Goal: Task Accomplishment & Management: Use online tool/utility

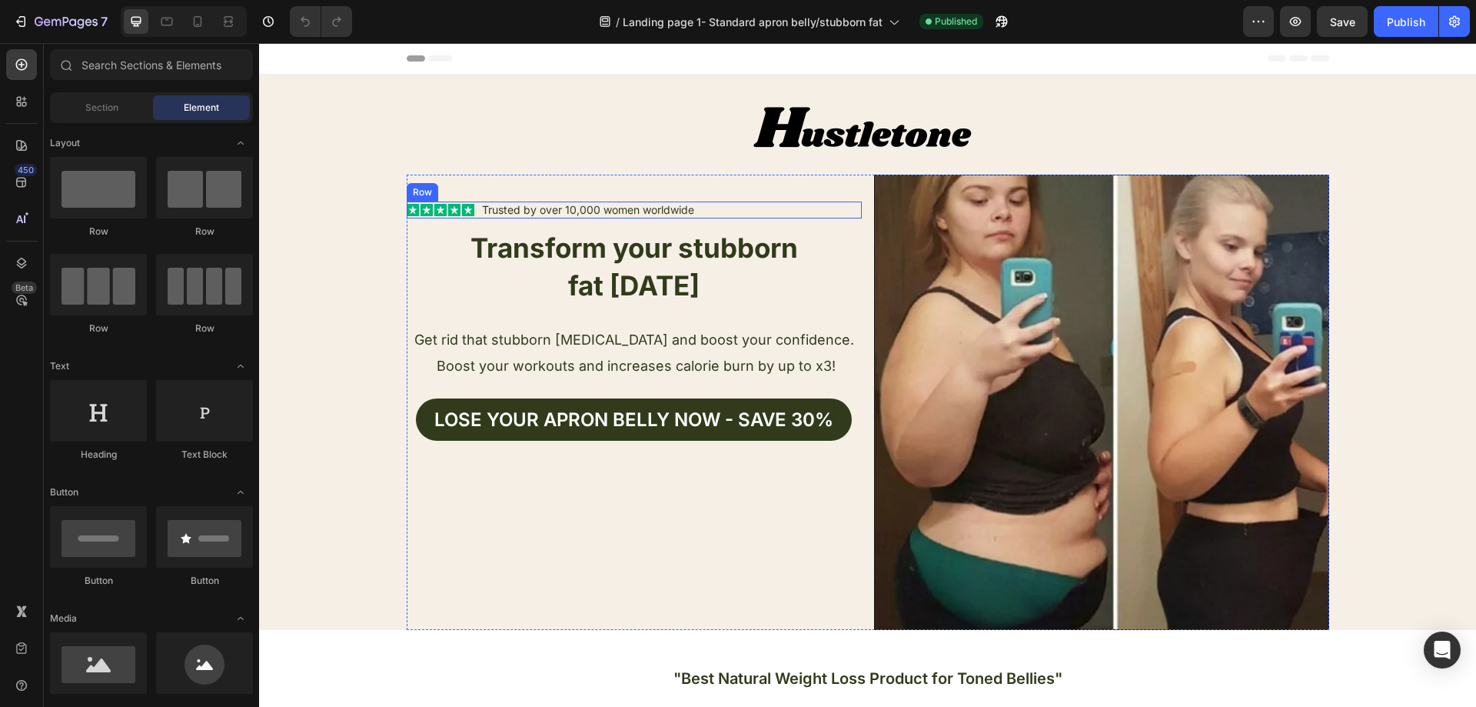
click at [650, 138] on div at bounding box center [868, 126] width 923 height 96
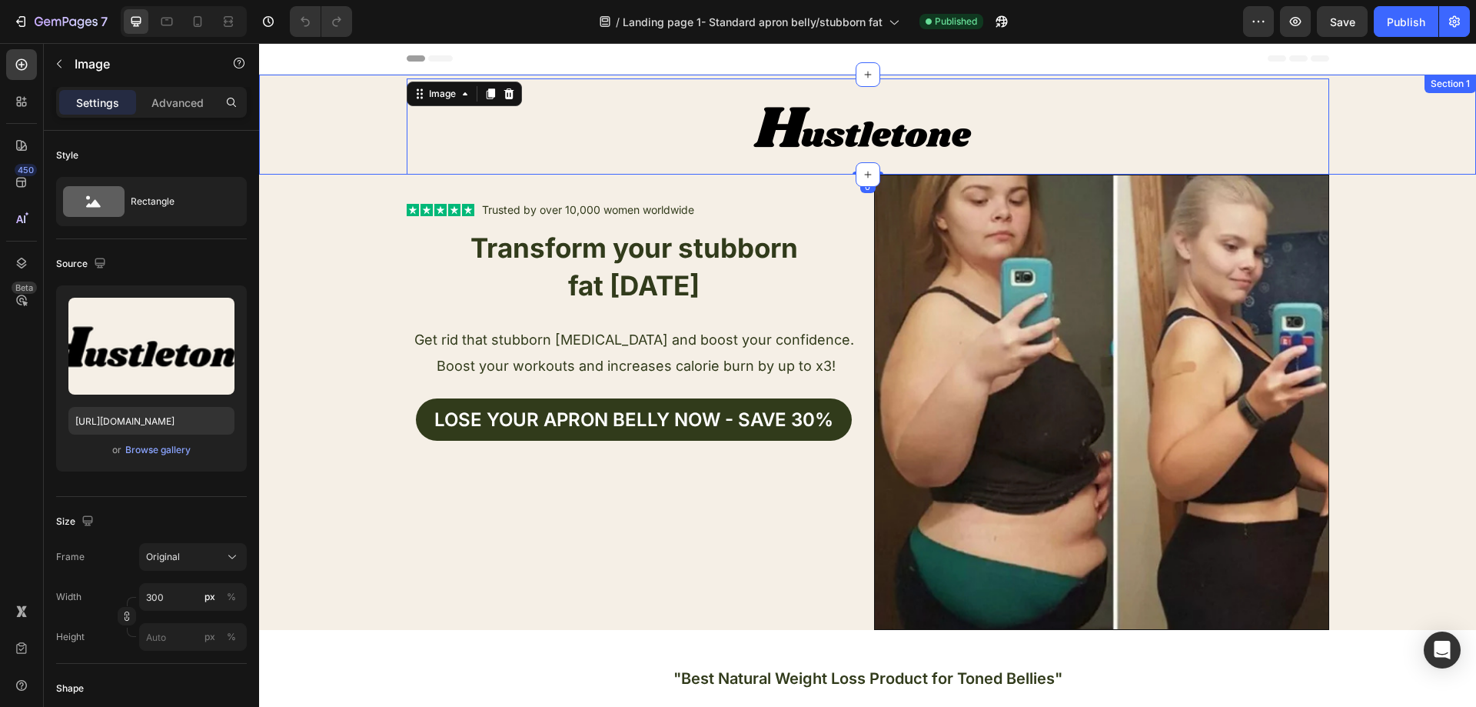
click at [352, 144] on div "Text Block Image 0 Image Row" at bounding box center [867, 125] width 1217 height 100
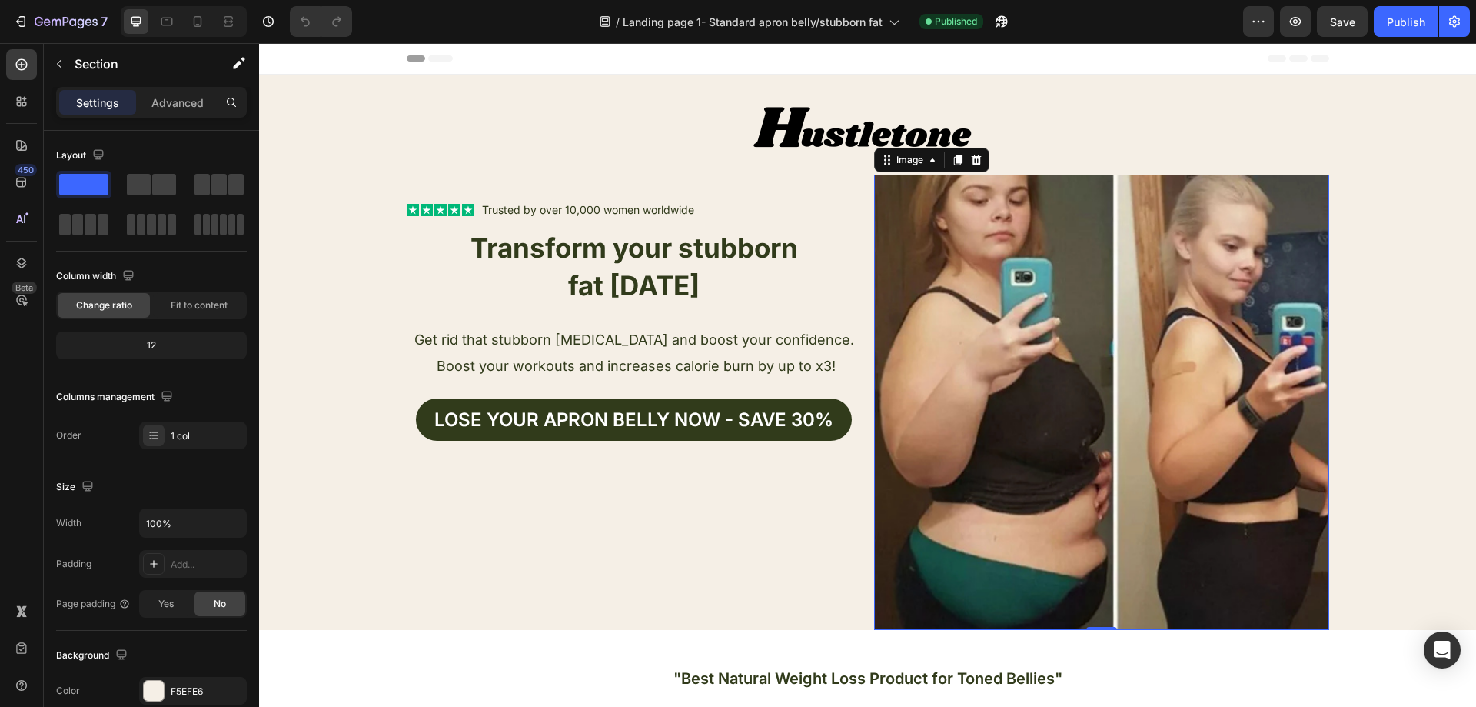
click at [1139, 274] on img at bounding box center [1101, 402] width 455 height 455
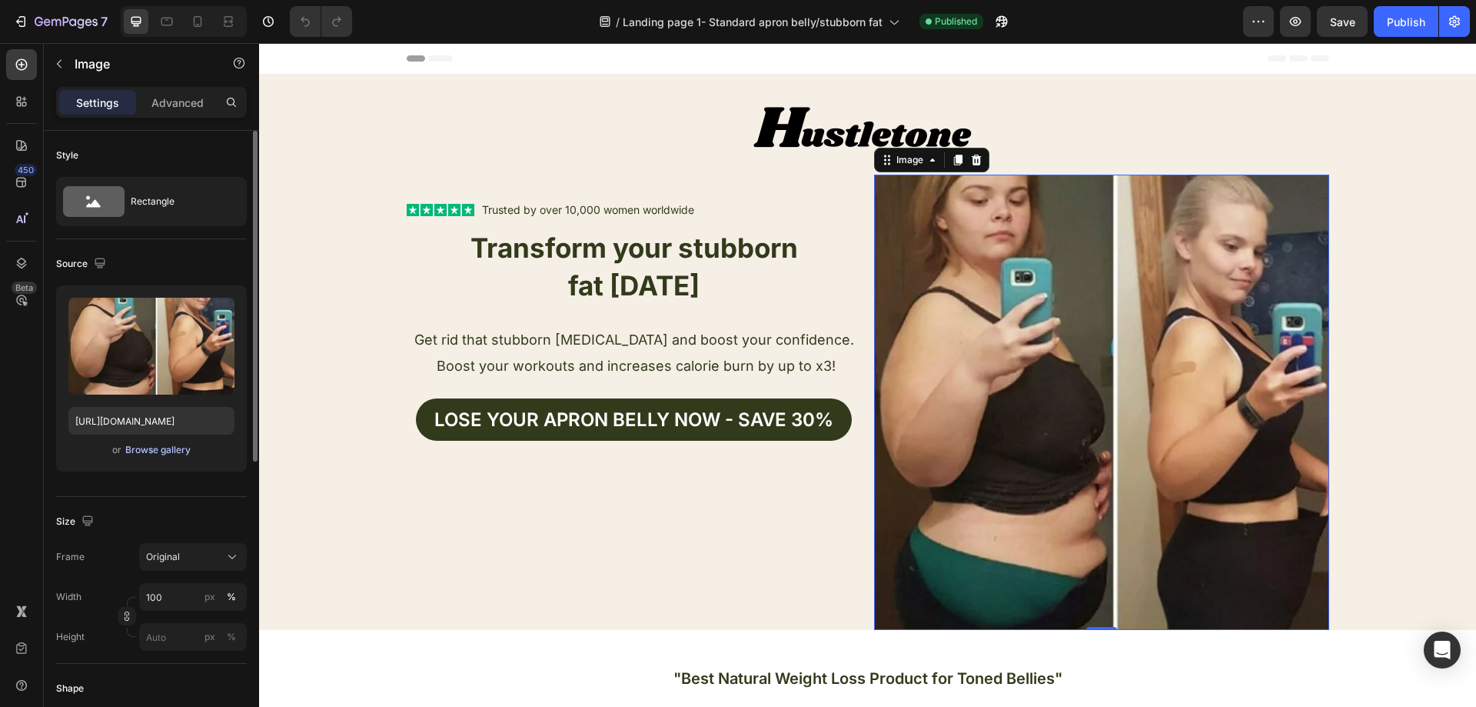
click at [175, 451] on div "Browse gallery" at bounding box center [157, 450] width 65 height 14
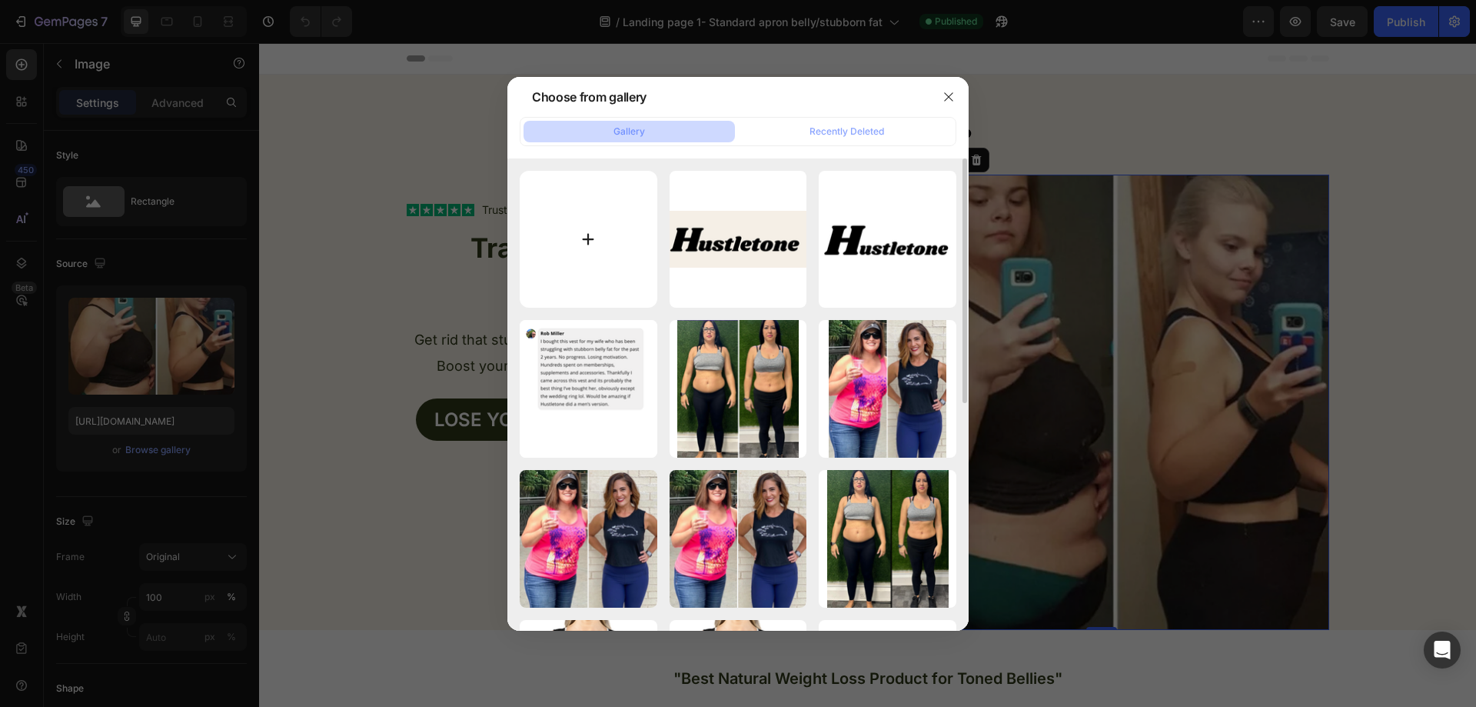
click at [587, 231] on input "file" at bounding box center [589, 240] width 138 height 138
type input "C:\fakepath\Untitled design.png"
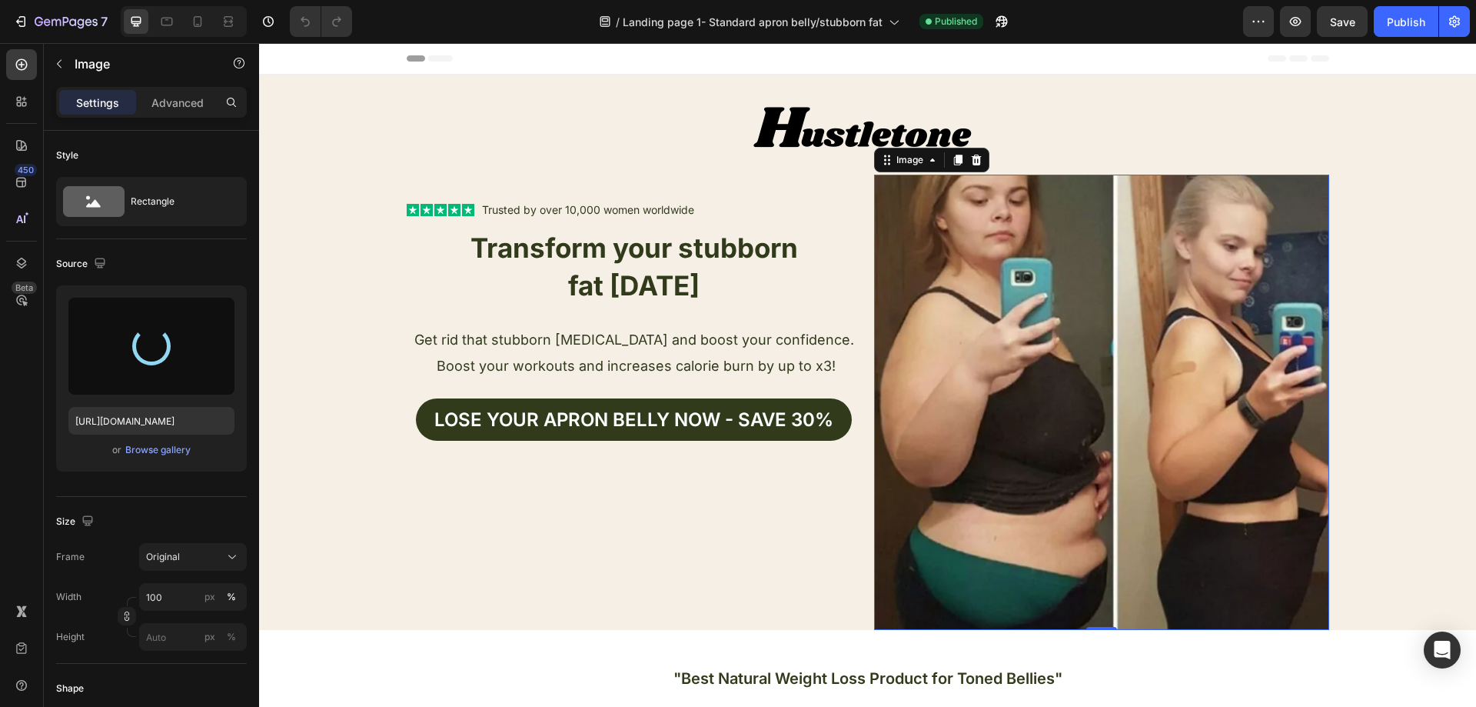
type input "https://cdn.shopify.com/s/files/1/0957/1159/2830/files/gempages_583634832253256…"
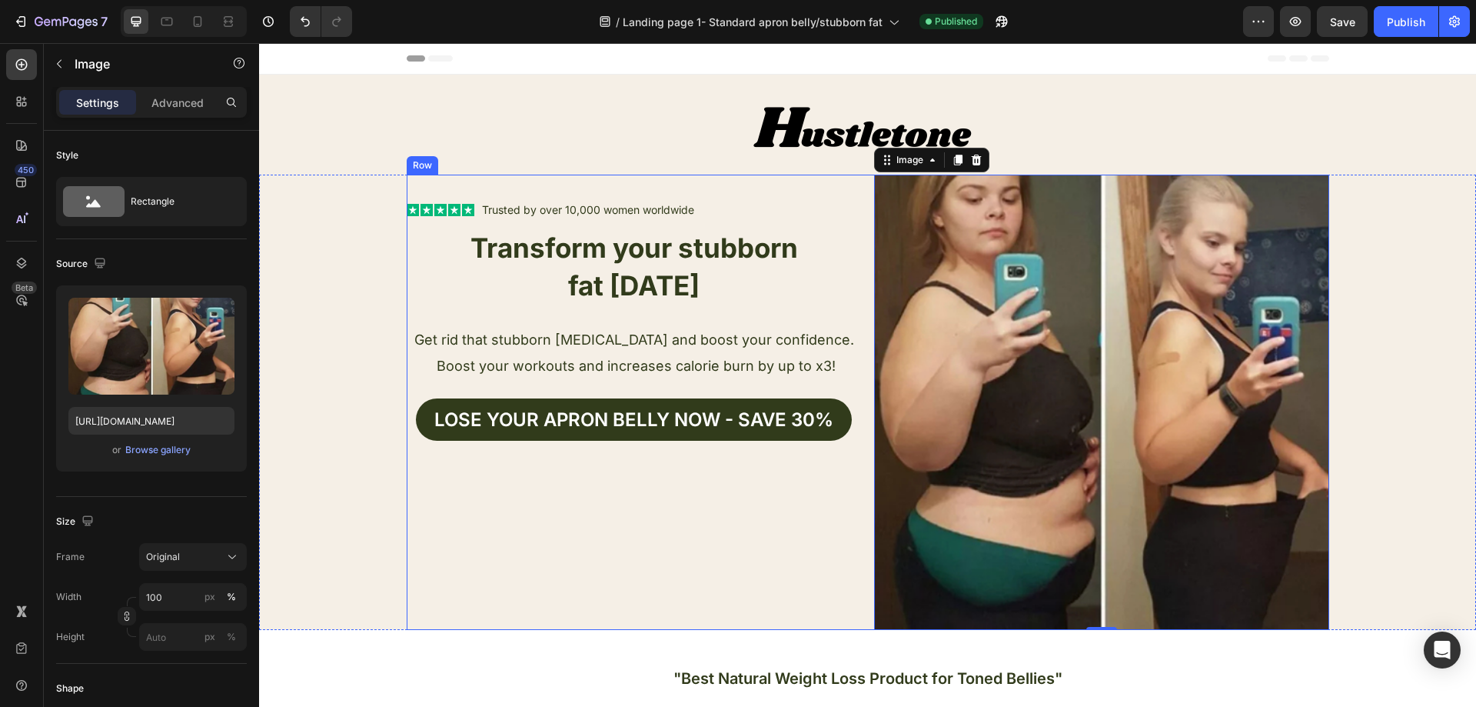
click at [691, 520] on div "Text Block Icon Icon Icon Icon Icon Icon List Trusted by over 10,000 women worl…" at bounding box center [634, 402] width 455 height 455
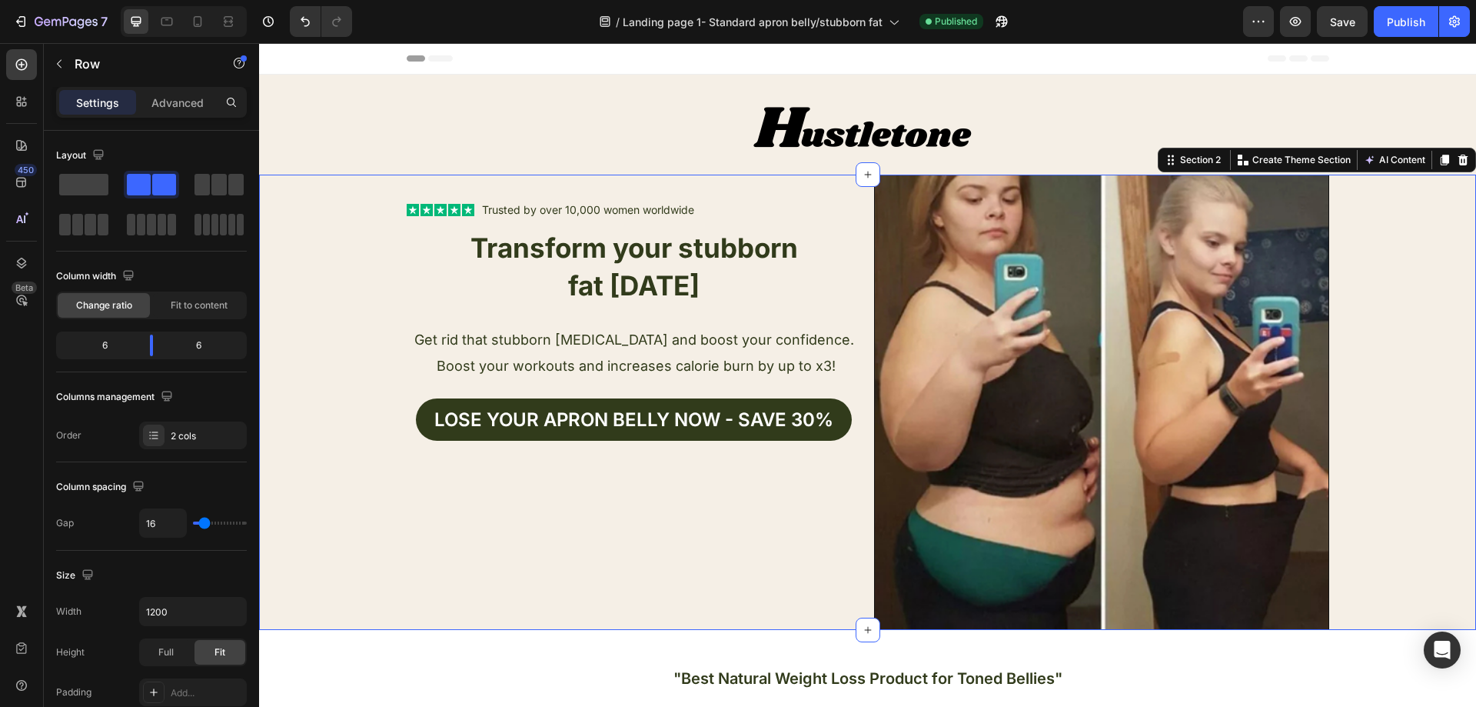
click at [1368, 387] on div "Text Block Icon Icon Icon Icon Icon Icon List Trusted by over 10,000 women worl…" at bounding box center [867, 402] width 1217 height 455
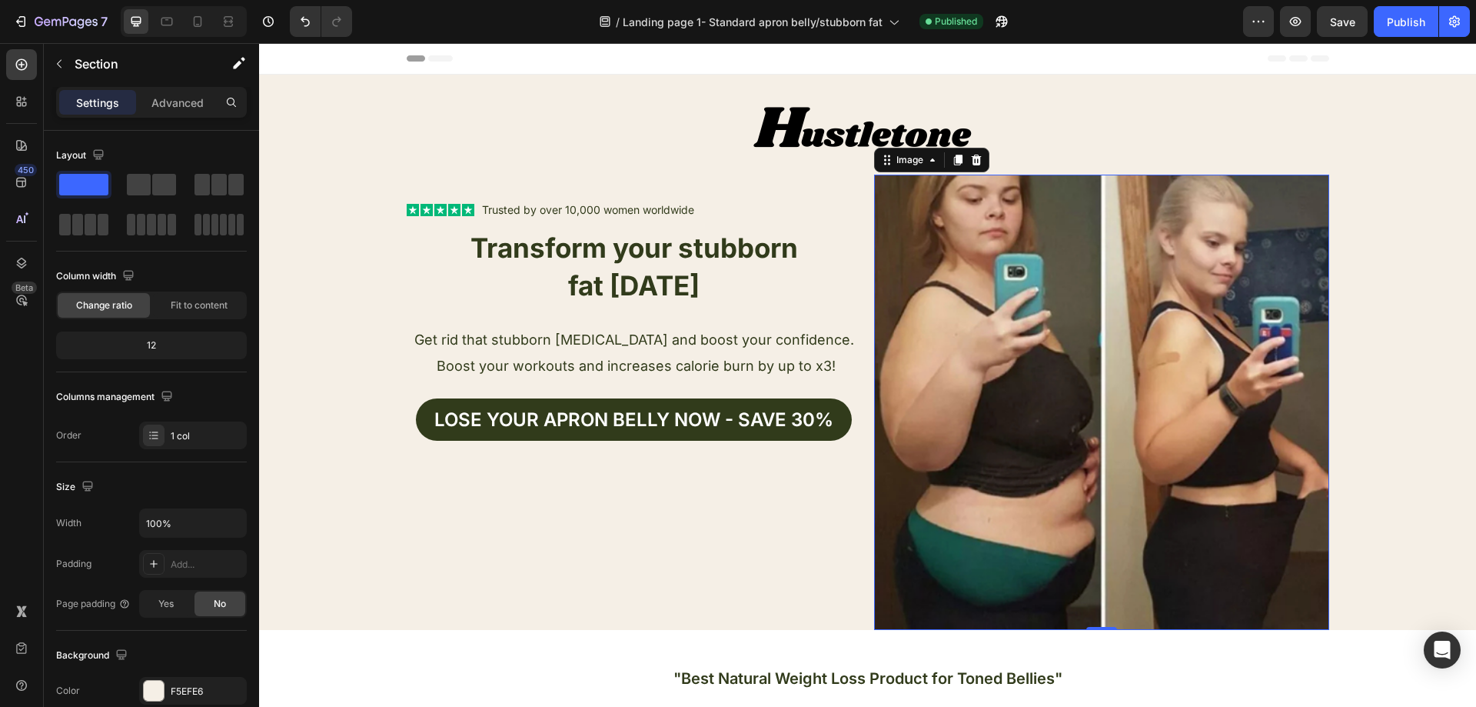
click at [1100, 416] on img at bounding box center [1101, 402] width 455 height 455
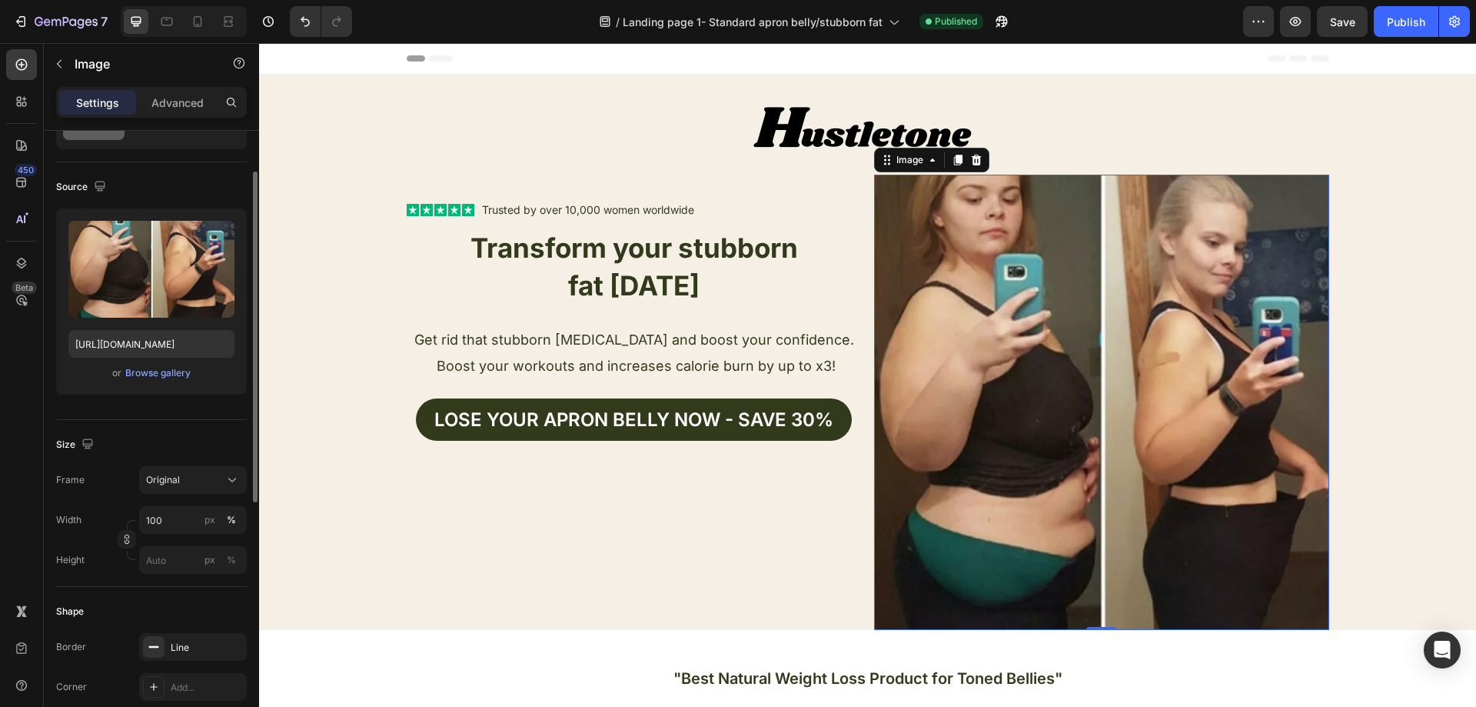
scroll to position [154, 0]
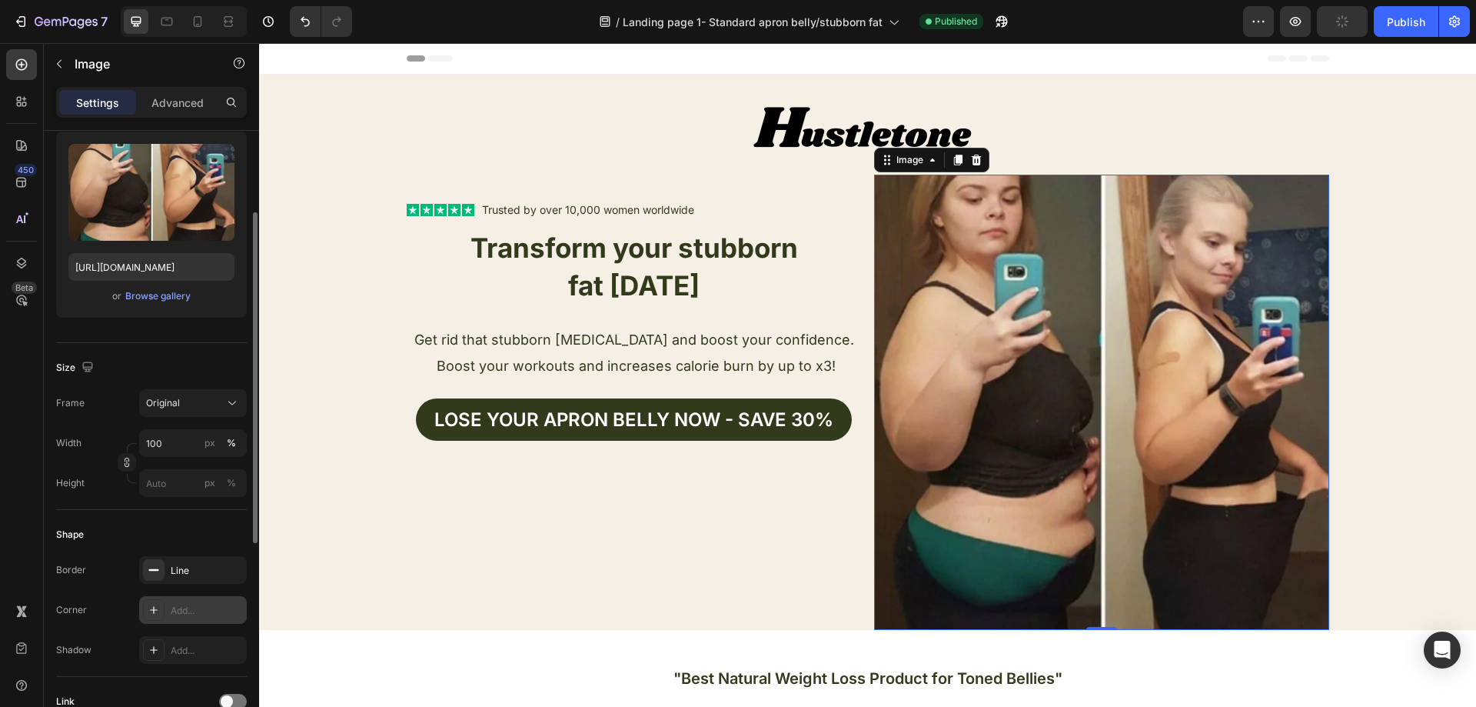
click at [181, 607] on div "Add..." at bounding box center [207, 611] width 72 height 14
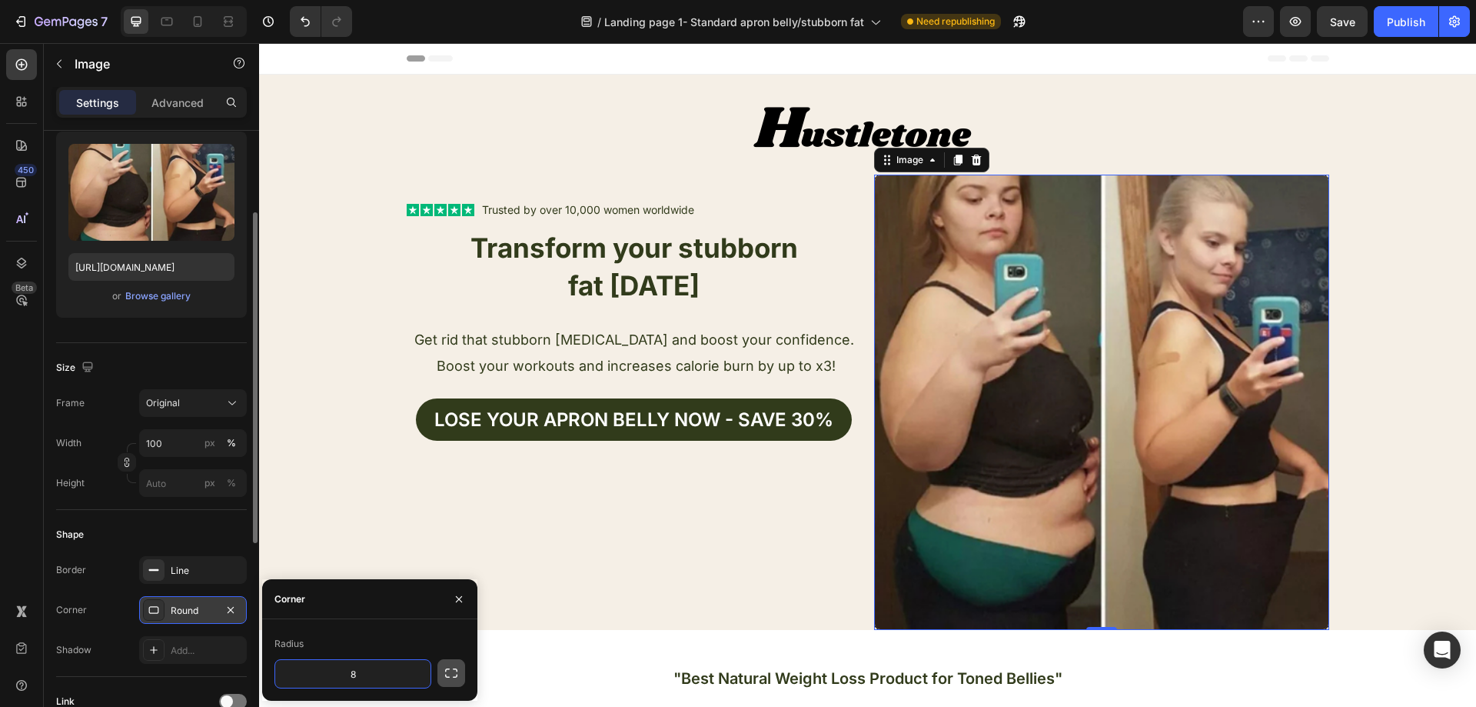
click at [457, 673] on icon "button" at bounding box center [451, 672] width 15 height 15
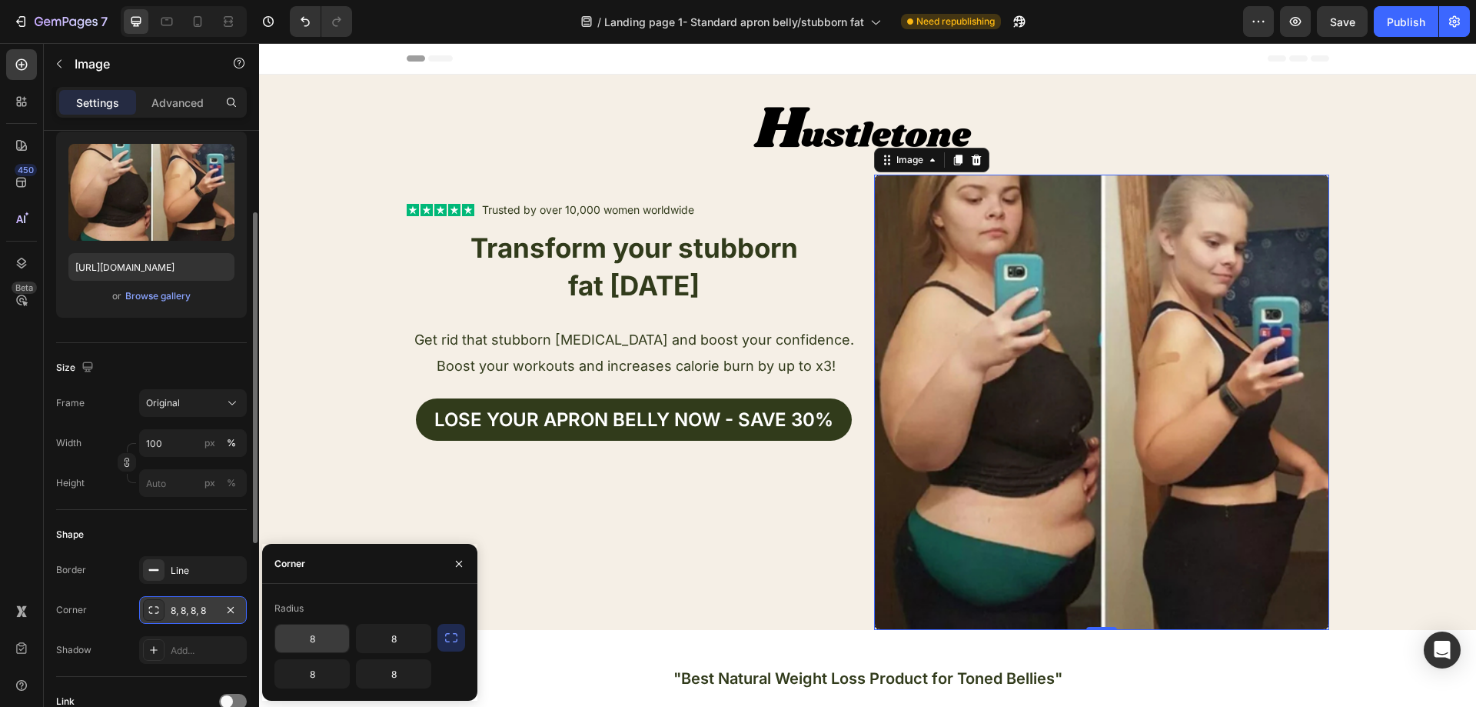
click at [326, 641] on input "8" at bounding box center [312, 638] width 74 height 28
type input "8"
type input "13"
click at [405, 639] on input "8" at bounding box center [394, 638] width 74 height 28
type input "13"
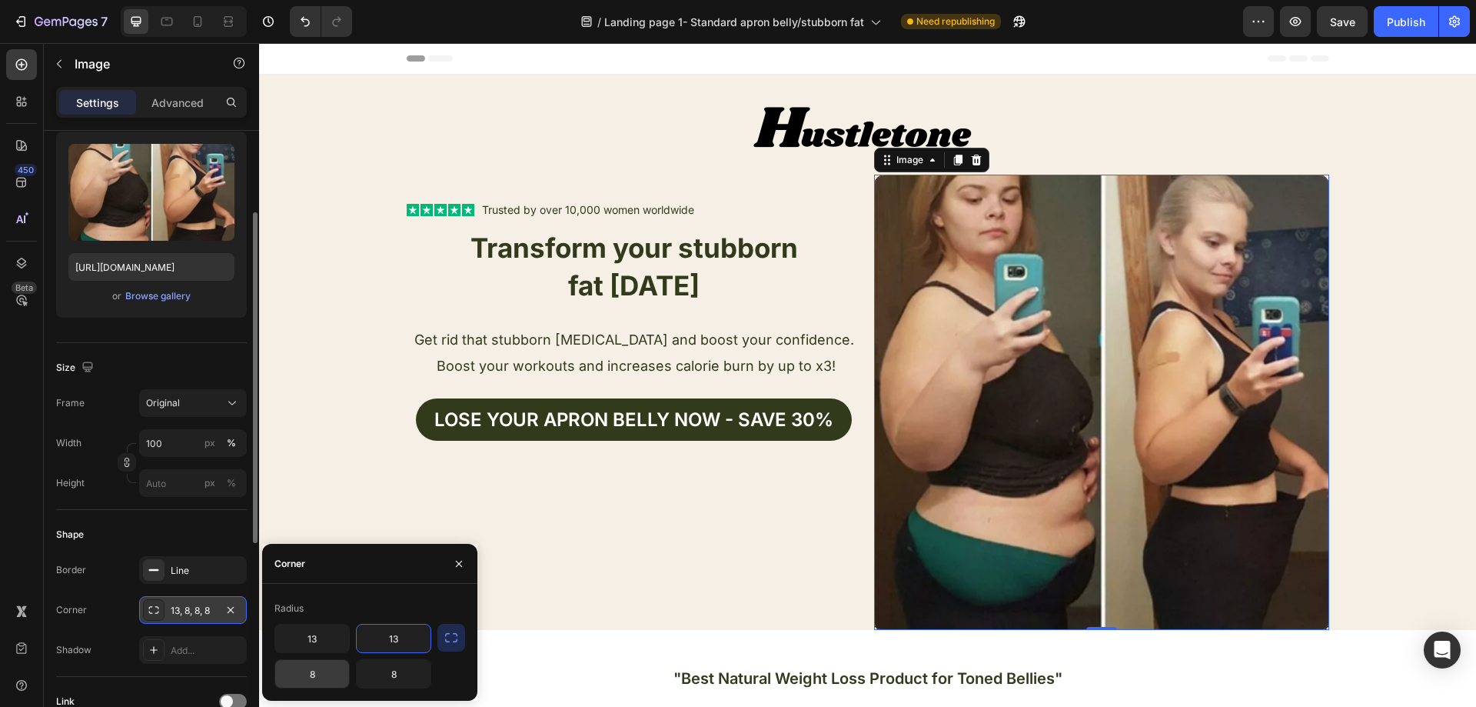
click at [333, 674] on input "8" at bounding box center [312, 674] width 74 height 28
type input "13"
click at [406, 674] on input "8" at bounding box center [394, 674] width 74 height 28
type input "13"
drag, startPoint x: 628, startPoint y: 571, endPoint x: 627, endPoint y: 584, distance: 13.2
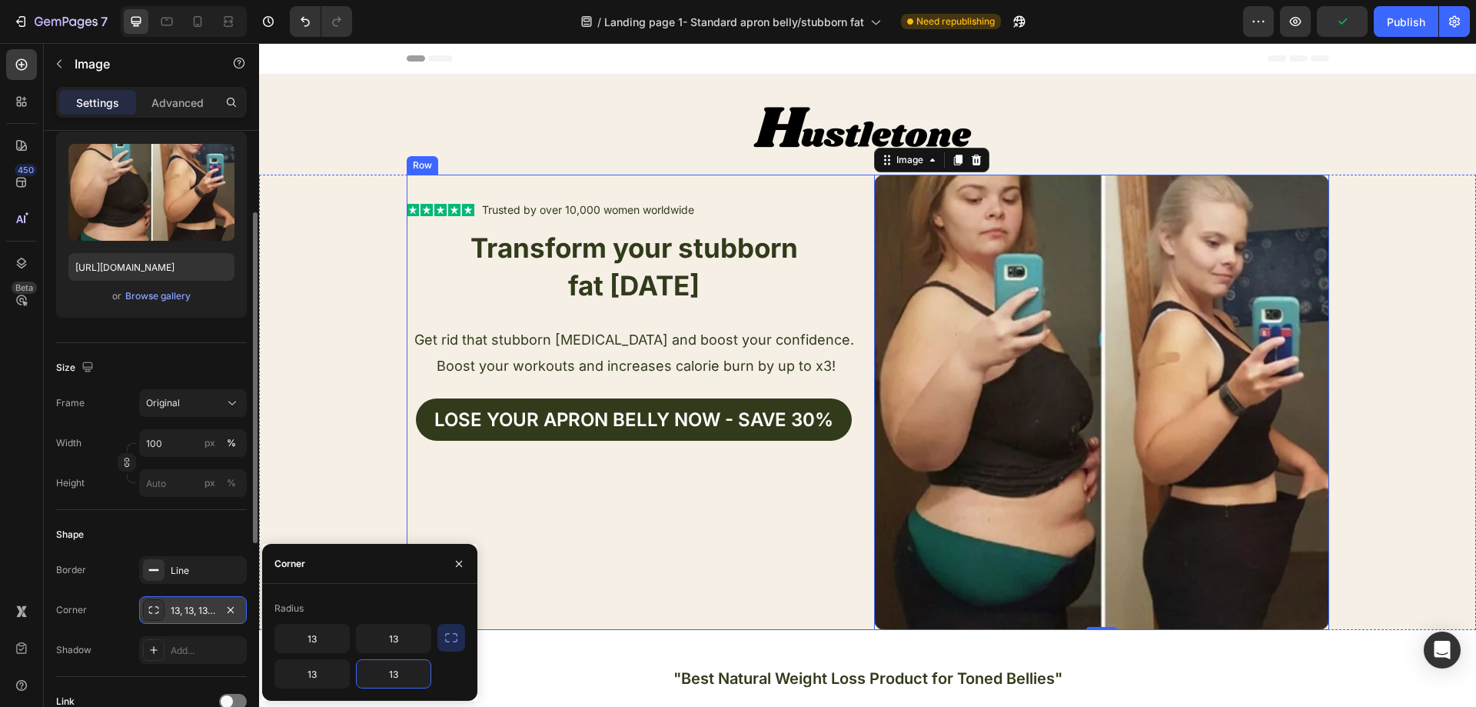
click at [628, 570] on div "Text Block Icon Icon Icon Icon Icon Icon List Trusted by over 10,000 women worl…" at bounding box center [634, 402] width 455 height 455
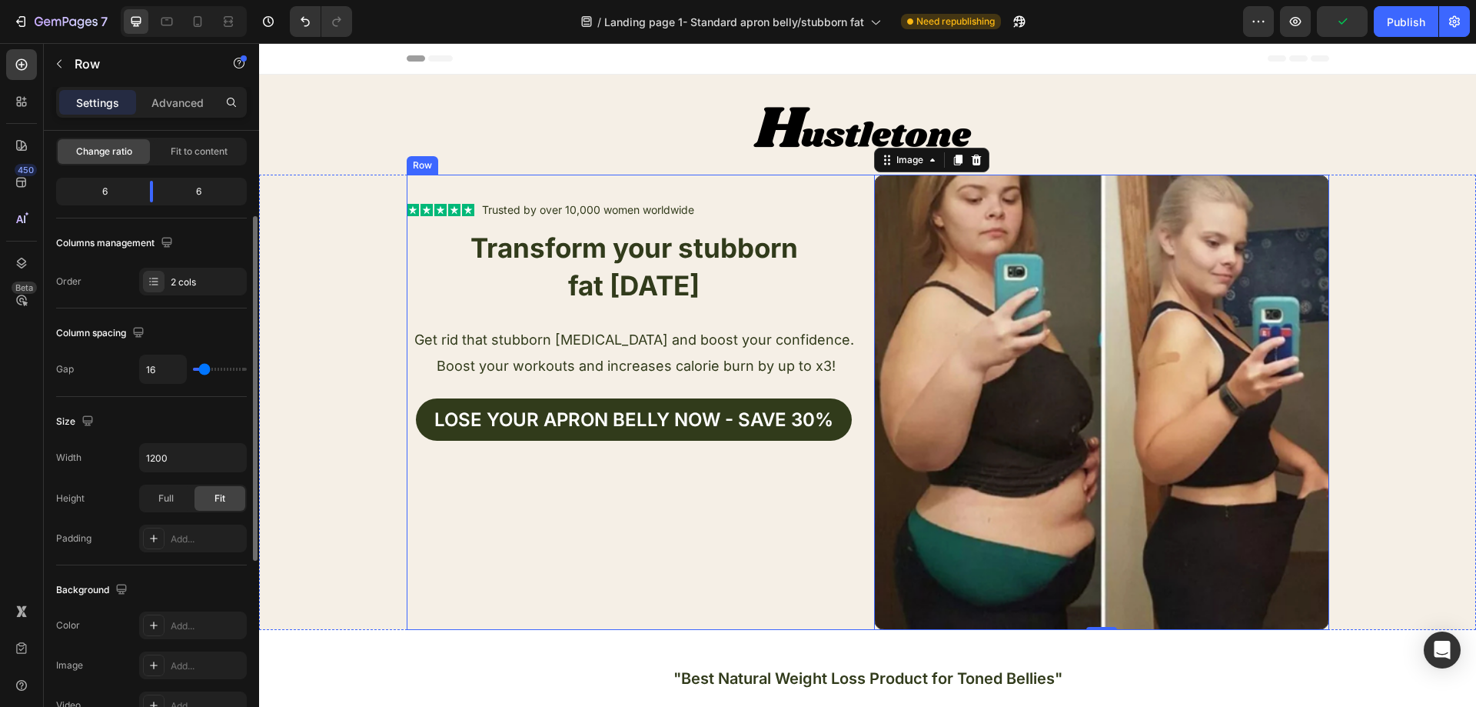
scroll to position [0, 0]
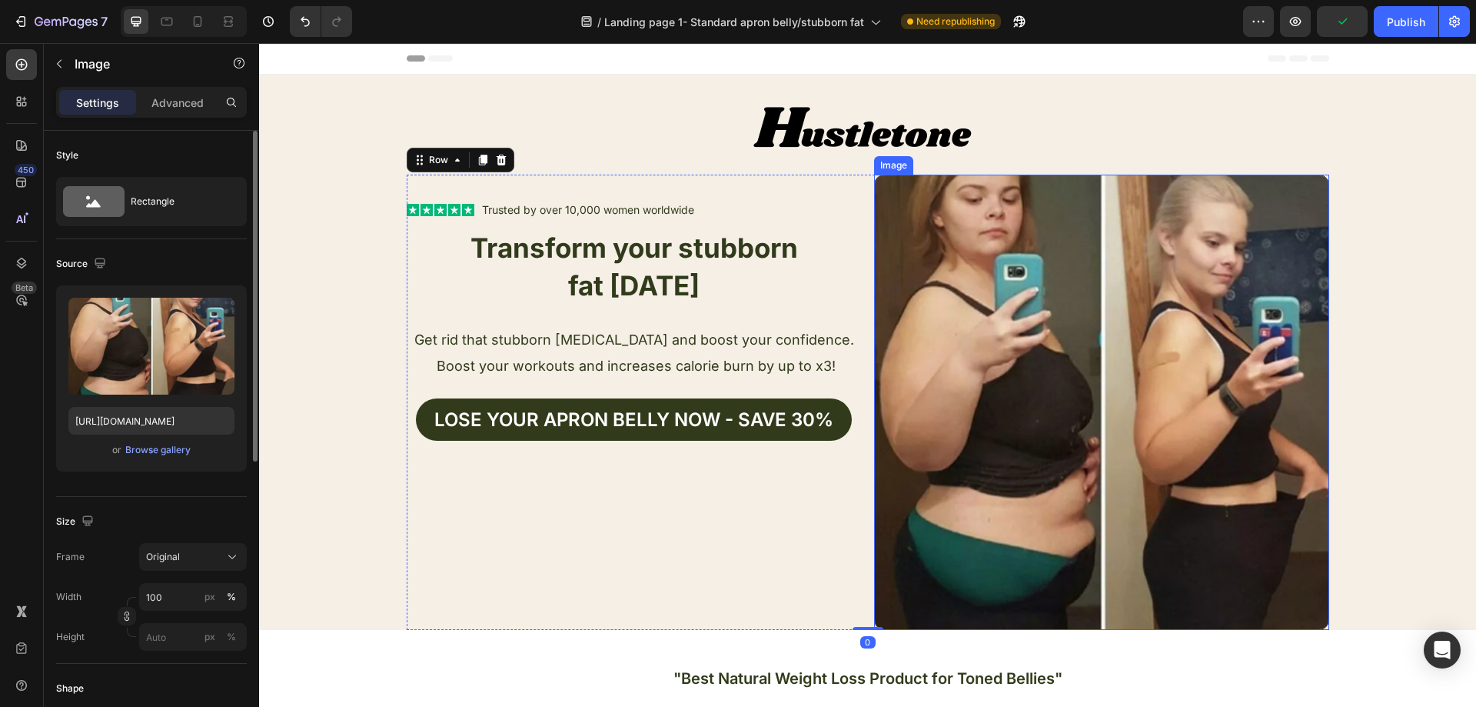
click at [1076, 466] on img at bounding box center [1101, 402] width 455 height 455
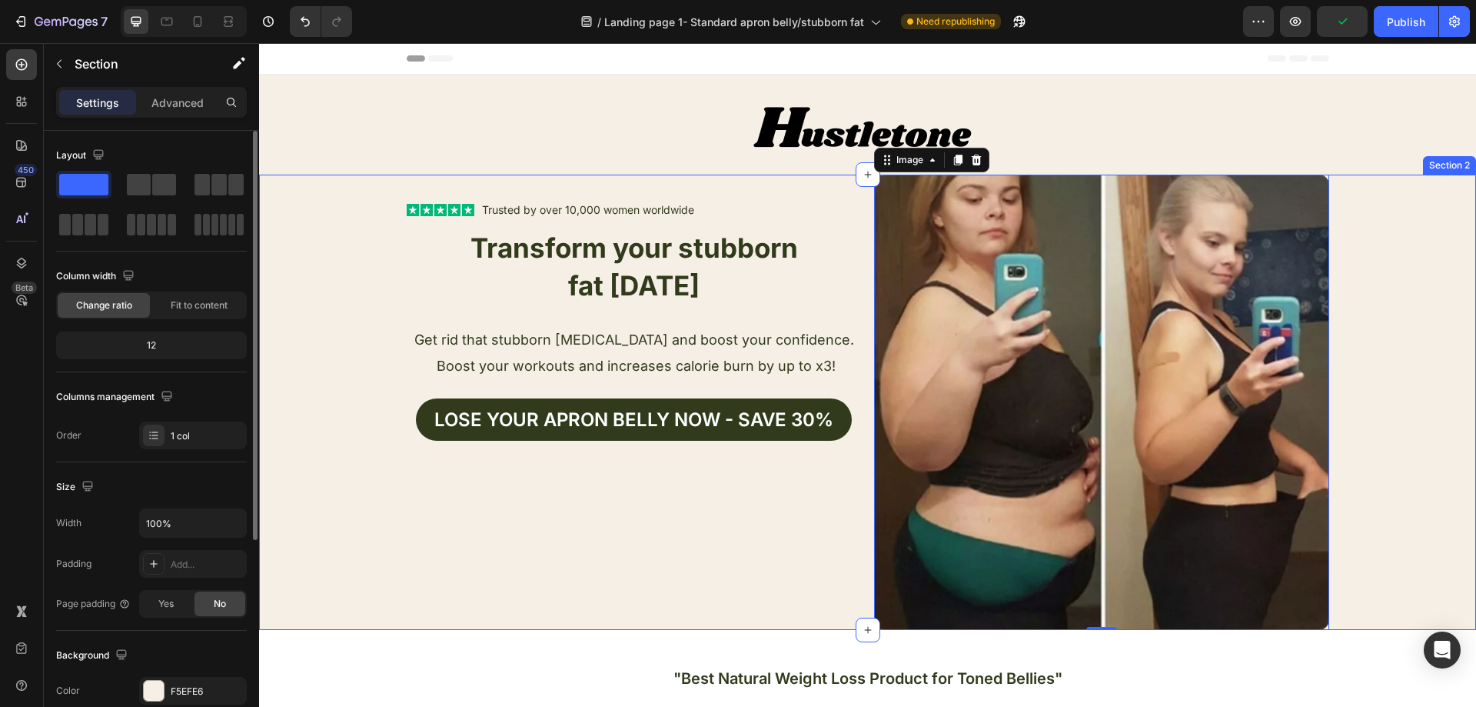
click at [1396, 409] on div "Text Block Icon Icon Icon Icon Icon Icon List Trusted by over 10,000 women worl…" at bounding box center [867, 402] width 1217 height 455
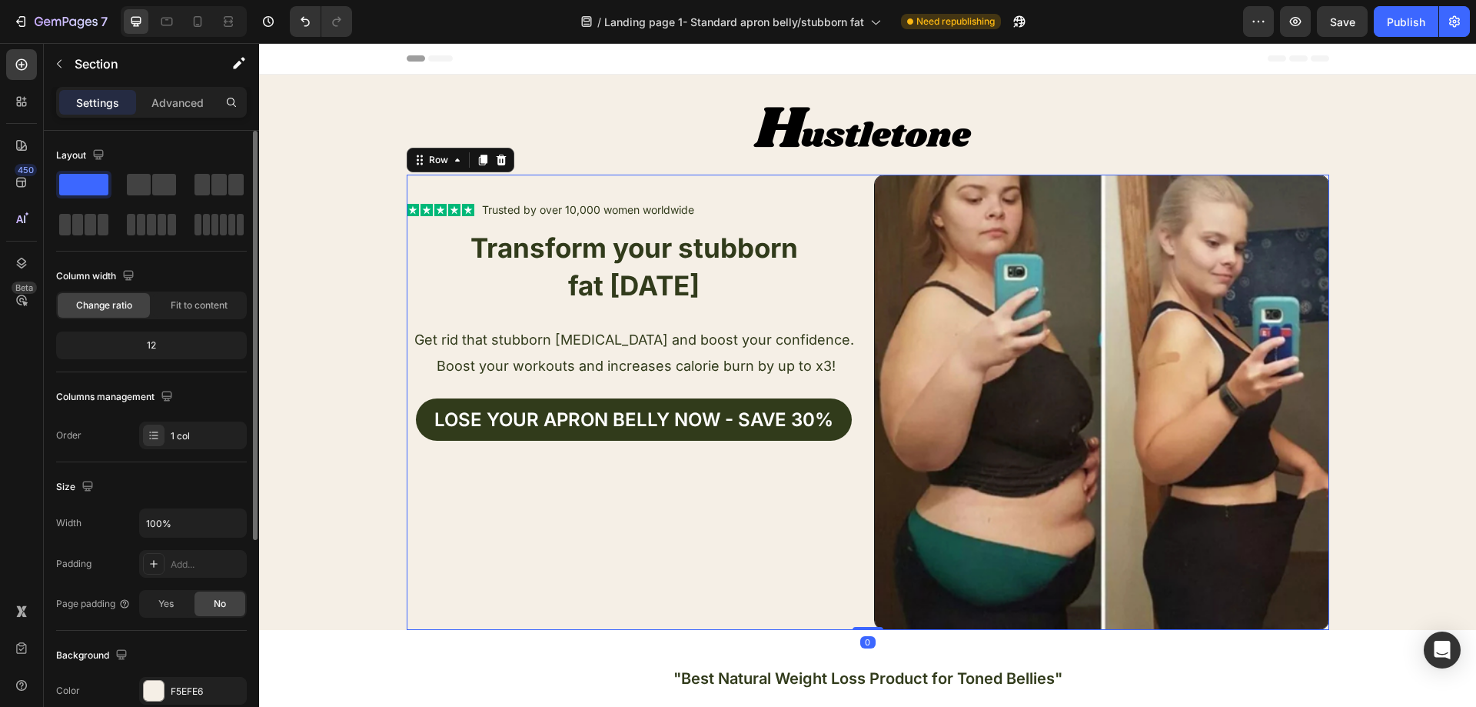
click at [682, 510] on div "Text Block Icon Icon Icon Icon Icon Icon List Trusted by over 10,000 women worl…" at bounding box center [634, 402] width 455 height 455
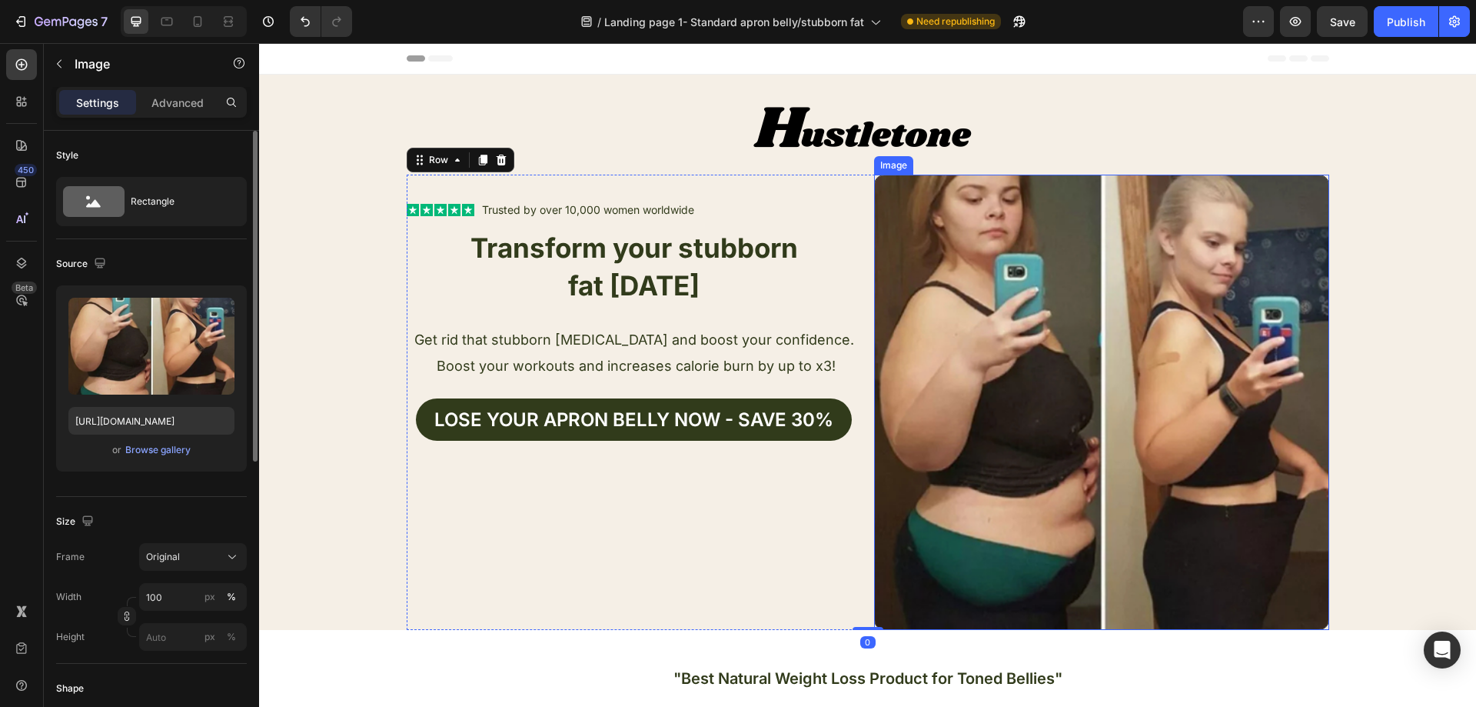
click at [1010, 449] on img at bounding box center [1101, 402] width 455 height 455
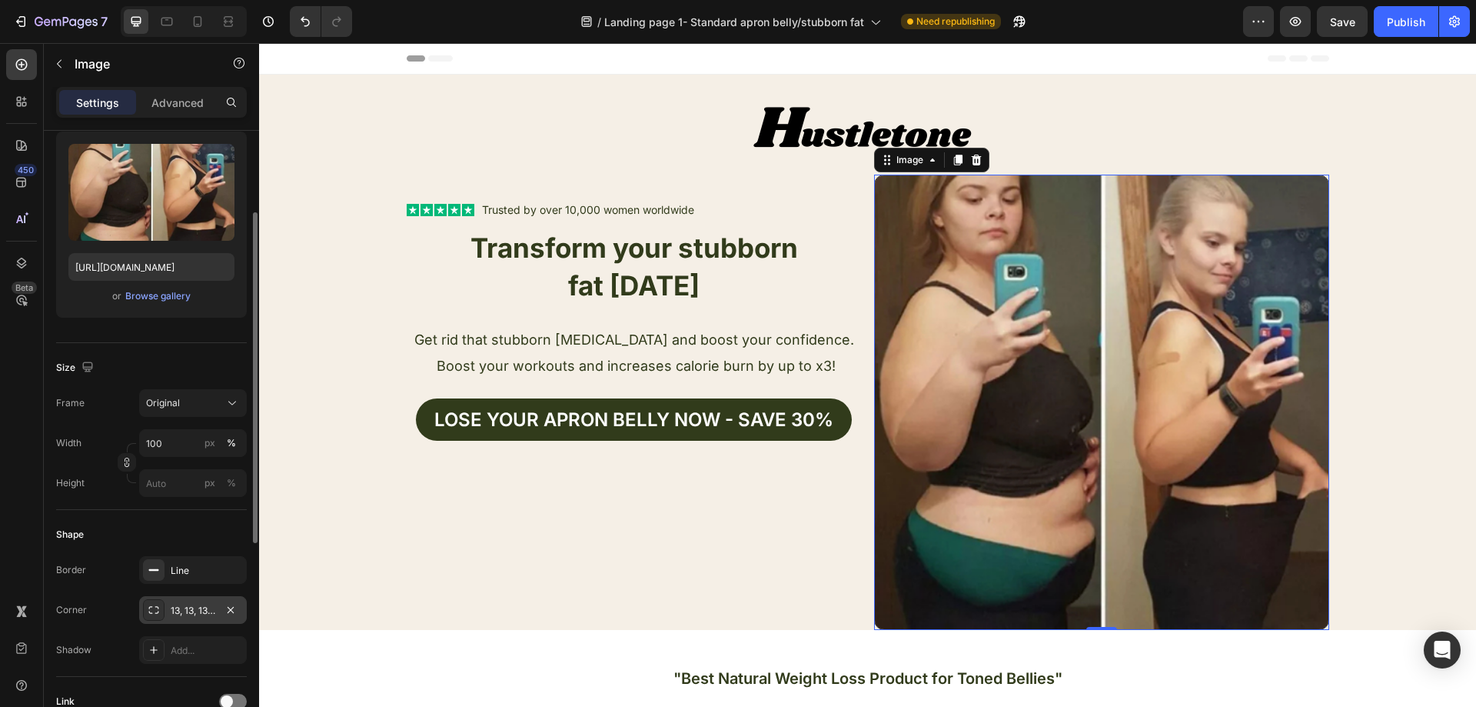
click at [197, 611] on div "13, 13, 13, 13" at bounding box center [193, 611] width 45 height 14
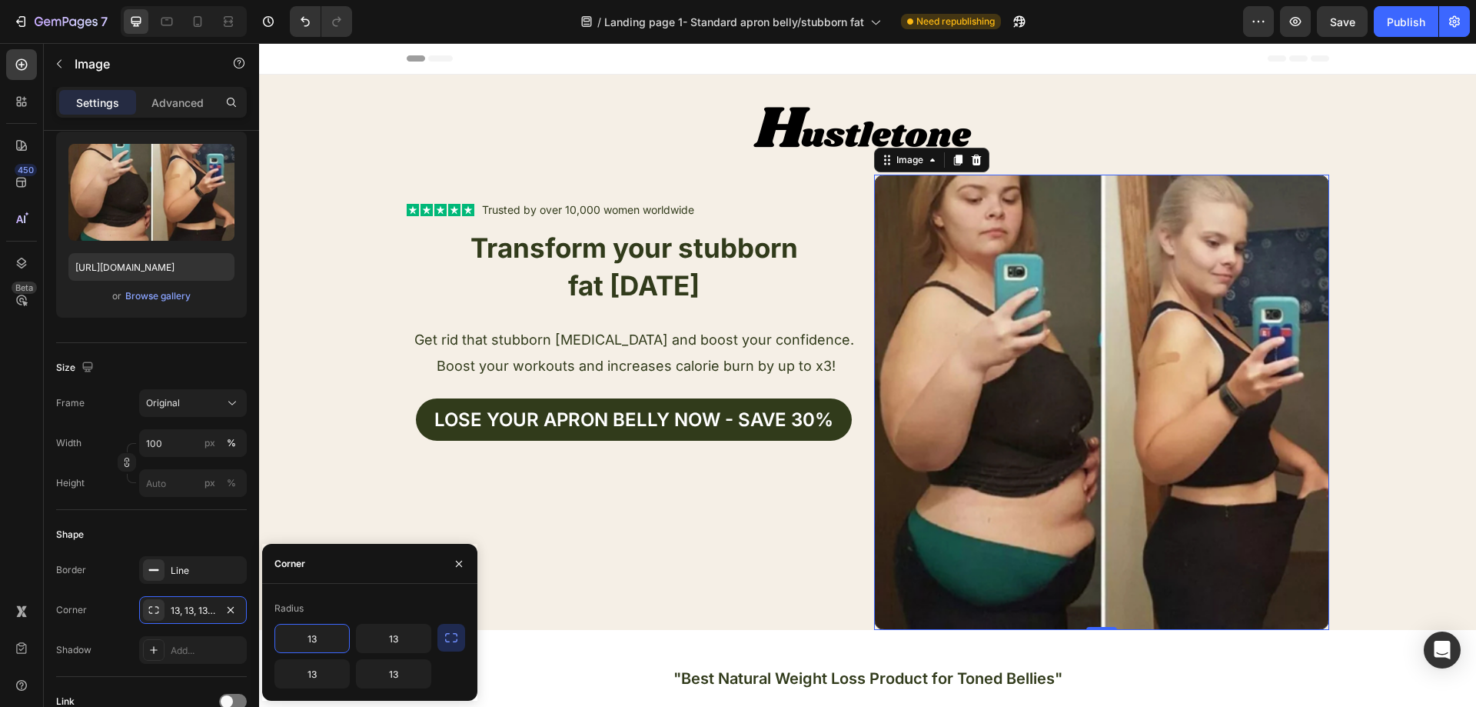
click at [327, 627] on input "13" at bounding box center [312, 638] width 74 height 28
type input "1"
type input "20"
click at [401, 637] on input "13" at bounding box center [394, 638] width 74 height 28
type input "20"
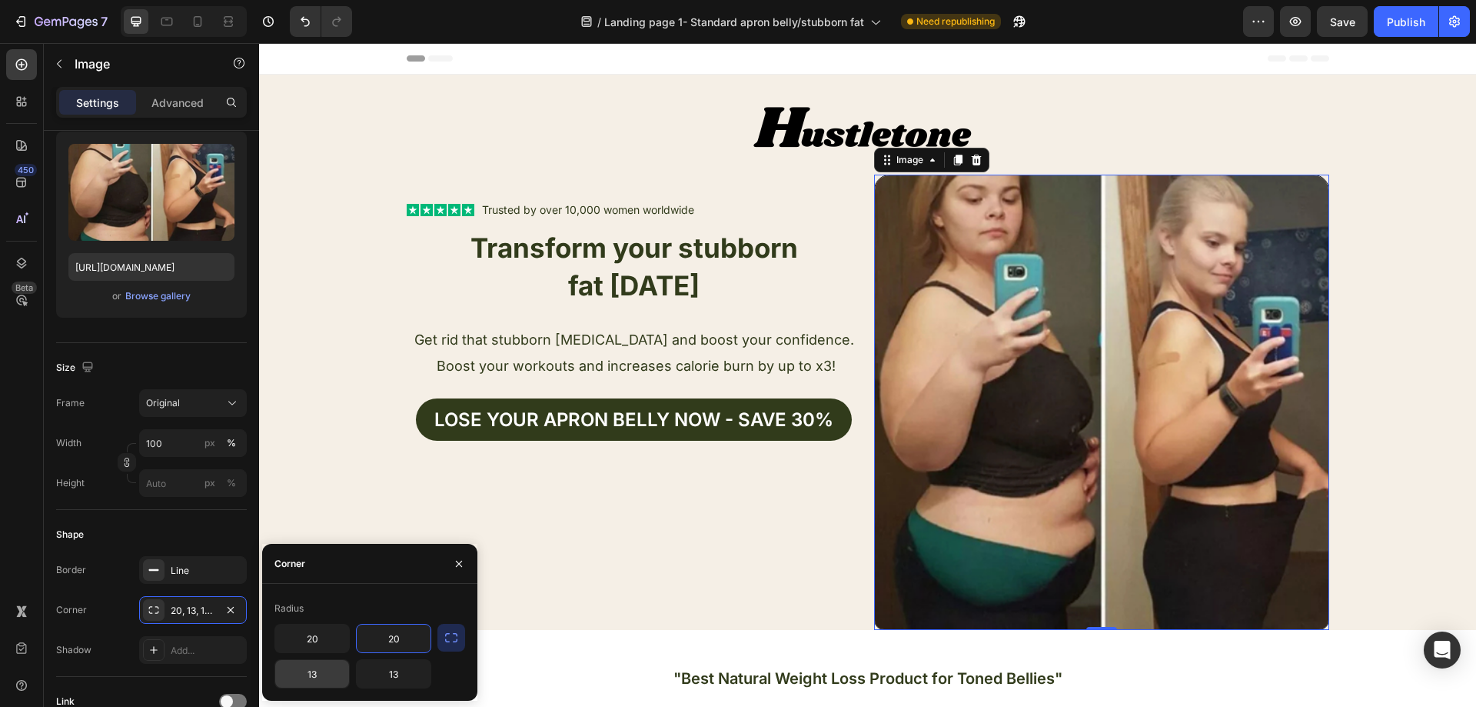
click at [324, 678] on input "13" at bounding box center [312, 674] width 74 height 28
type input "20"
click at [384, 674] on input "13" at bounding box center [394, 674] width 74 height 28
click at [407, 675] on input "13" at bounding box center [394, 674] width 74 height 28
type input "20"
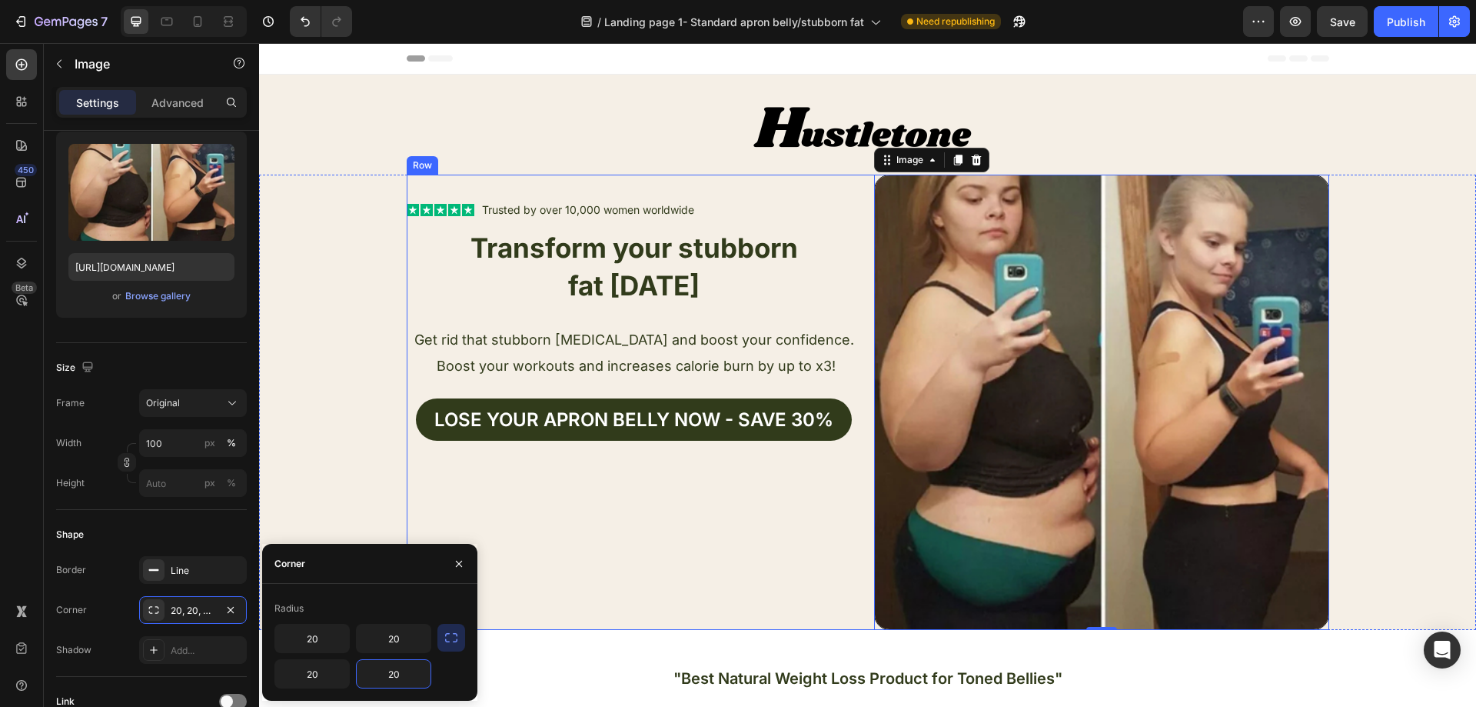
click at [604, 549] on div "Text Block Icon Icon Icon Icon Icon Icon List Trusted by over 10,000 women worl…" at bounding box center [634, 402] width 455 height 455
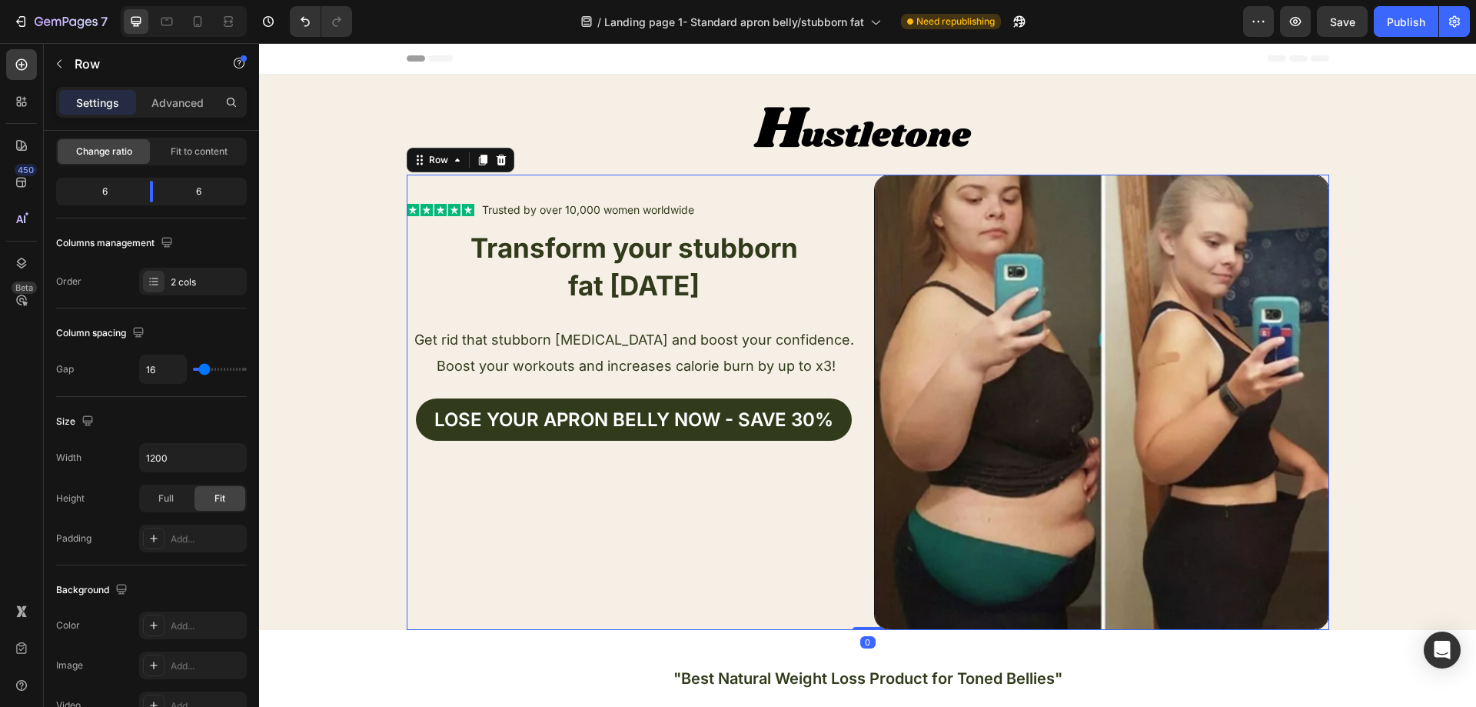
scroll to position [0, 0]
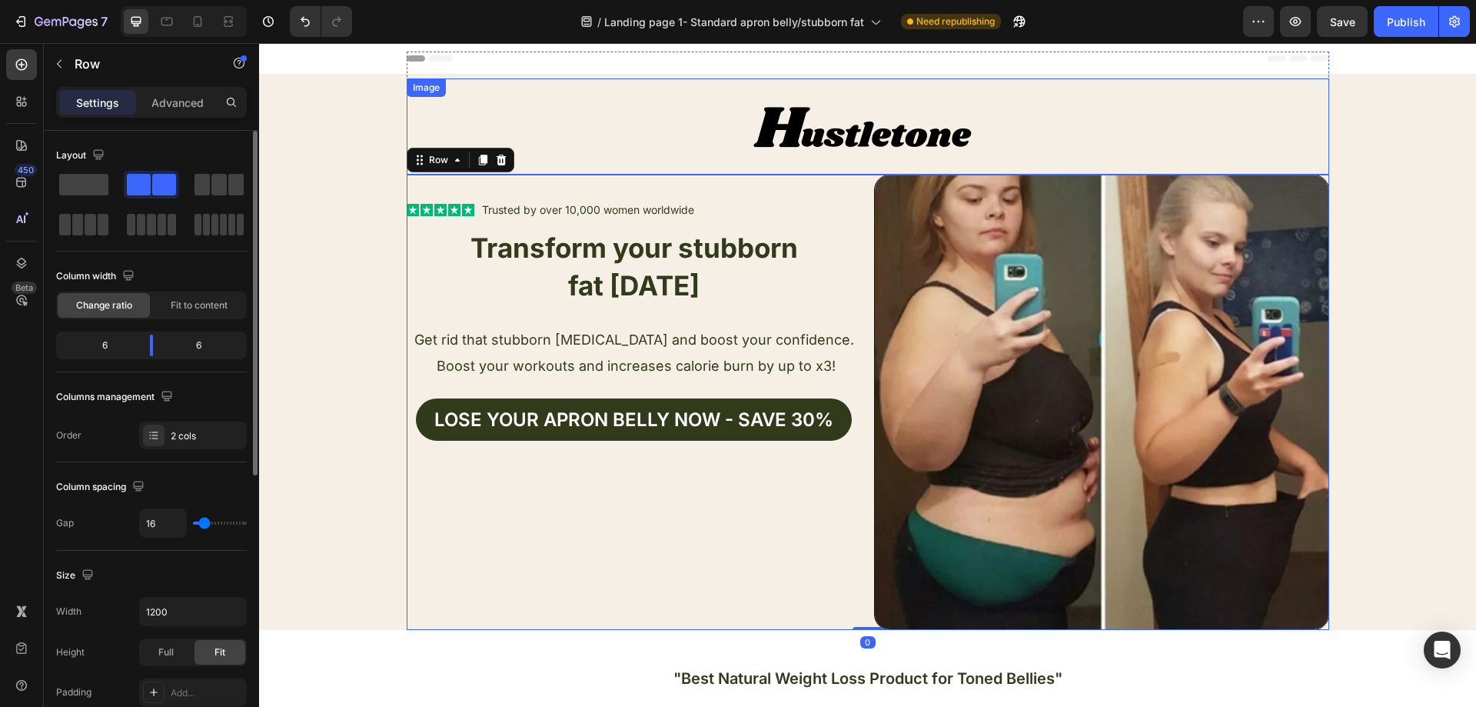
click at [1188, 104] on div at bounding box center [868, 126] width 923 height 96
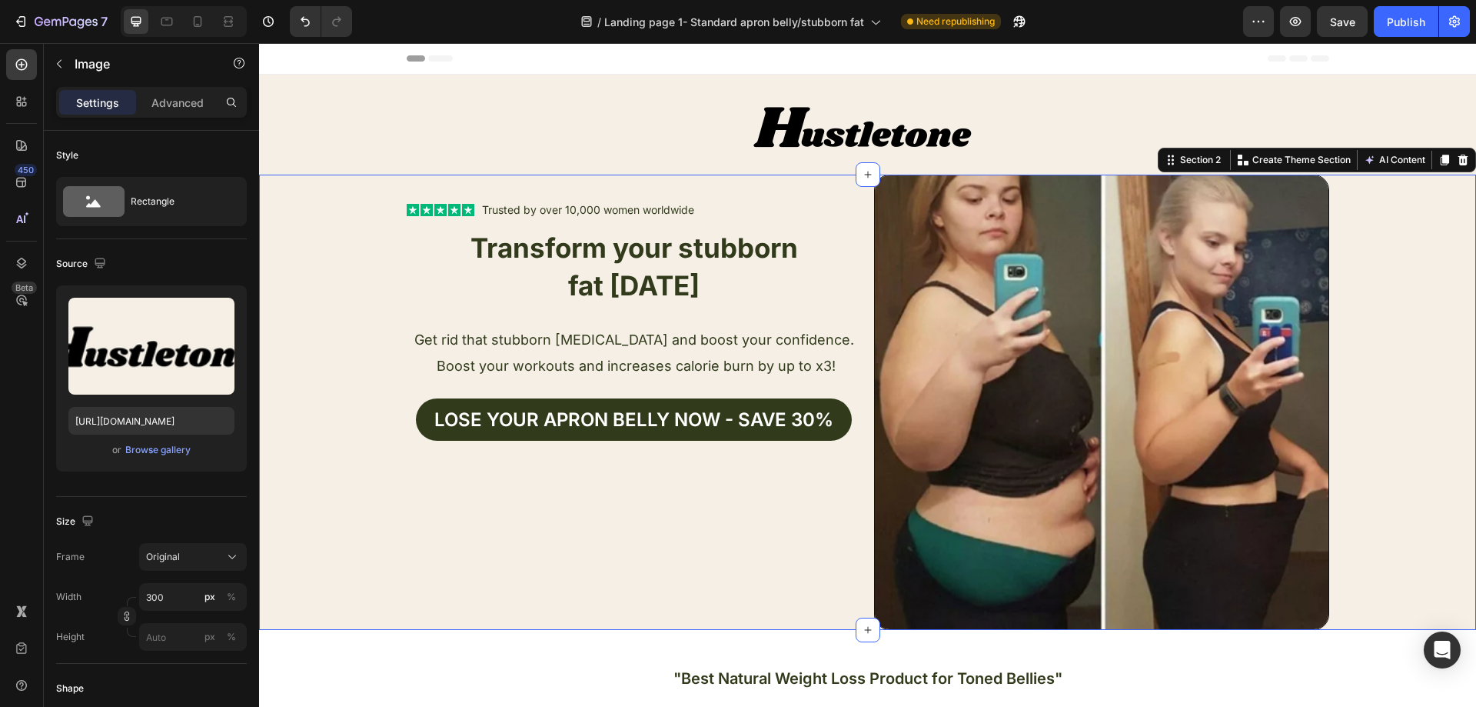
click at [1405, 191] on div "Text Block Icon Icon Icon Icon Icon Icon List Trusted by over 10,000 women worl…" at bounding box center [867, 402] width 1217 height 455
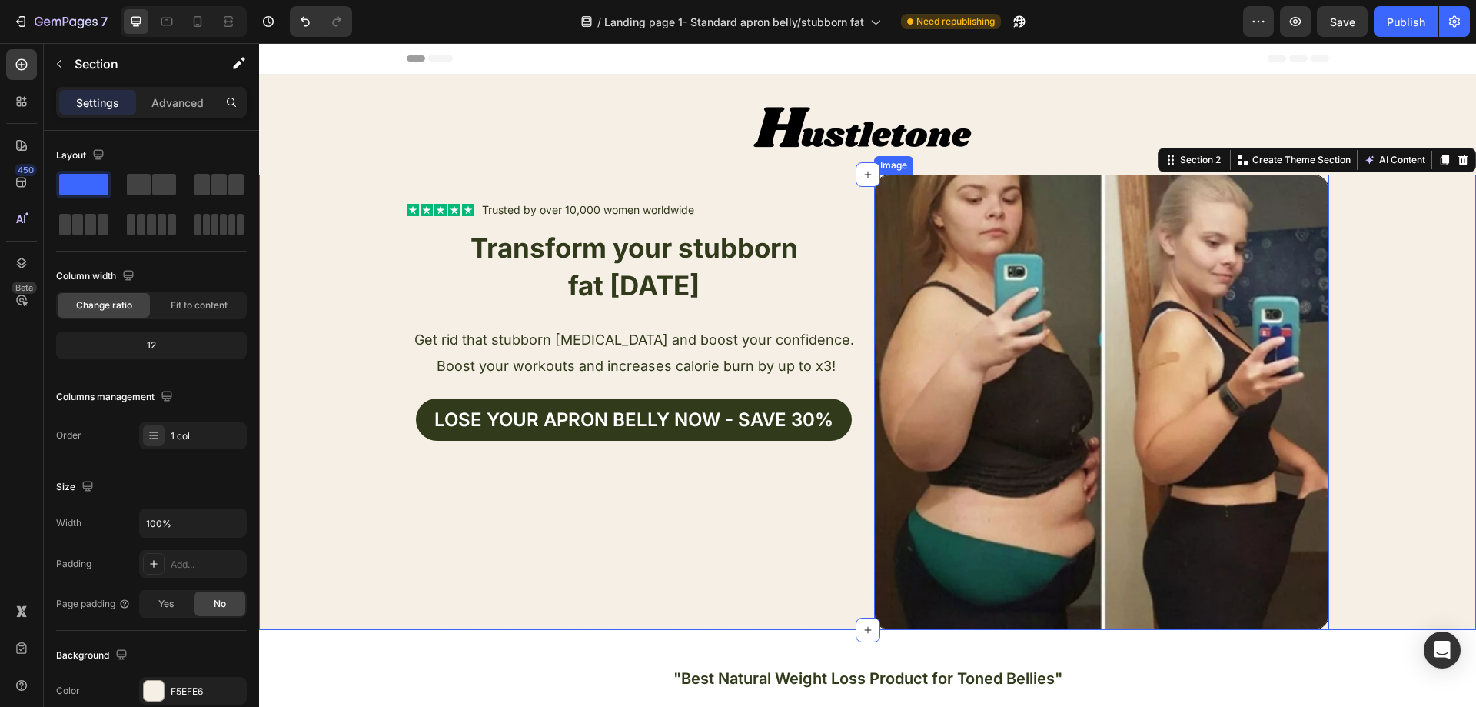
click at [704, 553] on div "Text Block Icon Icon Icon Icon Icon Icon List Trusted by over 10,000 women worl…" at bounding box center [634, 402] width 455 height 455
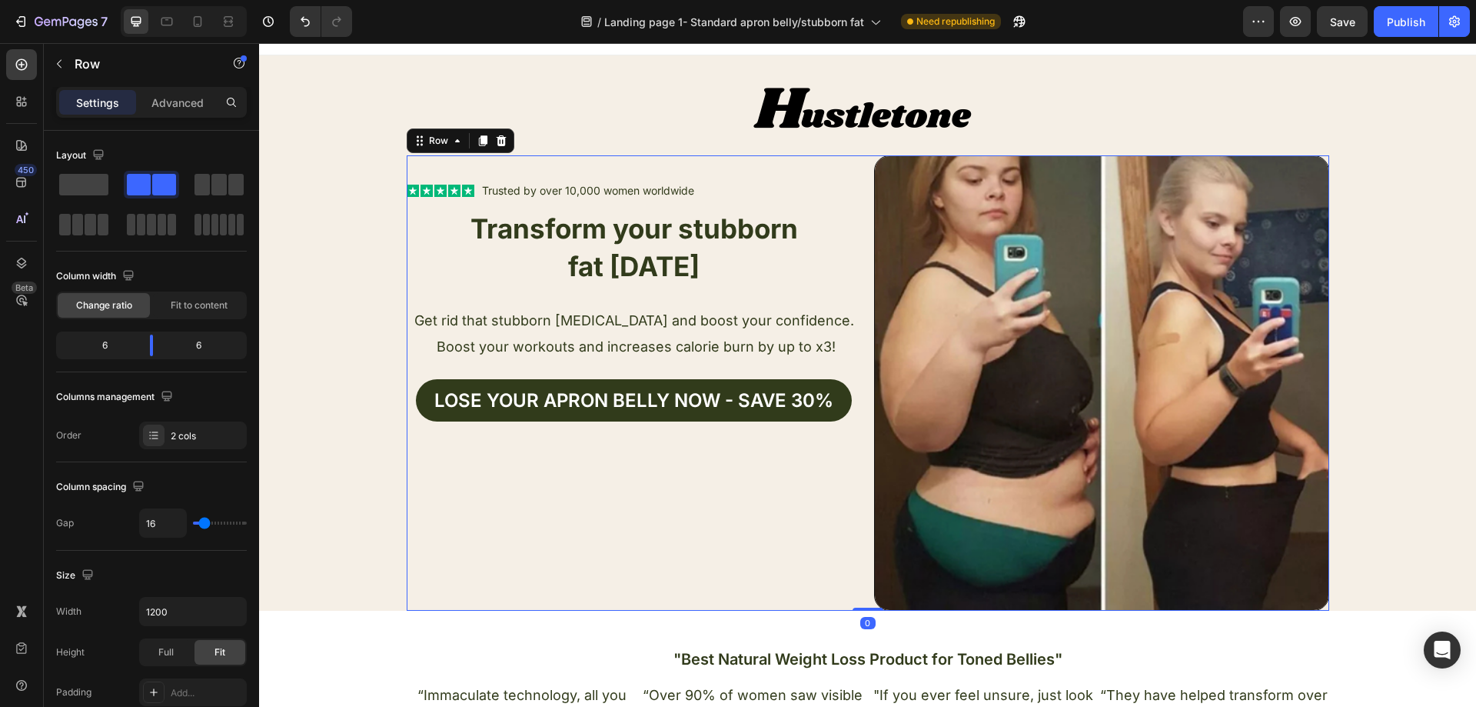
scroll to position [77, 0]
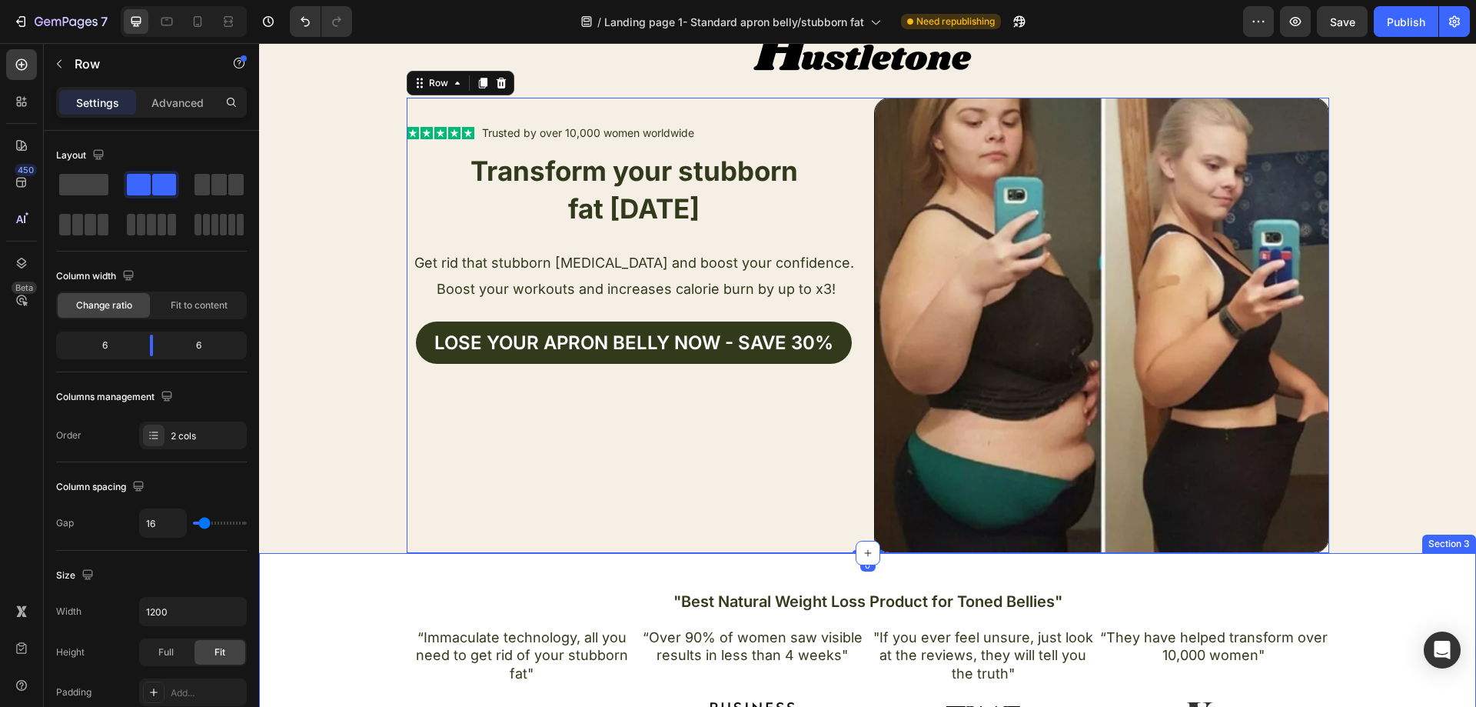
click at [549, 567] on div ""Best Natural Weight Loss Product for Toned Bellies" Heading “Immaculate techno…" at bounding box center [867, 653] width 1217 height 200
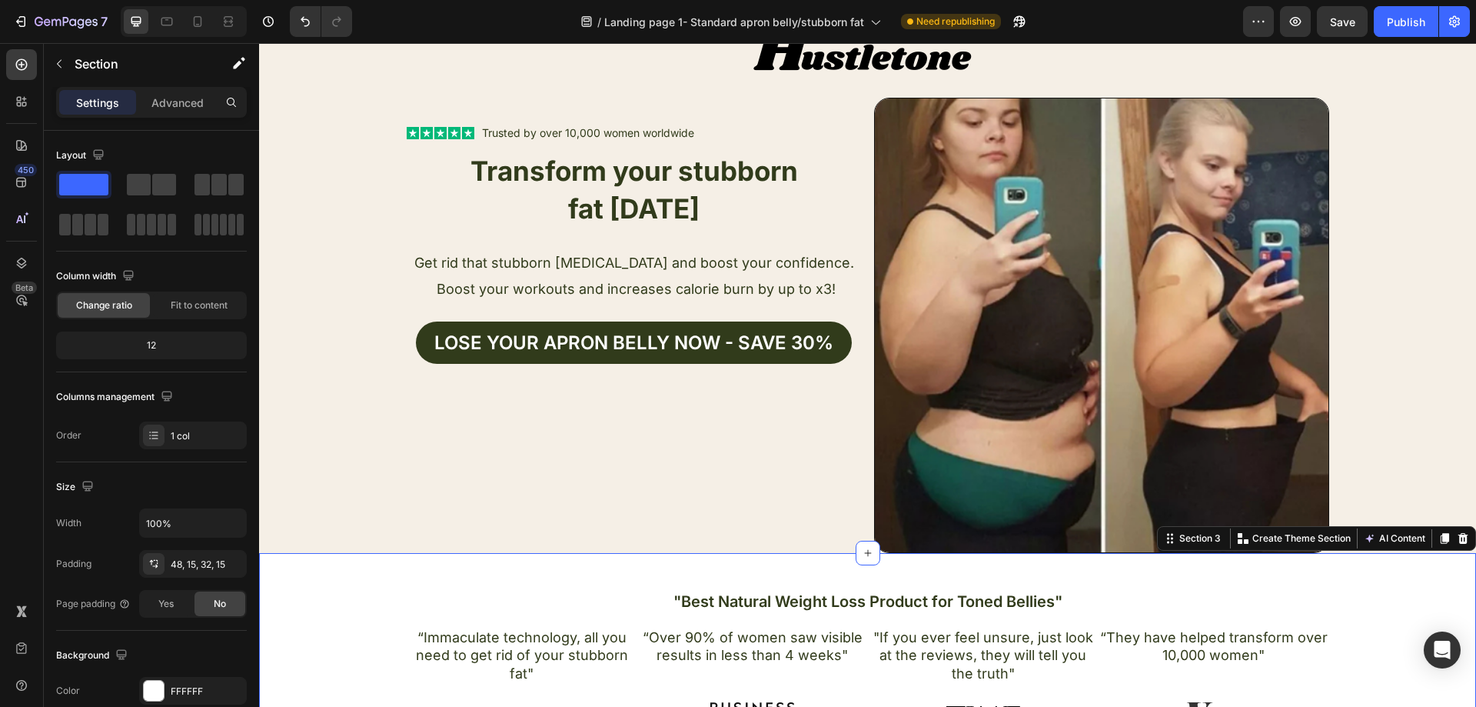
click at [477, 581] on div ""Best Natural Weight Loss Product for Toned Bellies" Heading “Immaculate techno…" at bounding box center [867, 653] width 1217 height 200
drag, startPoint x: 353, startPoint y: 584, endPoint x: 357, endPoint y: 563, distance: 21.1
click at [353, 583] on div ""Best Natural Weight Loss Product for Toned Bellies" Heading “Immaculate techno…" at bounding box center [867, 653] width 1217 height 200
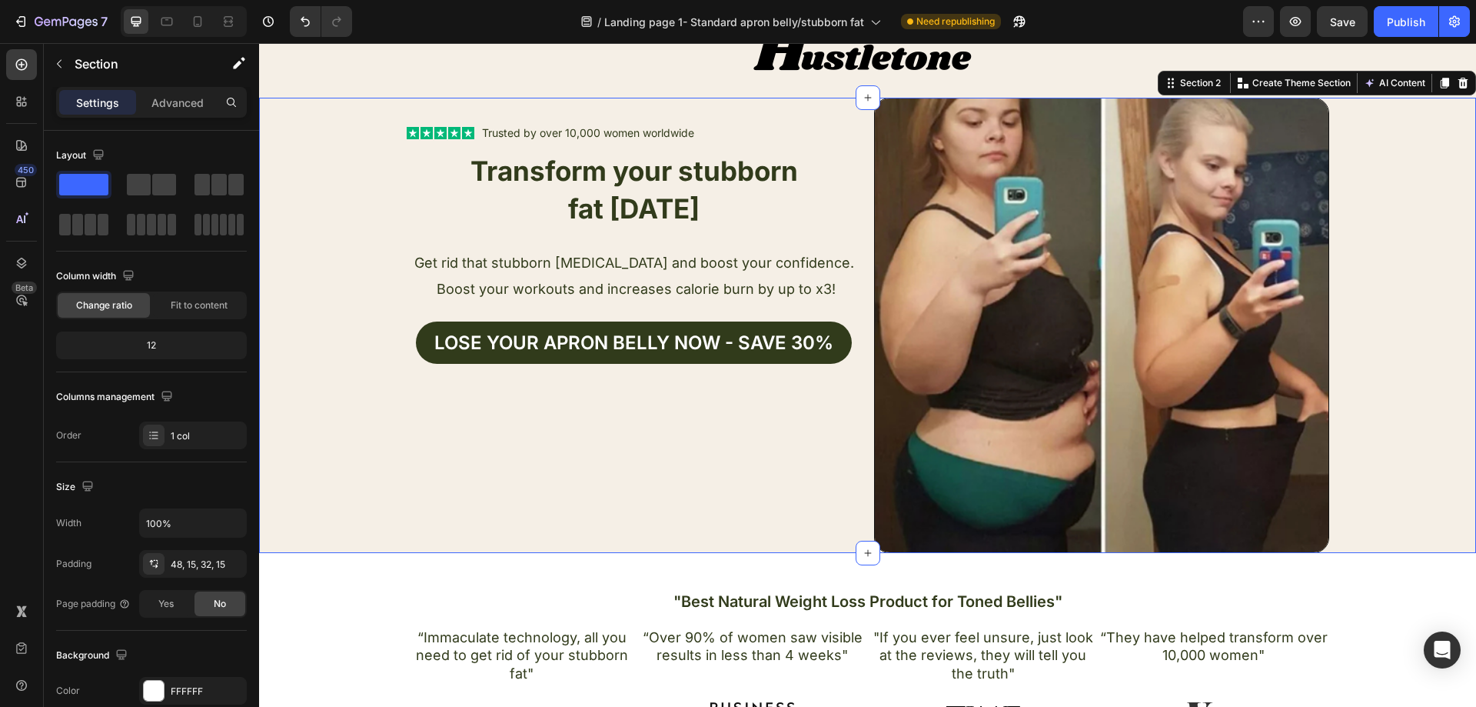
click at [352, 438] on div "Text Block Icon Icon Icon Icon Icon Icon List Trusted by over 10,000 women worl…" at bounding box center [867, 325] width 1217 height 455
click at [195, 105] on p "Advanced" at bounding box center [177, 103] width 52 height 16
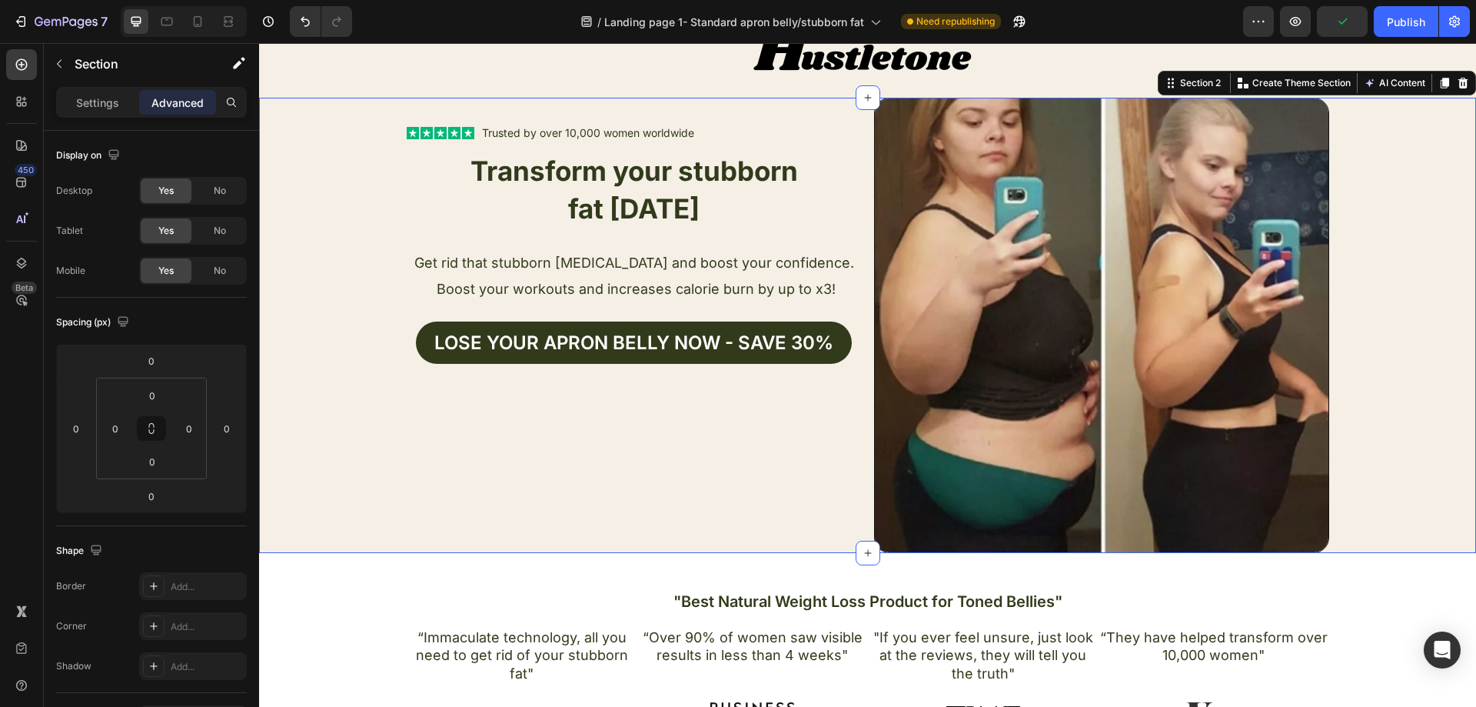
click at [111, 108] on p "Settings" at bounding box center [97, 103] width 43 height 16
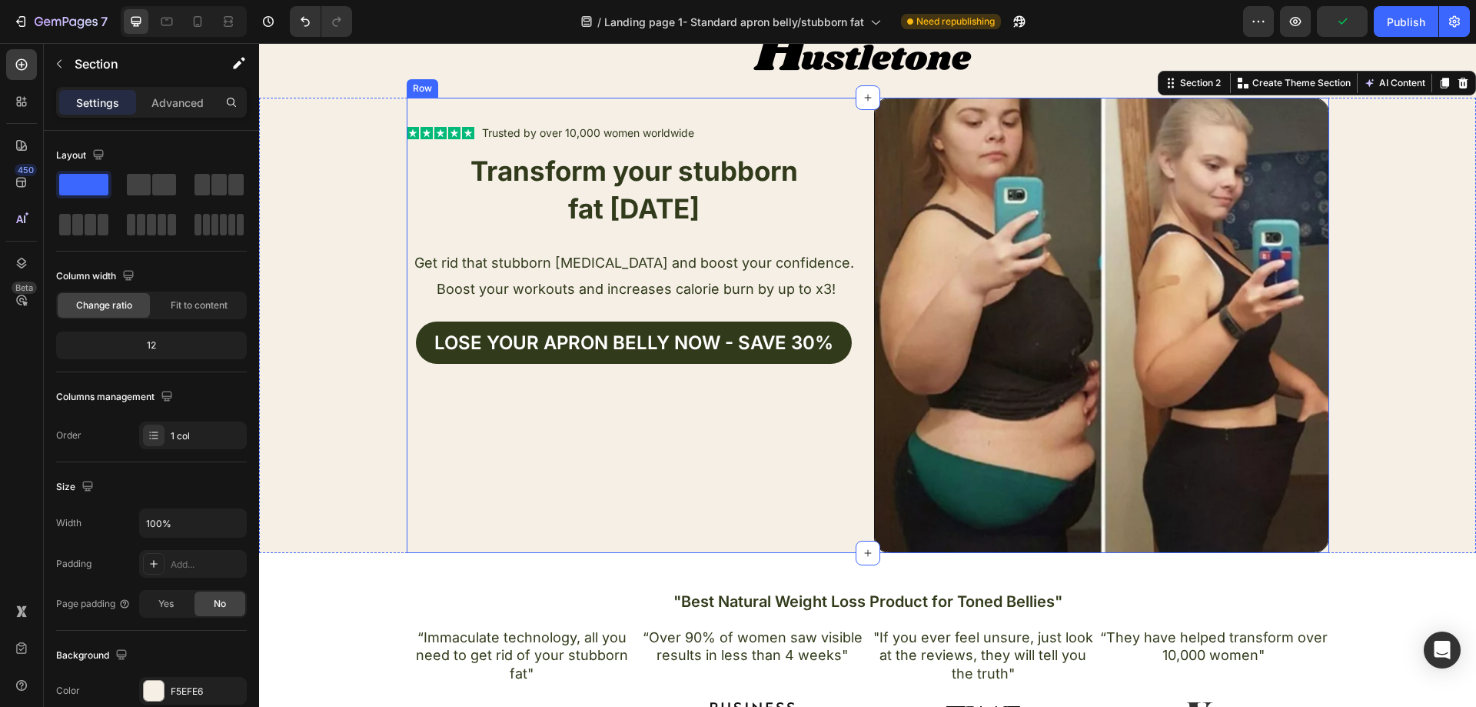
click at [407, 484] on div "Text Block Icon Icon Icon Icon Icon Icon List Trusted by over 10,000 women worl…" at bounding box center [634, 325] width 455 height 455
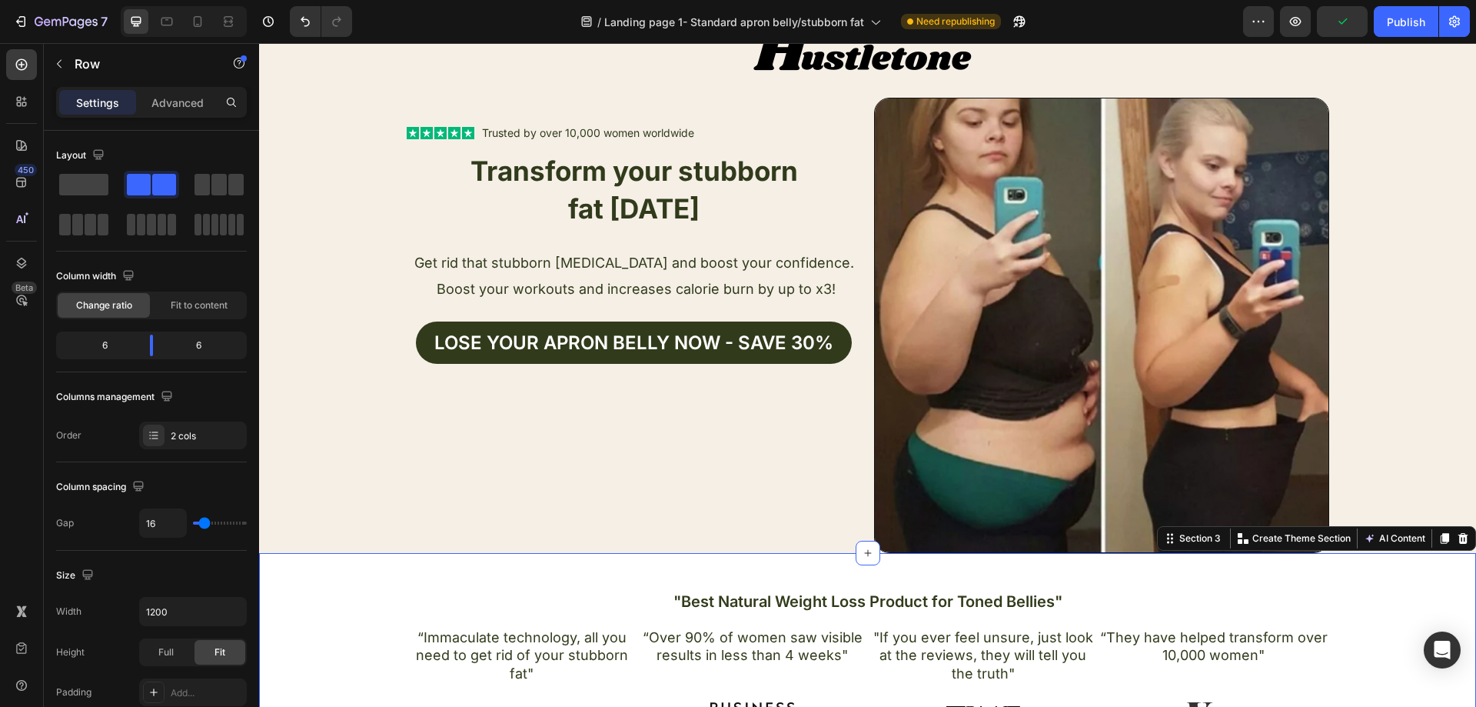
click at [393, 587] on div ""Best Natural Weight Loss Product for Toned Bellies" Heading “Immaculate techno…" at bounding box center [867, 653] width 1217 height 200
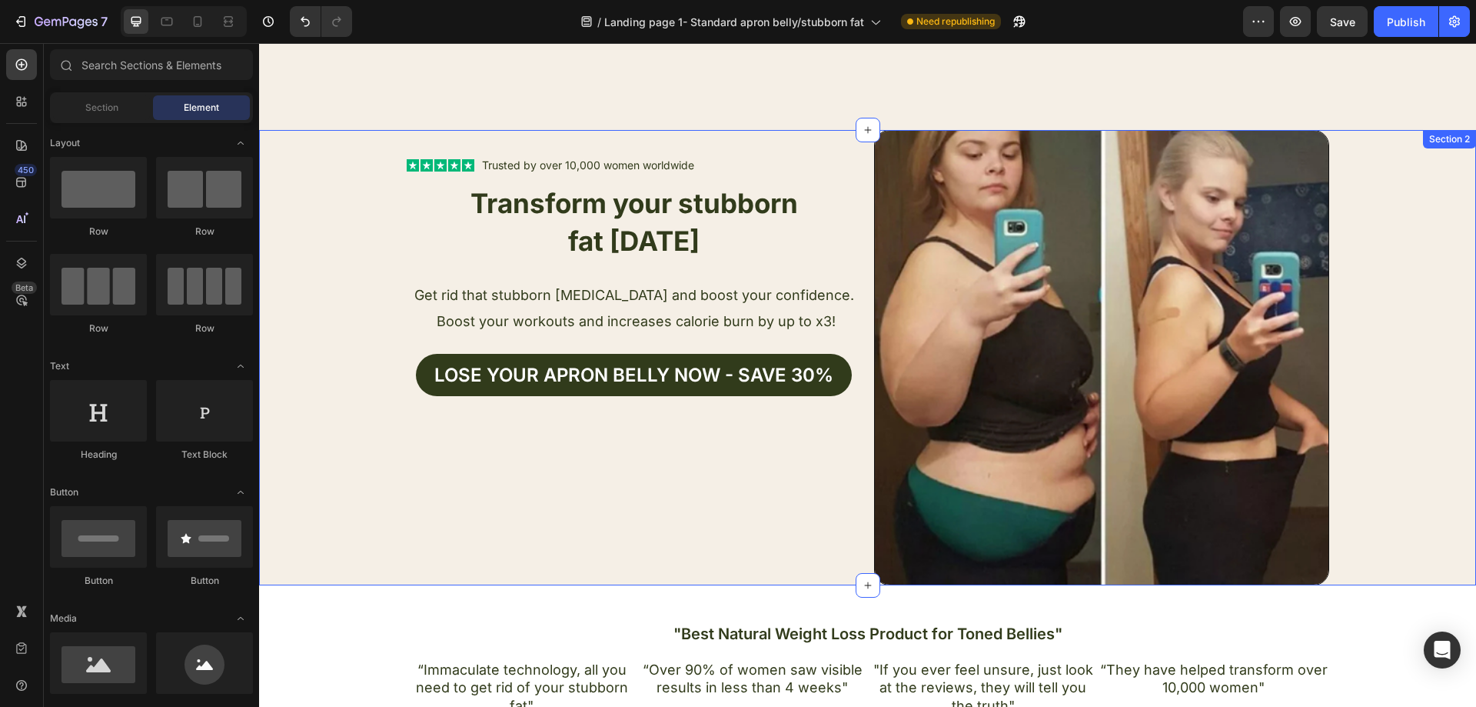
scroll to position [42, 0]
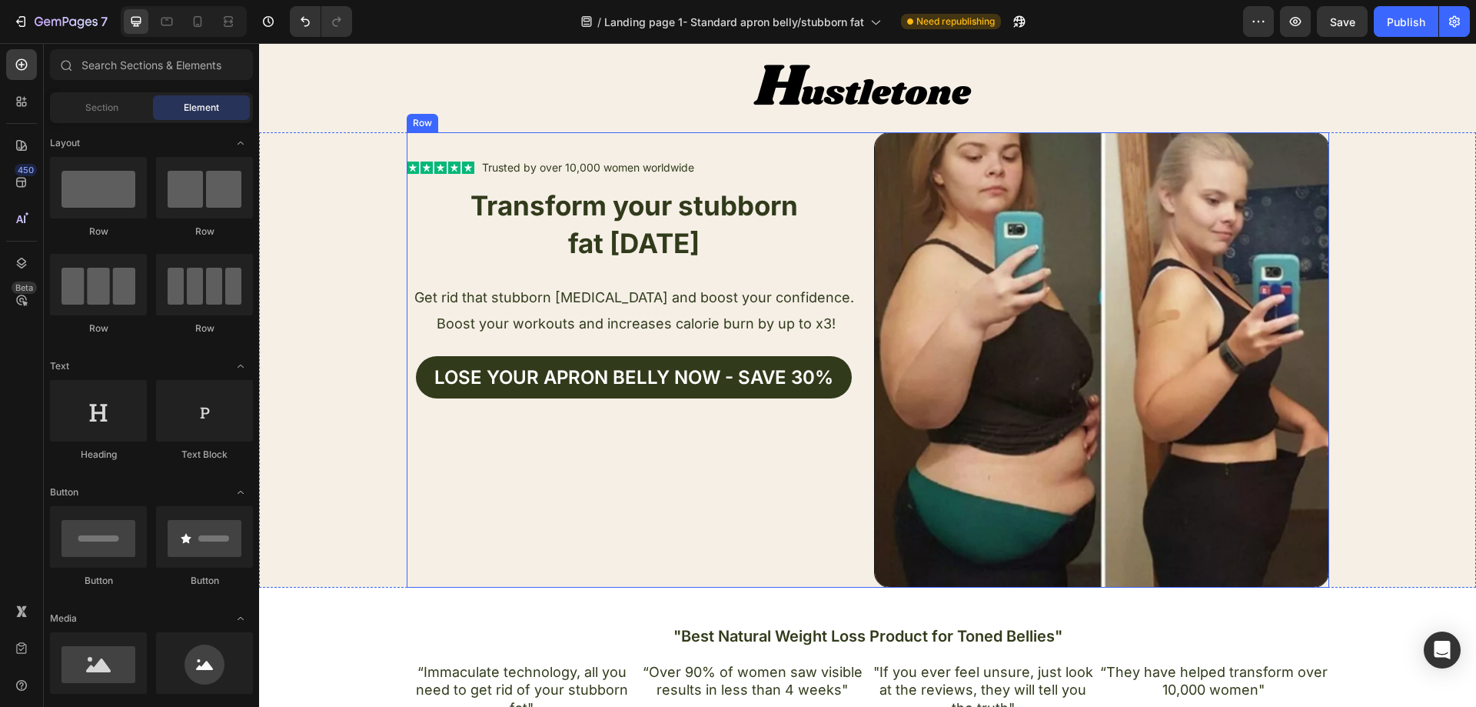
click at [820, 482] on div "Text Block Icon Icon Icon Icon Icon Icon List Trusted by over 10,000 women worl…" at bounding box center [634, 359] width 455 height 455
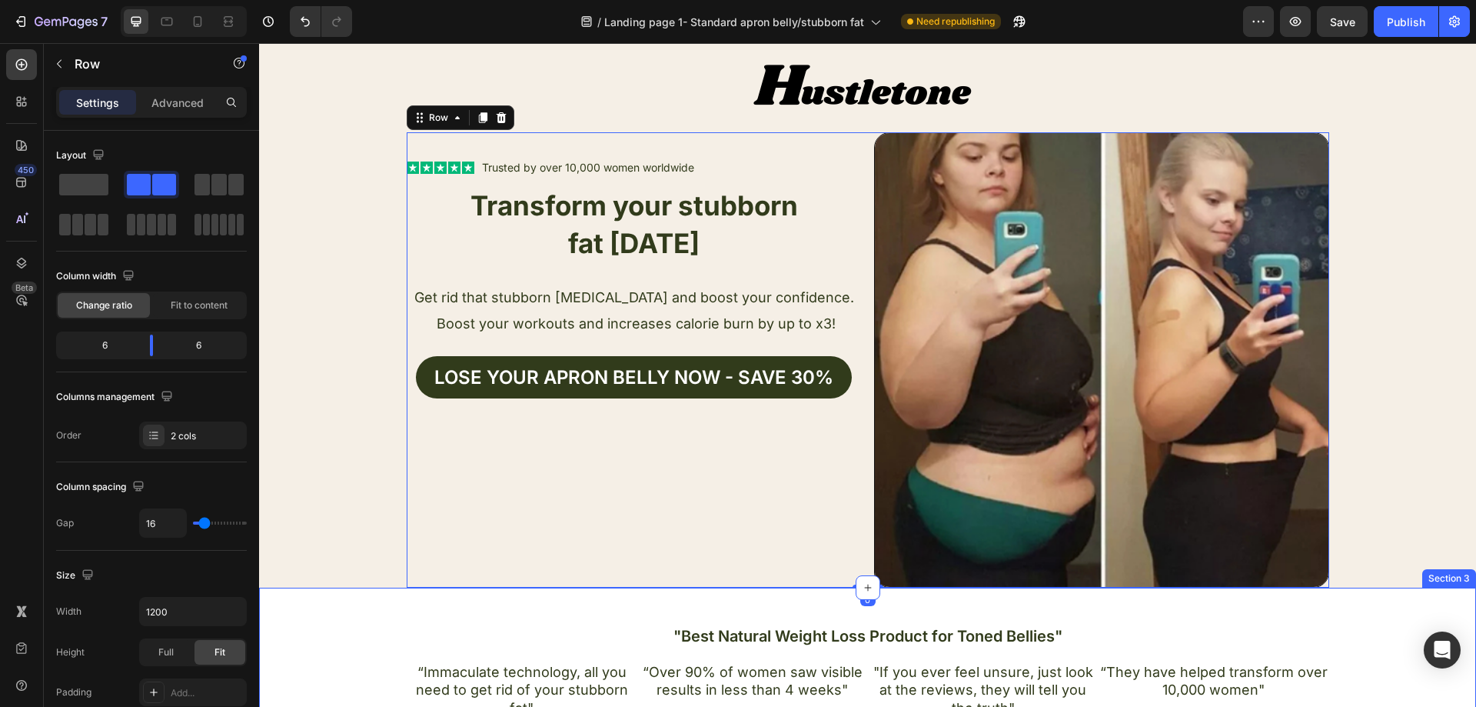
click at [640, 607] on div ""Best Natural Weight Loss Product for Toned Bellies" Heading “Immaculate techno…" at bounding box center [867, 687] width 1217 height 200
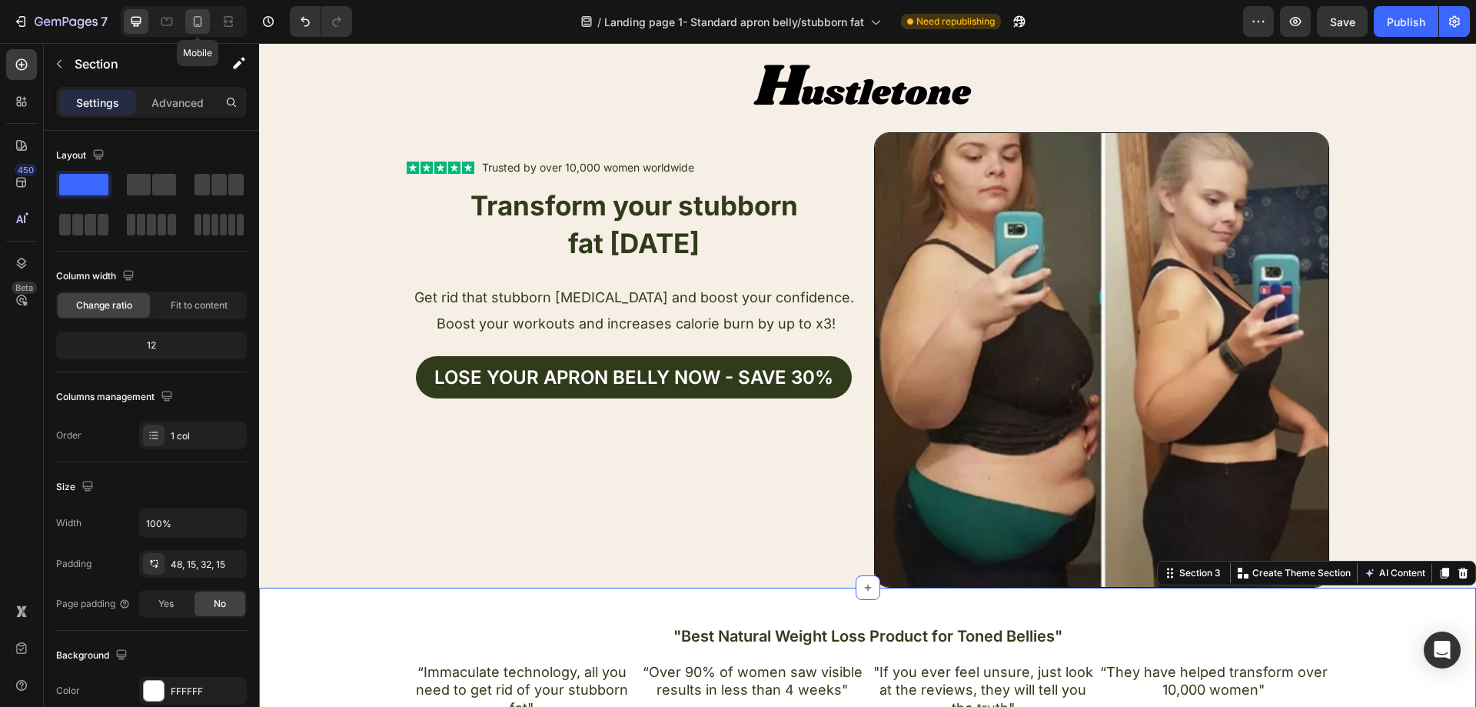
click at [204, 23] on icon at bounding box center [197, 21] width 15 height 15
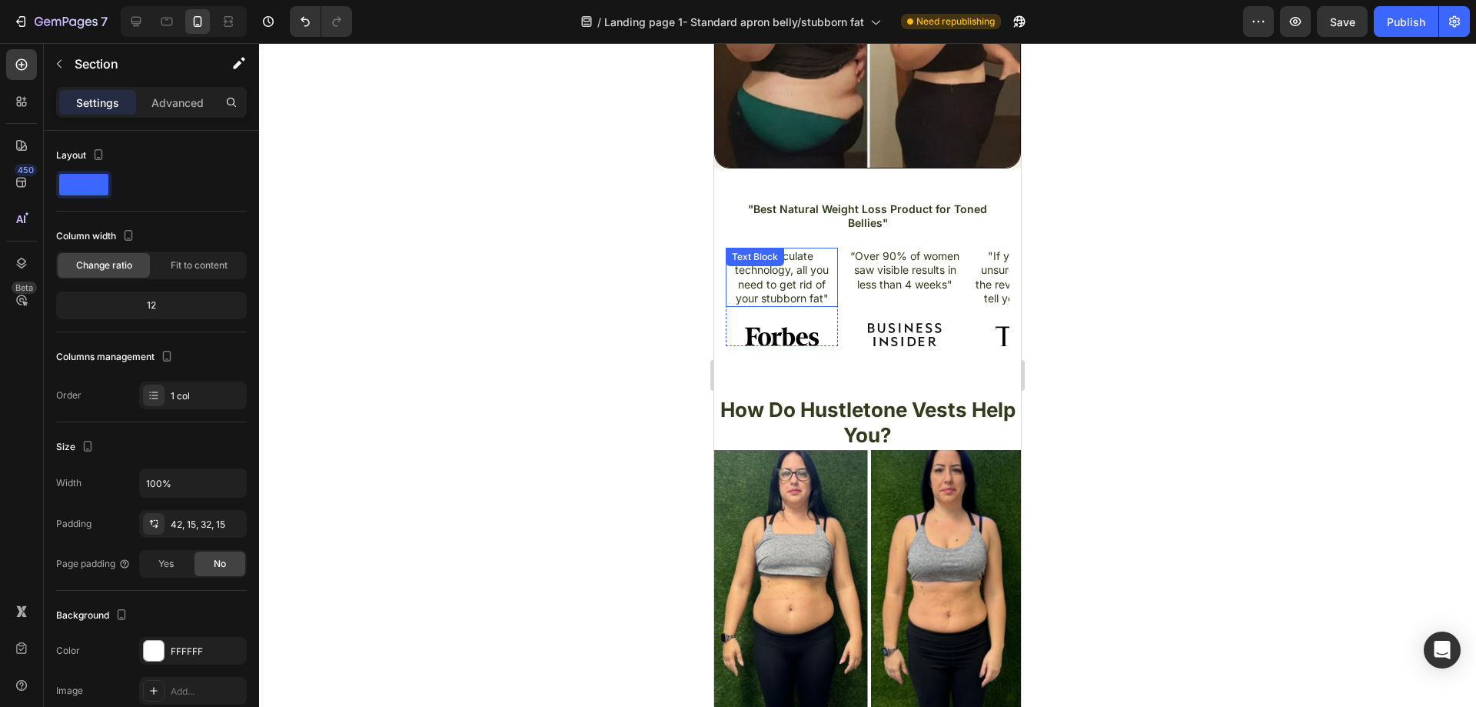
scroll to position [538, 0]
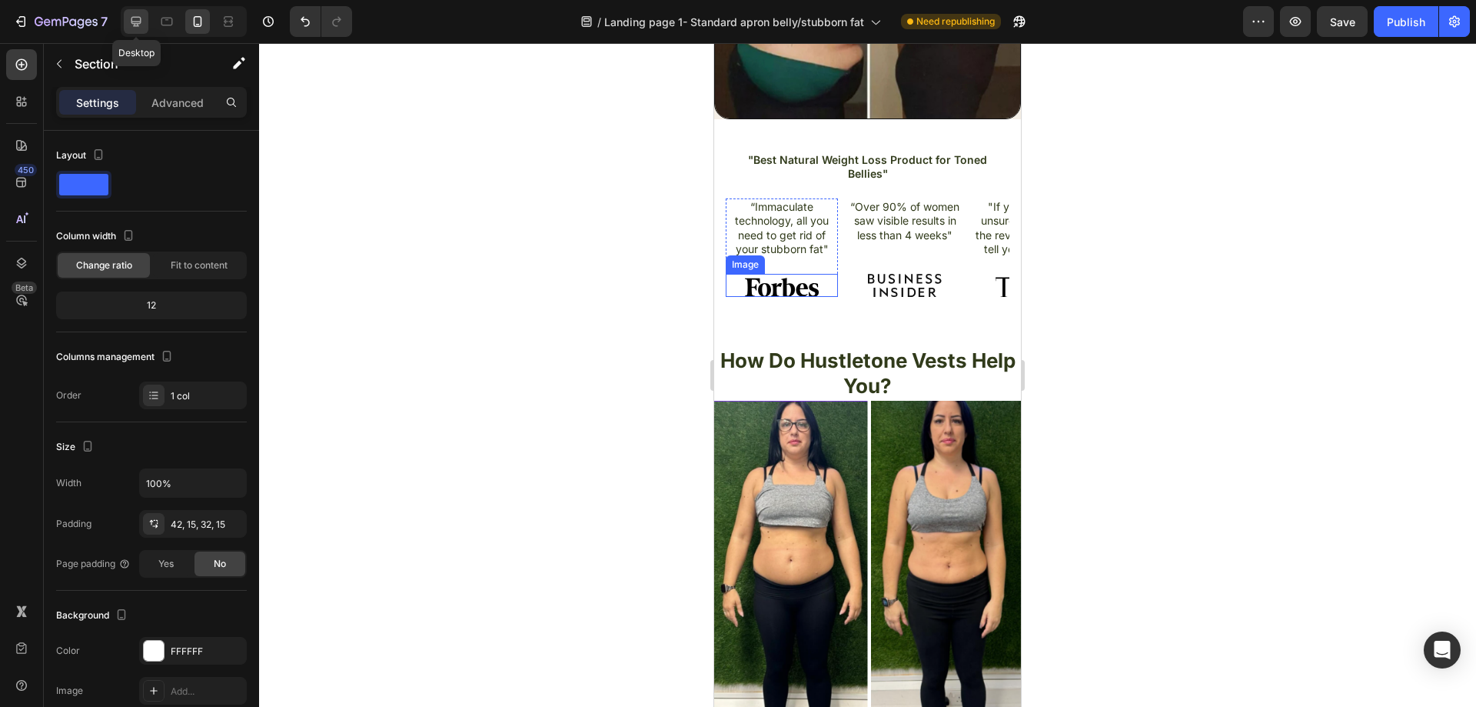
click at [137, 12] on div at bounding box center [136, 21] width 25 height 25
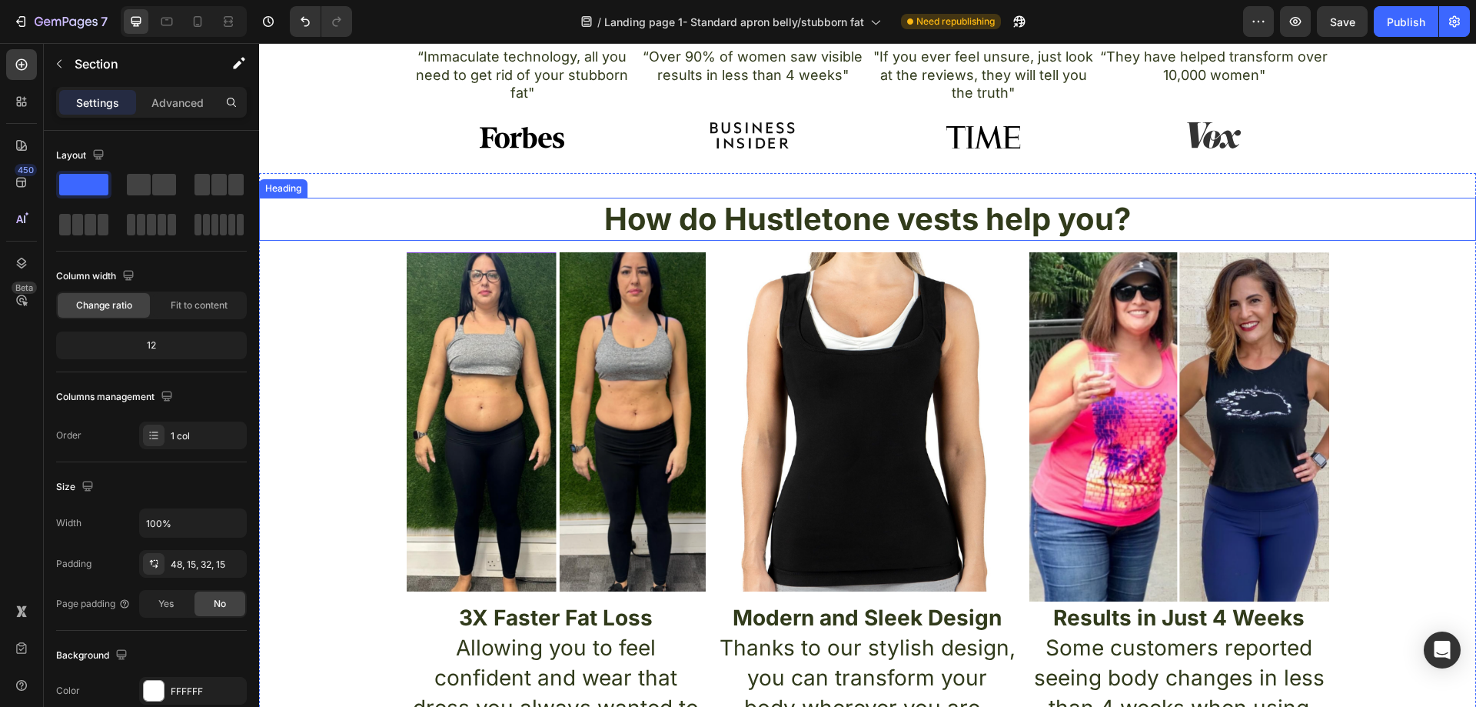
scroll to position [655, 0]
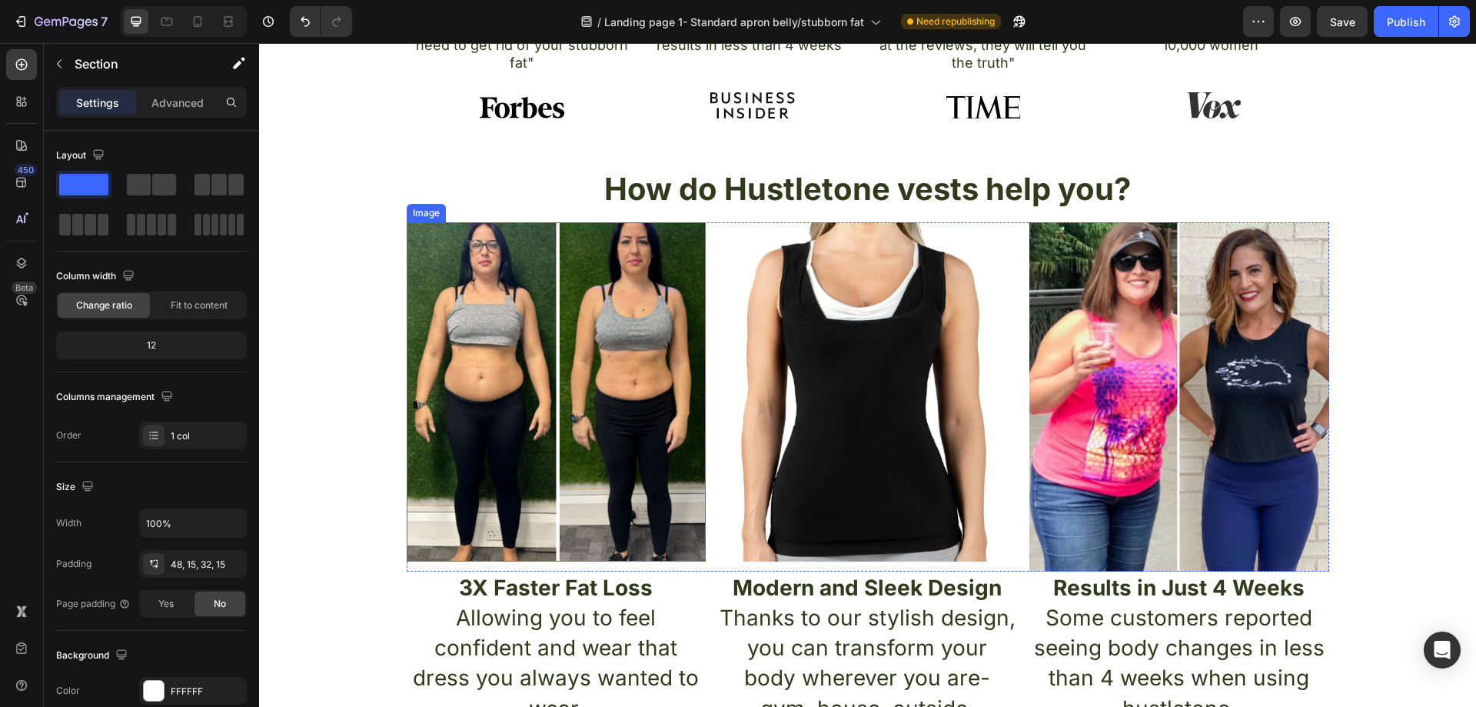
click at [555, 293] on img at bounding box center [556, 392] width 299 height 340
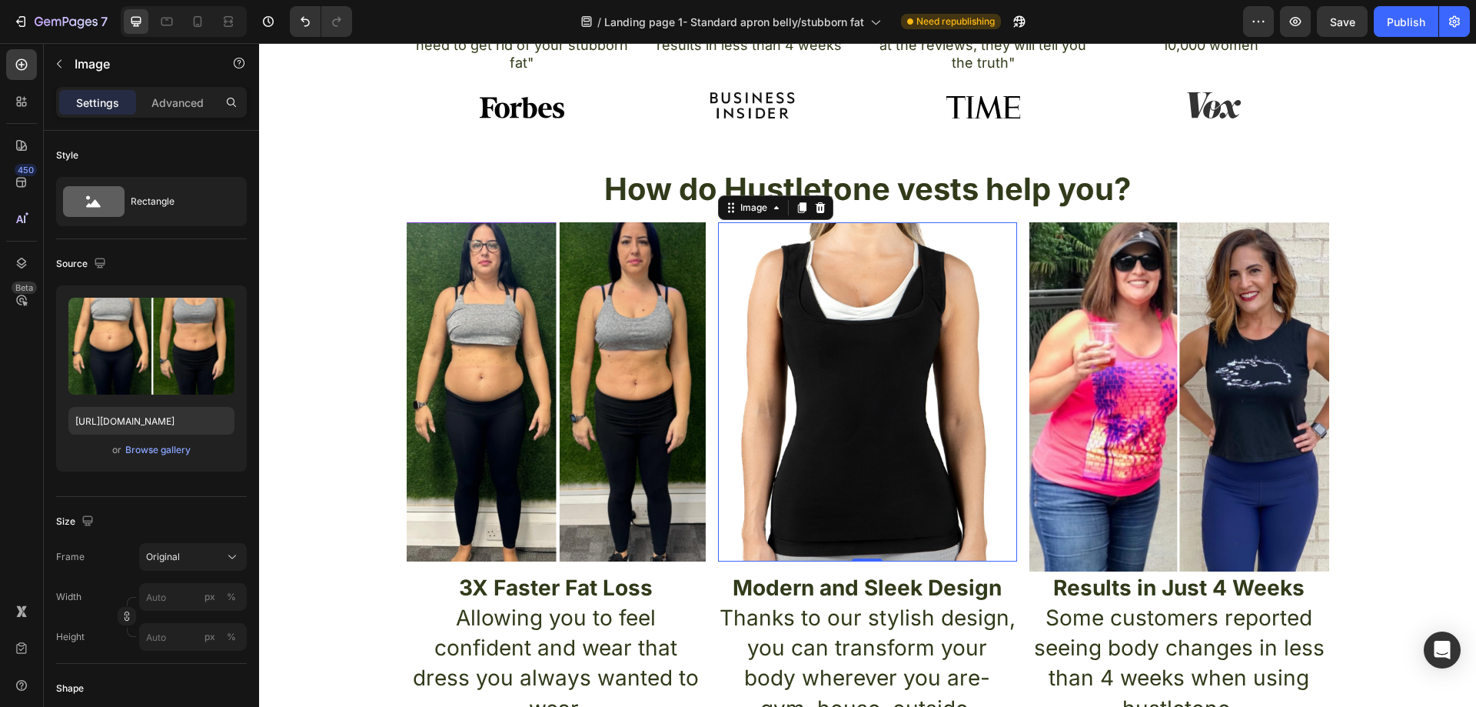
click at [819, 311] on img at bounding box center [867, 392] width 299 height 340
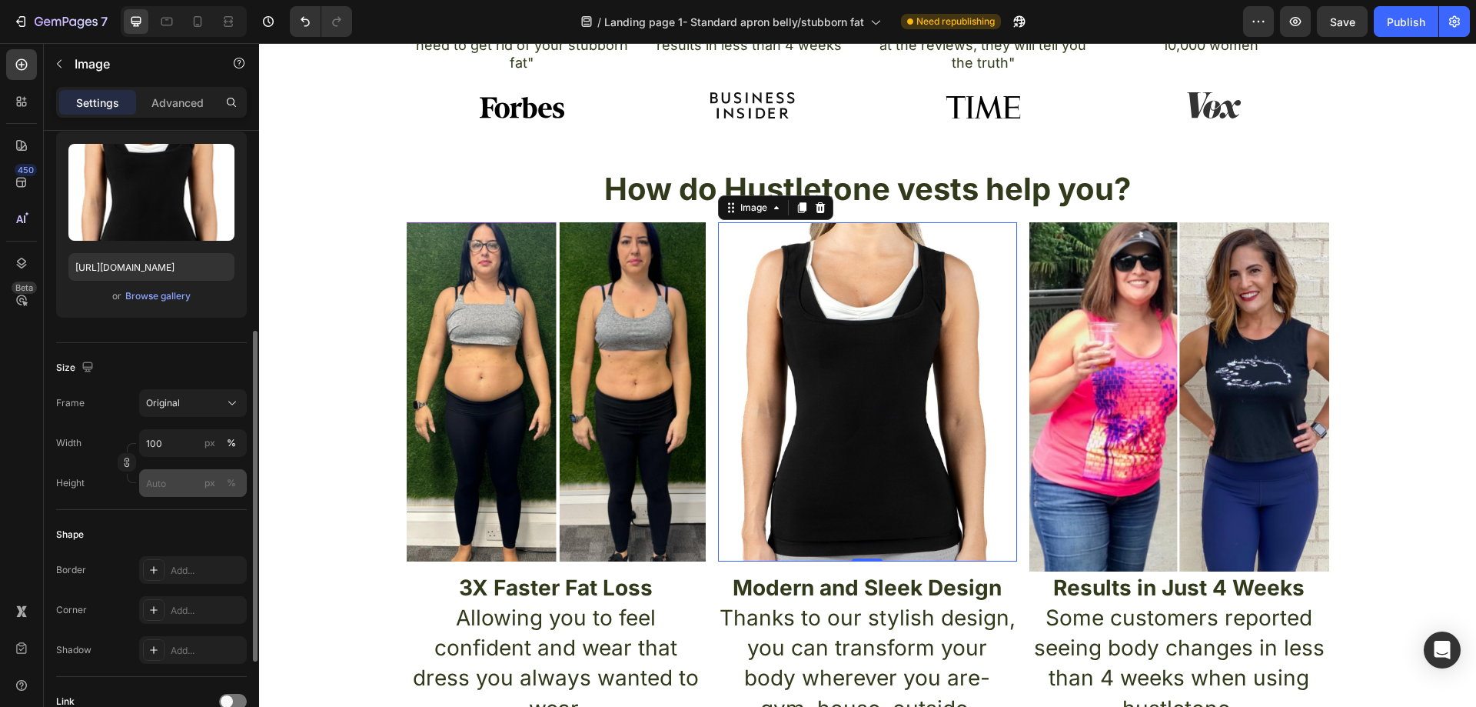
scroll to position [231, 0]
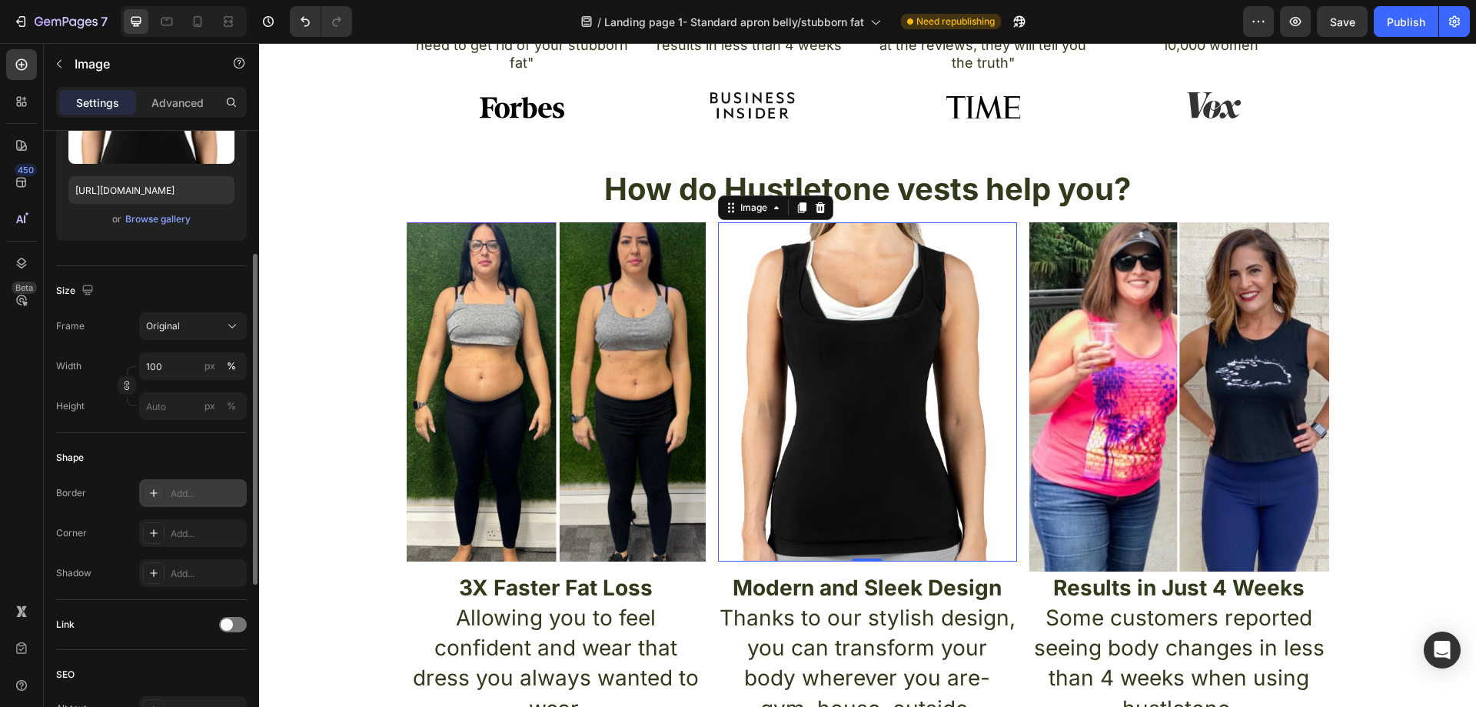
click at [198, 494] on div "Add..." at bounding box center [207, 494] width 72 height 14
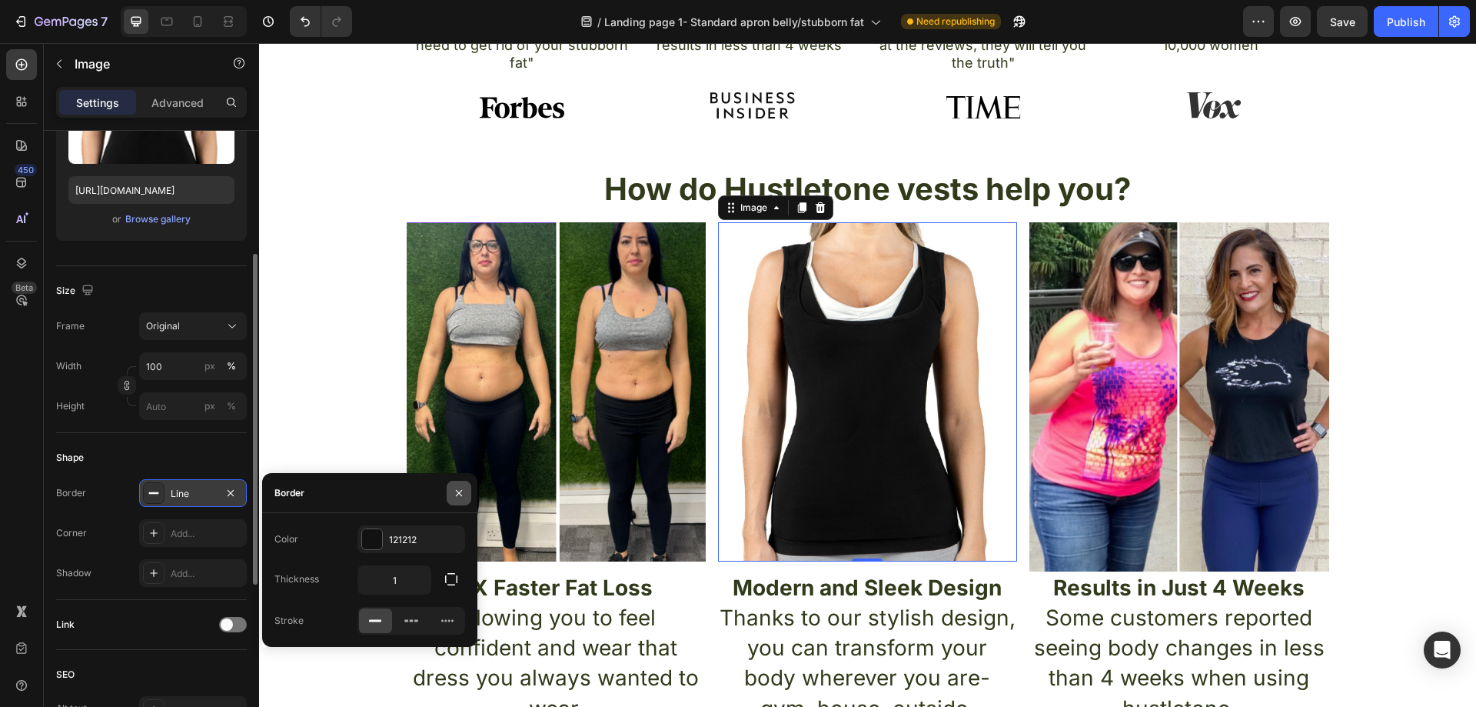
click at [456, 495] on icon "button" at bounding box center [459, 493] width 12 height 12
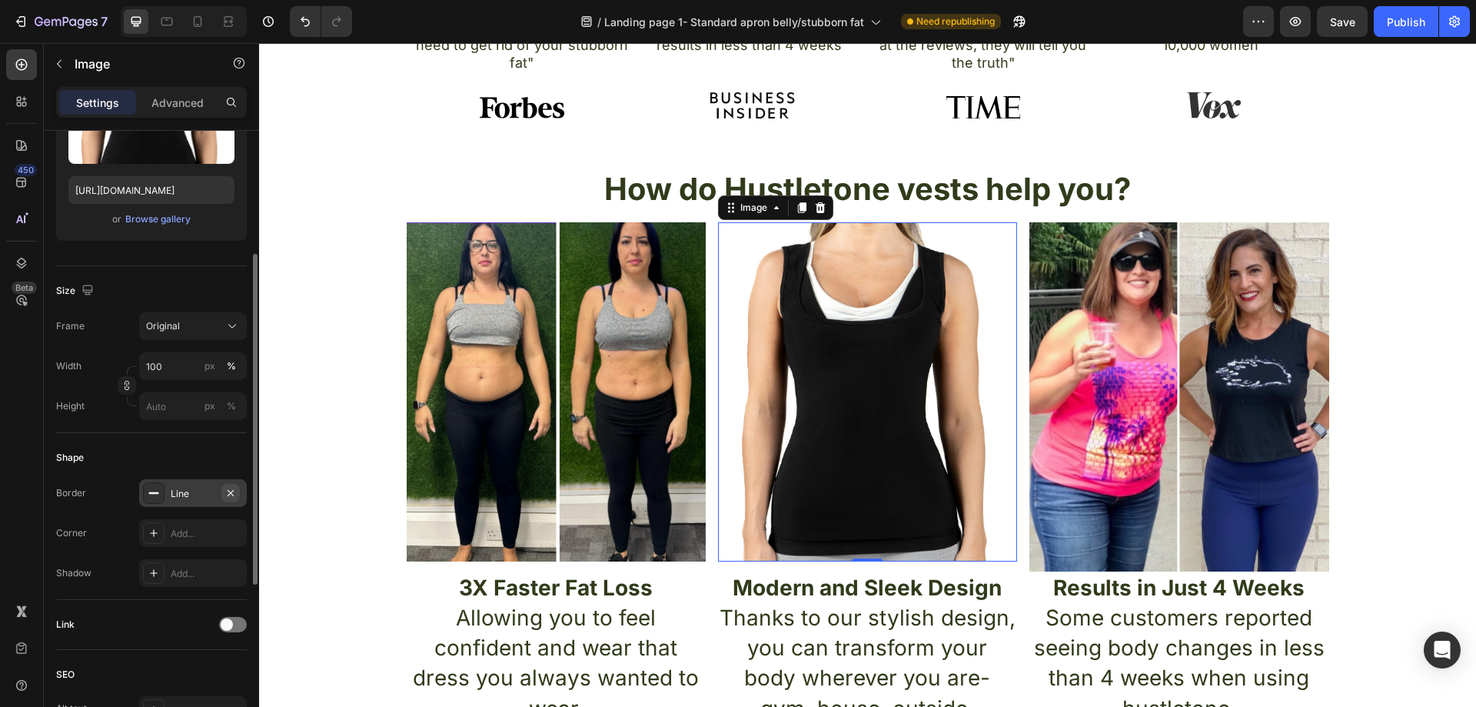
click at [229, 494] on icon "button" at bounding box center [231, 492] width 6 height 6
click at [207, 535] on div "Add..." at bounding box center [207, 534] width 72 height 14
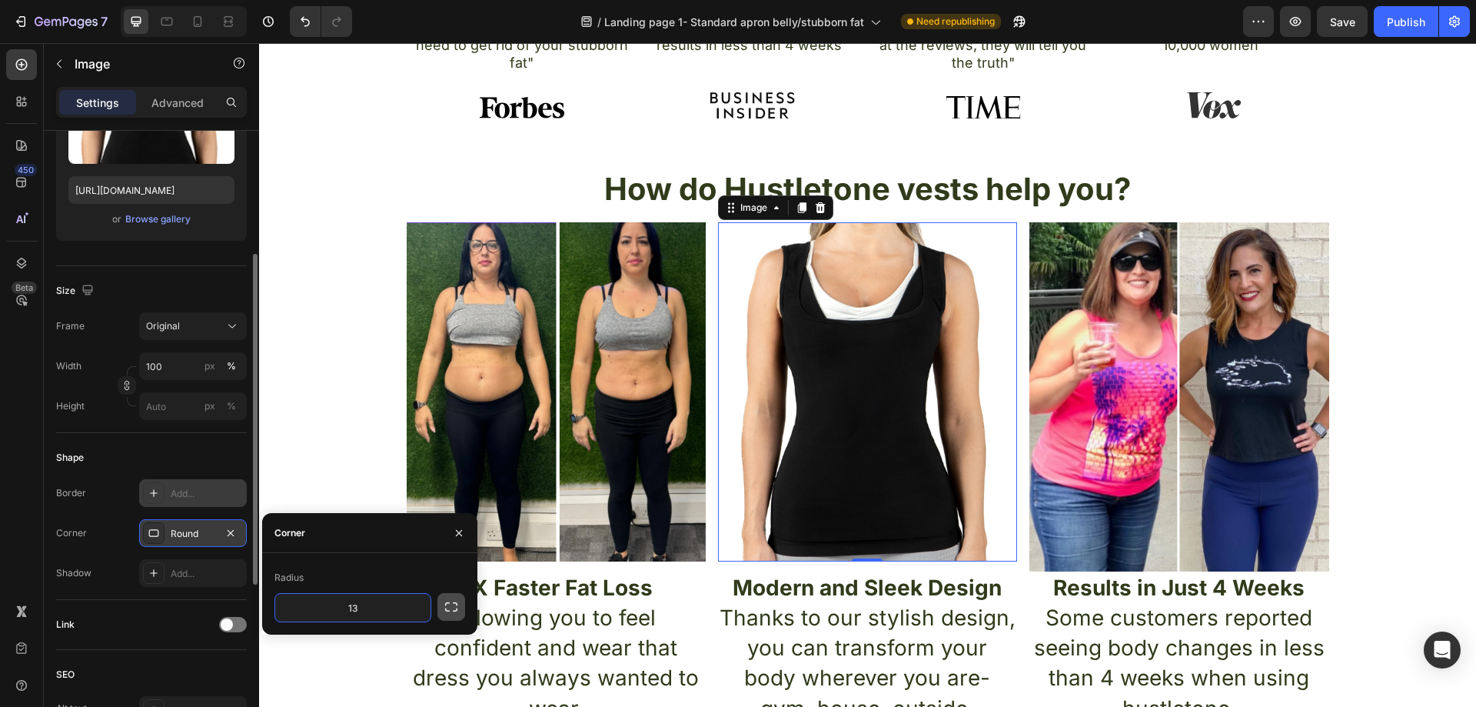
type input "13"
click at [446, 607] on icon "button" at bounding box center [451, 606] width 15 height 15
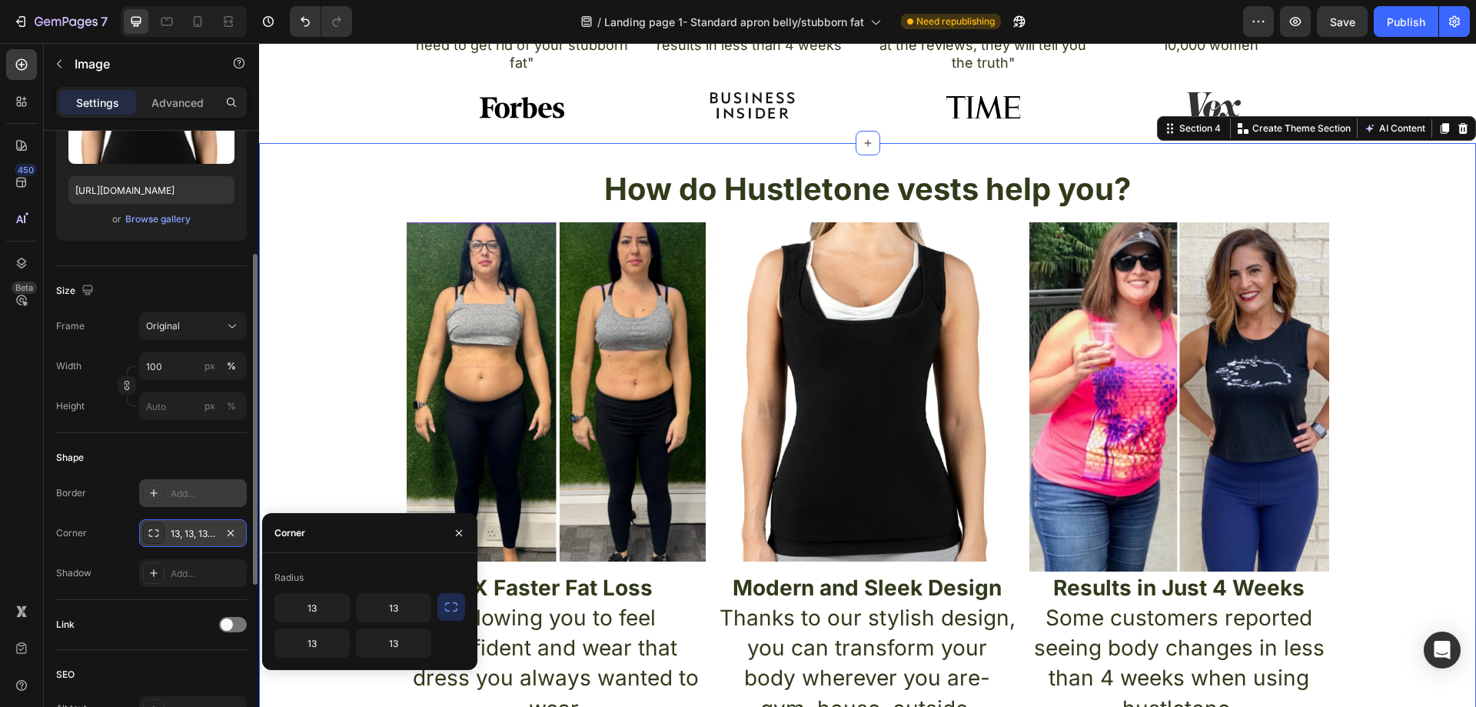
click at [321, 469] on div "How do Hustletone vests help you? Heading Image Image Image Row 3X Faster Fat L…" at bounding box center [867, 446] width 1217 height 557
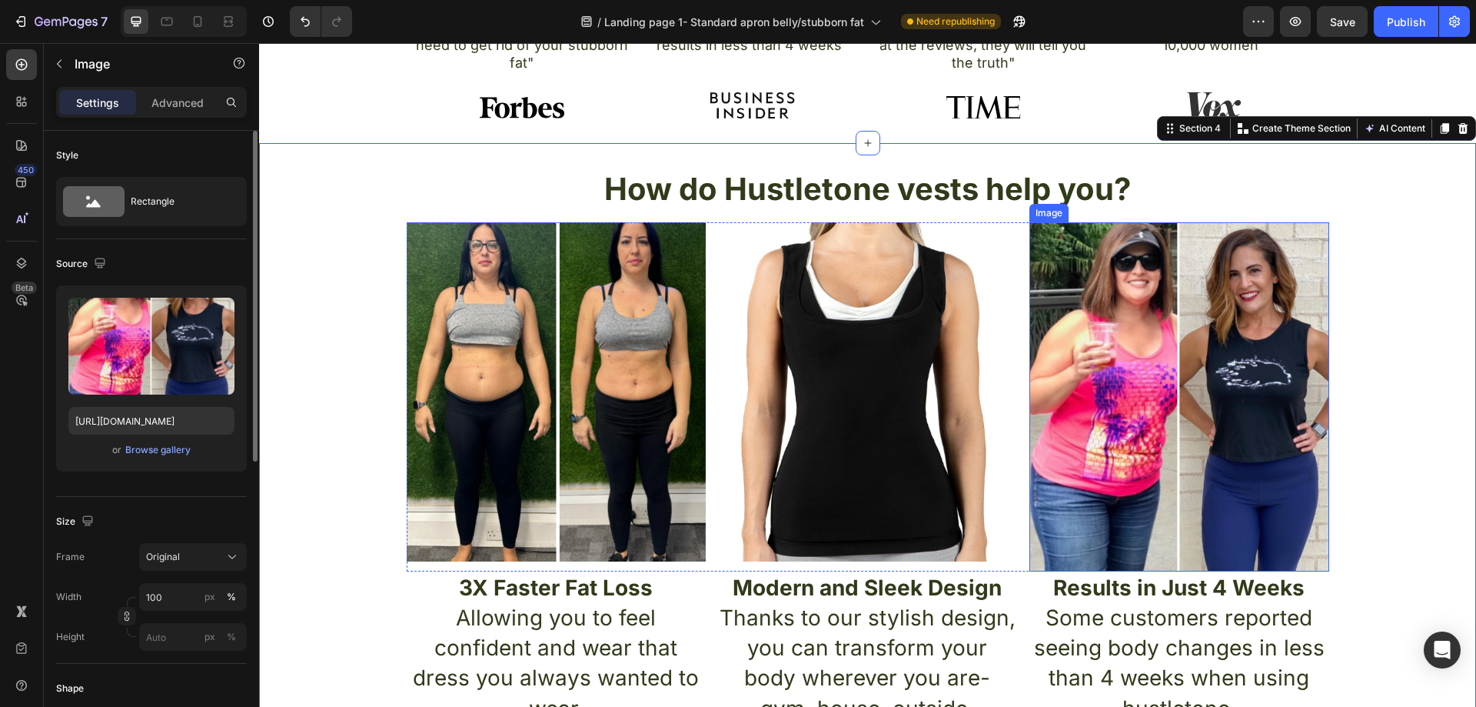
click at [1066, 362] on img at bounding box center [1178, 396] width 299 height 349
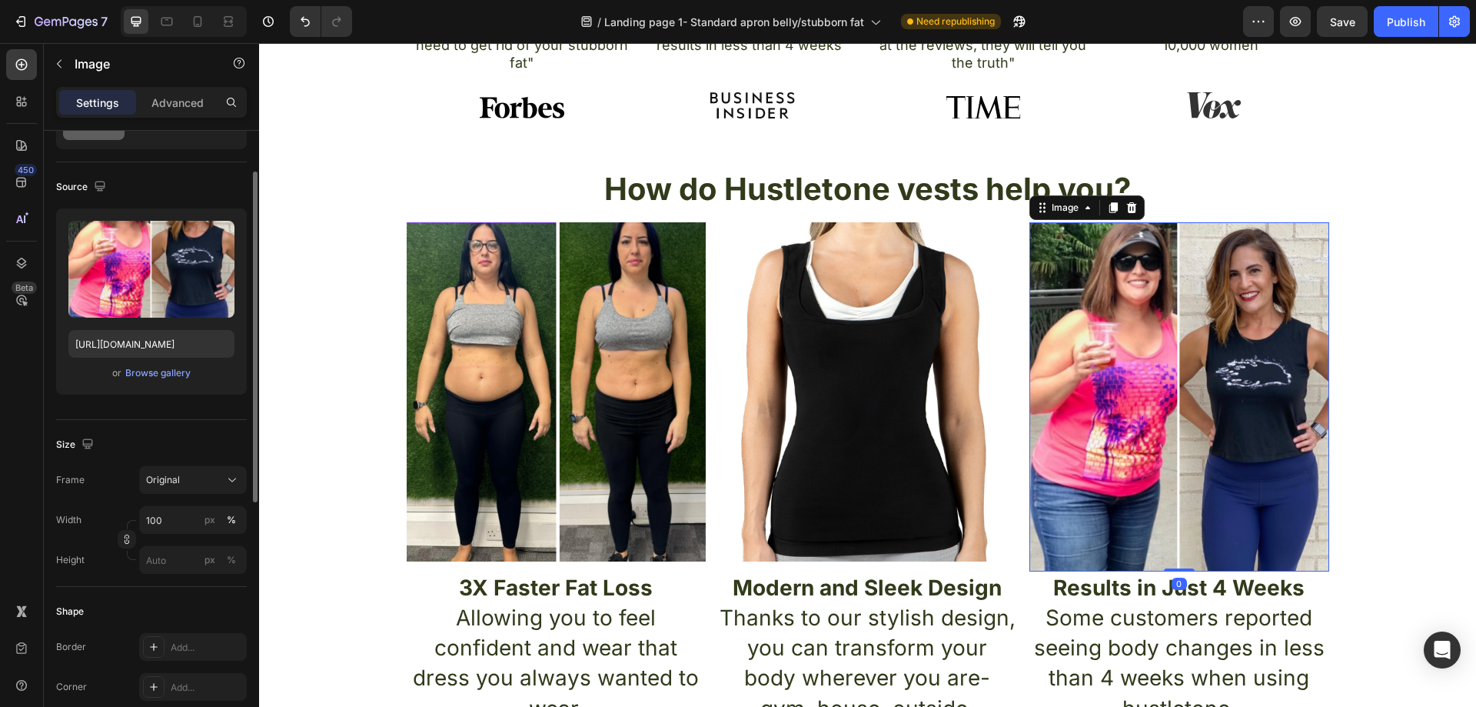
scroll to position [308, 0]
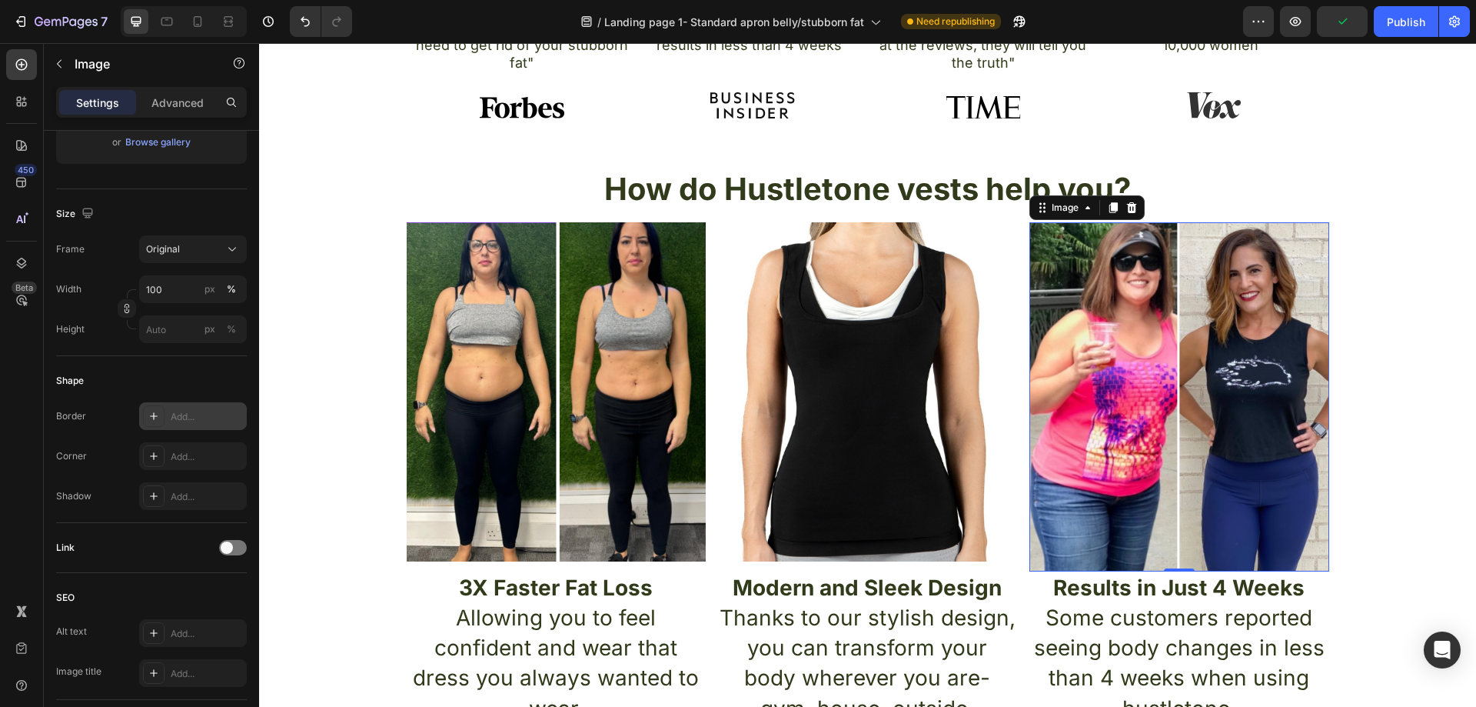
click at [203, 407] on div "Add..." at bounding box center [193, 416] width 108 height 28
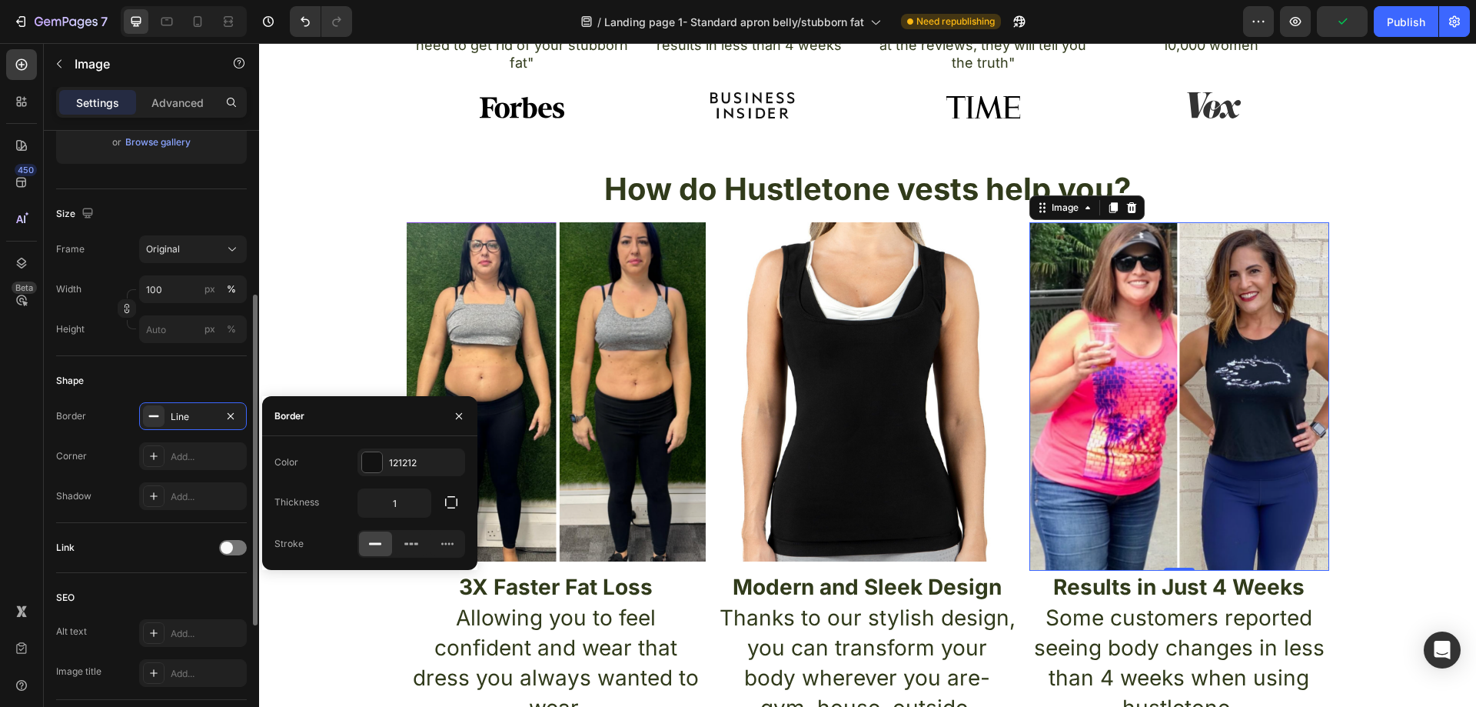
drag, startPoint x: 456, startPoint y: 411, endPoint x: 211, endPoint y: 431, distance: 245.2
click at [453, 411] on icon "button" at bounding box center [459, 416] width 12 height 12
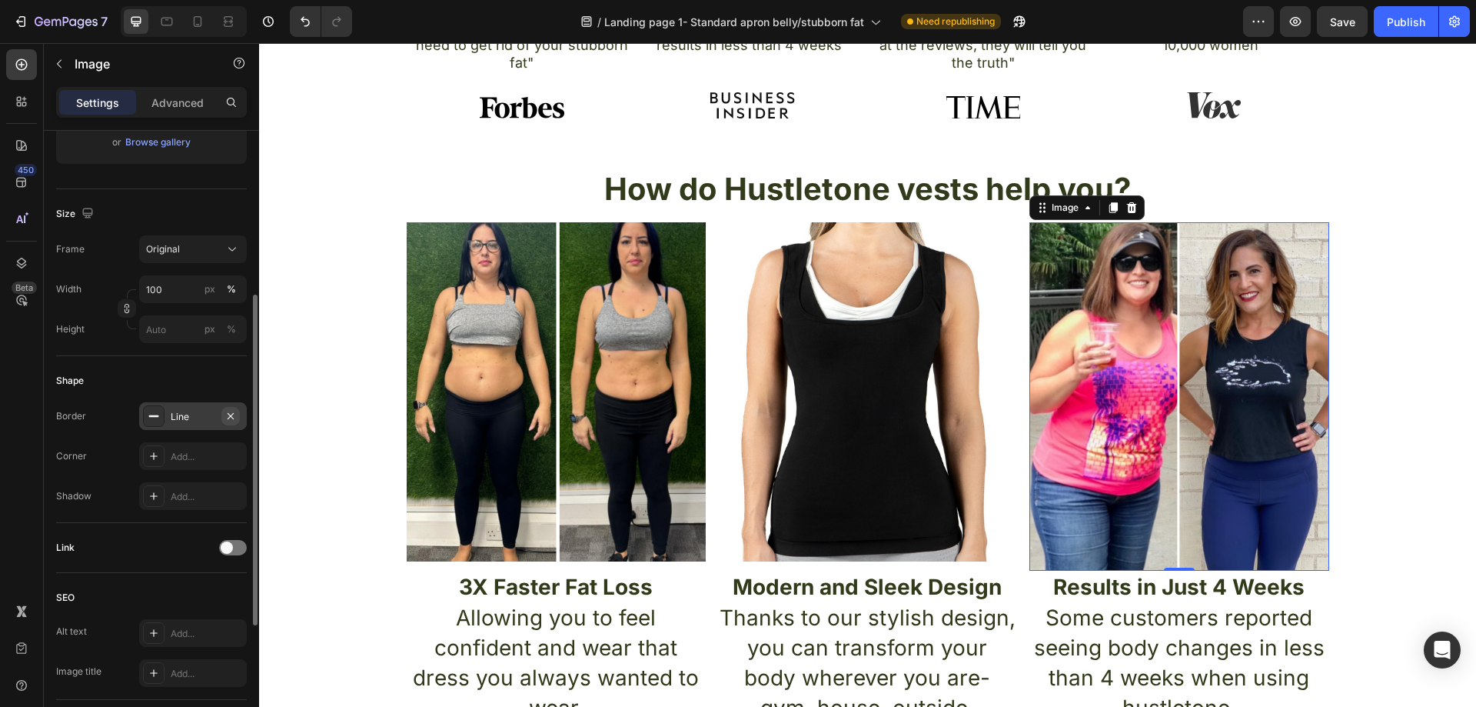
click at [234, 410] on icon "button" at bounding box center [230, 416] width 12 height 12
click at [228, 455] on div "Add..." at bounding box center [207, 457] width 72 height 14
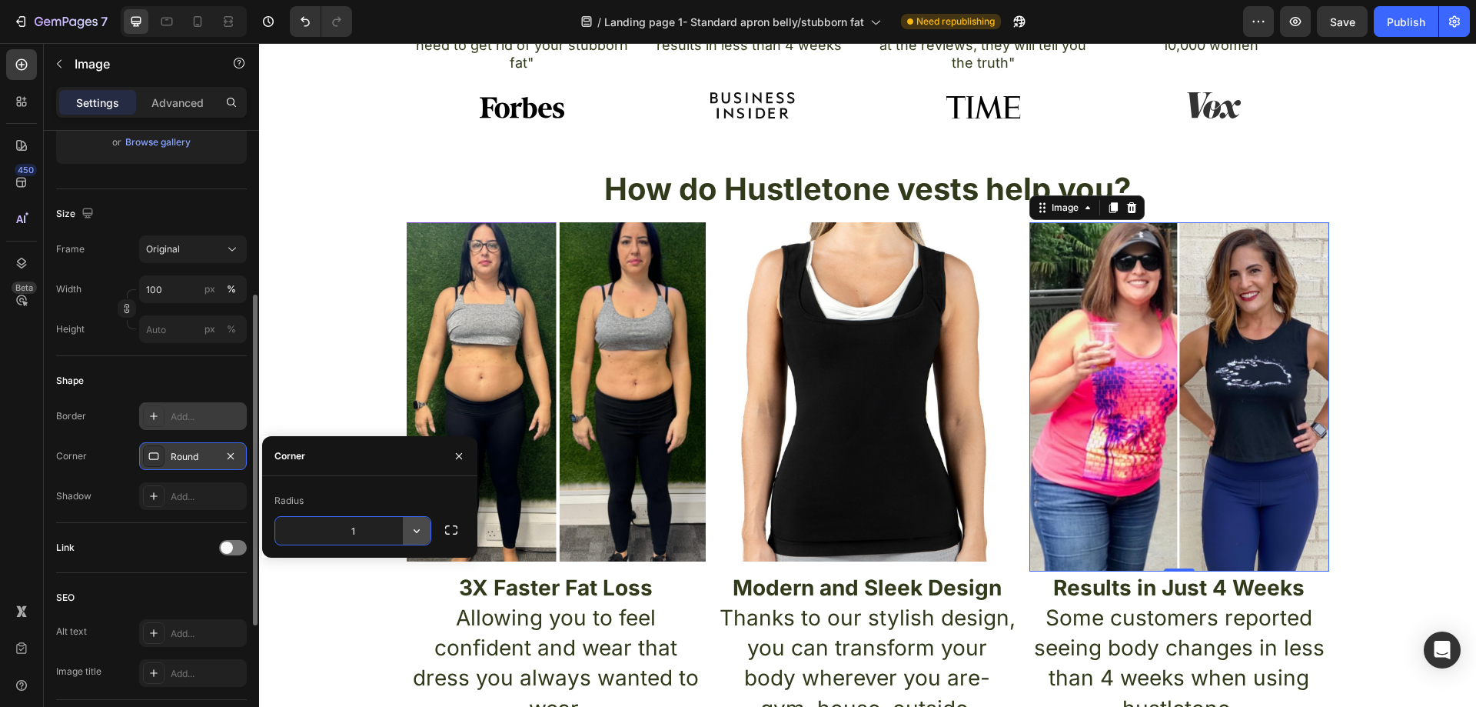
type input "13"
click at [270, 334] on div "How do Hustletone vests help you? Heading Image Image Image 0 Row 3X Faster Fat…" at bounding box center [867, 446] width 1217 height 557
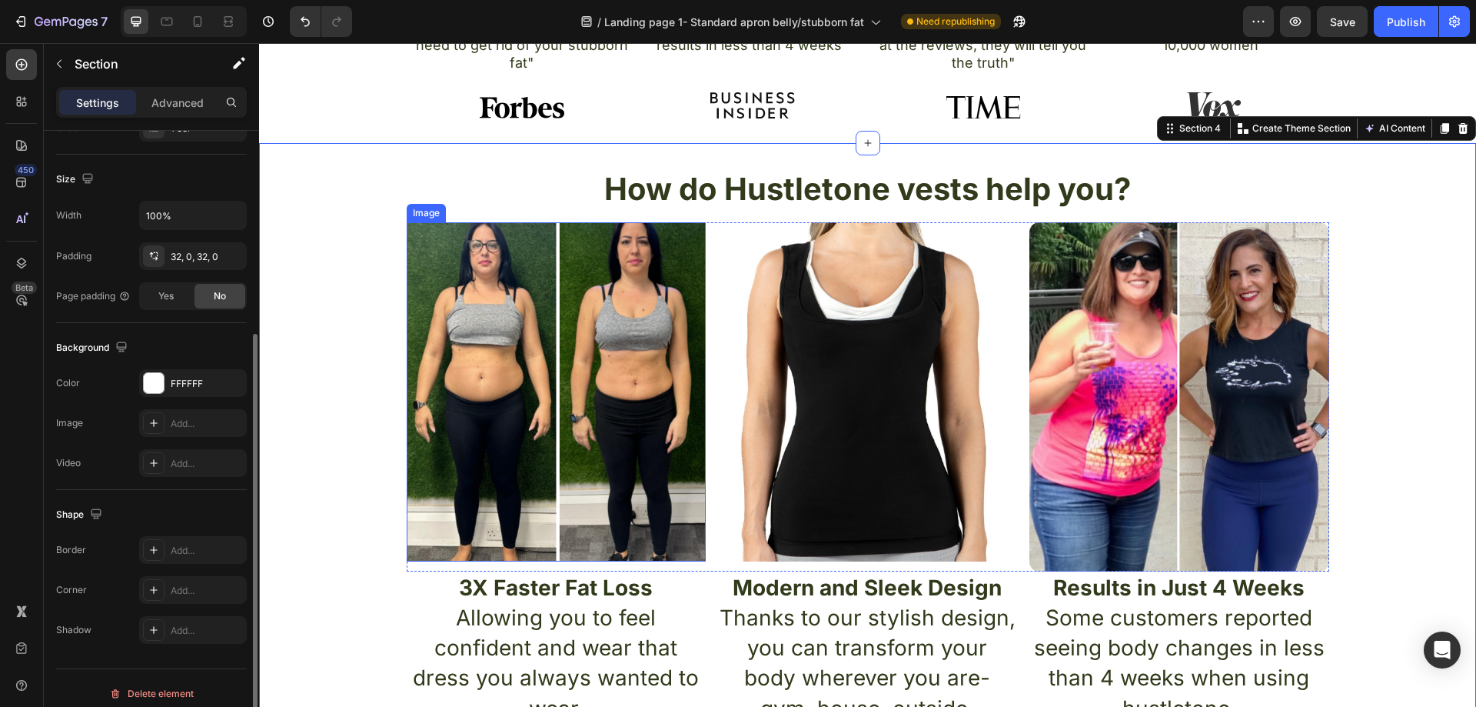
scroll to position [0, 0]
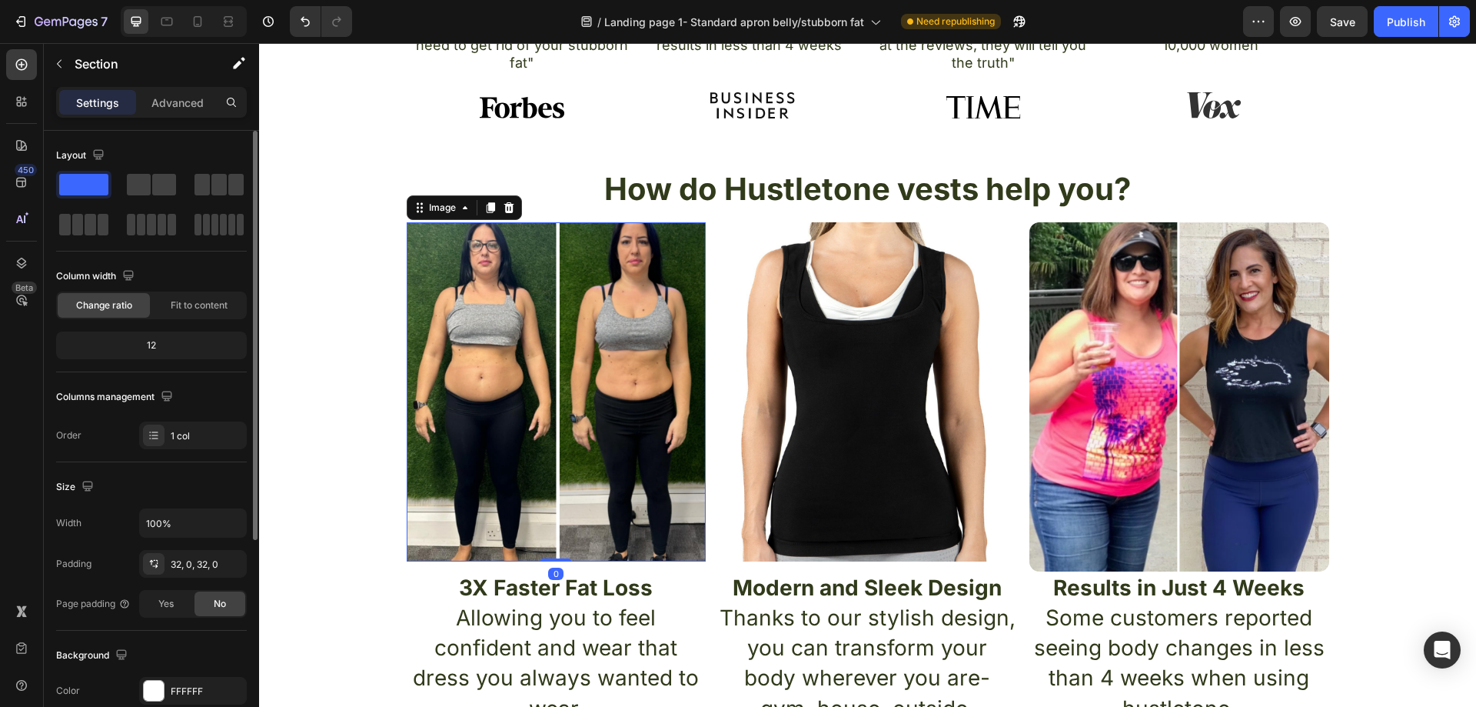
click at [555, 360] on img at bounding box center [556, 392] width 299 height 340
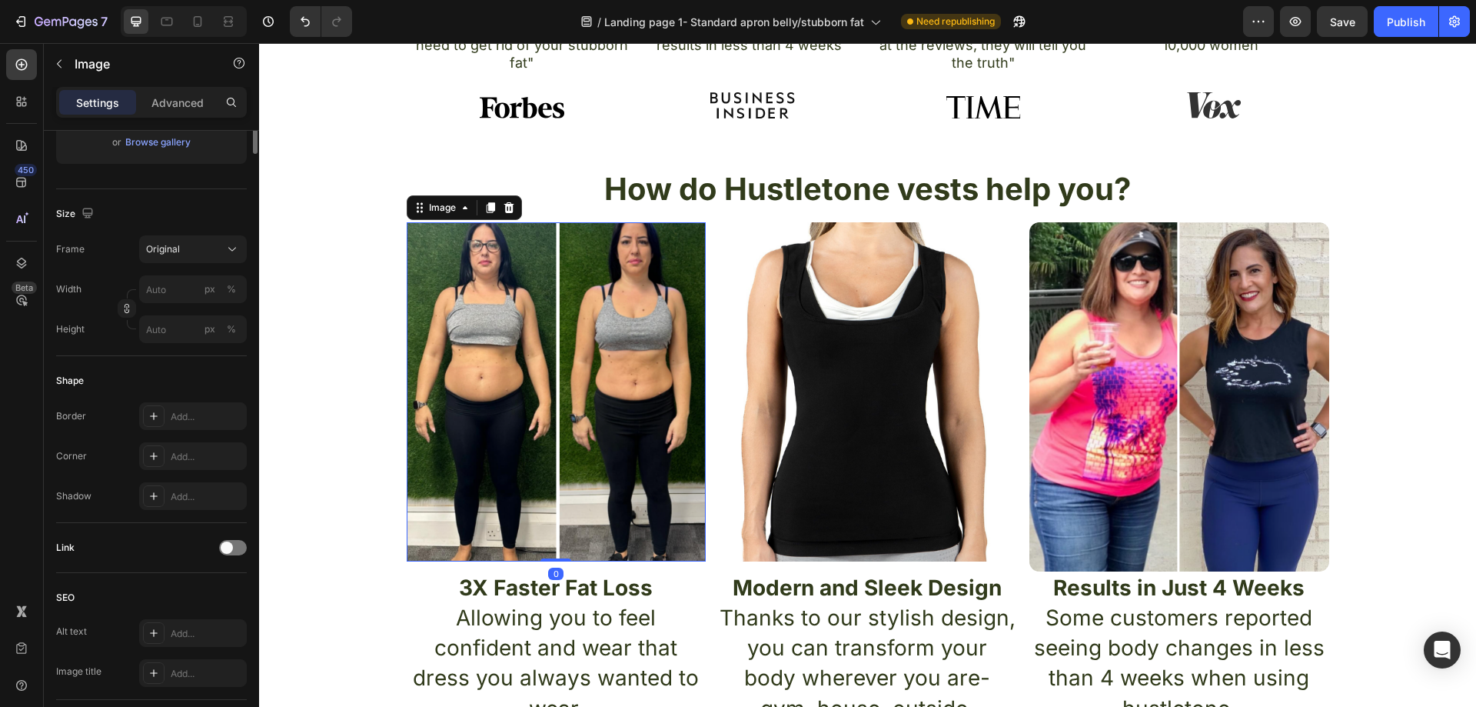
scroll to position [461, 0]
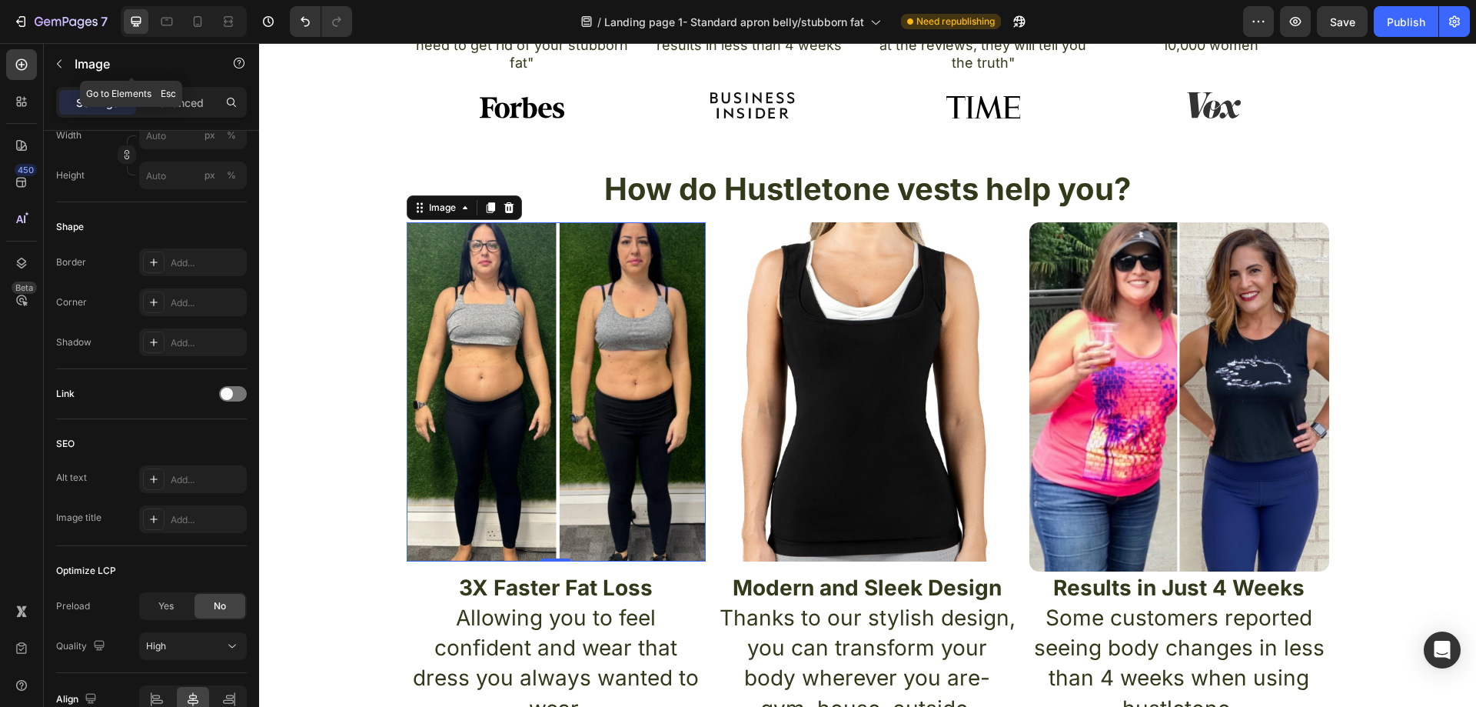
click at [61, 57] on button "button" at bounding box center [59, 64] width 25 height 25
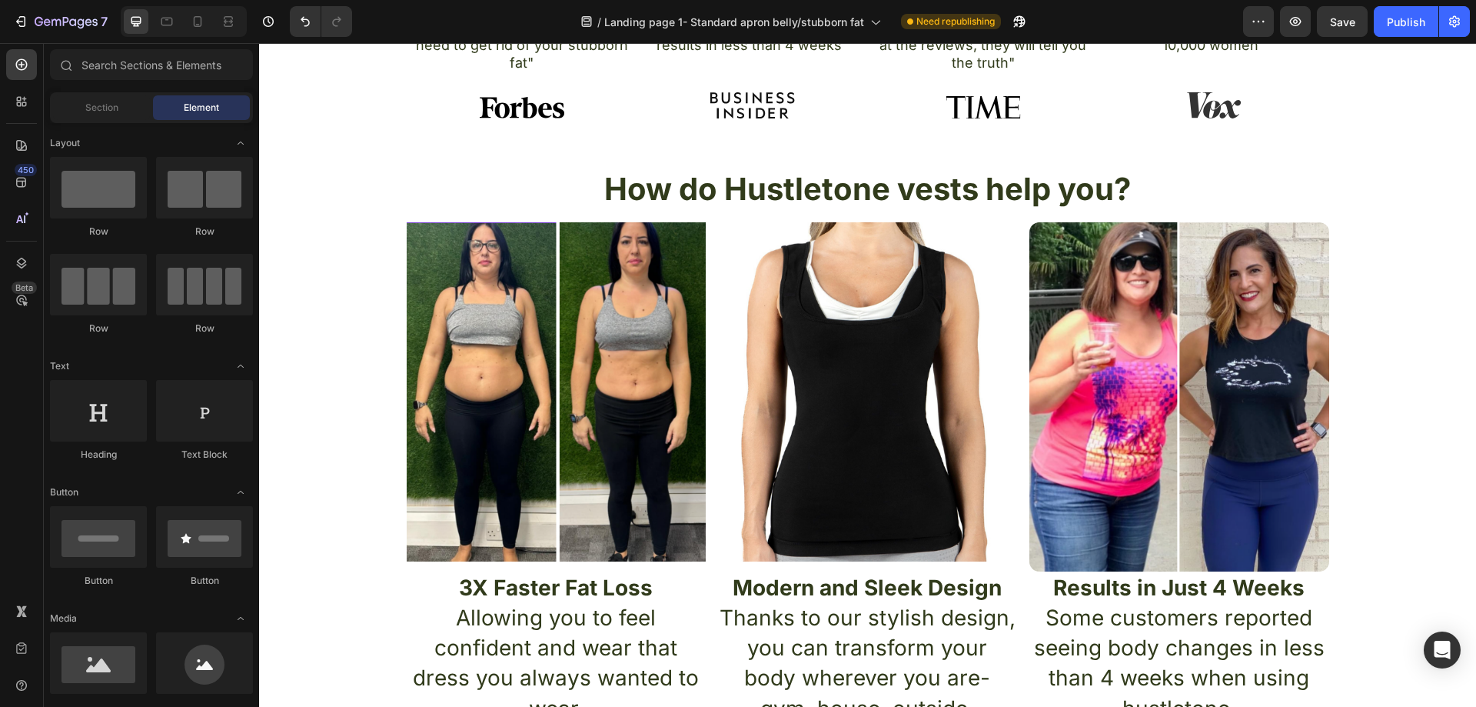
click at [418, 366] on img at bounding box center [556, 392] width 299 height 340
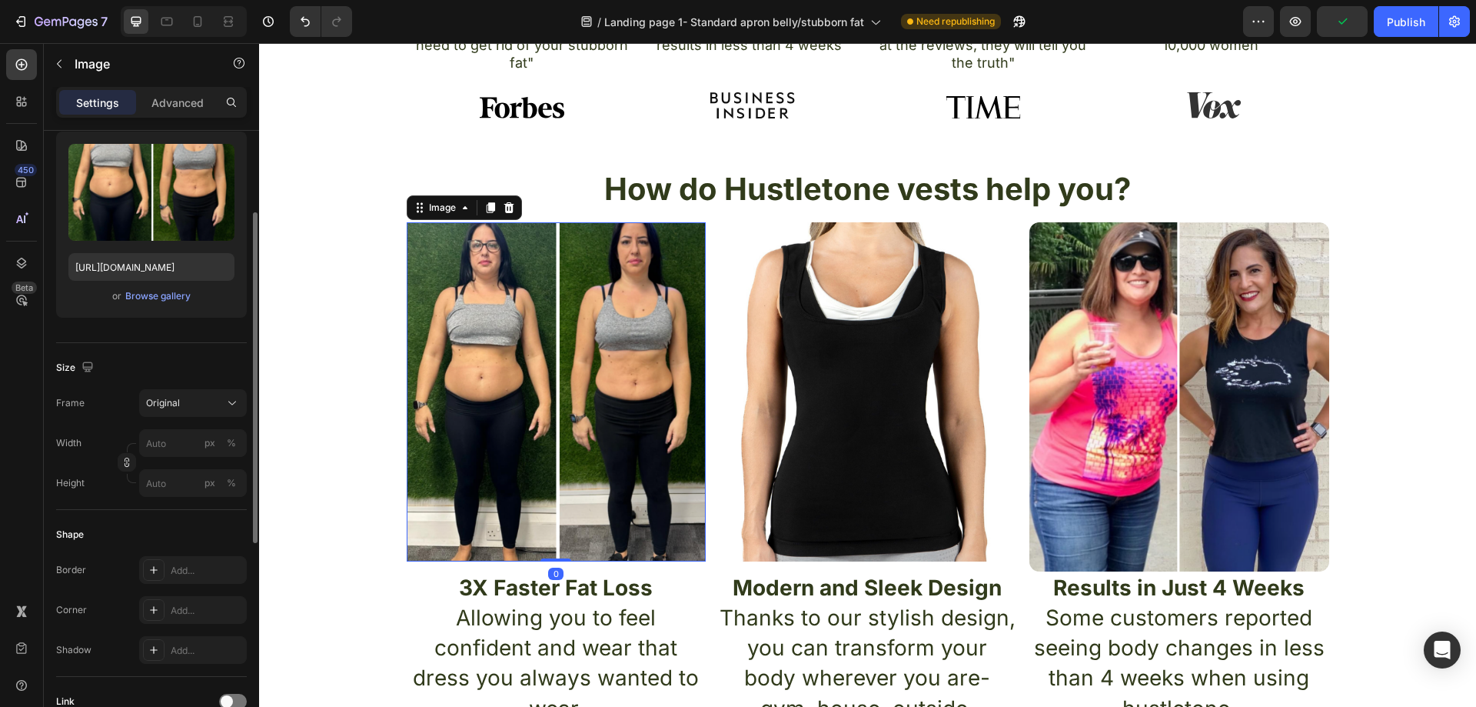
scroll to position [231, 0]
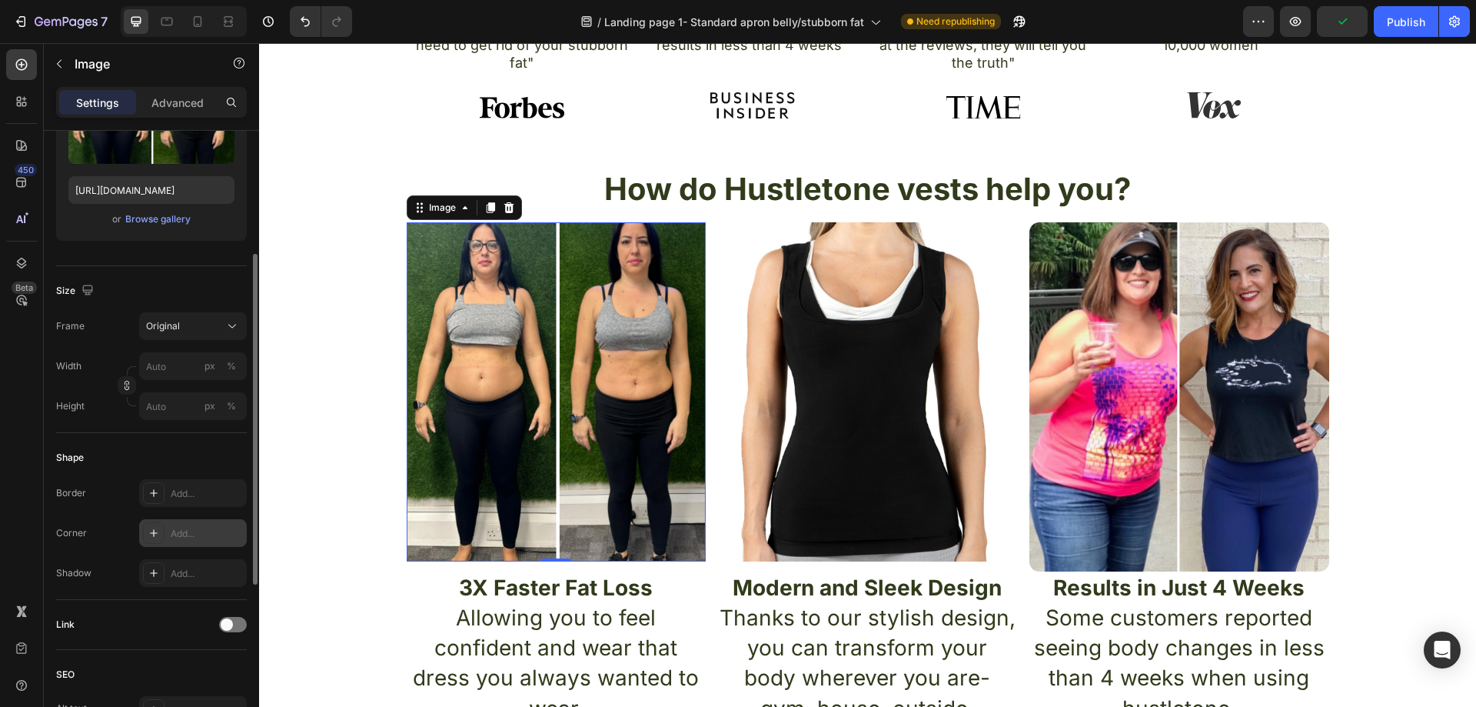
click at [191, 527] on div "Add..." at bounding box center [207, 534] width 72 height 14
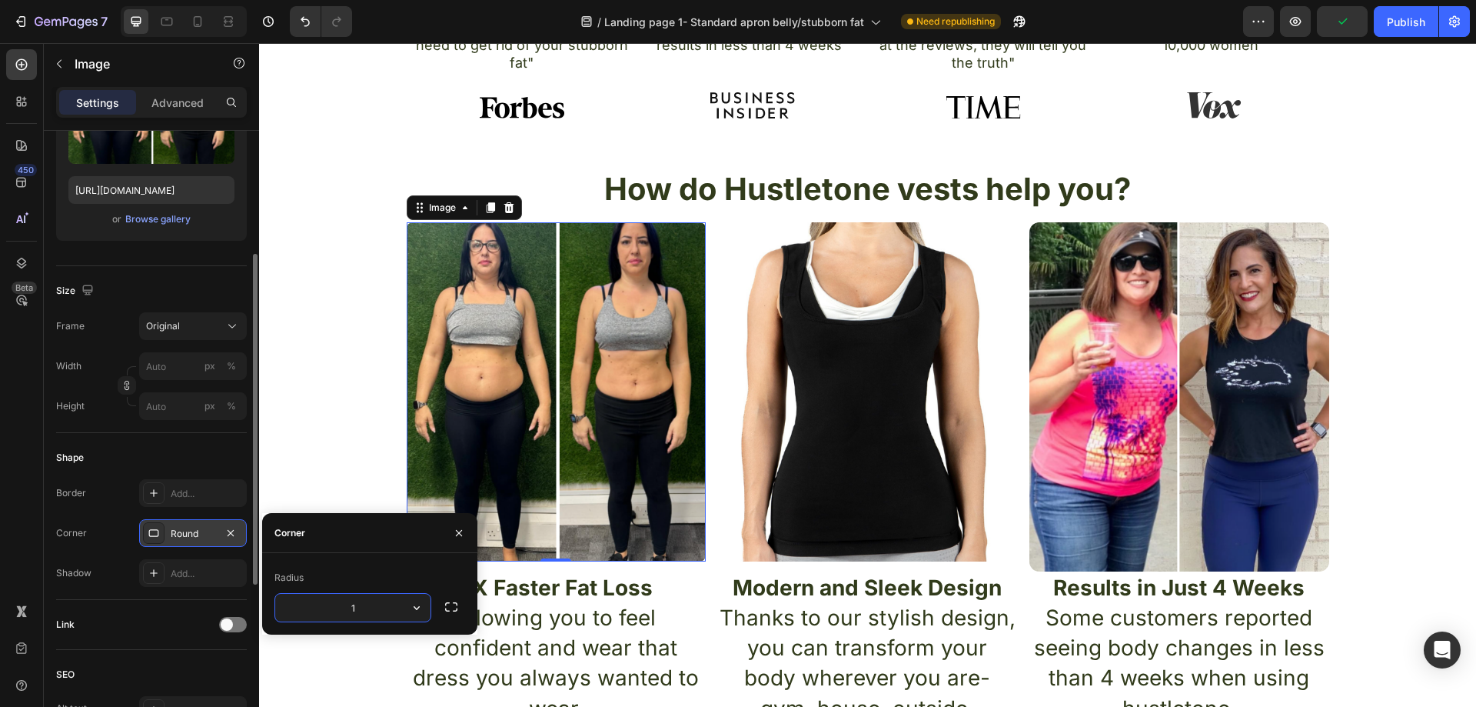
type input "13"
click at [331, 400] on div "How do Hustletone vests help you? Heading Image 0 Image Image Row 3X Faster Fat…" at bounding box center [867, 446] width 1217 height 557
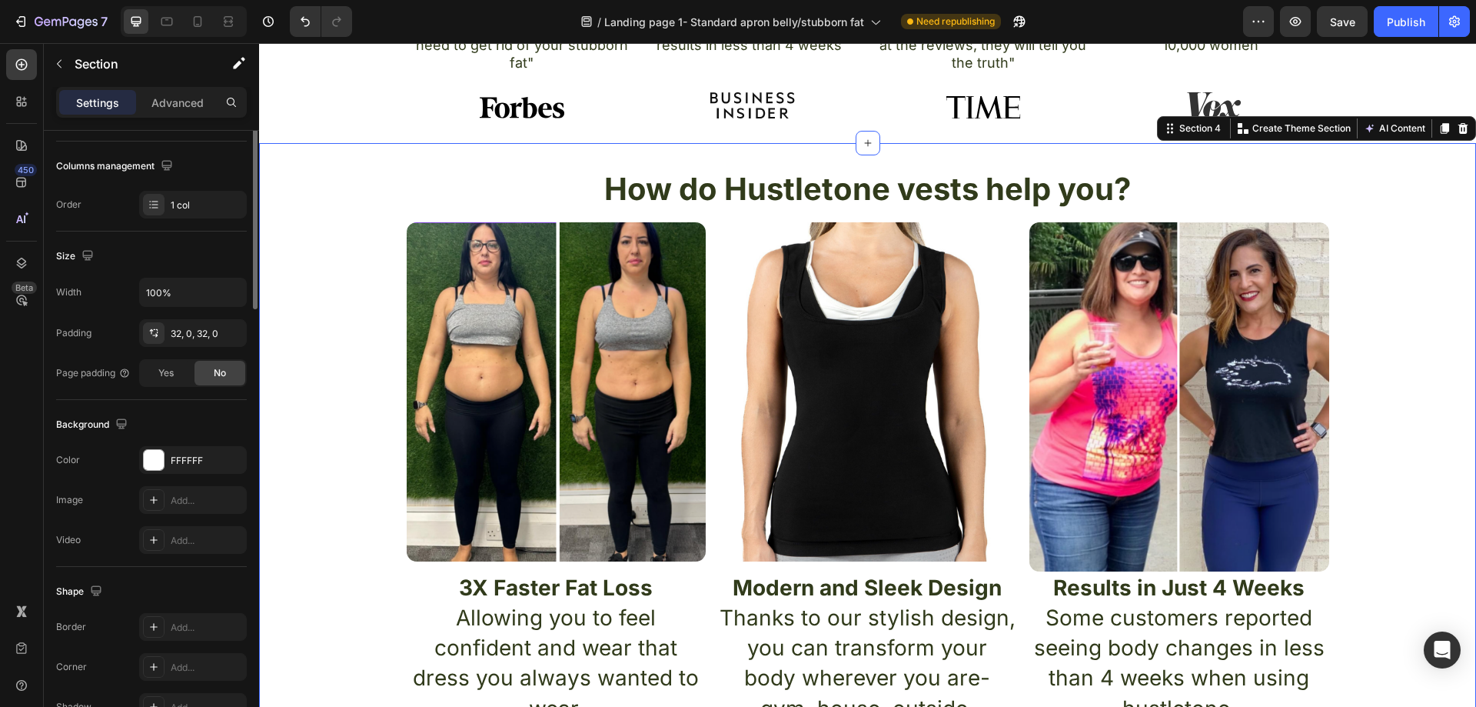
scroll to position [0, 0]
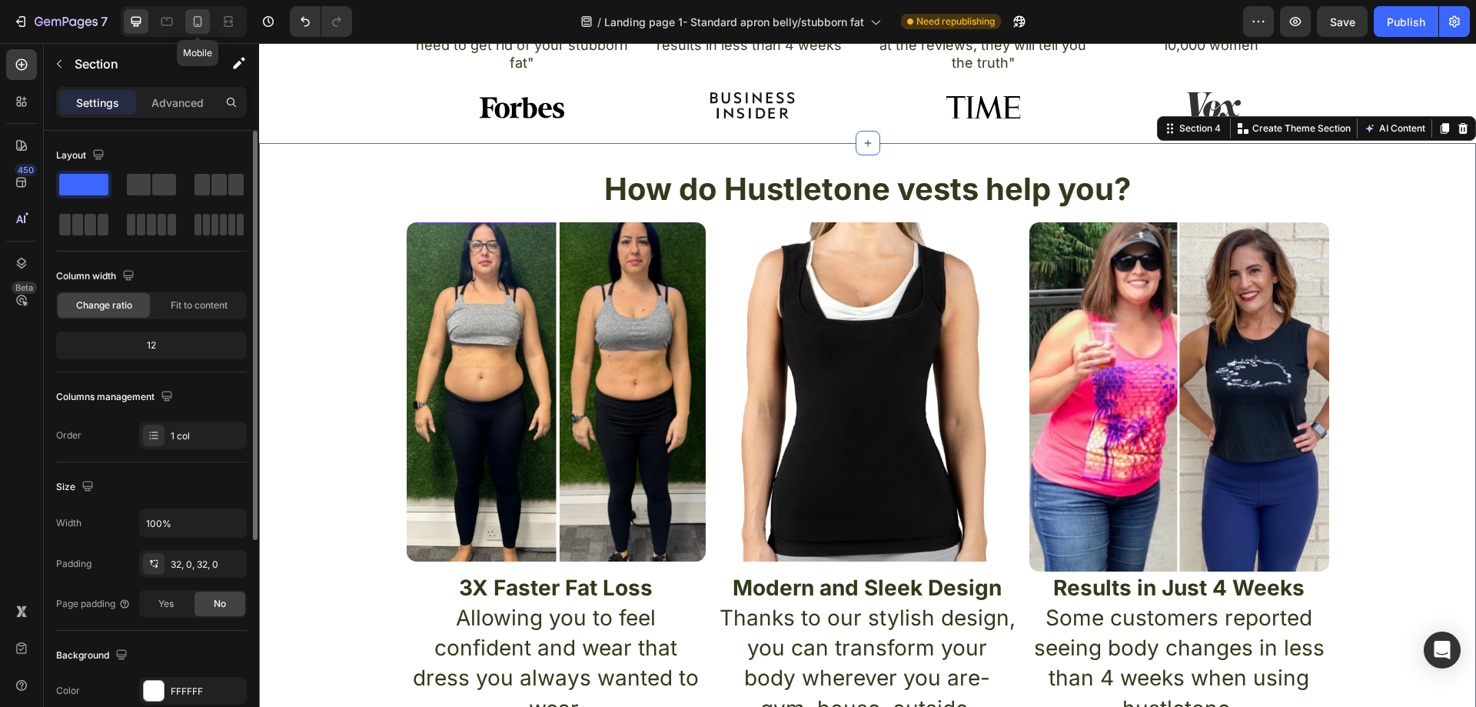
click at [197, 26] on icon at bounding box center [198, 21] width 8 height 11
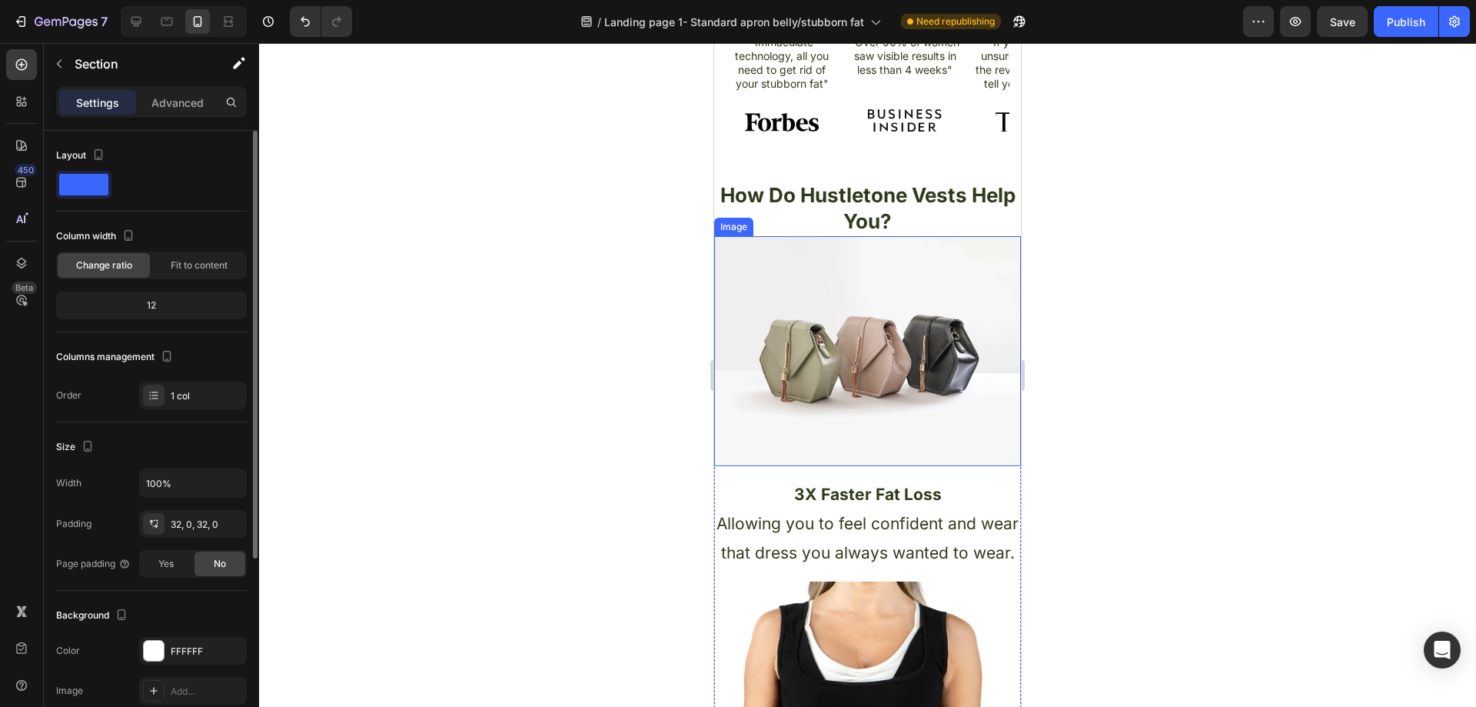
scroll to position [692, 0]
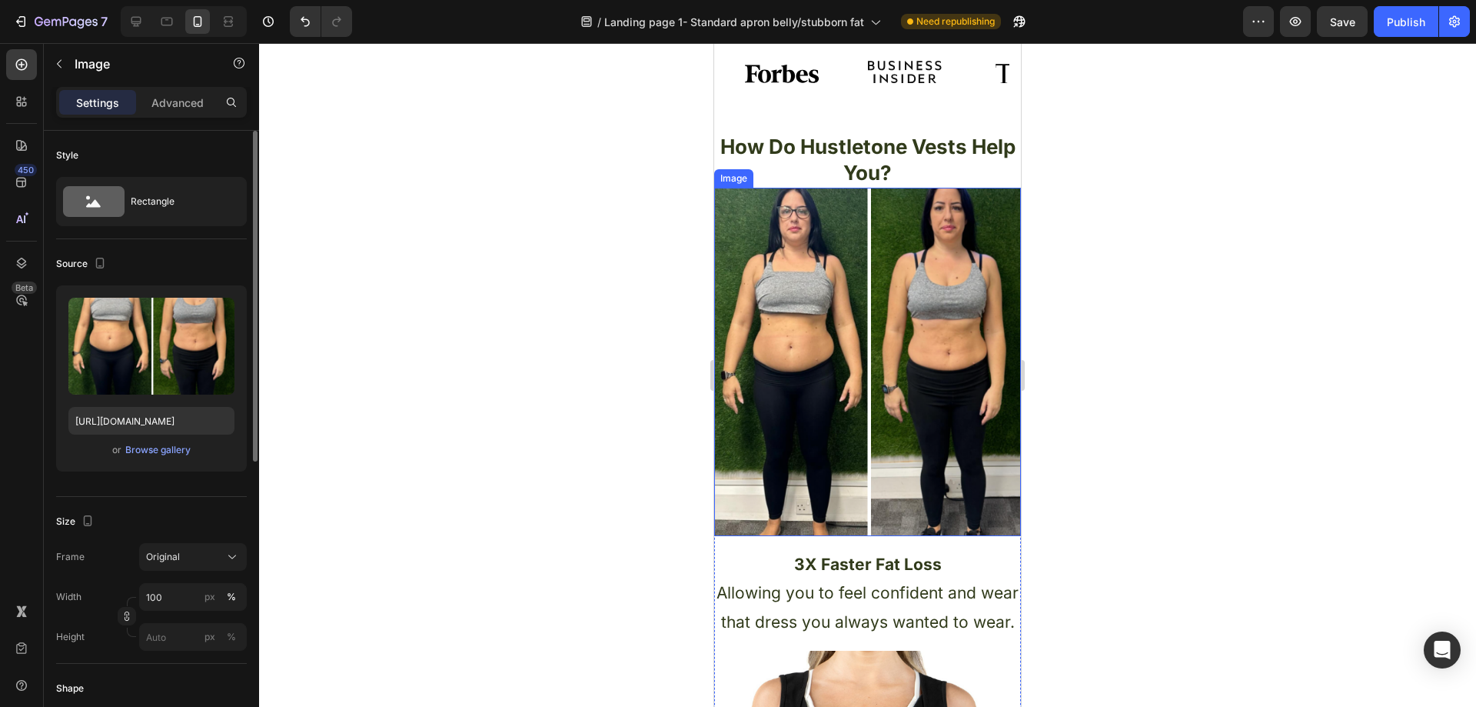
click at [922, 278] on img at bounding box center [867, 362] width 307 height 348
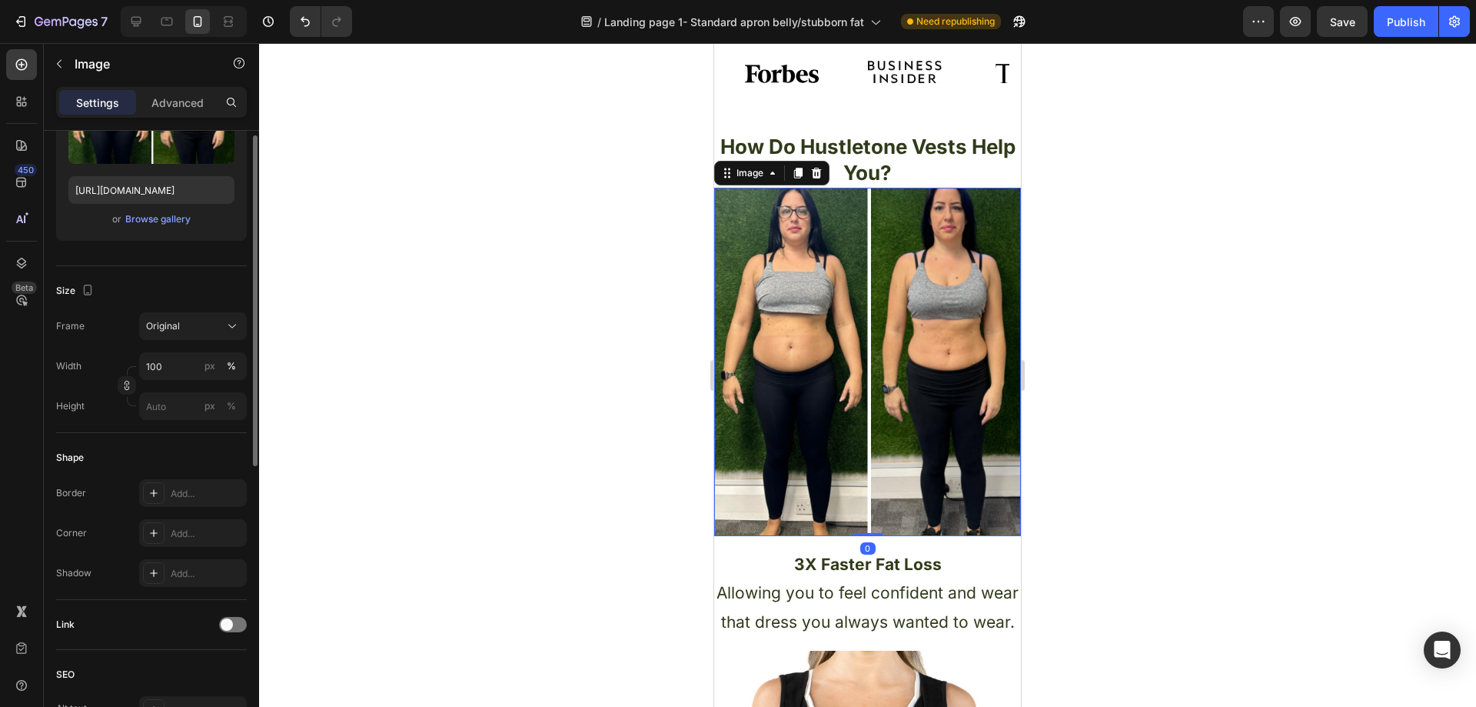
scroll to position [308, 0]
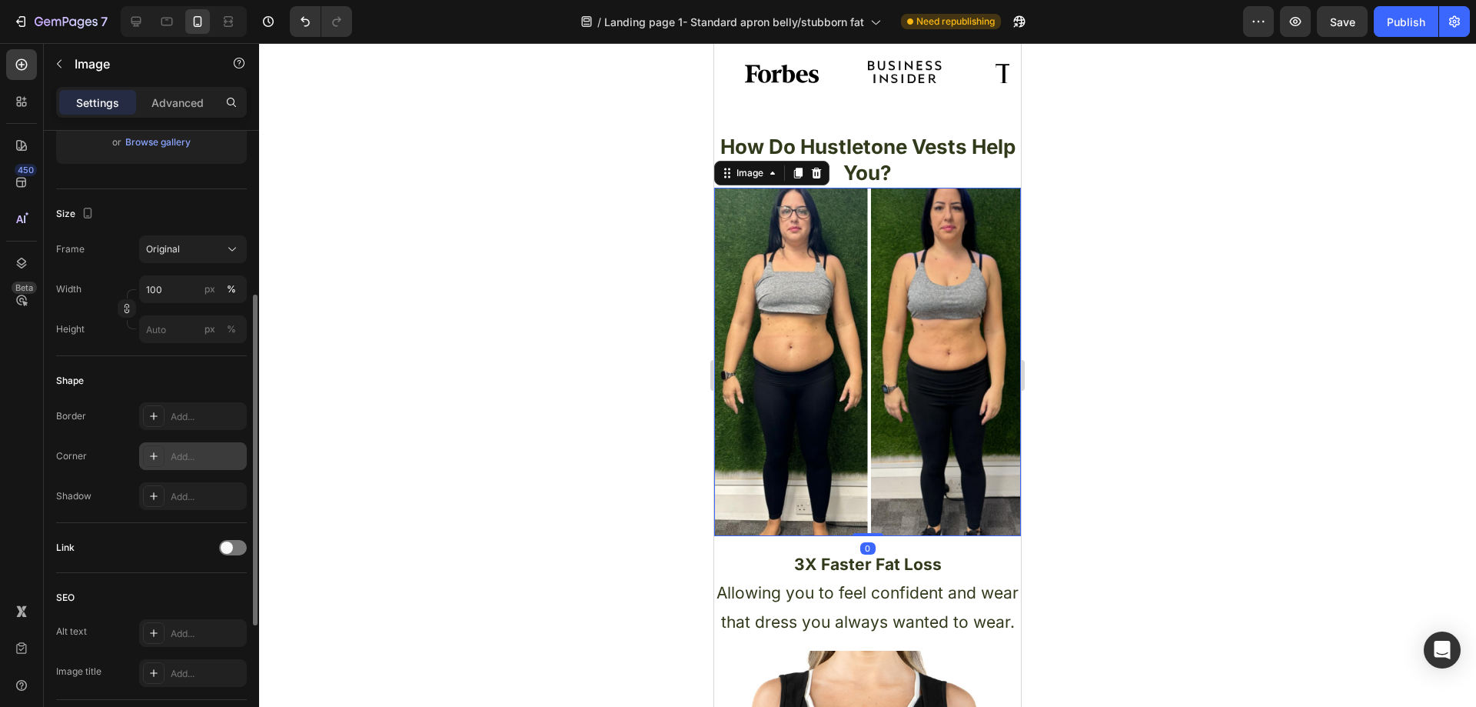
click at [190, 454] on div "Add..." at bounding box center [207, 457] width 72 height 14
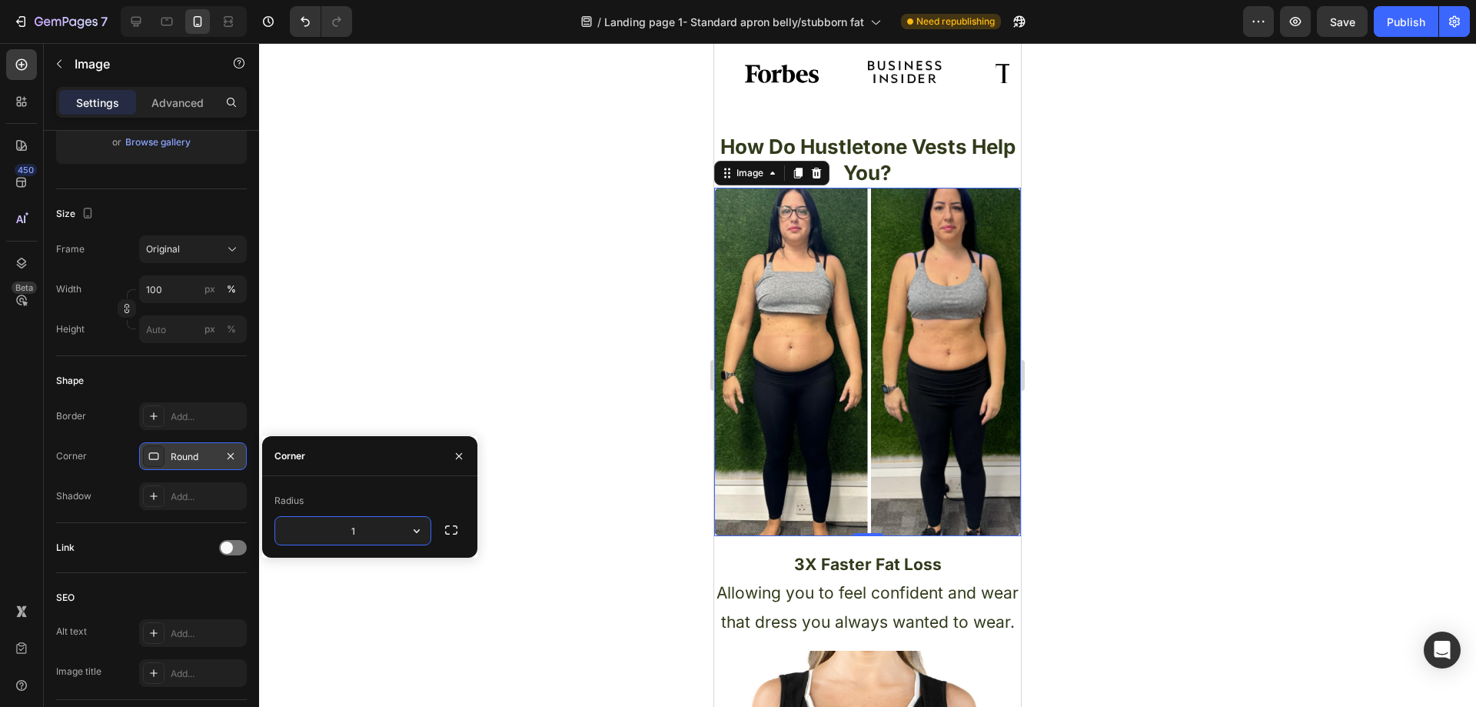
type input "13"
click at [571, 378] on div at bounding box center [867, 374] width 1217 height 663
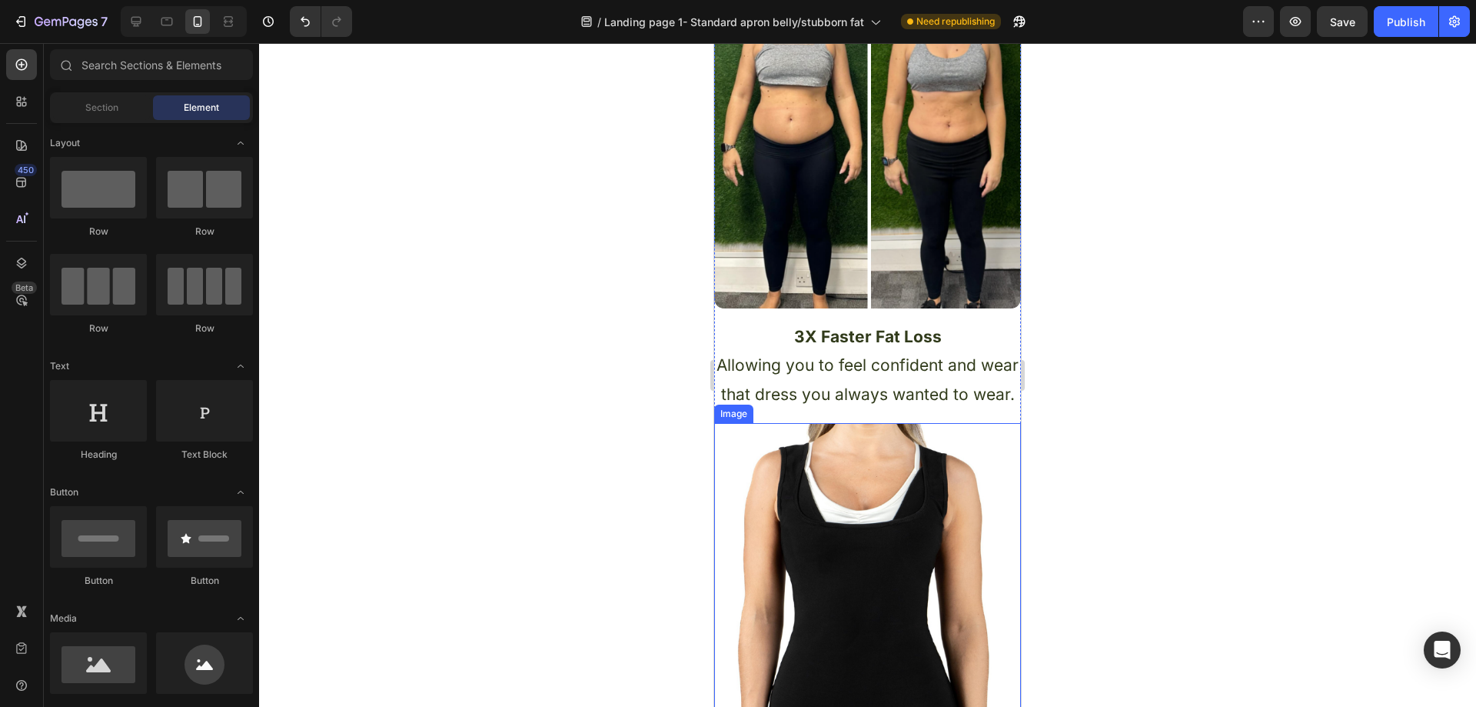
scroll to position [1076, 0]
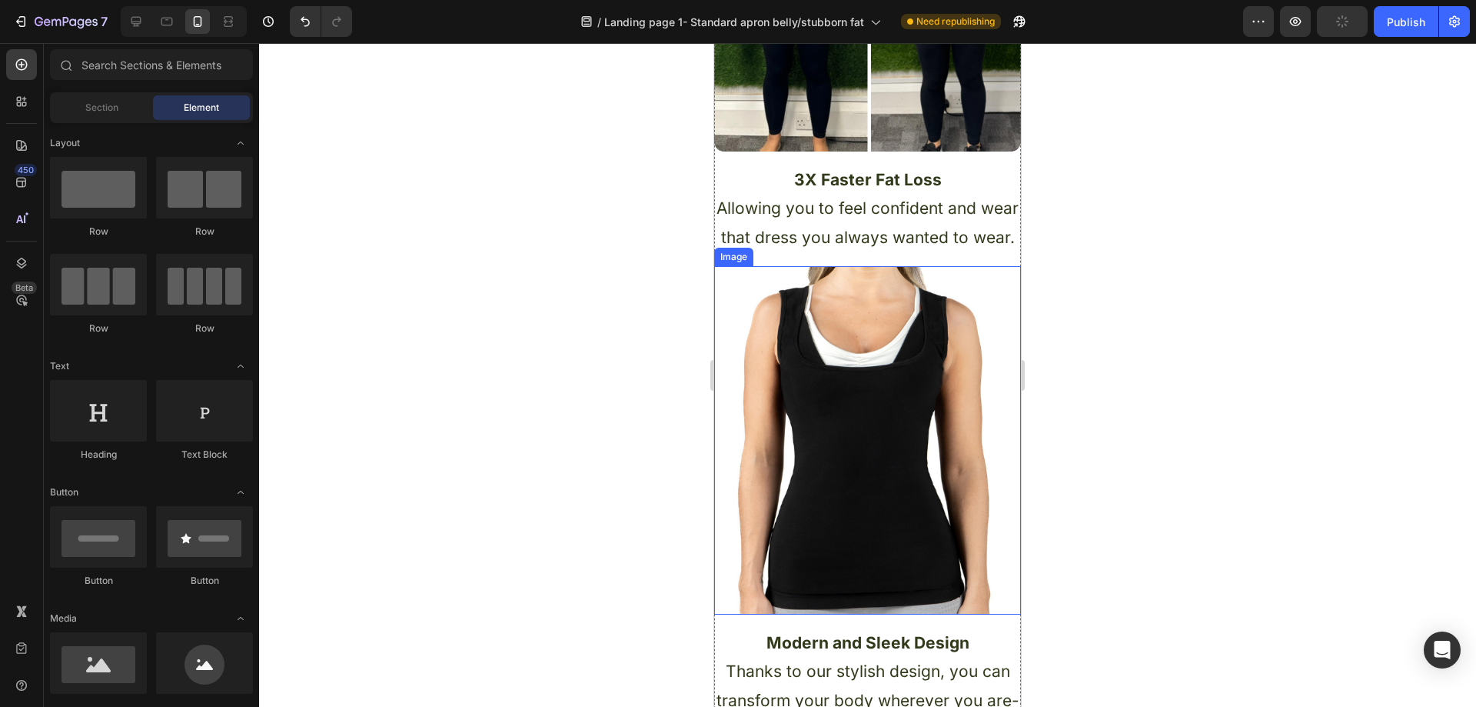
click at [840, 410] on img at bounding box center [867, 440] width 307 height 348
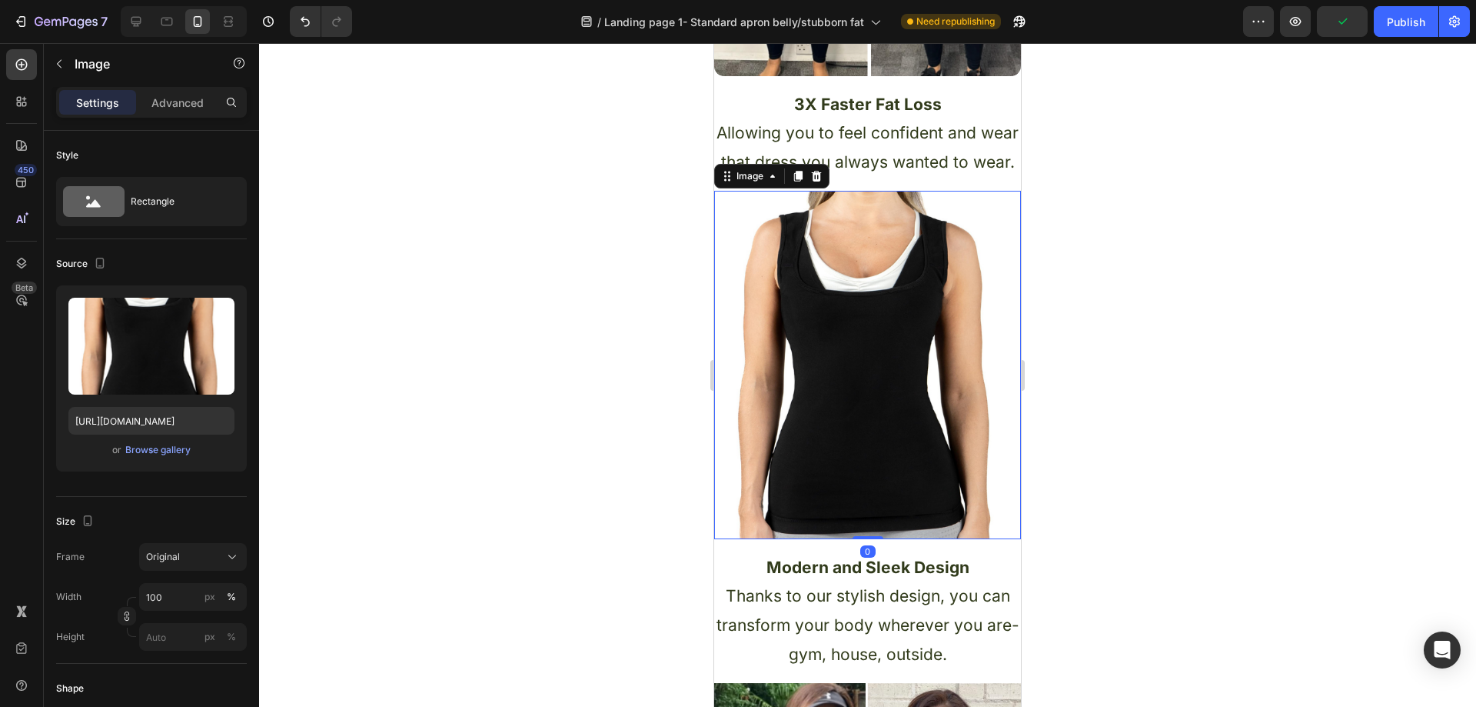
scroll to position [1384, 0]
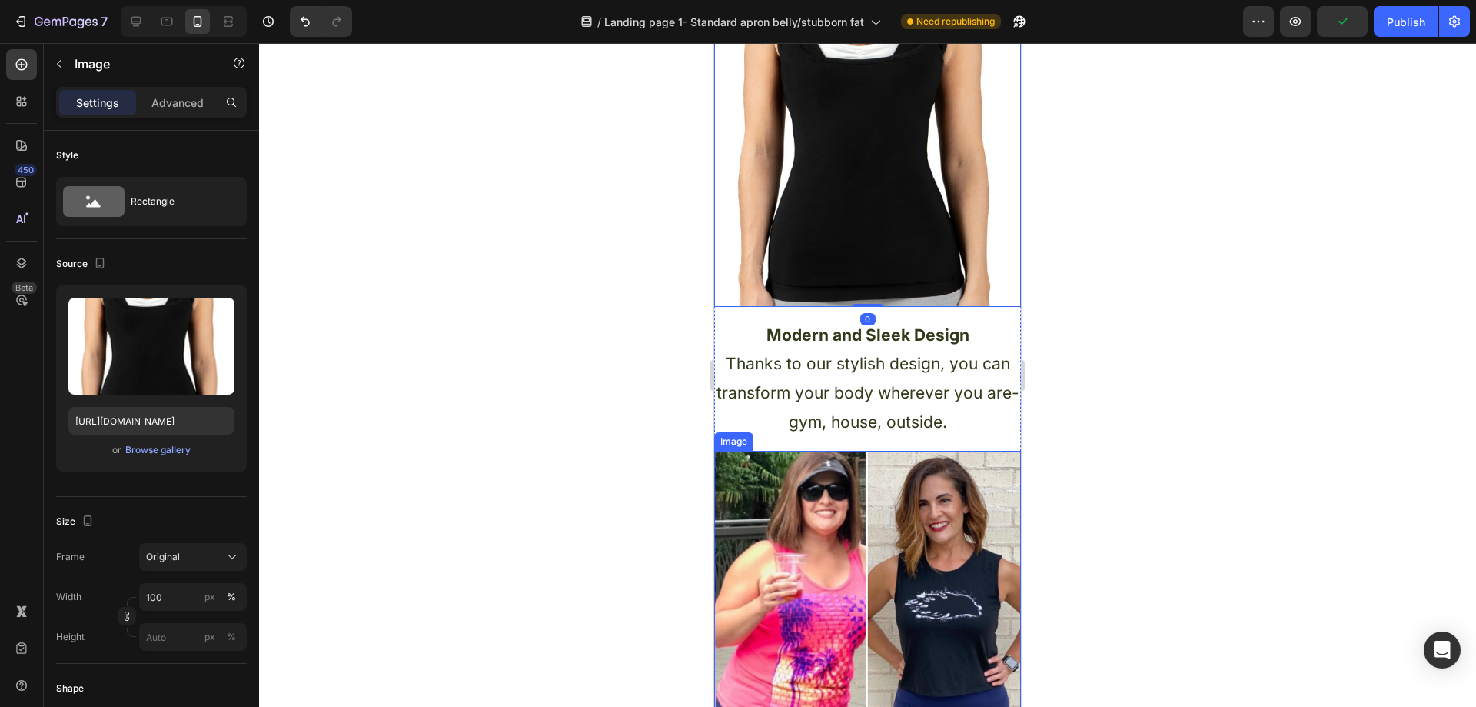
click at [870, 518] on img at bounding box center [867, 630] width 307 height 358
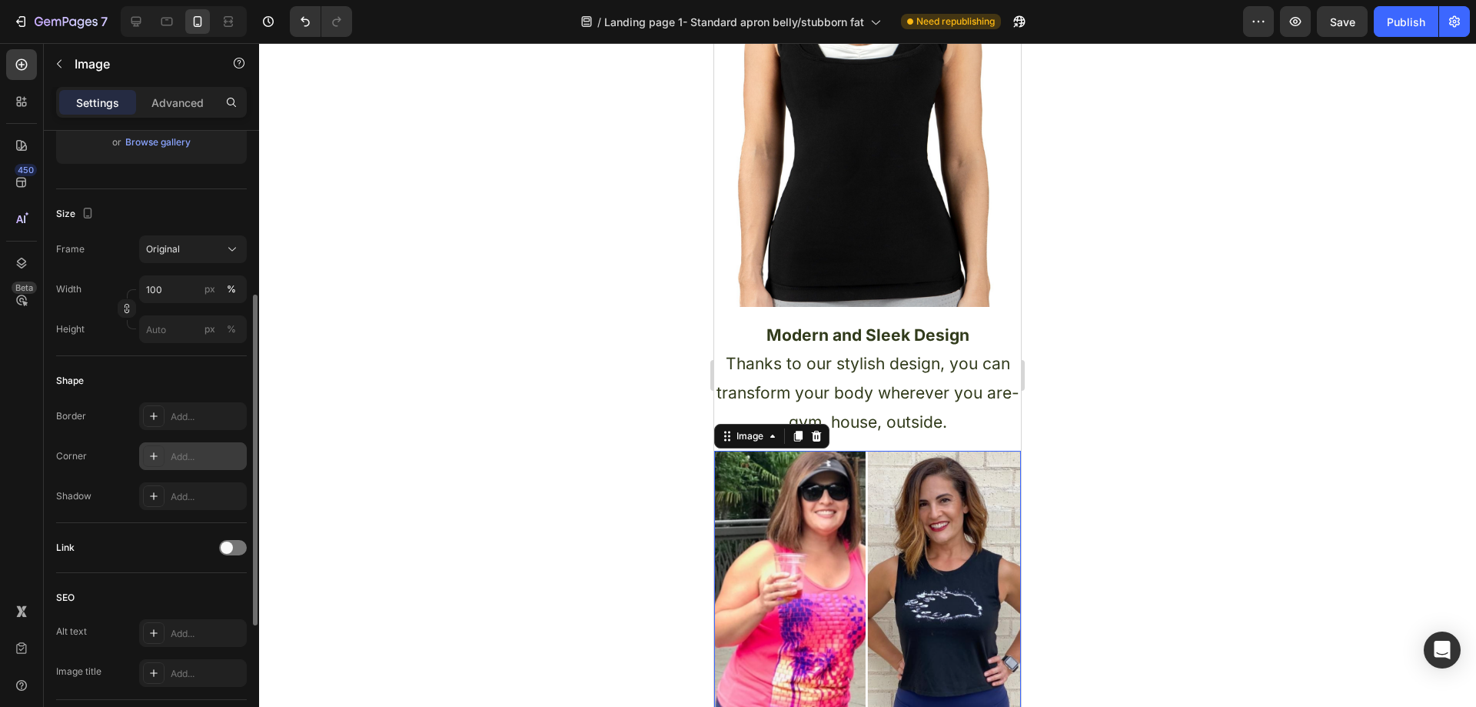
click at [191, 452] on div "Add..." at bounding box center [207, 457] width 72 height 14
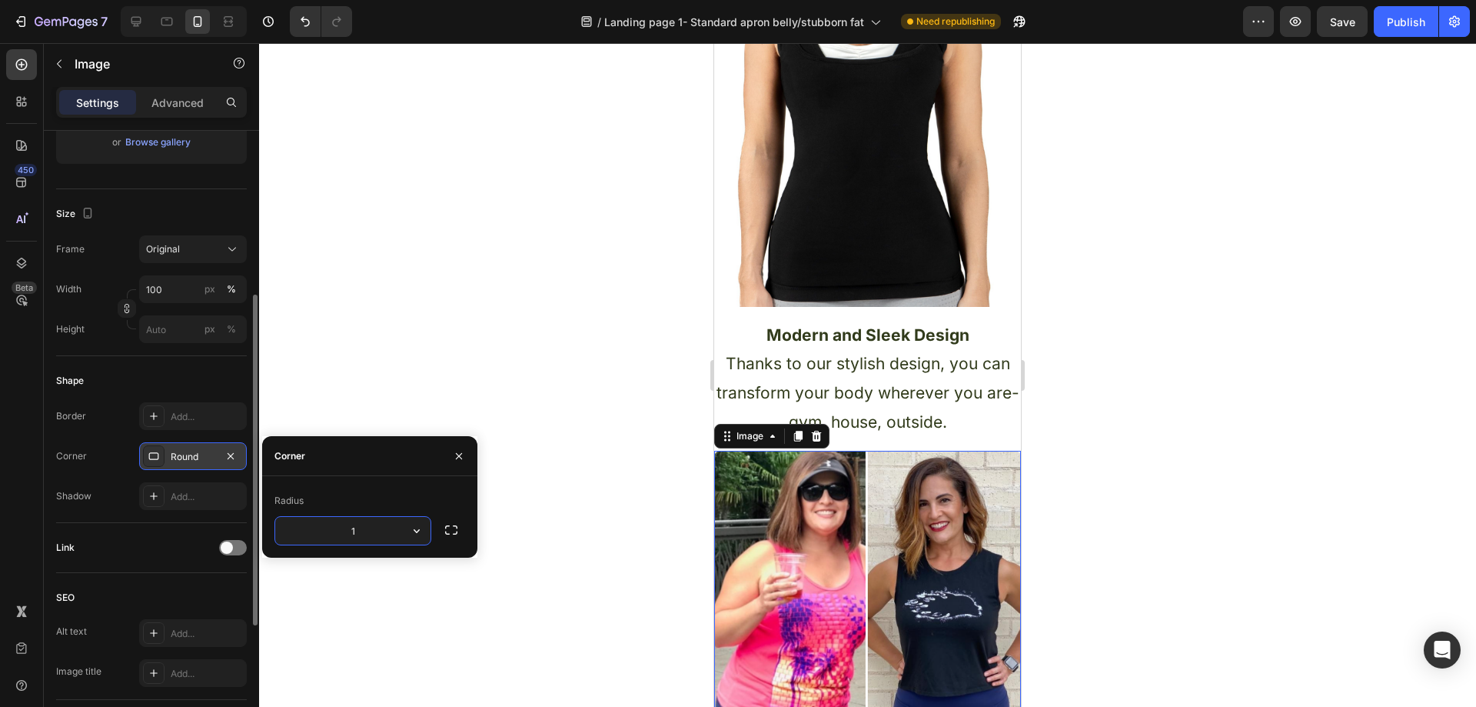
type input "13"
click at [457, 357] on div at bounding box center [867, 374] width 1217 height 663
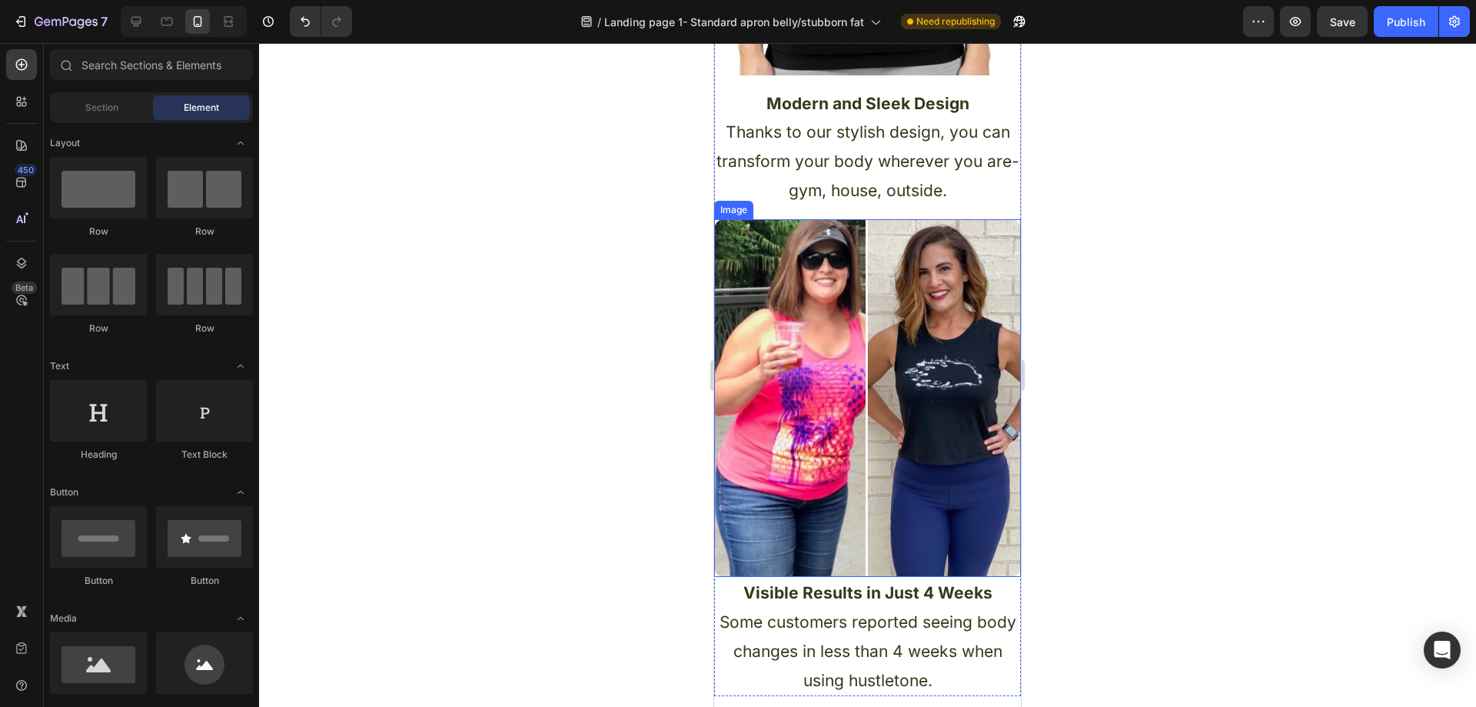
scroll to position [1614, 0]
click at [766, 357] on img at bounding box center [867, 399] width 307 height 358
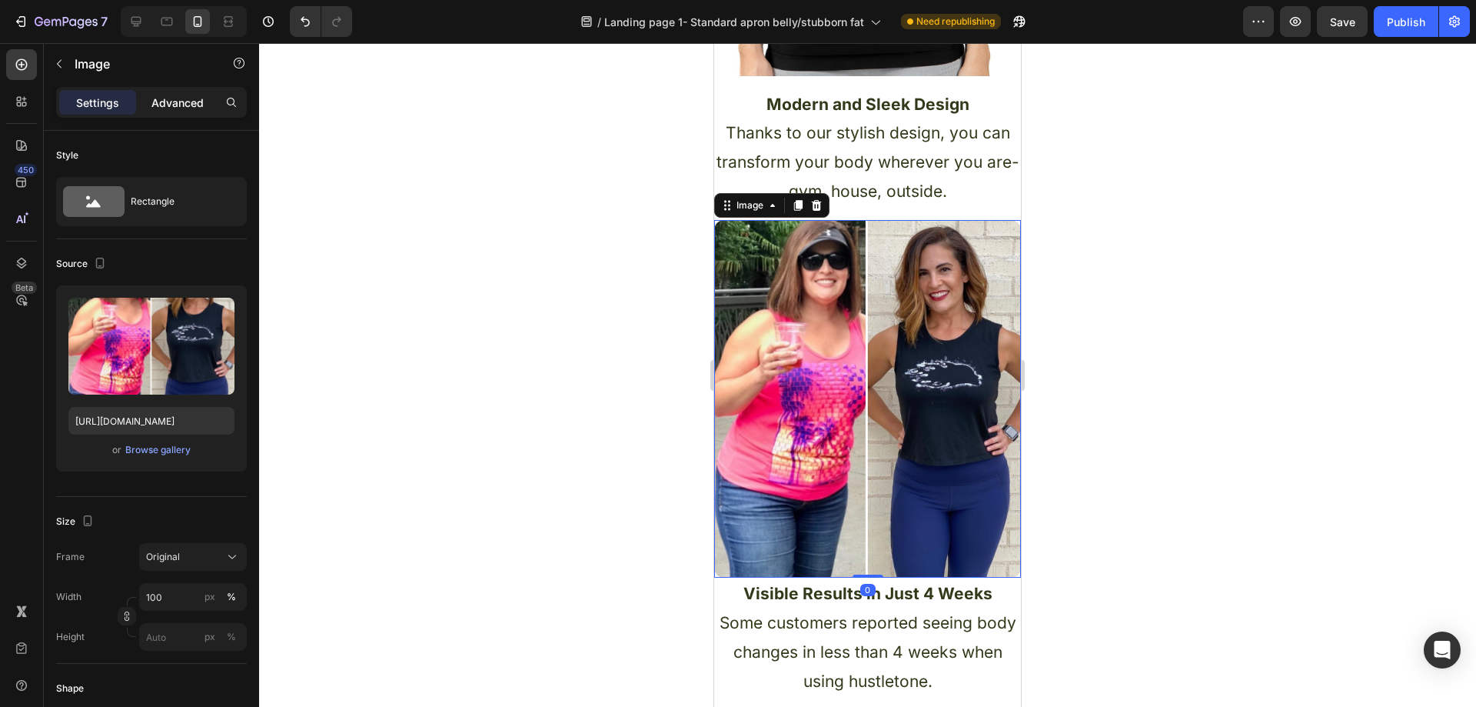
click at [169, 104] on p "Advanced" at bounding box center [177, 103] width 52 height 16
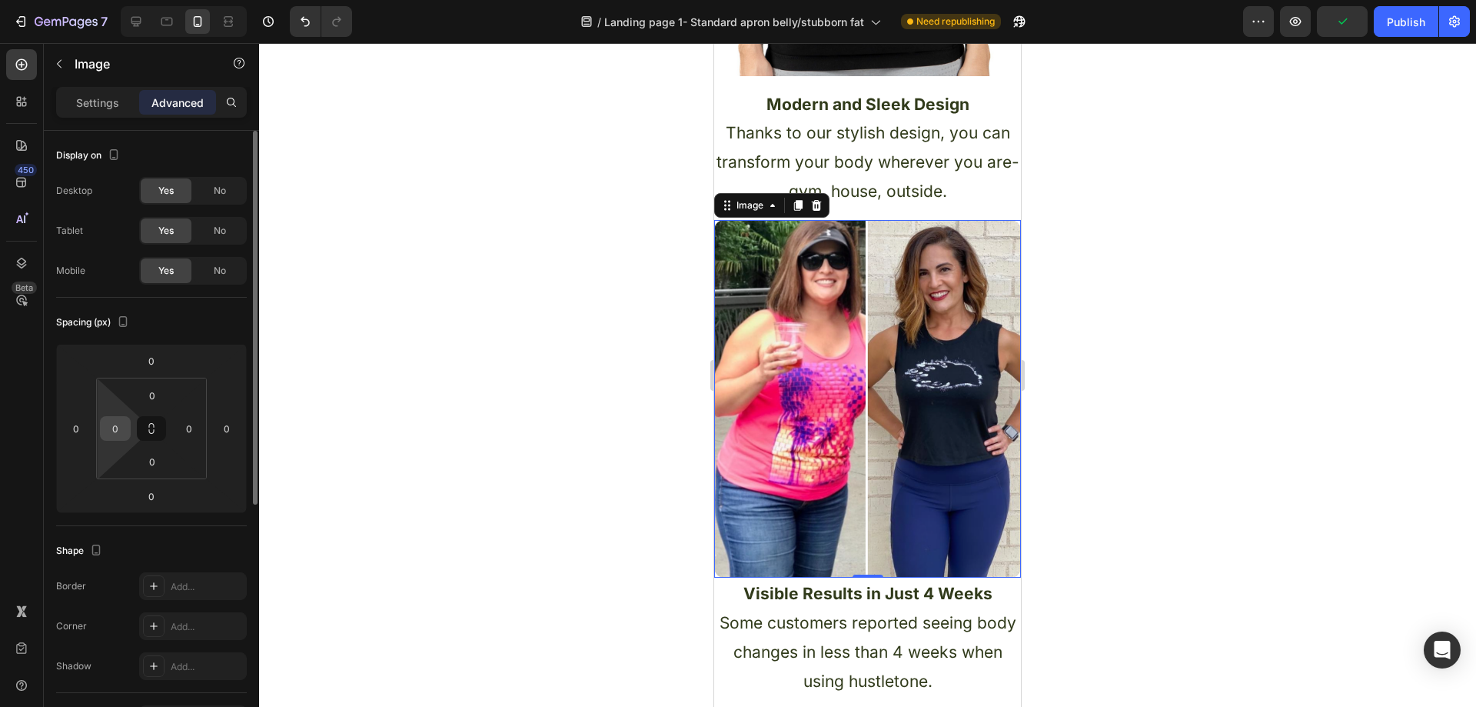
click at [127, 427] on div "0" at bounding box center [115, 428] width 31 height 25
click at [116, 427] on input "0" at bounding box center [115, 428] width 23 height 23
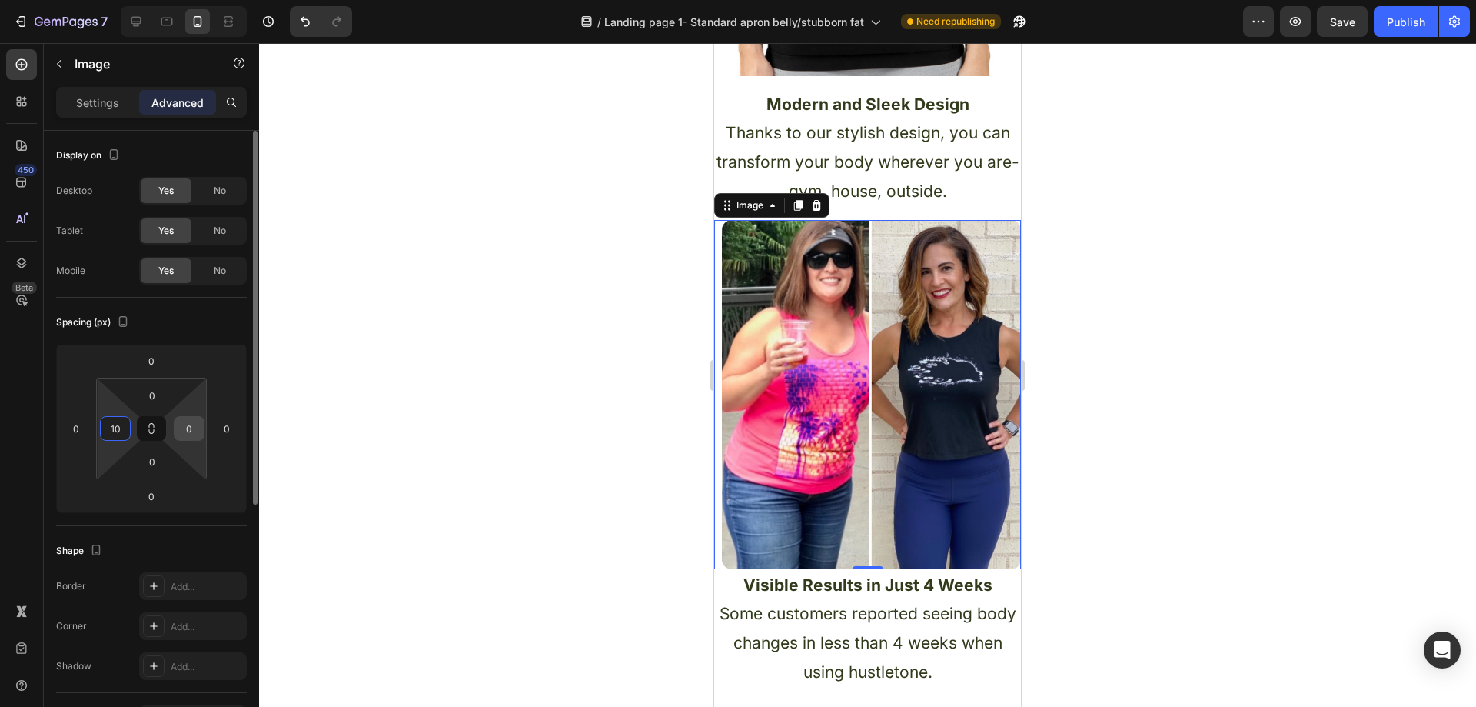
type input "10"
click at [191, 434] on input "0" at bounding box center [189, 428] width 23 height 23
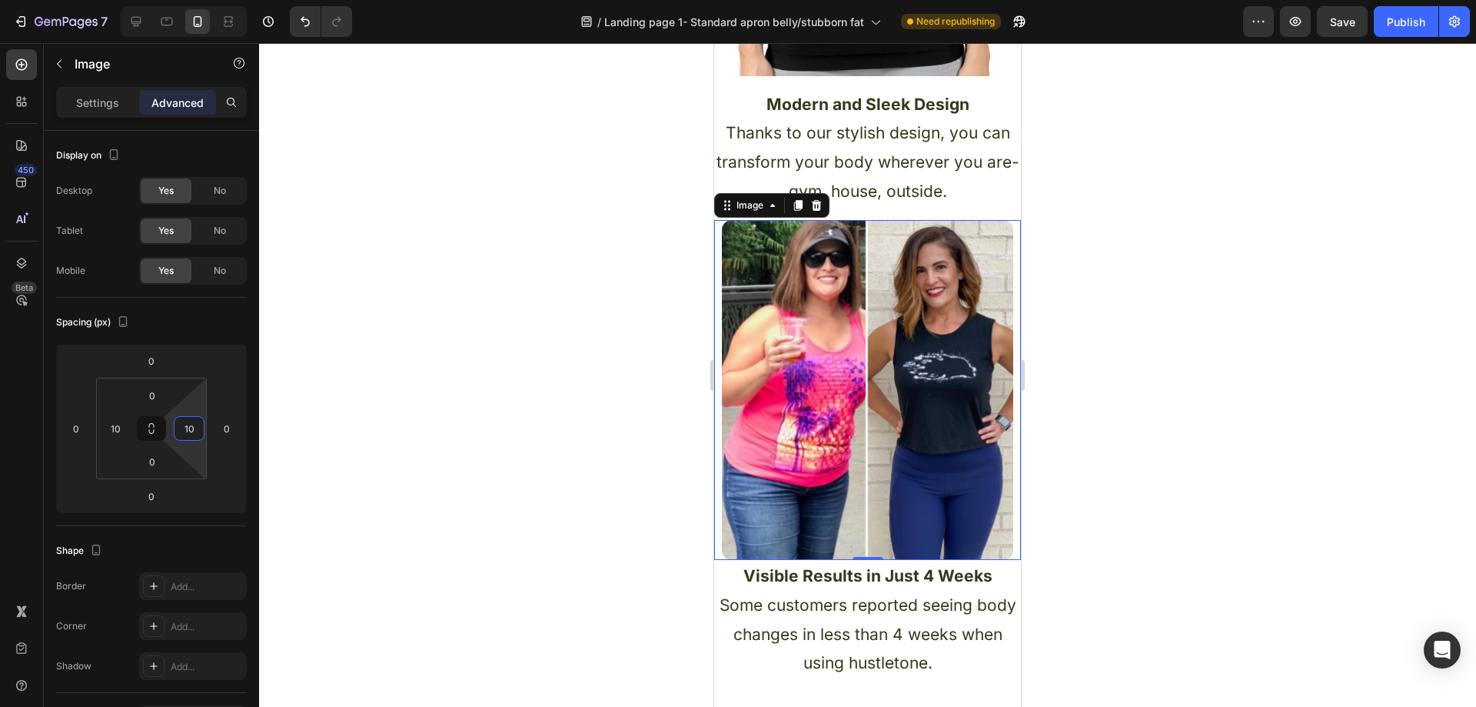
type input "10"
click at [415, 343] on div at bounding box center [867, 374] width 1217 height 663
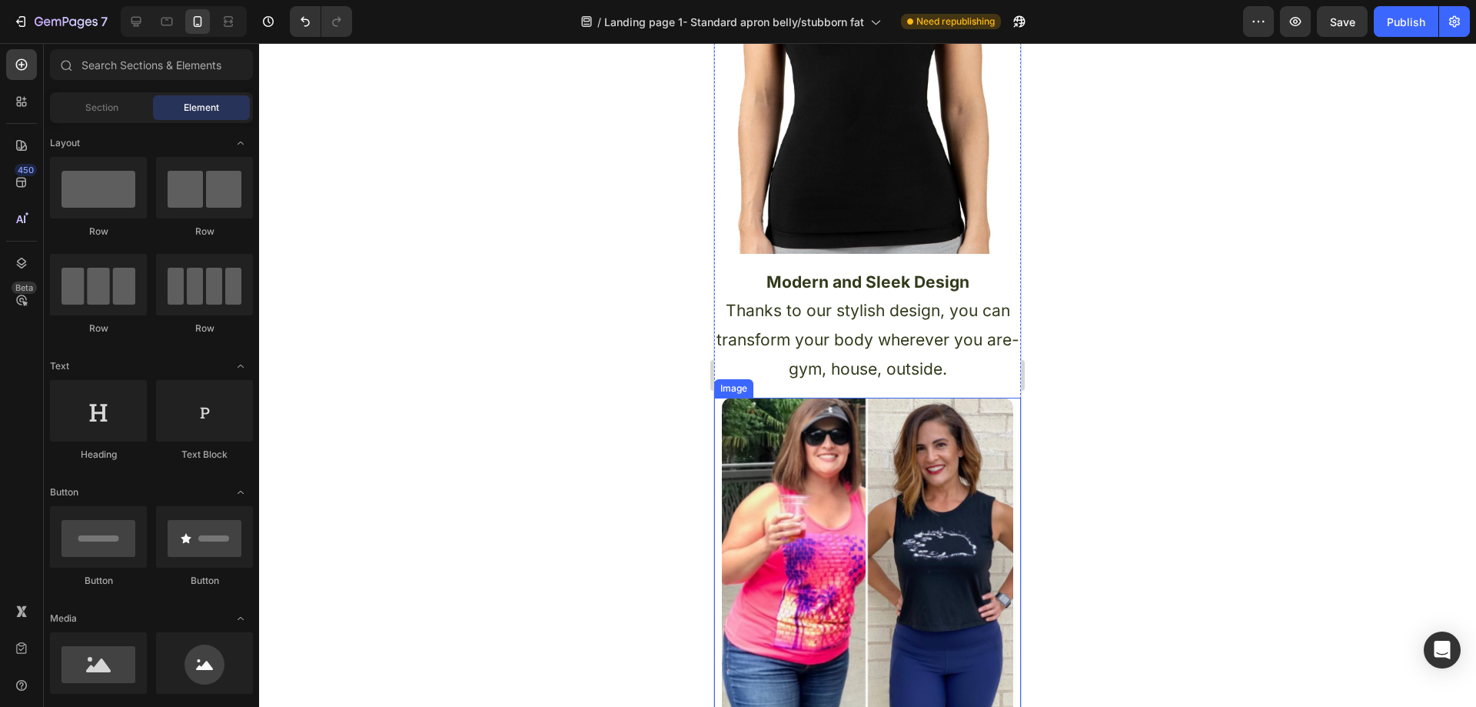
scroll to position [1307, 0]
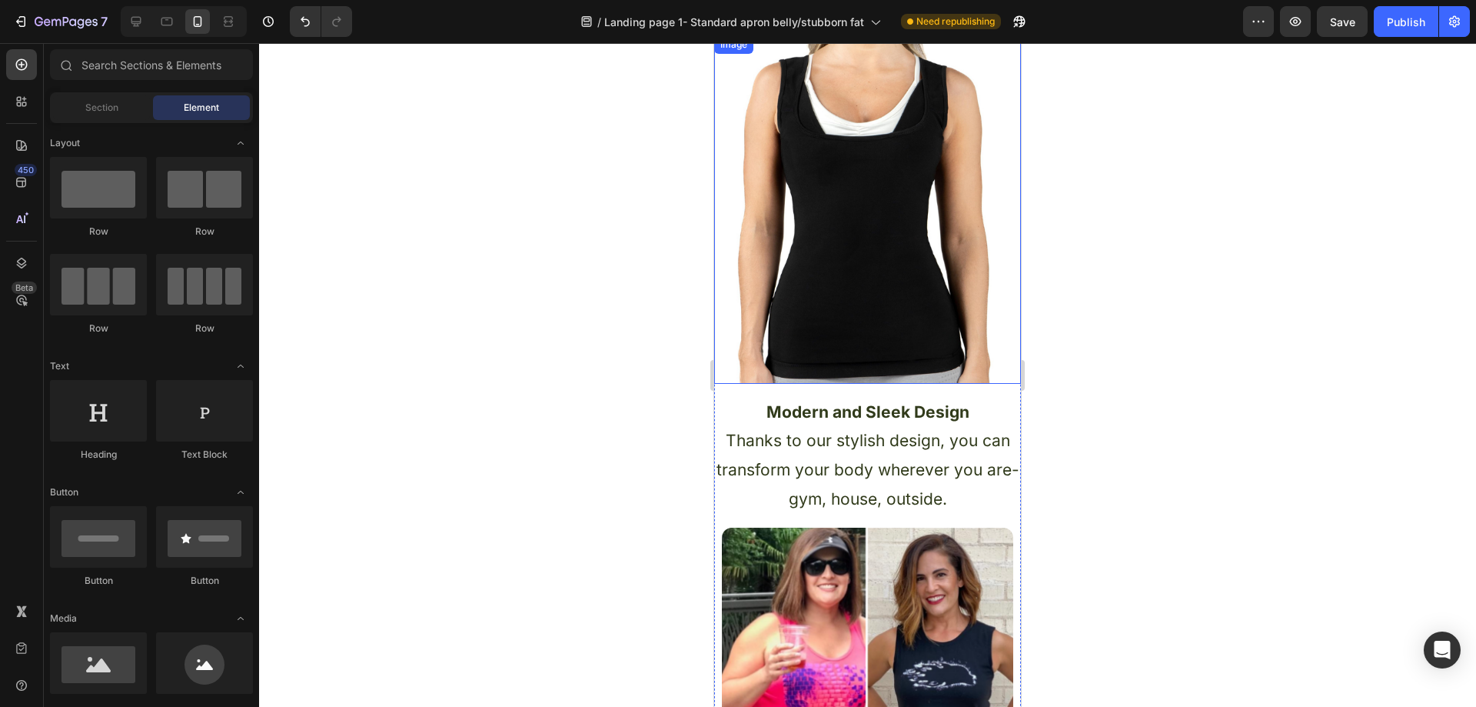
drag, startPoint x: 856, startPoint y: 294, endPoint x: 837, endPoint y: 299, distance: 19.8
click at [856, 294] on img at bounding box center [867, 209] width 307 height 348
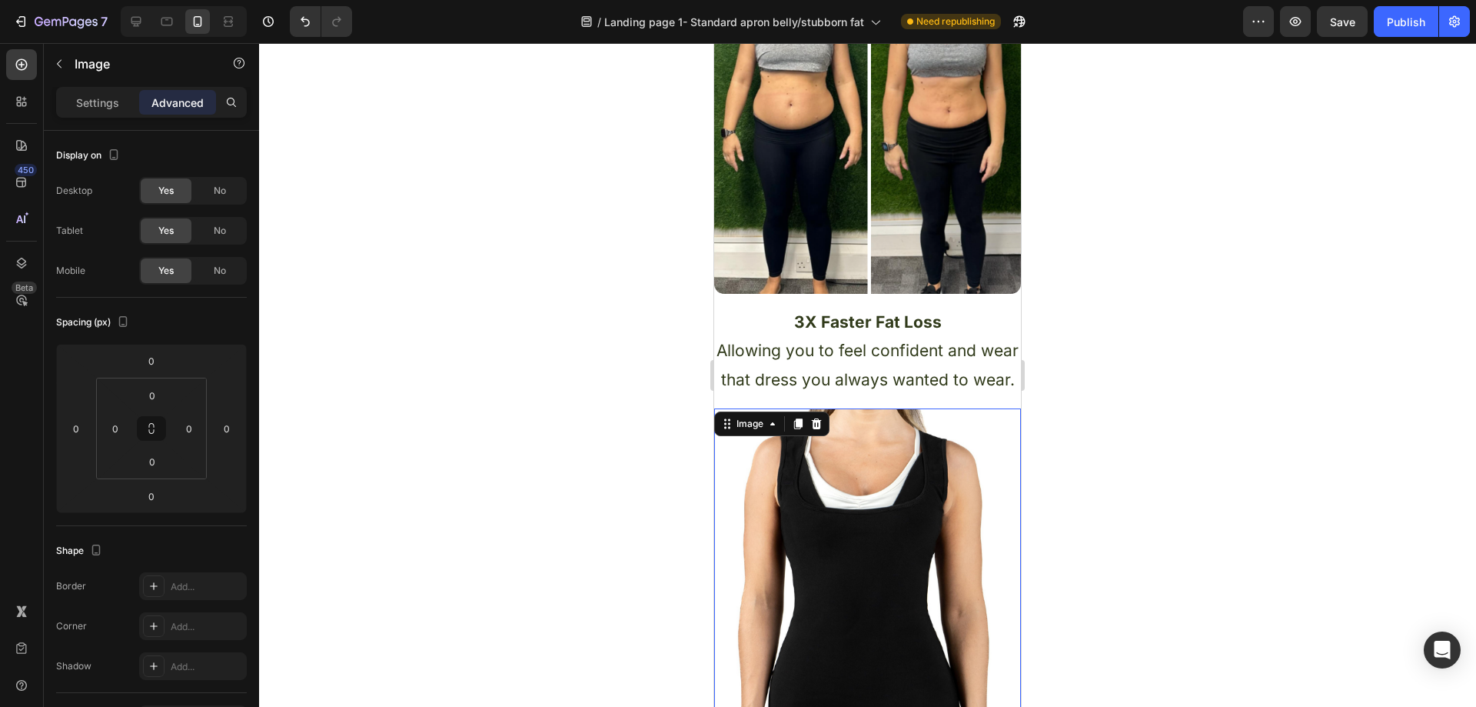
scroll to position [923, 0]
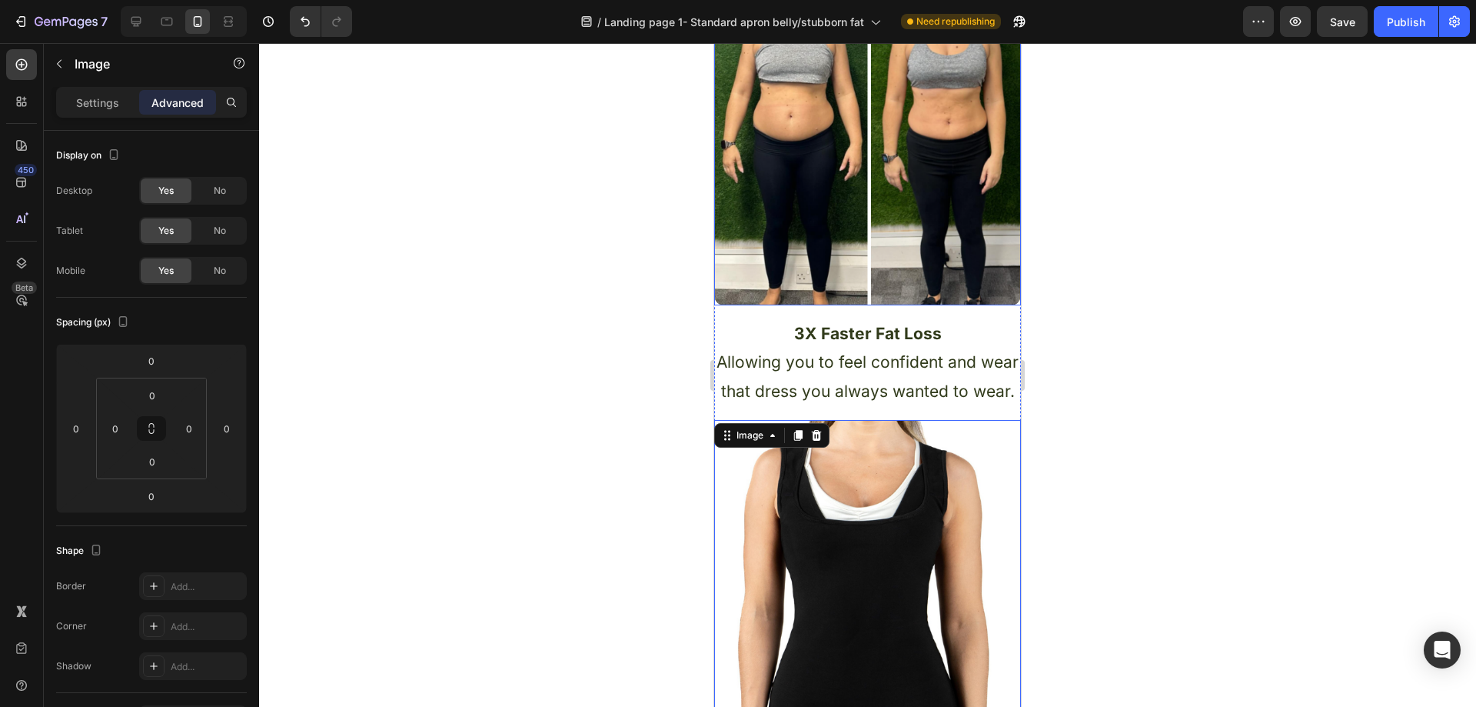
click at [803, 223] on img at bounding box center [867, 131] width 307 height 348
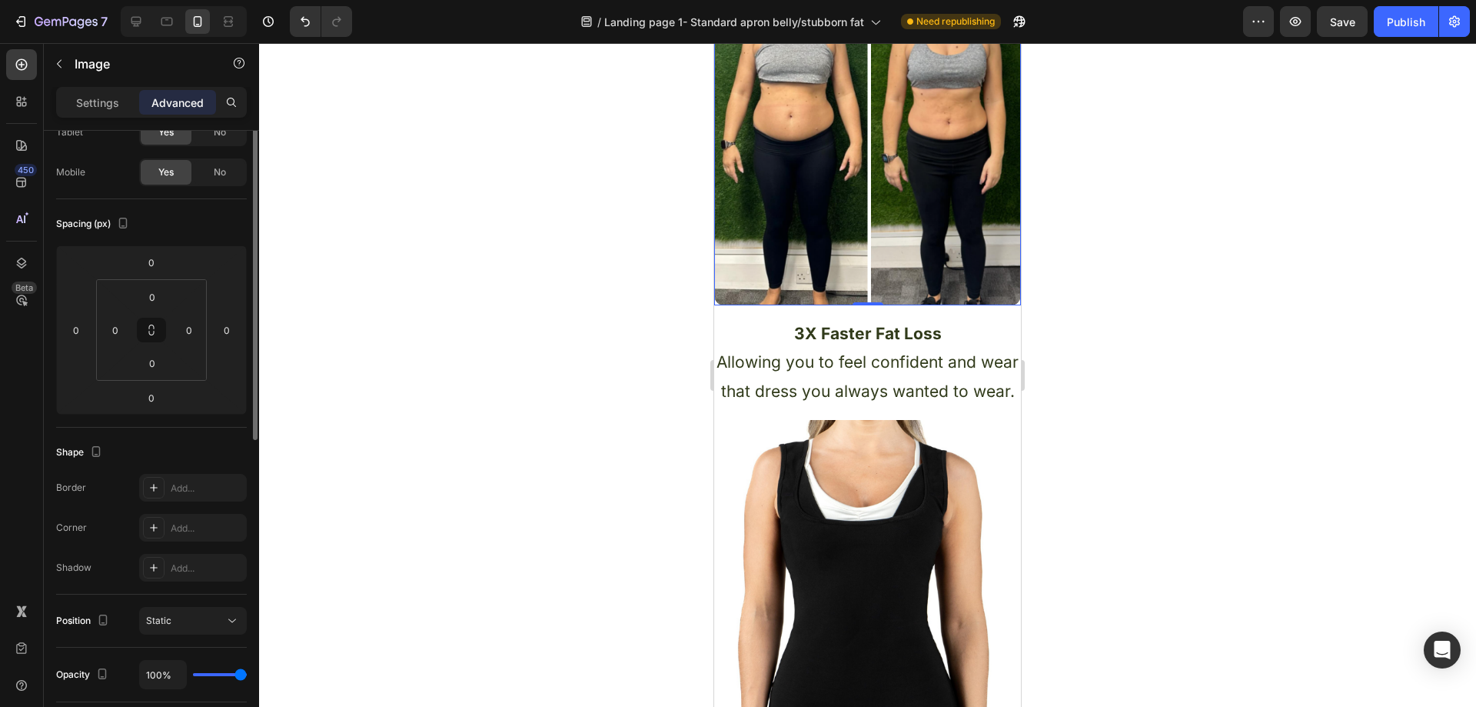
scroll to position [22, 0]
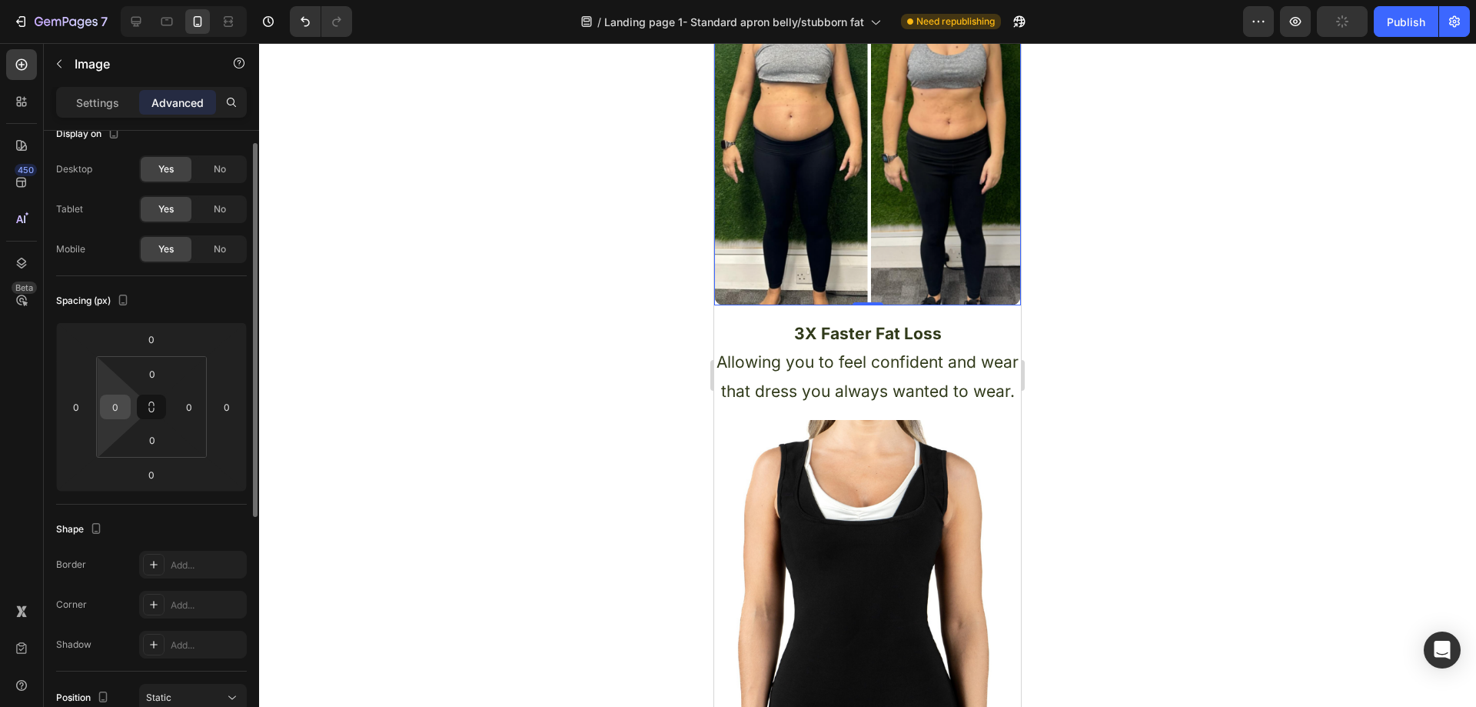
click at [118, 407] on input "0" at bounding box center [115, 406] width 23 height 23
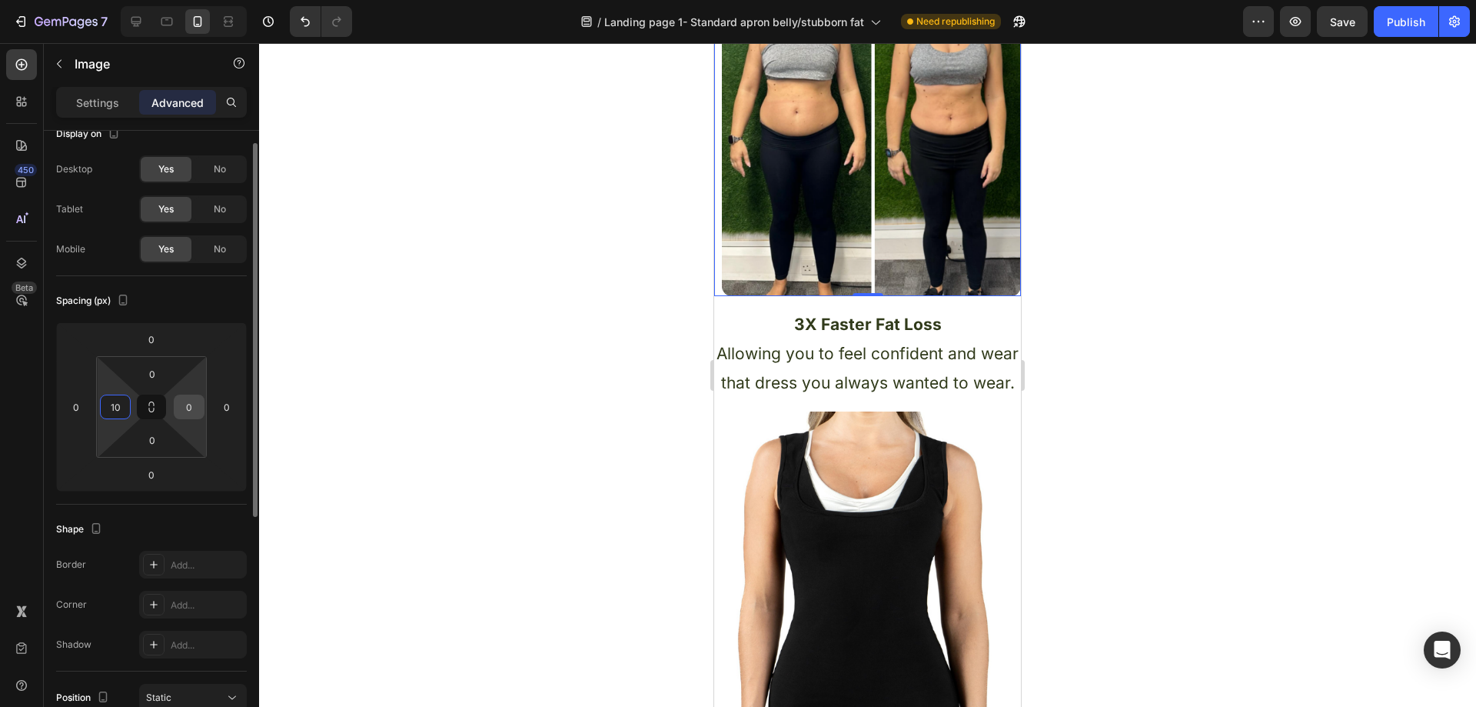
type input "10"
click at [194, 406] on input "0" at bounding box center [189, 406] width 23 height 23
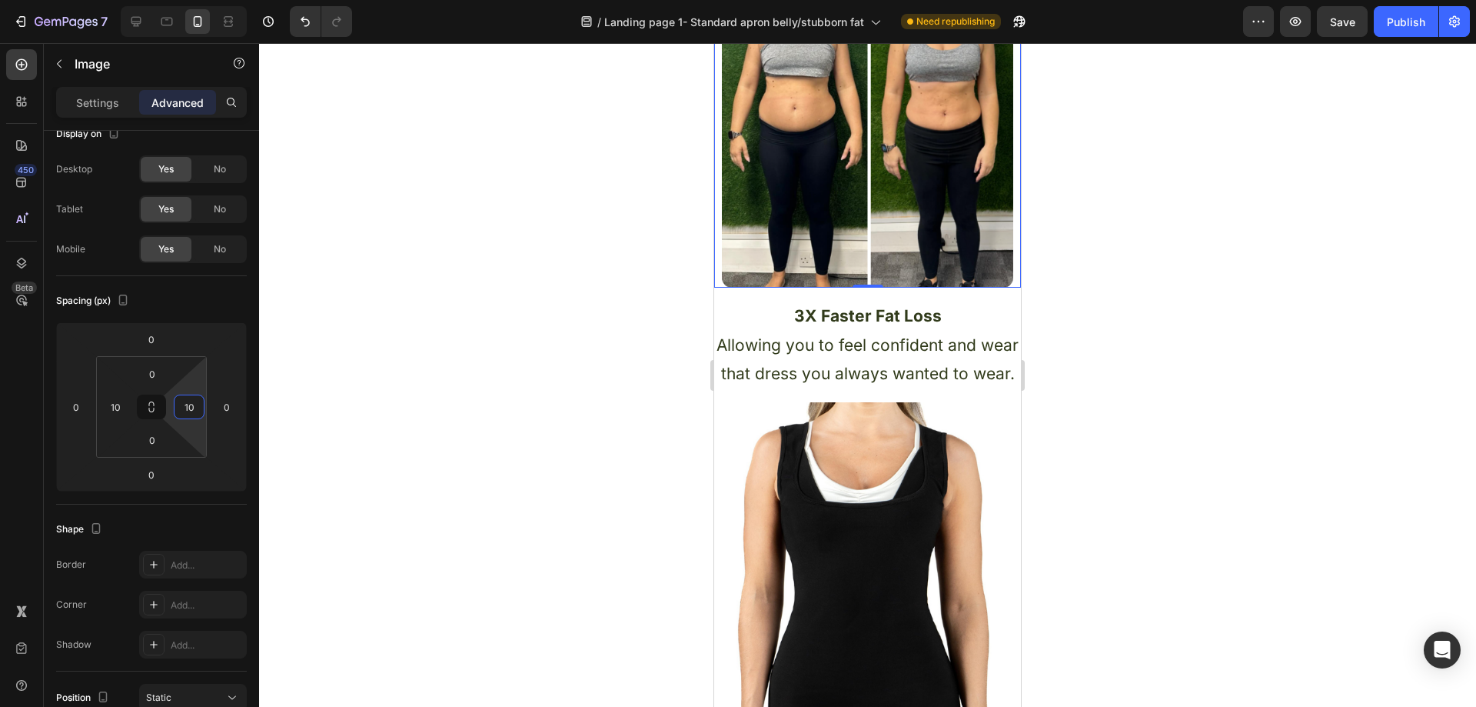
type input "10"
drag, startPoint x: 448, startPoint y: 336, endPoint x: 464, endPoint y: 332, distance: 16.6
click at [451, 334] on div at bounding box center [867, 374] width 1217 height 663
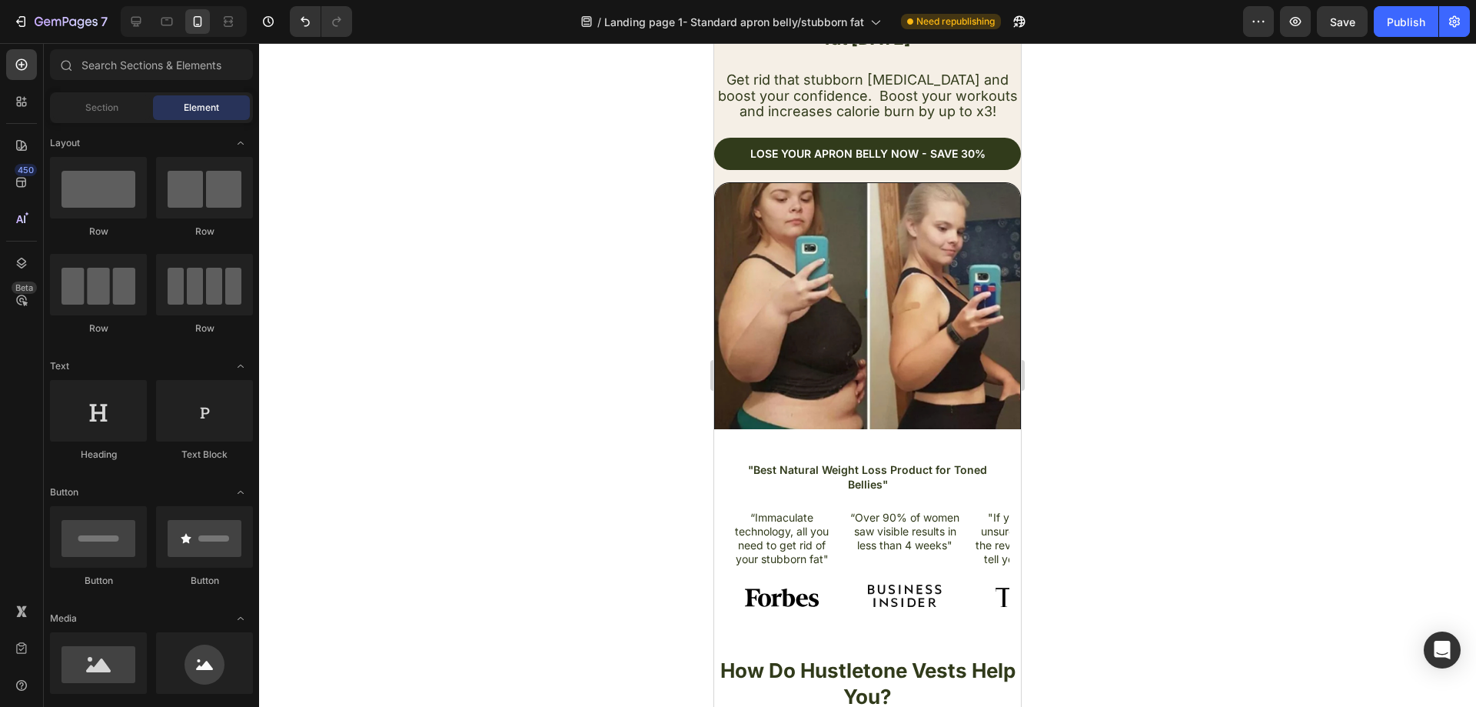
scroll to position [154, 0]
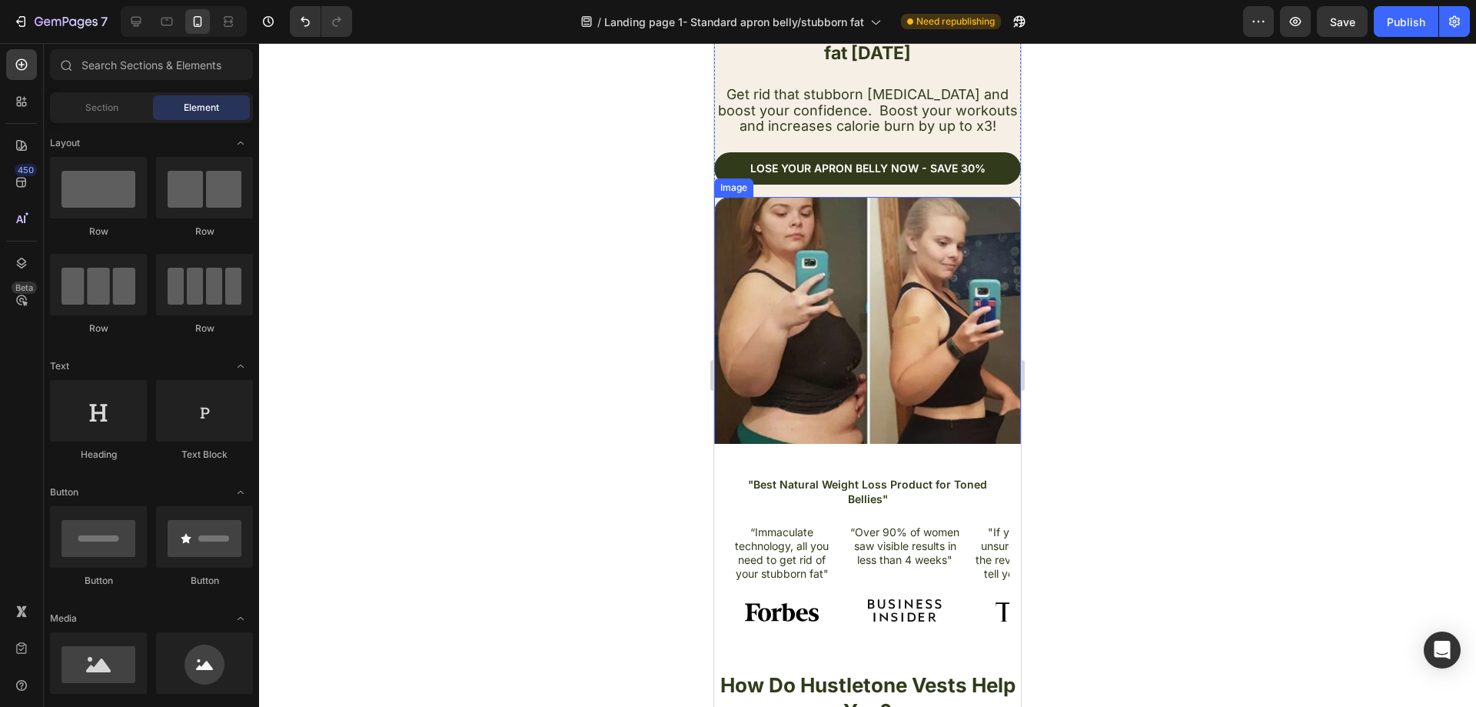
click at [860, 331] on img at bounding box center [867, 350] width 307 height 307
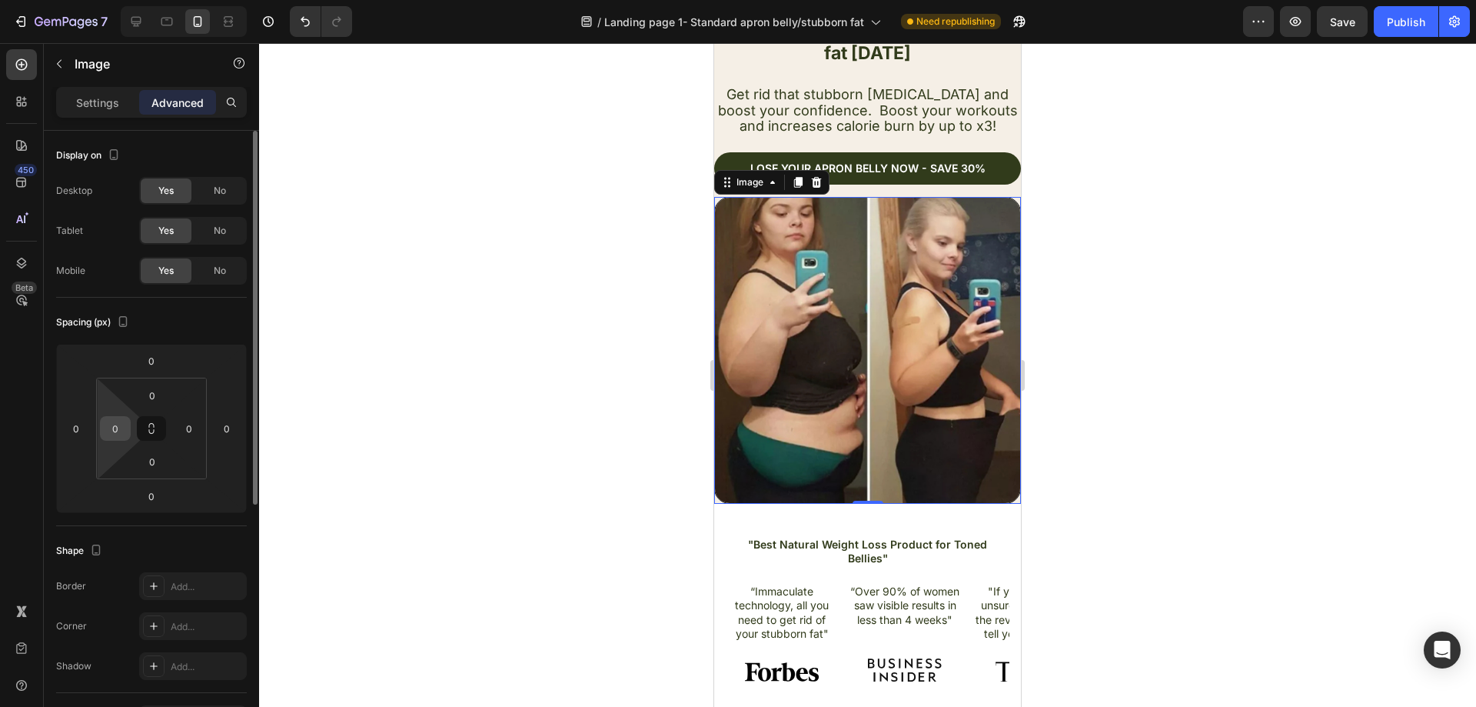
click at [114, 428] on input "0" at bounding box center [115, 428] width 23 height 23
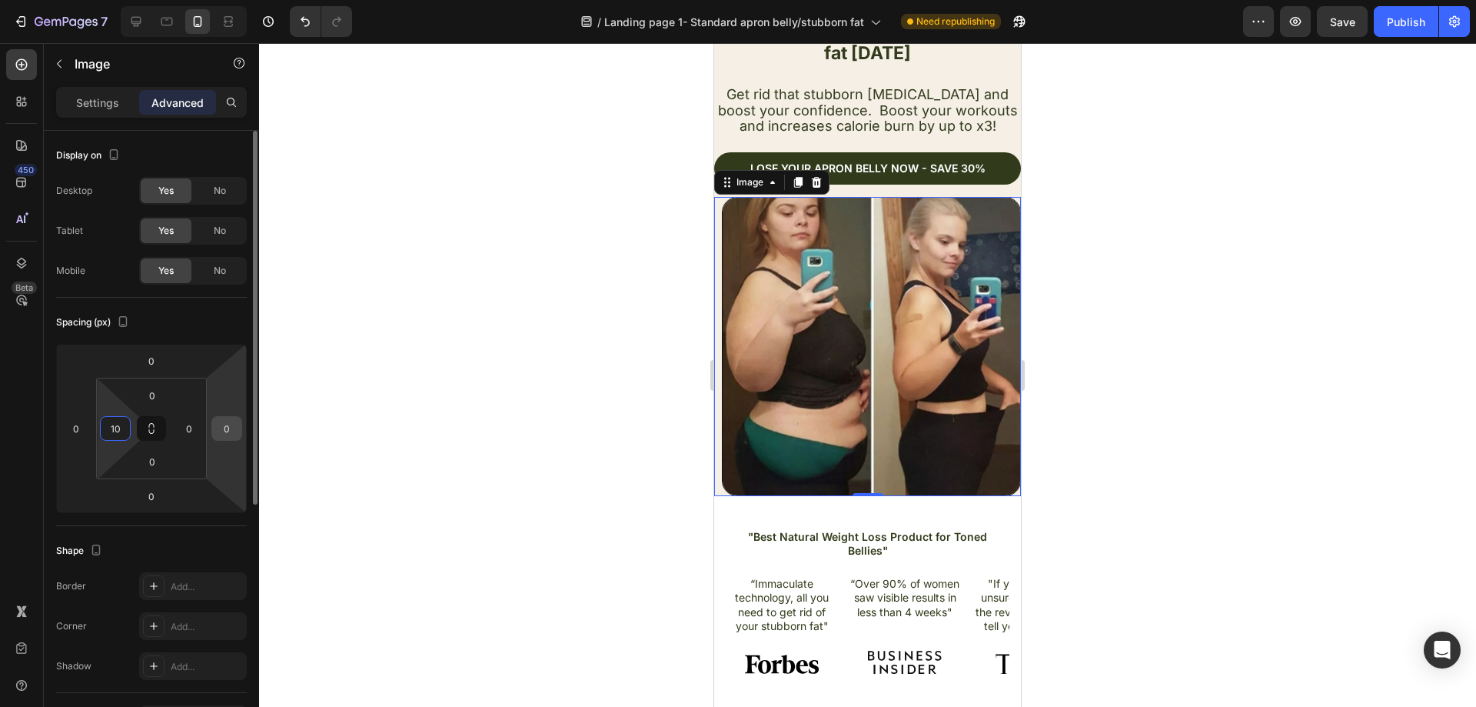
type input "10"
click at [233, 428] on input "0" at bounding box center [226, 428] width 23 height 23
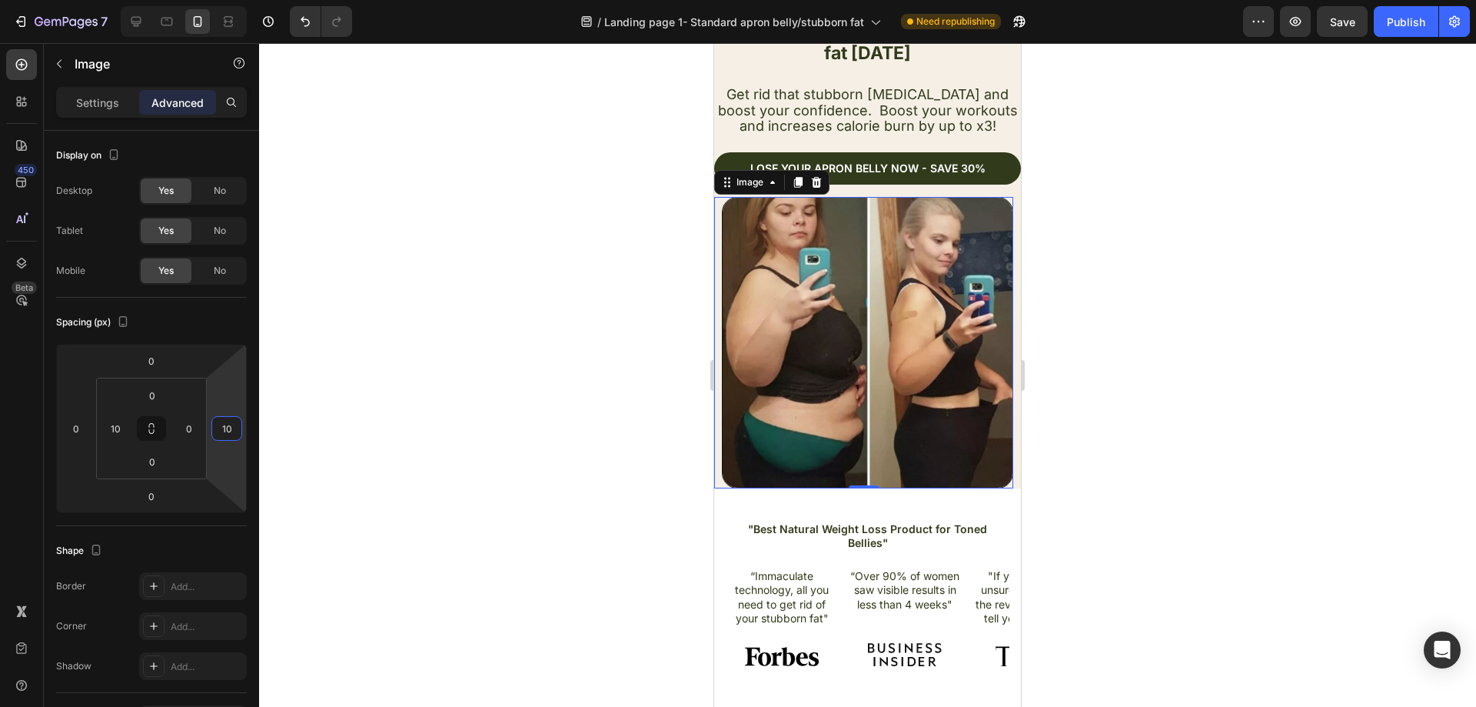
type input "10"
click at [402, 415] on div at bounding box center [867, 374] width 1217 height 663
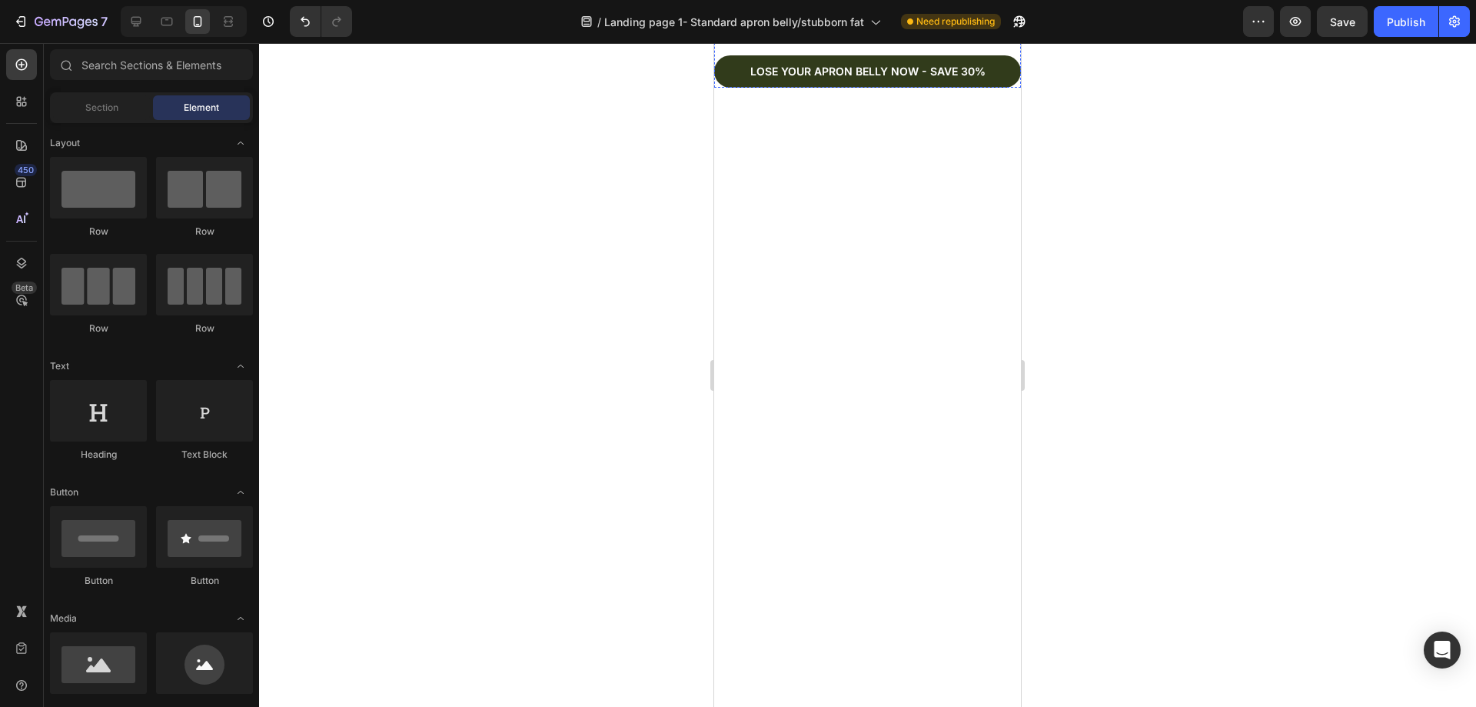
scroll to position [2691, 0]
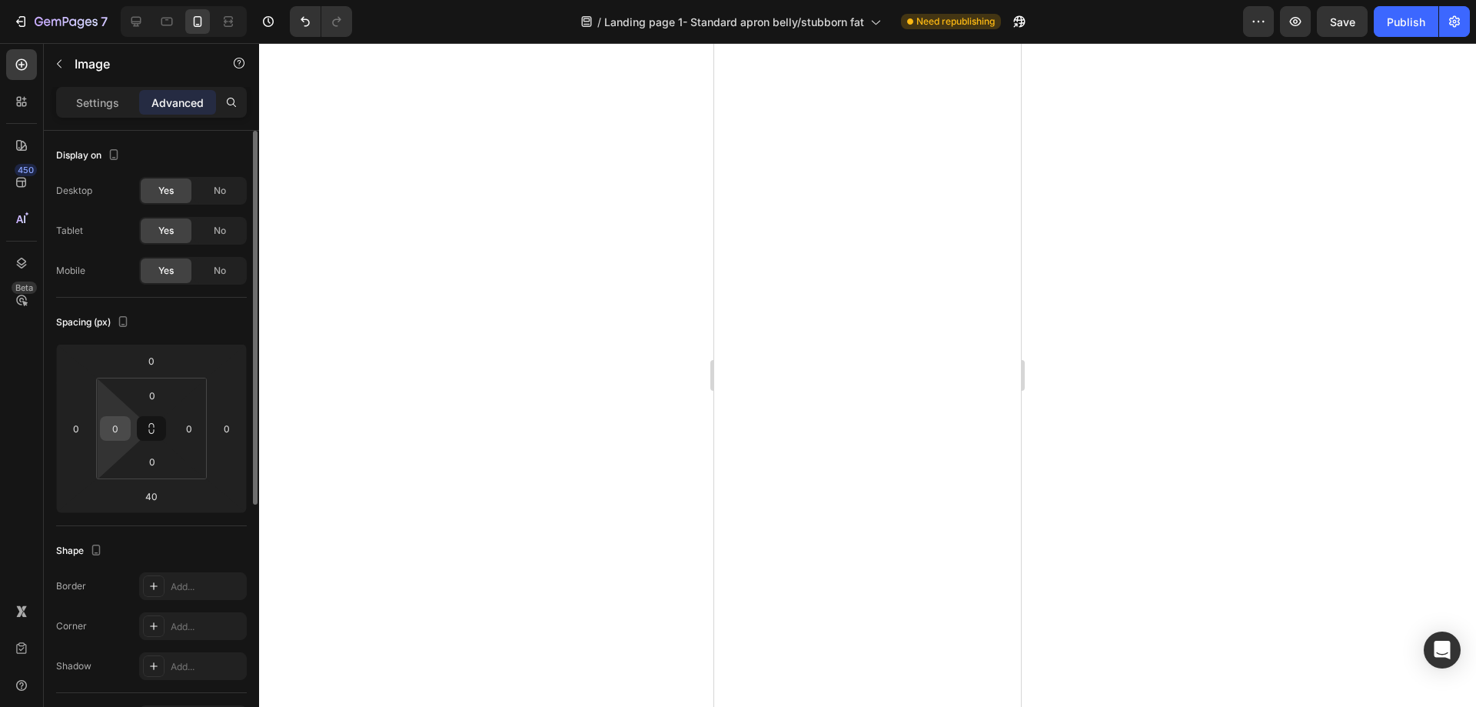
click at [121, 426] on input "0" at bounding box center [115, 428] width 23 height 23
type input "10"
click at [195, 427] on input "0" at bounding box center [189, 428] width 23 height 23
type input "10"
click at [502, 404] on div at bounding box center [867, 374] width 1217 height 663
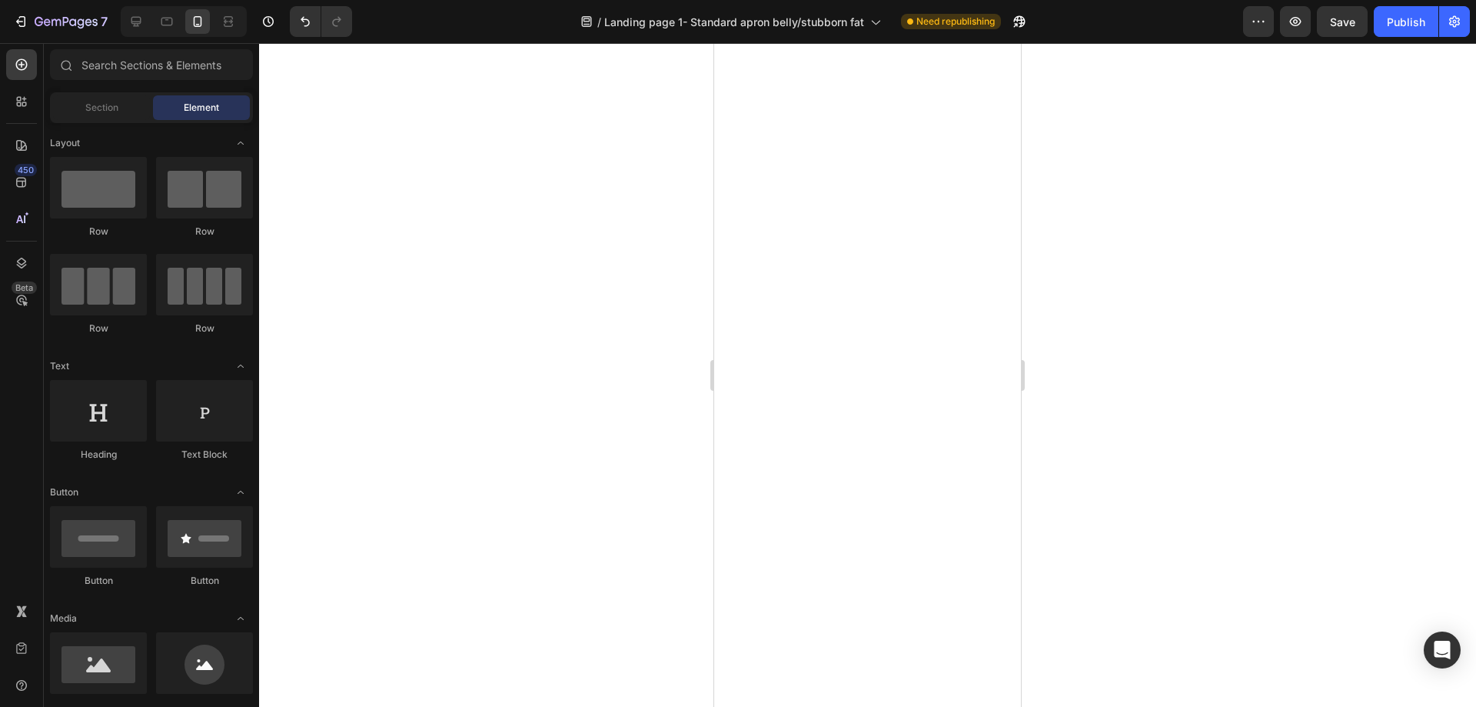
scroll to position [3229, 0]
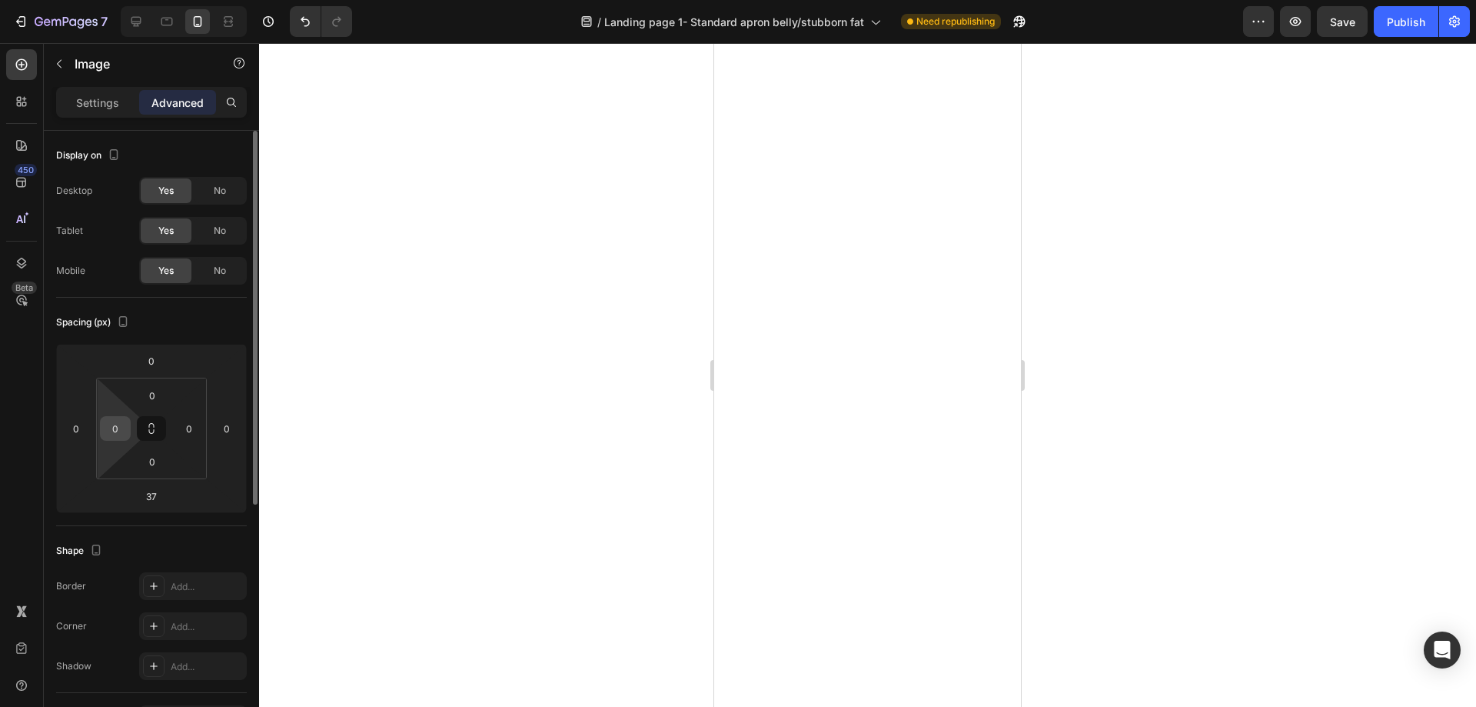
click at [119, 433] on input "0" at bounding box center [115, 428] width 23 height 23
type input "10"
click at [193, 430] on input "0" at bounding box center [189, 428] width 23 height 23
type input "10"
click at [459, 388] on div at bounding box center [867, 374] width 1217 height 663
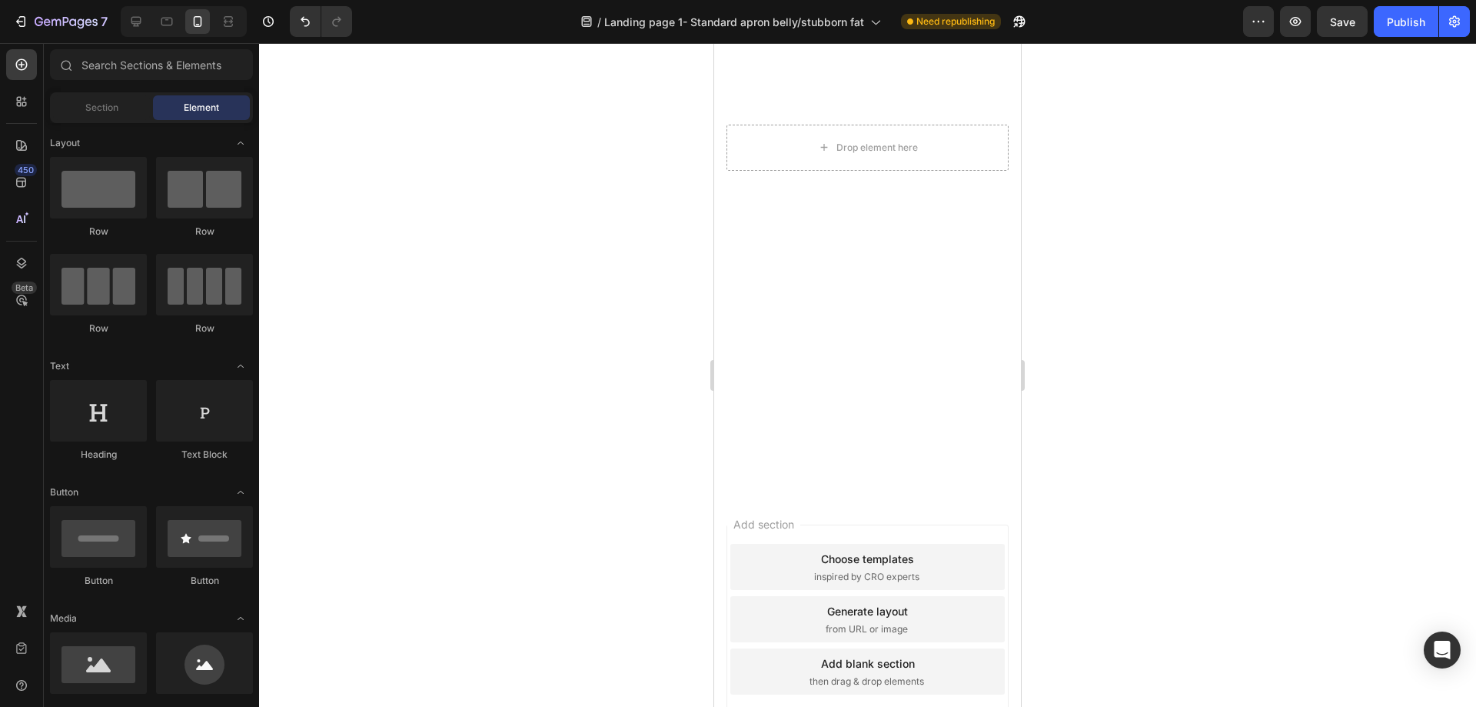
scroll to position [5151, 0]
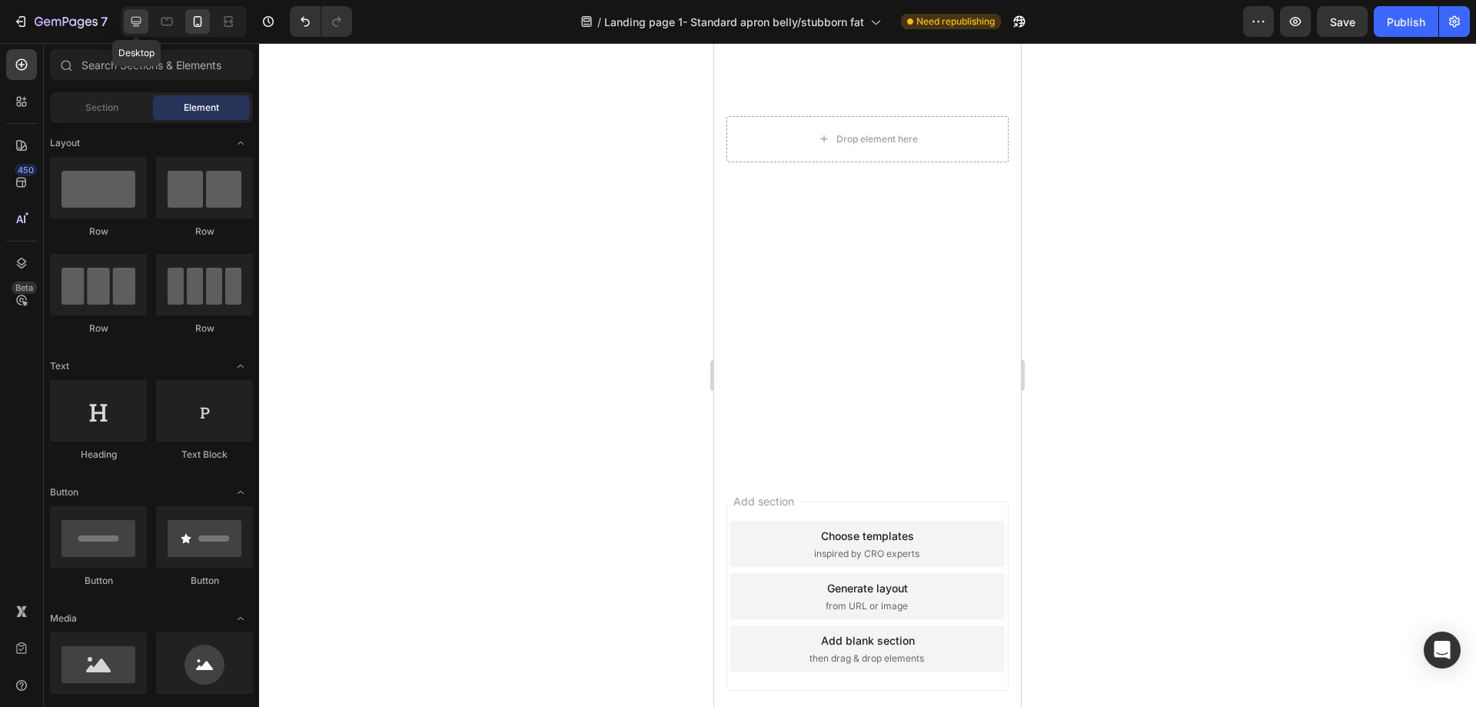
click at [135, 25] on icon at bounding box center [136, 22] width 10 height 10
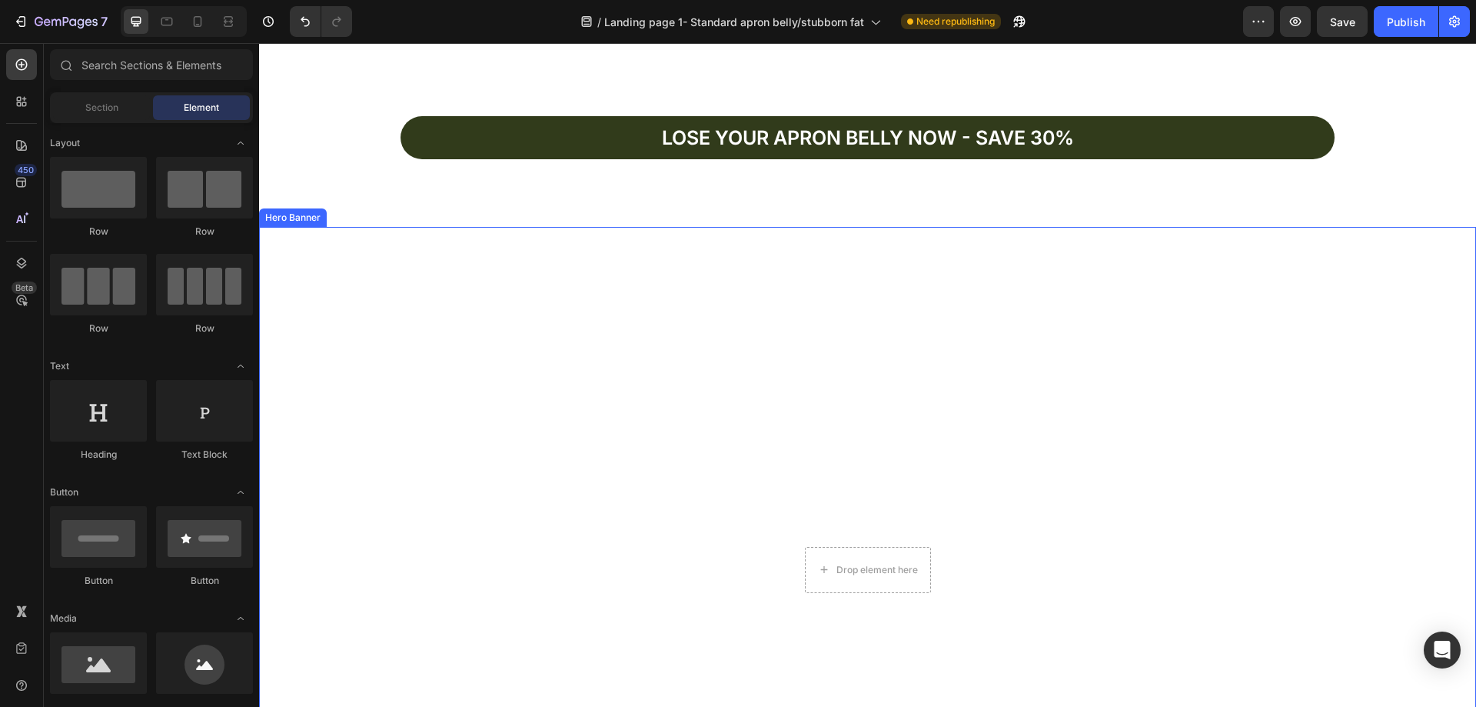
scroll to position [4871, 0]
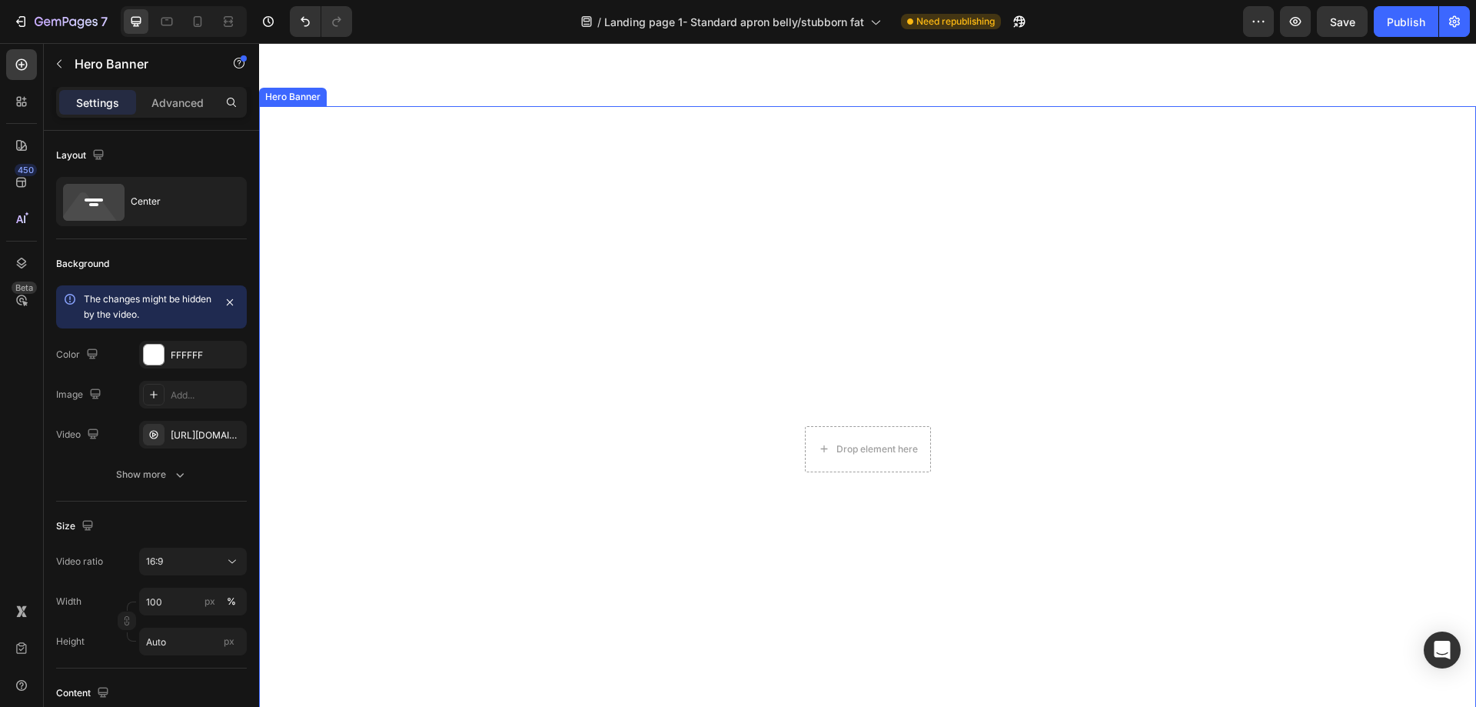
click at [904, 252] on video "Background Image" at bounding box center [867, 448] width 1217 height 684
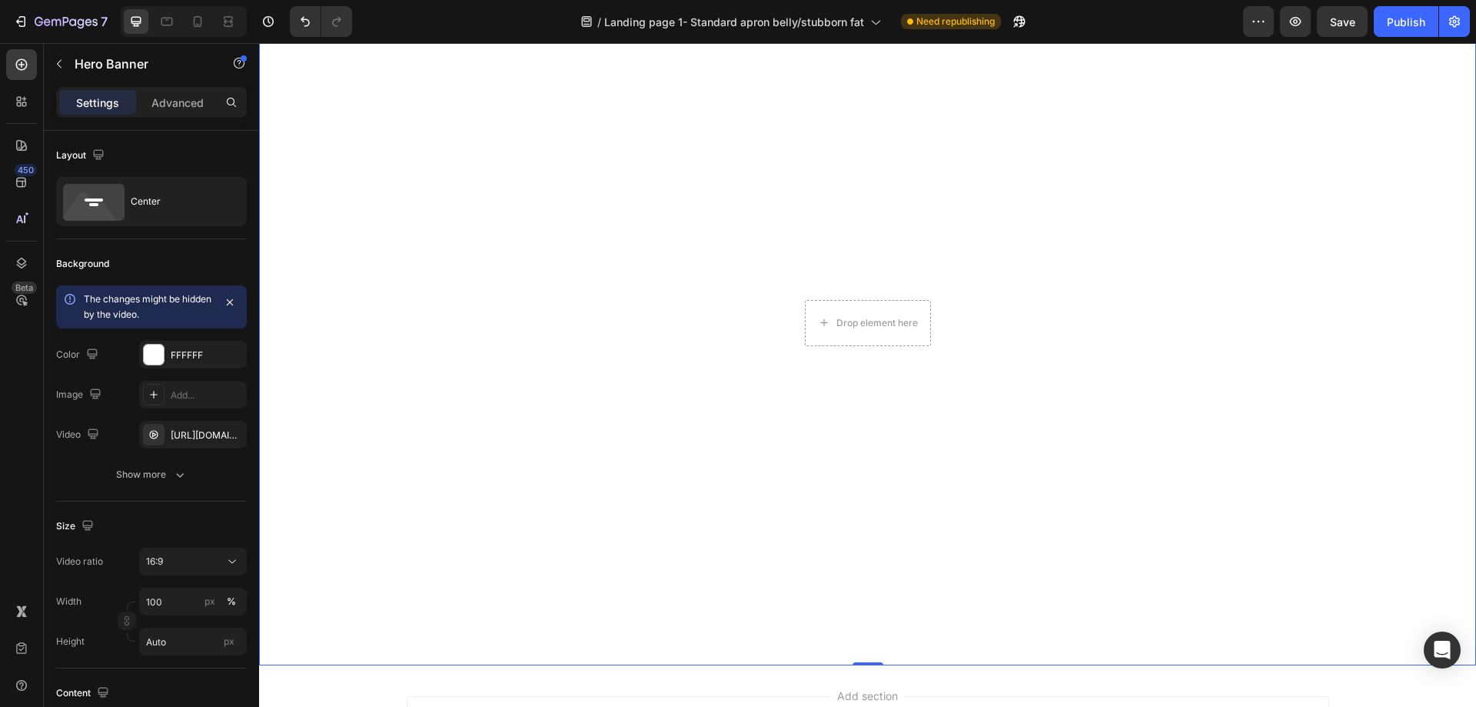
scroll to position [4948, 0]
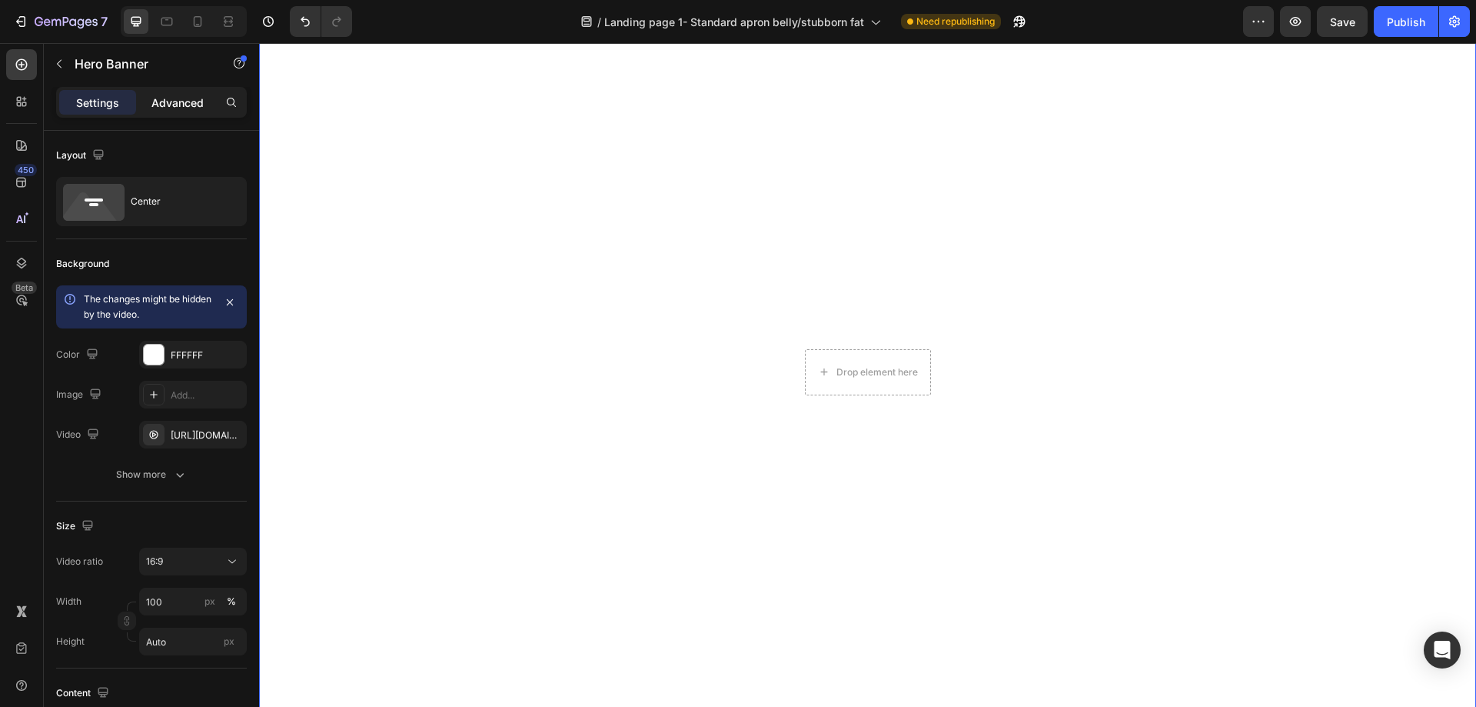
click at [190, 99] on p "Advanced" at bounding box center [177, 103] width 52 height 16
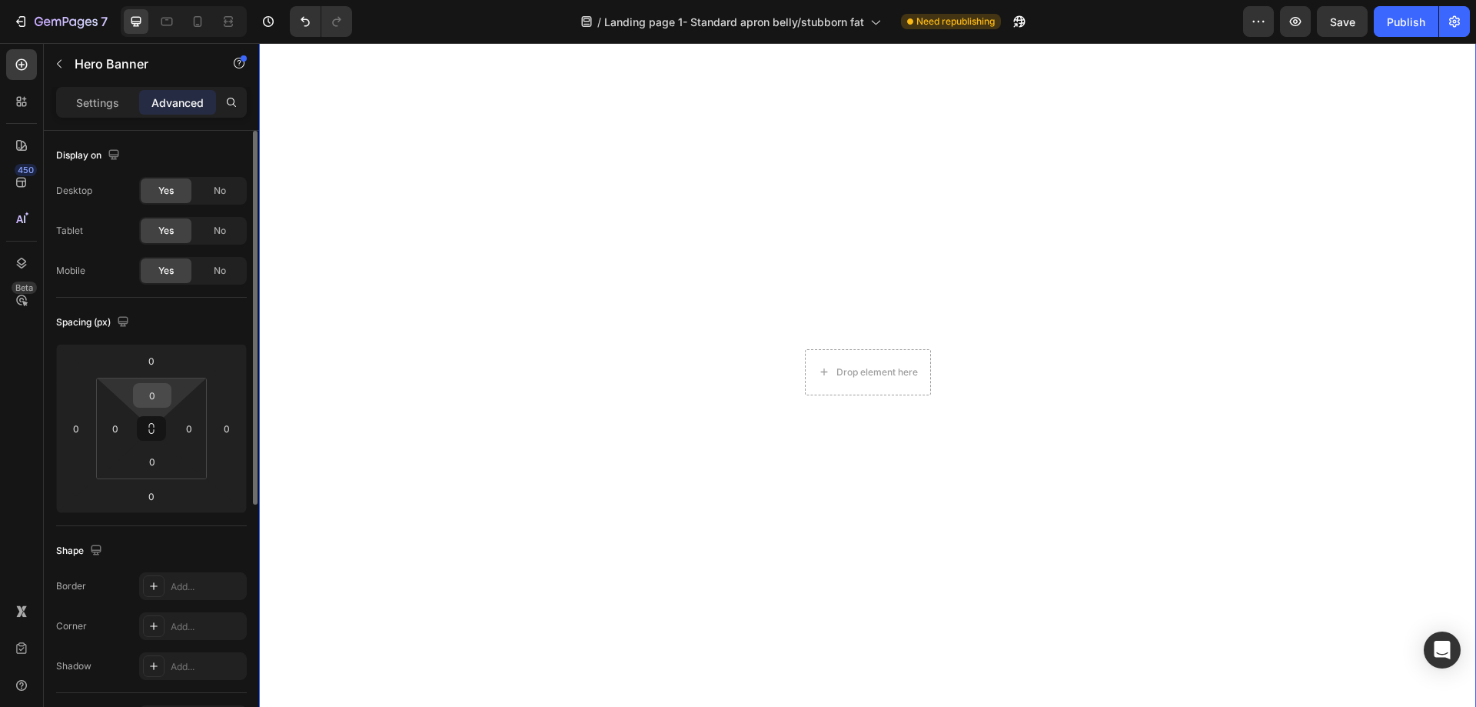
click at [138, 388] on input "0" at bounding box center [152, 395] width 31 height 23
click at [125, 427] on input "0" at bounding box center [115, 428] width 23 height 23
type input "10"
click at [191, 430] on input "0" at bounding box center [189, 428] width 23 height 23
type input "10"
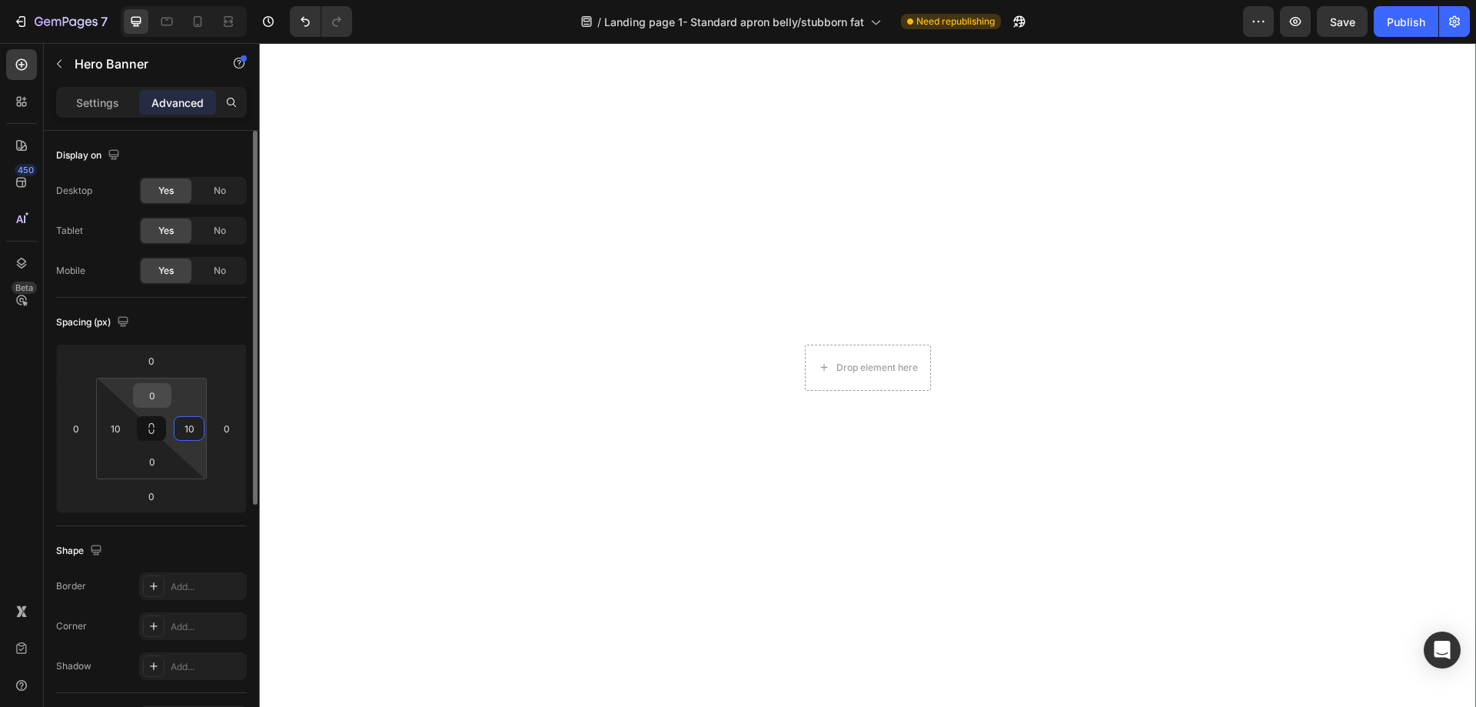
click at [155, 396] on input "0" at bounding box center [152, 395] width 31 height 23
type input "50"
click at [160, 493] on input "0" at bounding box center [151, 495] width 31 height 23
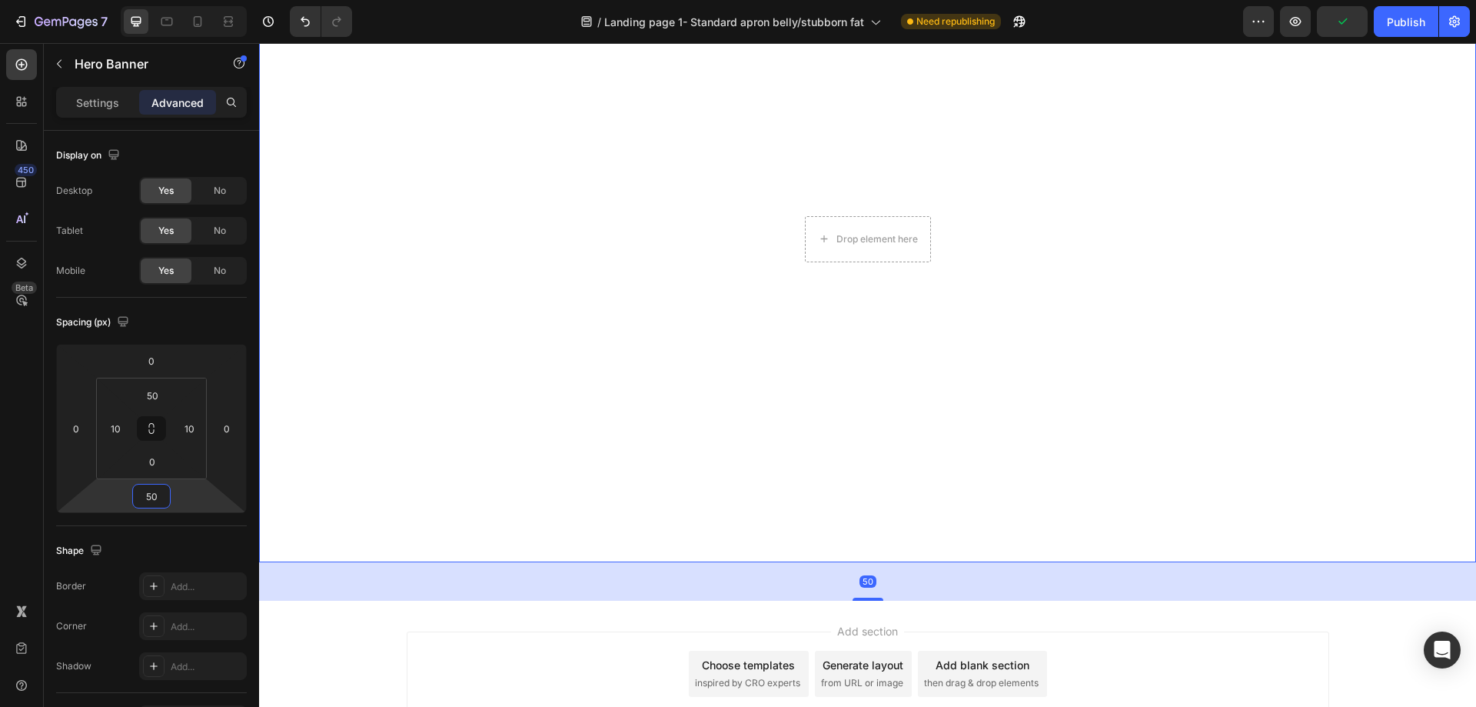
scroll to position [5102, 0]
type input "5"
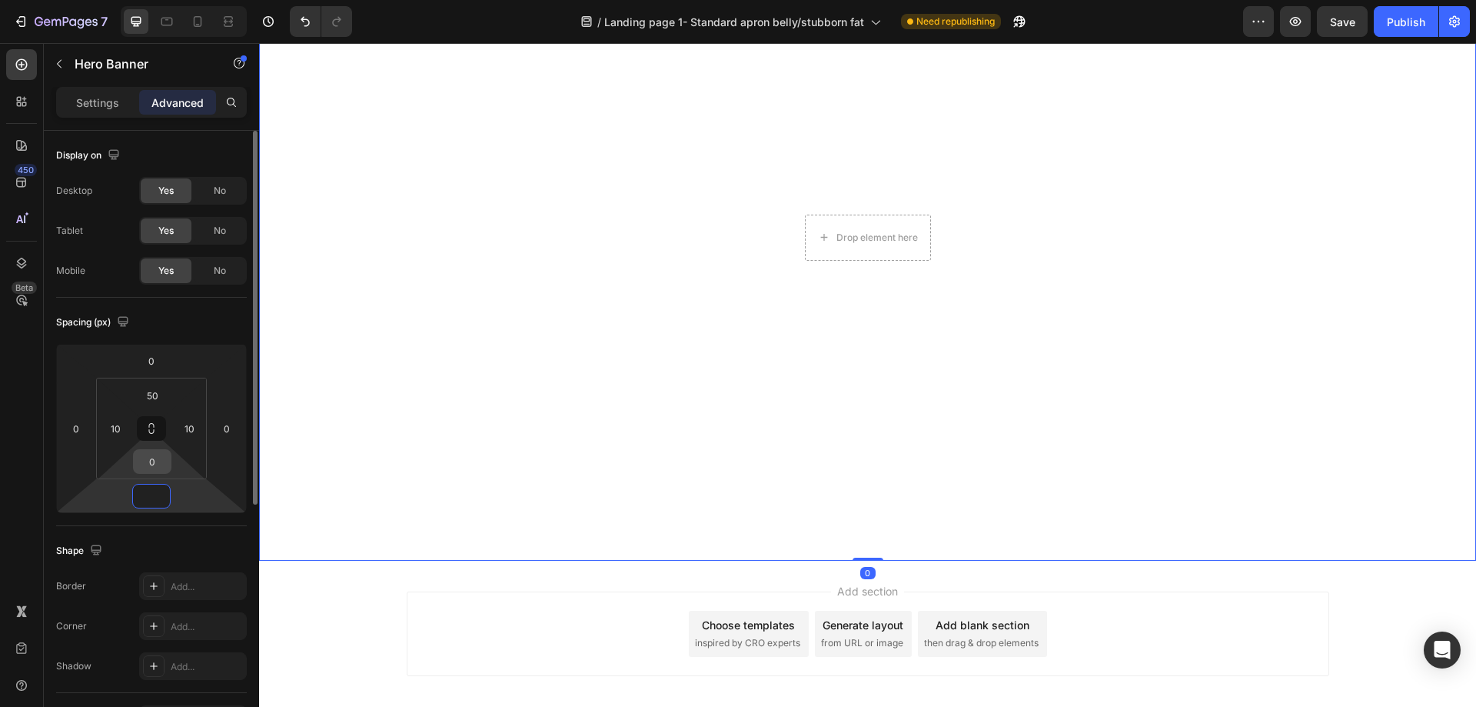
click at [162, 460] on input "0" at bounding box center [152, 461] width 31 height 23
type input "0"
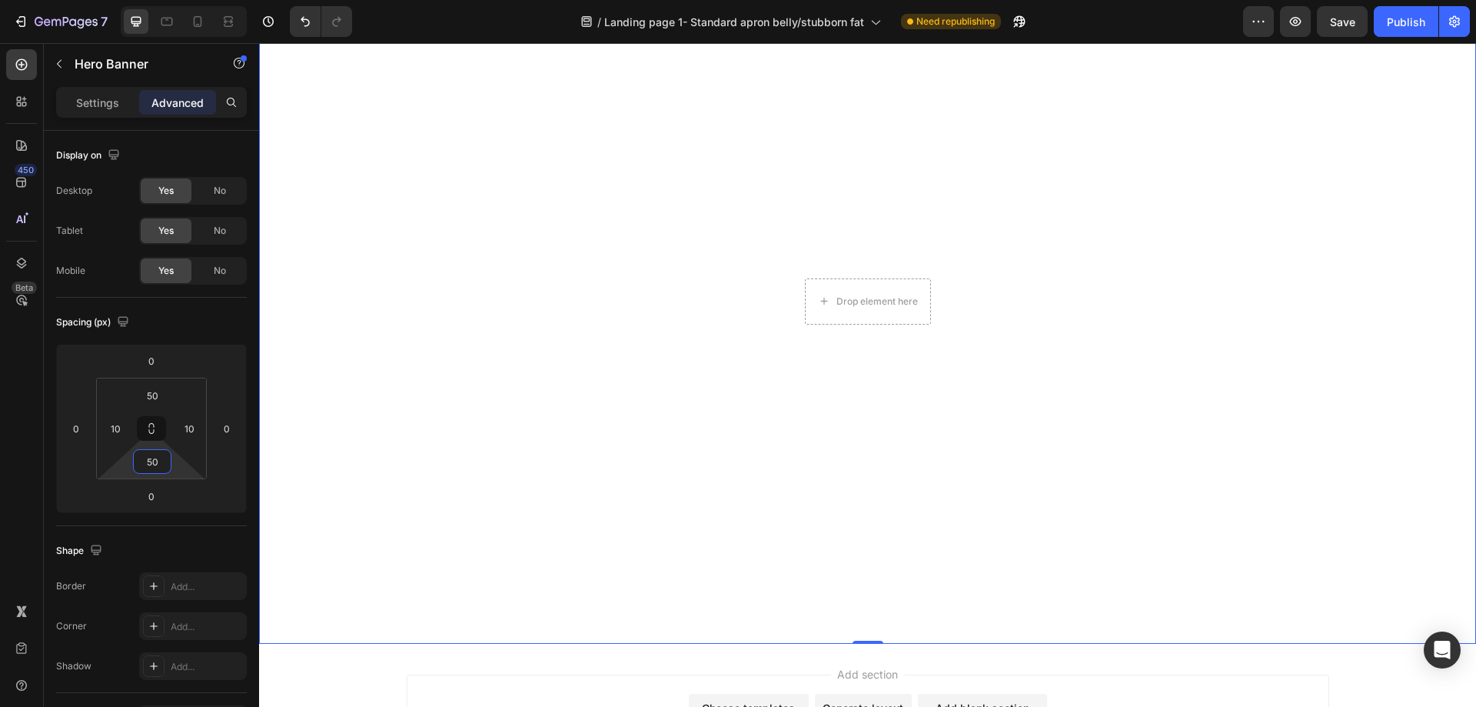
scroll to position [5025, 0]
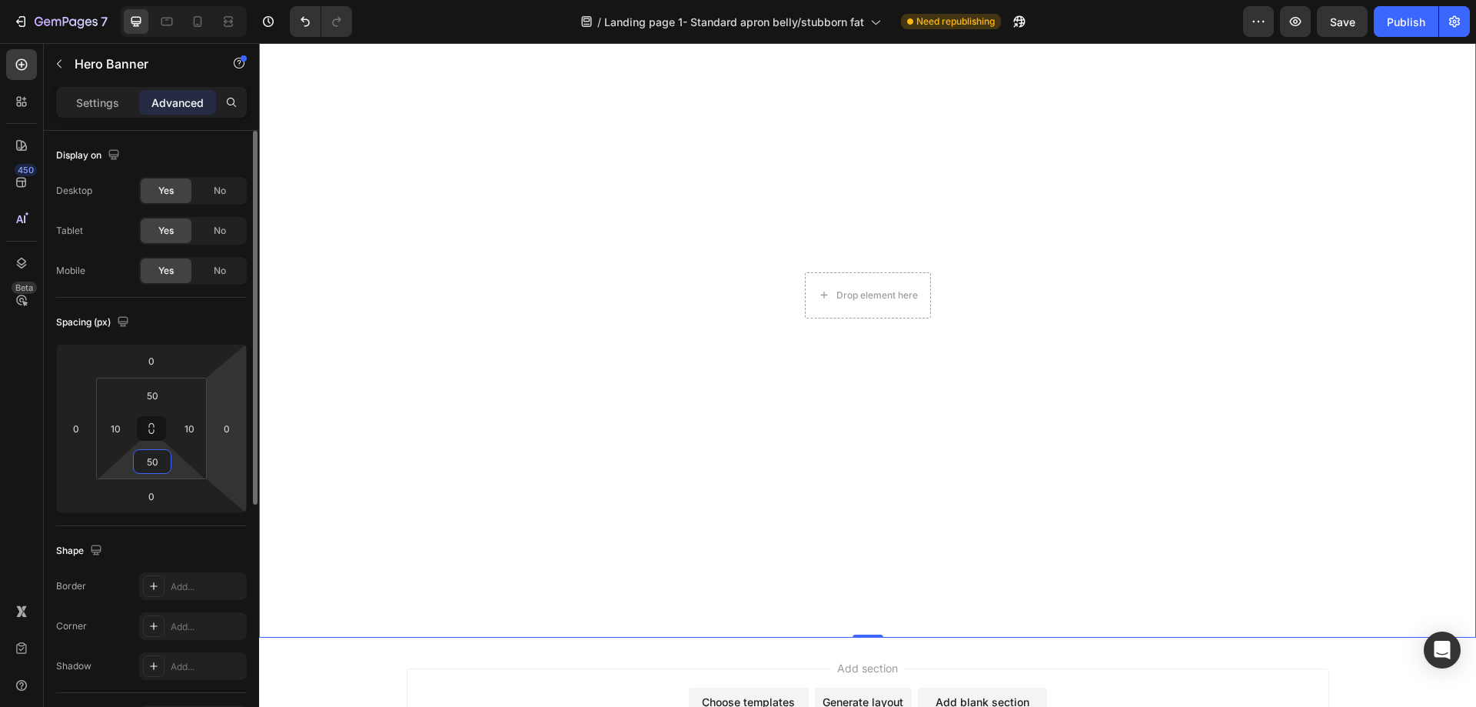
type input "5"
type input "0"
click at [347, 465] on video "Background Image" at bounding box center [868, 329] width 1202 height 676
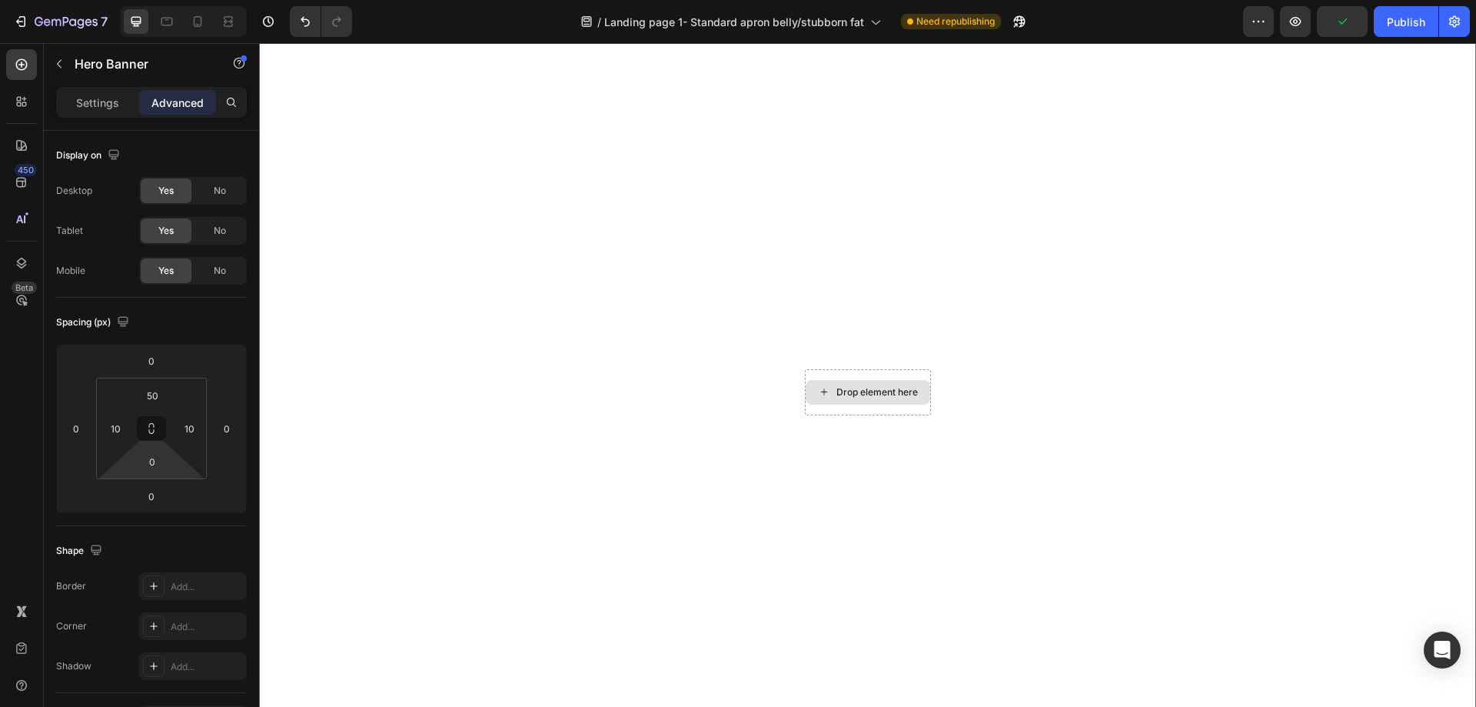
scroll to position [4948, 0]
click at [829, 219] on video "Background Image" at bounding box center [868, 406] width 1202 height 676
click at [613, 327] on video "Background Image" at bounding box center [868, 406] width 1202 height 676
click at [105, 85] on div "Hero Banner" at bounding box center [131, 65] width 175 height 44
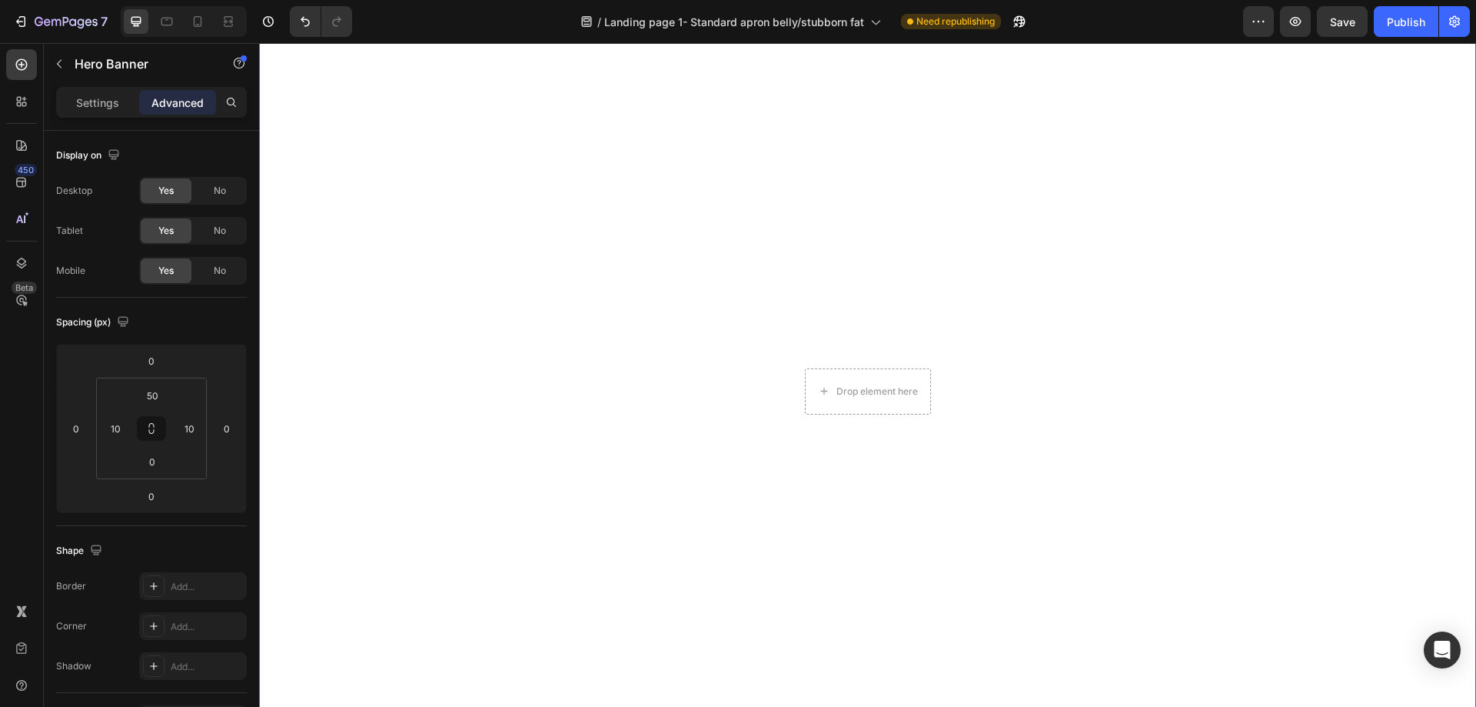
click at [968, 236] on video "Background Image" at bounding box center [868, 406] width 1202 height 676
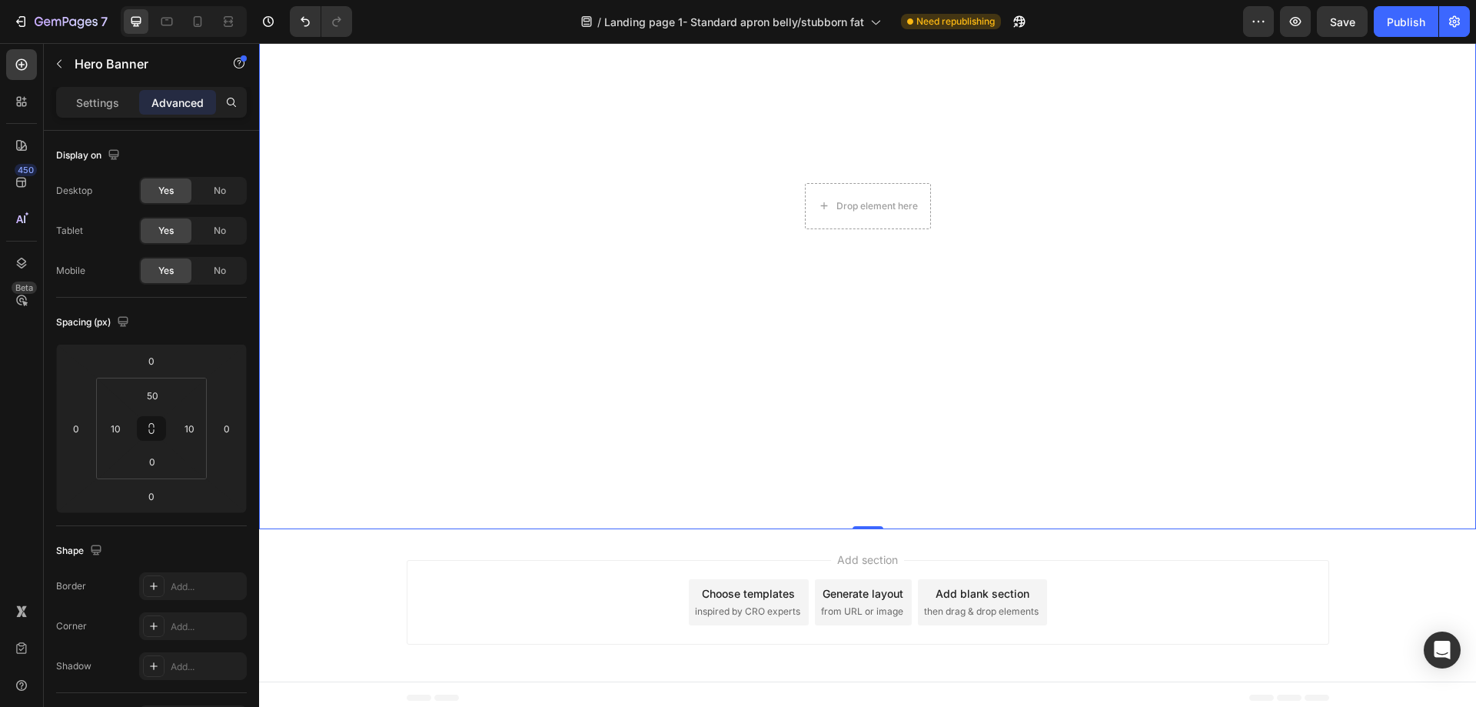
drag, startPoint x: 951, startPoint y: 376, endPoint x: 963, endPoint y: 396, distance: 23.1
click at [953, 380] on video "Background Image" at bounding box center [868, 220] width 1202 height 676
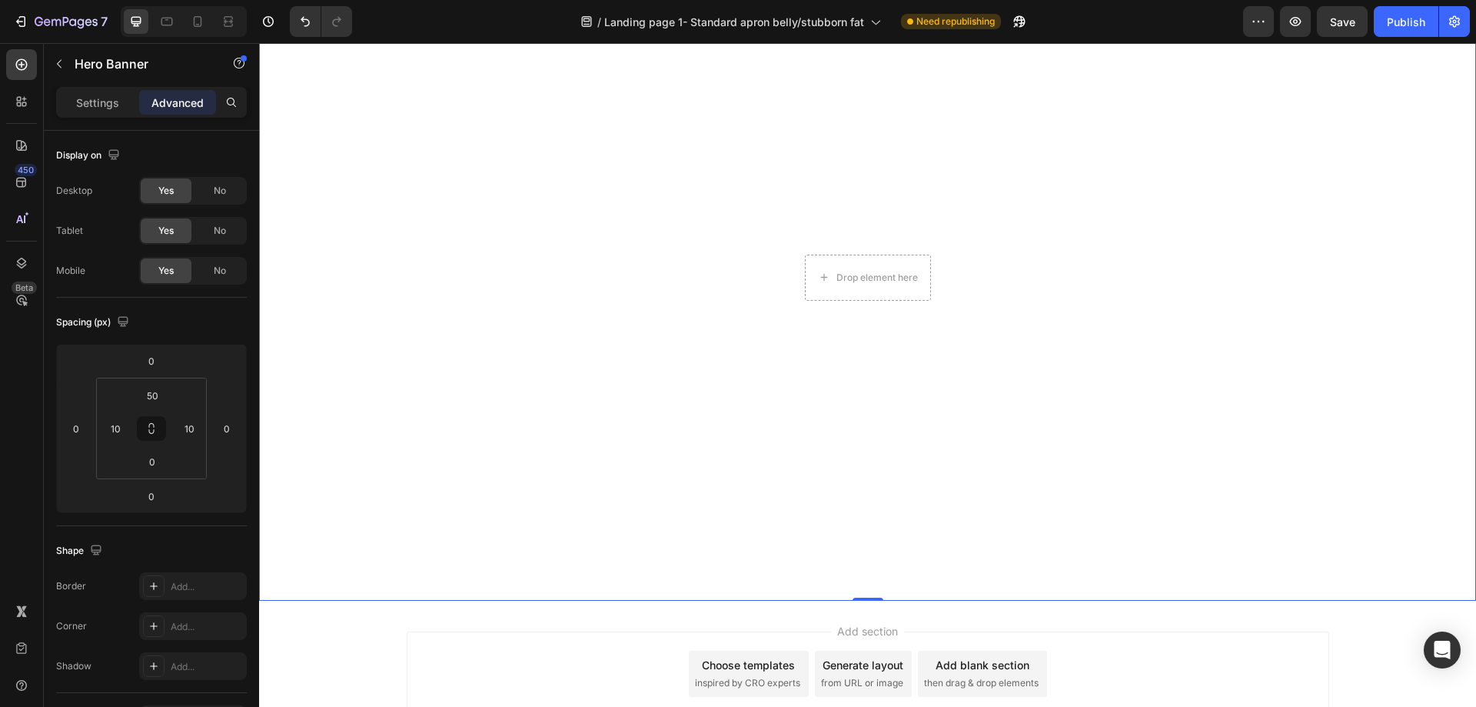
scroll to position [5056, 0]
click at [76, 109] on p "Settings" at bounding box center [97, 103] width 43 height 16
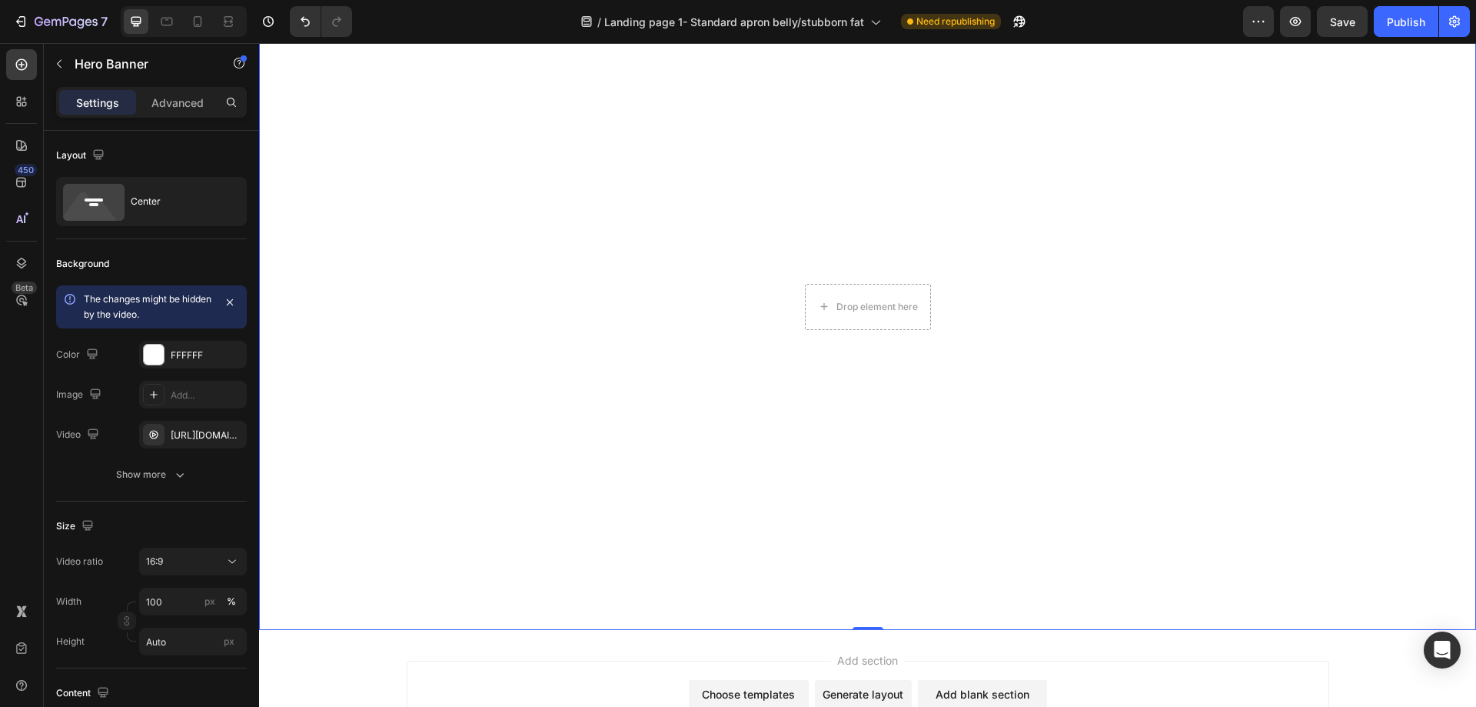
scroll to position [4979, 0]
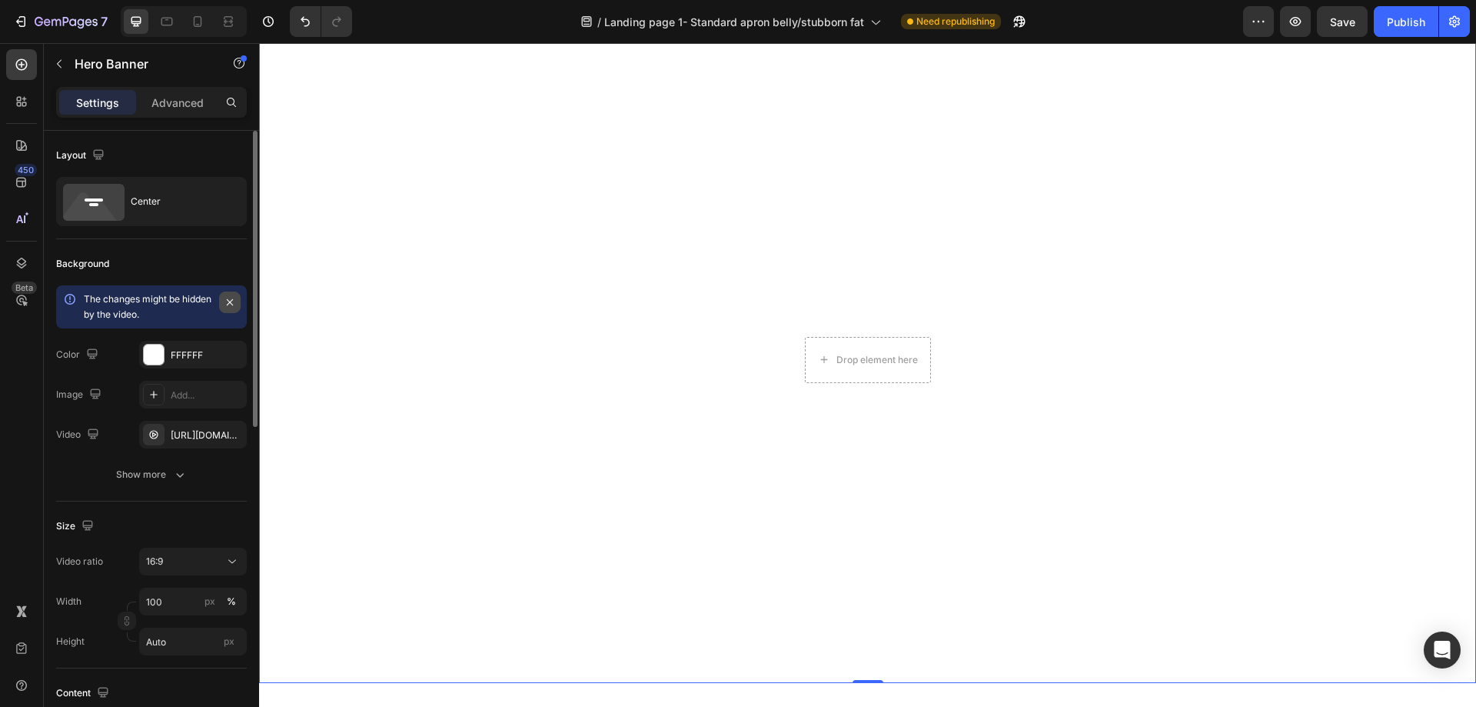
click at [231, 301] on icon "button" at bounding box center [230, 302] width 6 height 6
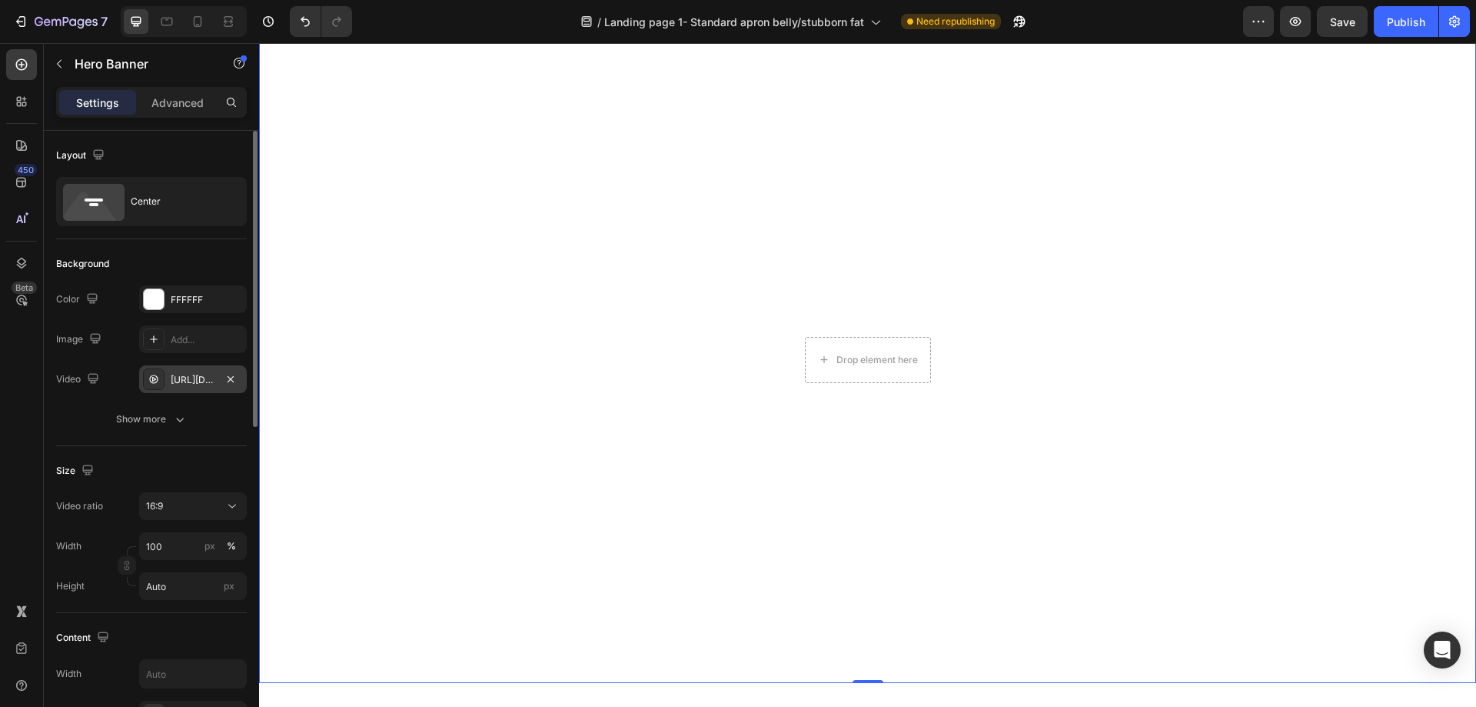
click at [207, 381] on div "https://cdn.shopify.com/videos/c/o/v/c72cffe4ee9c4517989f36422912a41a.mp4" at bounding box center [193, 380] width 45 height 14
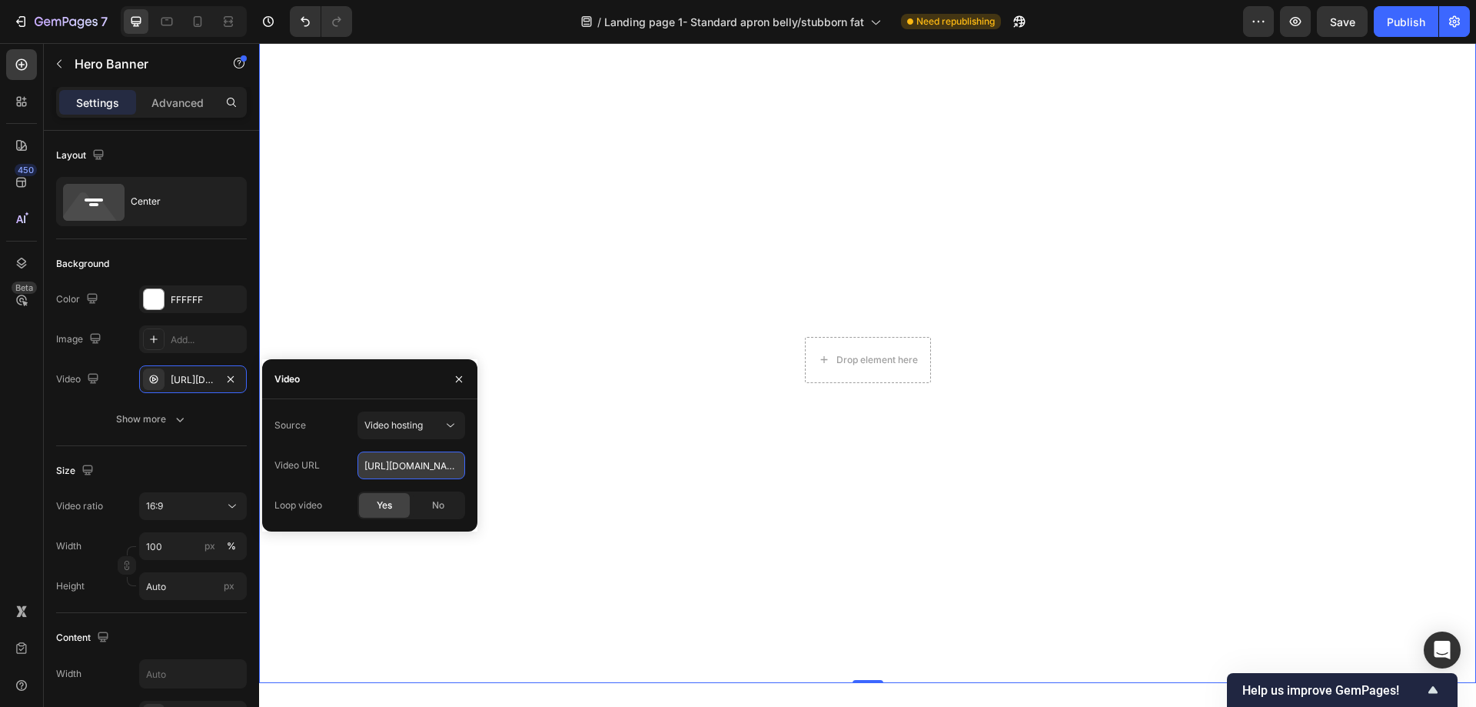
click at [411, 458] on input "https://cdn.shopify.com/videos/c/o/v/c72cffe4ee9c4517989f36422912a41a.mp4" at bounding box center [411, 465] width 108 height 28
paste input "d6970ea7d3714737b83ce00e08d24947"
type input "https://cdn.shopify.com/videos/c/o/v/d6970ea7d3714737b83ce00e08d24947.mp4"
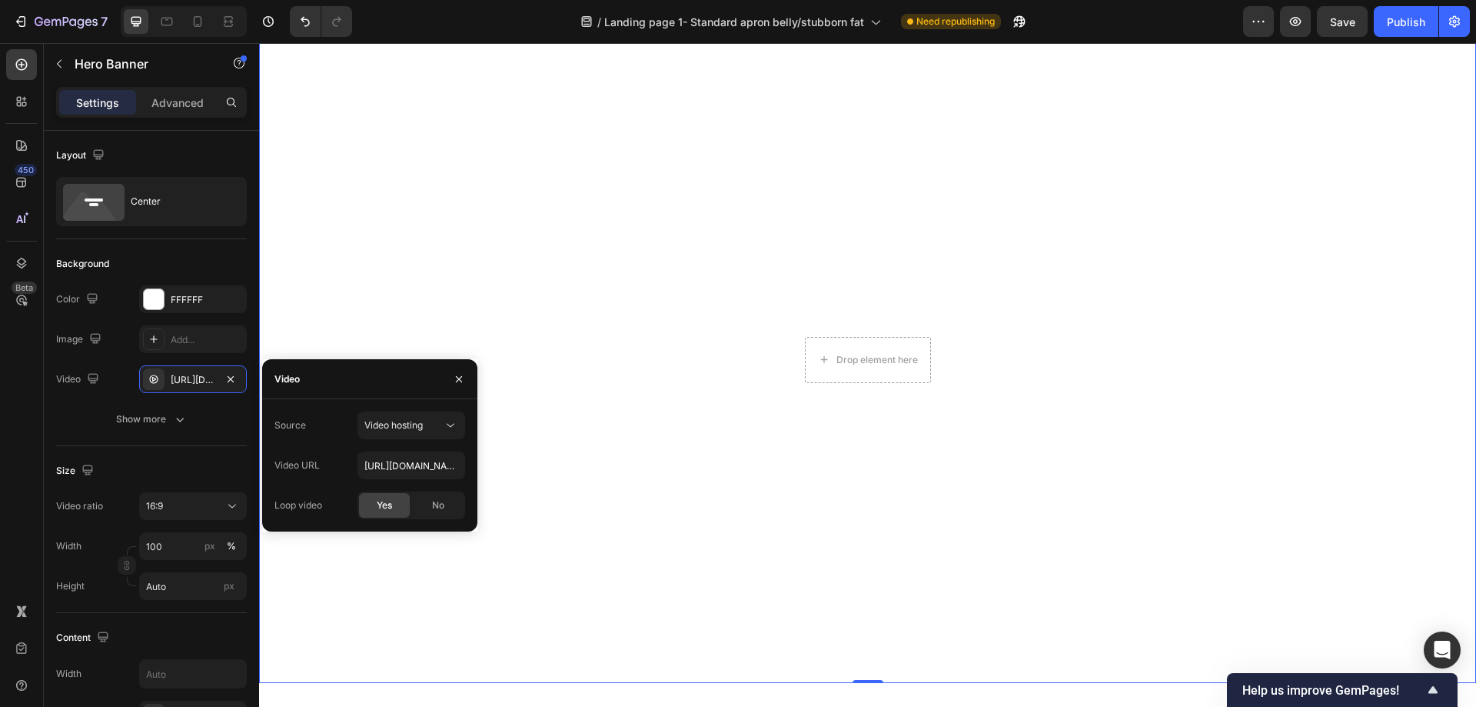
click at [397, 281] on video "Background Image" at bounding box center [868, 374] width 1202 height 676
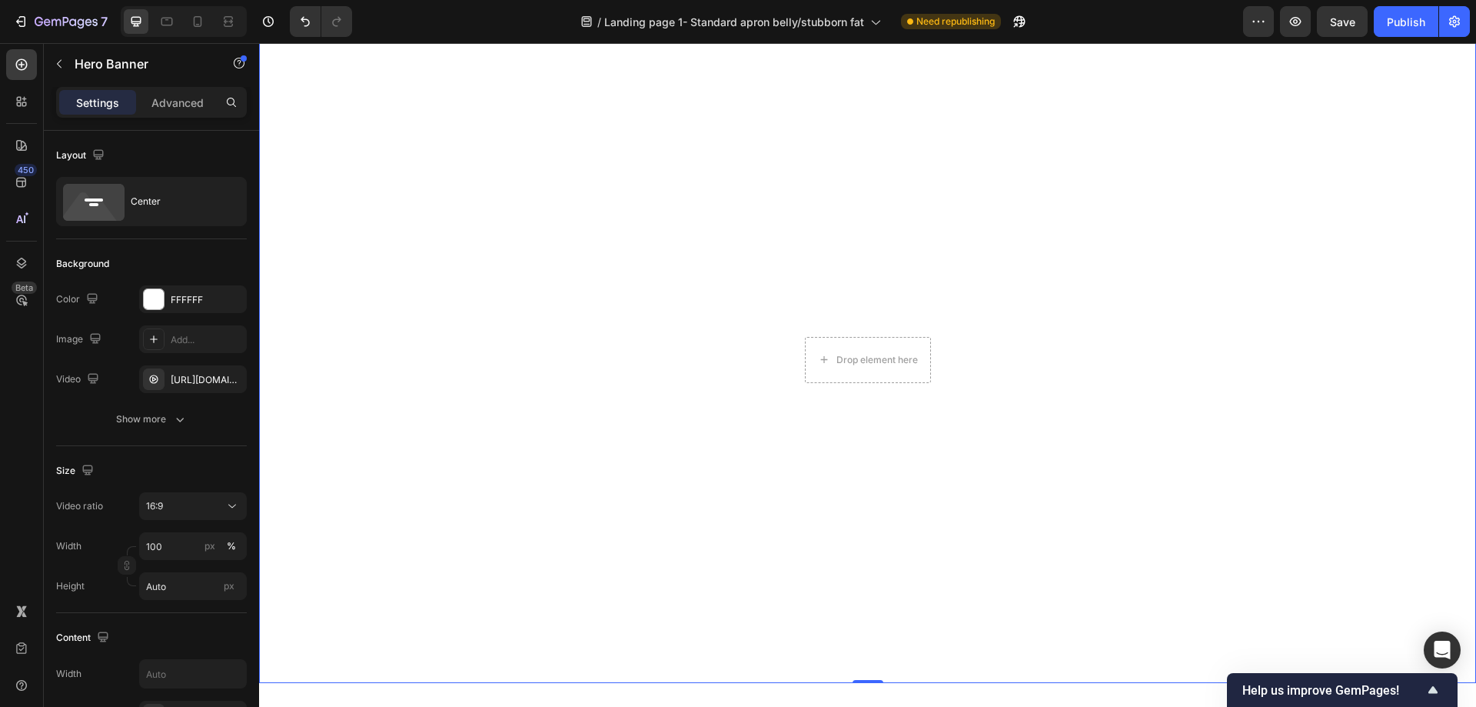
click at [1133, 294] on video "Background Image" at bounding box center [868, 374] width 1202 height 676
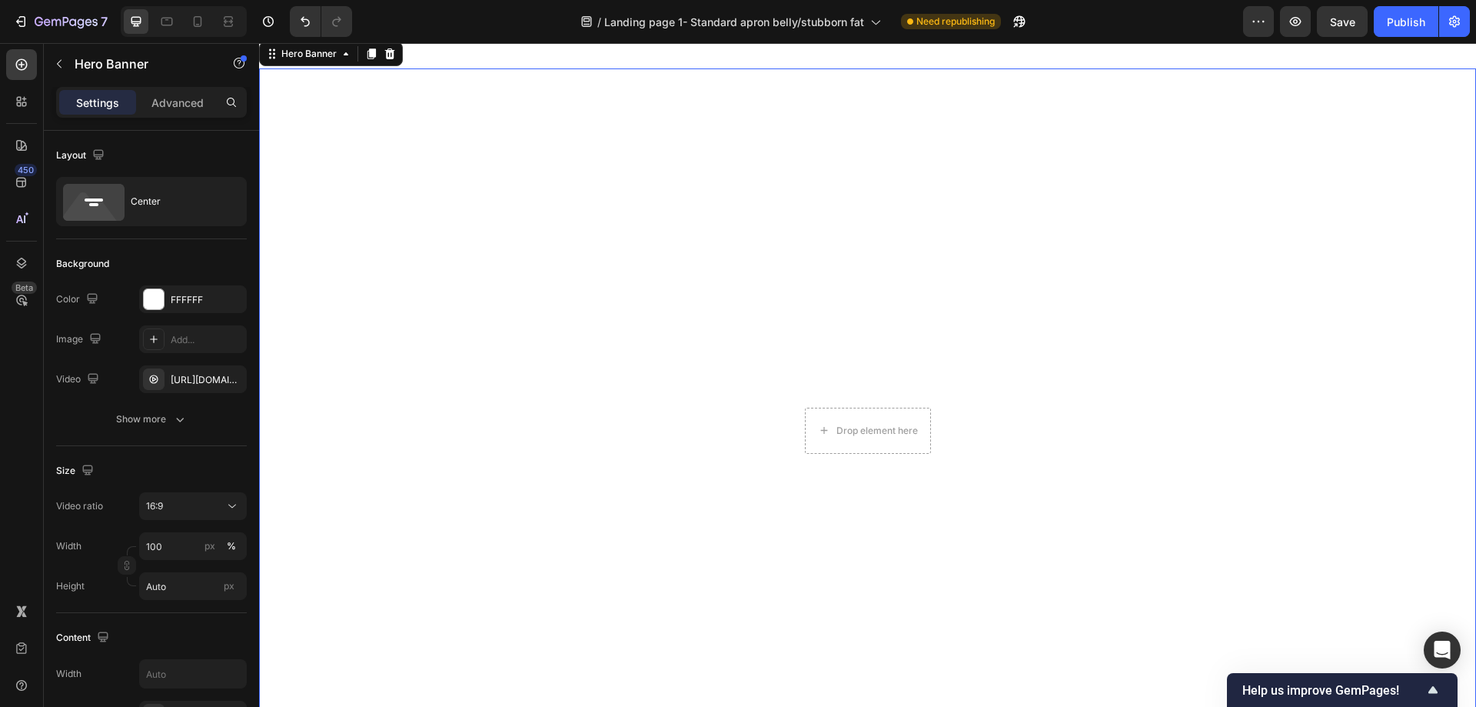
scroll to position [4903, 0]
click at [1092, 306] on video "Background Image" at bounding box center [868, 451] width 1202 height 676
click at [393, 60] on icon at bounding box center [390, 60] width 10 height 11
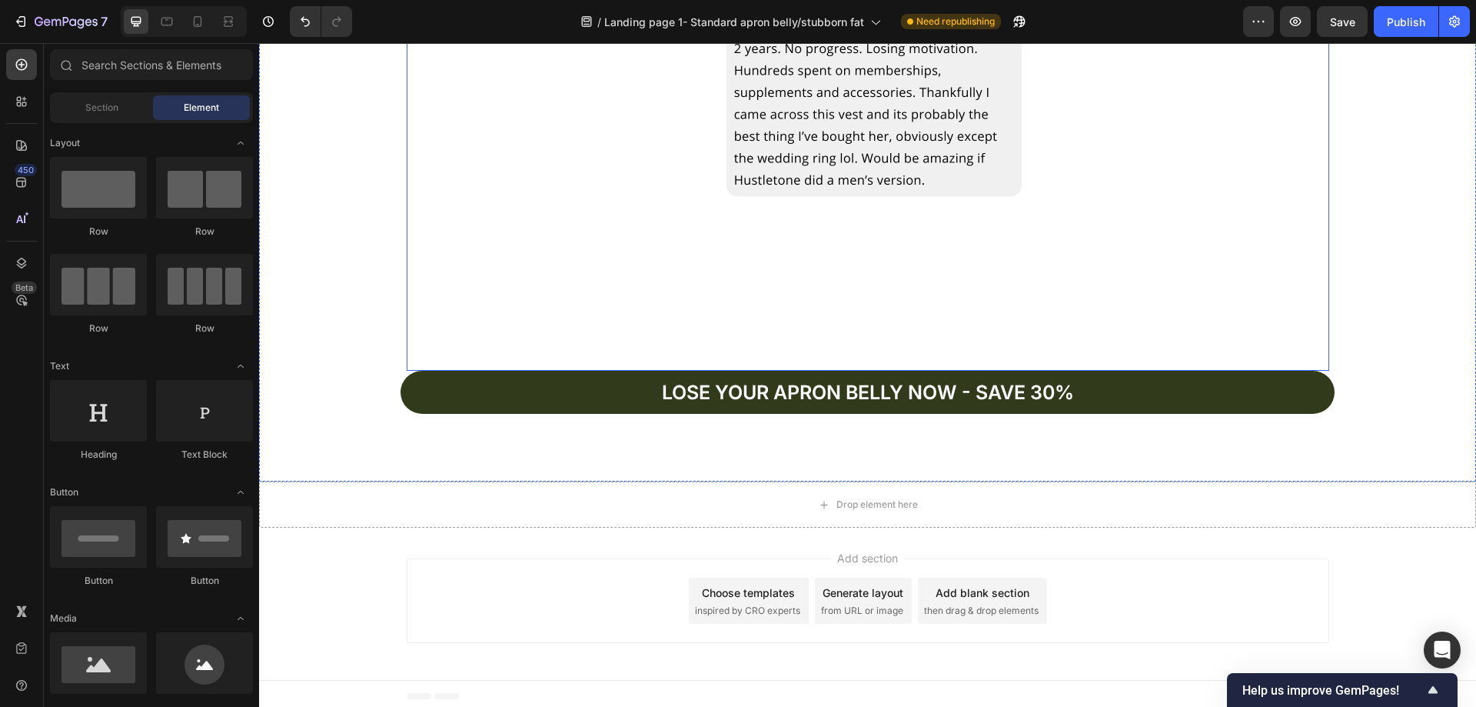
scroll to position [4501, 0]
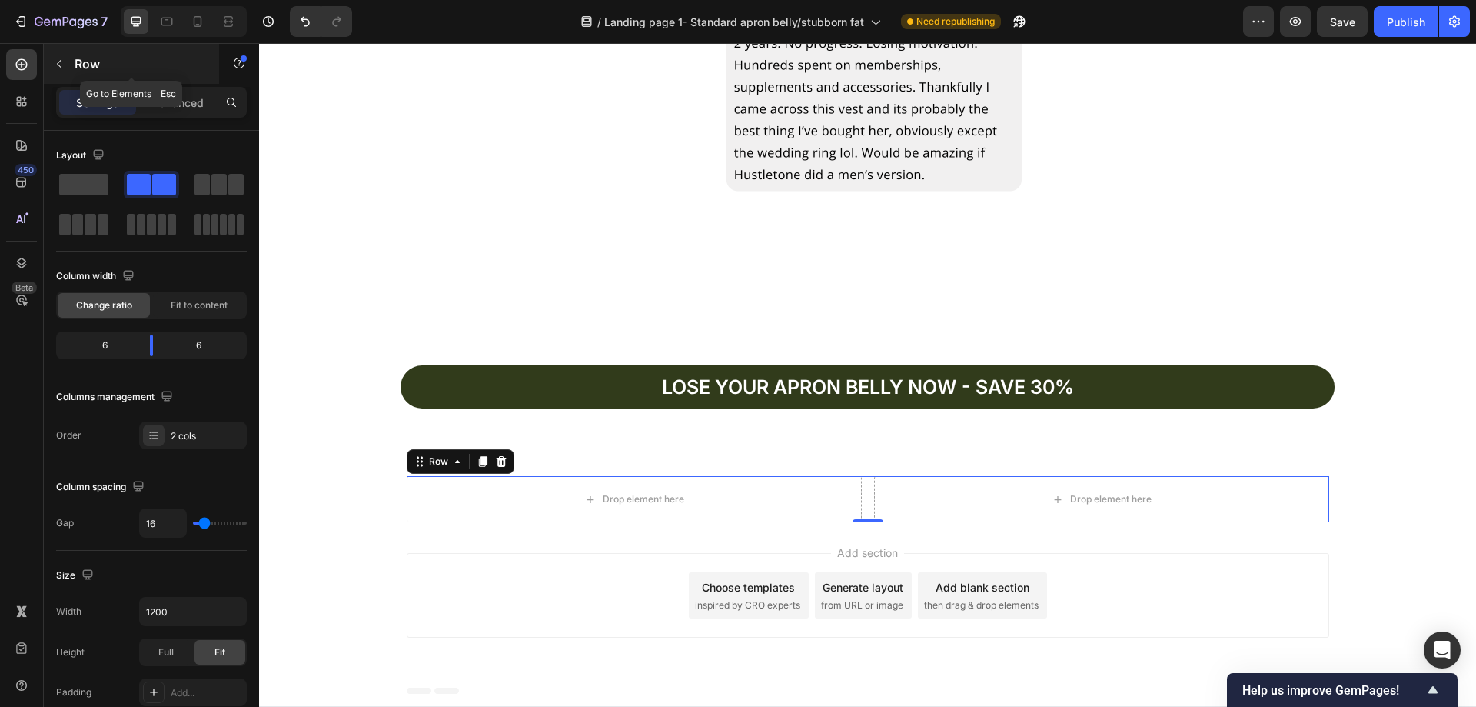
click at [57, 62] on icon "button" at bounding box center [59, 64] width 12 height 12
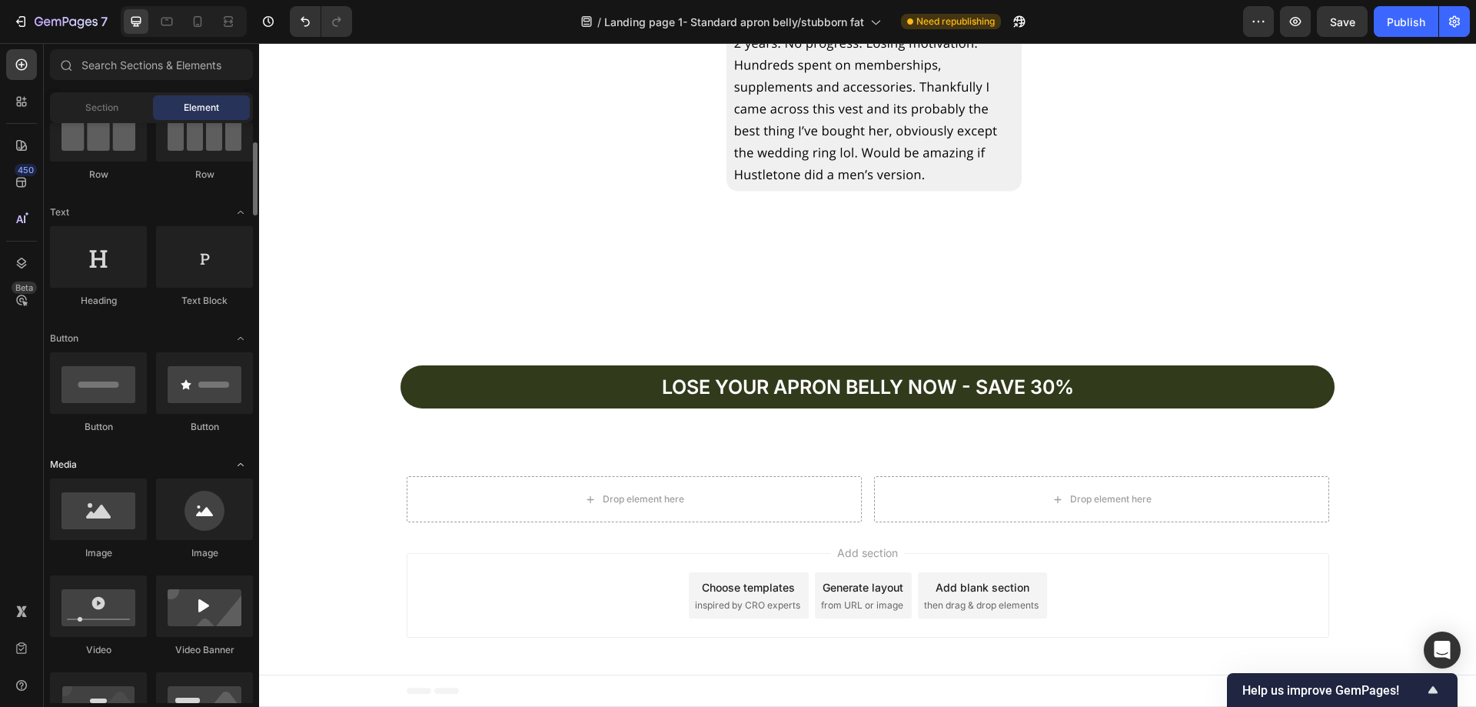
scroll to position [231, 0]
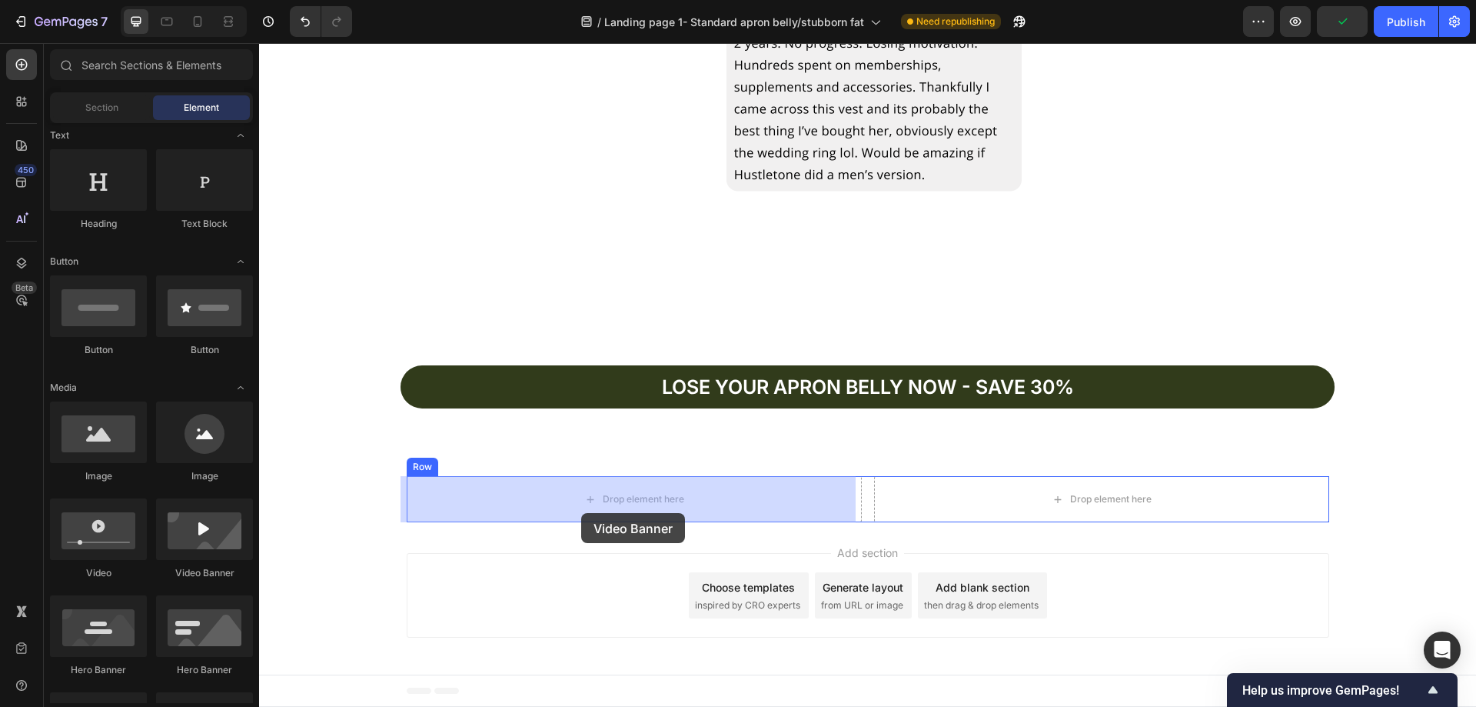
drag, startPoint x: 467, startPoint y: 576, endPoint x: 580, endPoint y: 514, distance: 129.3
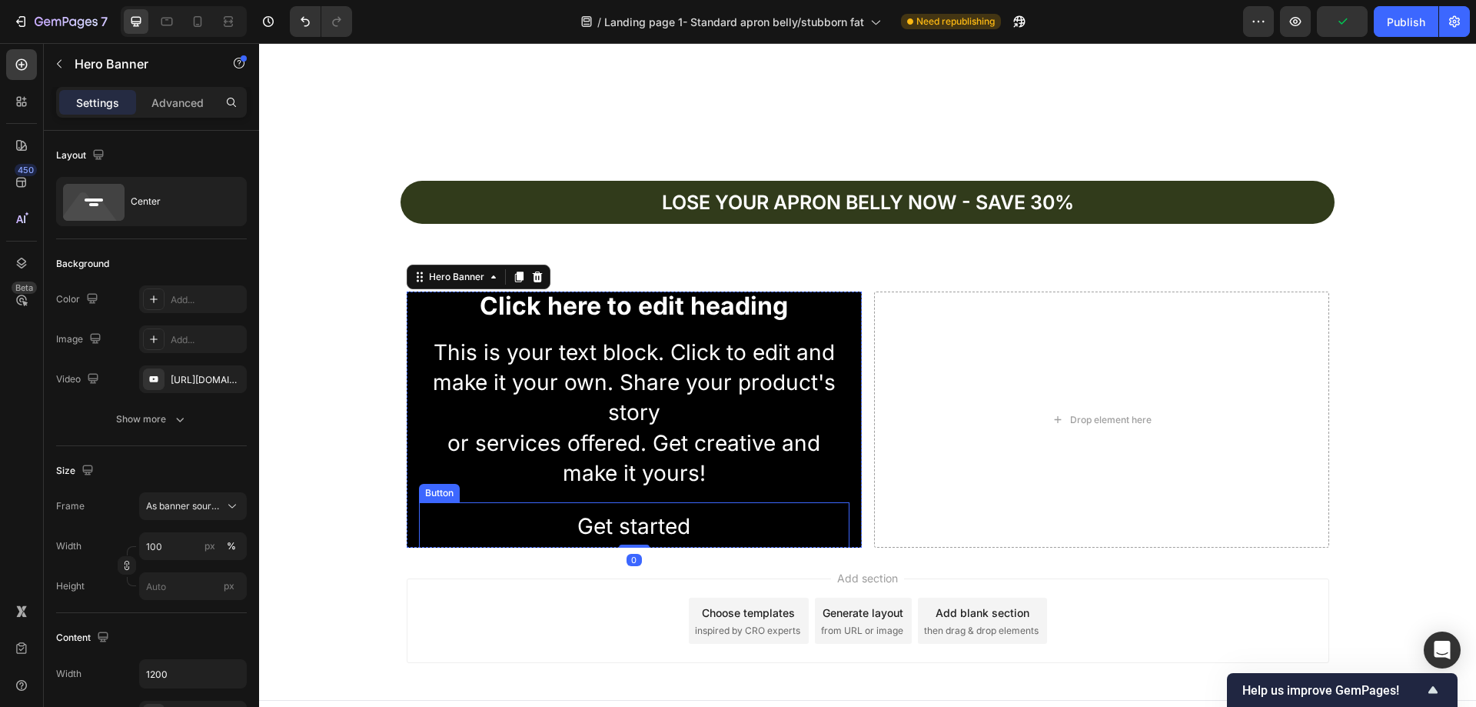
scroll to position [4711, 0]
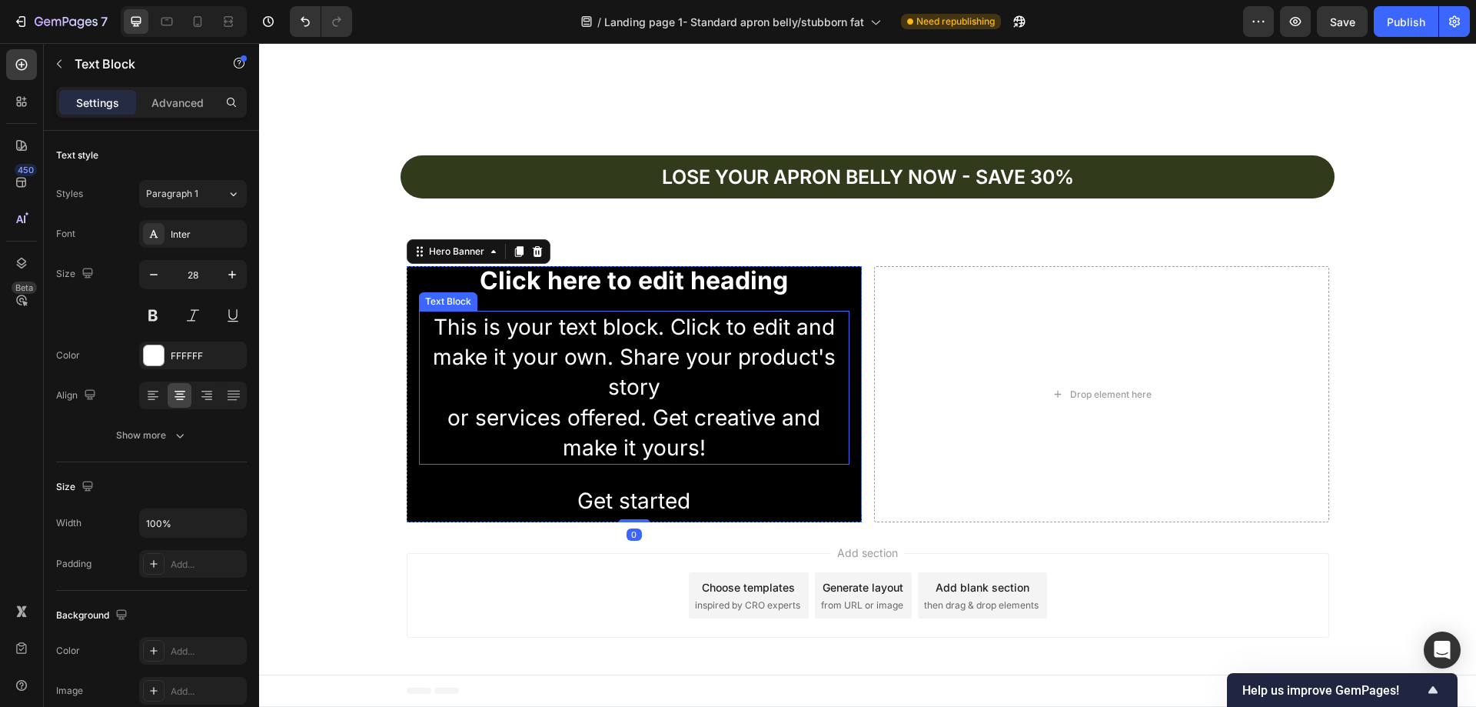
click at [673, 437] on div "This is your text block. Click to edit and make it your own. Share your product…" at bounding box center [634, 388] width 431 height 154
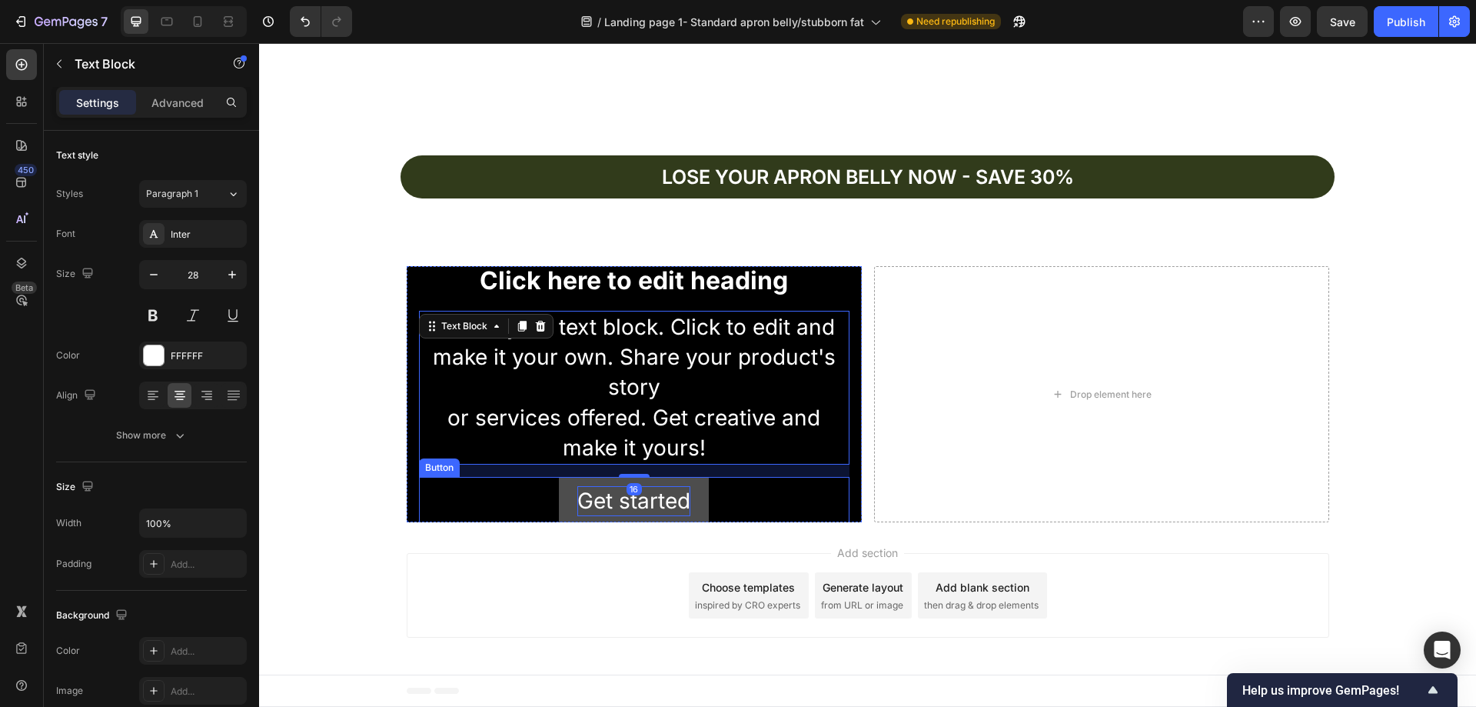
click at [683, 491] on div "Get started" at bounding box center [633, 501] width 113 height 30
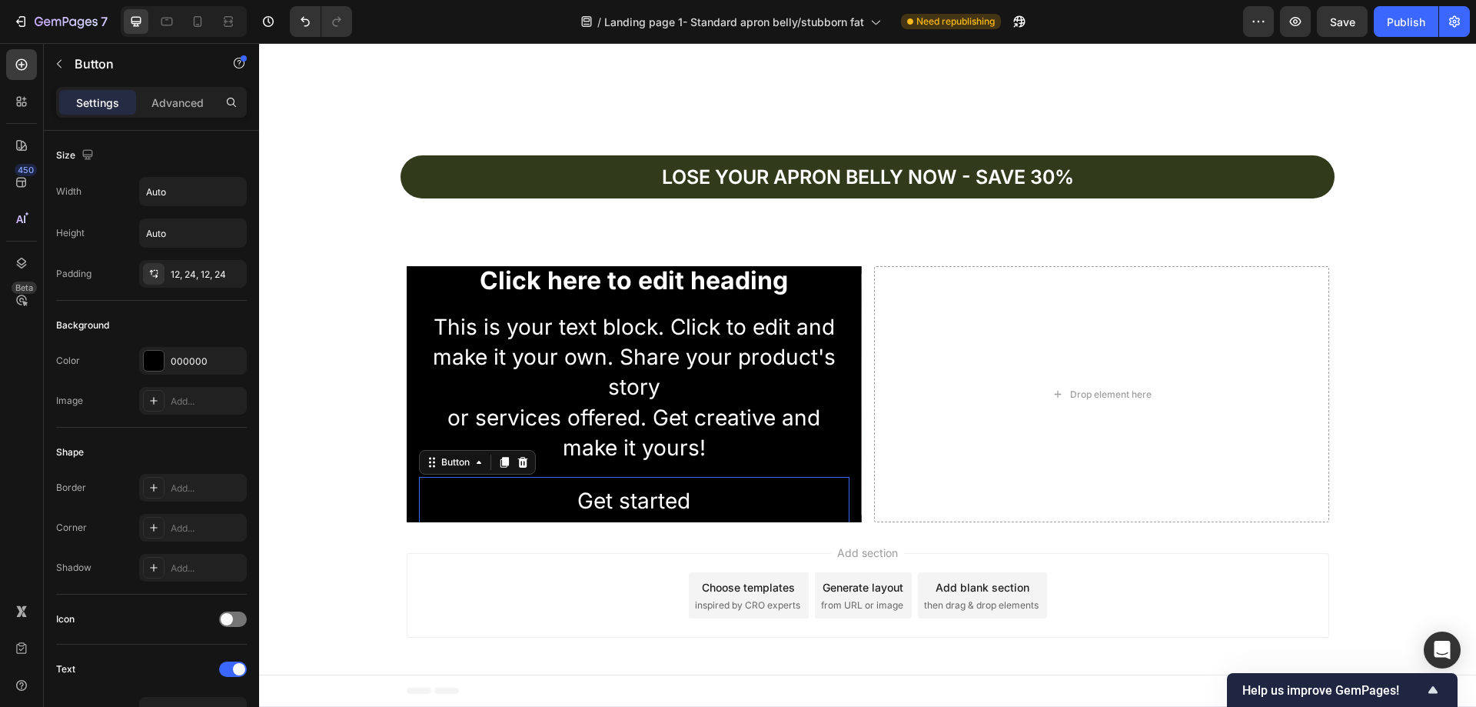
drag, startPoint x: 515, startPoint y: 464, endPoint x: 517, endPoint y: 456, distance: 8.0
click at [517, 462] on icon at bounding box center [522, 462] width 10 height 11
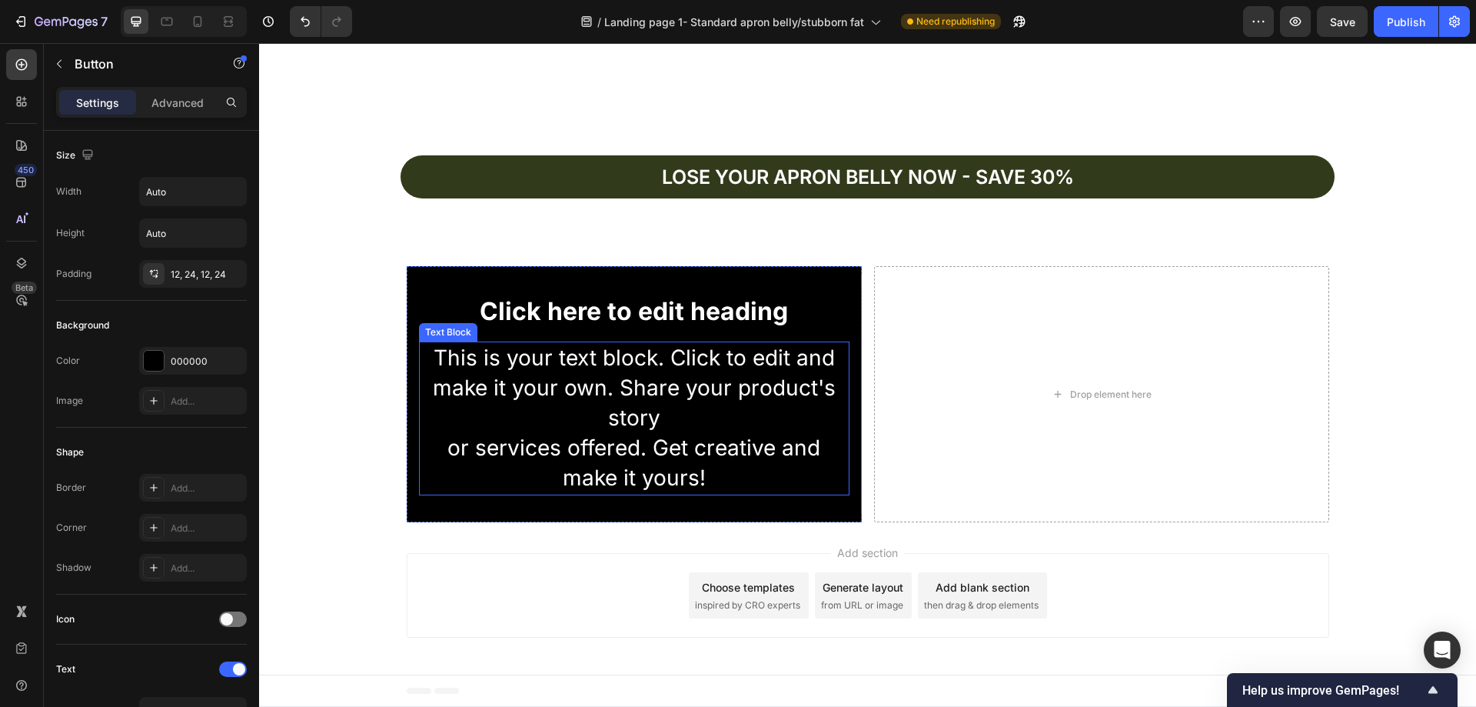
click at [544, 430] on div "This is your text block. Click to edit and make it your own. Share your product…" at bounding box center [634, 418] width 431 height 154
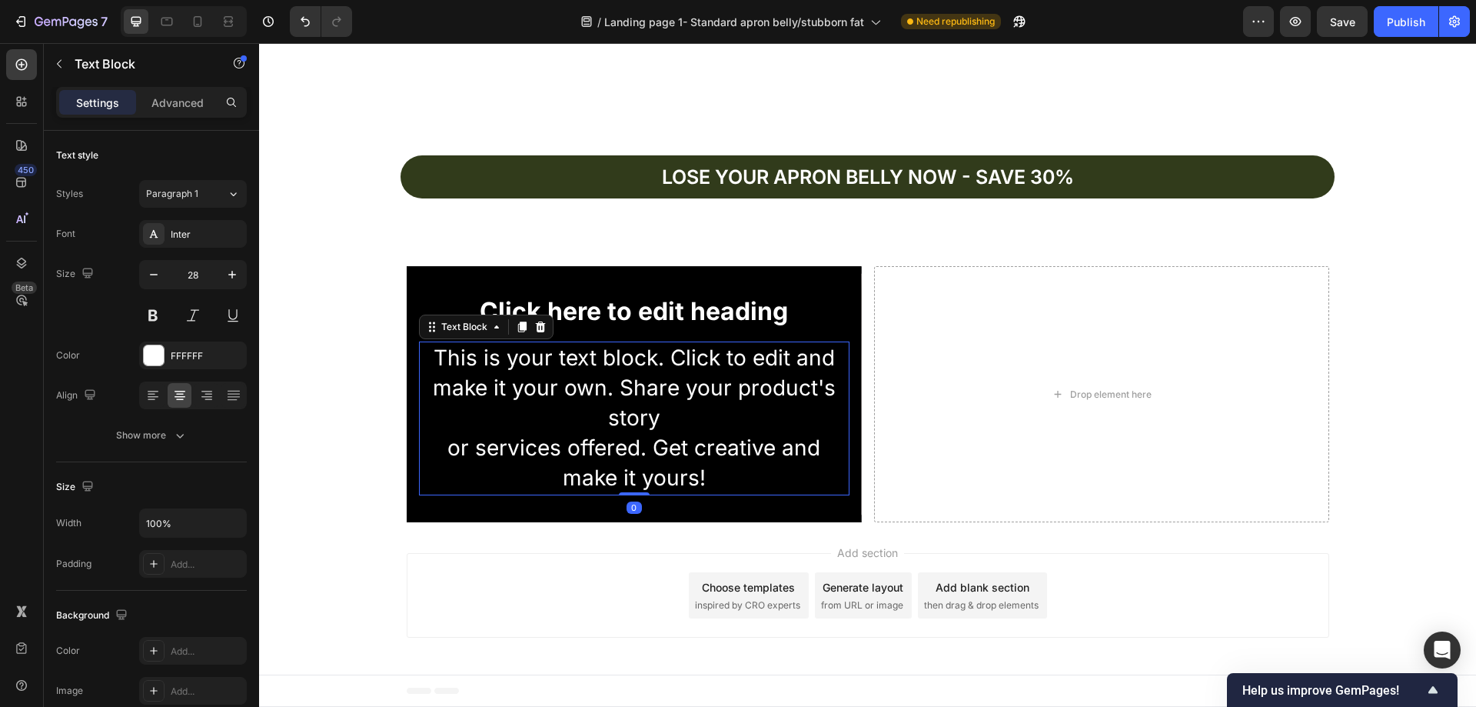
drag, startPoint x: 526, startPoint y: 328, endPoint x: 565, endPoint y: 307, distance: 44.4
click at [531, 328] on div at bounding box center [540, 327] width 18 height 18
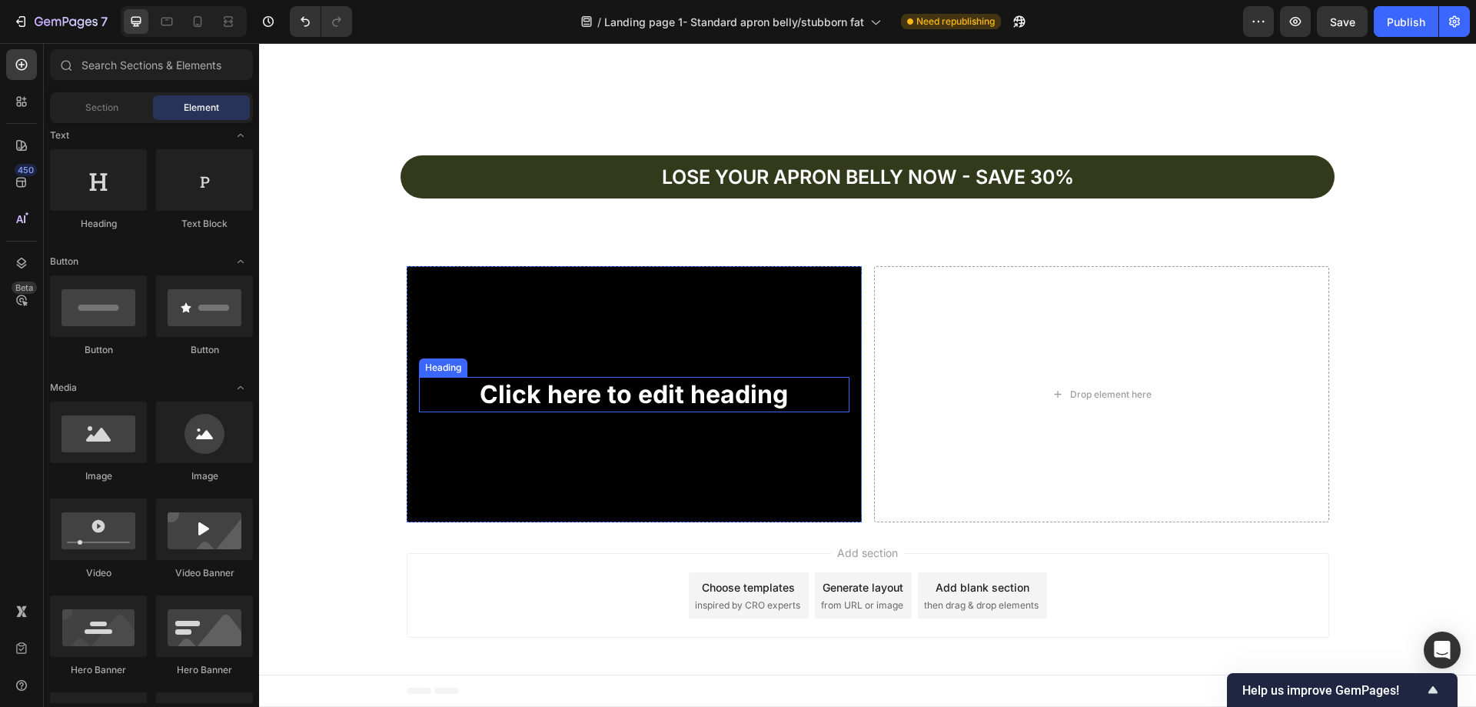
click at [584, 399] on h2 "Click here to edit heading" at bounding box center [634, 394] width 431 height 35
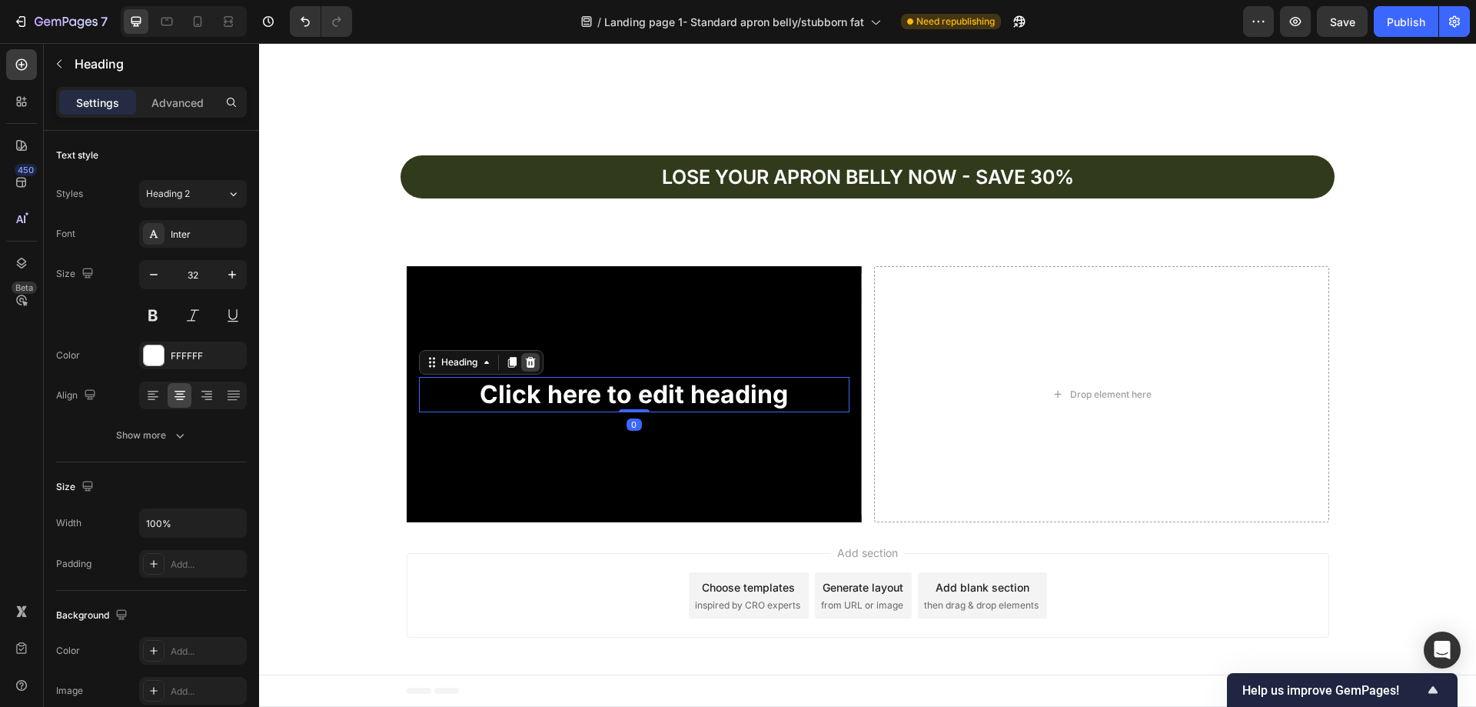
click at [525, 365] on icon at bounding box center [530, 362] width 10 height 11
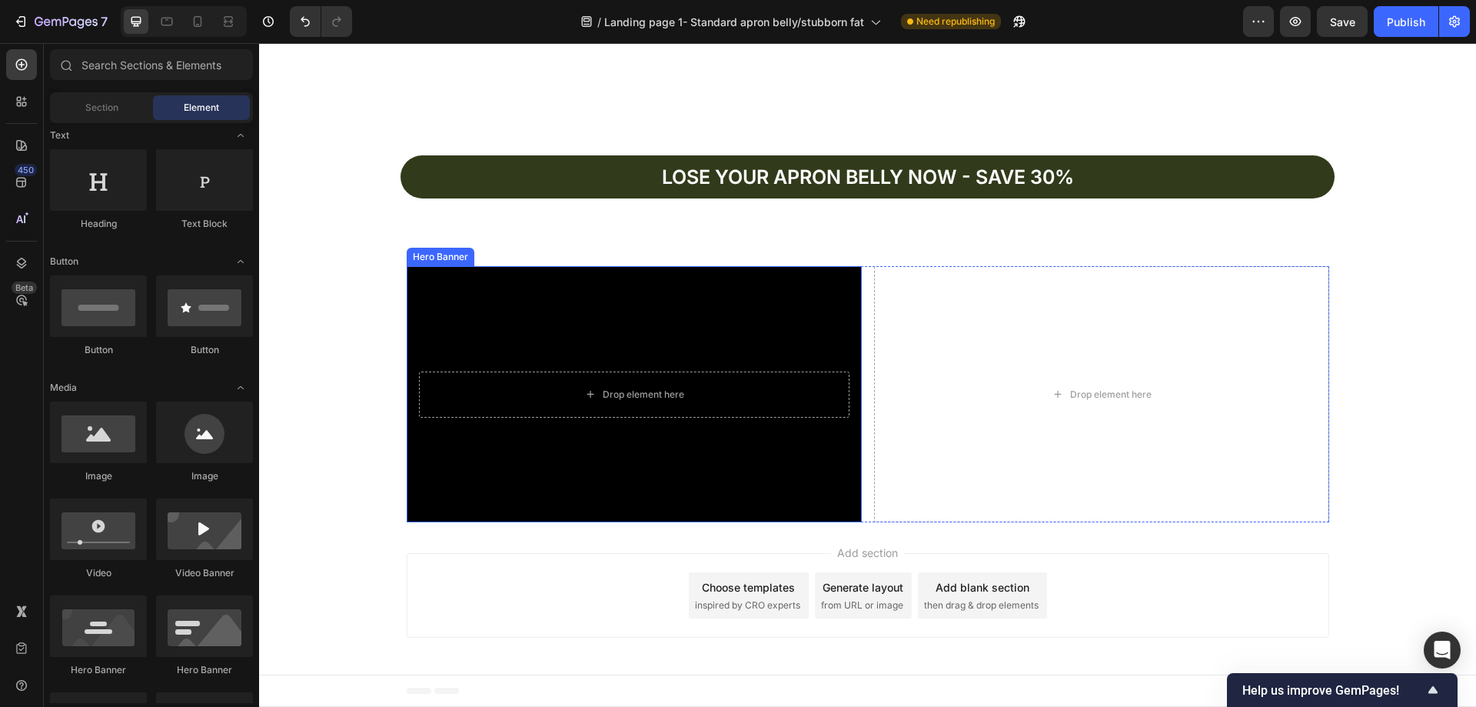
click at [500, 314] on div "Background Image" at bounding box center [634, 394] width 455 height 256
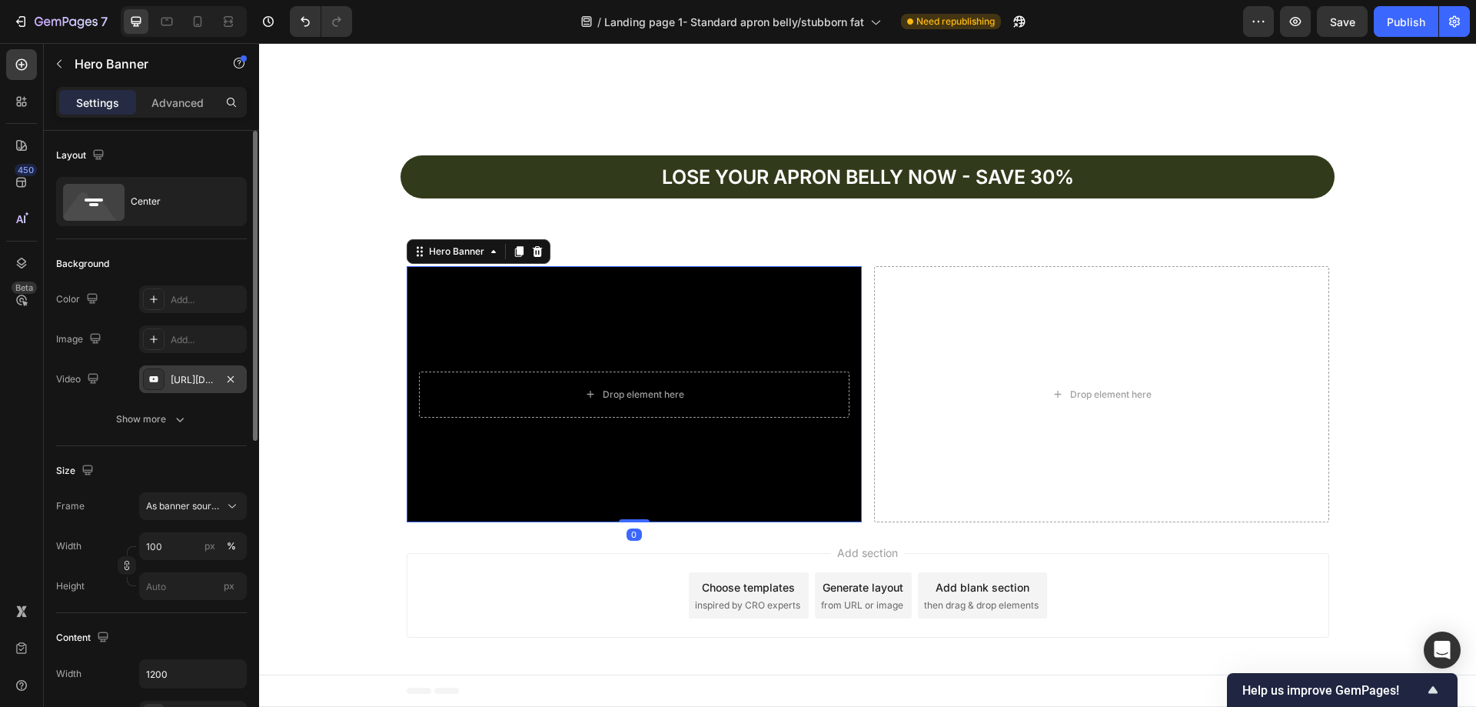
click at [196, 381] on div "https://www.youtube.com/watch?v=drIt4RH_kyQ" at bounding box center [193, 380] width 45 height 14
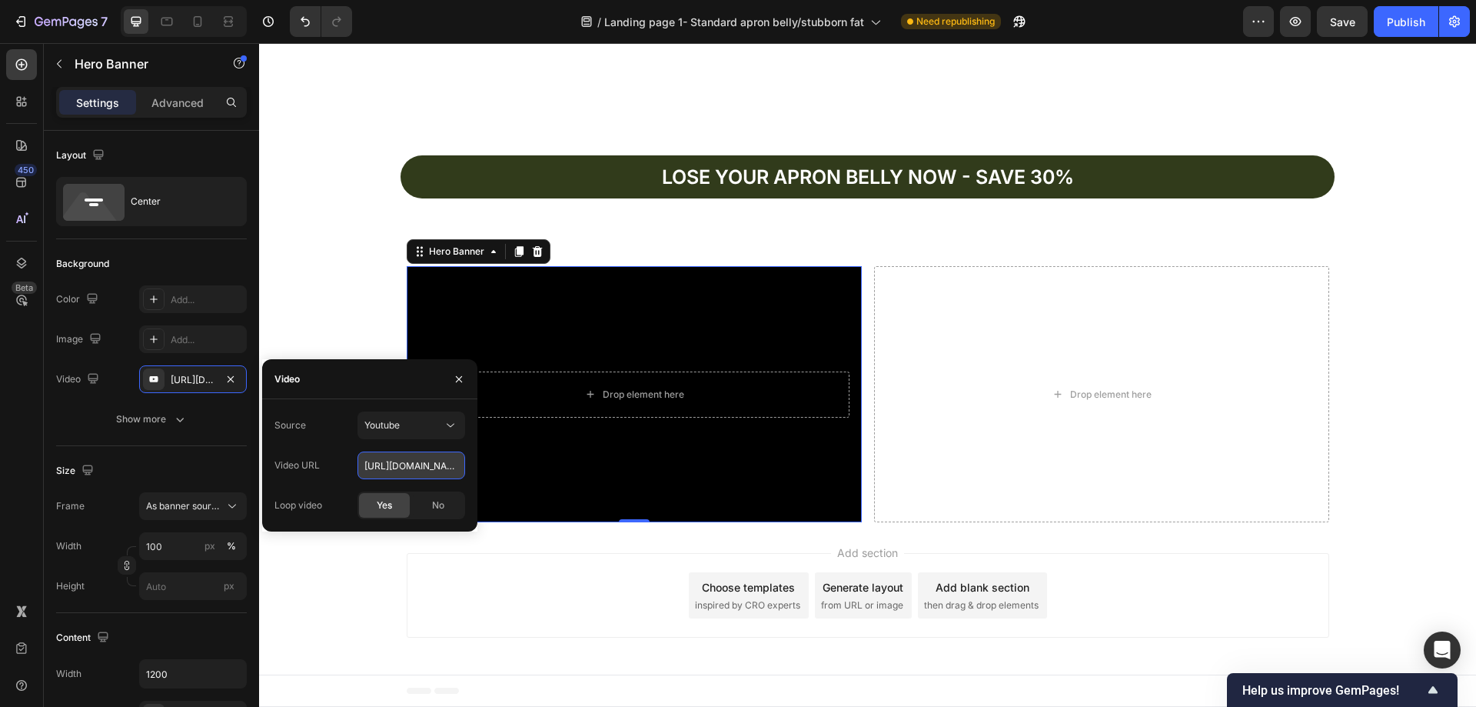
click at [413, 462] on input "https://www.youtube.com/watch?v=drIt4RH_kyQ" at bounding box center [411, 465] width 108 height 28
click at [423, 425] on div "Youtube" at bounding box center [403, 425] width 78 height 14
click at [407, 461] on span "Video hosting" at bounding box center [393, 463] width 58 height 14
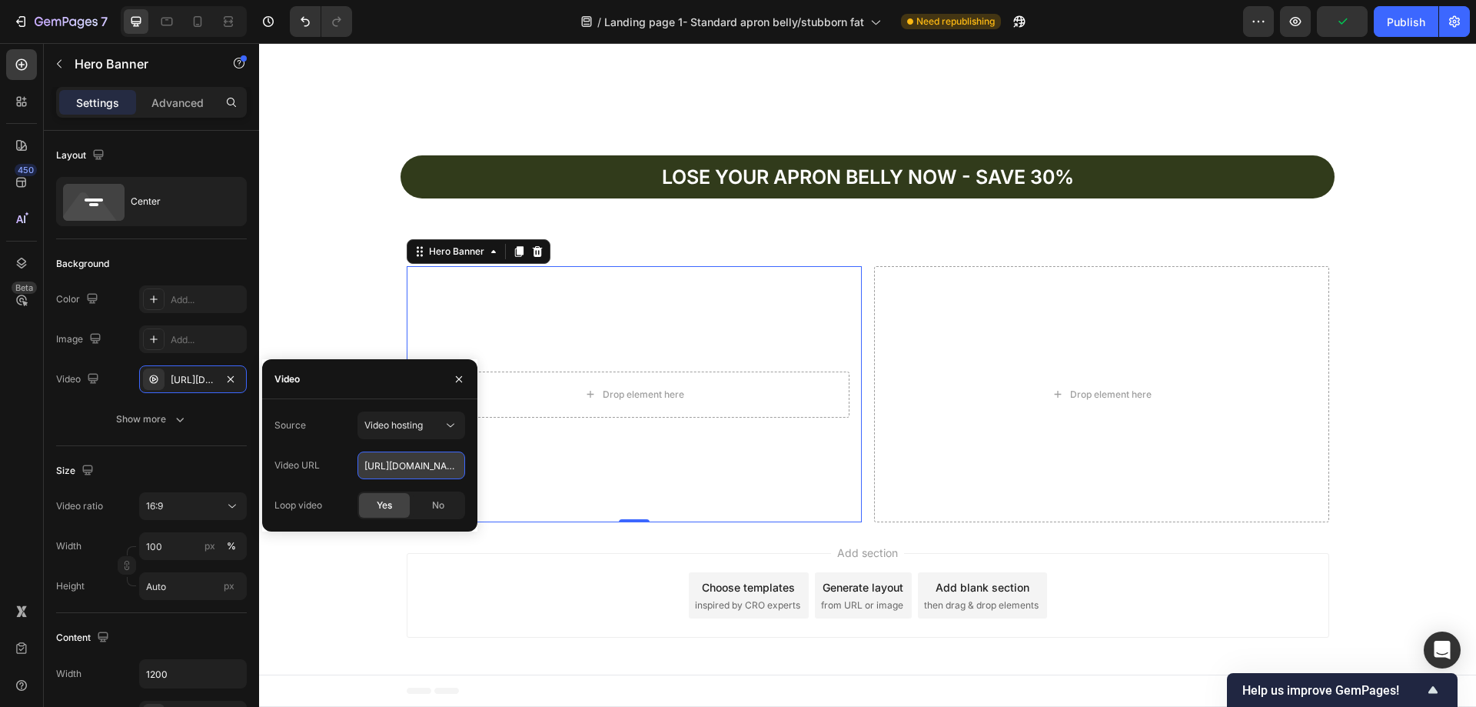
click at [415, 463] on input "https://cdn.shopify.com/videos/c/o/v/92a407d4e0c94a288eb54cac18c387dc.mp4" at bounding box center [411, 465] width 108 height 28
paste input "d6970ea7d3714737b83ce00e08d24947"
type input "https://cdn.shopify.com/videos/c/o/v/d6970ea7d3714737b83ce00e08d24947.mp4"
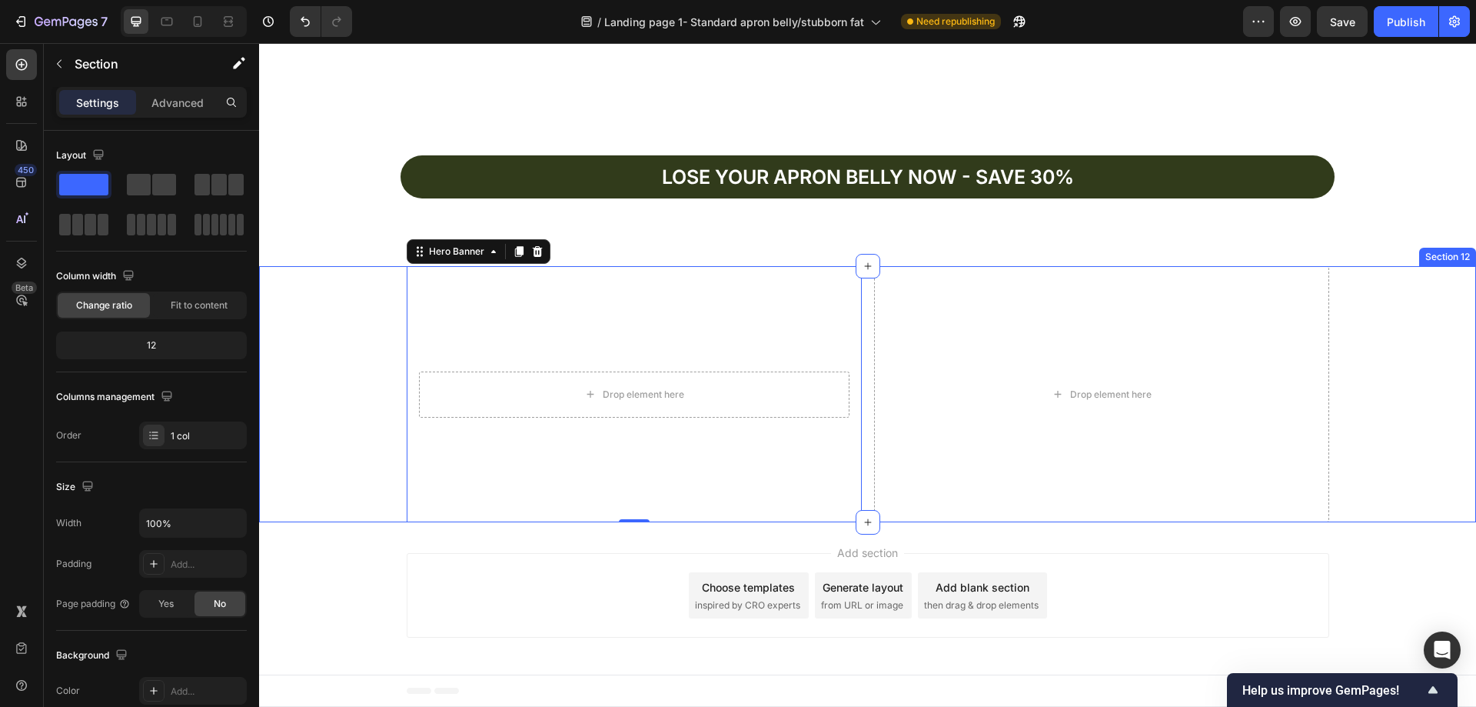
click at [308, 321] on div "Drop element here Hero Banner 0 Drop element here Row" at bounding box center [867, 394] width 1217 height 256
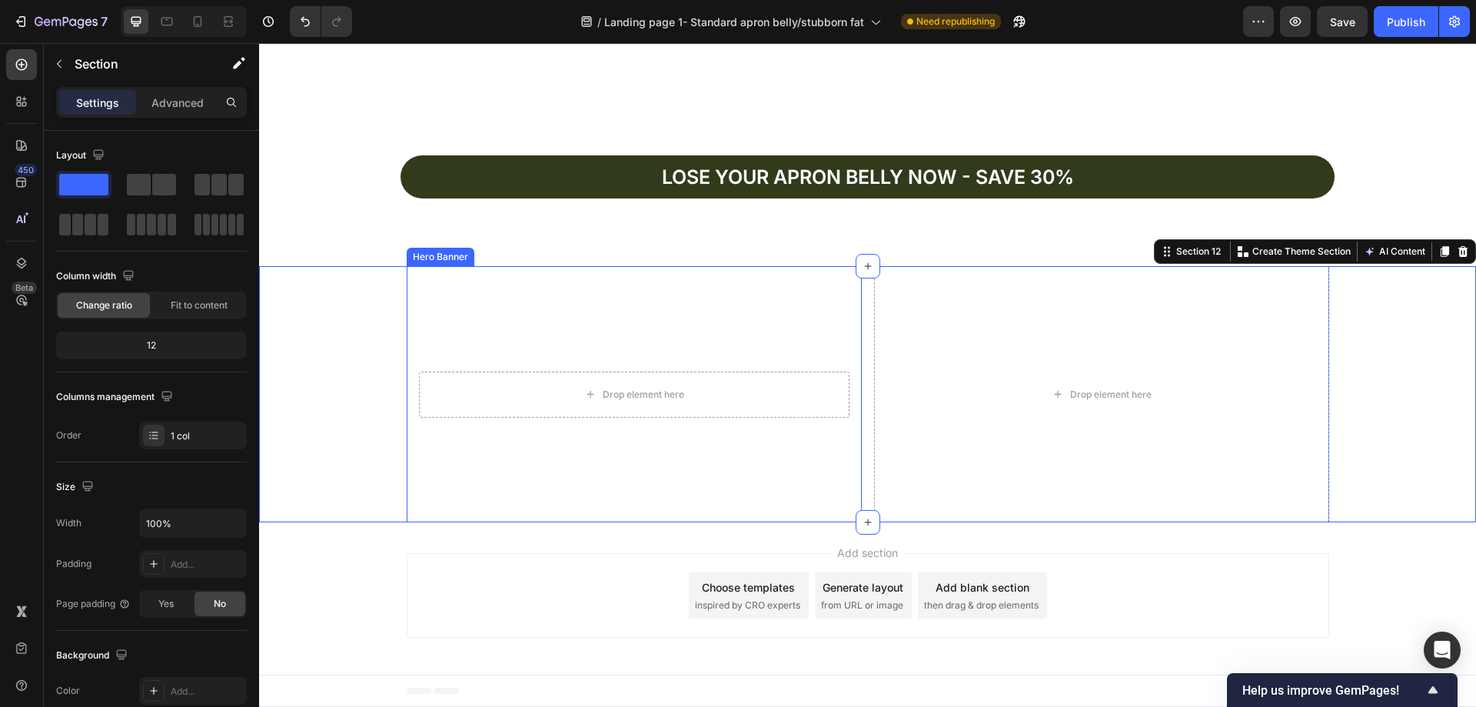
click at [604, 334] on video "Background Image" at bounding box center [634, 394] width 455 height 256
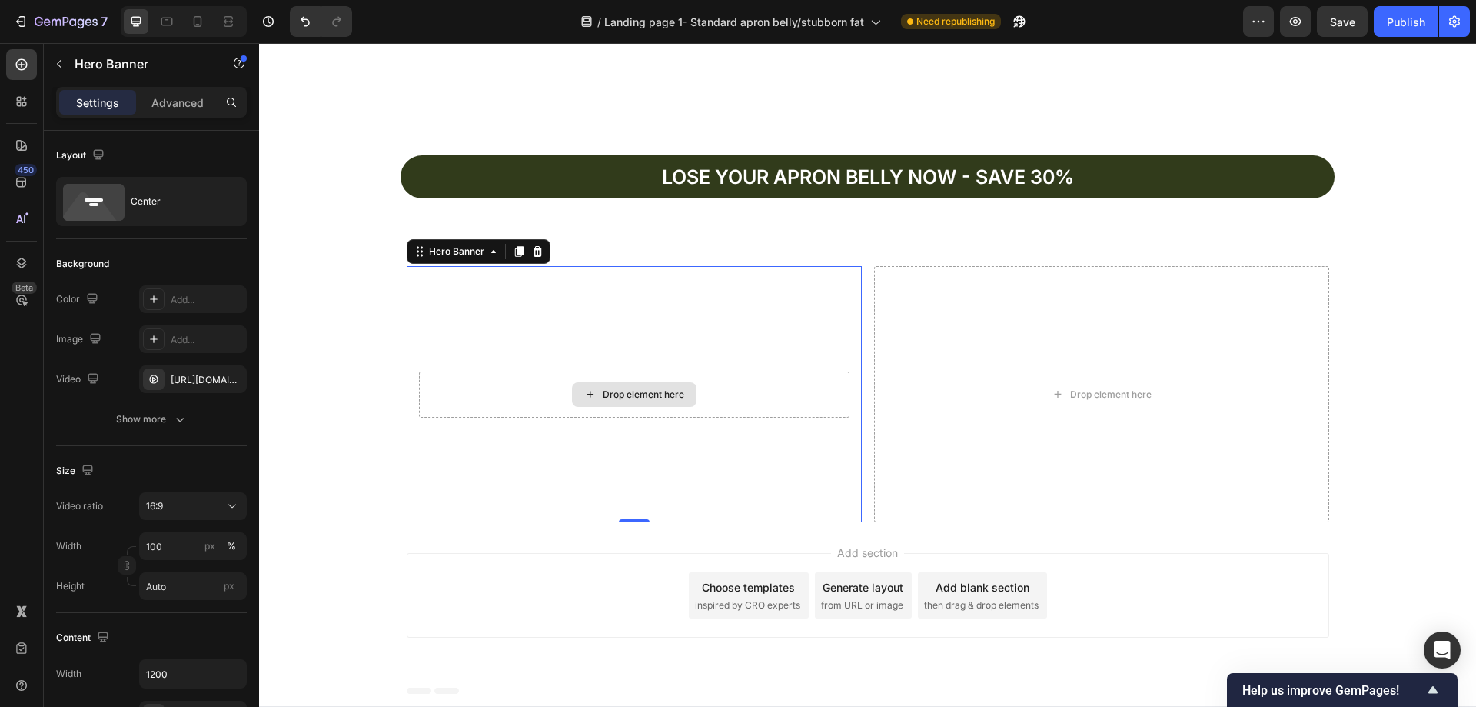
click at [762, 395] on div "Drop element here" at bounding box center [634, 394] width 431 height 46
click at [533, 244] on div at bounding box center [537, 251] width 18 height 18
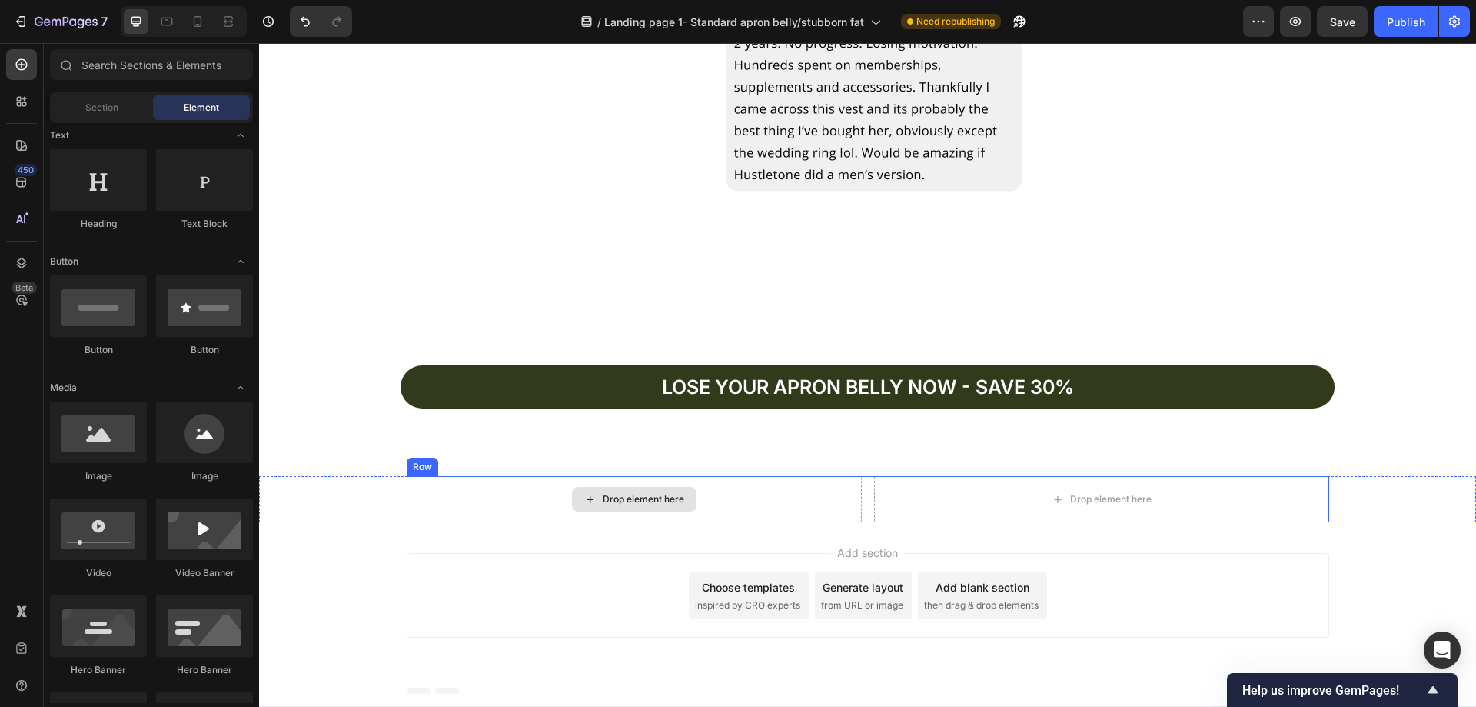
click at [641, 494] on div "Drop element here" at bounding box center [643, 499] width 81 height 12
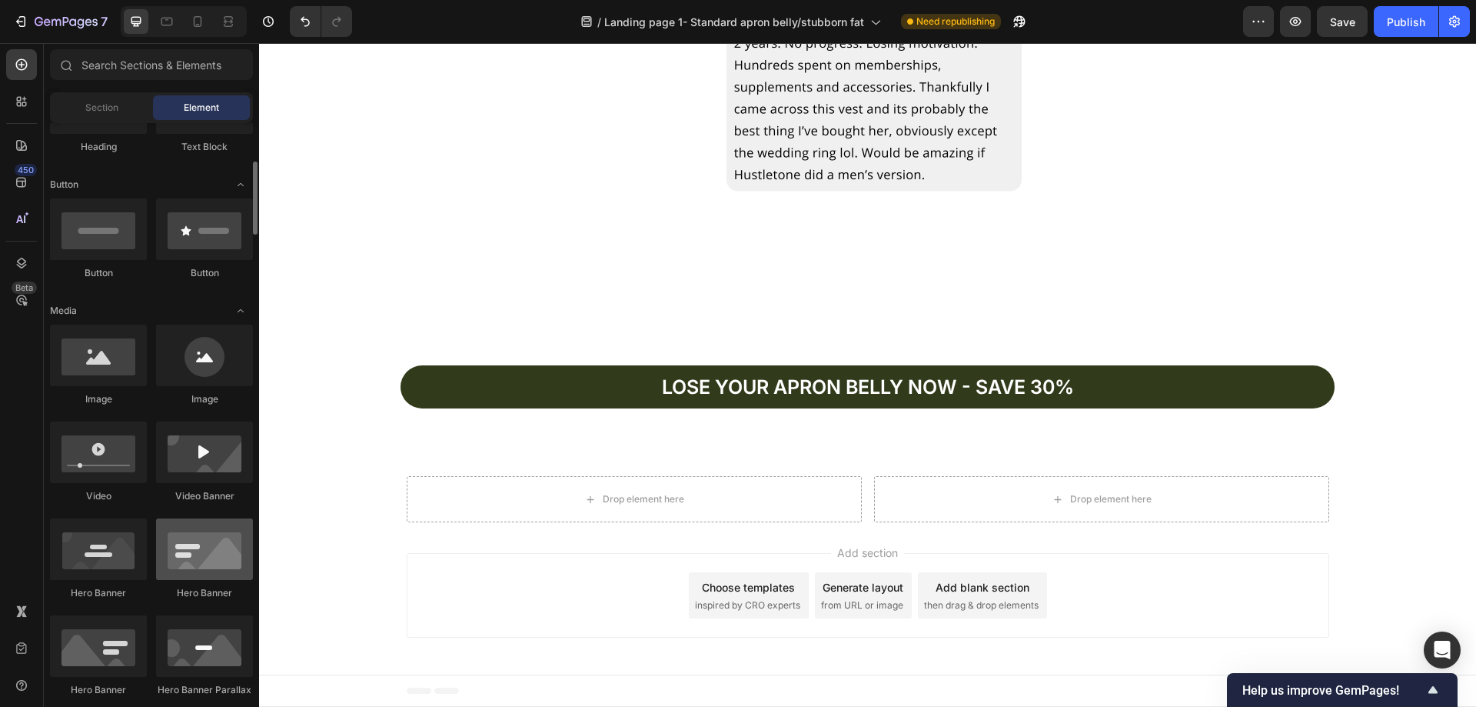
scroll to position [384, 0]
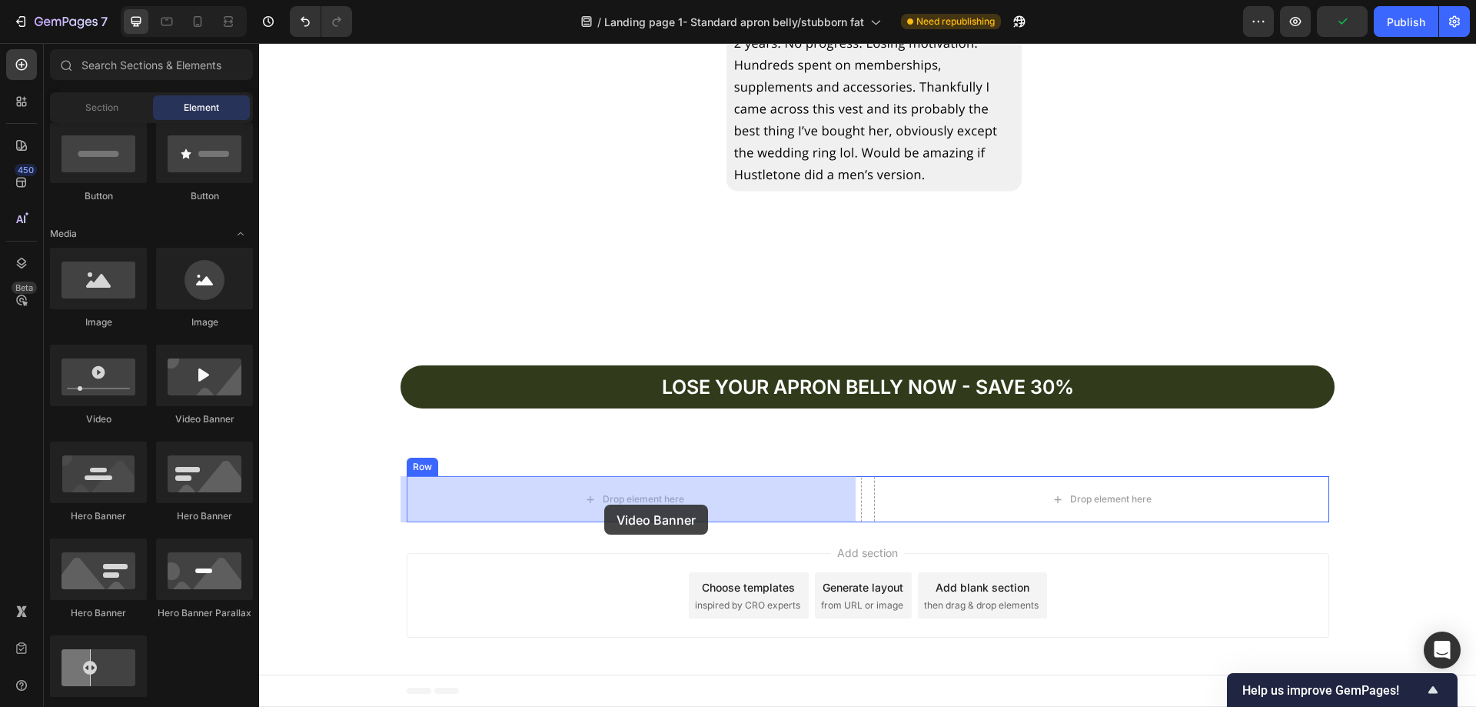
drag, startPoint x: 476, startPoint y: 447, endPoint x: 600, endPoint y: 511, distance: 140.3
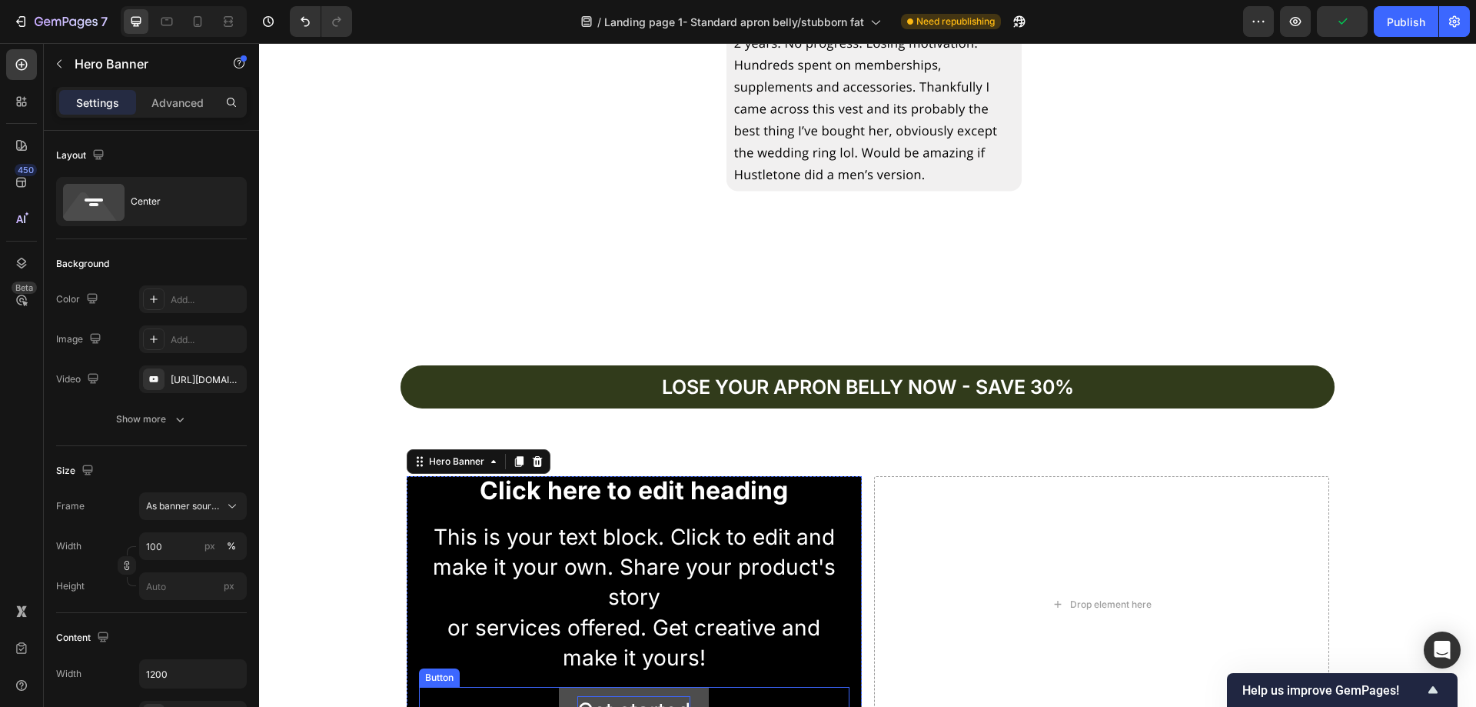
scroll to position [4711, 0]
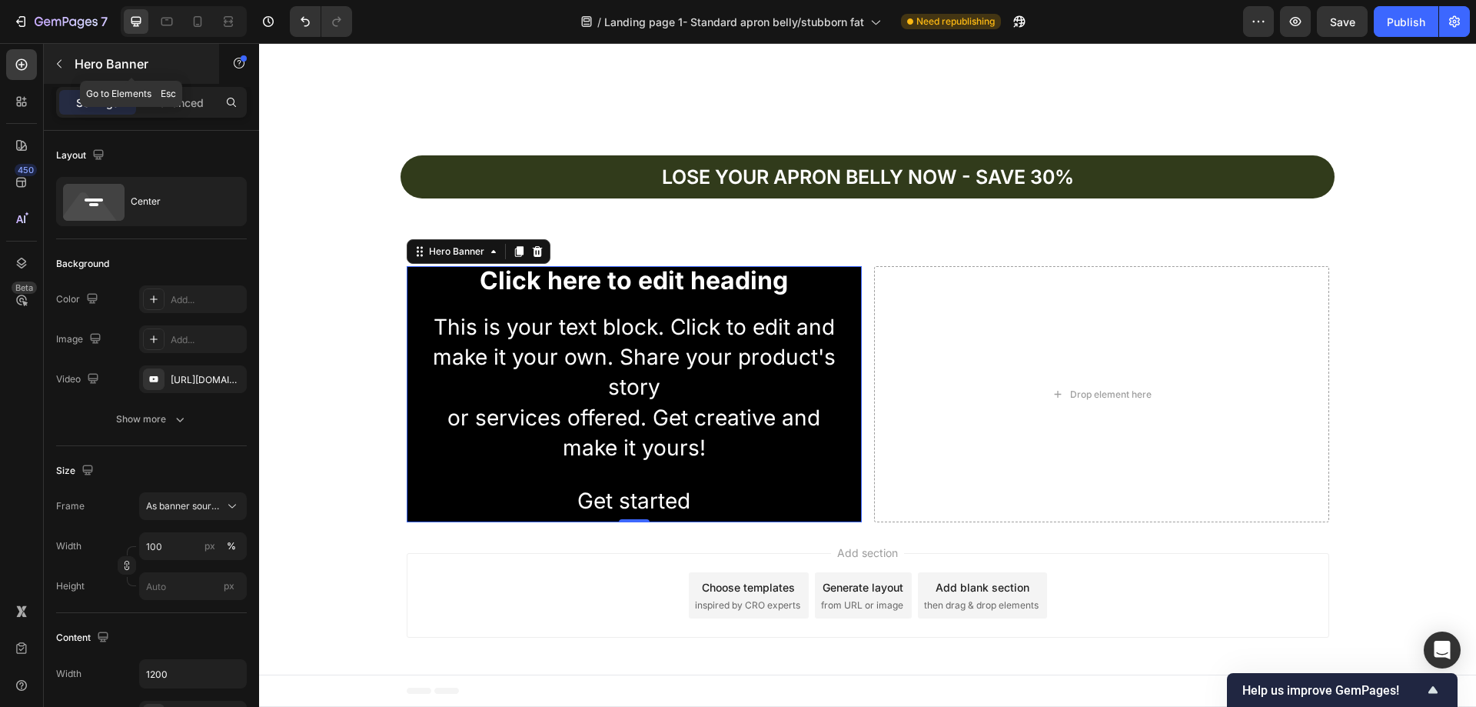
click at [62, 56] on button "button" at bounding box center [59, 64] width 25 height 25
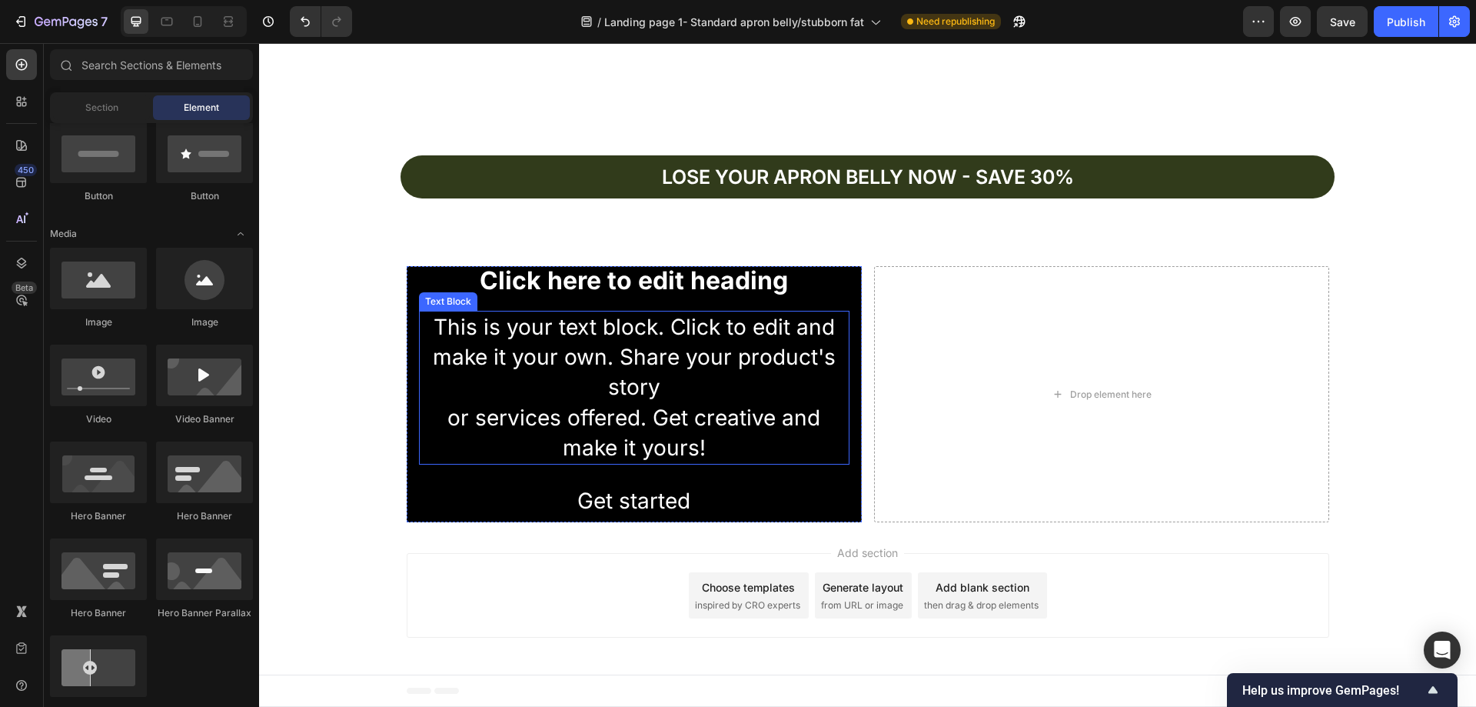
click at [717, 412] on div "This is your text block. Click to edit and make it your own. Share your product…" at bounding box center [634, 388] width 431 height 154
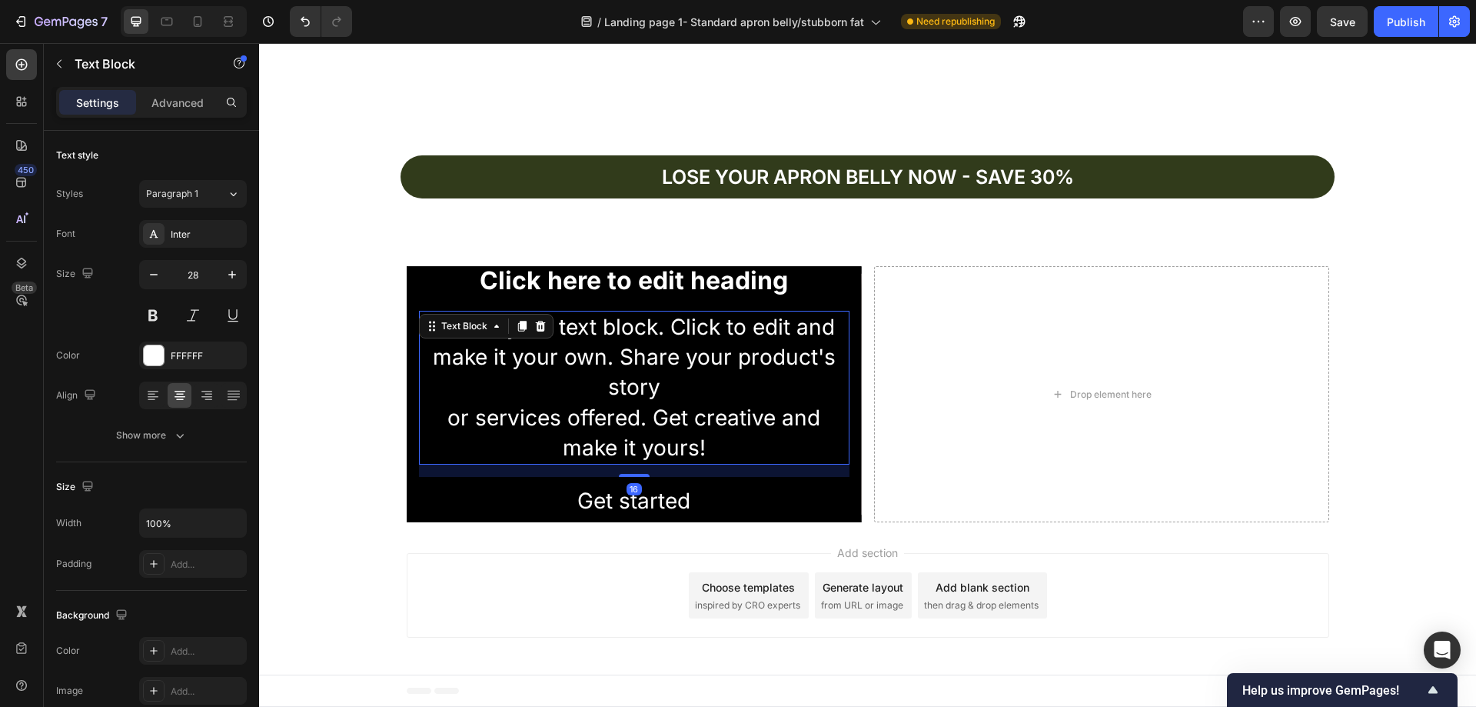
drag, startPoint x: 540, startPoint y: 327, endPoint x: 549, endPoint y: 316, distance: 13.7
click at [541, 325] on div at bounding box center [540, 326] width 18 height 18
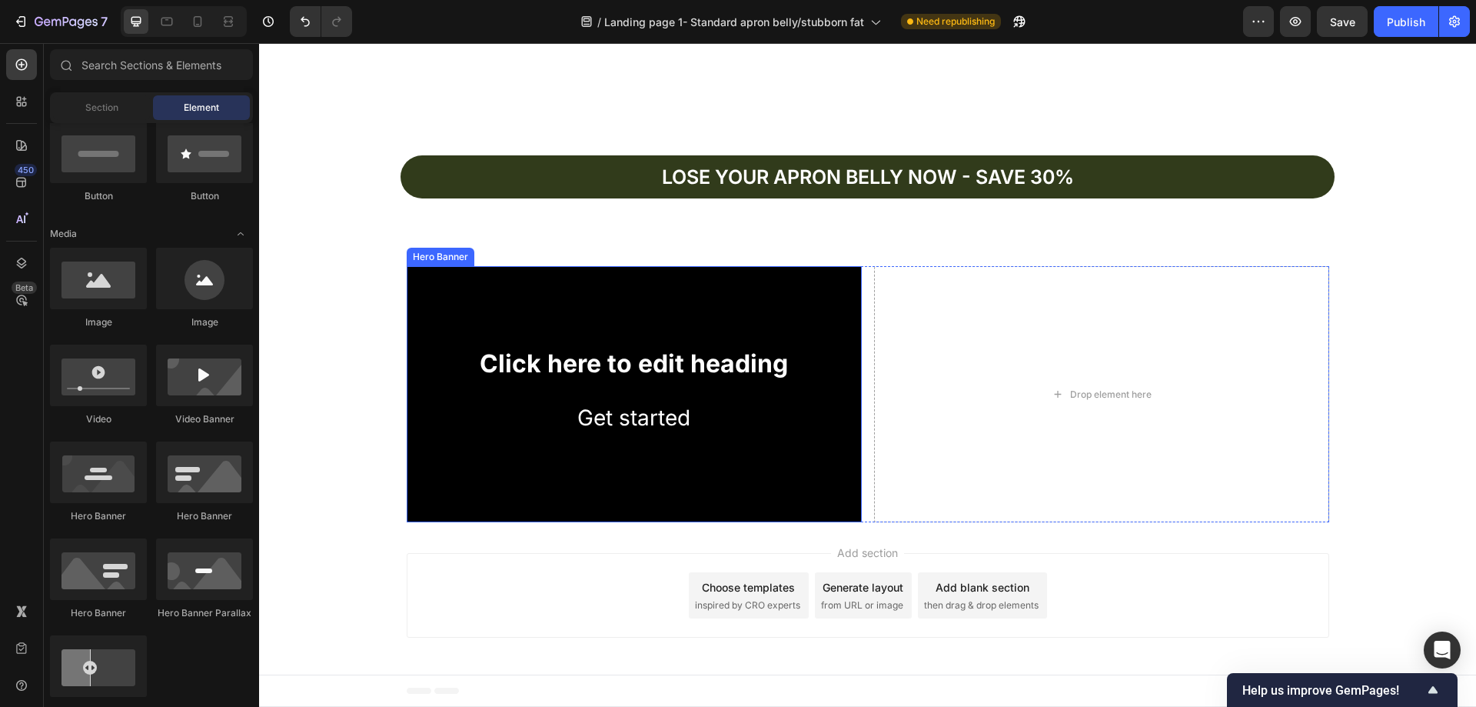
click at [582, 317] on div "Background Image" at bounding box center [634, 394] width 455 height 256
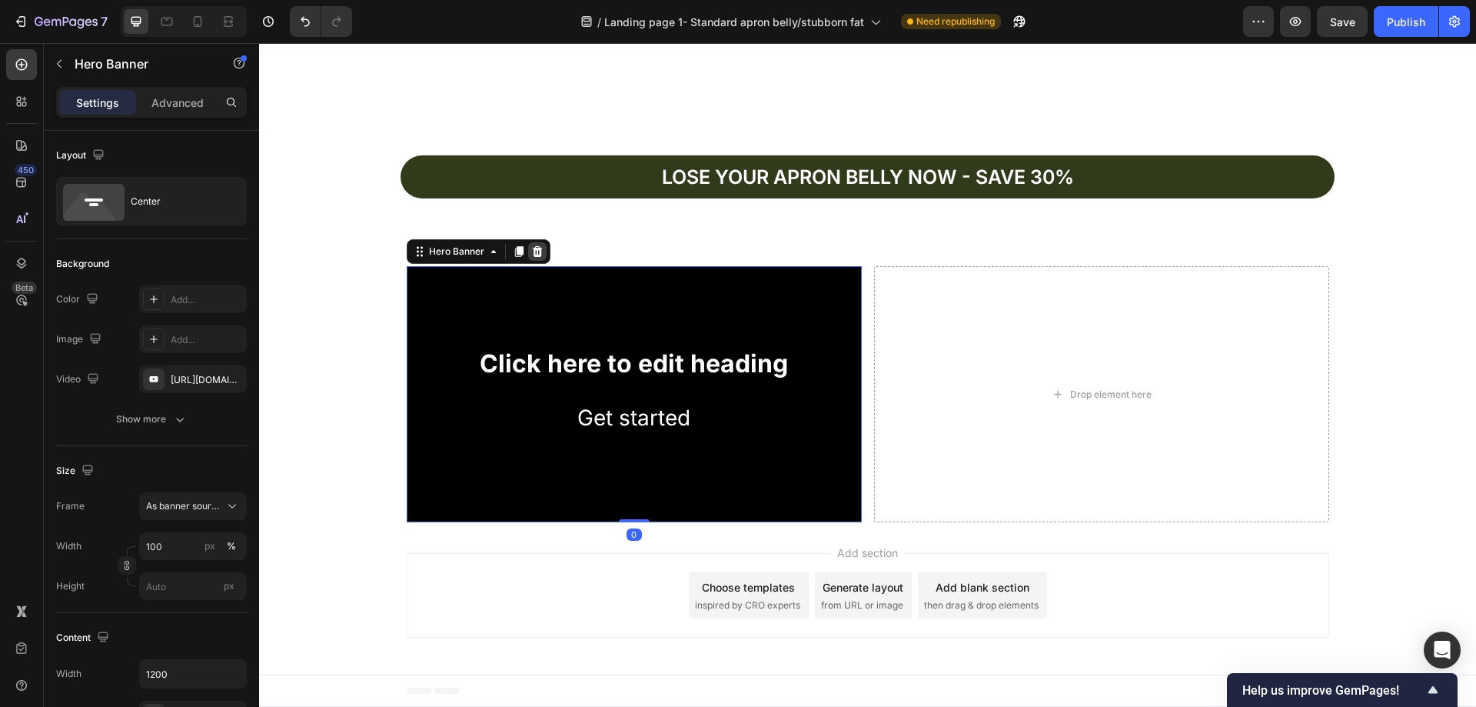
click at [540, 253] on div at bounding box center [537, 251] width 18 height 18
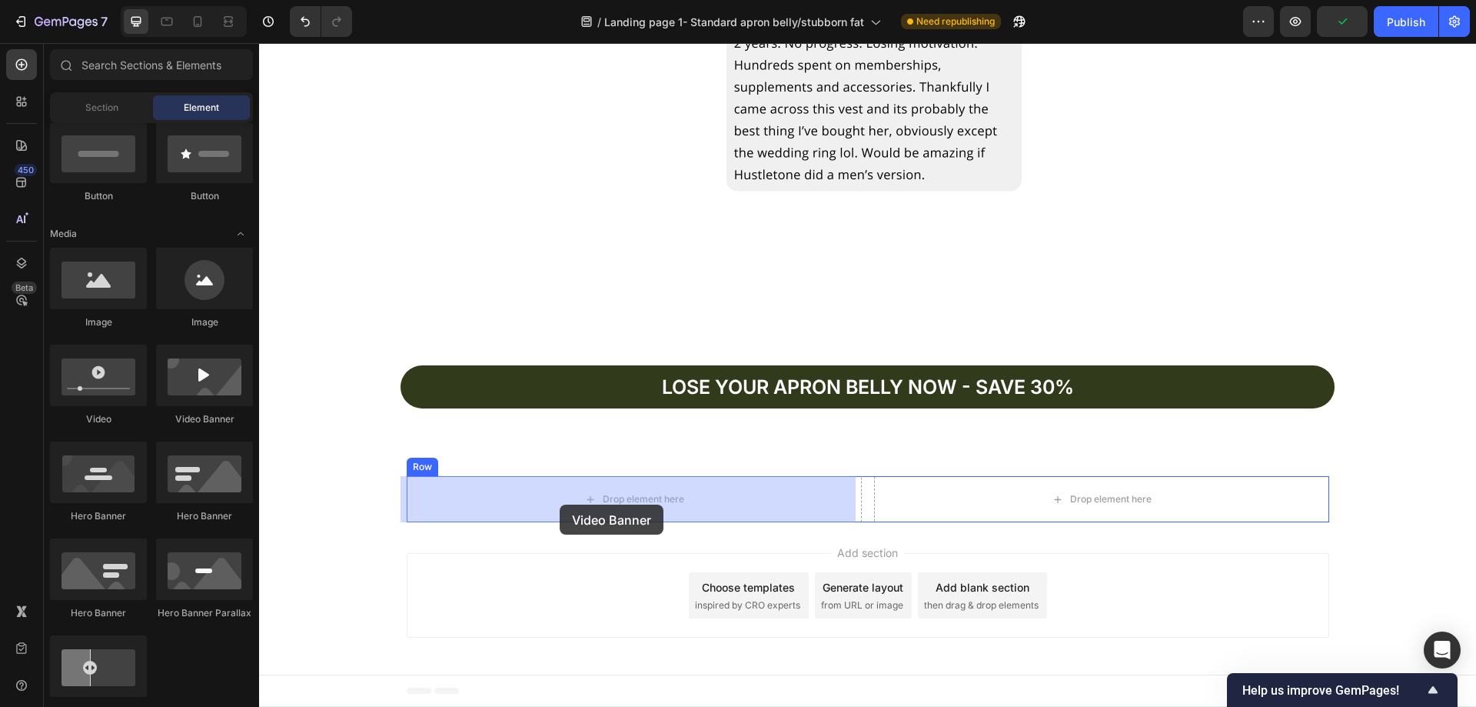
drag, startPoint x: 473, startPoint y: 436, endPoint x: 563, endPoint y: 504, distance: 112.6
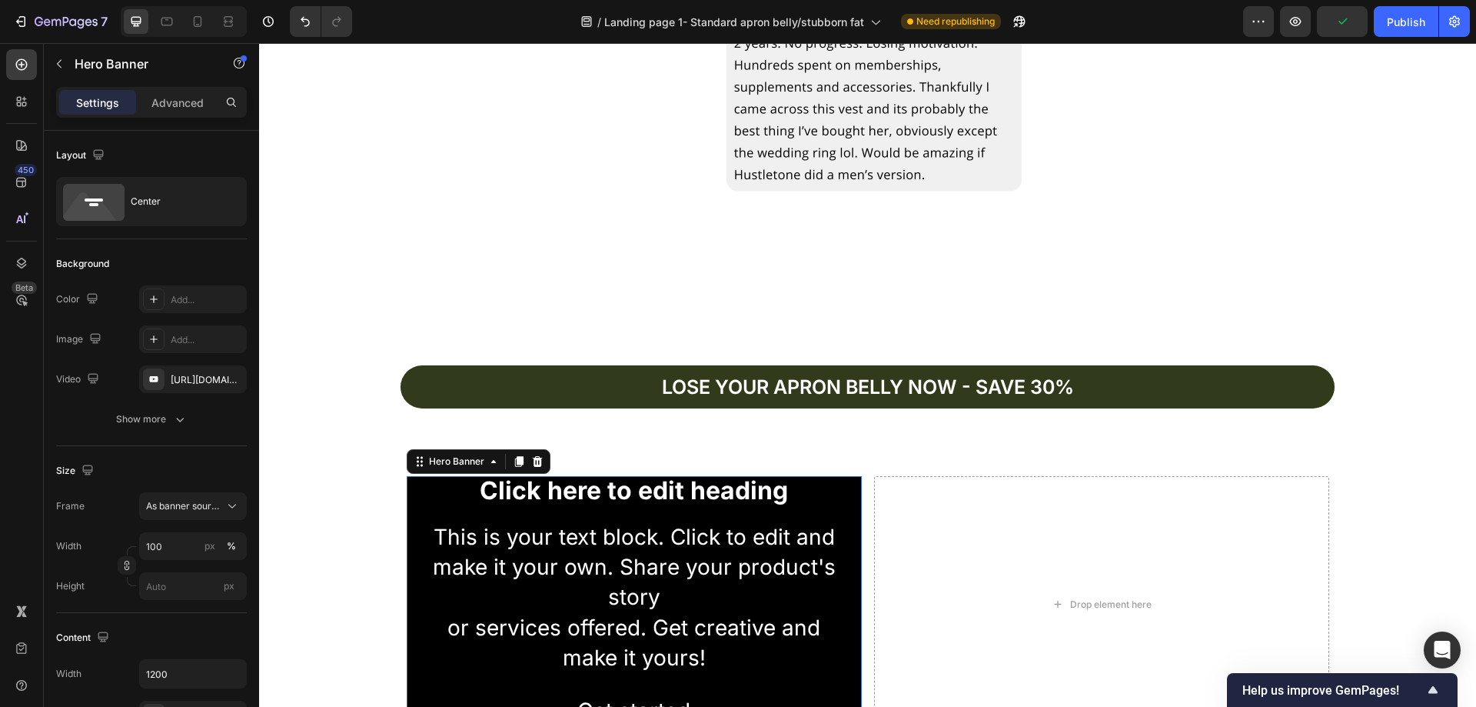
scroll to position [4711, 0]
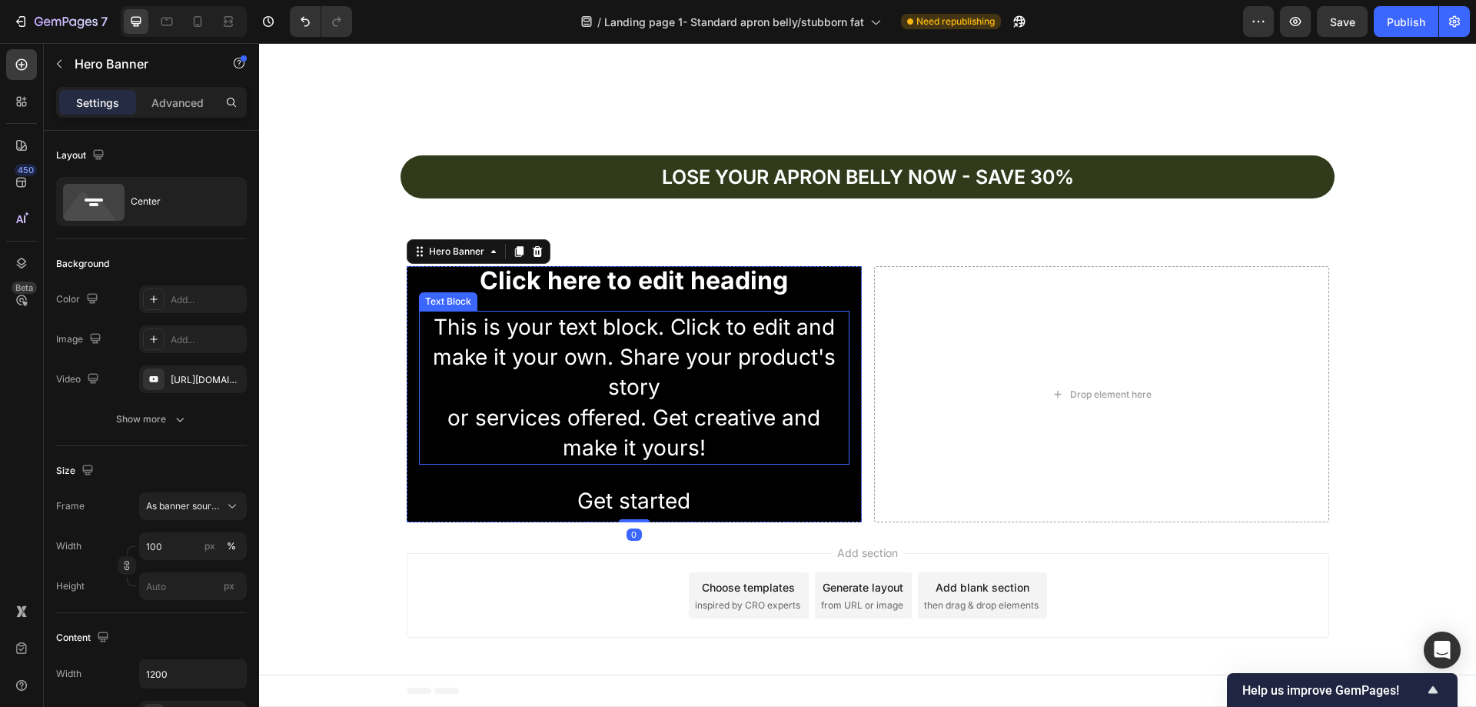
click at [624, 321] on div "This is your text block. Click to edit and make it your own. Share your product…" at bounding box center [634, 388] width 431 height 154
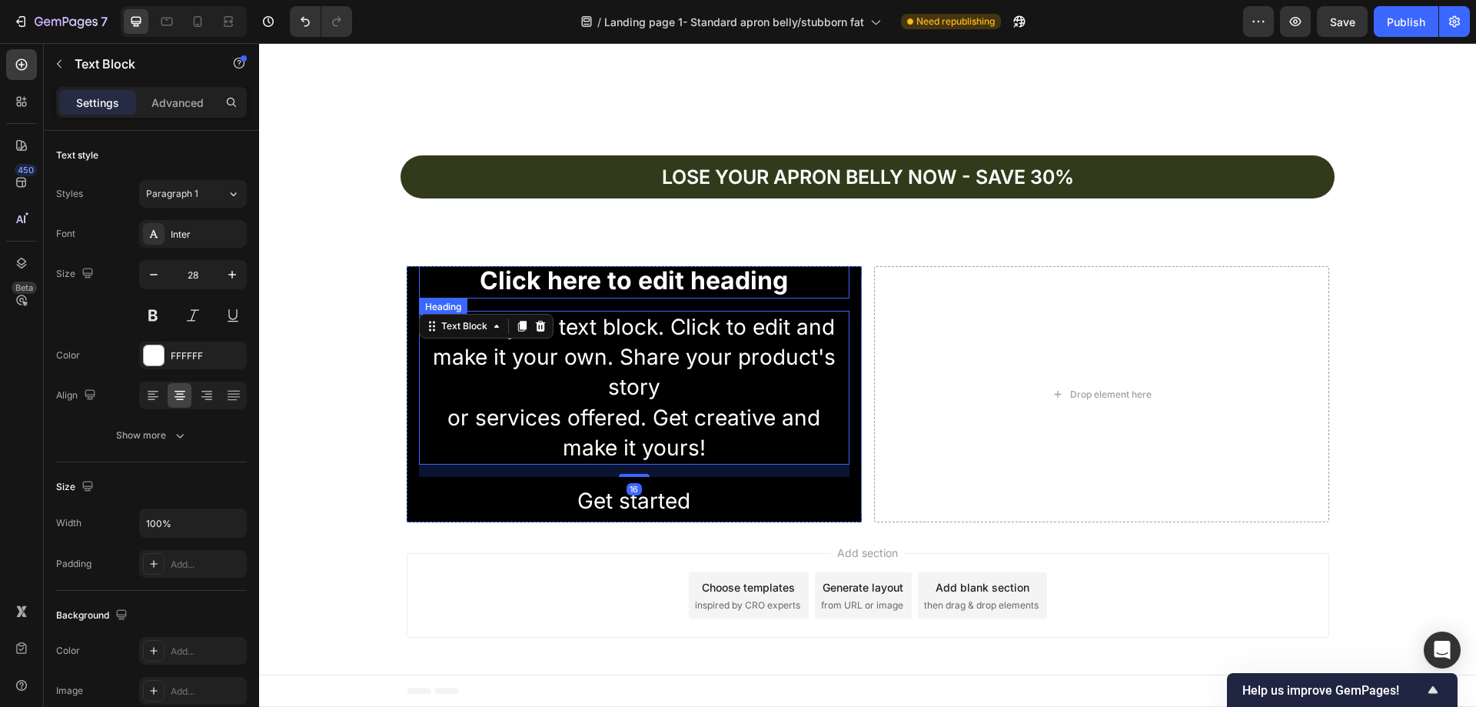
click at [627, 284] on h2 "Click here to edit heading" at bounding box center [634, 280] width 431 height 35
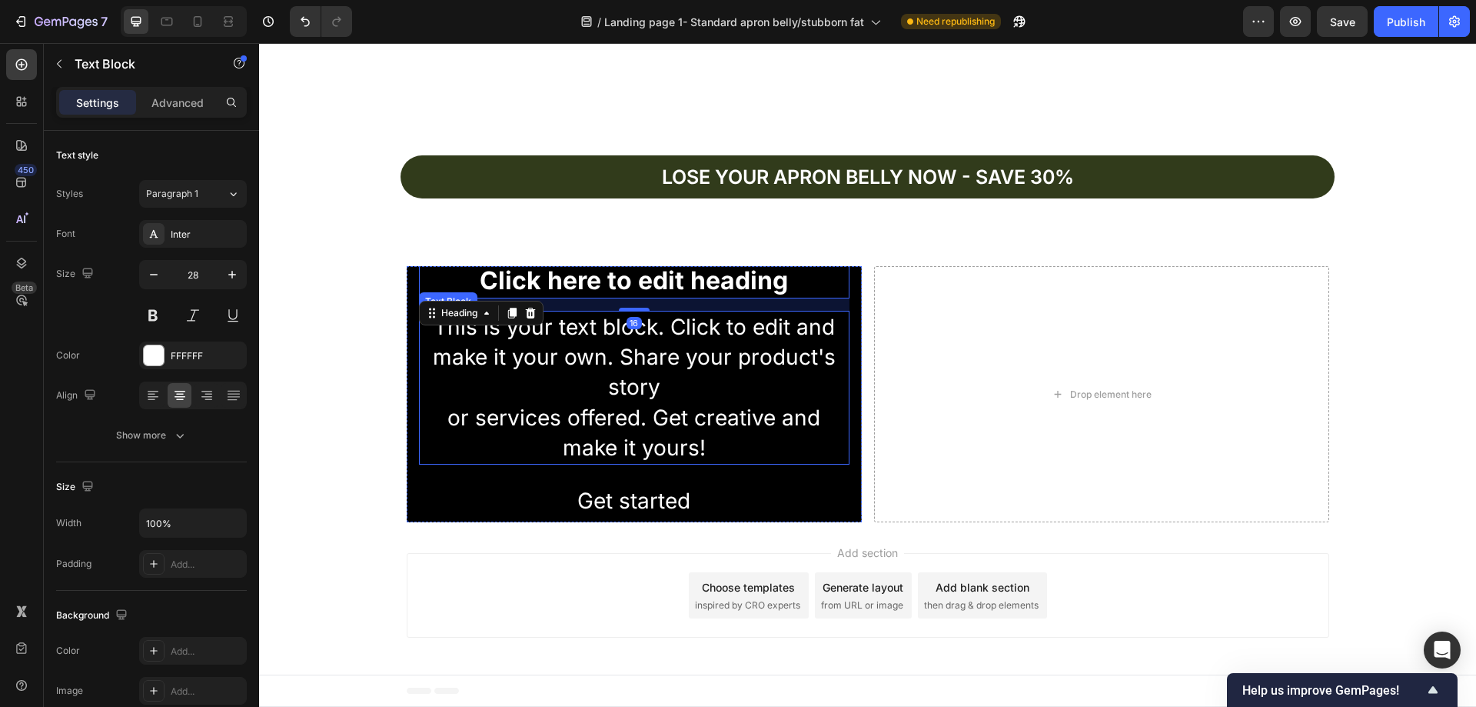
click at [648, 364] on div "This is your text block. Click to edit and make it your own. Share your product…" at bounding box center [634, 388] width 431 height 154
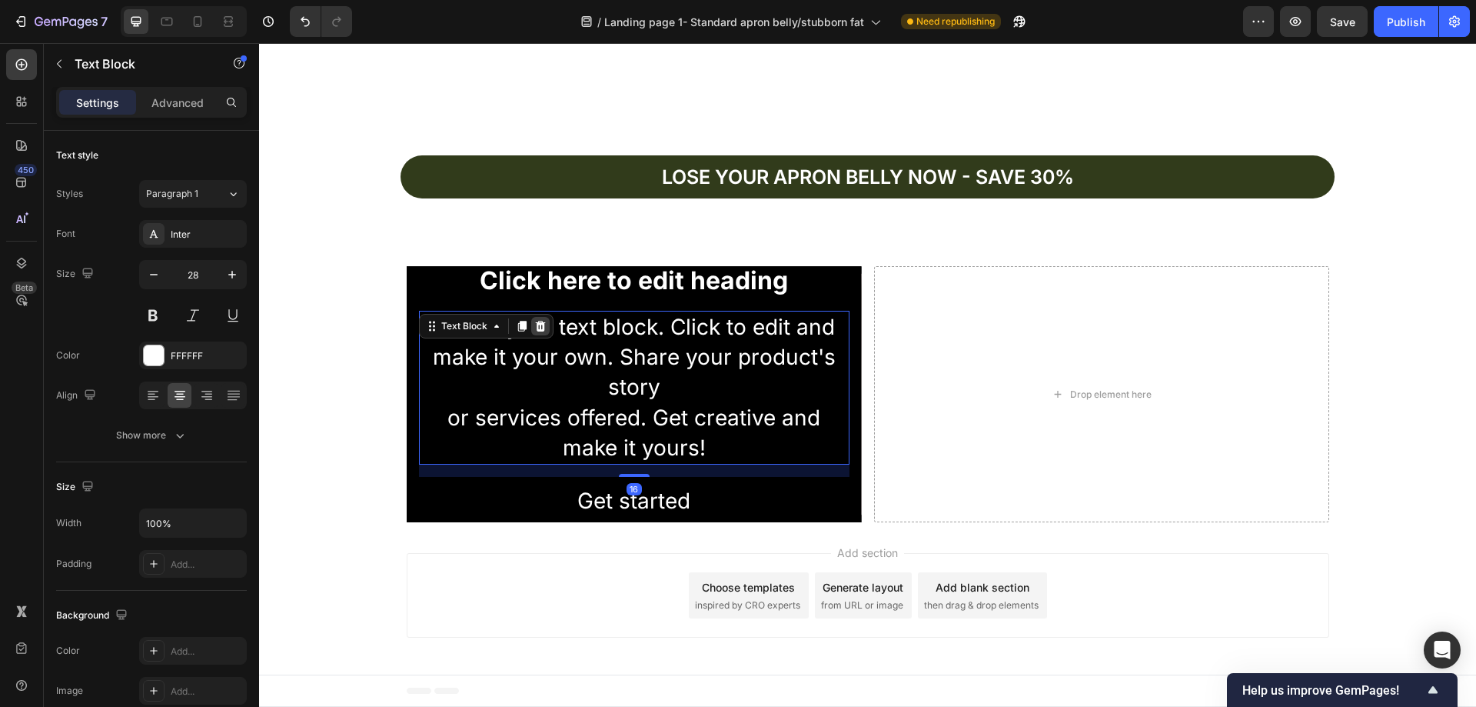
click at [537, 322] on icon at bounding box center [540, 326] width 10 height 11
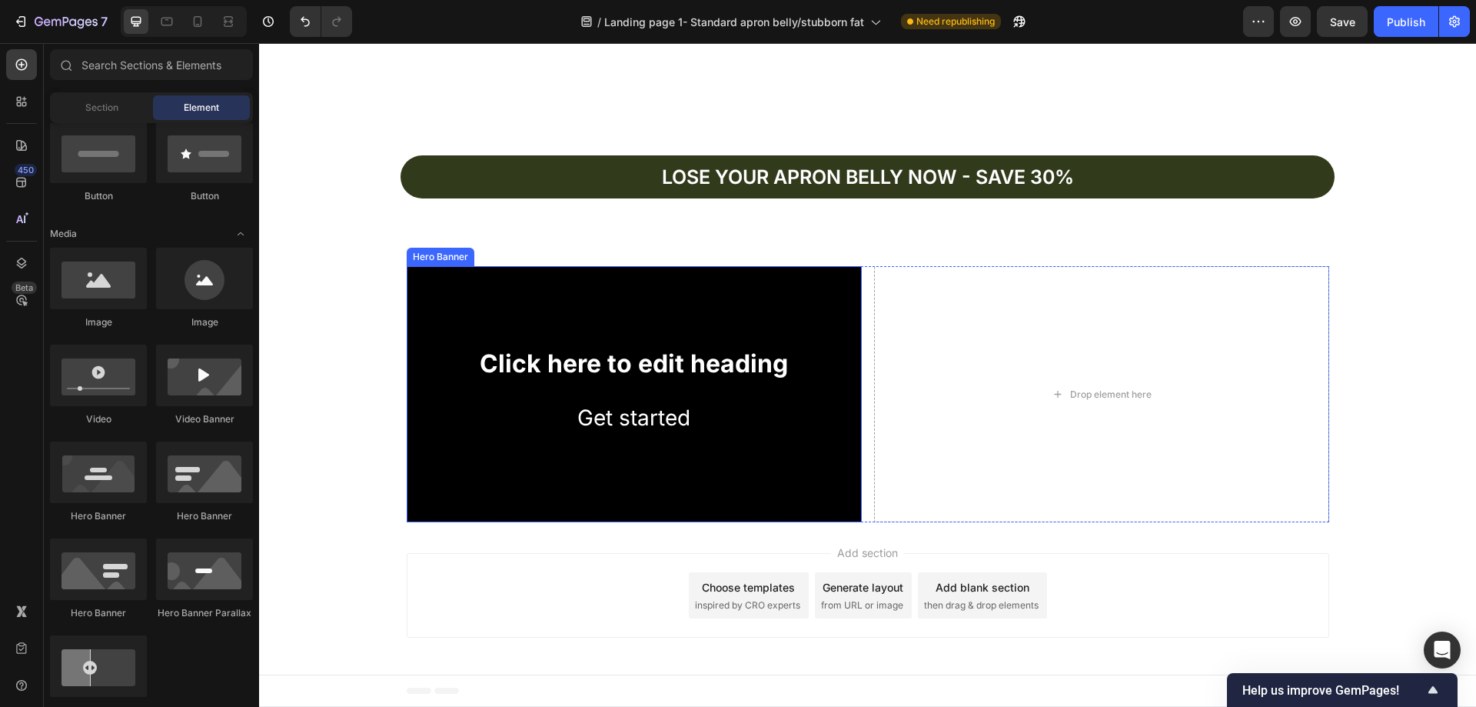
click at [615, 358] on h2 "Click here to edit heading" at bounding box center [634, 363] width 431 height 35
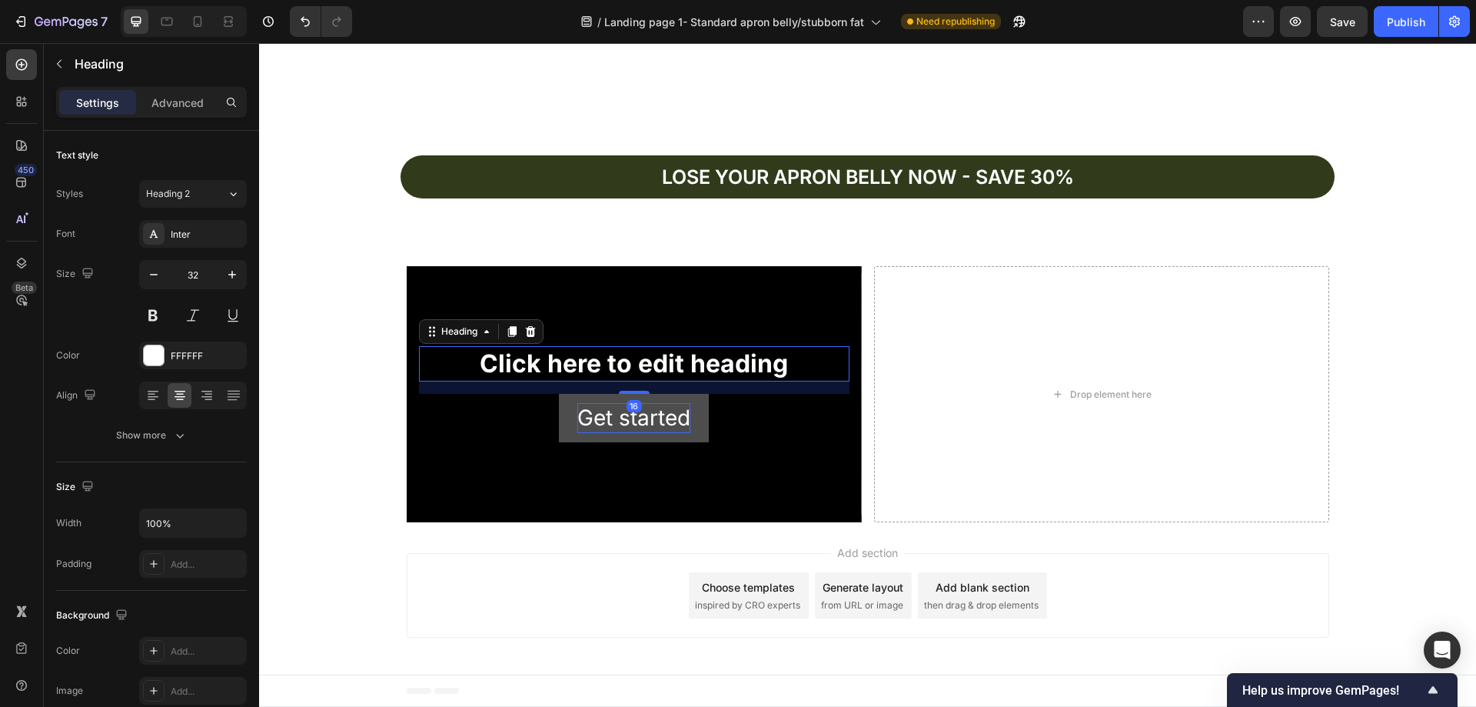
drag, startPoint x: 524, startPoint y: 329, endPoint x: 589, endPoint y: 407, distance: 101.6
click at [525, 331] on icon at bounding box center [530, 331] width 10 height 11
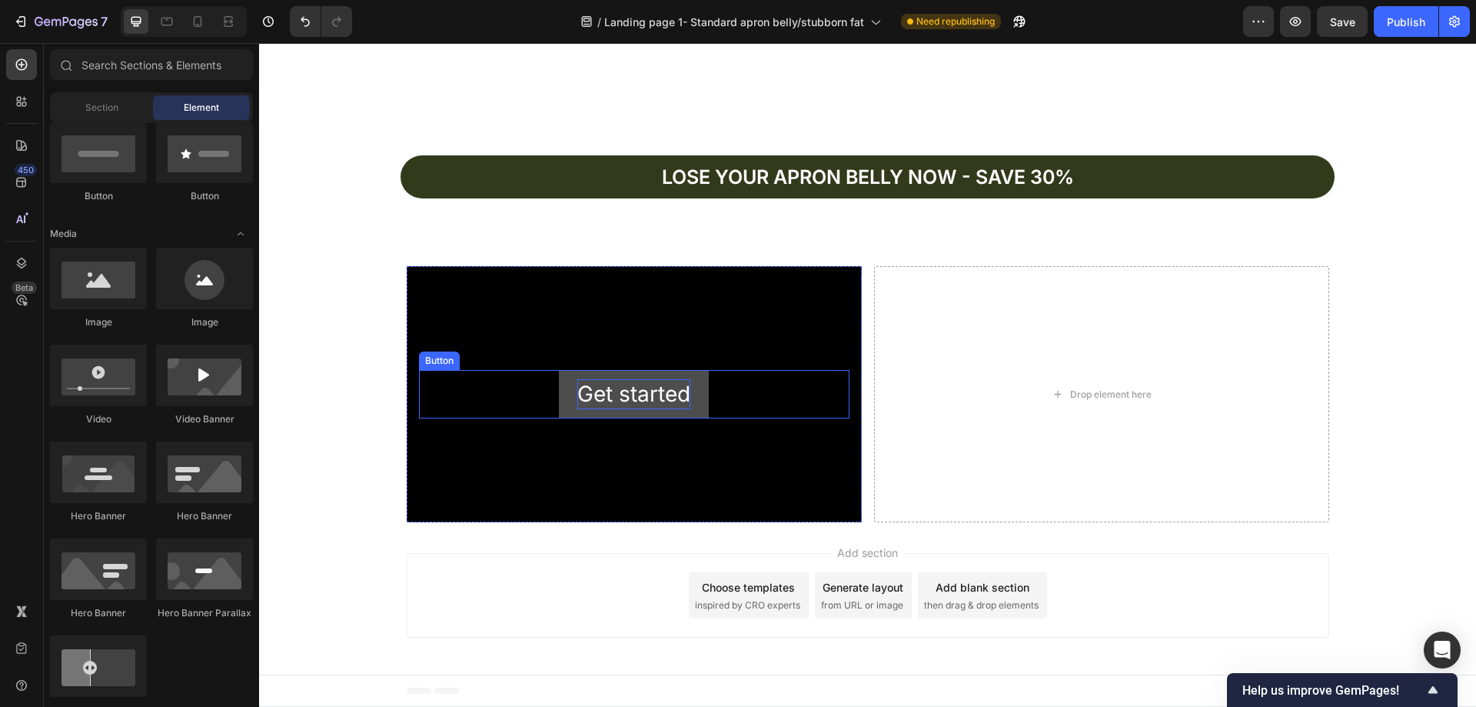
click at [612, 389] on div "Get started" at bounding box center [633, 394] width 113 height 30
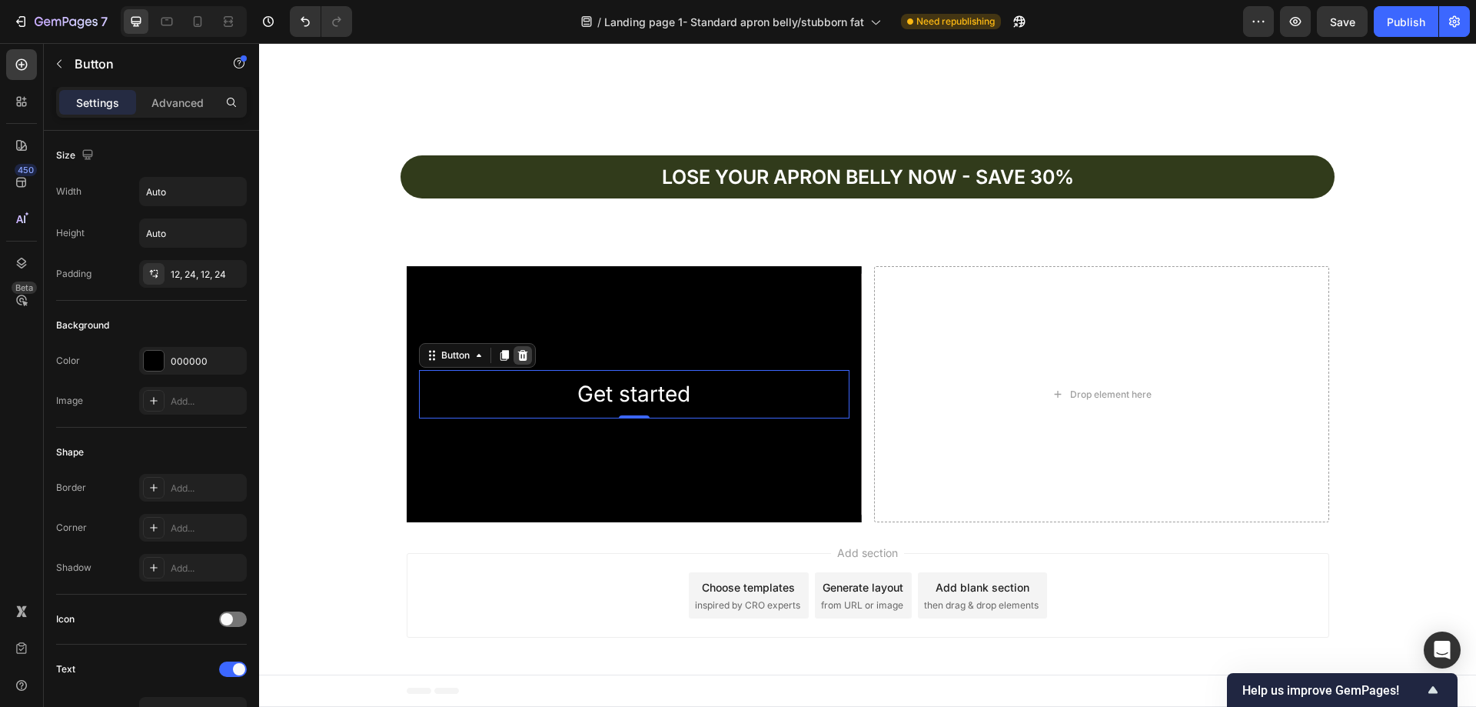
click at [517, 353] on icon at bounding box center [522, 355] width 10 height 11
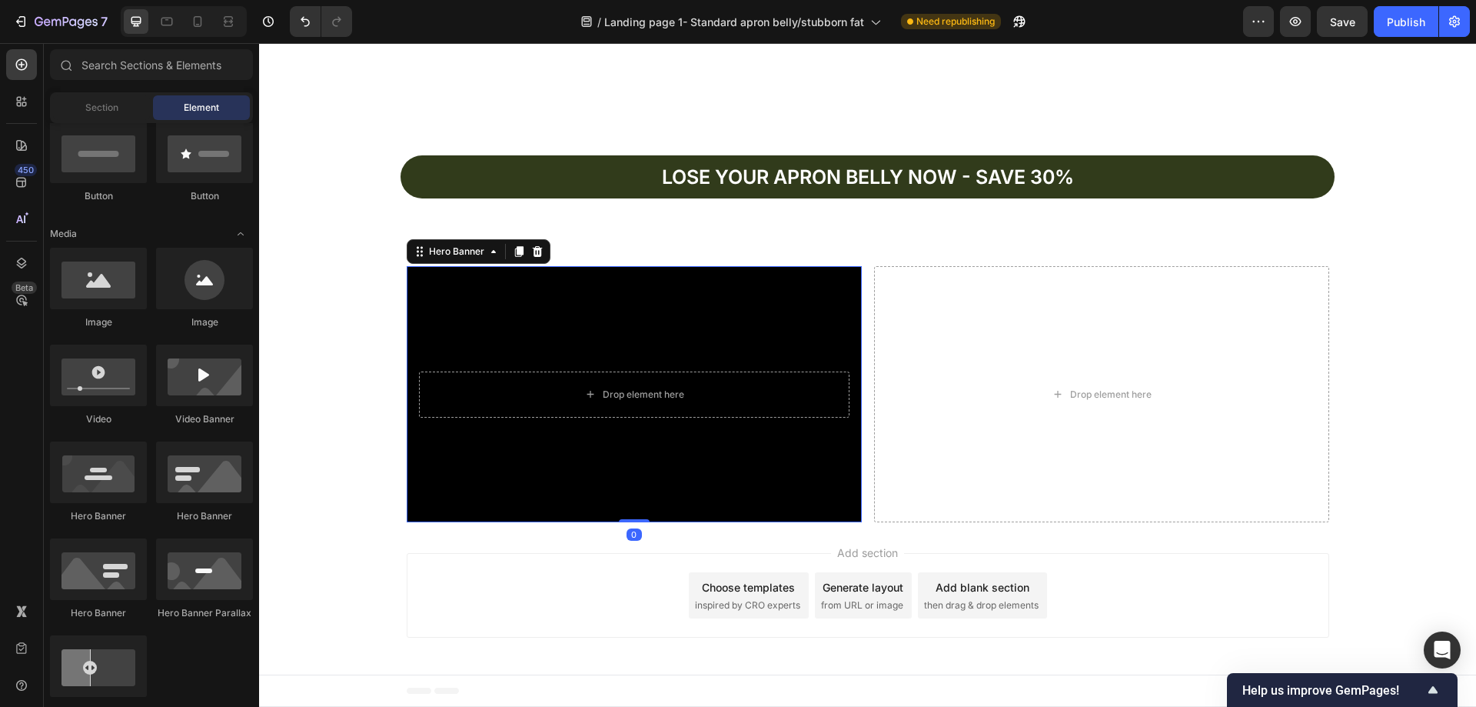
click at [708, 350] on div "Background Image" at bounding box center [634, 394] width 455 height 256
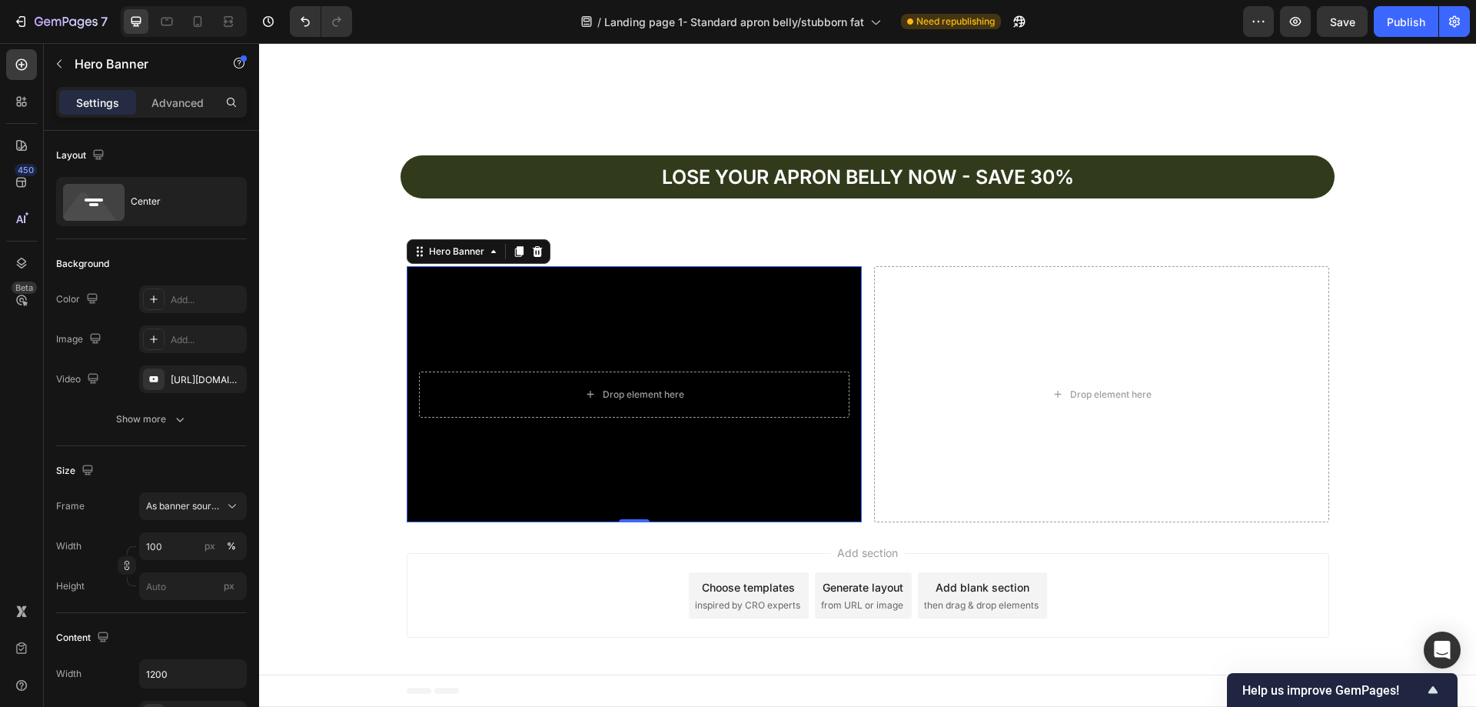
click at [617, 334] on div "Background Image" at bounding box center [634, 394] width 455 height 256
click at [195, 377] on div "https://www.youtube.com/watch?v=drIt4RH_kyQ" at bounding box center [193, 380] width 45 height 14
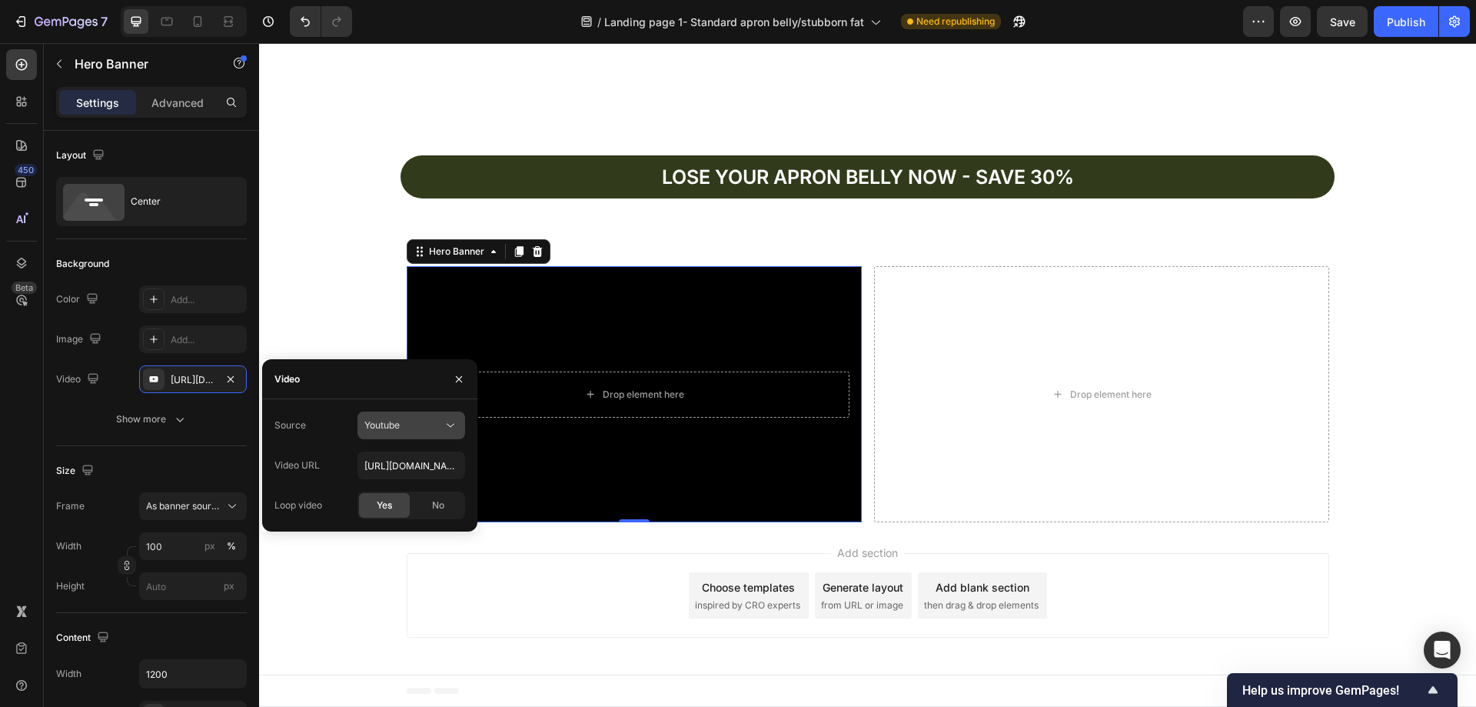
click at [406, 429] on div "Youtube" at bounding box center [403, 425] width 78 height 14
click at [407, 466] on span "Video hosting" at bounding box center [393, 463] width 58 height 14
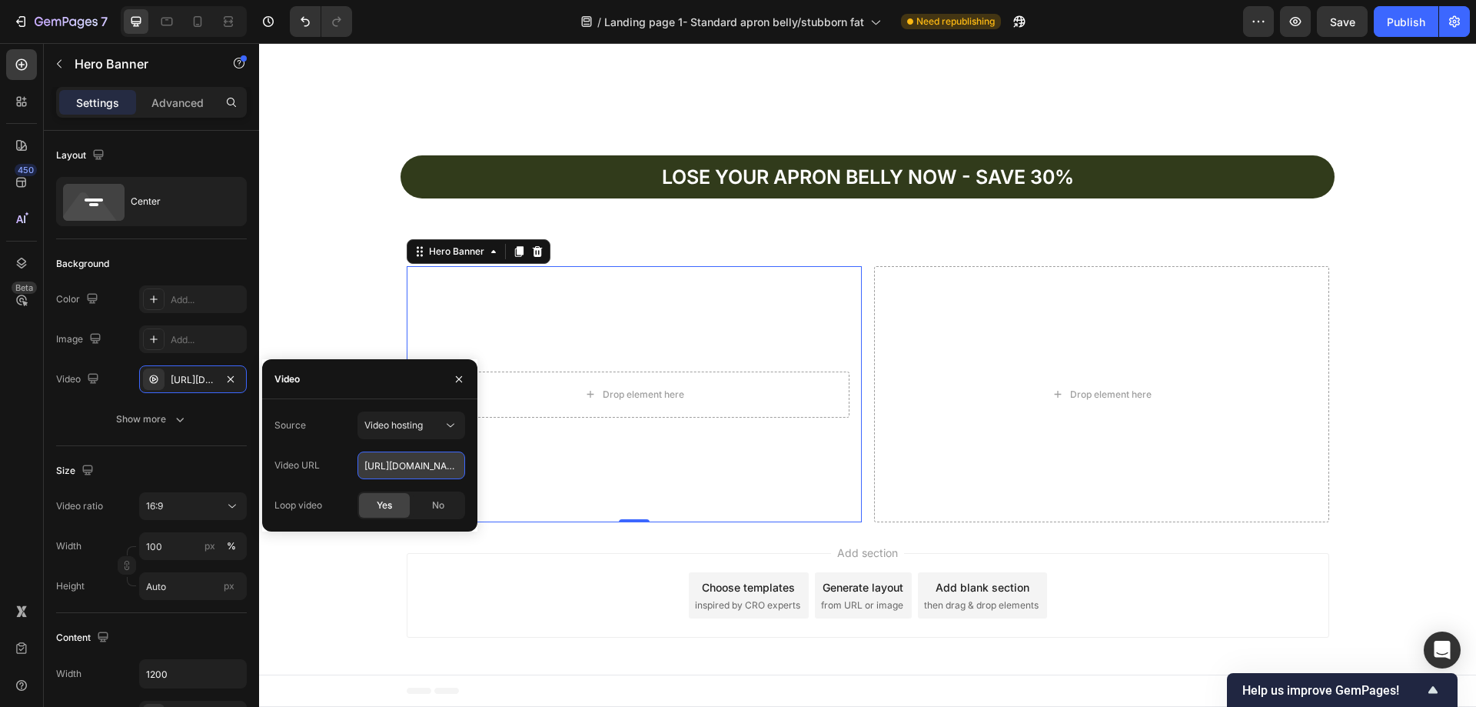
click at [413, 457] on input "https://cdn.shopify.com/videos/c/o/v/92a407d4e0c94a288eb54cac18c387dc.mp4" at bounding box center [411, 465] width 108 height 28
paste input "3c9f5efbbcef4430829dd5982be32e5a"
type input "https://cdn.shopify.com/videos/c/o/v/3c9f5efbbcef4430829dd5982be32e5a.mp4"
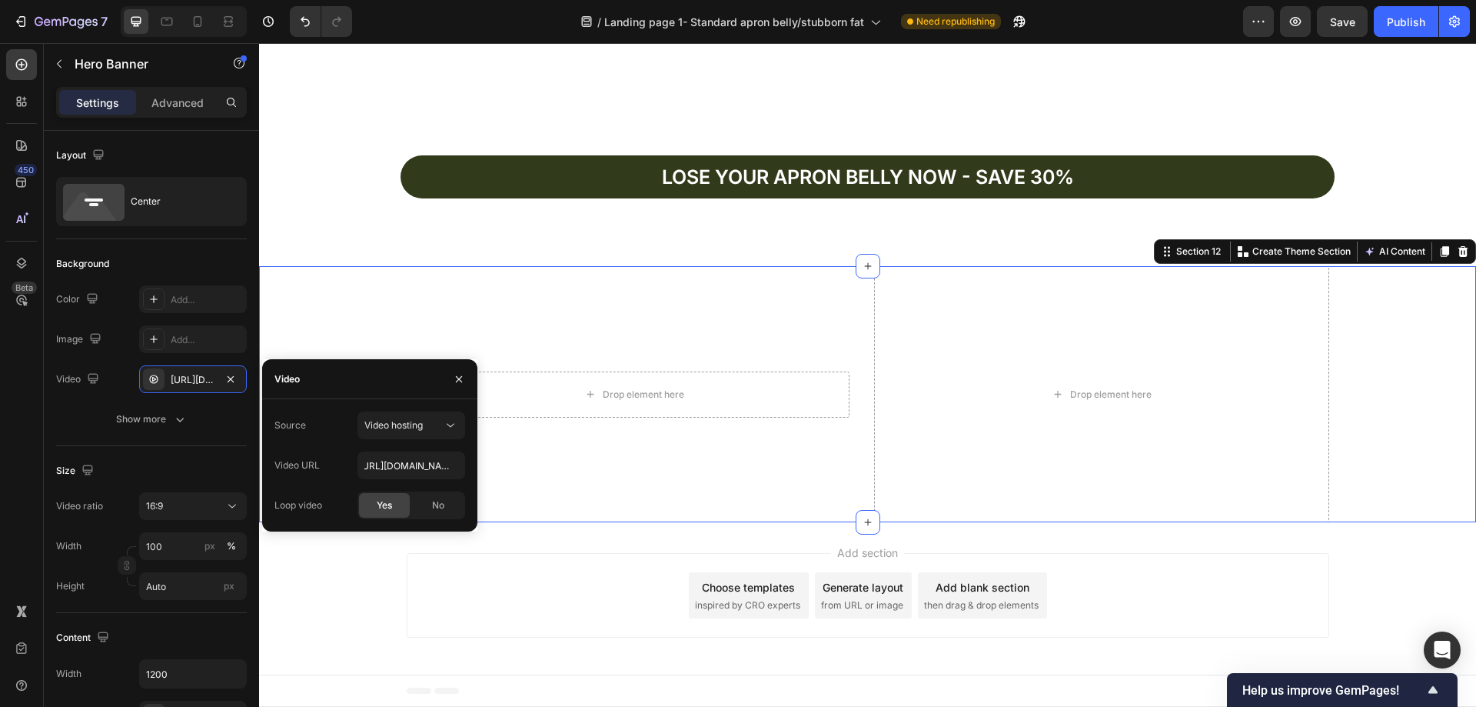
click at [344, 322] on div "Drop element here Hero Banner Drop element here Row" at bounding box center [867, 394] width 1217 height 256
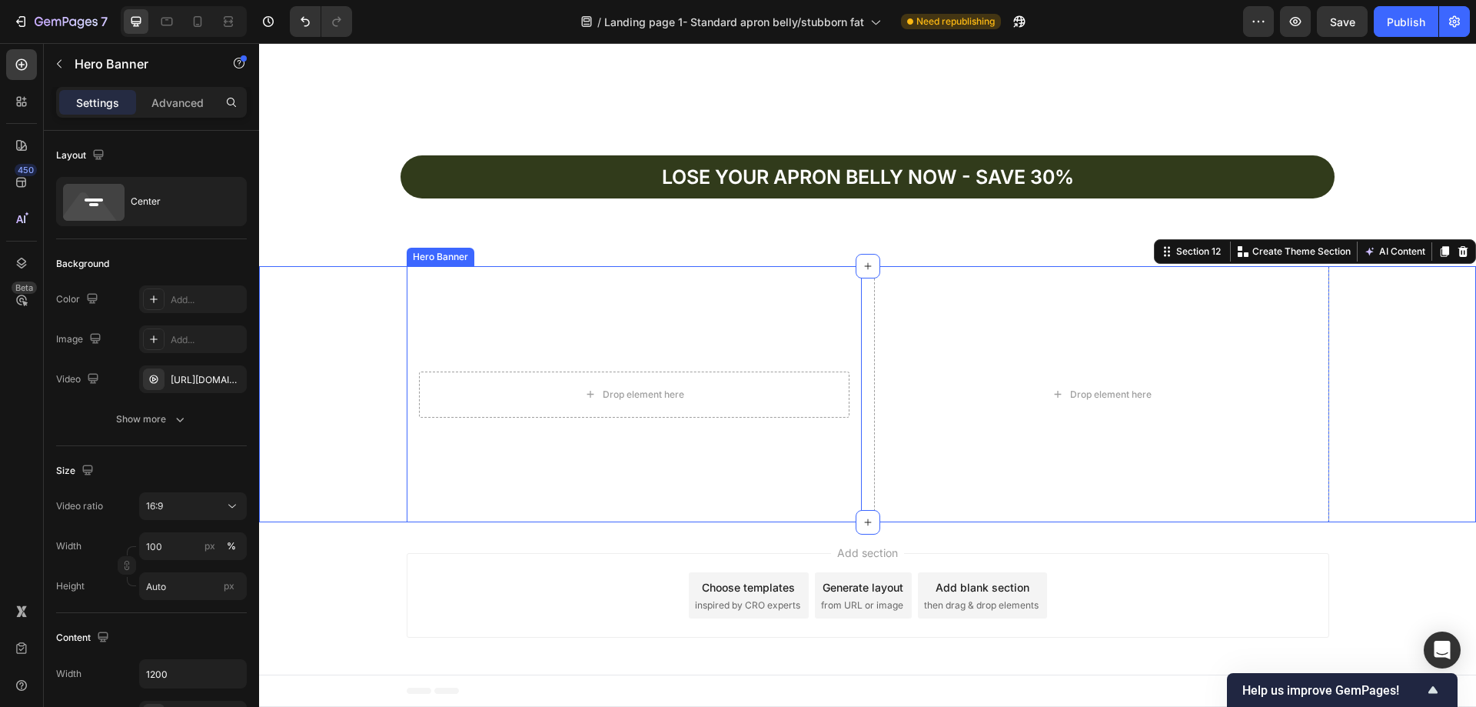
click at [776, 322] on video "Background Image" at bounding box center [634, 394] width 455 height 256
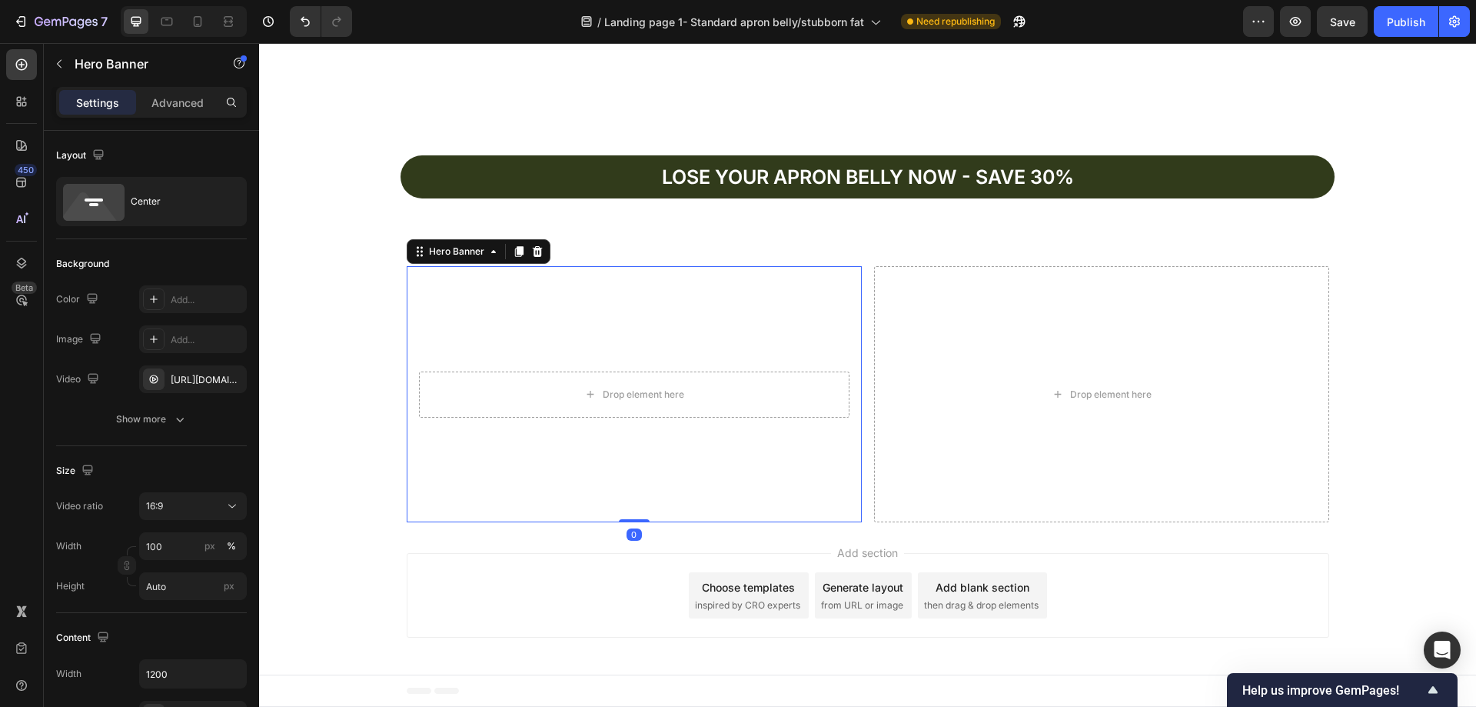
click at [602, 321] on video "Background Image" at bounding box center [634, 394] width 455 height 256
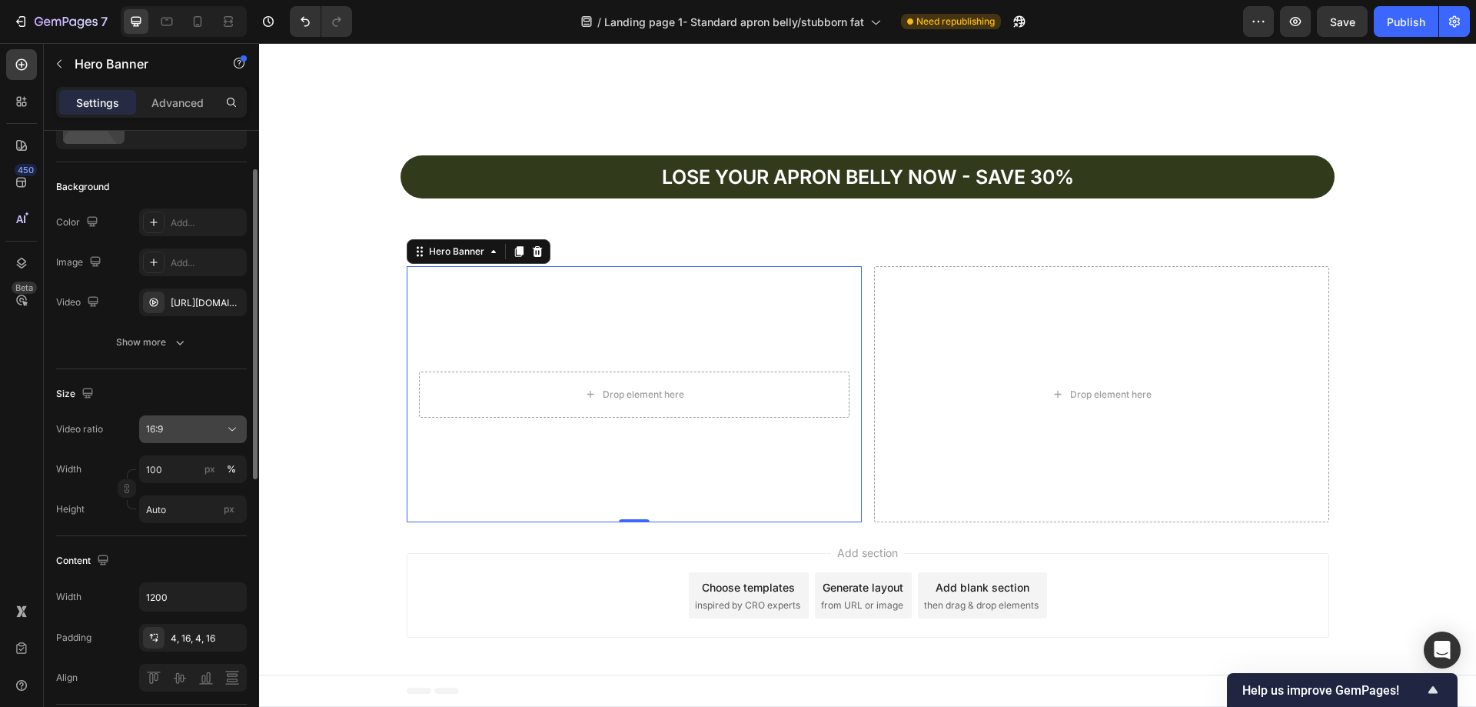
click at [174, 429] on div "16:9" at bounding box center [185, 429] width 78 height 14
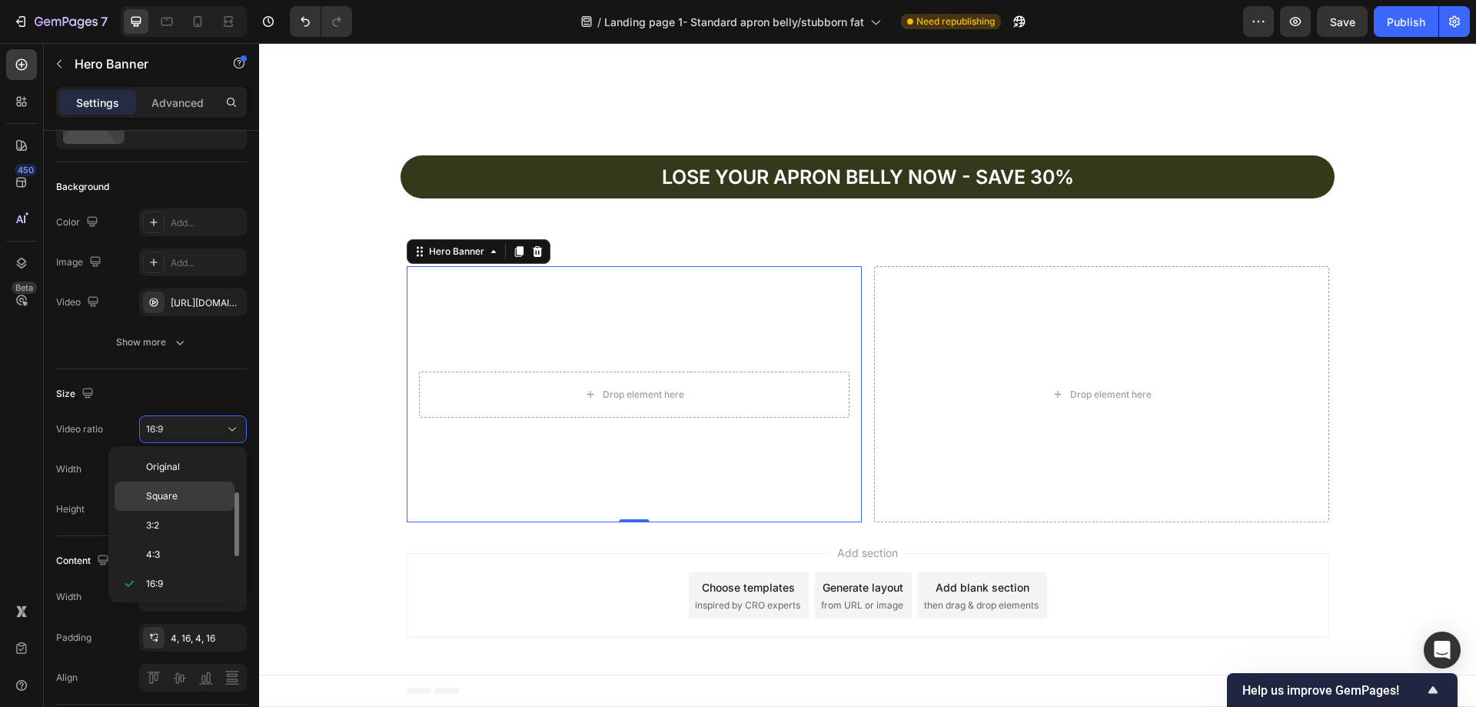
scroll to position [28, 0]
click at [177, 521] on p "4:3" at bounding box center [186, 527] width 81 height 14
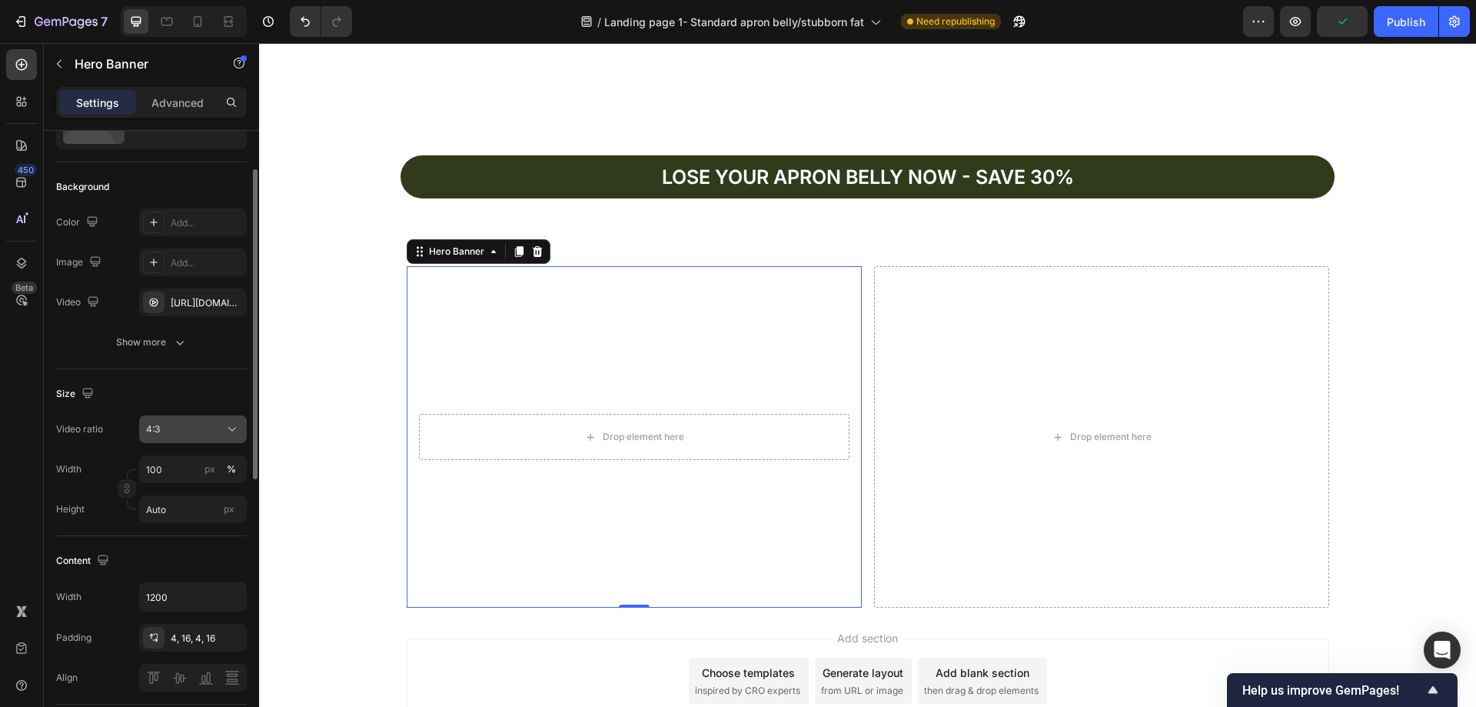
click at [180, 436] on div "4:3" at bounding box center [193, 428] width 94 height 15
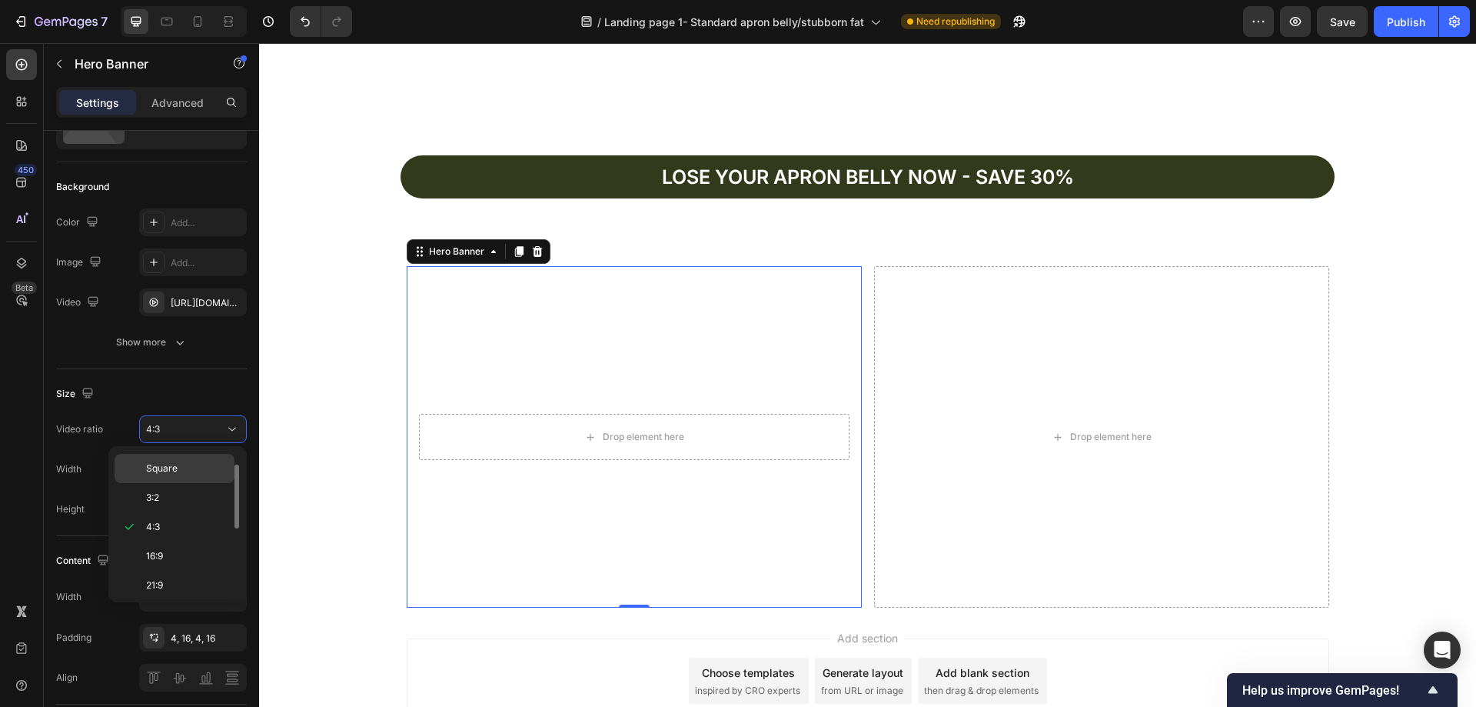
click at [180, 467] on p "Square" at bounding box center [186, 468] width 81 height 14
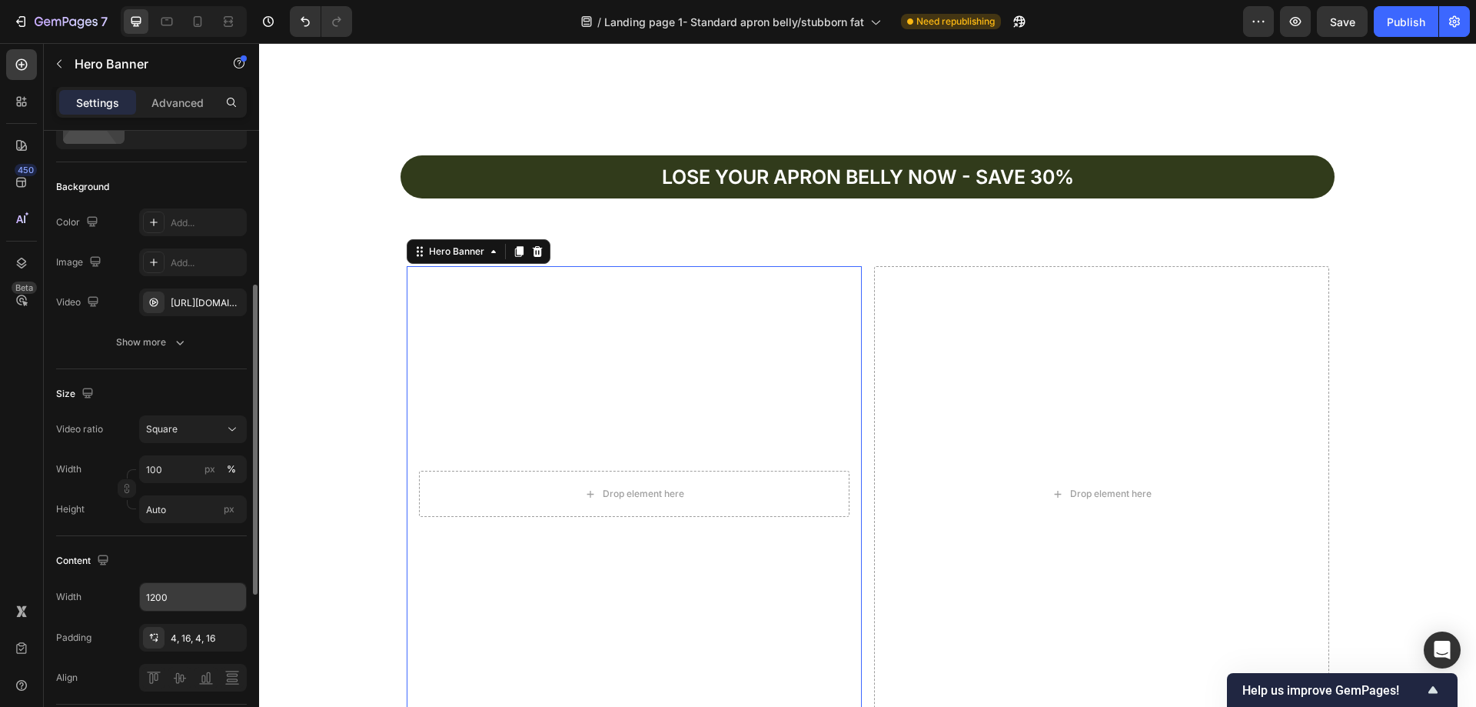
scroll to position [231, 0]
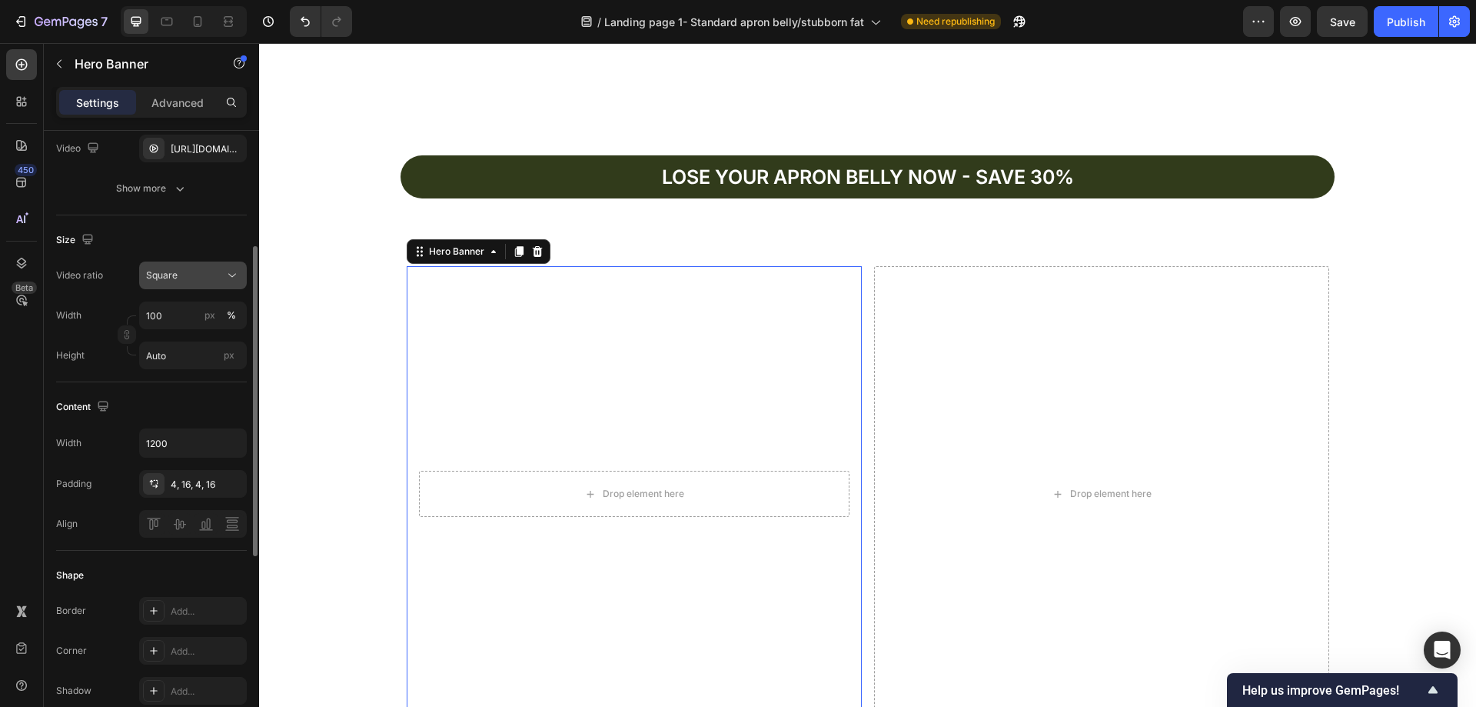
click at [195, 275] on div "Square" at bounding box center [185, 275] width 78 height 14
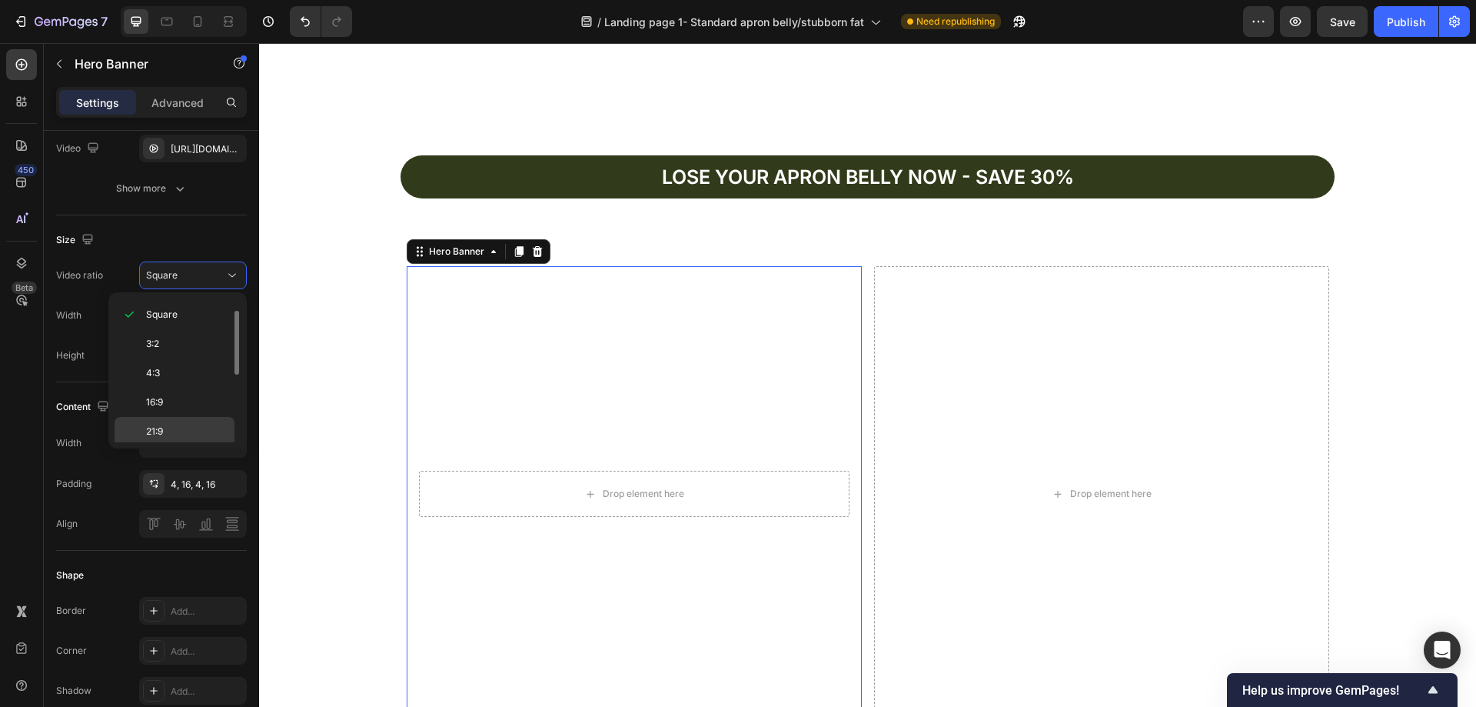
click at [186, 427] on p "21:9" at bounding box center [186, 431] width 81 height 14
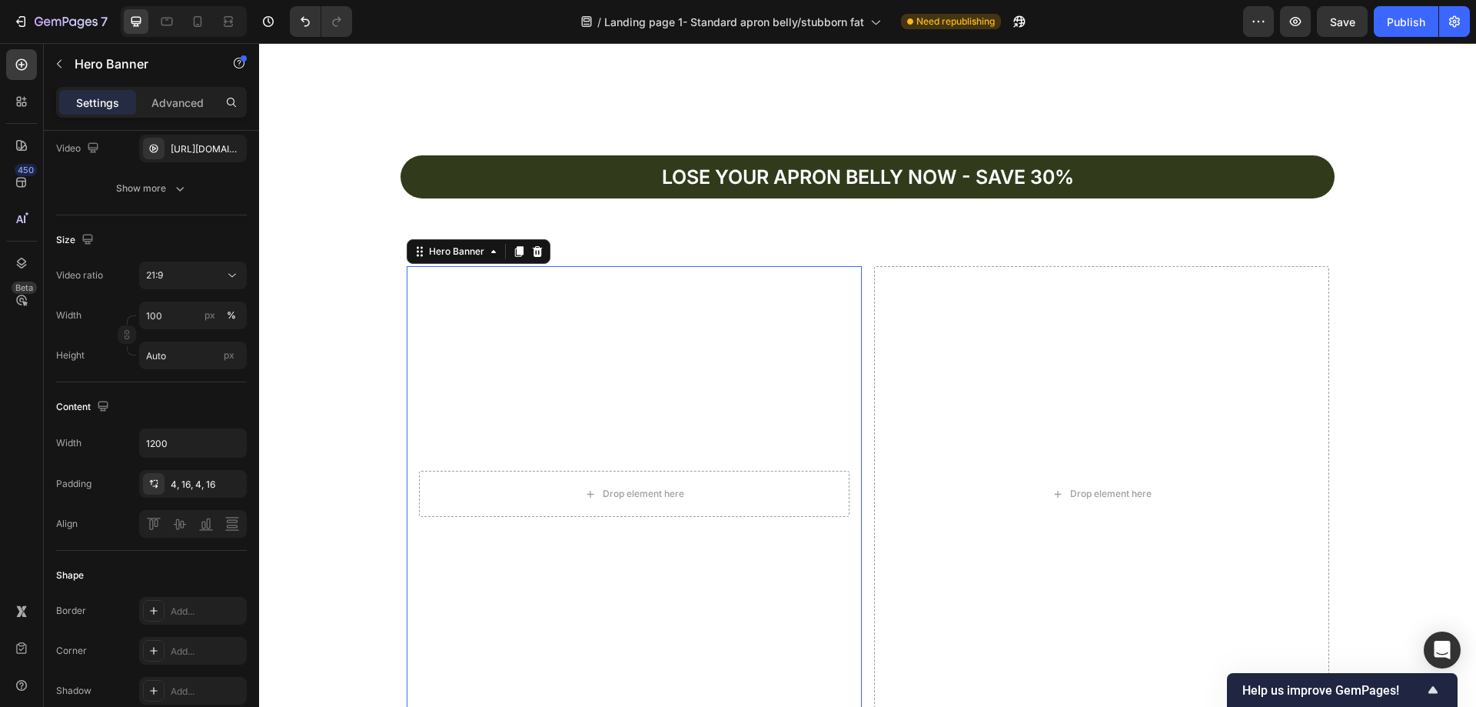
scroll to position [4650, 0]
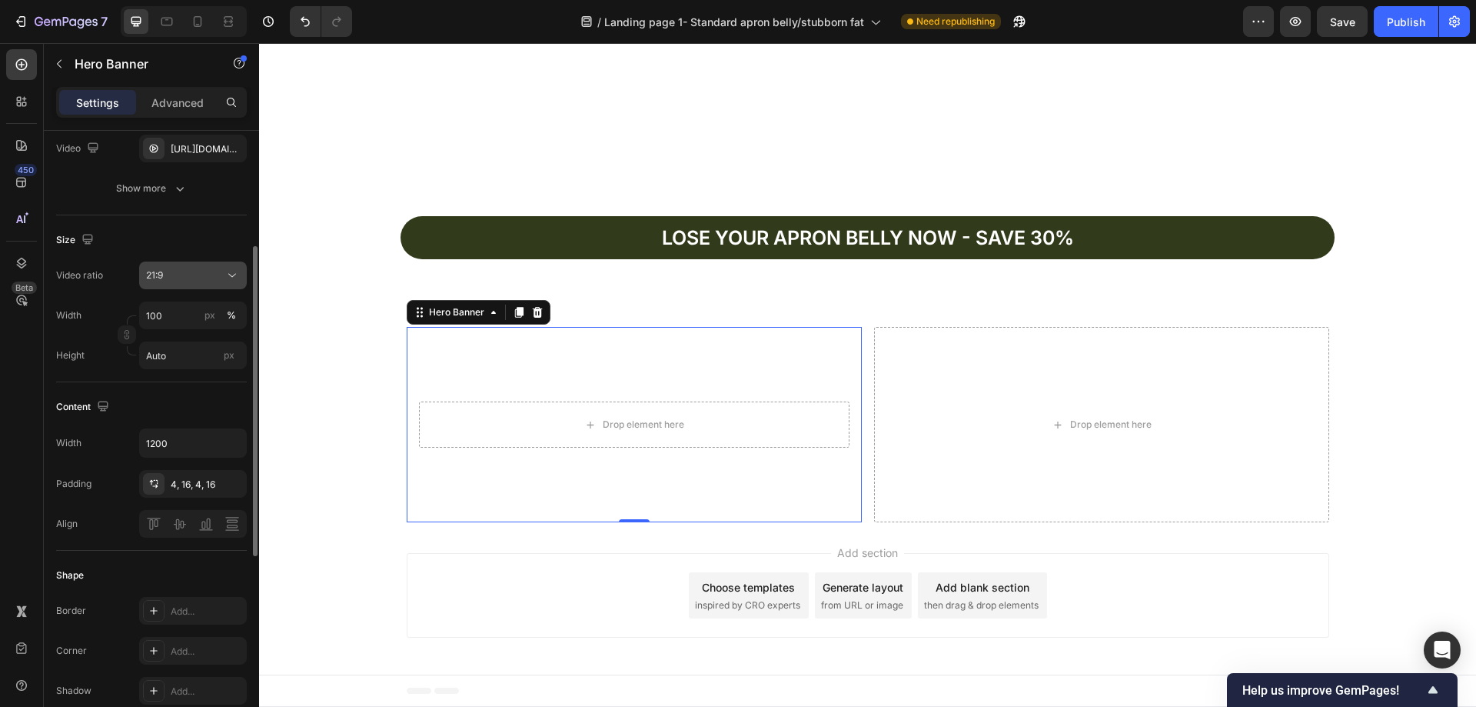
click at [201, 279] on div "21:9" at bounding box center [185, 275] width 78 height 14
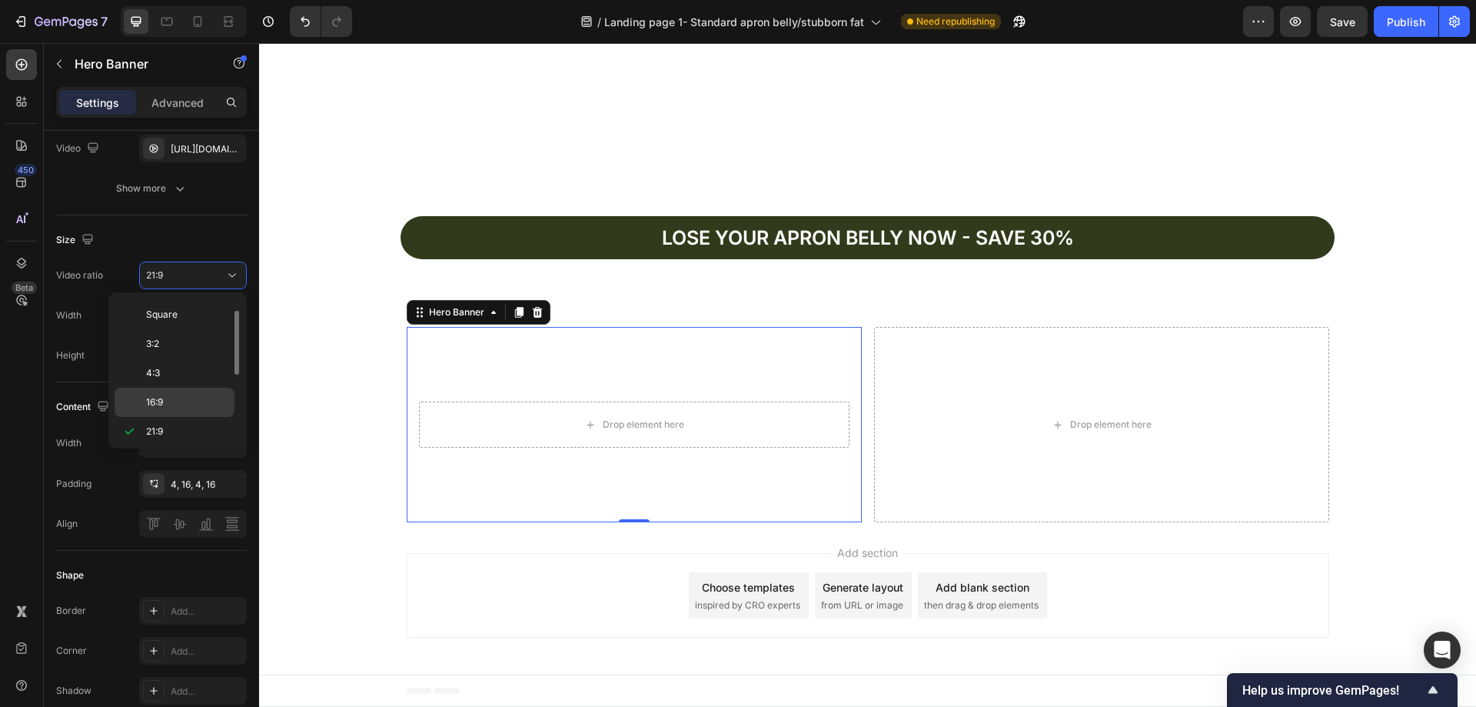
click at [167, 397] on p "16:9" at bounding box center [186, 402] width 81 height 14
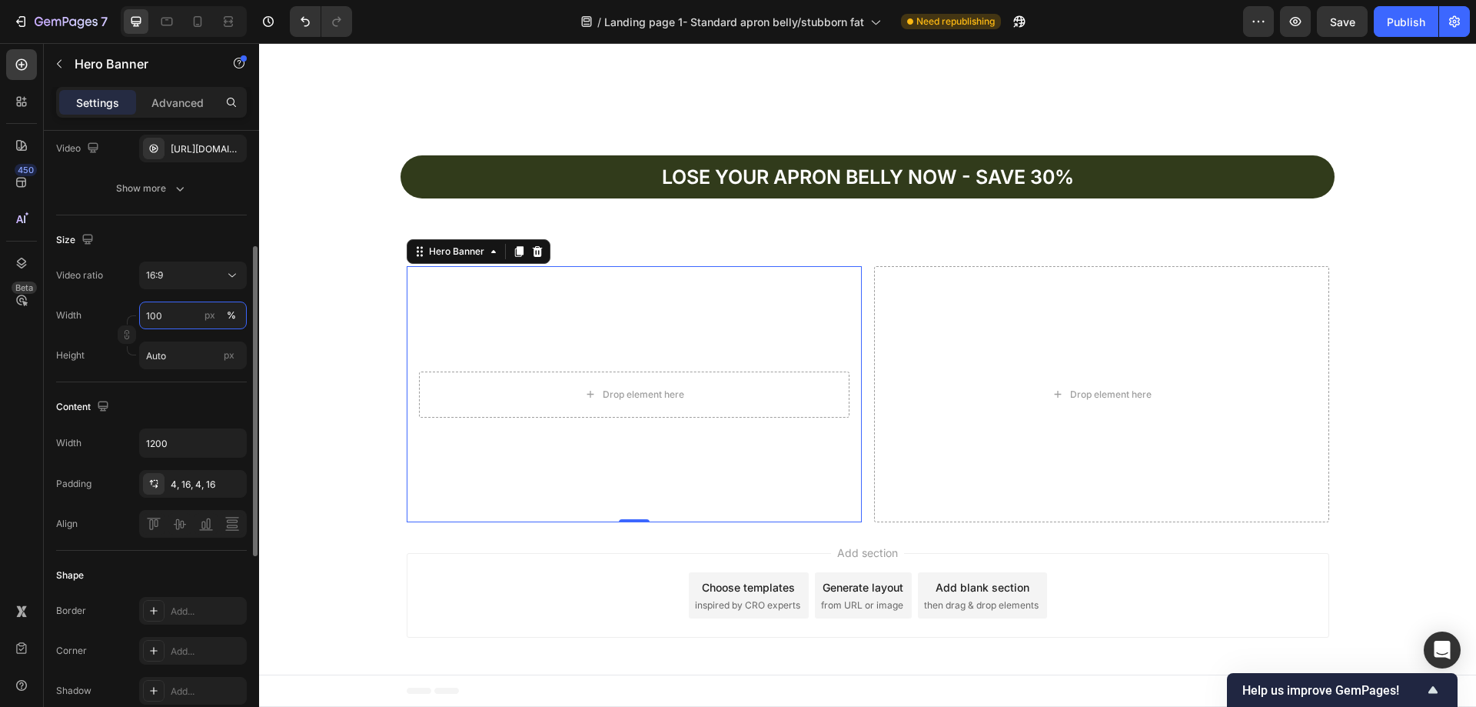
click at [185, 317] on input "100" at bounding box center [193, 315] width 108 height 28
click at [210, 314] on div "px" at bounding box center [209, 315] width 11 height 14
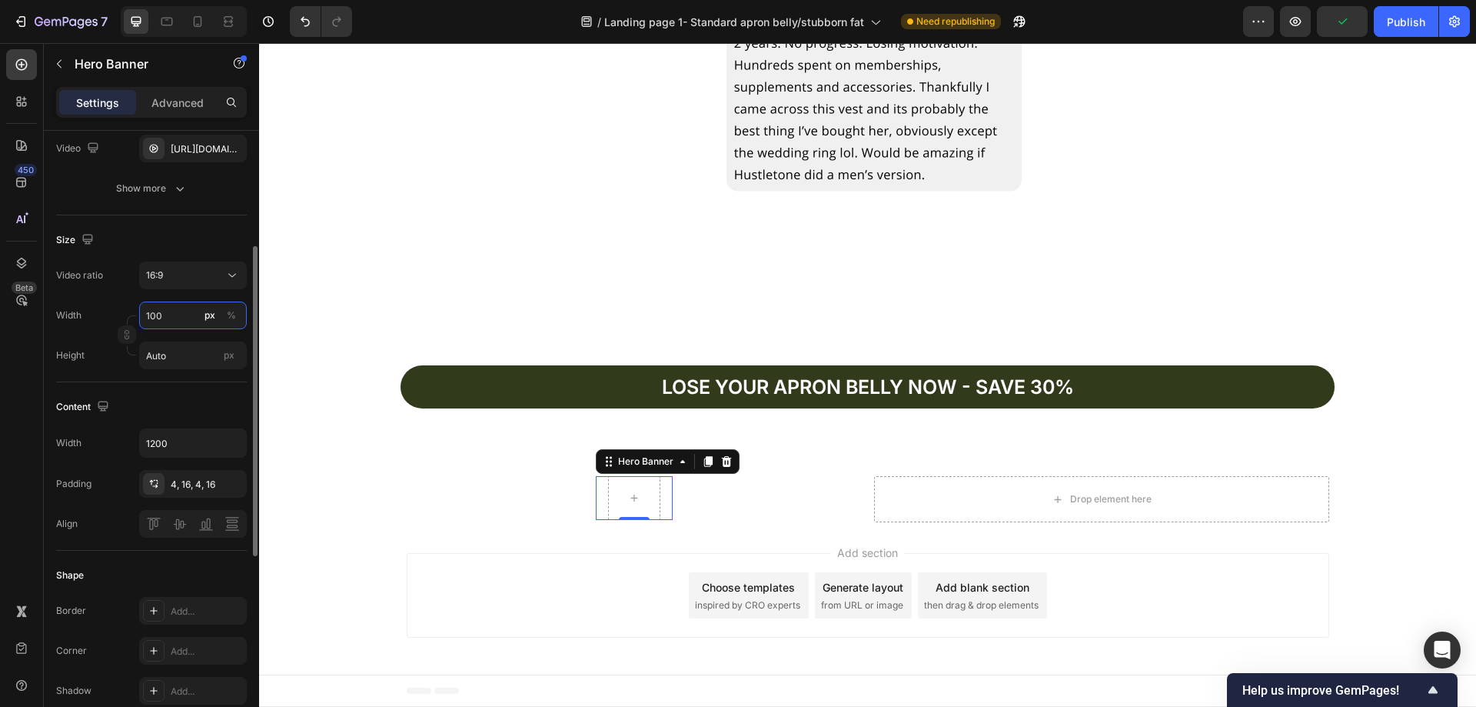
click at [184, 318] on input "100" at bounding box center [193, 315] width 108 height 28
type input "1"
type input "4"
type input "7"
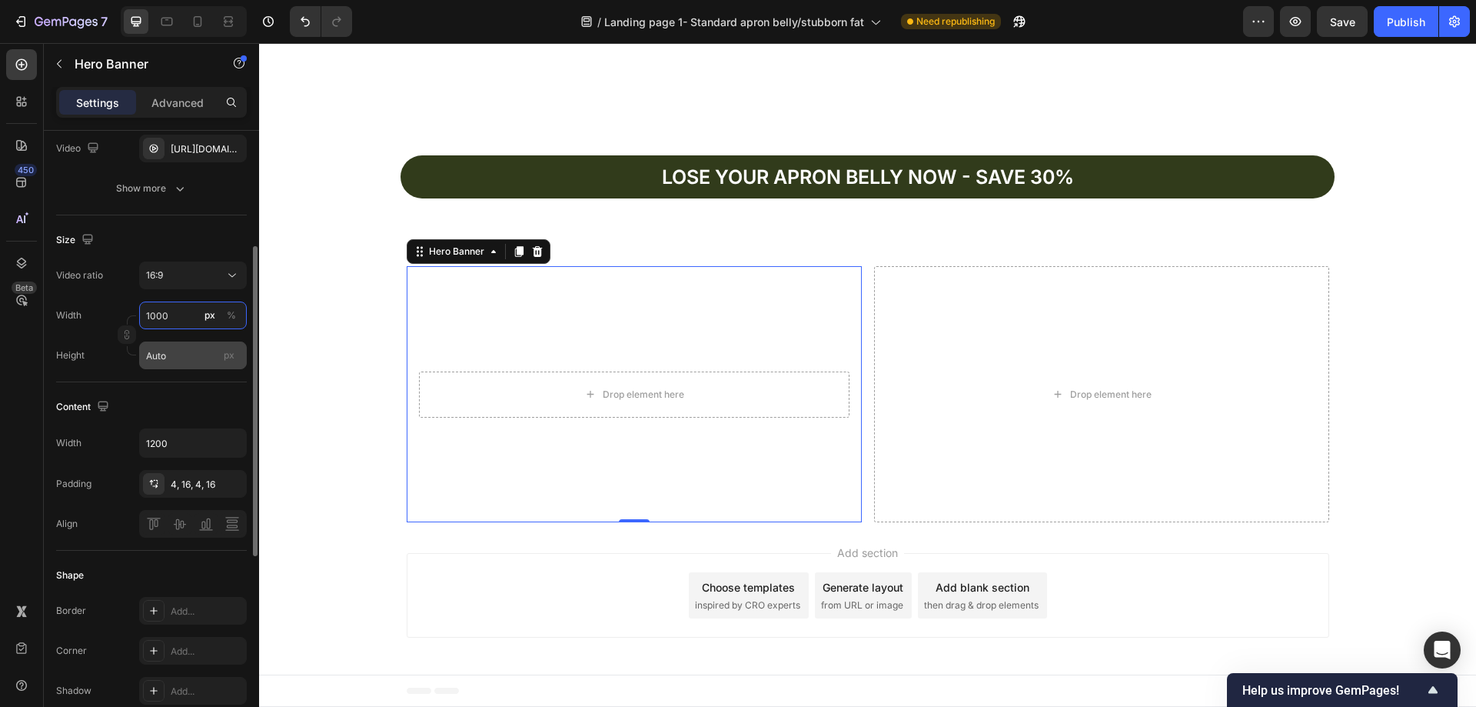
type input "1000"
click at [193, 357] on input "Auto" at bounding box center [193, 355] width 108 height 28
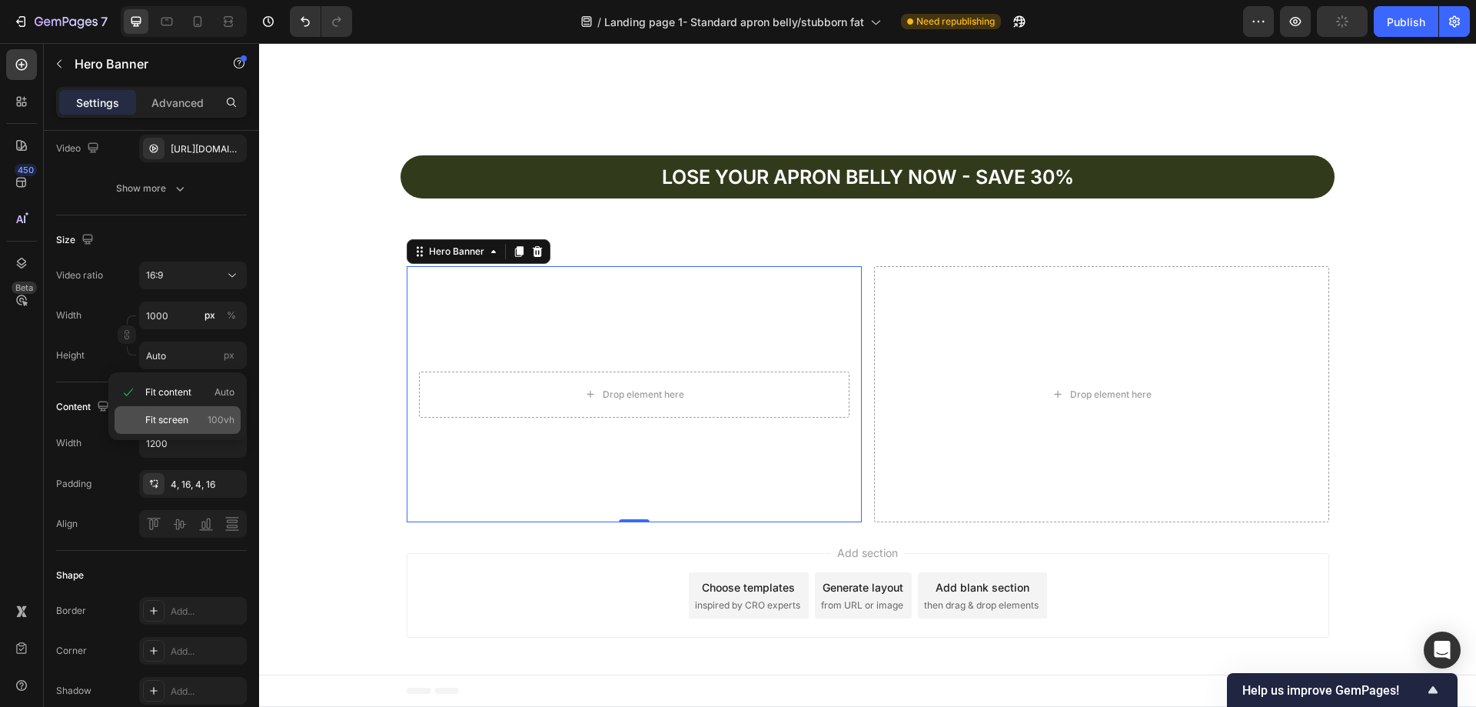
click at [185, 410] on div "Fit screen 100vh" at bounding box center [178, 420] width 126 height 28
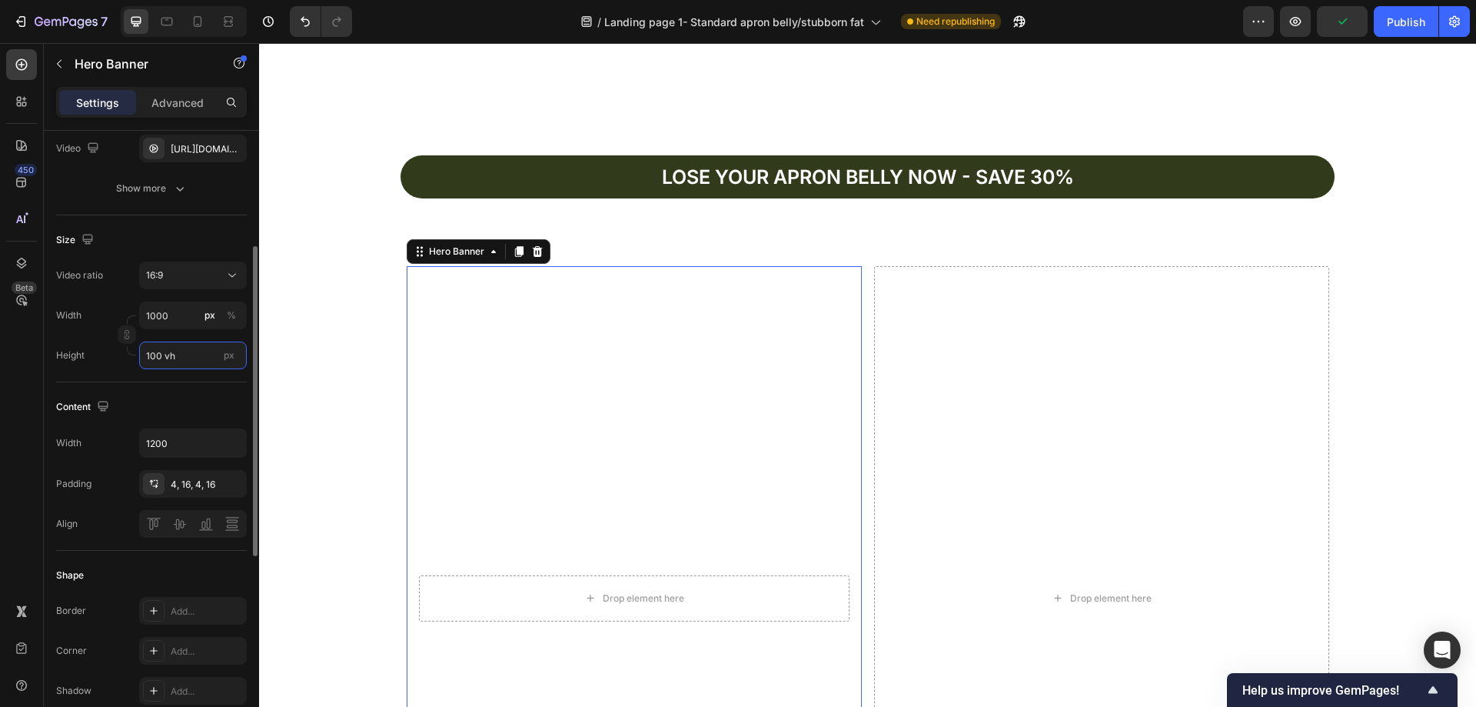
click at [148, 351] on input "100 vh" at bounding box center [193, 355] width 108 height 28
click at [188, 391] on span "Fit content" at bounding box center [168, 392] width 46 height 14
type input "Auto"
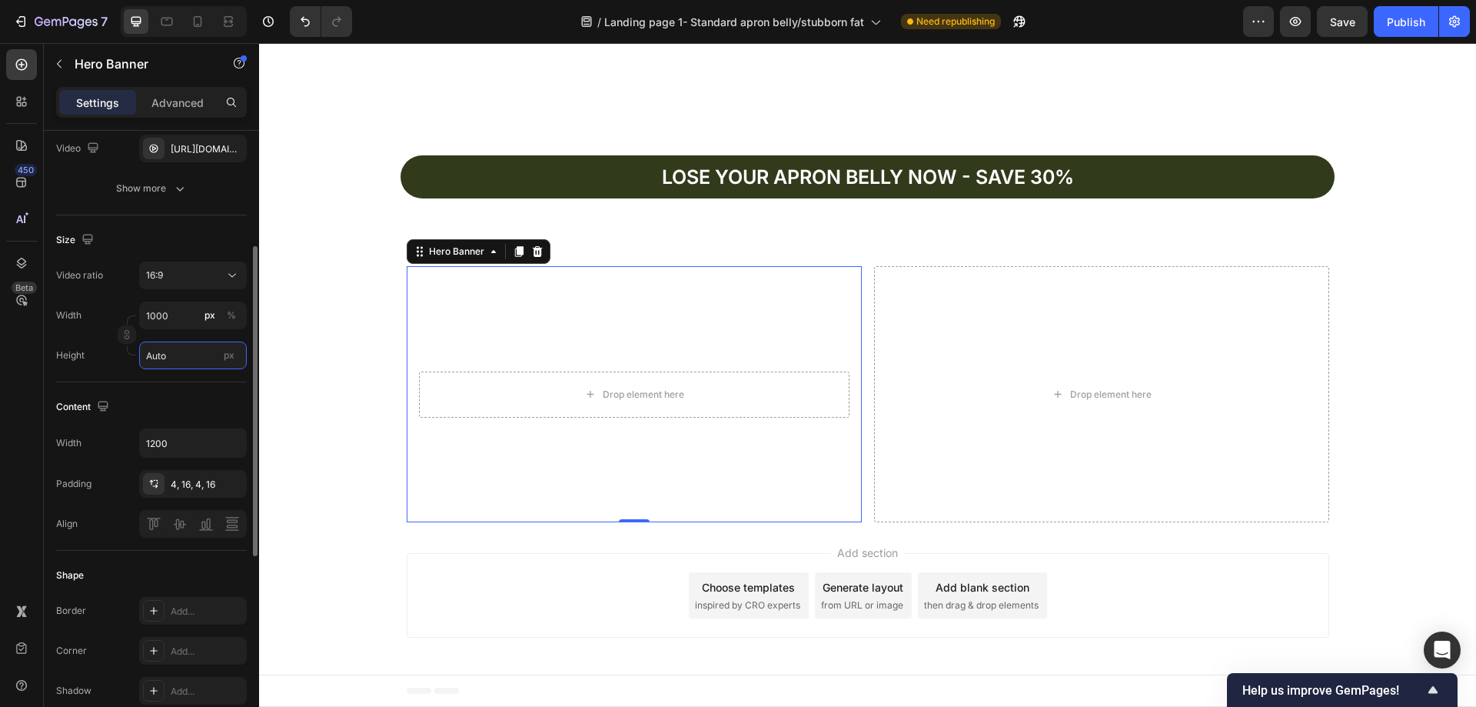
click at [210, 356] on input "Auto" at bounding box center [193, 355] width 108 height 28
click at [195, 361] on input "Auto" at bounding box center [193, 355] width 108 height 28
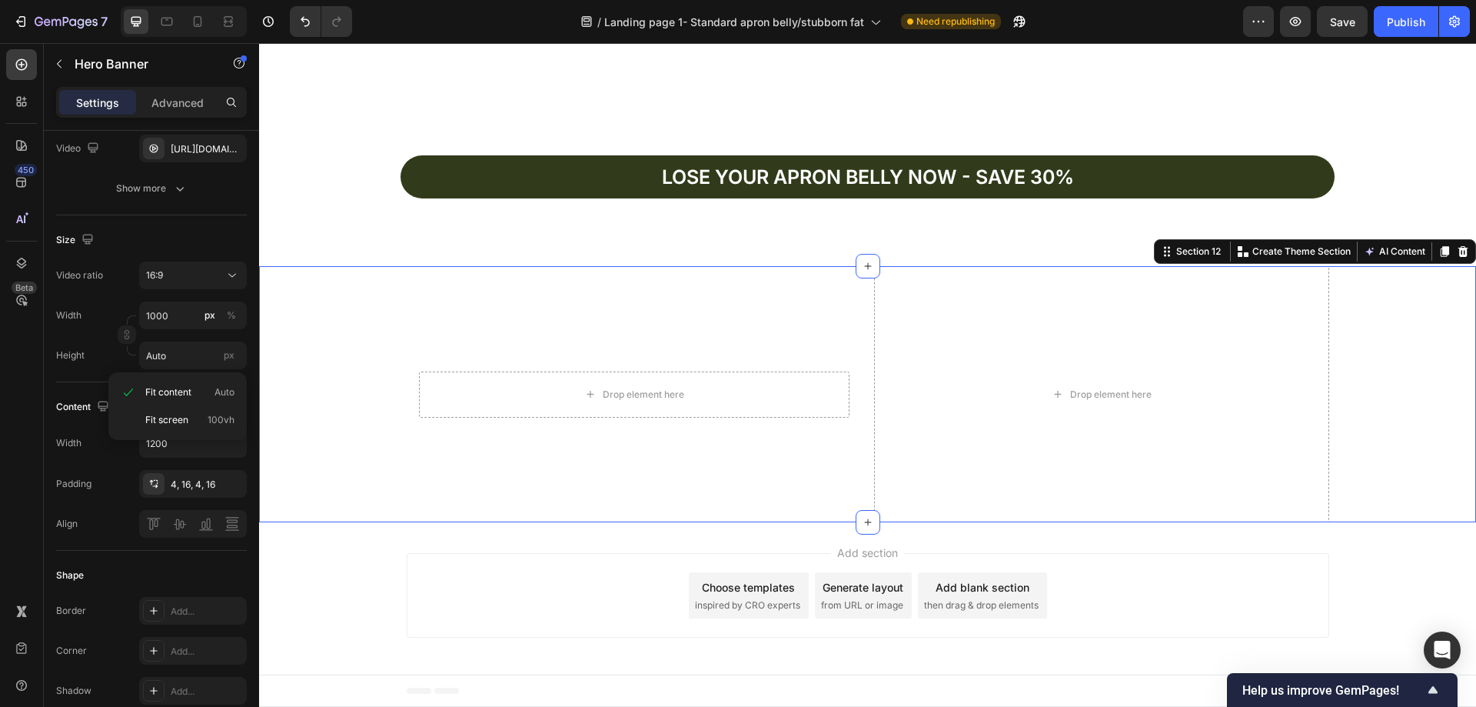
click at [353, 468] on div "Drop element here Hero Banner Drop element here Row" at bounding box center [867, 394] width 1217 height 256
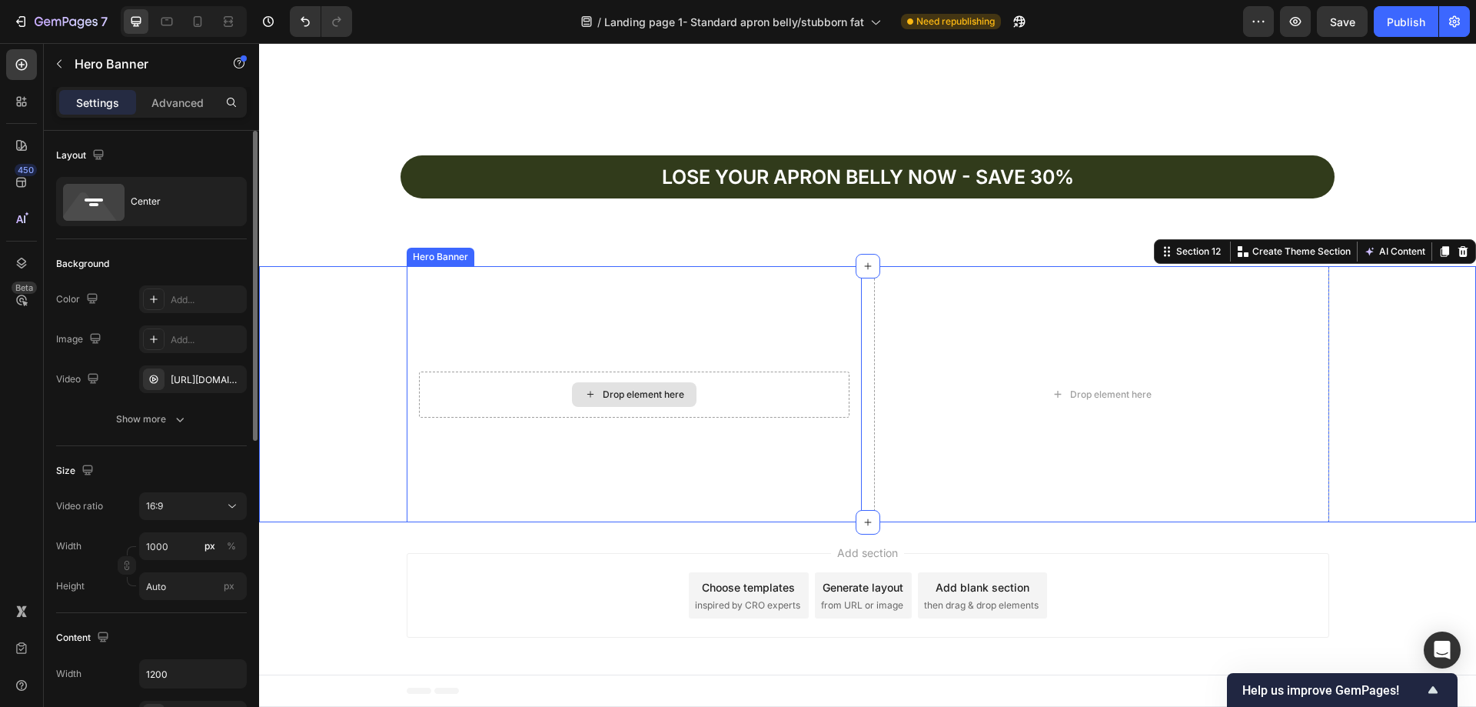
click at [529, 402] on div "Drop element here" at bounding box center [634, 394] width 431 height 46
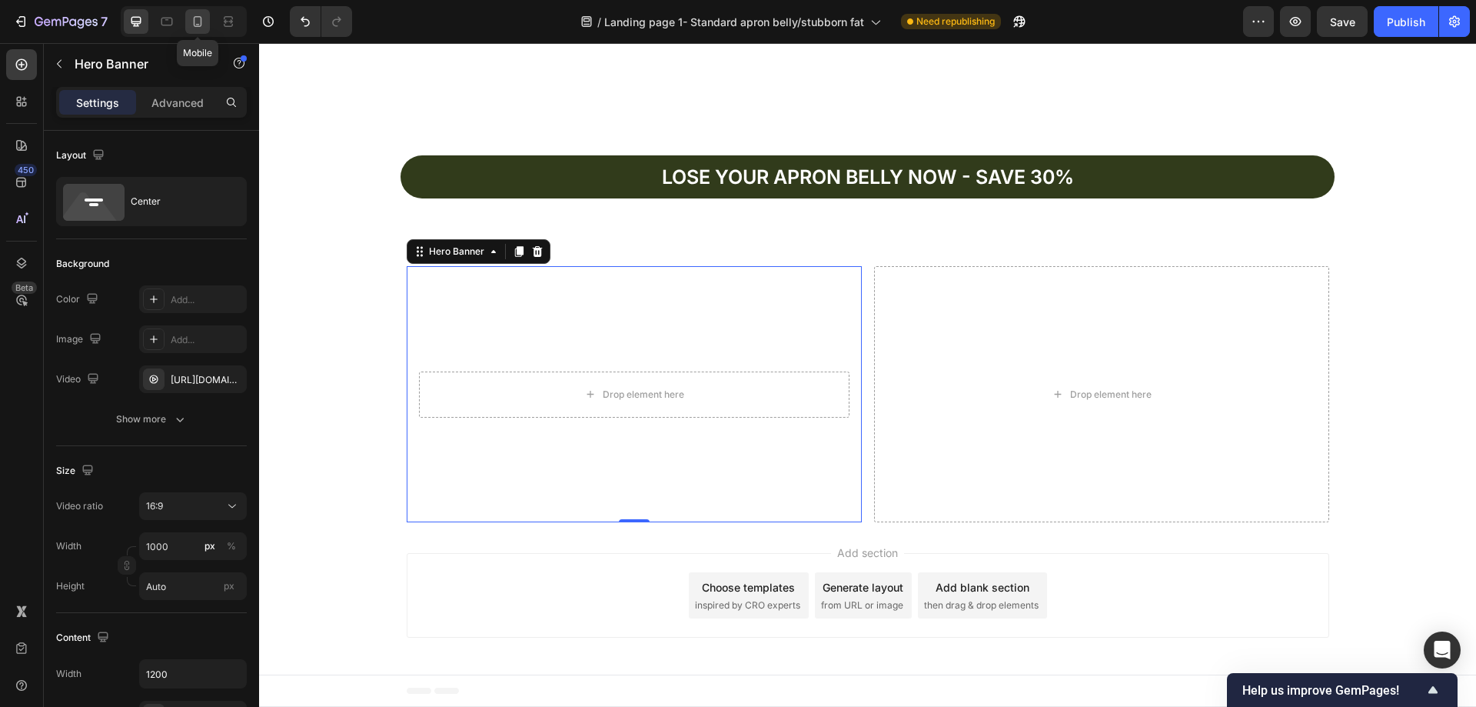
click at [195, 28] on icon at bounding box center [197, 21] width 15 height 15
type input "100"
type input "100%"
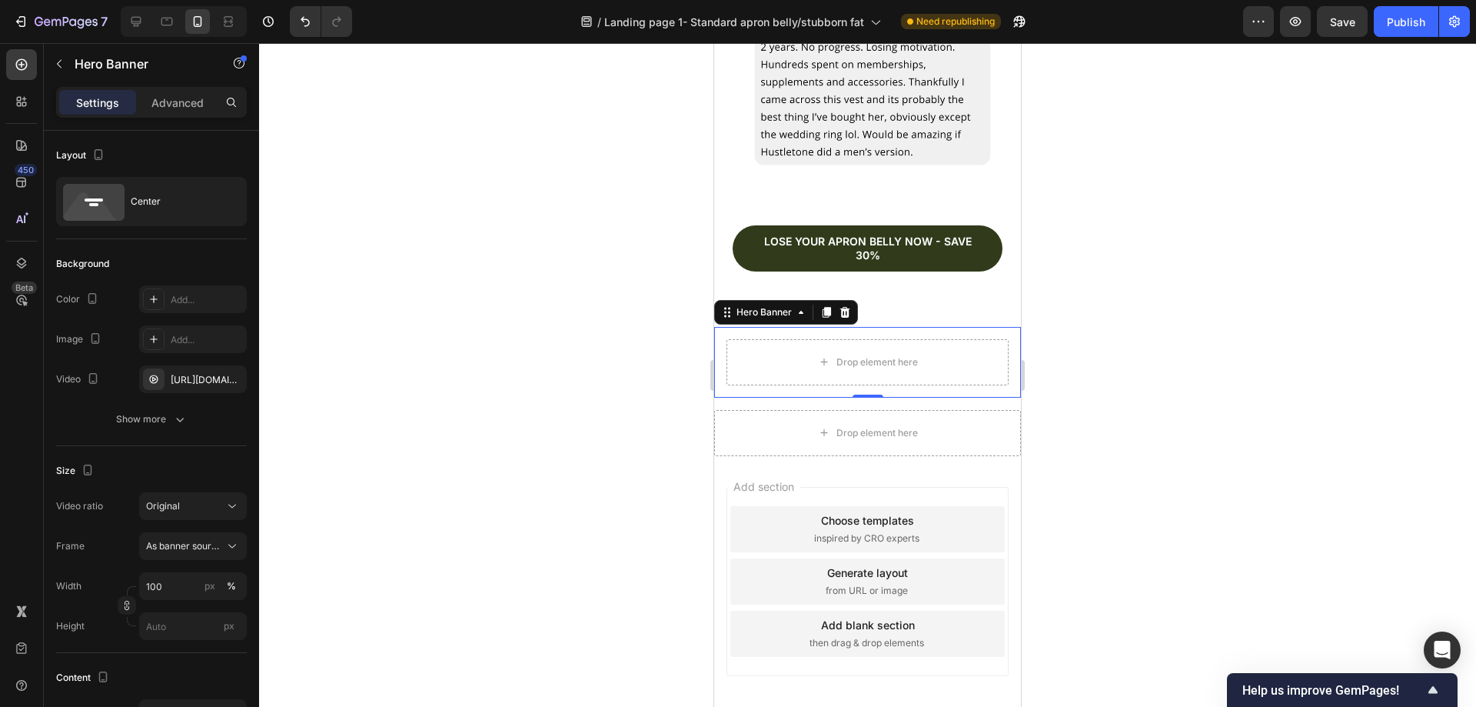
scroll to position [5929, 0]
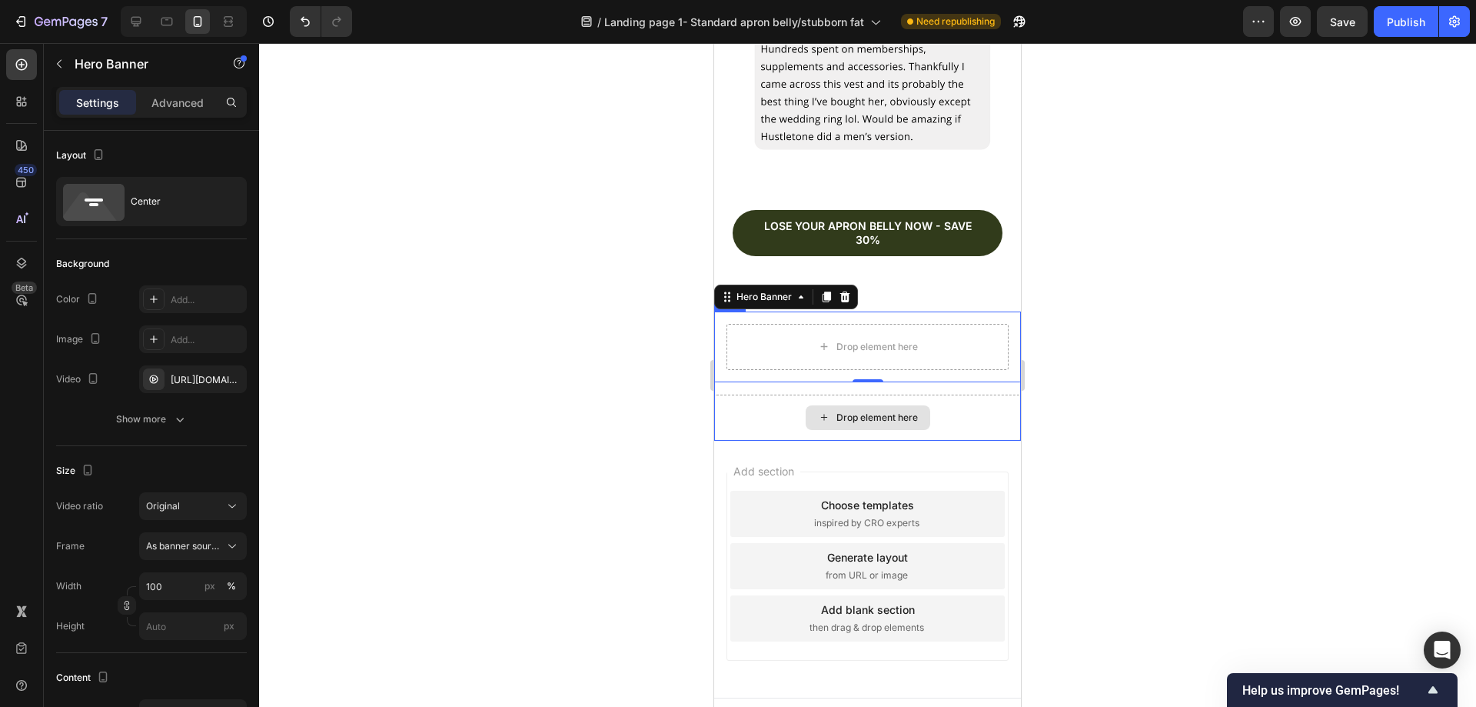
click at [947, 394] on div "Drop element here" at bounding box center [867, 417] width 307 height 46
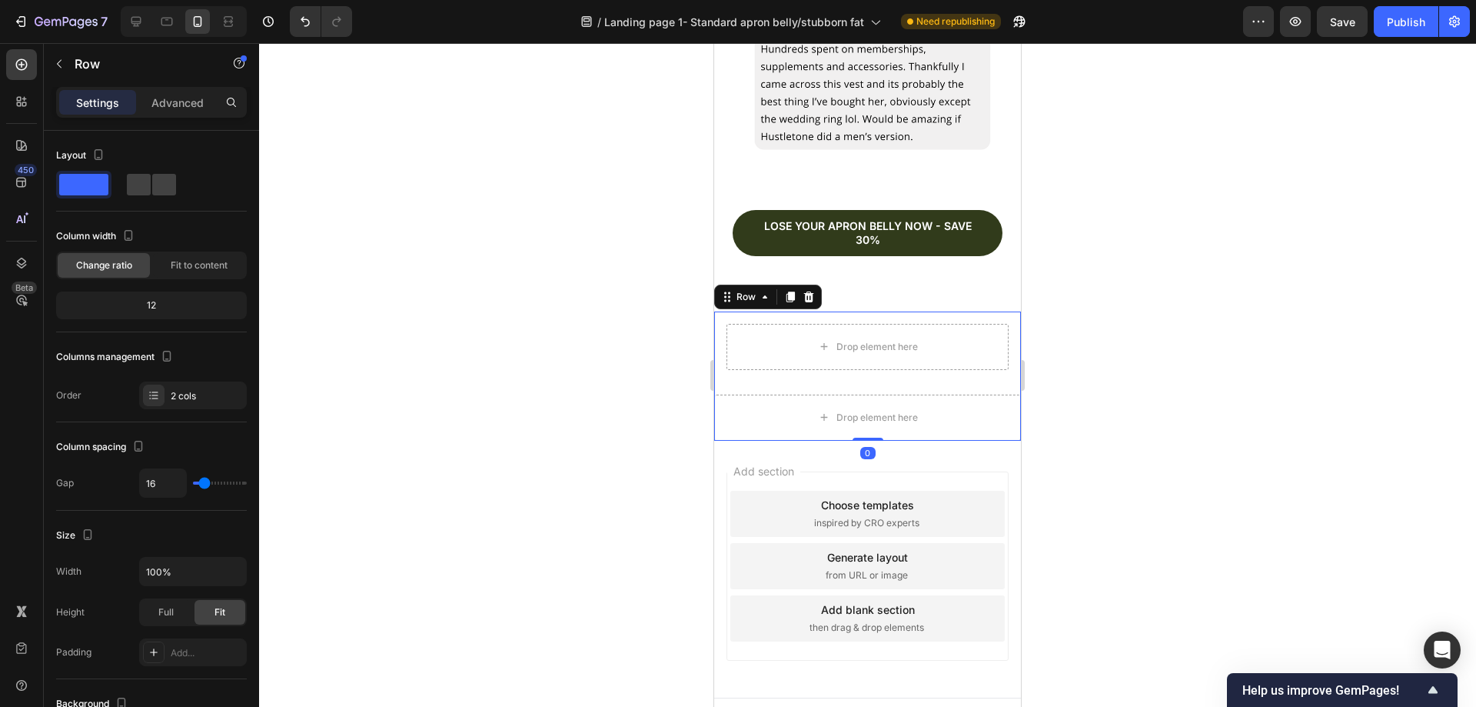
click at [745, 367] on div "Drop element here Hero Banner Drop element here Row 0" at bounding box center [867, 375] width 307 height 129
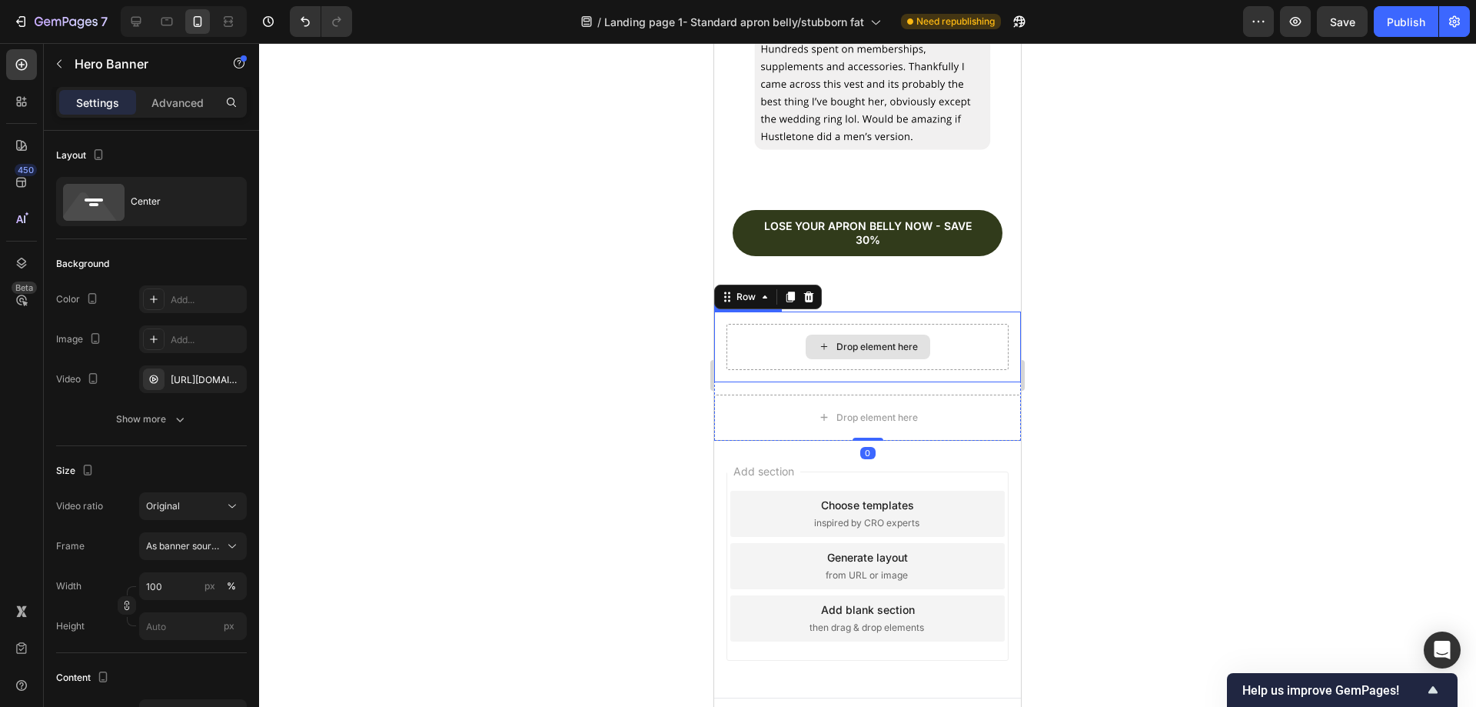
drag, startPoint x: 781, startPoint y: 345, endPoint x: 830, endPoint y: 344, distance: 48.5
click at [782, 344] on div "Drop element here" at bounding box center [868, 347] width 282 height 46
click at [936, 338] on div "Drop element here" at bounding box center [868, 347] width 282 height 46
click at [846, 291] on icon at bounding box center [845, 297] width 12 height 12
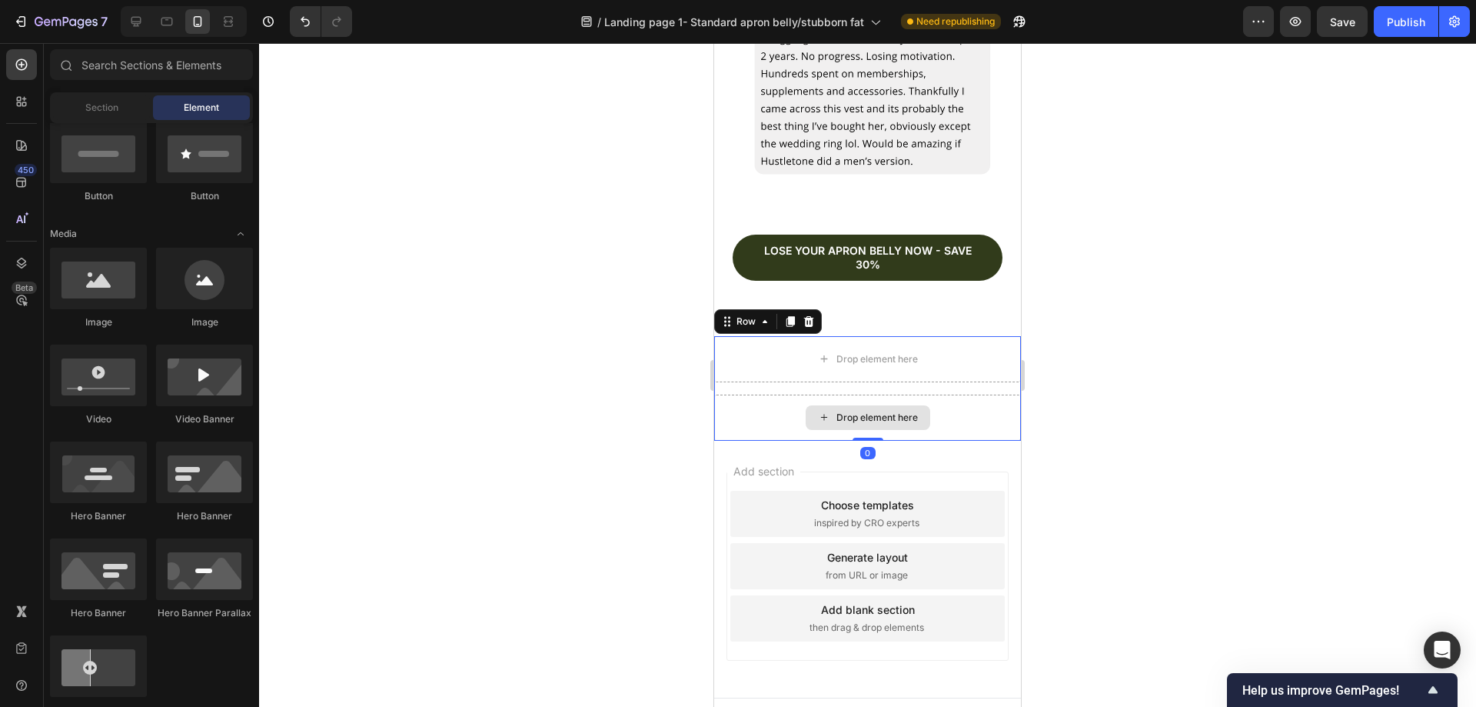
click at [933, 394] on div "Drop element here" at bounding box center [867, 417] width 307 height 46
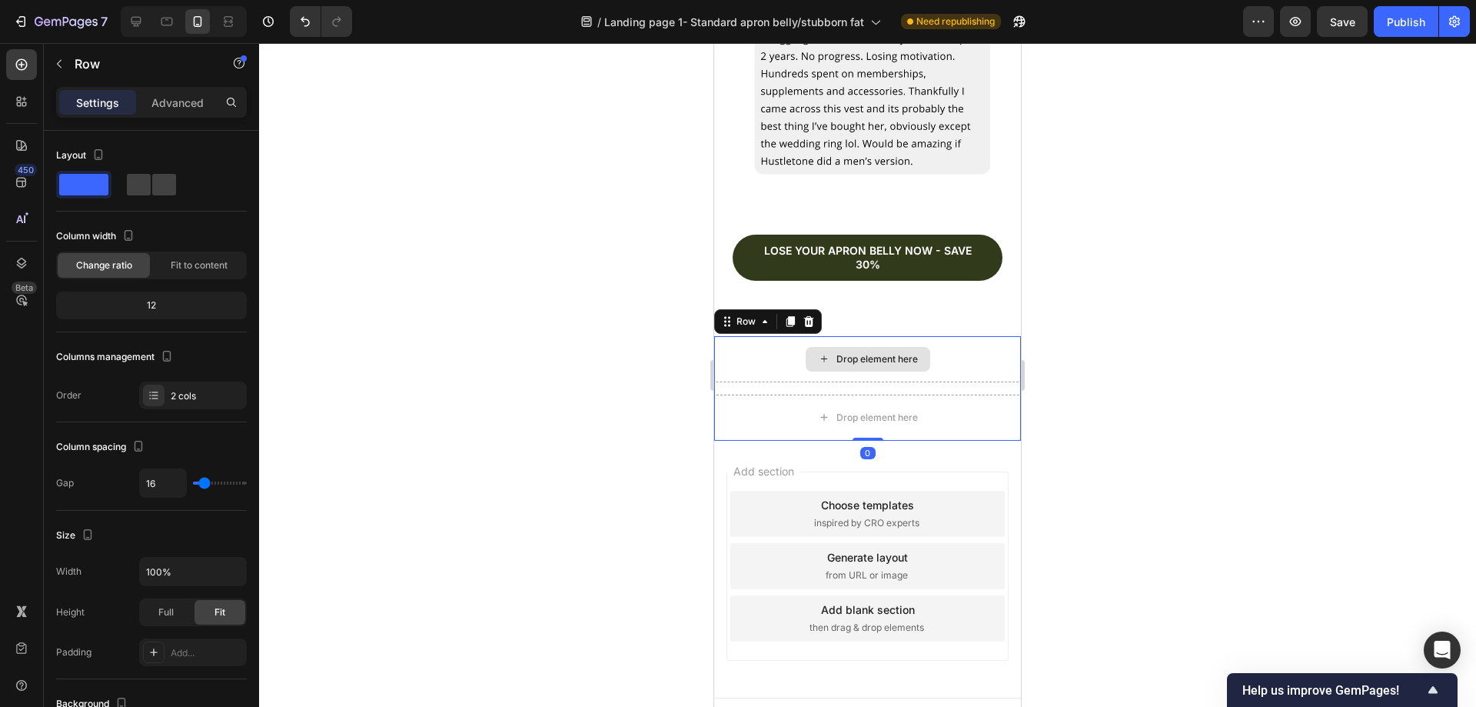
click at [978, 341] on div "Drop element here" at bounding box center [867, 359] width 307 height 46
click at [963, 394] on div "Drop element here" at bounding box center [867, 417] width 307 height 46
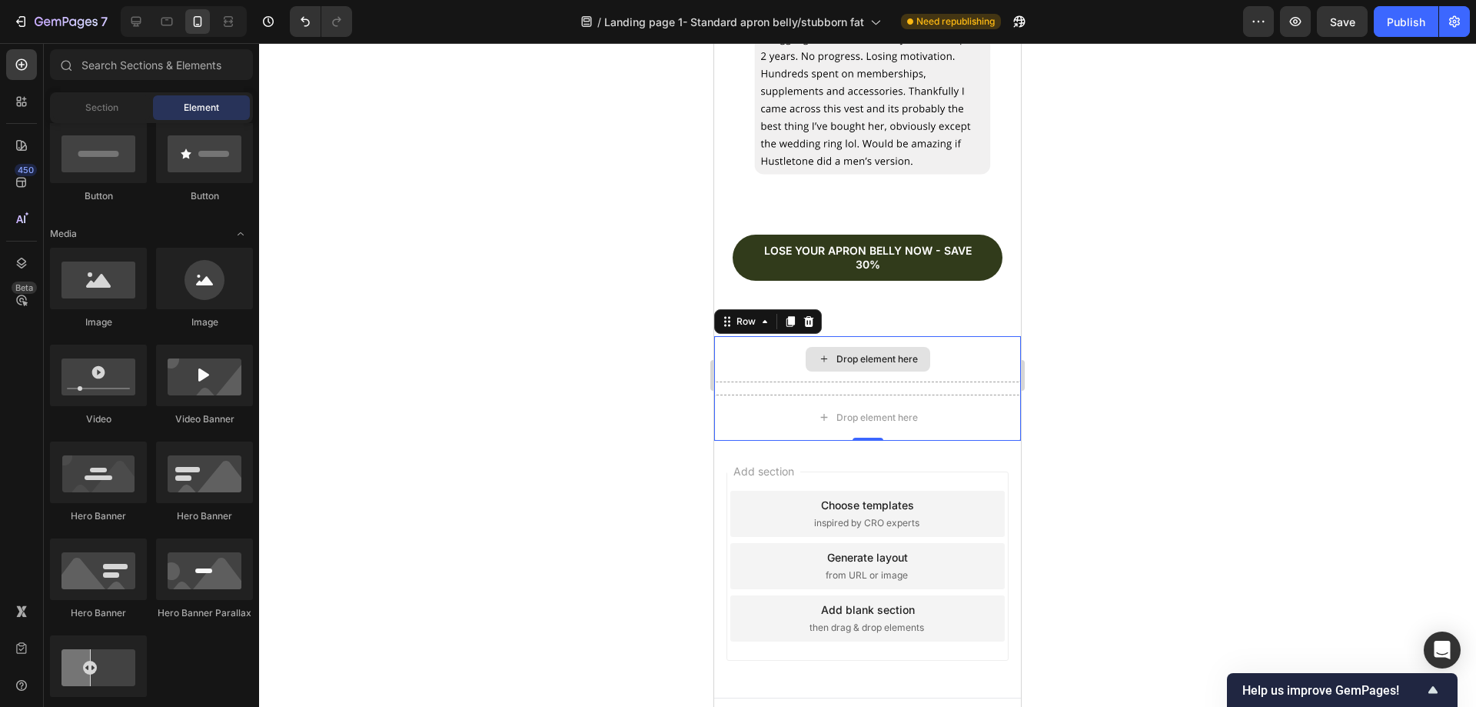
click at [858, 347] on div "Drop element here" at bounding box center [868, 359] width 125 height 25
click at [101, 114] on span "Section" at bounding box center [101, 108] width 33 height 14
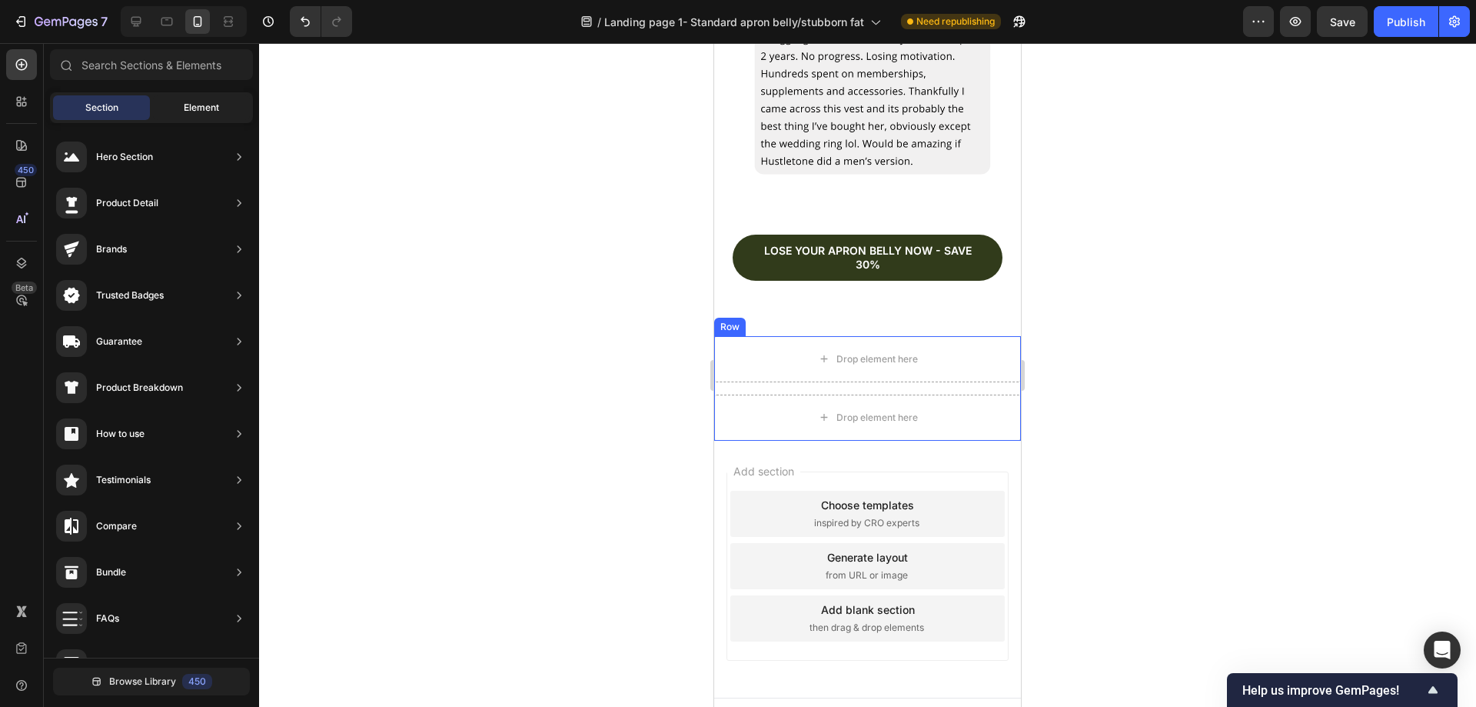
click at [209, 108] on span "Element" at bounding box center [201, 108] width 35 height 14
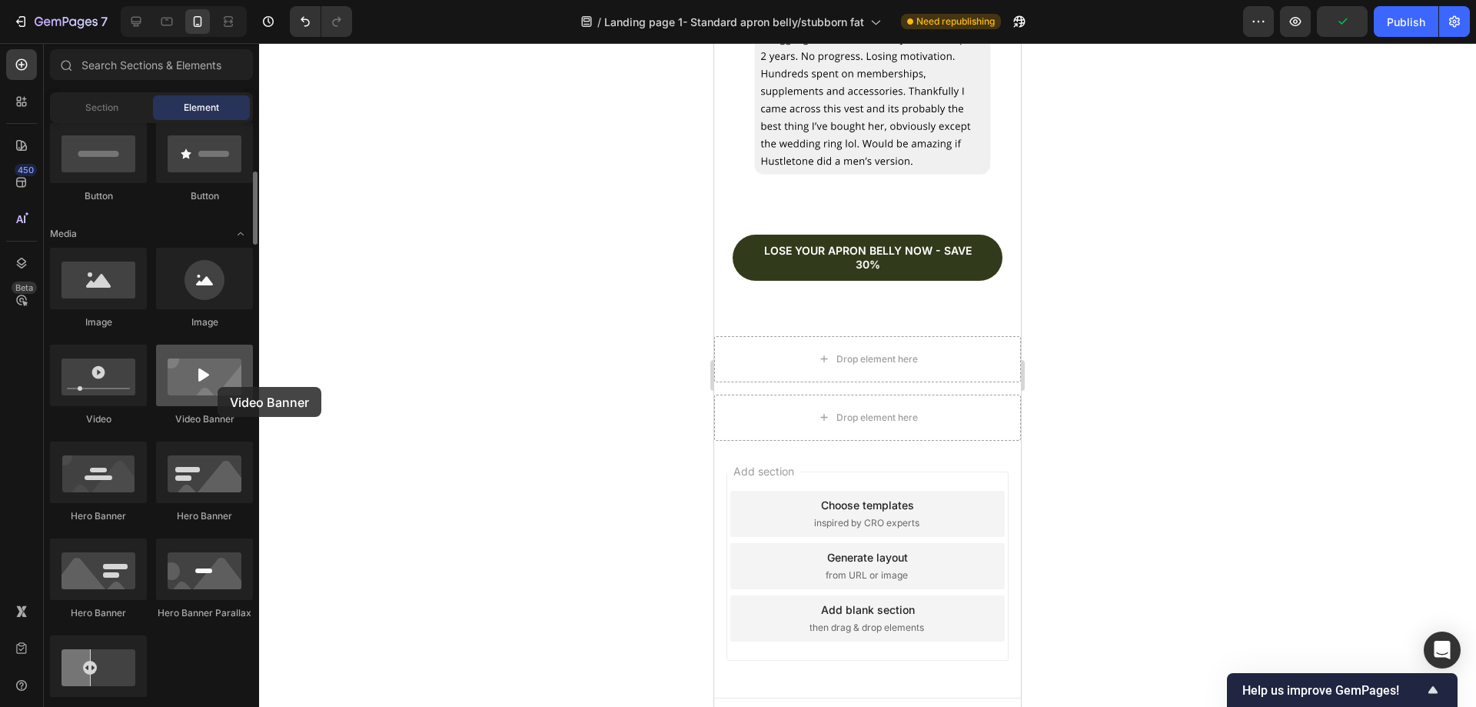
drag, startPoint x: 195, startPoint y: 401, endPoint x: 218, endPoint y: 387, distance: 27.3
click at [218, 387] on div at bounding box center [204, 375] width 97 height 62
drag, startPoint x: 212, startPoint y: 410, endPoint x: 182, endPoint y: 385, distance: 38.8
click at [182, 385] on div "Video Banner" at bounding box center [204, 384] width 97 height 81
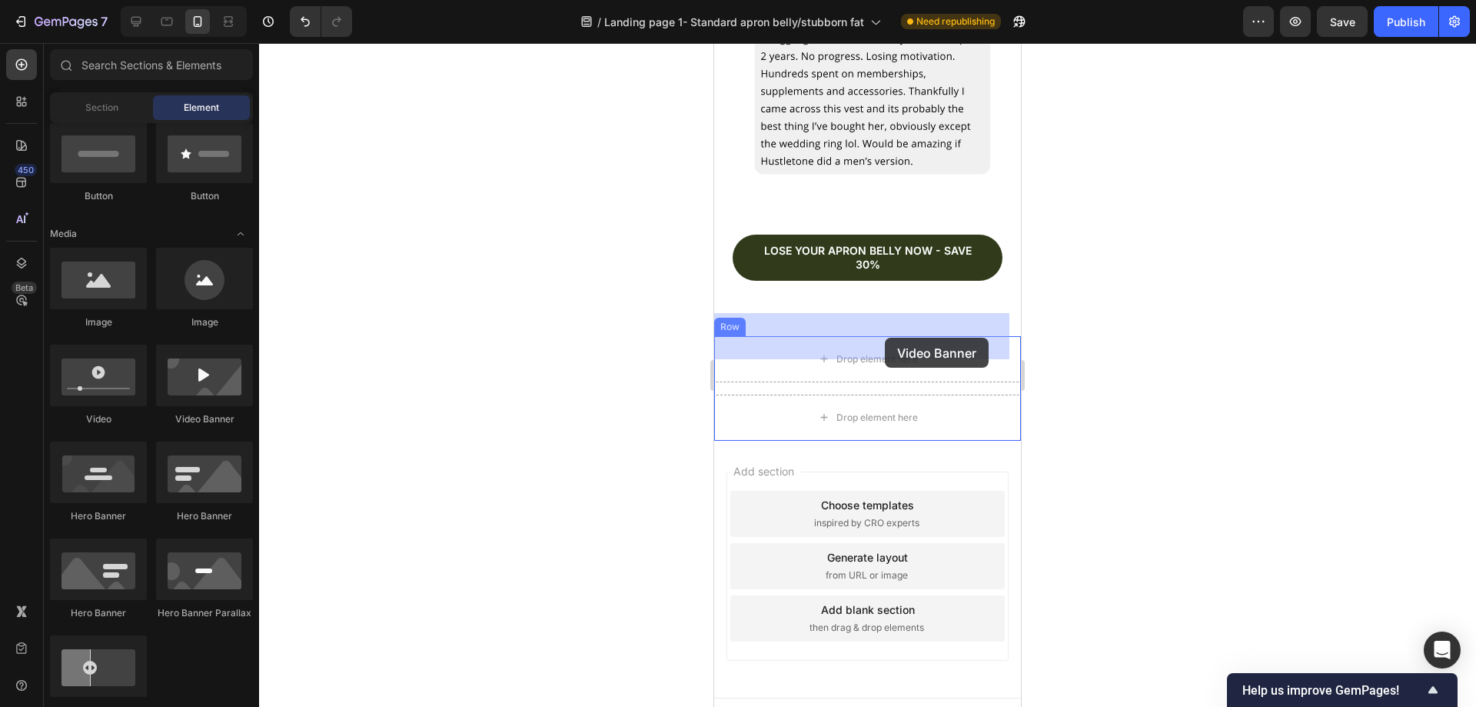
drag, startPoint x: 899, startPoint y: 424, endPoint x: 885, endPoint y: 338, distance: 87.3
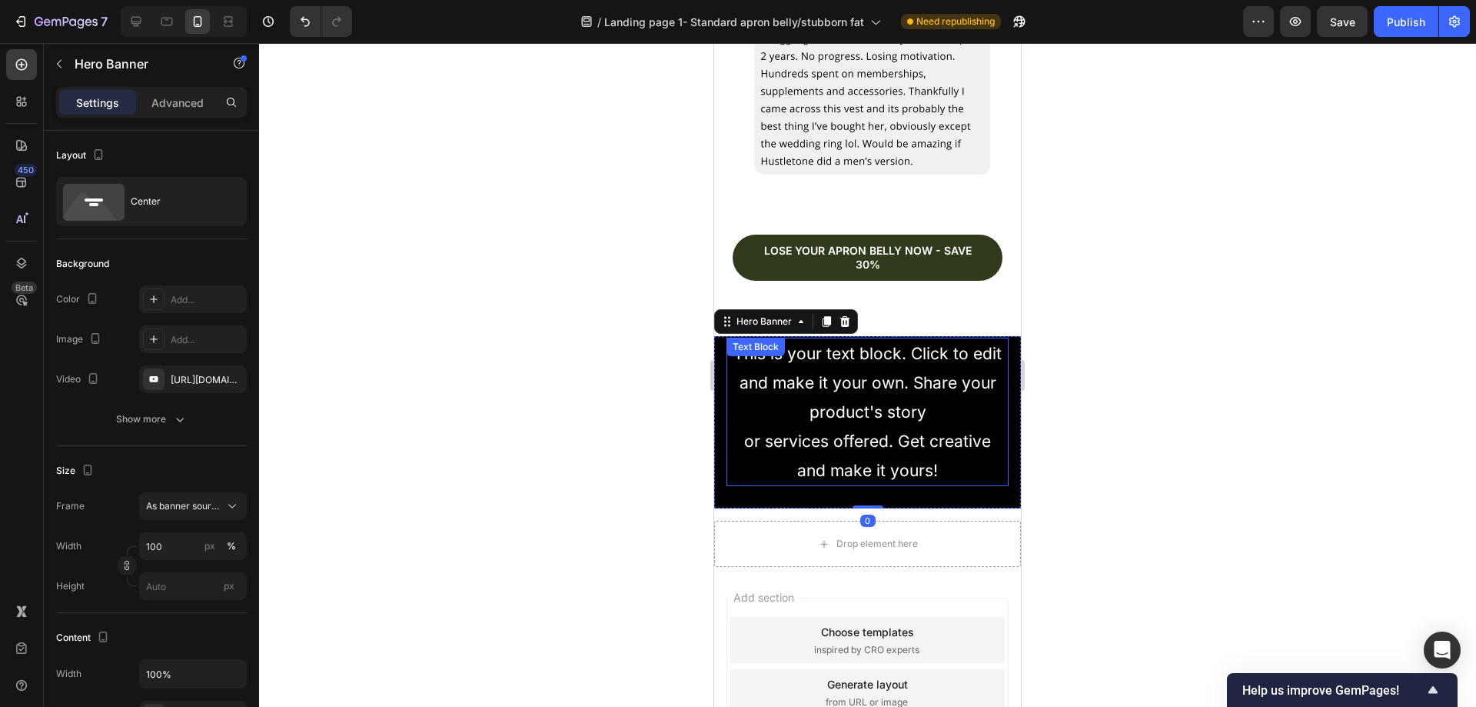
scroll to position [5929, 0]
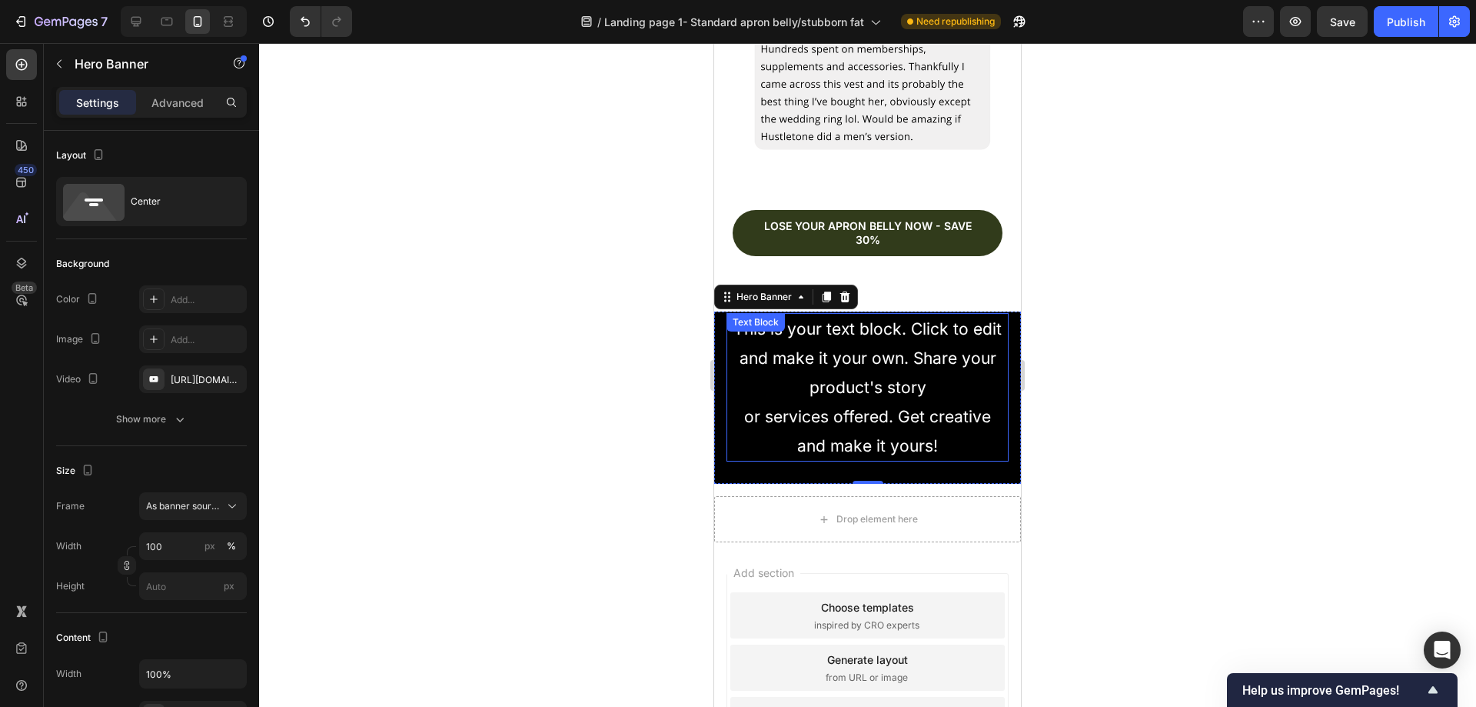
click at [916, 372] on div "This is your text block. Click to edit and make it your own. Share your product…" at bounding box center [868, 387] width 282 height 148
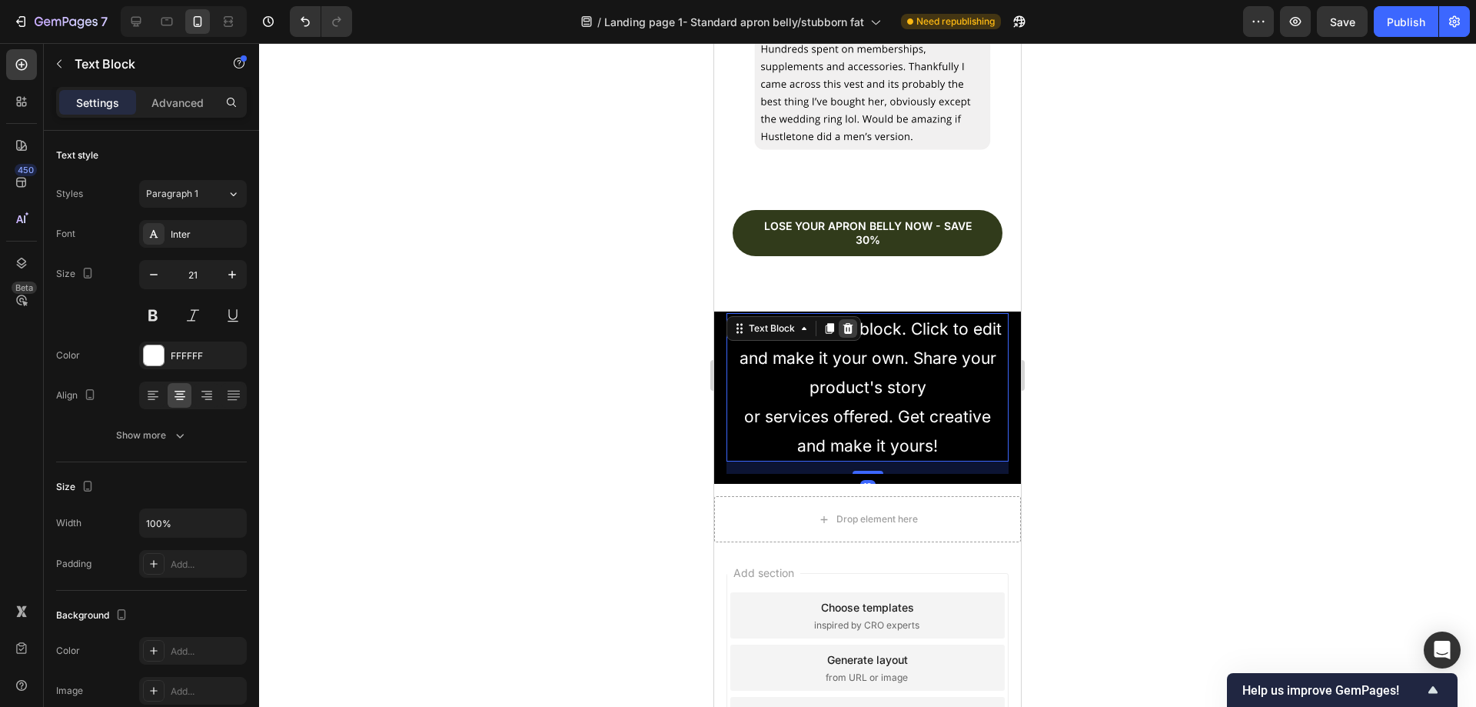
click at [851, 323] on icon at bounding box center [848, 328] width 10 height 11
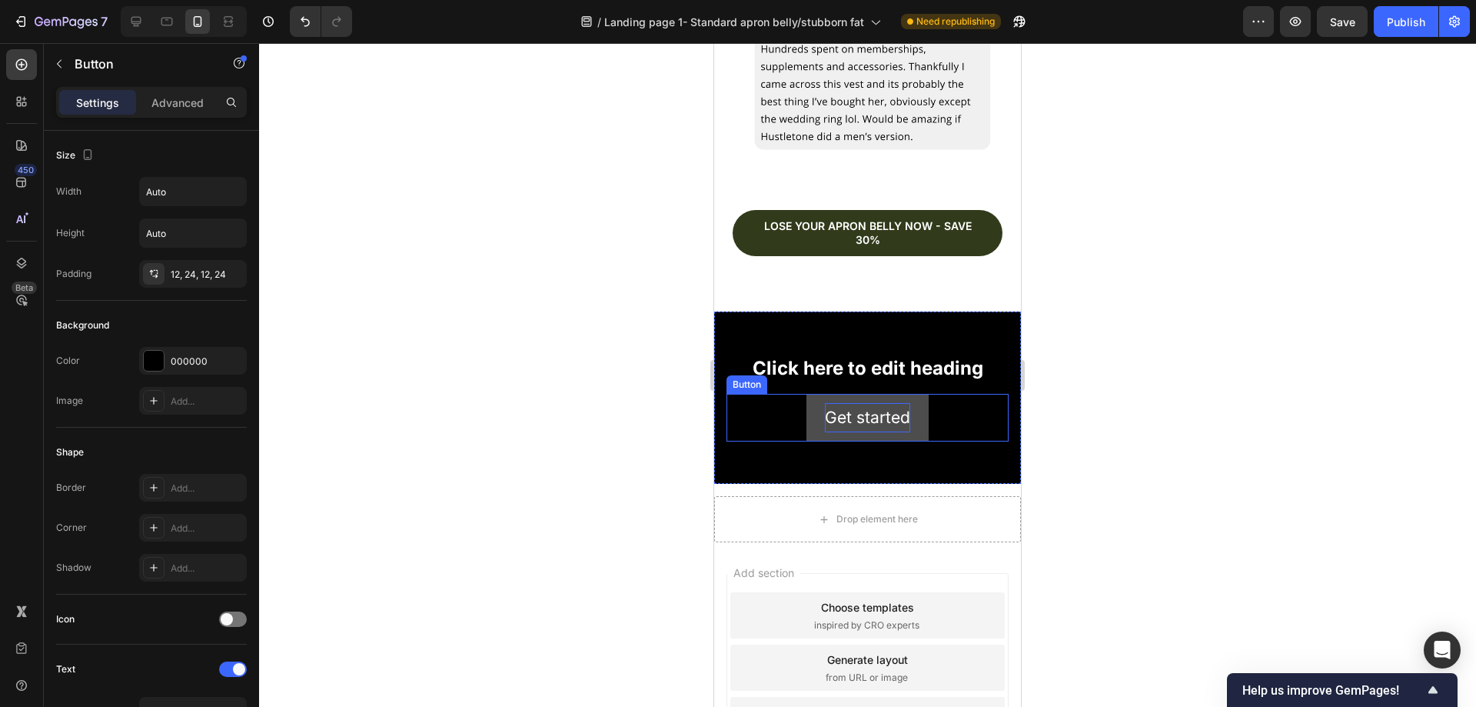
click at [877, 403] on div "Get started" at bounding box center [867, 417] width 85 height 29
click at [833, 374] on icon at bounding box center [831, 379] width 10 height 11
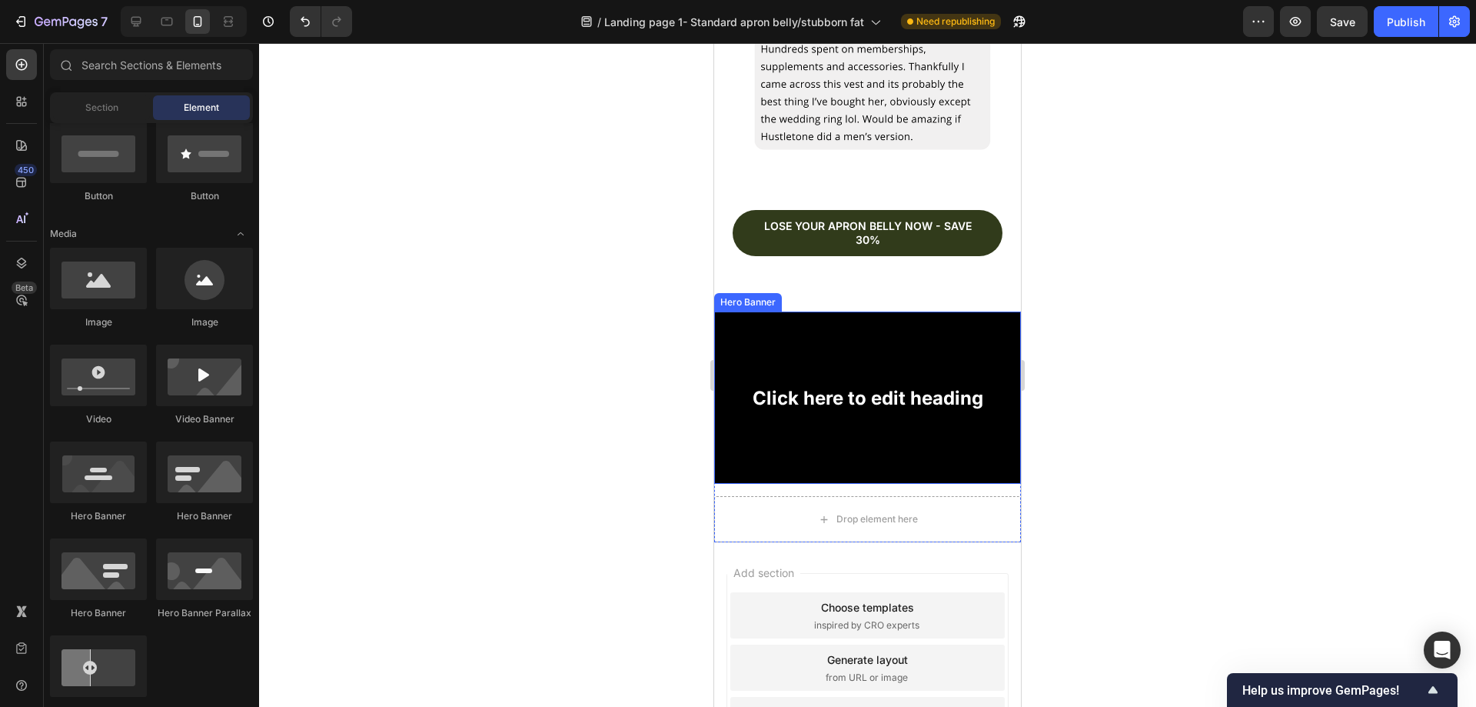
click at [881, 344] on div "Background Image" at bounding box center [867, 397] width 307 height 172
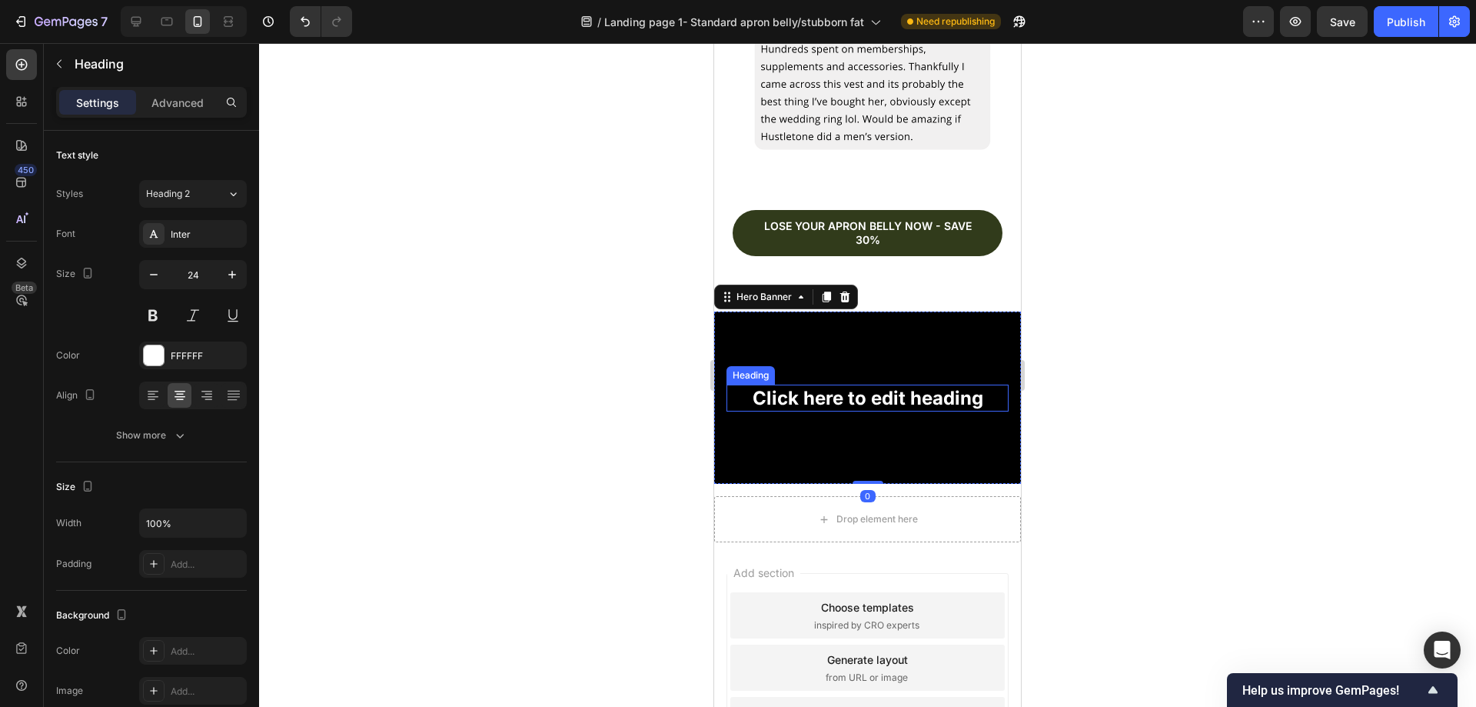
click at [889, 384] on h2 "Click here to edit heading" at bounding box center [868, 397] width 282 height 27
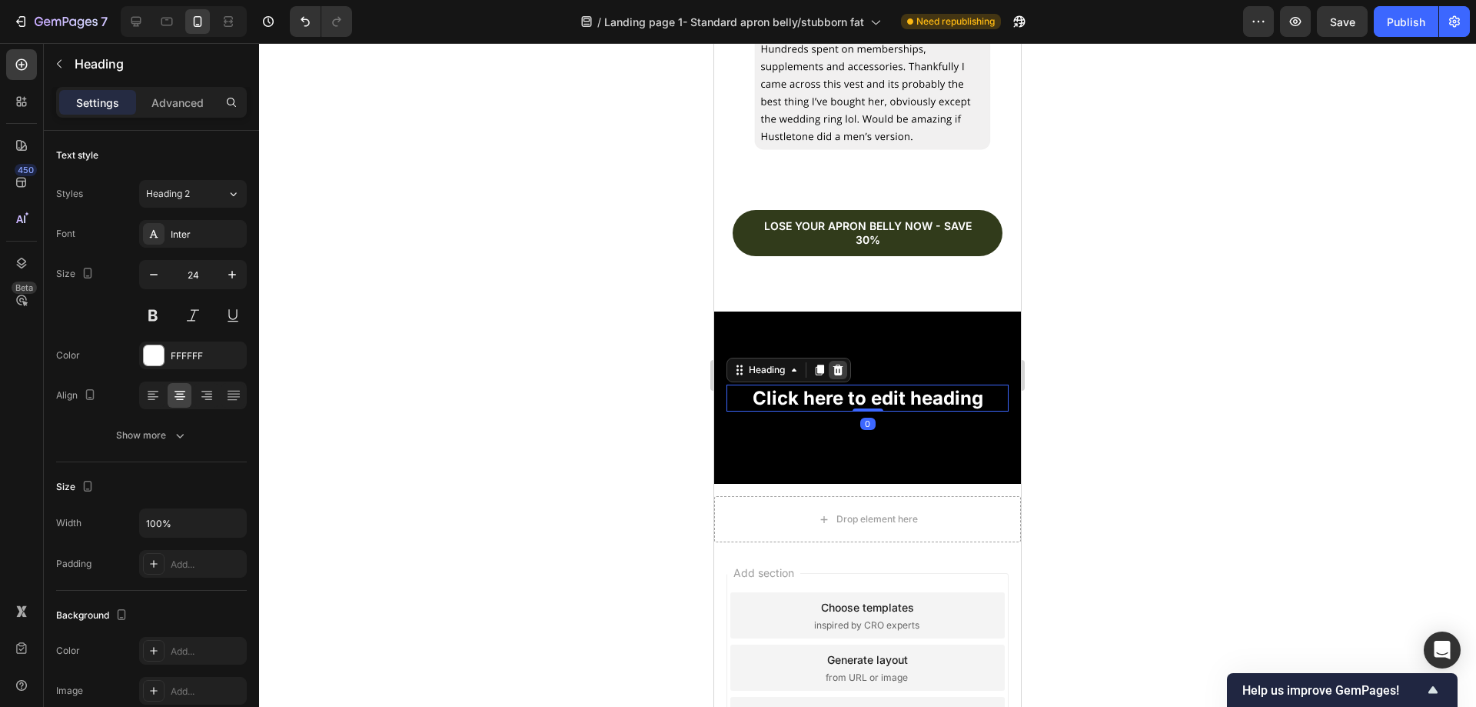
click at [839, 364] on icon at bounding box center [838, 369] width 10 height 11
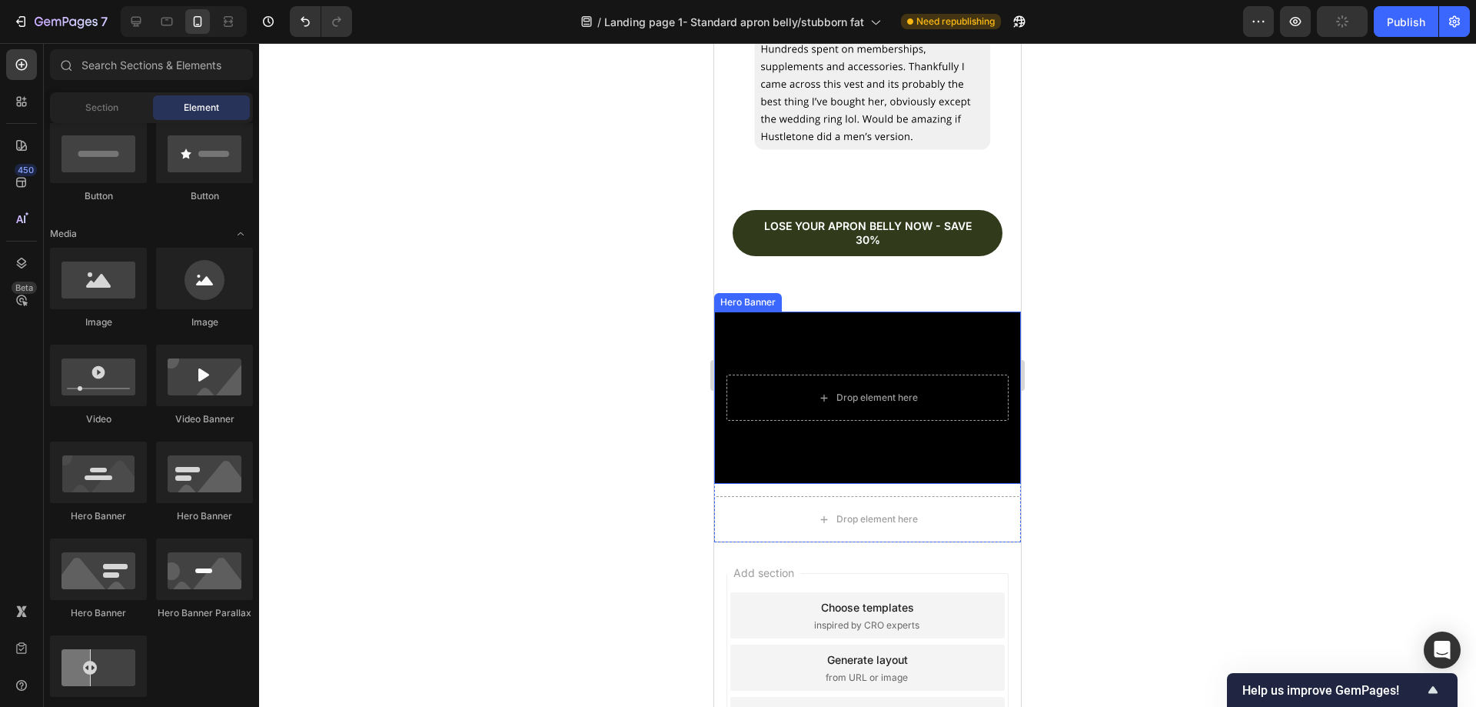
click at [881, 442] on div "Background Image" at bounding box center [867, 397] width 307 height 172
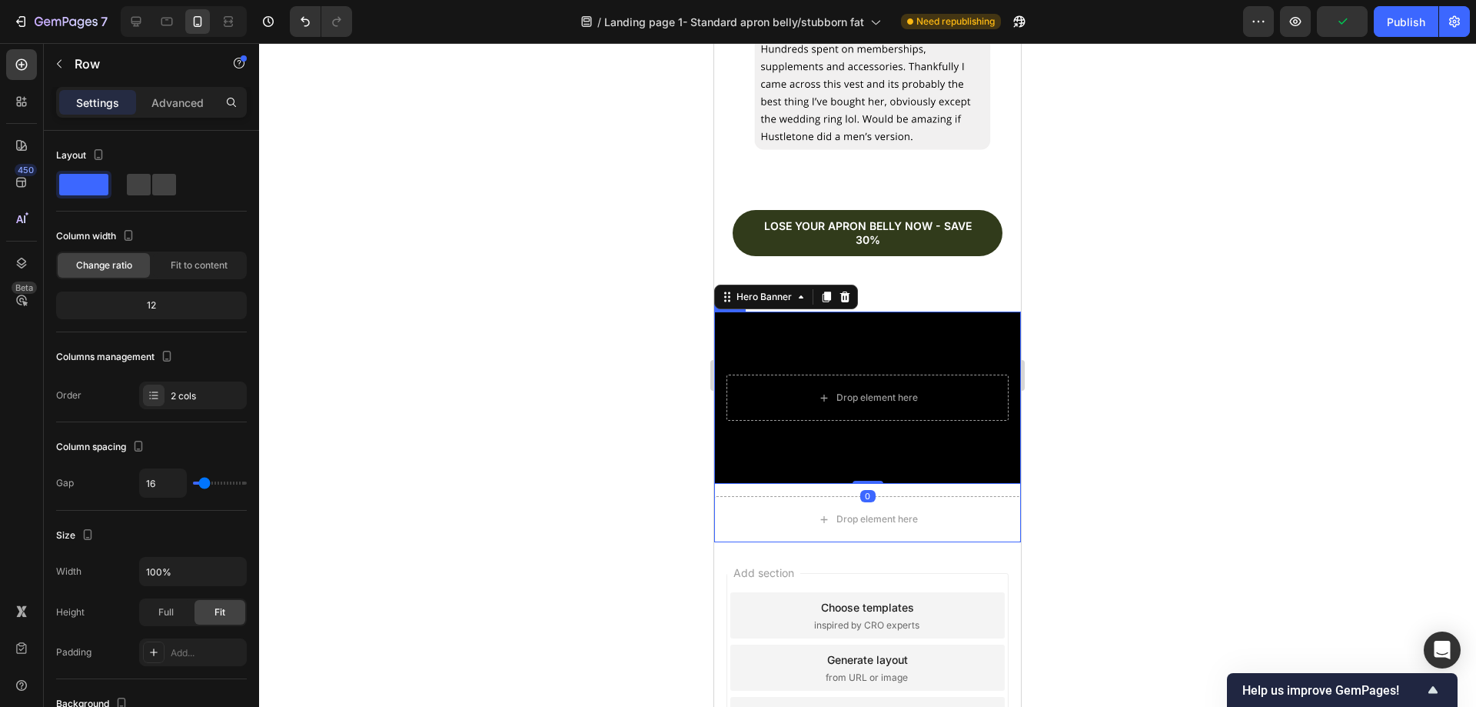
click at [870, 455] on div "Drop element here Hero Banner 0 Drop element here Row" at bounding box center [867, 426] width 307 height 231
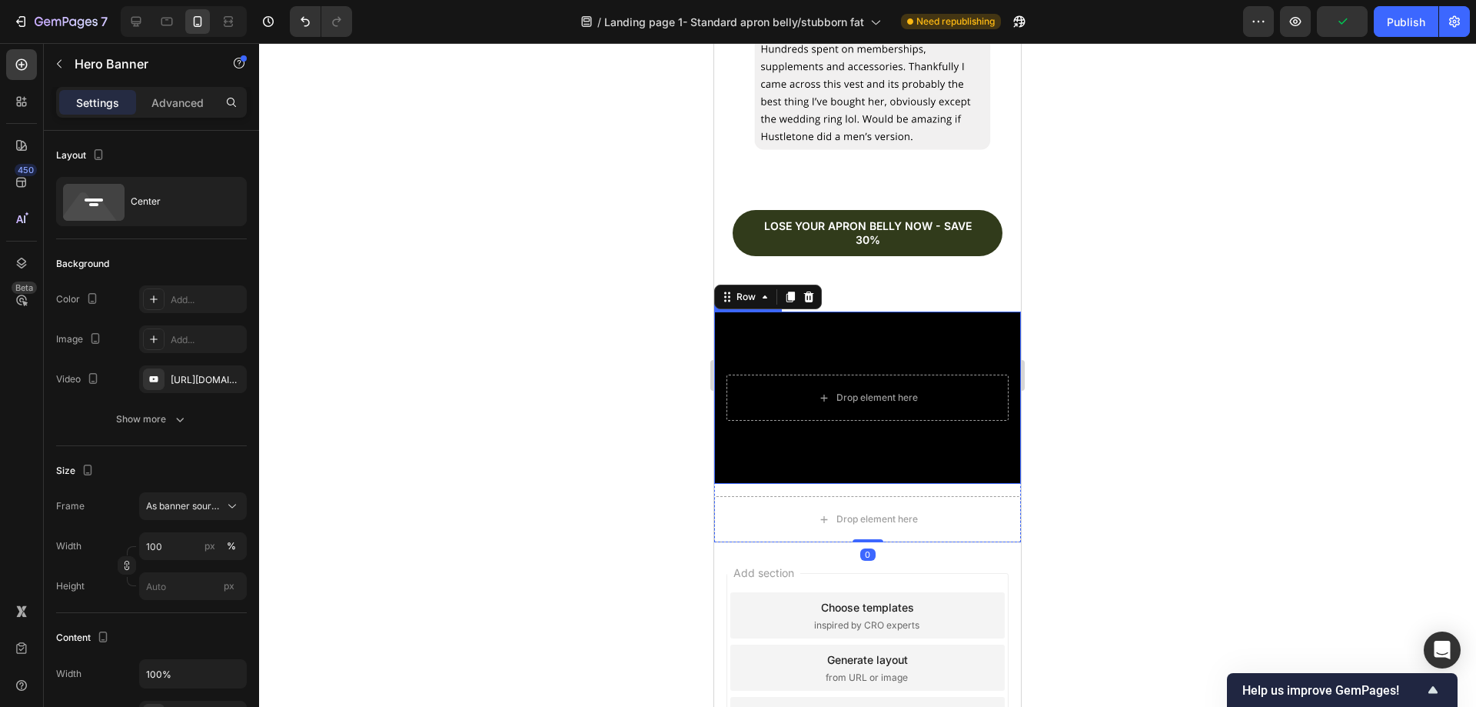
click at [905, 429] on div "Background Image" at bounding box center [867, 397] width 307 height 172
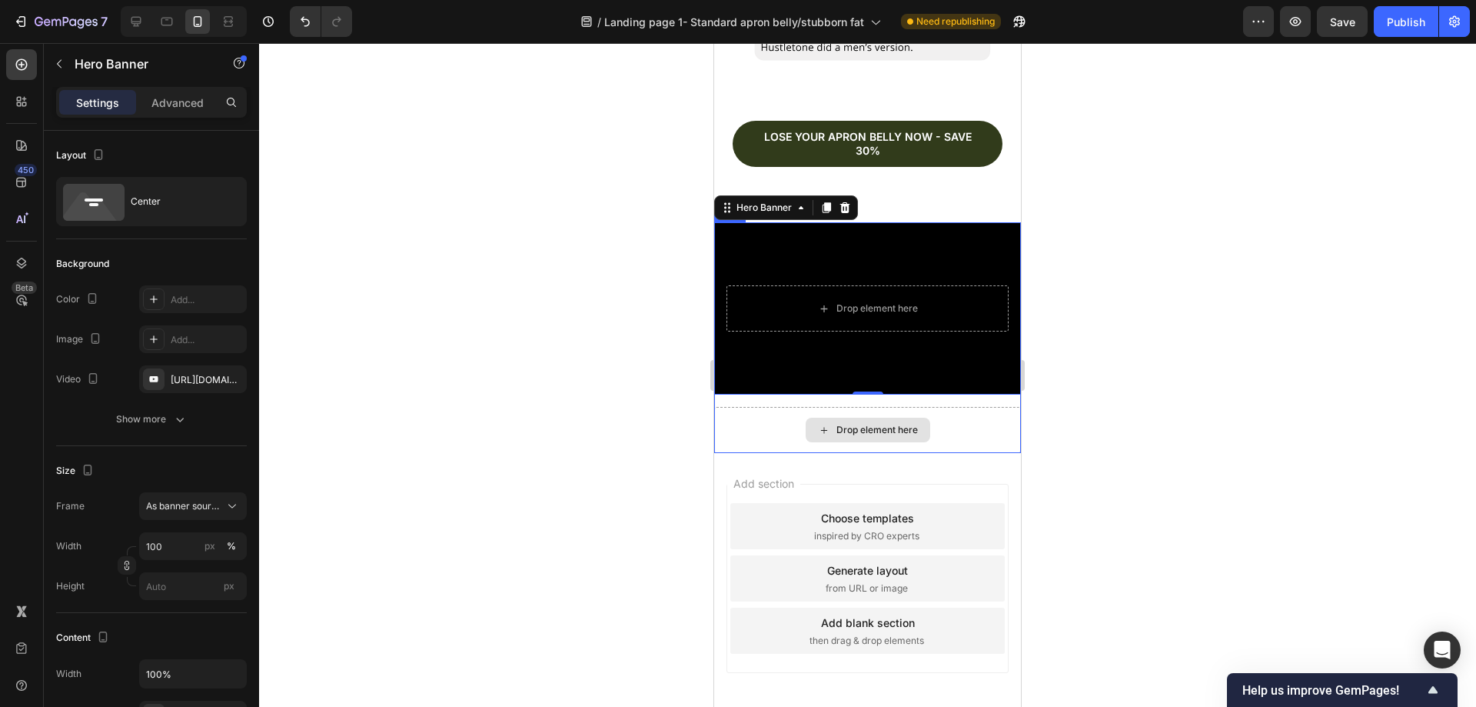
scroll to position [6024, 0]
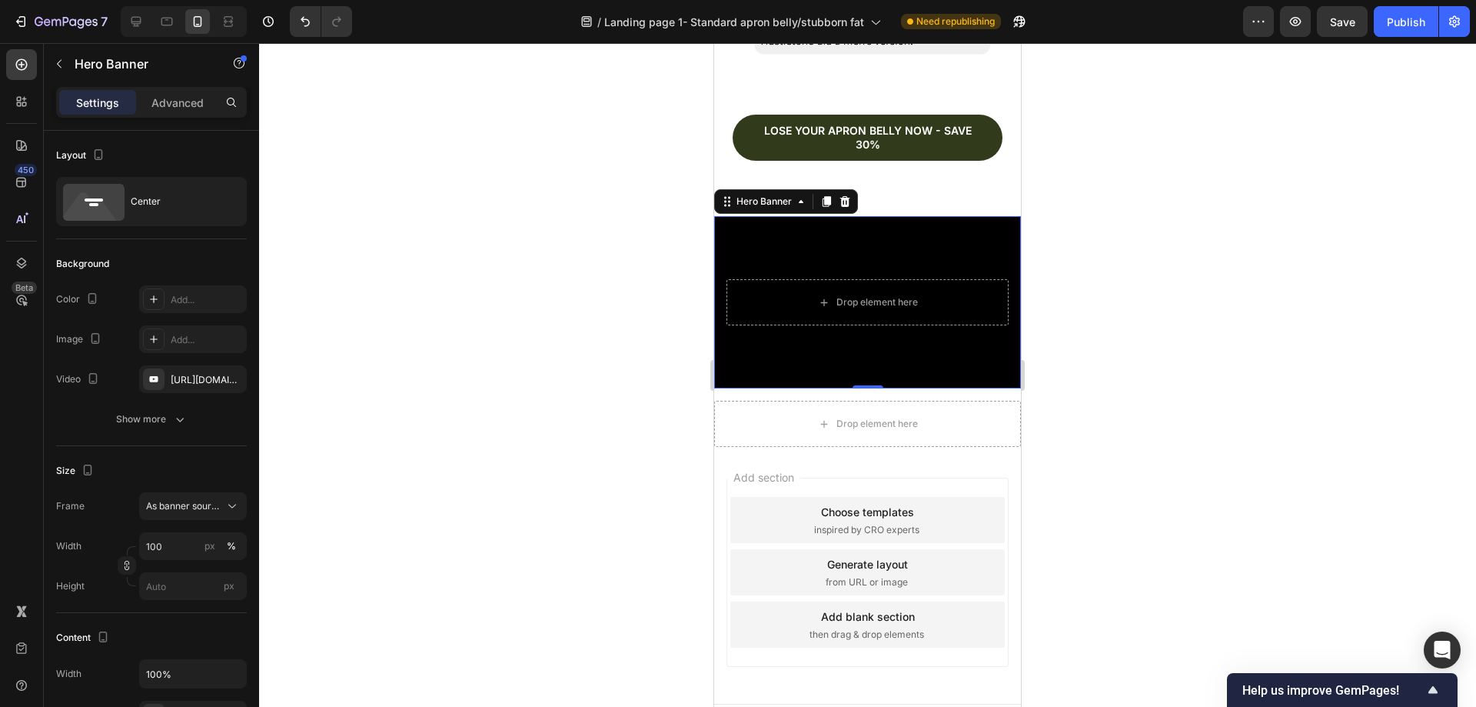
click at [945, 216] on div "Background Image" at bounding box center [867, 302] width 307 height 172
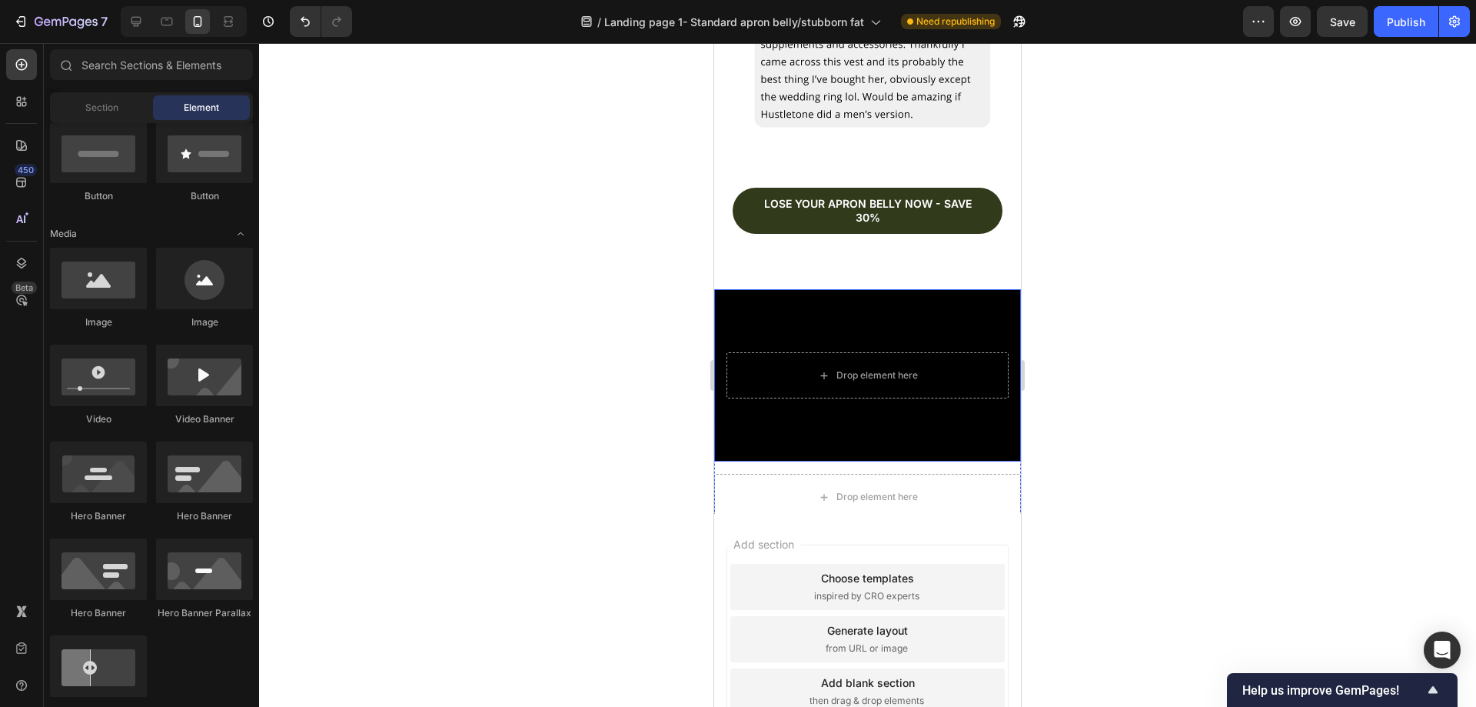
scroll to position [5947, 0]
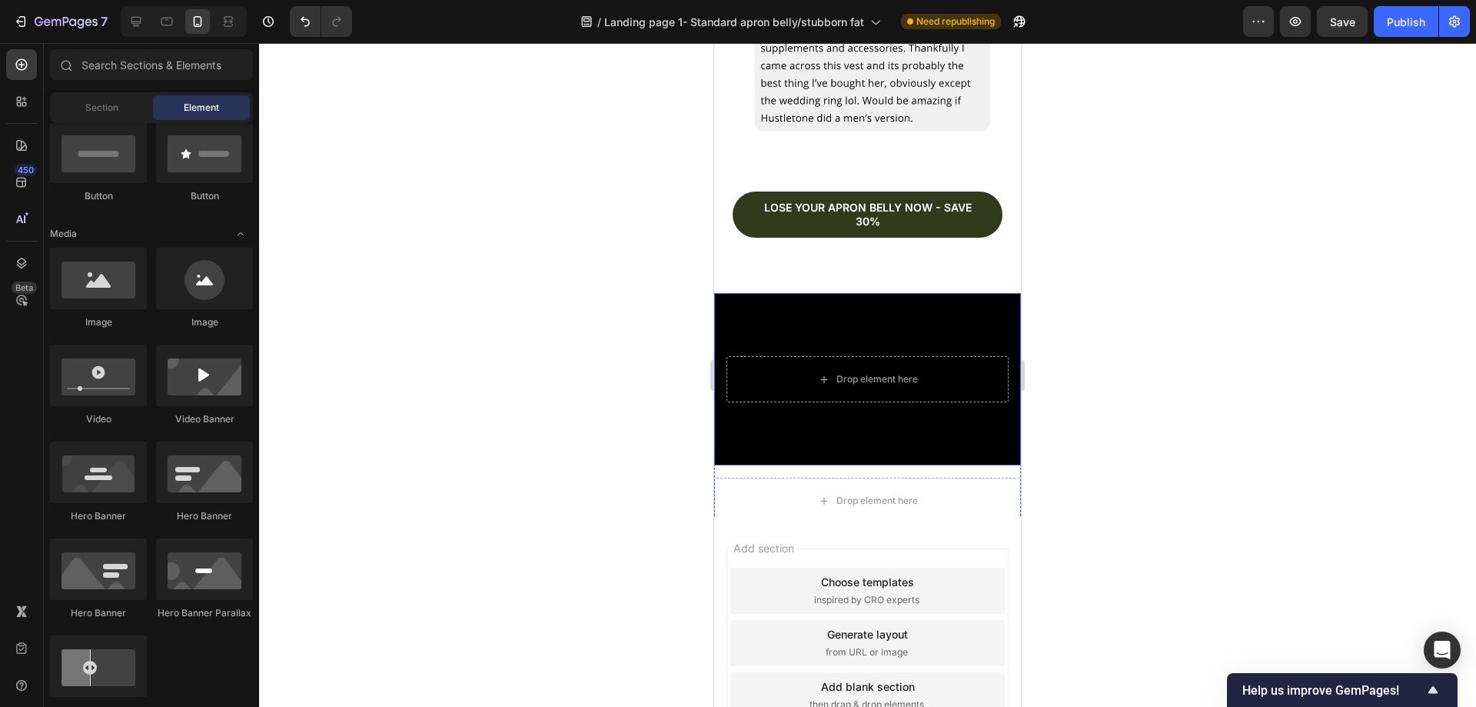
drag, startPoint x: 968, startPoint y: 408, endPoint x: 958, endPoint y: 405, distance: 10.5
click at [967, 408] on div "Background Image" at bounding box center [867, 379] width 307 height 172
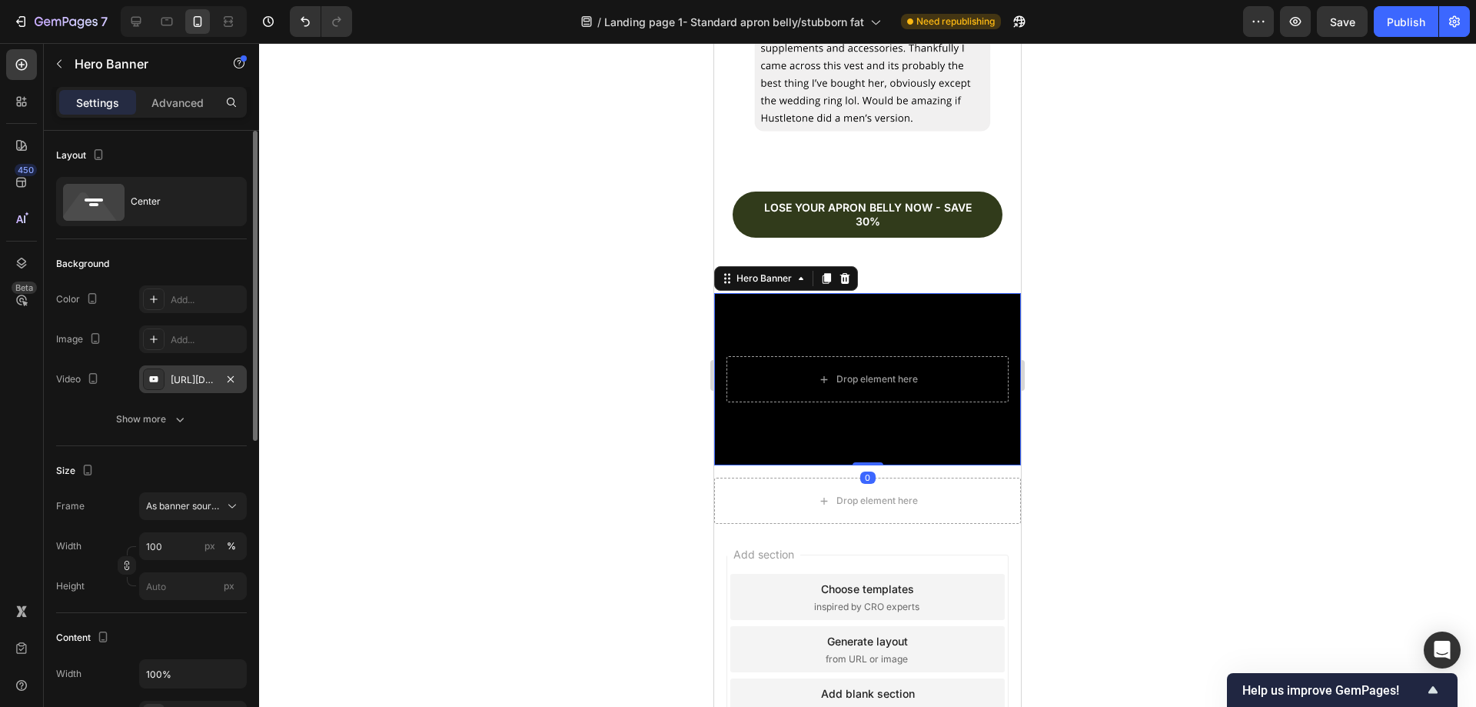
click at [213, 377] on div "https://www.youtube.com/watch?v=drIt4RH_kyQ" at bounding box center [193, 380] width 45 height 14
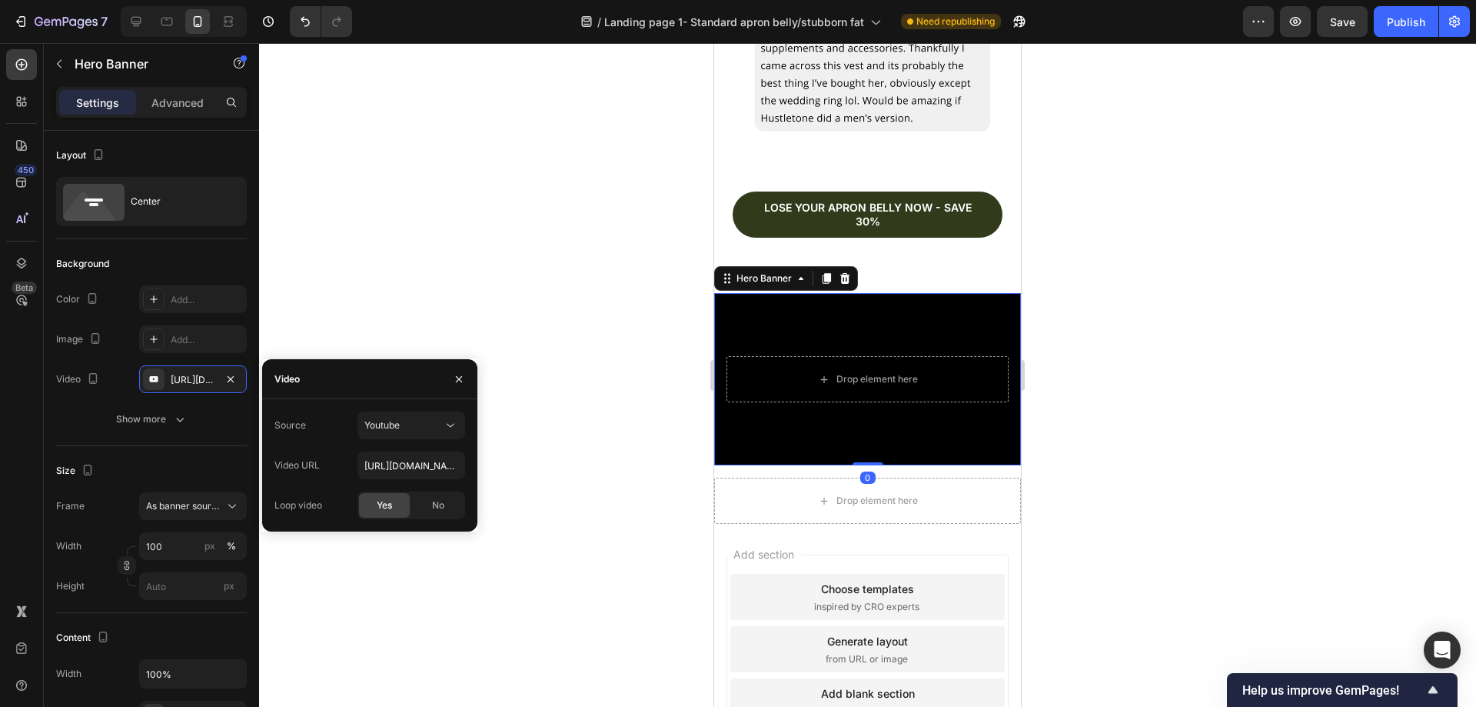
drag, startPoint x: 401, startPoint y: 417, endPoint x: 405, endPoint y: 441, distance: 23.4
click at [401, 420] on div "Youtube" at bounding box center [411, 424] width 94 height 15
click at [357, 454] on div "Video hosting" at bounding box center [396, 462] width 126 height 29
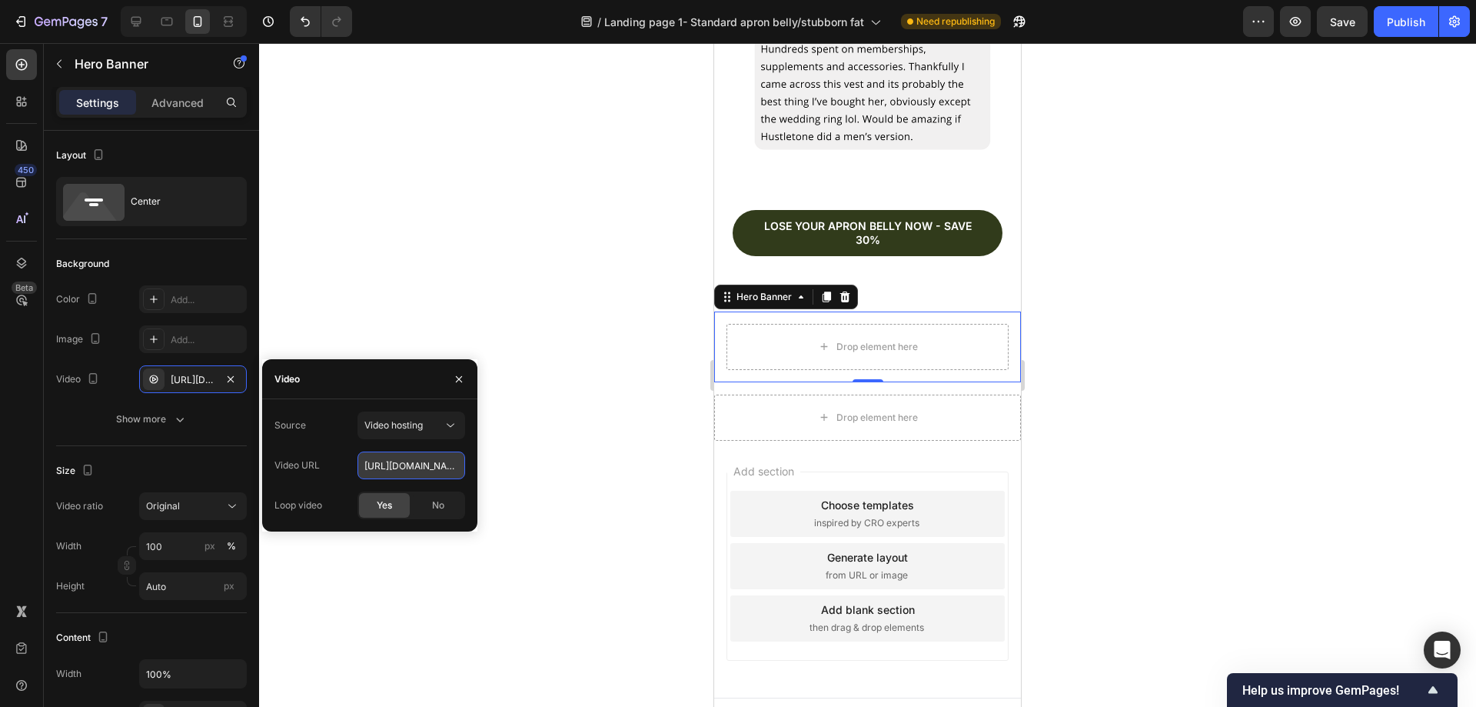
click at [404, 460] on input "https://cdn.shopify.com/videos/c/o/v/92a407d4e0c94a288eb54cac18c387dc.mp4" at bounding box center [411, 465] width 108 height 28
paste input "fb1476095bf4460ea1303ba3677ee2f8"
type input "https://cdn.shopify.com/videos/c/o/v/fb1476095bf4460ea1303ba3677ee2f8.mp4"
click at [189, 251] on div "Background The changes might be hidden by the video. Color Add... Image Add... …" at bounding box center [151, 342] width 191 height 207
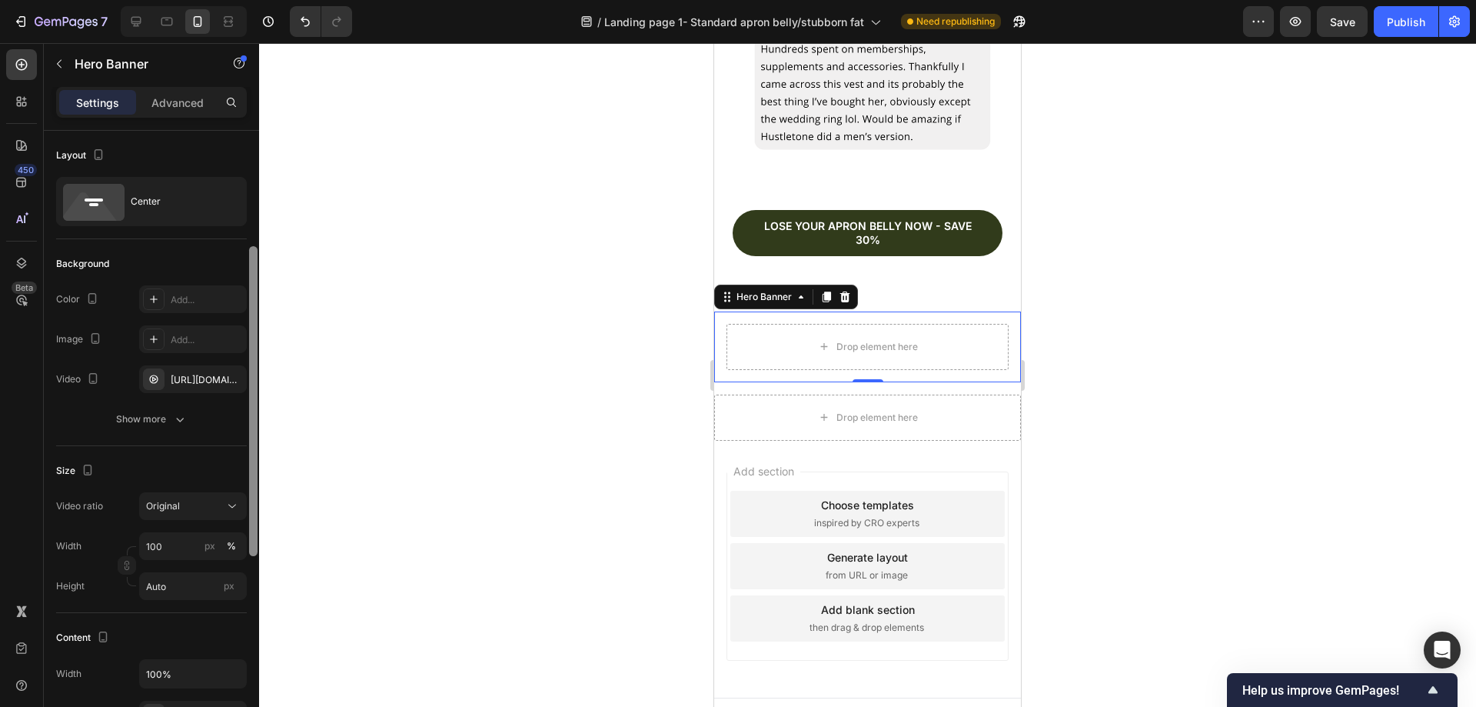
scroll to position [77, 0]
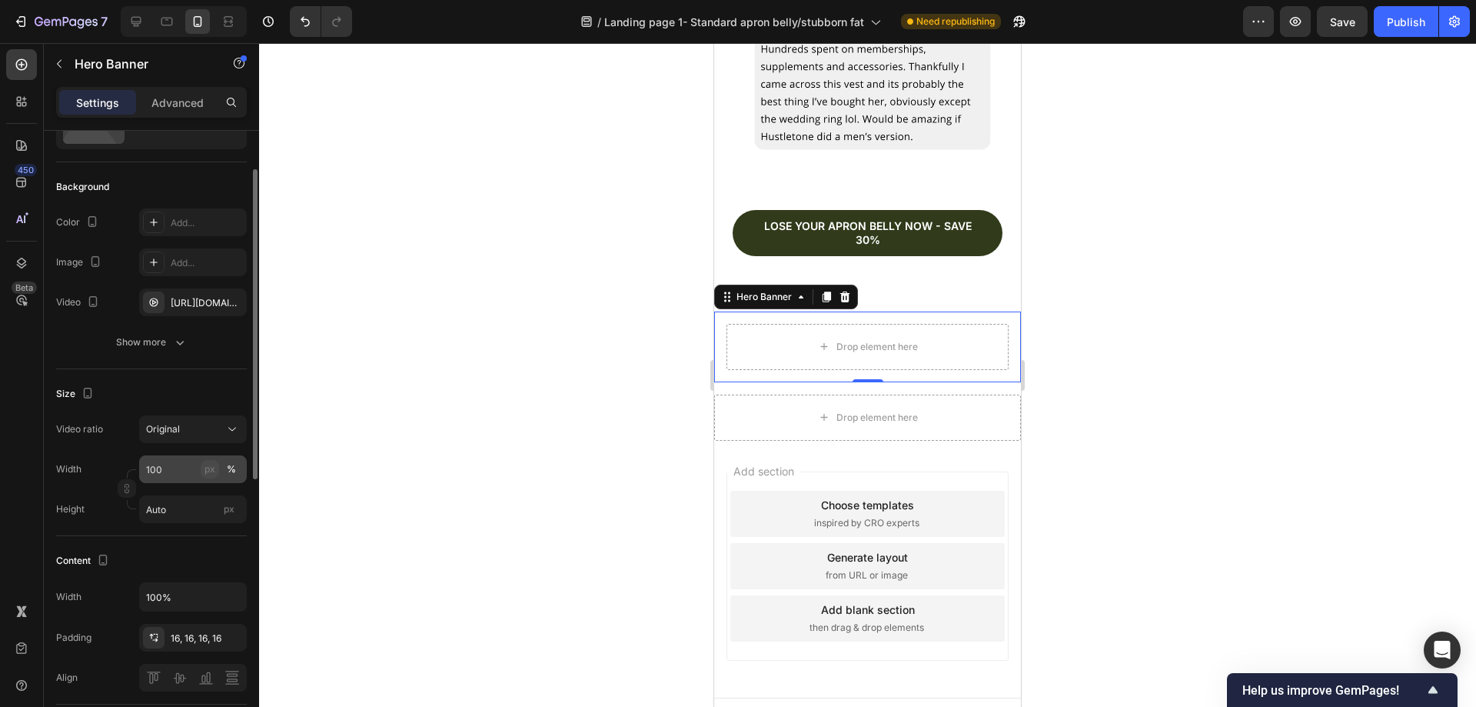
click at [212, 467] on div "px" at bounding box center [209, 469] width 11 height 14
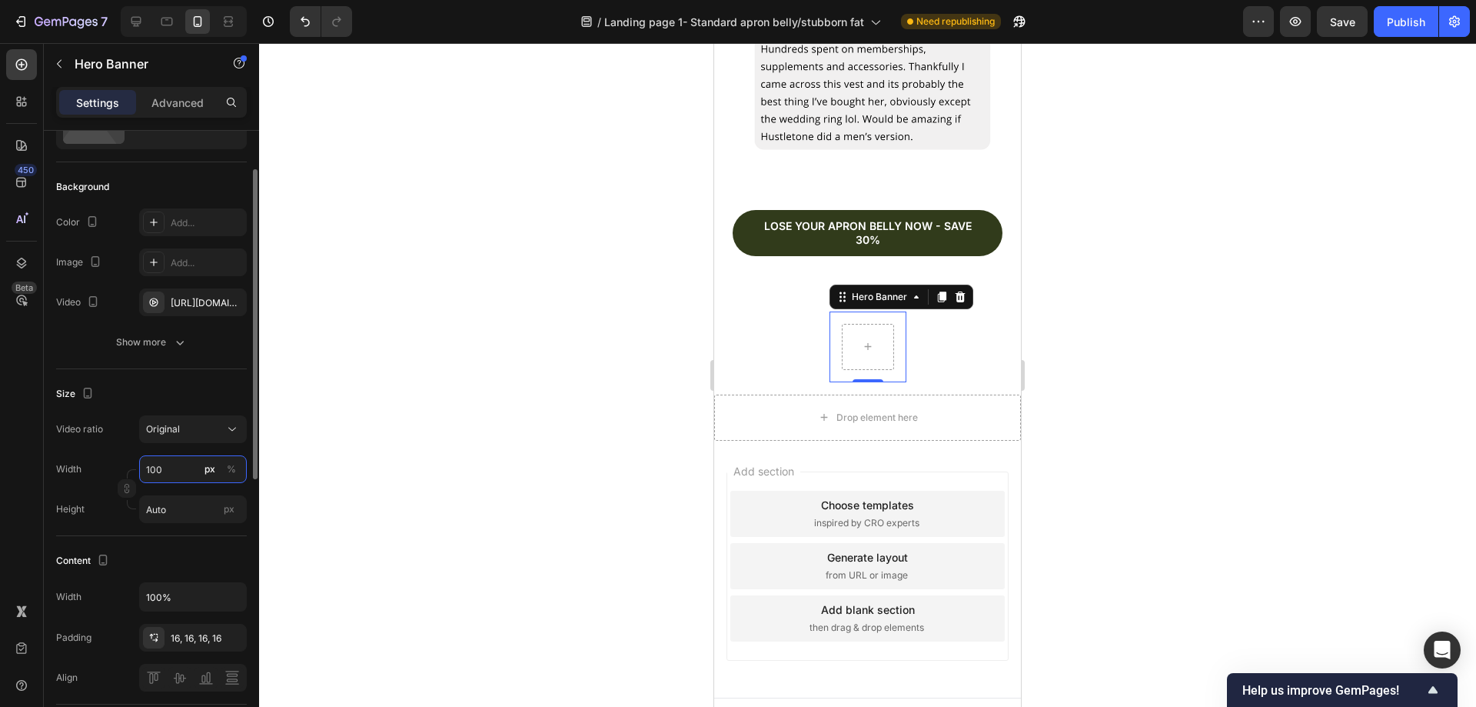
click at [190, 462] on input "100" at bounding box center [193, 469] width 108 height 28
type input "1"
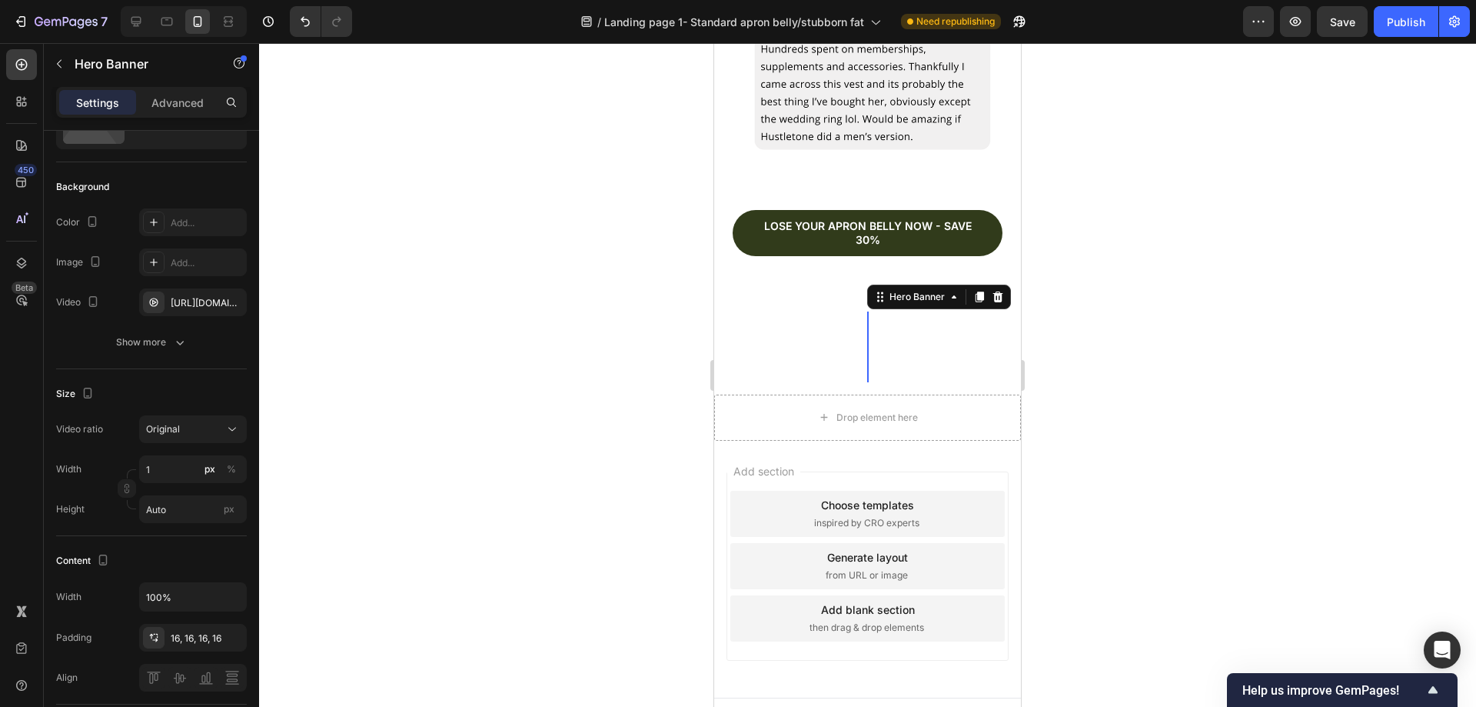
click at [397, 424] on div at bounding box center [867, 374] width 1217 height 663
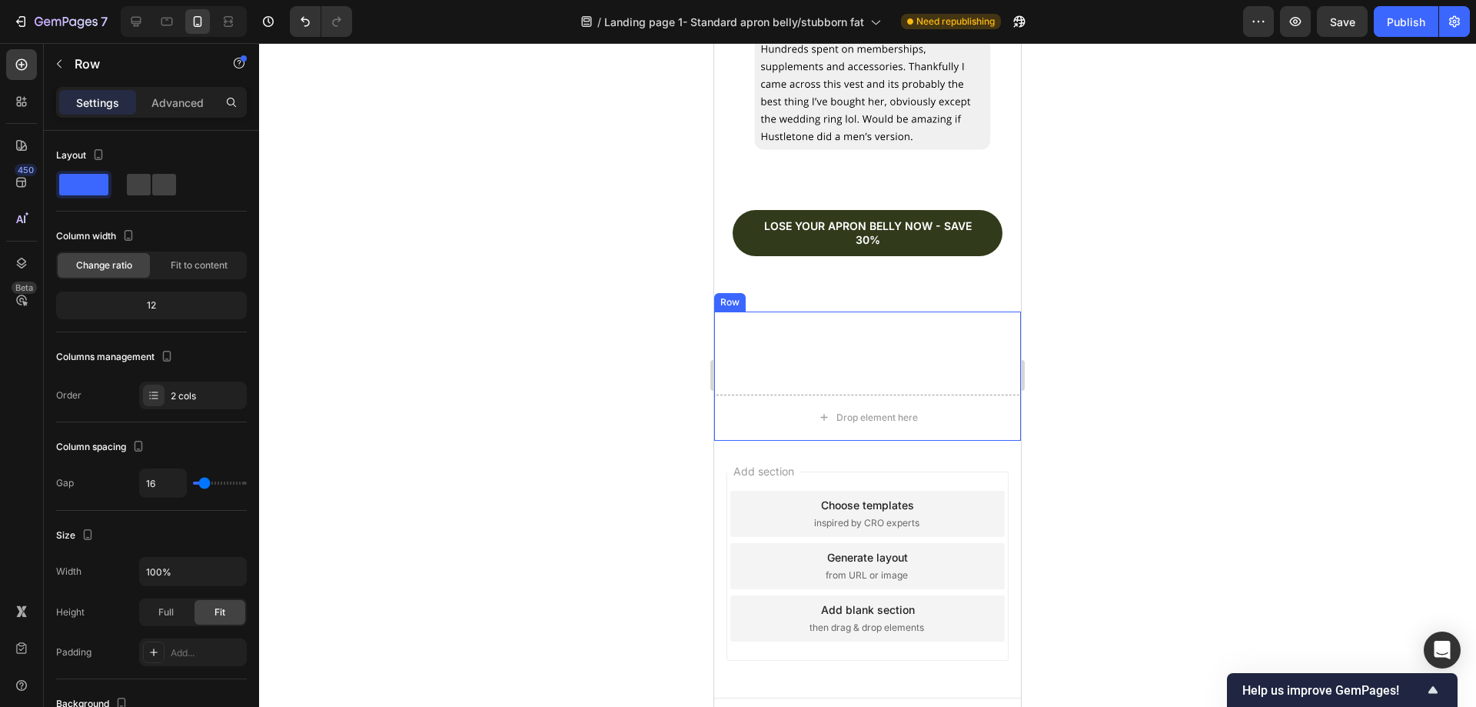
click at [959, 314] on div "Hero Banner" at bounding box center [867, 346] width 307 height 71
click at [863, 319] on div "Hero Banner" at bounding box center [867, 346] width 307 height 71
click at [859, 320] on div "Hero Banner" at bounding box center [867, 346] width 307 height 71
click at [863, 320] on div "Hero Banner" at bounding box center [867, 346] width 307 height 71
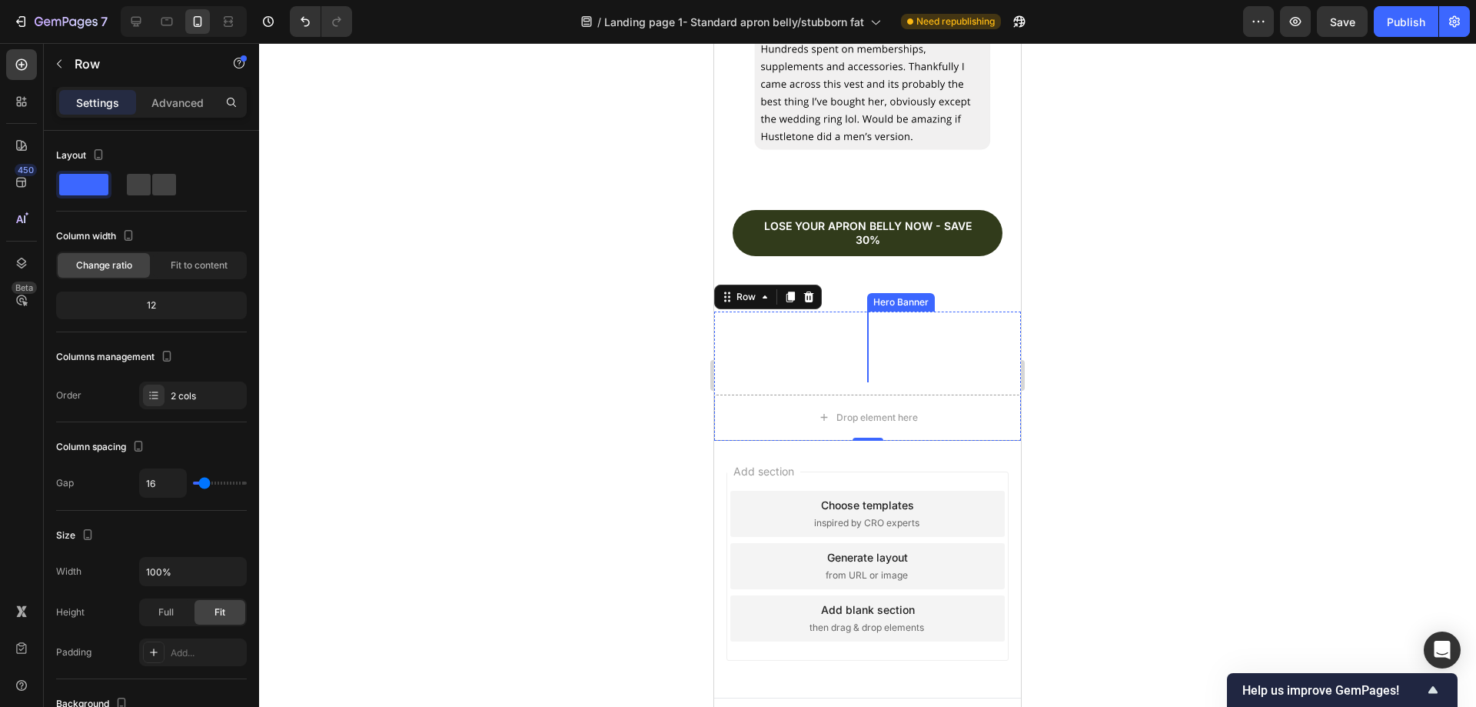
click at [860, 321] on div "Hero Banner" at bounding box center [867, 346] width 307 height 71
drag, startPoint x: 860, startPoint y: 321, endPoint x: 751, endPoint y: 280, distance: 116.5
click at [855, 318] on div "Hero Banner" at bounding box center [867, 346] width 307 height 71
click at [311, 16] on icon "Undo/Redo" at bounding box center [305, 21] width 15 height 15
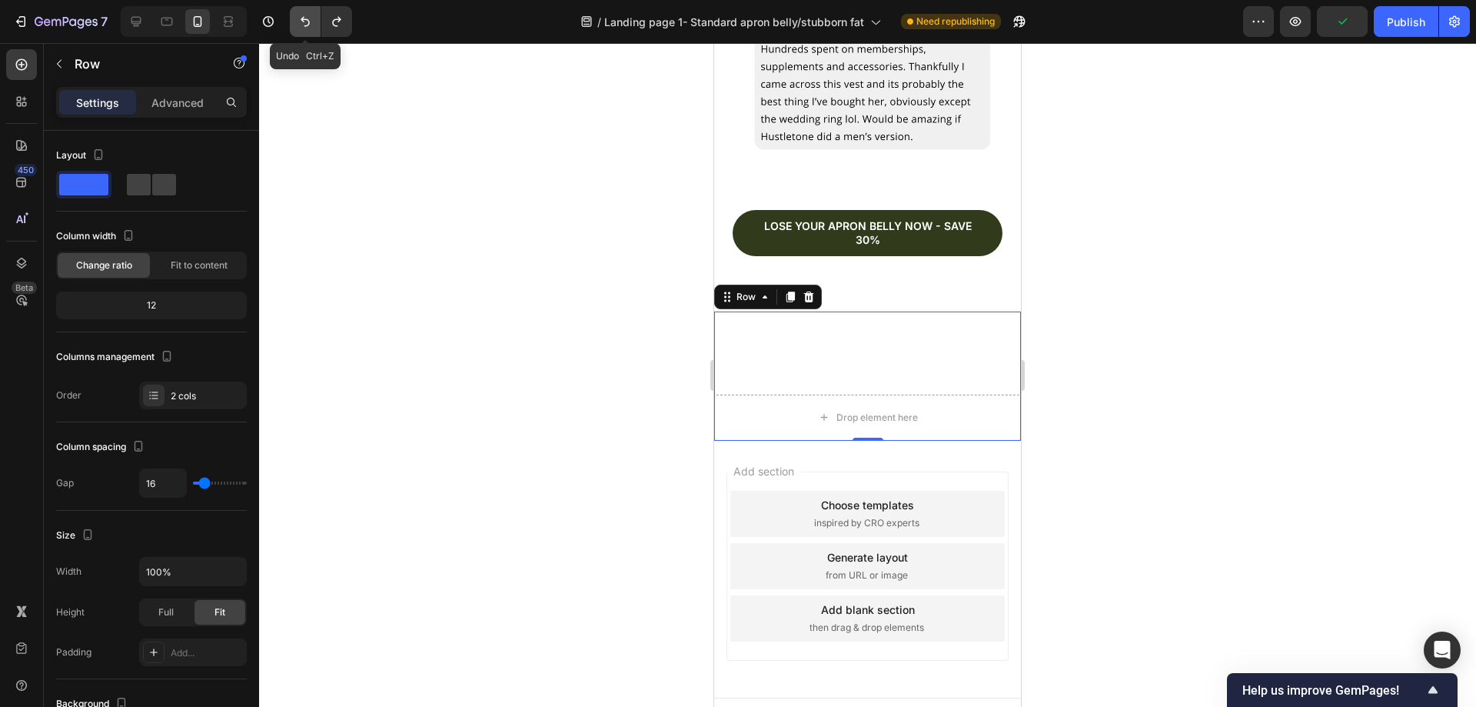
click at [311, 16] on icon "Undo/Redo" at bounding box center [305, 21] width 15 height 15
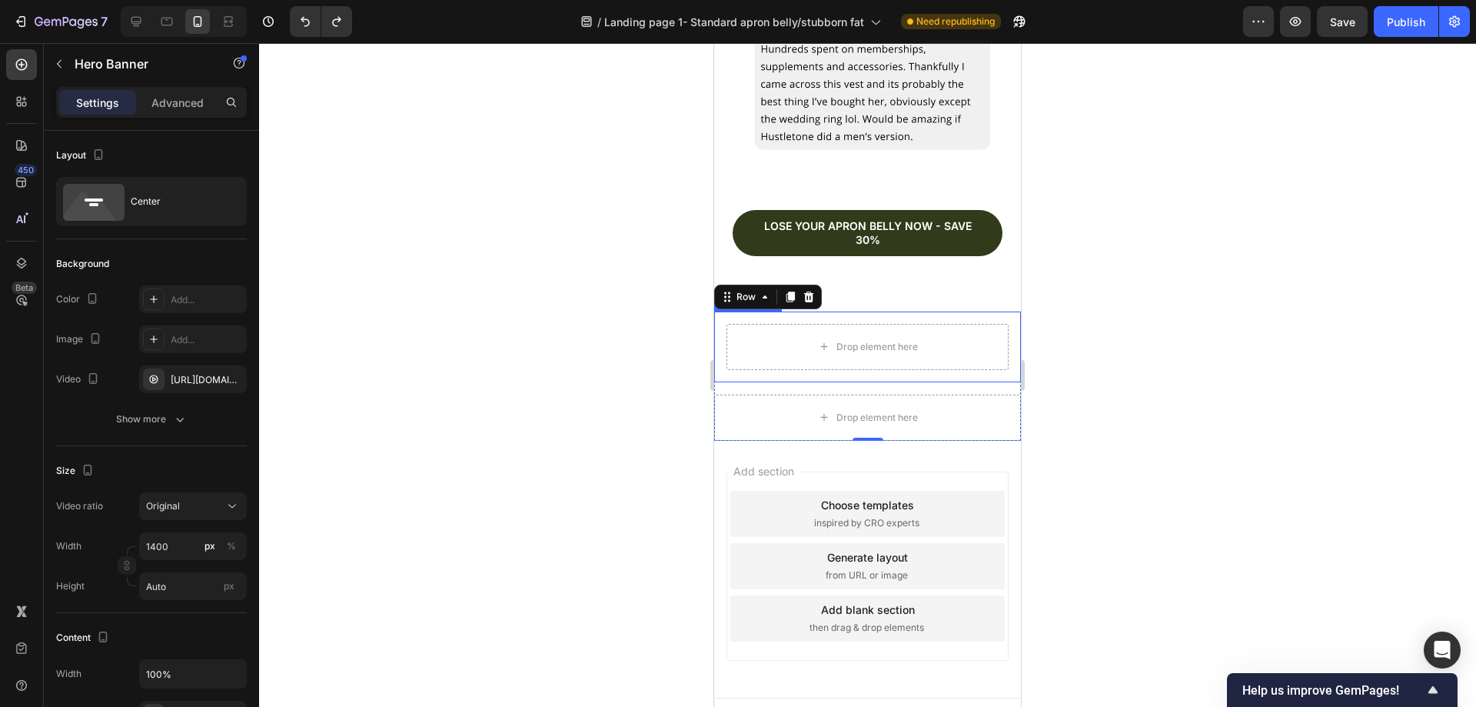
click at [960, 355] on div "Drop element here" at bounding box center [867, 346] width 307 height 71
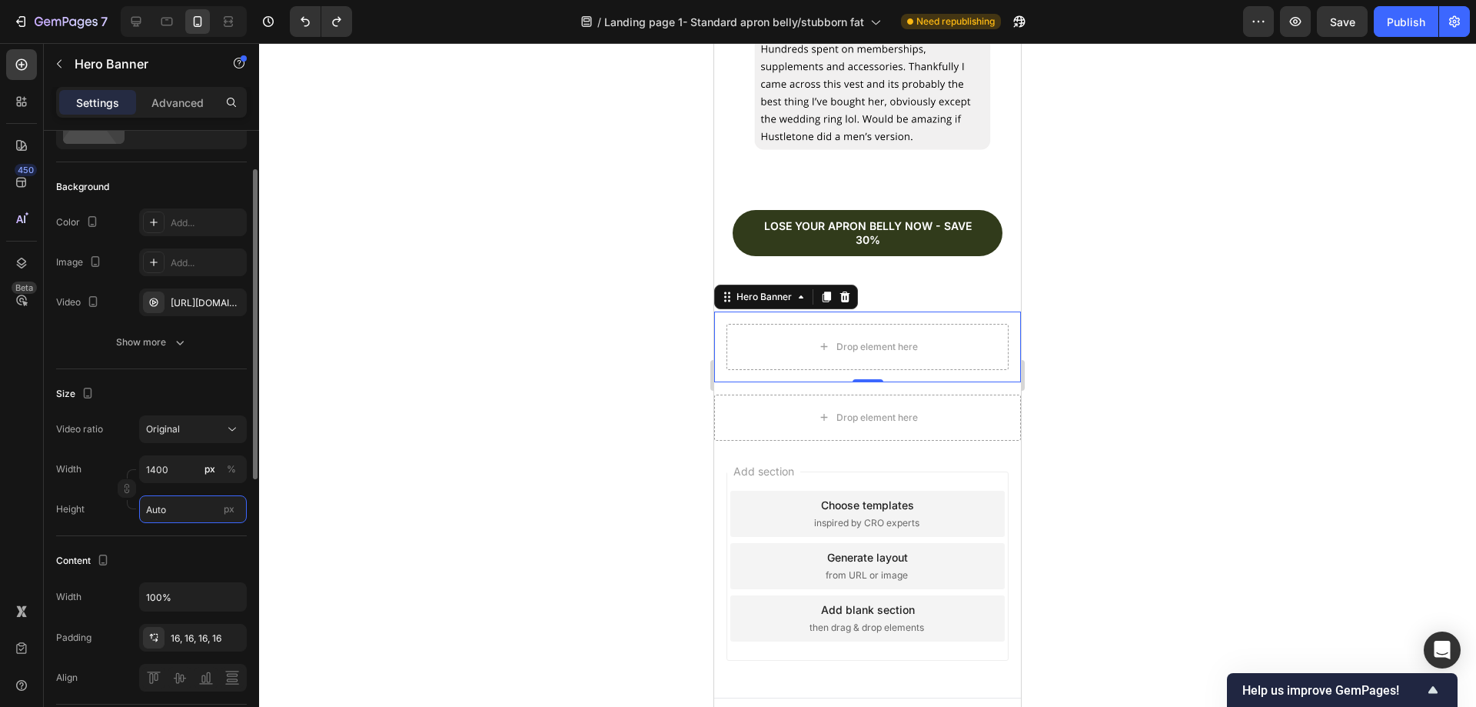
click at [213, 506] on input "Auto" at bounding box center [193, 509] width 108 height 28
click at [185, 570] on span "Fit screen" at bounding box center [166, 574] width 43 height 14
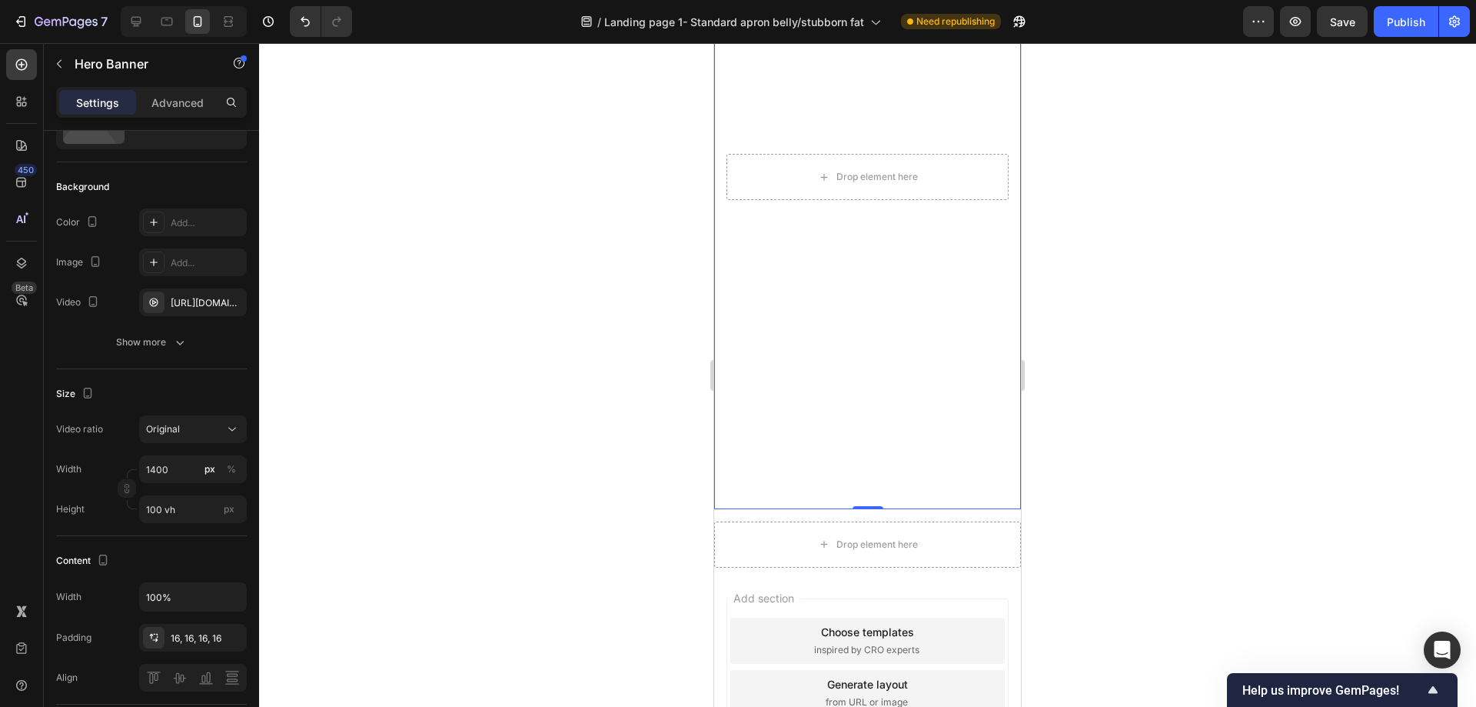
scroll to position [6368, 0]
click at [184, 514] on input "100 vh" at bounding box center [193, 509] width 108 height 28
click at [201, 537] on div "Fit content Auto" at bounding box center [178, 546] width 126 height 28
type input "Auto"
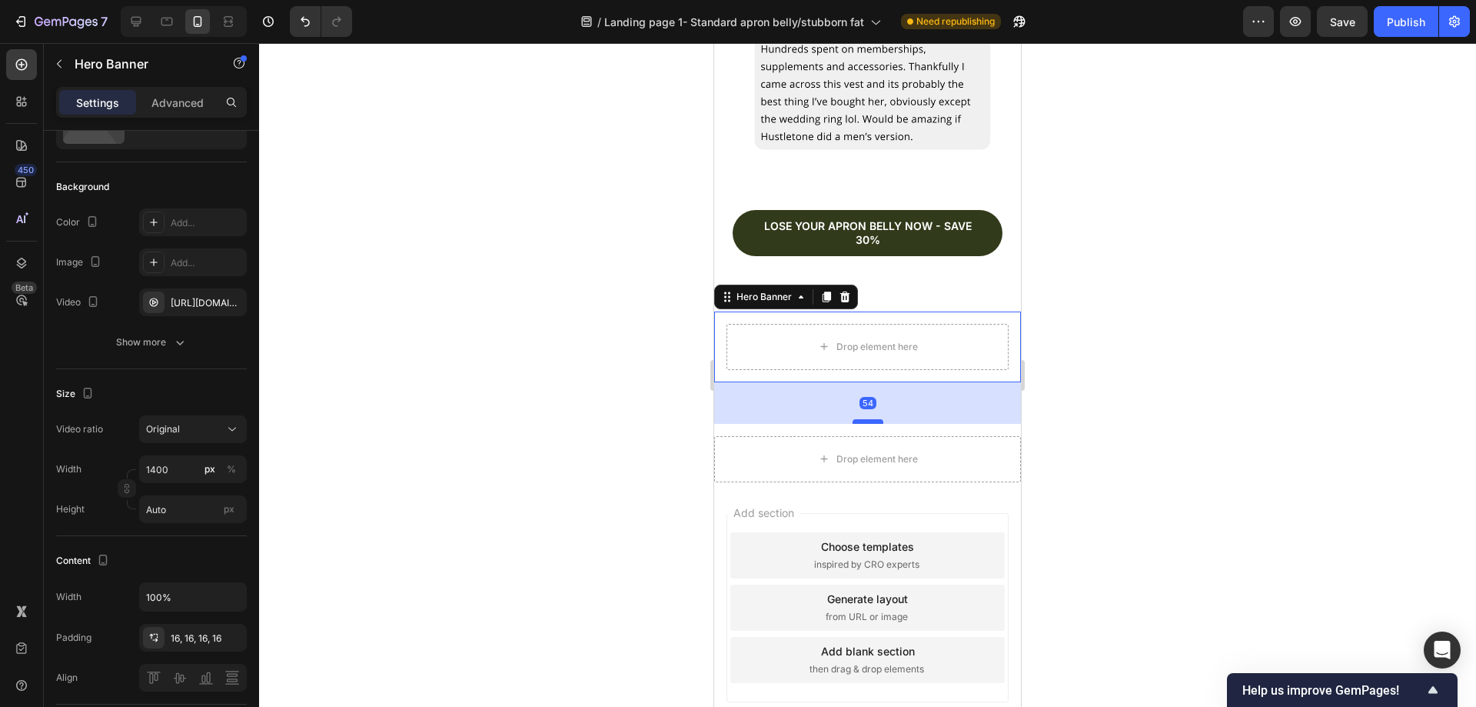
drag, startPoint x: 865, startPoint y: 358, endPoint x: 860, endPoint y: 401, distance: 43.4
click at [860, 419] on div at bounding box center [868, 421] width 31 height 5
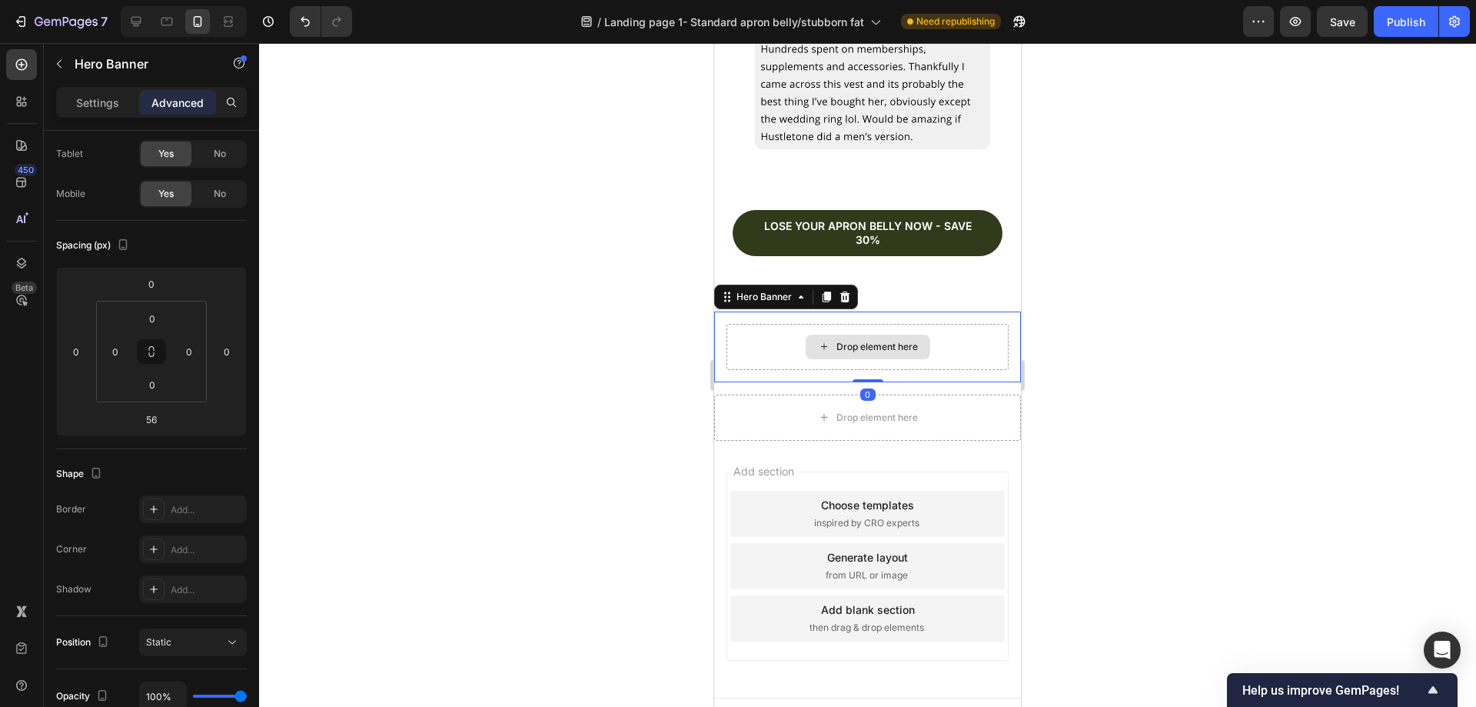
drag, startPoint x: 862, startPoint y: 401, endPoint x: 865, endPoint y: 347, distance: 53.9
click at [865, 347] on div "Drop element here Hero Banner 0" at bounding box center [867, 346] width 307 height 71
type input "0"
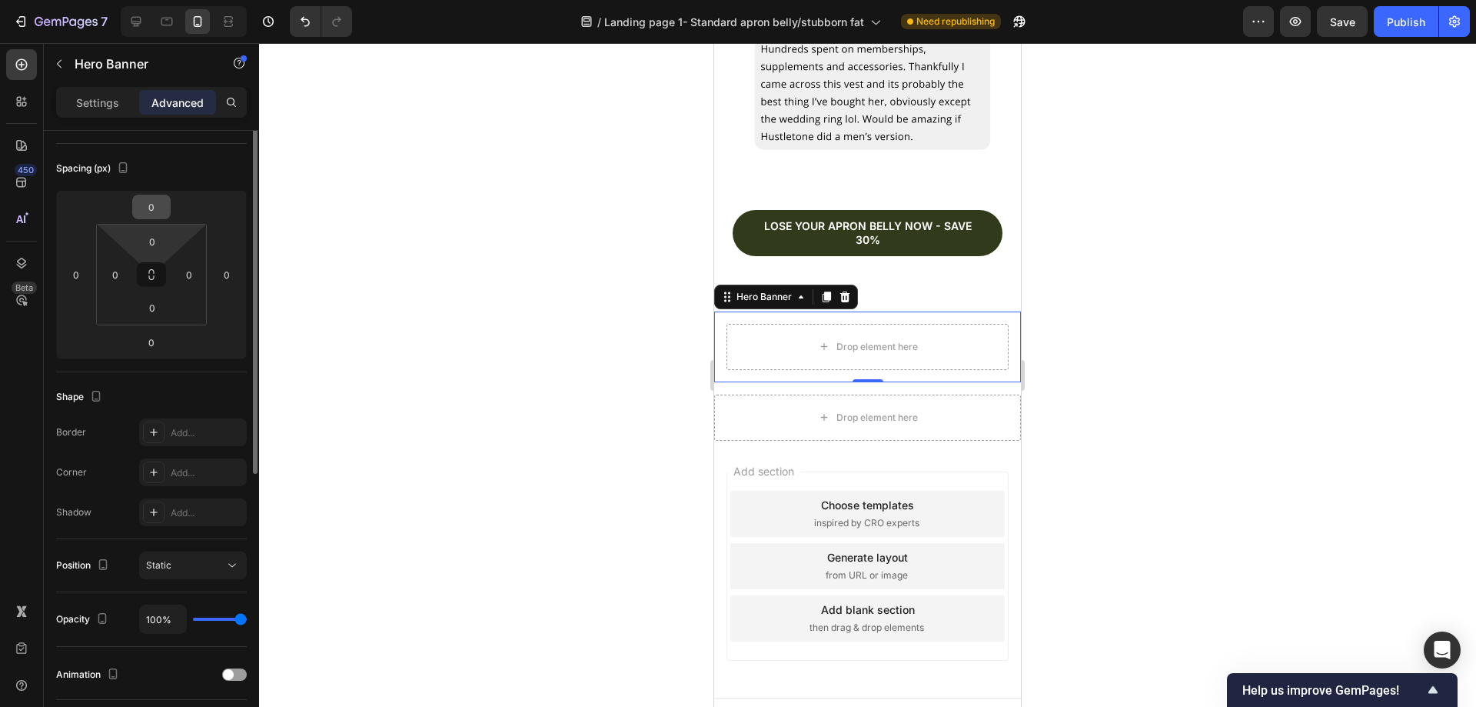
scroll to position [154, 0]
click at [99, 95] on p "Settings" at bounding box center [97, 103] width 43 height 16
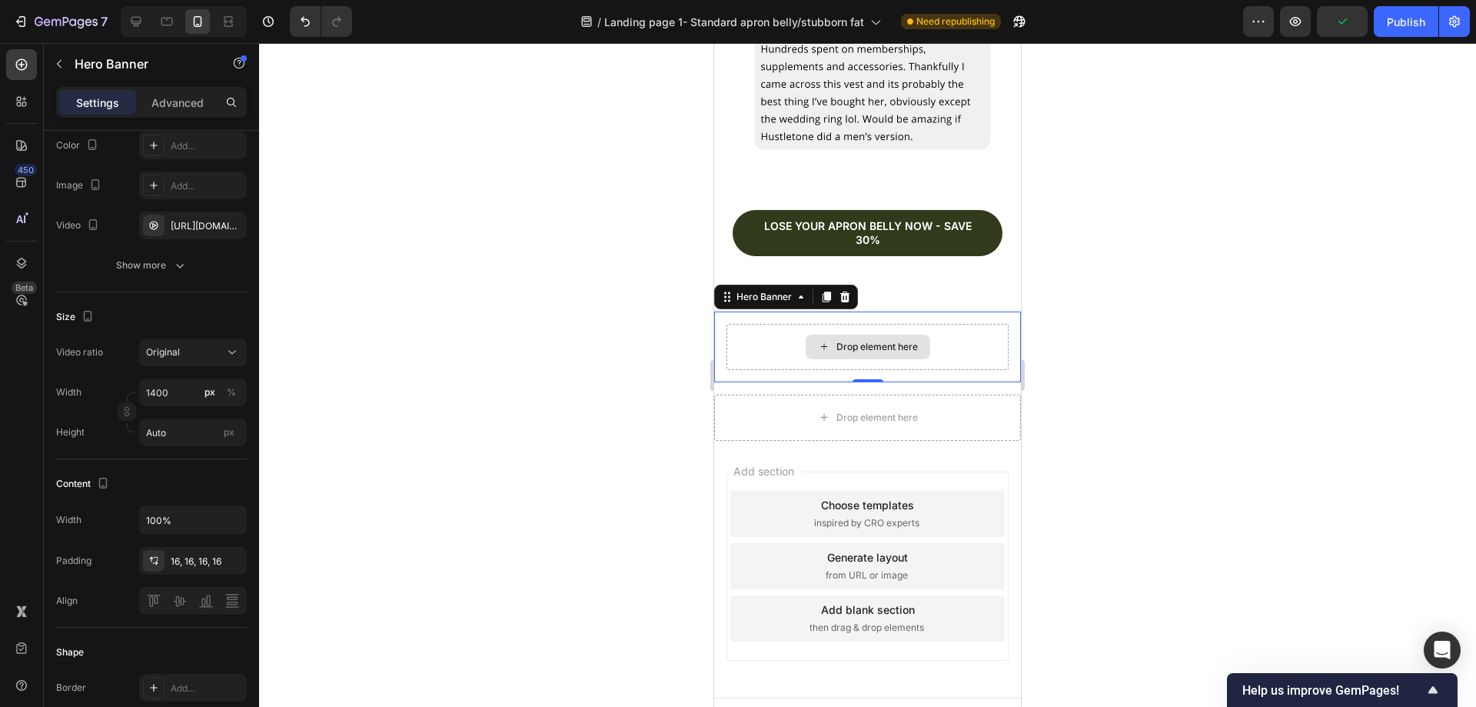
click at [966, 324] on div "Drop element here" at bounding box center [868, 347] width 282 height 46
click at [843, 291] on icon at bounding box center [845, 296] width 10 height 11
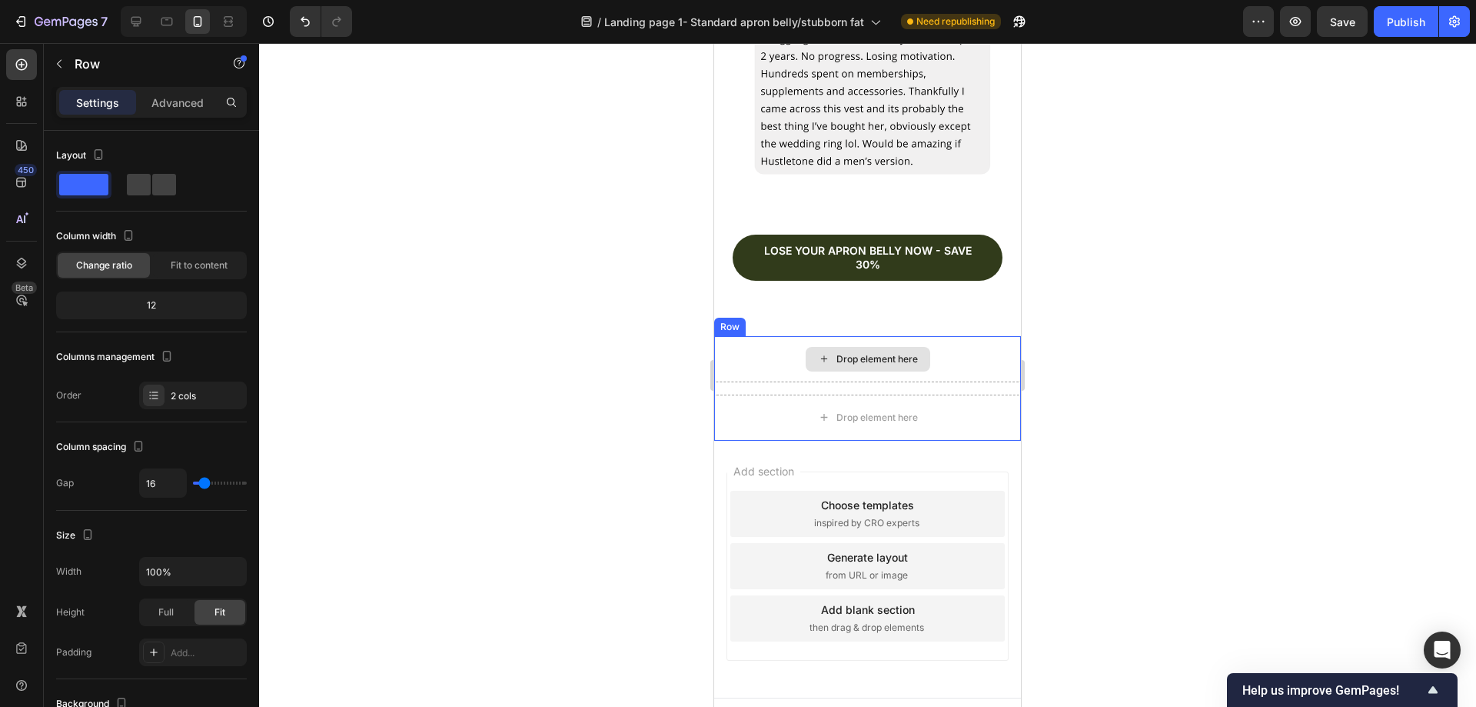
click at [930, 348] on div "Drop element here" at bounding box center [867, 359] width 307 height 46
click at [813, 315] on icon at bounding box center [809, 321] width 12 height 12
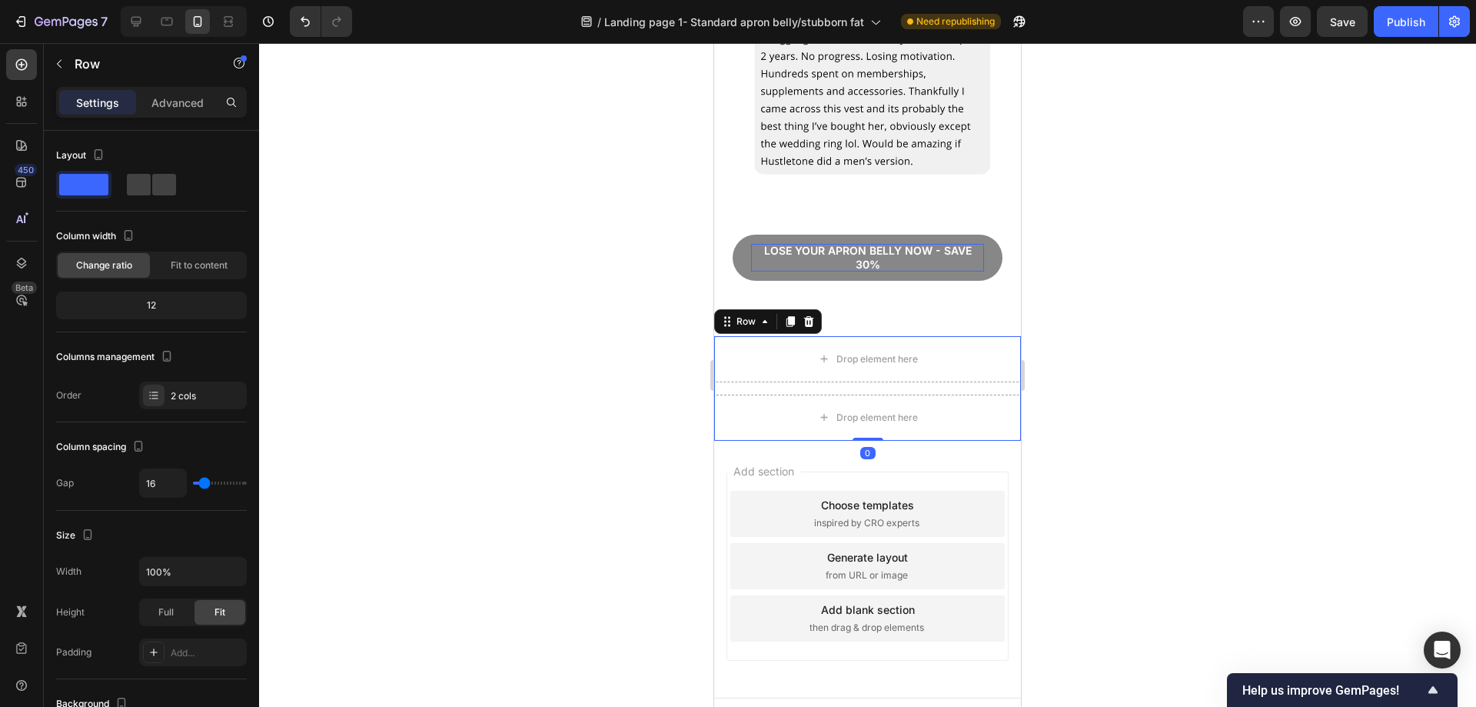
scroll to position [5846, 0]
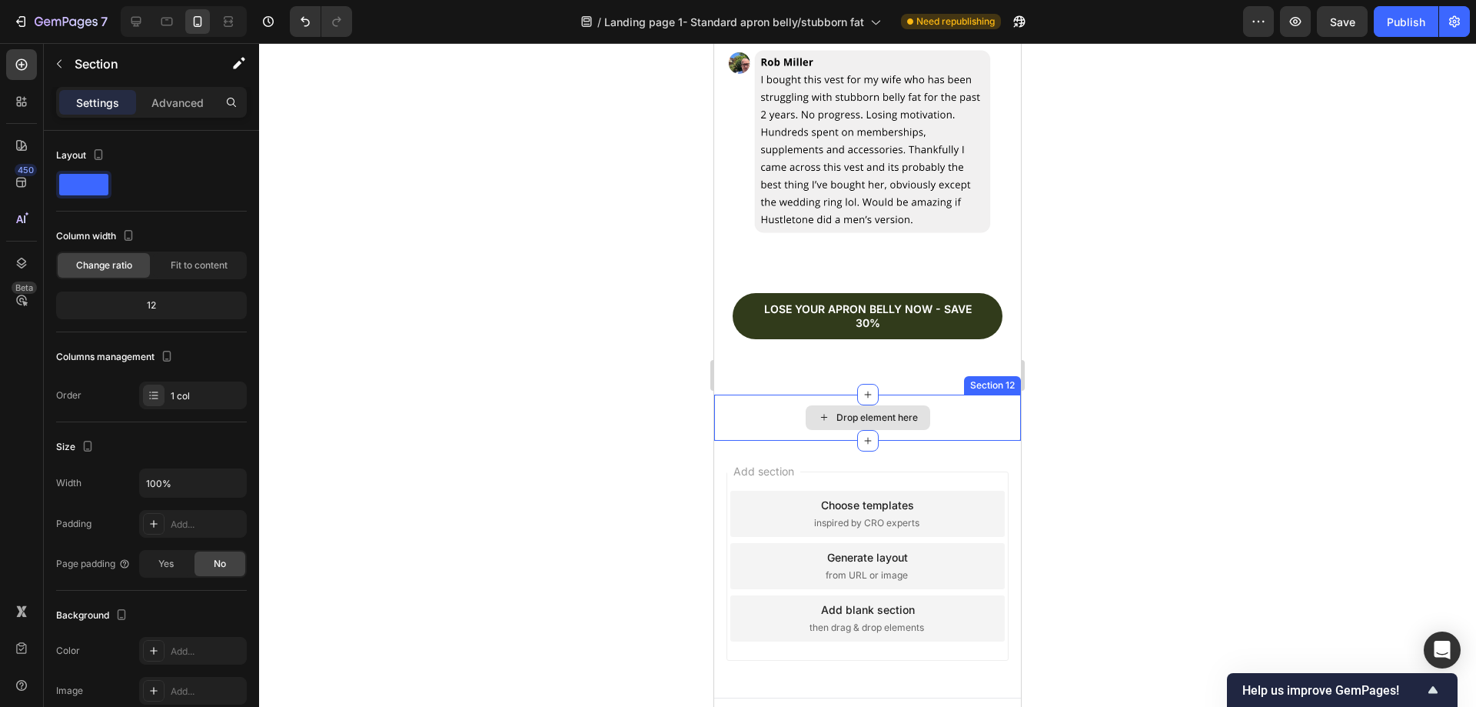
click at [936, 394] on div "Drop element here" at bounding box center [867, 417] width 307 height 46
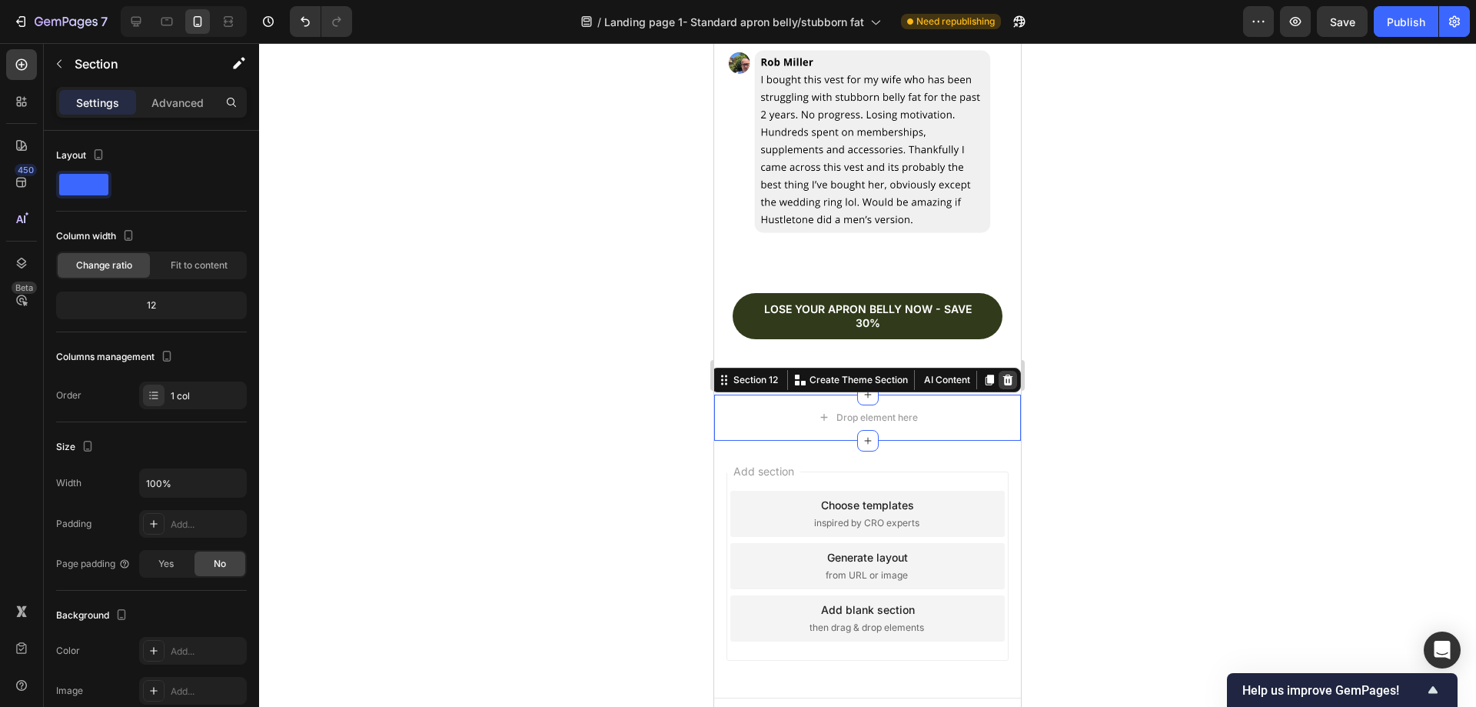
click at [1003, 374] on icon at bounding box center [1008, 379] width 10 height 11
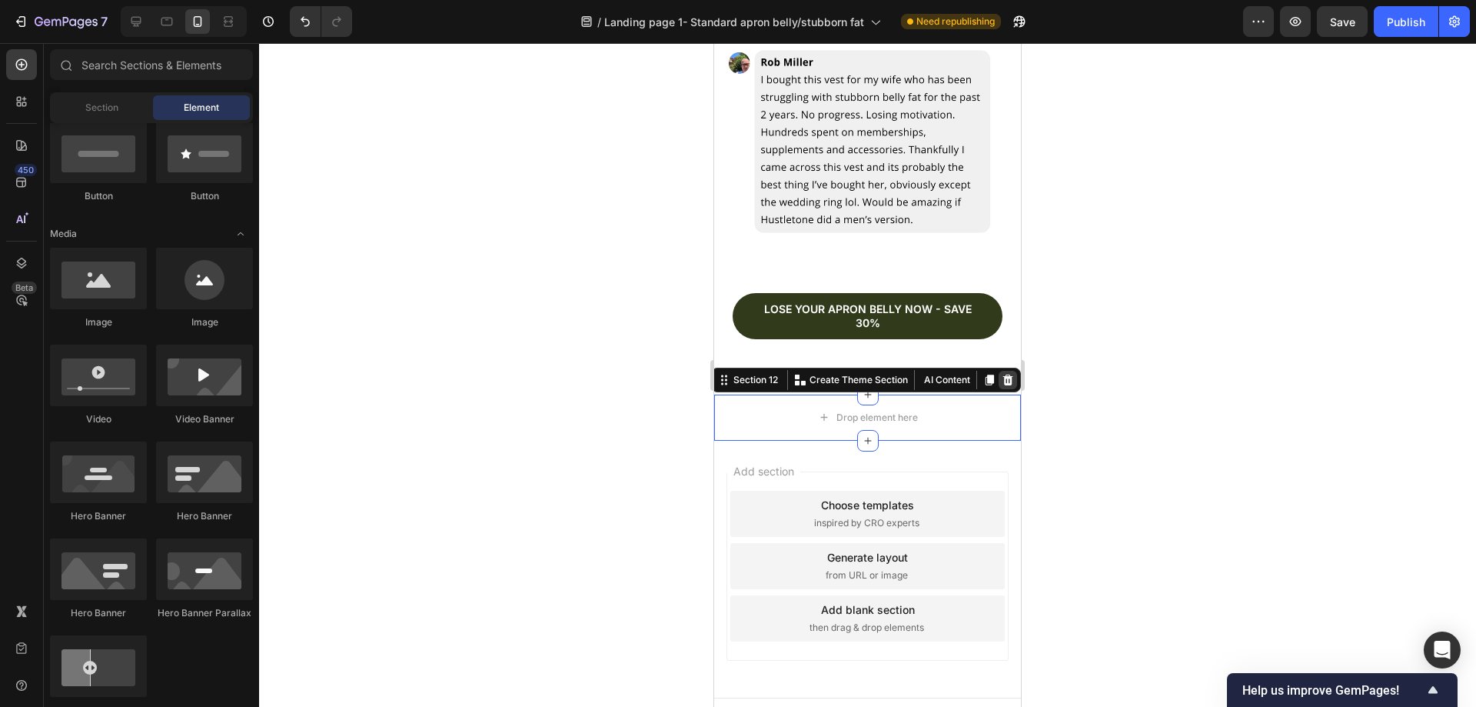
scroll to position [5800, 0]
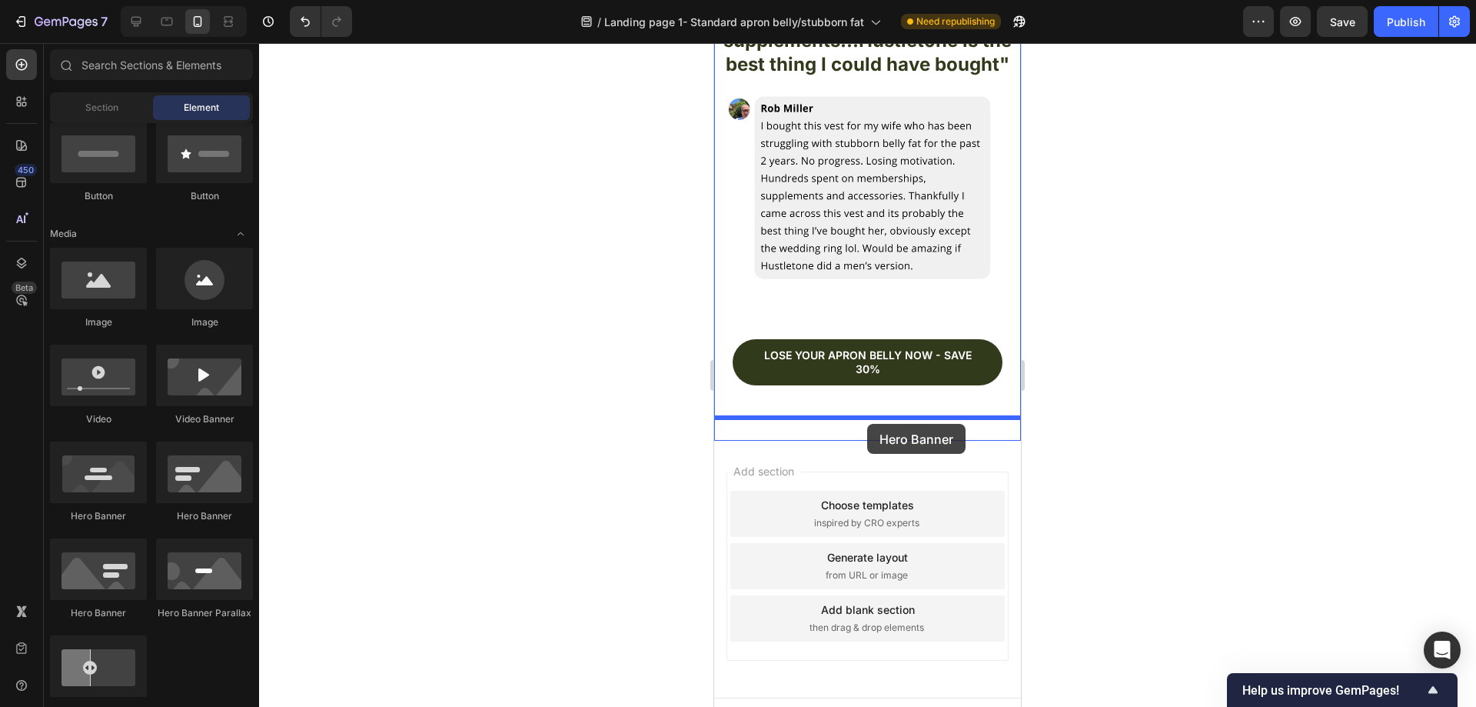
drag, startPoint x: 912, startPoint y: 523, endPoint x: 867, endPoint y: 424, distance: 108.7
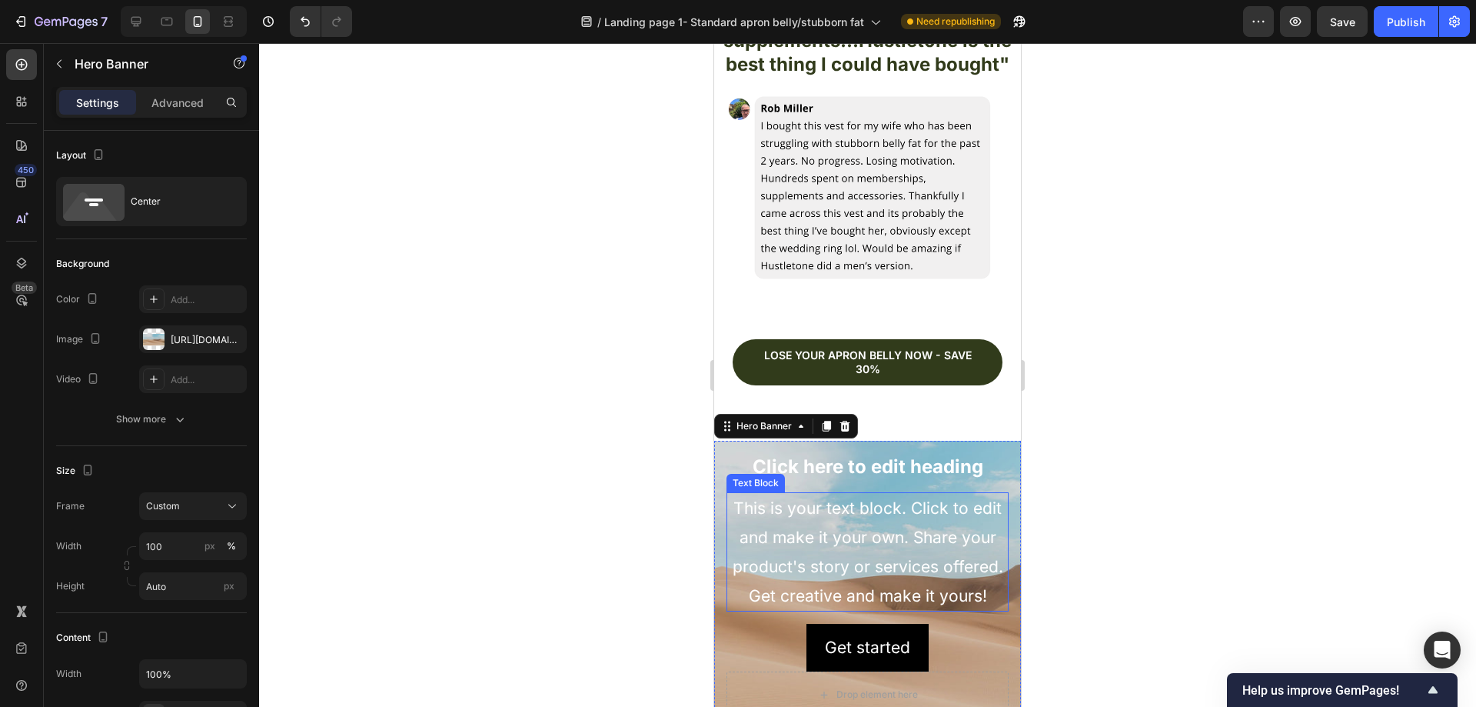
scroll to position [5929, 0]
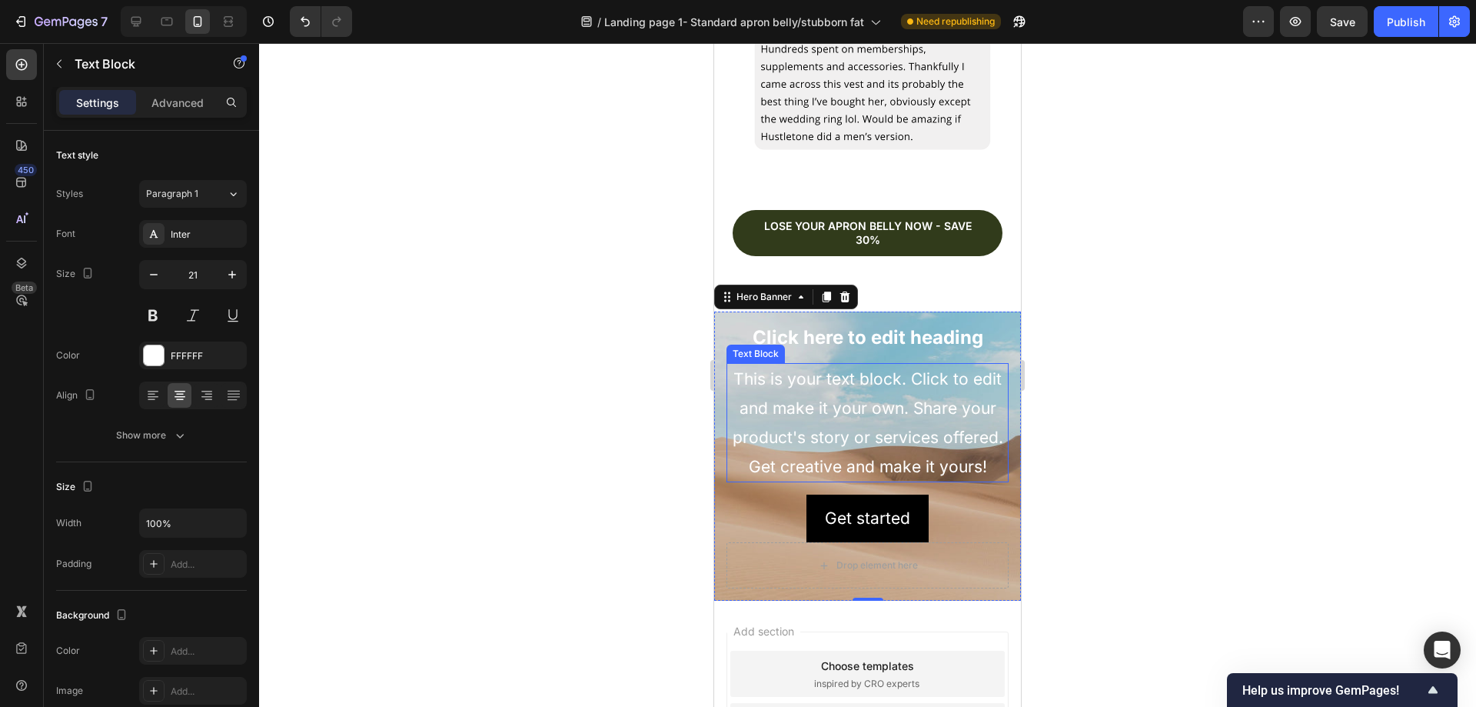
click at [903, 381] on div "This is your text block. Click to edit and make it your own. Share your product…" at bounding box center [868, 422] width 282 height 119
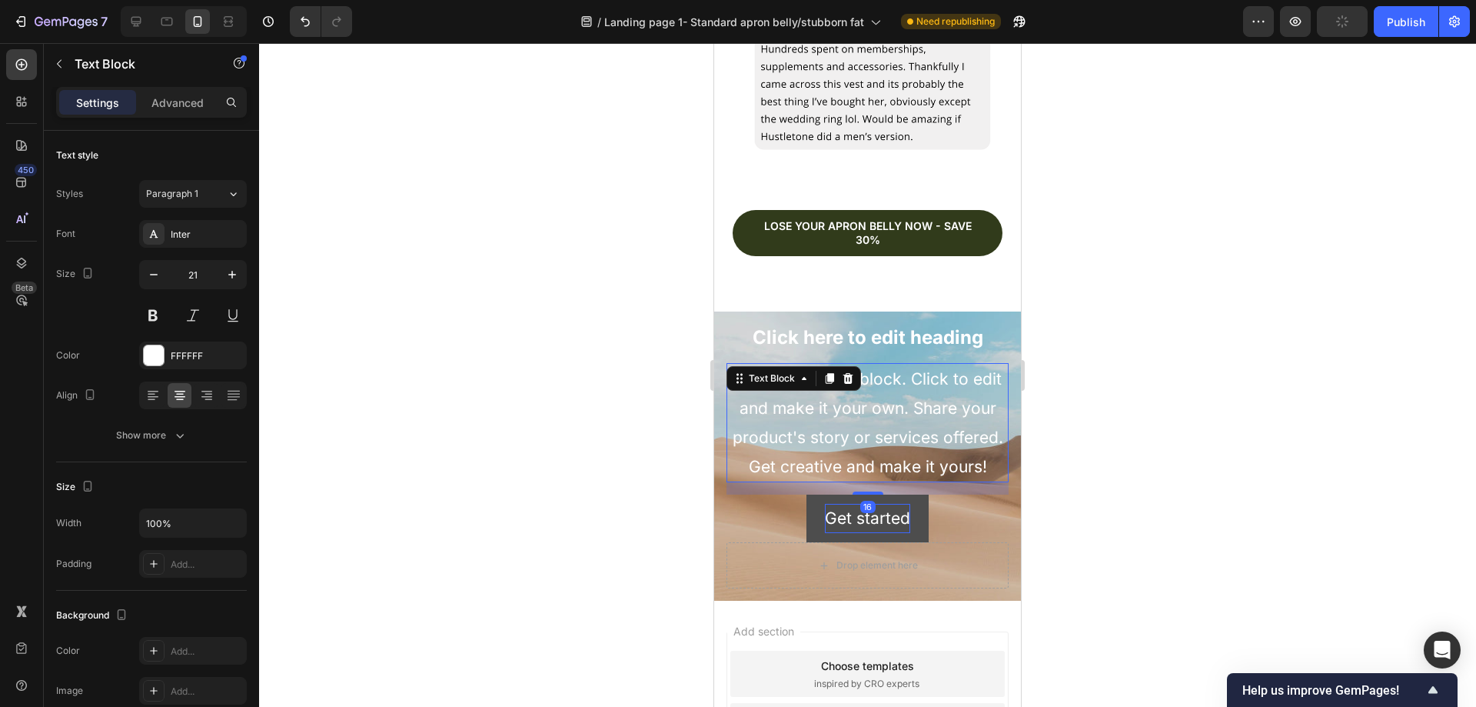
click at [848, 373] on icon at bounding box center [848, 378] width 10 height 11
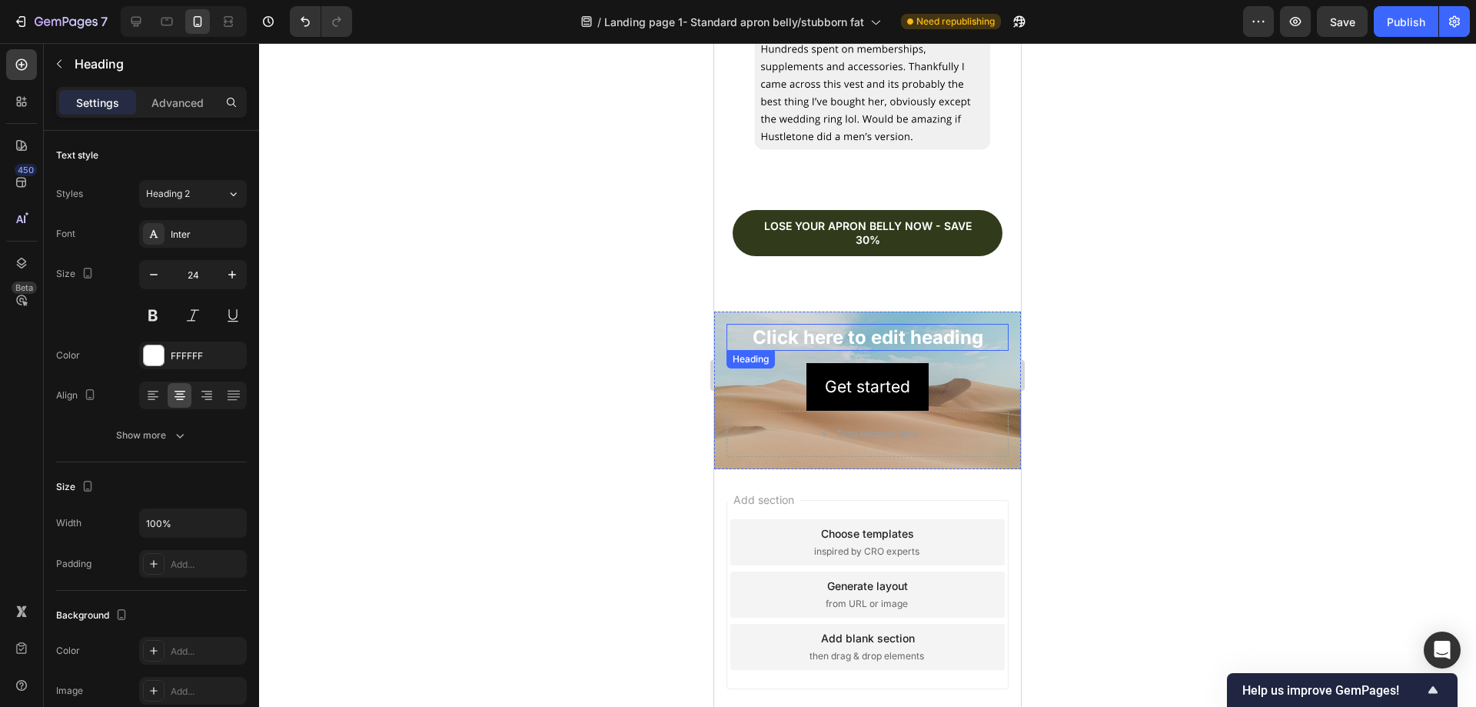
click at [884, 324] on h2 "Click here to edit heading" at bounding box center [868, 337] width 282 height 27
drag, startPoint x: 840, startPoint y: 339, endPoint x: 919, endPoint y: 353, distance: 80.4
click at [841, 360] on icon at bounding box center [838, 365] width 10 height 11
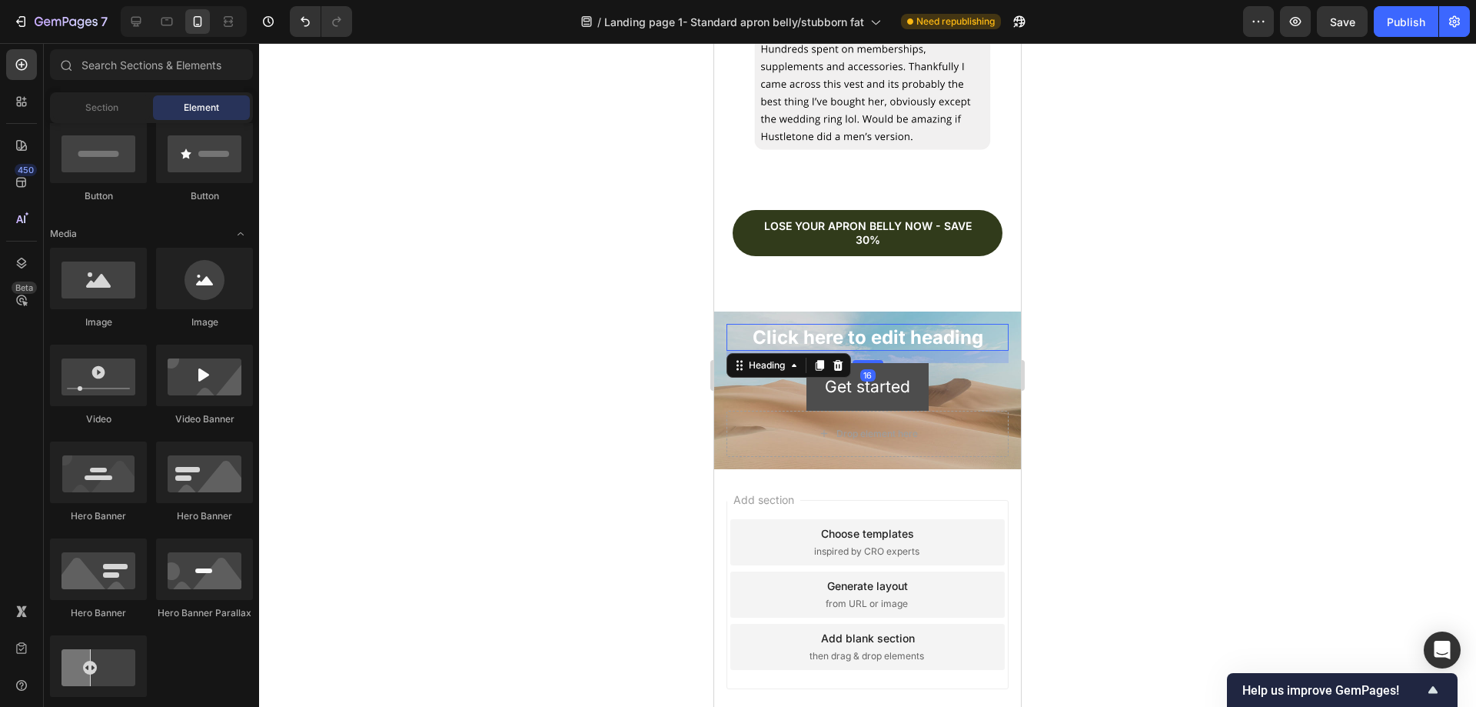
scroll to position [5918, 0]
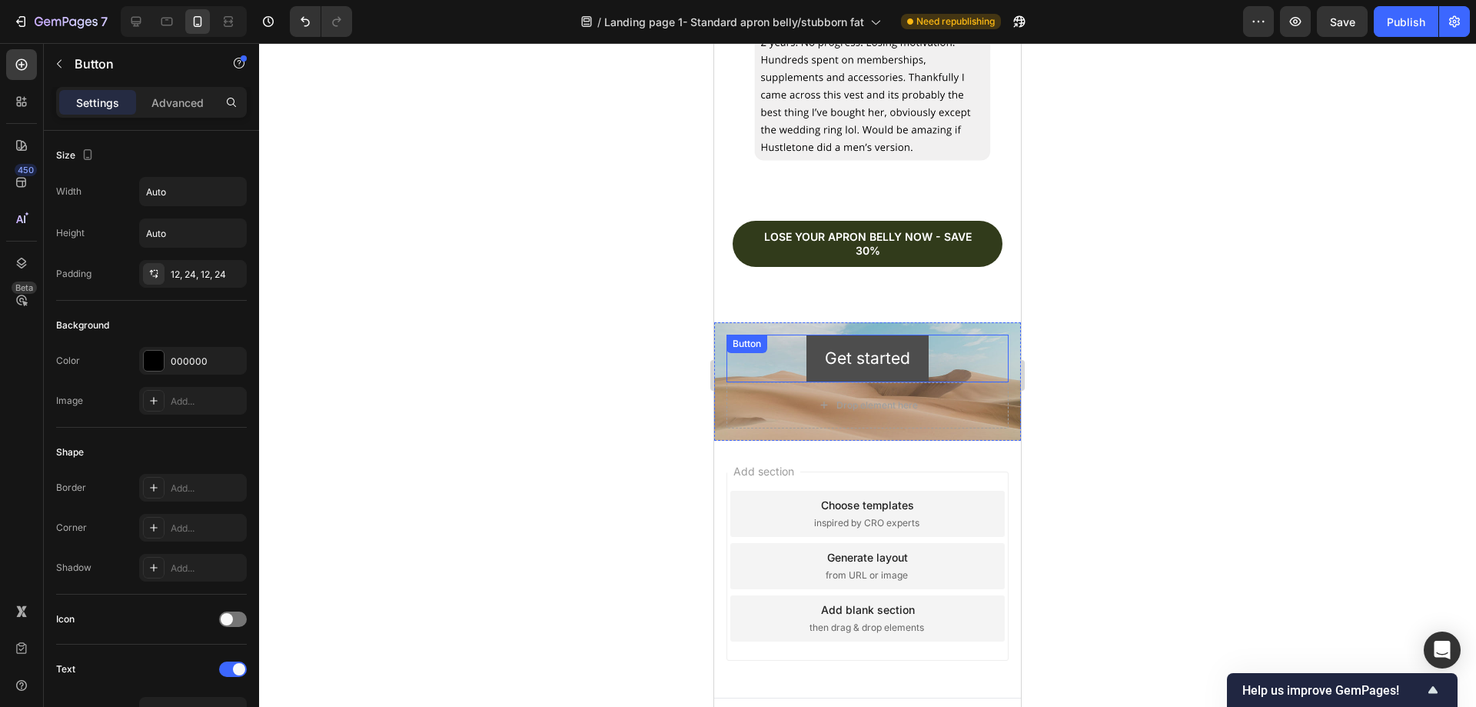
click at [916, 342] on button "Get started" at bounding box center [867, 358] width 122 height 48
click at [834, 344] on icon at bounding box center [830, 350] width 12 height 12
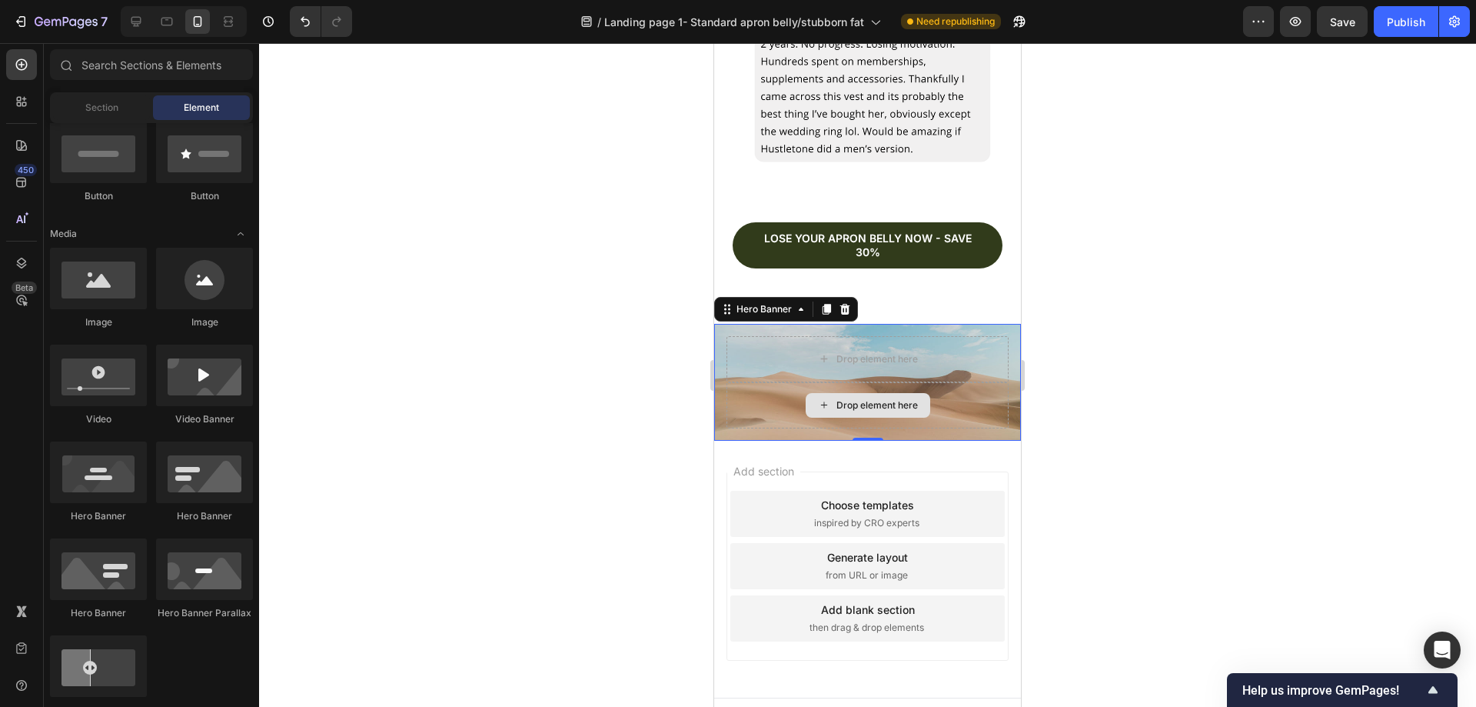
click at [945, 382] on div "Drop element here" at bounding box center [868, 405] width 282 height 46
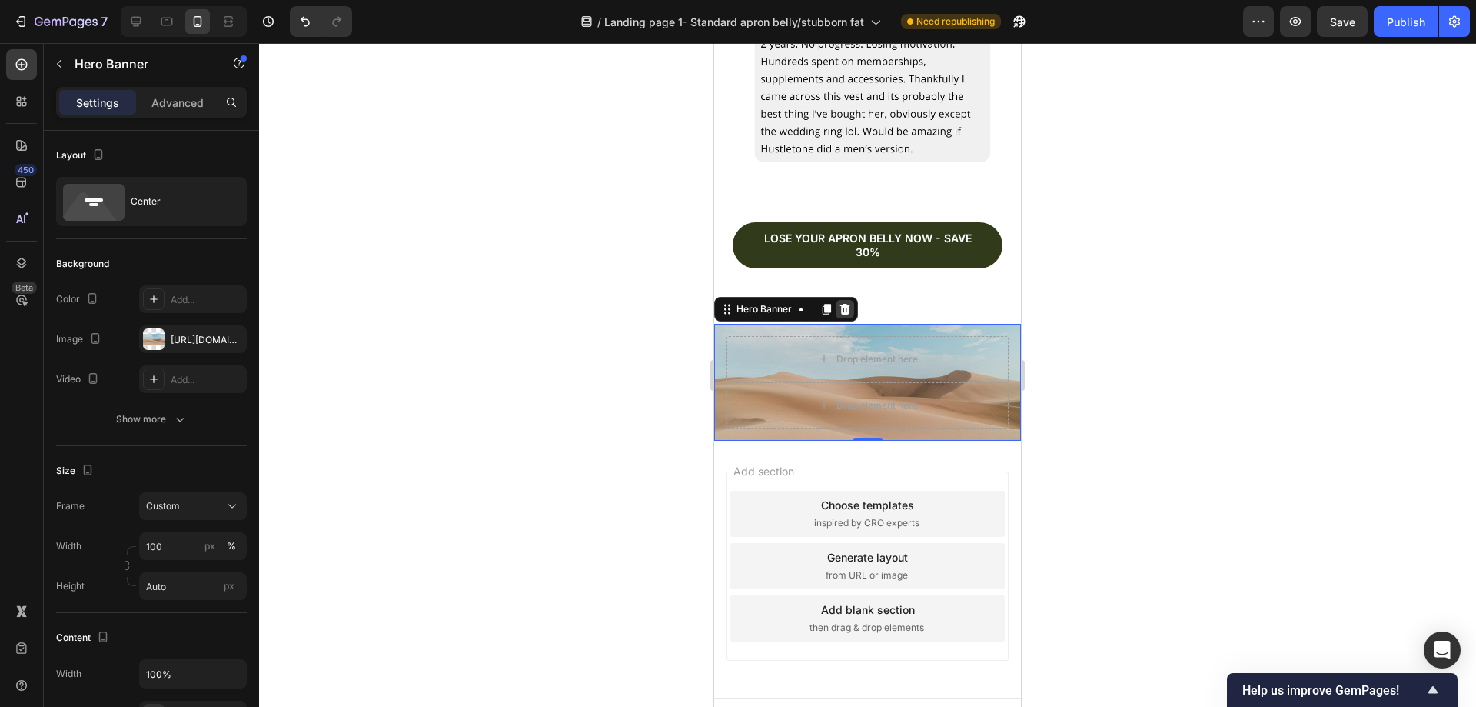
click at [845, 304] on icon at bounding box center [845, 309] width 10 height 11
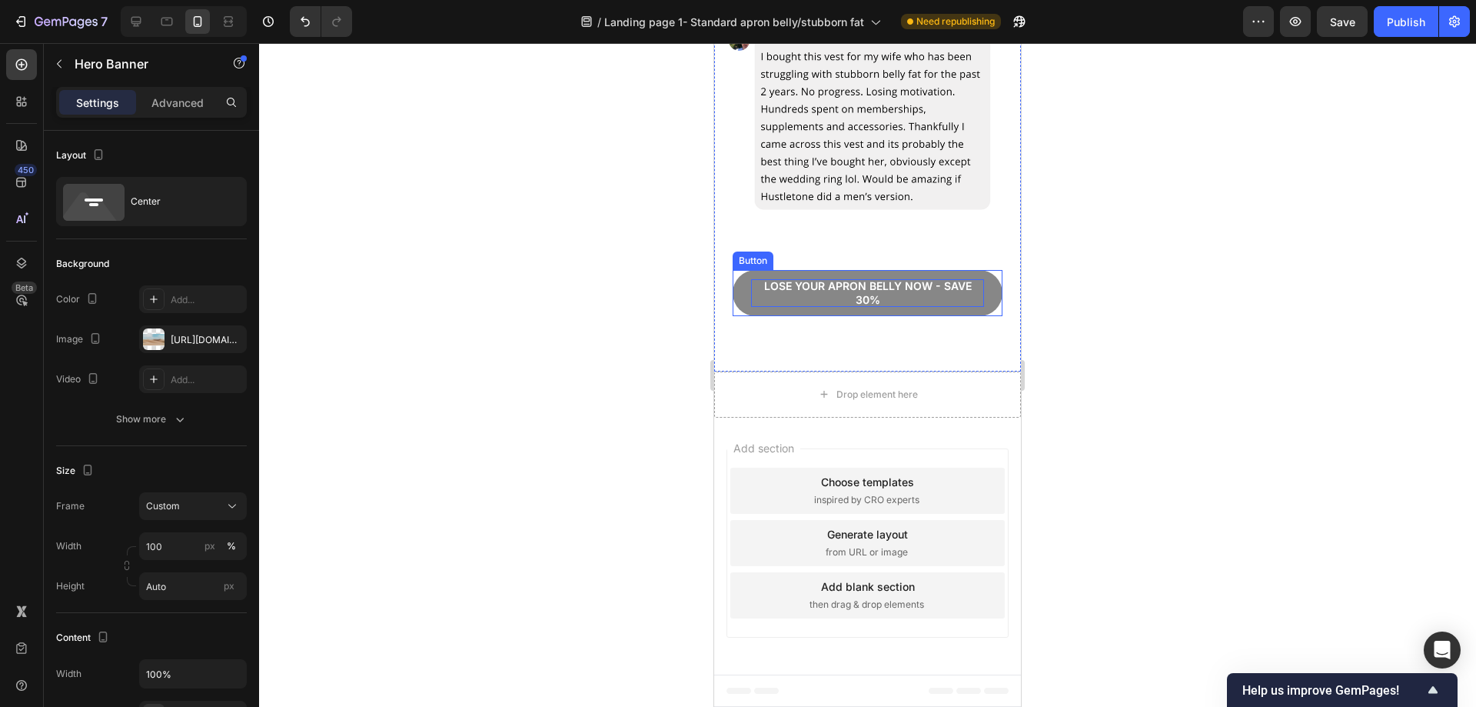
scroll to position [5846, 0]
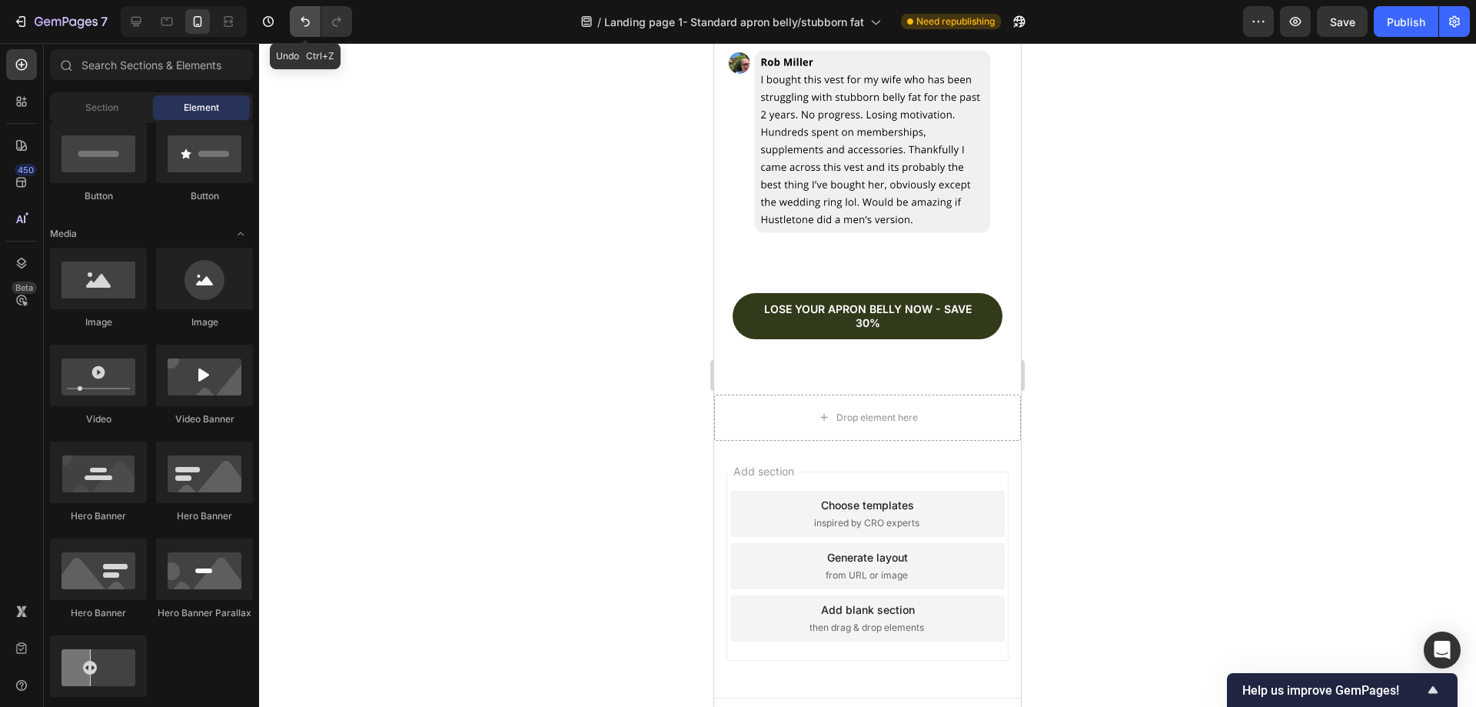
click at [312, 28] on icon "Undo/Redo" at bounding box center [305, 21] width 15 height 15
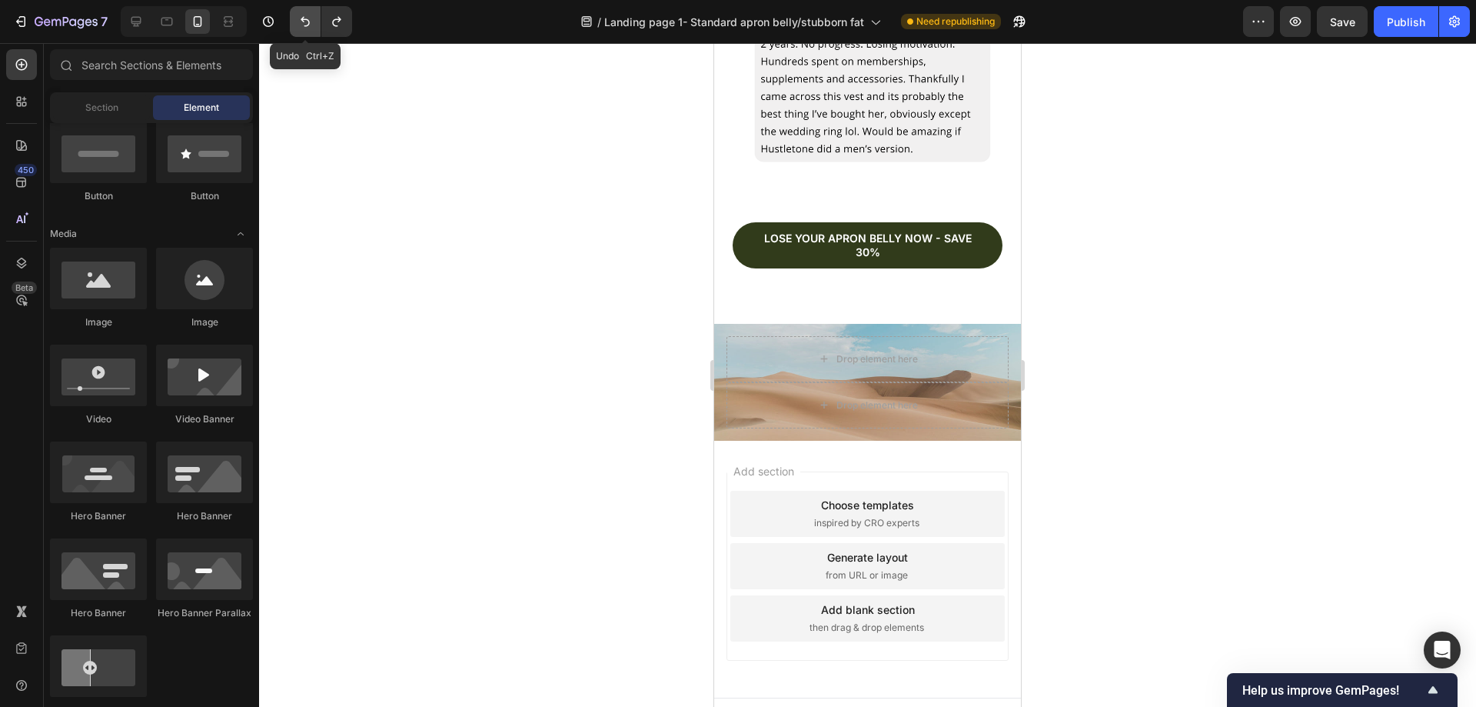
click at [312, 28] on icon "Undo/Redo" at bounding box center [305, 21] width 15 height 15
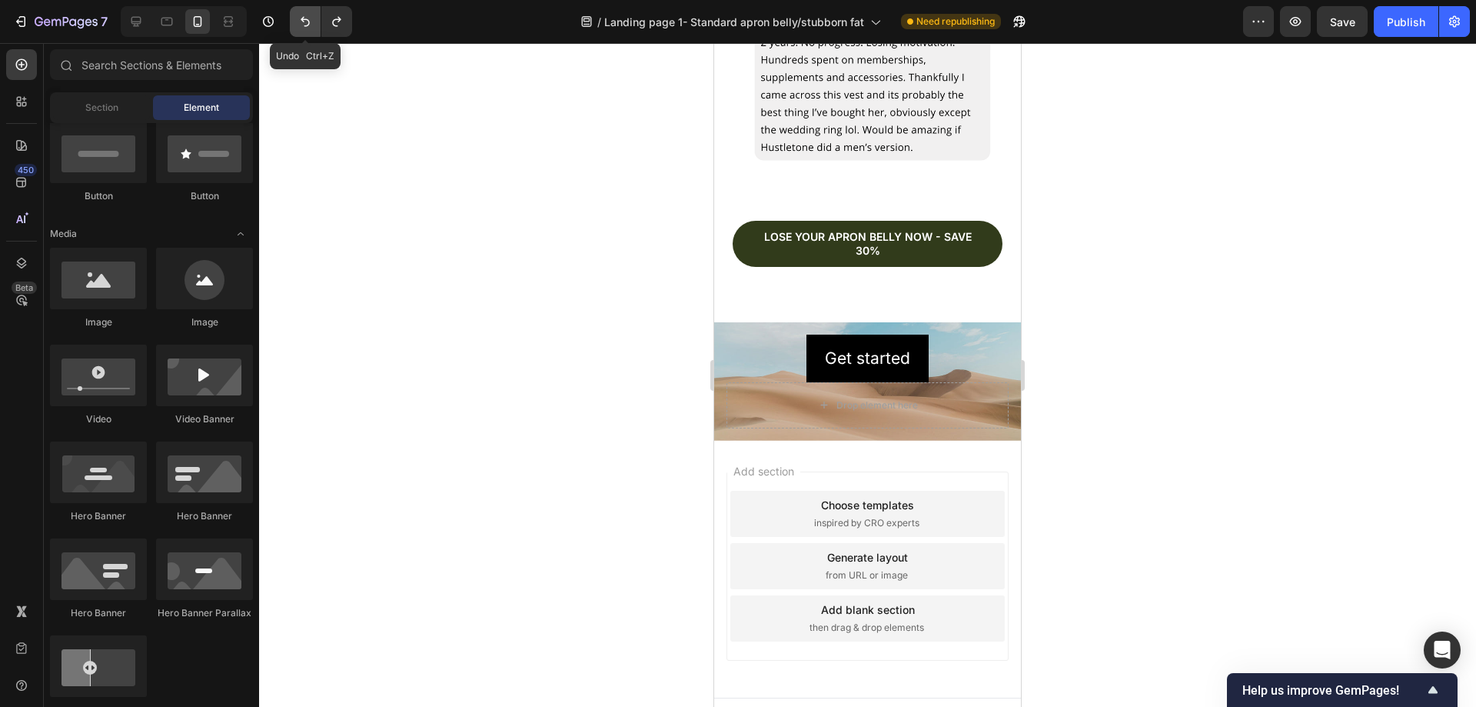
click at [312, 28] on icon "Undo/Redo" at bounding box center [305, 21] width 15 height 15
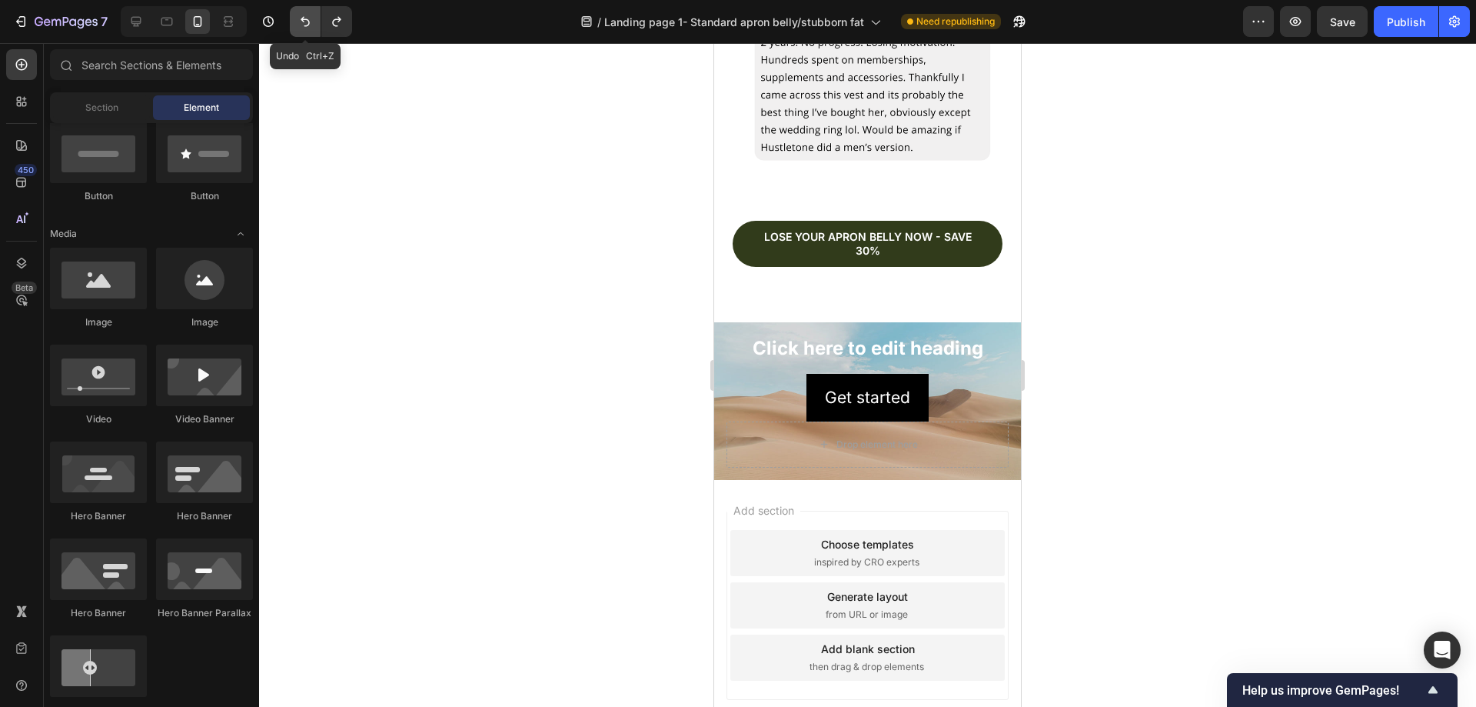
click at [311, 28] on icon "Undo/Redo" at bounding box center [305, 21] width 15 height 15
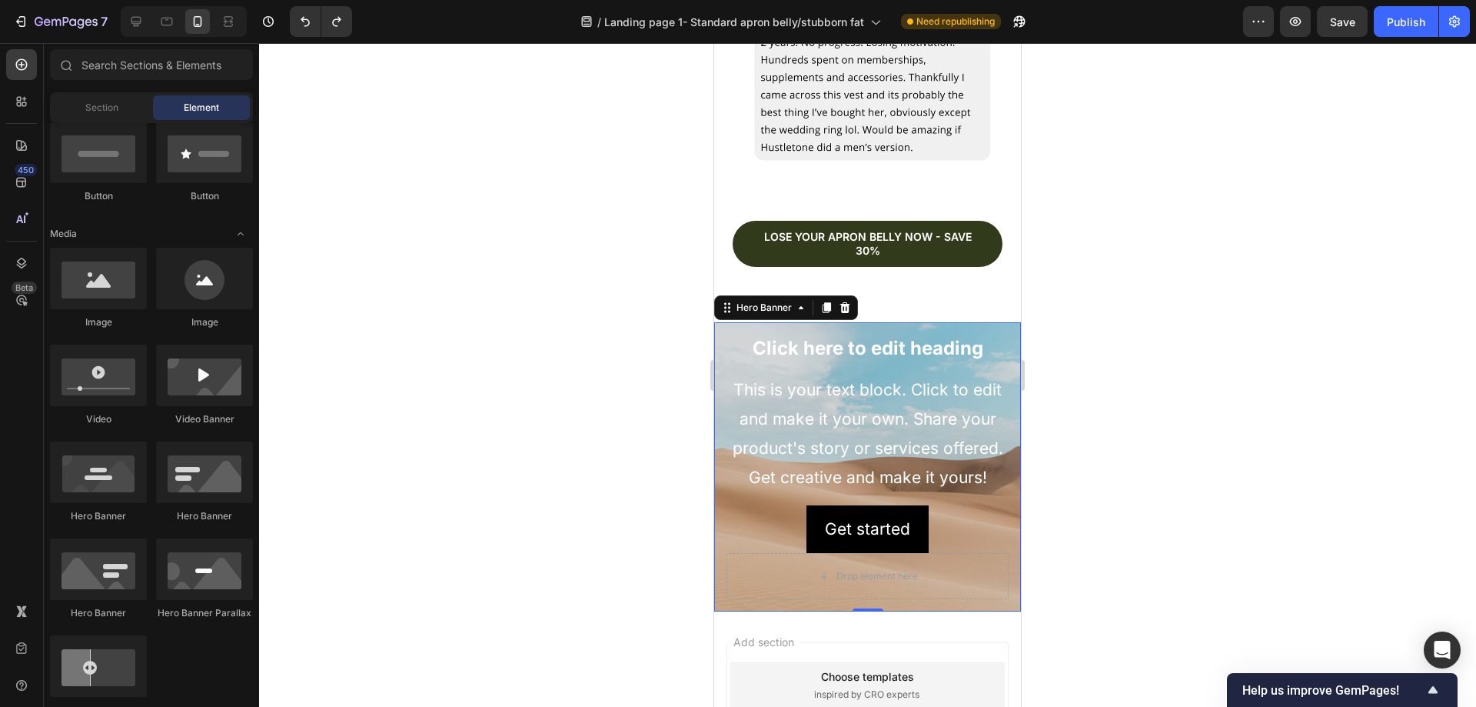
click at [740, 504] on div "Click here to edit heading Heading This is your text block. Click to edit and m…" at bounding box center [868, 443] width 282 height 218
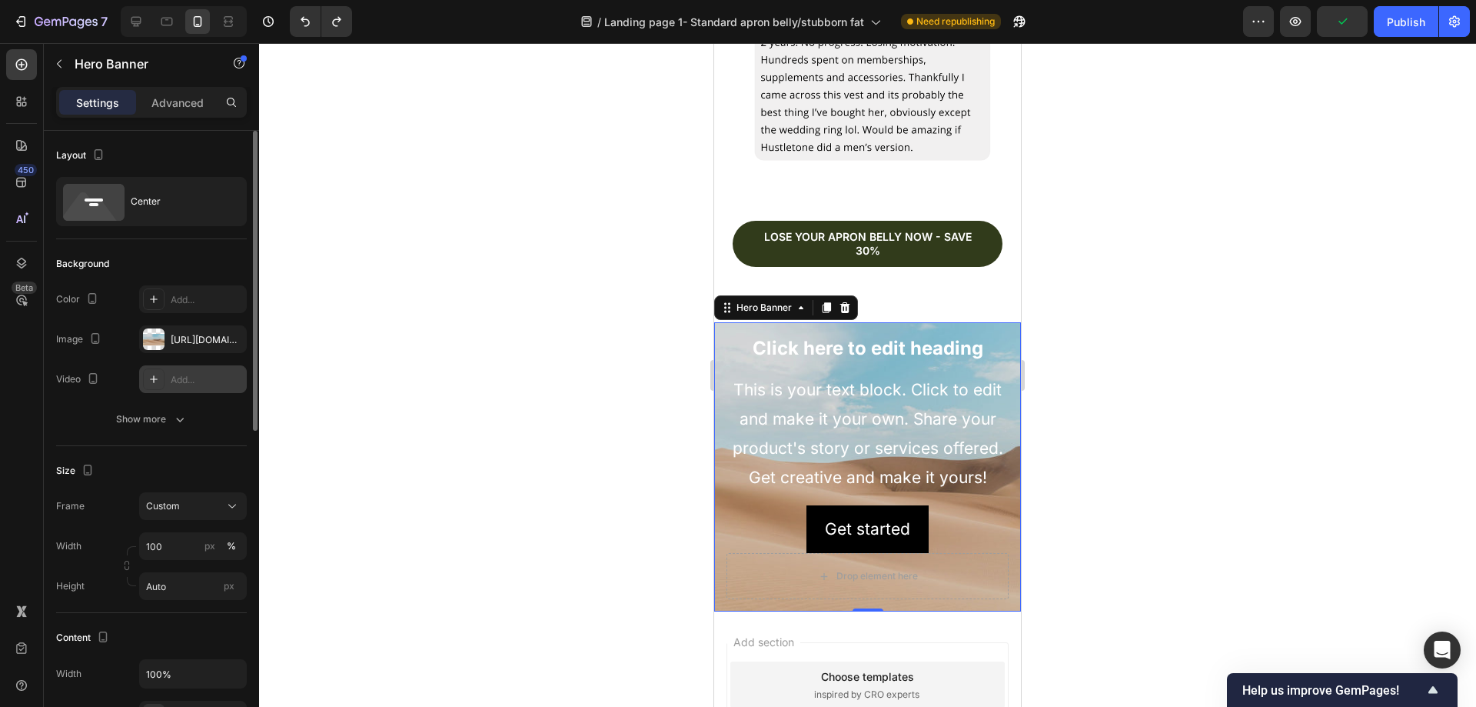
click at [195, 374] on div "Add..." at bounding box center [207, 380] width 72 height 14
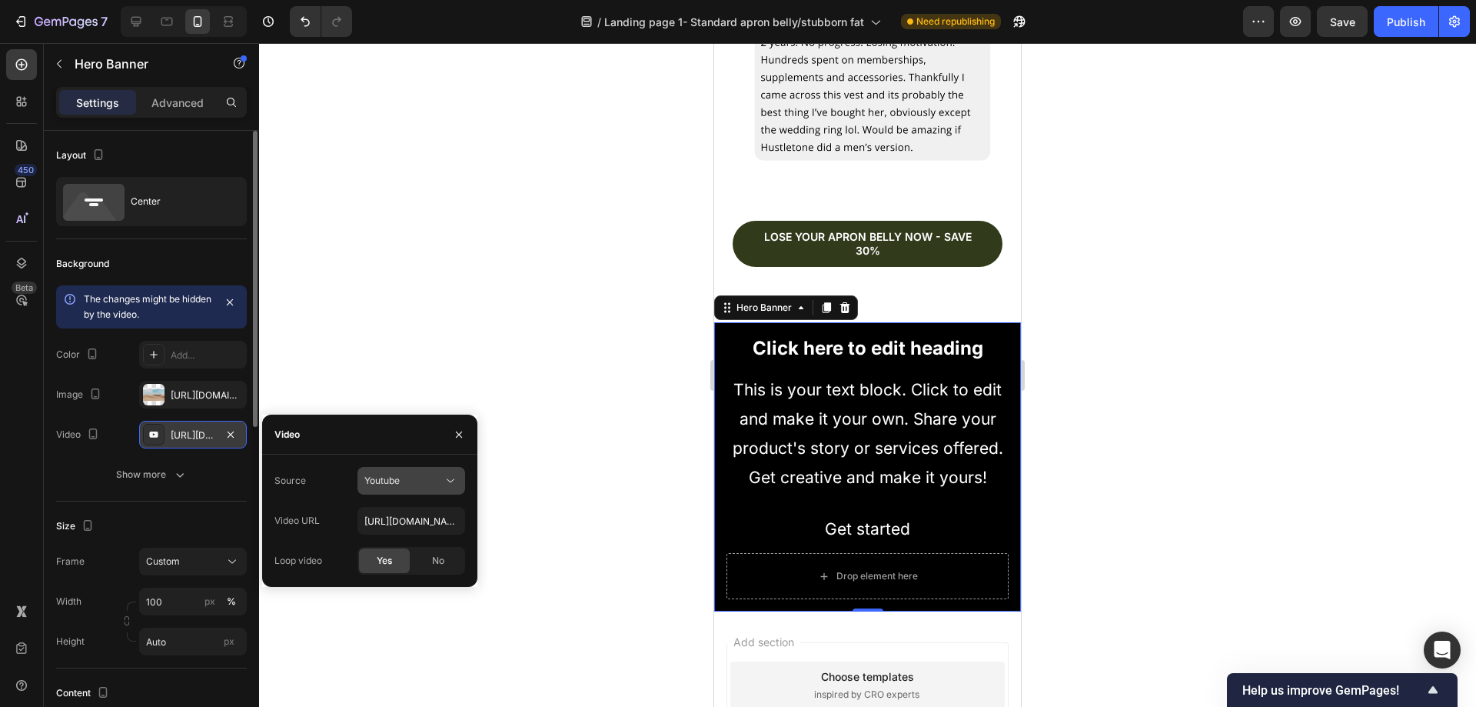
click at [405, 480] on div "Youtube" at bounding box center [403, 481] width 78 height 14
click at [415, 520] on span "Video hosting" at bounding box center [393, 518] width 58 height 14
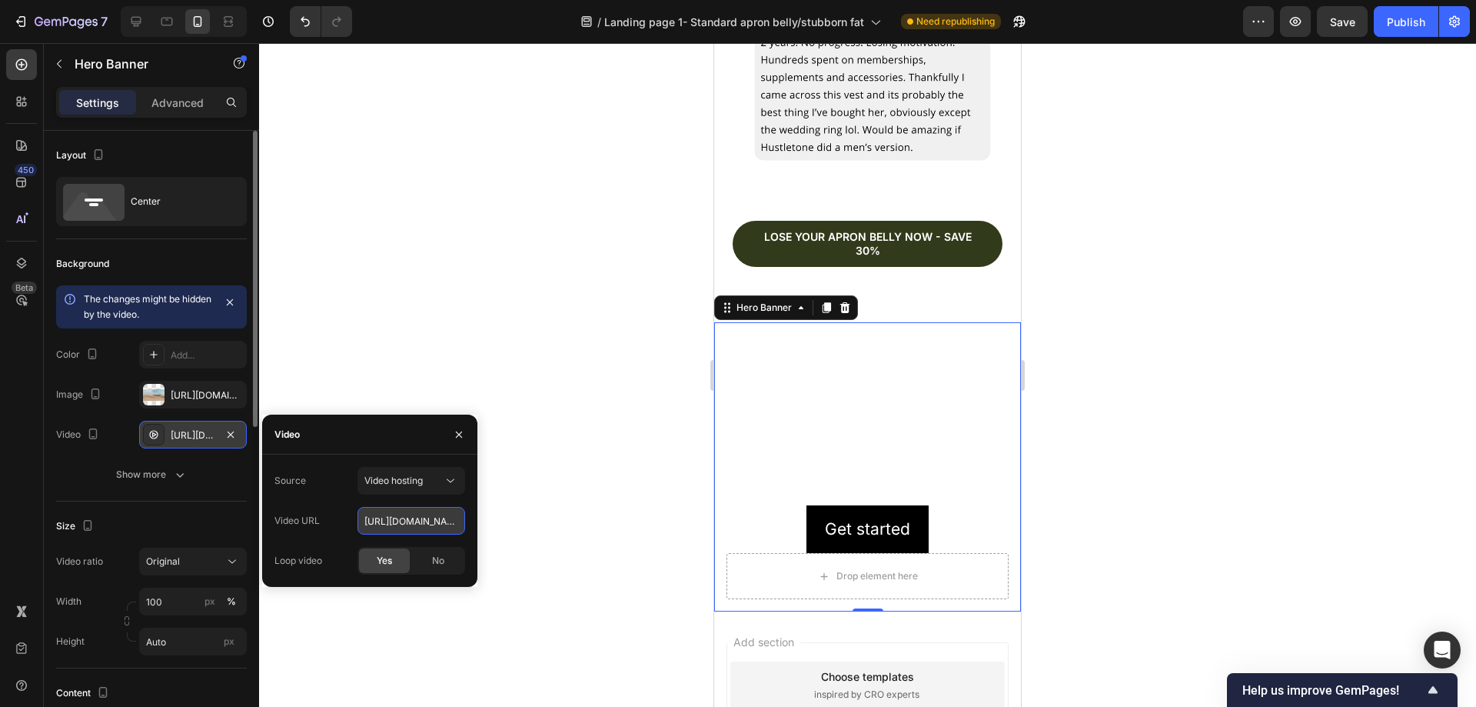
click at [425, 520] on input "https://cdn.shopify.com/videos/c/o/v/92a407d4e0c94a288eb54cac18c387dc.mp4" at bounding box center [411, 521] width 108 height 28
paste input "c72cffe4ee9c4517989f36422912a41a"
type input "https://cdn.shopify.com/videos/c/o/v/c72cffe4ee9c4517989f36422912a41a.mp4"
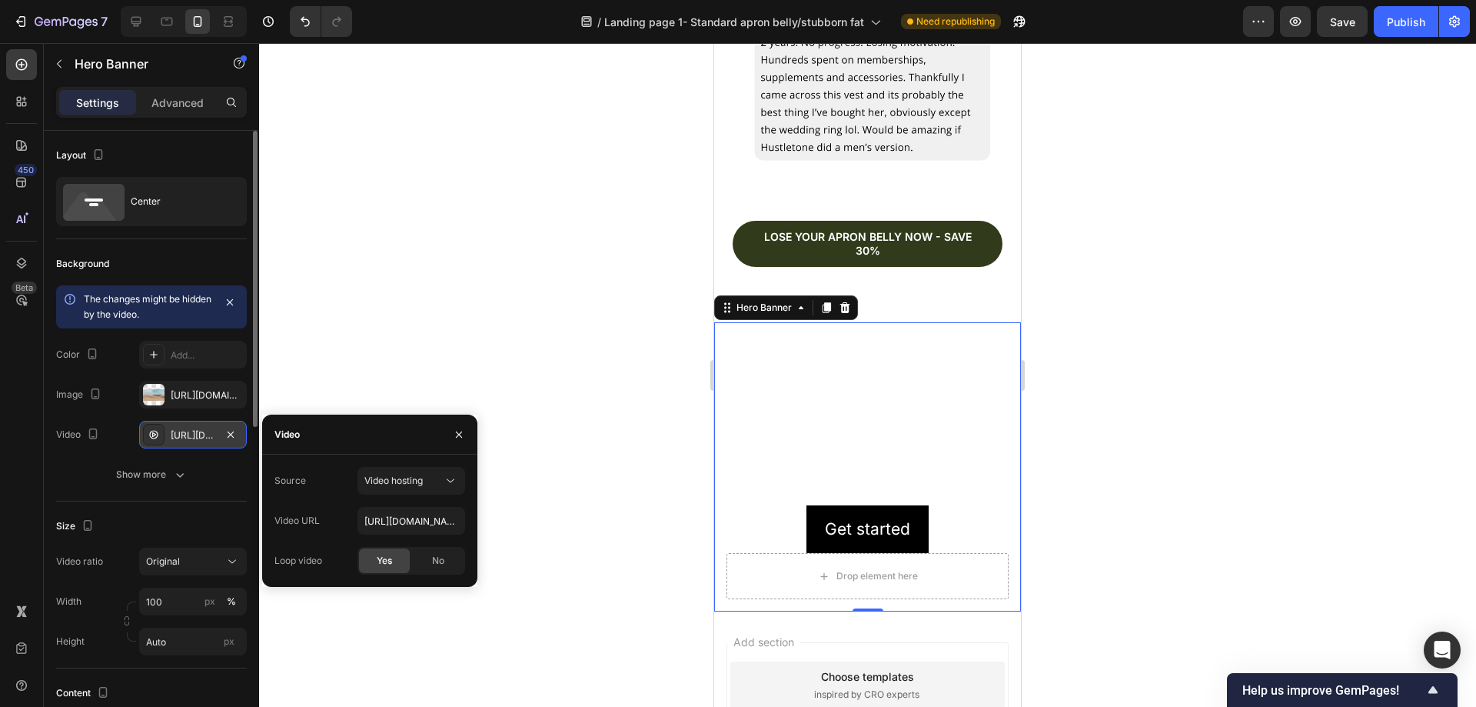
click at [435, 348] on div at bounding box center [867, 374] width 1217 height 663
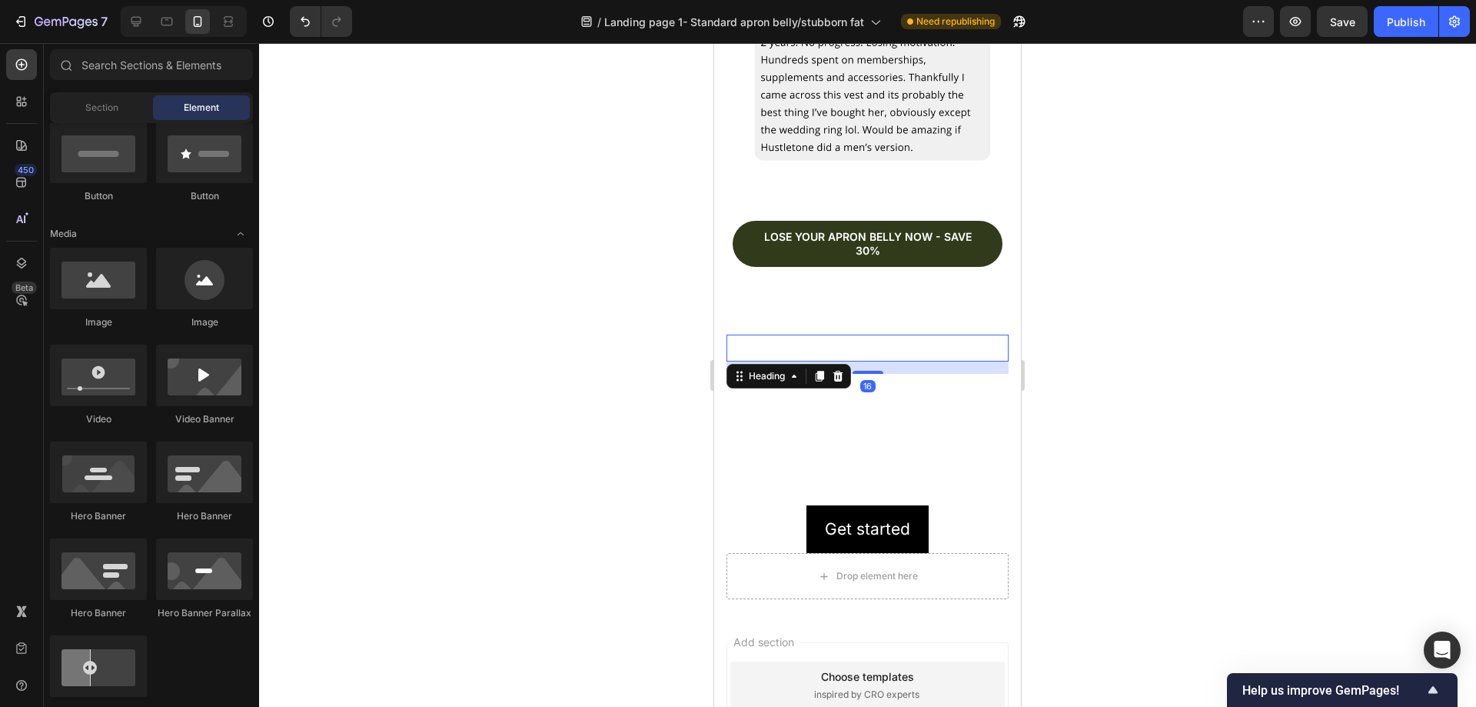
click at [880, 334] on h2 "Click here to edit heading" at bounding box center [868, 347] width 282 height 27
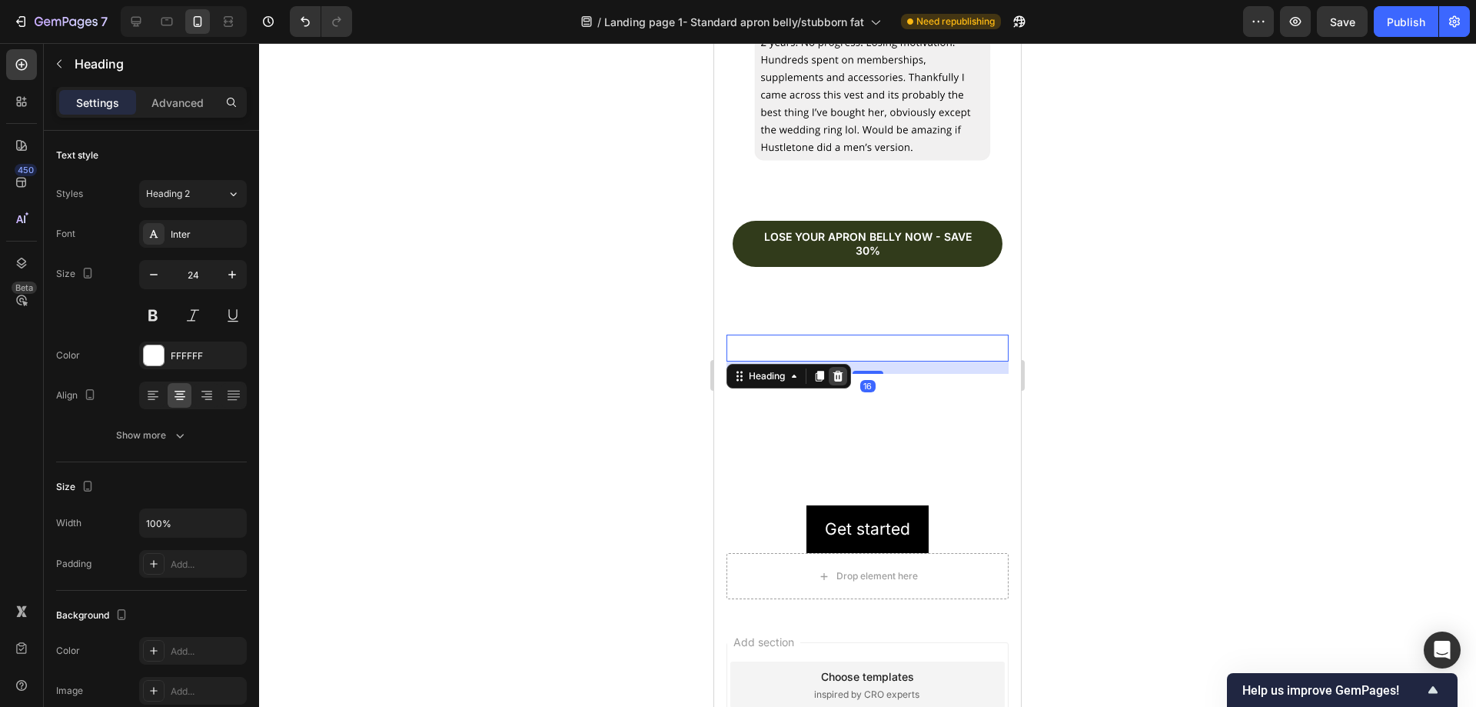
click at [843, 370] on icon at bounding box center [838, 376] width 12 height 12
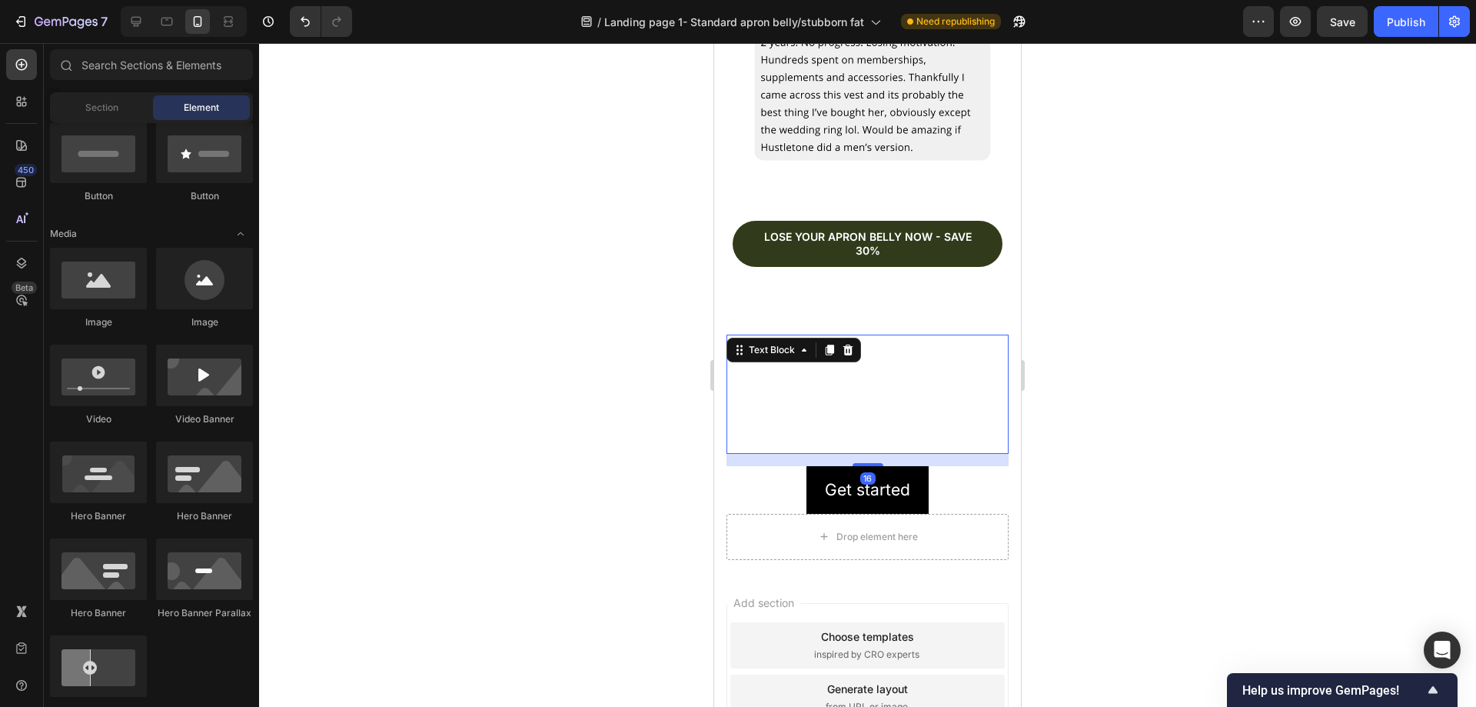
click at [855, 347] on div "This is your text block. Click to edit and make it your own. Share your product…" at bounding box center [868, 393] width 282 height 119
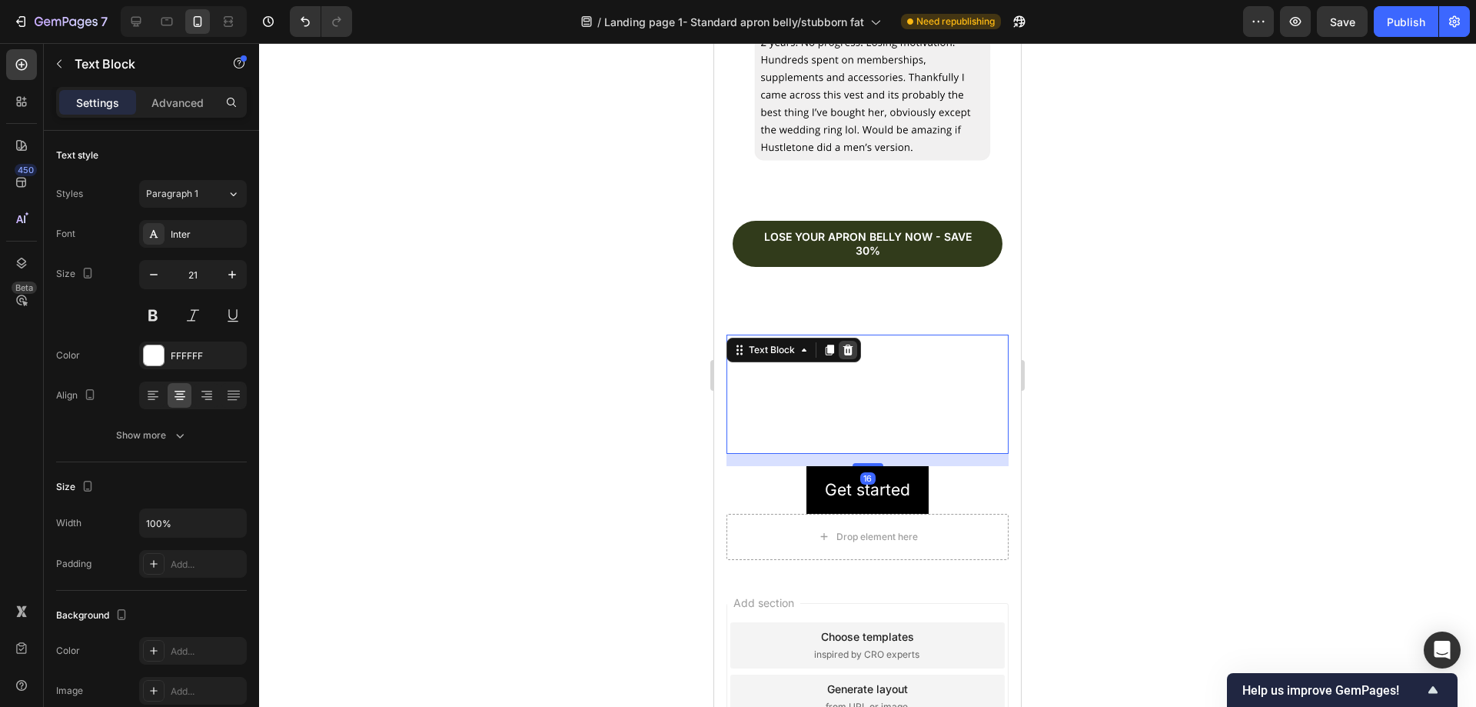
click at [846, 344] on icon at bounding box center [848, 349] width 10 height 11
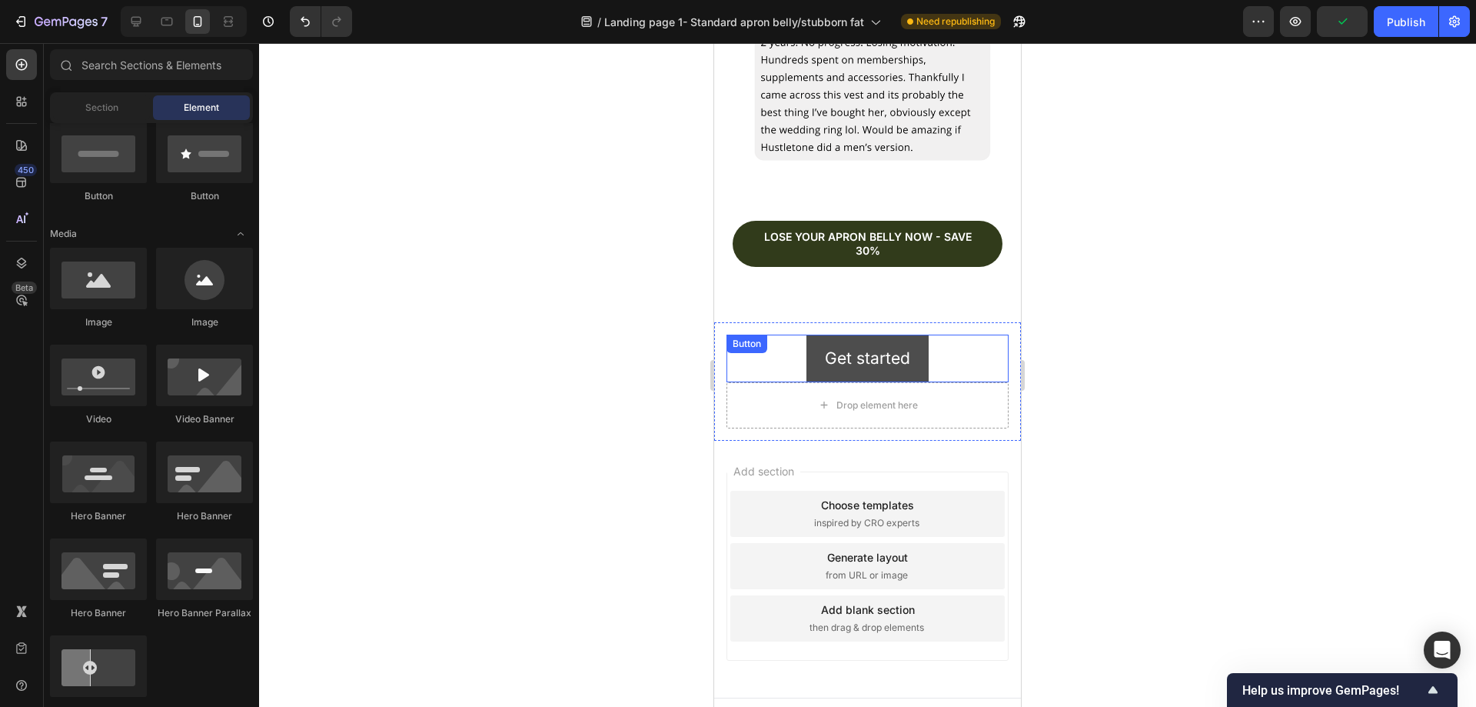
click at [810, 339] on div "Get started Button" at bounding box center [868, 358] width 282 height 48
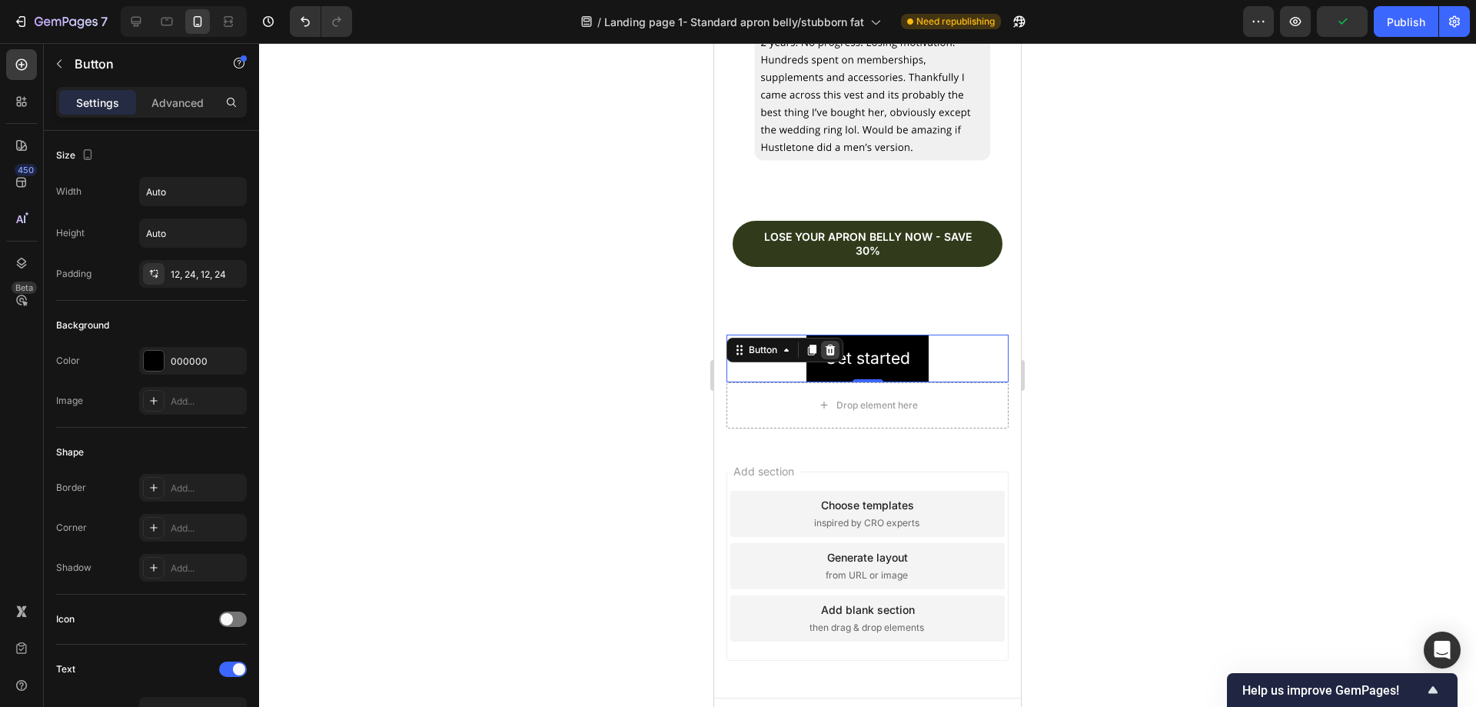
click at [832, 344] on icon at bounding box center [831, 349] width 10 height 11
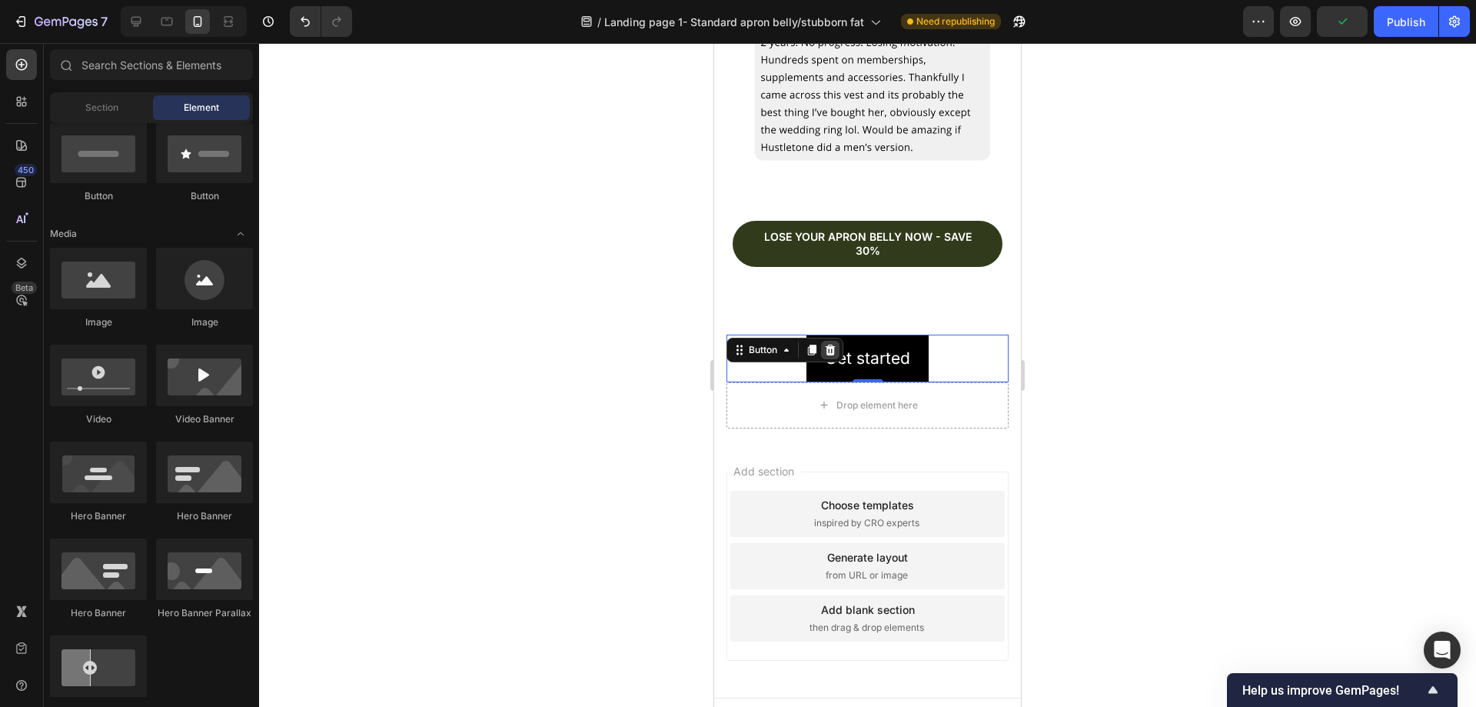
scroll to position [5917, 0]
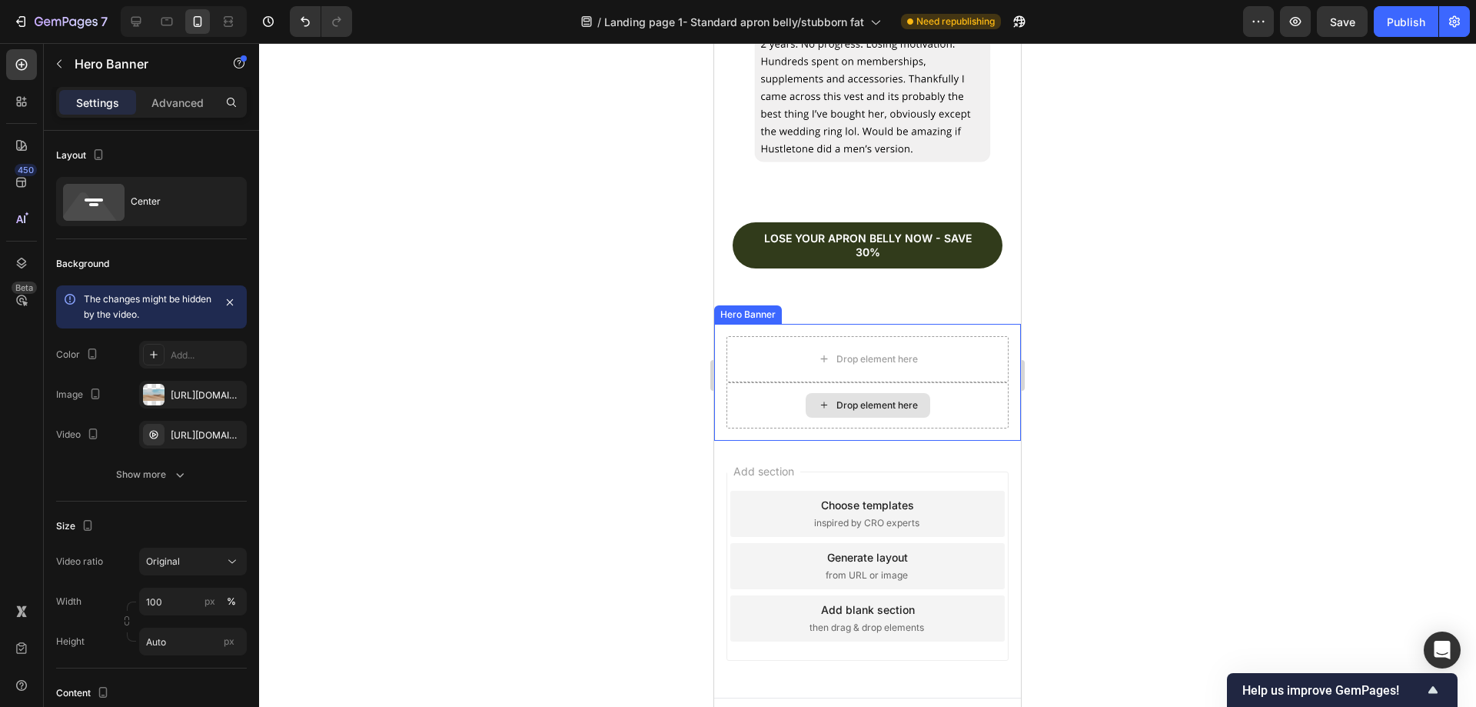
click at [969, 382] on div "Drop element here" at bounding box center [868, 405] width 282 height 46
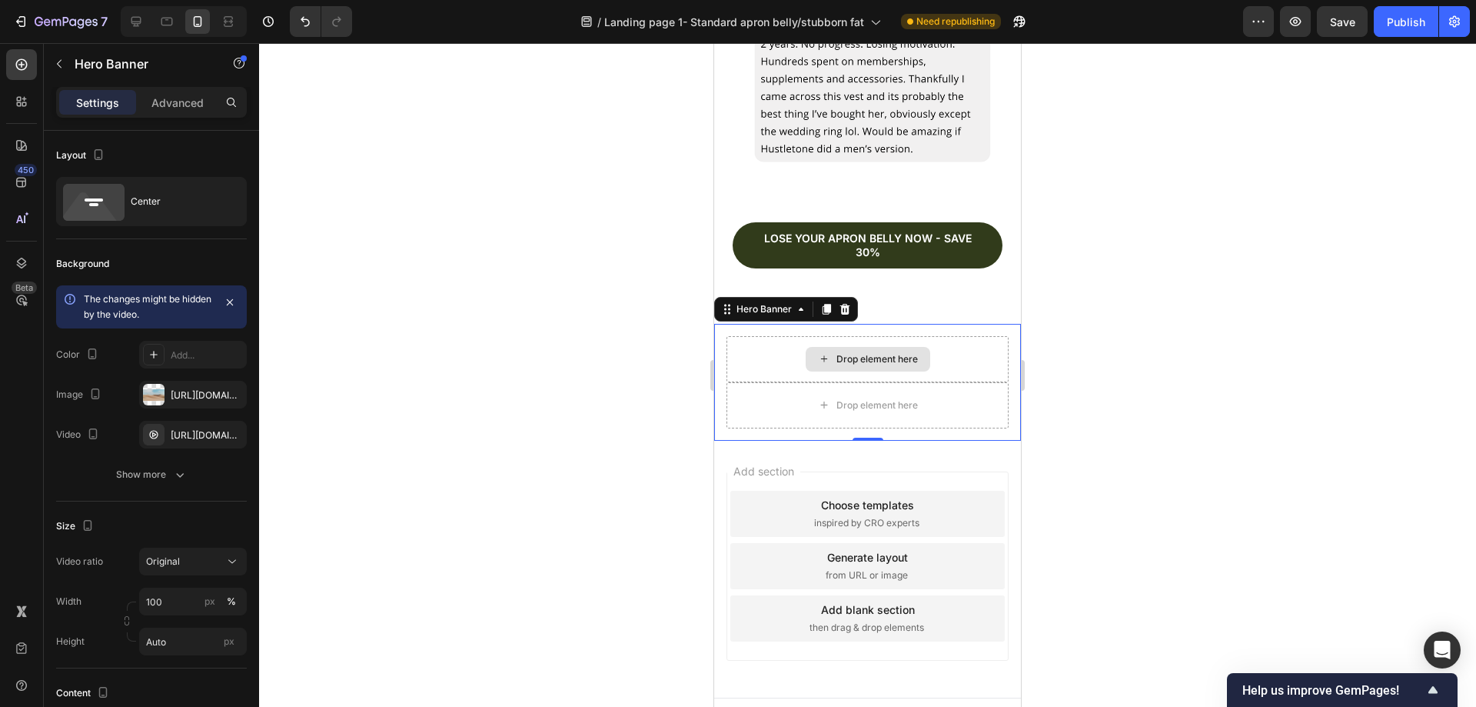
click at [956, 340] on div "Drop element here" at bounding box center [868, 359] width 282 height 46
click at [936, 382] on div "Drop element here" at bounding box center [868, 405] width 282 height 46
drag, startPoint x: 913, startPoint y: 364, endPoint x: 860, endPoint y: 361, distance: 54.0
click at [913, 382] on div "Drop element here" at bounding box center [868, 405] width 282 height 46
click at [857, 382] on div "Drop element here" at bounding box center [868, 405] width 282 height 46
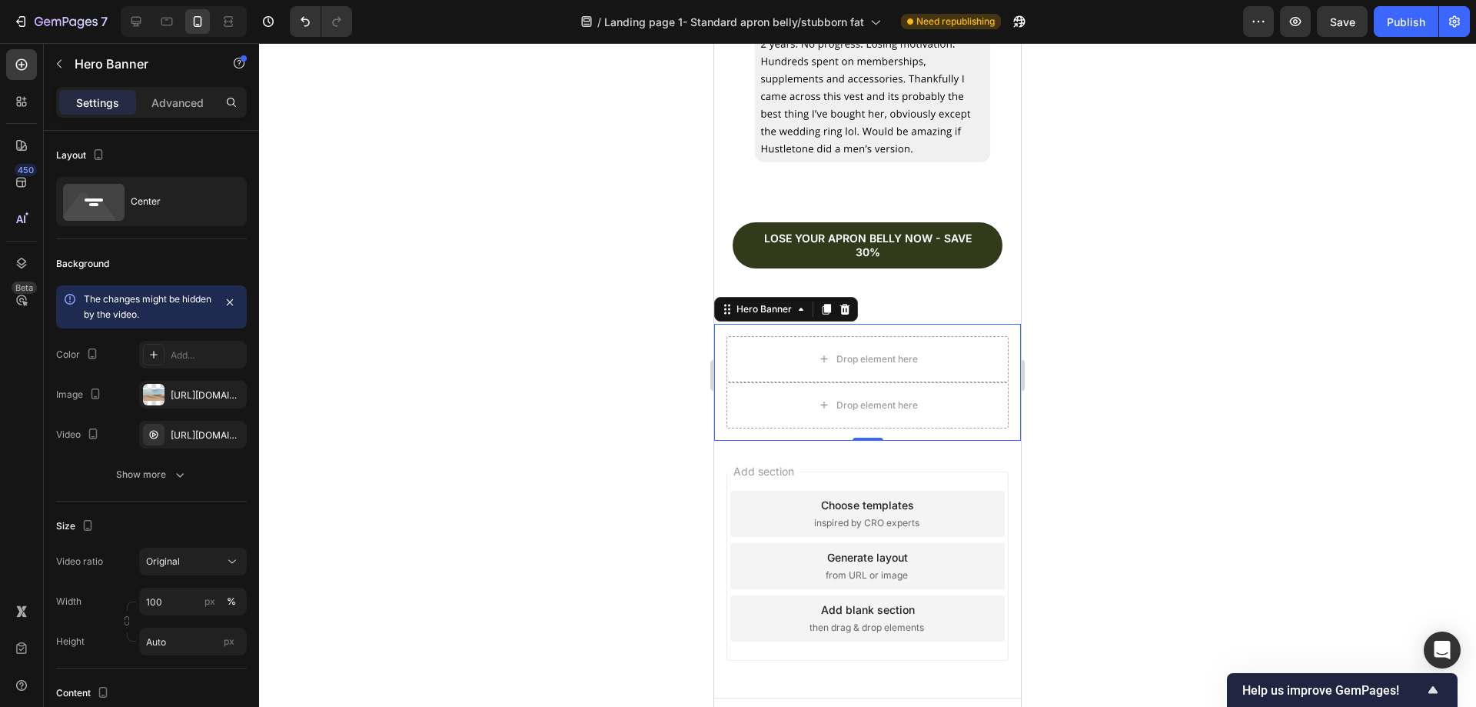
click at [725, 331] on div "Drop element here Drop element here" at bounding box center [867, 382] width 307 height 117
click at [723, 328] on div "Drop element here Drop element here" at bounding box center [867, 382] width 307 height 117
click at [854, 436] on div at bounding box center [868, 438] width 31 height 5
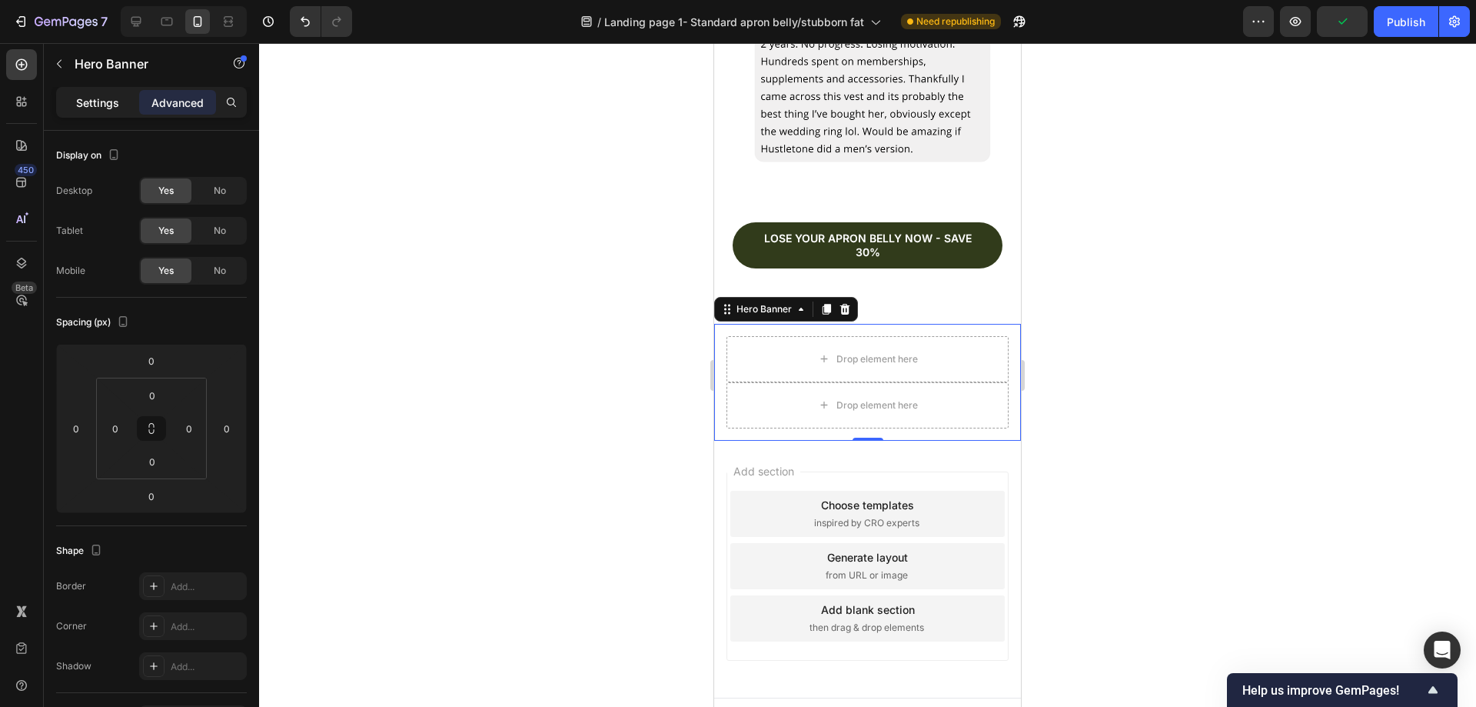
click at [108, 114] on div "Settings" at bounding box center [97, 102] width 77 height 25
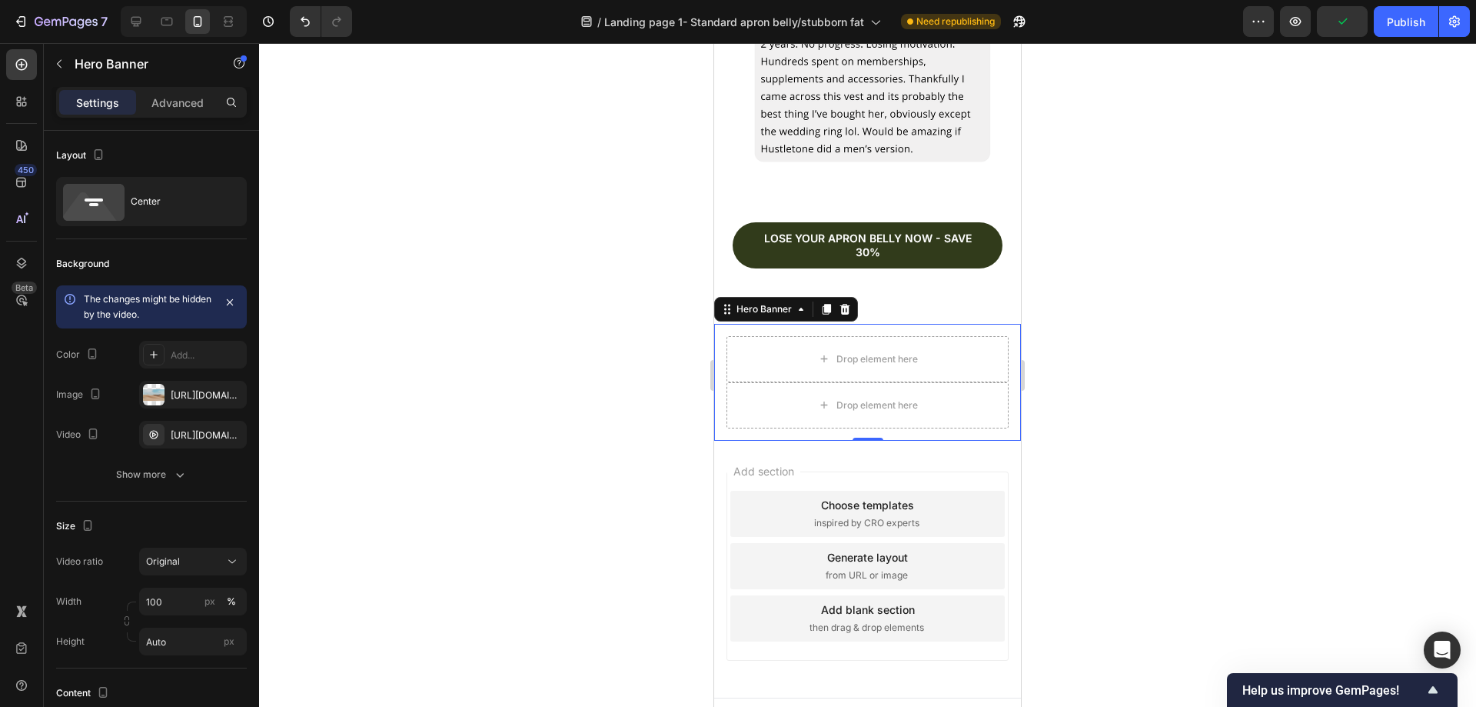
click at [87, 106] on p "Settings" at bounding box center [97, 103] width 43 height 16
click at [230, 391] on icon "button" at bounding box center [230, 394] width 12 height 12
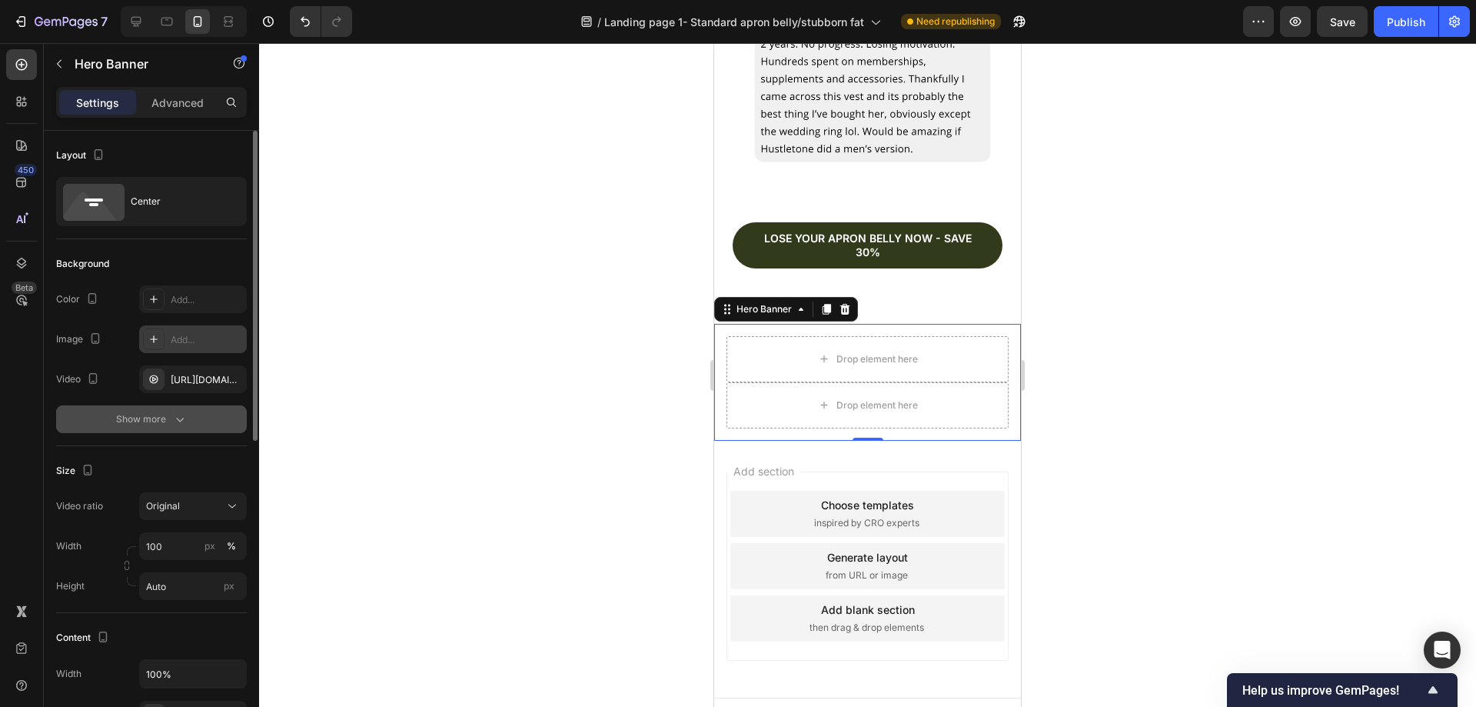
click at [182, 427] on button "Show more" at bounding box center [151, 419] width 191 height 28
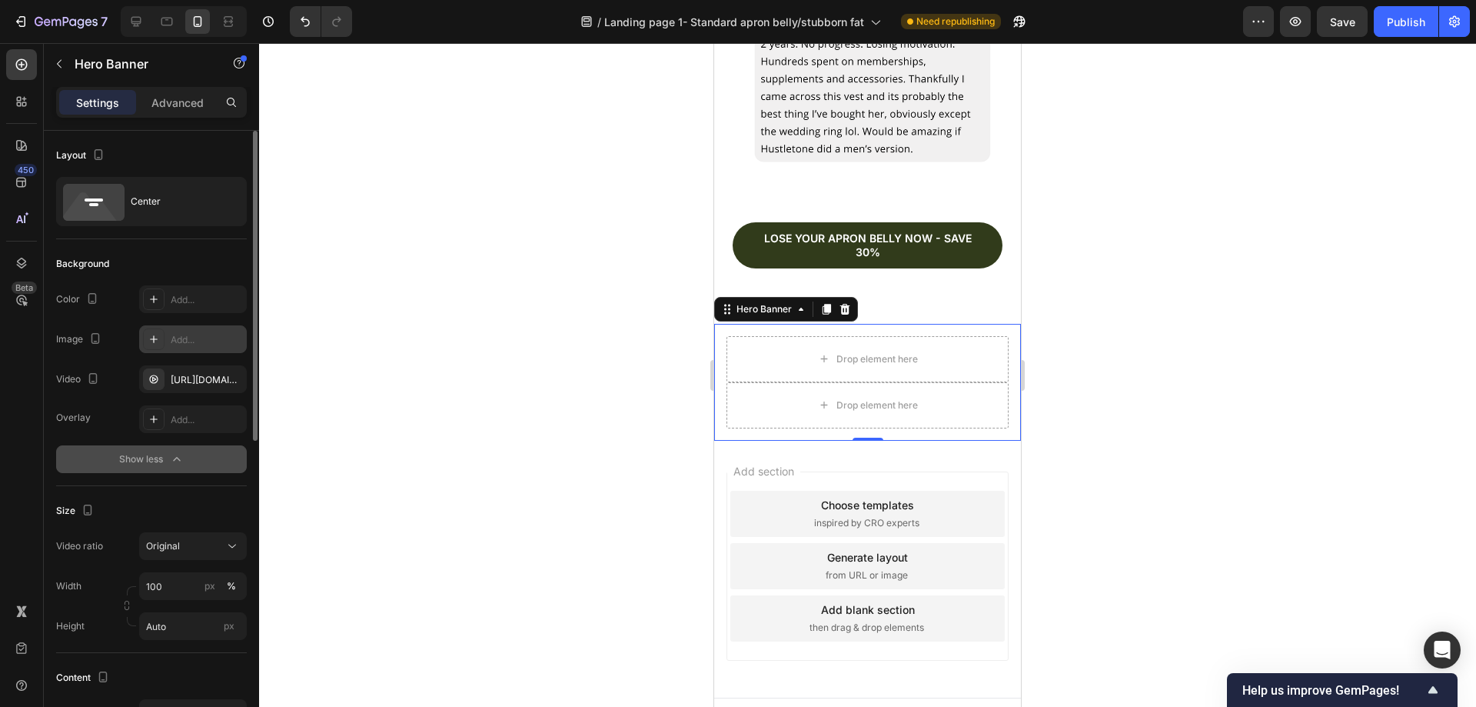
click at [175, 455] on icon "button" at bounding box center [176, 458] width 15 height 15
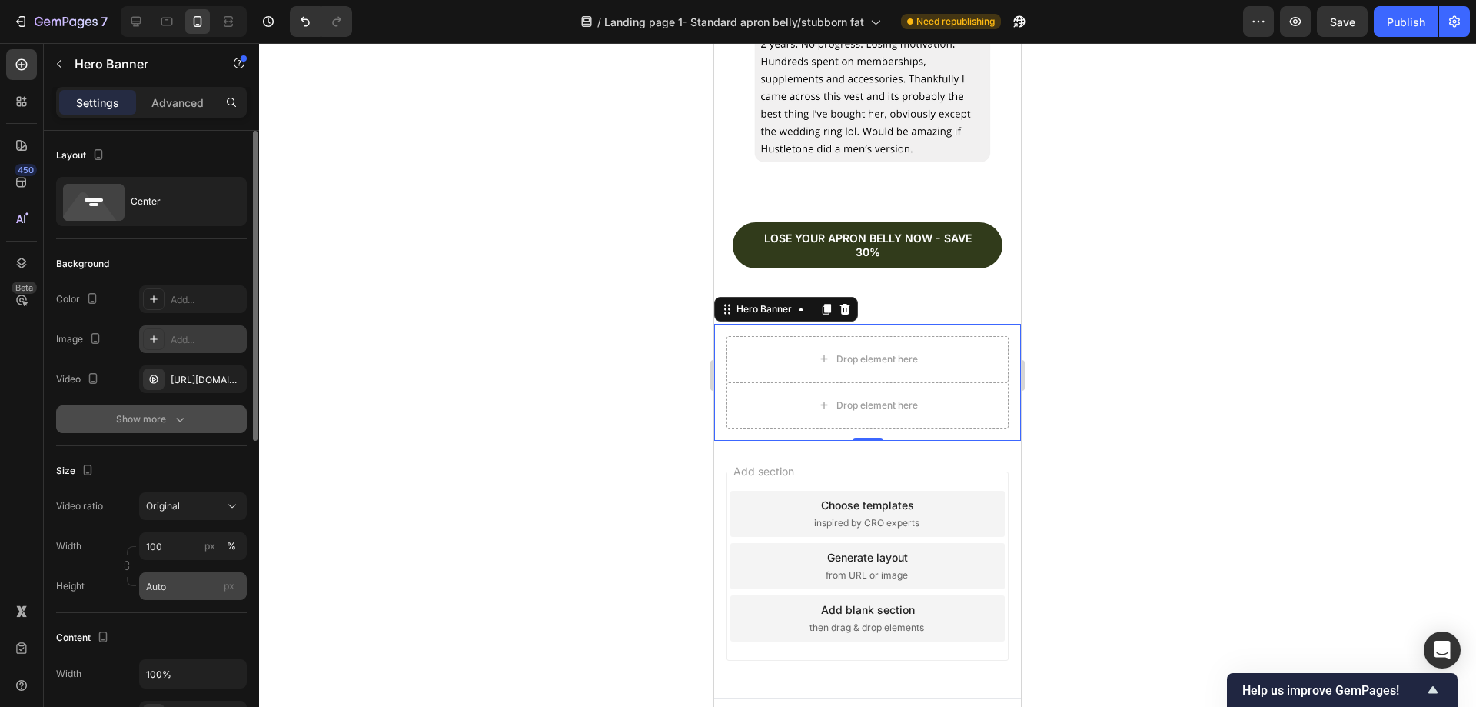
scroll to position [154, 0]
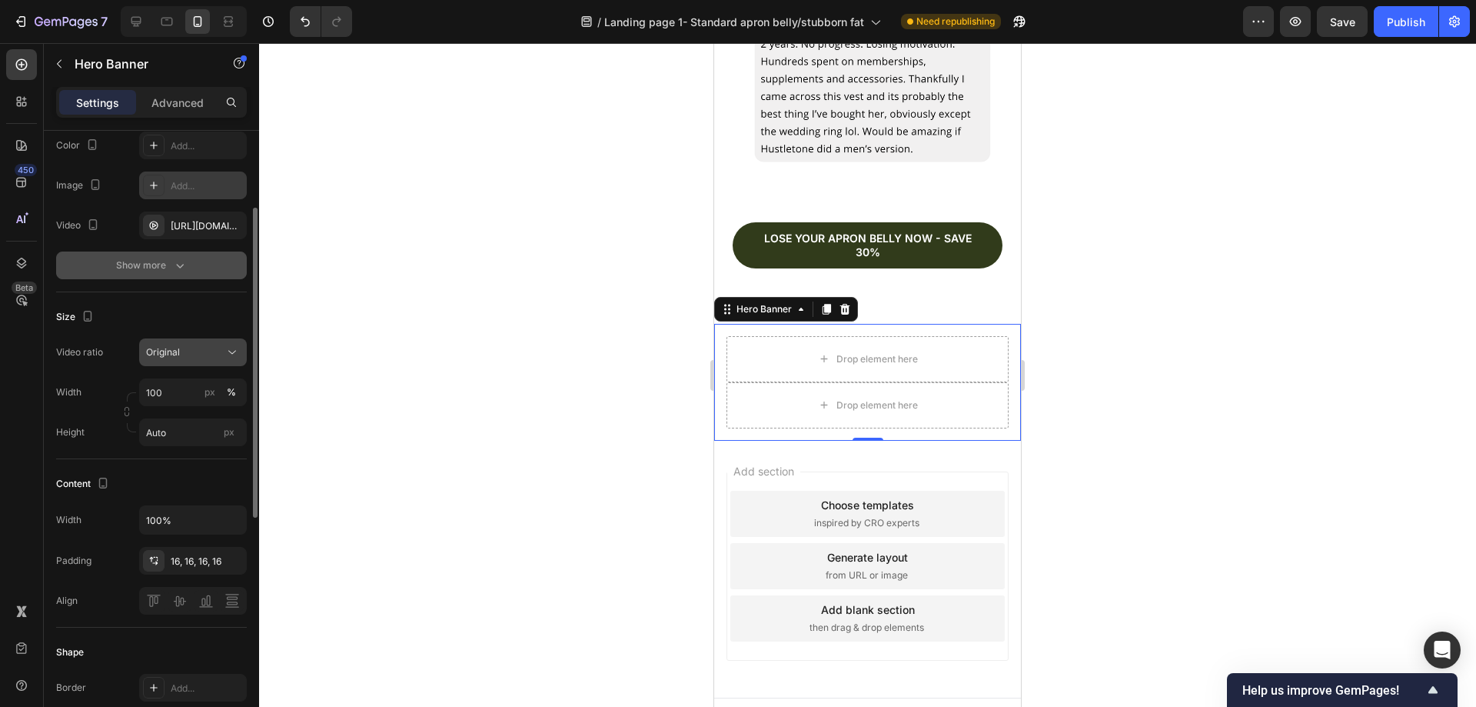
click at [168, 341] on button "Original" at bounding box center [193, 352] width 108 height 28
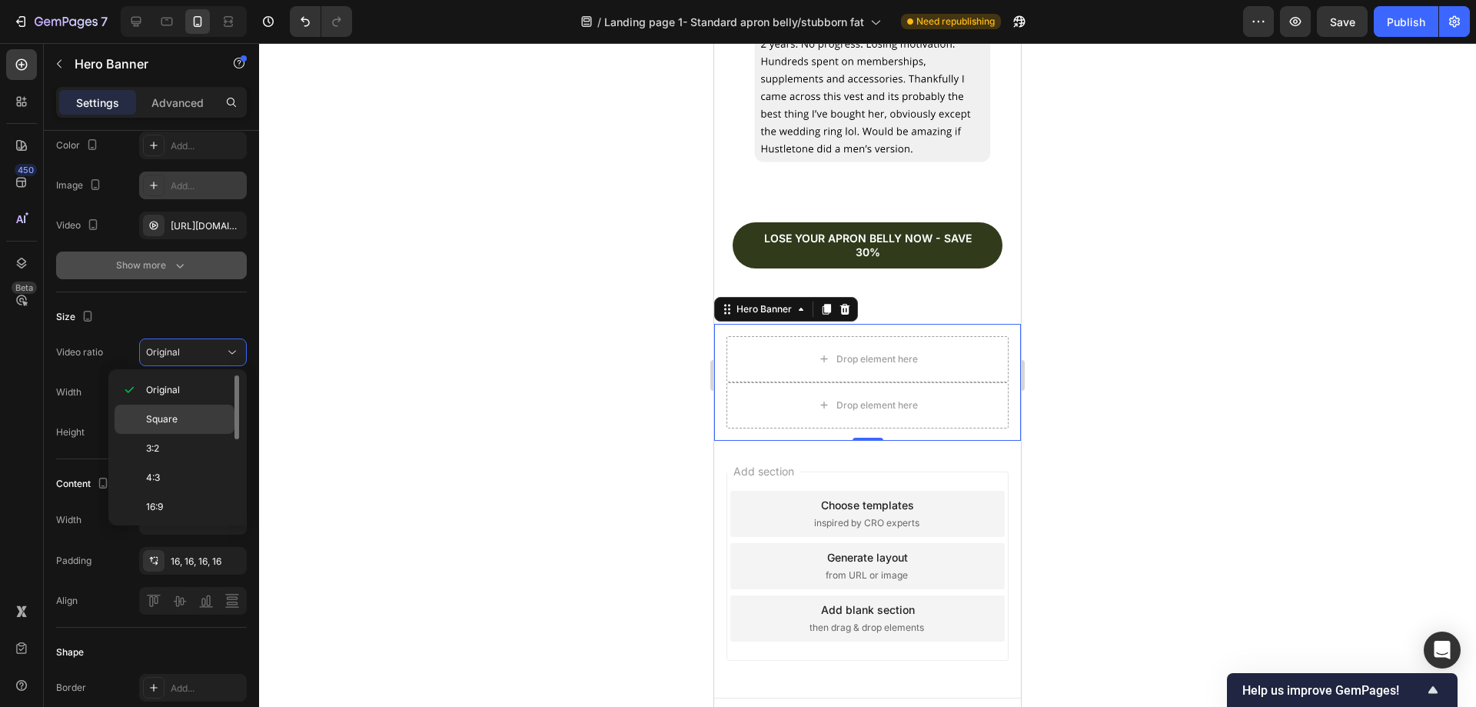
click at [193, 417] on p "Square" at bounding box center [186, 419] width 81 height 14
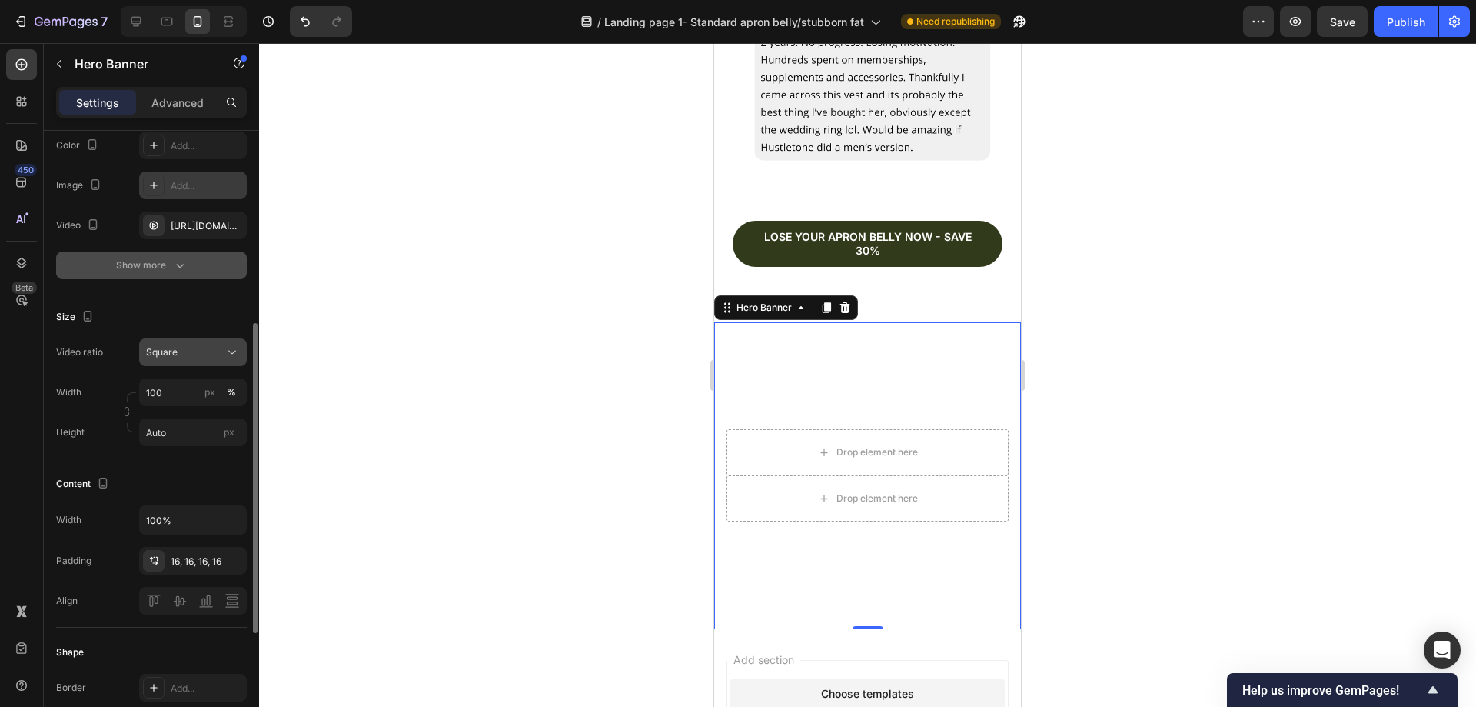
scroll to position [231, 0]
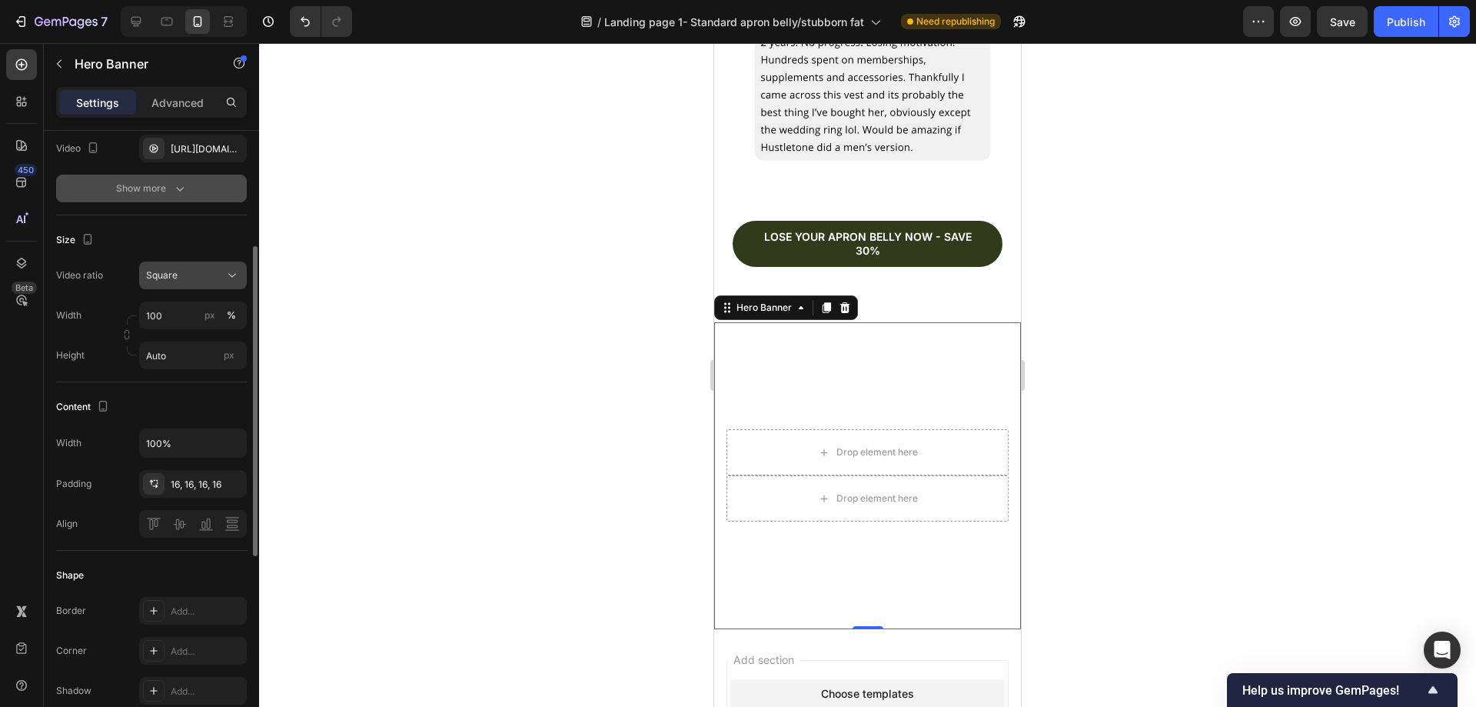
drag, startPoint x: 209, startPoint y: 288, endPoint x: 209, endPoint y: 278, distance: 10.0
click at [209, 287] on button "Square" at bounding box center [193, 275] width 108 height 28
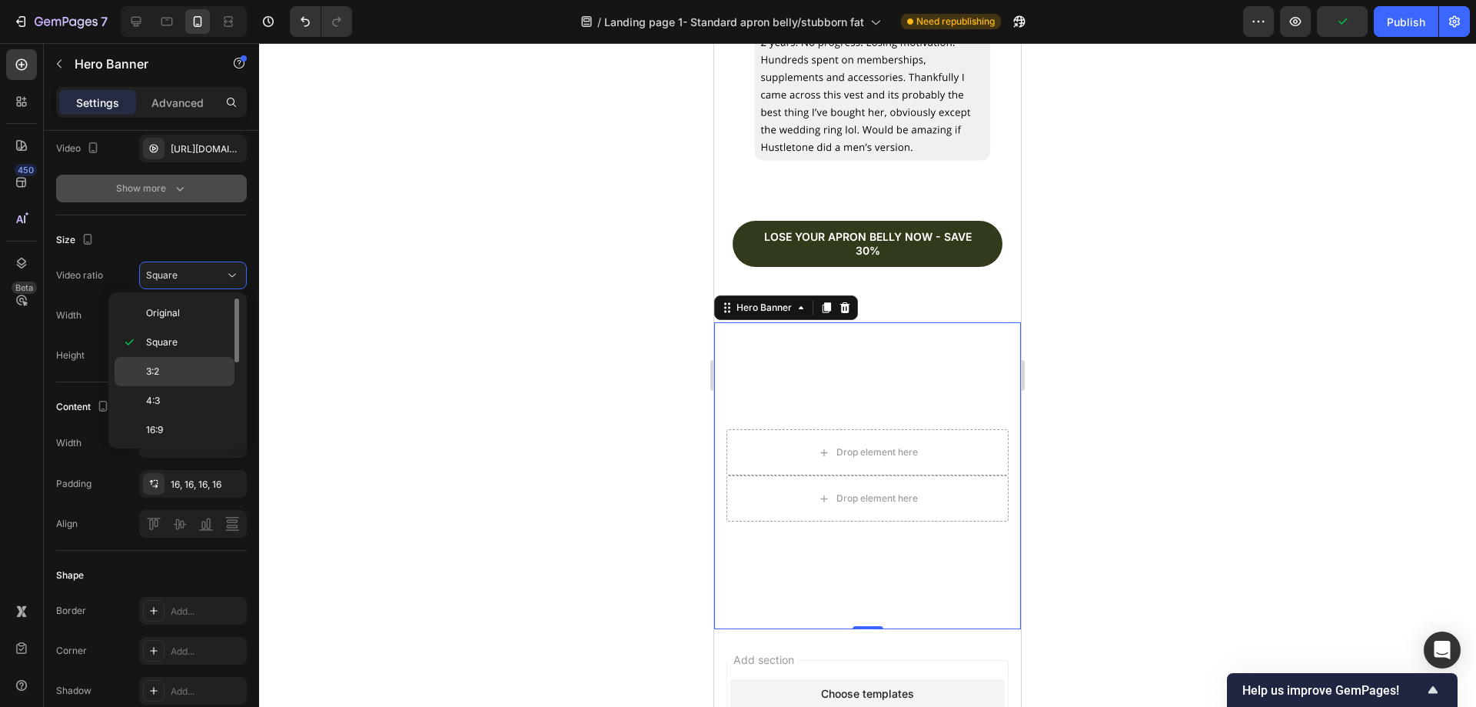
click at [188, 368] on p "3:2" at bounding box center [186, 371] width 81 height 14
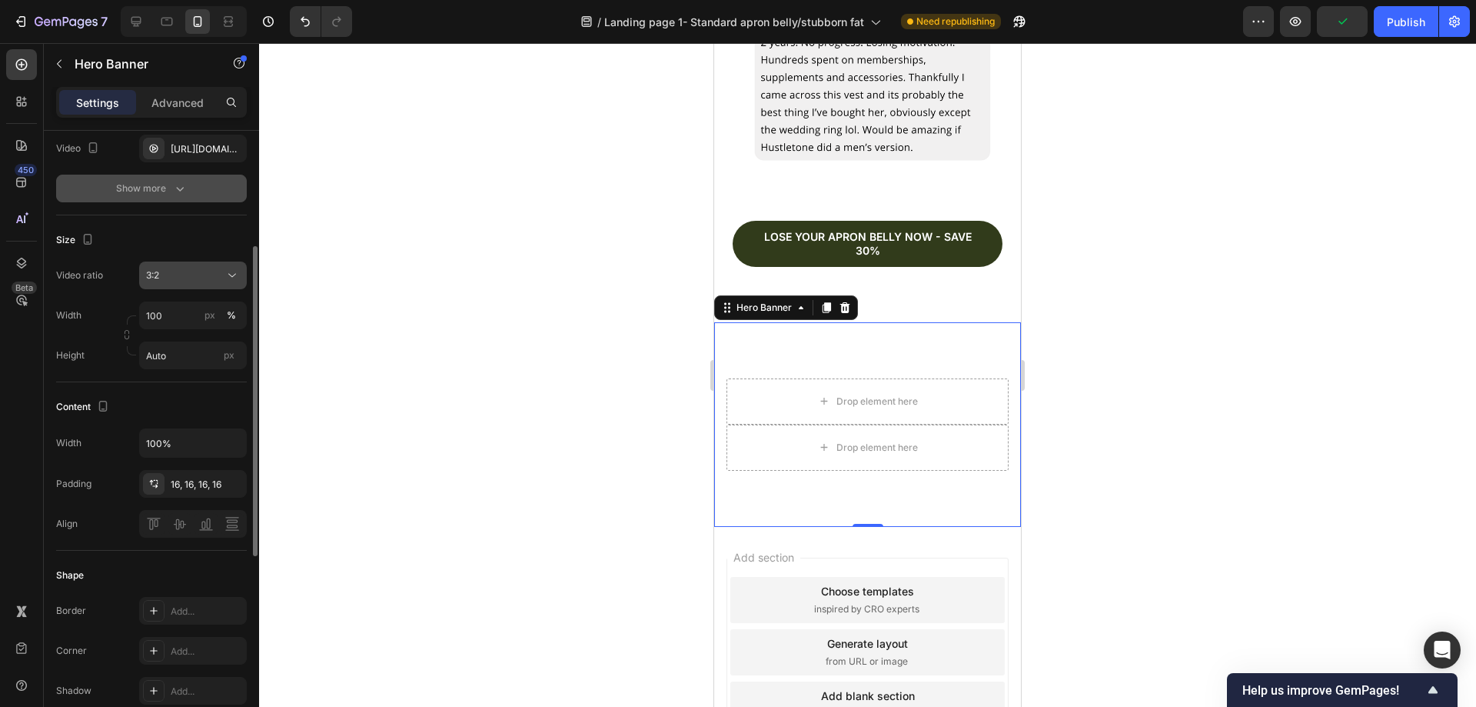
click at [191, 276] on div "3:2" at bounding box center [185, 275] width 78 height 14
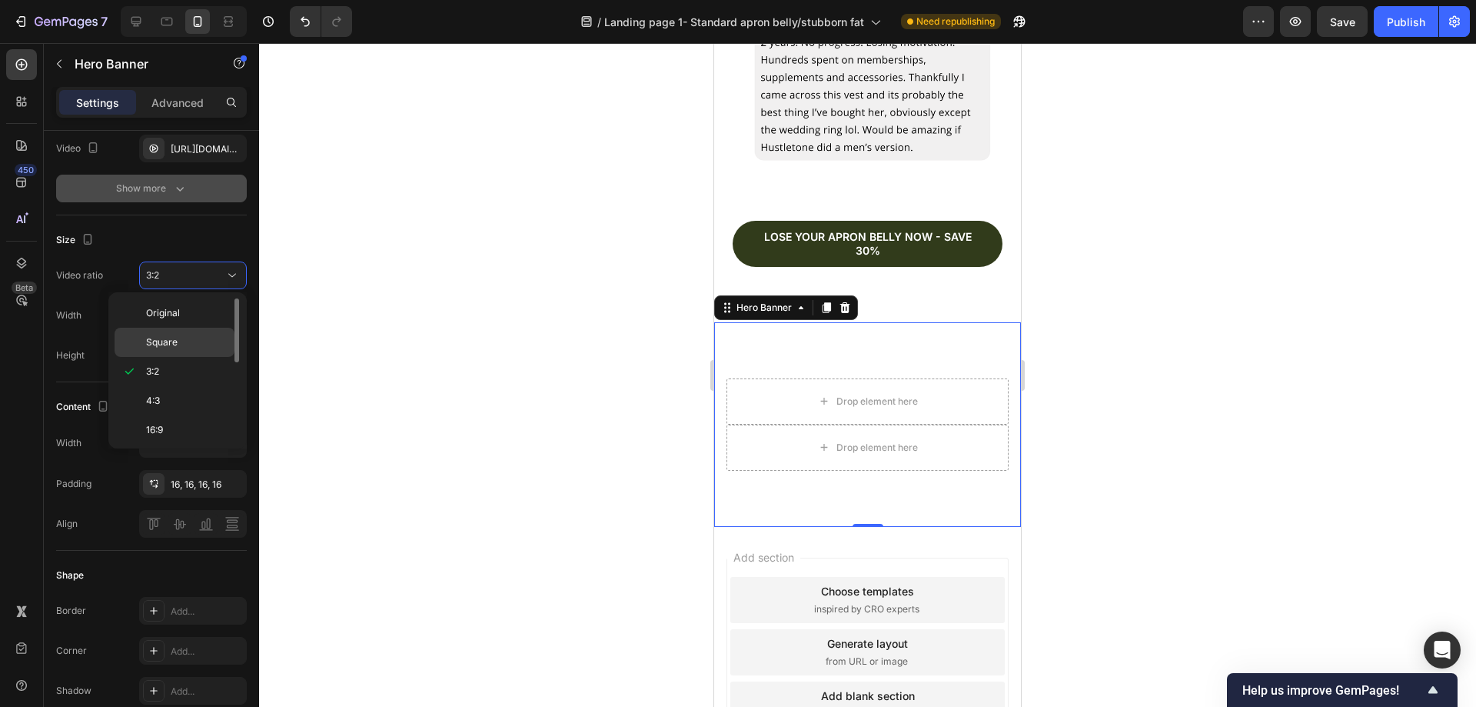
click at [185, 336] on p "Square" at bounding box center [186, 342] width 81 height 14
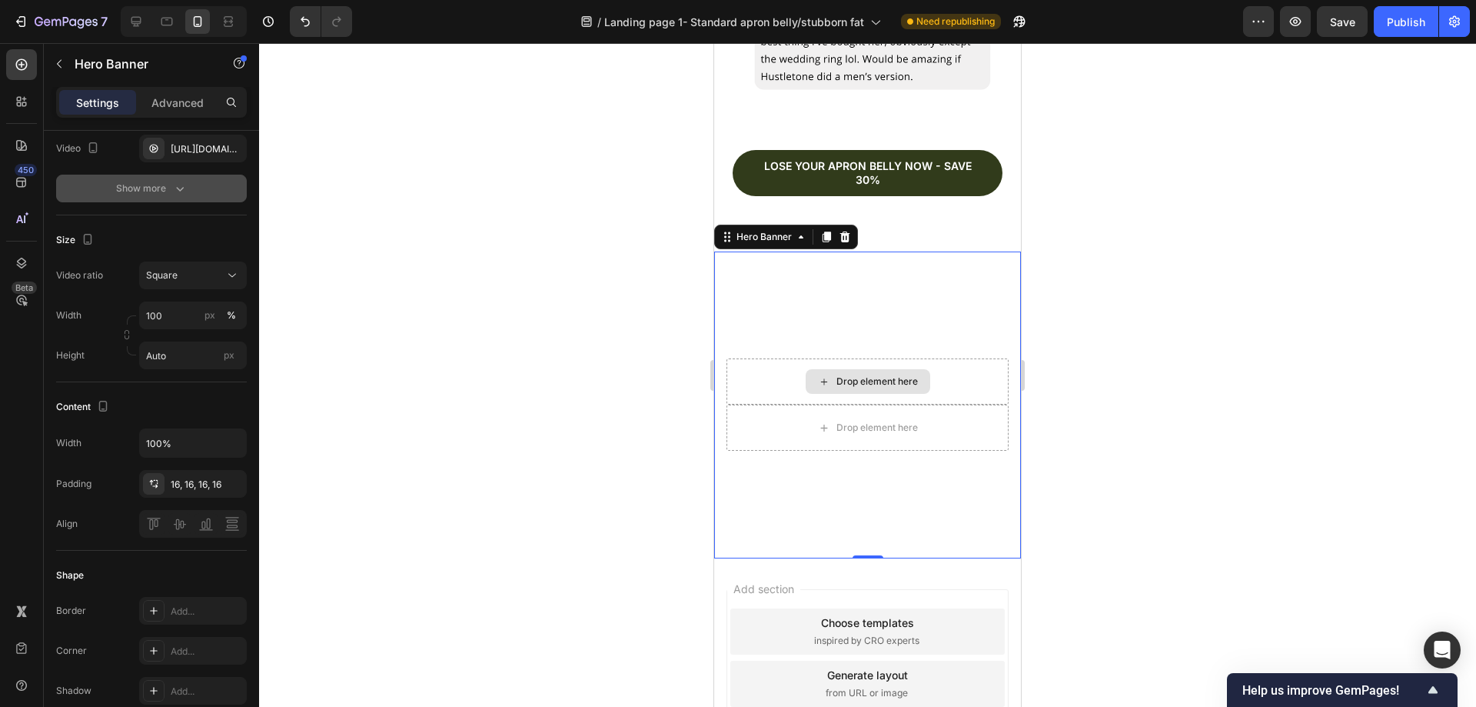
scroll to position [5995, 0]
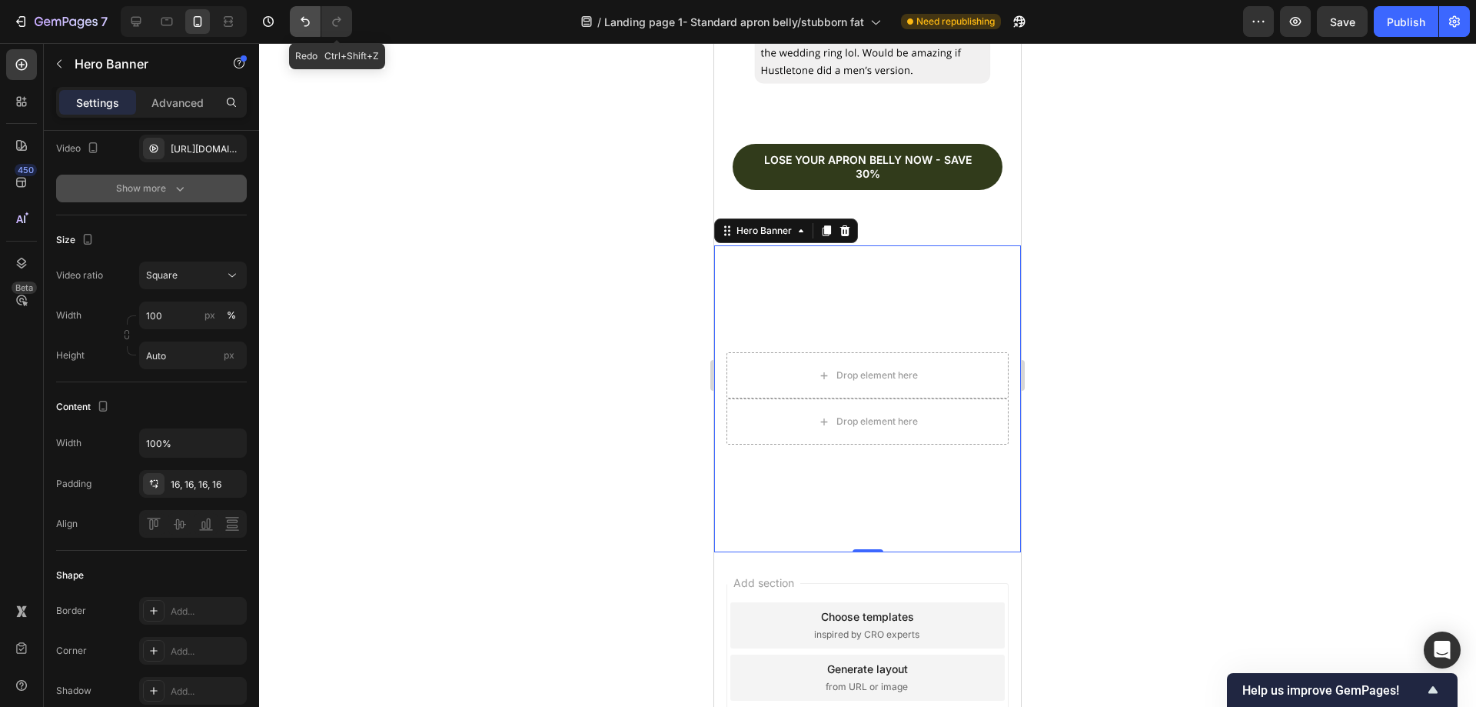
click at [316, 25] on button "Undo/Redo" at bounding box center [305, 21] width 31 height 31
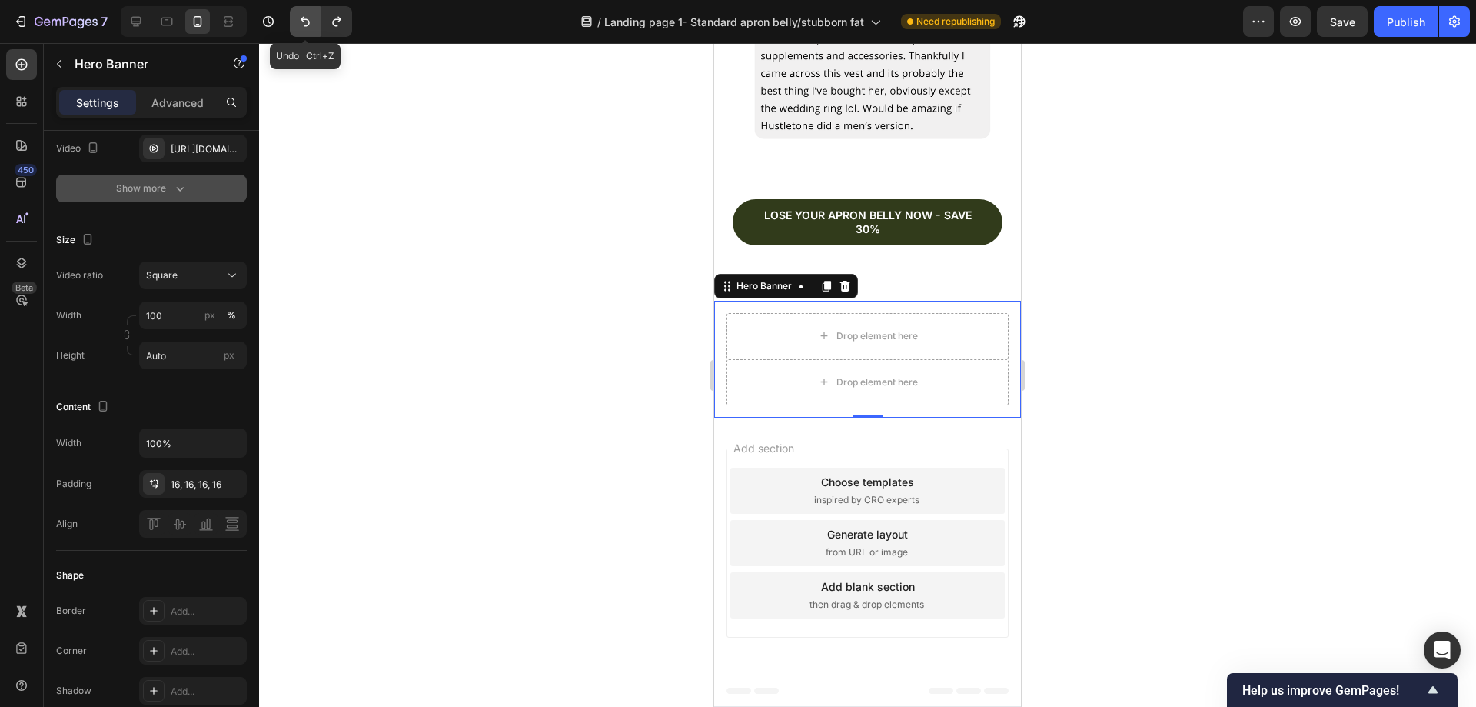
scroll to position [5917, 0]
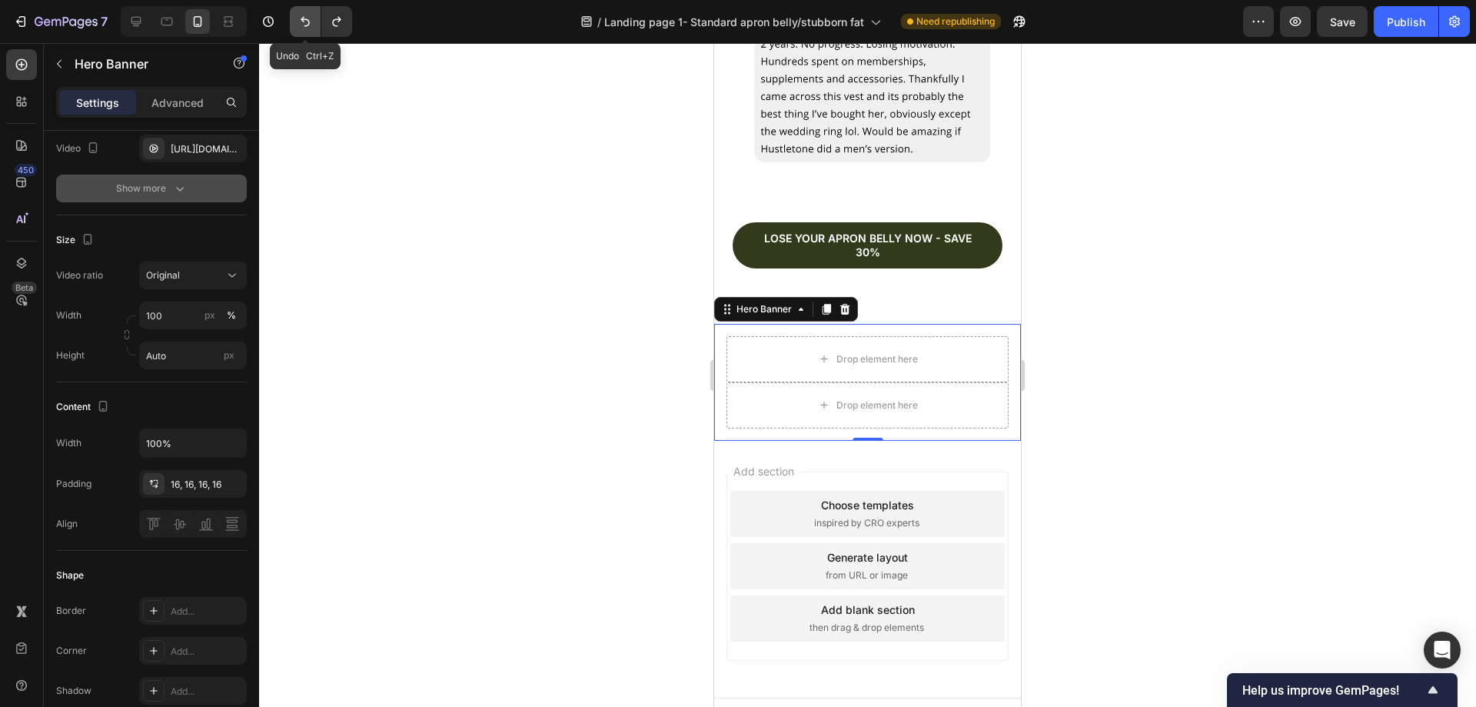
click at [316, 25] on button "Undo/Redo" at bounding box center [305, 21] width 31 height 31
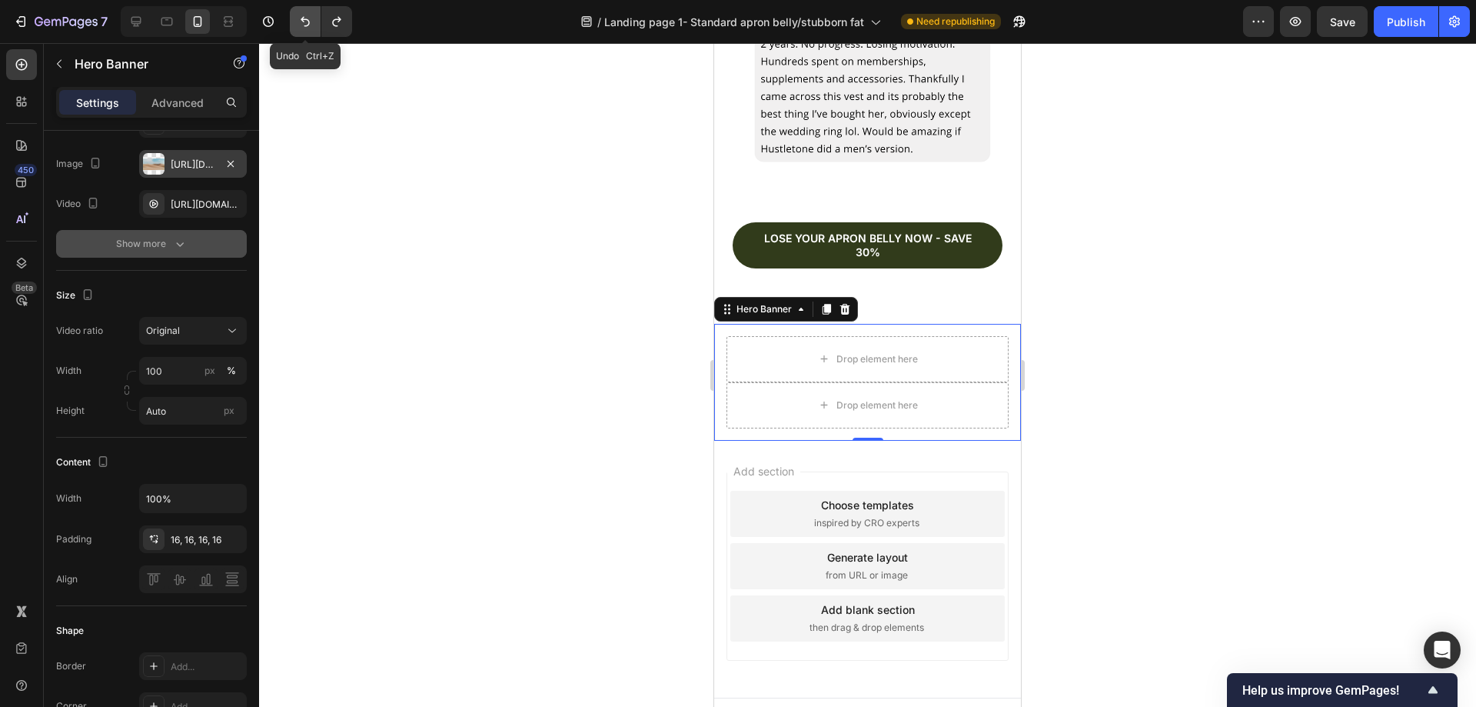
click at [316, 25] on button "Undo/Redo" at bounding box center [305, 21] width 31 height 31
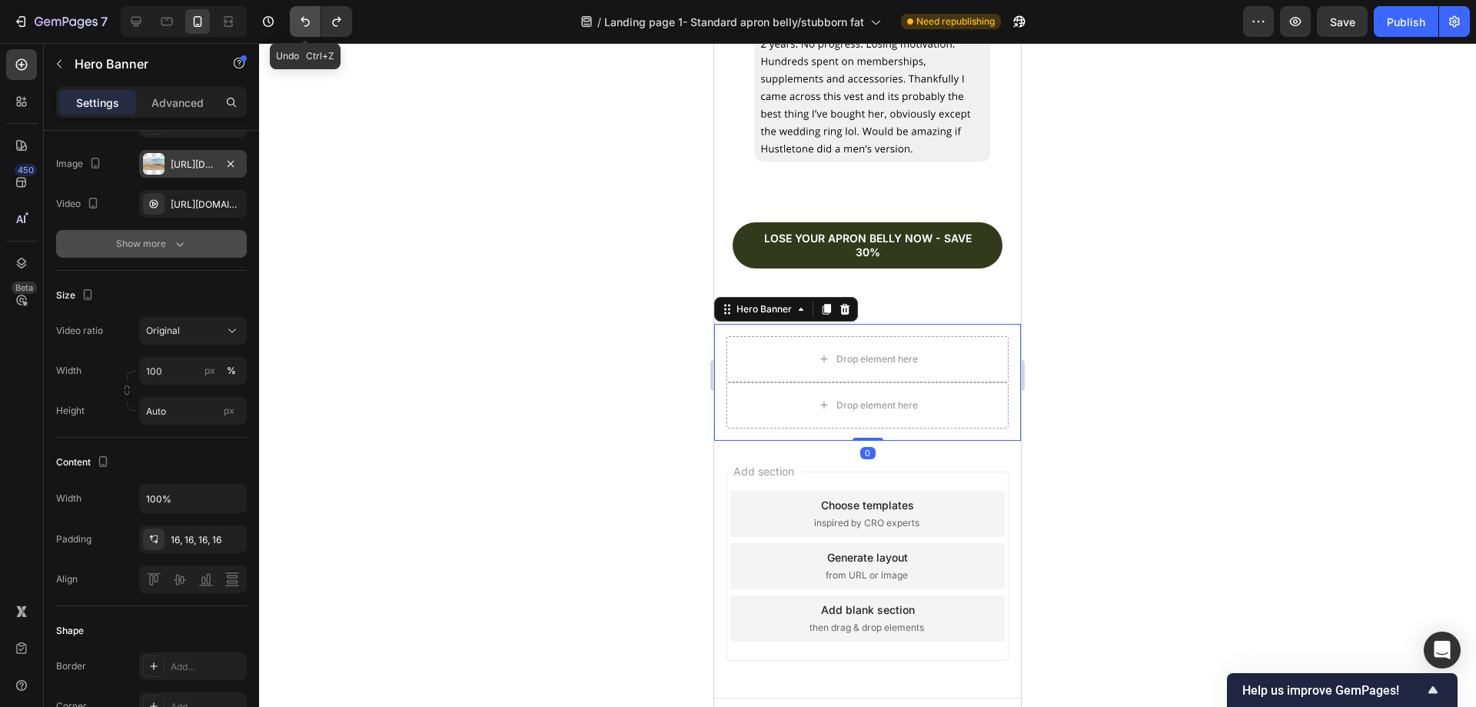
click at [316, 25] on button "Undo/Redo" at bounding box center [305, 21] width 31 height 31
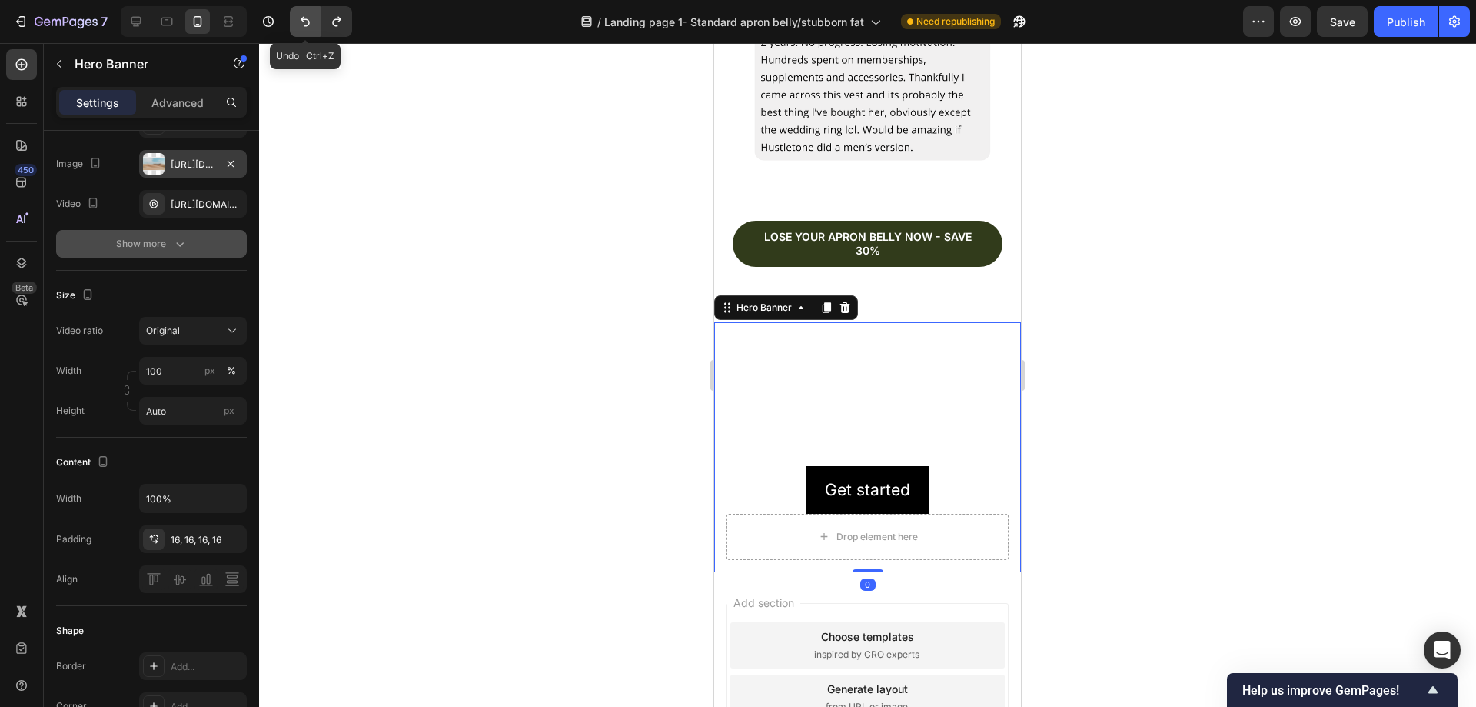
scroll to position [5995, 0]
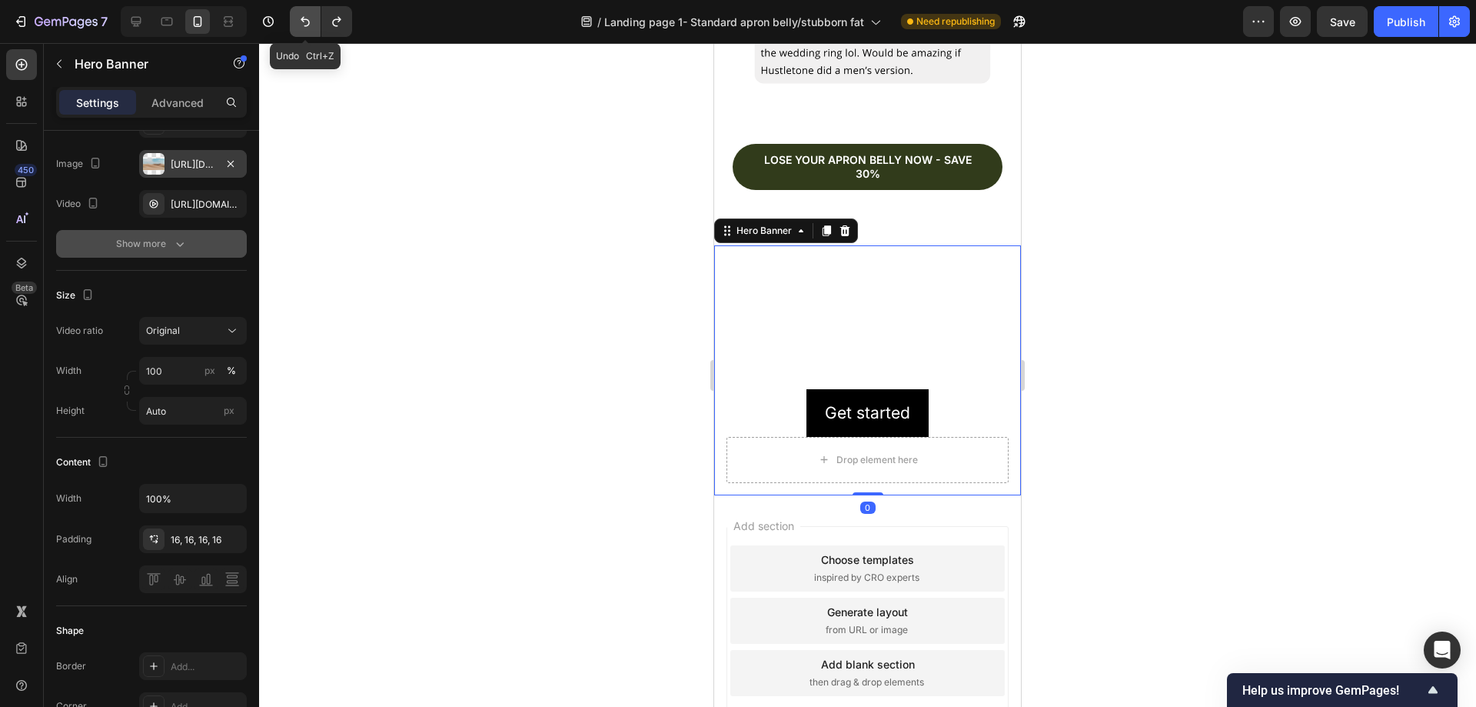
click at [316, 25] on button "Undo/Redo" at bounding box center [305, 21] width 31 height 31
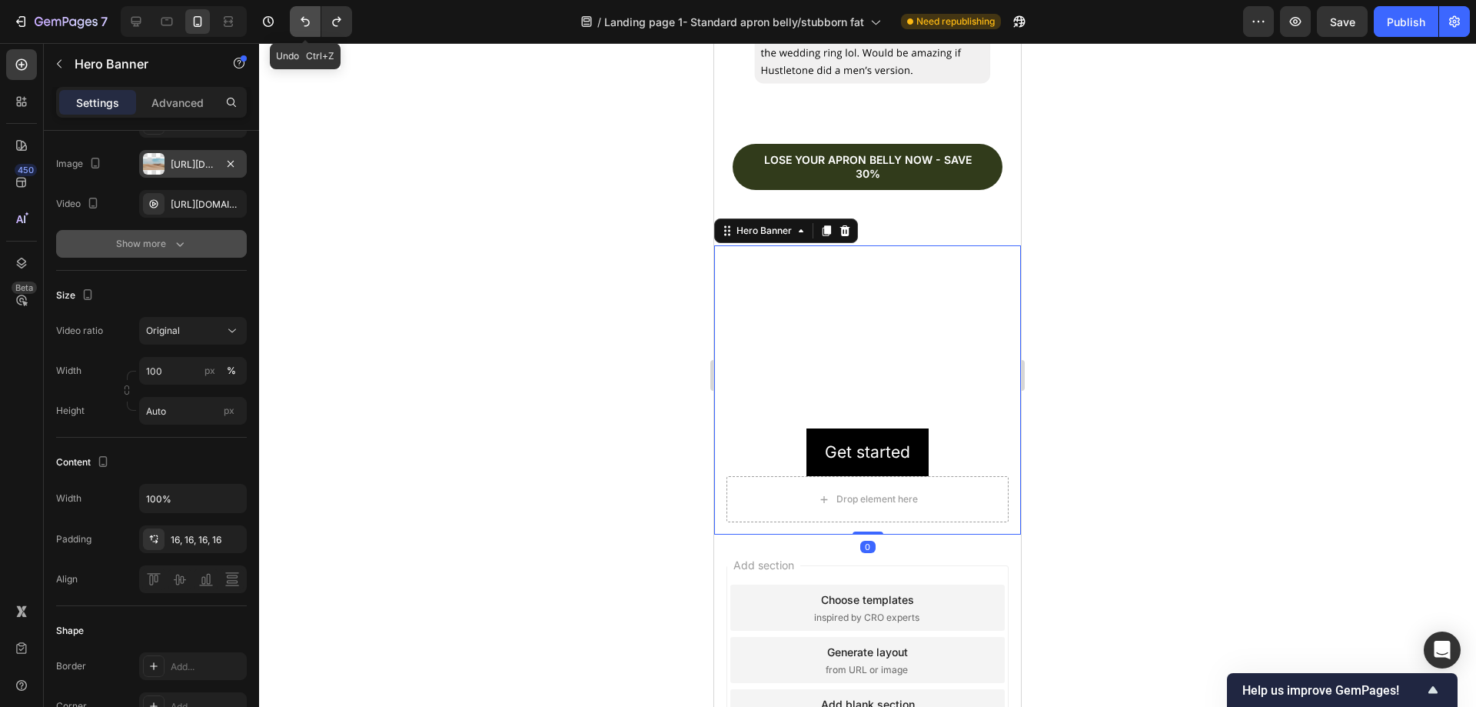
click at [316, 25] on button "Undo/Redo" at bounding box center [305, 21] width 31 height 31
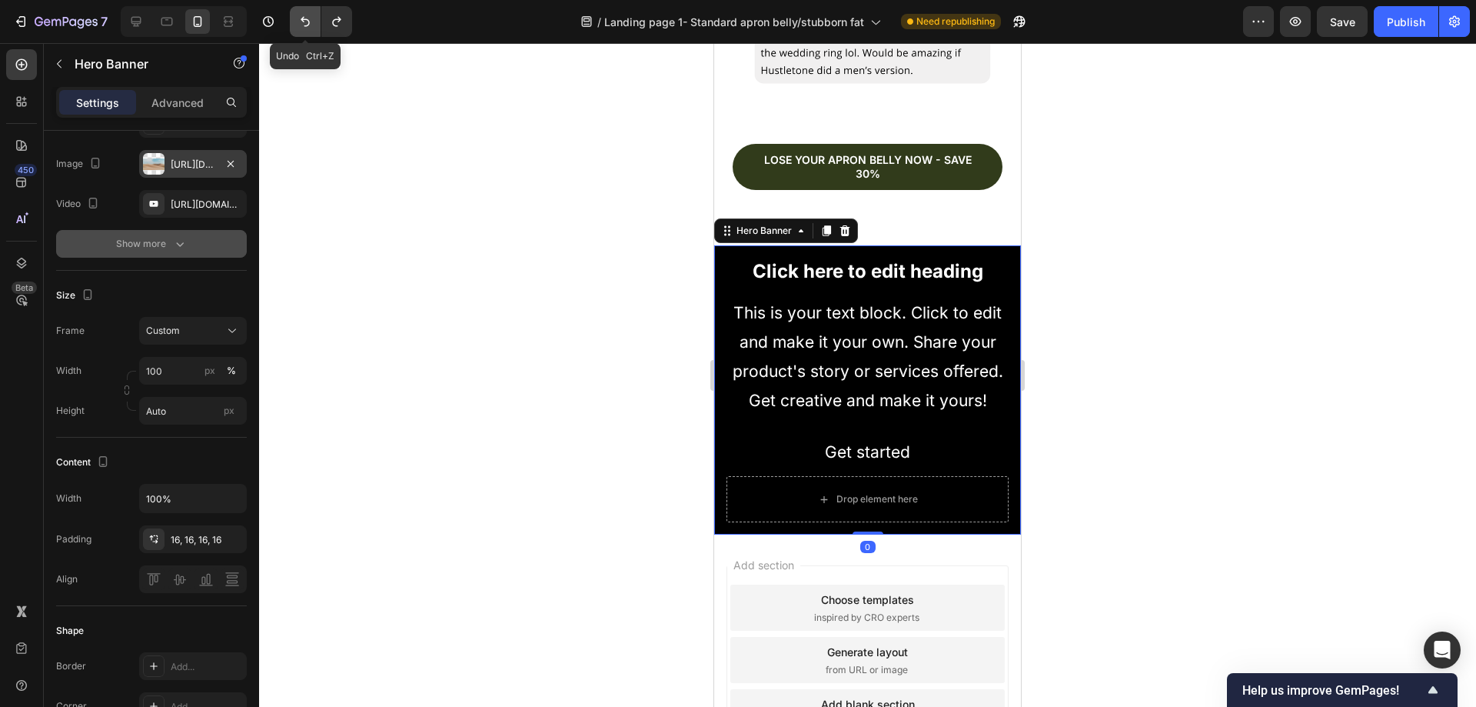
click at [316, 25] on button "Undo/Redo" at bounding box center [305, 21] width 31 height 31
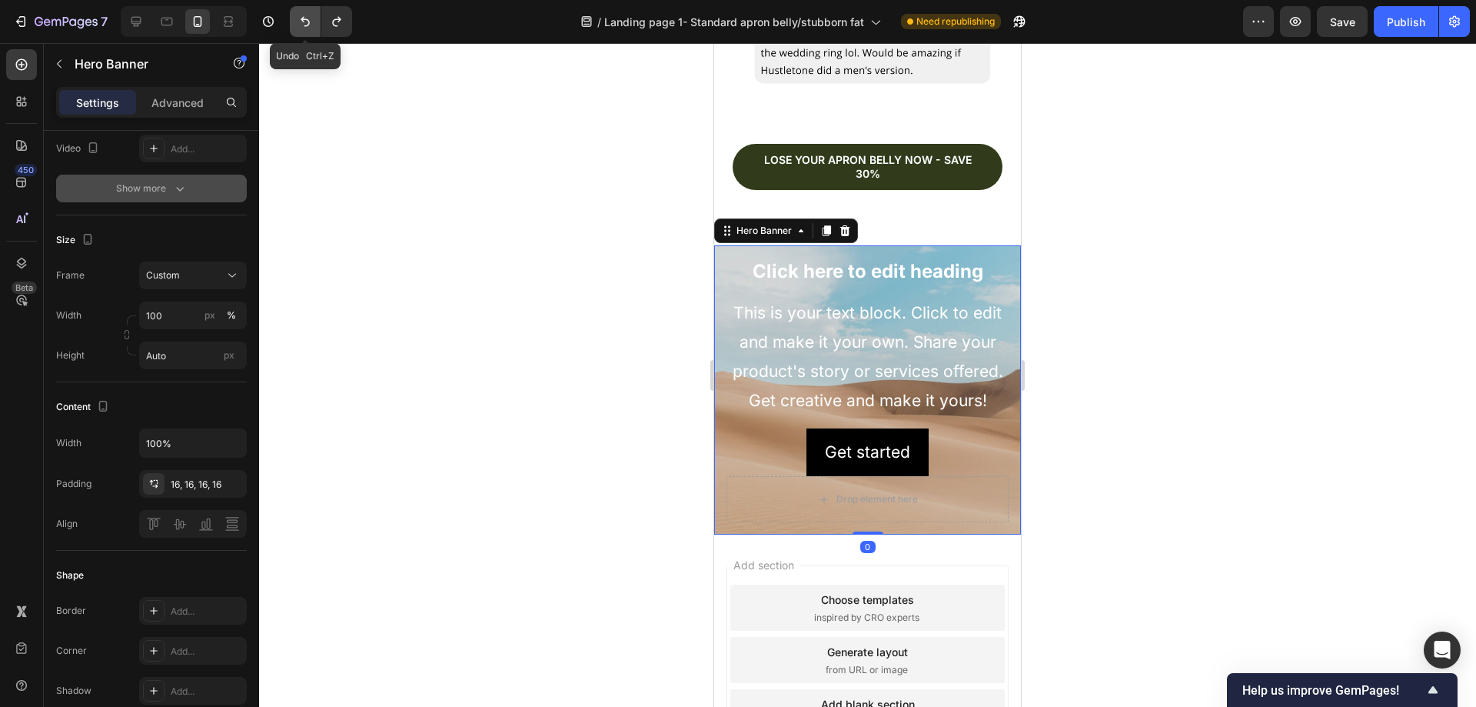
click at [316, 25] on button "Undo/Redo" at bounding box center [305, 21] width 31 height 31
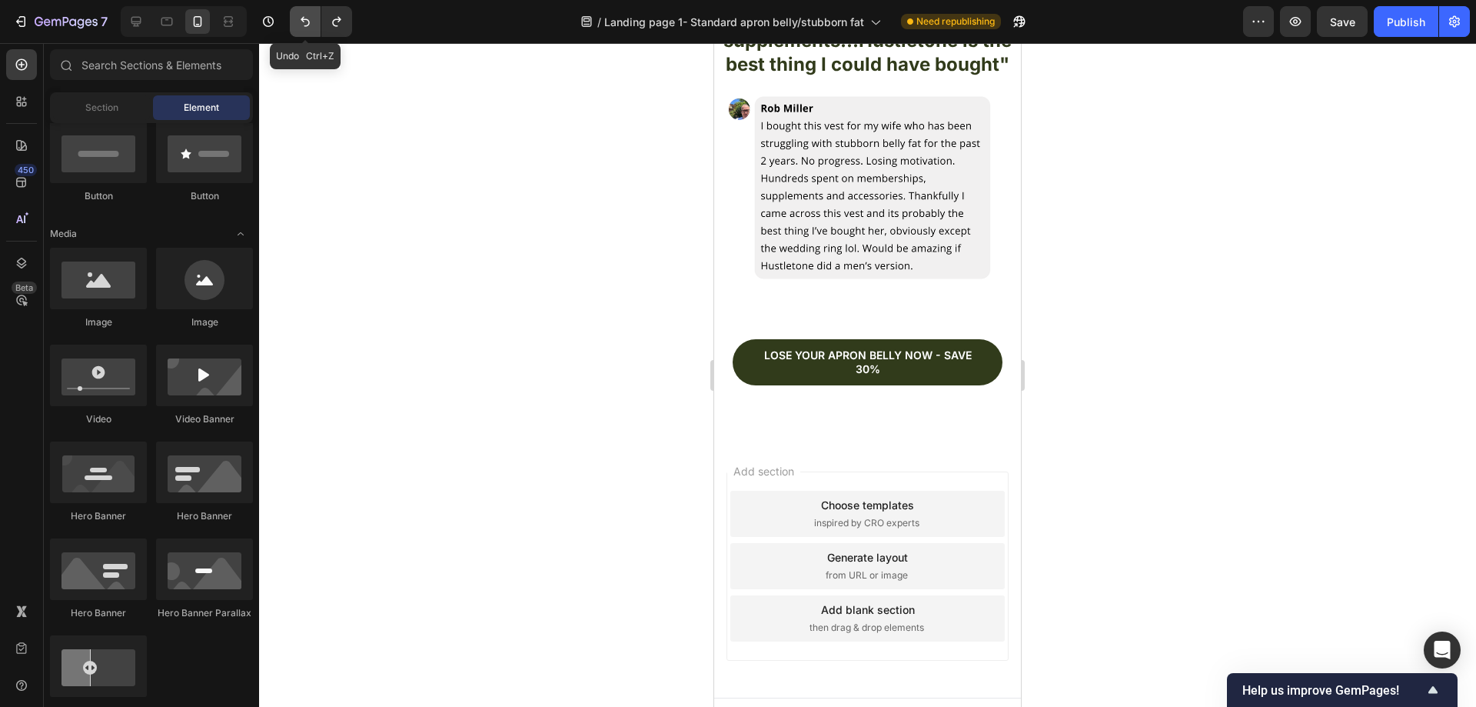
click at [316, 25] on button "Undo/Redo" at bounding box center [305, 21] width 31 height 31
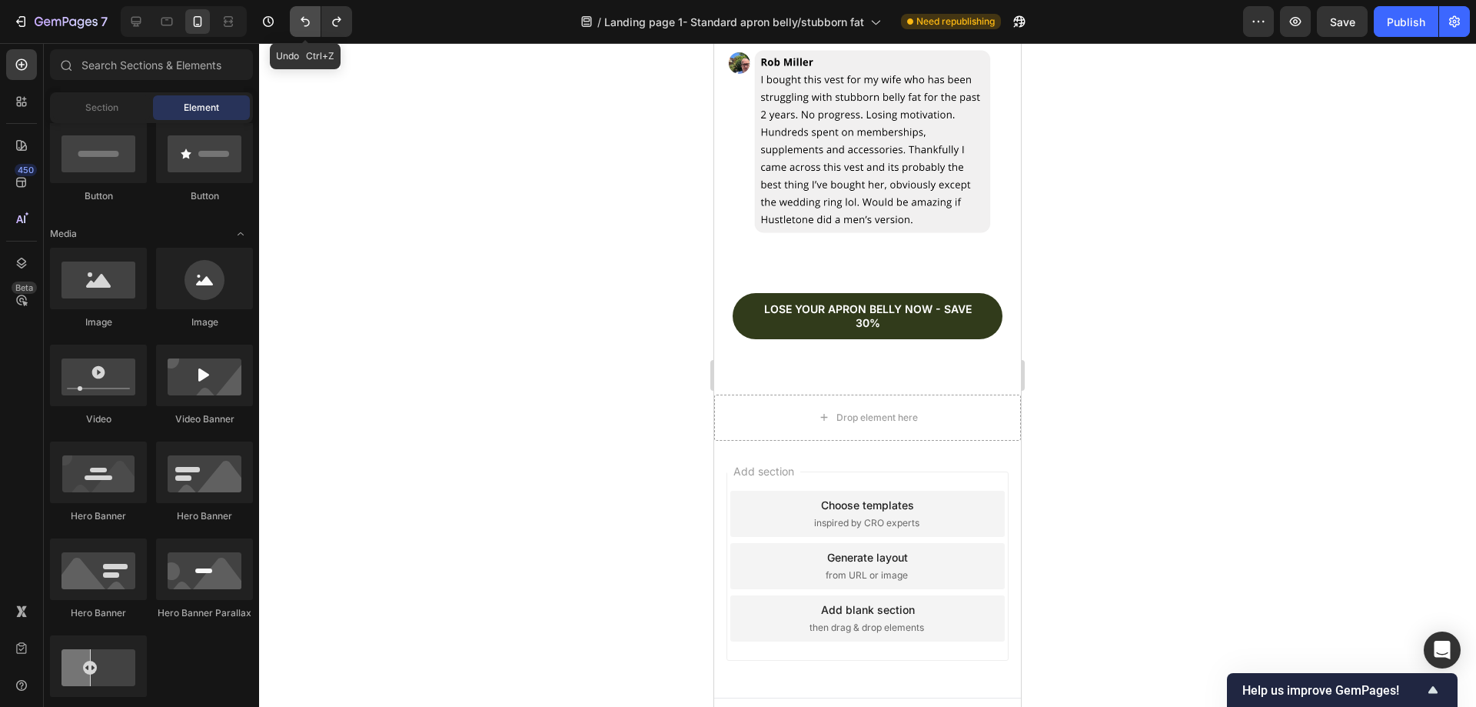
click at [316, 25] on button "Undo/Redo" at bounding box center [305, 21] width 31 height 31
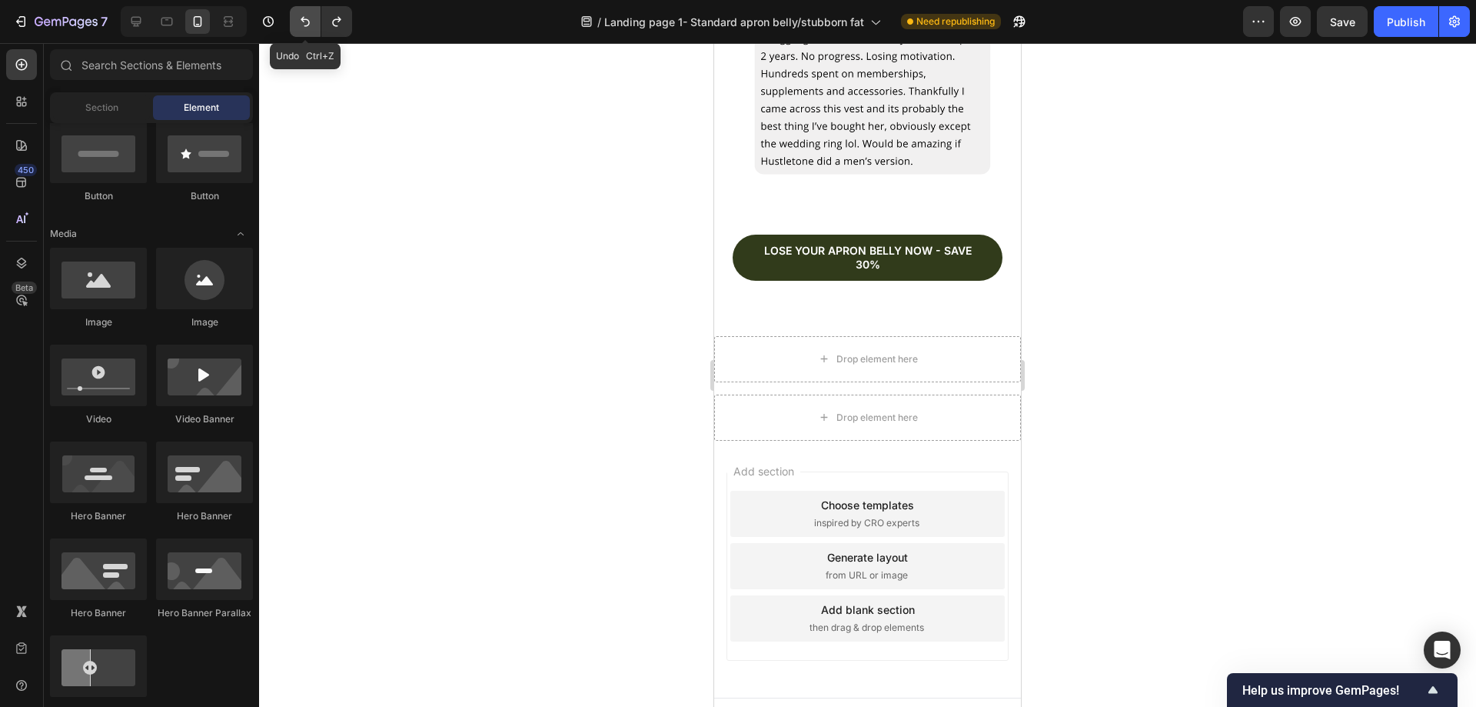
click at [316, 25] on button "Undo/Redo" at bounding box center [305, 21] width 31 height 31
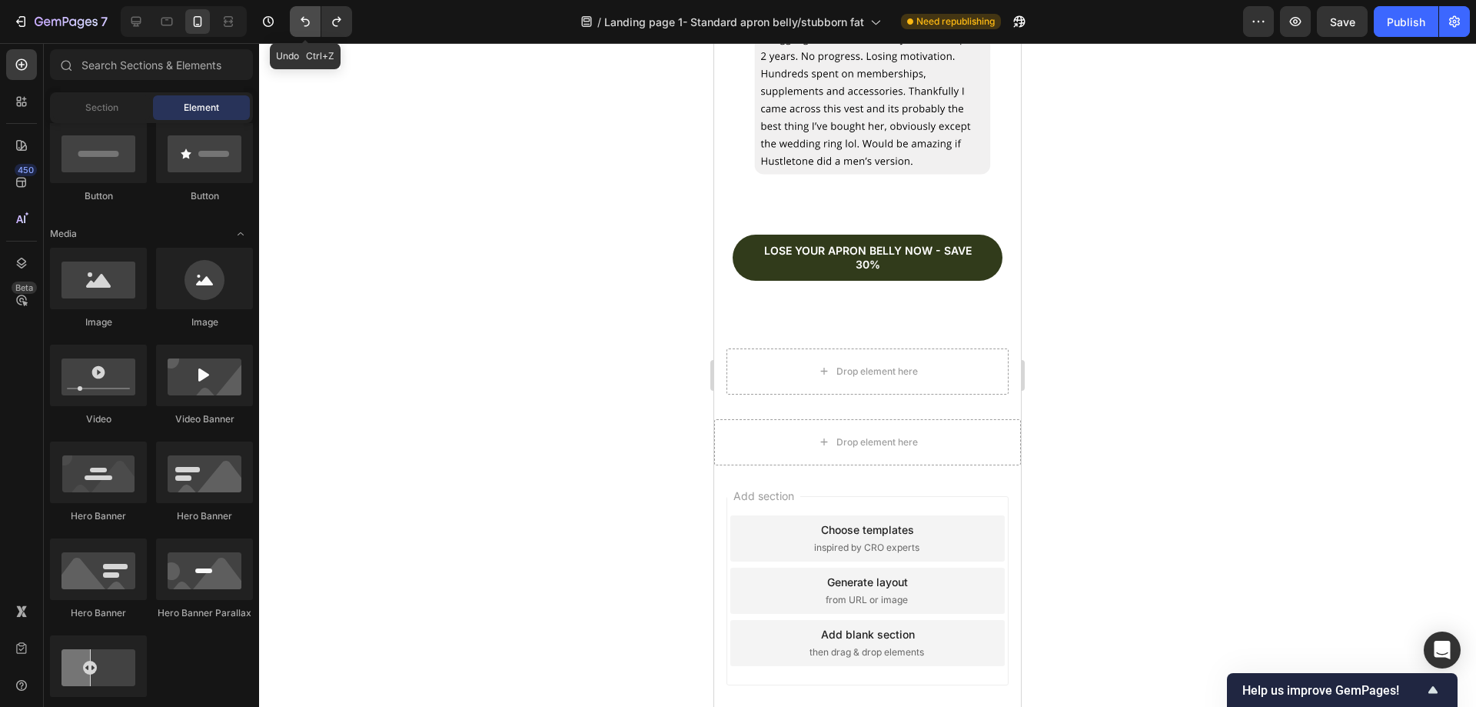
scroll to position [5929, 0]
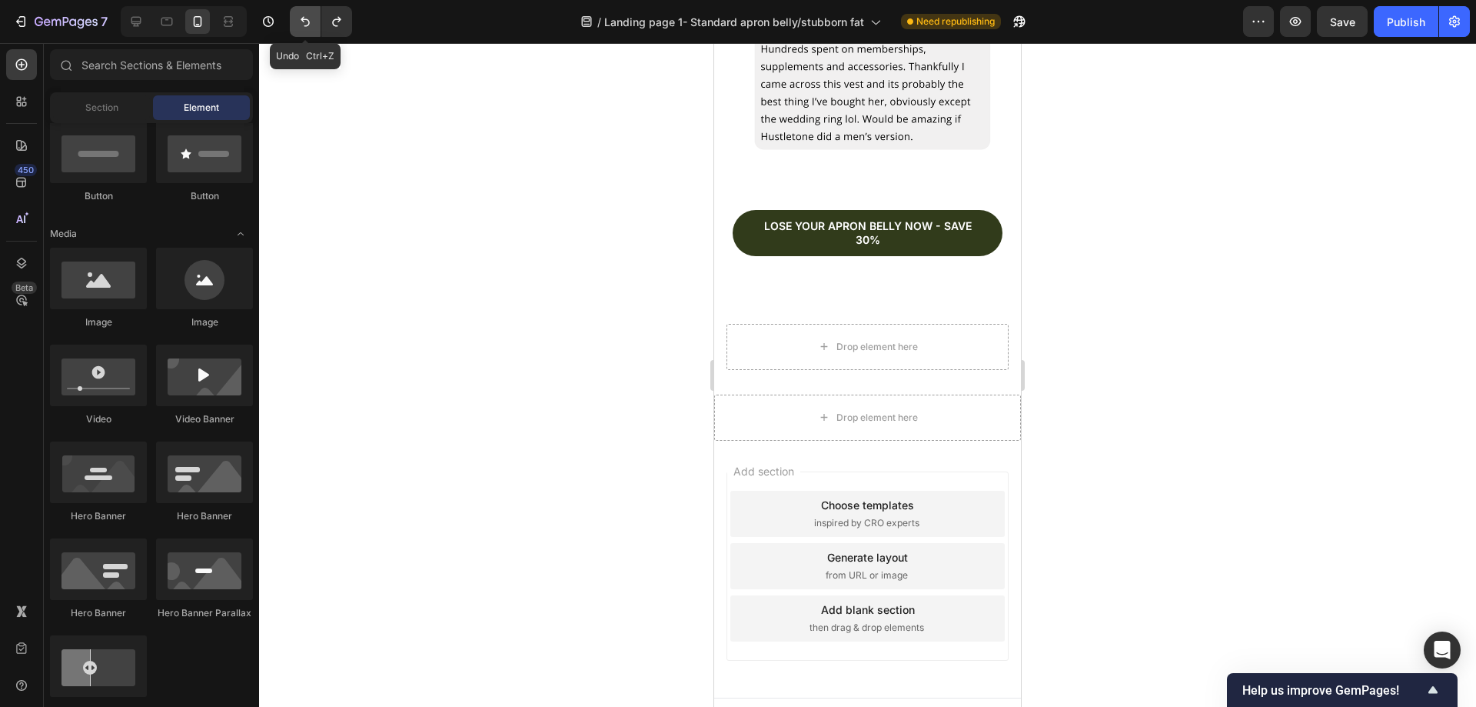
click at [316, 25] on button "Undo/Redo" at bounding box center [305, 21] width 31 height 31
click at [316, 24] on button "Undo/Redo" at bounding box center [305, 21] width 31 height 31
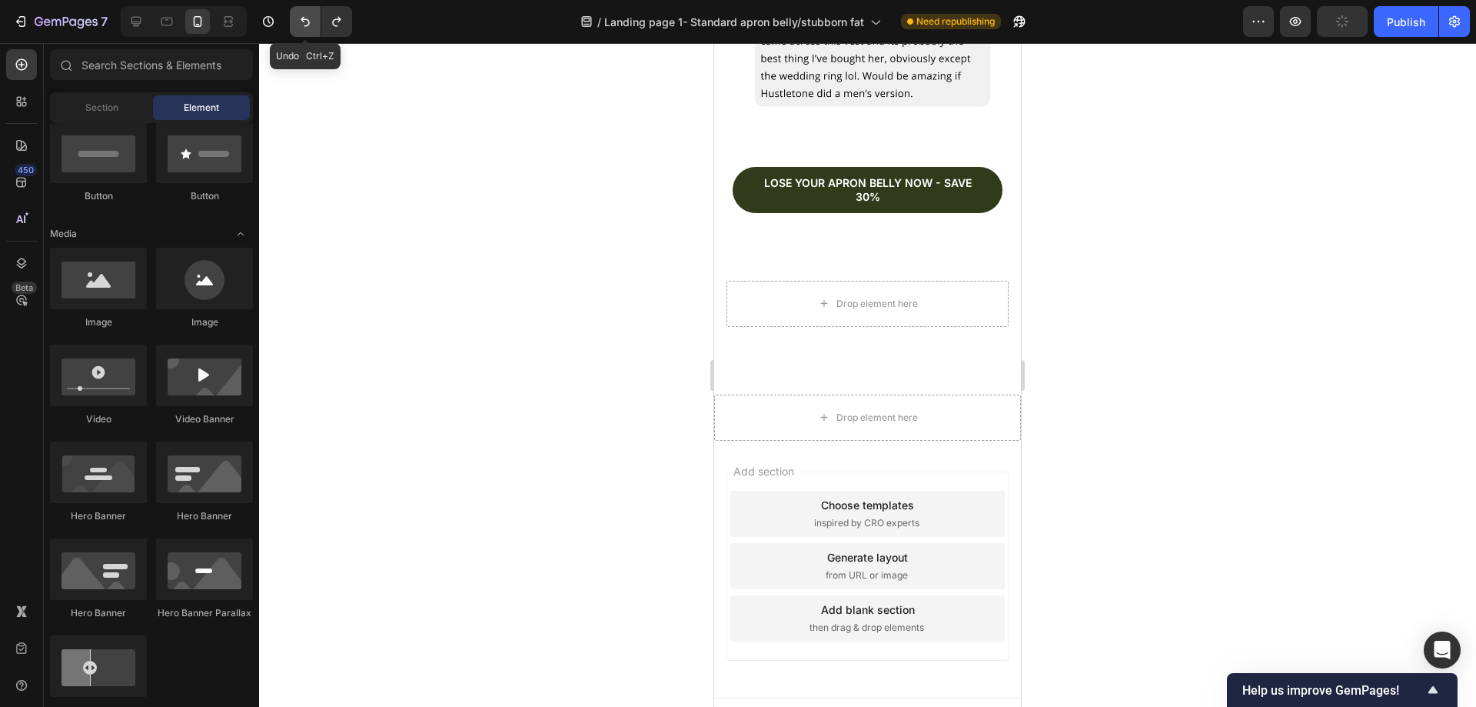
click at [316, 24] on button "Undo/Redo" at bounding box center [305, 21] width 31 height 31
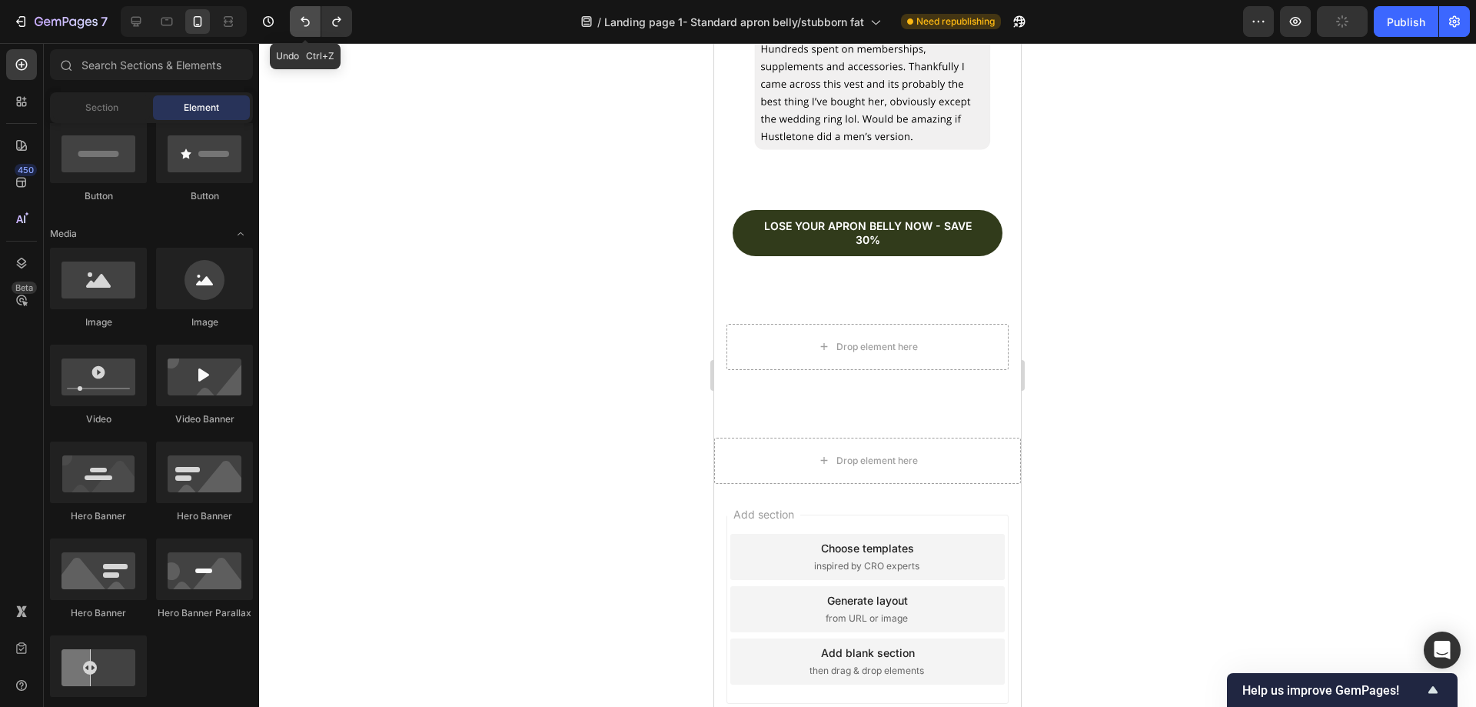
click at [316, 24] on button "Undo/Redo" at bounding box center [305, 21] width 31 height 31
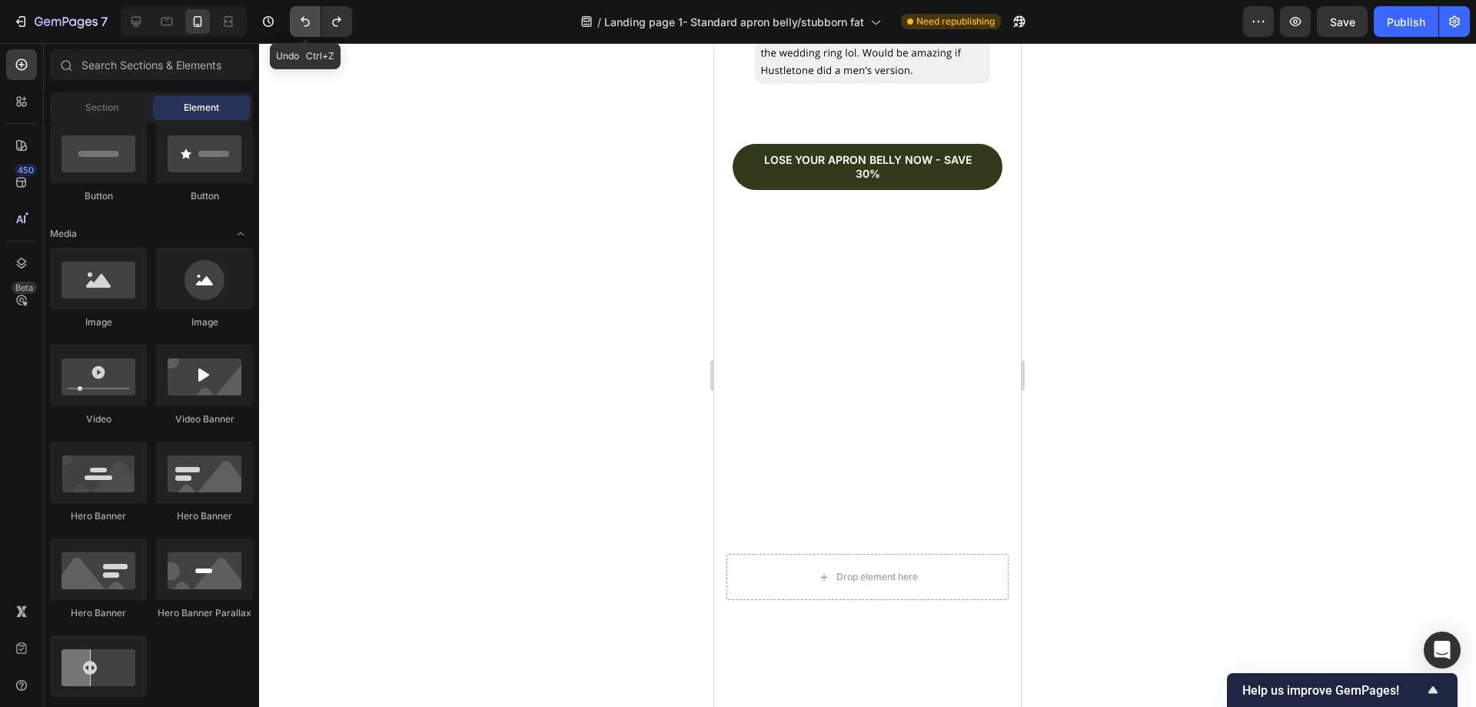
click at [316, 24] on button "Undo/Redo" at bounding box center [305, 21] width 31 height 31
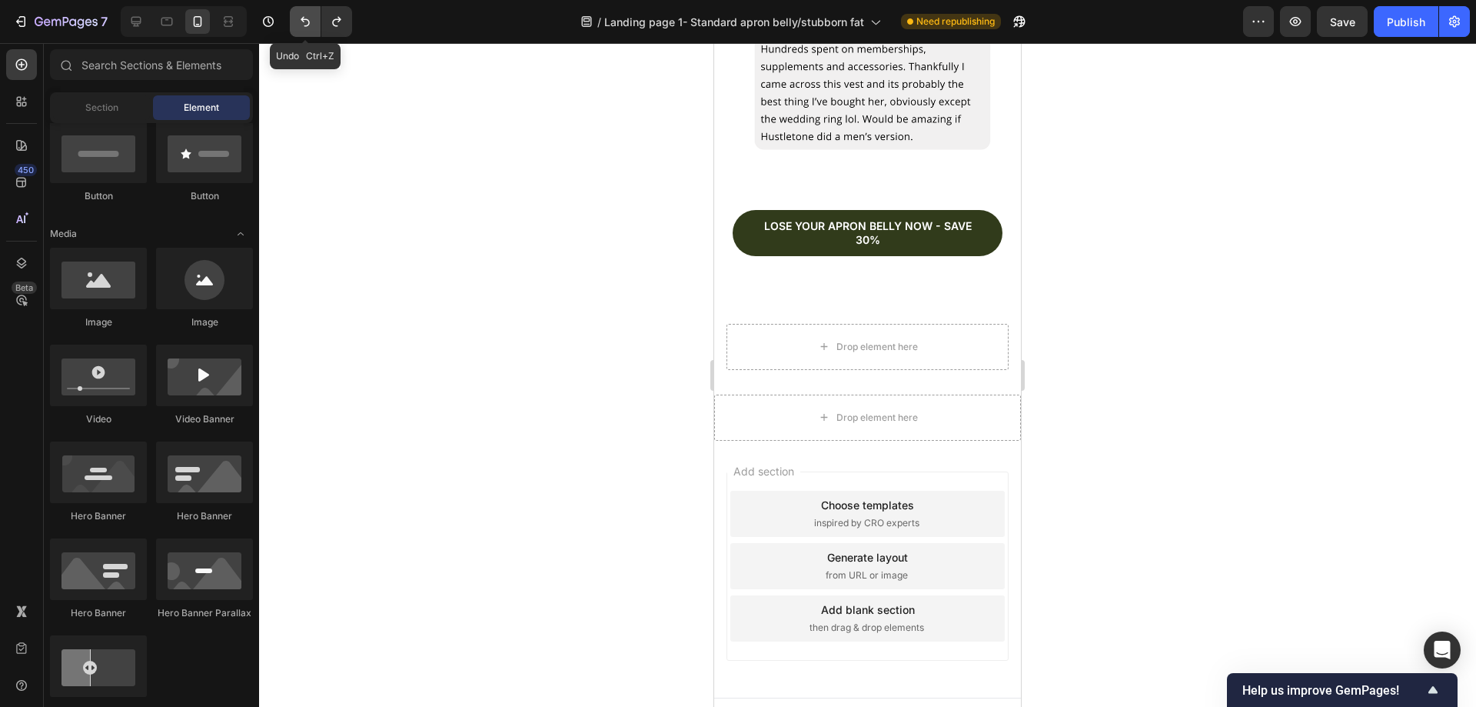
click at [316, 24] on button "Undo/Redo" at bounding box center [305, 21] width 31 height 31
click at [347, 19] on button "Undo/Redo" at bounding box center [336, 21] width 31 height 31
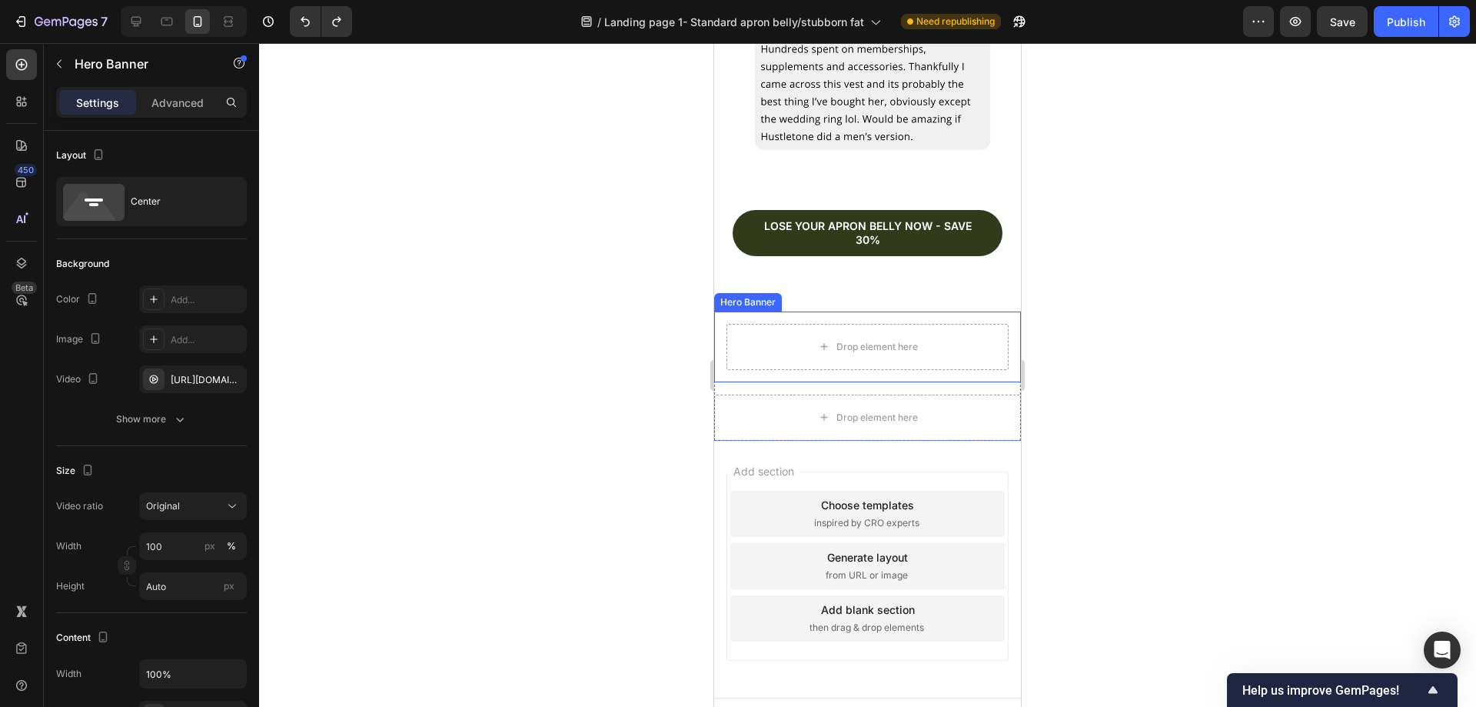
click at [923, 311] on div "Drop element here" at bounding box center [867, 346] width 307 height 71
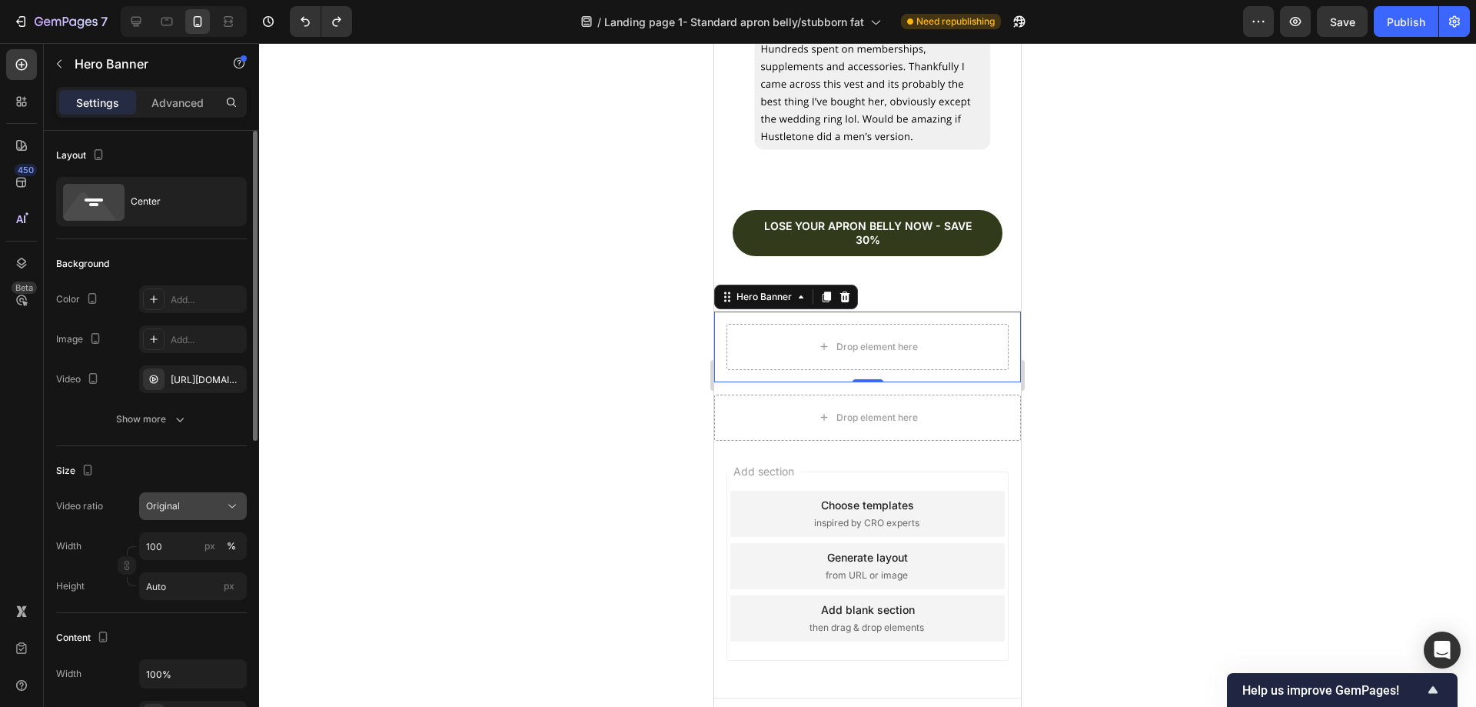
click at [220, 509] on div "Original" at bounding box center [185, 506] width 78 height 14
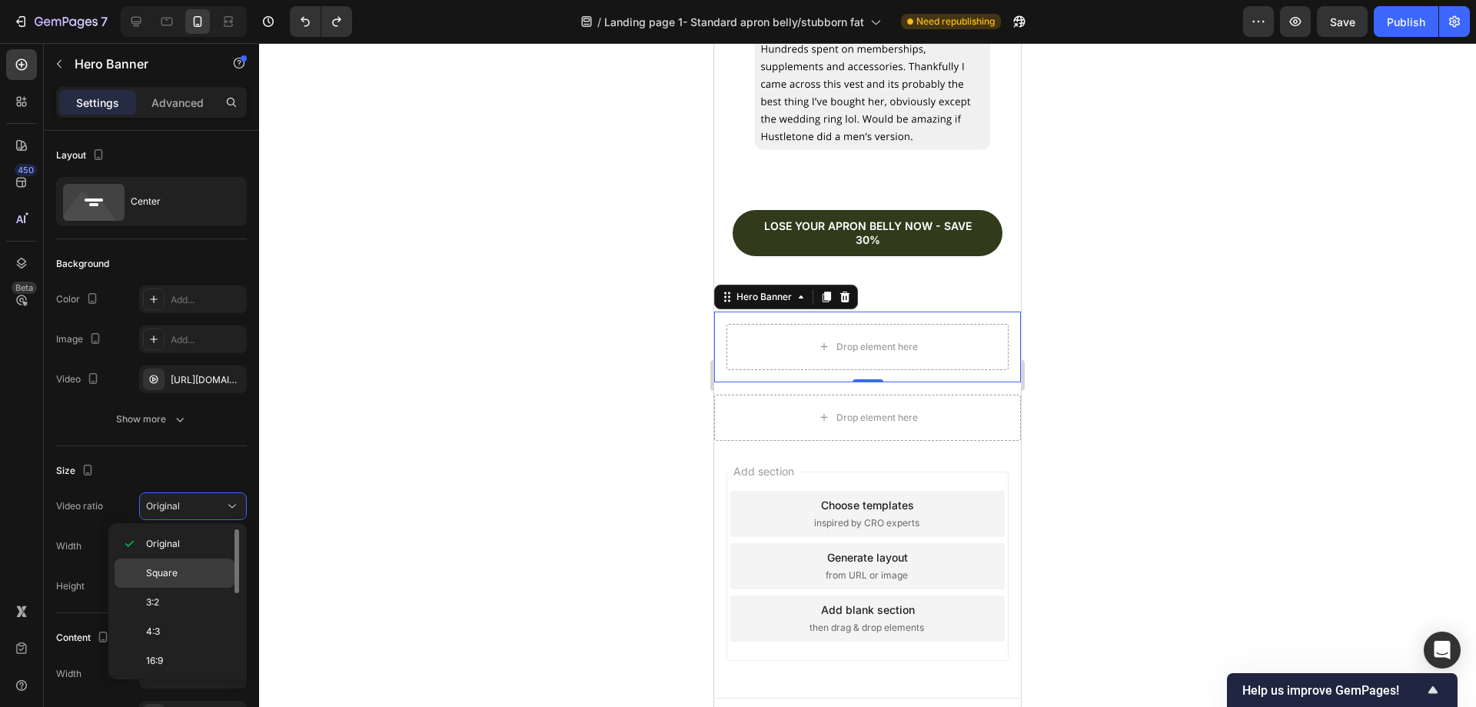
click at [186, 562] on div "Square" at bounding box center [175, 572] width 120 height 29
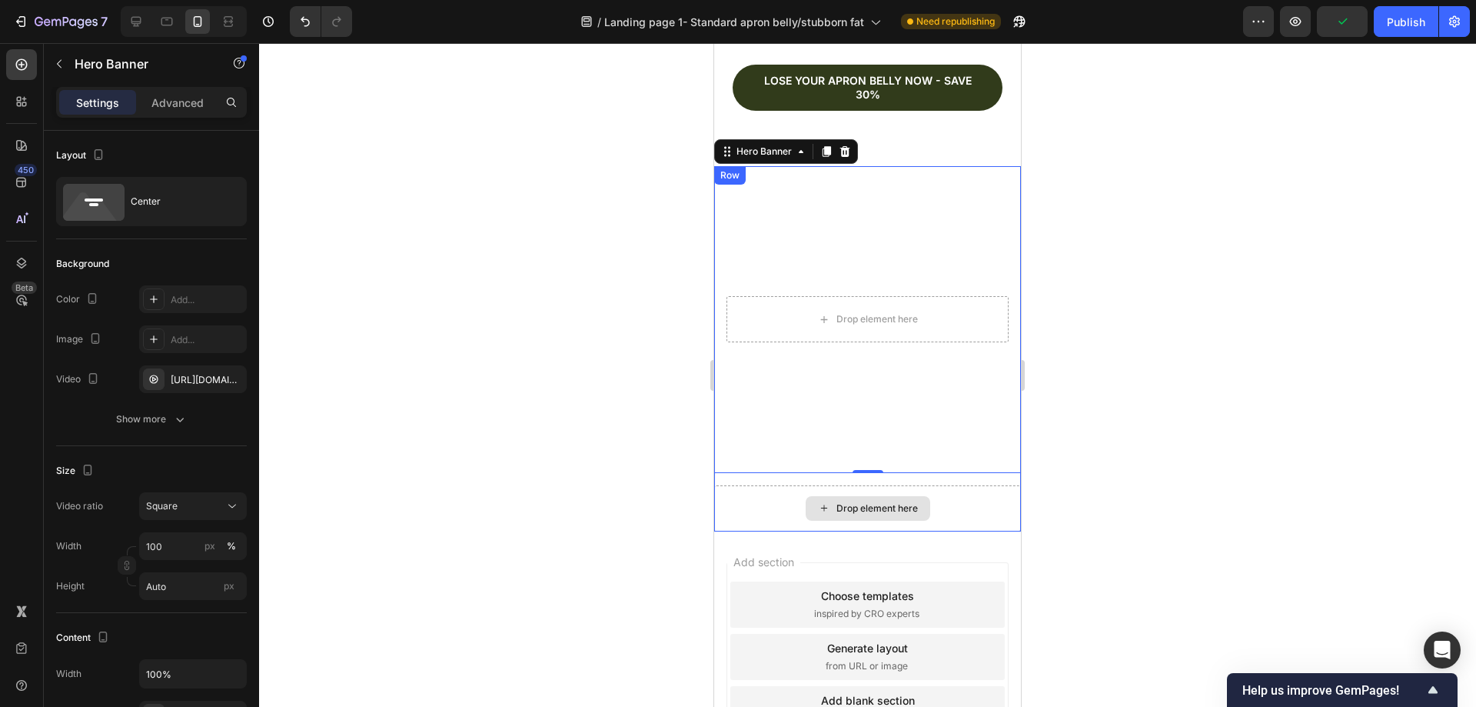
scroll to position [6072, 0]
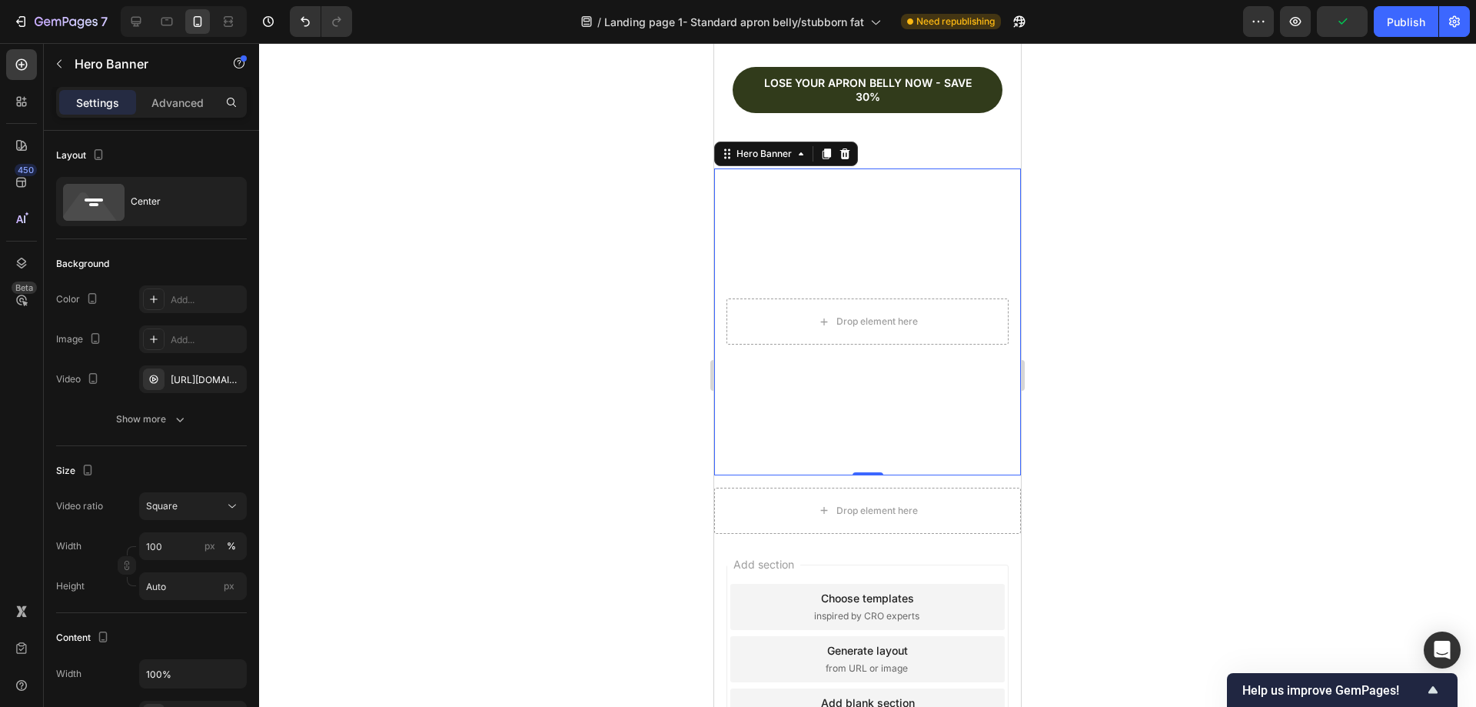
click at [593, 324] on div at bounding box center [867, 374] width 1217 height 663
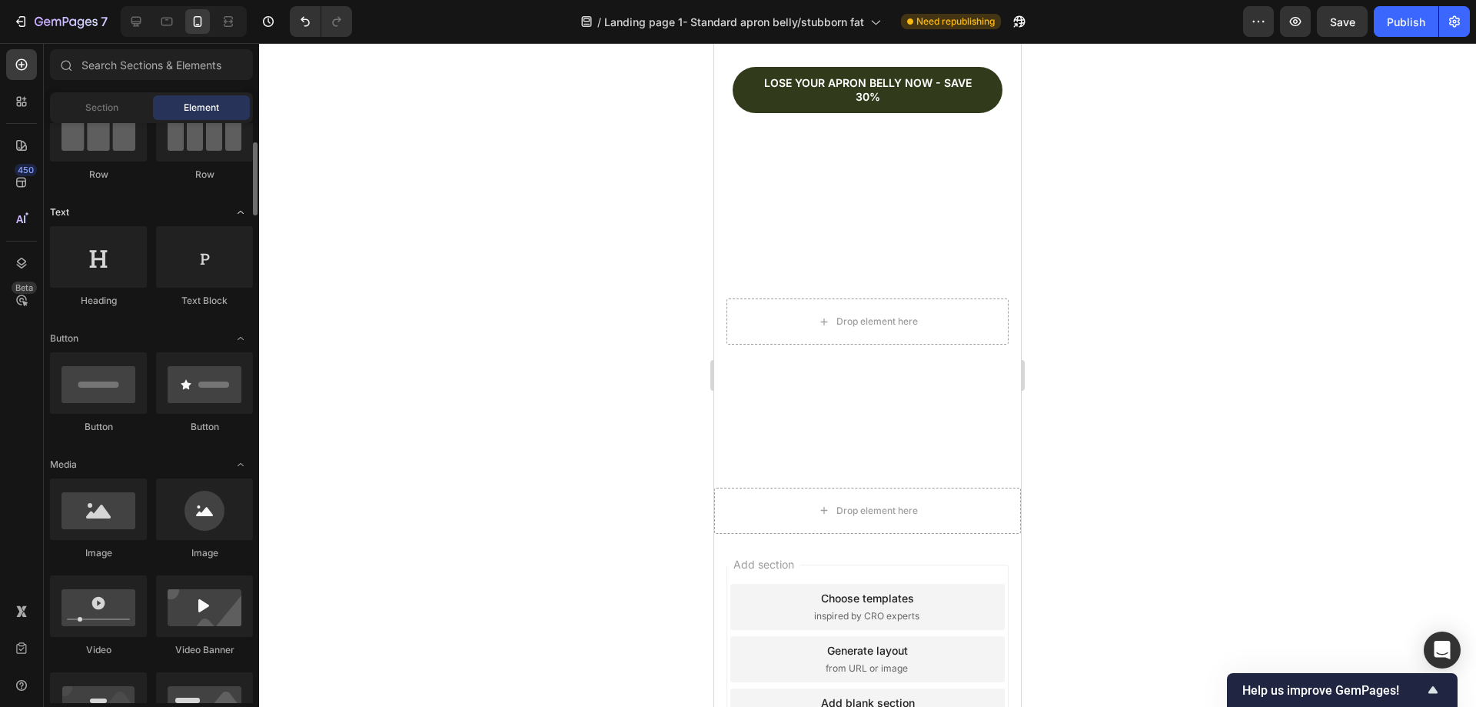
scroll to position [0, 0]
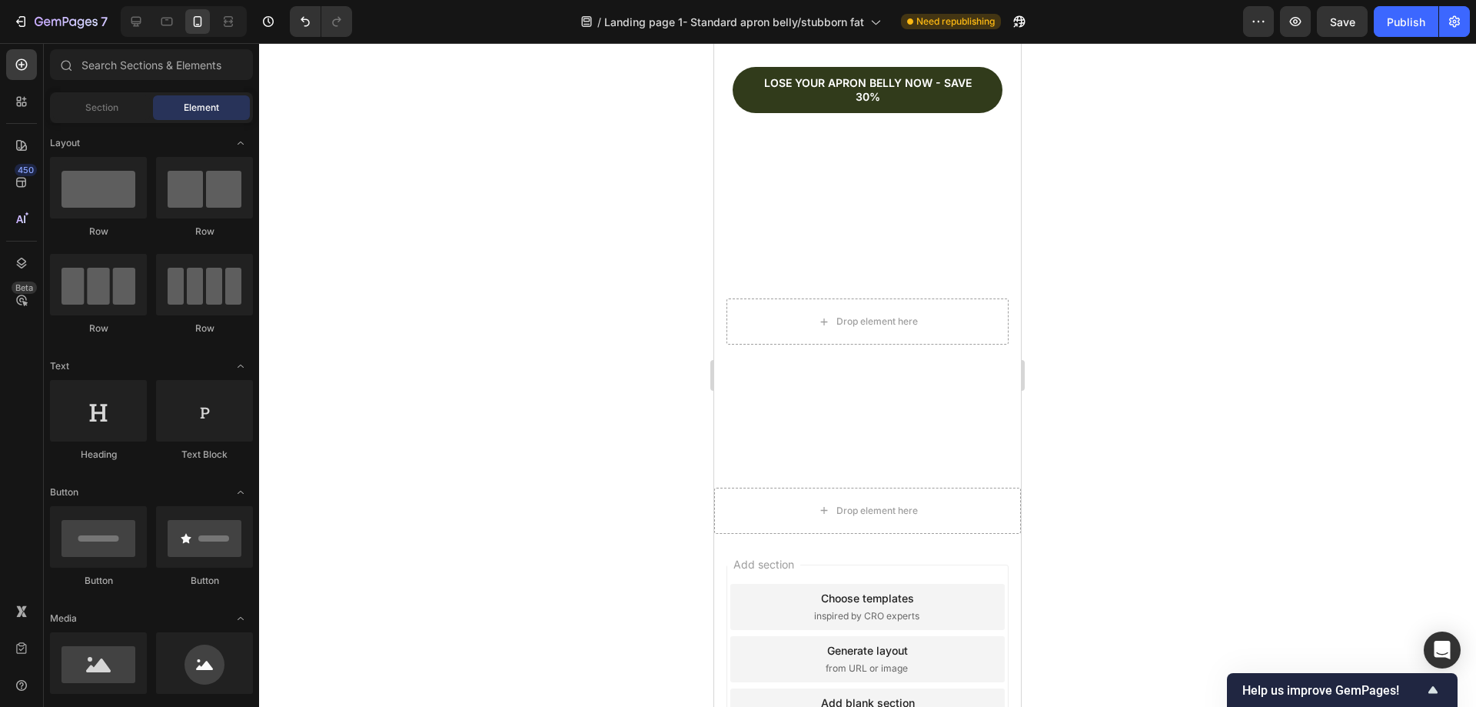
click at [115, 120] on div "Section Element" at bounding box center [151, 107] width 203 height 31
click at [115, 109] on span "Section" at bounding box center [101, 108] width 33 height 14
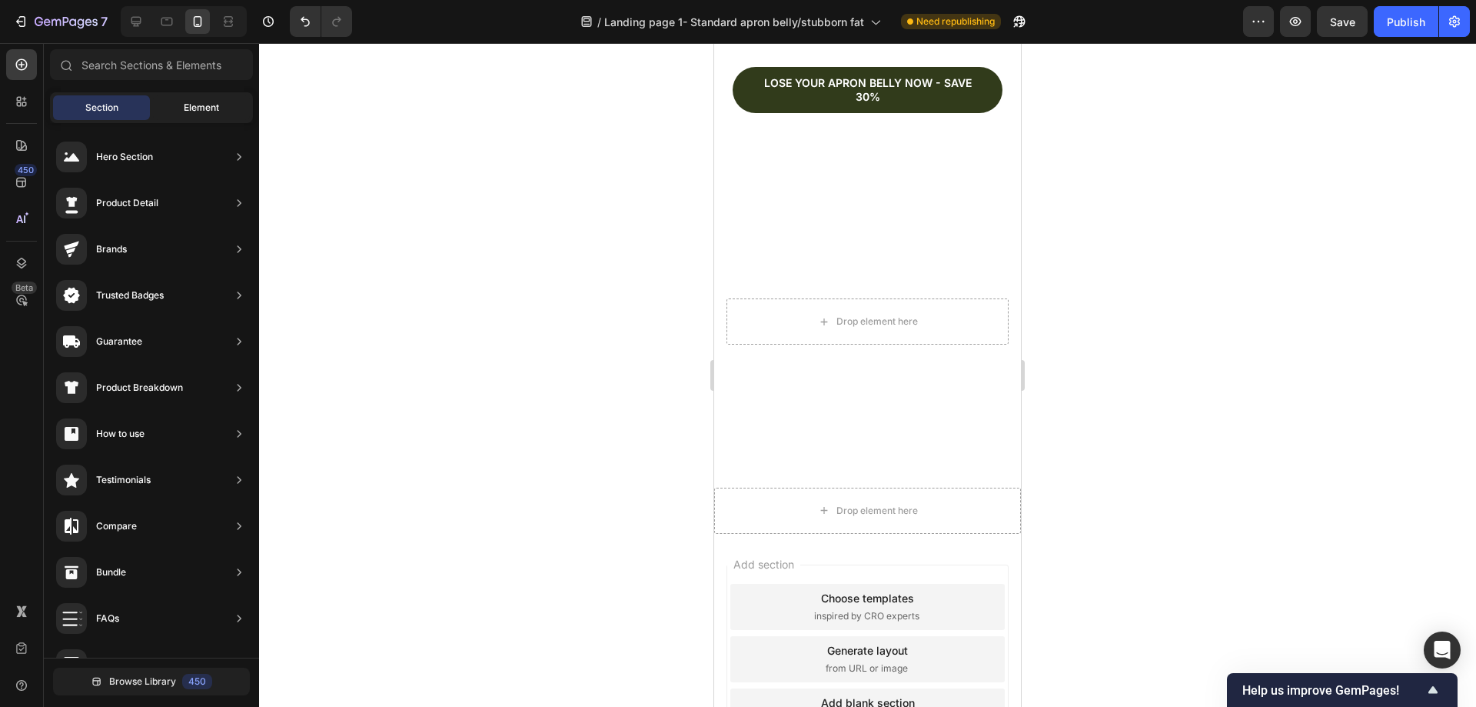
click at [186, 108] on span "Element" at bounding box center [201, 108] width 35 height 14
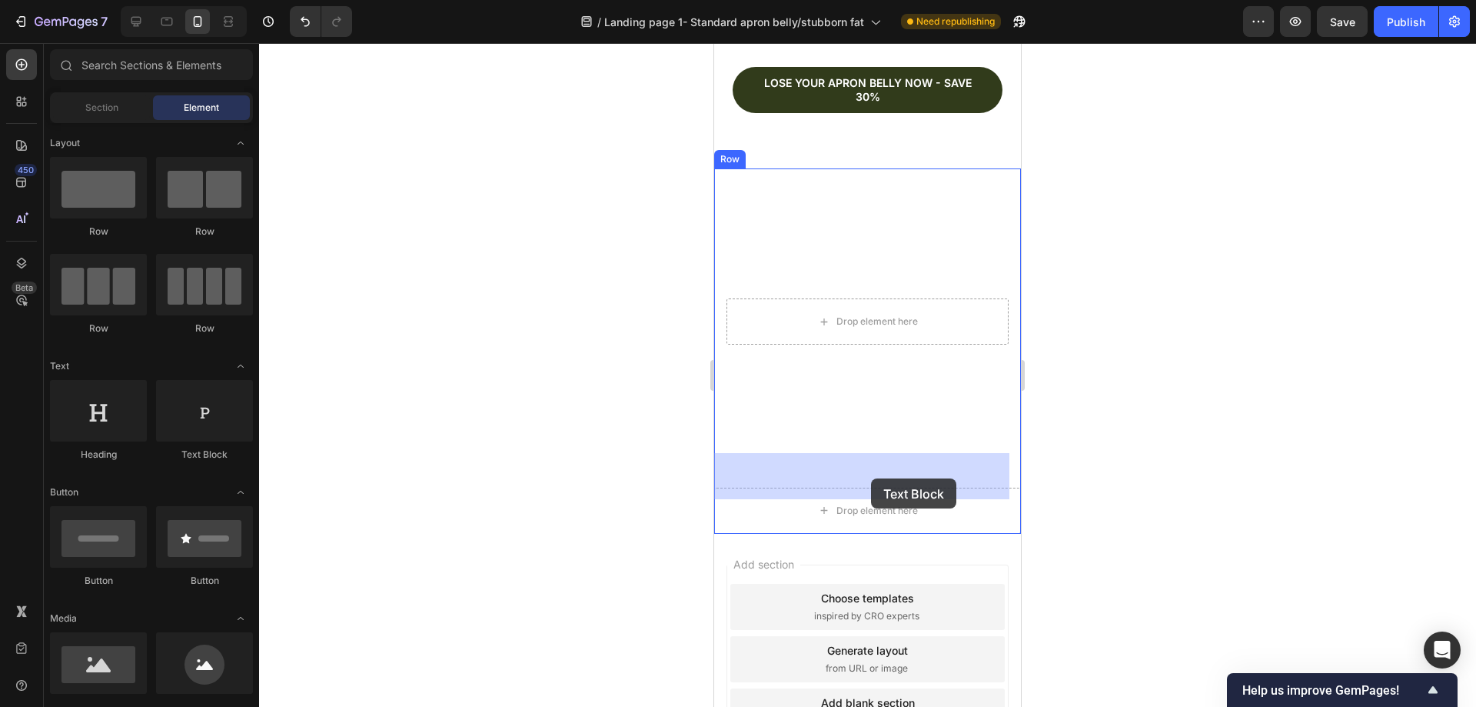
drag, startPoint x: 905, startPoint y: 457, endPoint x: 870, endPoint y: 480, distance: 41.6
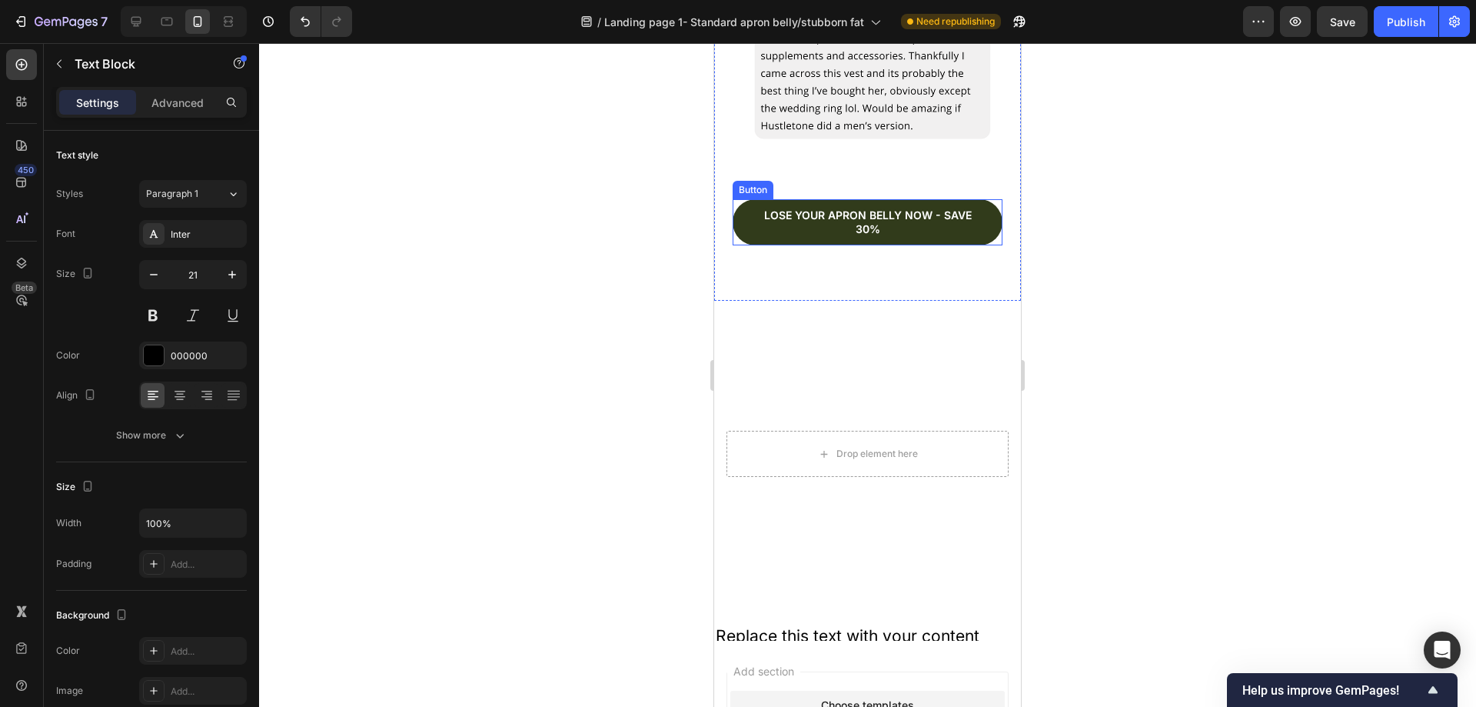
scroll to position [5995, 0]
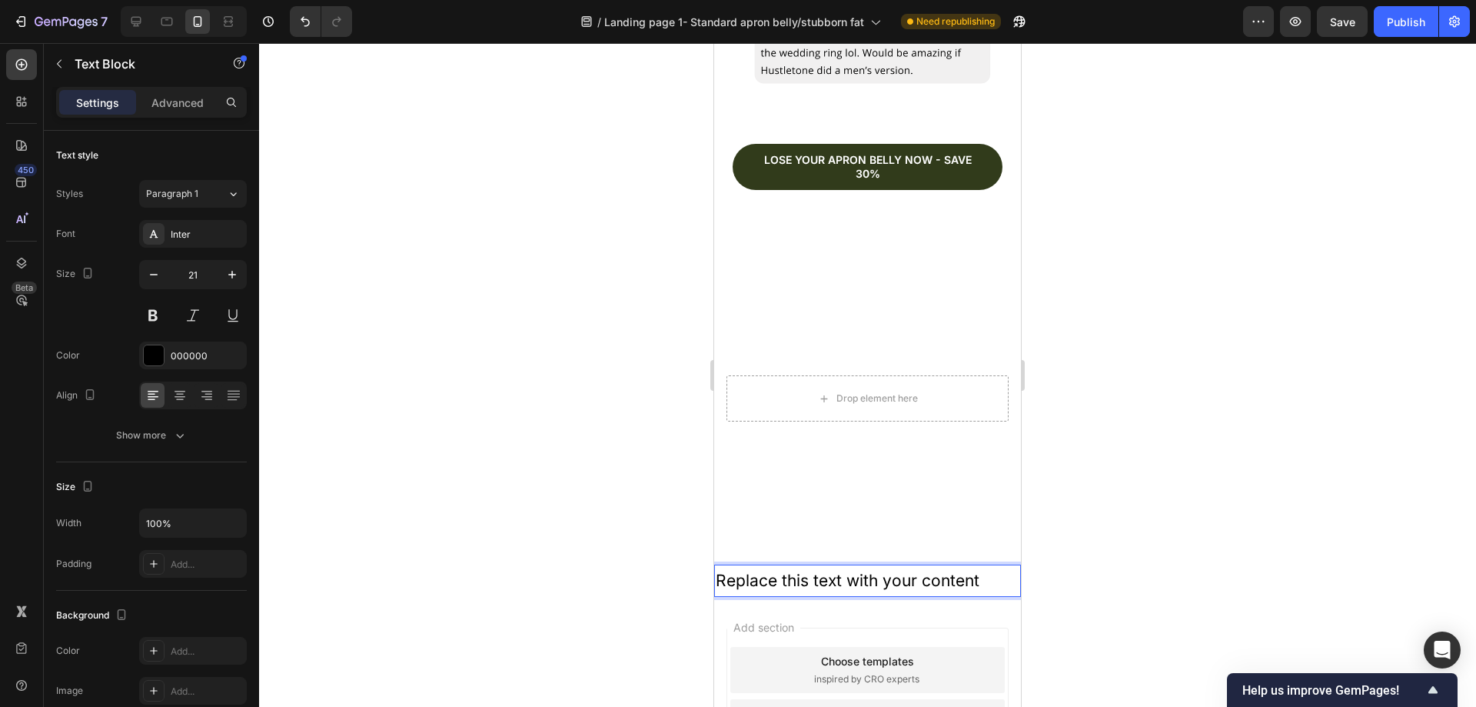
click at [977, 564] on div "Replace this text with your content" at bounding box center [867, 580] width 307 height 32
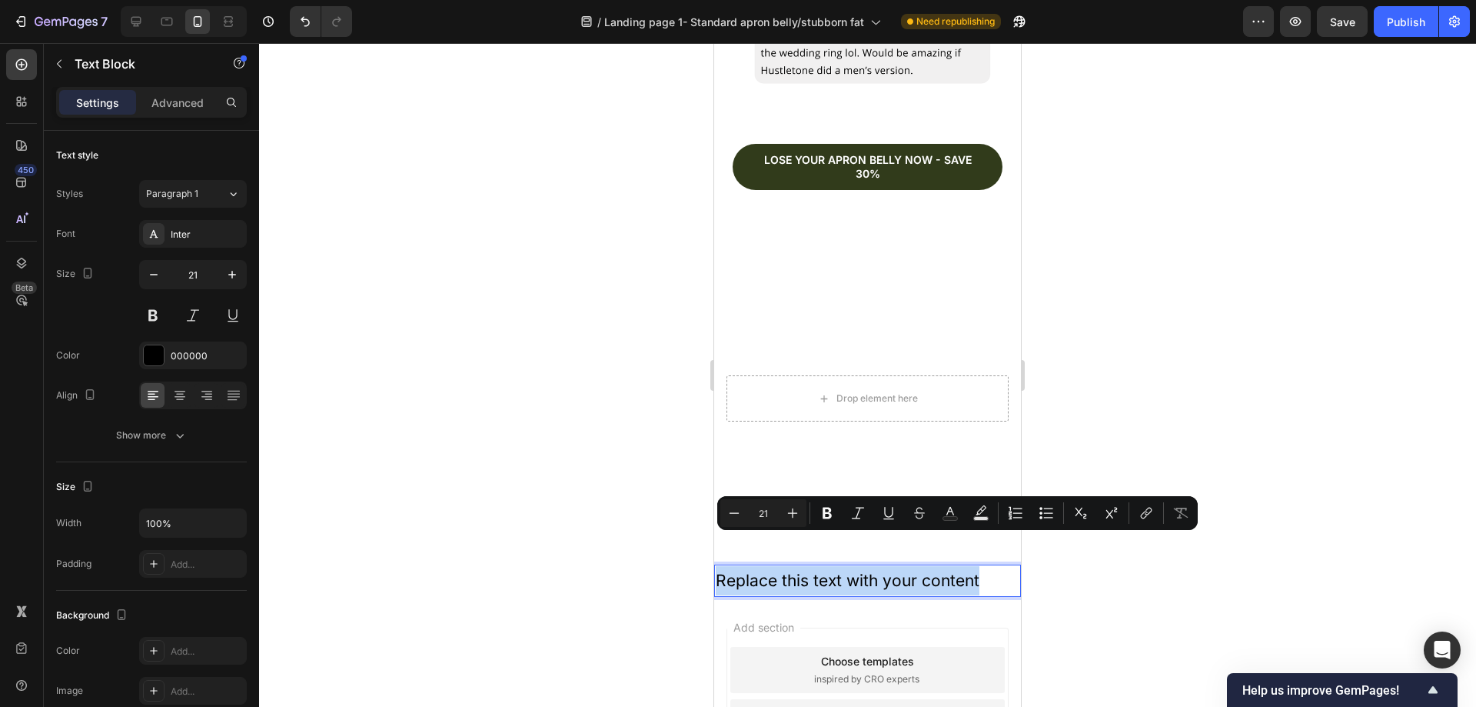
drag, startPoint x: 979, startPoint y: 546, endPoint x: 1419, endPoint y: 575, distance: 440.7
click at [934, 566] on p "Replace this text with your content" at bounding box center [868, 580] width 304 height 29
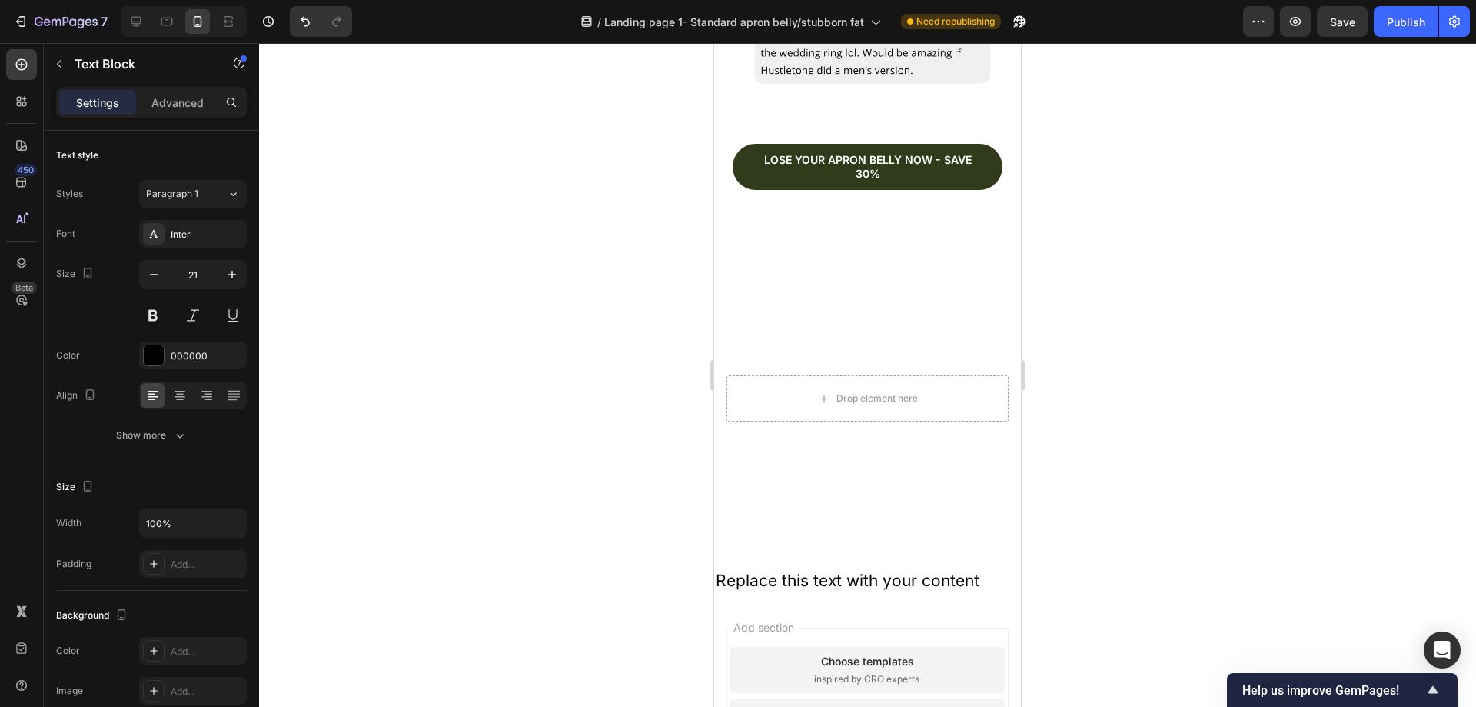
click at [976, 566] on p "Replace this text with your content" at bounding box center [868, 580] width 304 height 29
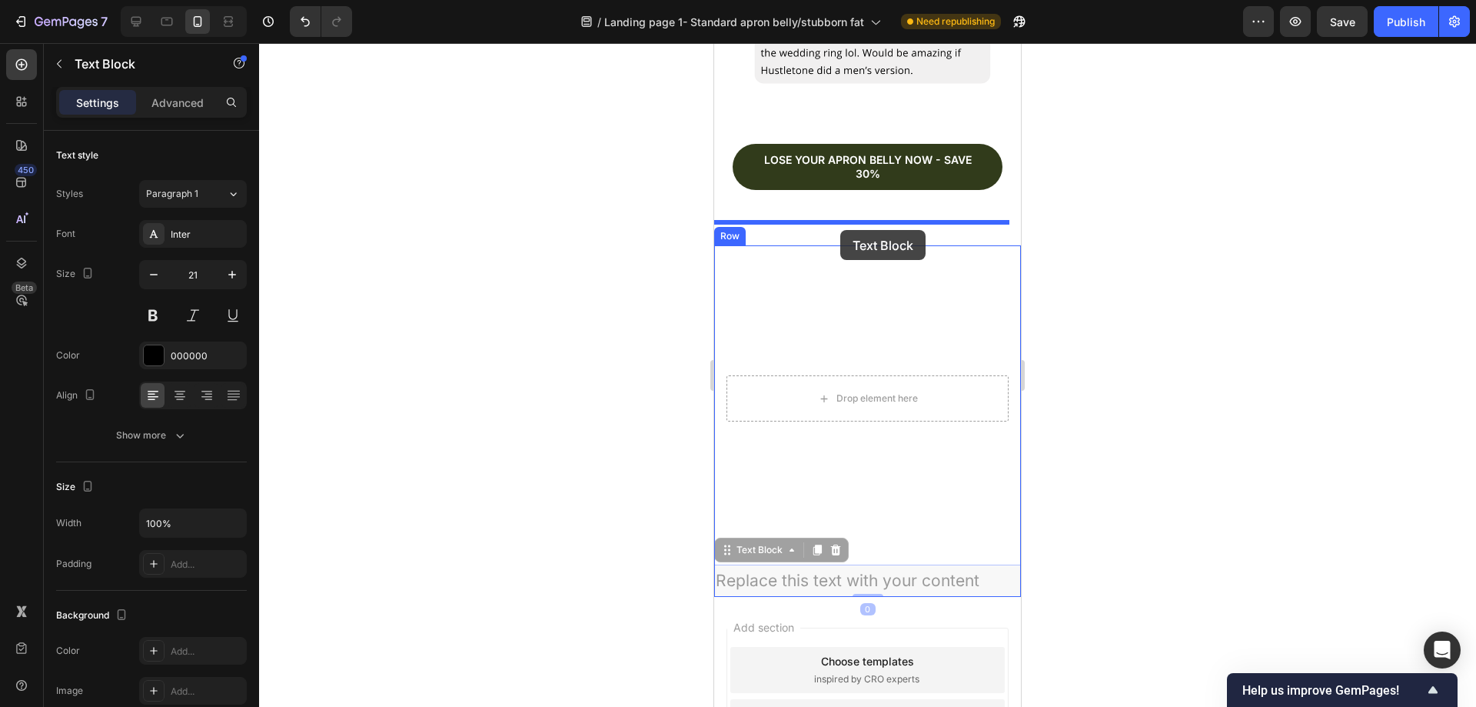
drag, startPoint x: 728, startPoint y: 518, endPoint x: 840, endPoint y: 230, distance: 309.4
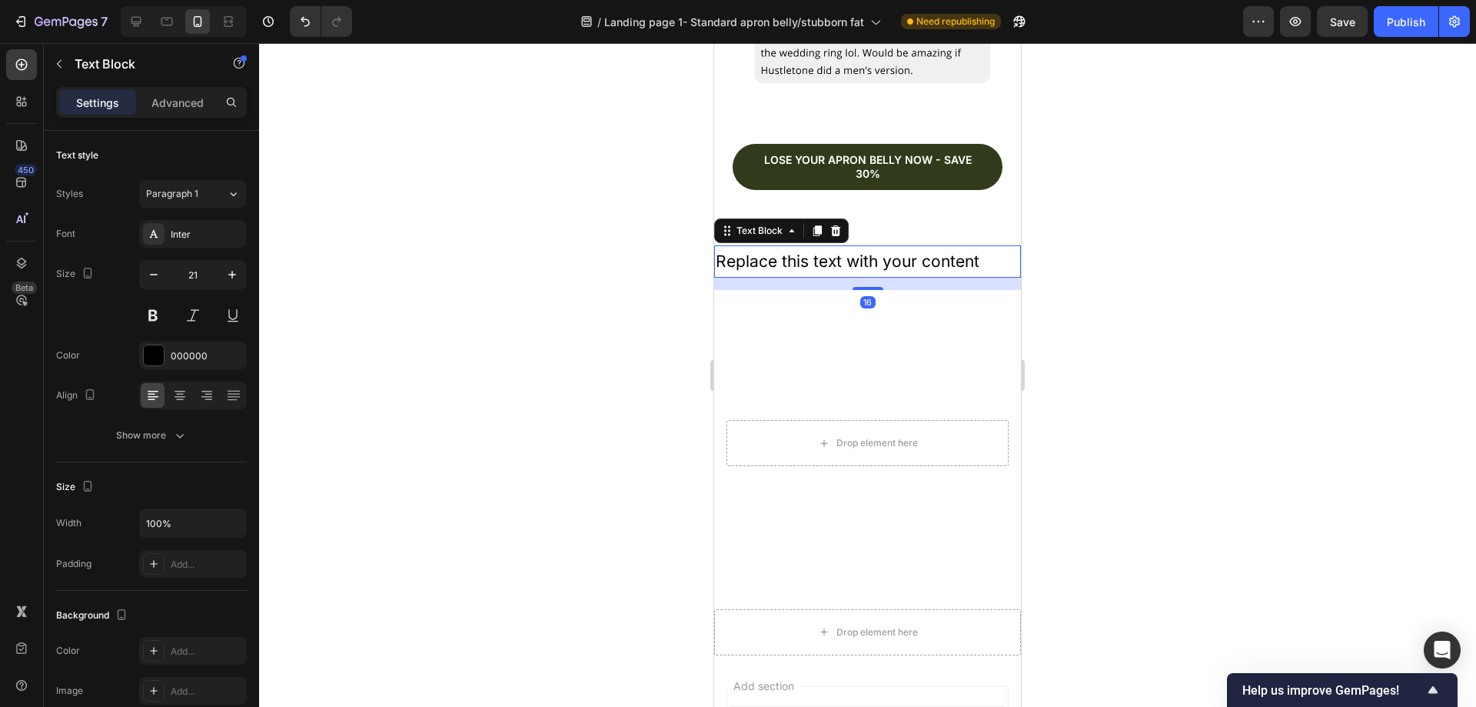
click at [1099, 325] on div at bounding box center [867, 374] width 1217 height 663
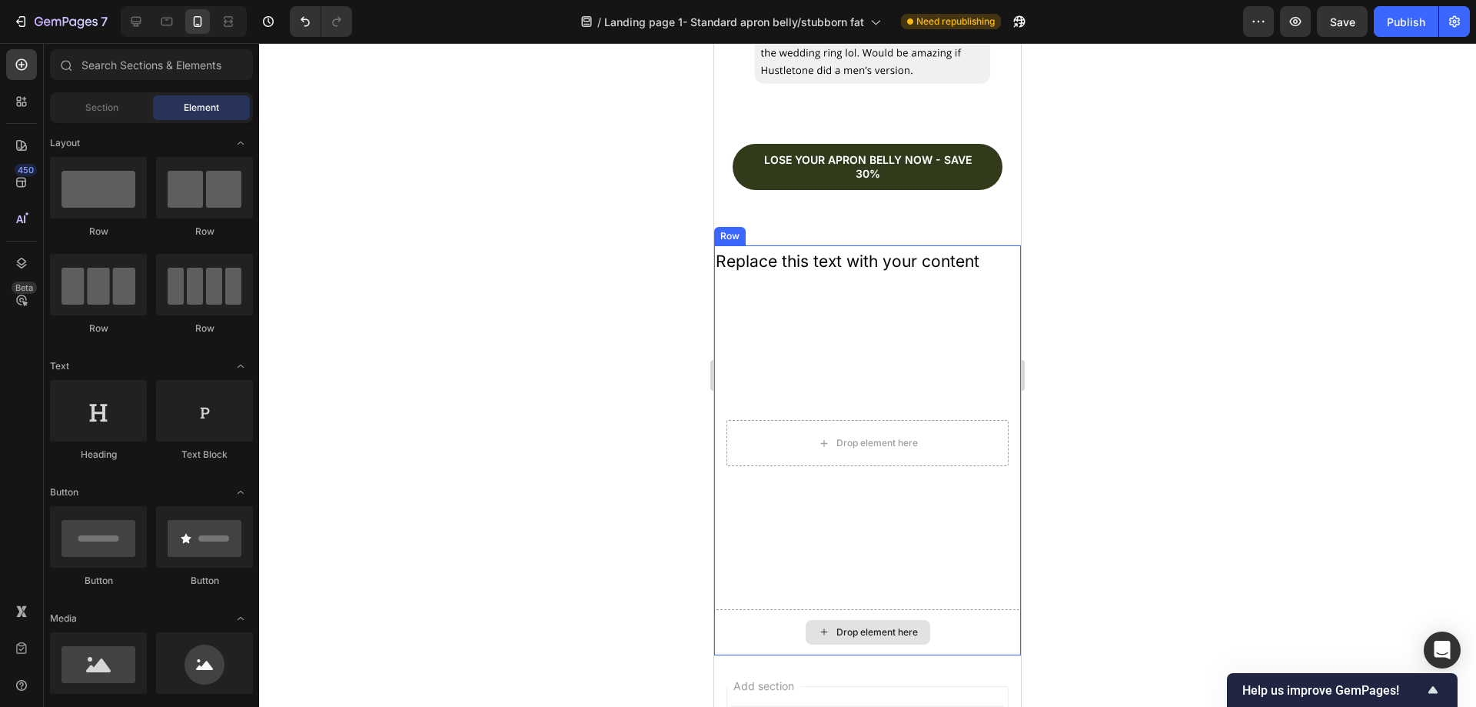
click at [863, 620] on div "Drop element here" at bounding box center [868, 632] width 125 height 25
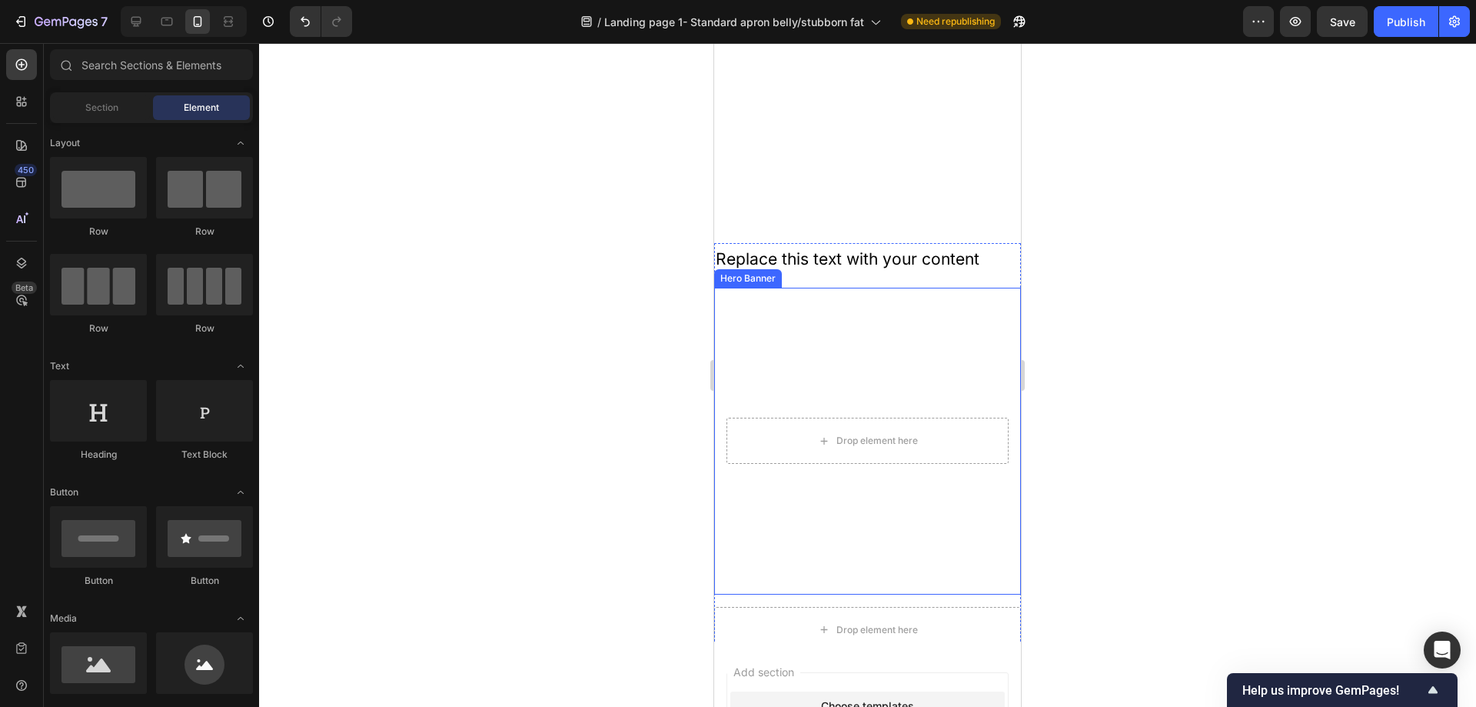
scroll to position [5967, 0]
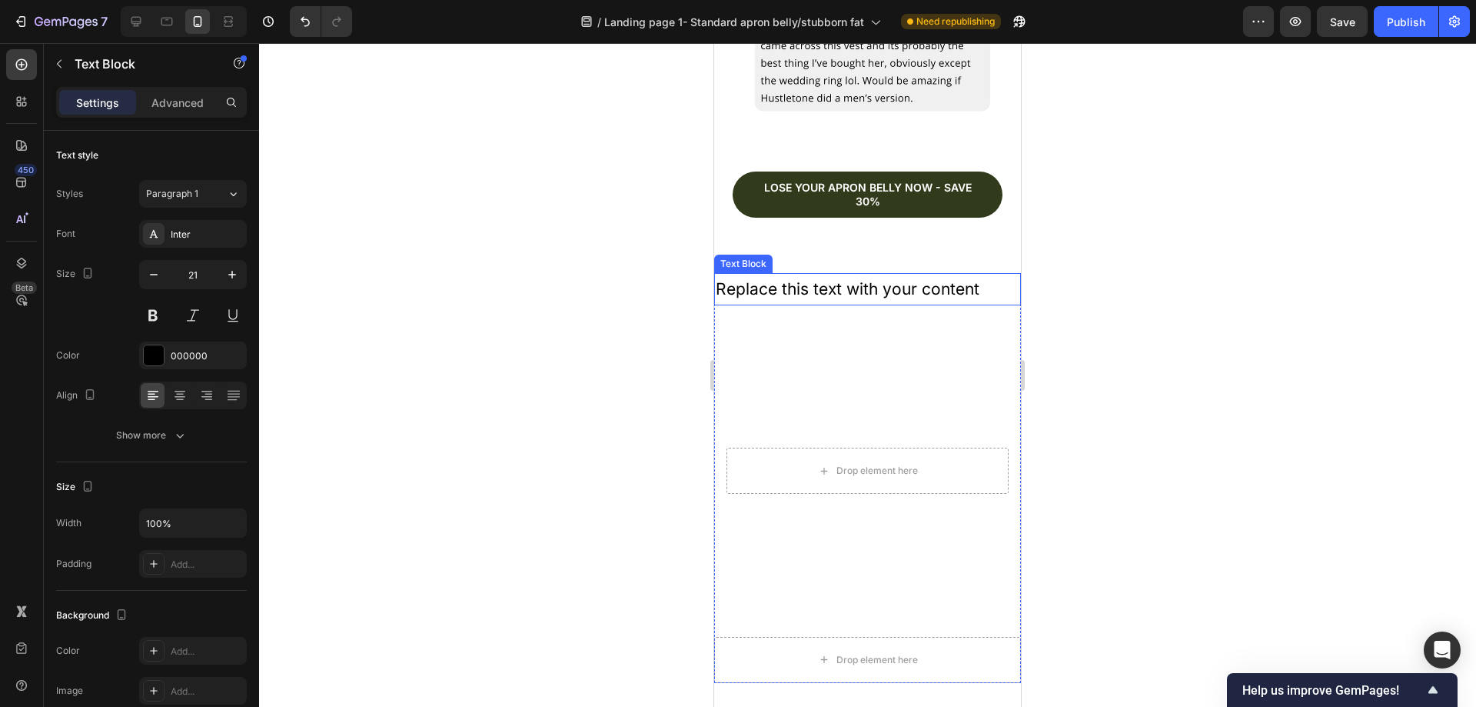
click at [966, 273] on div "Replace this text with your content" at bounding box center [867, 289] width 307 height 32
click at [976, 273] on div "Replace this text with your content" at bounding box center [867, 289] width 307 height 32
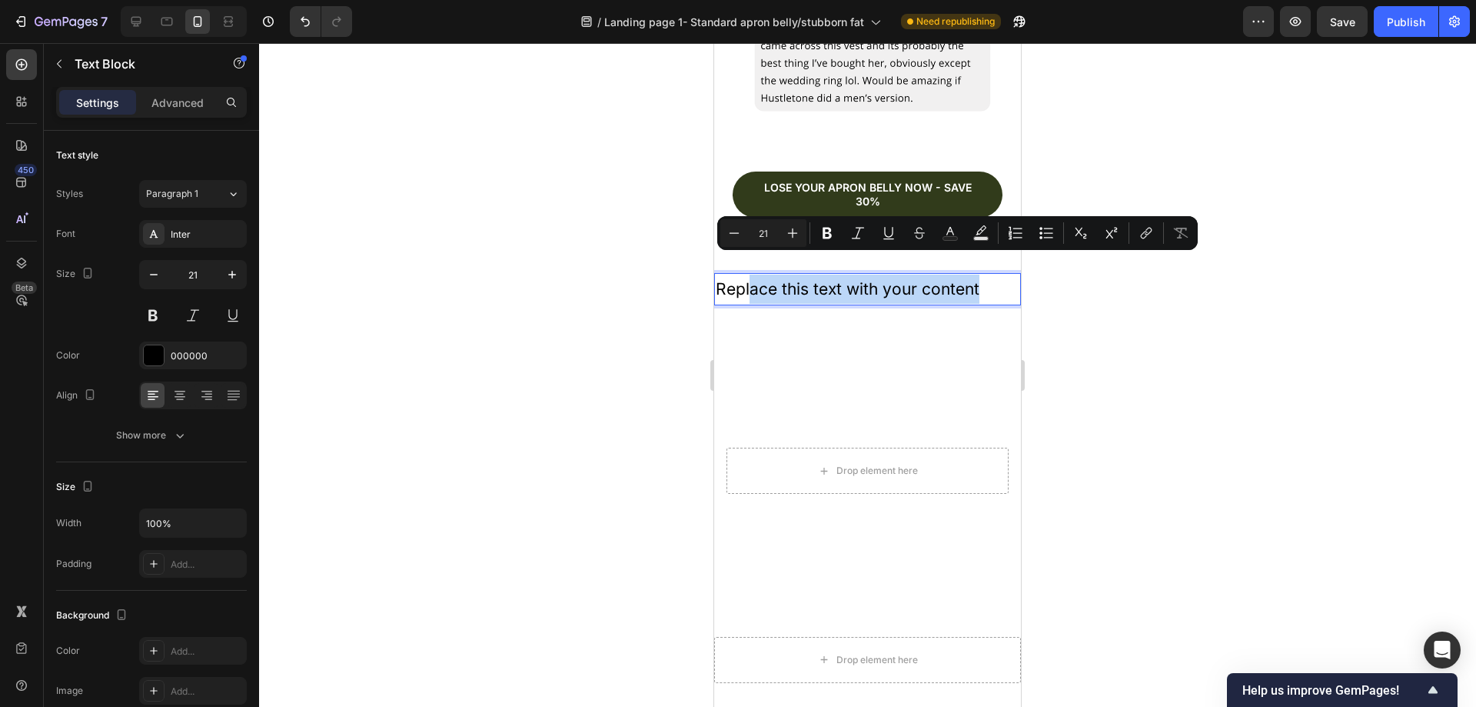
drag, startPoint x: 979, startPoint y: 267, endPoint x: 747, endPoint y: 277, distance: 232.4
click at [747, 277] on p "Replace this text with your content" at bounding box center [868, 288] width 304 height 29
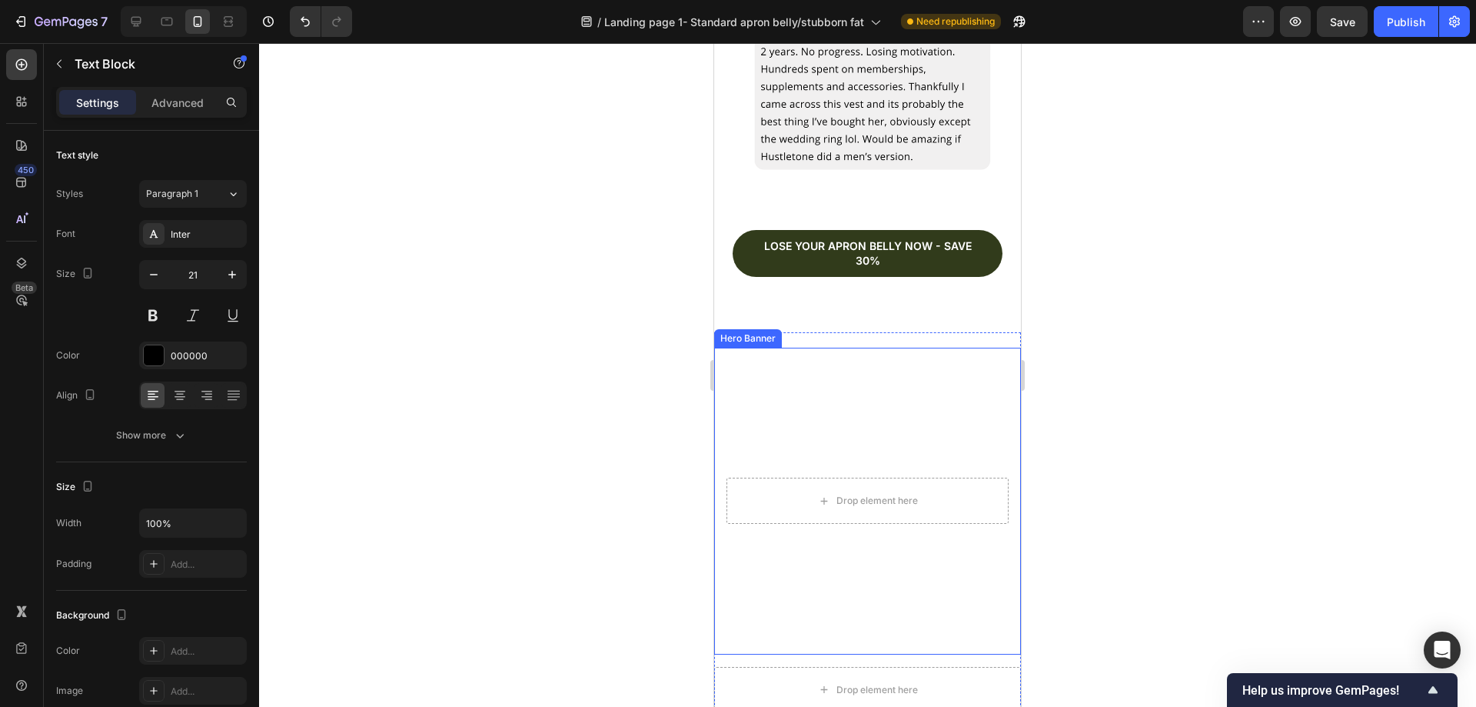
scroll to position [4214, 0]
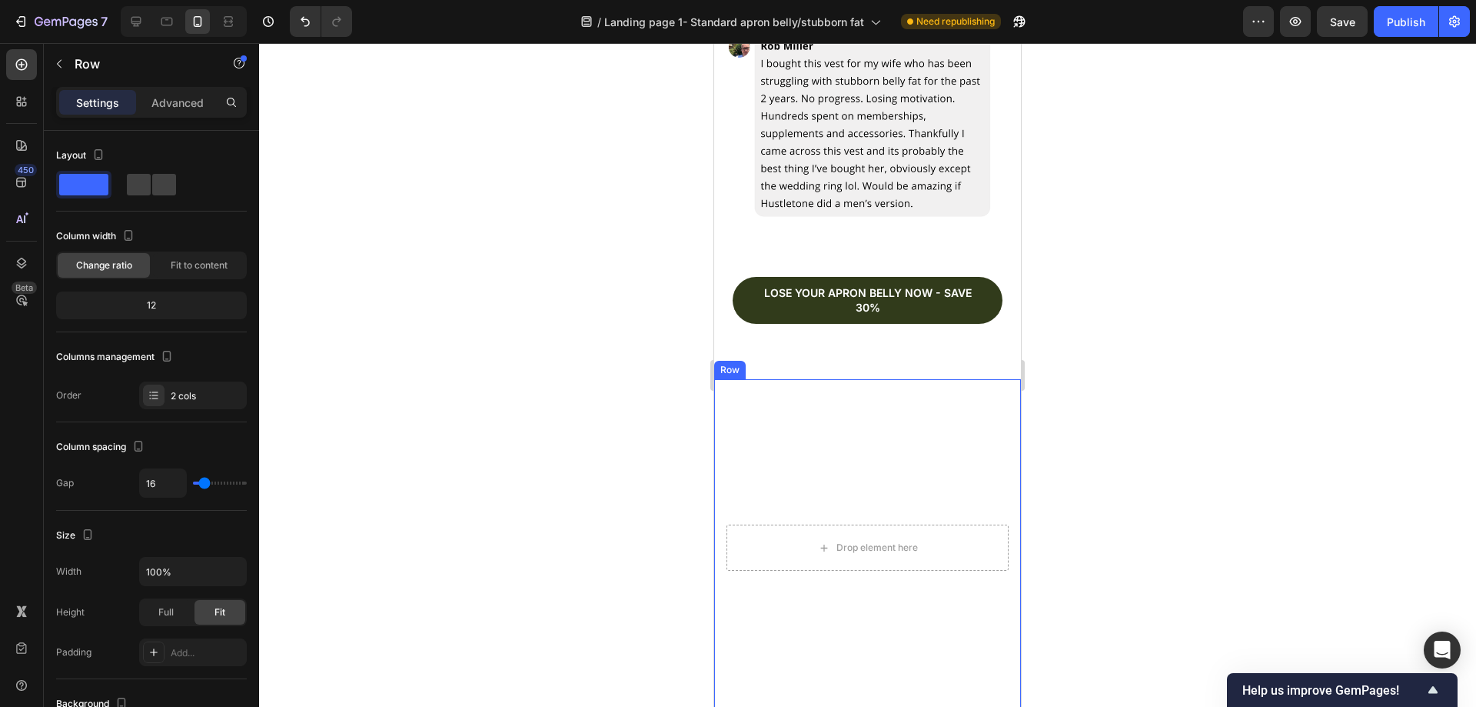
click at [823, 379] on div "Text Block Drop element here Hero Banner" at bounding box center [867, 540] width 307 height 322
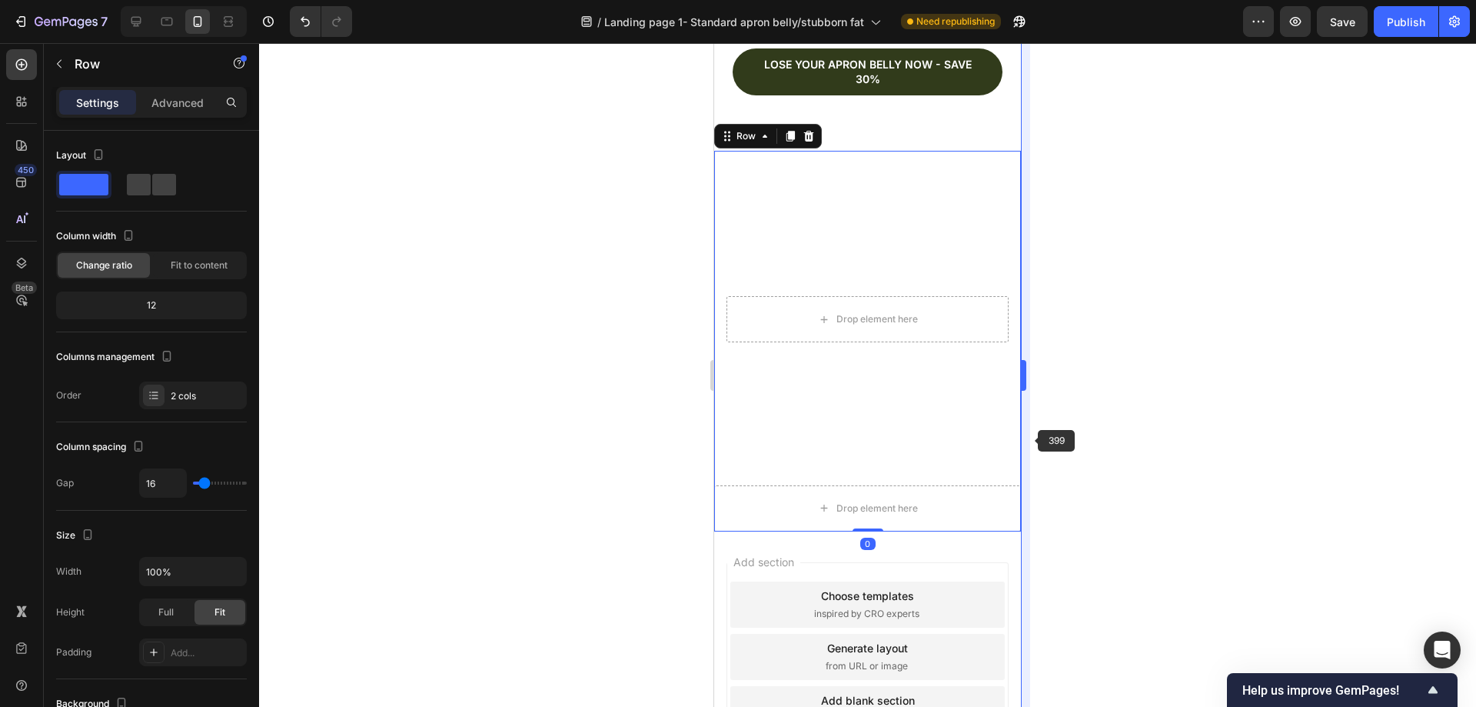
scroll to position [4444, 0]
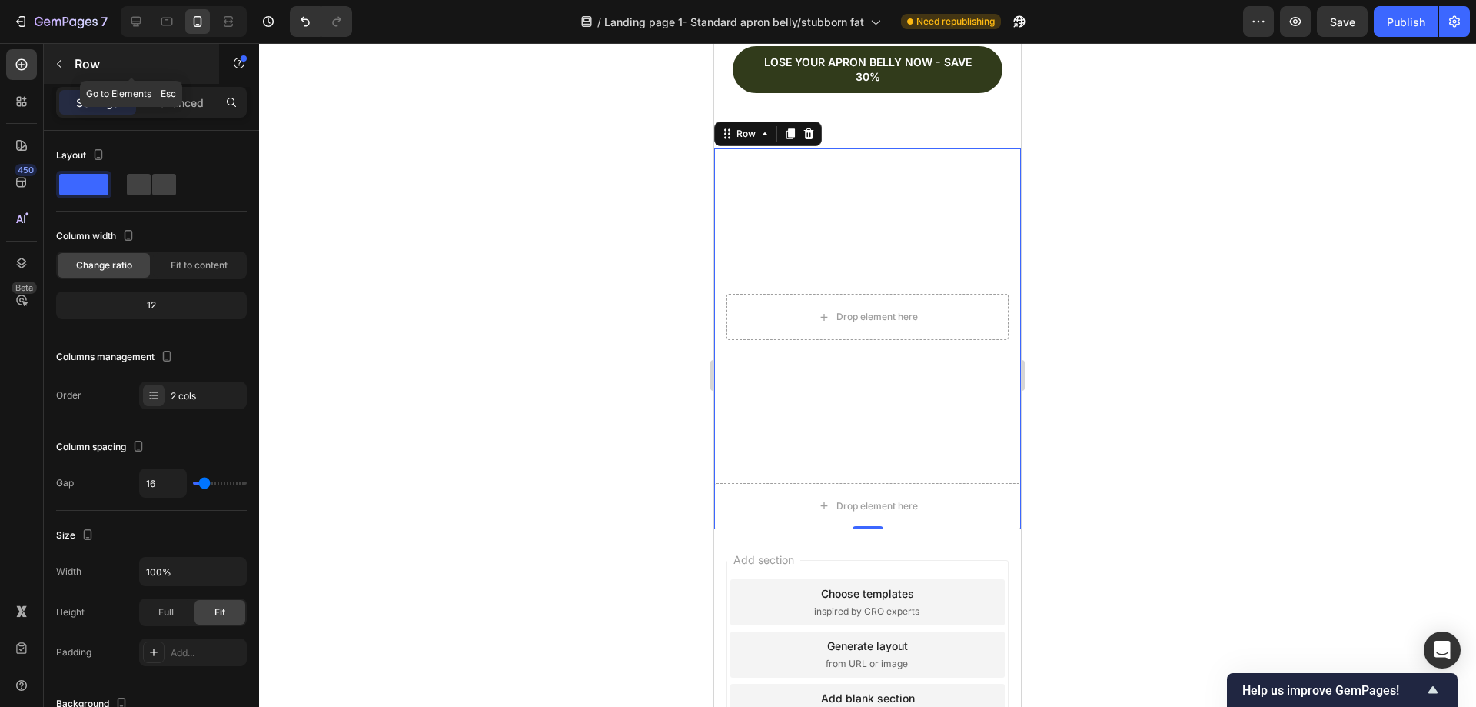
click at [68, 65] on button "button" at bounding box center [59, 64] width 25 height 25
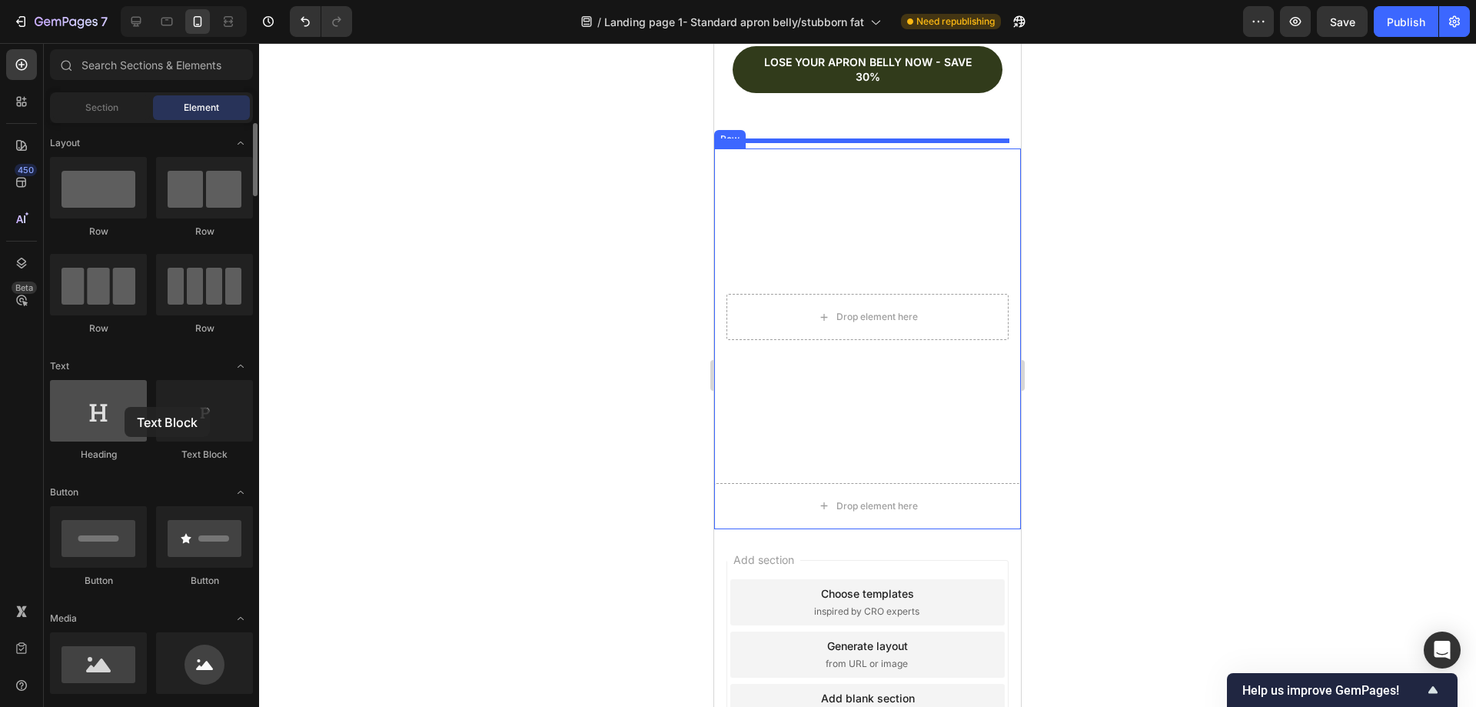
drag, startPoint x: 195, startPoint y: 415, endPoint x: 118, endPoint y: 410, distance: 77.1
click at [123, 408] on div "Heading Text Block" at bounding box center [151, 427] width 203 height 95
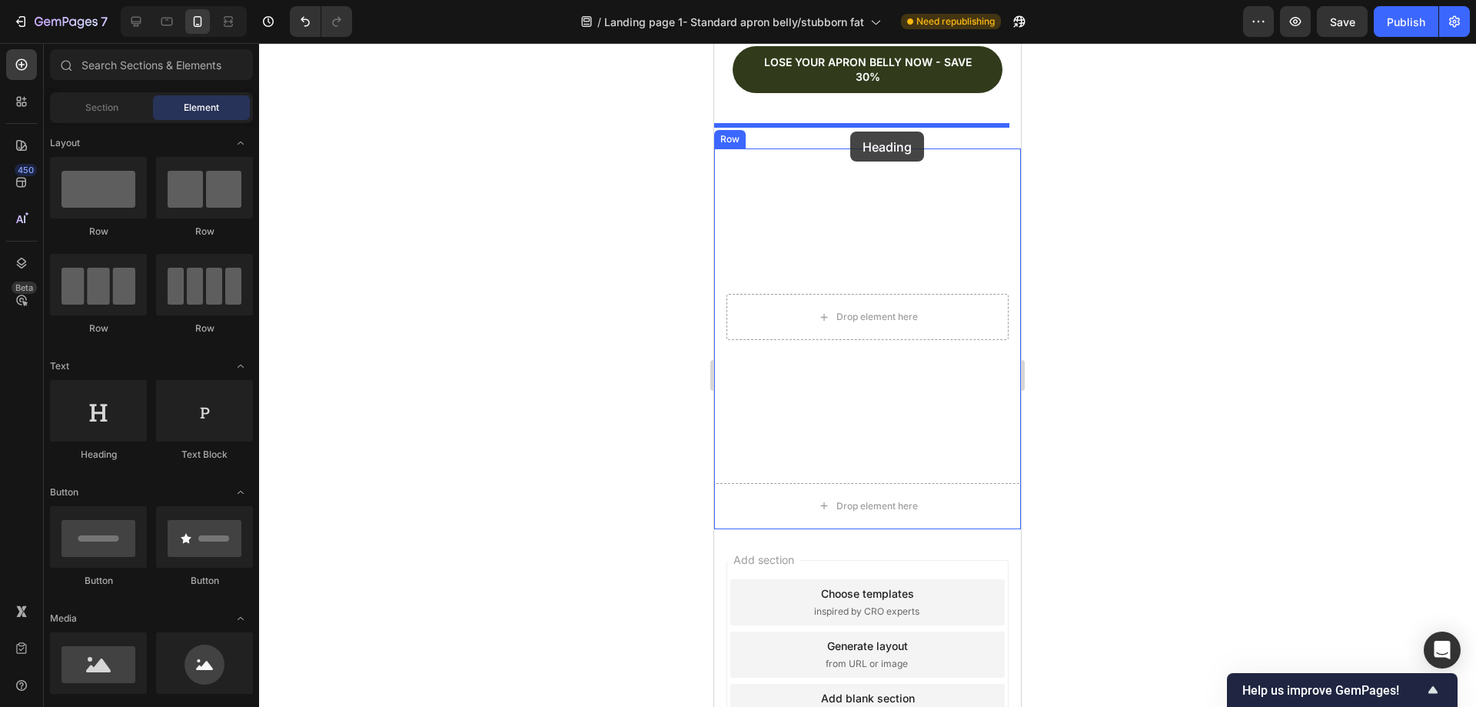
drag, startPoint x: 804, startPoint y: 455, endPoint x: 850, endPoint y: 131, distance: 326.9
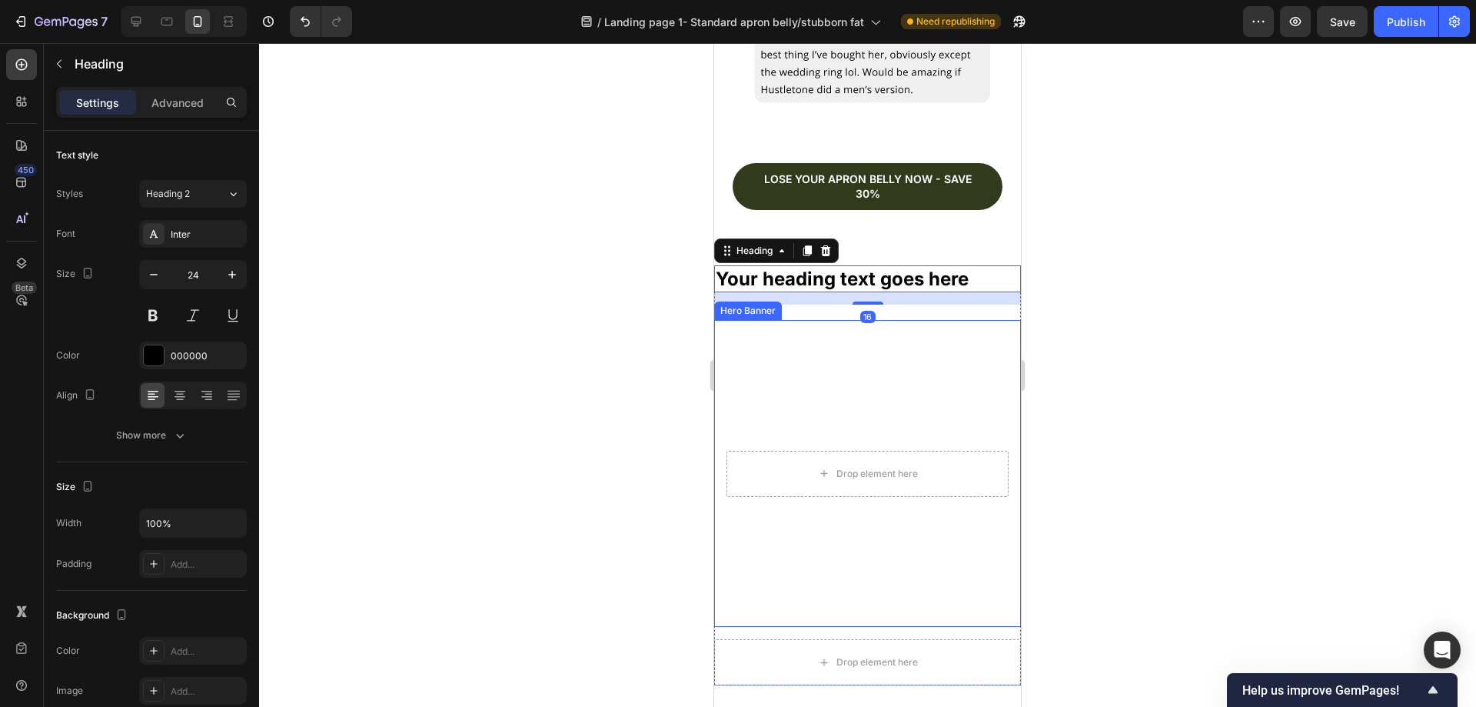
scroll to position [4291, 0]
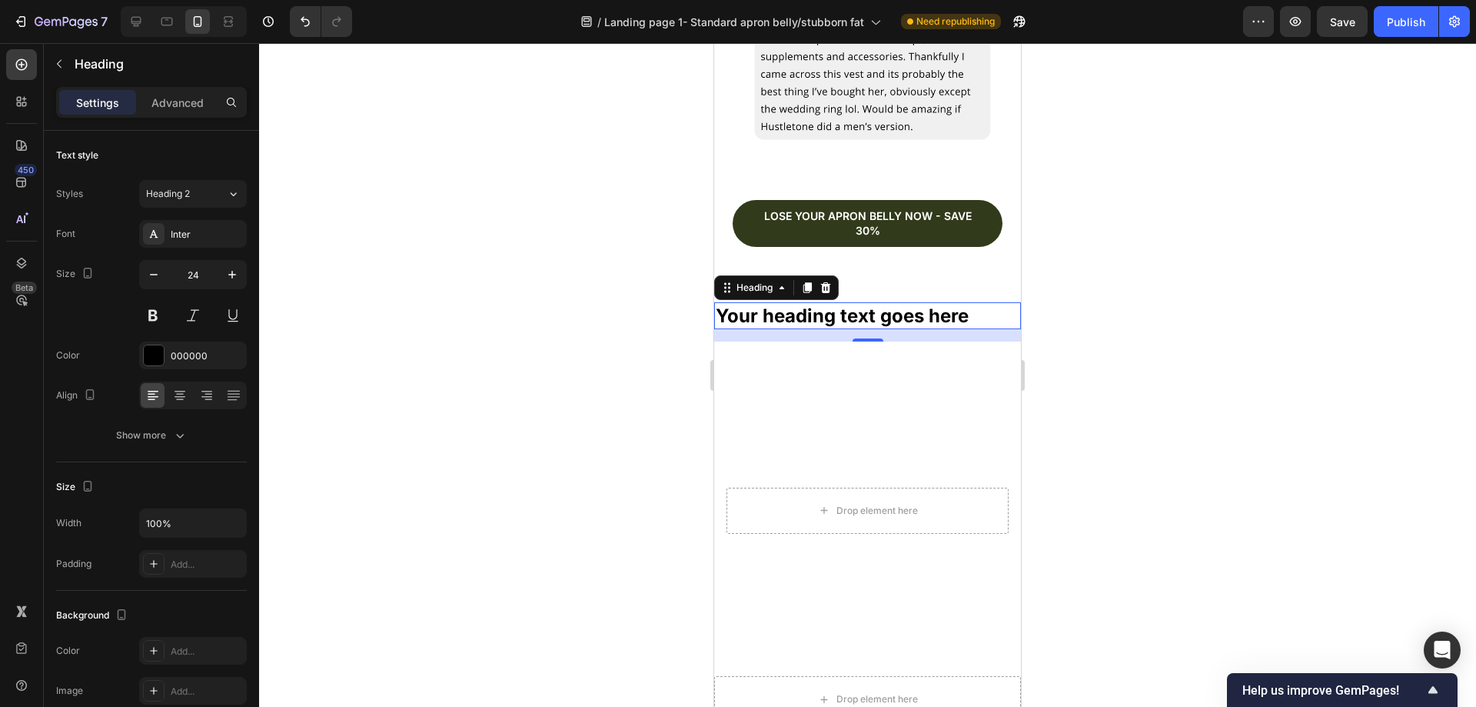
click at [970, 302] on h2 "Your heading text goes here" at bounding box center [867, 315] width 307 height 27
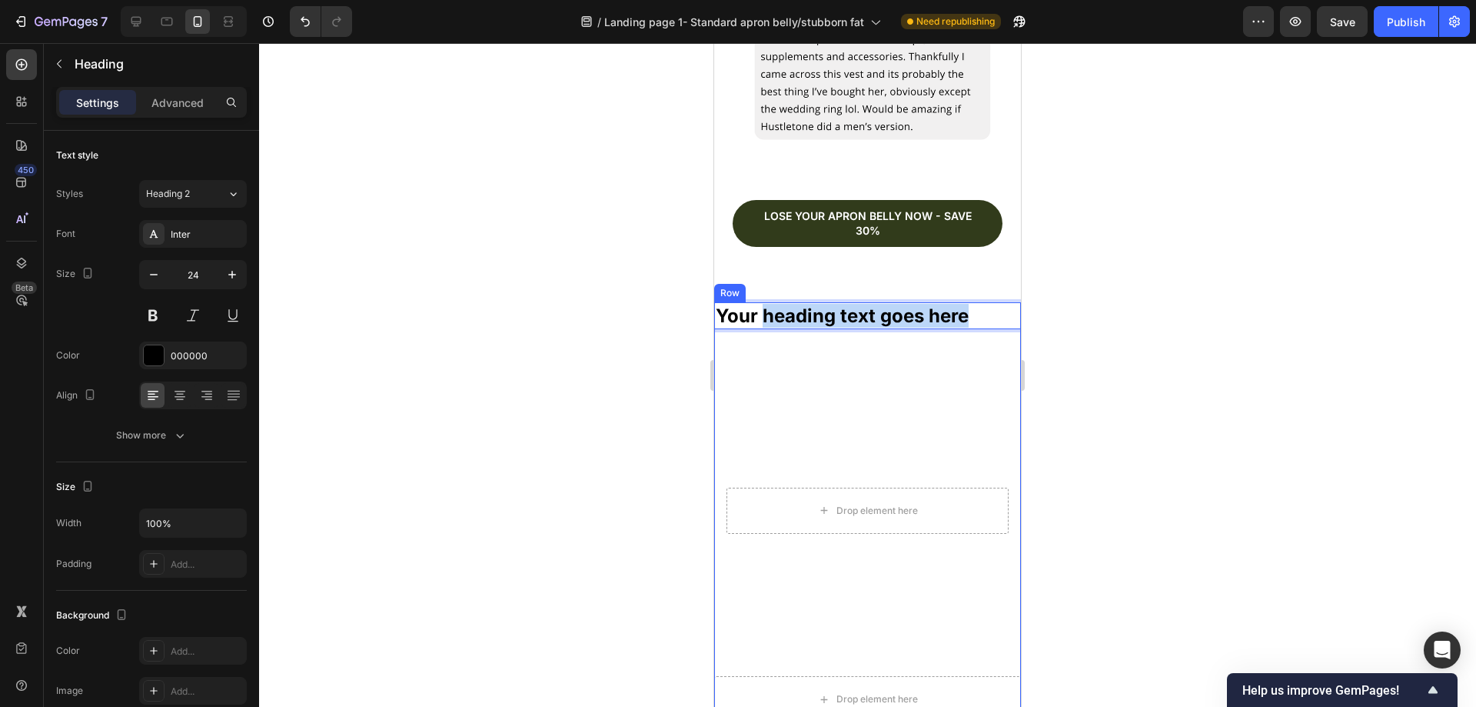
drag, startPoint x: 966, startPoint y: 294, endPoint x: 766, endPoint y: 304, distance: 200.1
click at [766, 304] on p "Your heading text goes here" at bounding box center [868, 316] width 304 height 24
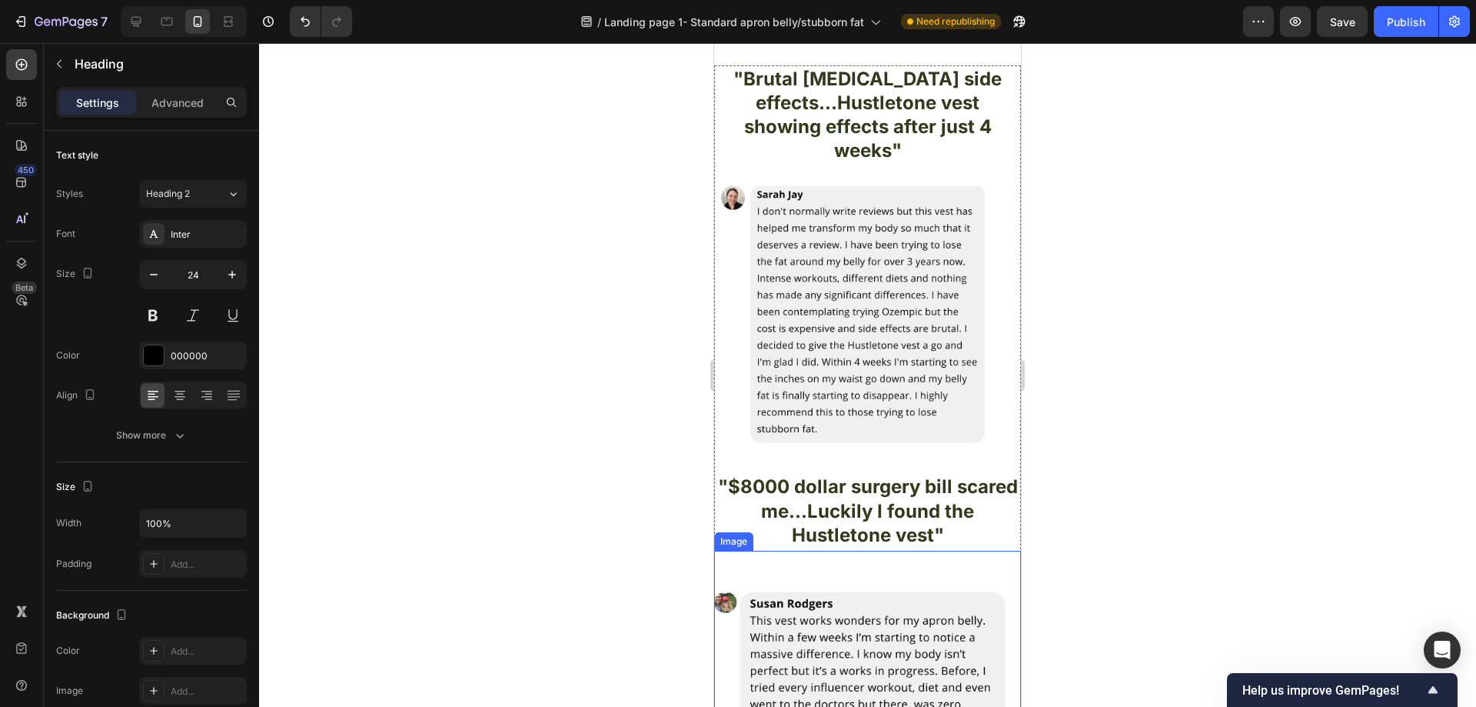
scroll to position [2830, 0]
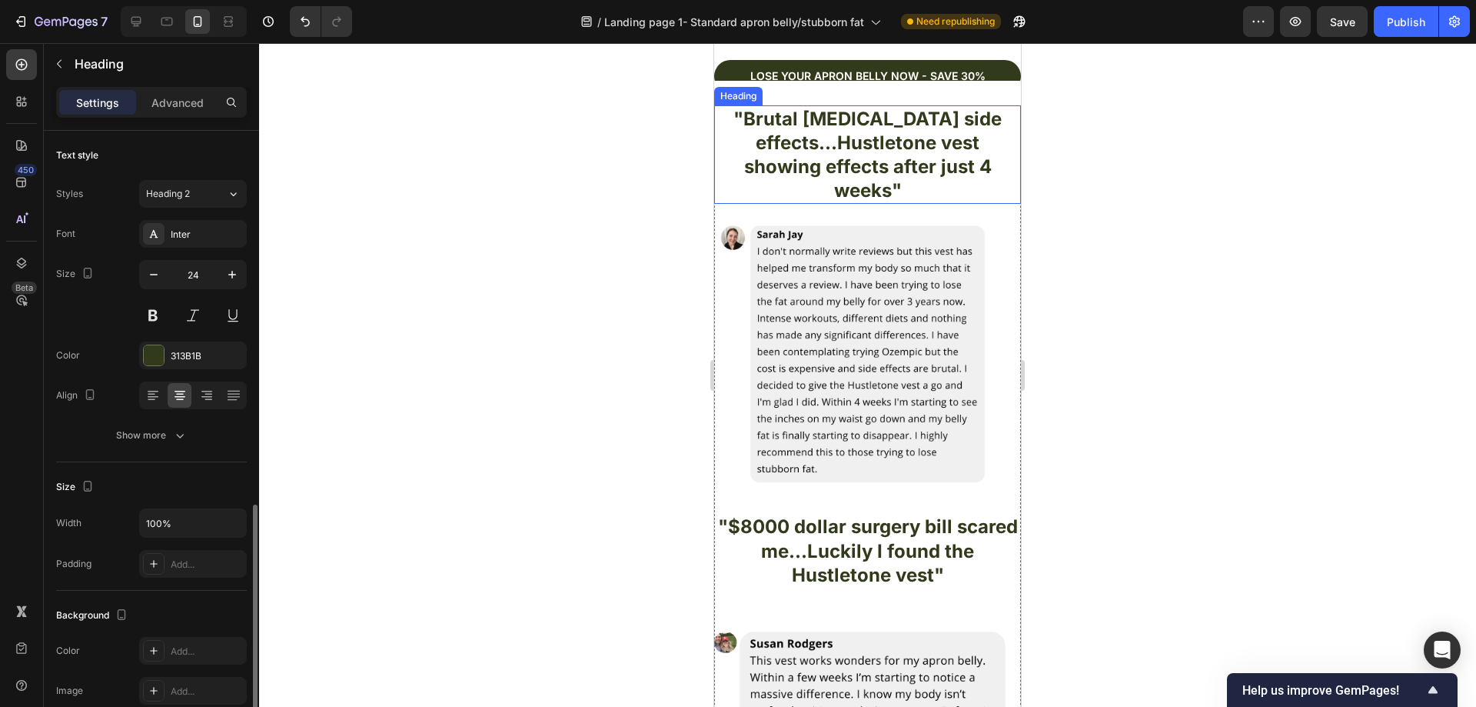
click at [873, 168] on h2 ""Brutal [MEDICAL_DATA] side effects...Hustletone vest showing effects after jus…" at bounding box center [867, 154] width 307 height 99
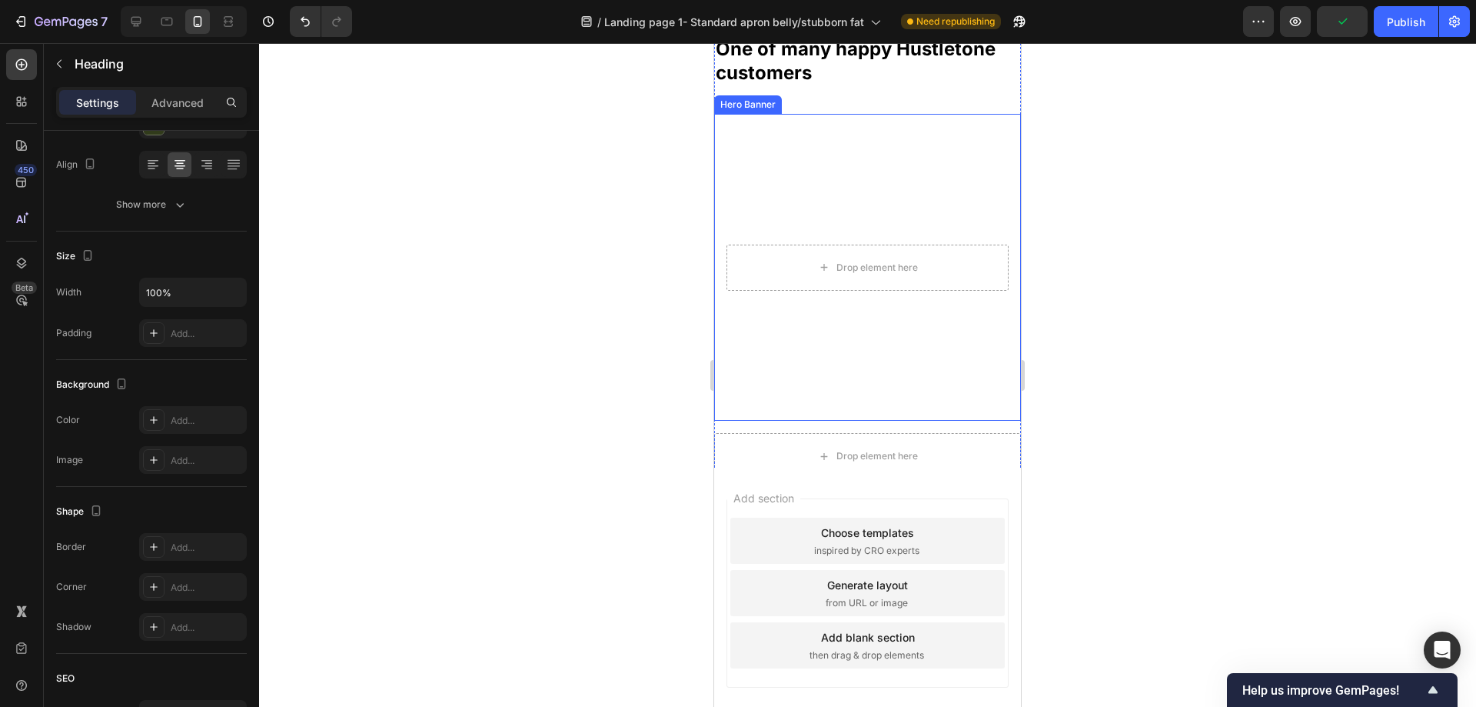
scroll to position [3152, 0]
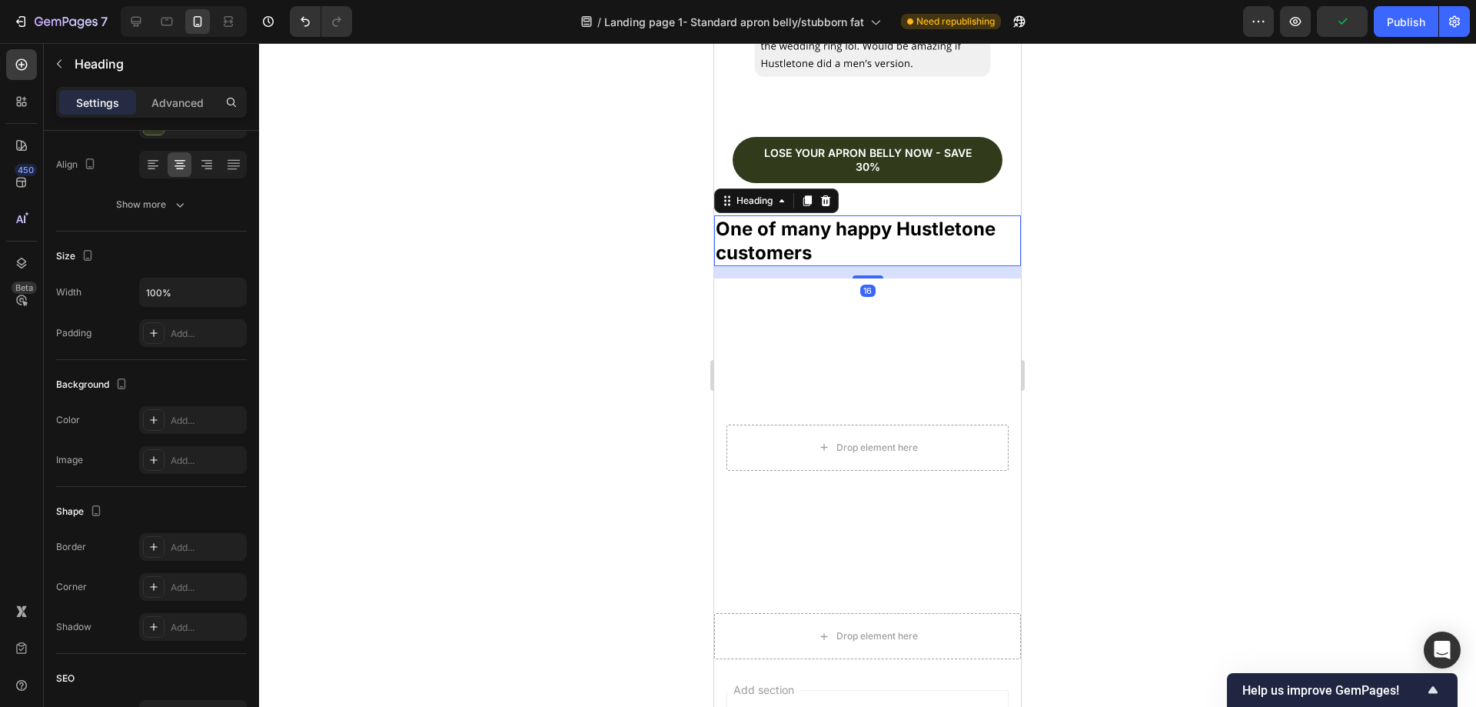
click at [831, 248] on h2 "One of many happy Hustletone customers" at bounding box center [867, 240] width 307 height 51
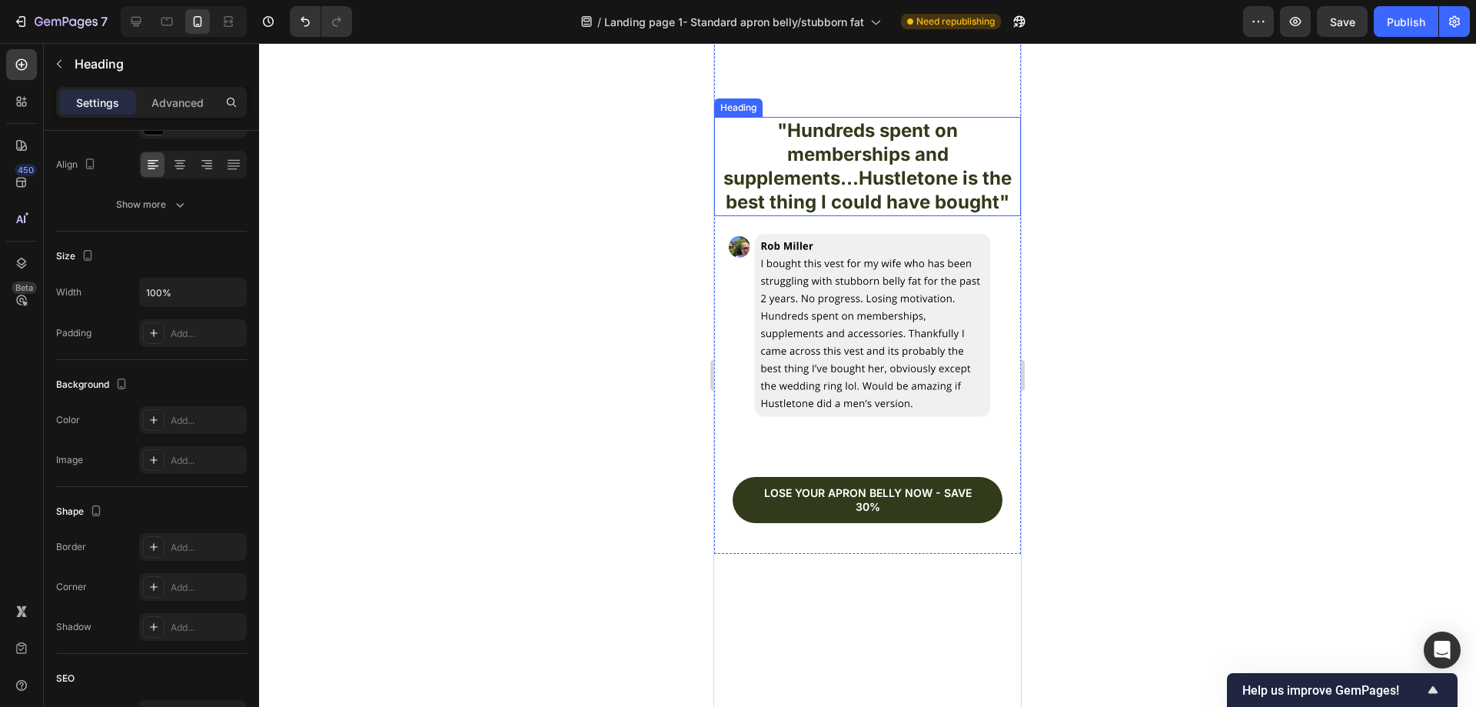
scroll to position [2921, 0]
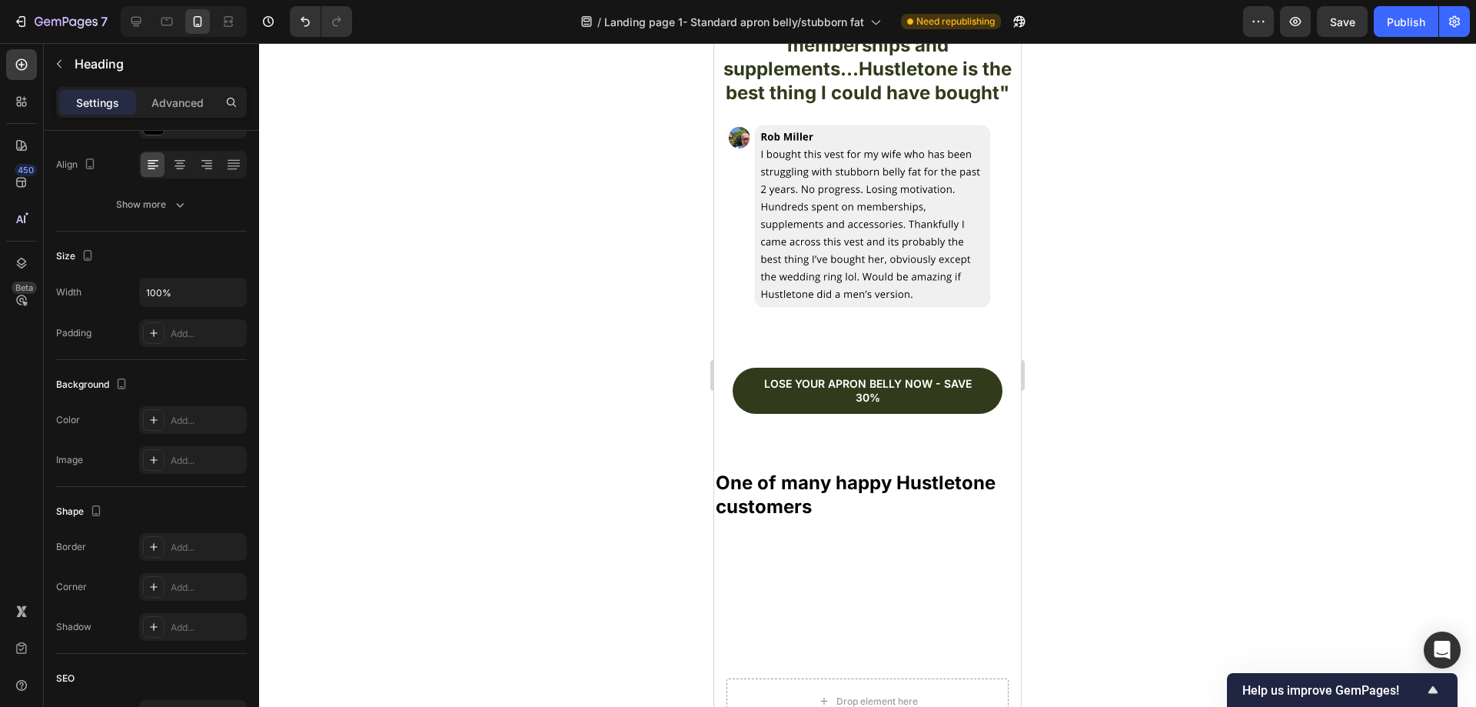
click at [853, 484] on h2 "One of many happy Hustletone customers" at bounding box center [867, 494] width 307 height 51
click at [819, 473] on p "One of many happy Hustletone customers" at bounding box center [868, 495] width 304 height 48
click at [180, 165] on icon at bounding box center [180, 166] width 11 height 2
click at [903, 484] on p "One of many happy Hustletone customers" at bounding box center [868, 495] width 304 height 48
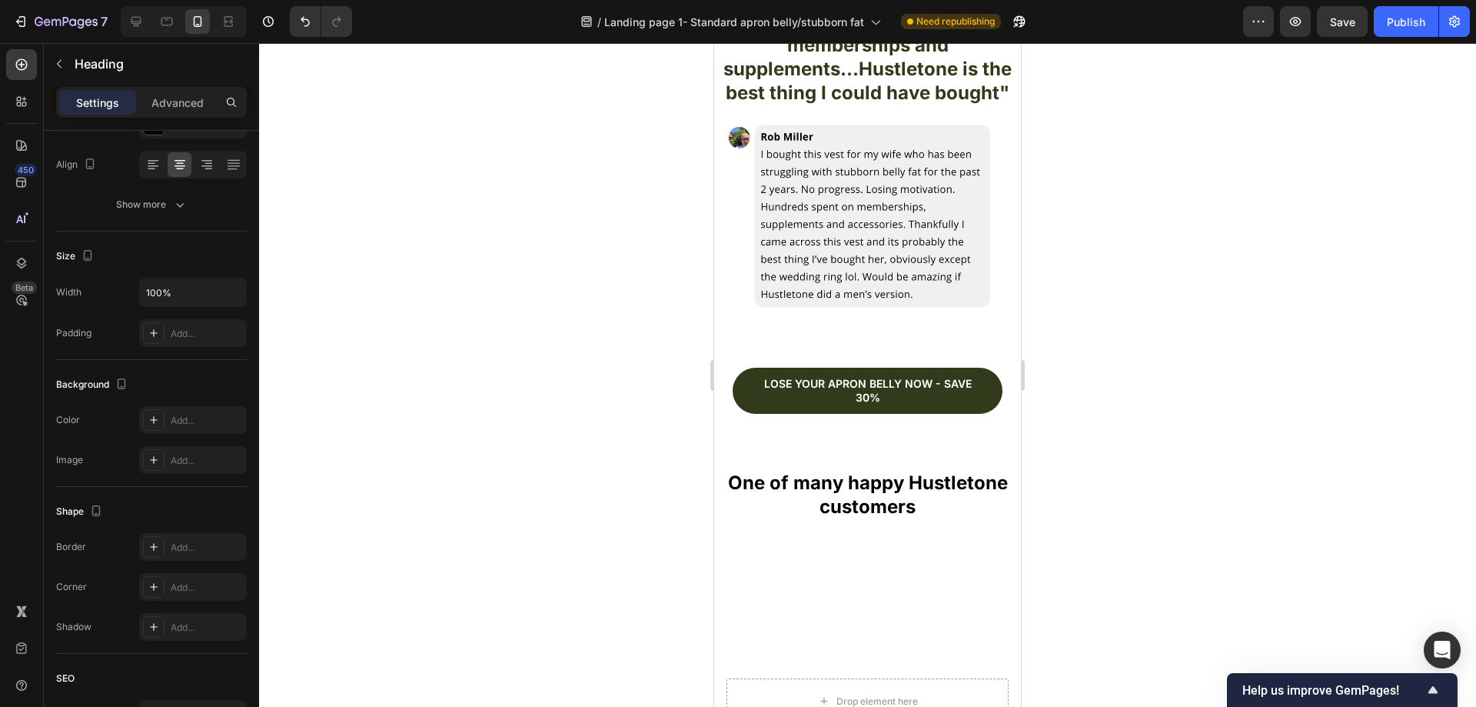
click at [925, 486] on p "One of many happy Hustletone customers" at bounding box center [868, 495] width 304 height 48
drag, startPoint x: 918, startPoint y: 484, endPoint x: 1199, endPoint y: 459, distance: 282.5
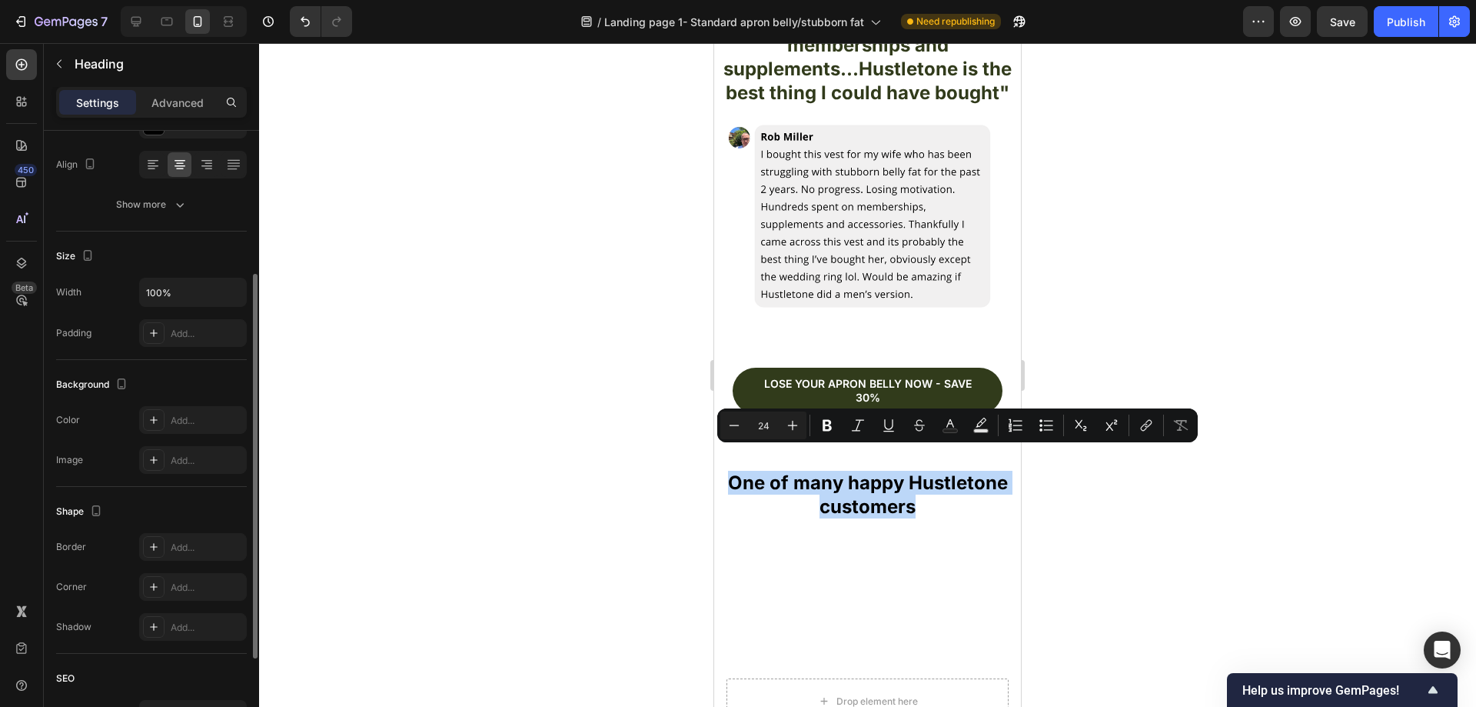
scroll to position [0, 0]
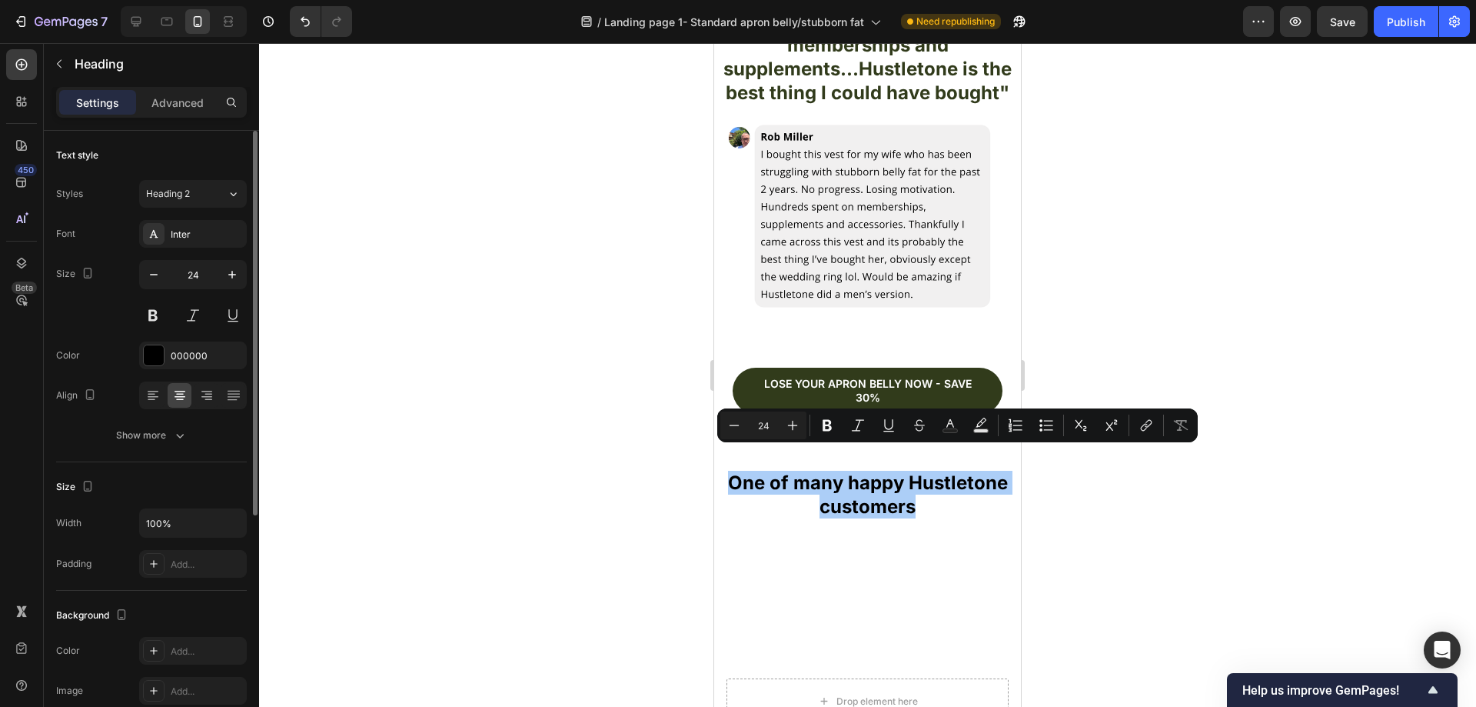
click at [192, 338] on div "Font Inter Size 24 Color 000000 Align Show more" at bounding box center [151, 334] width 191 height 229
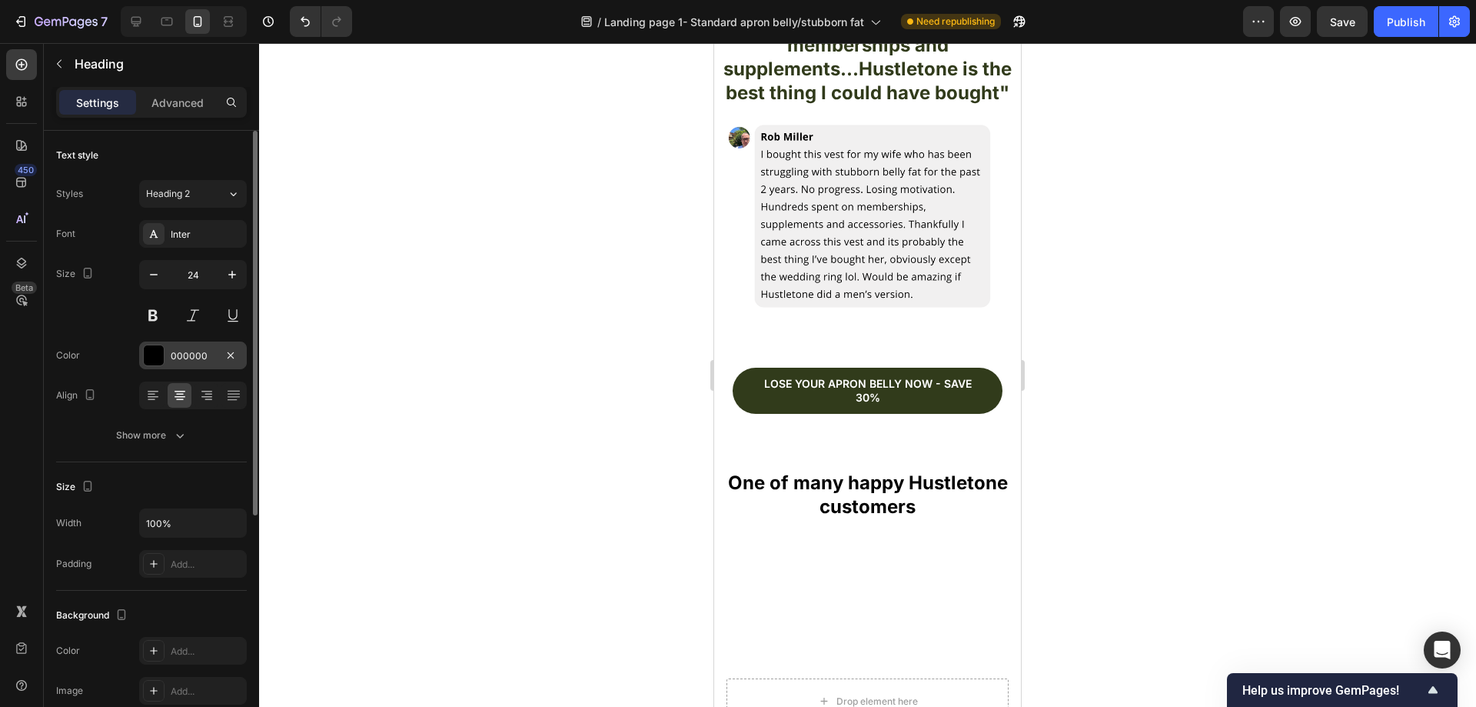
click at [188, 343] on div "000000" at bounding box center [193, 355] width 108 height 28
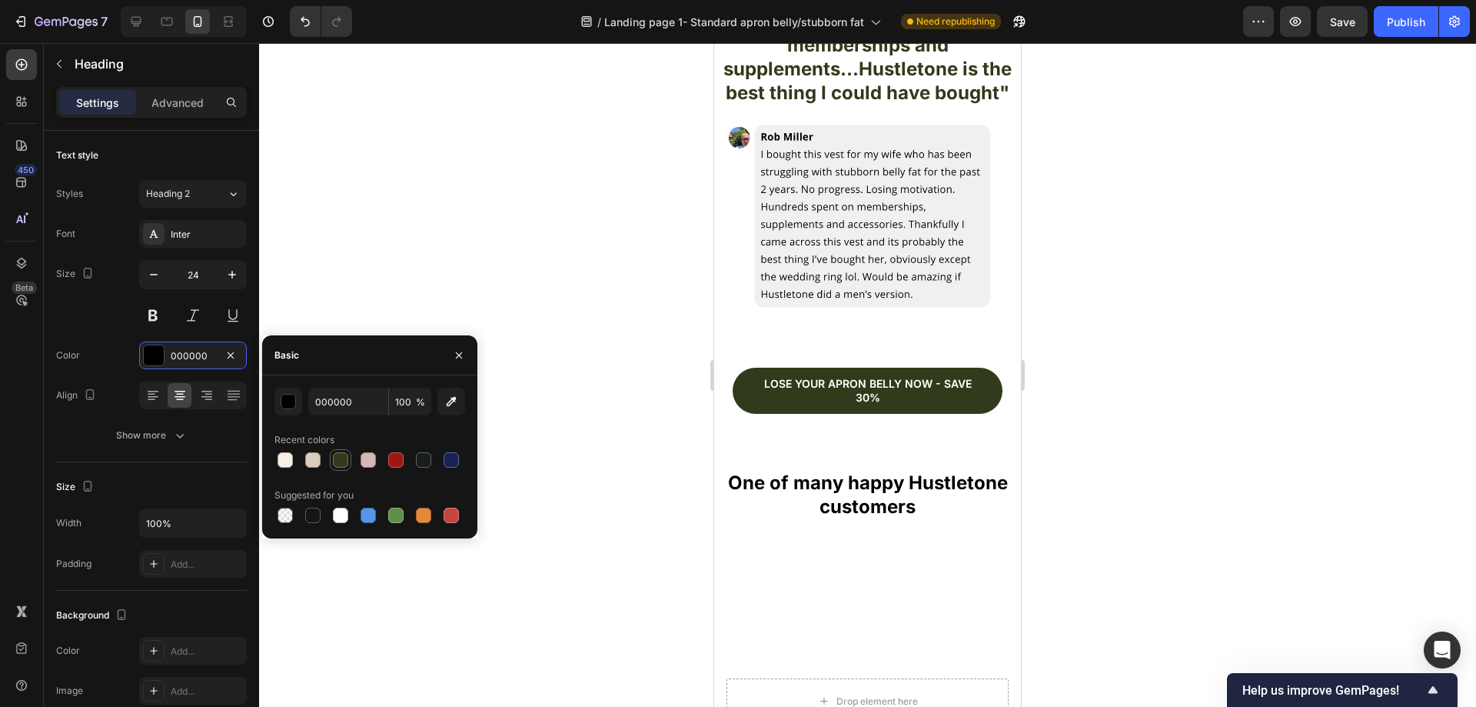
click at [347, 455] on div at bounding box center [340, 459] width 15 height 15
type input "313B1B"
click at [628, 424] on div at bounding box center [867, 374] width 1217 height 663
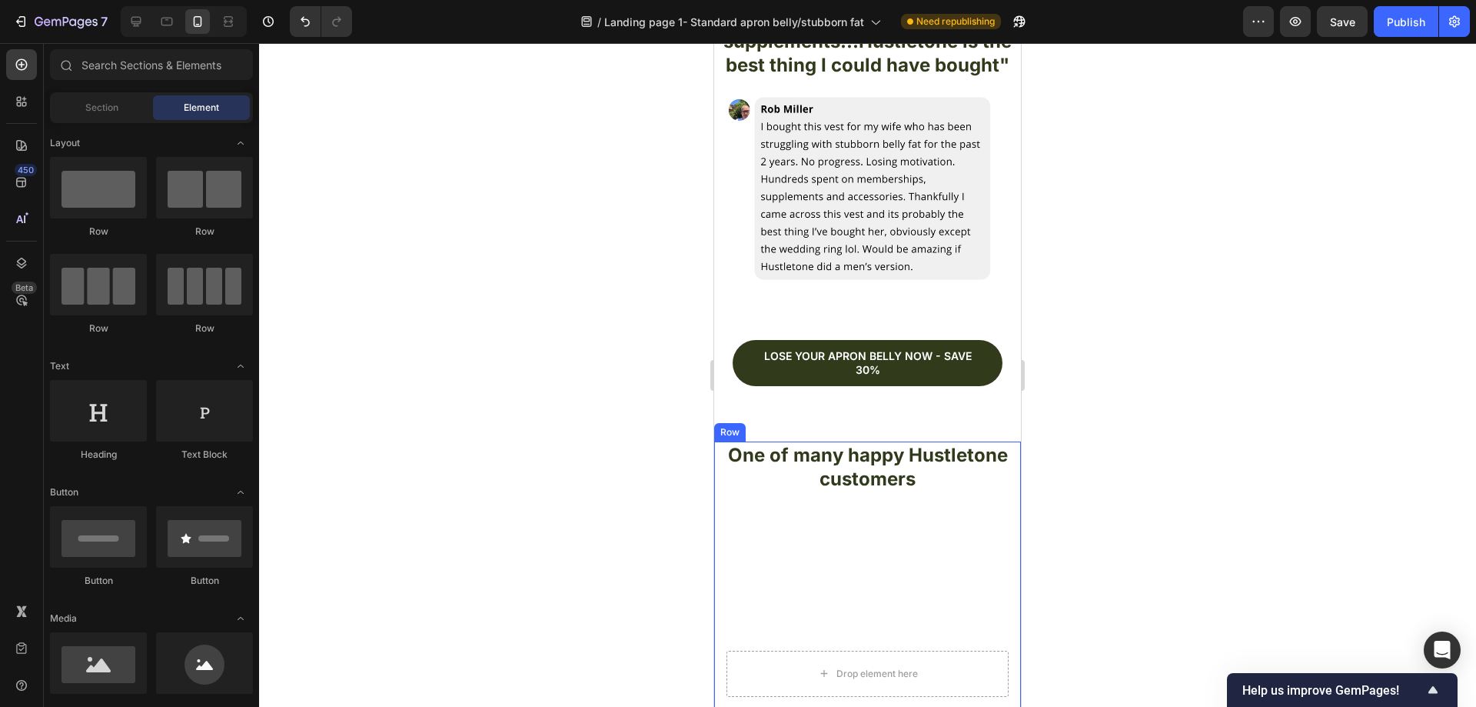
scroll to position [2998, 0]
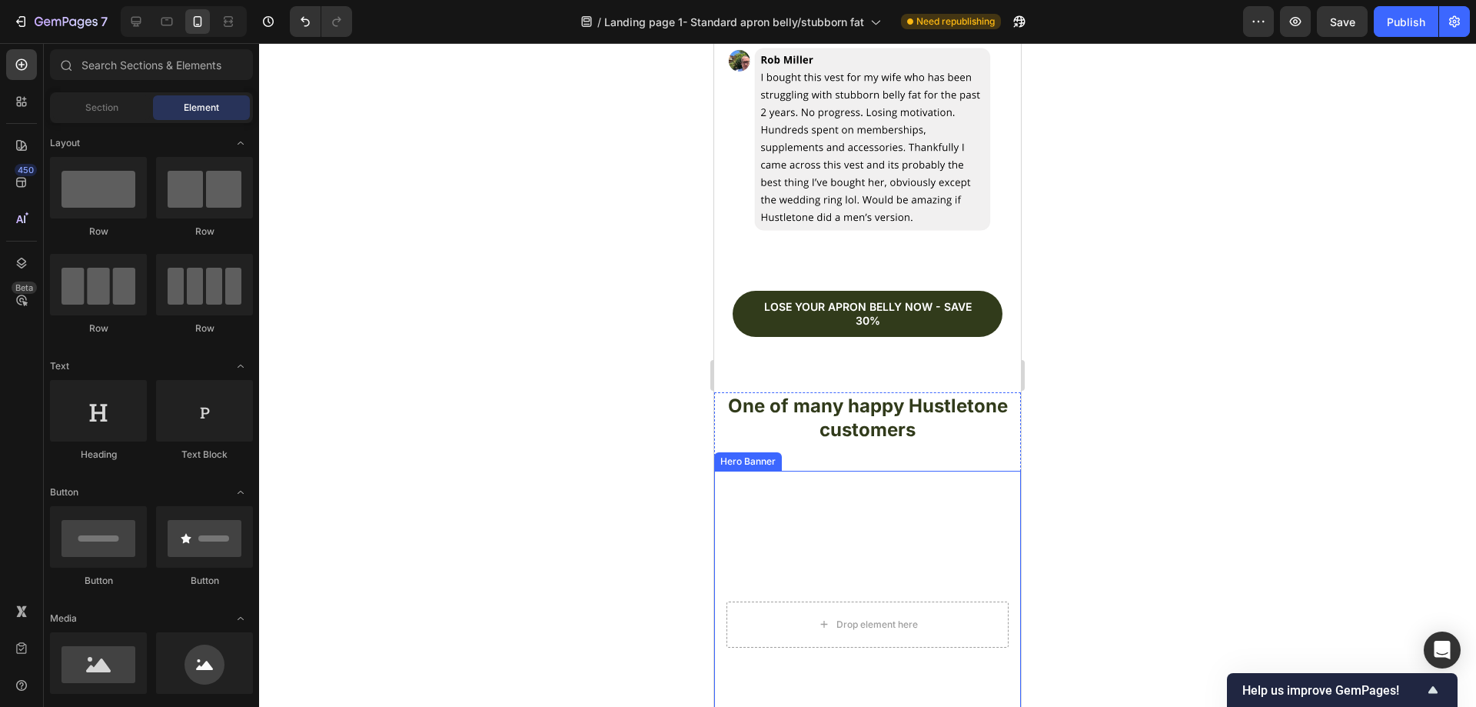
click at [954, 471] on video "Background Image" at bounding box center [867, 624] width 307 height 307
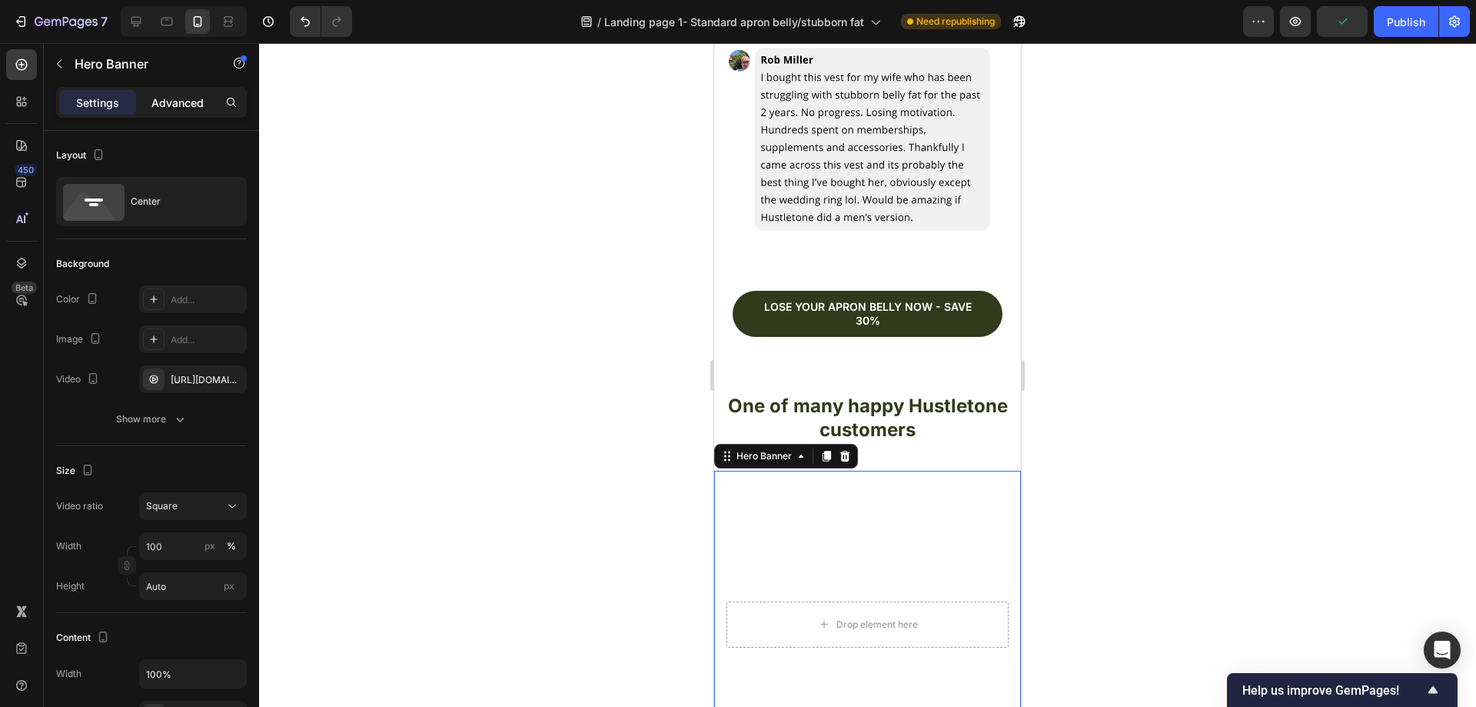
click at [175, 101] on p "Advanced" at bounding box center [177, 103] width 52 height 16
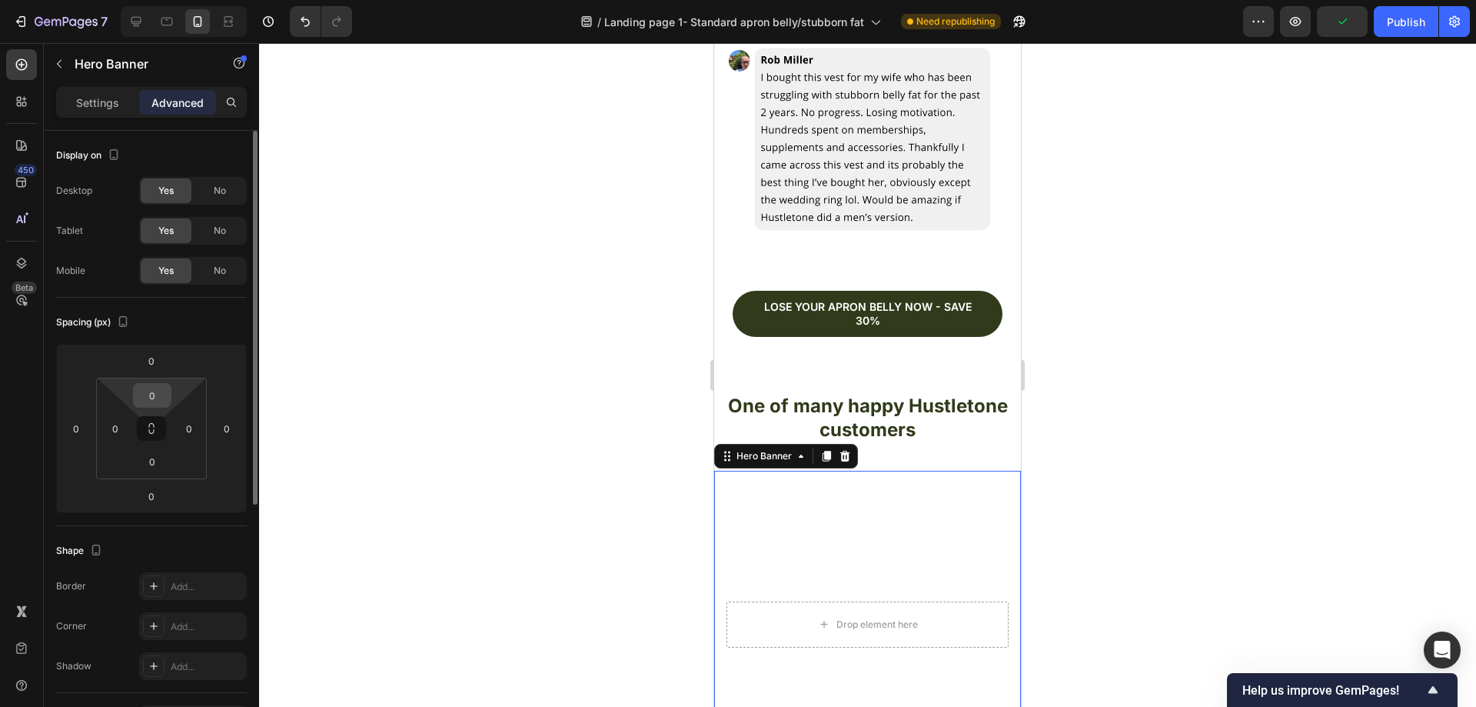
click at [161, 399] on input "0" at bounding box center [152, 395] width 31 height 23
type input "-"
type input "1"
type input "0"
click at [161, 364] on input "0" at bounding box center [151, 360] width 31 height 23
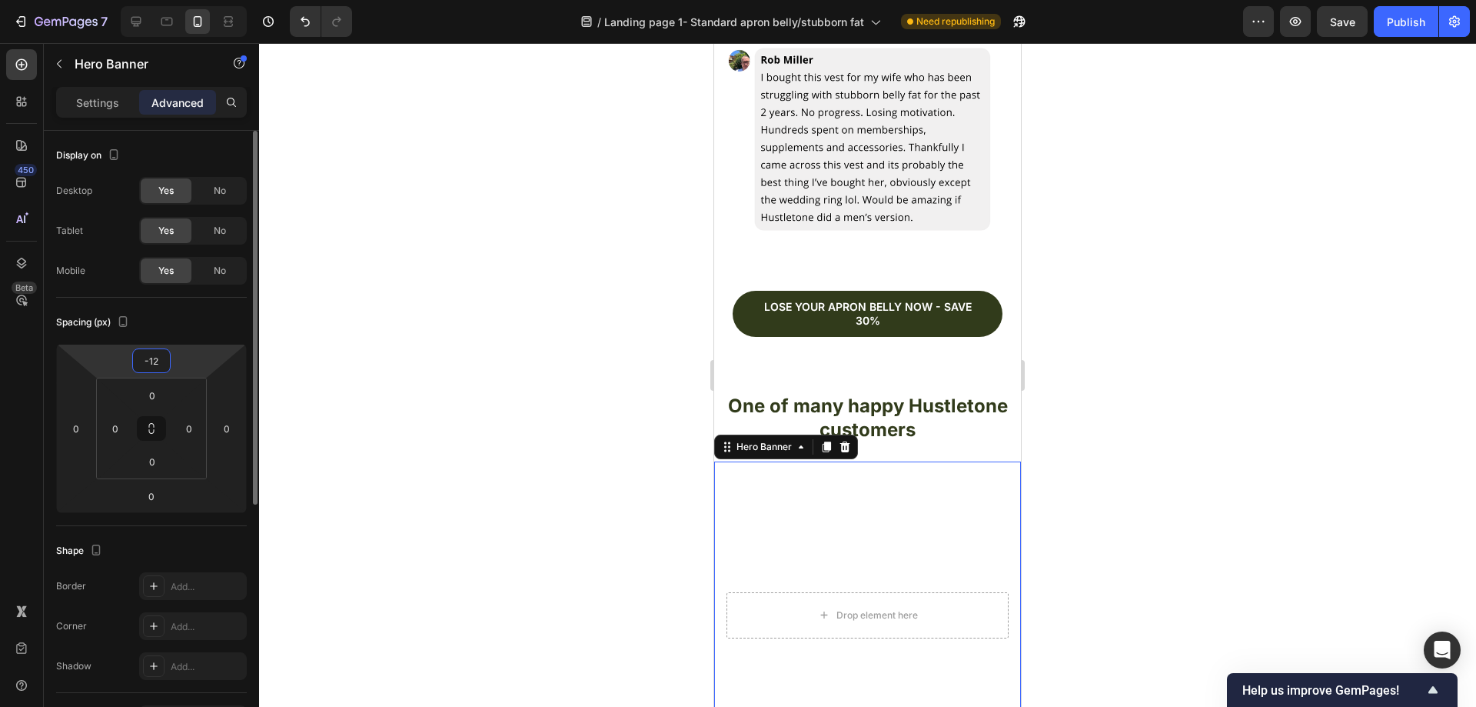
type input "-1"
type input "-20"
click at [480, 347] on div at bounding box center [867, 374] width 1217 height 663
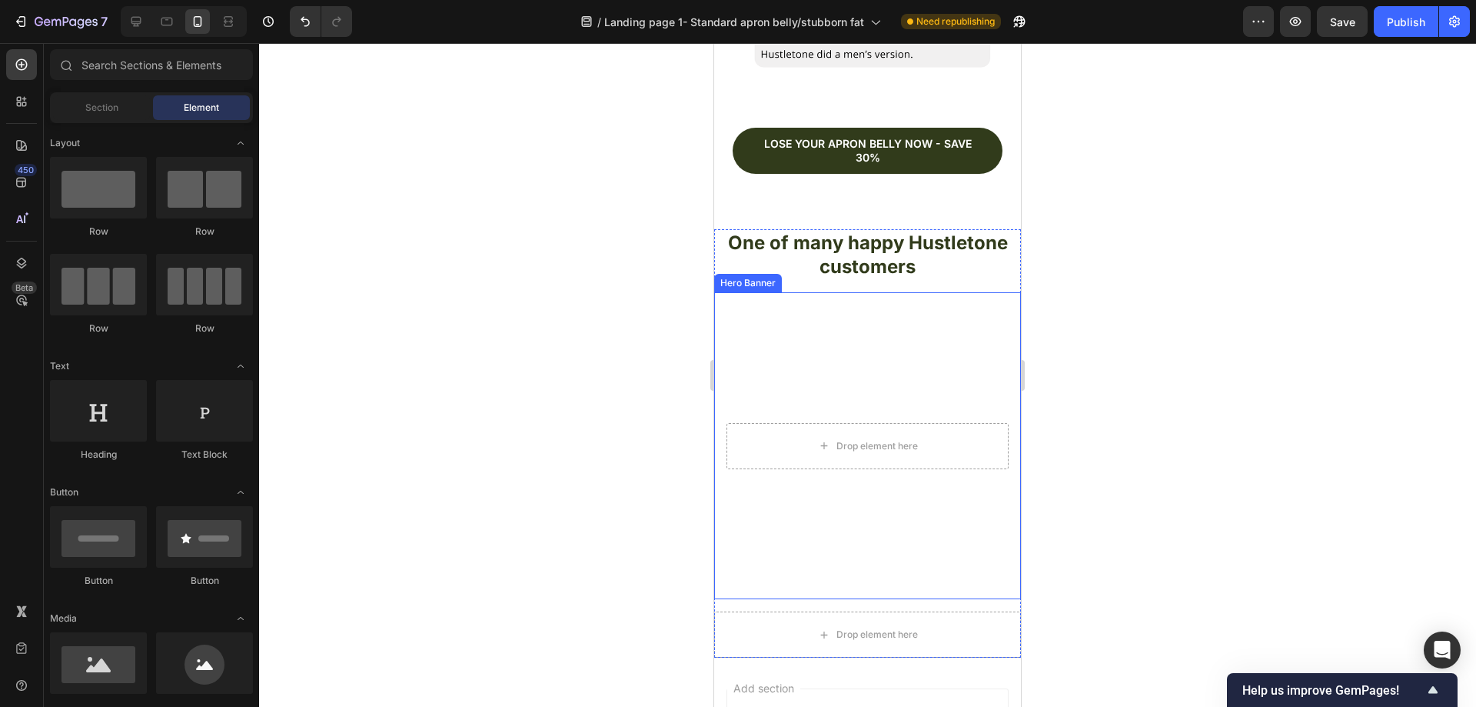
scroll to position [3229, 0]
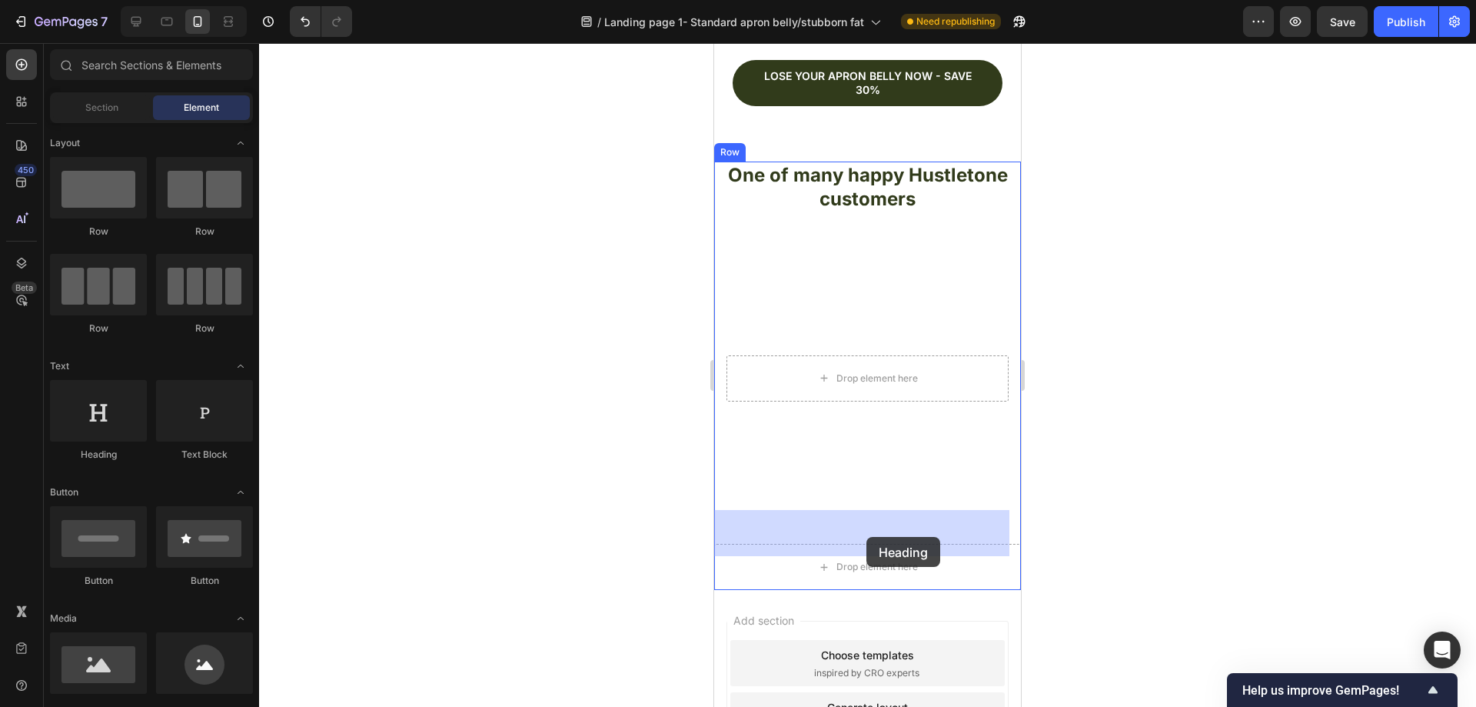
drag, startPoint x: 816, startPoint y: 457, endPoint x: 870, endPoint y: 534, distance: 93.8
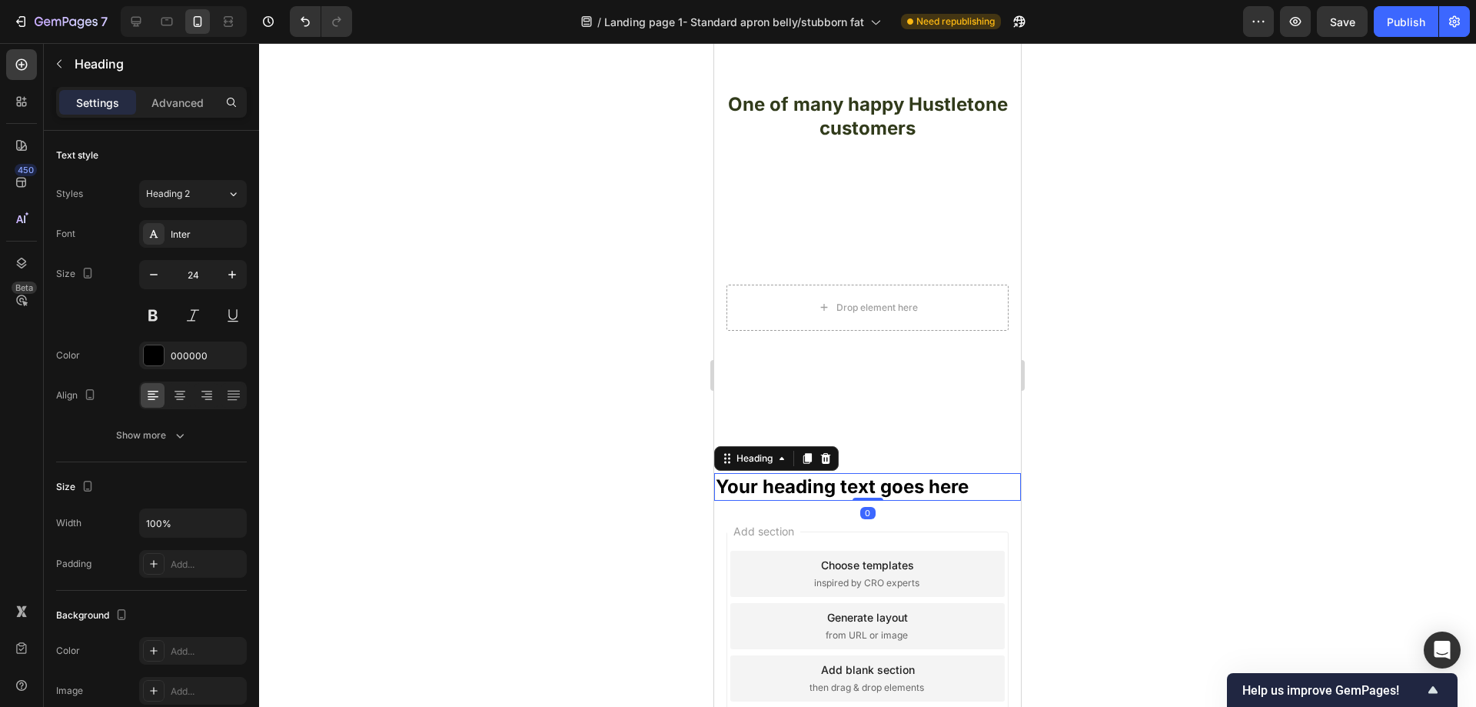
scroll to position [3306, 0]
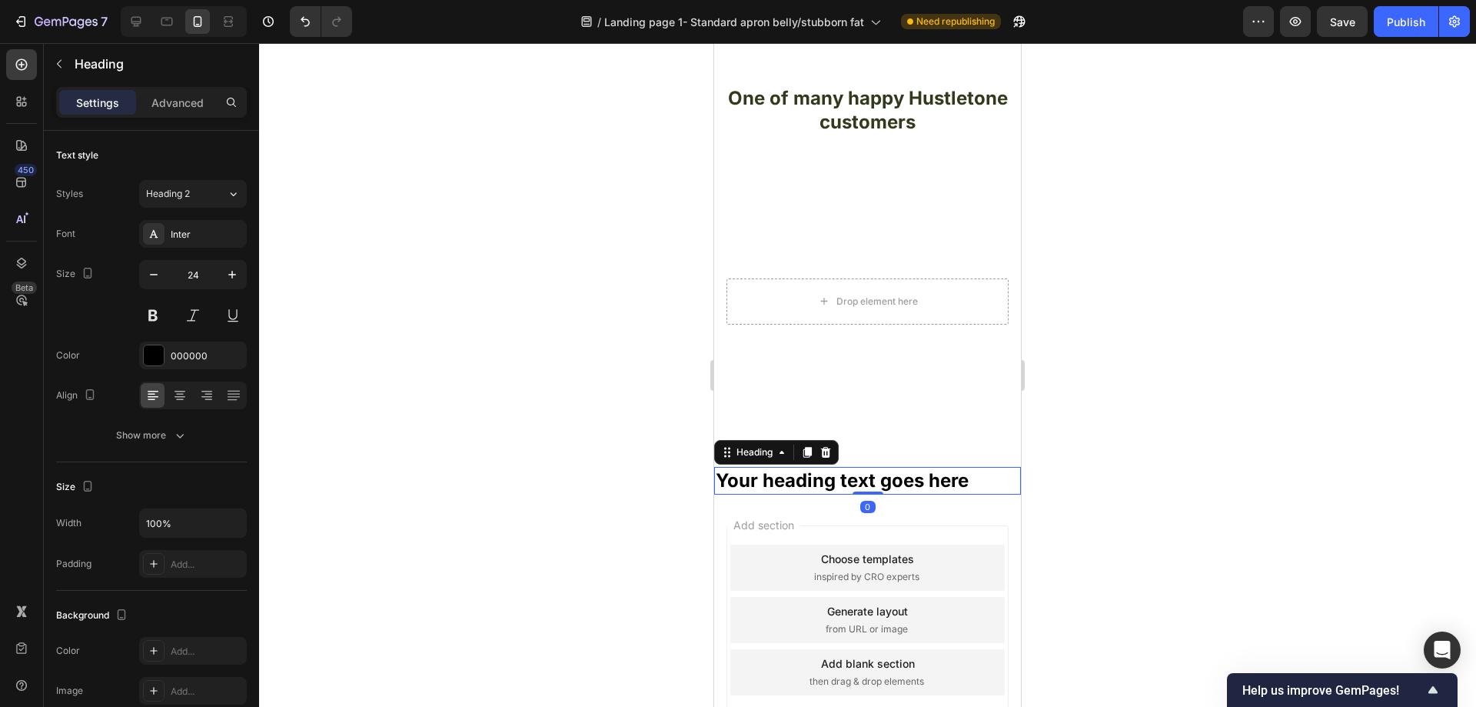
click at [975, 467] on h2 "Your heading text goes here" at bounding box center [867, 480] width 307 height 27
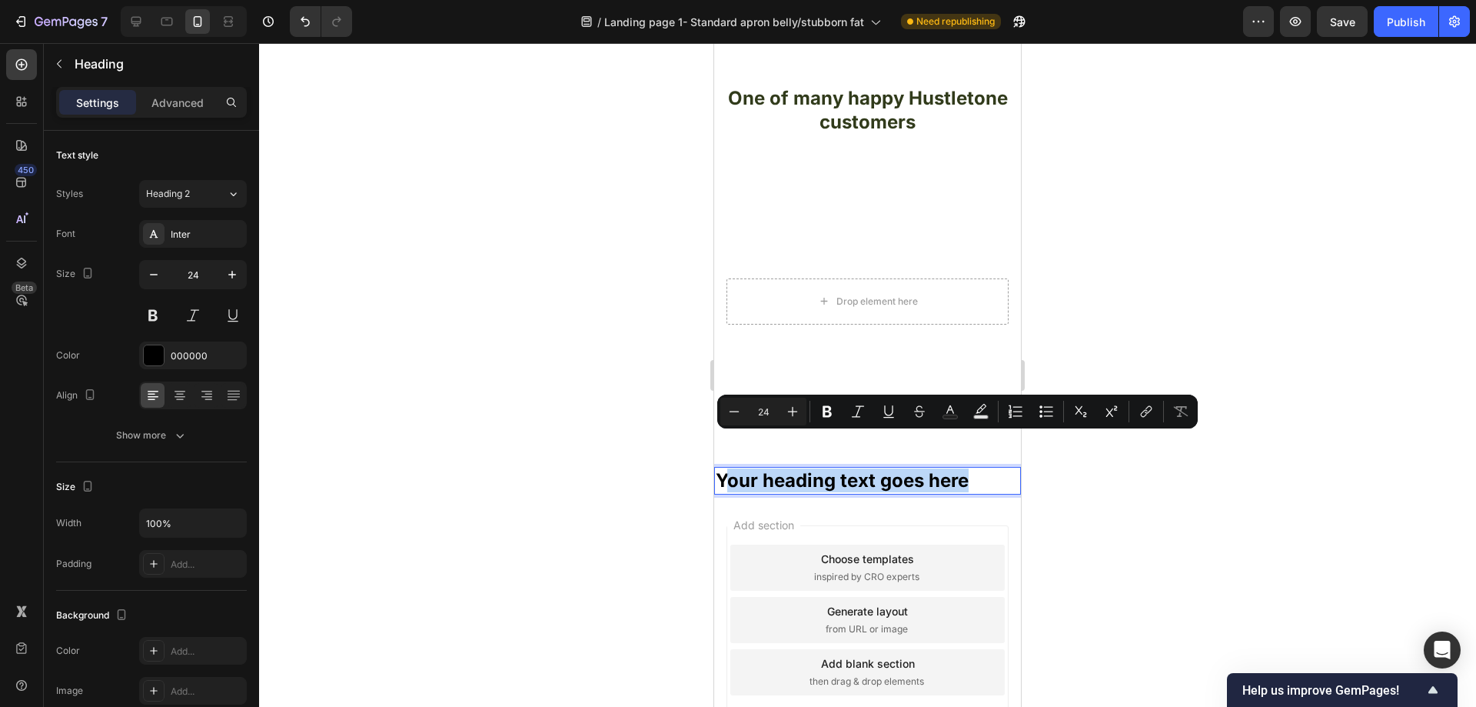
drag, startPoint x: 974, startPoint y: 450, endPoint x: 743, endPoint y: 454, distance: 230.7
click at [731, 468] on p "Your heading text goes here" at bounding box center [868, 480] width 304 height 24
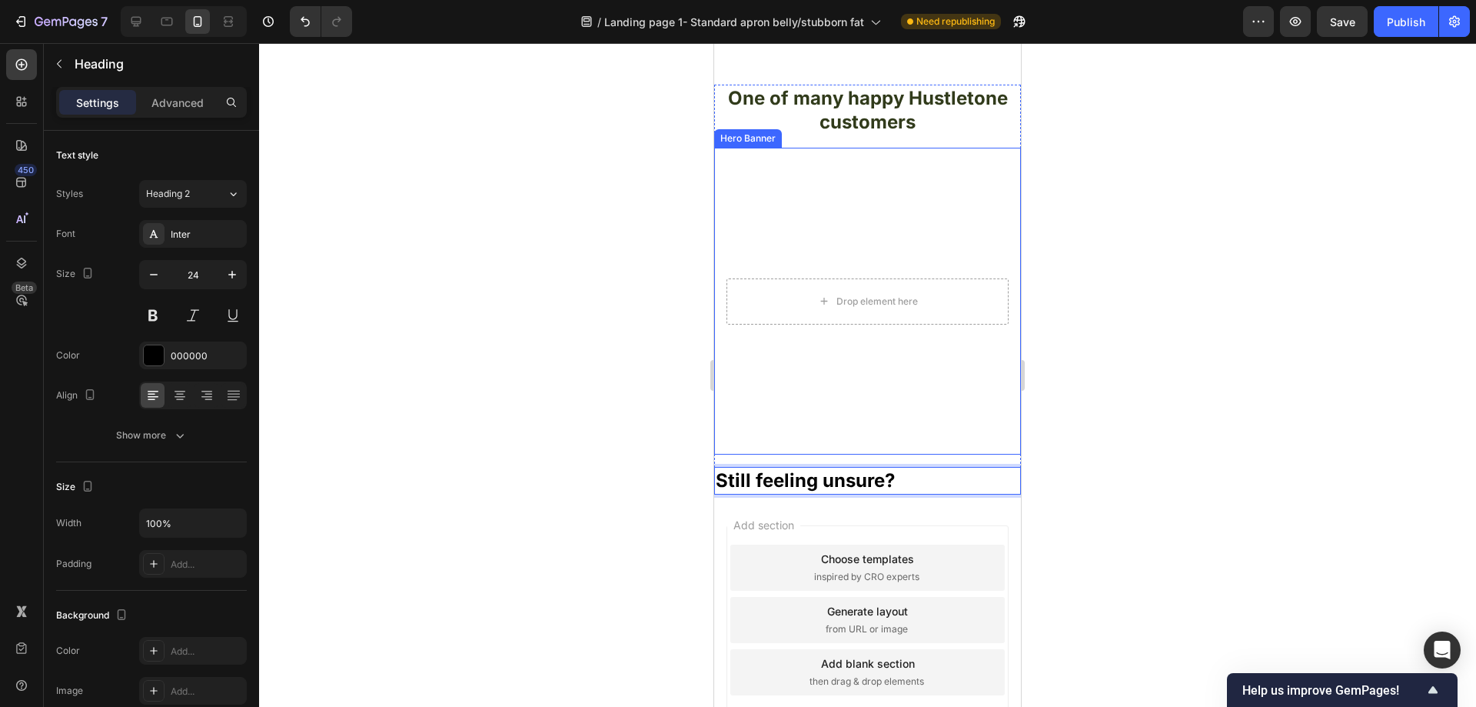
click at [954, 411] on video "Background Image" at bounding box center [867, 301] width 307 height 307
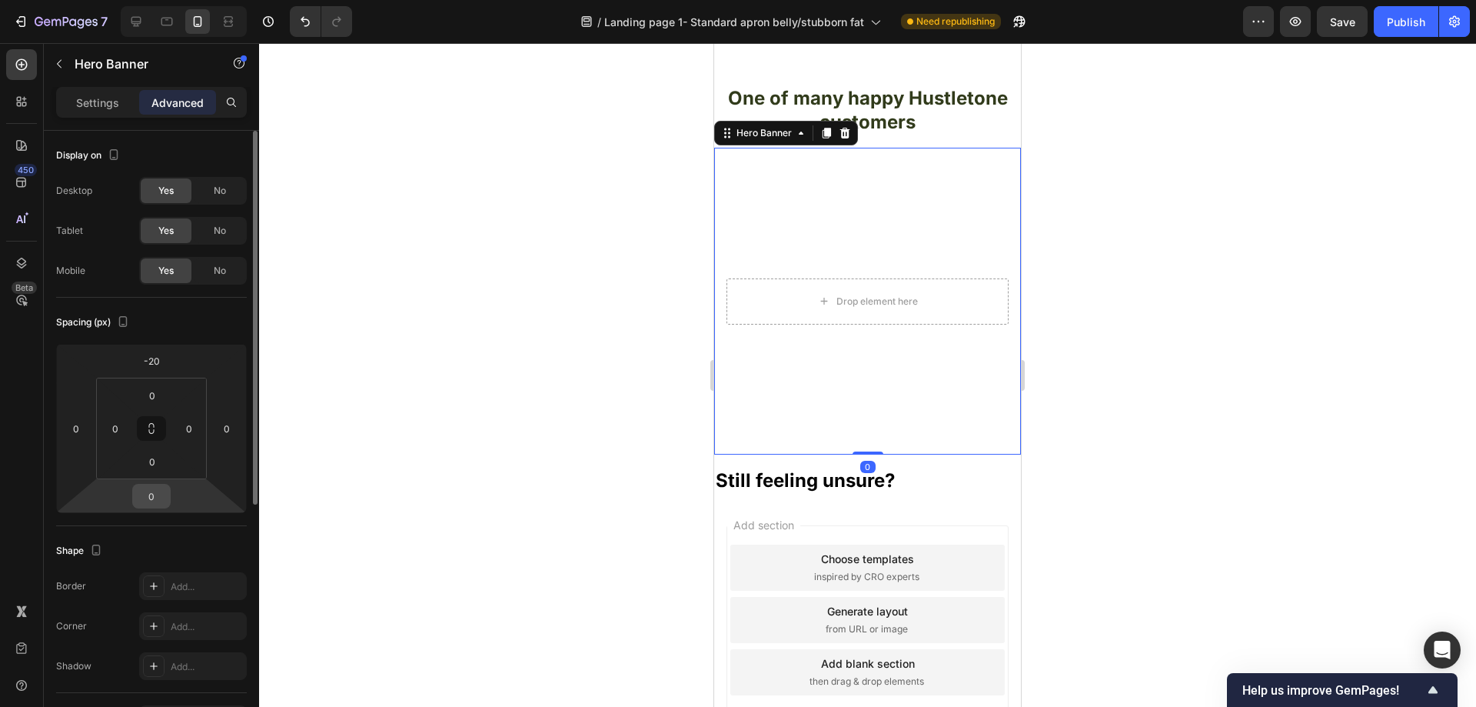
click at [163, 493] on input "0" at bounding box center [151, 495] width 31 height 23
type input "20"
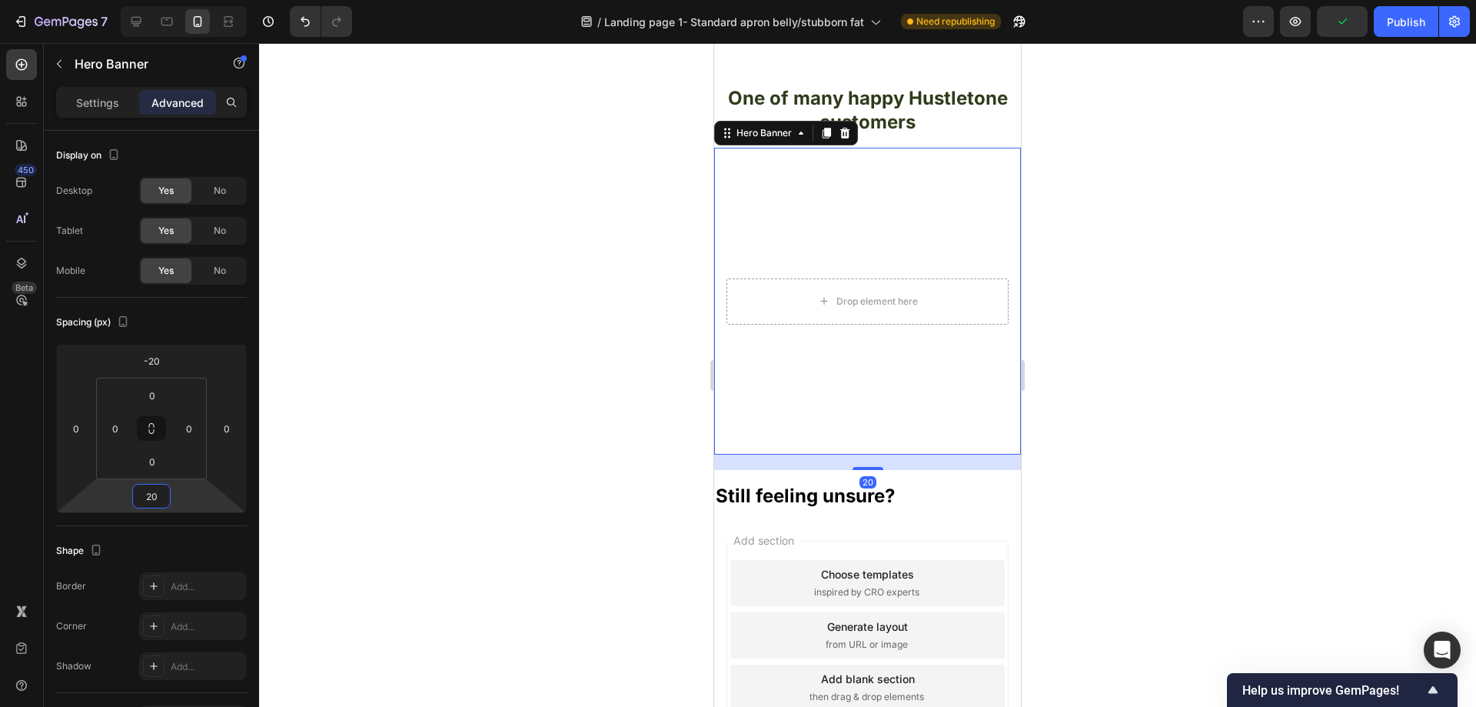
click at [948, 484] on p "Still feeling unsure?" at bounding box center [868, 496] width 304 height 24
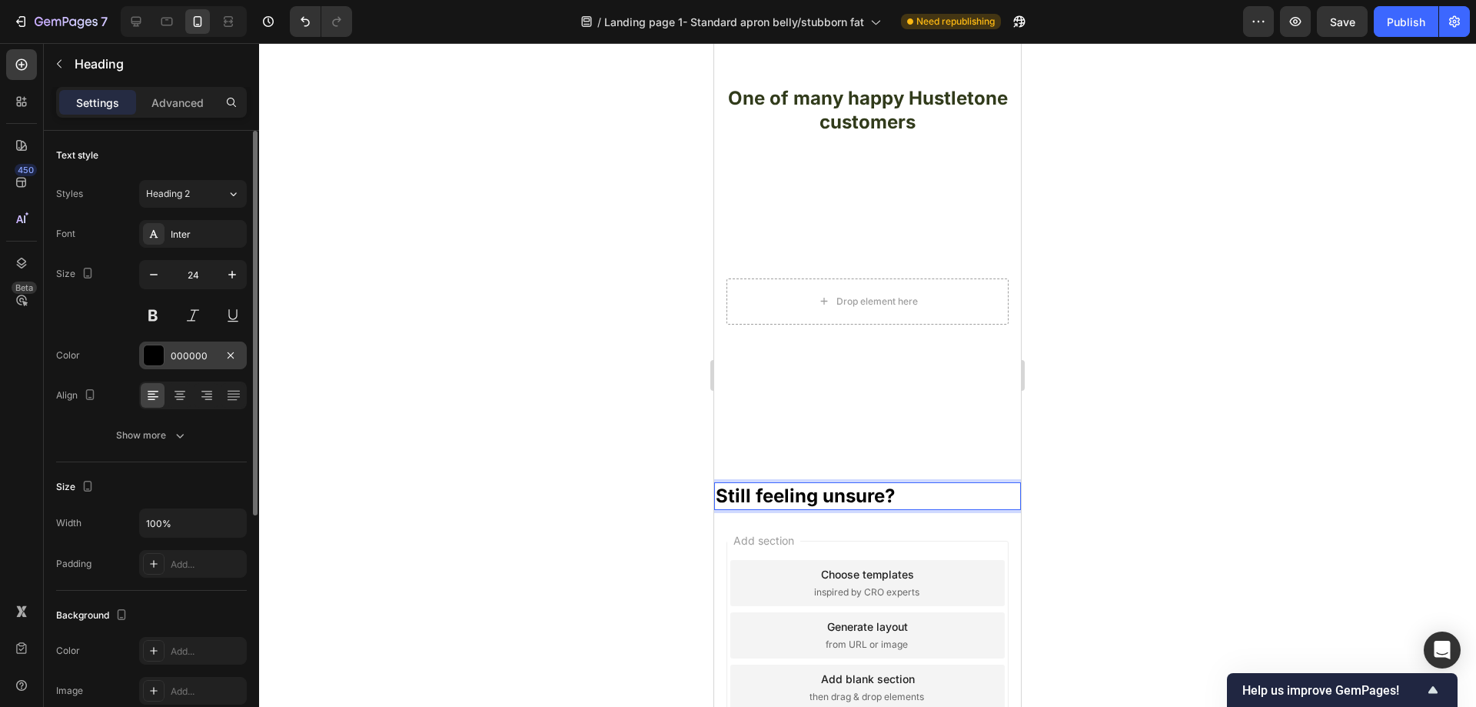
click at [165, 357] on div "000000" at bounding box center [193, 355] width 108 height 28
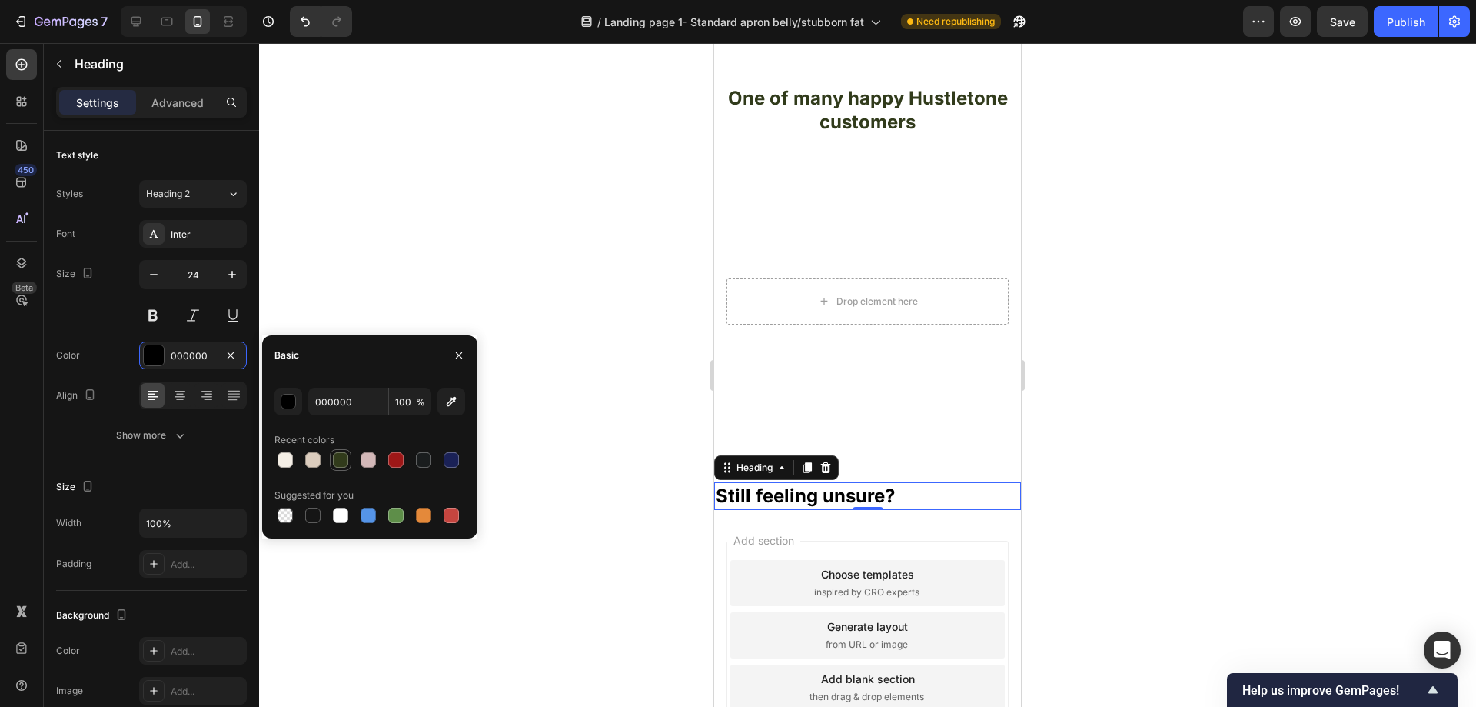
click at [342, 454] on div at bounding box center [340, 459] width 15 height 15
type input "313B1B"
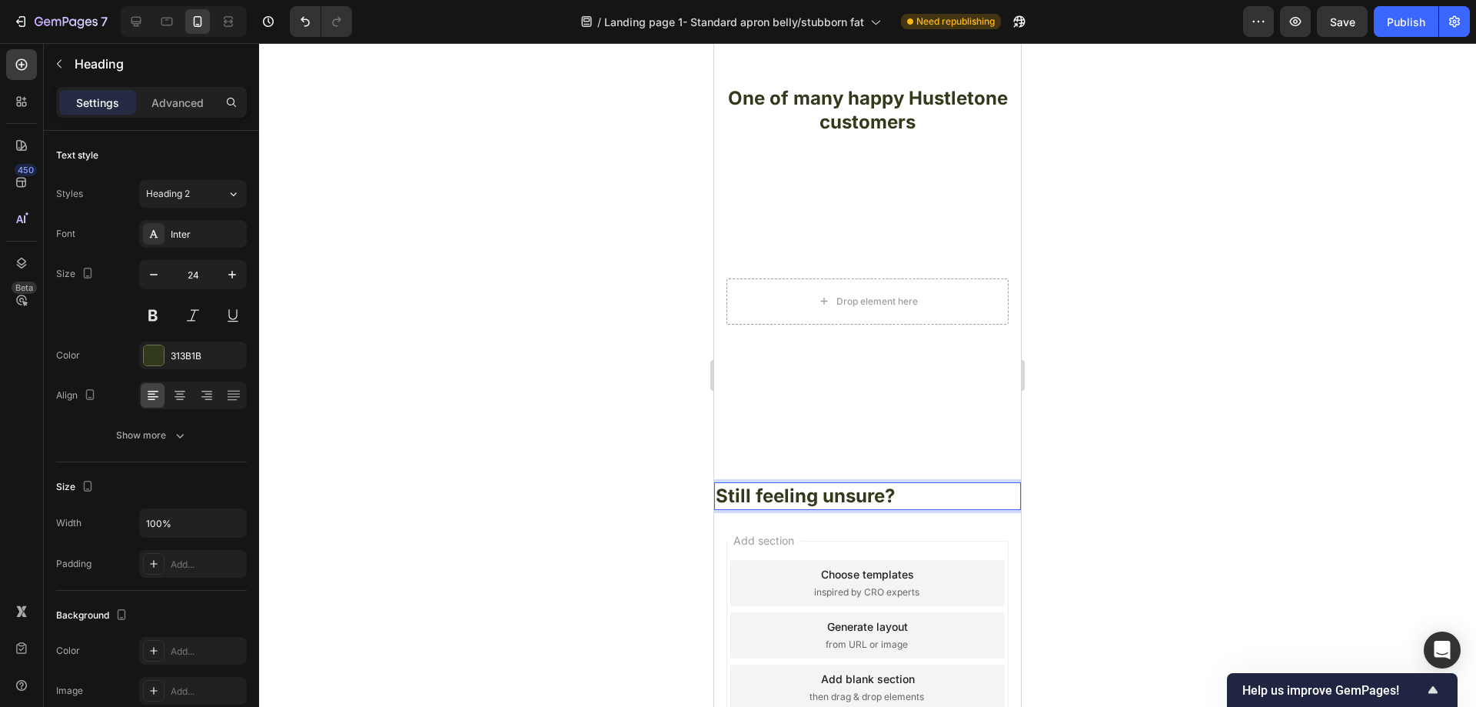
click at [909, 484] on p "Still feeling unsure?" at bounding box center [868, 496] width 304 height 24
click at [820, 85] on div "One of many happy Hustletone customers Heading" at bounding box center [867, 110] width 307 height 51
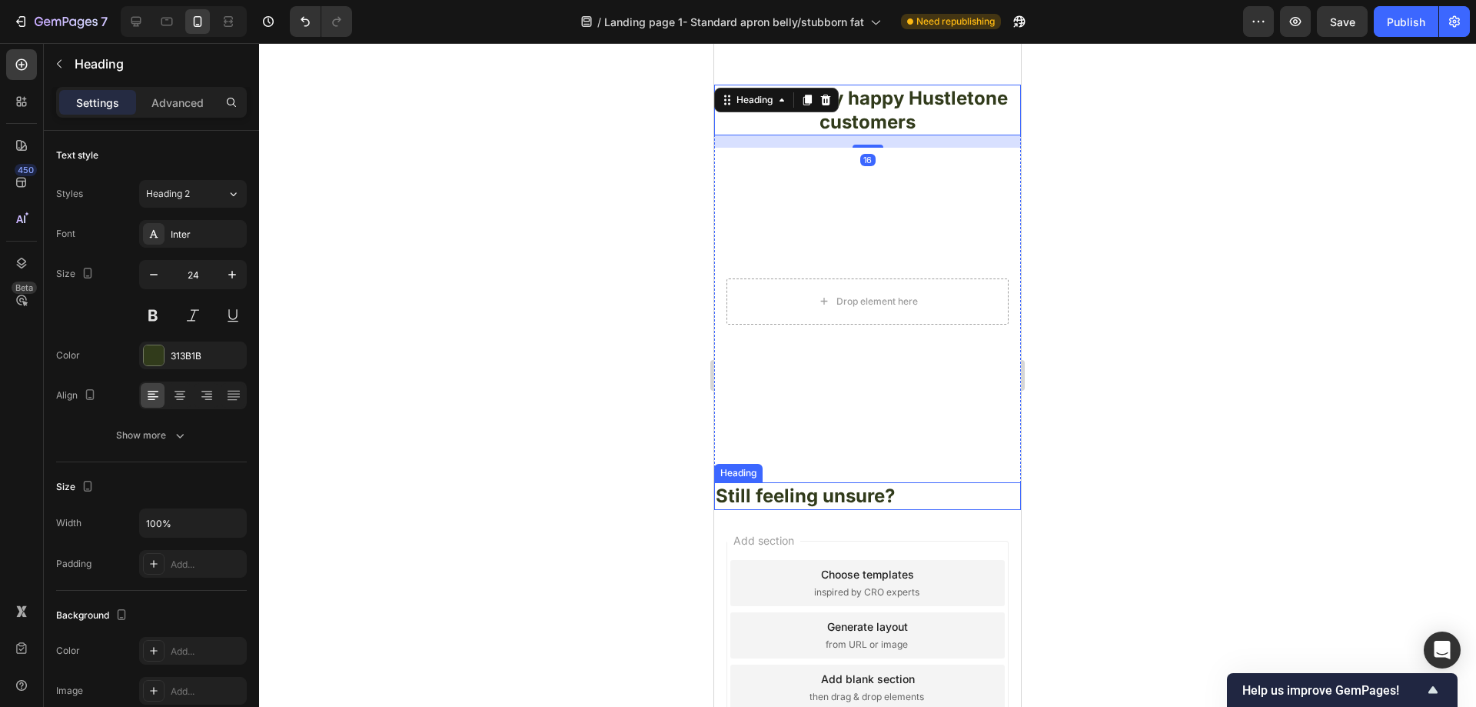
click at [916, 484] on p "Still feeling unsure?" at bounding box center [868, 496] width 304 height 24
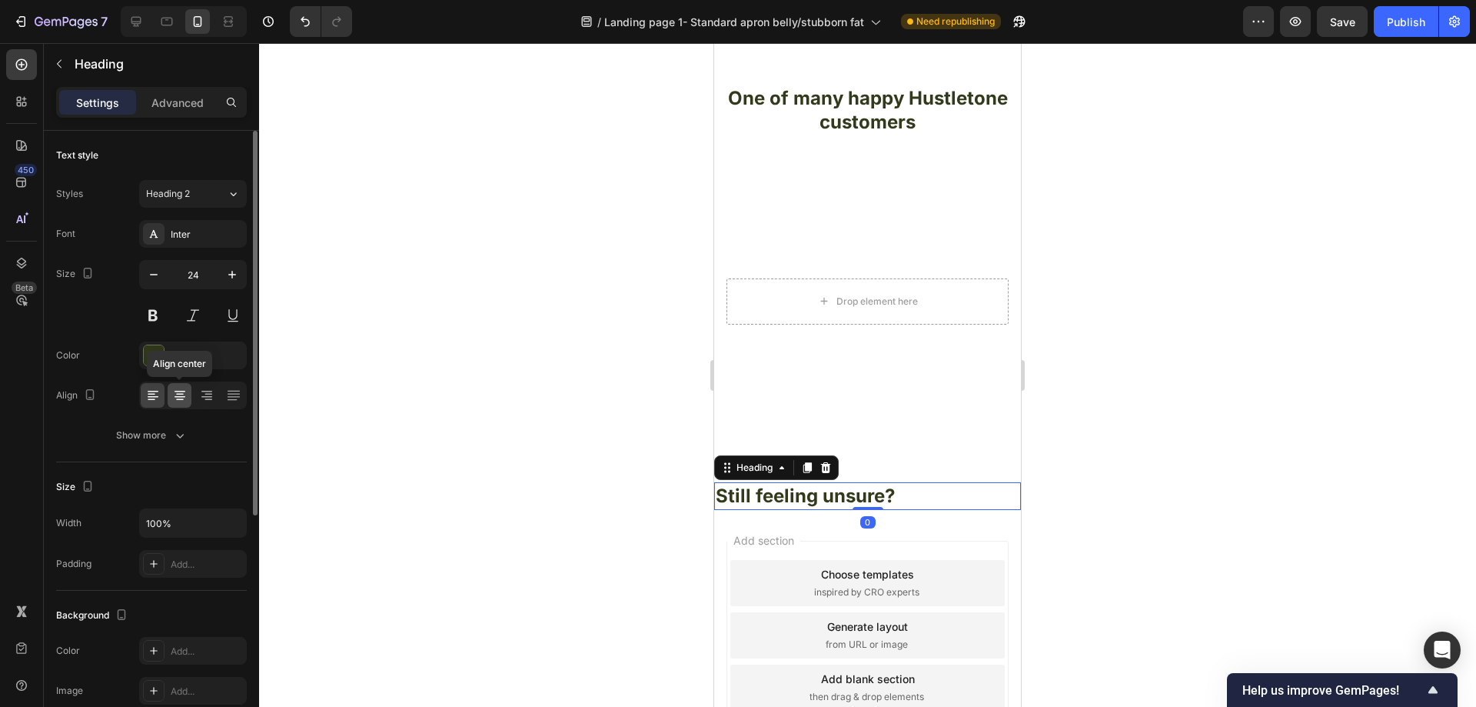
click at [186, 396] on icon at bounding box center [179, 394] width 15 height 15
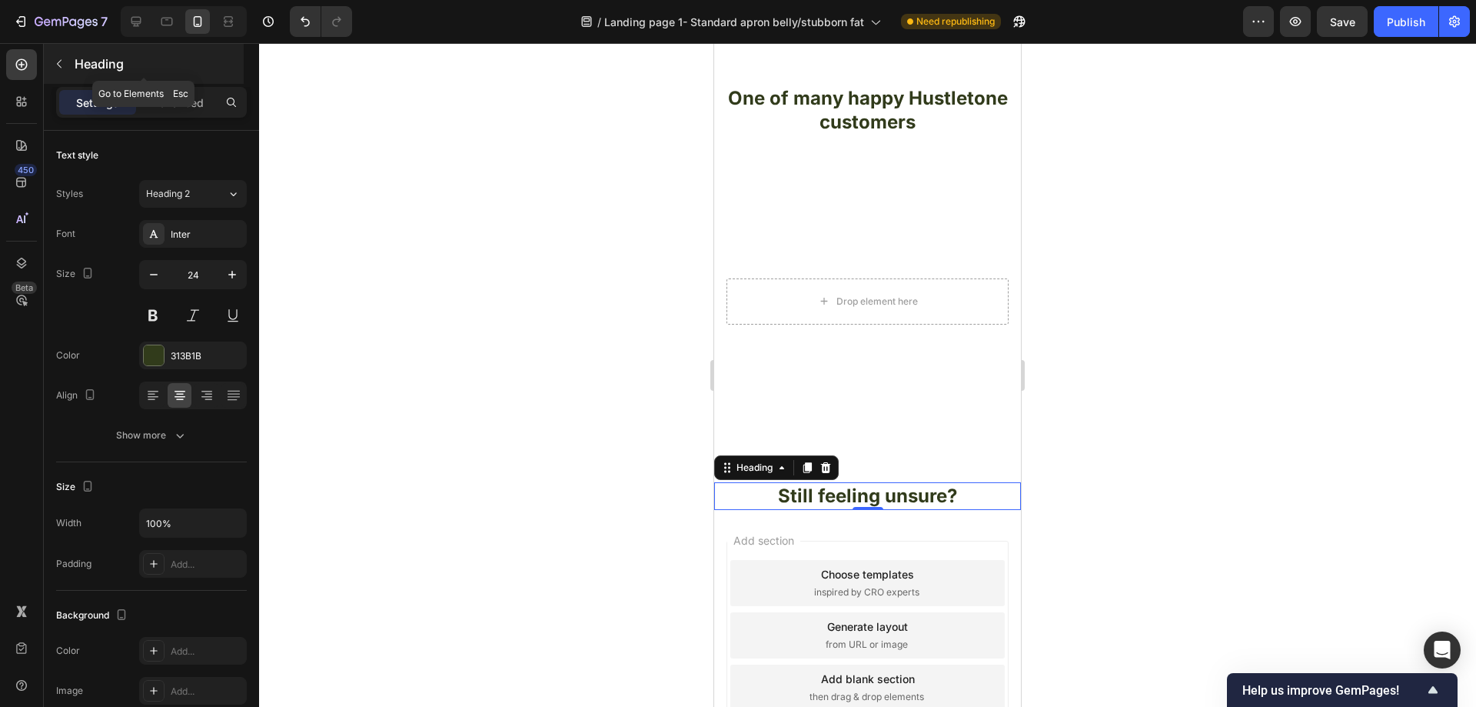
click at [62, 73] on button "button" at bounding box center [59, 64] width 25 height 25
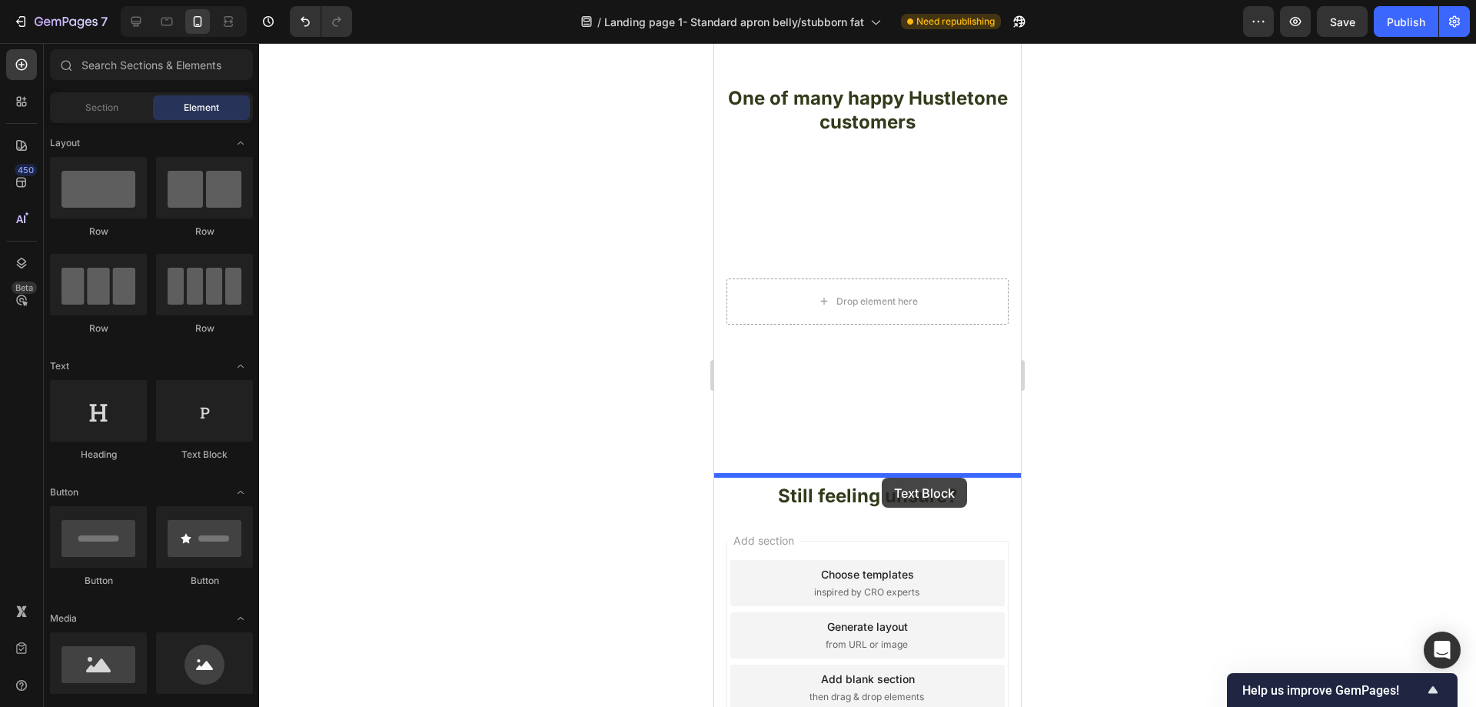
drag, startPoint x: 903, startPoint y: 451, endPoint x: 882, endPoint y: 477, distance: 33.4
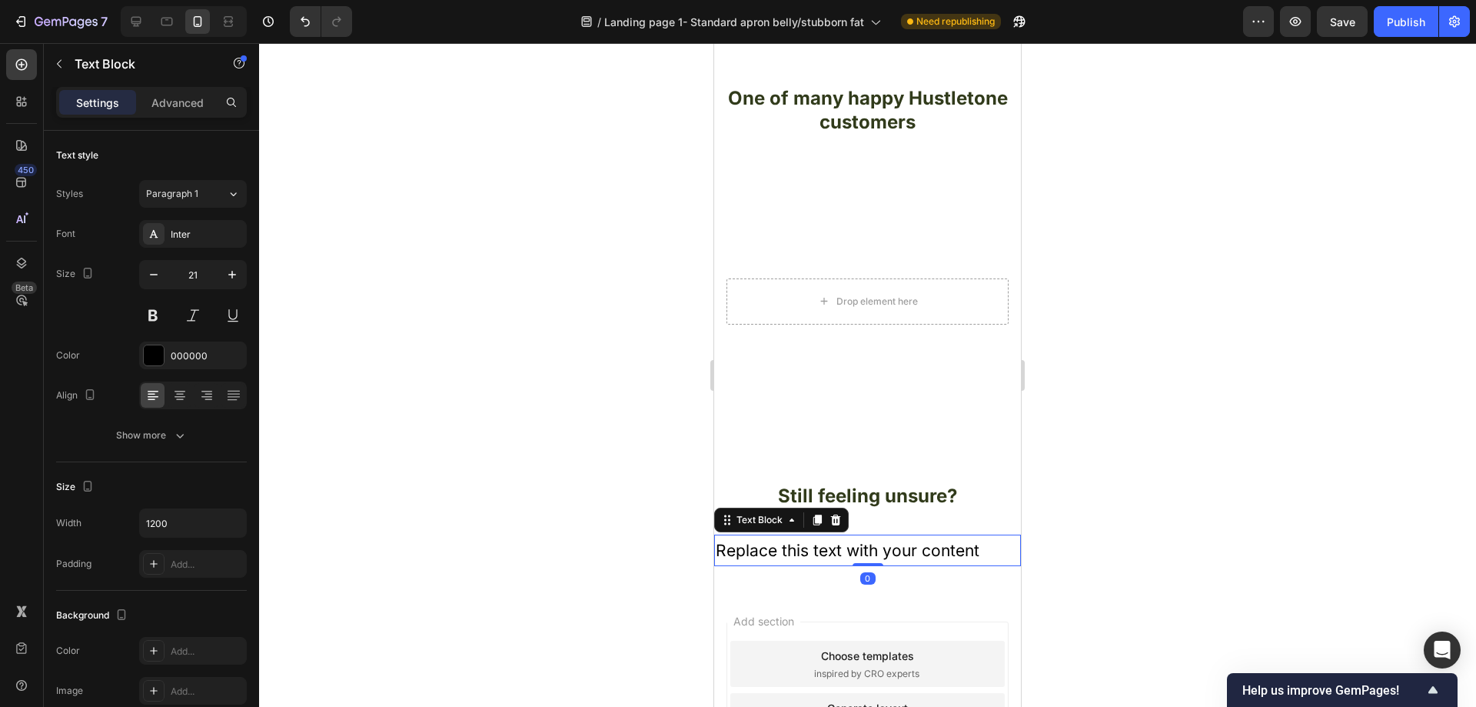
click at [933, 534] on div "Replace this text with your content" at bounding box center [867, 550] width 307 height 32
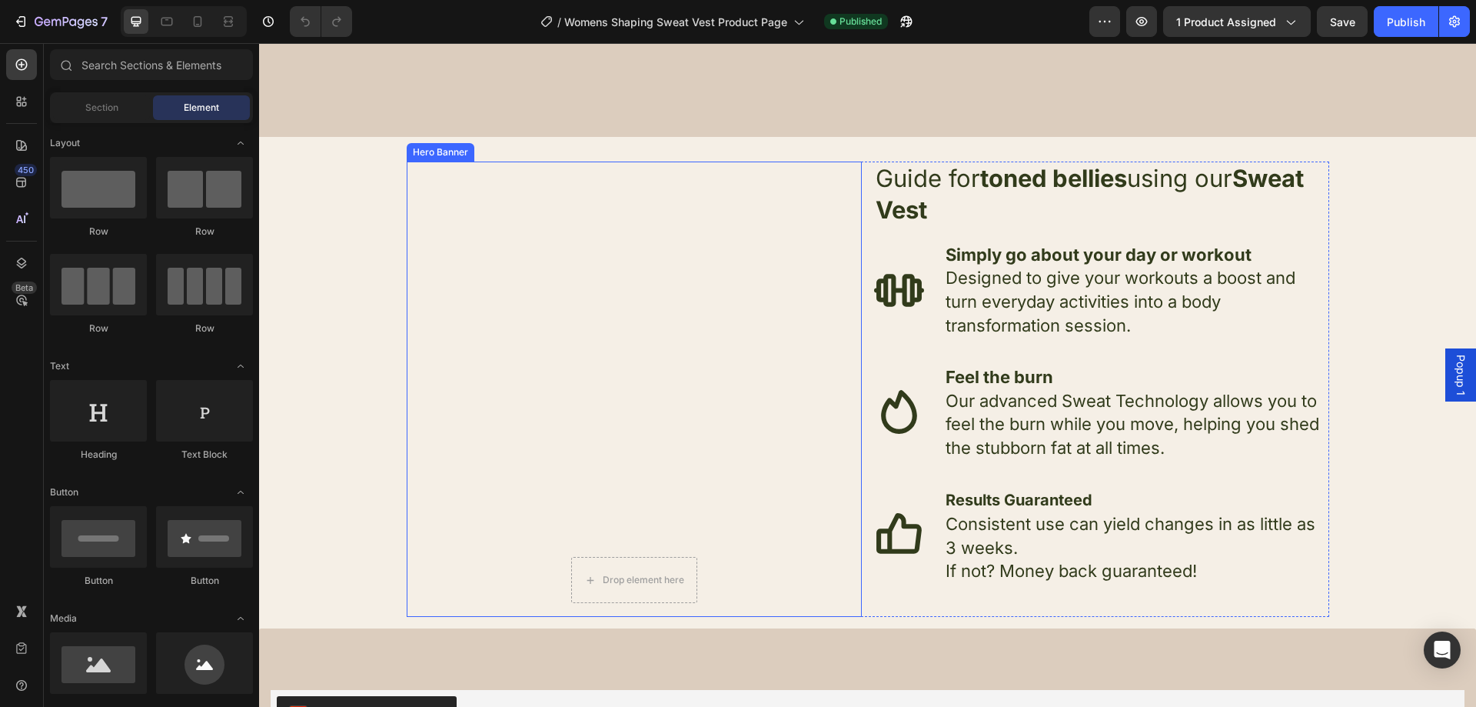
scroll to position [2306, 0]
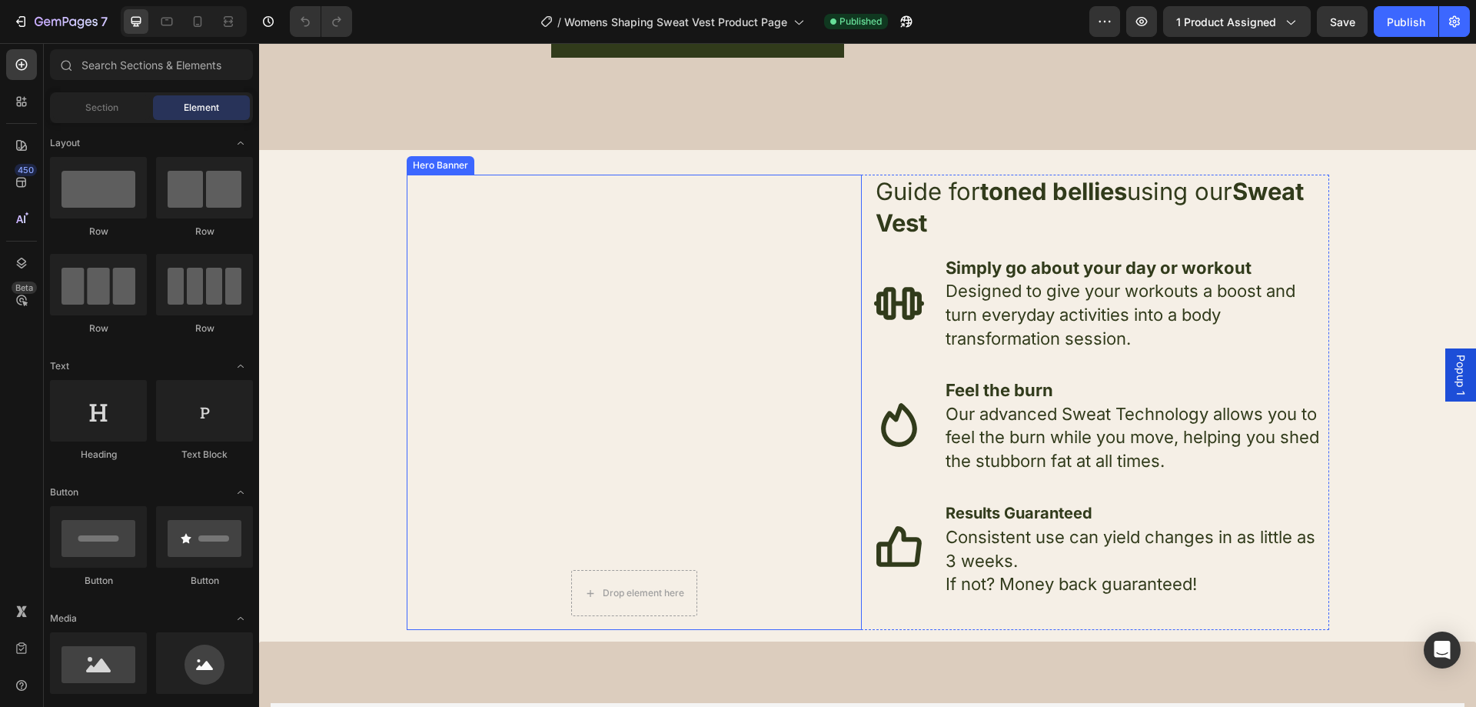
click at [680, 266] on div "Drop element here" at bounding box center [634, 402] width 151 height 434
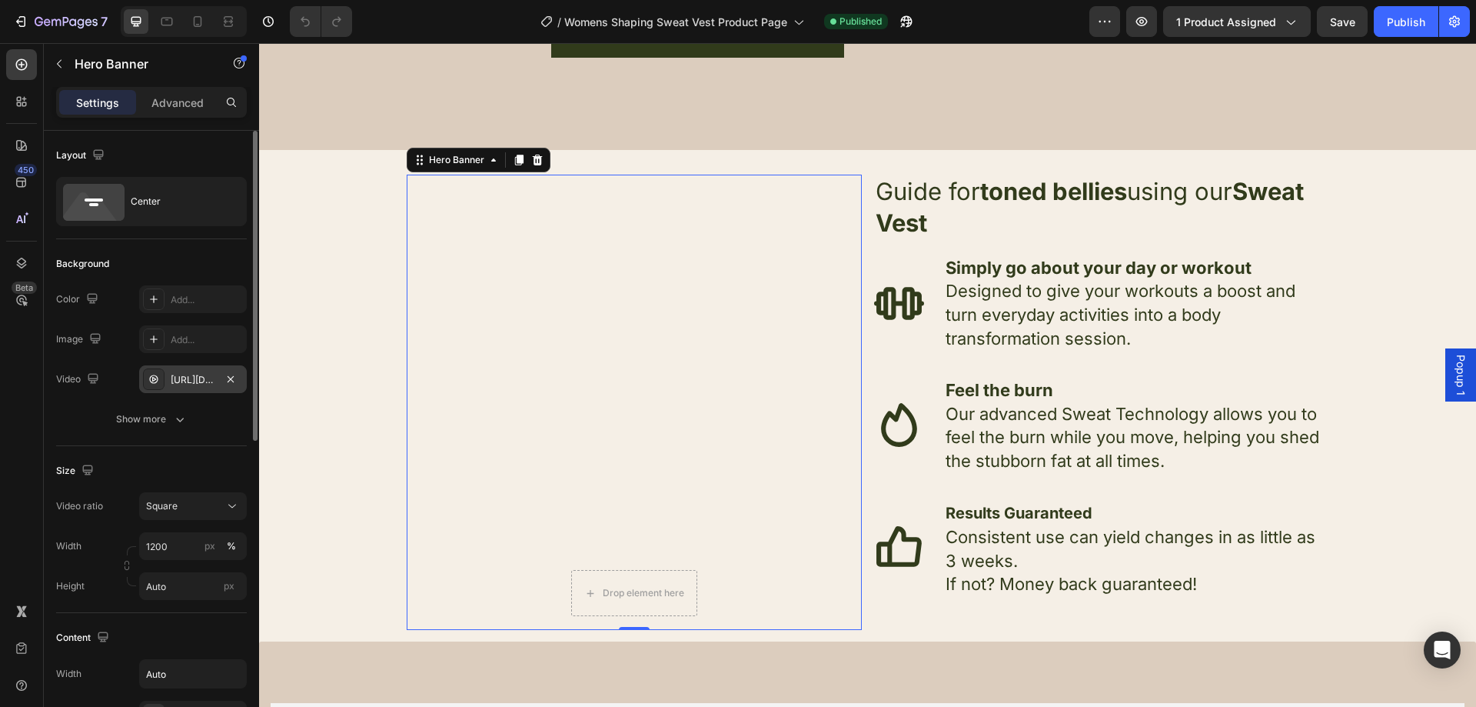
click at [203, 377] on div "[URL][DOMAIN_NAME]" at bounding box center [193, 380] width 45 height 14
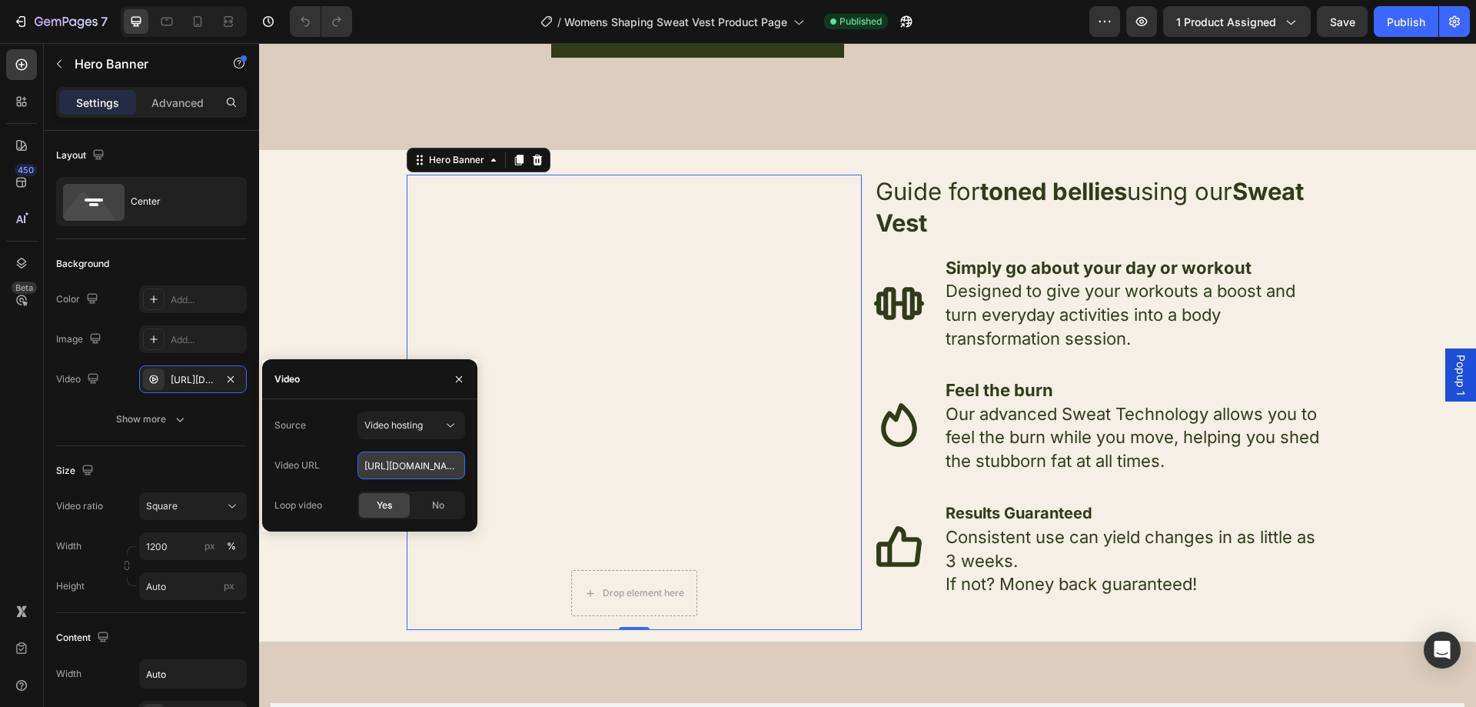
click at [416, 466] on input "[URL][DOMAIN_NAME]" at bounding box center [411, 465] width 108 height 28
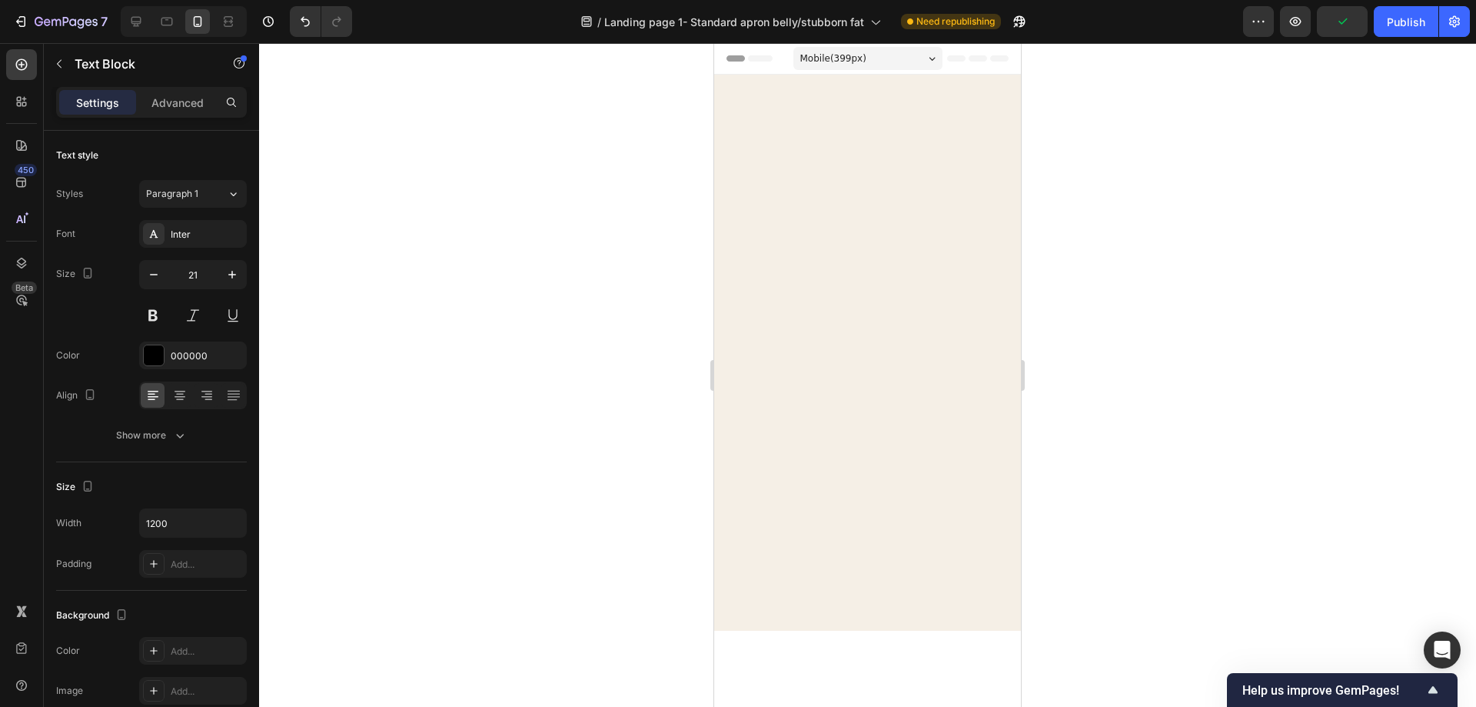
scroll to position [3306, 0]
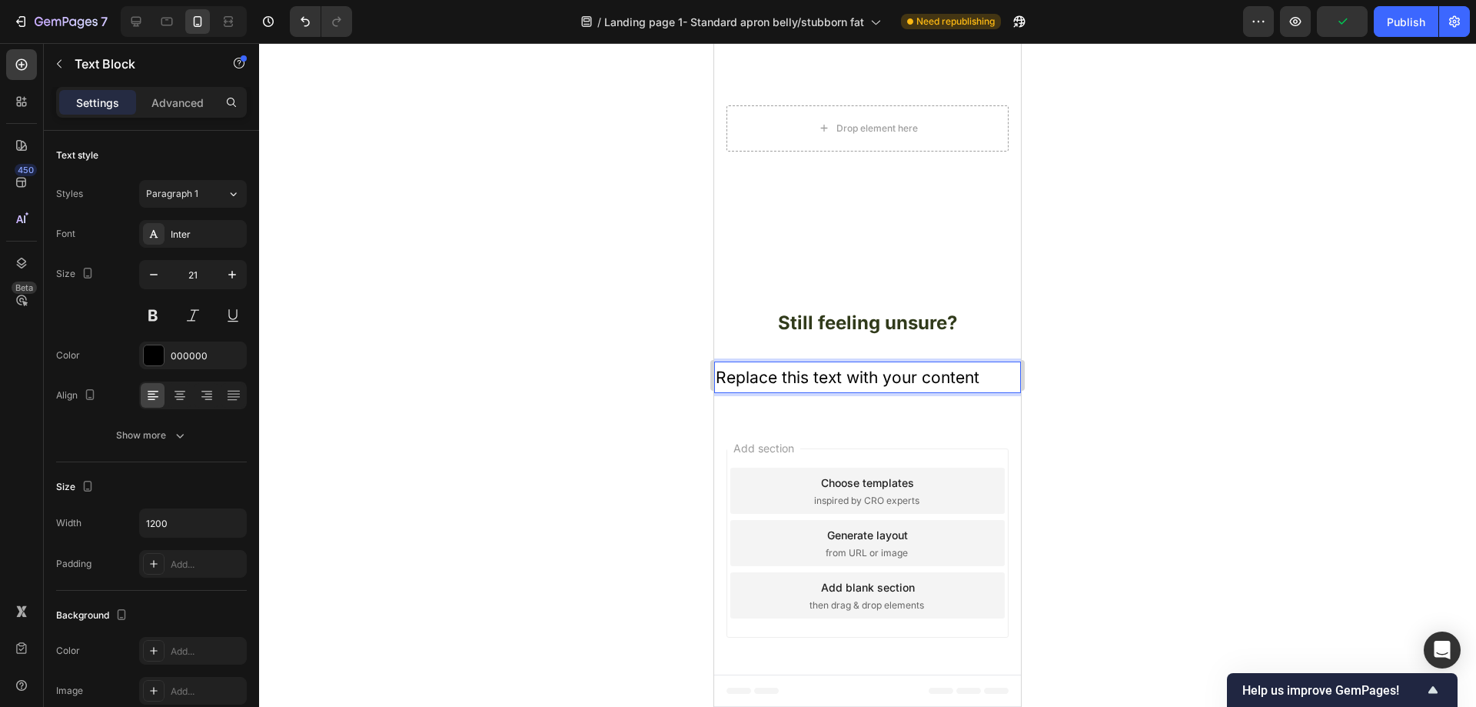
click at [981, 392] on p "Replace this text with your content" at bounding box center [868, 377] width 304 height 29
click at [980, 392] on p "Replace this text with your content" at bounding box center [868, 377] width 304 height 29
drag, startPoint x: 981, startPoint y: 517, endPoint x: 726, endPoint y: 523, distance: 255.3
click at [726, 392] on p "Replace this text with your content" at bounding box center [868, 377] width 304 height 29
click at [165, 101] on p "Advanced" at bounding box center [177, 103] width 52 height 16
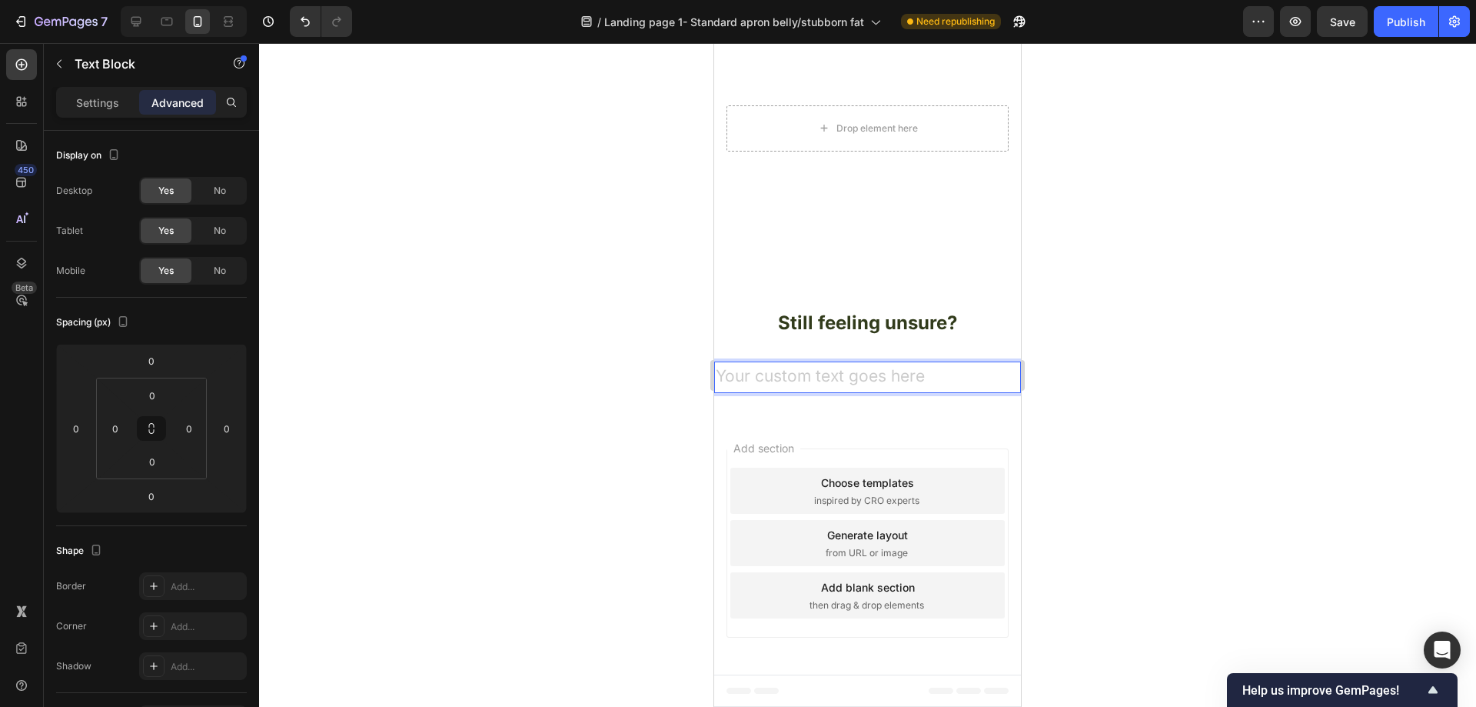
click at [850, 394] on div "Rich Text Editor. Editing area: main" at bounding box center [867, 377] width 307 height 32
click at [969, 394] on div "Rich Text Editor. Editing area: main" at bounding box center [867, 377] width 307 height 32
drag, startPoint x: 981, startPoint y: 580, endPoint x: 970, endPoint y: 554, distance: 28.3
click at [980, 578] on div "Add section Choose templates inspired by CRO experts Generate layout from URL o…" at bounding box center [867, 545] width 307 height 257
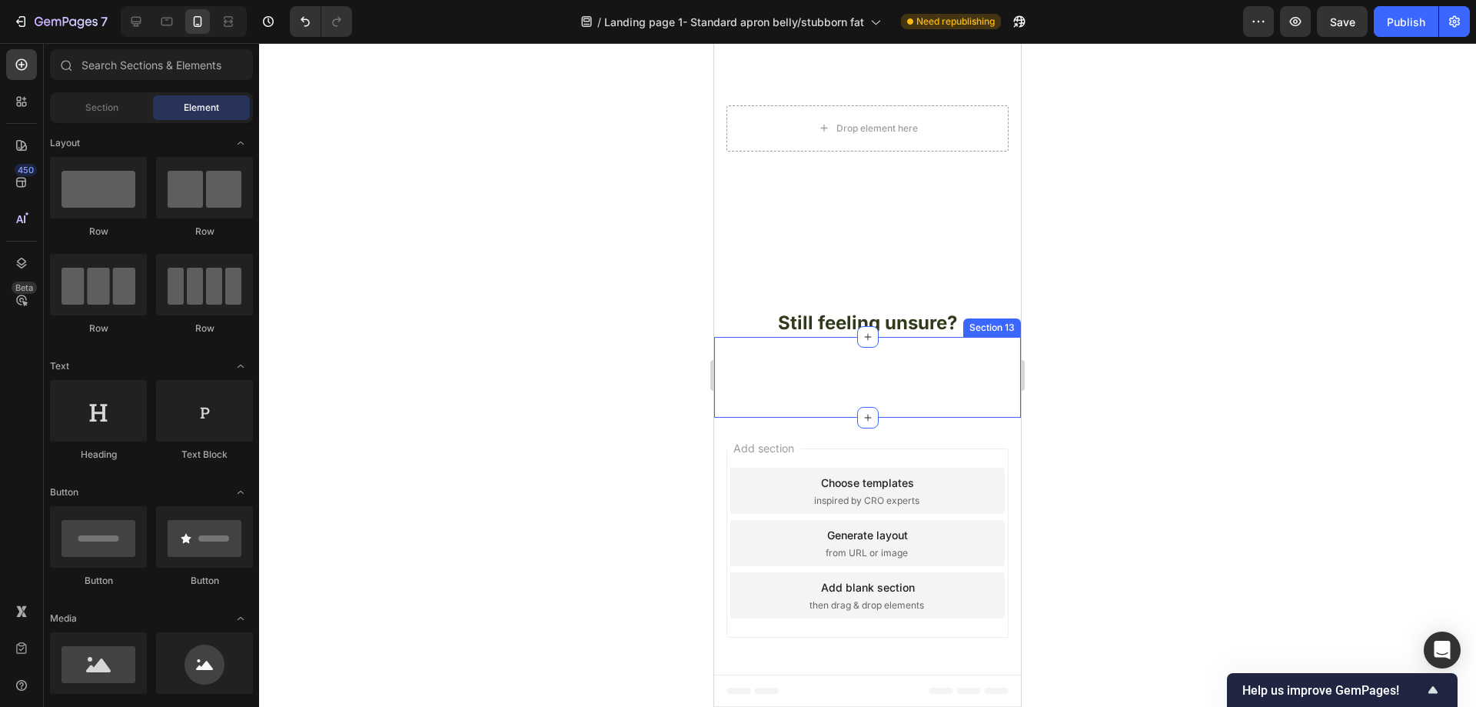
click at [961, 392] on p "Rich Text Editor. Editing area: main" at bounding box center [868, 377] width 304 height 29
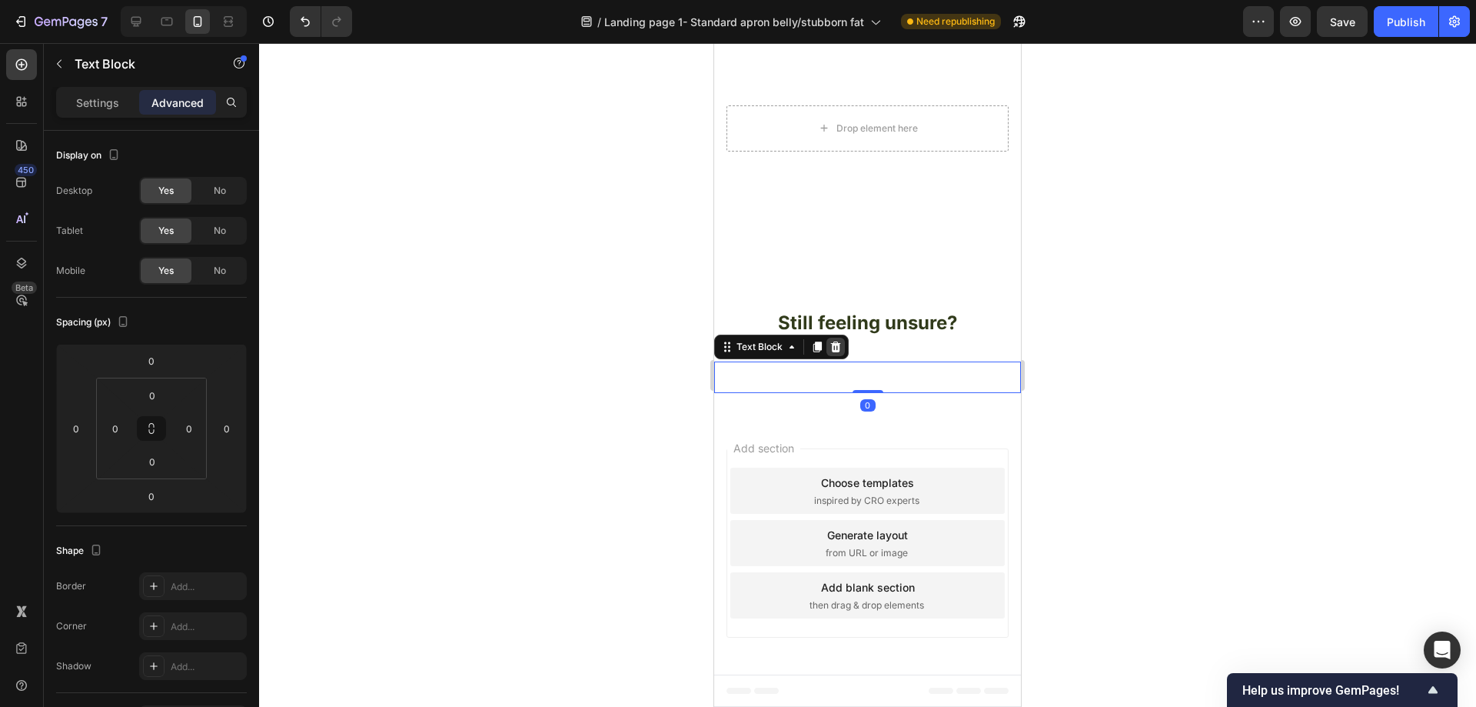
click at [832, 352] on icon at bounding box center [836, 346] width 10 height 11
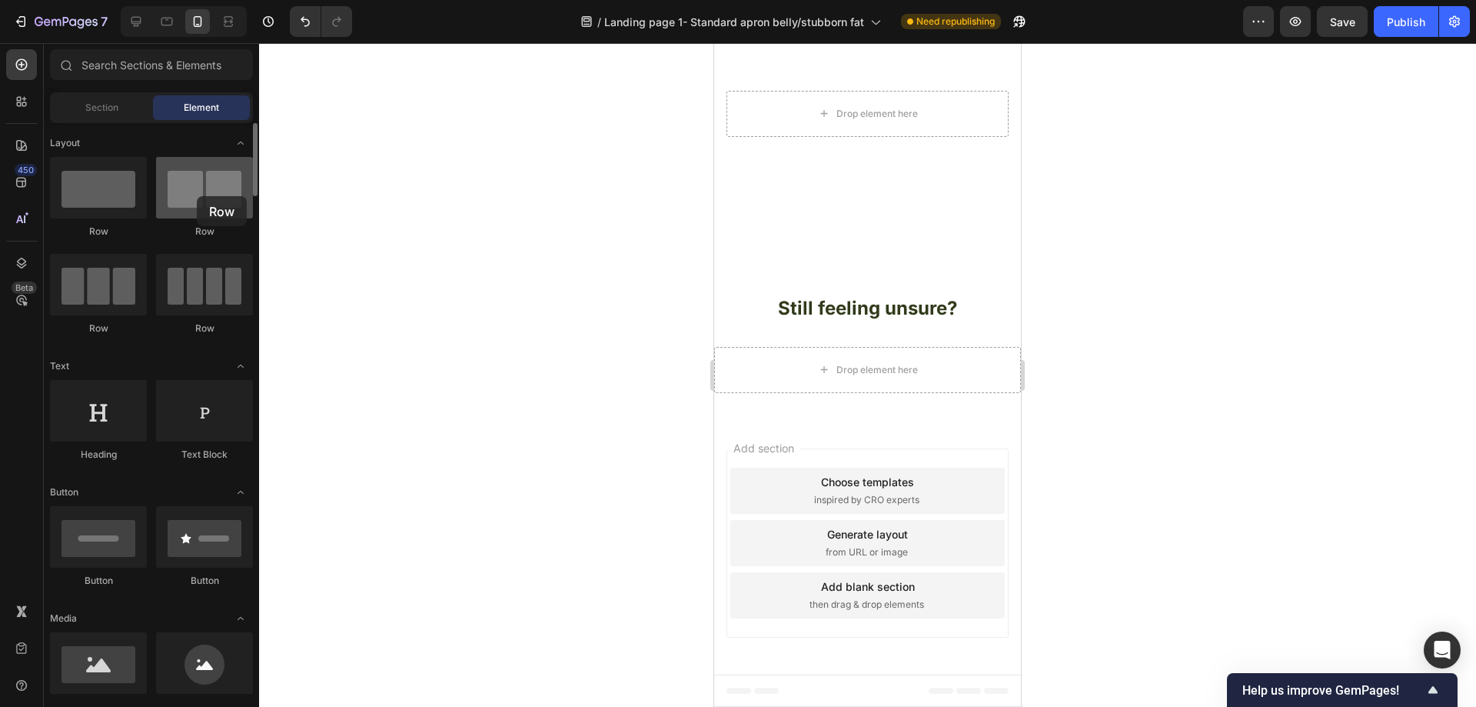
drag, startPoint x: 244, startPoint y: 240, endPoint x: 197, endPoint y: 196, distance: 64.2
click at [197, 196] on div at bounding box center [204, 188] width 97 height 62
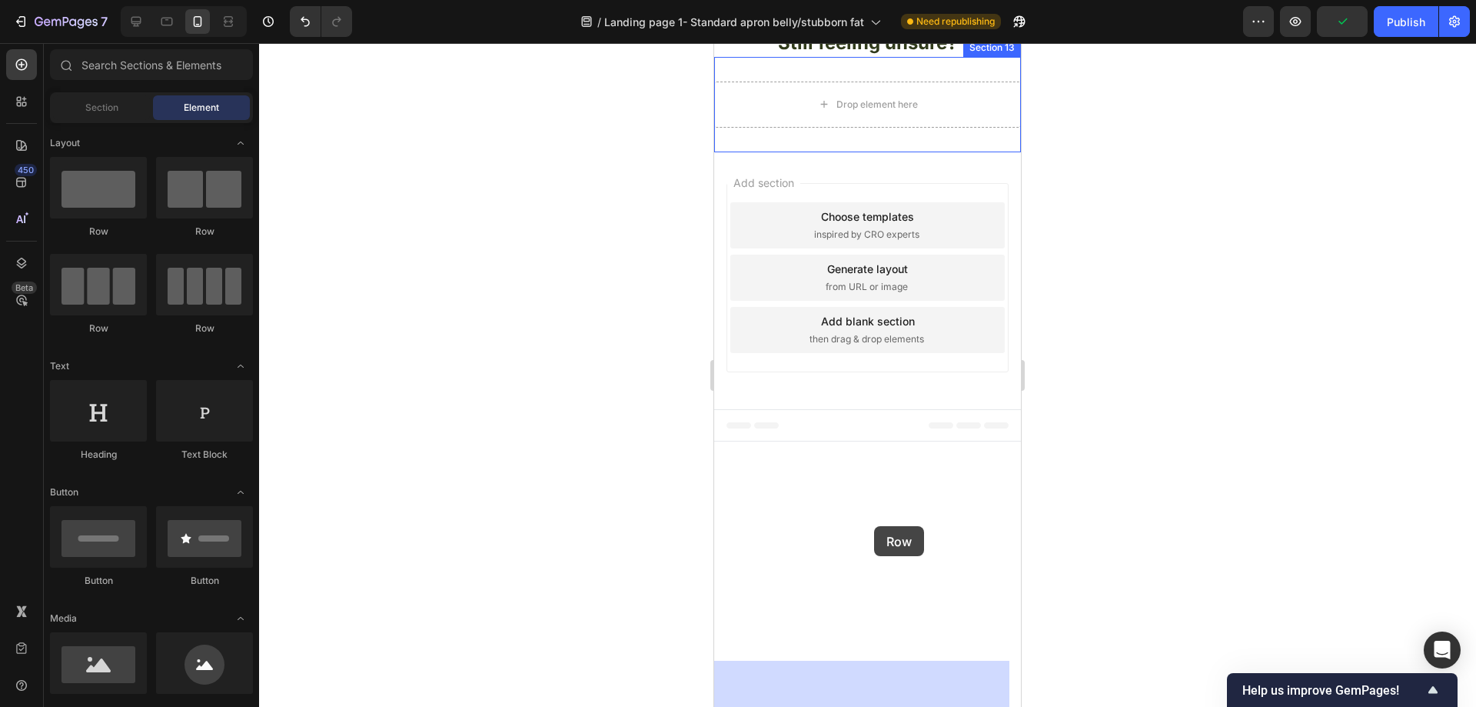
drag, startPoint x: 910, startPoint y: 241, endPoint x: 874, endPoint y: 526, distance: 287.5
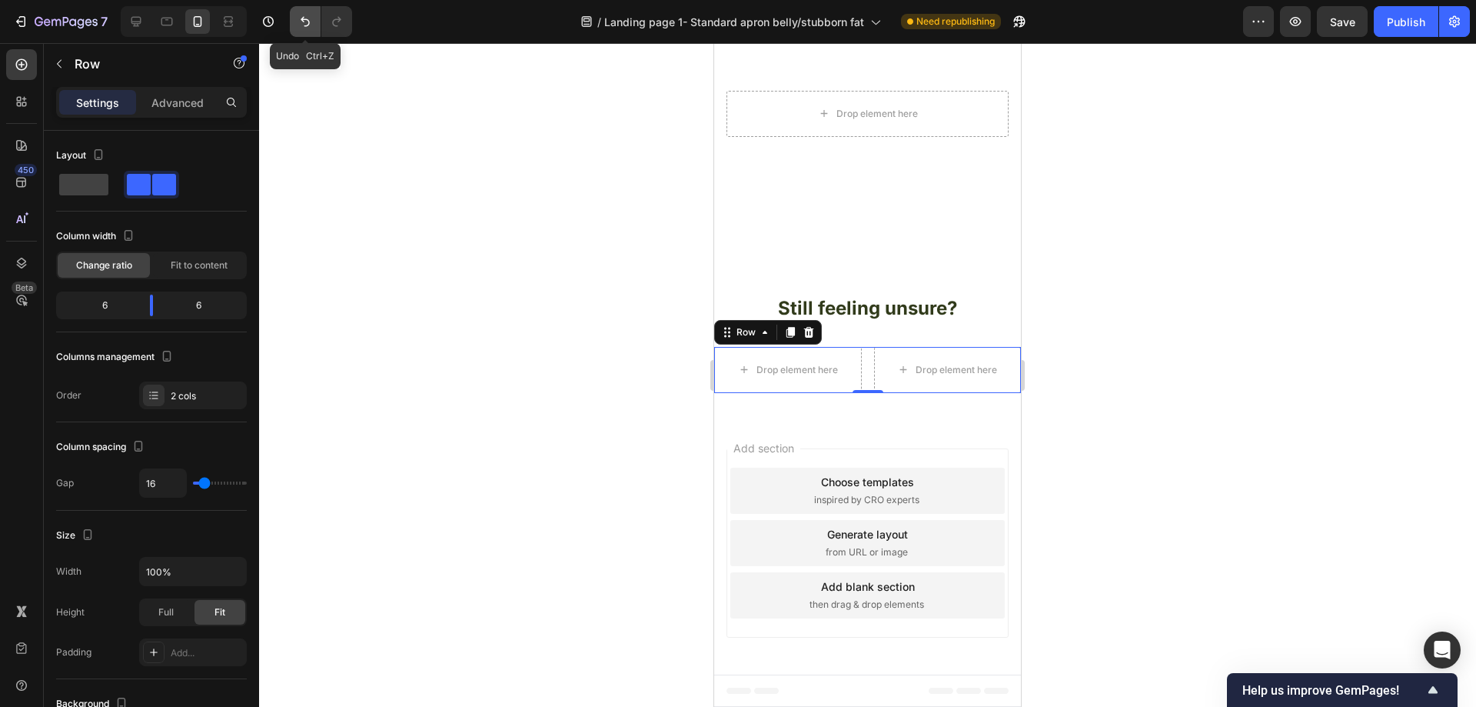
click at [298, 15] on icon "Undo/Redo" at bounding box center [305, 21] width 15 height 15
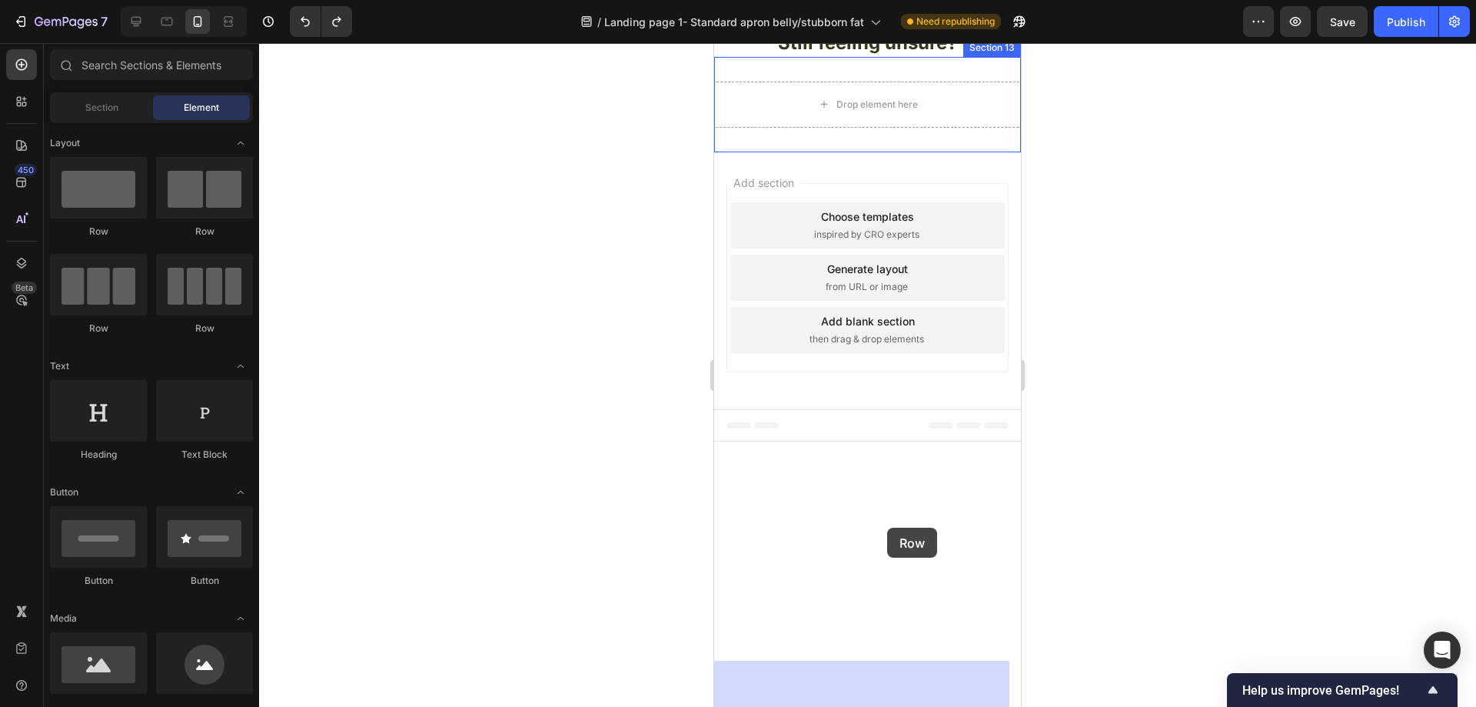
drag, startPoint x: 1138, startPoint y: 418, endPoint x: 887, endPoint y: 527, distance: 273.1
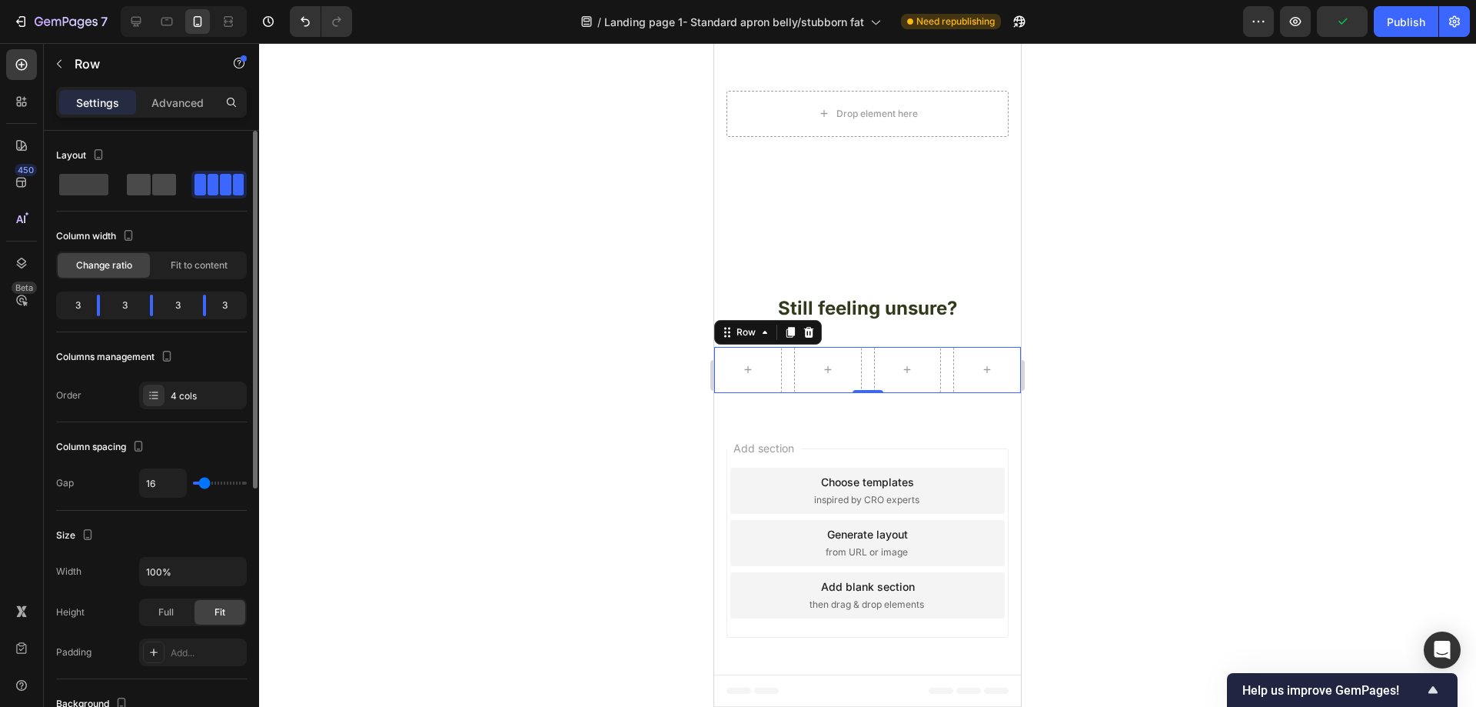
click at [158, 185] on span at bounding box center [164, 185] width 24 height 22
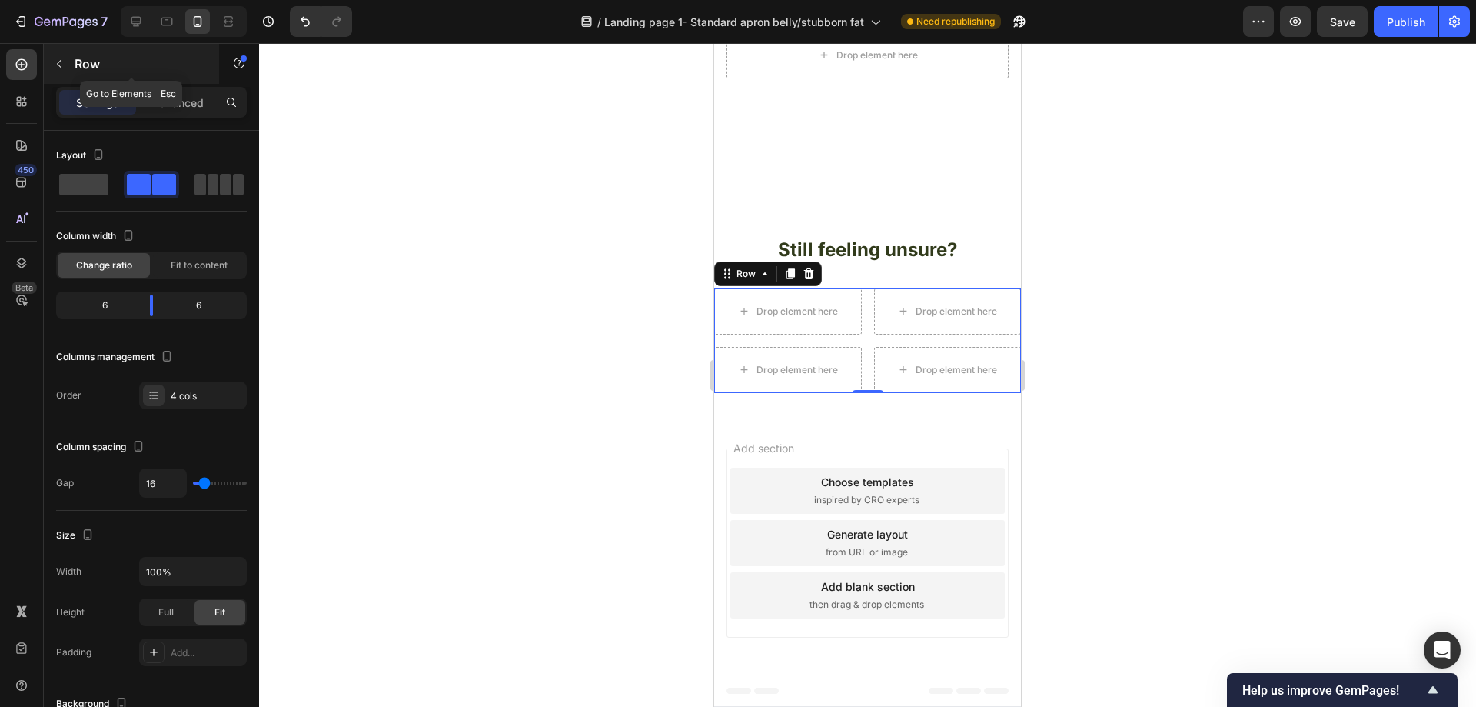
click at [66, 65] on button "button" at bounding box center [59, 64] width 25 height 25
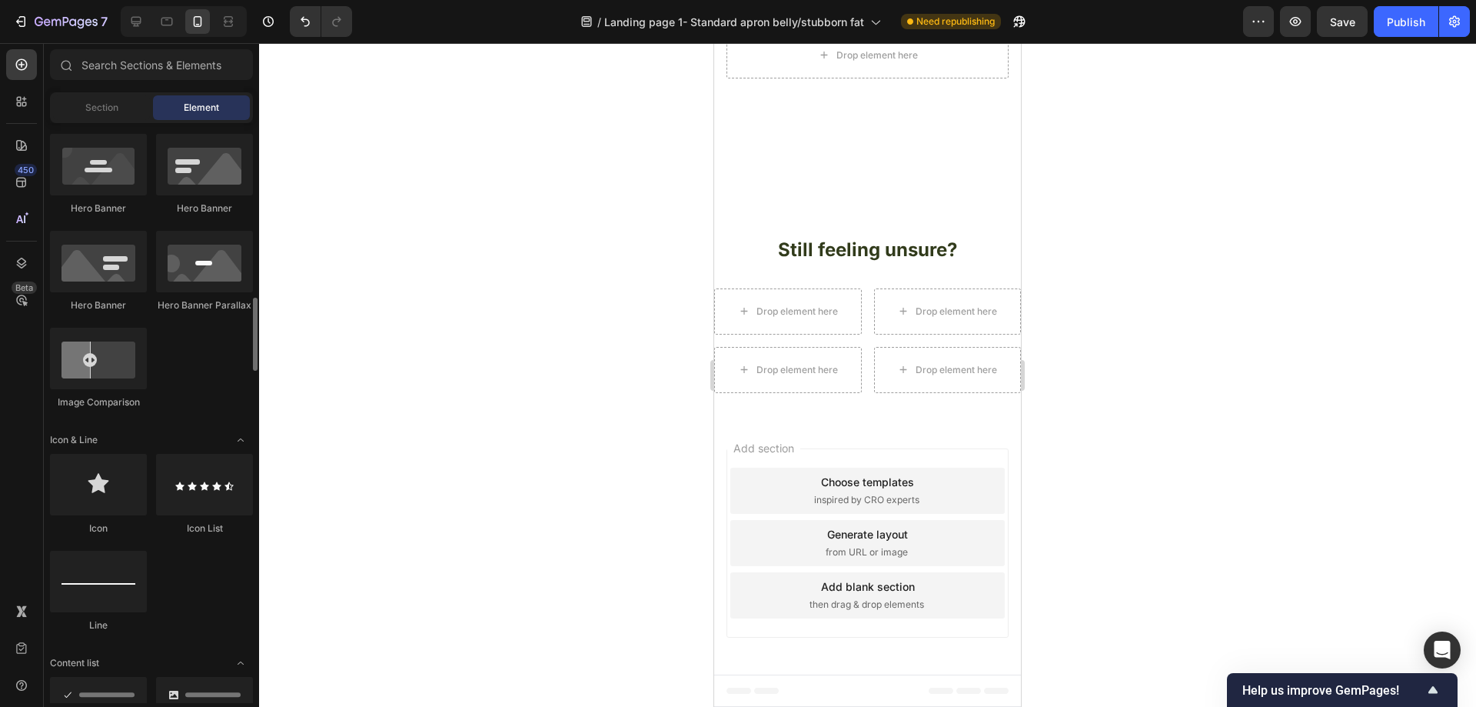
scroll to position [923, 0]
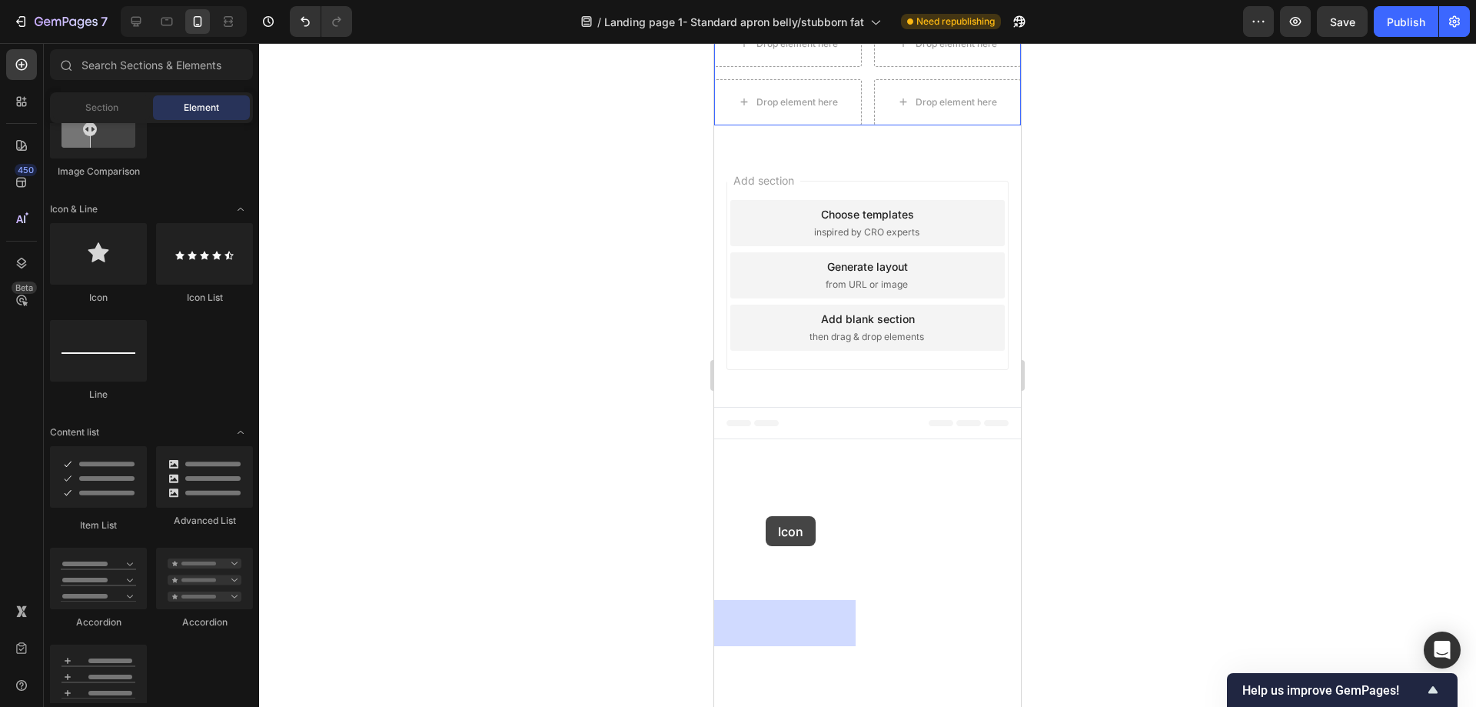
drag, startPoint x: 820, startPoint y: 298, endPoint x: 766, endPoint y: 516, distance: 224.9
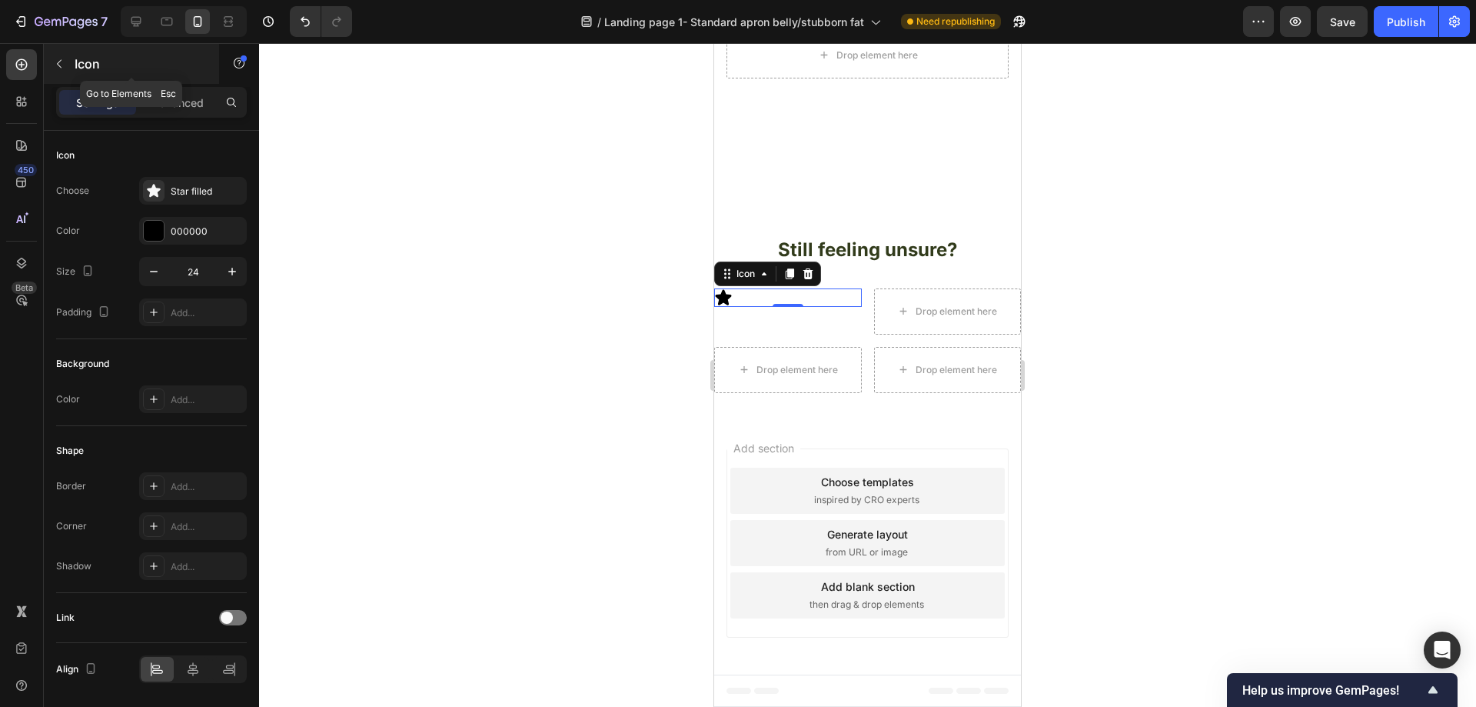
click at [59, 64] on icon "button" at bounding box center [59, 64] width 12 height 12
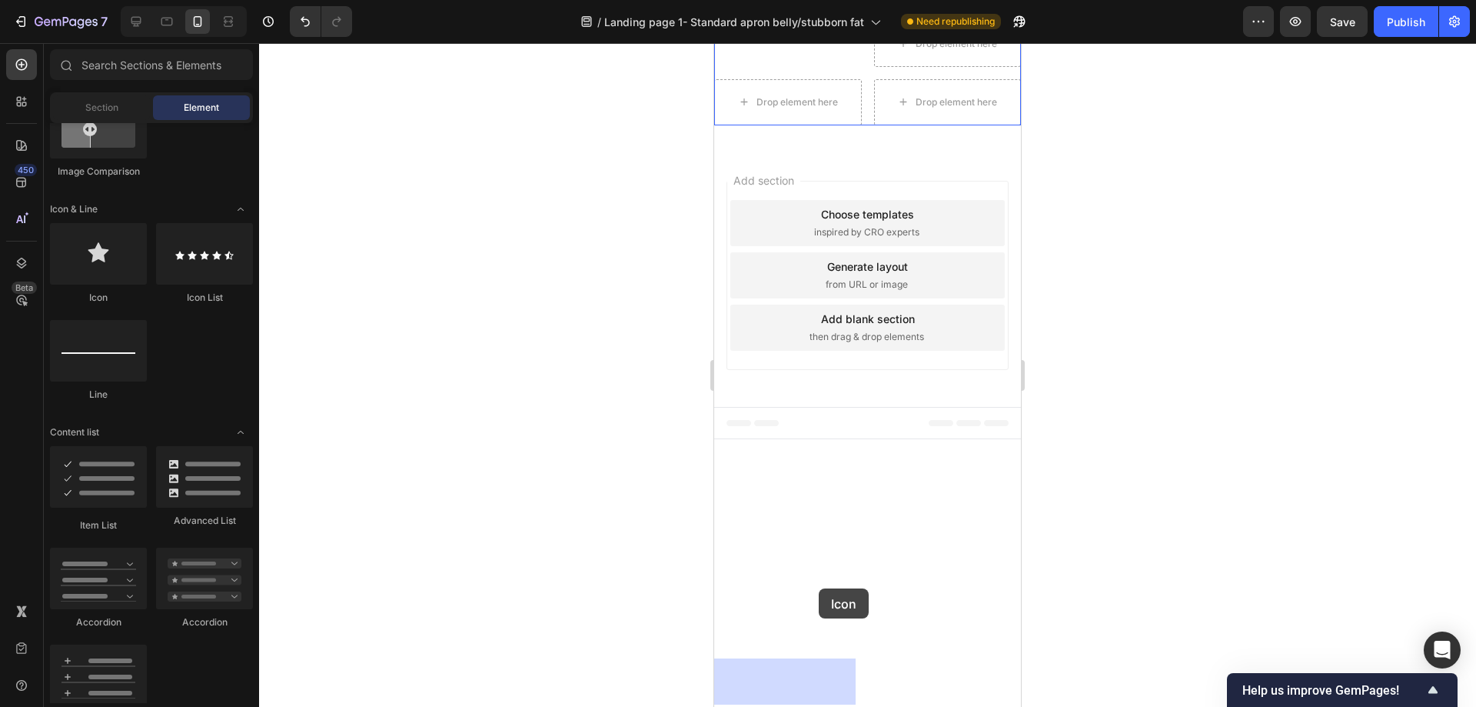
drag, startPoint x: 832, startPoint y: 296, endPoint x: 819, endPoint y: 579, distance: 283.2
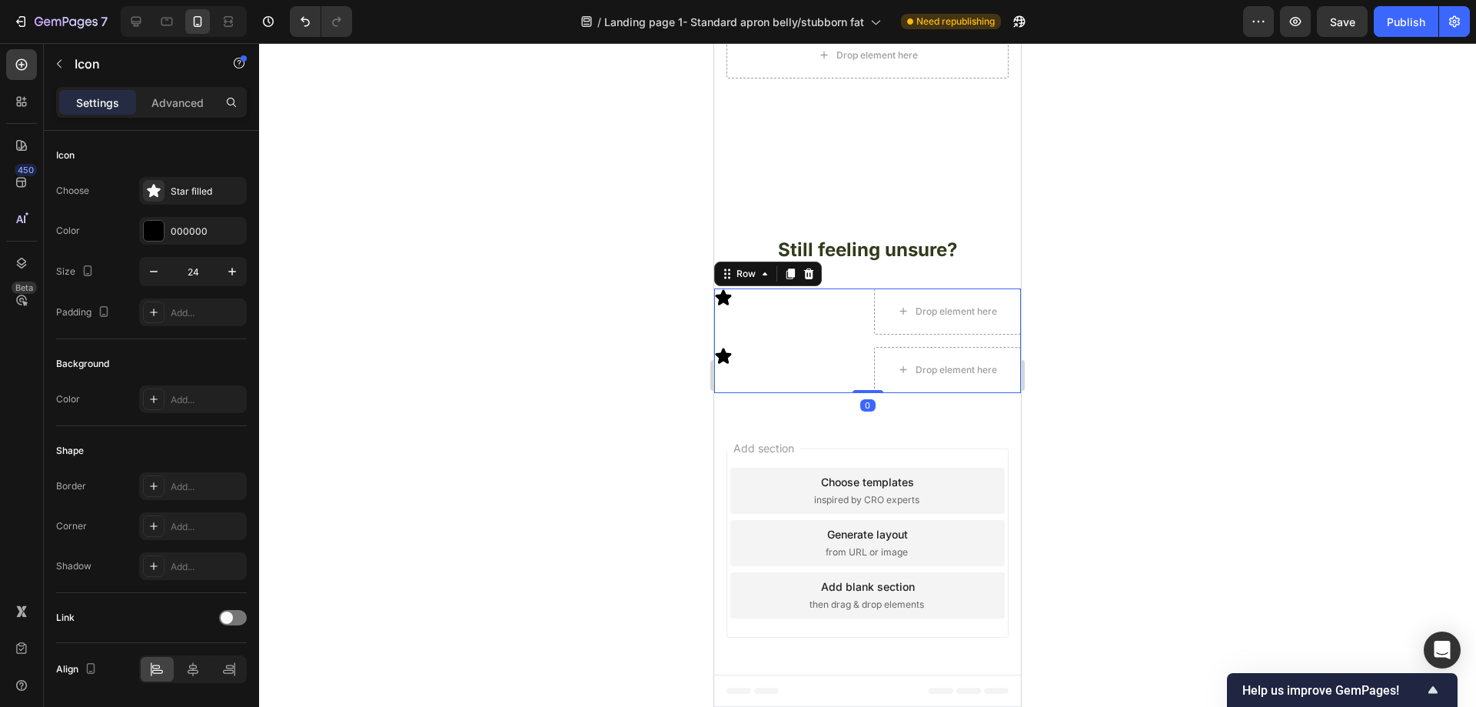
click at [860, 393] on div "Icon Drop element here Icon Drop element here Row 0" at bounding box center [867, 340] width 307 height 105
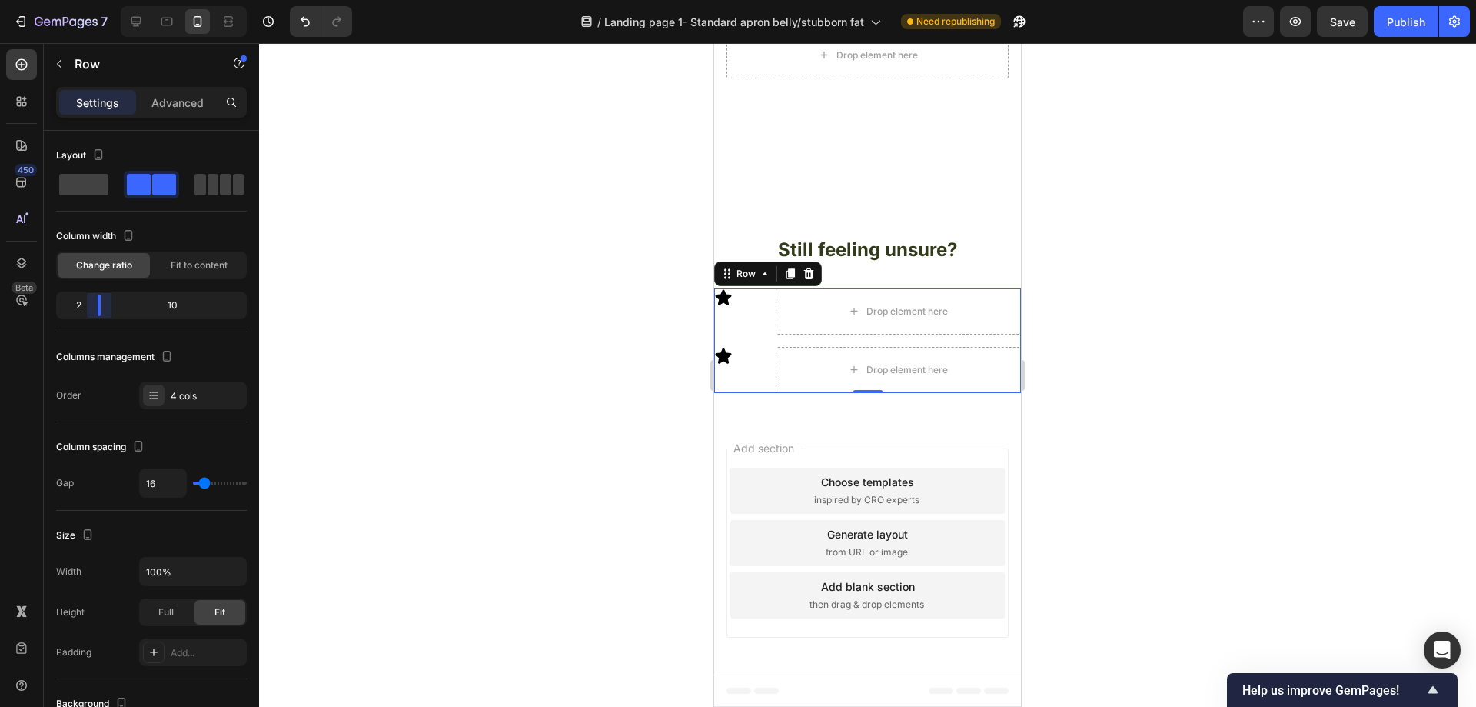
drag, startPoint x: 154, startPoint y: 304, endPoint x: 95, endPoint y: 305, distance: 59.2
click at [95, 0] on body "7 Version history / Landing page 1- Standard apron belly/stubborn fat Need repu…" at bounding box center [738, 0] width 1476 height 0
click at [71, 59] on div "Row" at bounding box center [131, 64] width 175 height 40
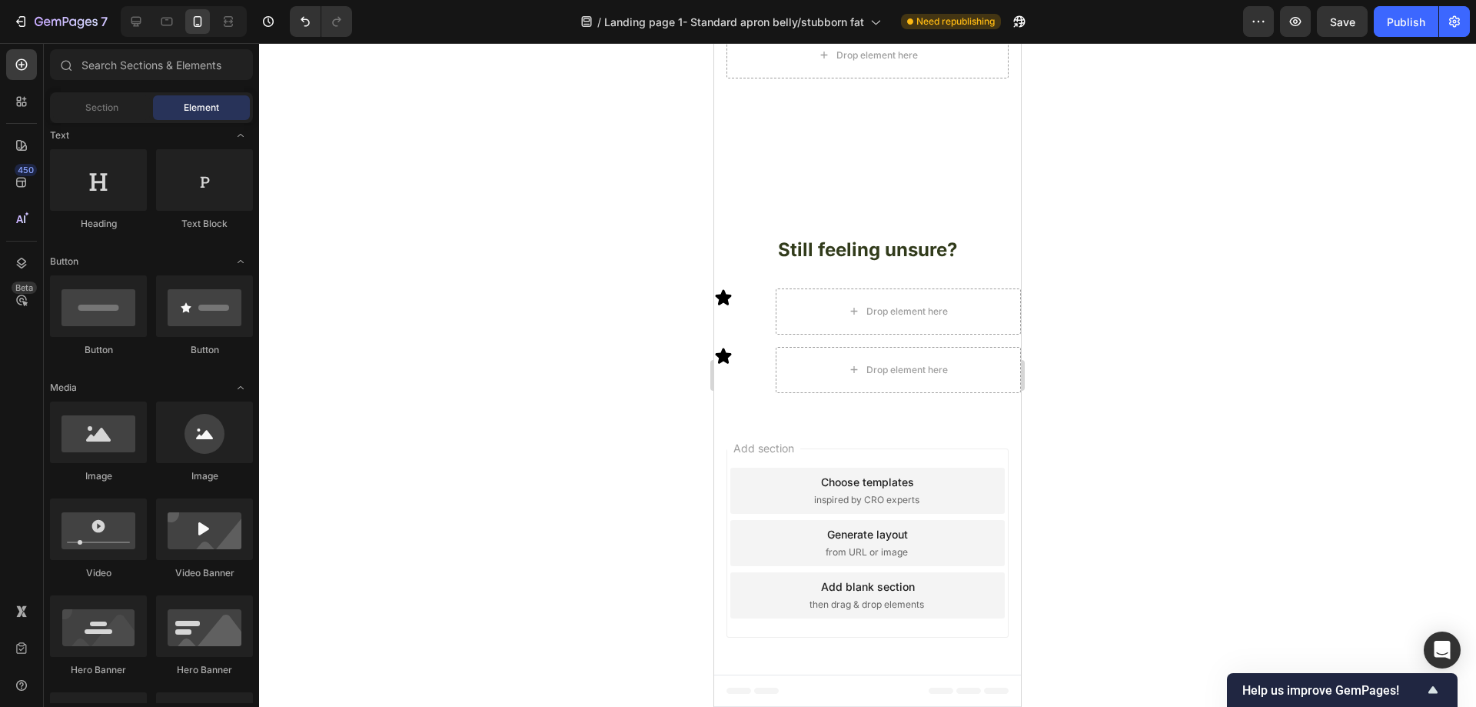
scroll to position [0, 0]
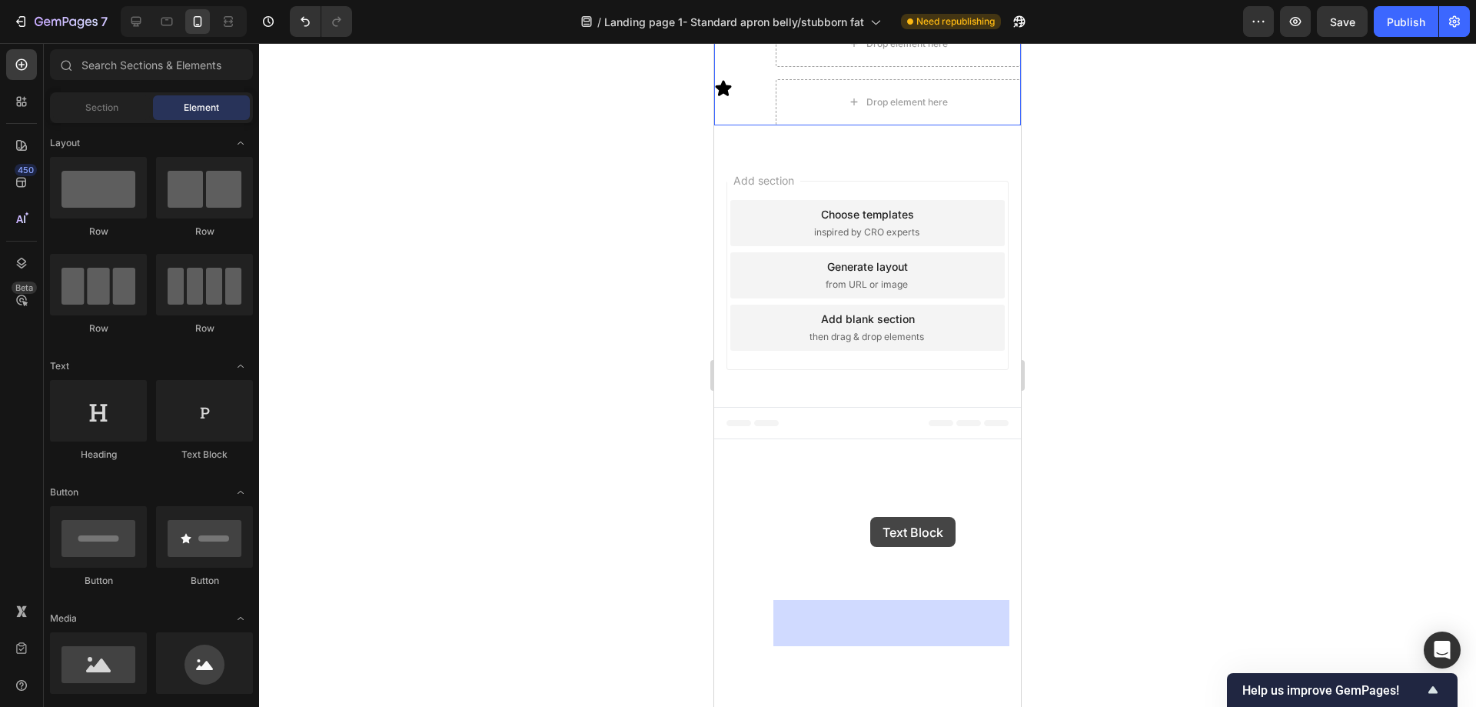
drag, startPoint x: 907, startPoint y: 468, endPoint x: 832, endPoint y: 510, distance: 86.4
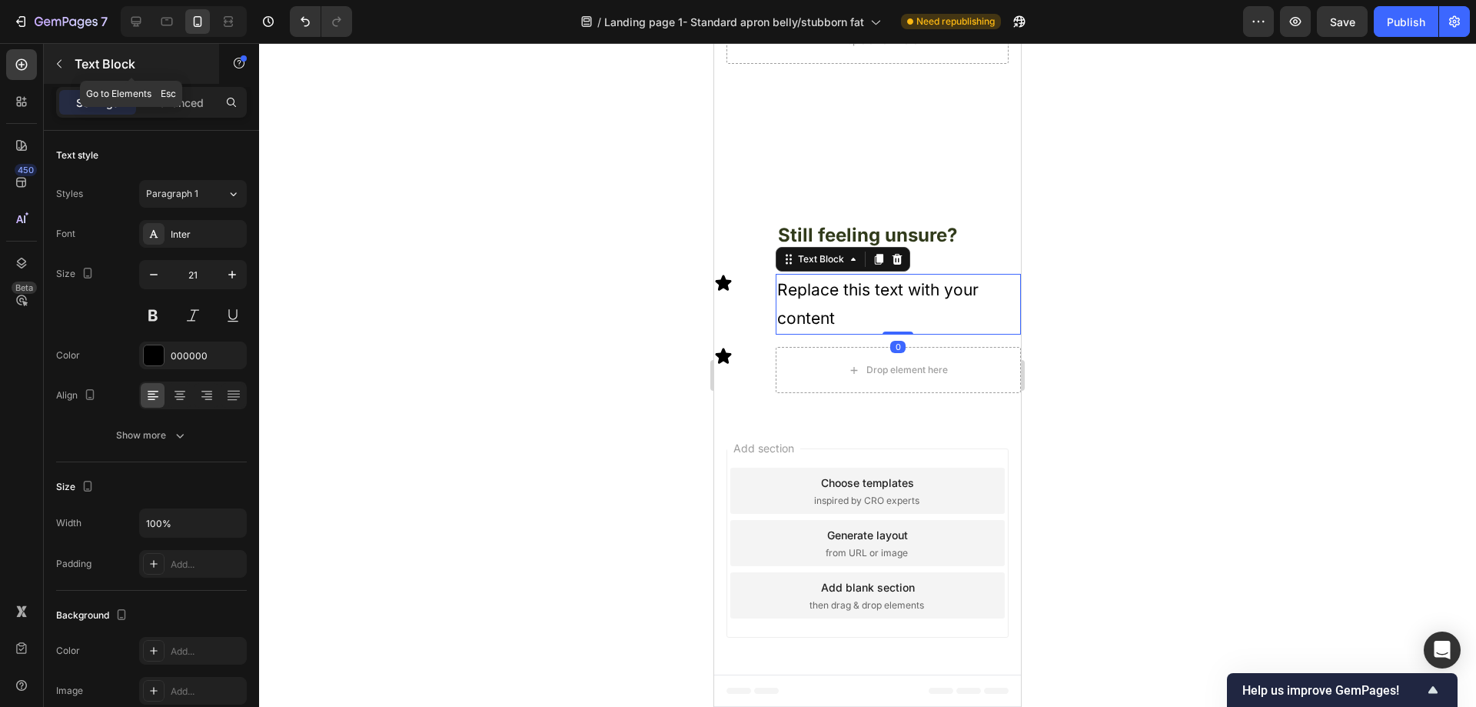
click at [49, 63] on button "button" at bounding box center [59, 64] width 25 height 25
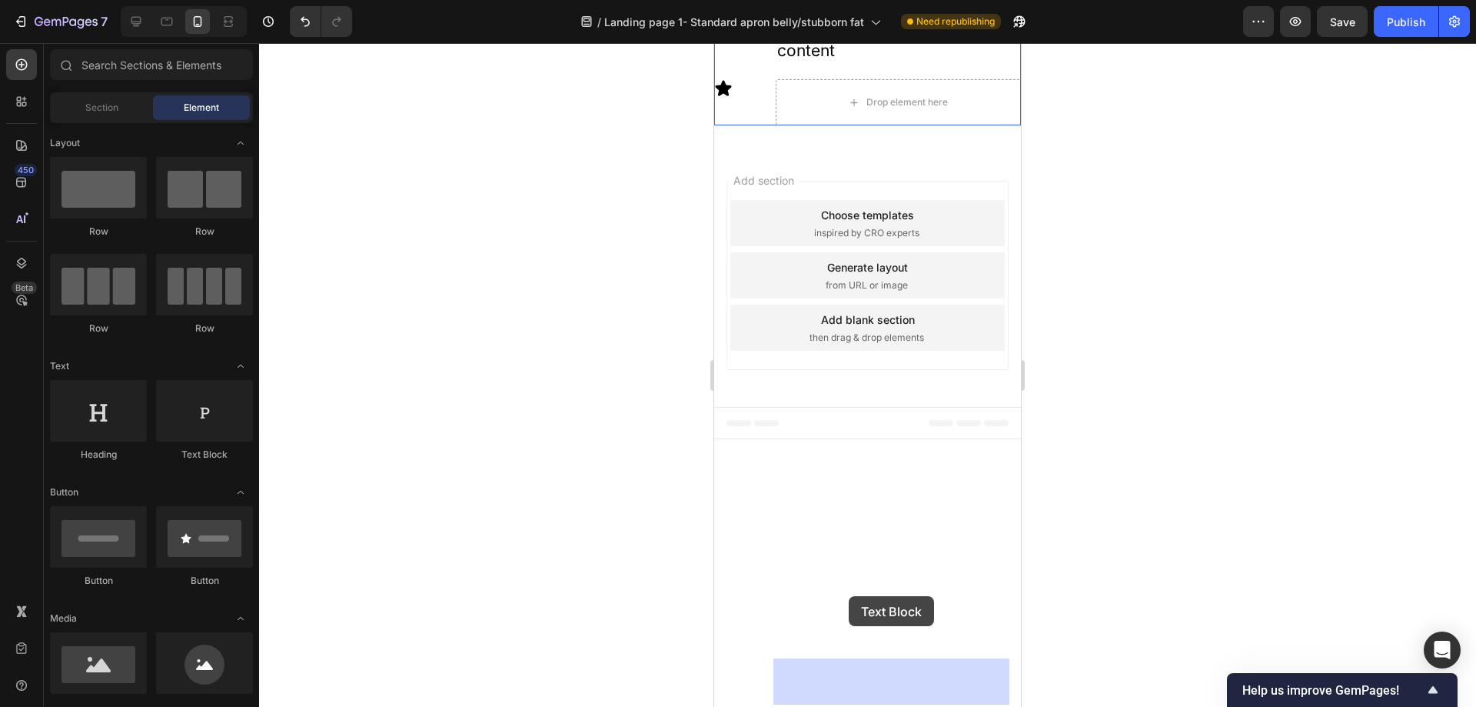
drag, startPoint x: 941, startPoint y: 473, endPoint x: 849, endPoint y: 596, distance: 153.8
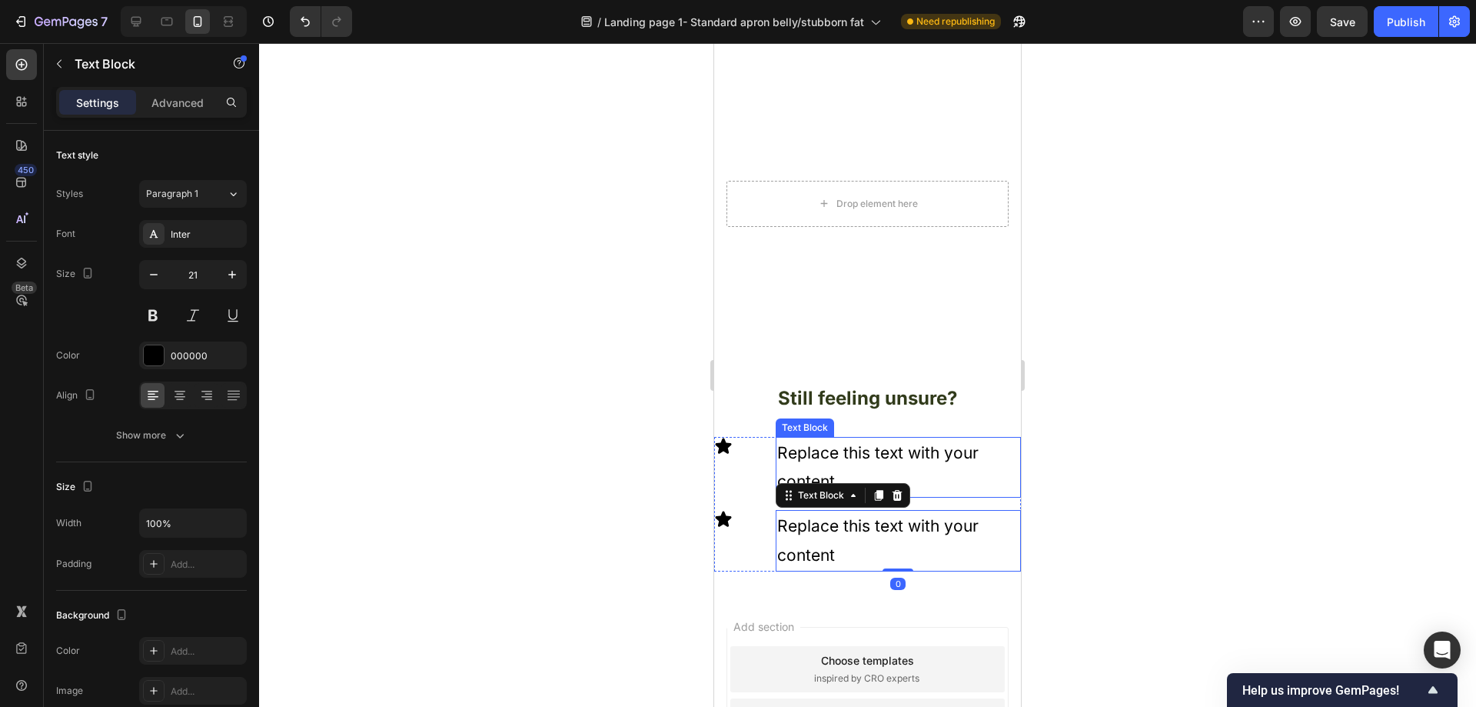
scroll to position [3383, 0]
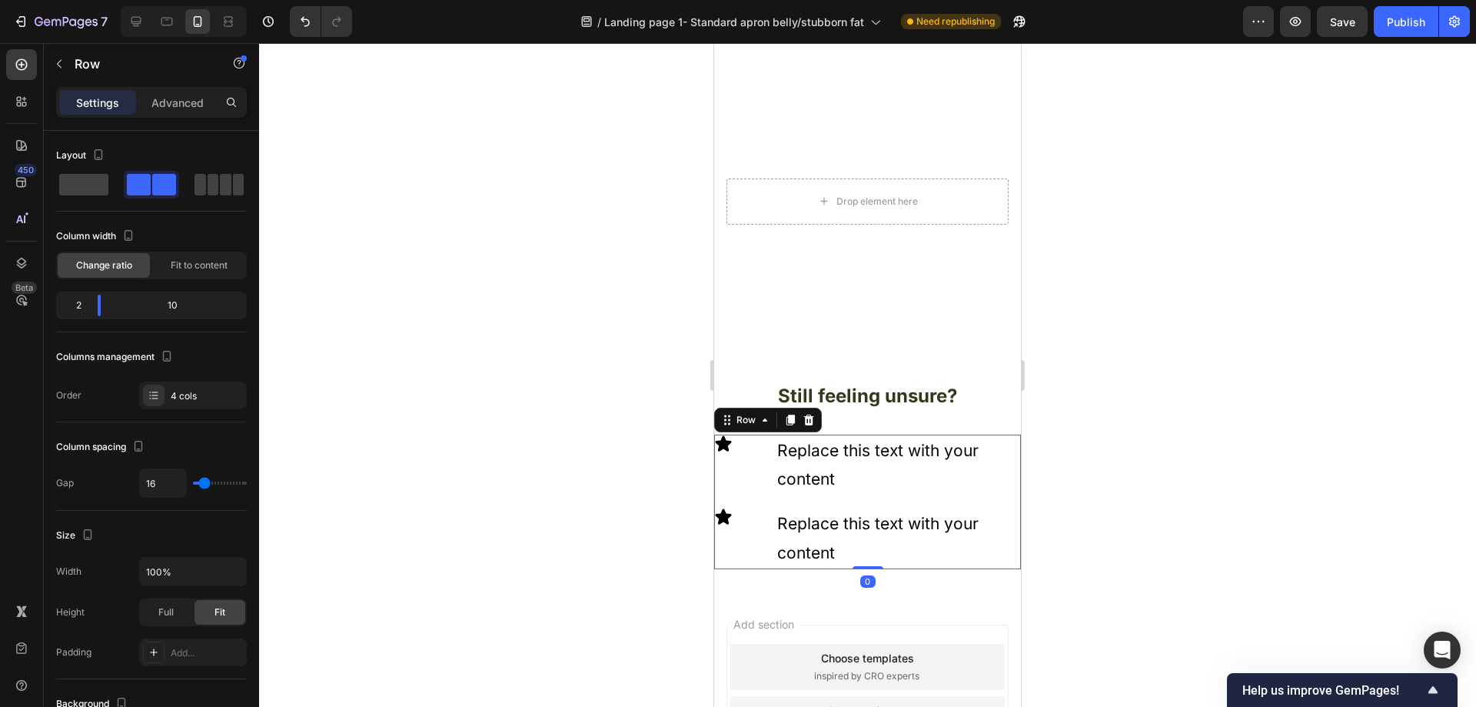
click at [756, 448] on div "Icon" at bounding box center [738, 465] width 49 height 62
click at [62, 63] on icon "button" at bounding box center [59, 64] width 12 height 12
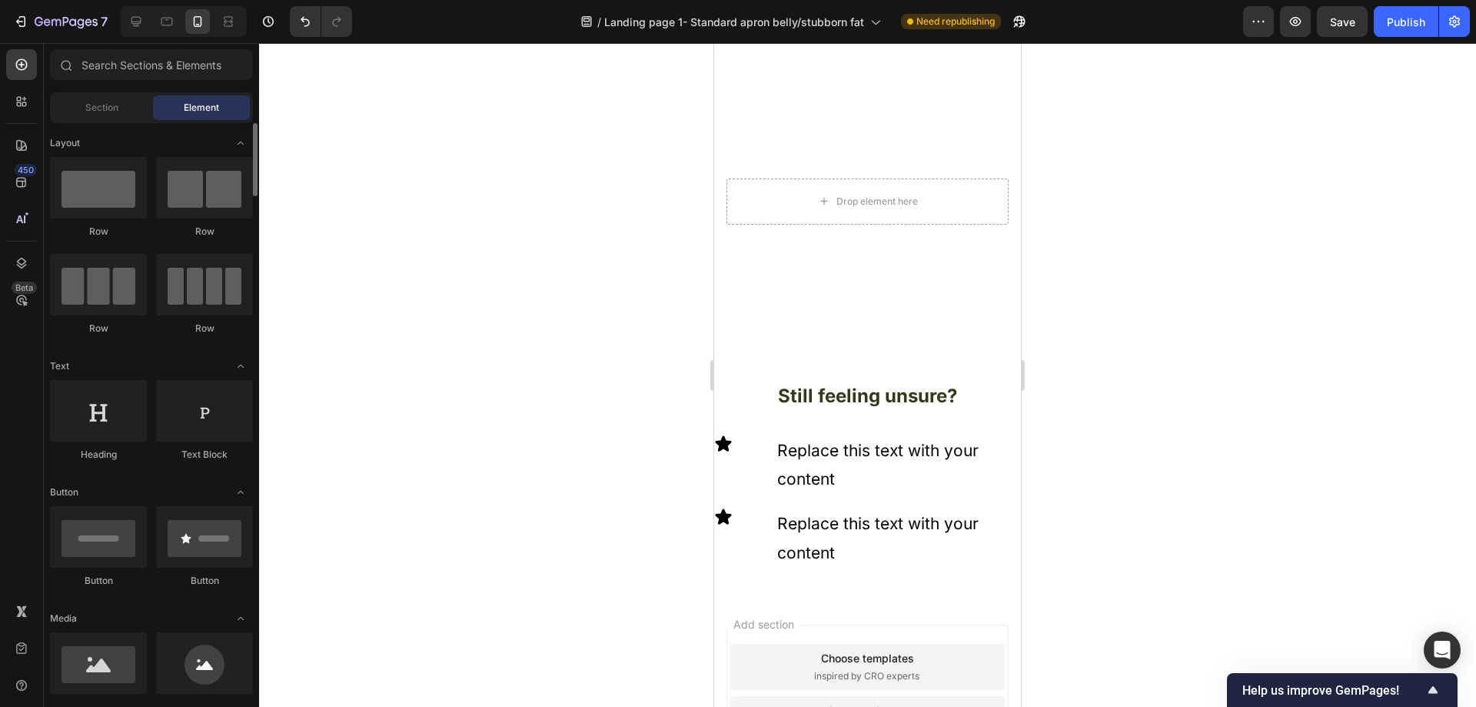
scroll to position [0, 0]
click at [116, 118] on div "Section" at bounding box center [101, 107] width 97 height 25
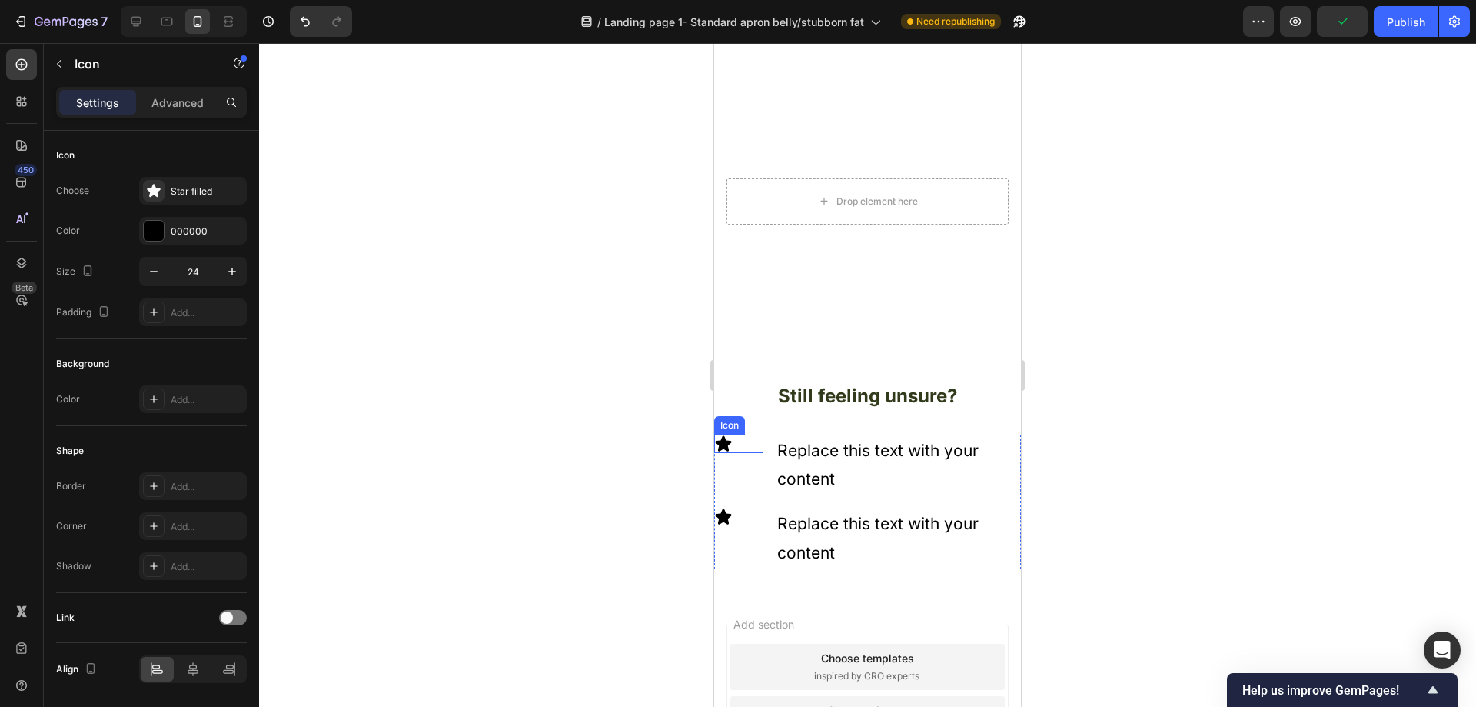
click at [733, 437] on div "Icon" at bounding box center [738, 443] width 49 height 18
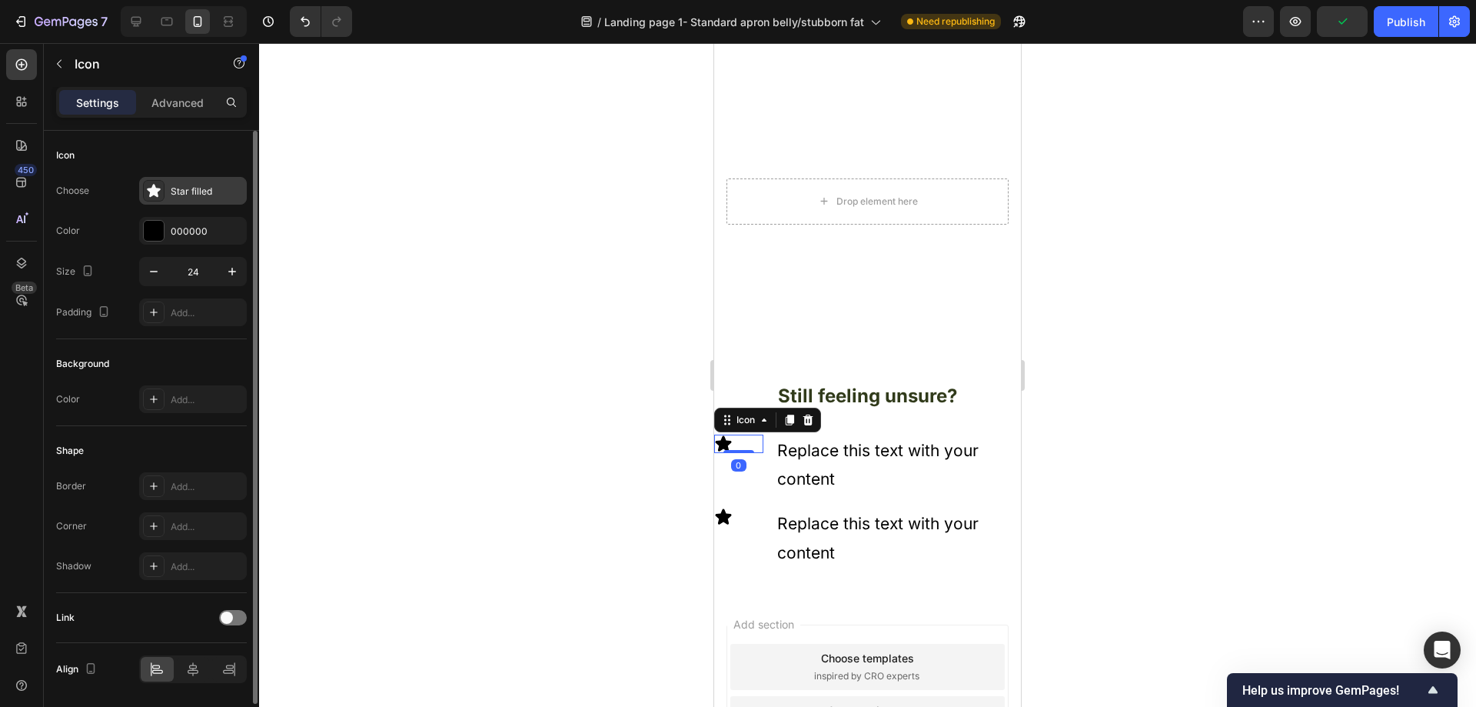
click at [174, 177] on div "Star filled" at bounding box center [193, 191] width 108 height 28
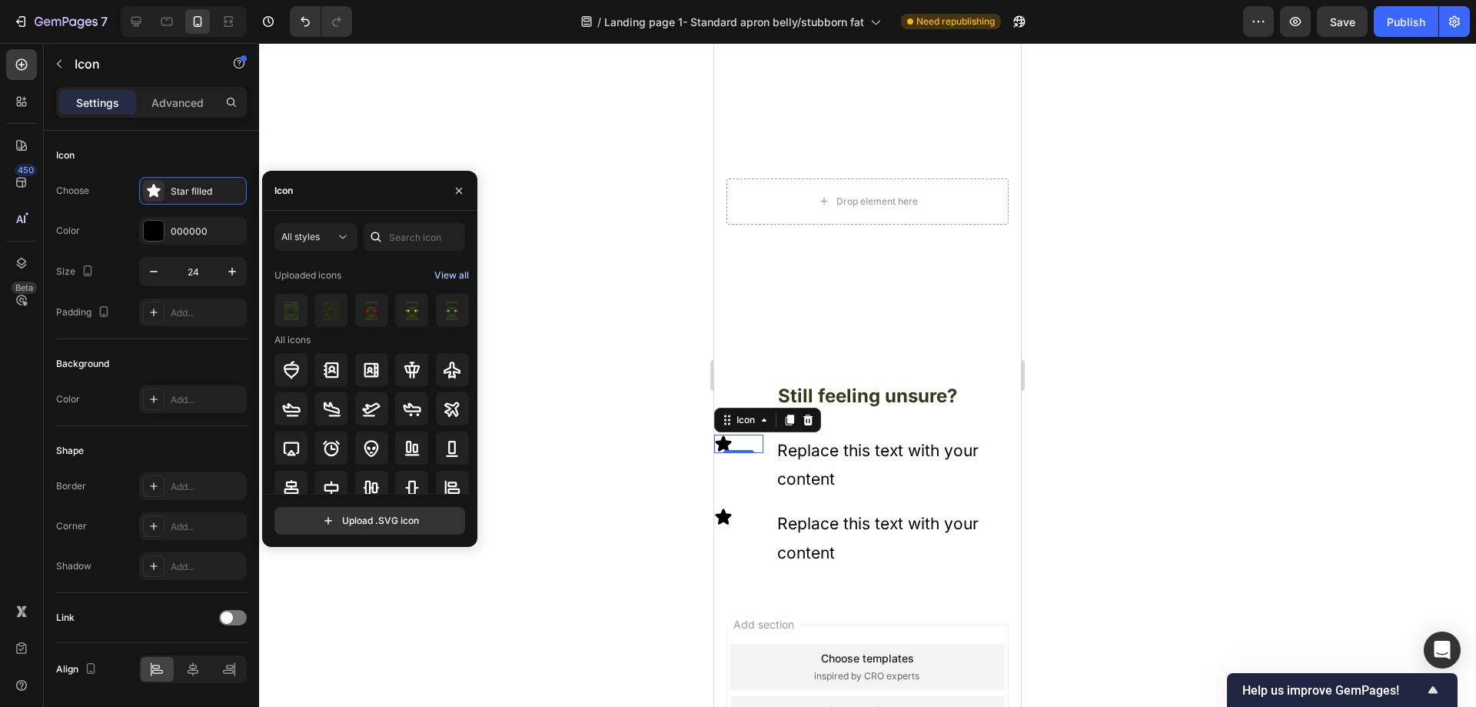
click at [441, 274] on div "View all" at bounding box center [451, 275] width 35 height 18
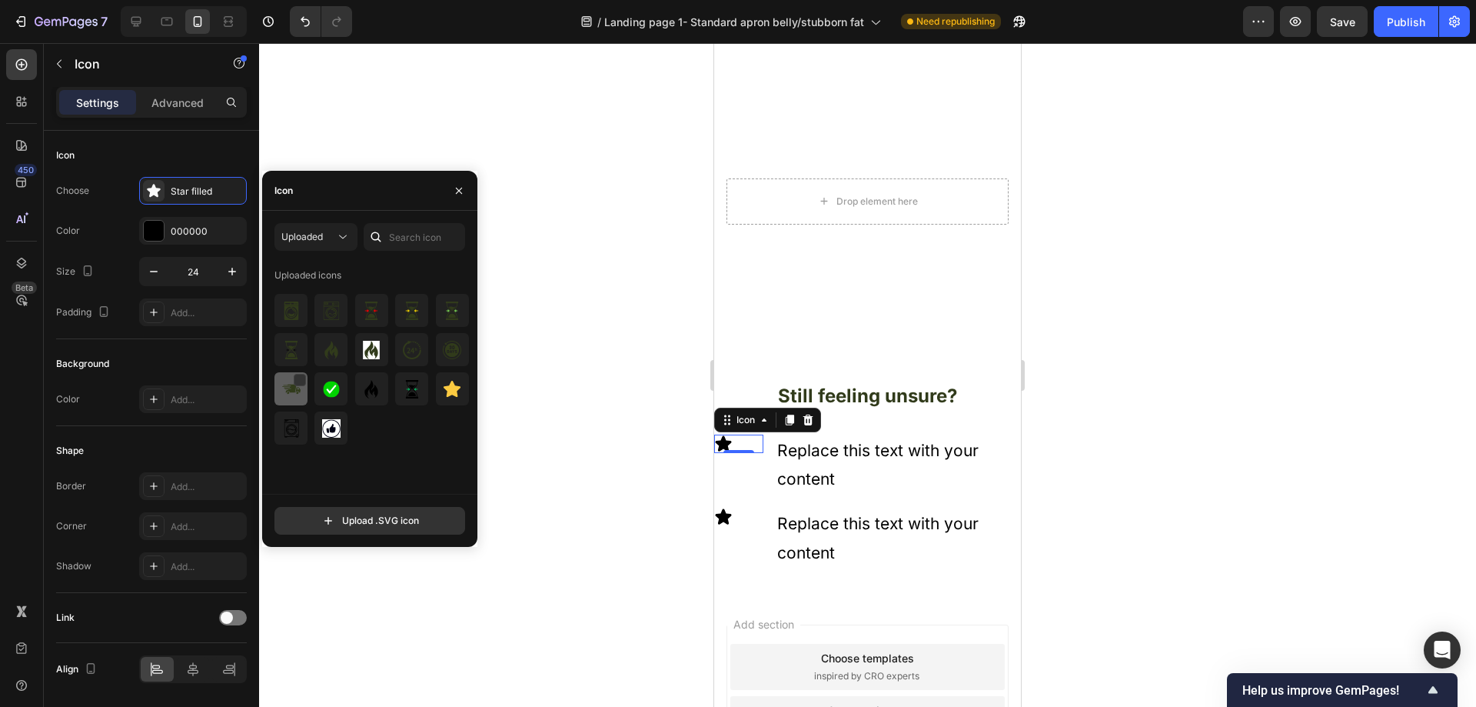
click at [279, 385] on div at bounding box center [290, 388] width 33 height 33
click at [417, 231] on input "text" at bounding box center [414, 237] width 101 height 28
type input "SHIPPING ICON"
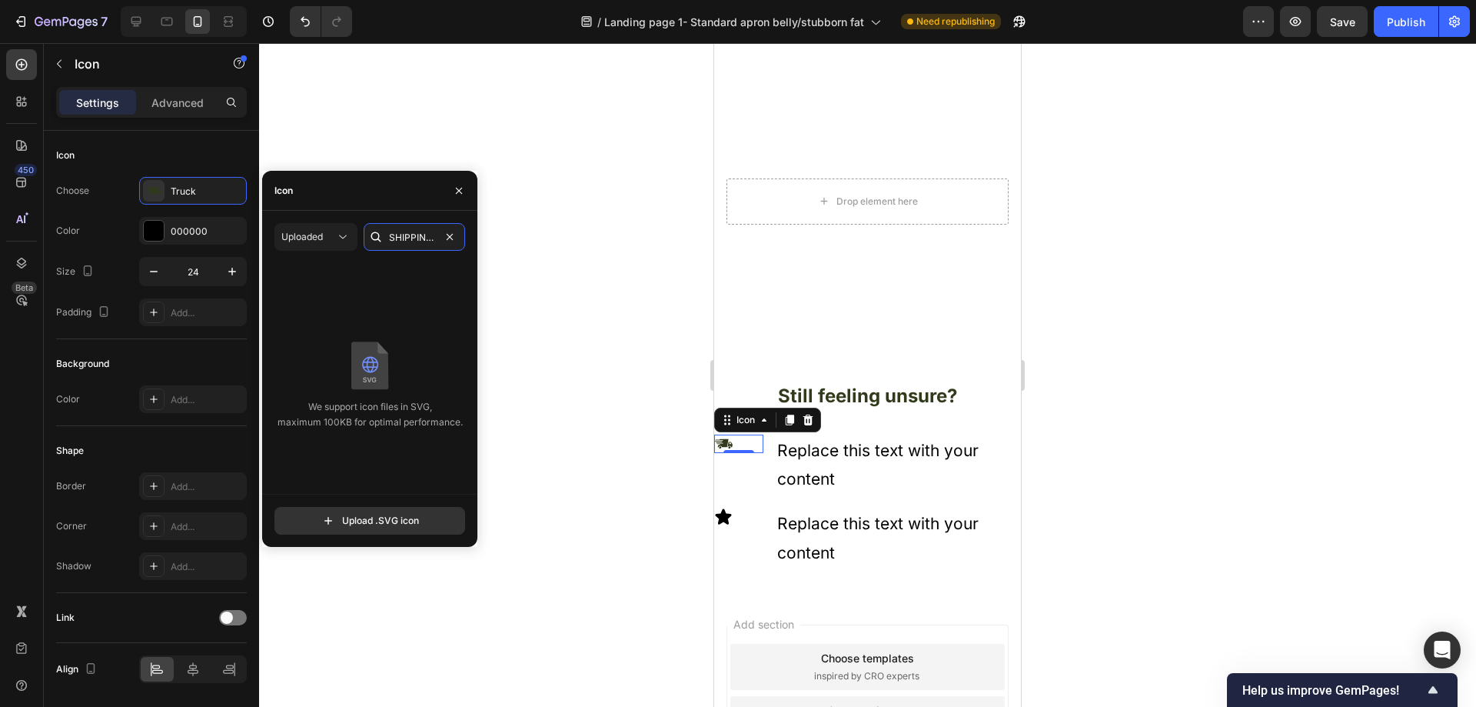
drag, startPoint x: 433, startPoint y: 236, endPoint x: 266, endPoint y: 229, distance: 167.0
click at [266, 229] on div "Uploaded SHIPPING ICON We support icon files in SVG, maximum 100KB for optimal …" at bounding box center [369, 378] width 215 height 311
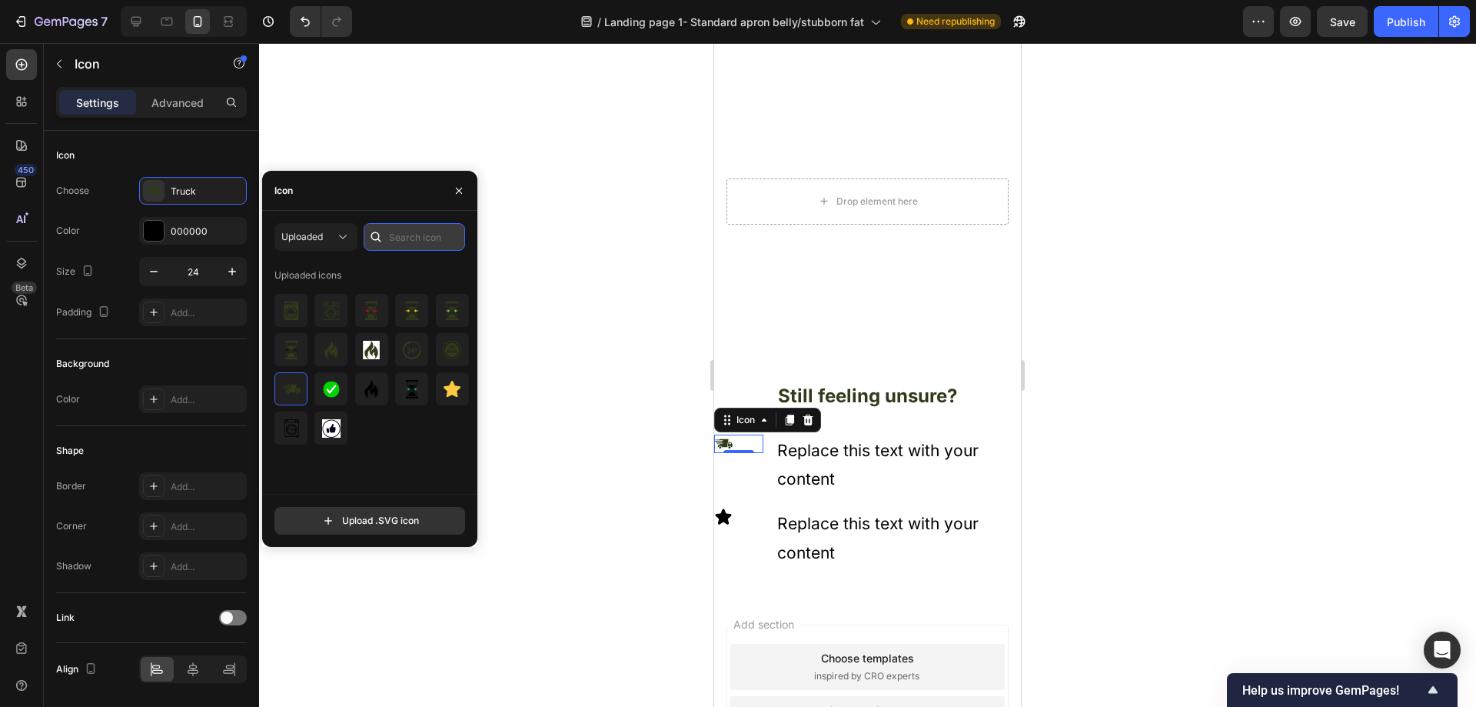
click at [394, 239] on input "text" at bounding box center [414, 237] width 101 height 28
type input "money back"
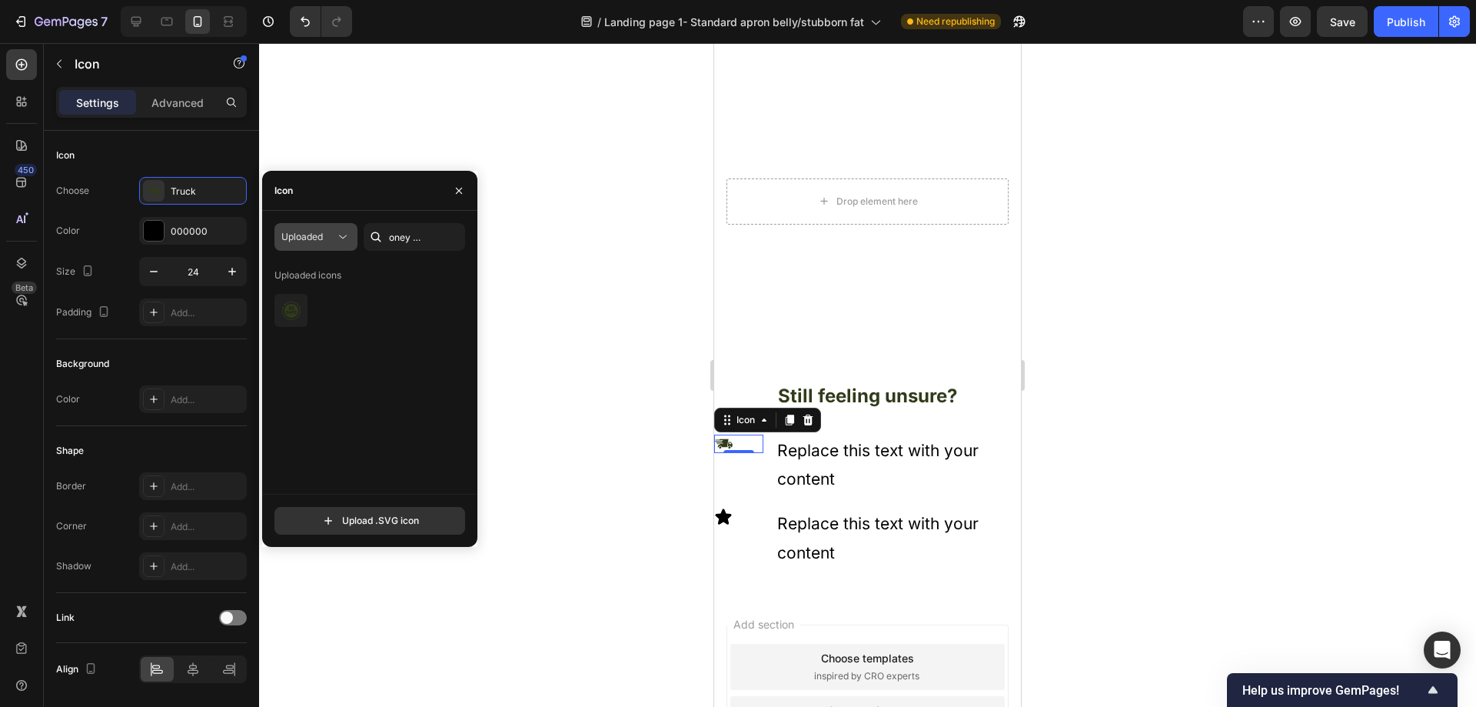
scroll to position [0, 0]
click at [334, 238] on div "Uploaded" at bounding box center [308, 237] width 54 height 14
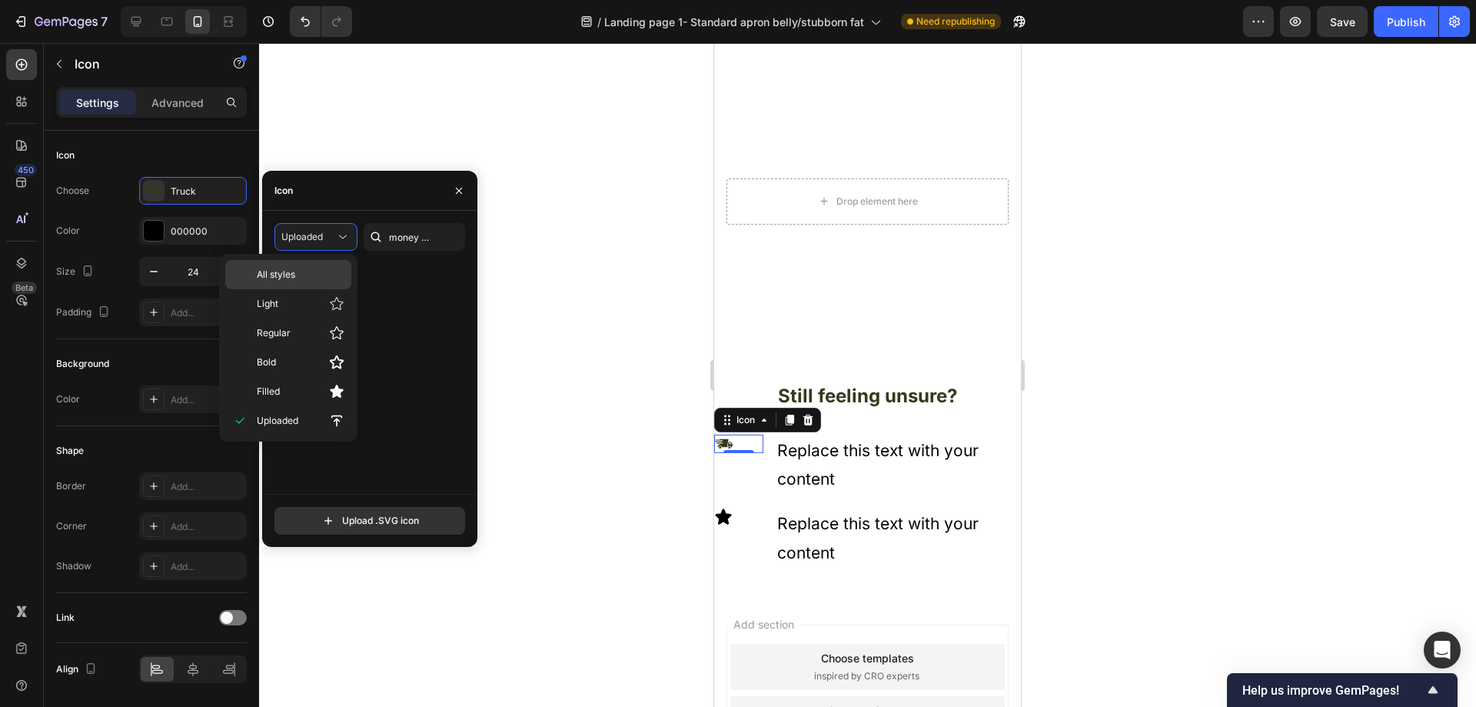
click at [298, 277] on p "All styles" at bounding box center [301, 275] width 88 height 14
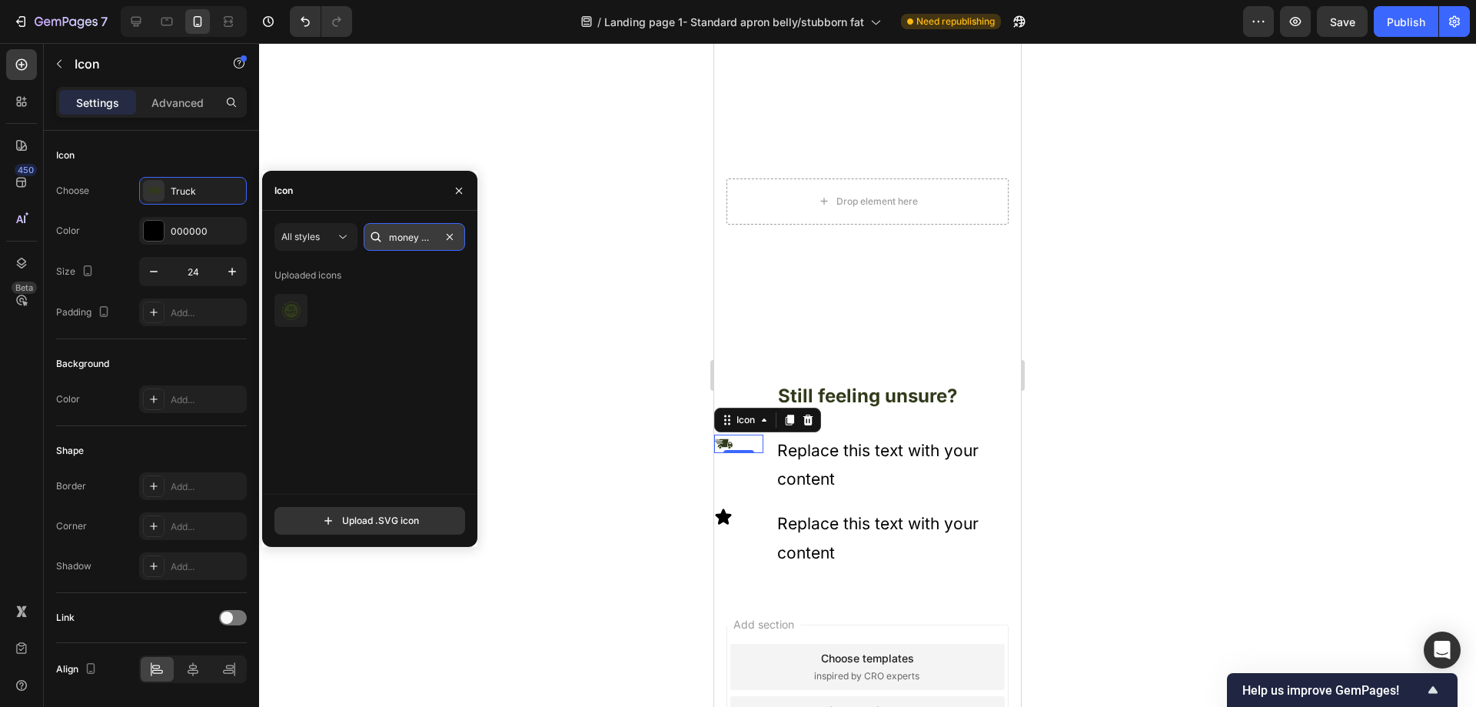
click at [423, 241] on input "money back" at bounding box center [414, 237] width 101 height 28
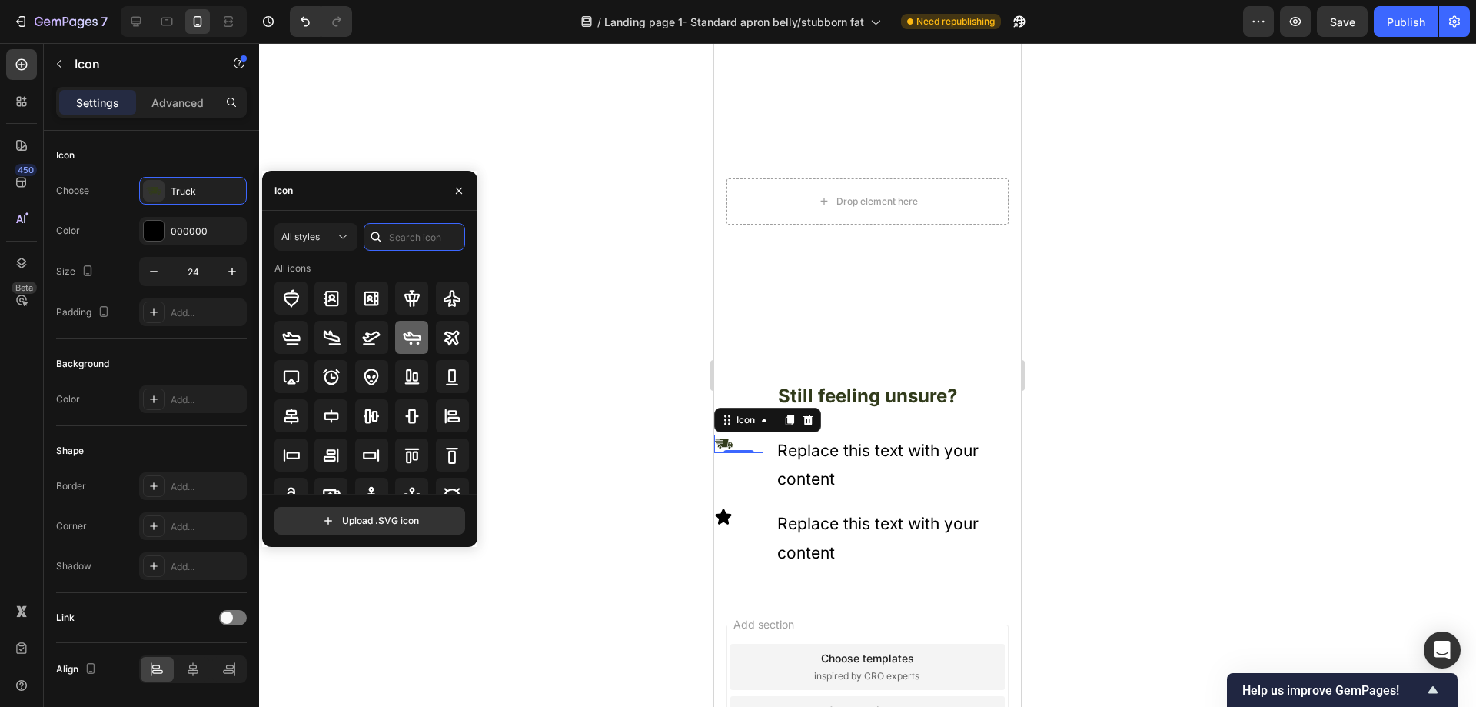
scroll to position [77, 0]
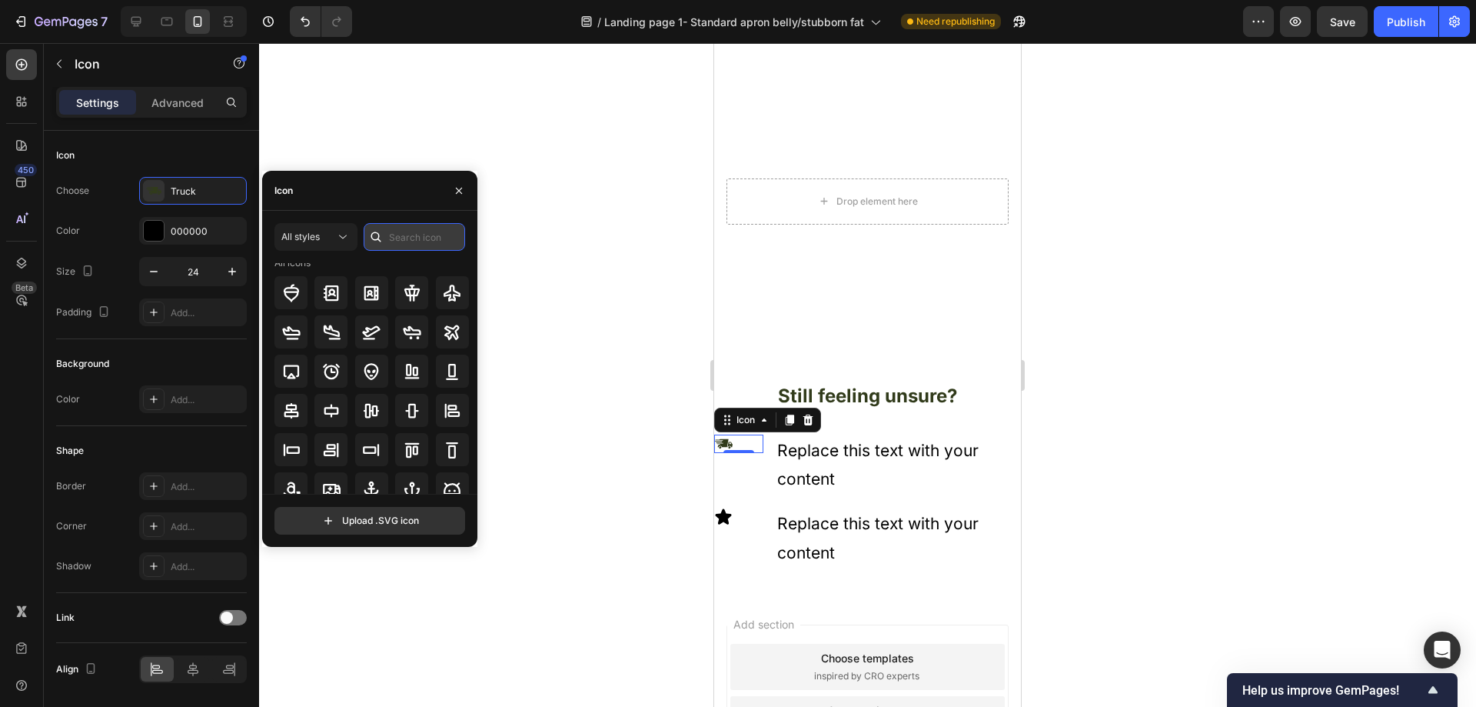
click at [405, 236] on input "text" at bounding box center [414, 237] width 101 height 28
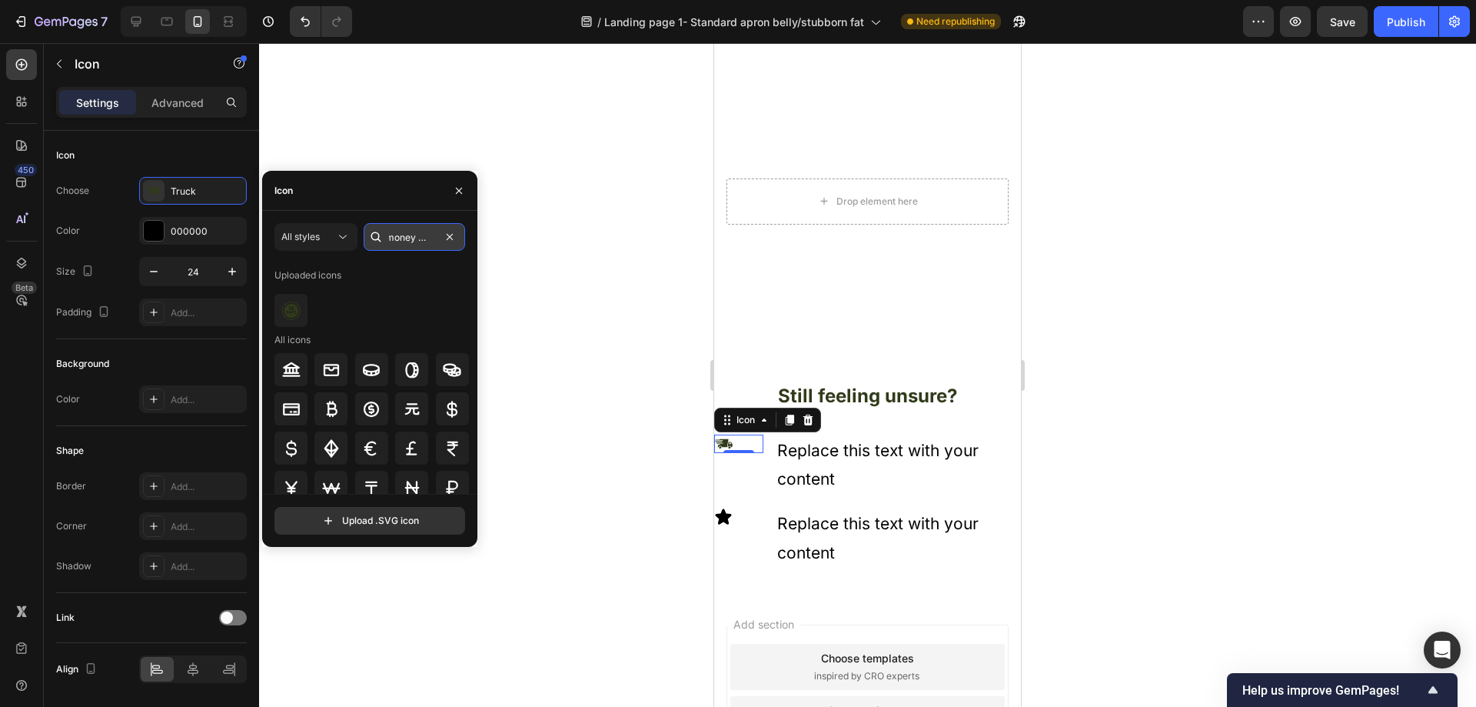
scroll to position [0, 8]
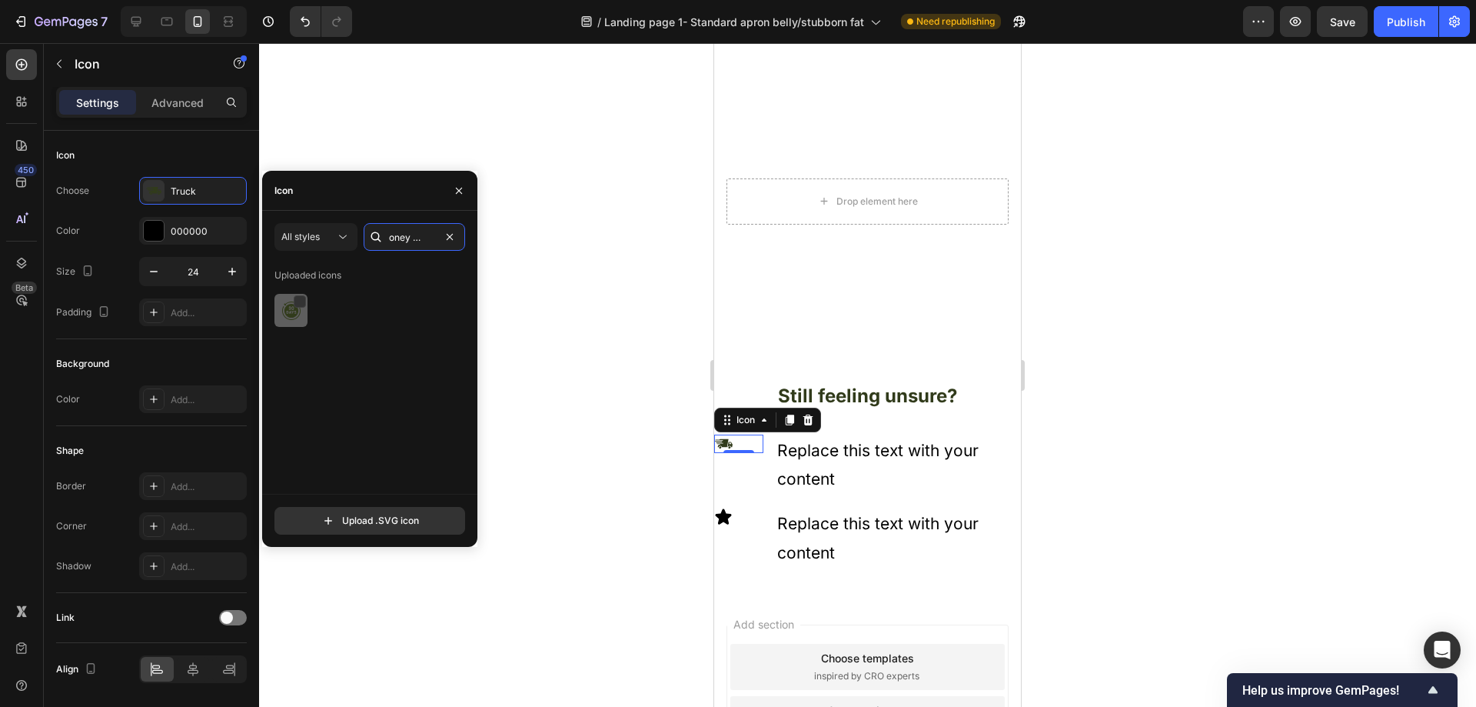
type input "money back"
click at [290, 310] on img at bounding box center [291, 310] width 18 height 18
click at [409, 525] on input "file" at bounding box center [369, 520] width 189 height 26
type input "C:\fakepath\money.svg"
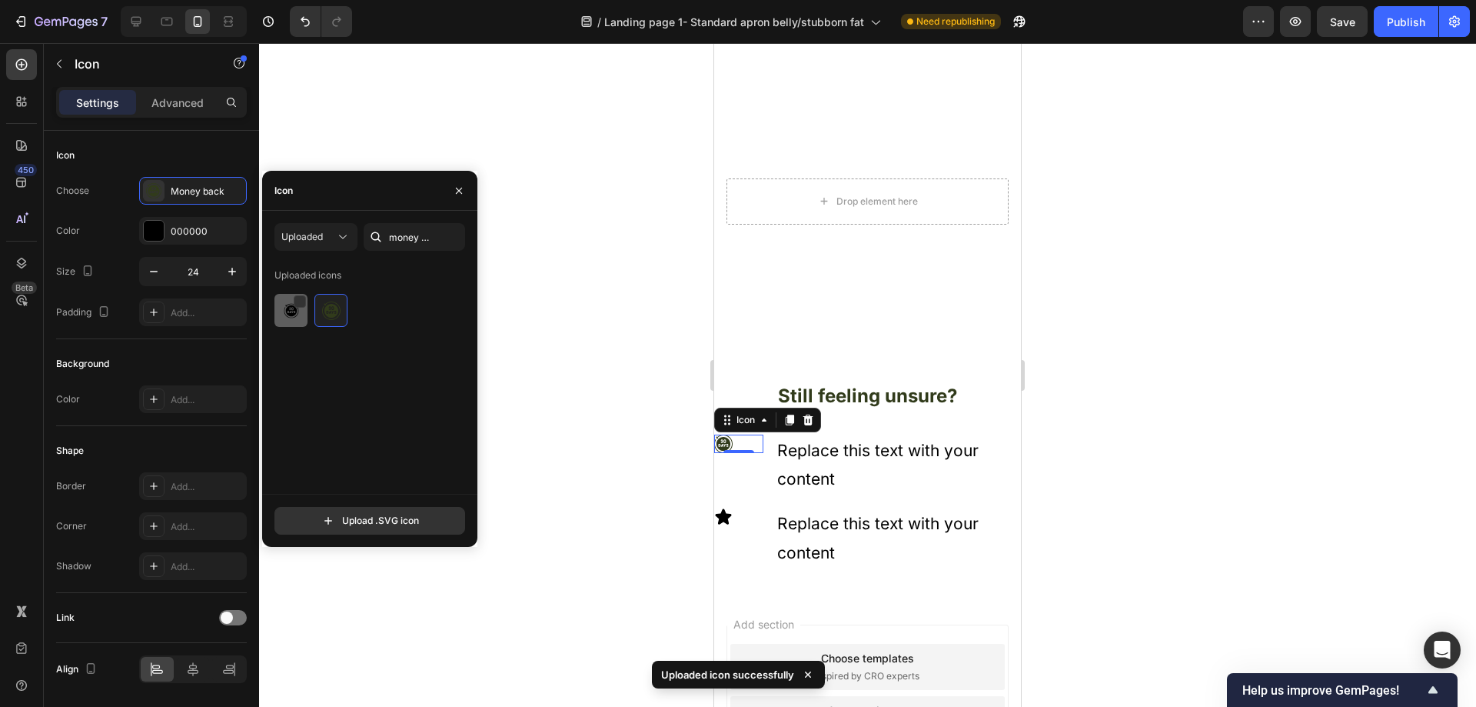
click at [288, 311] on img at bounding box center [291, 310] width 18 height 18
click at [571, 451] on div at bounding box center [867, 374] width 1217 height 663
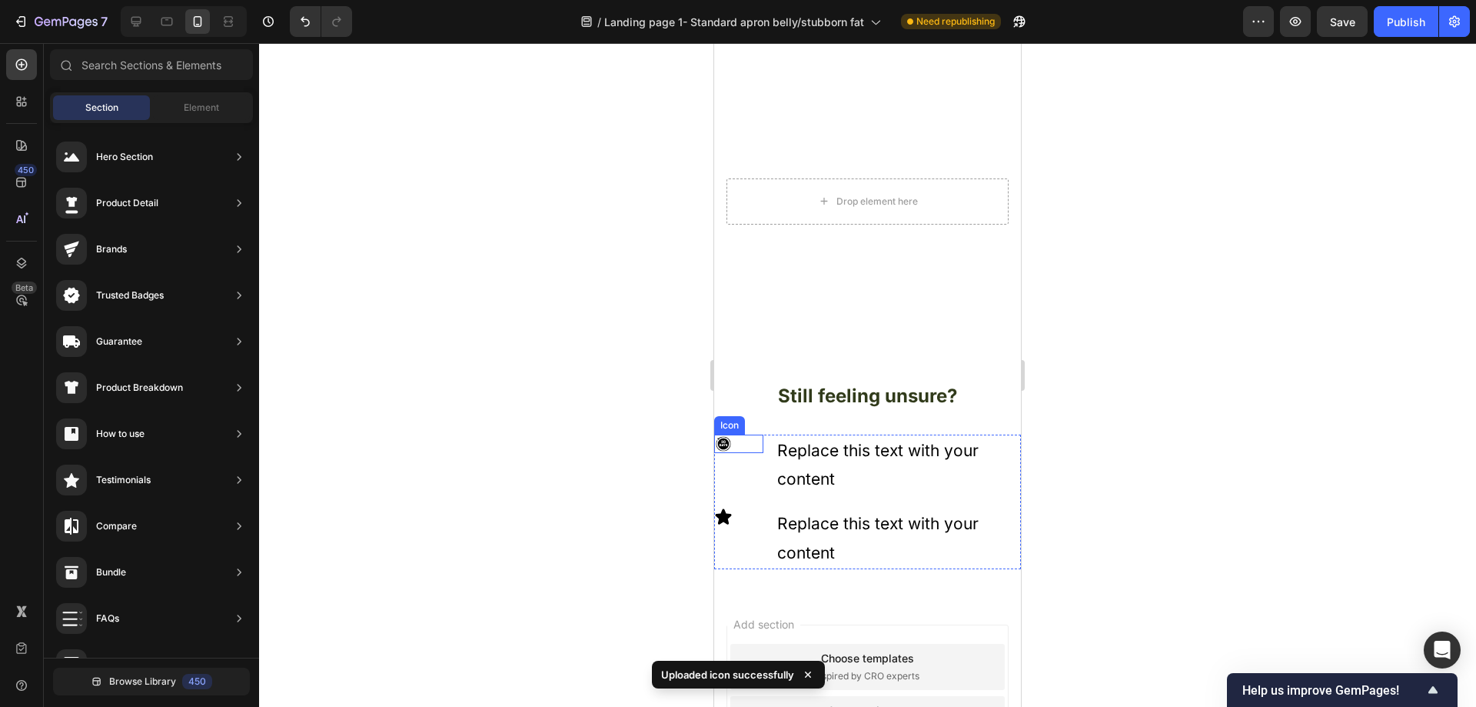
click at [737, 440] on div "Icon" at bounding box center [738, 443] width 49 height 18
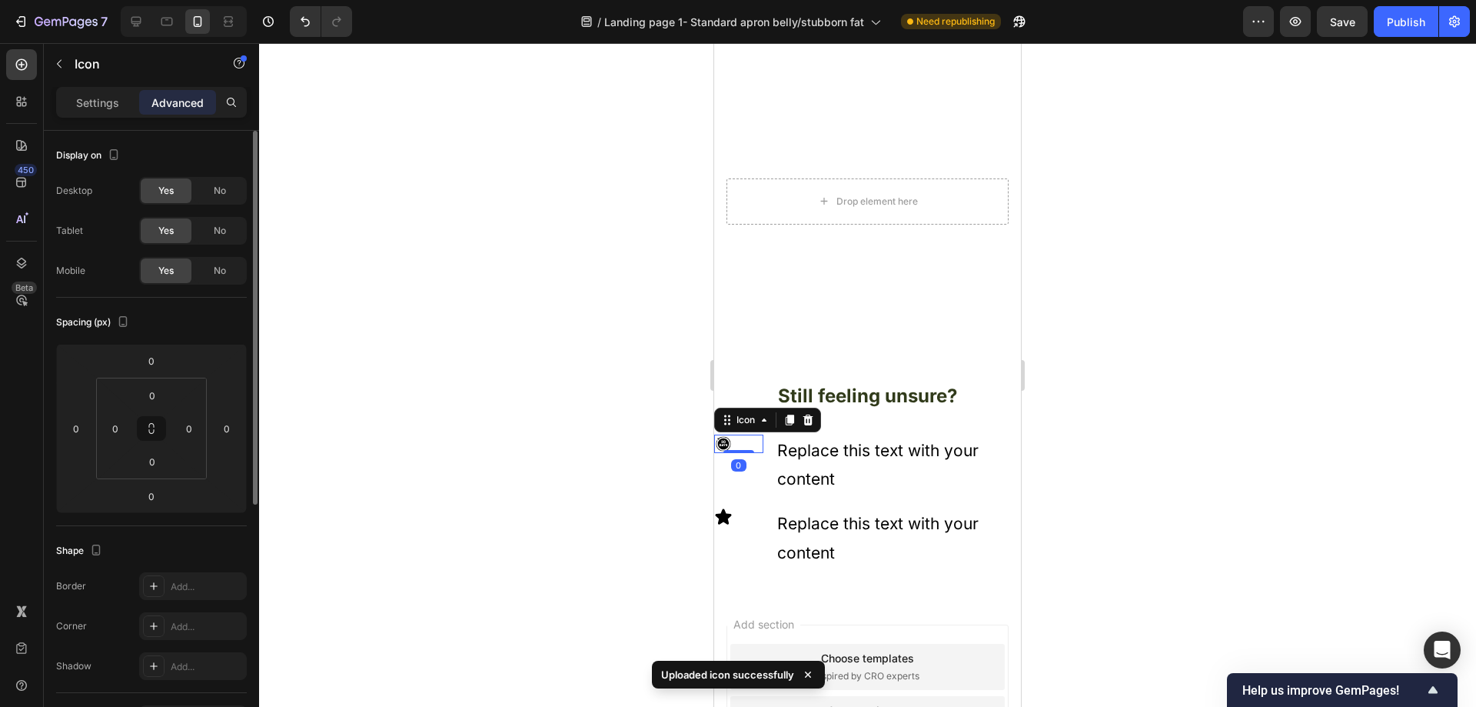
click at [90, 111] on div "Settings" at bounding box center [97, 102] width 77 height 25
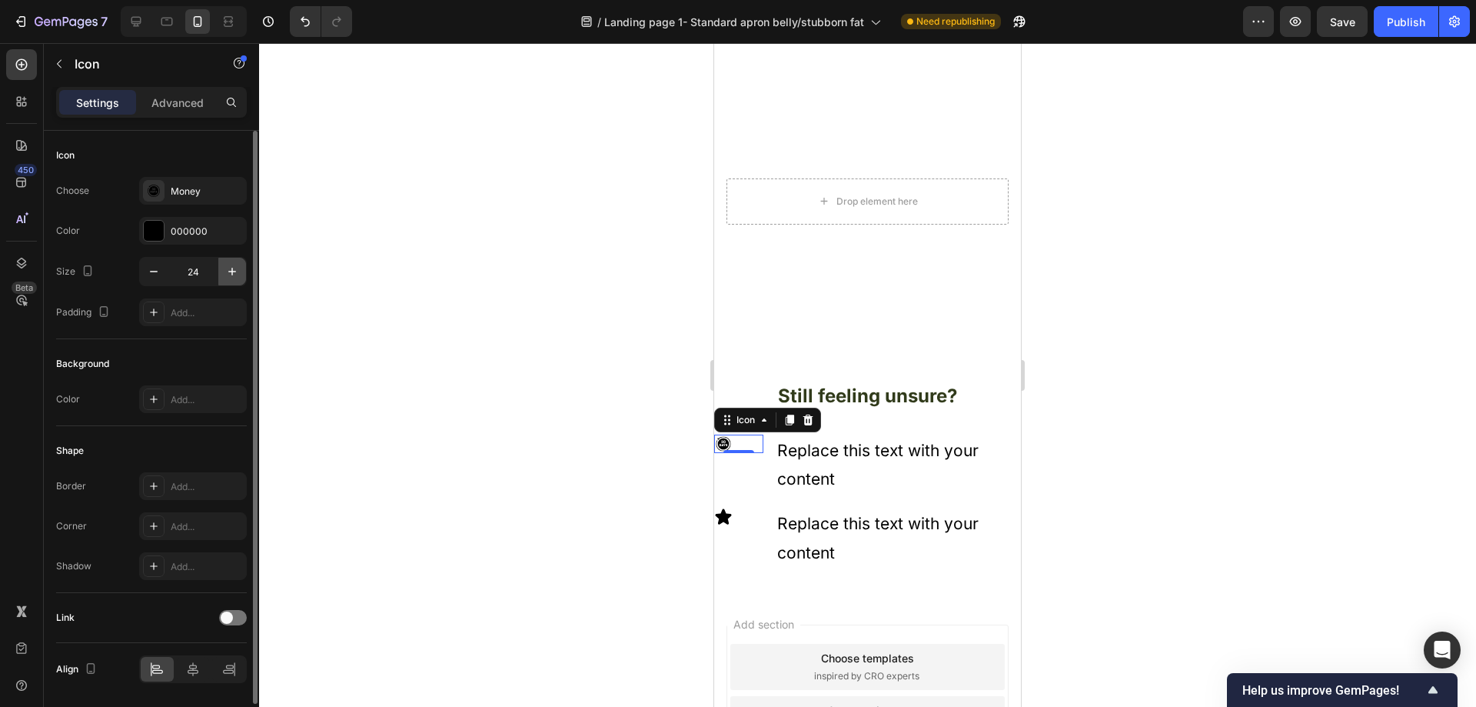
click at [228, 269] on icon "button" at bounding box center [231, 271] width 15 height 15
click at [231, 269] on icon "button" at bounding box center [231, 271] width 15 height 15
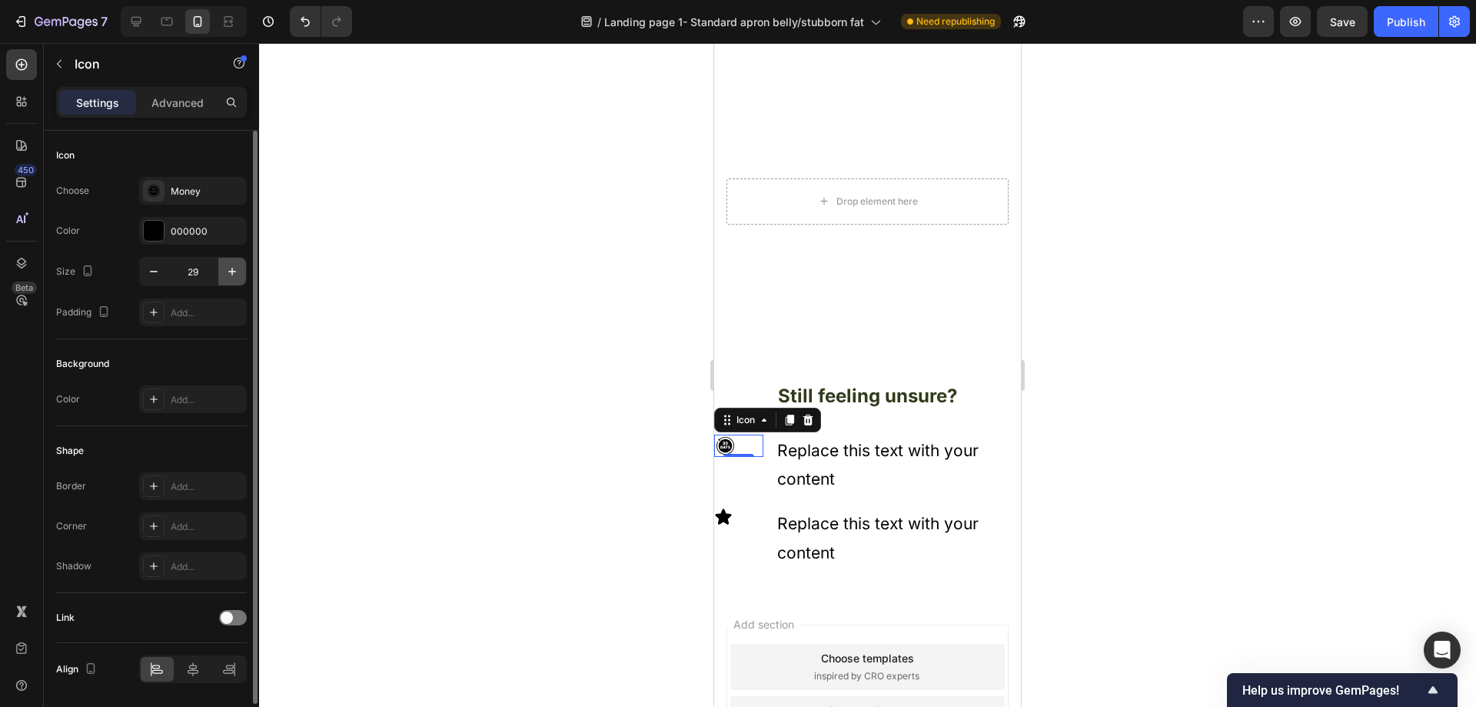
click at [231, 269] on icon "button" at bounding box center [231, 271] width 15 height 15
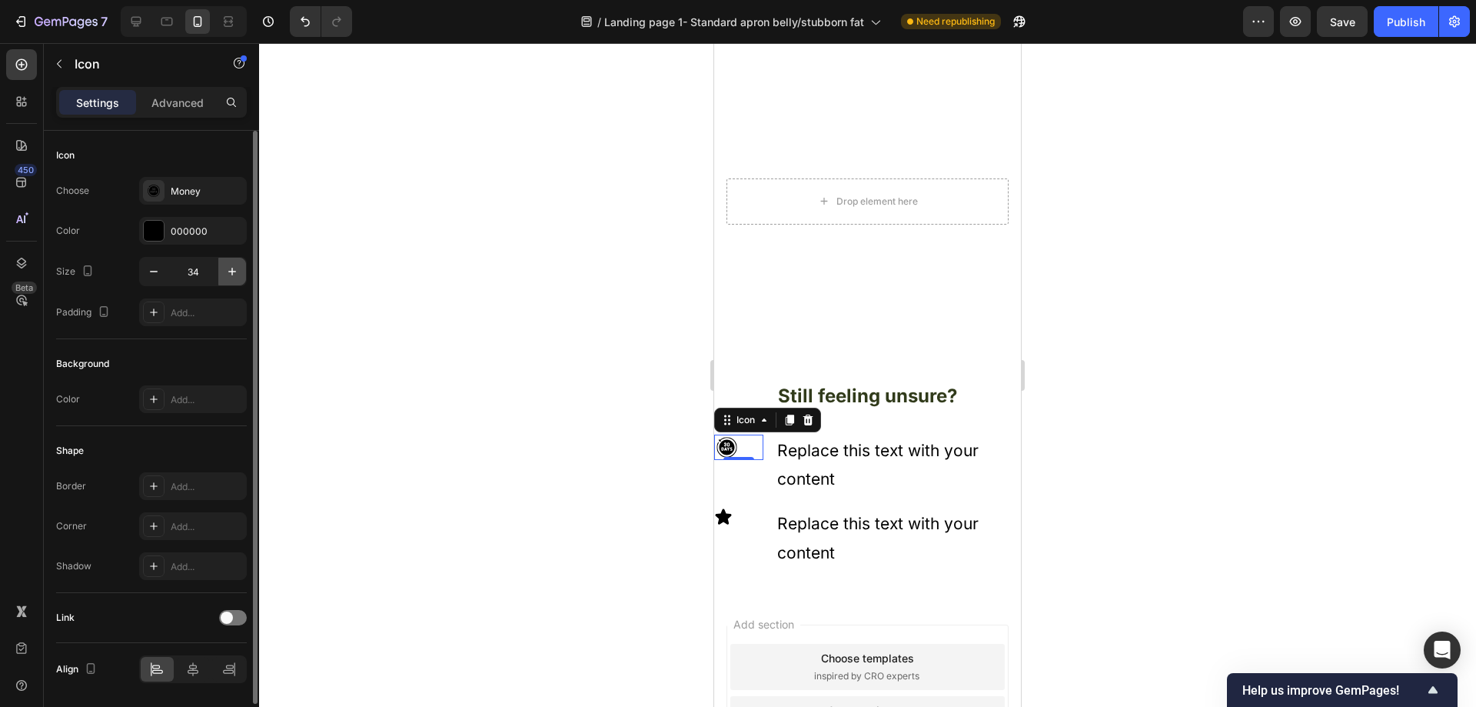
click at [231, 269] on icon "button" at bounding box center [231, 271] width 15 height 15
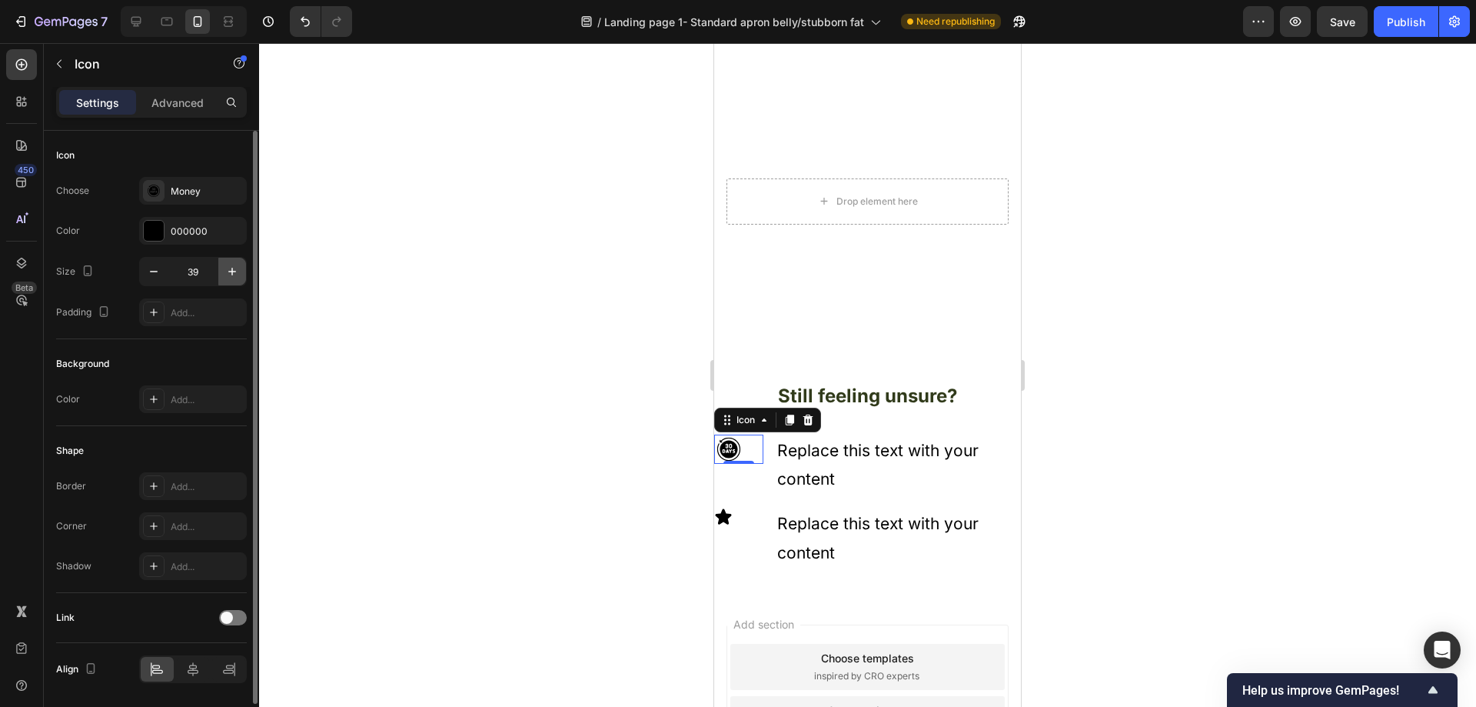
click at [231, 269] on icon "button" at bounding box center [231, 271] width 15 height 15
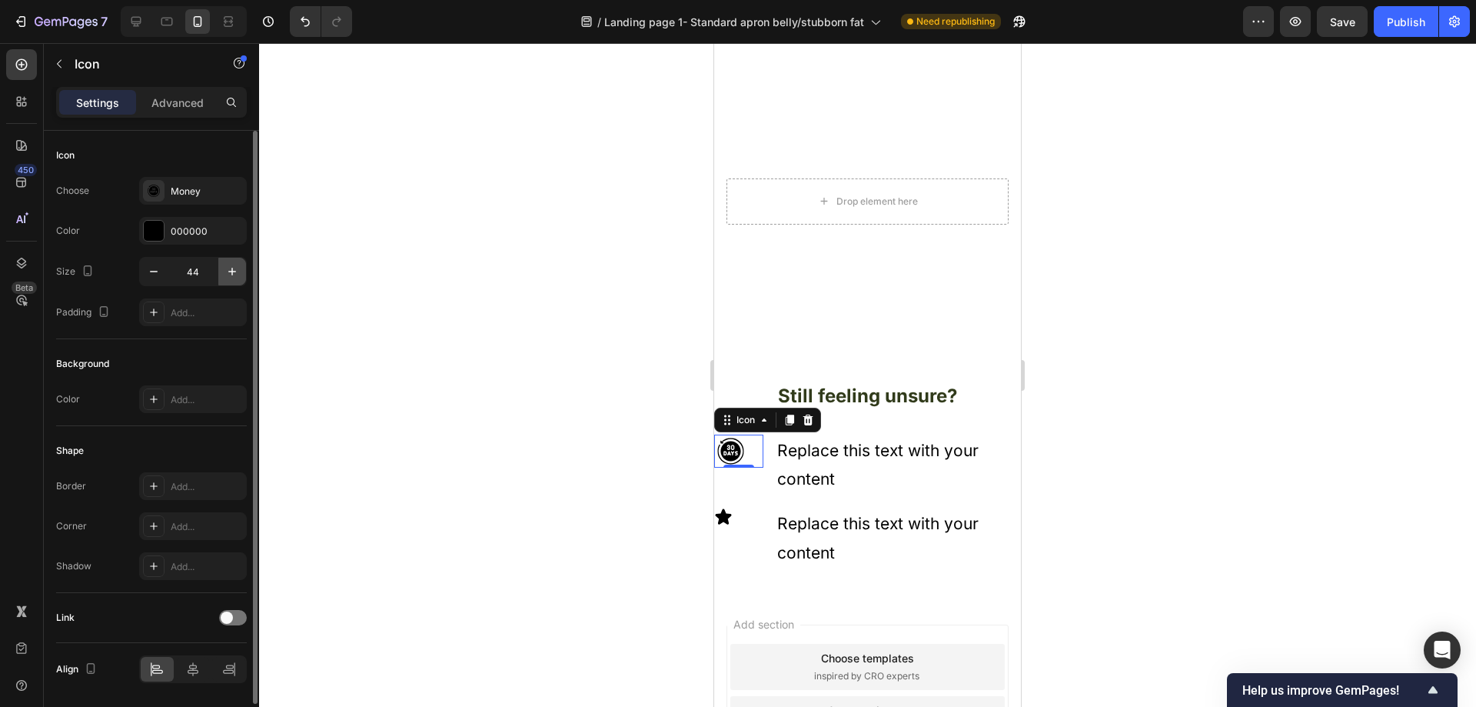
click at [231, 269] on icon "button" at bounding box center [231, 271] width 15 height 15
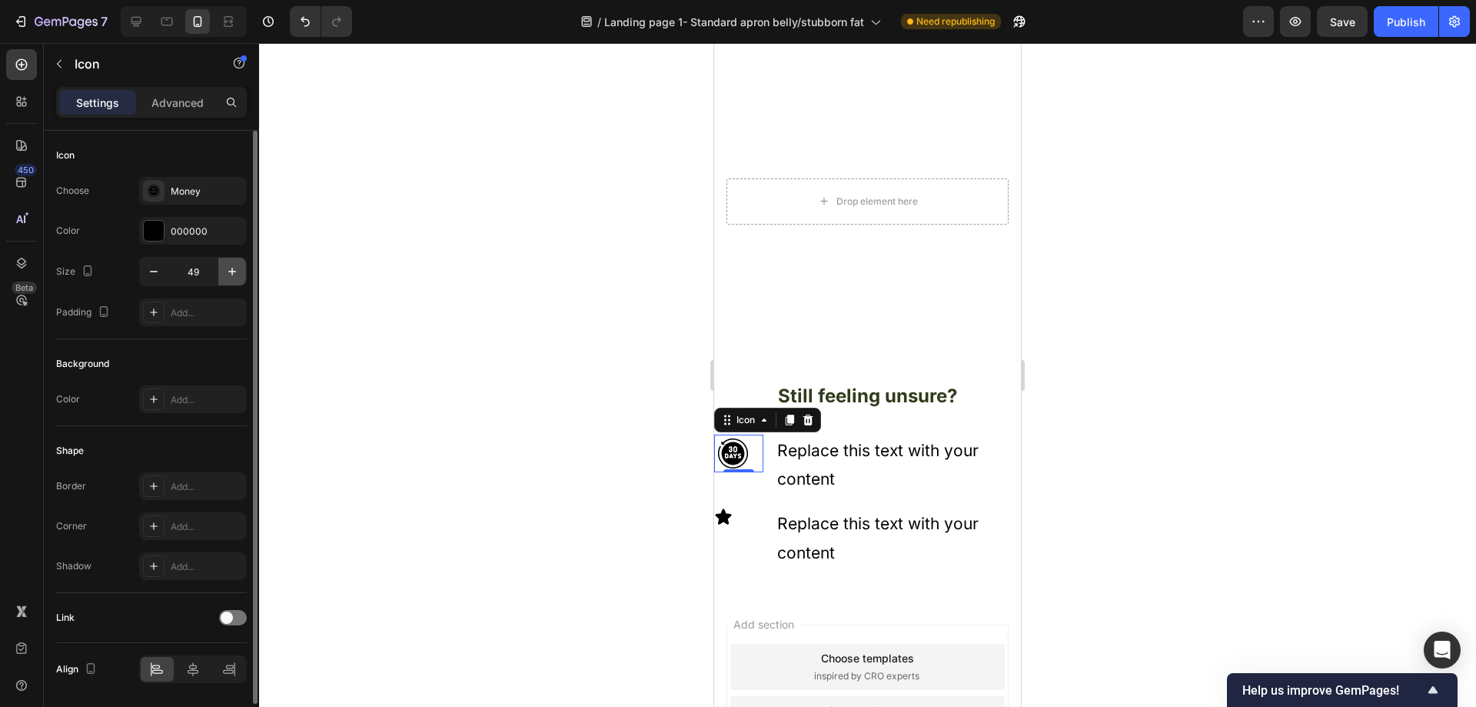
click at [231, 269] on icon "button" at bounding box center [231, 271] width 15 height 15
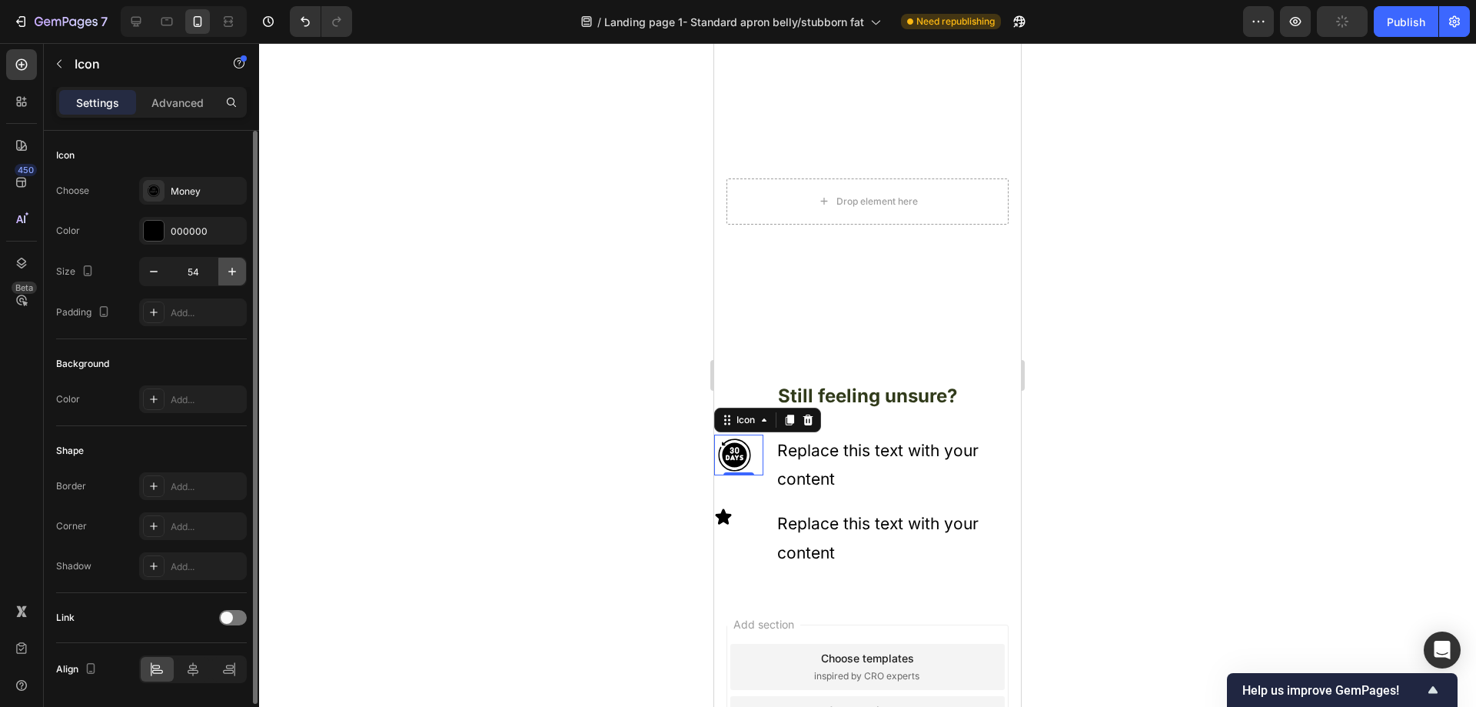
click at [231, 269] on icon "button" at bounding box center [231, 271] width 15 height 15
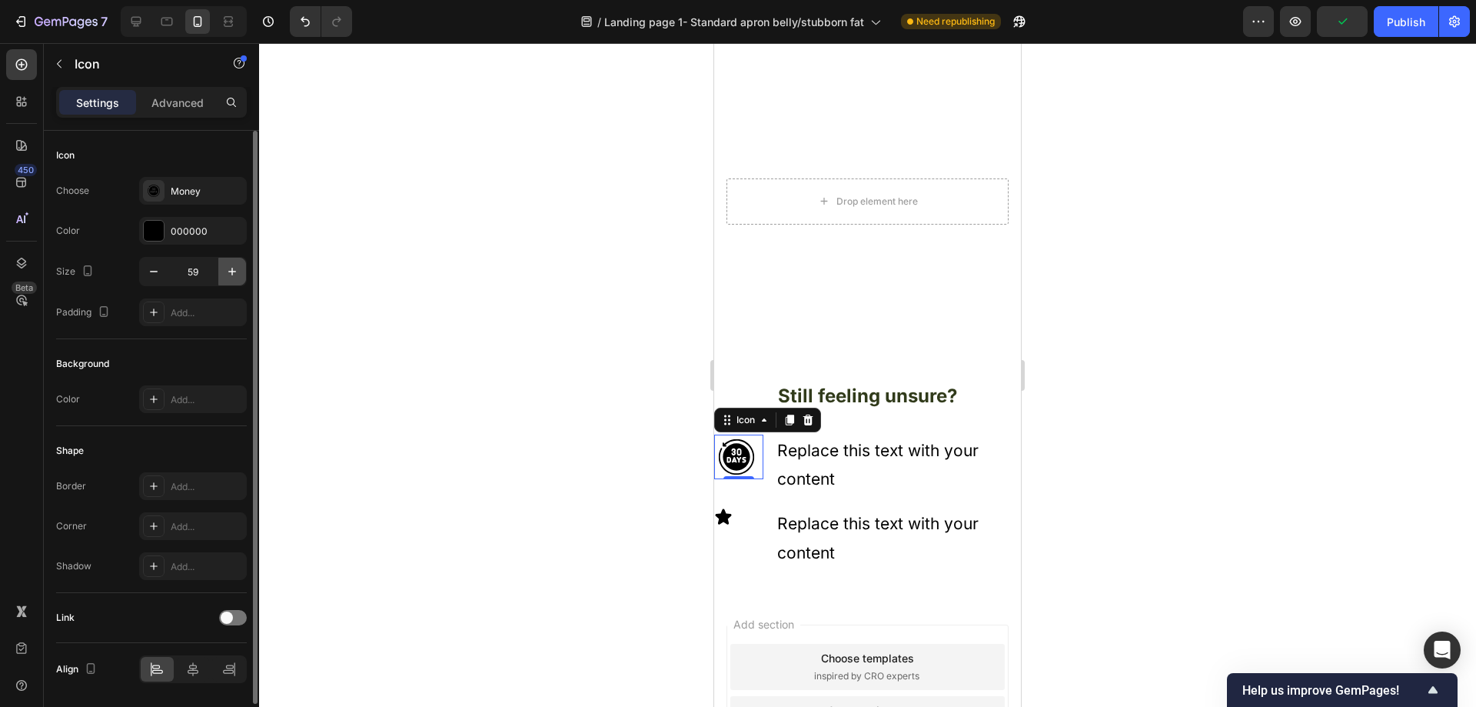
click at [231, 269] on icon "button" at bounding box center [231, 271] width 15 height 15
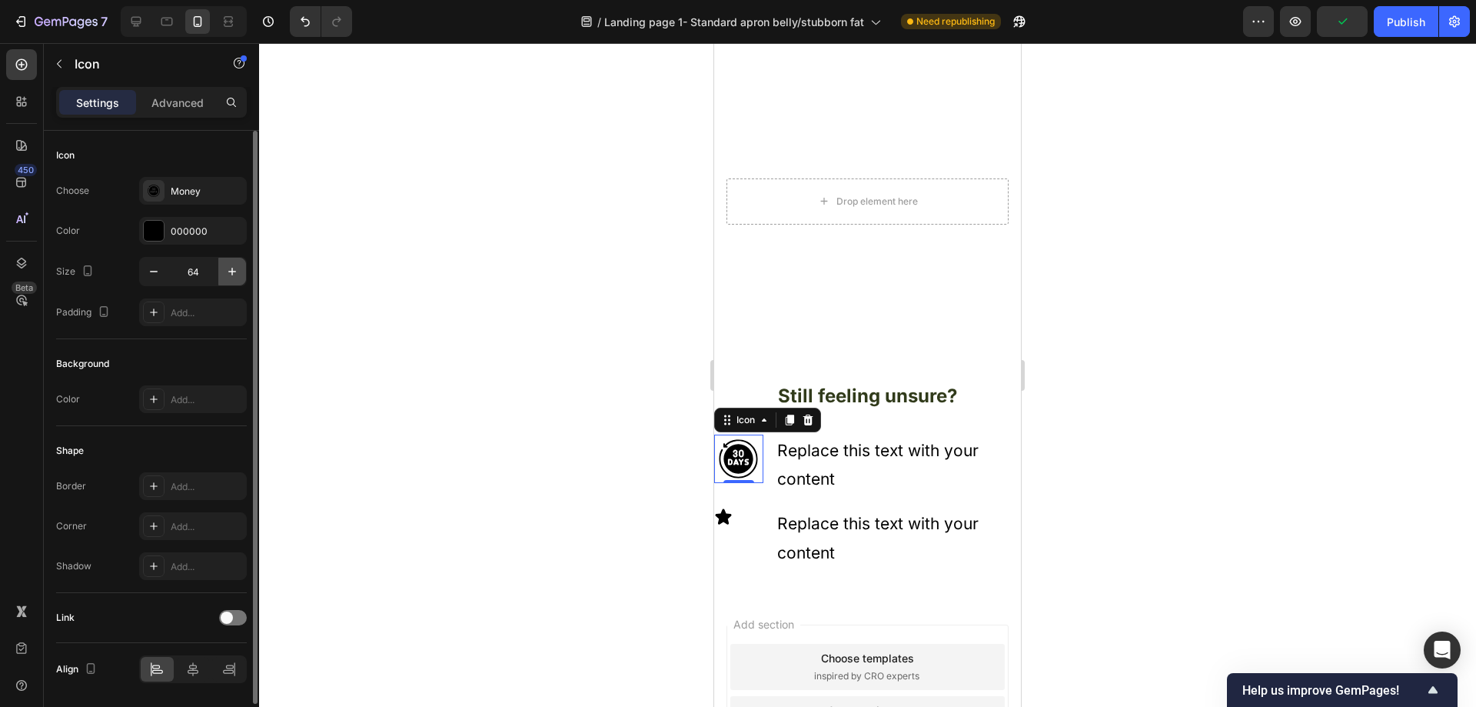
click at [231, 269] on icon "button" at bounding box center [231, 271] width 15 height 15
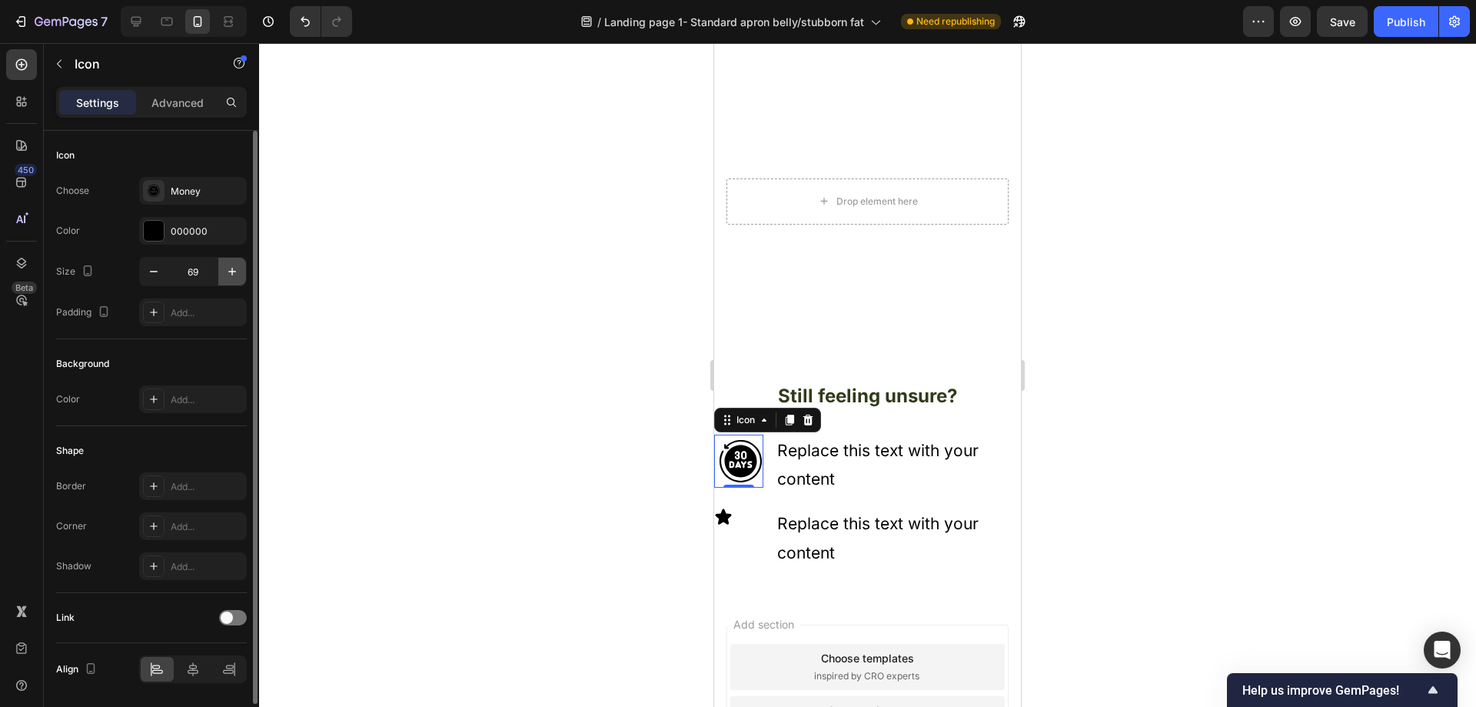
click at [231, 269] on icon "button" at bounding box center [231, 271] width 15 height 15
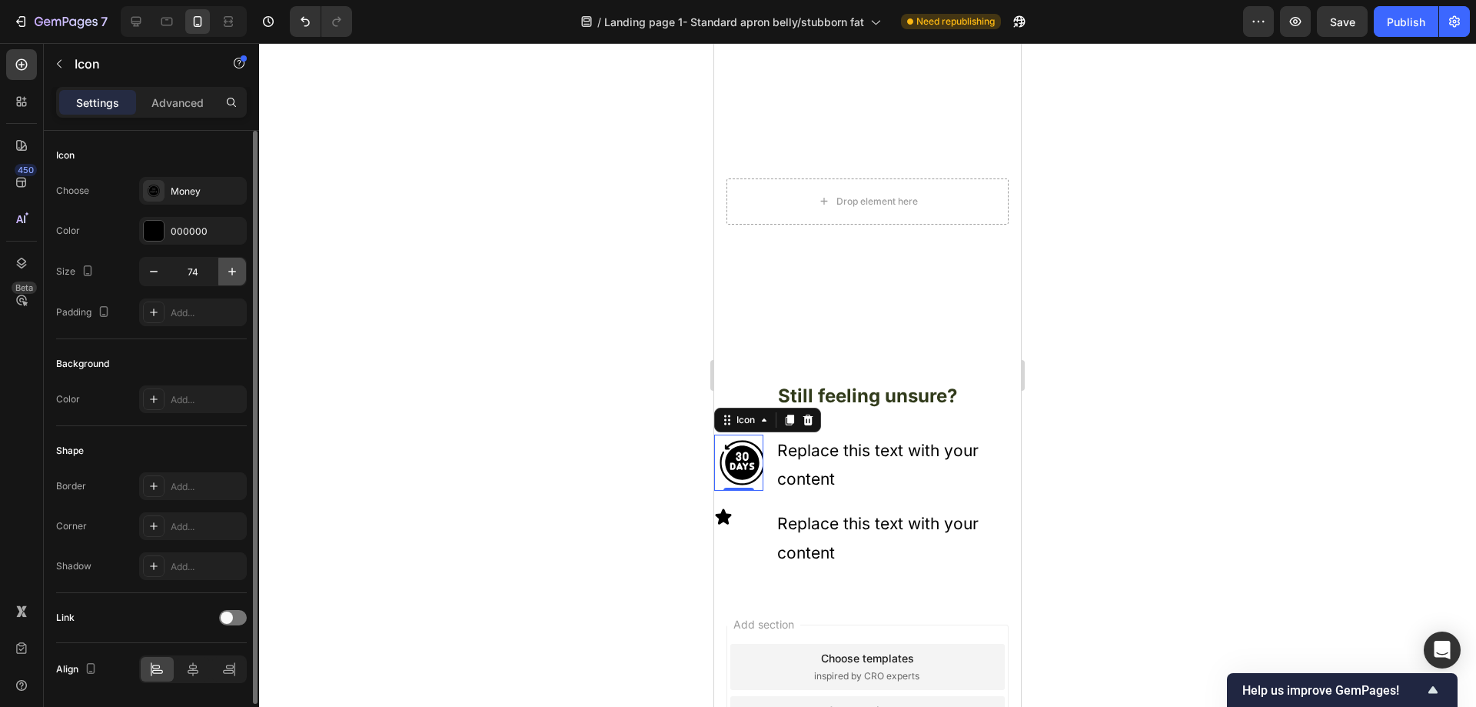
click at [231, 269] on icon "button" at bounding box center [231, 271] width 15 height 15
type input "76"
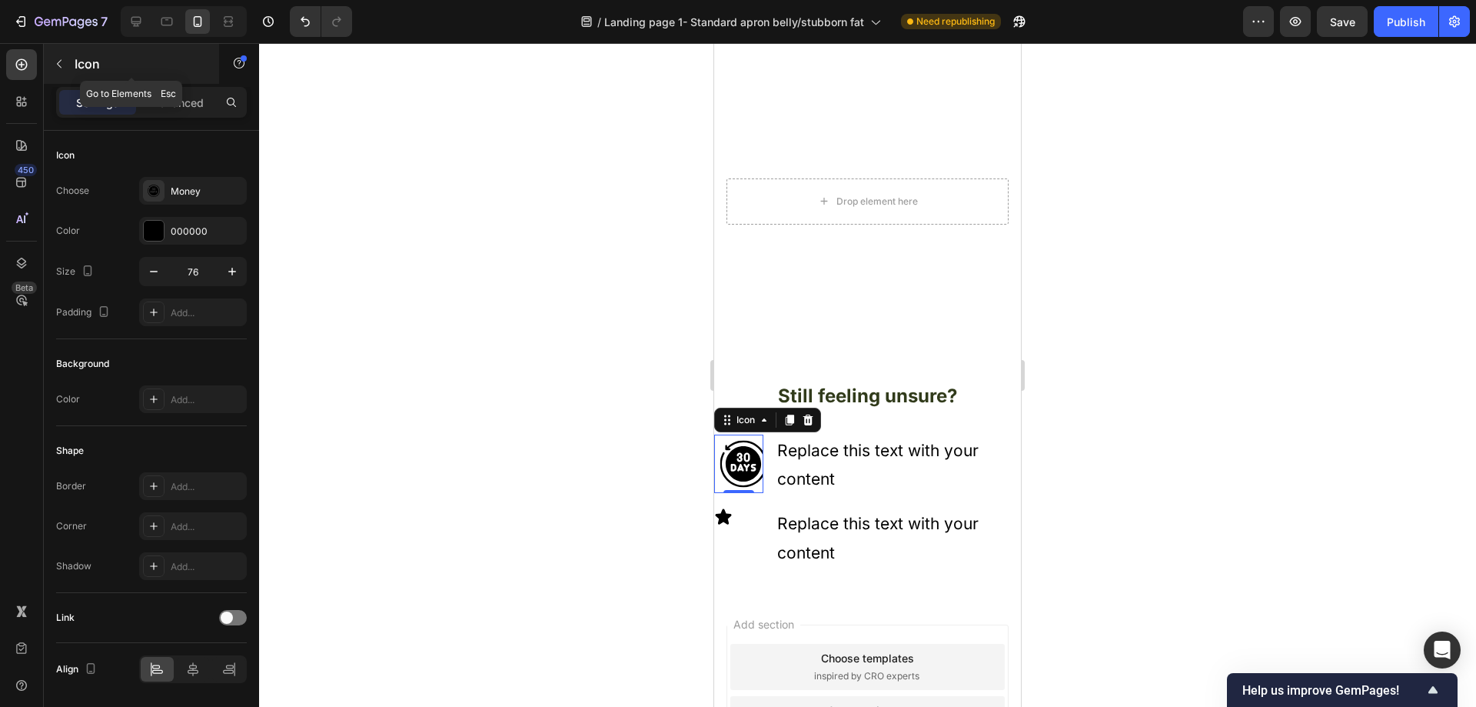
click at [62, 64] on icon "button" at bounding box center [59, 64] width 12 height 12
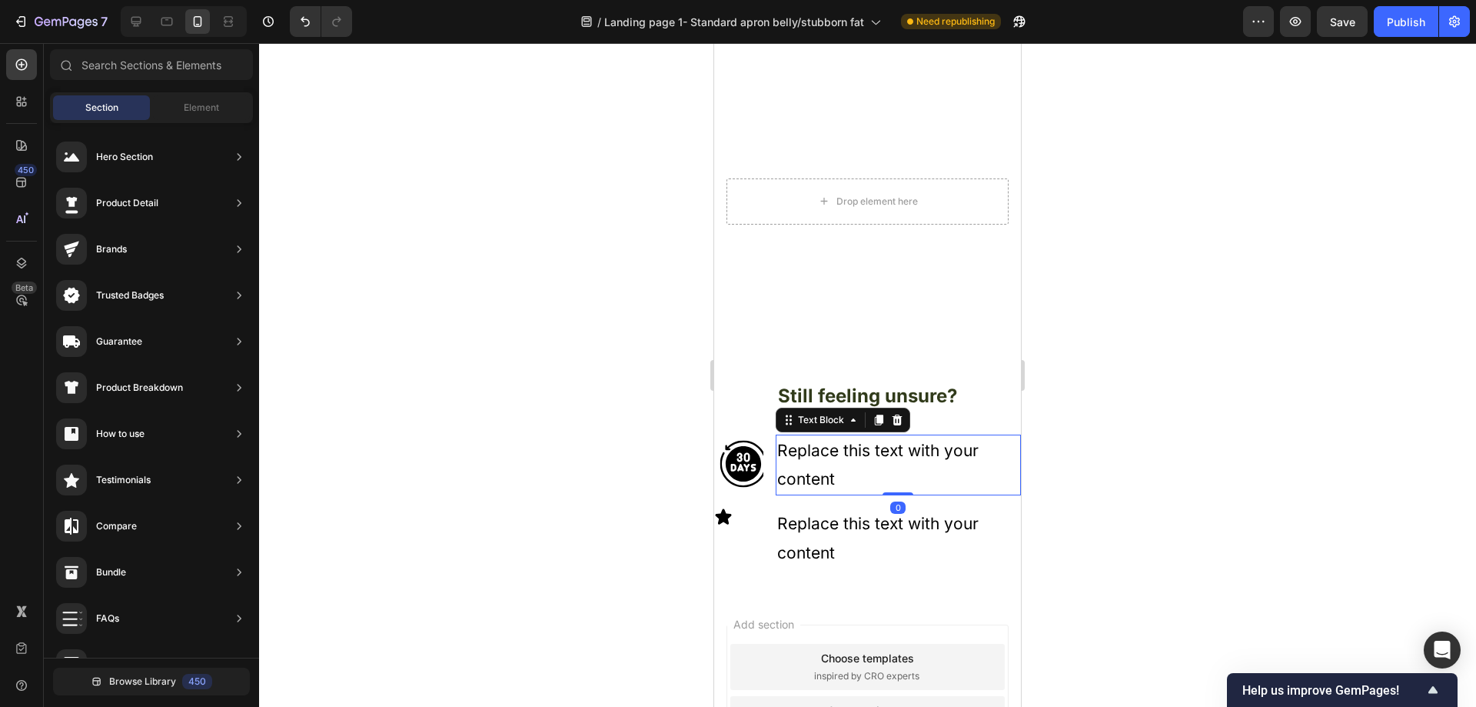
click at [865, 451] on div "Replace this text with your content" at bounding box center [898, 465] width 245 height 62
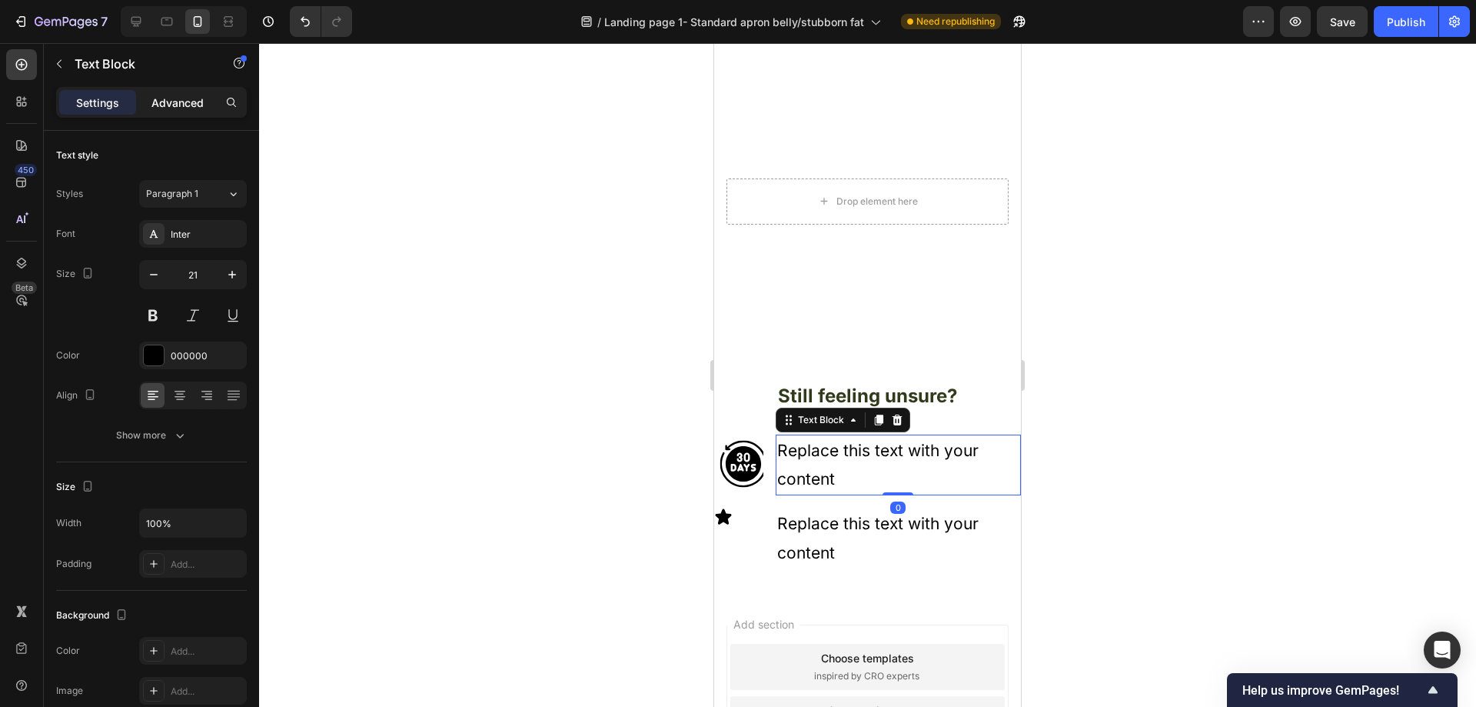
click at [163, 110] on p "Advanced" at bounding box center [177, 103] width 52 height 16
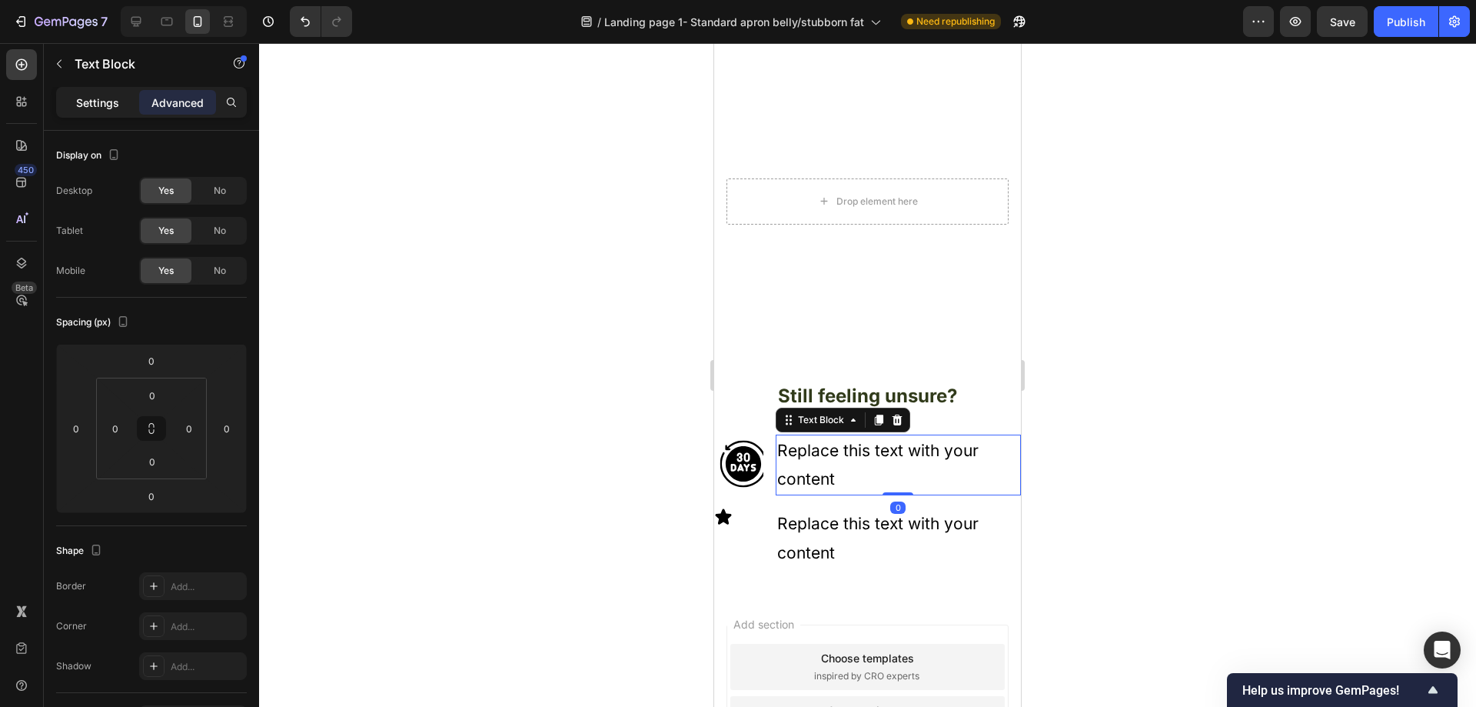
click at [111, 91] on div "Settings" at bounding box center [97, 102] width 77 height 25
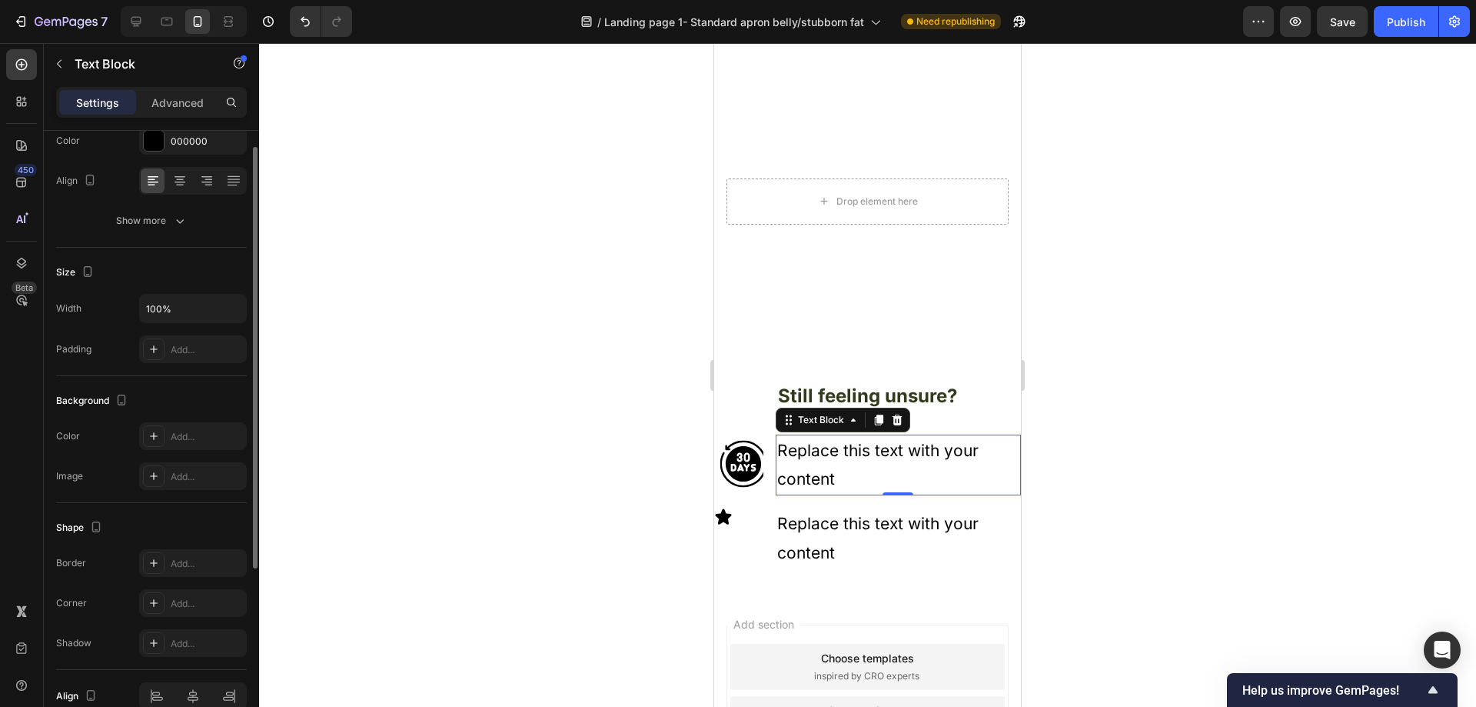
scroll to position [138, 0]
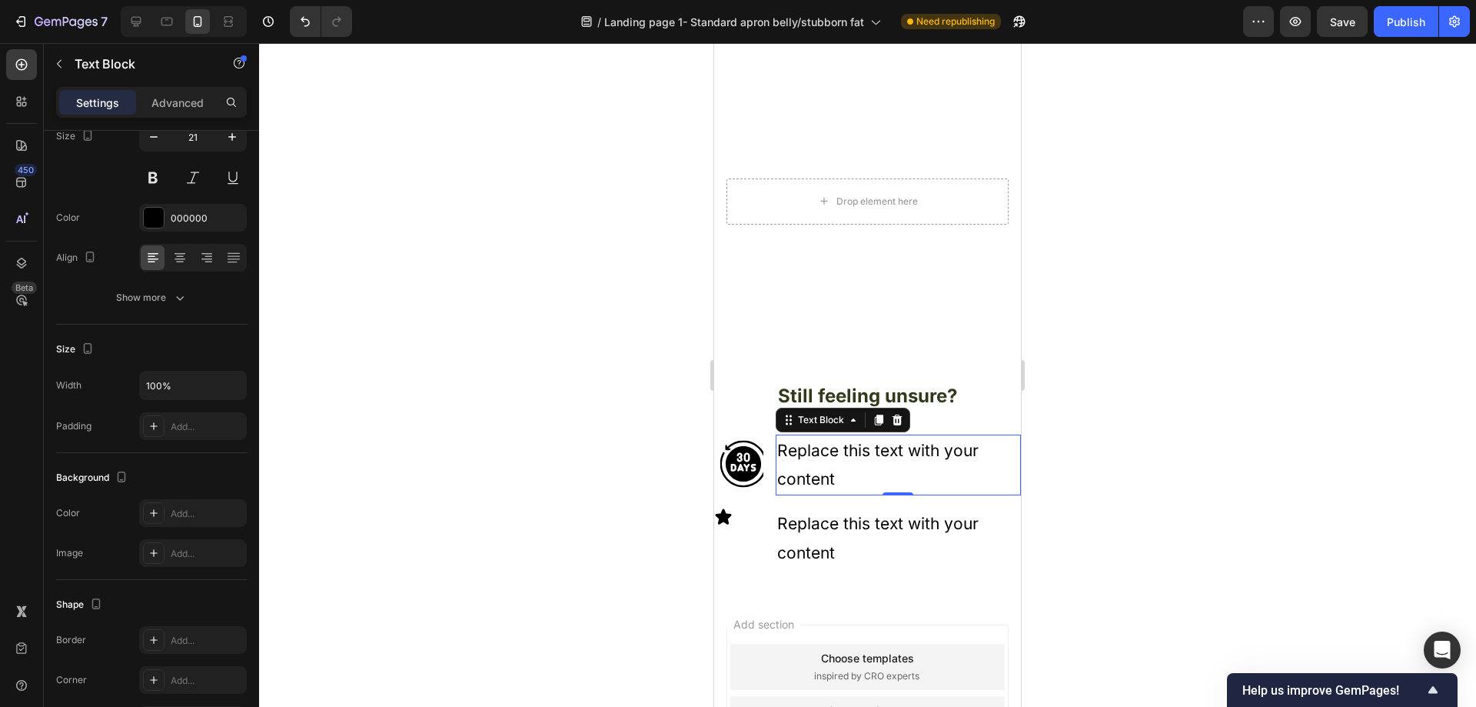
click at [984, 434] on div "Replace this text with your content" at bounding box center [898, 465] width 245 height 62
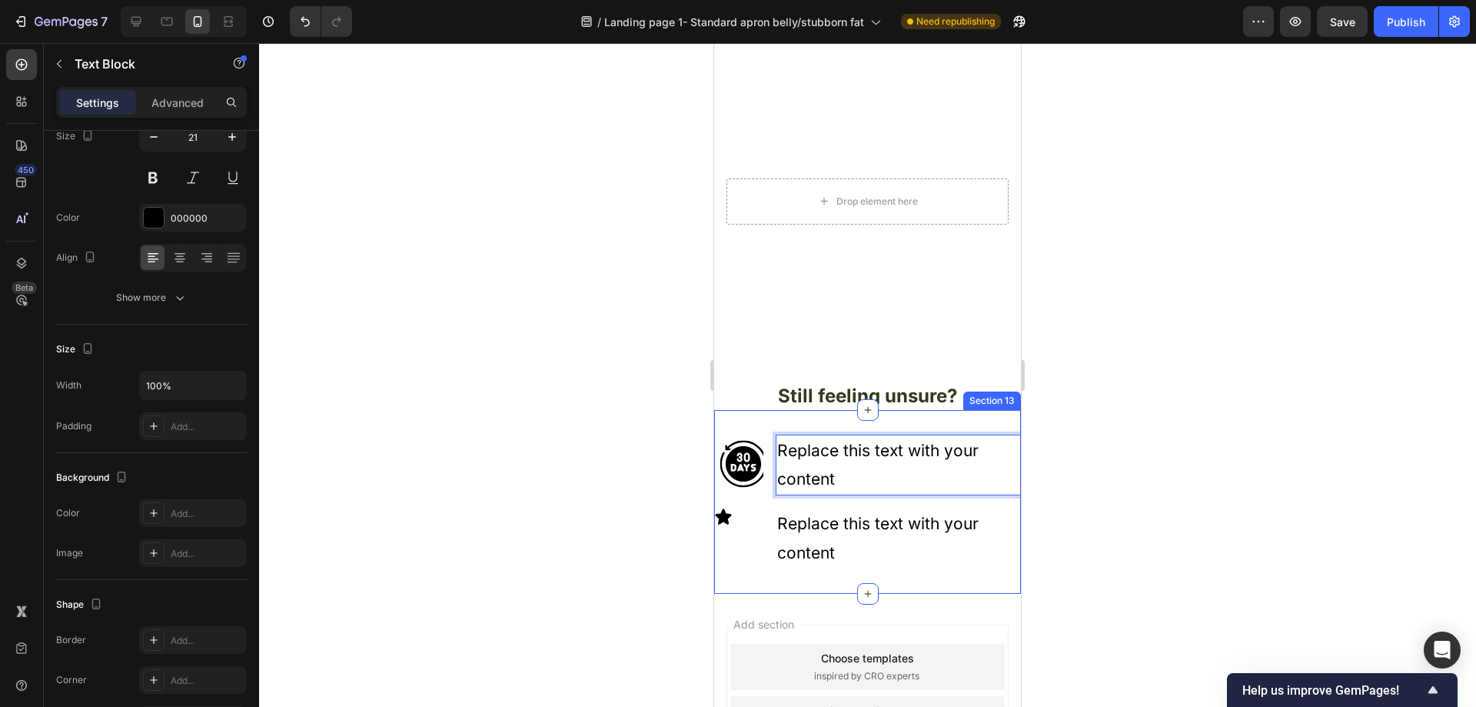
click at [994, 421] on div "Icon Replace this text with your content Text Block 0 Icon Replace this text wi…" at bounding box center [867, 502] width 307 height 184
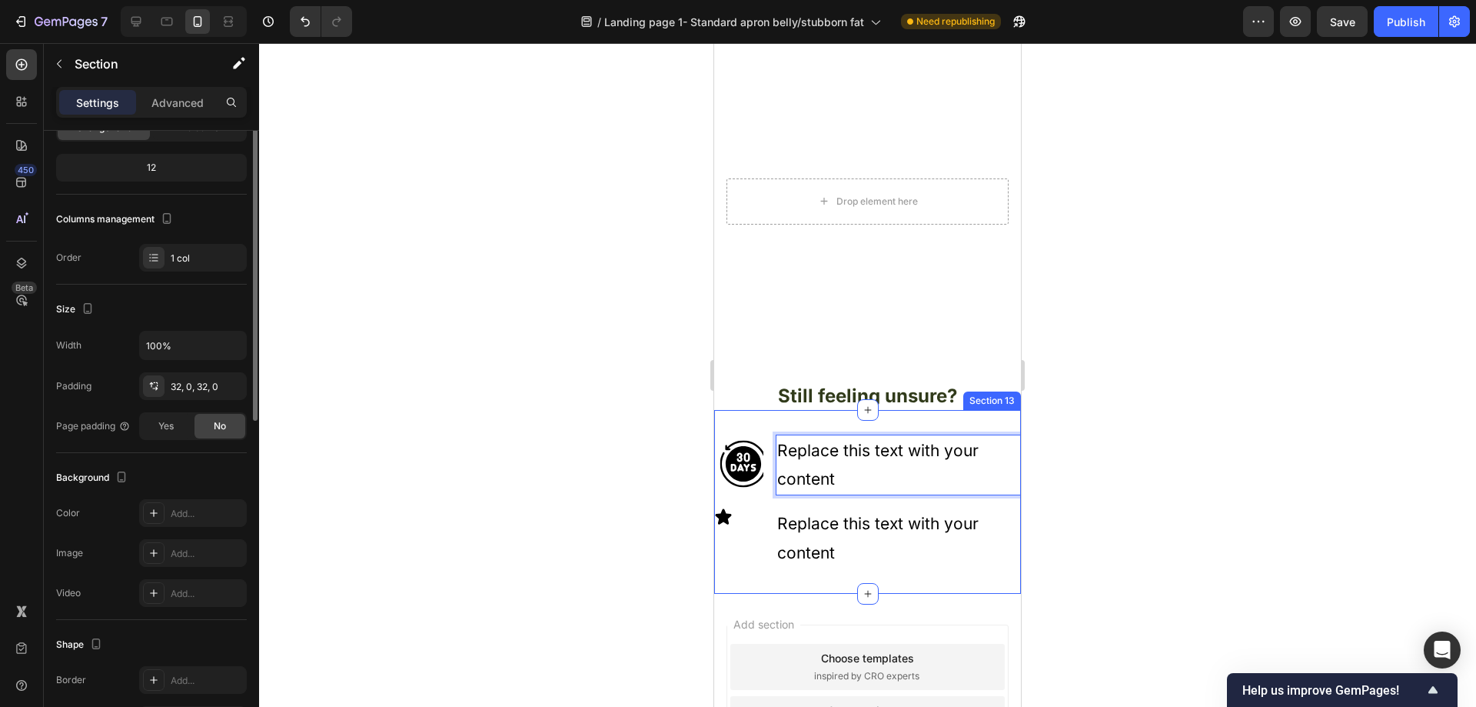
scroll to position [0, 0]
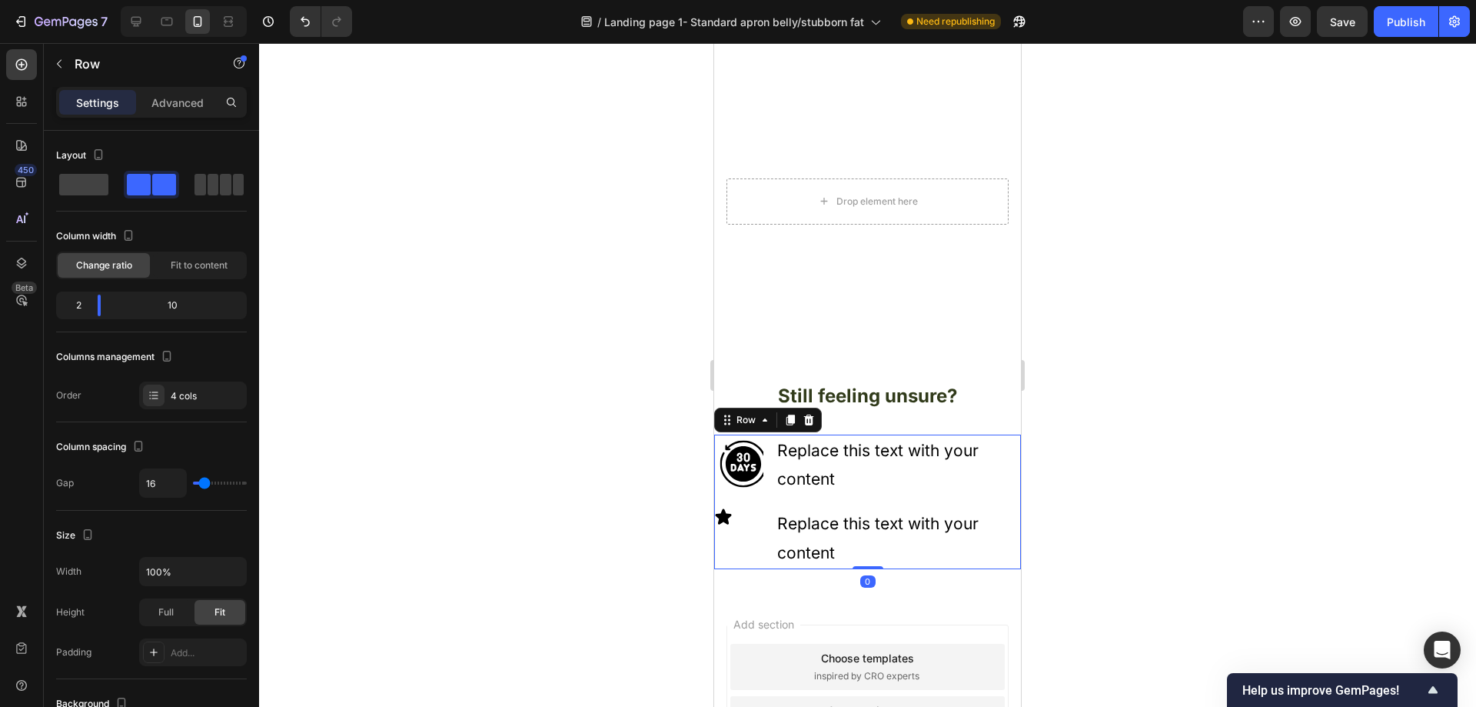
click at [769, 472] on div "Icon Replace this text with your content Text Block Icon Replace this text with…" at bounding box center [867, 501] width 307 height 135
click at [776, 476] on div "Replace this text with your content" at bounding box center [898, 465] width 245 height 62
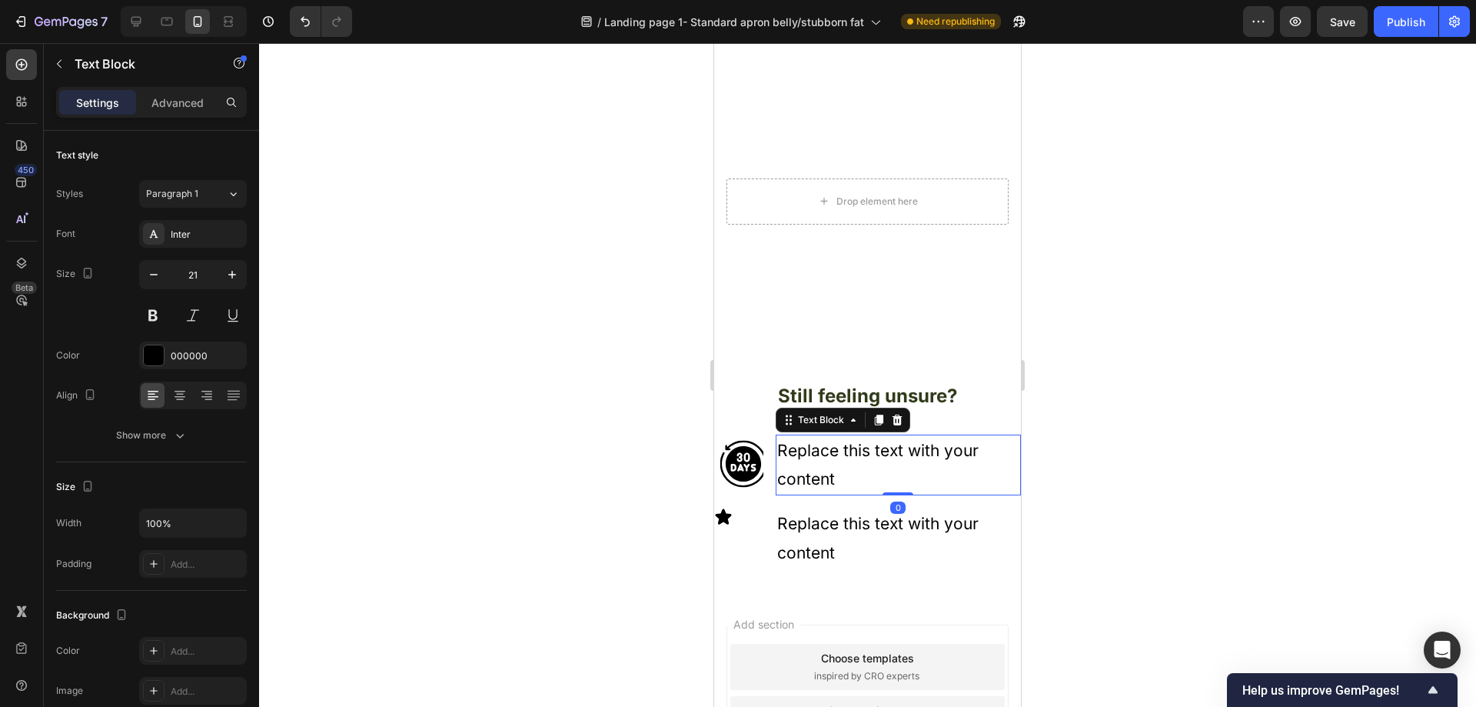
click at [772, 473] on div "Icon Replace this text with your content Text Block 0 Icon Replace this text wi…" at bounding box center [867, 501] width 307 height 135
click at [770, 474] on div "Icon Replace this text with your content Text Block 0 Icon Replace this text wi…" at bounding box center [867, 501] width 307 height 135
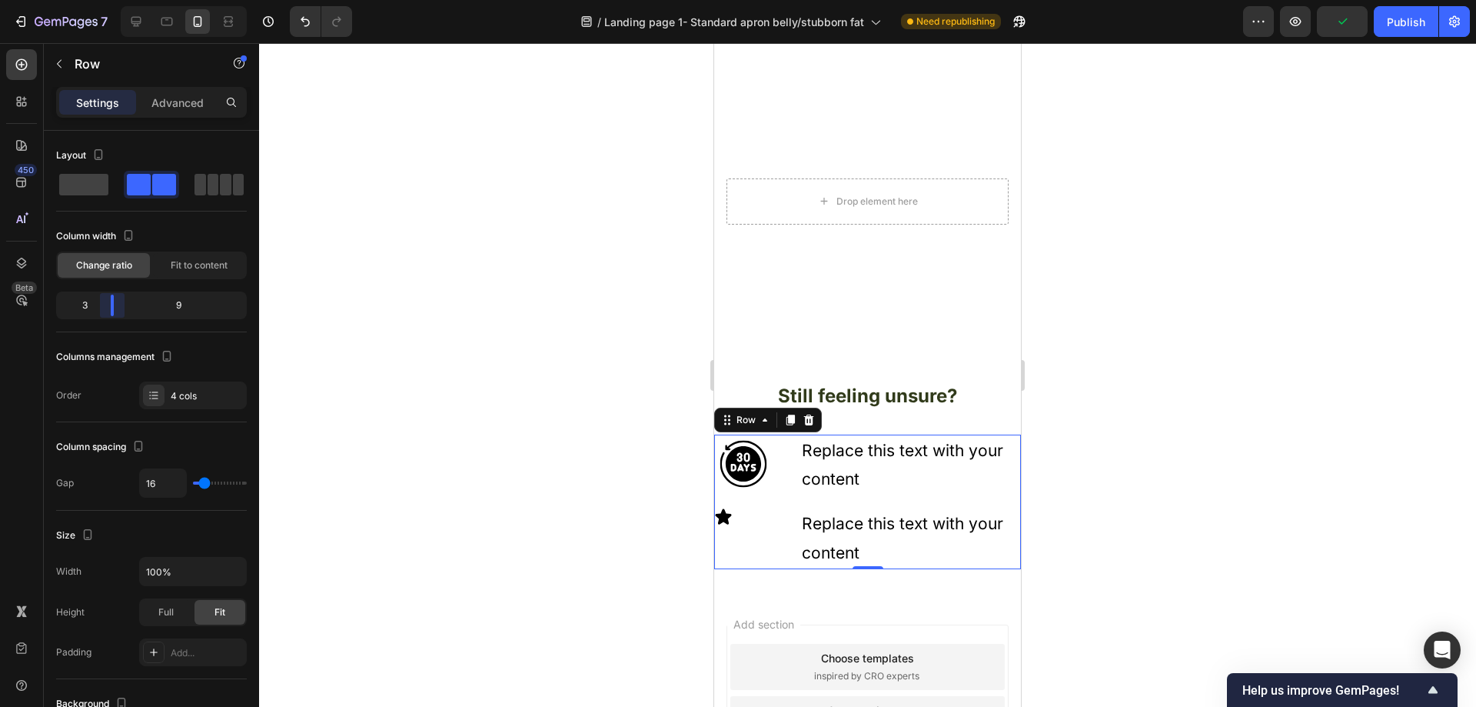
click at [106, 0] on body "7 Version history / Landing page 1- Standard apron belly/stubborn fat Need repu…" at bounding box center [738, 0] width 1476 height 0
drag, startPoint x: 483, startPoint y: 404, endPoint x: 550, endPoint y: 422, distance: 69.2
click at [484, 406] on div at bounding box center [867, 374] width 1217 height 663
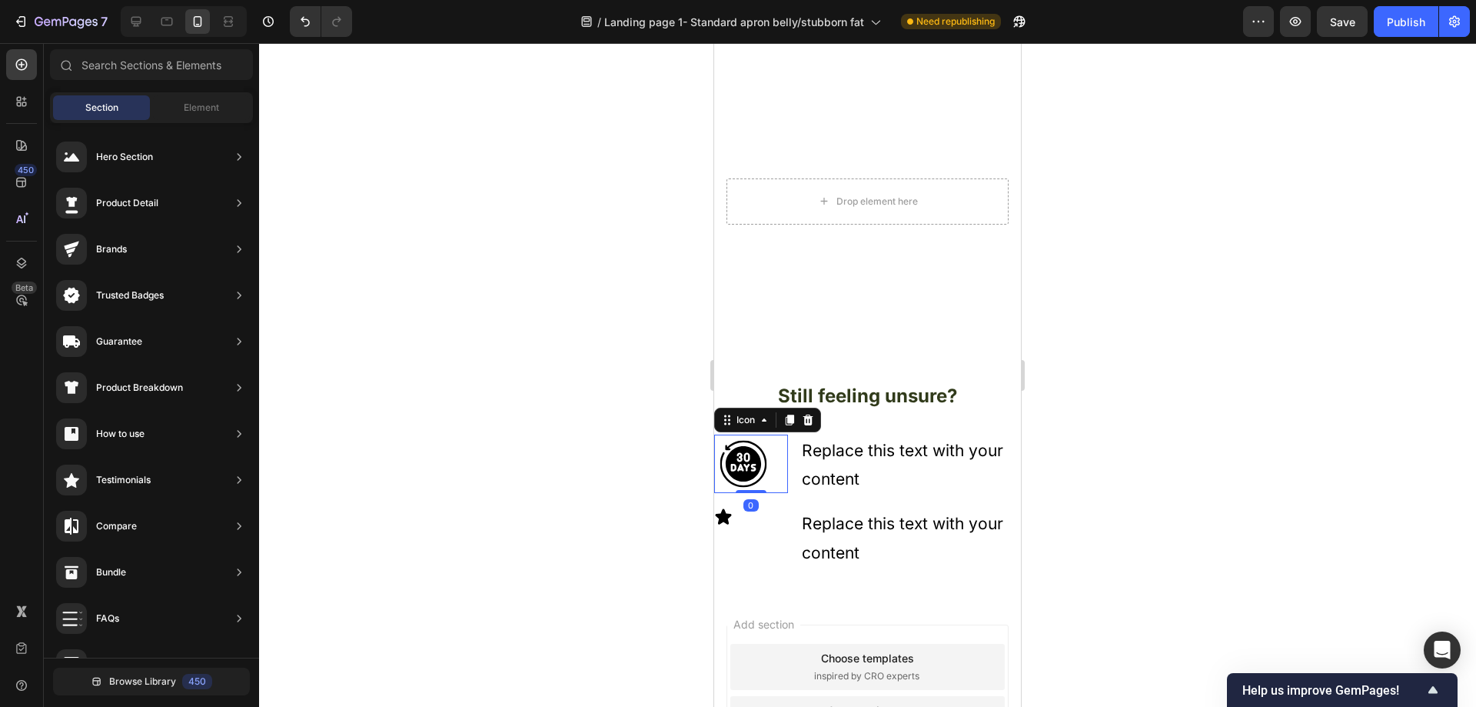
click at [773, 457] on div "Icon 0" at bounding box center [751, 463] width 74 height 58
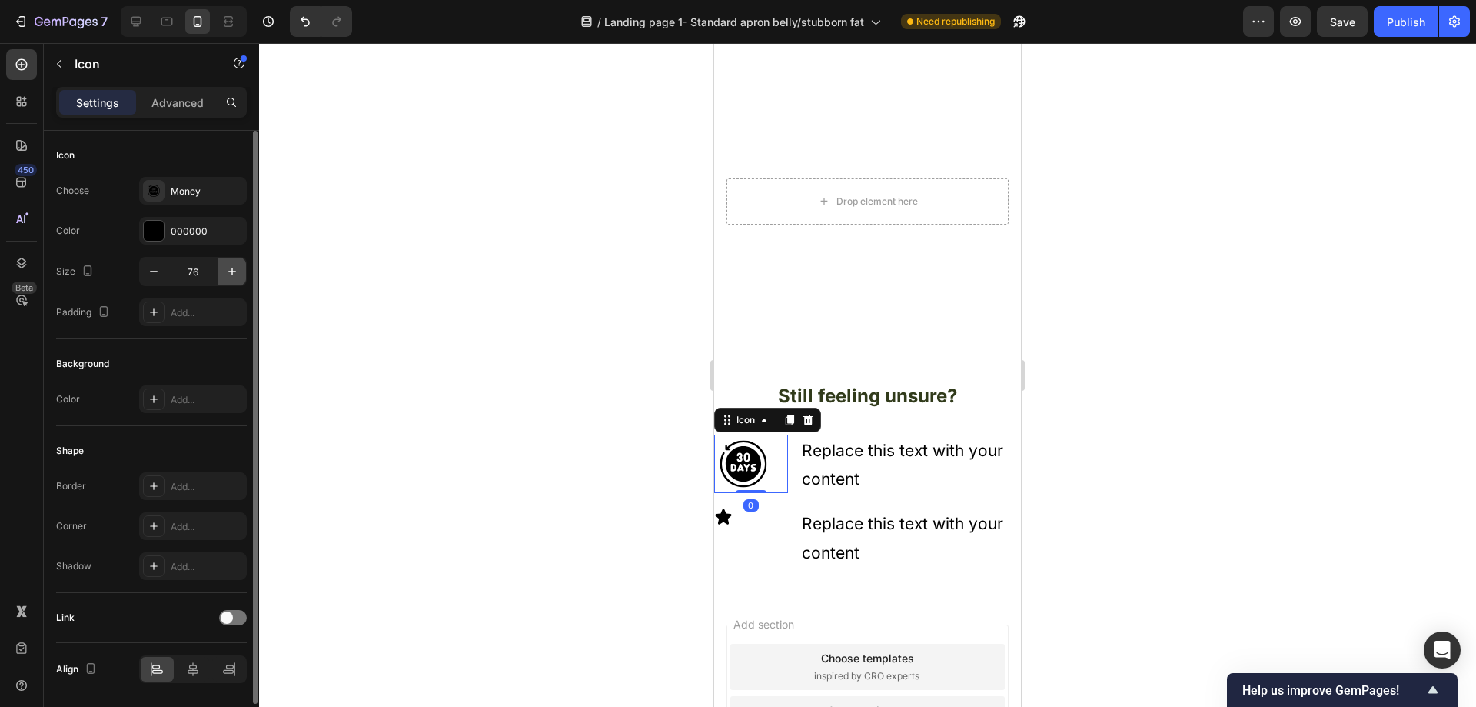
click at [220, 277] on button "button" at bounding box center [232, 272] width 28 height 28
click at [227, 274] on icon "button" at bounding box center [231, 271] width 15 height 15
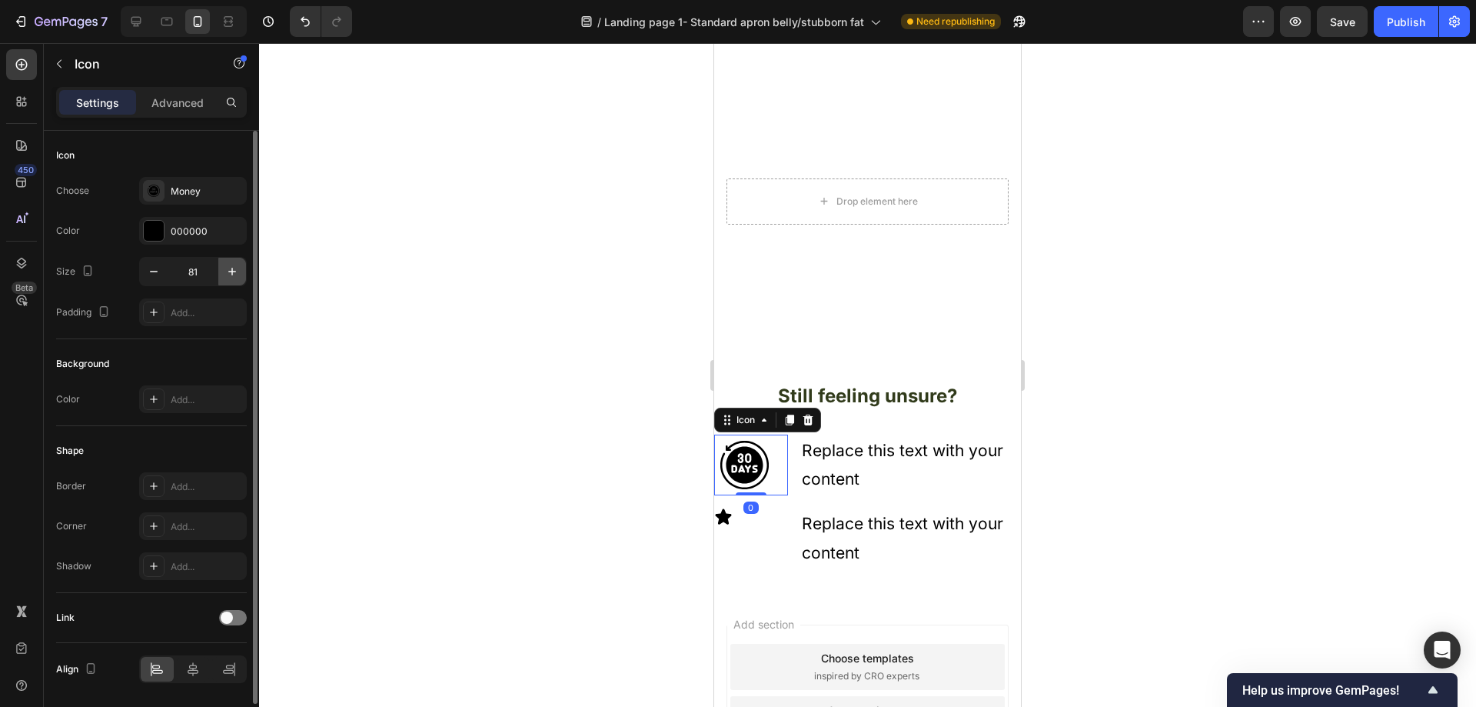
click at [227, 274] on icon "button" at bounding box center [231, 271] width 15 height 15
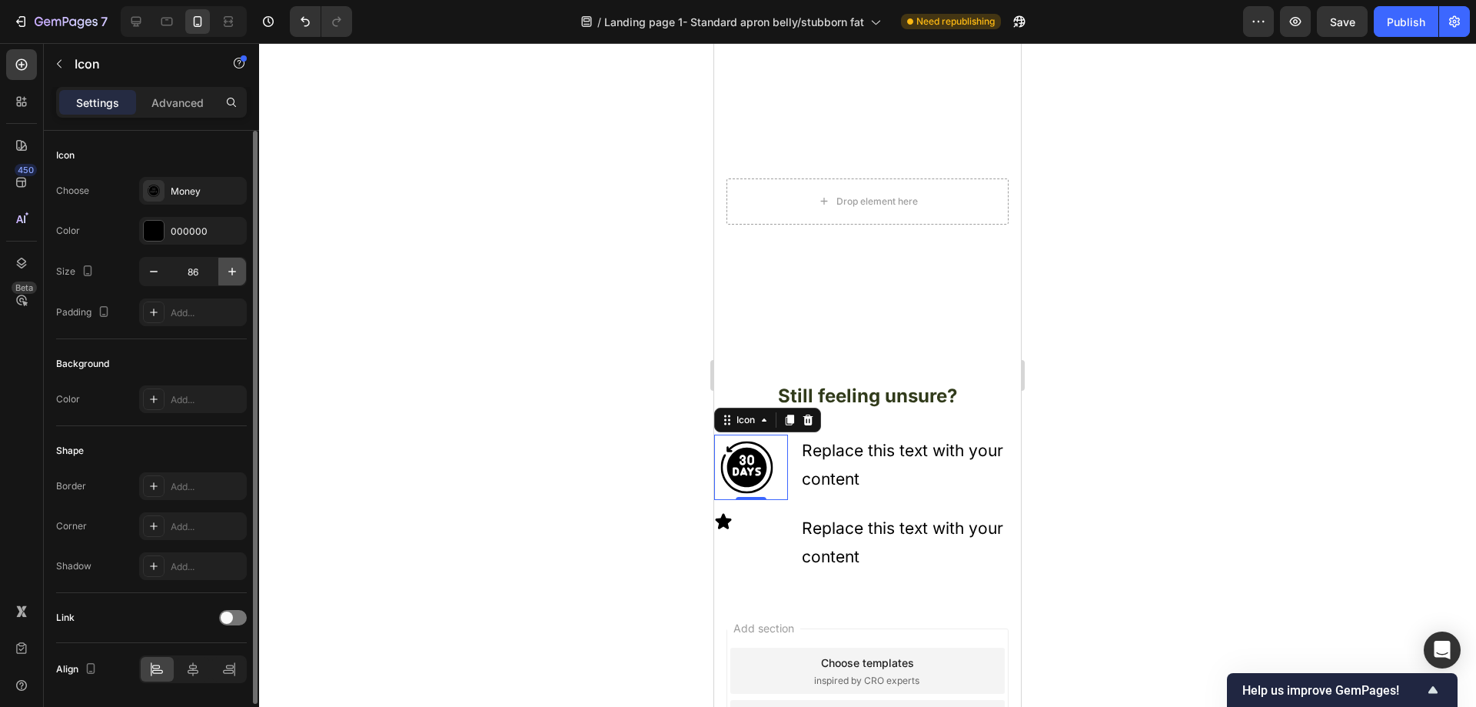
click at [227, 274] on icon "button" at bounding box center [231, 271] width 15 height 15
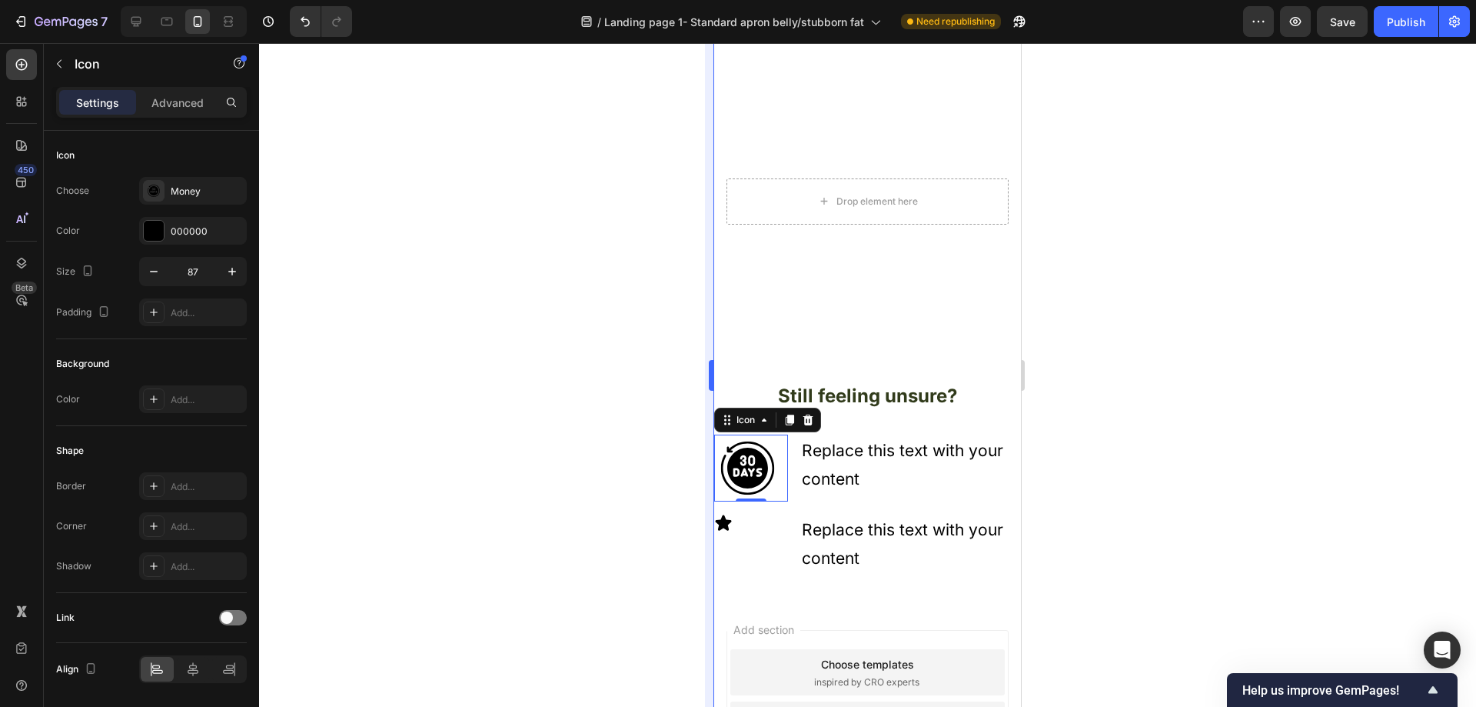
type input "88"
click at [893, 471] on p "Replace this text with your content" at bounding box center [911, 465] width 218 height 58
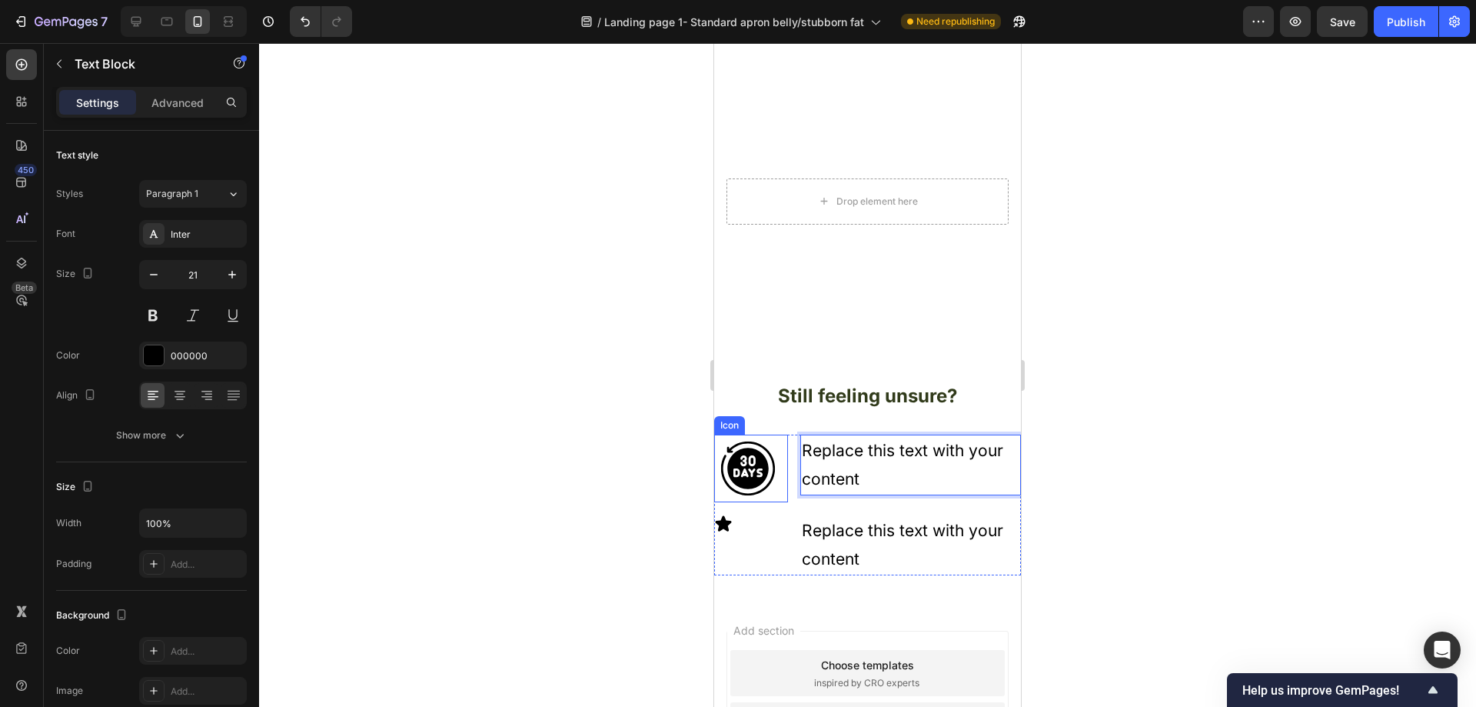
click at [742, 454] on icon at bounding box center [748, 468] width 68 height 68
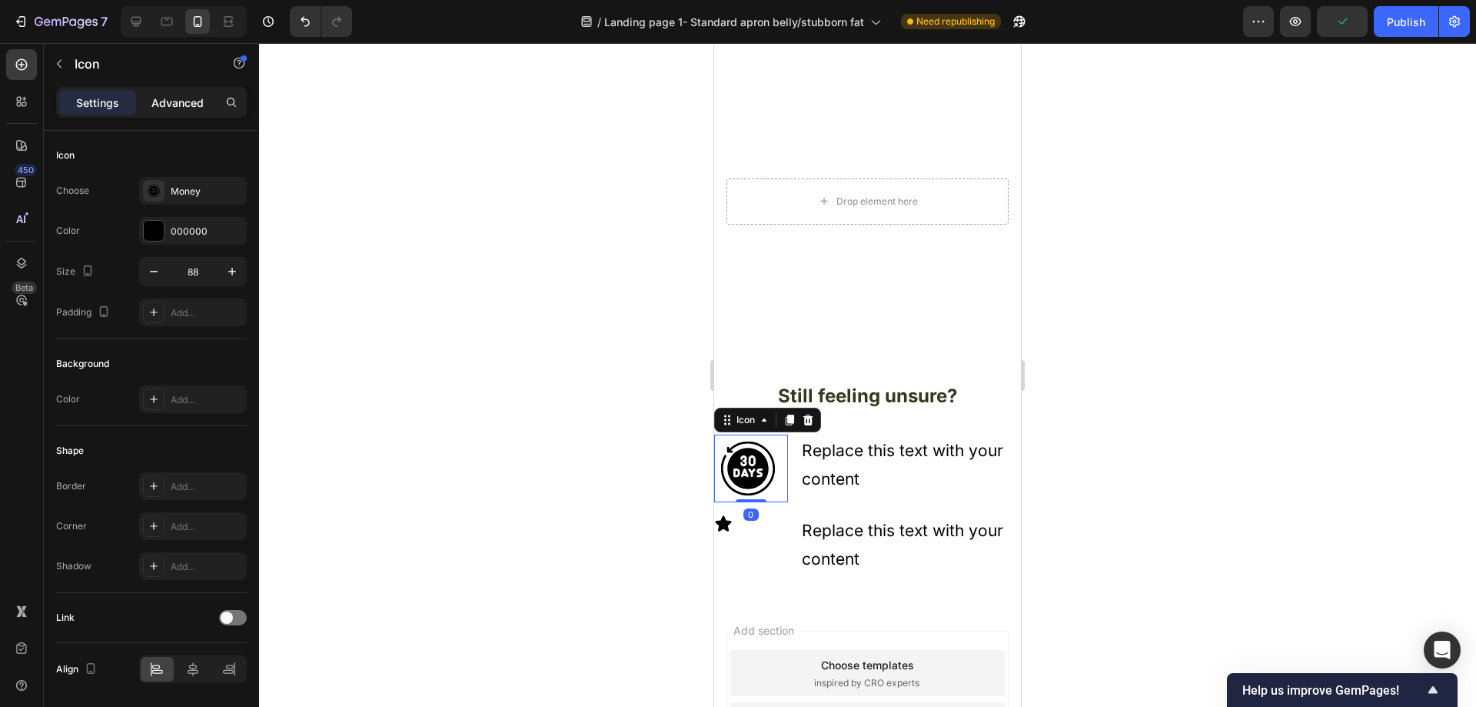
click at [164, 102] on p "Advanced" at bounding box center [177, 103] width 52 height 16
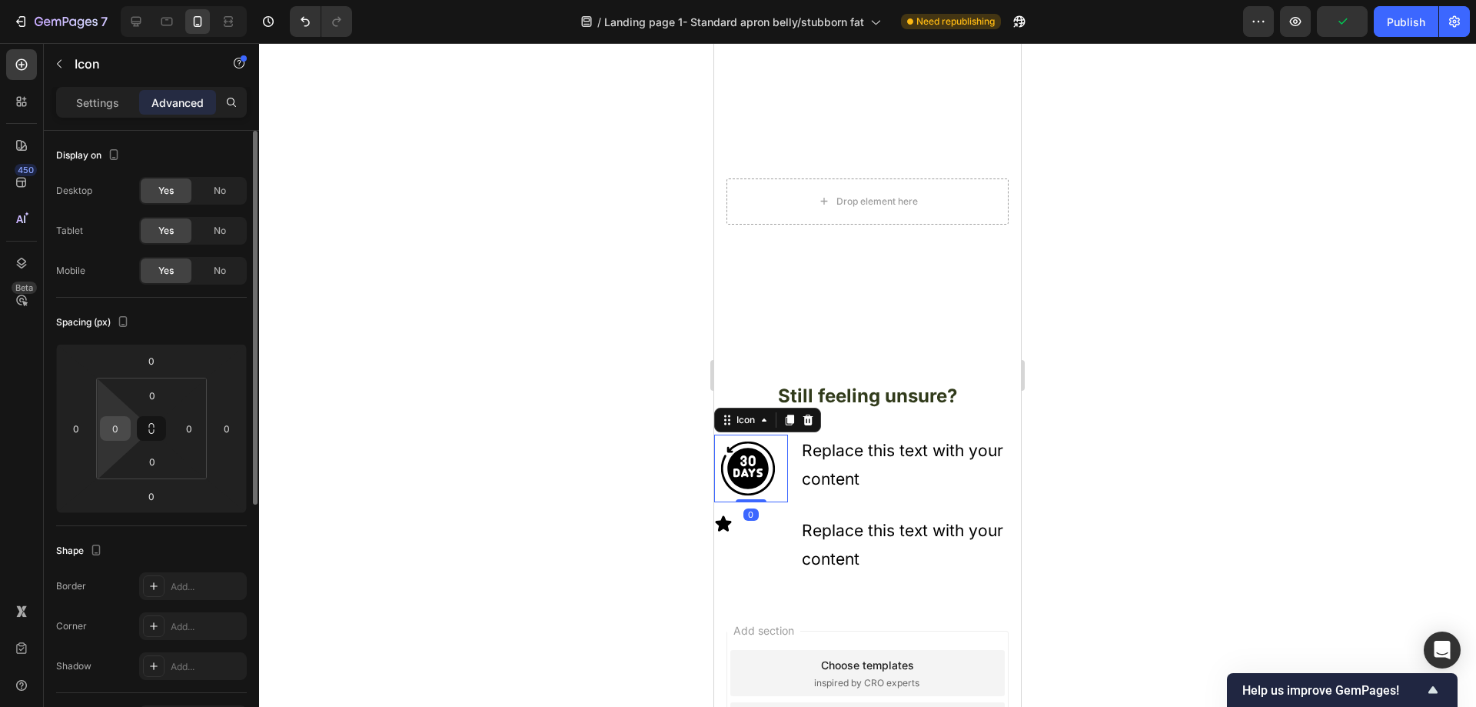
click at [122, 421] on input "0" at bounding box center [115, 428] width 23 height 23
type input "1"
type input "5"
click at [520, 468] on div at bounding box center [867, 374] width 1217 height 663
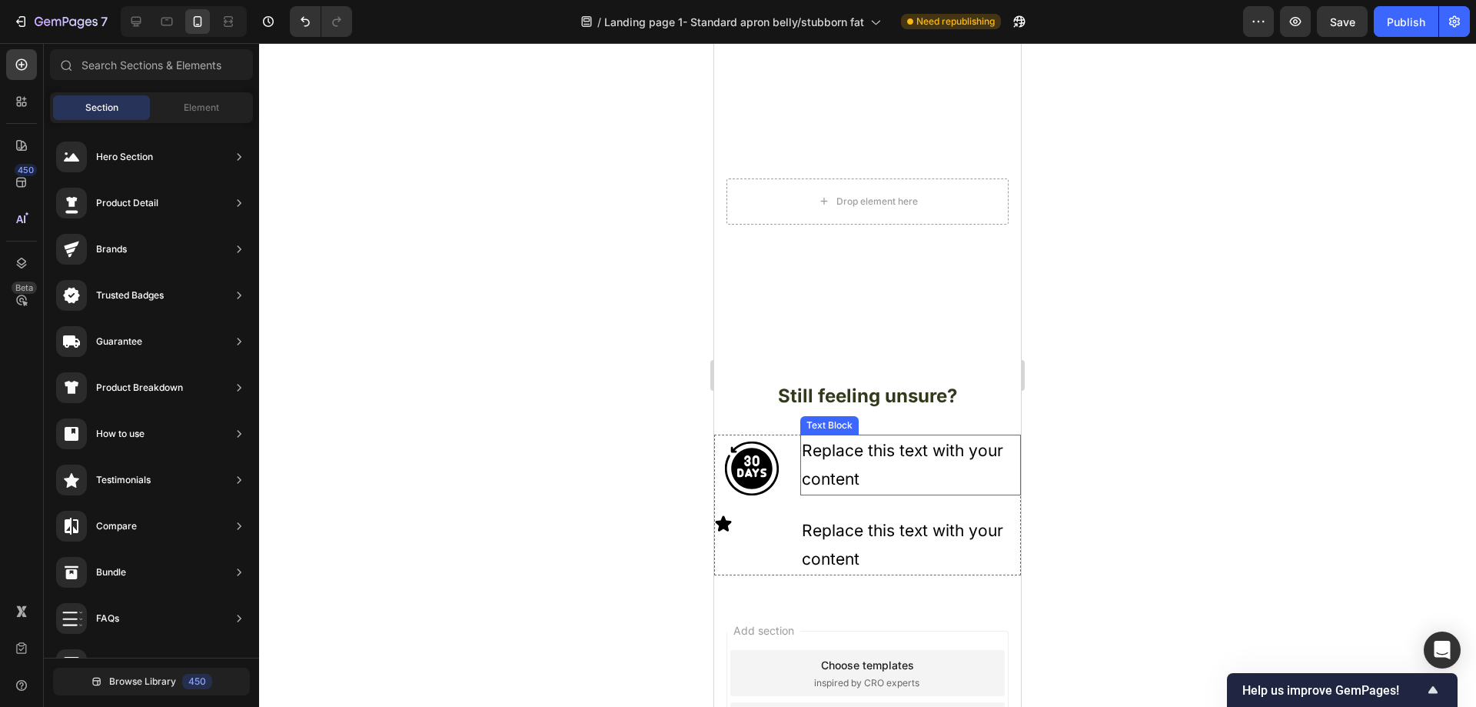
click at [890, 459] on p "Replace this text with your content" at bounding box center [911, 465] width 218 height 58
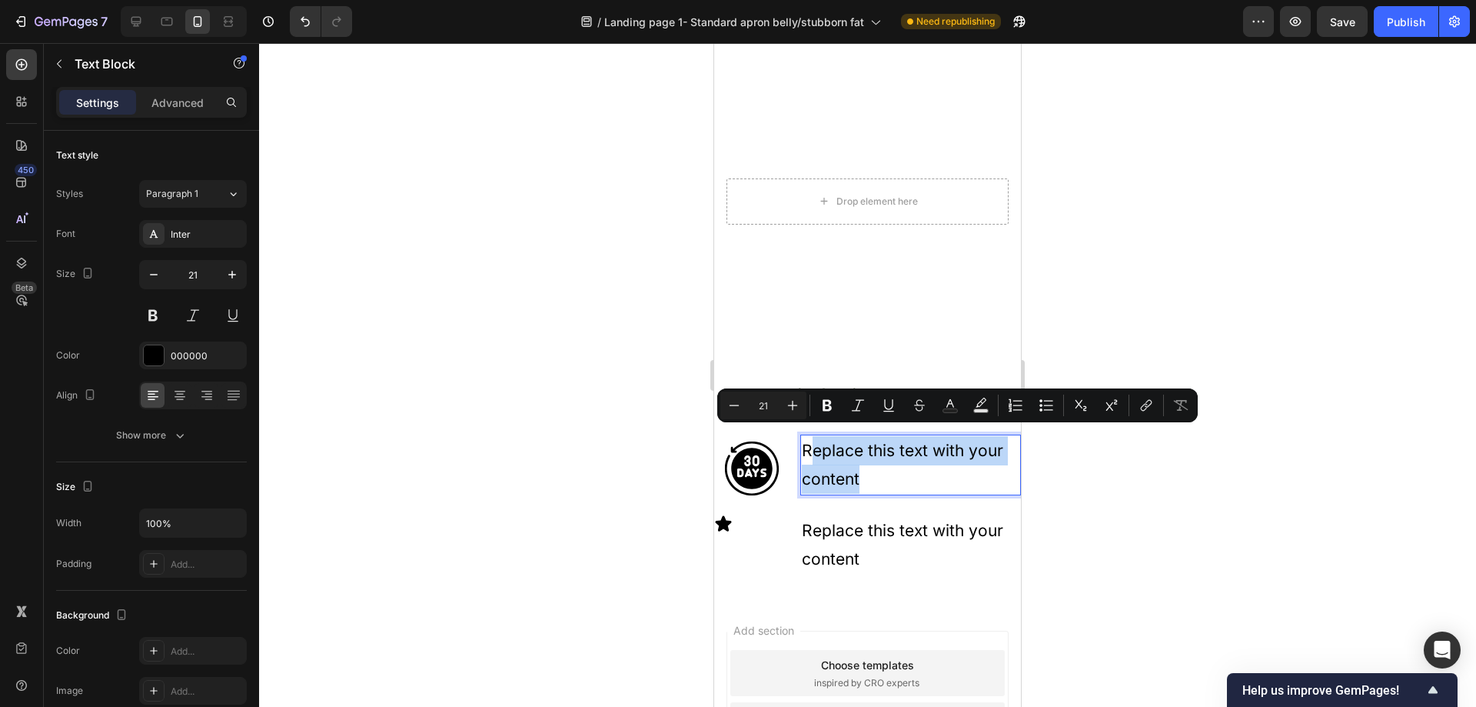
drag, startPoint x: 860, startPoint y: 473, endPoint x: 812, endPoint y: 444, distance: 55.5
click at [812, 444] on p "Replace this text with your content" at bounding box center [911, 465] width 218 height 58
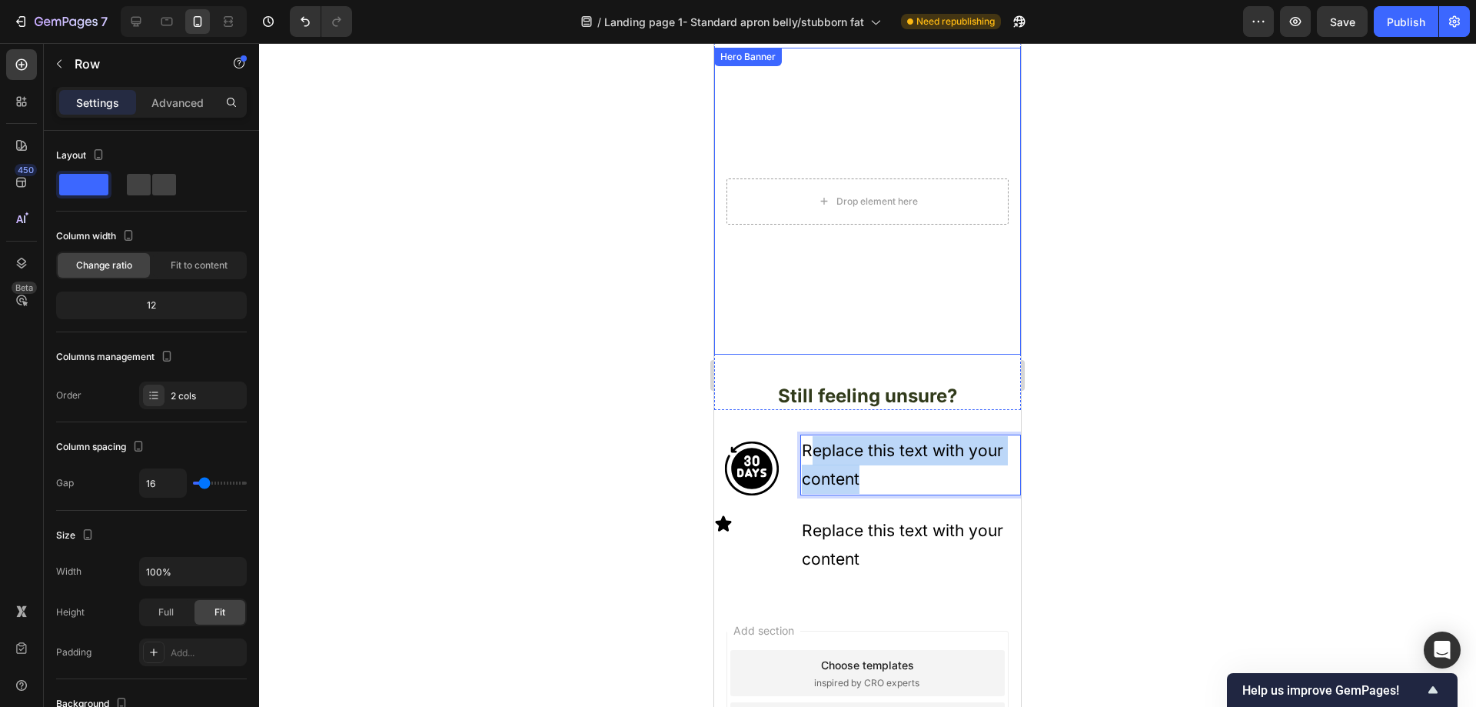
click at [854, 365] on div "One of many happy Hustletone customers Heading Text Block Drop element here Her…" at bounding box center [867, 197] width 307 height 425
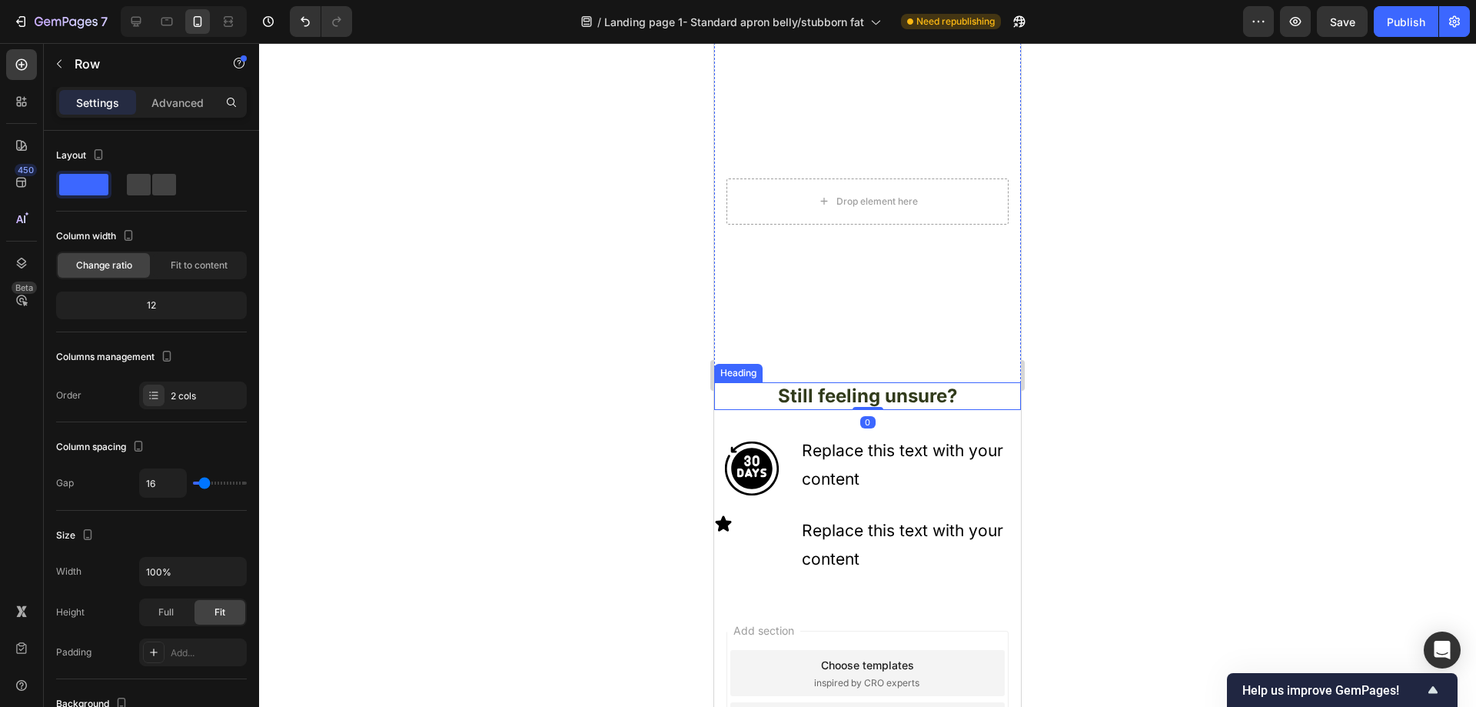
click at [886, 384] on p "Still feeling unsure?" at bounding box center [868, 396] width 304 height 24
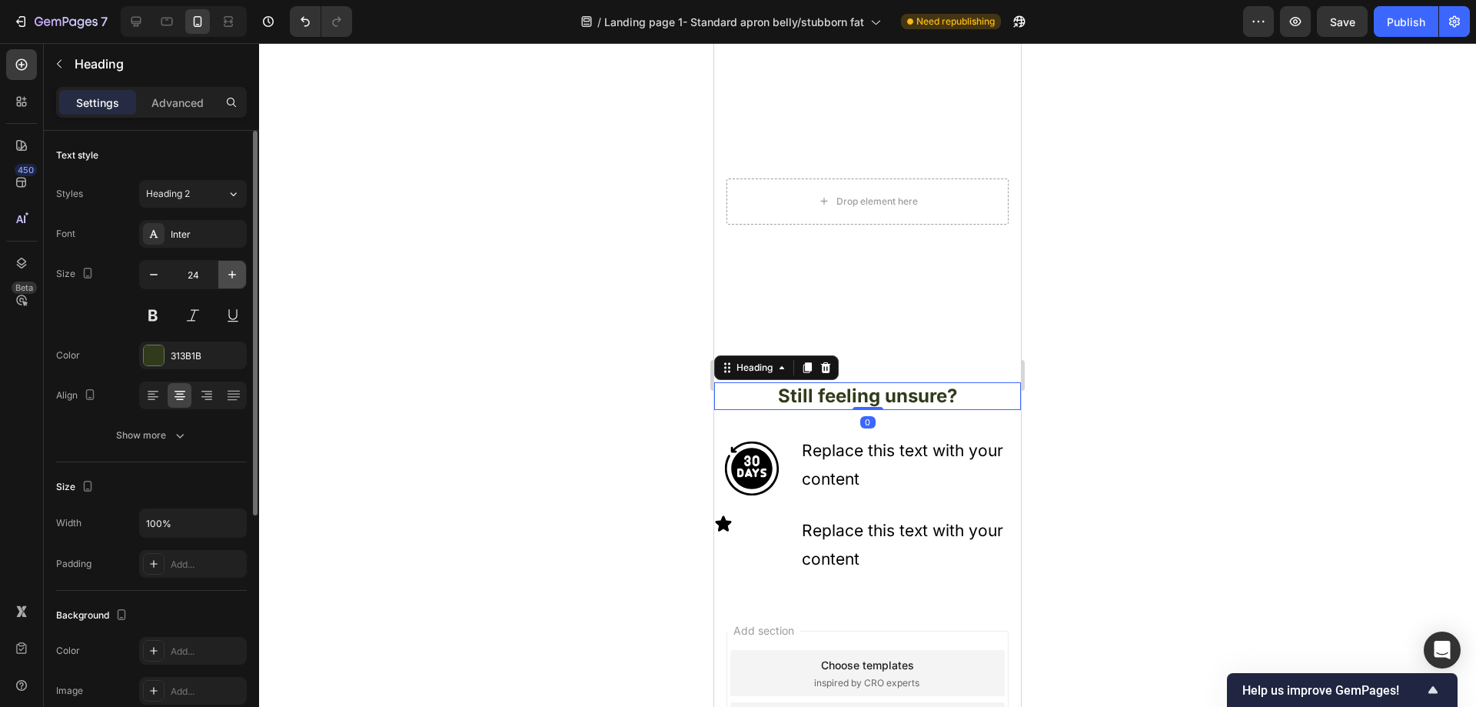
click at [239, 271] on icon "button" at bounding box center [231, 274] width 15 height 15
type input "28"
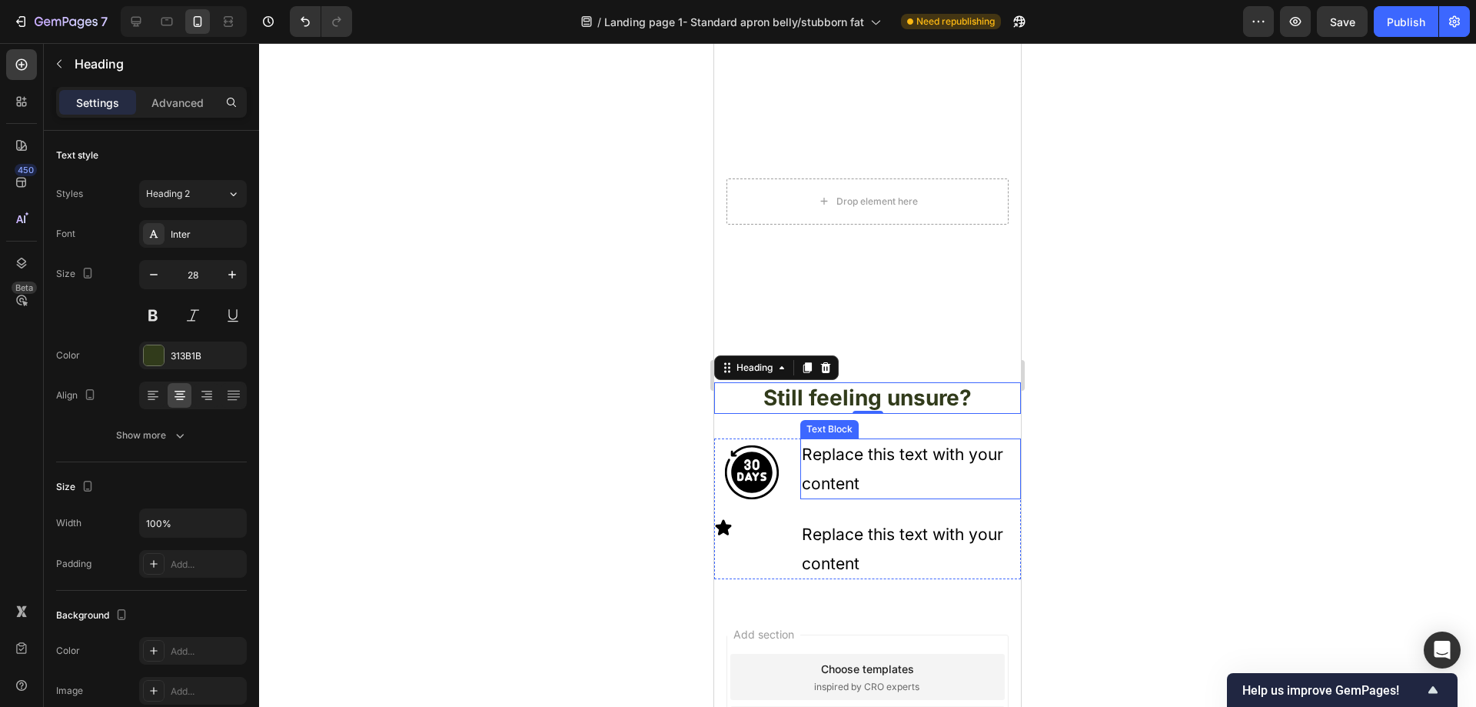
click at [884, 460] on p "Replace this text with your content" at bounding box center [911, 469] width 218 height 58
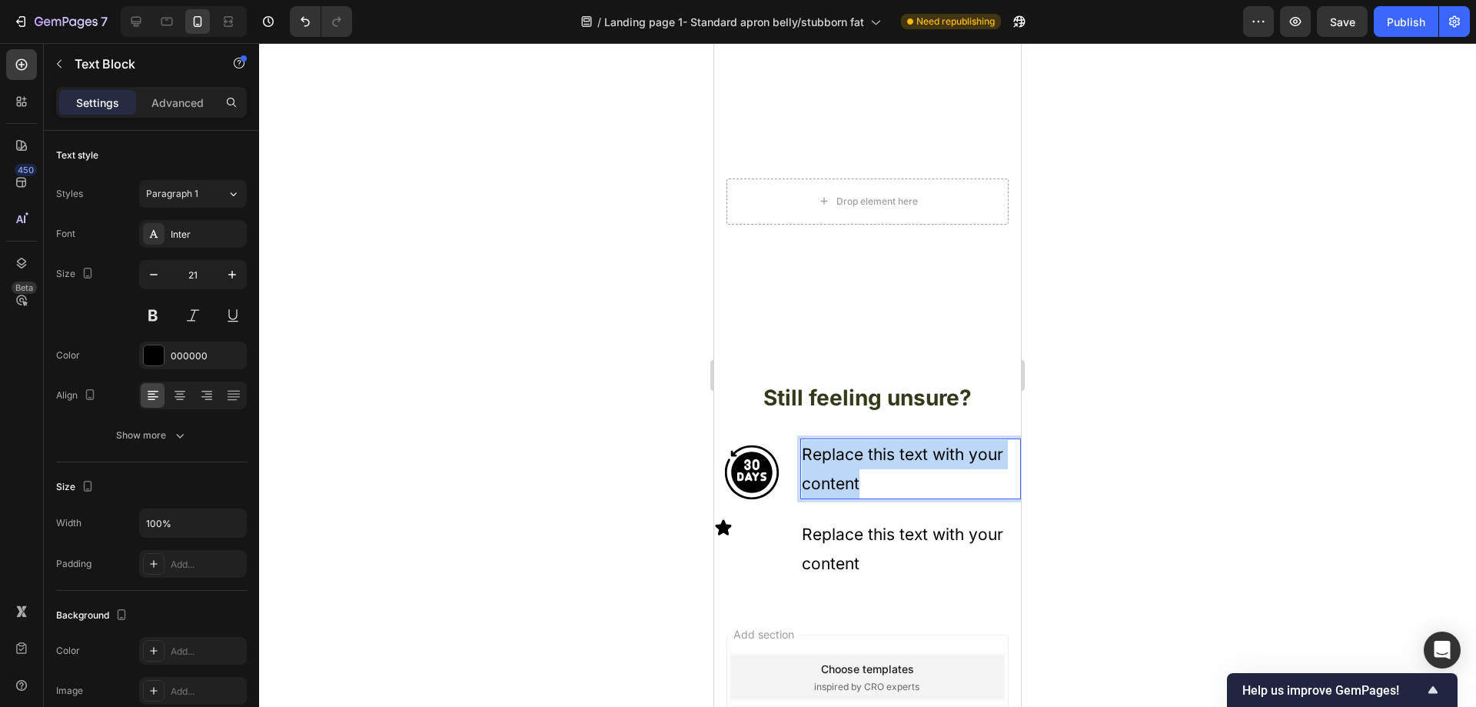
drag, startPoint x: 866, startPoint y: 474, endPoint x: 803, endPoint y: 444, distance: 70.5
click at [803, 444] on p "Replace this text with your content" at bounding box center [911, 469] width 218 height 58
click at [820, 441] on p "30 Day money back" at bounding box center [911, 454] width 218 height 29
click at [865, 443] on p "30-Day money back" at bounding box center [911, 454] width 218 height 29
click at [920, 444] on p "30-Day-money back" at bounding box center [911, 454] width 218 height 29
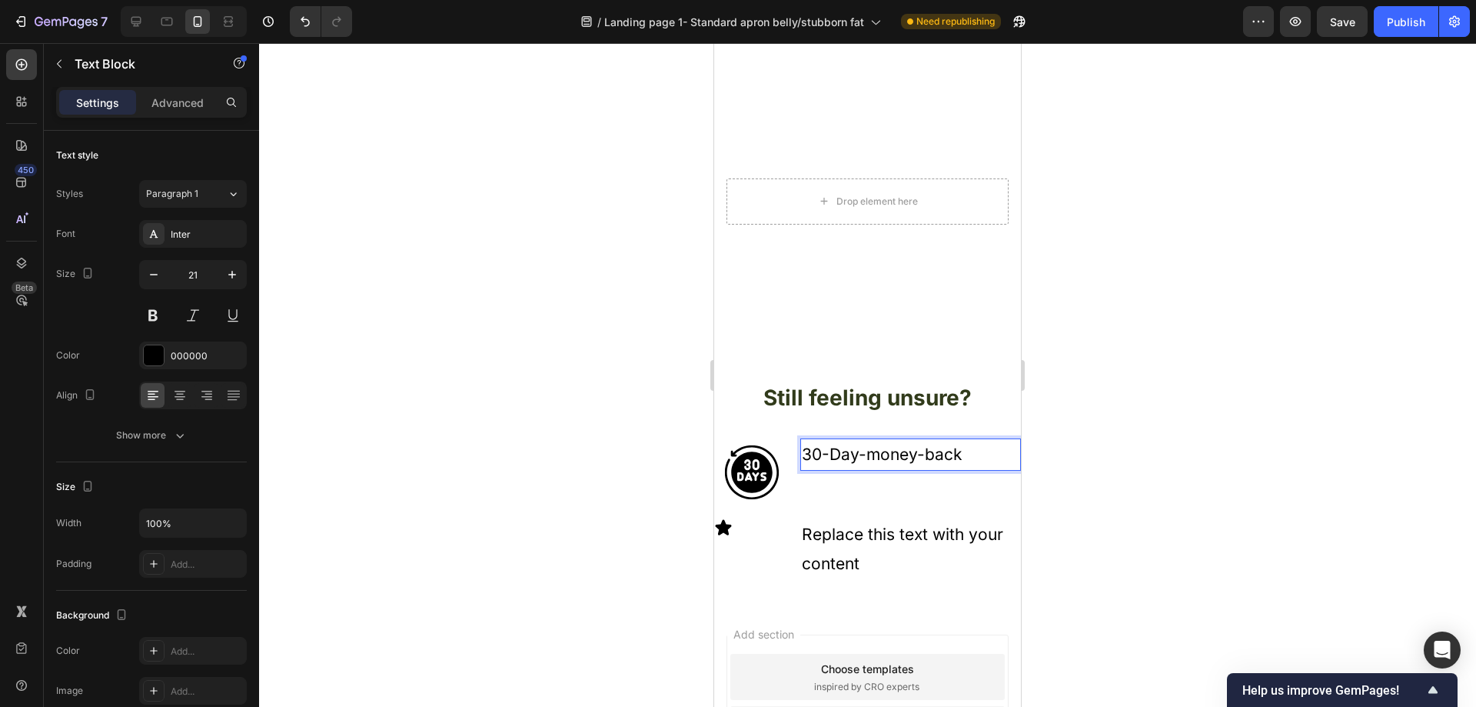
click at [974, 451] on p "30-Day-money-back" at bounding box center [911, 454] width 218 height 29
click at [748, 518] on div "Icon" at bounding box center [751, 527] width 74 height 18
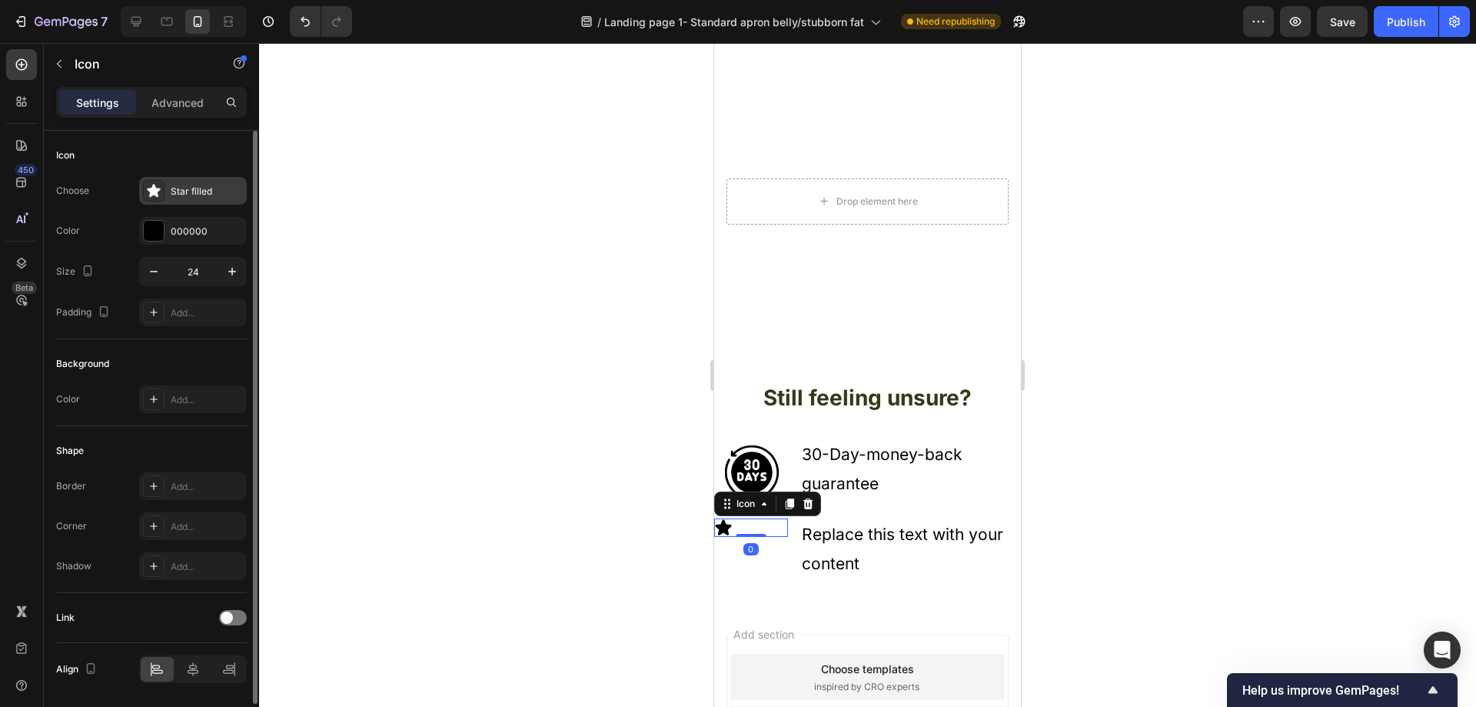
click at [191, 190] on div "Star filled" at bounding box center [207, 192] width 72 height 14
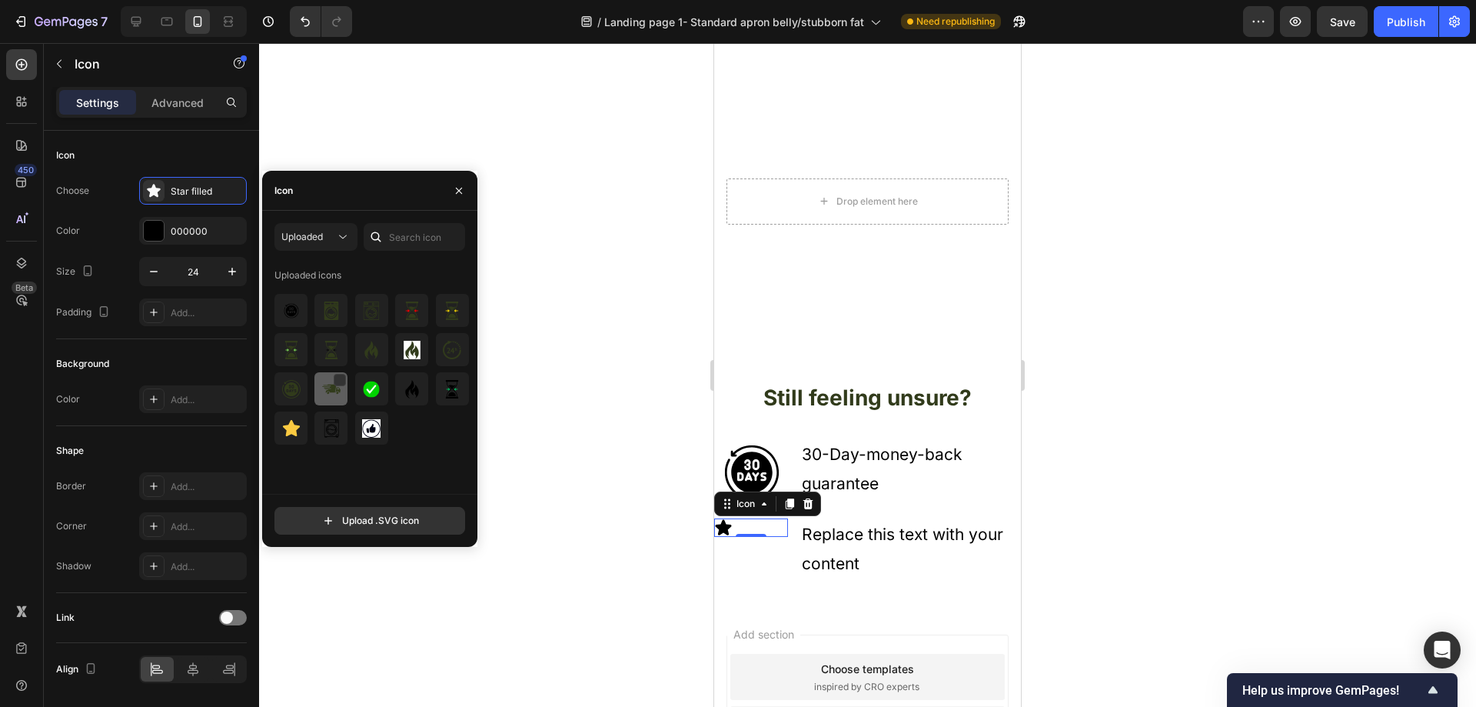
click at [328, 387] on img at bounding box center [331, 389] width 18 height 18
click at [334, 517] on input "file" at bounding box center [369, 520] width 189 height 26
type input "C:\fakepath\fast shipping.svg"
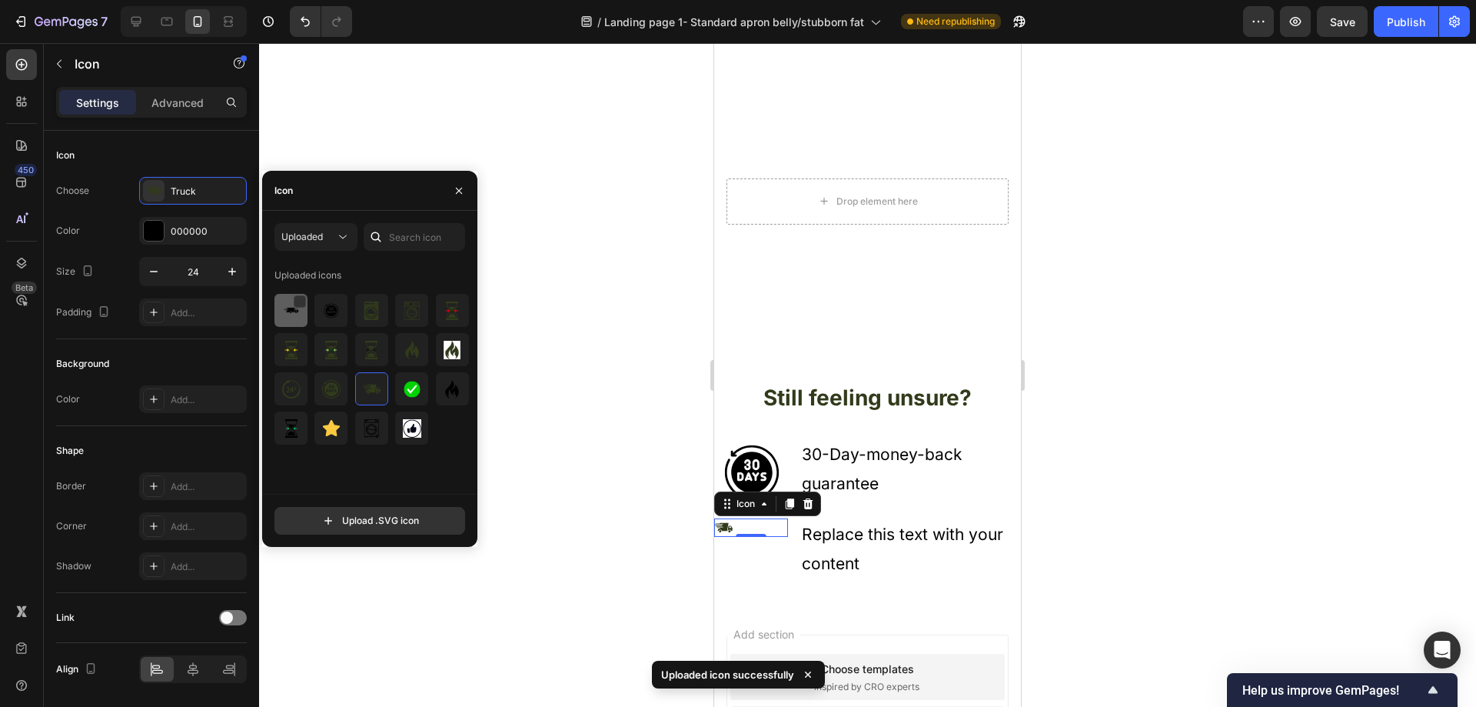
click at [298, 318] on img at bounding box center [291, 310] width 18 height 18
click at [228, 274] on icon "button" at bounding box center [231, 271] width 15 height 15
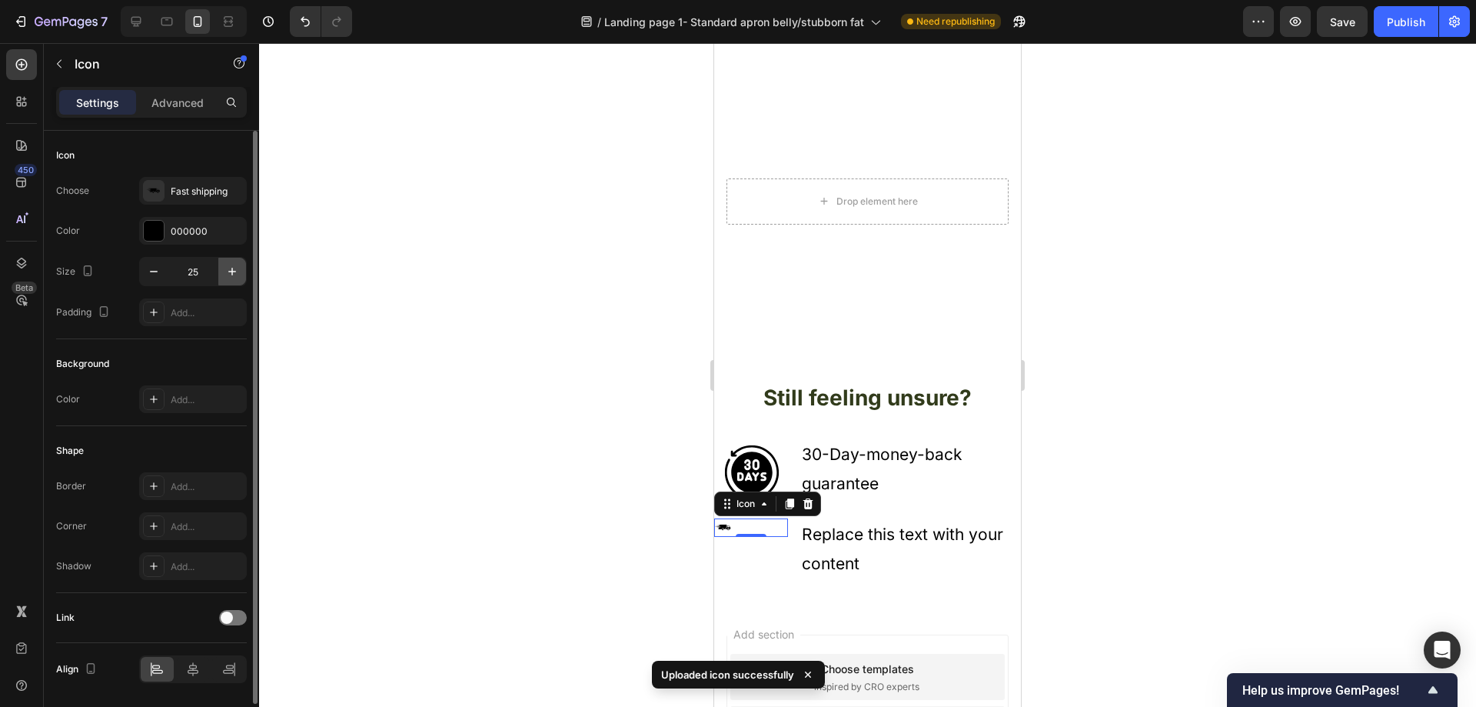
click at [228, 274] on icon "button" at bounding box center [231, 271] width 15 height 15
type input "28"
drag, startPoint x: 756, startPoint y: 454, endPoint x: 722, endPoint y: 447, distance: 35.3
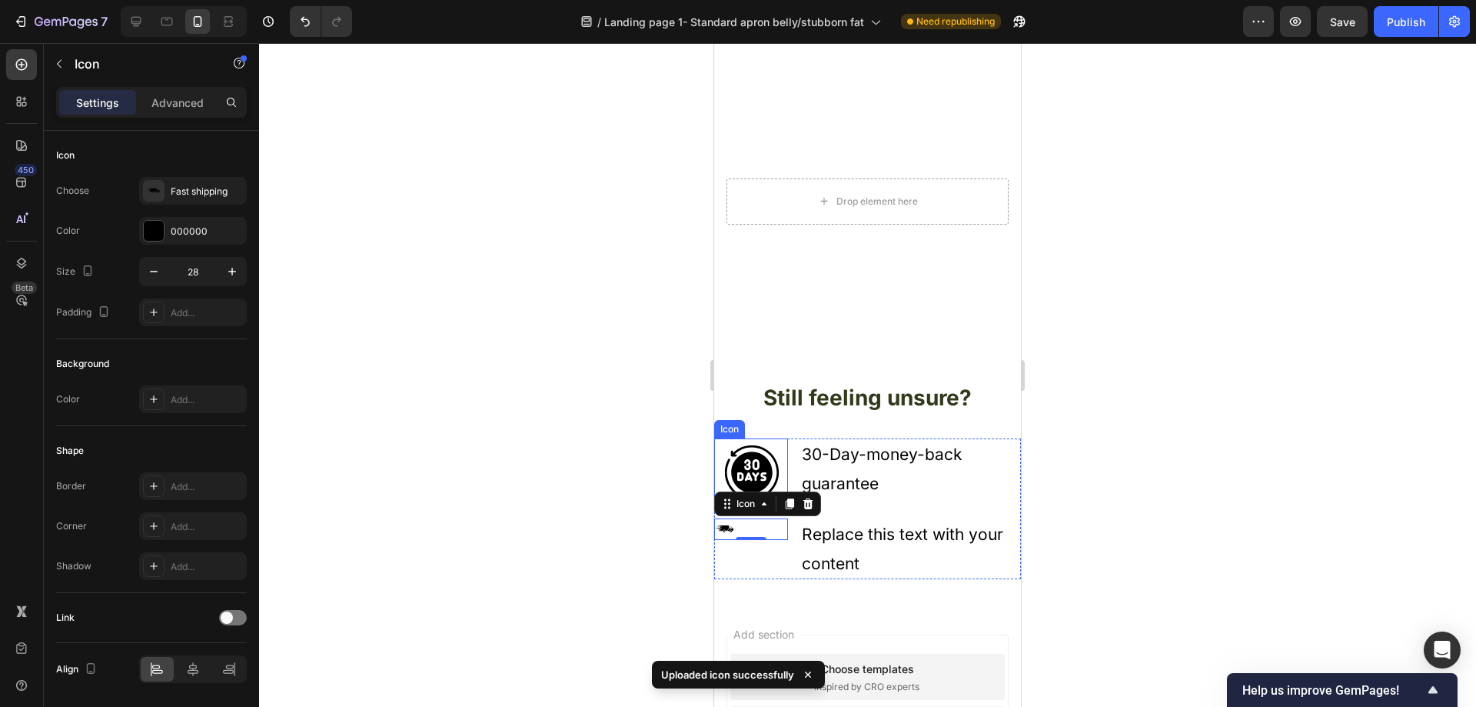
click at [756, 461] on icon at bounding box center [756, 464] width 3 height 6
click at [731, 530] on icon at bounding box center [731, 531] width 2 height 2
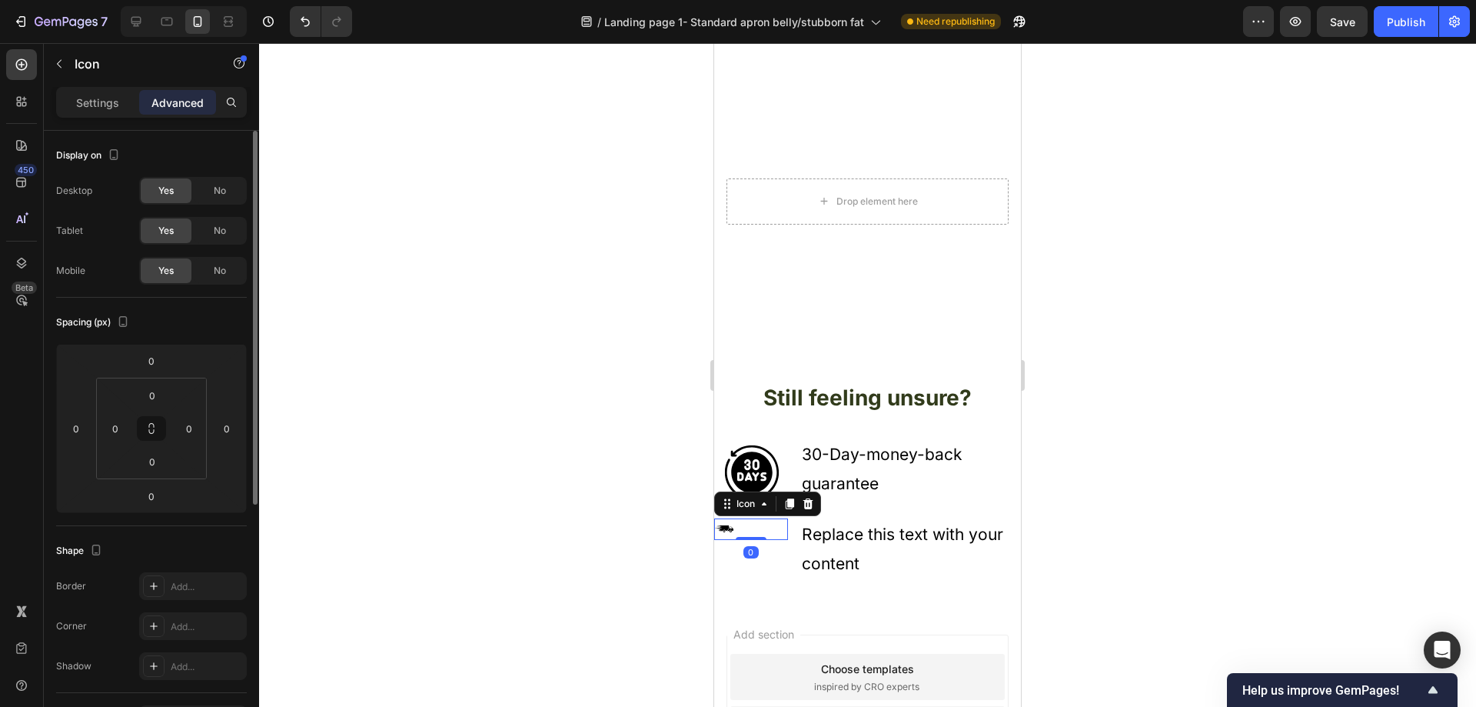
click at [77, 105] on p "Settings" at bounding box center [97, 103] width 43 height 16
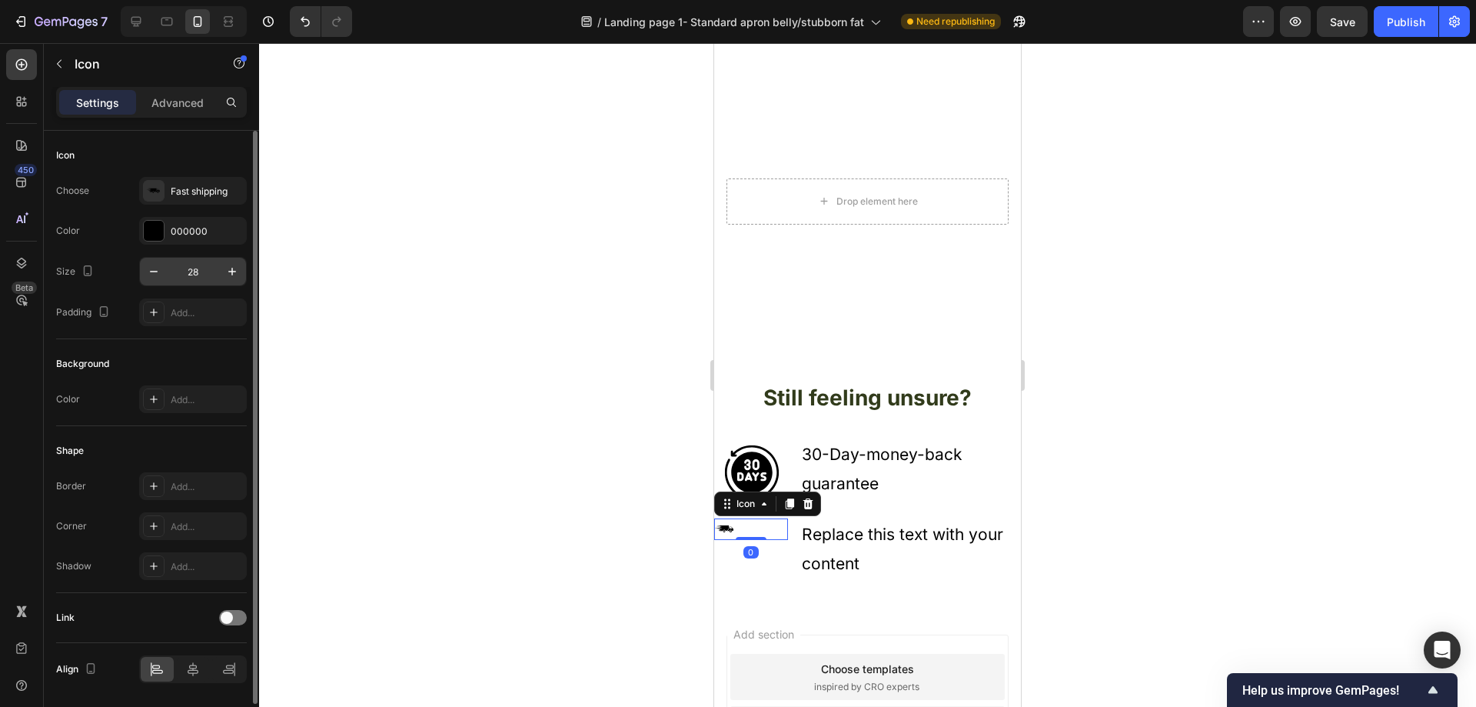
click at [202, 272] on input "28" at bounding box center [193, 272] width 51 height 28
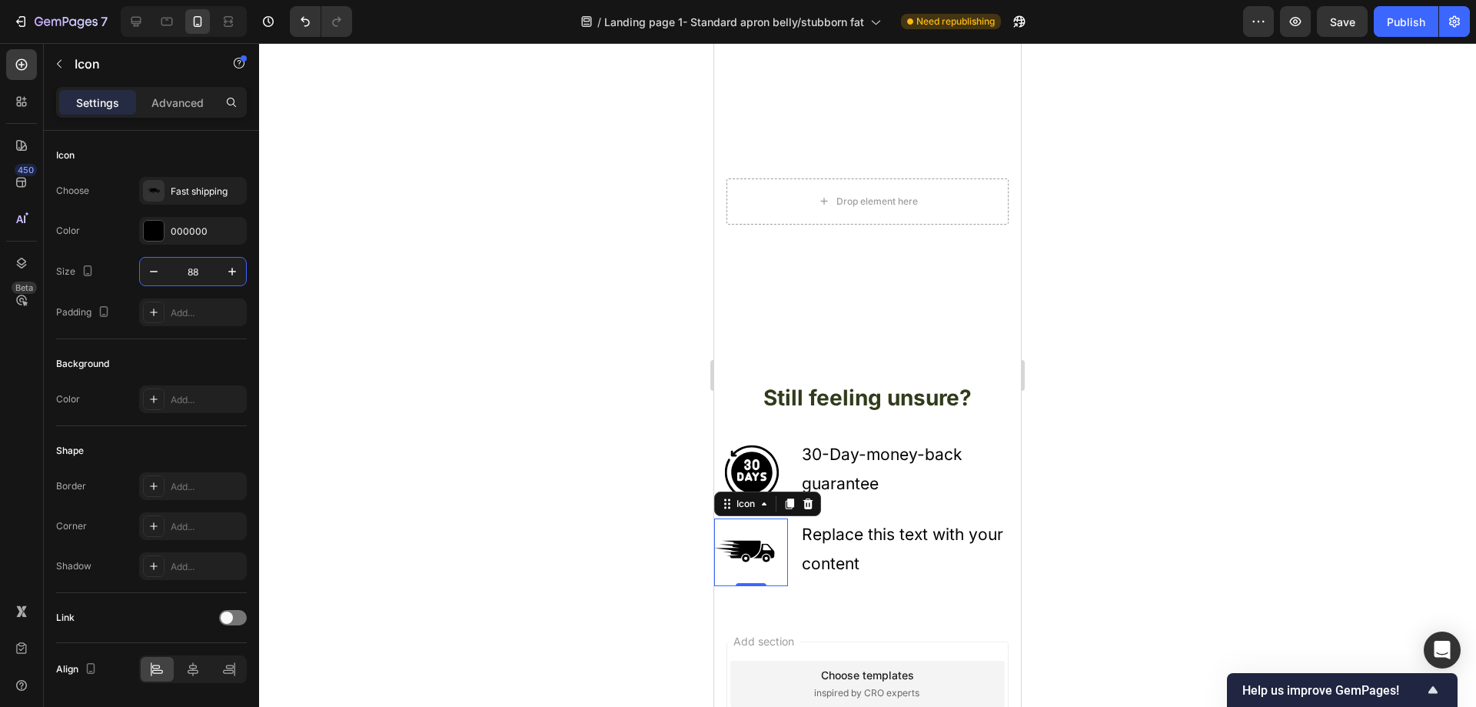
type input "88"
drag, startPoint x: 423, startPoint y: 366, endPoint x: 432, endPoint y: 372, distance: 11.1
click at [425, 369] on div at bounding box center [867, 374] width 1217 height 663
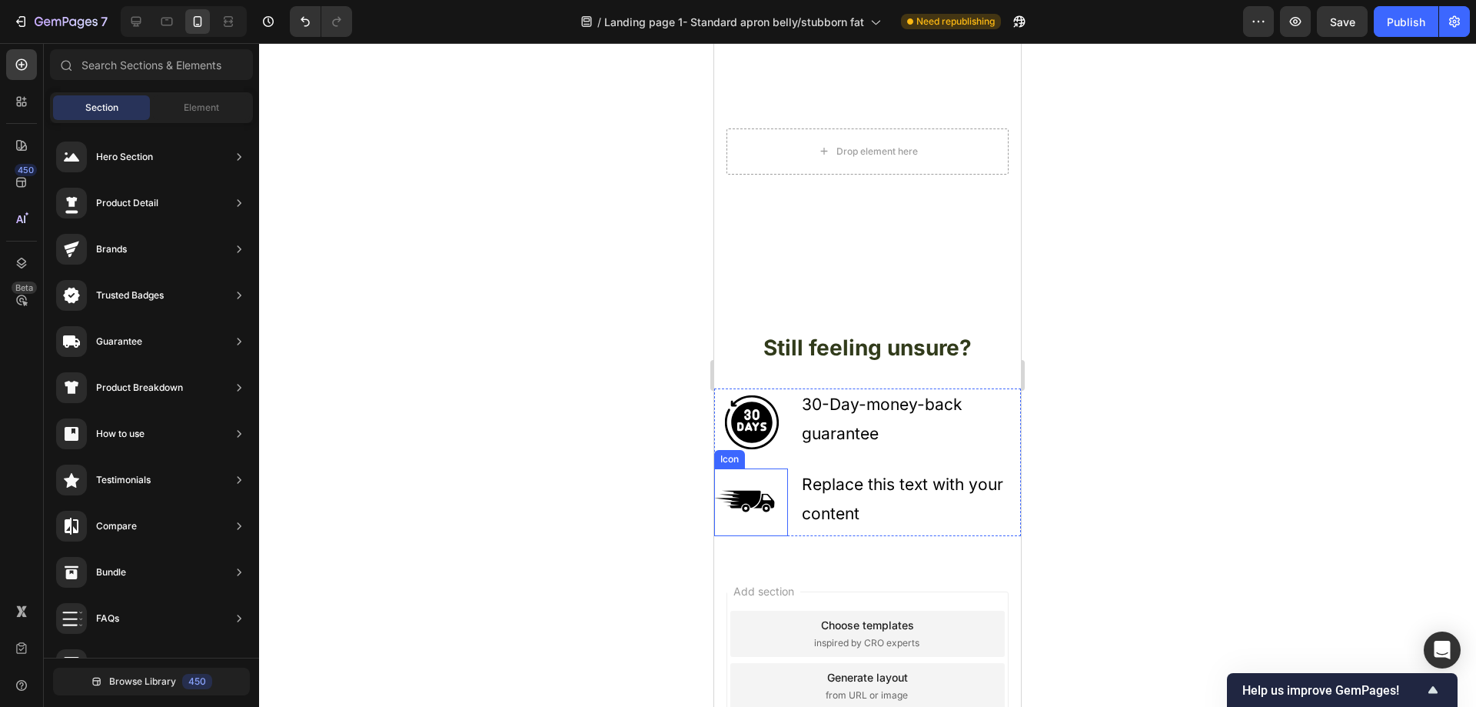
scroll to position [3536, 0]
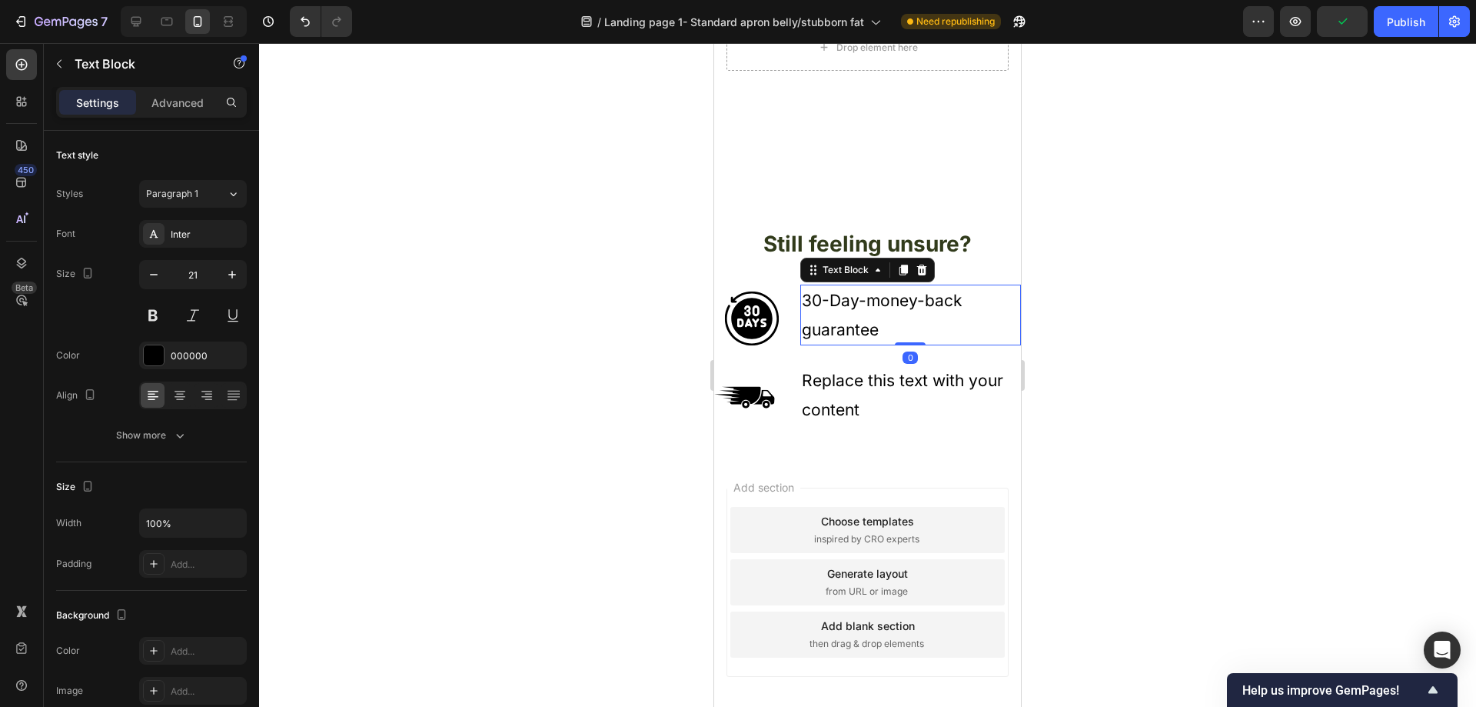
click at [926, 324] on p "30-Day-money-back guarantee" at bounding box center [911, 315] width 218 height 58
click at [473, 213] on div at bounding box center [867, 374] width 1217 height 663
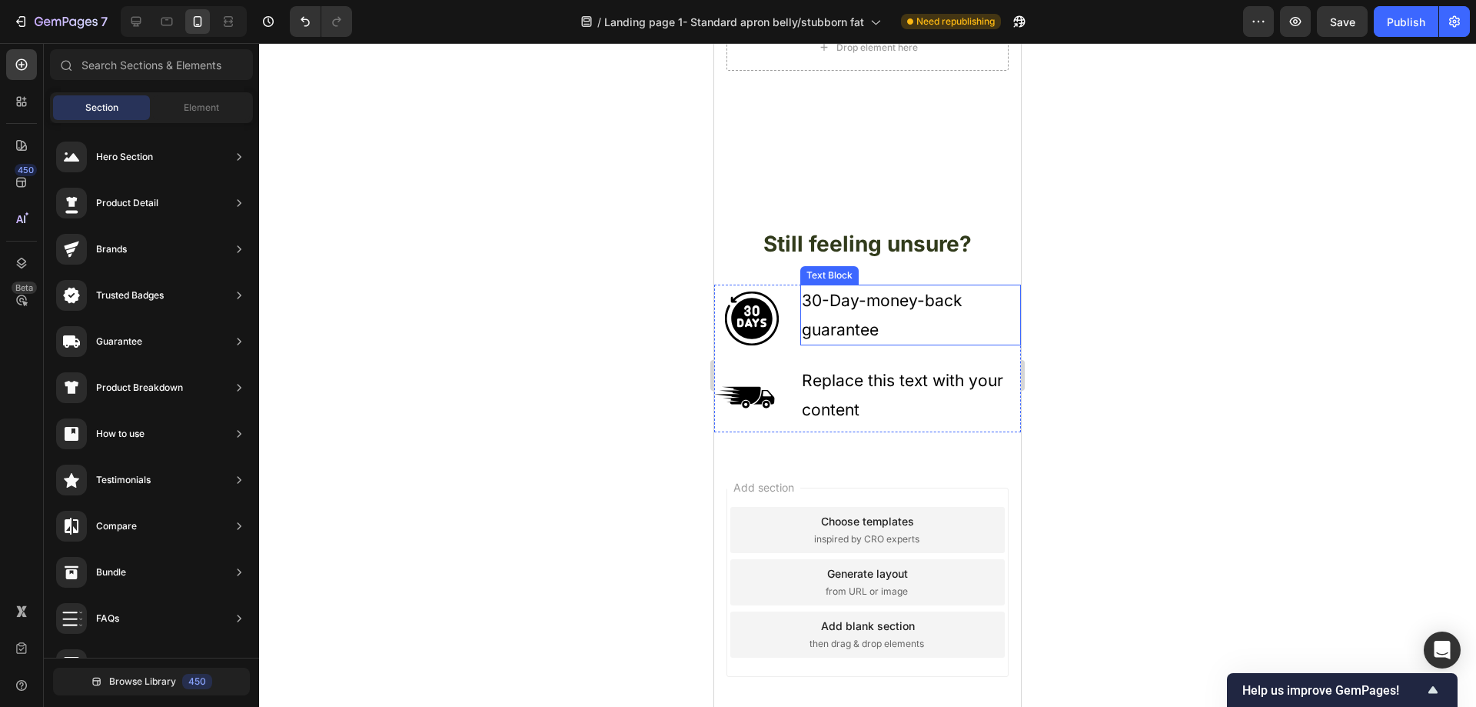
click at [906, 312] on p "30-Day-money-back guarantee" at bounding box center [911, 315] width 218 height 58
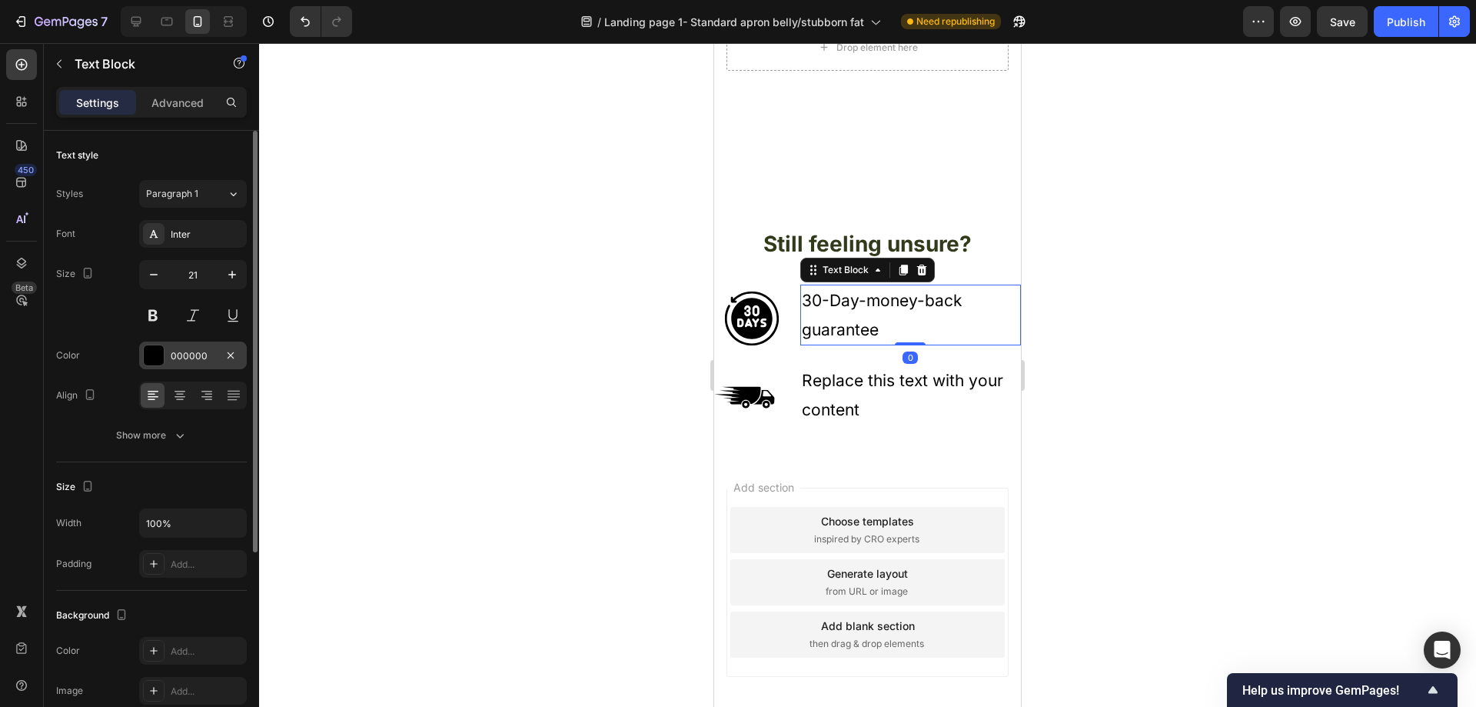
click at [167, 352] on div "000000" at bounding box center [193, 355] width 108 height 28
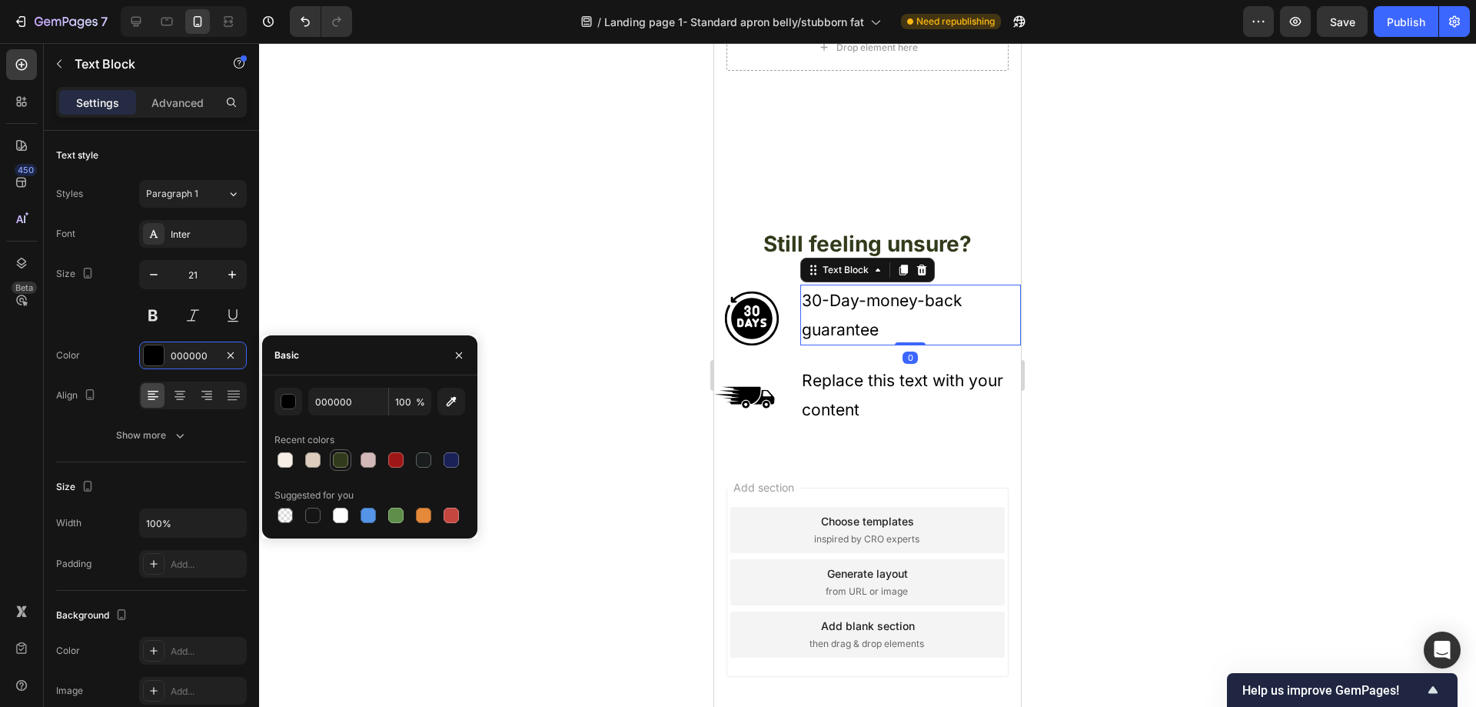
click at [338, 461] on div at bounding box center [340, 459] width 15 height 15
type input "313B1B"
drag, startPoint x: 417, startPoint y: 246, endPoint x: 473, endPoint y: 264, distance: 58.3
click at [421, 247] on div at bounding box center [867, 374] width 1217 height 663
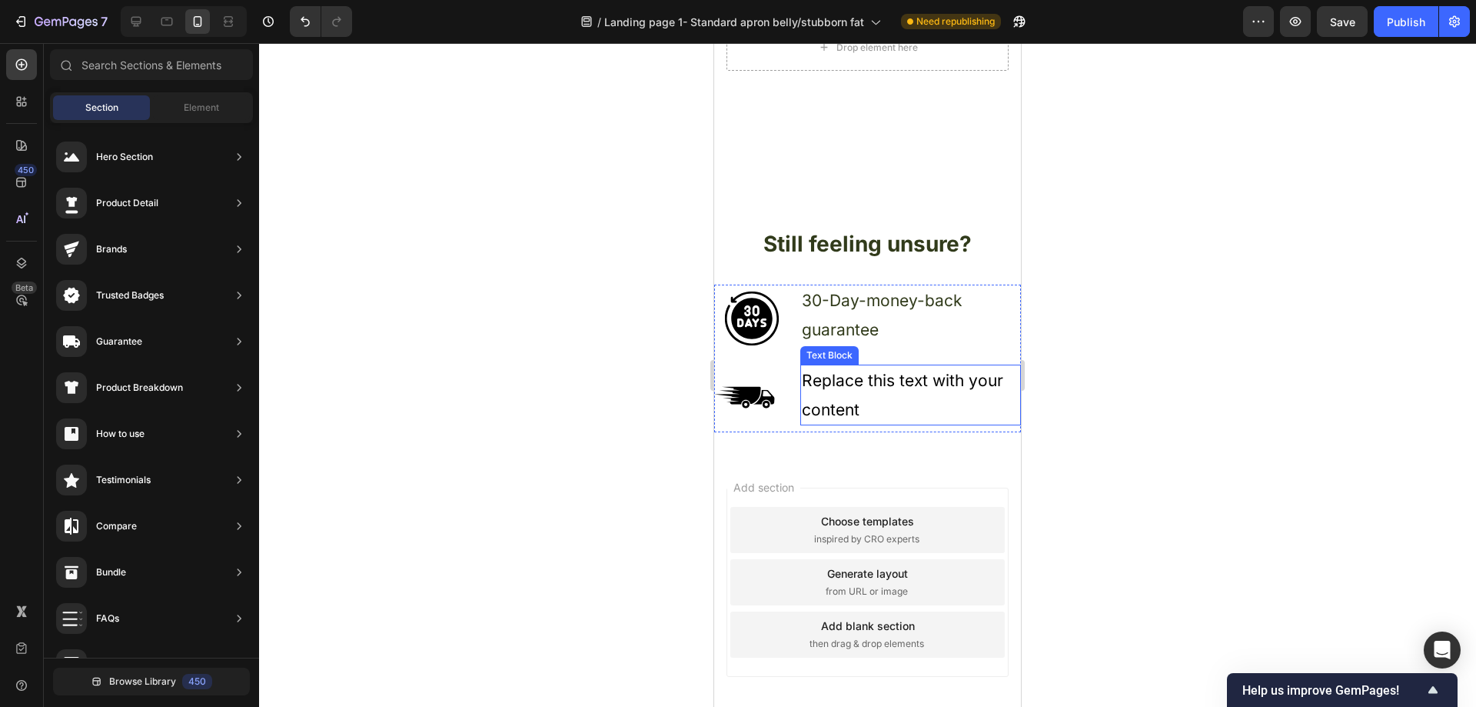
click at [893, 392] on div "Replace this text with your content" at bounding box center [910, 395] width 221 height 62
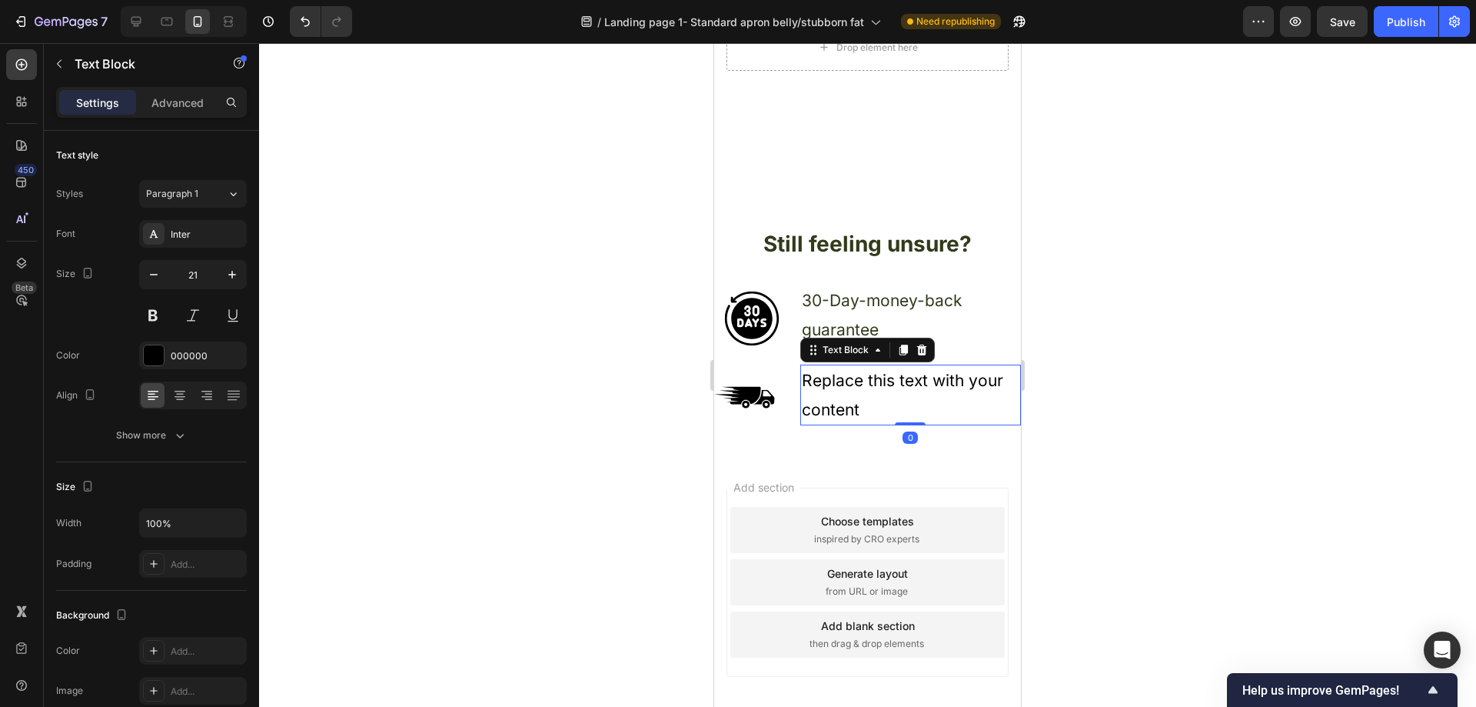
click at [870, 408] on div "Replace this text with your content" at bounding box center [910, 395] width 221 height 62
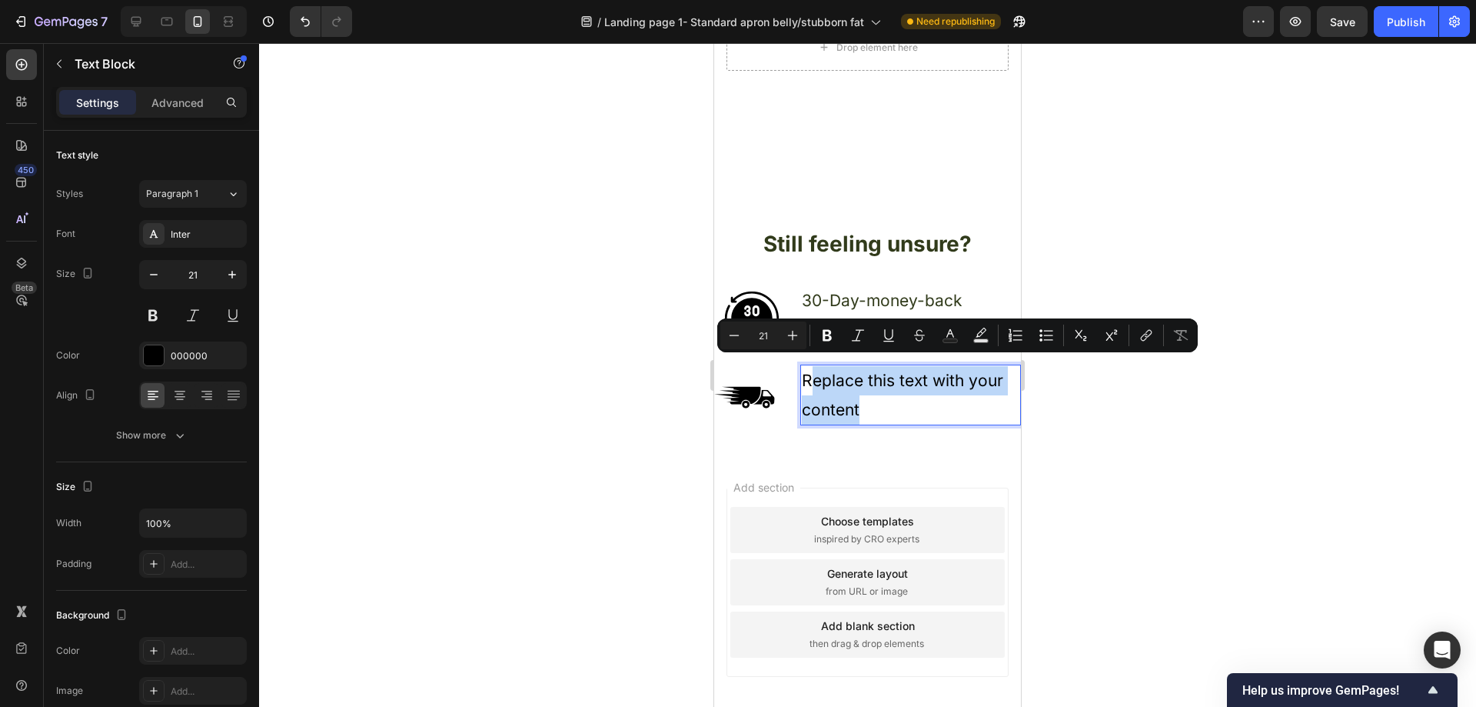
drag, startPoint x: 868, startPoint y: 399, endPoint x: 806, endPoint y: 373, distance: 67.5
click at [806, 373] on p "Replace this text with your content" at bounding box center [911, 395] width 218 height 58
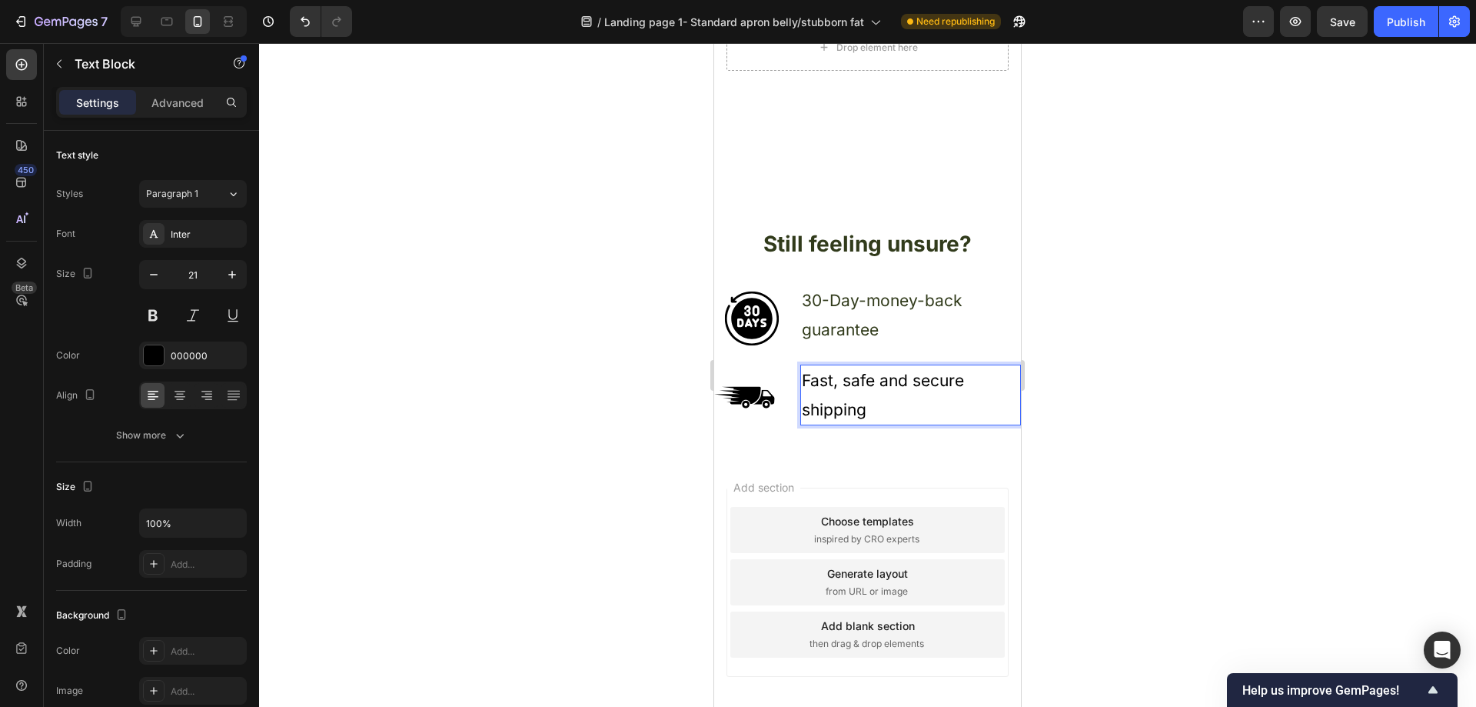
click at [923, 384] on p "Fast, safe and secure shipping" at bounding box center [911, 395] width 218 height 58
click at [203, 340] on div "Font Inter Size 21 Color 000000 Align Show more" at bounding box center [151, 334] width 191 height 229
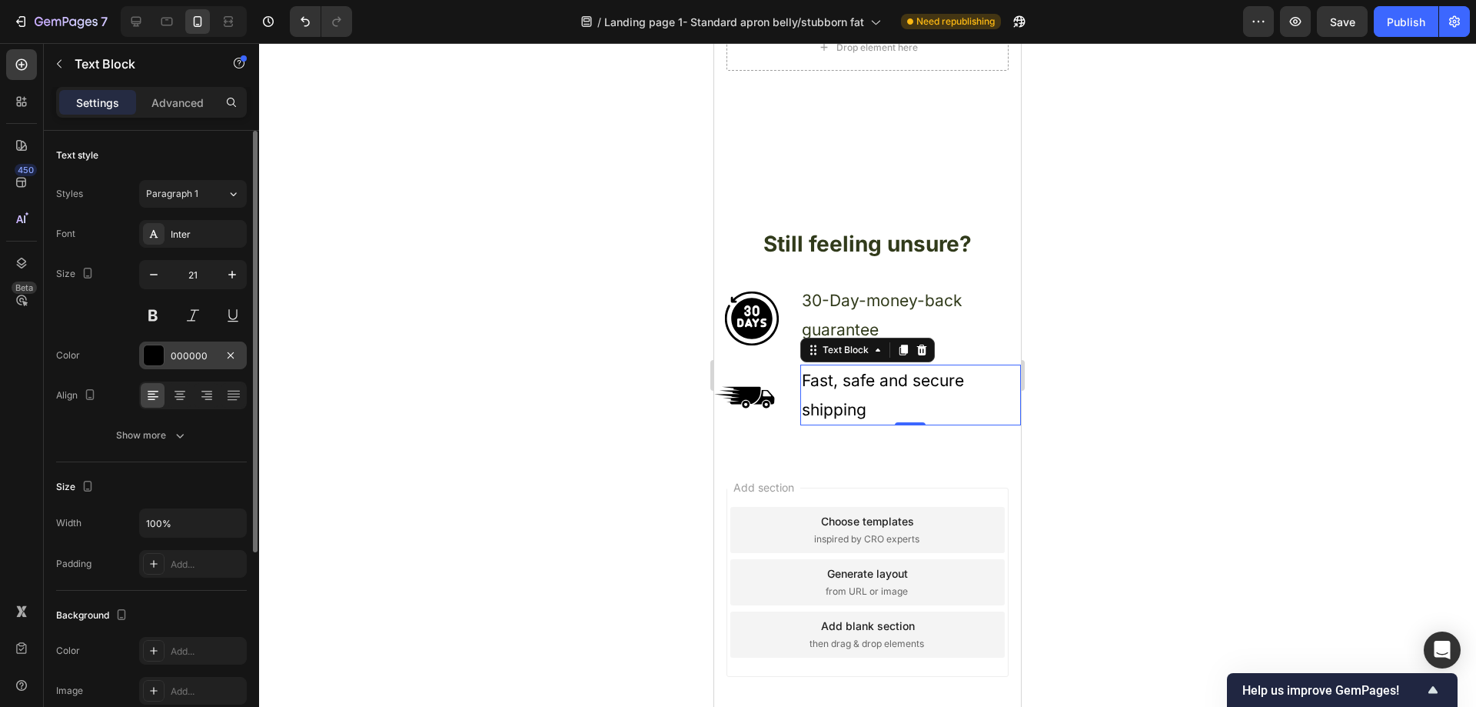
click at [173, 349] on div "000000" at bounding box center [193, 356] width 45 height 14
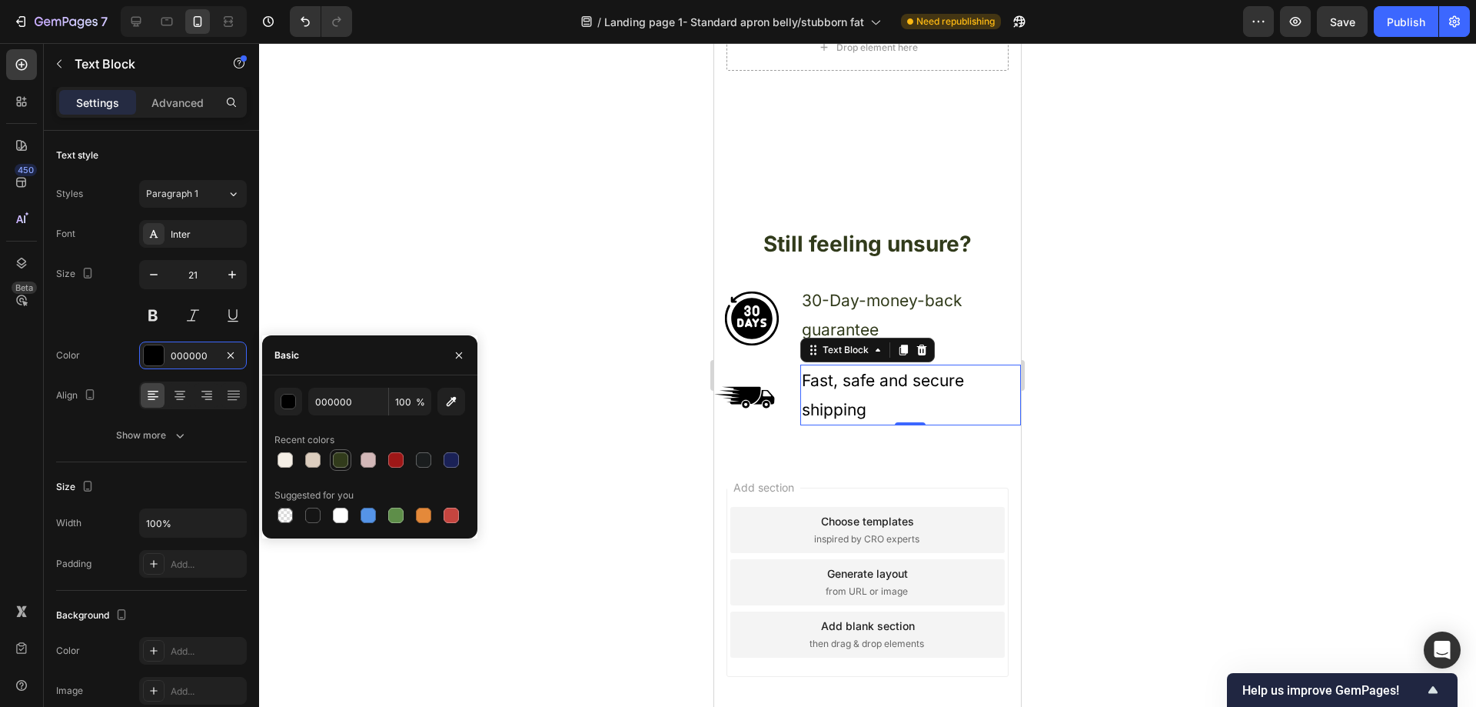
click at [341, 463] on div at bounding box center [340, 459] width 15 height 15
type input "313B1B"
click at [567, 221] on div at bounding box center [867, 374] width 1217 height 663
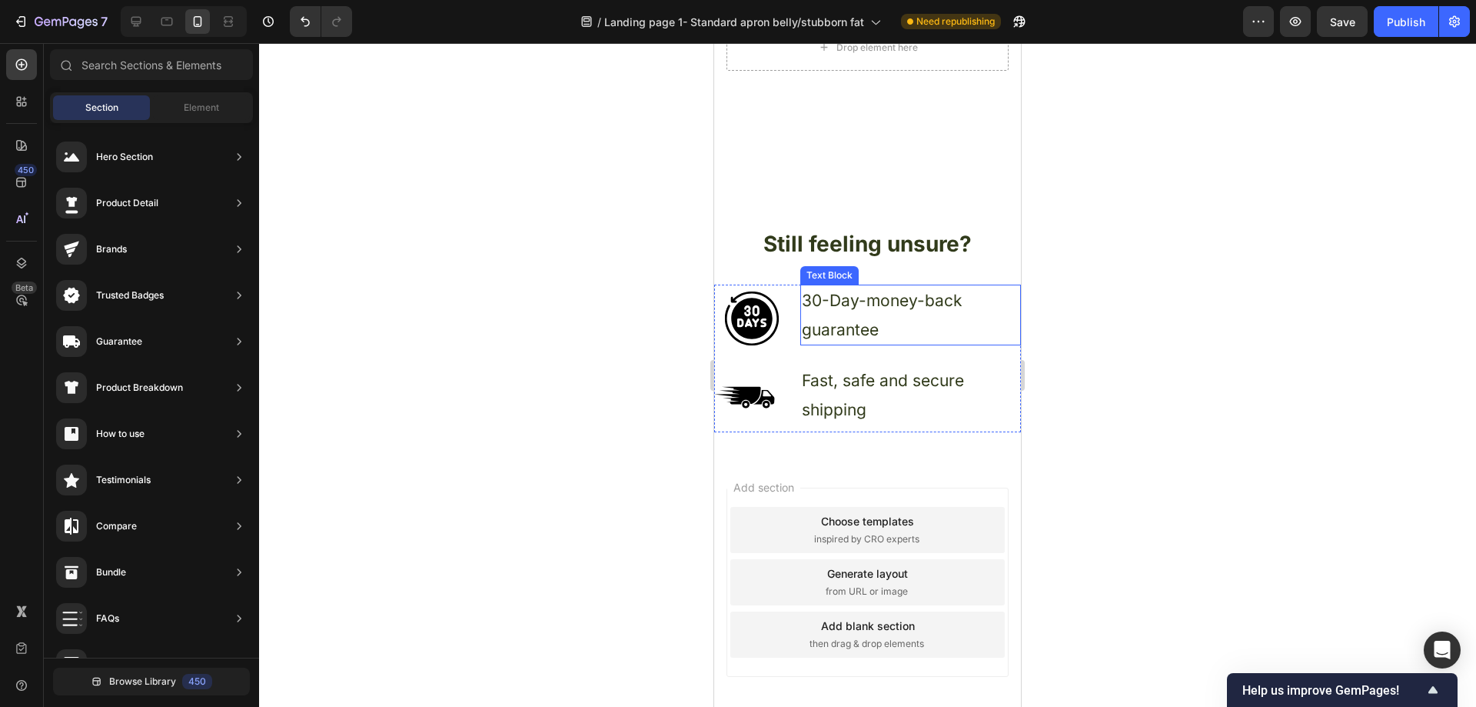
click at [863, 286] on p "30-Day-money-back guarantee" at bounding box center [911, 315] width 218 height 58
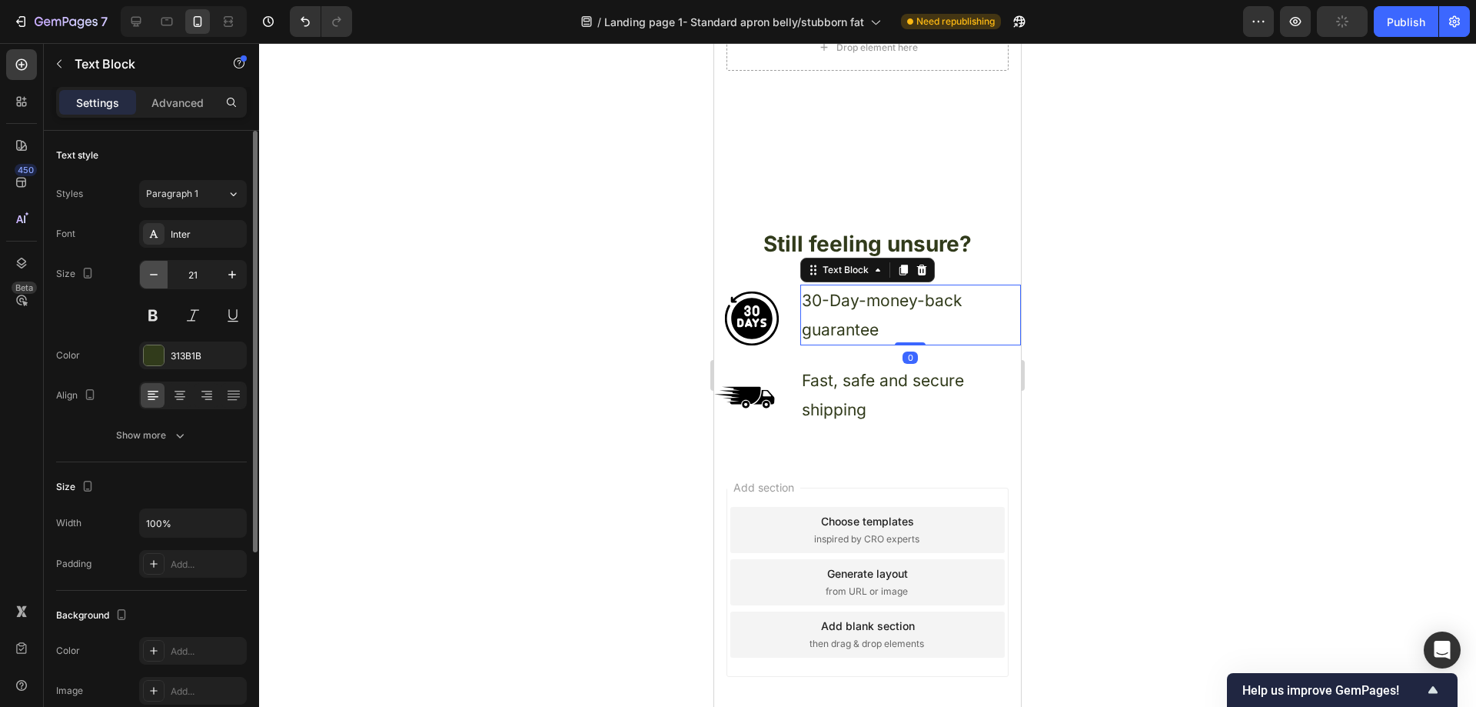
click at [161, 279] on icon "button" at bounding box center [153, 274] width 15 height 15
type input "20"
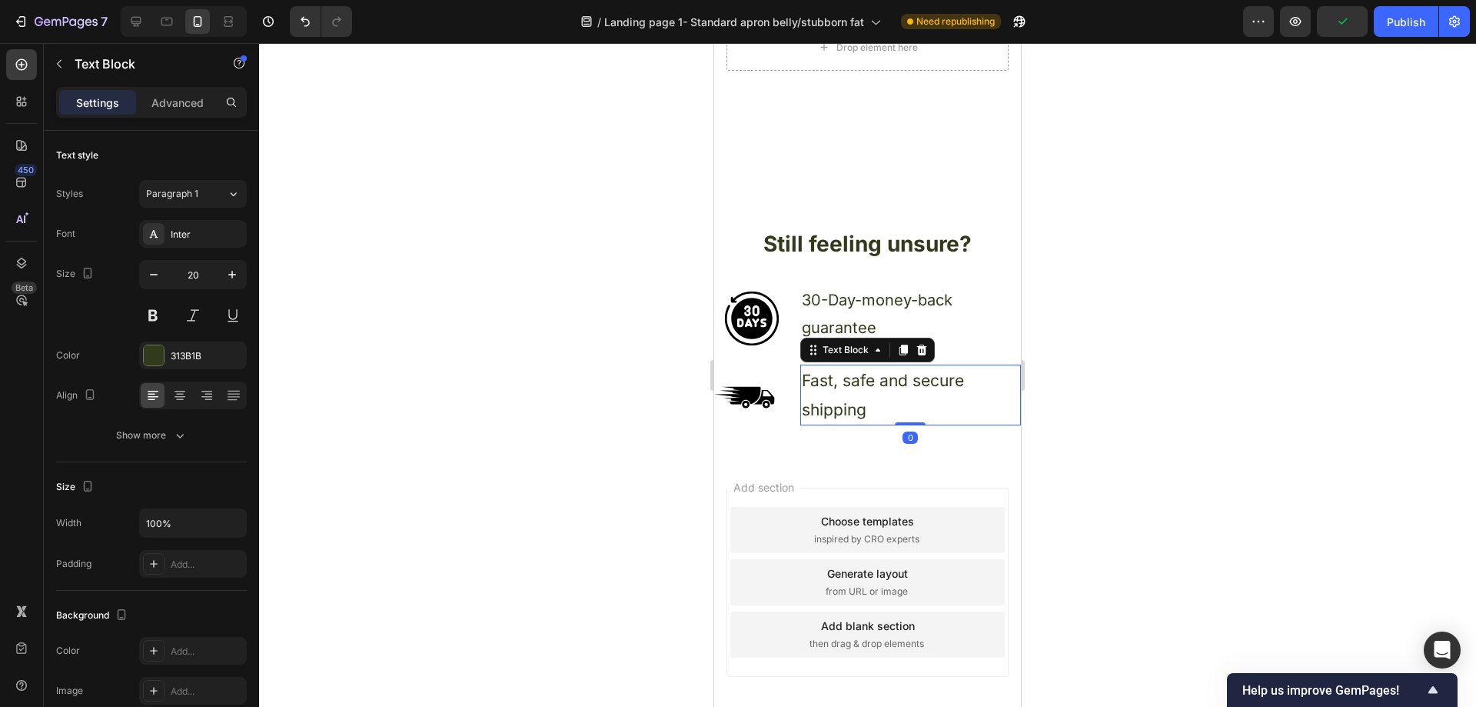
drag, startPoint x: 875, startPoint y: 391, endPoint x: 1375, endPoint y: 427, distance: 501.0
click at [875, 391] on p "Fast, safe and secure shipping" at bounding box center [911, 395] width 218 height 58
click at [161, 278] on icon "button" at bounding box center [153, 274] width 15 height 15
type input "20"
drag, startPoint x: 531, startPoint y: 396, endPoint x: 677, endPoint y: 340, distance: 155.8
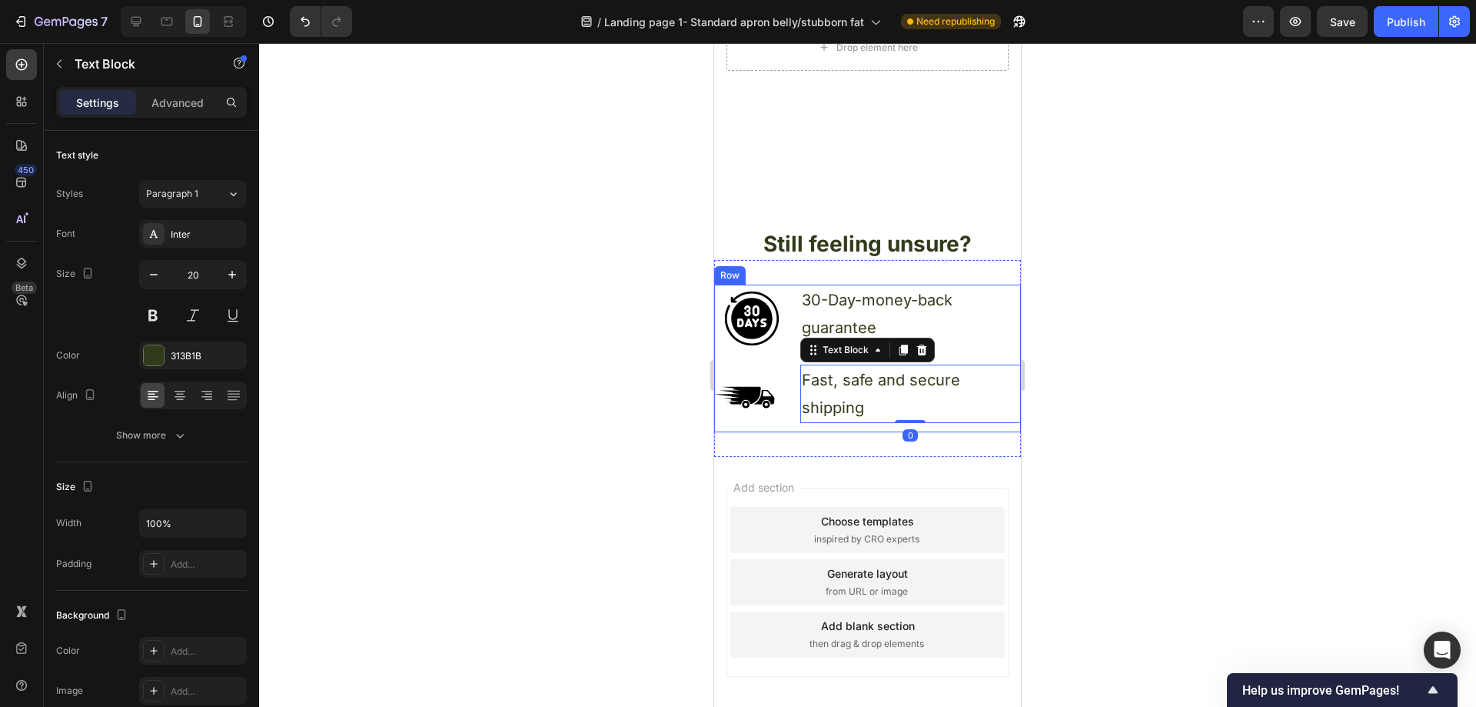
click at [534, 394] on div at bounding box center [867, 374] width 1217 height 663
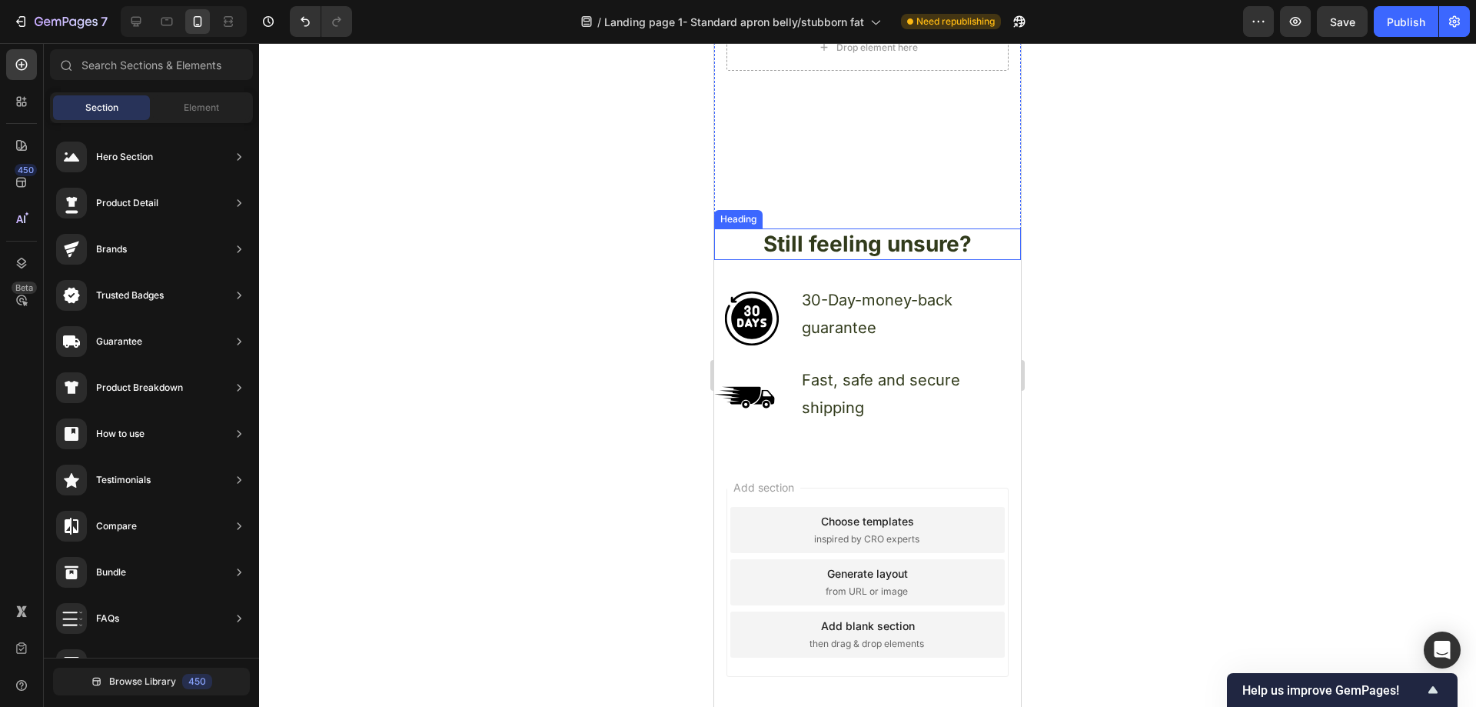
click at [853, 246] on div "Still feeling unsure? Heading" at bounding box center [867, 243] width 307 height 31
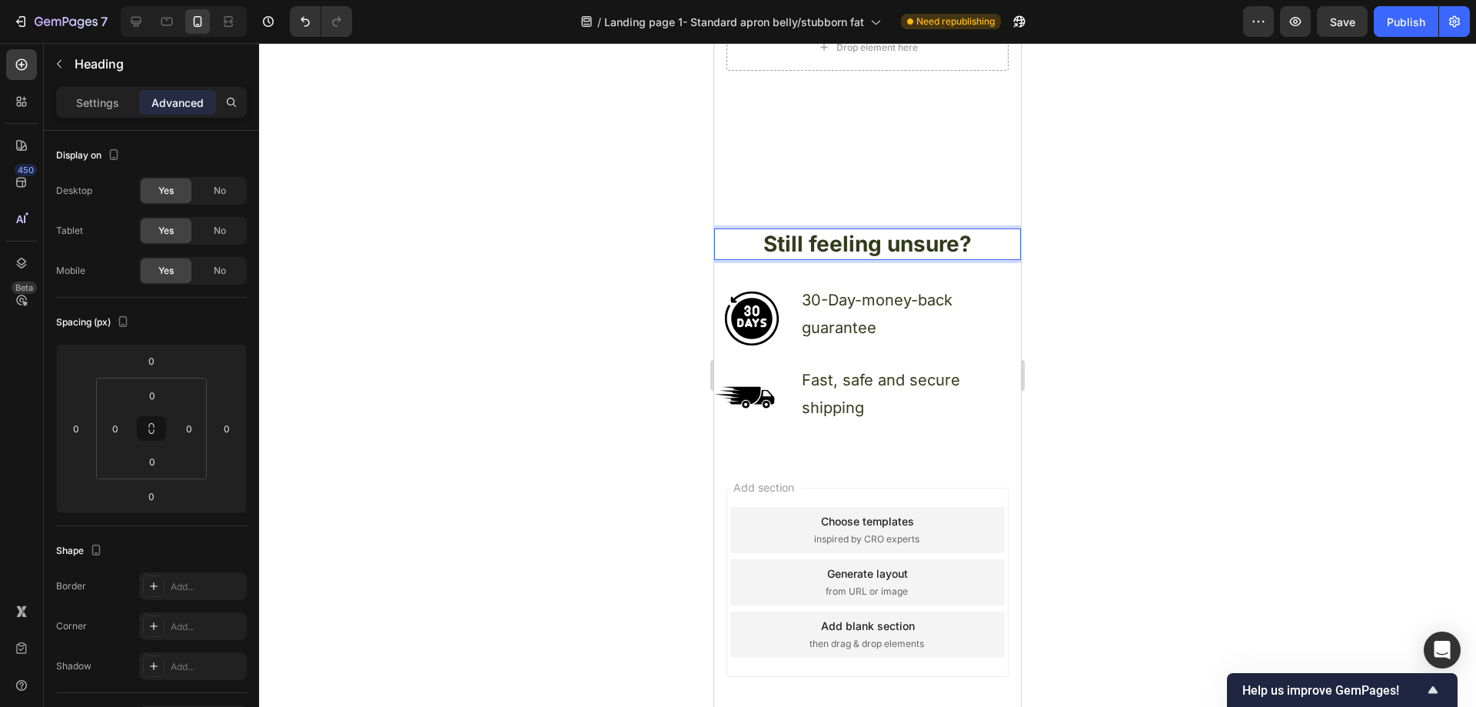
drag, startPoint x: 876, startPoint y: 242, endPoint x: 905, endPoint y: 234, distance: 29.7
click at [906, 234] on p "Still feeling unsure?" at bounding box center [868, 244] width 304 height 28
click at [869, 231] on p "Still feeling unsure?" at bounding box center [868, 244] width 304 height 28
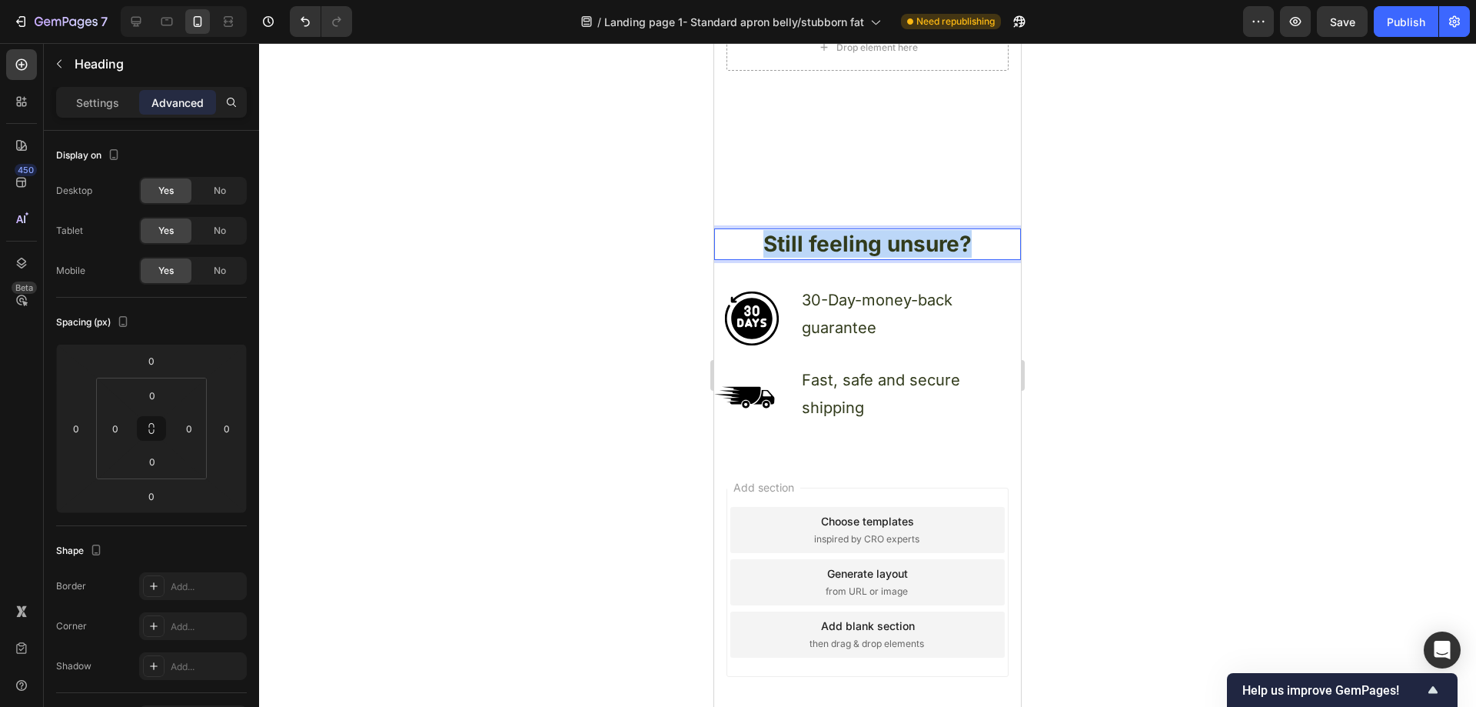
click at [869, 231] on p "Still feeling unsure?" at bounding box center [868, 244] width 304 height 28
drag, startPoint x: 477, startPoint y: 252, endPoint x: 661, endPoint y: 311, distance: 193.0
click at [478, 254] on div at bounding box center [867, 374] width 1217 height 663
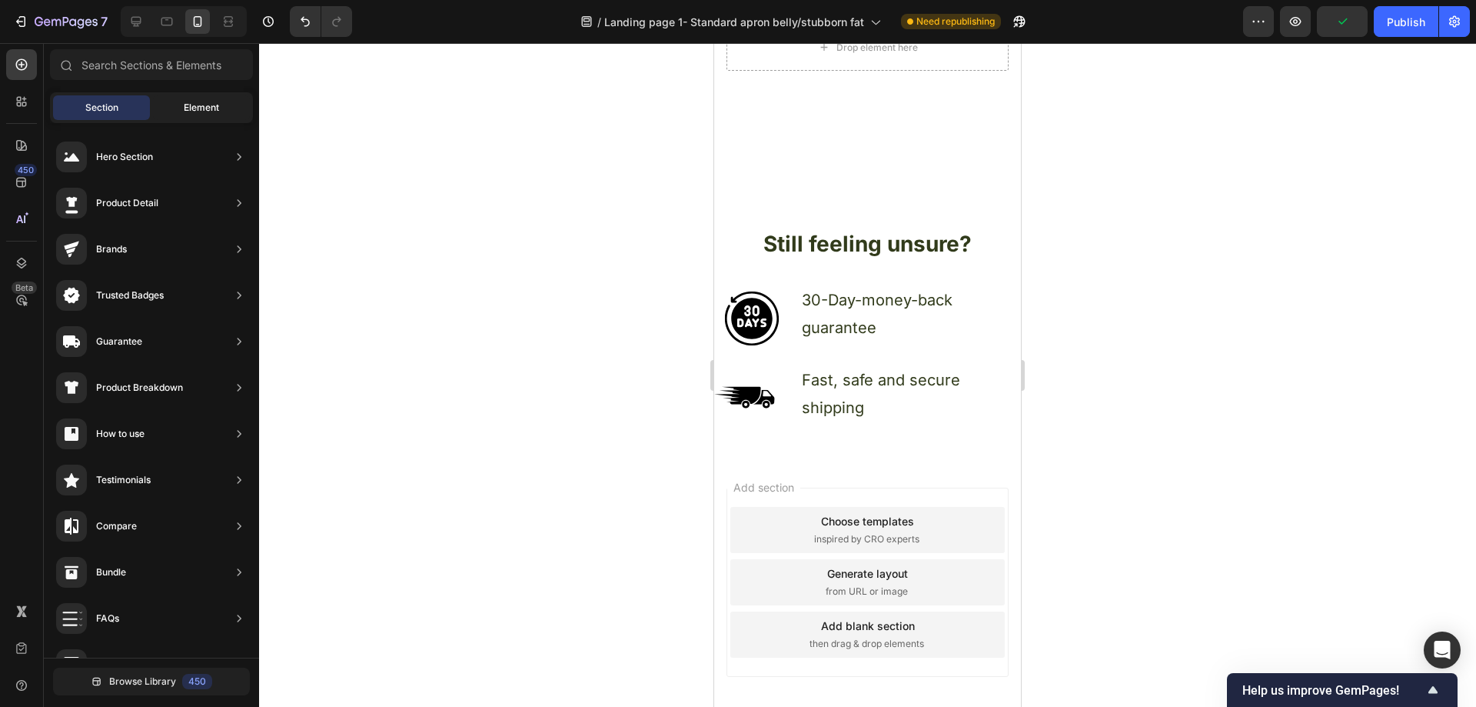
click at [201, 119] on div "Element" at bounding box center [201, 107] width 97 height 25
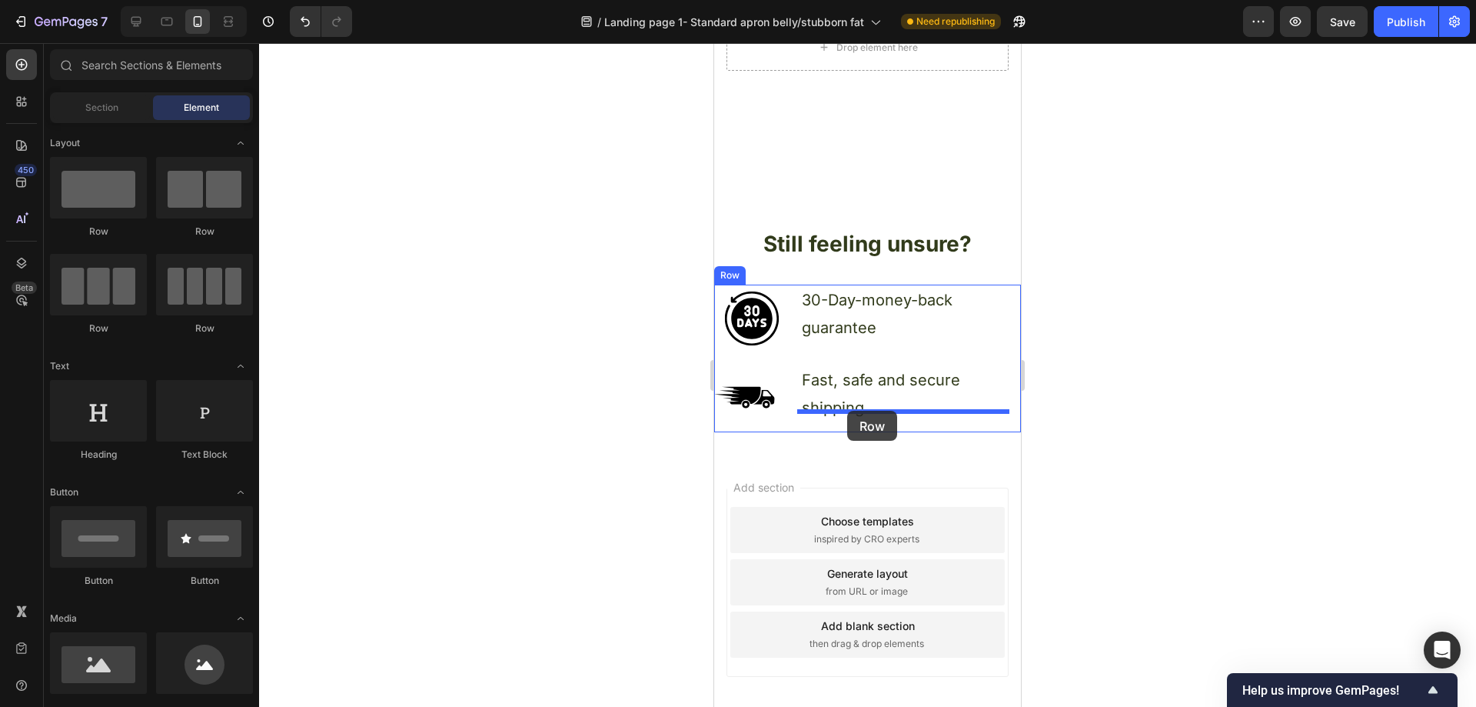
drag, startPoint x: 1032, startPoint y: 298, endPoint x: 847, endPoint y: 411, distance: 216.6
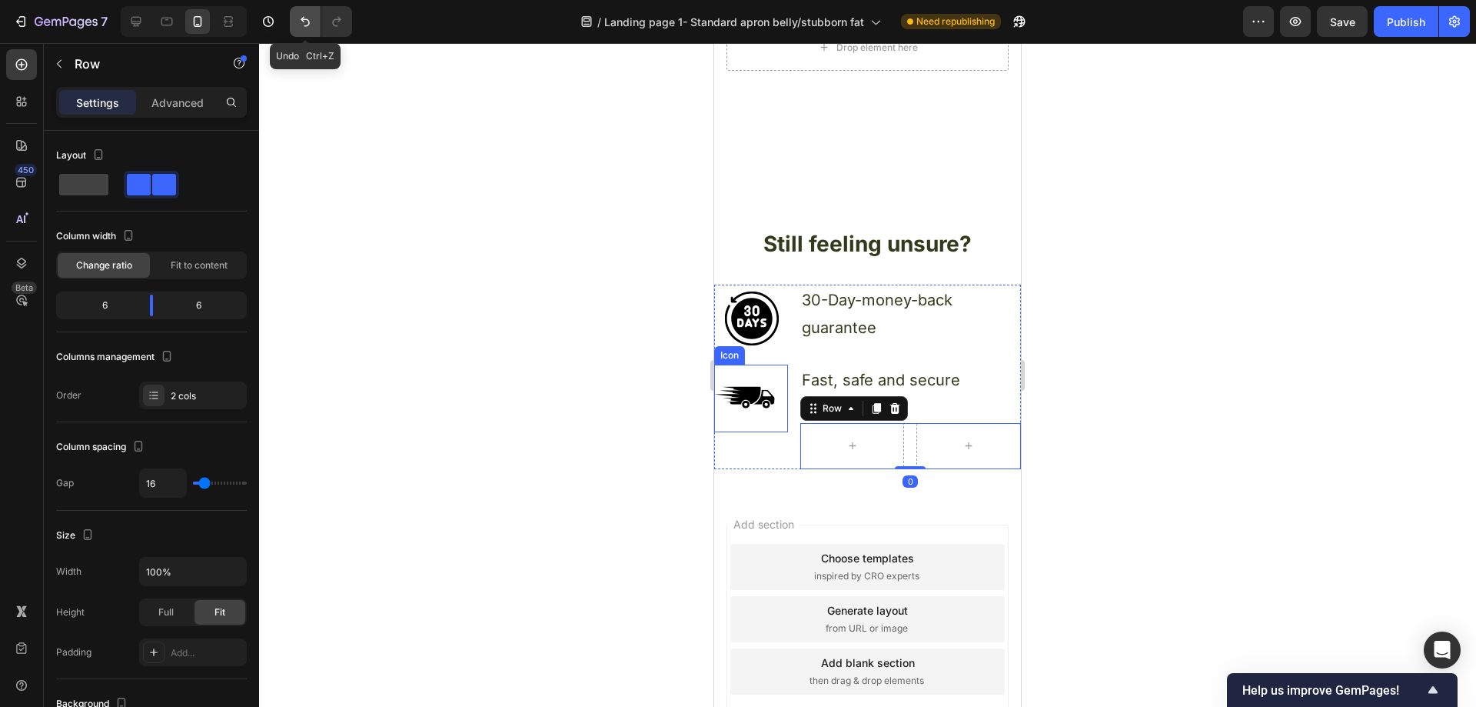
click at [308, 22] on icon "Undo/Redo" at bounding box center [305, 21] width 15 height 15
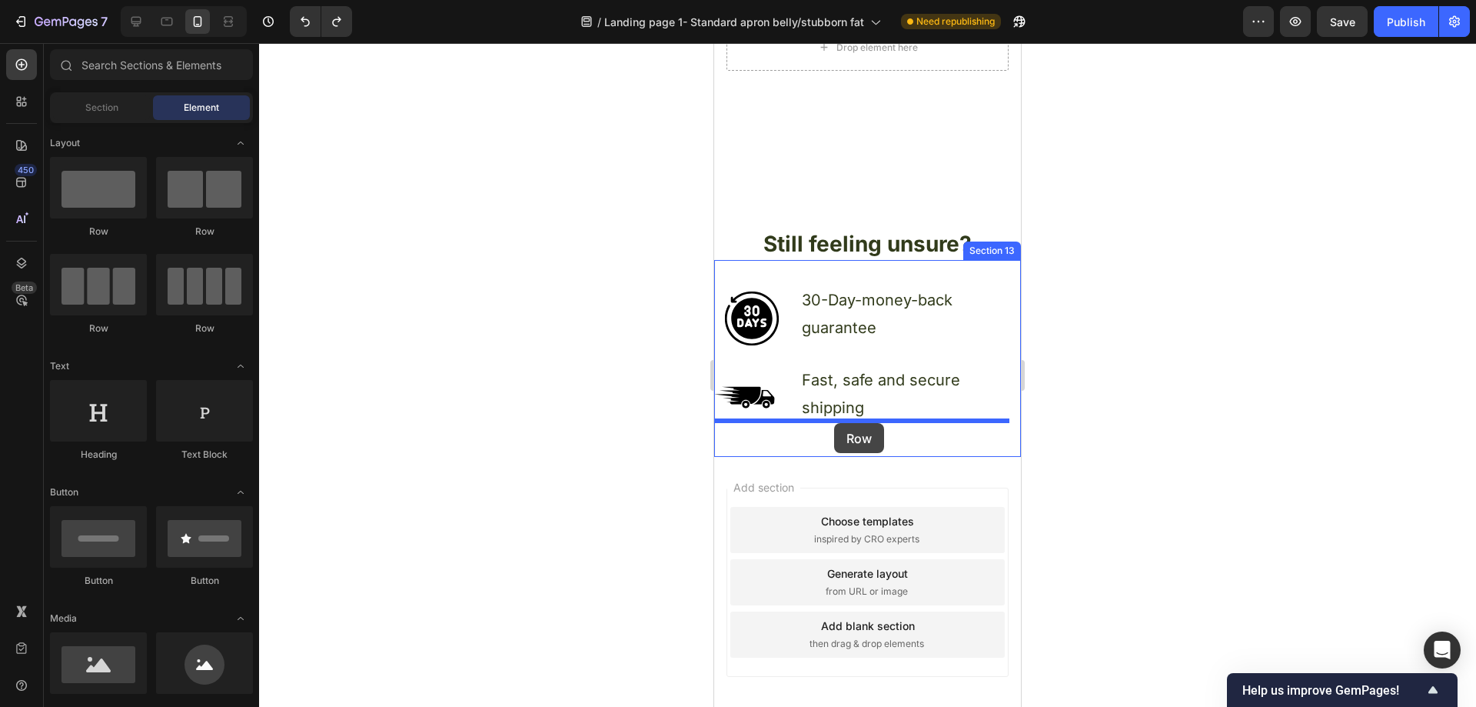
drag, startPoint x: 909, startPoint y: 240, endPoint x: 834, endPoint y: 423, distance: 197.9
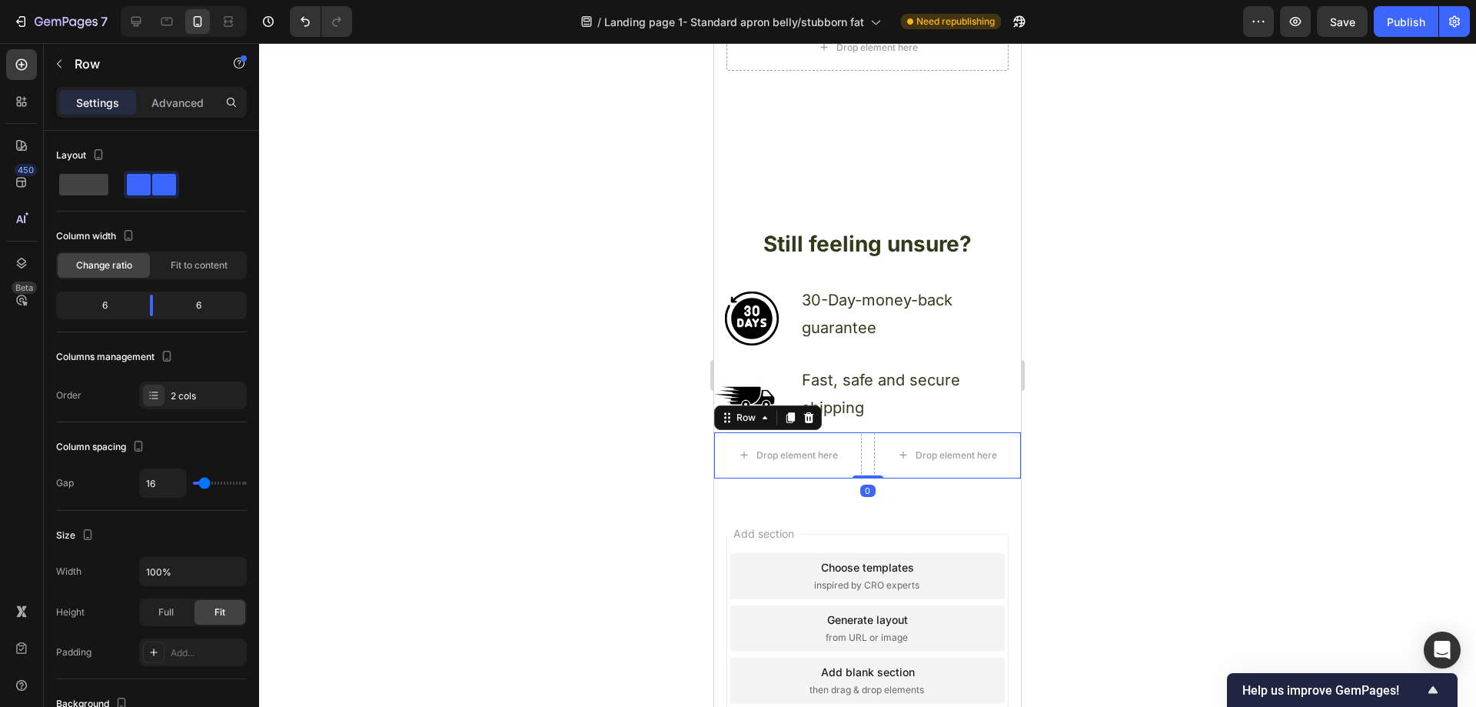
drag, startPoint x: 425, startPoint y: 351, endPoint x: 478, endPoint y: 352, distance: 53.1
click at [446, 354] on div at bounding box center [867, 374] width 1217 height 663
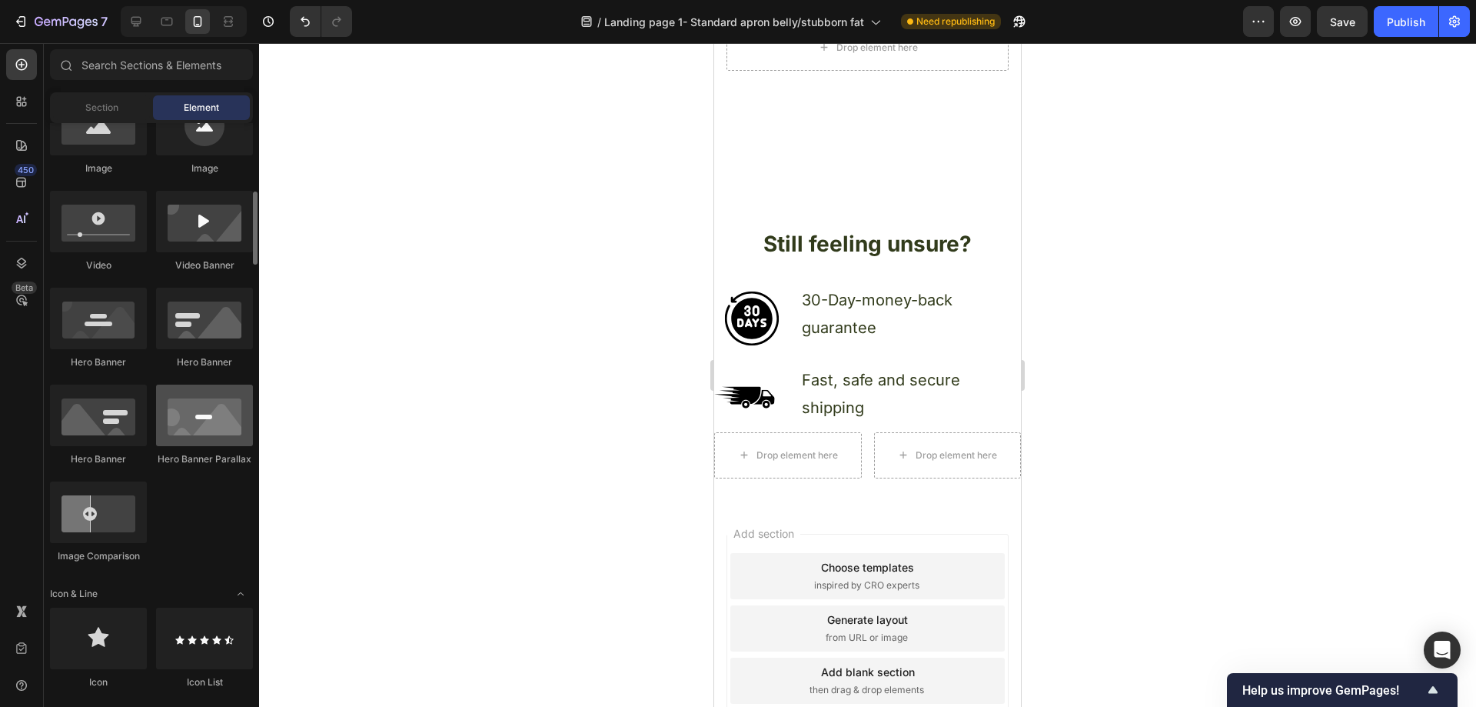
scroll to position [692, 0]
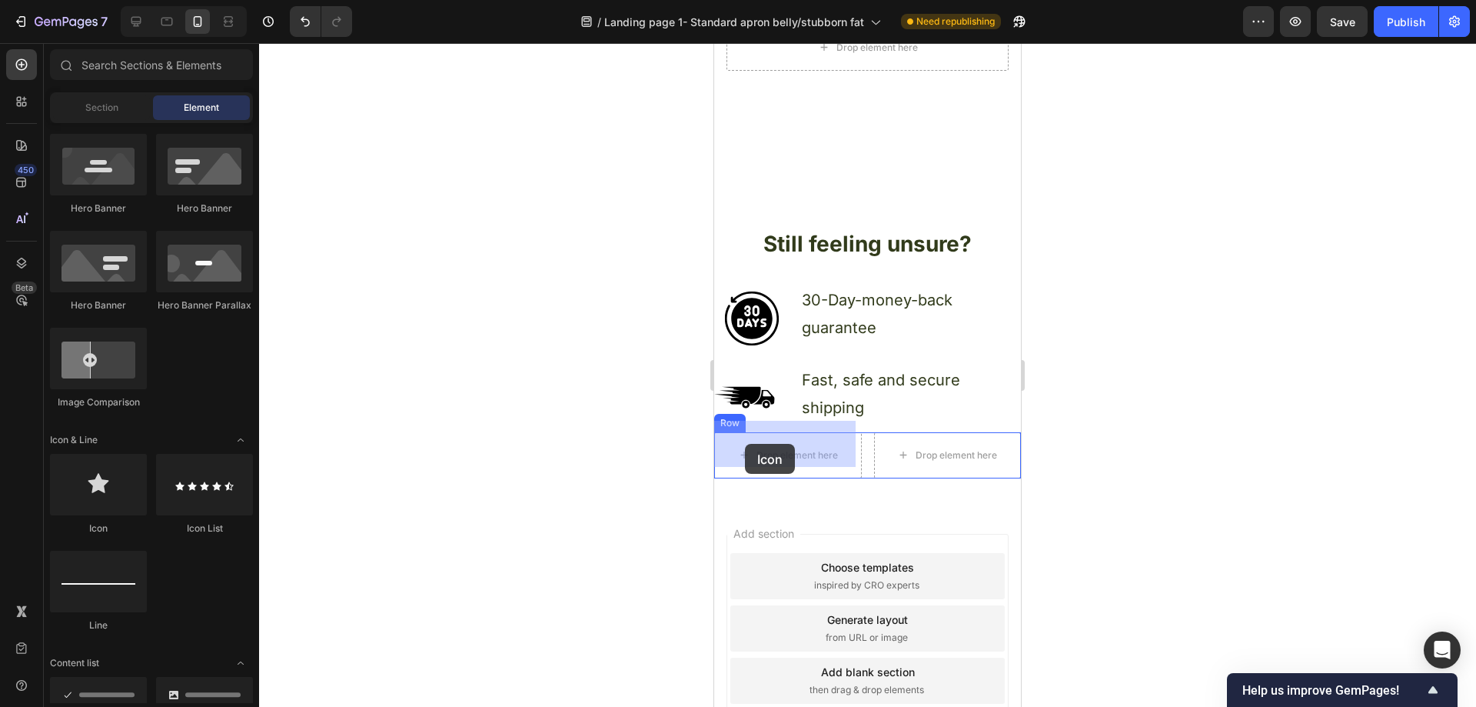
drag, startPoint x: 818, startPoint y: 524, endPoint x: 747, endPoint y: 444, distance: 107.3
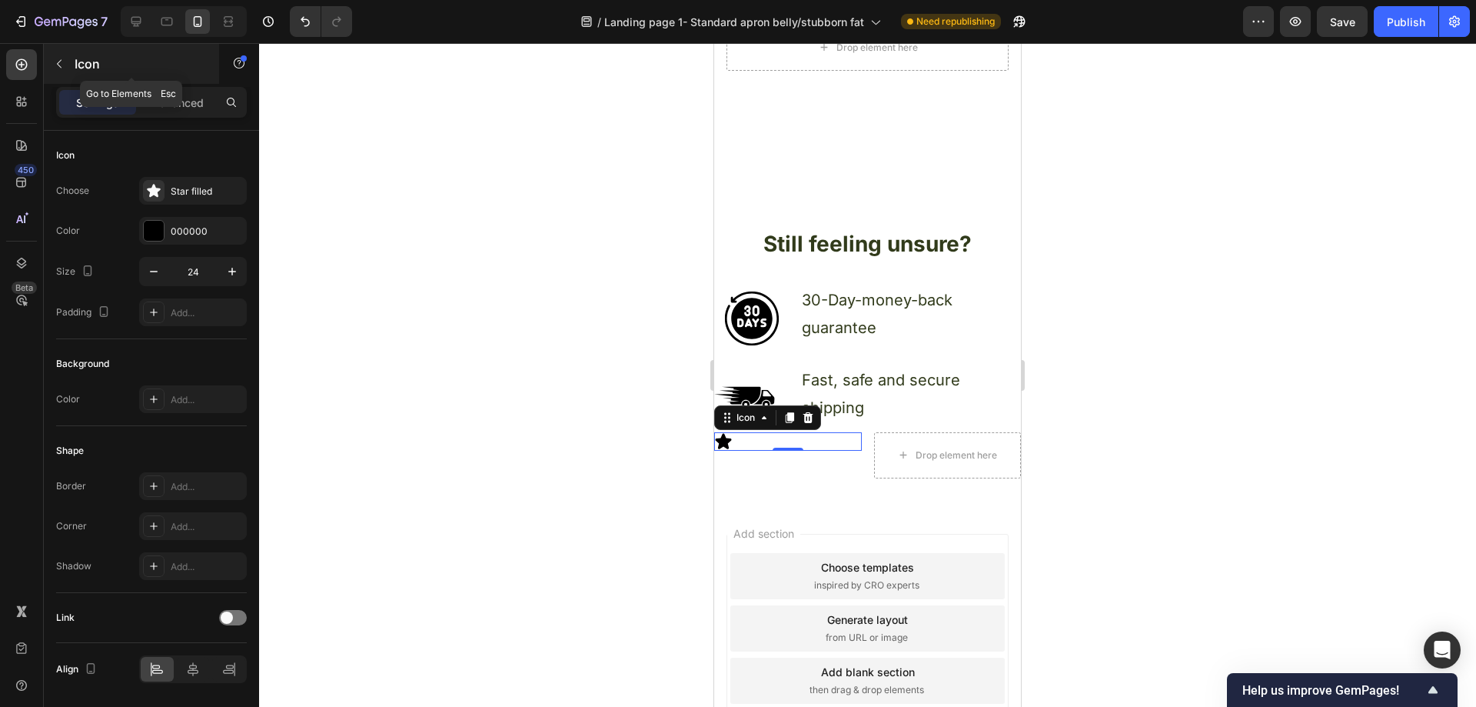
click at [65, 61] on icon "button" at bounding box center [59, 64] width 12 height 12
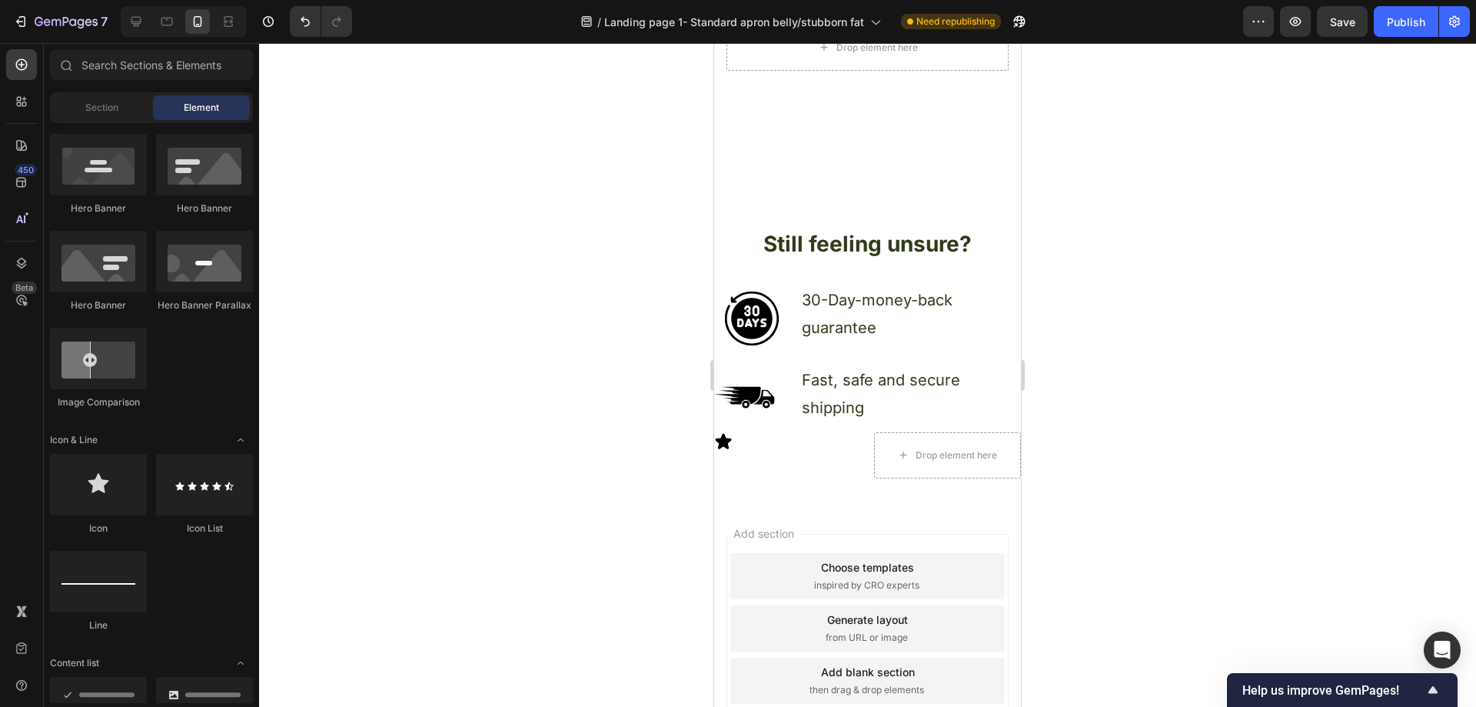
scroll to position [231, 0]
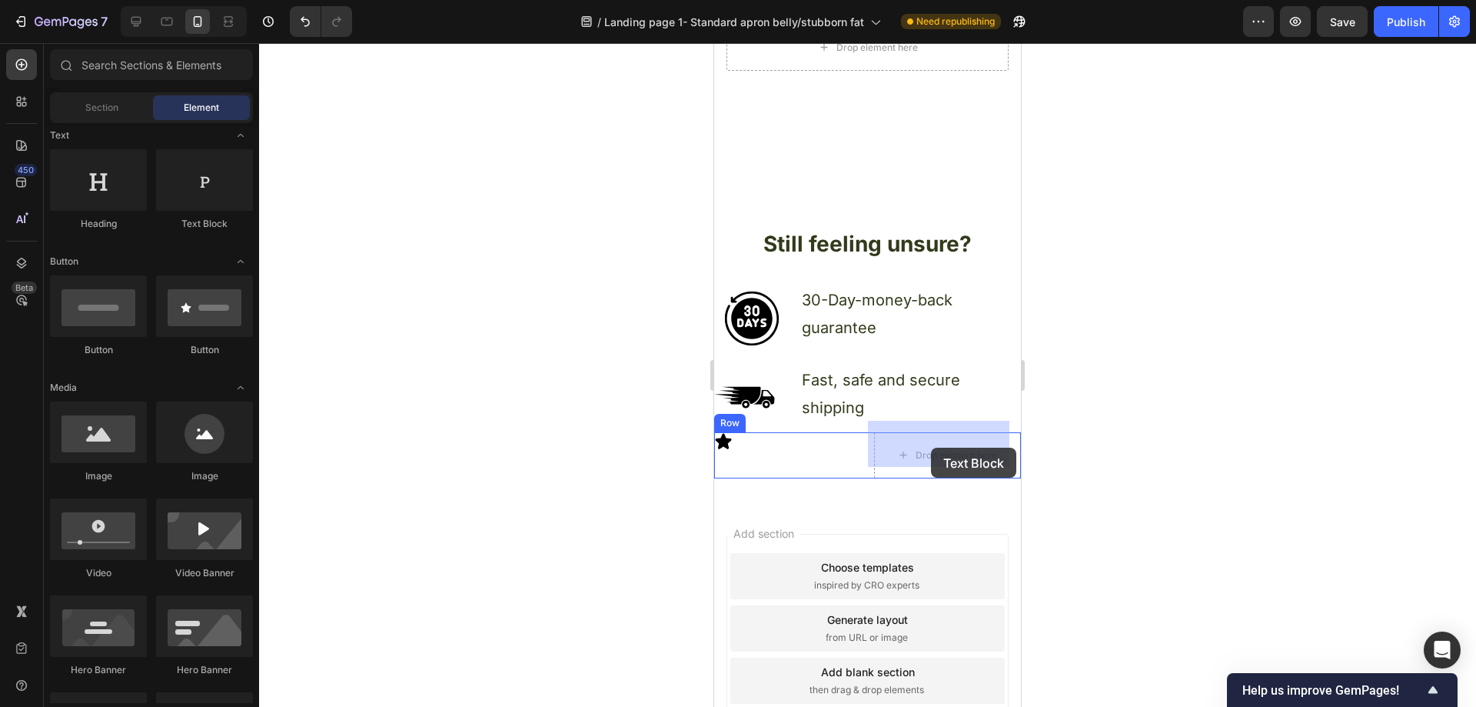
drag, startPoint x: 916, startPoint y: 244, endPoint x: 931, endPoint y: 447, distance: 204.3
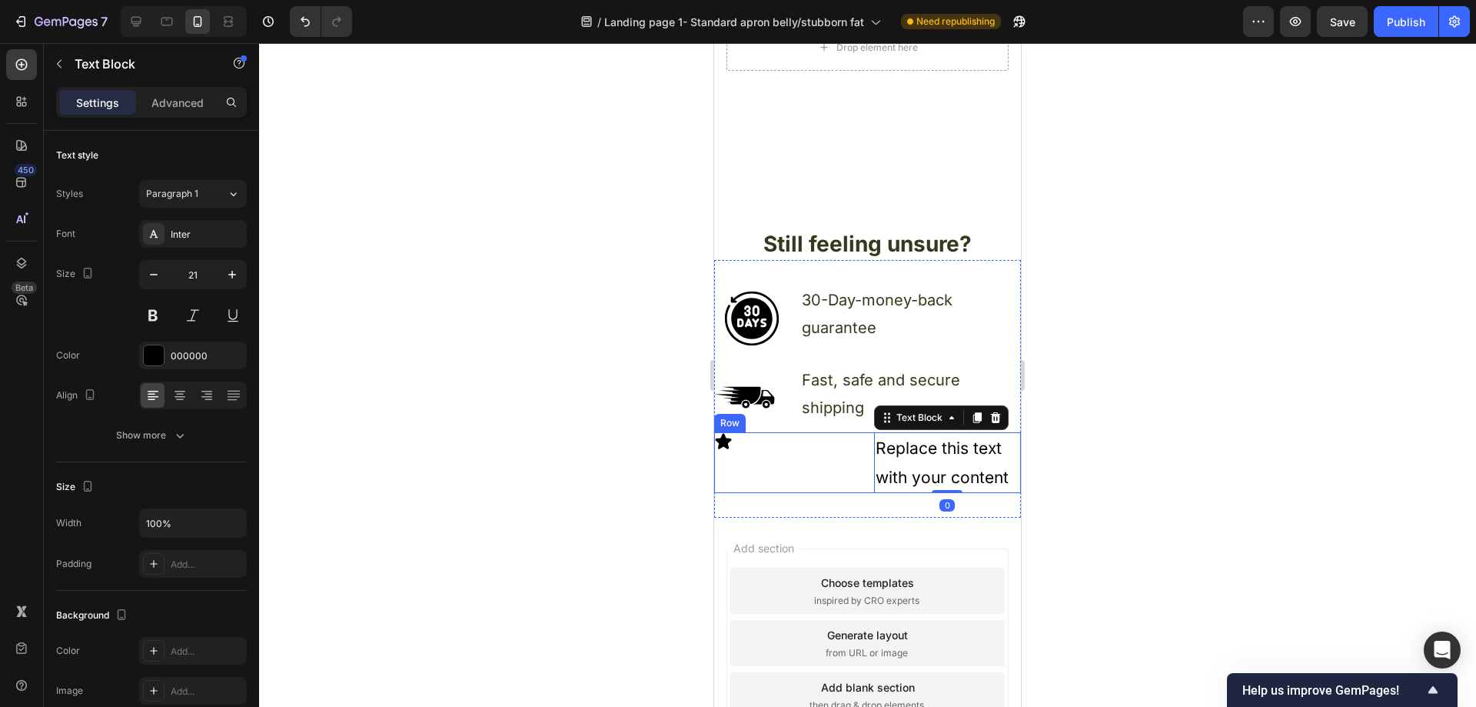
click at [836, 445] on div "Icon" at bounding box center [788, 463] width 148 height 62
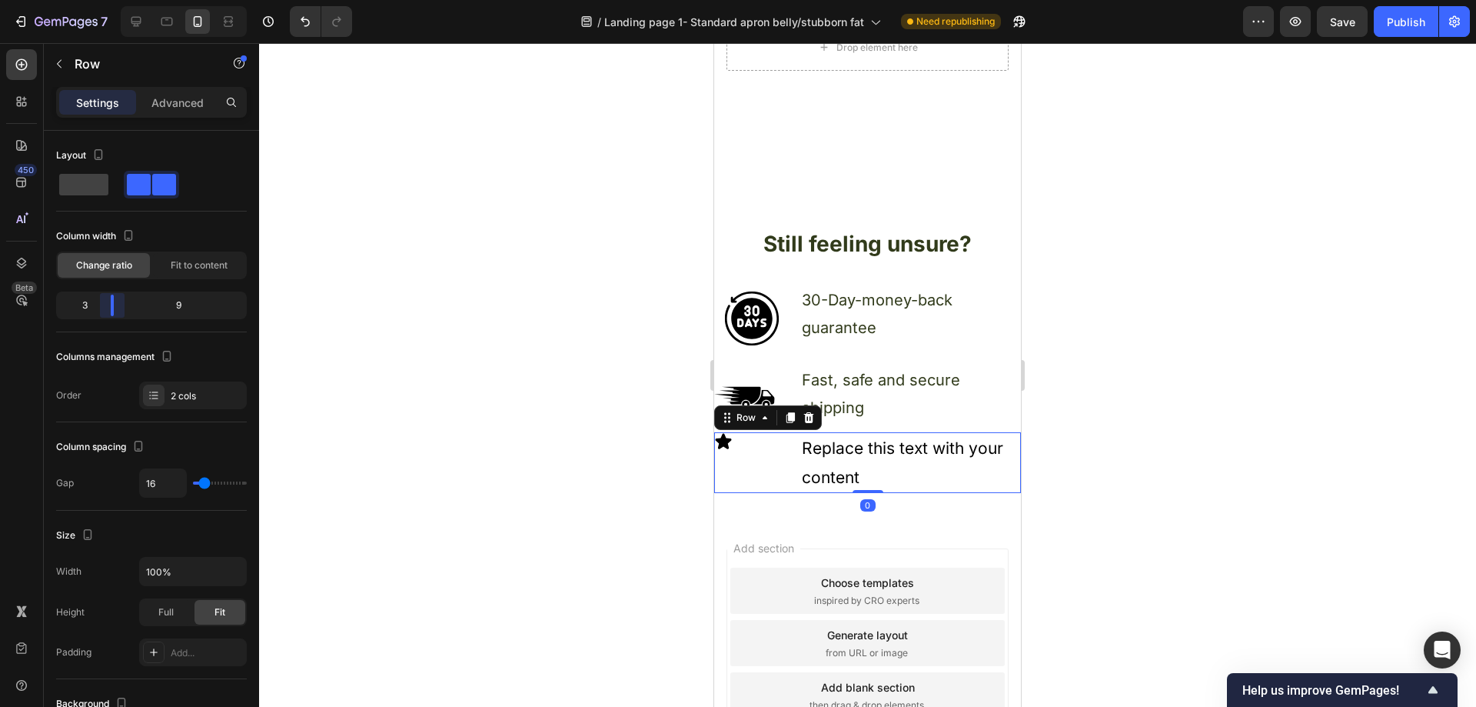
drag, startPoint x: 150, startPoint y: 305, endPoint x: 112, endPoint y: 310, distance: 38.0
click at [112, 0] on body "7 Version history / Landing page 1- Standard apron belly/stubborn fat Need repu…" at bounding box center [738, 0] width 1476 height 0
click at [613, 446] on div at bounding box center [867, 374] width 1217 height 663
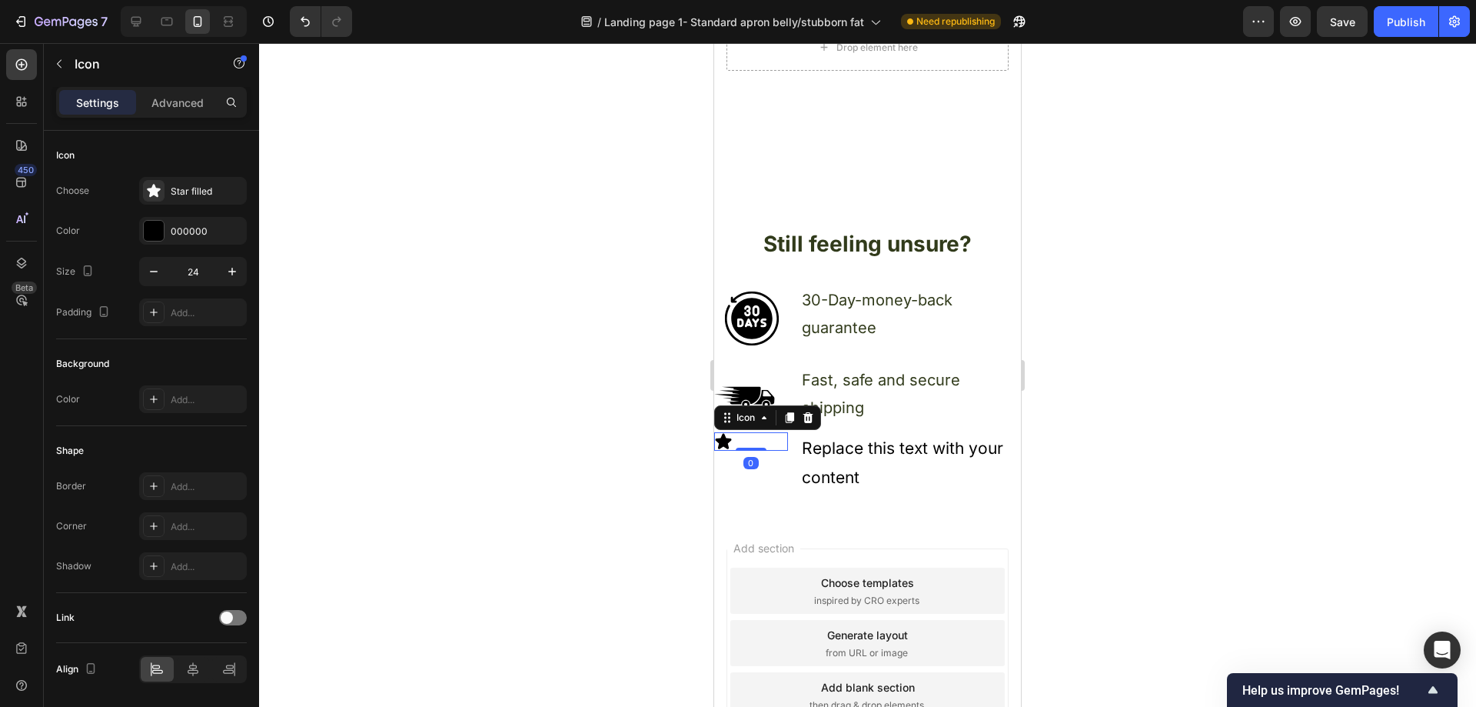
drag, startPoint x: 760, startPoint y: 436, endPoint x: 727, endPoint y: 436, distance: 33.8
click at [760, 436] on div "Icon 0" at bounding box center [751, 441] width 74 height 18
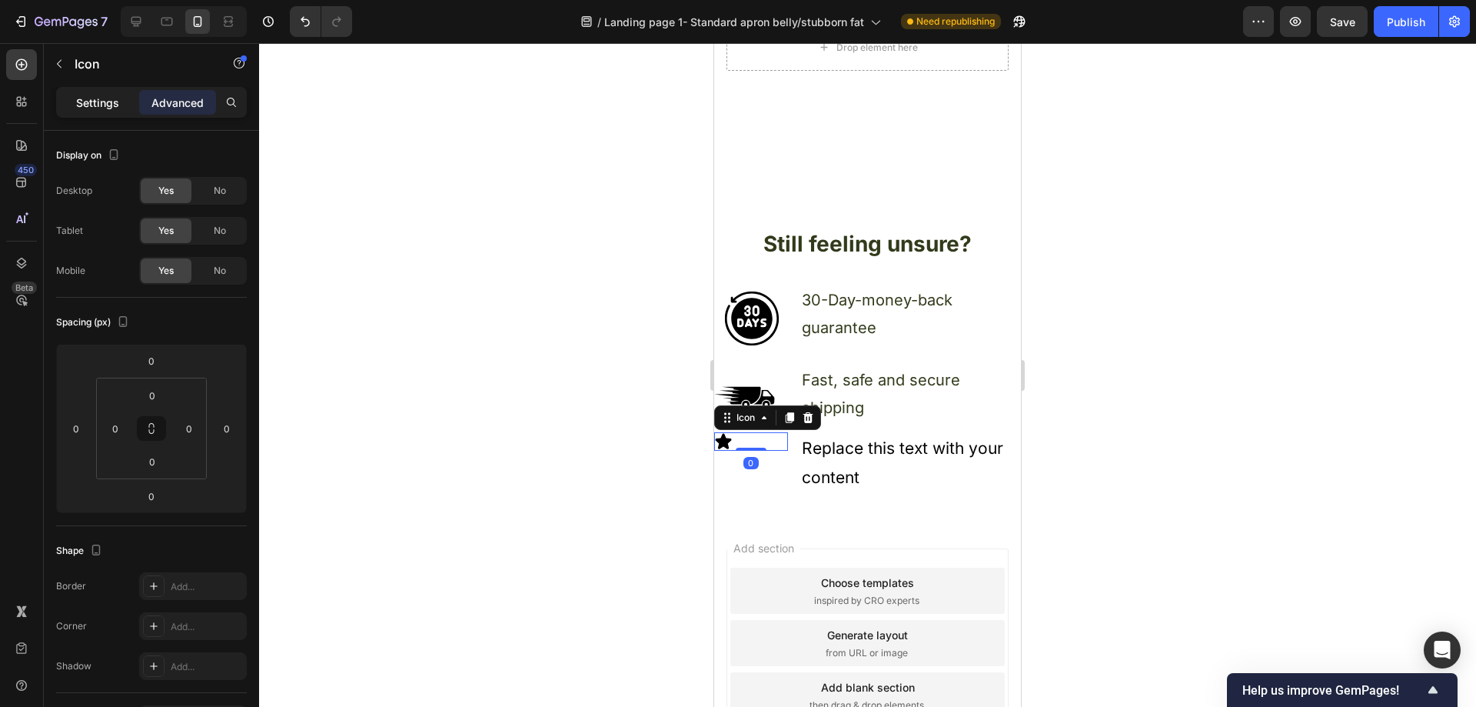
click at [97, 98] on p "Settings" at bounding box center [97, 103] width 43 height 16
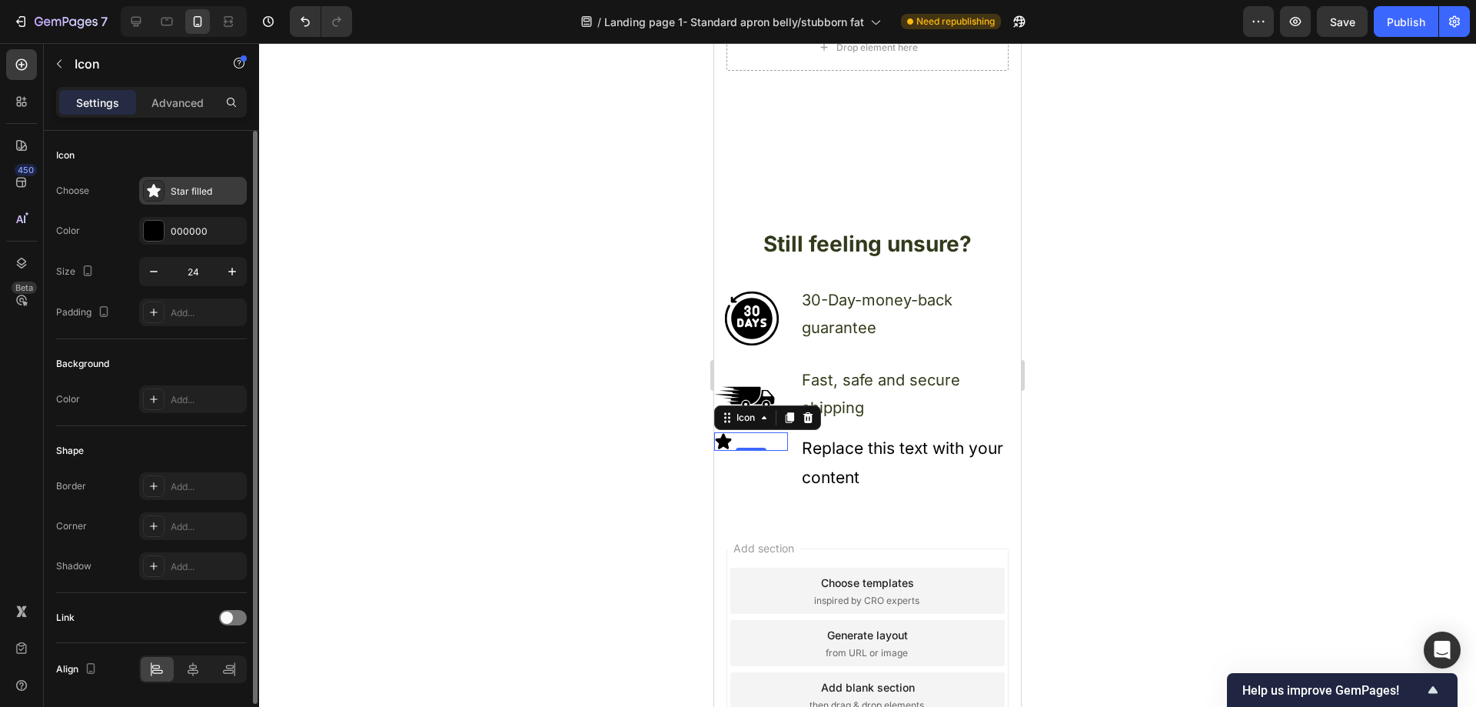
click at [197, 195] on div "Star filled" at bounding box center [207, 192] width 72 height 14
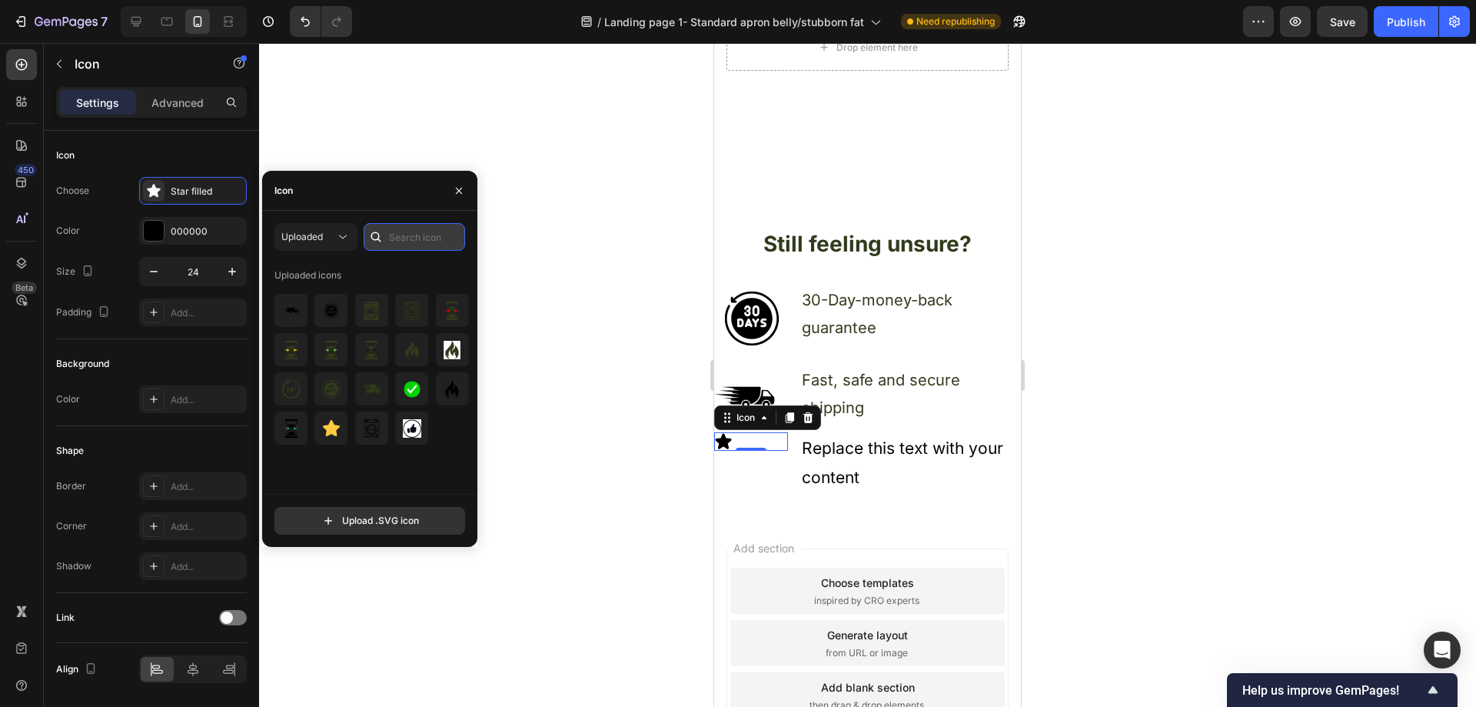
click at [397, 235] on input "text" at bounding box center [414, 237] width 101 height 28
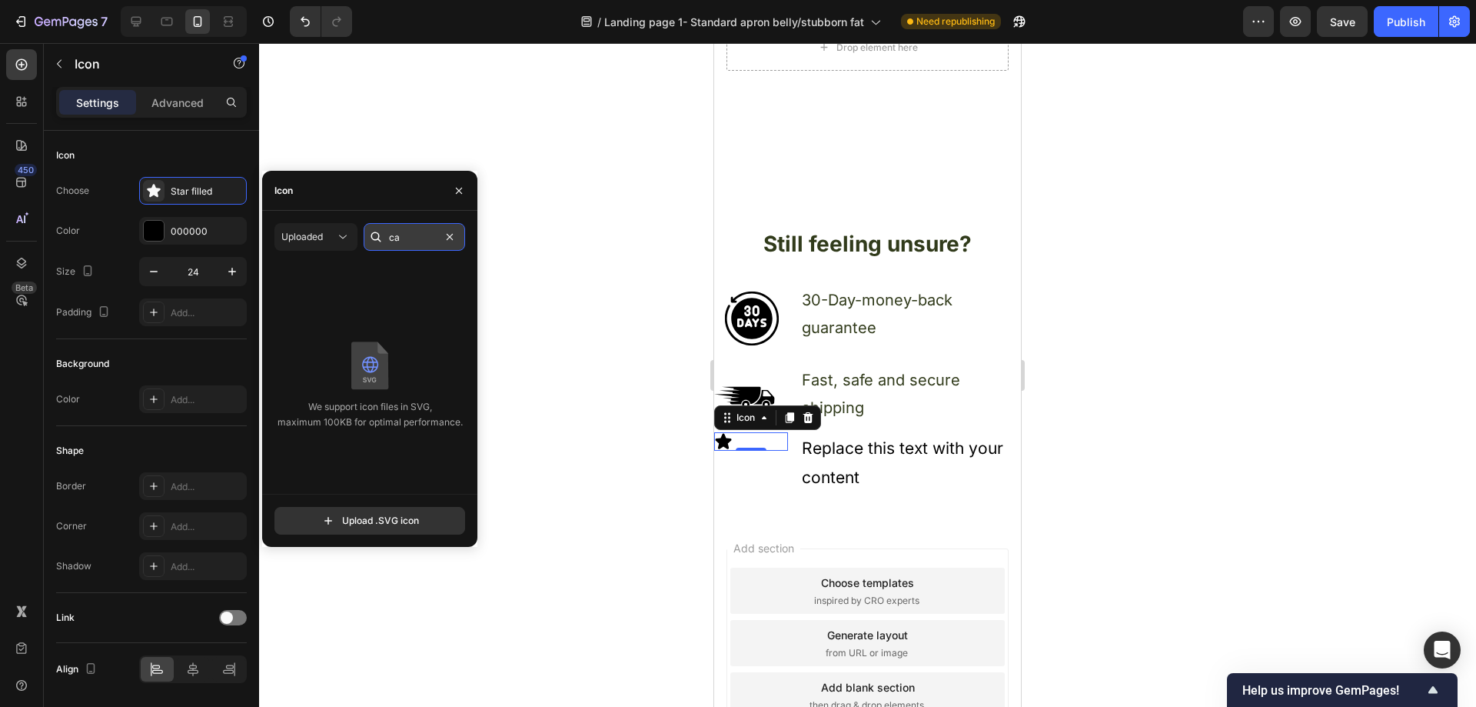
type input "c"
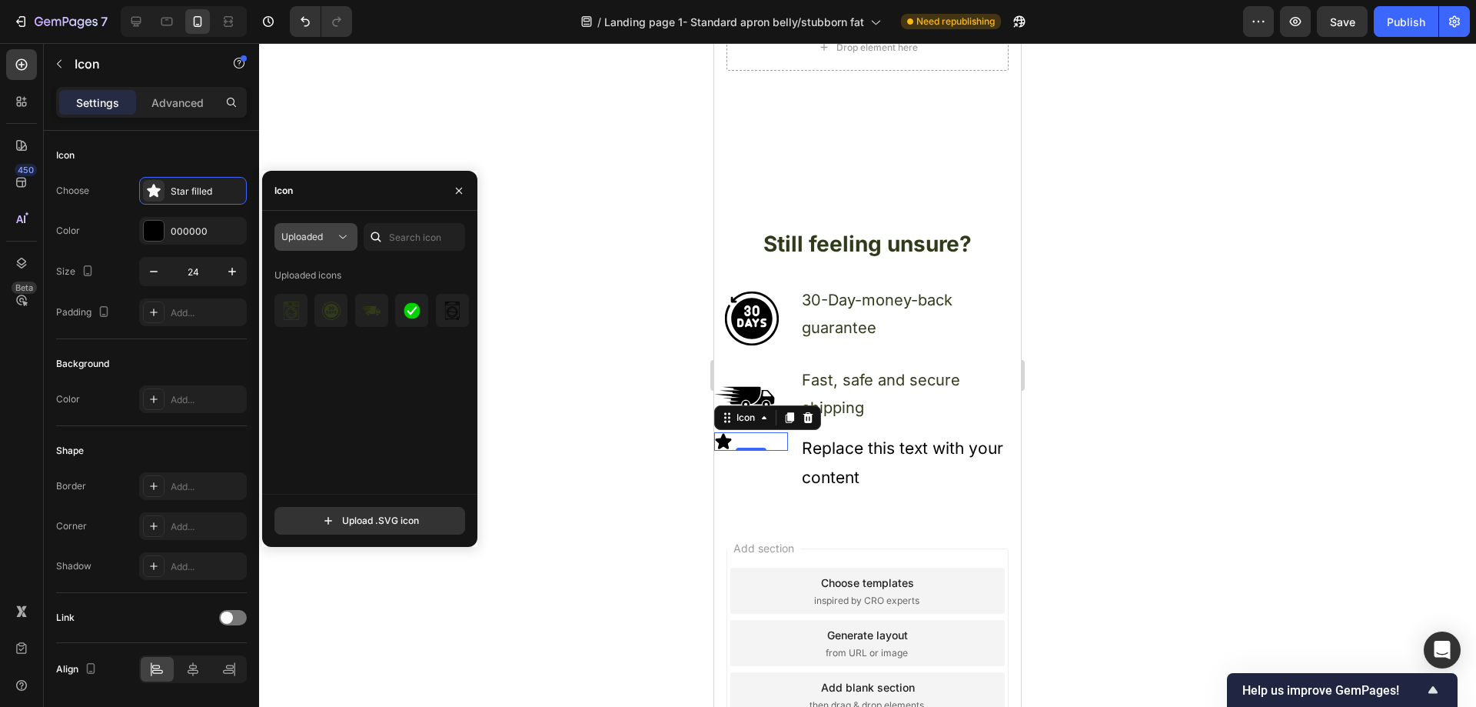
click at [340, 231] on icon at bounding box center [342, 236] width 15 height 15
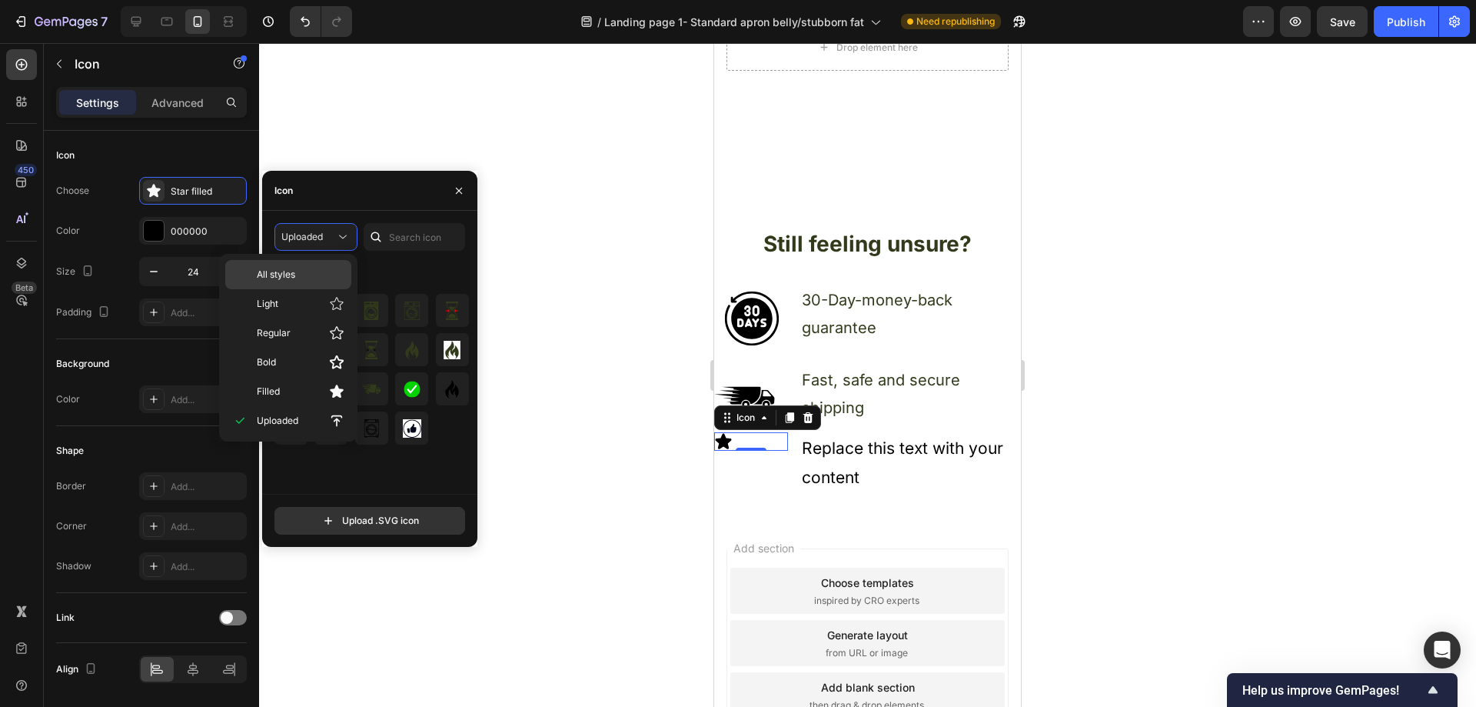
click at [292, 273] on span "All styles" at bounding box center [276, 275] width 38 height 14
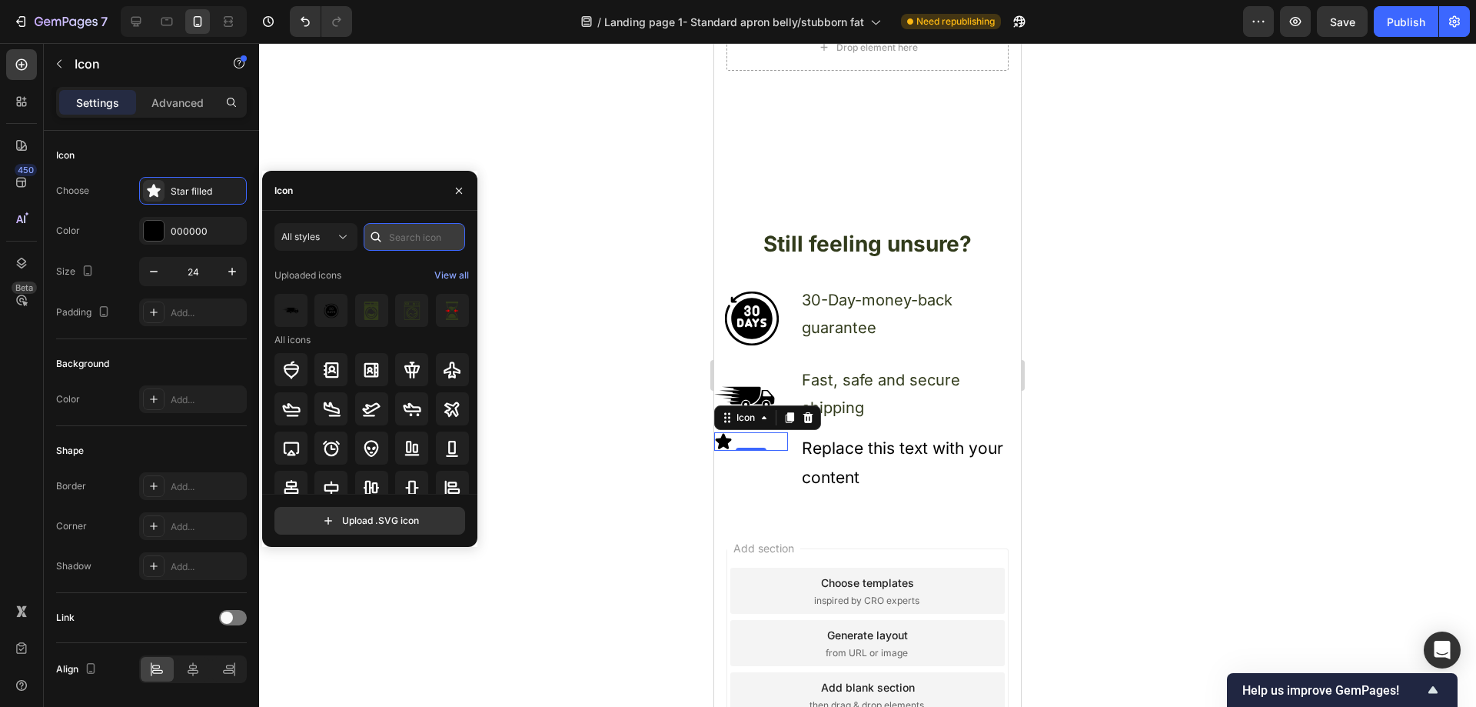
click at [408, 234] on input "text" at bounding box center [414, 237] width 101 height 28
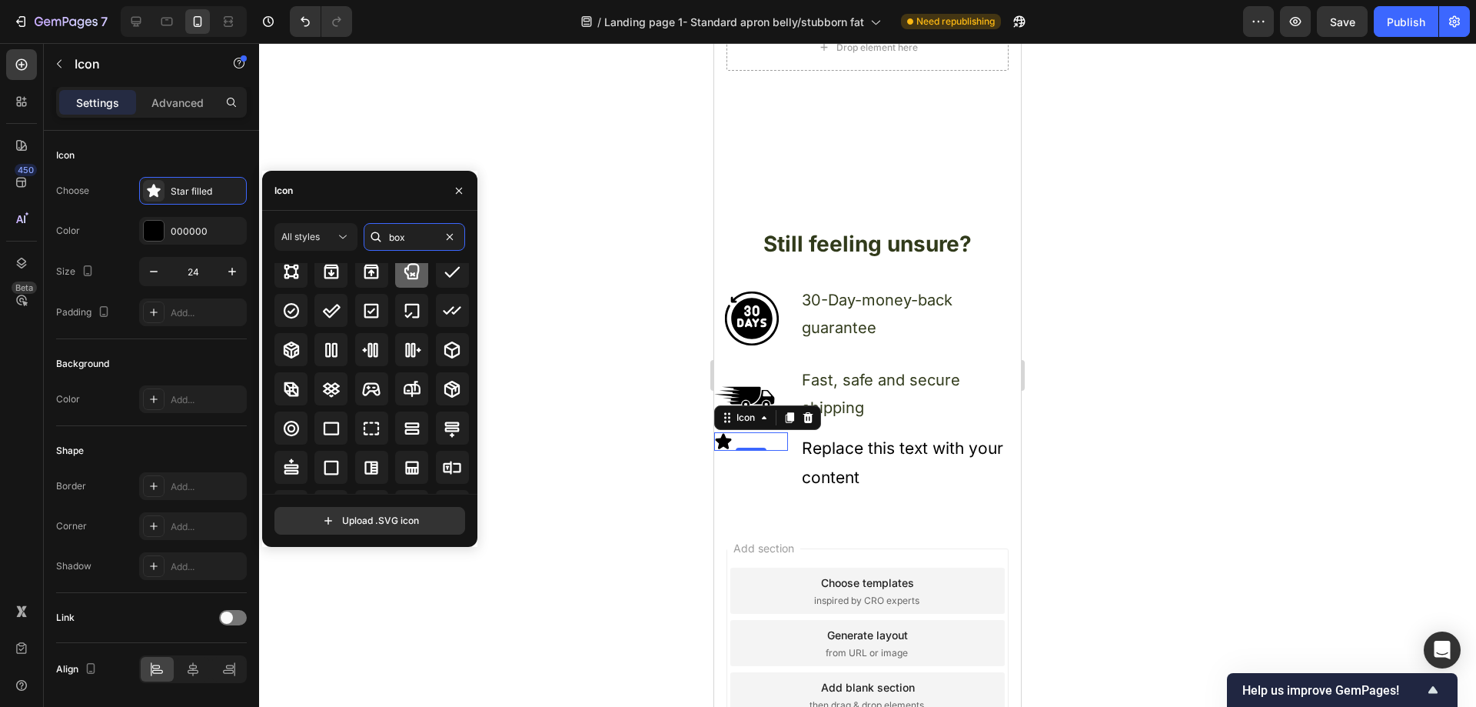
scroll to position [77, 0]
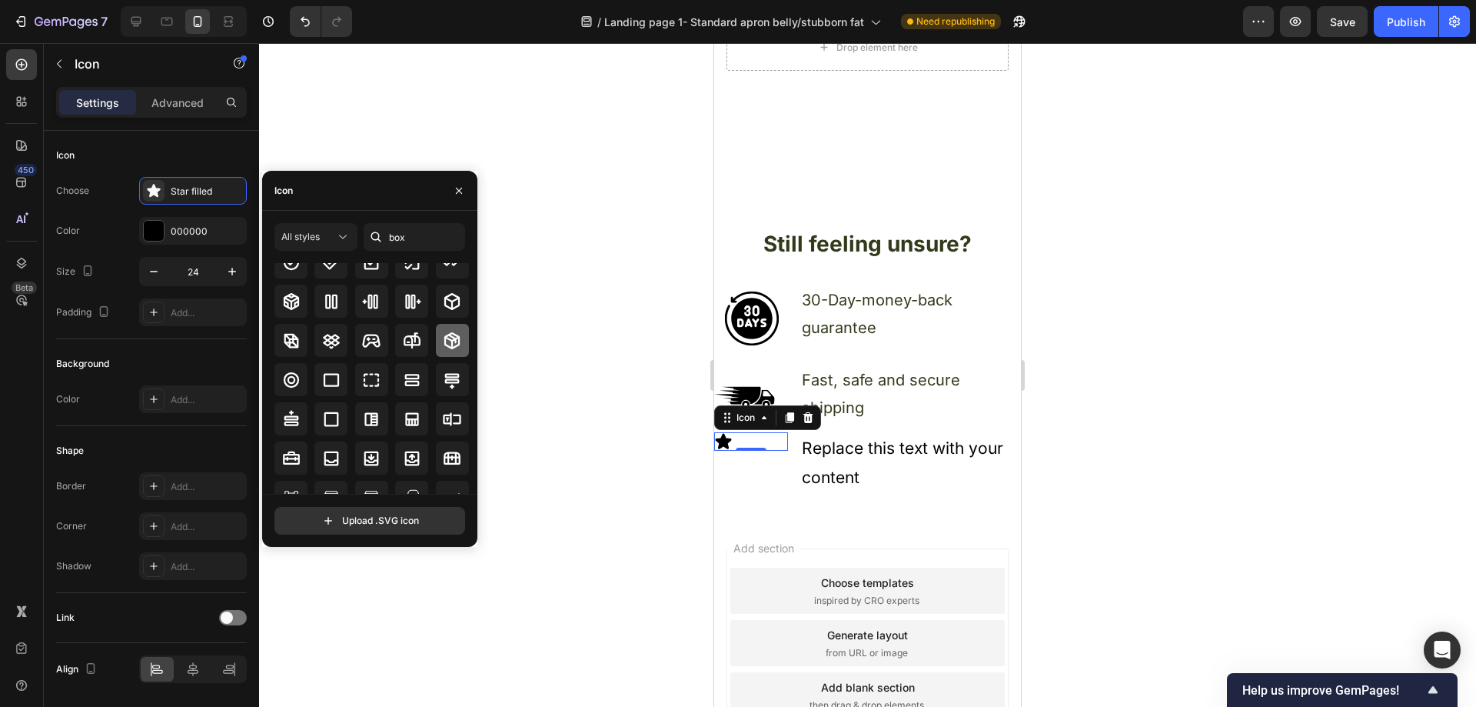
click at [446, 341] on icon at bounding box center [452, 340] width 18 height 18
click at [447, 307] on icon at bounding box center [452, 301] width 18 height 18
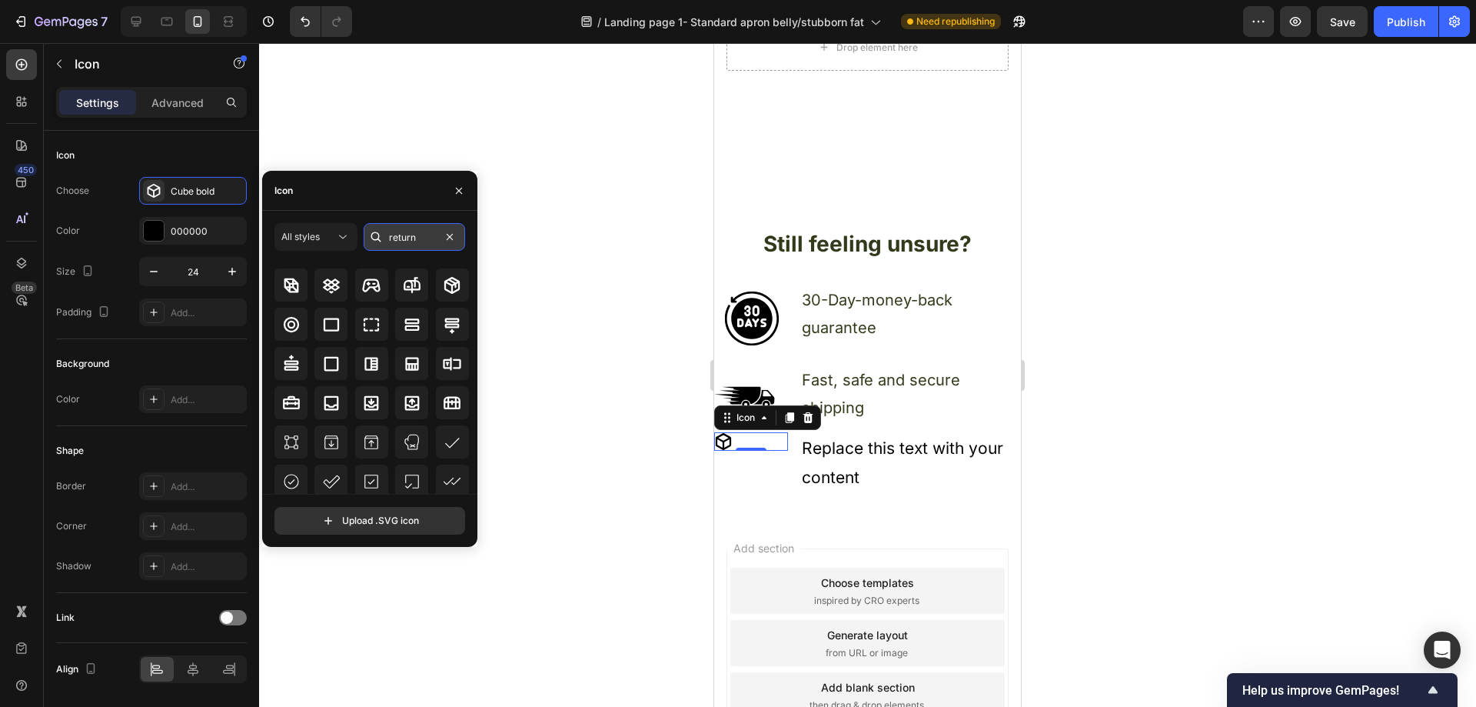
scroll to position [0, 0]
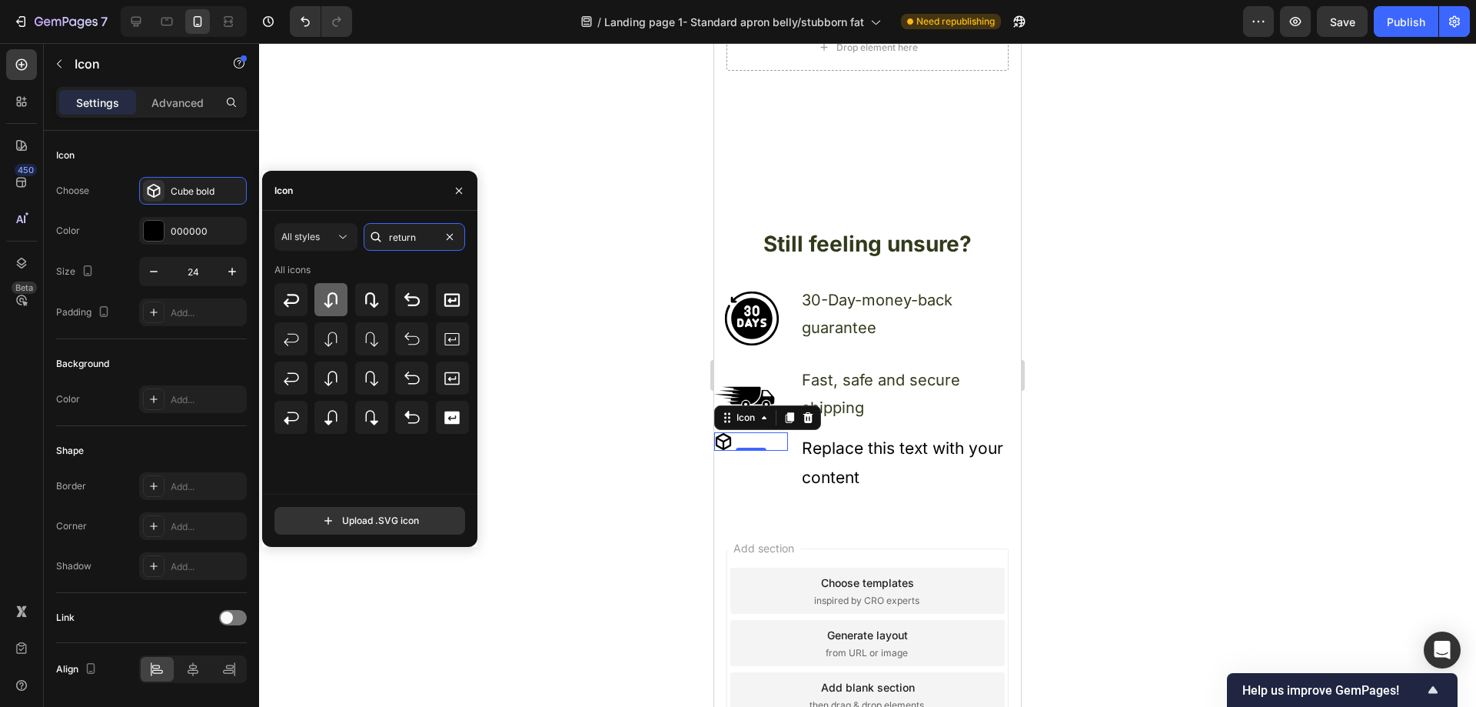
type input "return"
click at [342, 294] on div at bounding box center [330, 299] width 33 height 33
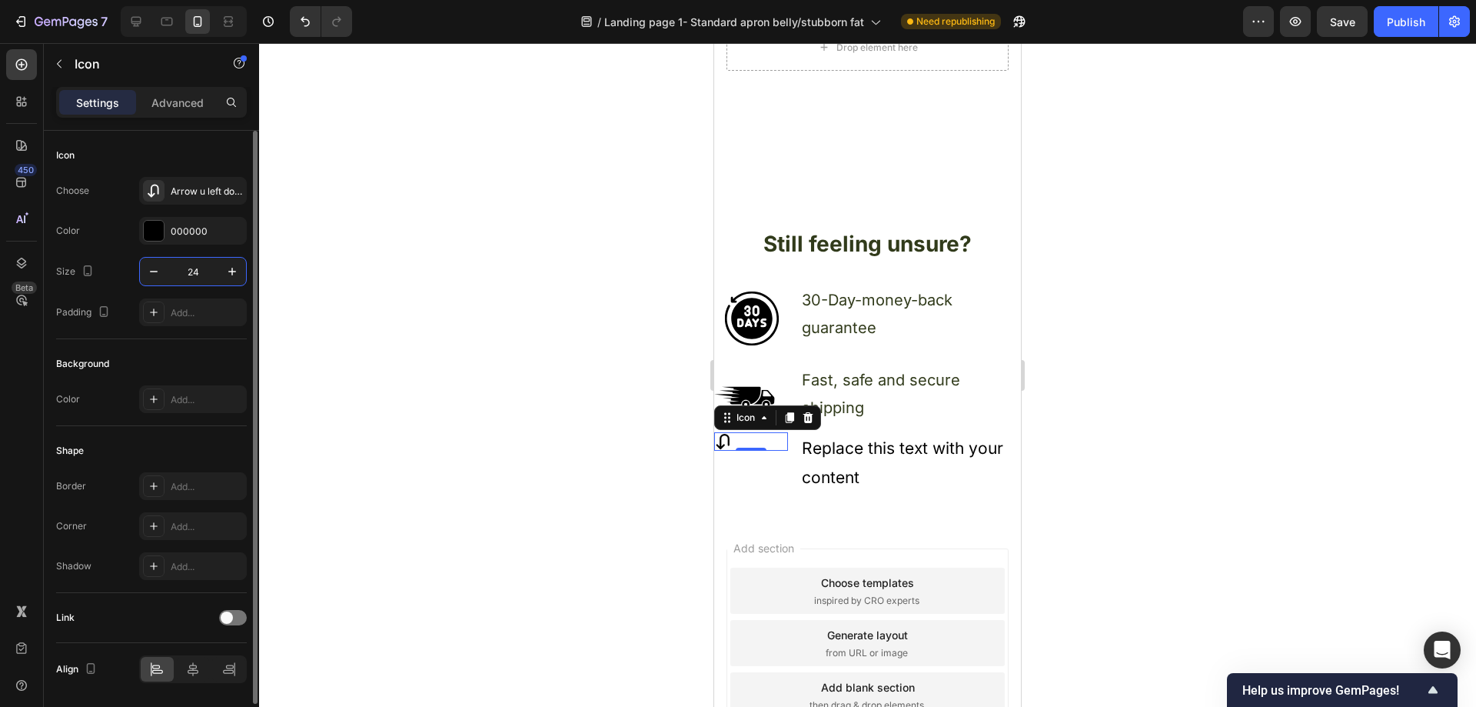
click at [208, 274] on input "24" at bounding box center [193, 272] width 51 height 28
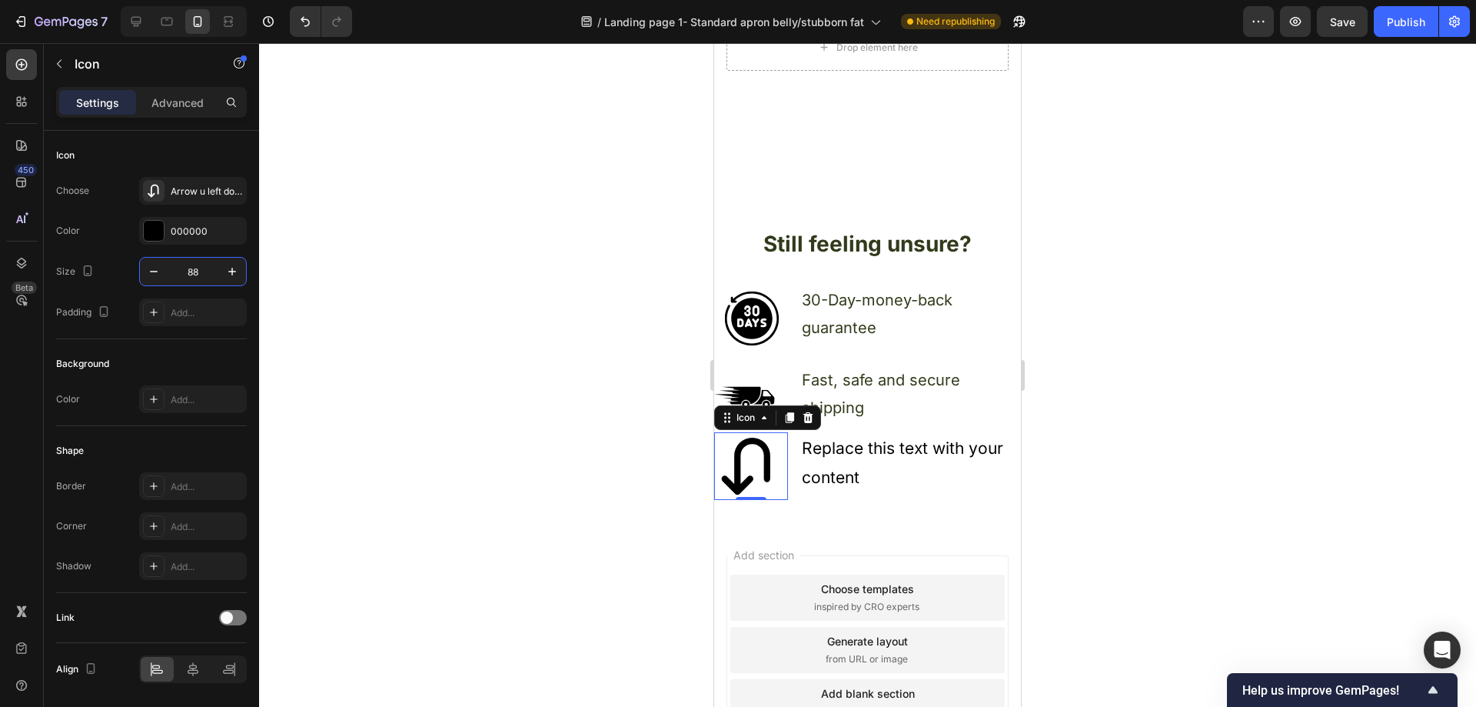
type input "88"
click at [553, 405] on div at bounding box center [867, 374] width 1217 height 663
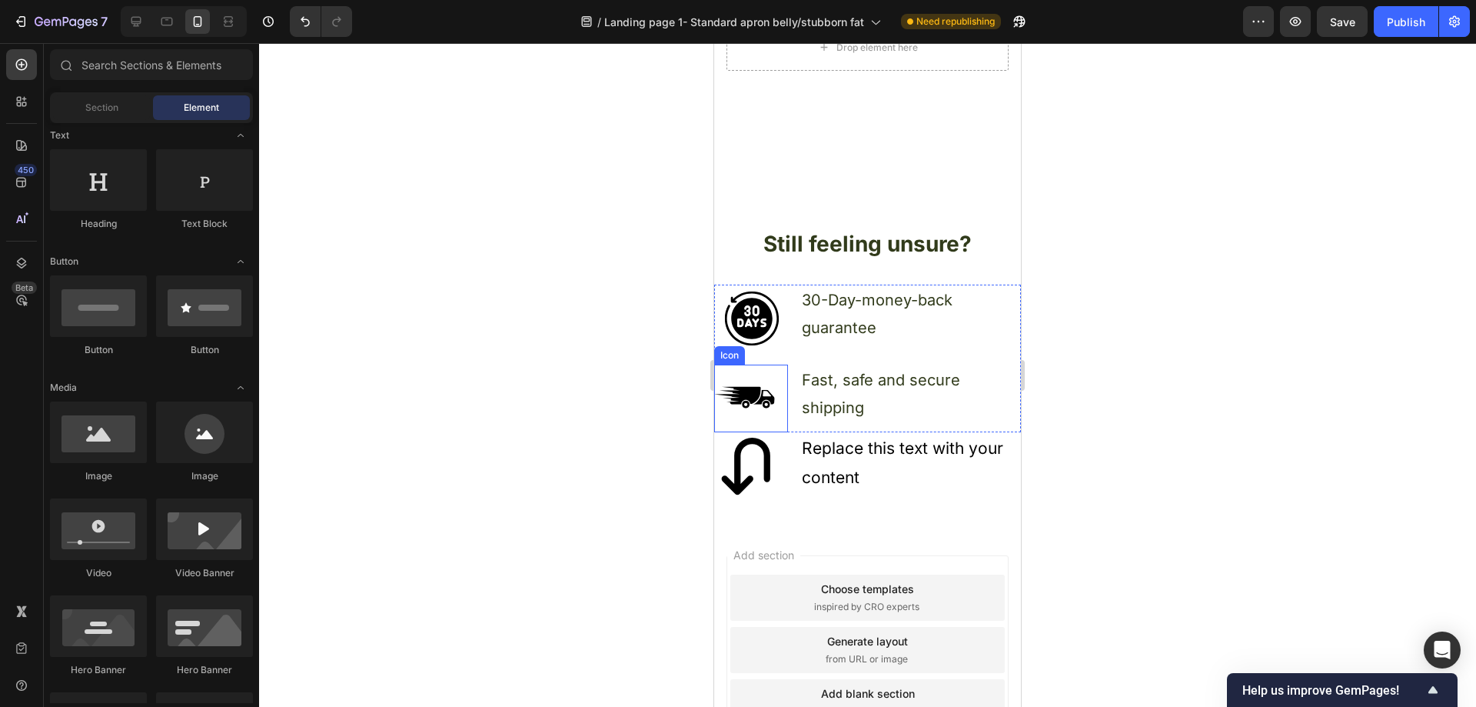
click at [764, 390] on icon at bounding box center [764, 397] width 22 height 15
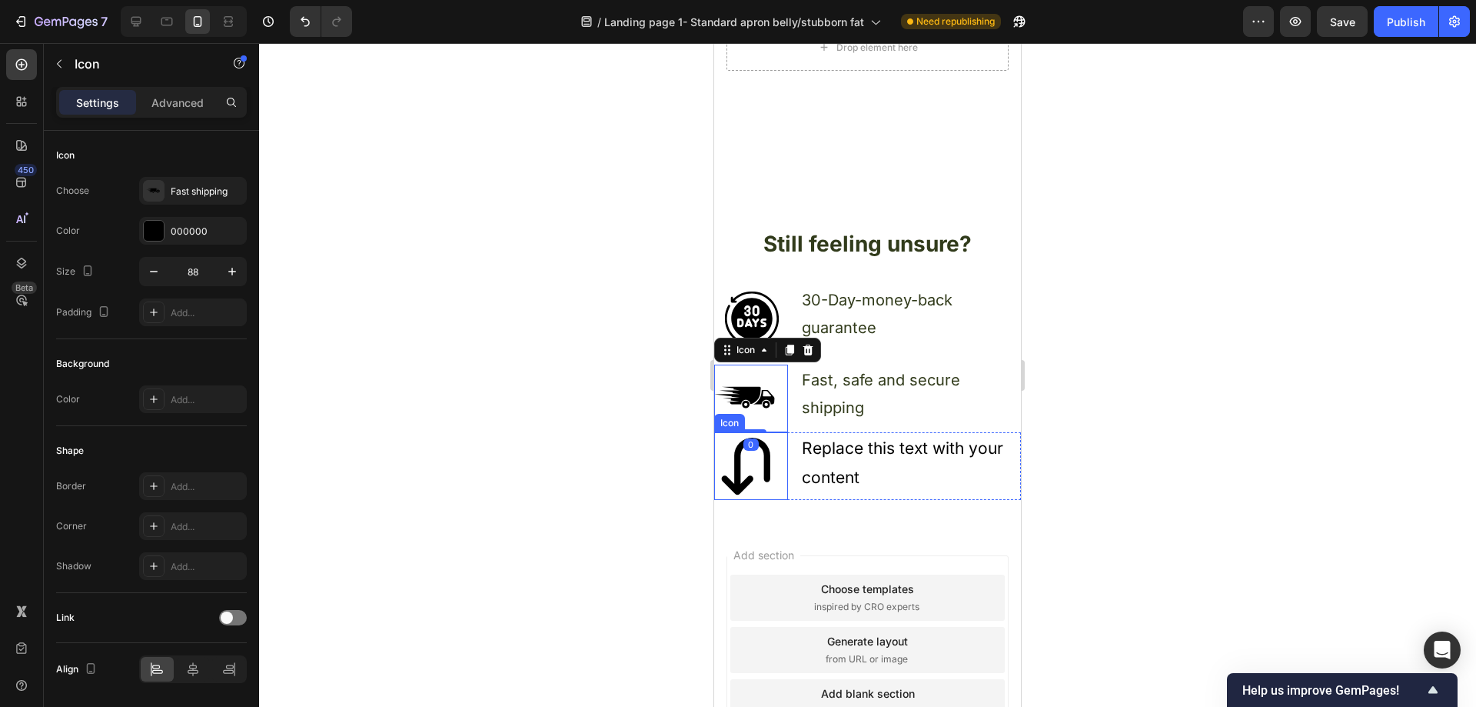
click at [772, 447] on icon at bounding box center [748, 466] width 68 height 68
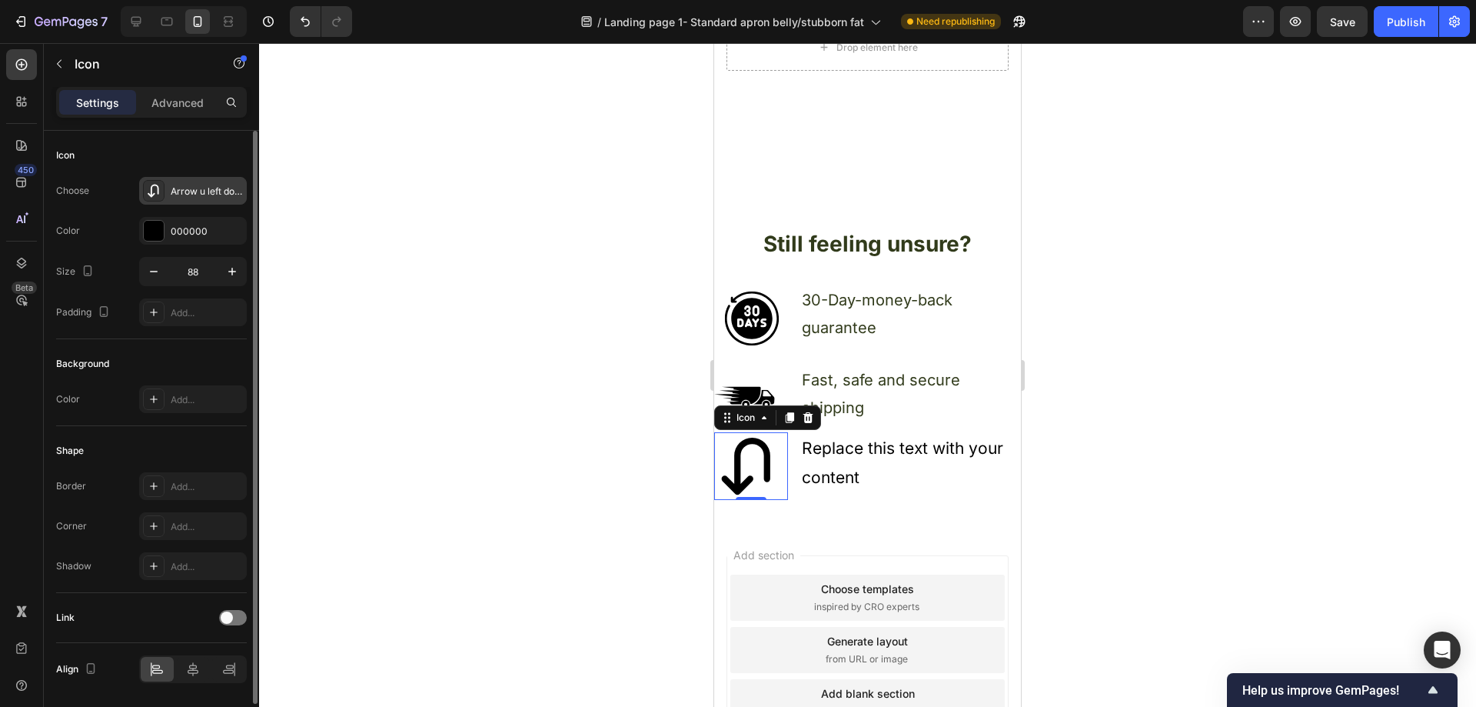
click at [173, 188] on div "Arrow u left down bold" at bounding box center [207, 192] width 72 height 14
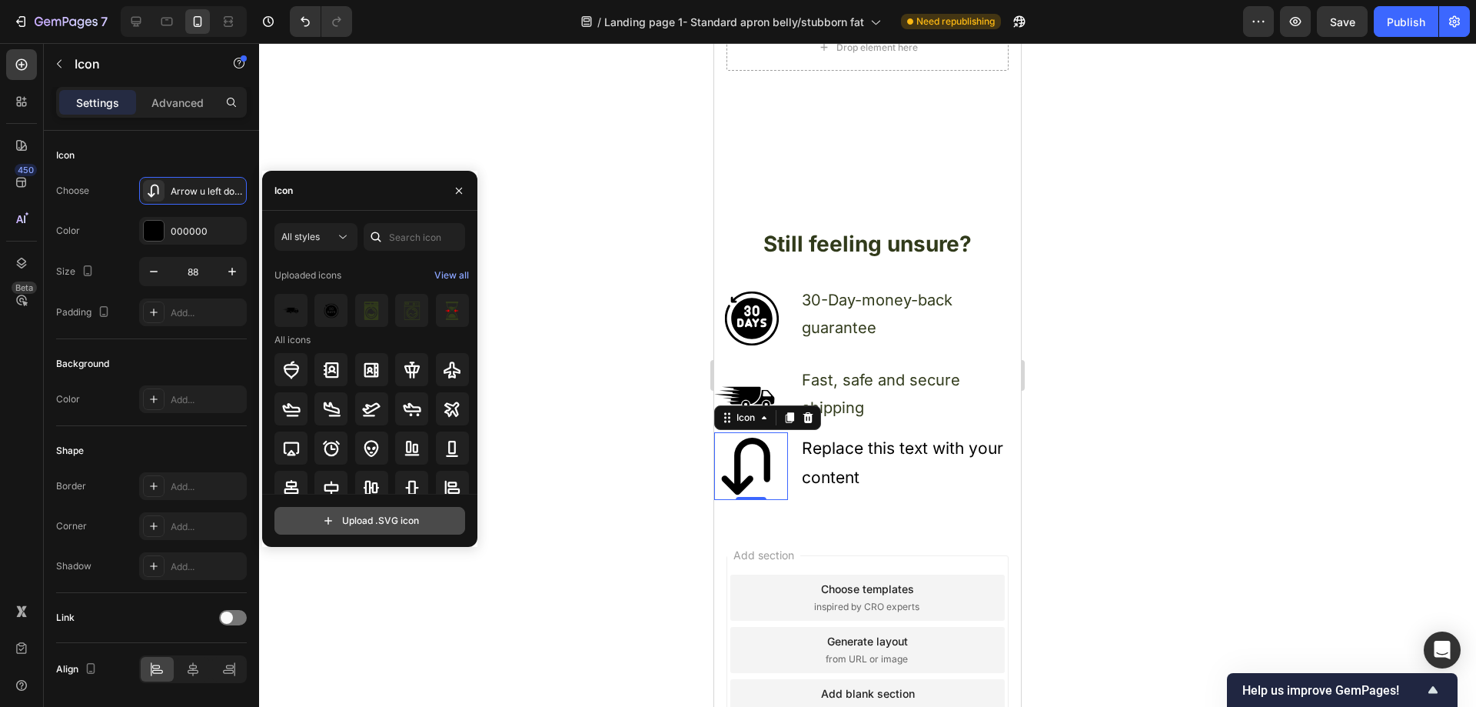
click at [375, 514] on input "file" at bounding box center [369, 520] width 189 height 26
type input "C:\fakepath\return.svg"
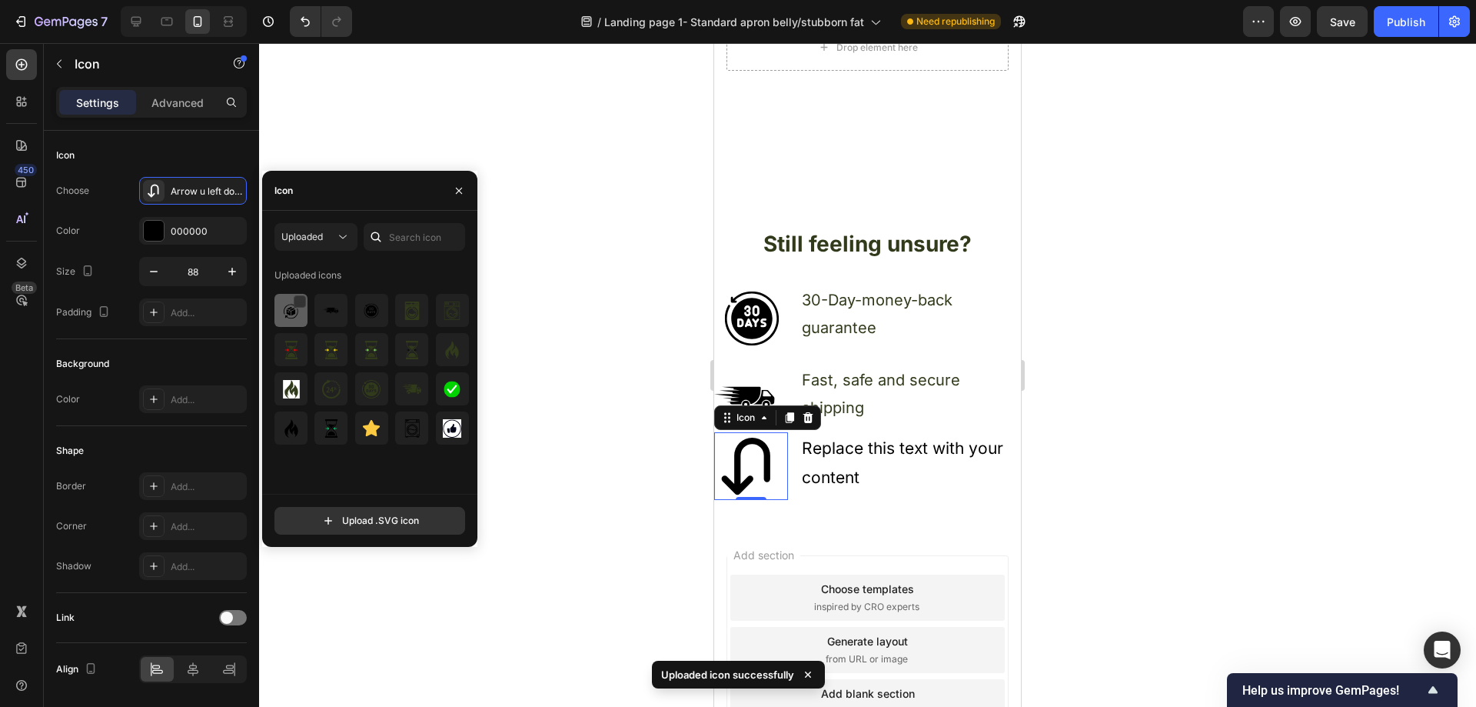
click at [292, 317] on img at bounding box center [291, 310] width 18 height 18
drag, startPoint x: 591, startPoint y: 431, endPoint x: 628, endPoint y: 434, distance: 37.0
click at [591, 430] on div at bounding box center [867, 374] width 1217 height 663
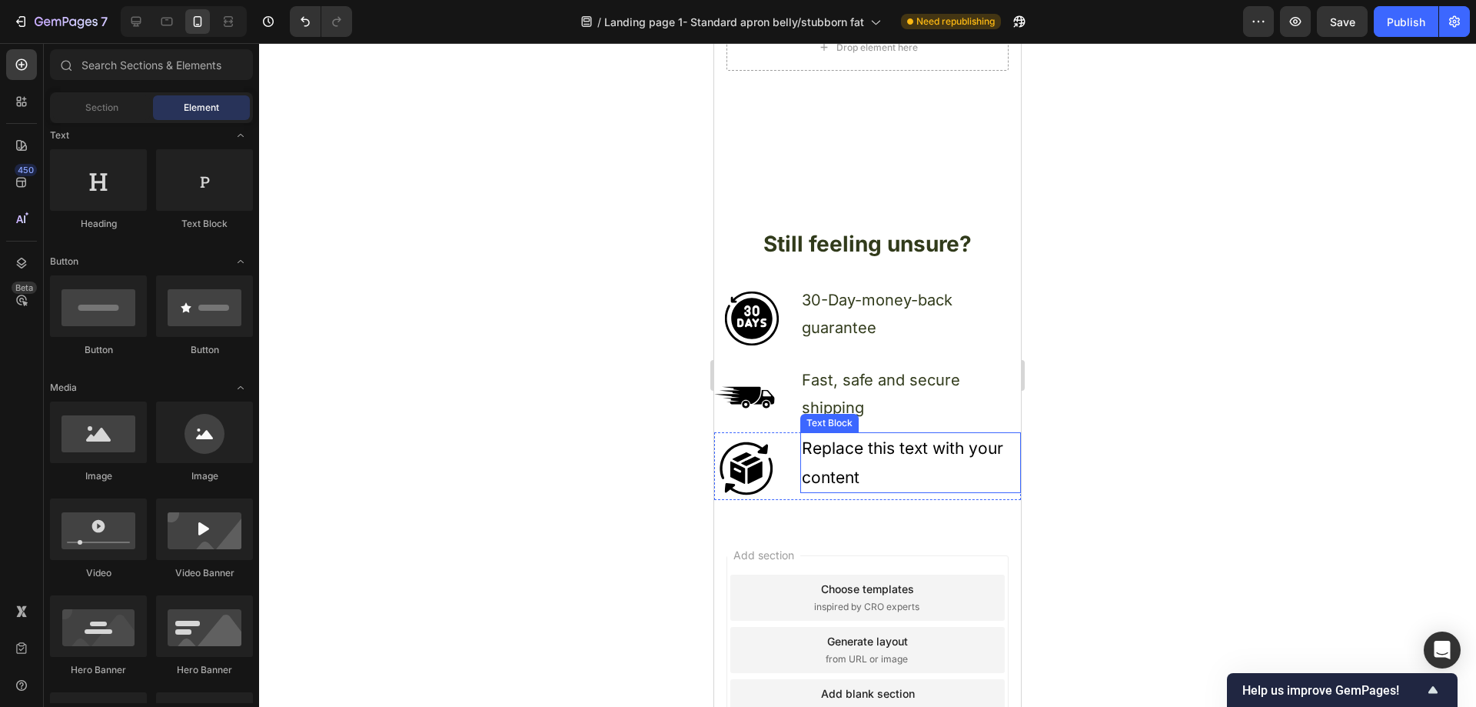
click at [869, 444] on div "Replace this text with your content" at bounding box center [910, 463] width 221 height 62
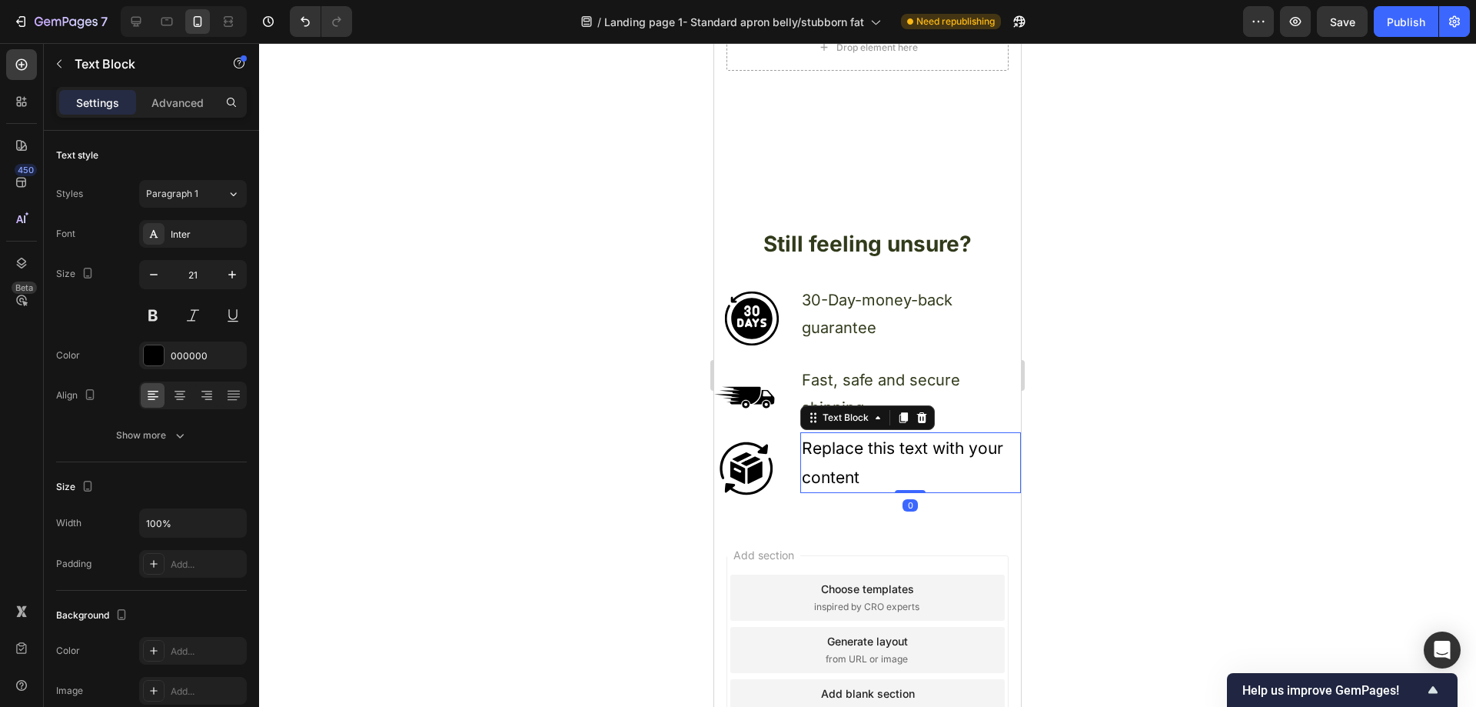
click at [876, 461] on div "Replace this text with your content" at bounding box center [910, 463] width 221 height 62
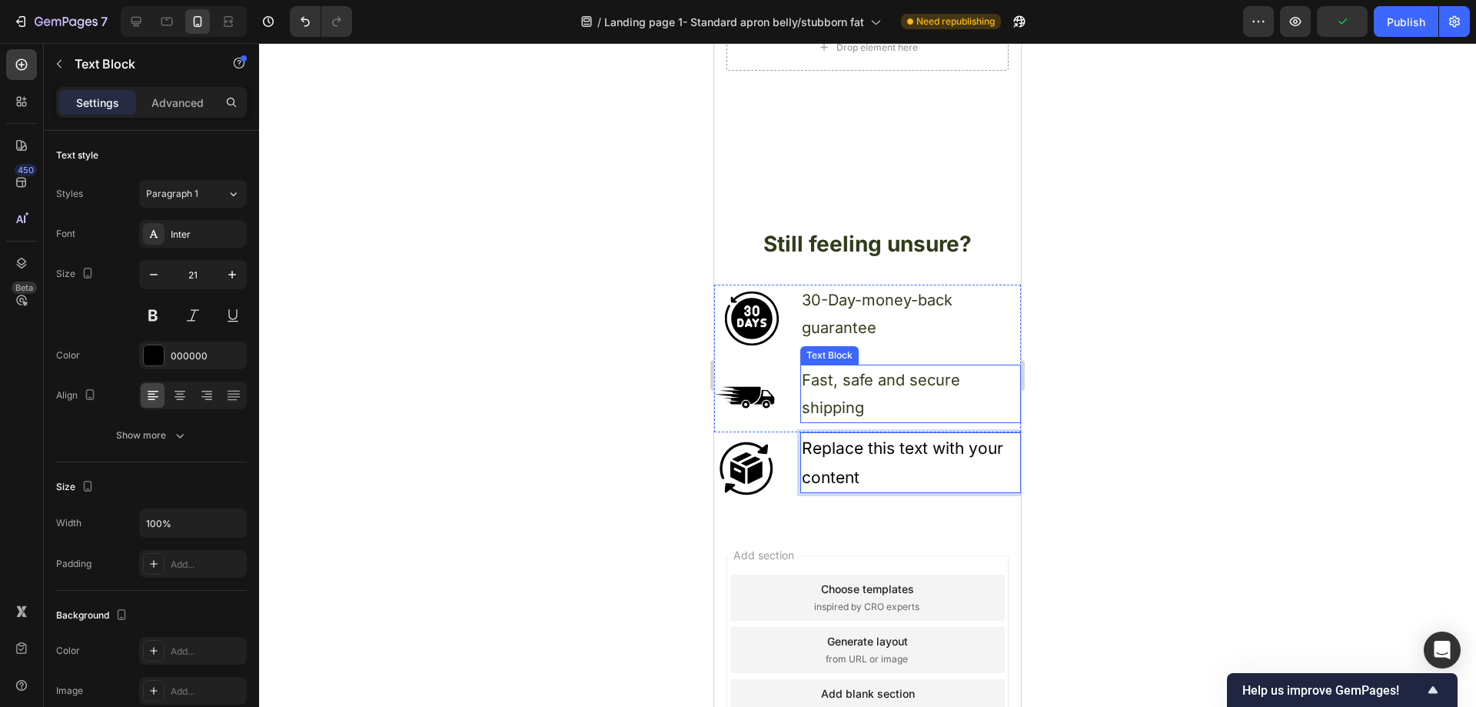
click at [859, 381] on p "Fast, safe and secure shipping" at bounding box center [911, 393] width 218 height 55
click at [865, 453] on p "Replace this text with your content" at bounding box center [911, 463] width 218 height 58
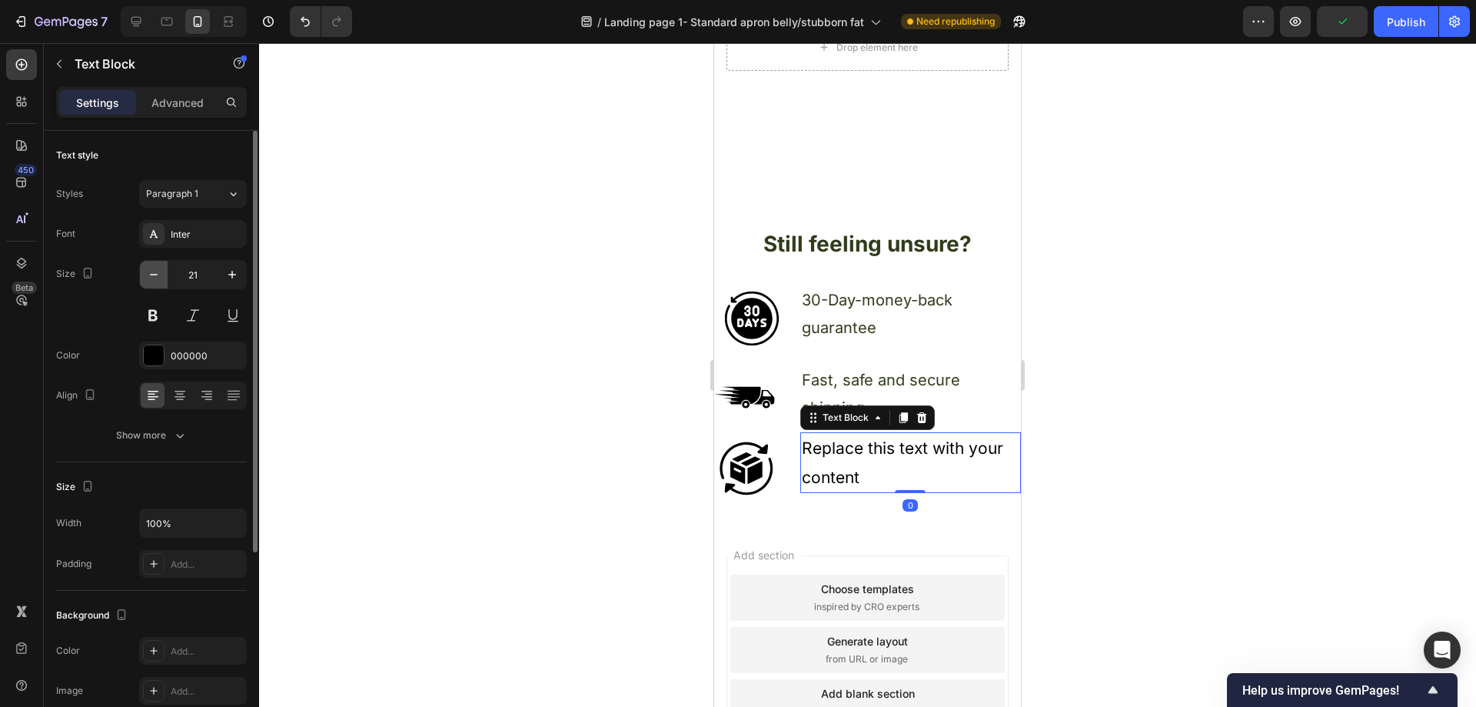
click at [148, 279] on icon "button" at bounding box center [153, 274] width 15 height 15
type input "20"
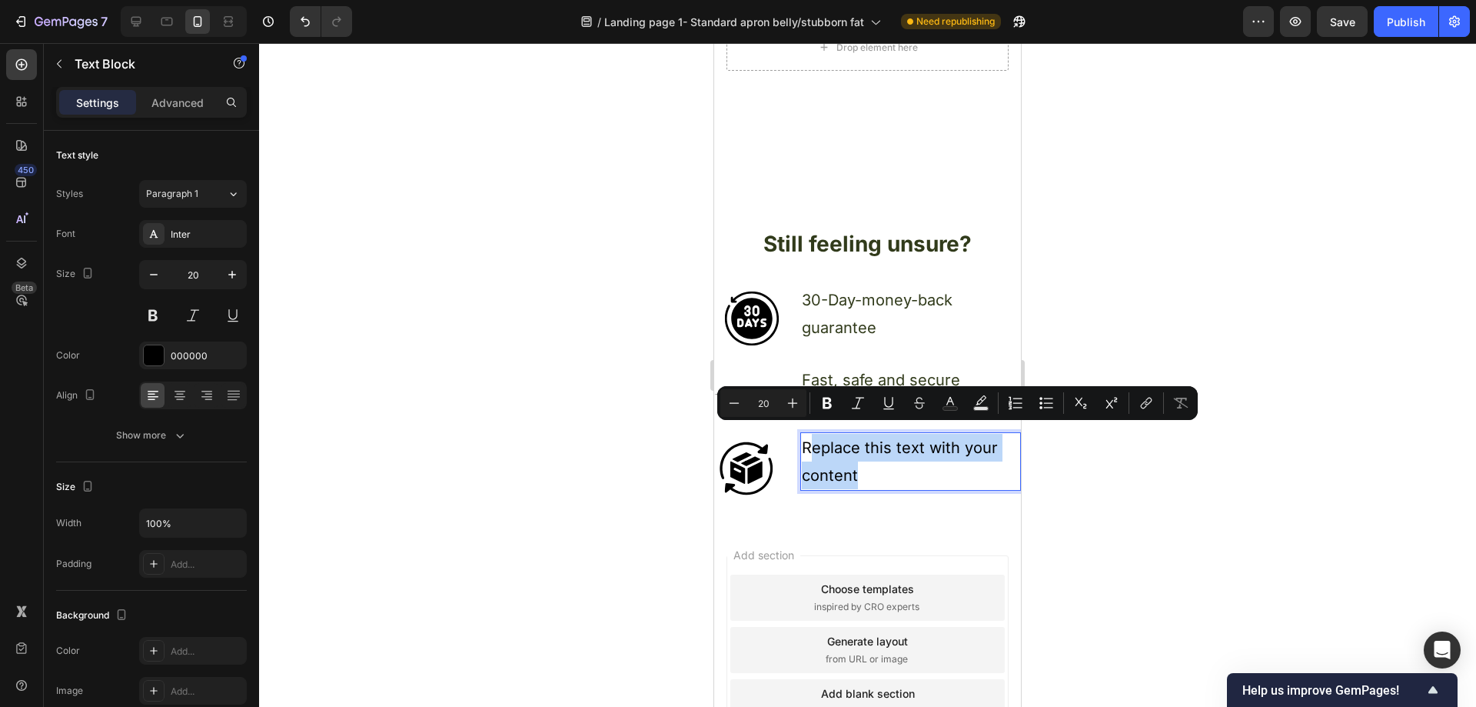
drag, startPoint x: 861, startPoint y: 461, endPoint x: 808, endPoint y: 439, distance: 57.2
click at [808, 439] on p "Replace this text with your content" at bounding box center [911, 461] width 218 height 55
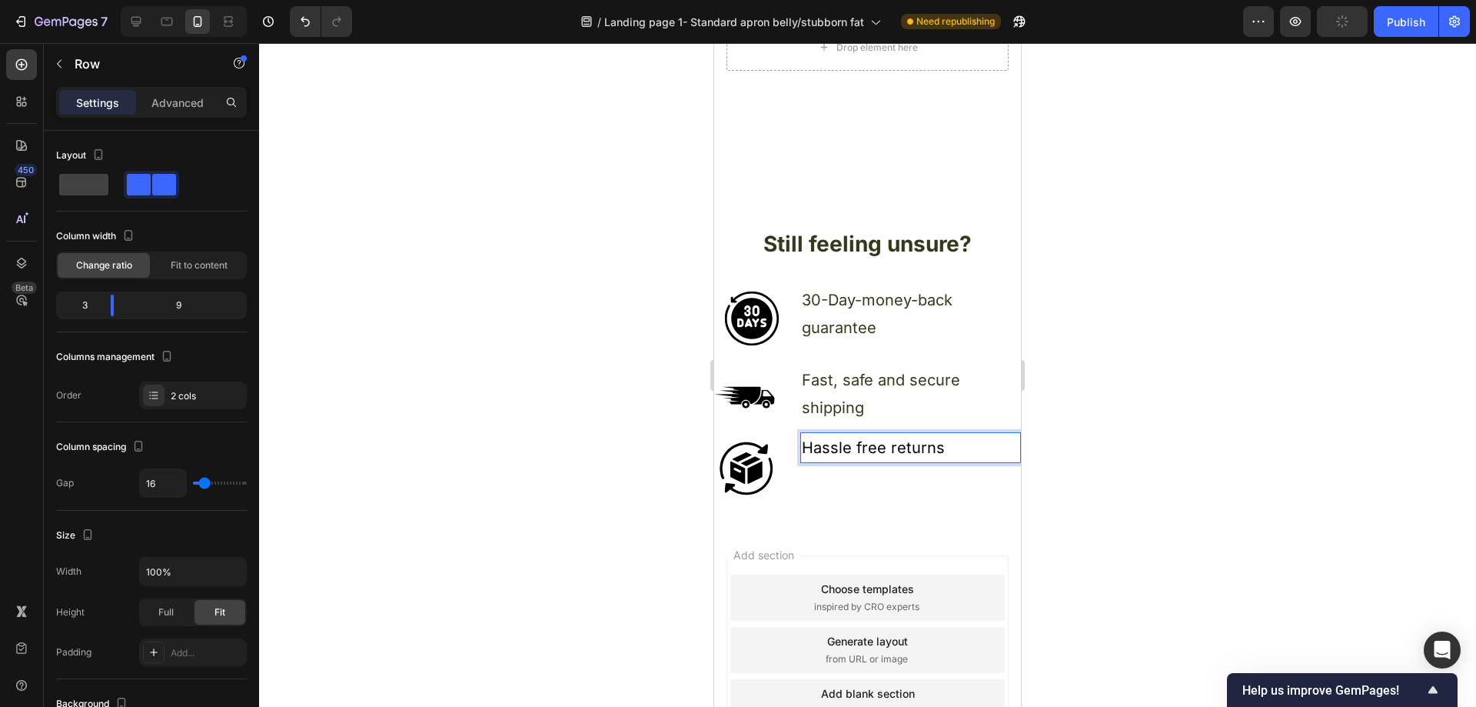
click at [930, 471] on div "Hassle free returns Text Block 0" at bounding box center [910, 466] width 221 height 68
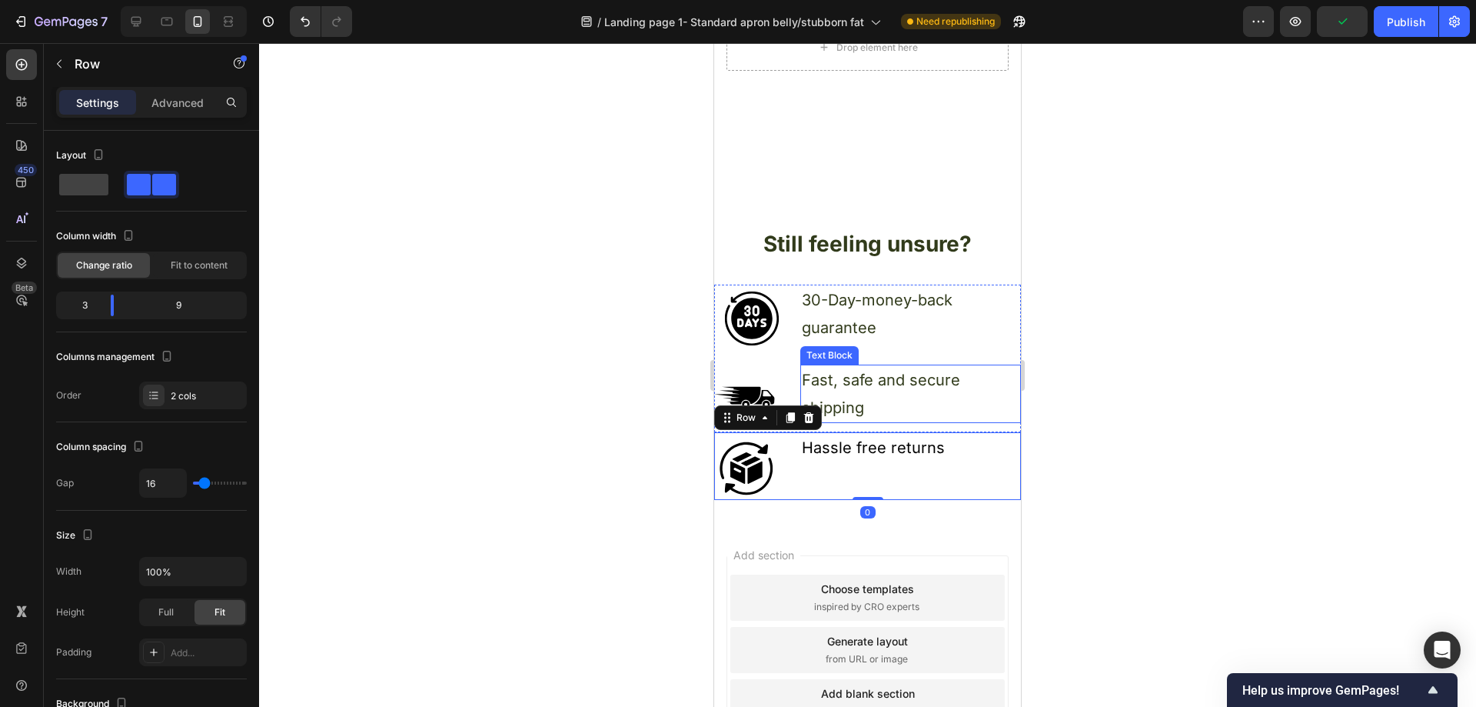
click at [919, 380] on p "Fast, safe and secure shipping" at bounding box center [911, 393] width 218 height 55
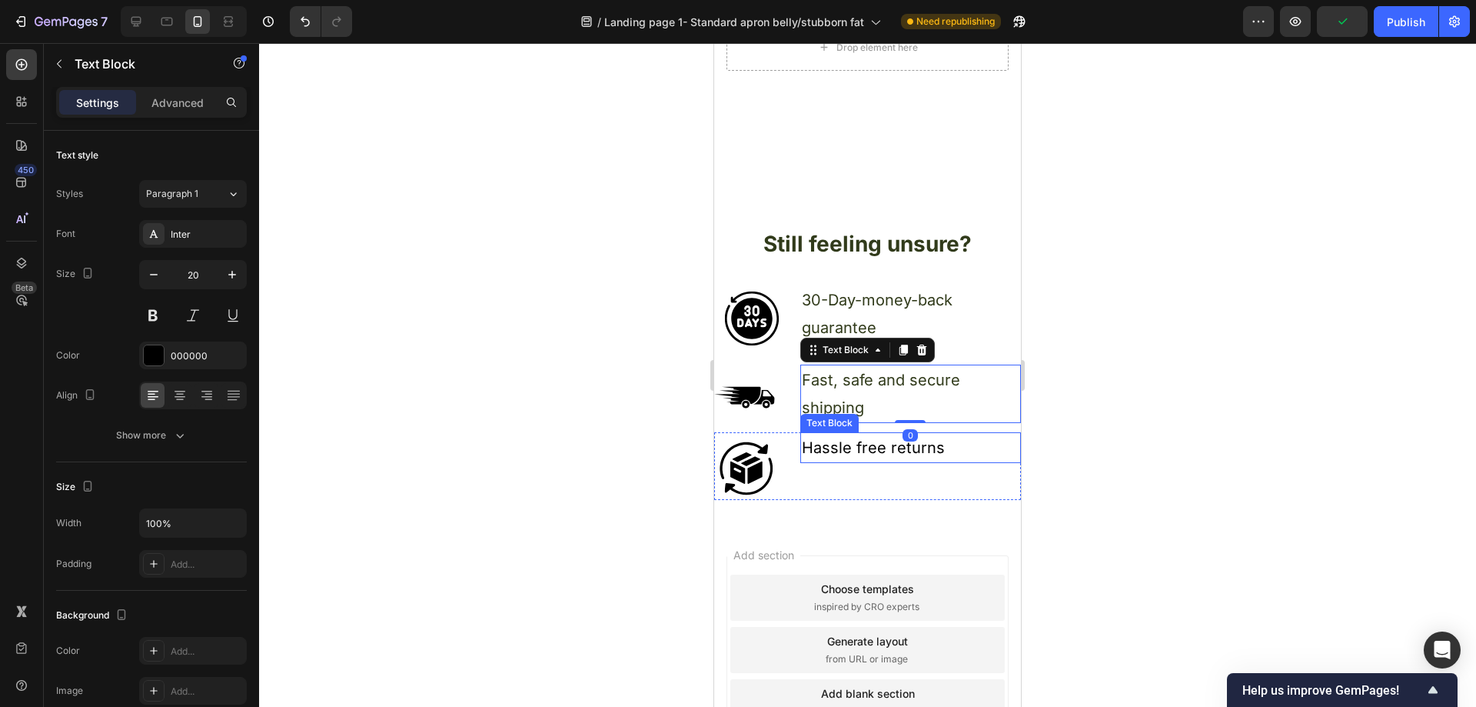
click at [970, 441] on p "Hassle free returns" at bounding box center [911, 448] width 218 height 28
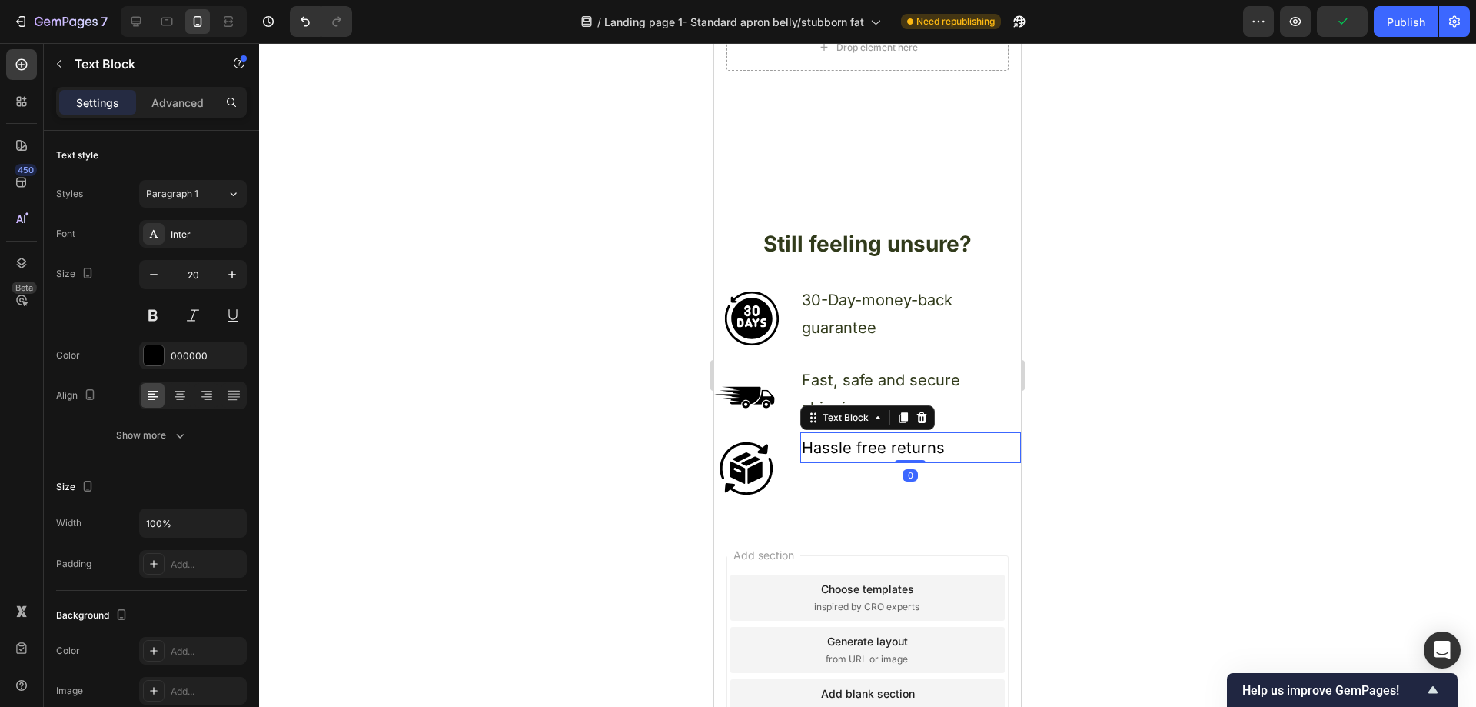
drag, startPoint x: 1199, startPoint y: 384, endPoint x: 1164, endPoint y: 387, distance: 34.7
click at [1199, 384] on div at bounding box center [867, 374] width 1217 height 663
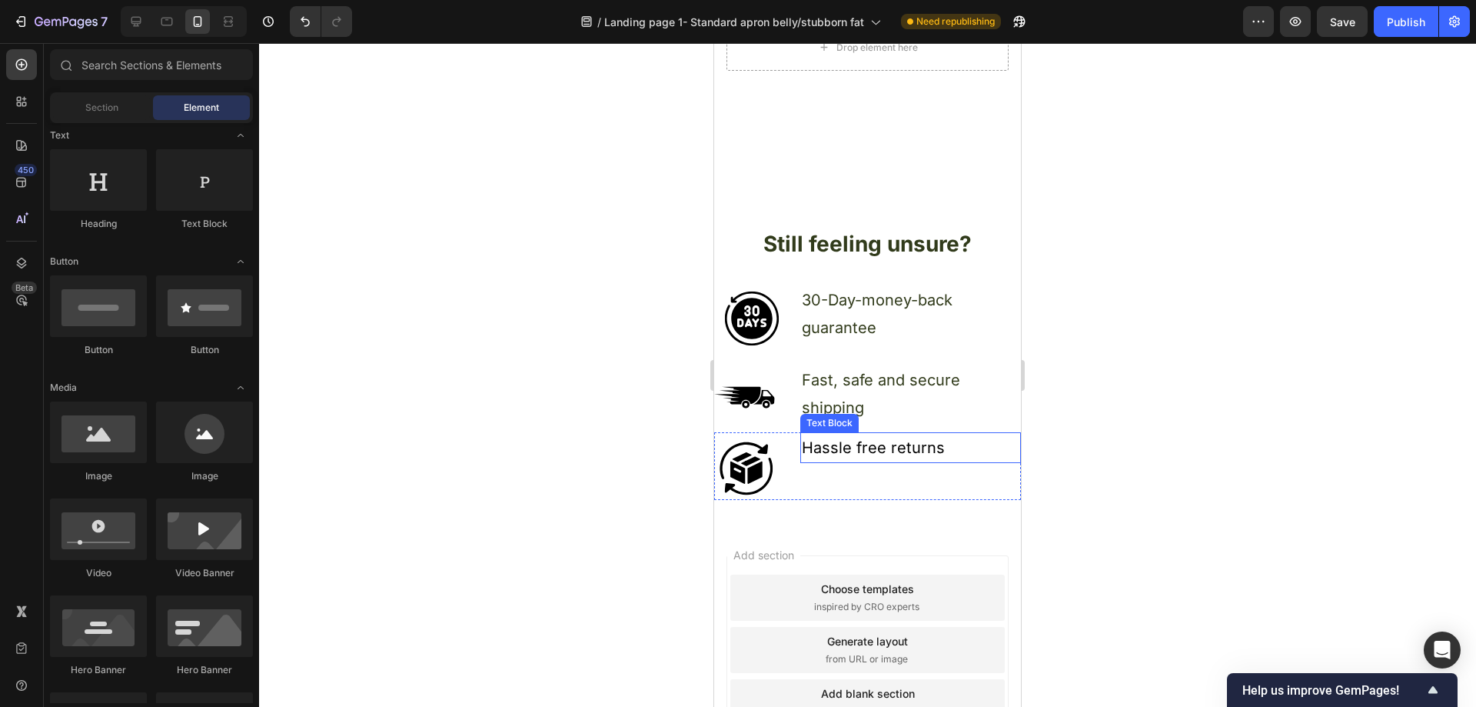
click at [963, 443] on p "Hassle free returns" at bounding box center [911, 448] width 218 height 28
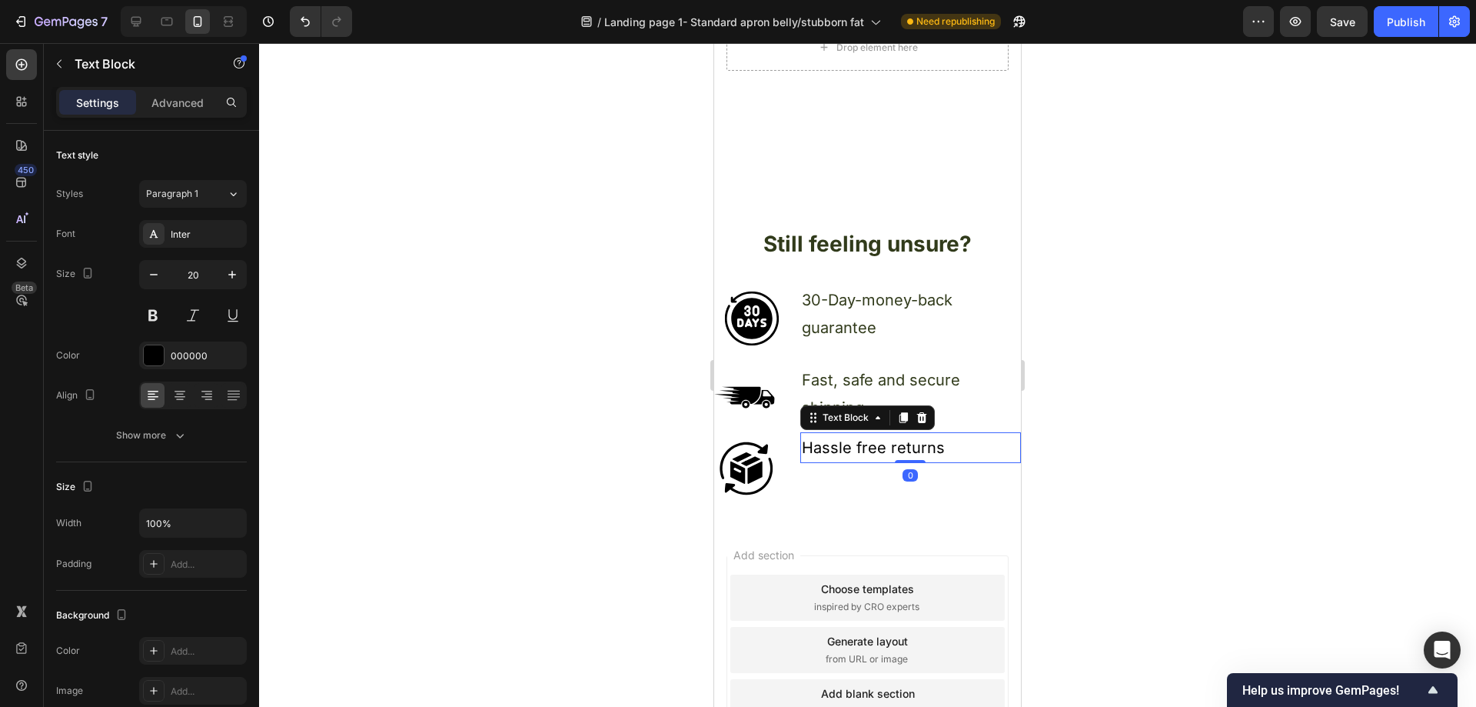
drag, startPoint x: 960, startPoint y: 434, endPoint x: 947, endPoint y: 440, distance: 14.1
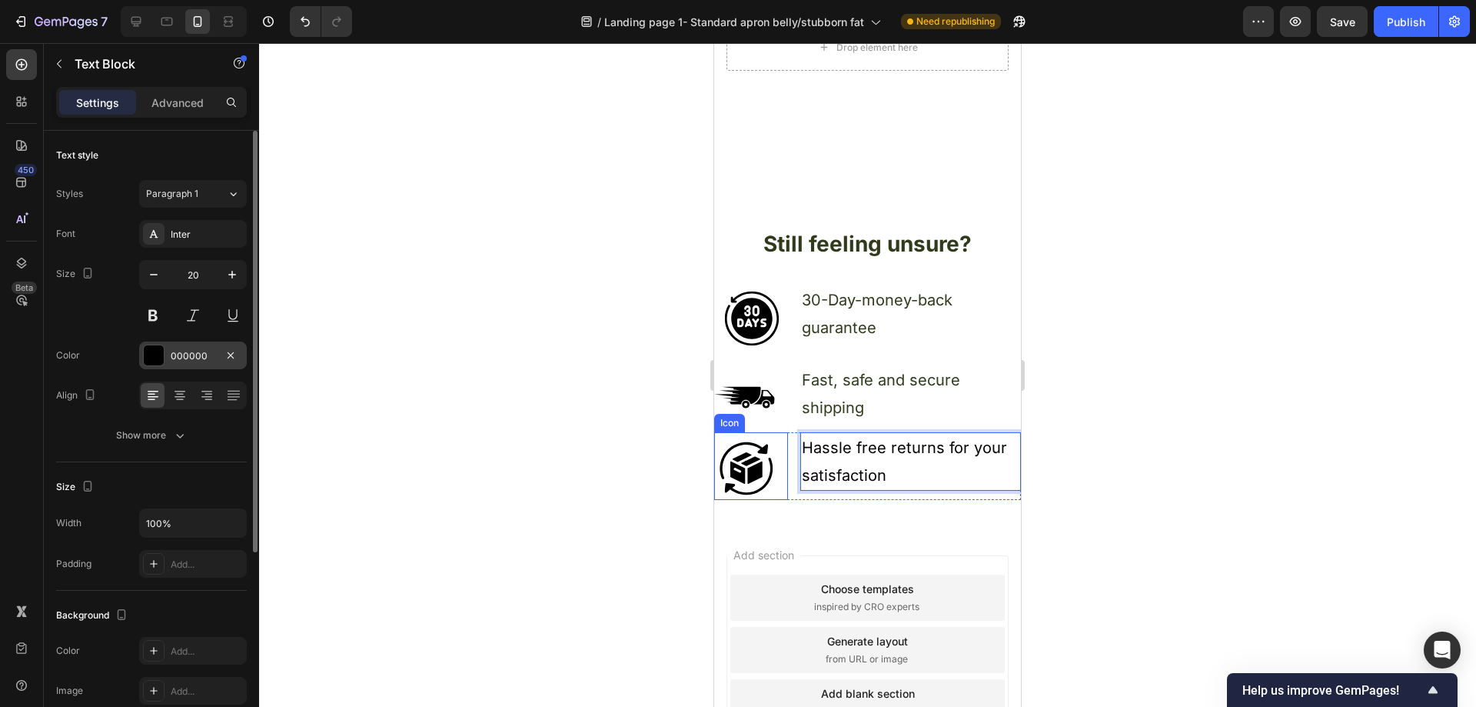
click at [183, 360] on div "000000" at bounding box center [193, 356] width 45 height 14
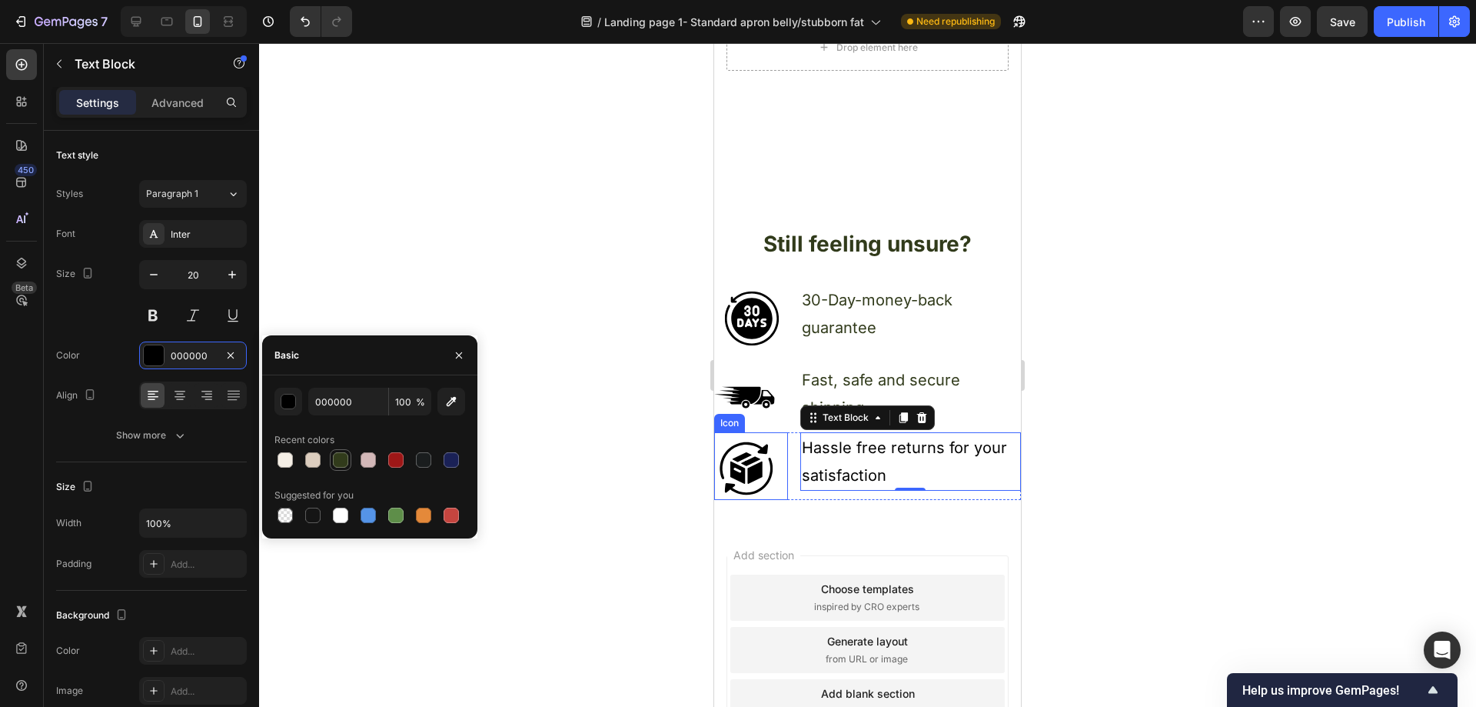
click at [339, 451] on div at bounding box center [340, 460] width 18 height 18
type input "313B1B"
click at [434, 283] on div at bounding box center [867, 374] width 1217 height 663
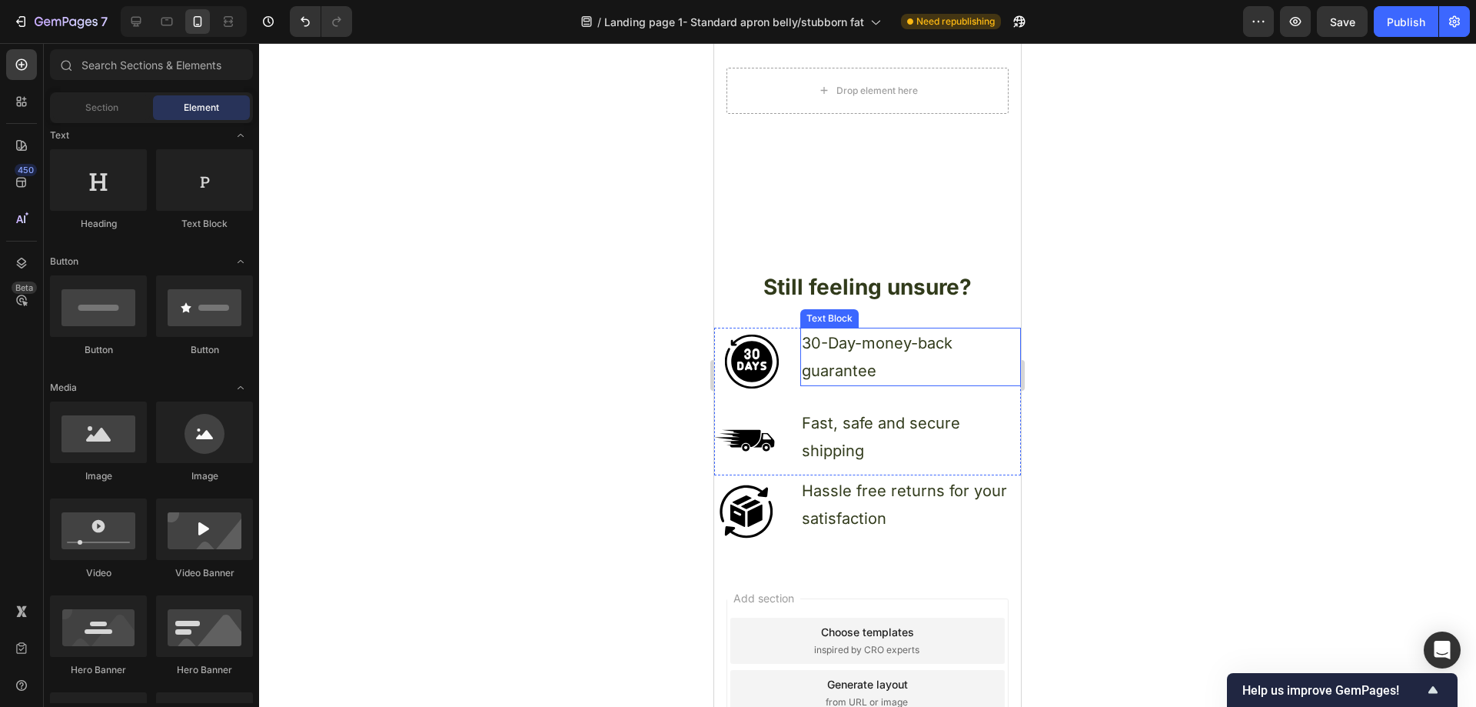
scroll to position [3075, 0]
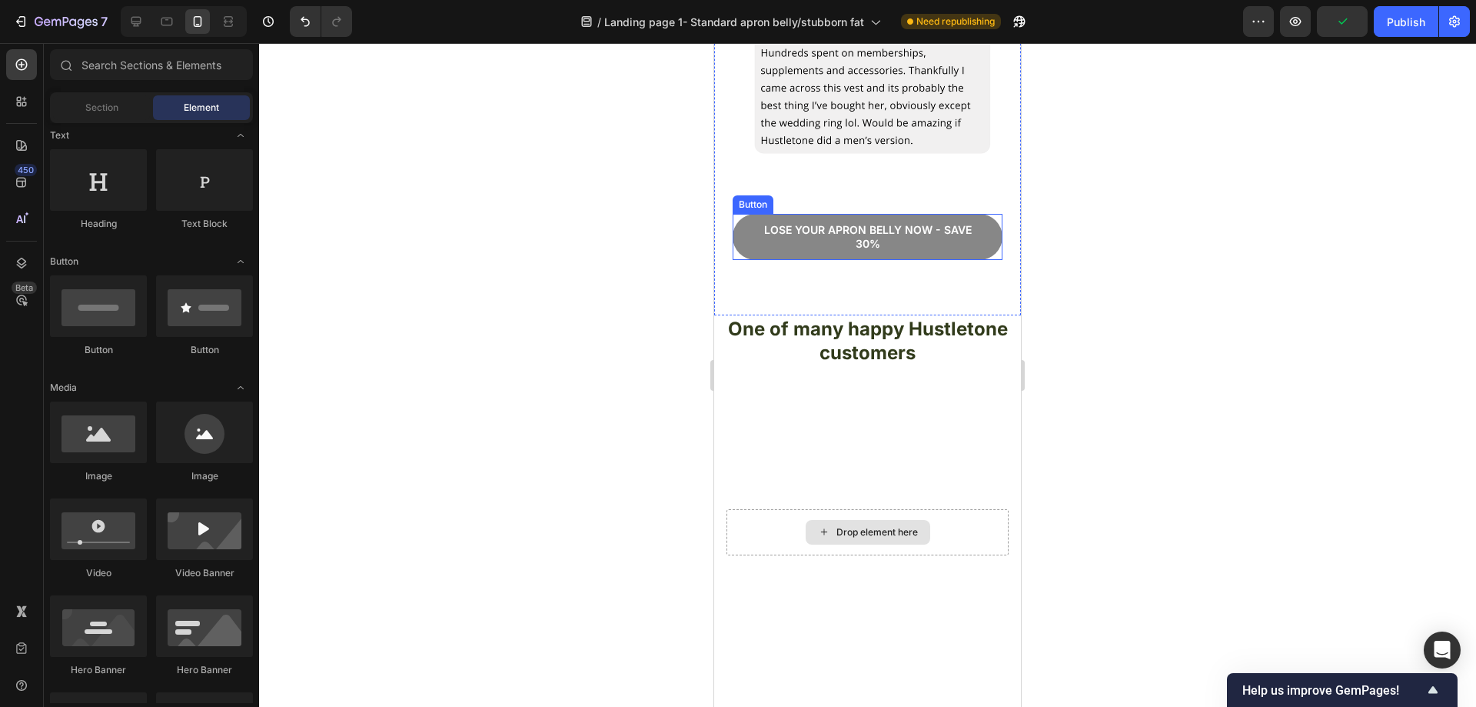
click at [981, 222] on button "Lose your apron bellY now - save 30%" at bounding box center [868, 237] width 270 height 46
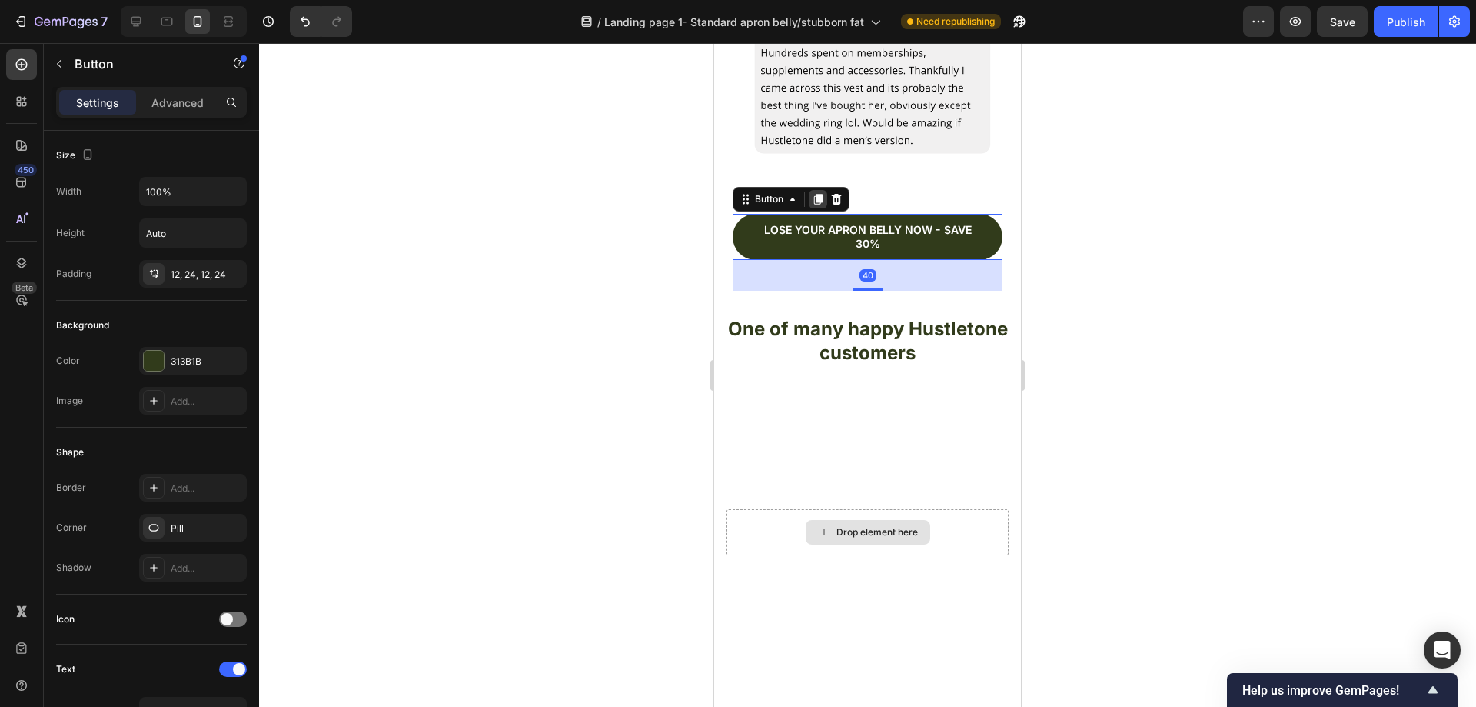
click at [821, 194] on icon at bounding box center [818, 199] width 8 height 11
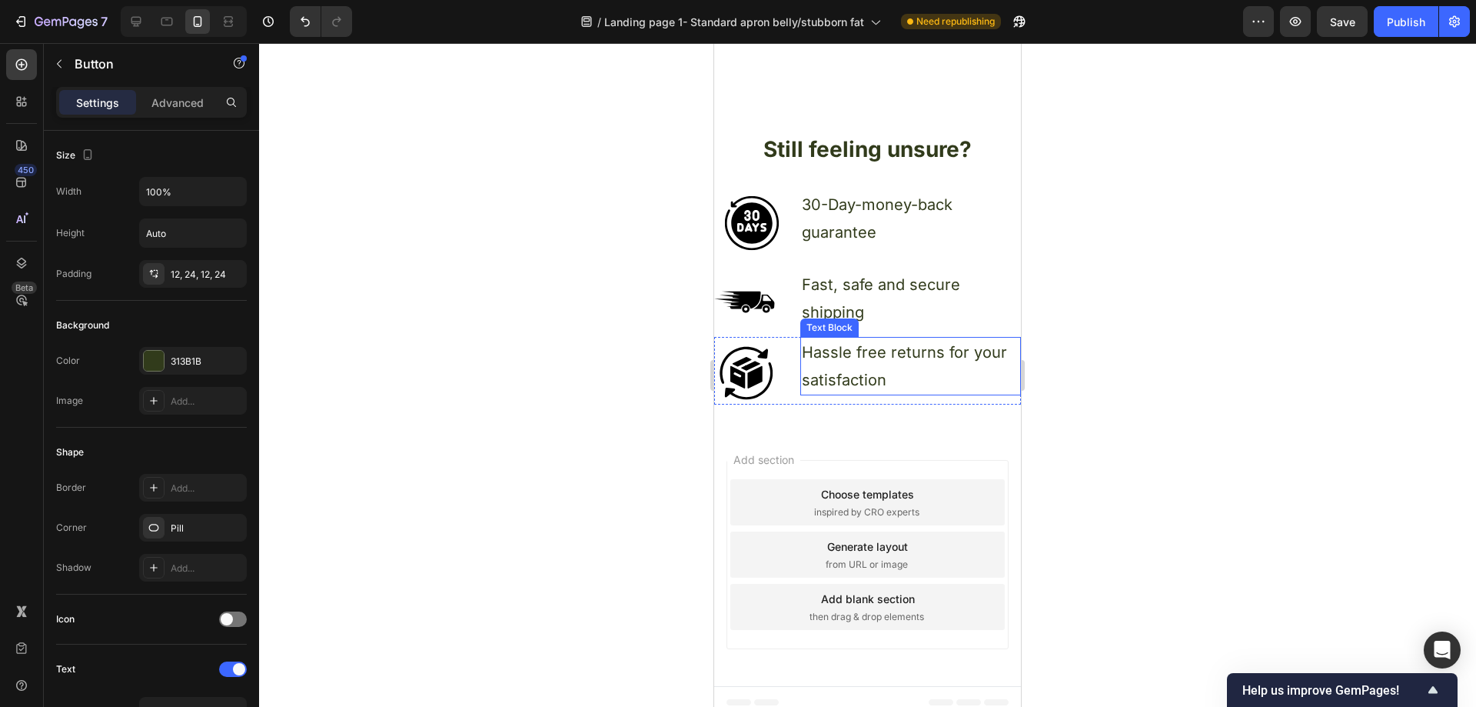
scroll to position [3094, 0]
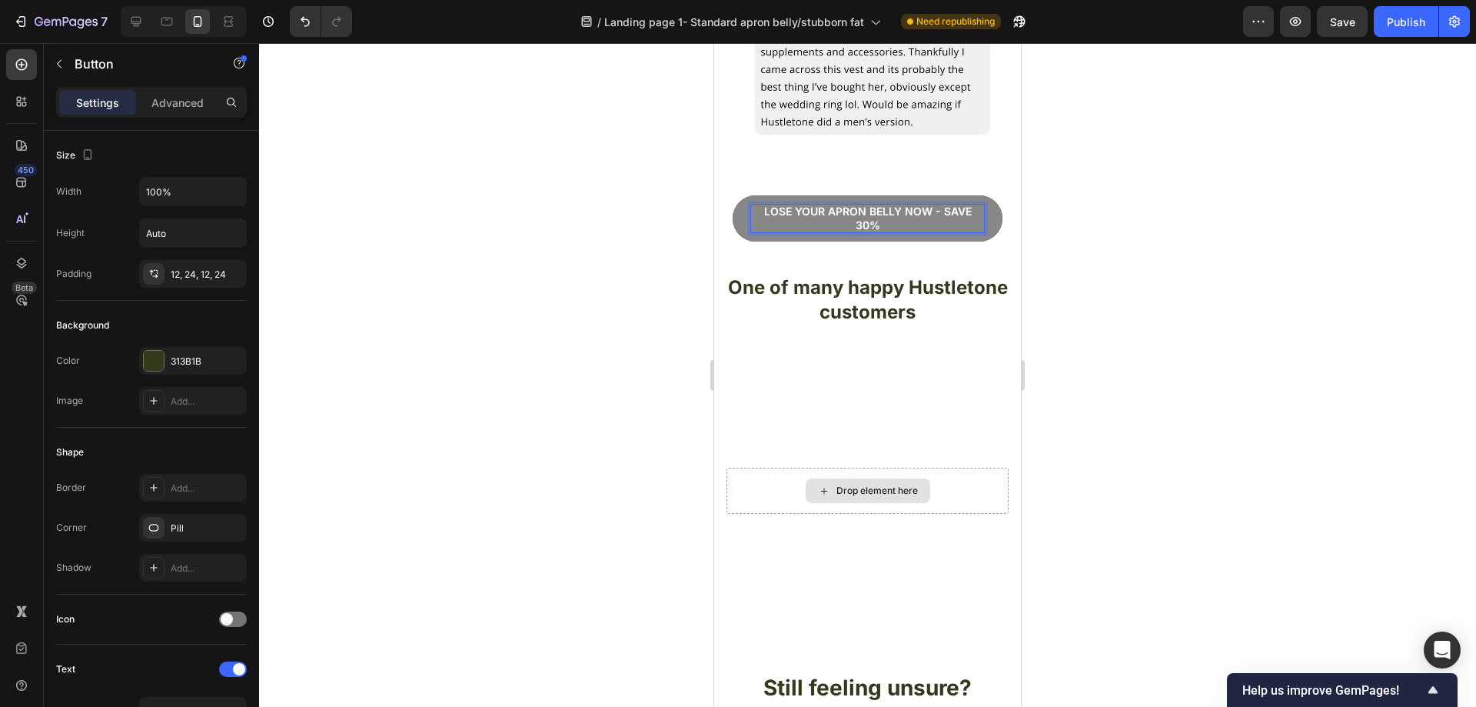
click at [935, 207] on p "Lose your apron bellY now - save 30%" at bounding box center [867, 218] width 233 height 28
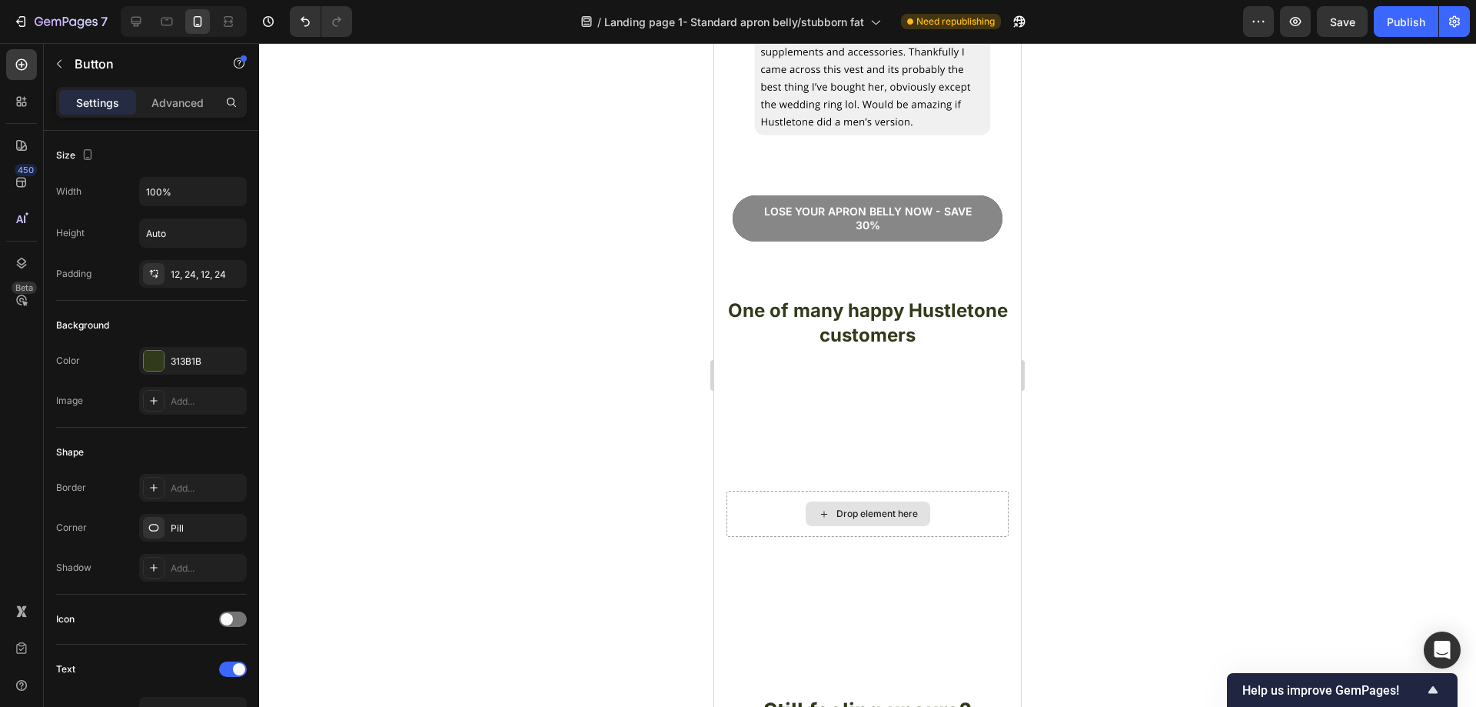
click at [961, 211] on button "Lose your apron bellY now - save 30%" at bounding box center [868, 218] width 270 height 46
click at [981, 197] on button "Lose your apron bellY now - save 30%" at bounding box center [868, 218] width 270 height 46
click at [963, 204] on p "Lose your apron bellY now - save 30%" at bounding box center [867, 218] width 233 height 28
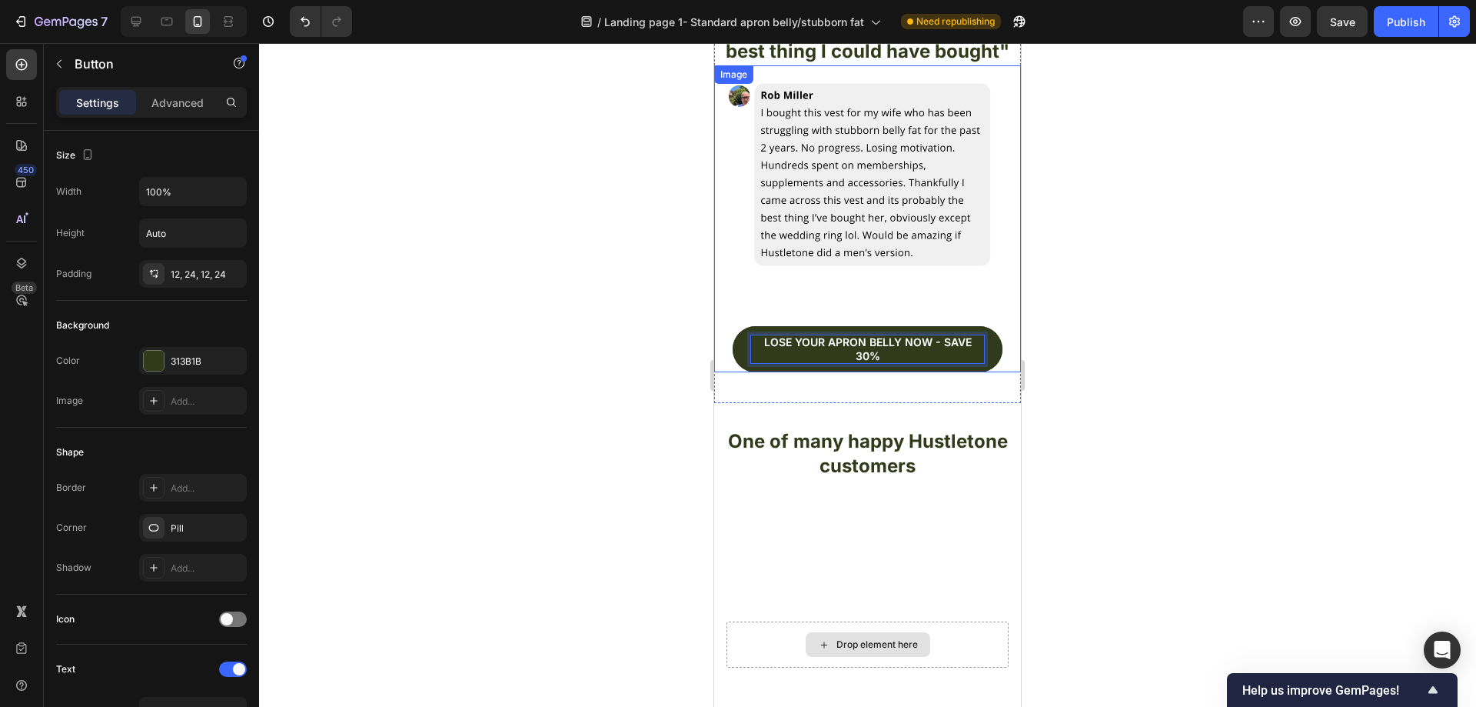
scroll to position [2863, 0]
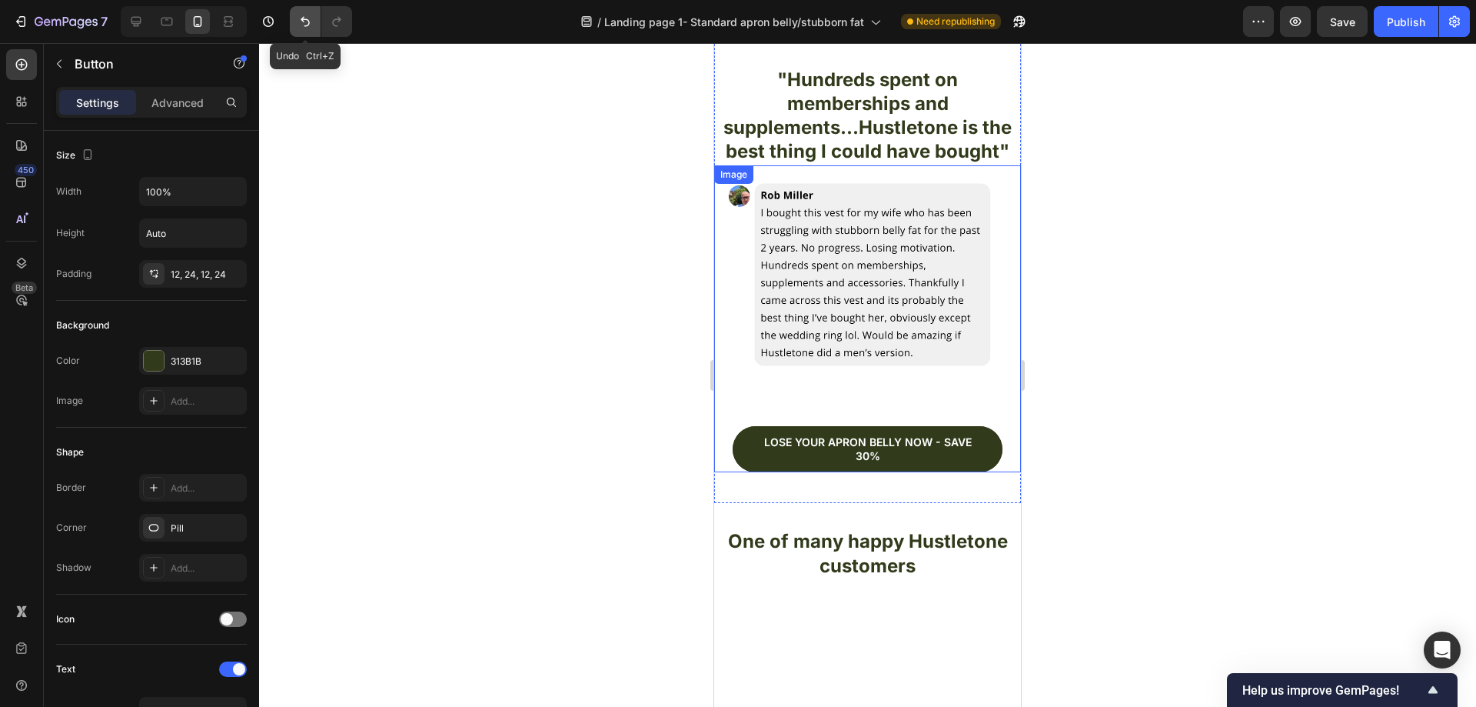
click at [306, 18] on icon "Undo/Redo" at bounding box center [305, 21] width 15 height 15
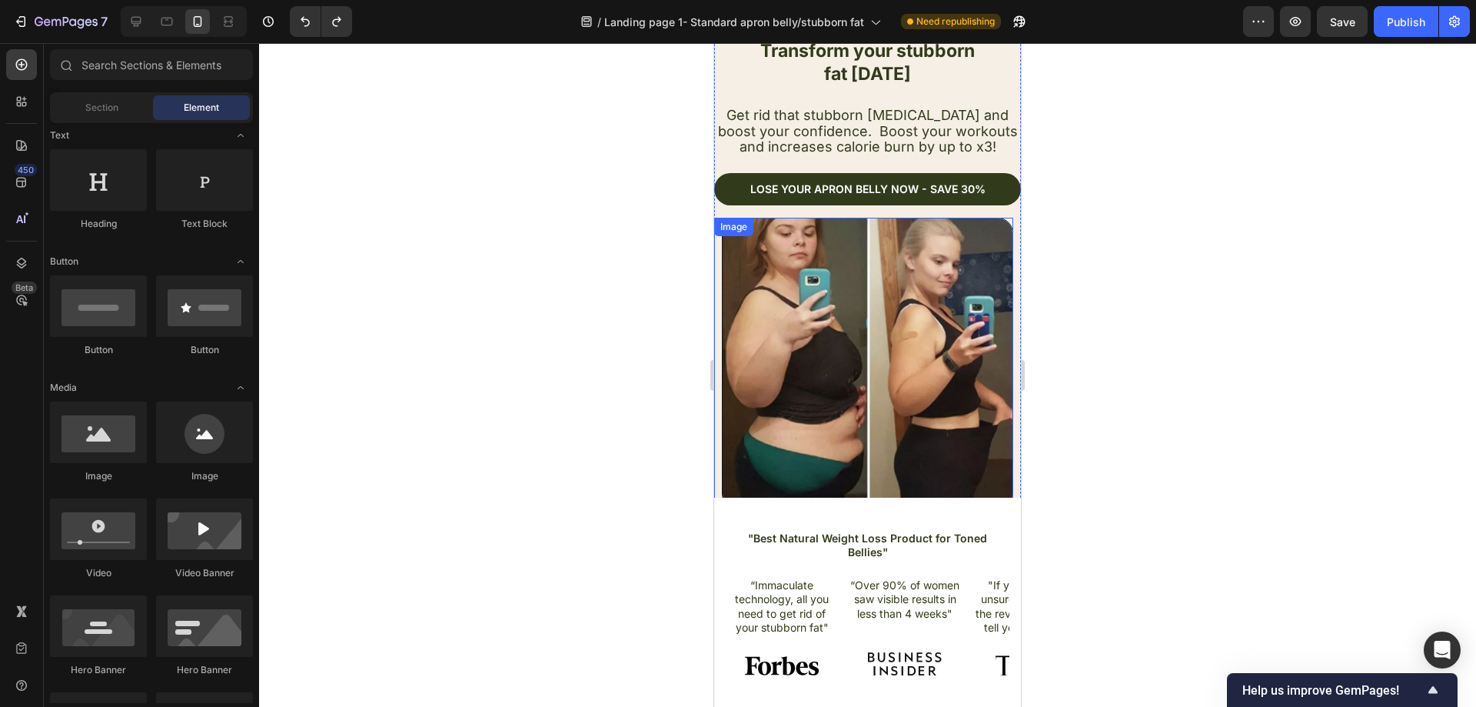
scroll to position [0, 0]
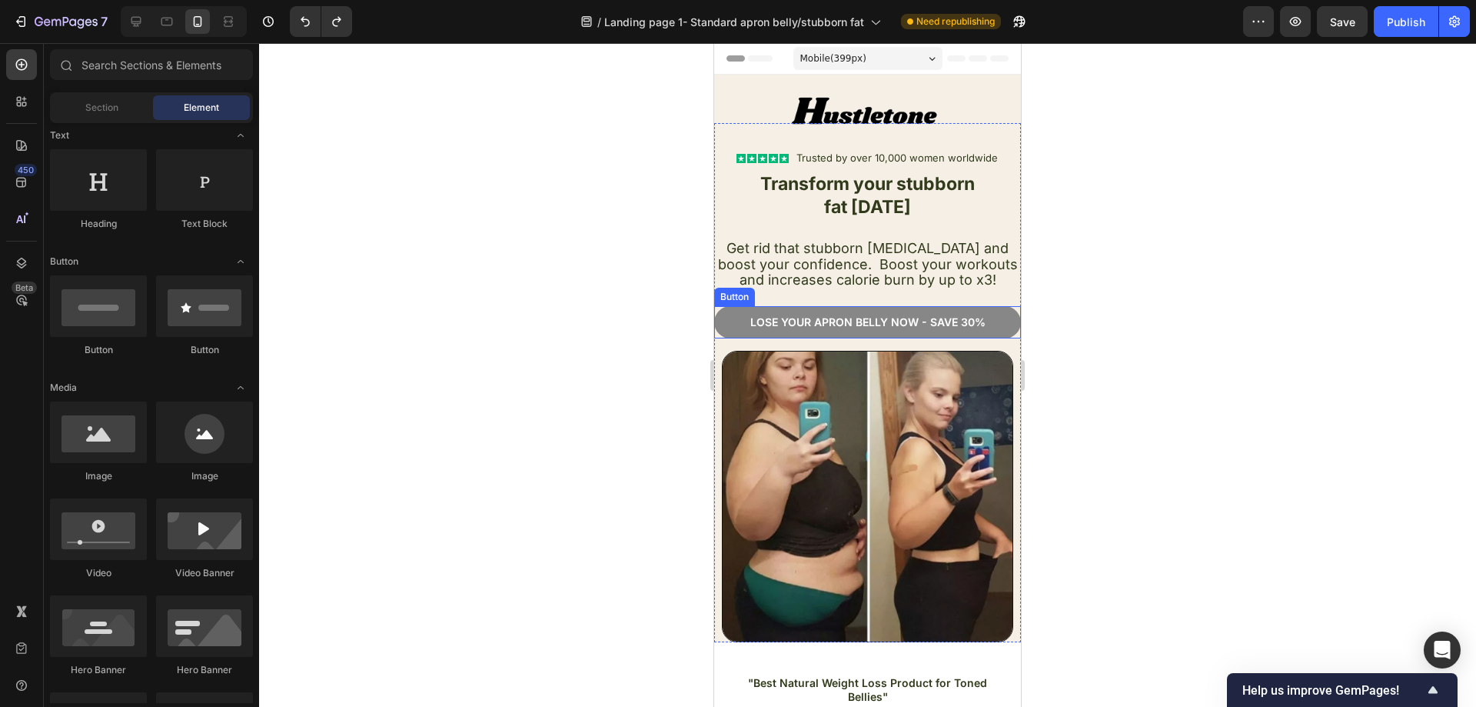
click at [991, 319] on button "Lose your apron bellY now - Save 30%" at bounding box center [867, 322] width 307 height 32
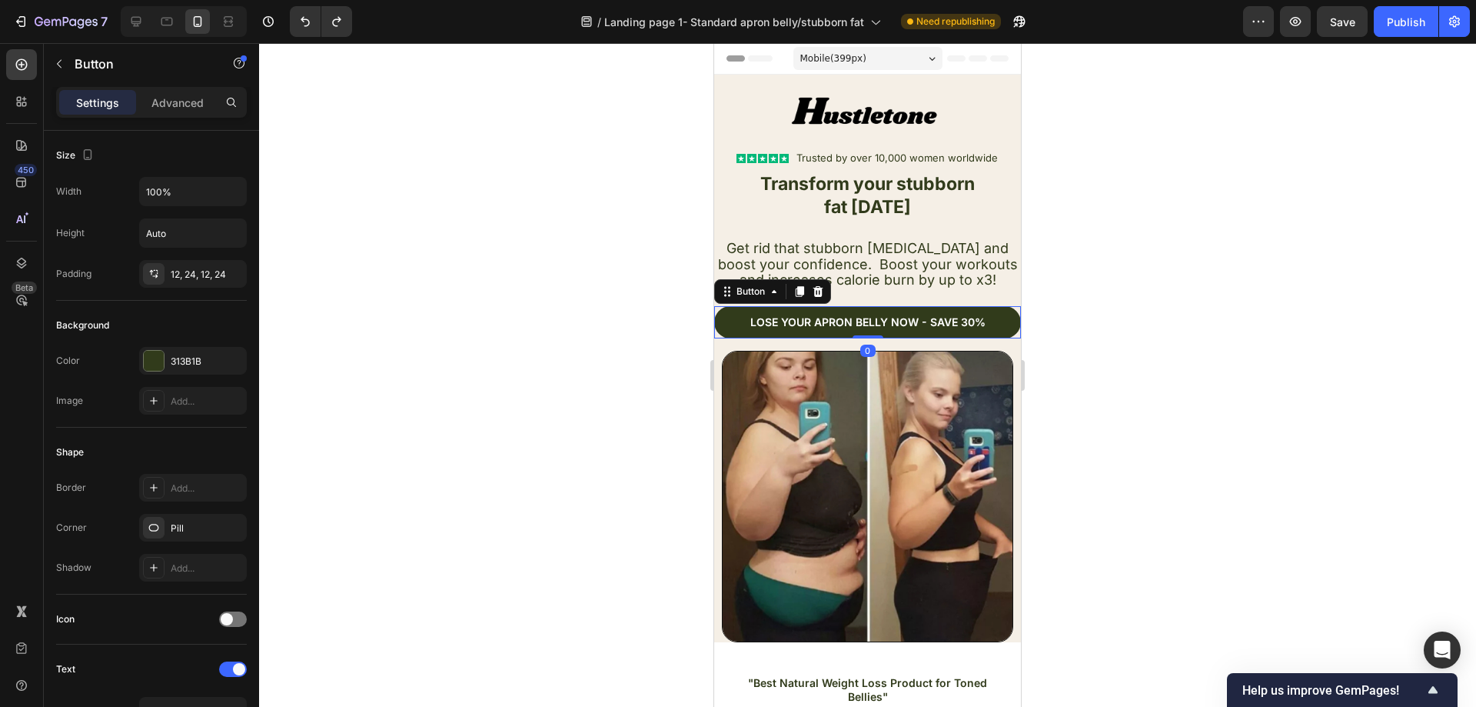
click at [799, 291] on icon at bounding box center [800, 291] width 8 height 11
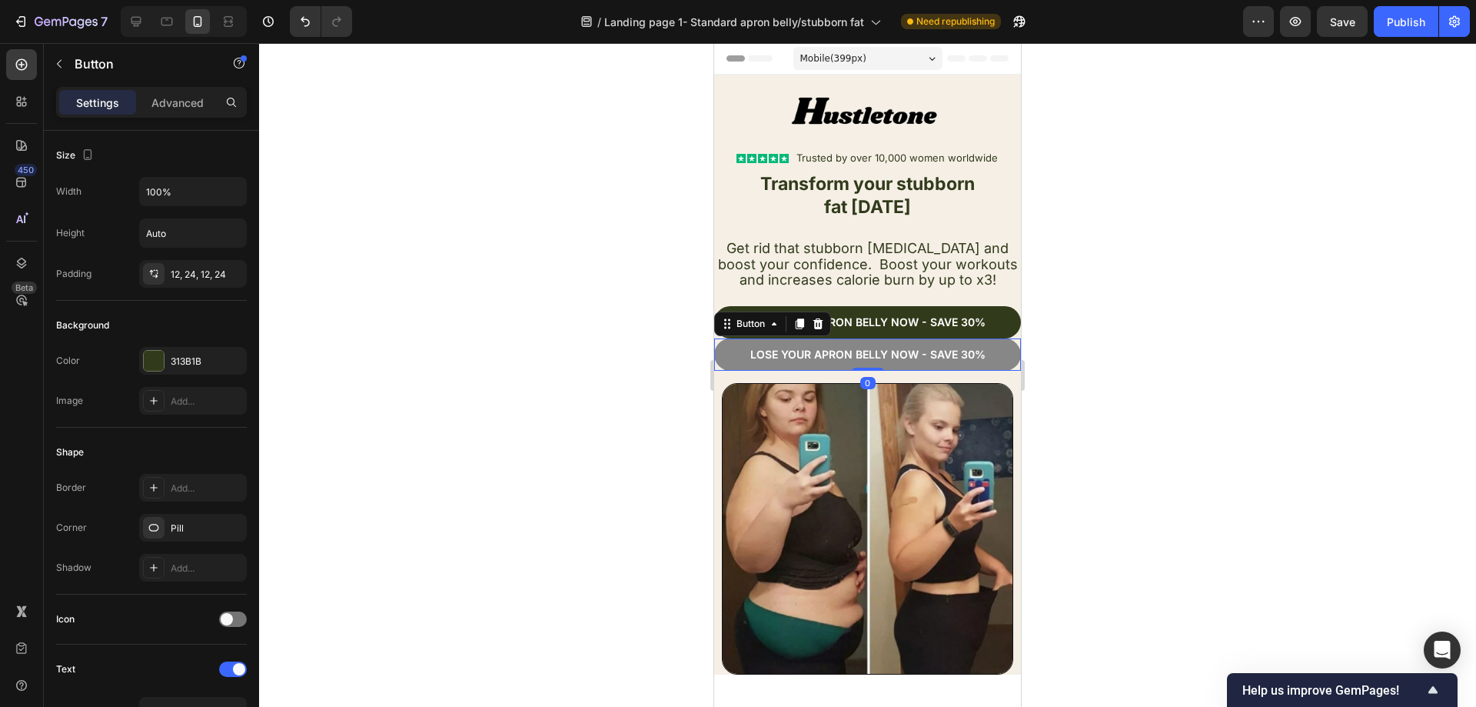
click at [986, 352] on button "Lose your apron bellY now - Save 30%" at bounding box center [867, 354] width 307 height 32
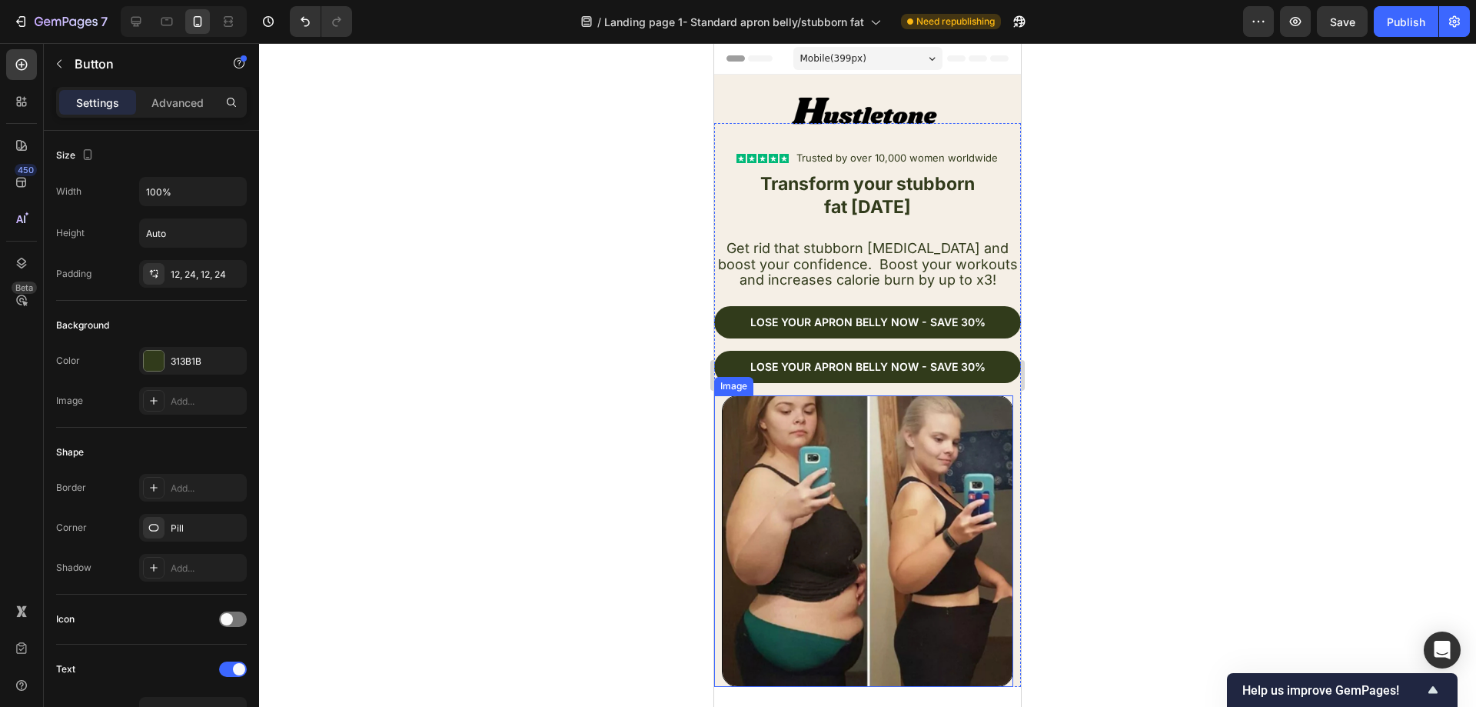
scroll to position [231, 0]
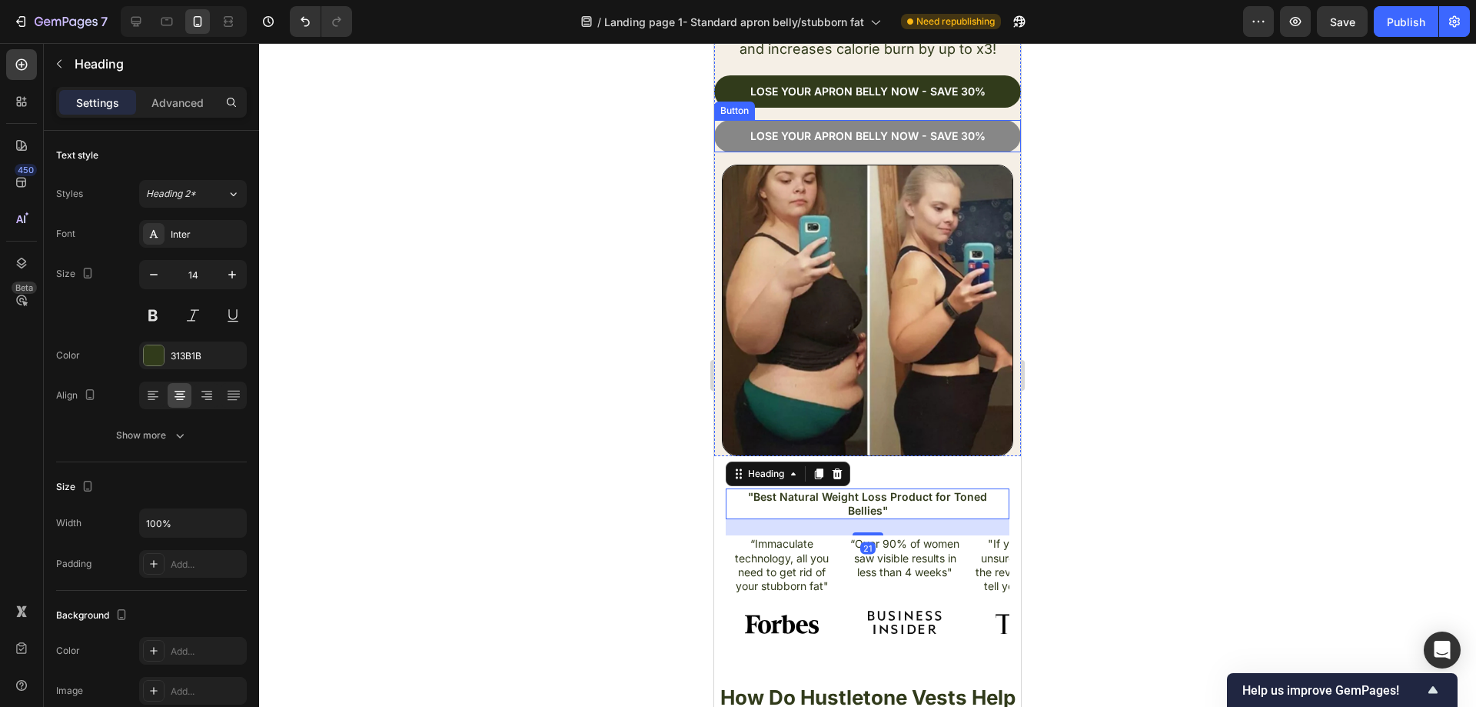
click at [987, 133] on button "Lose your apron bellY now - Save 30%" at bounding box center [867, 136] width 307 height 32
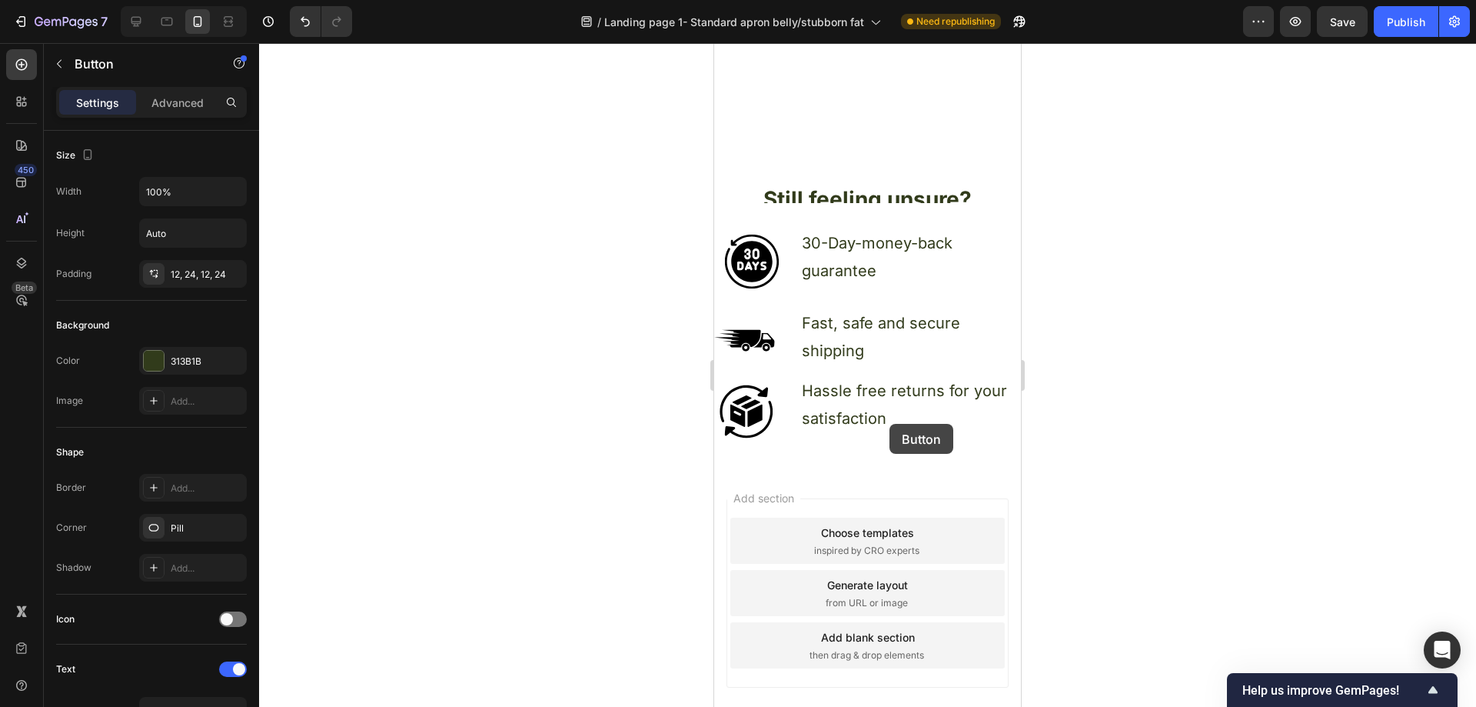
scroll to position [4655, 0]
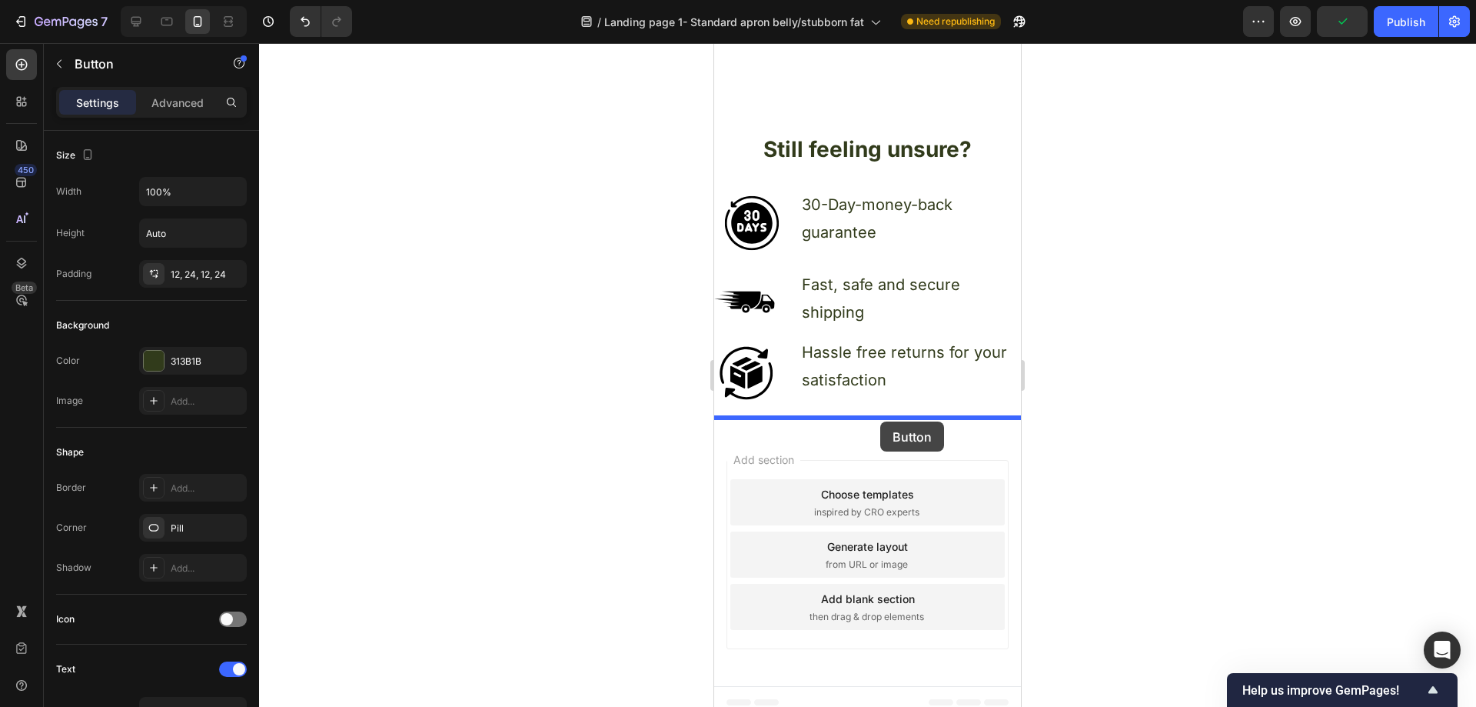
drag, startPoint x: 728, startPoint y: 108, endPoint x: 881, endPoint y: 421, distance: 348.3
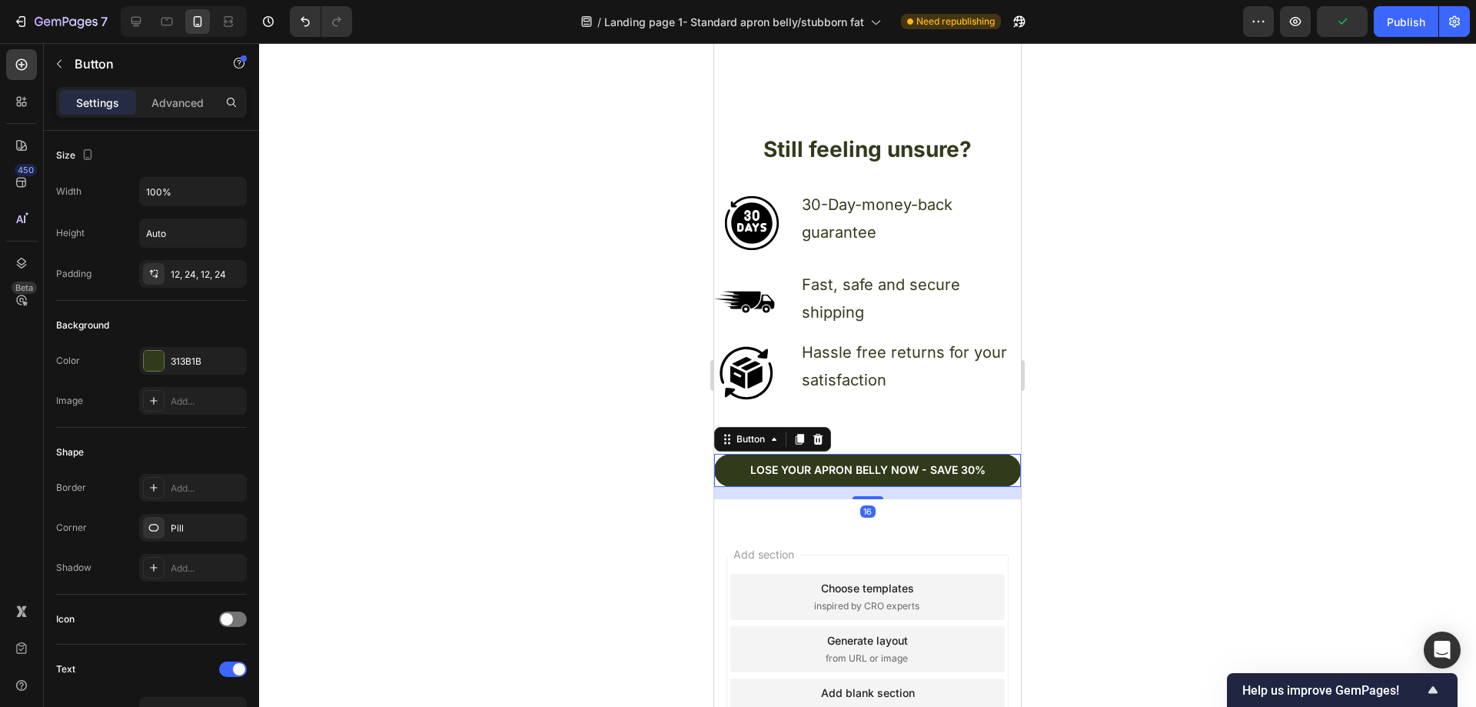
click at [1156, 401] on div at bounding box center [867, 374] width 1217 height 663
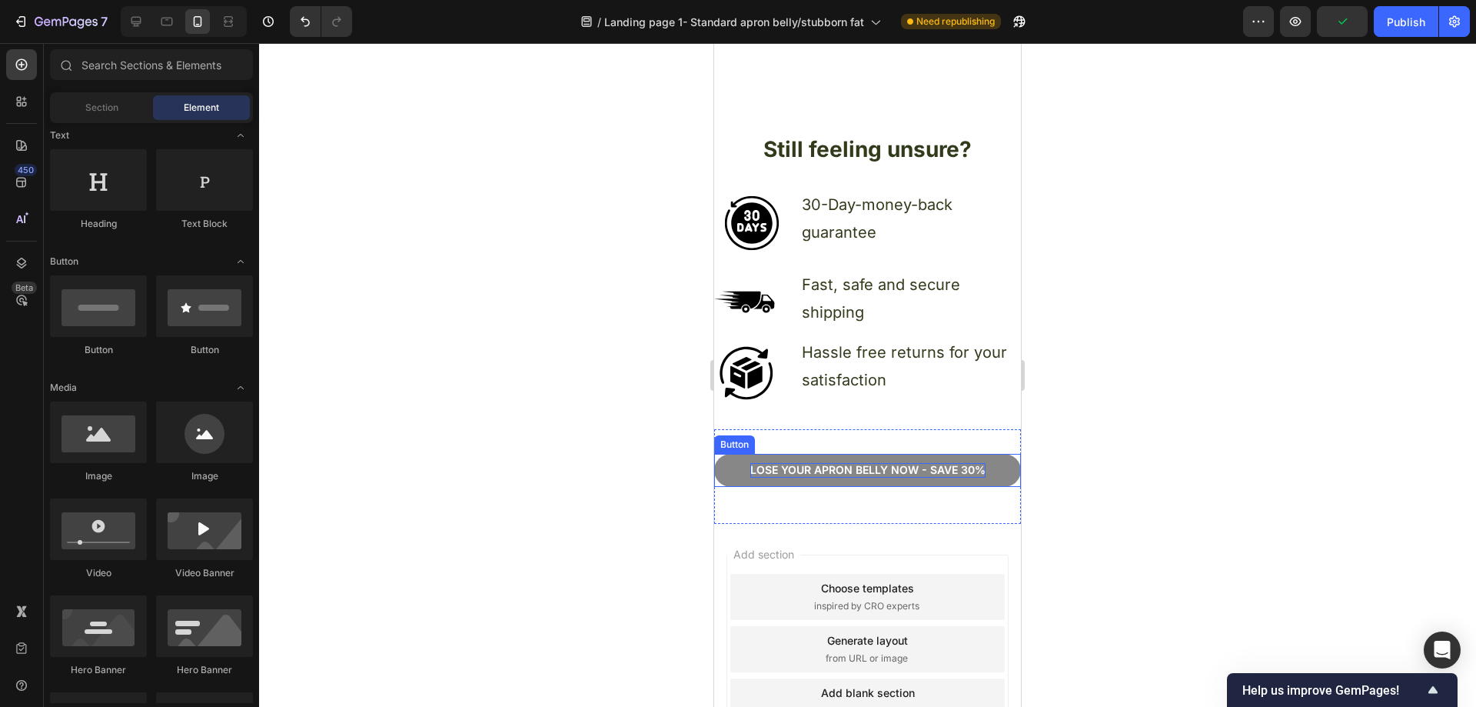
click at [914, 463] on p "Lose your apron bellY now - Save 30%" at bounding box center [867, 470] width 235 height 14
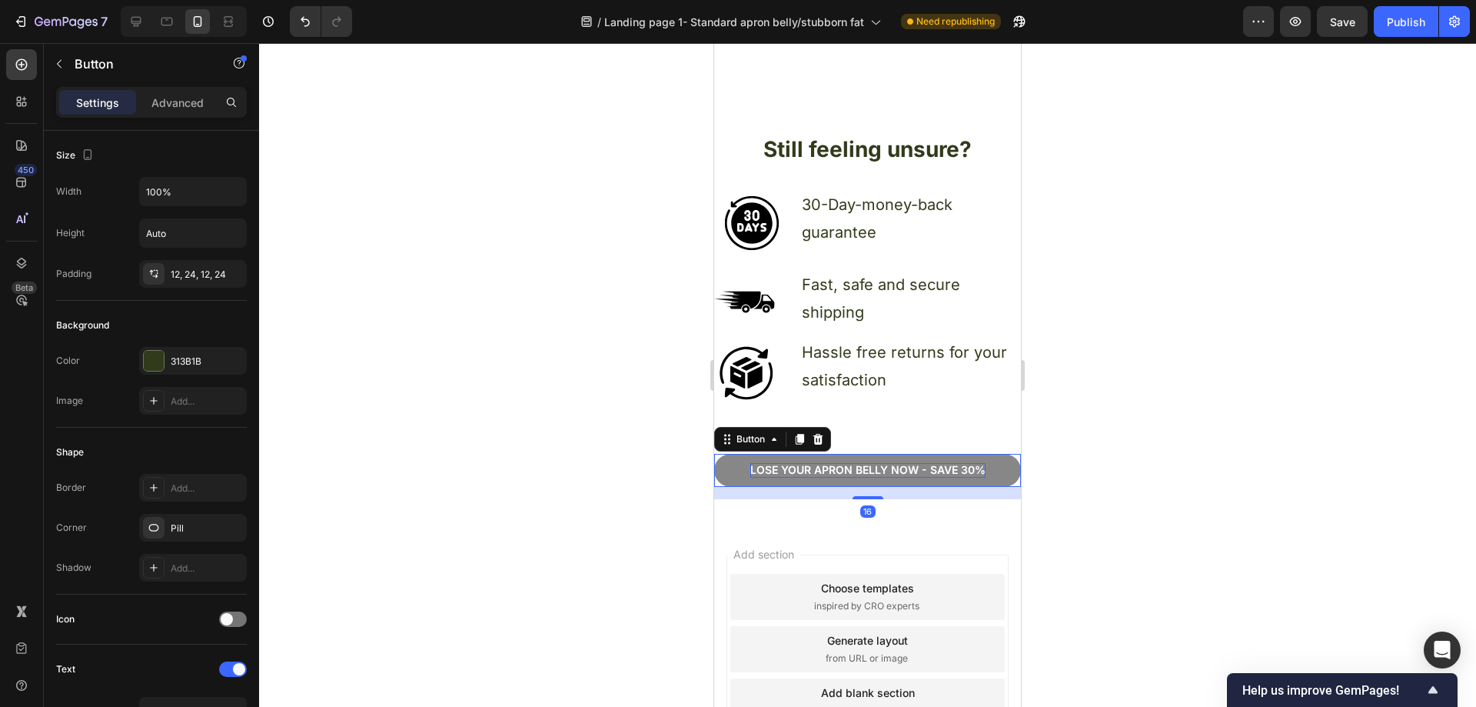
click at [909, 463] on p "Lose your apron bellY now - Save 30%" at bounding box center [867, 470] width 235 height 14
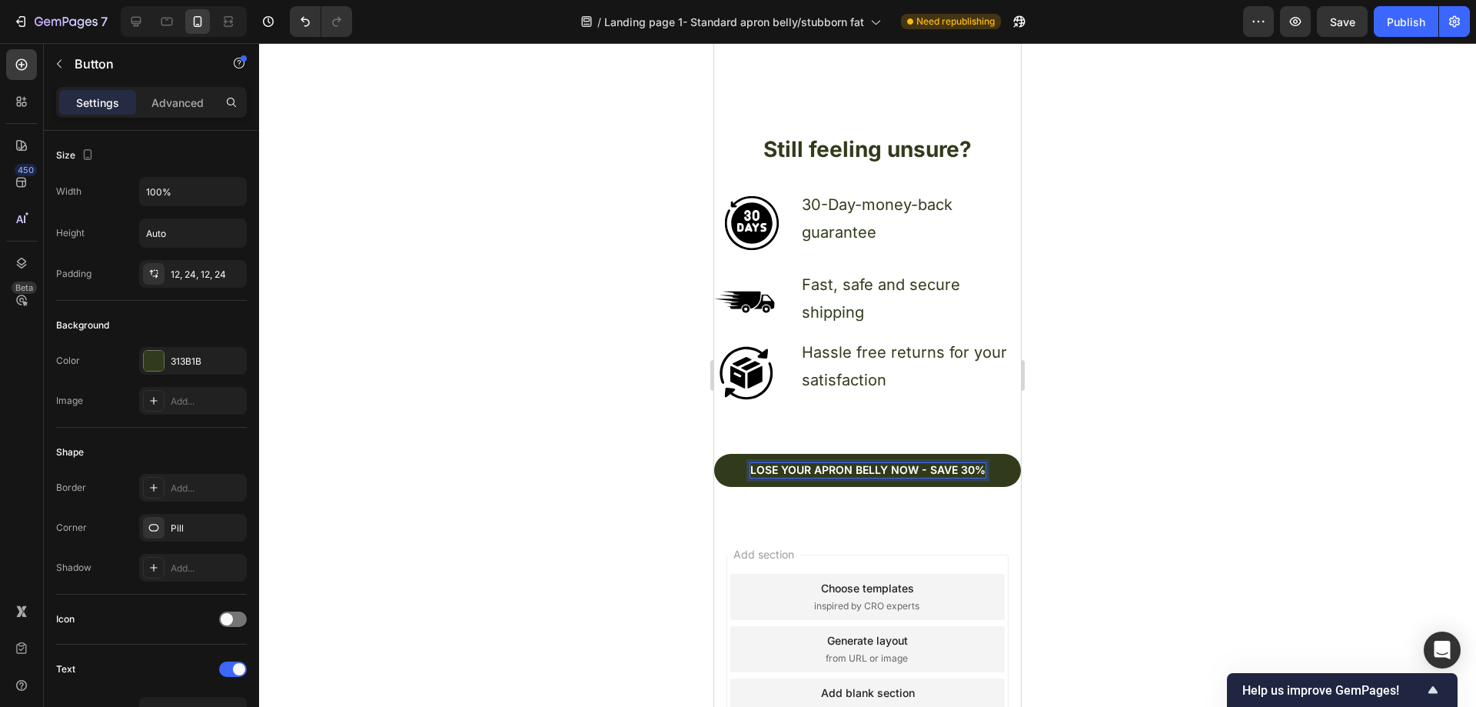
click at [1247, 374] on div at bounding box center [867, 374] width 1217 height 663
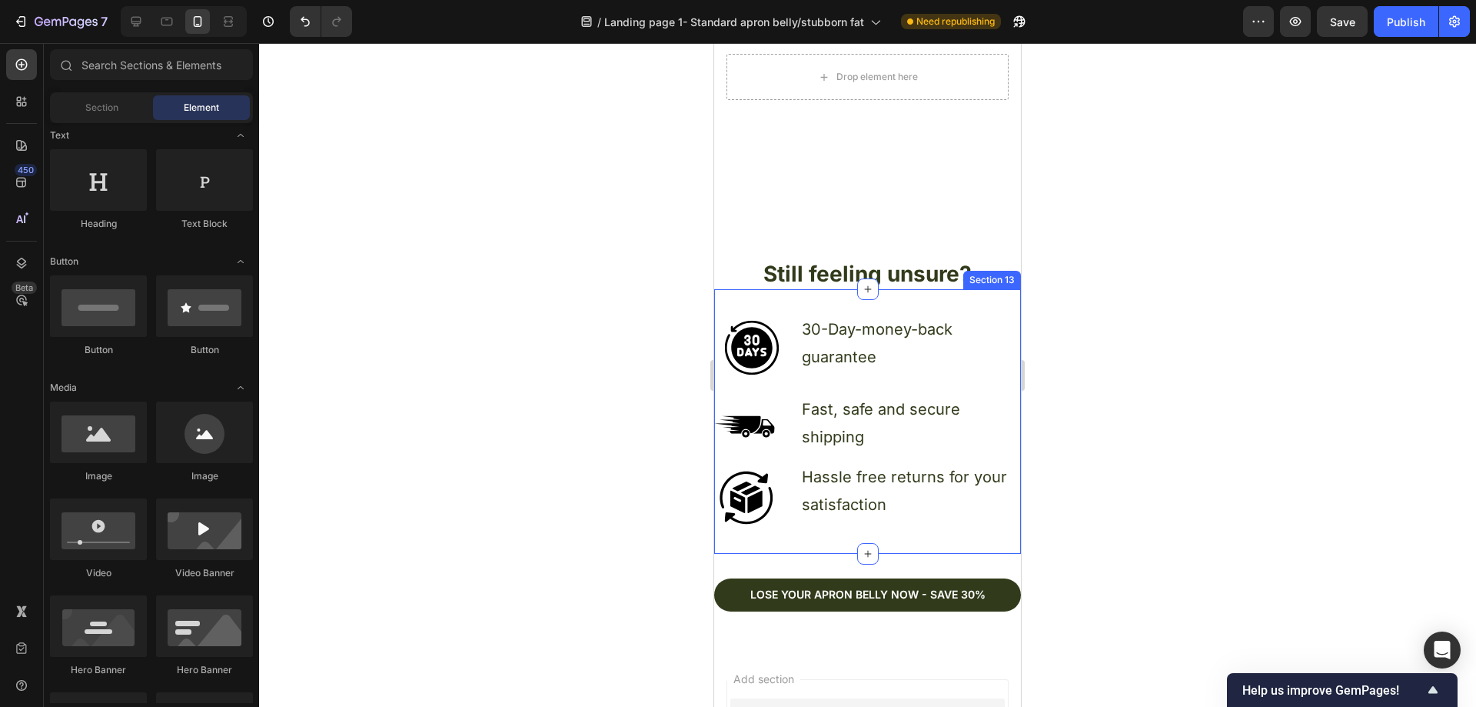
scroll to position [4501, 0]
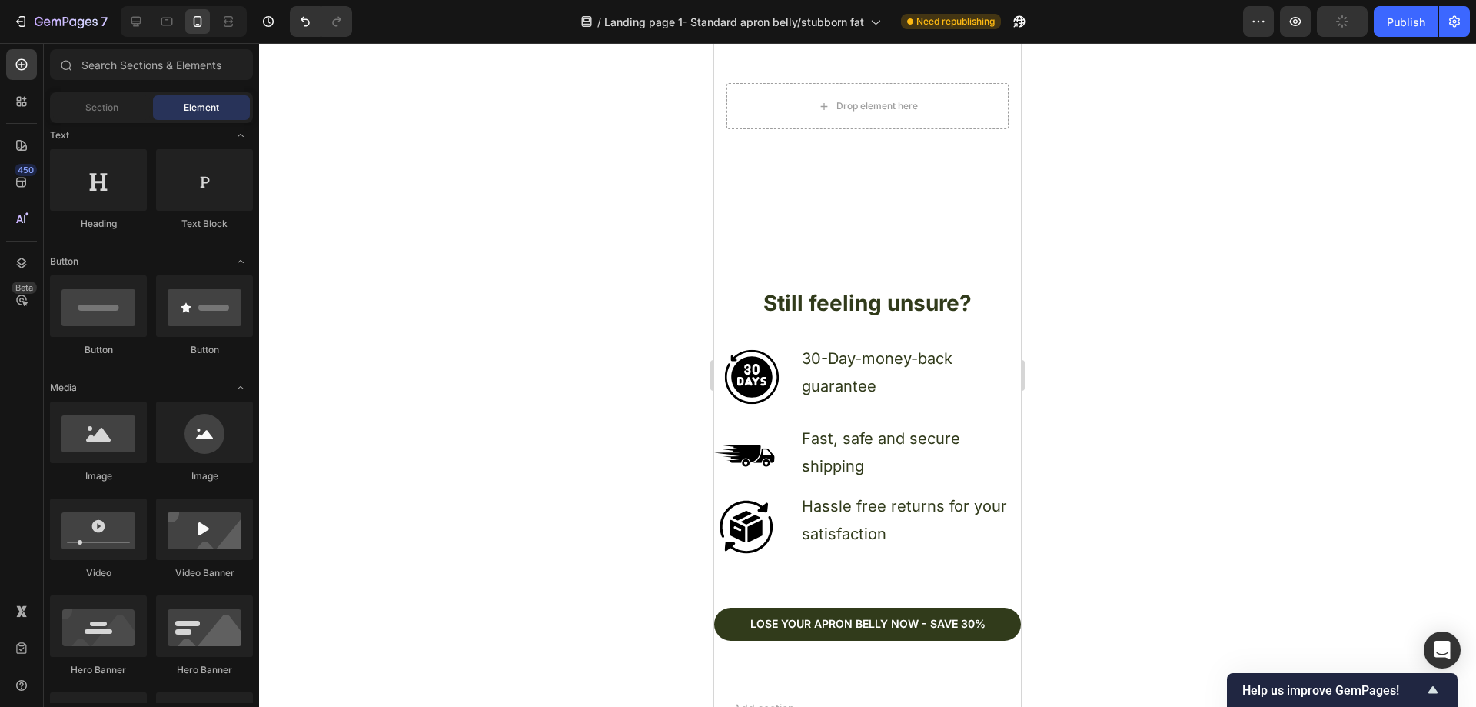
click at [1161, 293] on div at bounding box center [867, 374] width 1217 height 663
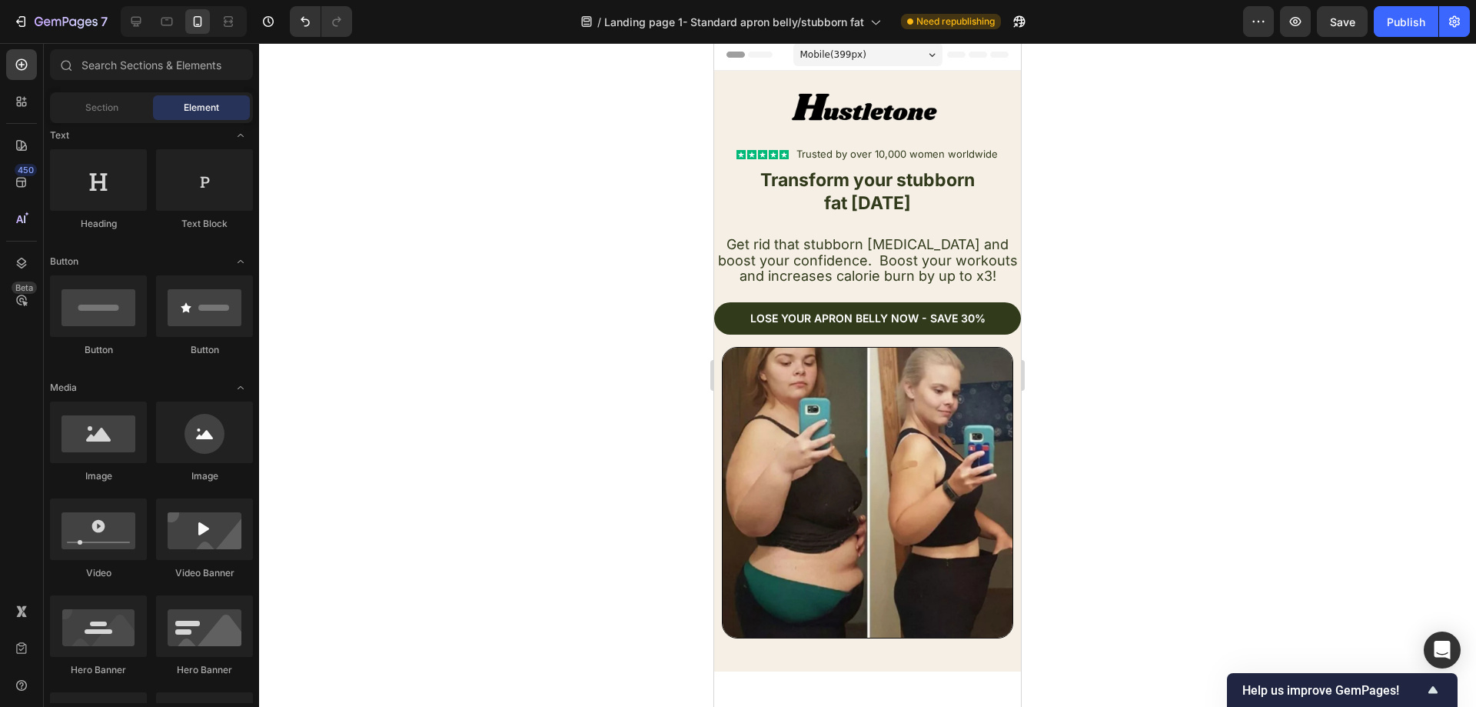
scroll to position [0, 0]
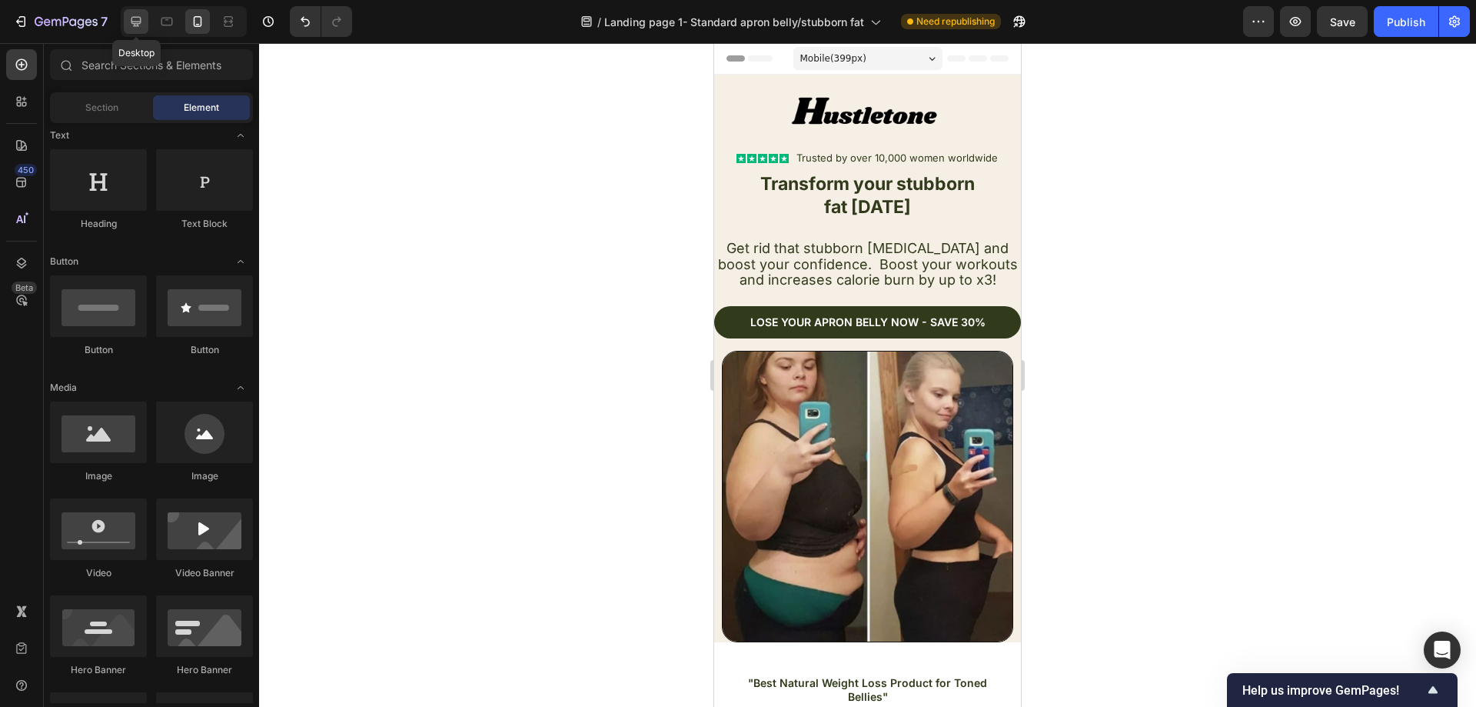
click at [141, 22] on icon at bounding box center [136, 22] width 10 height 10
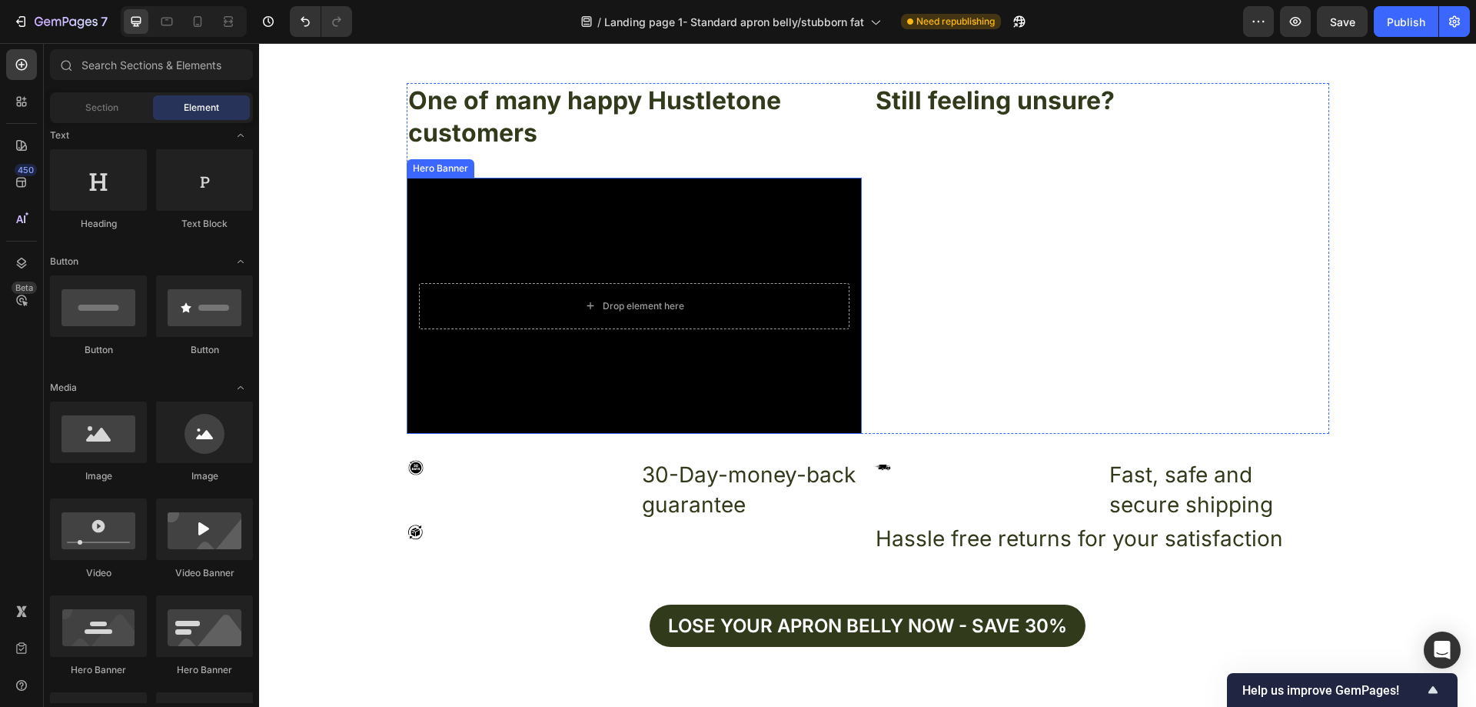
scroll to position [5417, 0]
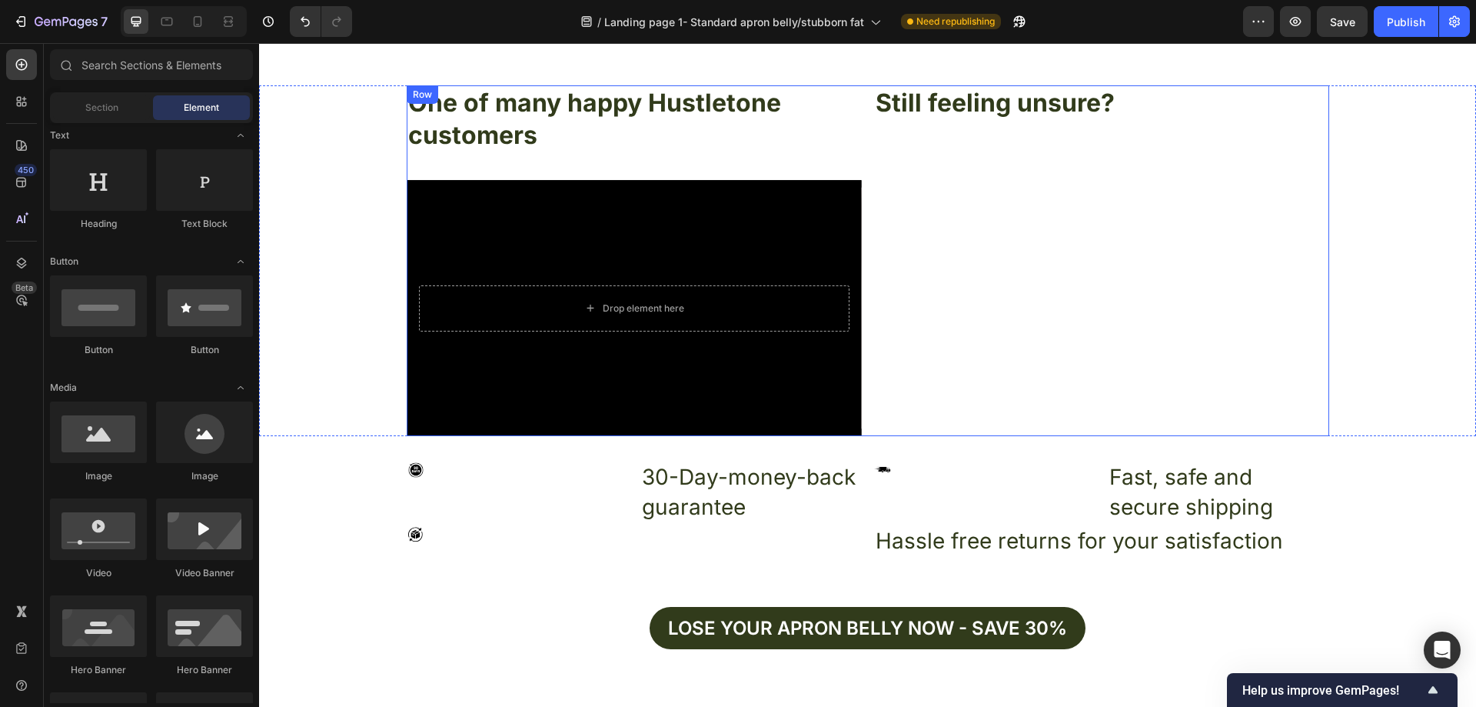
click at [980, 190] on div "Still feeling unsure? Heading" at bounding box center [1101, 260] width 455 height 351
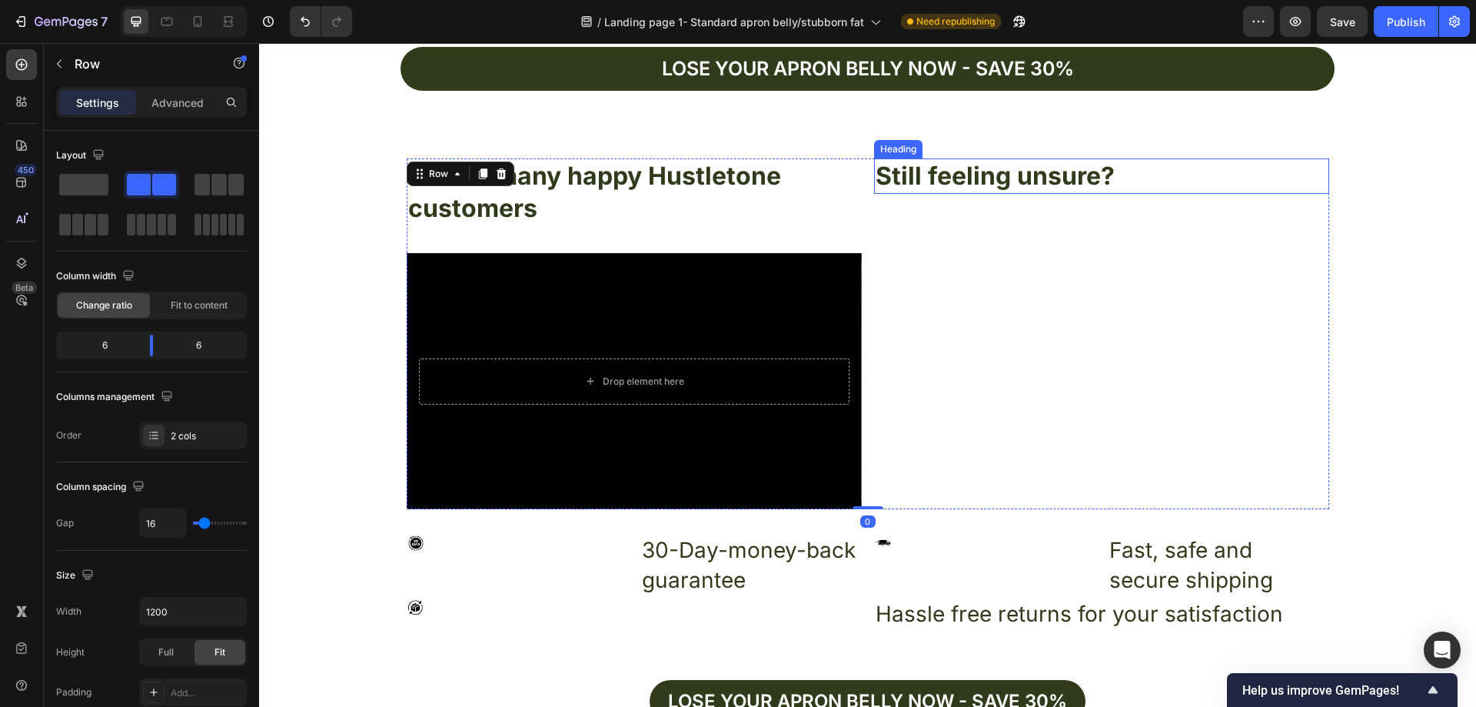
scroll to position [5340, 0]
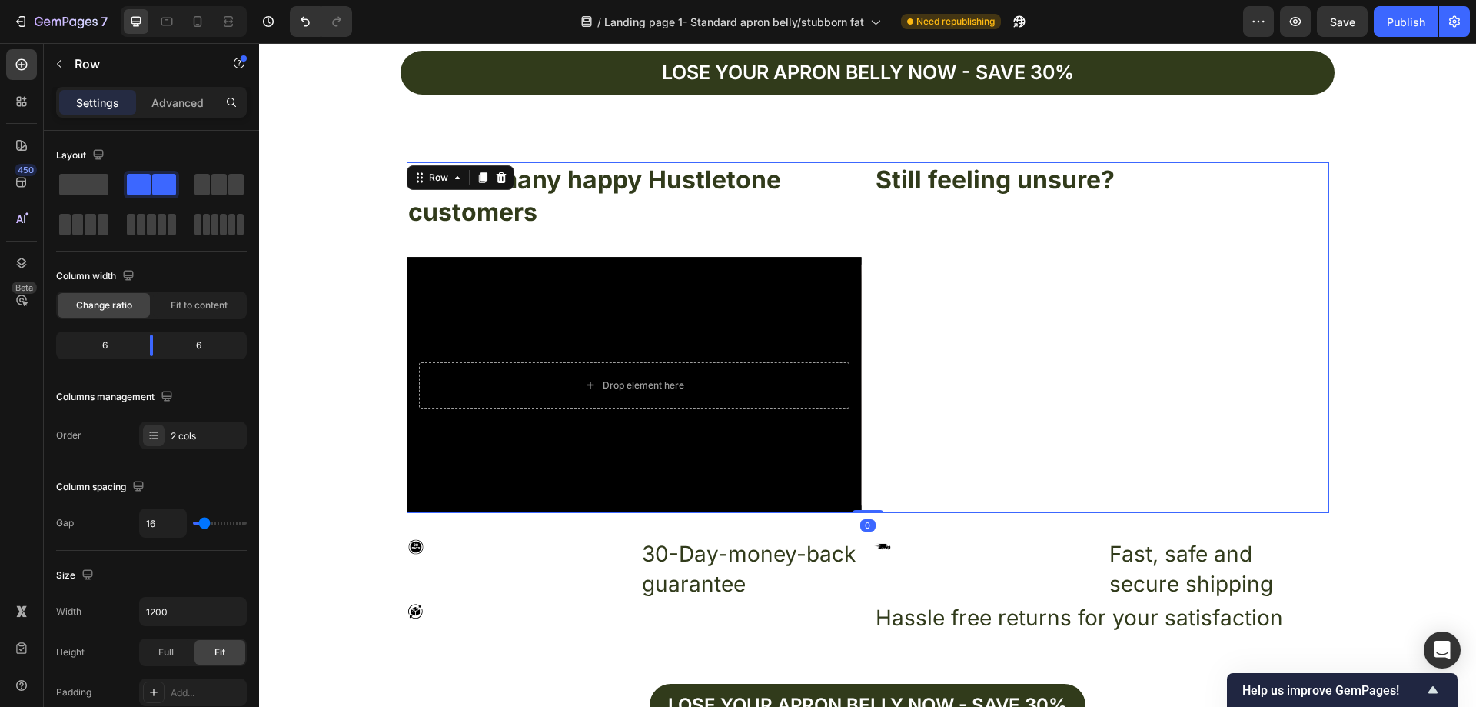
click at [986, 211] on div "Still feeling unsure? Heading" at bounding box center [1101, 337] width 455 height 351
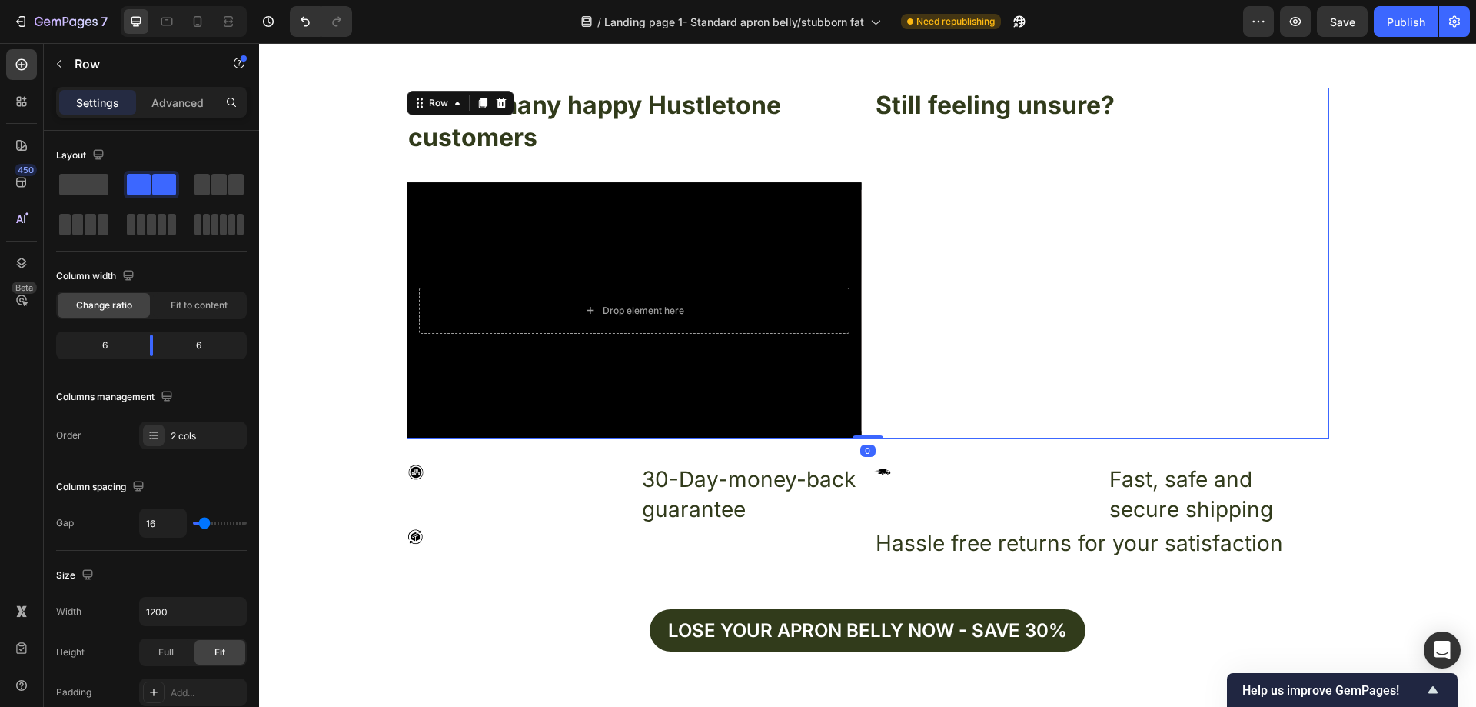
scroll to position [5417, 0]
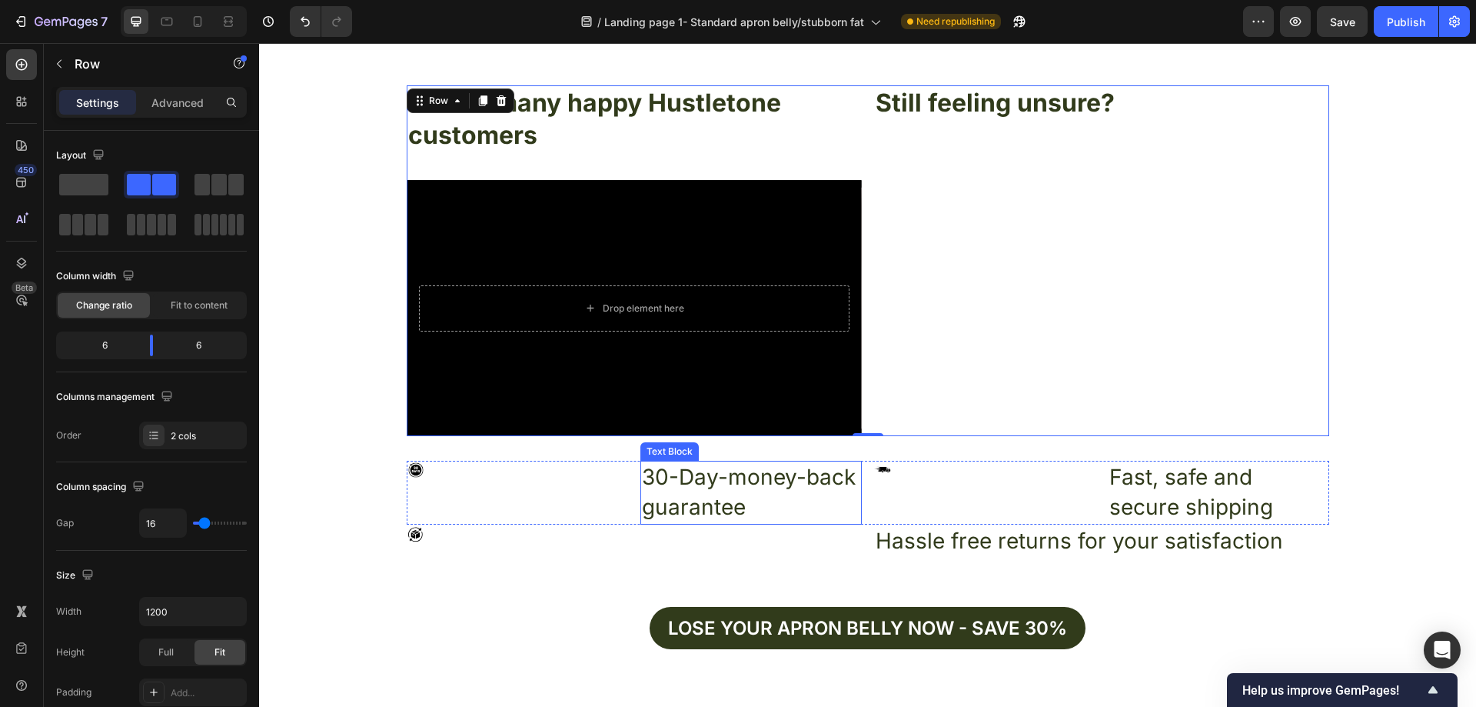
click at [826, 503] on p "30-Day-money-back guarantee" at bounding box center [751, 492] width 218 height 60
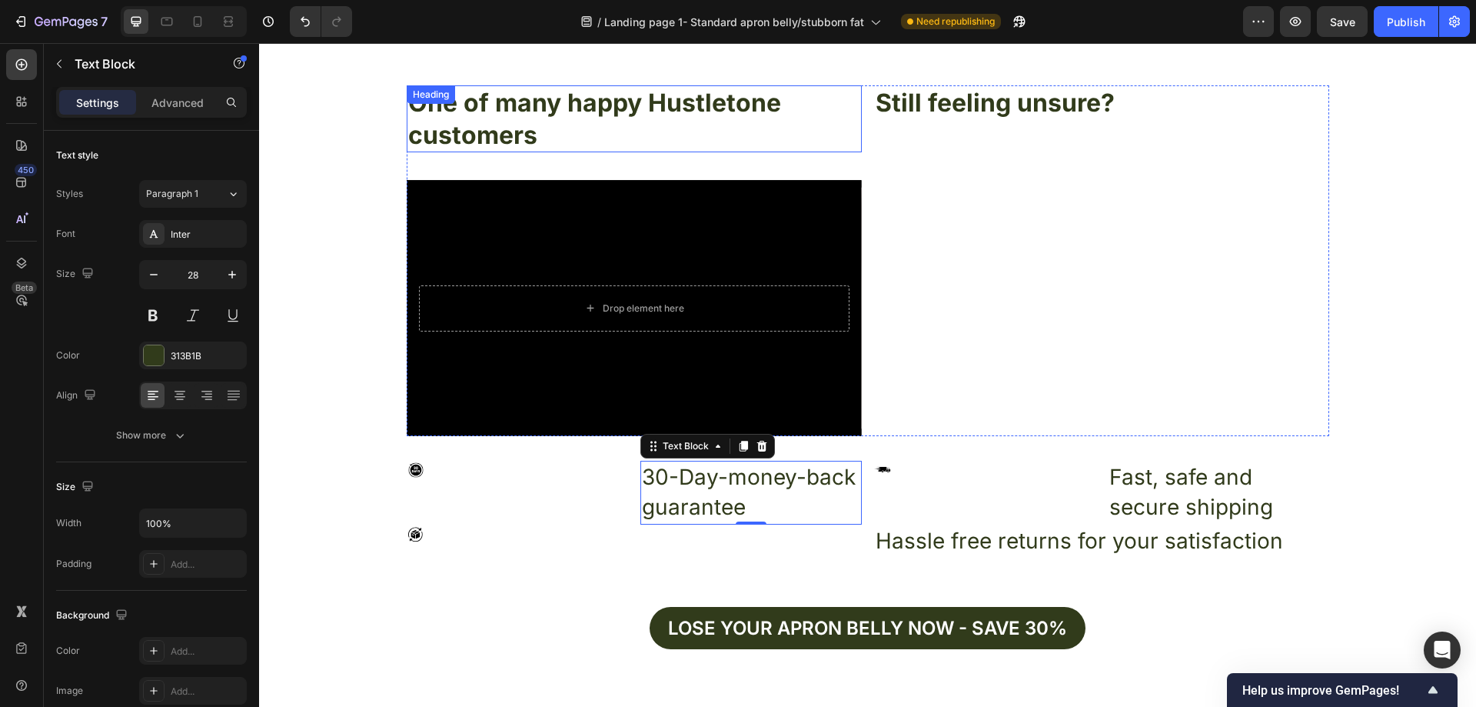
drag, startPoint x: 736, startPoint y: 447, endPoint x: 550, endPoint y: 89, distance: 403.0
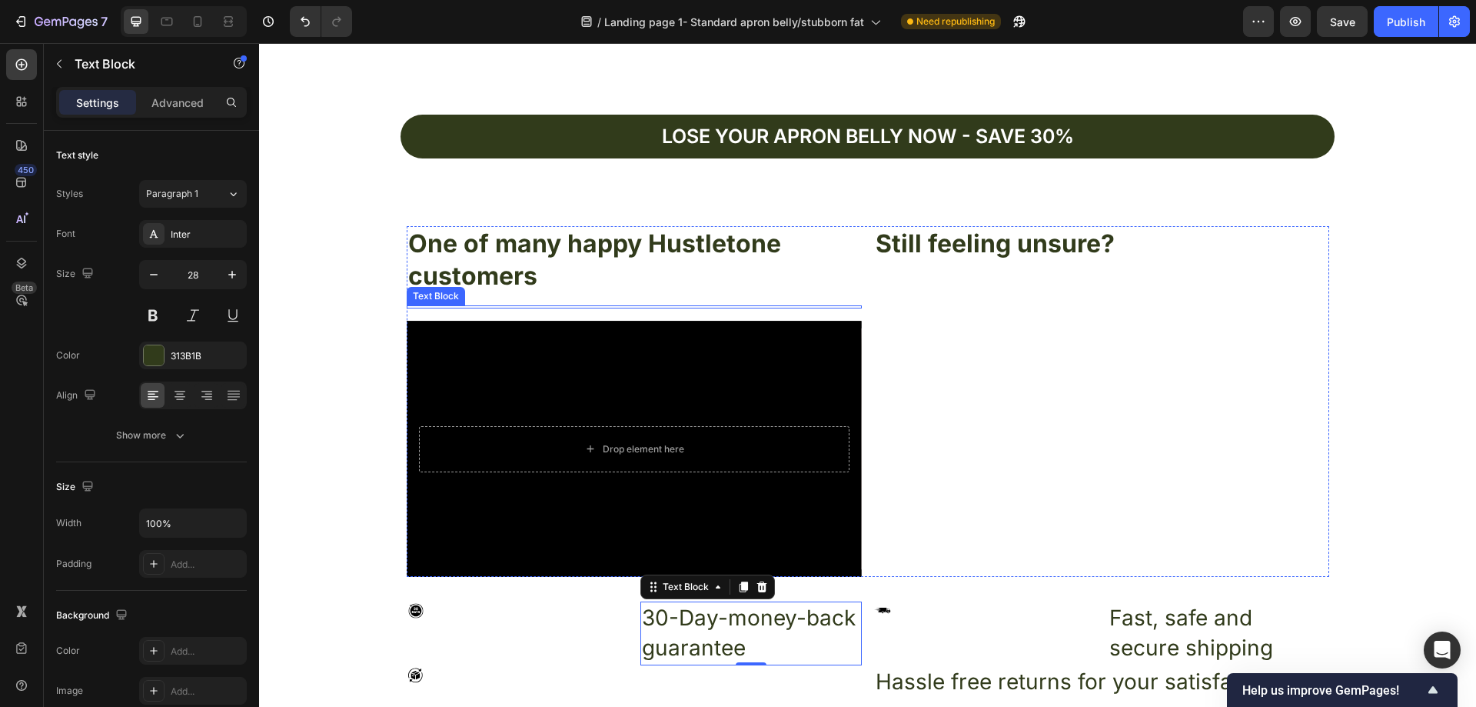
scroll to position [5263, 0]
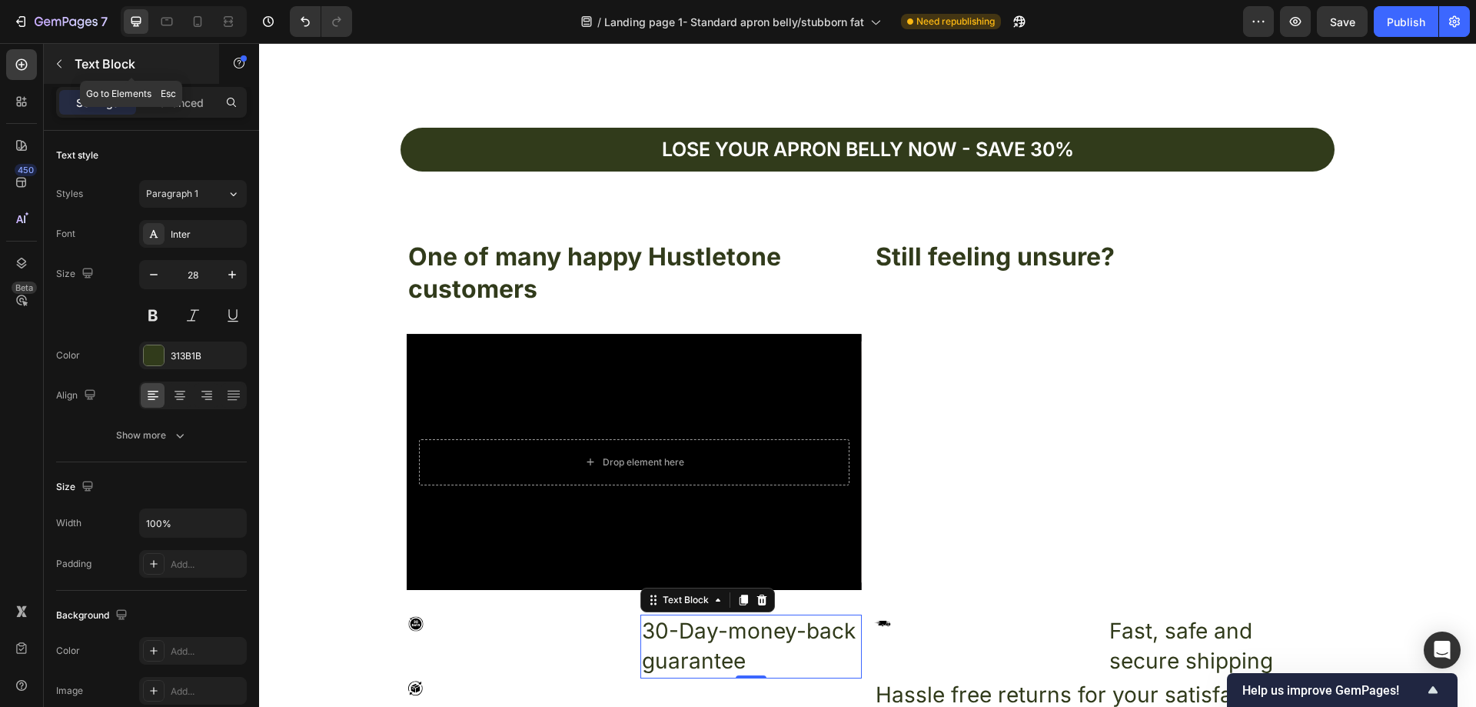
click at [68, 69] on button "button" at bounding box center [59, 64] width 25 height 25
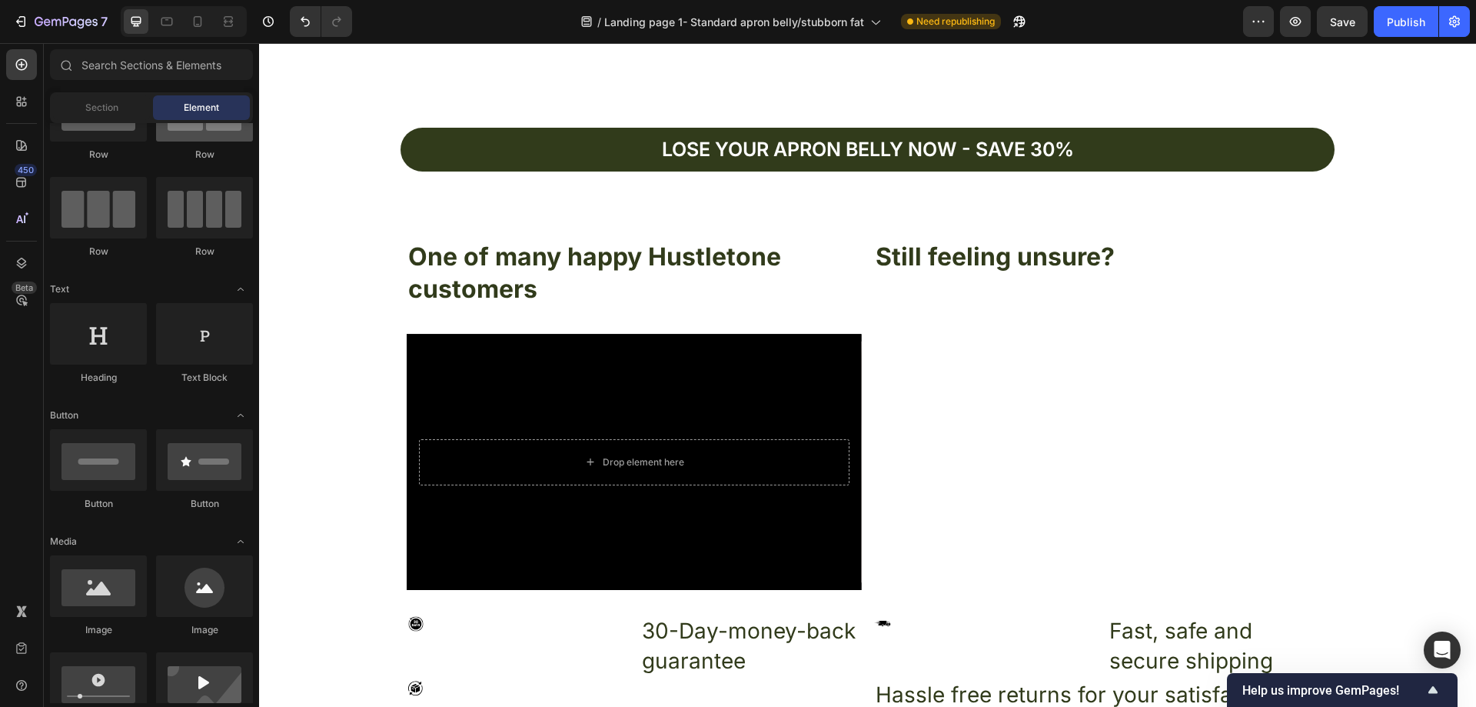
scroll to position [0, 0]
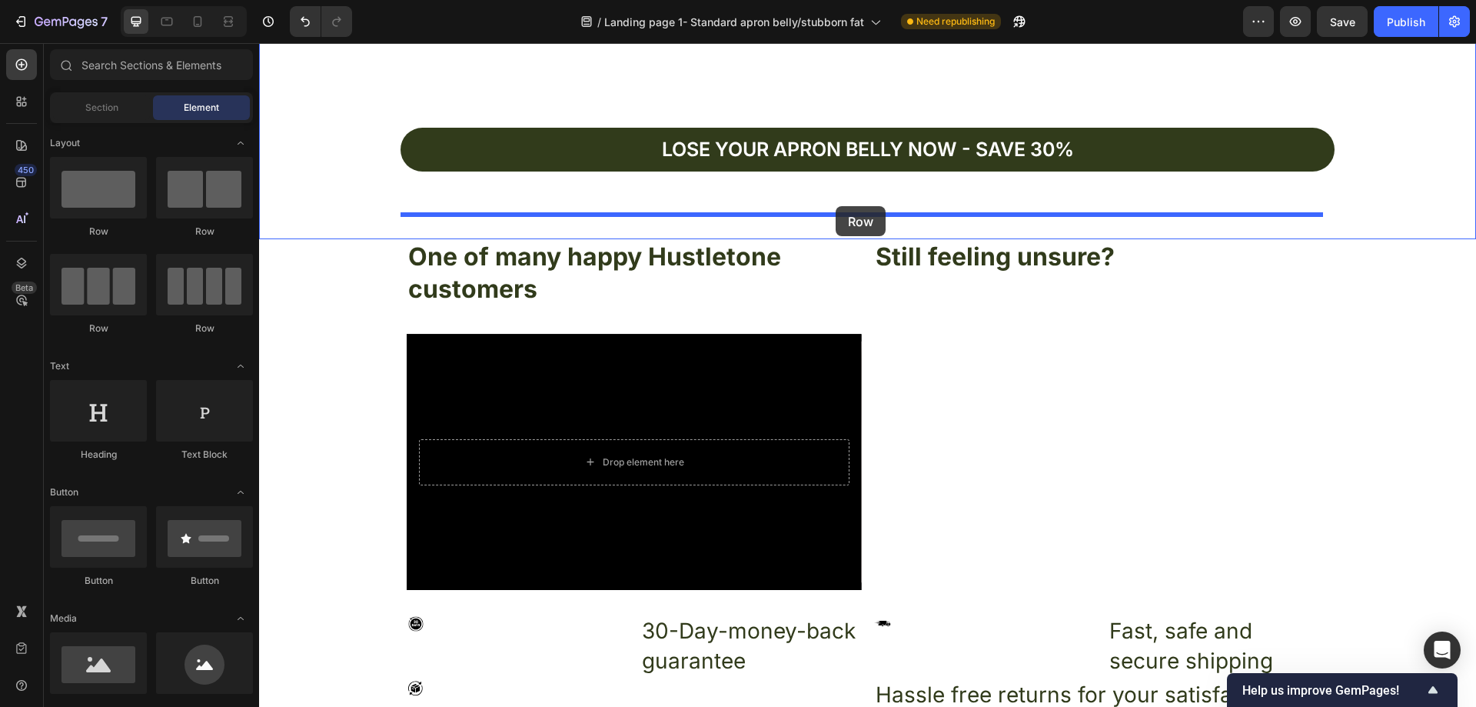
drag, startPoint x: 374, startPoint y: 321, endPoint x: 836, endPoint y: 206, distance: 475.3
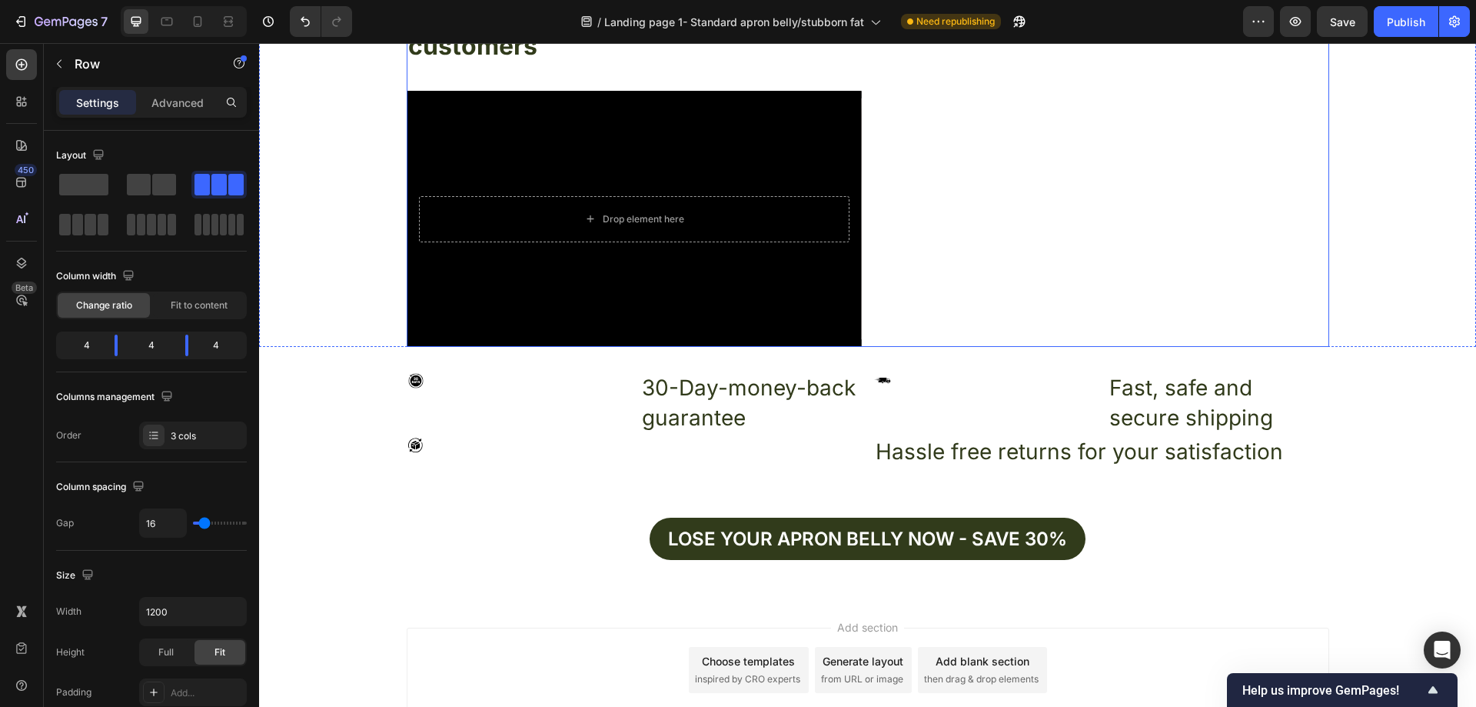
scroll to position [5571, 0]
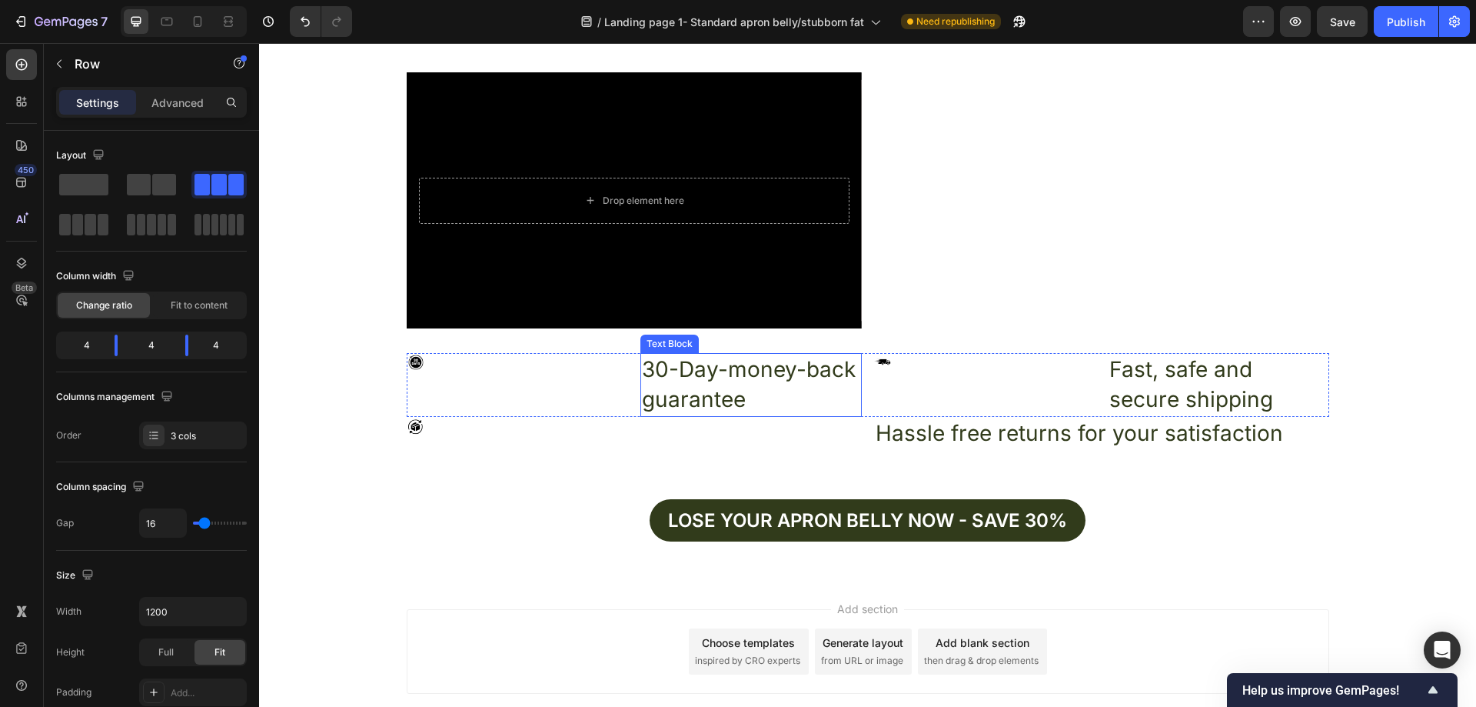
click at [742, 367] on p "30-Day-money-back guarantee" at bounding box center [751, 384] width 218 height 60
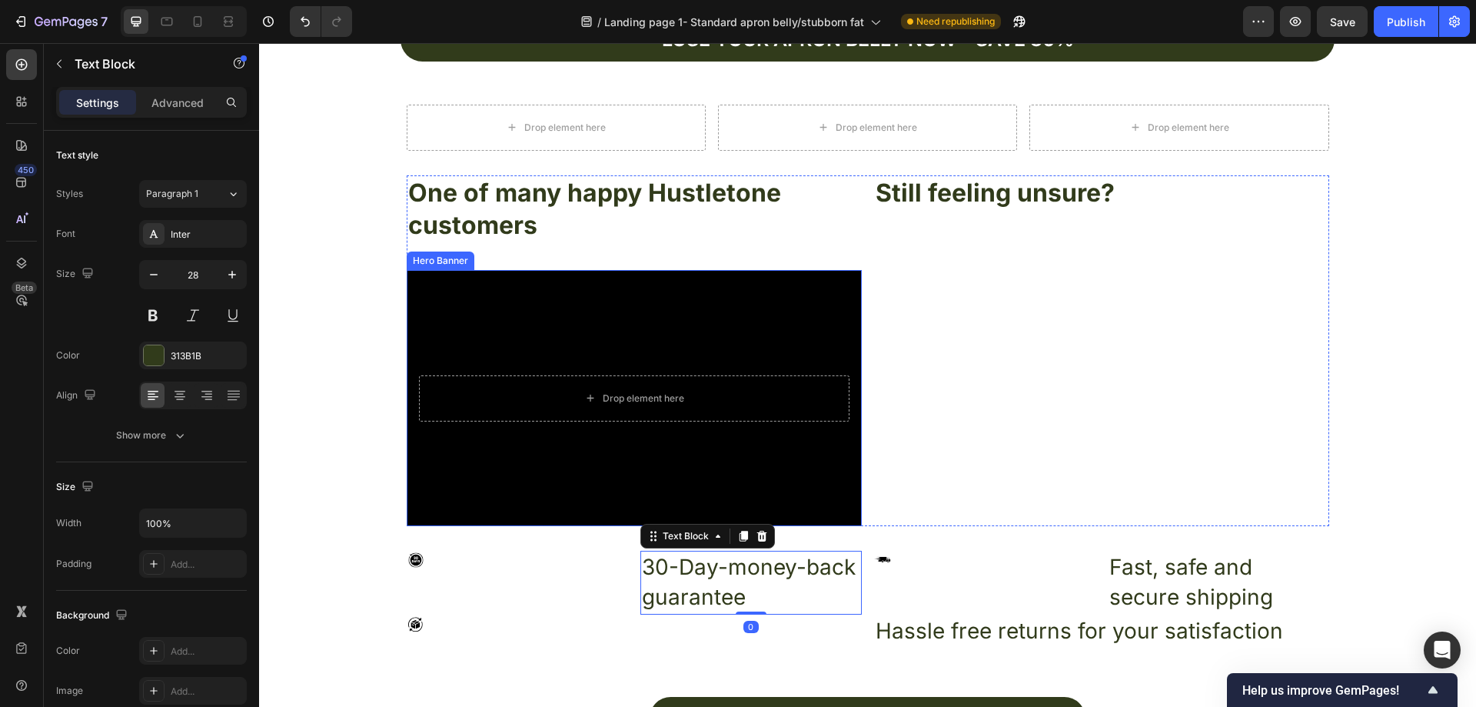
scroll to position [5340, 0]
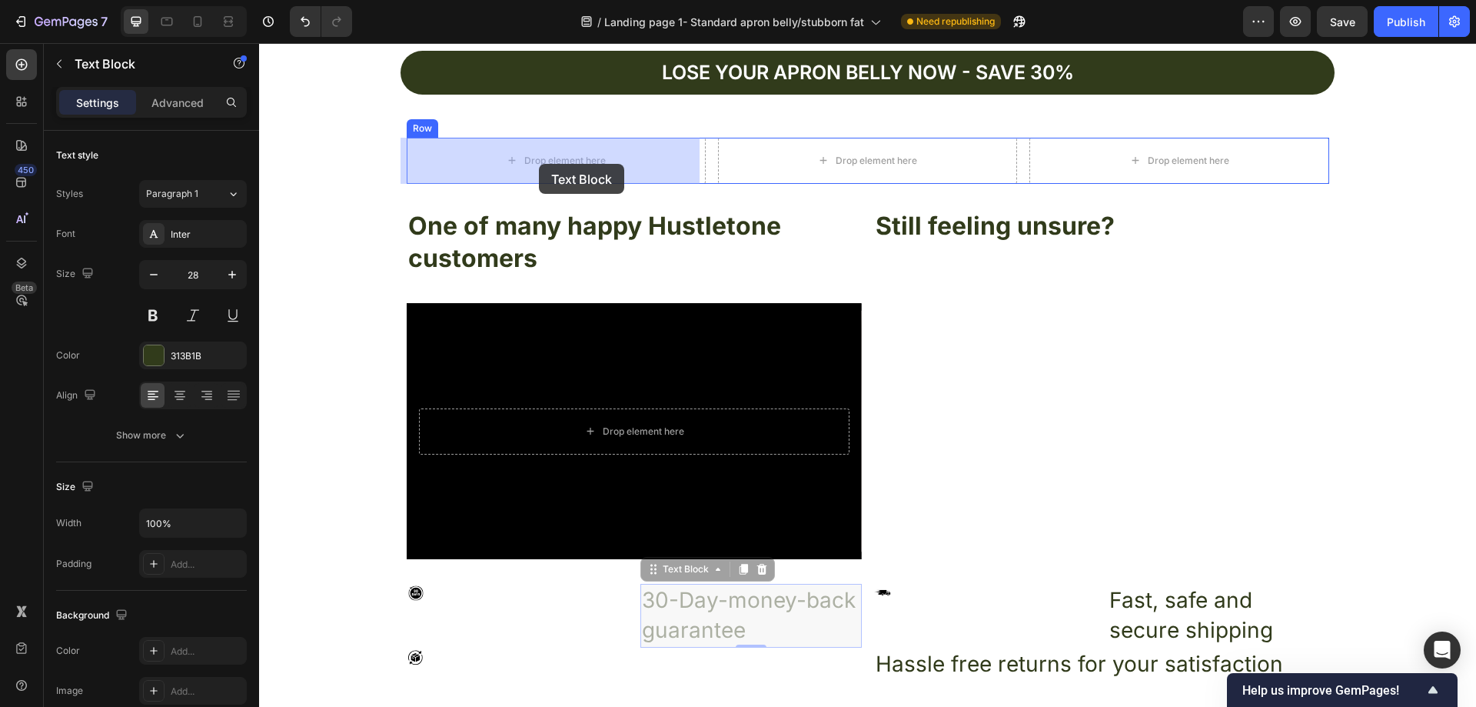
drag, startPoint x: 650, startPoint y: 563, endPoint x: 539, endPoint y: 164, distance: 414.1
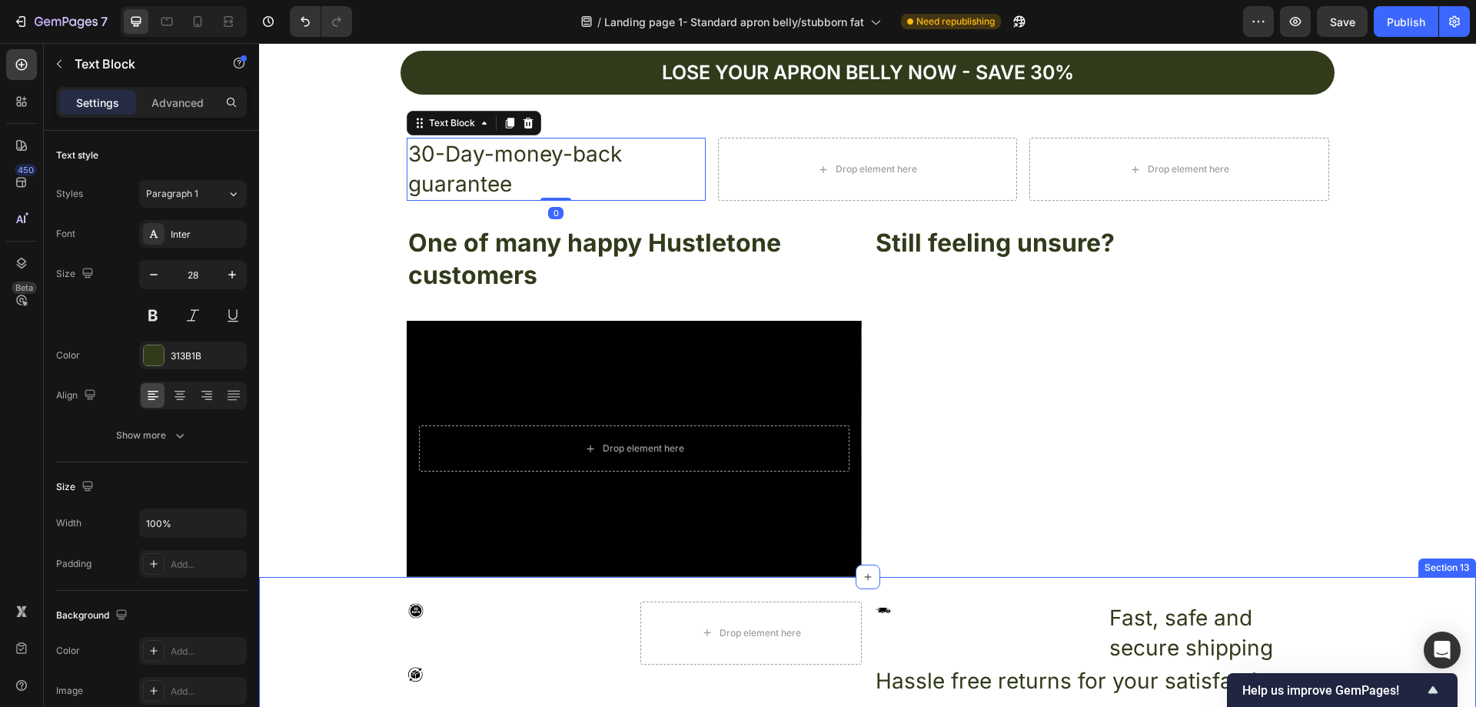
click at [1115, 606] on p "Fast, safe and secure shipping" at bounding box center [1218, 633] width 218 height 60
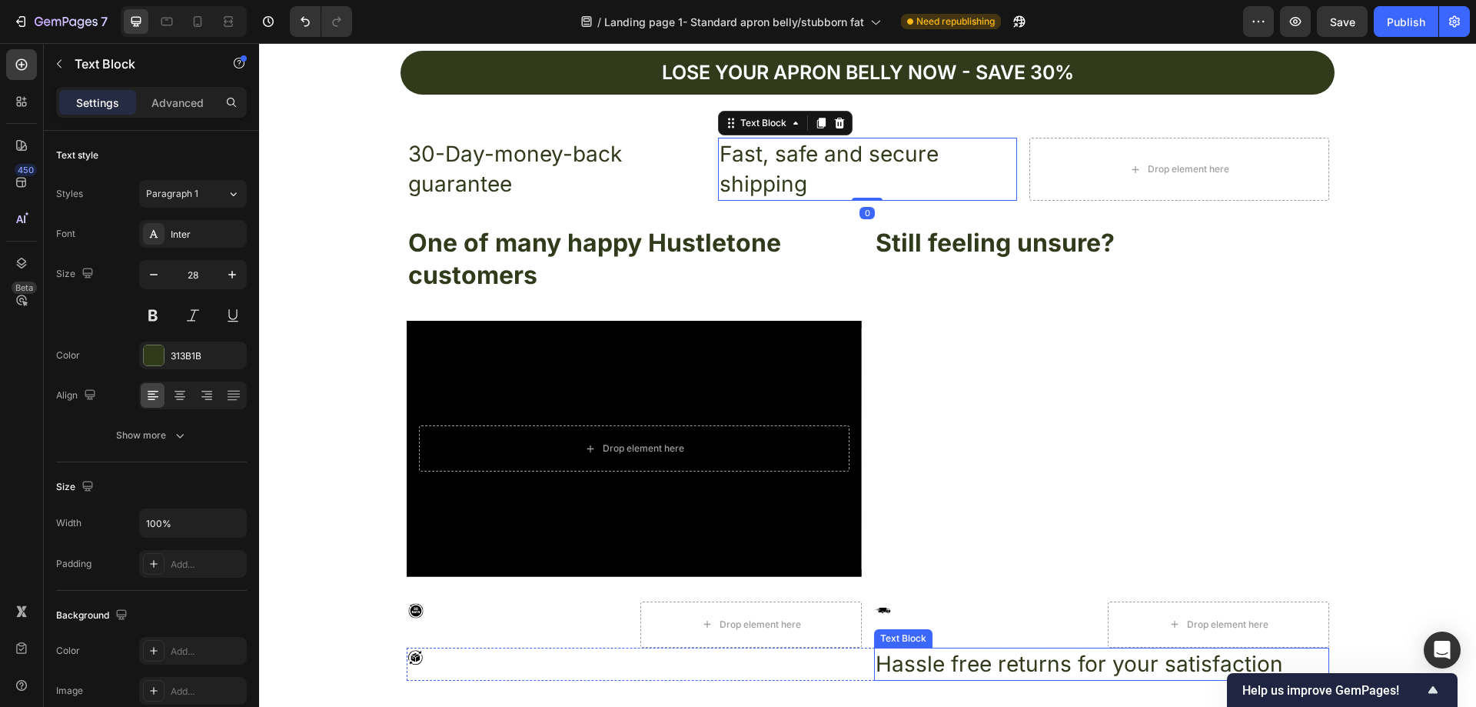
click at [962, 677] on p "Hassle free returns for your satisfaction" at bounding box center [1102, 664] width 452 height 30
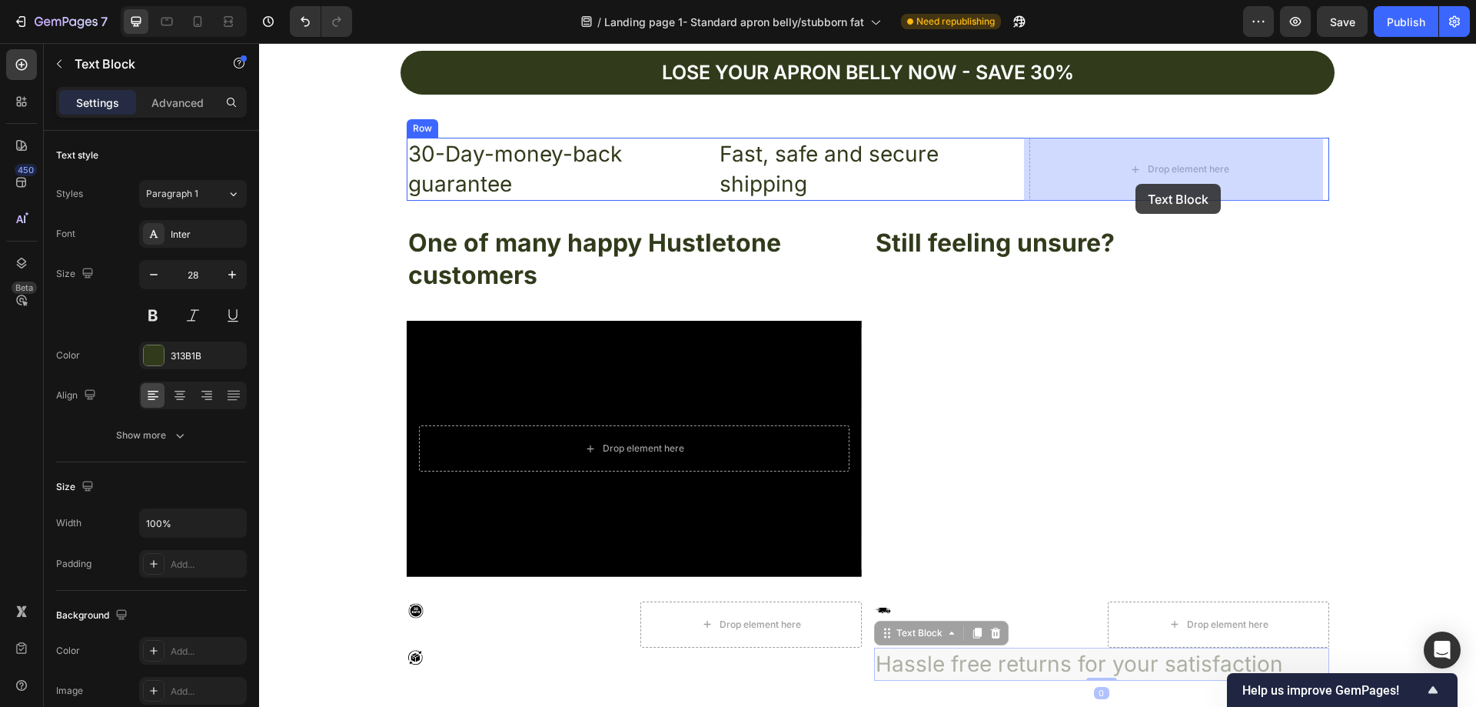
drag, startPoint x: 884, startPoint y: 639, endPoint x: 1136, endPoint y: 179, distance: 524.4
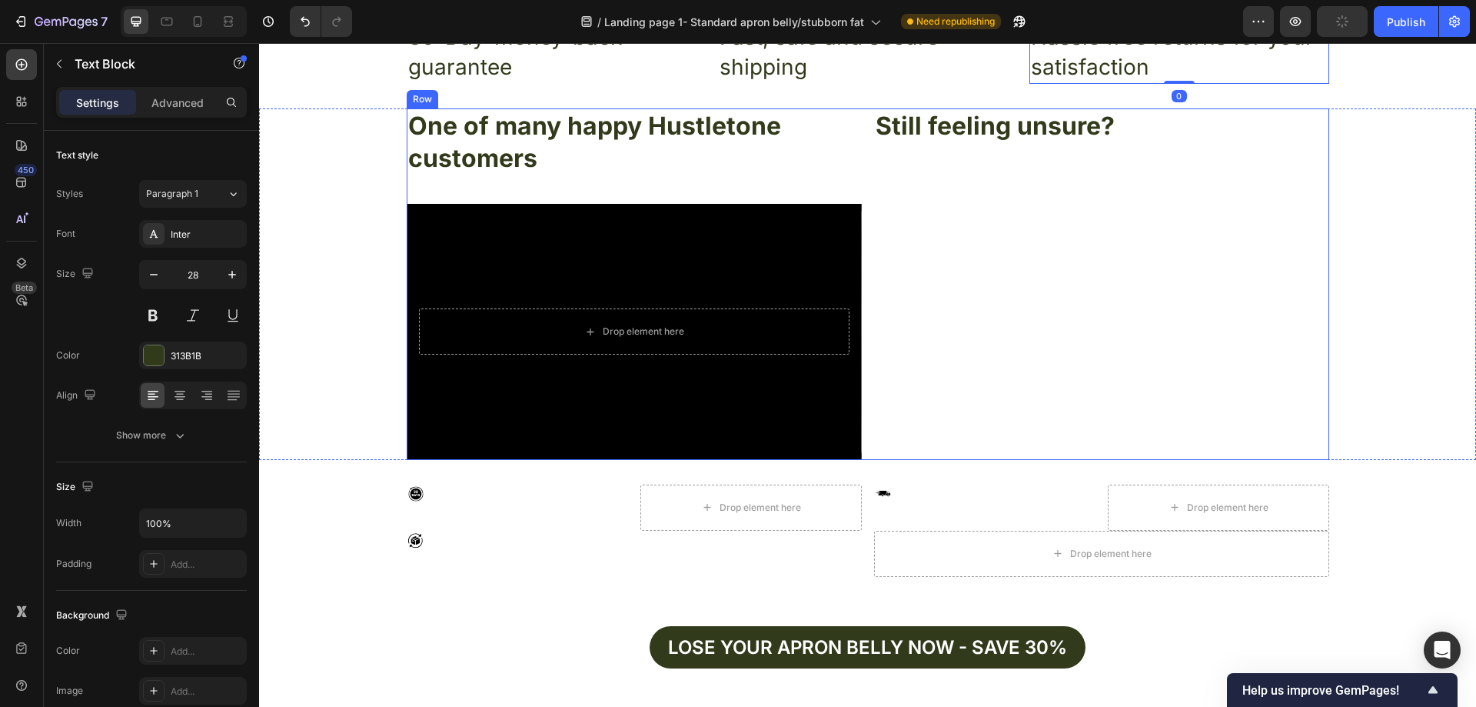
scroll to position [5494, 0]
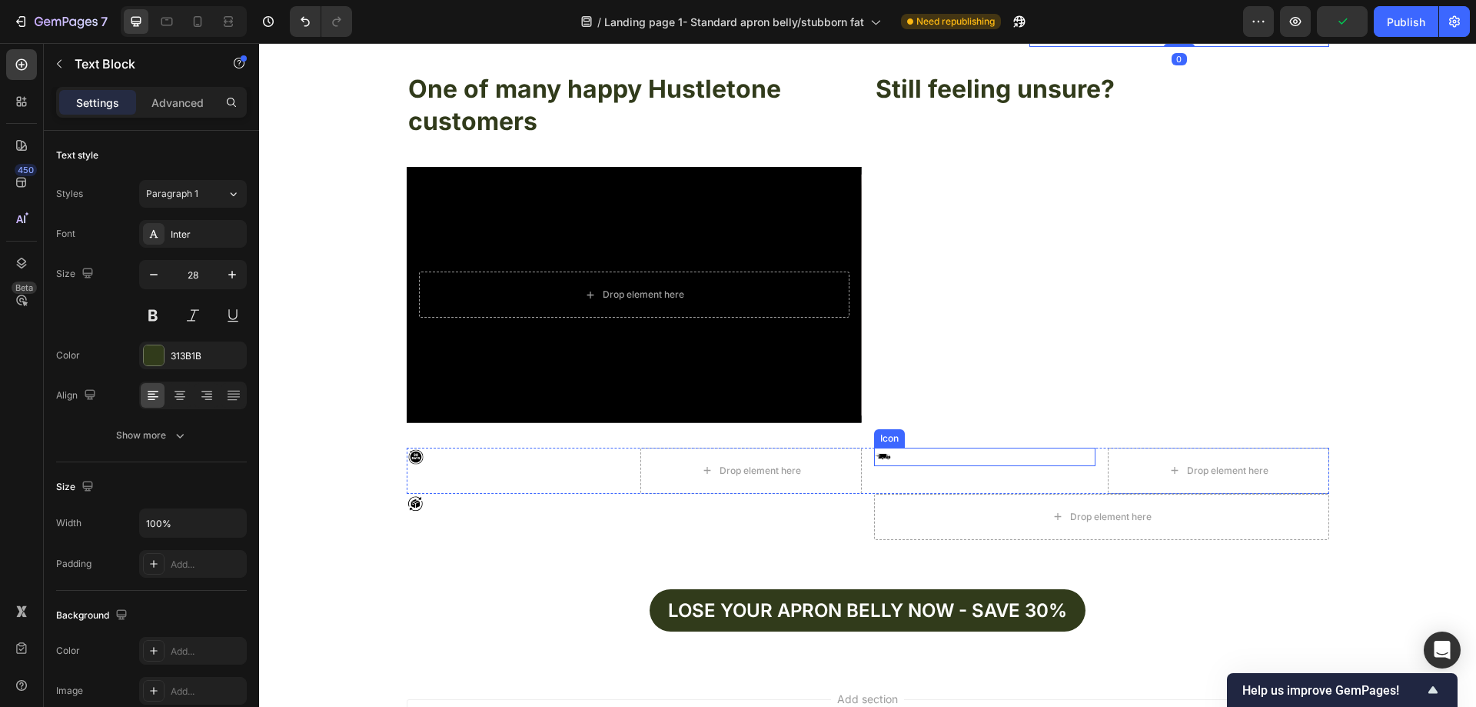
click at [904, 456] on div "Icon" at bounding box center [984, 456] width 221 height 18
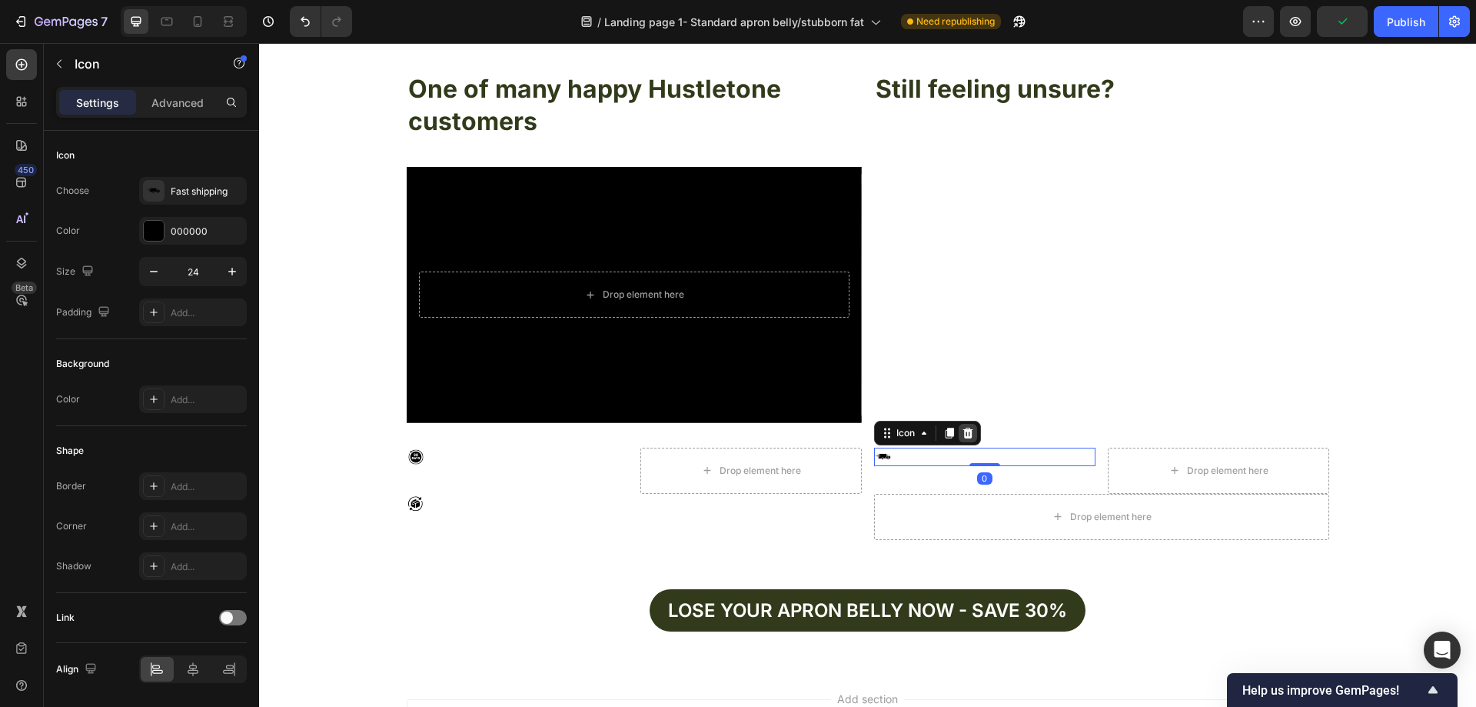
click at [963, 433] on icon at bounding box center [968, 433] width 12 height 12
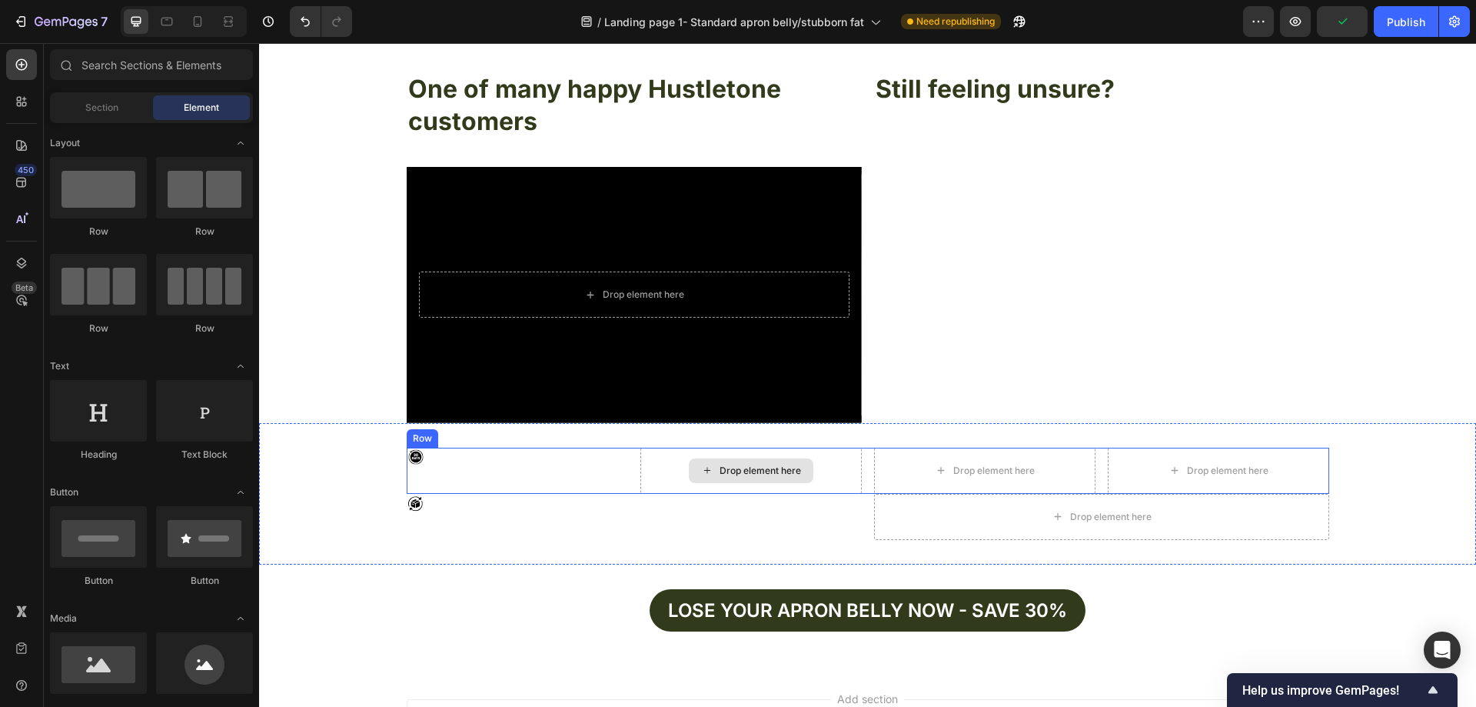
click at [815, 468] on div "Drop element here" at bounding box center [750, 470] width 221 height 46
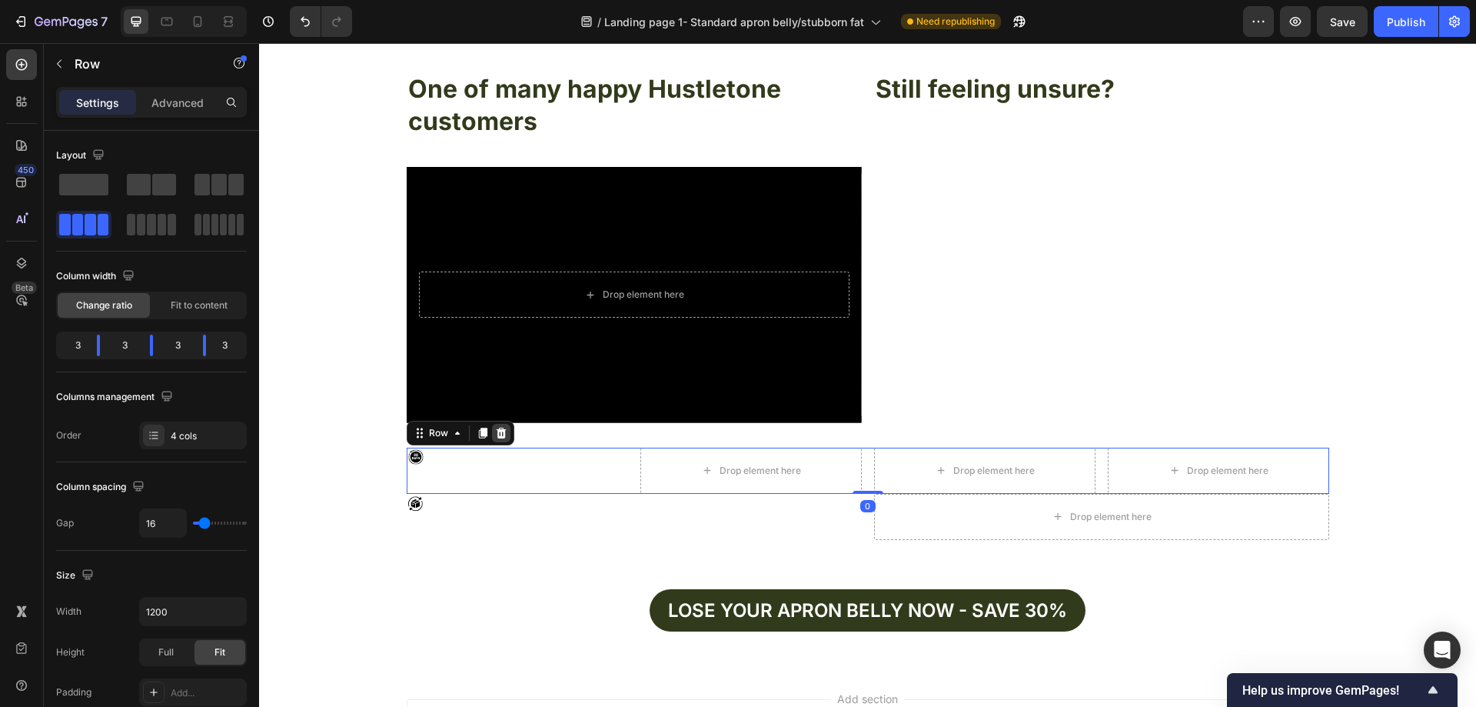
click at [495, 436] on icon at bounding box center [501, 433] width 12 height 12
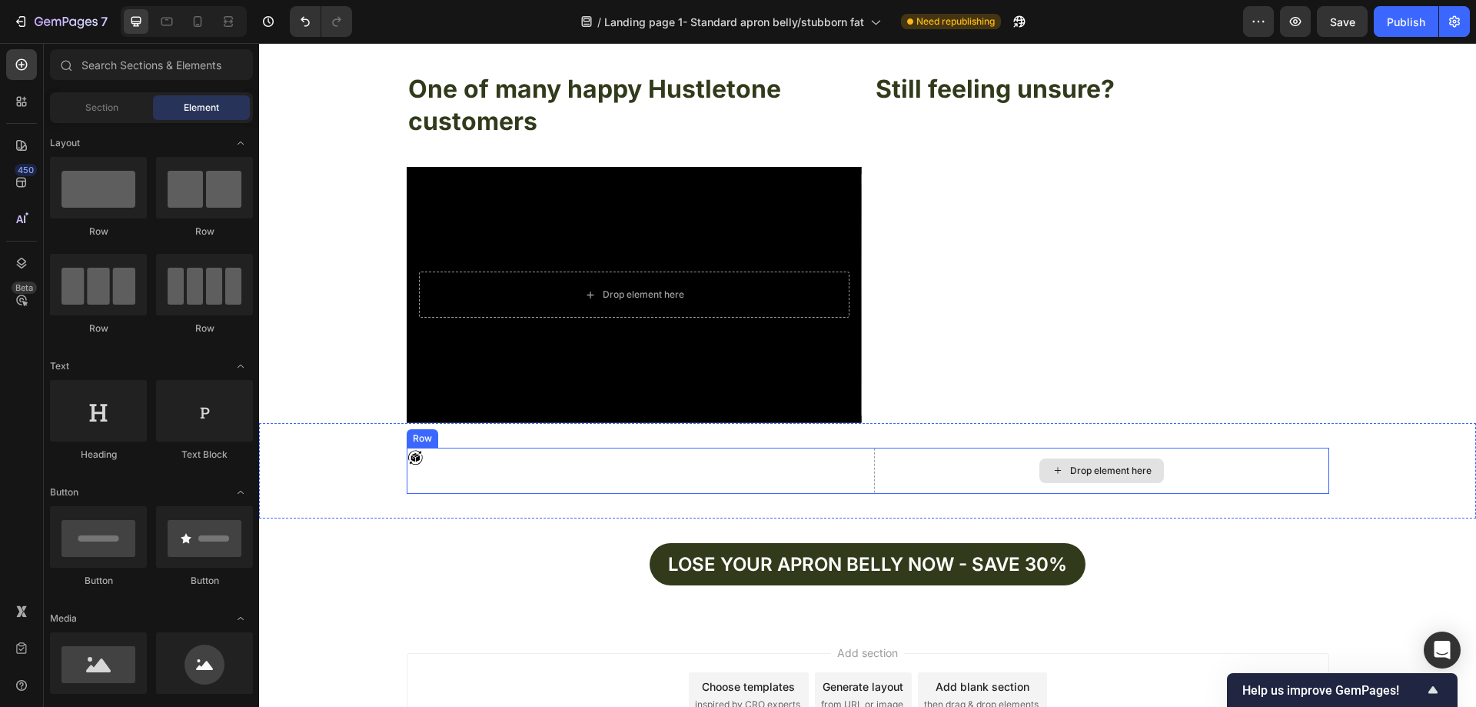
click at [1019, 459] on div "Drop element here" at bounding box center [1101, 470] width 455 height 46
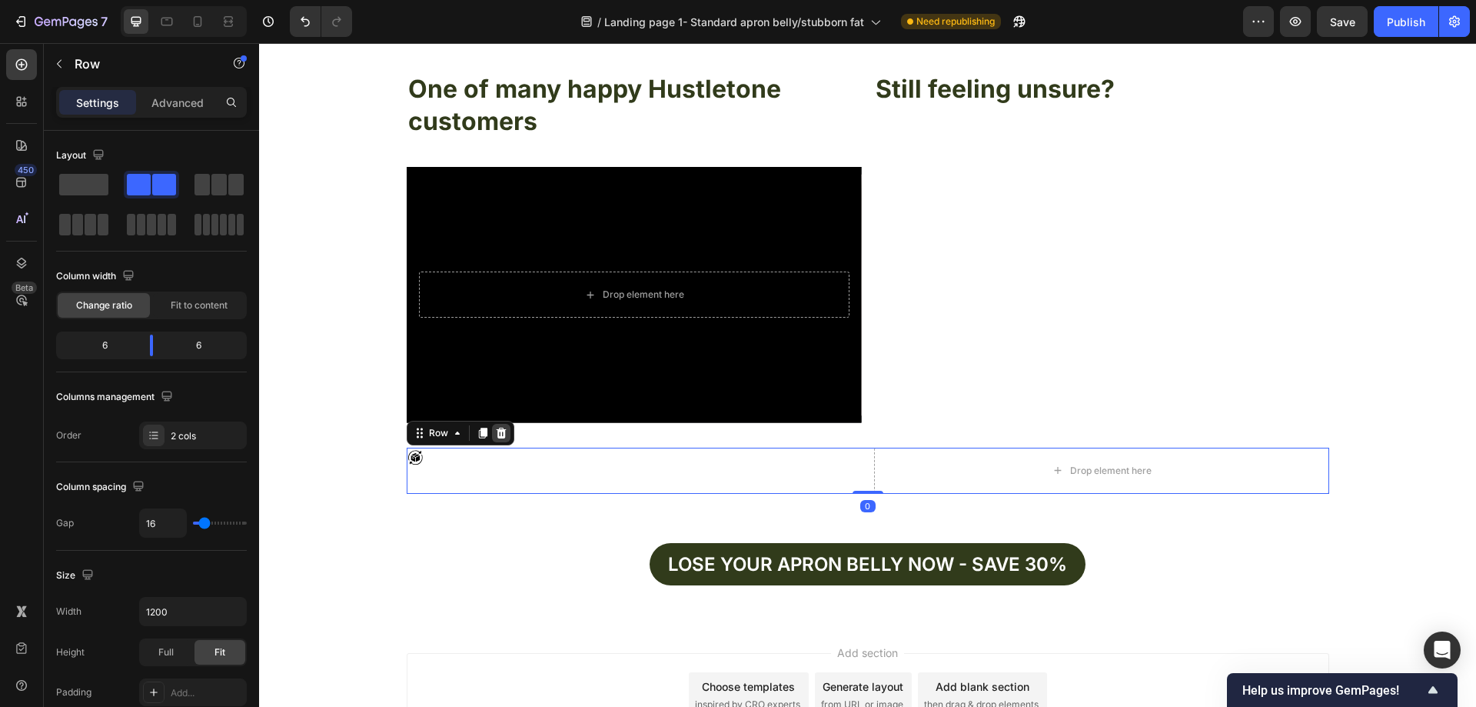
click at [496, 440] on div at bounding box center [501, 433] width 18 height 18
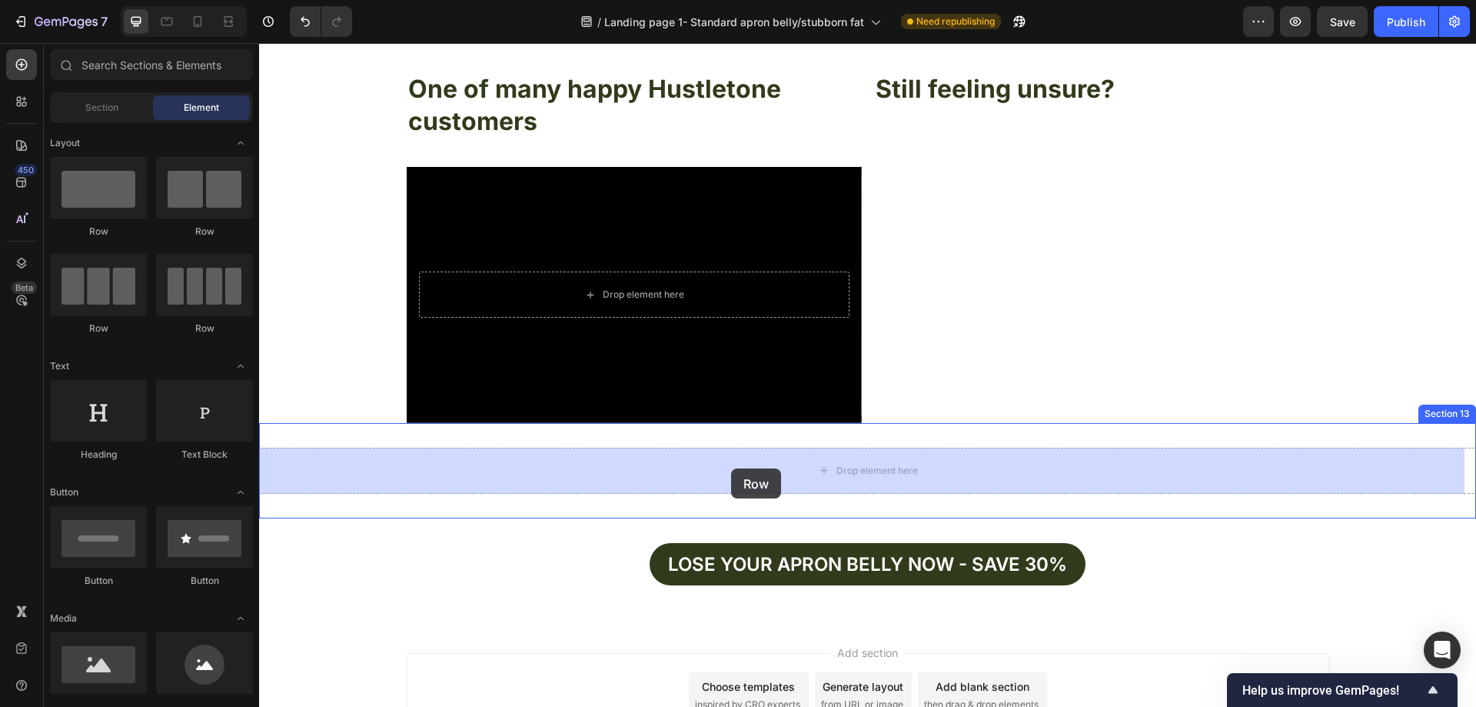
drag, startPoint x: 382, startPoint y: 334, endPoint x: 731, endPoint y: 468, distance: 373.8
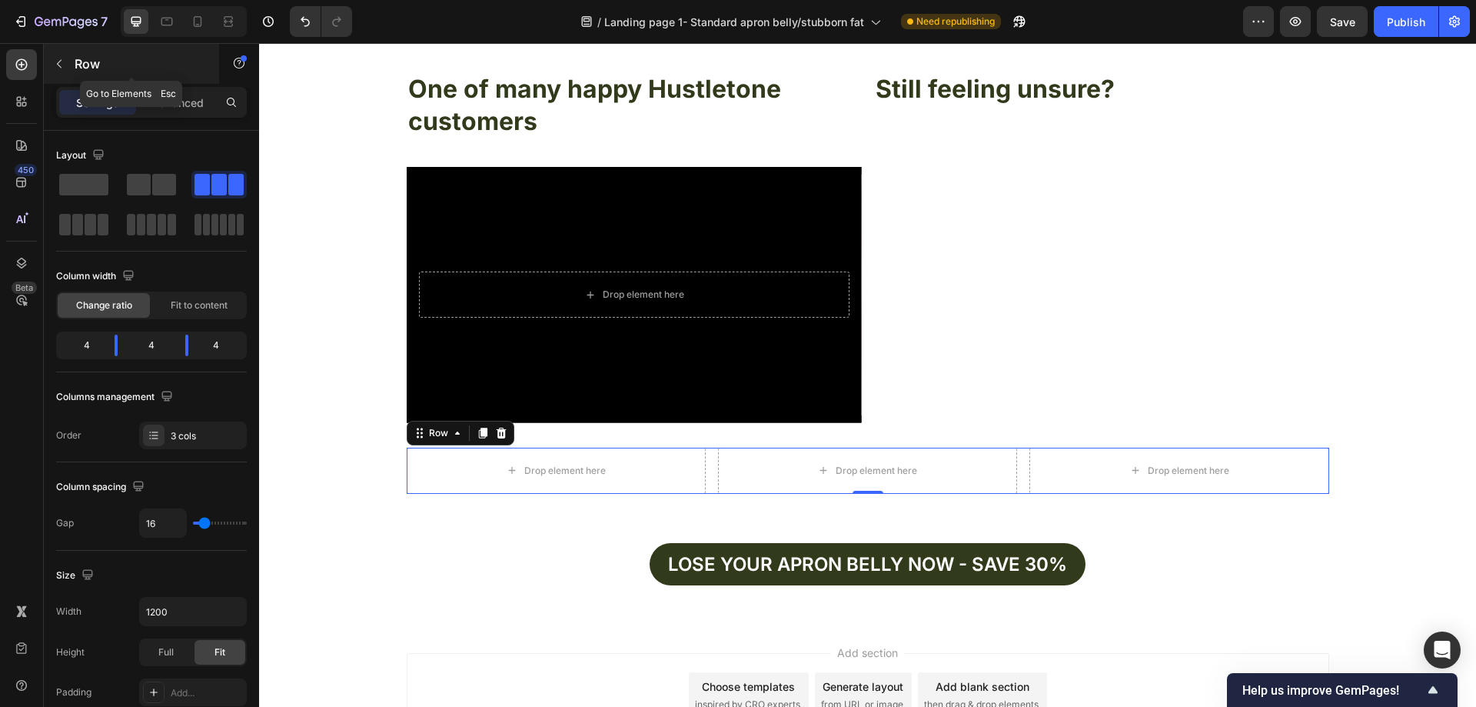
click at [64, 67] on icon "button" at bounding box center [59, 64] width 12 height 12
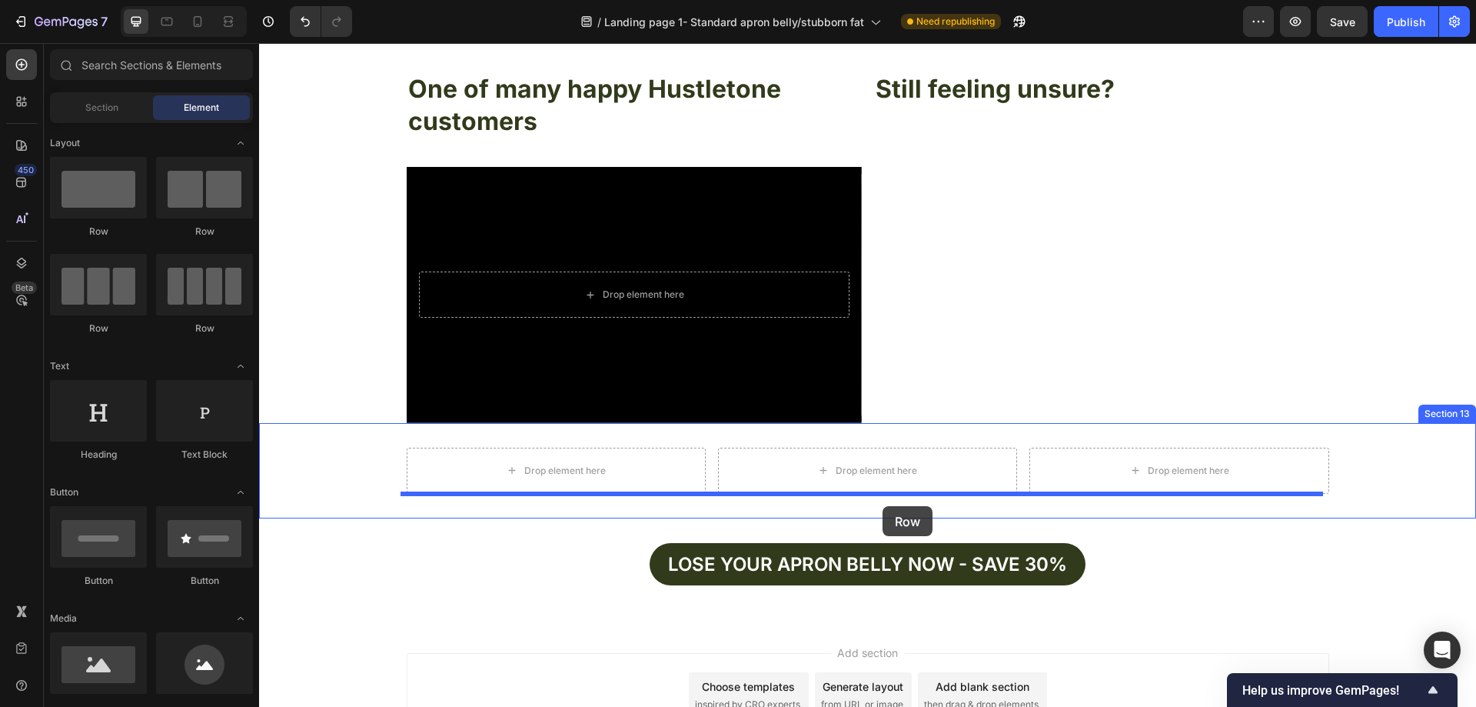
drag, startPoint x: 371, startPoint y: 347, endPoint x: 883, endPoint y: 506, distance: 535.2
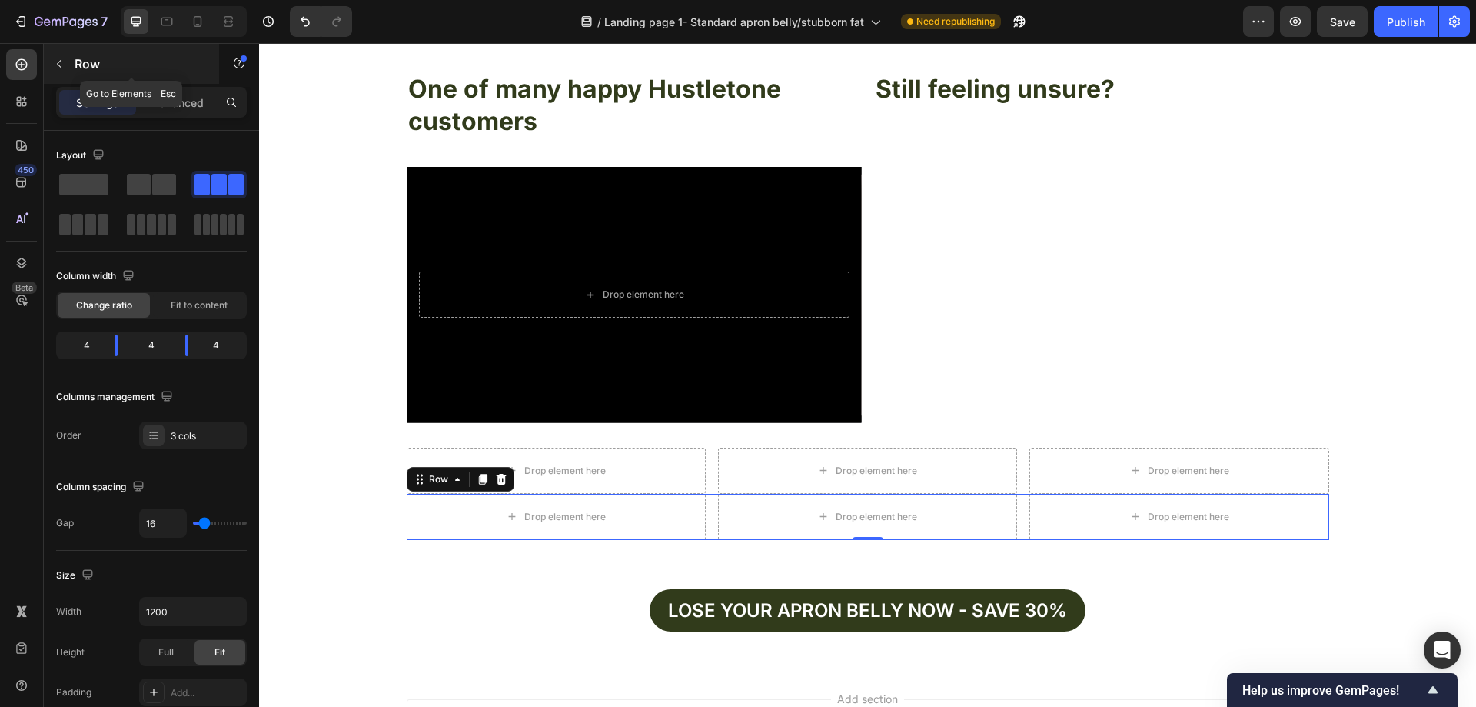
click at [58, 71] on button "button" at bounding box center [59, 64] width 25 height 25
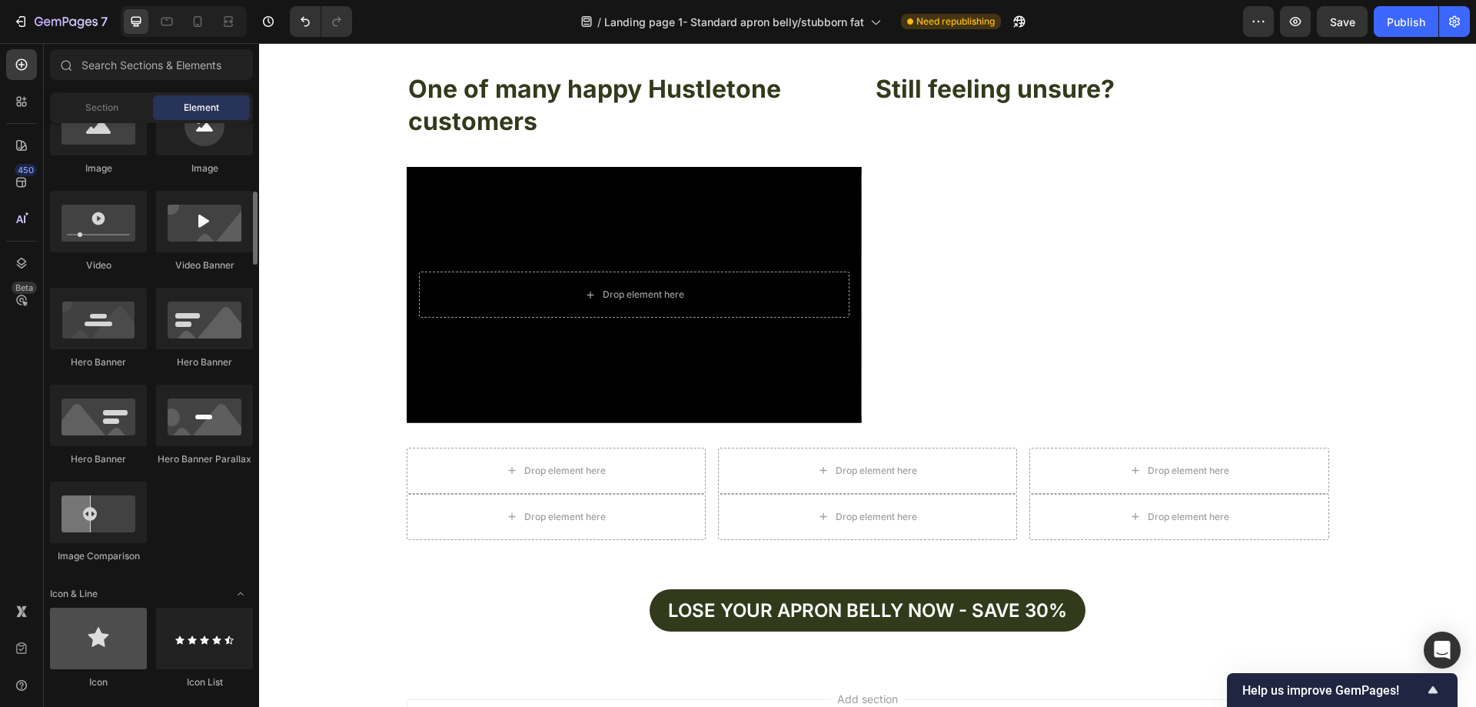
scroll to position [846, 0]
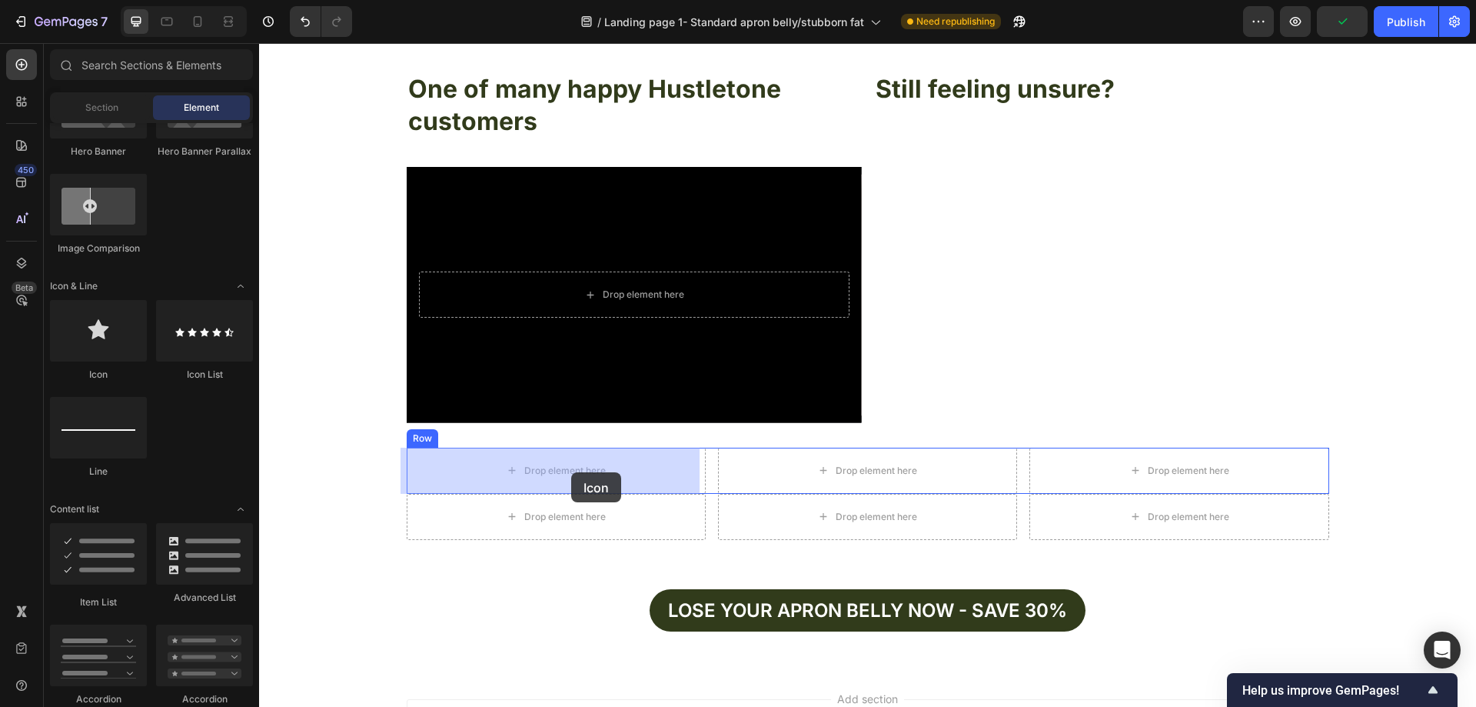
drag, startPoint x: 437, startPoint y: 411, endPoint x: 570, endPoint y: 472, distance: 146.2
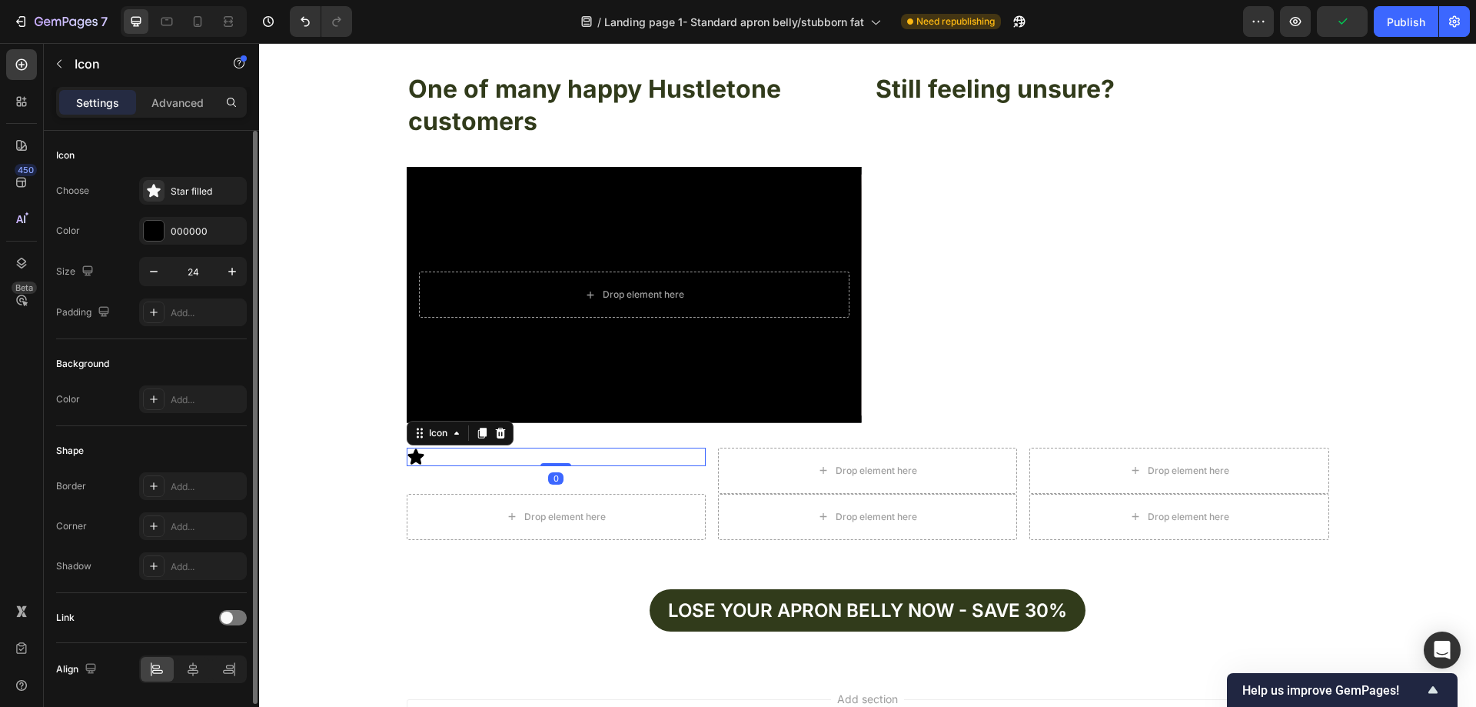
scroll to position [50, 0]
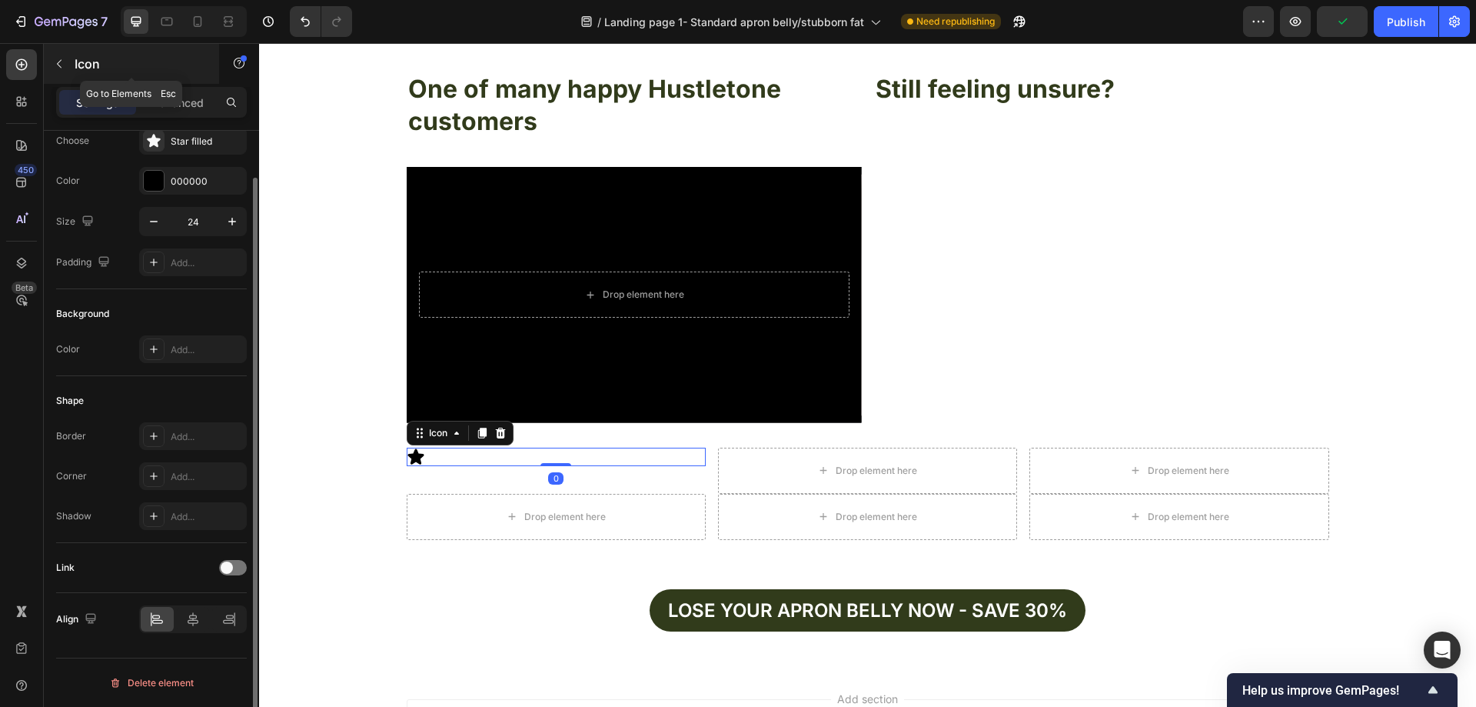
click at [60, 69] on icon "button" at bounding box center [59, 64] width 12 height 12
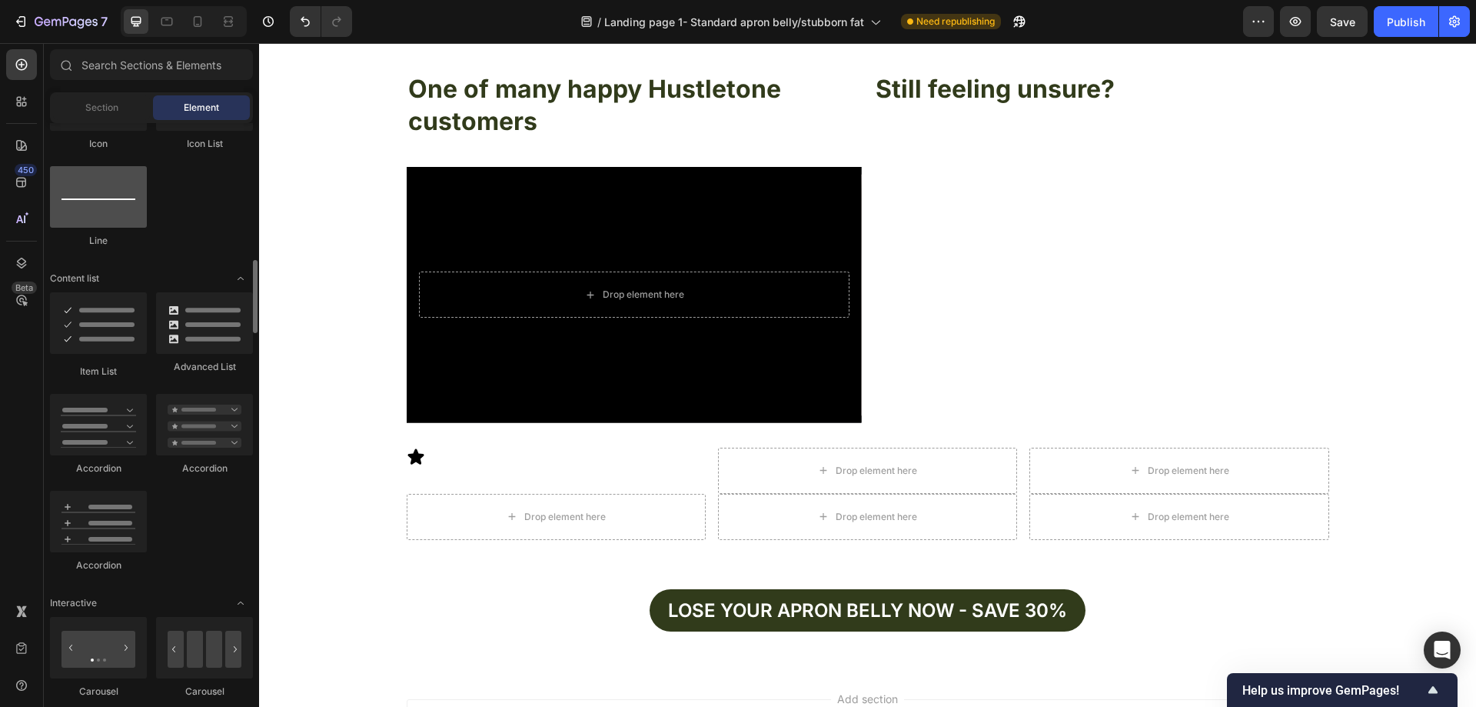
scroll to position [923, 0]
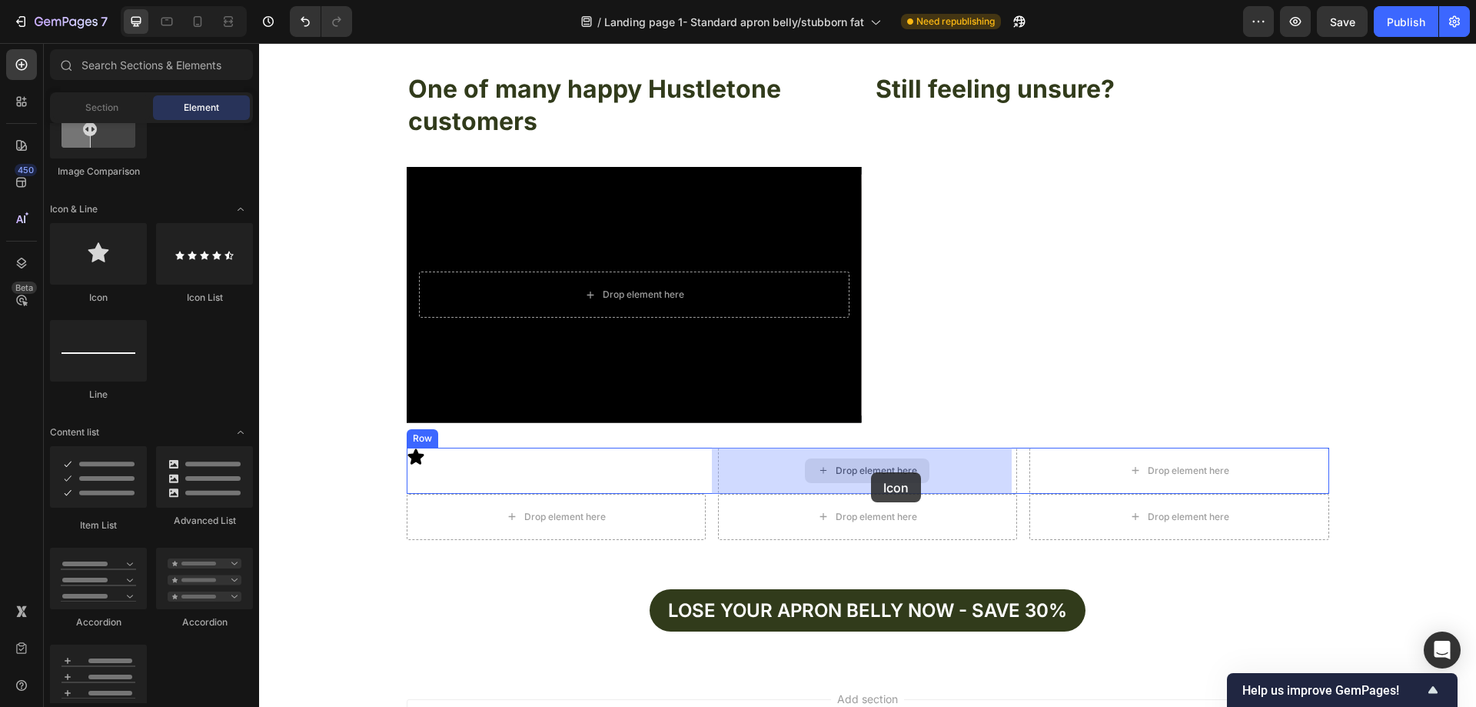
drag, startPoint x: 354, startPoint y: 288, endPoint x: 872, endPoint y: 472, distance: 549.8
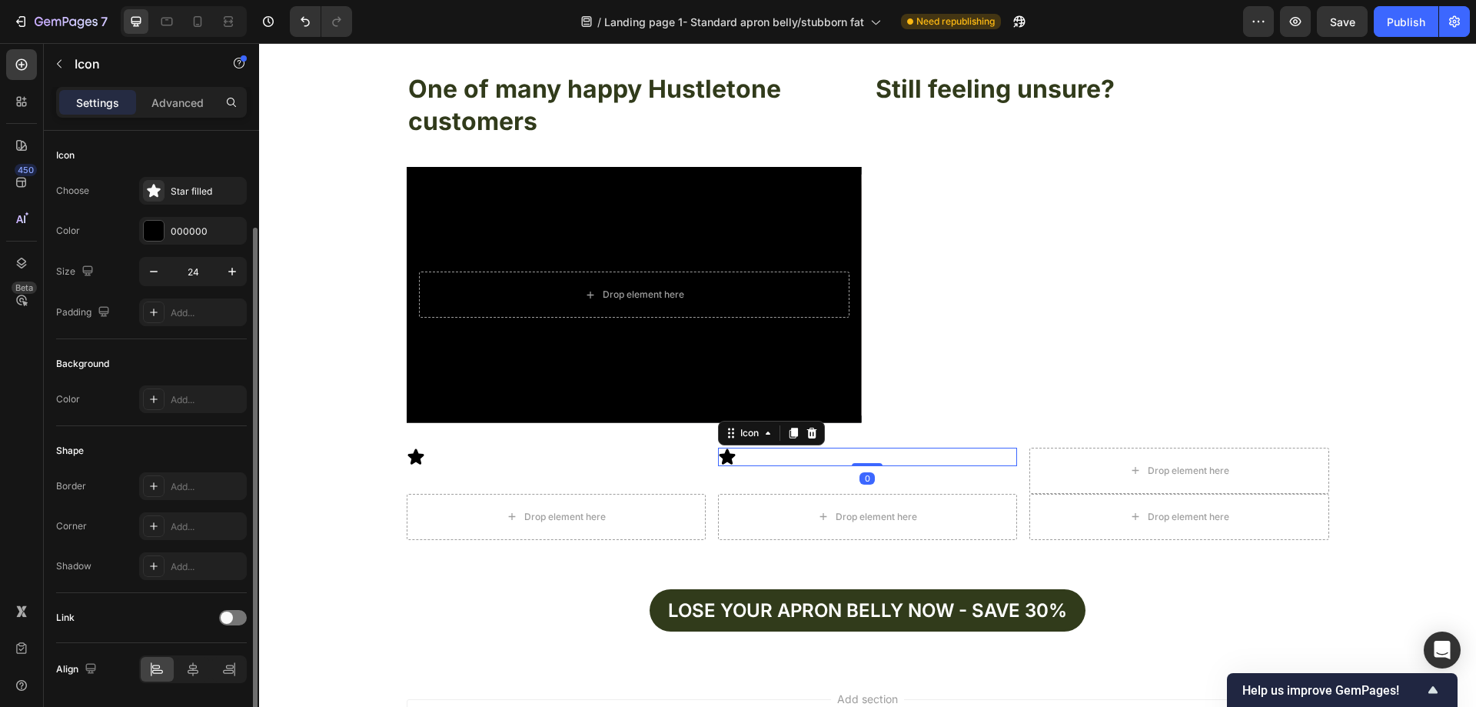
scroll to position [0, 0]
click at [50, 60] on button "button" at bounding box center [59, 64] width 25 height 25
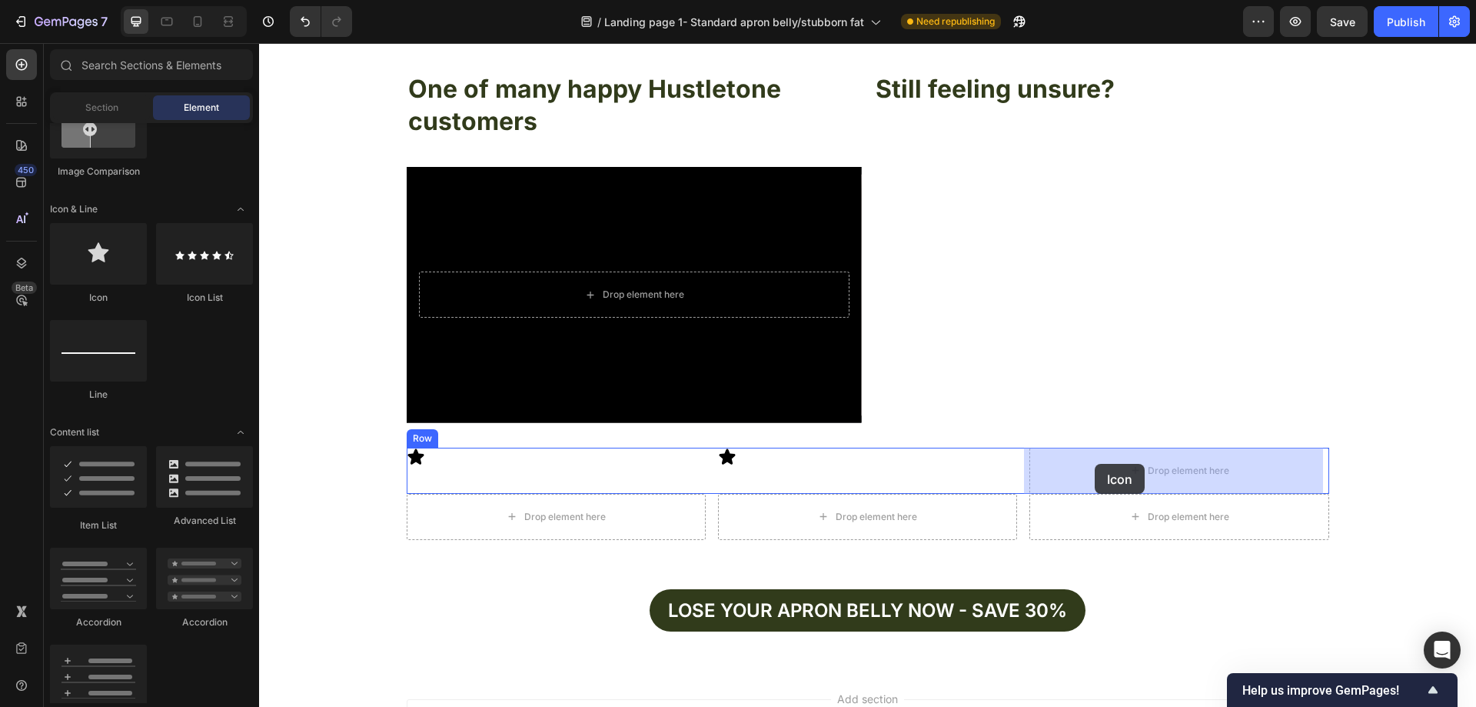
drag, startPoint x: 383, startPoint y: 306, endPoint x: 1110, endPoint y: 470, distance: 745.5
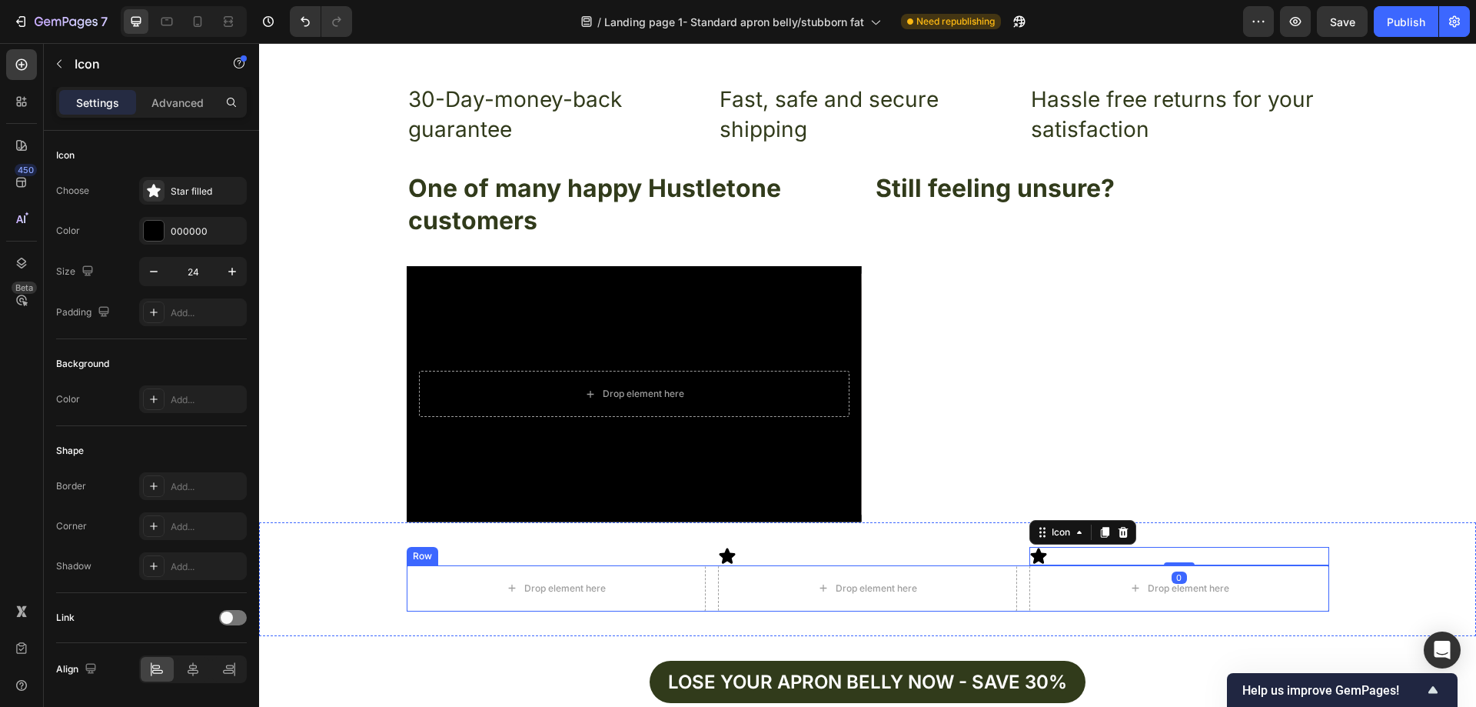
scroll to position [5417, 0]
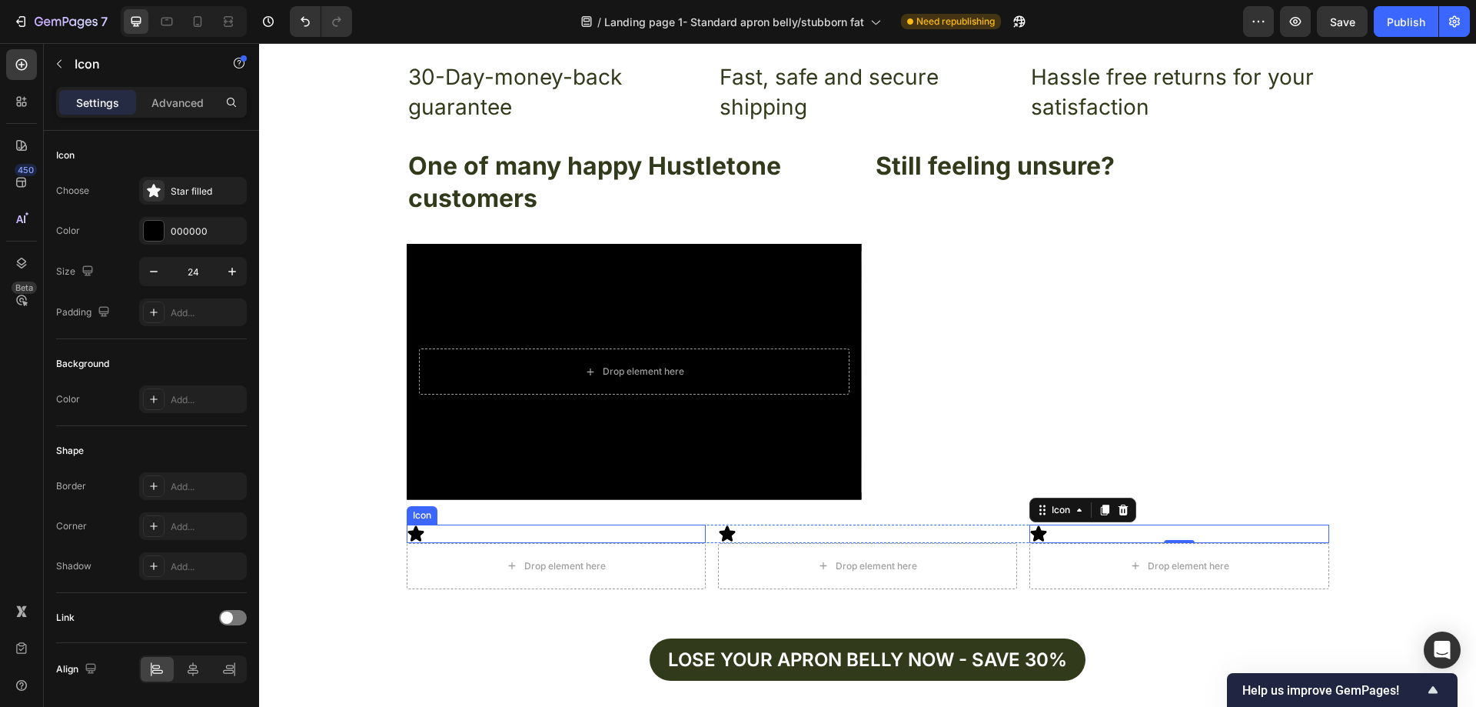
click at [436, 532] on div "Icon" at bounding box center [556, 533] width 299 height 18
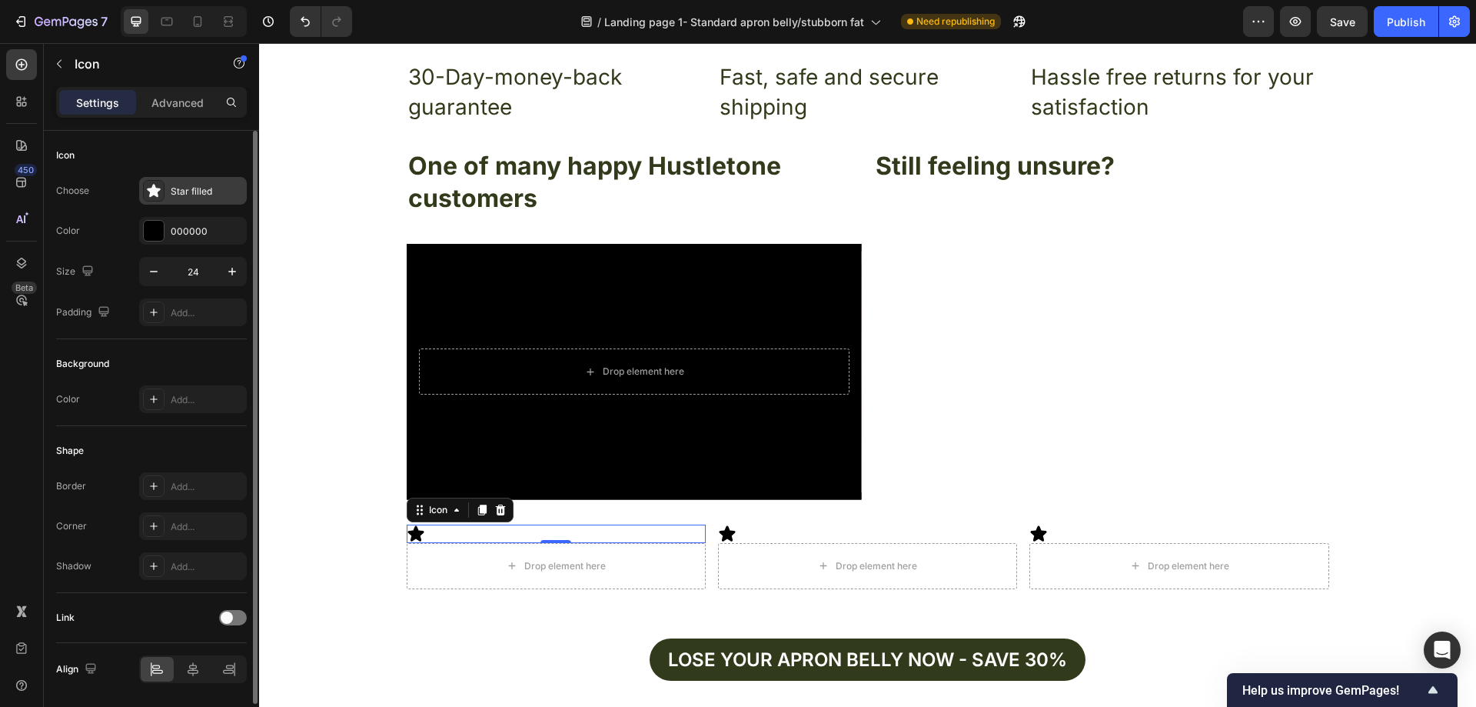
click at [196, 191] on div "Star filled" at bounding box center [207, 192] width 72 height 14
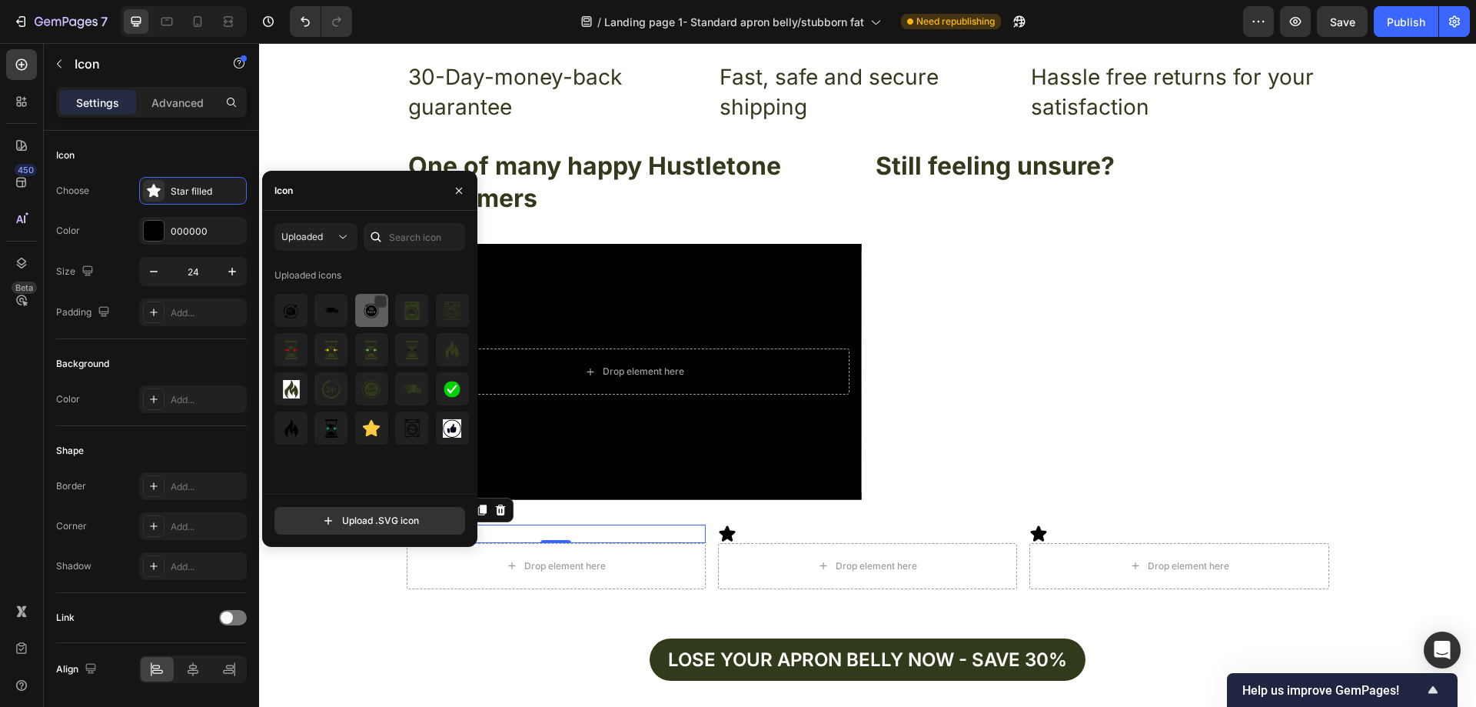
click at [371, 310] on img at bounding box center [371, 310] width 18 height 18
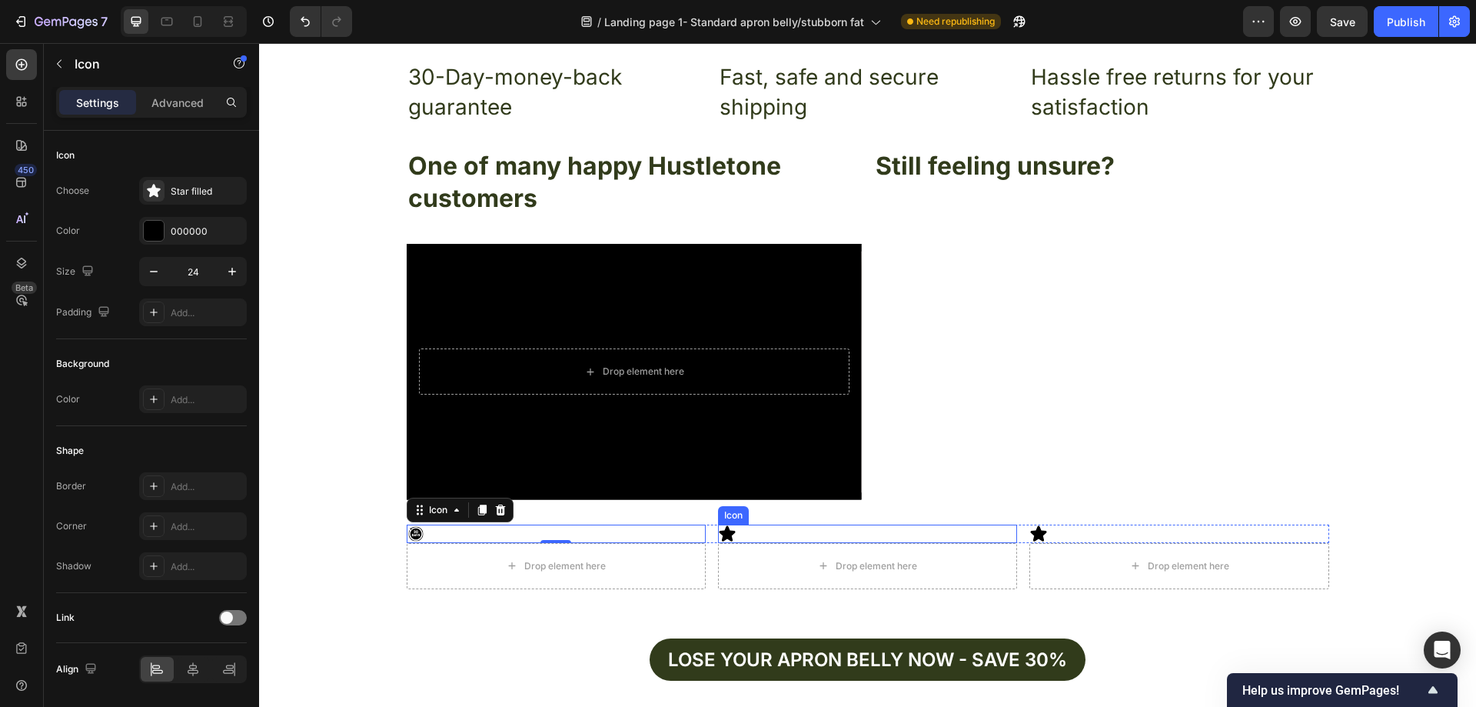
click at [777, 532] on div "Icon" at bounding box center [867, 533] width 299 height 18
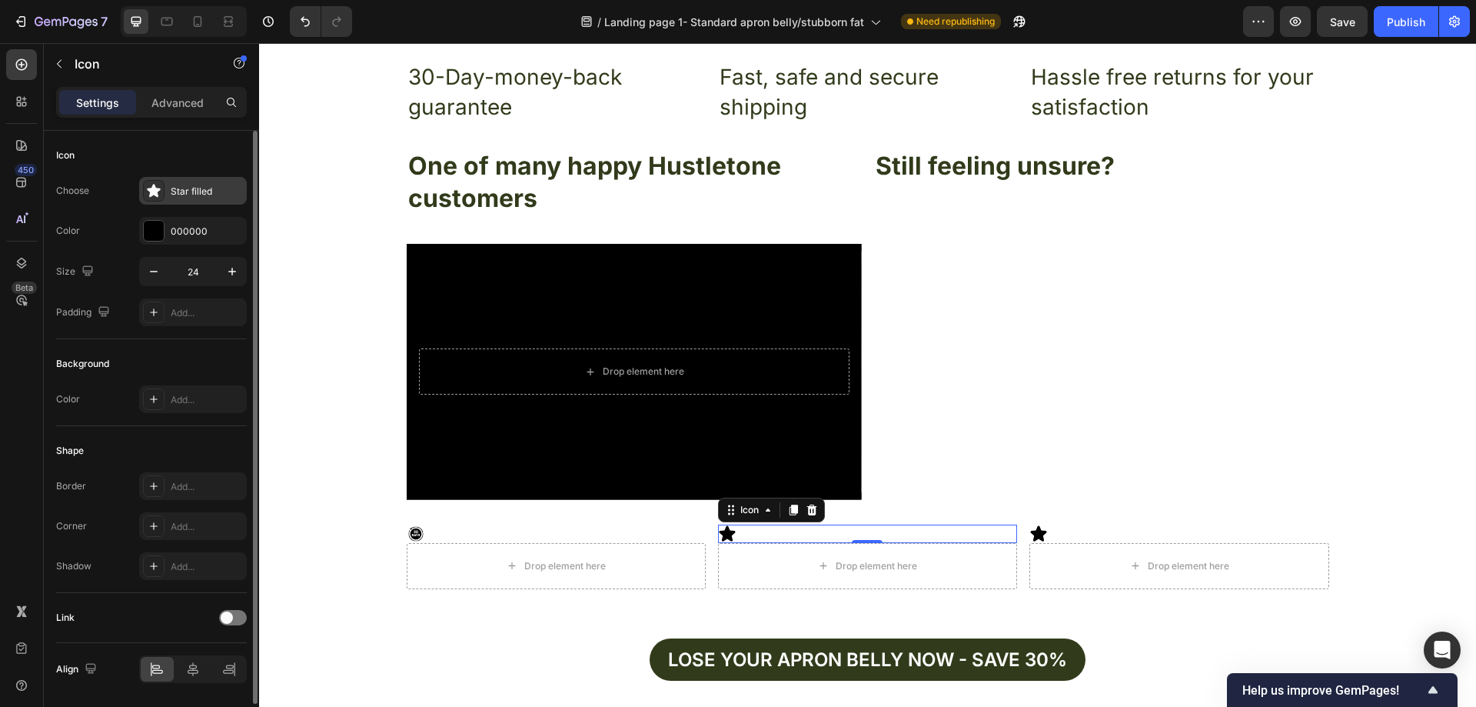
click at [183, 195] on div "Star filled" at bounding box center [207, 192] width 72 height 14
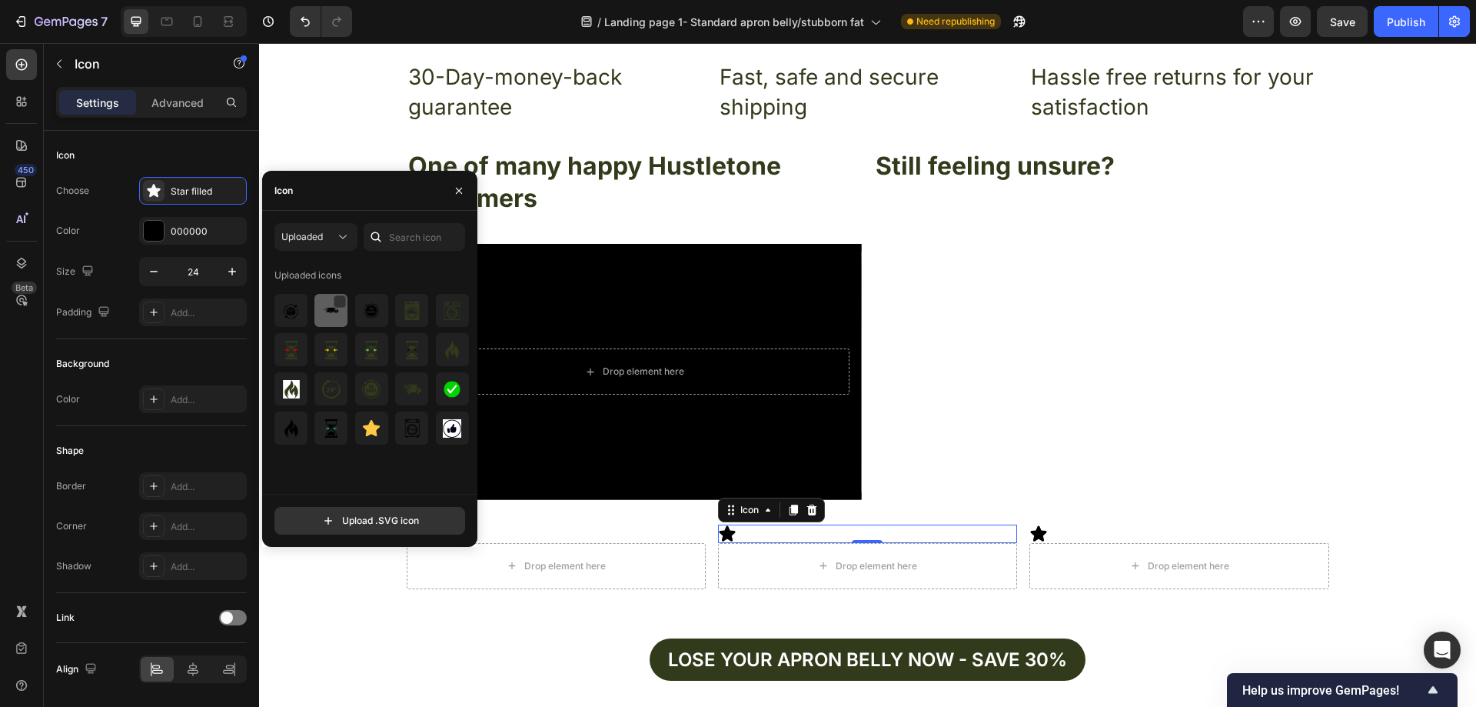
click at [326, 318] on img at bounding box center [331, 310] width 18 height 18
click at [1115, 536] on div "Icon" at bounding box center [1178, 533] width 299 height 18
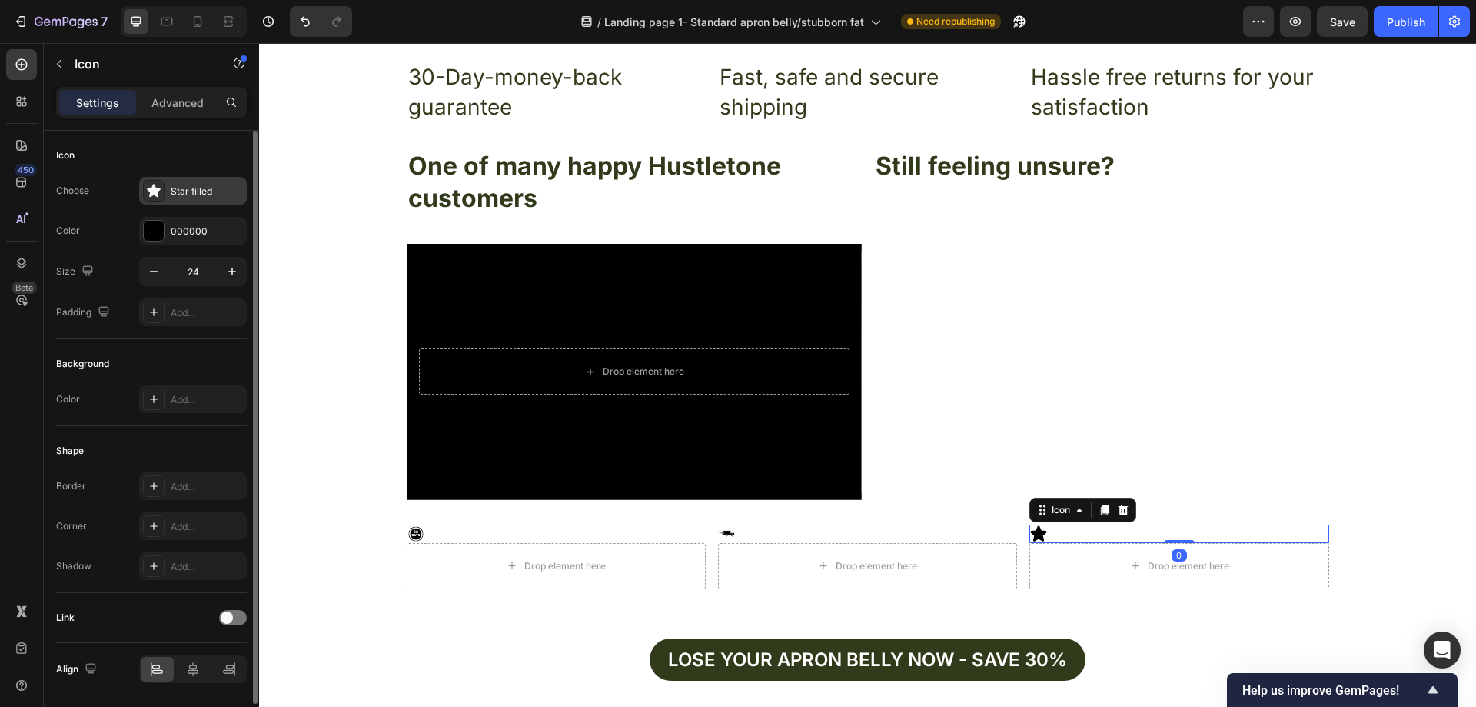
click at [206, 197] on div "Star filled" at bounding box center [207, 192] width 72 height 14
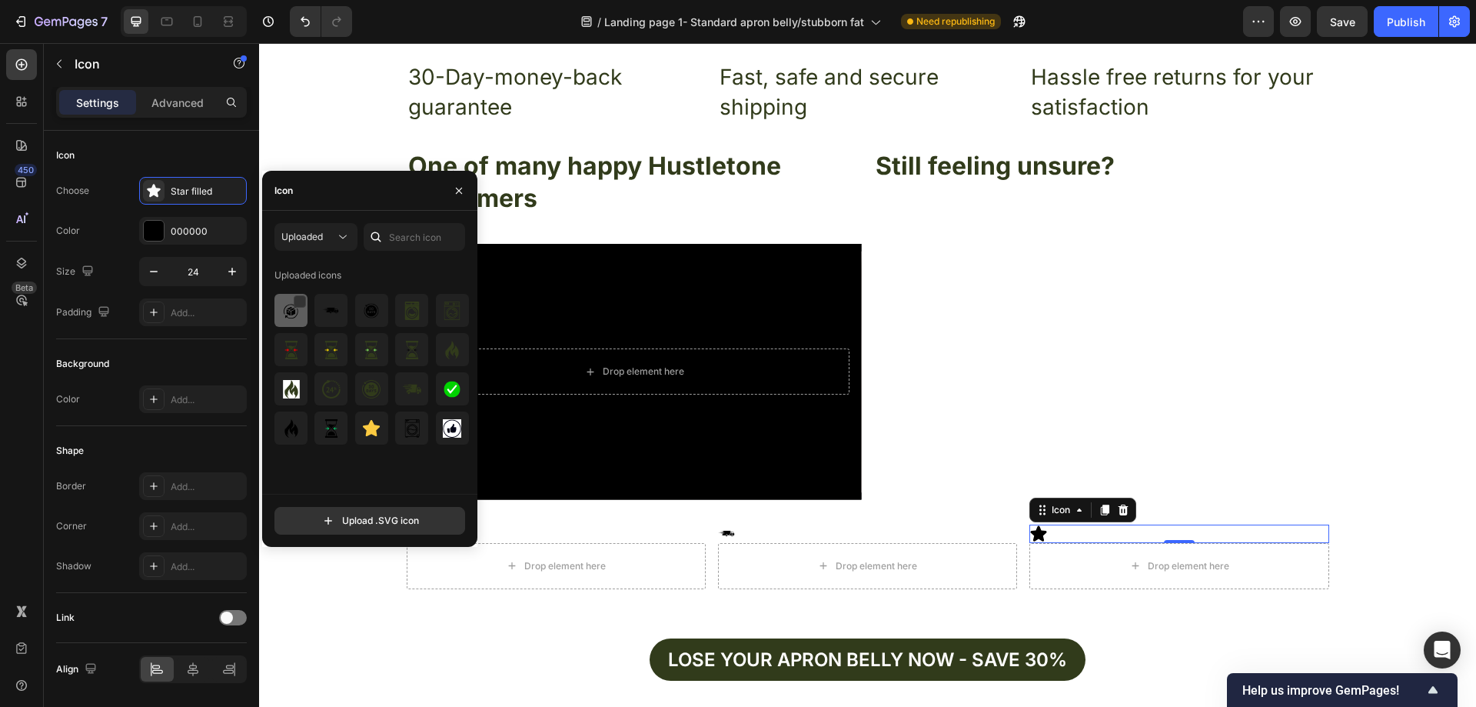
click at [294, 309] on img at bounding box center [291, 310] width 18 height 18
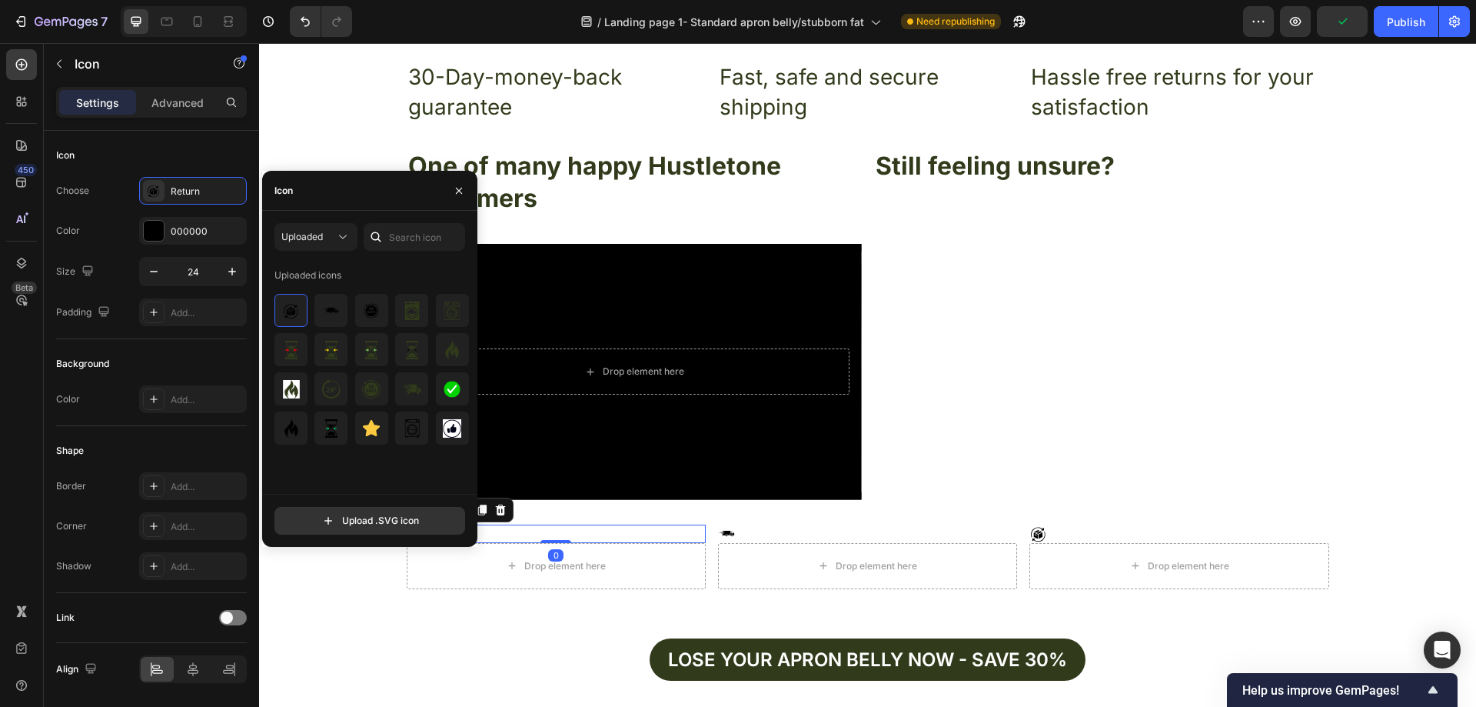
click at [627, 528] on div "Icon 0" at bounding box center [556, 533] width 299 height 18
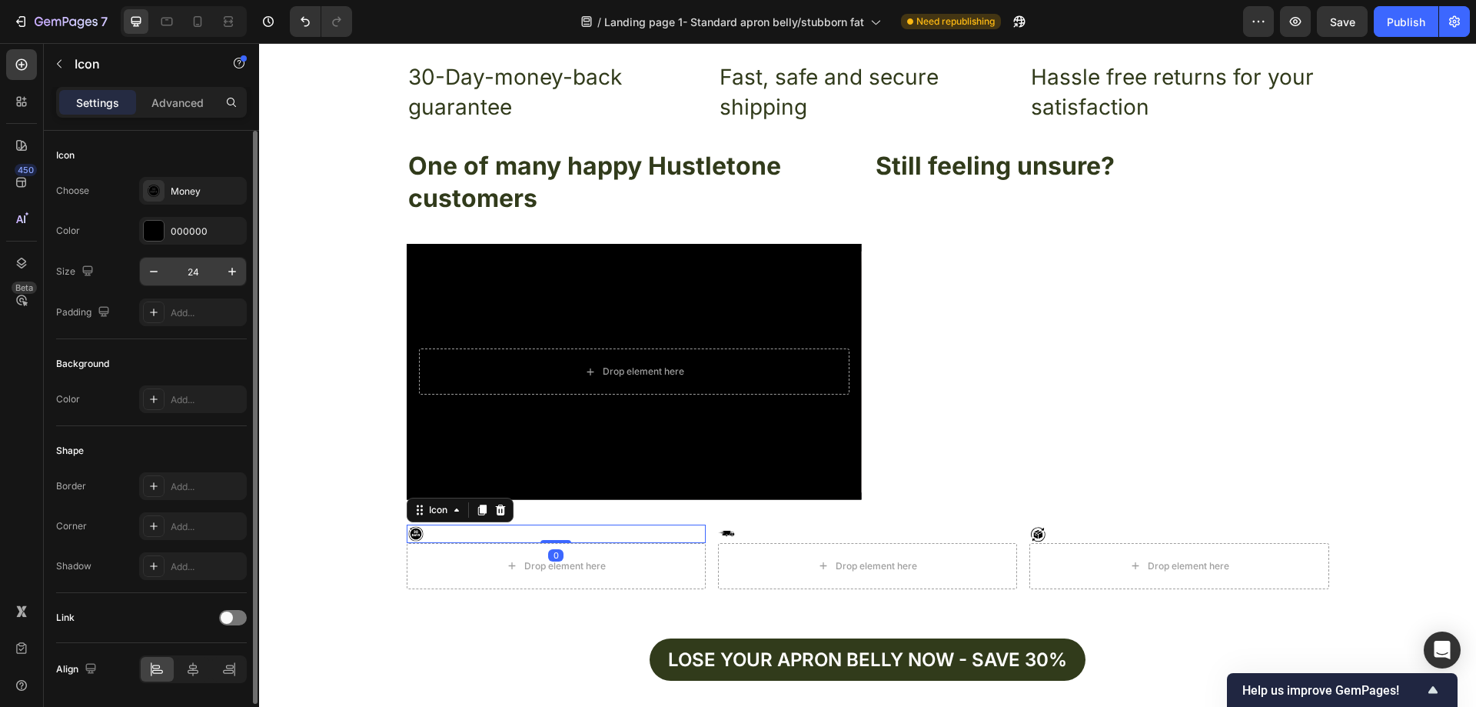
click at [208, 272] on input "24" at bounding box center [193, 272] width 51 height 28
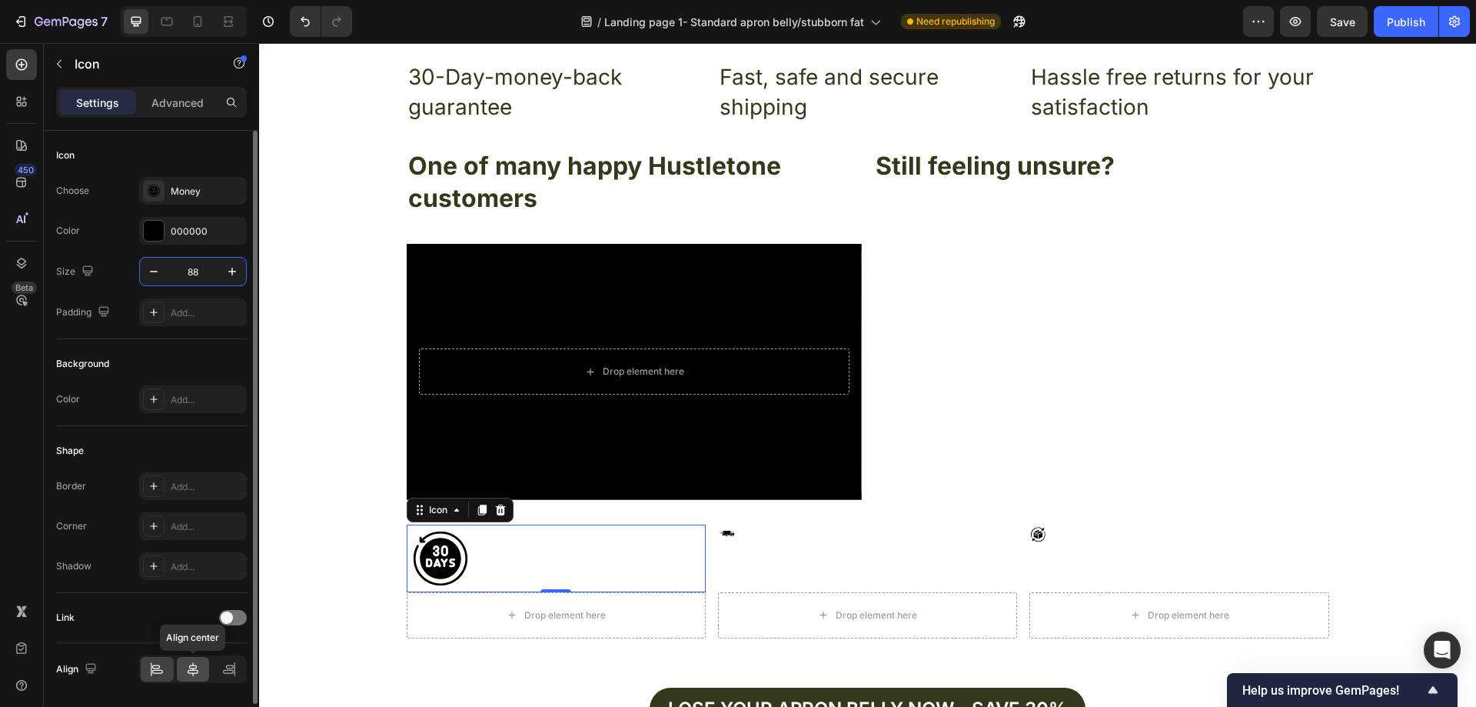
type input "88"
click at [200, 672] on icon at bounding box center [192, 668] width 15 height 15
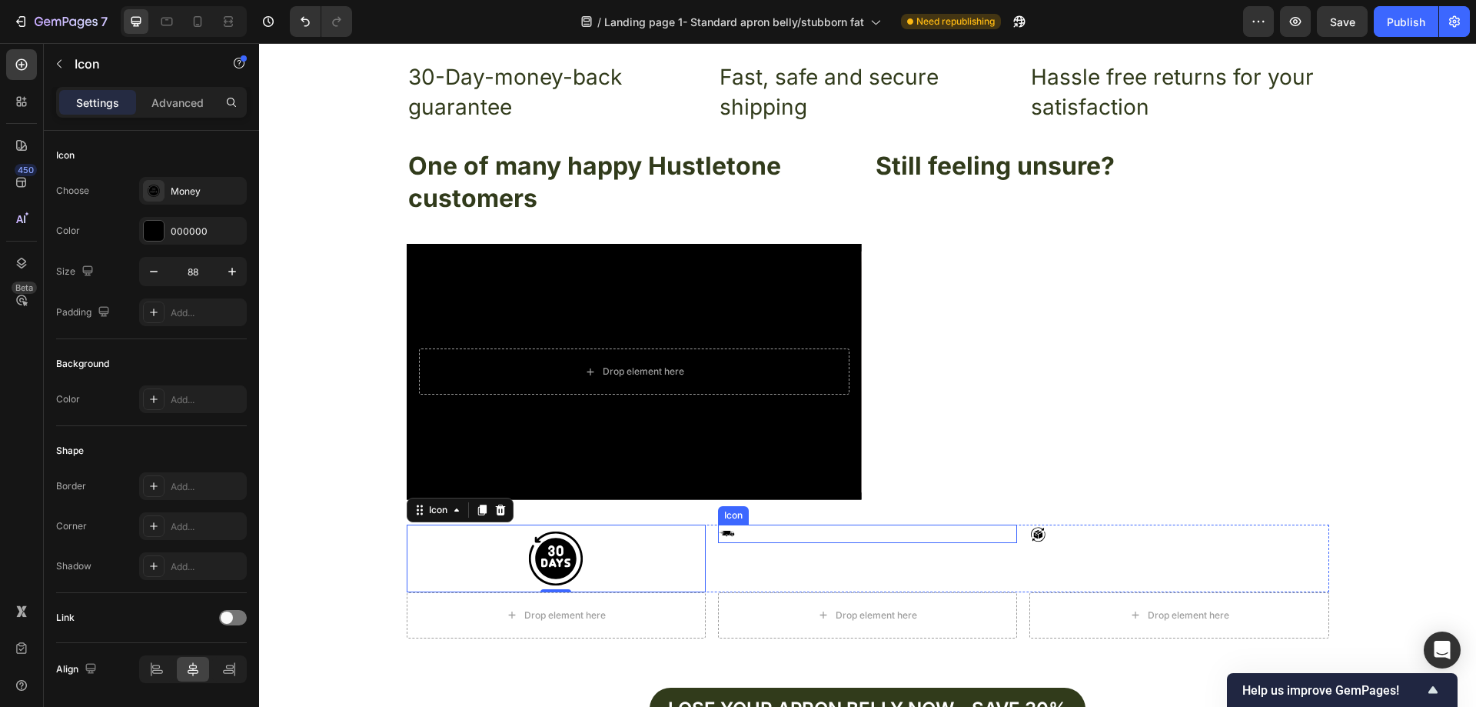
click at [789, 540] on div "Icon" at bounding box center [867, 533] width 299 height 18
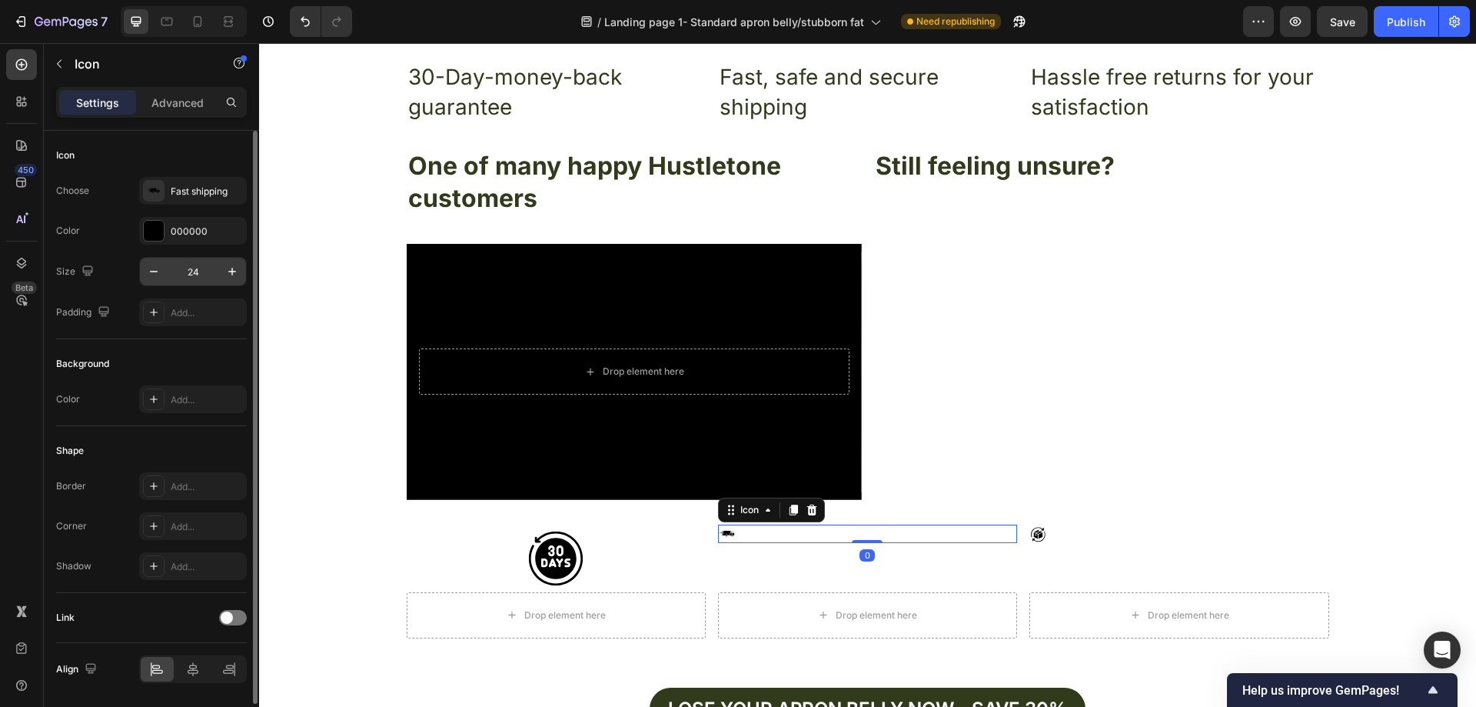
click at [206, 275] on input "24" at bounding box center [193, 272] width 51 height 28
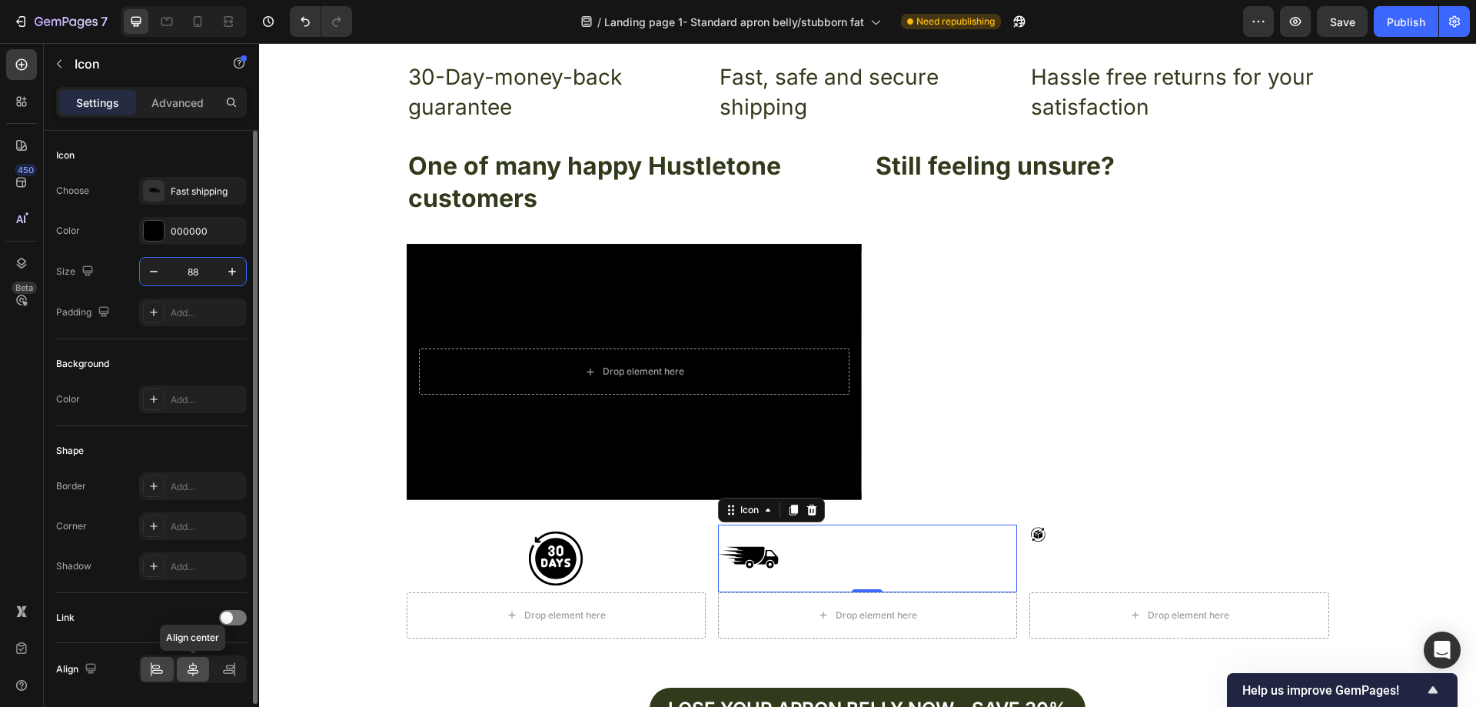
type input "88"
click at [186, 673] on icon at bounding box center [192, 668] width 15 height 15
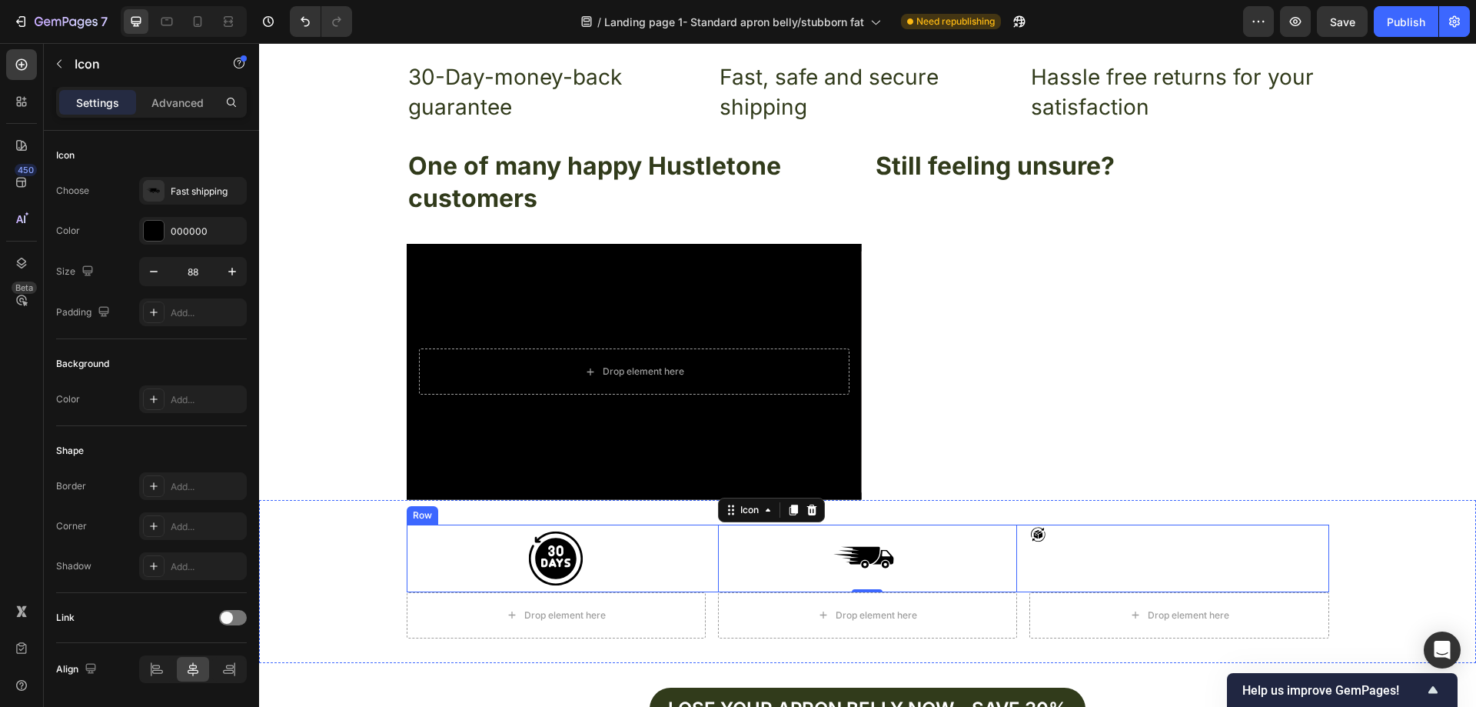
click at [1066, 547] on div "Icon" at bounding box center [1178, 558] width 299 height 68
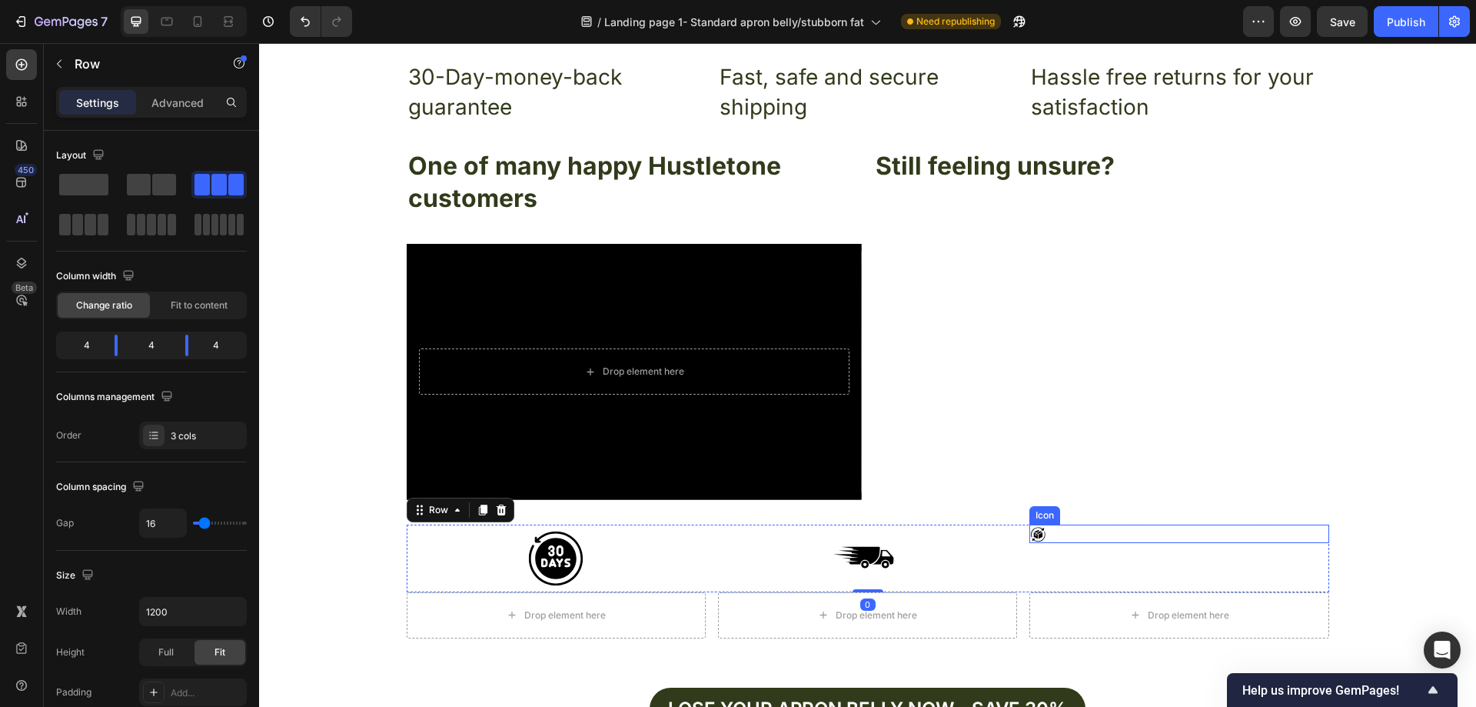
click at [1042, 537] on div "Icon" at bounding box center [1178, 533] width 299 height 18
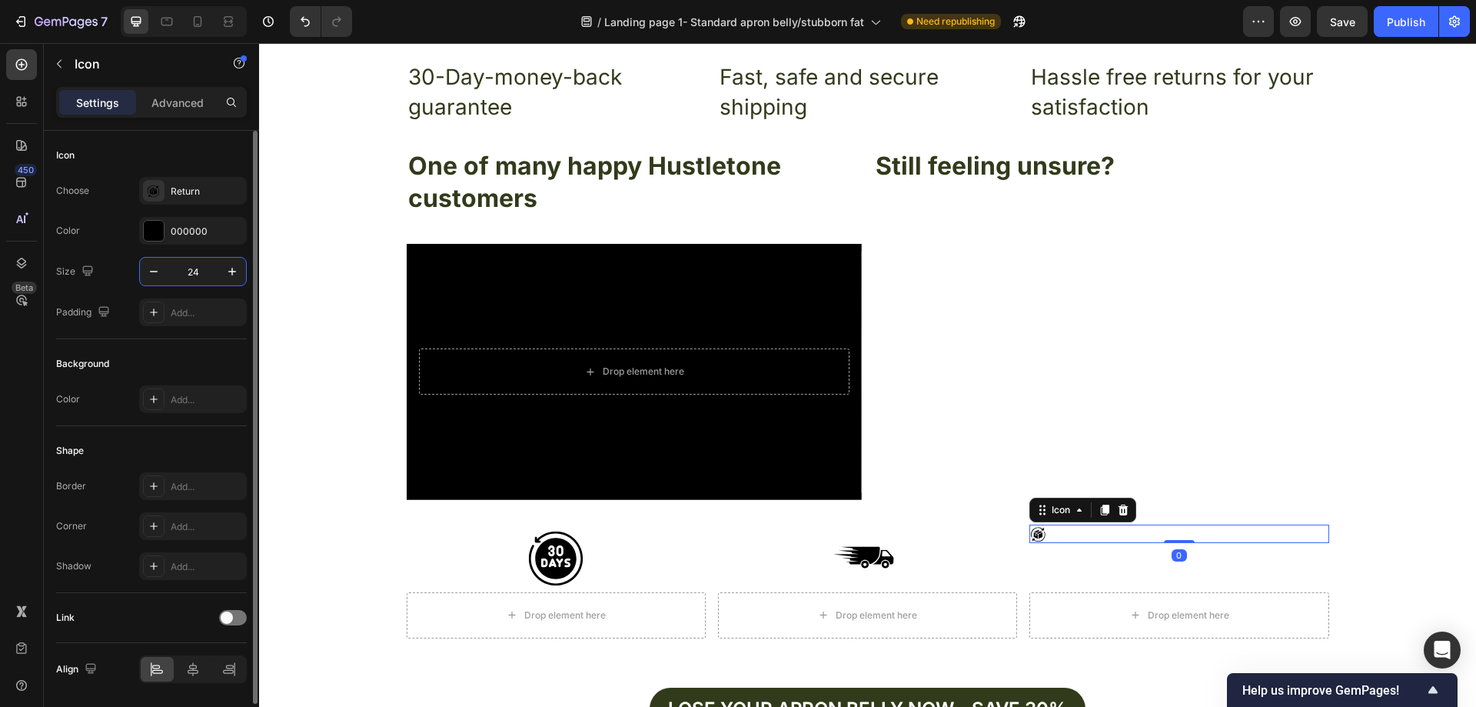
click at [202, 268] on input "24" at bounding box center [193, 272] width 51 height 28
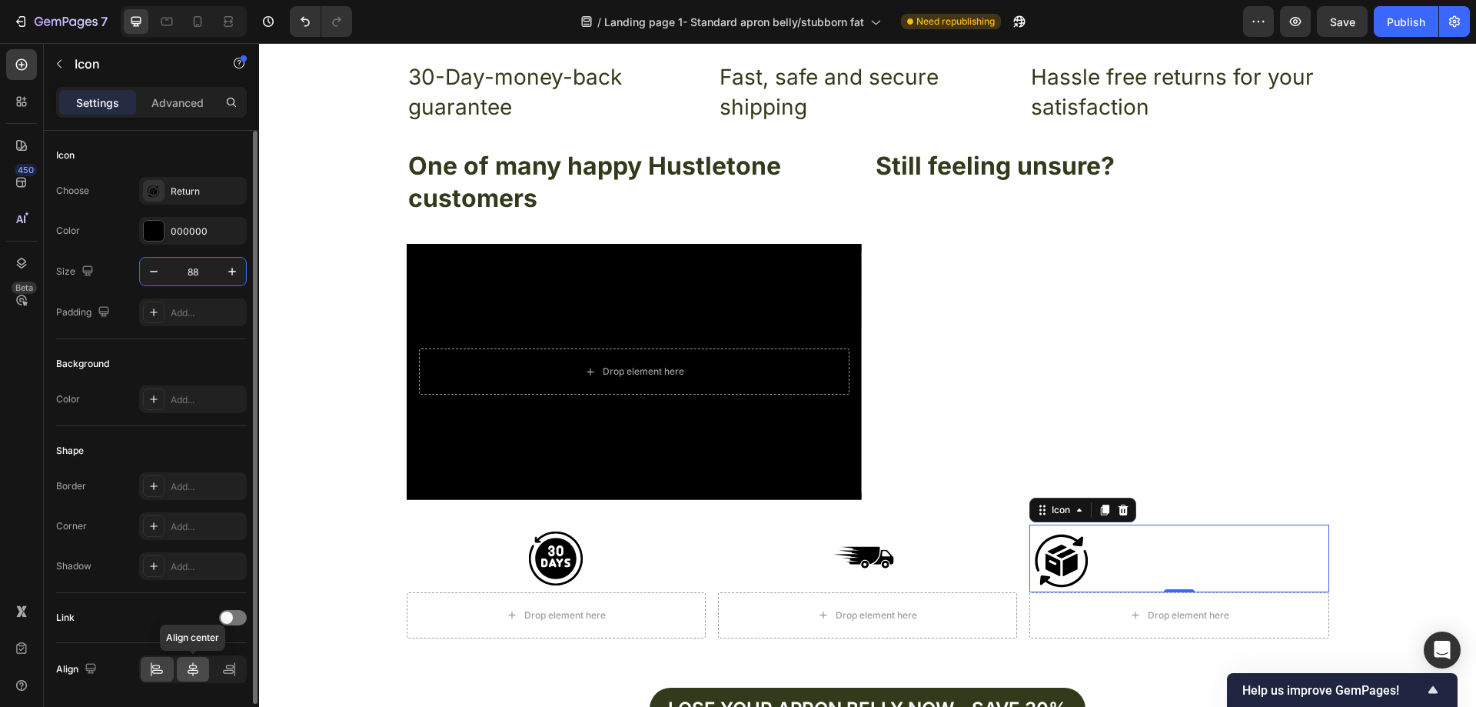
type input "88"
click at [194, 662] on icon at bounding box center [192, 668] width 15 height 15
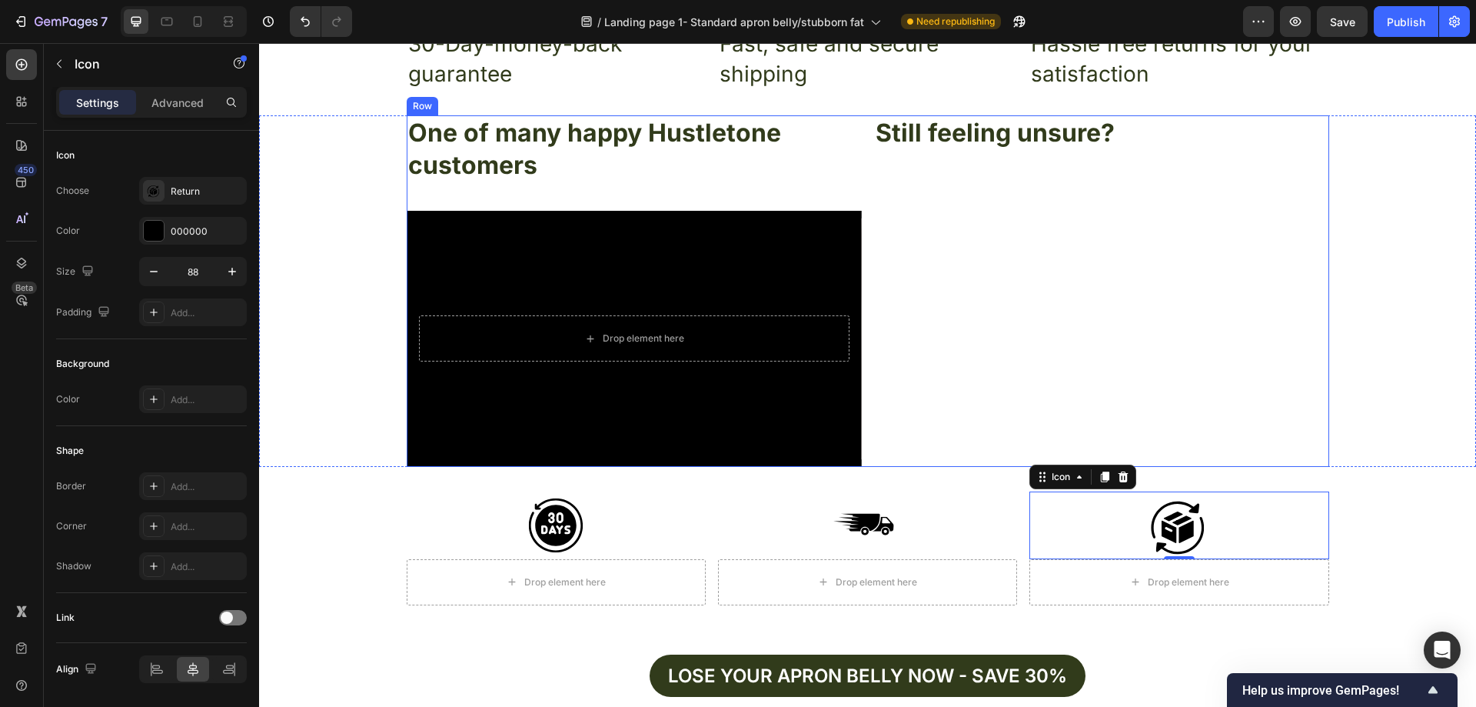
scroll to position [5494, 0]
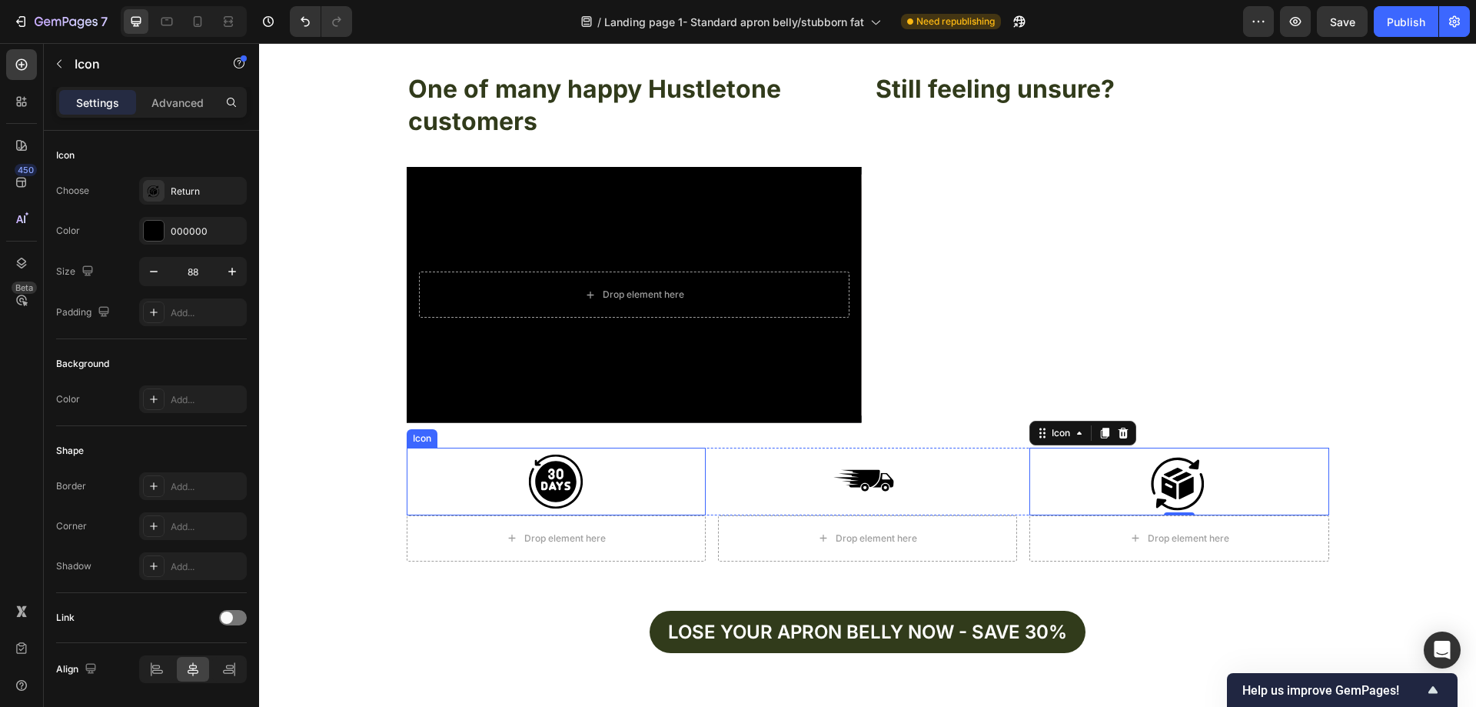
click at [596, 483] on div "Icon" at bounding box center [556, 481] width 299 height 68
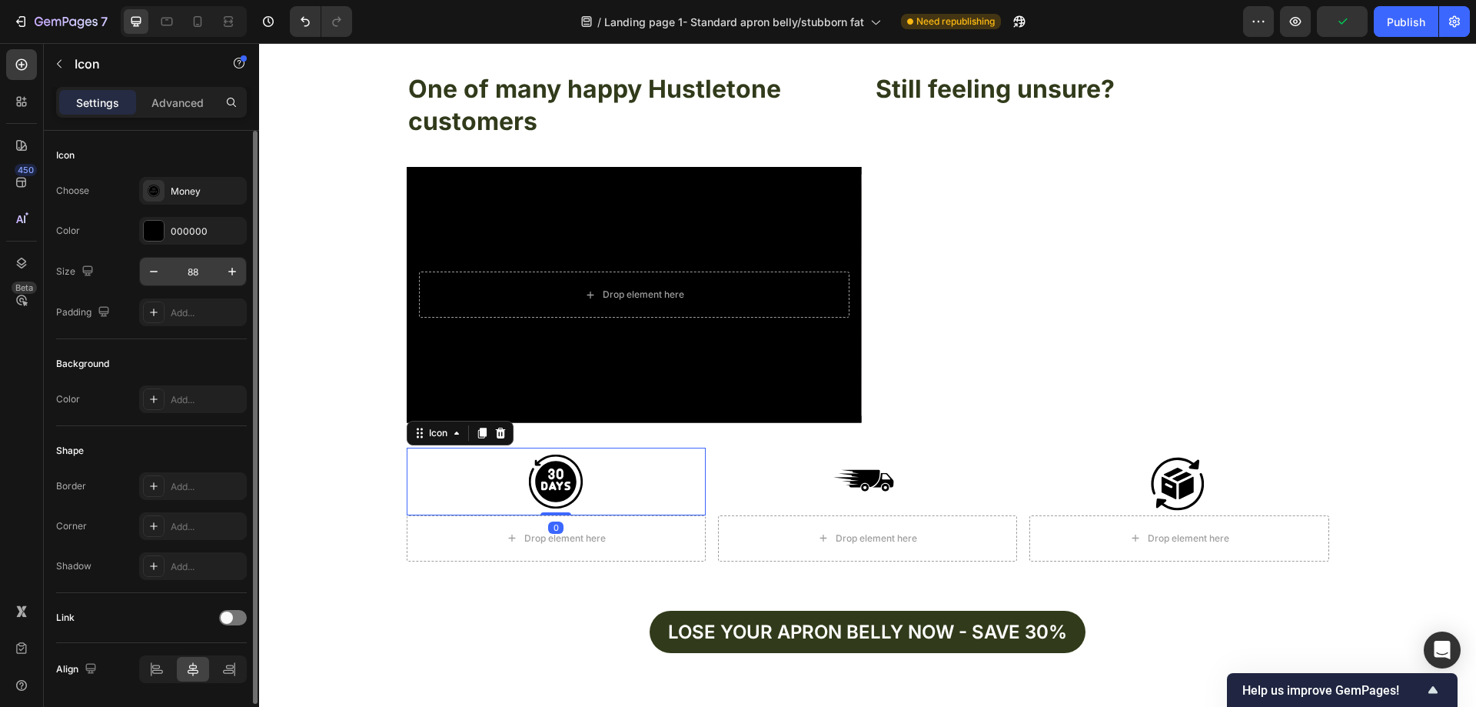
click at [211, 275] on input "88" at bounding box center [193, 272] width 51 height 28
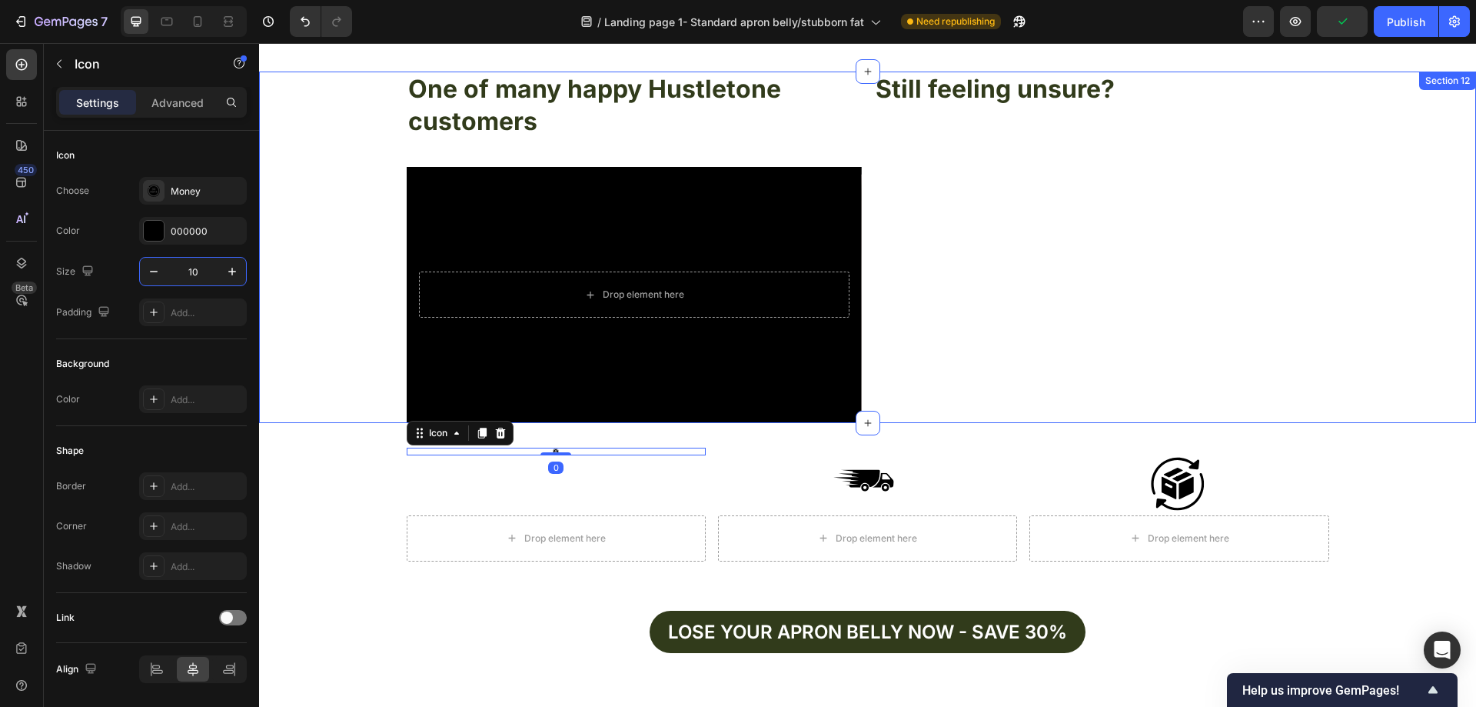
type input "100"
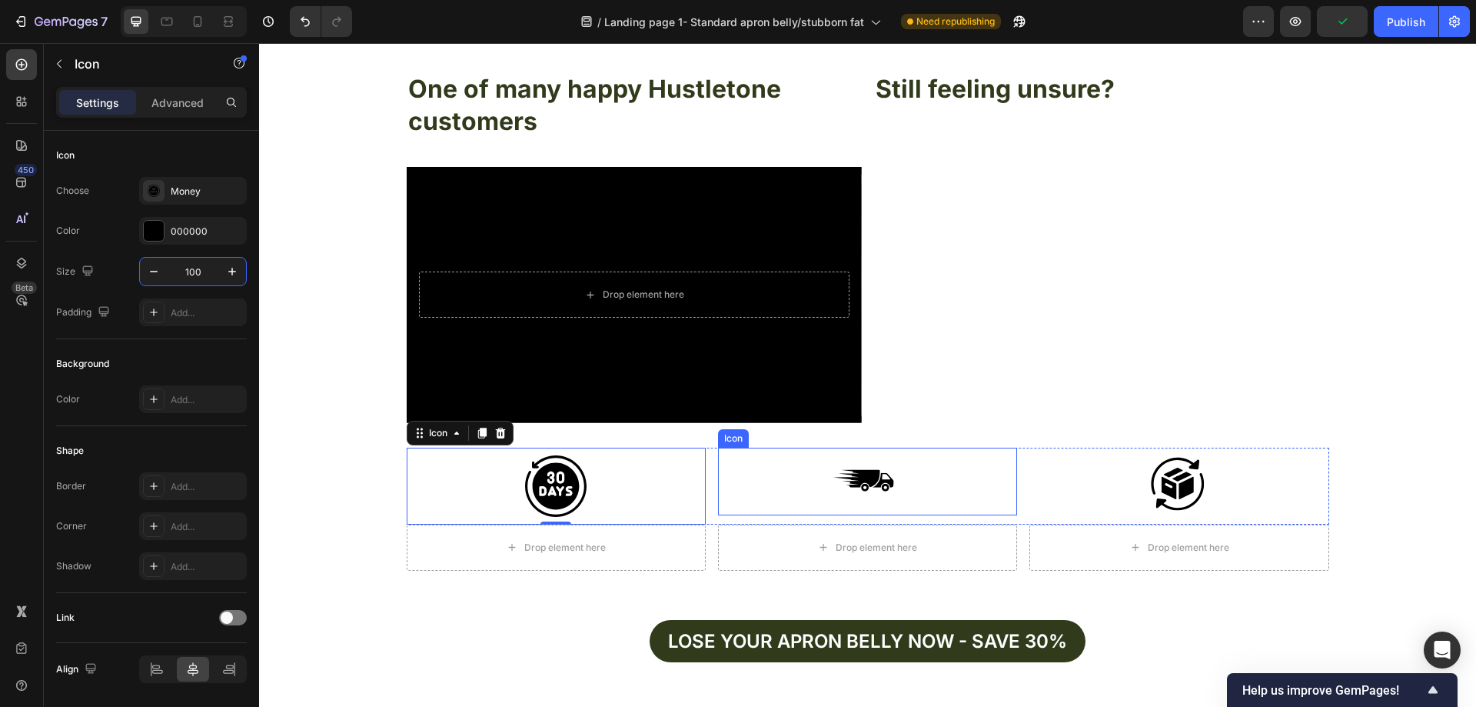
click at [936, 484] on div "Icon" at bounding box center [867, 481] width 299 height 68
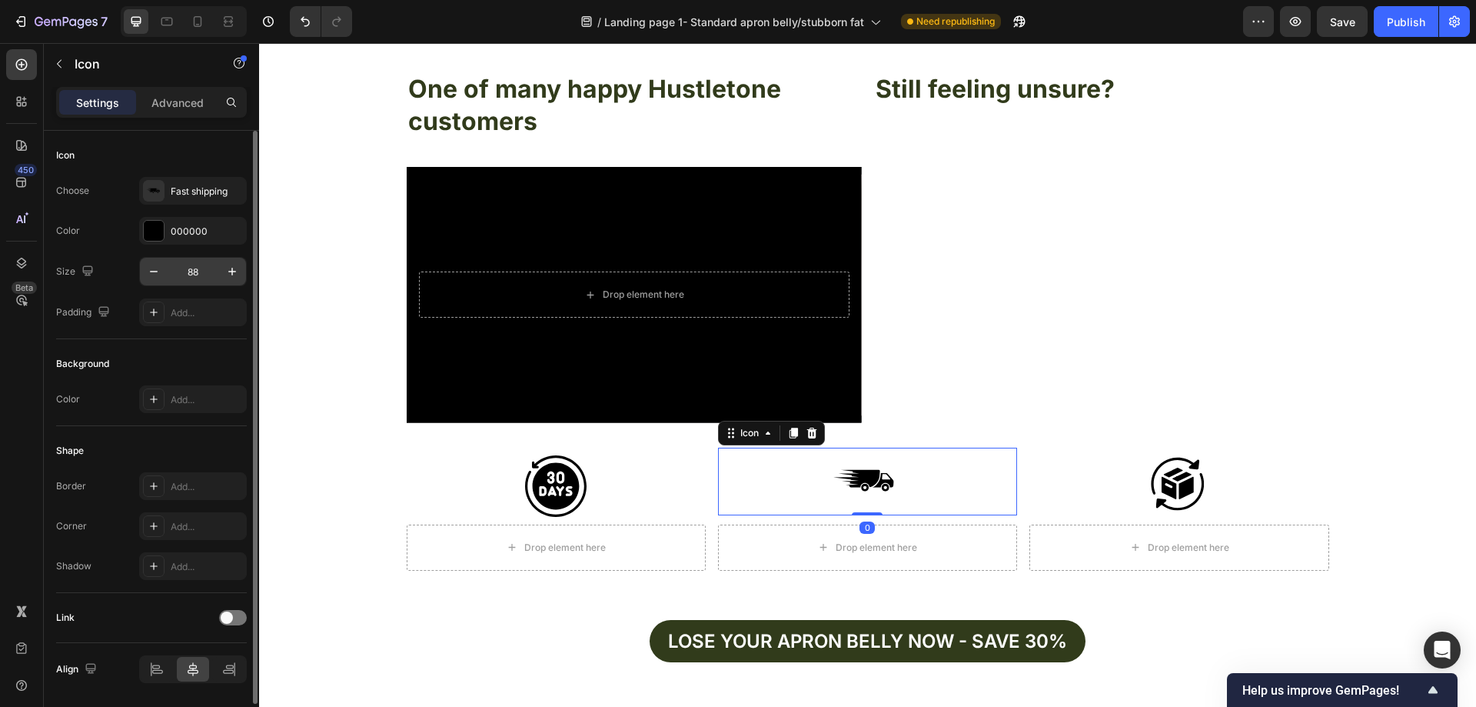
click at [214, 269] on input "88" at bounding box center [193, 272] width 51 height 28
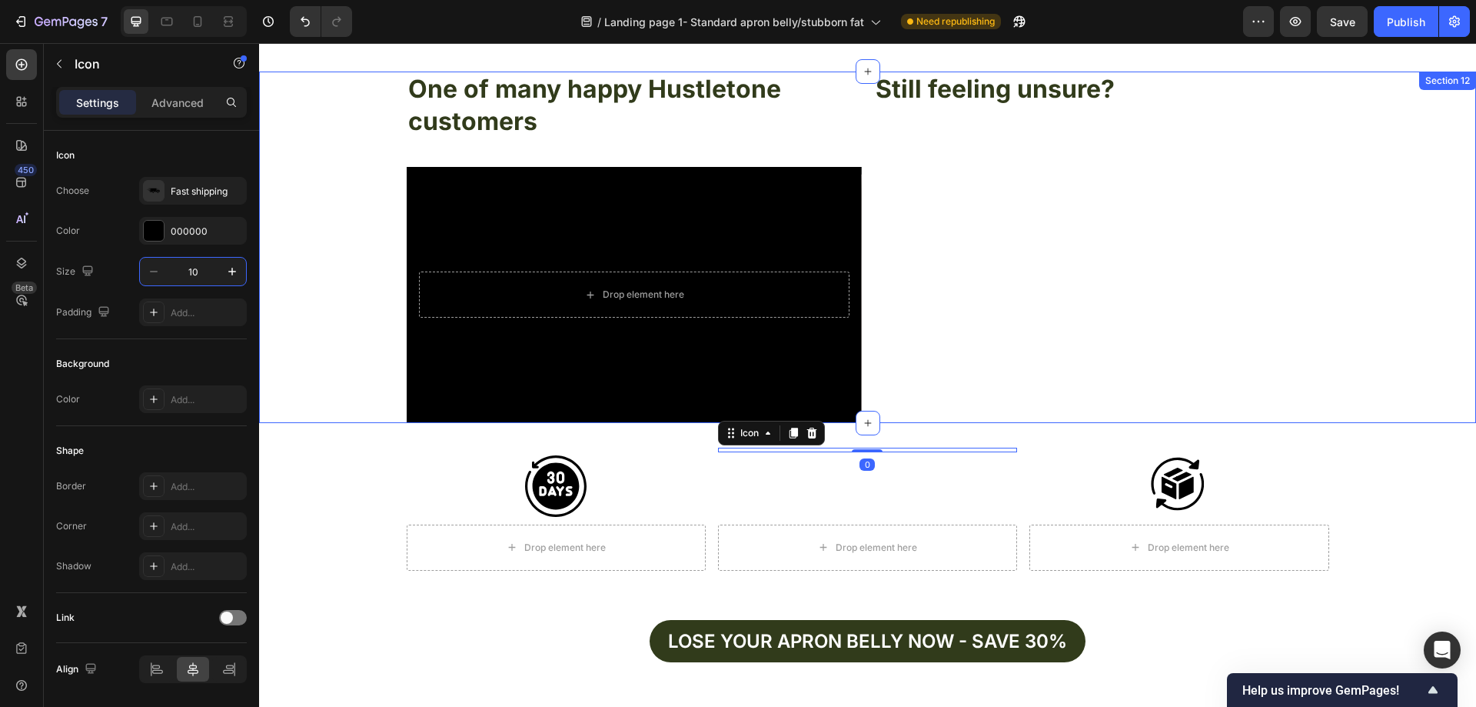
type input "100"
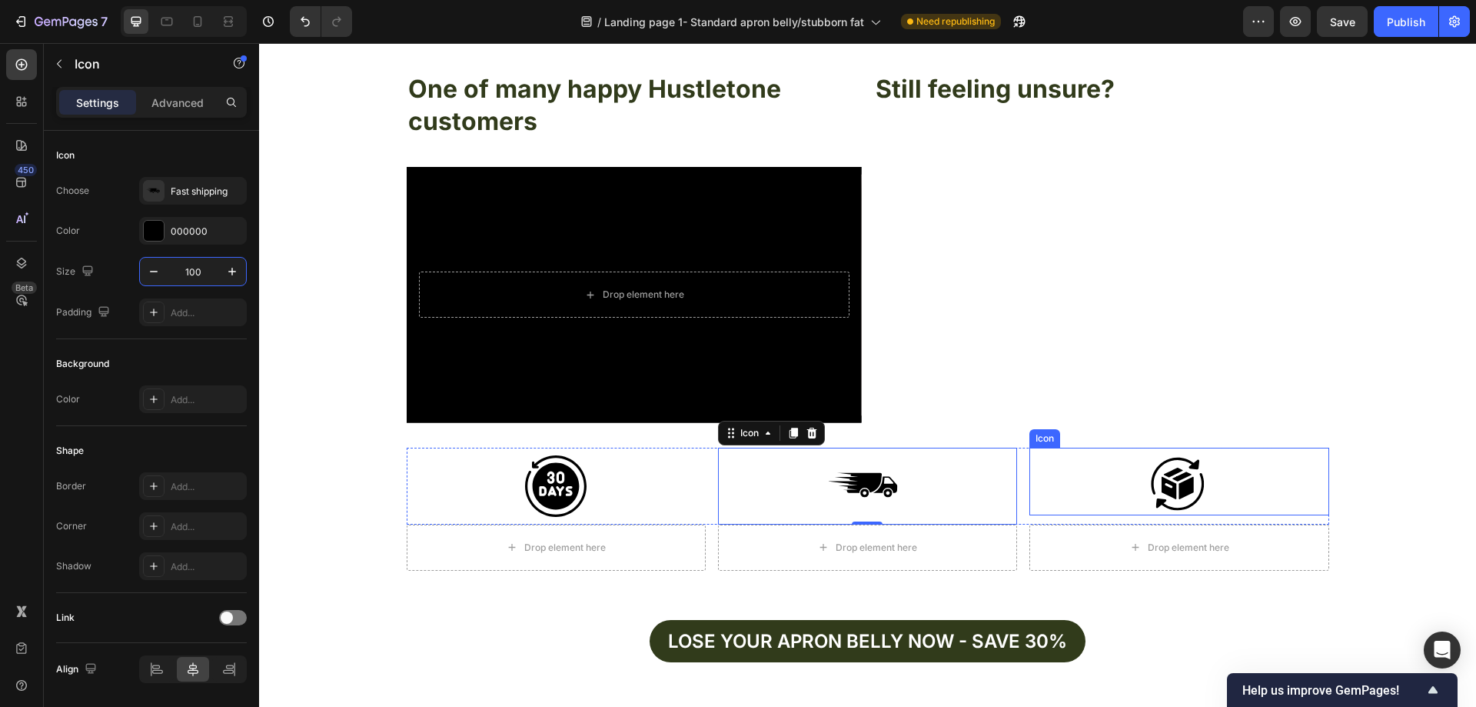
click at [1227, 480] on div "Icon" at bounding box center [1178, 481] width 299 height 68
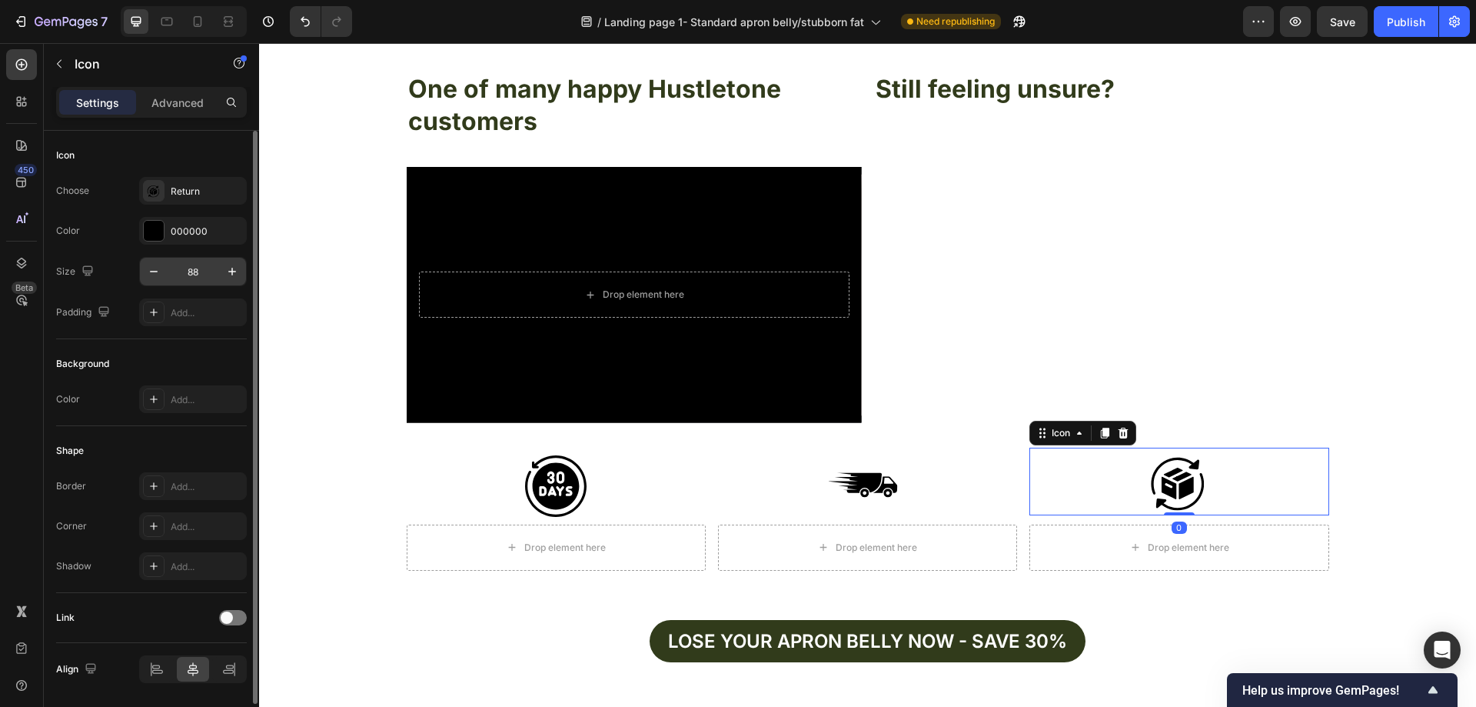
click at [211, 271] on input "88" at bounding box center [193, 272] width 51 height 28
type input "100"
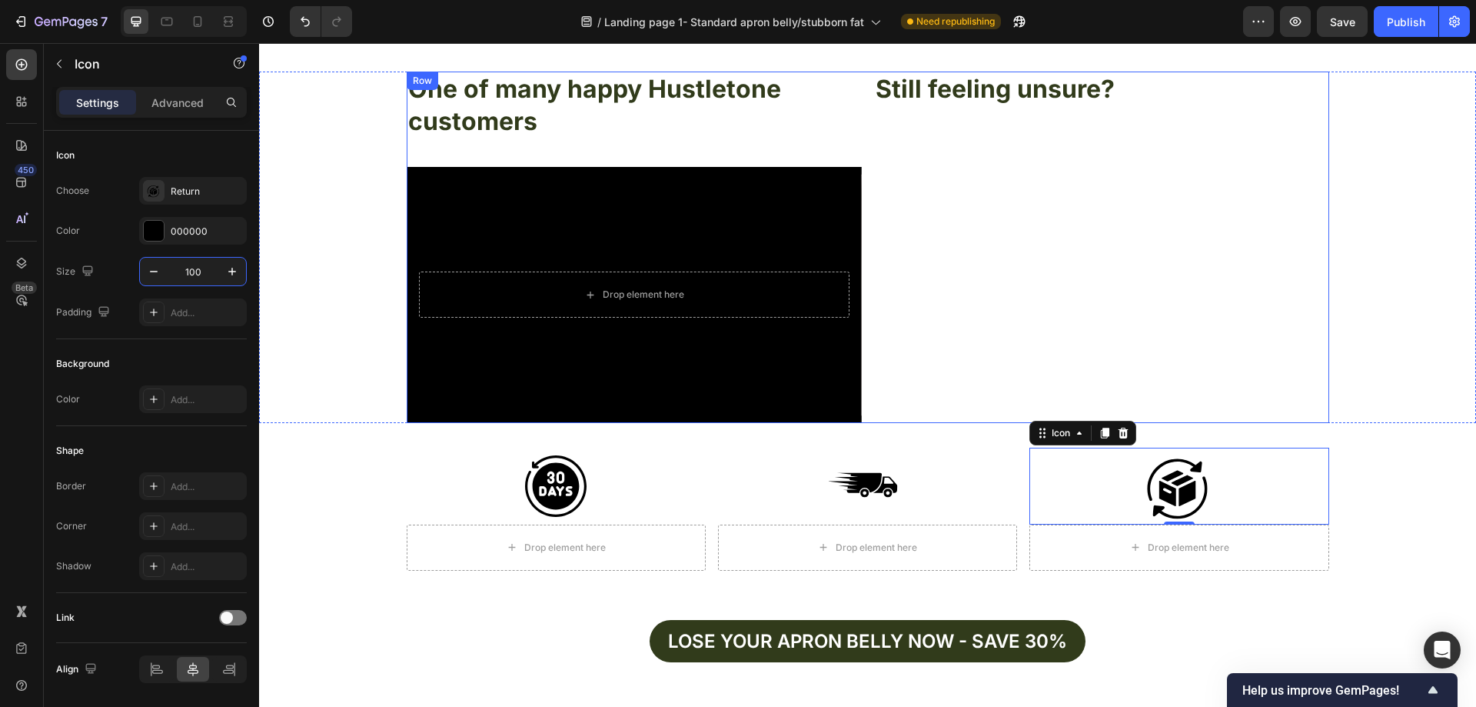
click at [1379, 404] on div "One of many happy Hustletone customers Heading Text Block Drop element here Her…" at bounding box center [867, 246] width 1217 height 351
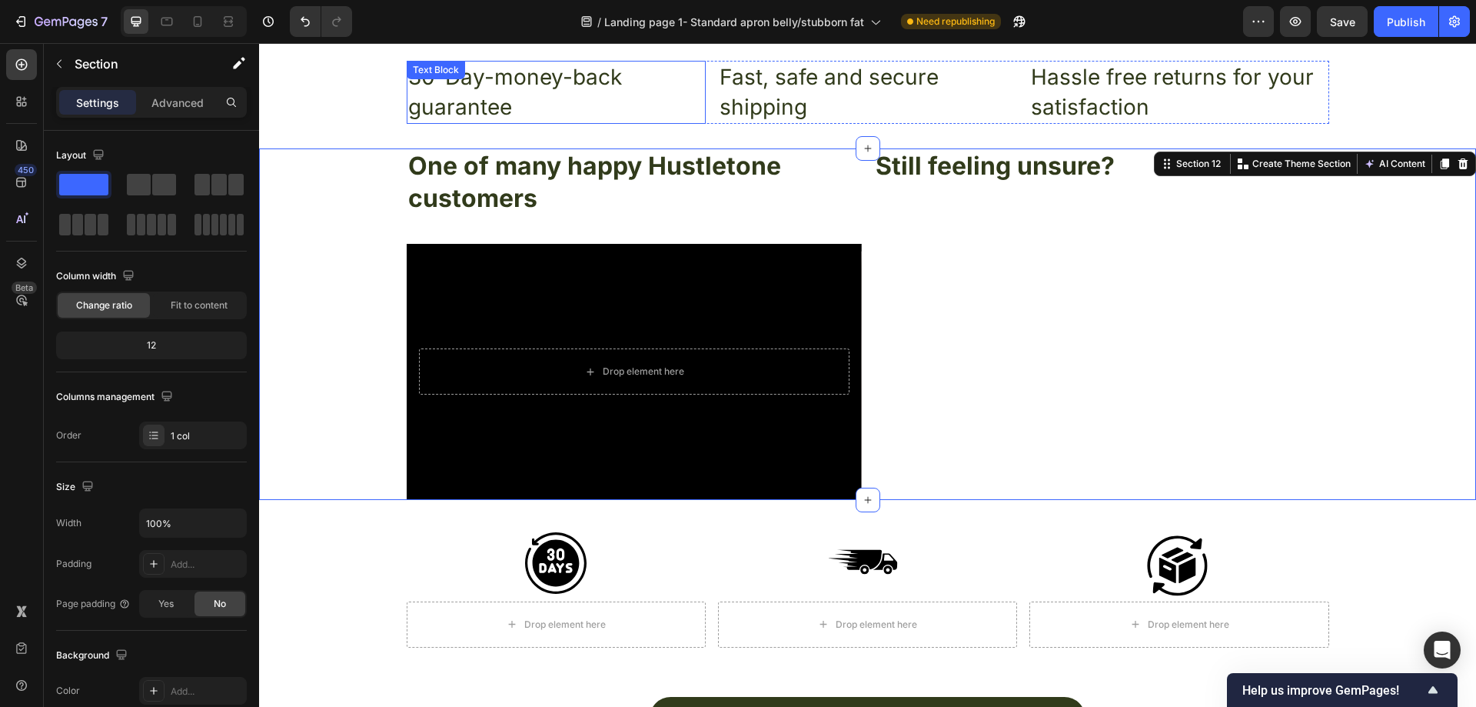
scroll to position [5340, 0]
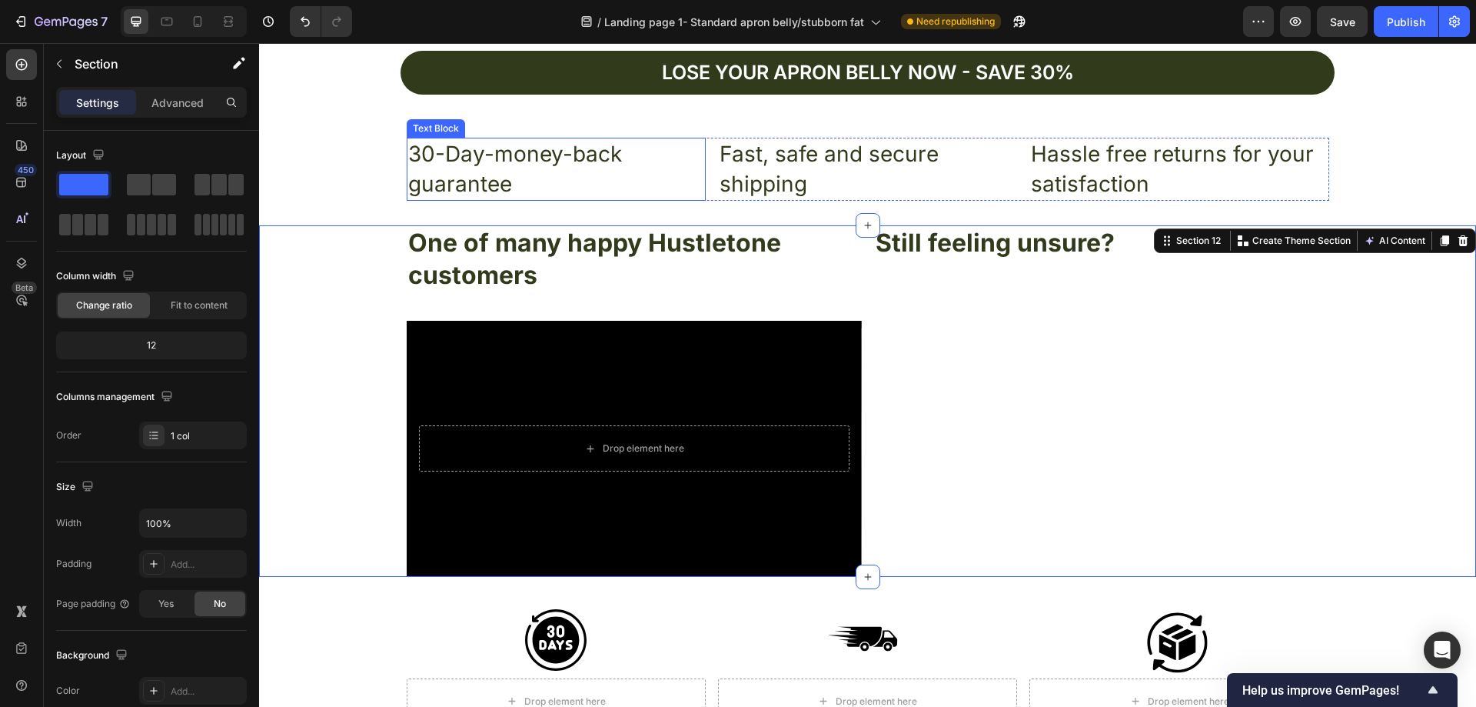
click at [513, 171] on p "30-Day-money-back guarantee" at bounding box center [556, 169] width 296 height 60
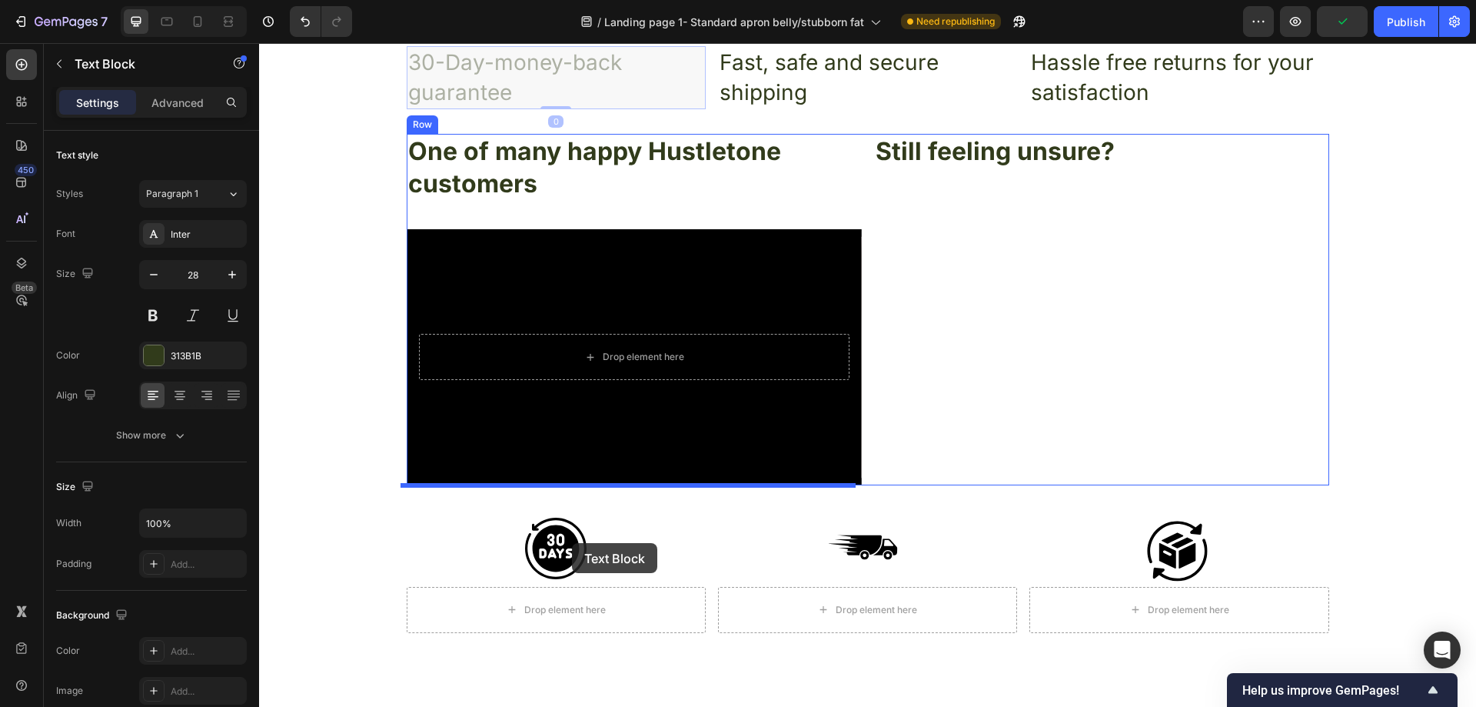
scroll to position [5571, 0]
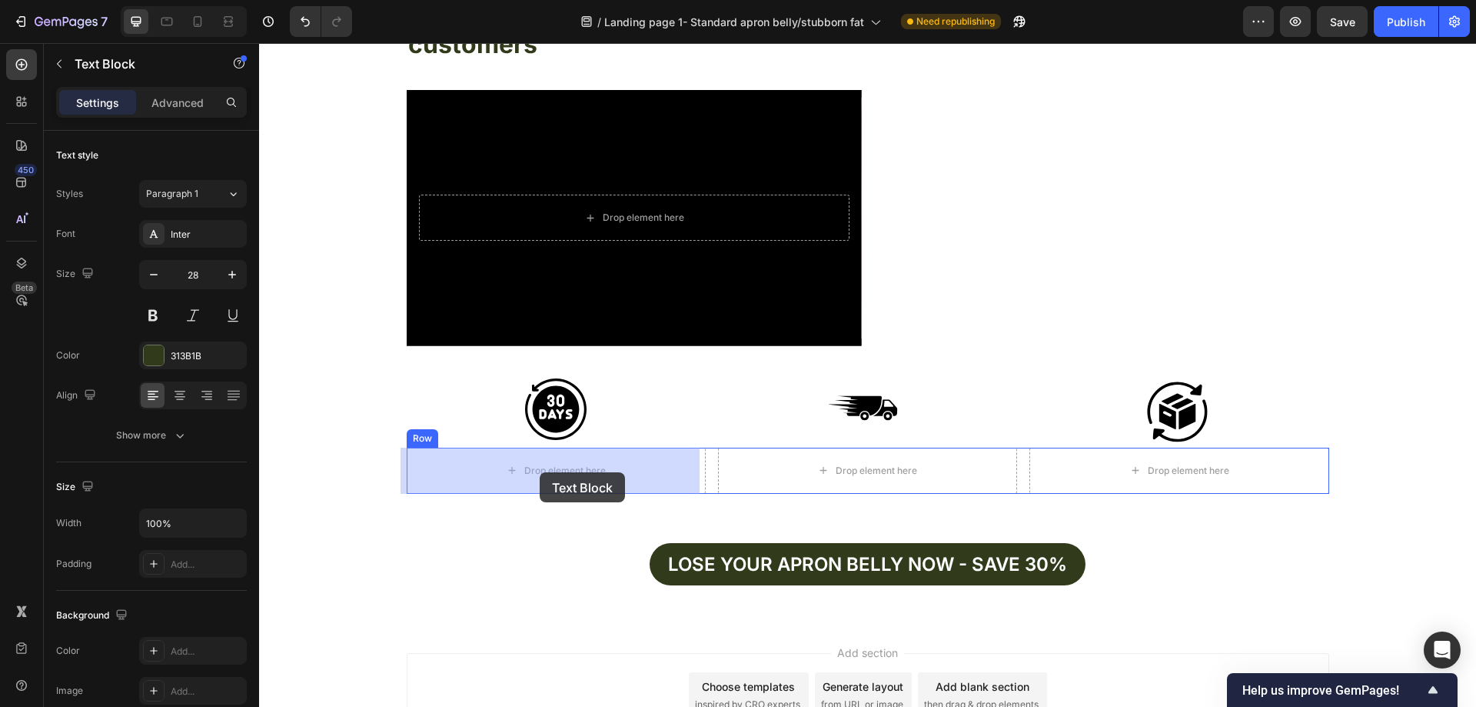
drag, startPoint x: 422, startPoint y: 128, endPoint x: 540, endPoint y: 473, distance: 364.2
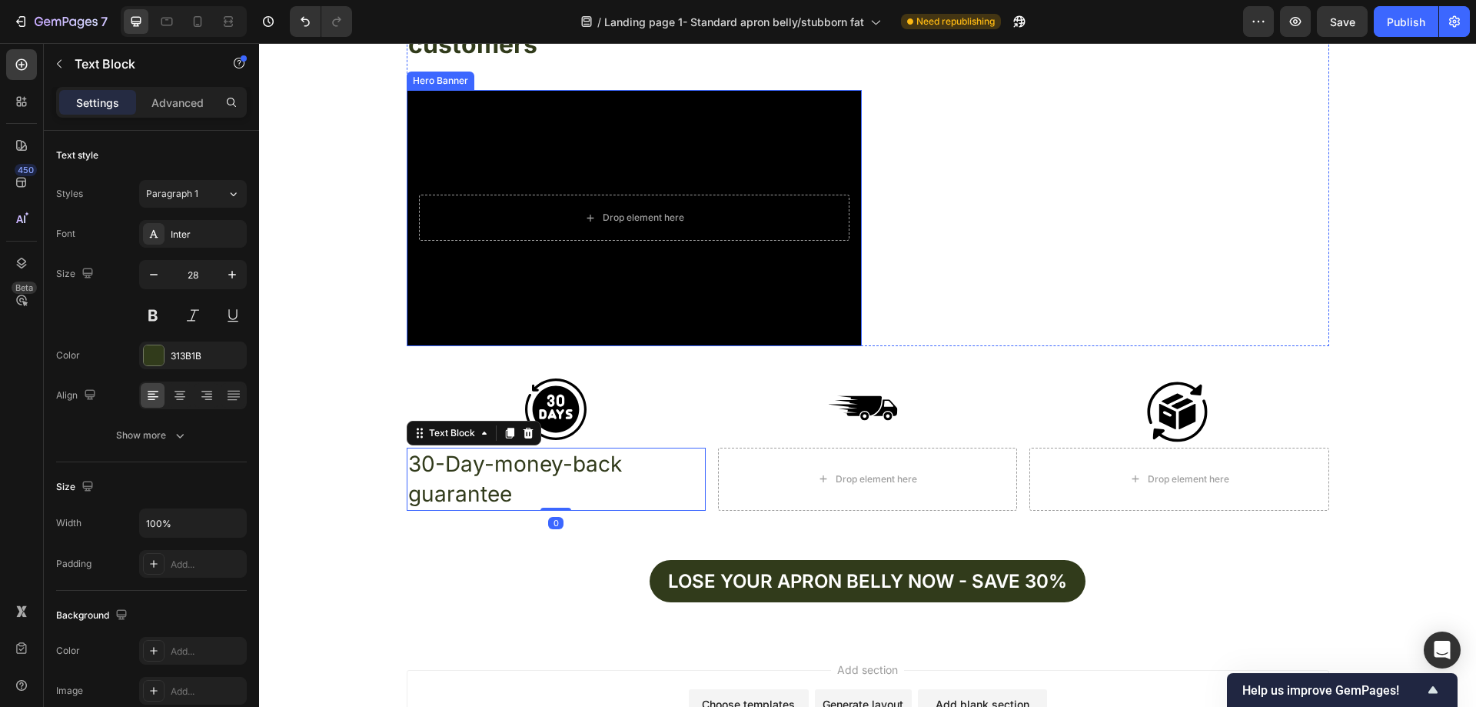
scroll to position [5186, 0]
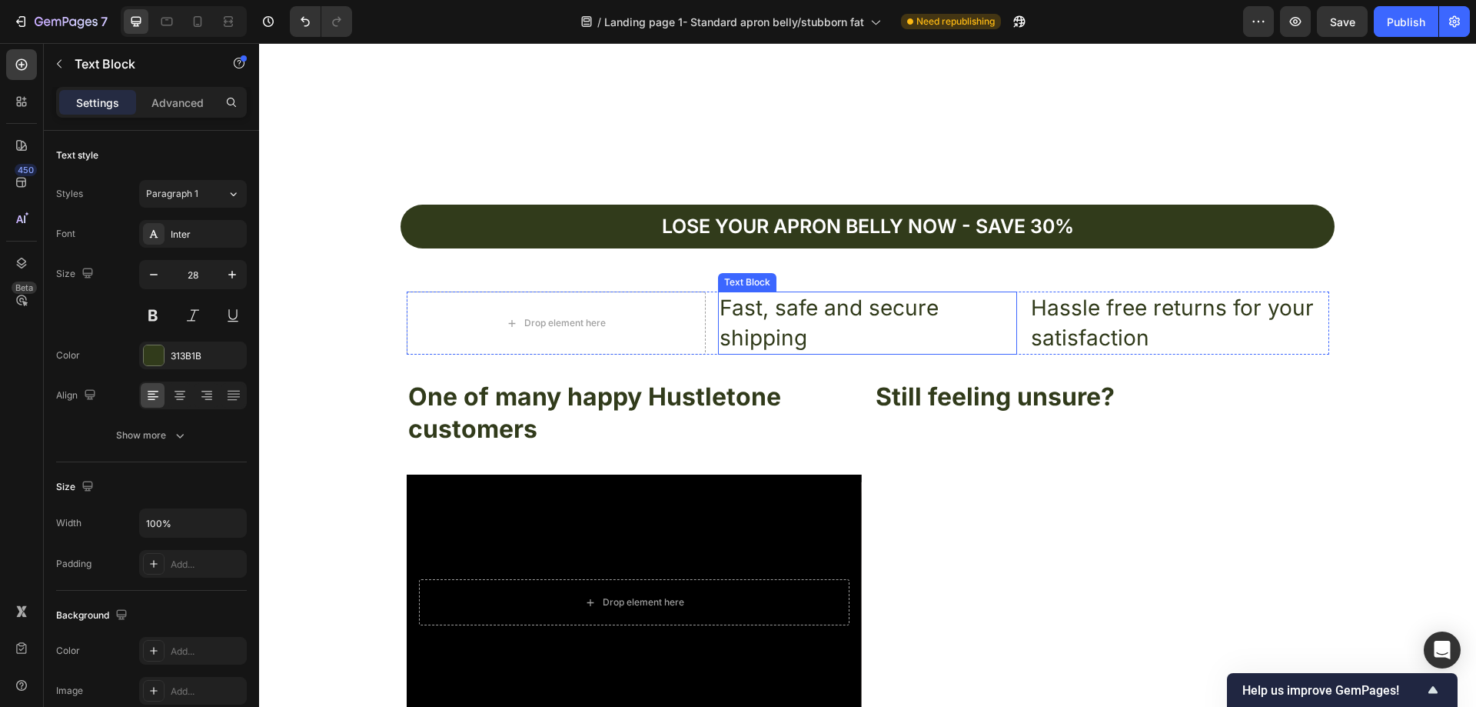
click at [786, 318] on p "Fast, safe and secure shipping" at bounding box center [868, 323] width 296 height 60
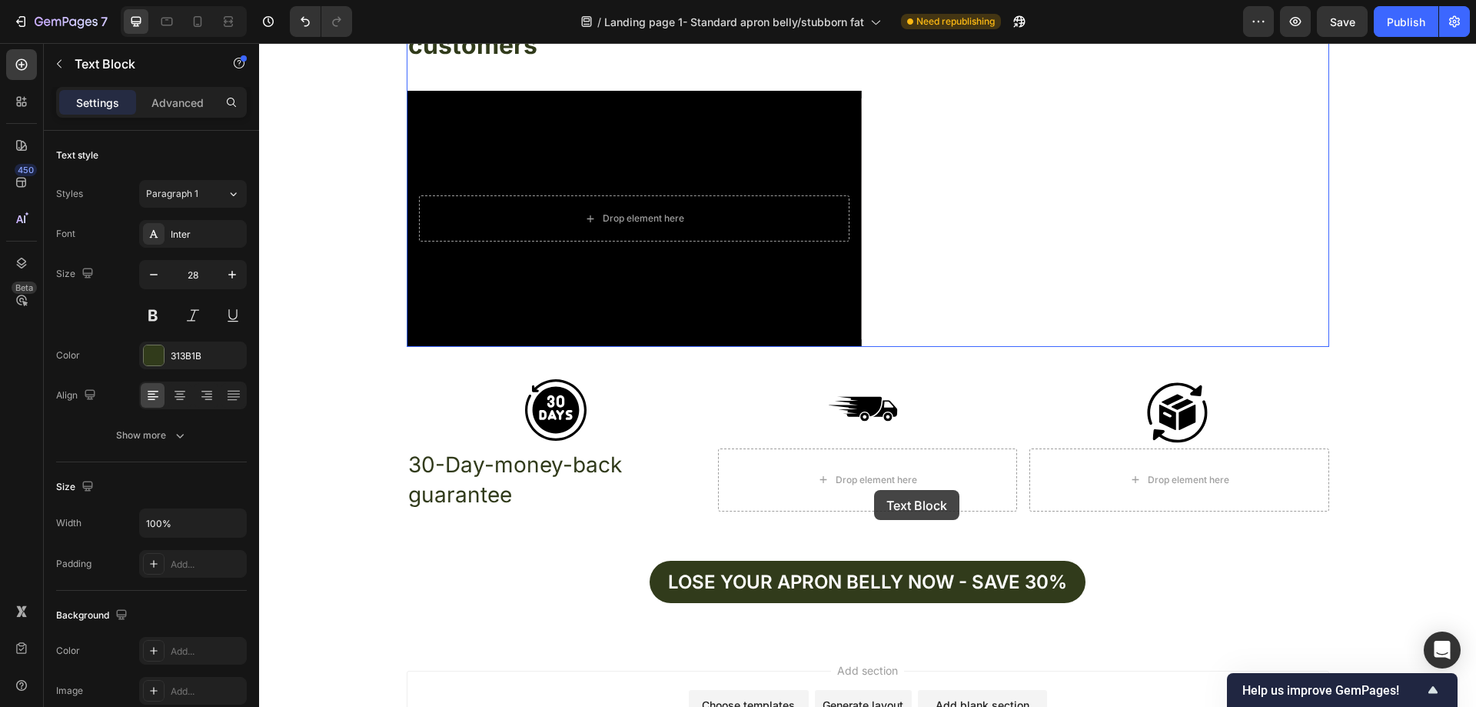
scroll to position [5571, 0]
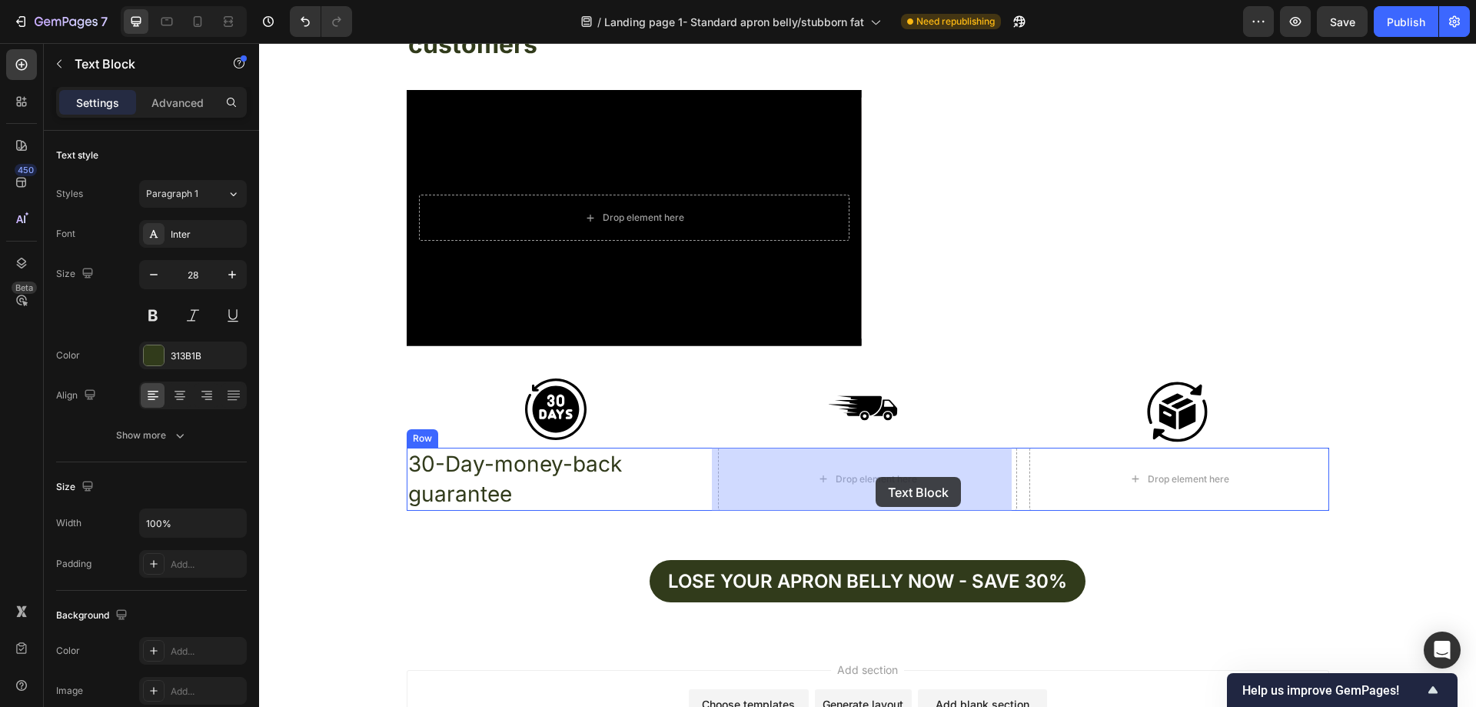
drag, startPoint x: 722, startPoint y: 280, endPoint x: 876, endPoint y: 477, distance: 249.8
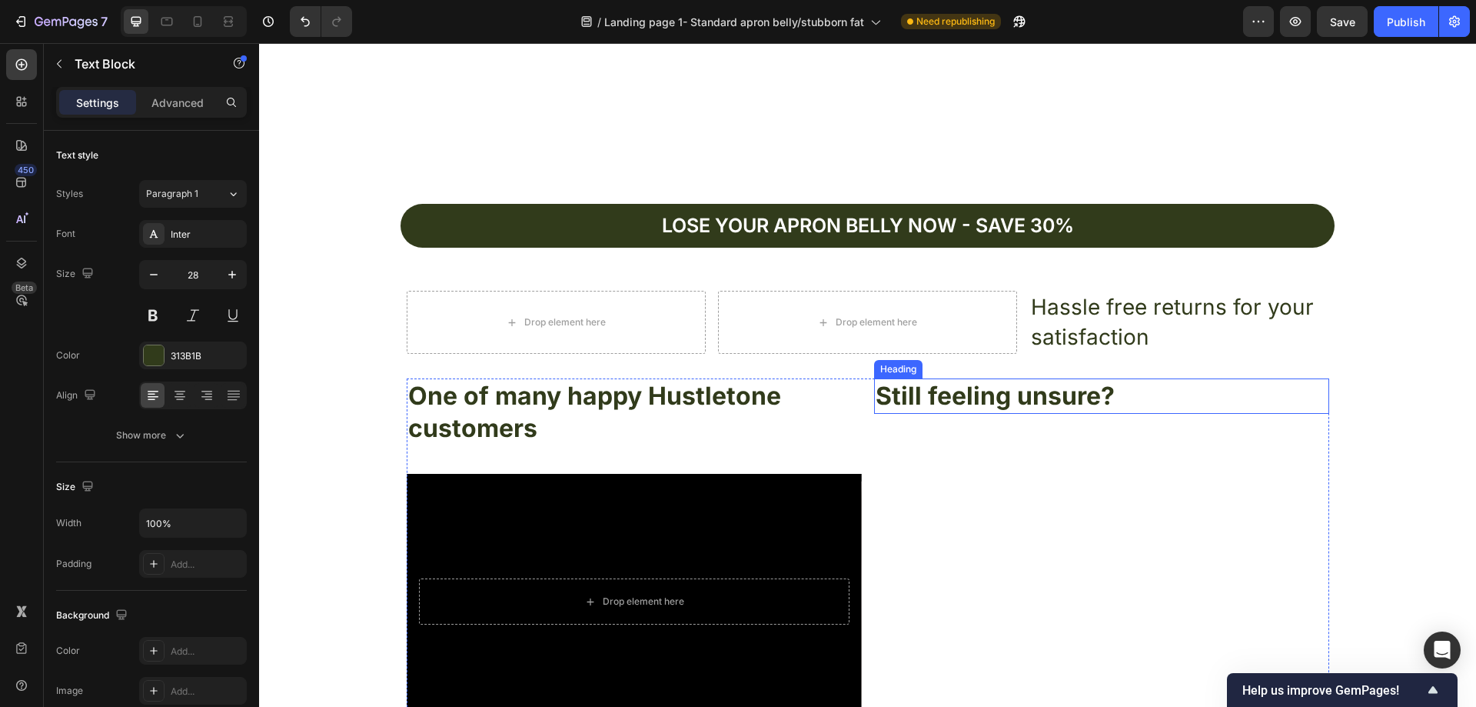
scroll to position [5186, 0]
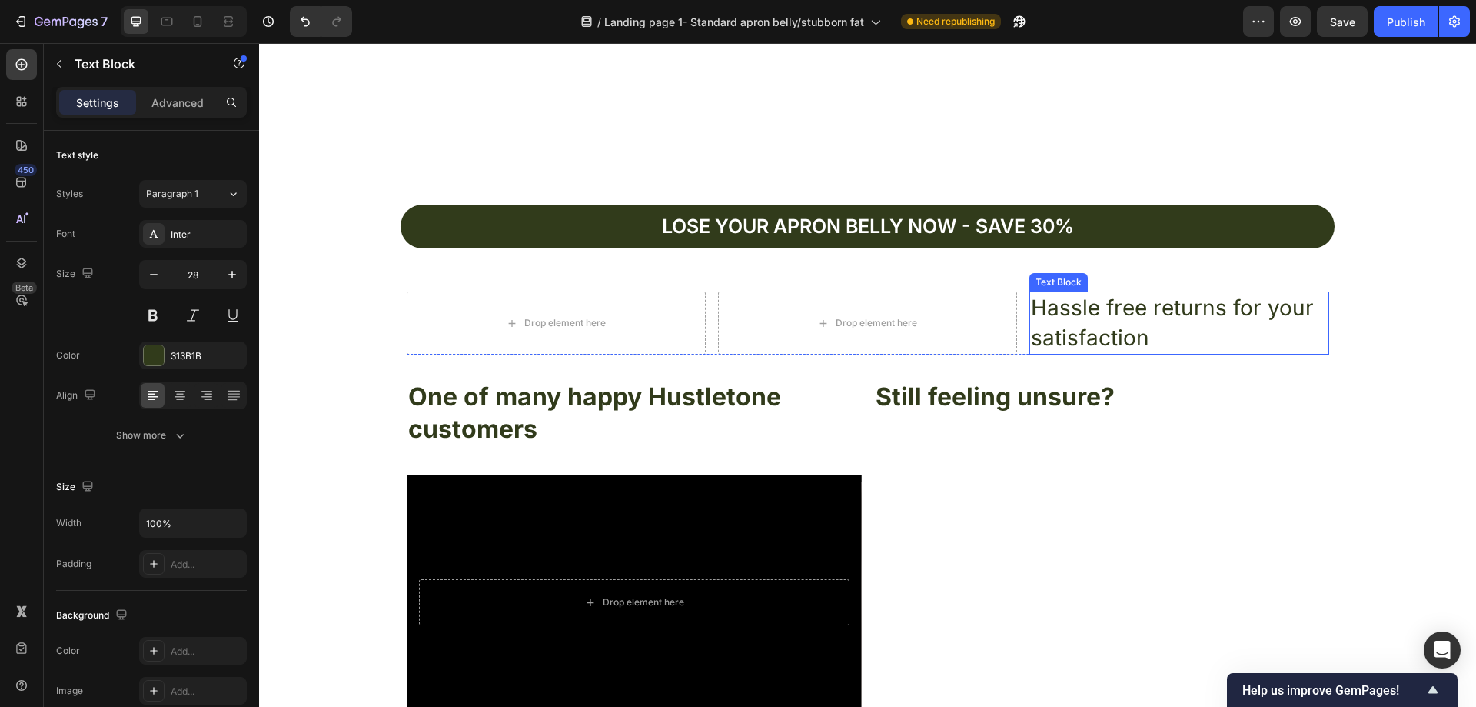
click at [1097, 326] on p "Hassle free returns for your satisfaction" at bounding box center [1179, 323] width 296 height 60
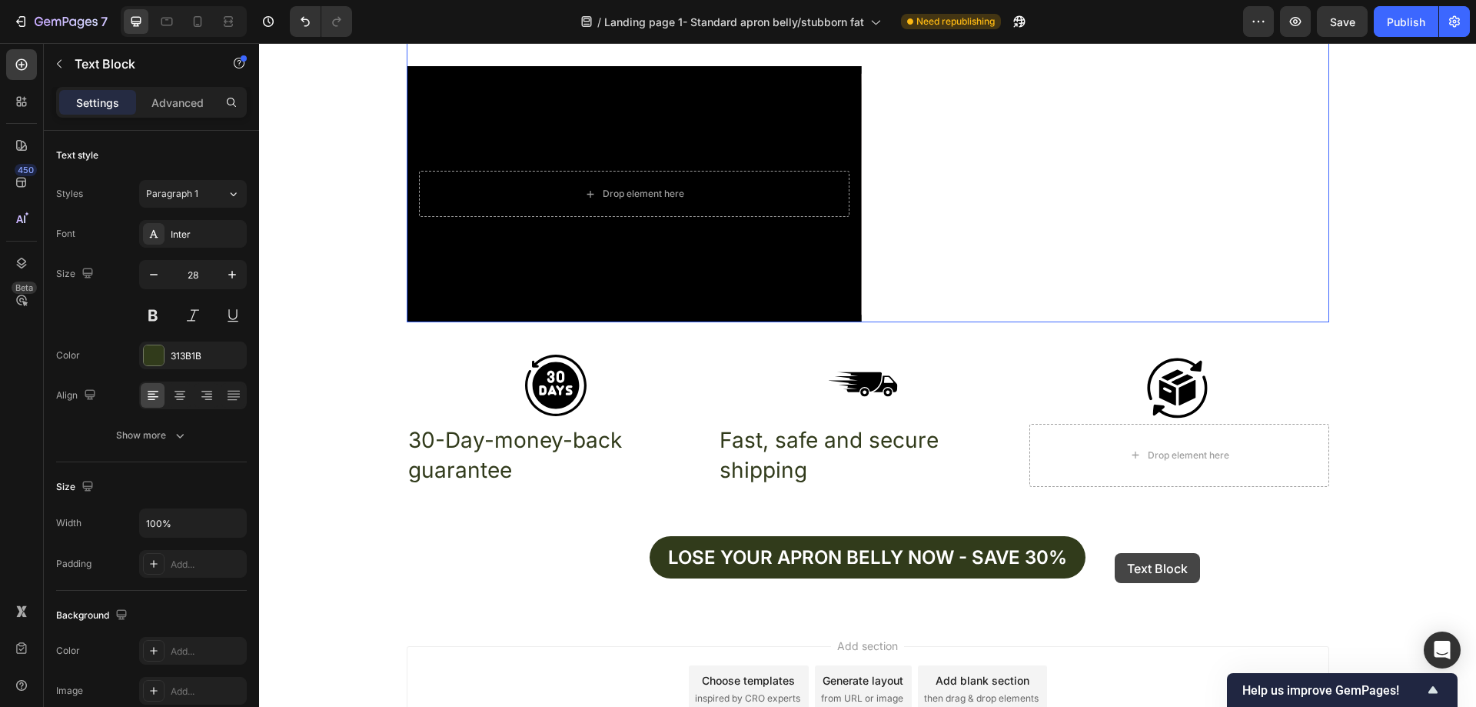
scroll to position [5648, 0]
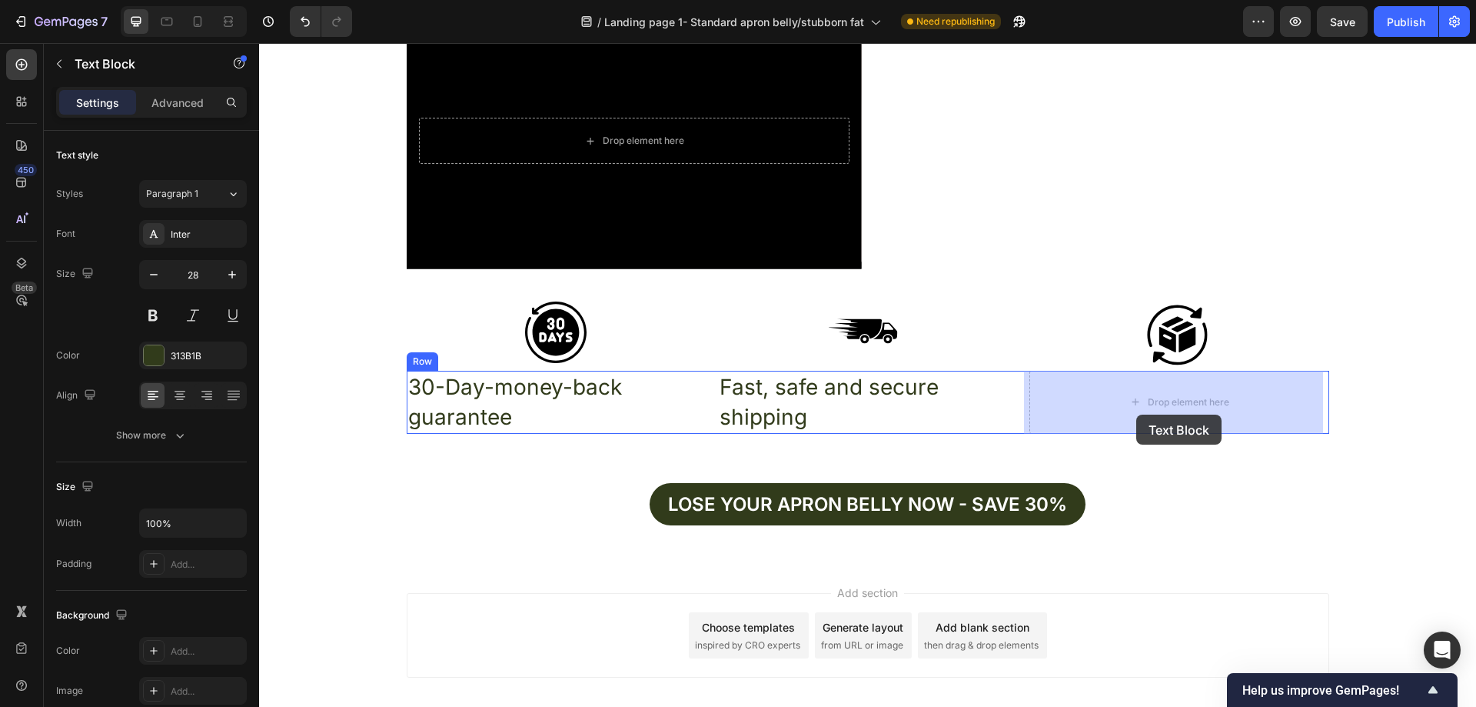
drag, startPoint x: 1042, startPoint y: 281, endPoint x: 1136, endPoint y: 414, distance: 163.2
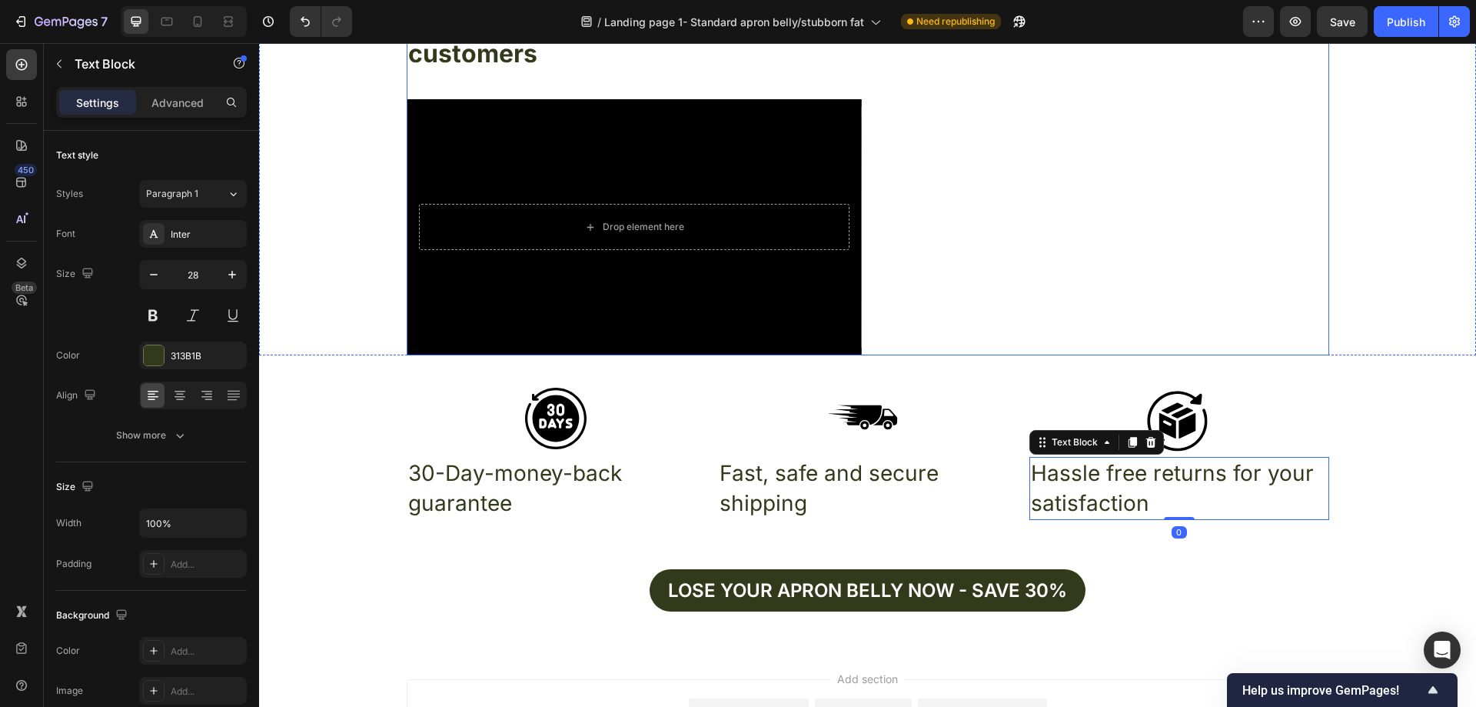
scroll to position [5494, 0]
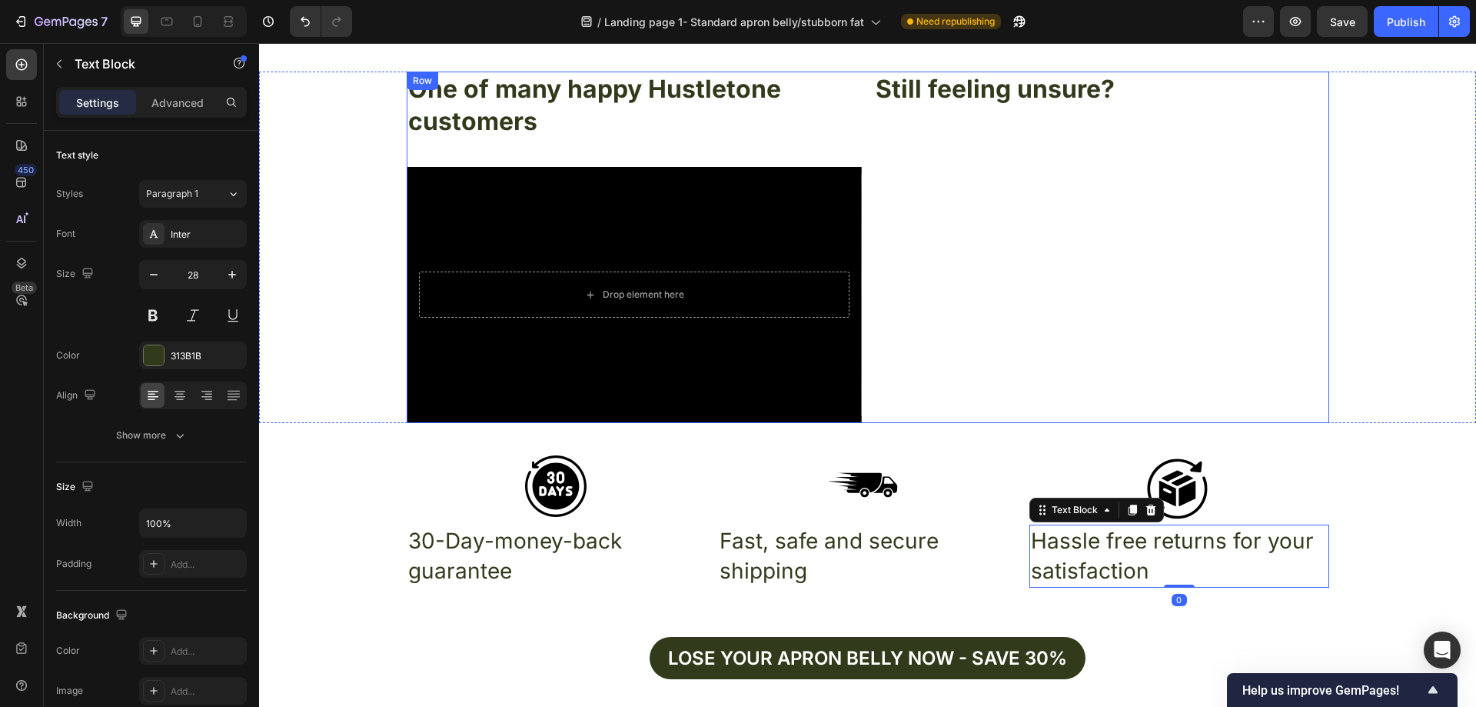
click at [1240, 407] on div "Still feeling unsure? Heading" at bounding box center [1101, 246] width 455 height 351
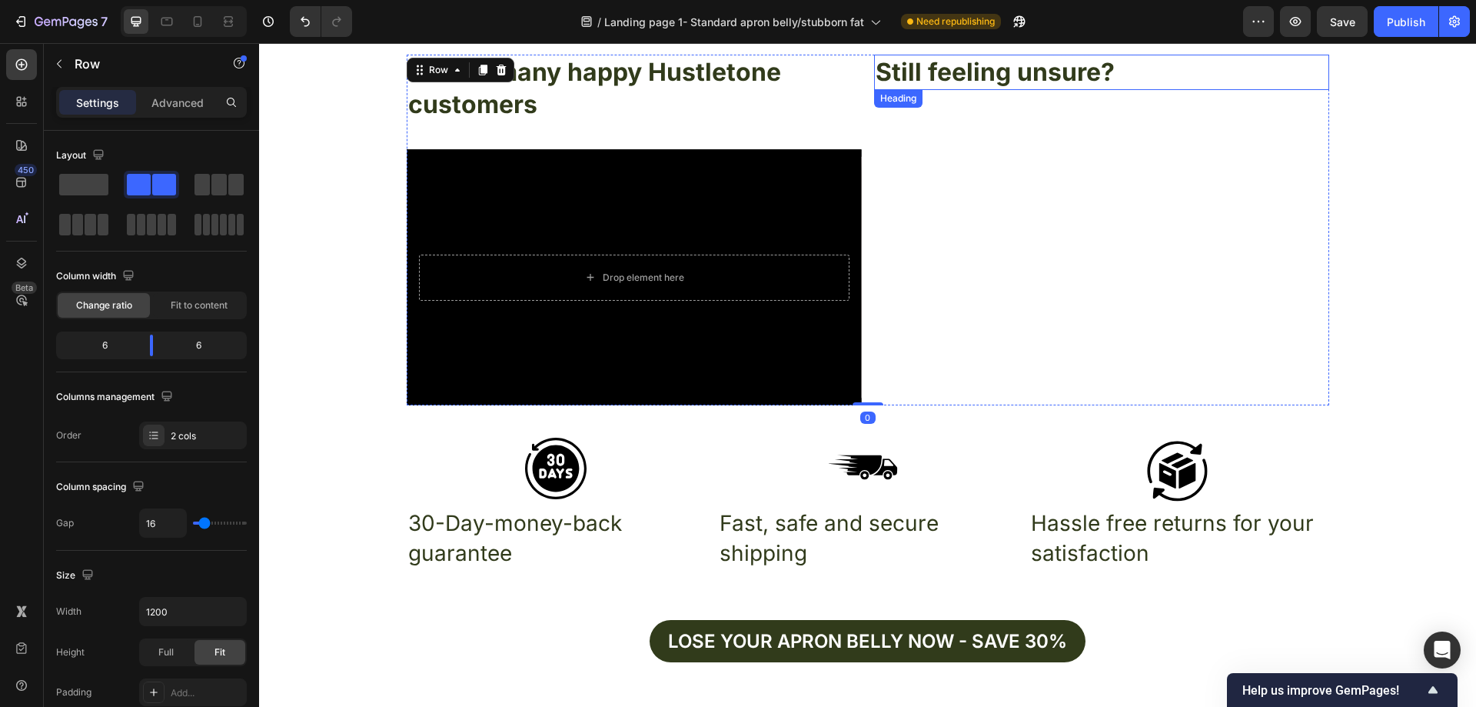
click at [1065, 79] on h2 "Still feeling unsure?" at bounding box center [1101, 72] width 455 height 35
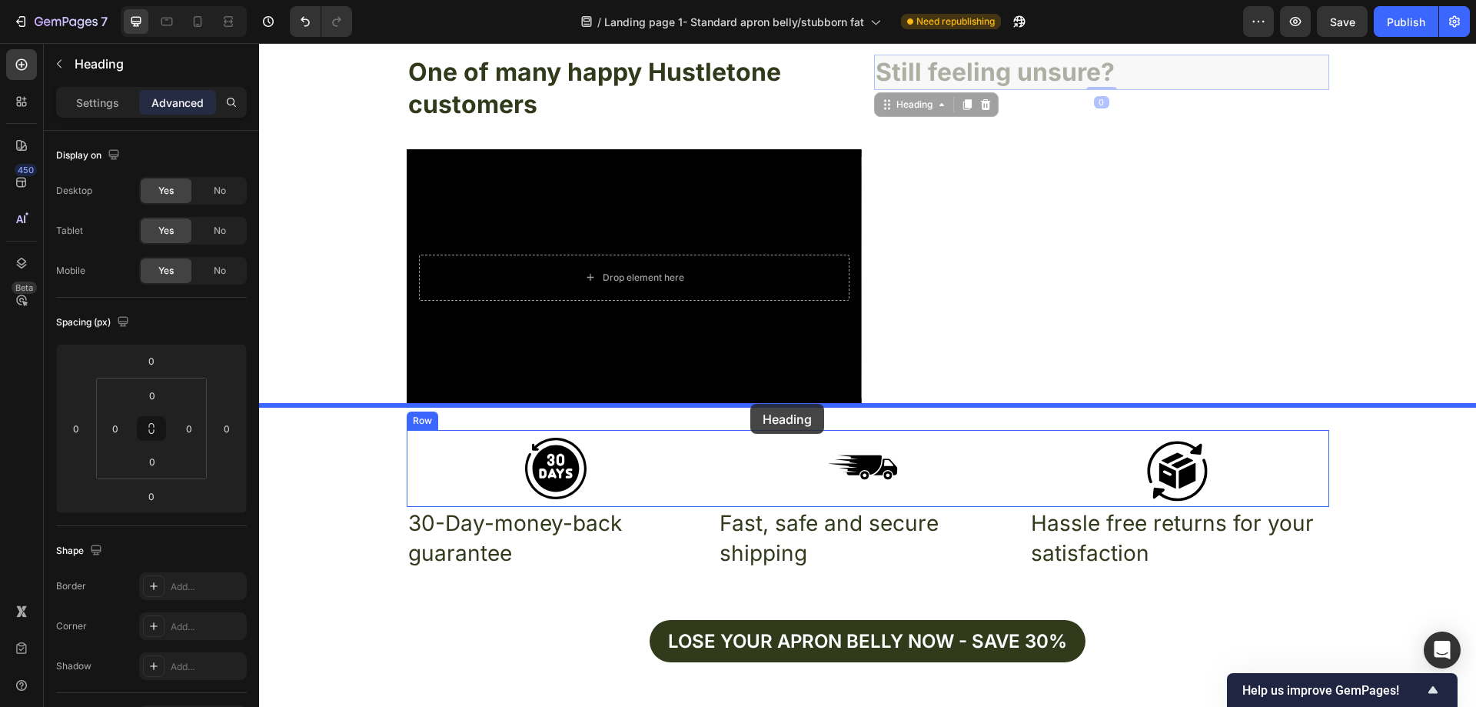
drag, startPoint x: 884, startPoint y: 114, endPoint x: 751, endPoint y: 406, distance: 321.0
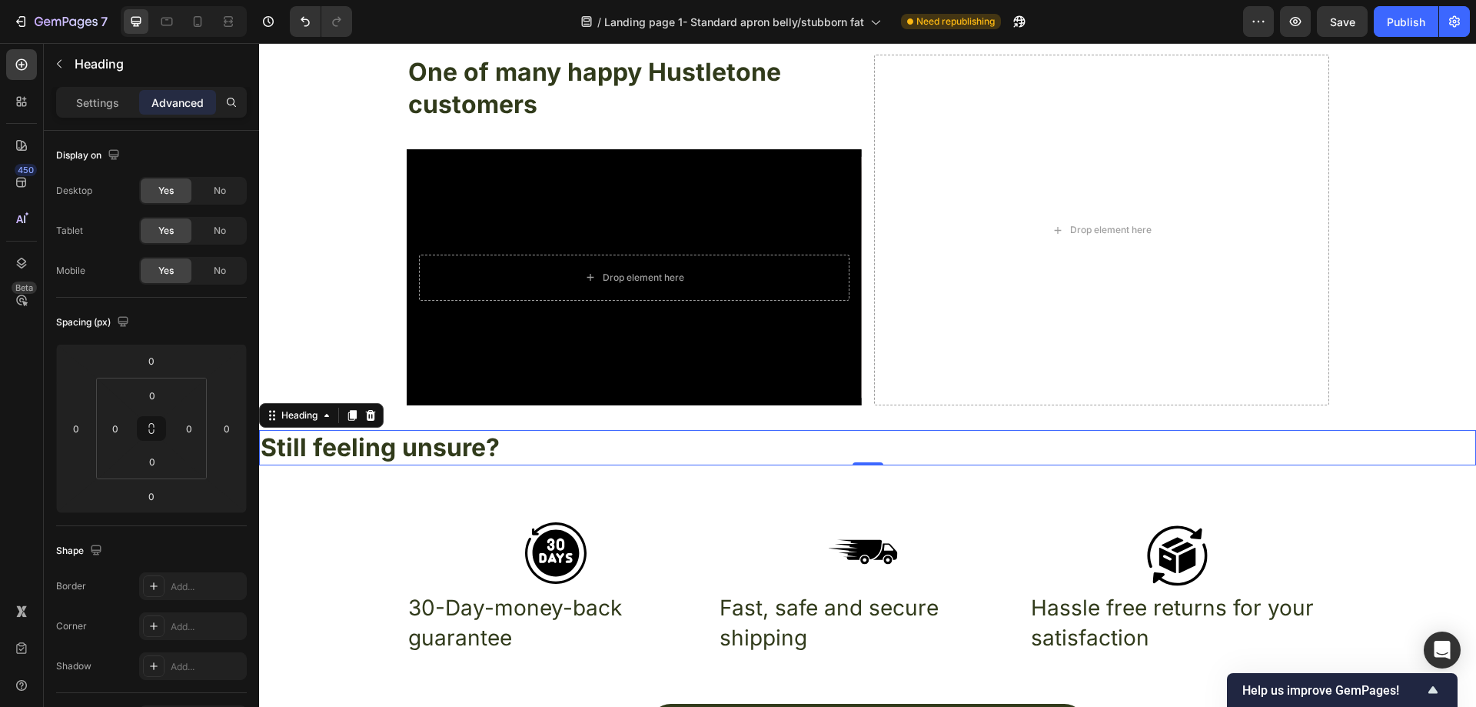
click at [544, 449] on h2 "Still feeling unsure?" at bounding box center [867, 447] width 1217 height 35
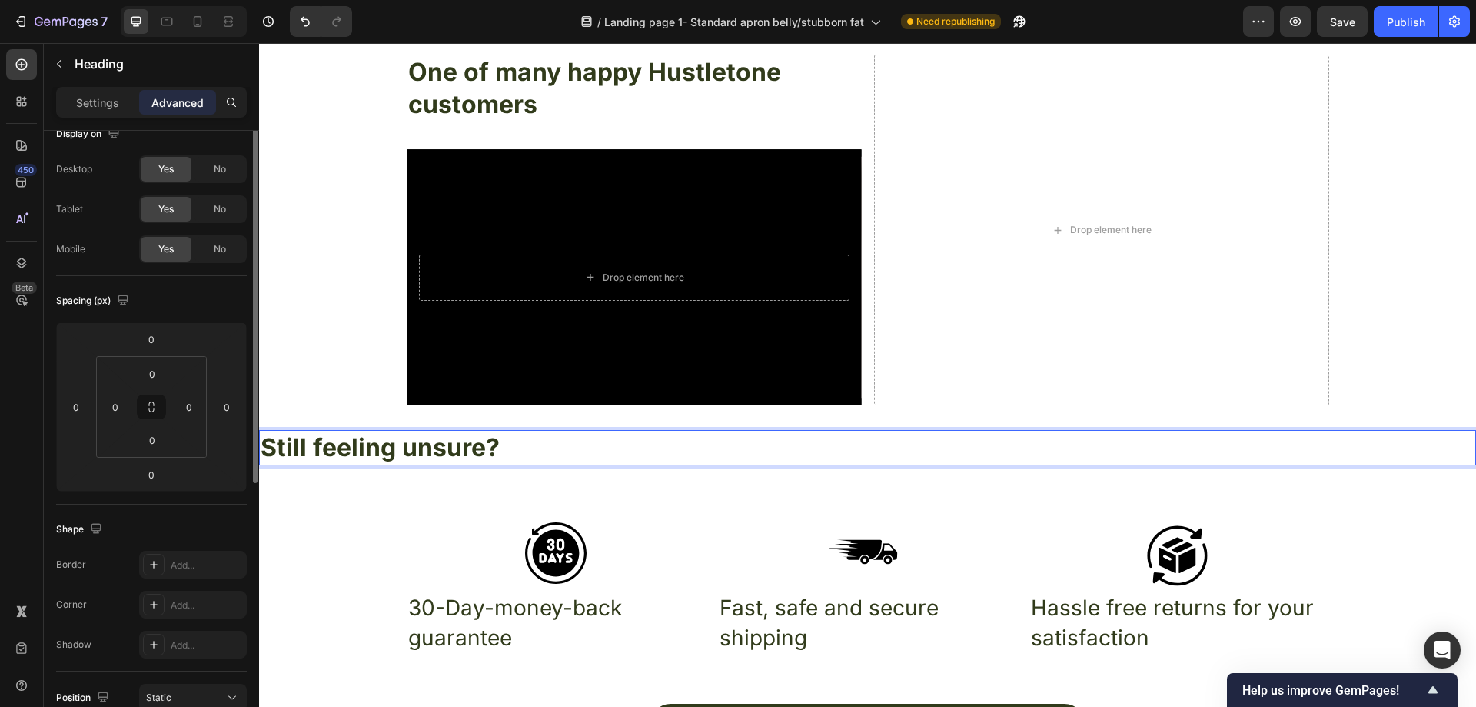
scroll to position [0, 0]
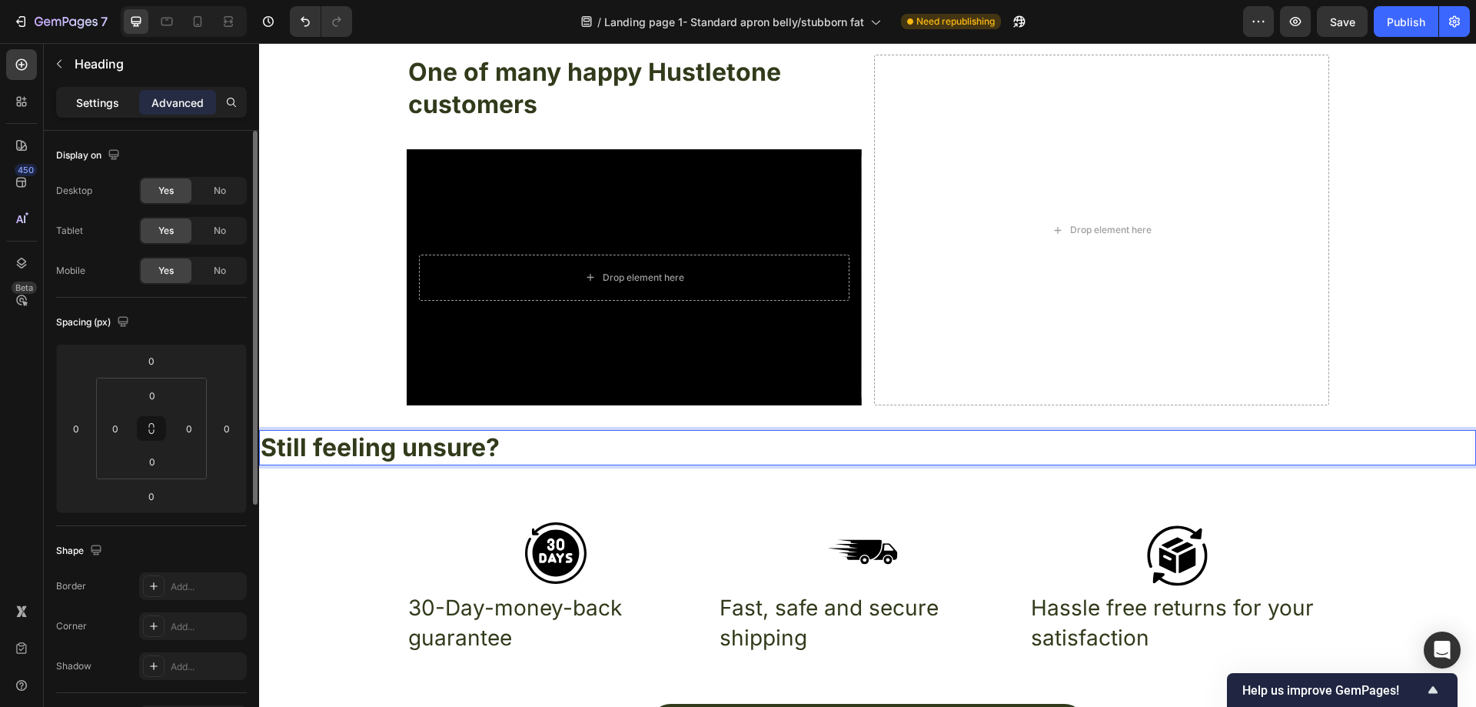
click at [110, 101] on p "Settings" at bounding box center [97, 103] width 43 height 16
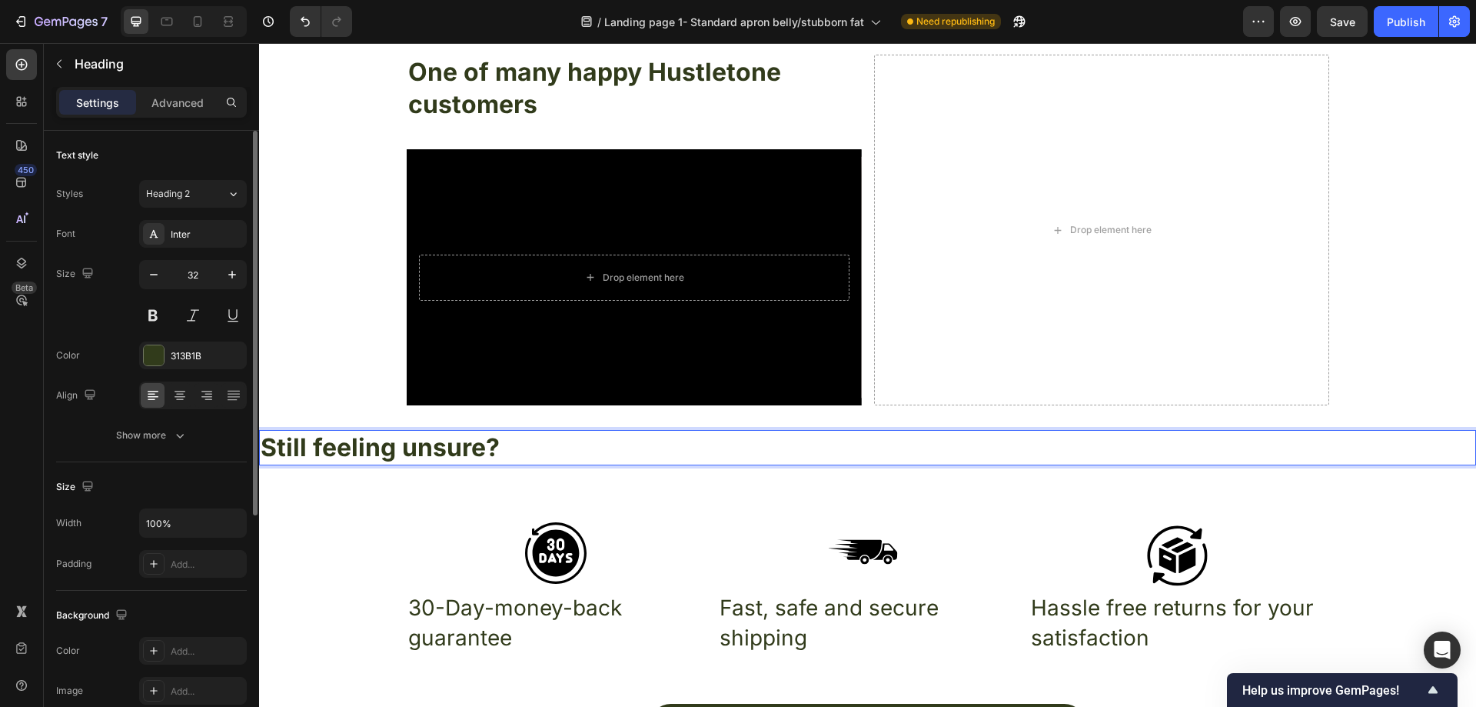
scroll to position [231, 0]
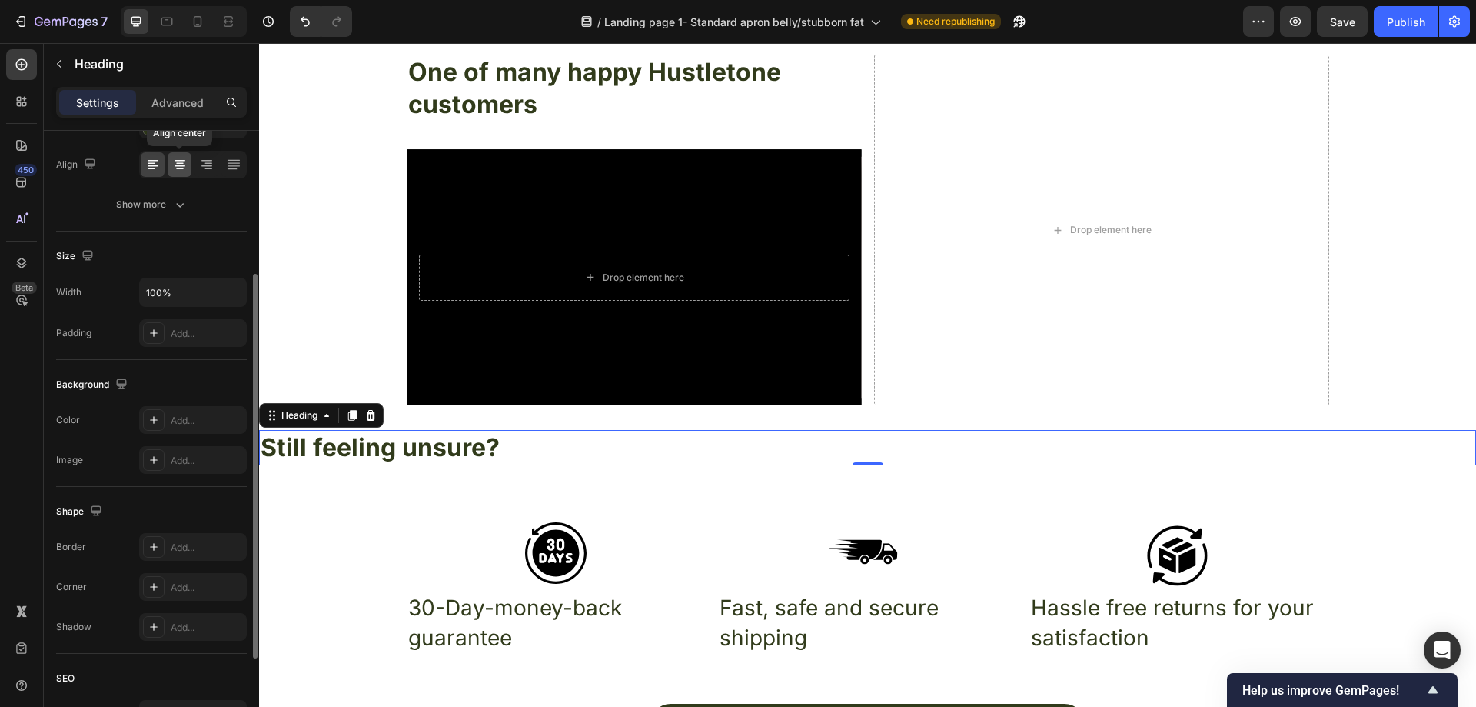
click at [185, 156] on div at bounding box center [180, 164] width 24 height 25
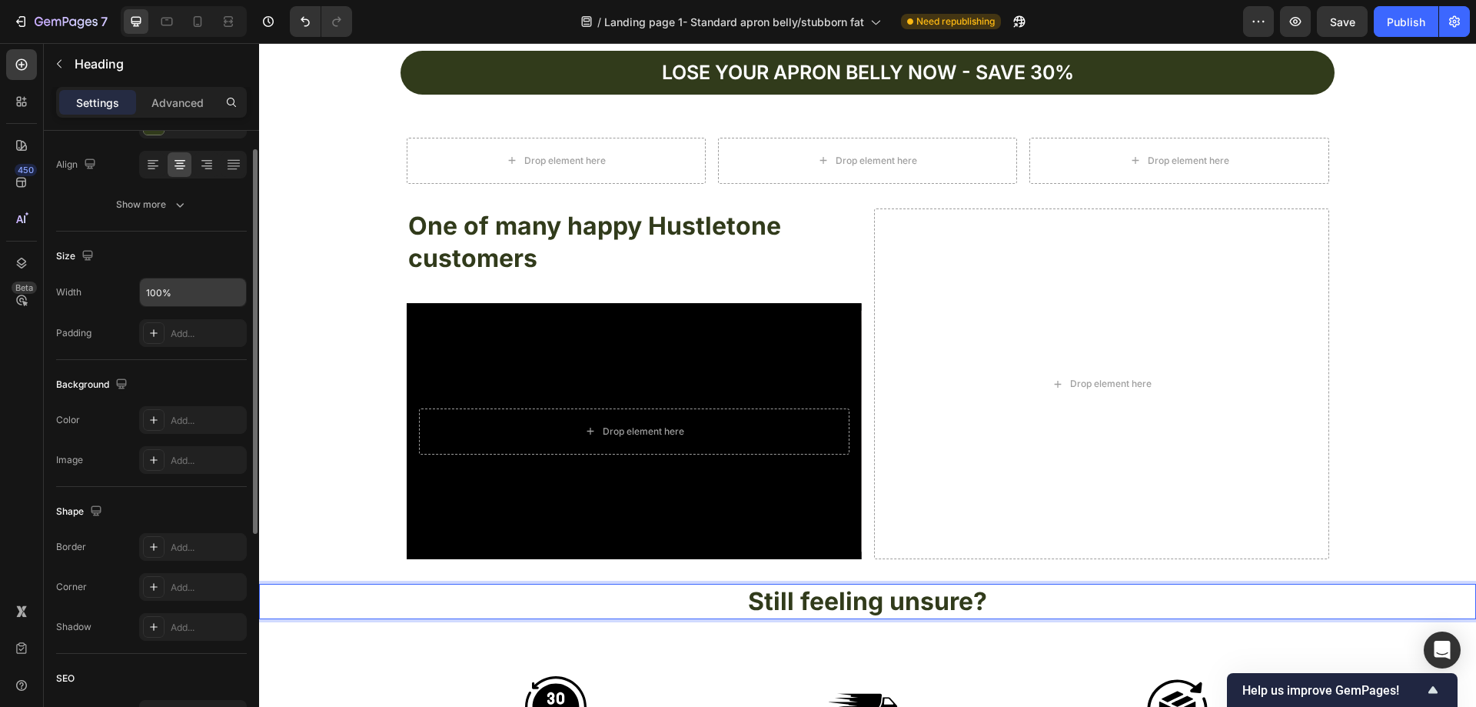
scroll to position [0, 0]
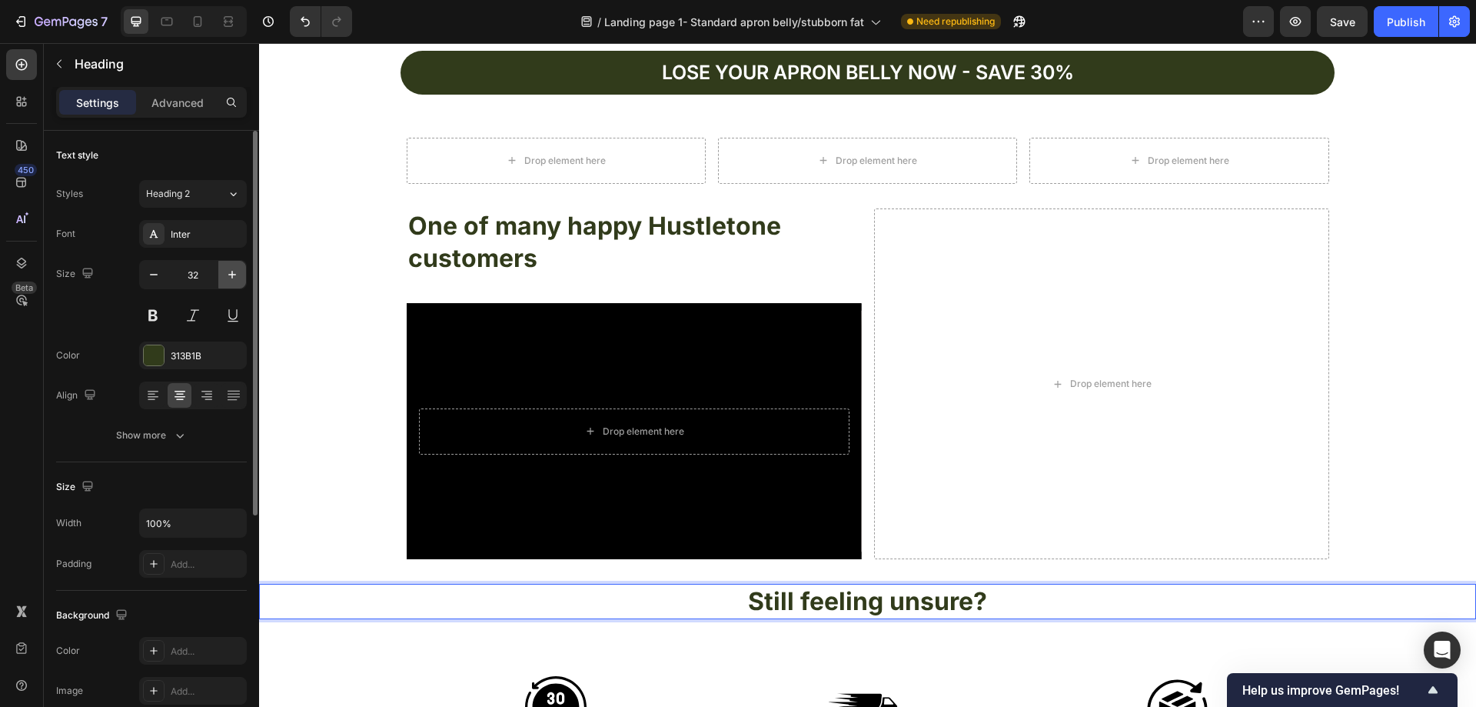
click at [223, 277] on button "button" at bounding box center [232, 275] width 28 height 28
click at [226, 275] on icon "button" at bounding box center [231, 274] width 15 height 15
click at [226, 274] on icon "button" at bounding box center [231, 274] width 15 height 15
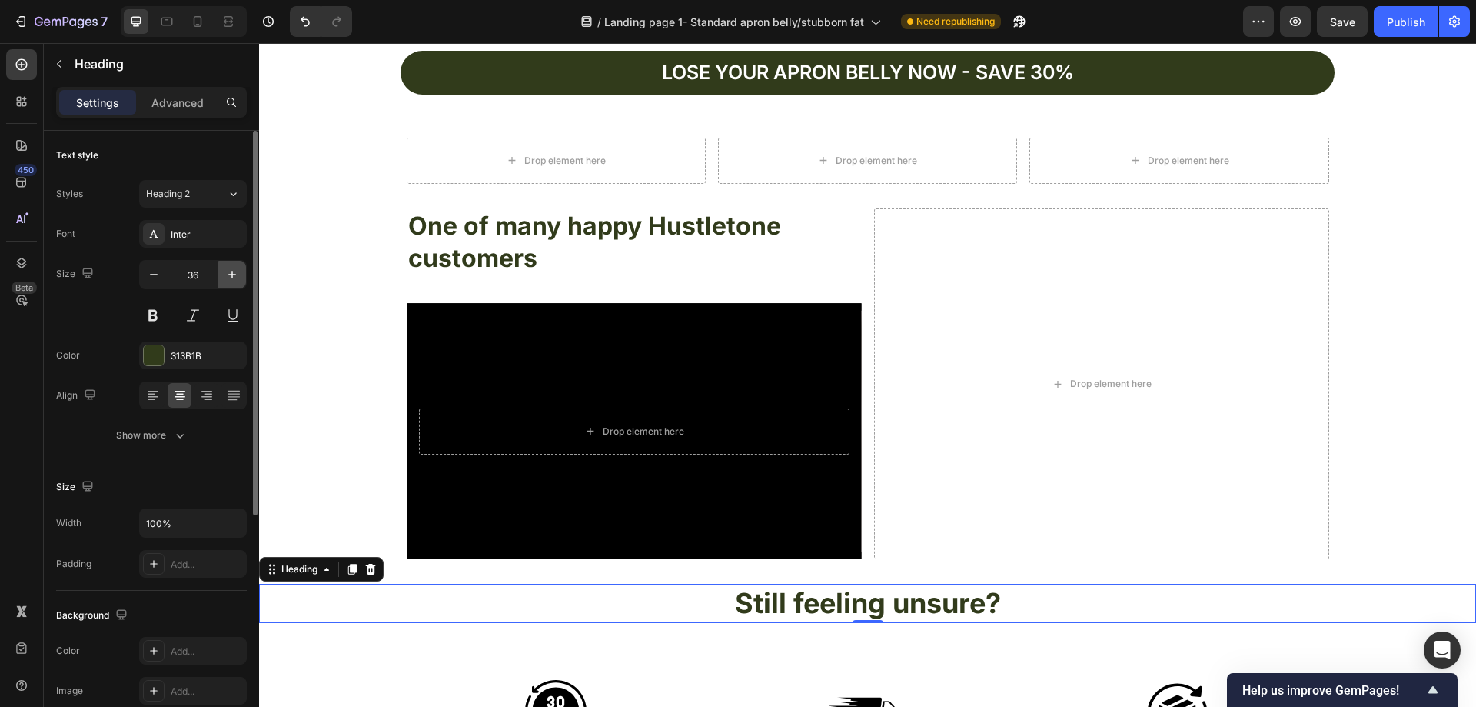
click at [225, 273] on icon "button" at bounding box center [231, 274] width 15 height 15
type input "38"
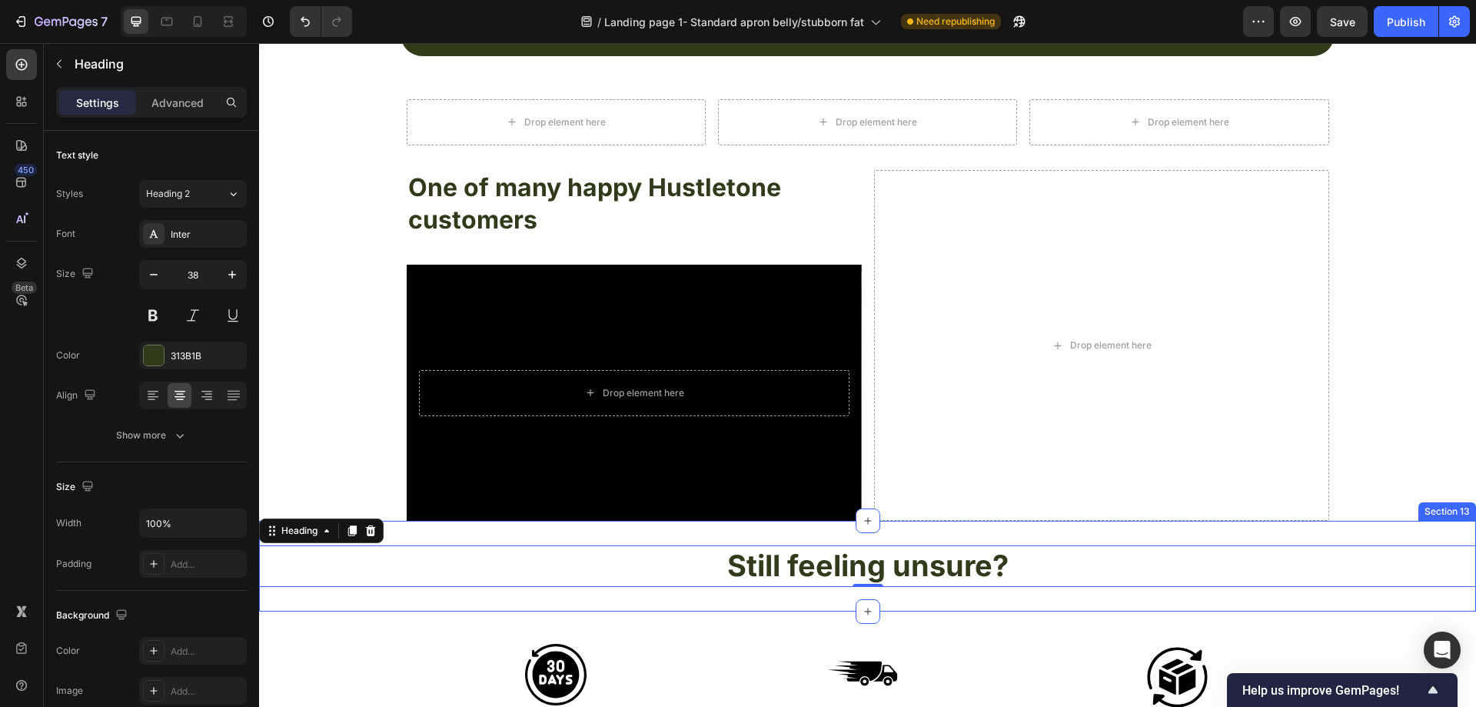
scroll to position [5494, 0]
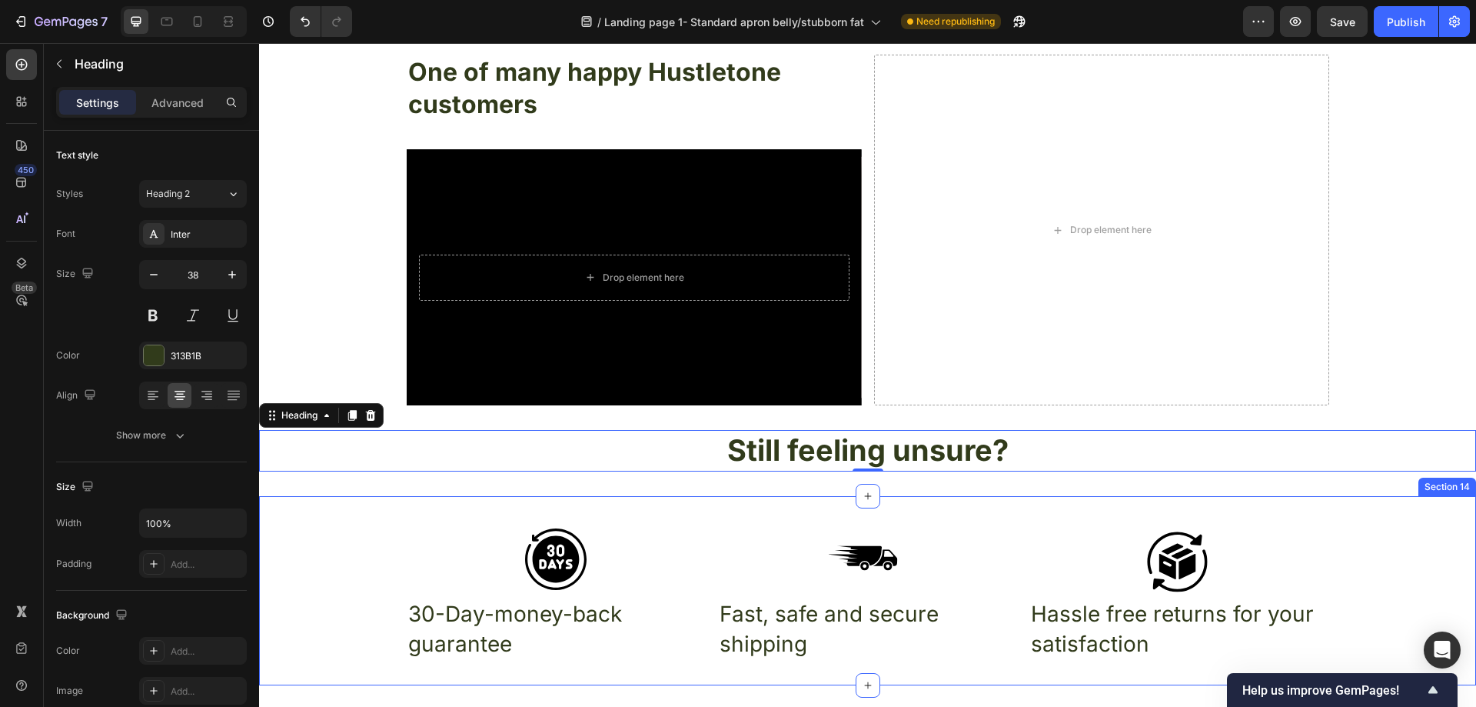
click at [890, 516] on div "Icon Icon Icon Row 30-Day-money-back guarantee Text Block Fast, safe and secure…" at bounding box center [867, 590] width 1217 height 189
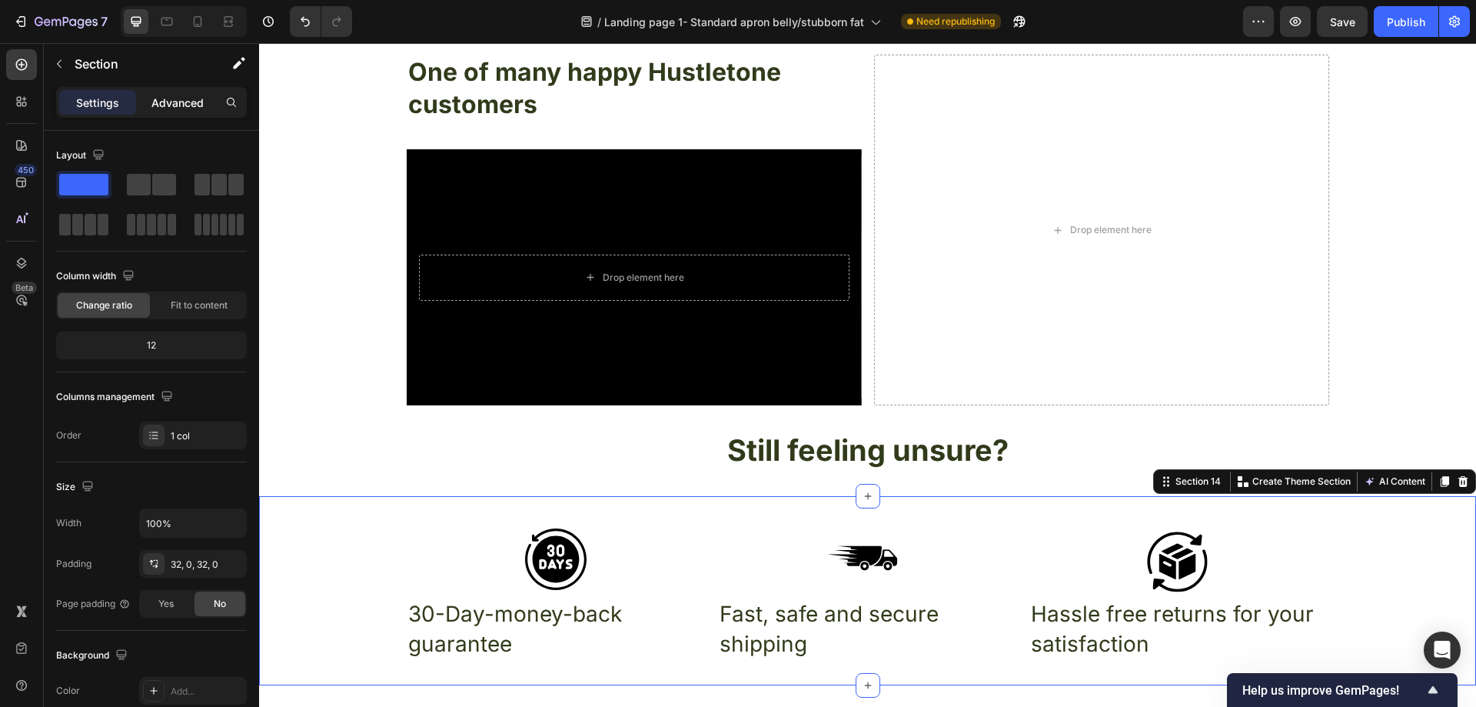
click at [171, 93] on div "Advanced" at bounding box center [177, 102] width 77 height 25
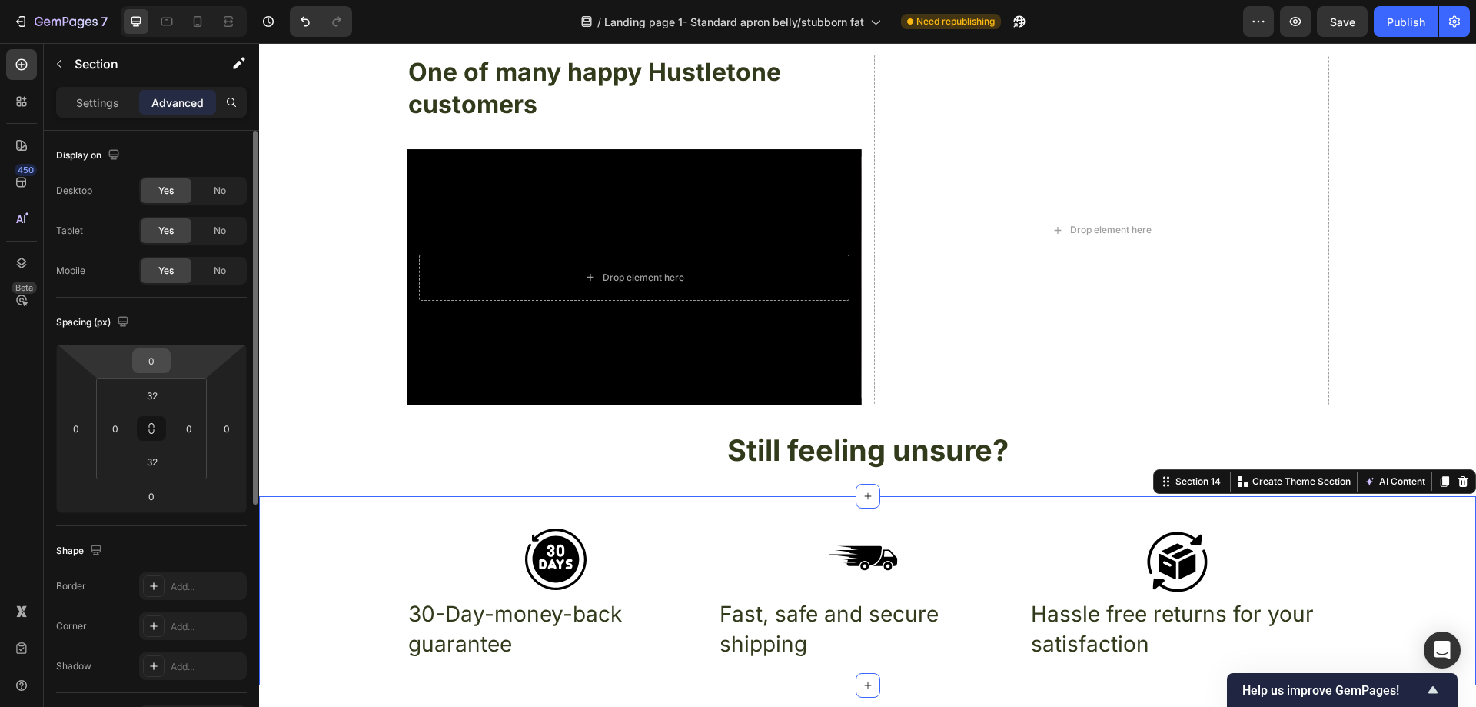
click at [162, 364] on input "0" at bounding box center [151, 360] width 31 height 23
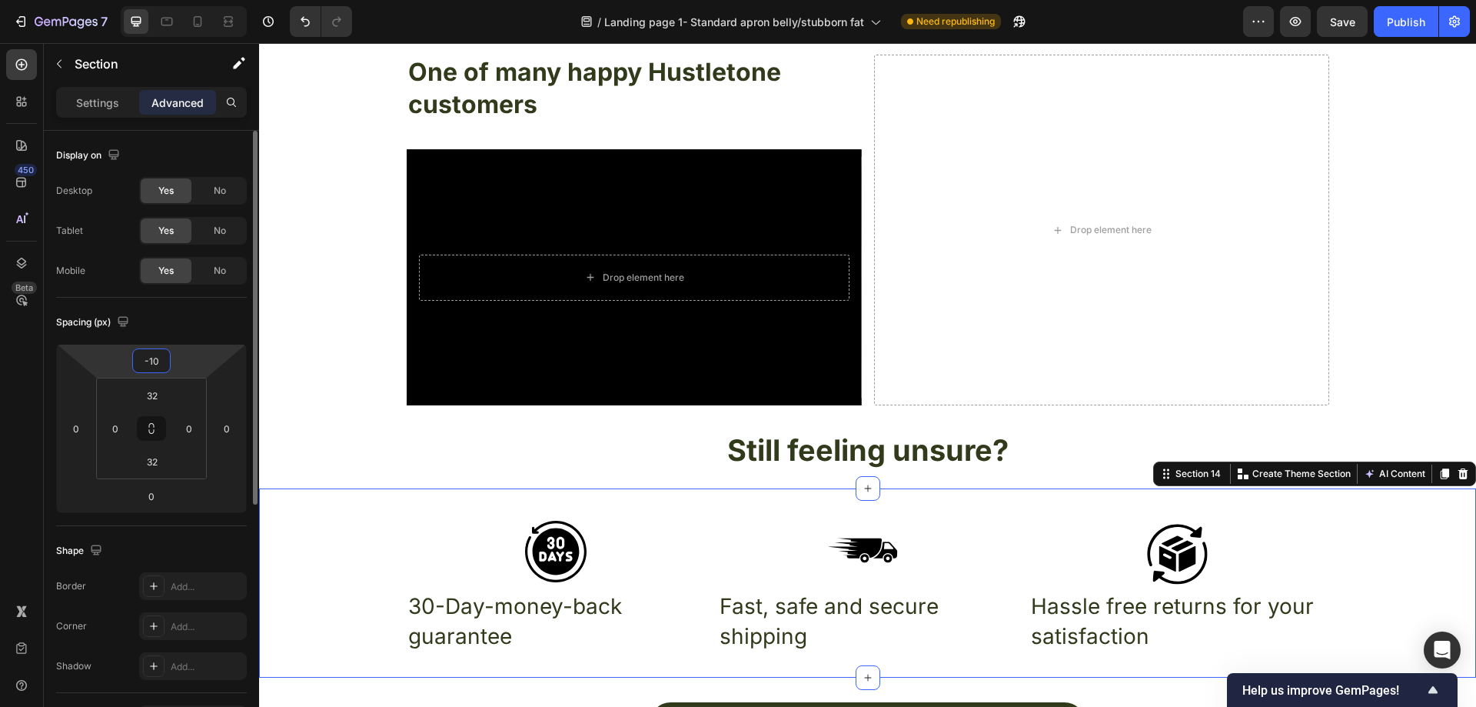
type input "-1"
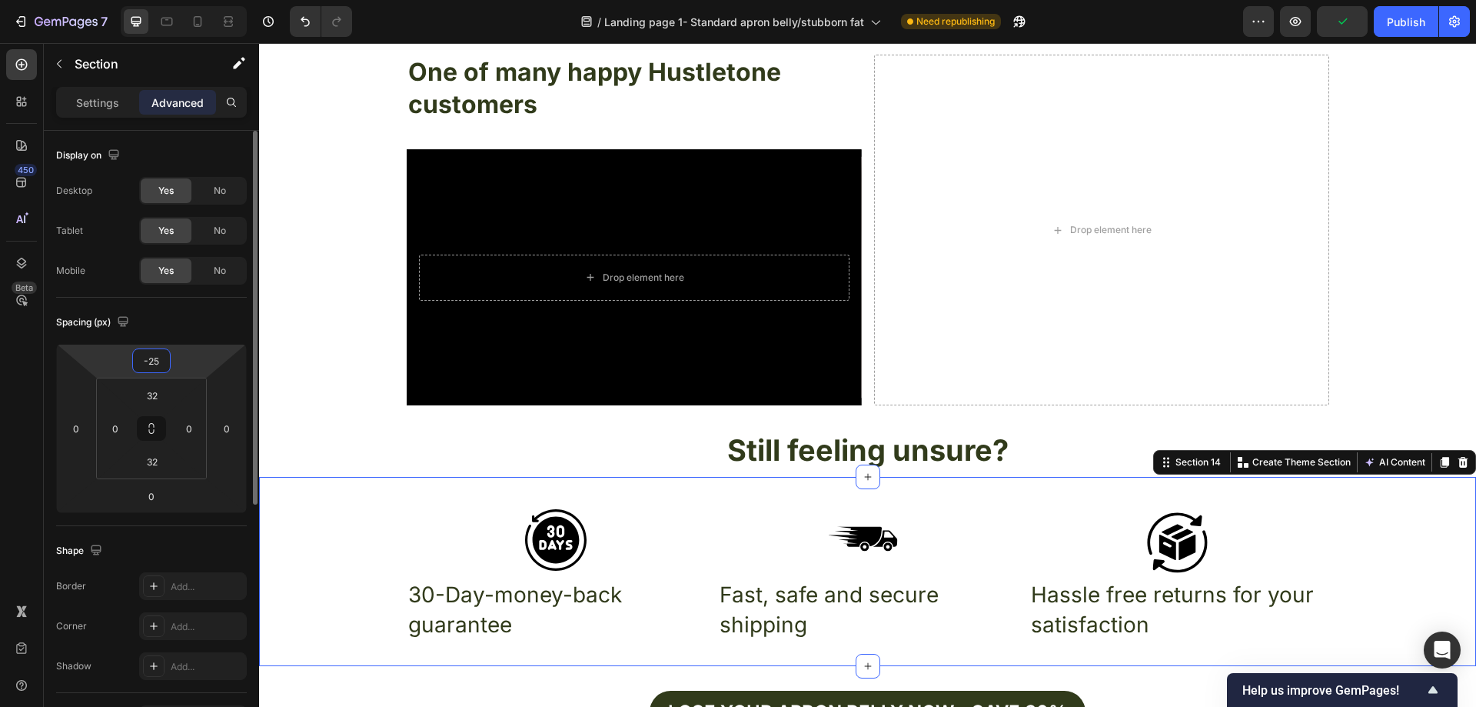
type input "-2"
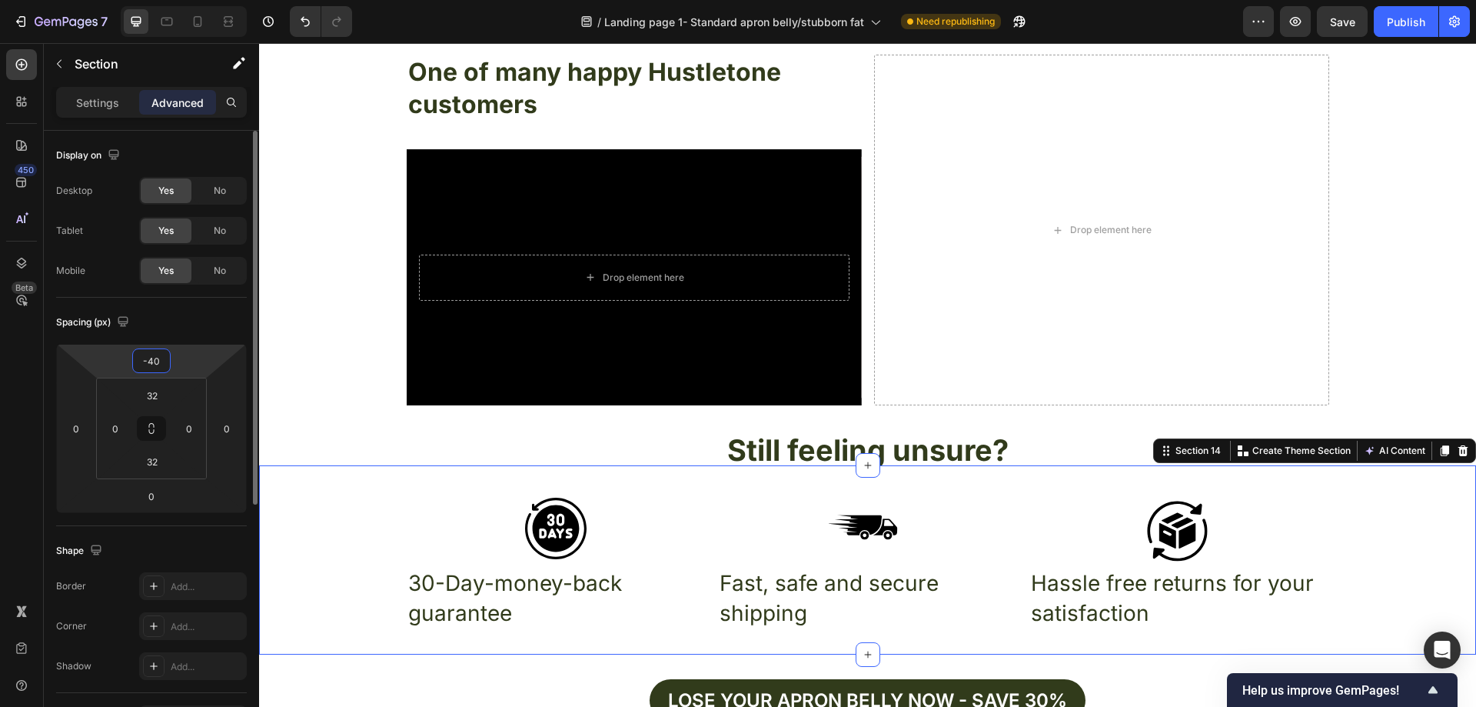
type input "-4"
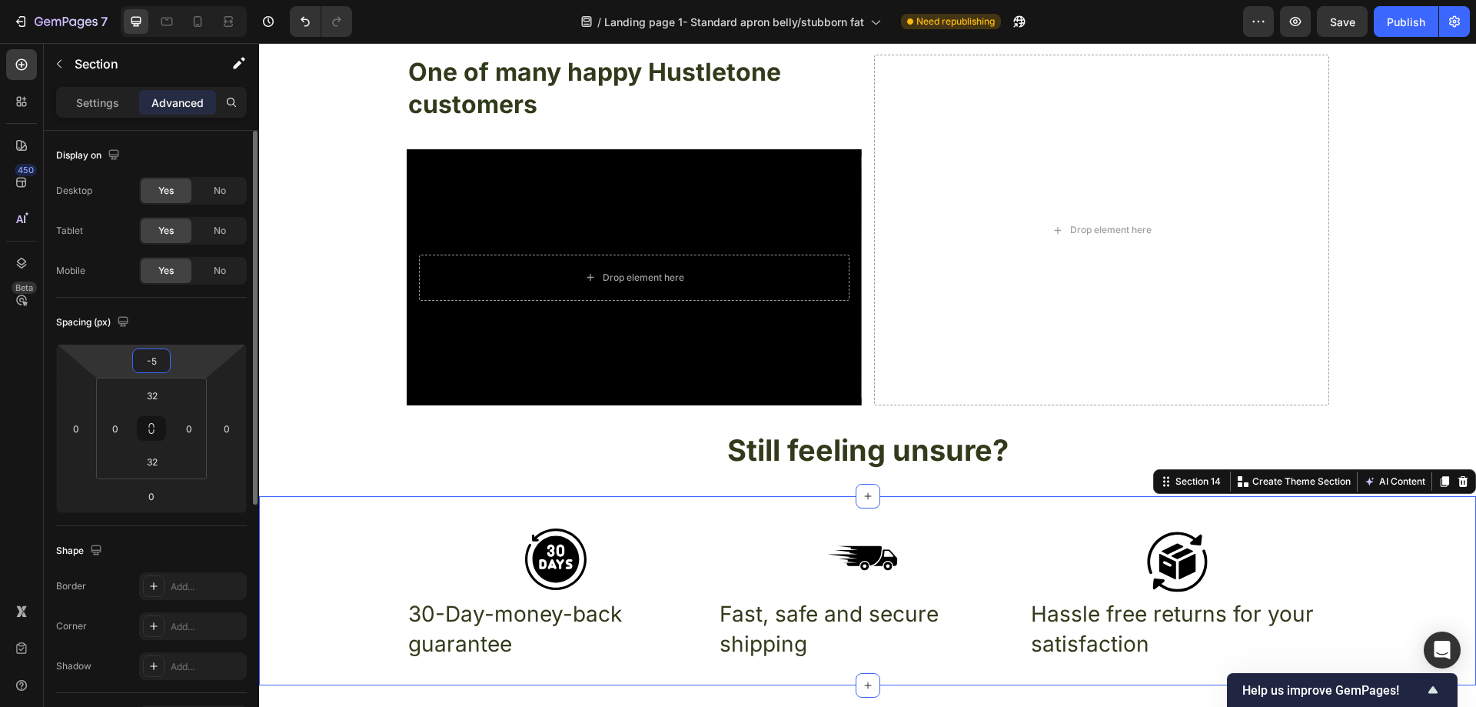
type input "-55"
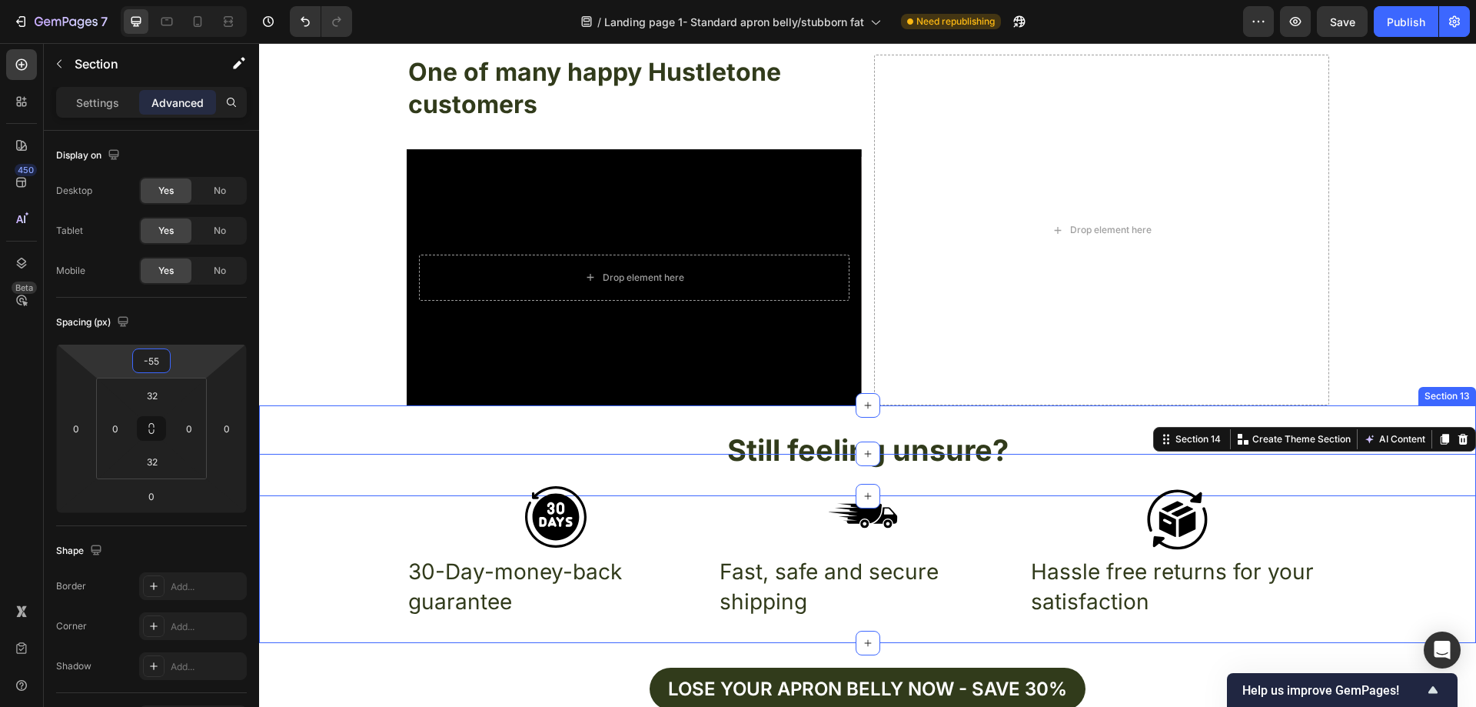
click at [338, 424] on div "Still feeling unsure? Heading Section 13" at bounding box center [867, 450] width 1217 height 90
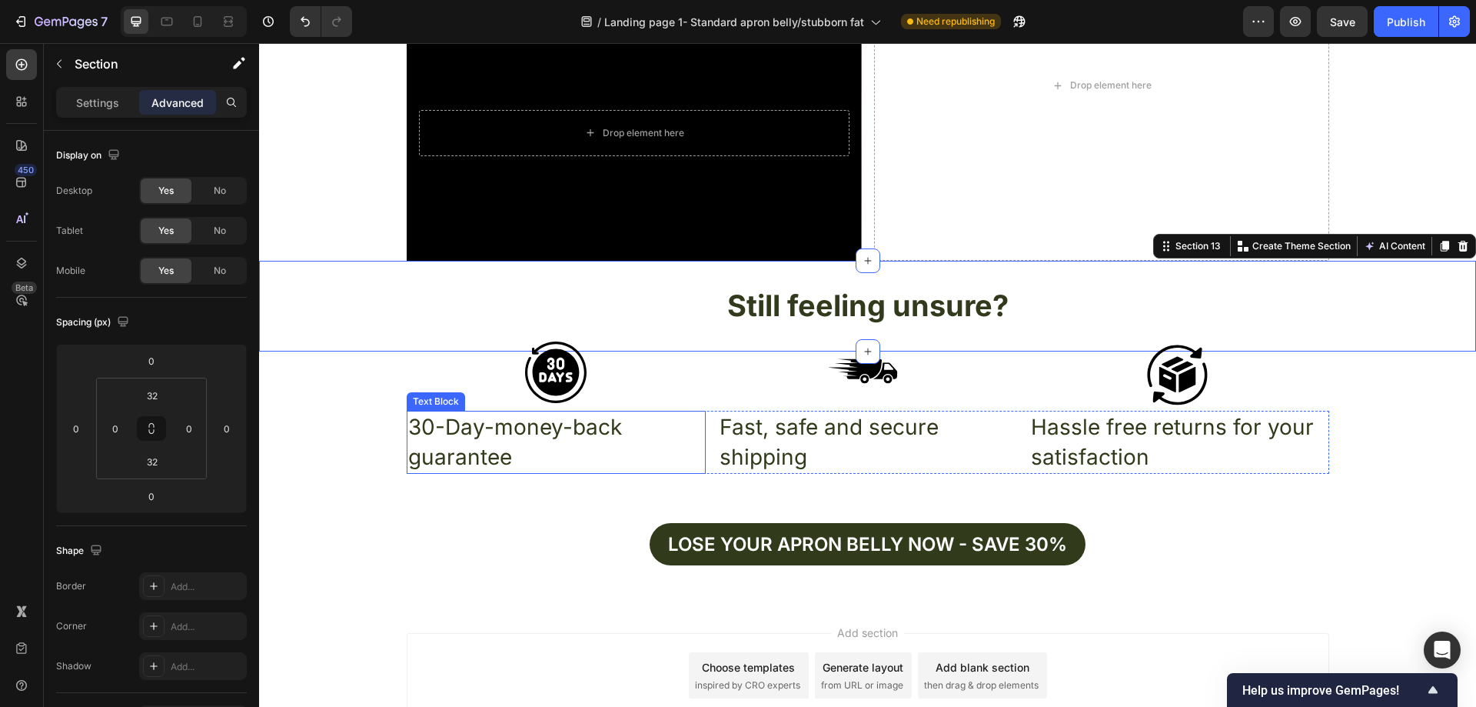
scroll to position [5648, 0]
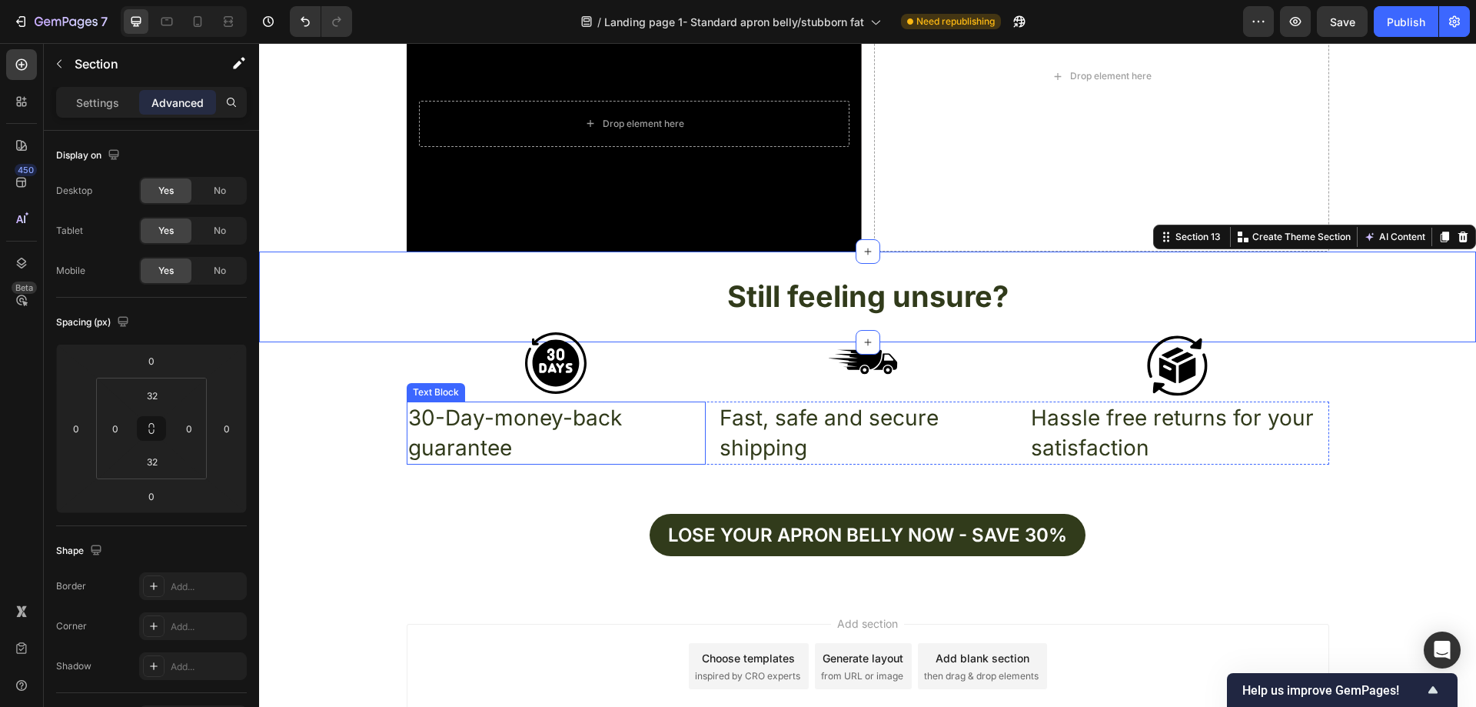
click at [633, 448] on p "30-Day-money-back guarantee" at bounding box center [556, 433] width 296 height 60
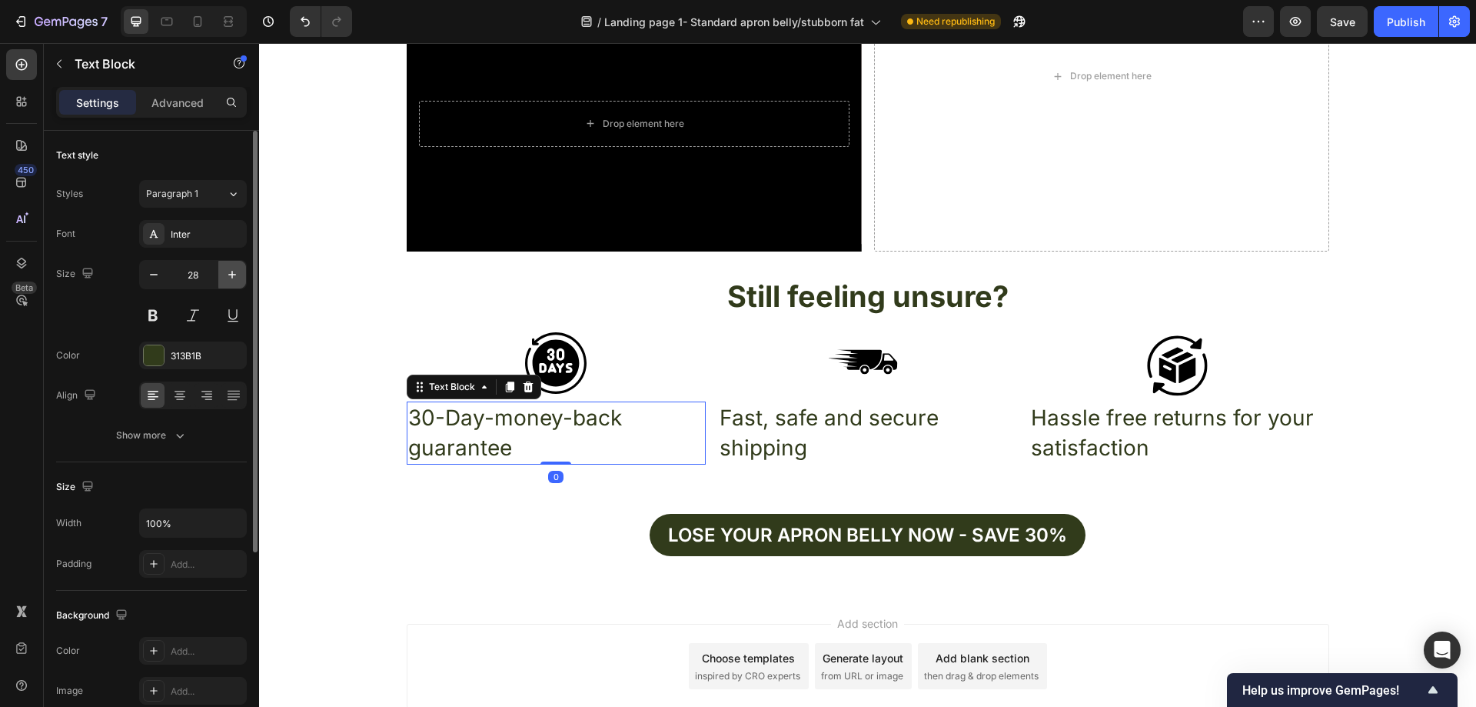
click at [226, 278] on icon "button" at bounding box center [231, 274] width 15 height 15
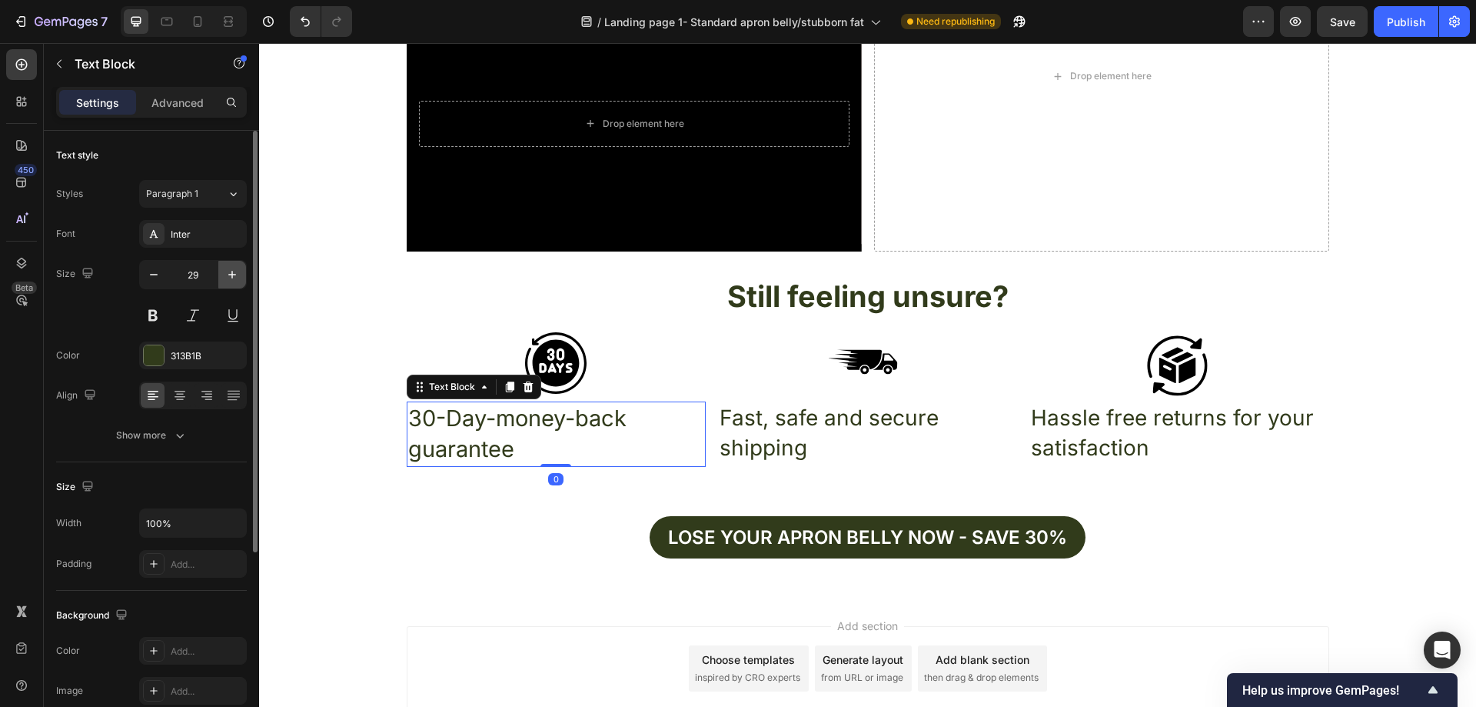
click at [226, 278] on icon "button" at bounding box center [231, 274] width 15 height 15
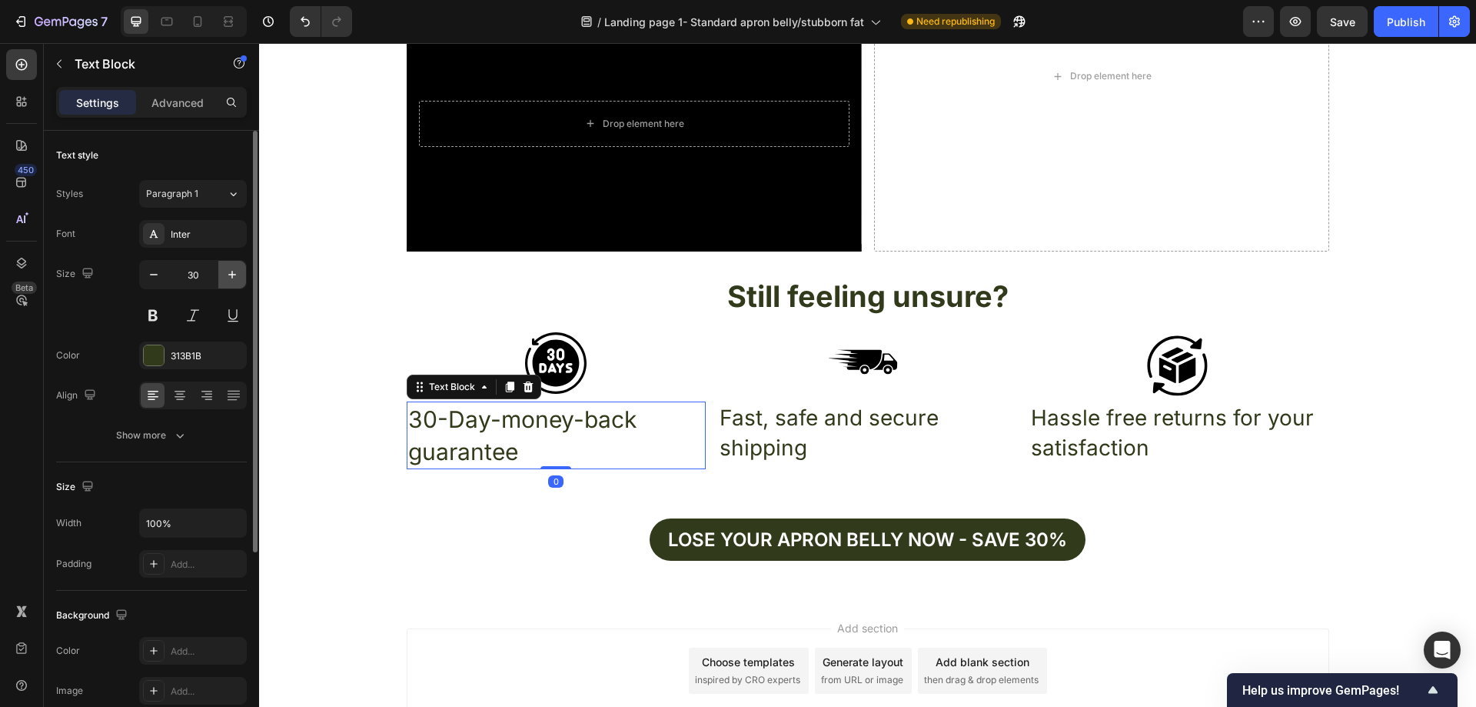
click at [226, 278] on icon "button" at bounding box center [231, 274] width 15 height 15
type input "31"
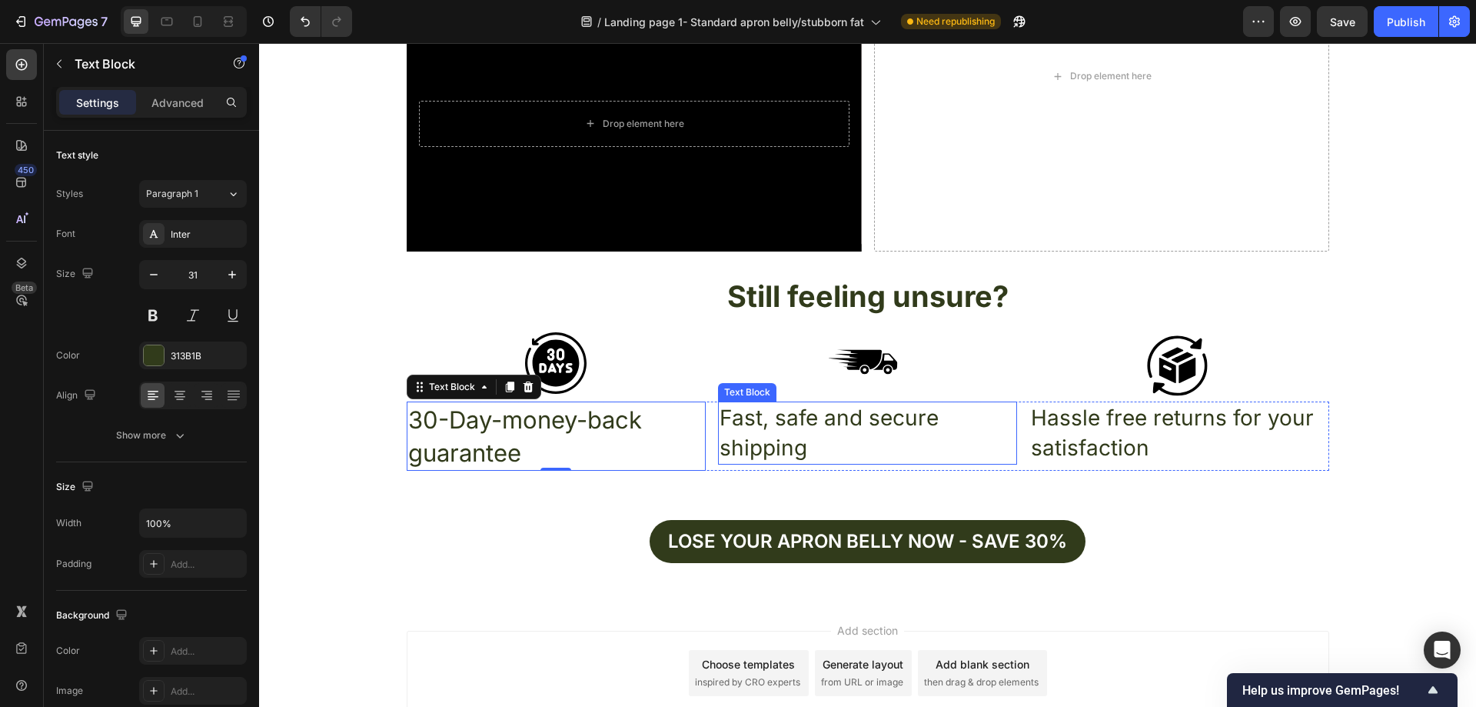
click at [828, 443] on p "Fast, safe and secure shipping" at bounding box center [868, 433] width 296 height 60
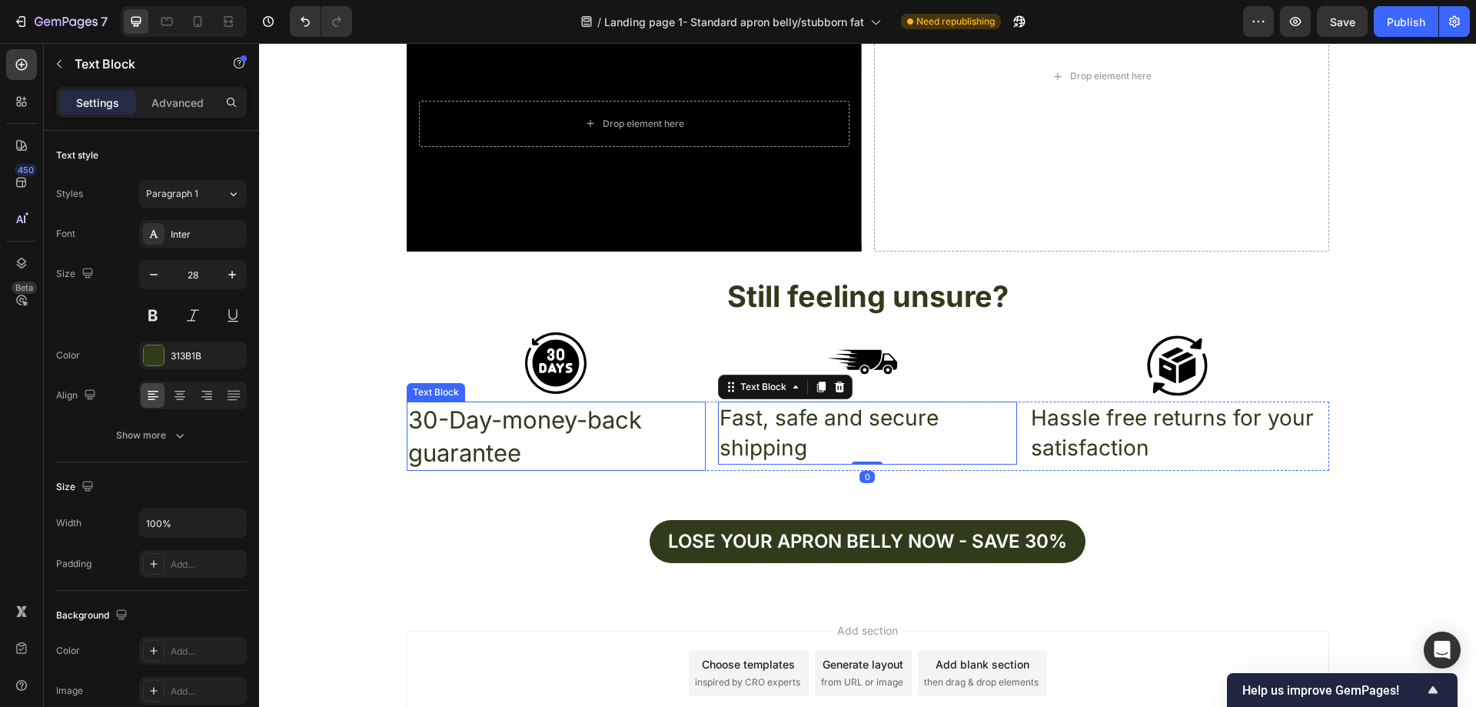
click at [535, 453] on p "30-Day-money-back guarantee" at bounding box center [556, 436] width 296 height 67
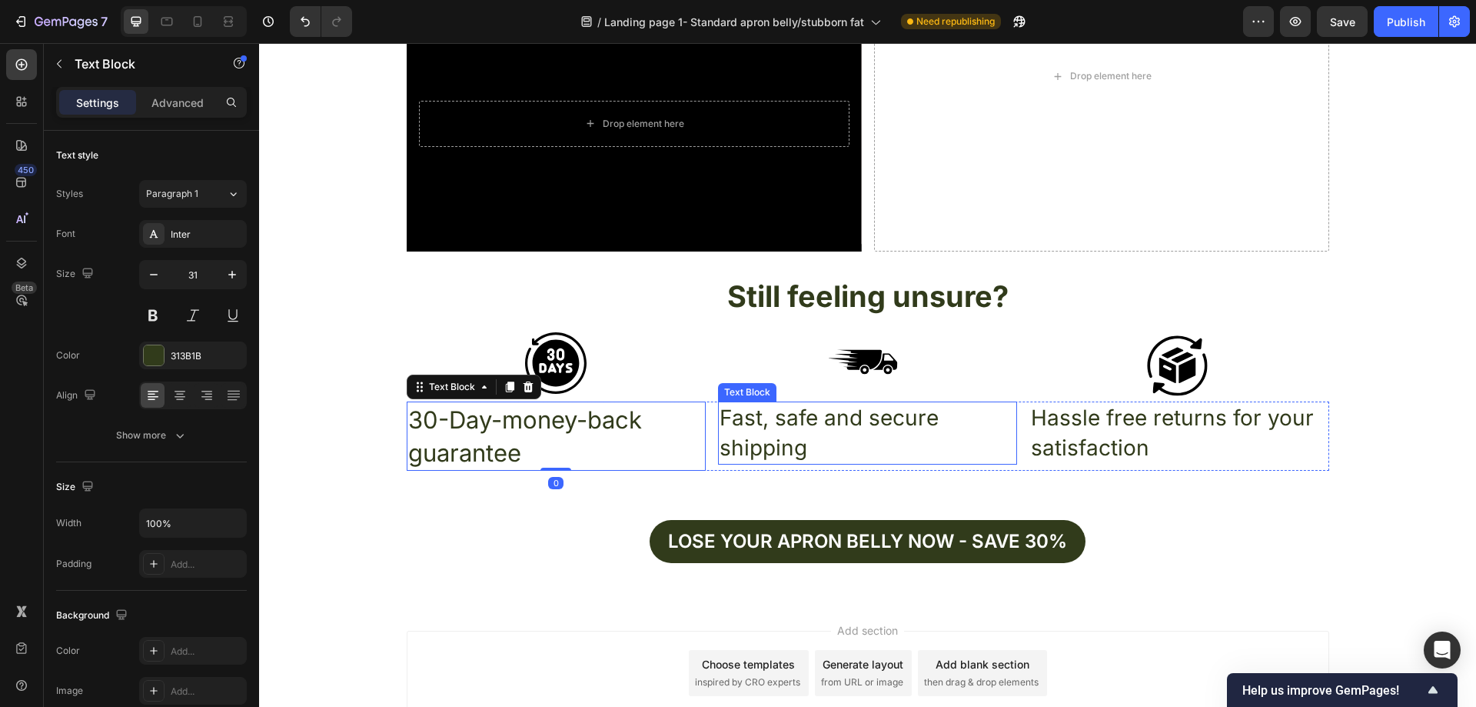
click at [900, 438] on p "Fast, safe and secure shipping" at bounding box center [868, 433] width 296 height 60
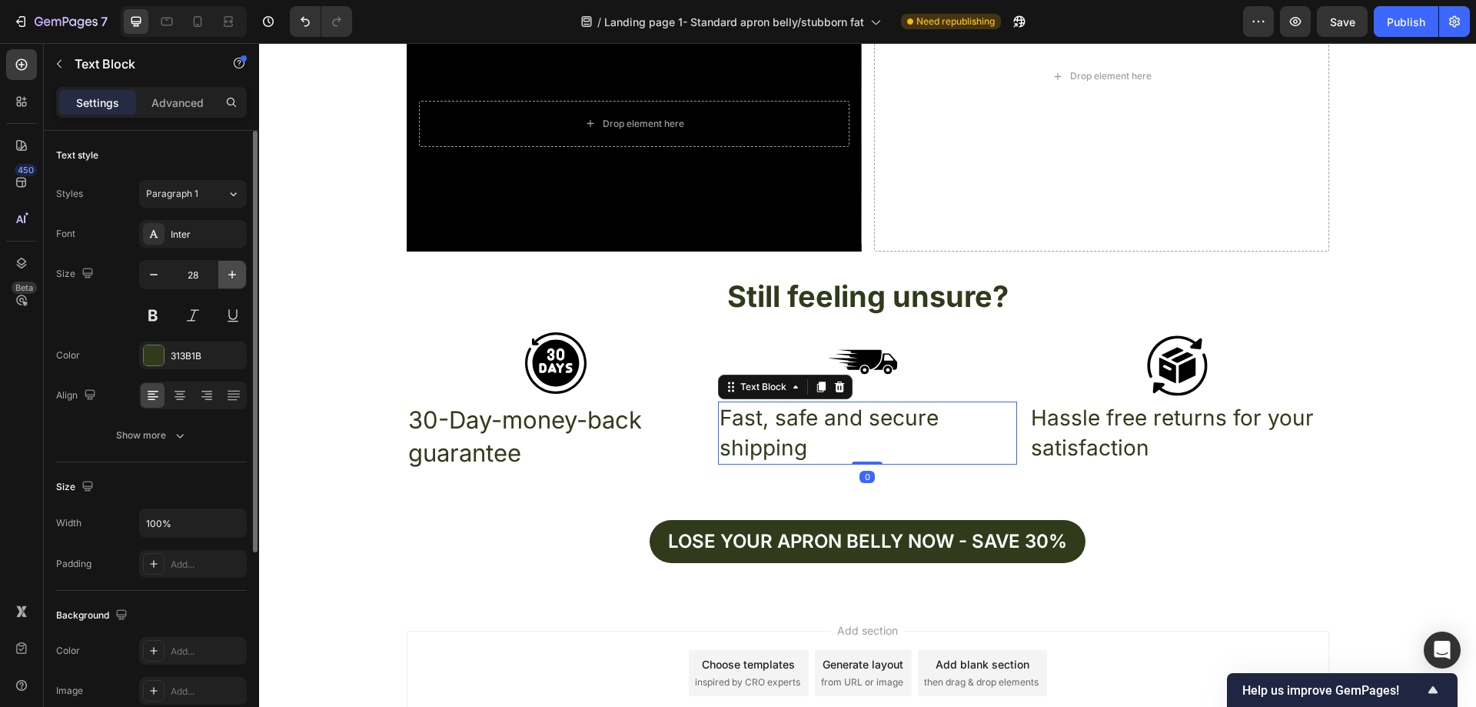
drag, startPoint x: 240, startPoint y: 261, endPoint x: 232, endPoint y: 274, distance: 15.2
click at [240, 261] on button "button" at bounding box center [232, 275] width 28 height 28
click at [232, 274] on icon "button" at bounding box center [232, 275] width 8 height 8
click at [232, 273] on icon "button" at bounding box center [232, 275] width 8 height 8
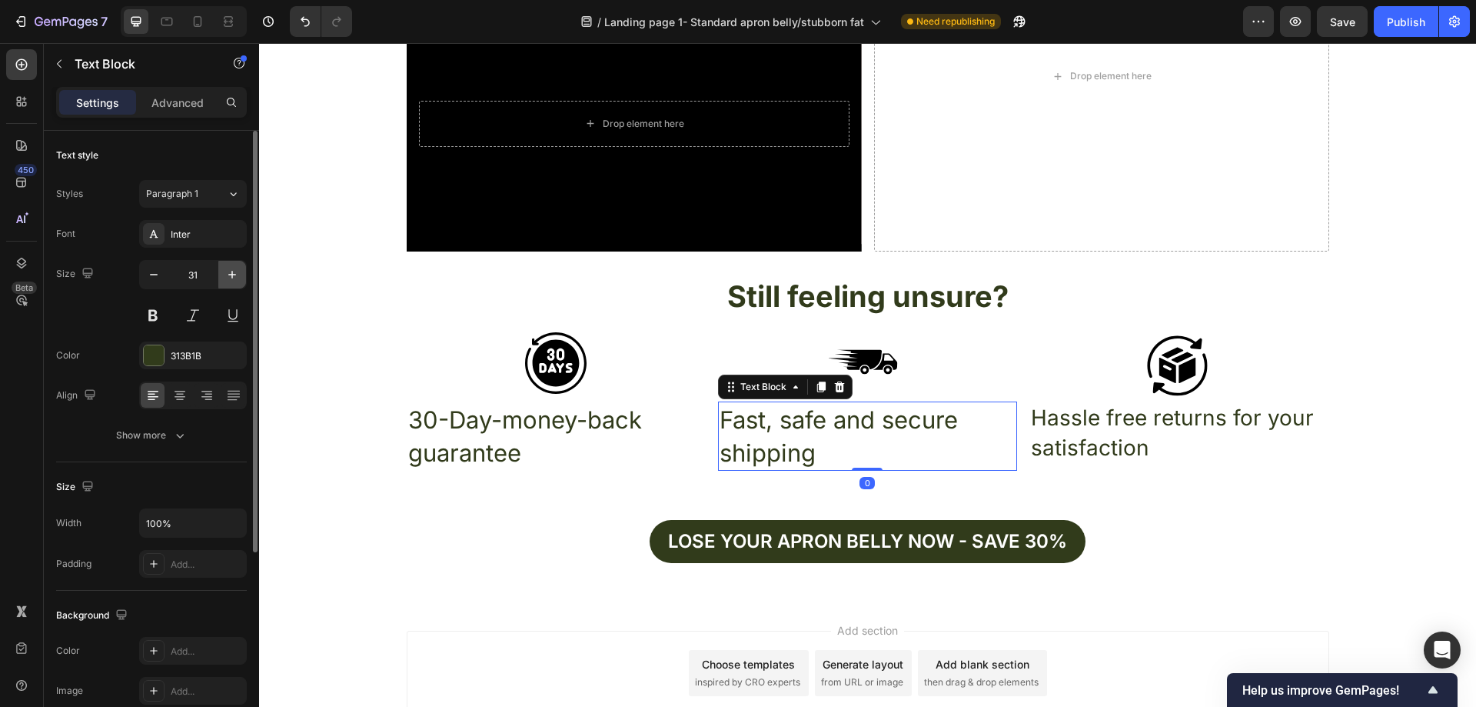
type input "32"
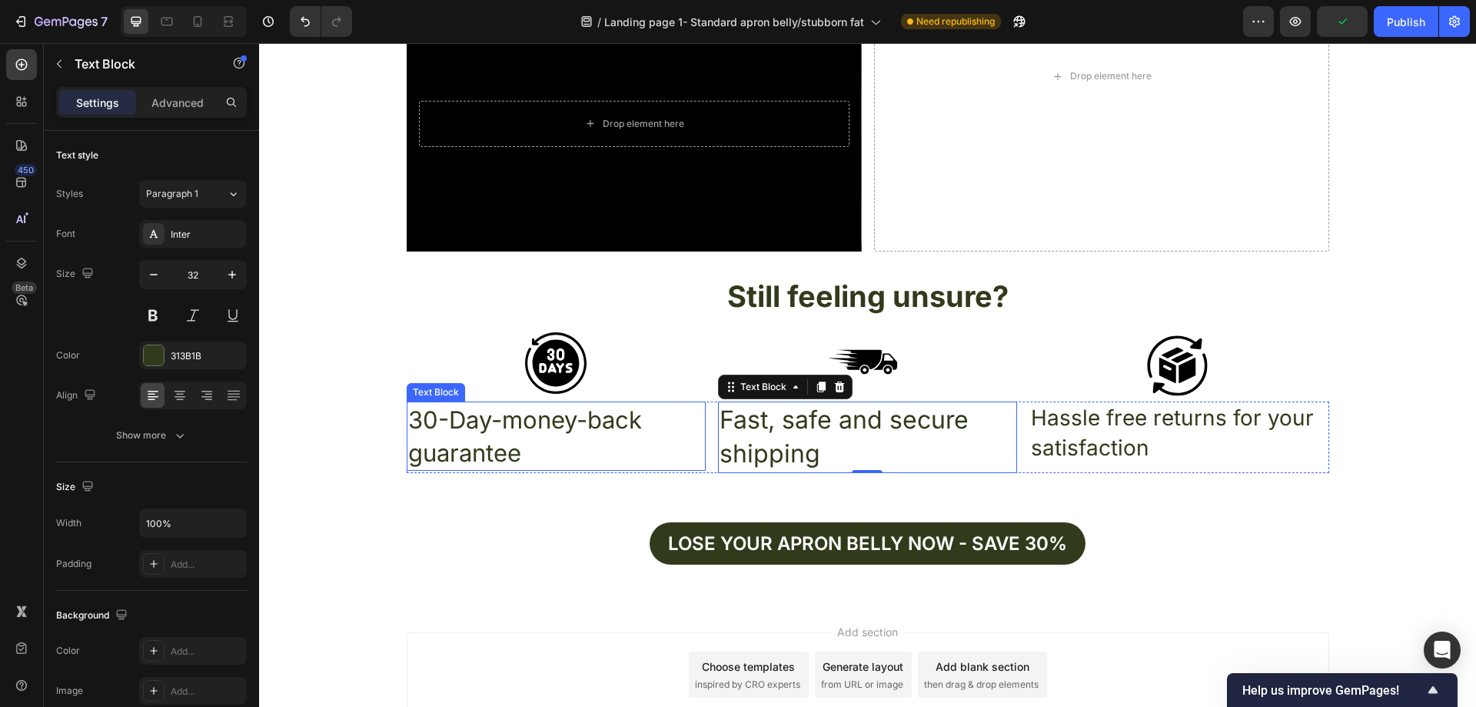
click at [508, 448] on p "30-Day-money-back guarantee" at bounding box center [556, 436] width 296 height 67
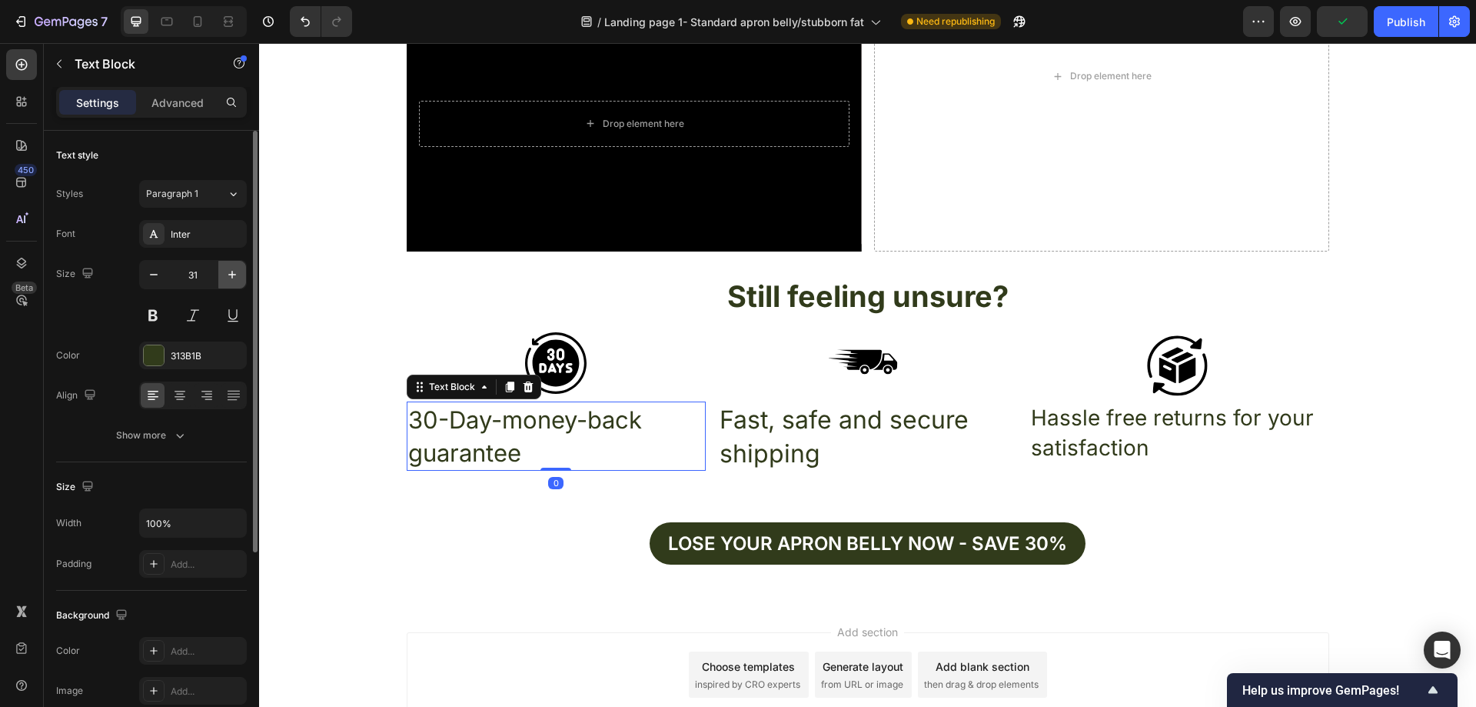
click at [230, 272] on icon "button" at bounding box center [231, 274] width 15 height 15
type input "32"
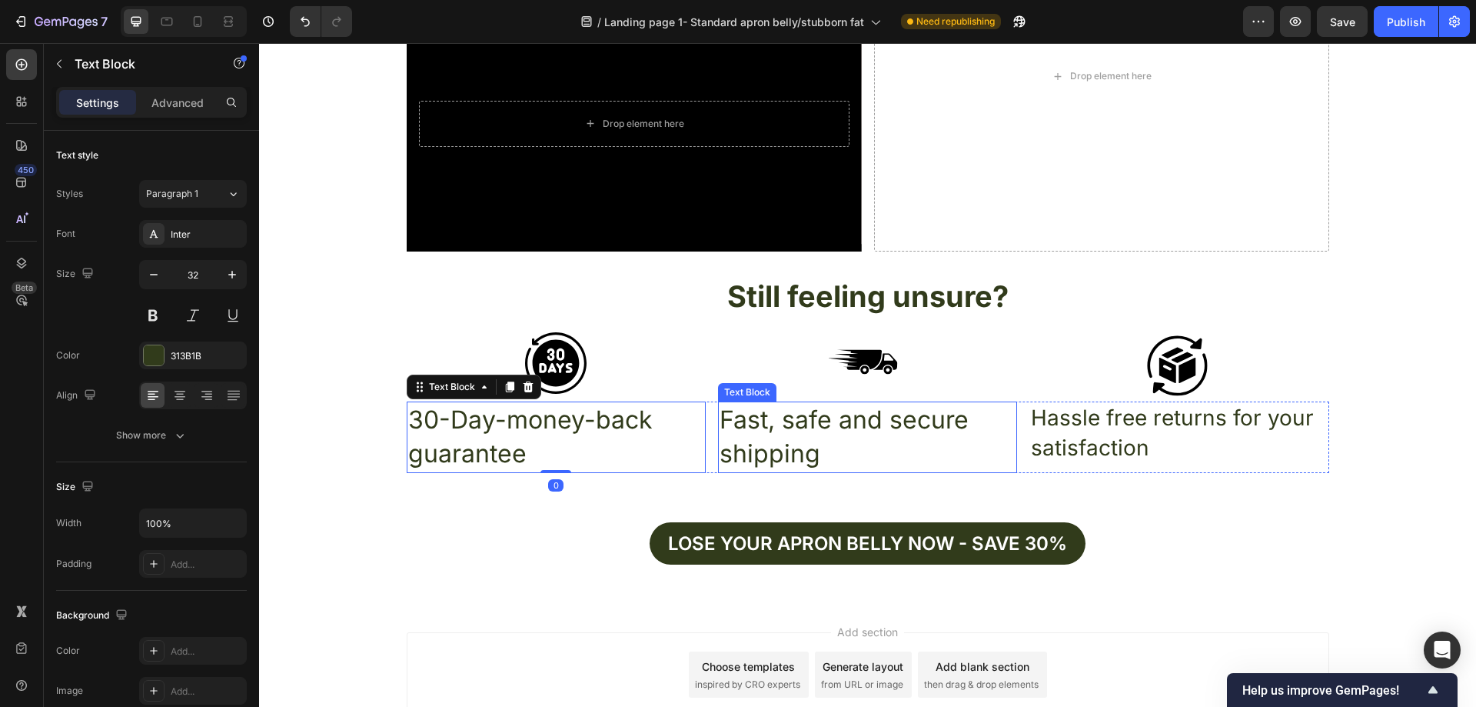
click at [1040, 434] on p "Hassle free returns for your satisfaction" at bounding box center [1179, 433] width 296 height 60
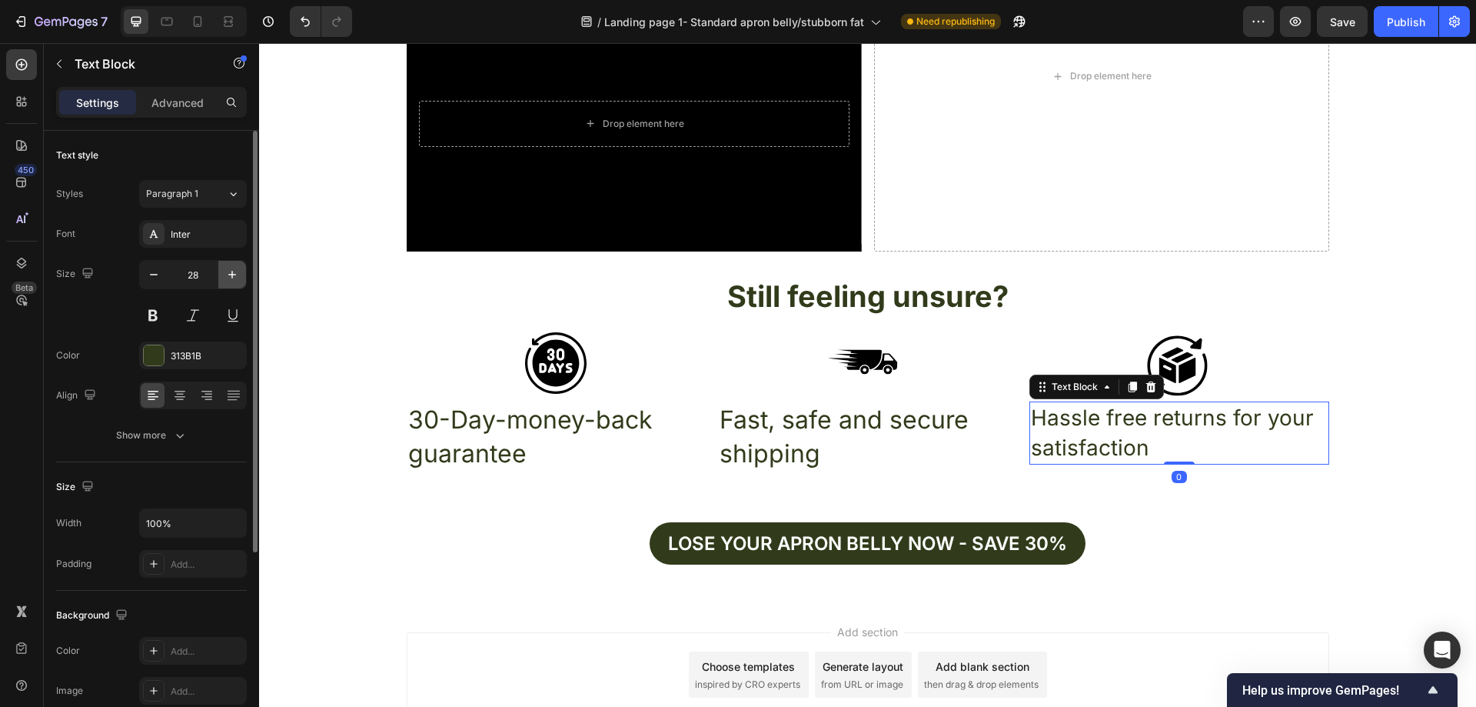
click at [228, 272] on icon "button" at bounding box center [231, 274] width 15 height 15
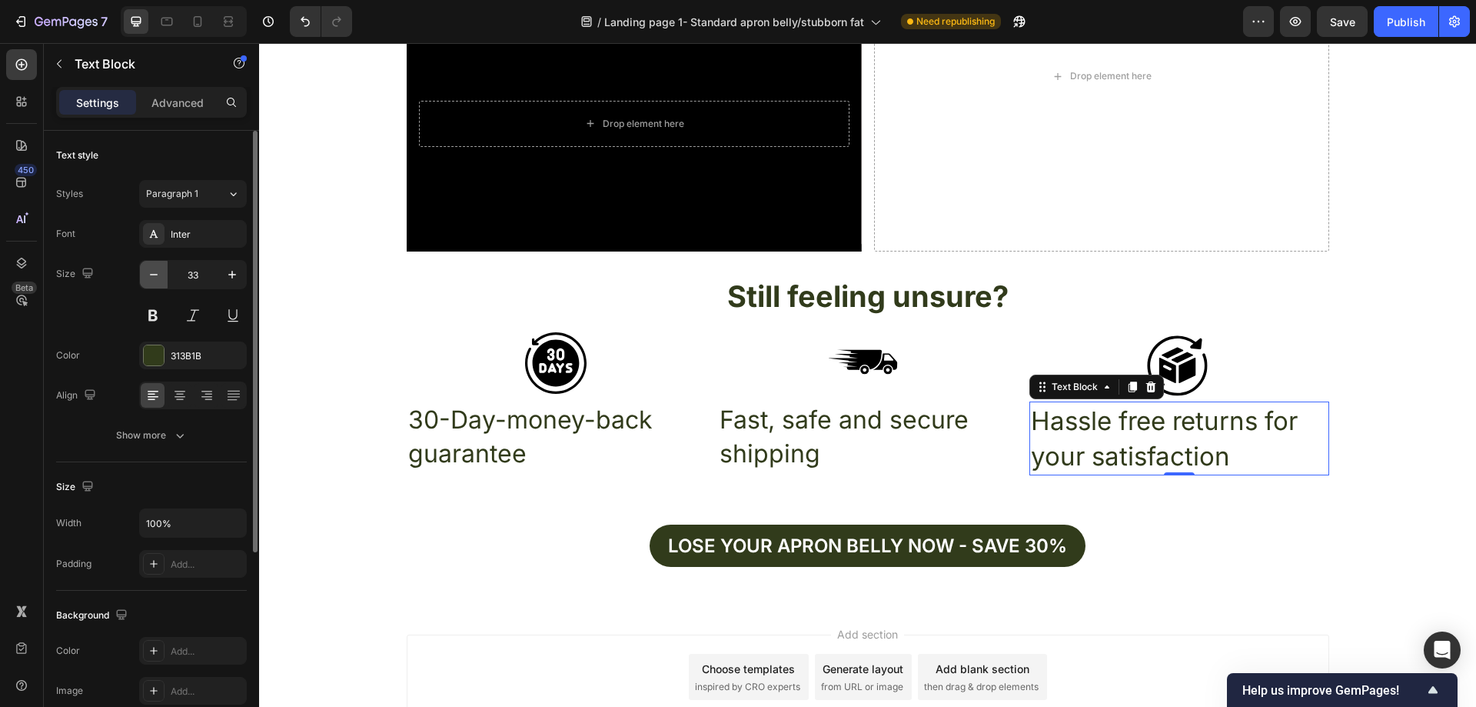
click at [158, 264] on button "button" at bounding box center [154, 275] width 28 height 28
type input "32"
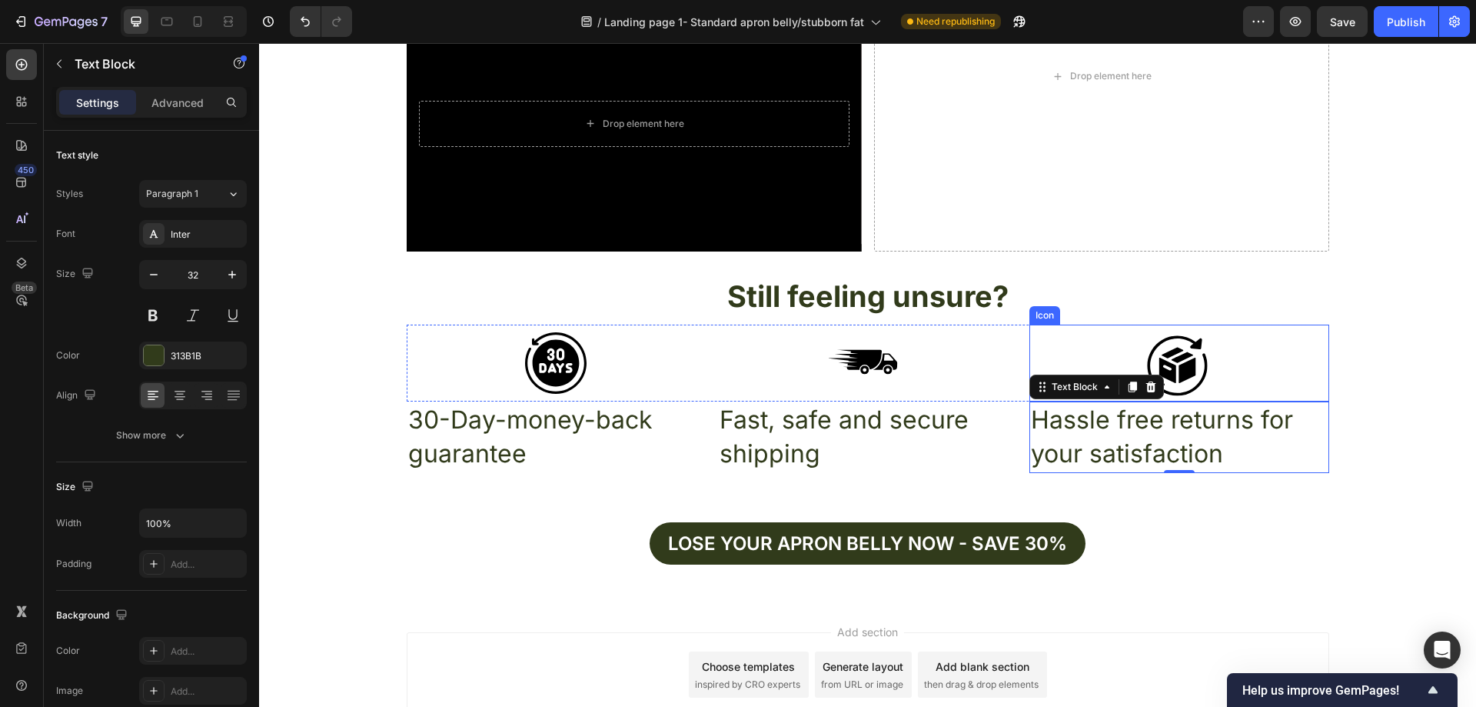
click at [1343, 340] on div "Icon Icon Icon Row 30-Day-money-back guarantee Text Block Fast, safe and secure…" at bounding box center [867, 398] width 1217 height 149
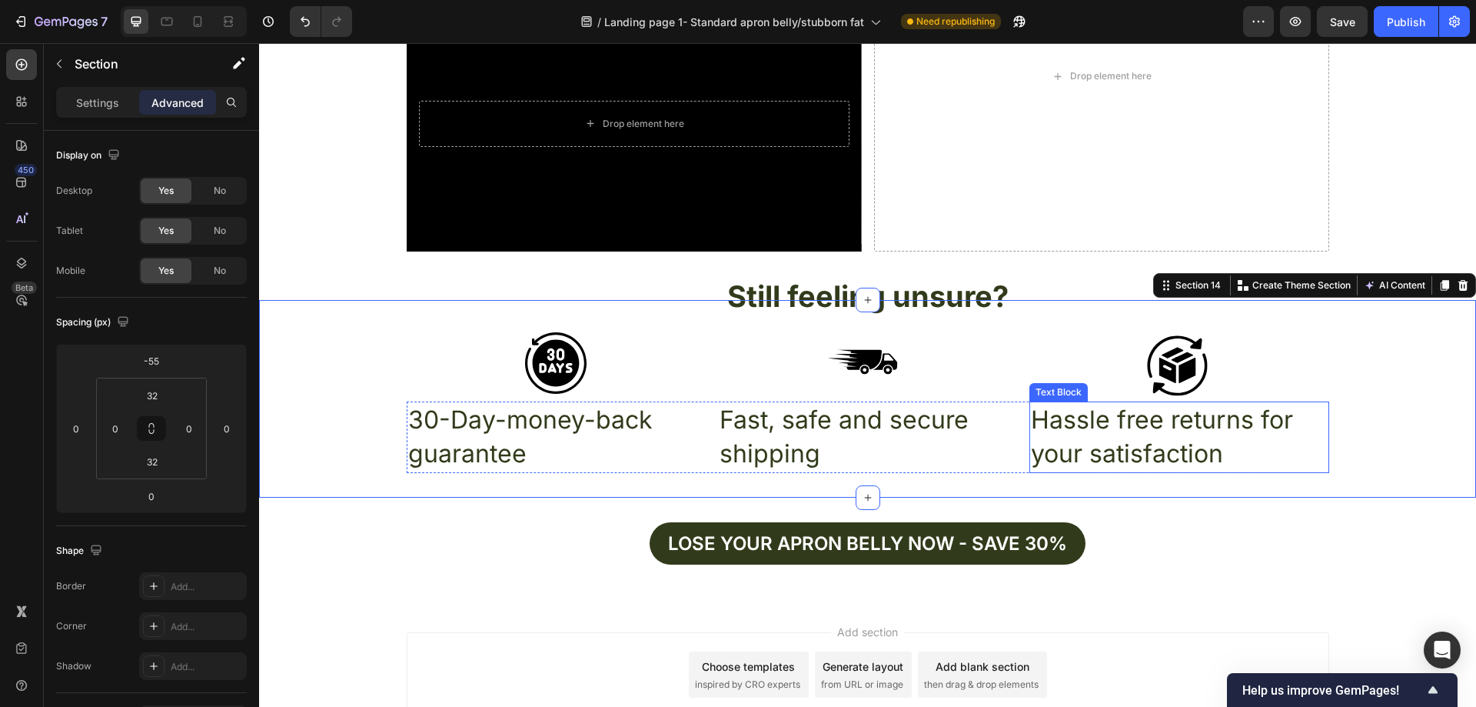
click at [1088, 424] on p "Hassle free returns for your satisfaction" at bounding box center [1179, 437] width 296 height 69
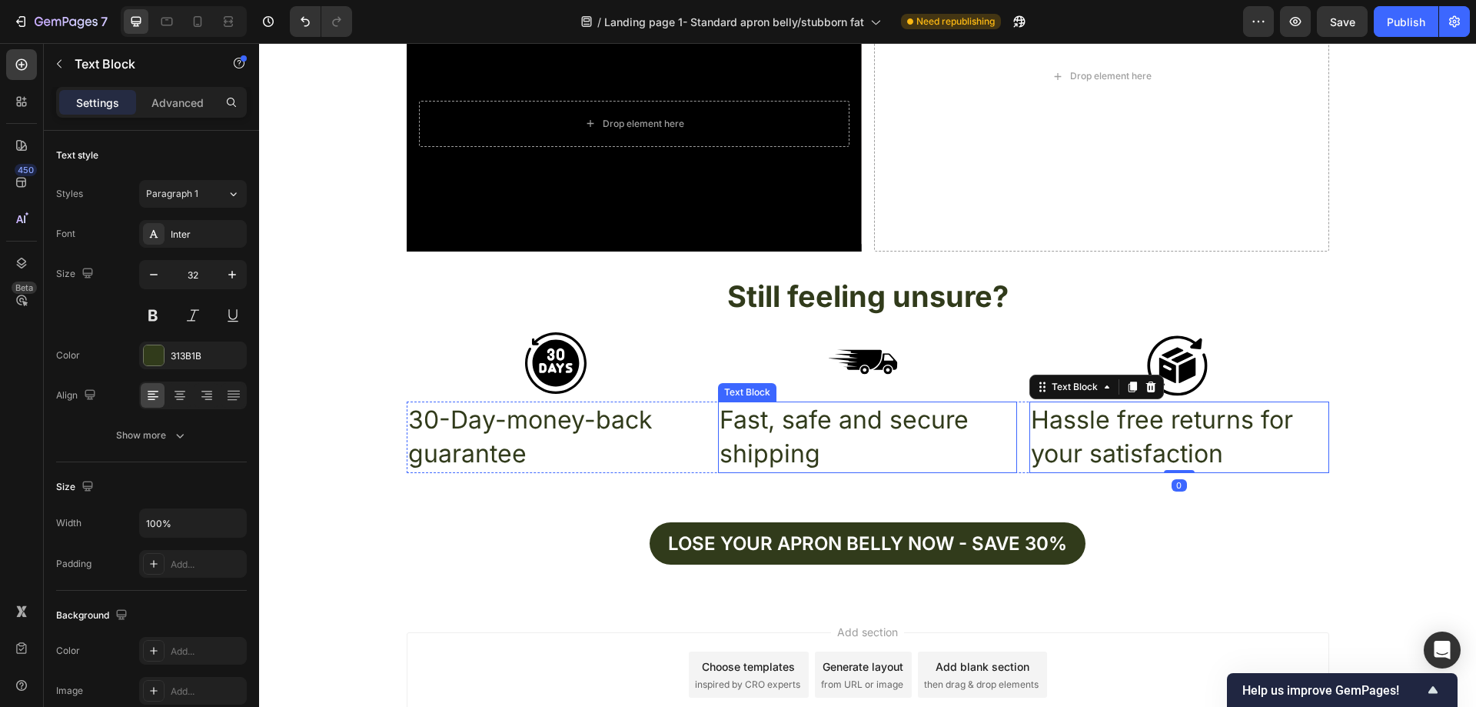
click at [843, 414] on p "Fast, safe and secure shipping" at bounding box center [868, 437] width 296 height 69
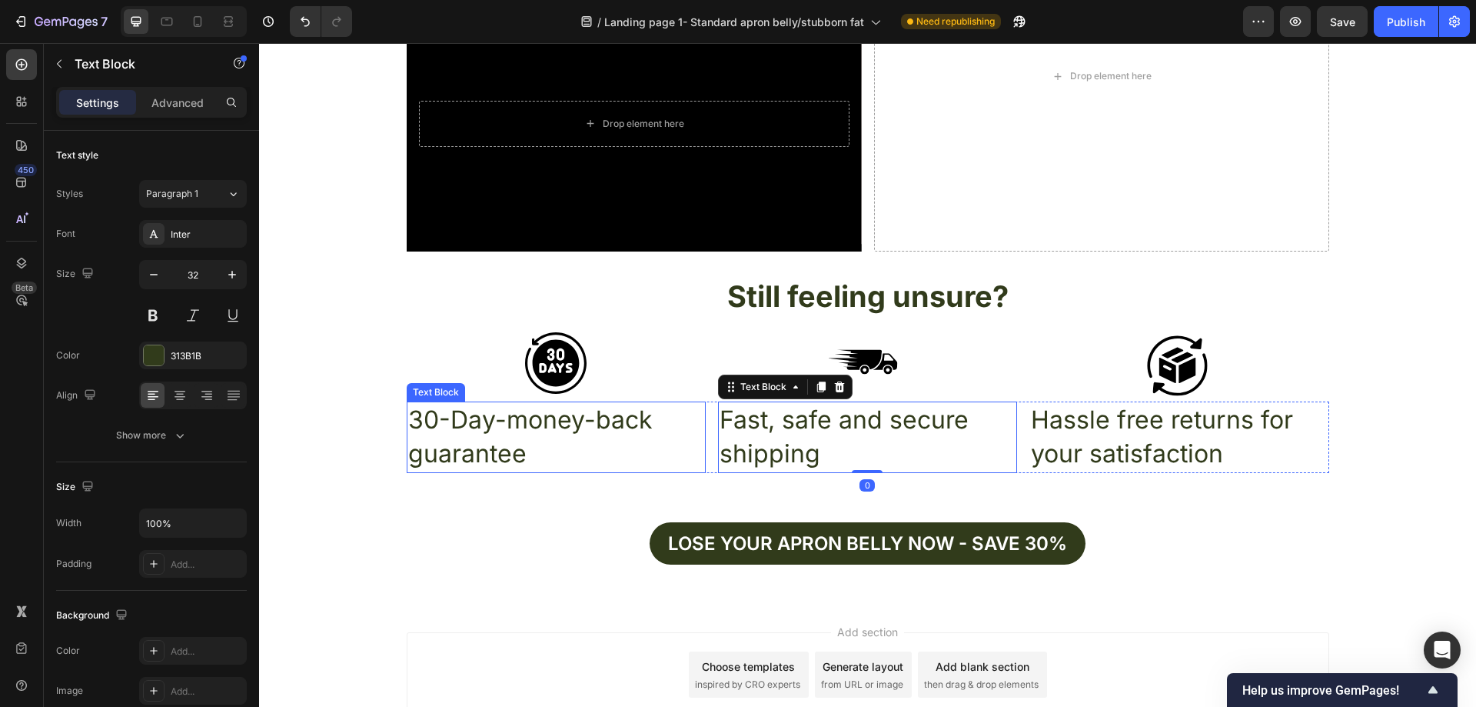
click at [589, 427] on p "30-Day-money-back guarantee" at bounding box center [556, 437] width 296 height 69
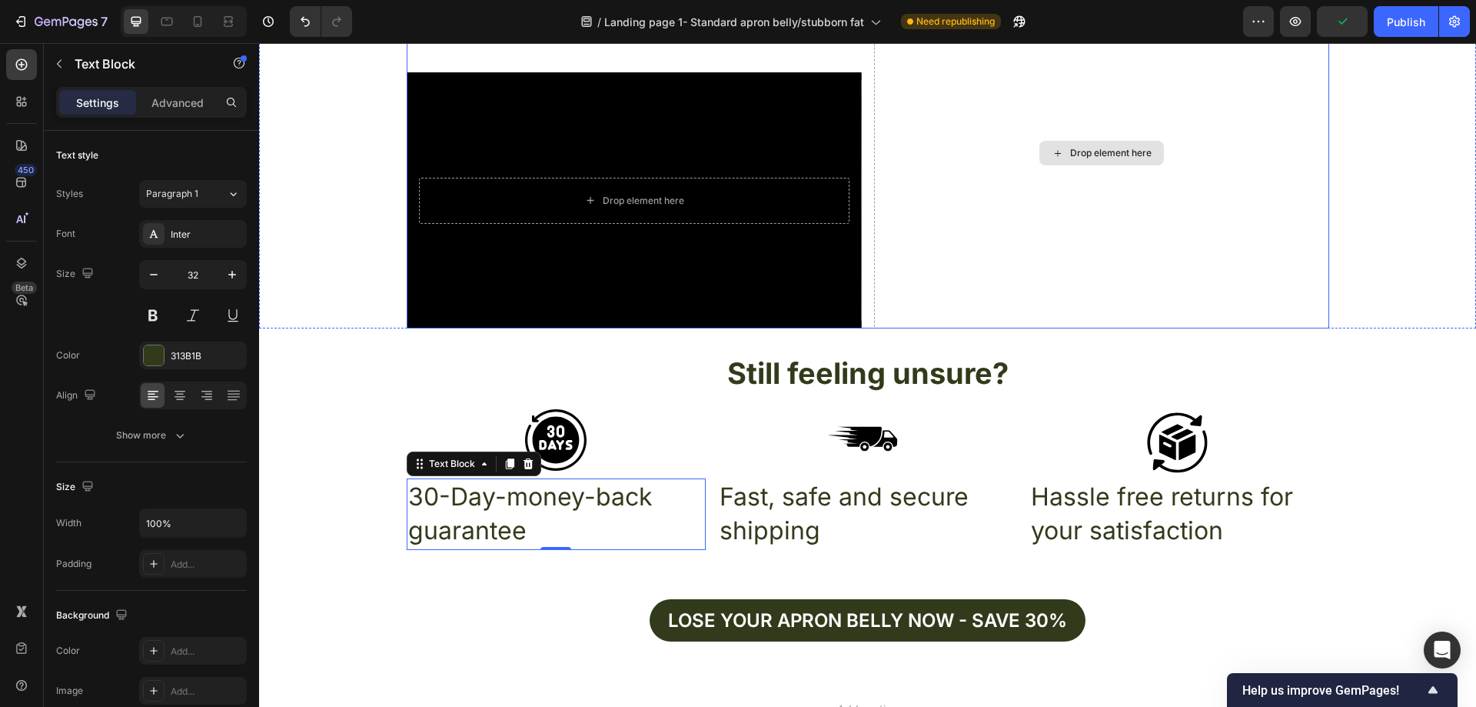
scroll to position [5340, 0]
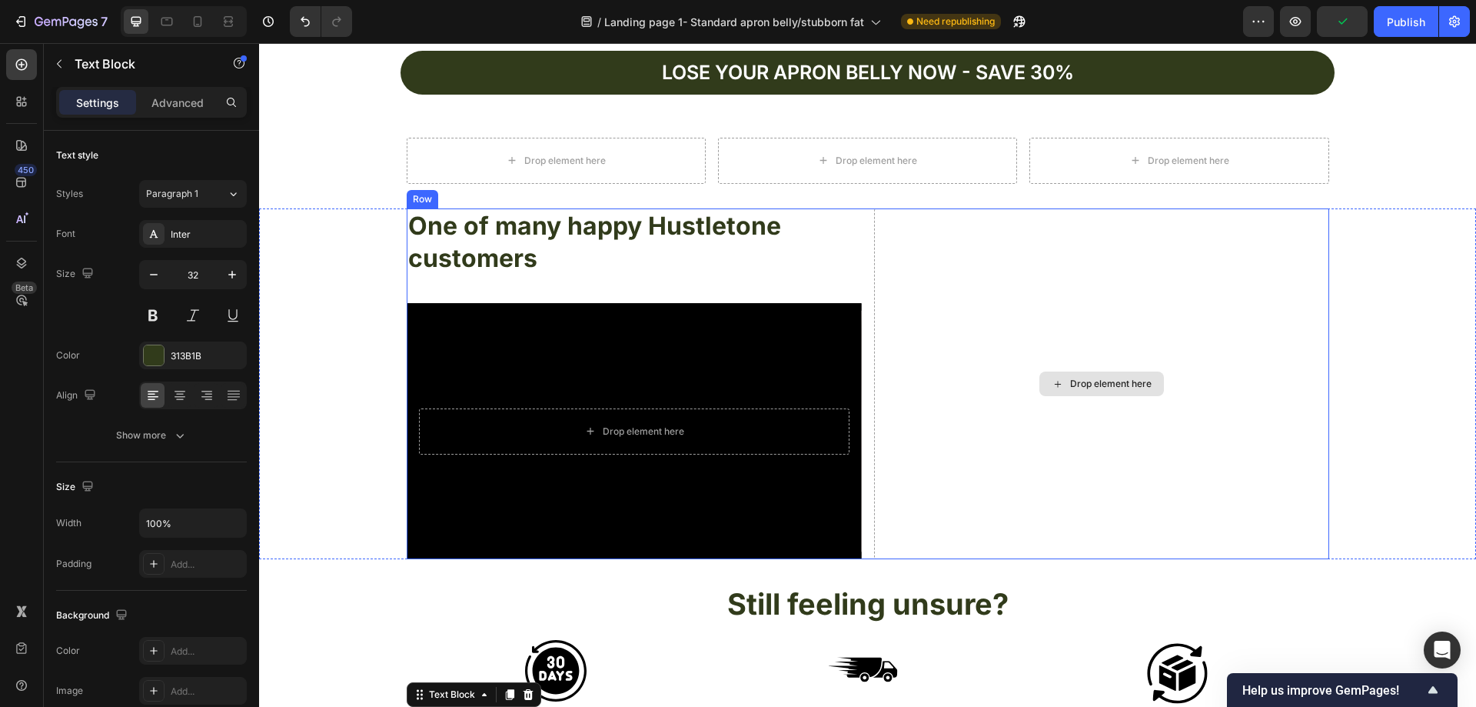
click at [1000, 325] on div "Drop element here" at bounding box center [1101, 383] width 455 height 351
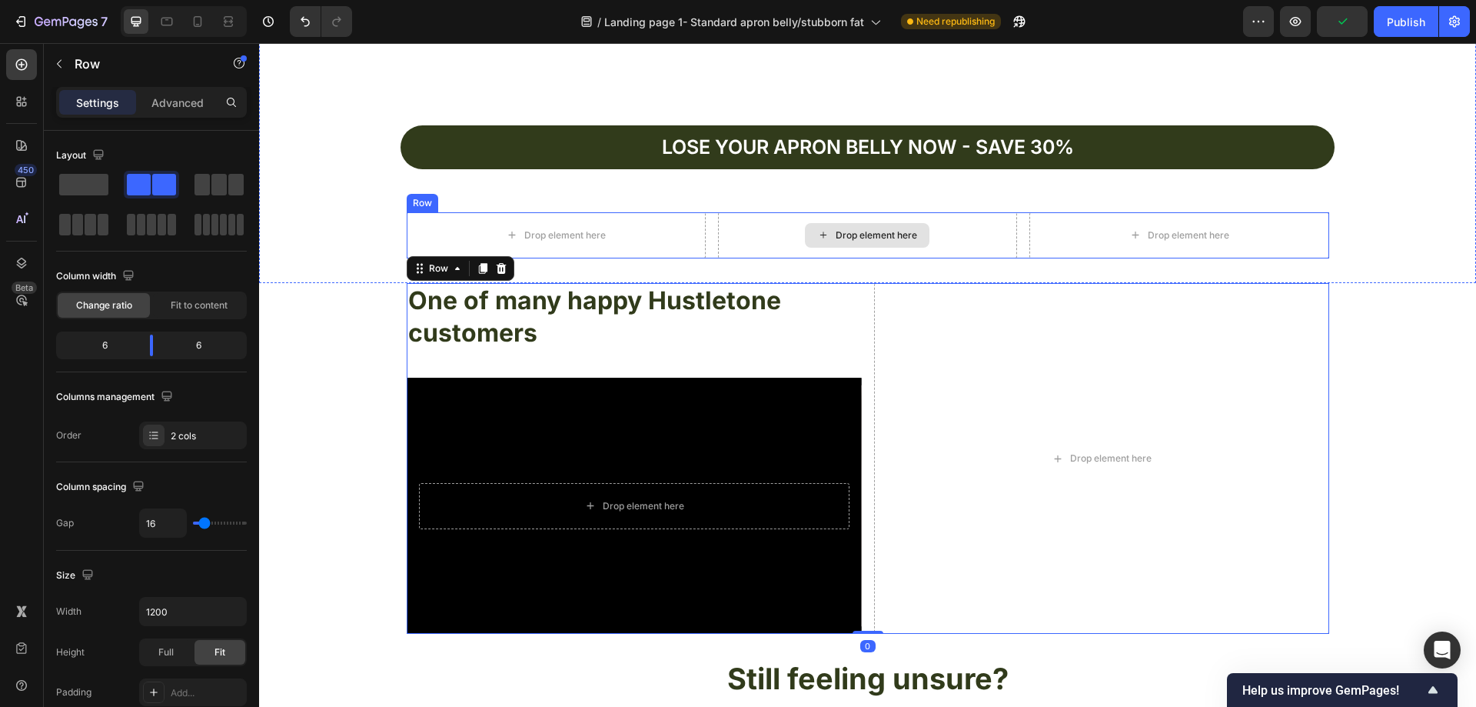
scroll to position [5263, 0]
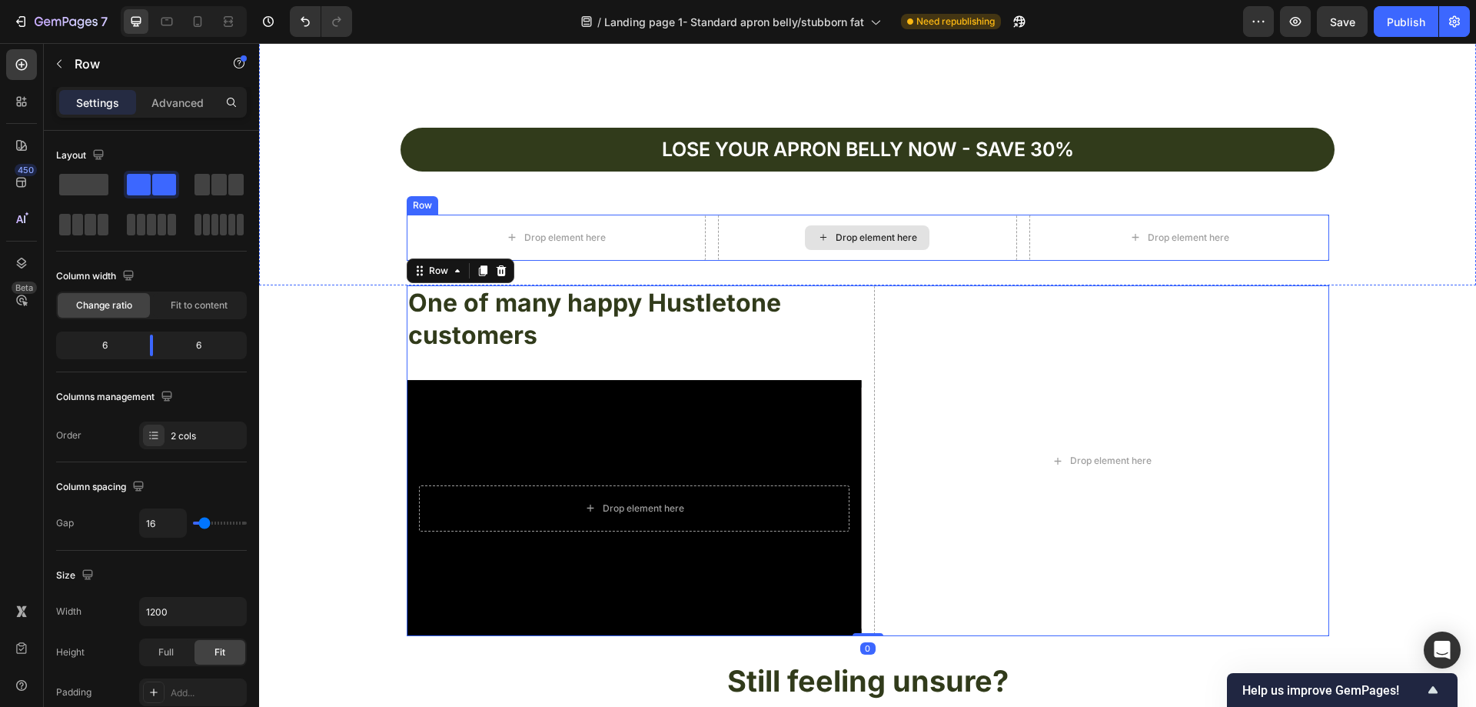
click at [656, 226] on div "Drop element here" at bounding box center [556, 237] width 299 height 46
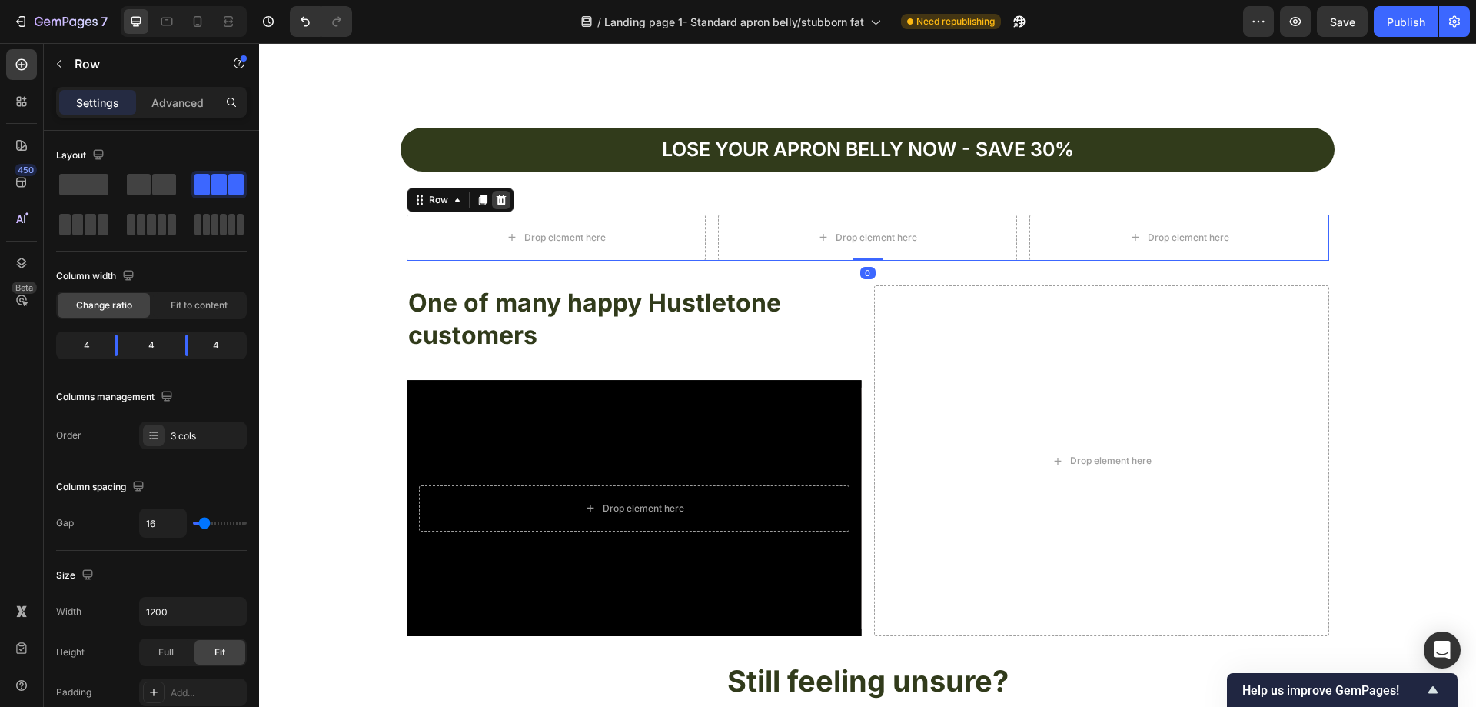
click at [496, 198] on icon at bounding box center [501, 200] width 10 height 11
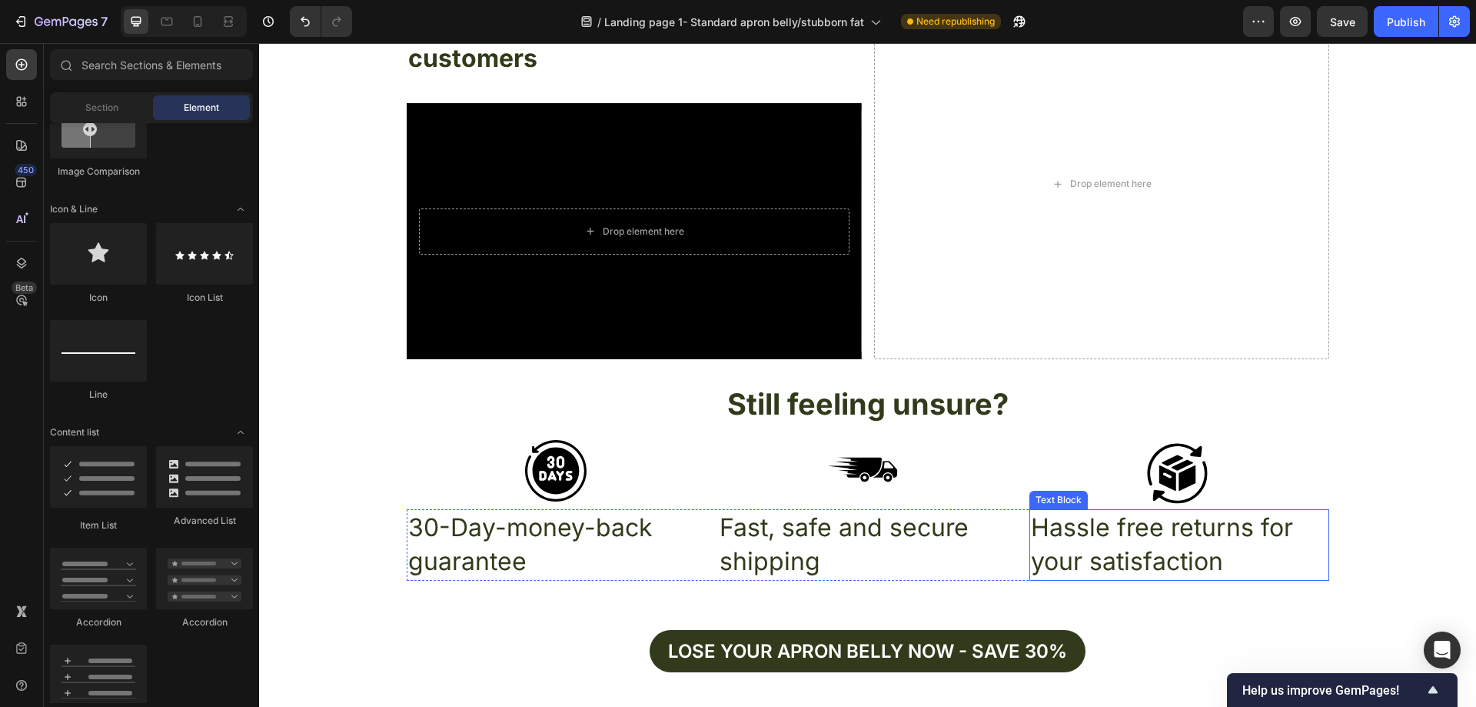
scroll to position [5571, 0]
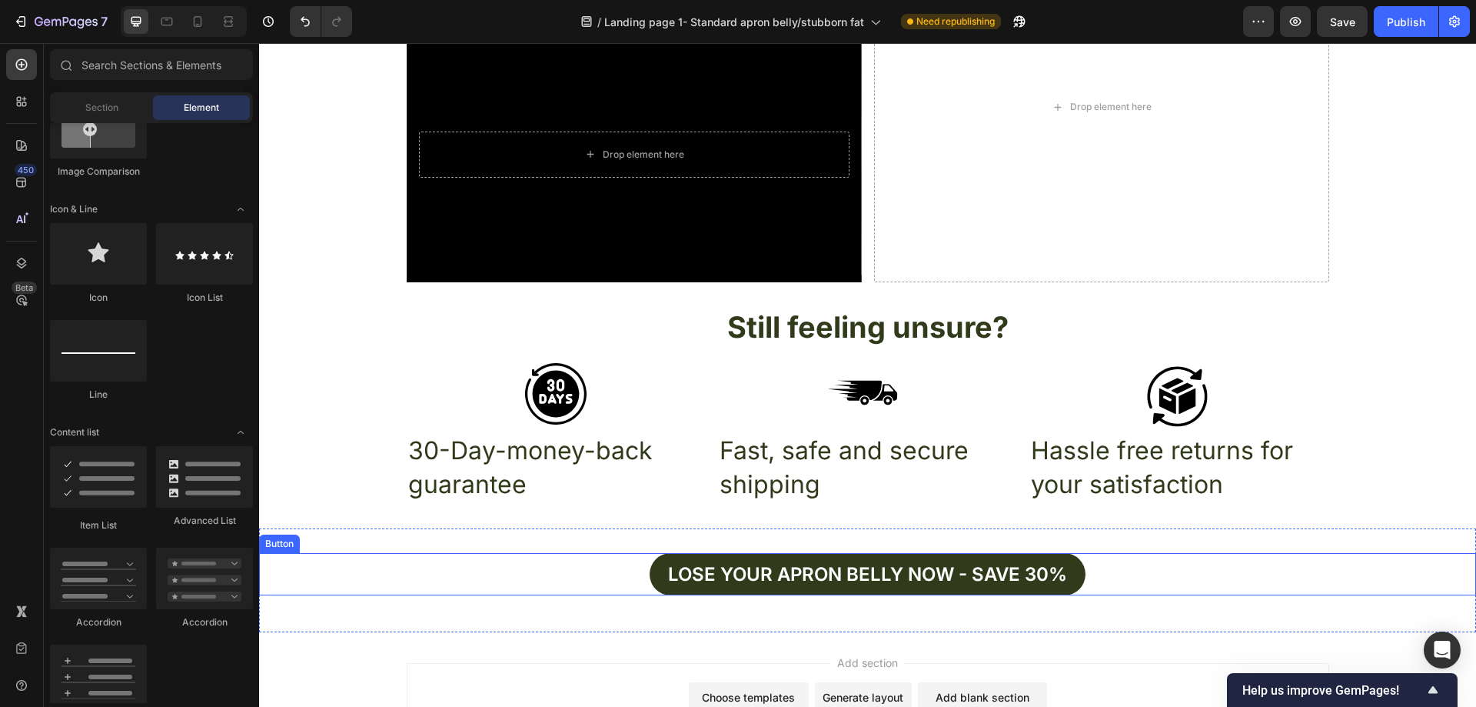
click at [1082, 577] on div "Lose your apron bellY now - Save 30% Button" at bounding box center [867, 574] width 1217 height 42
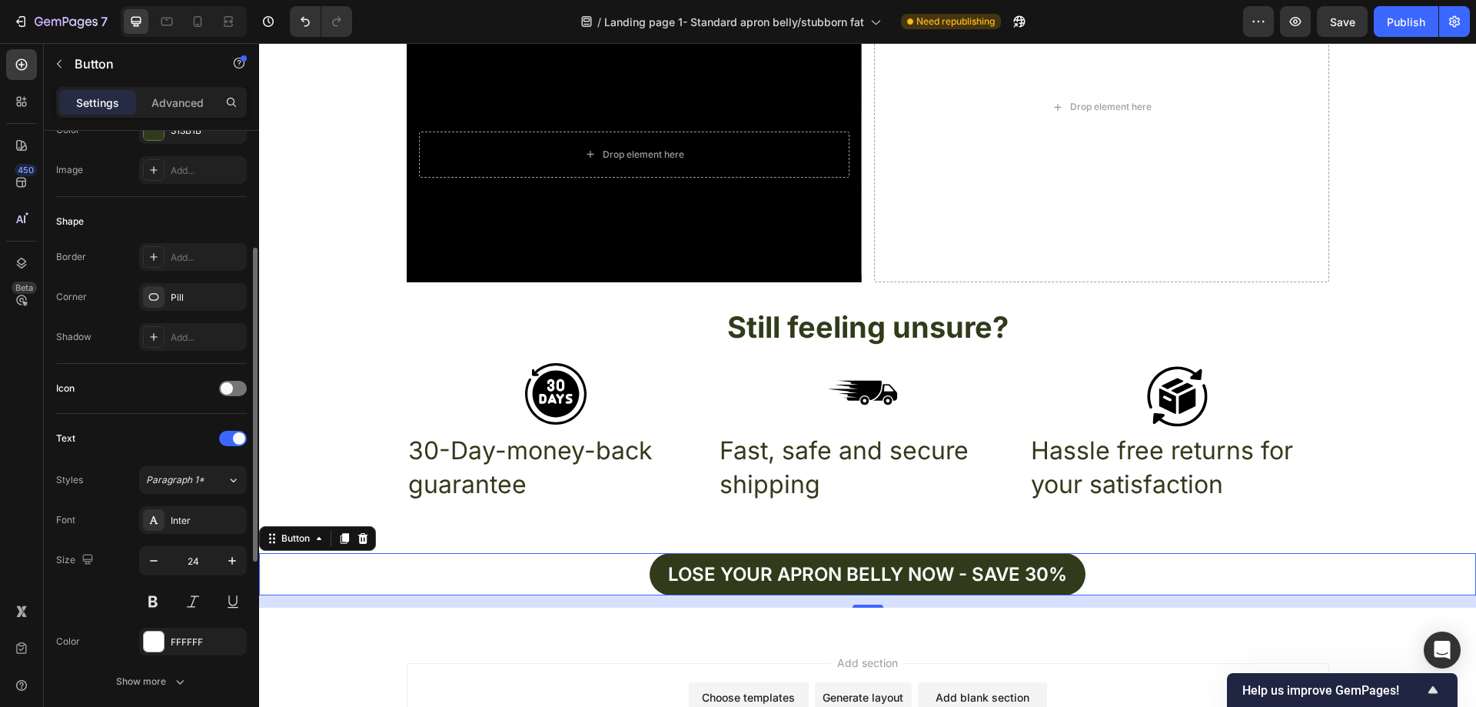
scroll to position [0, 0]
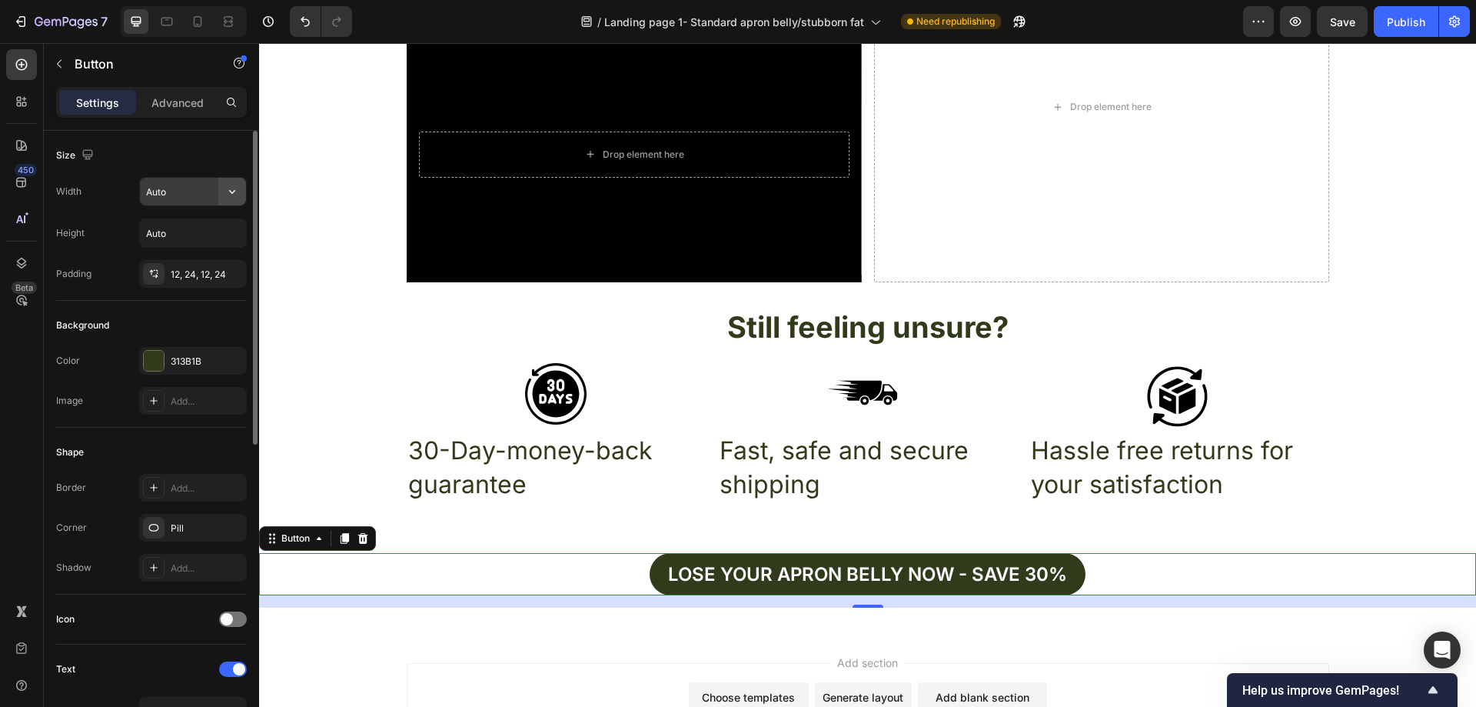
click at [235, 188] on icon "button" at bounding box center [231, 191] width 15 height 15
click at [183, 249] on div "Full 100%" at bounding box center [177, 259] width 126 height 29
type input "100%"
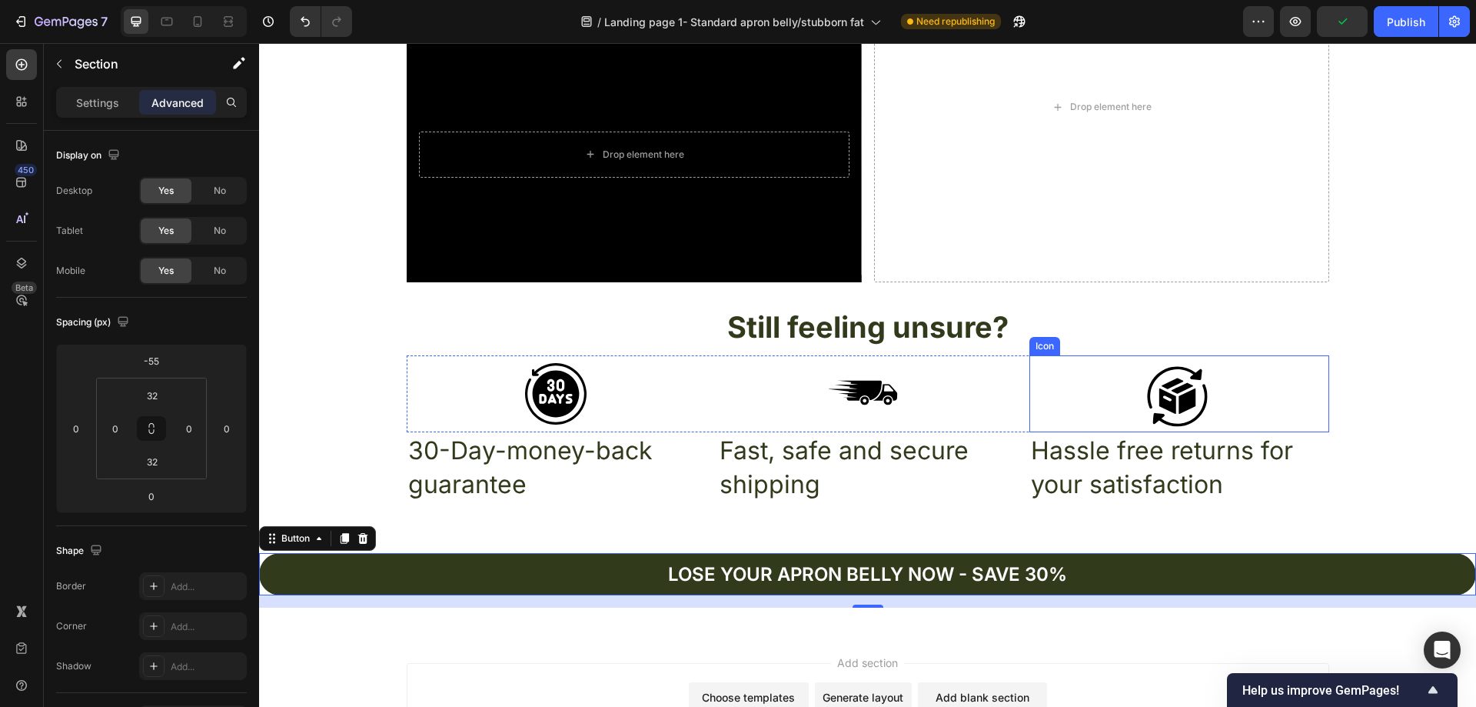
click at [1378, 377] on div "Icon Icon Icon Row 30-Day-money-back guarantee Text Block Fast, safe and secure…" at bounding box center [867, 429] width 1217 height 149
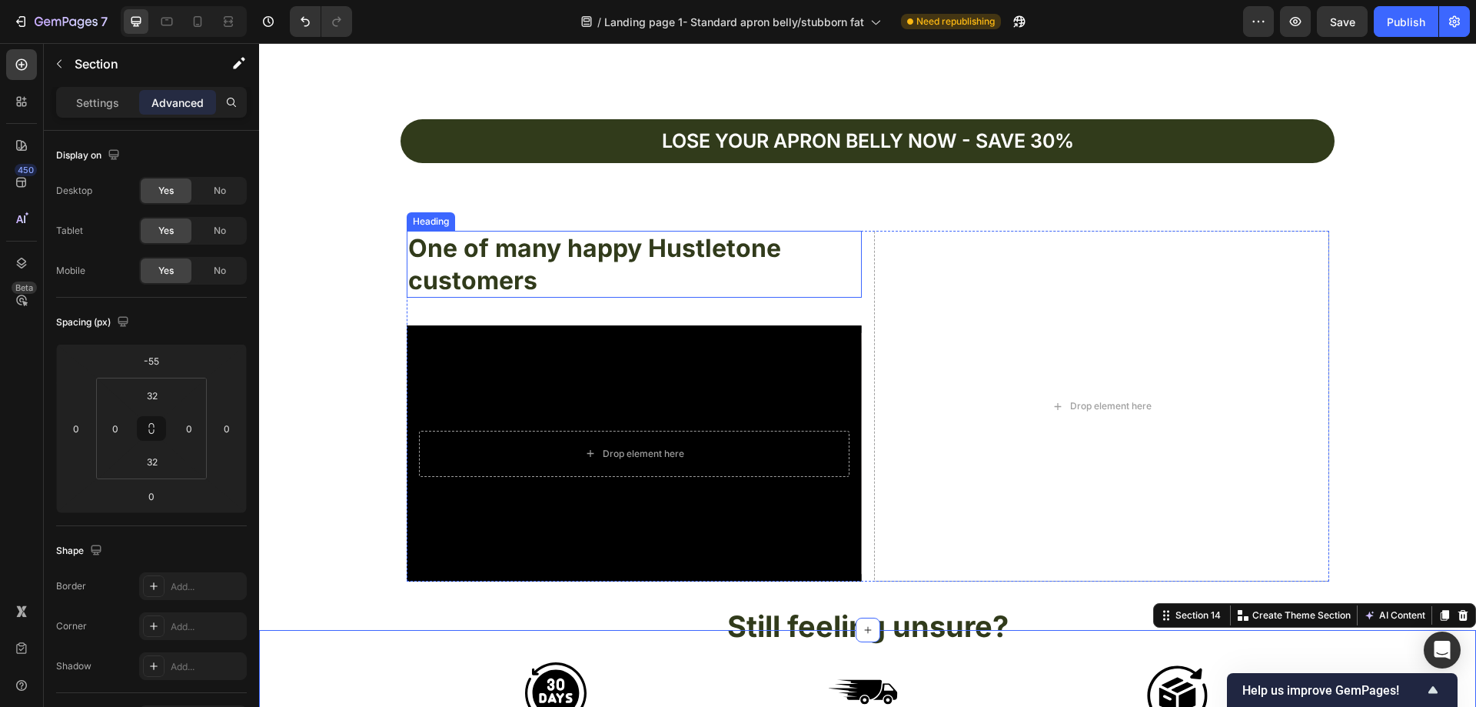
scroll to position [5263, 0]
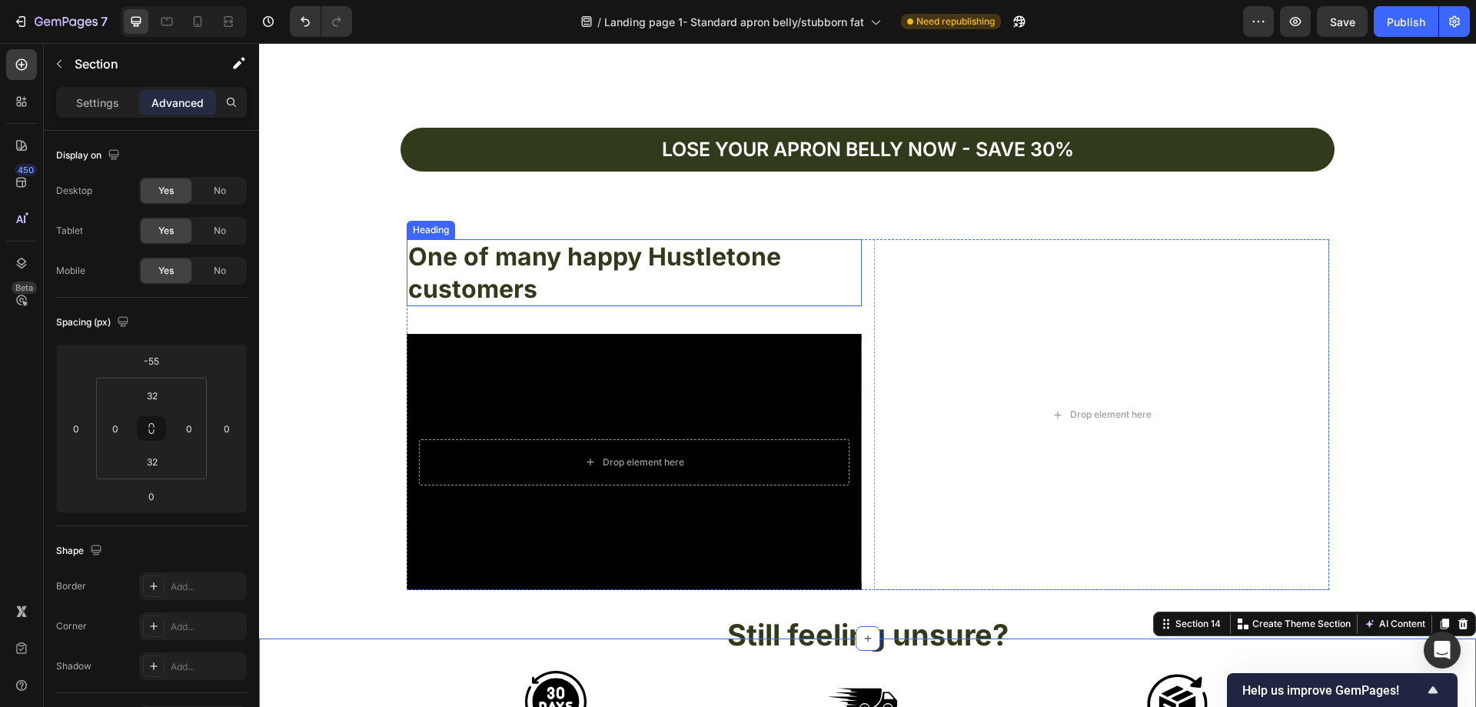
click at [560, 281] on h2 "One of many happy Hustletone customers" at bounding box center [634, 272] width 455 height 67
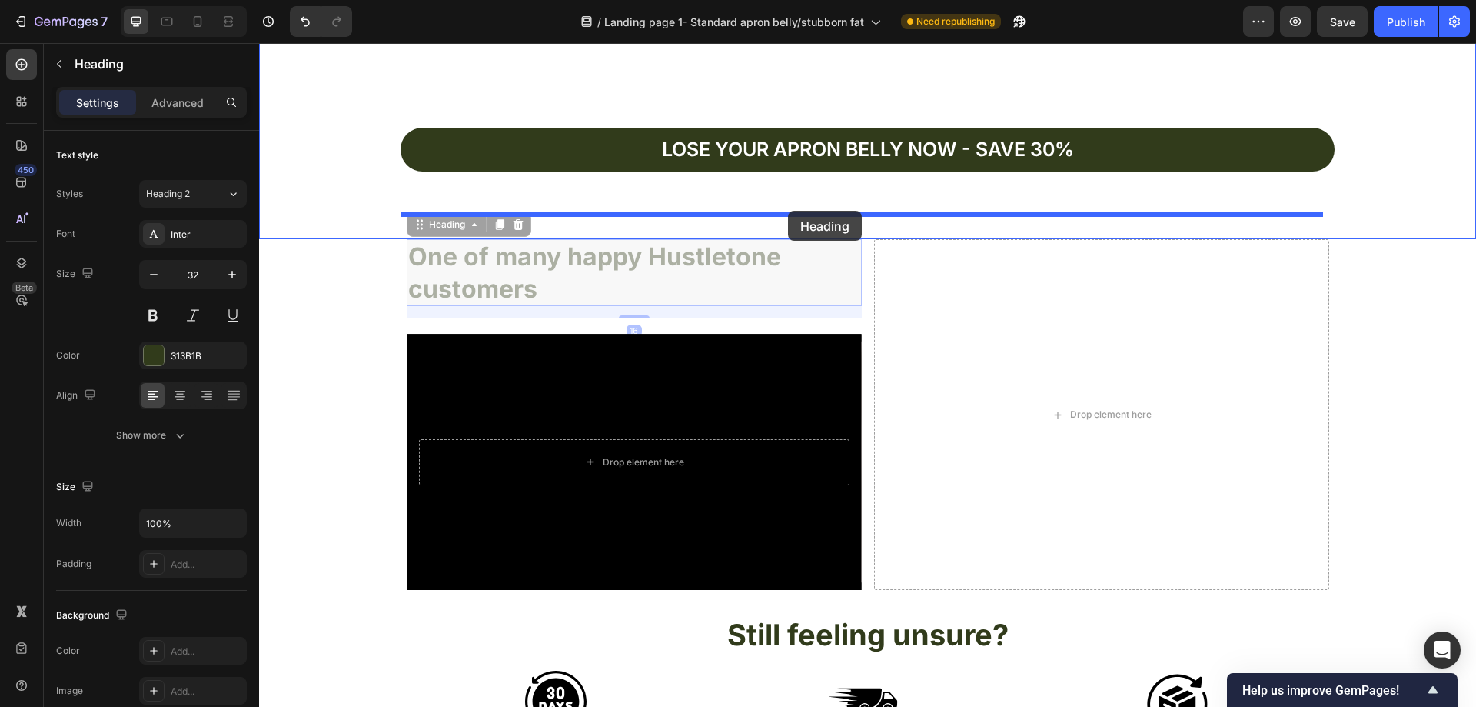
drag, startPoint x: 420, startPoint y: 229, endPoint x: 788, endPoint y: 211, distance: 368.7
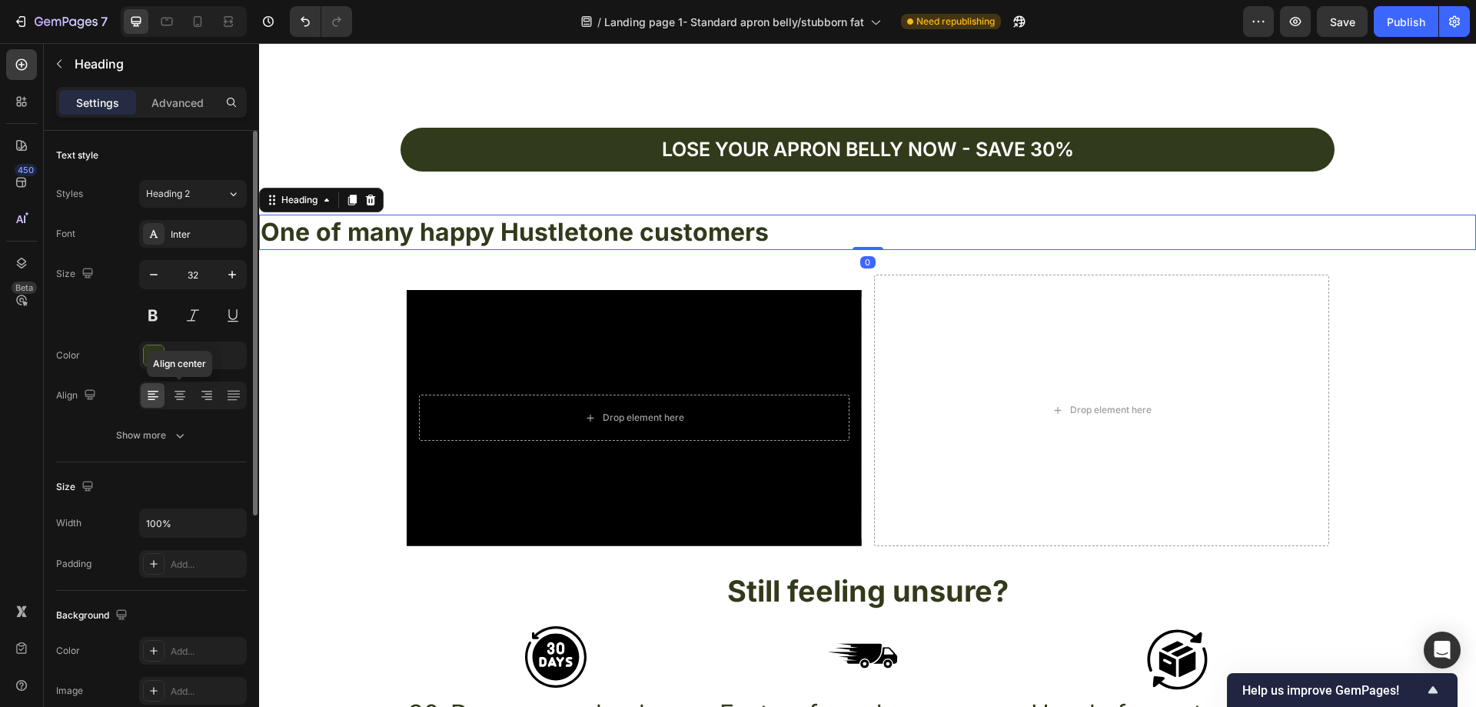
drag, startPoint x: 182, startPoint y: 389, endPoint x: 241, endPoint y: 381, distance: 59.8
click at [183, 389] on icon at bounding box center [179, 394] width 15 height 15
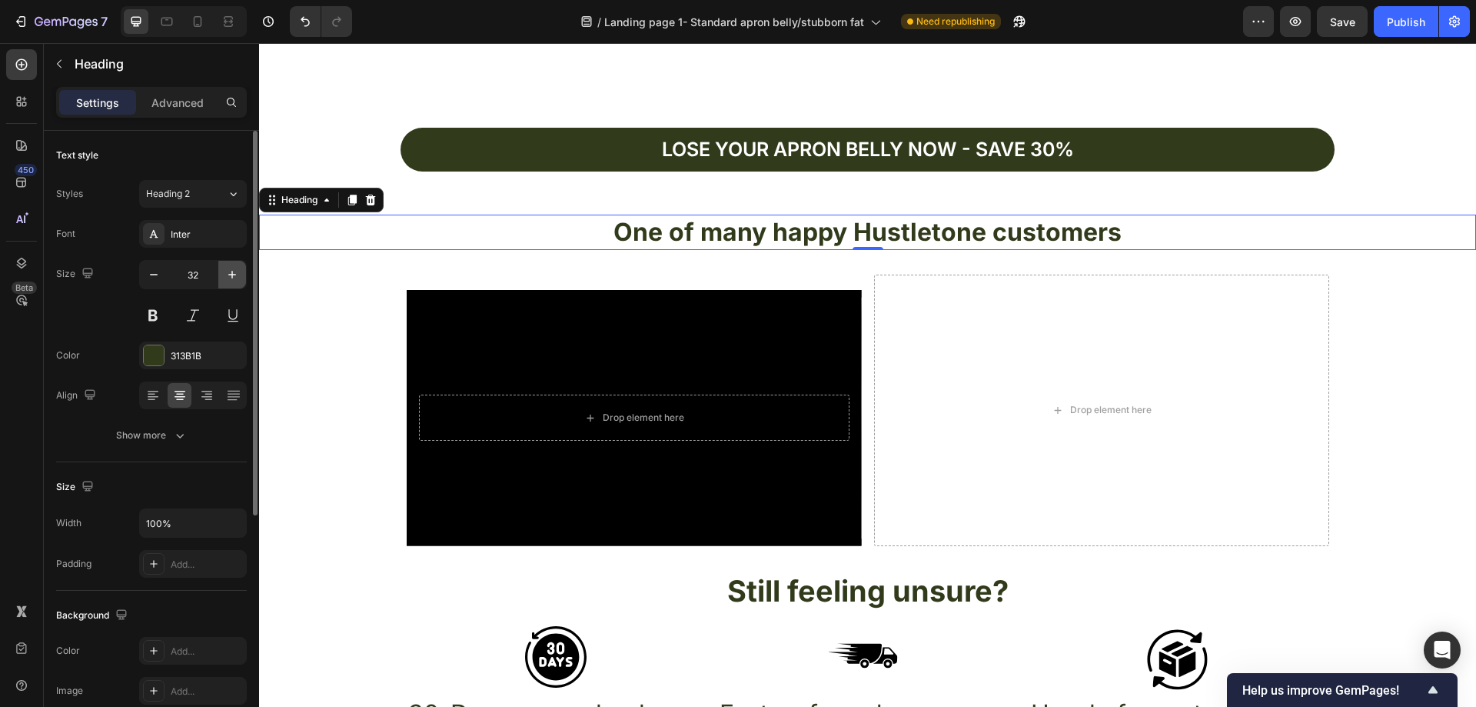
click at [236, 271] on icon "button" at bounding box center [231, 274] width 15 height 15
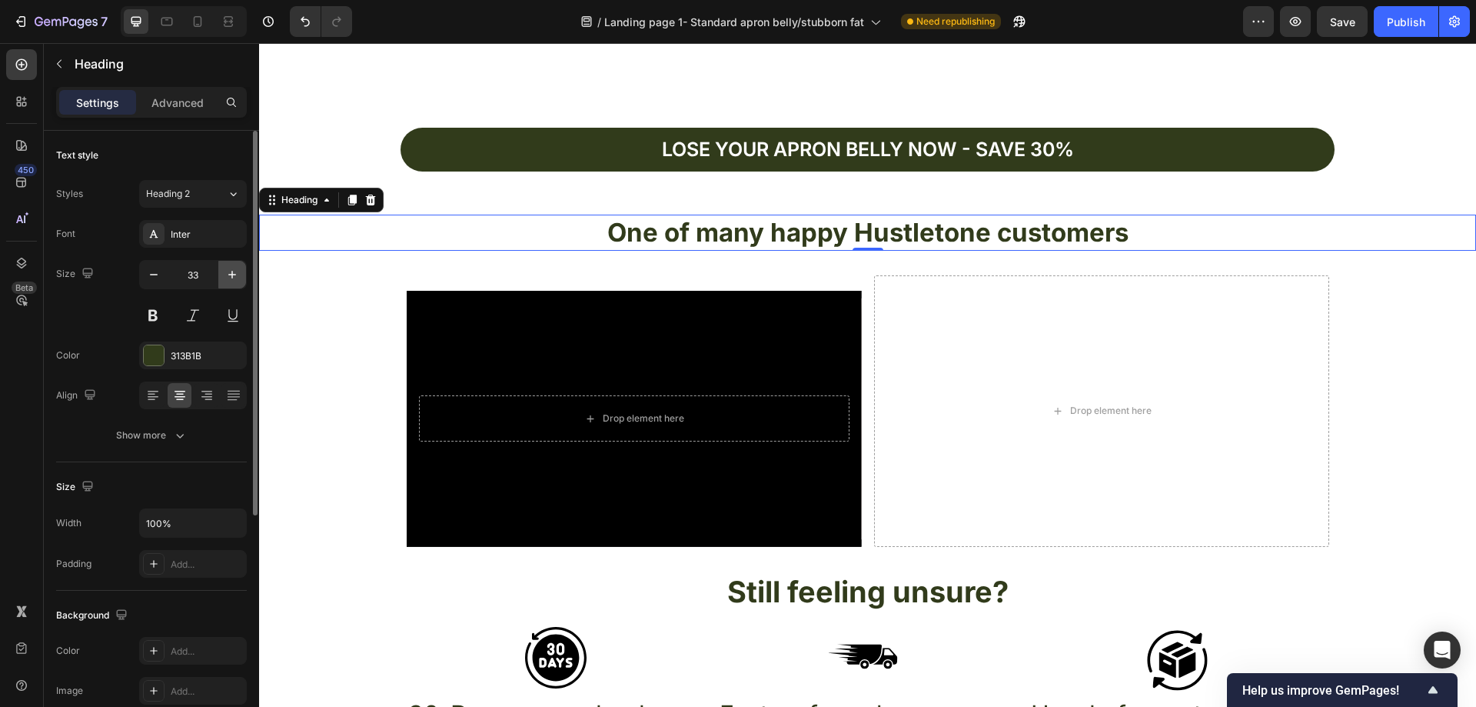
click at [236, 271] on icon "button" at bounding box center [231, 274] width 15 height 15
type input "35"
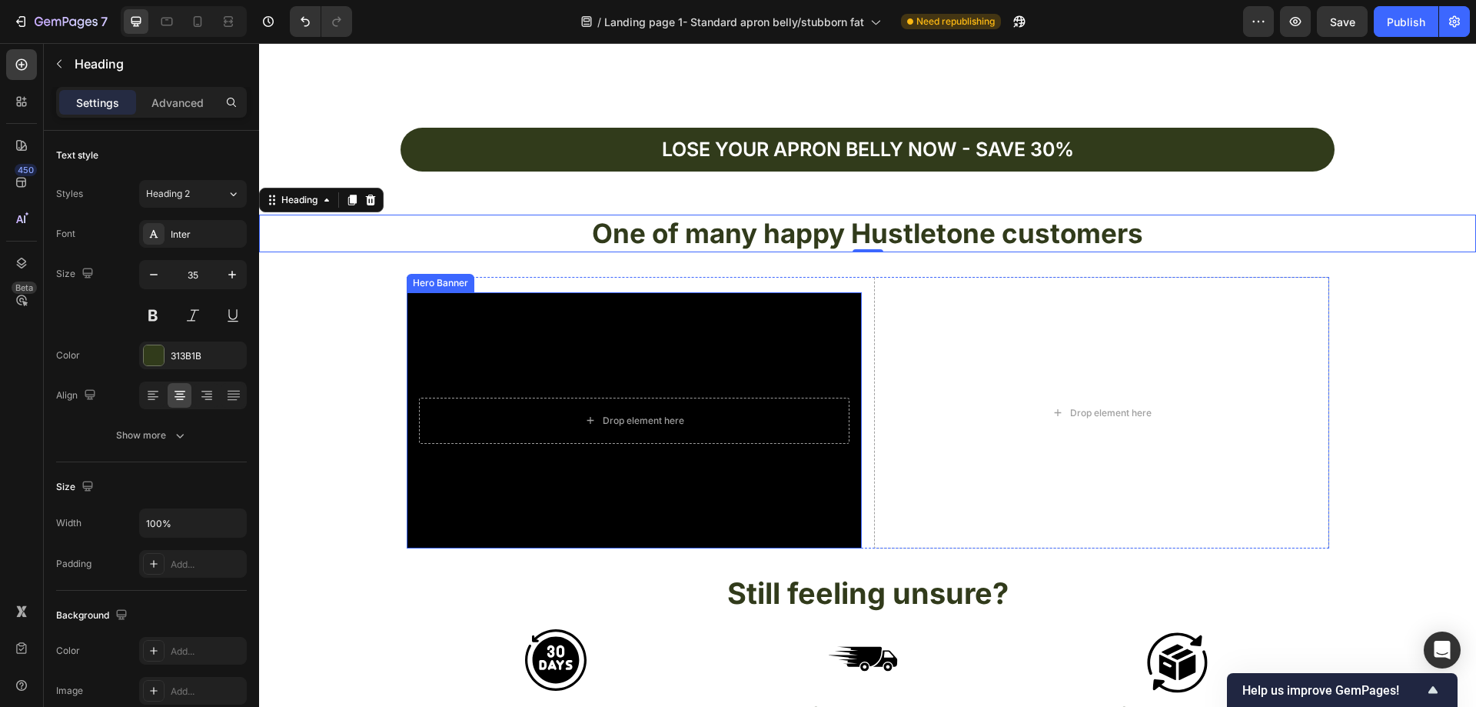
click at [804, 305] on div "Background Image" at bounding box center [634, 420] width 455 height 256
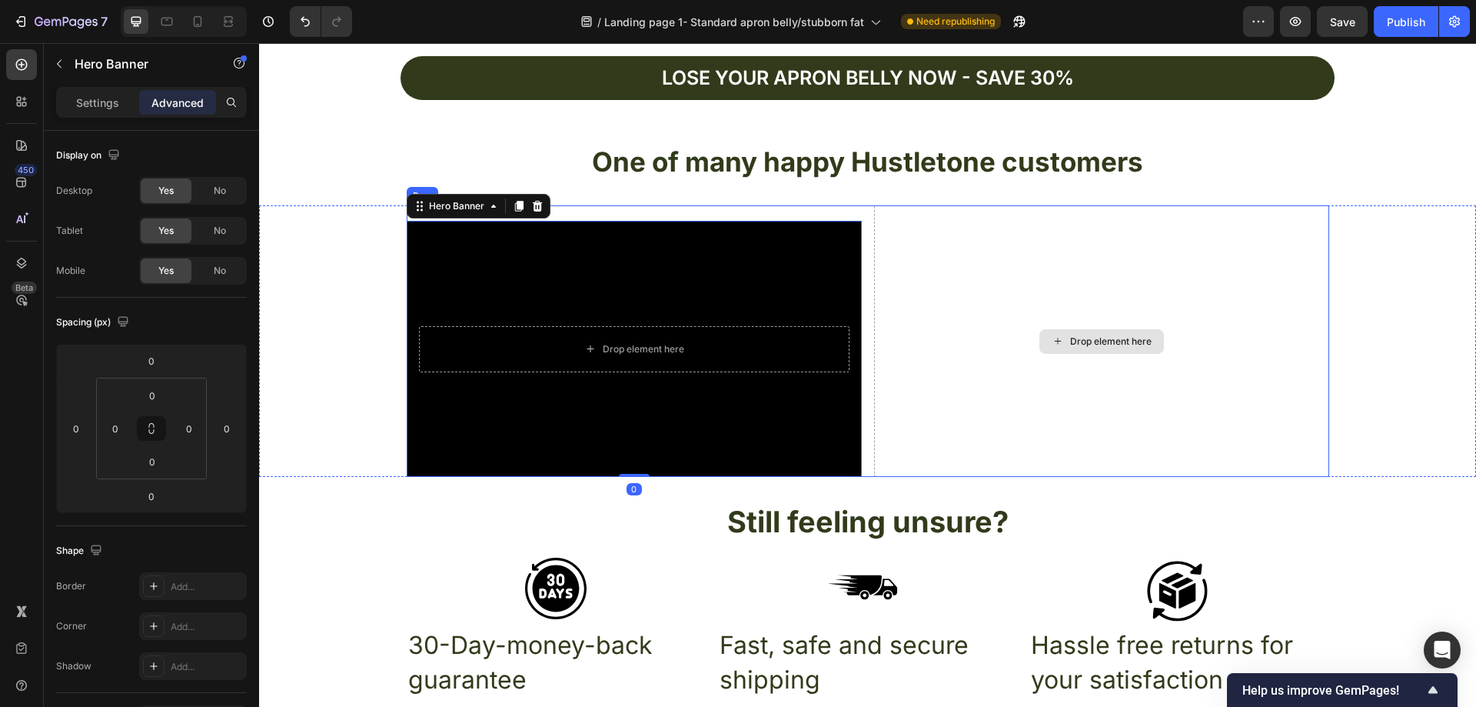
scroll to position [5340, 0]
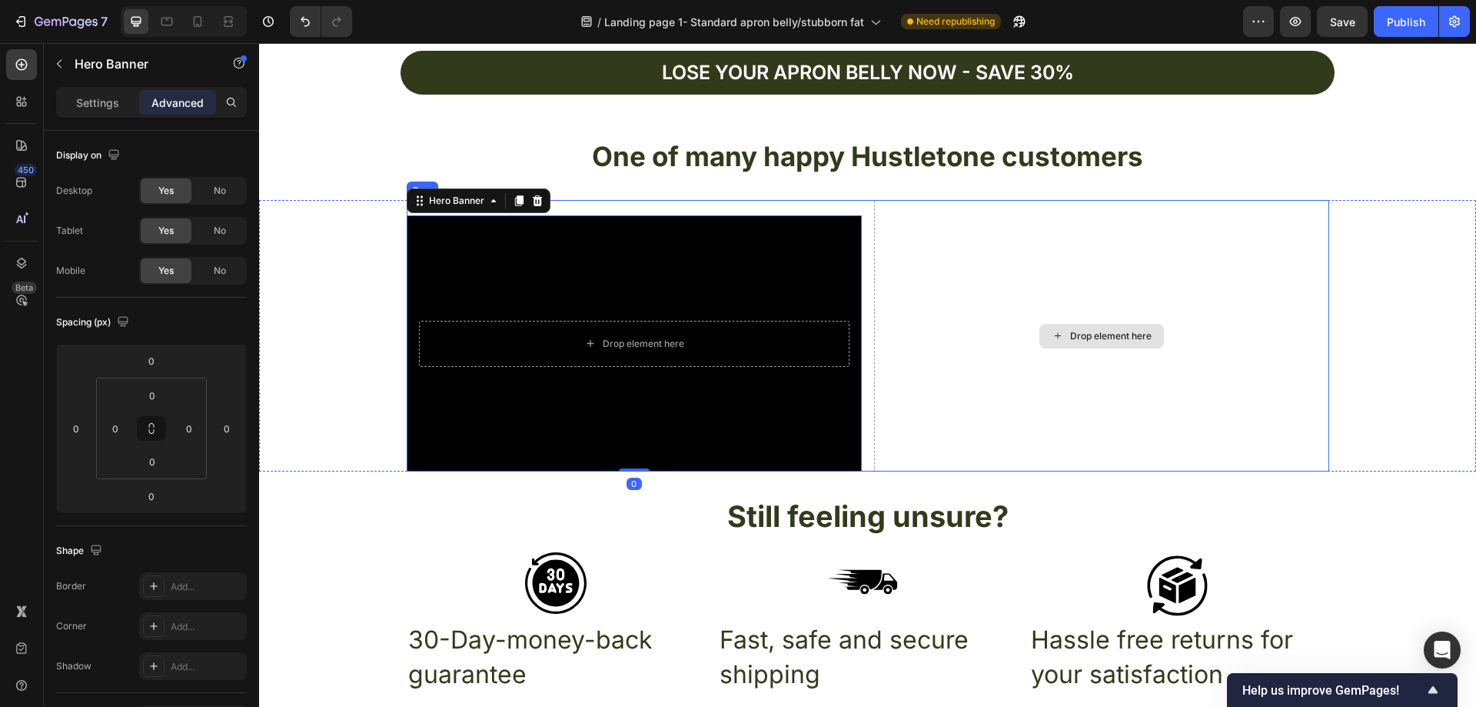
click at [999, 293] on div "Drop element here" at bounding box center [1101, 335] width 455 height 271
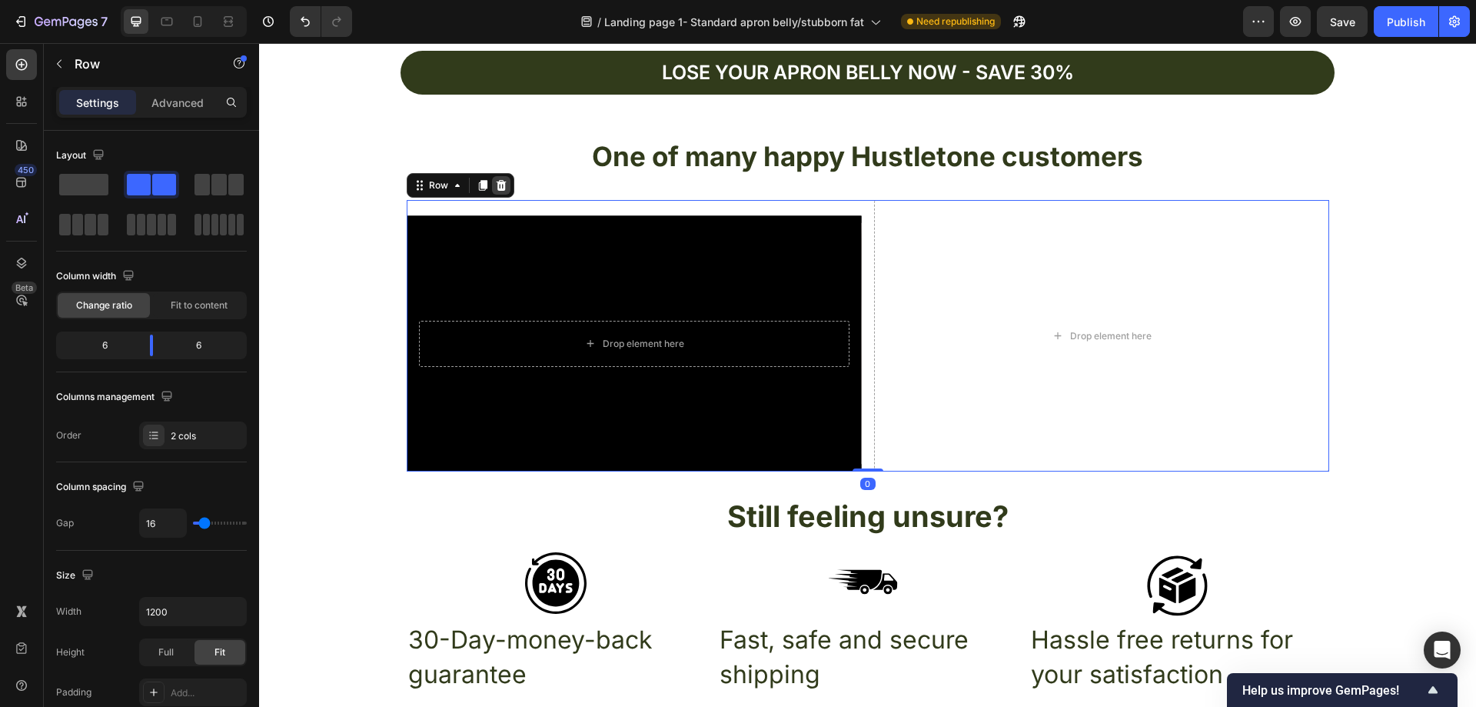
click at [493, 192] on div at bounding box center [501, 185] width 18 height 18
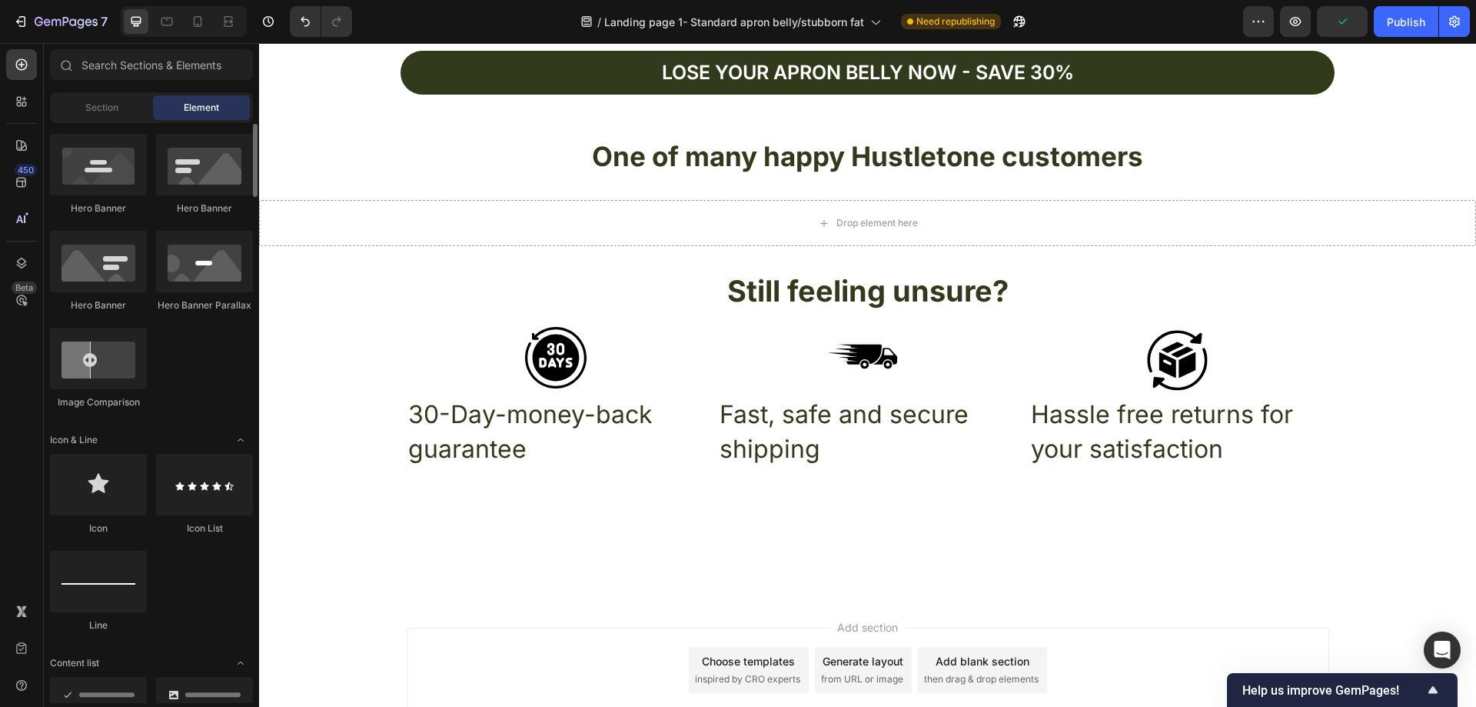
scroll to position [538, 0]
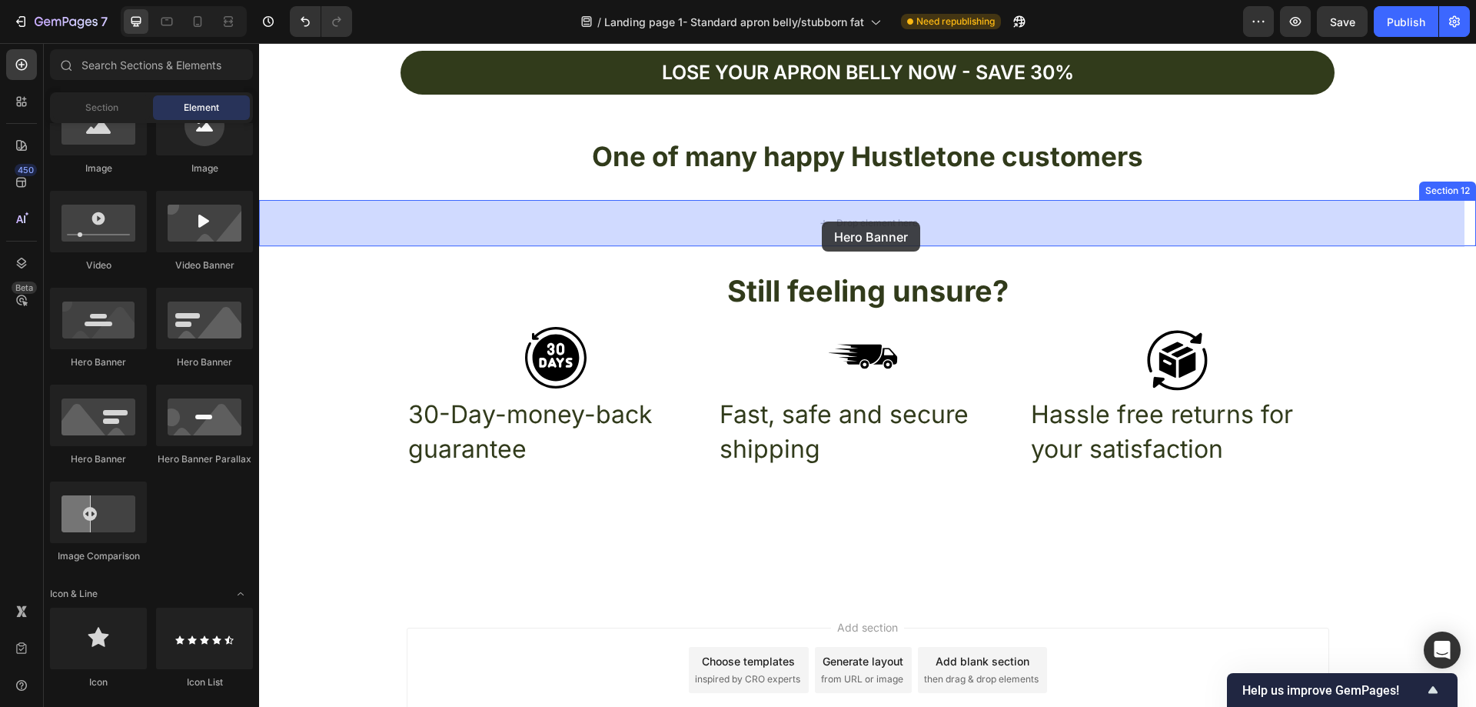
drag, startPoint x: 366, startPoint y: 373, endPoint x: 822, endPoint y: 221, distance: 480.4
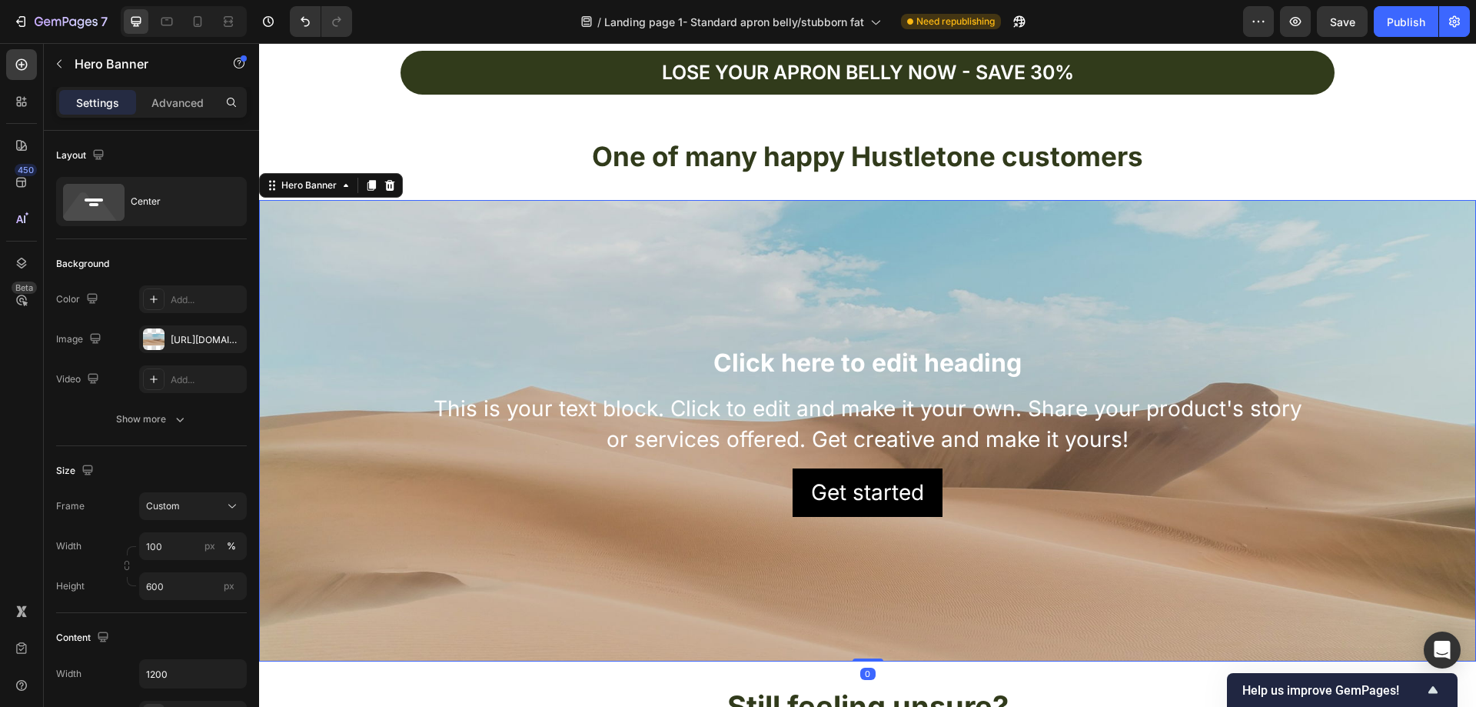
click at [795, 264] on div "Background Image" at bounding box center [867, 430] width 1217 height 461
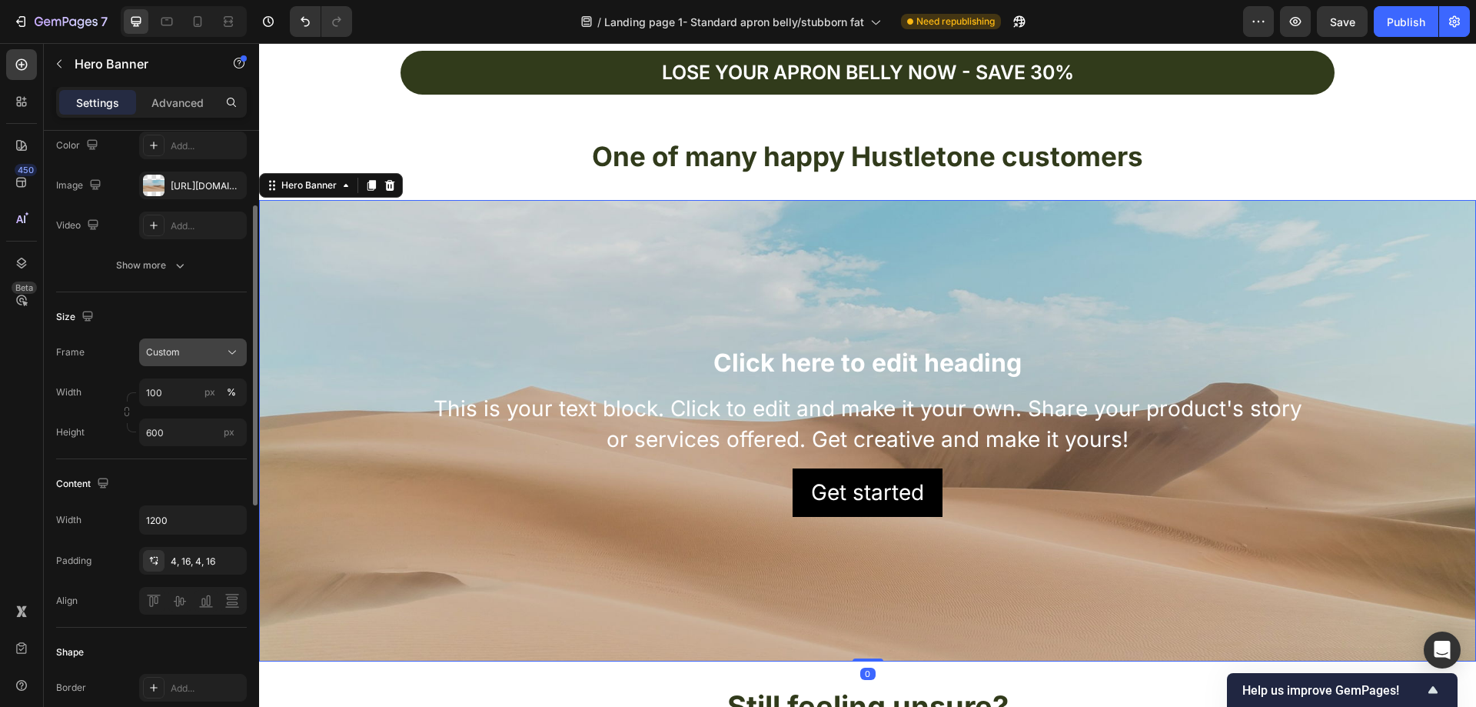
click at [200, 358] on div "Custom" at bounding box center [183, 352] width 75 height 14
click at [201, 347] on div "Custom" at bounding box center [183, 352] width 75 height 14
click at [697, 367] on h2 "Click here to edit heading" at bounding box center [868, 362] width 898 height 35
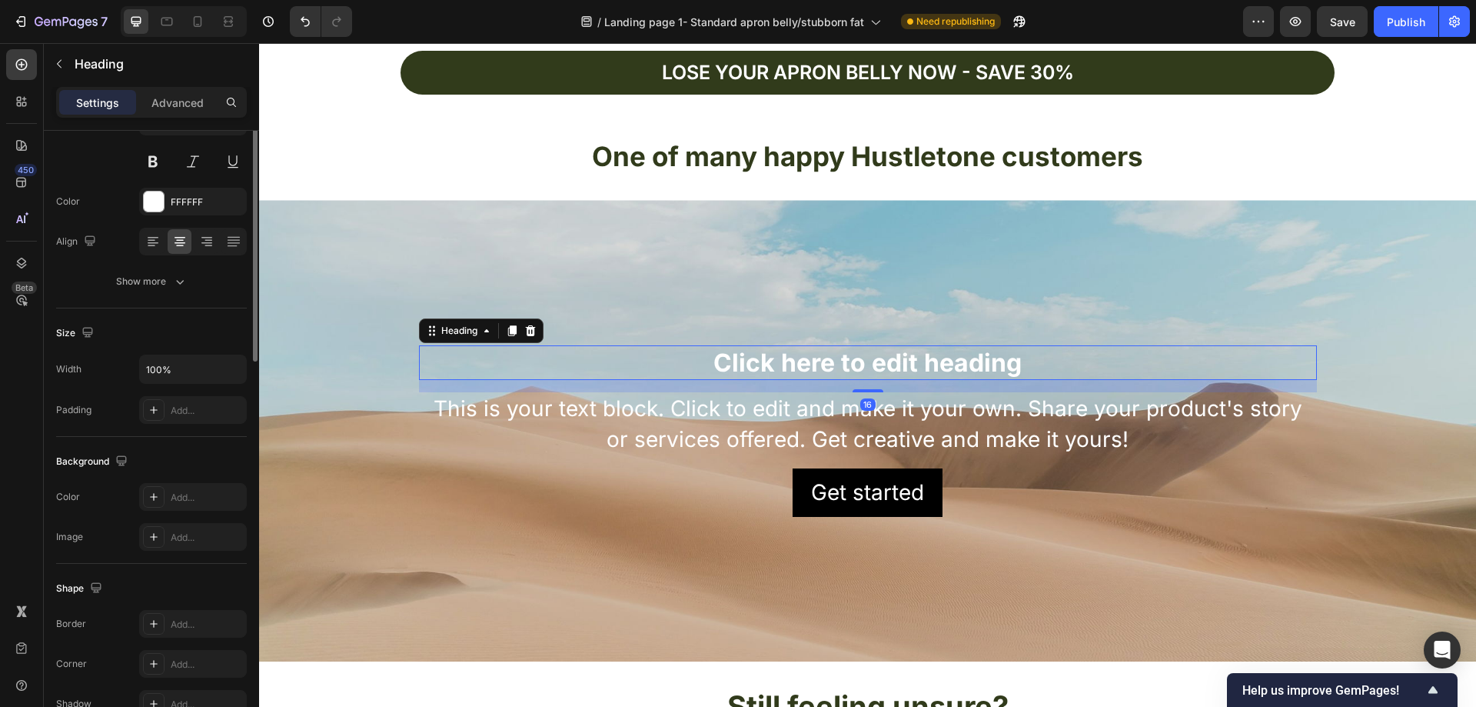
scroll to position [0, 0]
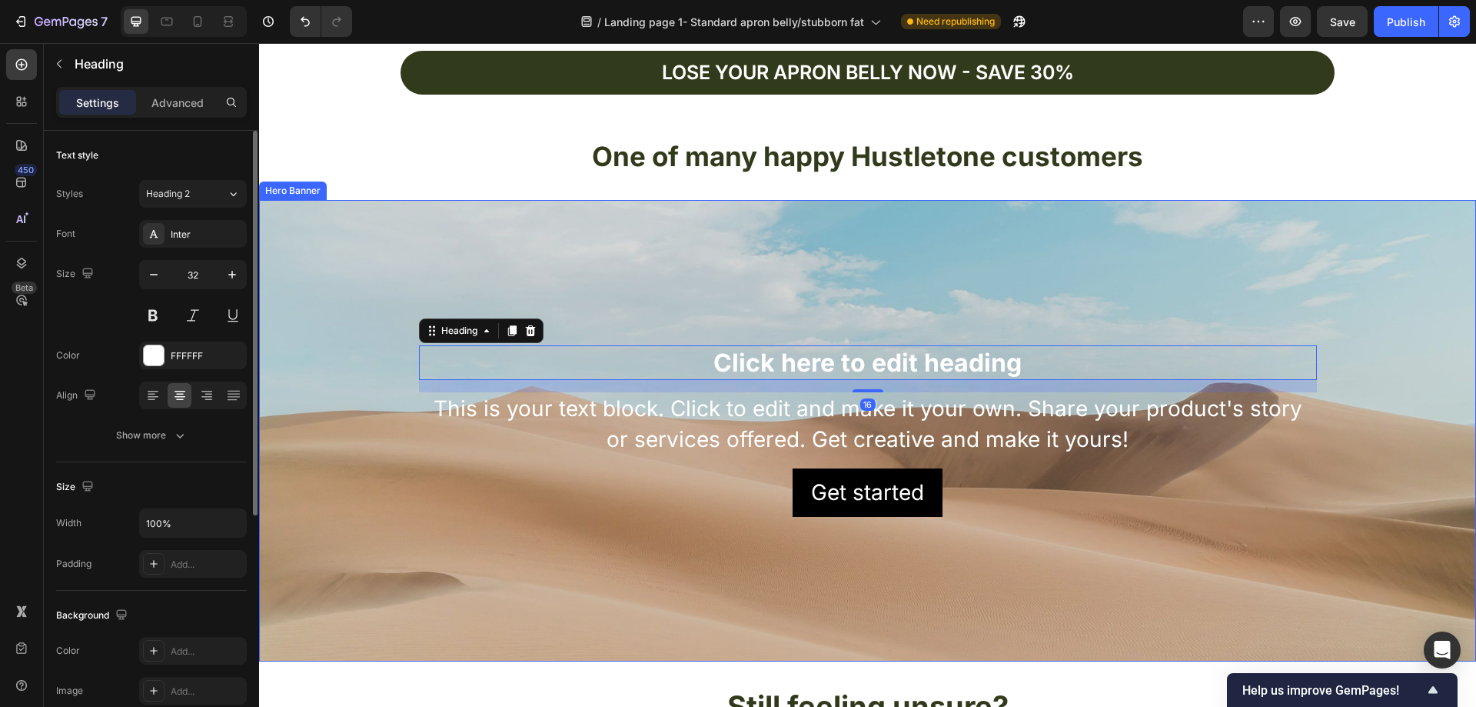
click at [627, 279] on div "Background Image" at bounding box center [867, 430] width 1217 height 461
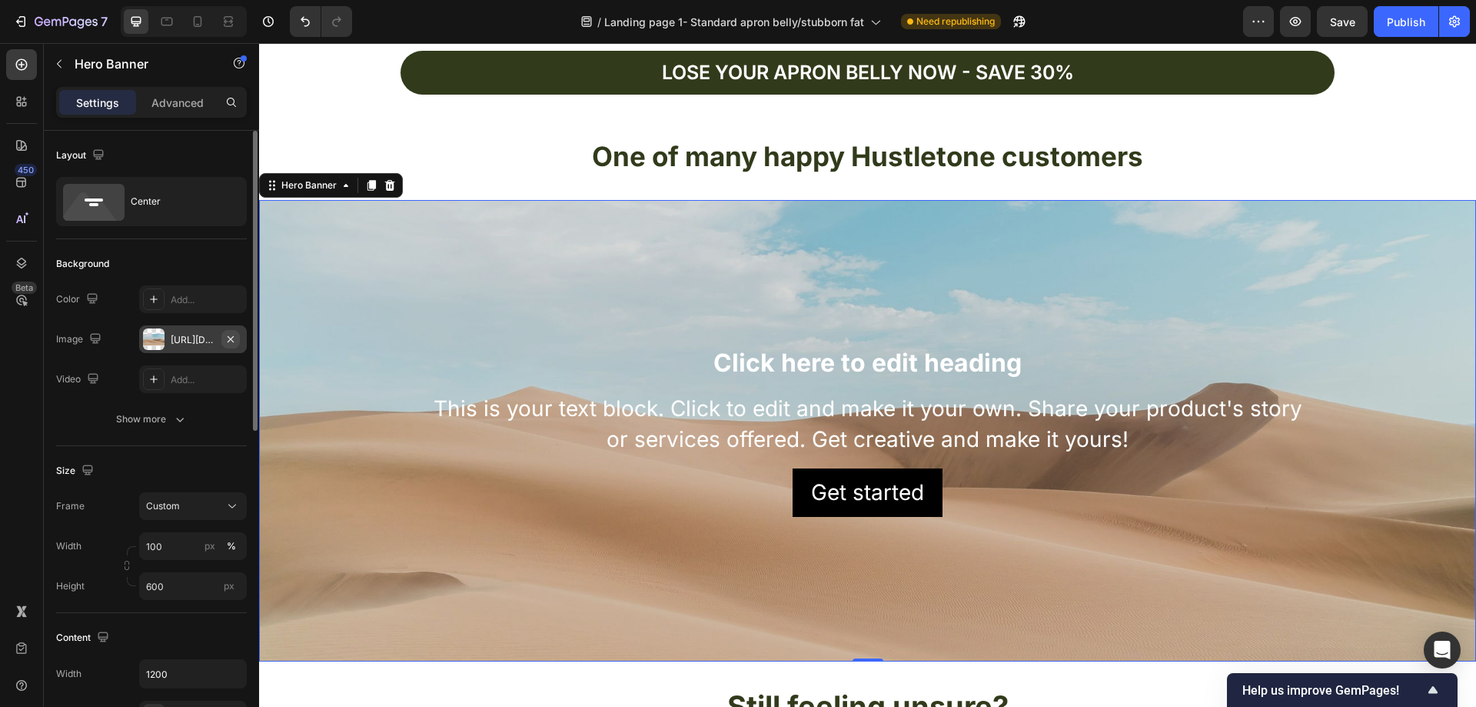
click at [232, 333] on icon "button" at bounding box center [230, 339] width 12 height 12
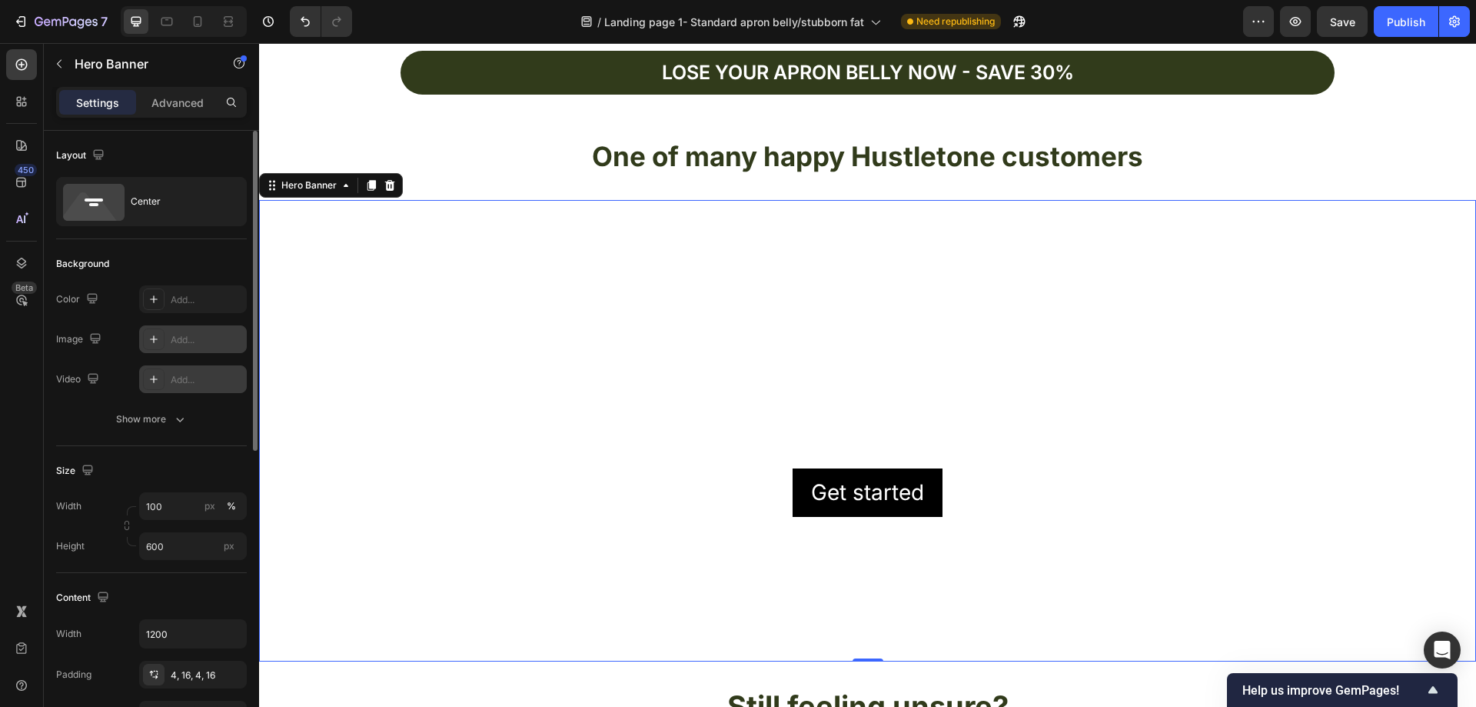
click at [191, 369] on div "Add..." at bounding box center [193, 379] width 108 height 28
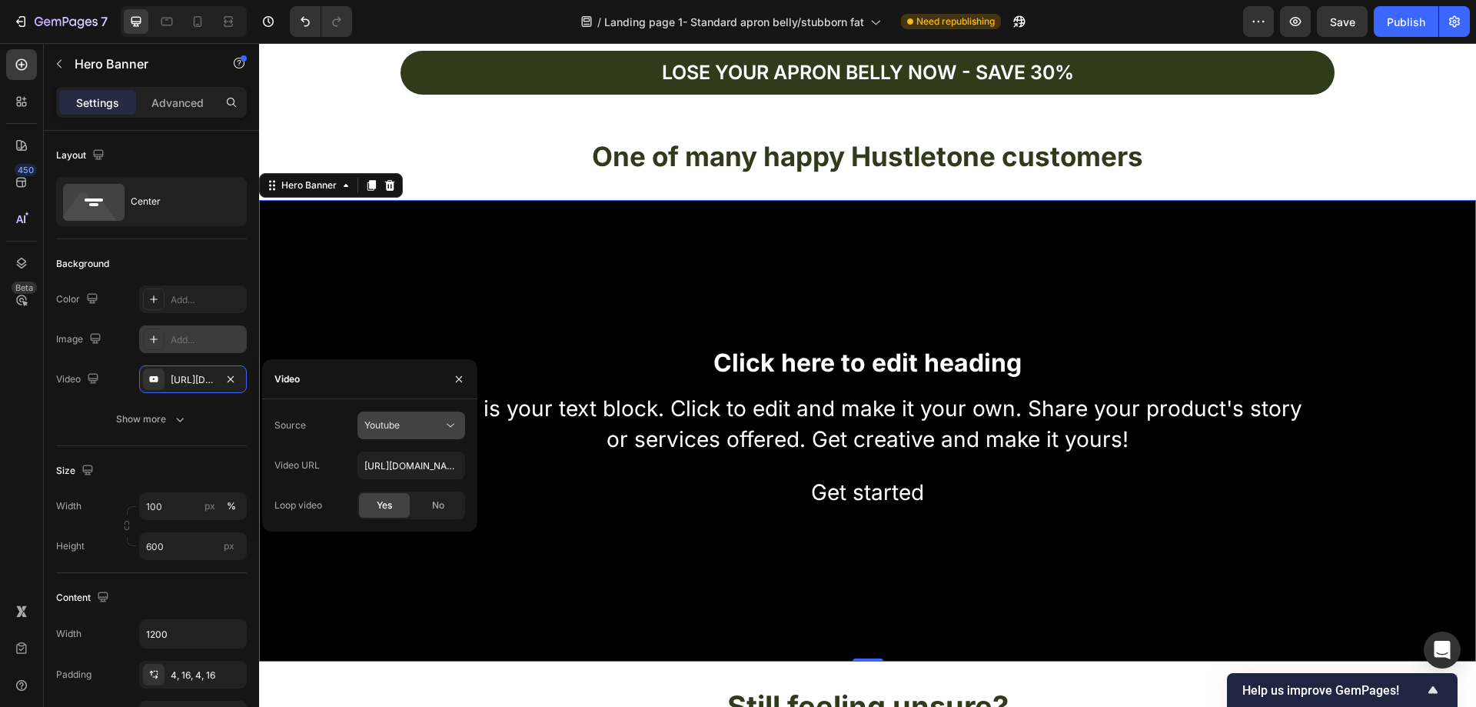
click at [423, 430] on div "Youtube" at bounding box center [403, 425] width 78 height 14
click at [394, 464] on span "Video hosting" at bounding box center [393, 463] width 58 height 14
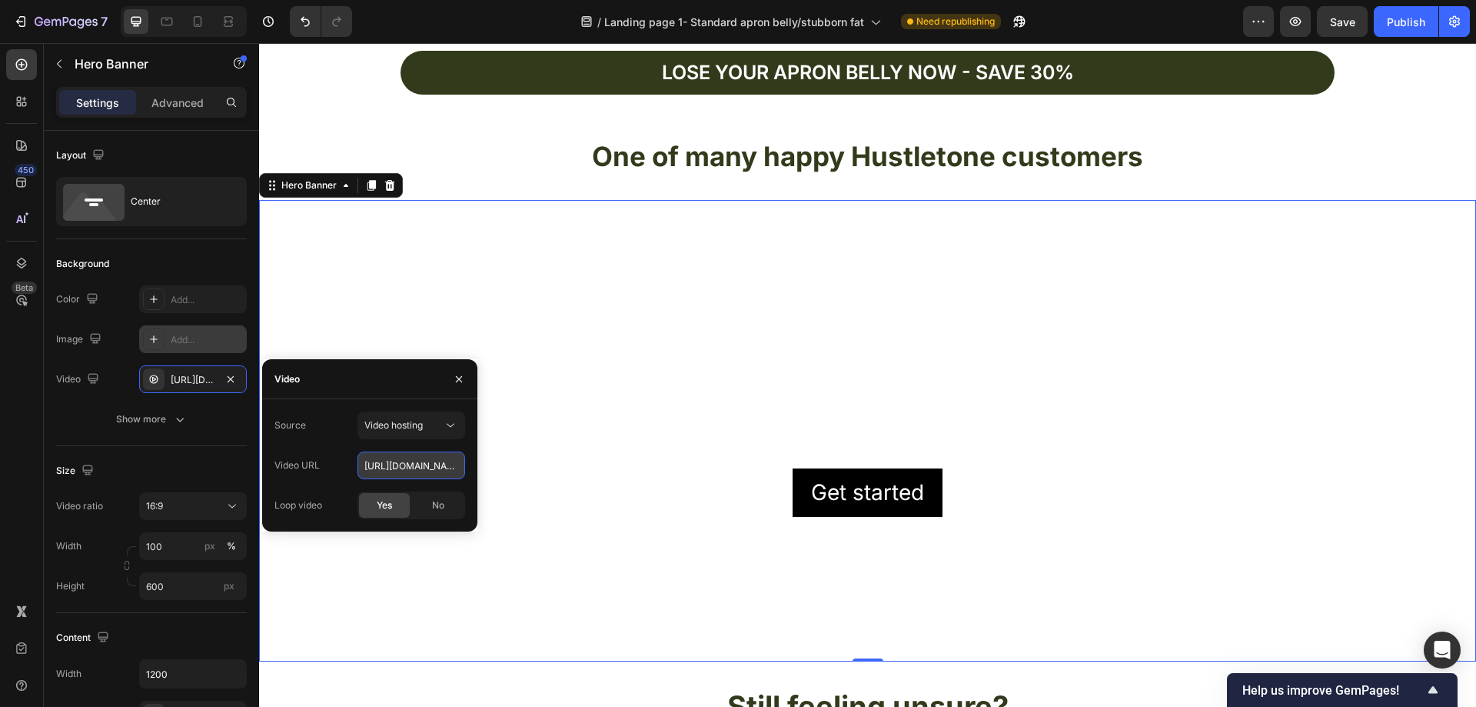
click at [404, 472] on input "https://cdn.shopify.com/videos/c/o/v/92a407d4e0c94a288eb54cac18c387dc.mp4" at bounding box center [411, 465] width 108 height 28
paste input "c72cffe4ee9c4517989f36422912a41a"
type input "https://cdn.shopify.com/videos/c/o/v/c72cffe4ee9c4517989f36422912a41a.mp4"
drag, startPoint x: 716, startPoint y: 283, endPoint x: 713, endPoint y: 291, distance: 8.0
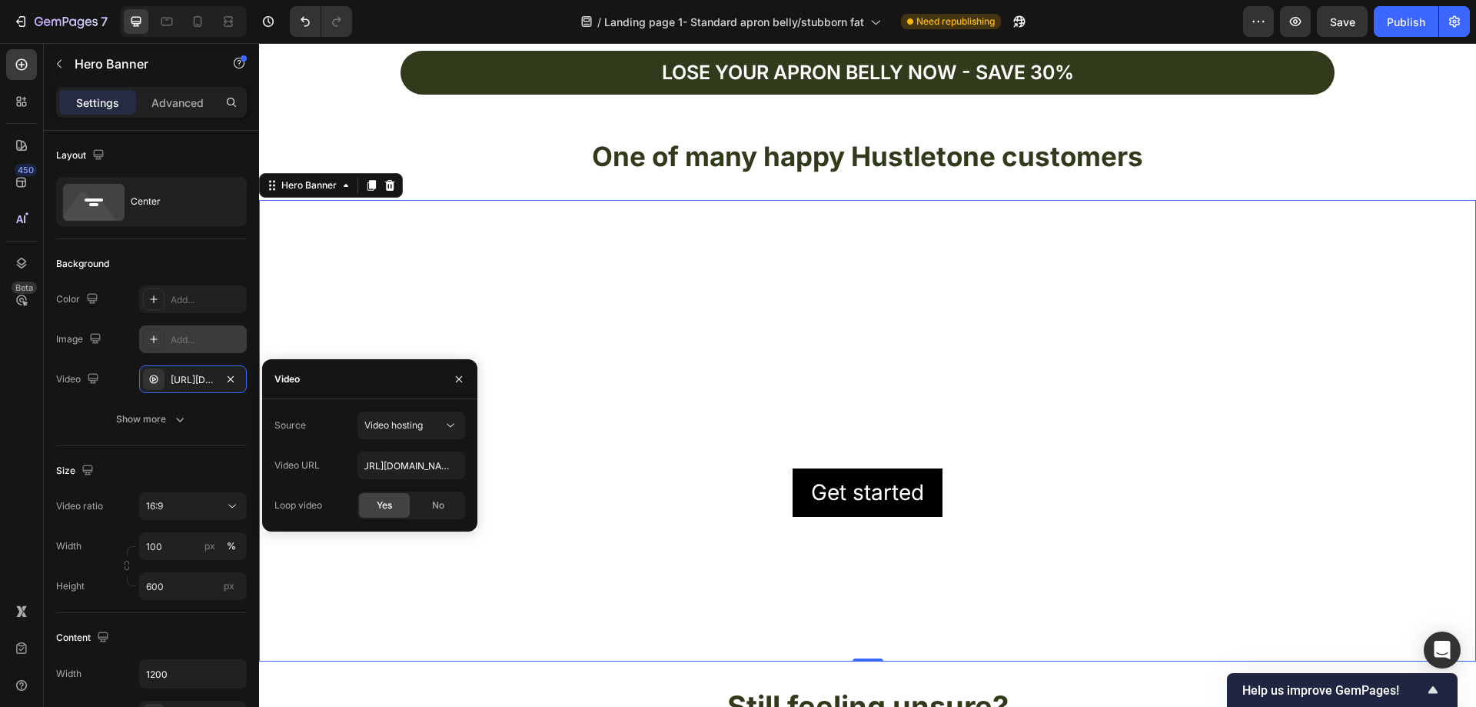
click at [717, 283] on video "Background Image" at bounding box center [867, 542] width 1217 height 684
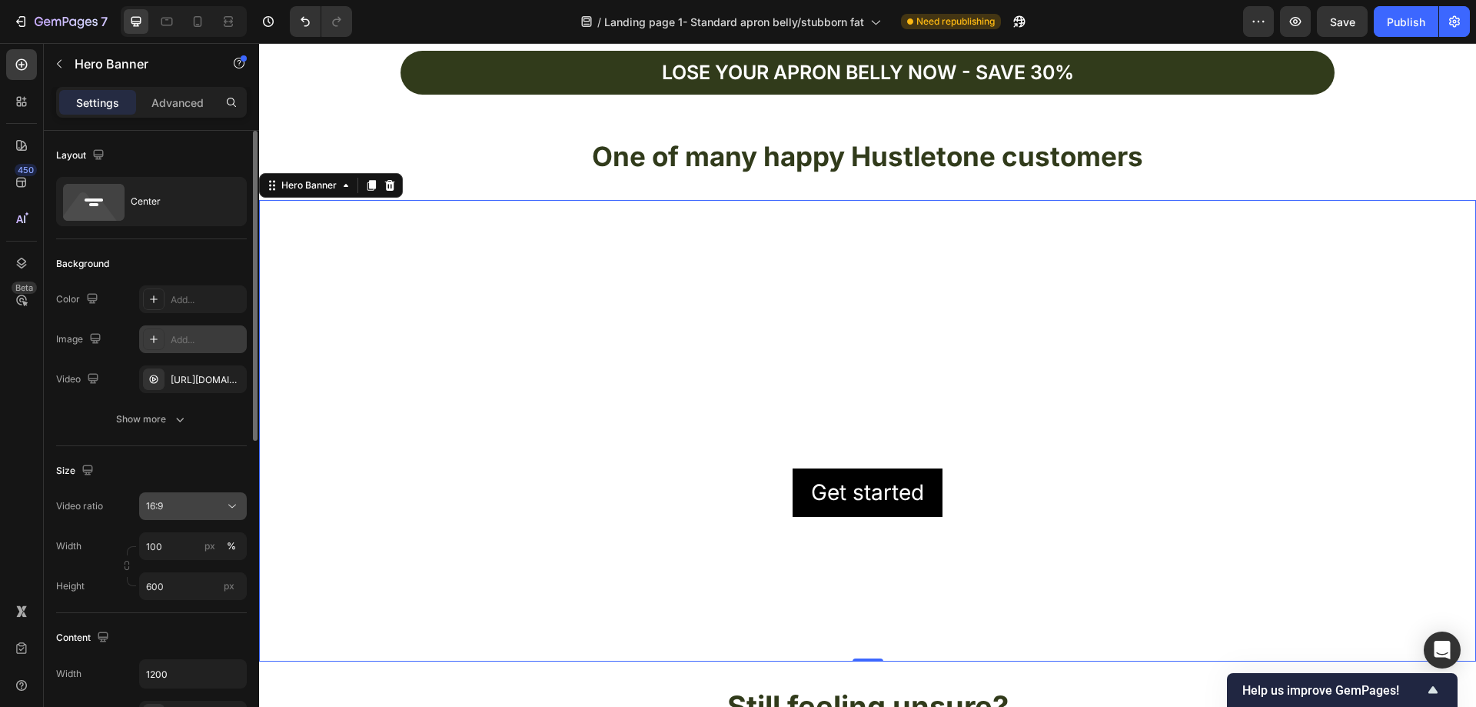
click at [191, 507] on div "16:9" at bounding box center [185, 506] width 78 height 14
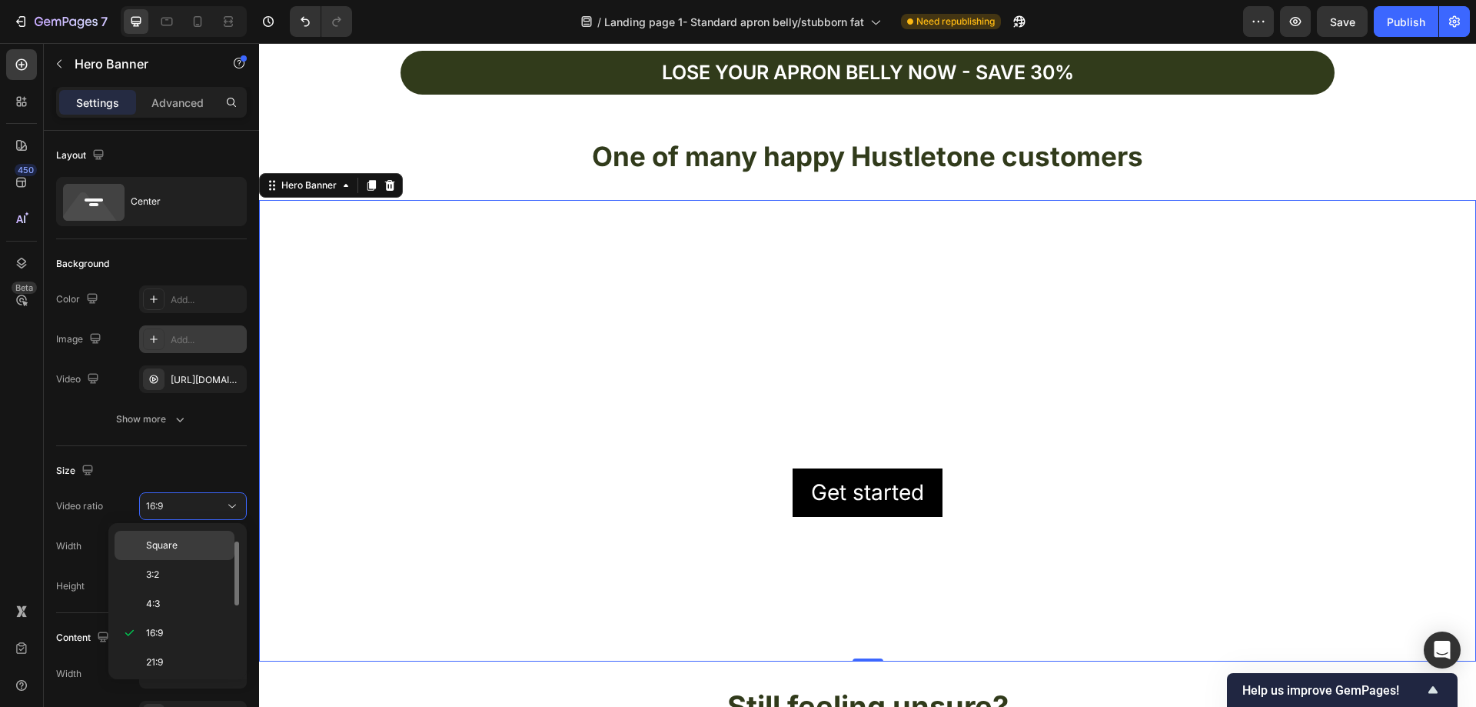
click at [183, 544] on p "Square" at bounding box center [186, 545] width 81 height 14
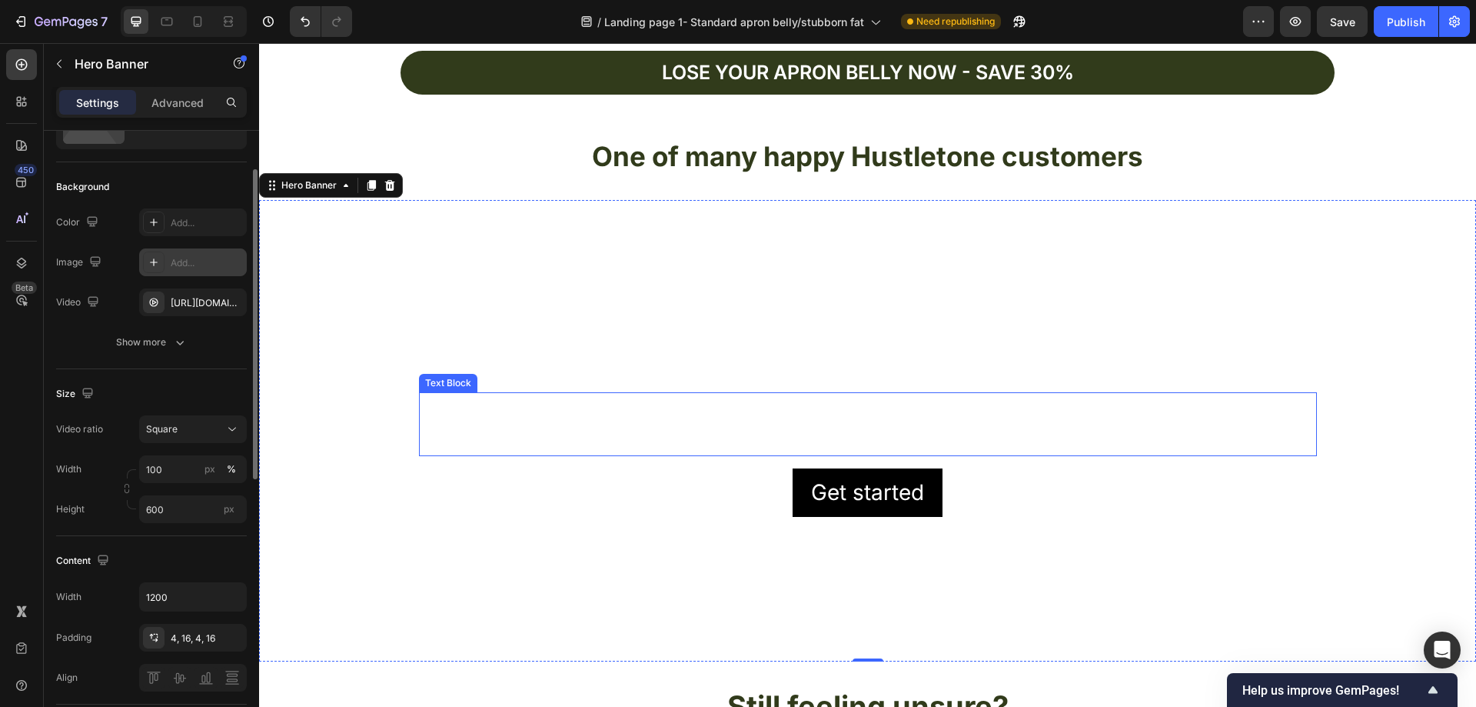
scroll to position [5417, 0]
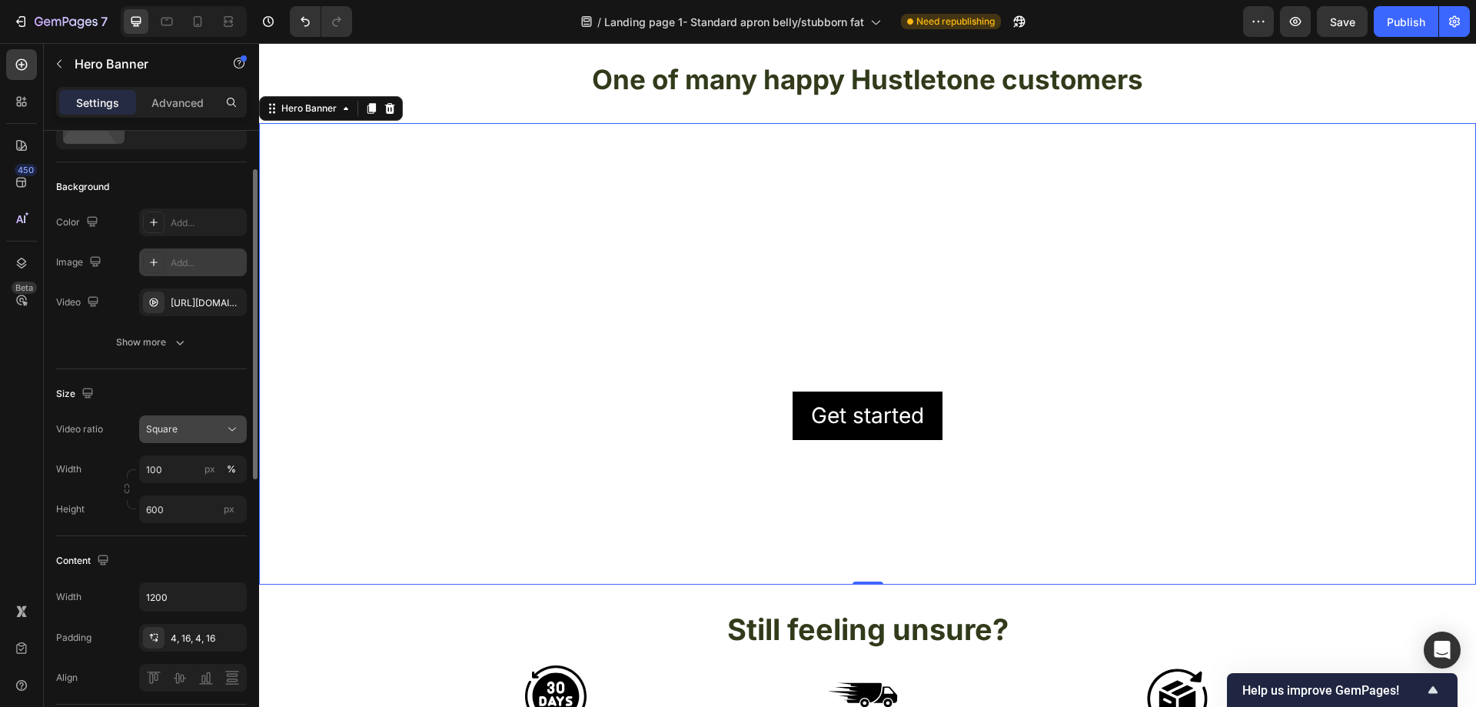
click at [197, 427] on div "Square" at bounding box center [185, 429] width 78 height 14
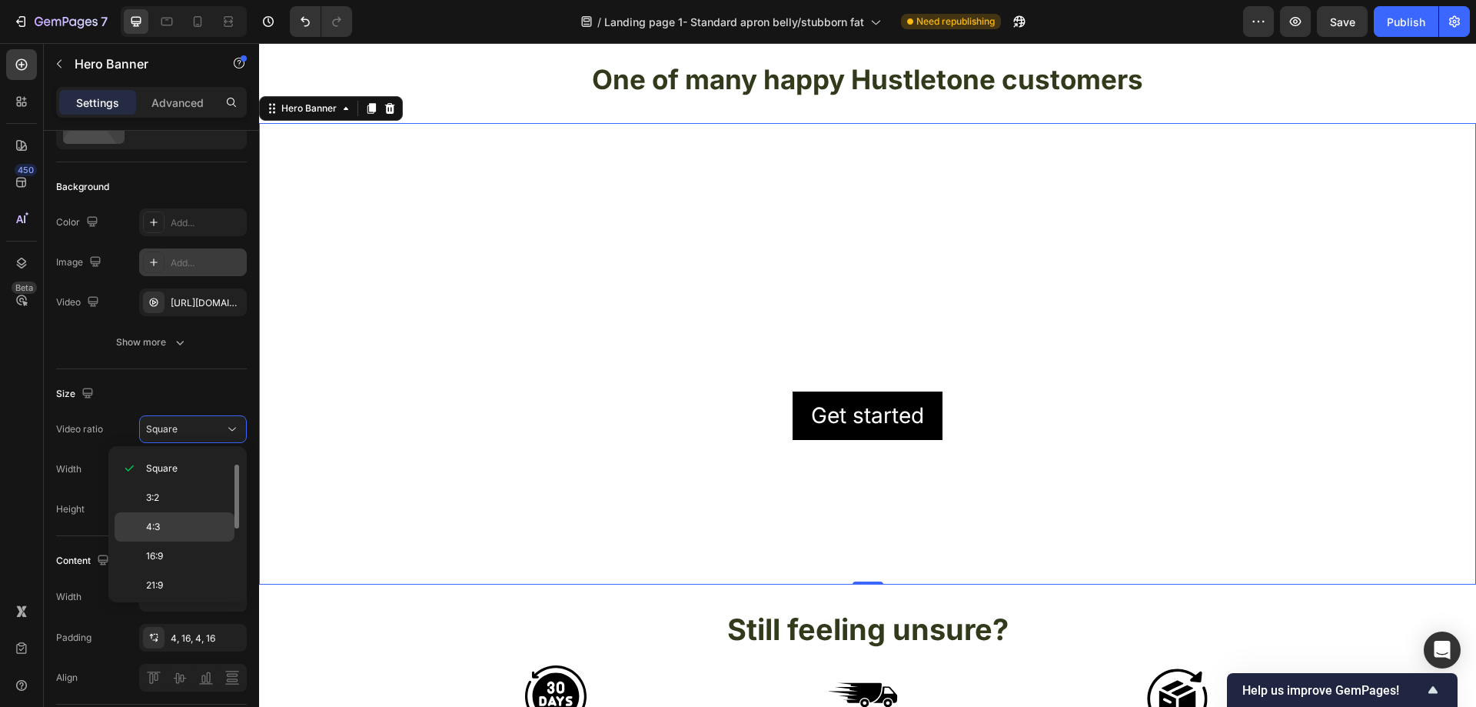
click at [173, 531] on p "4:3" at bounding box center [186, 527] width 81 height 14
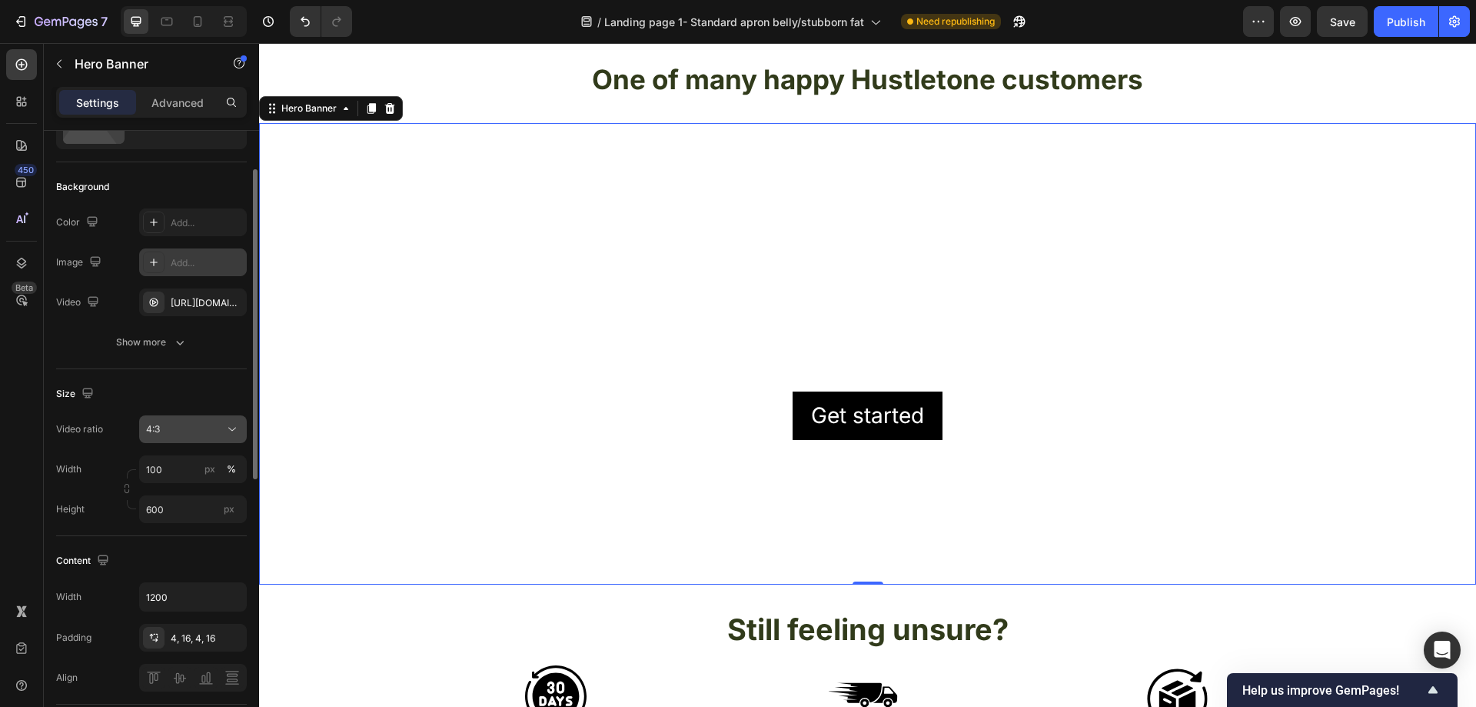
click at [221, 426] on div "4:3" at bounding box center [185, 429] width 78 height 14
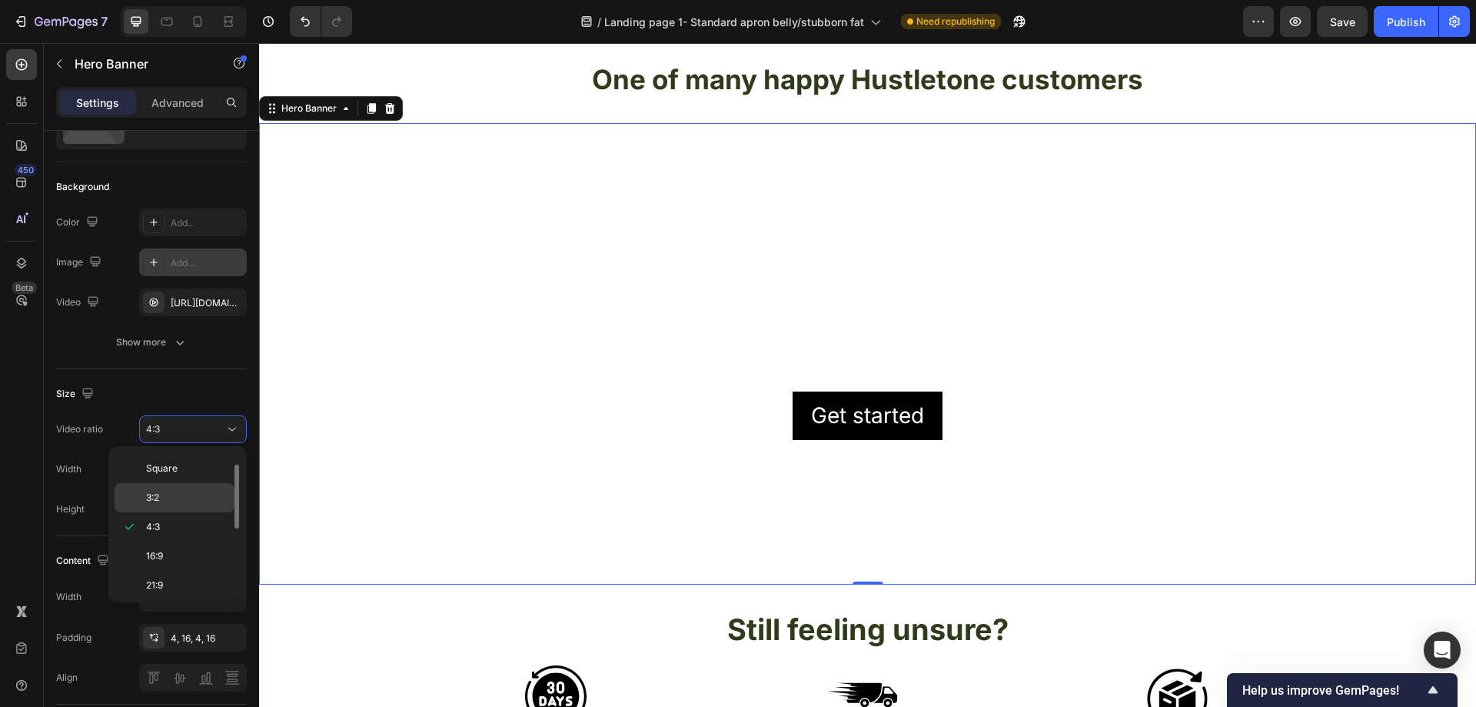
click at [184, 499] on p "3:2" at bounding box center [186, 497] width 81 height 14
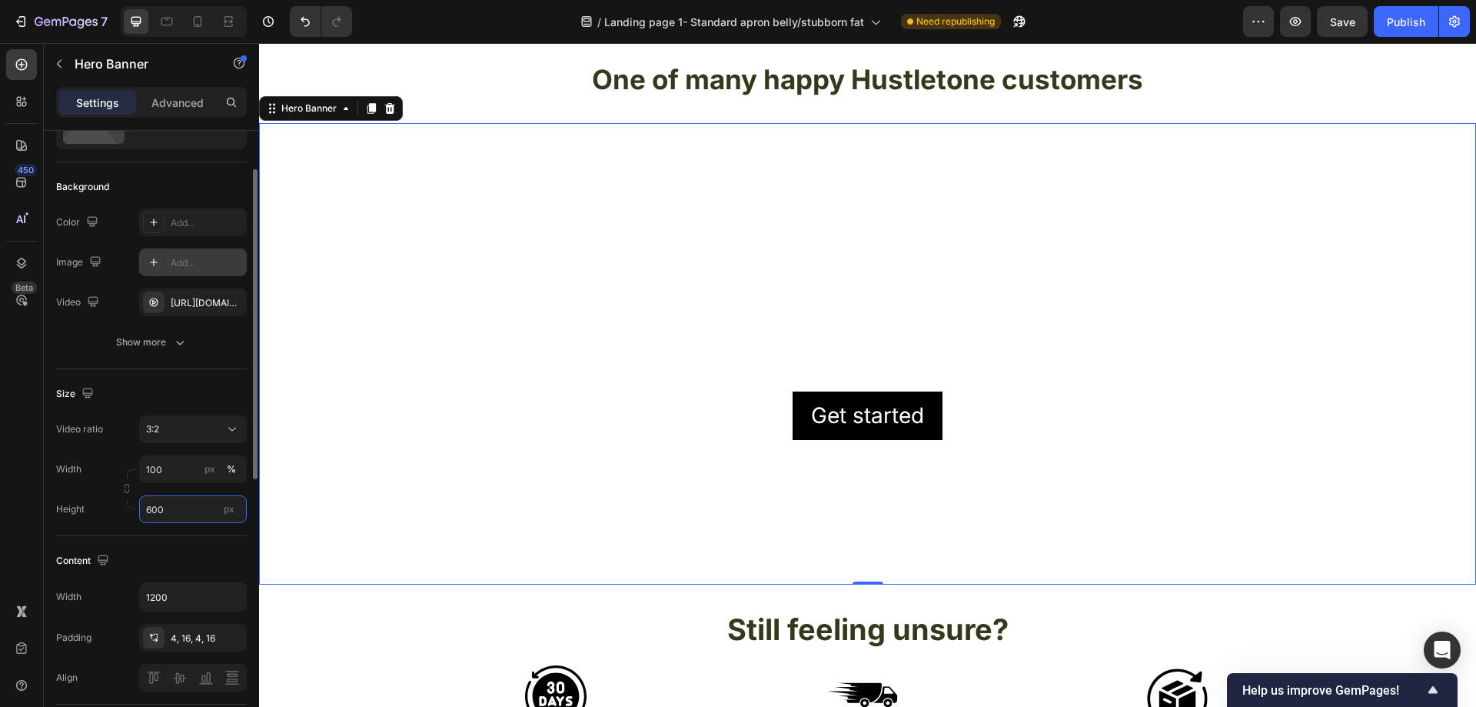
click at [211, 510] on input "600" at bounding box center [193, 509] width 108 height 28
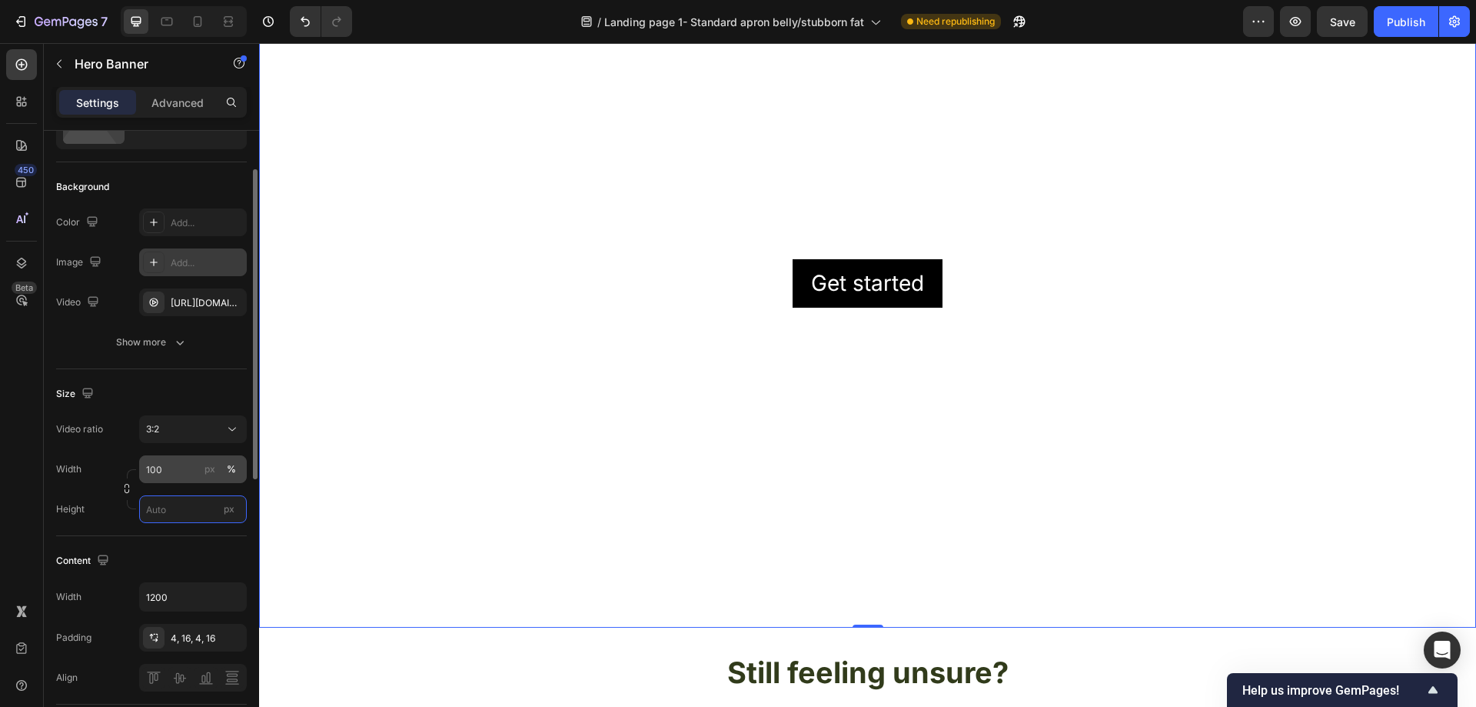
scroll to position [5648, 0]
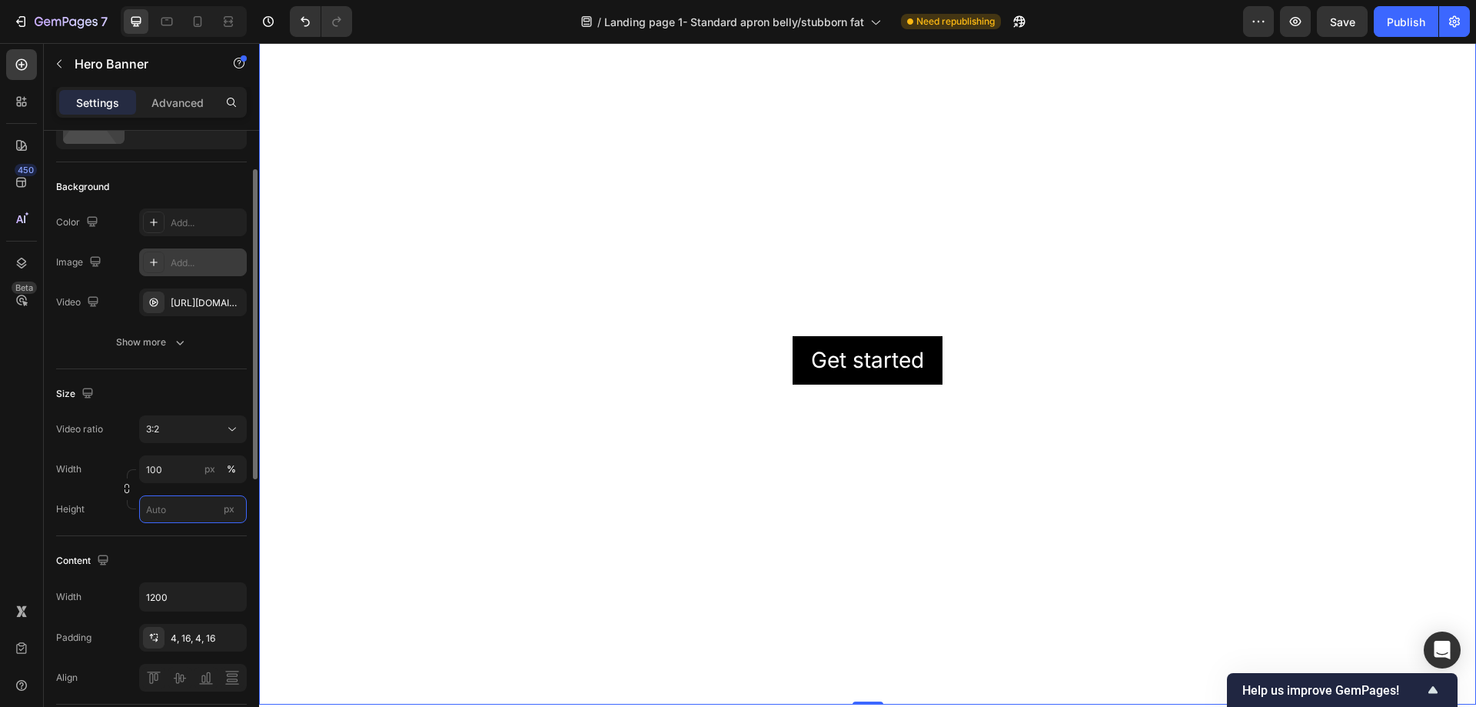
click at [185, 506] on input "px" at bounding box center [193, 509] width 108 height 28
click at [160, 542] on span "Fit content" at bounding box center [168, 546] width 46 height 14
click at [178, 512] on input "Auto" at bounding box center [193, 509] width 108 height 28
click at [185, 569] on span "Fit screen" at bounding box center [166, 574] width 43 height 14
type input "100 vh"
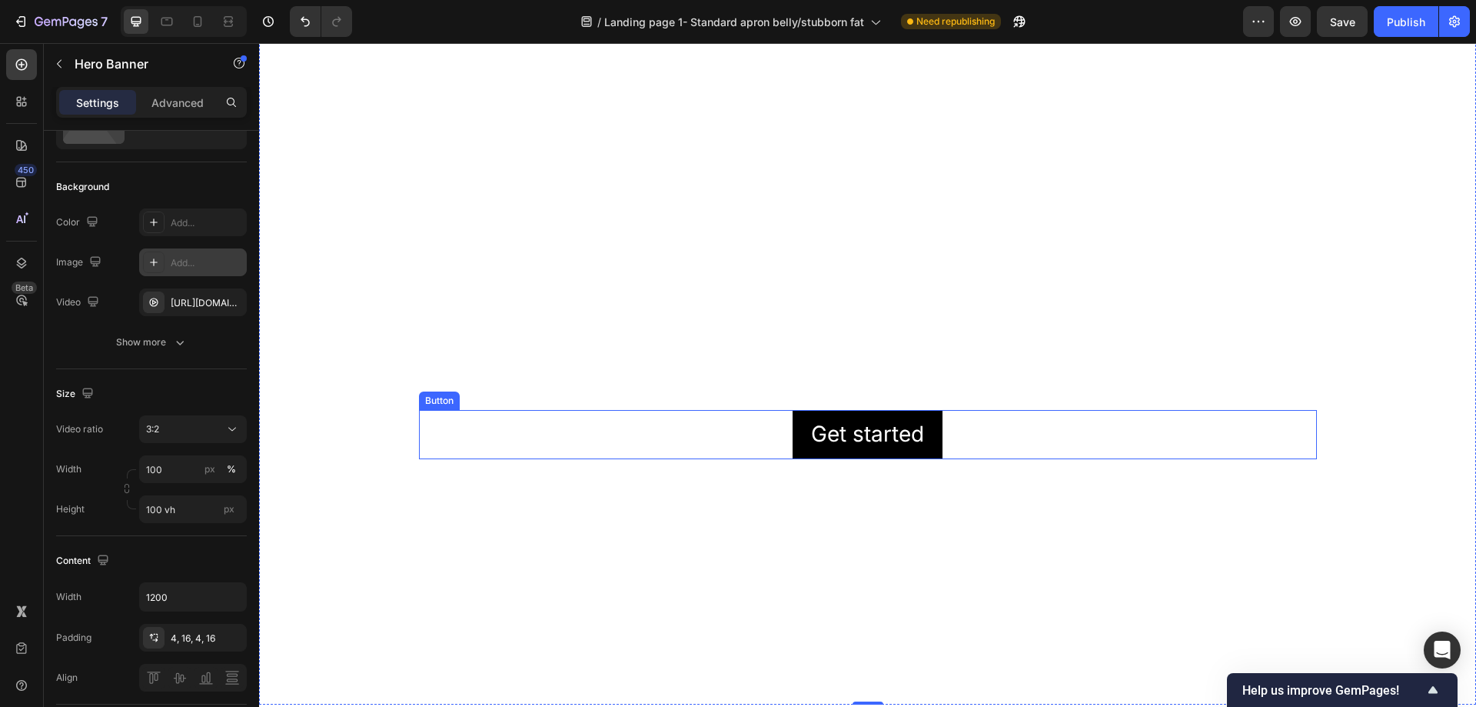
scroll to position [5494, 0]
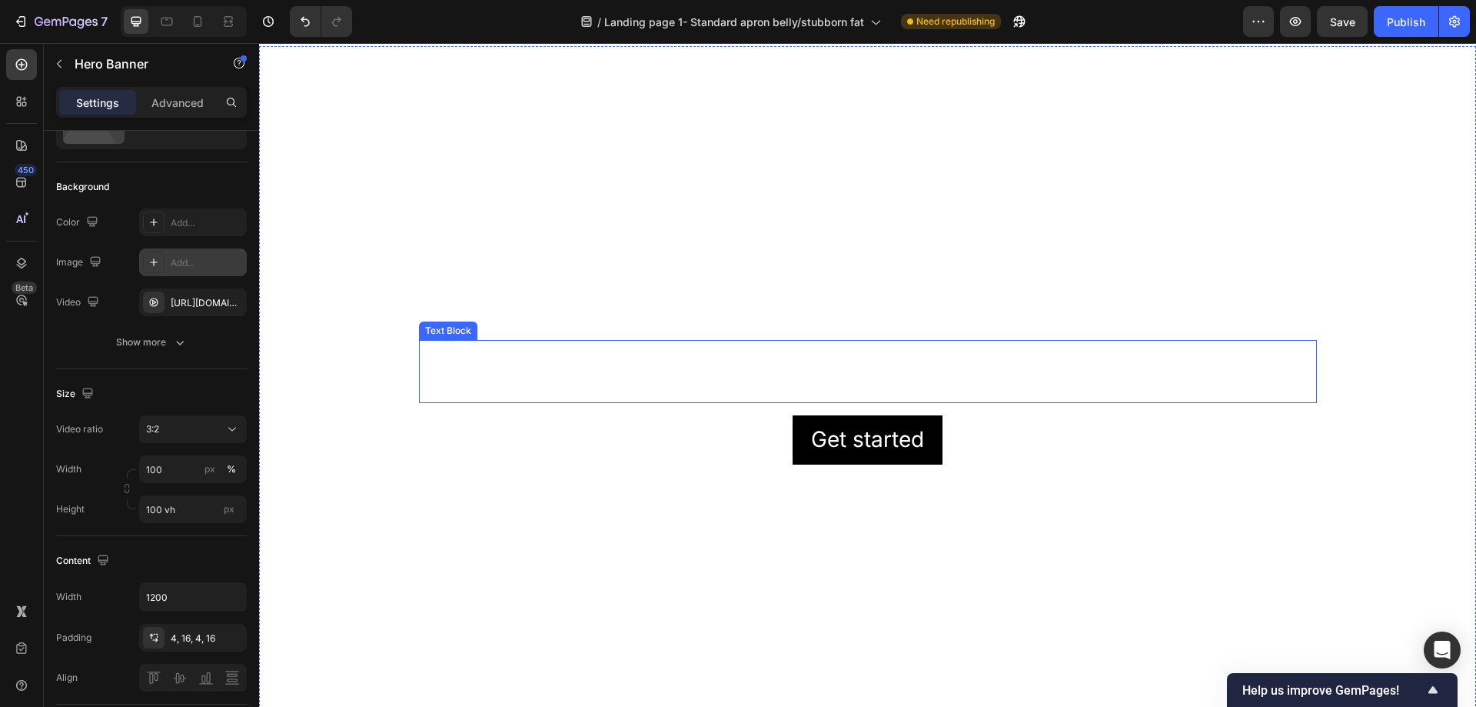
click at [440, 362] on div "This is your text block. Click to edit and make it your own. Share your product…" at bounding box center [868, 371] width 898 height 63
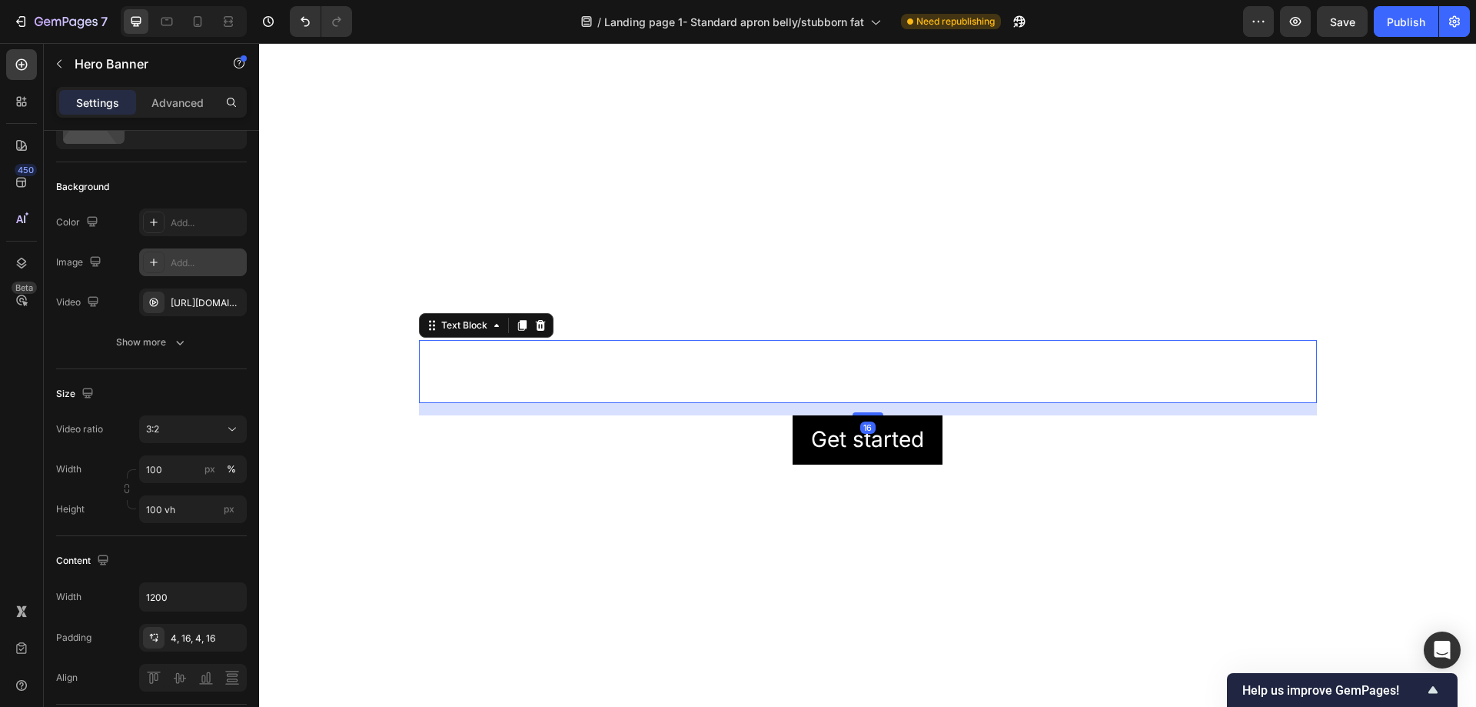
scroll to position [0, 0]
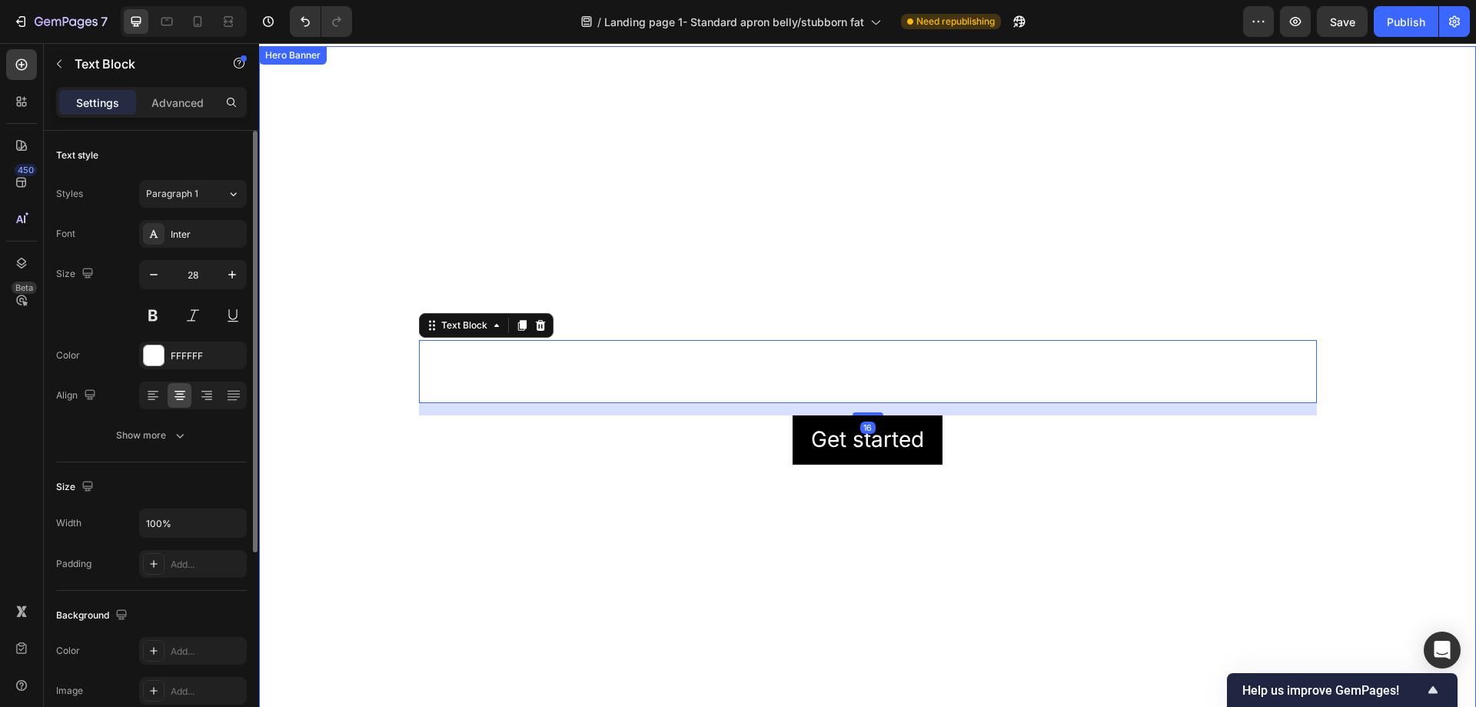
click at [612, 527] on video "Background Image" at bounding box center [867, 451] width 1217 height 811
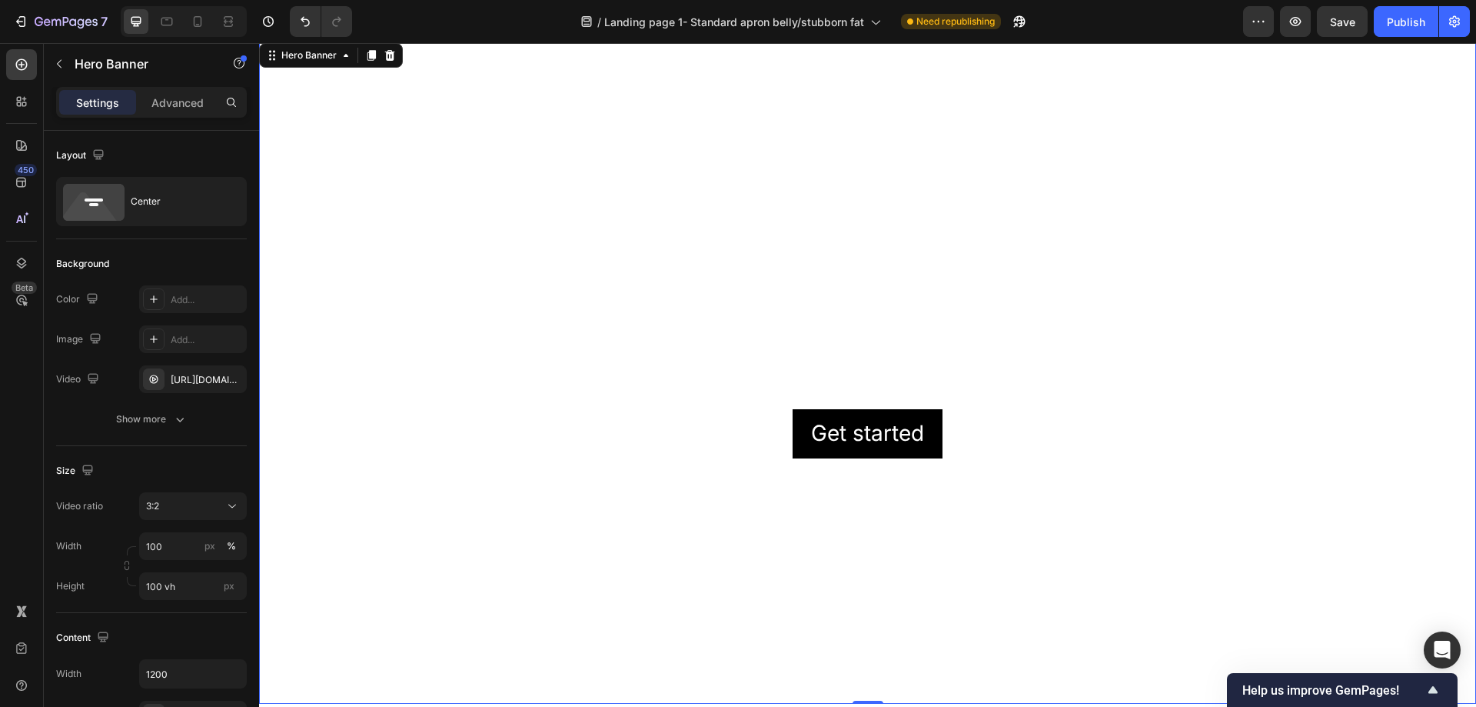
scroll to position [5494, 0]
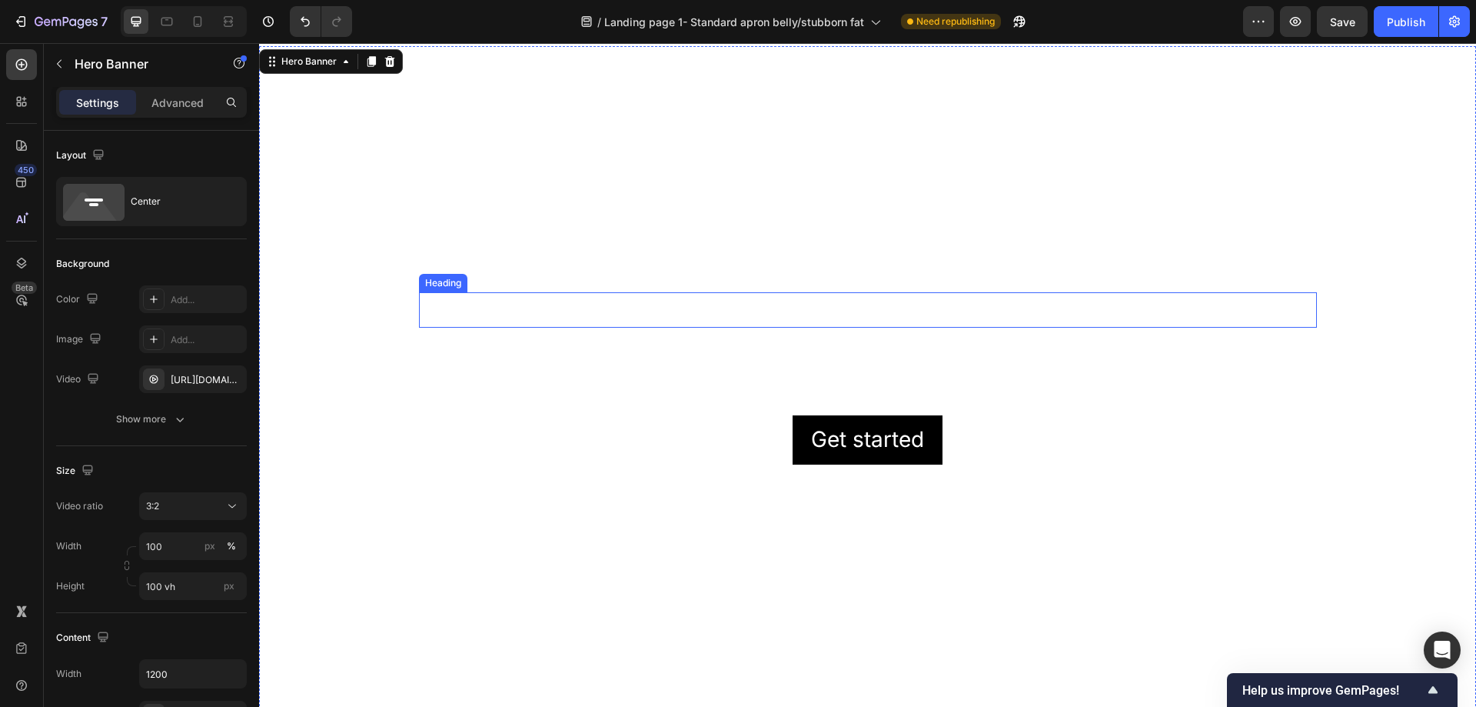
click at [869, 314] on h2 "Click here to edit heading" at bounding box center [868, 309] width 898 height 35
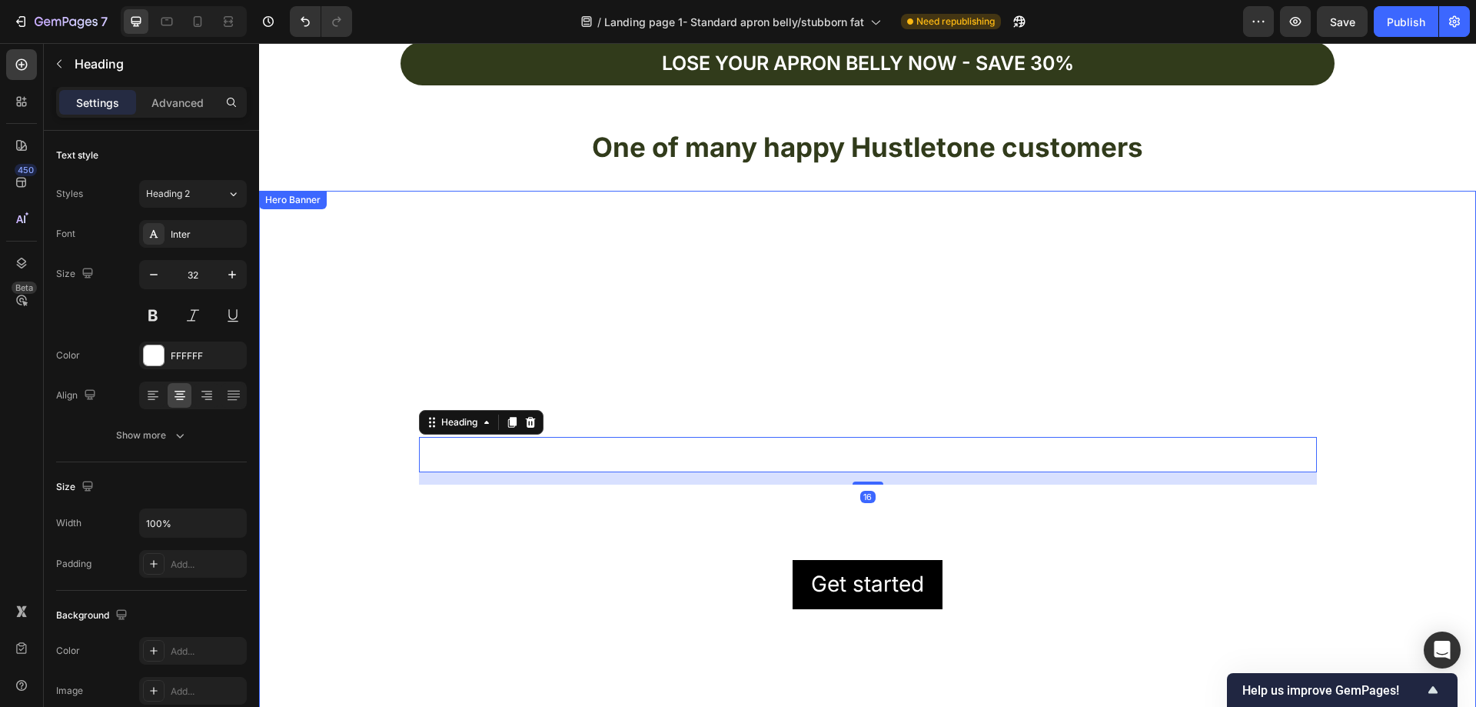
scroll to position [5340, 0]
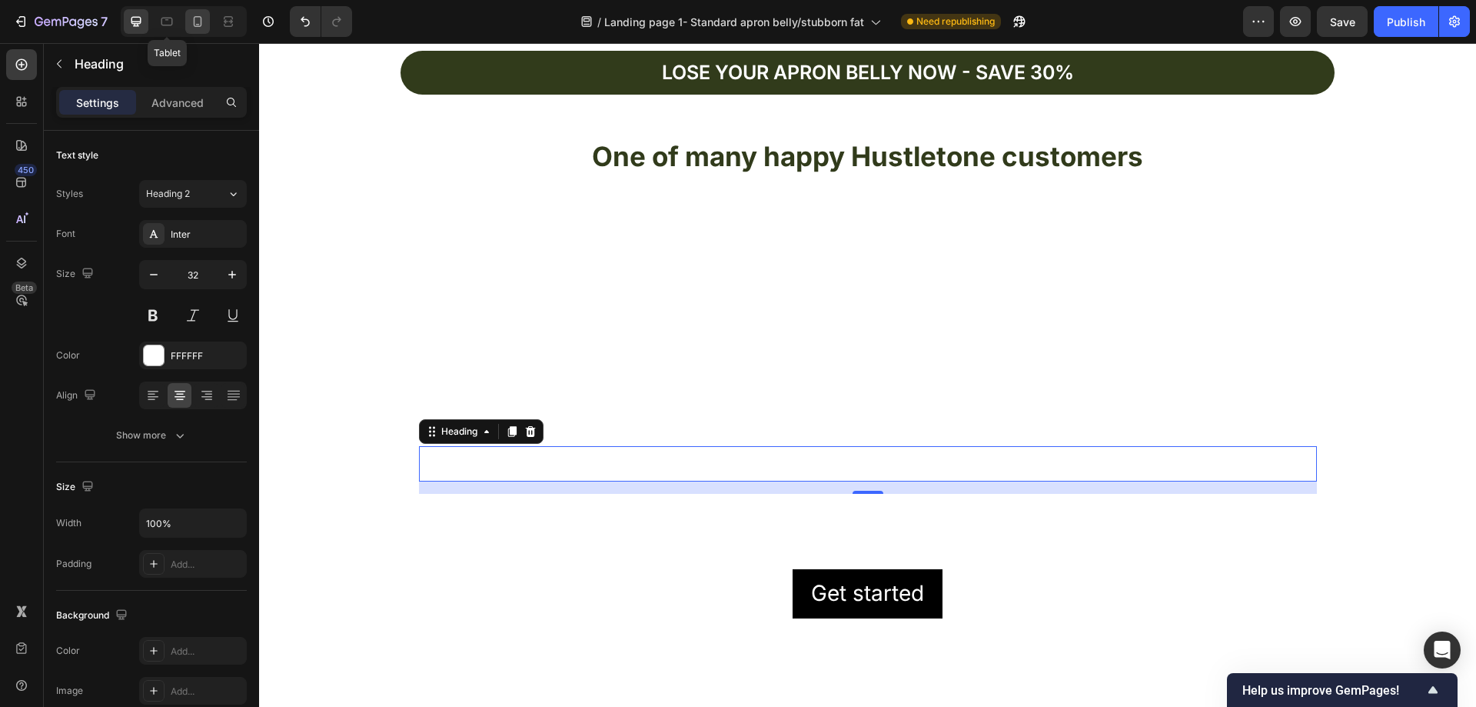
click at [193, 25] on icon at bounding box center [197, 21] width 15 height 15
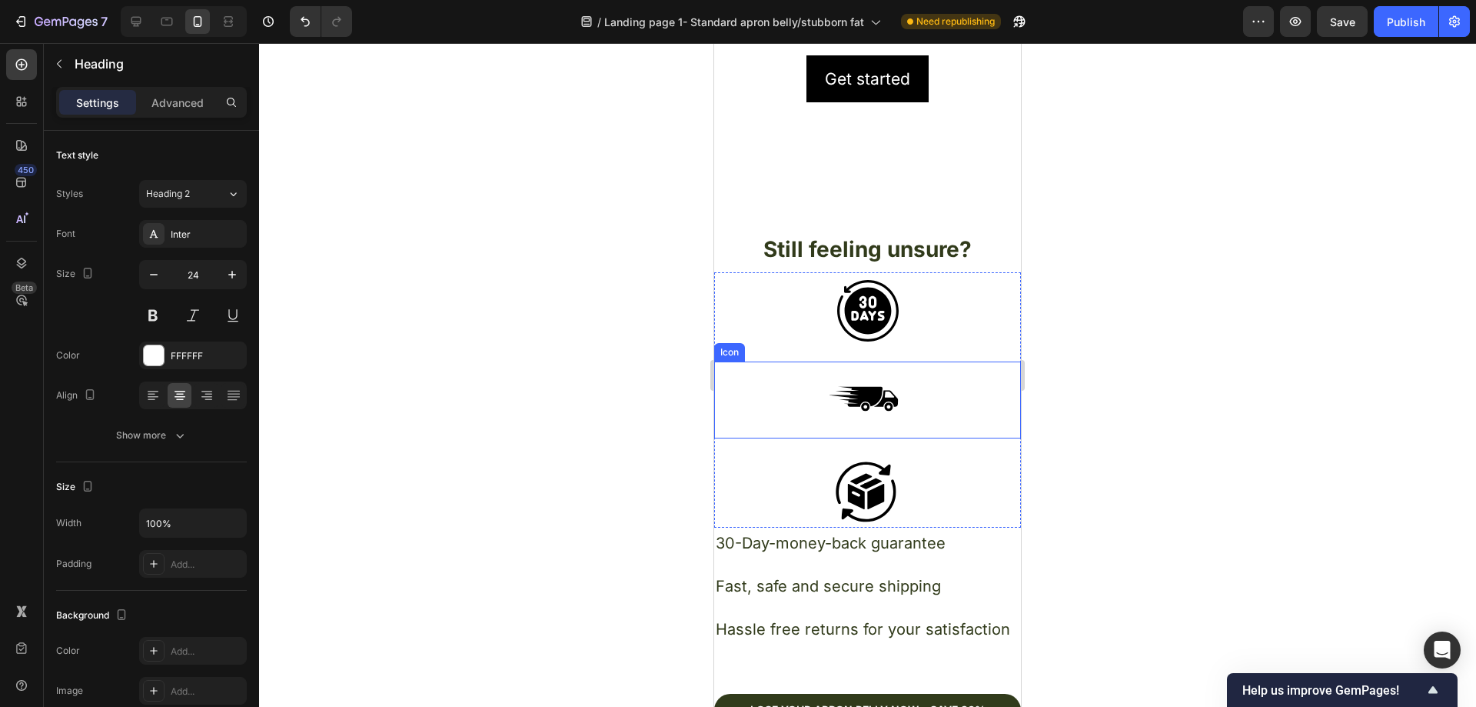
scroll to position [5216, 0]
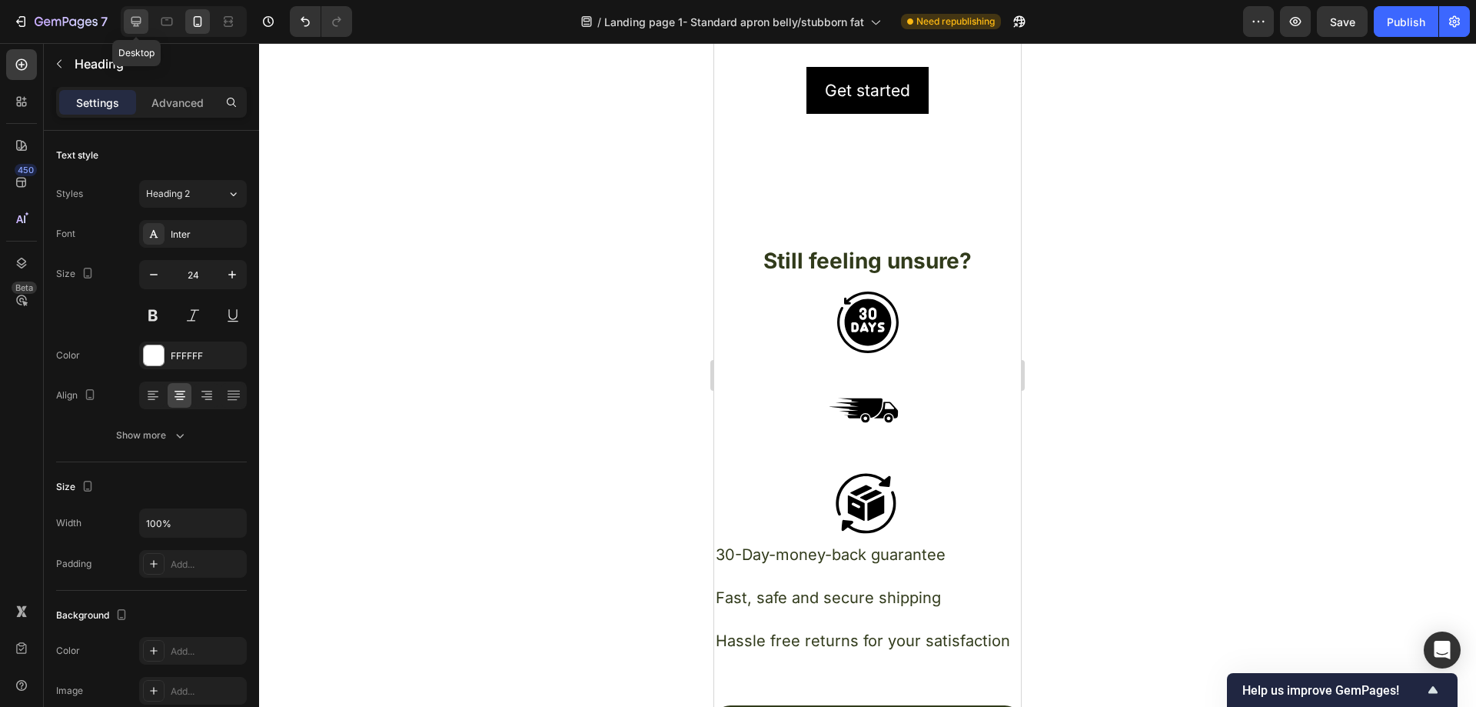
click at [142, 22] on icon at bounding box center [135, 21] width 15 height 15
type input "32"
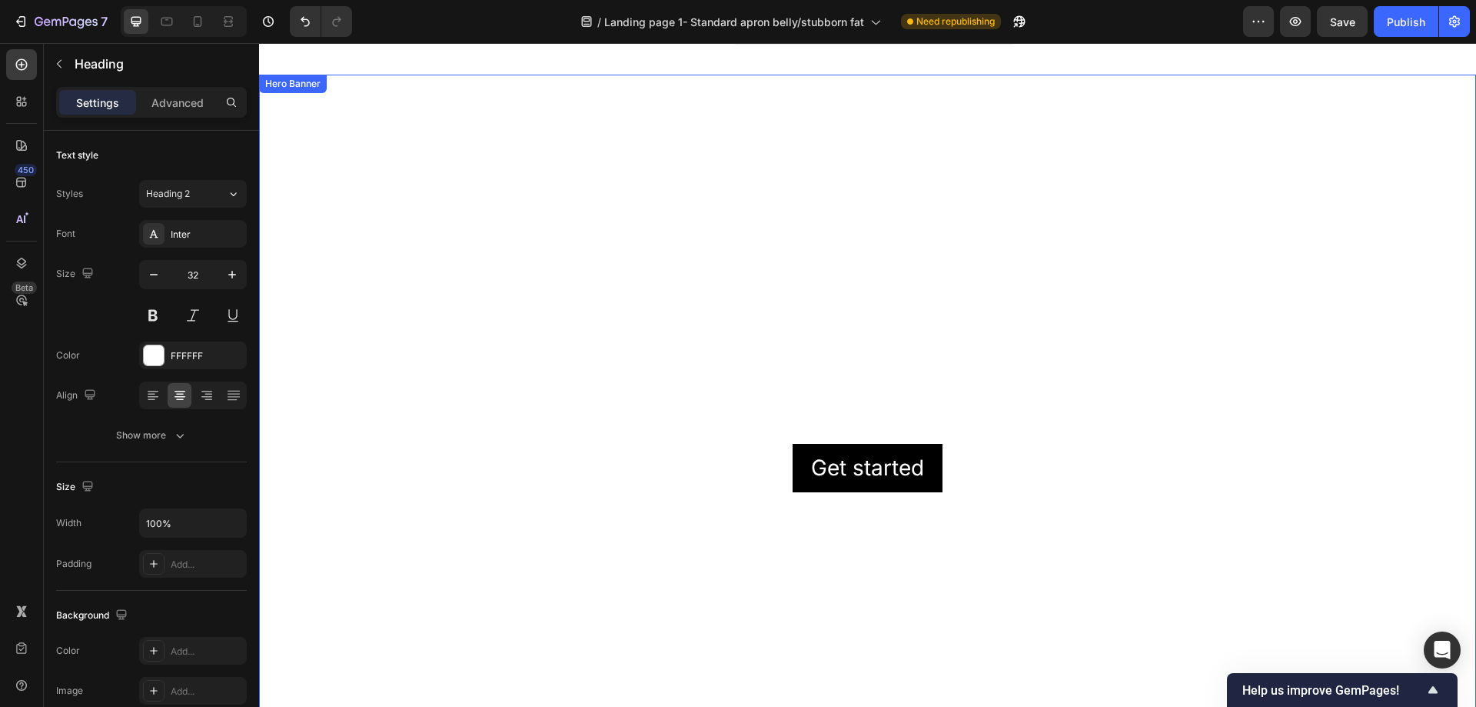
scroll to position [4920, 0]
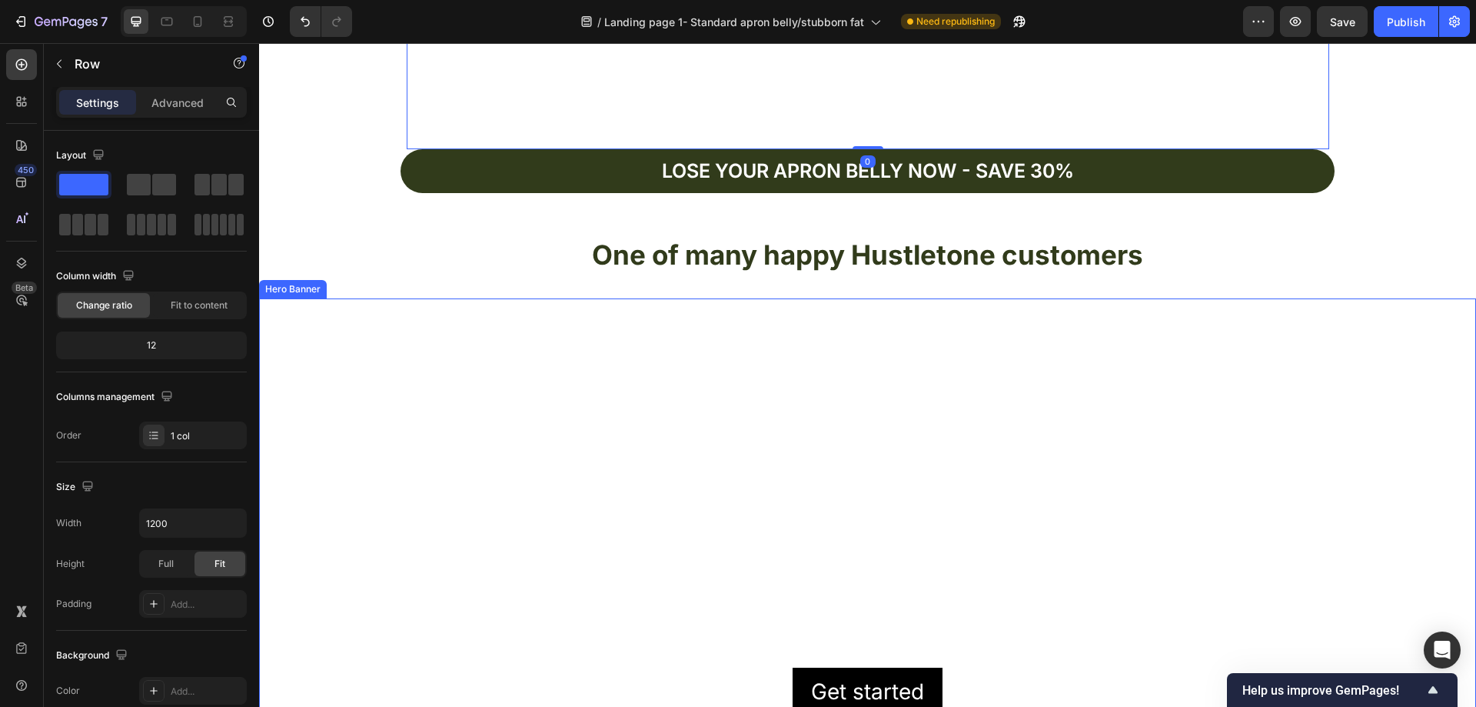
click at [1311, 395] on video "Background Image" at bounding box center [867, 703] width 1217 height 811
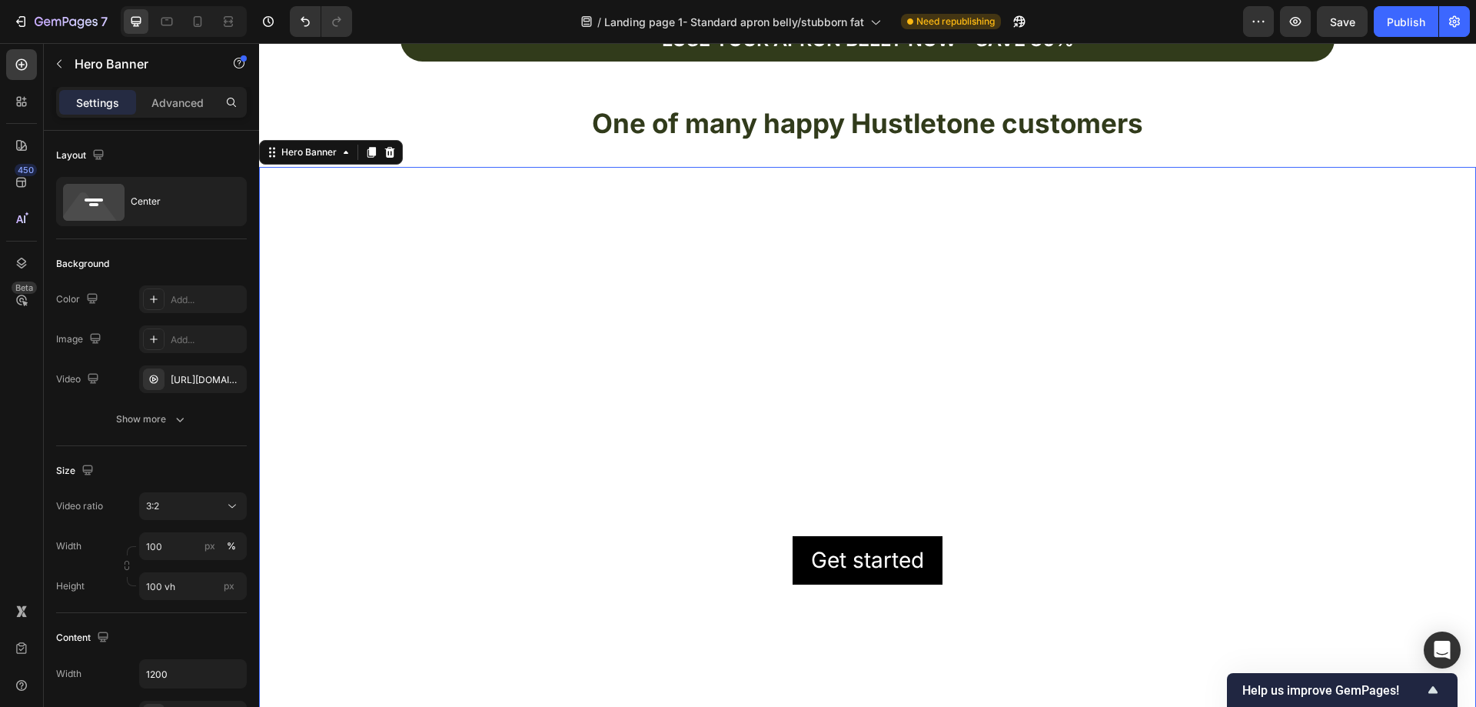
scroll to position [5305, 0]
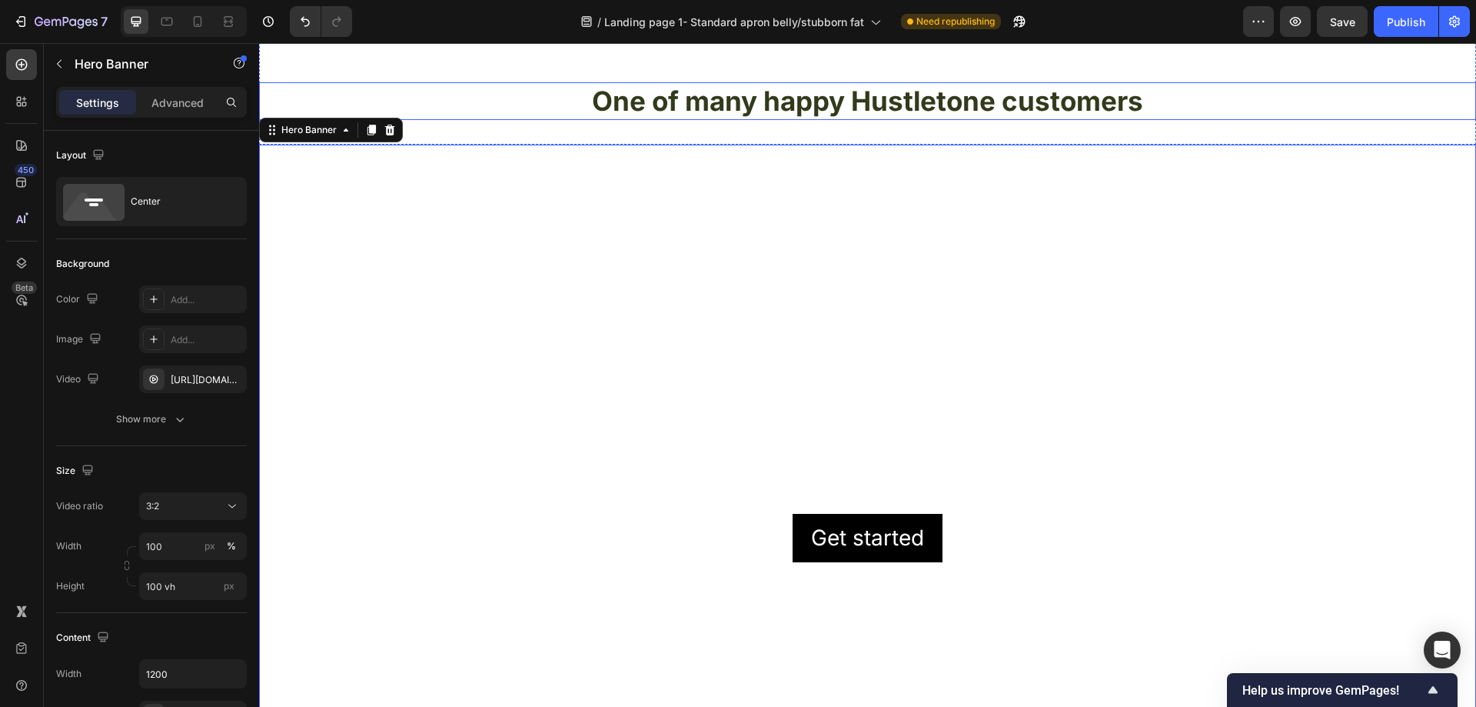
click at [1217, 108] on h2 "One of many happy Hustletone customers" at bounding box center [867, 101] width 1217 height 38
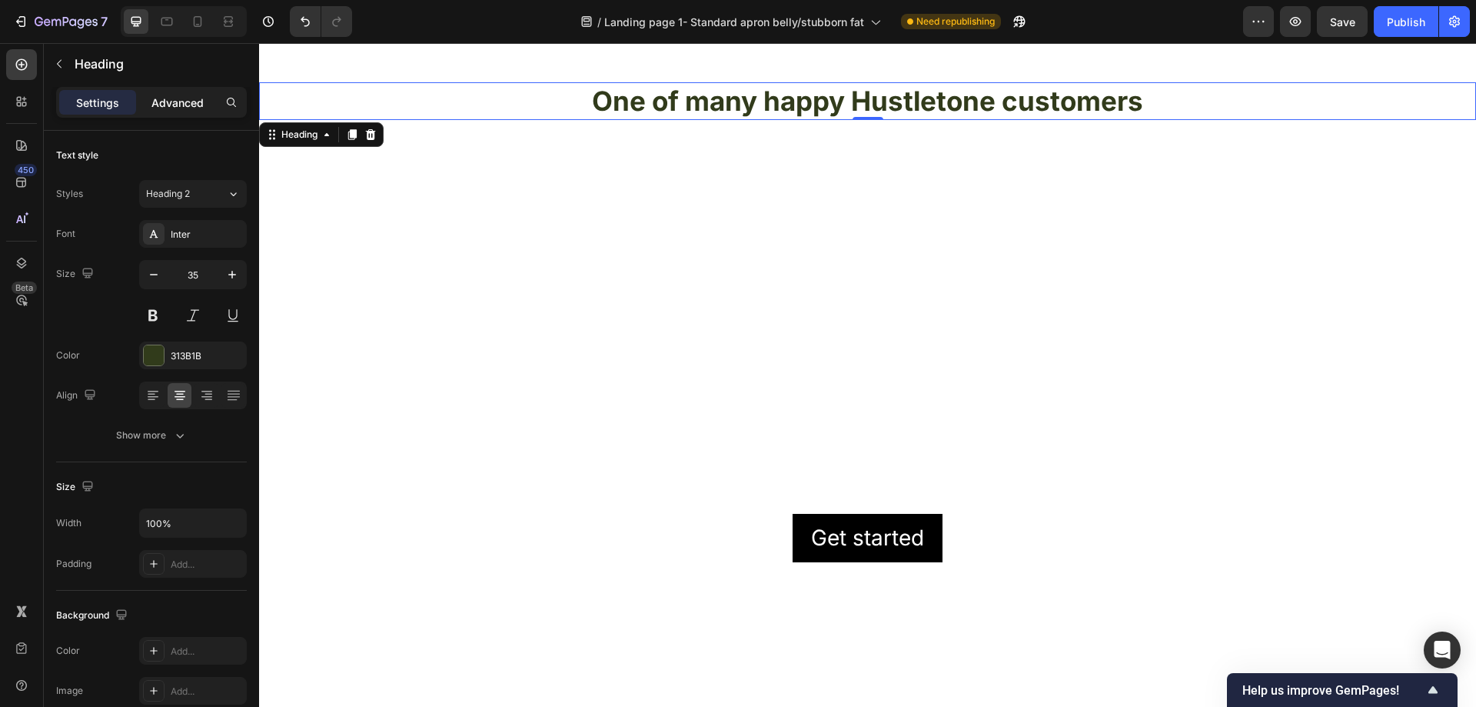
click at [192, 108] on p "Advanced" at bounding box center [177, 103] width 52 height 16
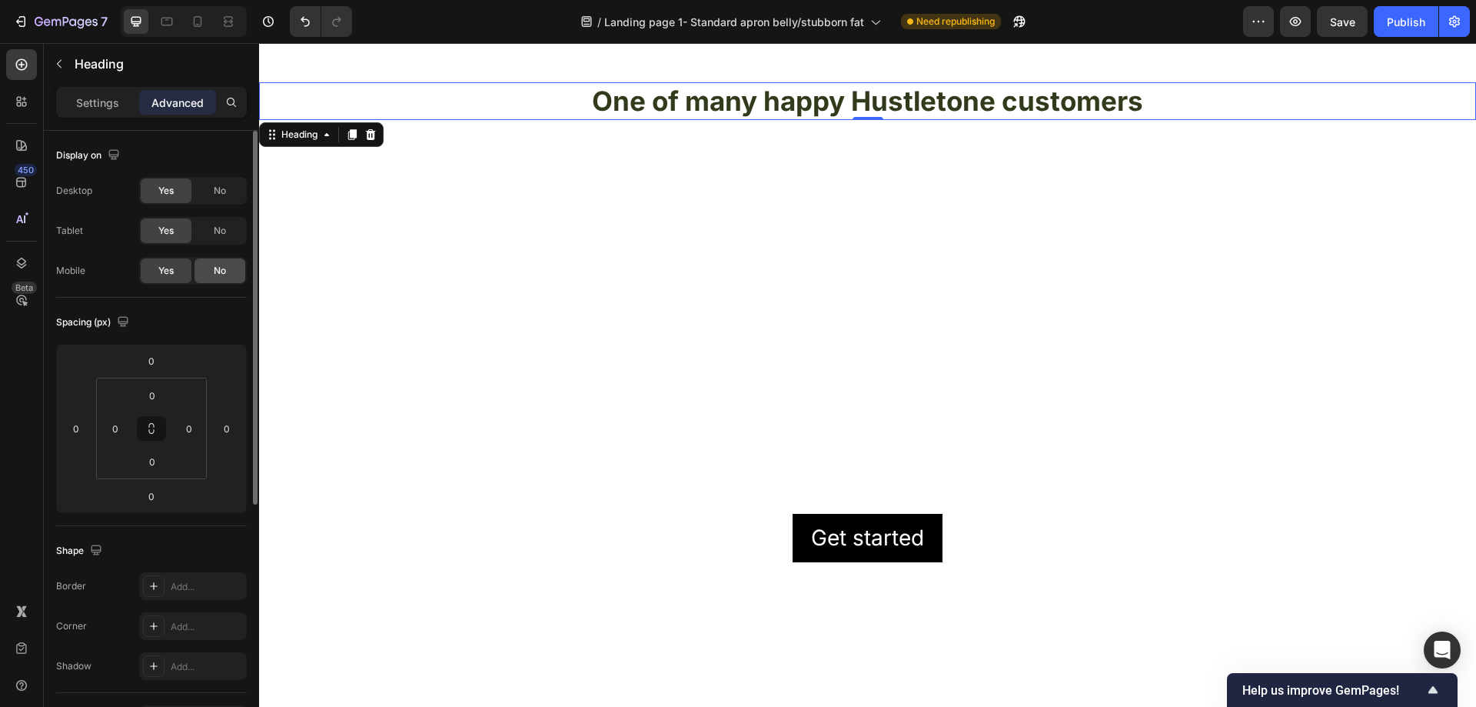
click at [219, 263] on div "No" at bounding box center [220, 270] width 51 height 25
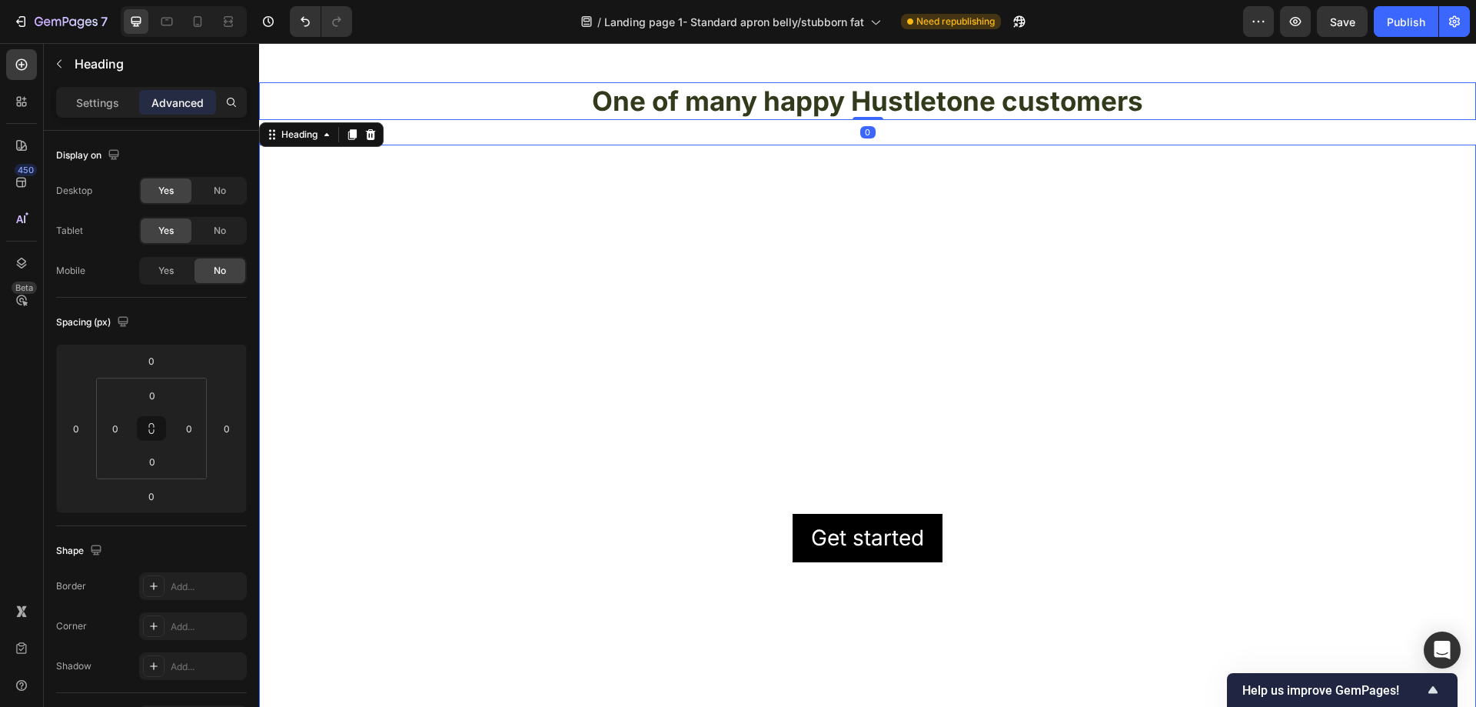
click at [1368, 255] on video "Background Image" at bounding box center [867, 550] width 1217 height 811
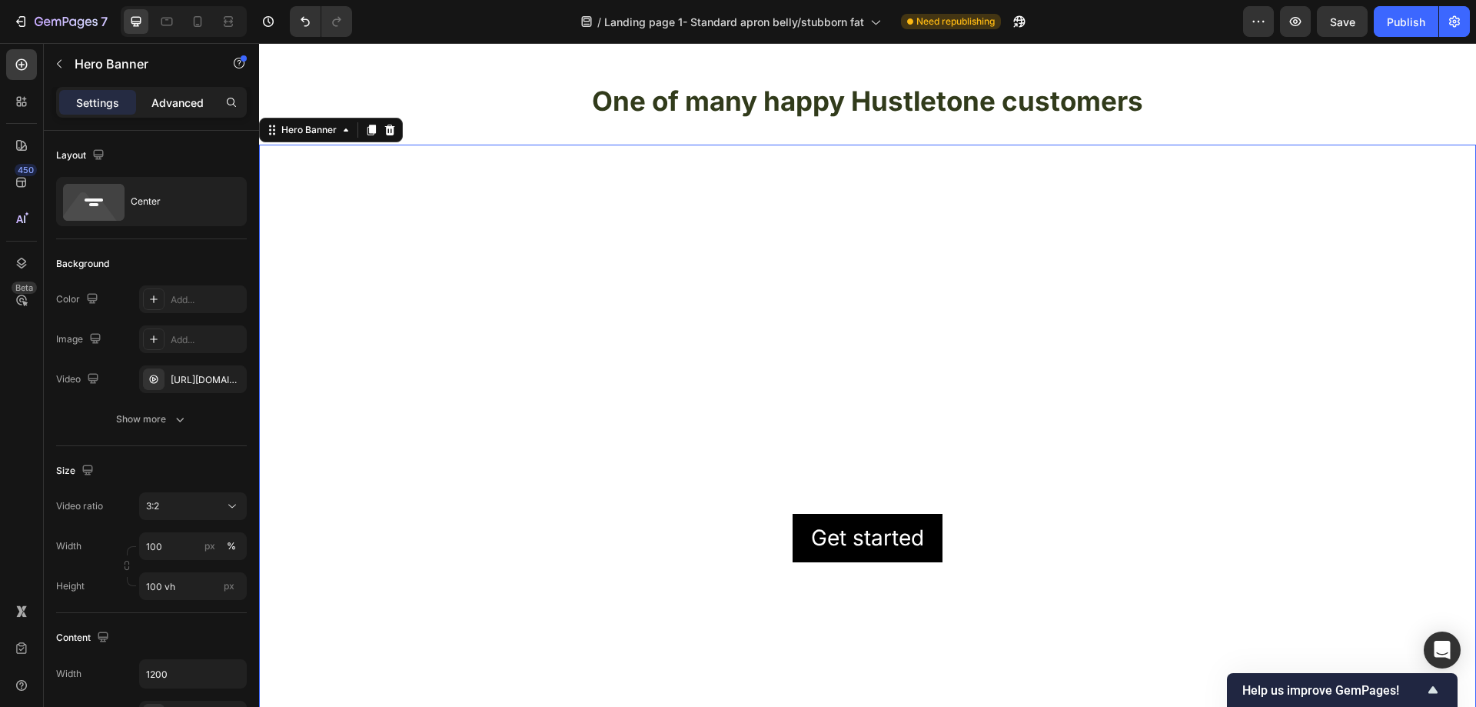
click at [183, 93] on div "Advanced" at bounding box center [177, 102] width 77 height 25
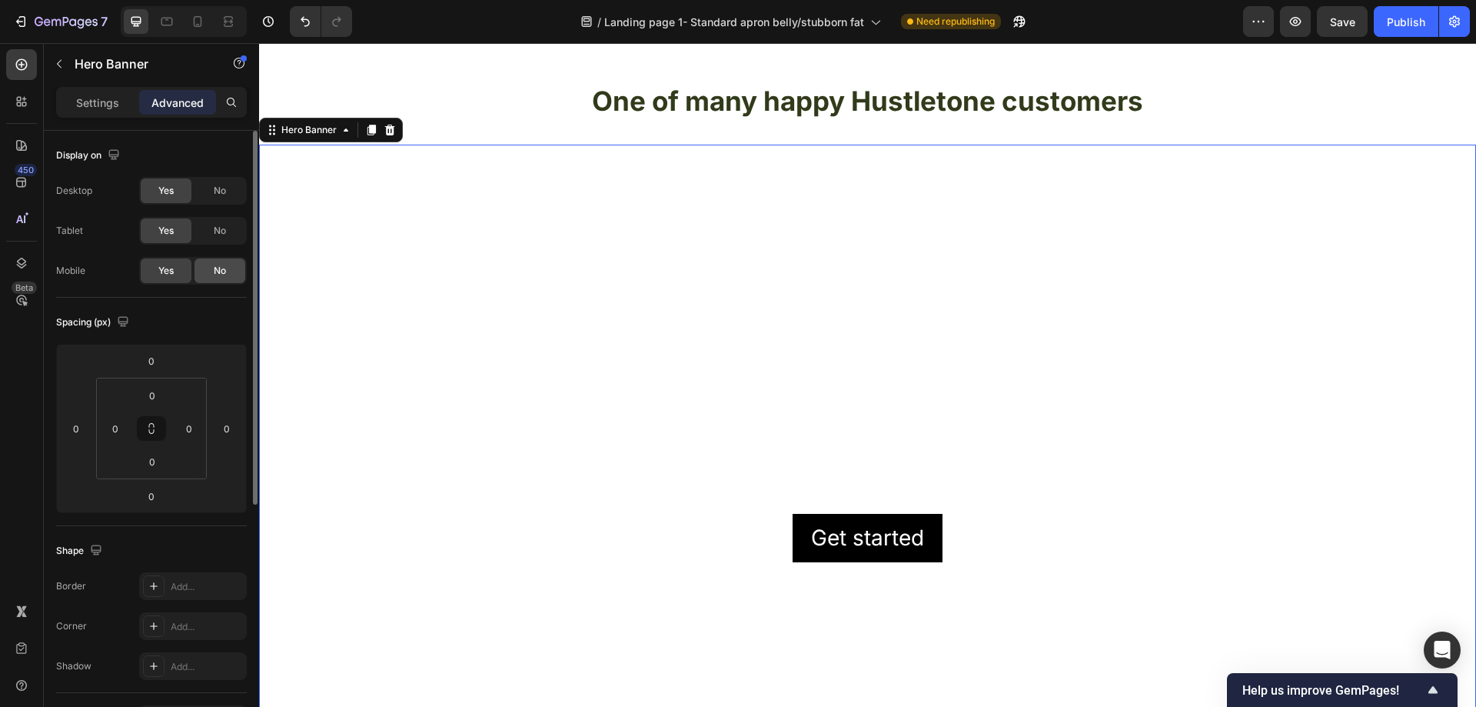
click at [214, 271] on span "No" at bounding box center [220, 271] width 12 height 14
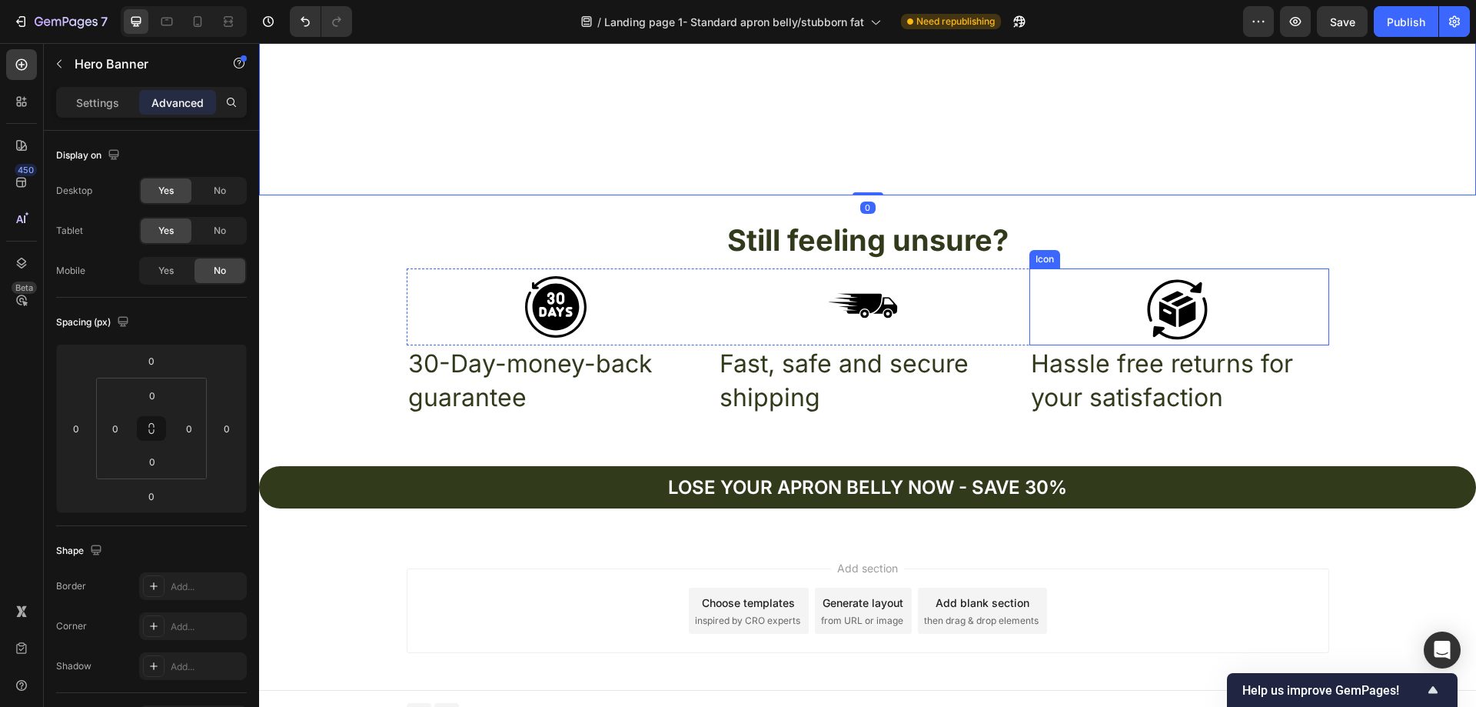
scroll to position [5920, 0]
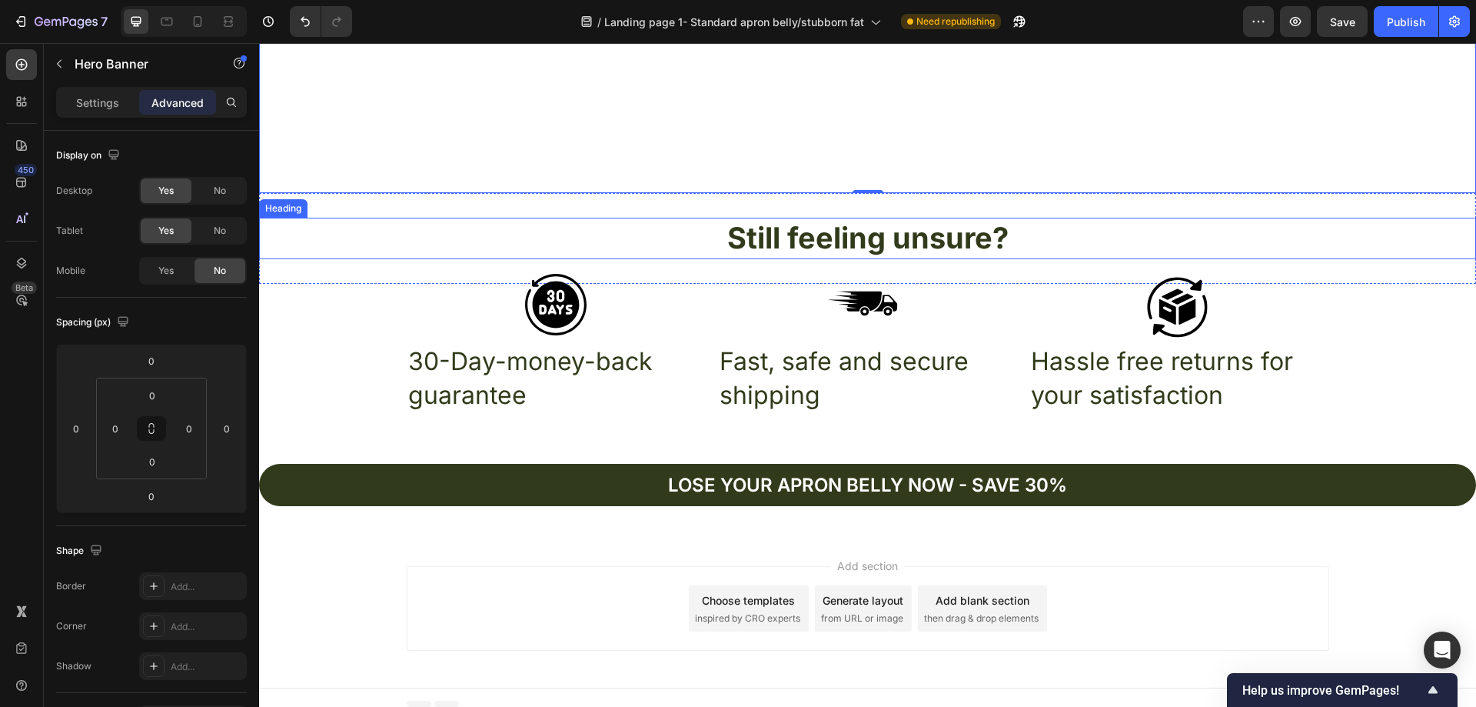
click at [1373, 232] on h2 "Still feeling unsure?" at bounding box center [867, 238] width 1217 height 41
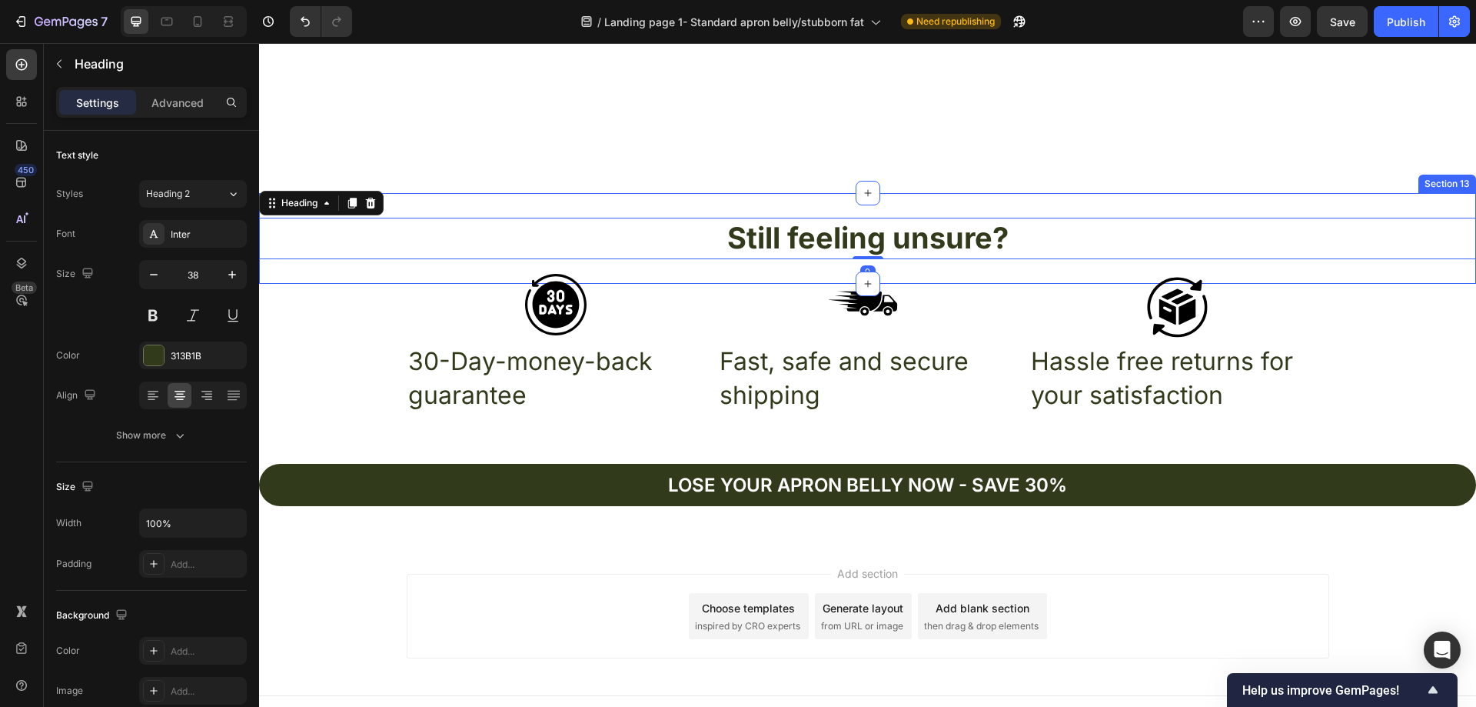
click at [1347, 208] on div "Still feeling unsure? Heading 0 Section 13" at bounding box center [867, 238] width 1217 height 90
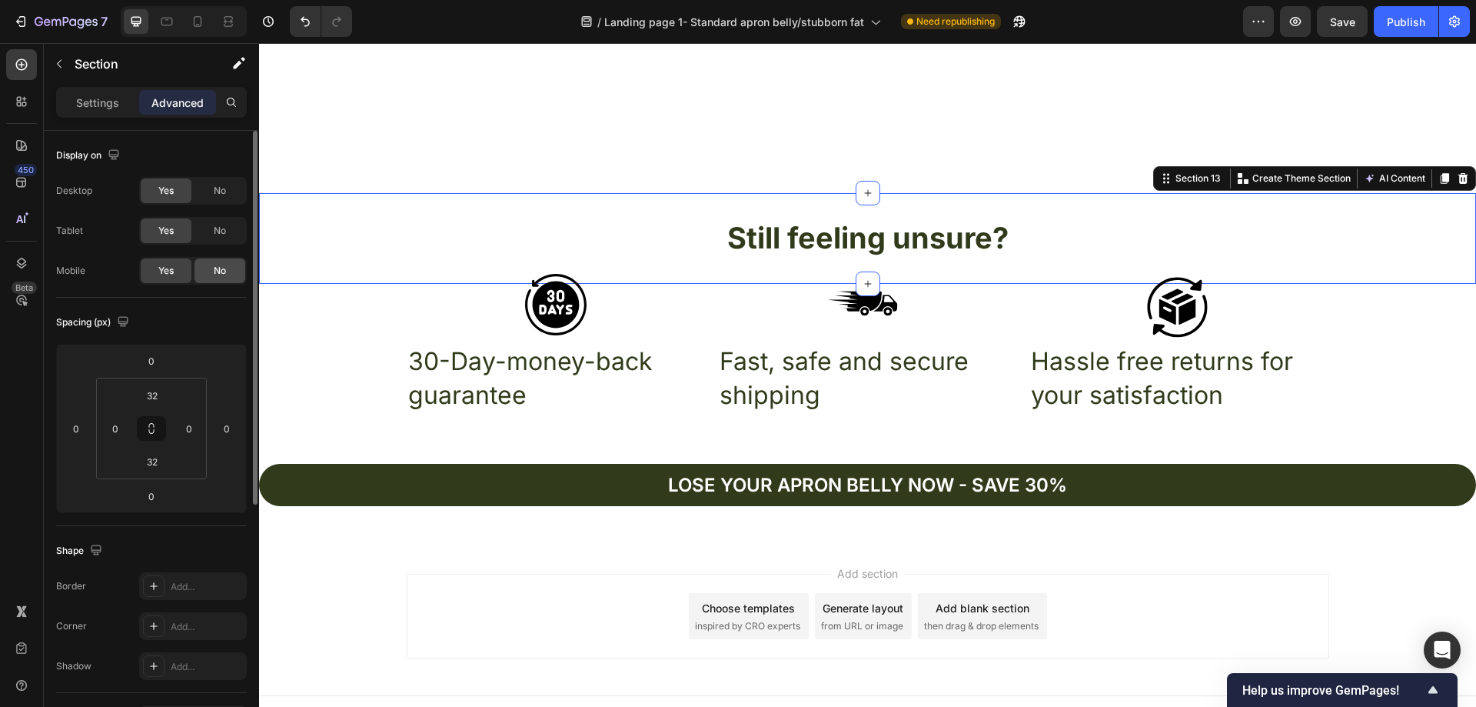
click at [229, 263] on div "No" at bounding box center [220, 270] width 51 height 25
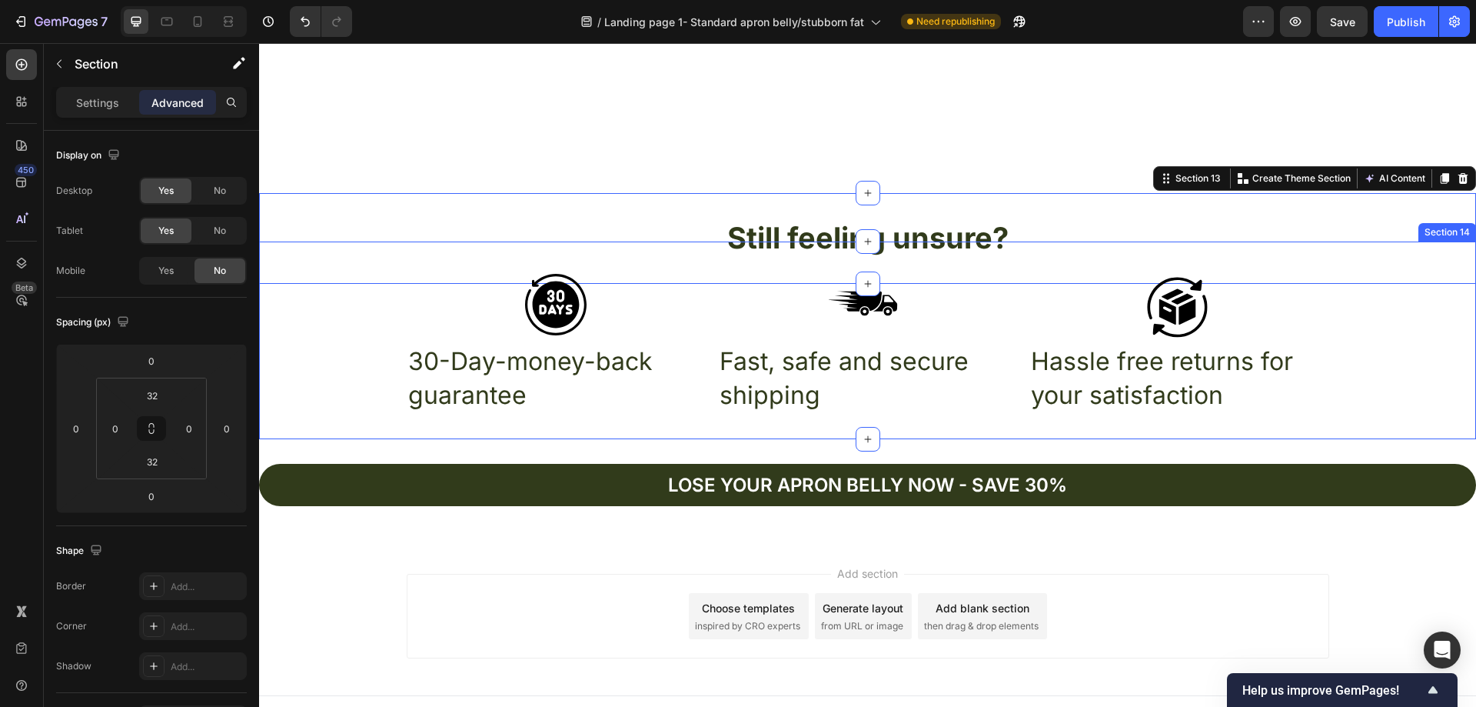
click at [340, 334] on div "Icon Icon Icon Row 30-Day-money-back guarantee Text Block Fast, safe and secure…" at bounding box center [867, 340] width 1217 height 149
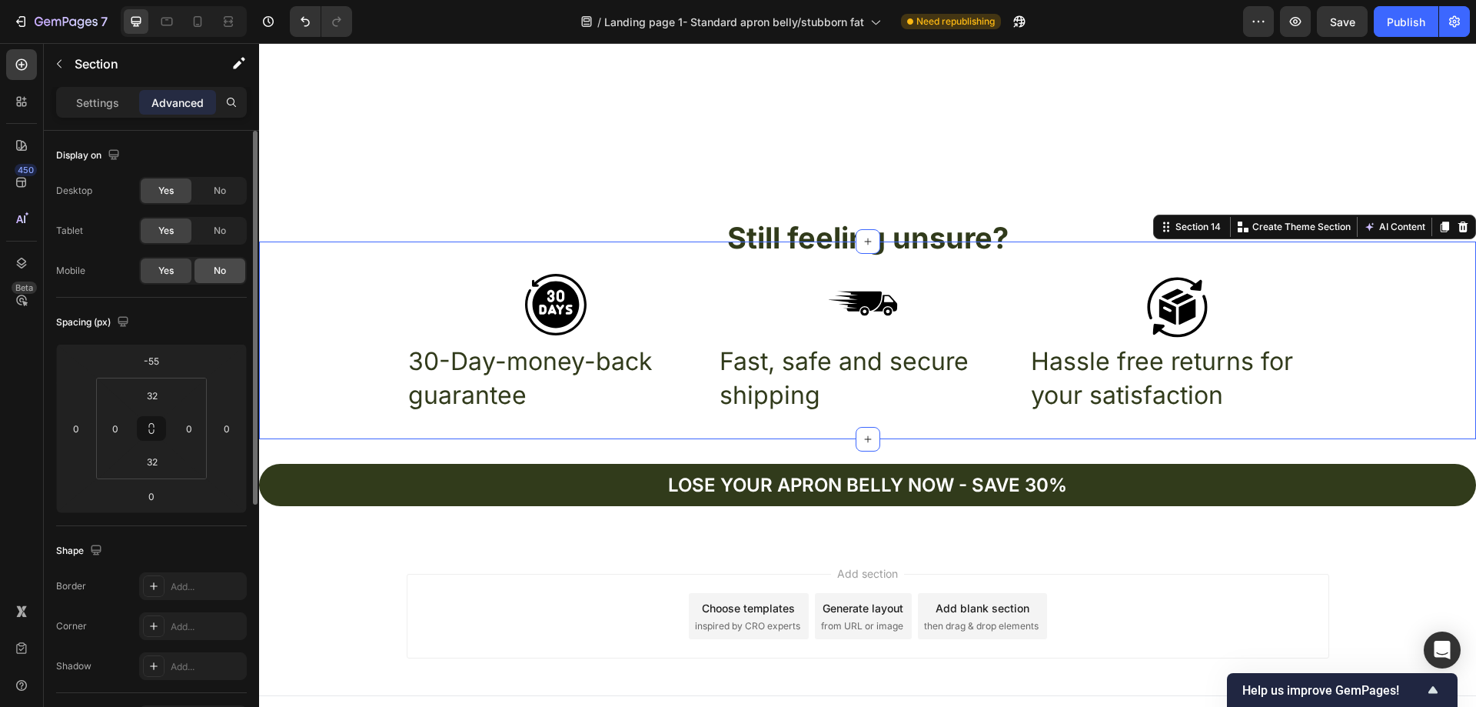
click at [220, 265] on span "No" at bounding box center [220, 271] width 12 height 14
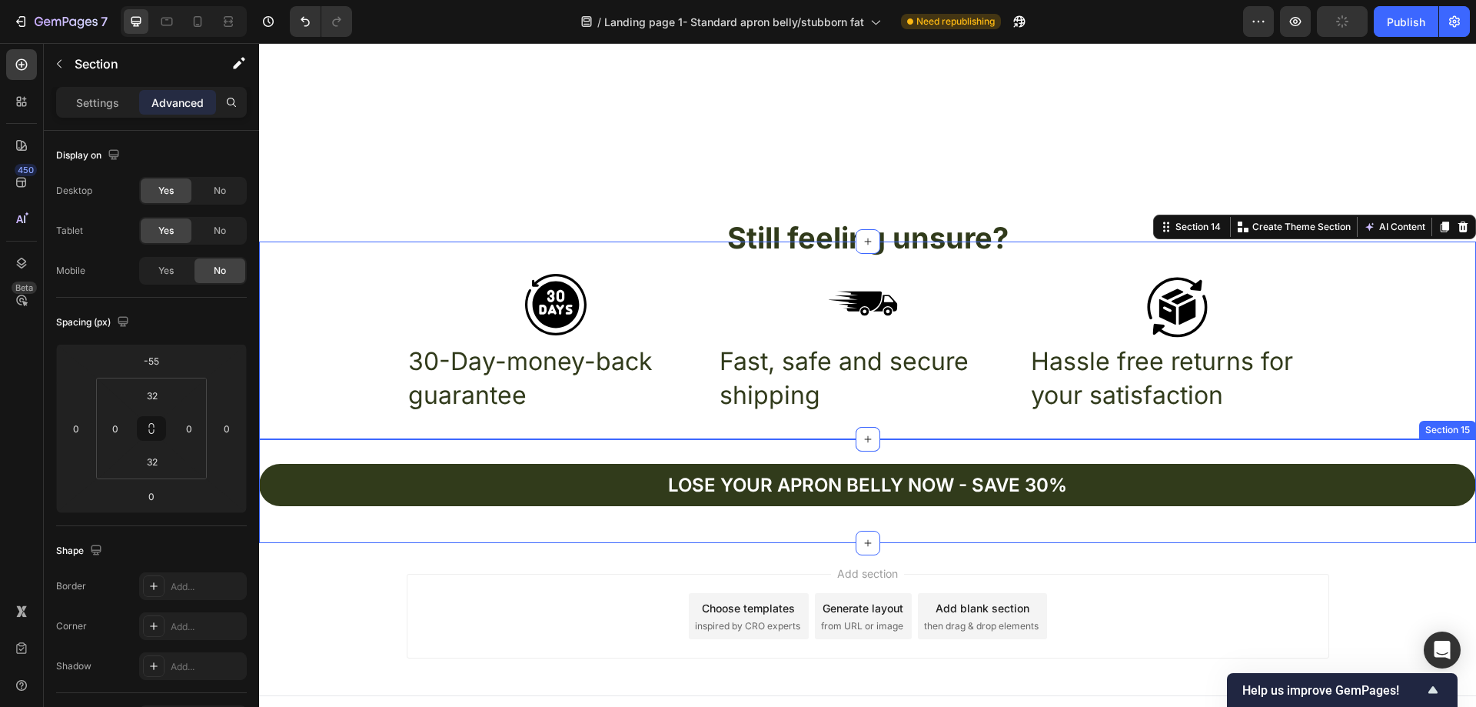
click at [335, 457] on div "Lose your apron bellY now - Save 30% Button Section 15" at bounding box center [867, 491] width 1217 height 104
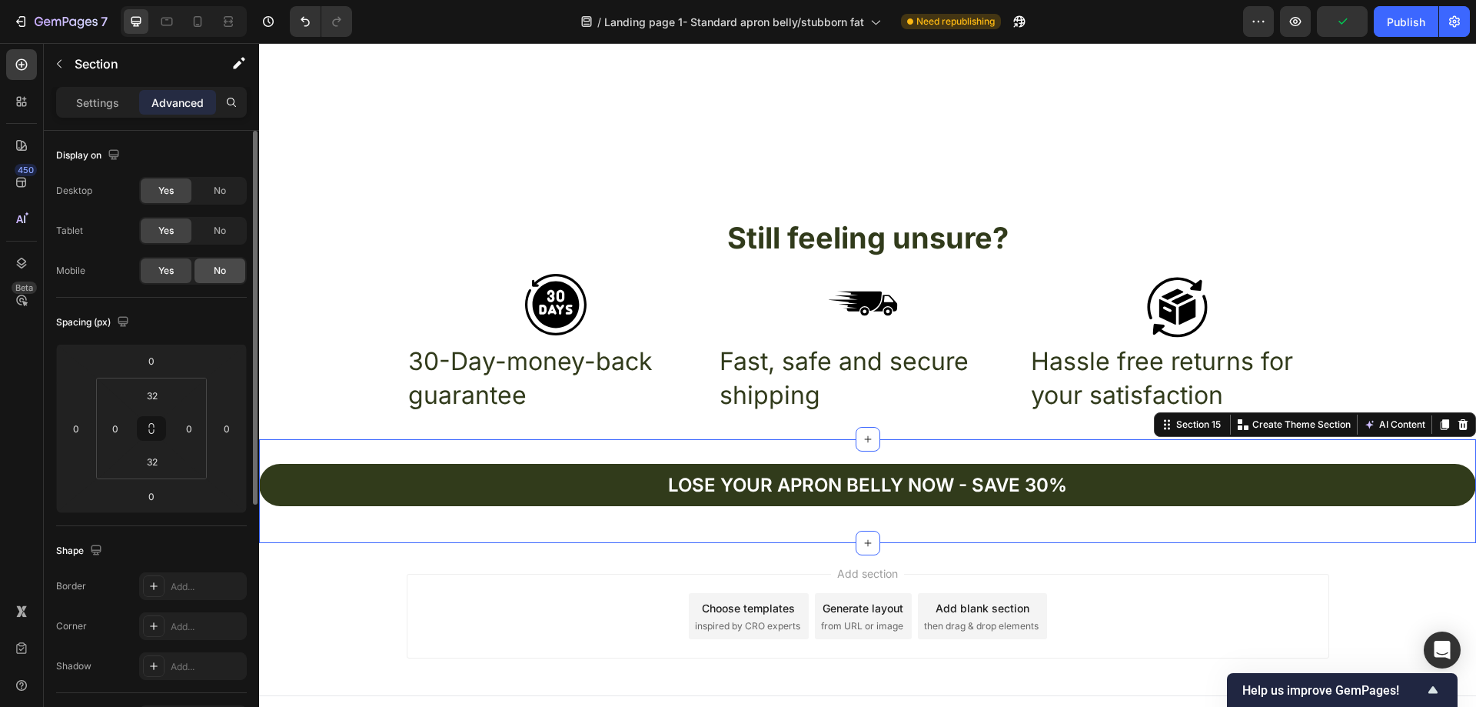
click at [211, 268] on div "No" at bounding box center [220, 270] width 51 height 25
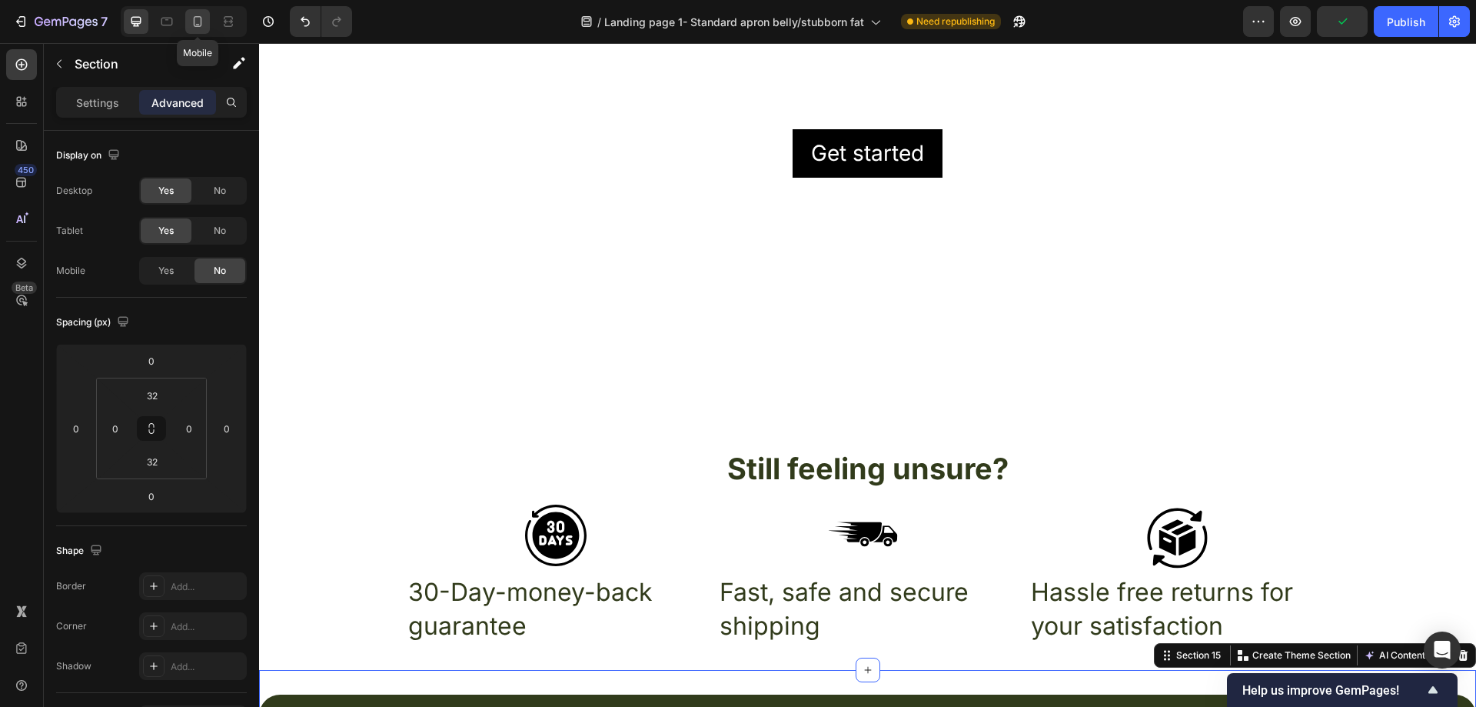
click at [197, 23] on icon at bounding box center [197, 21] width 15 height 15
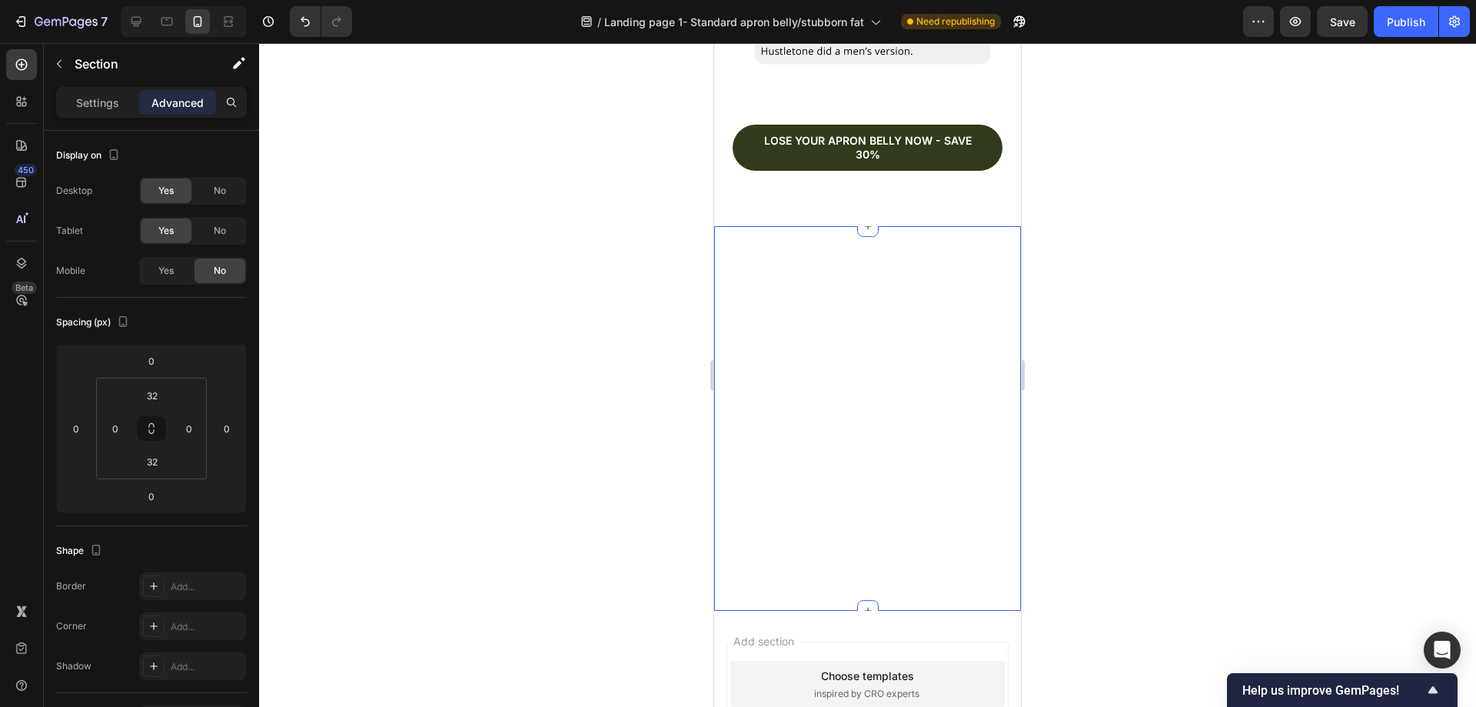
click at [889, 171] on button "Lose your apron bellY now - save 30%" at bounding box center [868, 148] width 270 height 46
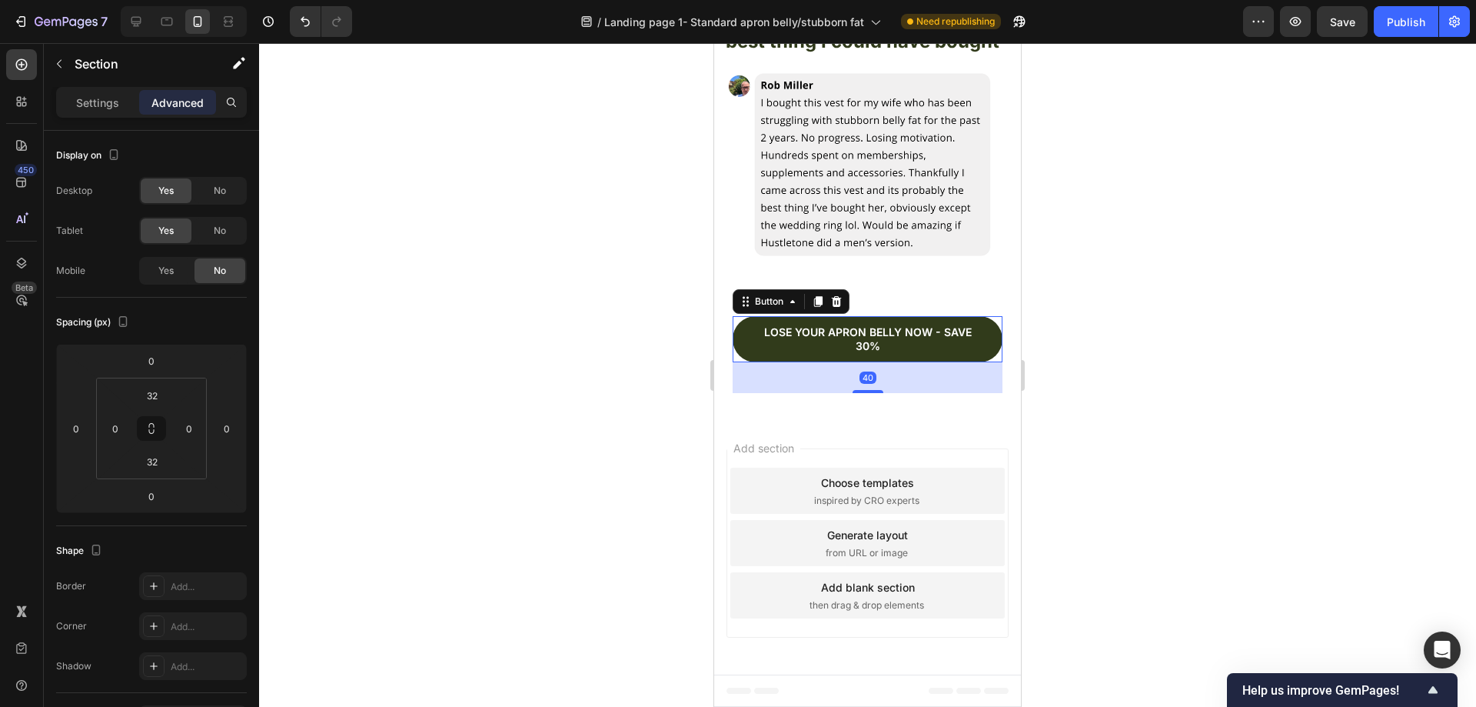
scroll to position [4507, 0]
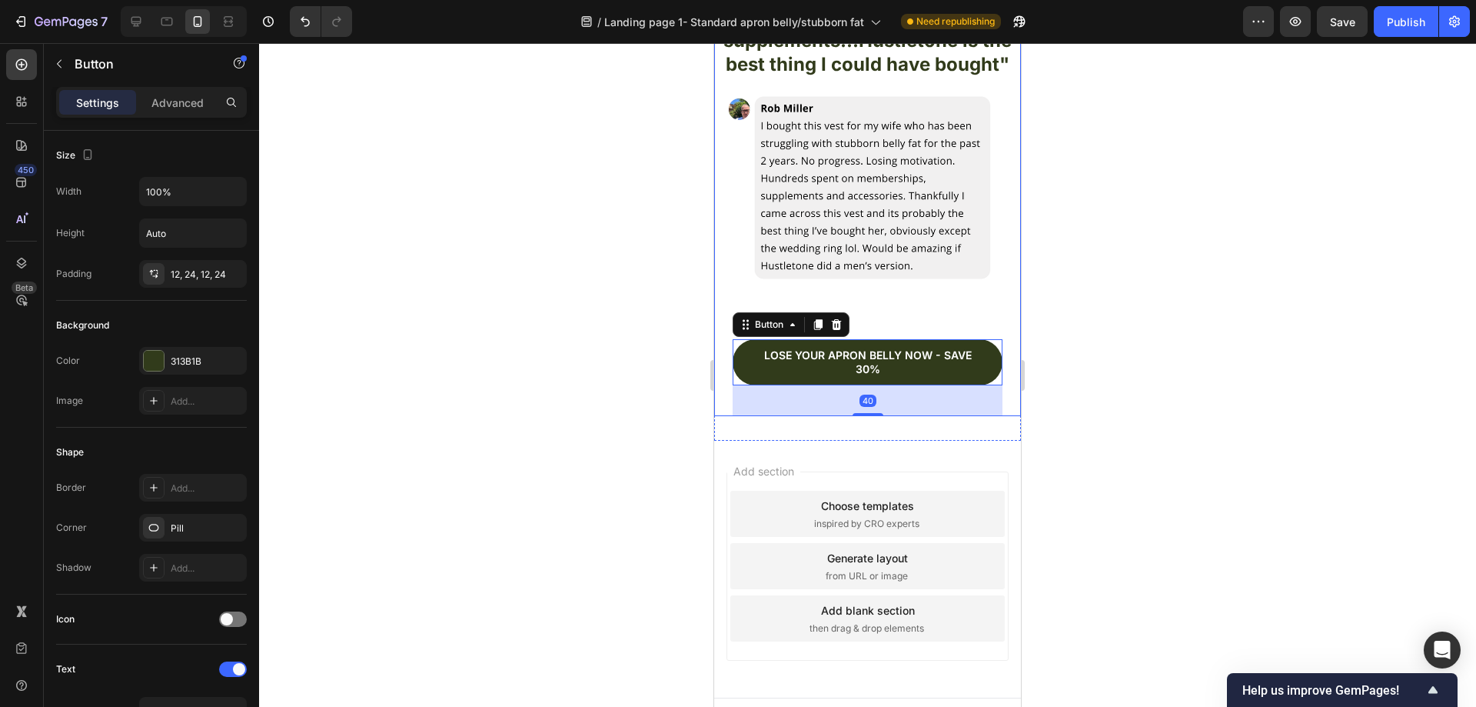
click at [1226, 373] on div at bounding box center [867, 374] width 1217 height 663
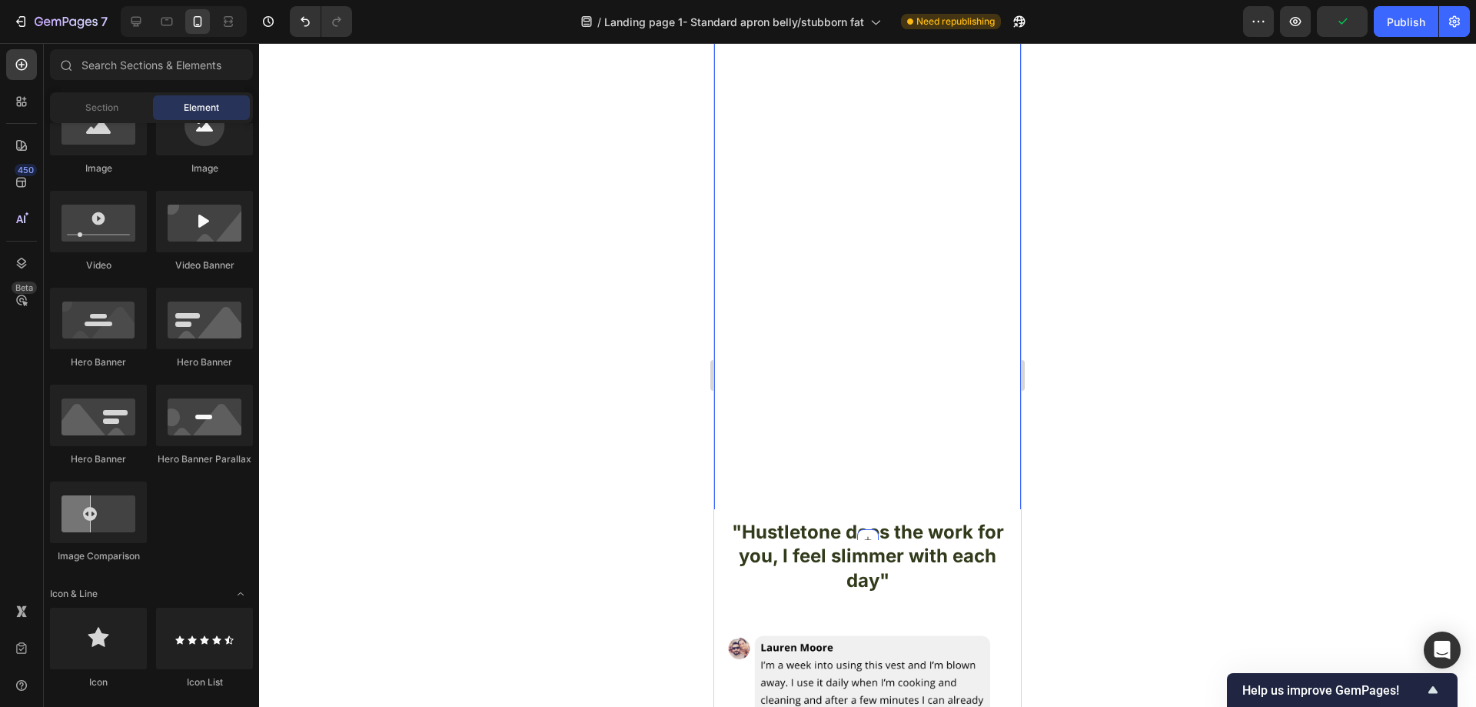
scroll to position [3508, 0]
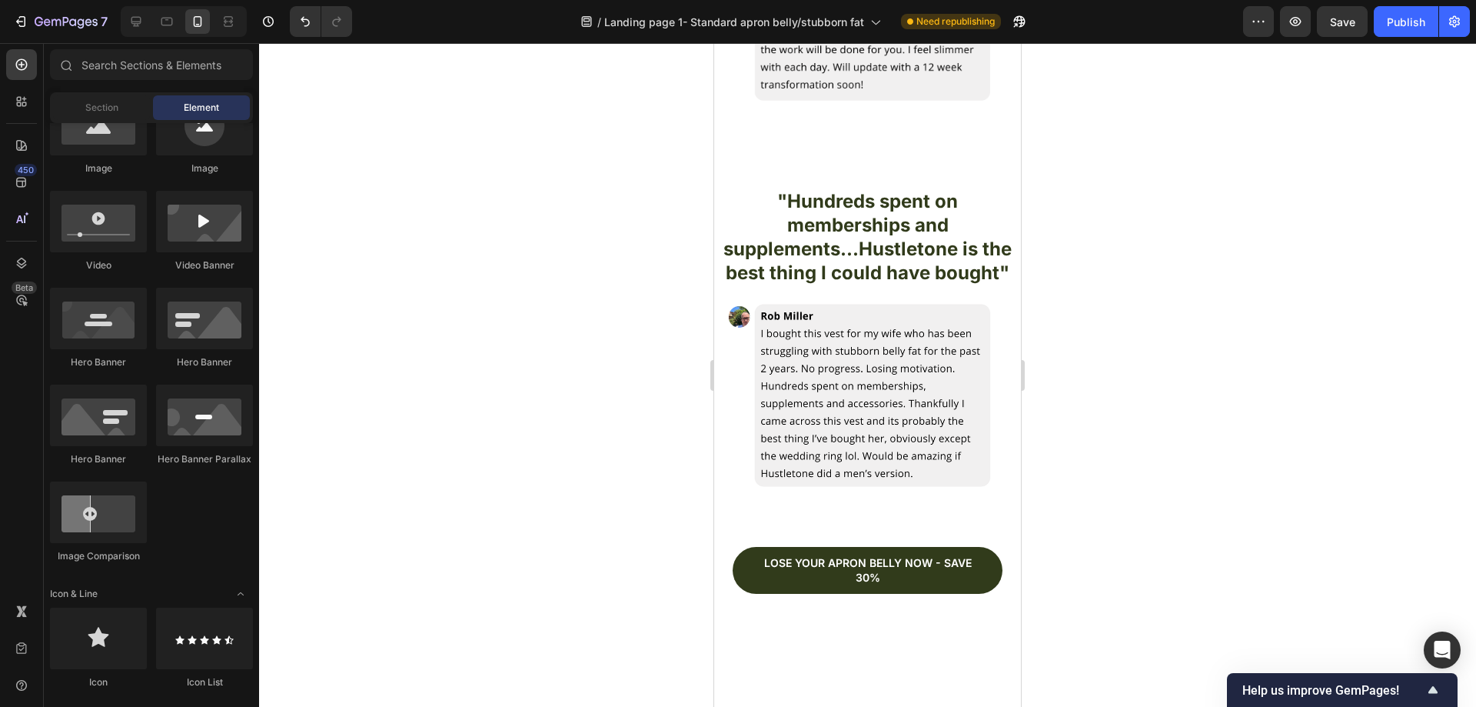
click at [1207, 262] on div at bounding box center [867, 374] width 1217 height 663
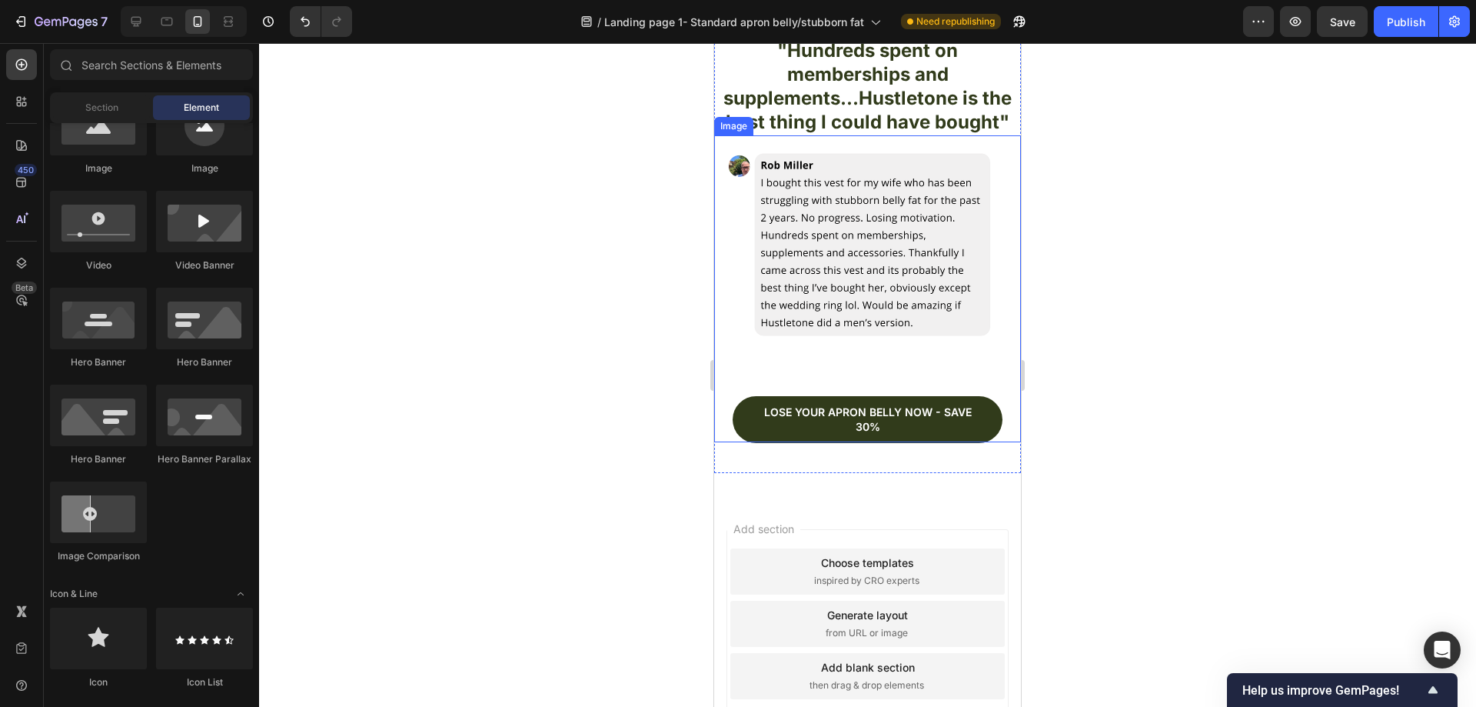
scroll to position [4038, 0]
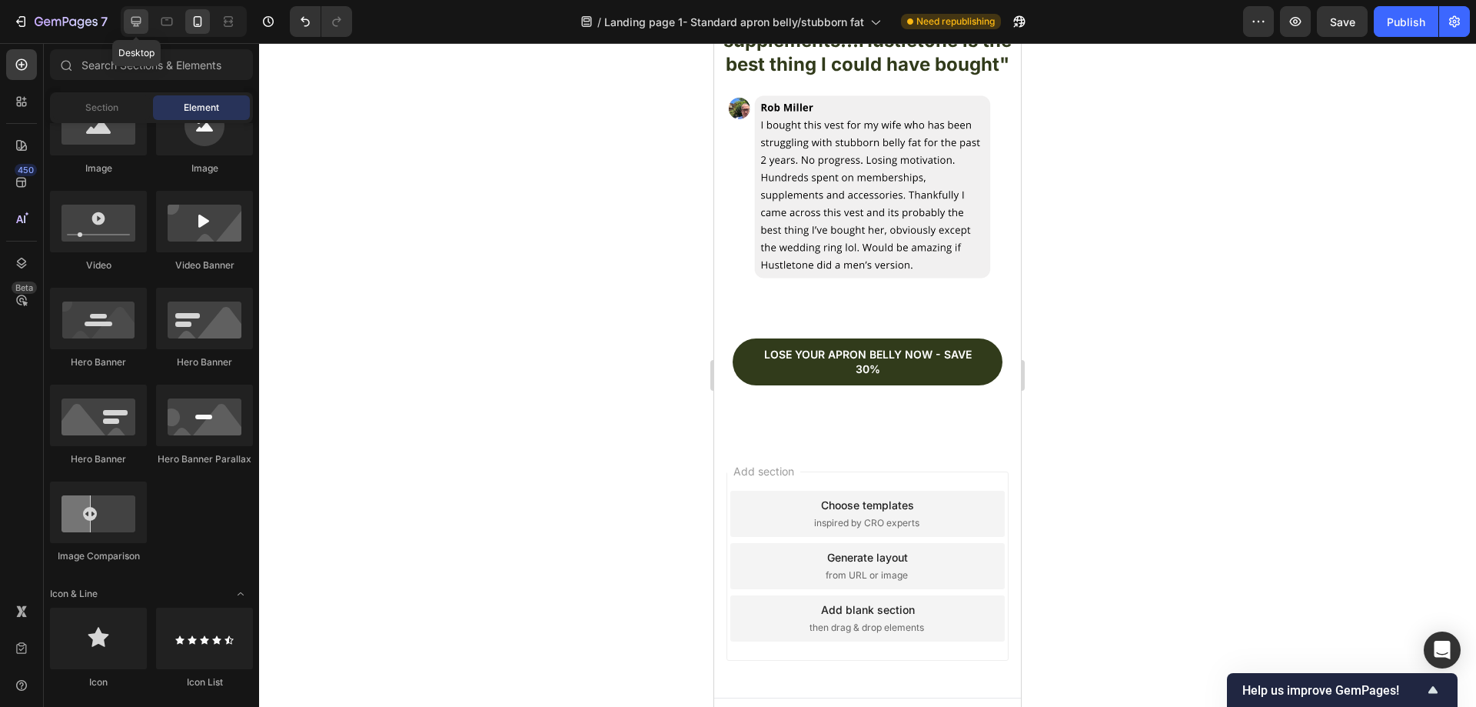
click at [131, 26] on icon at bounding box center [135, 21] width 15 height 15
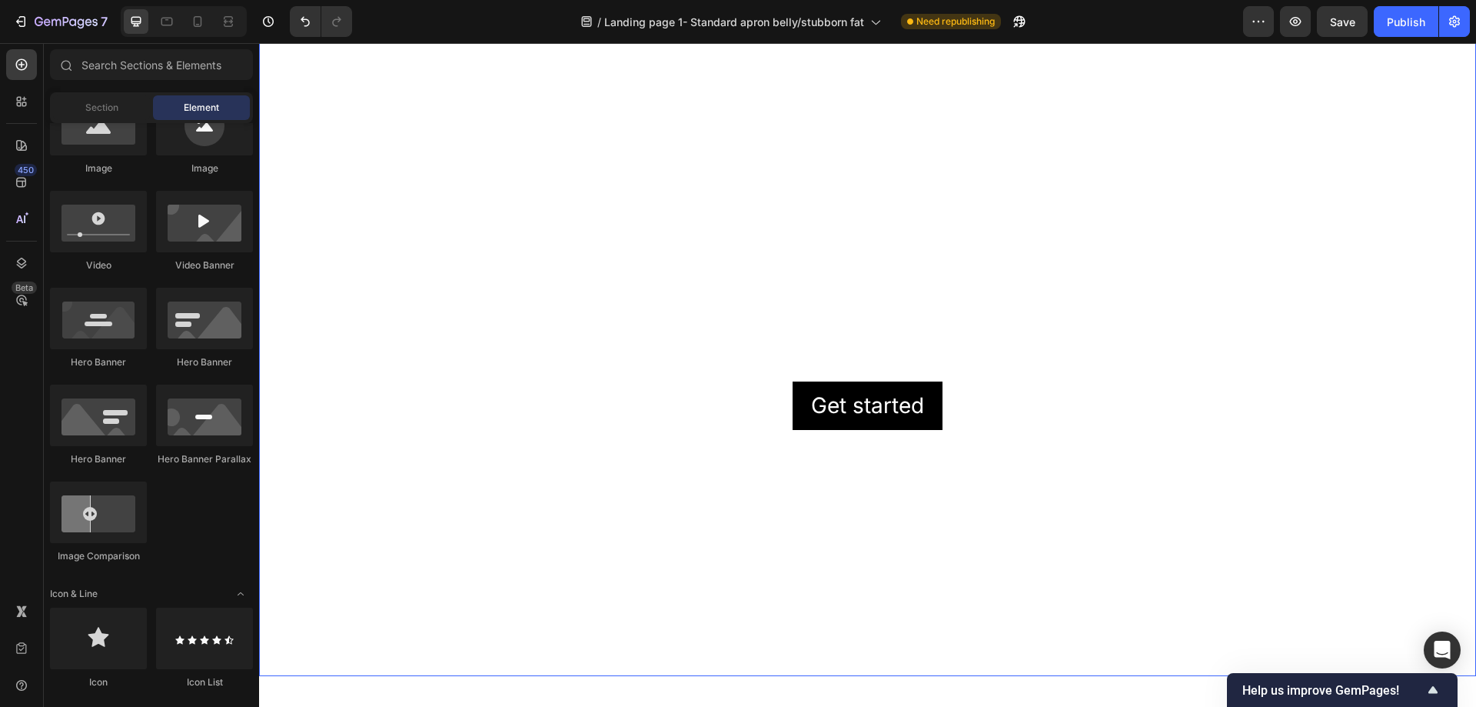
scroll to position [4973, 0]
click at [884, 194] on video "Background Image" at bounding box center [867, 419] width 1217 height 811
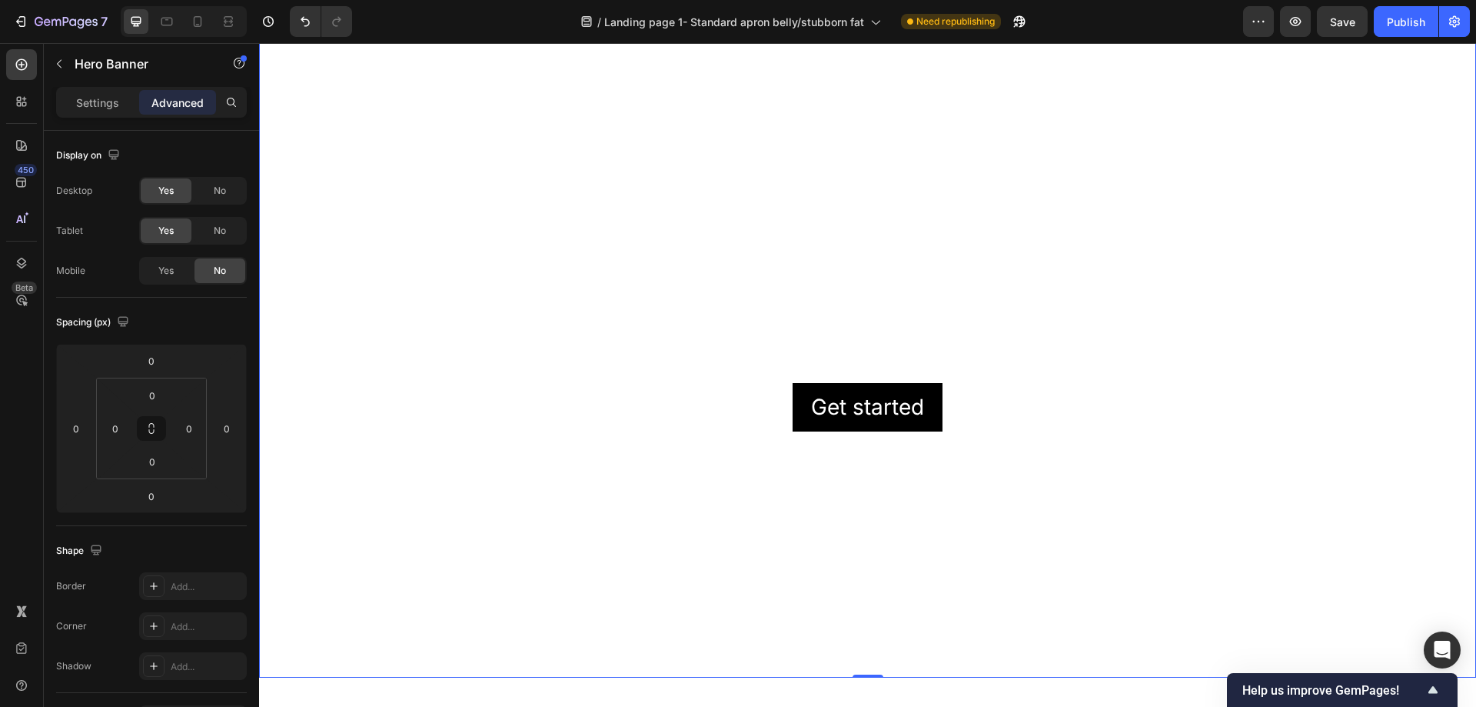
click at [873, 168] on video "Background Image" at bounding box center [867, 419] width 1217 height 811
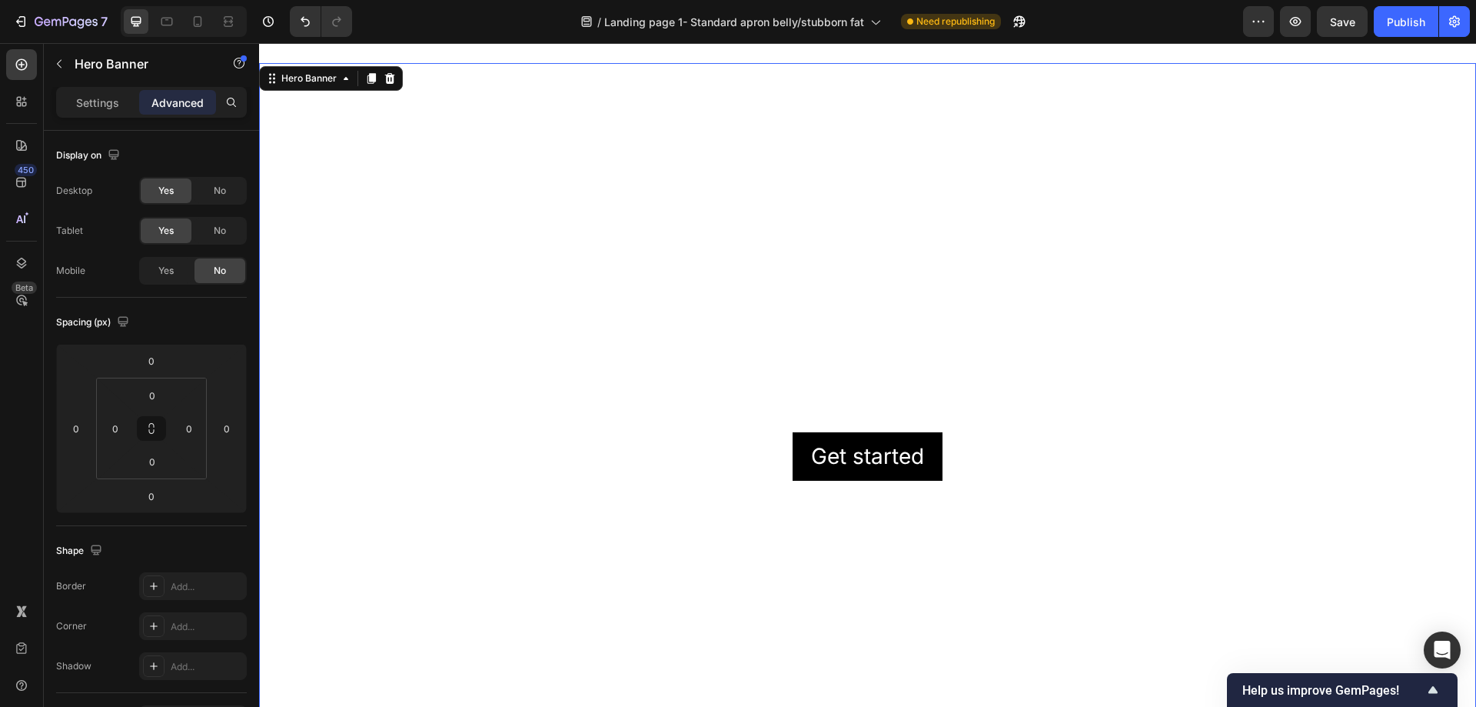
scroll to position [4820, 0]
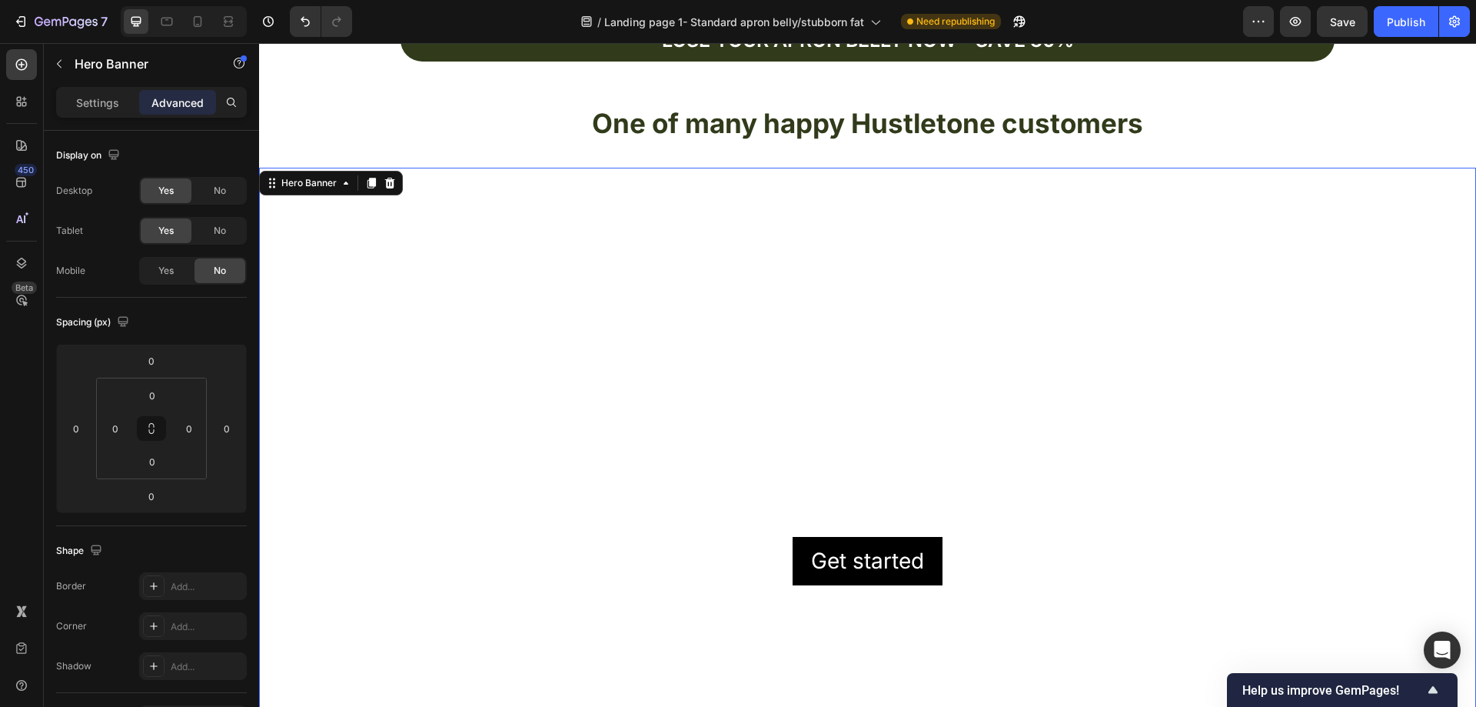
click at [1090, 278] on video "Background Image" at bounding box center [867, 573] width 1217 height 811
click at [394, 181] on icon at bounding box center [390, 183] width 12 height 12
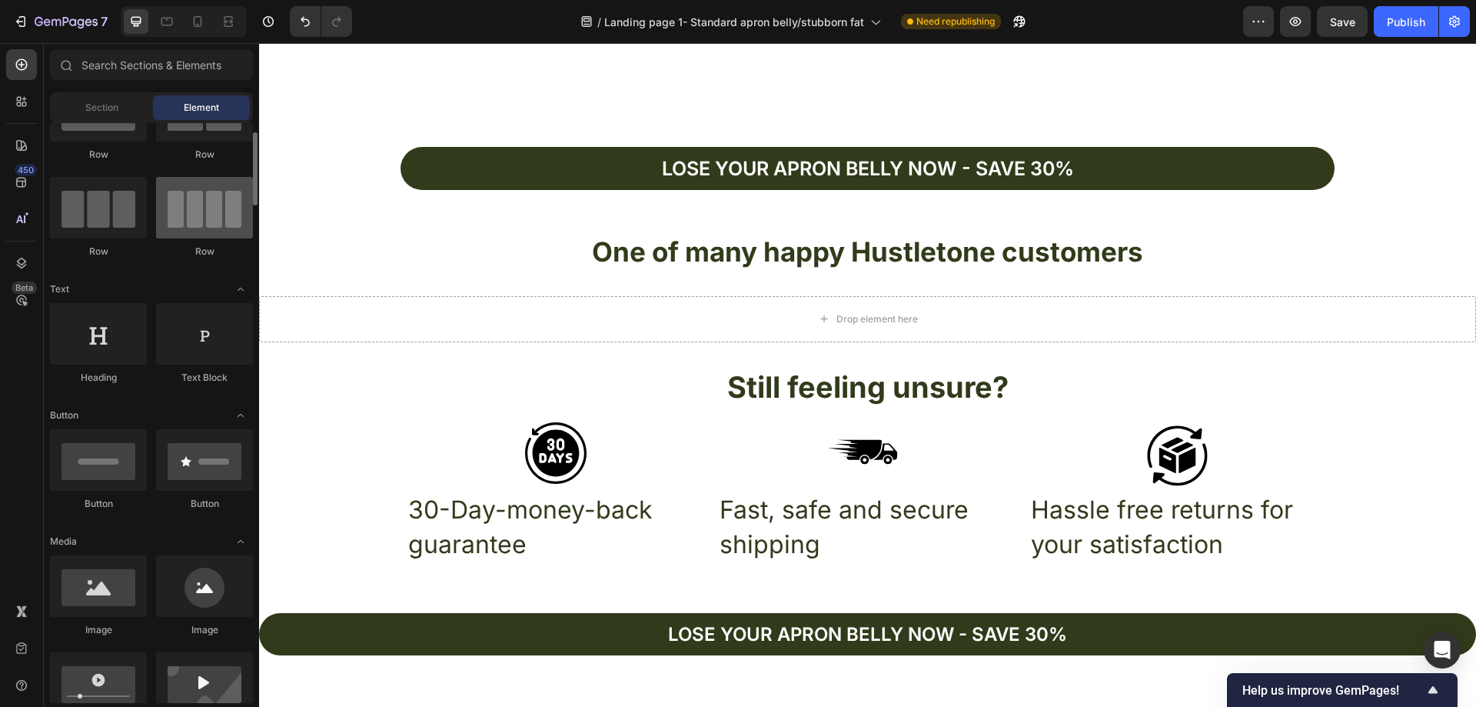
scroll to position [0, 0]
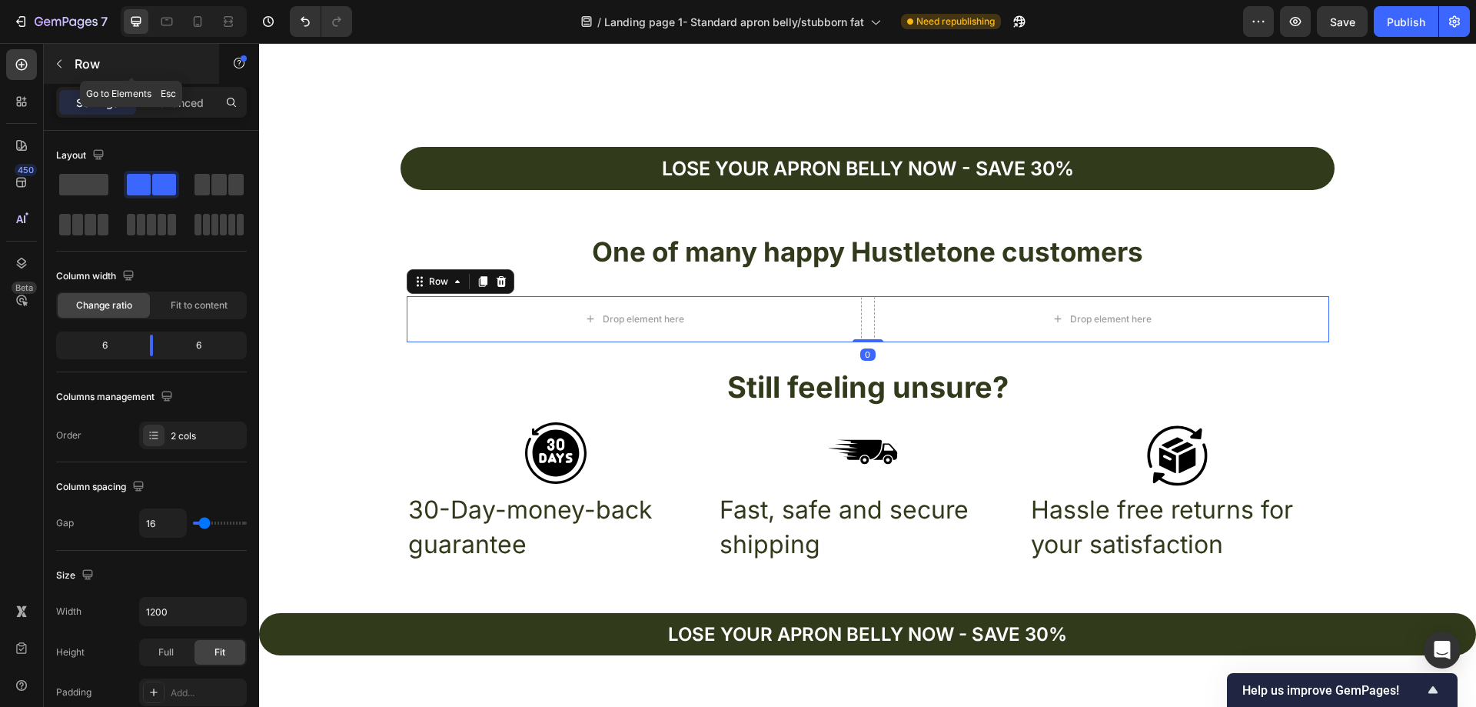
click at [59, 70] on button "button" at bounding box center [59, 64] width 25 height 25
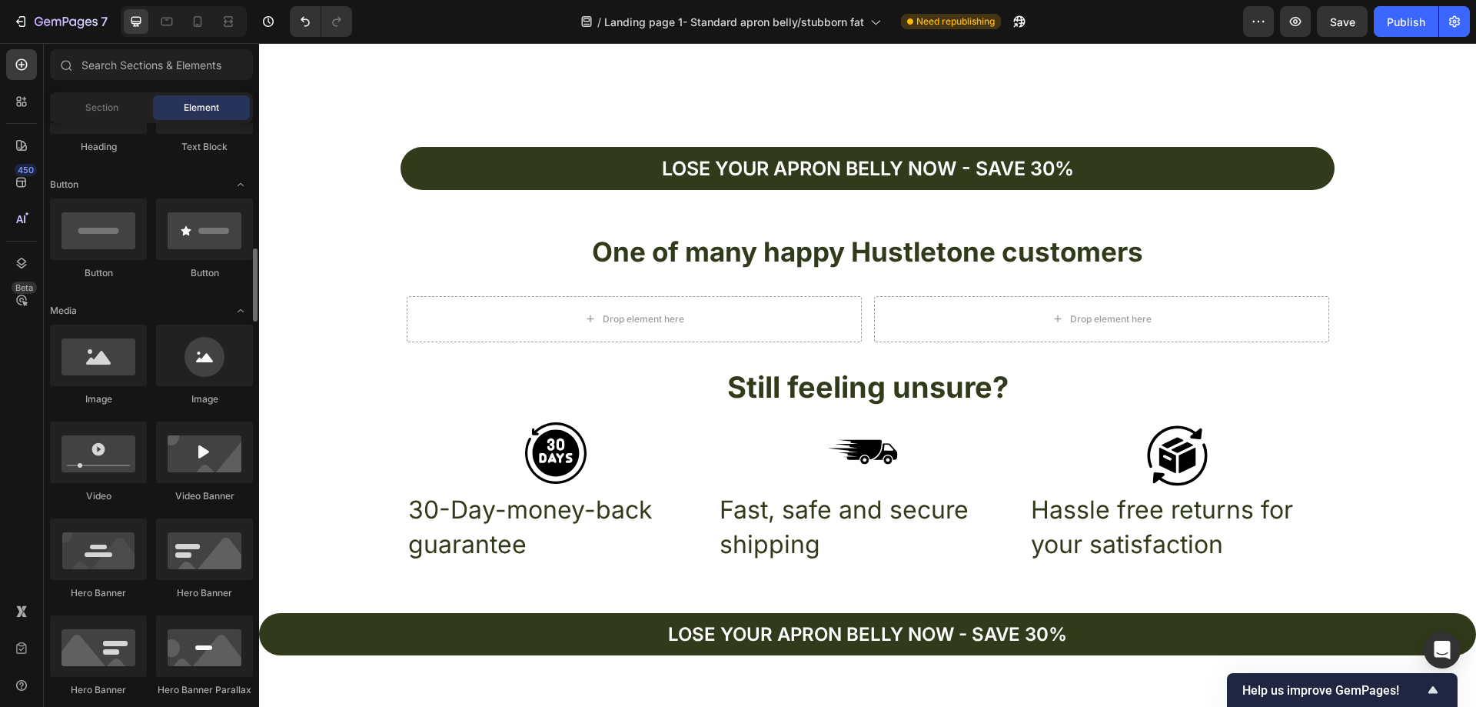
scroll to position [384, 0]
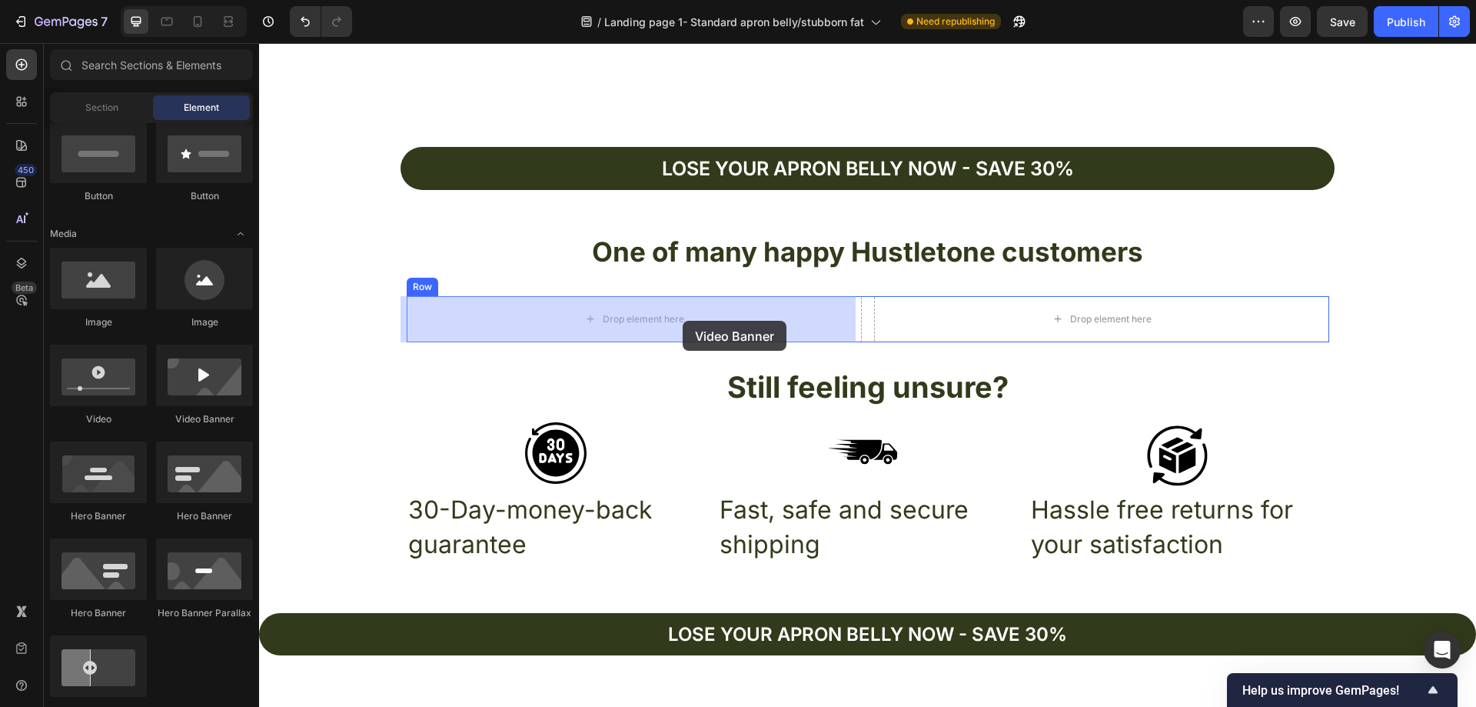
drag, startPoint x: 455, startPoint y: 427, endPoint x: 683, endPoint y: 321, distance: 251.4
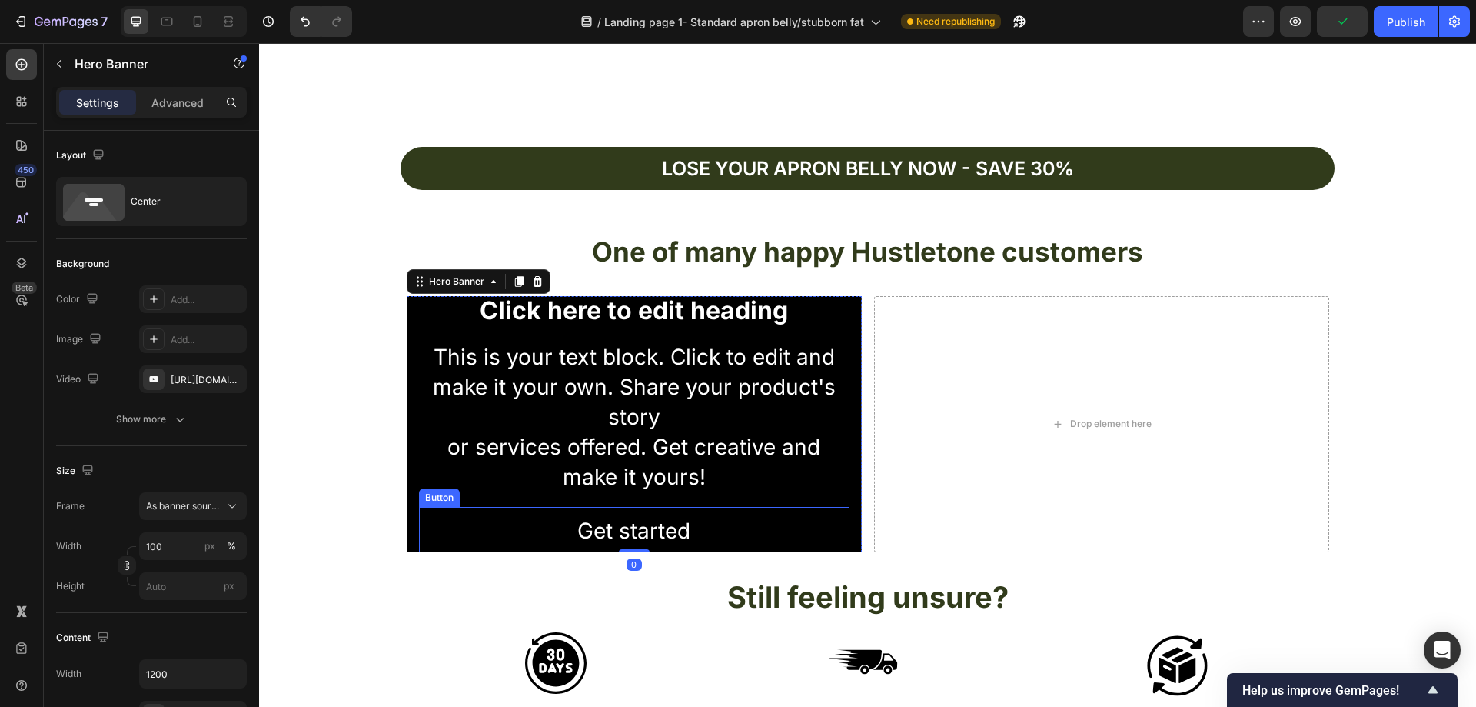
click at [794, 517] on div "Get started Button" at bounding box center [634, 531] width 431 height 48
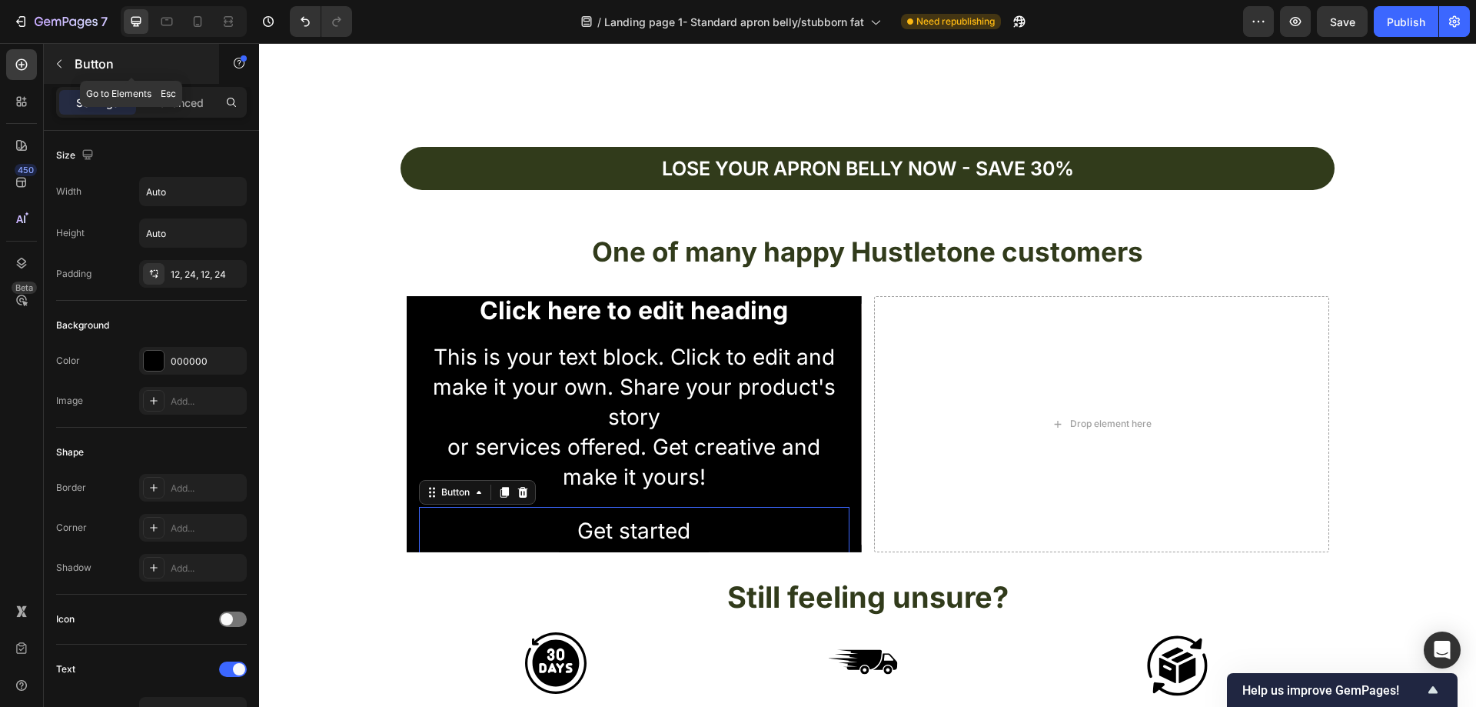
click at [68, 63] on button "button" at bounding box center [59, 64] width 25 height 25
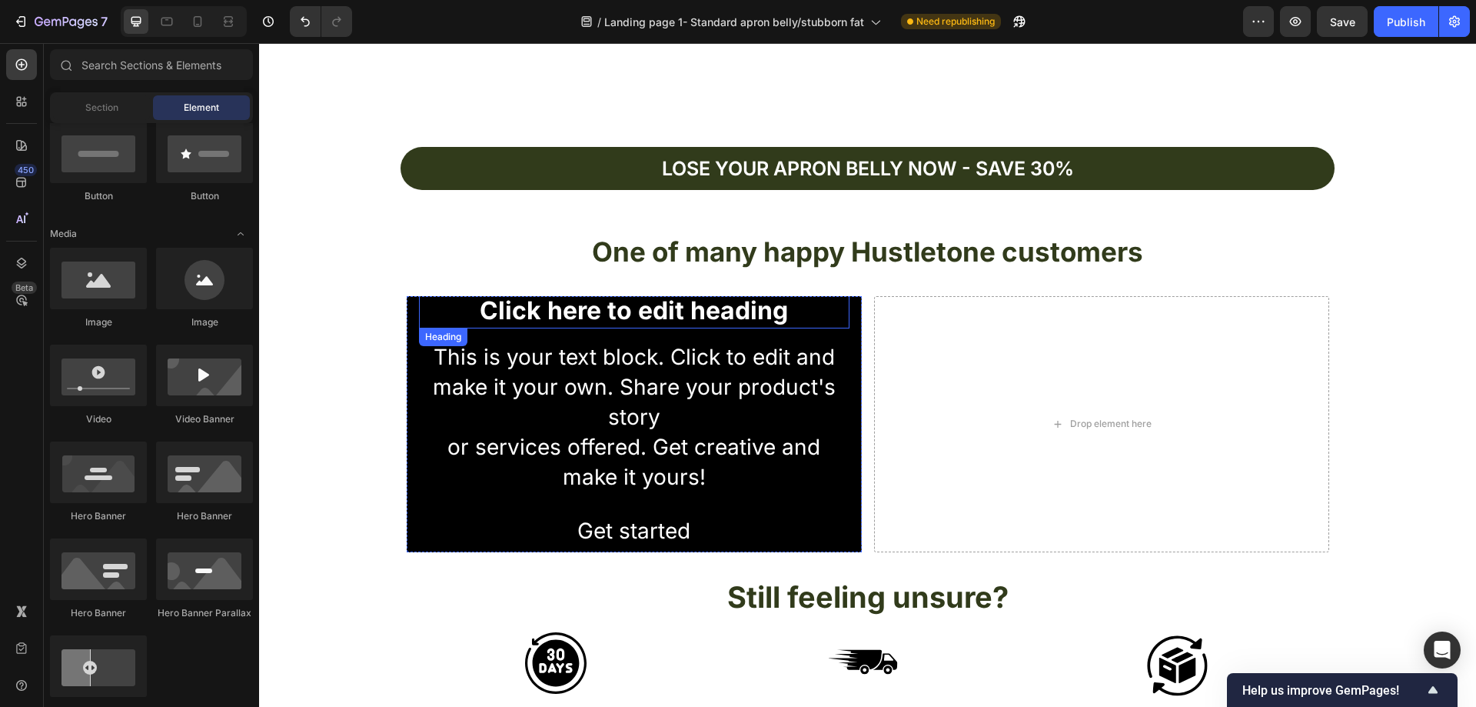
click at [433, 323] on h2 "Click here to edit heading" at bounding box center [634, 310] width 431 height 35
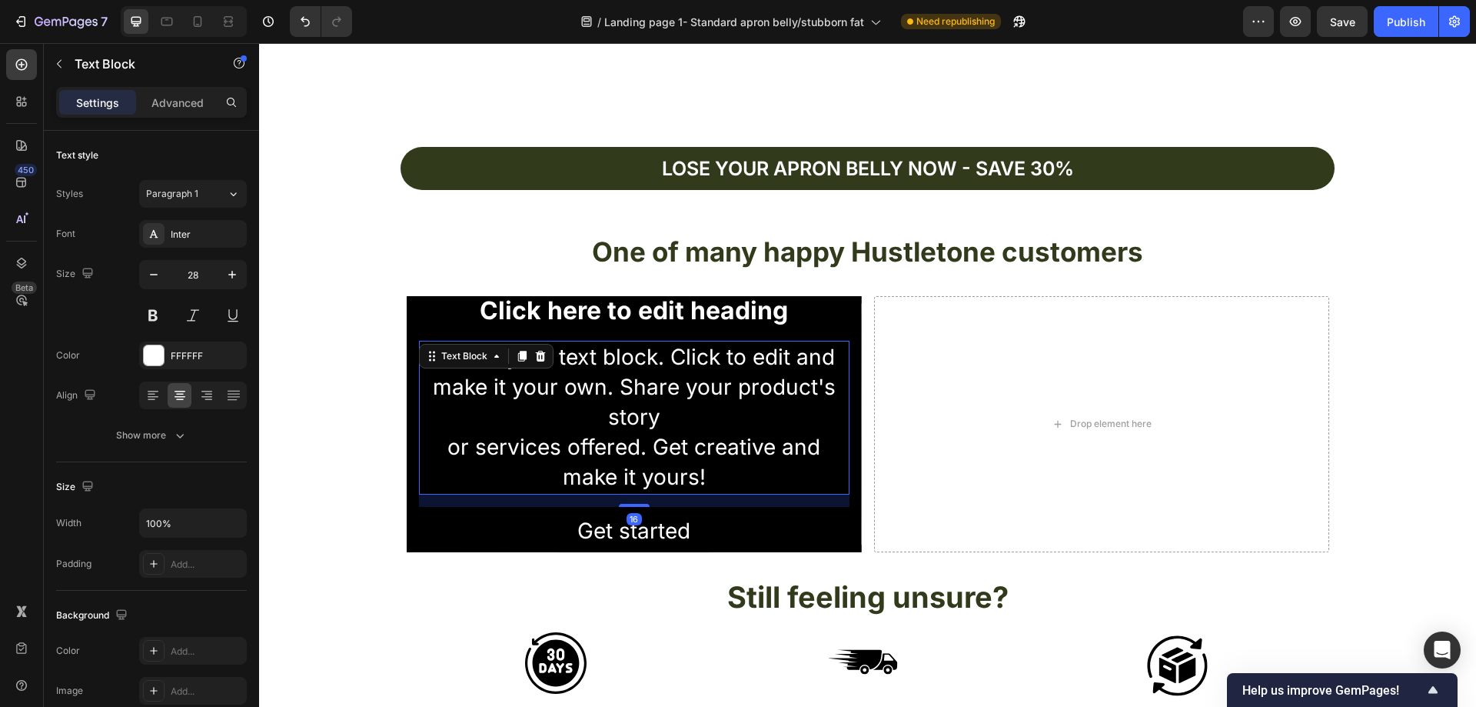
click at [419, 372] on div "This is your text block. Click to edit and make it your own. Share your product…" at bounding box center [634, 418] width 431 height 154
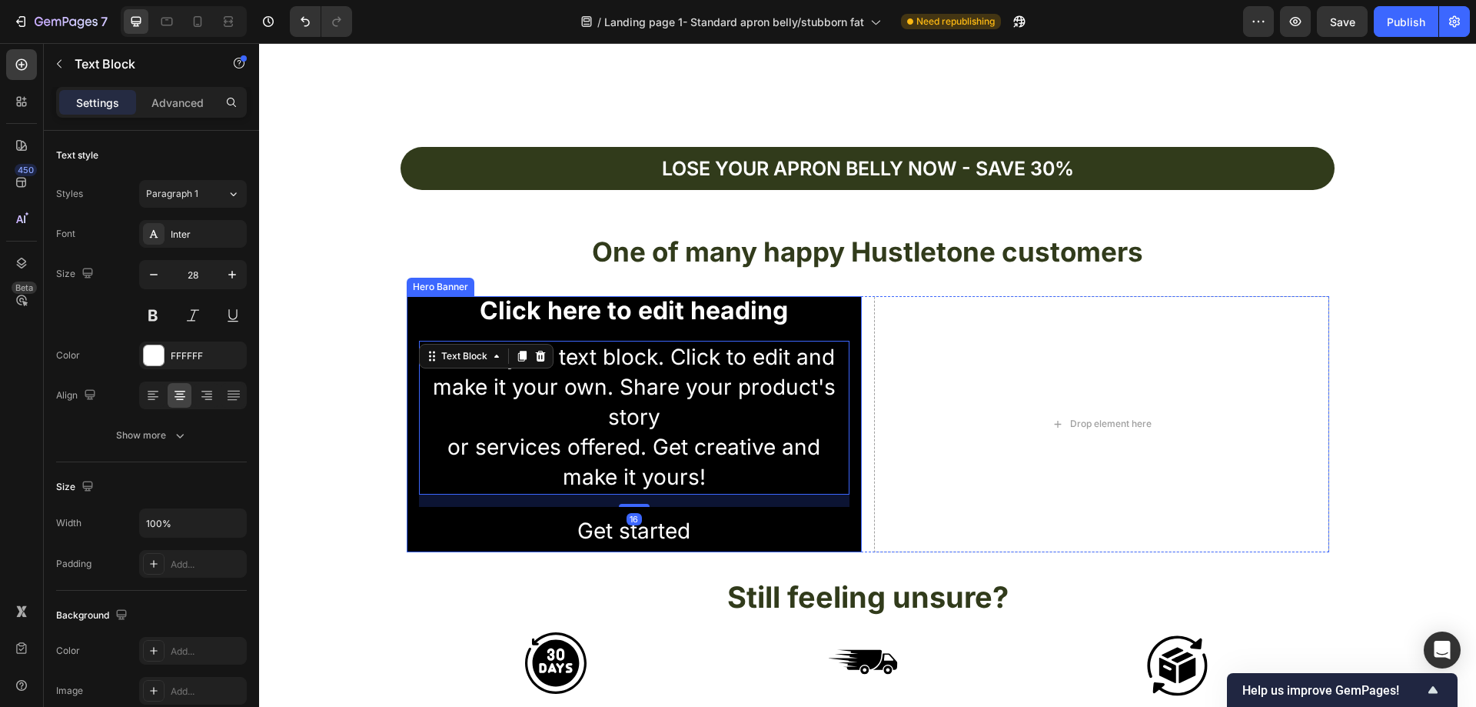
click at [407, 377] on div "Click here to edit heading Heading This is your text block. Click to edit and m…" at bounding box center [634, 424] width 455 height 268
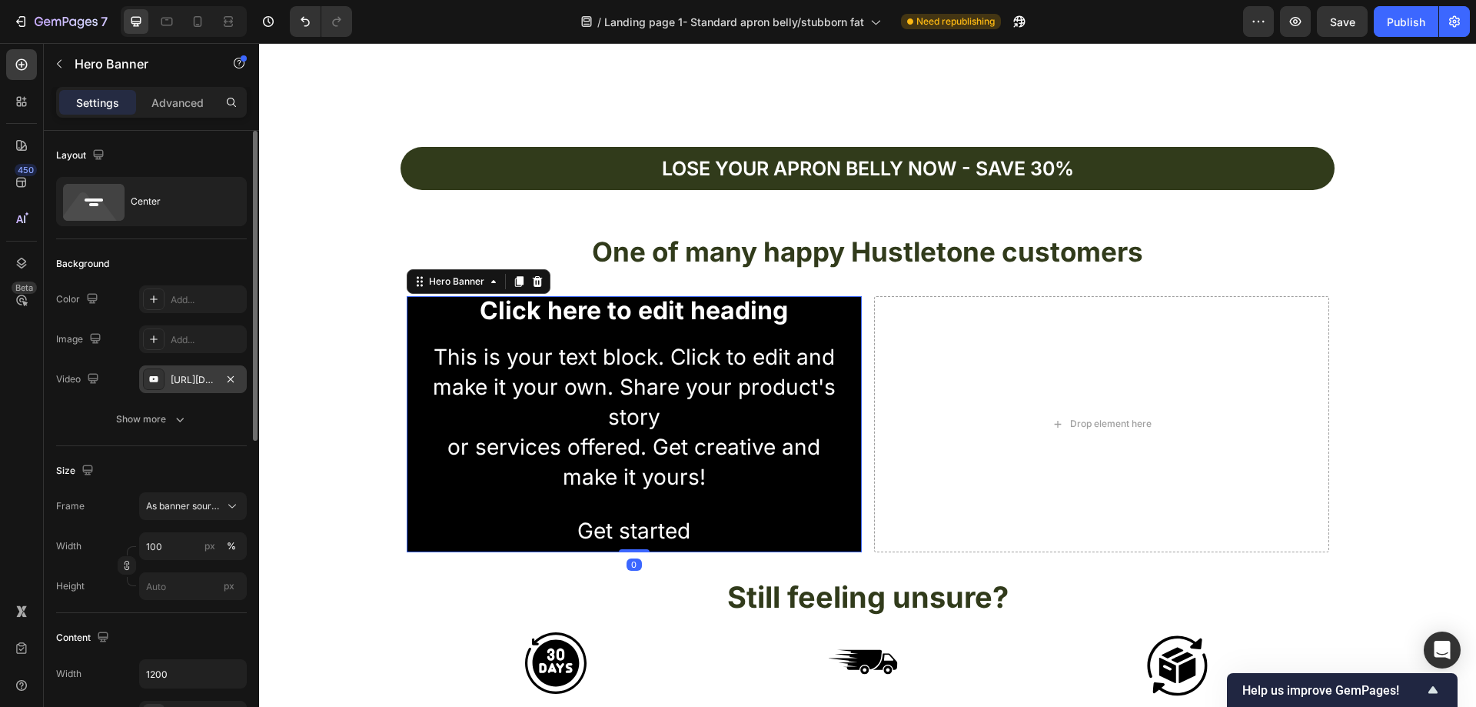
click at [189, 380] on div "https://www.youtube.com/watch?v=drIt4RH_kyQ" at bounding box center [193, 380] width 45 height 14
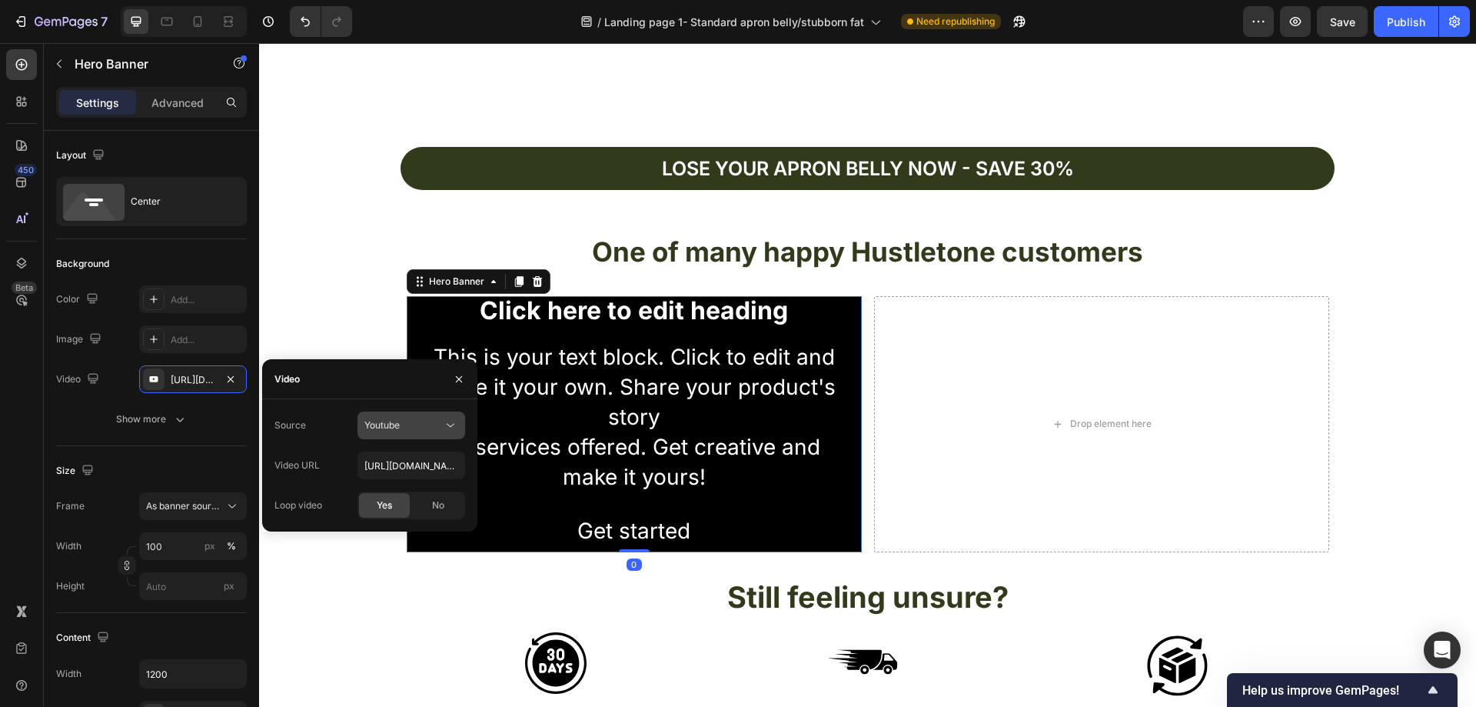
click at [396, 425] on span "Youtube" at bounding box center [381, 425] width 35 height 12
click at [396, 464] on span "Video hosting" at bounding box center [393, 463] width 58 height 14
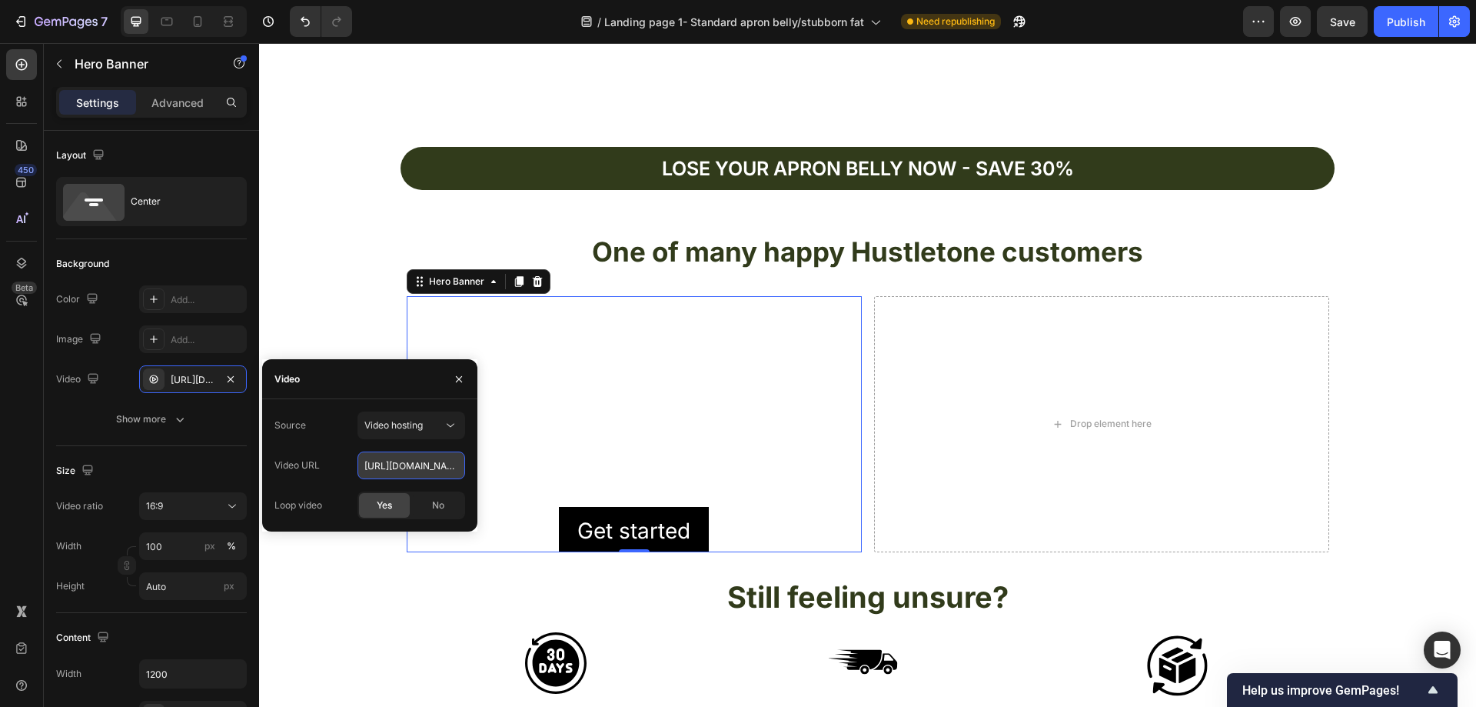
click at [409, 462] on input "https://cdn.shopify.com/videos/c/o/v/92a407d4e0c94a288eb54cac18c387dc.mp4" at bounding box center [411, 465] width 108 height 28
paste input "c72cffe4ee9c4517989f36422912a41a"
type input "https://cdn.shopify.com/videos/c/o/v/c72cffe4ee9c4517989f36422912a41a.mp4"
click at [346, 250] on h2 "One of many happy Hustletone customers" at bounding box center [867, 252] width 1217 height 38
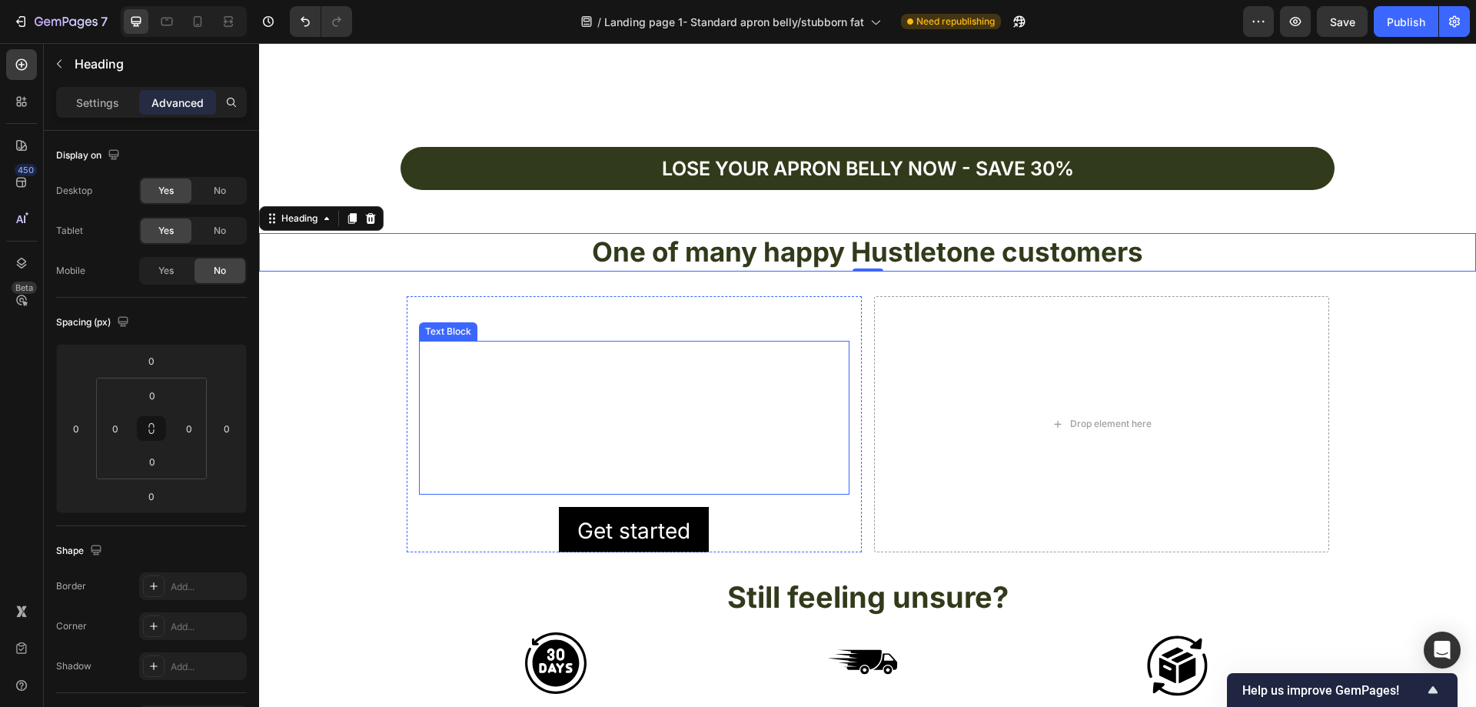
click at [770, 429] on div "This is your text block. Click to edit and make it your own. Share your product…" at bounding box center [634, 418] width 431 height 154
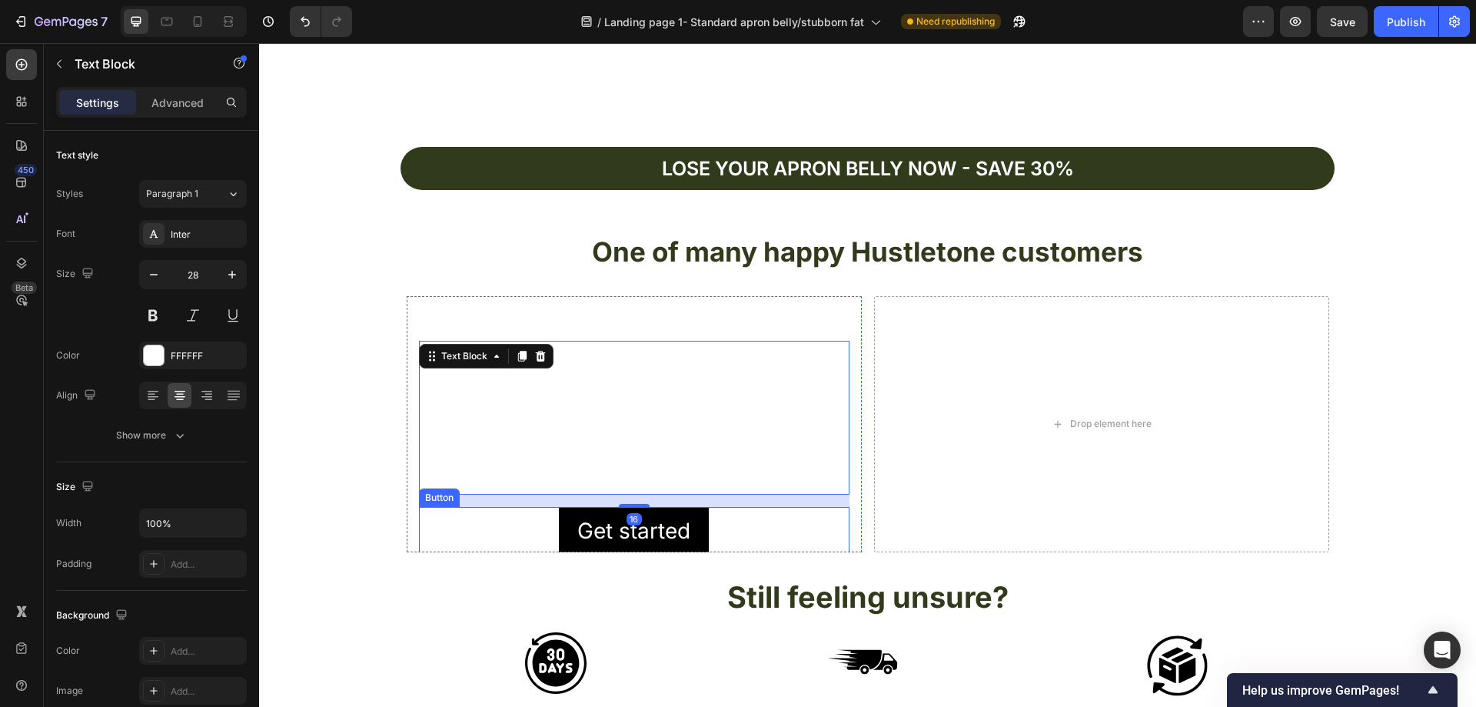
click at [761, 512] on div "Get started Button" at bounding box center [634, 531] width 431 height 48
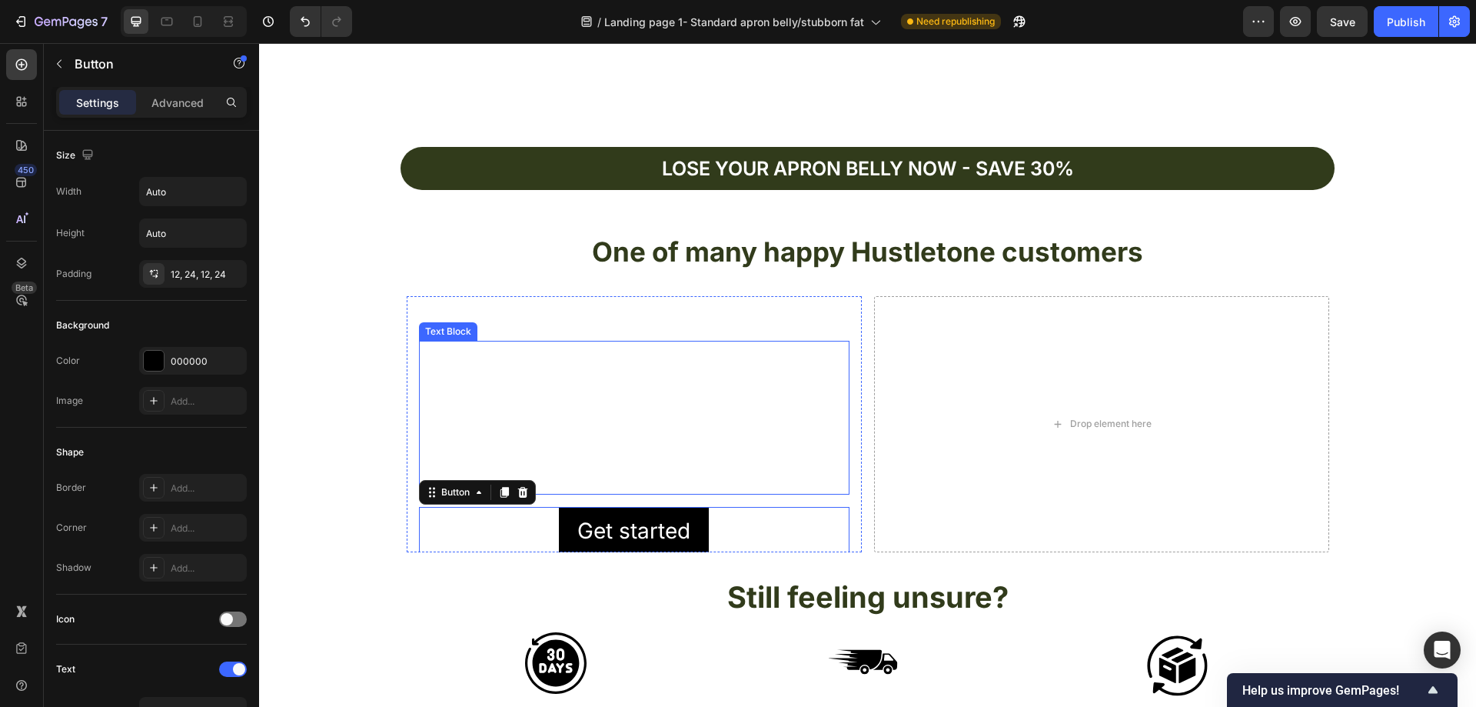
click at [733, 467] on div "This is your text block. Click to edit and make it your own. Share your product…" at bounding box center [634, 418] width 431 height 154
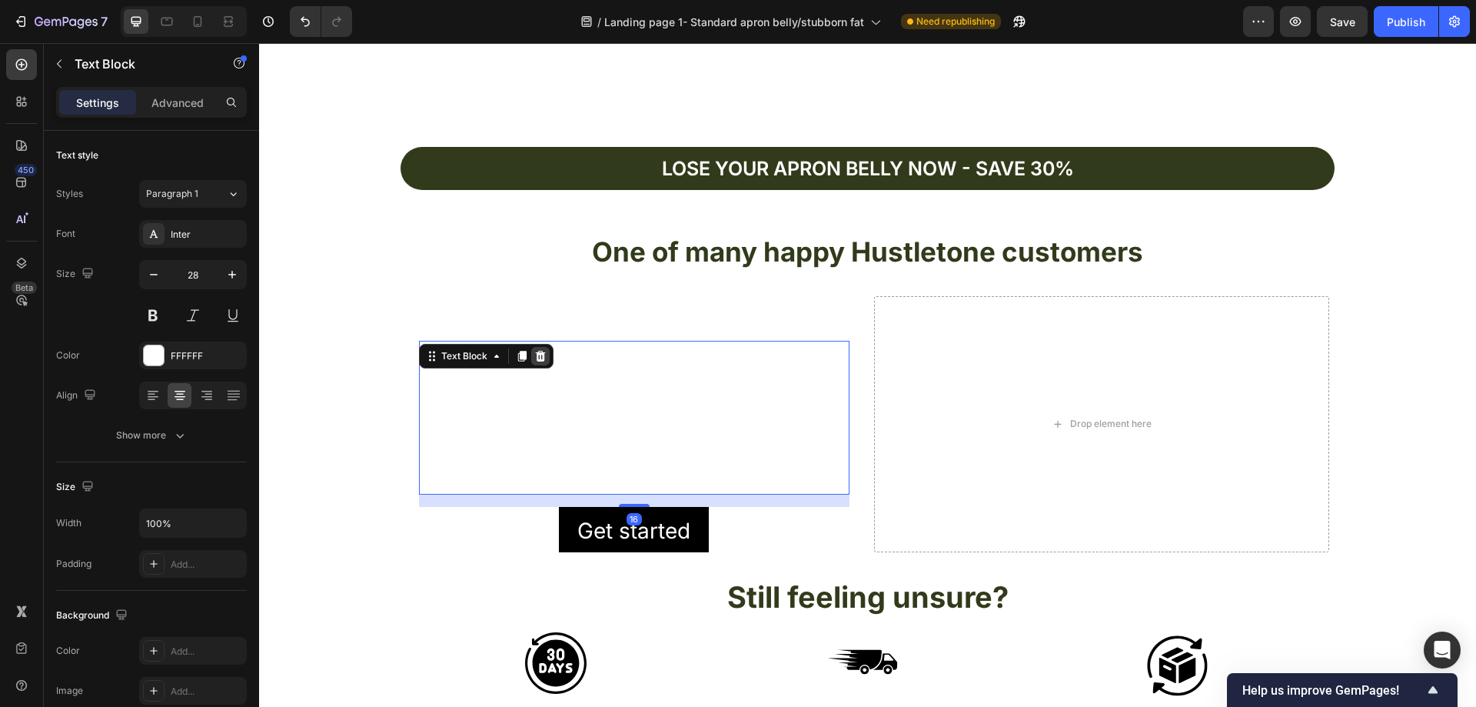
drag, startPoint x: 539, startPoint y: 356, endPoint x: 590, endPoint y: 338, distance: 54.5
click at [539, 354] on icon at bounding box center [540, 356] width 12 height 12
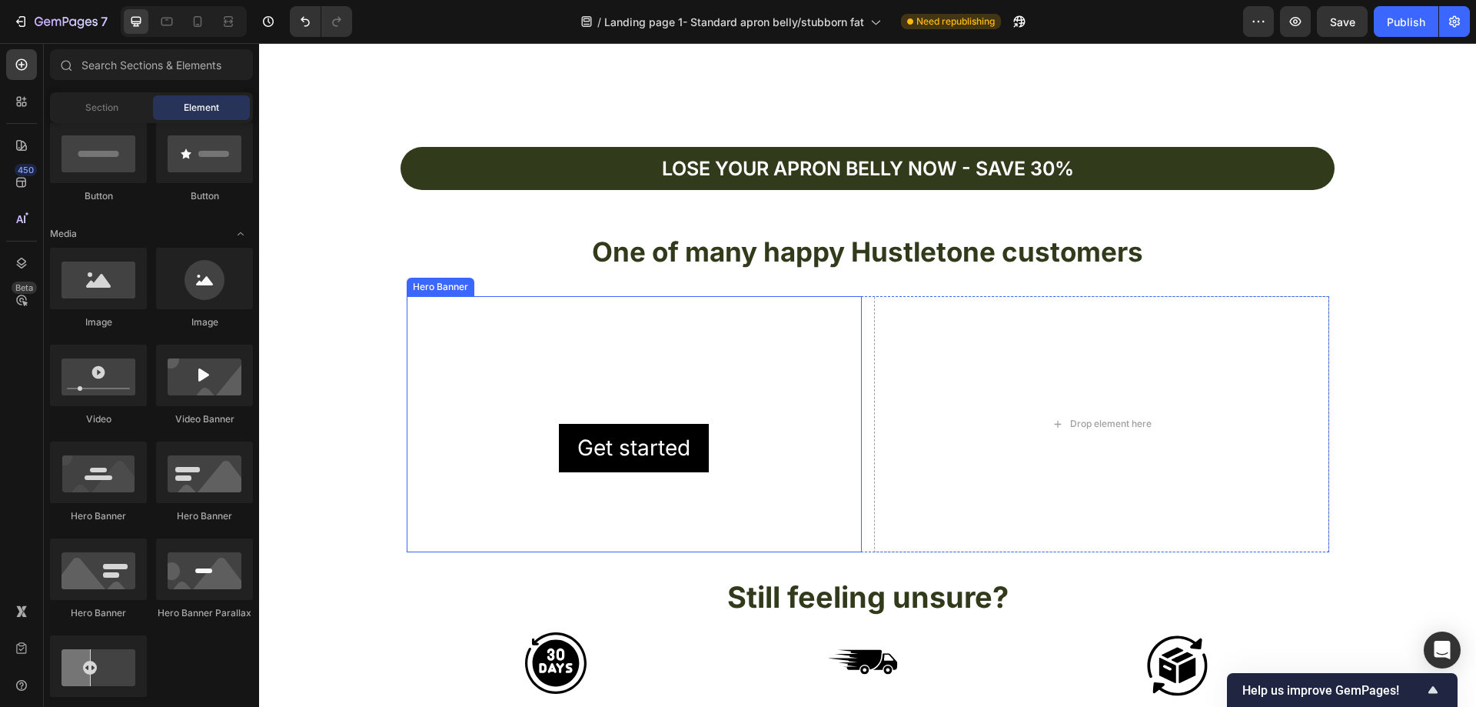
click at [641, 397] on h2 "Click here to edit heading" at bounding box center [634, 393] width 431 height 35
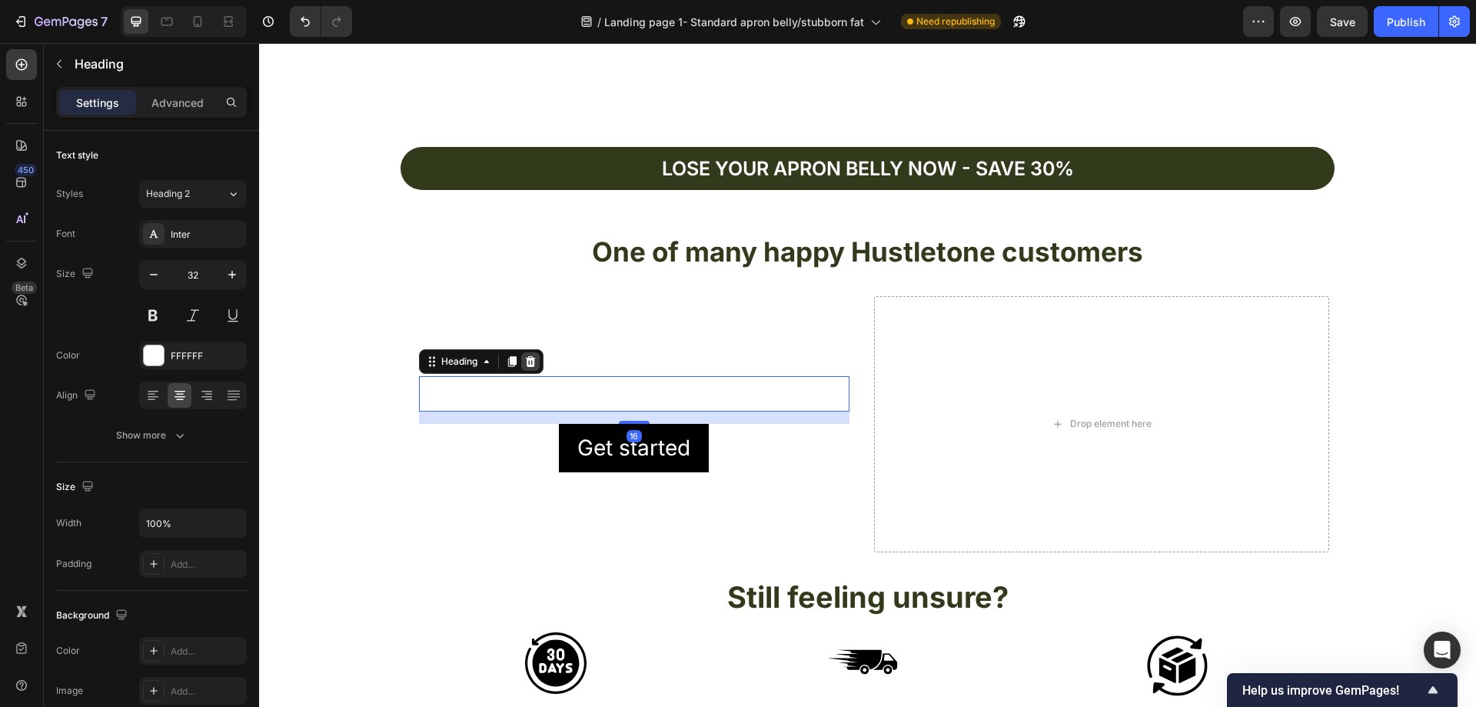
click at [527, 361] on icon at bounding box center [530, 361] width 12 height 12
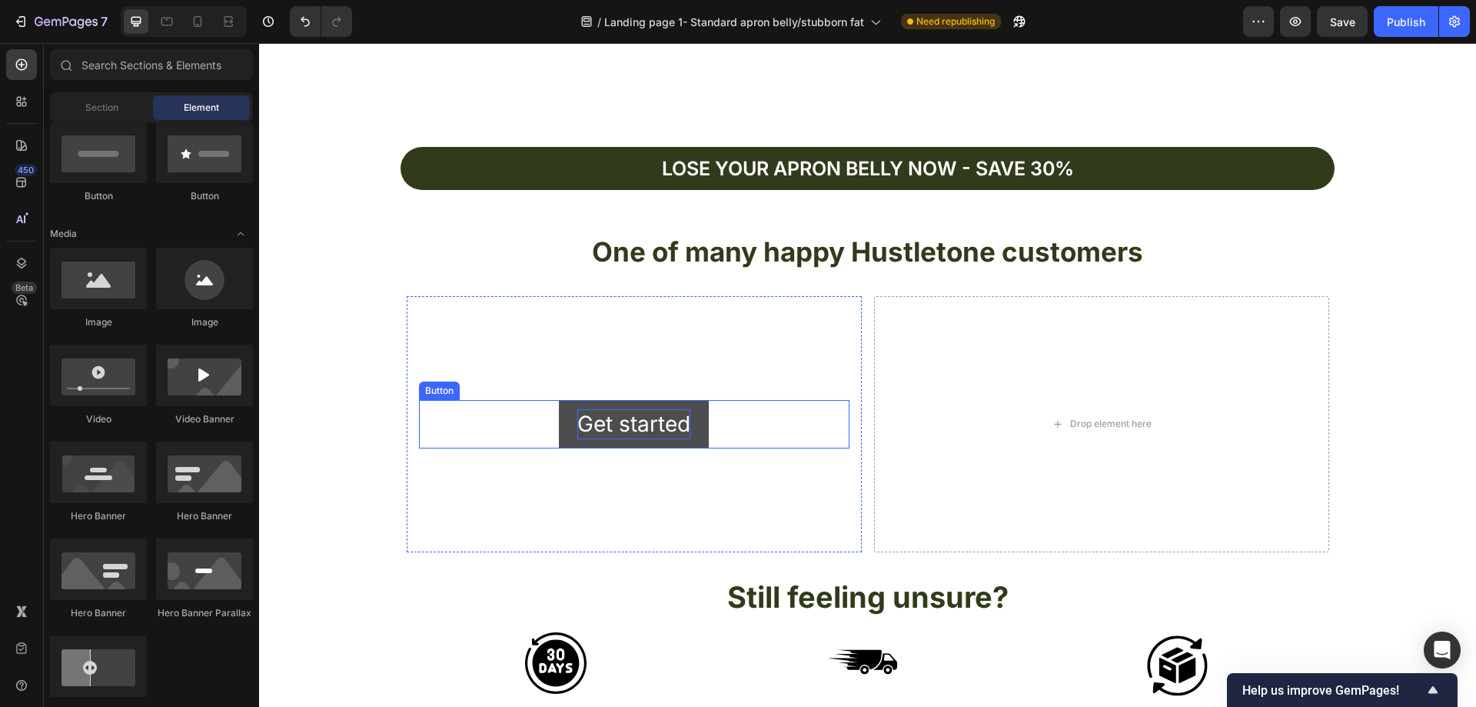
click at [636, 411] on div "Get started" at bounding box center [633, 424] width 113 height 30
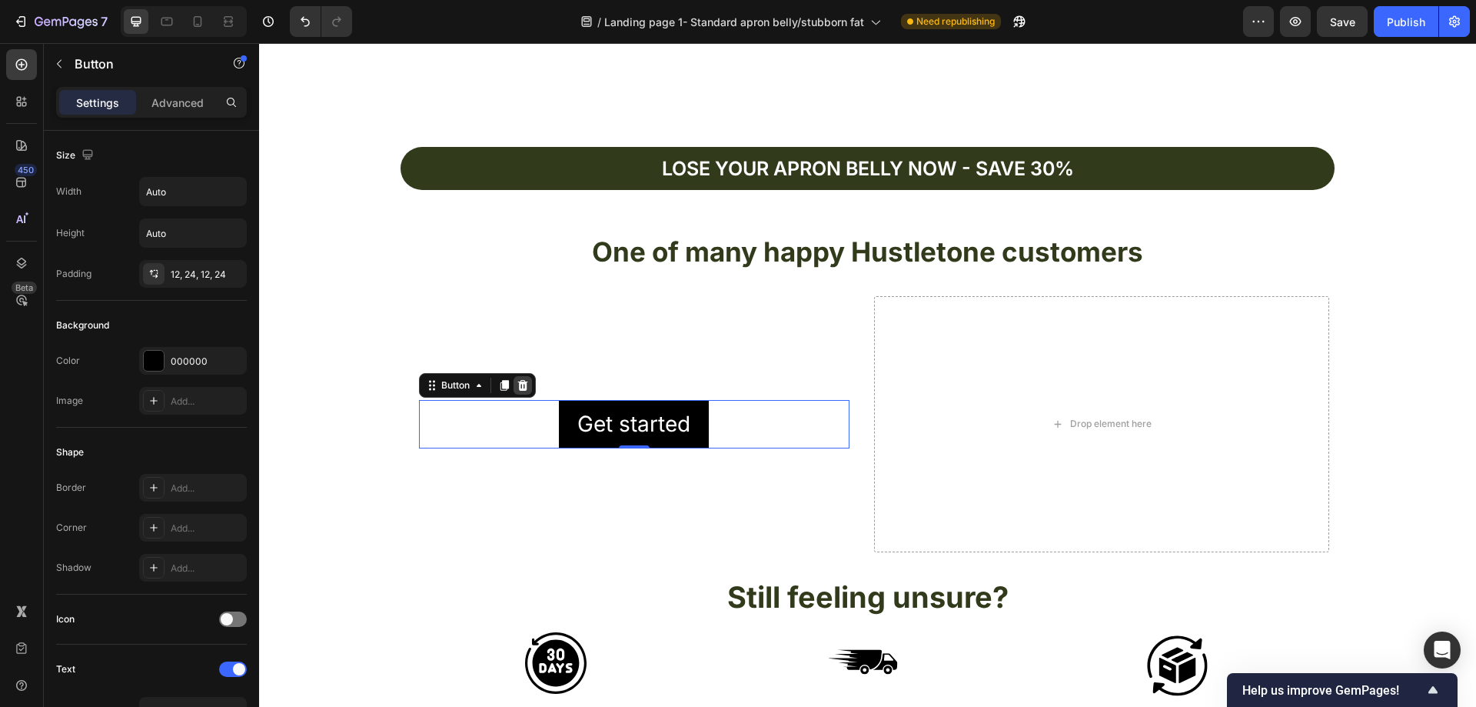
click at [517, 384] on icon at bounding box center [522, 385] width 10 height 11
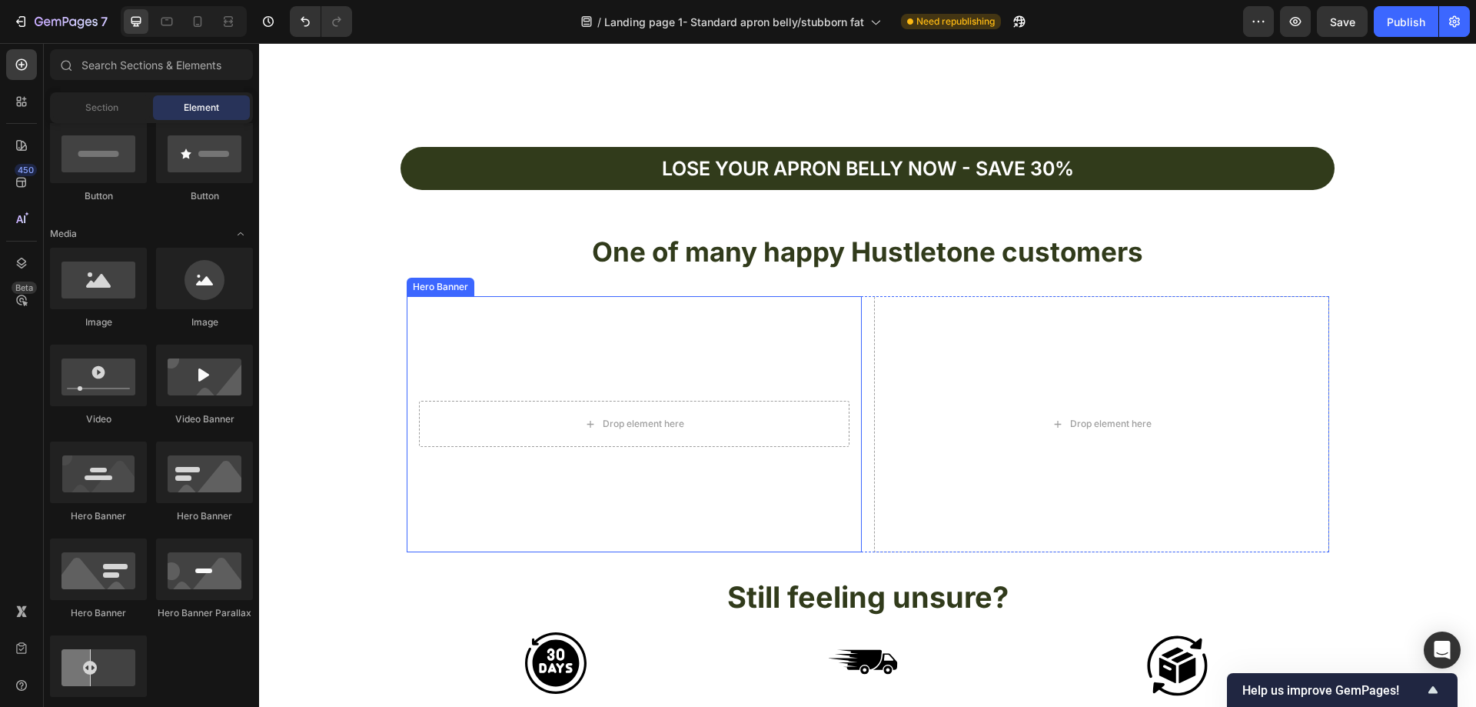
click at [663, 365] on video "Background Image" at bounding box center [634, 424] width 455 height 256
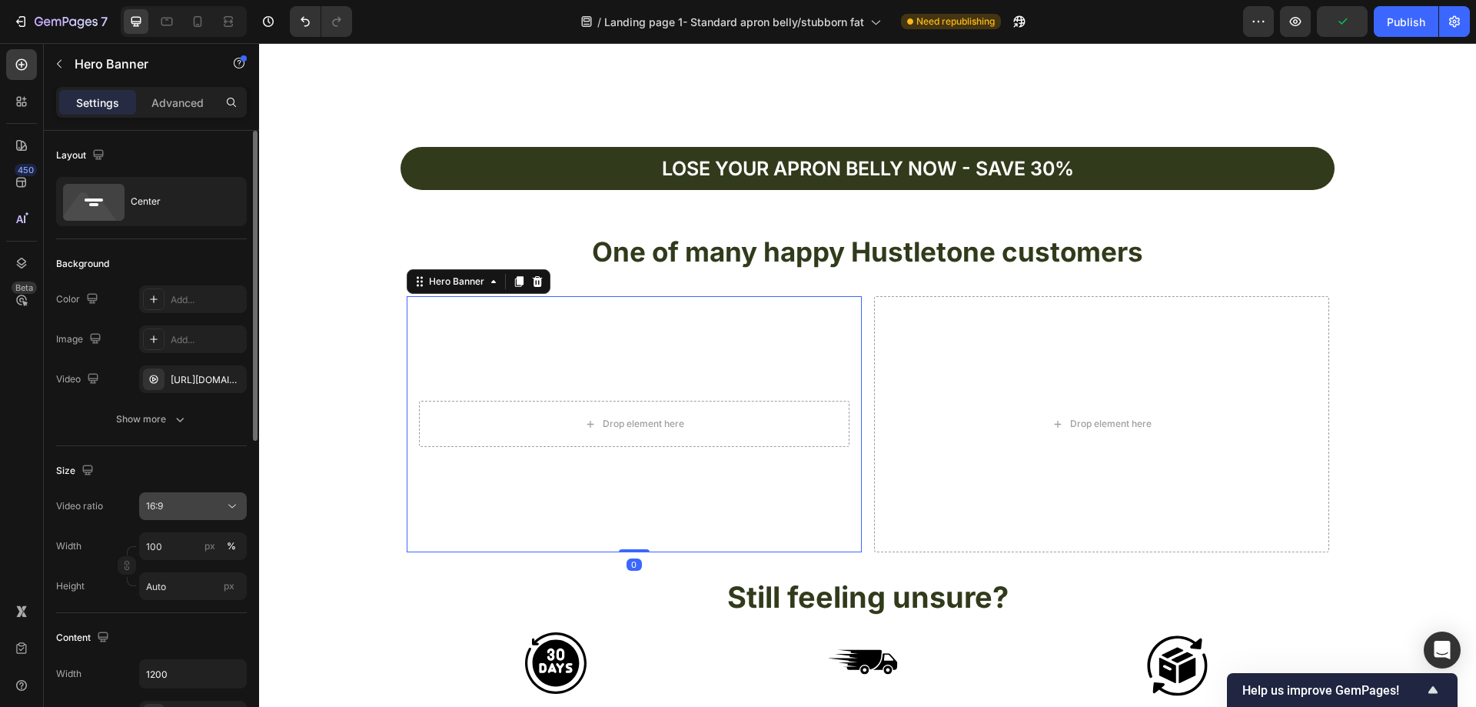
click at [240, 500] on button "16:9" at bounding box center [193, 506] width 108 height 28
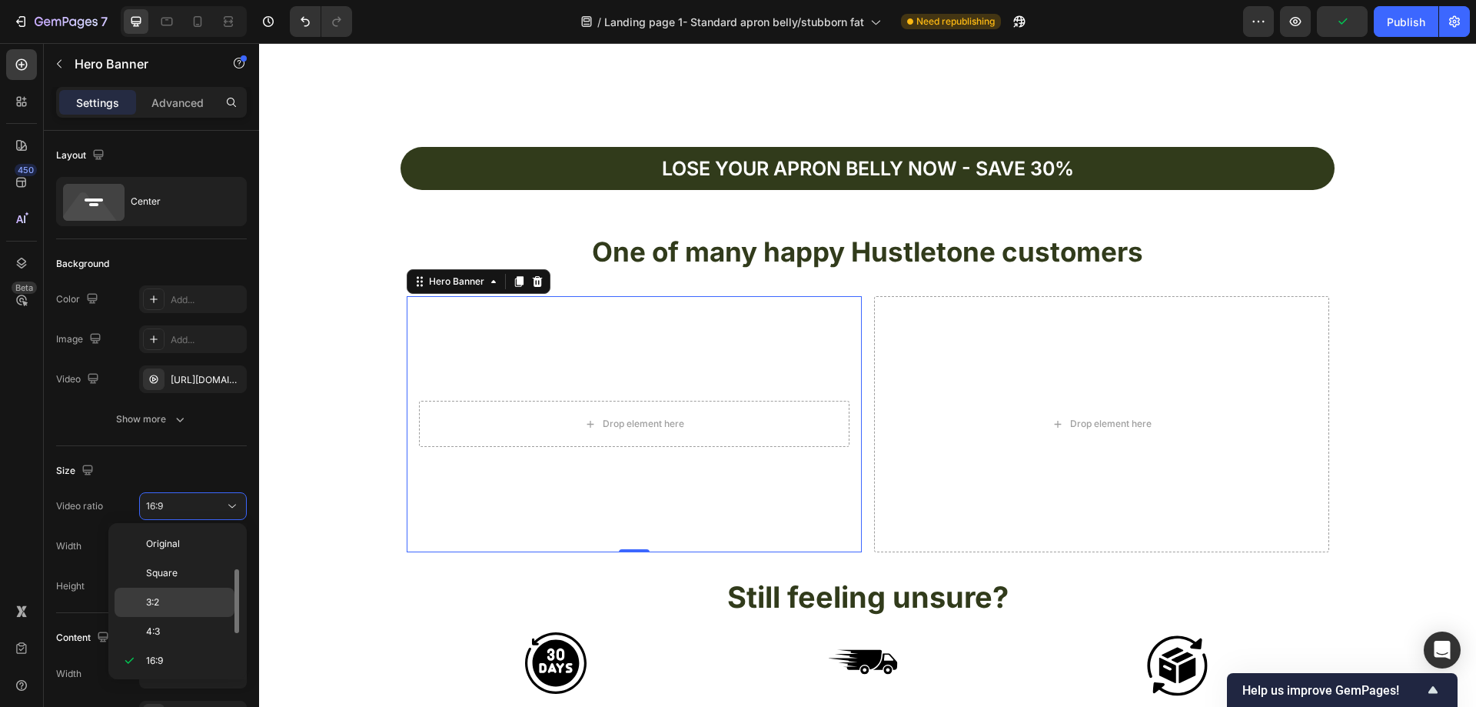
scroll to position [28, 0]
click at [191, 546] on p "Square" at bounding box center [186, 545] width 81 height 14
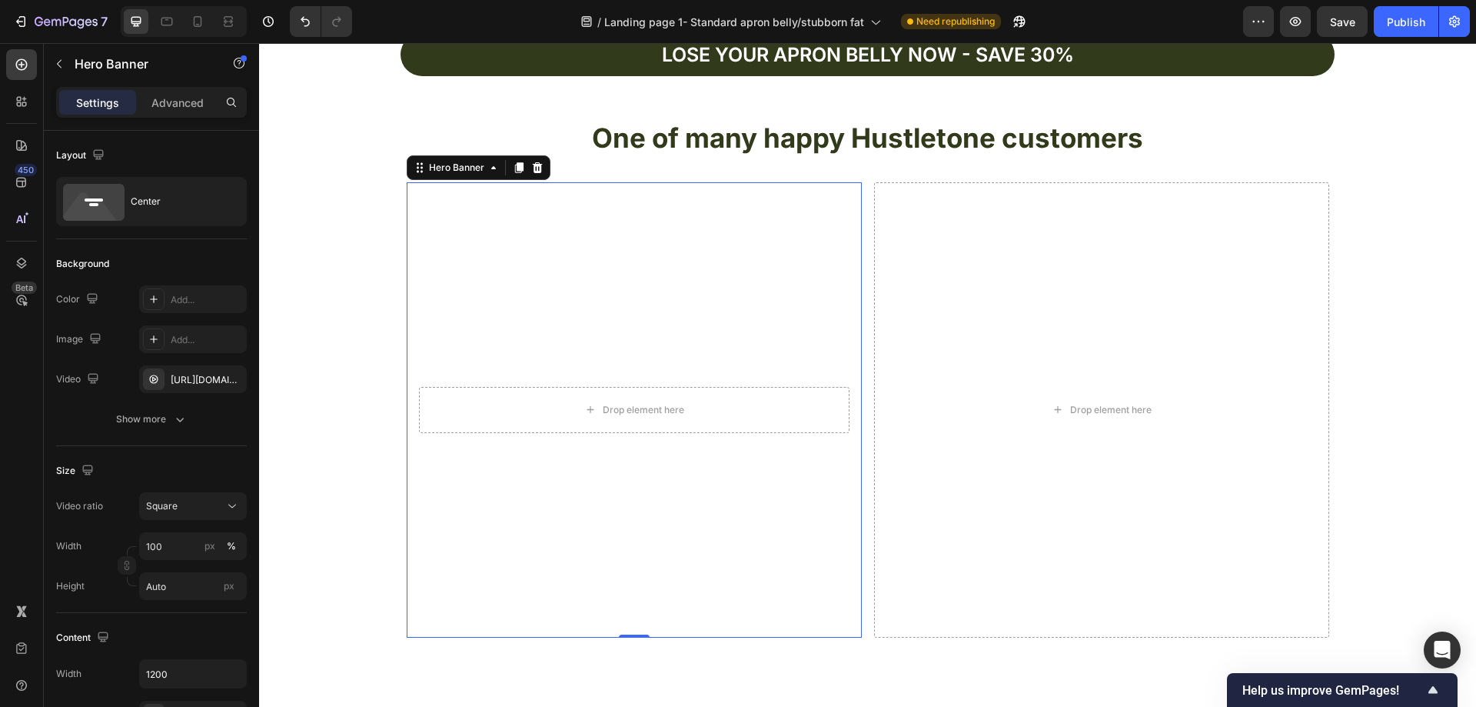
scroll to position [4845, 0]
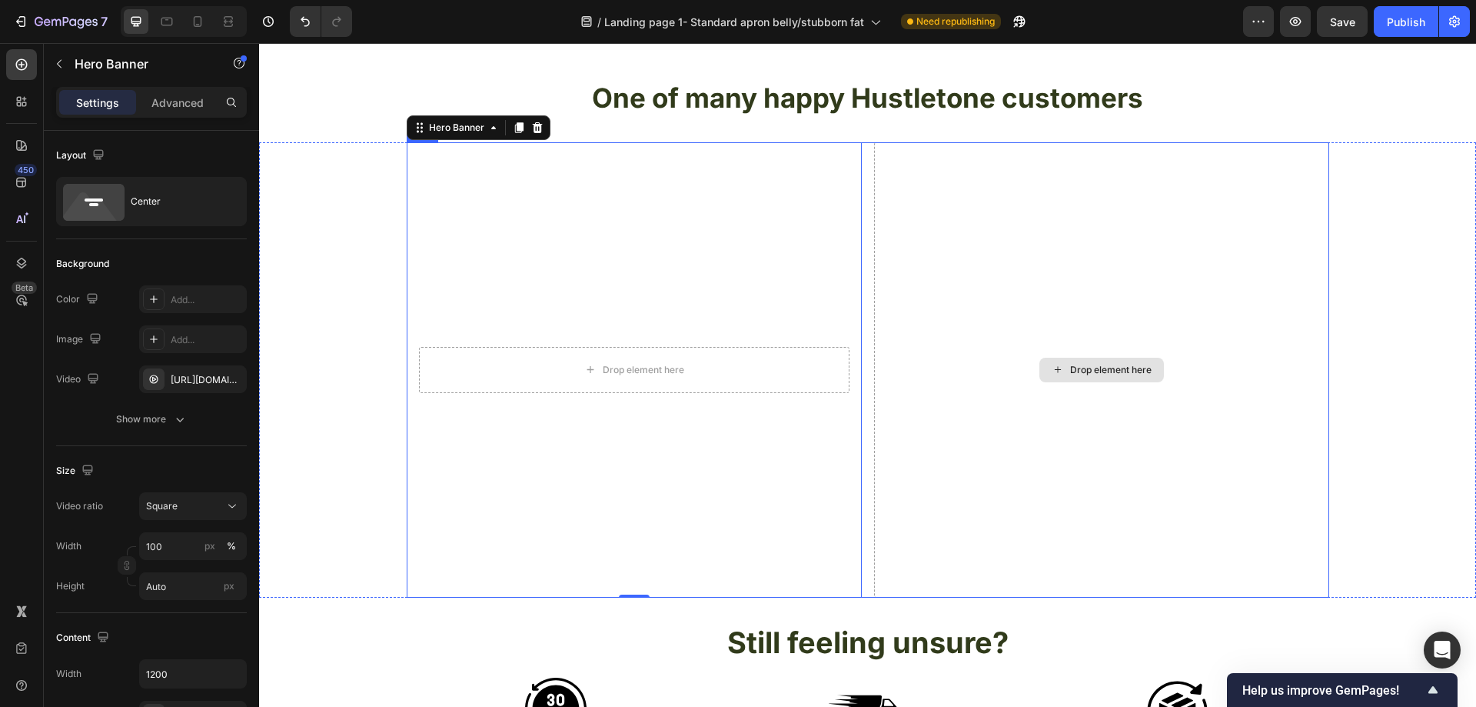
click at [994, 264] on div "Drop element here" at bounding box center [1101, 369] width 455 height 455
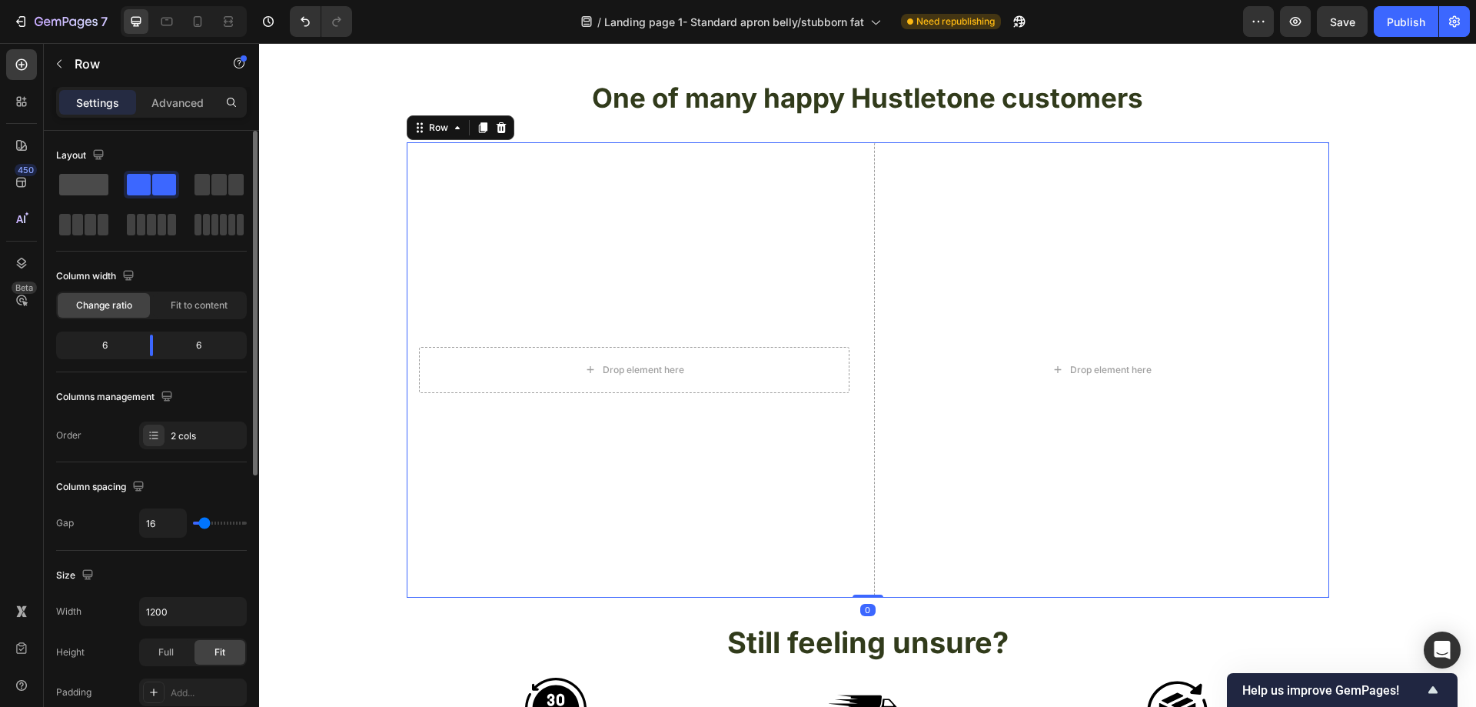
click at [92, 191] on span at bounding box center [83, 185] width 49 height 22
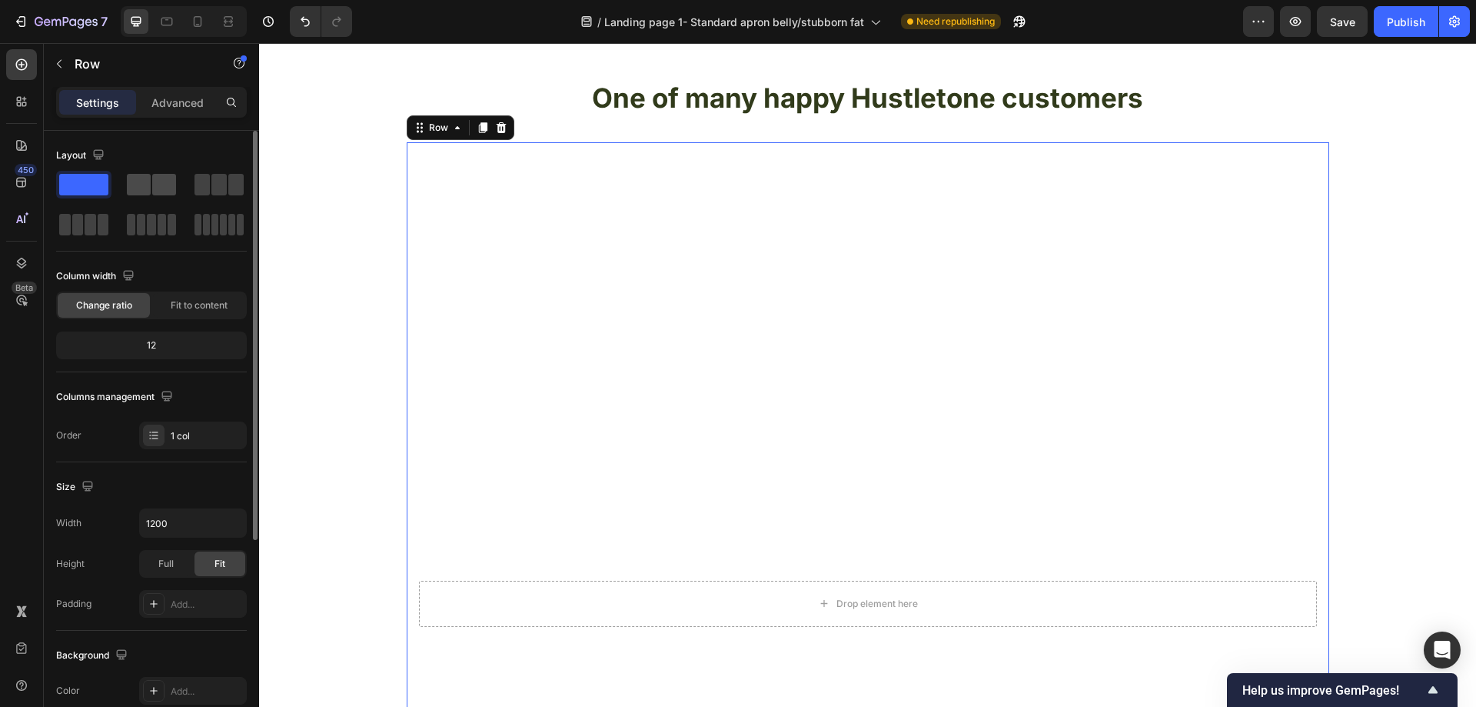
click at [172, 189] on span at bounding box center [164, 185] width 24 height 22
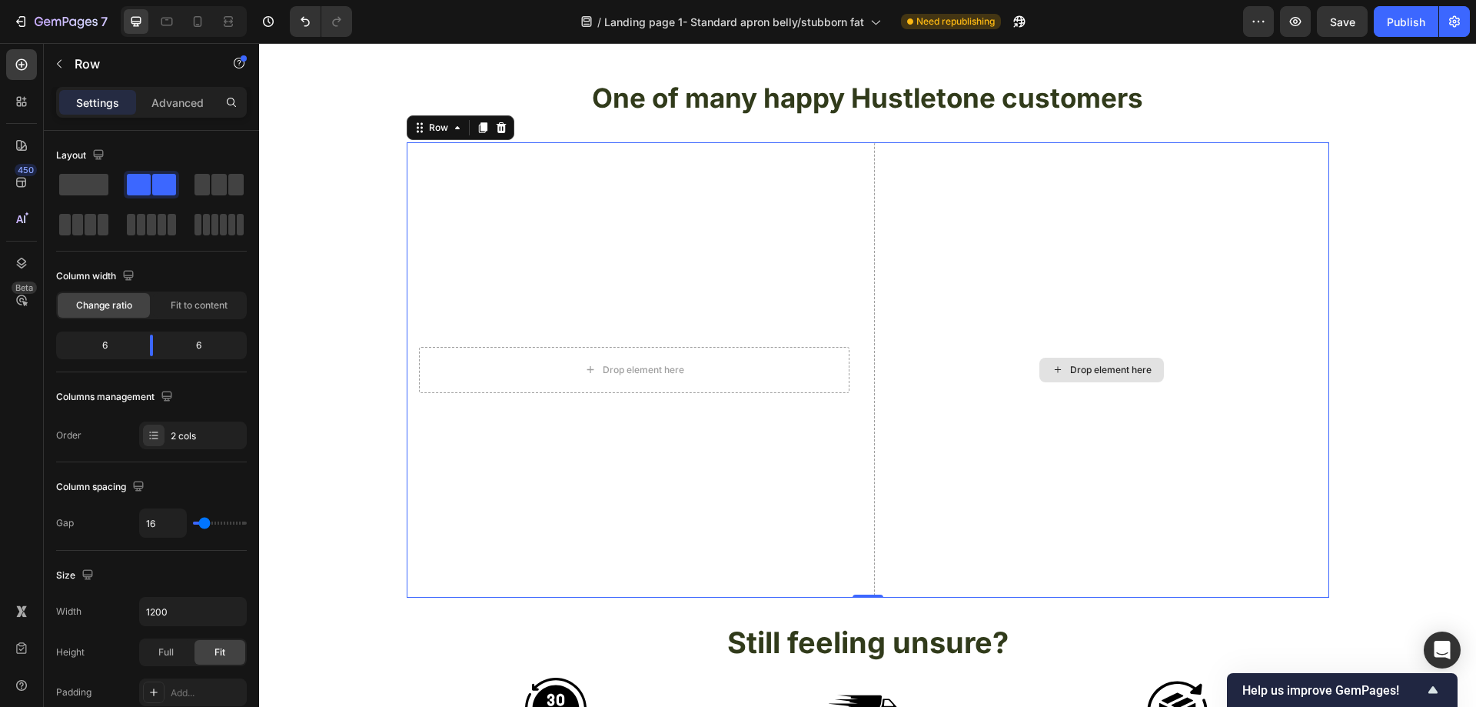
click at [945, 271] on div "Drop element here" at bounding box center [1101, 369] width 455 height 455
click at [1402, 271] on div "Drop element here Hero Banner Drop element here Row 0" at bounding box center [867, 369] width 1217 height 455
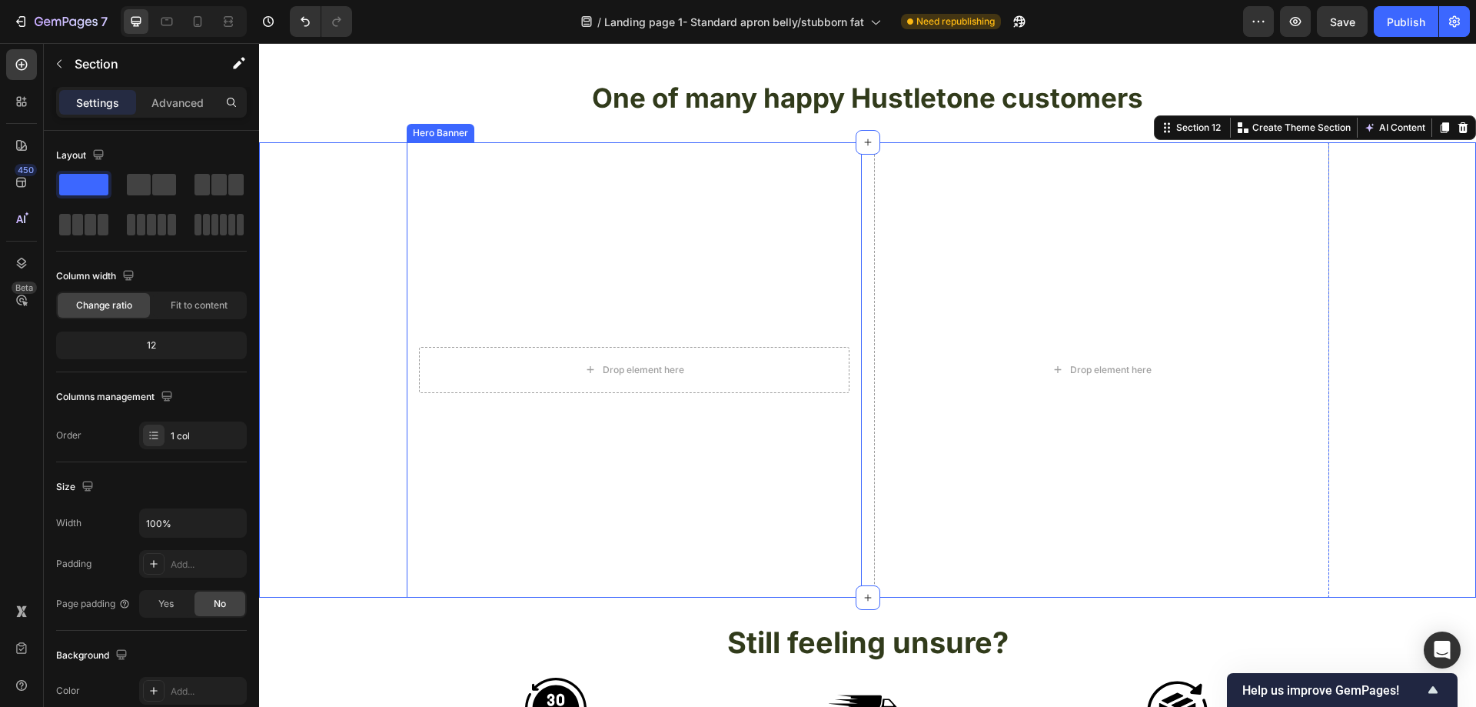
click at [679, 211] on video "Background Image" at bounding box center [634, 369] width 455 height 455
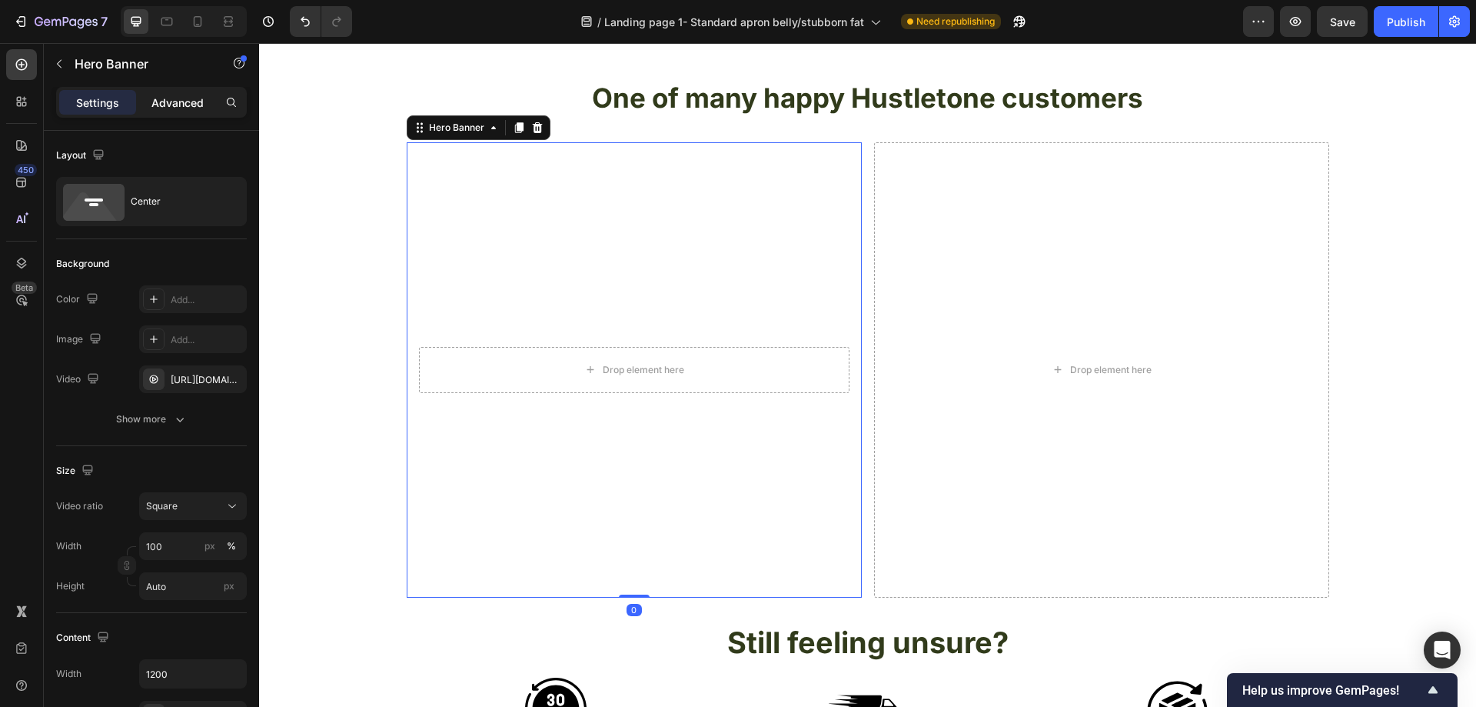
click at [193, 96] on p "Advanced" at bounding box center [177, 103] width 52 height 16
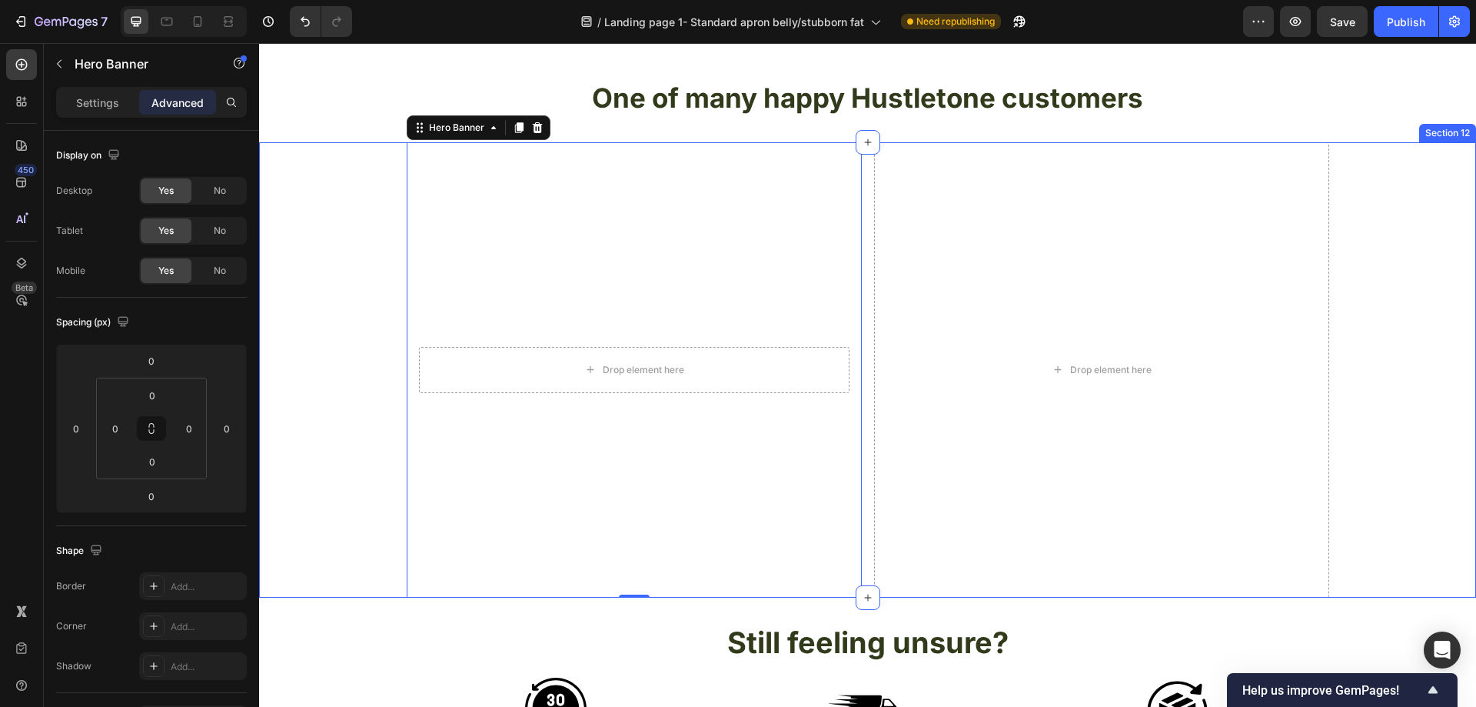
drag, startPoint x: 295, startPoint y: 164, endPoint x: 317, endPoint y: 178, distance: 26.0
click at [298, 164] on div "Drop element here Hero Banner 0 Drop element here Row" at bounding box center [867, 369] width 1217 height 455
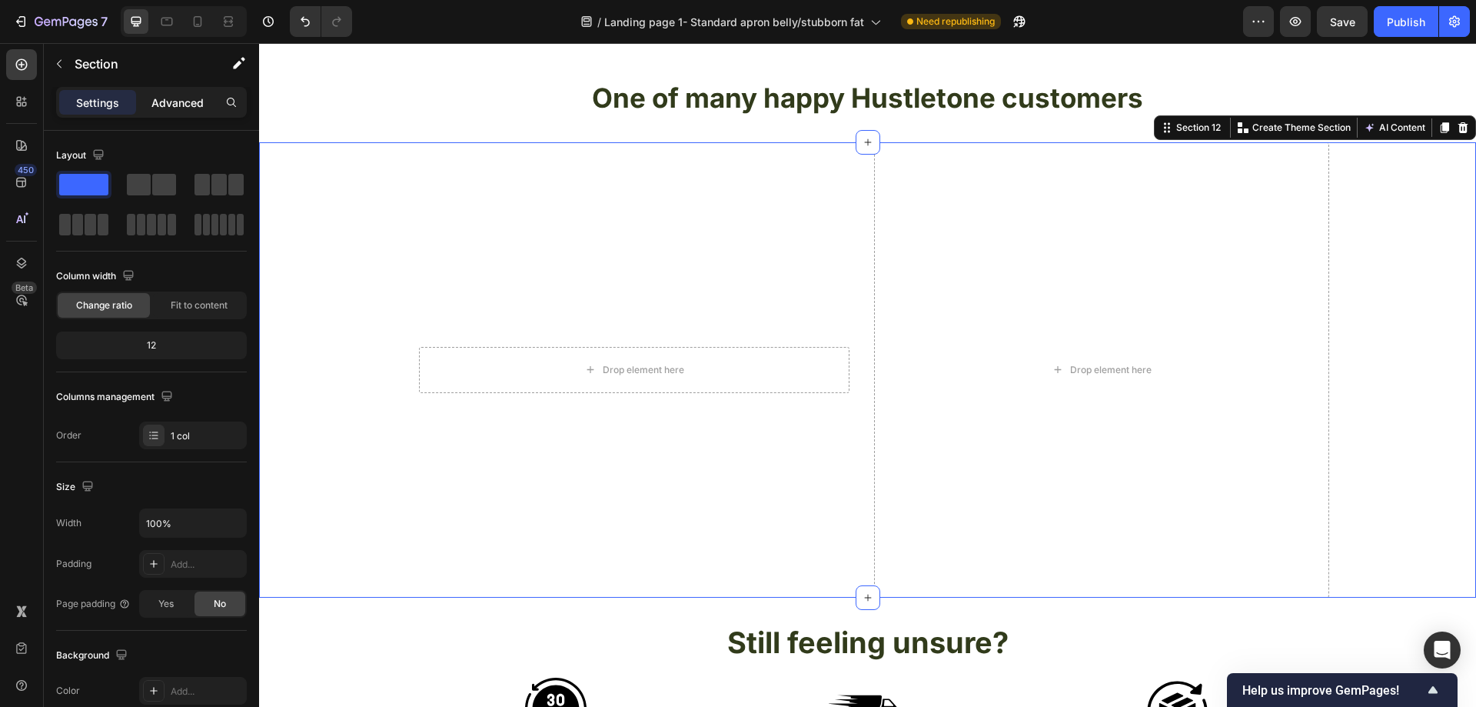
click at [182, 108] on p "Advanced" at bounding box center [177, 103] width 52 height 16
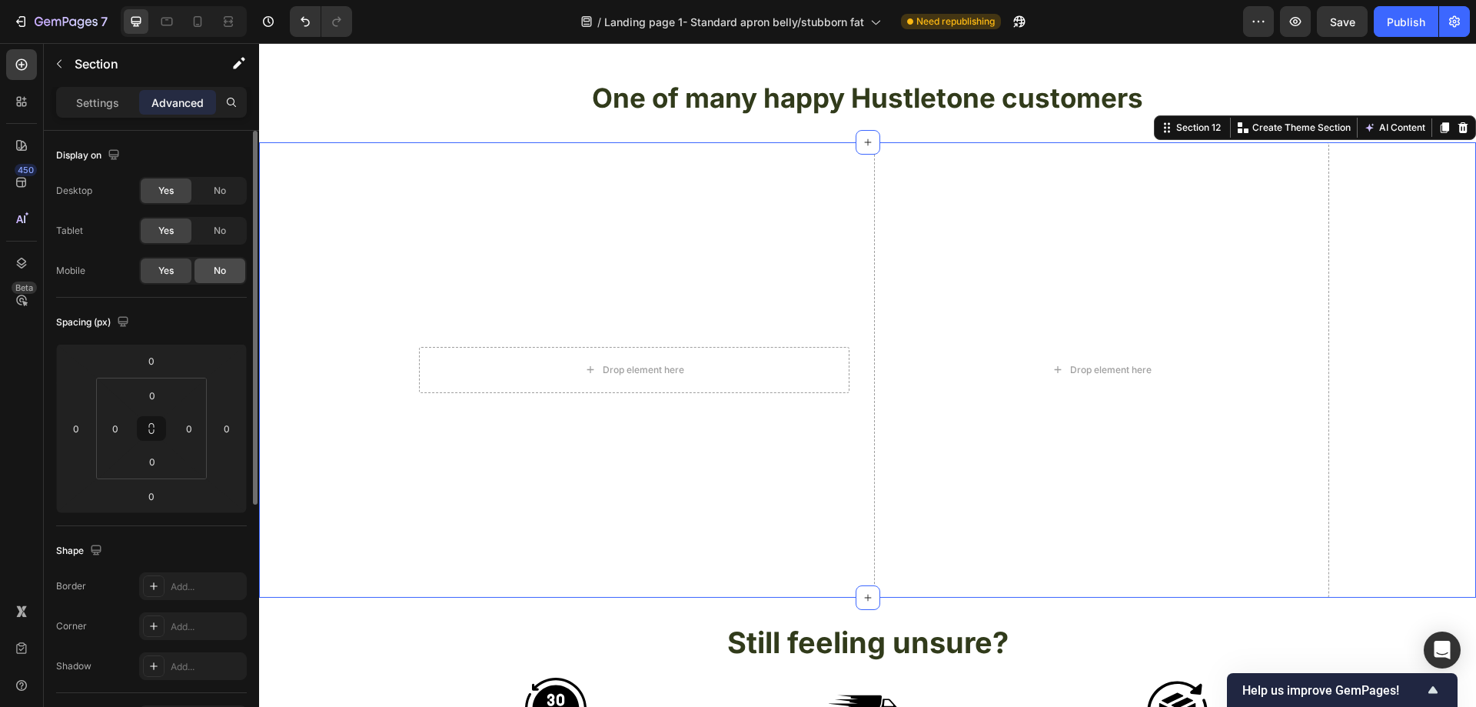
click at [210, 264] on div "No" at bounding box center [220, 270] width 51 height 25
click at [357, 195] on div "Drop element here Hero Banner Drop element here Row" at bounding box center [867, 369] width 1217 height 455
click at [429, 211] on video "Background Image" at bounding box center [634, 369] width 455 height 455
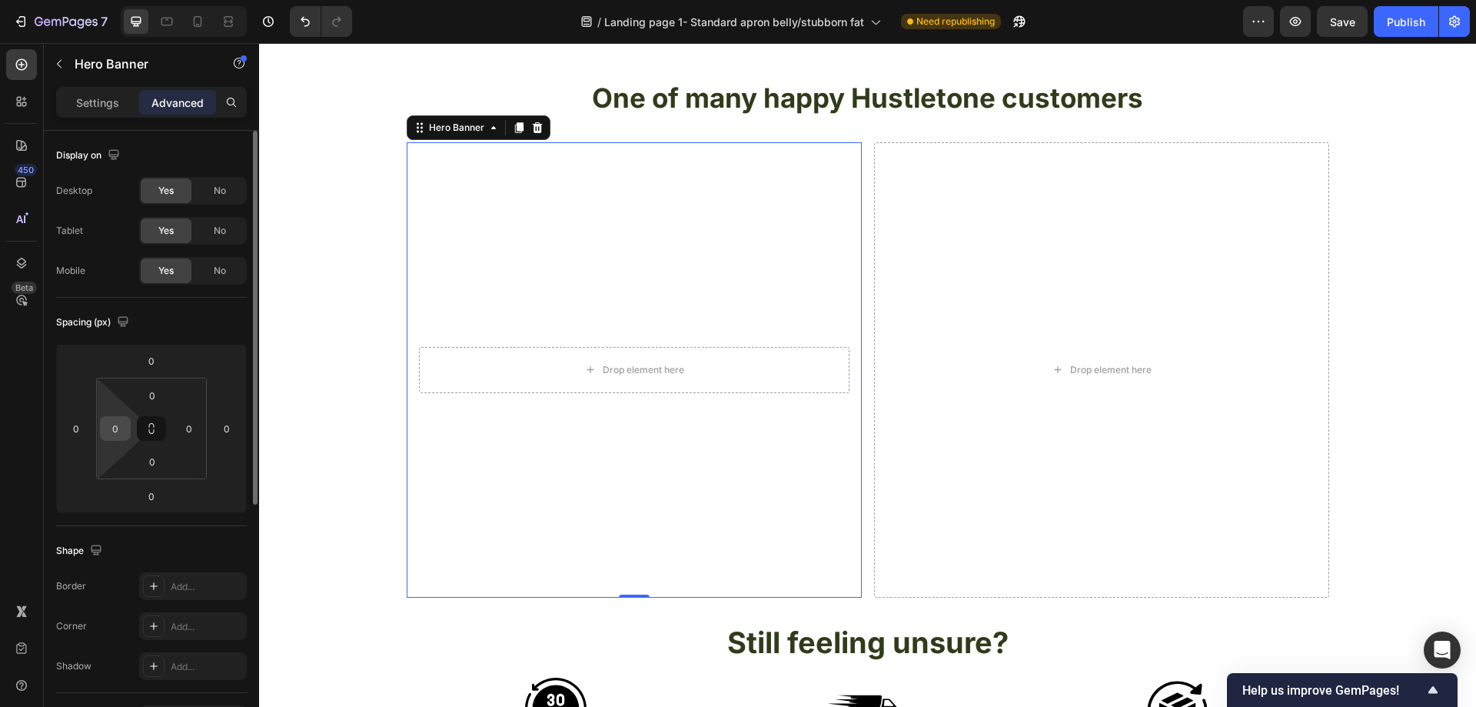
click at [118, 428] on input "0" at bounding box center [115, 428] width 23 height 23
type input "-"
click at [83, 429] on input "0" at bounding box center [76, 428] width 23 height 23
type input "0"
type input "1"
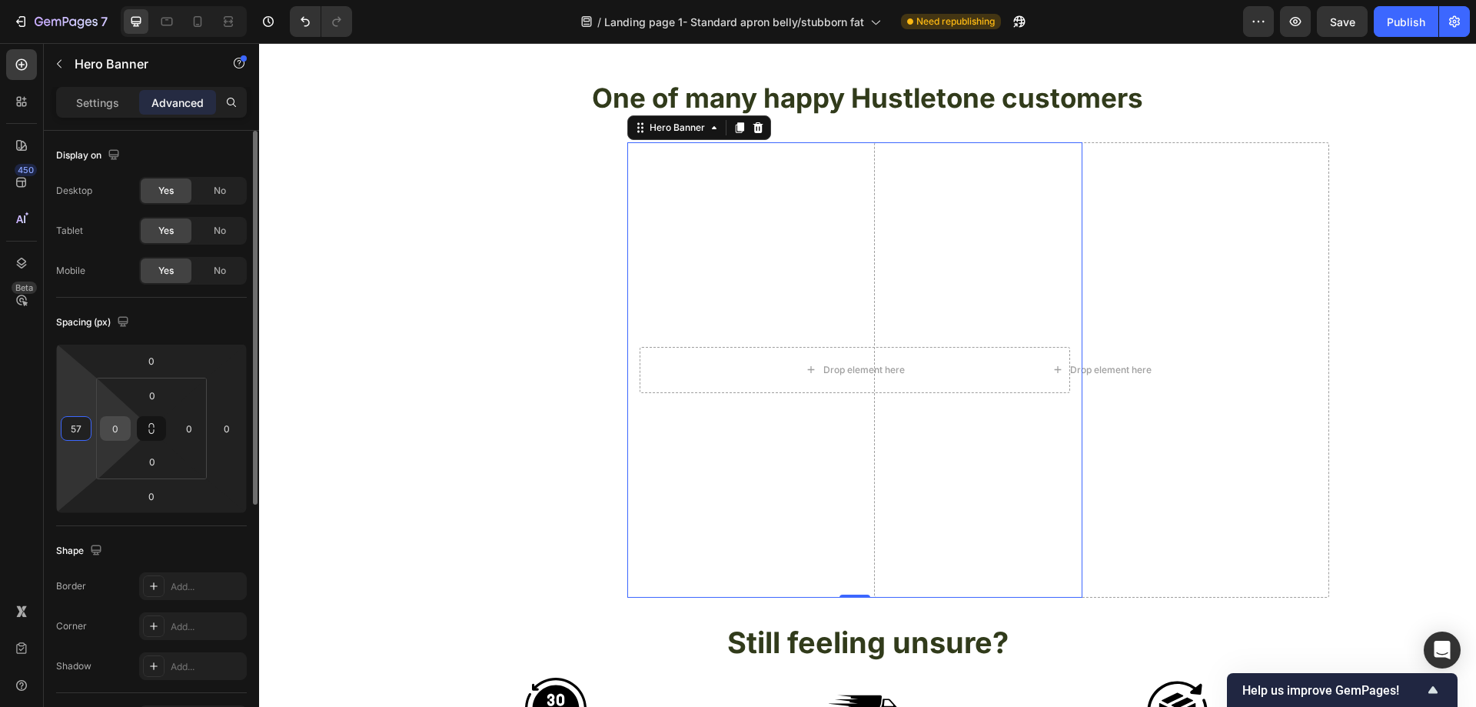
type input "5"
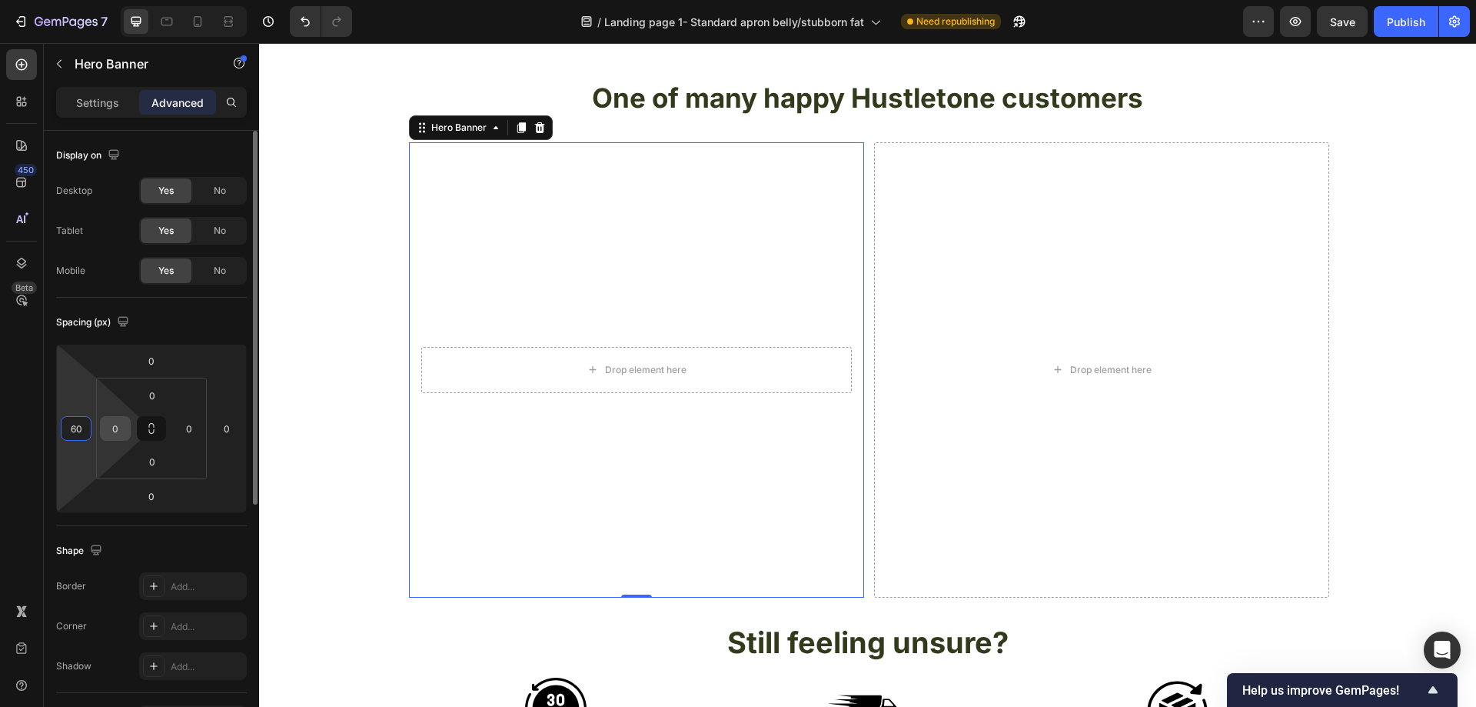
type input "600"
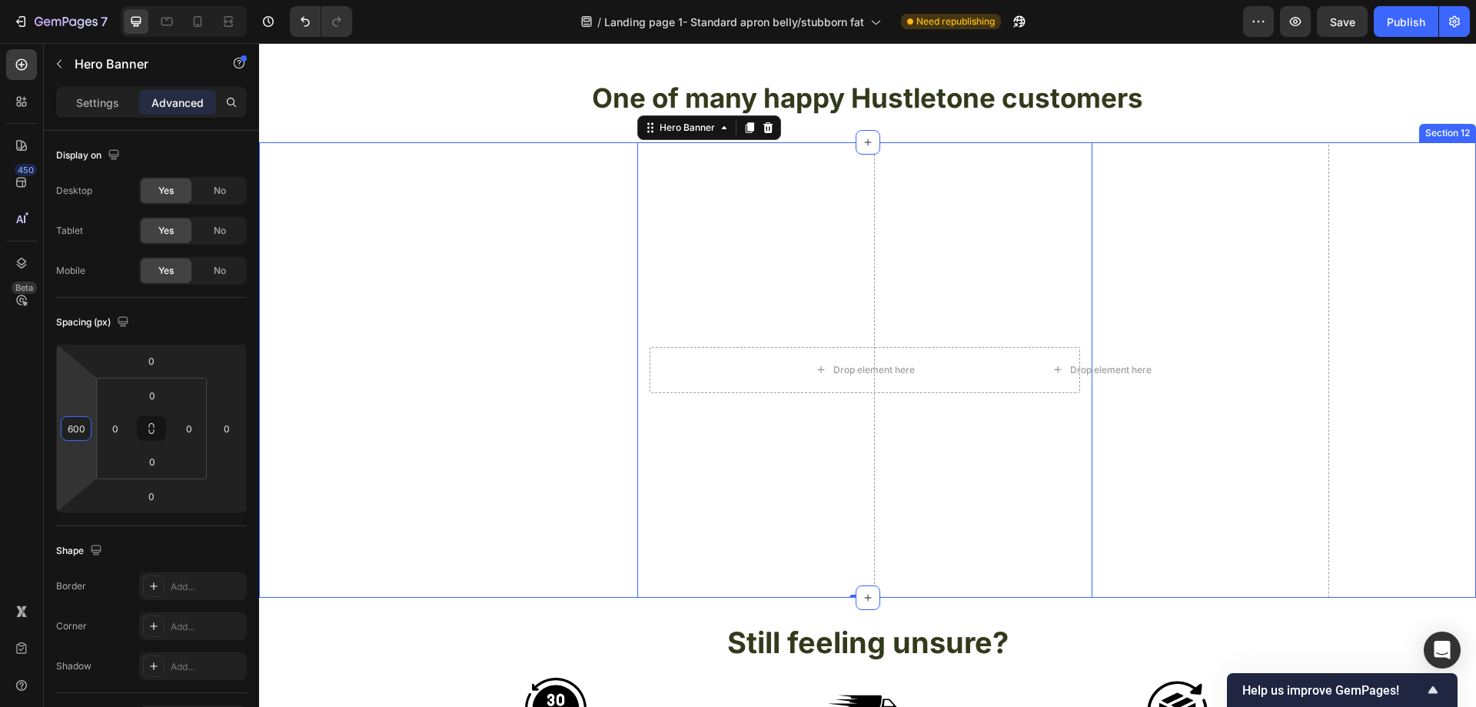
drag, startPoint x: 1414, startPoint y: 317, endPoint x: 1388, endPoint y: 241, distance: 80.2
click at [1415, 316] on div "Drop element here Hero Banner 0 Drop element here Row" at bounding box center [867, 369] width 1217 height 455
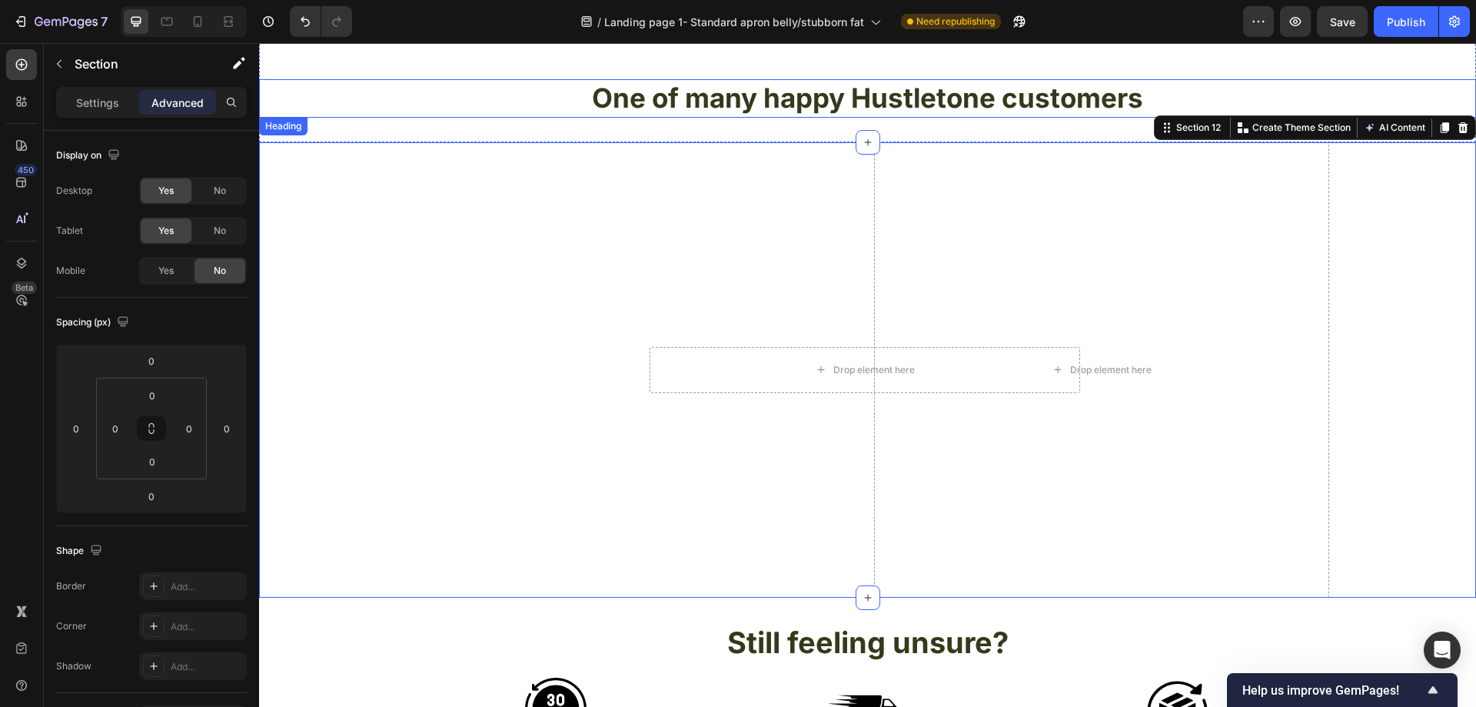
click at [1337, 81] on h2 "One of many happy Hustletone customers" at bounding box center [867, 98] width 1217 height 38
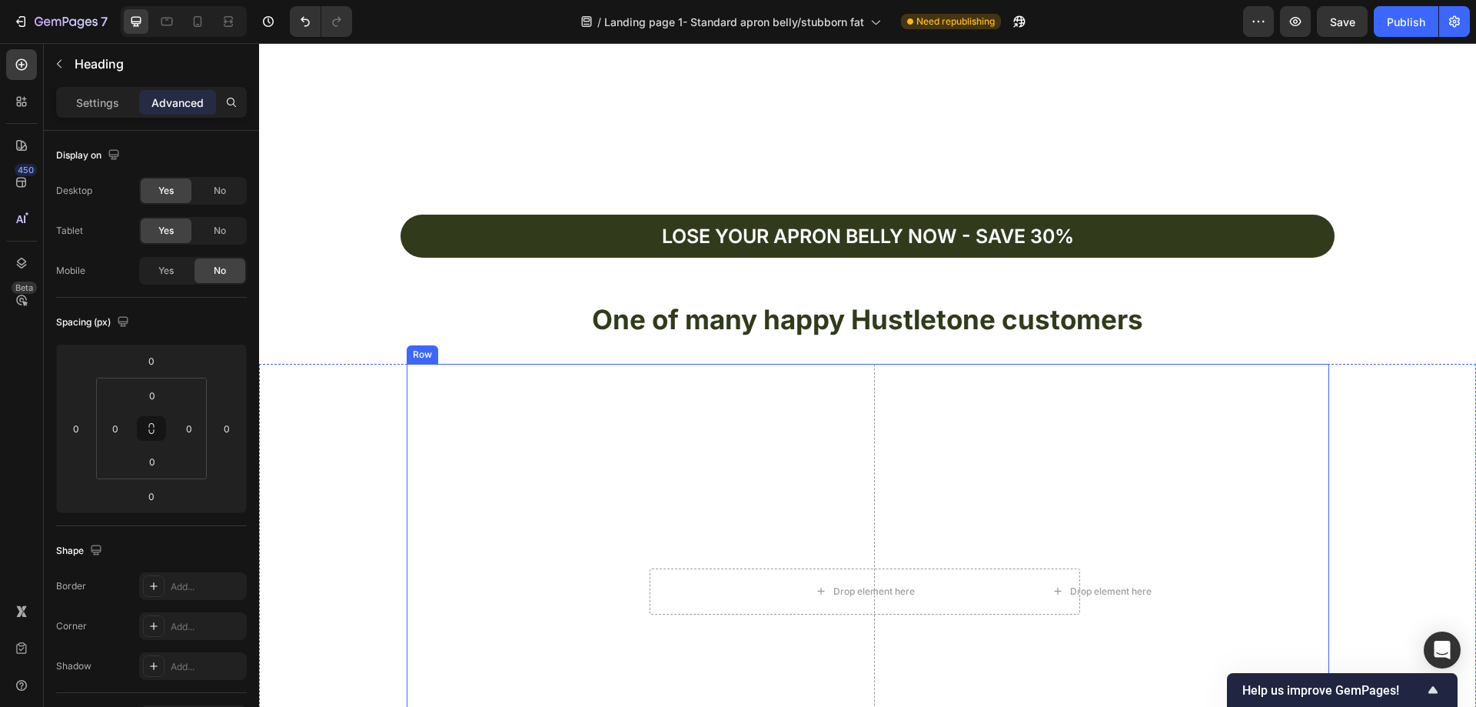
scroll to position [4614, 0]
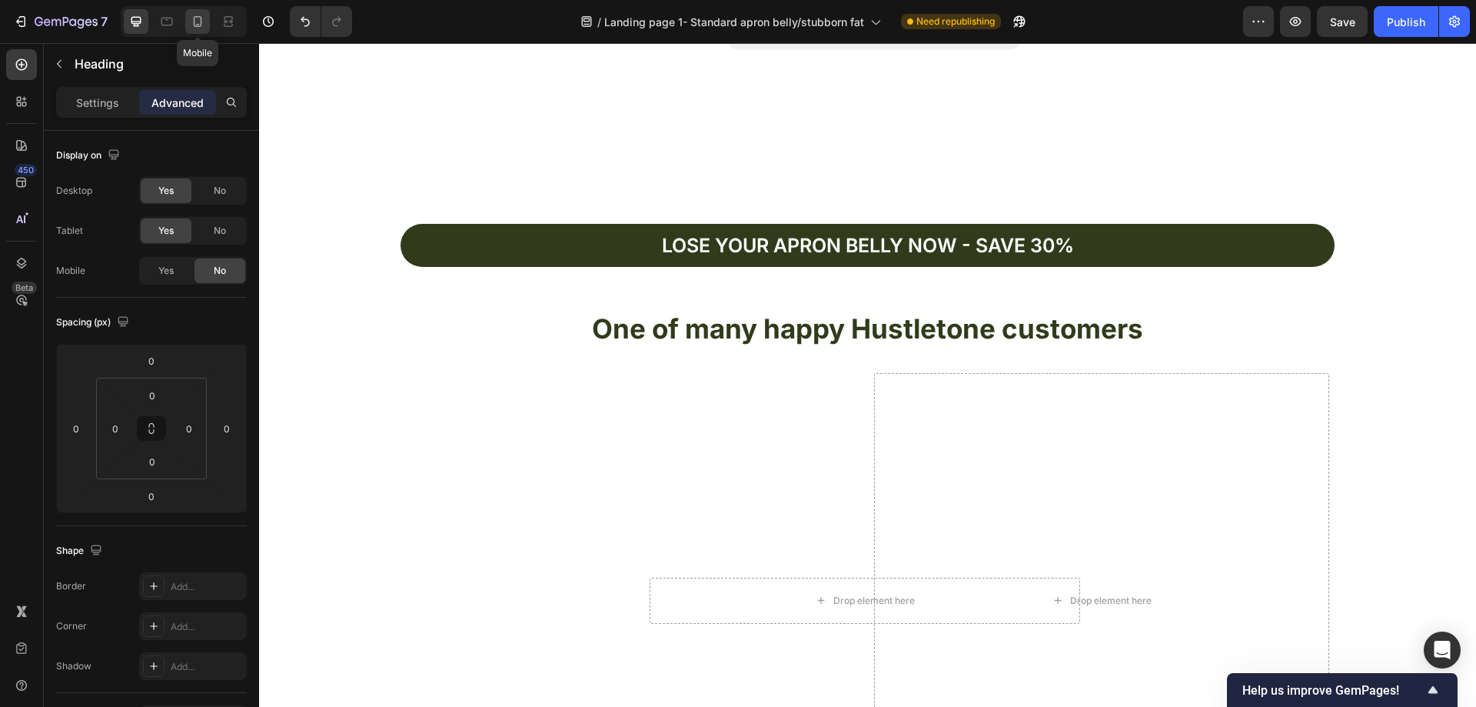
click at [202, 17] on icon at bounding box center [197, 21] width 15 height 15
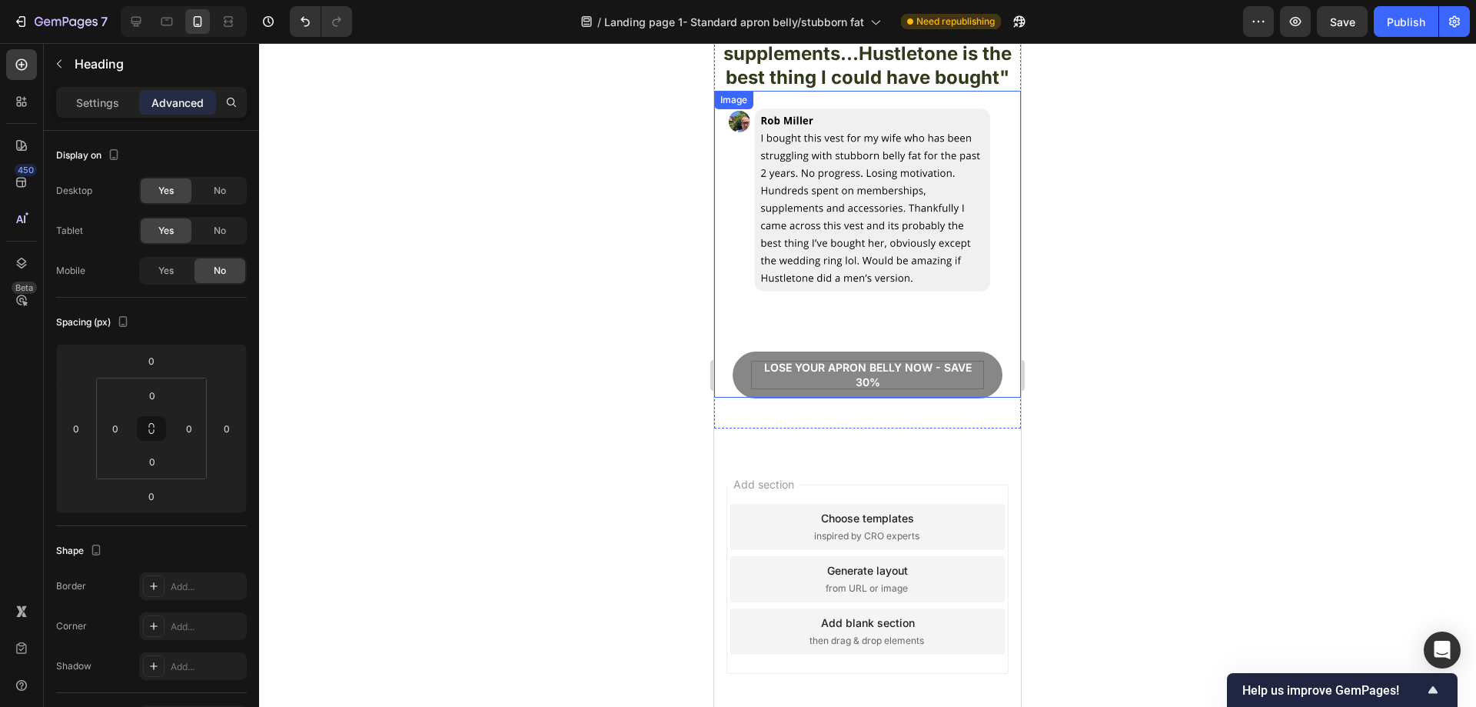
scroll to position [4038, 0]
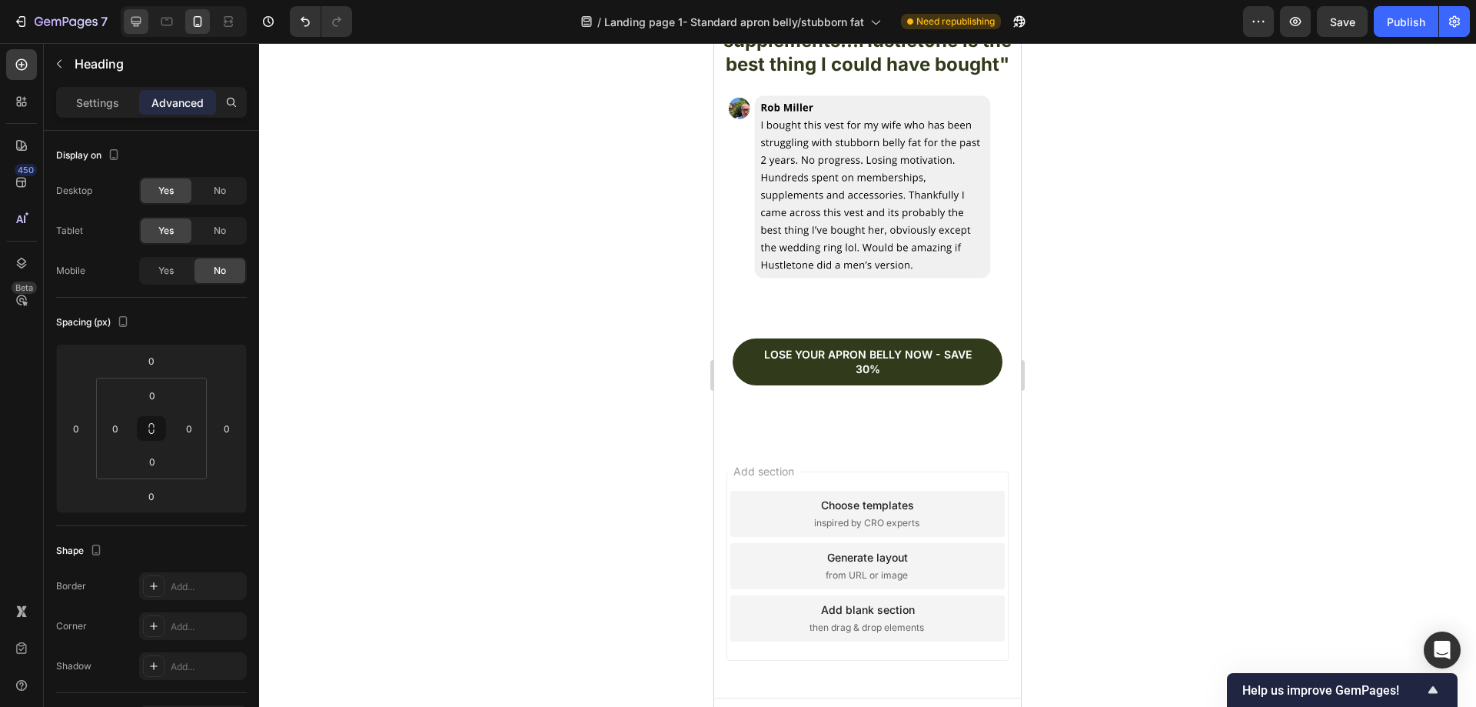
click at [140, 17] on icon at bounding box center [136, 22] width 10 height 10
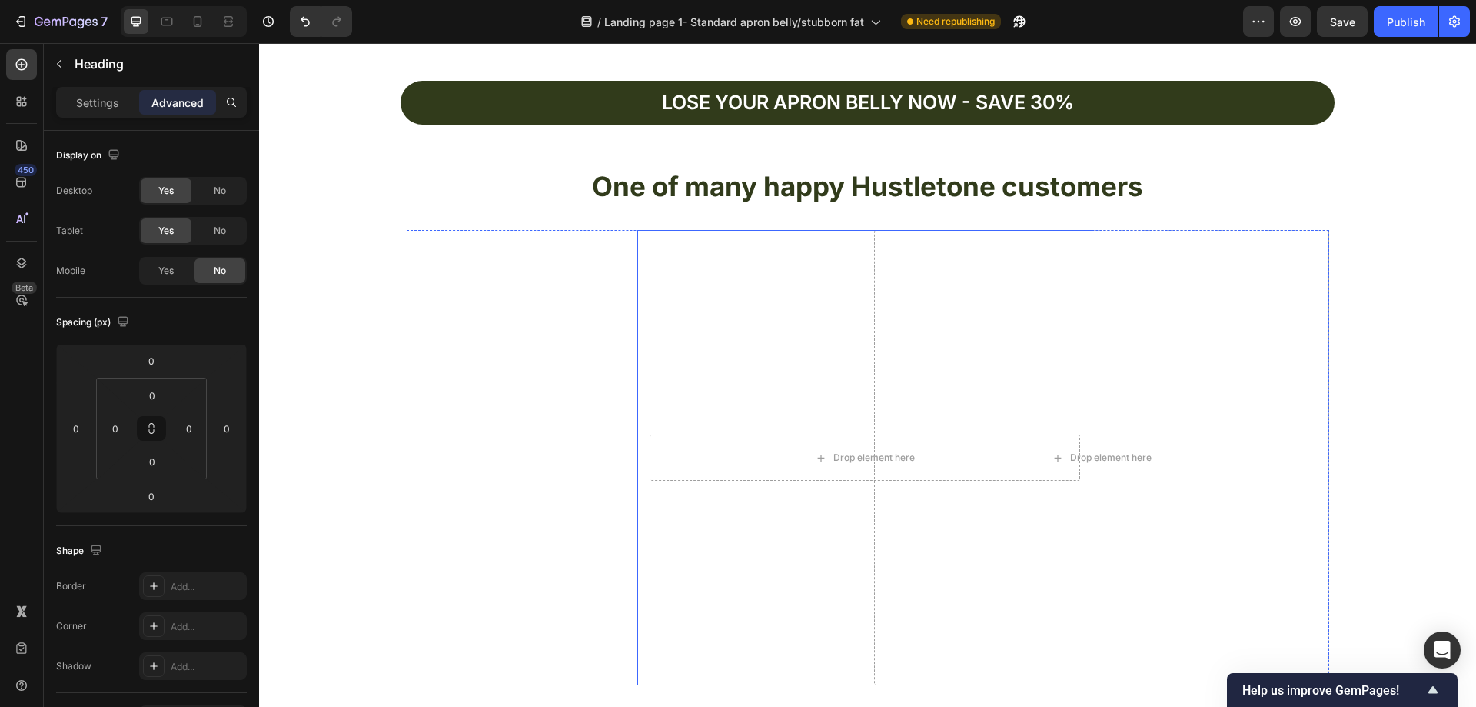
scroll to position [4835, 0]
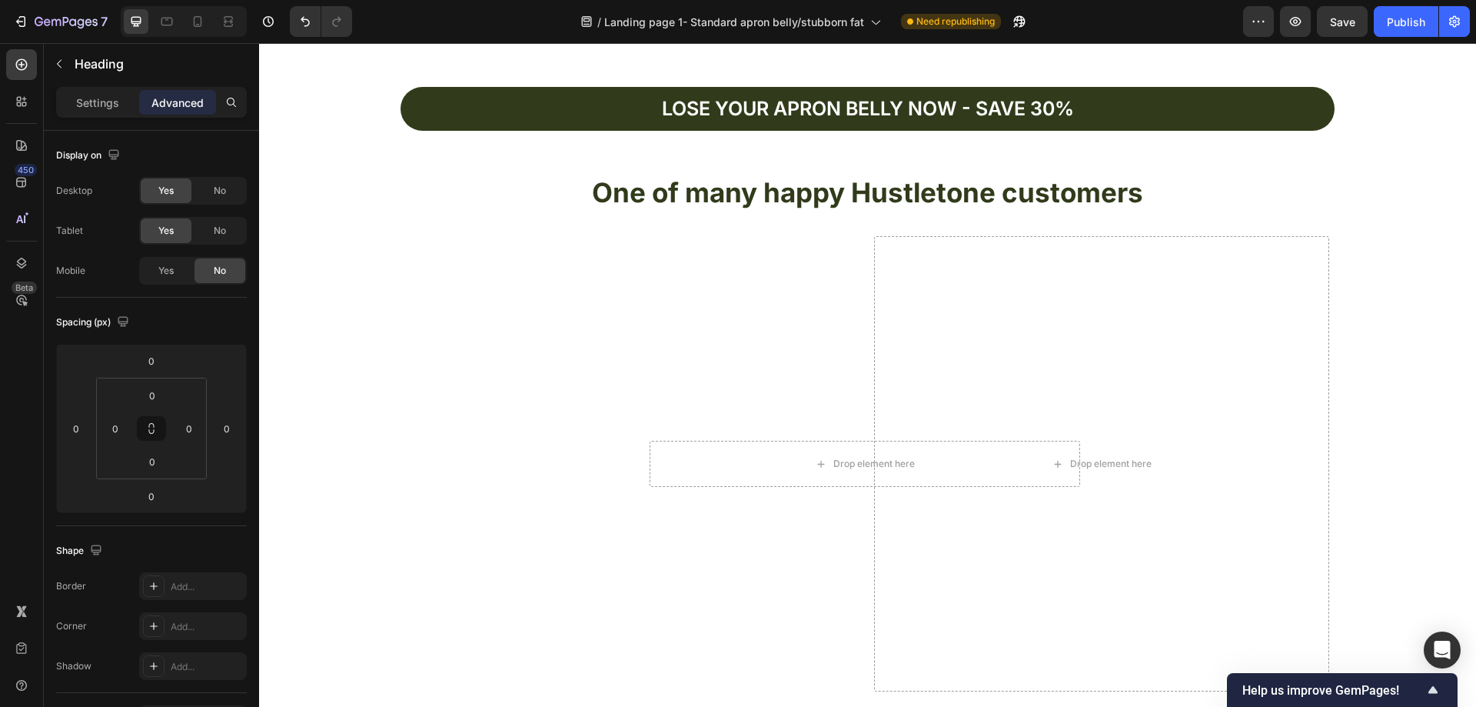
click at [756, 192] on h2 "One of many happy Hustletone customers" at bounding box center [867, 193] width 1217 height 38
click at [1182, 181] on p "One of many happy Hustletone customers" at bounding box center [868, 192] width 1214 height 35
click at [1156, 201] on p "One of many happy Hustletone customers" at bounding box center [868, 192] width 1214 height 35
drag, startPoint x: 1248, startPoint y: 200, endPoint x: 1272, endPoint y: 198, distance: 23.9
click at [1259, 199] on p "One of many happy Hustletone customers" at bounding box center [868, 192] width 1214 height 35
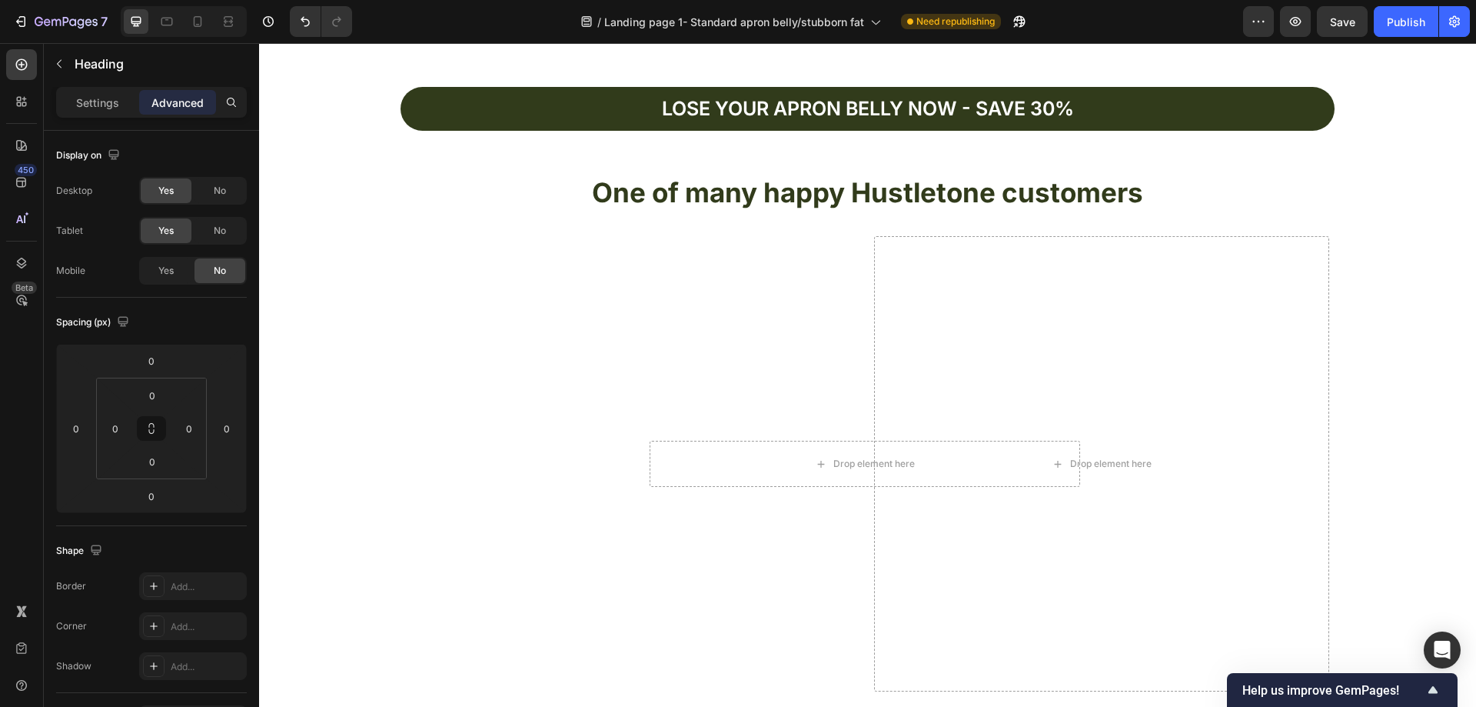
click at [1313, 254] on div "Drop element here" at bounding box center [1101, 463] width 455 height 455
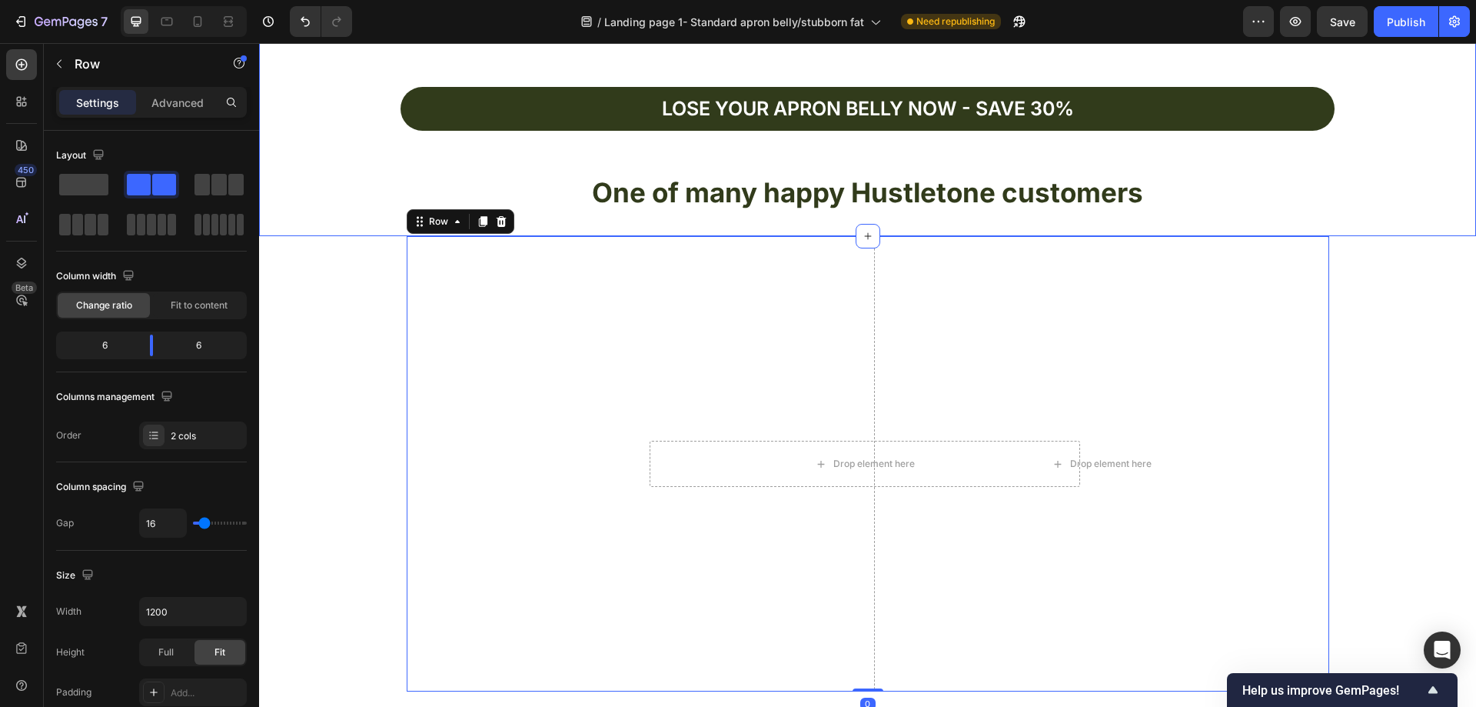
click at [1375, 211] on h2 "One of many happy Hustletone customers" at bounding box center [867, 193] width 1217 height 38
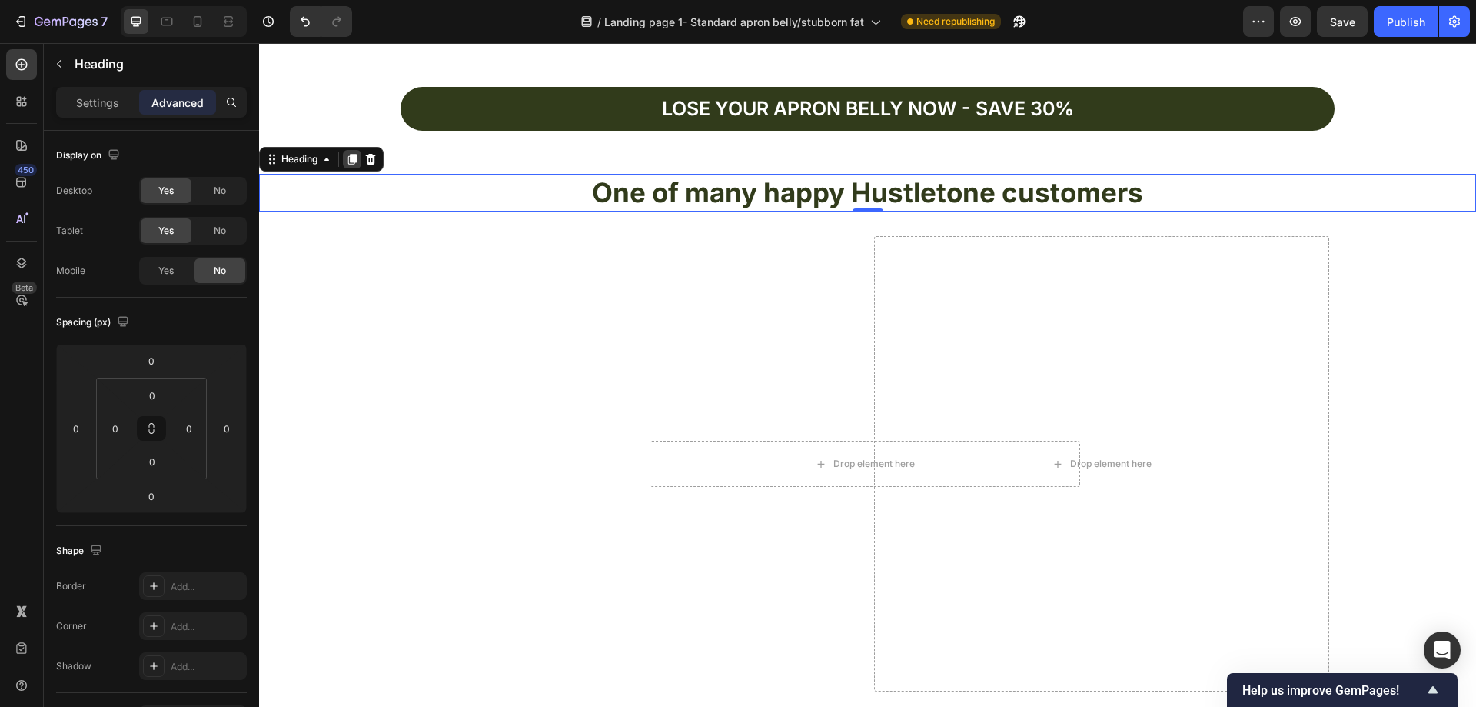
click at [352, 158] on icon at bounding box center [352, 159] width 8 height 11
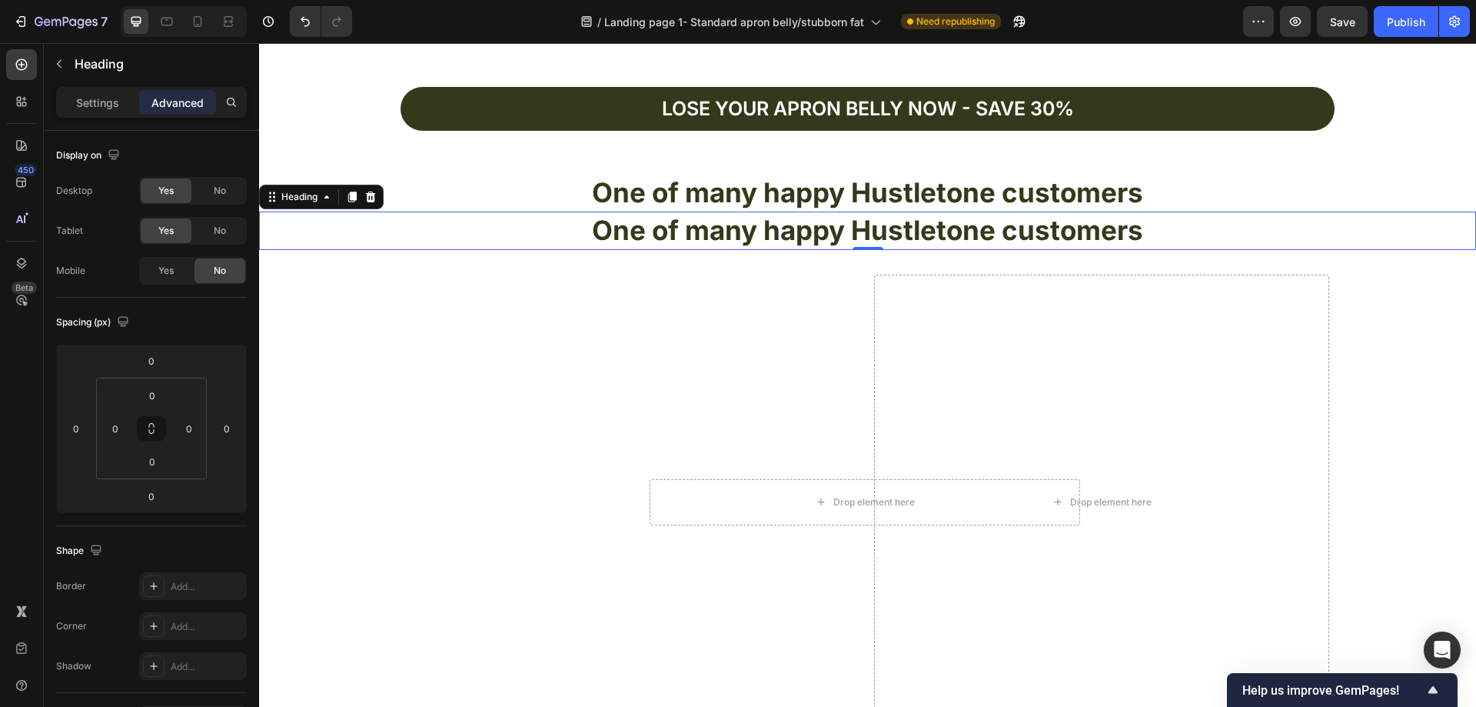
click at [1209, 231] on h2 "One of many happy Hustletone customers" at bounding box center [867, 230] width 1217 height 38
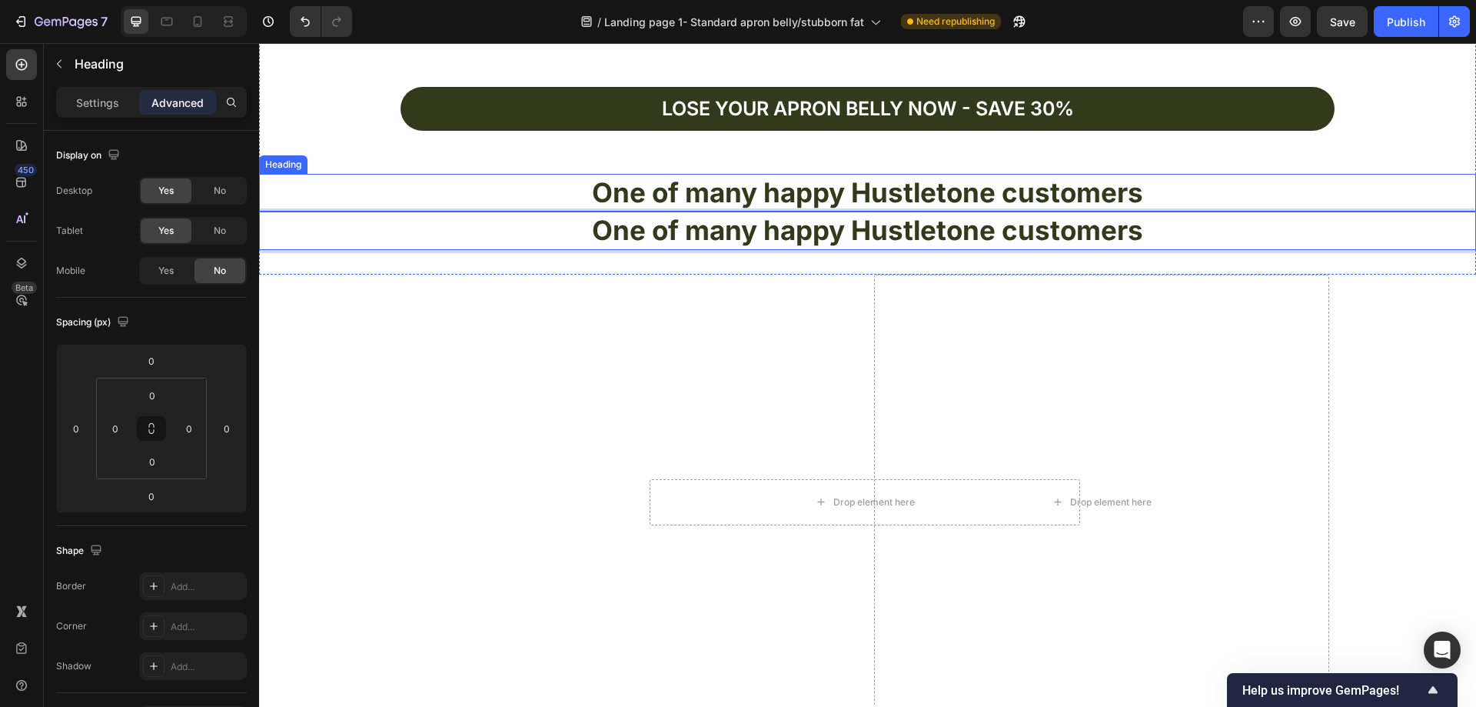
click at [1189, 188] on p "One of many happy Hustletone customers" at bounding box center [868, 192] width 1214 height 35
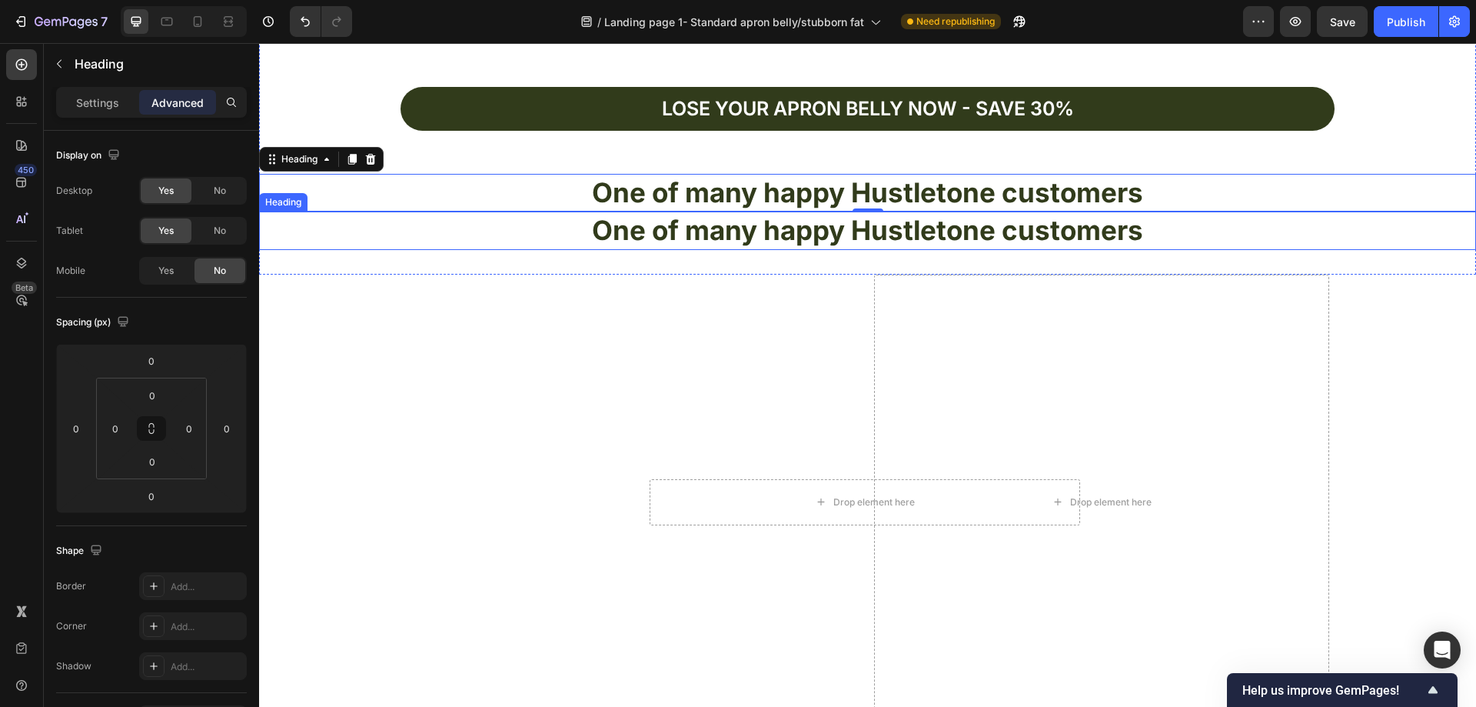
drag, startPoint x: 547, startPoint y: 230, endPoint x: 518, endPoint y: 228, distance: 28.5
click at [547, 229] on p "One of many happy Hustletone customers" at bounding box center [868, 230] width 1214 height 35
click at [547, 191] on p "One of many happy Hustletone customers" at bounding box center [868, 192] width 1214 height 35
click at [552, 238] on p "One of many happy Hustletone customers" at bounding box center [868, 230] width 1214 height 35
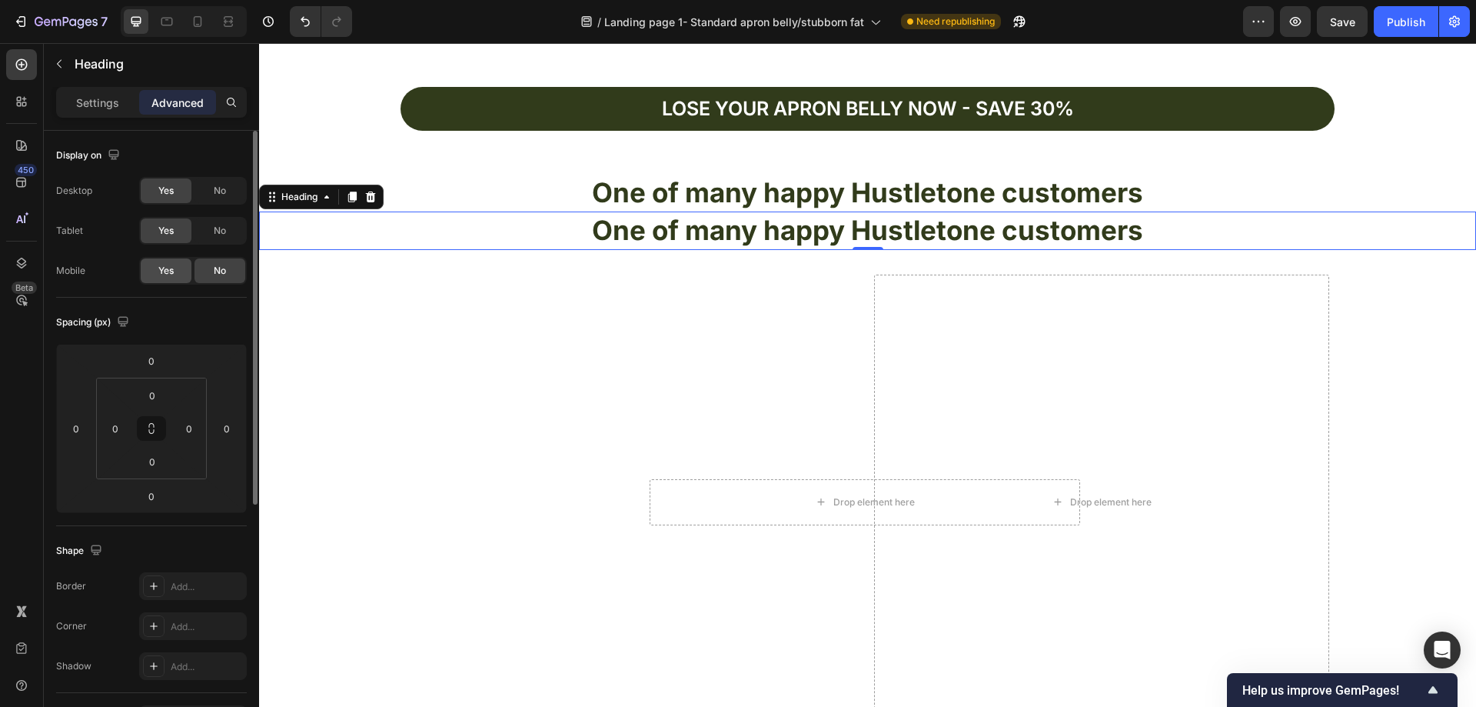
click at [168, 267] on span "Yes" at bounding box center [165, 271] width 15 height 14
drag, startPoint x: 214, startPoint y: 231, endPoint x: 220, endPoint y: 198, distance: 32.7
click at [214, 230] on span "No" at bounding box center [220, 231] width 12 height 14
click at [220, 198] on div "No" at bounding box center [220, 190] width 51 height 25
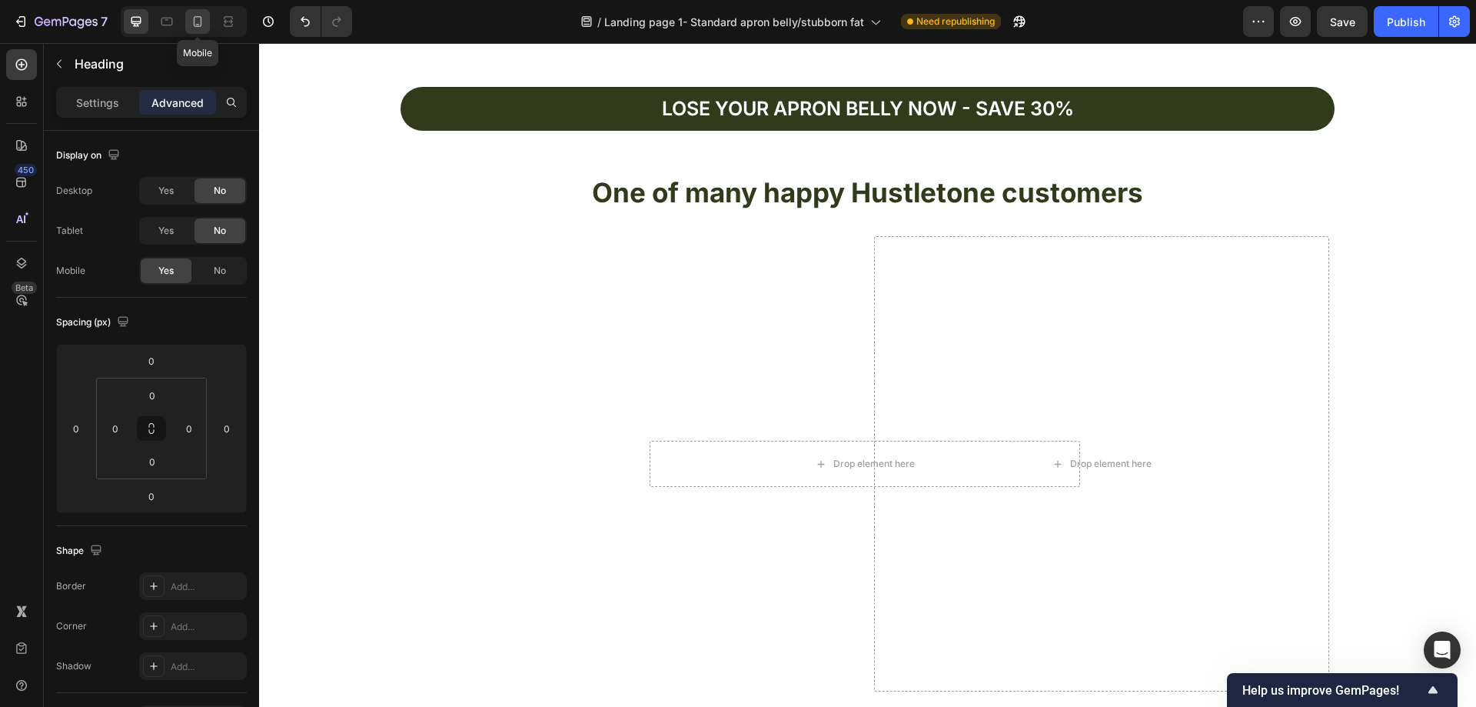
click at [196, 14] on icon at bounding box center [197, 21] width 15 height 15
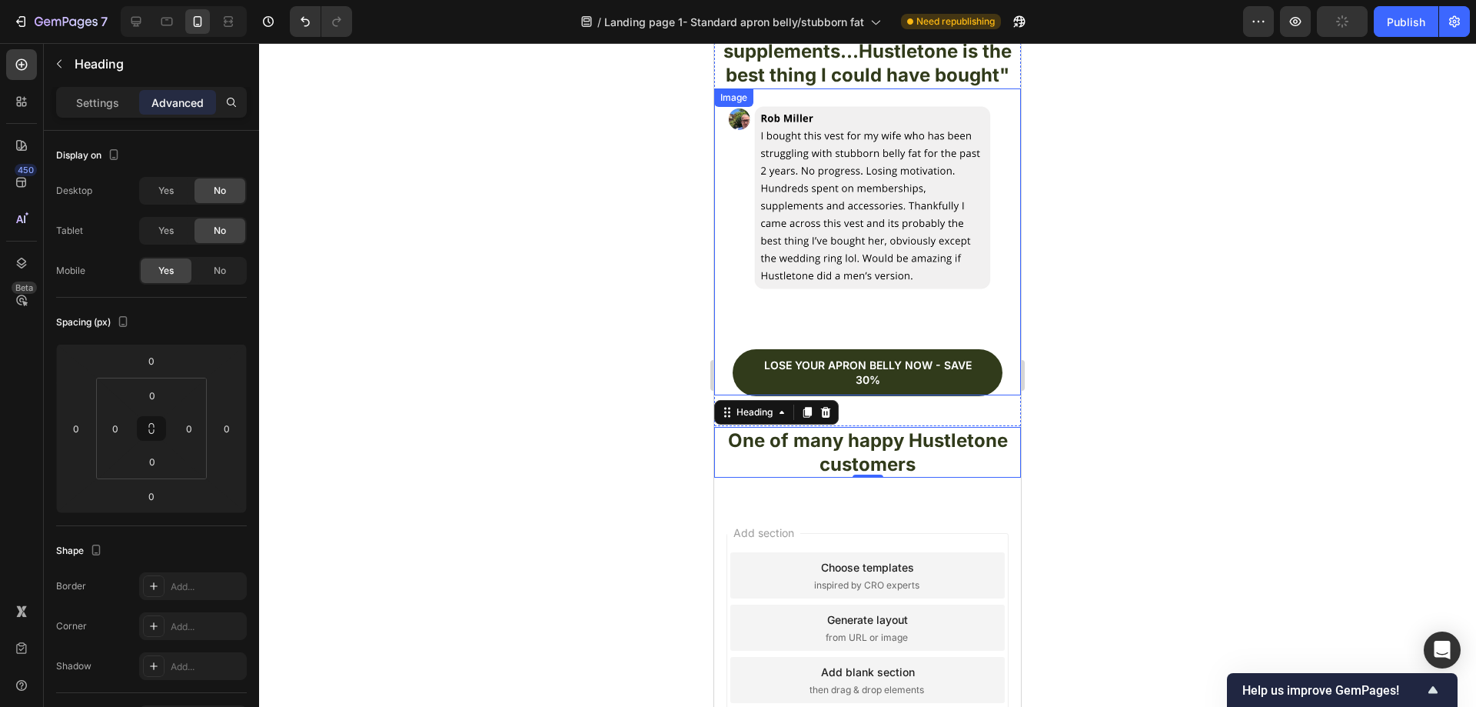
scroll to position [4089, 0]
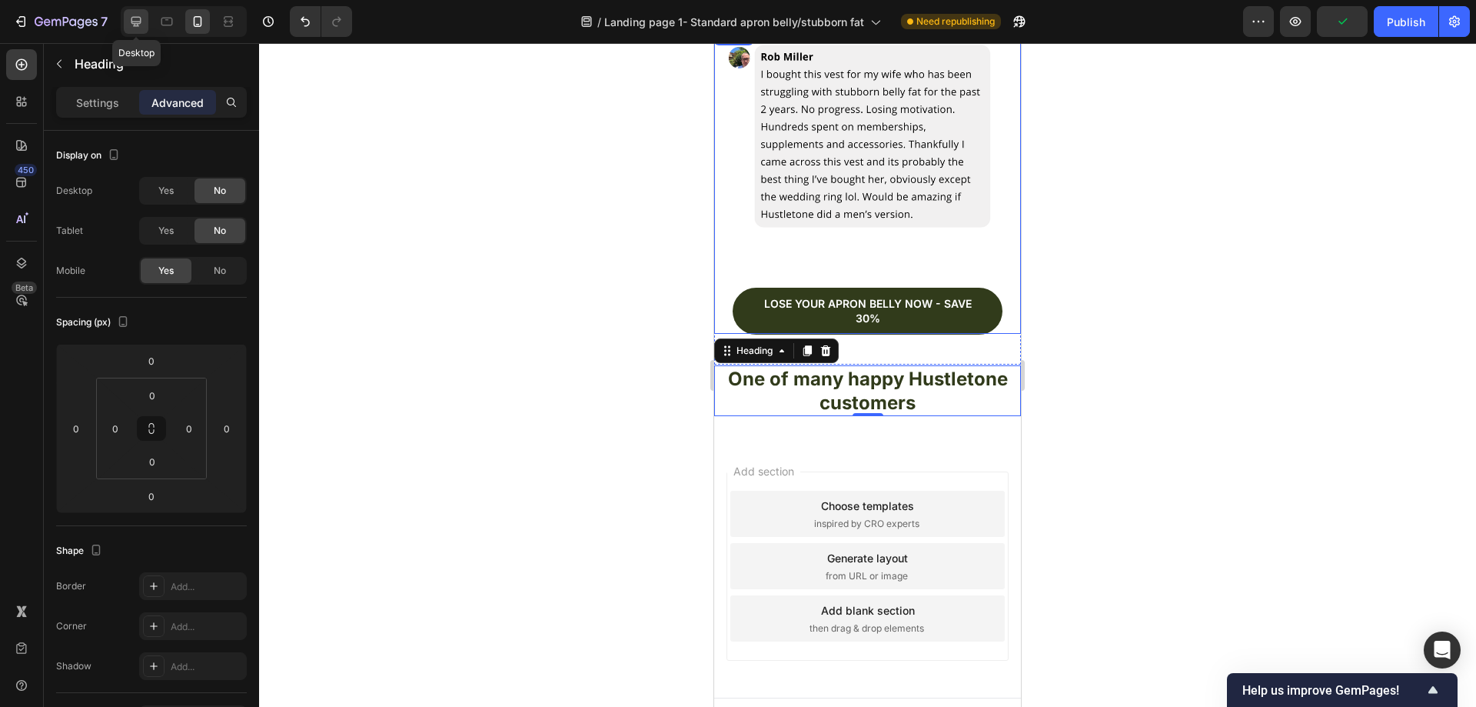
drag, startPoint x: 445, startPoint y: 271, endPoint x: 132, endPoint y: 24, distance: 399.0
click at [131, 24] on icon at bounding box center [135, 21] width 15 height 15
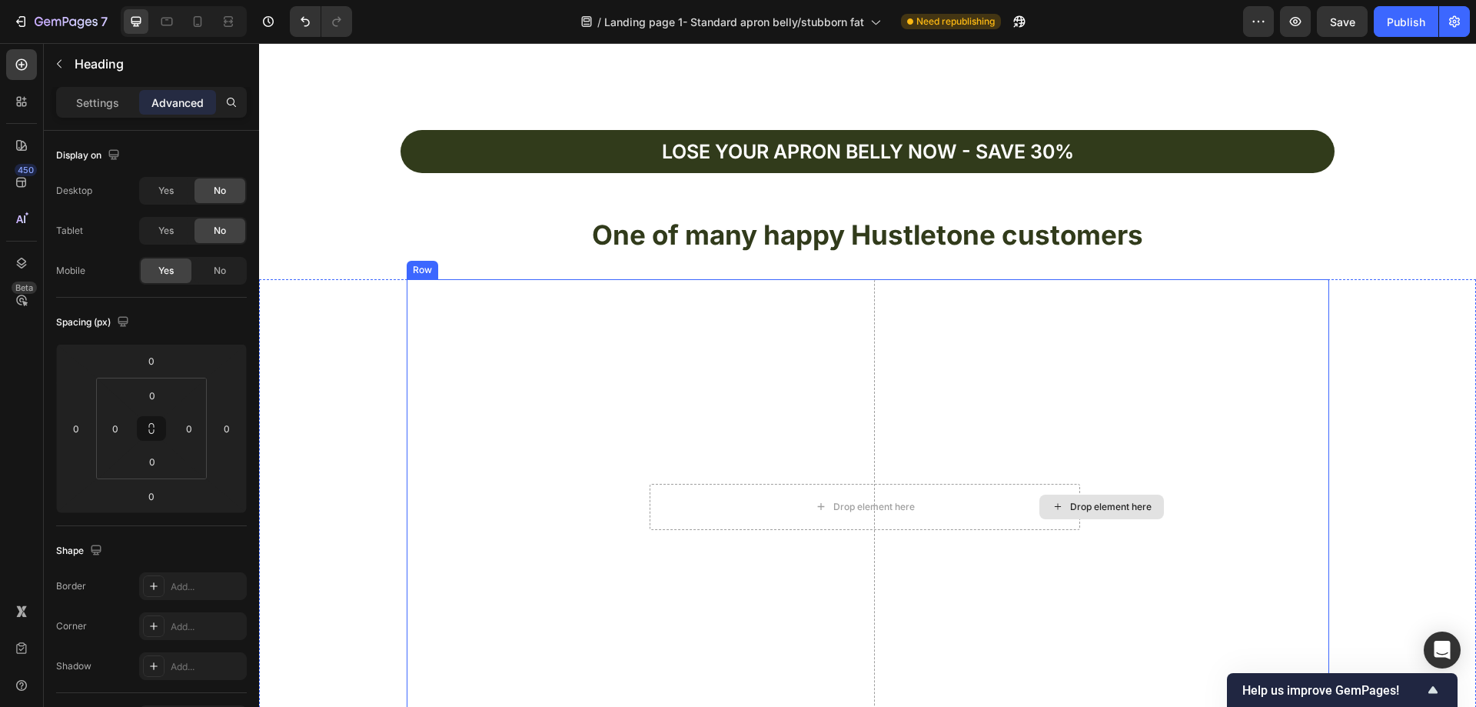
scroll to position [4907, 0]
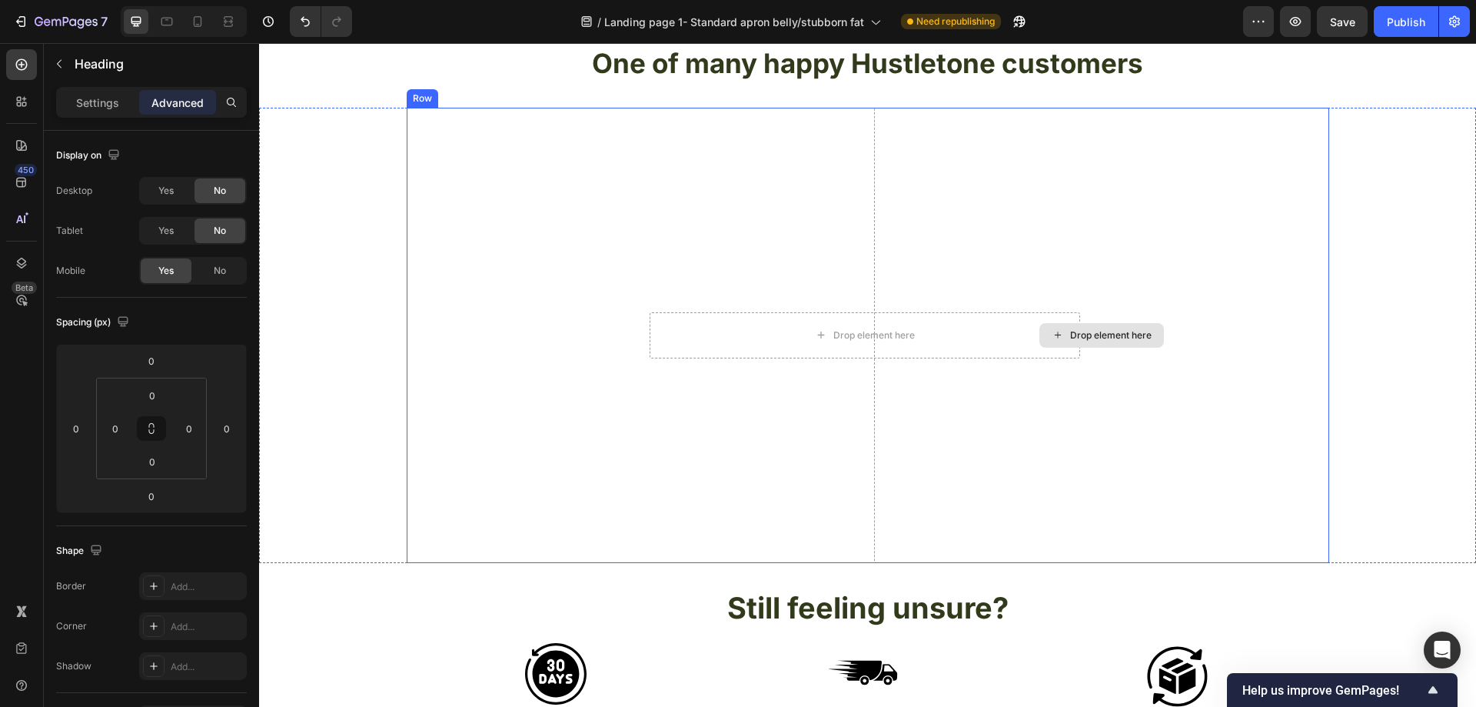
click at [1225, 253] on div "Drop element here" at bounding box center [1101, 335] width 455 height 455
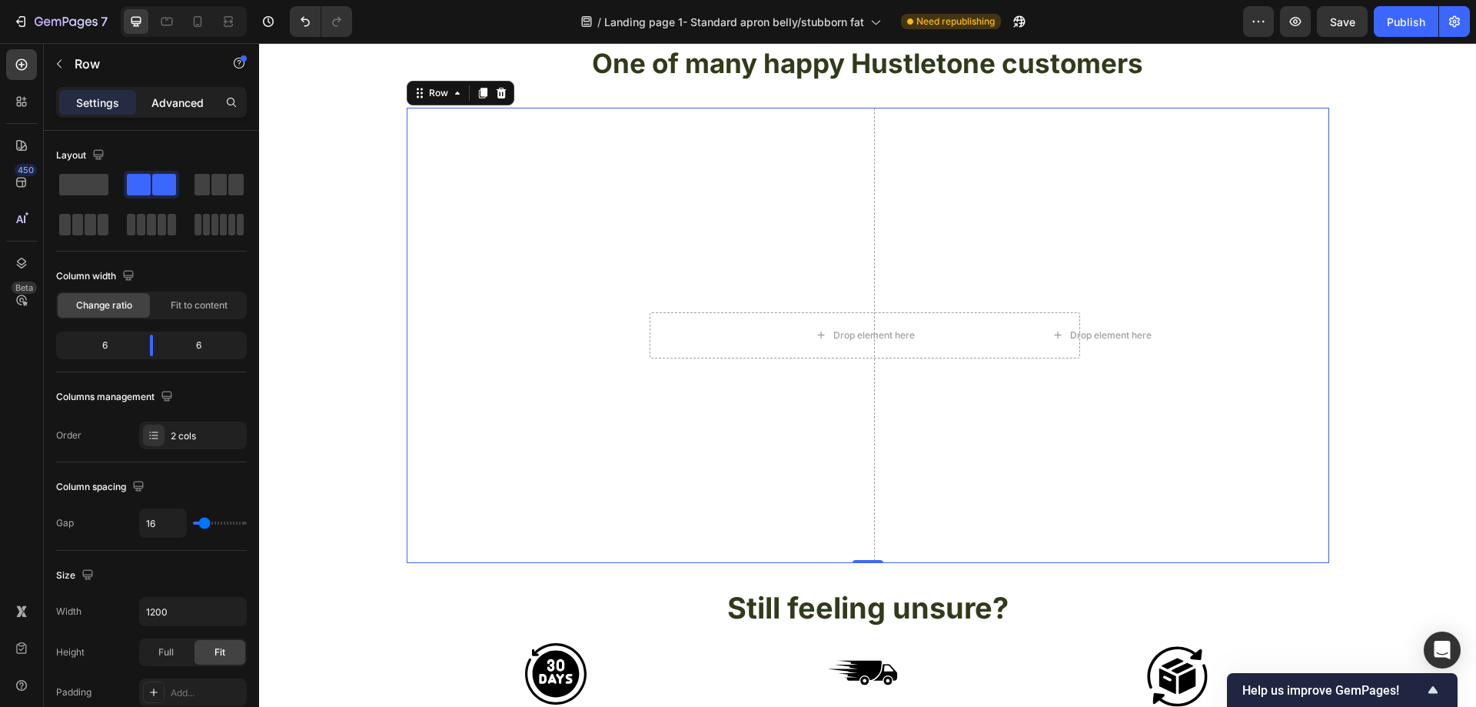
click at [188, 105] on p "Advanced" at bounding box center [177, 103] width 52 height 16
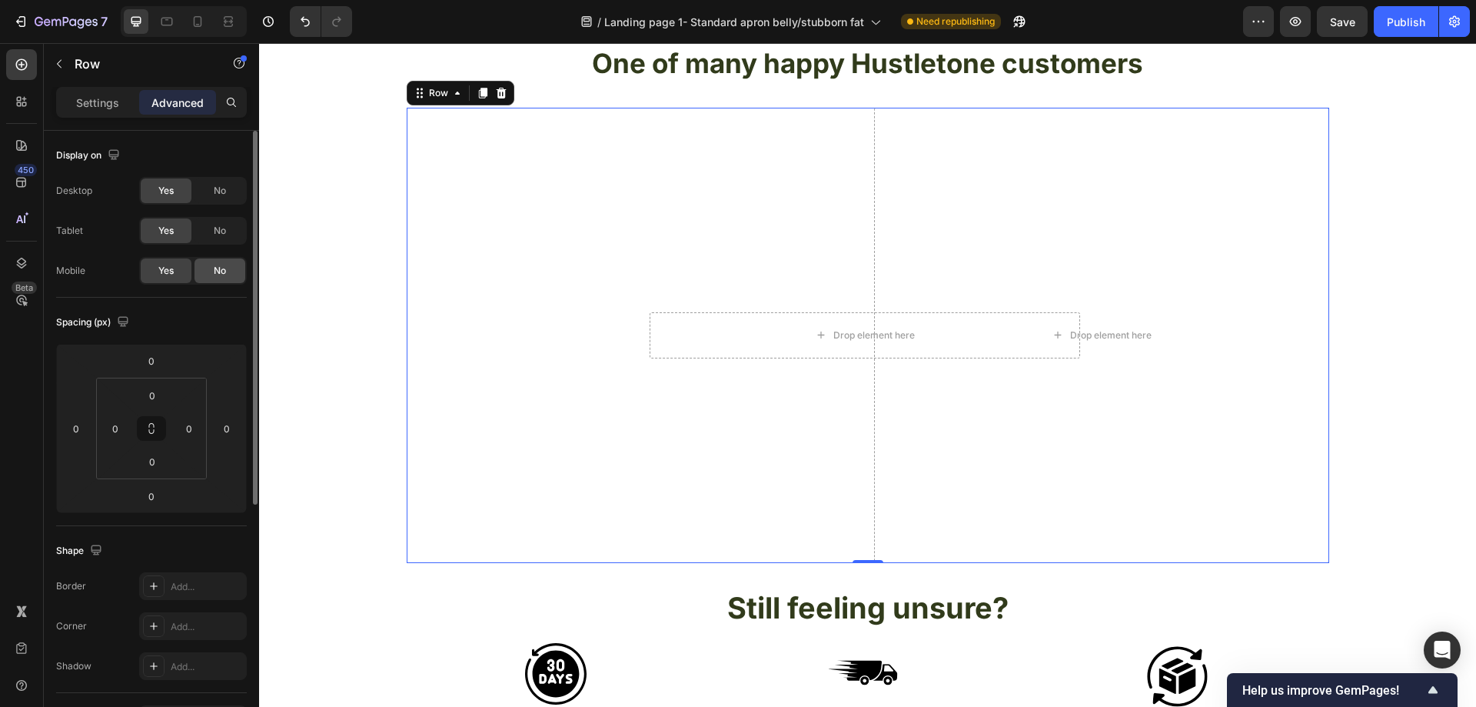
click at [211, 270] on div "No" at bounding box center [220, 270] width 51 height 25
click at [501, 168] on div "Drop element here Hero Banner" at bounding box center [634, 335] width 455 height 455
click at [474, 99] on div at bounding box center [483, 93] width 18 height 18
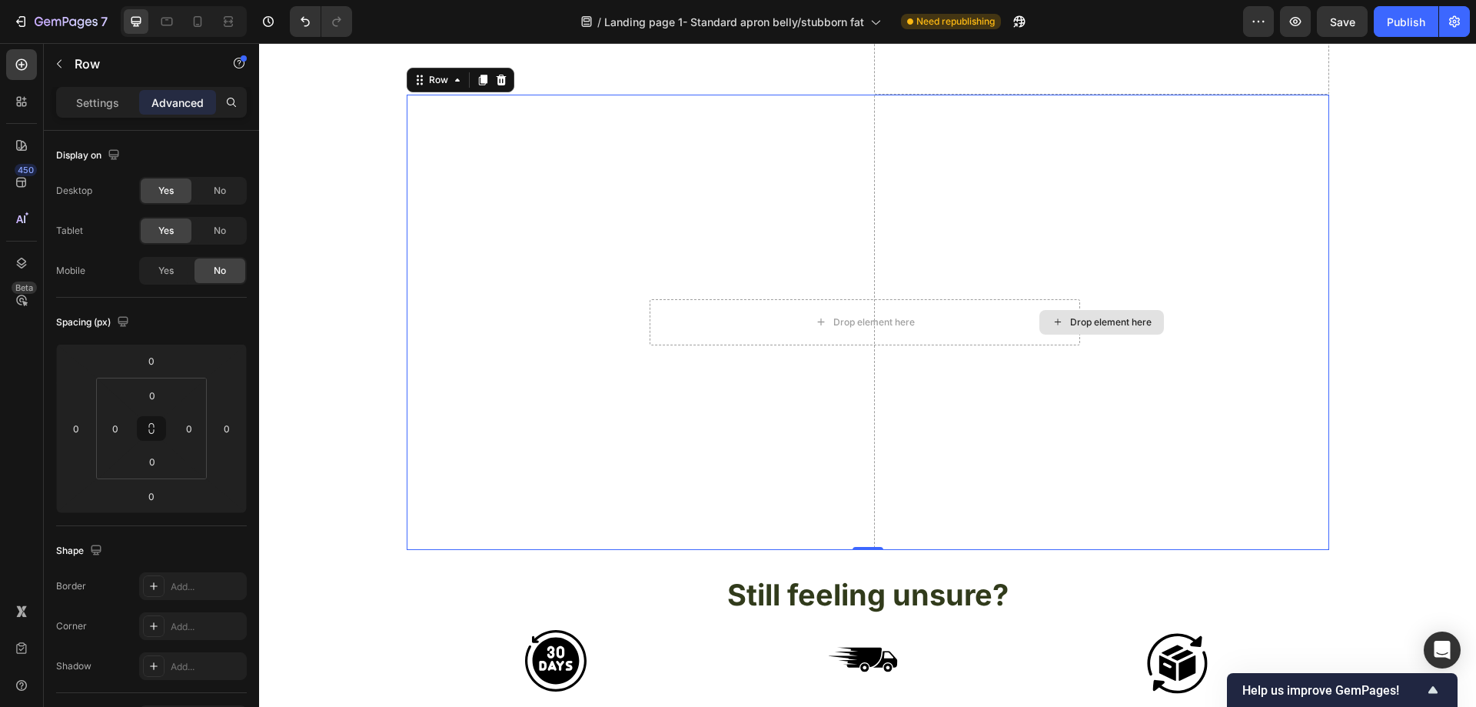
scroll to position [5296, 0]
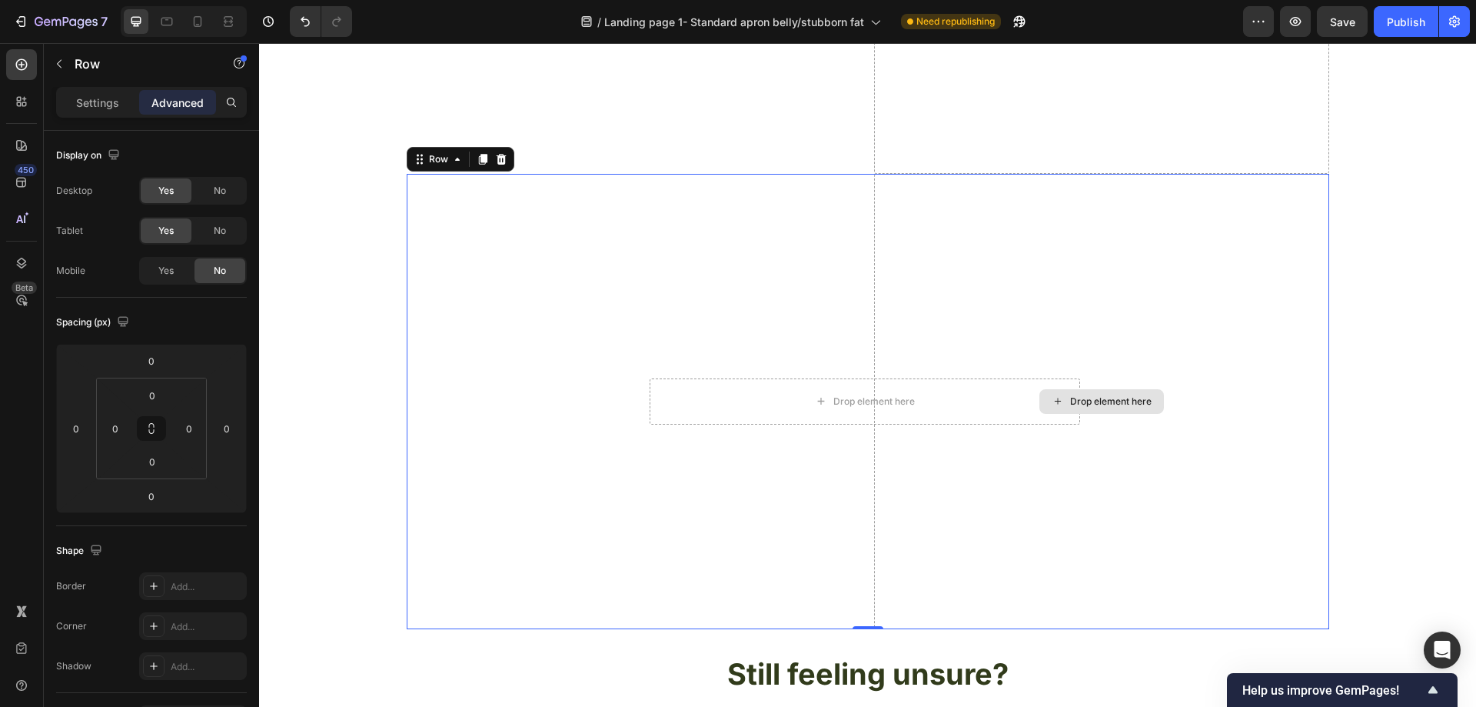
click at [1026, 269] on div "Drop element here" at bounding box center [1101, 401] width 455 height 455
click at [1132, 260] on div "Drop element here" at bounding box center [1101, 401] width 455 height 455
click at [496, 158] on icon at bounding box center [501, 159] width 10 height 11
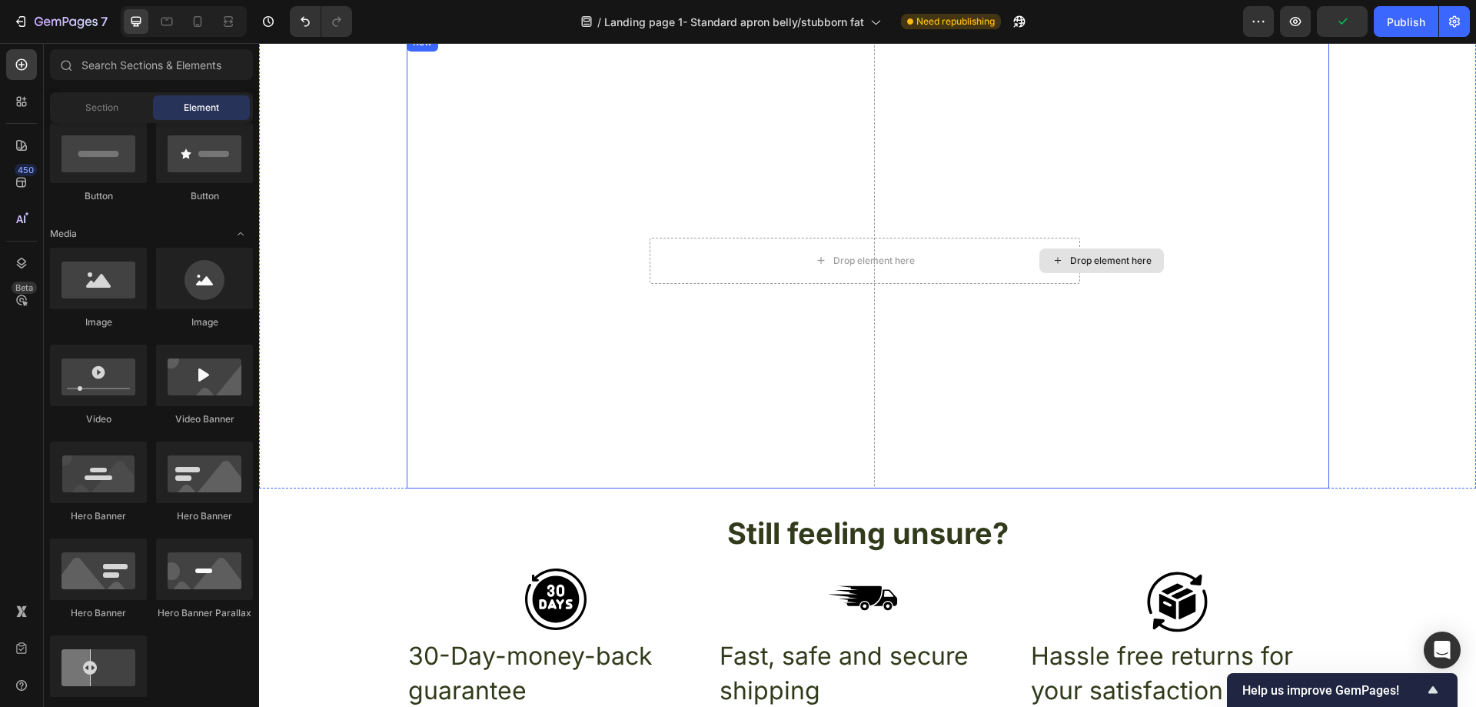
click at [1018, 357] on div "Drop element here" at bounding box center [1101, 260] width 455 height 455
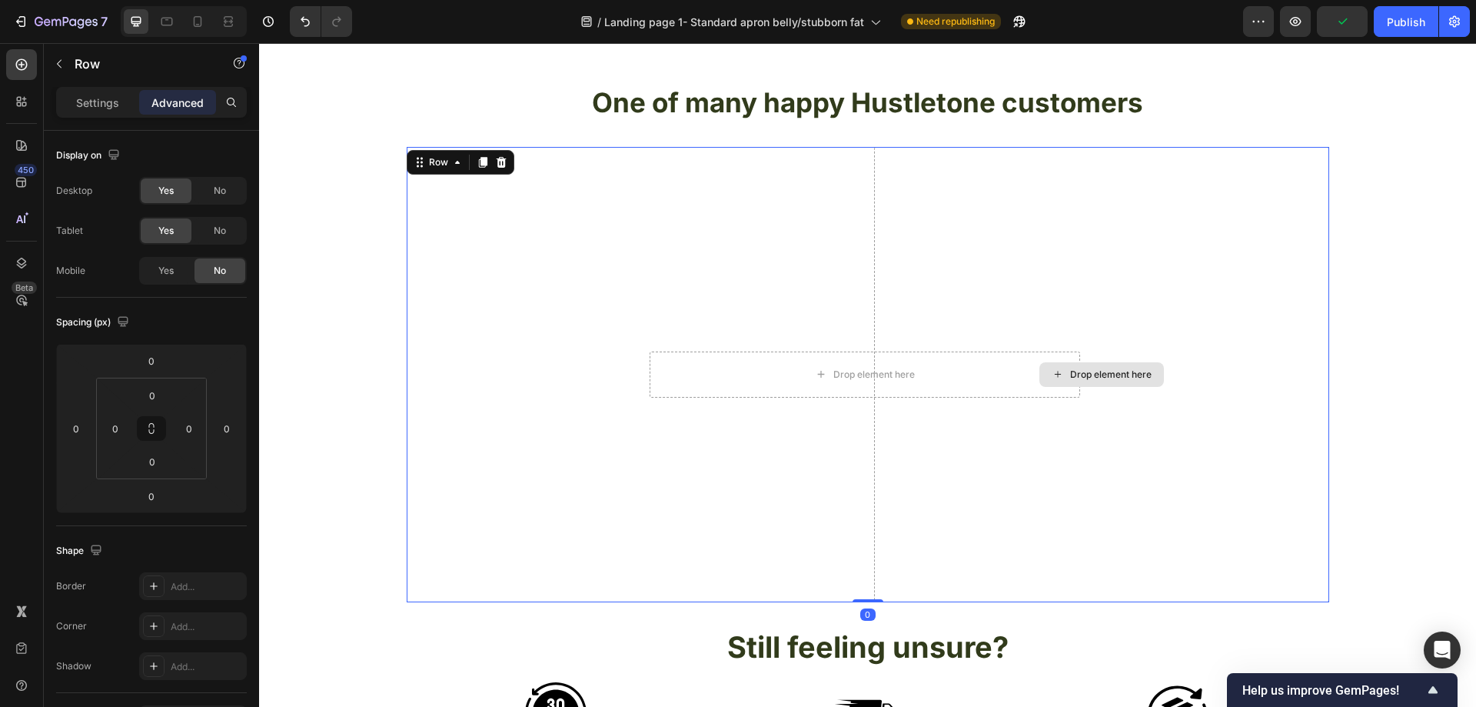
scroll to position [4828, 0]
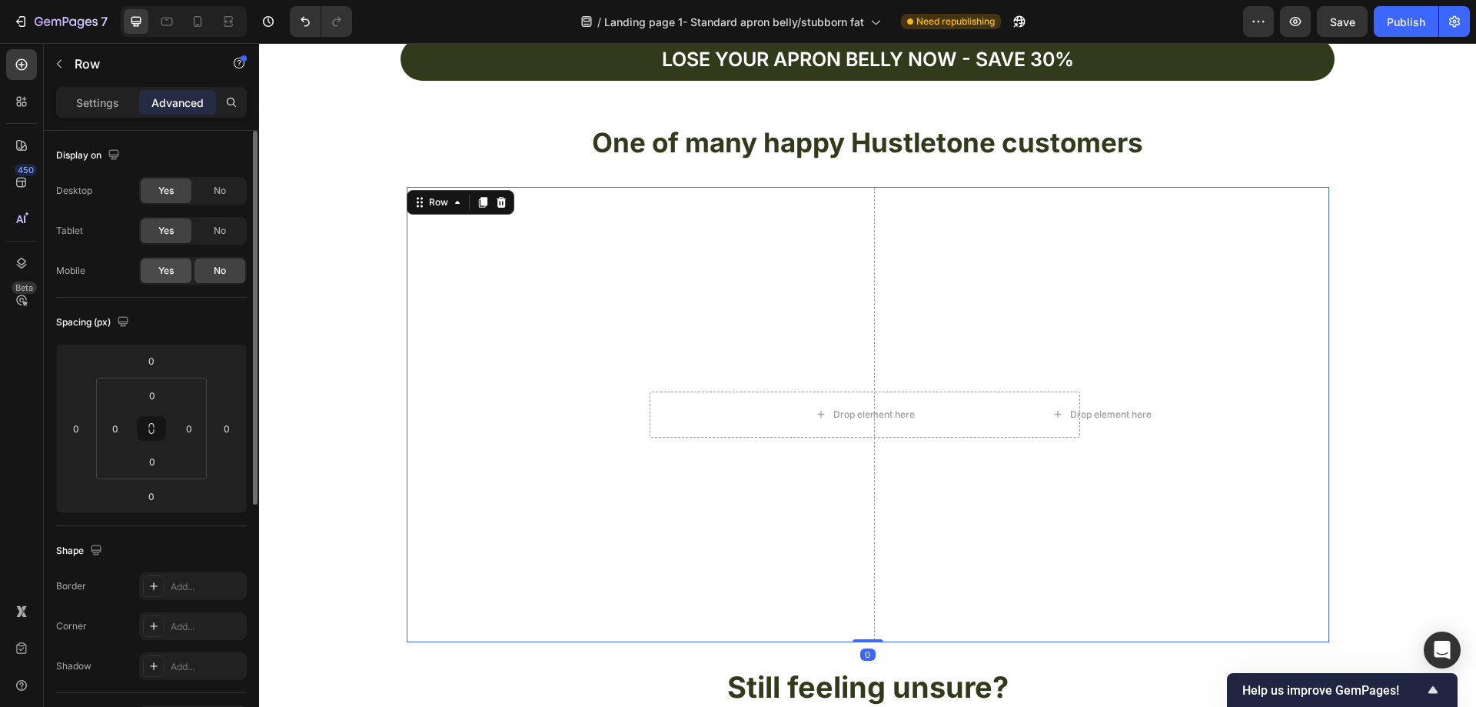
click at [178, 265] on div "Yes" at bounding box center [166, 270] width 51 height 25
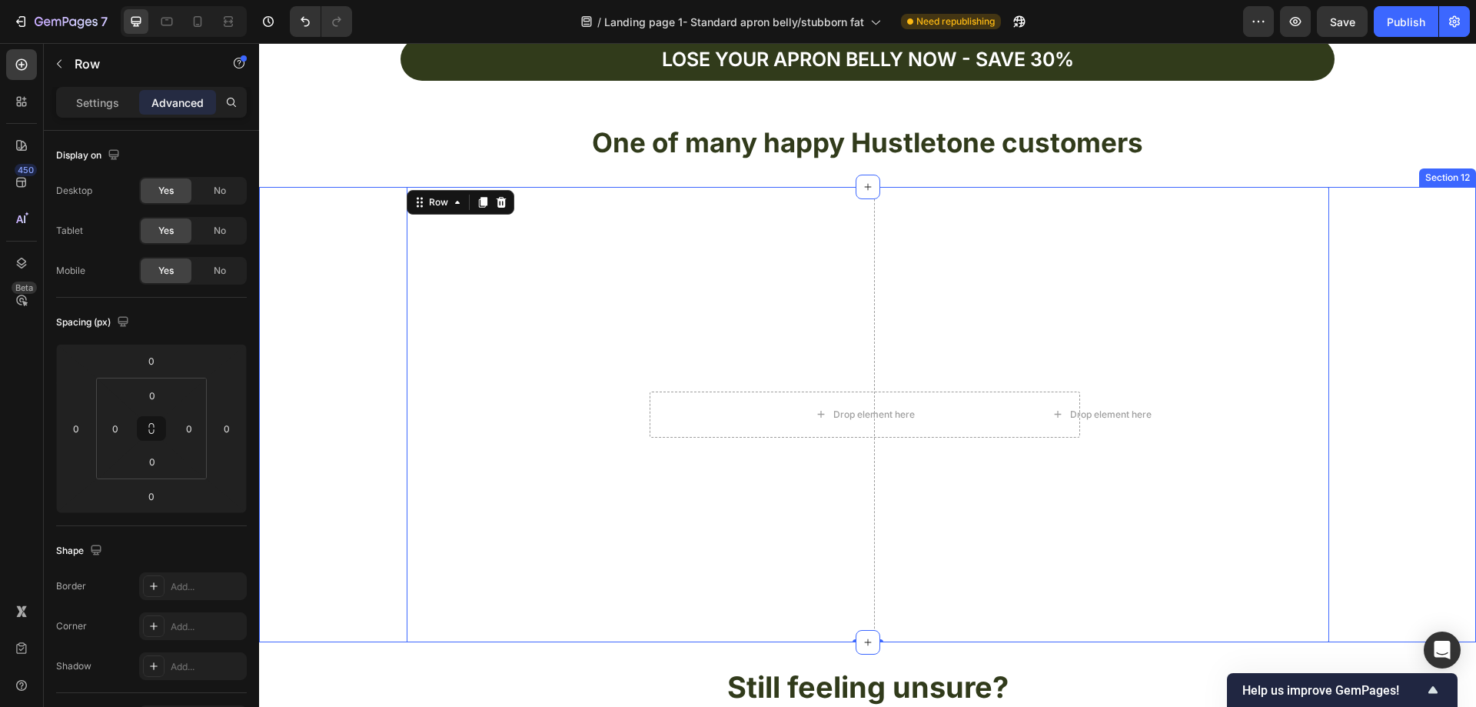
click at [1372, 243] on div "Drop element here Hero Banner Drop element here Row 0" at bounding box center [867, 414] width 1217 height 455
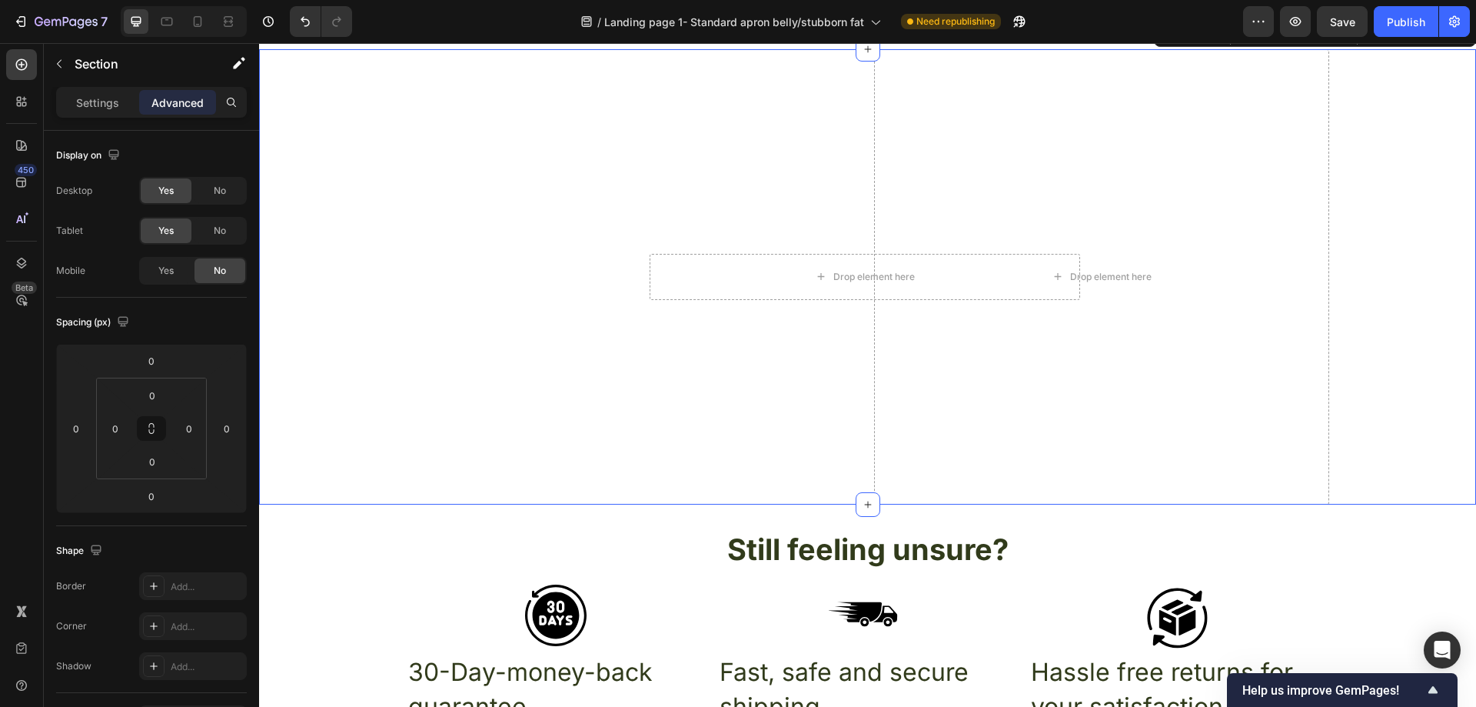
scroll to position [4905, 0]
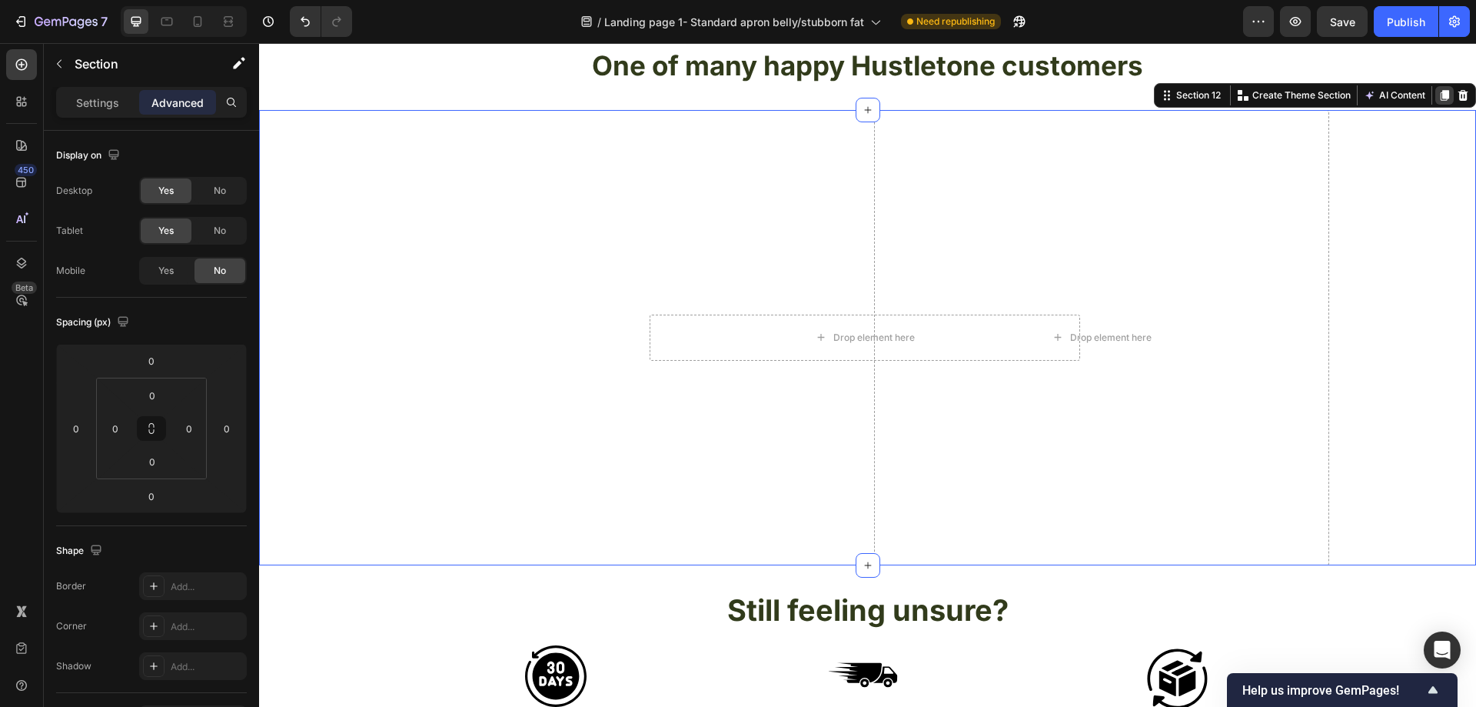
click at [1441, 96] on icon at bounding box center [1445, 95] width 8 height 11
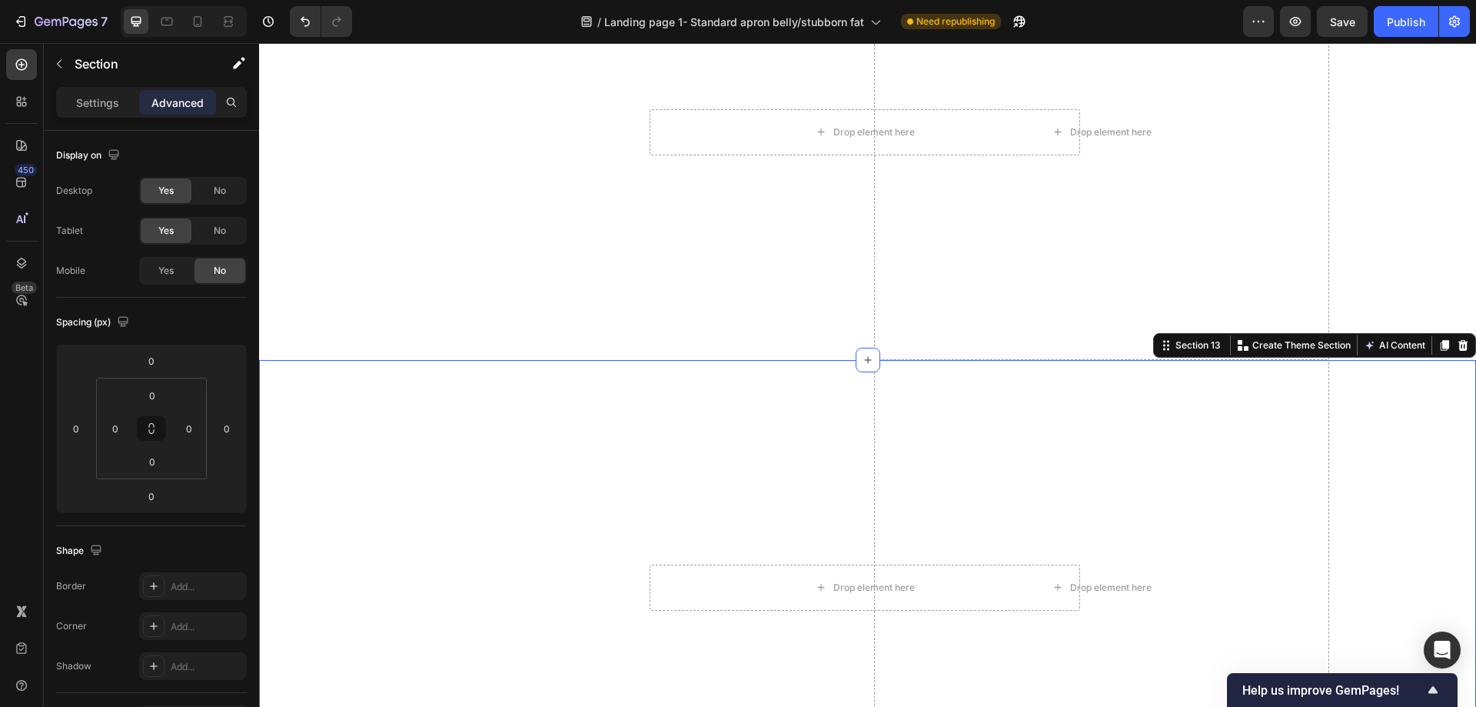
scroll to position [5108, 0]
click at [1398, 407] on div "Drop element here Hero Banner Drop element here Row" at bounding box center [867, 589] width 1217 height 455
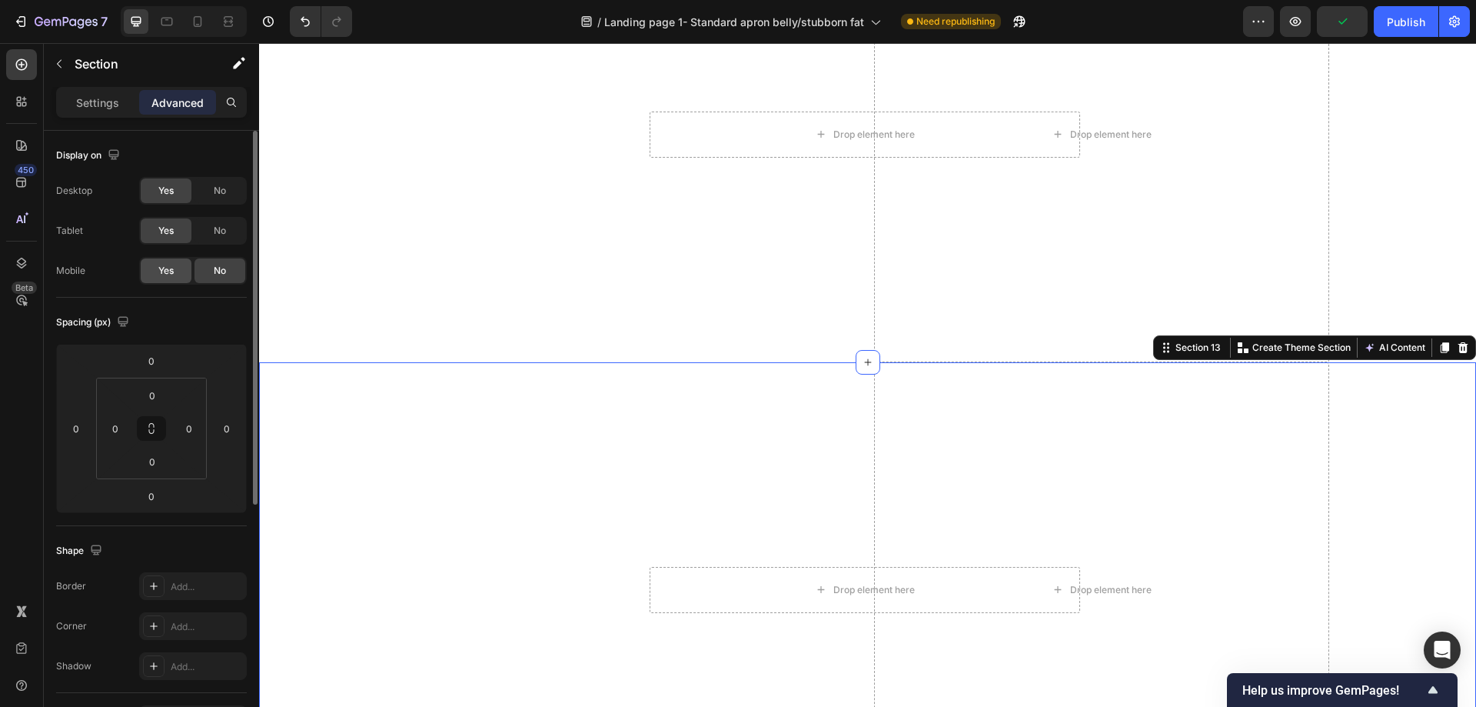
click at [183, 270] on div "Yes" at bounding box center [166, 270] width 51 height 25
drag, startPoint x: 222, startPoint y: 229, endPoint x: 231, endPoint y: 187, distance: 43.1
click at [222, 228] on span "No" at bounding box center [220, 231] width 12 height 14
click at [231, 185] on div "No" at bounding box center [220, 190] width 51 height 25
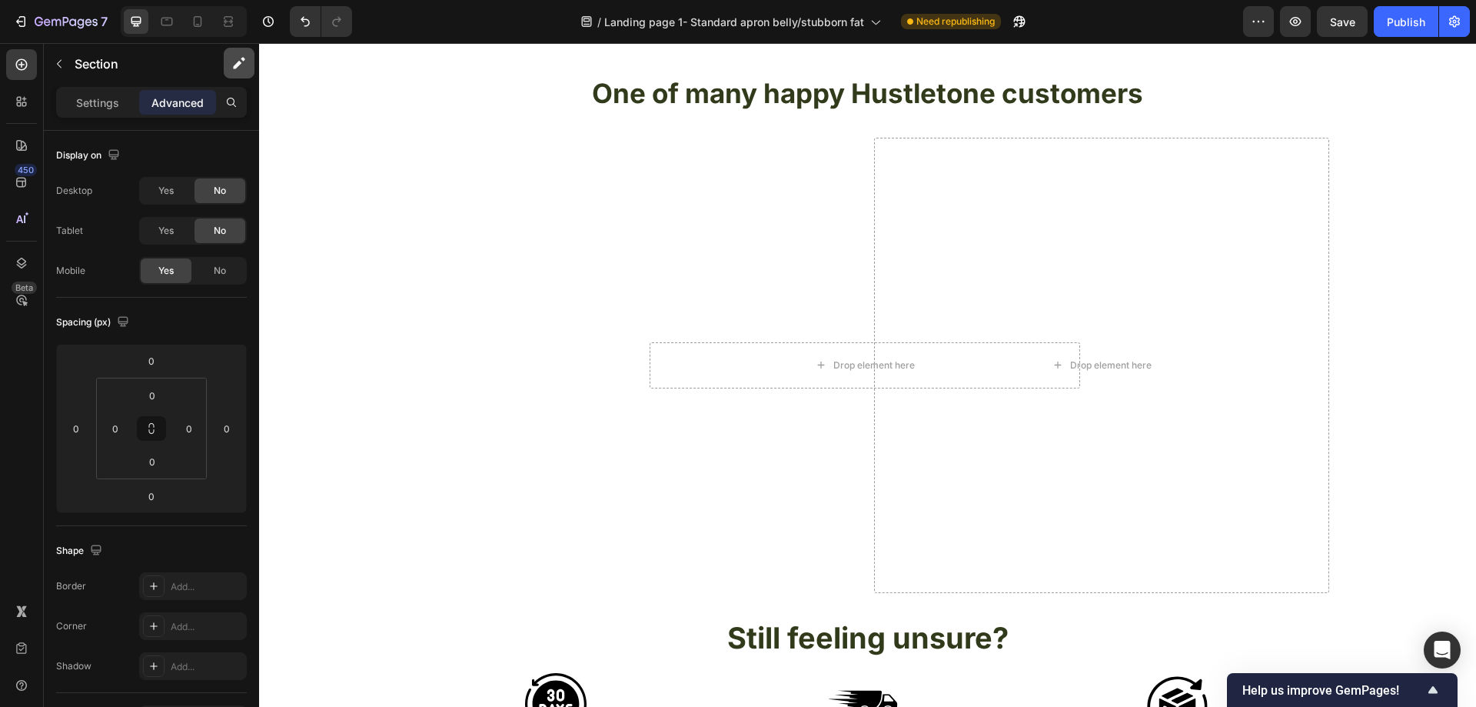
click at [201, 26] on icon at bounding box center [198, 21] width 8 height 11
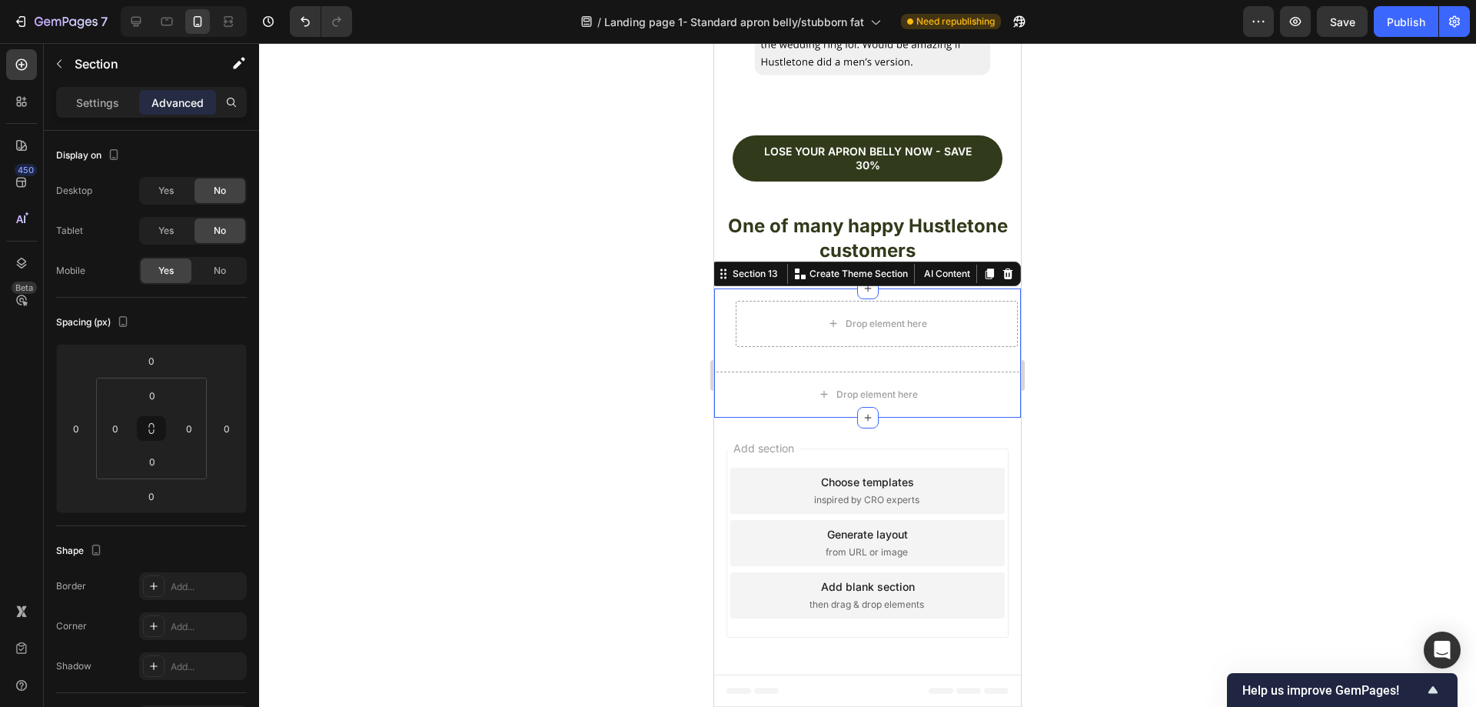
scroll to position [4277, 0]
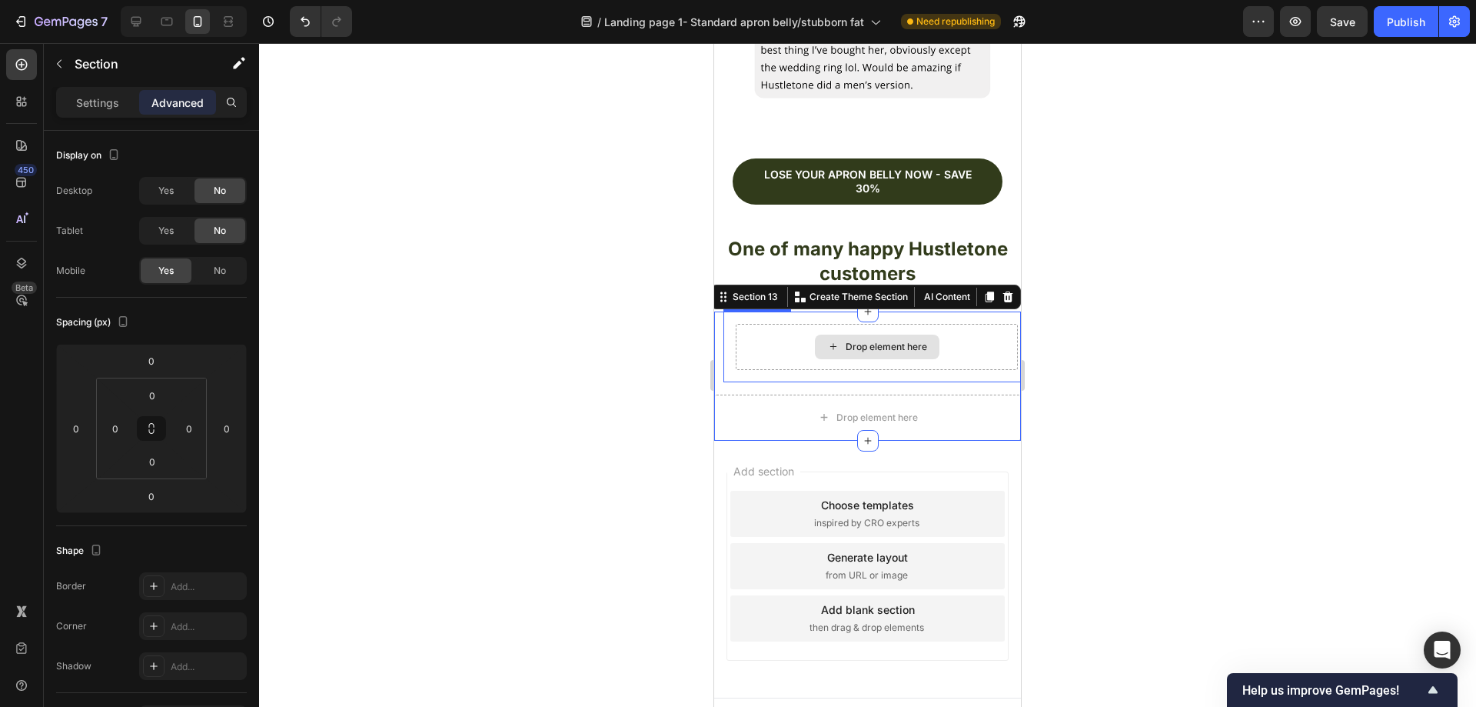
click at [743, 324] on div "Drop element here" at bounding box center [877, 347] width 282 height 46
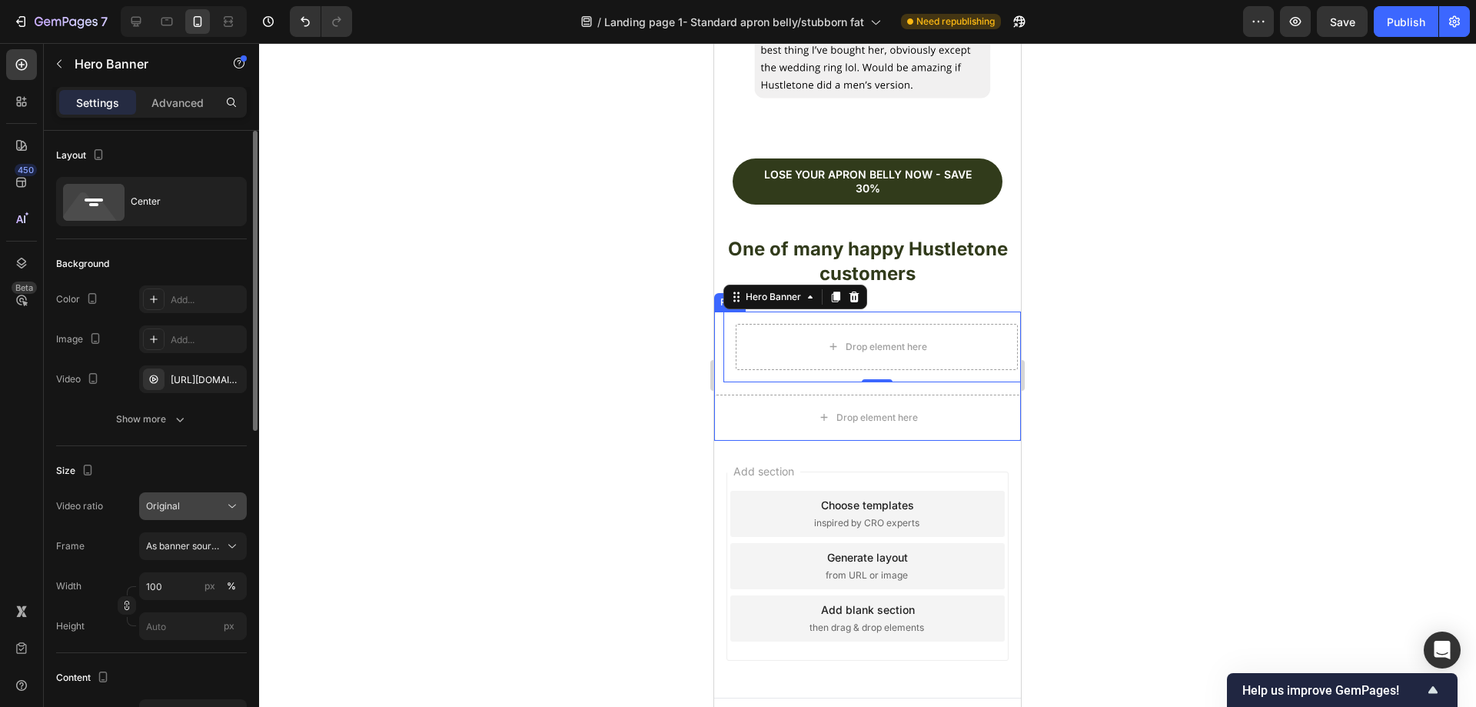
click at [192, 503] on div "Original" at bounding box center [185, 506] width 78 height 14
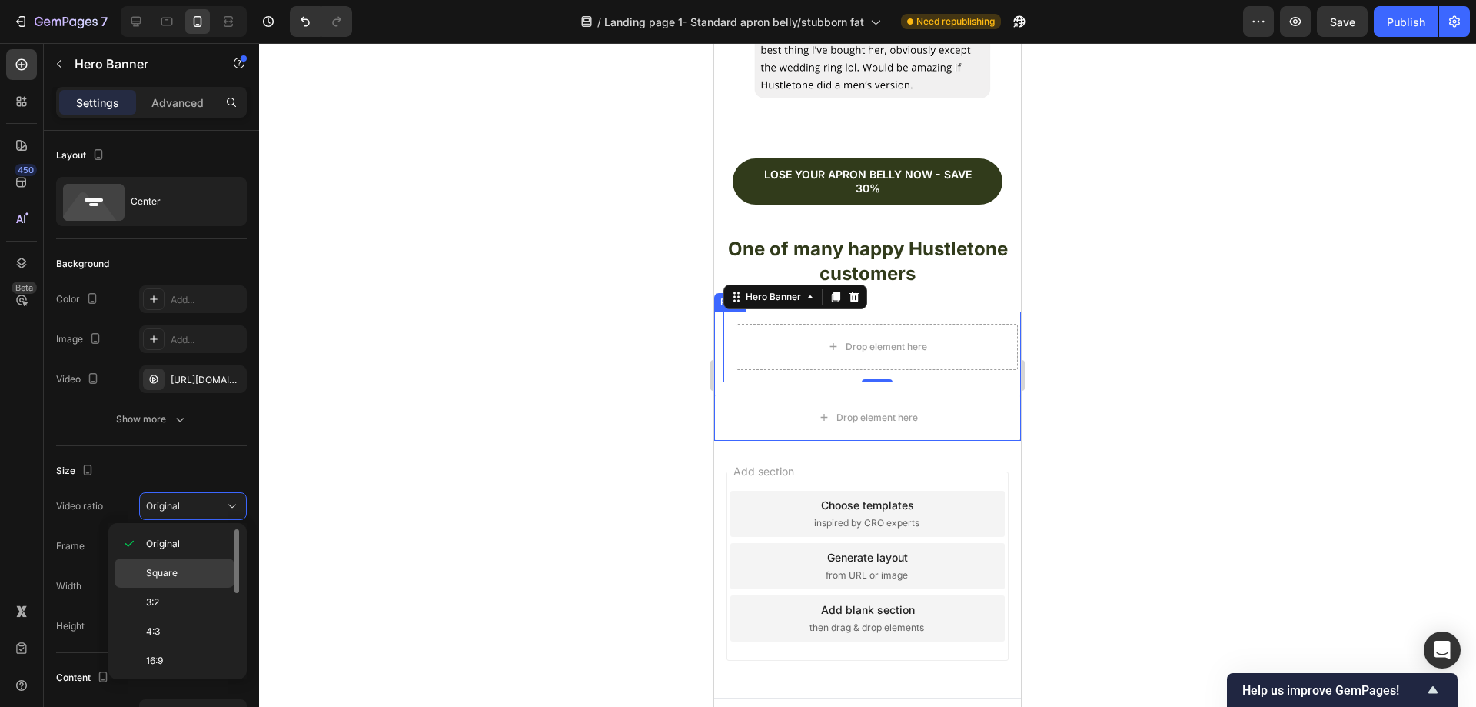
click at [188, 577] on p "Square" at bounding box center [186, 573] width 81 height 14
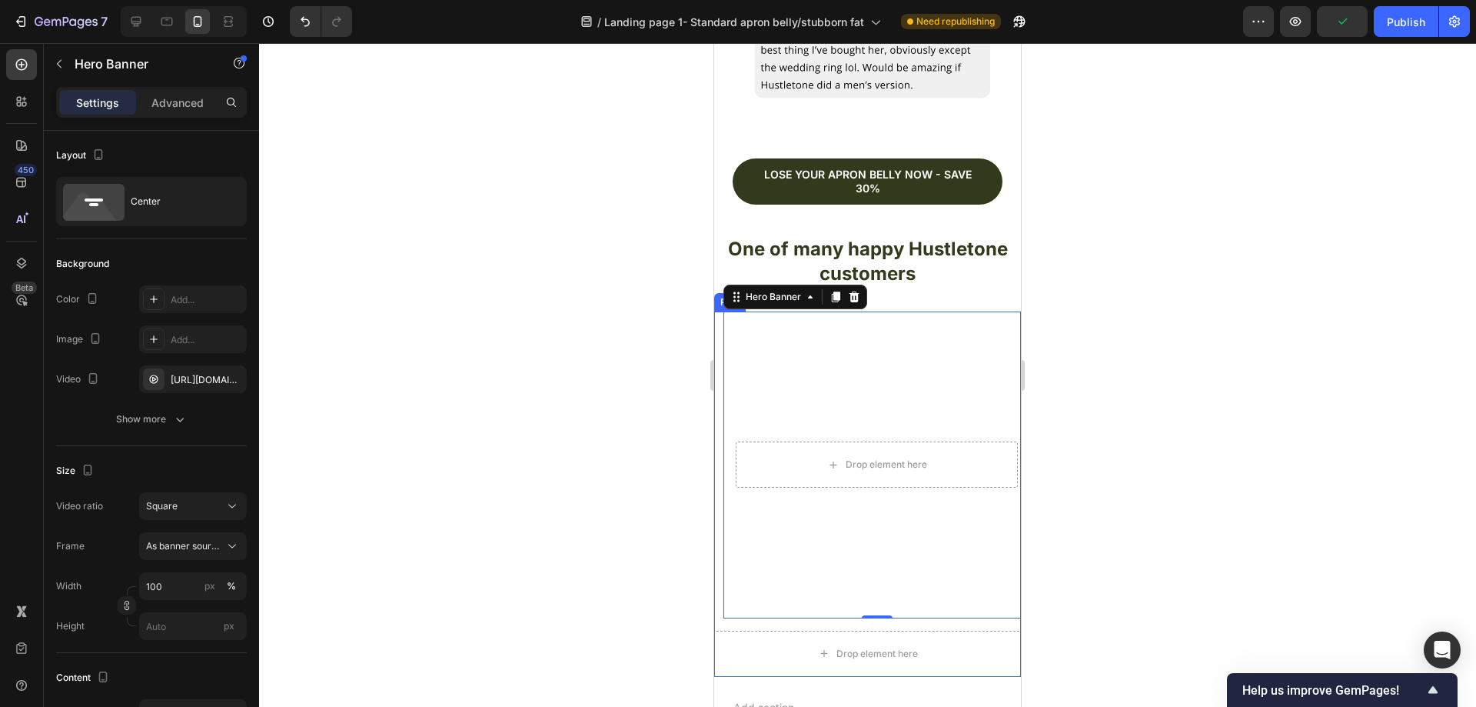
click at [580, 354] on div at bounding box center [867, 374] width 1217 height 663
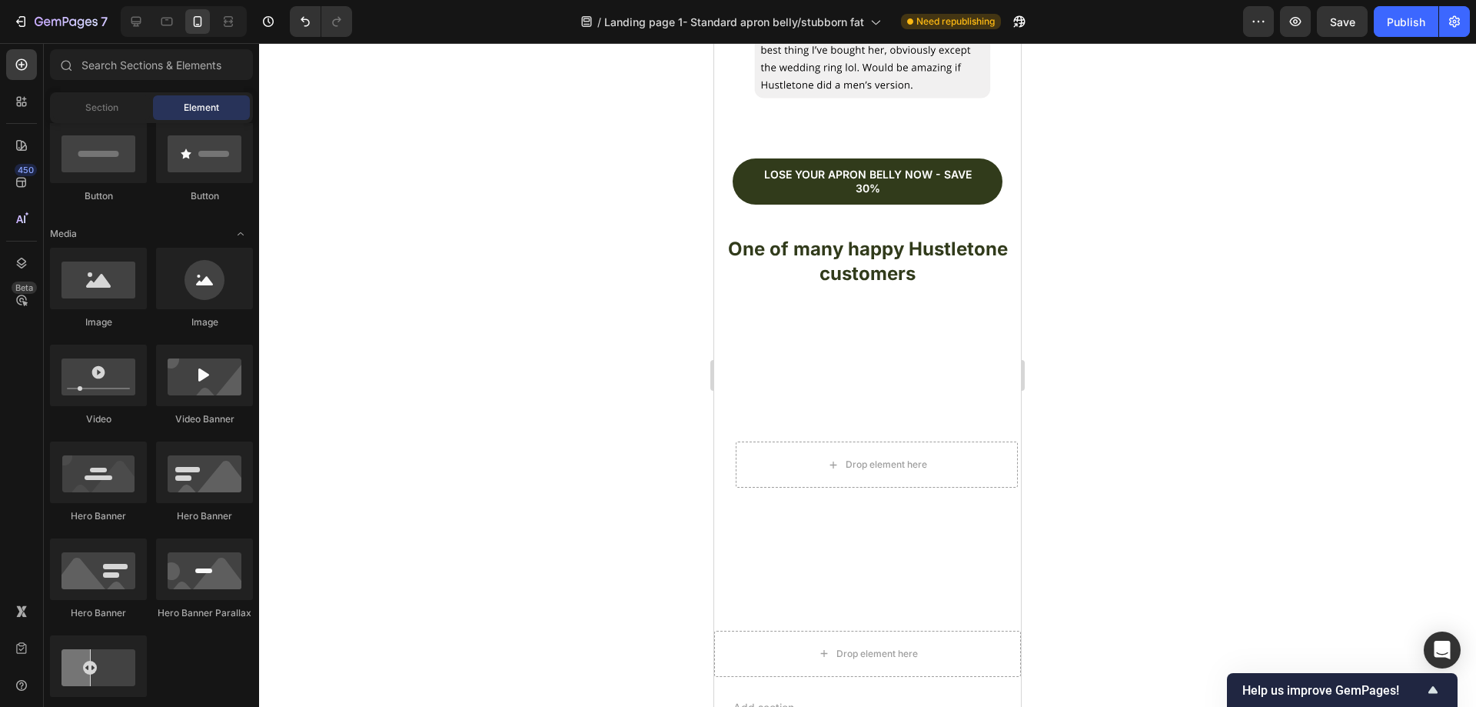
click at [1192, 381] on div at bounding box center [867, 374] width 1217 height 663
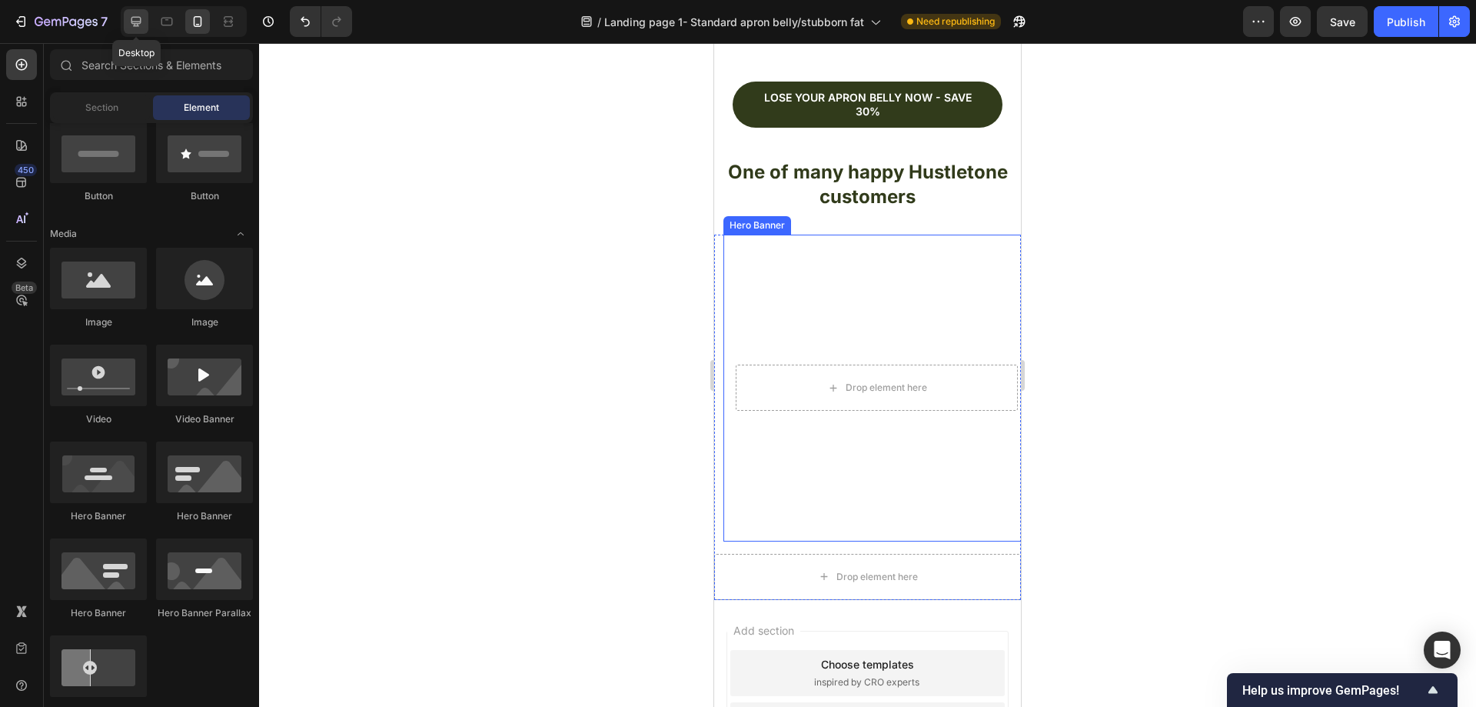
click at [131, 25] on icon at bounding box center [135, 21] width 15 height 15
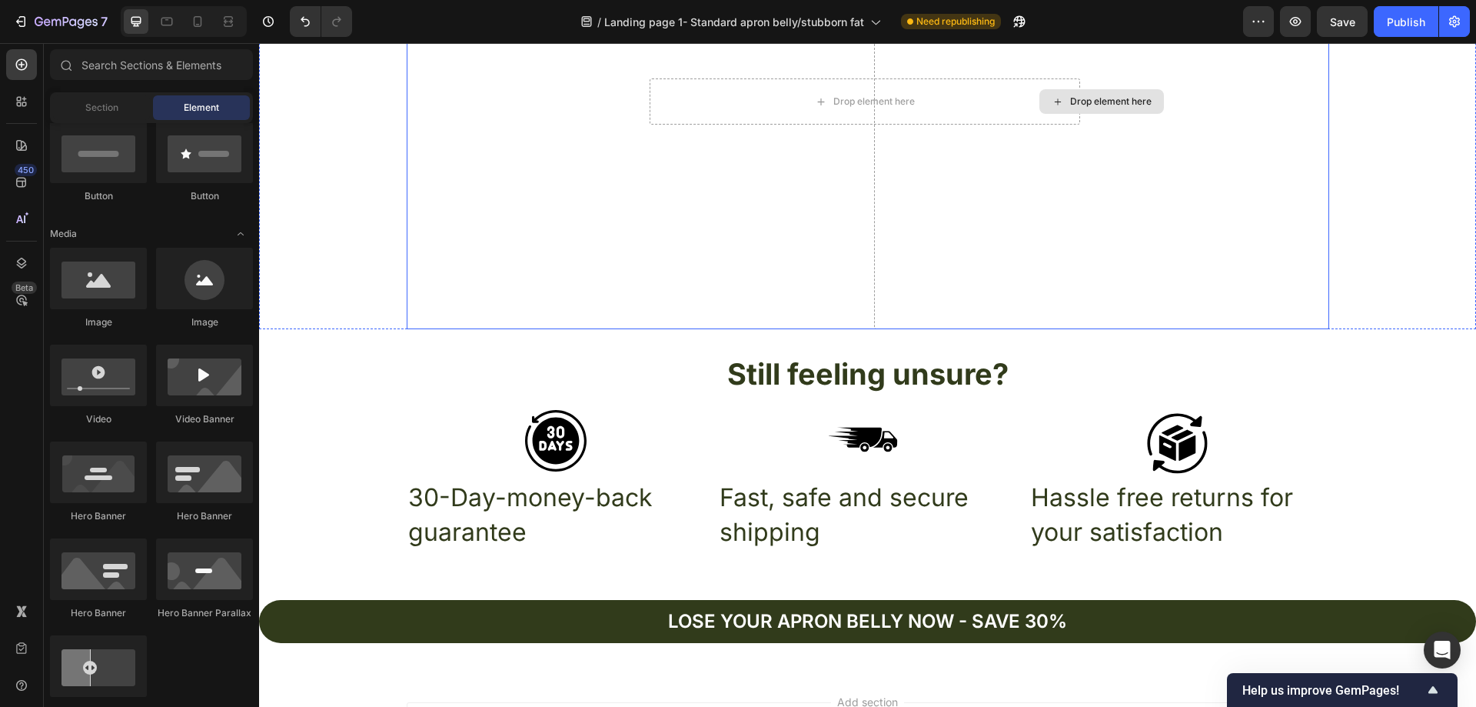
scroll to position [5111, 0]
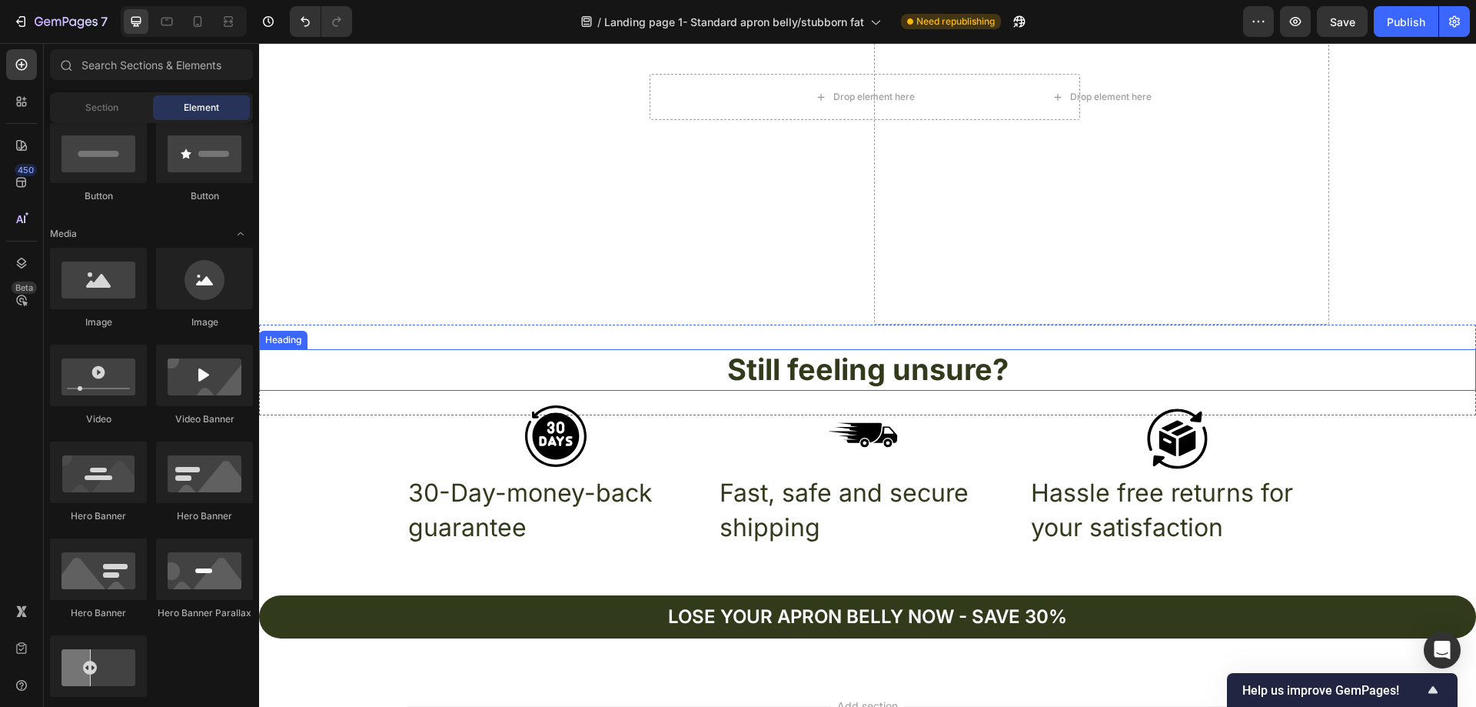
click at [1426, 340] on div "Still feeling unsure? Heading Section 14" at bounding box center [867, 369] width 1217 height 90
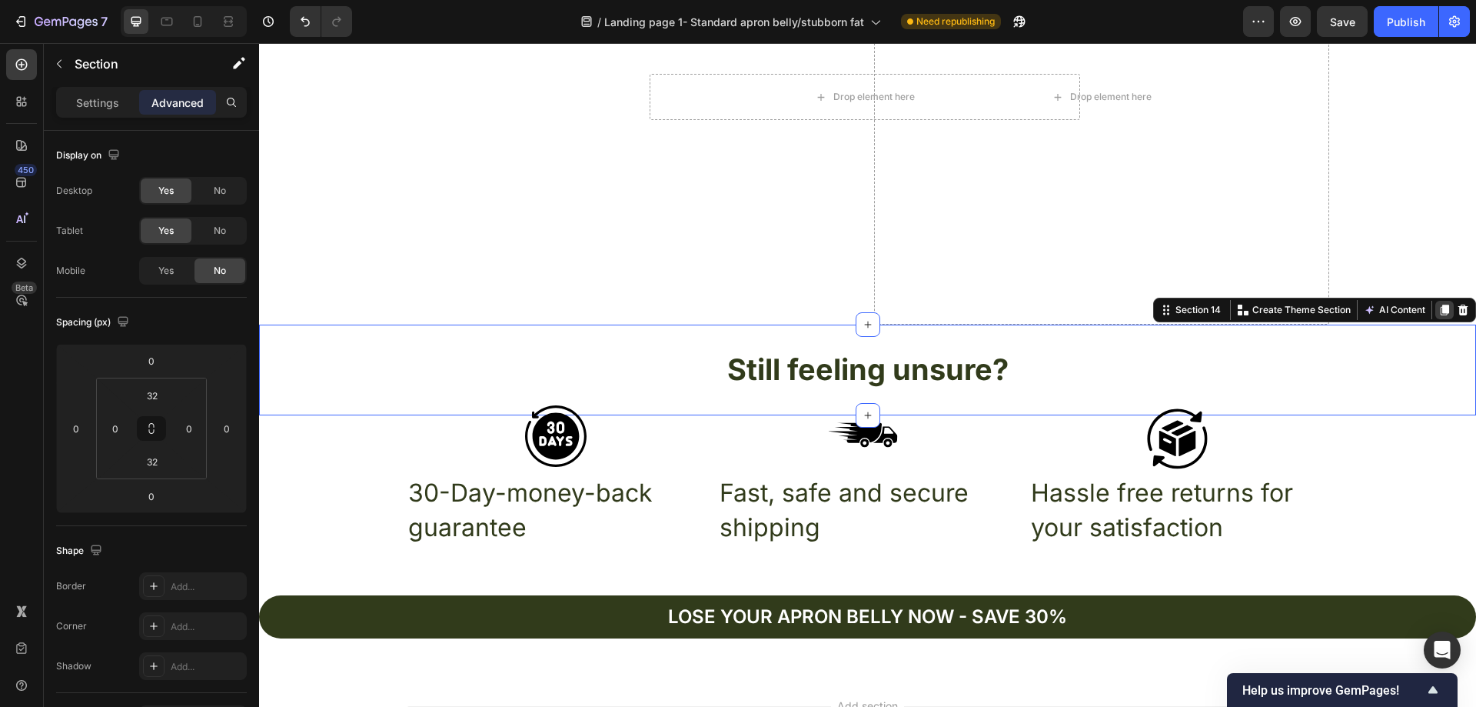
click at [1441, 311] on icon at bounding box center [1445, 310] width 8 height 11
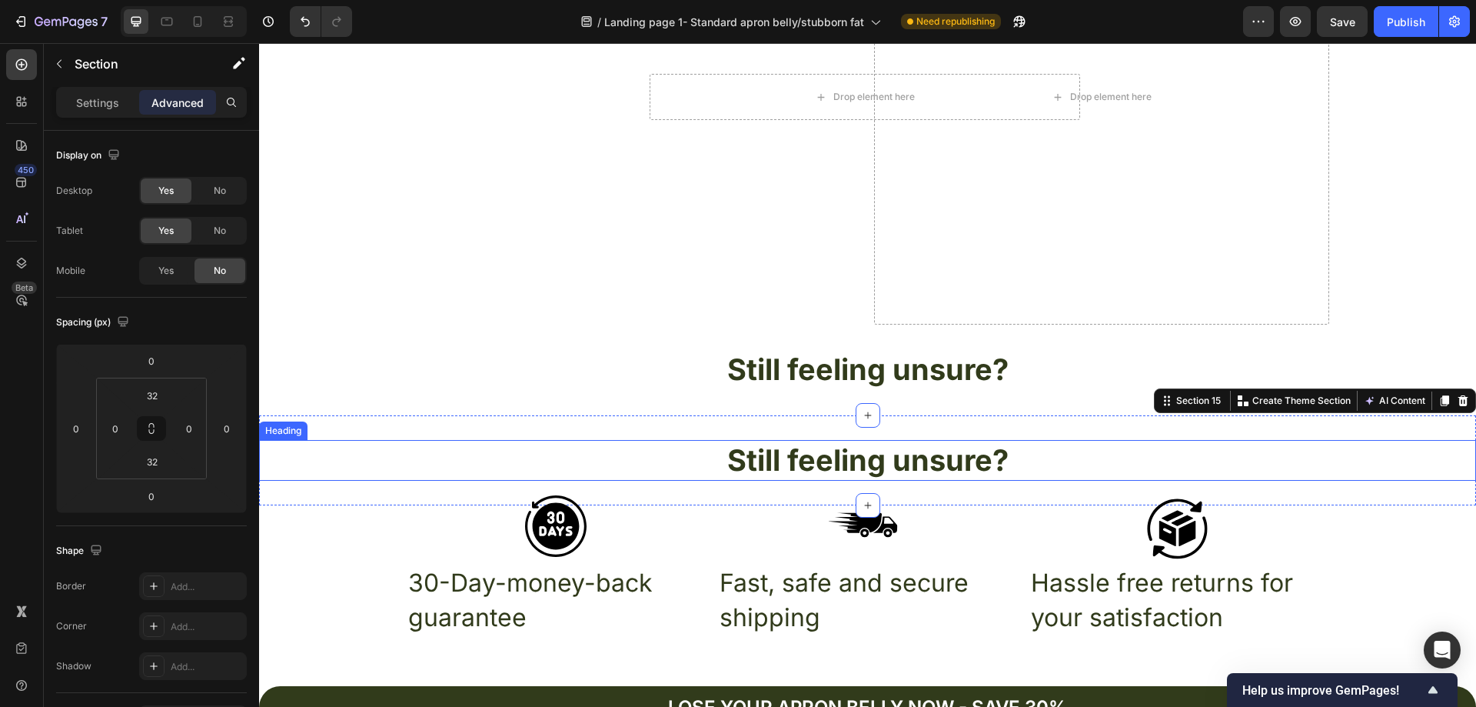
click at [1357, 449] on h2 "Still feeling unsure?" at bounding box center [867, 460] width 1217 height 41
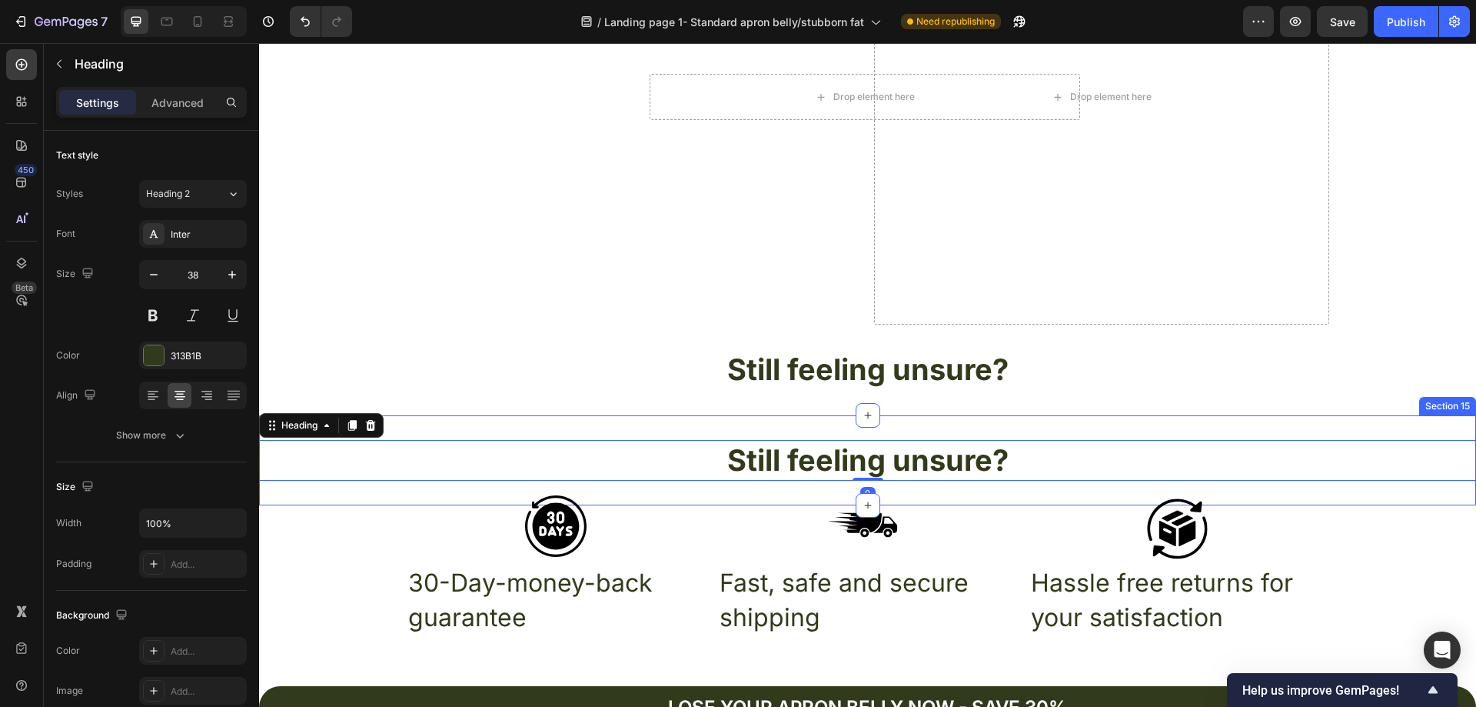
click at [1362, 437] on div "Still feeling unsure? Heading 0 Section 15" at bounding box center [867, 460] width 1217 height 90
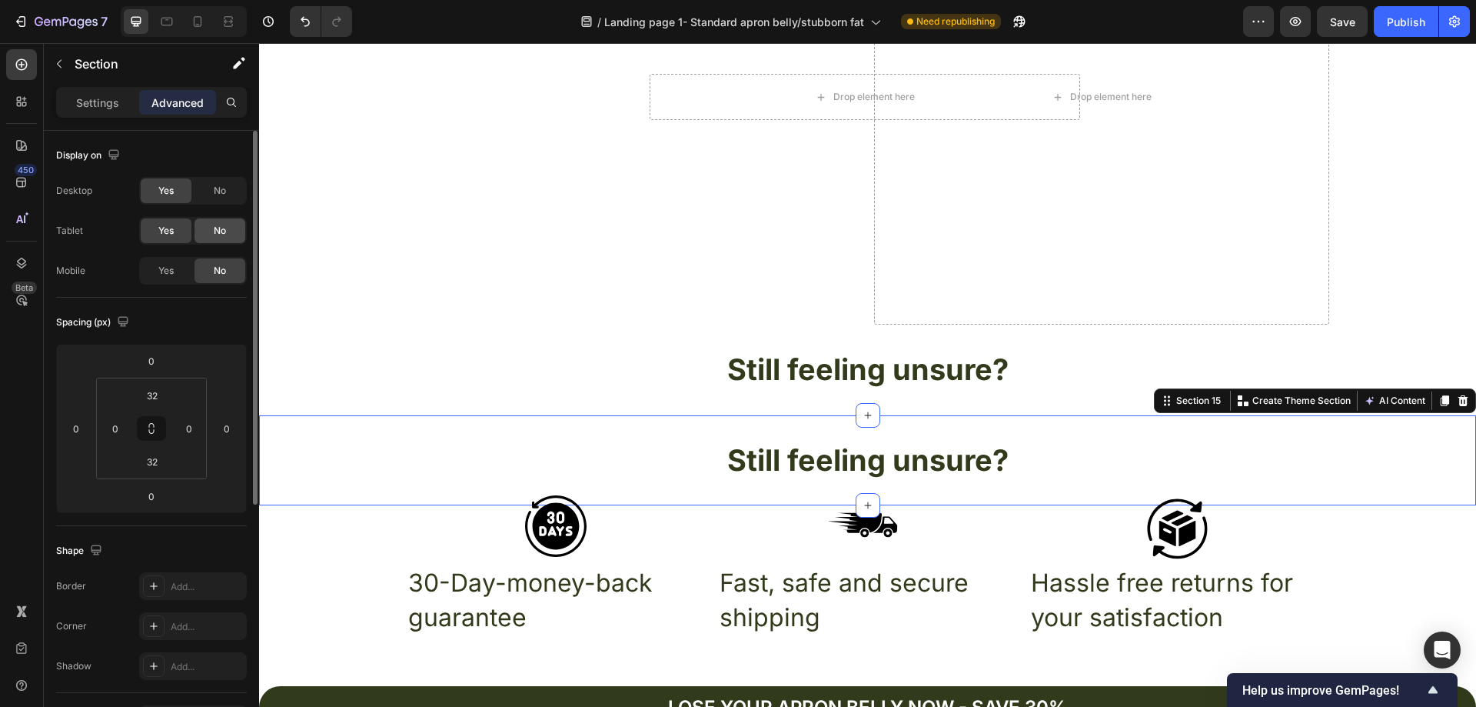
drag, startPoint x: 183, startPoint y: 270, endPoint x: 221, endPoint y: 238, distance: 49.6
click at [184, 270] on div "Yes" at bounding box center [166, 270] width 51 height 25
click at [224, 234] on span "No" at bounding box center [220, 231] width 12 height 14
click at [233, 183] on div "No" at bounding box center [220, 190] width 51 height 25
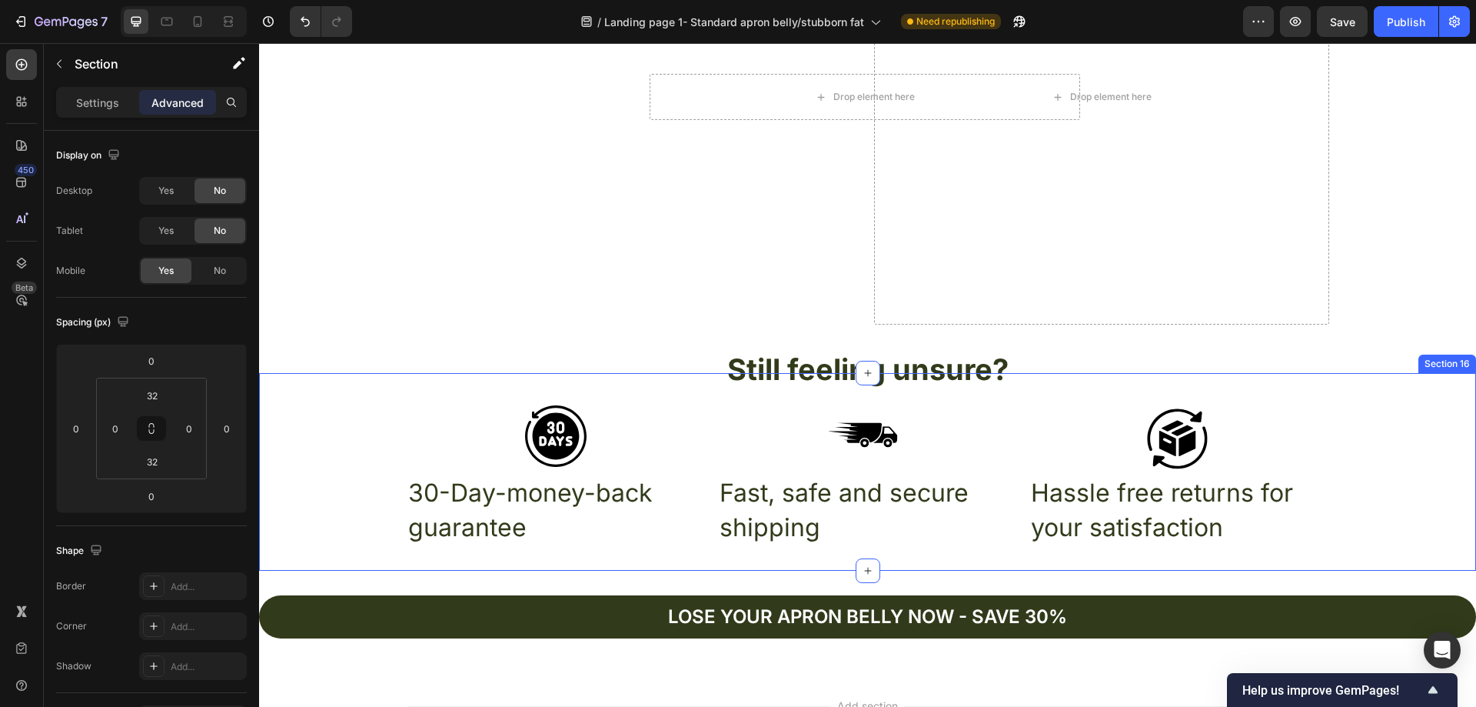
click at [1415, 424] on div "Icon Icon Icon Row 30-Day-money-back guarantee Text Block Fast, safe and secure…" at bounding box center [867, 471] width 1217 height 149
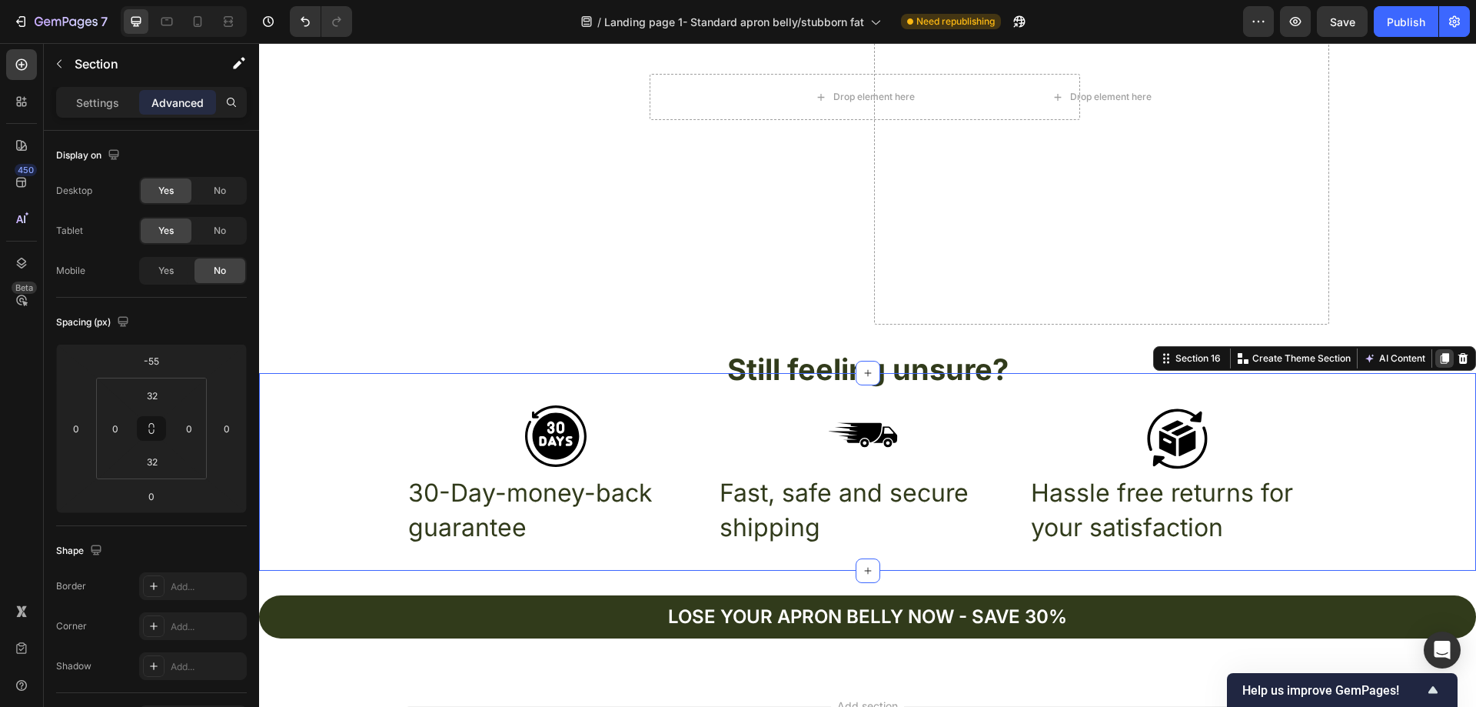
click at [1438, 358] on icon at bounding box center [1444, 358] width 12 height 12
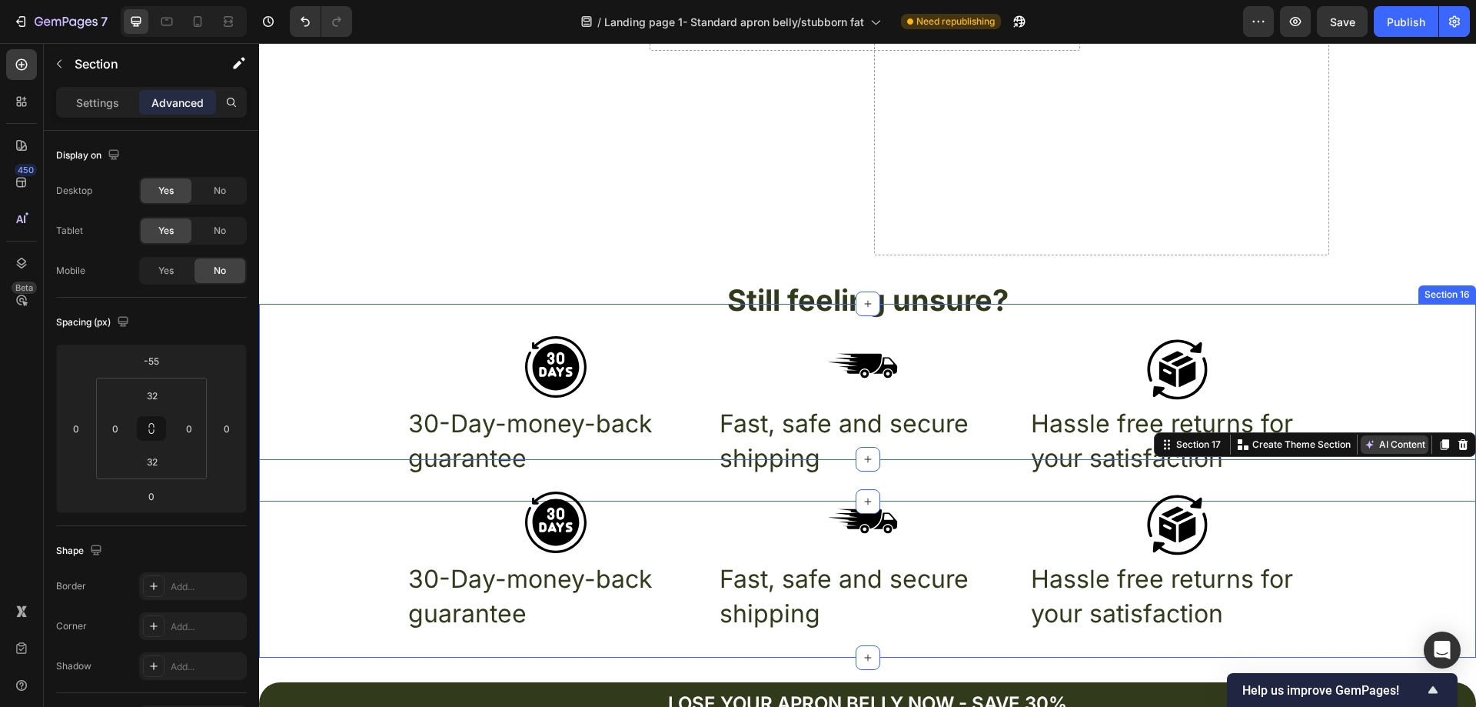
scroll to position [5188, 0]
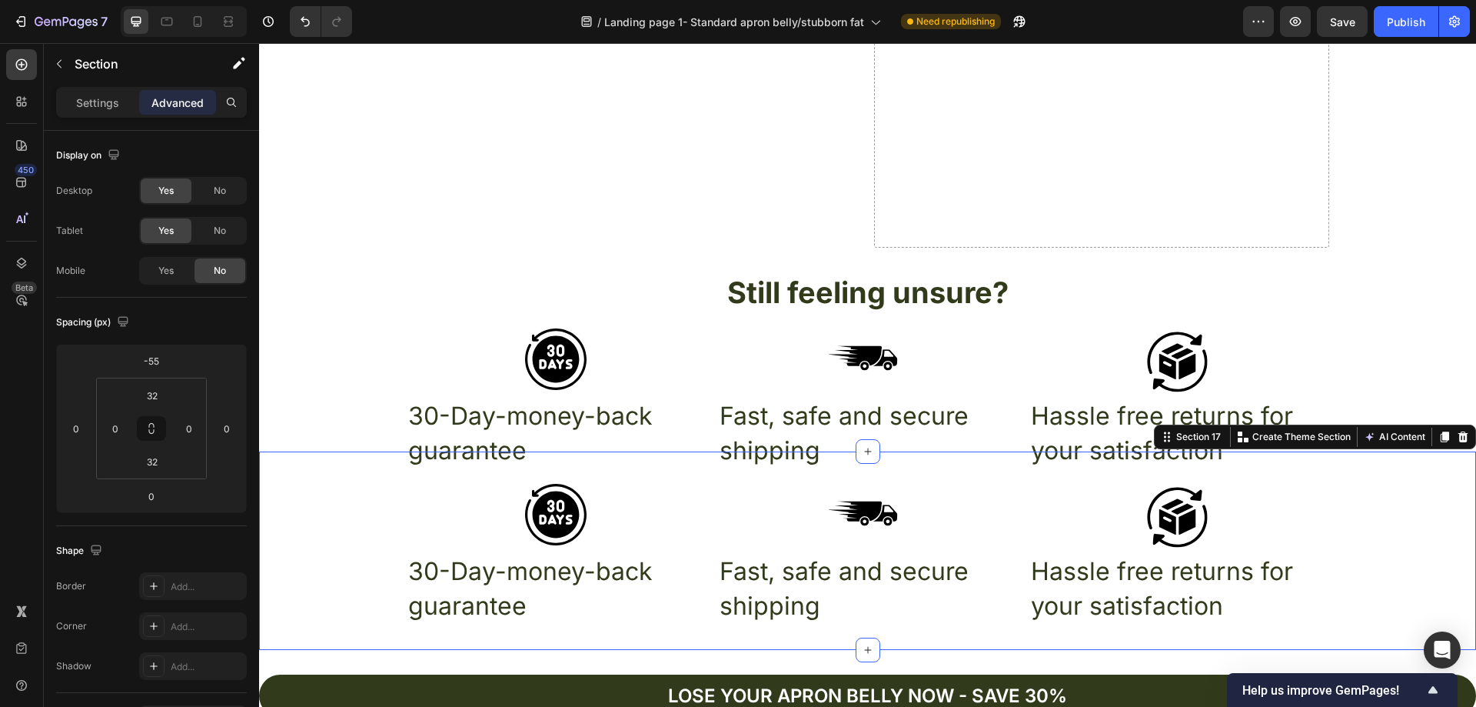
click at [1390, 526] on div "Icon Icon Icon Row 30-Day-money-back guarantee Text Block Fast, safe and secure…" at bounding box center [867, 550] width 1217 height 149
click at [171, 272] on span "Yes" at bounding box center [165, 271] width 15 height 14
click at [220, 228] on span "No" at bounding box center [220, 231] width 12 height 14
click at [230, 196] on div "No" at bounding box center [220, 190] width 51 height 25
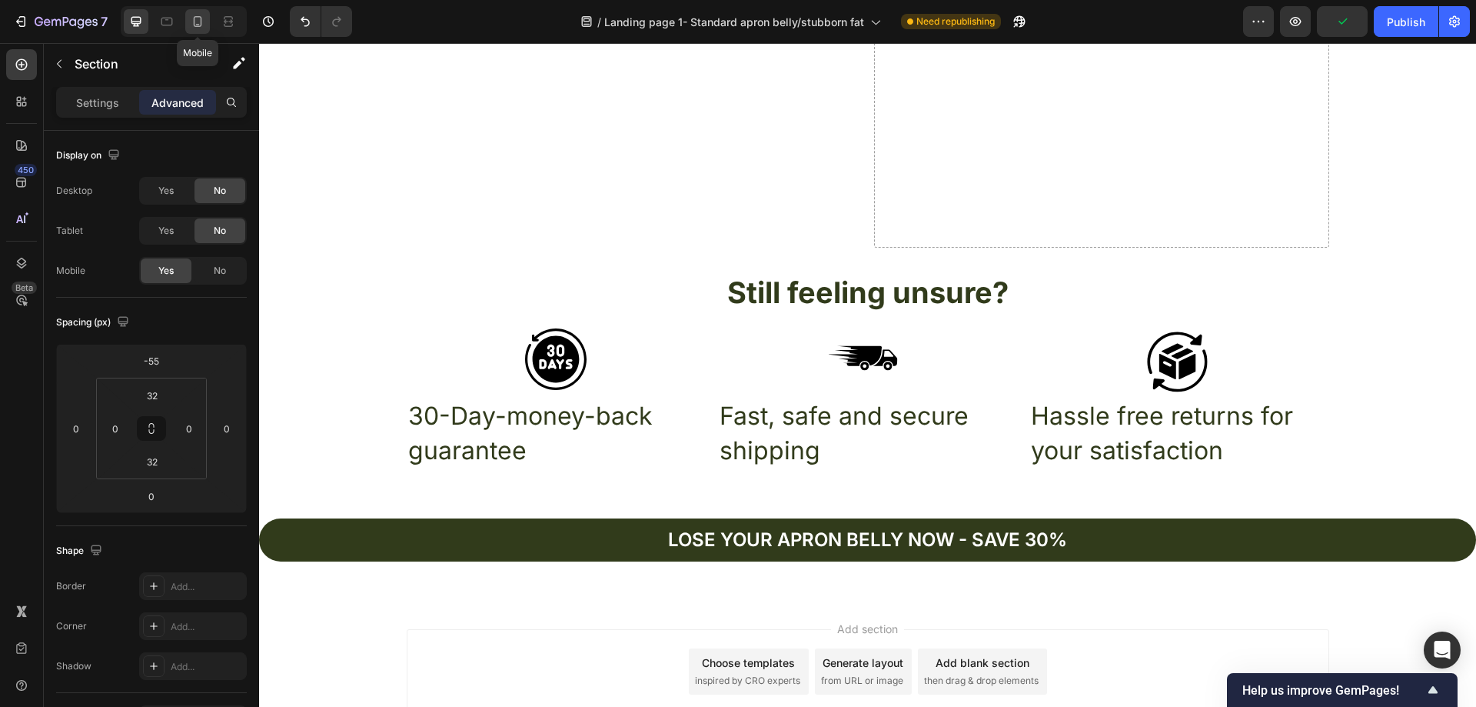
click at [197, 15] on icon at bounding box center [197, 21] width 15 height 15
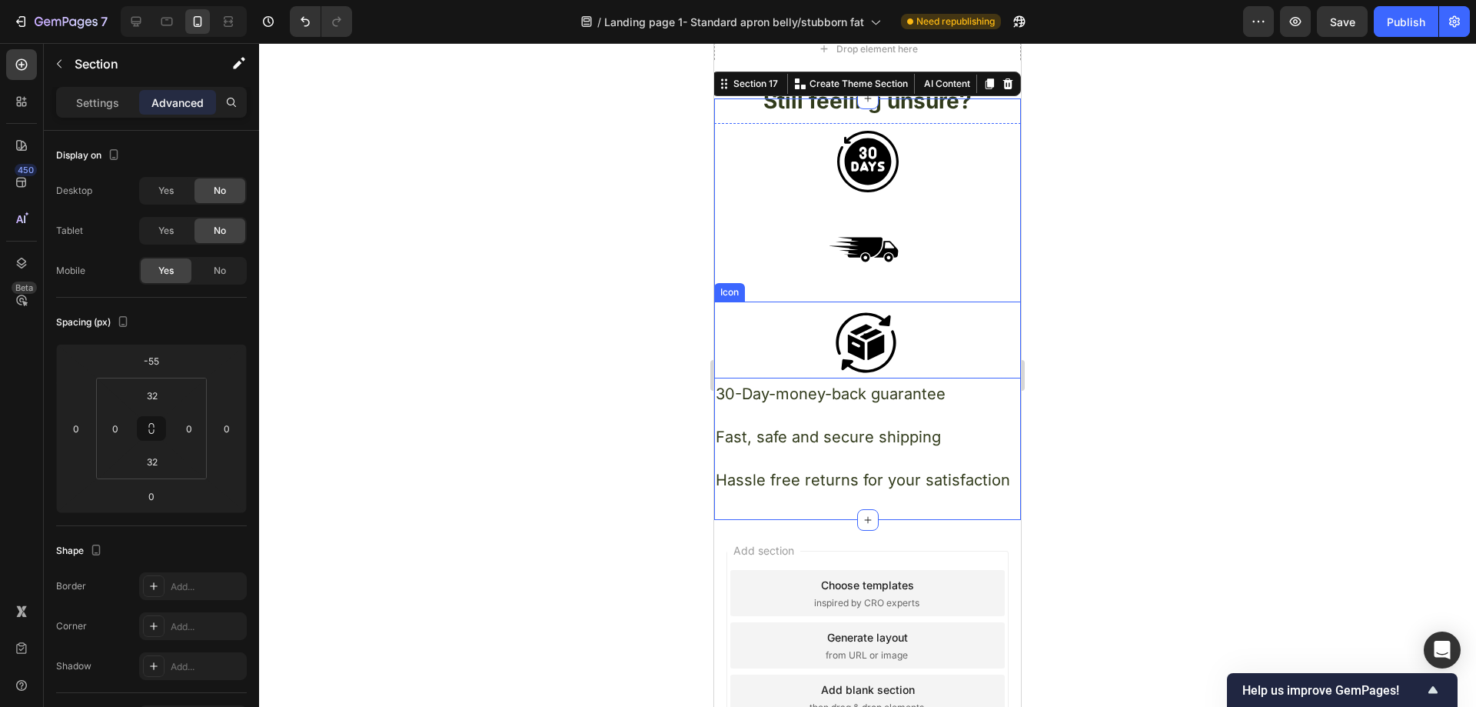
scroll to position [5017, 0]
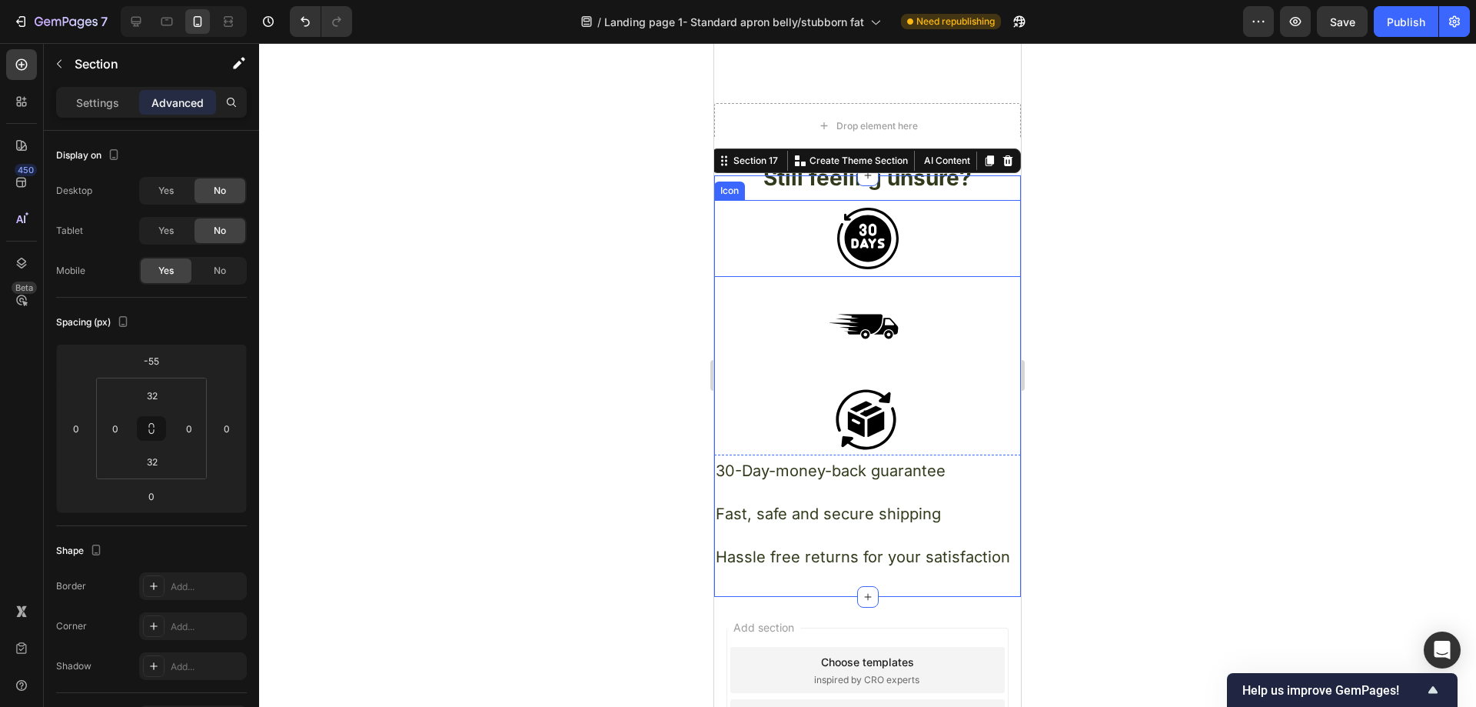
click at [1111, 216] on div at bounding box center [867, 374] width 1217 height 663
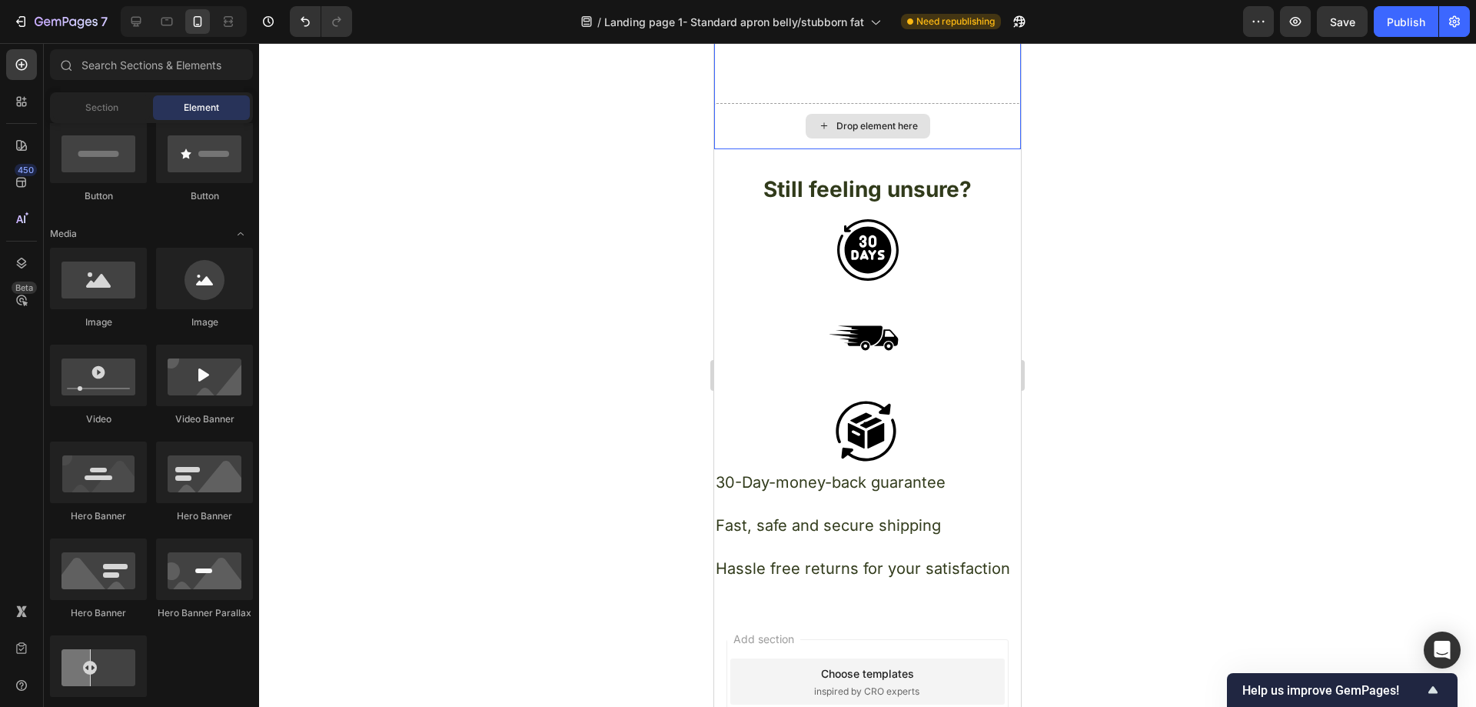
click at [894, 120] on div "Drop element here" at bounding box center [876, 126] width 81 height 12
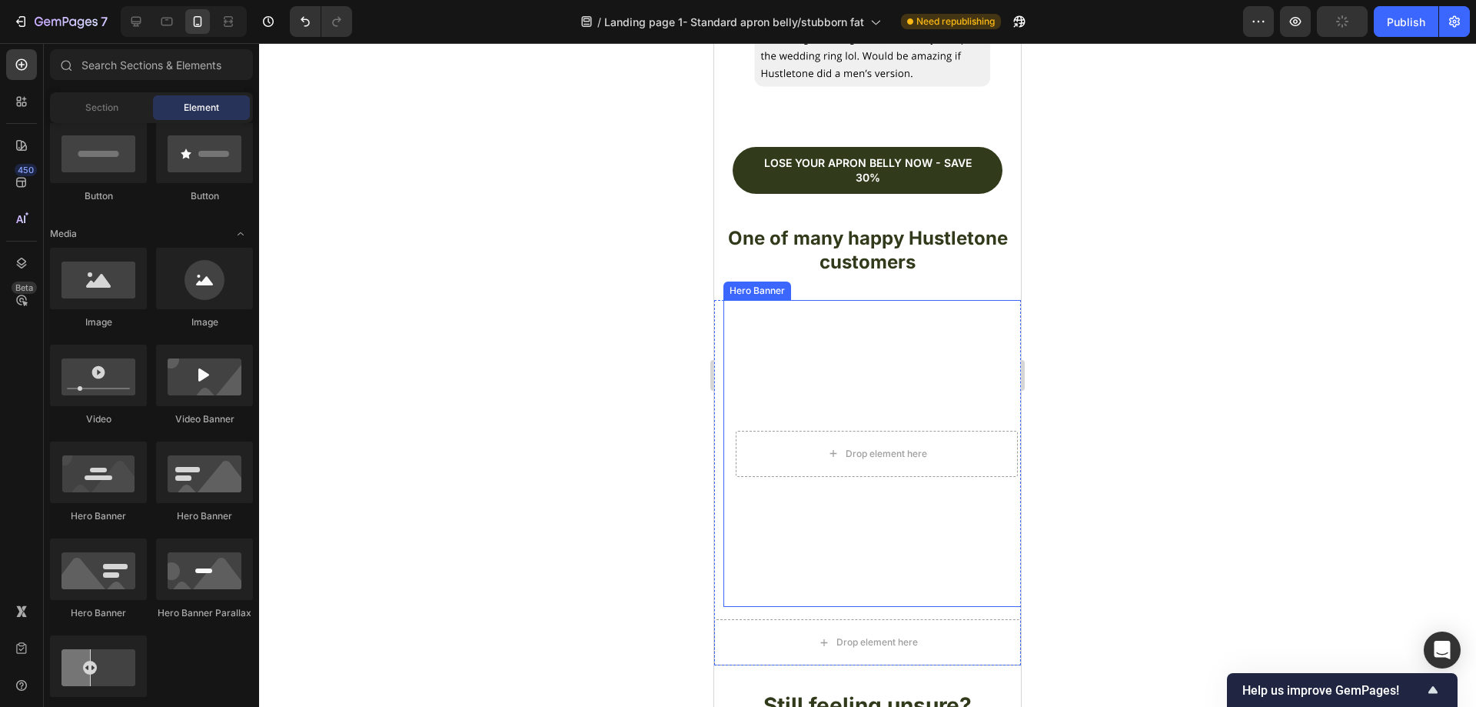
scroll to position [4248, 0]
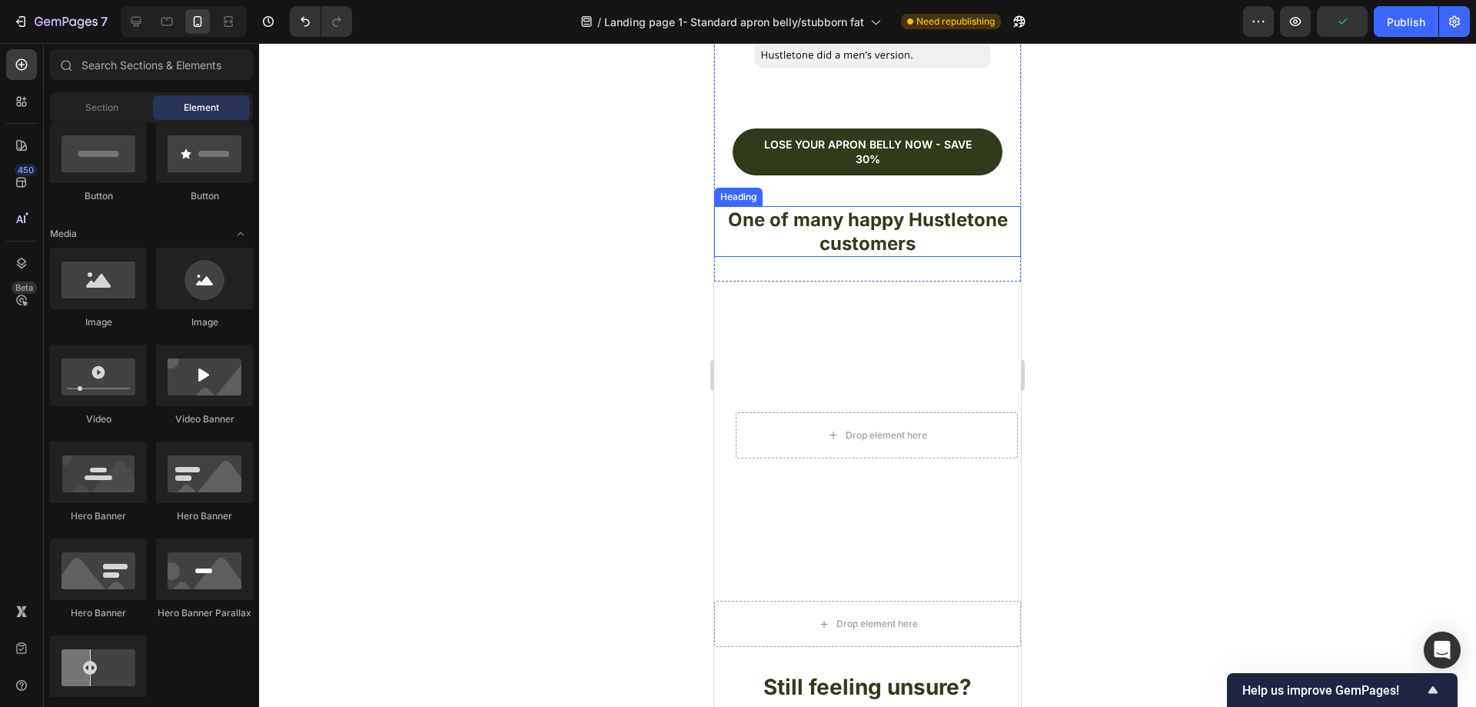
click at [916, 219] on h2 "One of many happy Hustletone customers" at bounding box center [867, 231] width 307 height 51
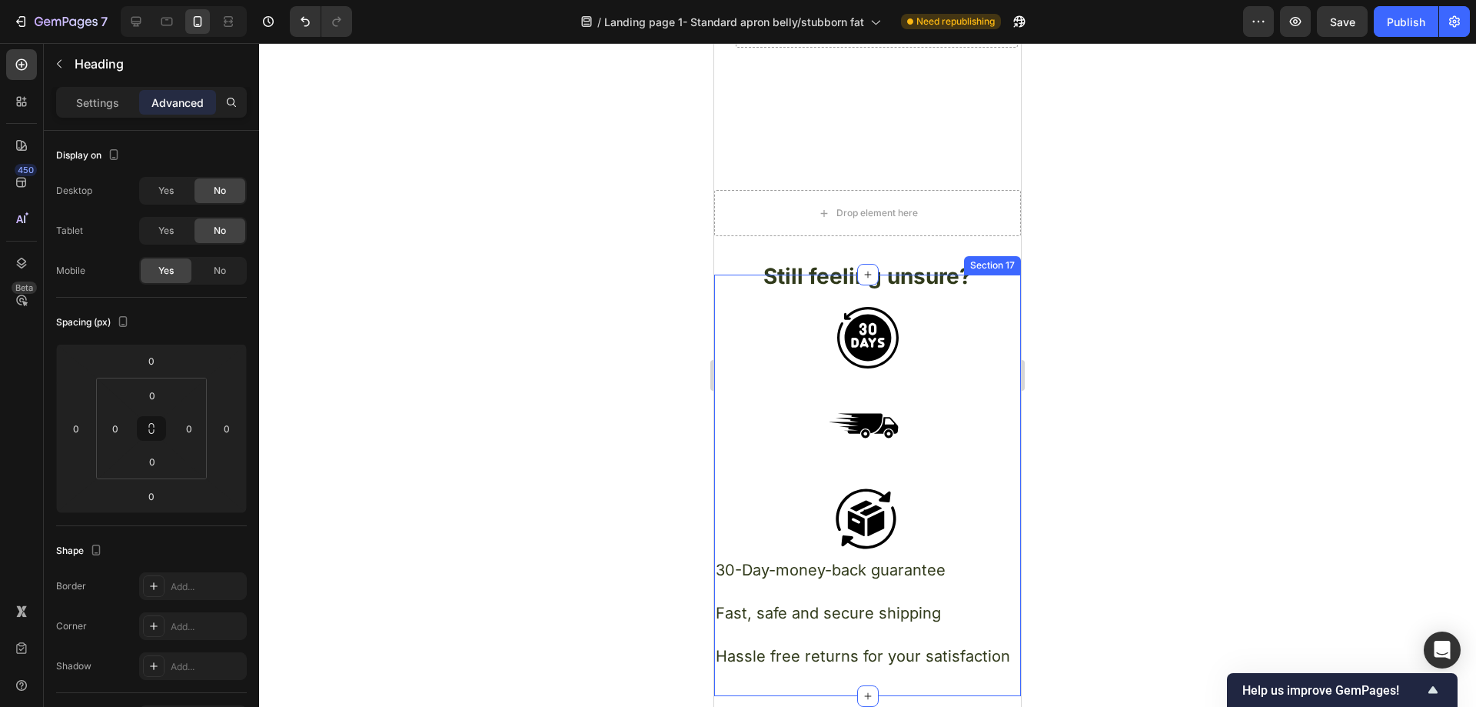
scroll to position [4633, 0]
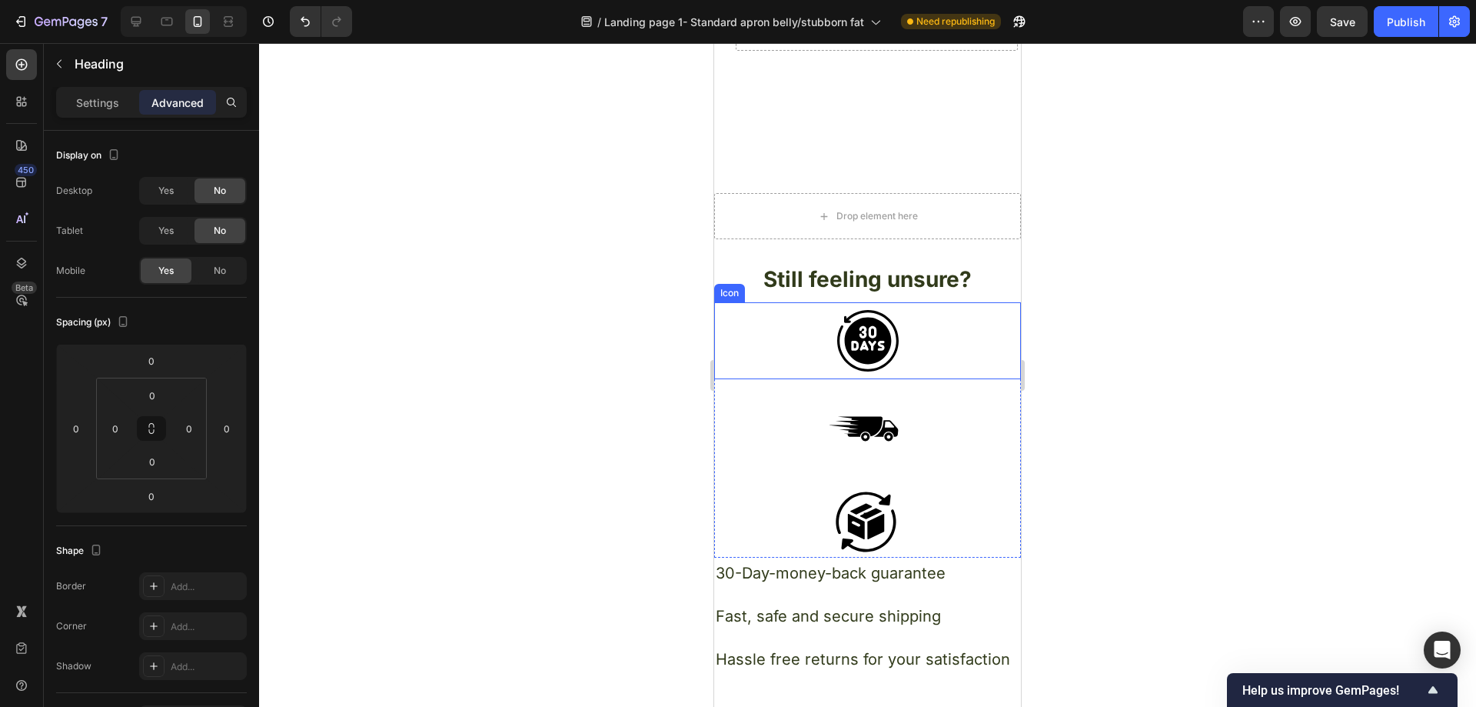
click at [901, 335] on div "Icon" at bounding box center [867, 340] width 307 height 77
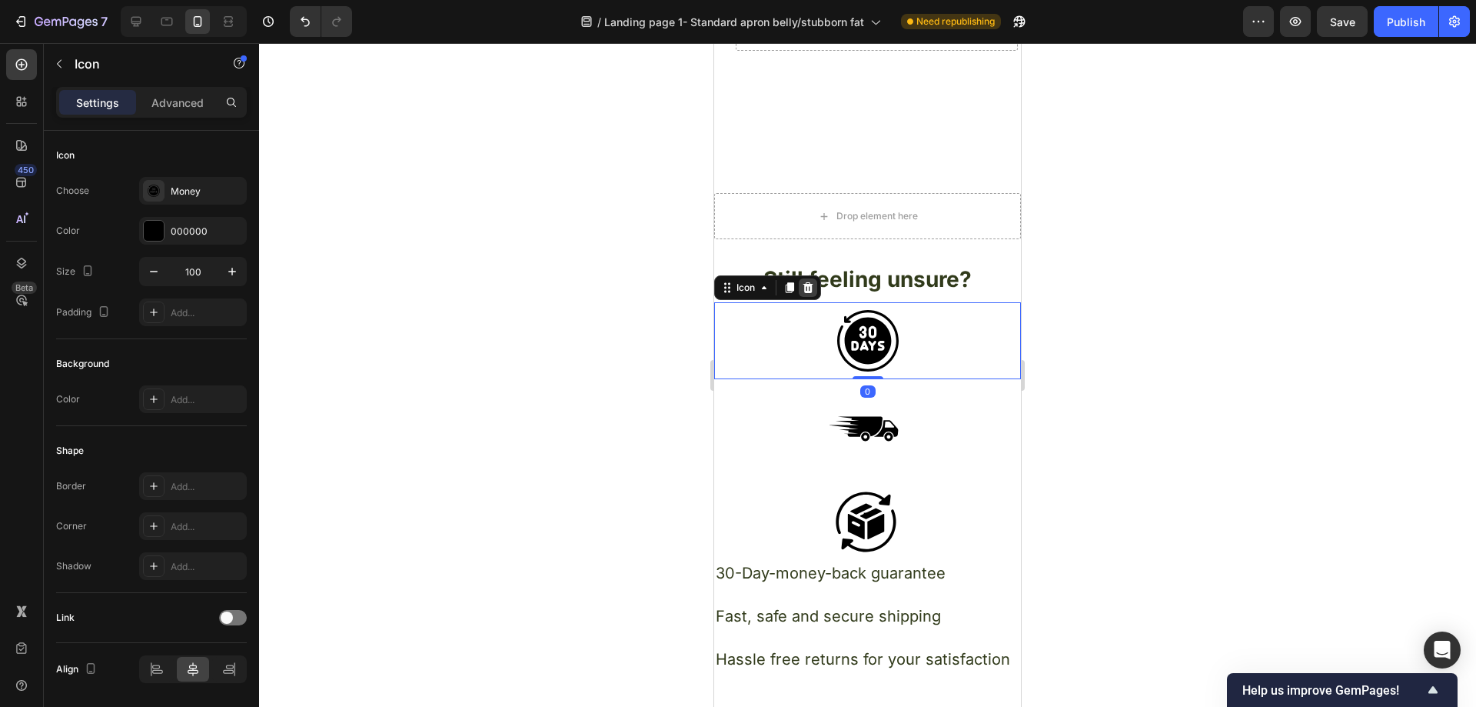
click at [810, 281] on icon at bounding box center [808, 287] width 12 height 12
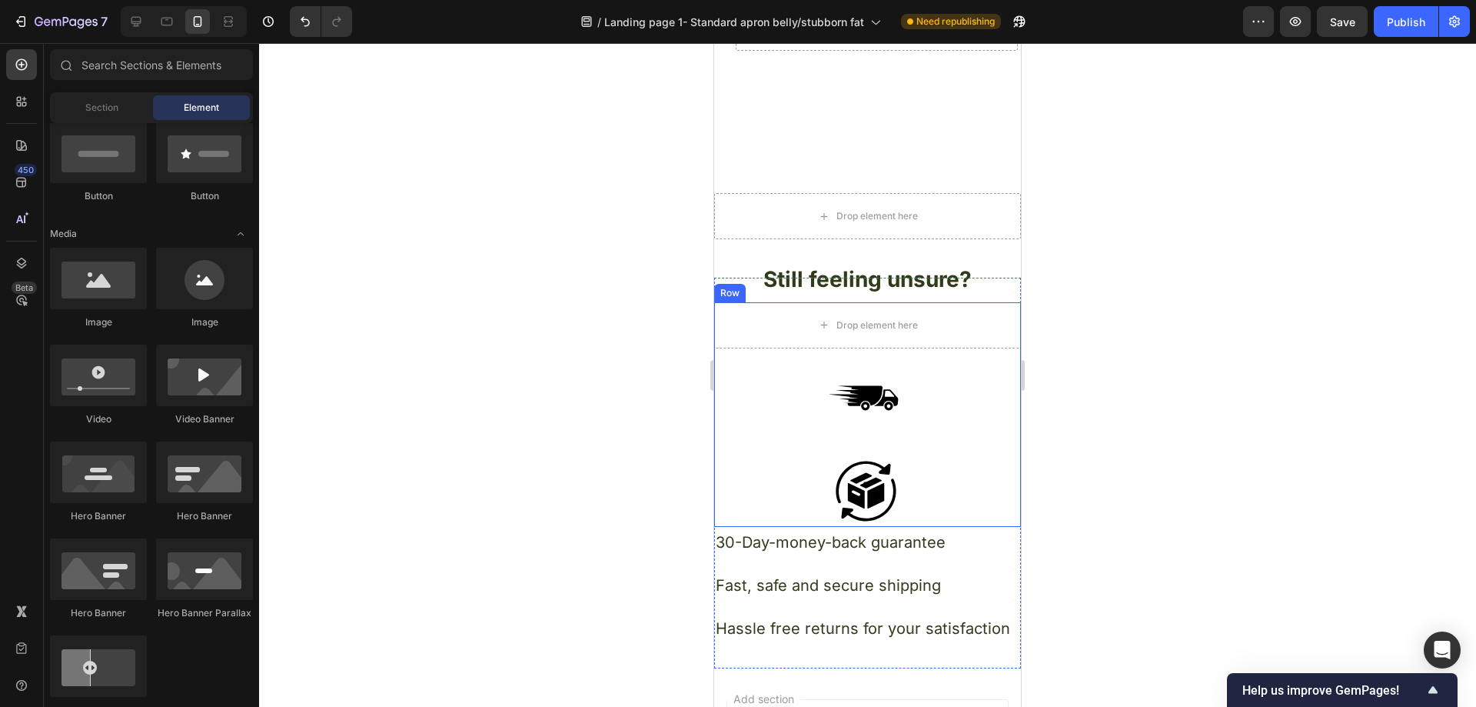
click at [896, 349] on div "Drop element here Icon Icon Row" at bounding box center [867, 414] width 307 height 224
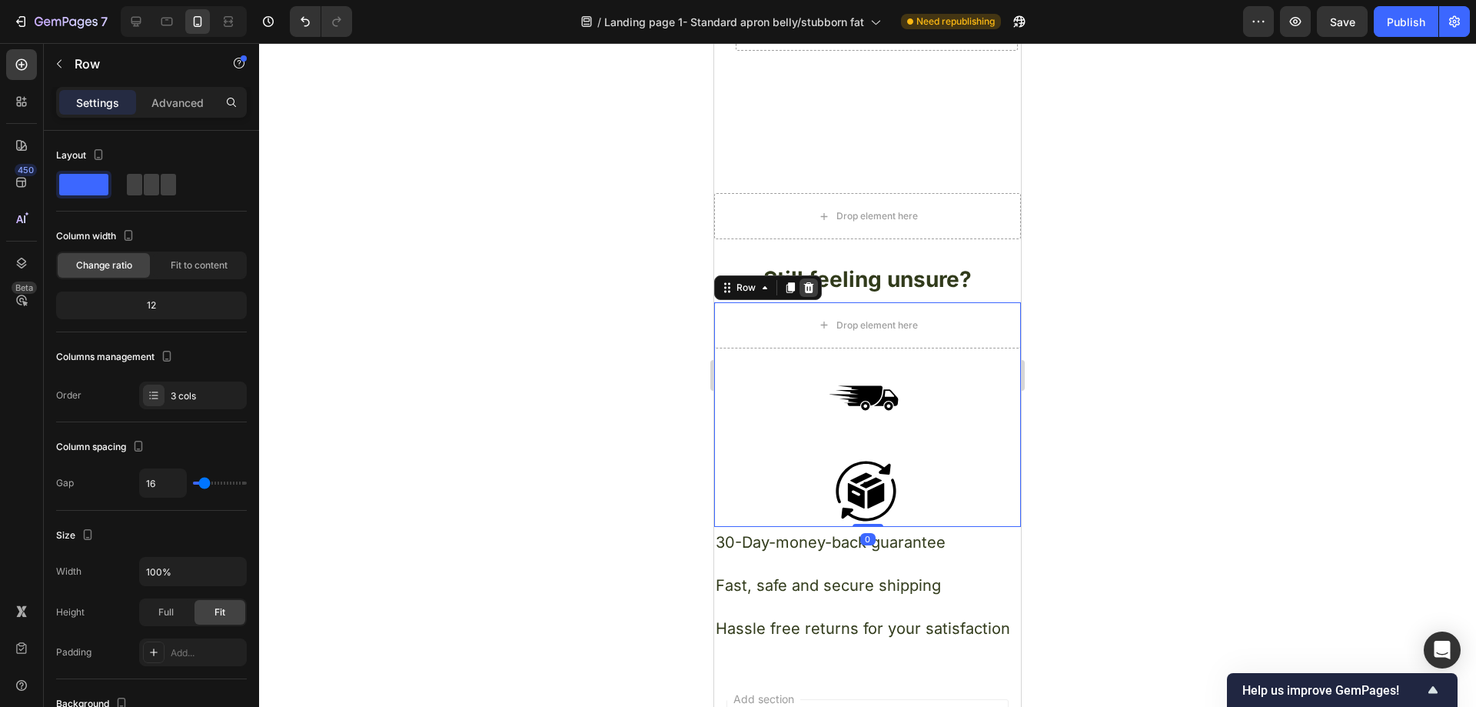
click at [813, 283] on div at bounding box center [809, 287] width 18 height 18
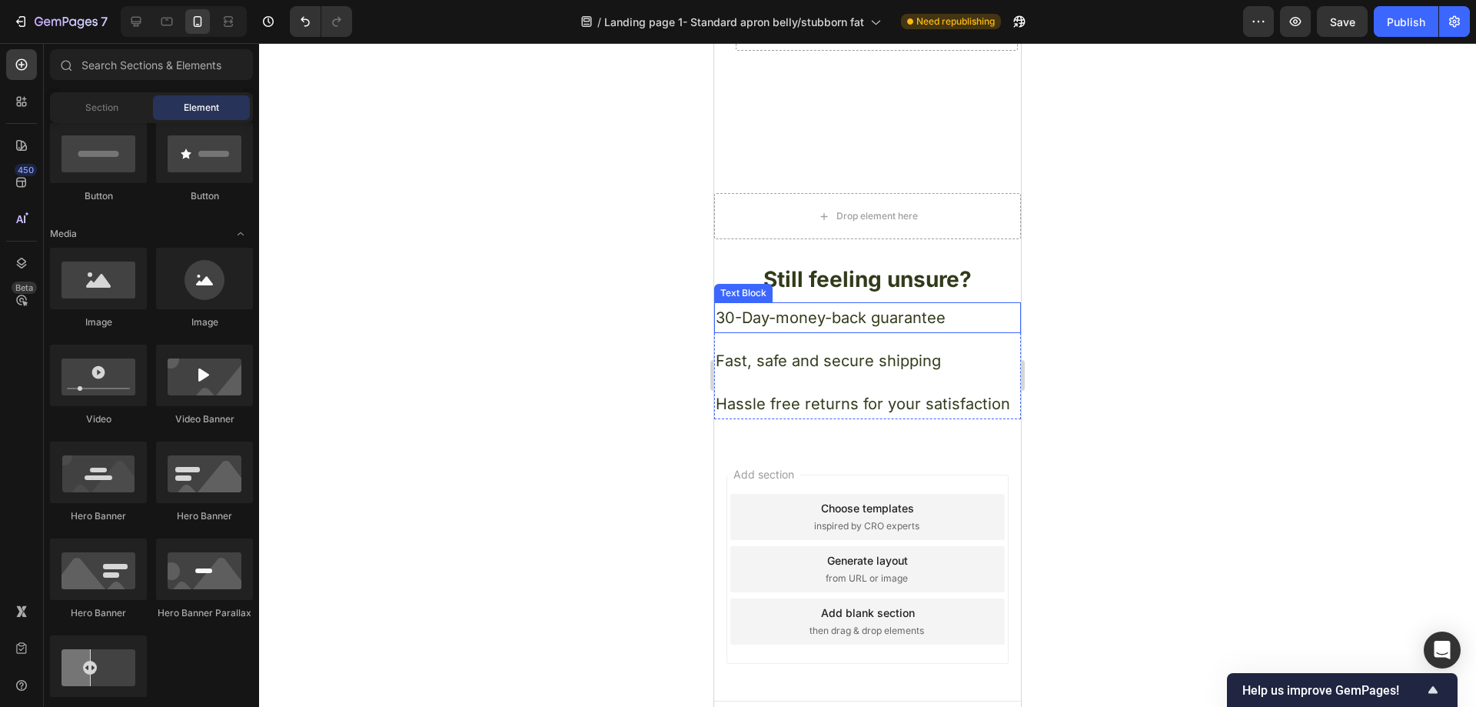
click at [979, 308] on p "30-Day-money-back guarantee" at bounding box center [868, 318] width 304 height 28
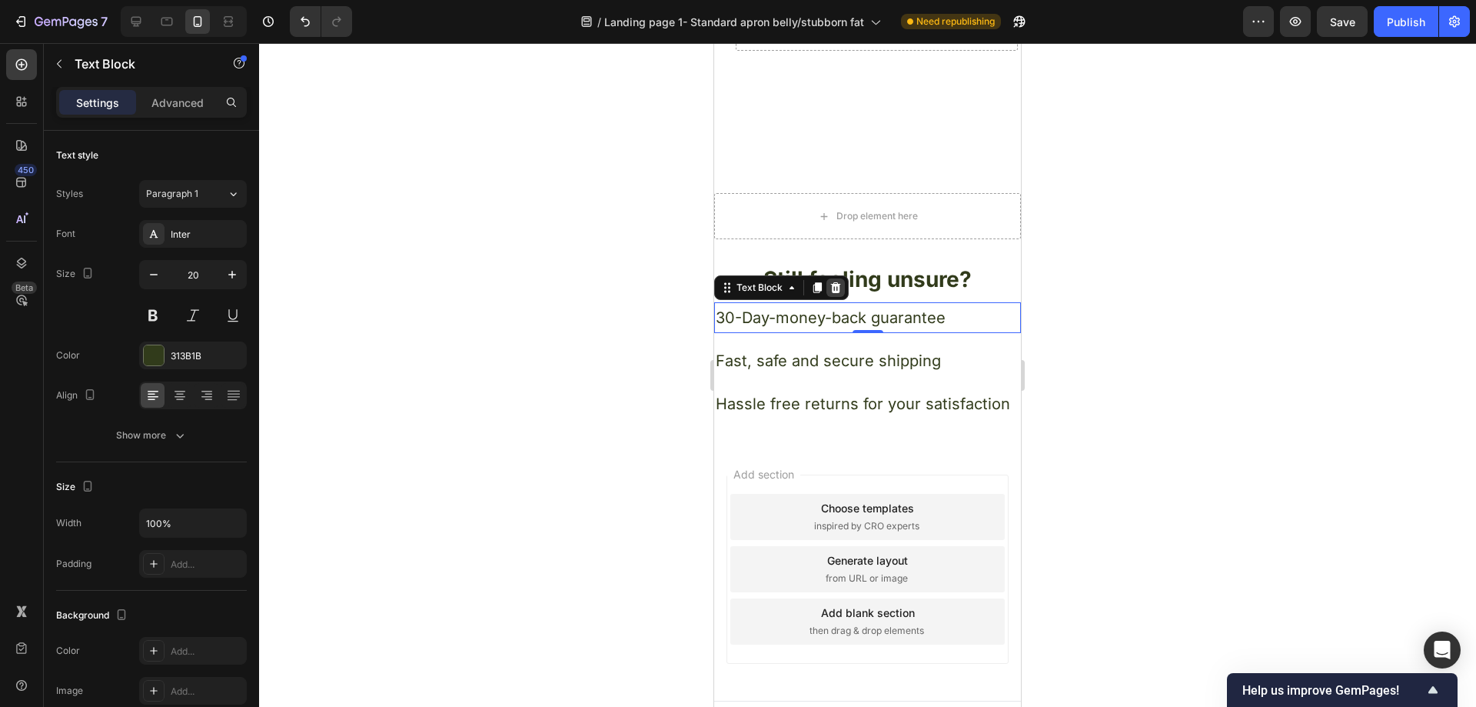
click at [831, 281] on icon at bounding box center [836, 287] width 12 height 12
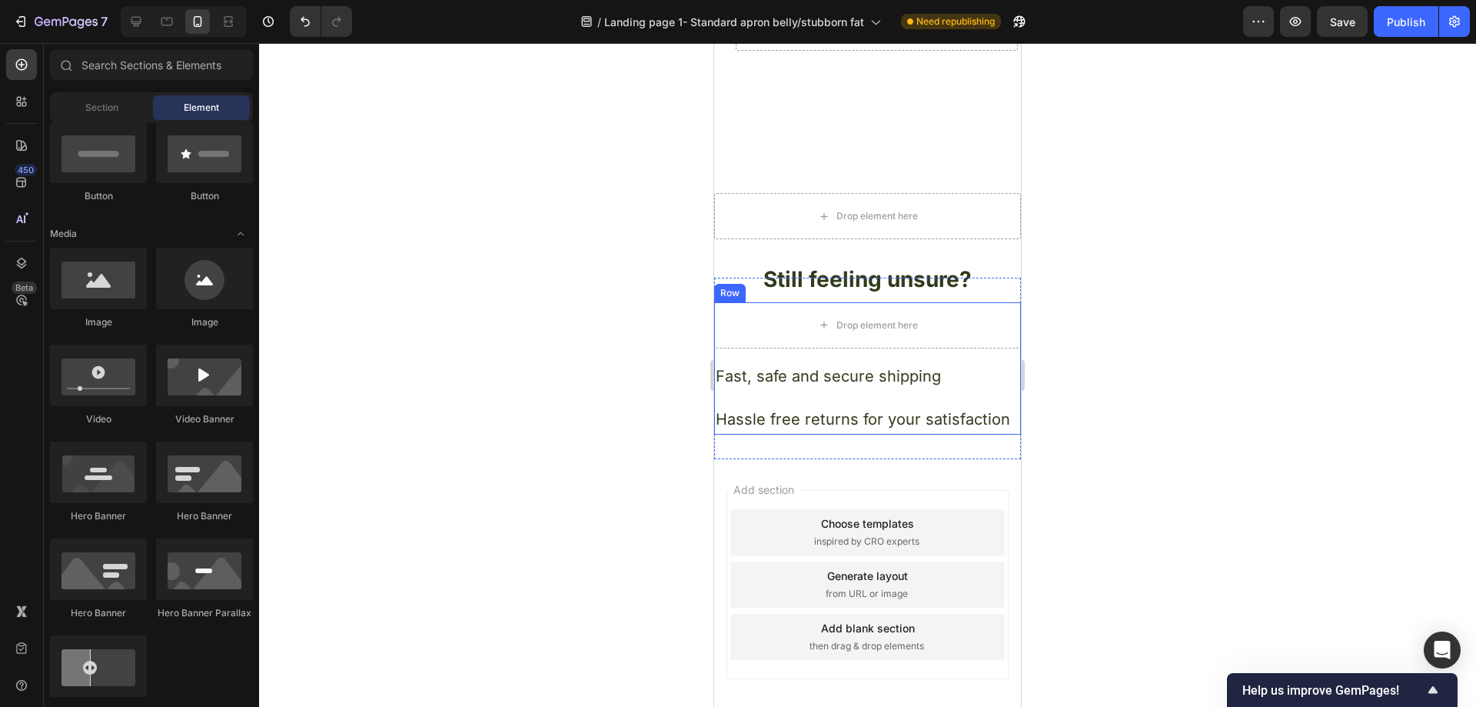
click at [922, 362] on p "Fast, safe and secure shipping" at bounding box center [868, 376] width 304 height 28
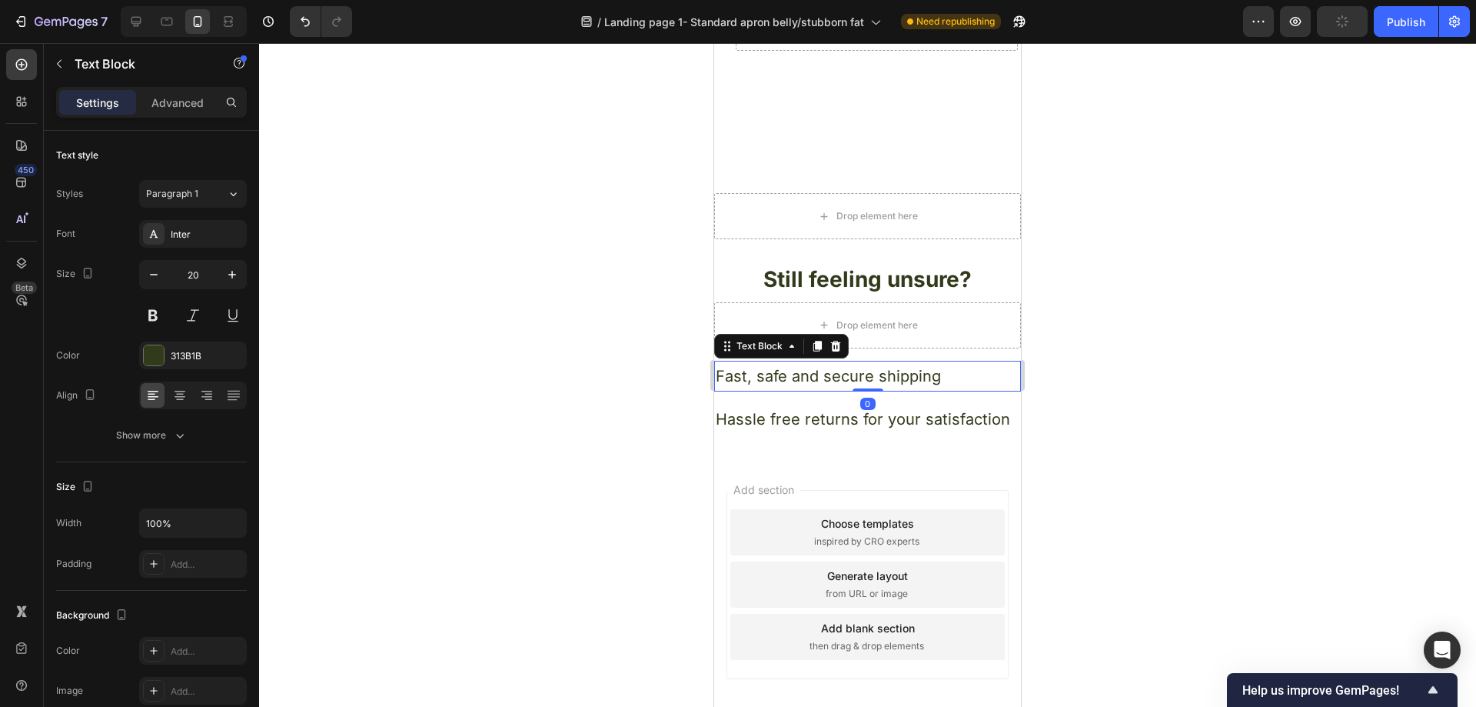
drag, startPoint x: 836, startPoint y: 331, endPoint x: 871, endPoint y: 346, distance: 37.9
click at [837, 341] on icon at bounding box center [836, 346] width 10 height 11
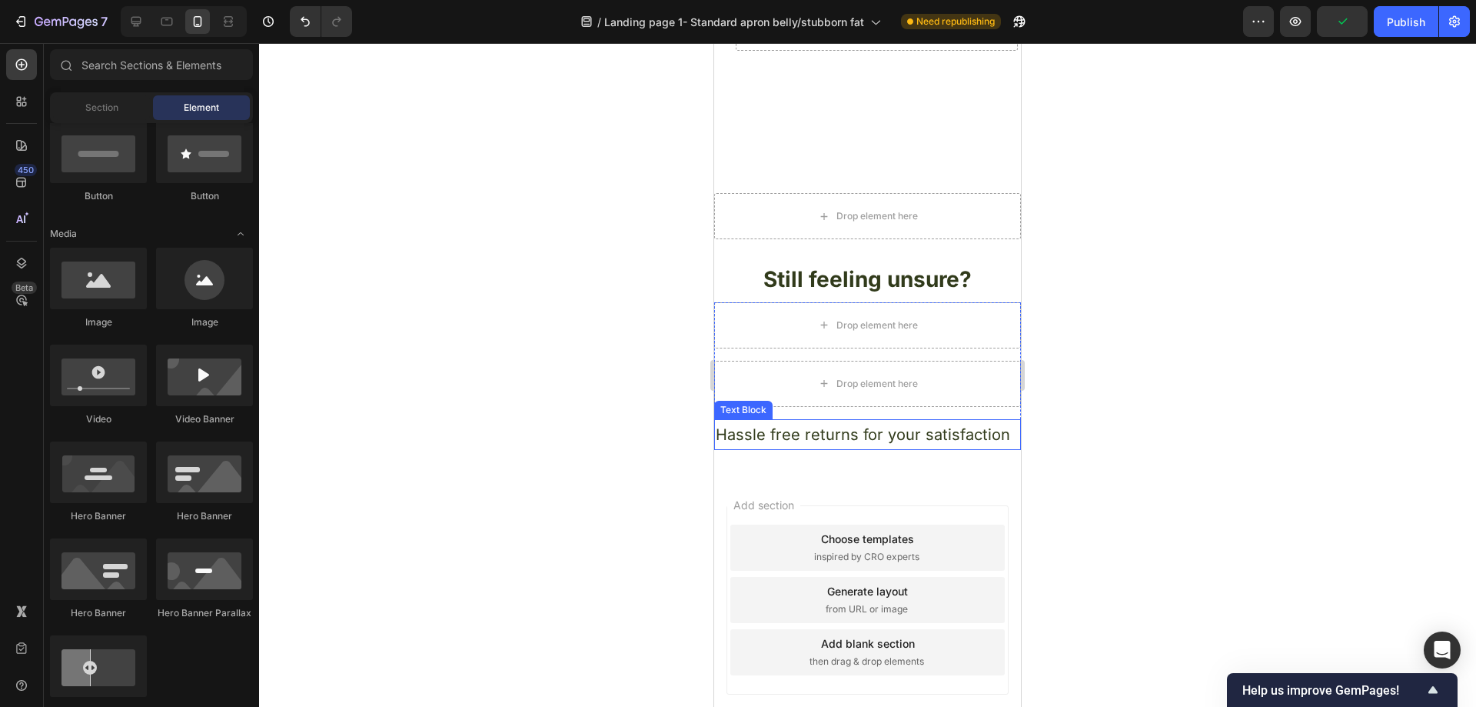
click at [975, 419] on div "Hassle free returns for your satisfaction" at bounding box center [867, 434] width 307 height 31
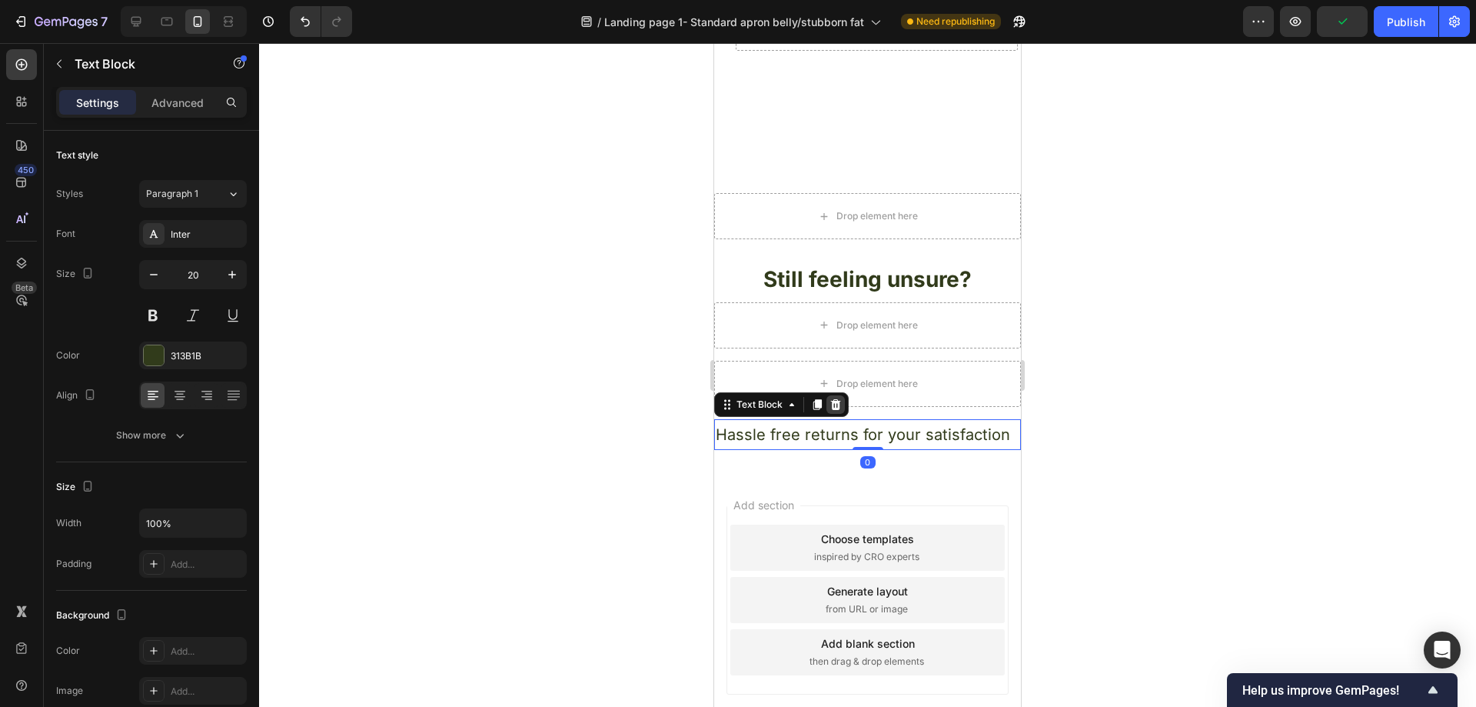
click at [834, 398] on icon at bounding box center [836, 404] width 12 height 12
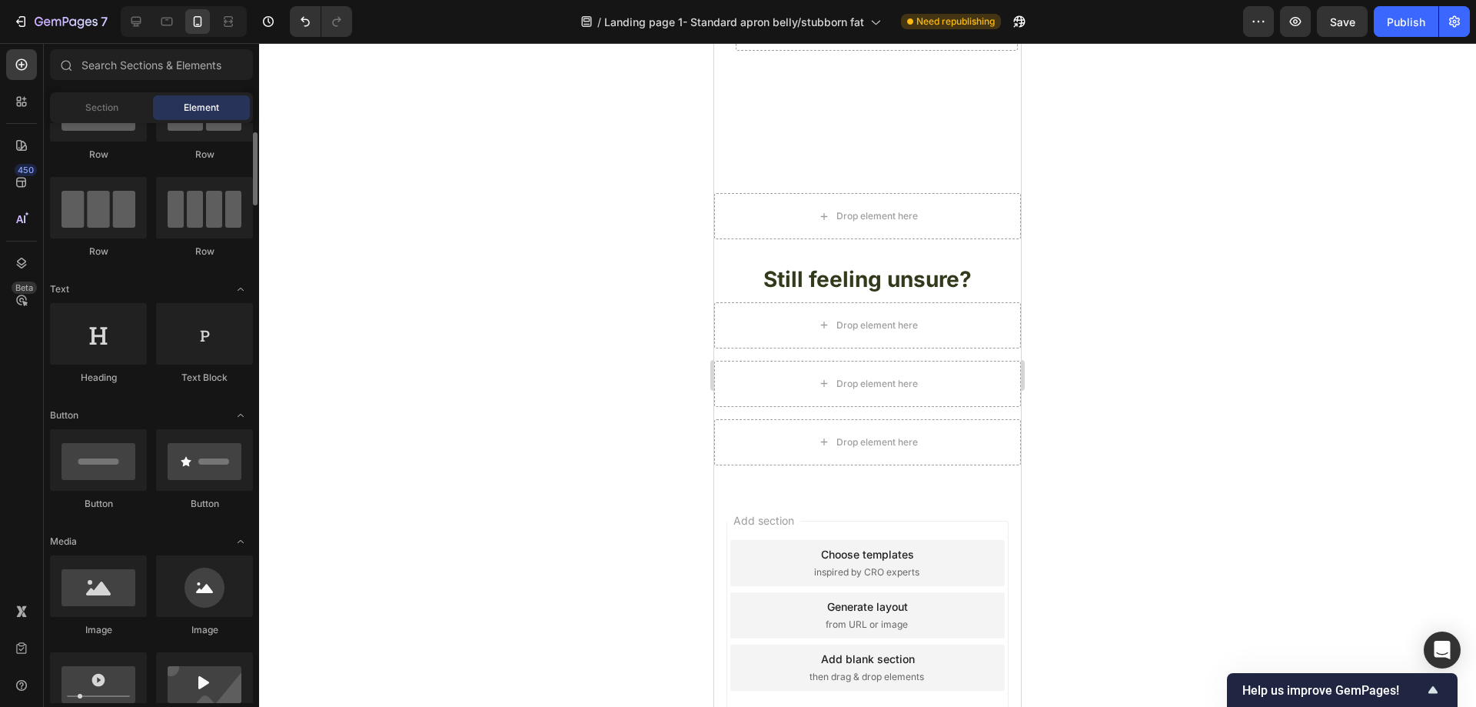
scroll to position [0, 0]
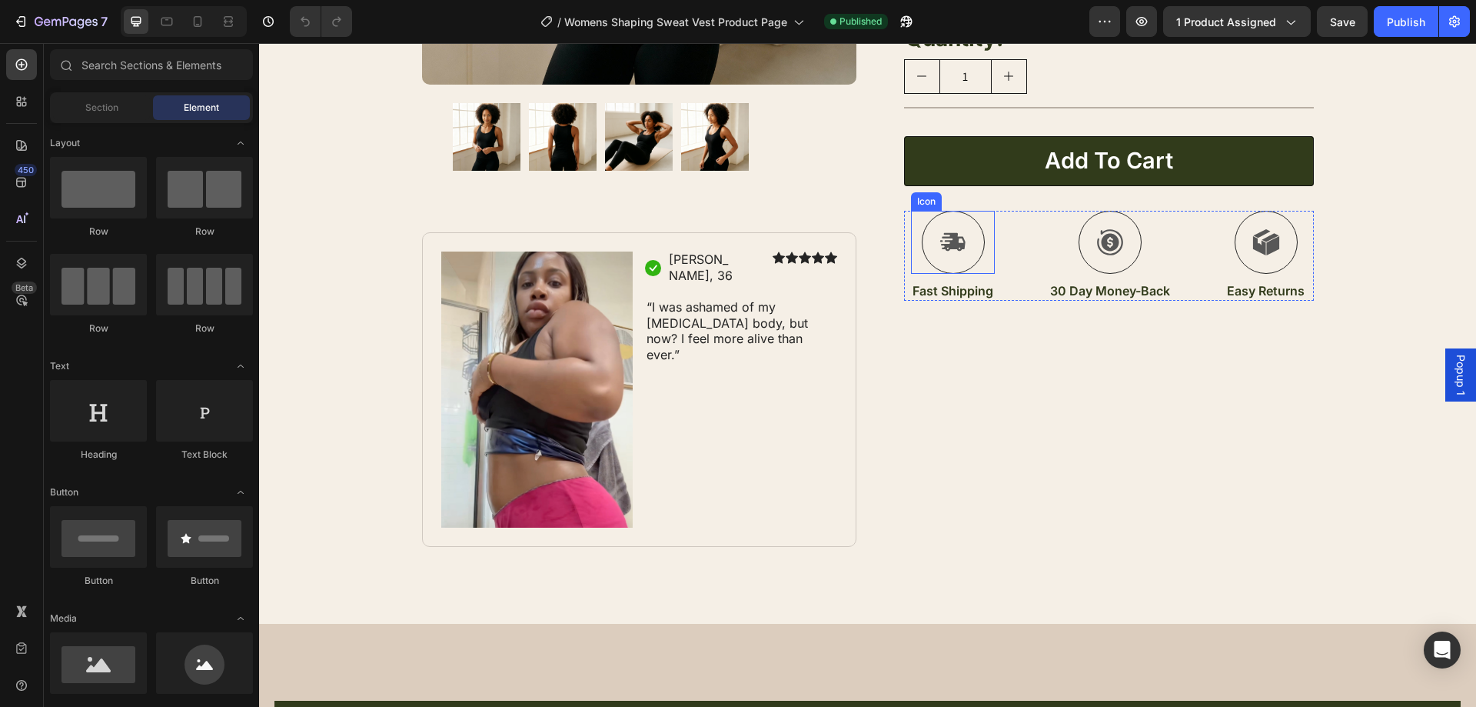
click at [976, 234] on div at bounding box center [953, 242] width 63 height 63
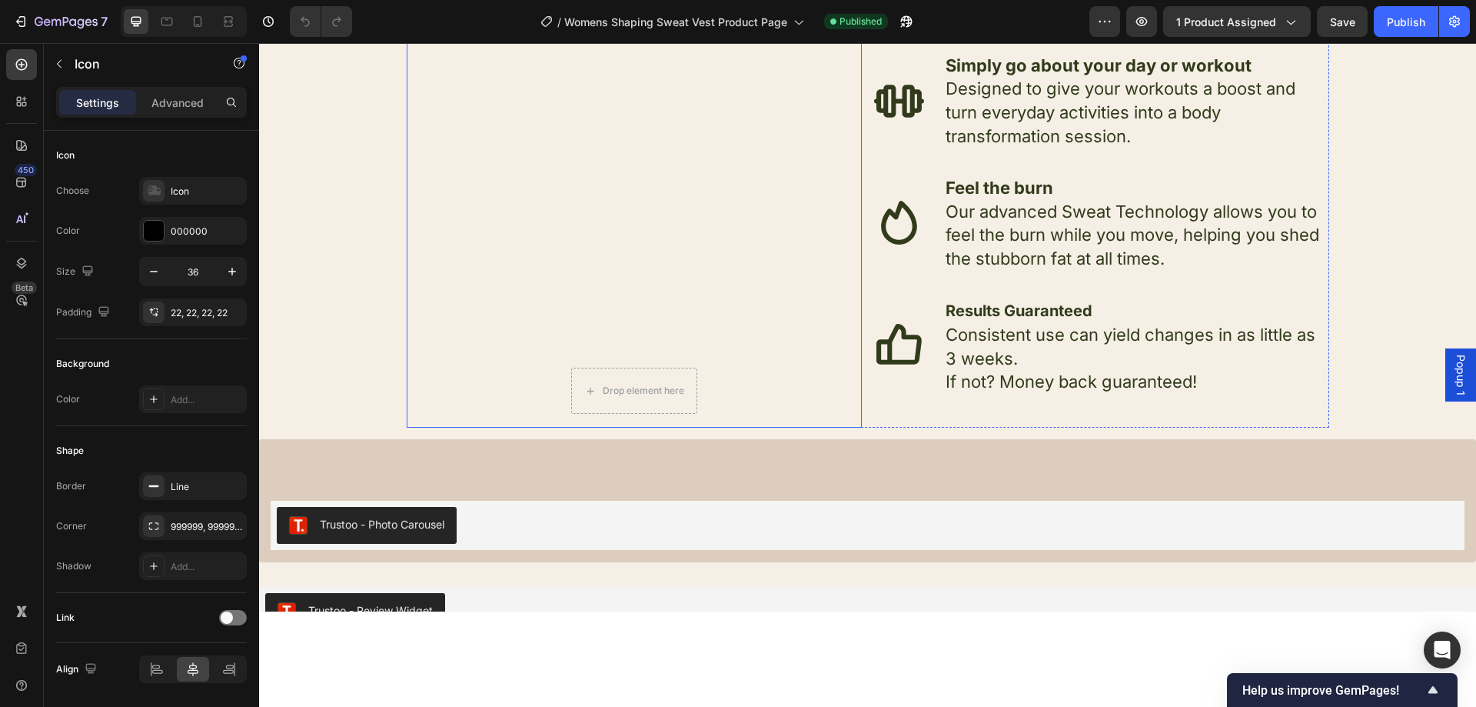
scroll to position [2537, 0]
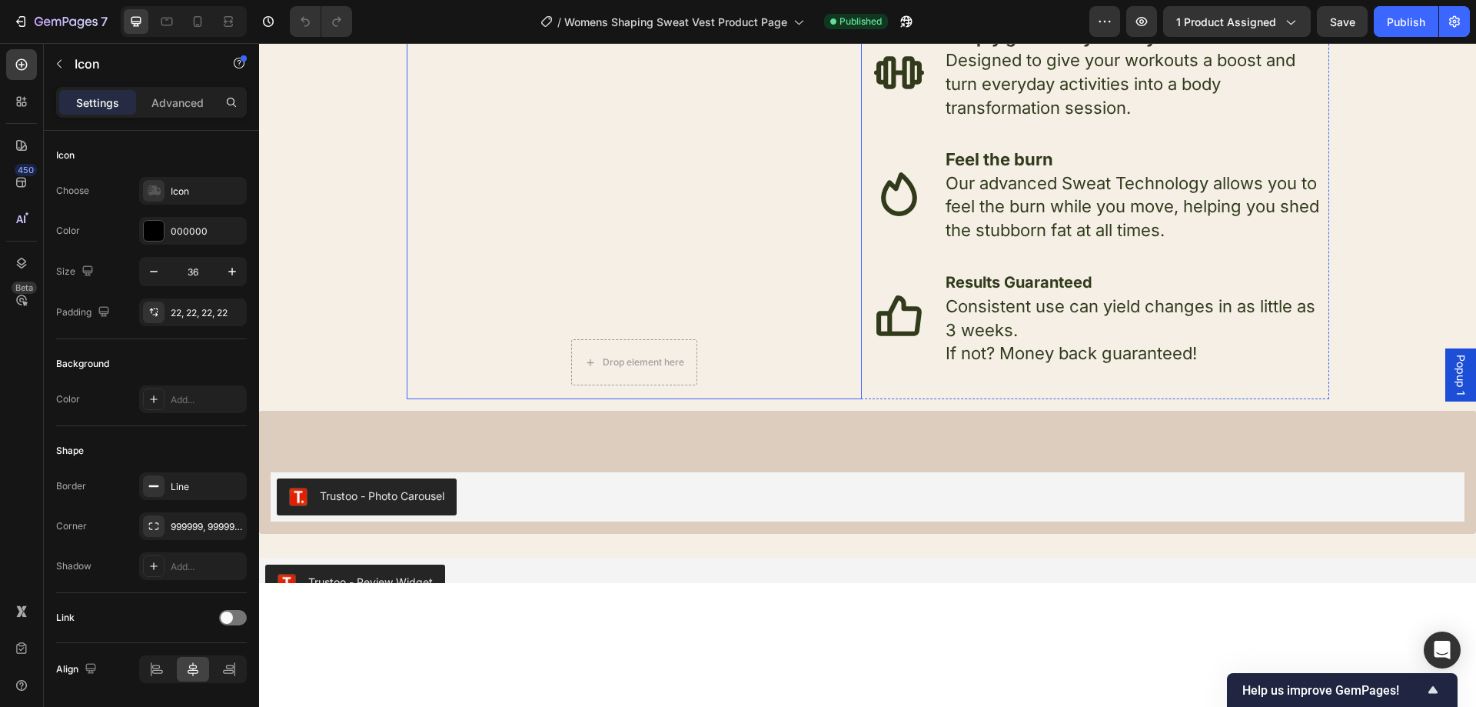
click at [730, 214] on video "Background Image" at bounding box center [634, 171] width 455 height 455
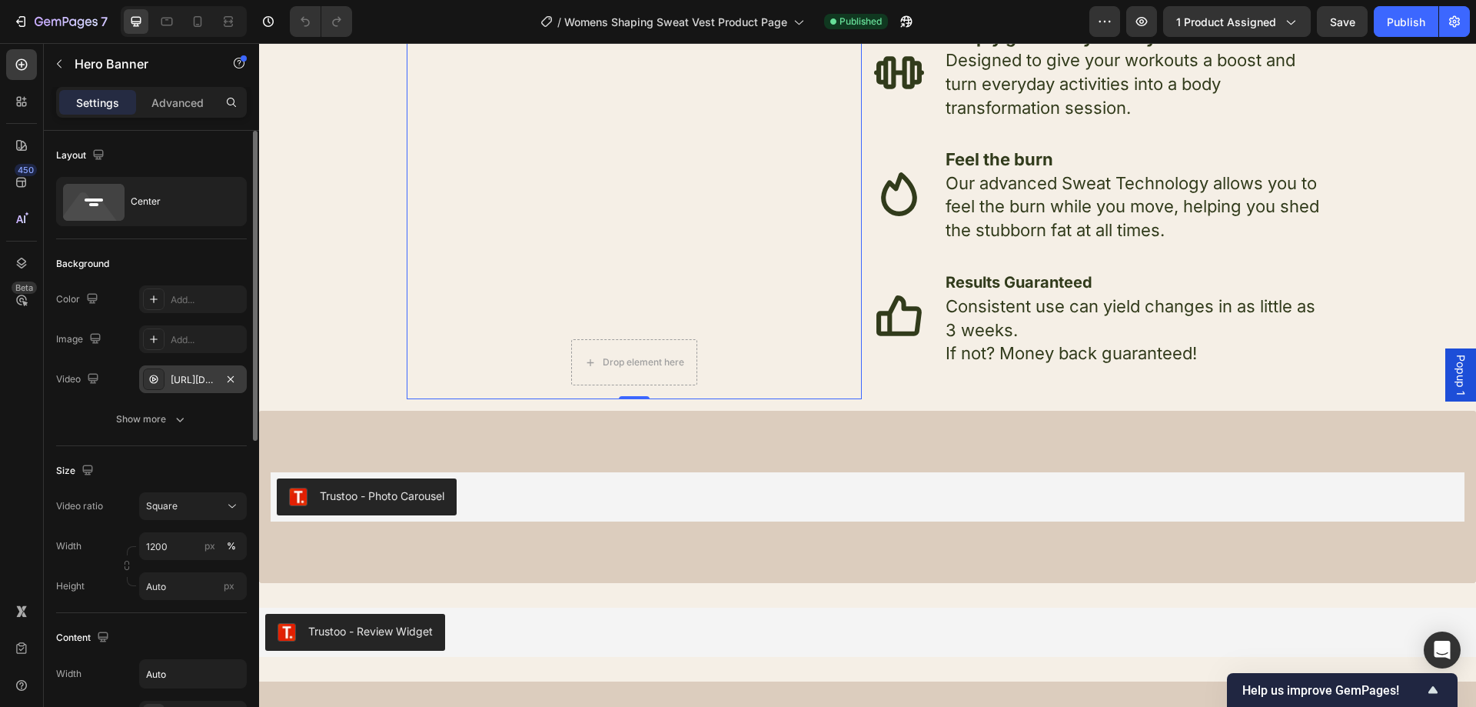
click at [188, 376] on div "[URL][DOMAIN_NAME]" at bounding box center [193, 380] width 45 height 14
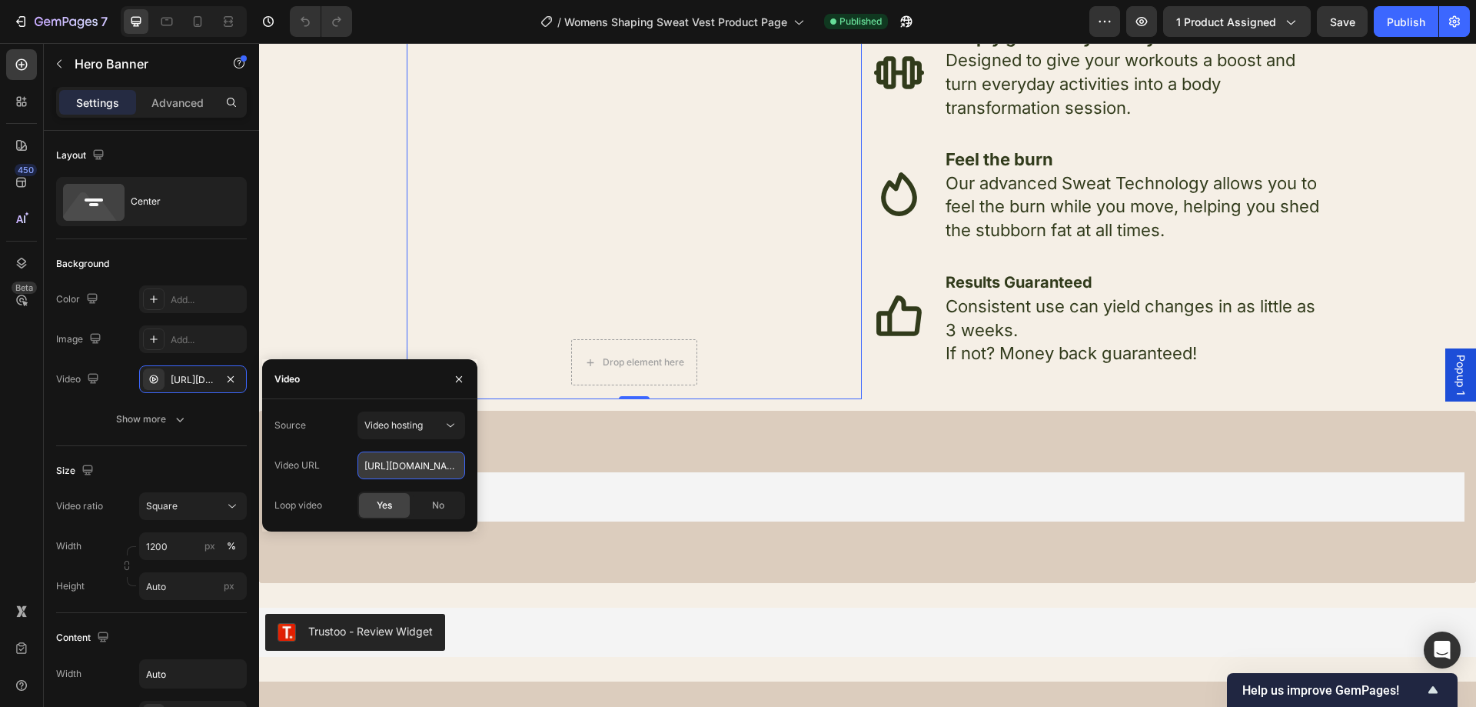
click at [404, 459] on input "[URL][DOMAIN_NAME]" at bounding box center [411, 465] width 108 height 28
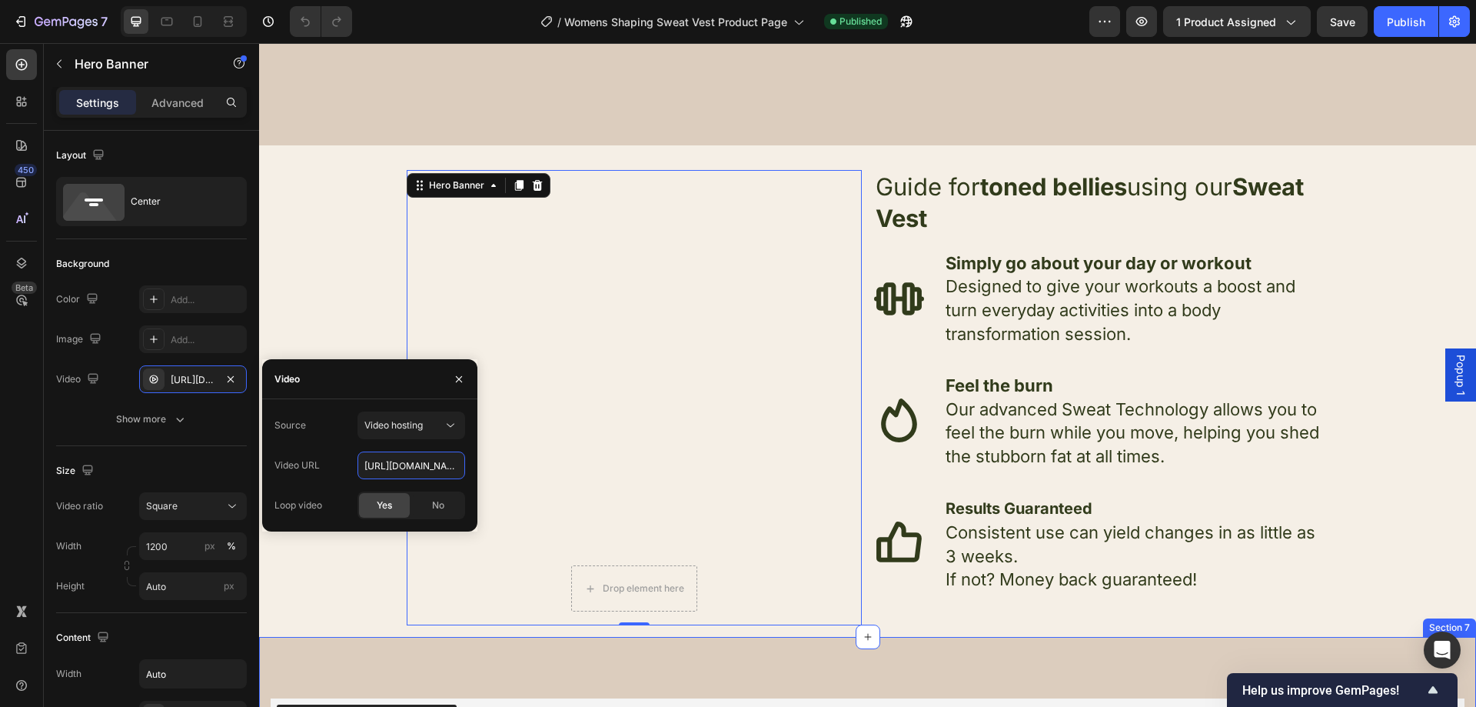
scroll to position [2306, 0]
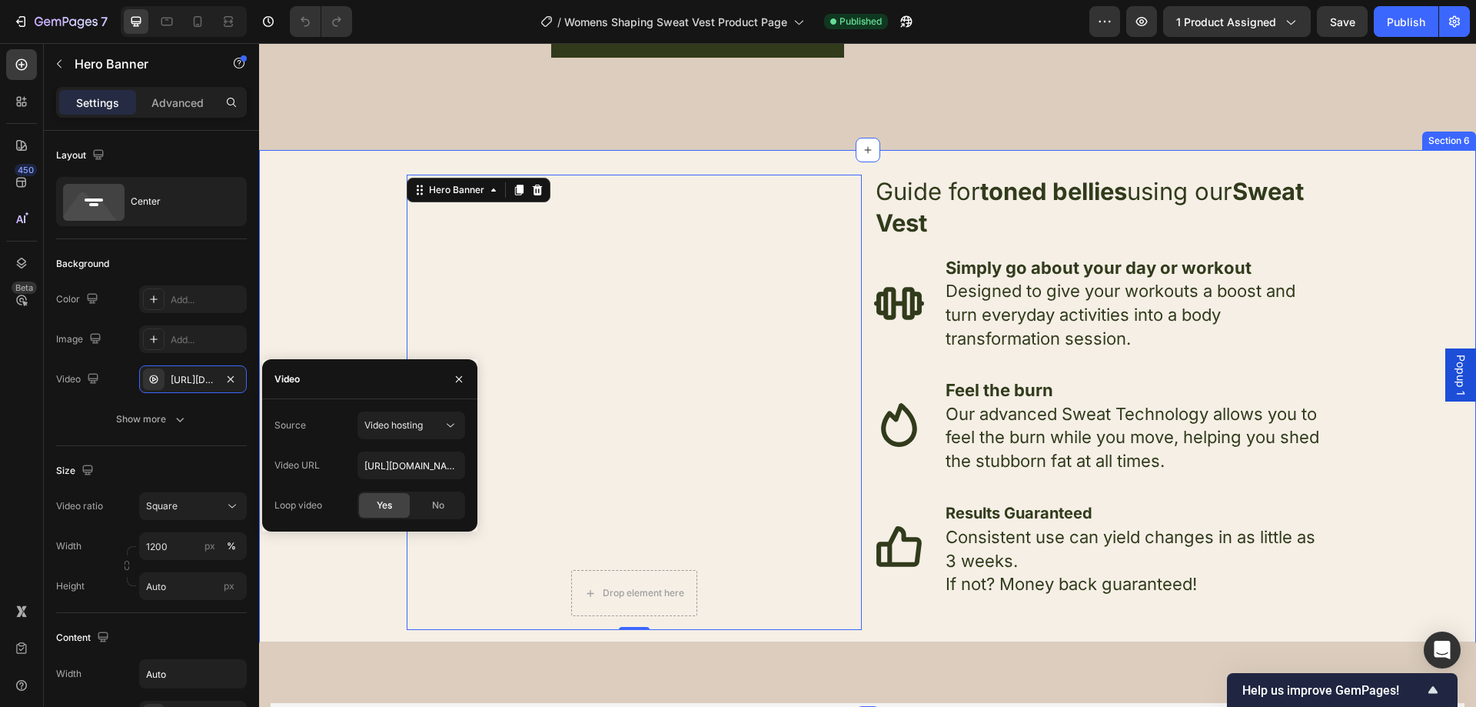
click at [346, 244] on div "Drop element here Hero Banner 0 Guide for toned bellies using our Sweat Vest Te…" at bounding box center [867, 434] width 1217 height 519
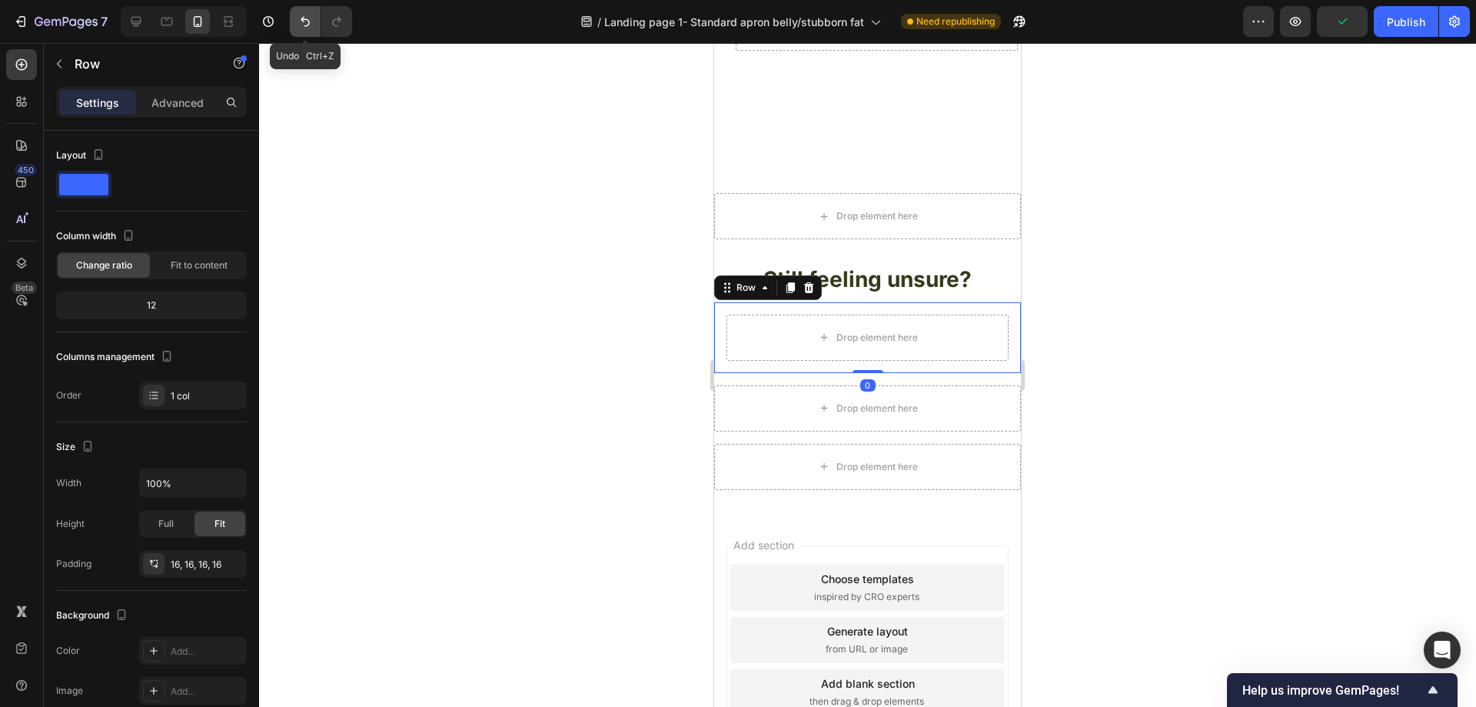
click at [297, 25] on button "Undo/Redo" at bounding box center [305, 21] width 31 height 31
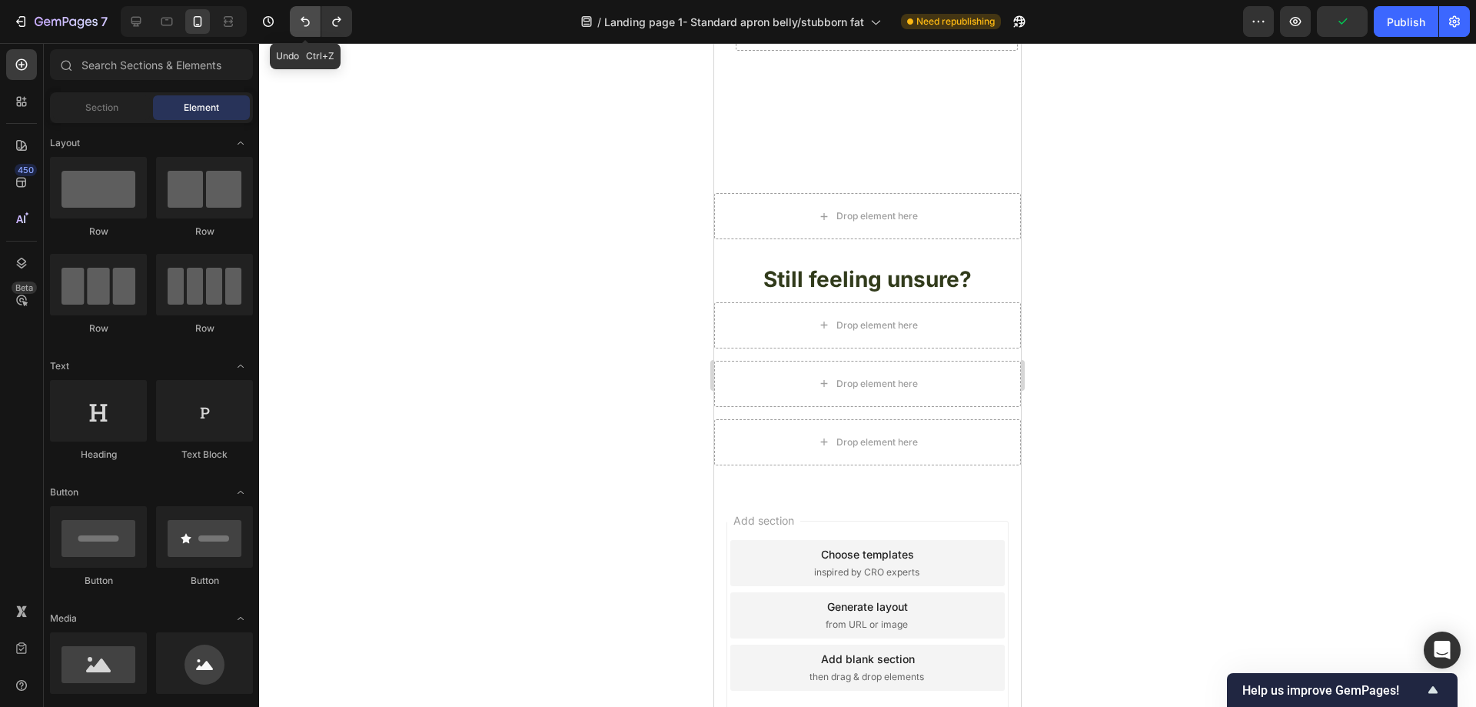
click at [297, 25] on button "Undo/Redo" at bounding box center [305, 21] width 31 height 31
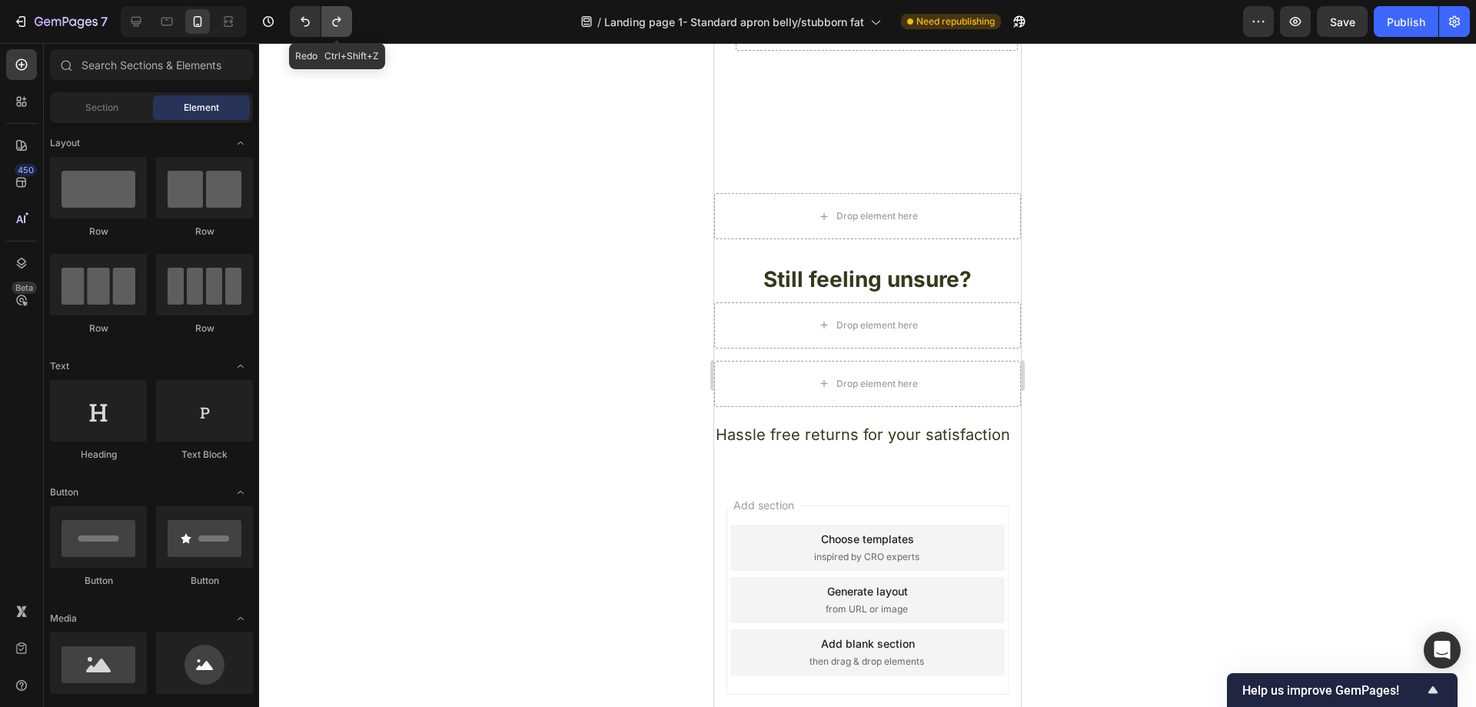
click at [324, 25] on button "Undo/Redo" at bounding box center [336, 21] width 31 height 31
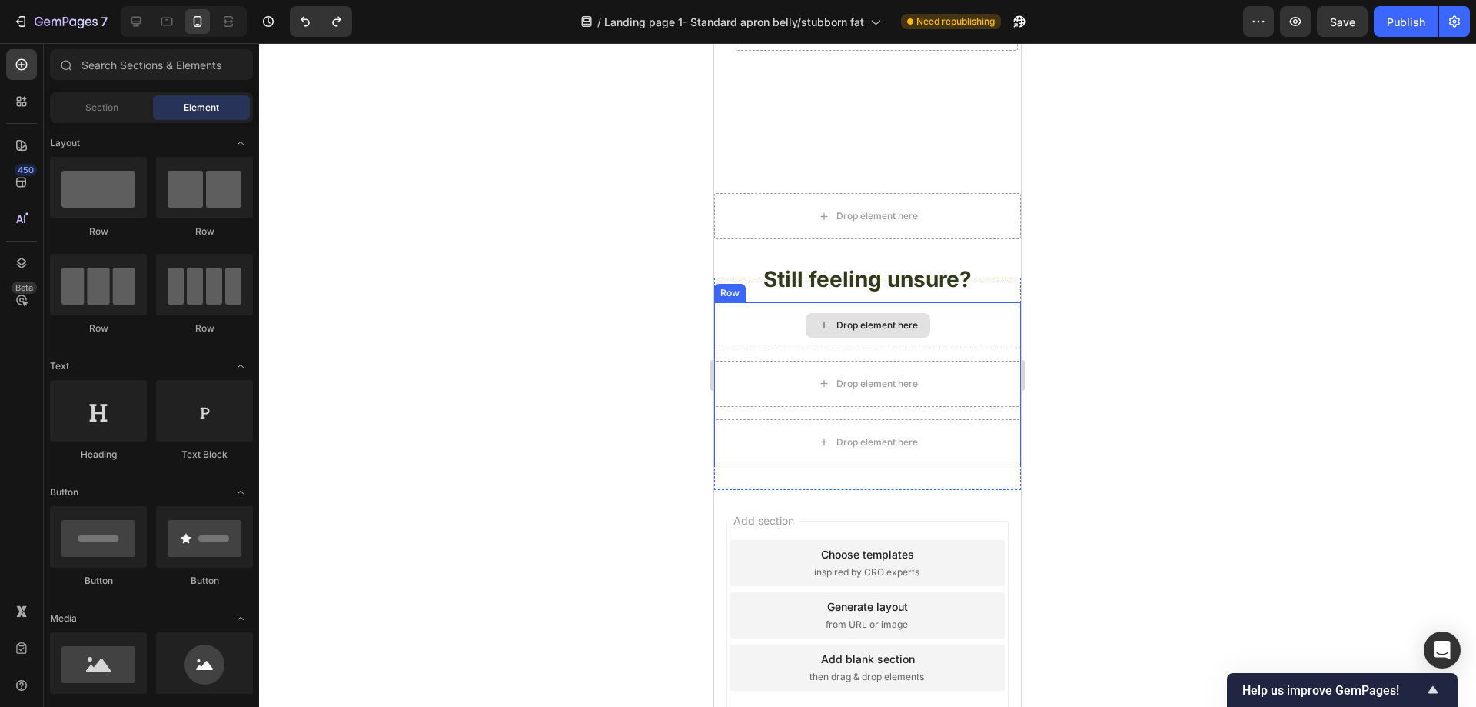
click at [955, 306] on div "Drop element here" at bounding box center [867, 325] width 307 height 46
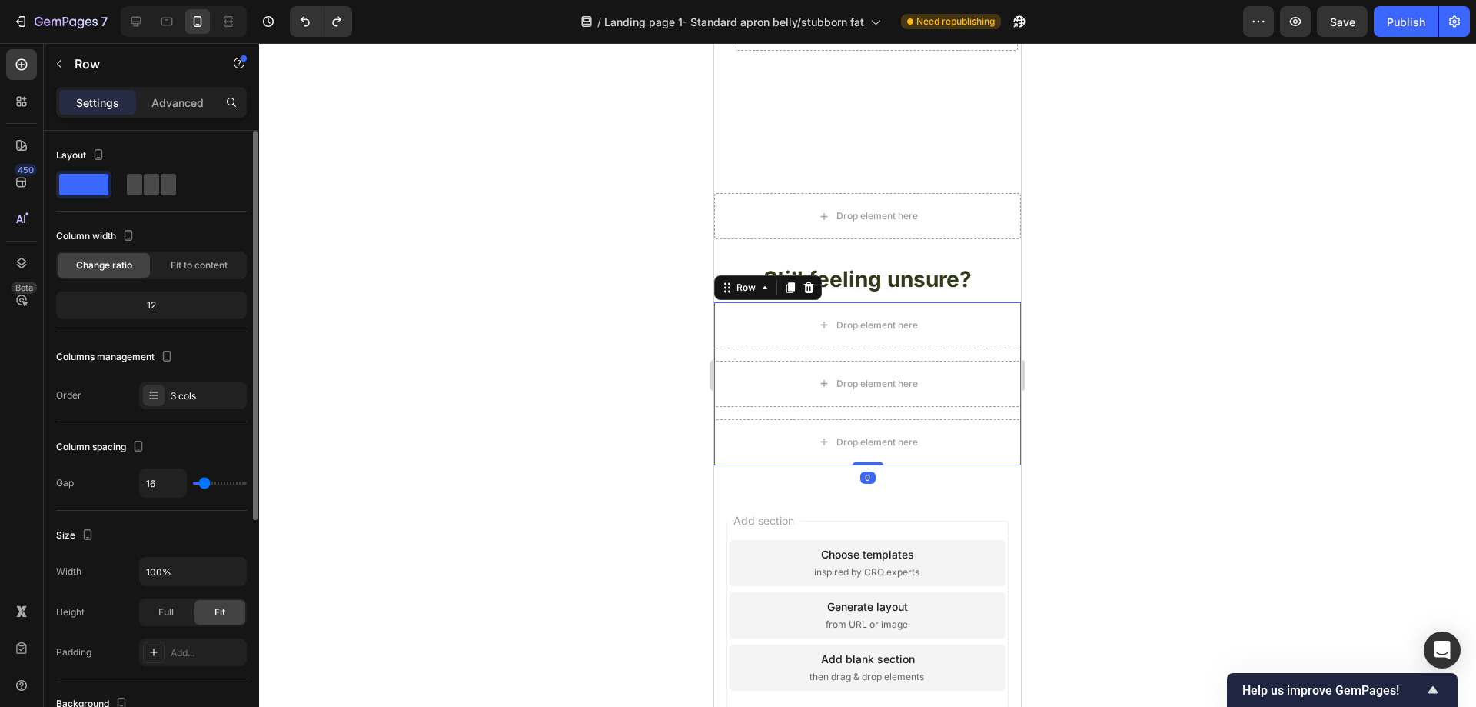
click at [150, 185] on span at bounding box center [151, 185] width 15 height 22
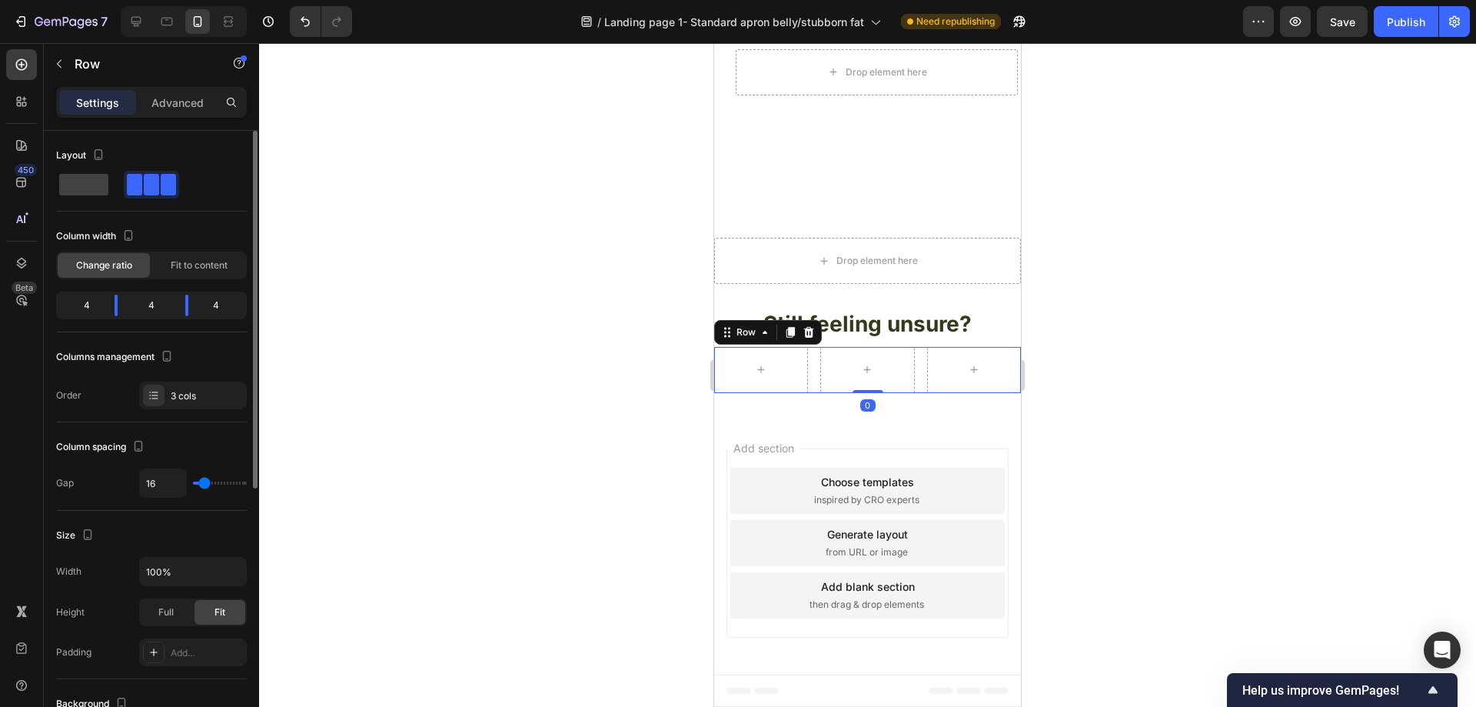
scroll to position [4577, 0]
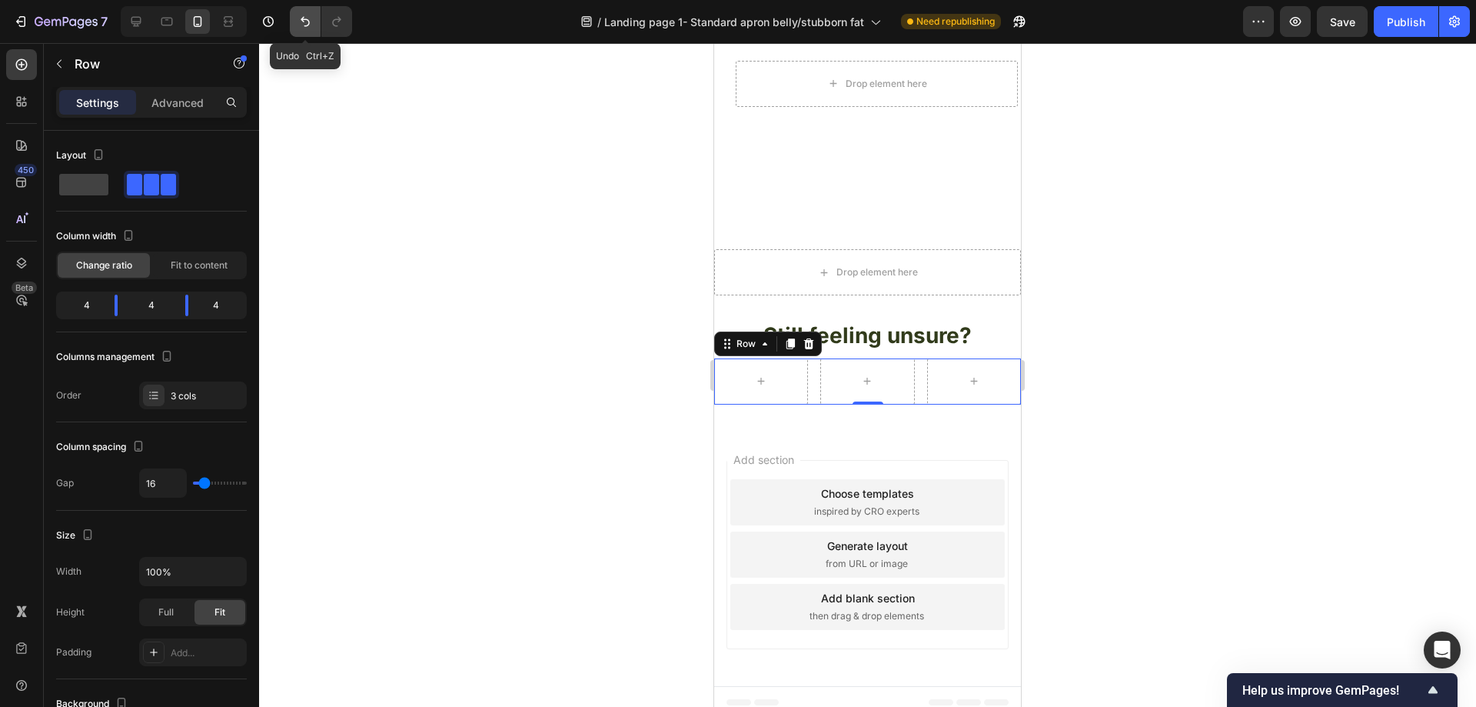
click at [298, 22] on icon "Undo/Redo" at bounding box center [305, 21] width 15 height 15
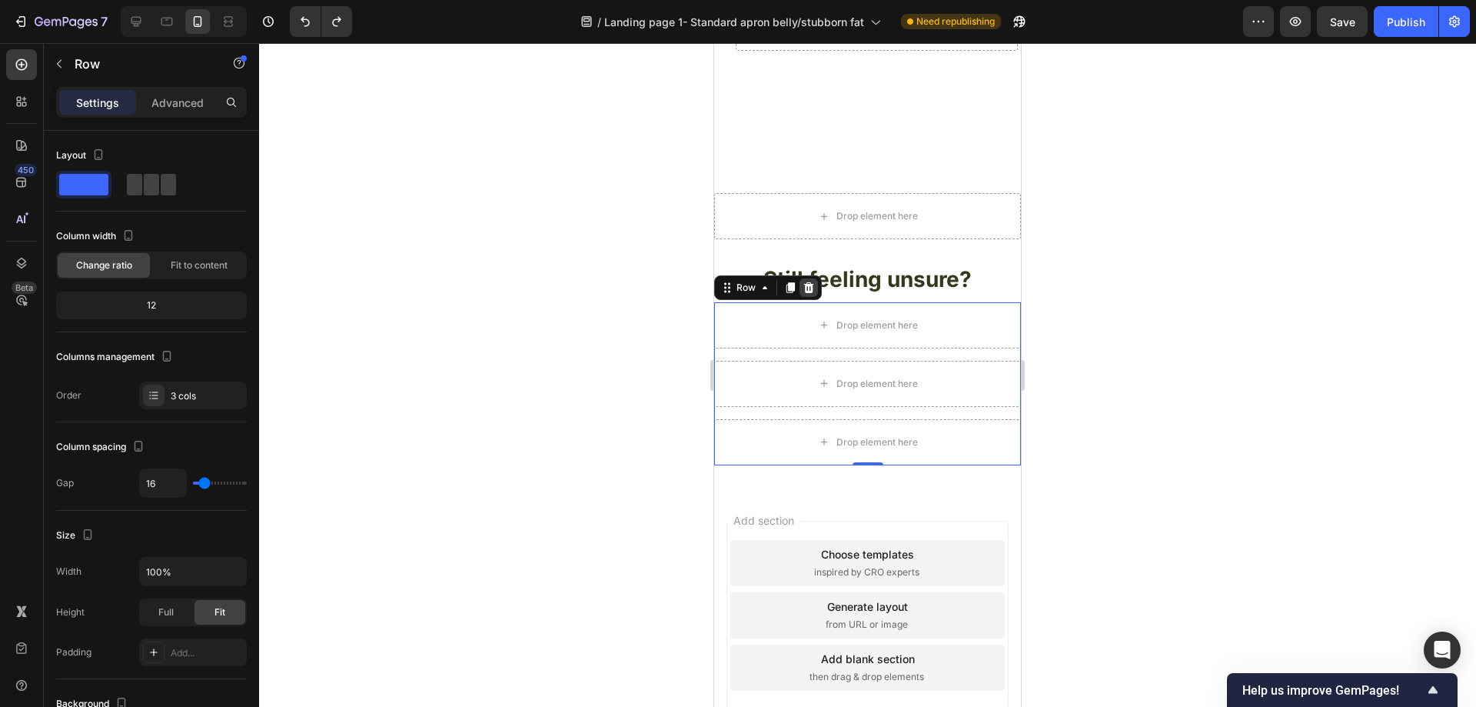
click at [810, 281] on icon at bounding box center [809, 287] width 12 height 12
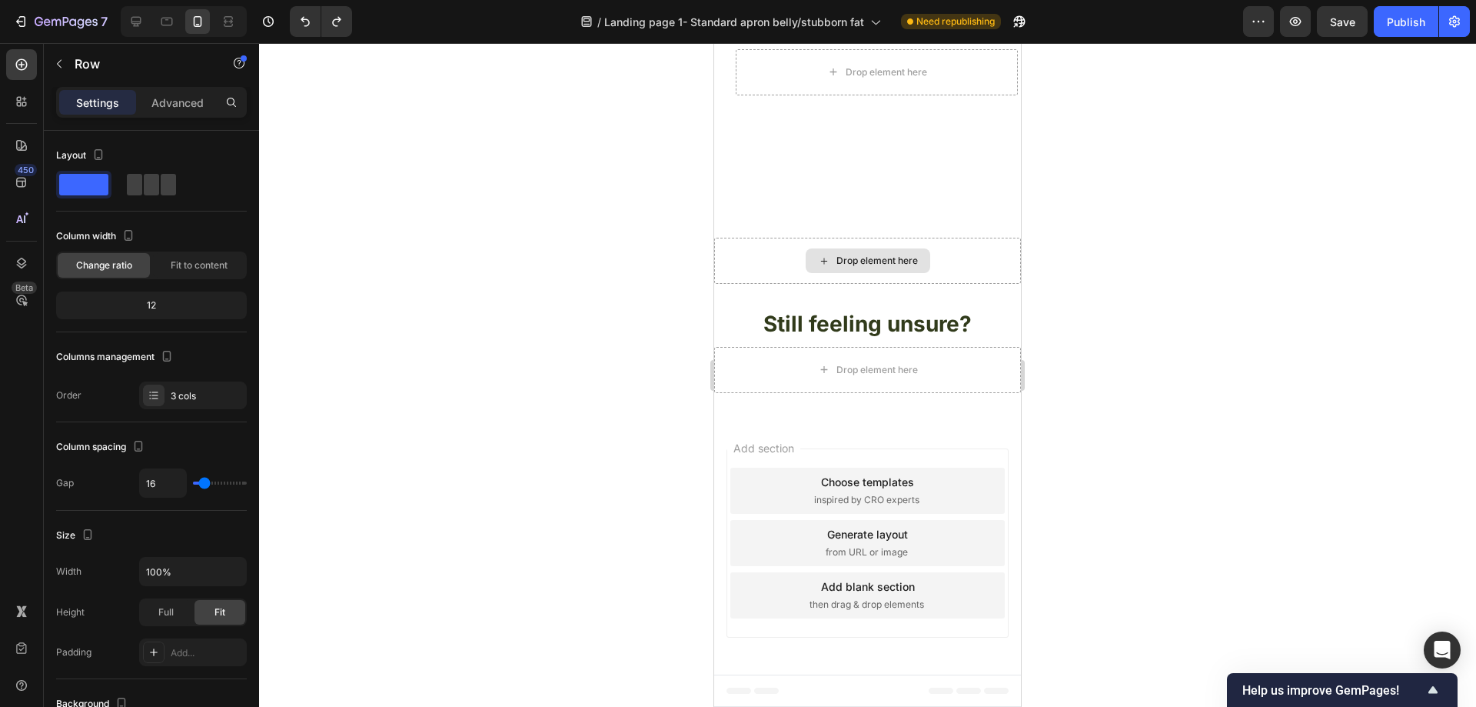
scroll to position [4577, 0]
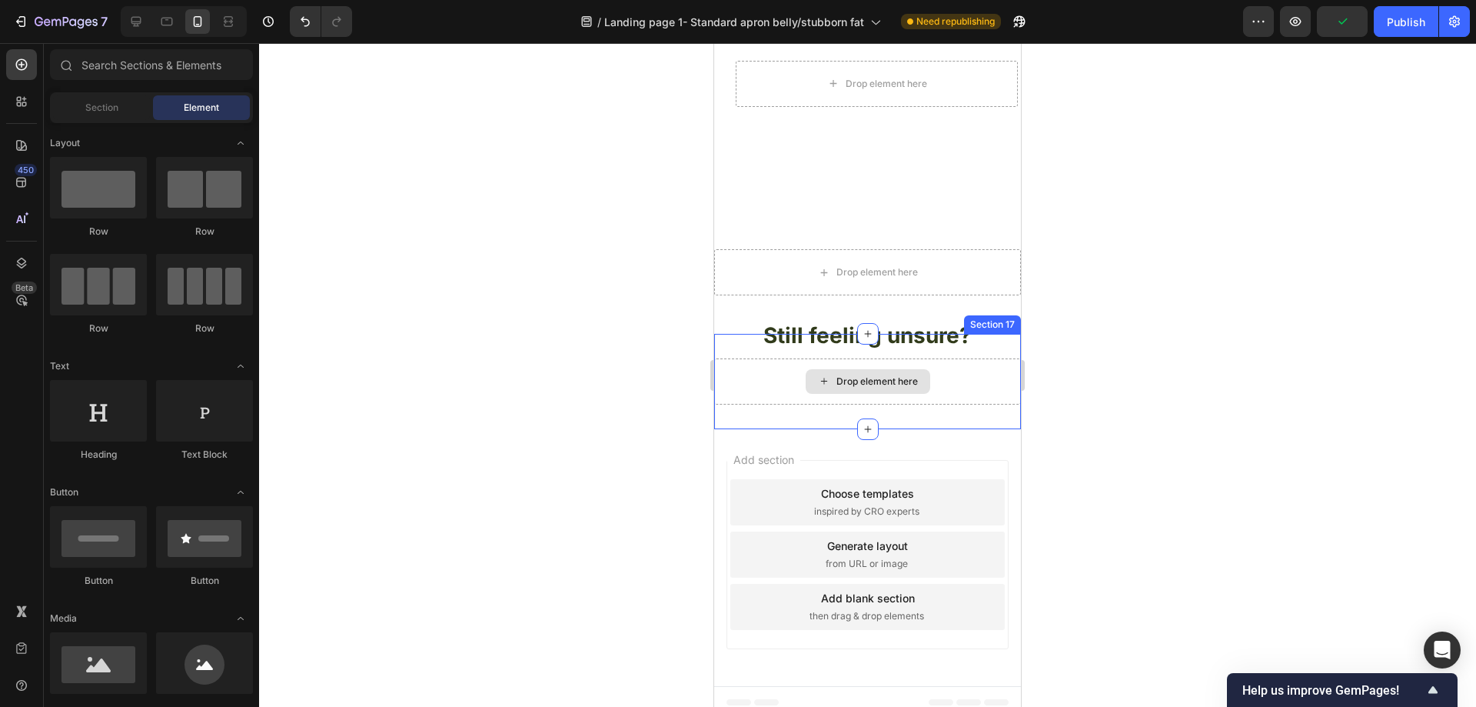
click at [931, 369] on div "Drop element here" at bounding box center [867, 381] width 307 height 46
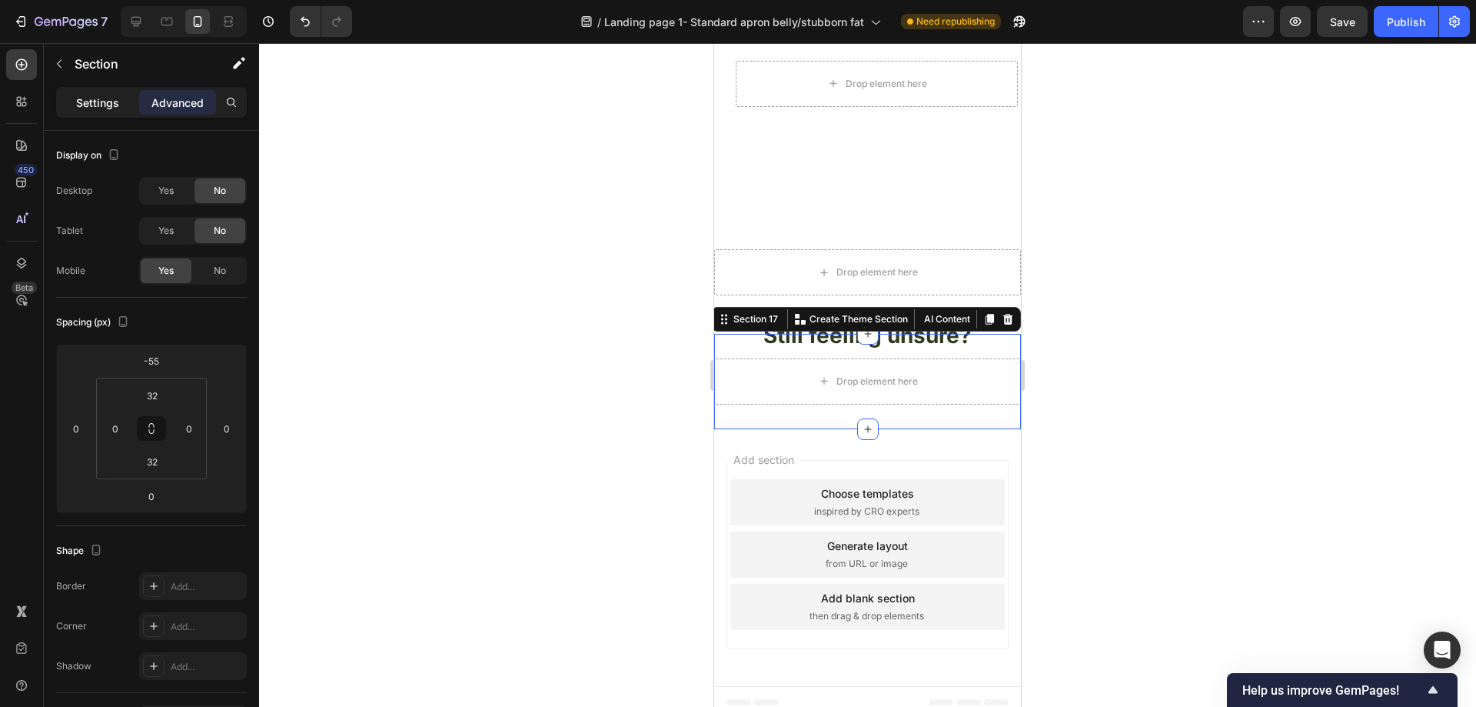
click at [104, 103] on p "Settings" at bounding box center [97, 103] width 43 height 16
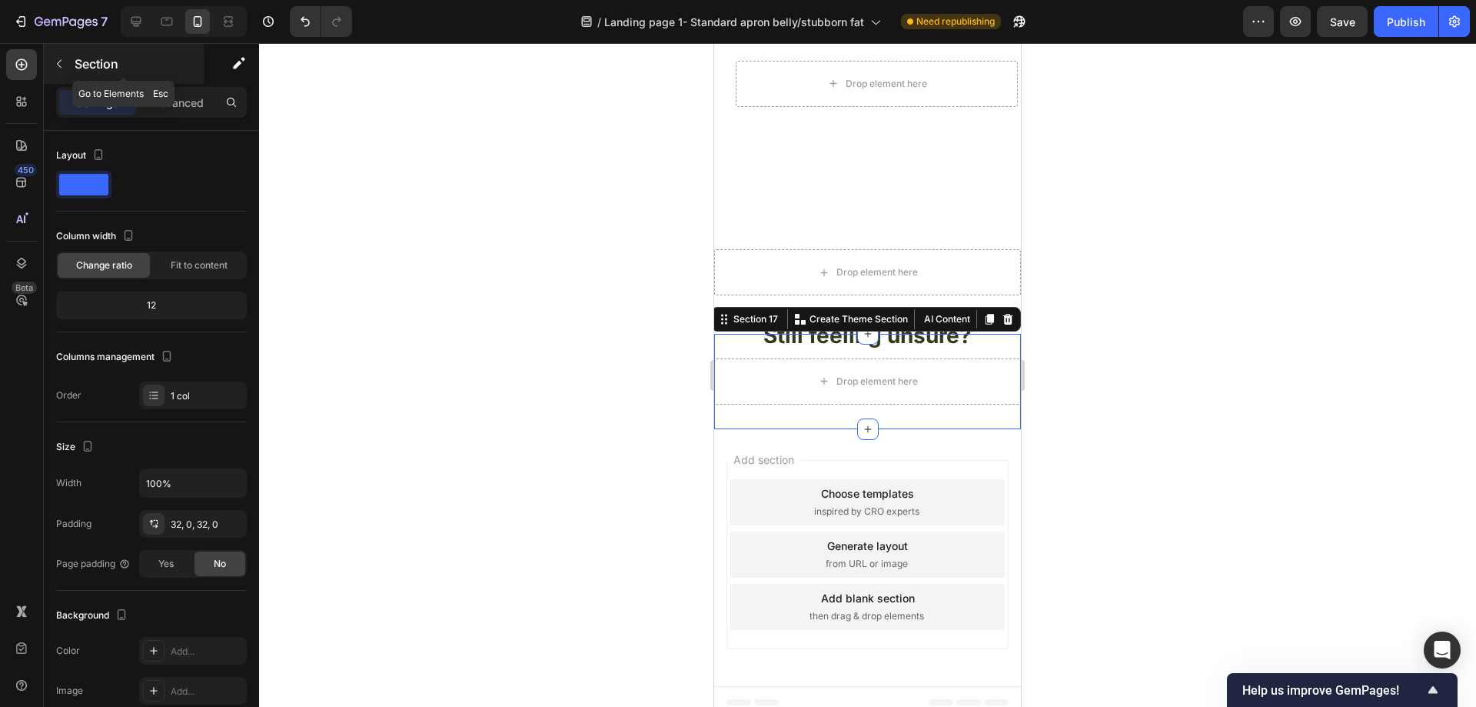
click at [63, 58] on icon "button" at bounding box center [59, 64] width 12 height 12
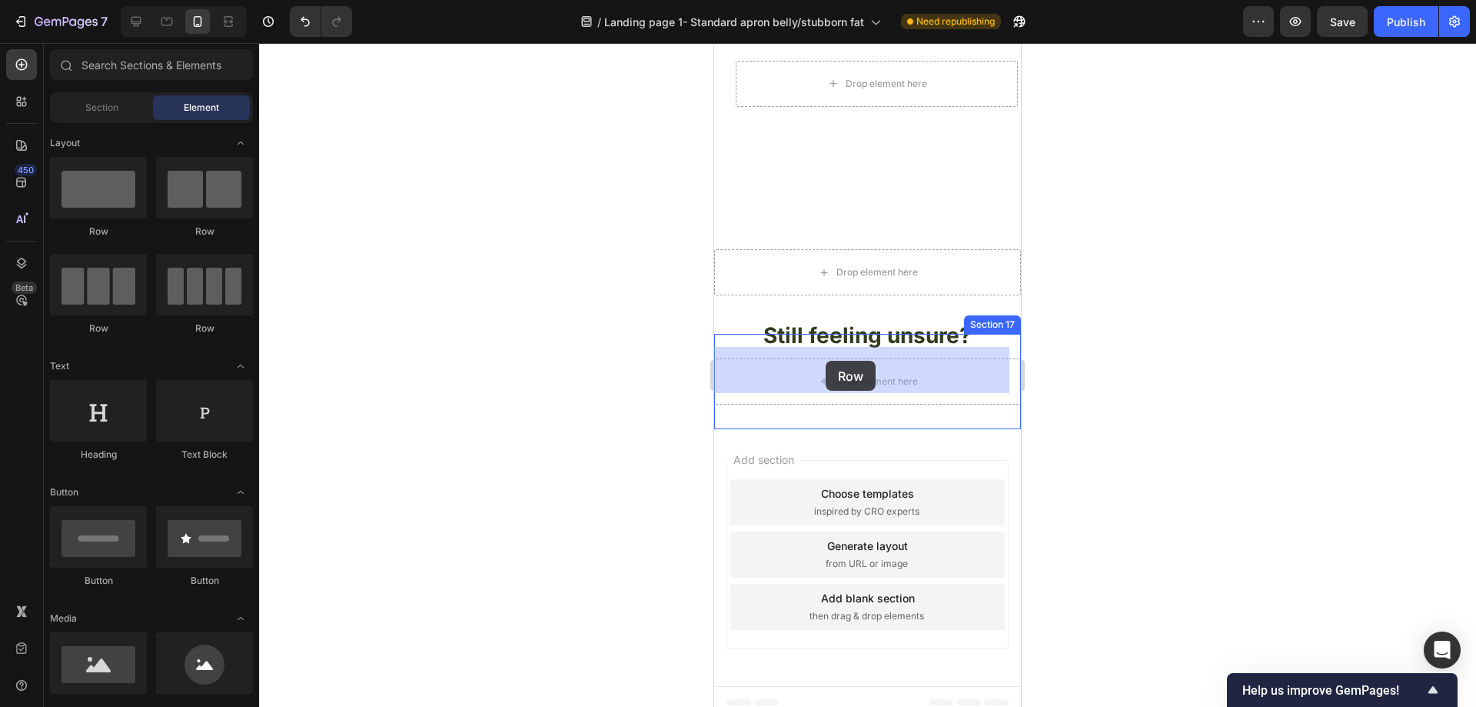
drag, startPoint x: 933, startPoint y: 252, endPoint x: 826, endPoint y: 361, distance: 152.2
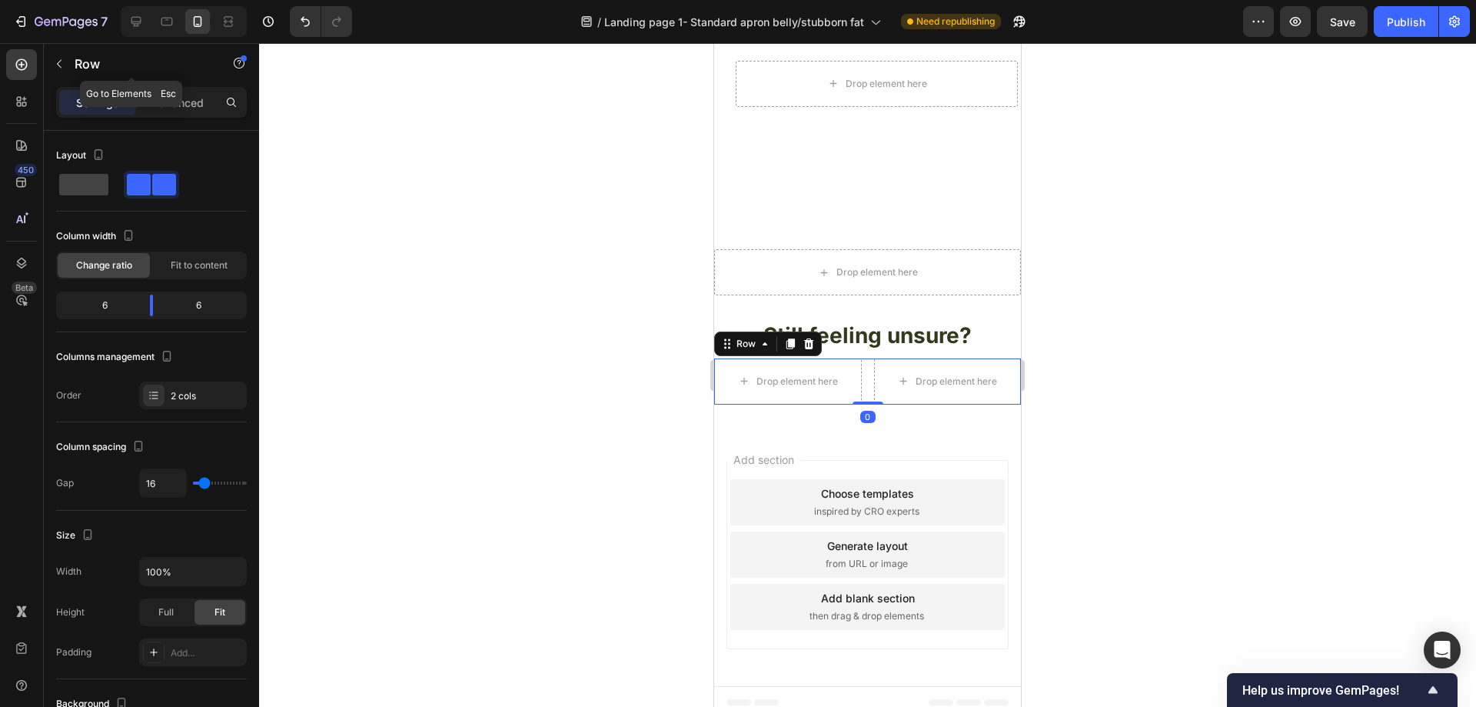
click at [58, 65] on icon "button" at bounding box center [59, 64] width 12 height 12
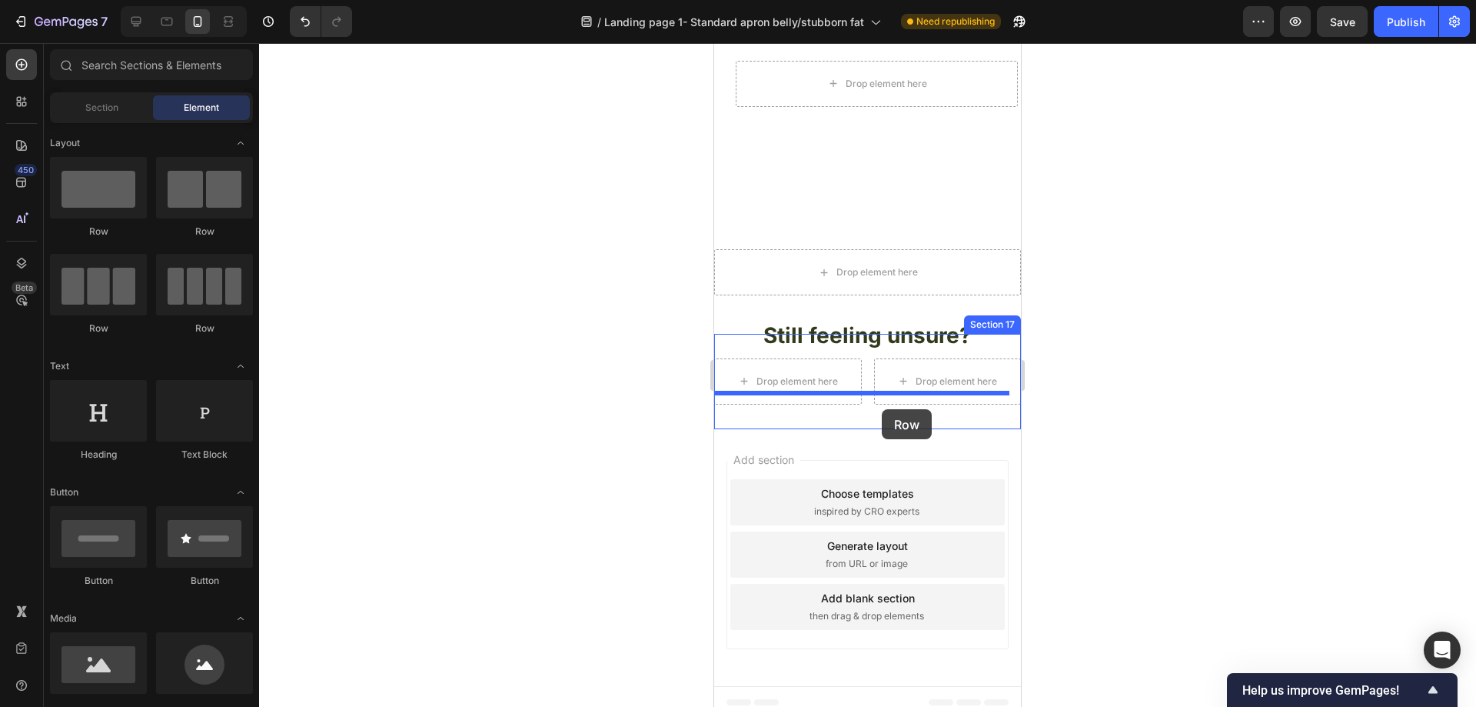
drag, startPoint x: 925, startPoint y: 244, endPoint x: 882, endPoint y: 409, distance: 170.8
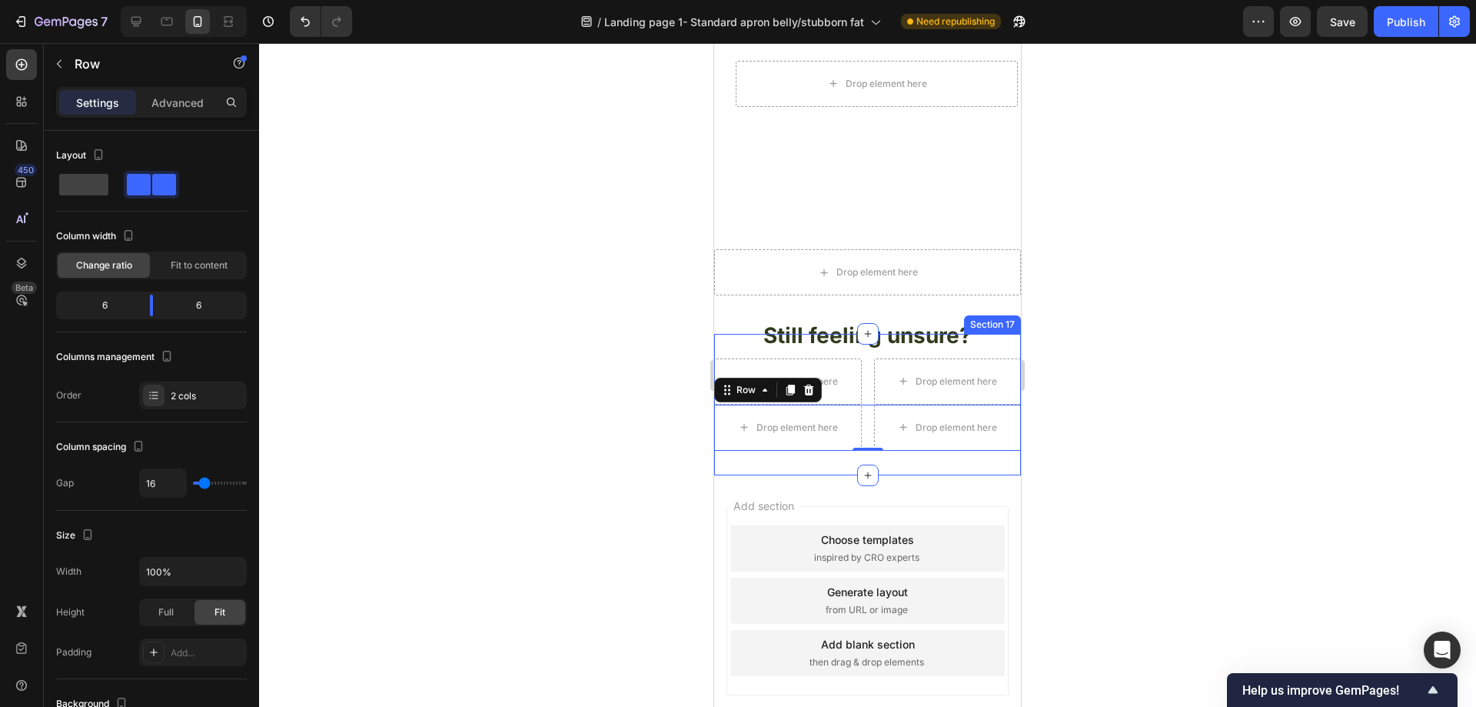
scroll to position [4623, 0]
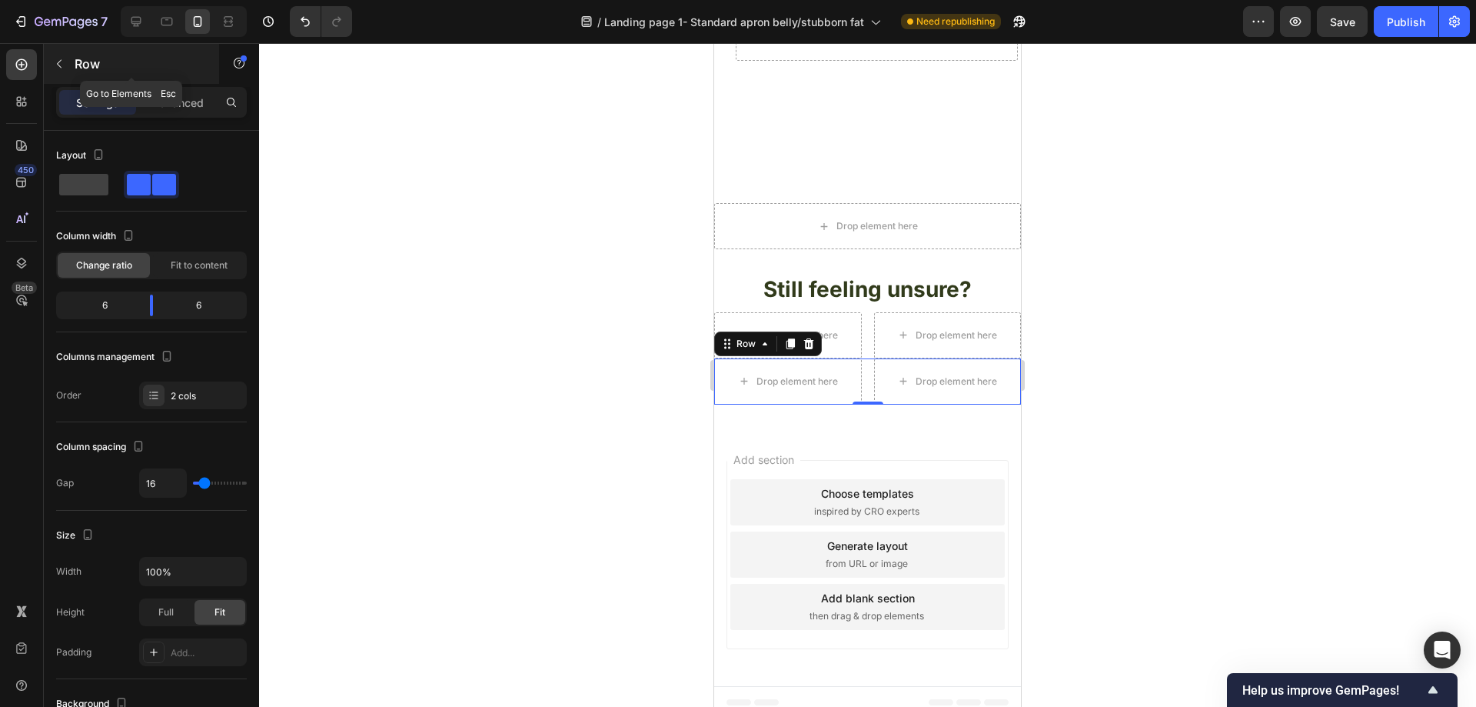
click at [58, 62] on icon "button" at bounding box center [59, 64] width 12 height 12
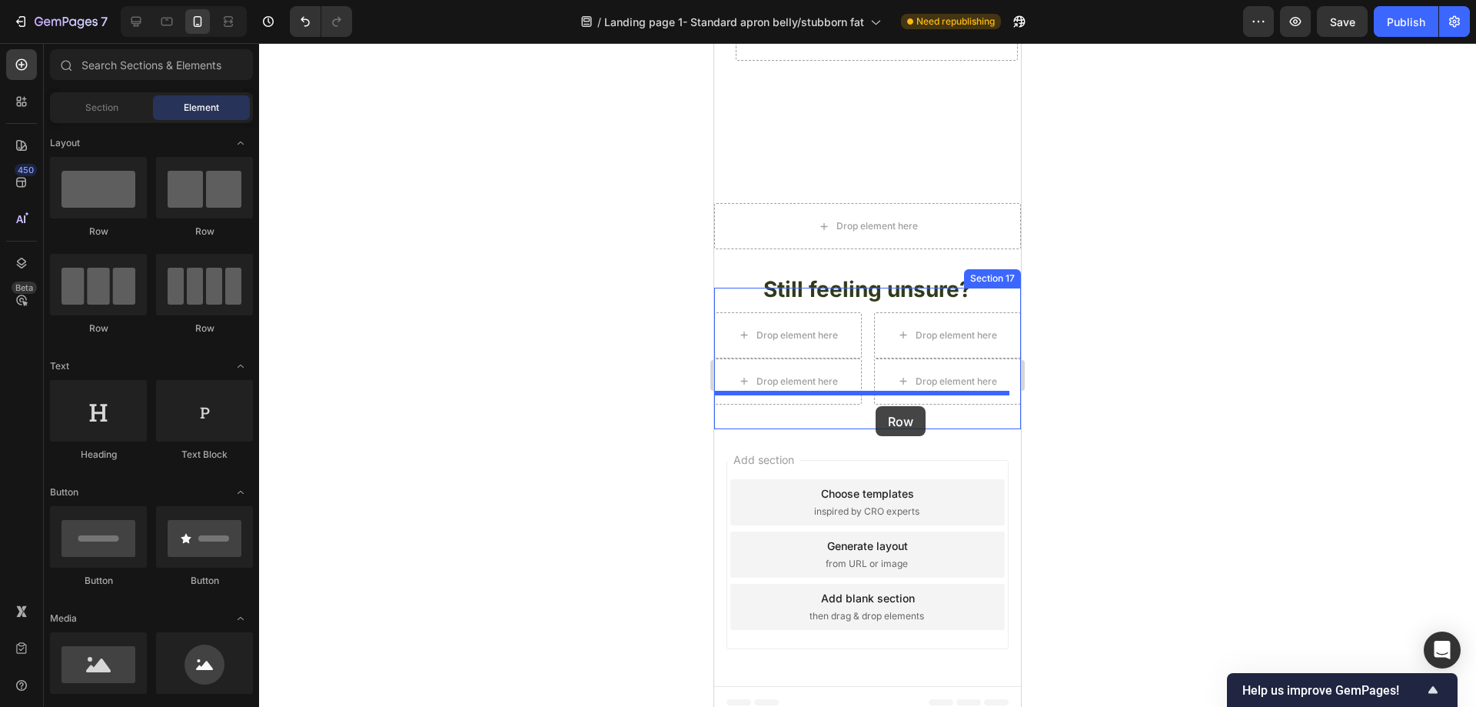
drag, startPoint x: 896, startPoint y: 235, endPoint x: 876, endPoint y: 406, distance: 171.8
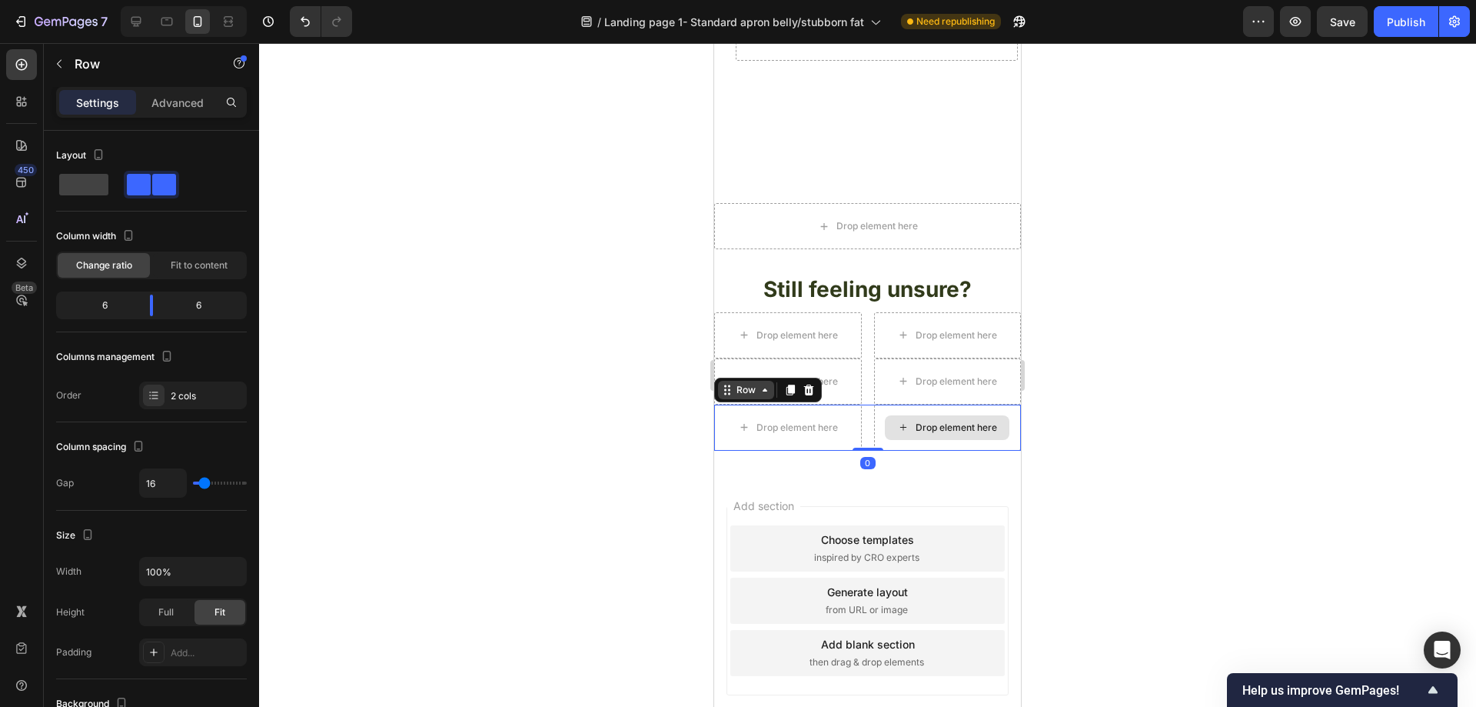
scroll to position [4633, 0]
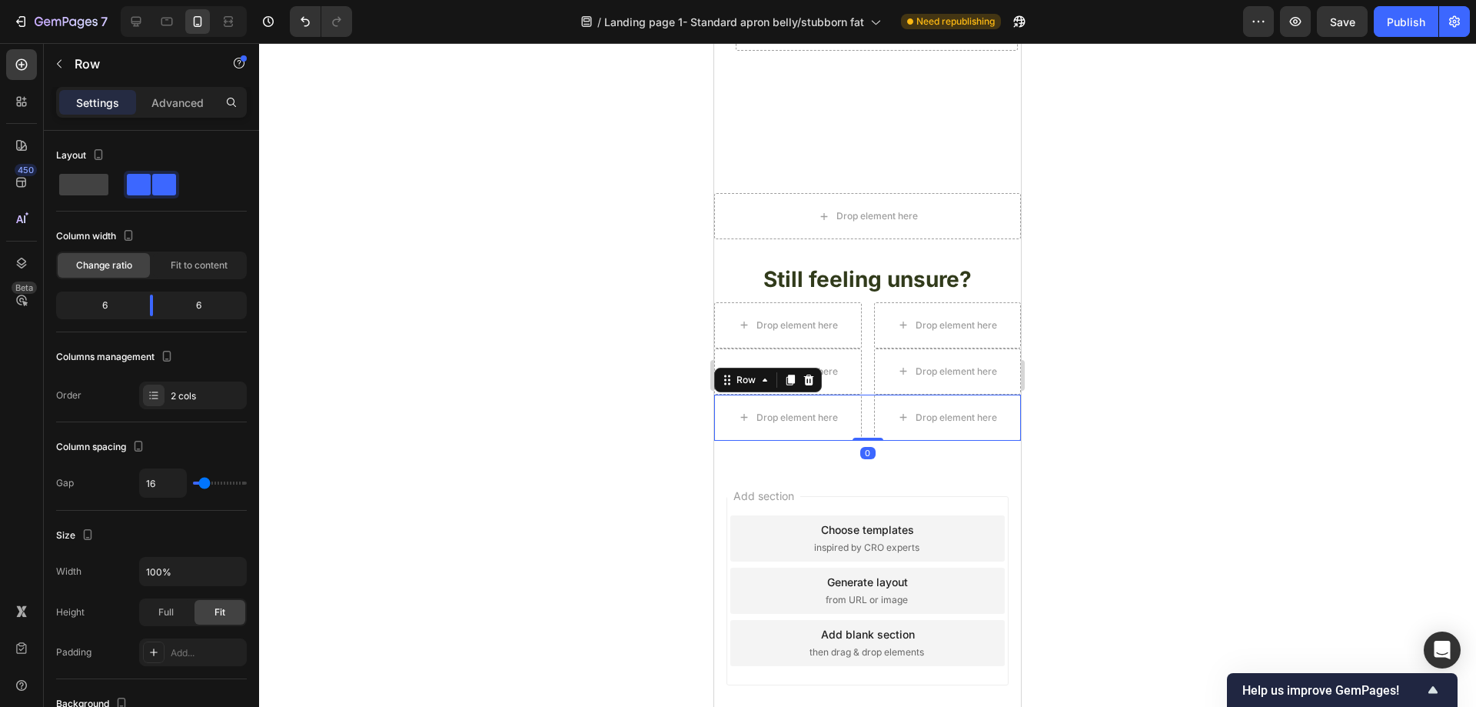
click at [499, 325] on div at bounding box center [867, 374] width 1217 height 663
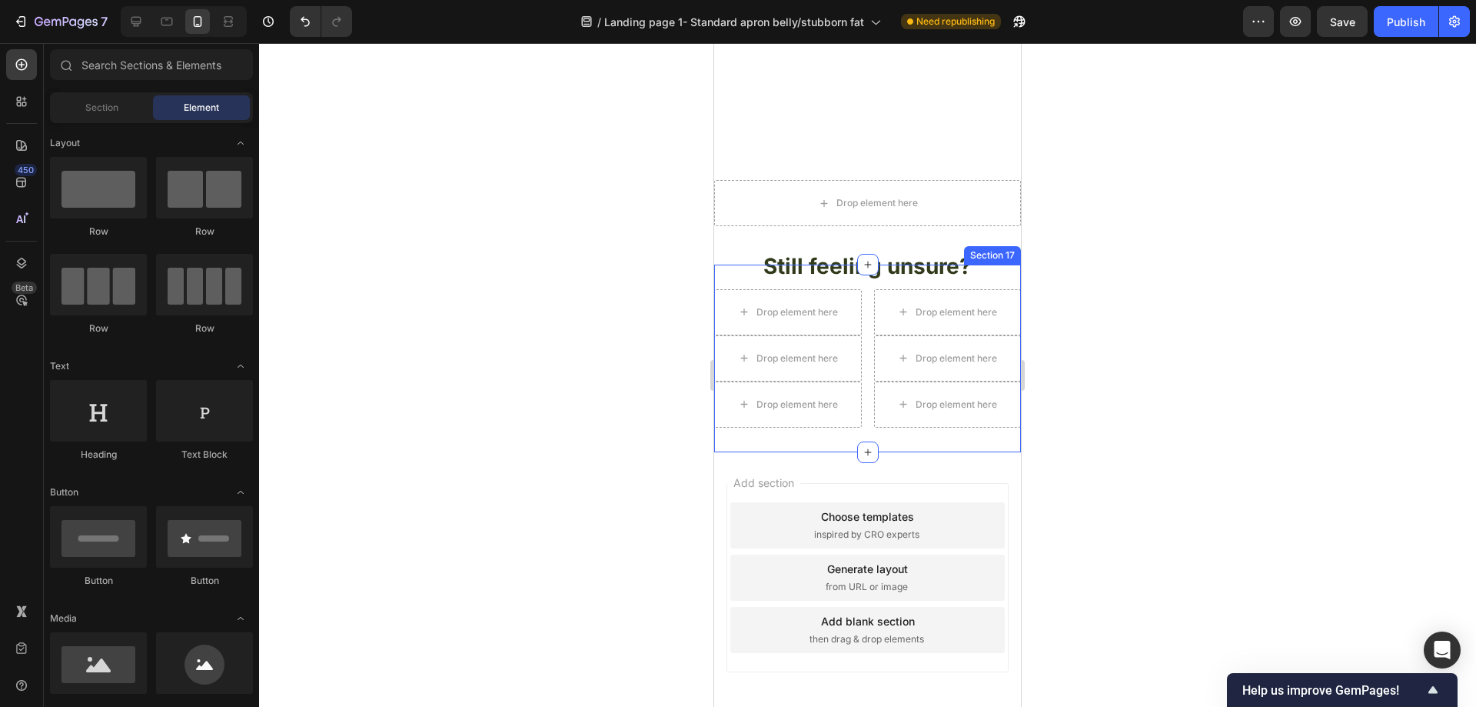
scroll to position [4669, 0]
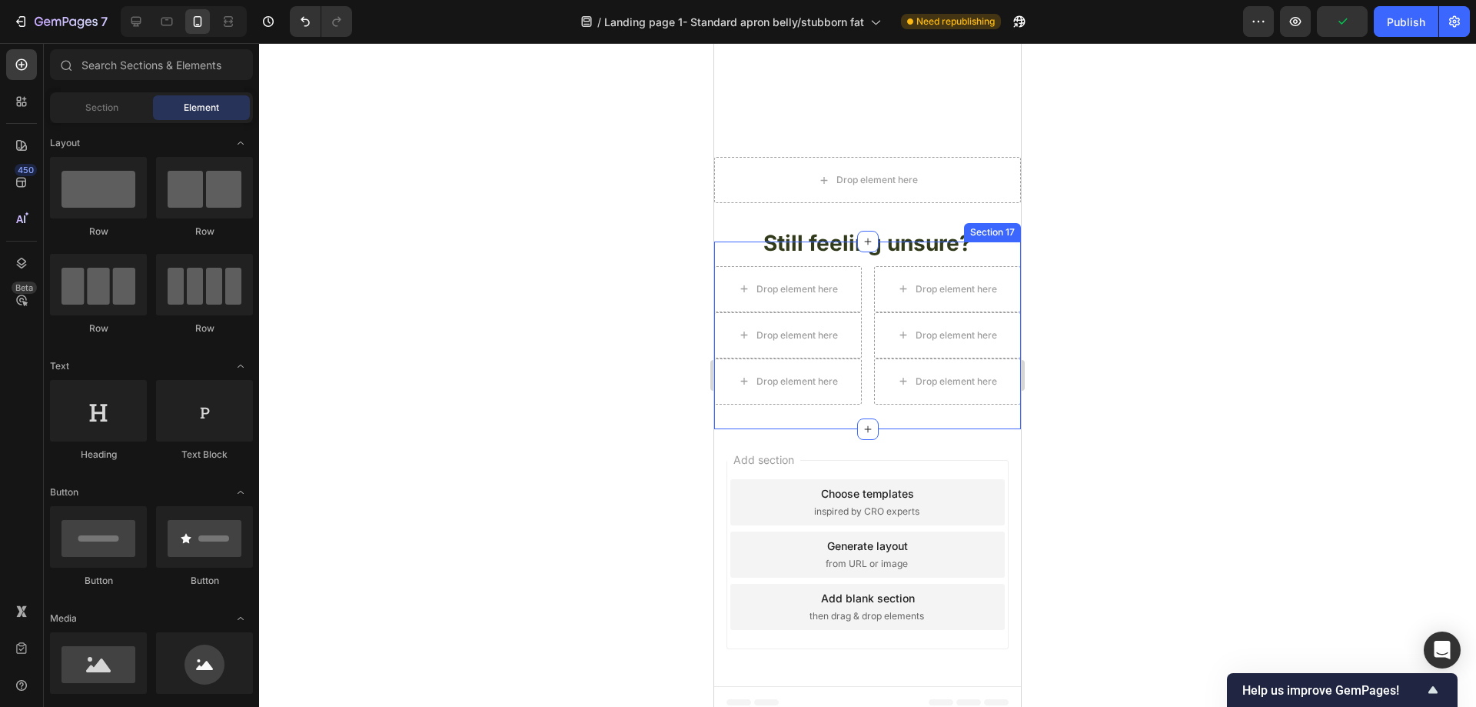
click at [1006, 241] on div "Drop element here Drop element here Row Drop element here Drop element here Row…" at bounding box center [867, 335] width 307 height 188
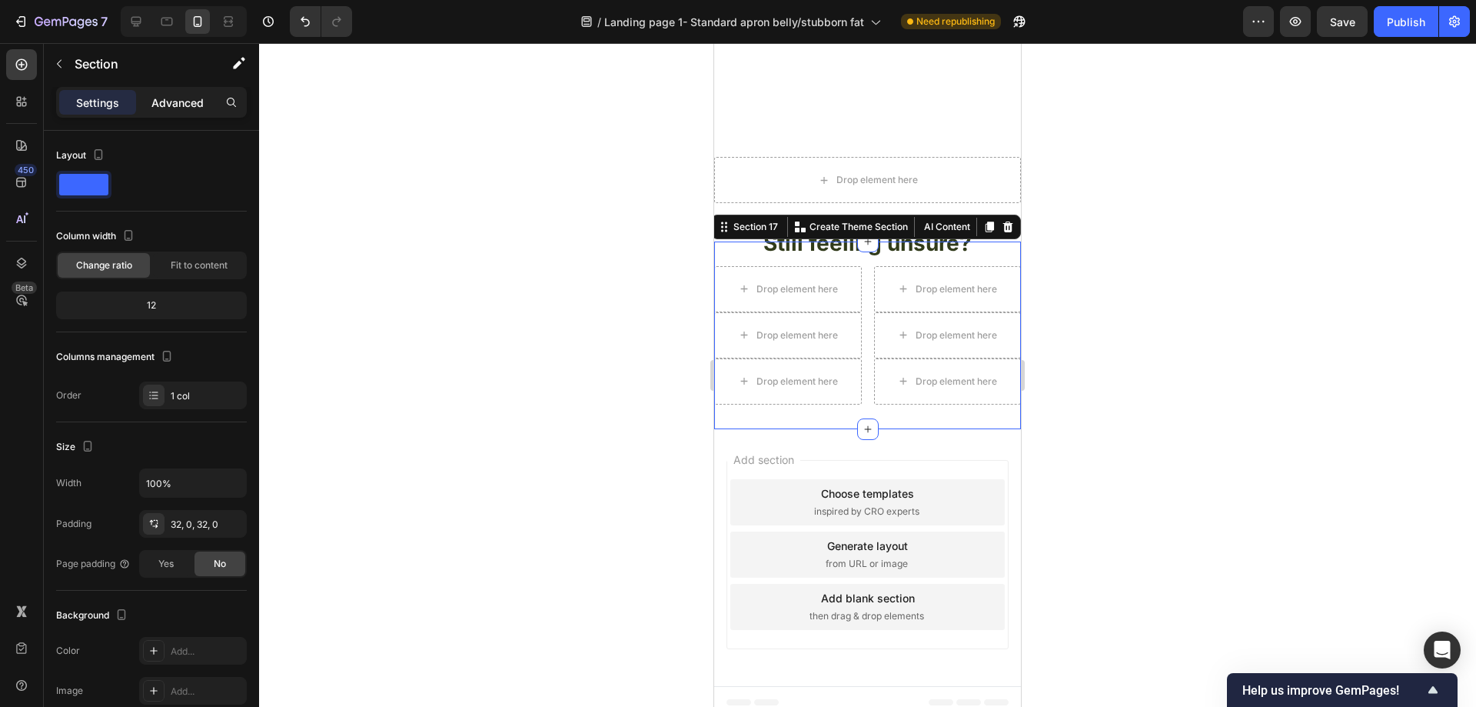
click at [178, 93] on div "Advanced" at bounding box center [177, 102] width 77 height 25
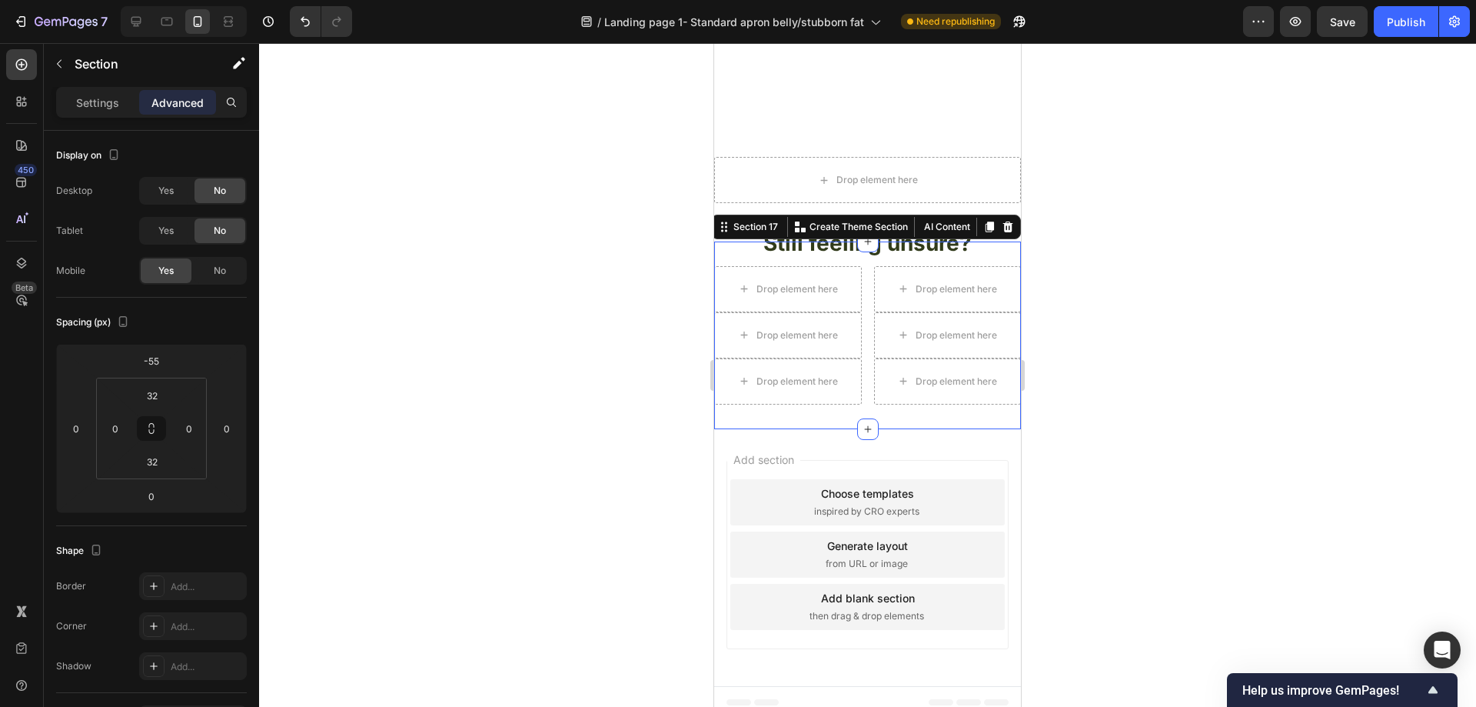
click at [435, 192] on div at bounding box center [867, 374] width 1217 height 663
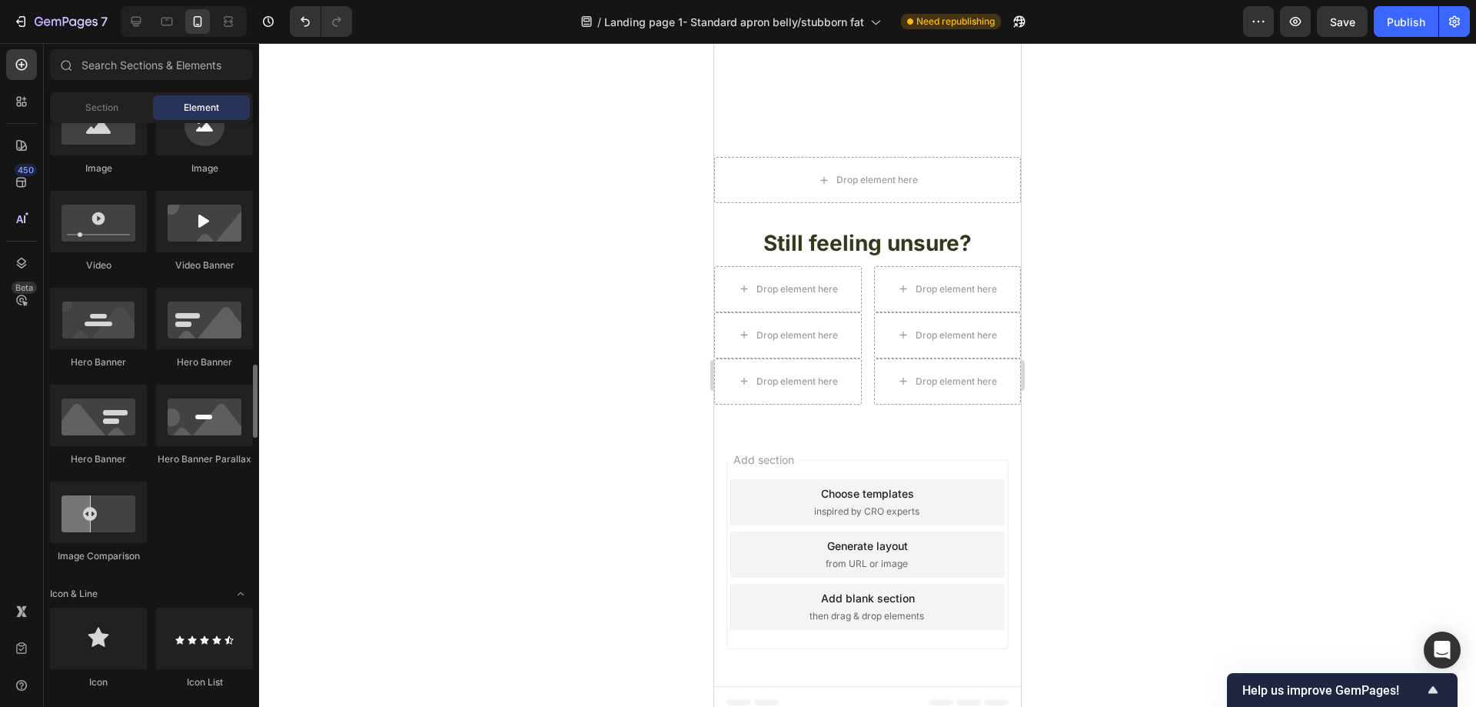
scroll to position [769, 0]
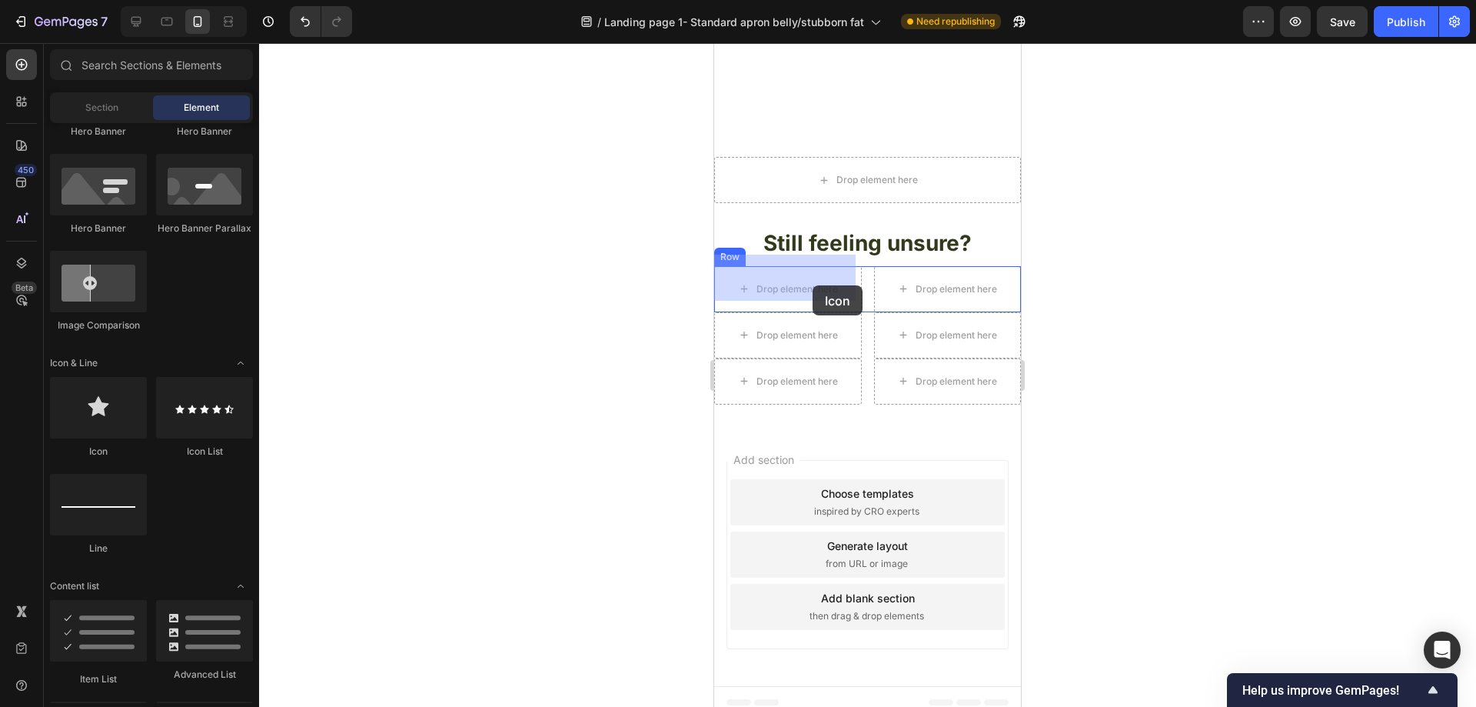
drag, startPoint x: 825, startPoint y: 445, endPoint x: 766, endPoint y: 304, distance: 153.0
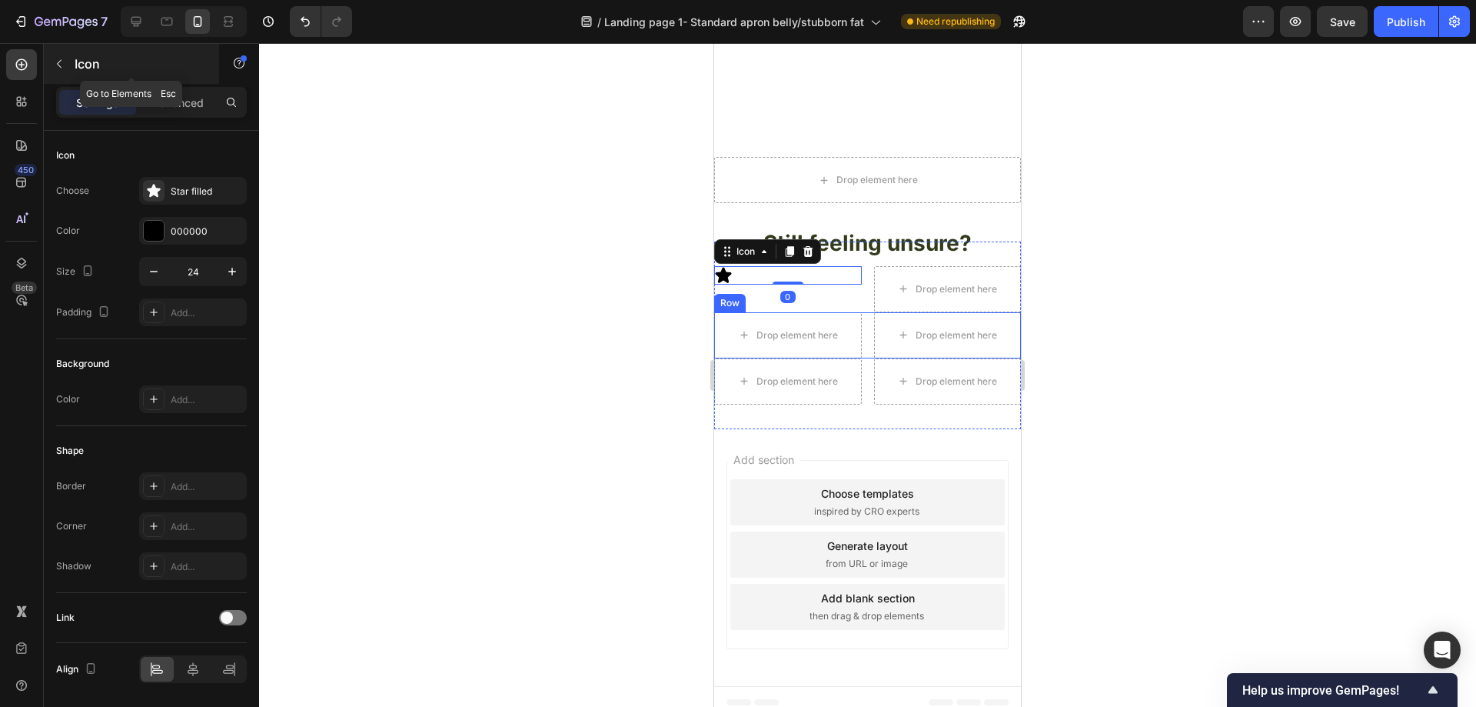
click at [63, 64] on icon "button" at bounding box center [59, 64] width 12 height 12
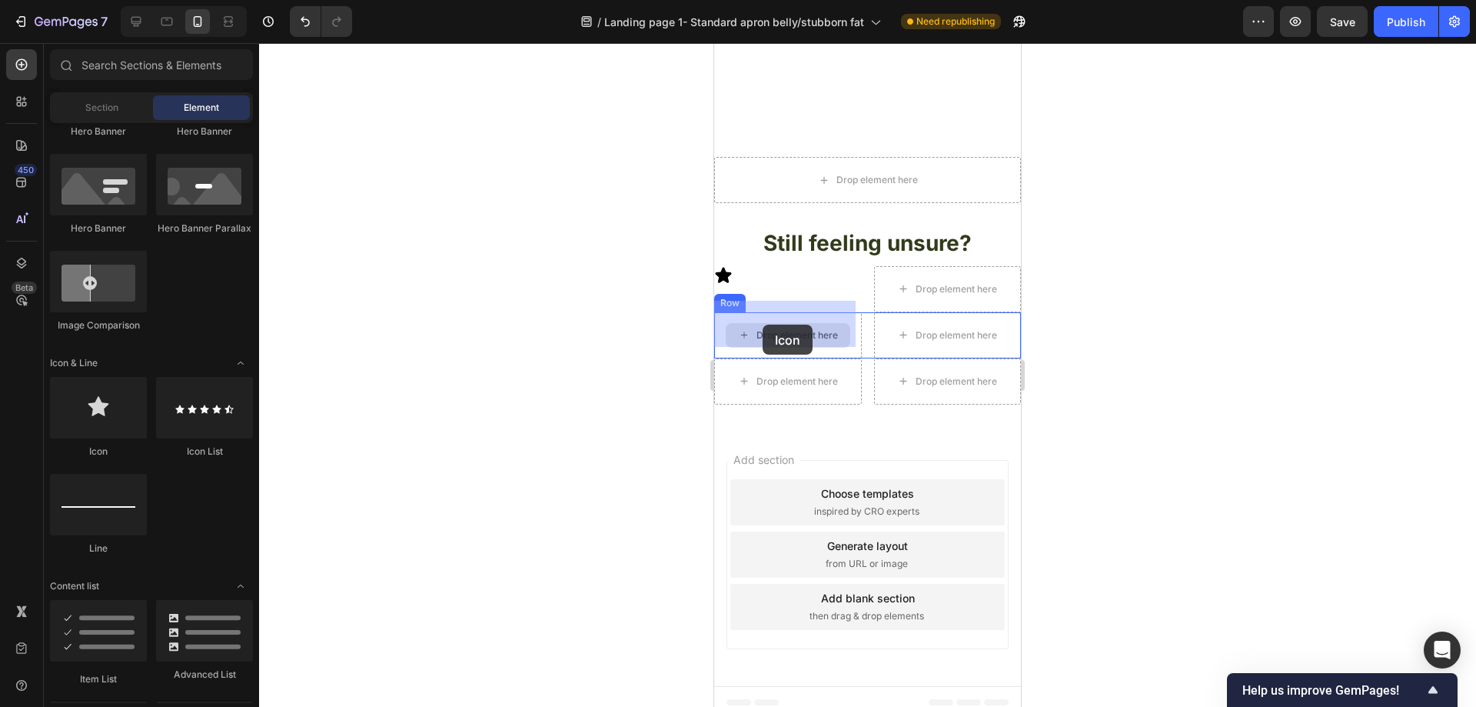
drag, startPoint x: 838, startPoint y: 456, endPoint x: 723, endPoint y: 124, distance: 351.3
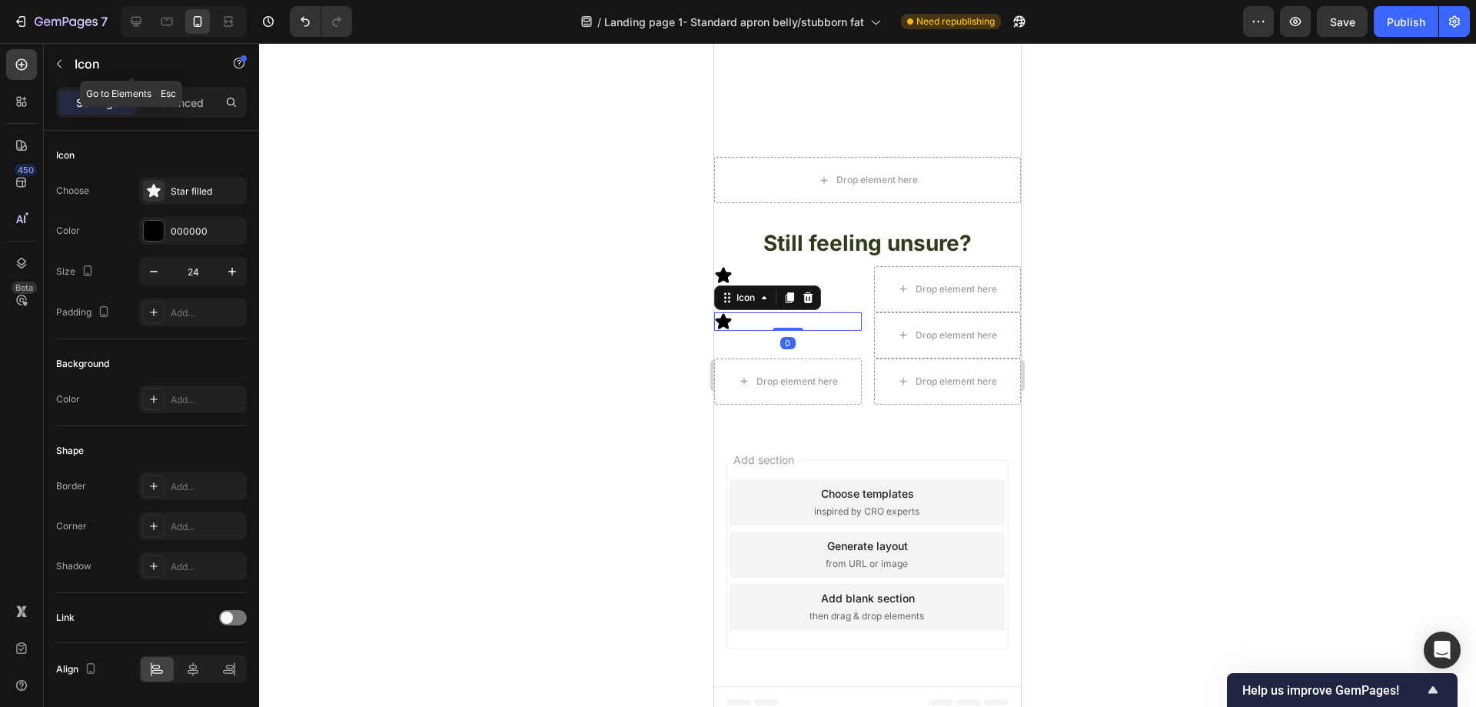
click at [59, 62] on icon "button" at bounding box center [59, 64] width 5 height 8
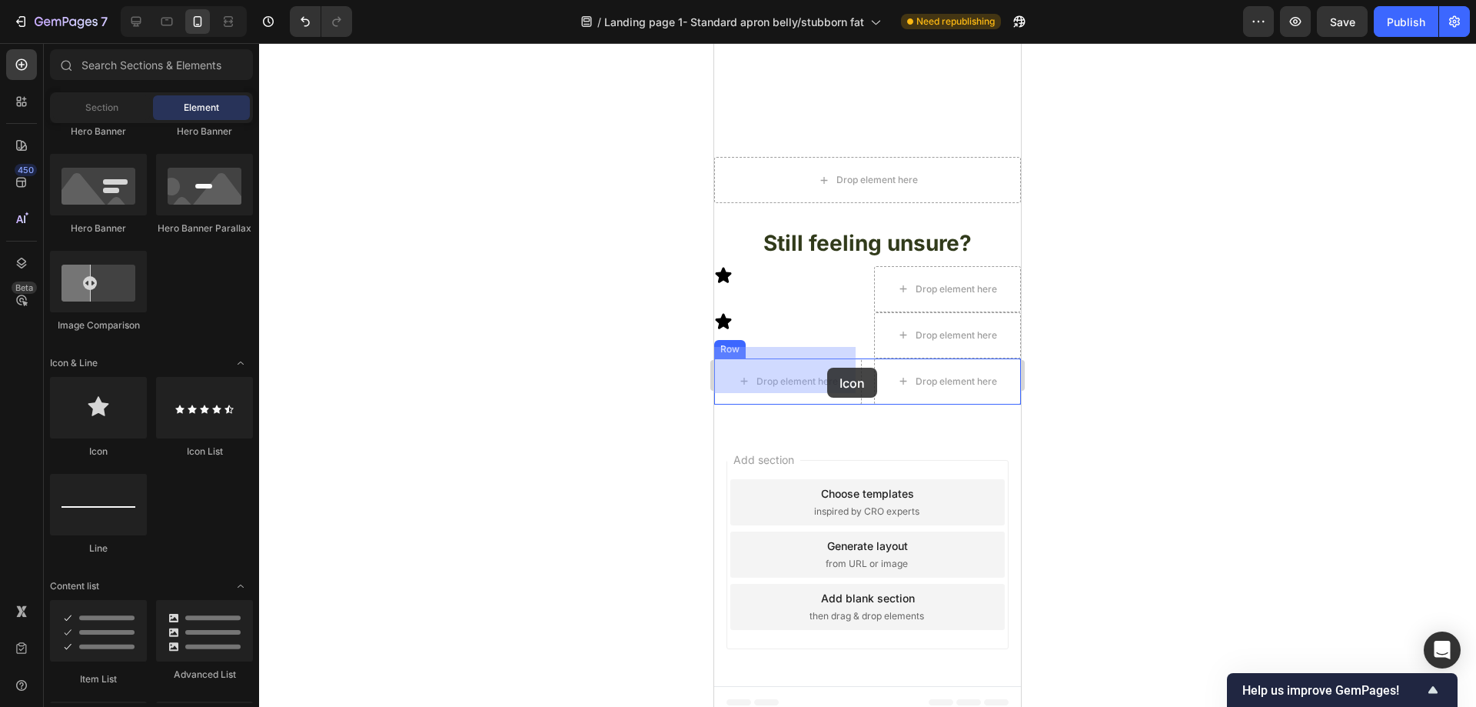
drag, startPoint x: 908, startPoint y: 454, endPoint x: 1116, endPoint y: 245, distance: 294.6
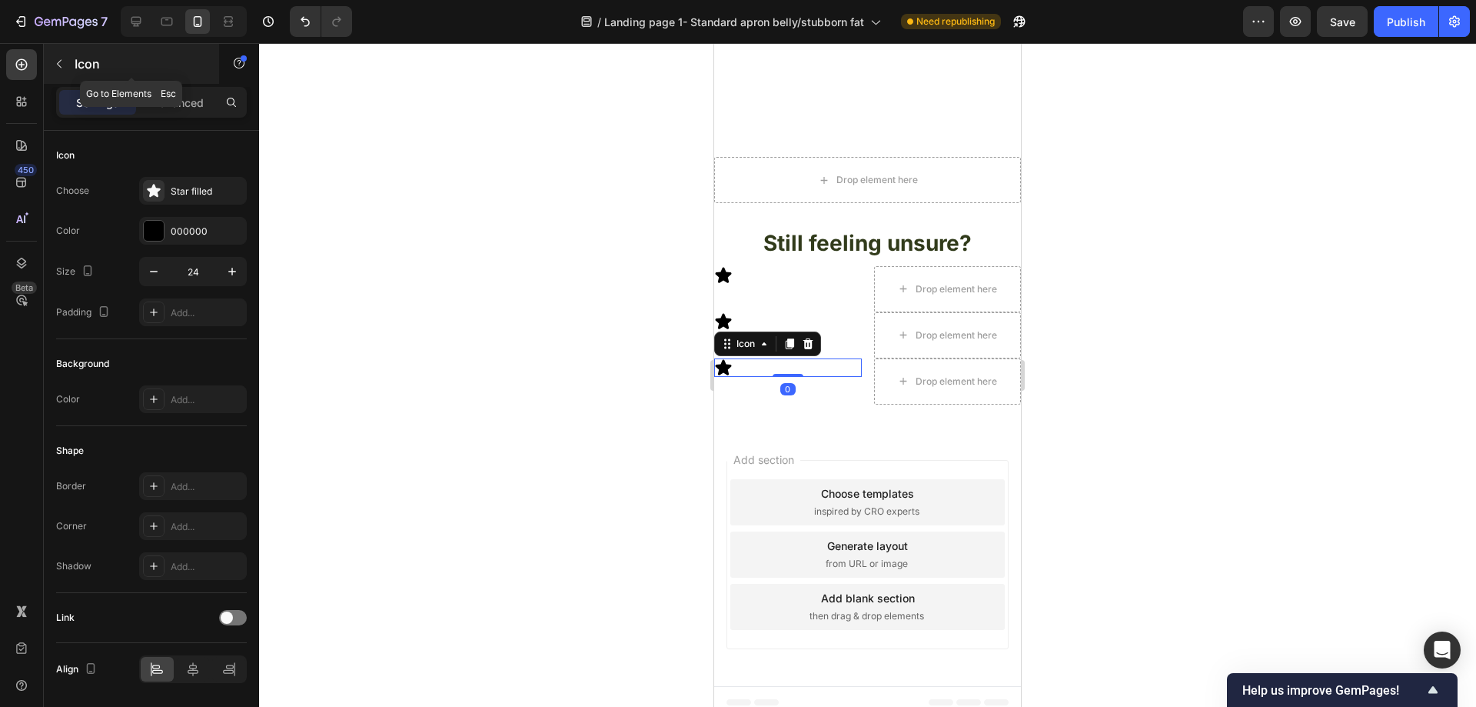
click at [58, 64] on icon "button" at bounding box center [59, 64] width 5 height 8
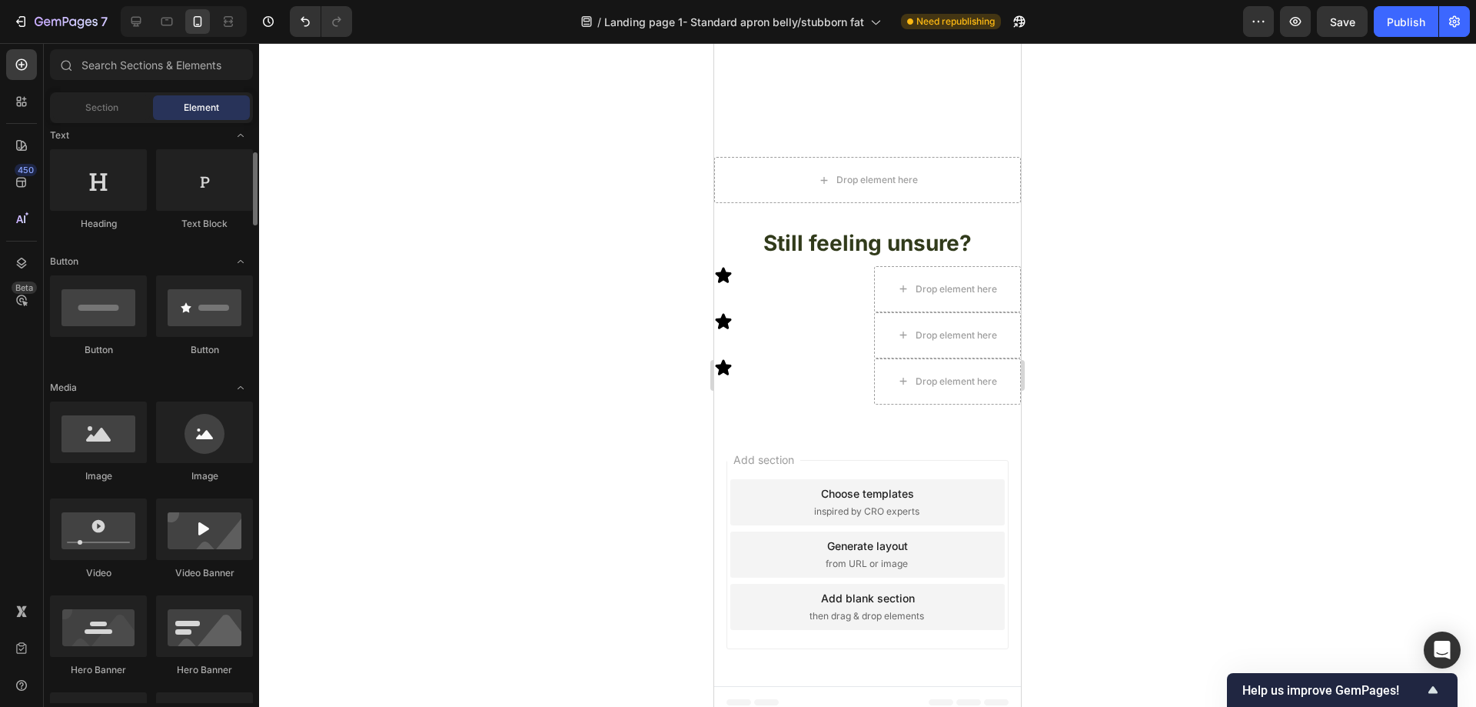
scroll to position [154, 0]
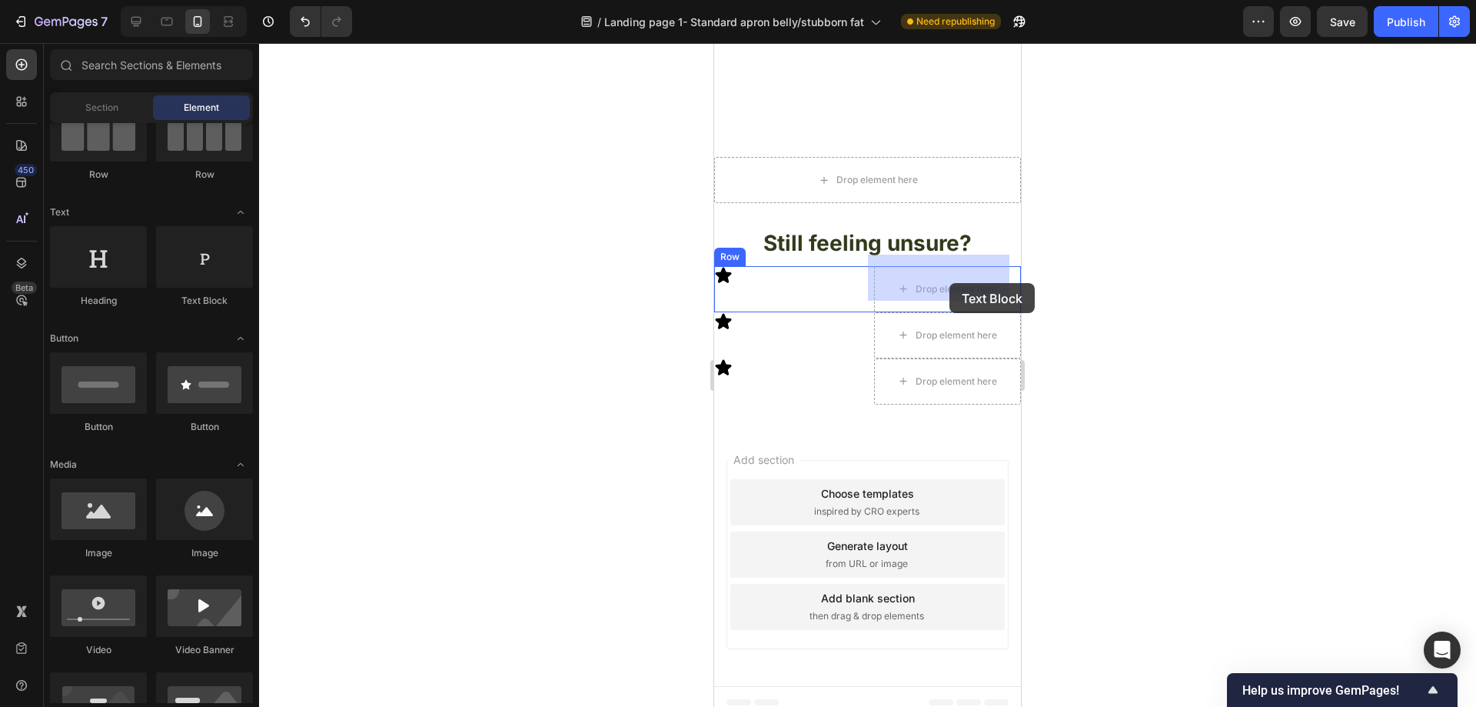
drag, startPoint x: 906, startPoint y: 311, endPoint x: 949, endPoint y: 282, distance: 51.6
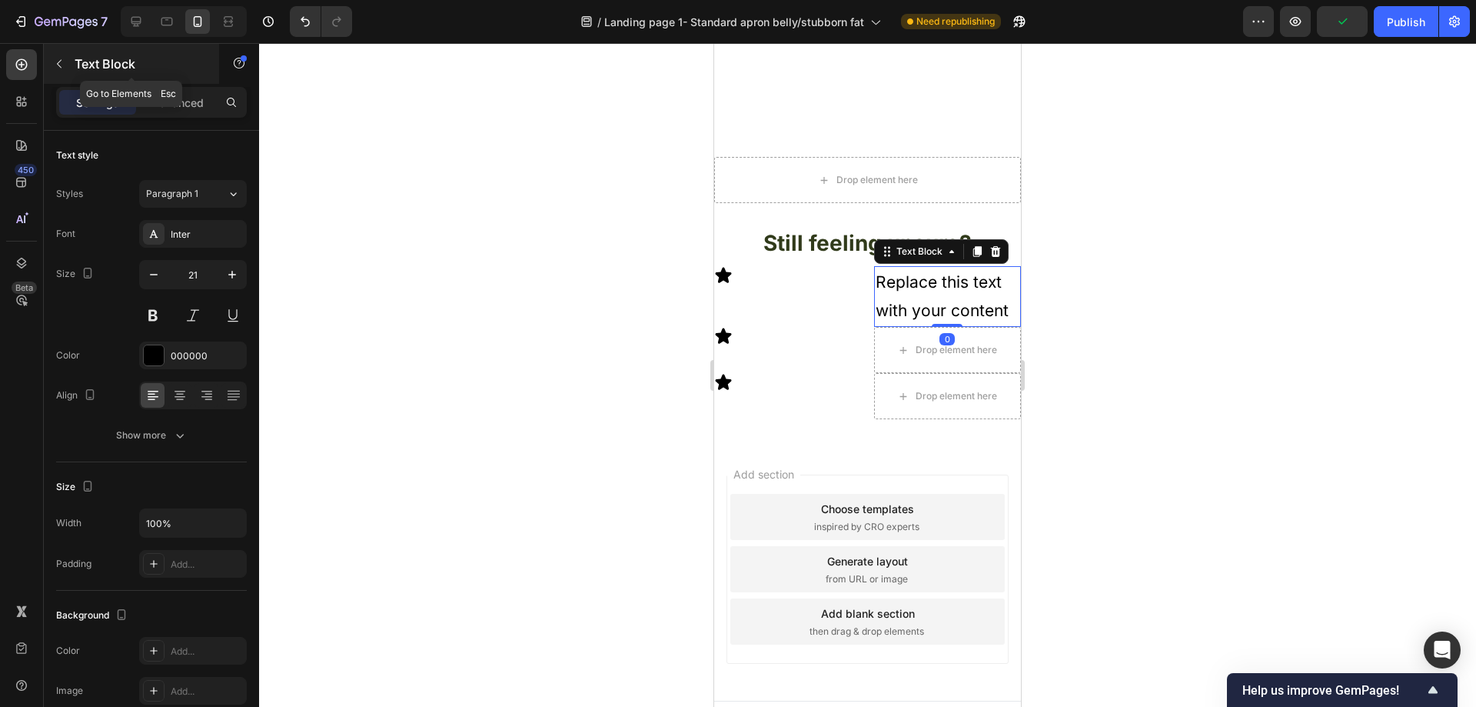
click at [58, 63] on icon "button" at bounding box center [59, 64] width 5 height 8
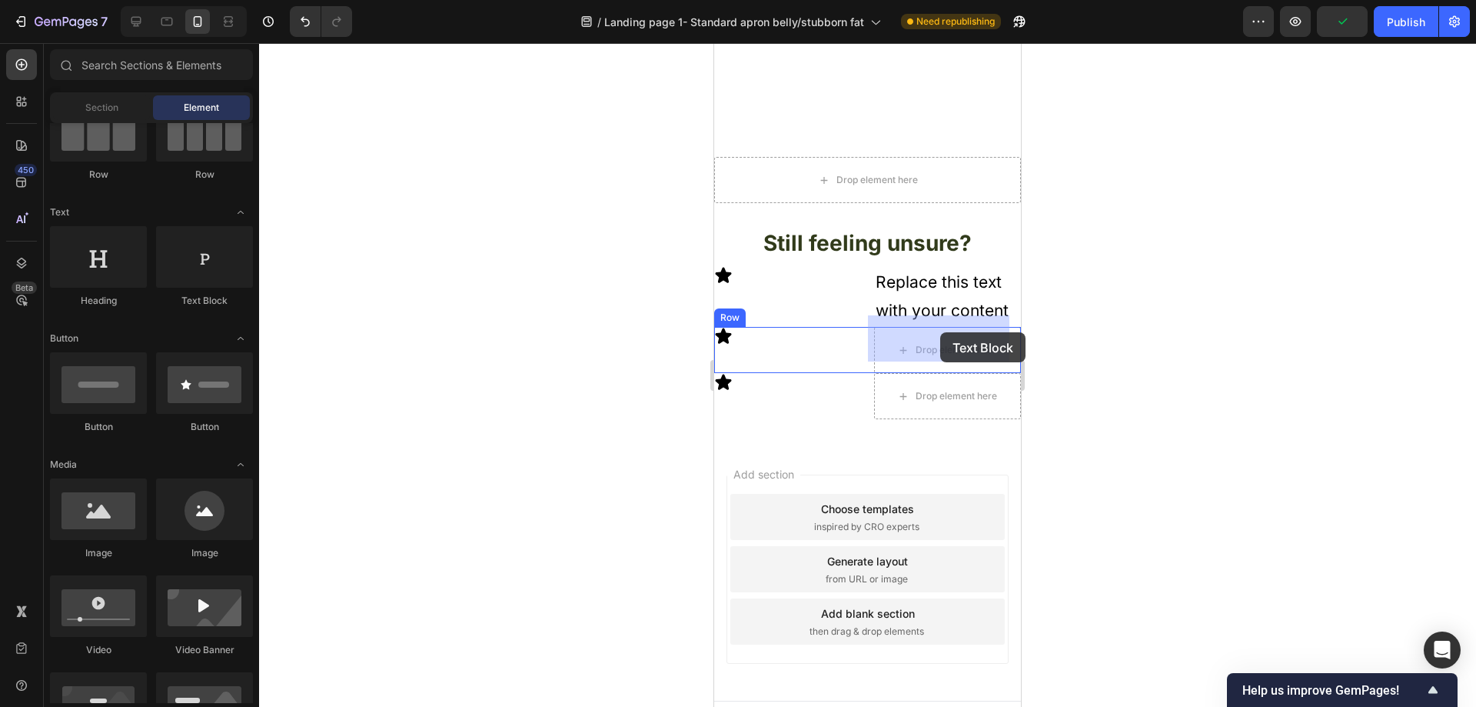
drag, startPoint x: 918, startPoint y: 302, endPoint x: 1012, endPoint y: 210, distance: 131.6
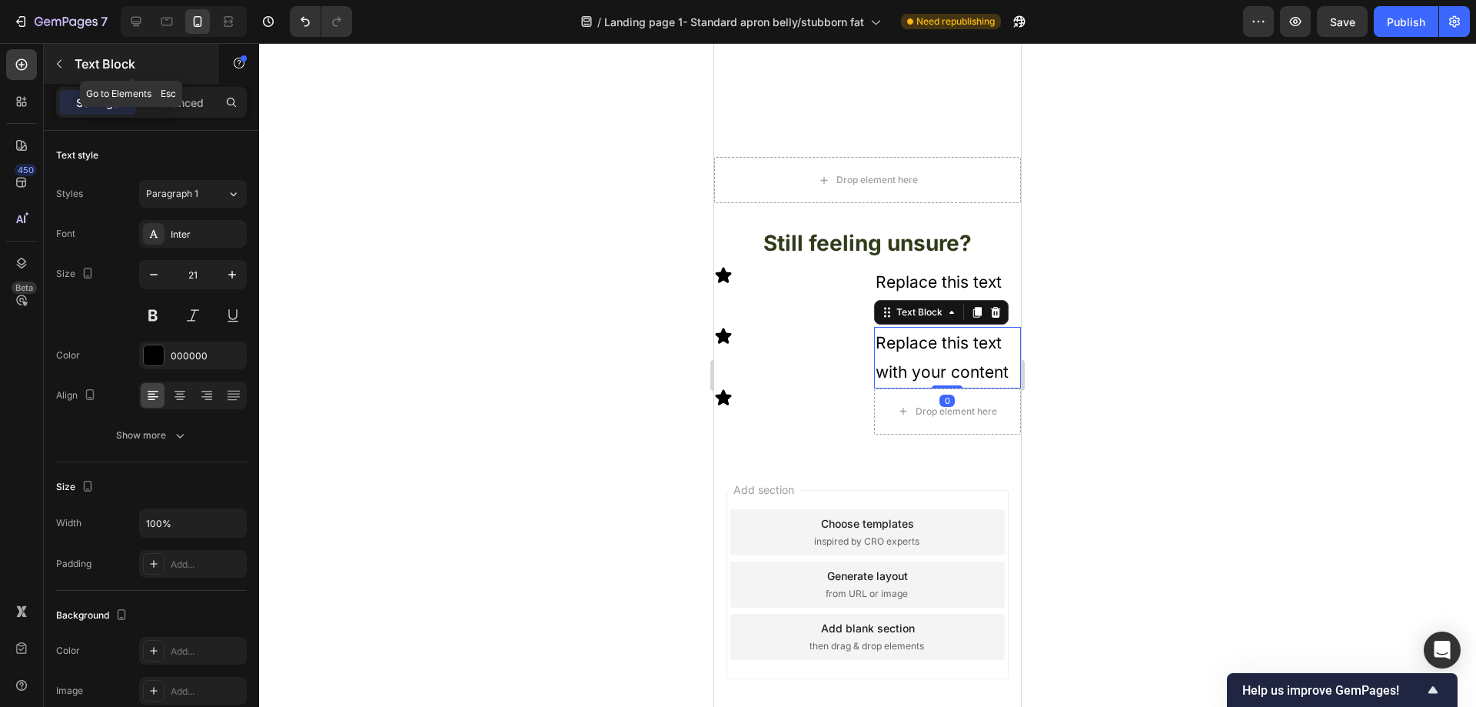
click at [68, 68] on button "button" at bounding box center [59, 64] width 25 height 25
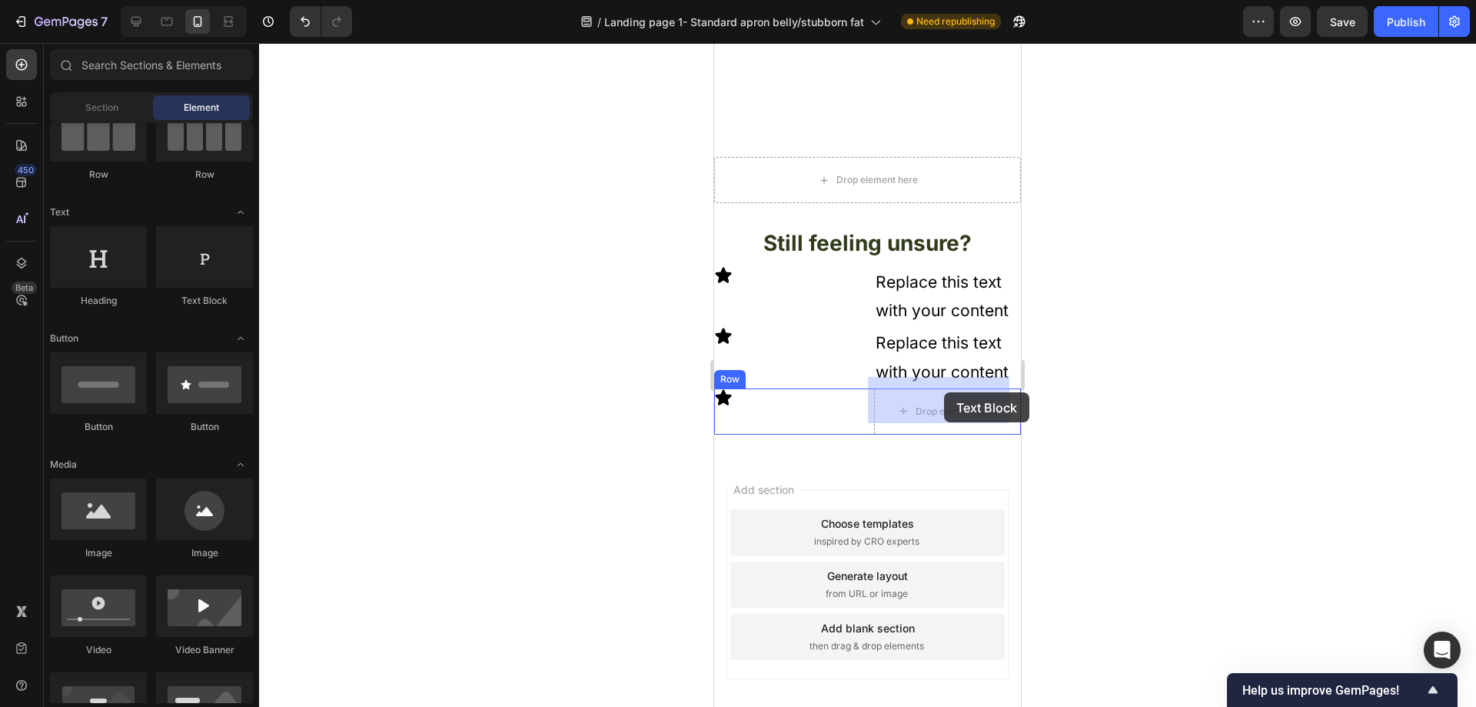
drag, startPoint x: 1042, startPoint y: 316, endPoint x: 944, endPoint y: 394, distance: 125.4
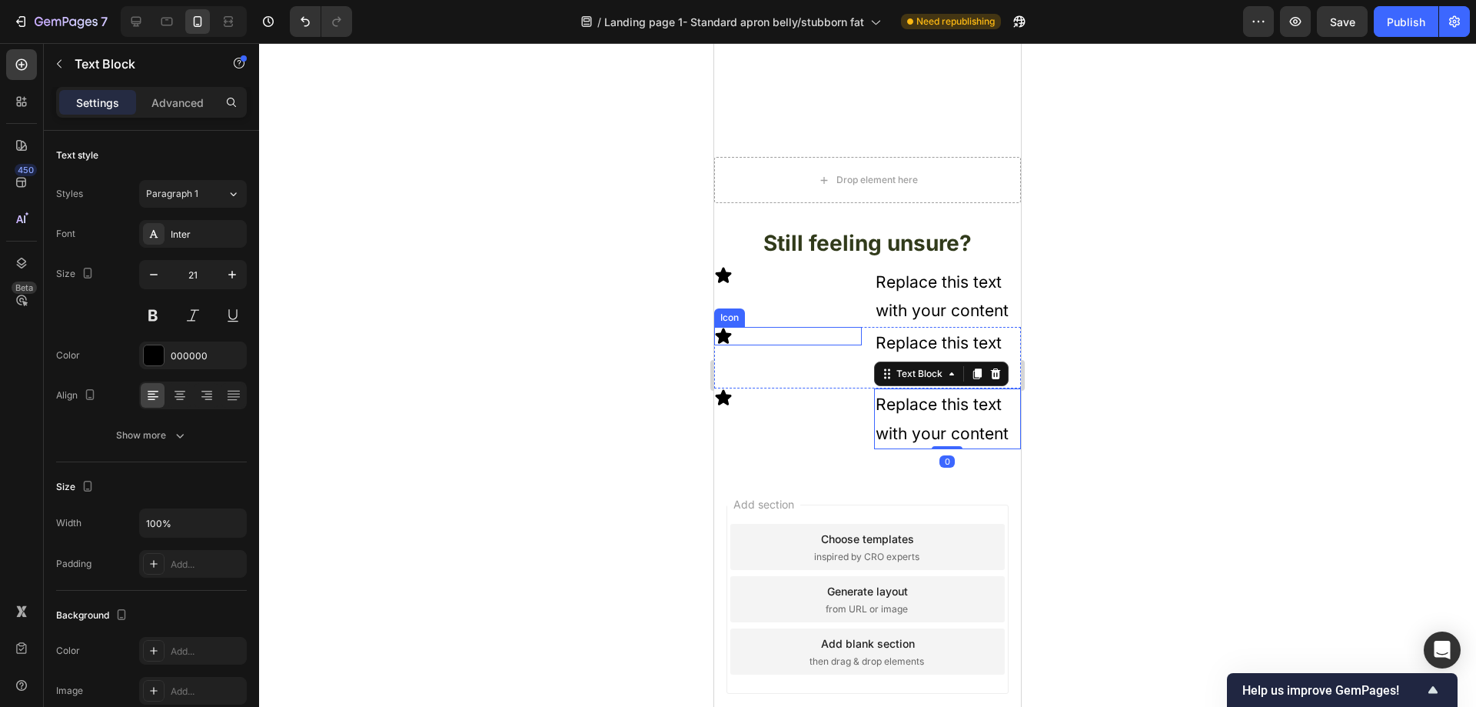
click at [524, 286] on div at bounding box center [867, 374] width 1217 height 663
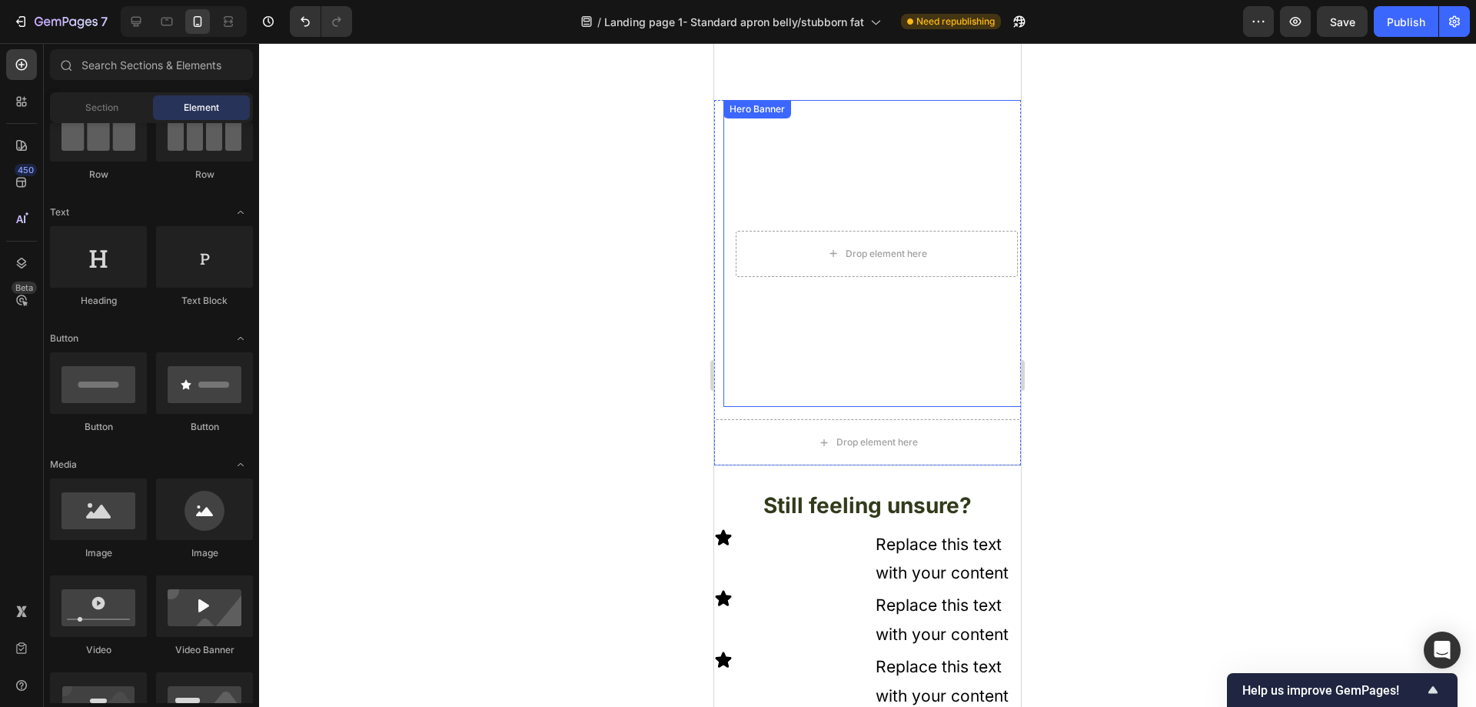
scroll to position [4208, 0]
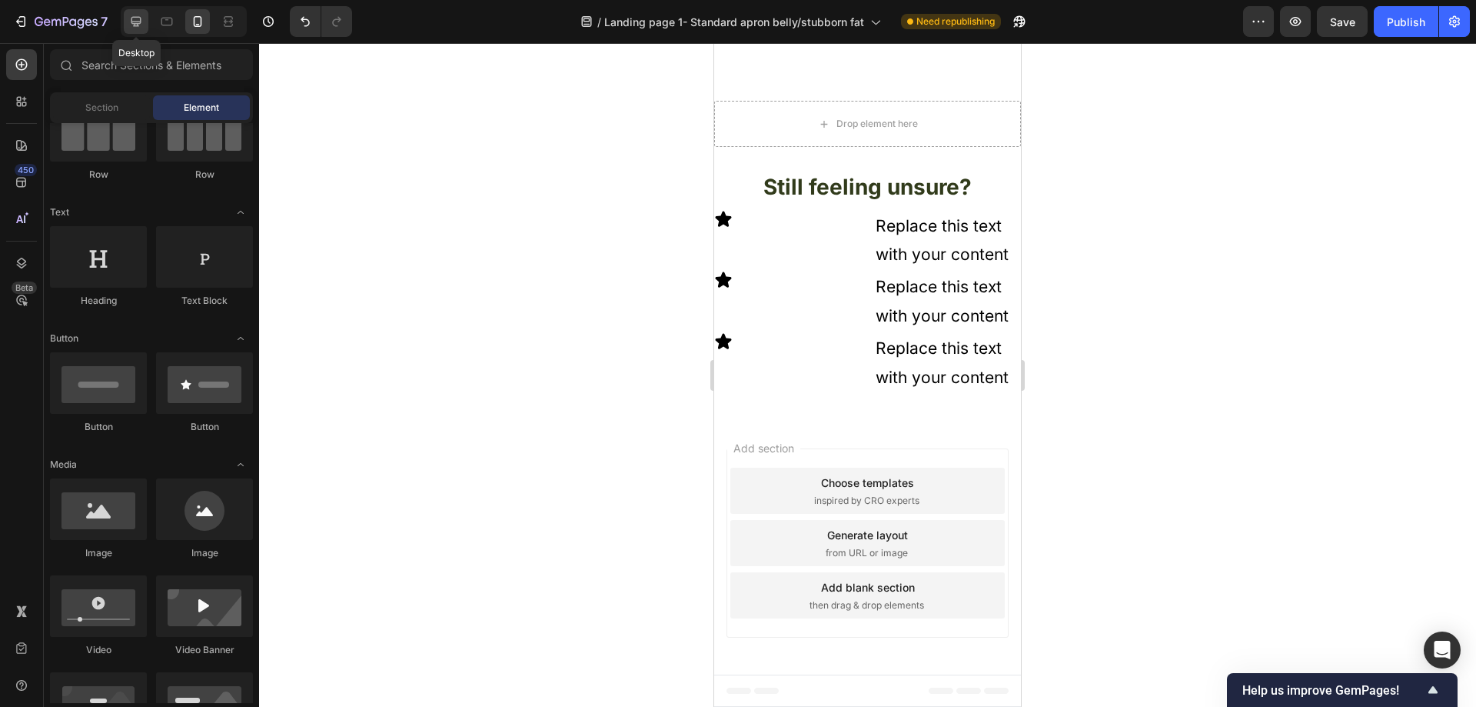
click at [139, 18] on icon at bounding box center [135, 21] width 15 height 15
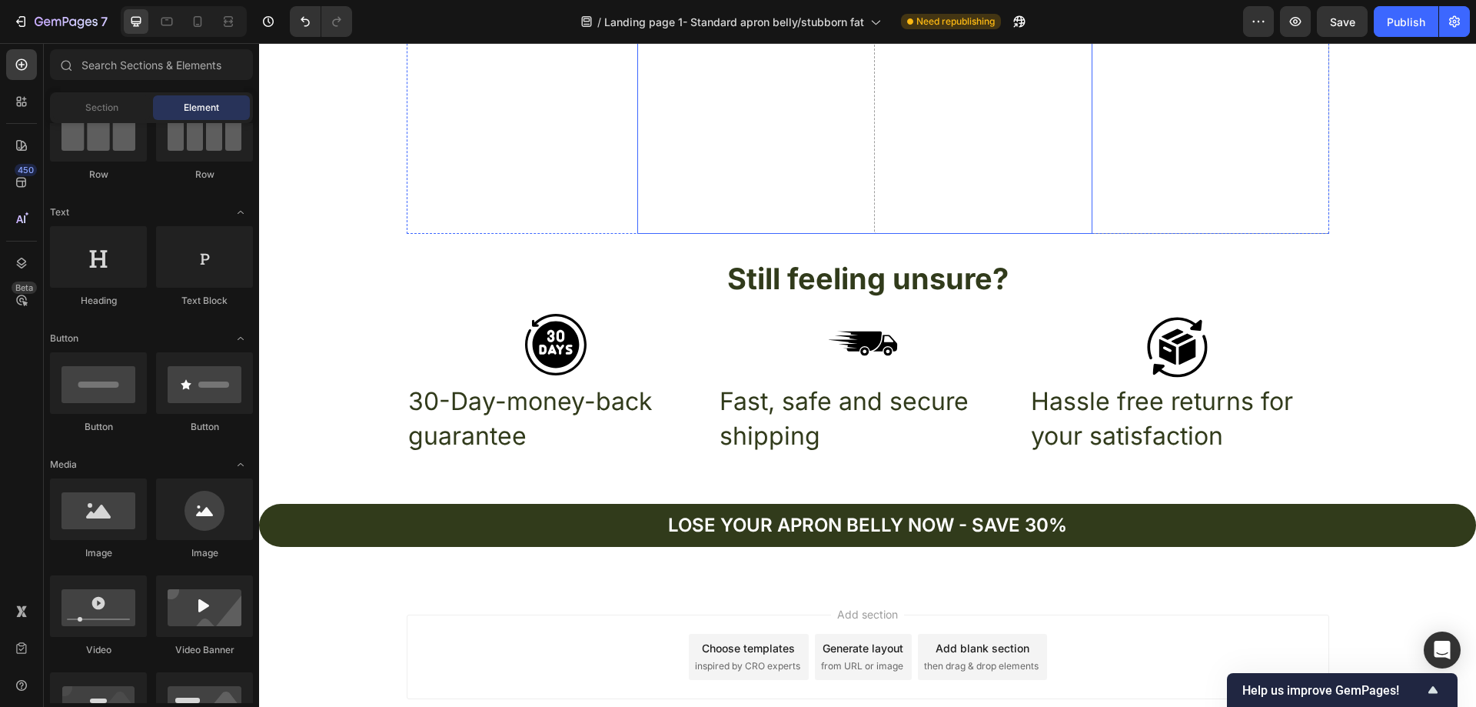
scroll to position [5308, 0]
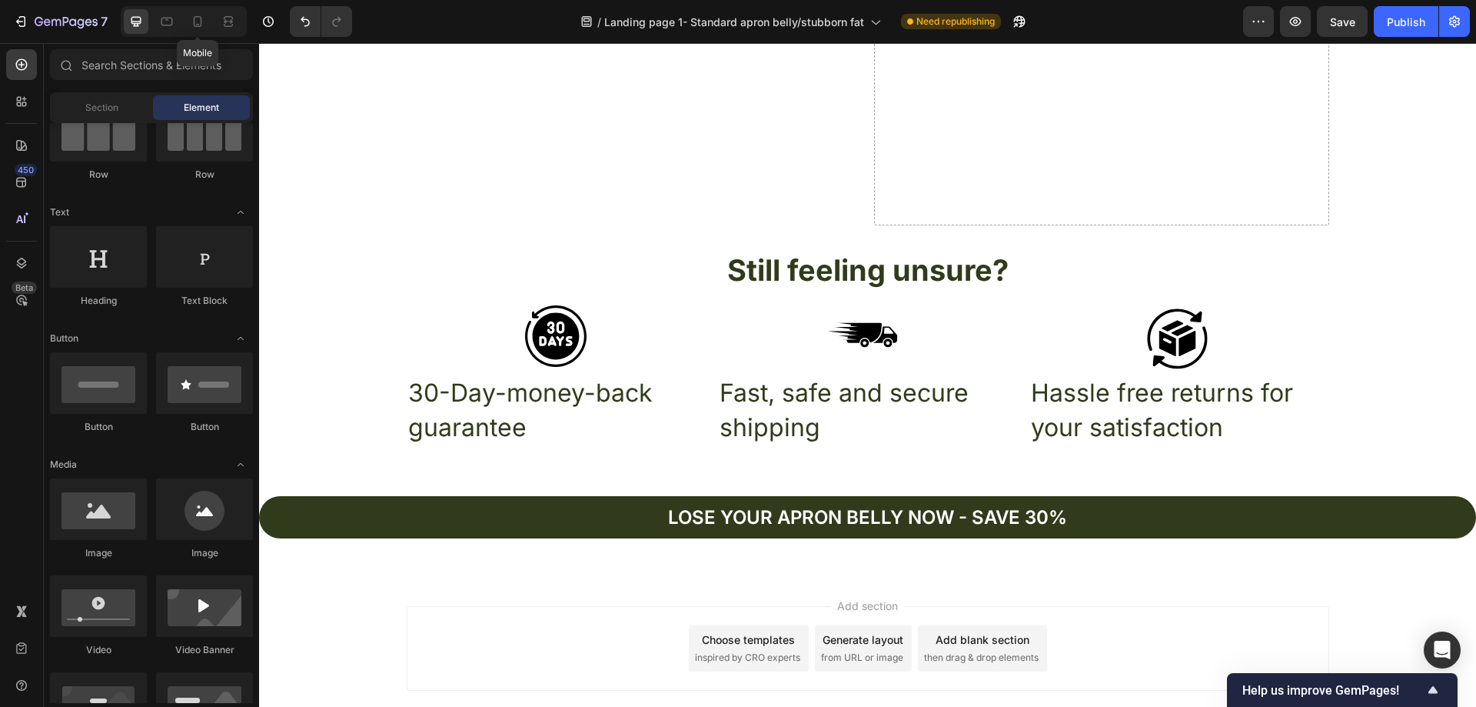
drag, startPoint x: 207, startPoint y: 18, endPoint x: 218, endPoint y: 41, distance: 25.5
click at [208, 18] on div at bounding box center [197, 21] width 25 height 25
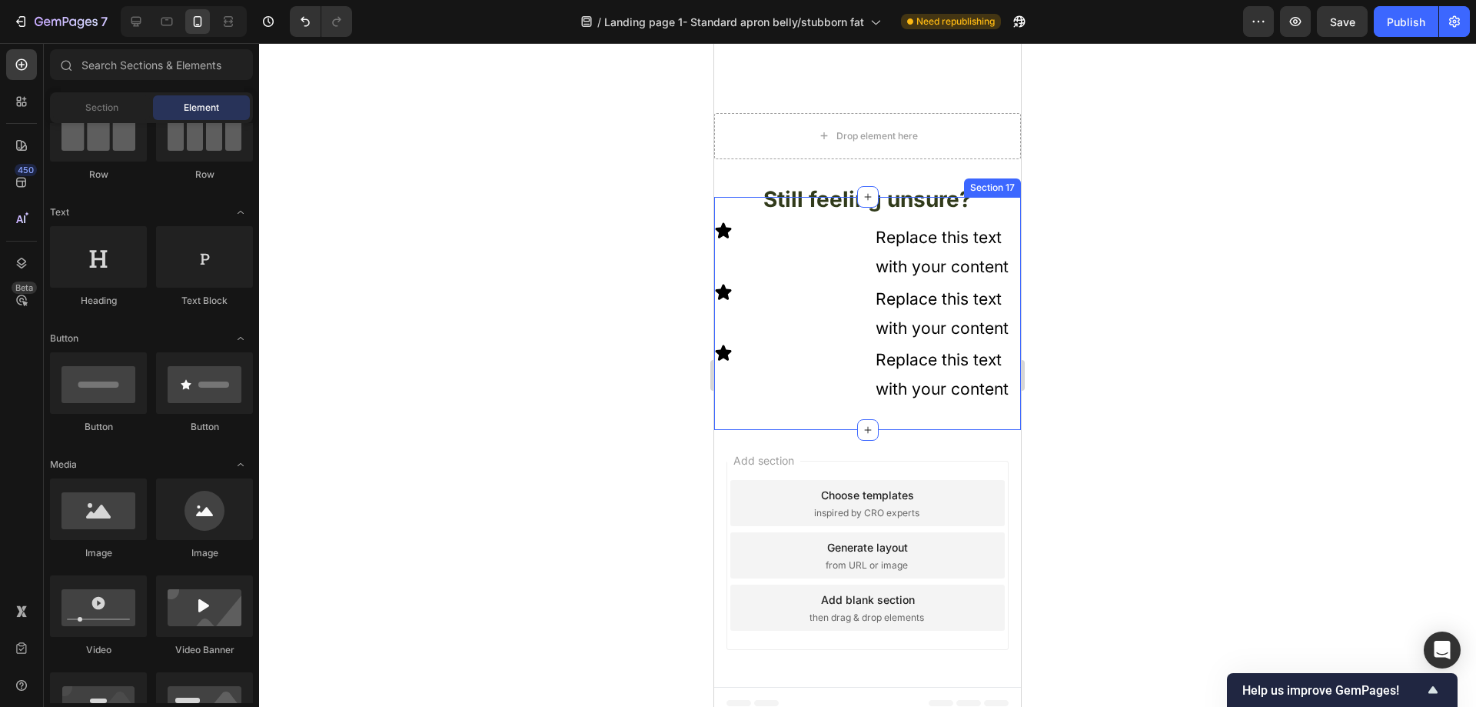
scroll to position [5008, 0]
click at [143, 23] on icon at bounding box center [135, 21] width 15 height 15
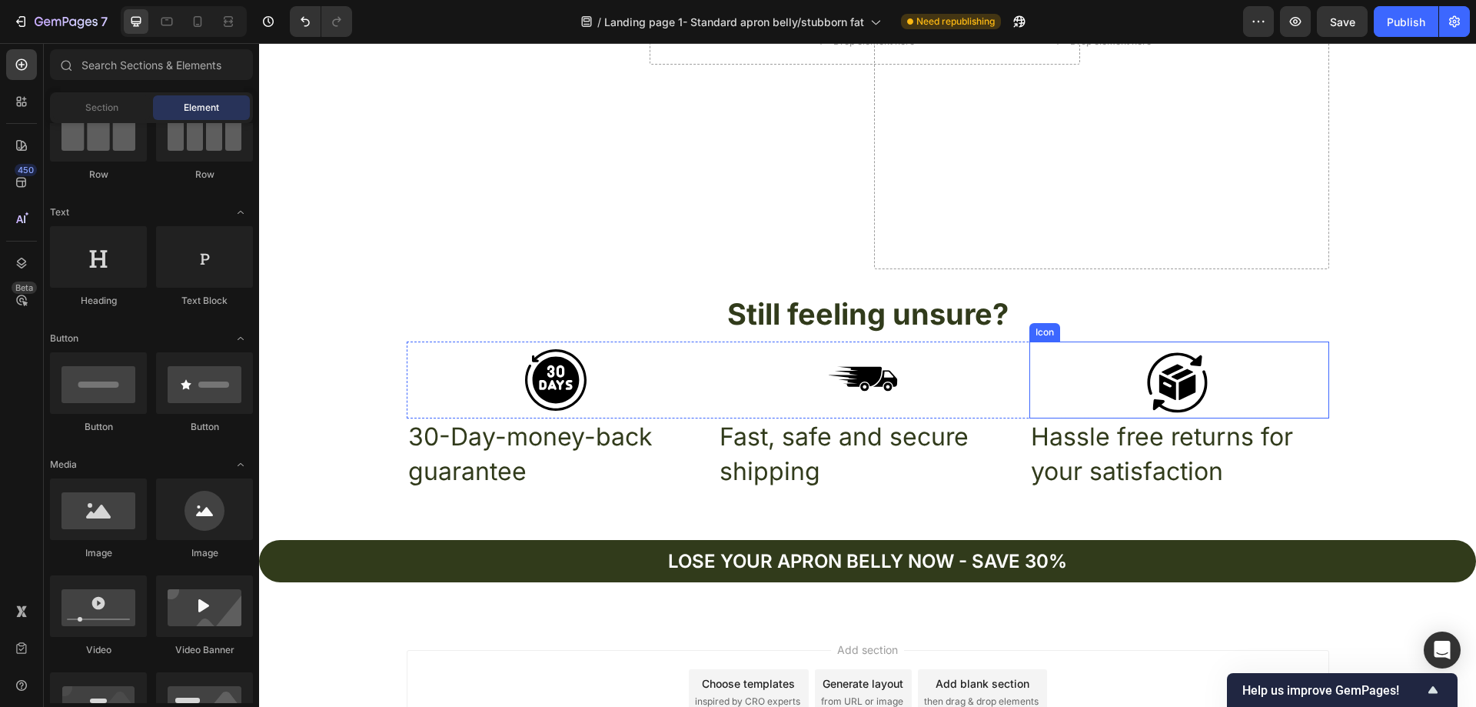
scroll to position [5269, 0]
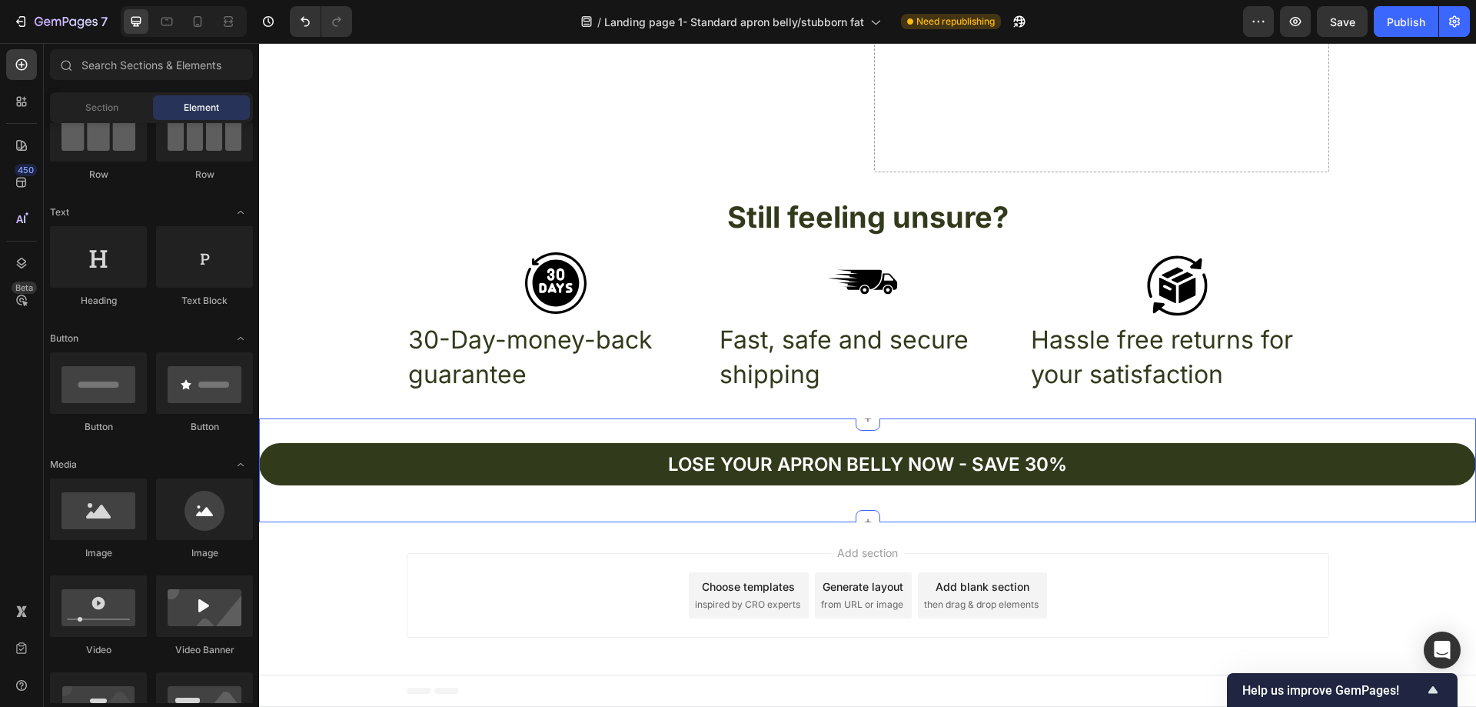
click at [1366, 505] on div "Lose your apron bellY now - Save 30% Button Section 18" at bounding box center [867, 470] width 1217 height 104
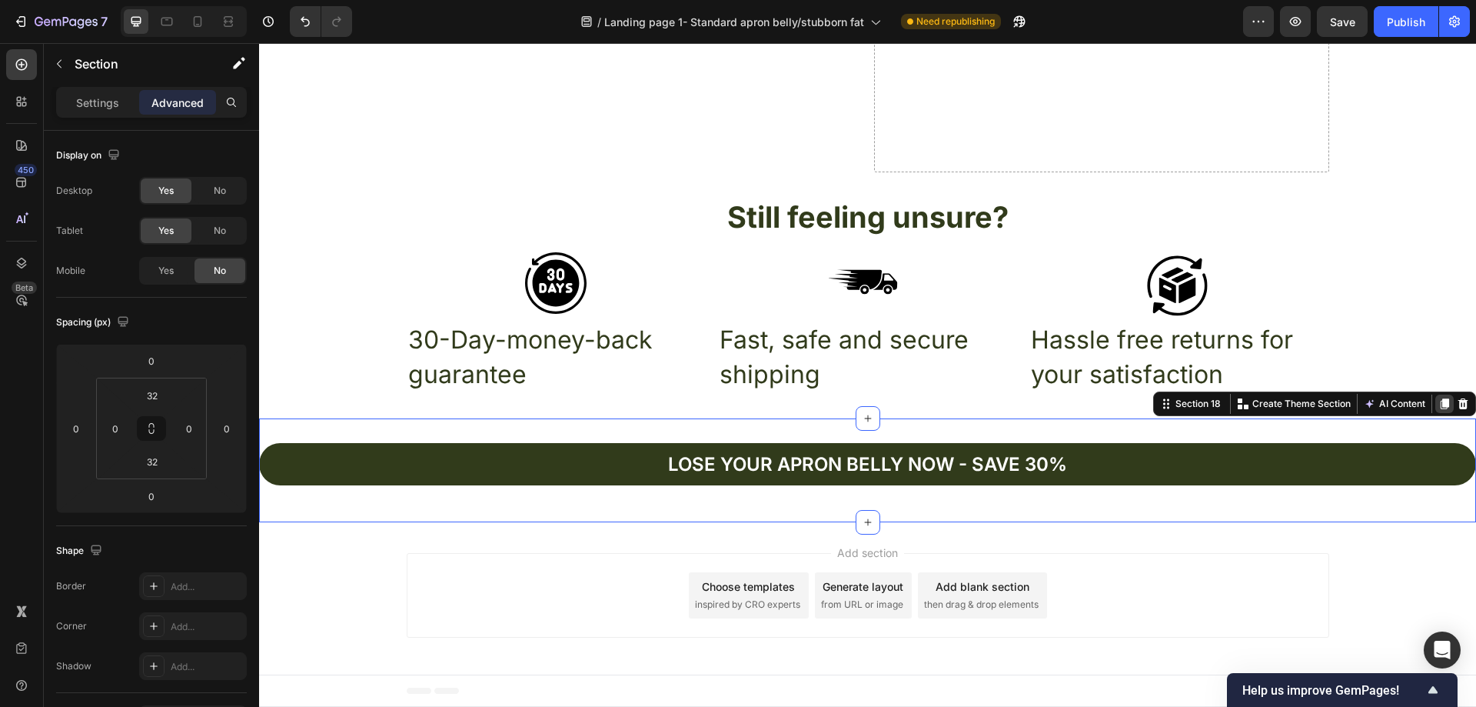
click at [1441, 403] on icon at bounding box center [1445, 403] width 8 height 11
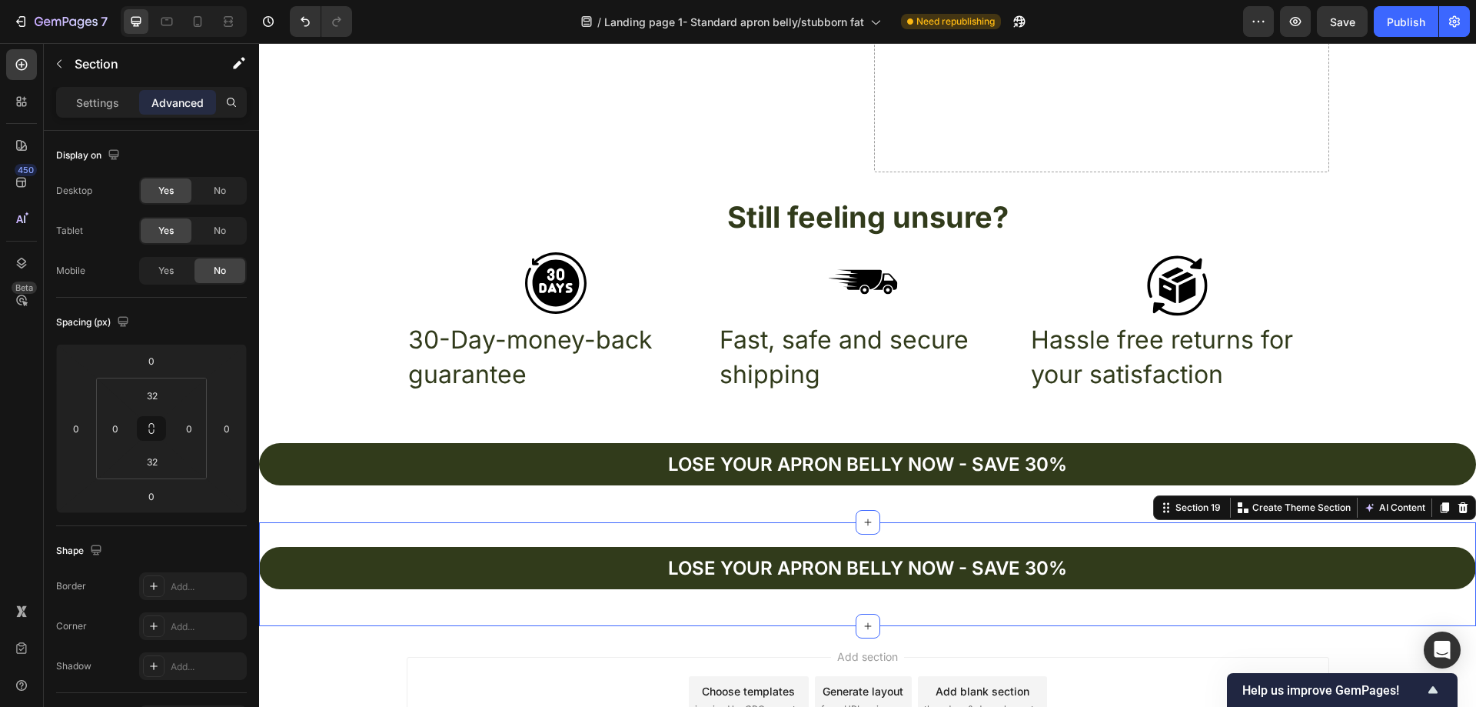
click at [1382, 534] on div "Lose your apron bellY now - Save 30% Button Section 19 You can create reusable …" at bounding box center [867, 574] width 1217 height 104
drag, startPoint x: 172, startPoint y: 265, endPoint x: 205, endPoint y: 236, distance: 44.1
click at [173, 264] on span "Yes" at bounding box center [165, 271] width 15 height 14
click at [208, 234] on div "No" at bounding box center [220, 230] width 51 height 25
click at [230, 186] on div "No" at bounding box center [220, 190] width 51 height 25
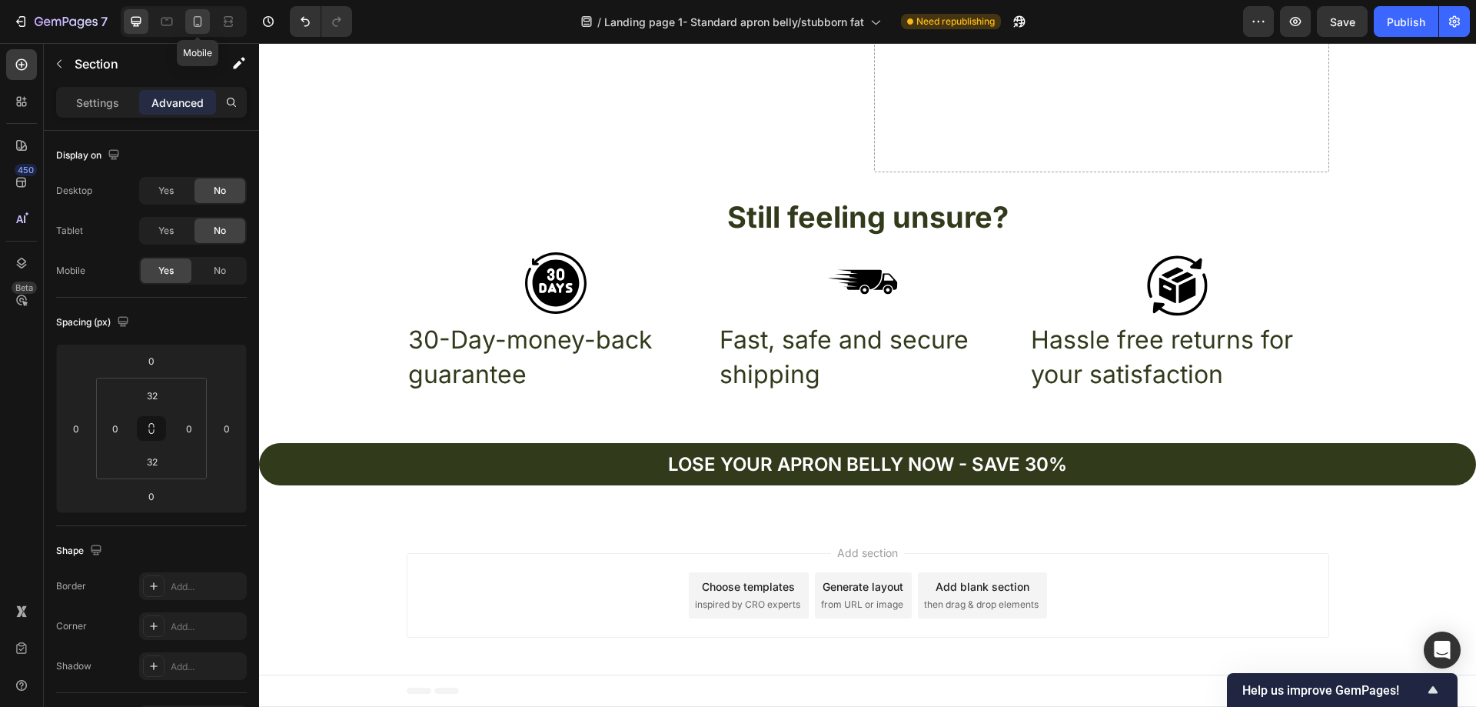
click at [208, 22] on div at bounding box center [197, 21] width 25 height 25
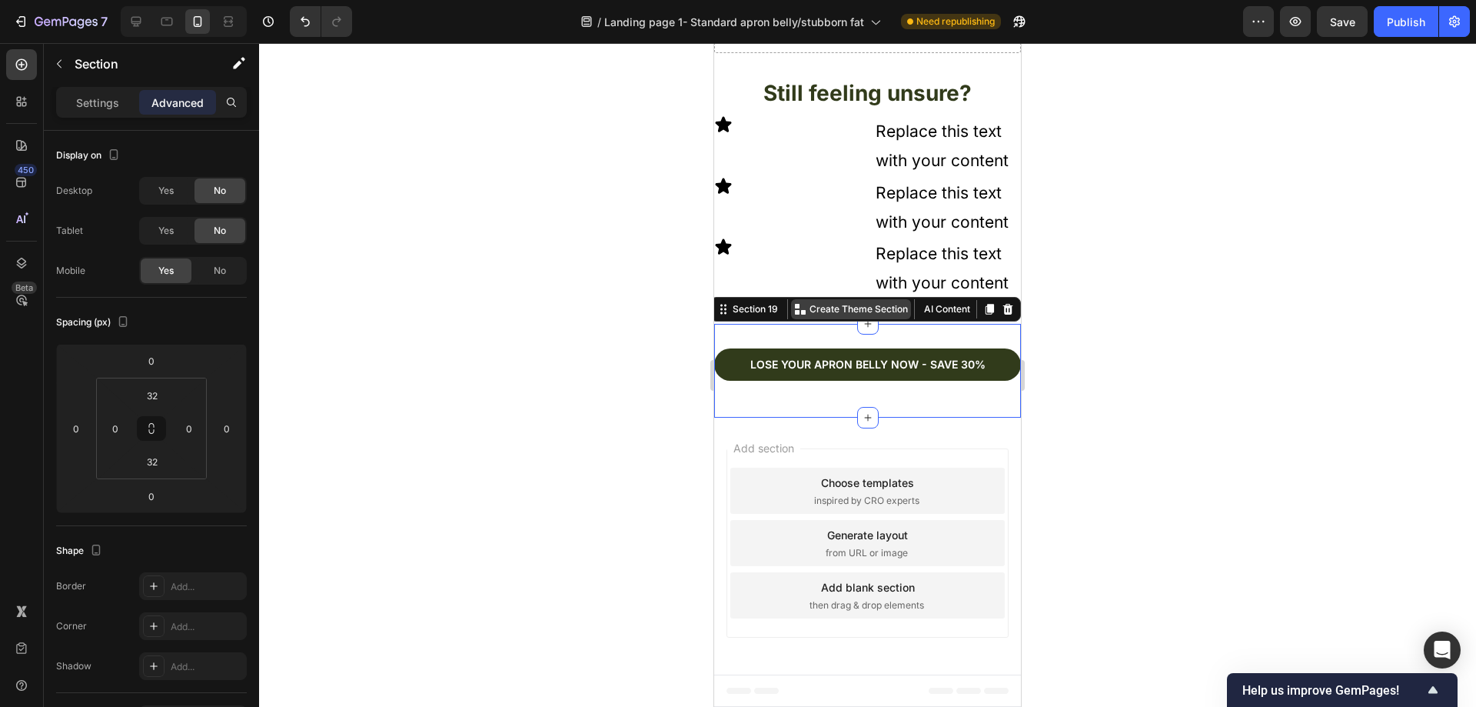
scroll to position [5102, 0]
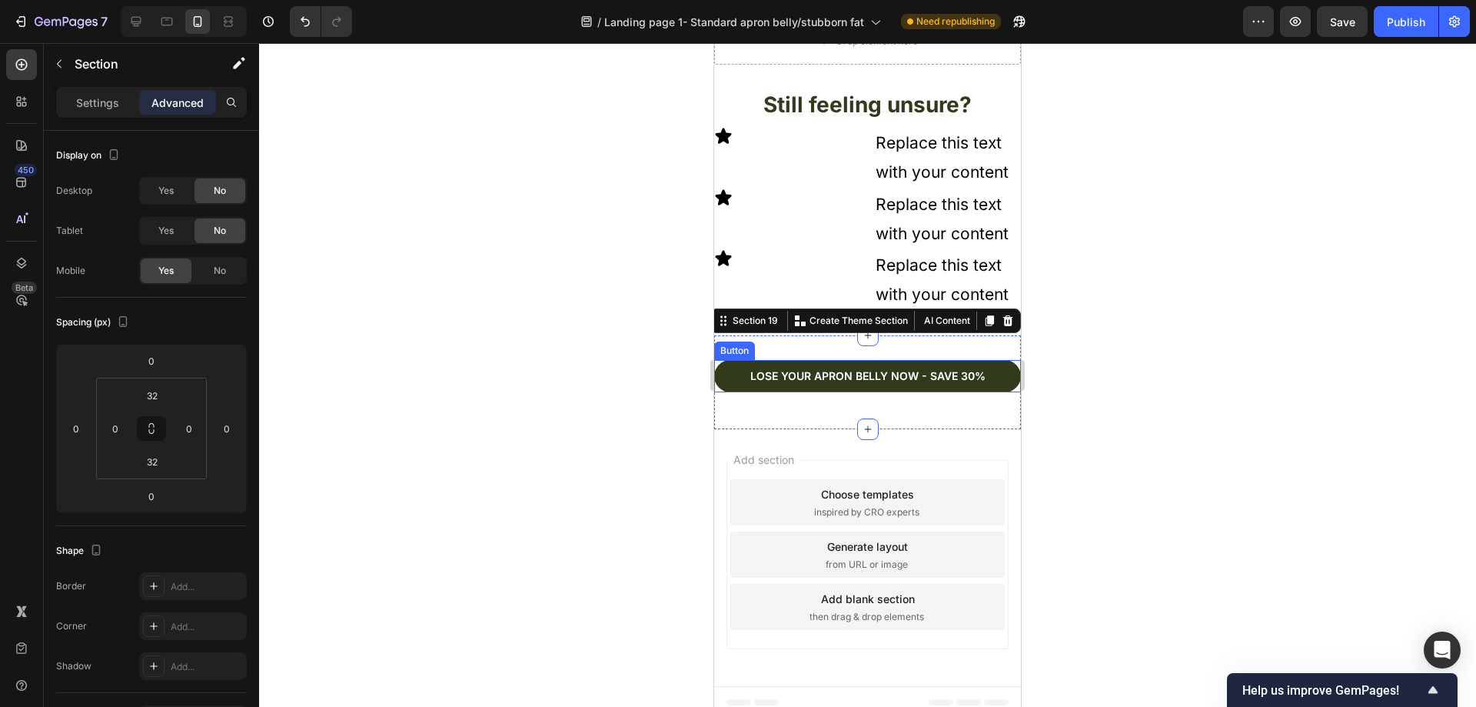
click at [1145, 334] on div at bounding box center [867, 374] width 1217 height 663
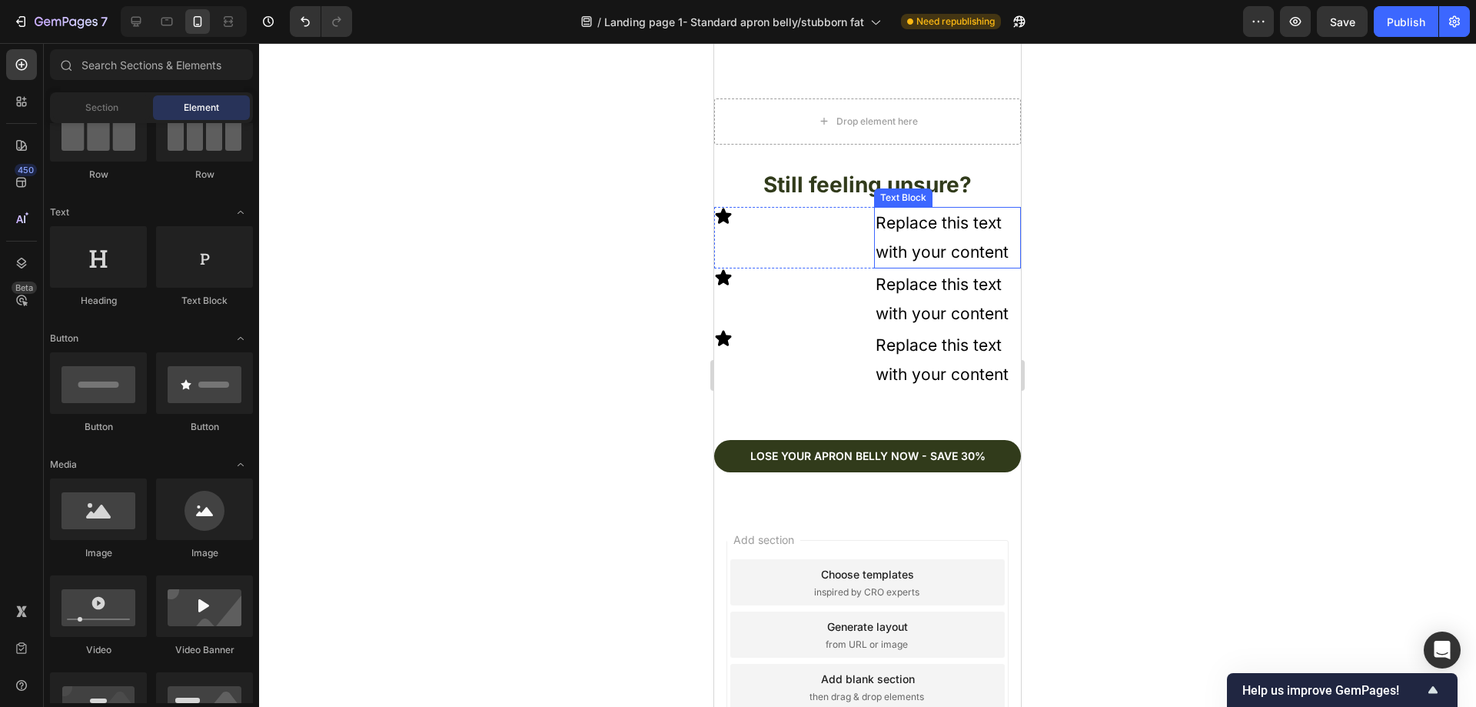
scroll to position [5025, 0]
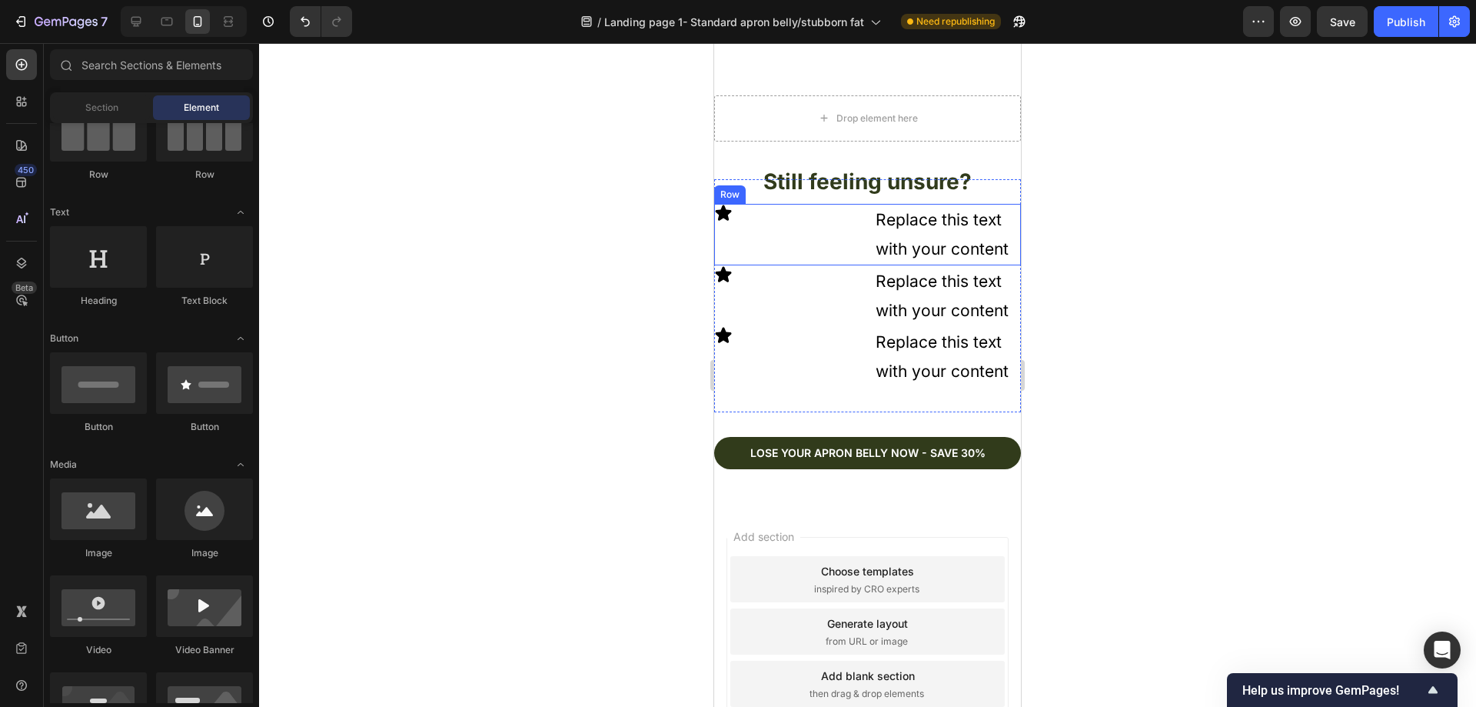
click at [852, 238] on div "Icon" at bounding box center [788, 235] width 148 height 62
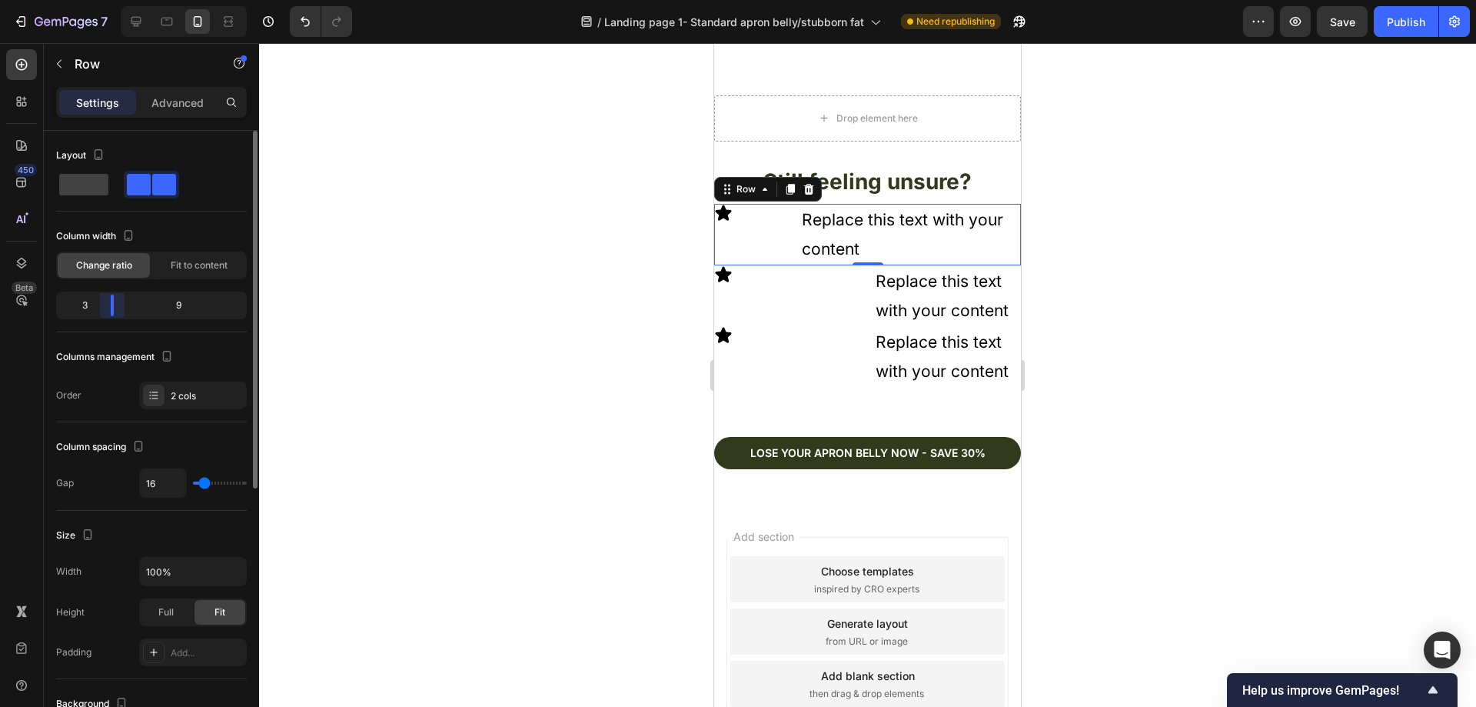
drag, startPoint x: 151, startPoint y: 309, endPoint x: 161, endPoint y: 310, distance: 10.0
click at [108, 0] on body "7 Version history / Landing page 1- Standard apron belly/stubborn fat Need repu…" at bounding box center [738, 0] width 1476 height 0
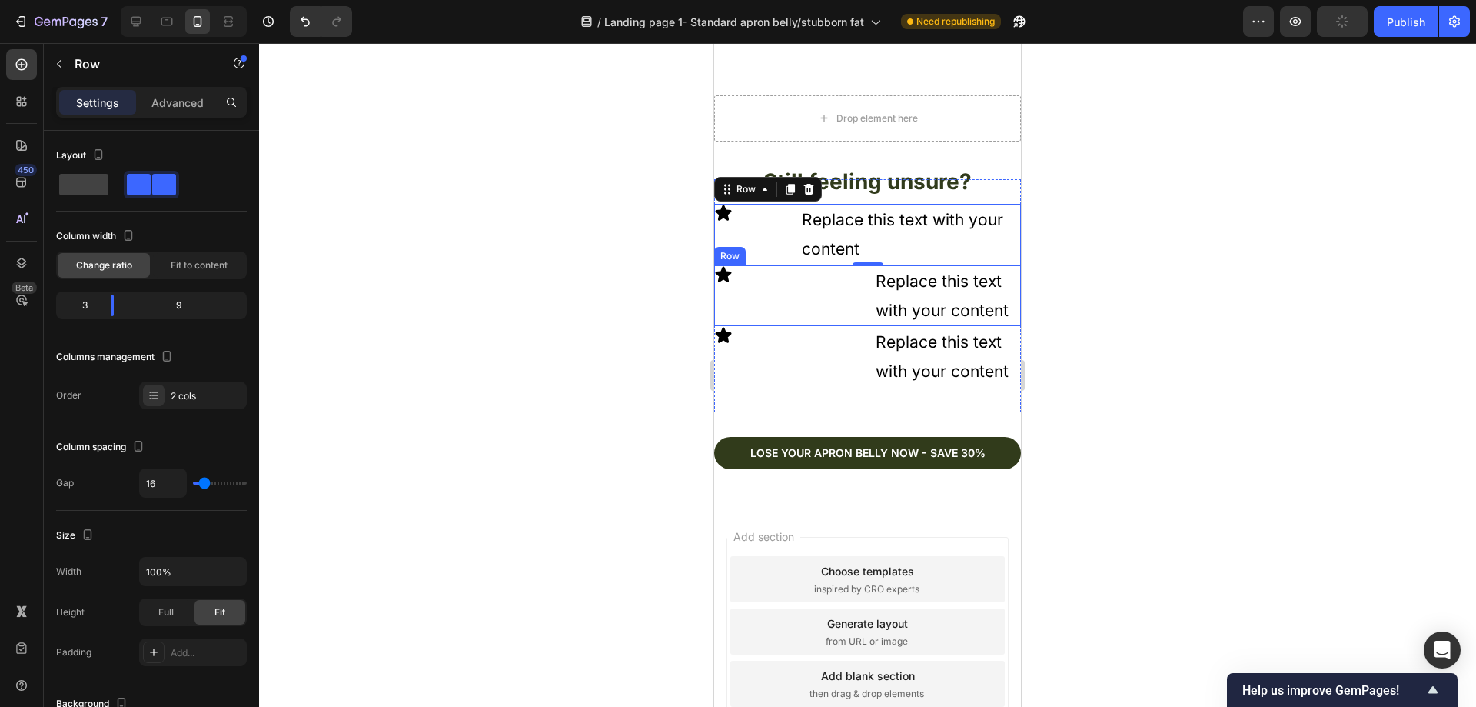
click at [805, 277] on div "Icon" at bounding box center [788, 296] width 148 height 62
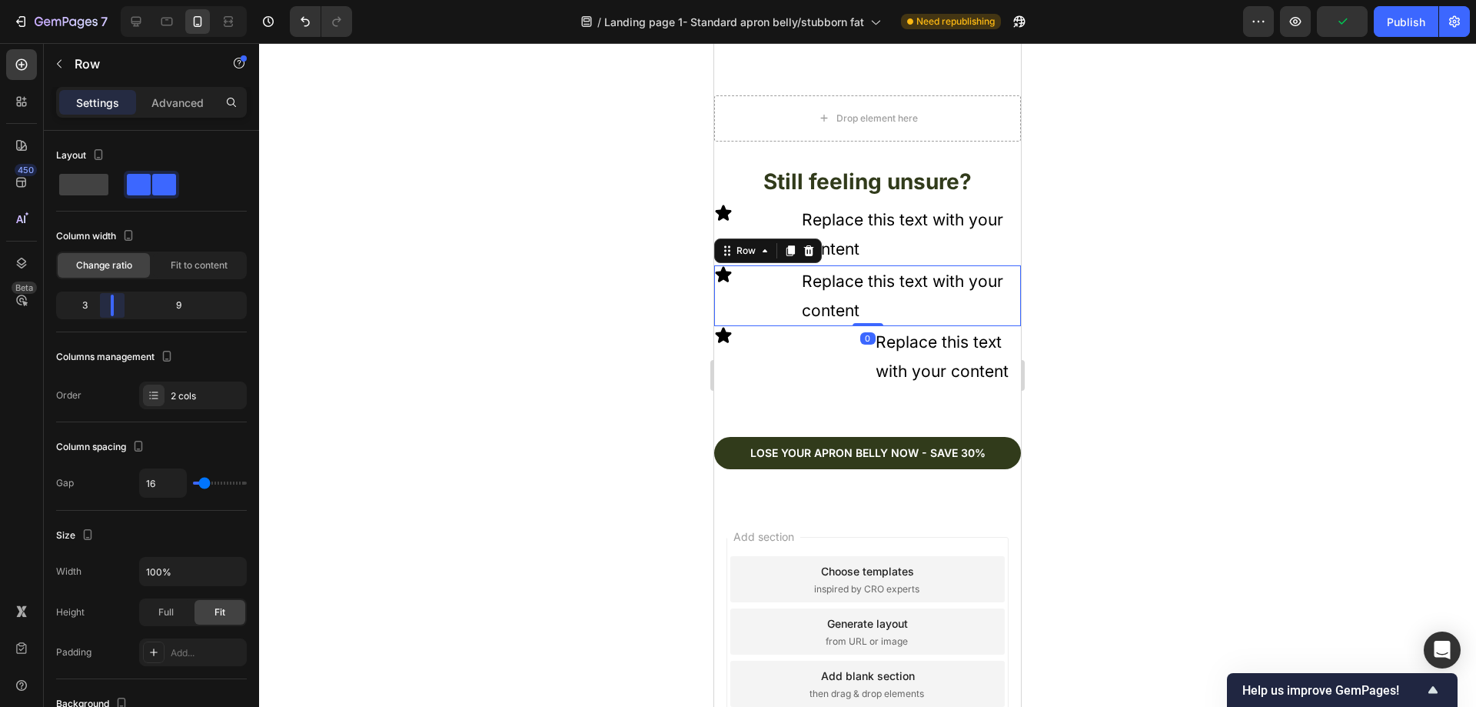
drag, startPoint x: 152, startPoint y: 305, endPoint x: 111, endPoint y: 308, distance: 40.8
click at [111, 0] on body "7 Version history / Landing page 1- Standard apron belly/stubborn fat Need repu…" at bounding box center [738, 0] width 1476 height 0
click at [823, 349] on div "Icon" at bounding box center [788, 357] width 148 height 62
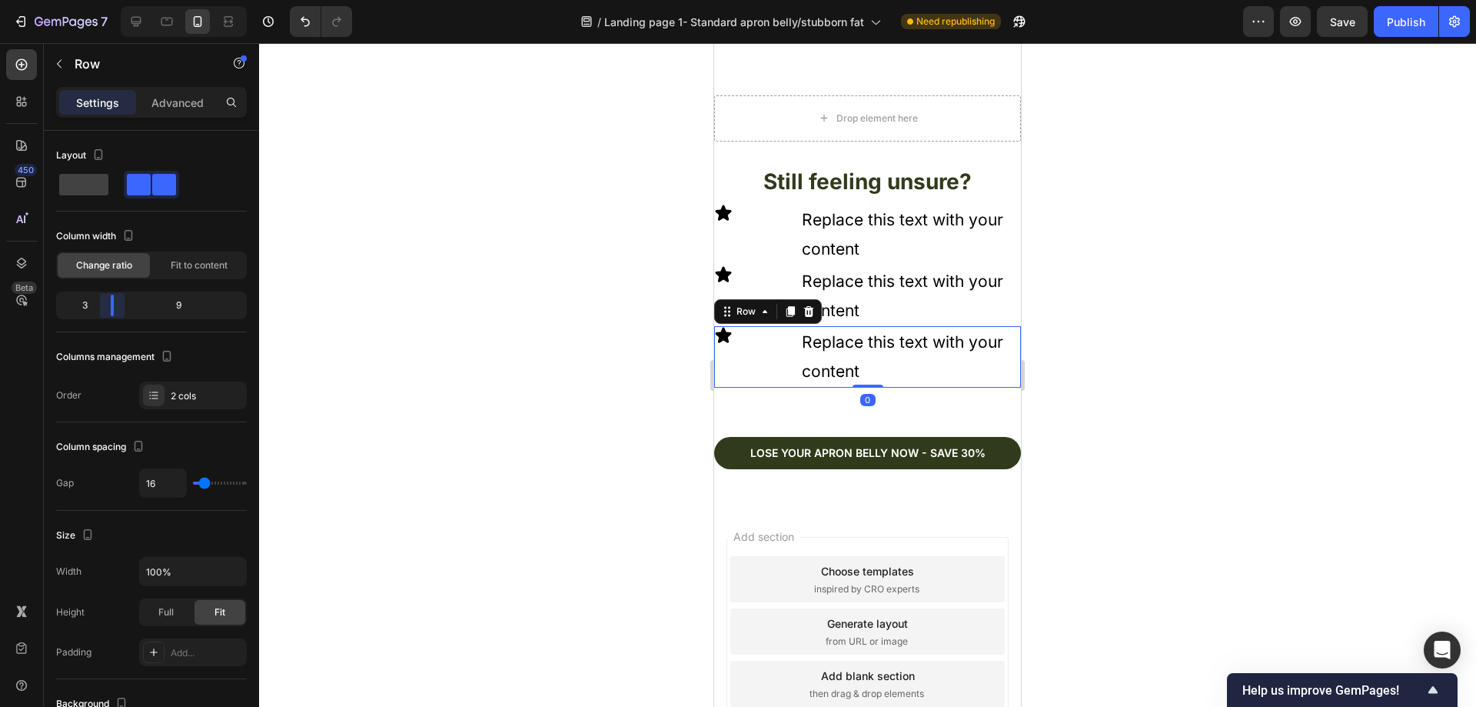
drag, startPoint x: 145, startPoint y: 312, endPoint x: 108, endPoint y: 309, distance: 37.0
click at [108, 0] on body "7 Version history / Landing page 1- Standard apron belly/stubborn fat Need repu…" at bounding box center [738, 0] width 1476 height 0
click at [743, 204] on div "Icon" at bounding box center [751, 213] width 74 height 18
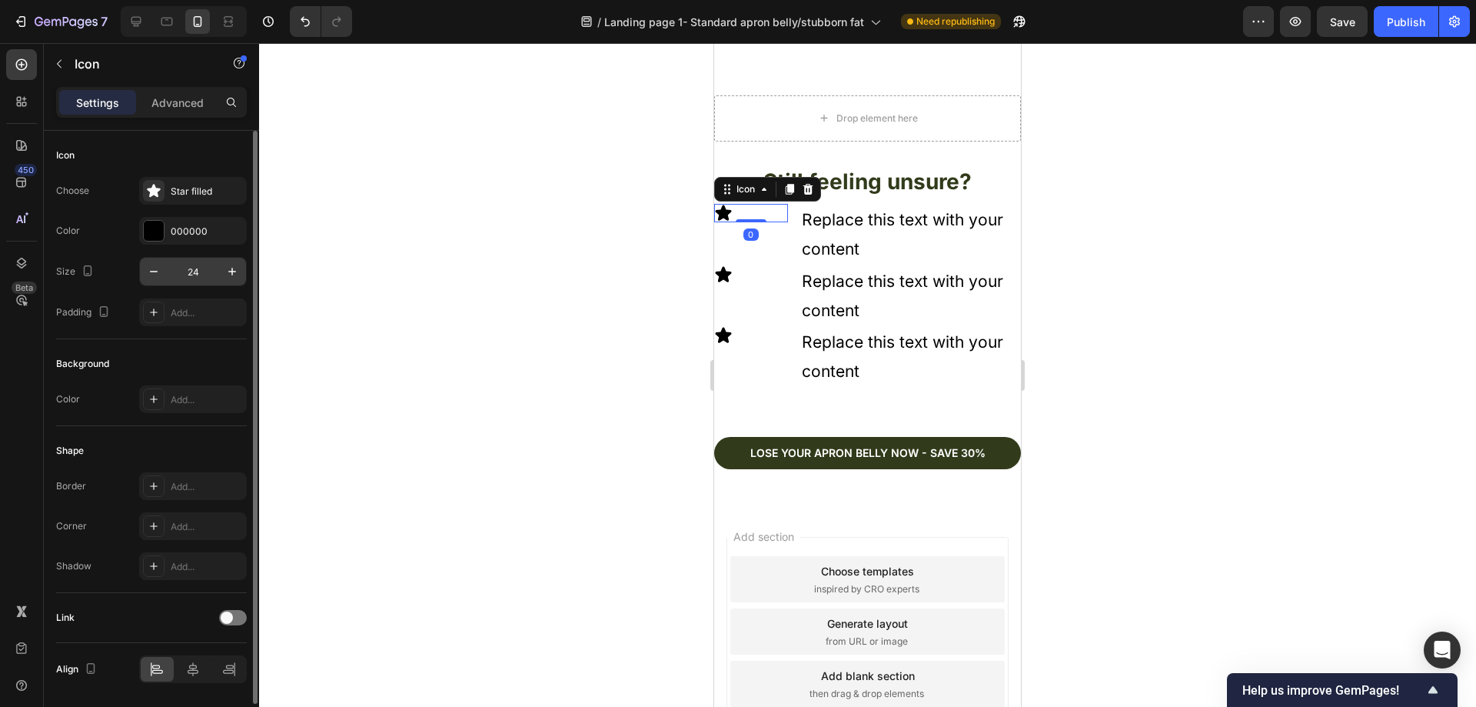
click at [204, 268] on input "24" at bounding box center [193, 272] width 51 height 28
type input "88"
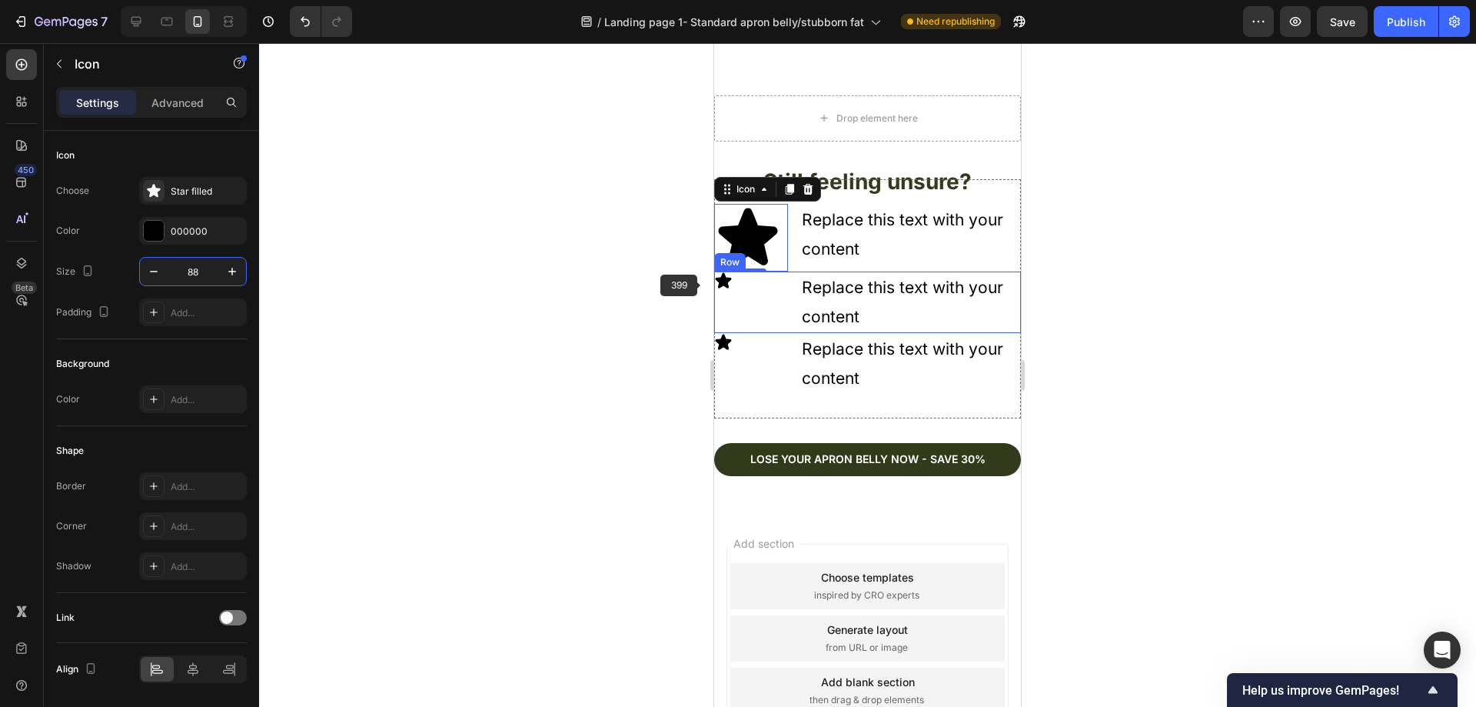
click at [733, 273] on div "Icon" at bounding box center [751, 280] width 74 height 18
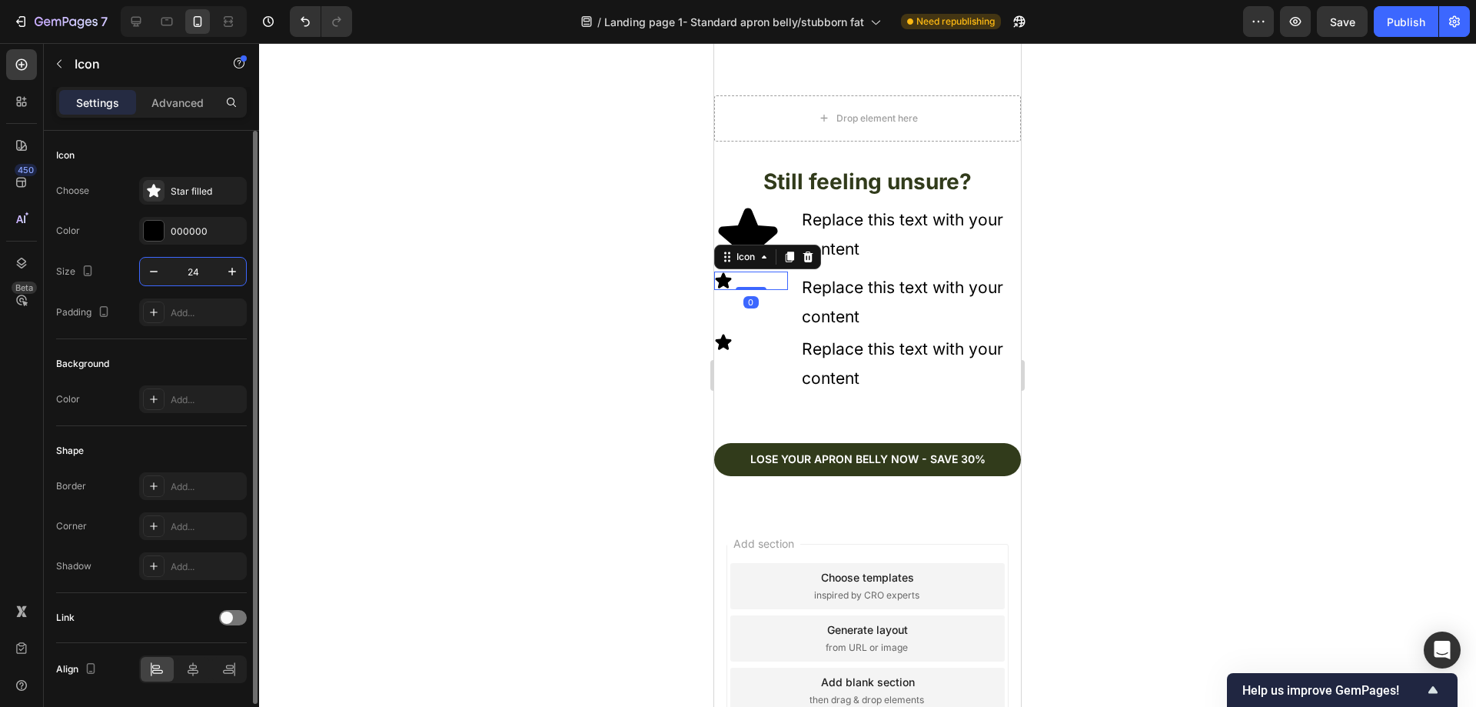
drag, startPoint x: 196, startPoint y: 270, endPoint x: 206, endPoint y: 274, distance: 11.0
click at [197, 270] on input "24" at bounding box center [193, 272] width 51 height 28
type input "88"
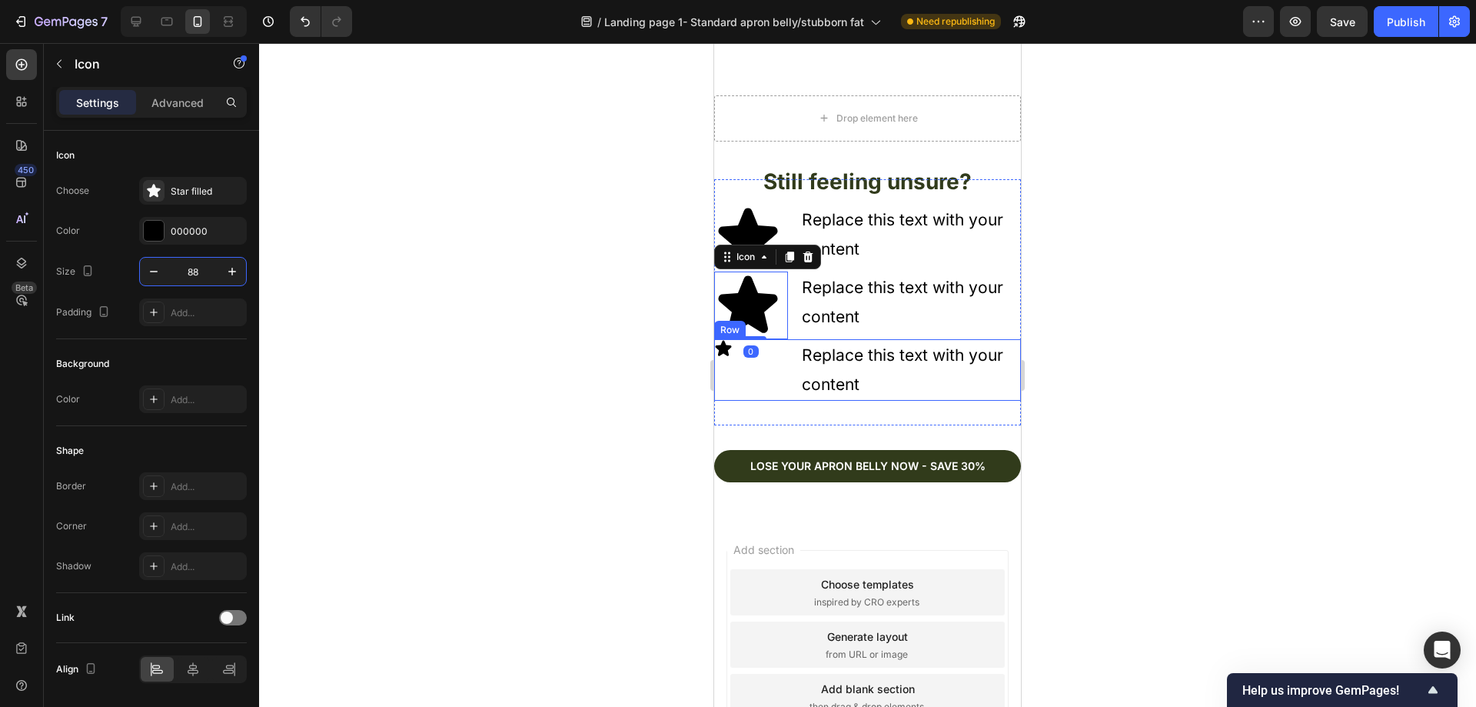
click at [741, 354] on div "Icon" at bounding box center [751, 370] width 74 height 62
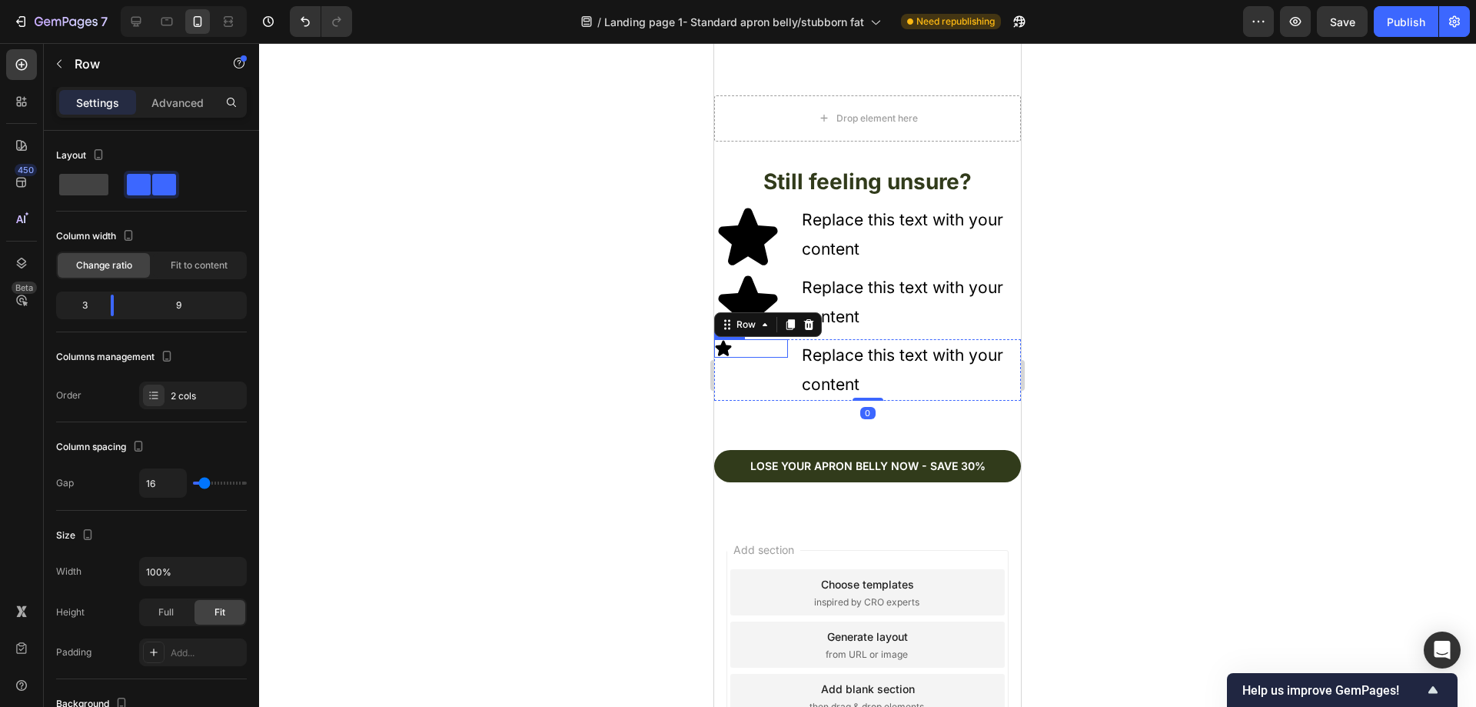
click at [735, 341] on div "Icon" at bounding box center [751, 348] width 74 height 18
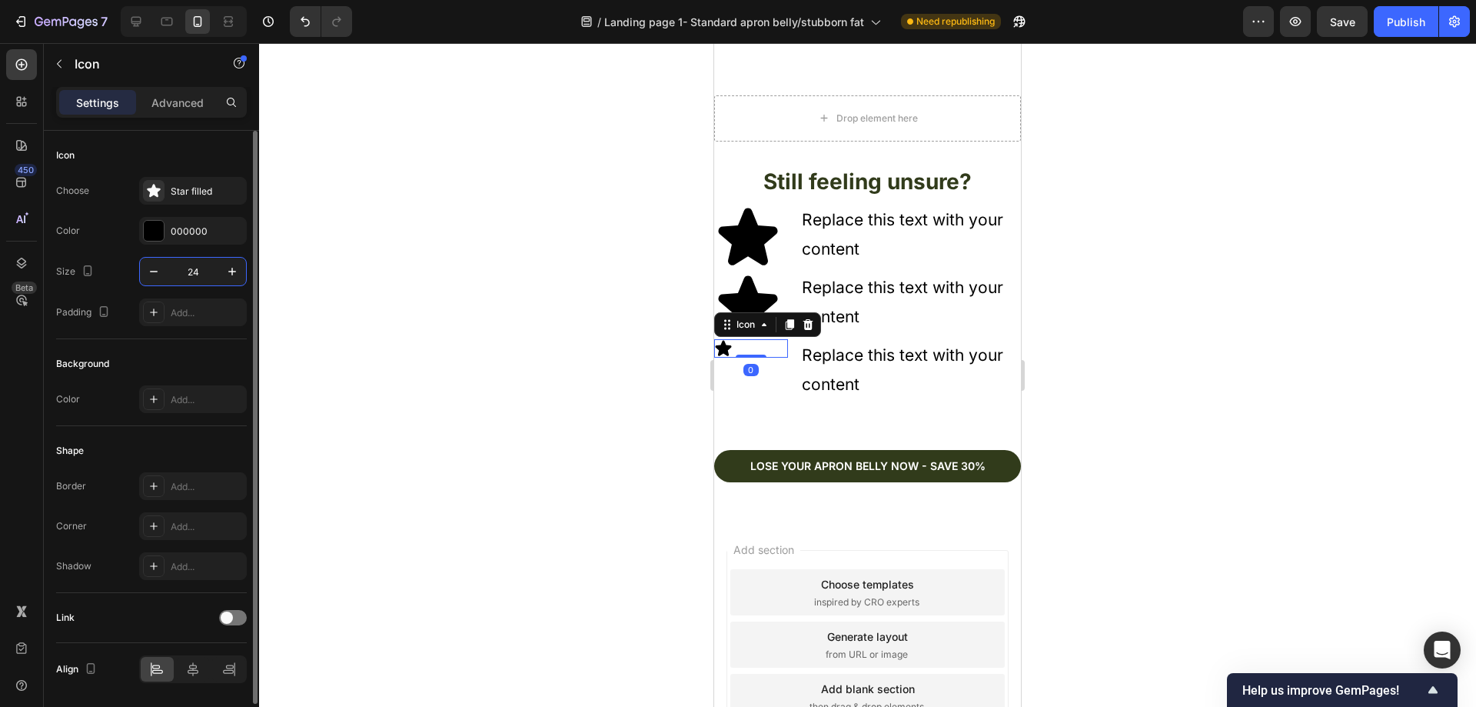
click at [206, 274] on input "24" at bounding box center [193, 272] width 51 height 28
type input "88"
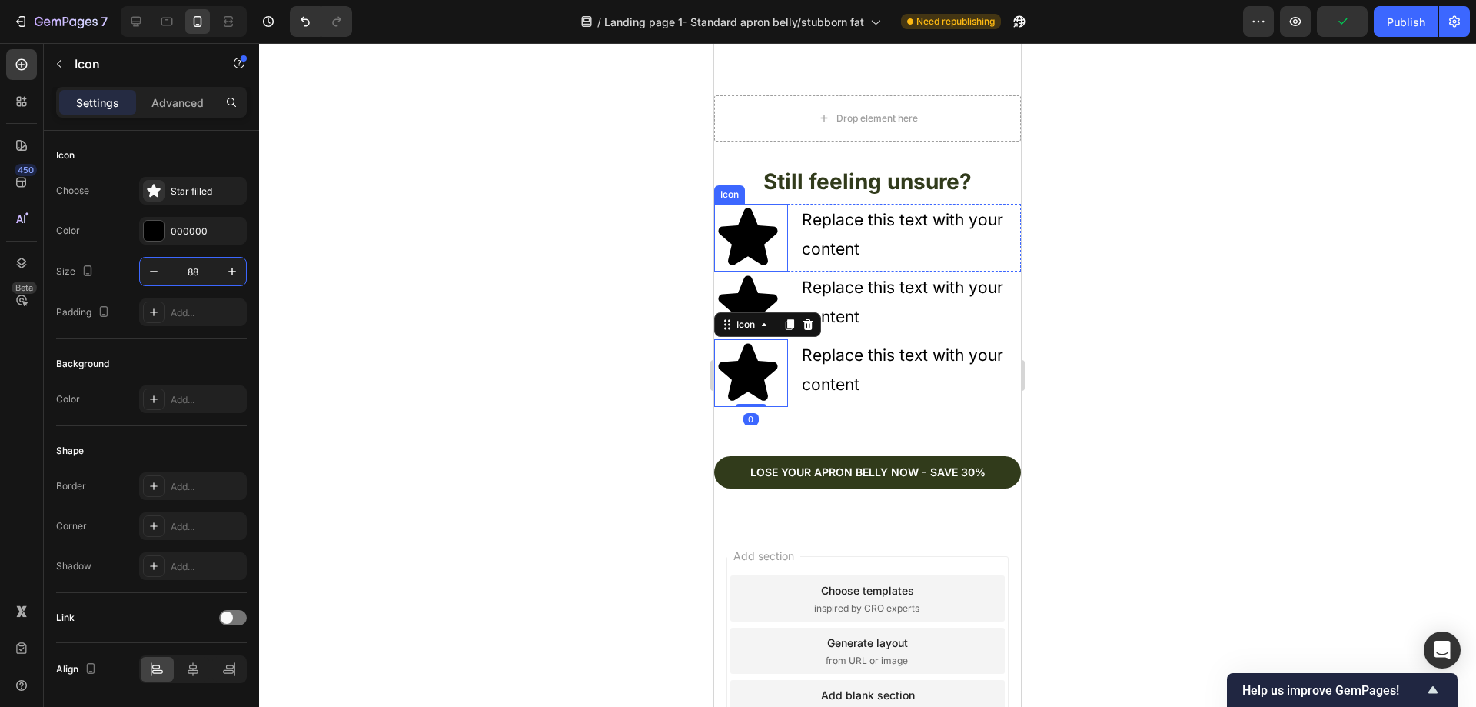
click at [763, 227] on icon at bounding box center [748, 236] width 59 height 57
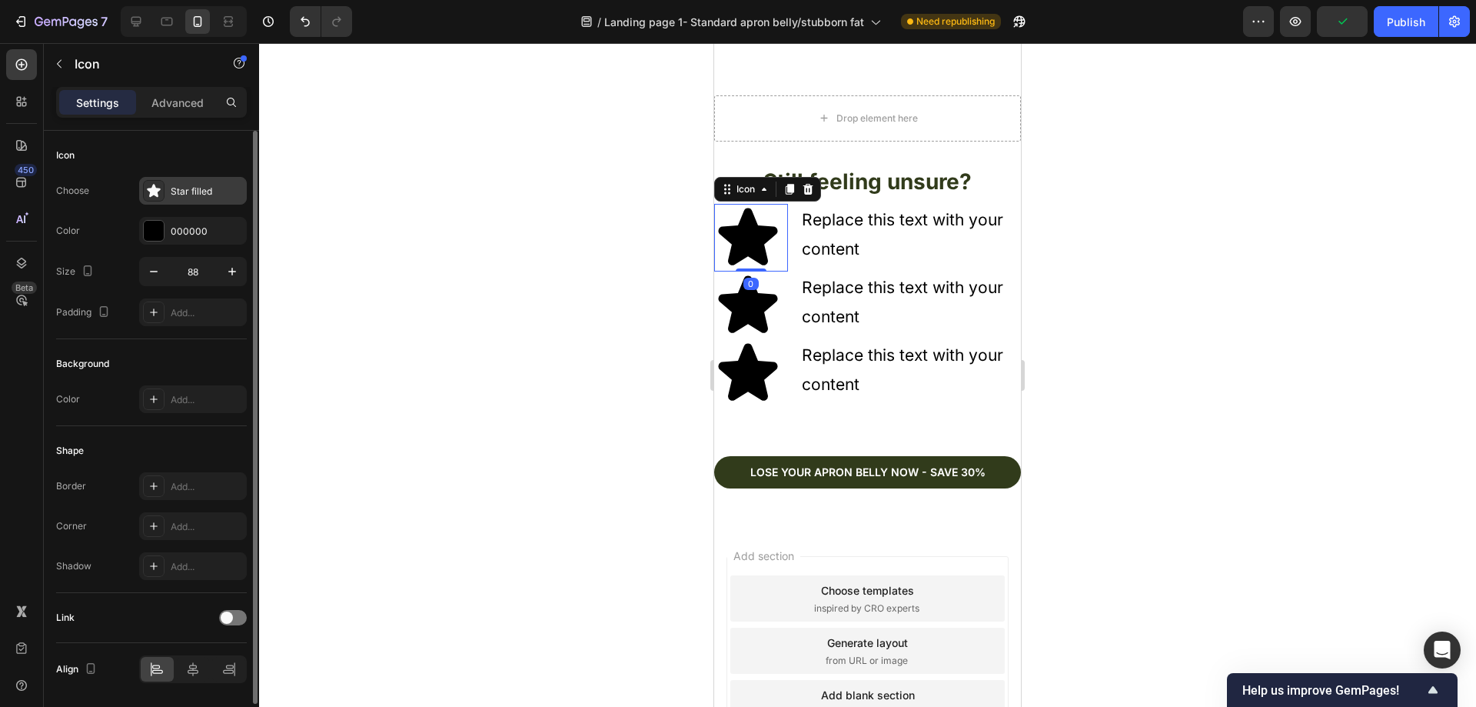
click at [195, 193] on div "Star filled" at bounding box center [207, 192] width 72 height 14
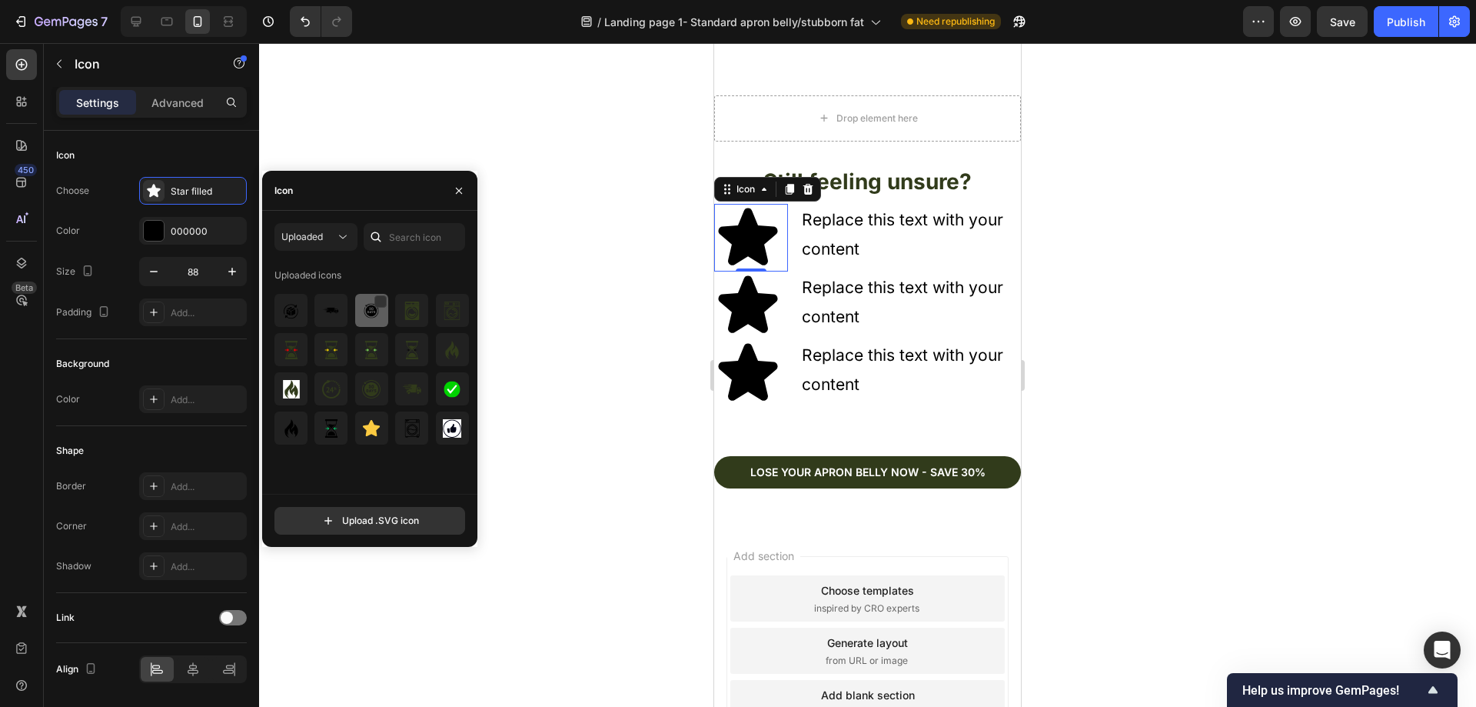
click at [367, 317] on img at bounding box center [371, 310] width 18 height 18
click at [759, 289] on icon at bounding box center [748, 304] width 59 height 57
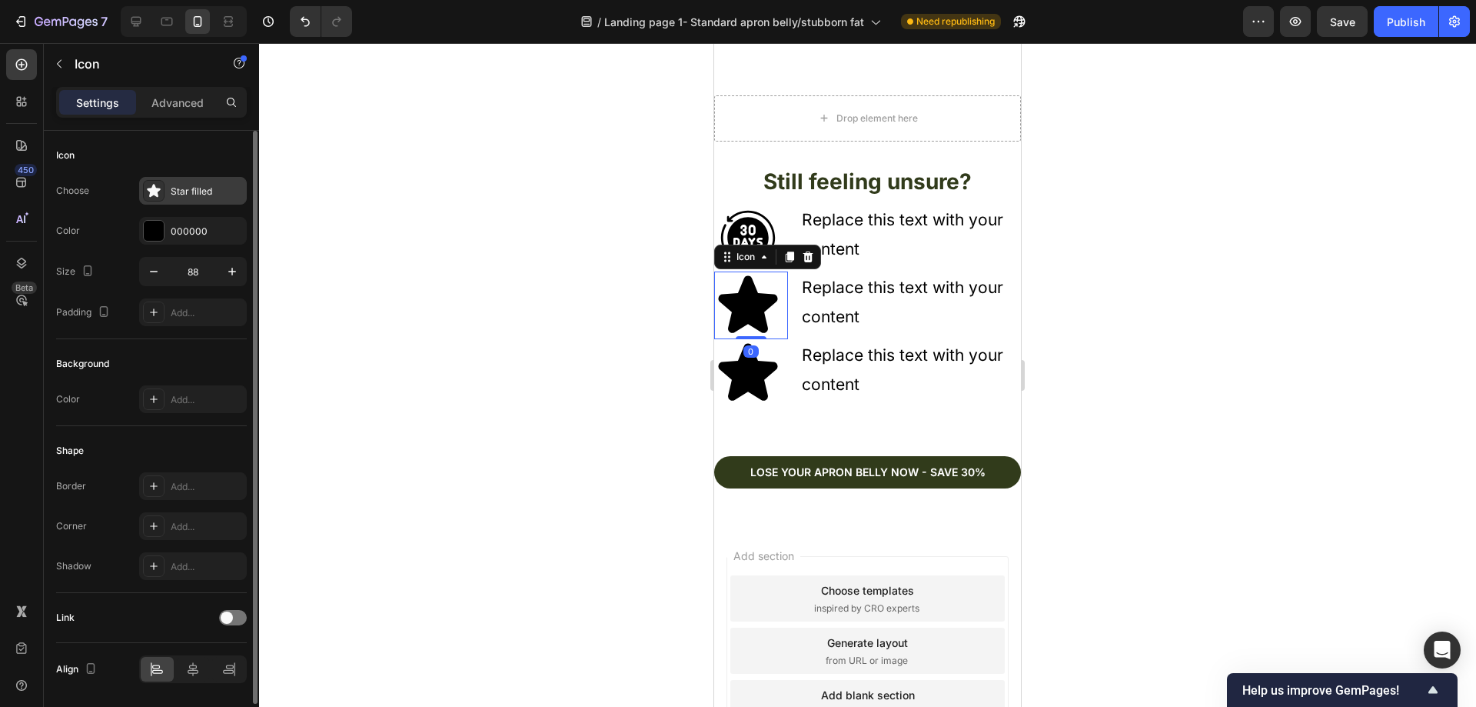
click at [208, 196] on div "Star filled" at bounding box center [207, 192] width 72 height 14
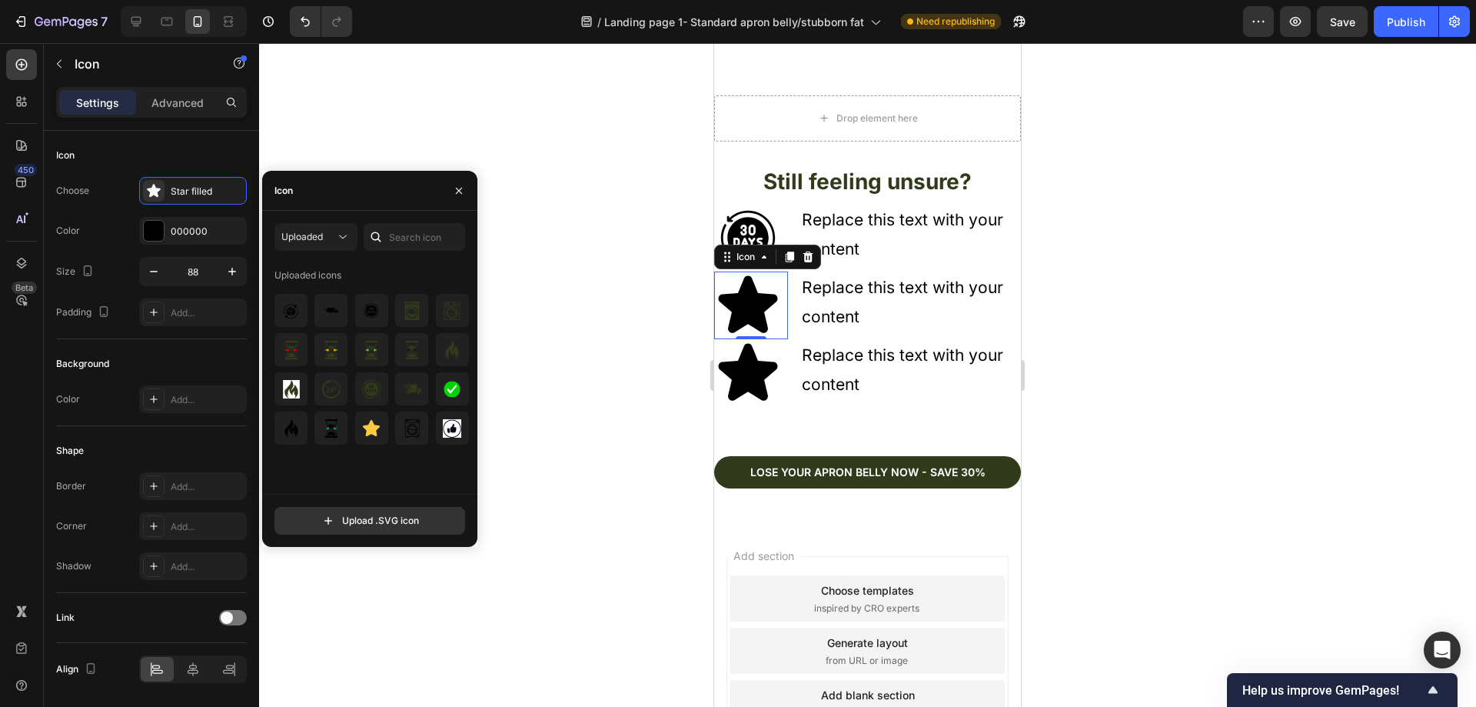
drag, startPoint x: 329, startPoint y: 310, endPoint x: 588, endPoint y: 326, distance: 259.6
click at [330, 310] on img at bounding box center [331, 310] width 18 height 18
click at [289, 307] on img at bounding box center [291, 310] width 18 height 18
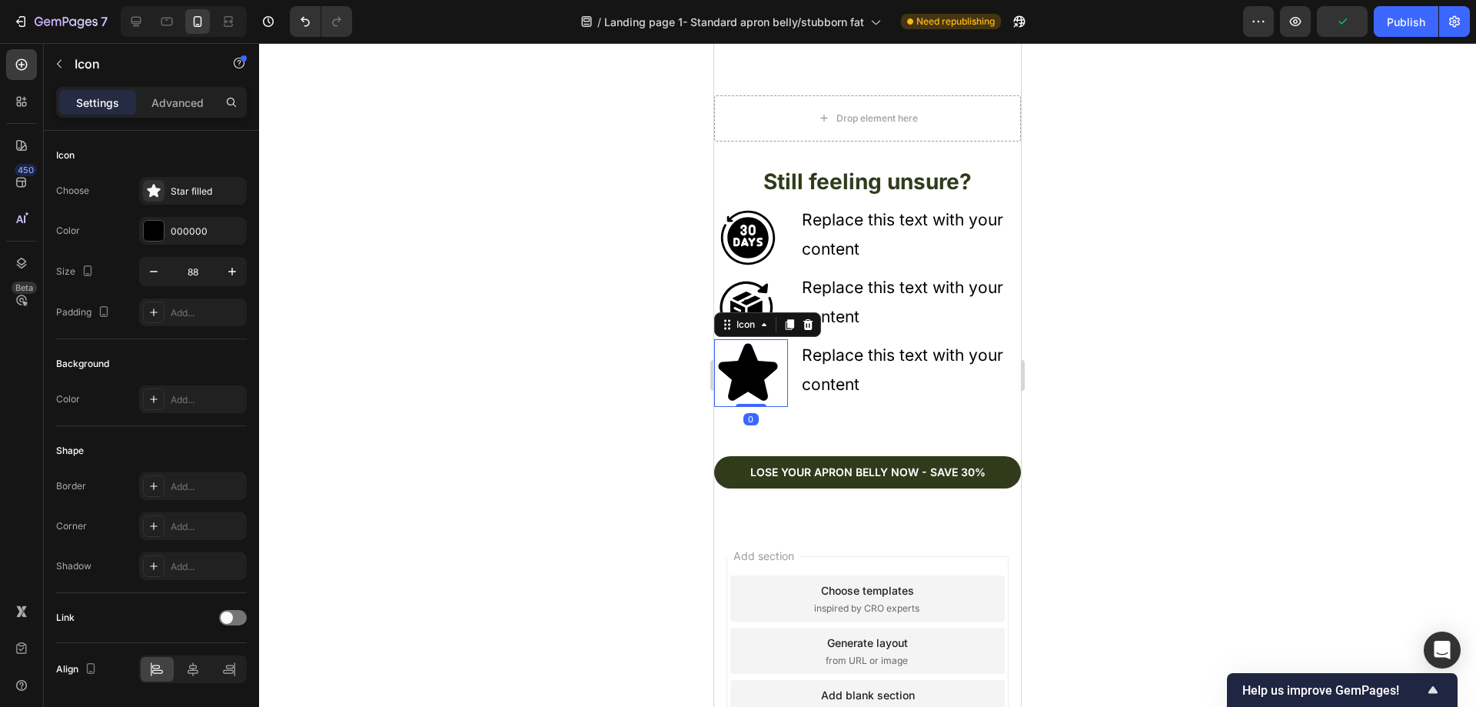
drag, startPoint x: 763, startPoint y: 361, endPoint x: 1108, endPoint y: 368, distance: 345.3
click at [763, 361] on icon at bounding box center [748, 372] width 59 height 57
click at [205, 194] on div "Star filled" at bounding box center [207, 192] width 72 height 14
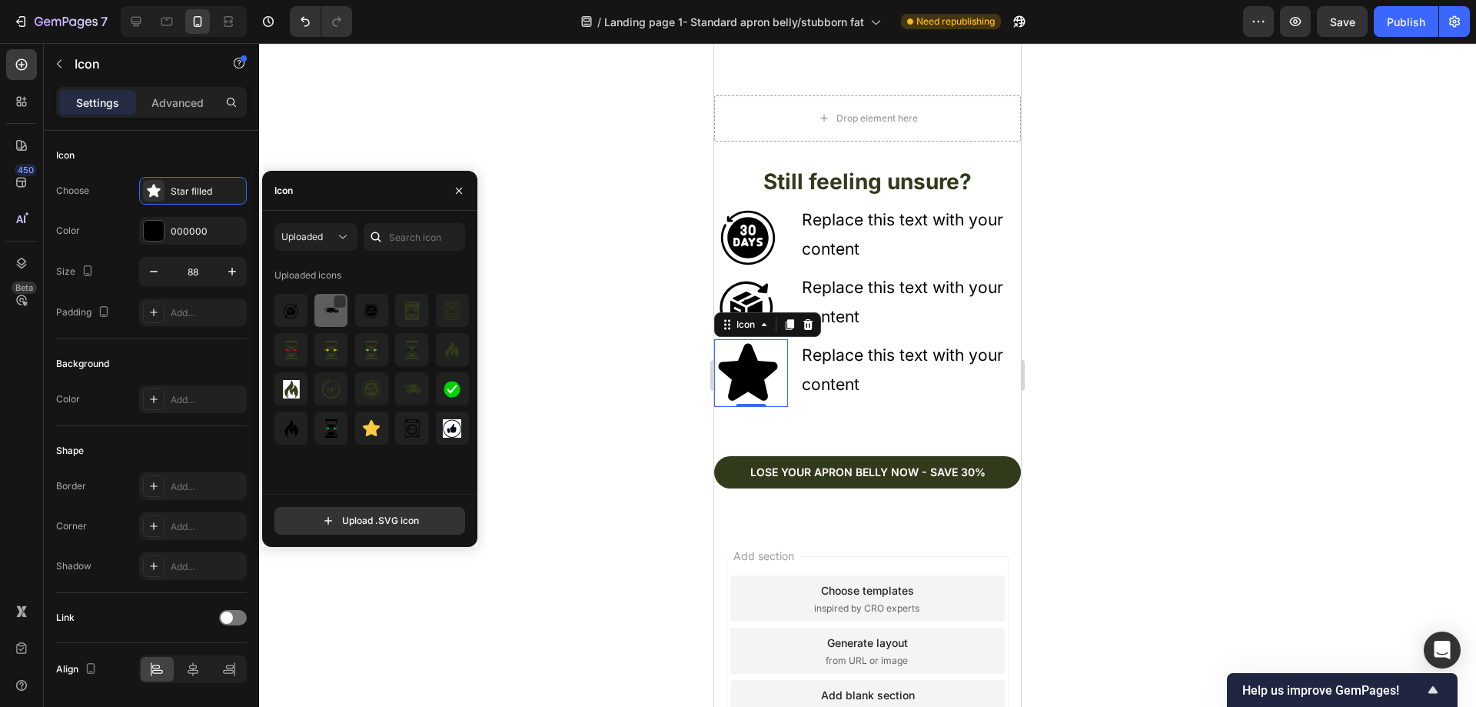
click at [336, 316] on img at bounding box center [331, 310] width 18 height 18
click at [865, 237] on div "Replace this text with your content" at bounding box center [910, 235] width 221 height 62
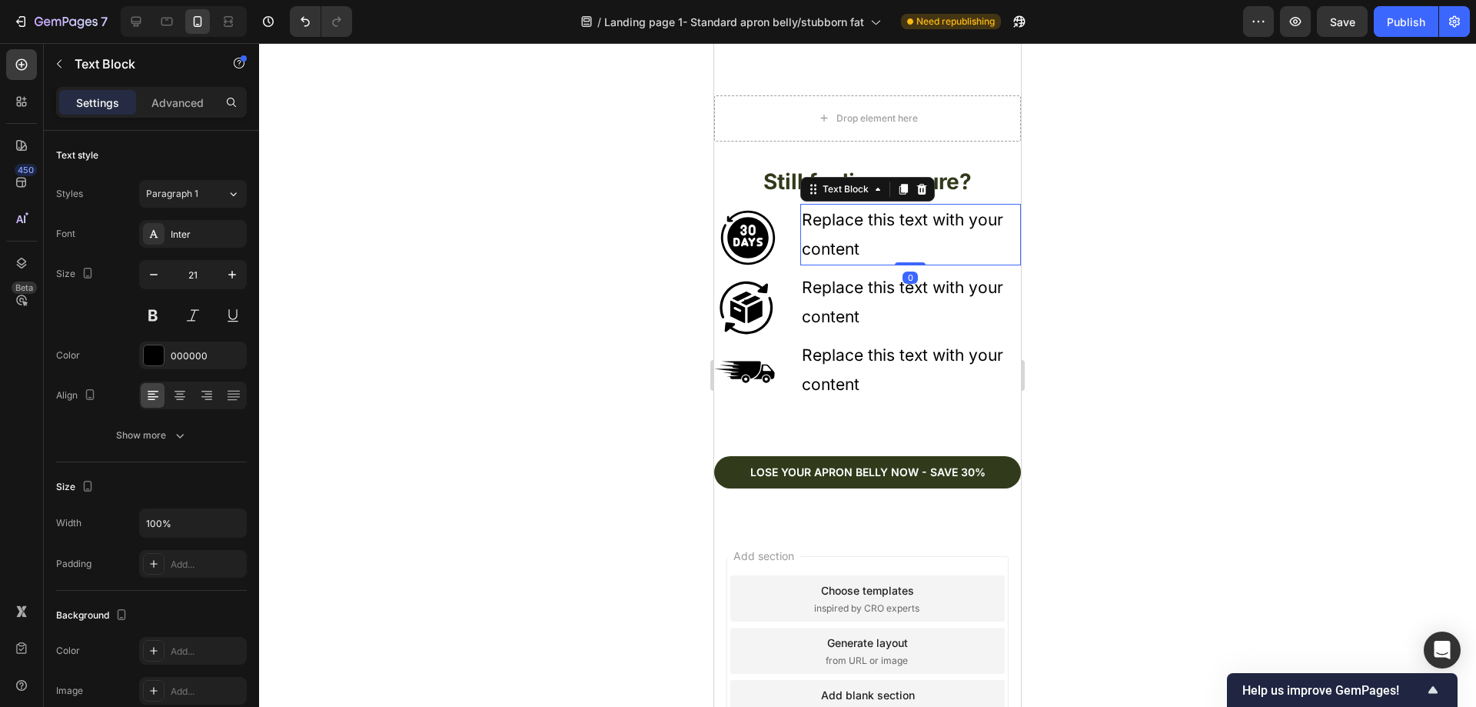
click at [860, 236] on div "Replace this text with your content" at bounding box center [910, 235] width 221 height 62
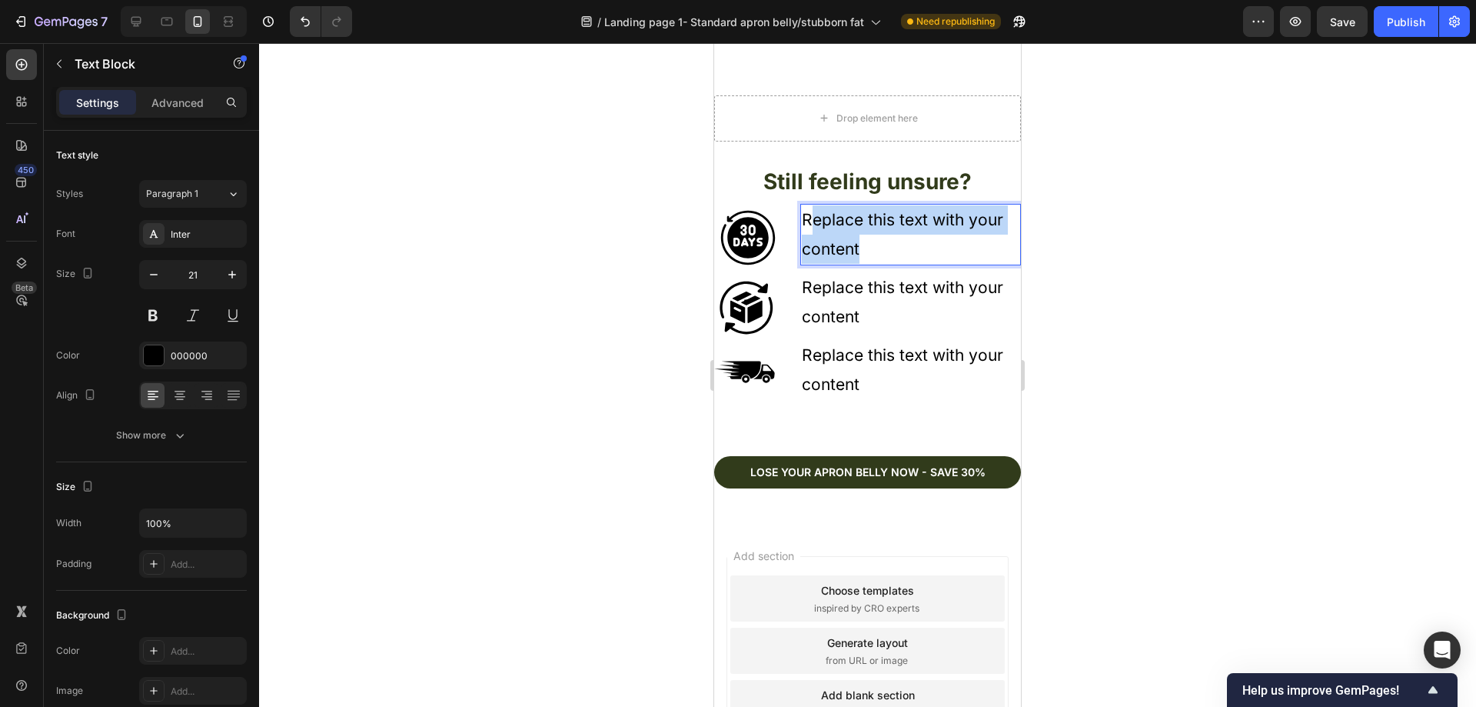
drag, startPoint x: 859, startPoint y: 236, endPoint x: 813, endPoint y: 214, distance: 50.5
click at [813, 214] on p "Replace this text with your content" at bounding box center [911, 234] width 218 height 58
click at [142, 22] on icon at bounding box center [135, 21] width 15 height 15
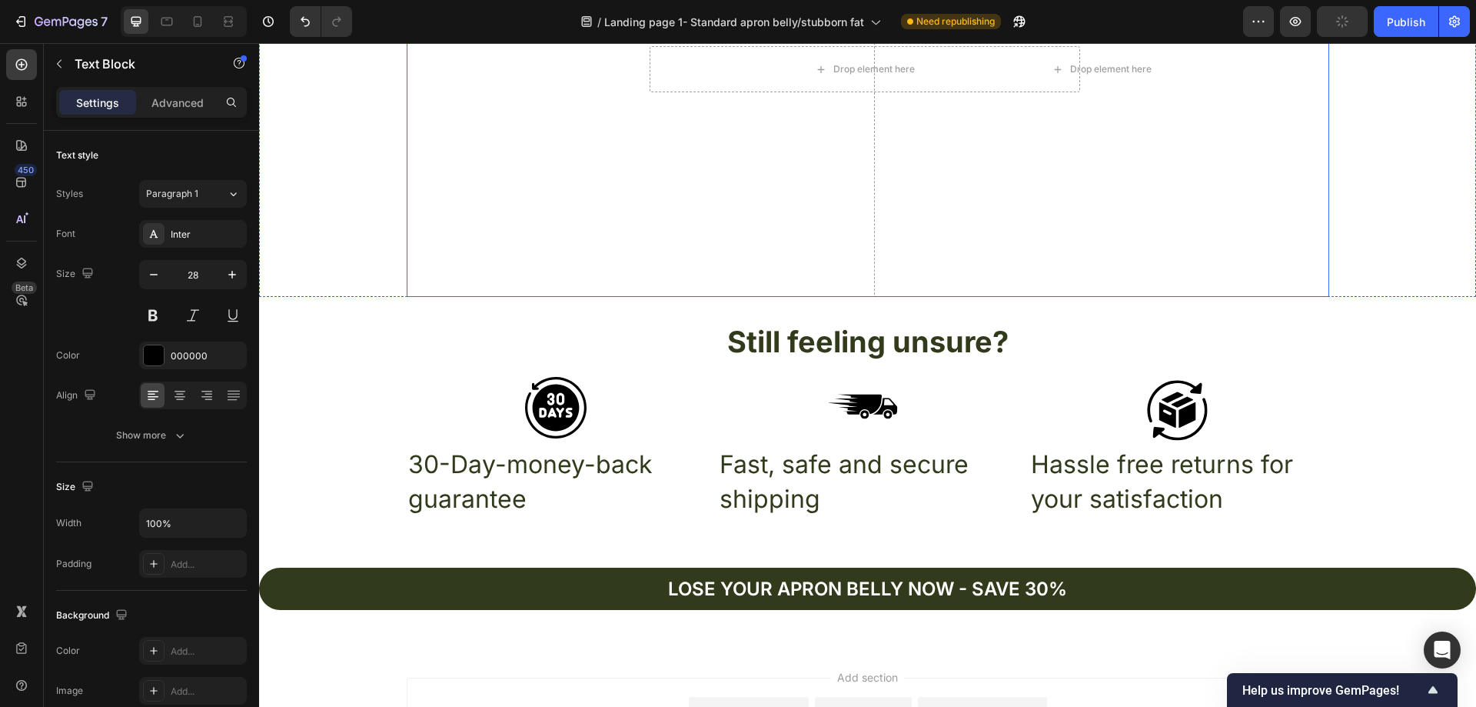
scroll to position [5298, 0]
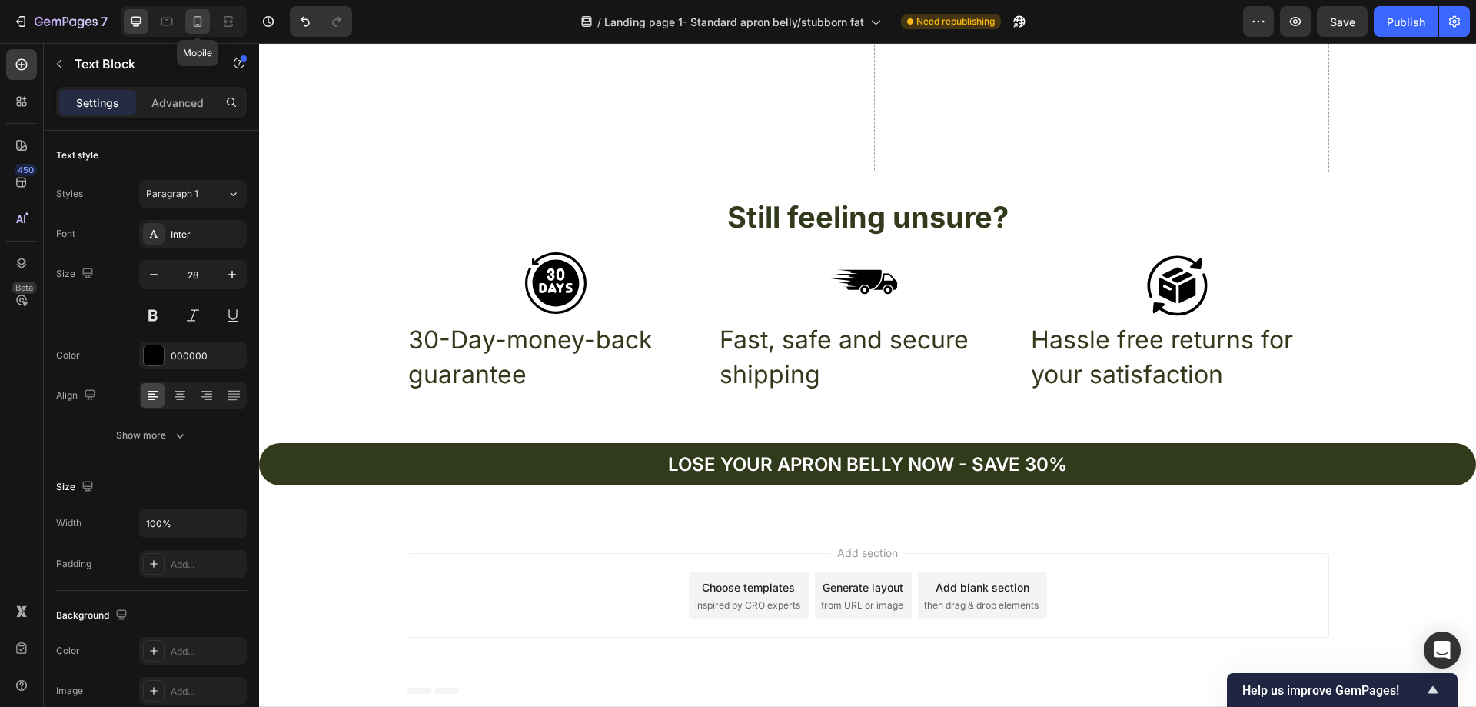
click at [208, 19] on div at bounding box center [197, 21] width 25 height 25
type input "21"
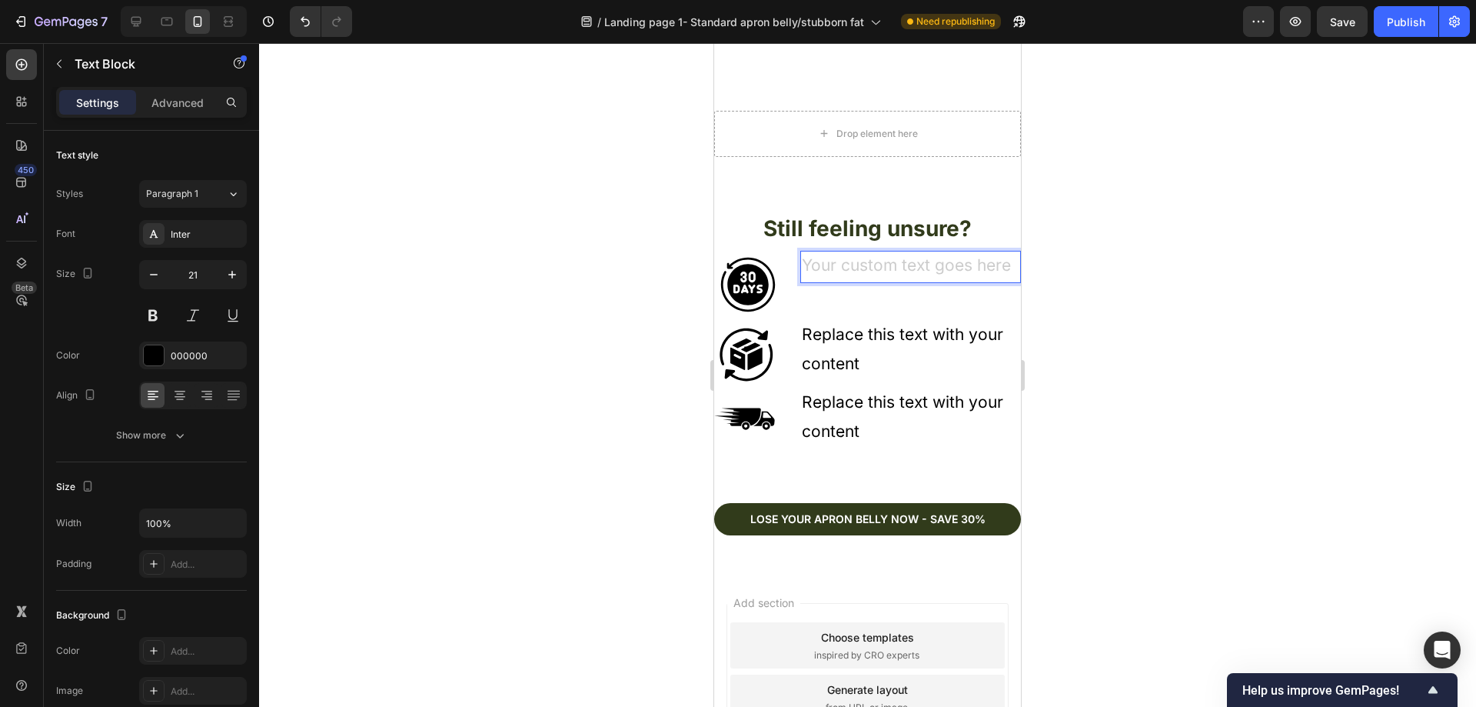
scroll to position [4966, 0]
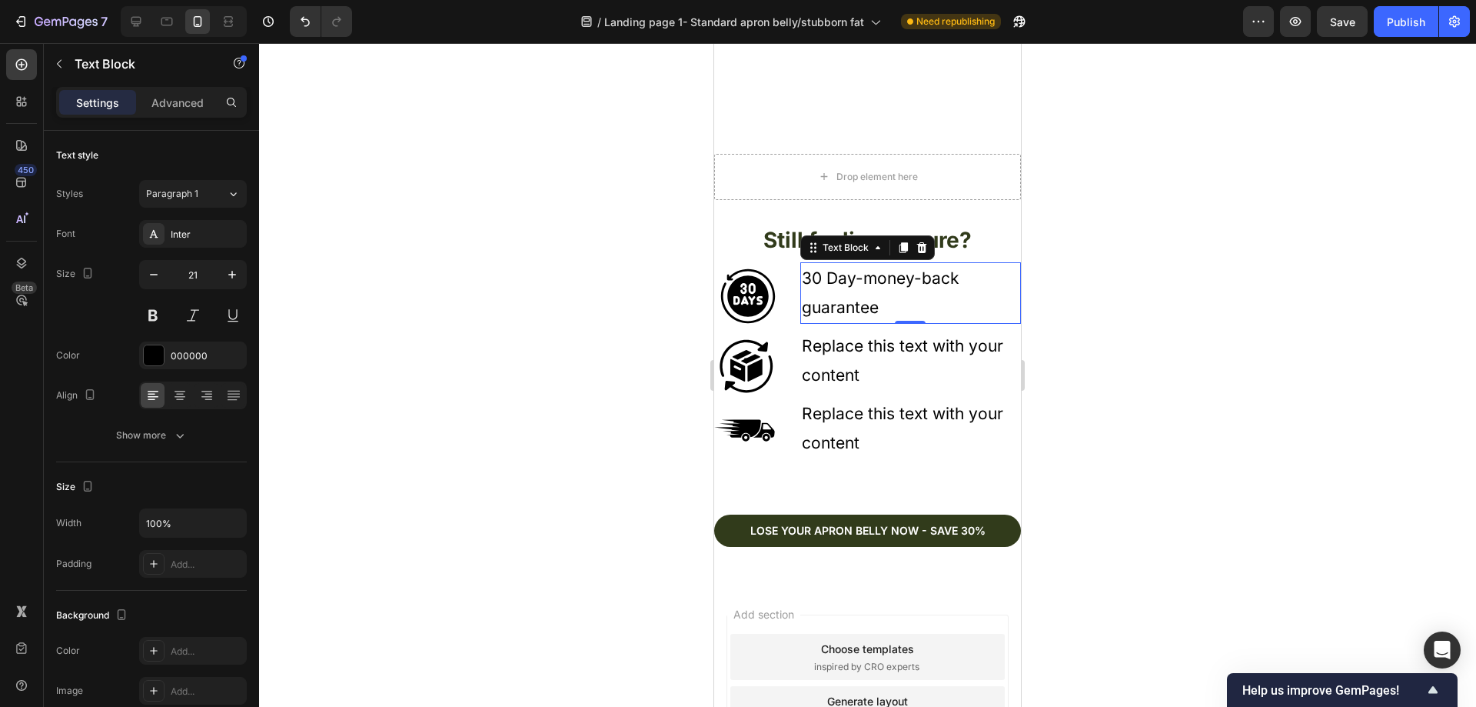
click at [1142, 280] on div at bounding box center [867, 374] width 1217 height 663
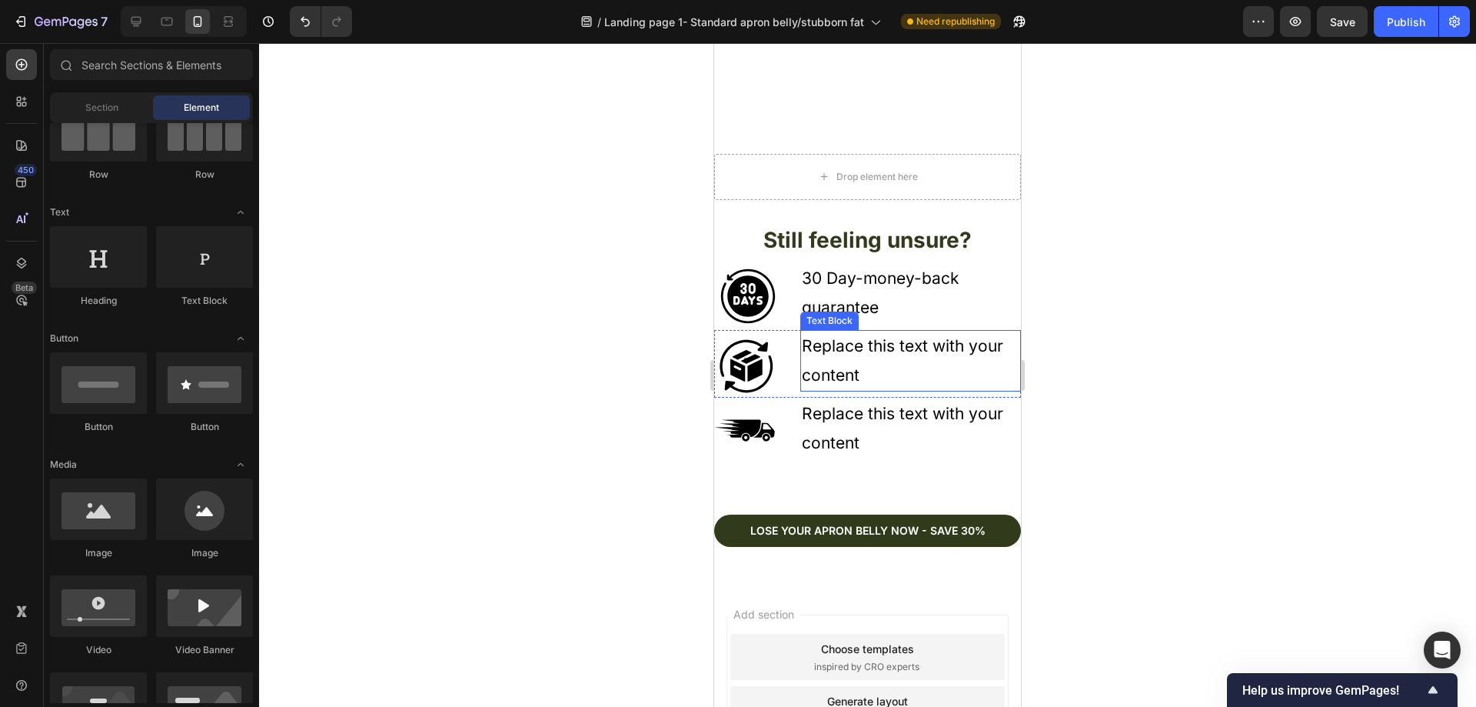
click at [929, 353] on div "Replace this text with your content" at bounding box center [910, 361] width 221 height 62
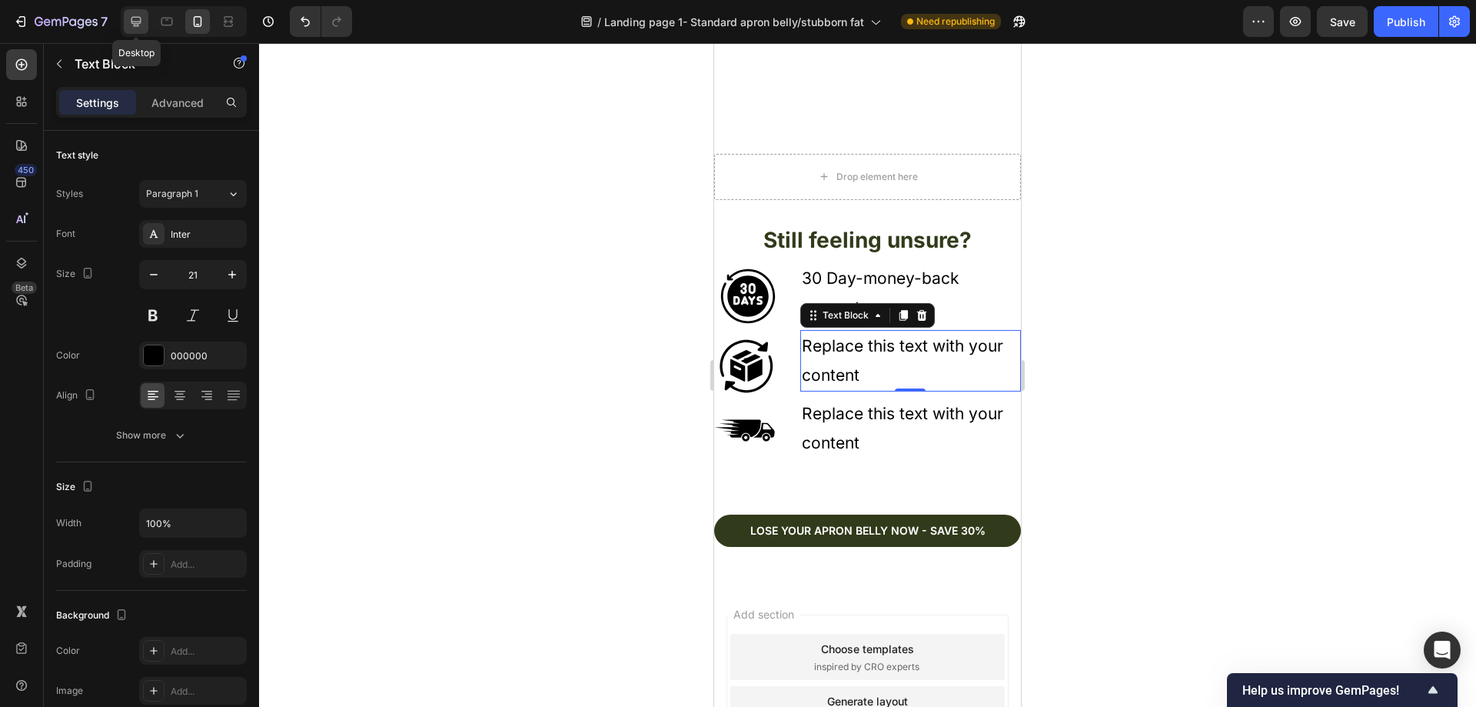
click at [138, 22] on icon at bounding box center [136, 22] width 10 height 10
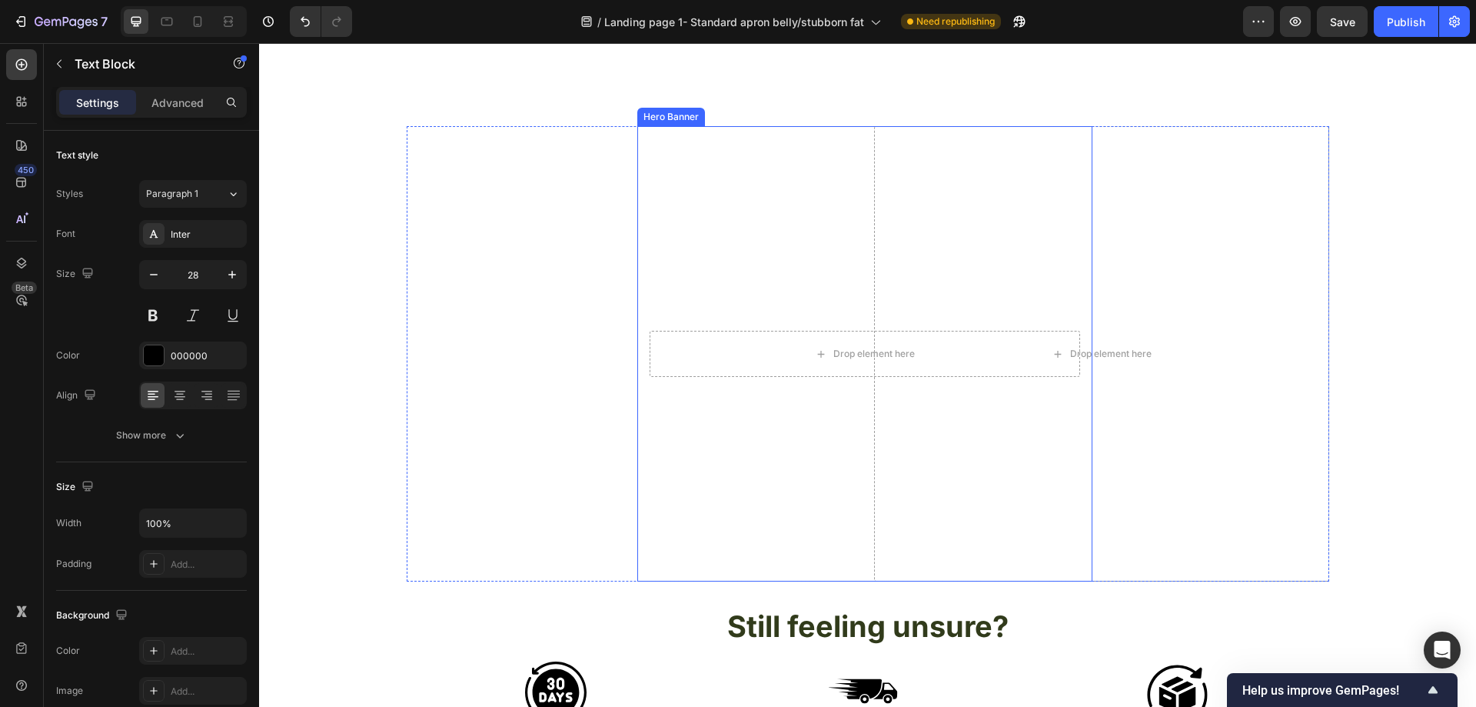
scroll to position [5269, 0]
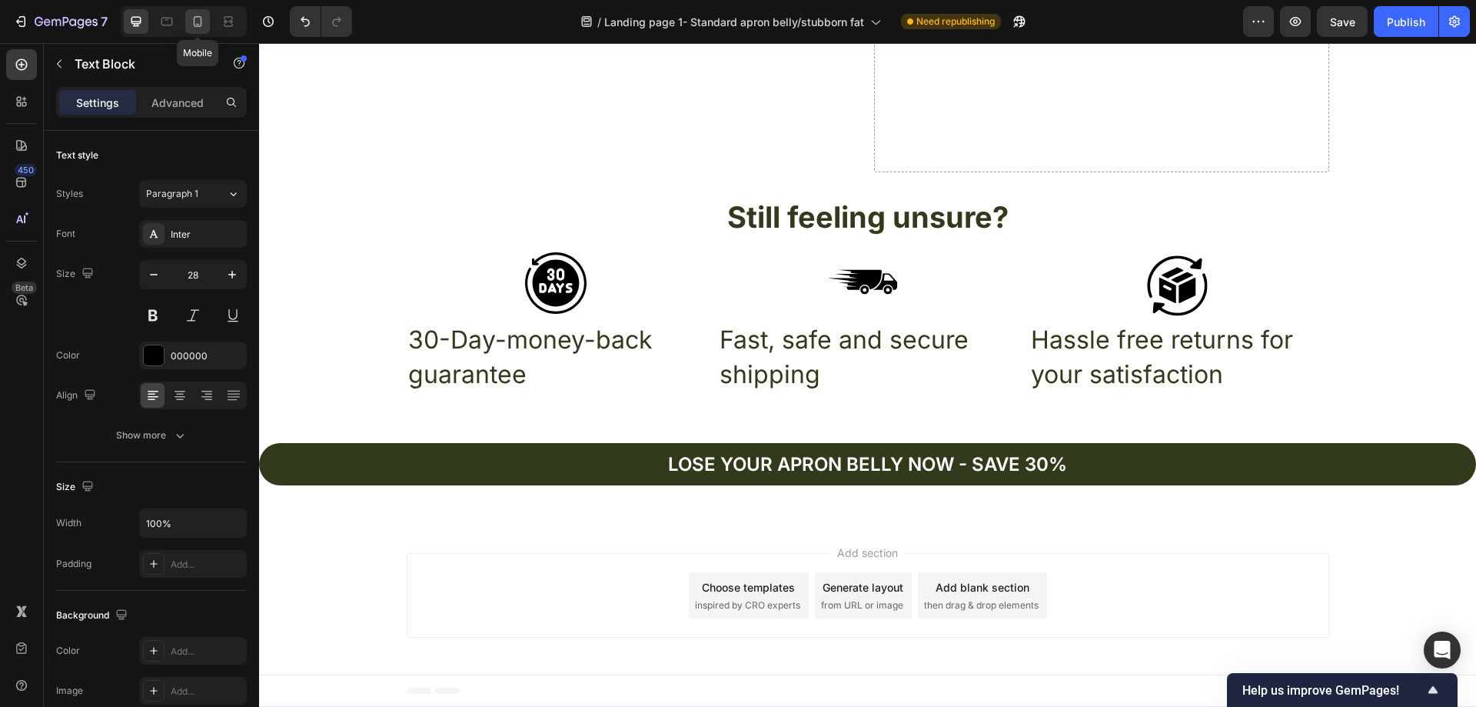
click at [192, 28] on icon at bounding box center [197, 21] width 15 height 15
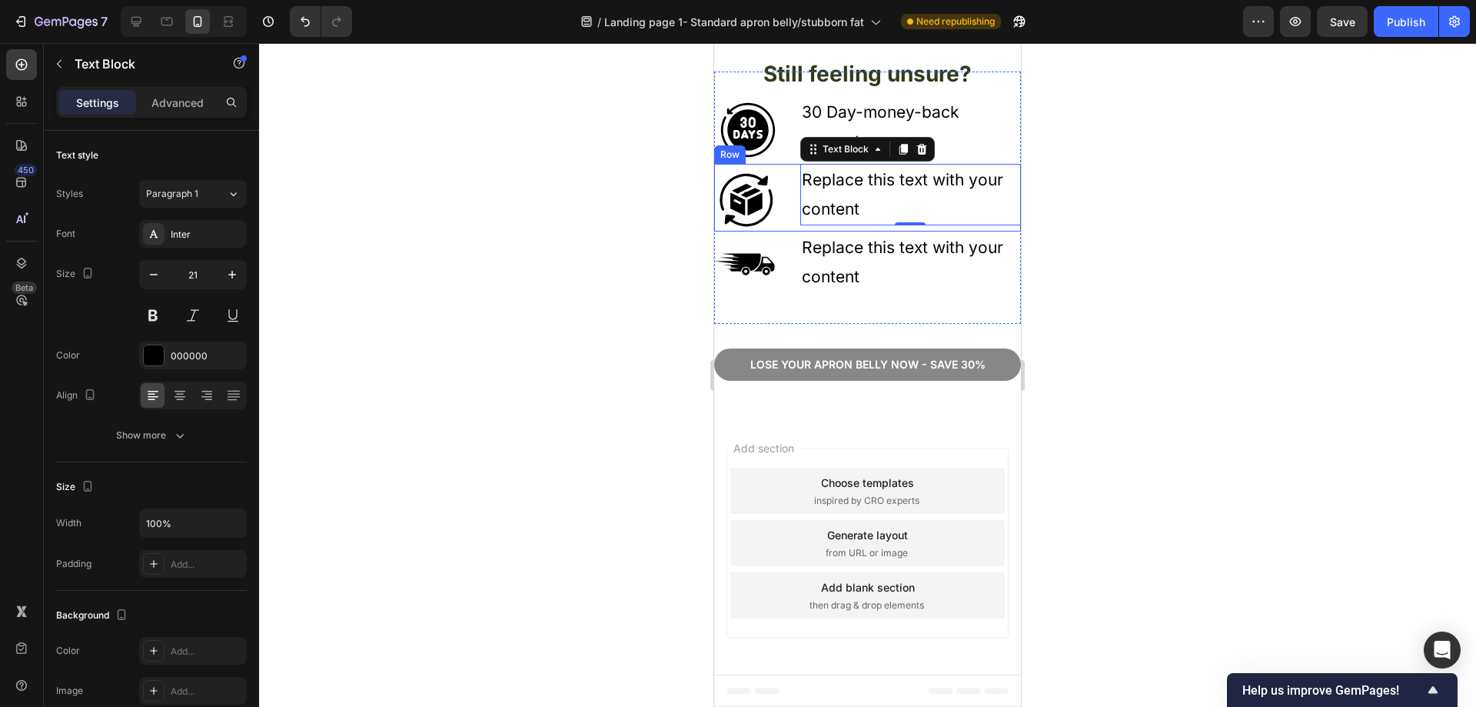
scroll to position [5144, 0]
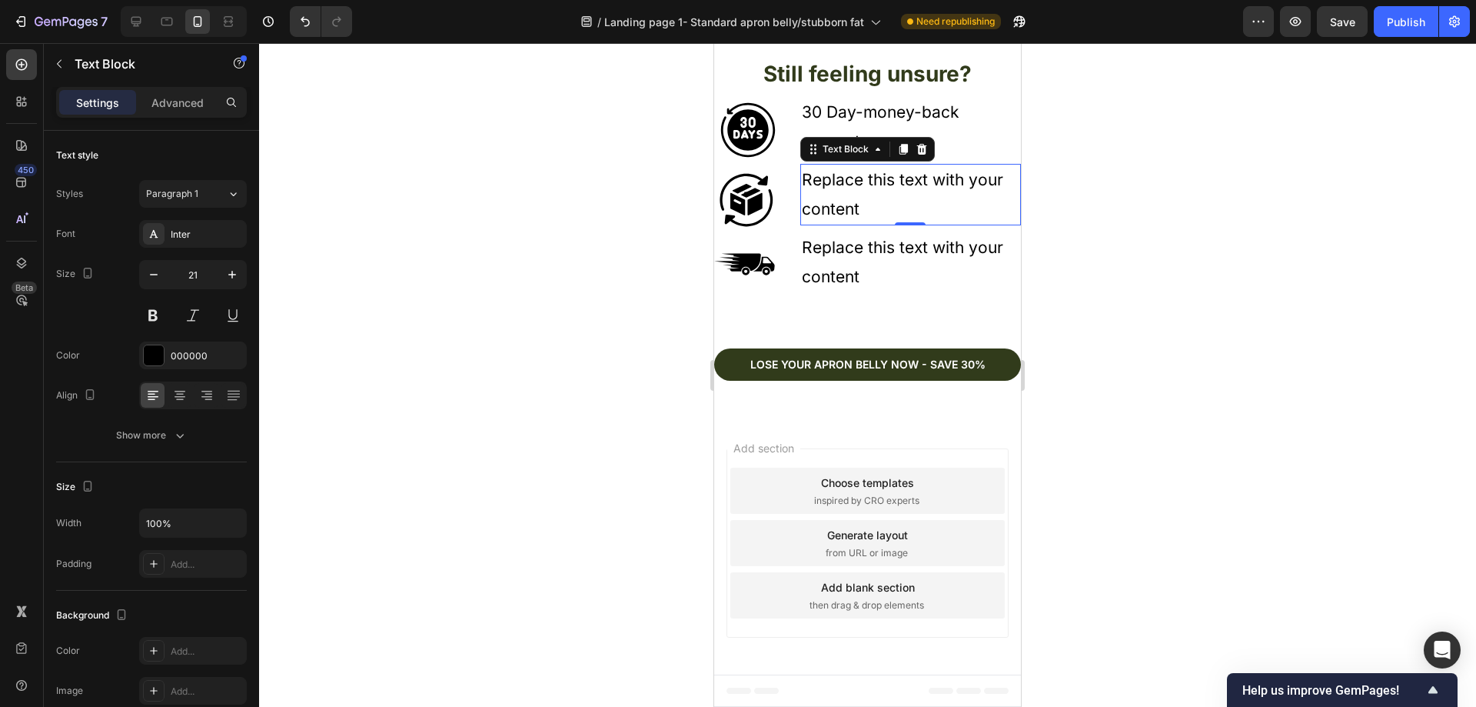
click at [870, 208] on div "Replace this text with your content" at bounding box center [910, 195] width 221 height 62
click at [134, 21] on icon at bounding box center [135, 21] width 15 height 15
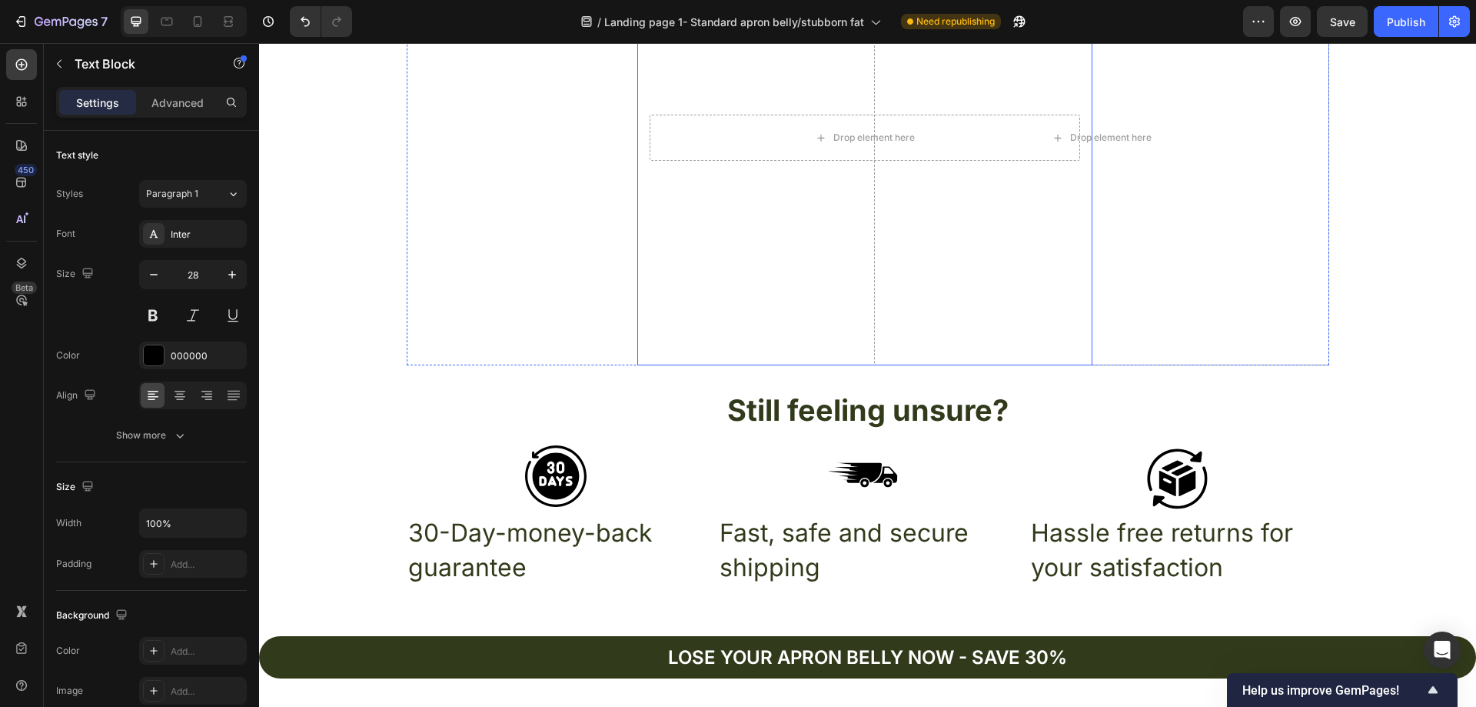
scroll to position [5086, 0]
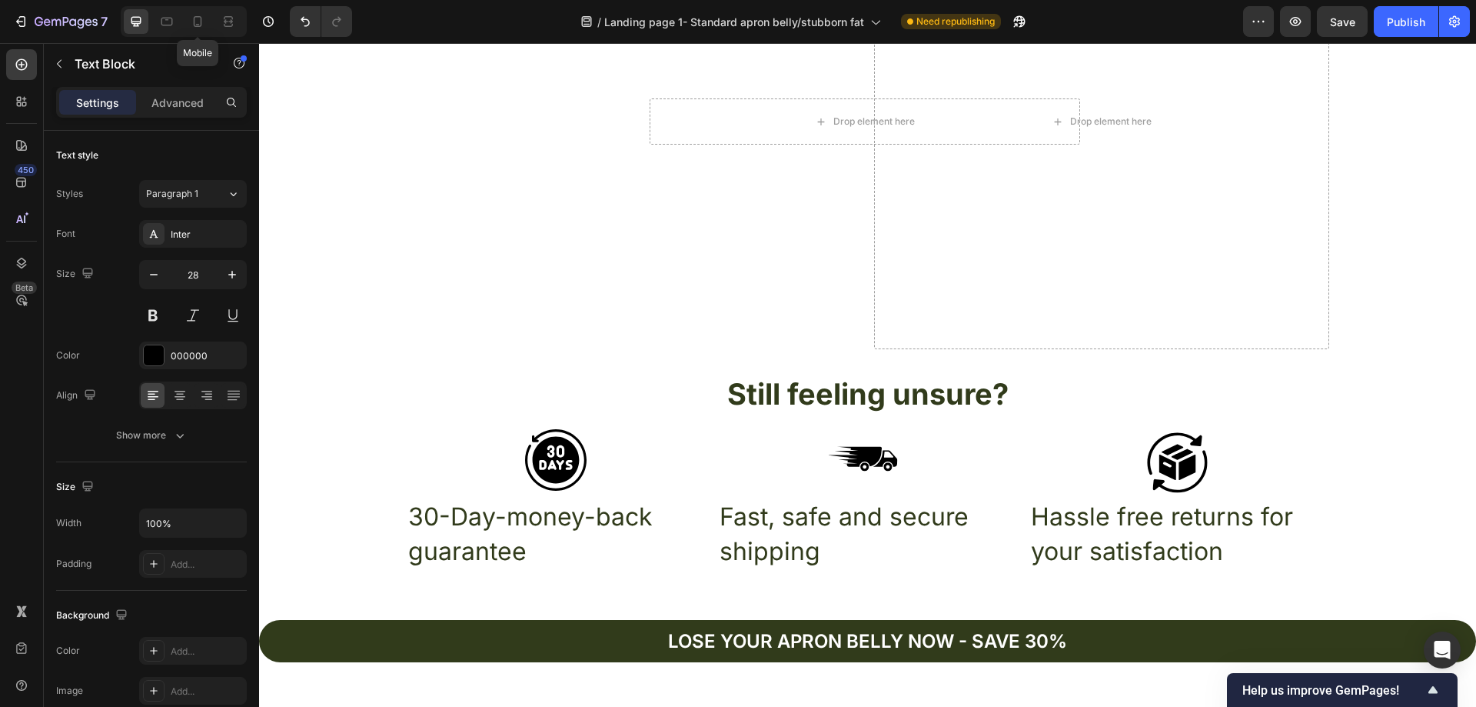
click at [191, 15] on icon at bounding box center [197, 21] width 15 height 15
type input "21"
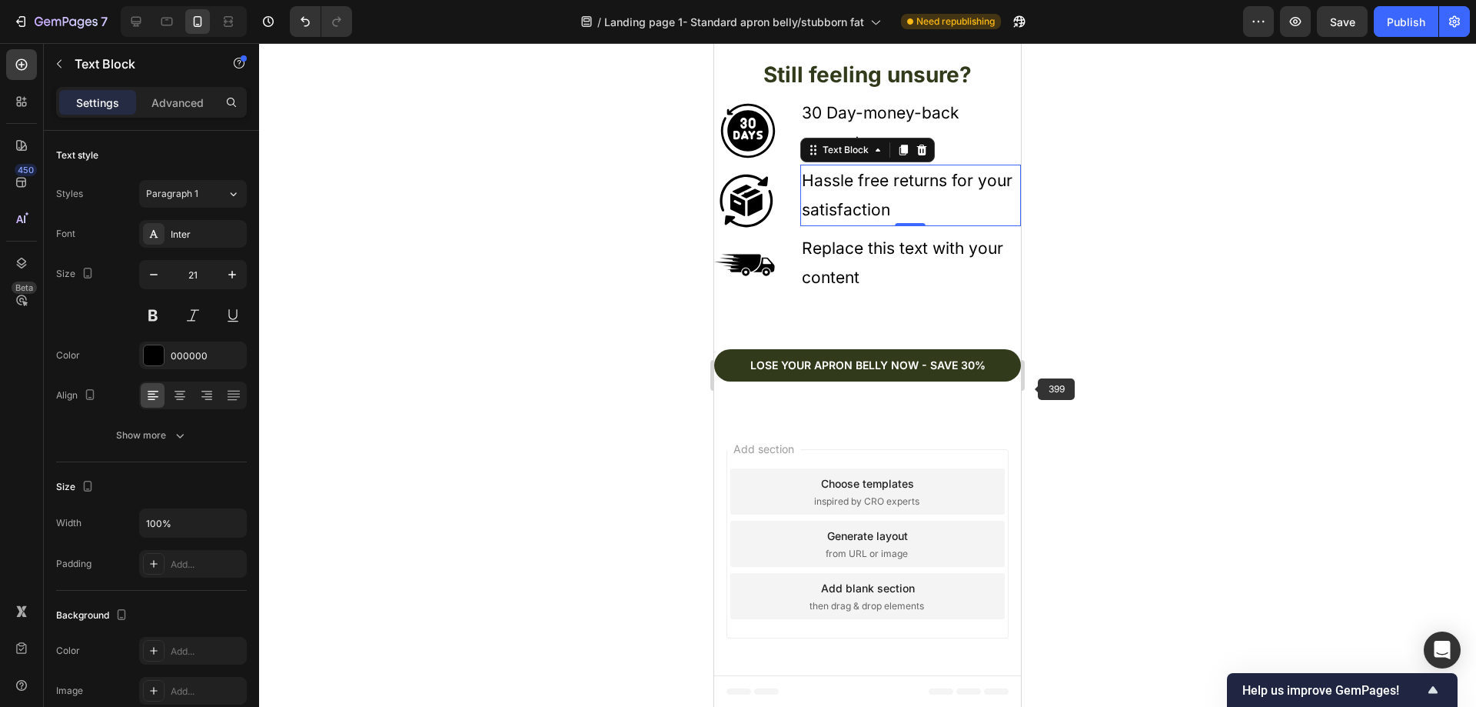
scroll to position [5122, 0]
click at [886, 266] on div "Replace this text with your content" at bounding box center [910, 262] width 221 height 62
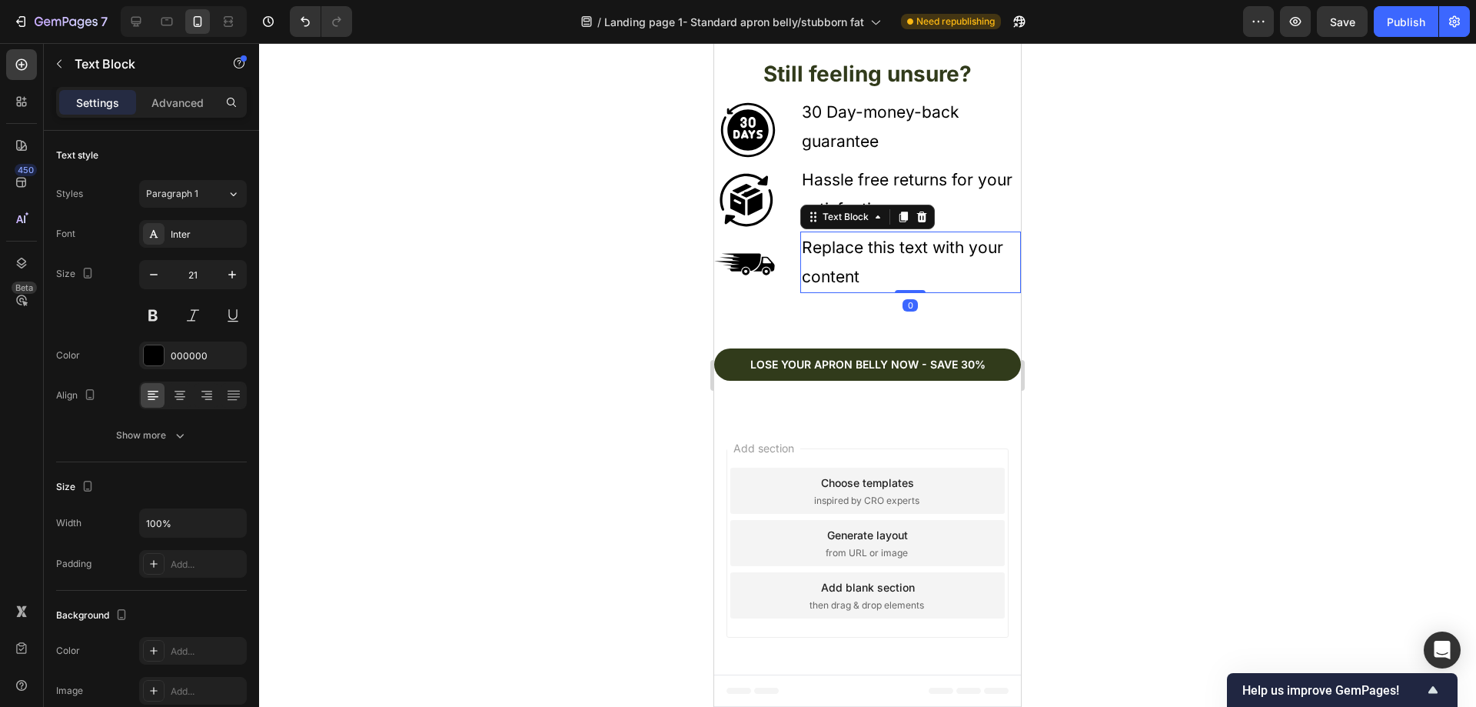
click at [864, 269] on div "Replace this text with your content" at bounding box center [910, 262] width 221 height 62
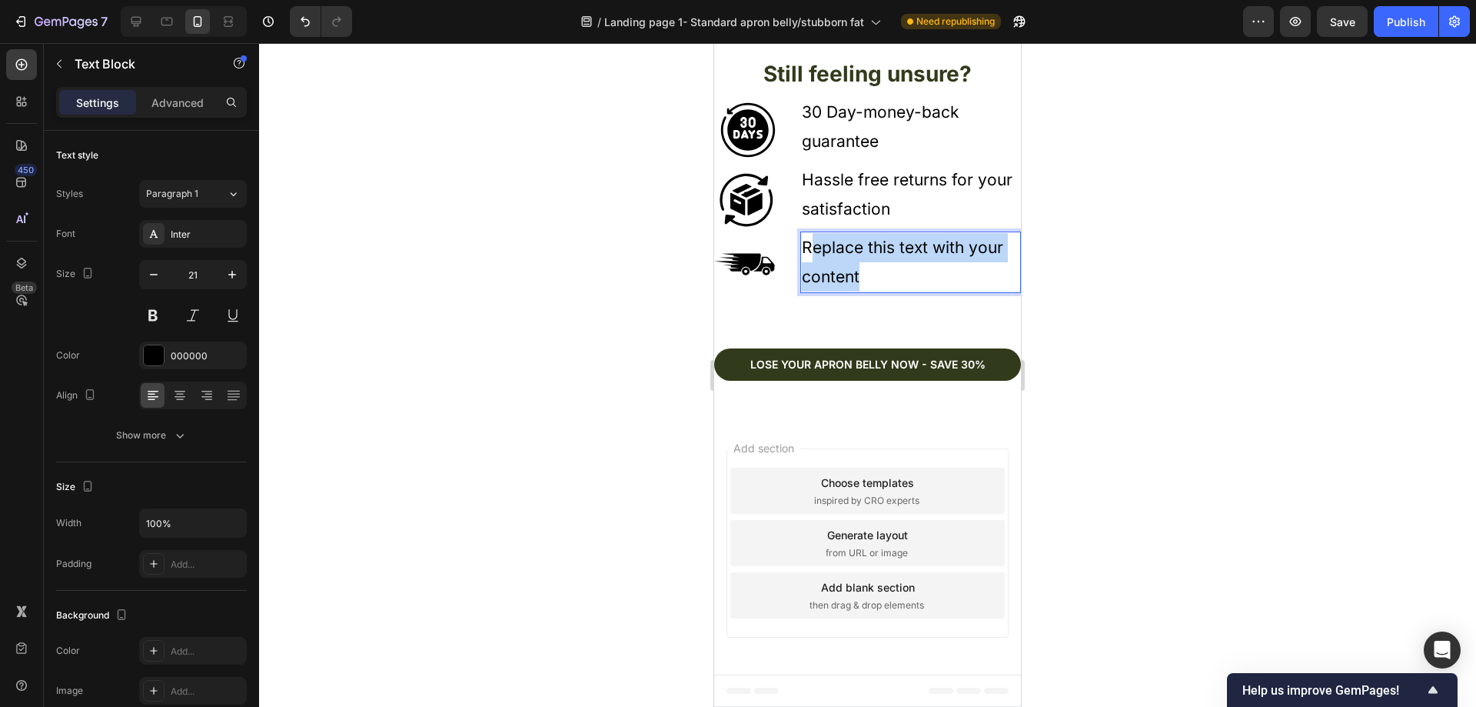
drag, startPoint x: 865, startPoint y: 274, endPoint x: 813, endPoint y: 251, distance: 56.8
click at [813, 251] on p "Replace this text with your content" at bounding box center [911, 262] width 218 height 58
click at [1202, 252] on div at bounding box center [867, 374] width 1217 height 663
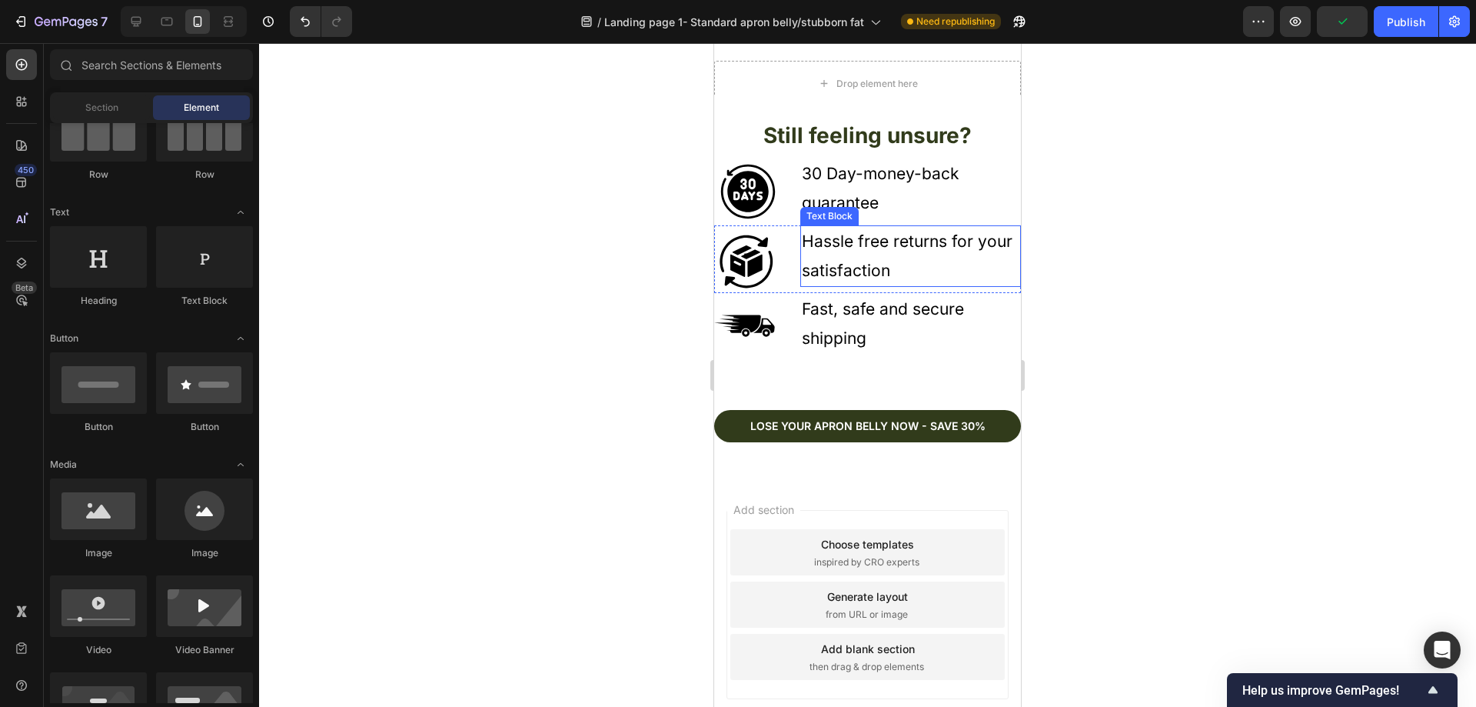
scroll to position [5045, 0]
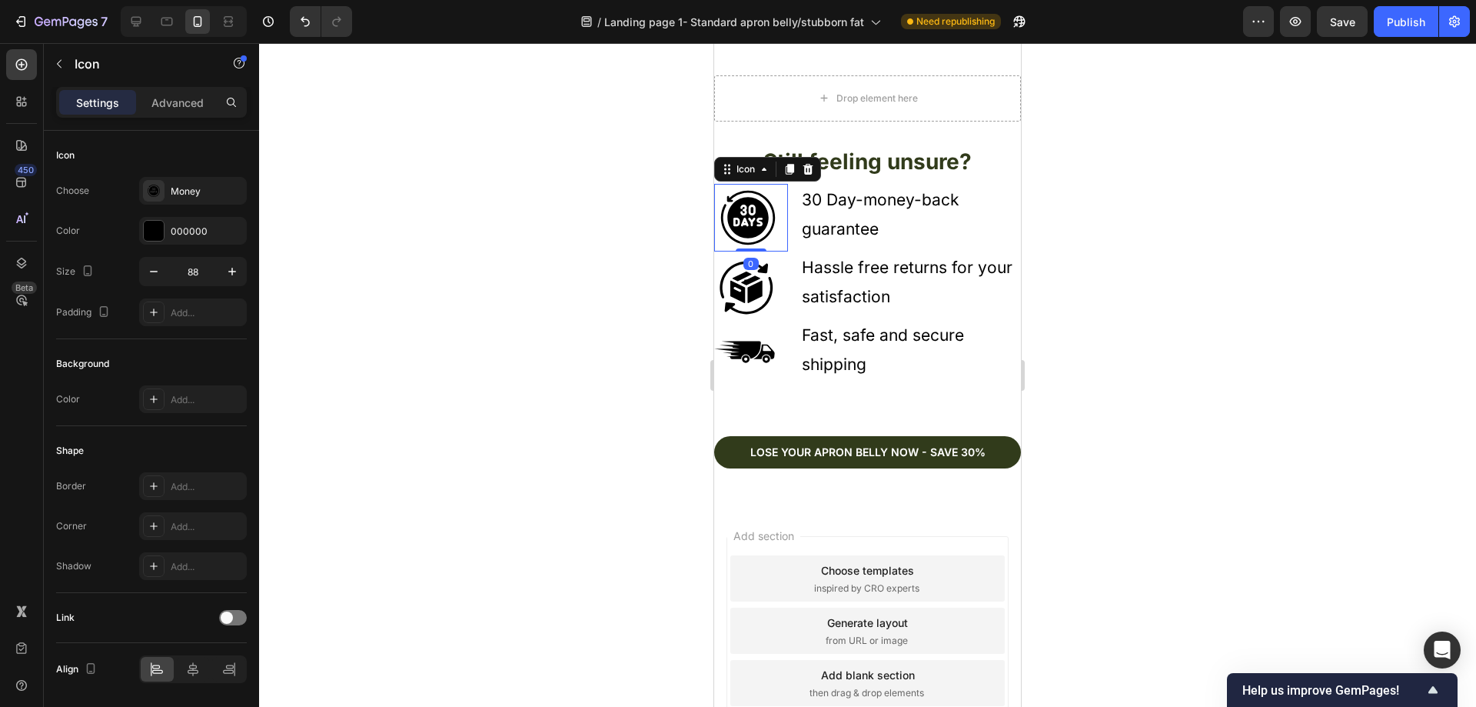
click at [756, 209] on icon at bounding box center [748, 218] width 42 height 42
click at [905, 206] on p "30 Day-money-back guarantee" at bounding box center [911, 214] width 218 height 58
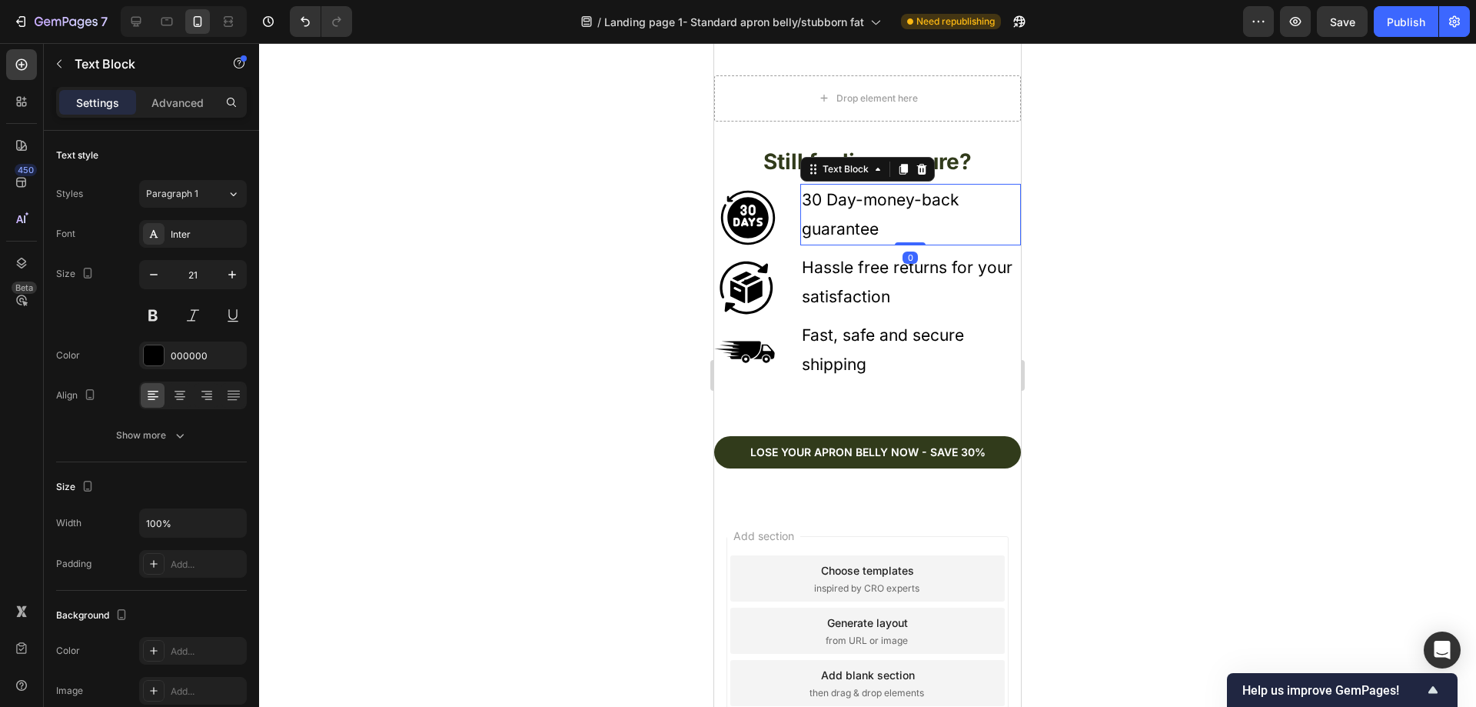
drag, startPoint x: 189, startPoint y: 348, endPoint x: 261, endPoint y: 359, distance: 72.3
click at [190, 349] on div "000000" at bounding box center [207, 356] width 72 height 14
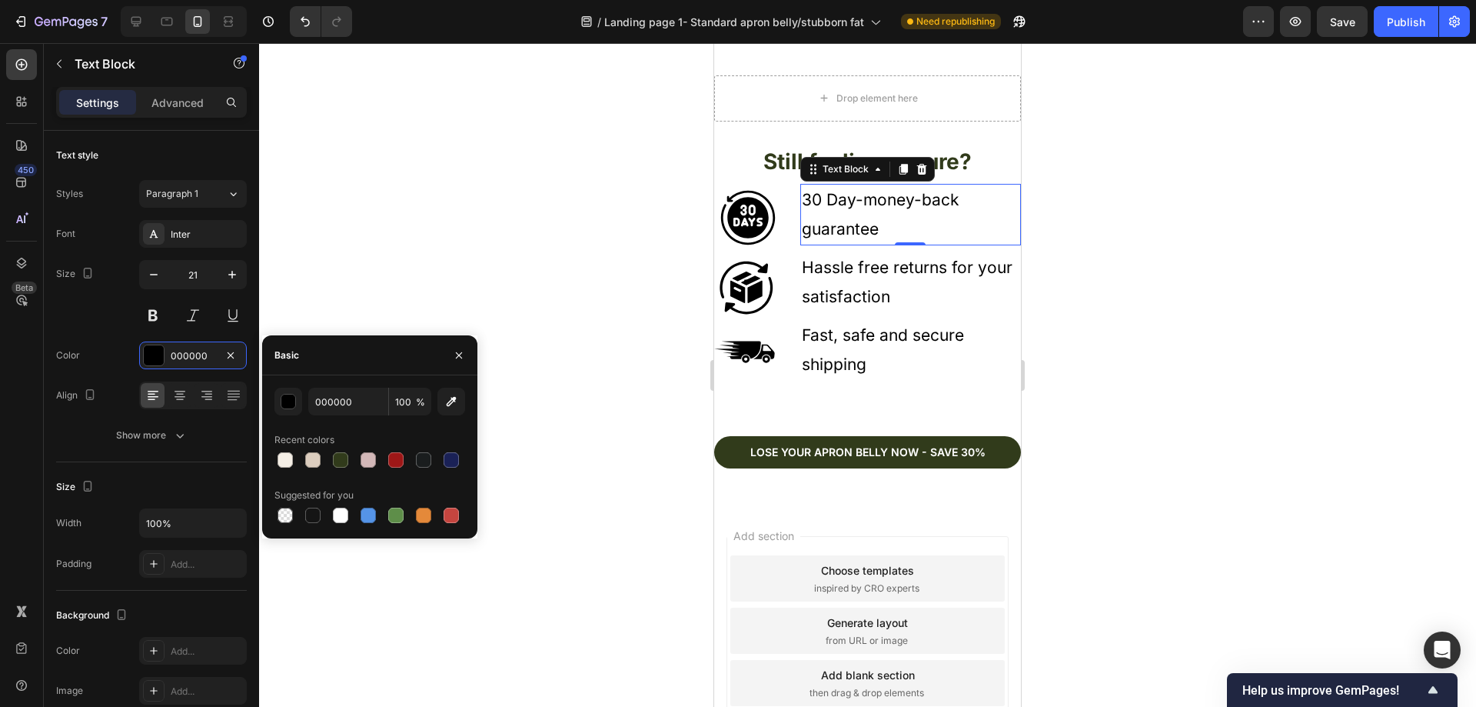
drag, startPoint x: 344, startPoint y: 457, endPoint x: 524, endPoint y: 376, distance: 197.2
click at [344, 457] on div at bounding box center [340, 459] width 15 height 15
type input "313B1B"
click at [893, 285] on p "Hassle free returns for your satisfaction" at bounding box center [911, 282] width 218 height 58
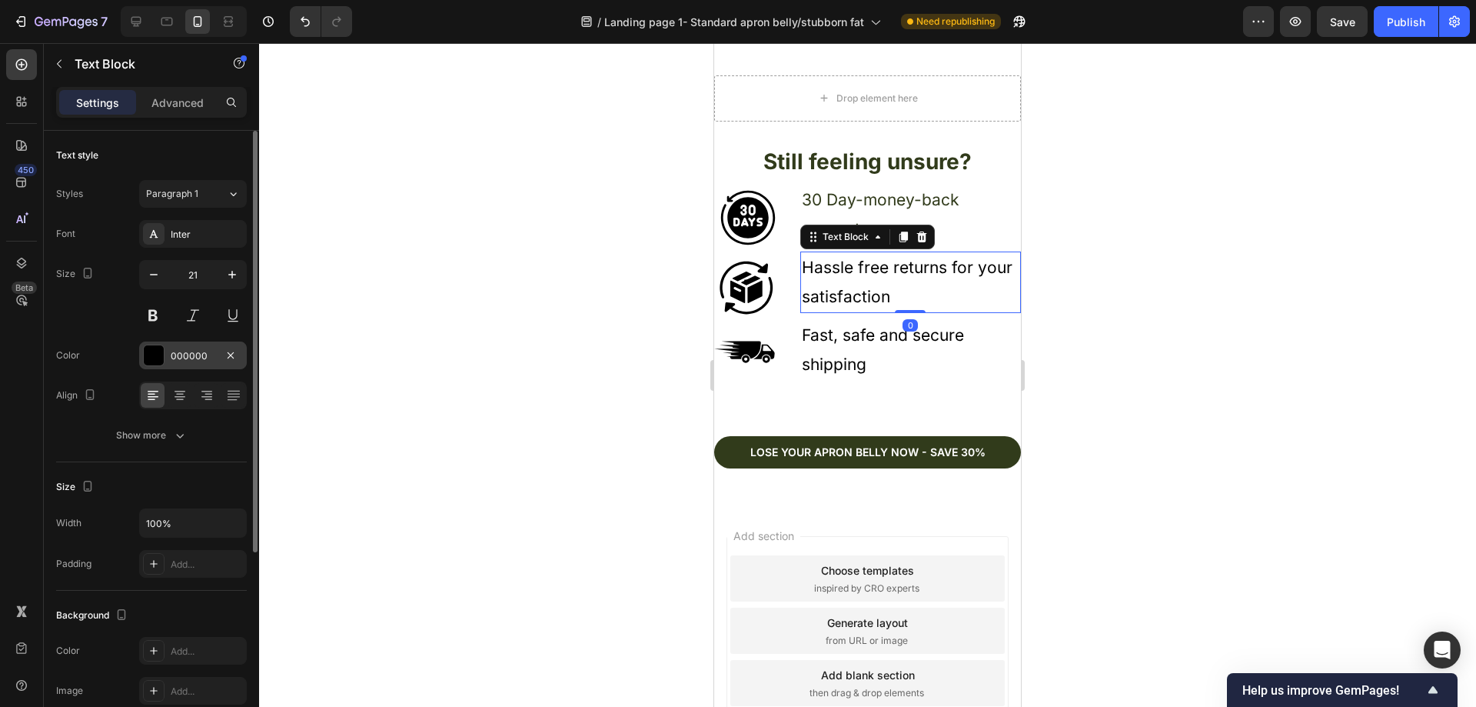
click at [191, 350] on div "000000" at bounding box center [193, 356] width 45 height 14
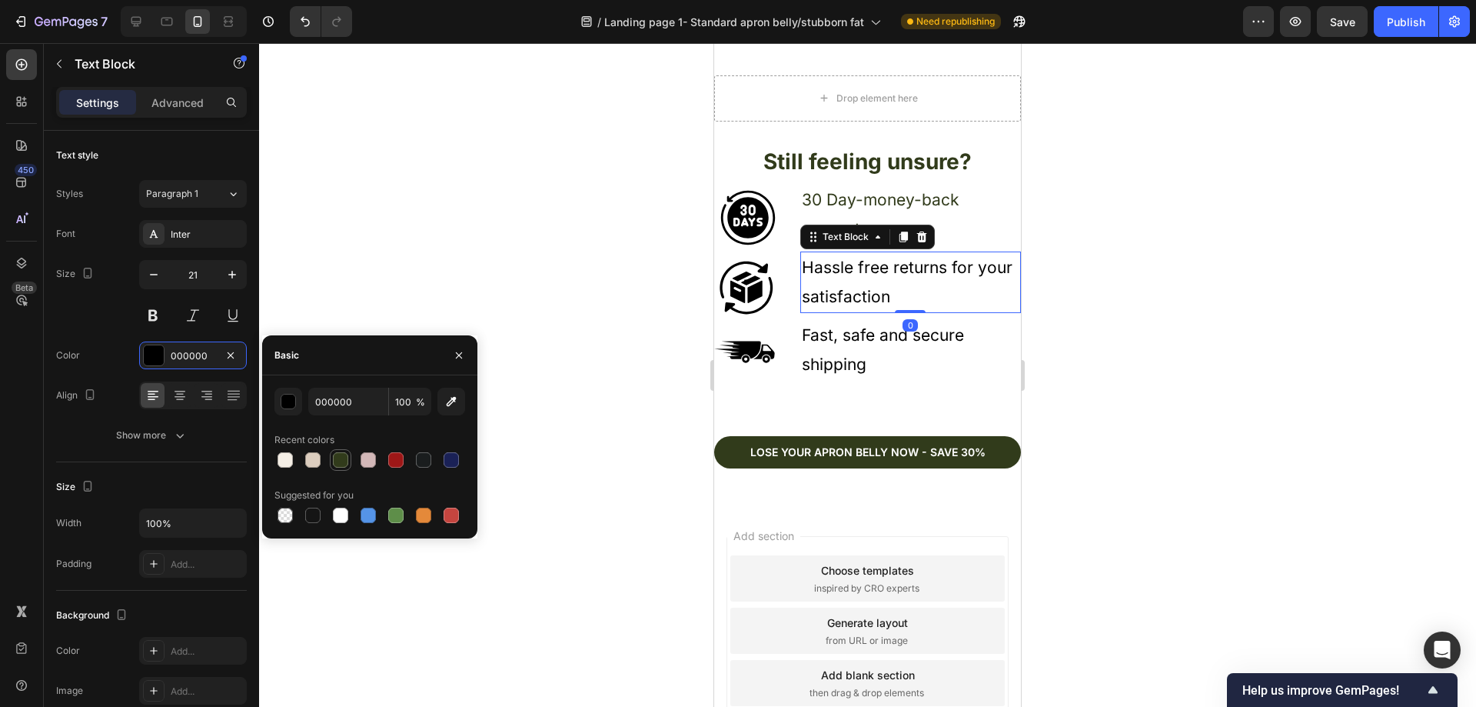
click at [345, 461] on div at bounding box center [340, 459] width 15 height 15
type input "313B1B"
click at [872, 342] on p "Fast, safe and secure shipping" at bounding box center [911, 350] width 218 height 58
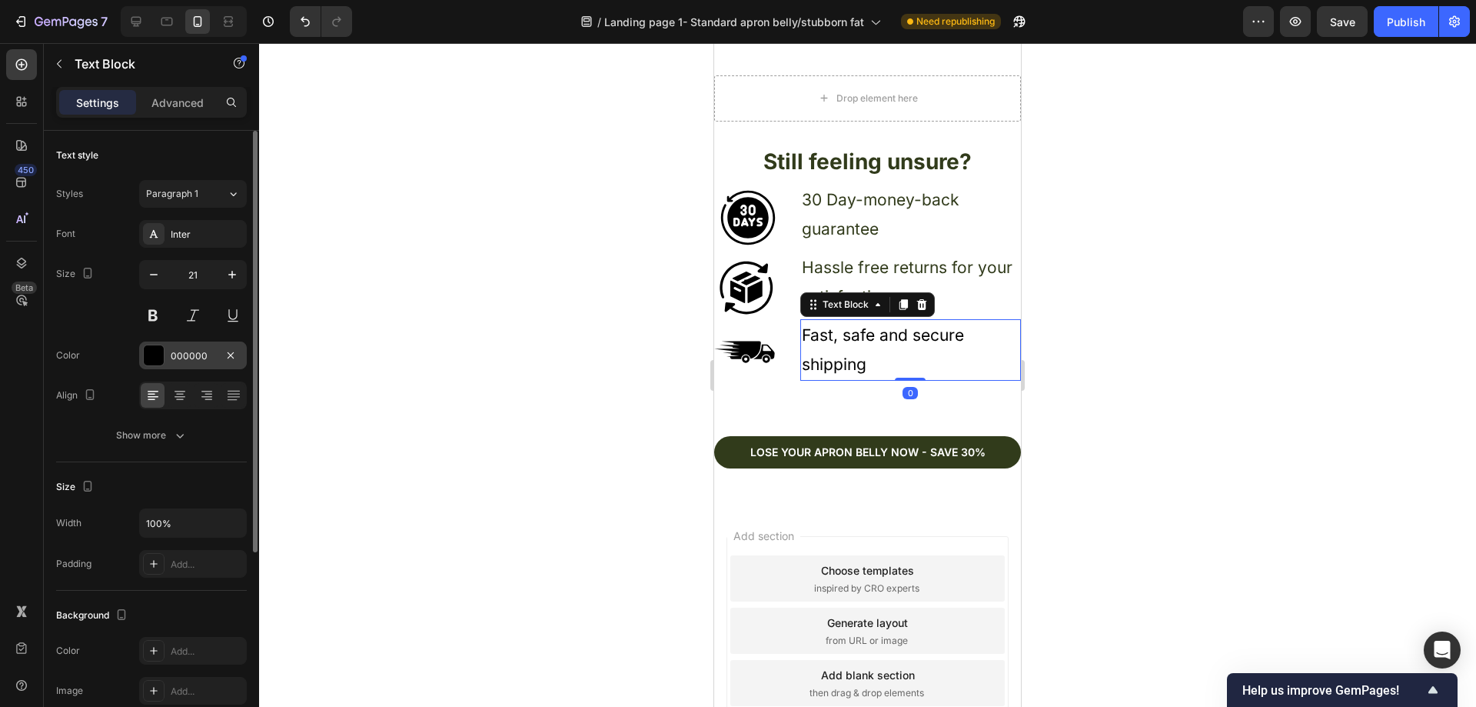
click at [201, 350] on div "000000" at bounding box center [193, 356] width 45 height 14
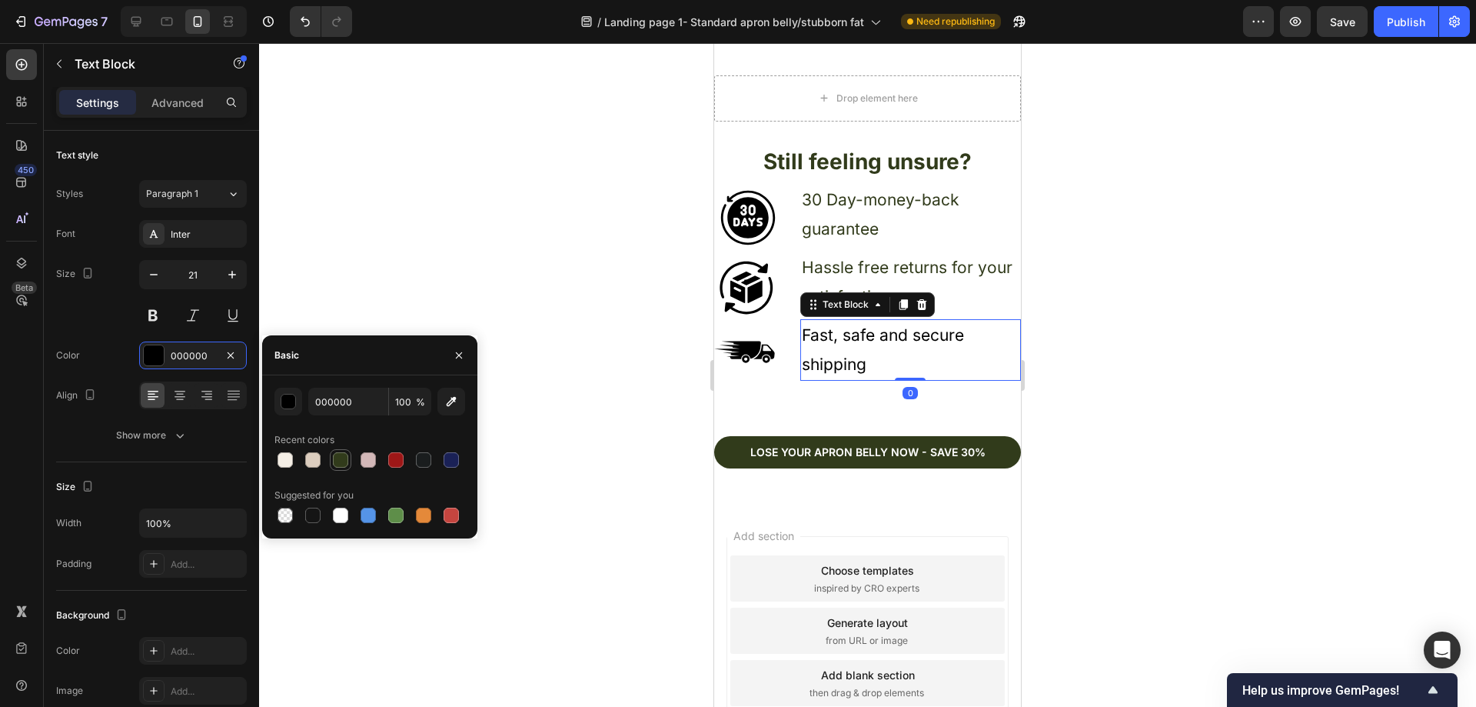
drag, startPoint x: 335, startPoint y: 458, endPoint x: 350, endPoint y: 455, distance: 14.9
click at [335, 458] on div at bounding box center [340, 459] width 15 height 15
type input "313B1B"
click at [873, 251] on div "Hassle free returns for your satisfaction" at bounding box center [910, 282] width 221 height 62
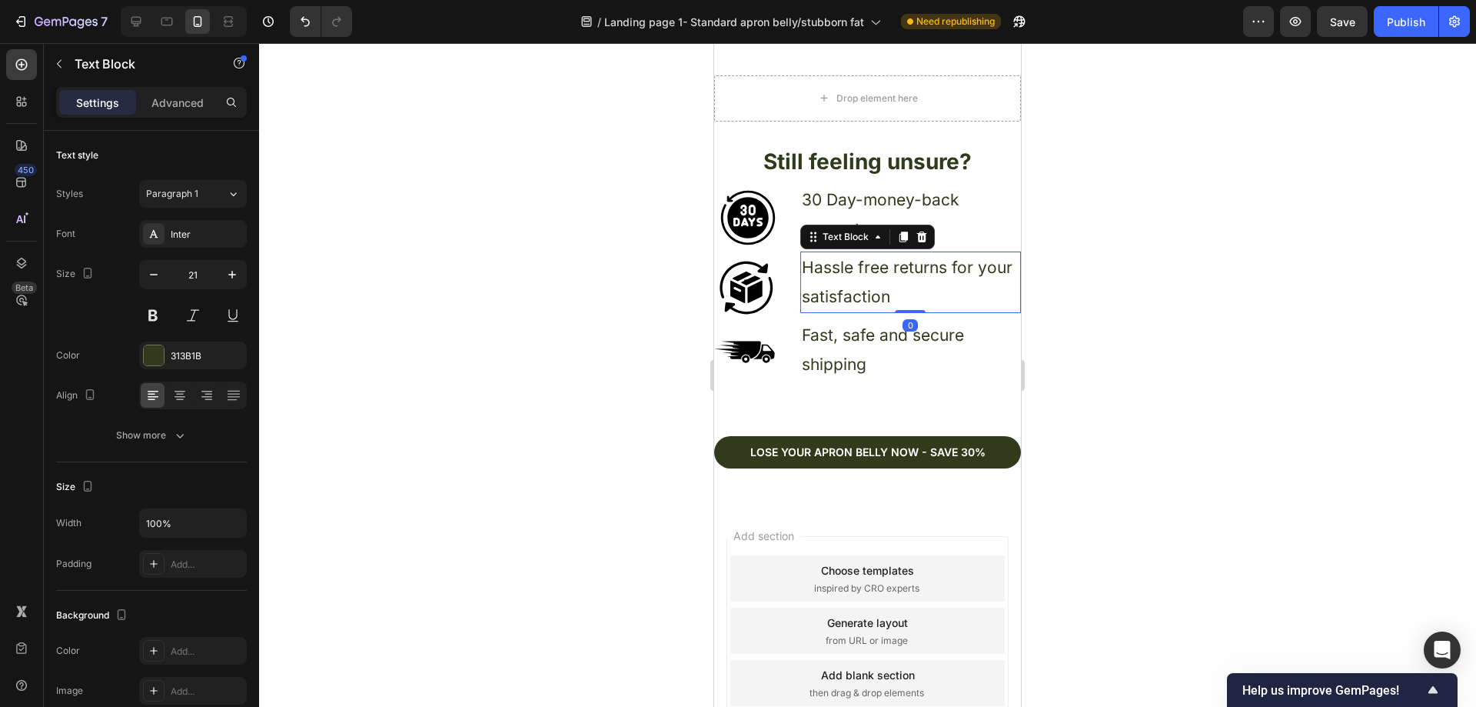
click at [889, 224] on div "Text Block" at bounding box center [867, 236] width 135 height 25
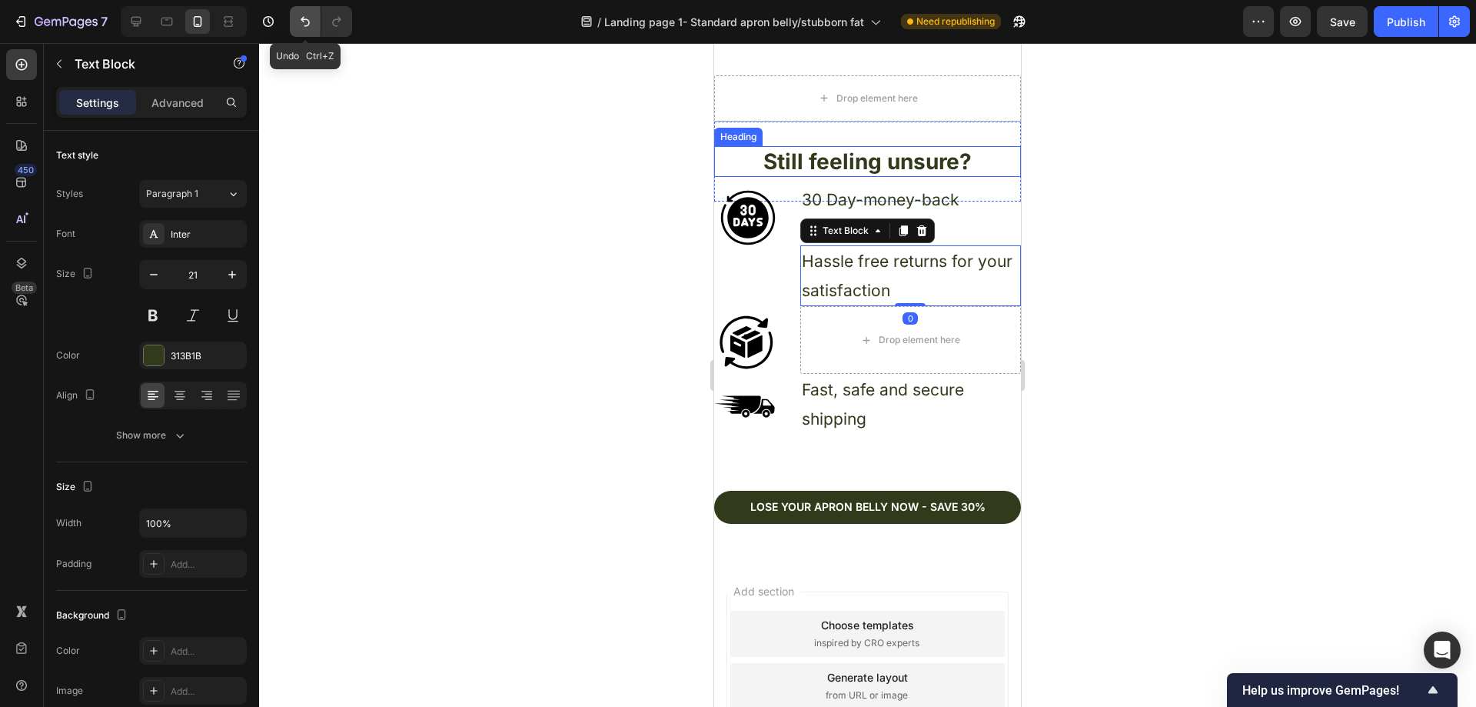
click at [300, 27] on icon "Undo/Redo" at bounding box center [305, 21] width 15 height 15
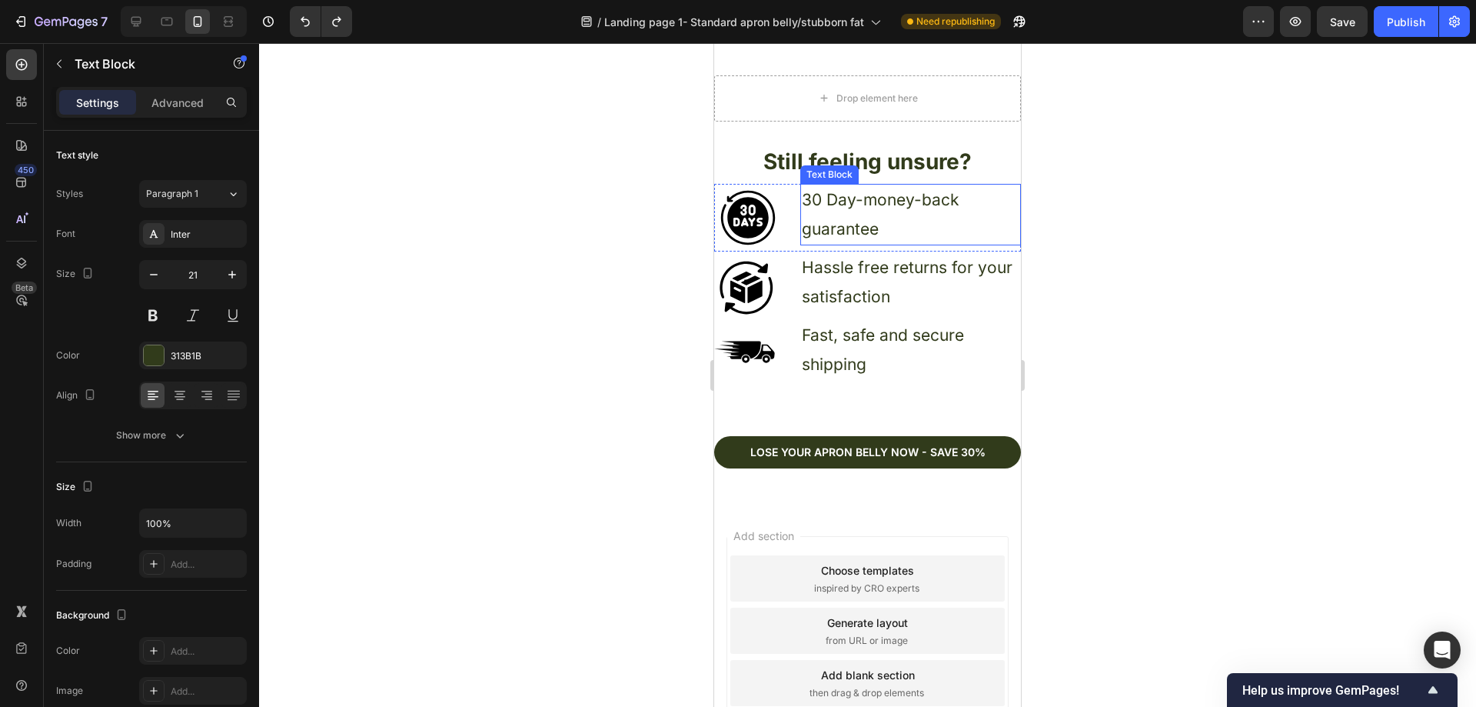
click at [893, 192] on p "30 Day-money-back guarantee" at bounding box center [911, 214] width 218 height 58
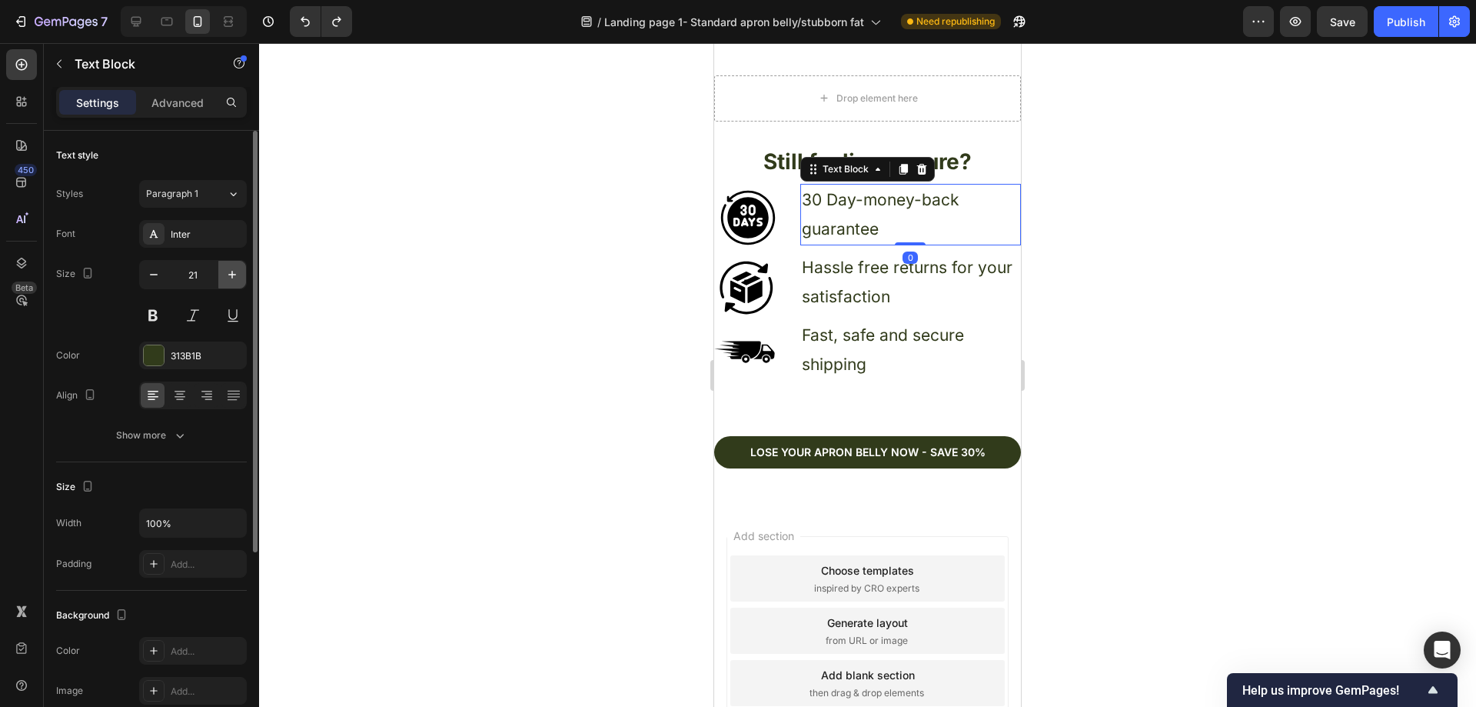
click at [231, 276] on icon "button" at bounding box center [231, 274] width 15 height 15
click at [233, 276] on icon "button" at bounding box center [231, 274] width 15 height 15
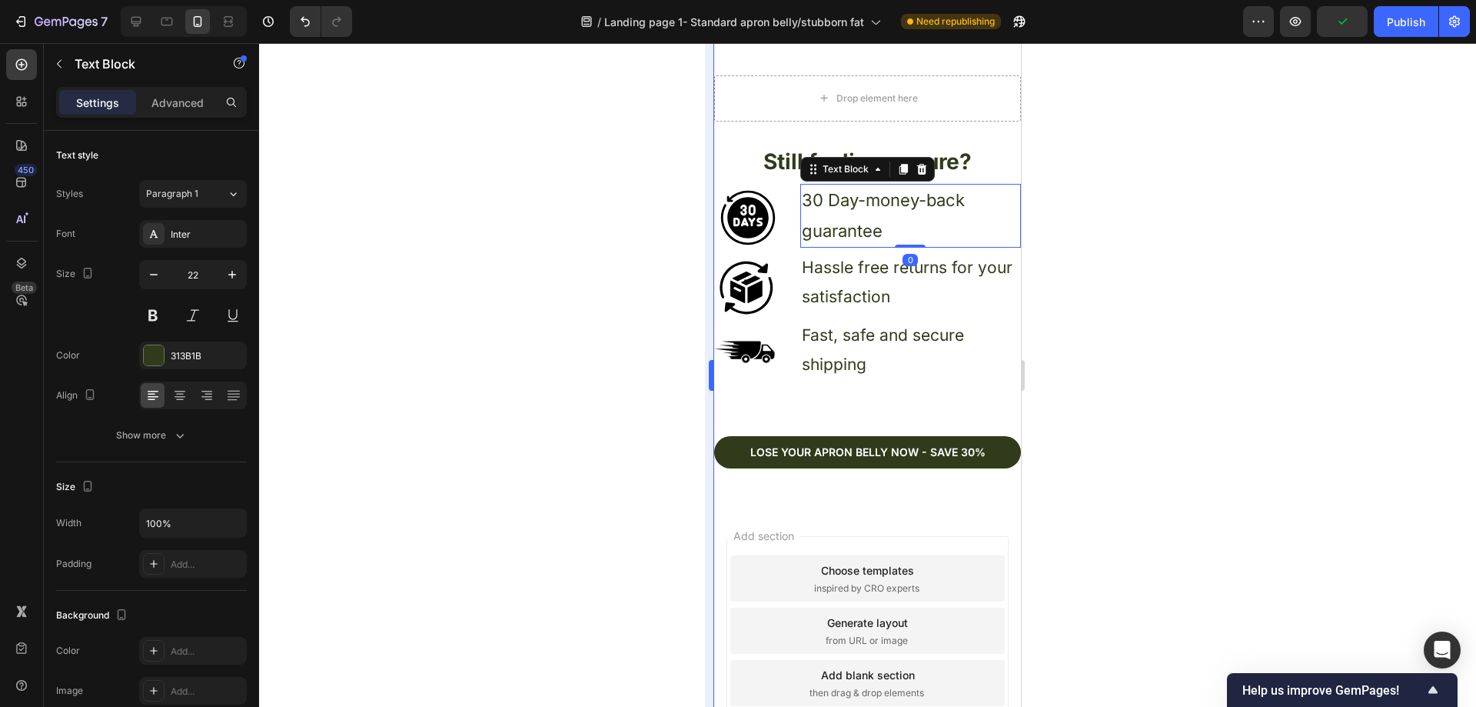
type input "23"
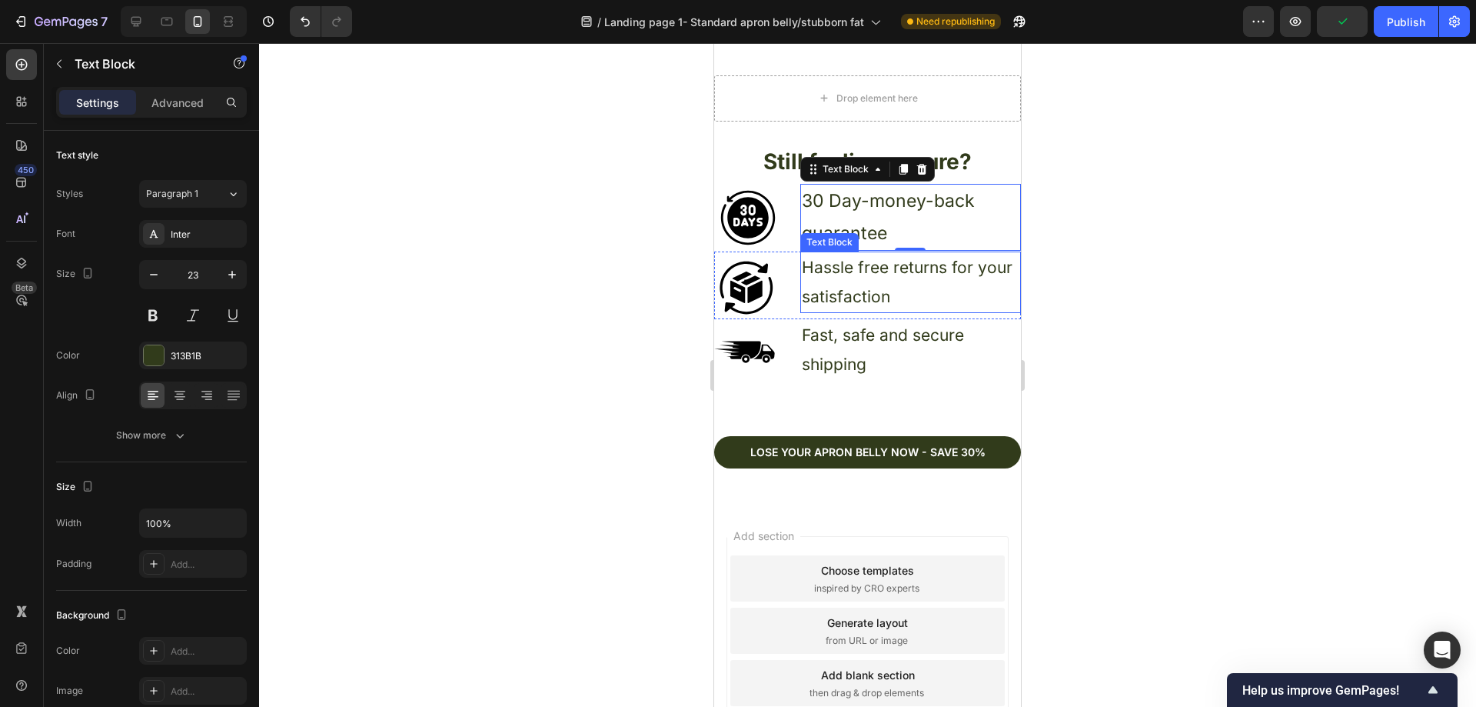
click at [828, 271] on p "Hassle free returns for your satisfaction" at bounding box center [911, 282] width 218 height 58
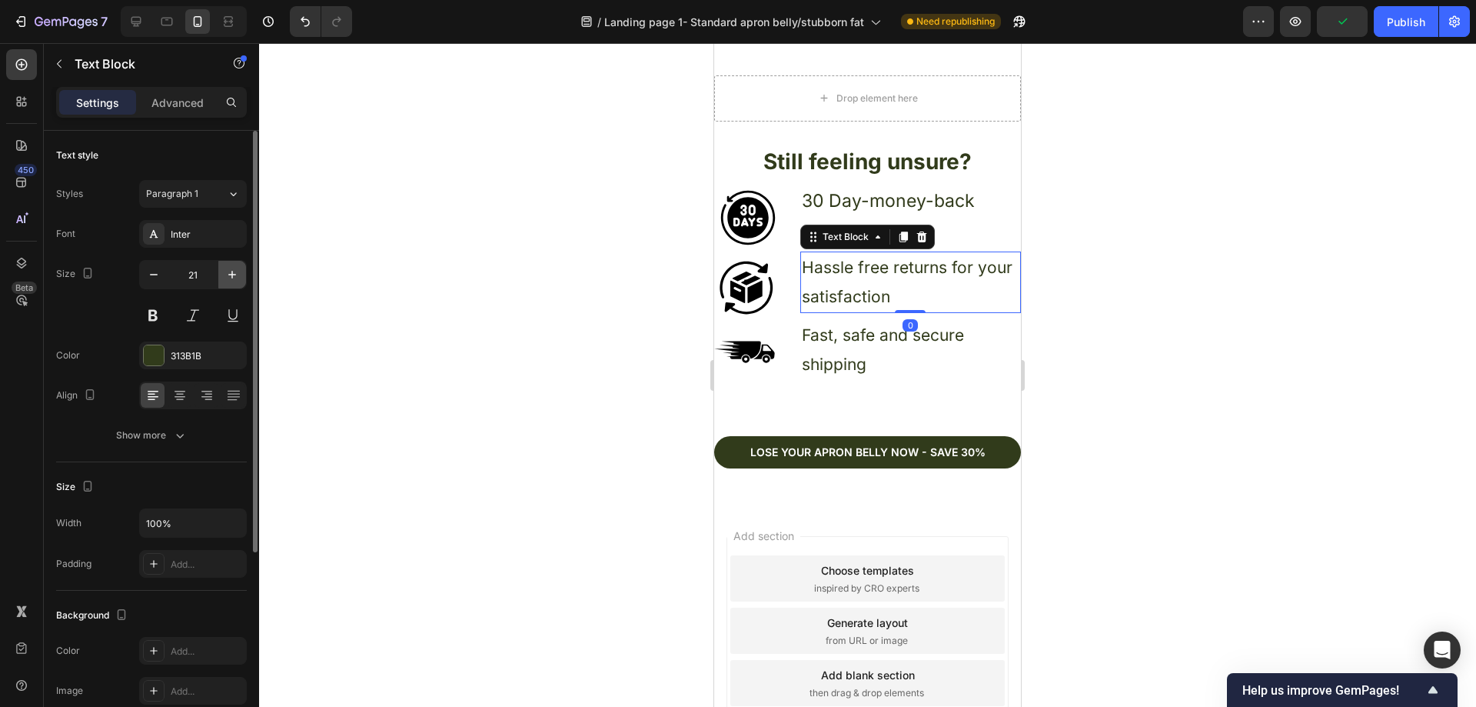
click at [234, 277] on icon "button" at bounding box center [231, 274] width 15 height 15
click at [234, 276] on icon "button" at bounding box center [231, 274] width 15 height 15
type input "23"
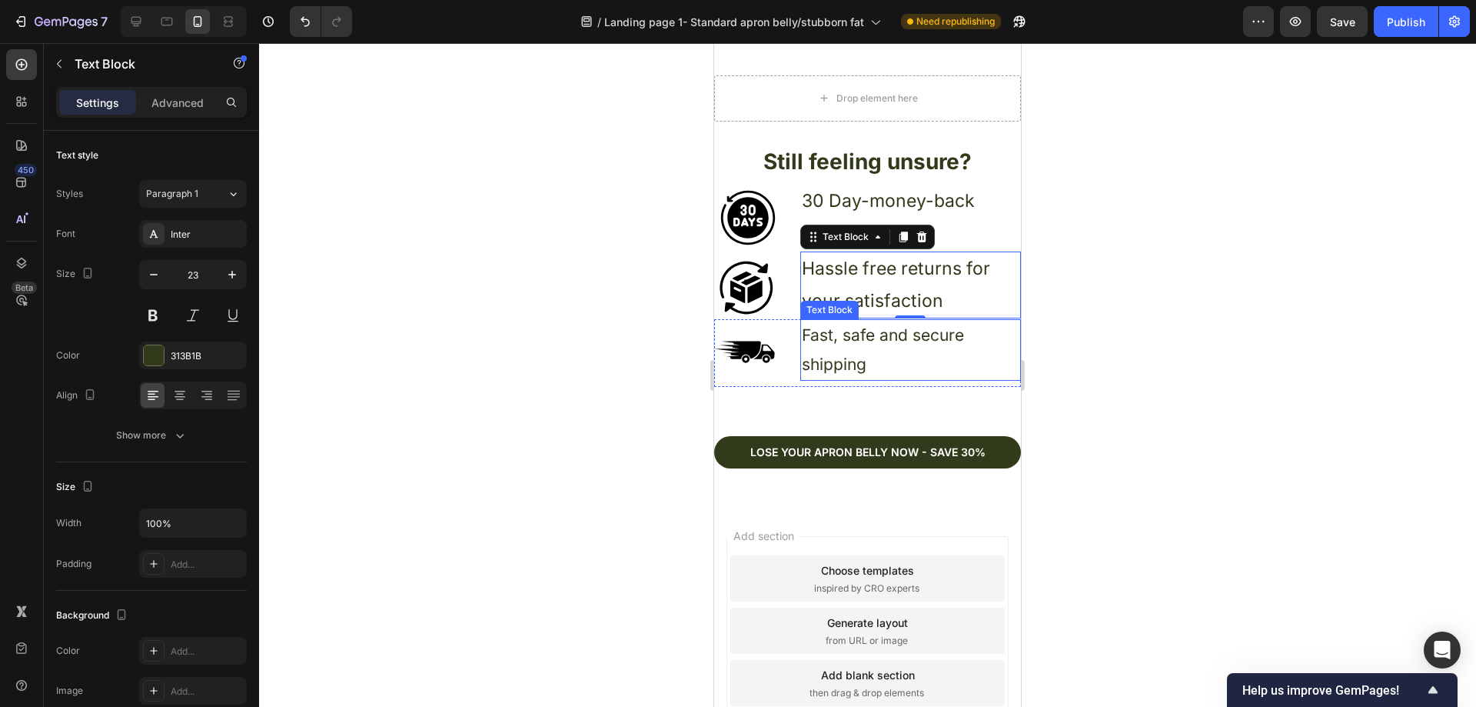
click at [843, 344] on p "Fast, safe and secure shipping" at bounding box center [911, 350] width 218 height 58
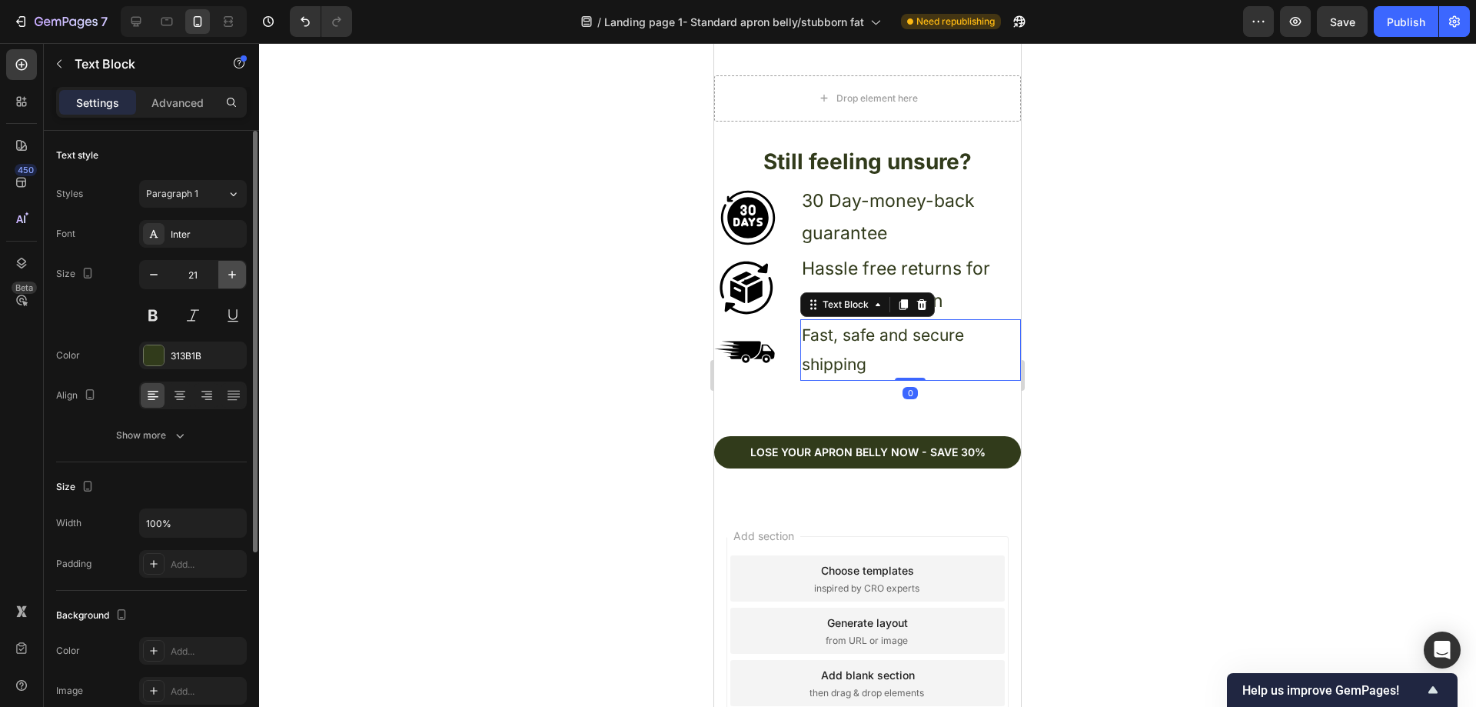
click at [231, 272] on icon "button" at bounding box center [231, 274] width 15 height 15
type input "23"
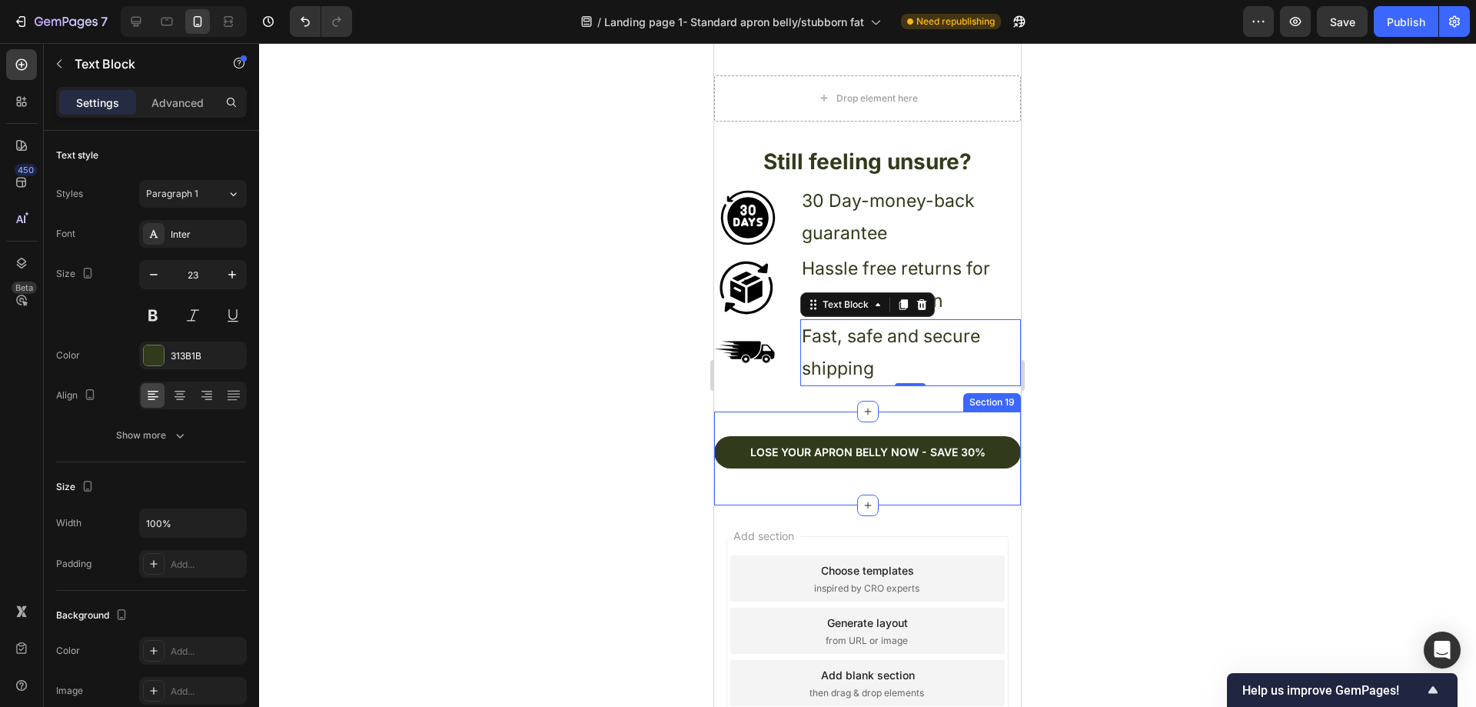
click at [906, 414] on div "Lose your apron bellY now - Save 30% Button Section 19" at bounding box center [867, 458] width 307 height 94
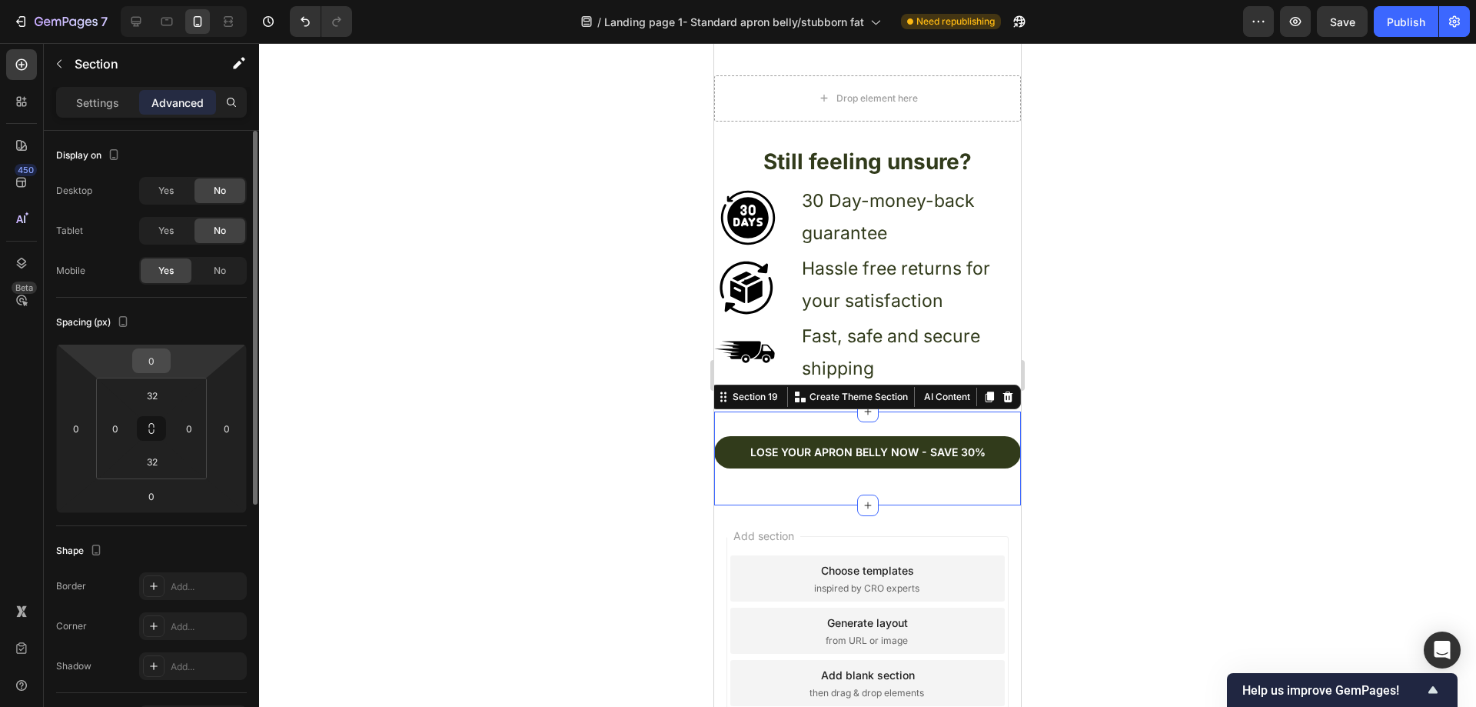
click at [159, 364] on input "0" at bounding box center [151, 360] width 31 height 23
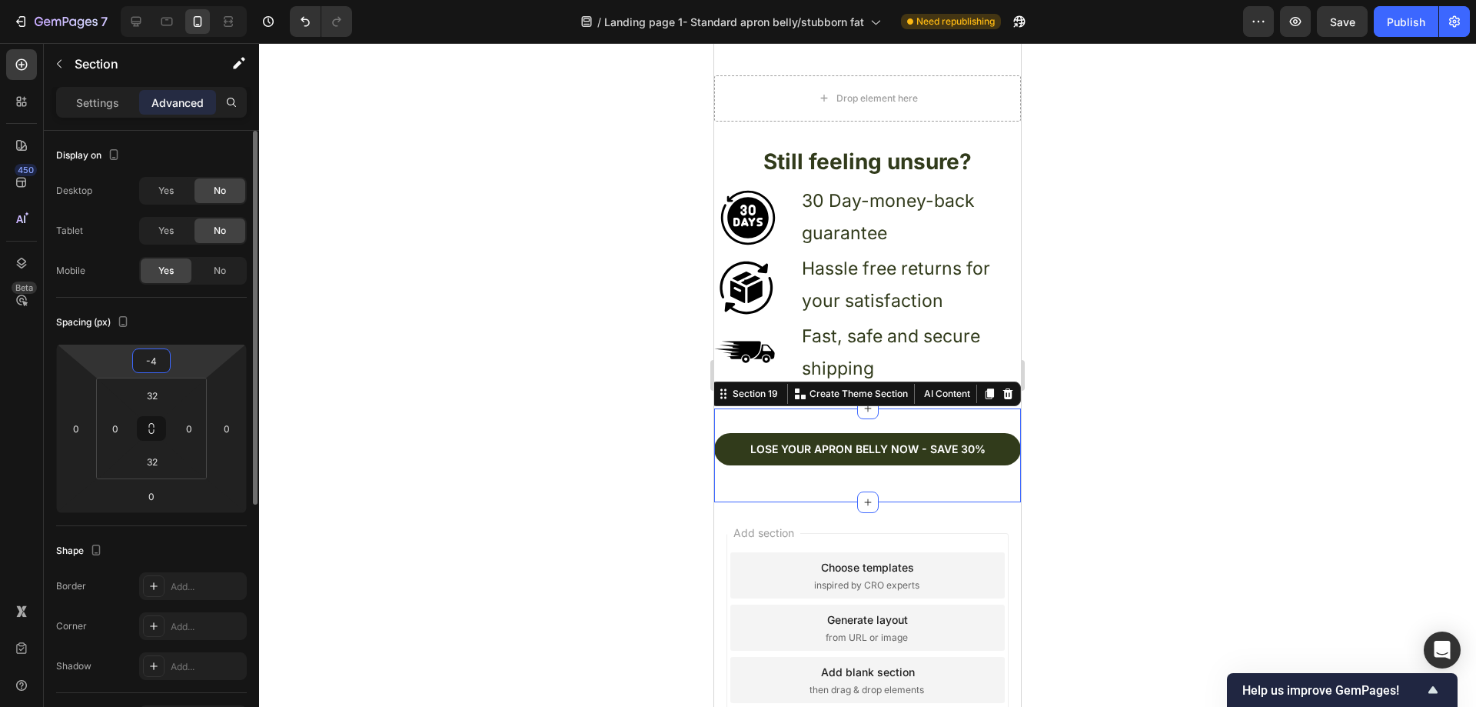
type input "-45"
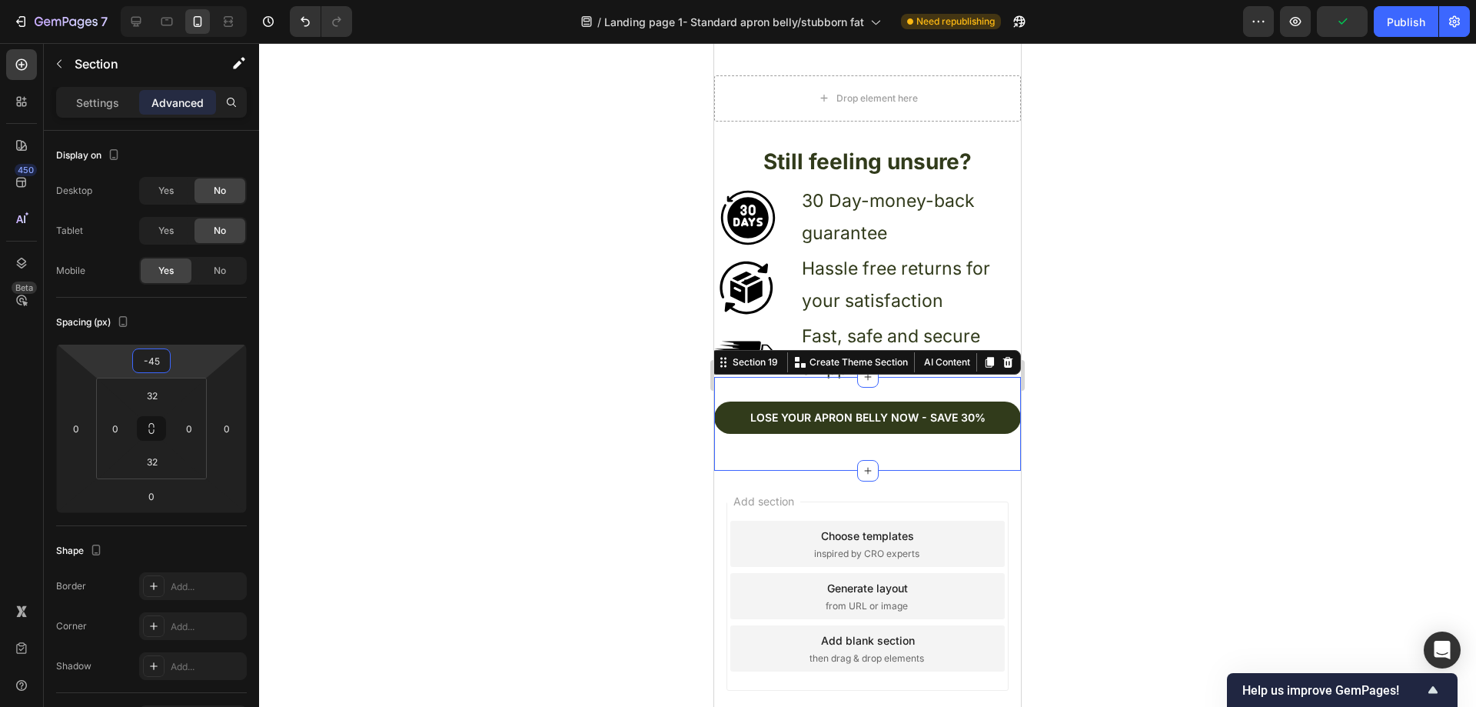
click at [694, 315] on div at bounding box center [867, 374] width 1217 height 663
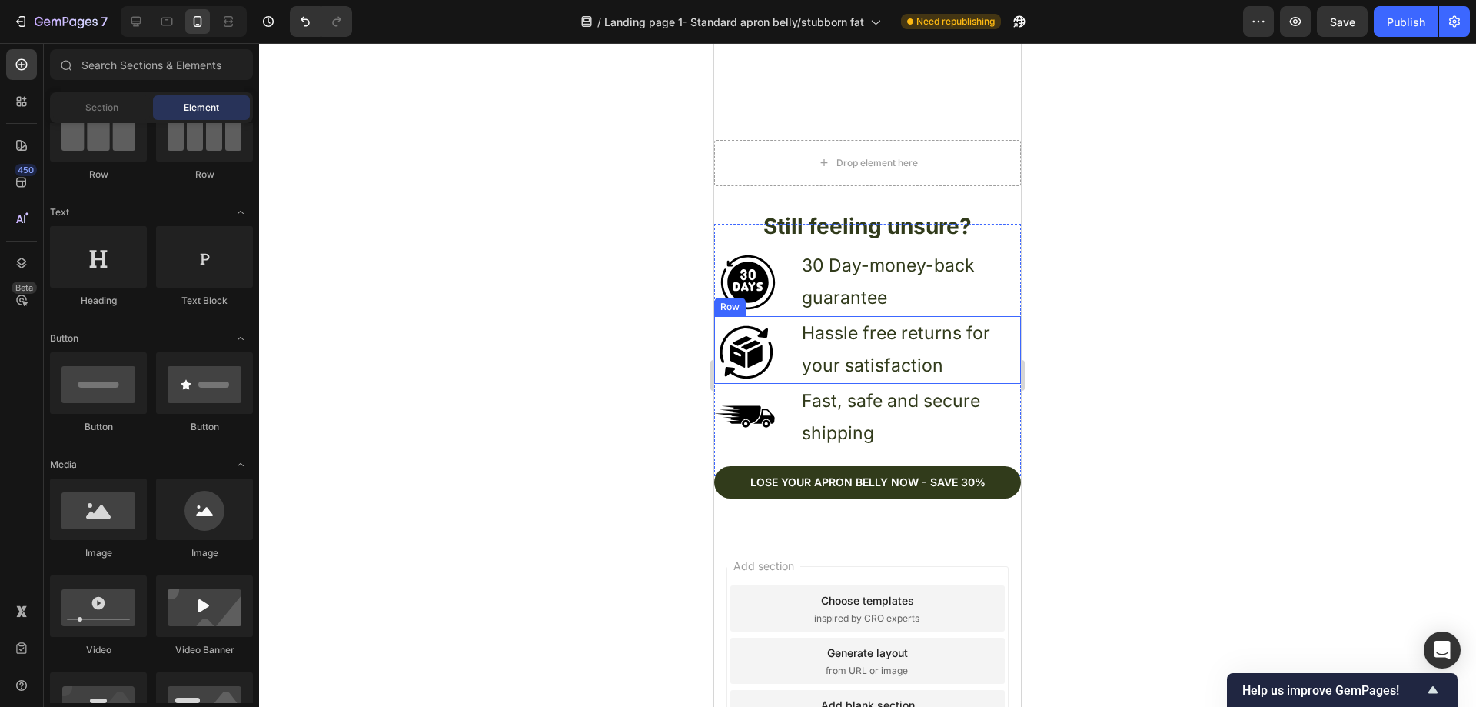
scroll to position [4968, 0]
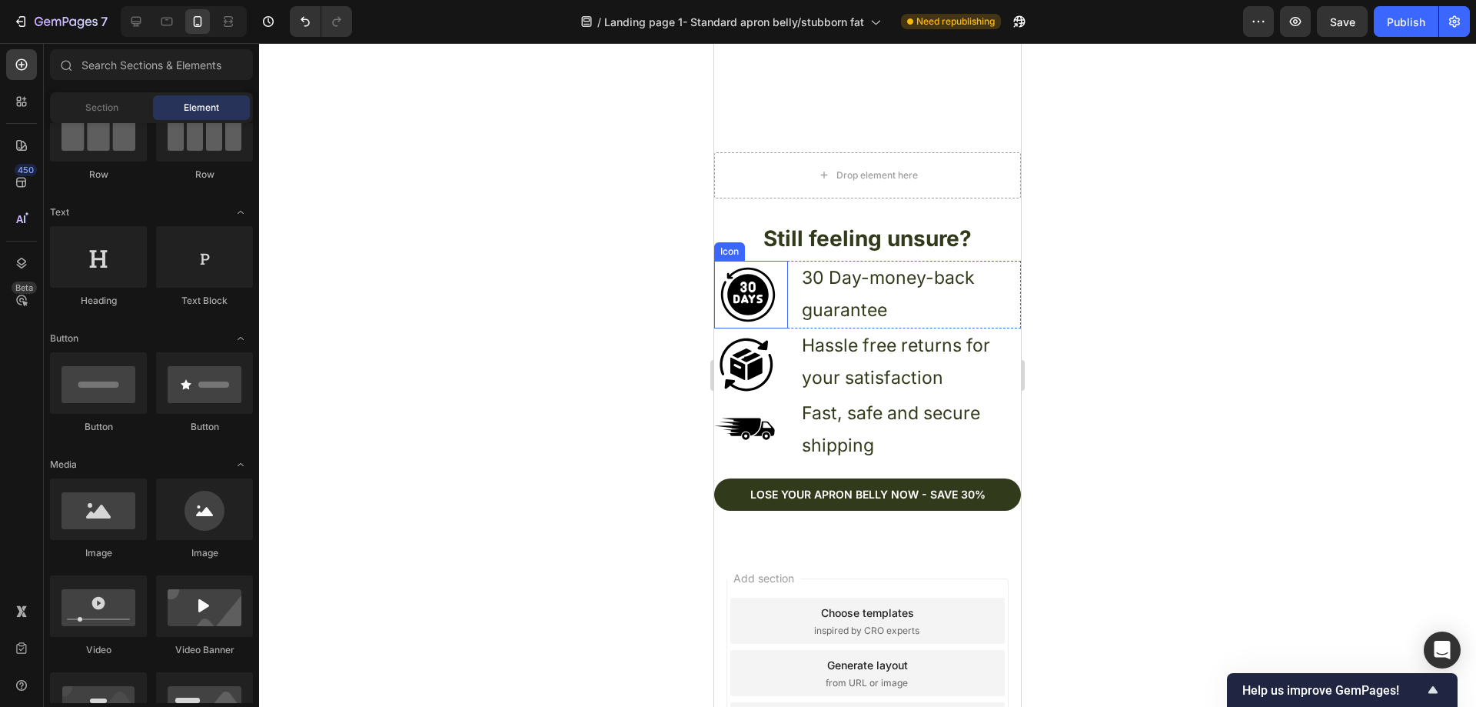
click at [777, 279] on icon at bounding box center [748, 295] width 68 height 68
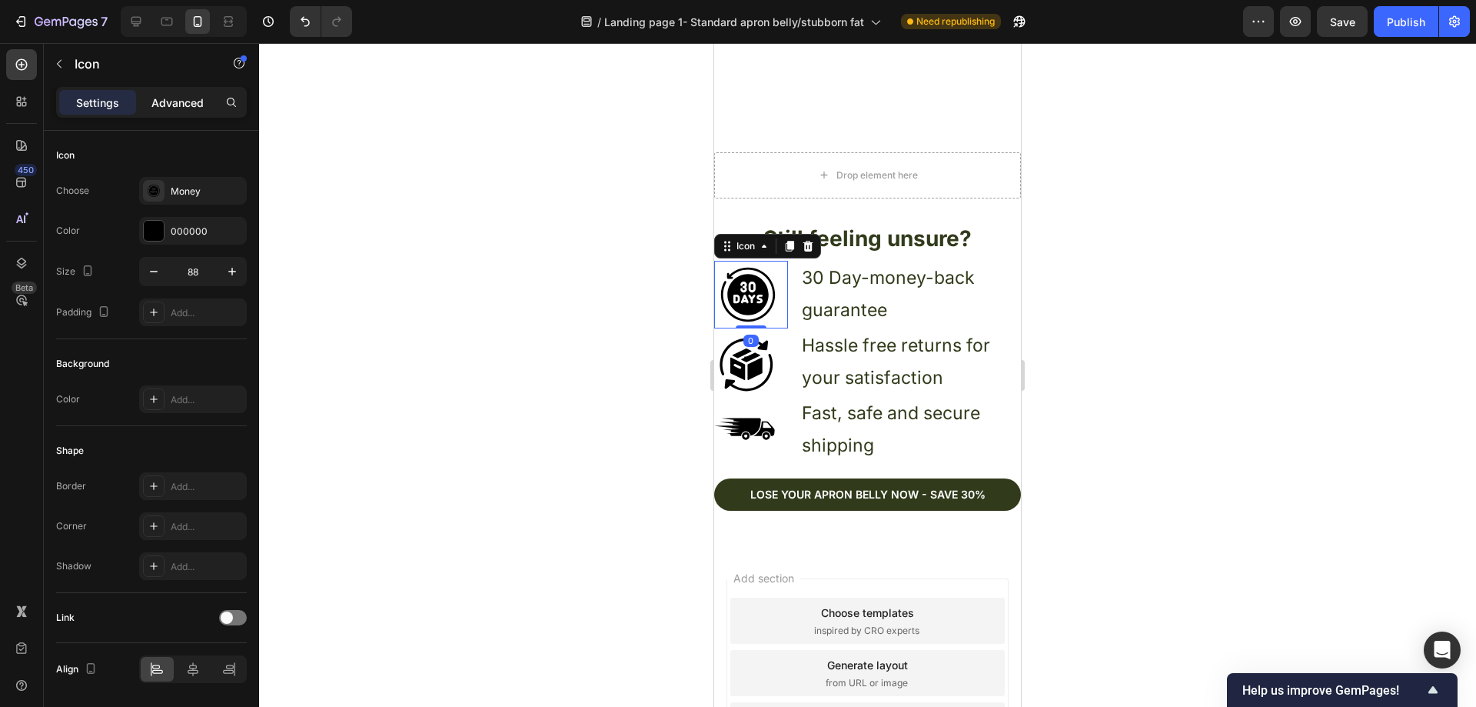
click at [193, 100] on p "Advanced" at bounding box center [177, 103] width 52 height 16
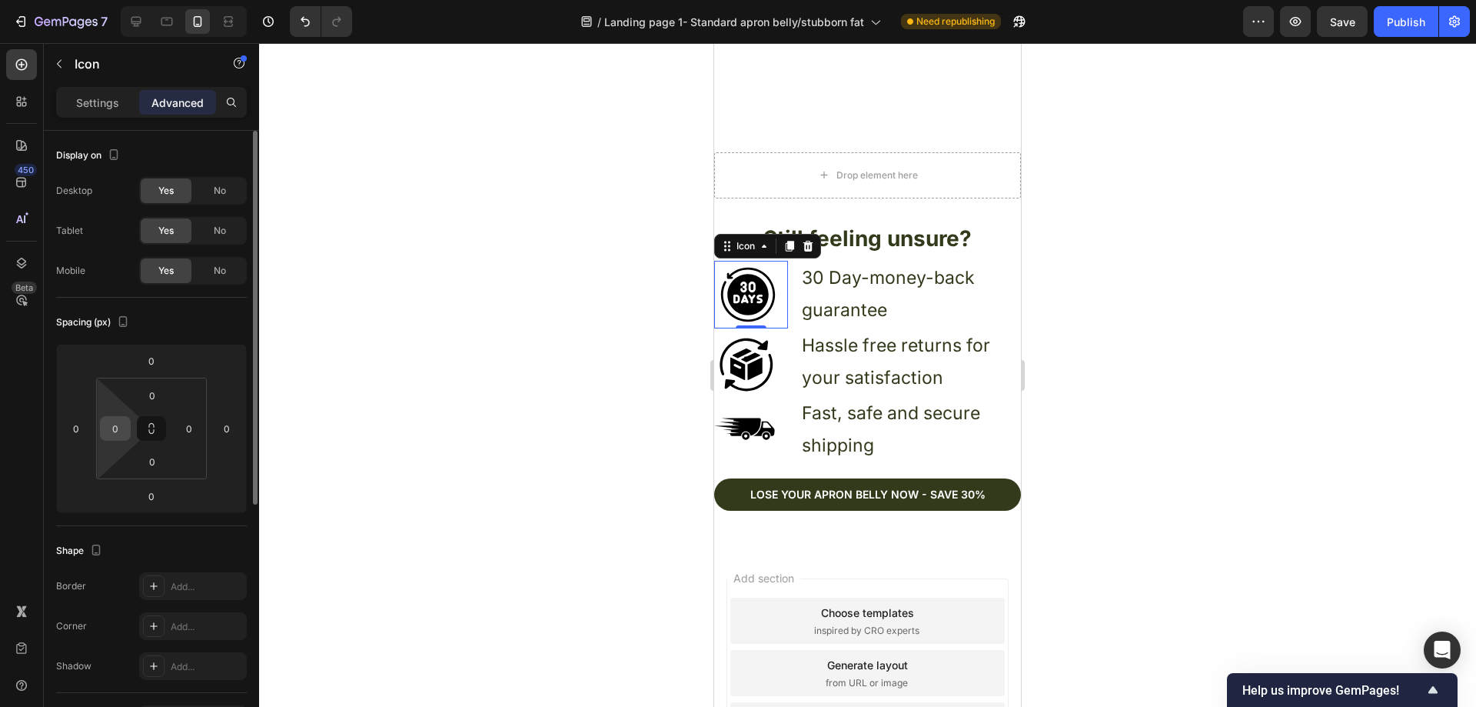
click at [124, 428] on input "0" at bounding box center [115, 428] width 23 height 23
type input "5"
drag, startPoint x: 1072, startPoint y: 424, endPoint x: 761, endPoint y: 362, distance: 317.5
click at [780, 357] on icon at bounding box center [748, 362] width 68 height 68
click at [123, 428] on input "0" at bounding box center [115, 428] width 23 height 23
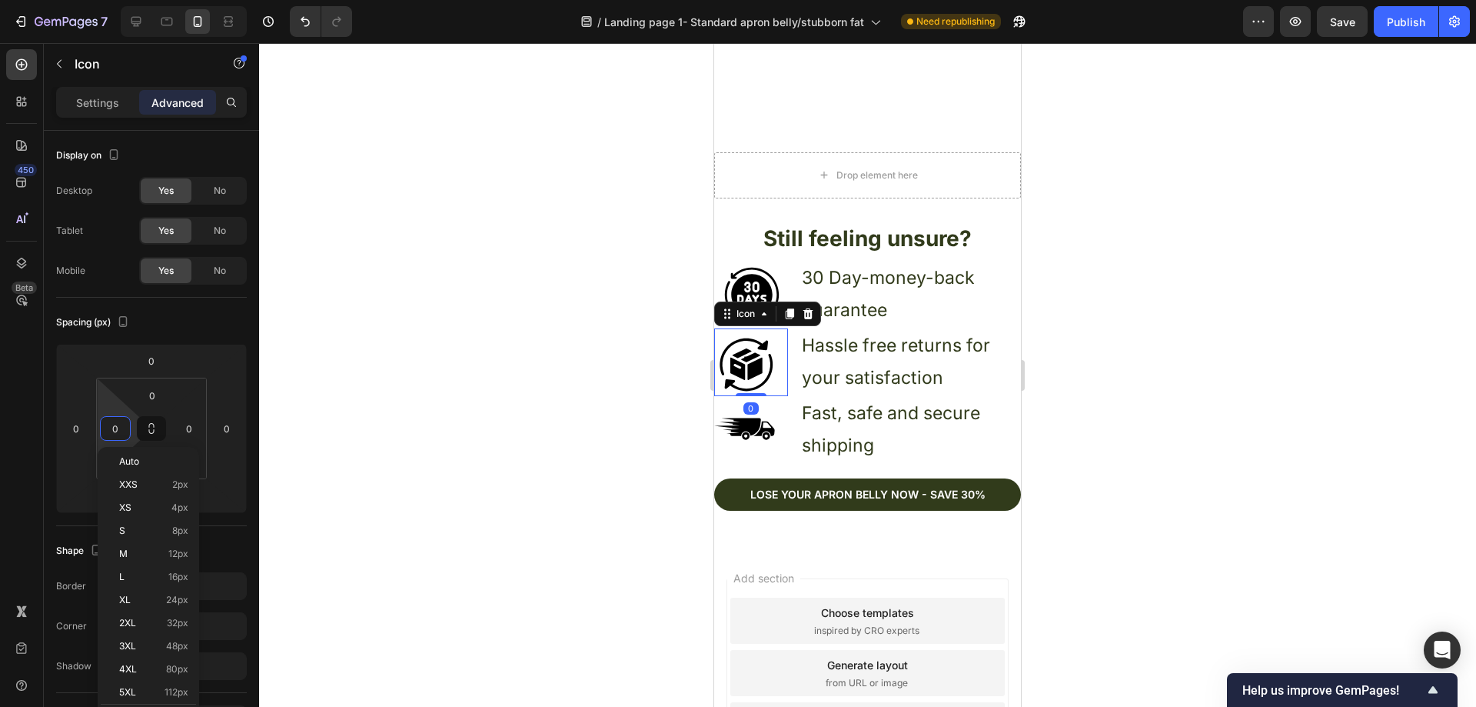
type input "5"
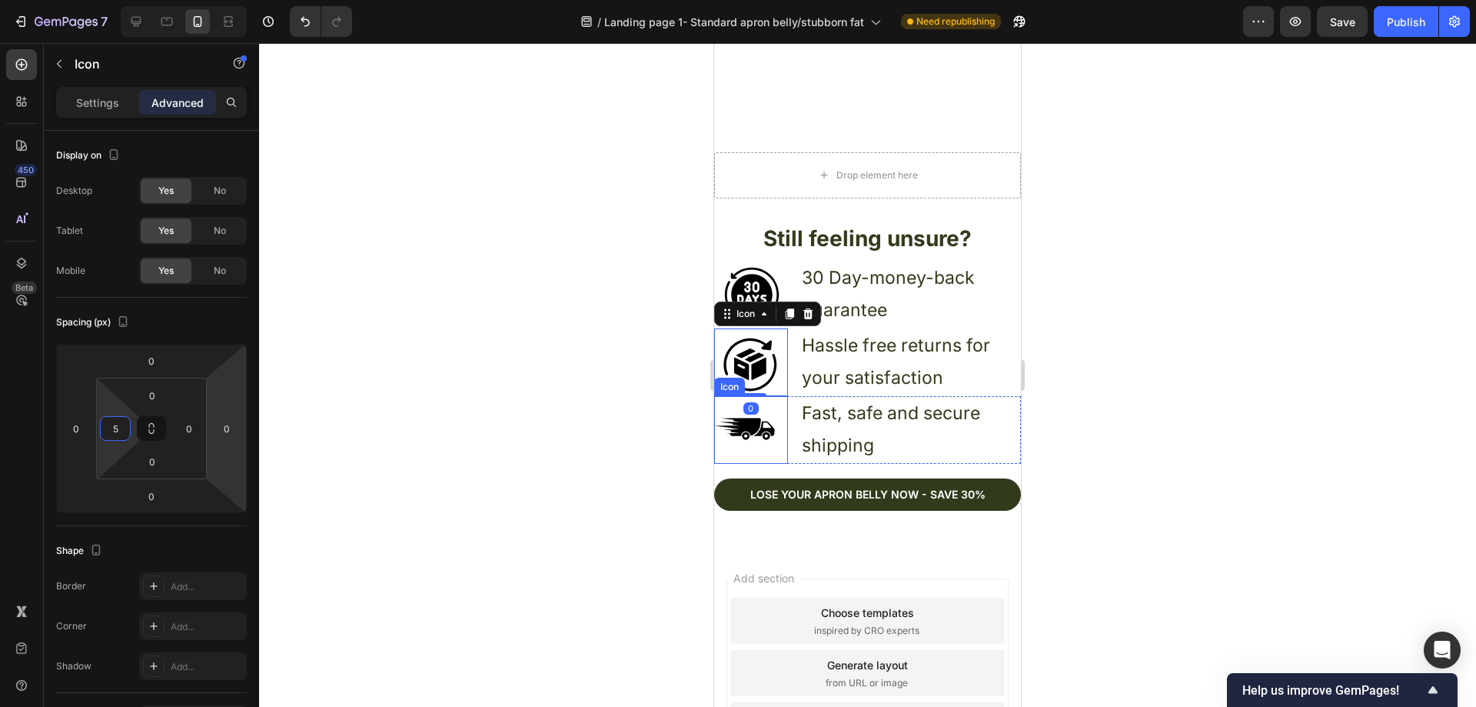
click at [766, 413] on icon at bounding box center [748, 430] width 68 height 68
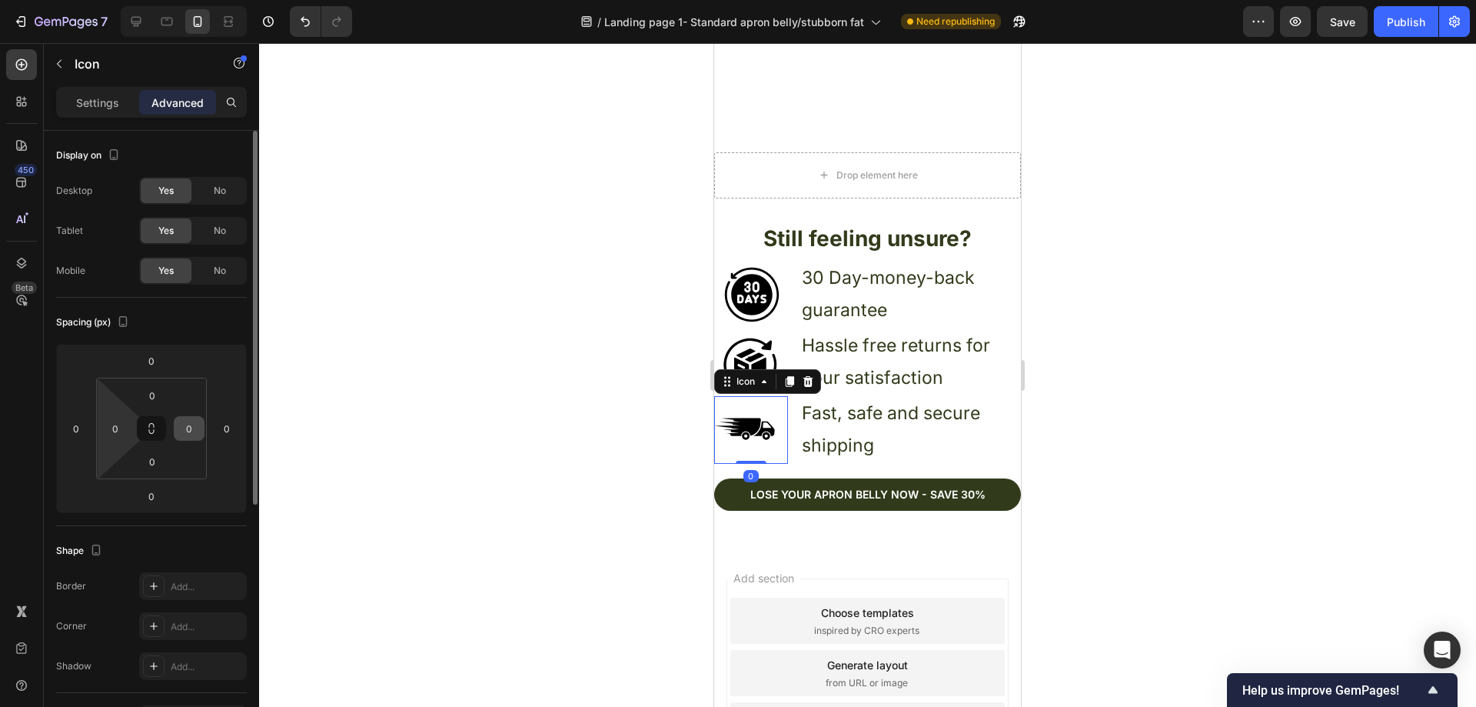
click at [117, 427] on input "0" at bounding box center [115, 428] width 23 height 23
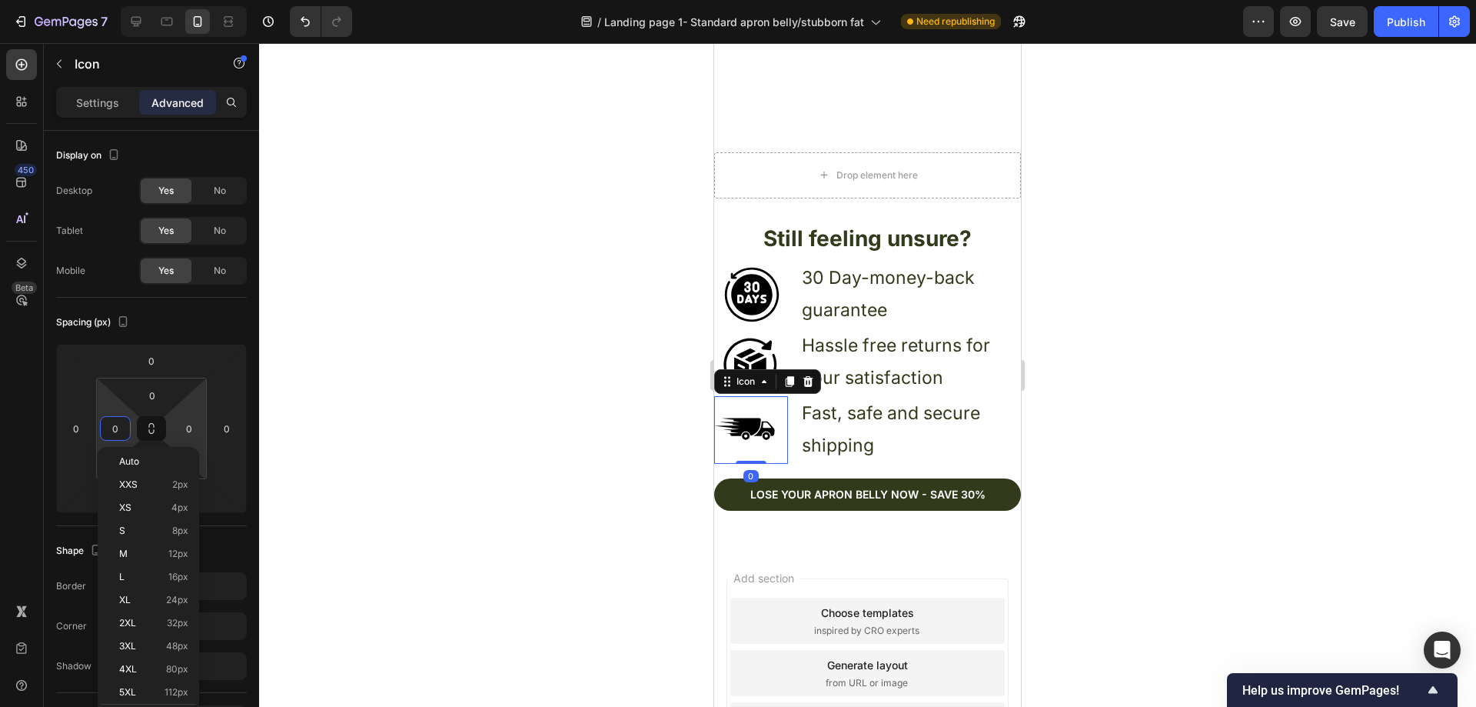
type input "5"
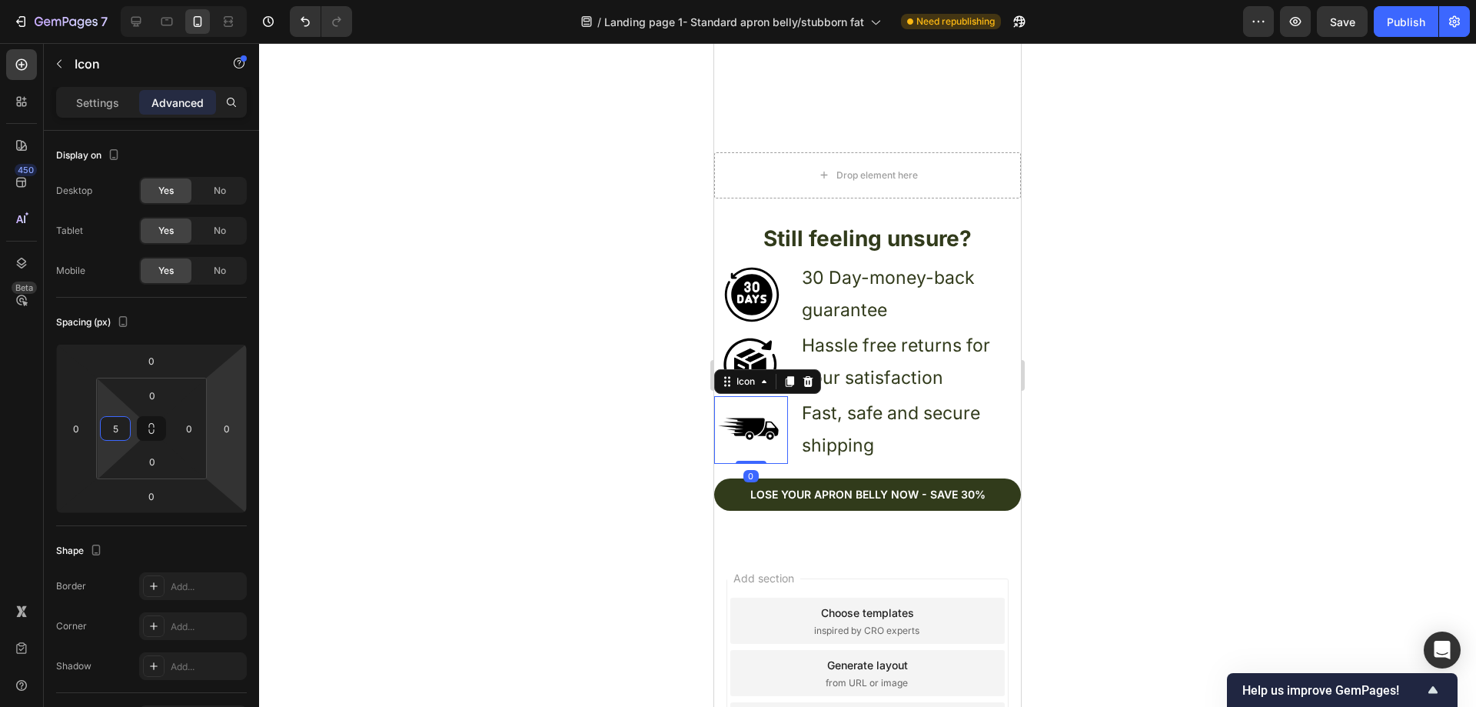
click at [614, 358] on div at bounding box center [867, 374] width 1217 height 663
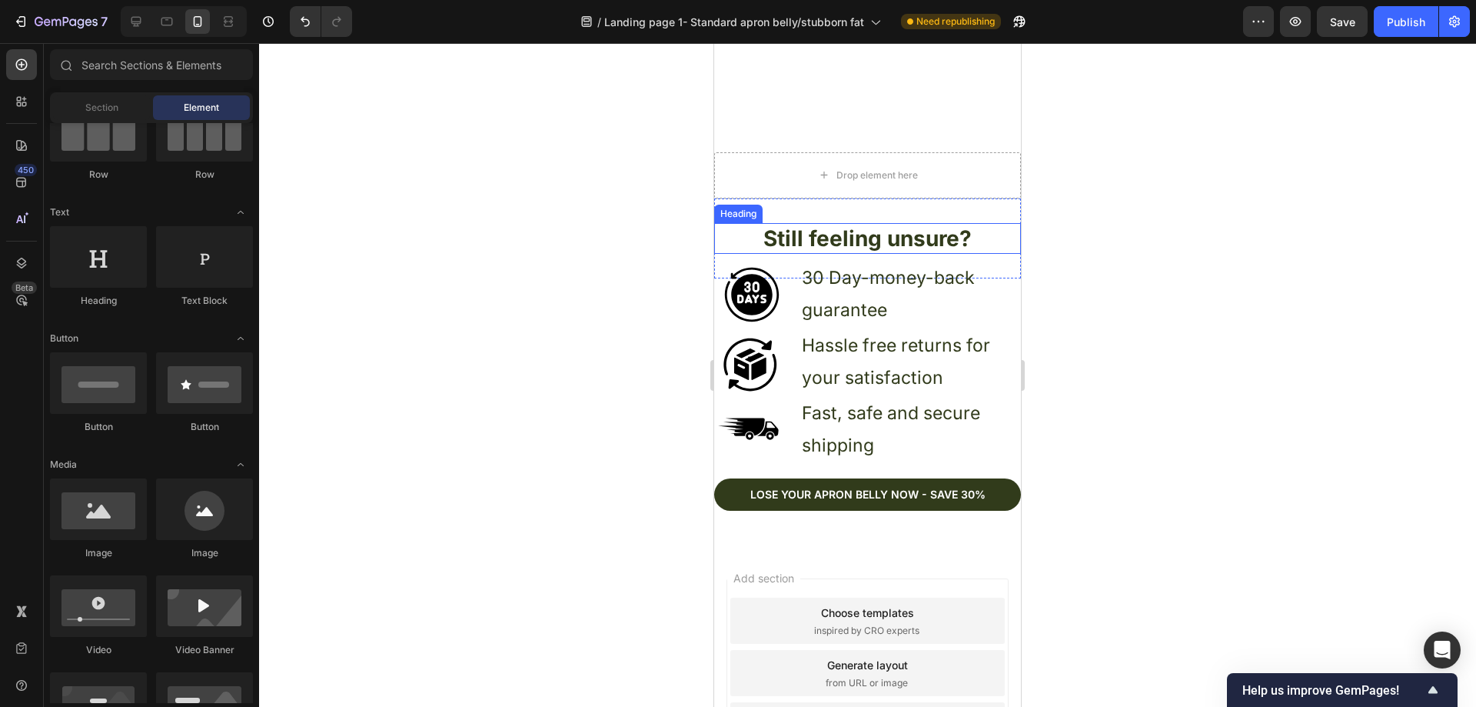
click at [963, 223] on h2 "Still feeling unsure?" at bounding box center [867, 238] width 307 height 31
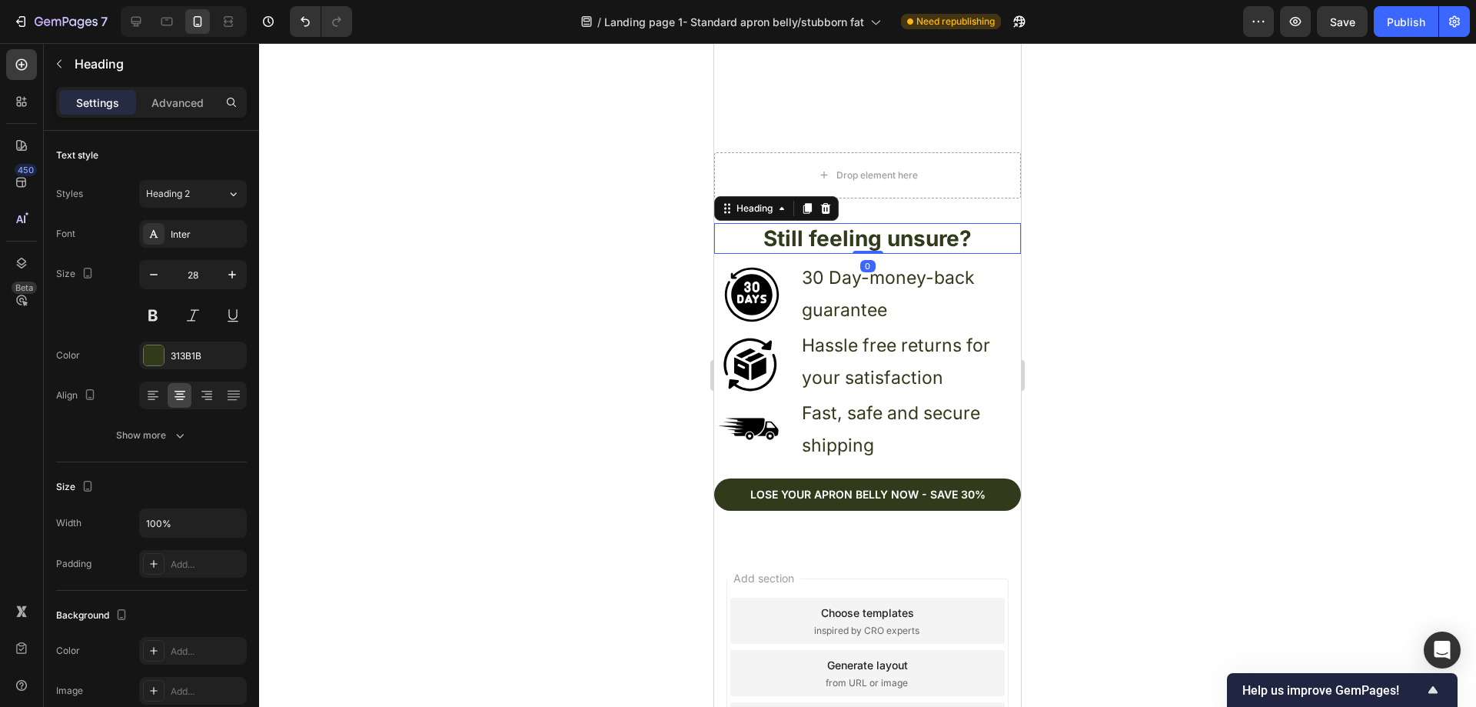
click at [1291, 214] on div at bounding box center [867, 374] width 1217 height 663
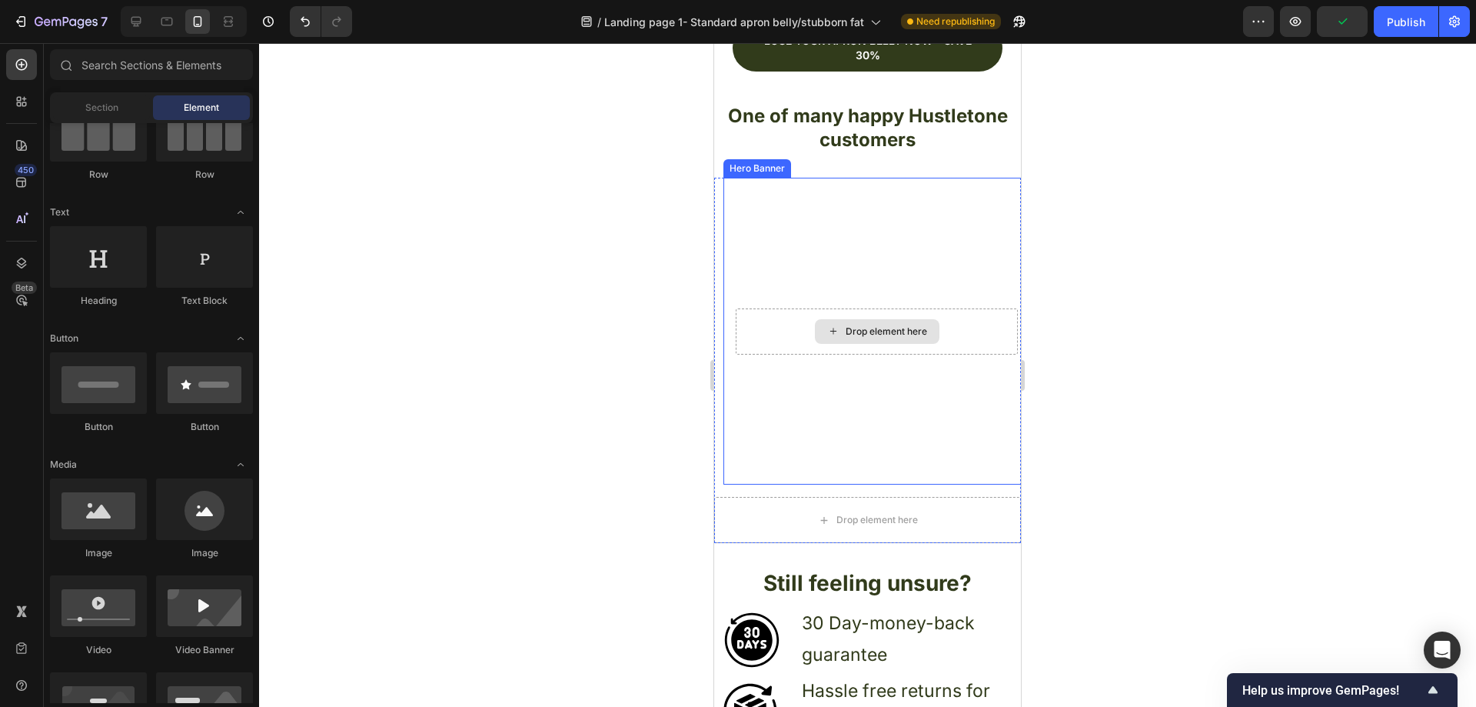
scroll to position [4241, 0]
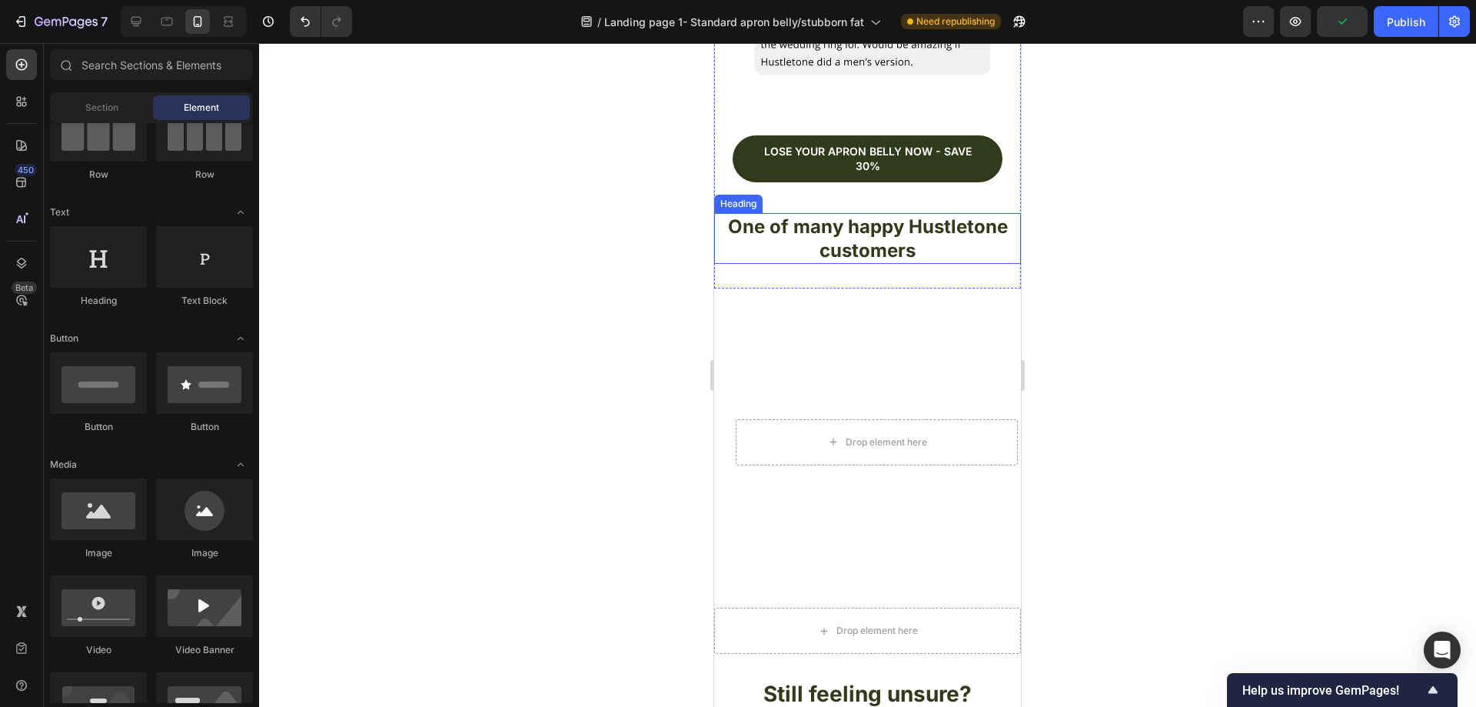
click at [927, 219] on h2 "One of many happy Hustletone customers" at bounding box center [867, 238] width 307 height 51
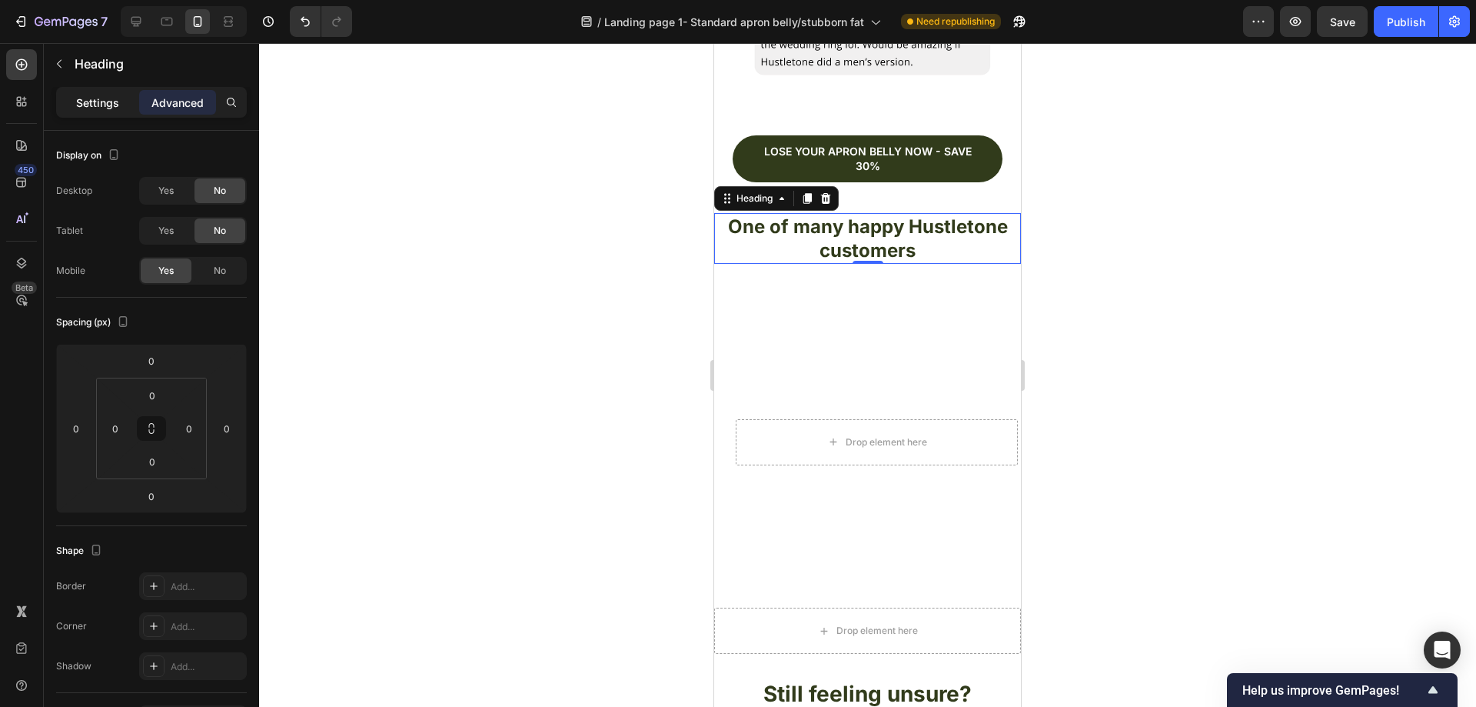
click at [100, 105] on p "Settings" at bounding box center [97, 103] width 43 height 16
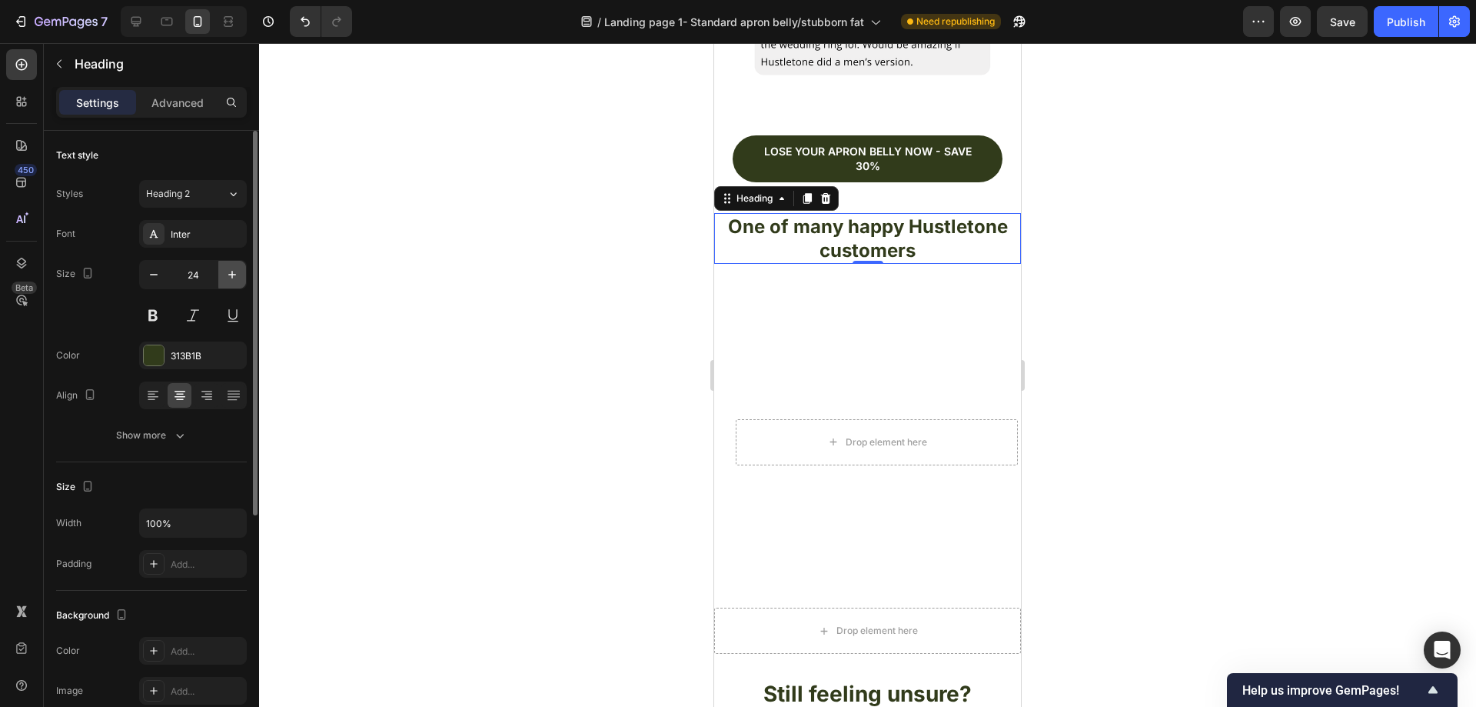
click at [228, 276] on icon "button" at bounding box center [231, 274] width 15 height 15
click at [150, 278] on icon "button" at bounding box center [153, 274] width 15 height 15
type input "24"
click at [631, 291] on div at bounding box center [867, 374] width 1217 height 663
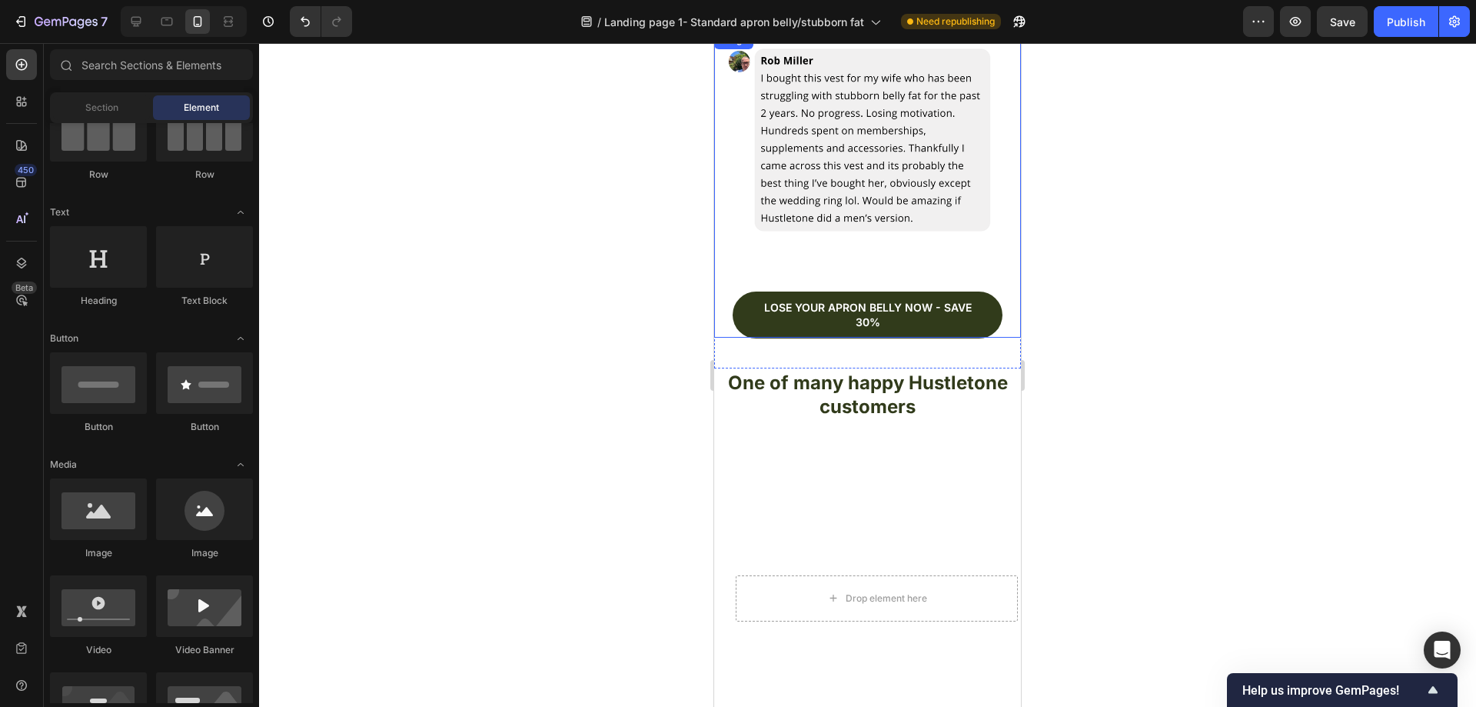
scroll to position [4165, 0]
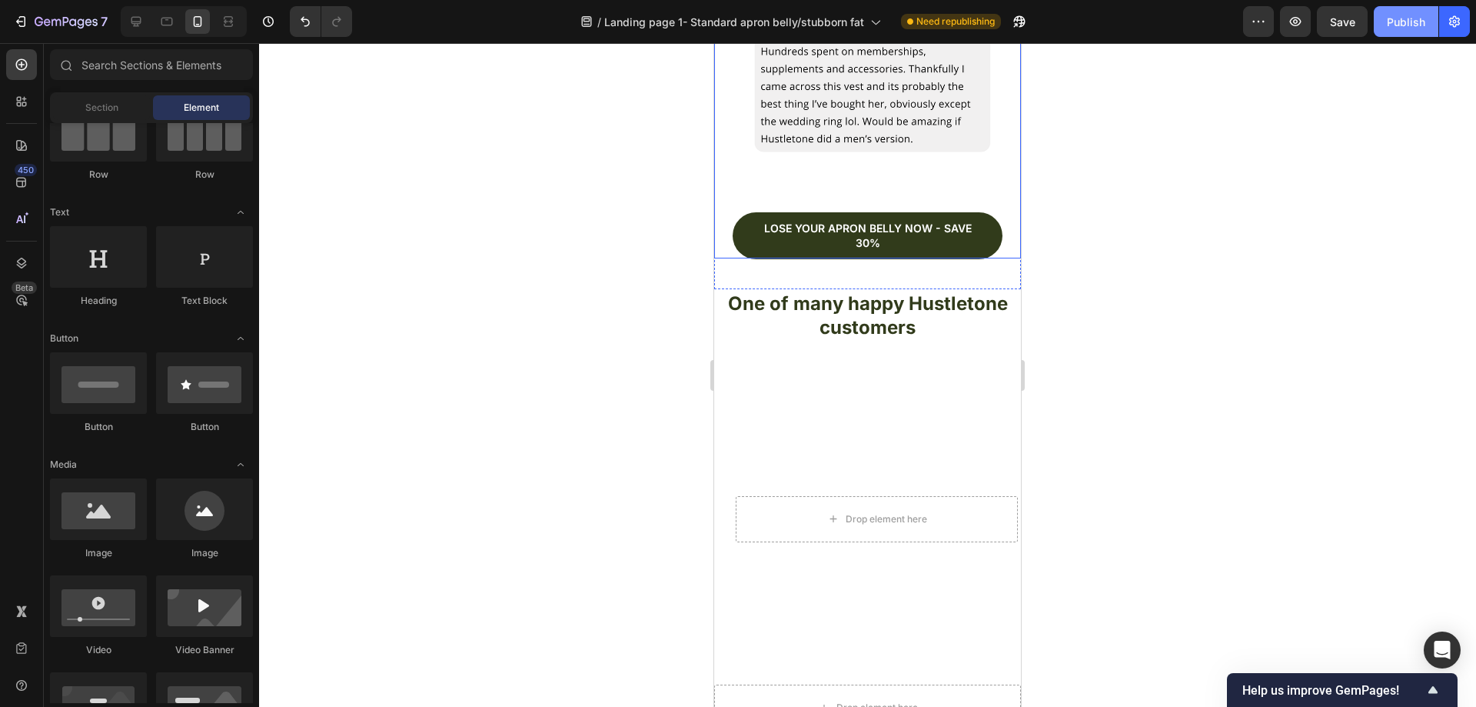
click at [1401, 25] on div "Publish" at bounding box center [1406, 22] width 38 height 16
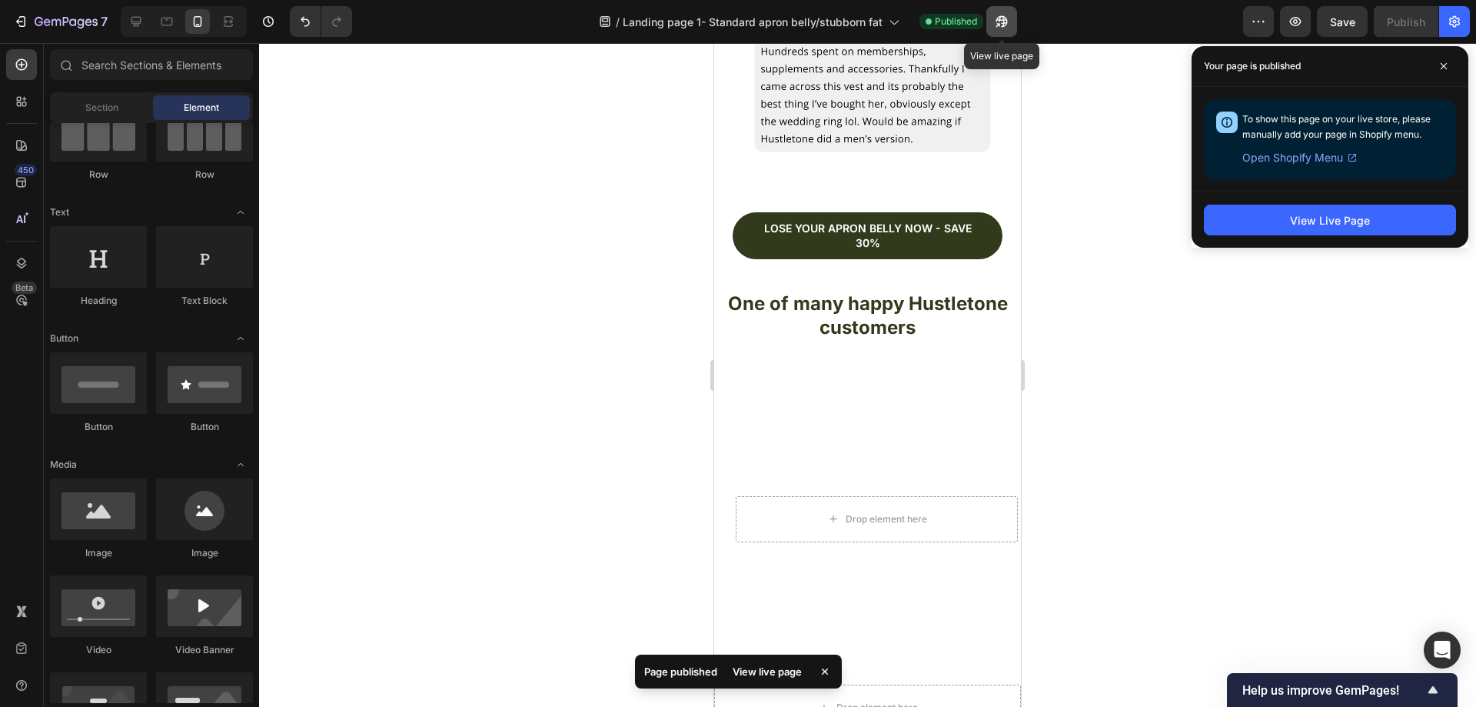
click at [1005, 18] on icon "button" at bounding box center [1002, 22] width 12 height 12
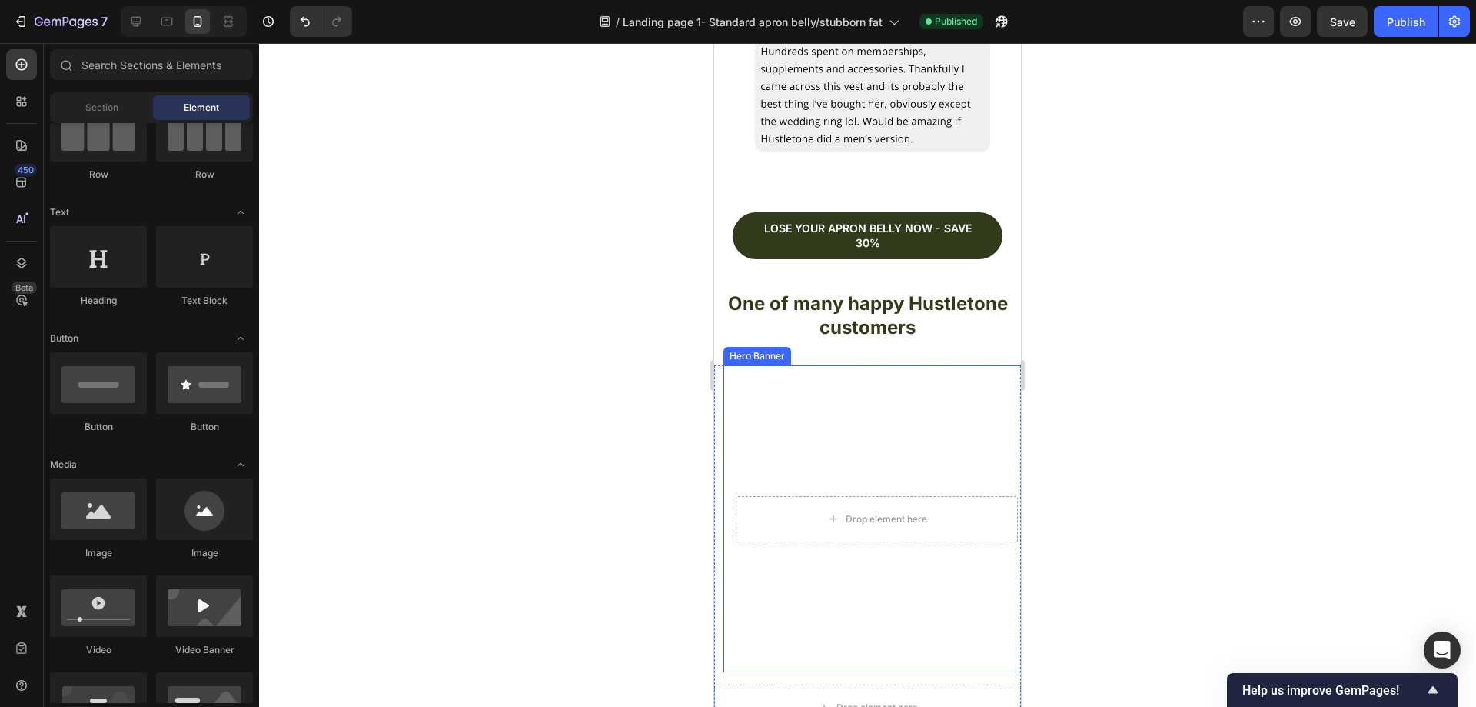
scroll to position [4626, 0]
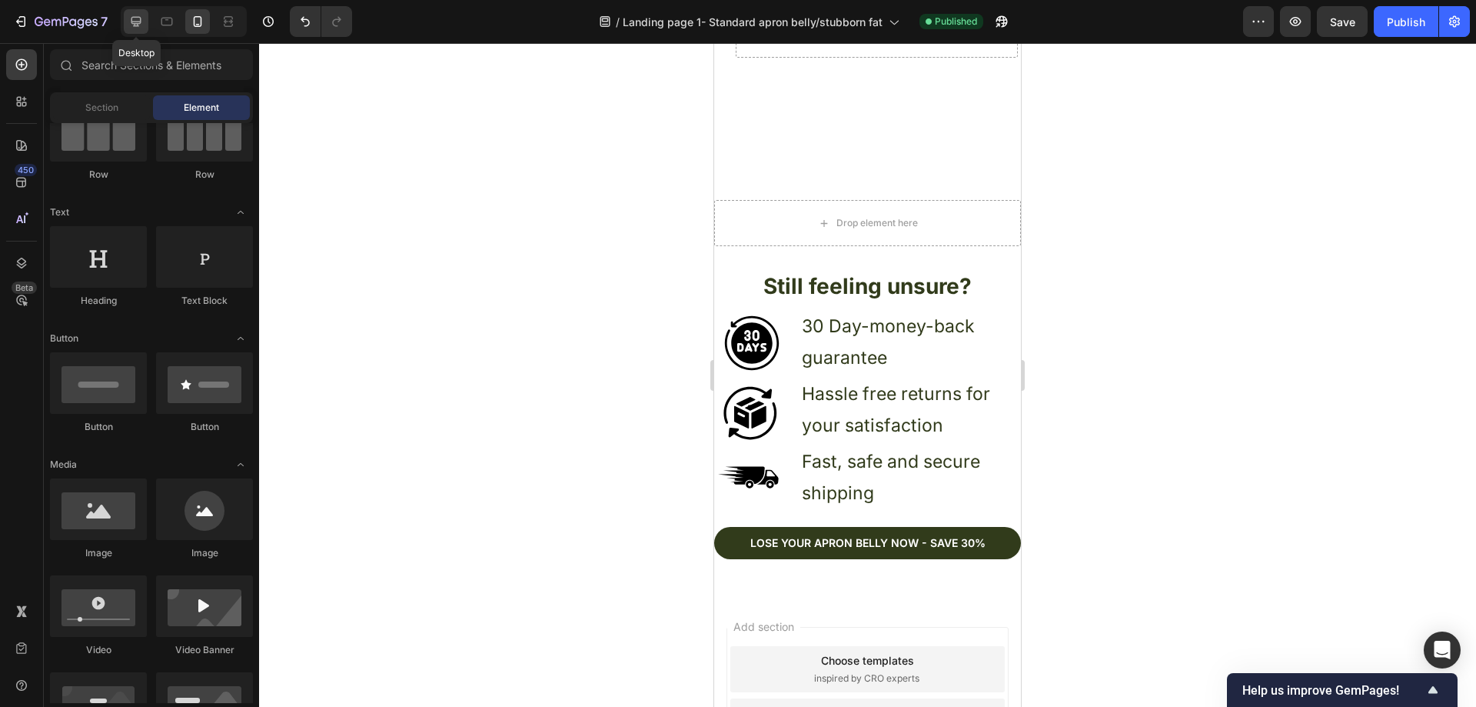
click at [135, 13] on div at bounding box center [136, 21] width 25 height 25
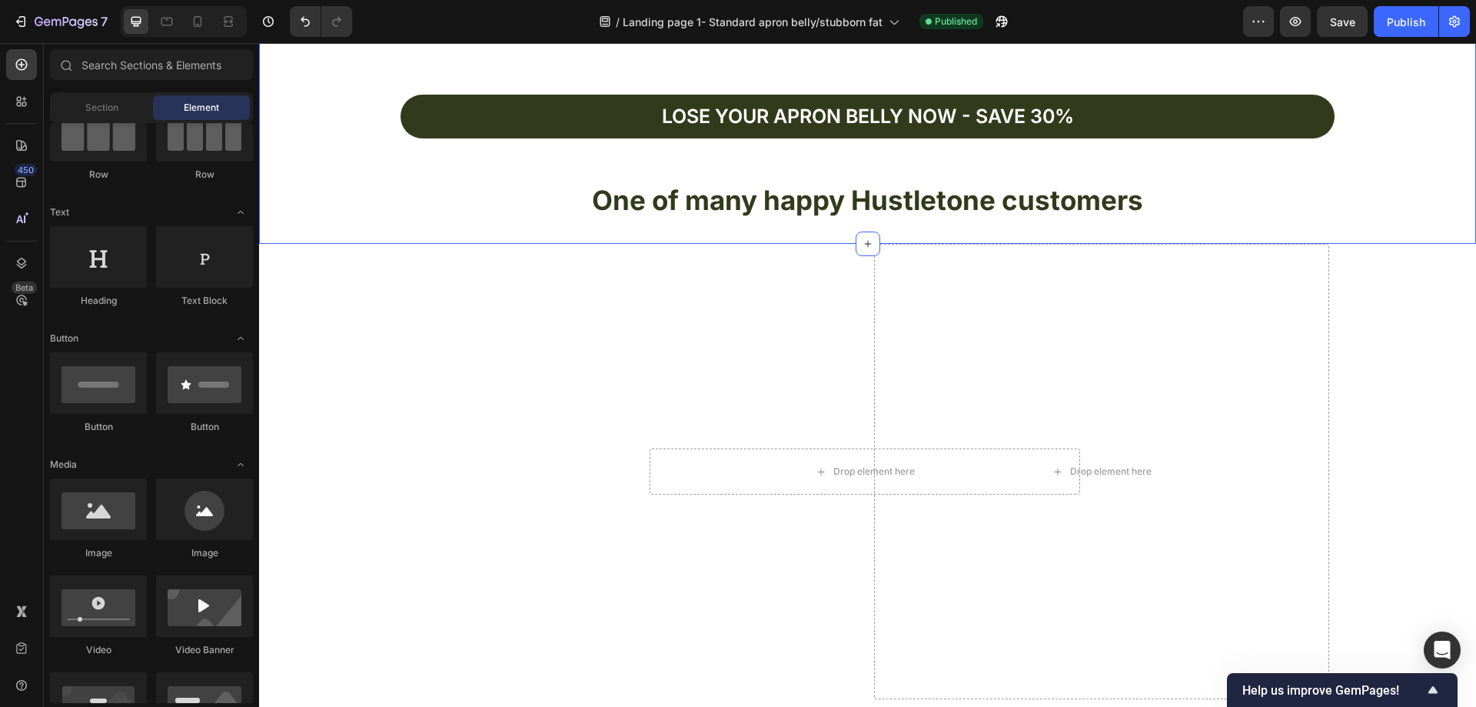
scroll to position [4698, 0]
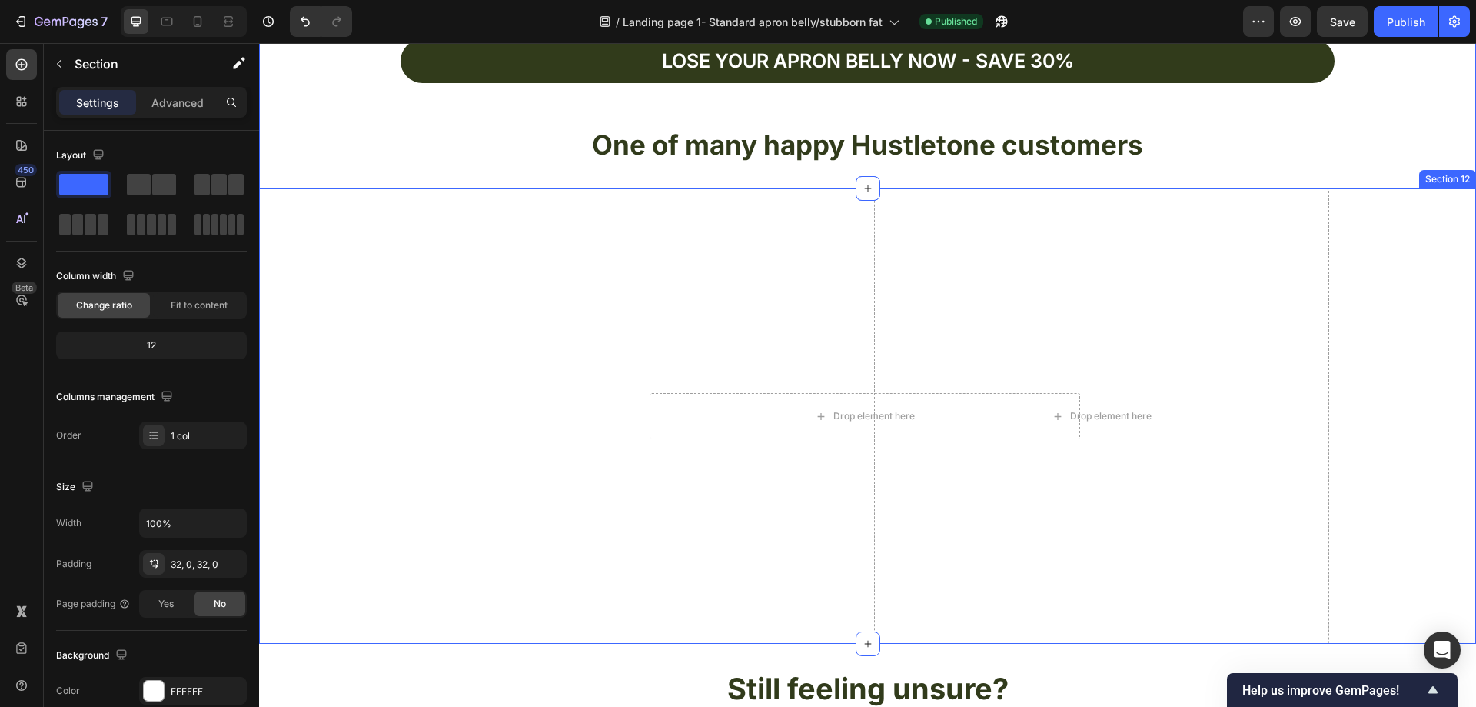
scroll to position [4852, 0]
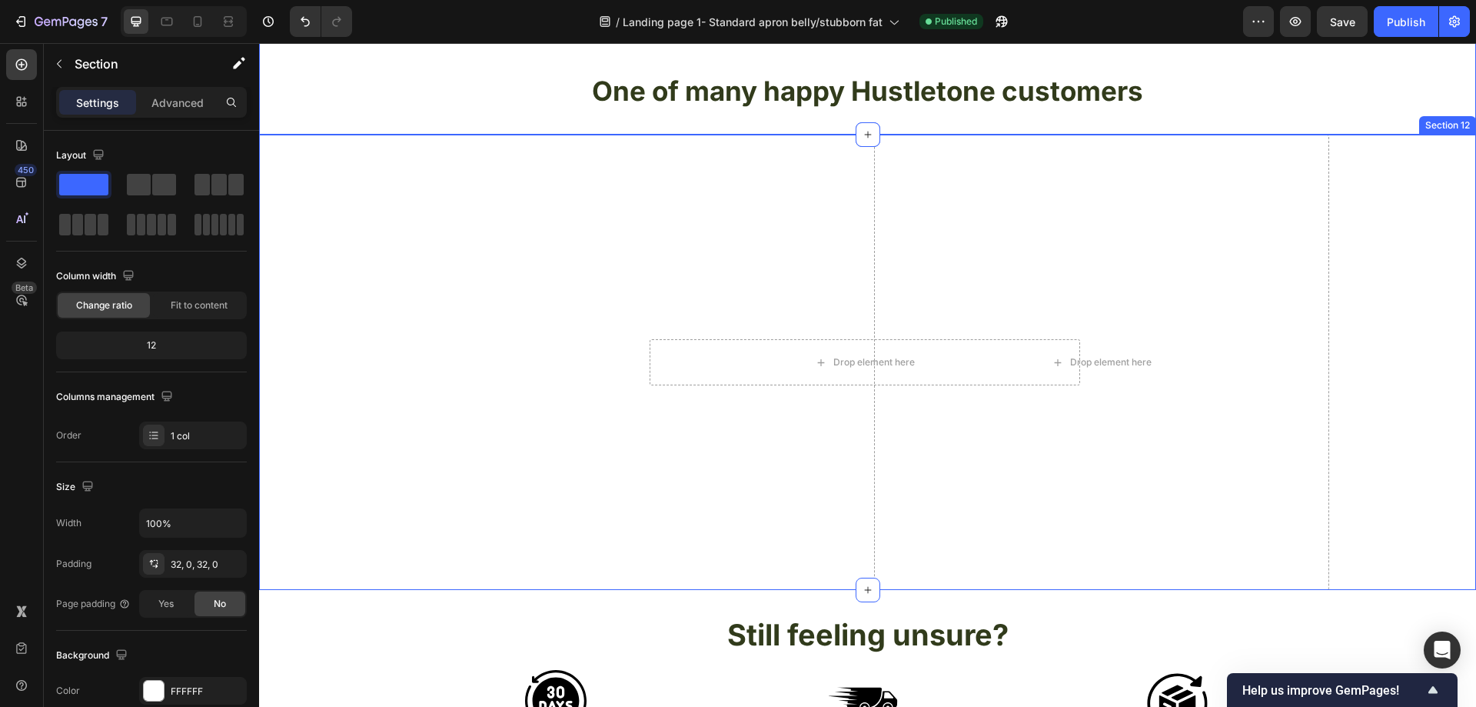
click at [1388, 327] on div "Drop element here Hero Banner Drop element here Row" at bounding box center [867, 362] width 1217 height 455
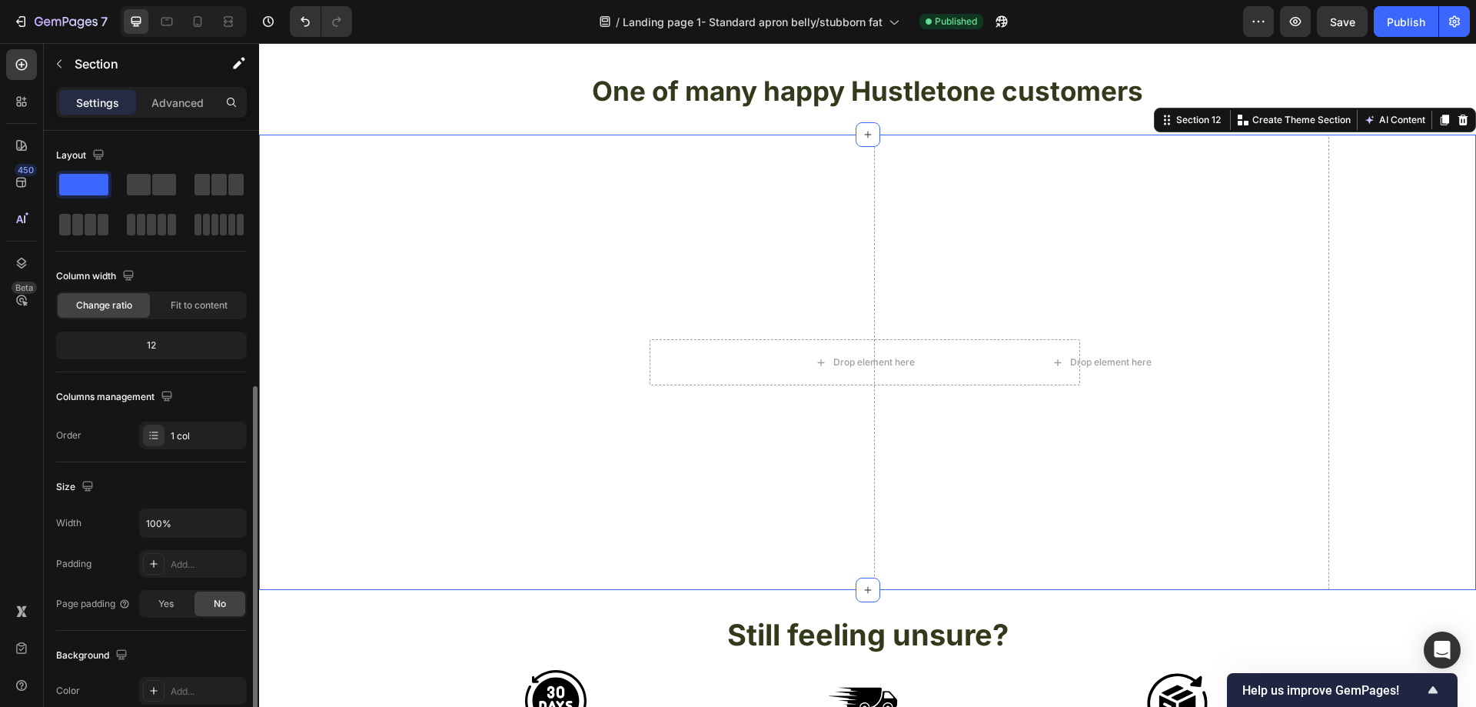
scroll to position [154, 0]
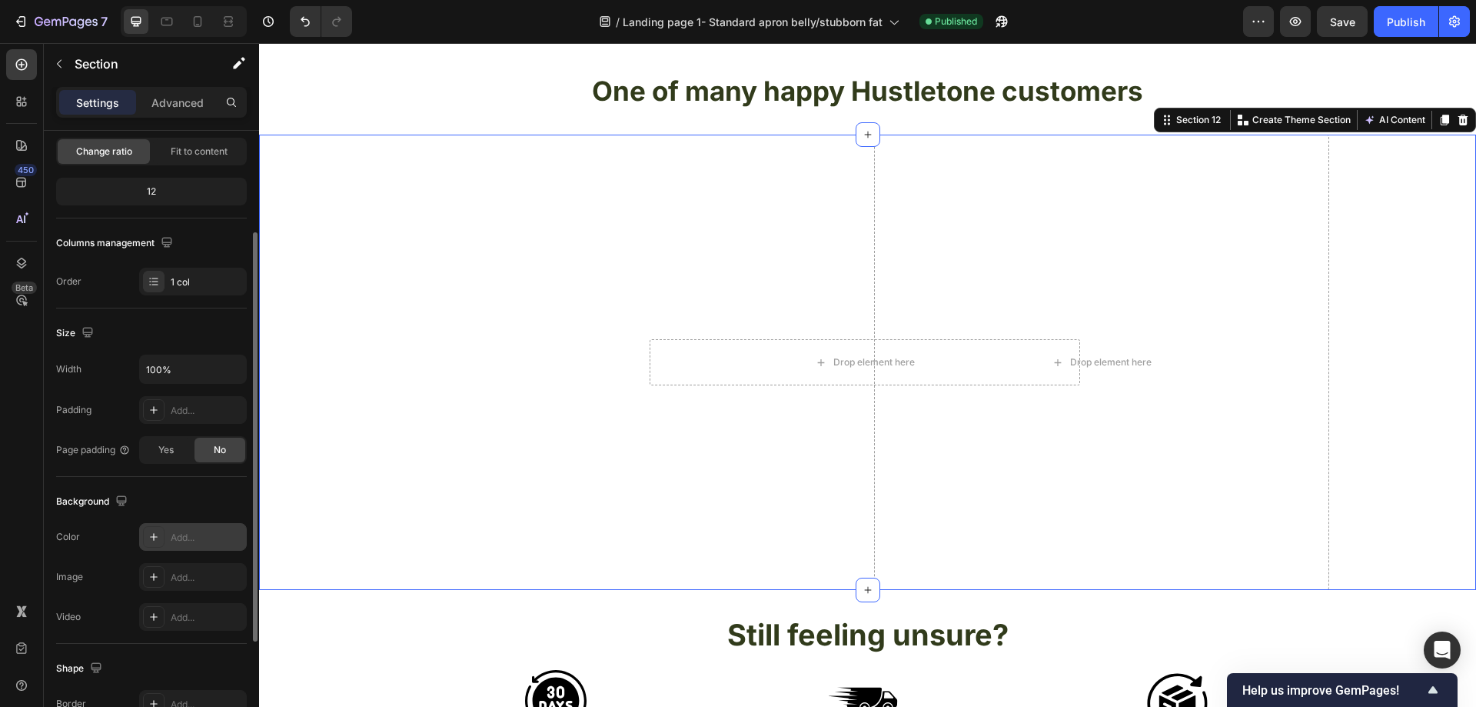
click at [188, 539] on div "Add..." at bounding box center [207, 537] width 72 height 14
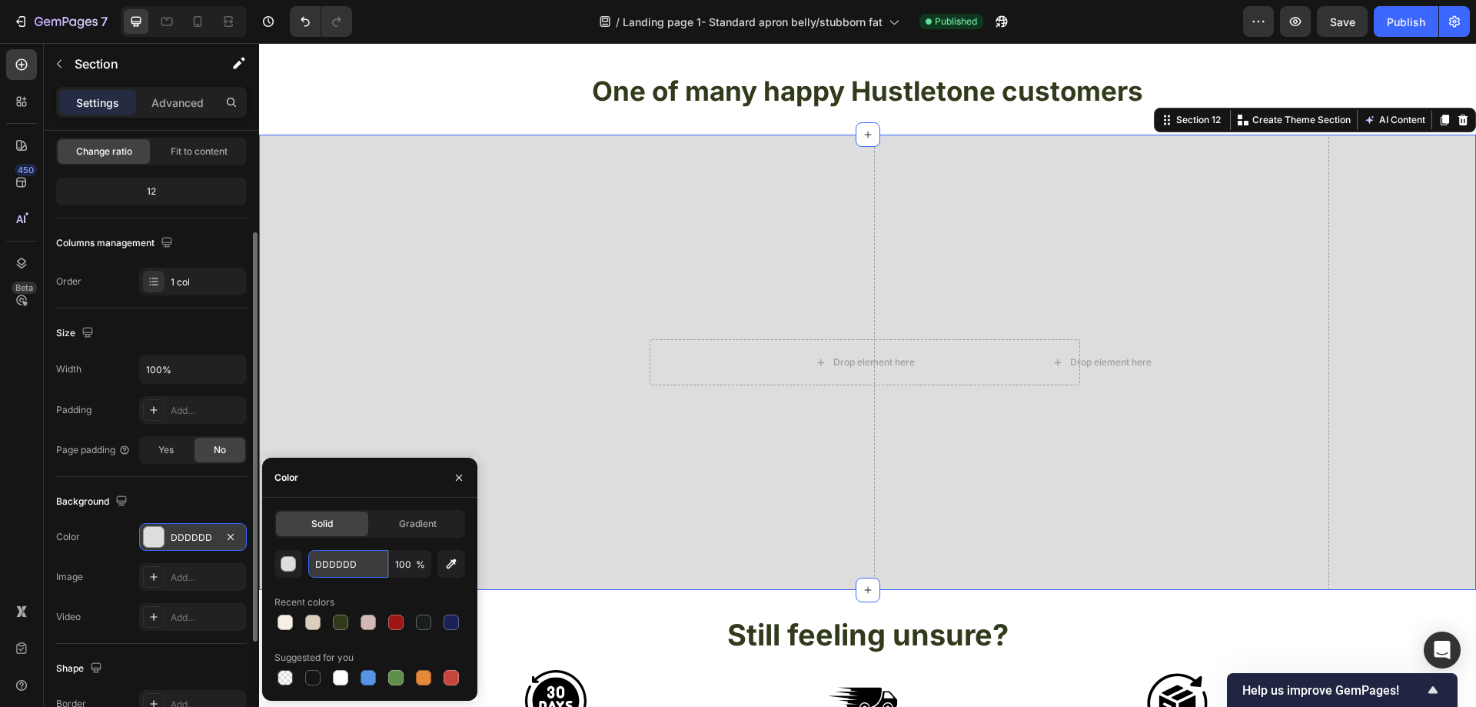
click at [358, 557] on input "DDDDDD" at bounding box center [348, 564] width 80 height 28
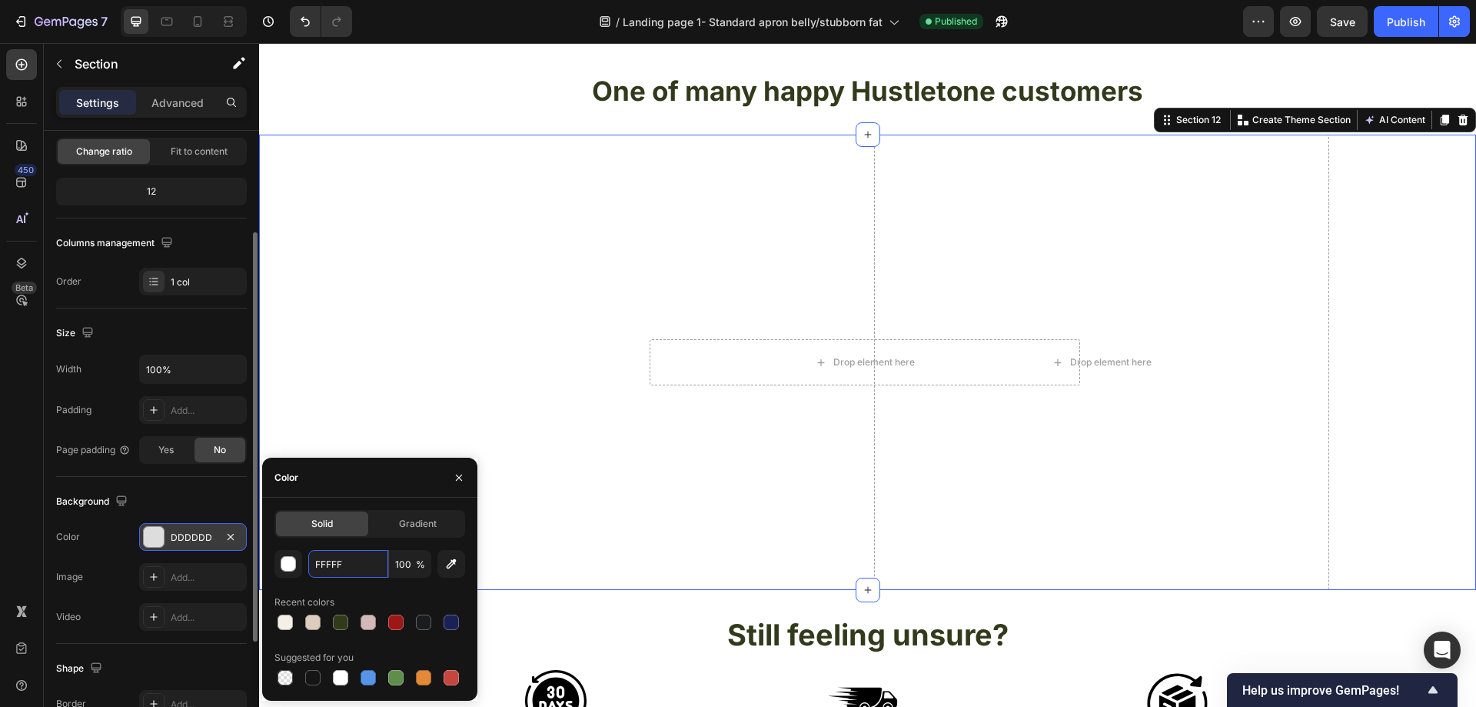
type input "FFFFFF"
click at [368, 560] on input "FFFFFF" at bounding box center [348, 564] width 80 height 28
click at [369, 560] on input "FFFFFF" at bounding box center [348, 564] width 80 height 28
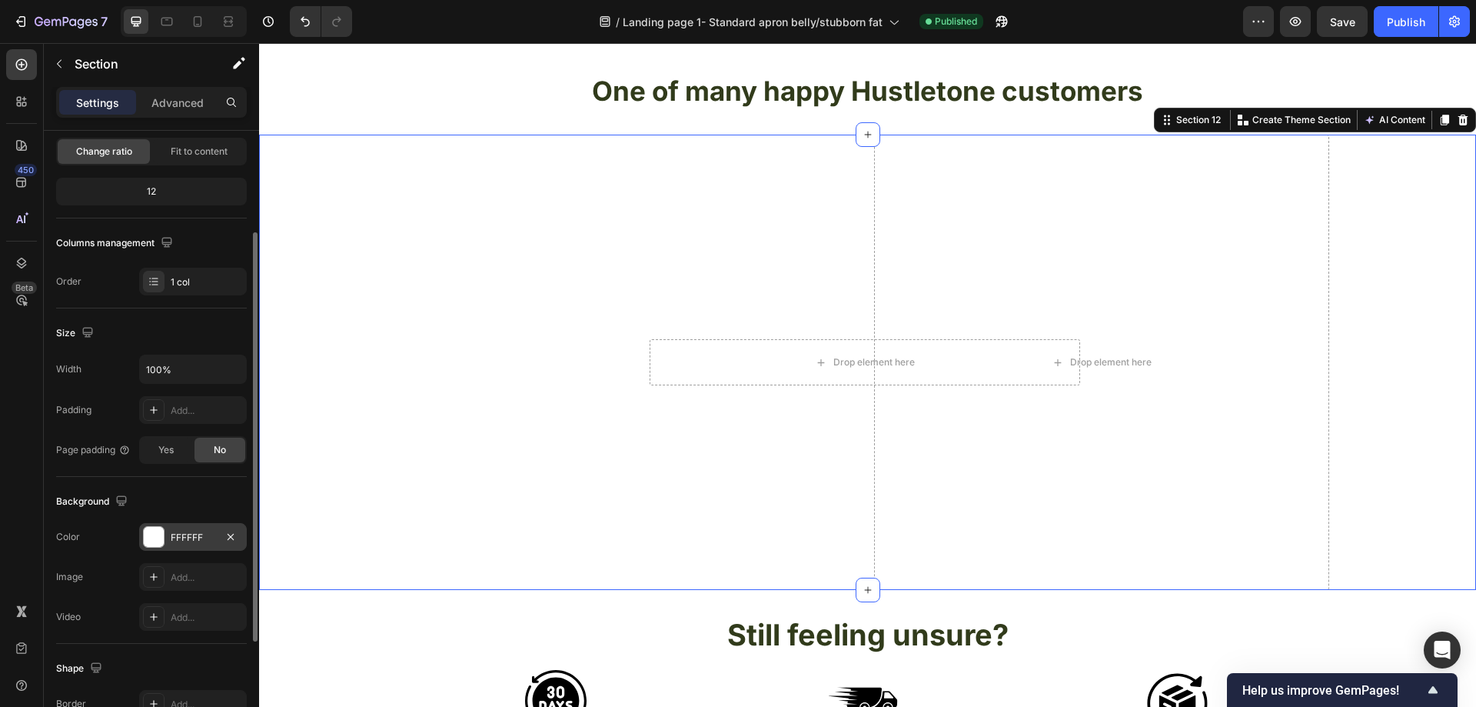
click at [399, 381] on div "Drop element here Hero Banner Drop element here Row" at bounding box center [867, 362] width 1217 height 455
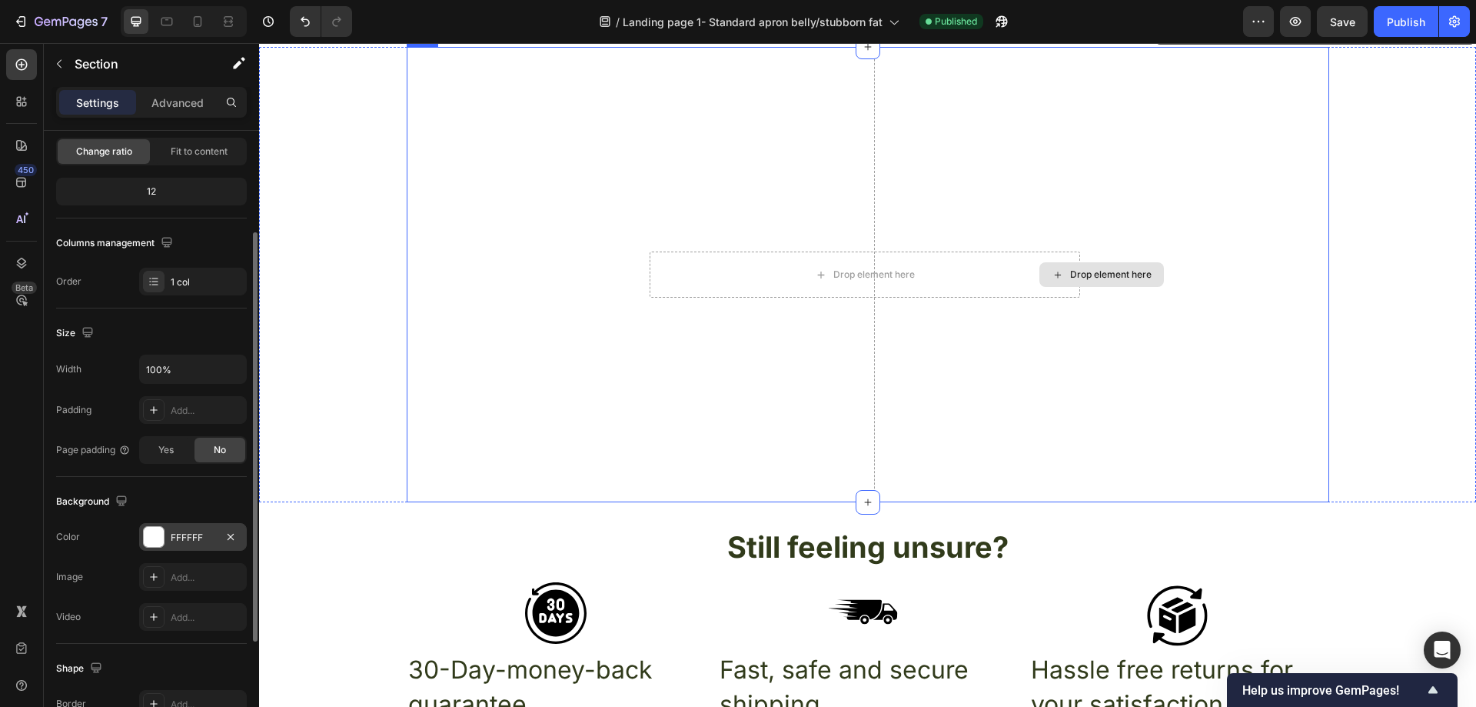
scroll to position [5082, 0]
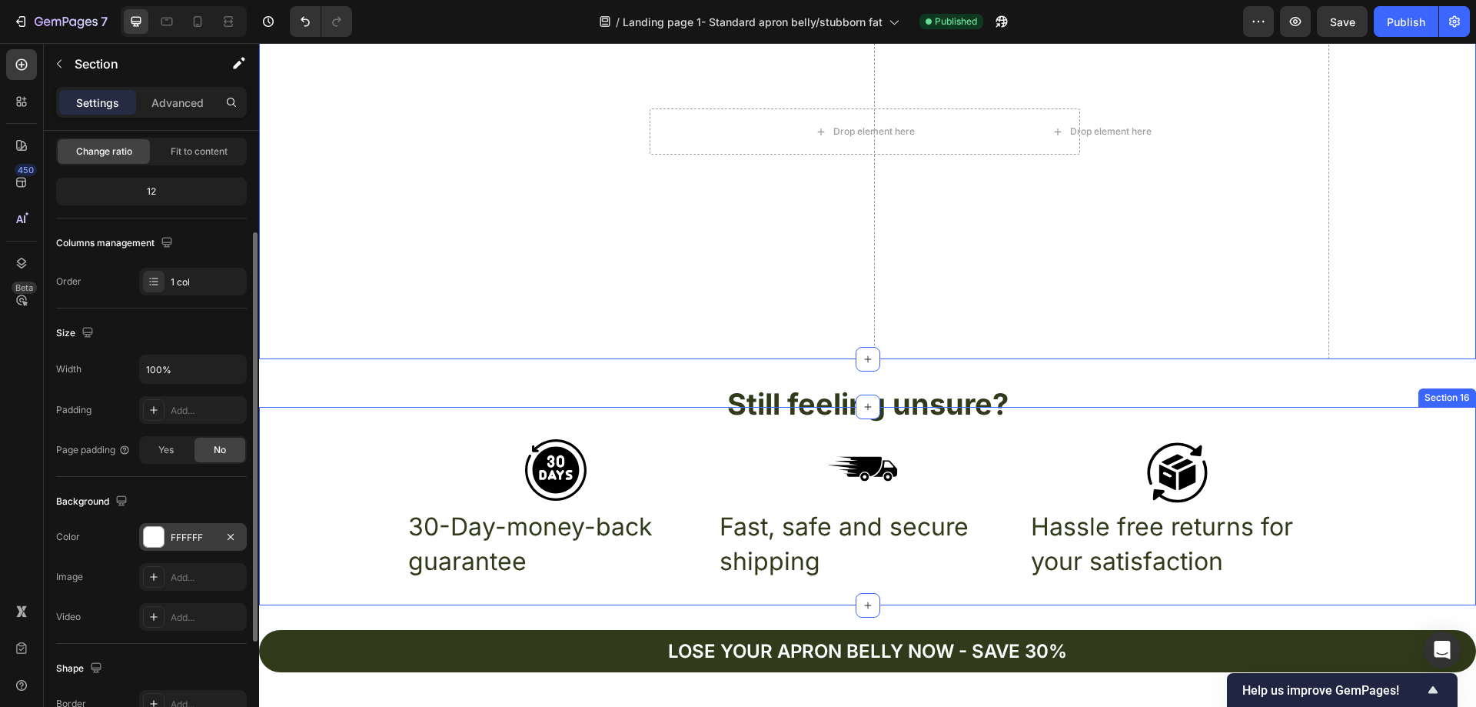
click at [1378, 397] on h2 "Still feeling unsure?" at bounding box center [867, 404] width 1217 height 41
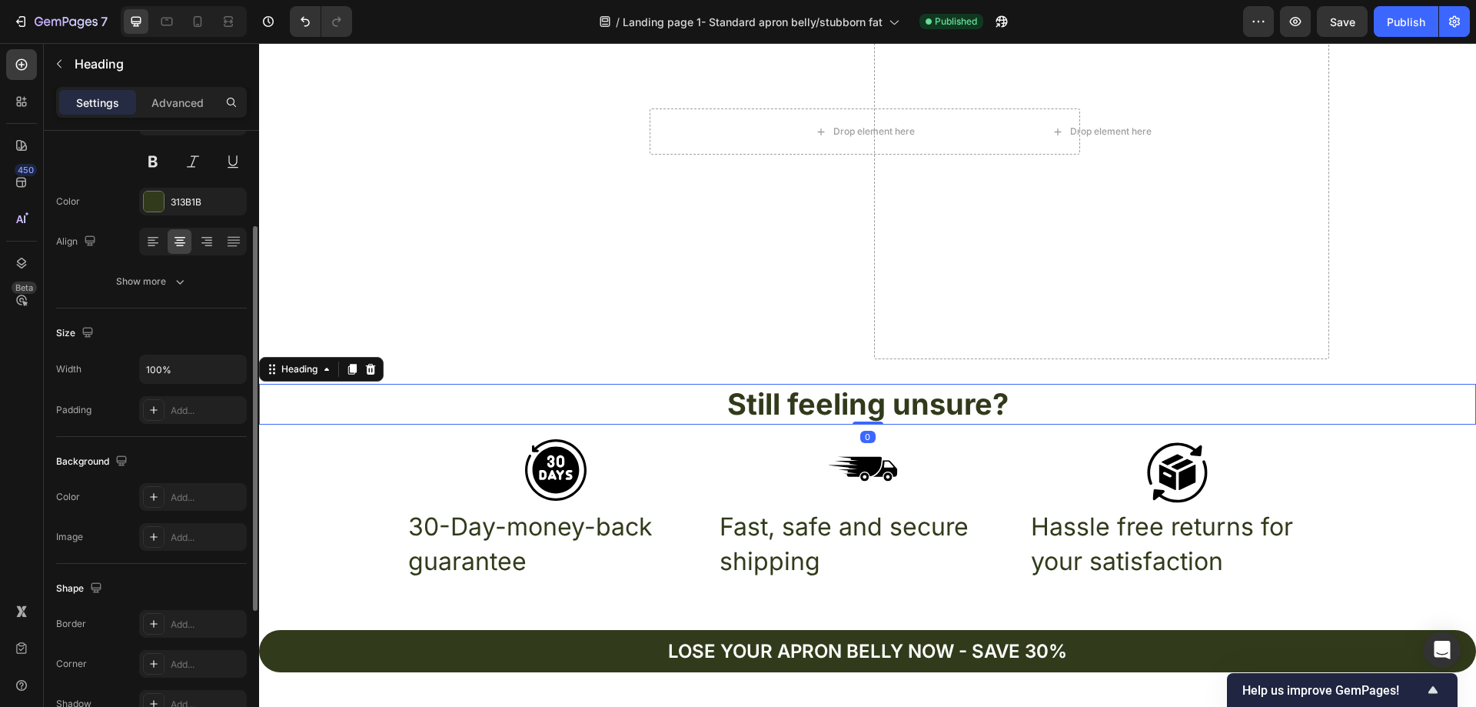
scroll to position [0, 0]
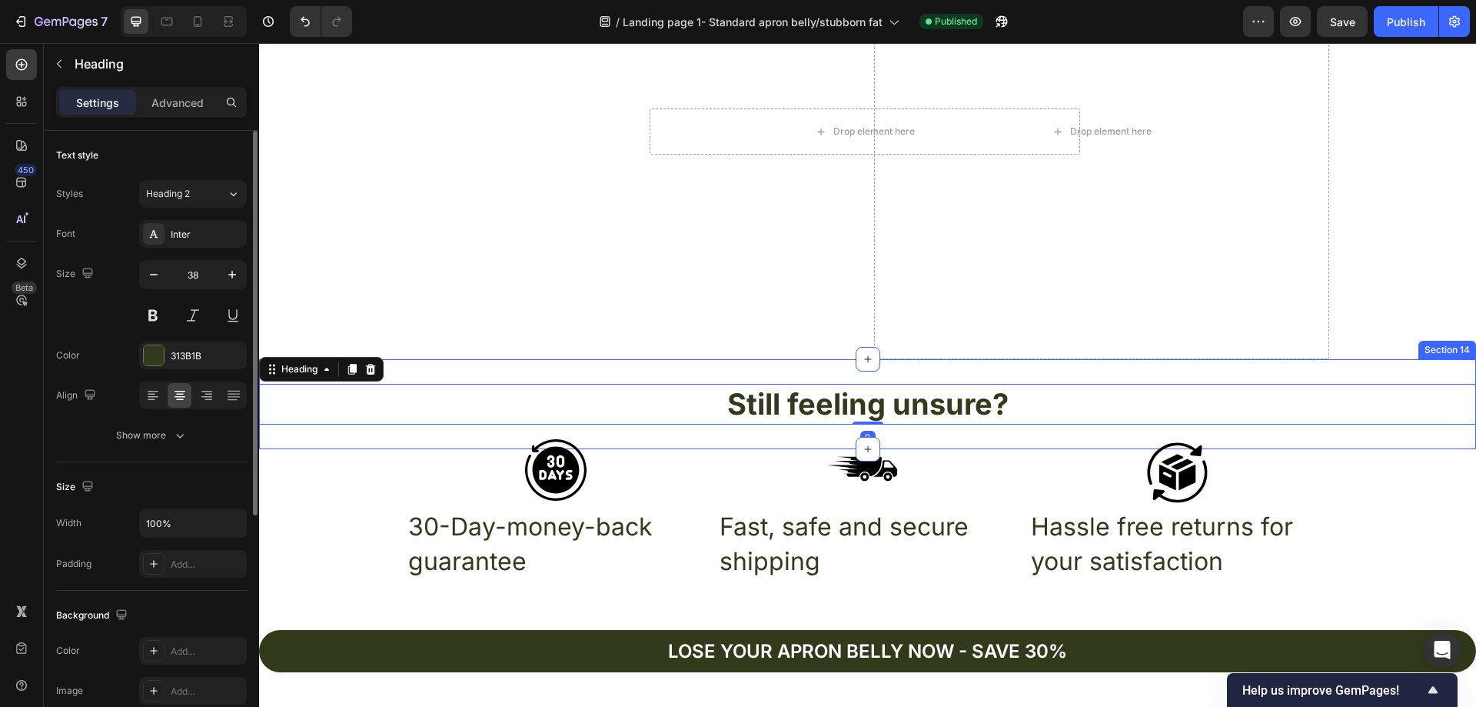
click at [1379, 371] on div "Still feeling unsure? Heading 0 Section 14" at bounding box center [867, 404] width 1217 height 90
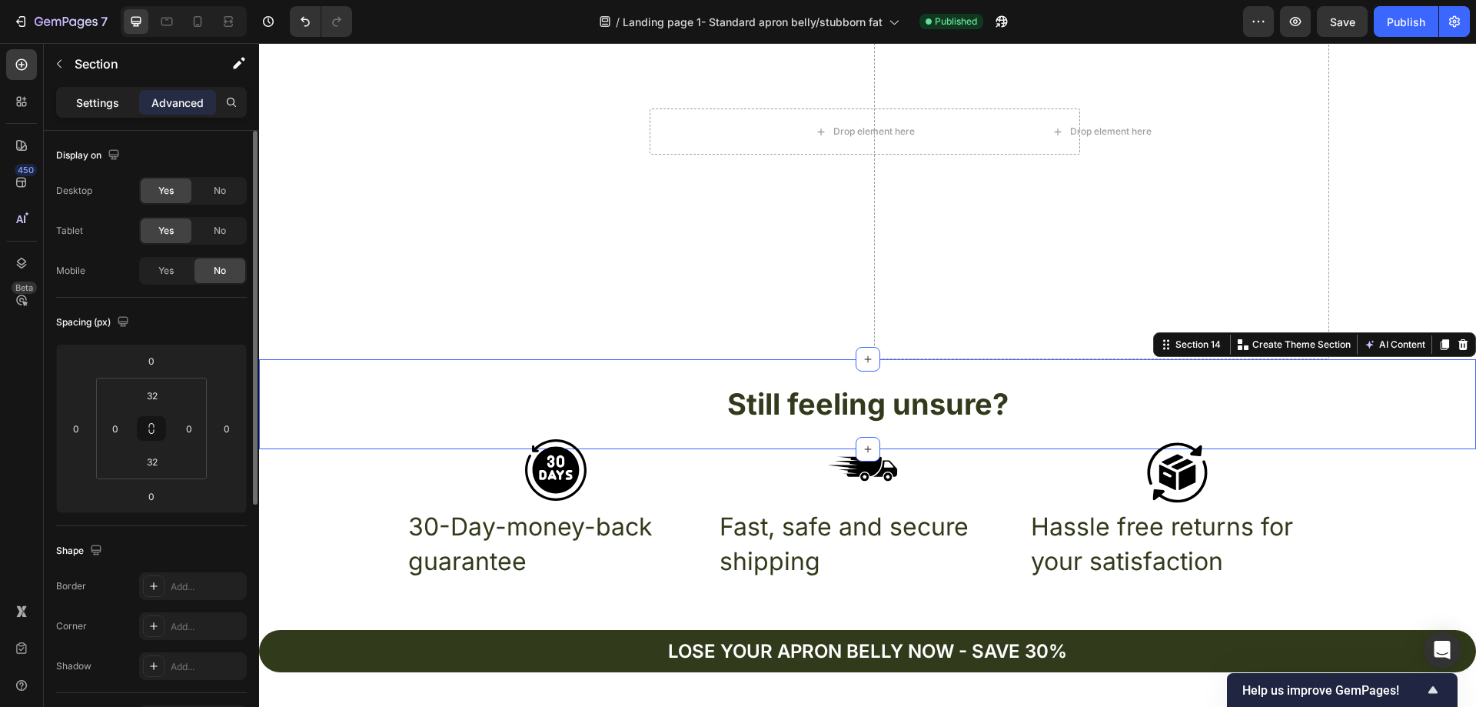
click at [98, 100] on p "Settings" at bounding box center [97, 103] width 43 height 16
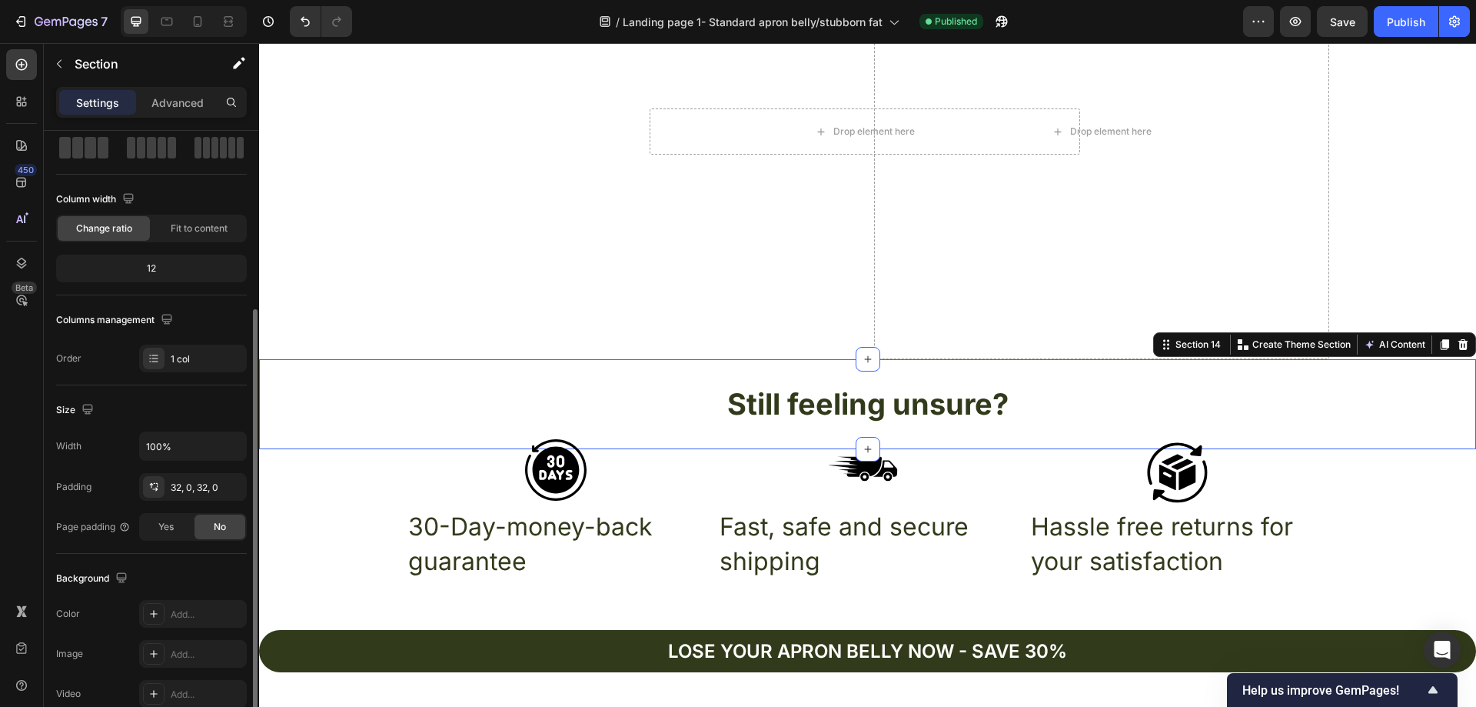
scroll to position [154, 0]
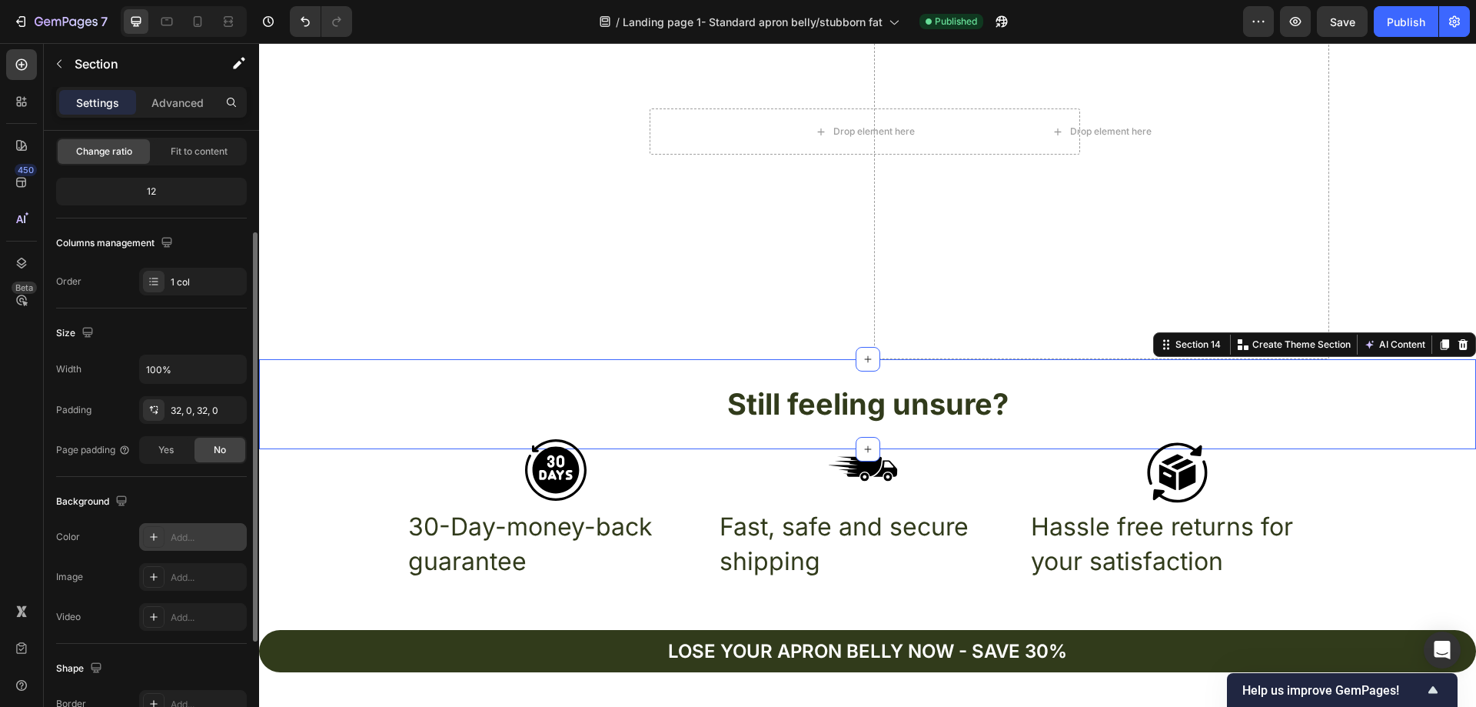
click at [195, 541] on div "Add..." at bounding box center [207, 537] width 72 height 14
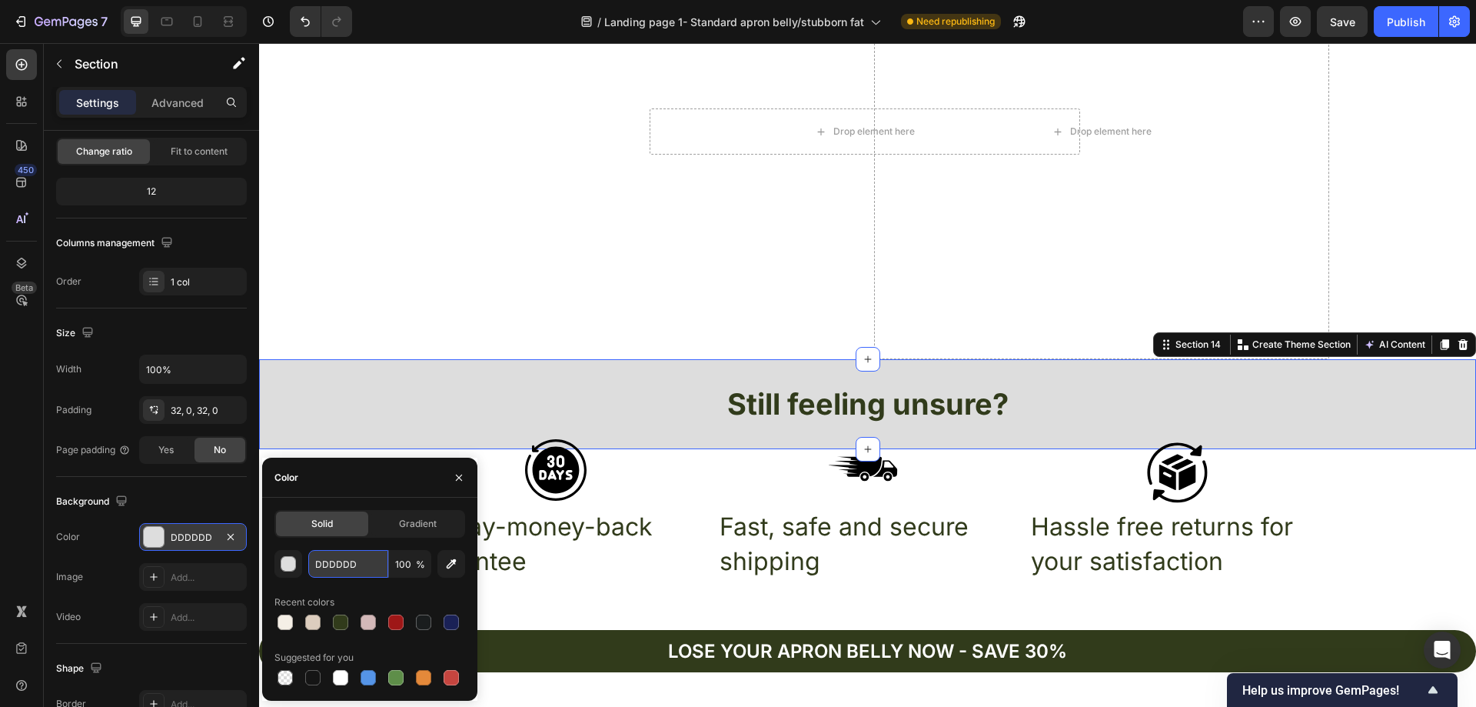
click at [373, 559] on input "DDDDDD" at bounding box center [348, 564] width 80 height 28
paste input "FFFFFF"
type input "FFFFFF"
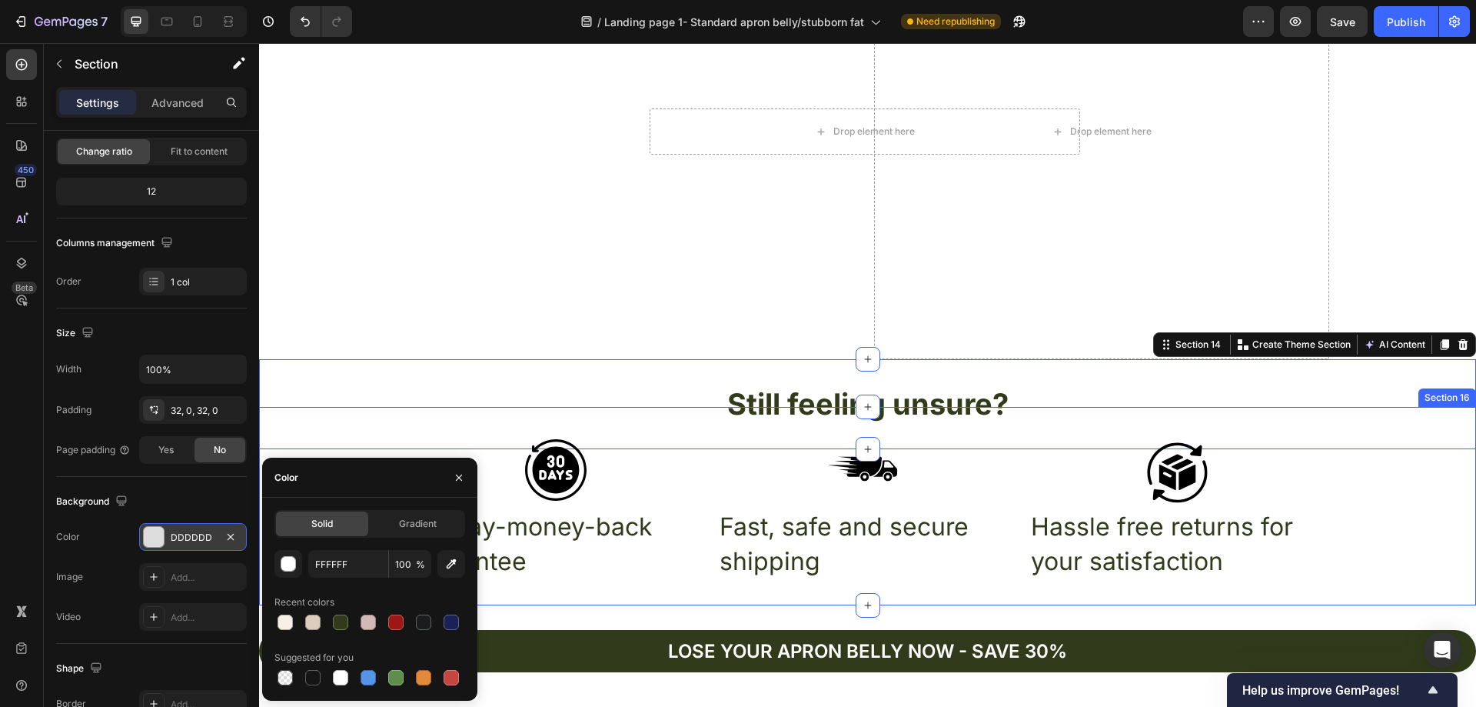
click at [1405, 494] on div "Icon Icon Icon Row 30-Day-money-back guarantee Text Block Fast, safe and secure…" at bounding box center [867, 505] width 1217 height 149
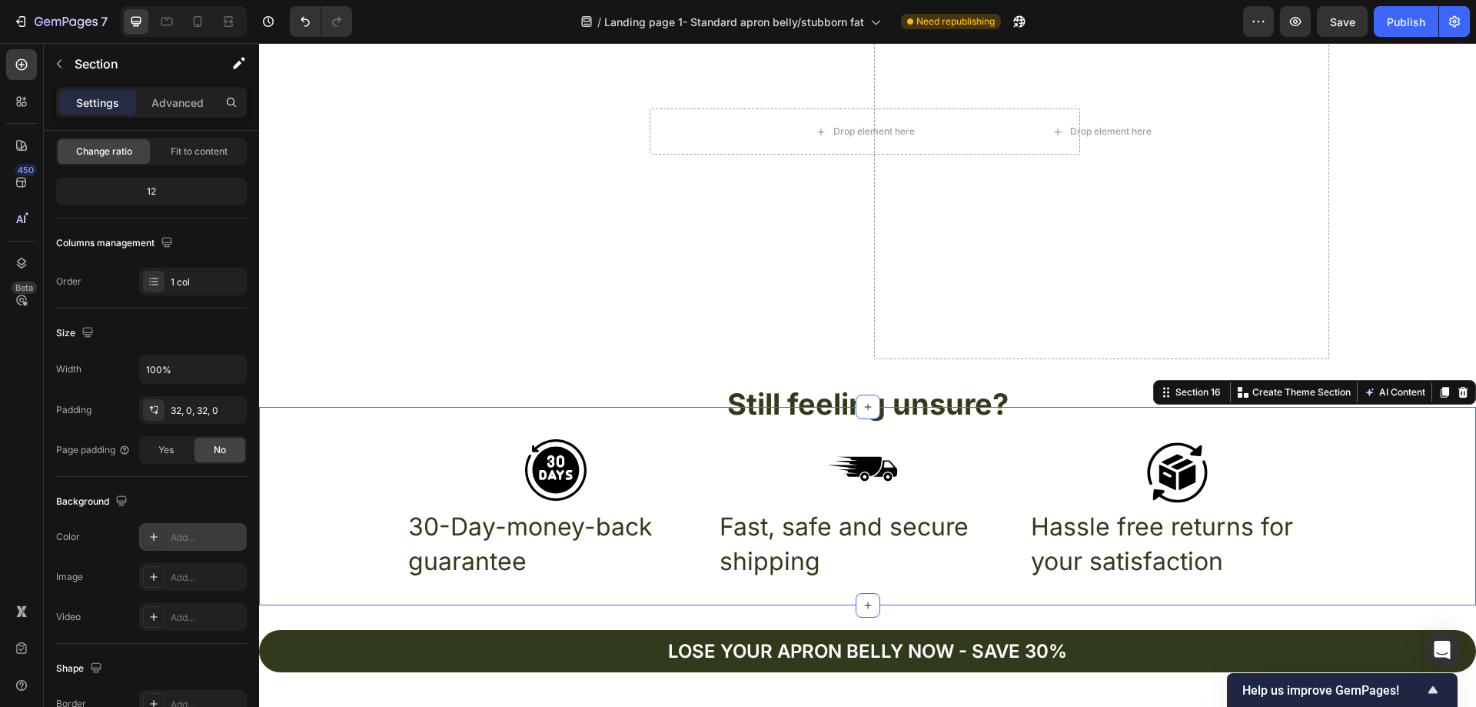
click at [184, 540] on div "Add..." at bounding box center [207, 537] width 72 height 14
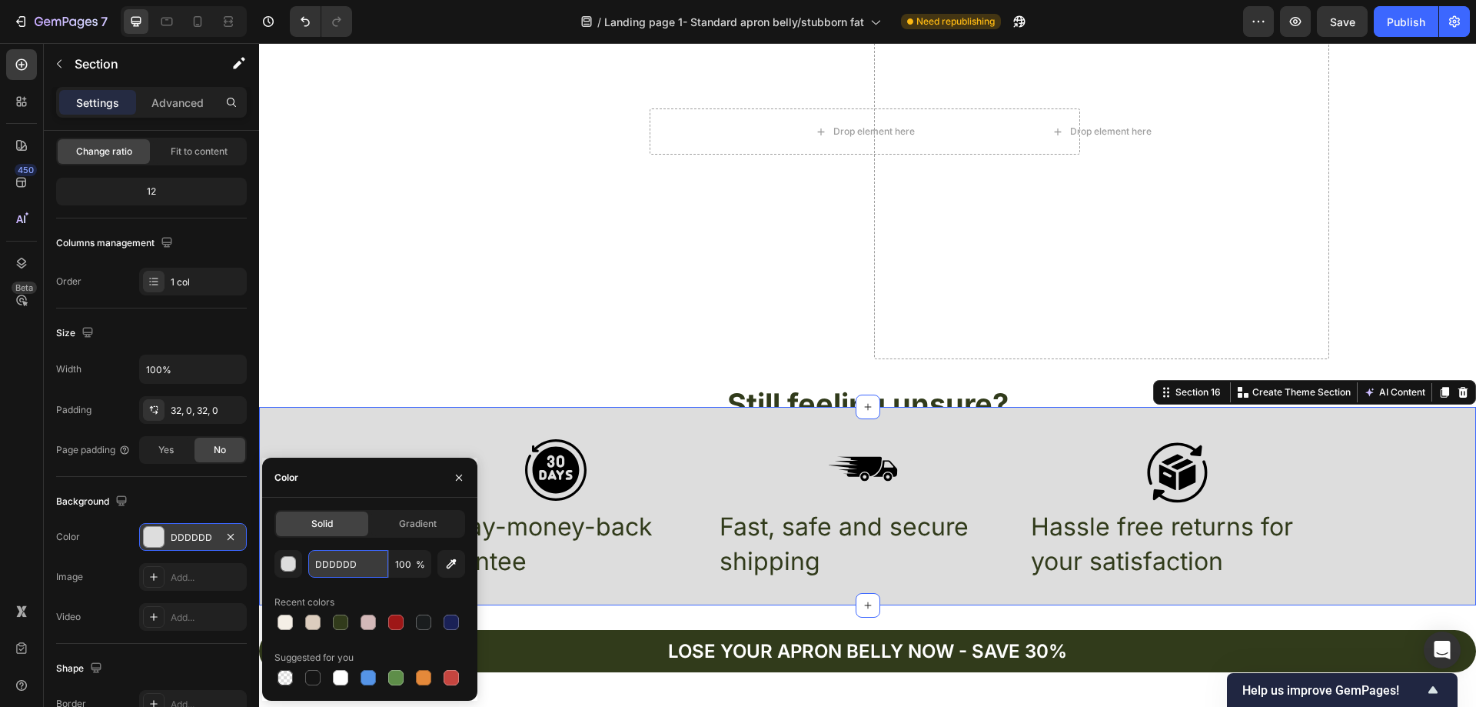
click at [371, 561] on input "DDDDDD" at bounding box center [348, 564] width 80 height 28
paste input "FFFFFF"
type input "FFFFFF"
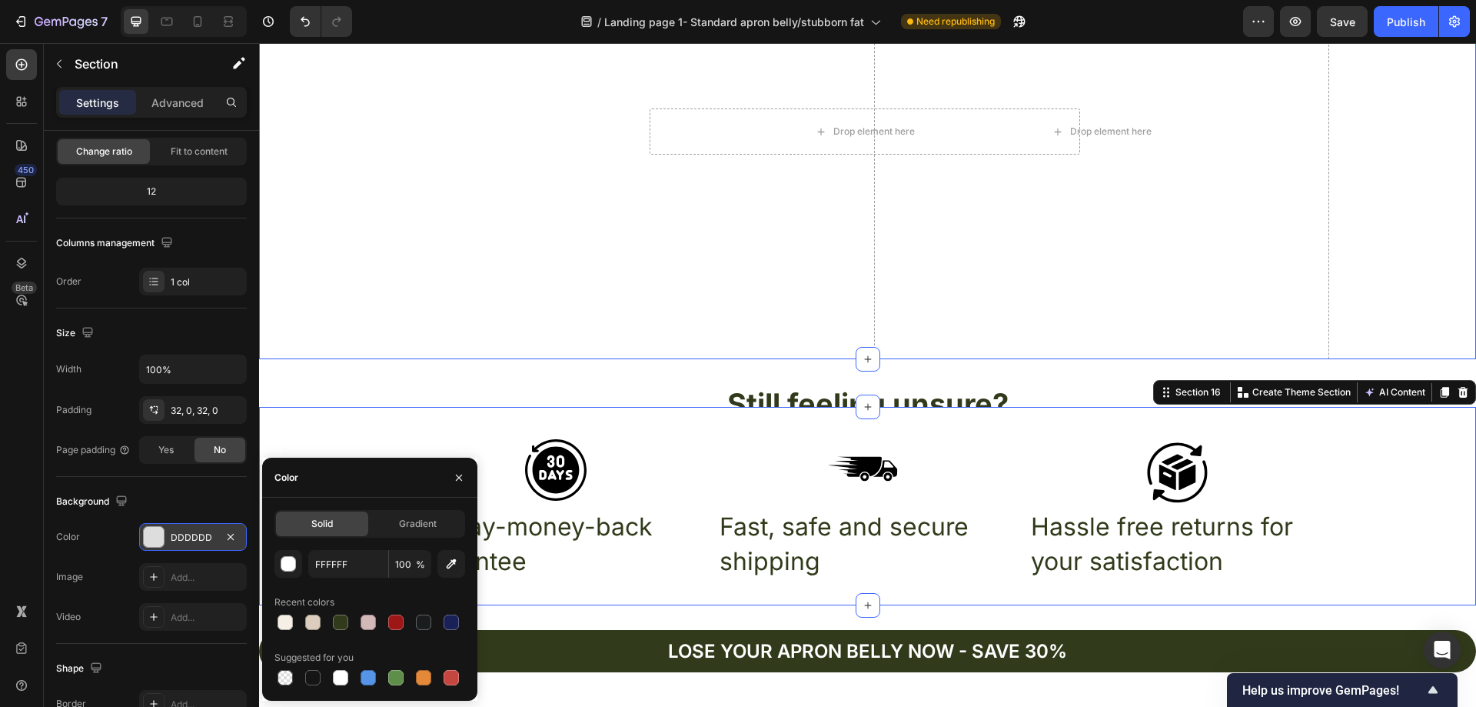
click at [364, 314] on div "Drop element here Hero Banner Drop element here Row" at bounding box center [867, 131] width 1217 height 455
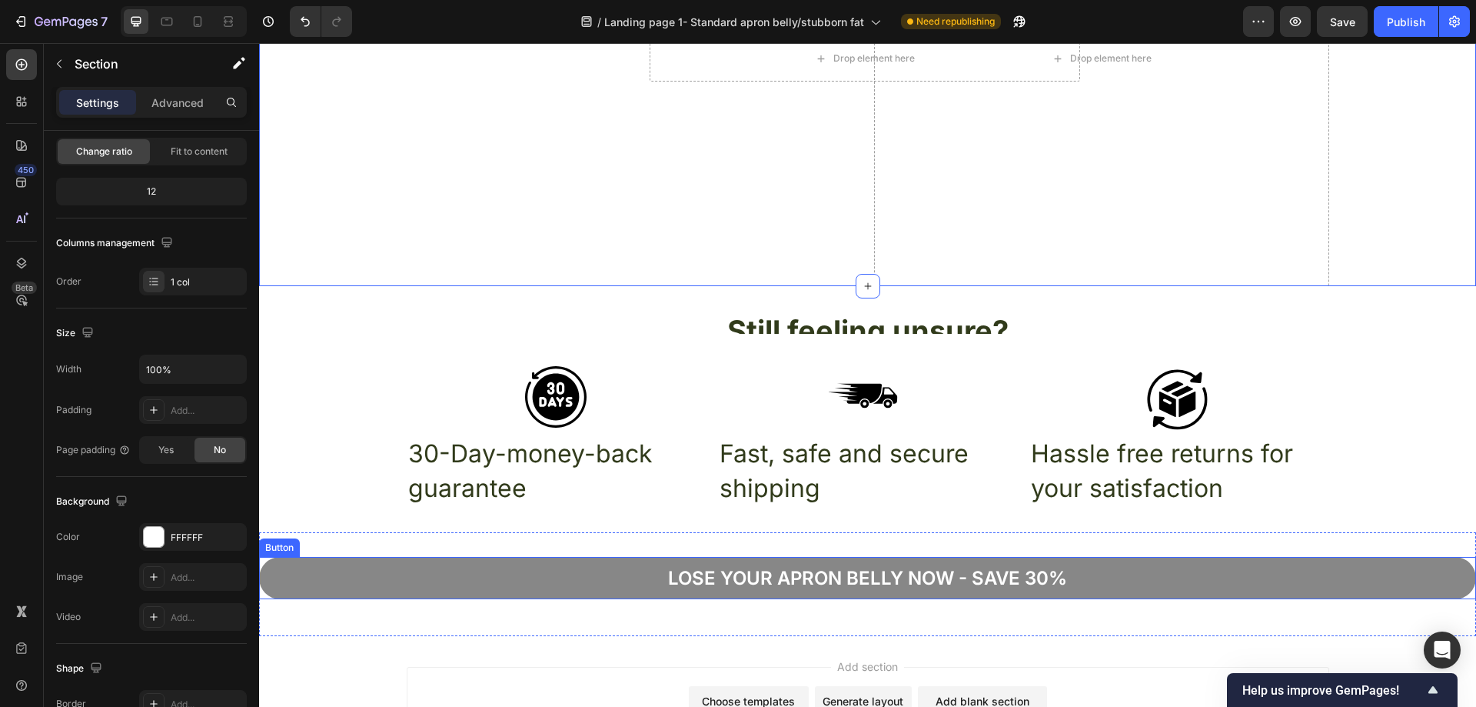
scroll to position [5236, 0]
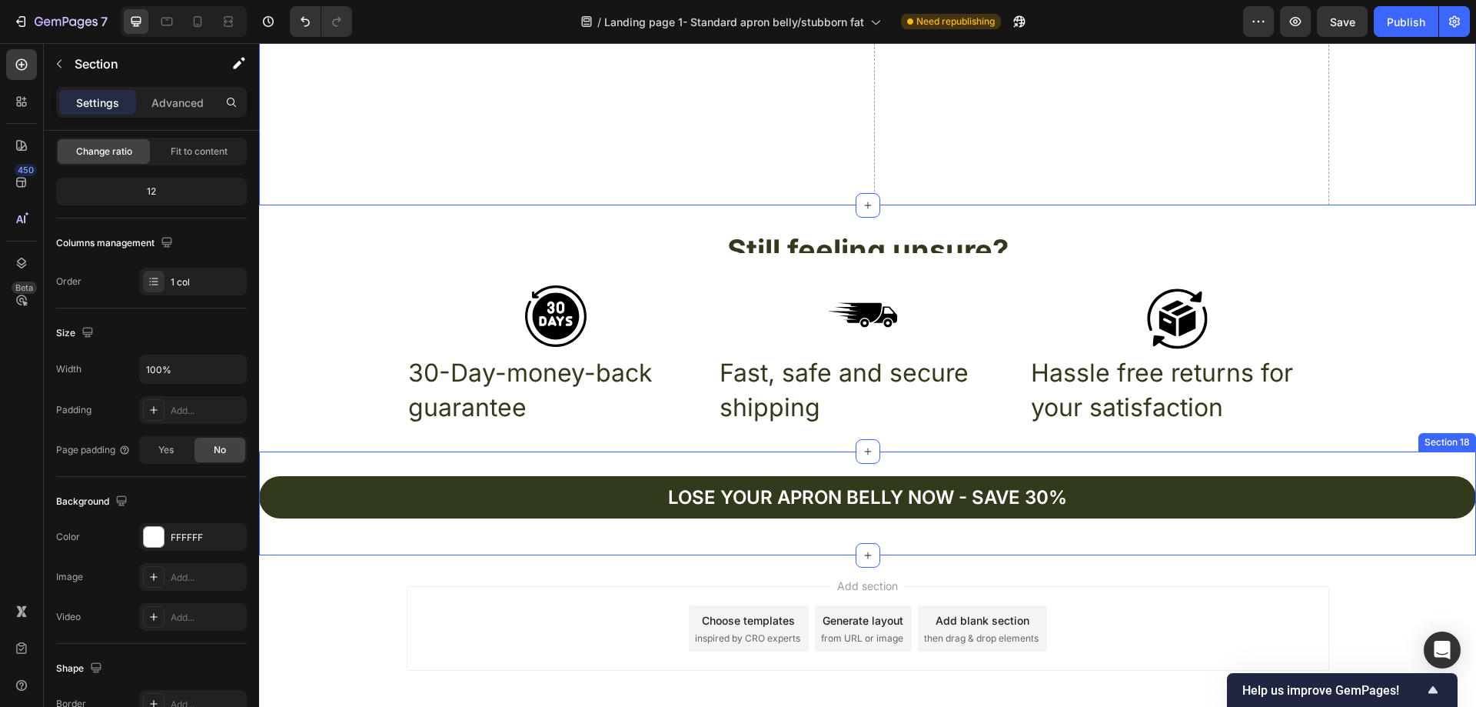
click at [1384, 463] on div "Lose your apron bellY now - Save 30% Button Section 18" at bounding box center [867, 503] width 1217 height 104
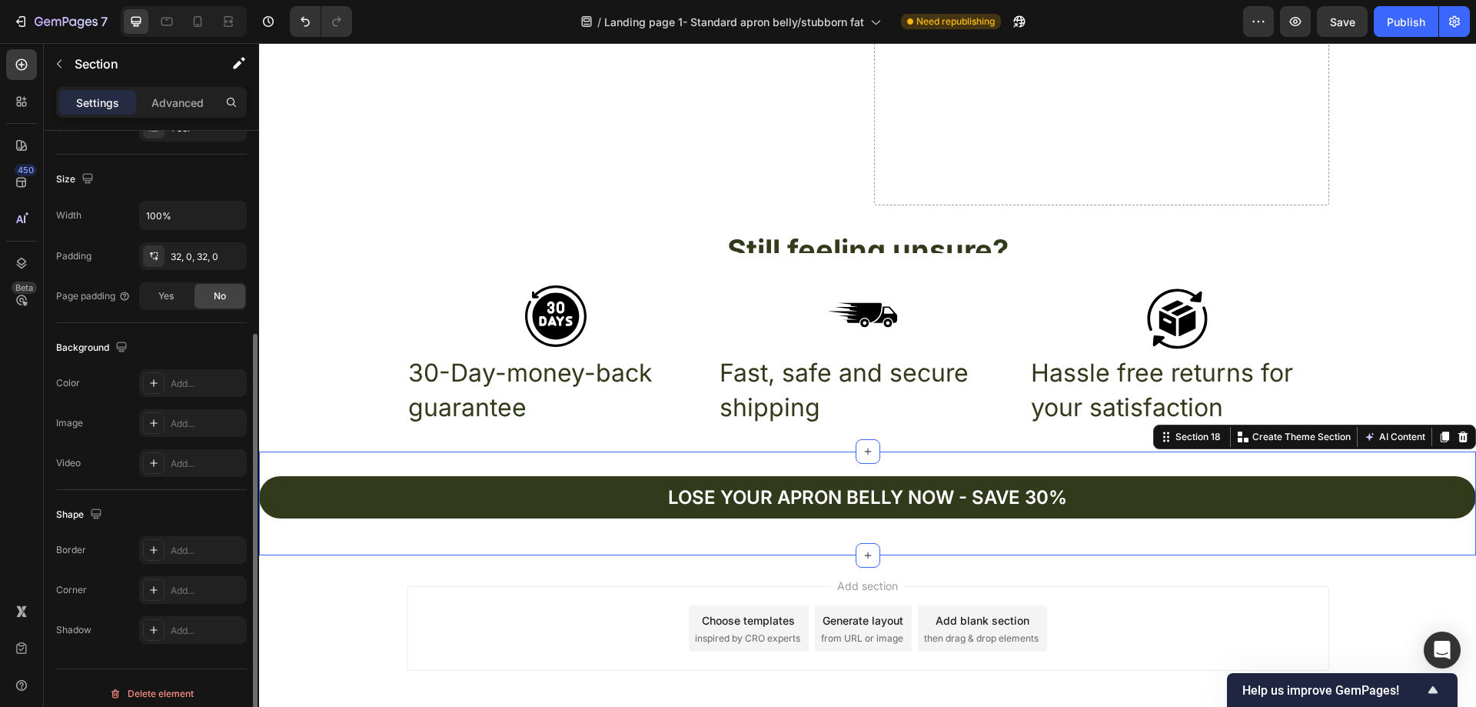
scroll to position [318, 0]
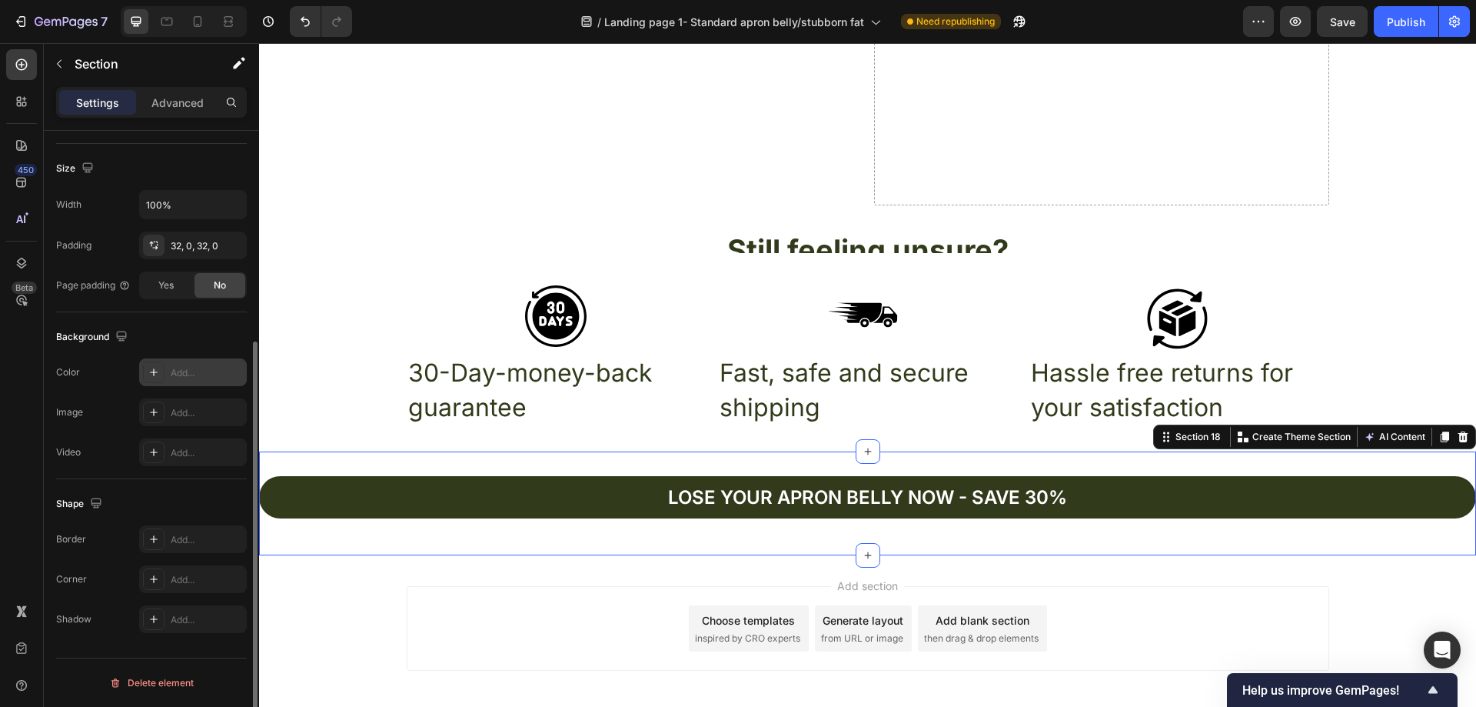
click at [181, 371] on div "Add..." at bounding box center [207, 373] width 72 height 14
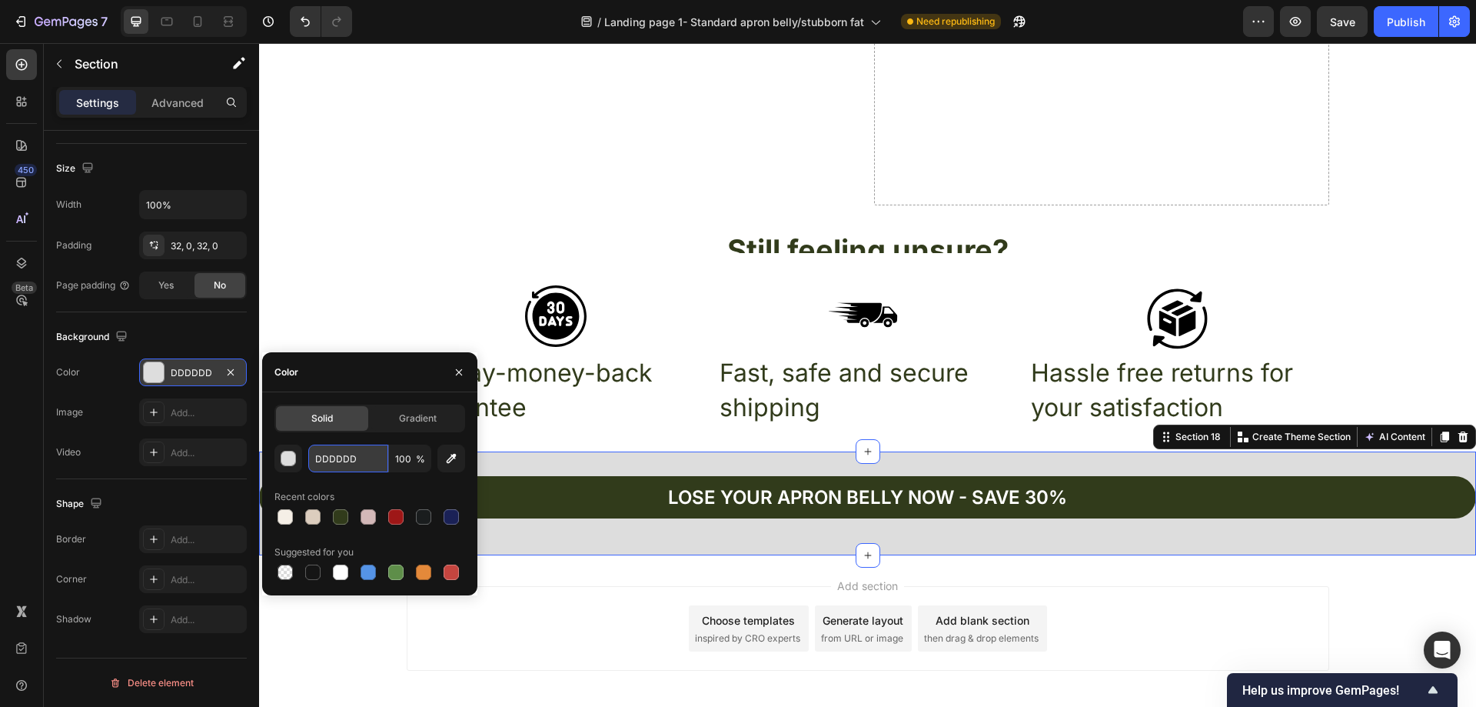
click at [361, 459] on input "DDDDDD" at bounding box center [348, 458] width 80 height 28
paste input "FFFFFF"
type input "FFFFFF"
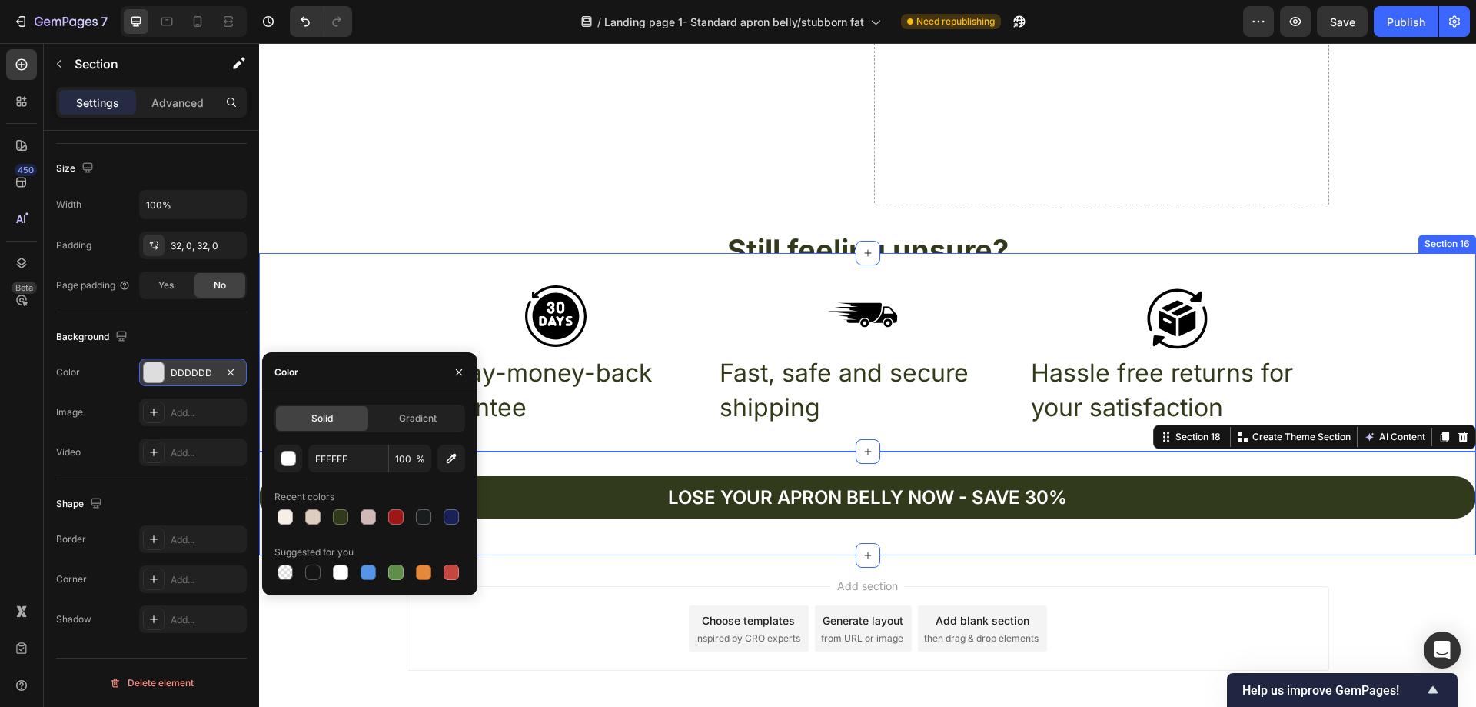
click at [321, 283] on div "Icon Icon Icon Row 30-Day-money-back guarantee Text Block Fast, safe and secure…" at bounding box center [867, 352] width 1217 height 149
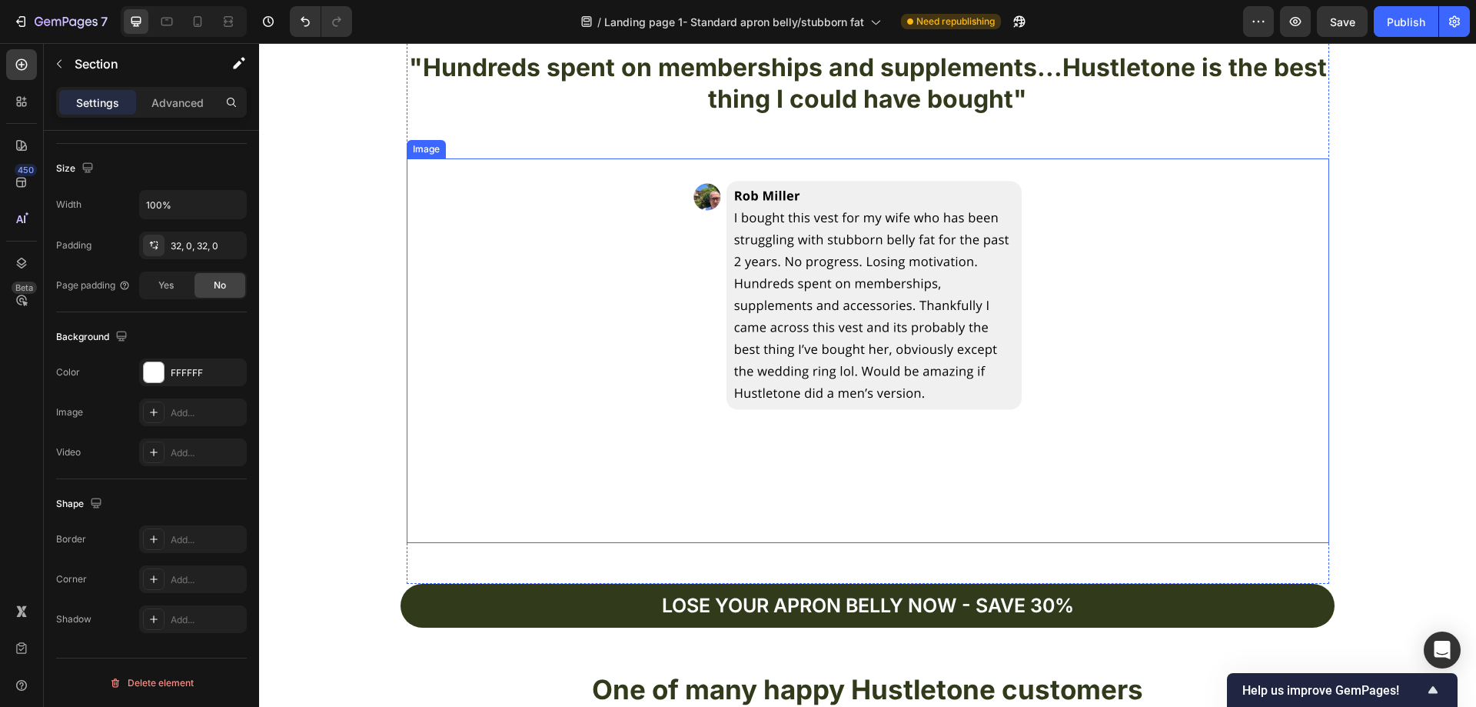
scroll to position [4391, 0]
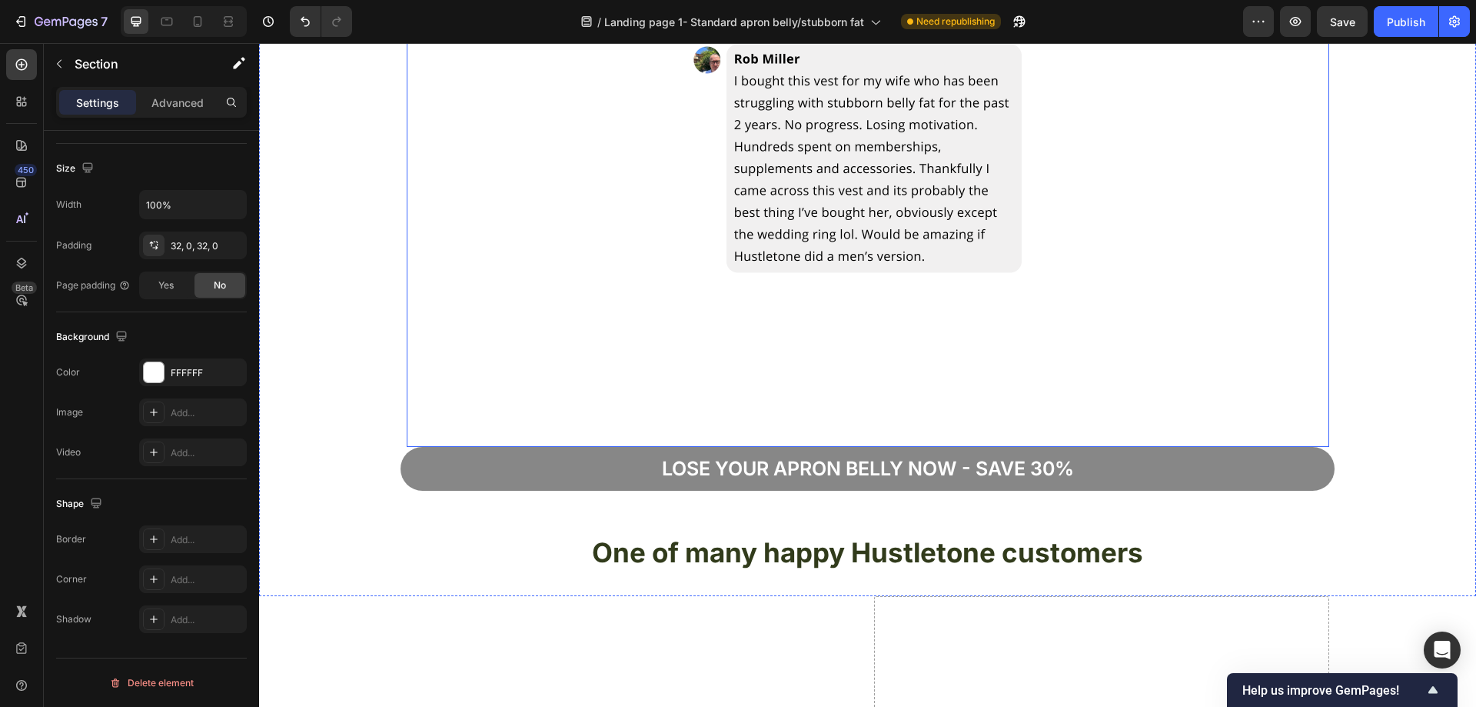
click at [1220, 456] on button "Lose your apron bellY now - save 30%" at bounding box center [868, 469] width 934 height 44
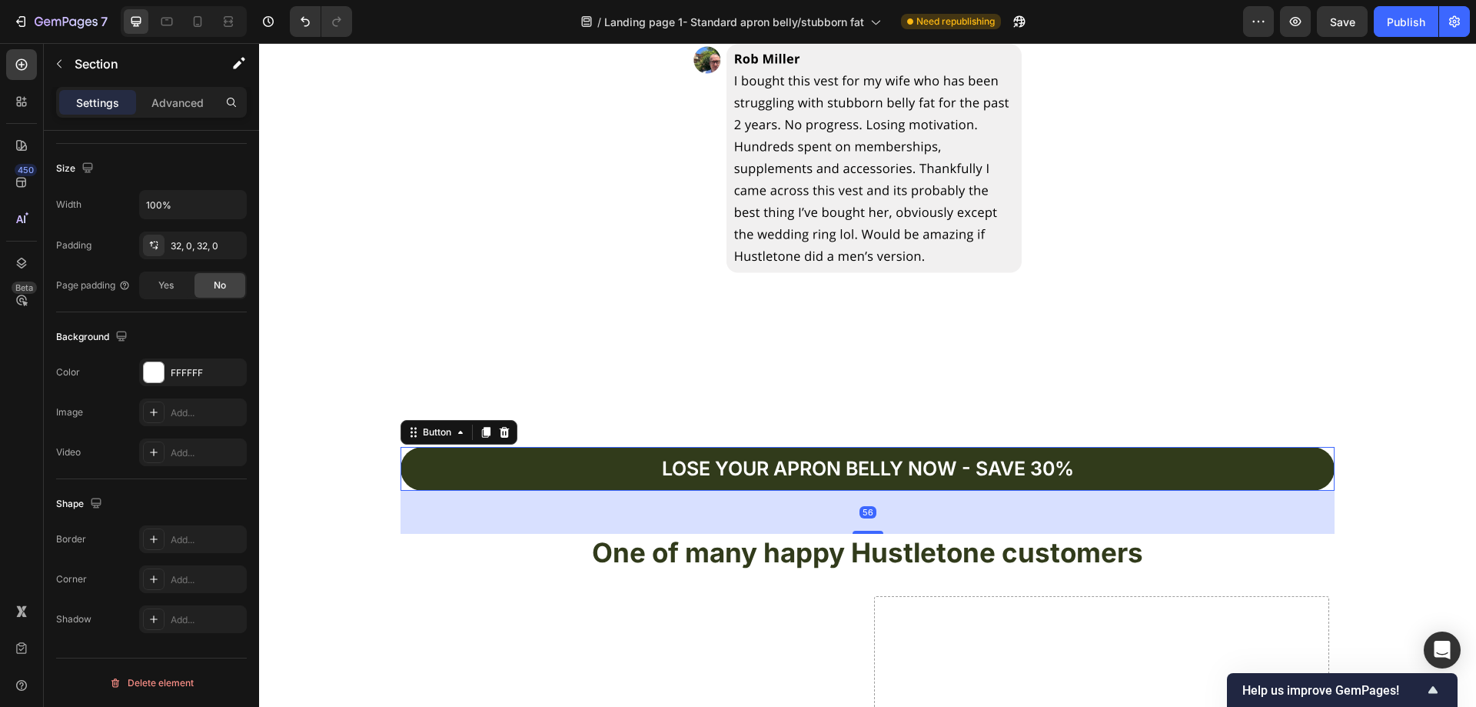
scroll to position [0, 0]
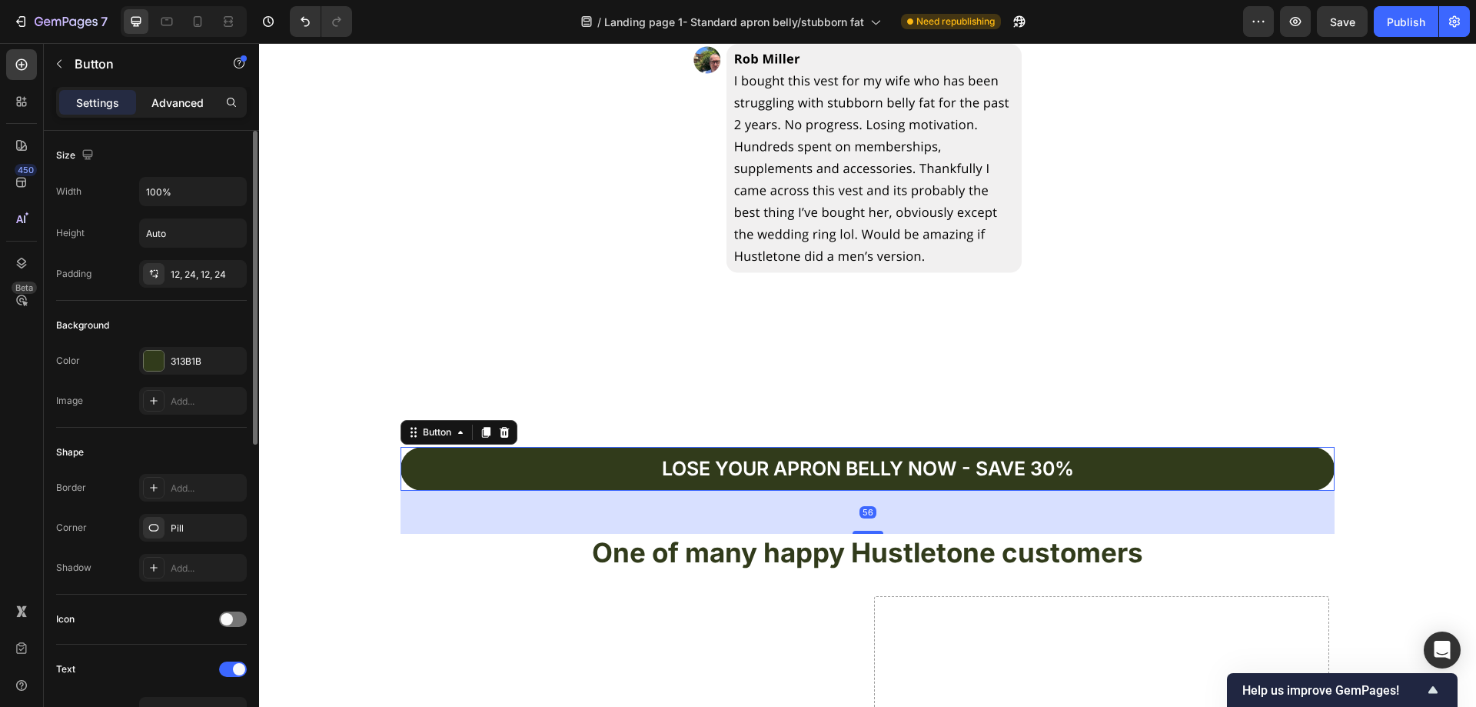
click at [181, 97] on p "Advanced" at bounding box center [177, 103] width 52 height 16
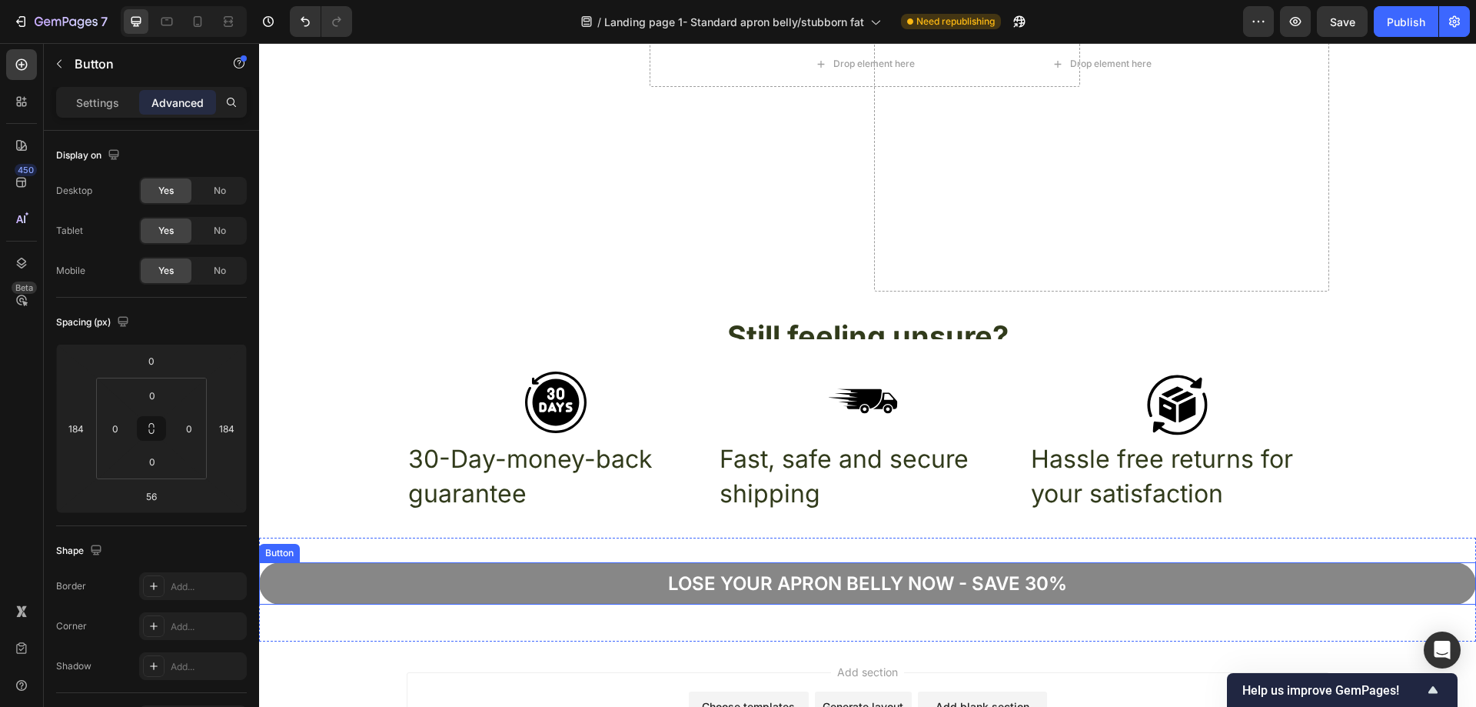
scroll to position [5269, 0]
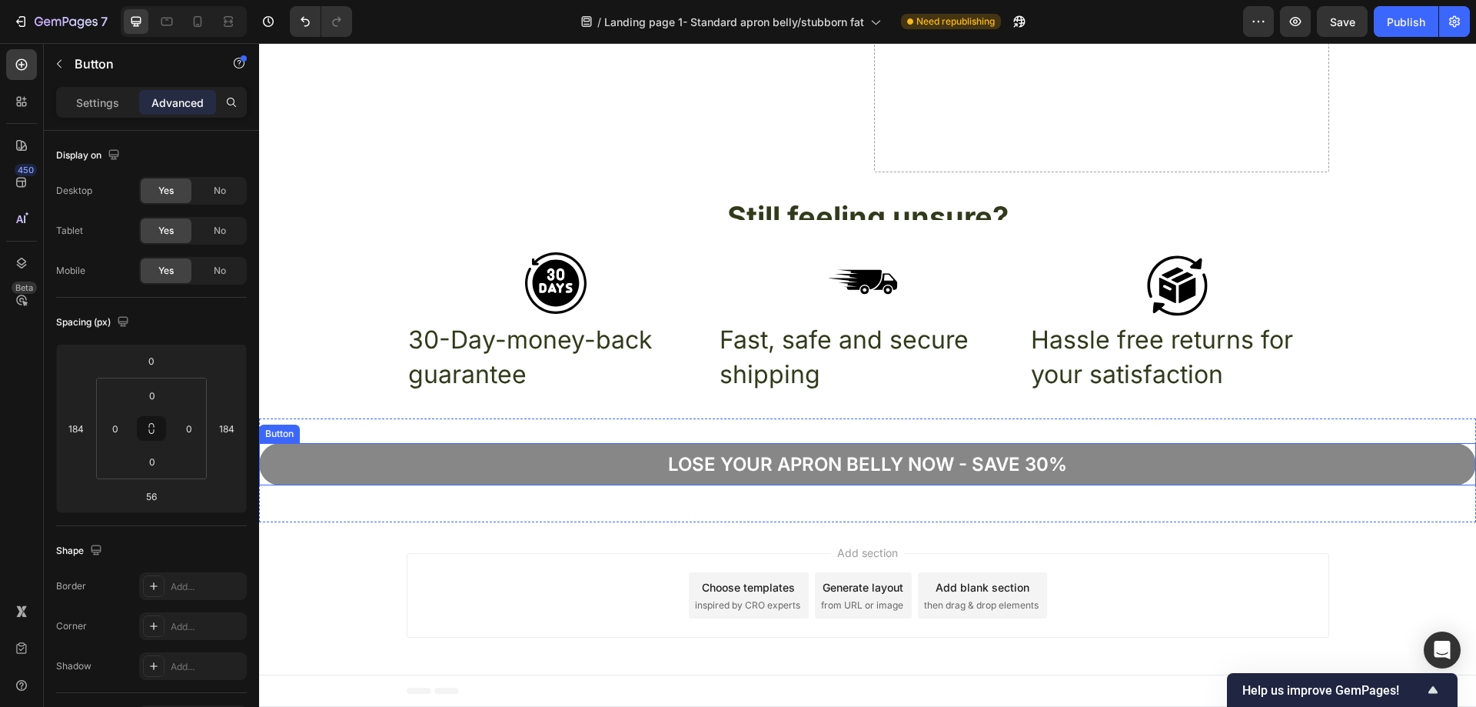
click at [1305, 464] on button "Lose your apron bellY now - Save 30%" at bounding box center [867, 464] width 1217 height 42
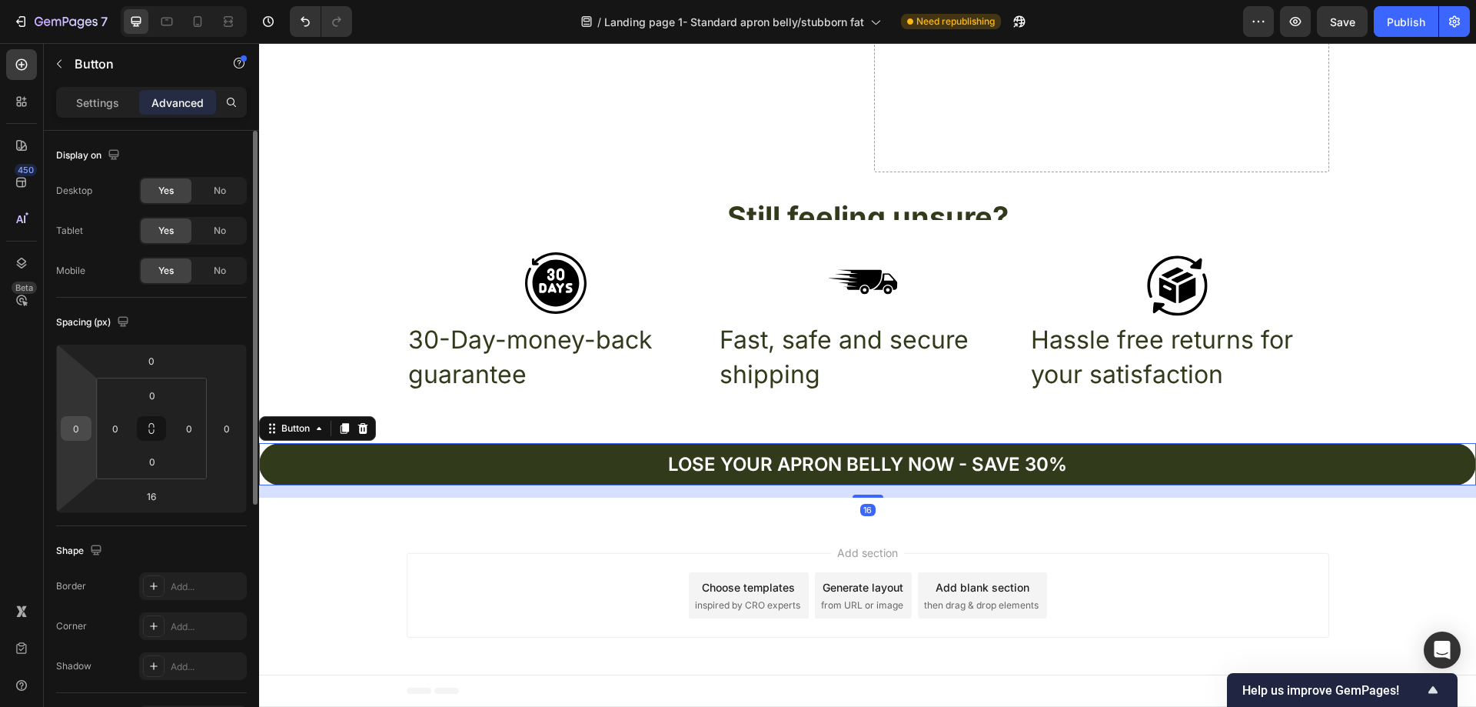
click at [86, 433] on input "0" at bounding box center [76, 428] width 23 height 23
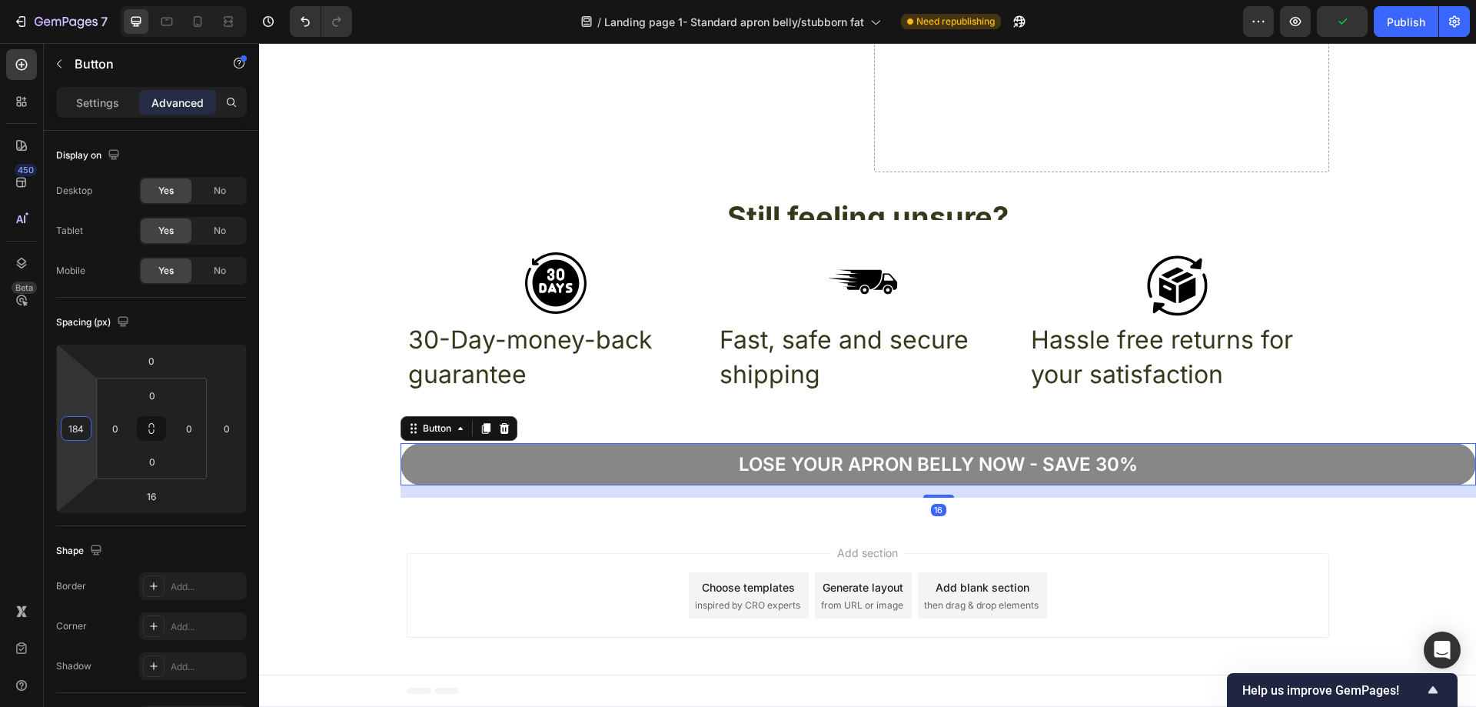
type input "184"
click at [1446, 461] on button "Lose your apron bellY now - Save 30%" at bounding box center [939, 464] width 1076 height 42
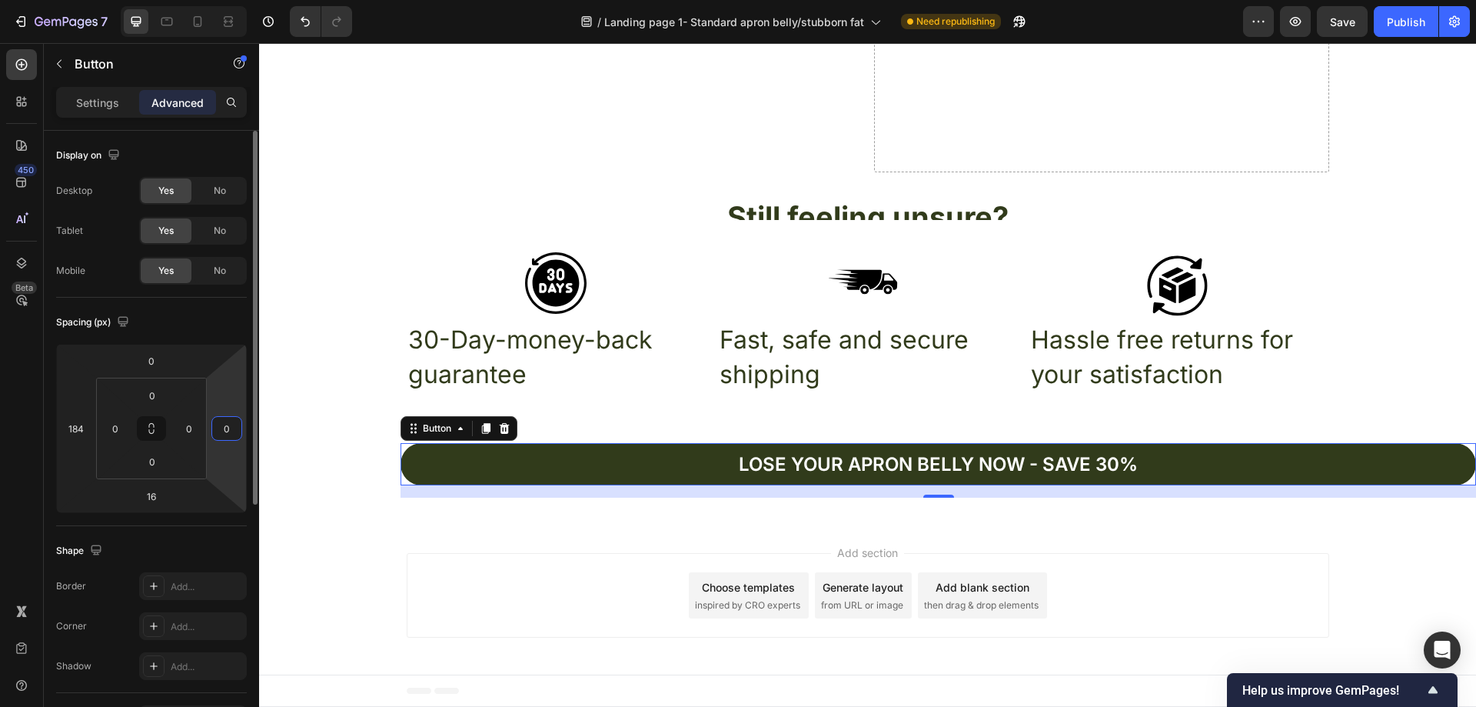
click at [230, 433] on input "0" at bounding box center [226, 428] width 23 height 23
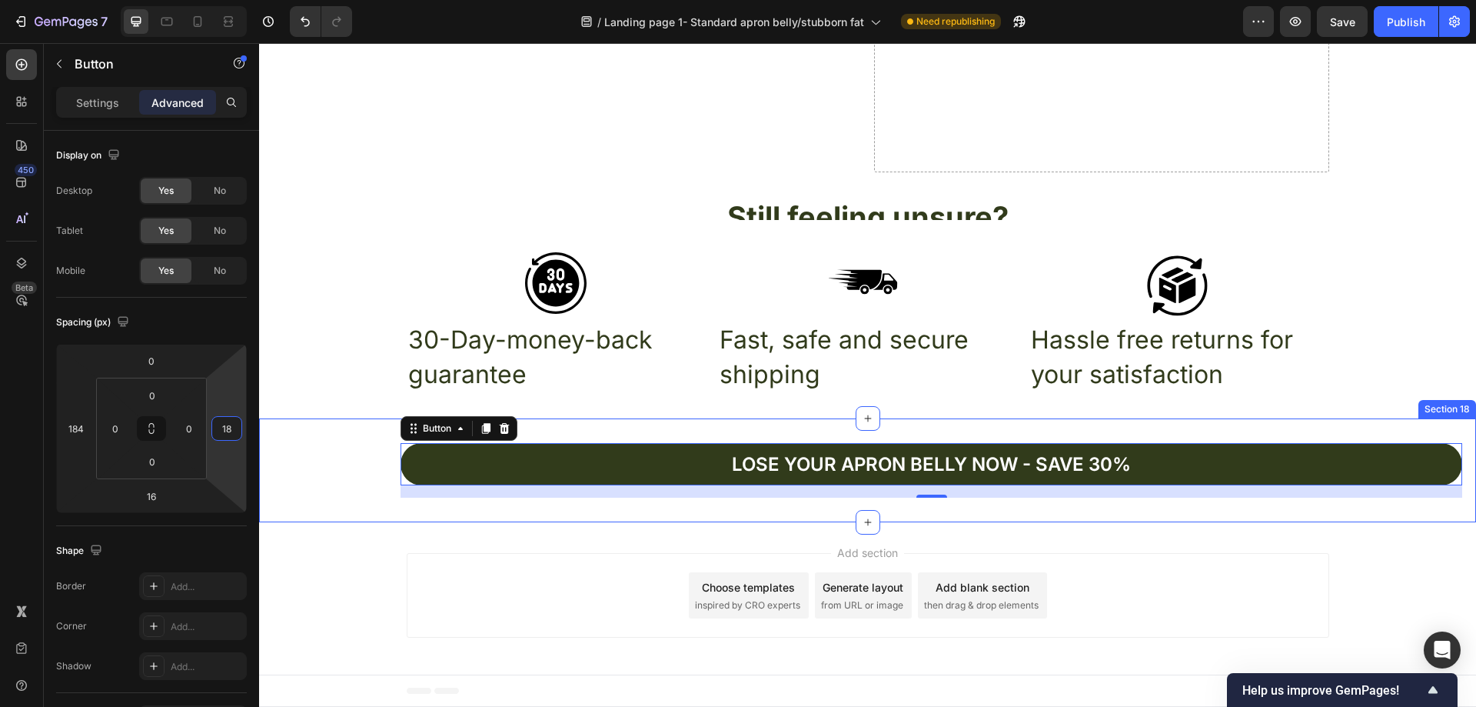
type input "184"
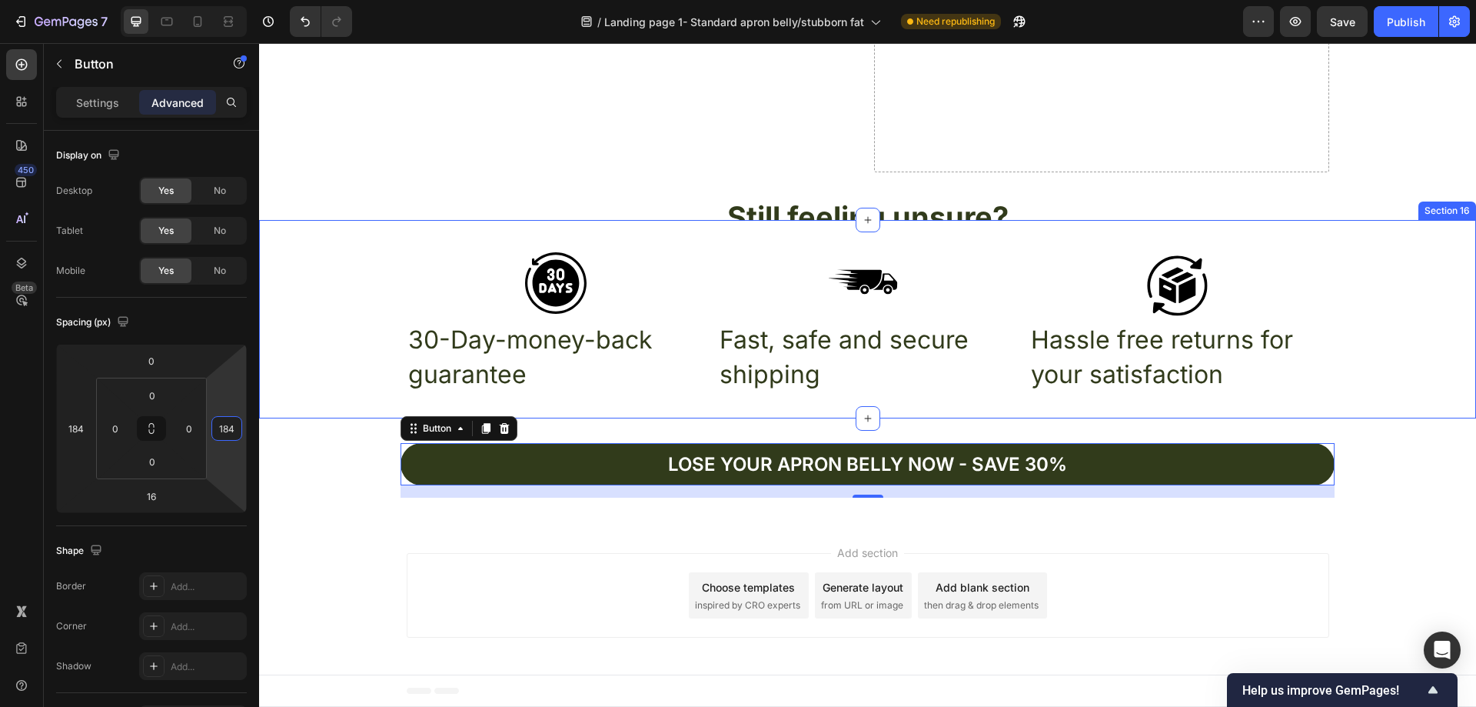
click at [334, 328] on div "Icon Icon Icon Row 30-Day-money-back guarantee Text Block Fast, safe and secure…" at bounding box center [867, 318] width 1217 height 149
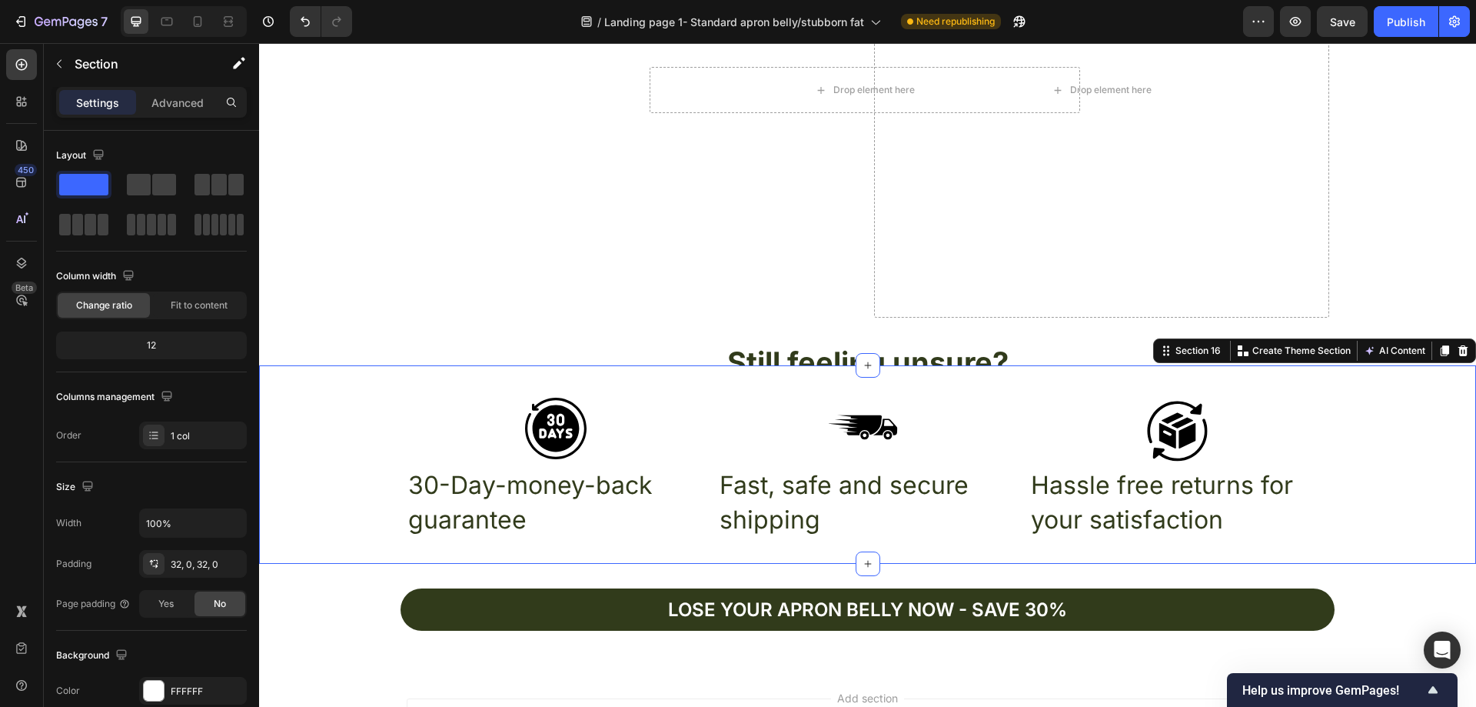
scroll to position [5116, 0]
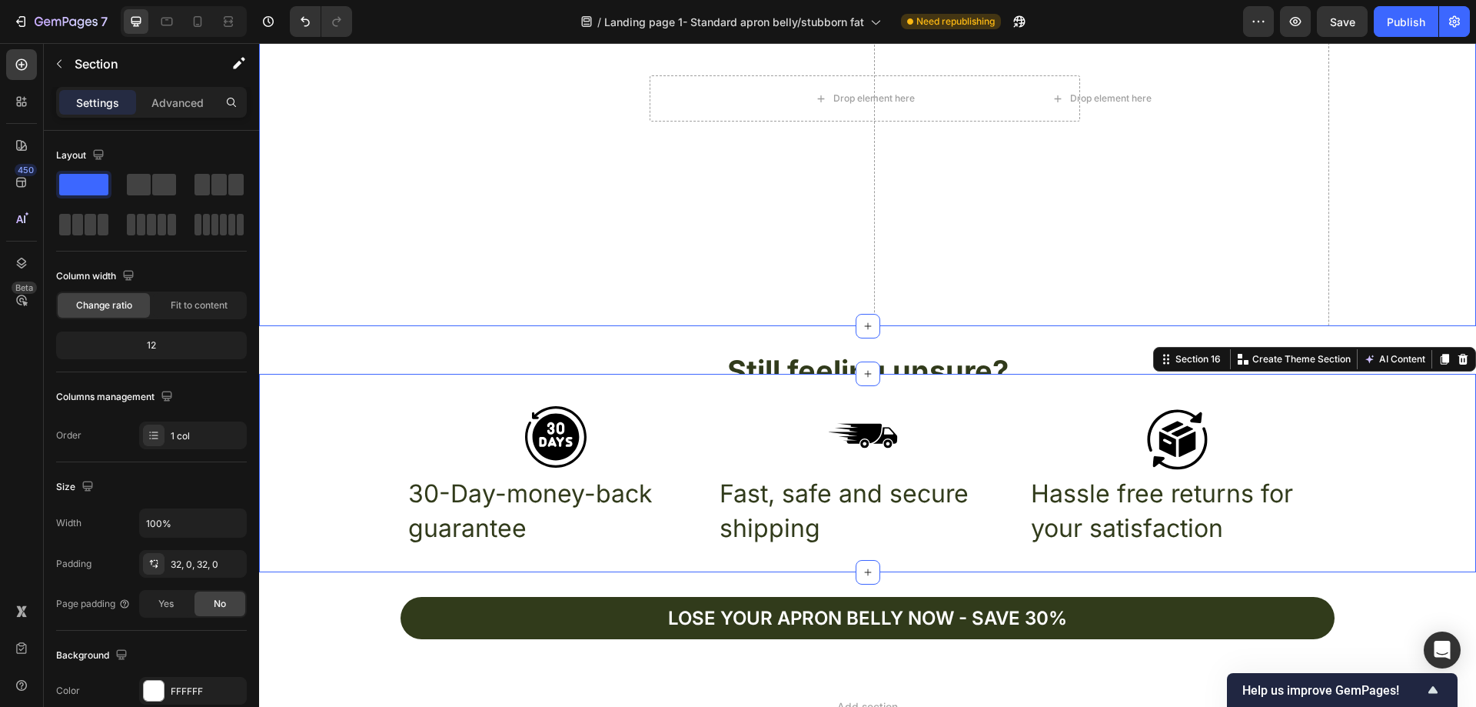
click at [1351, 220] on div "Drop element here Hero Banner Drop element here Row" at bounding box center [867, 98] width 1217 height 455
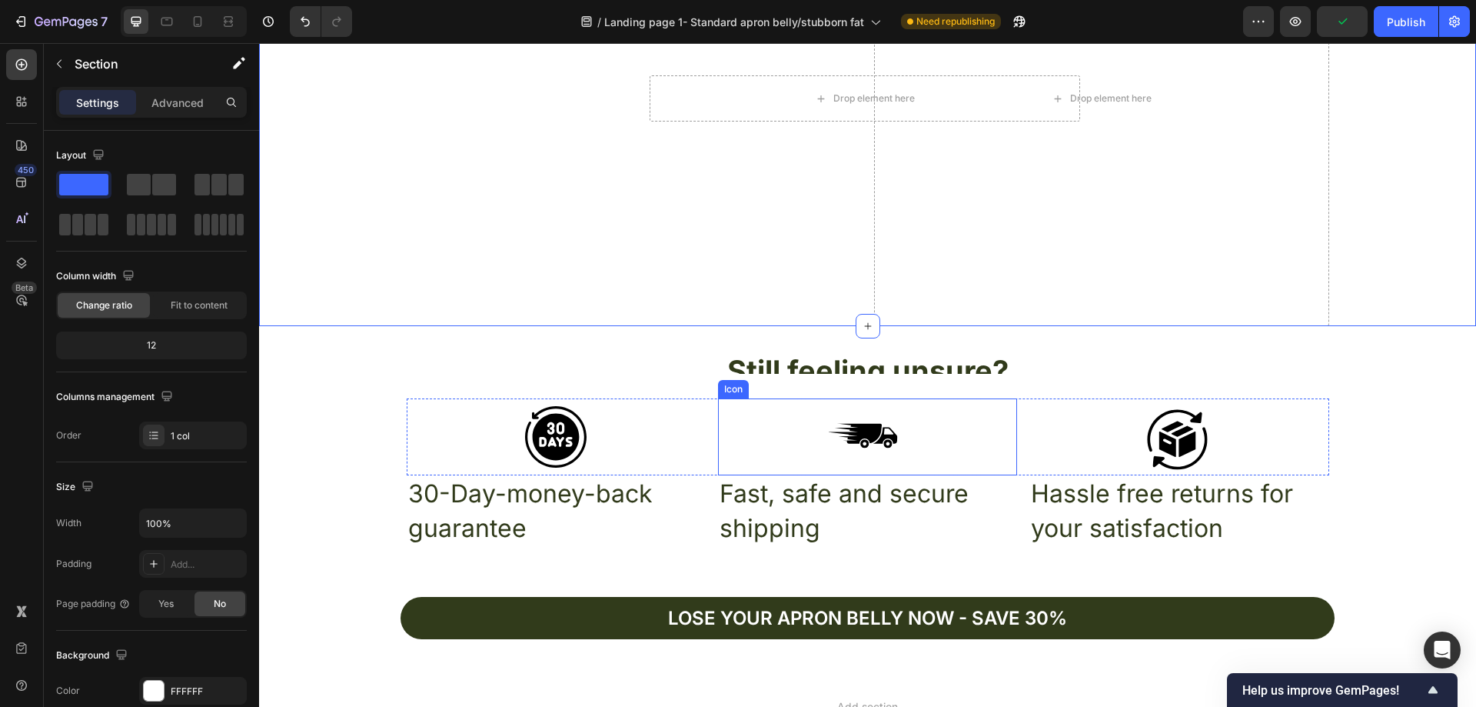
scroll to position [5192, 0]
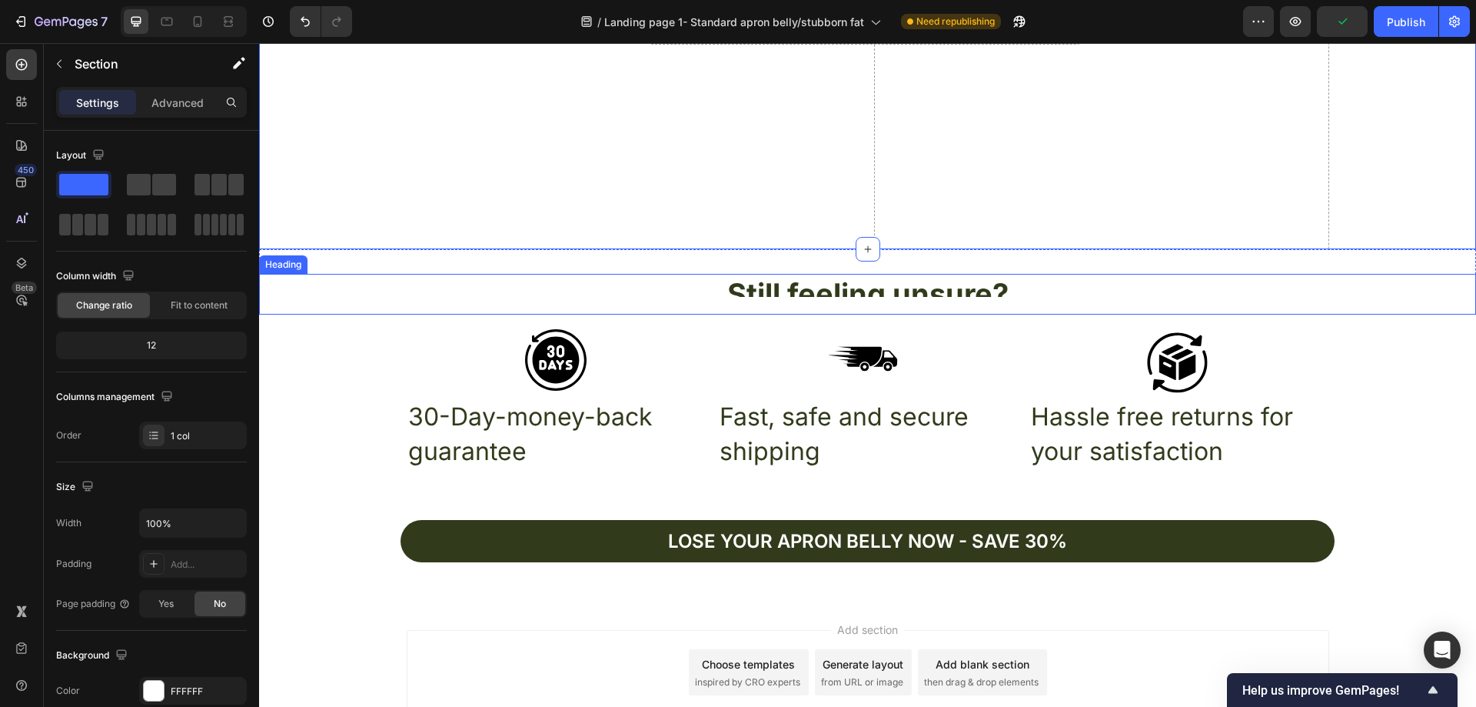
click at [559, 278] on h2 "Still feeling unsure?" at bounding box center [867, 294] width 1217 height 41
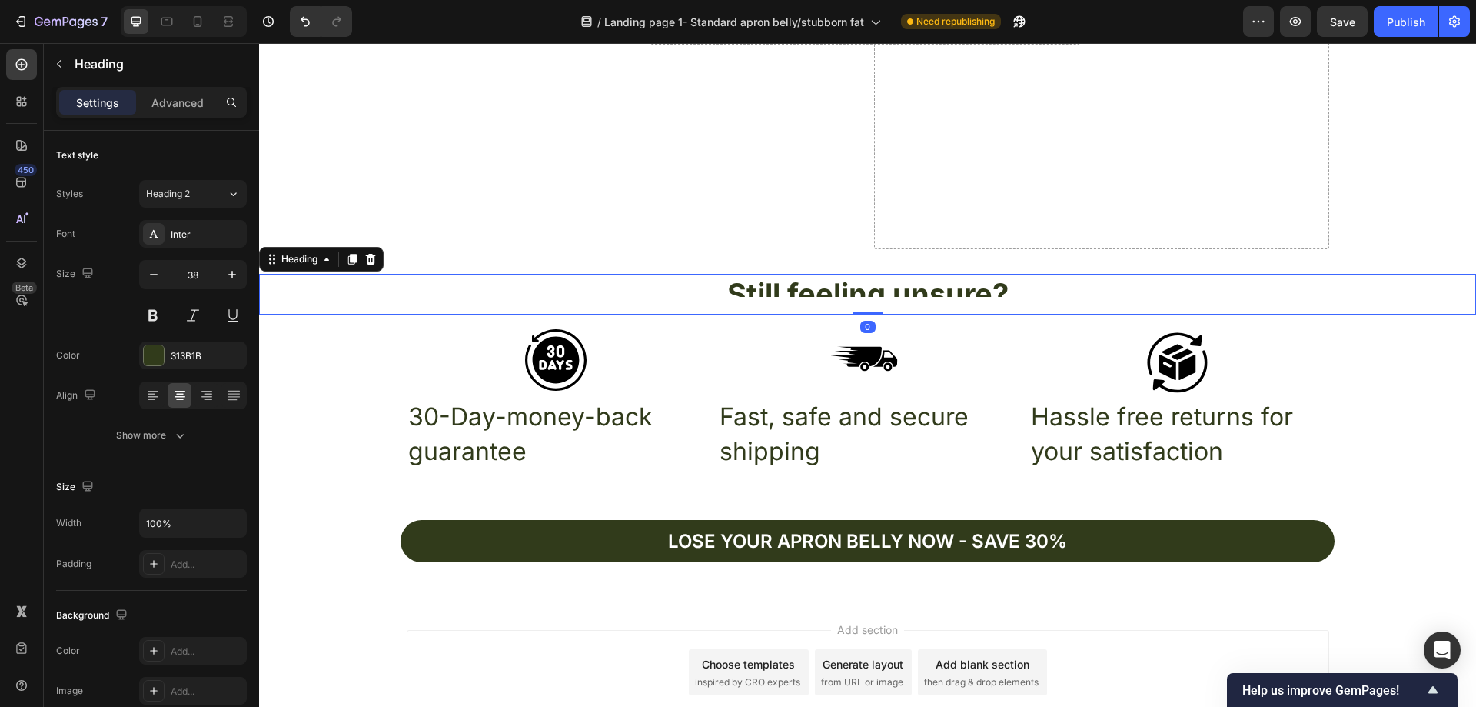
click at [527, 208] on div "Drop element here Hero Banner" at bounding box center [634, 21] width 455 height 455
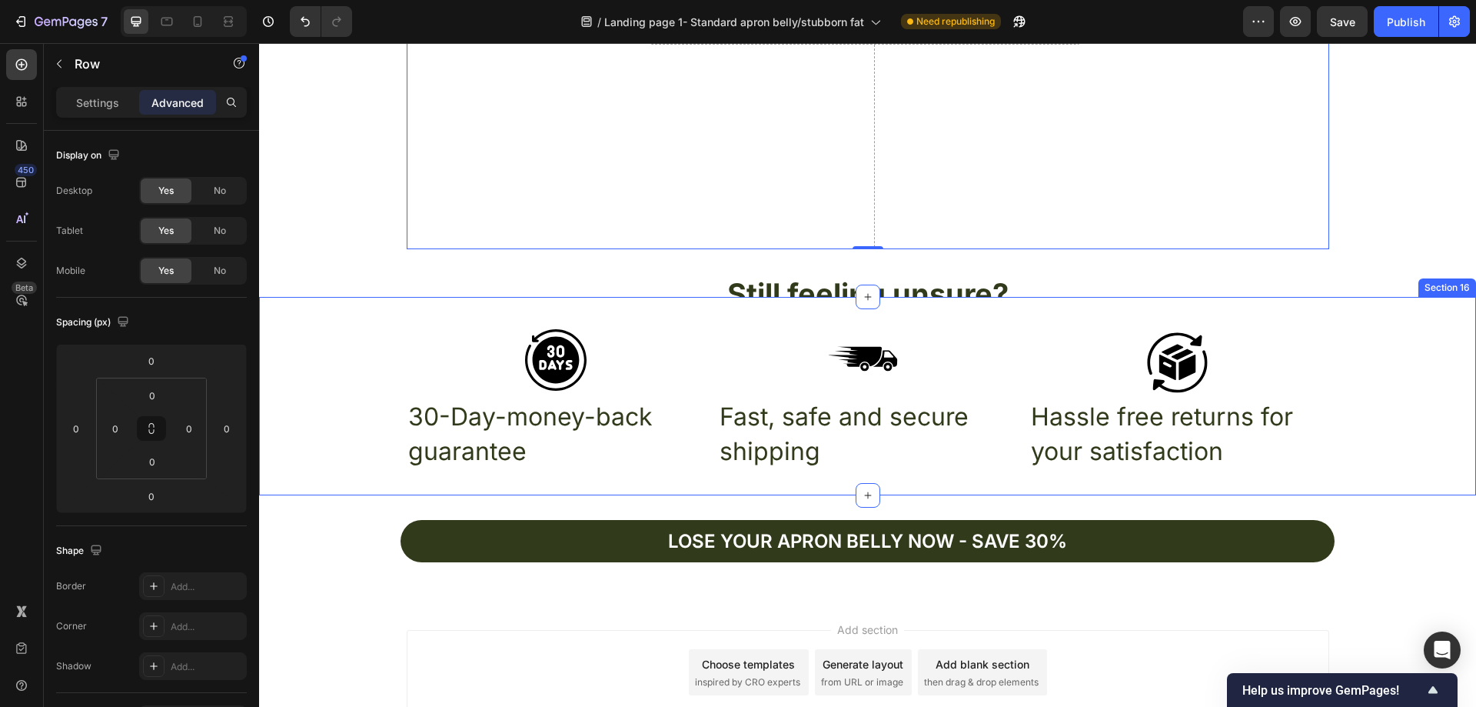
click at [871, 317] on div "Icon Icon Icon Row 30-Day-money-back guarantee Text Block Fast, safe and secure…" at bounding box center [867, 396] width 1217 height 198
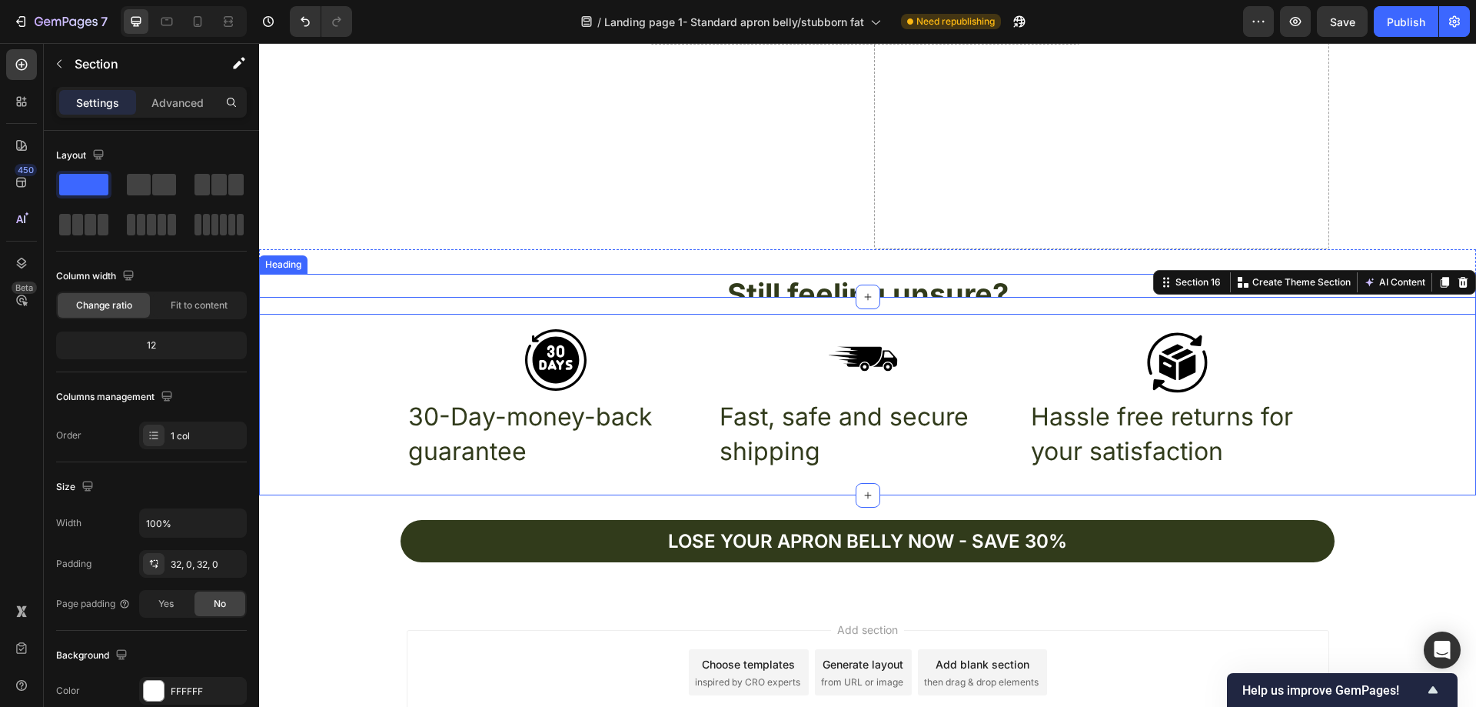
click at [1023, 284] on h2 "Still feeling unsure?" at bounding box center [867, 294] width 1217 height 41
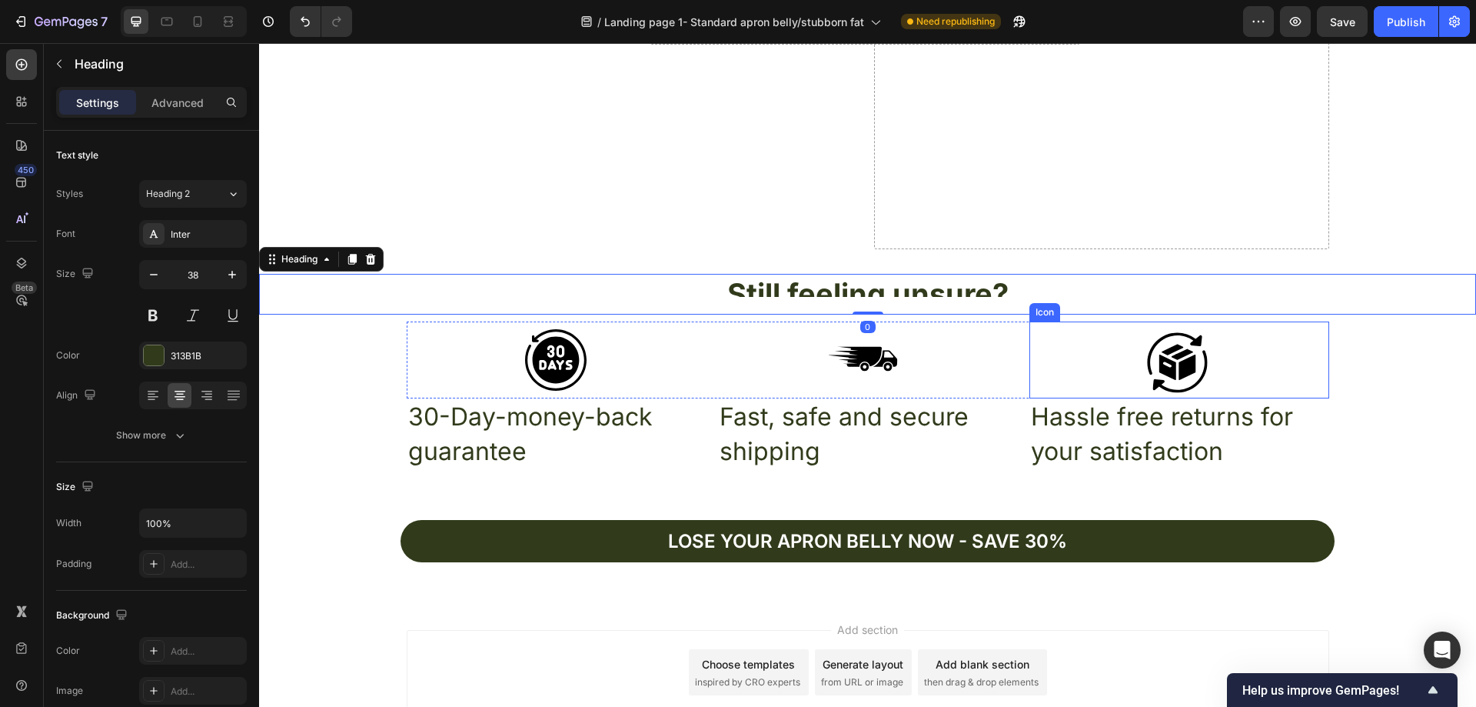
click at [1022, 338] on div "Icon Icon Icon Row" at bounding box center [868, 359] width 923 height 77
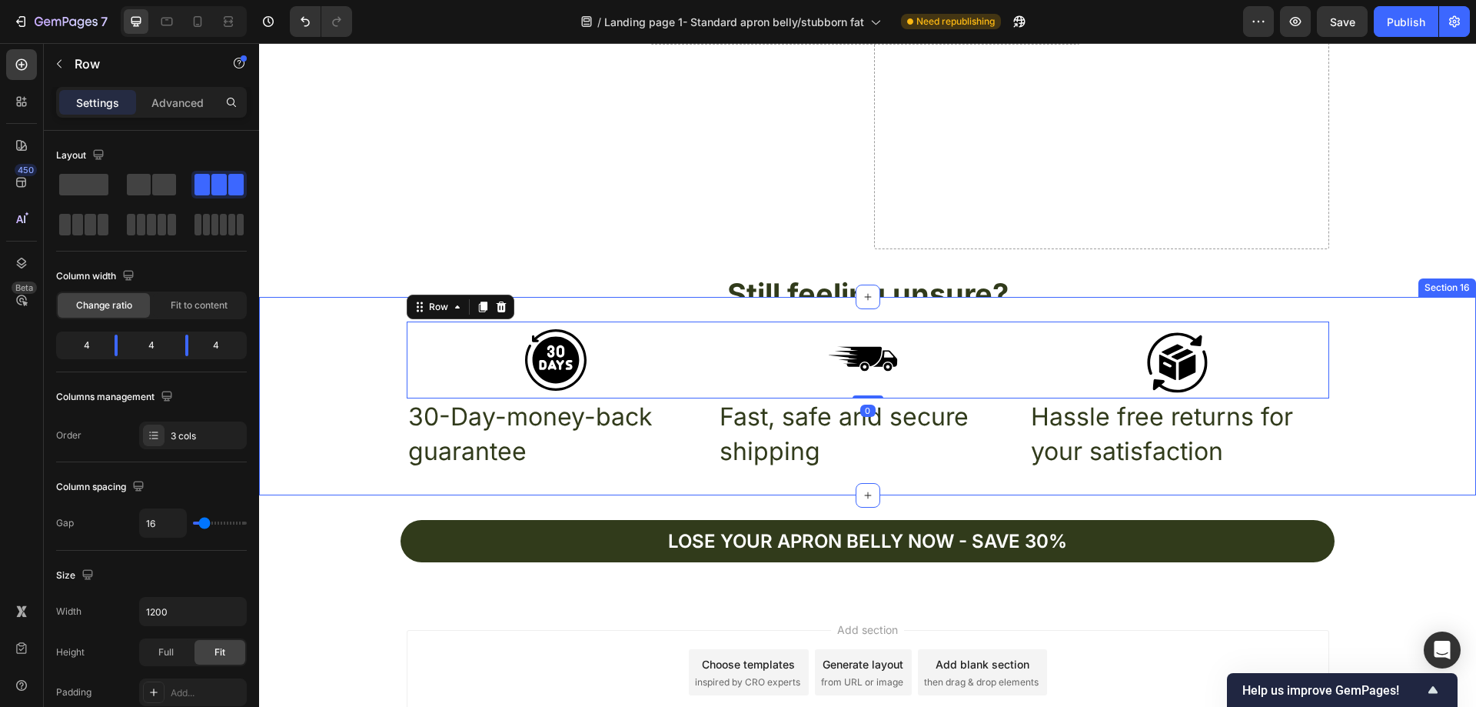
click at [986, 311] on div "Icon Icon Icon Row 0 30-Day-money-back guarantee Text Block Fast, safe and secu…" at bounding box center [867, 396] width 1217 height 198
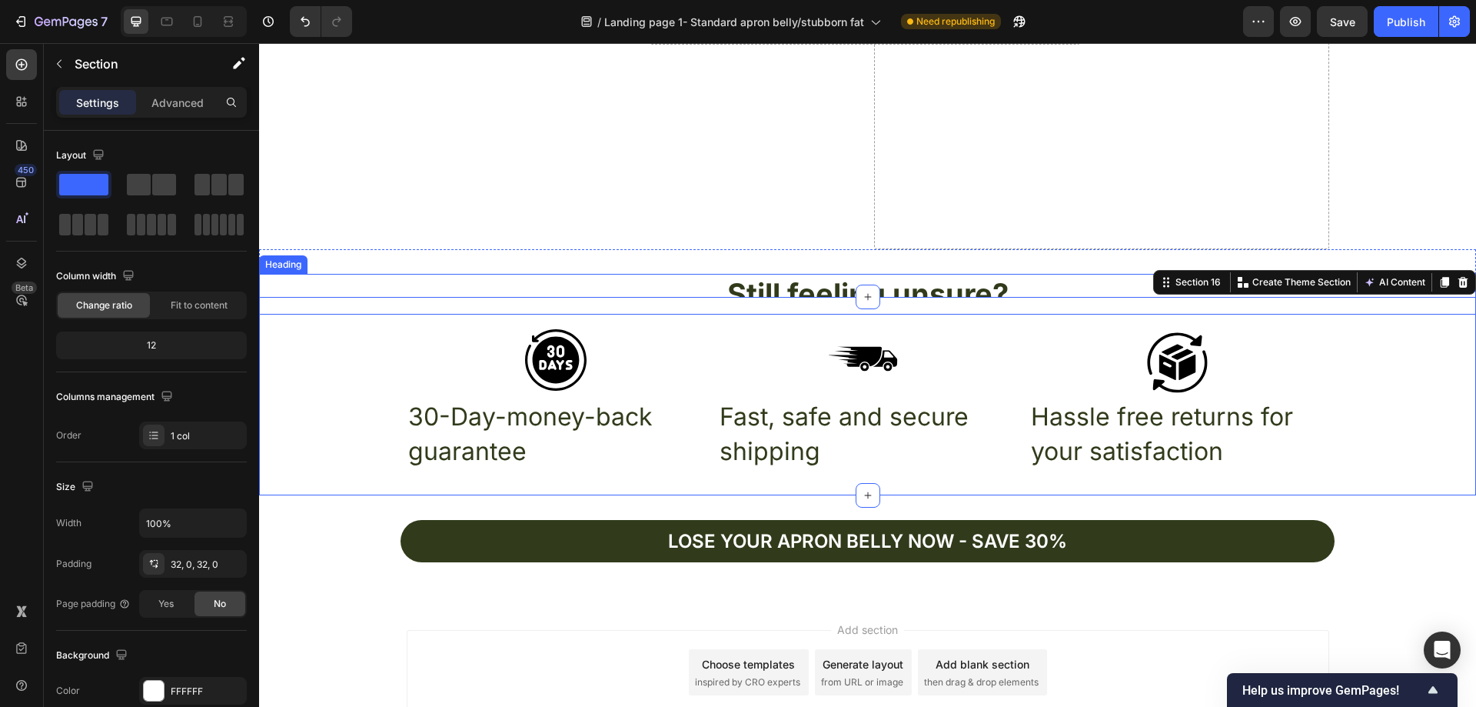
click at [1001, 284] on h2 "Still feeling unsure?" at bounding box center [867, 294] width 1217 height 41
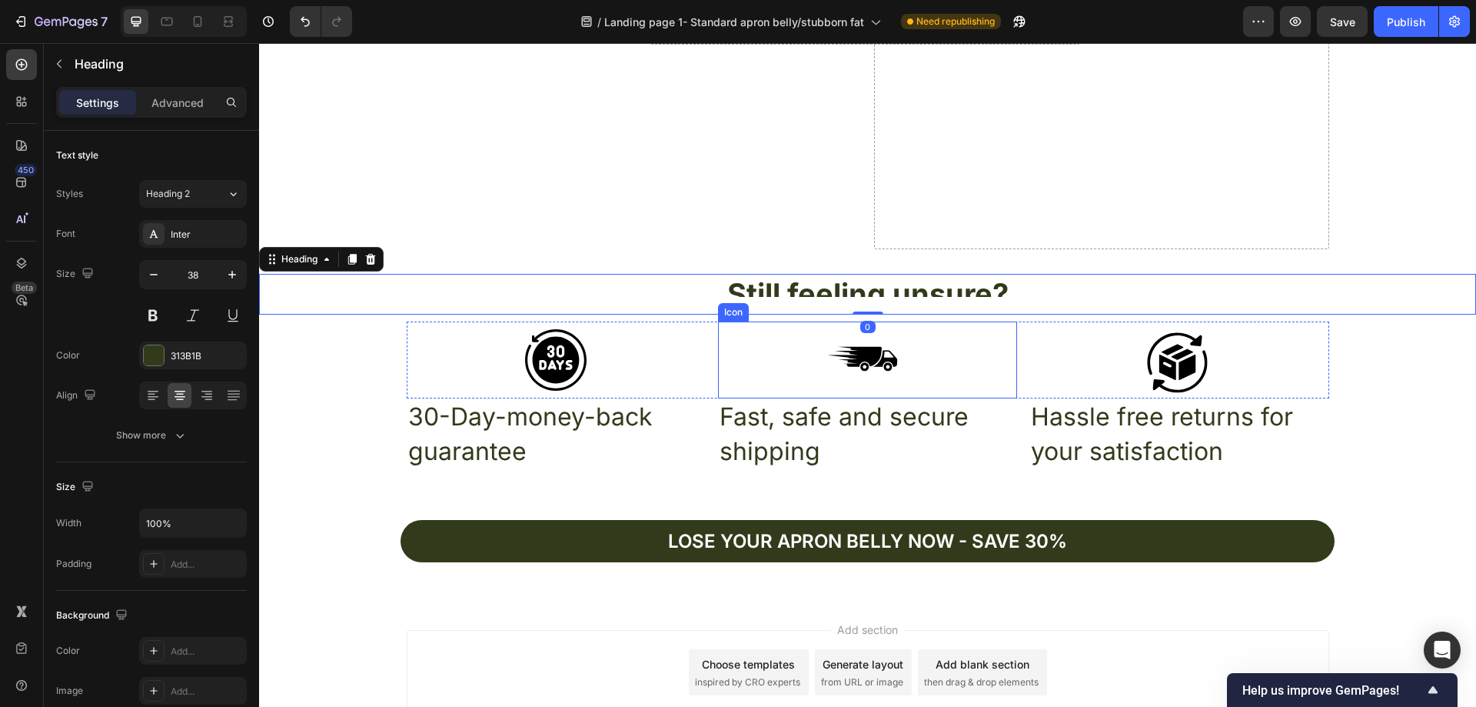
click at [967, 379] on div "Icon" at bounding box center [867, 359] width 299 height 77
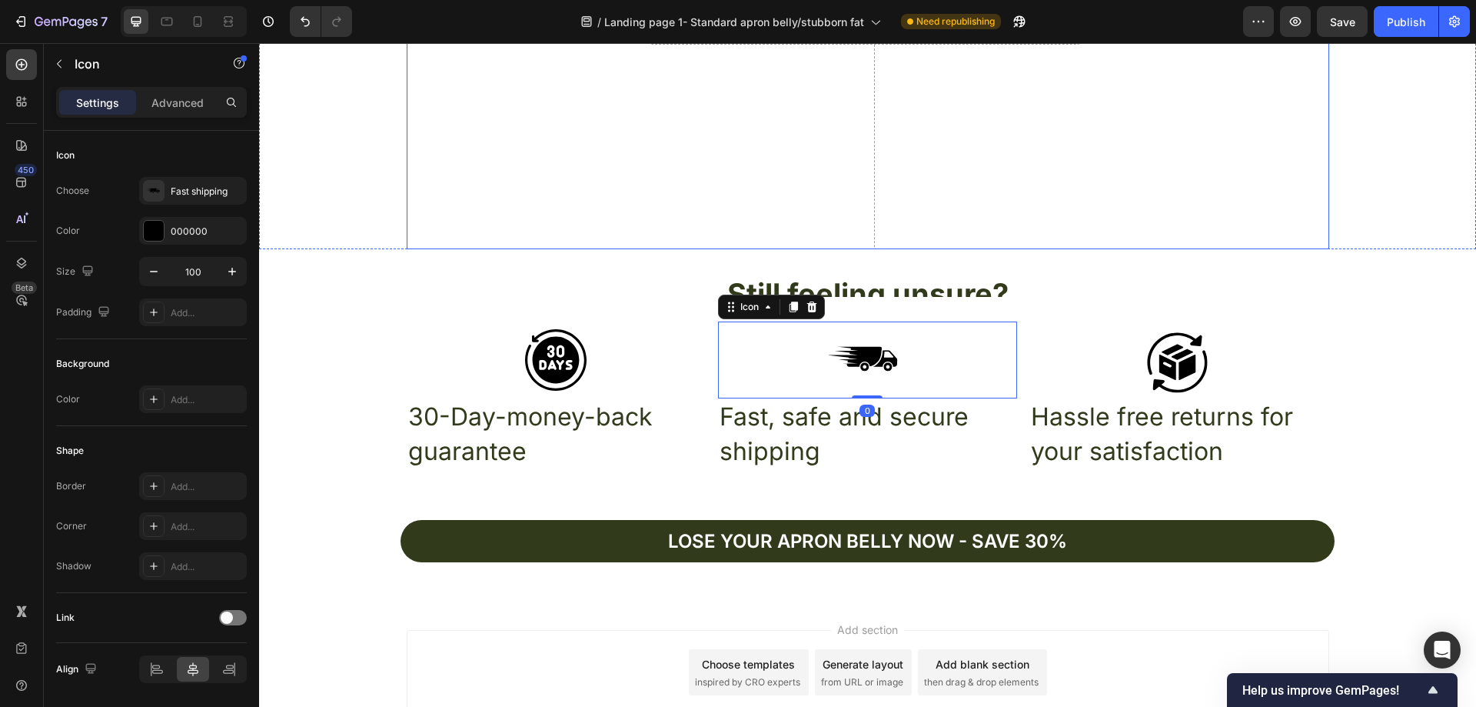
click at [458, 167] on div "Drop element here Hero Banner" at bounding box center [634, 21] width 455 height 455
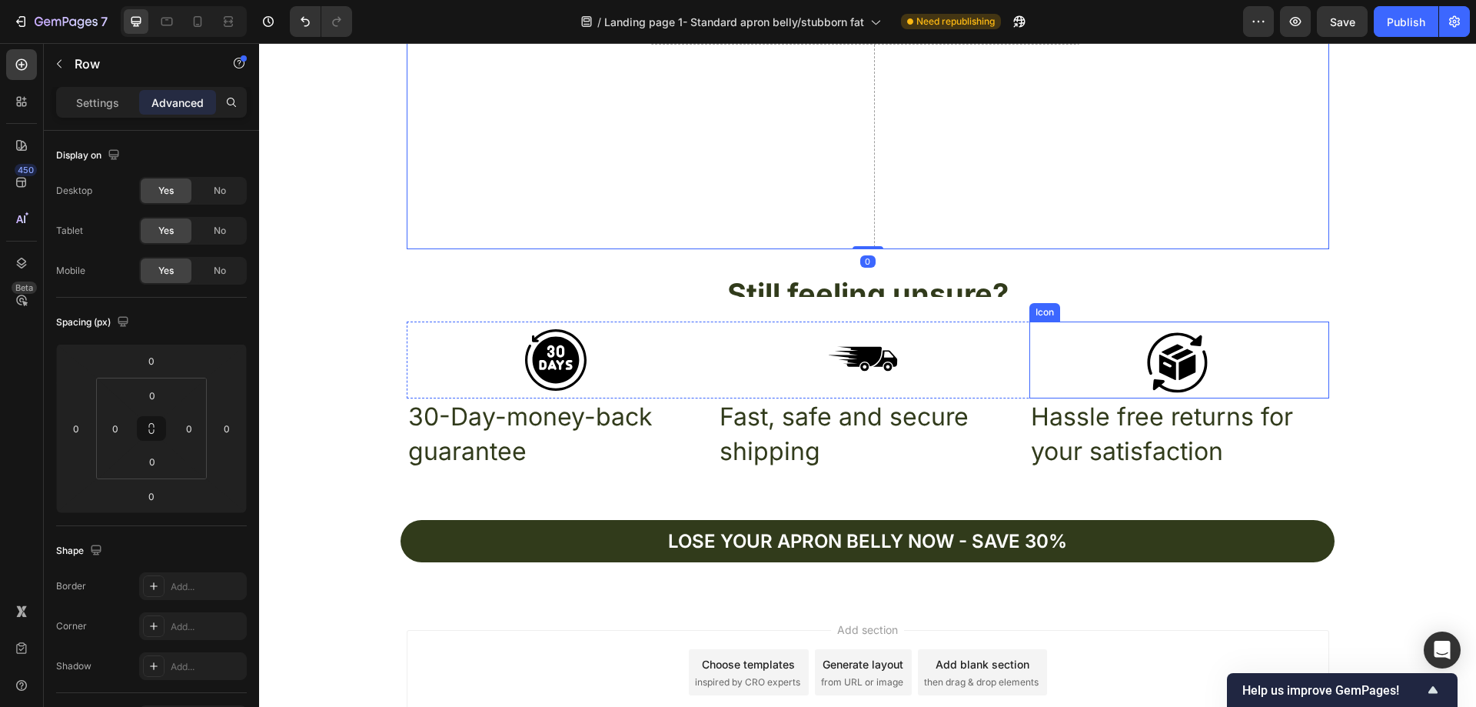
click at [1050, 322] on div "Icon" at bounding box center [1178, 359] width 299 height 77
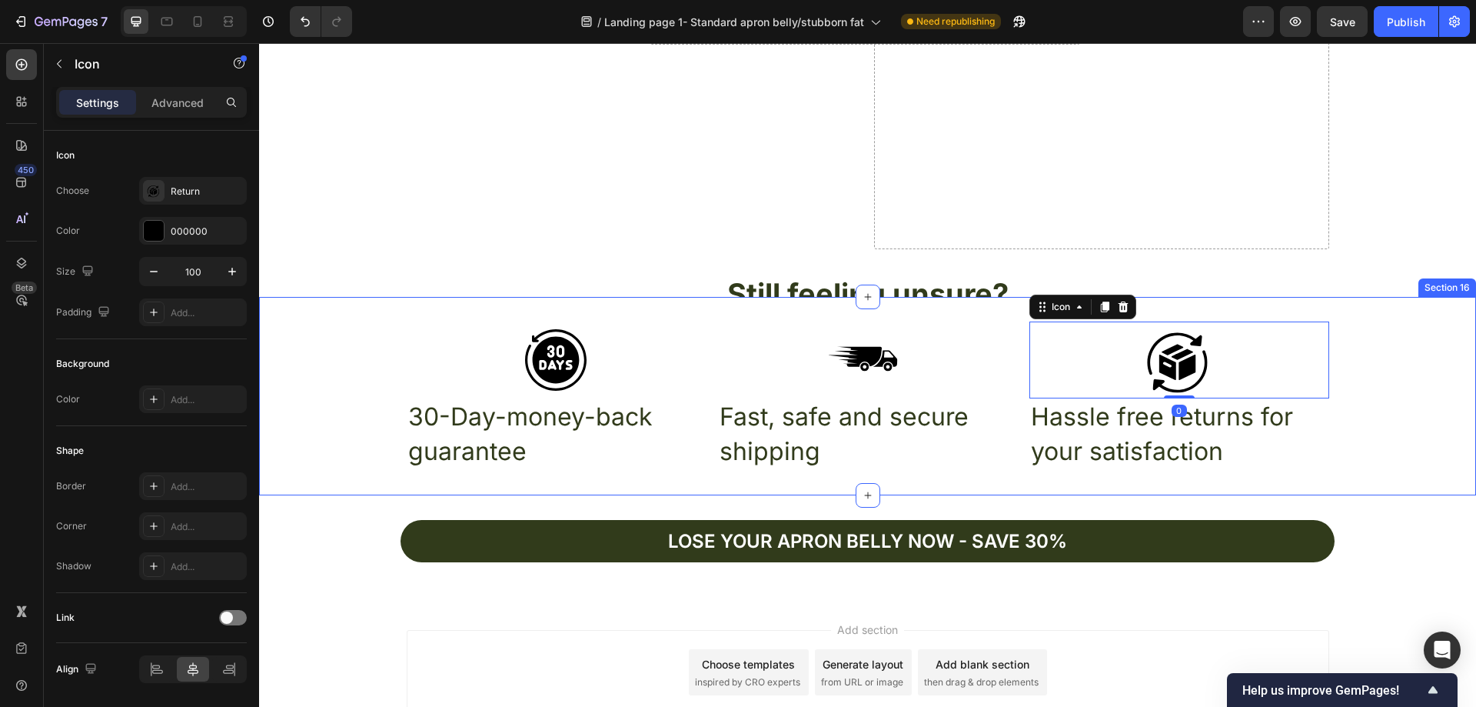
click at [1345, 342] on div "Icon Icon Icon 0 Row 30-Day-money-back guarantee Text Block Fast, safe and secu…" at bounding box center [867, 395] width 1217 height 149
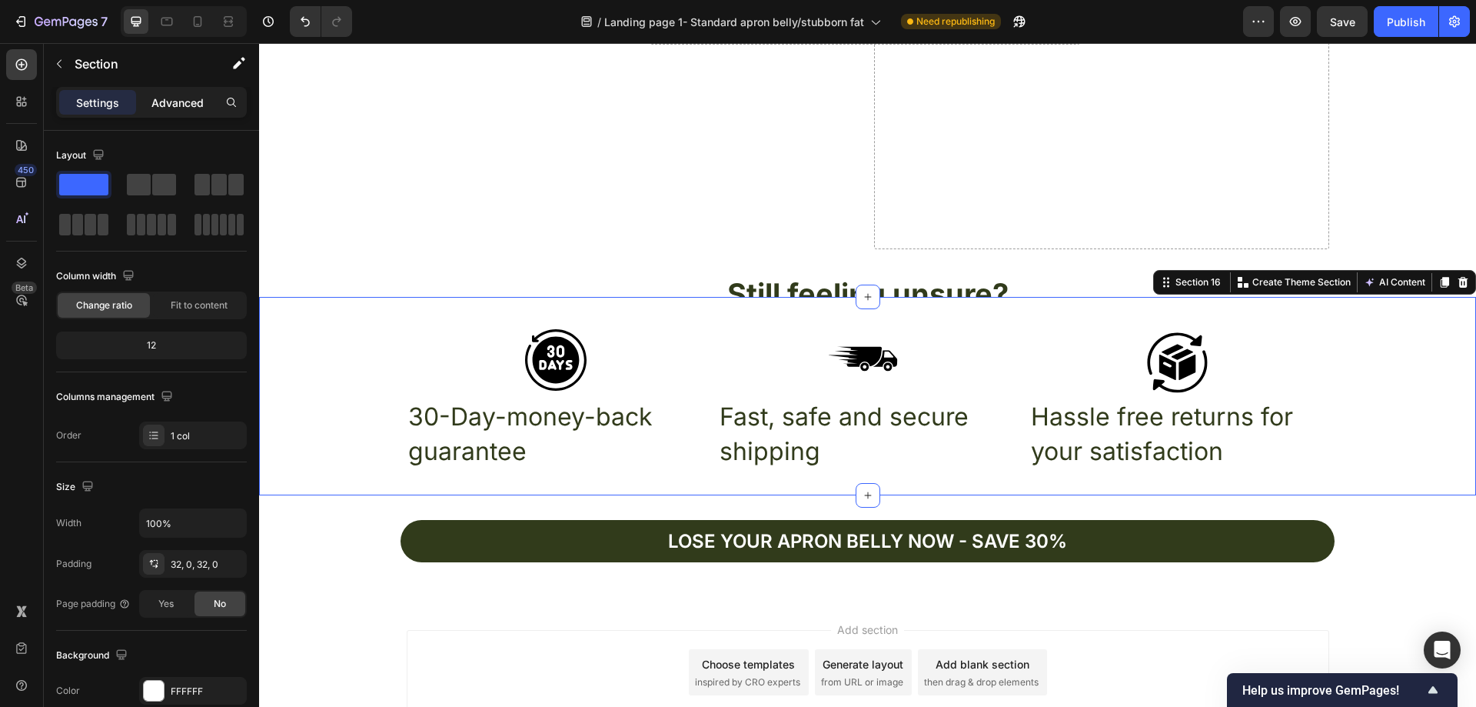
click at [191, 104] on p "Advanced" at bounding box center [177, 103] width 52 height 16
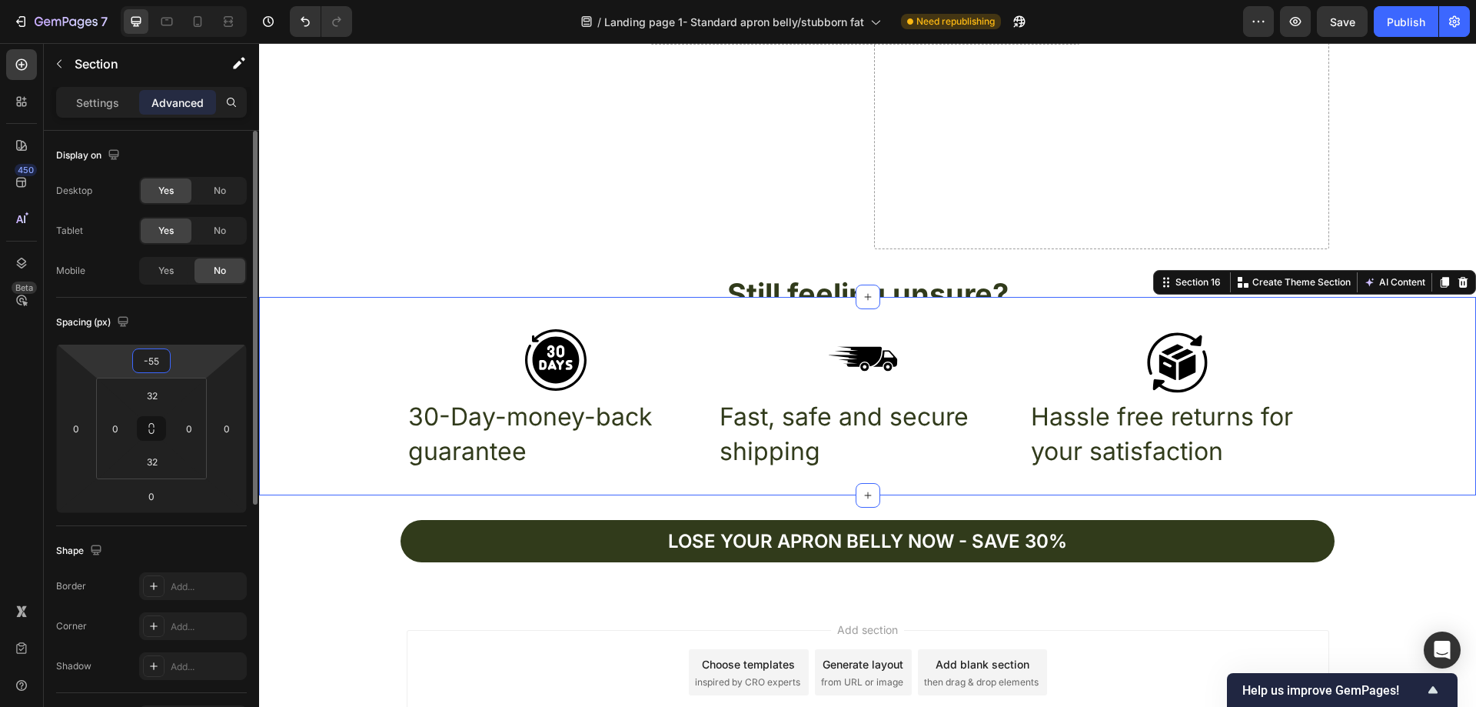
click at [161, 361] on input "-55" at bounding box center [151, 360] width 31 height 23
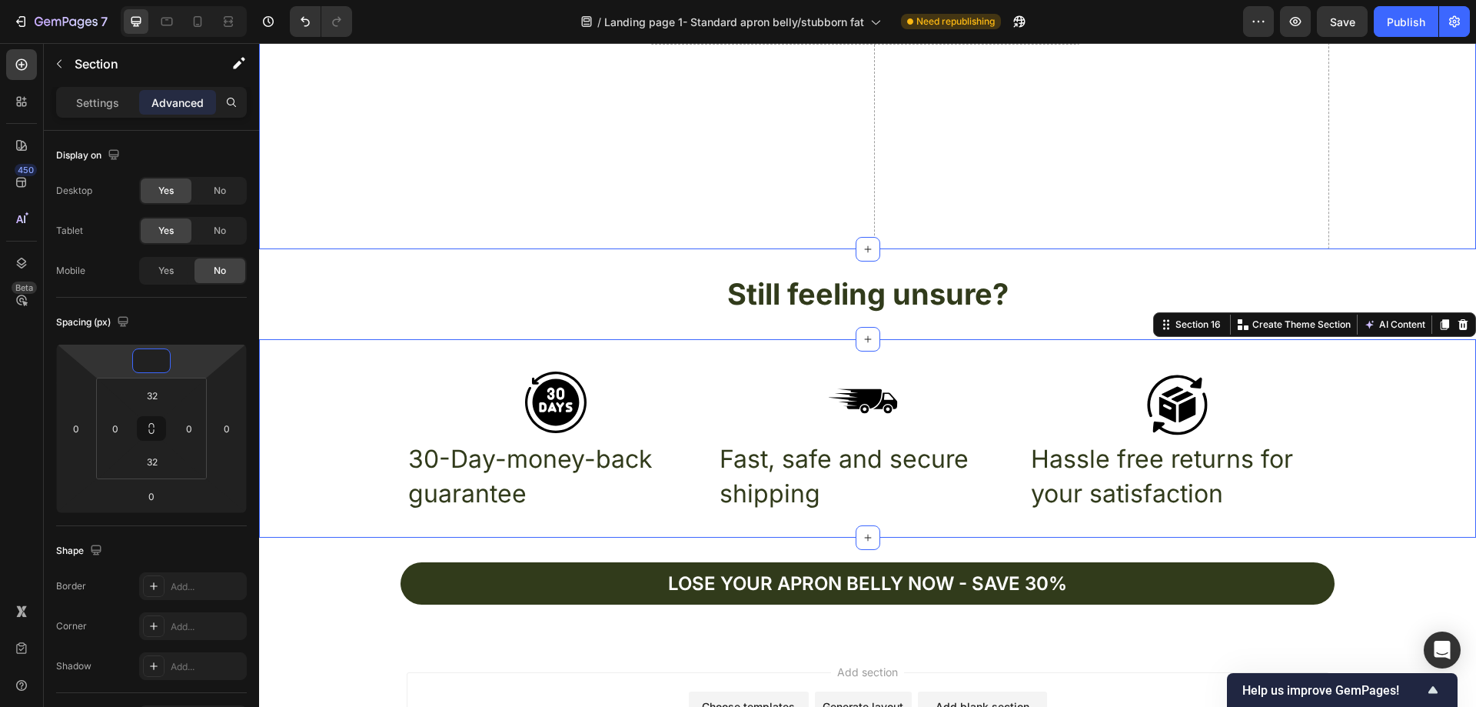
click at [374, 264] on div "Still feeling unsure? Heading Section 14" at bounding box center [867, 294] width 1217 height 90
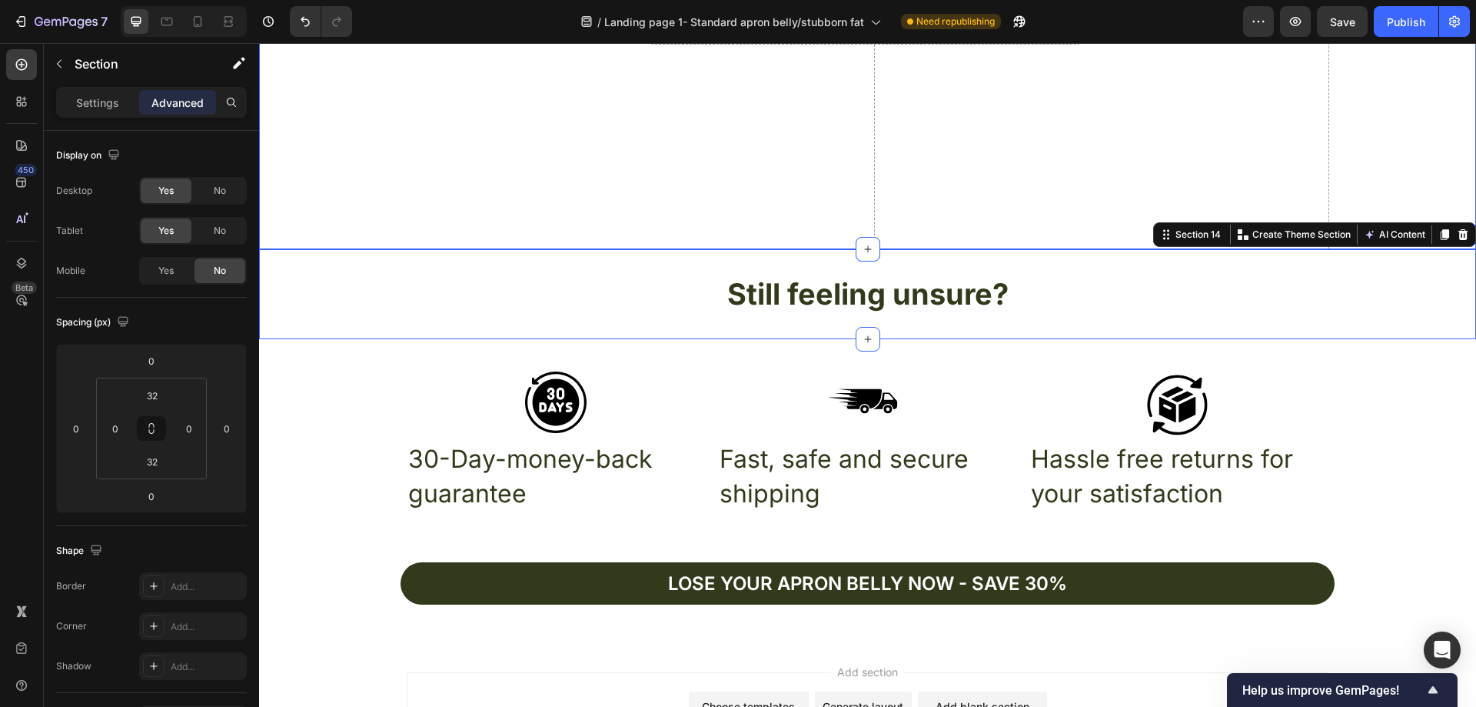
click at [1403, 175] on div "Drop element here Hero Banner Drop element here Row" at bounding box center [867, 21] width 1217 height 455
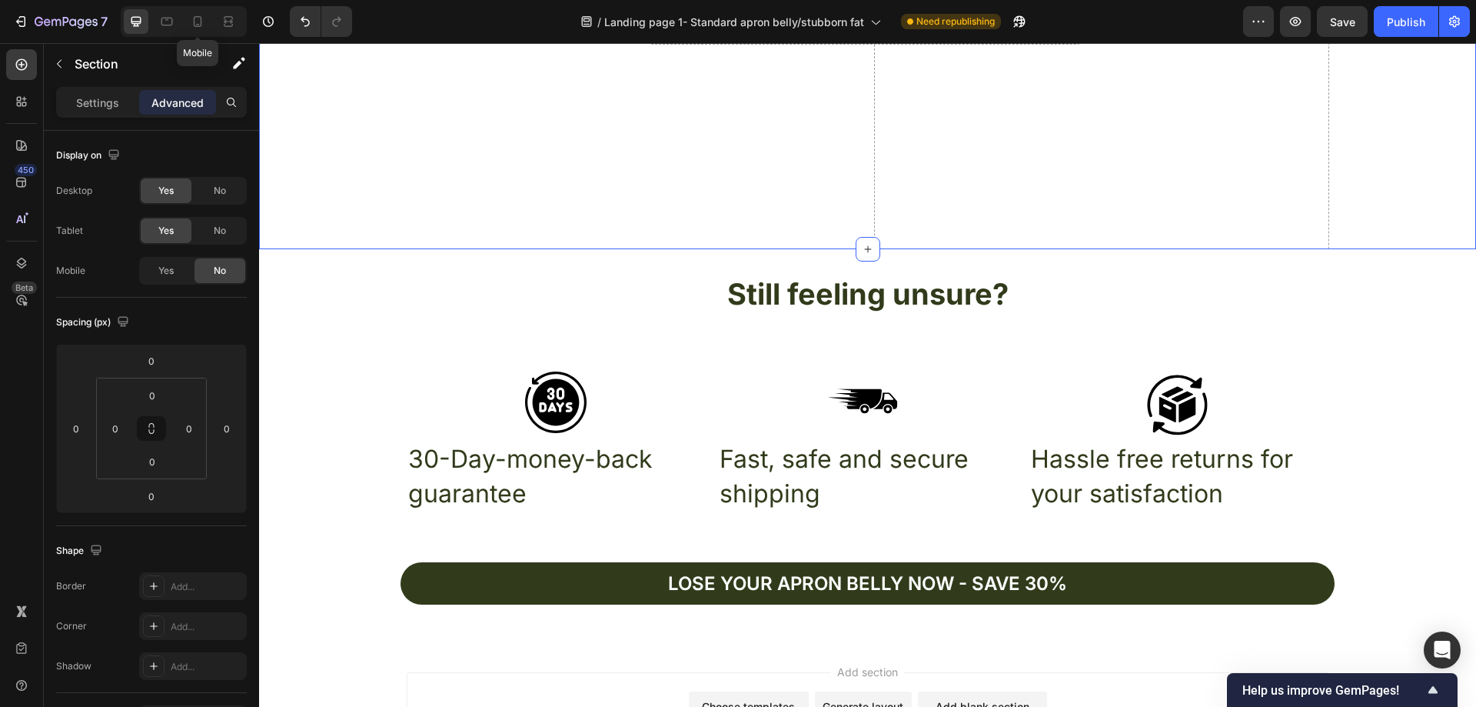
drag, startPoint x: 191, startPoint y: 25, endPoint x: 213, endPoint y: 35, distance: 24.1
click at [192, 25] on icon at bounding box center [197, 21] width 15 height 15
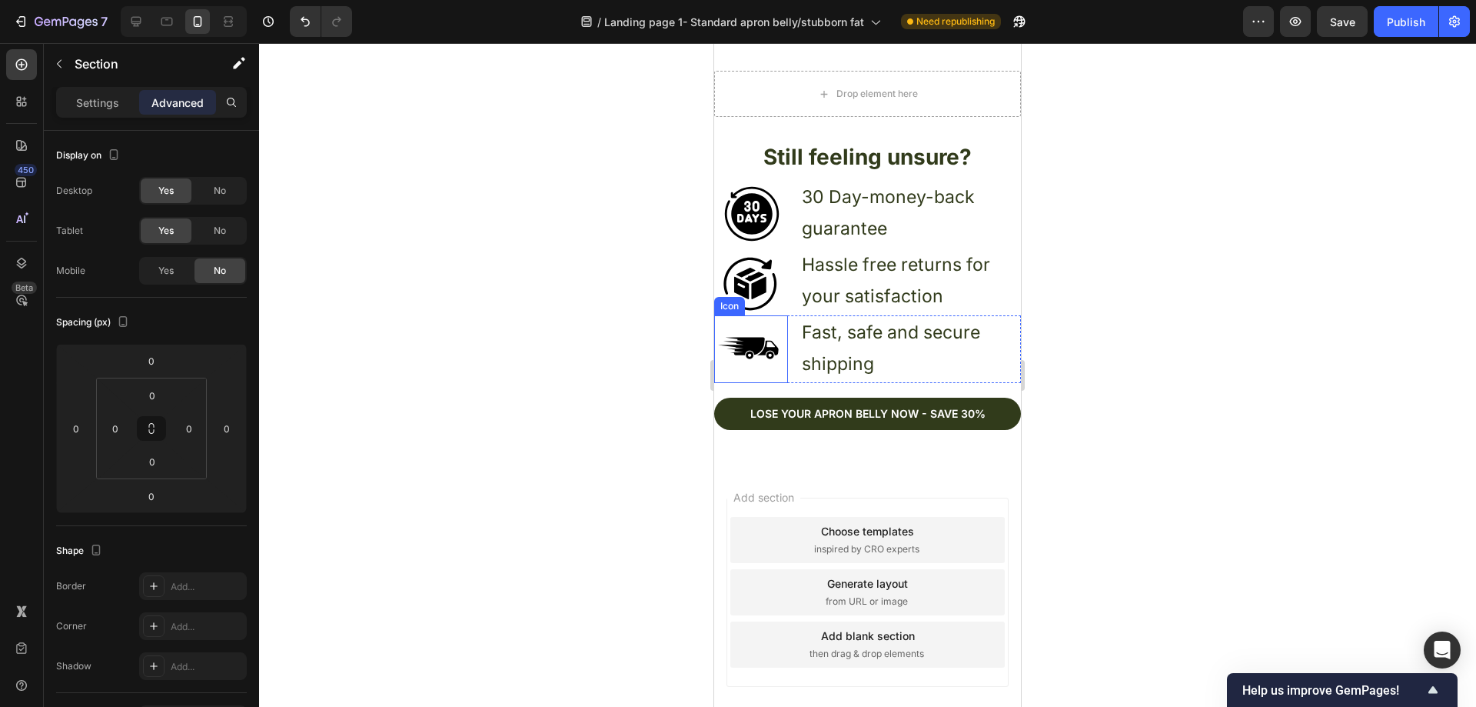
scroll to position [5116, 0]
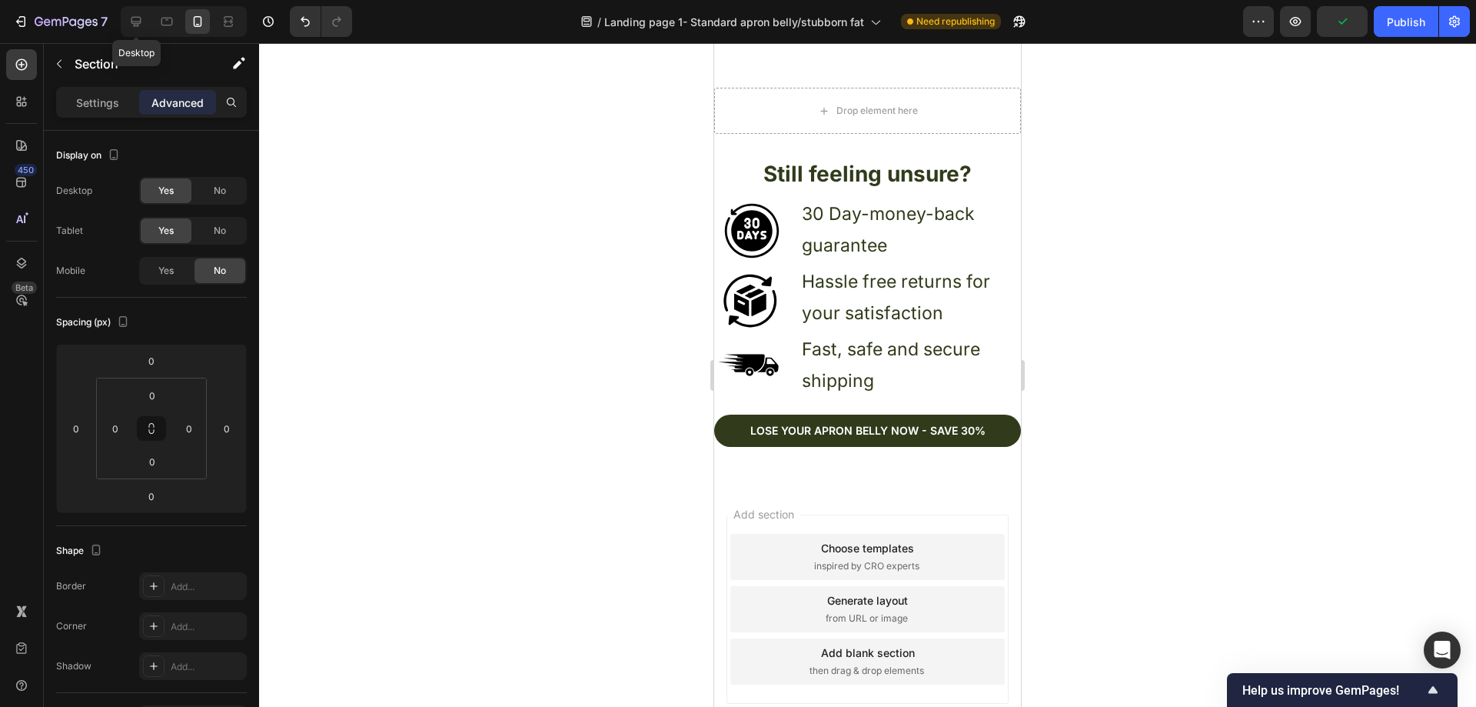
drag, startPoint x: 131, startPoint y: 23, endPoint x: 1328, endPoint y: 41, distance: 1196.4
click at [132, 23] on icon at bounding box center [135, 21] width 15 height 15
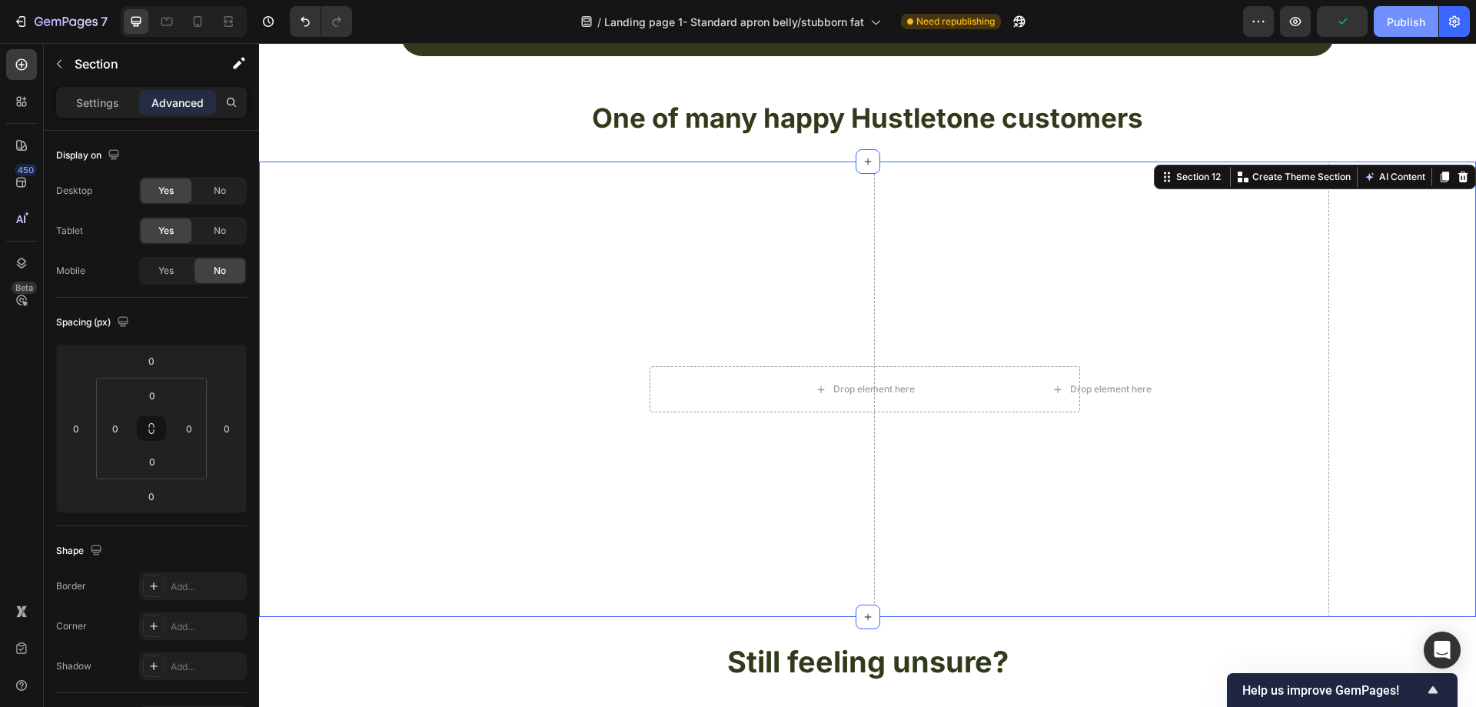
scroll to position [4974, 0]
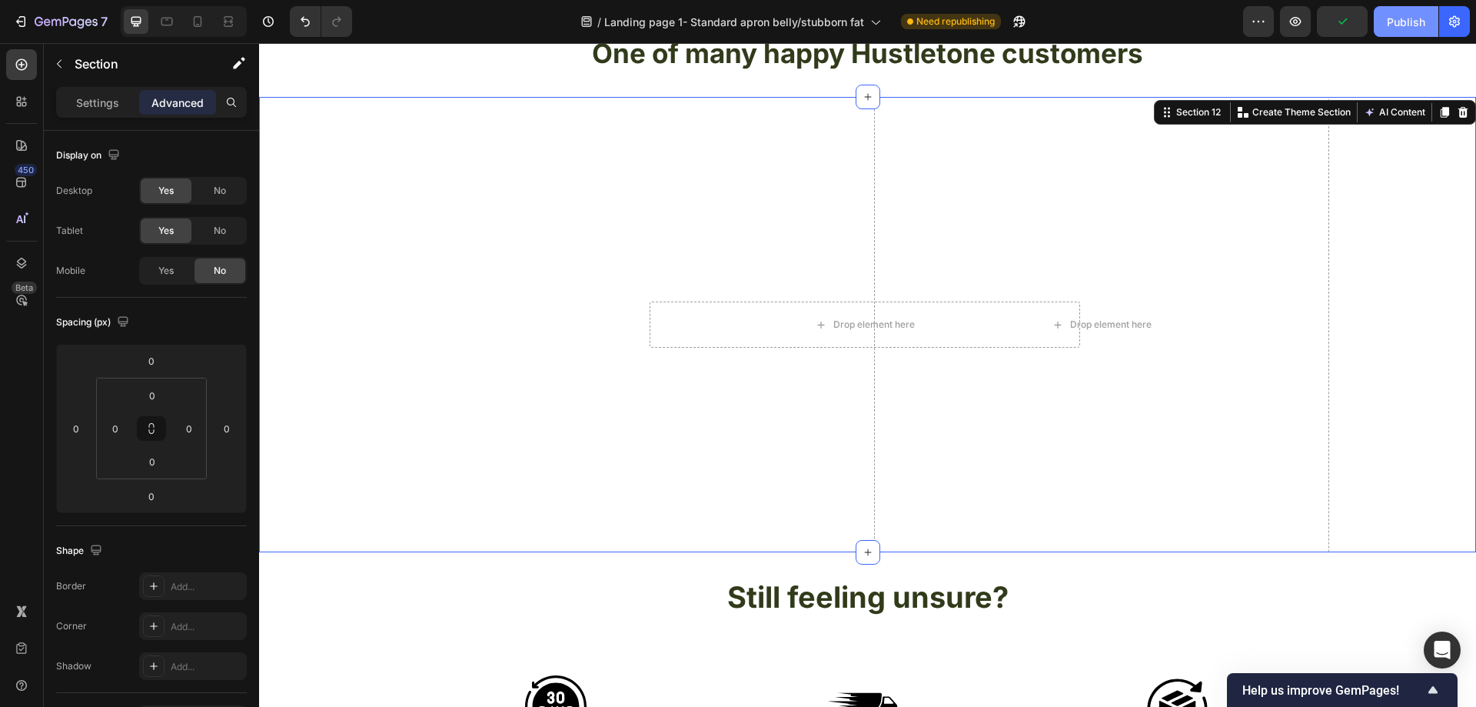
click at [1410, 18] on div "Publish" at bounding box center [1406, 22] width 38 height 16
click at [1224, 14] on div "/ Landing page 1- Standard apron belly/stubborn fat Published" at bounding box center [803, 21] width 879 height 31
click at [1288, 18] on icon "button" at bounding box center [1295, 21] width 15 height 15
click at [1009, 24] on icon "button" at bounding box center [1001, 21] width 15 height 15
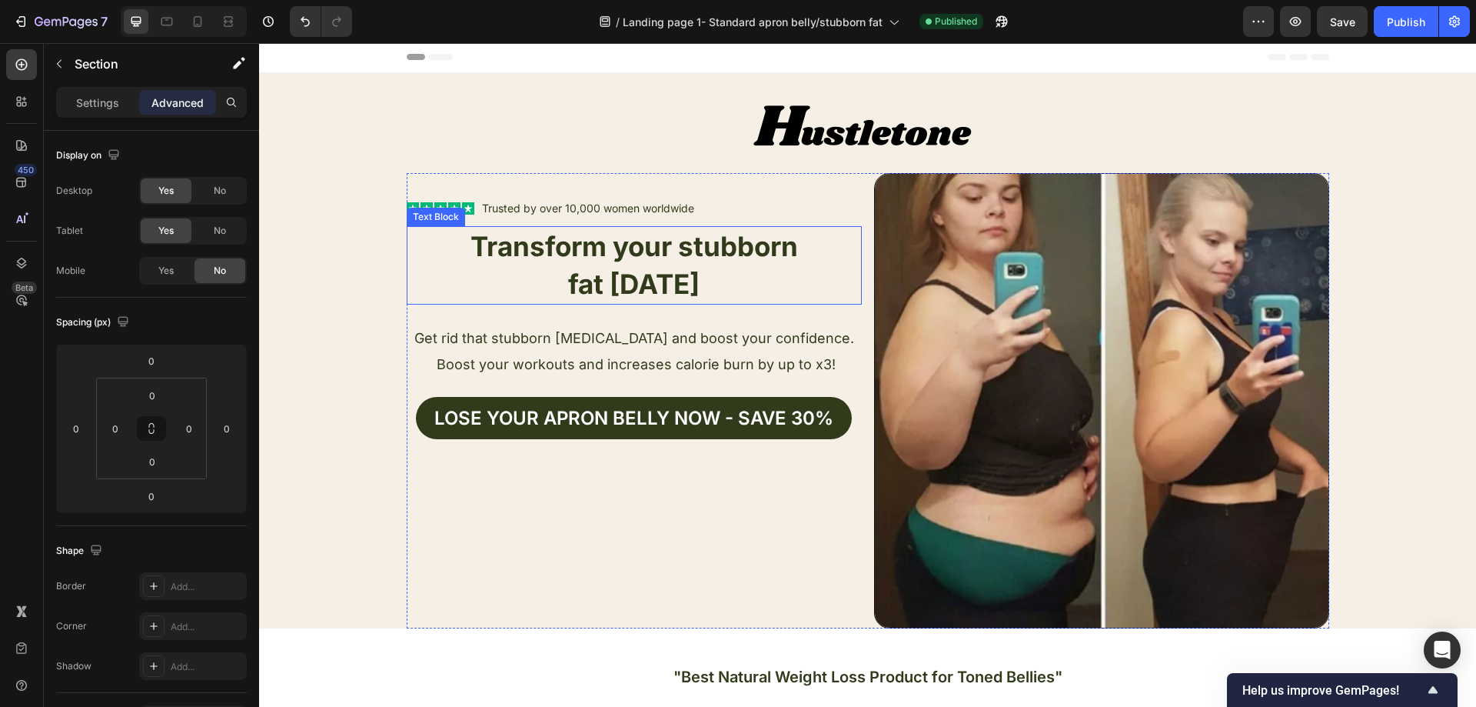
scroll to position [0, 0]
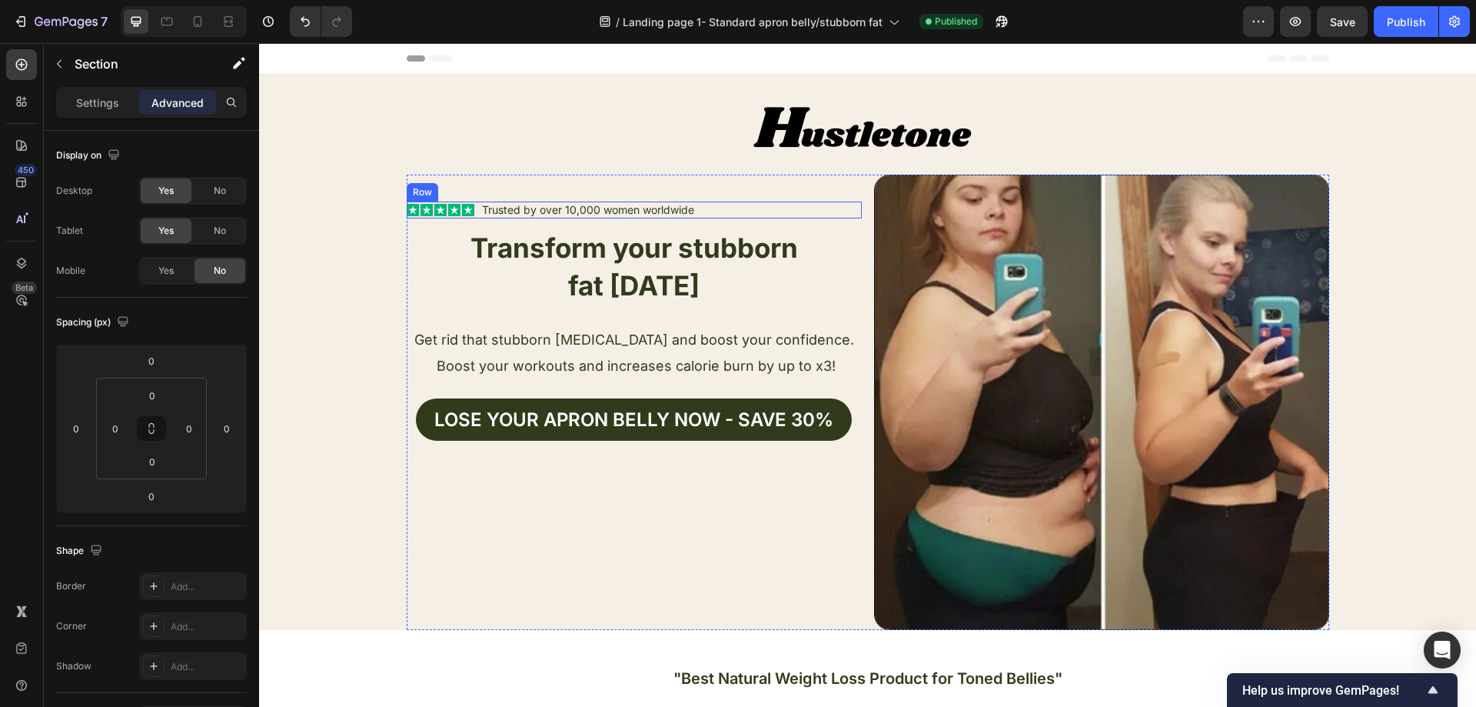
click at [702, 211] on div "Icon Icon Icon Icon Icon Icon List Trusted by over 10,000 women worldwide Text …" at bounding box center [634, 209] width 455 height 17
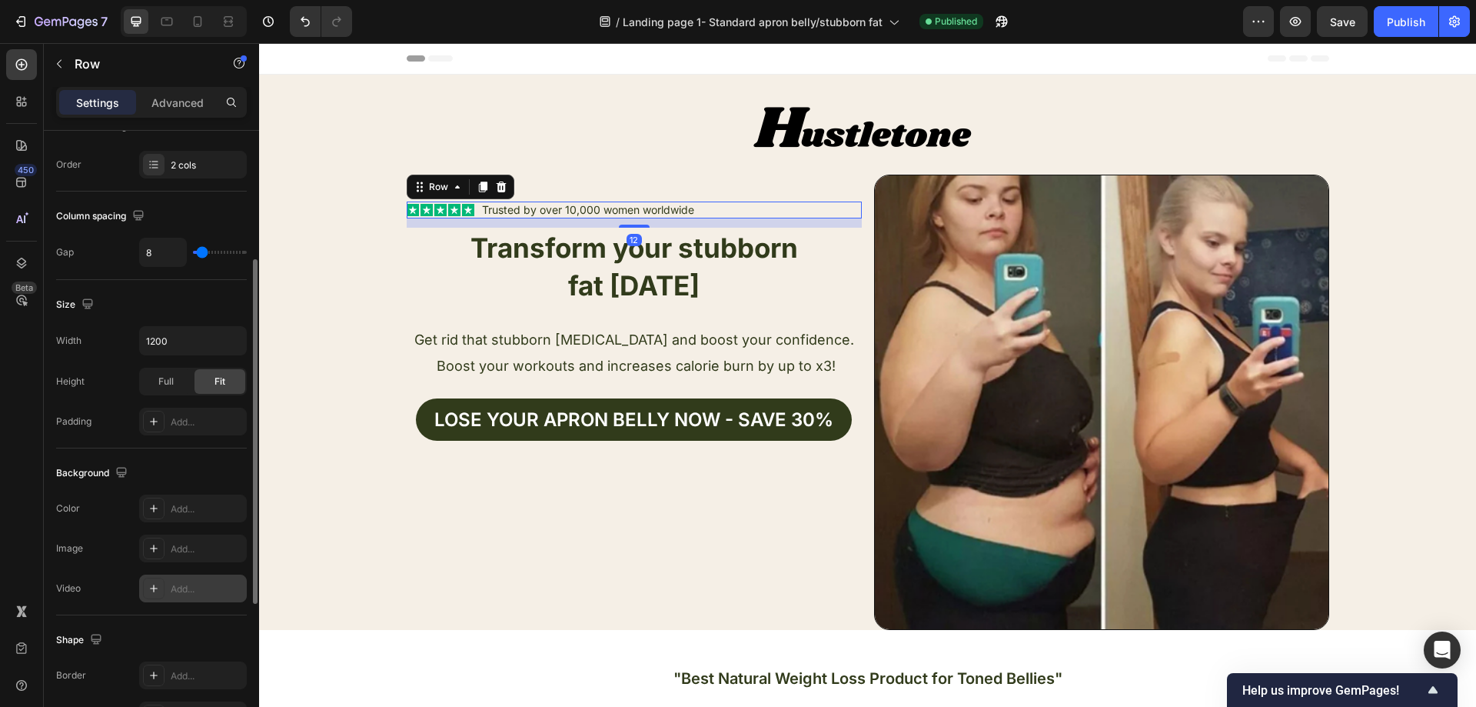
scroll to position [494, 0]
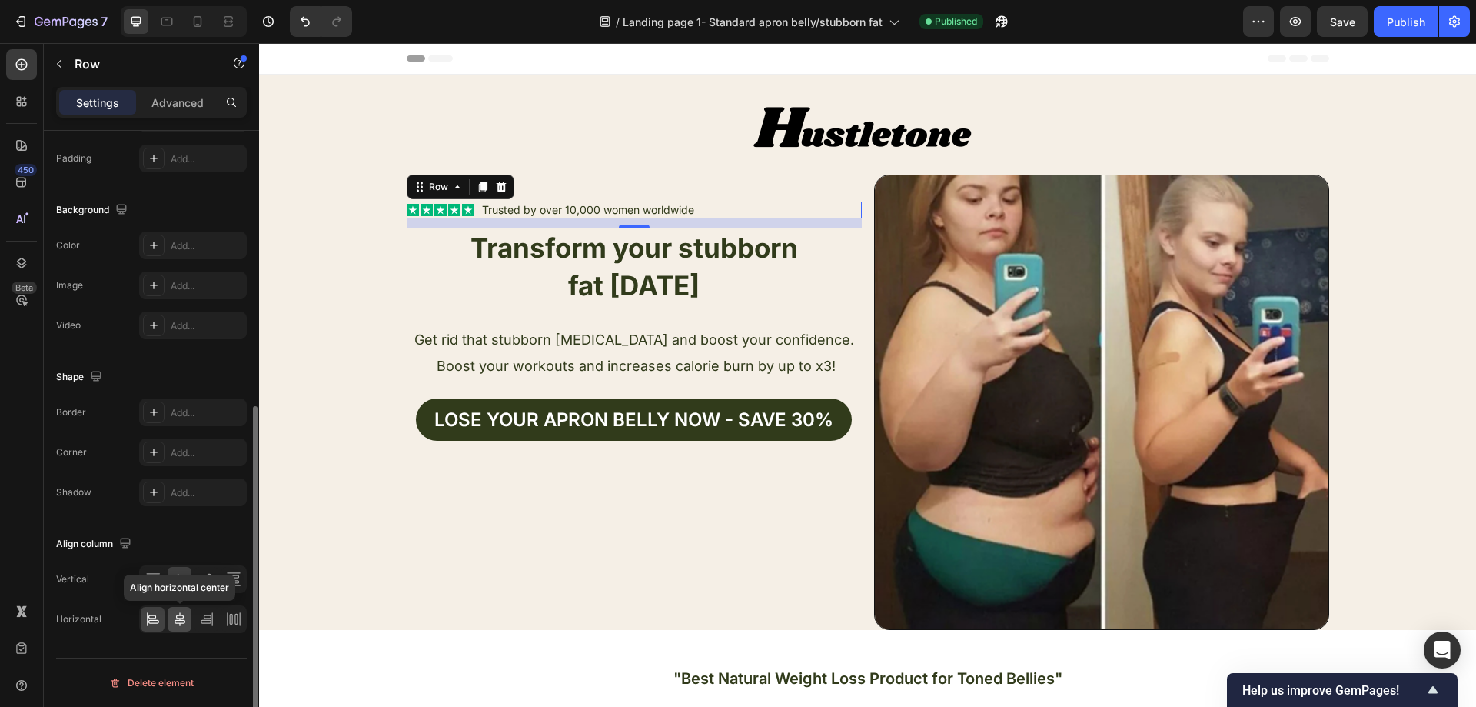
click at [175, 618] on icon at bounding box center [179, 618] width 15 height 15
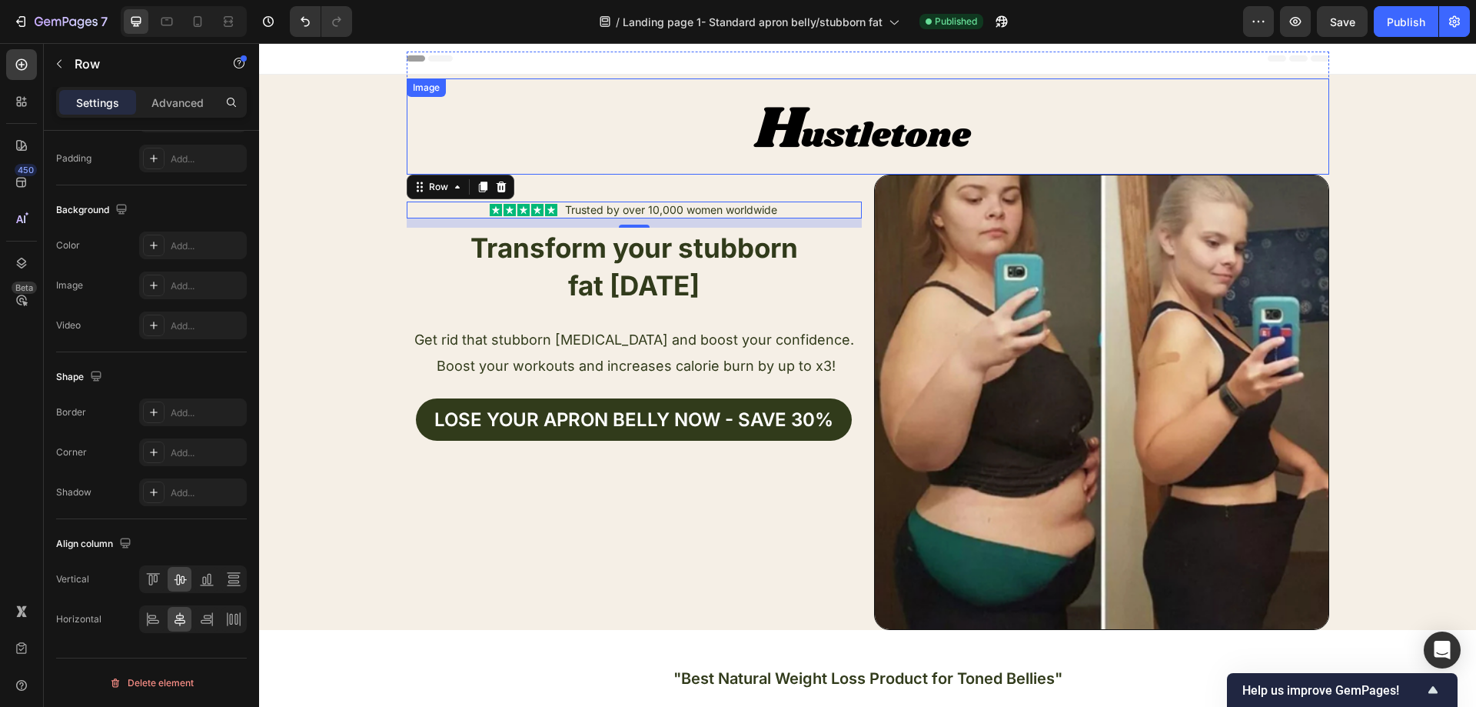
click at [607, 125] on div at bounding box center [868, 126] width 923 height 96
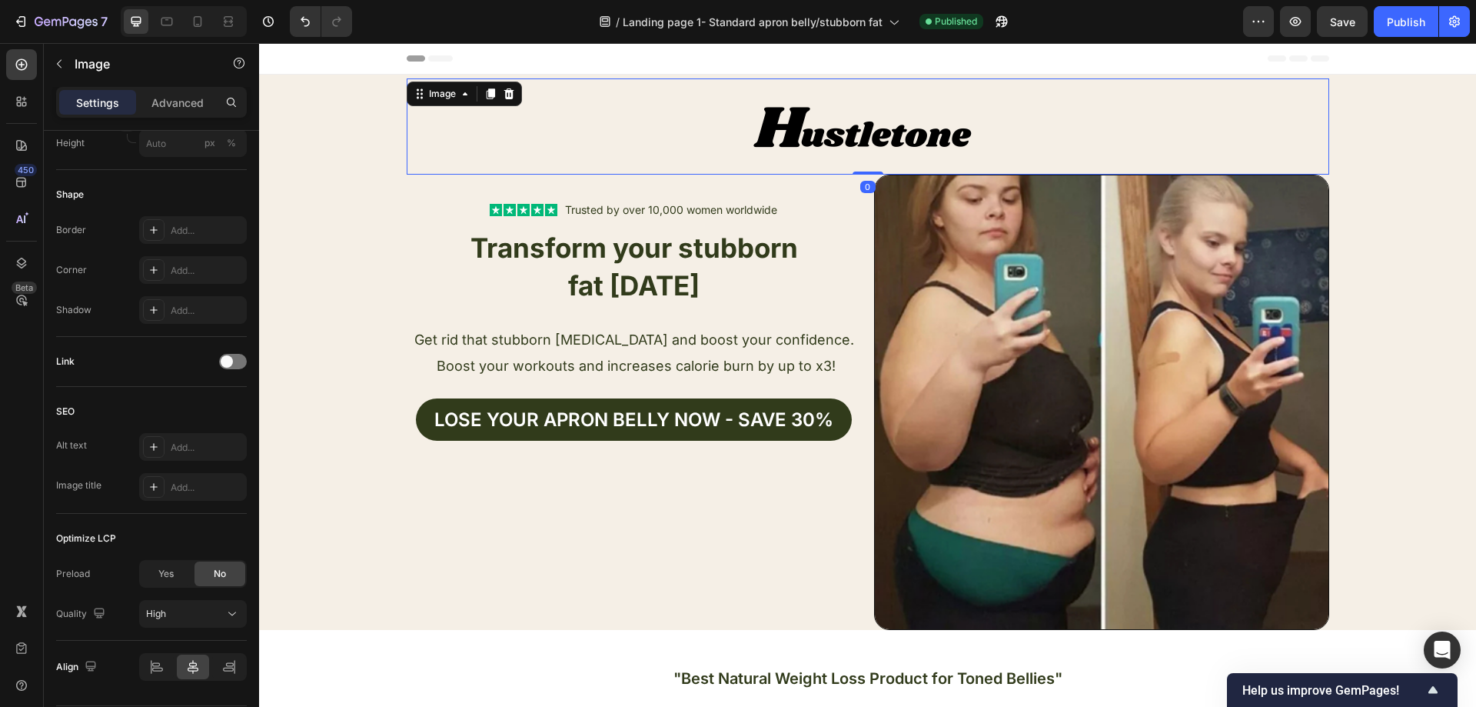
scroll to position [0, 0]
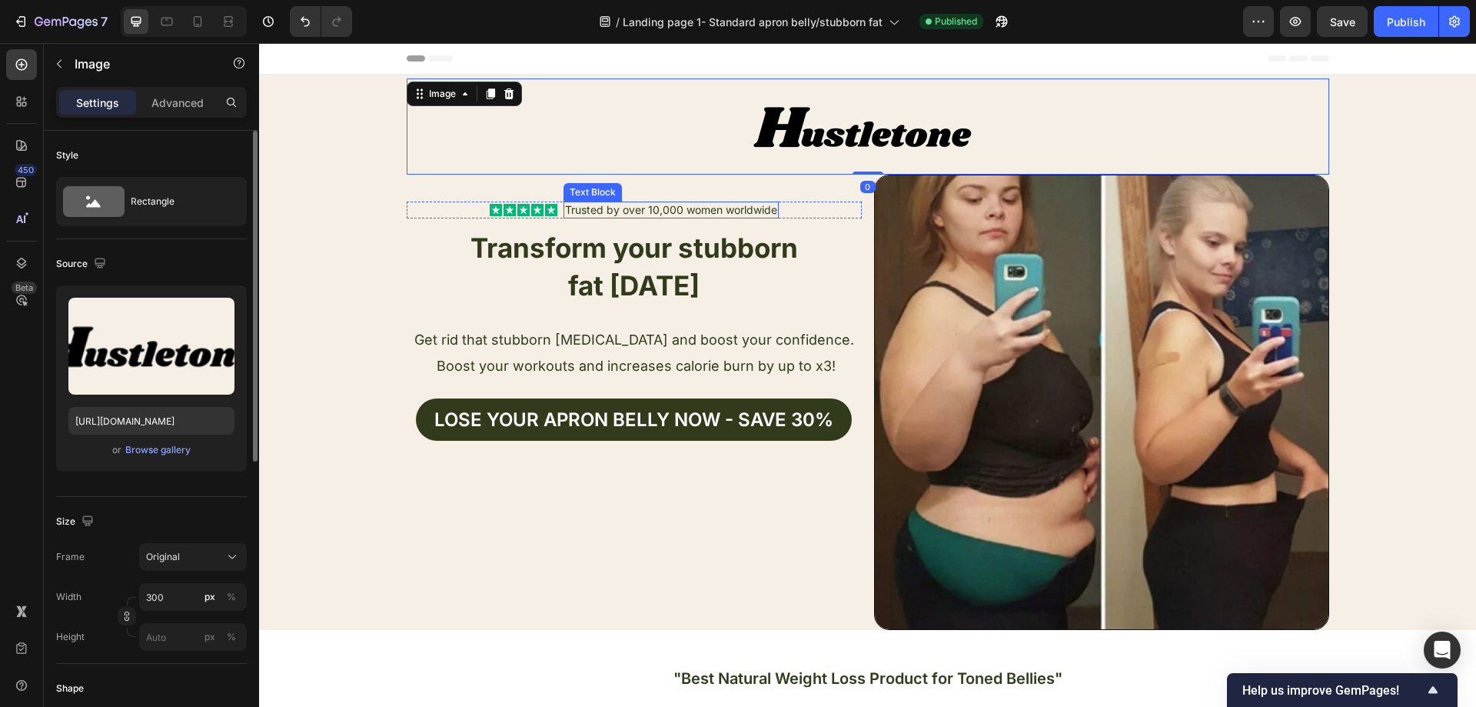
click at [647, 219] on div "Text Block Icon Icon Icon Icon Icon Icon List Trusted by over 10,000 women worl…" at bounding box center [634, 402] width 455 height 455
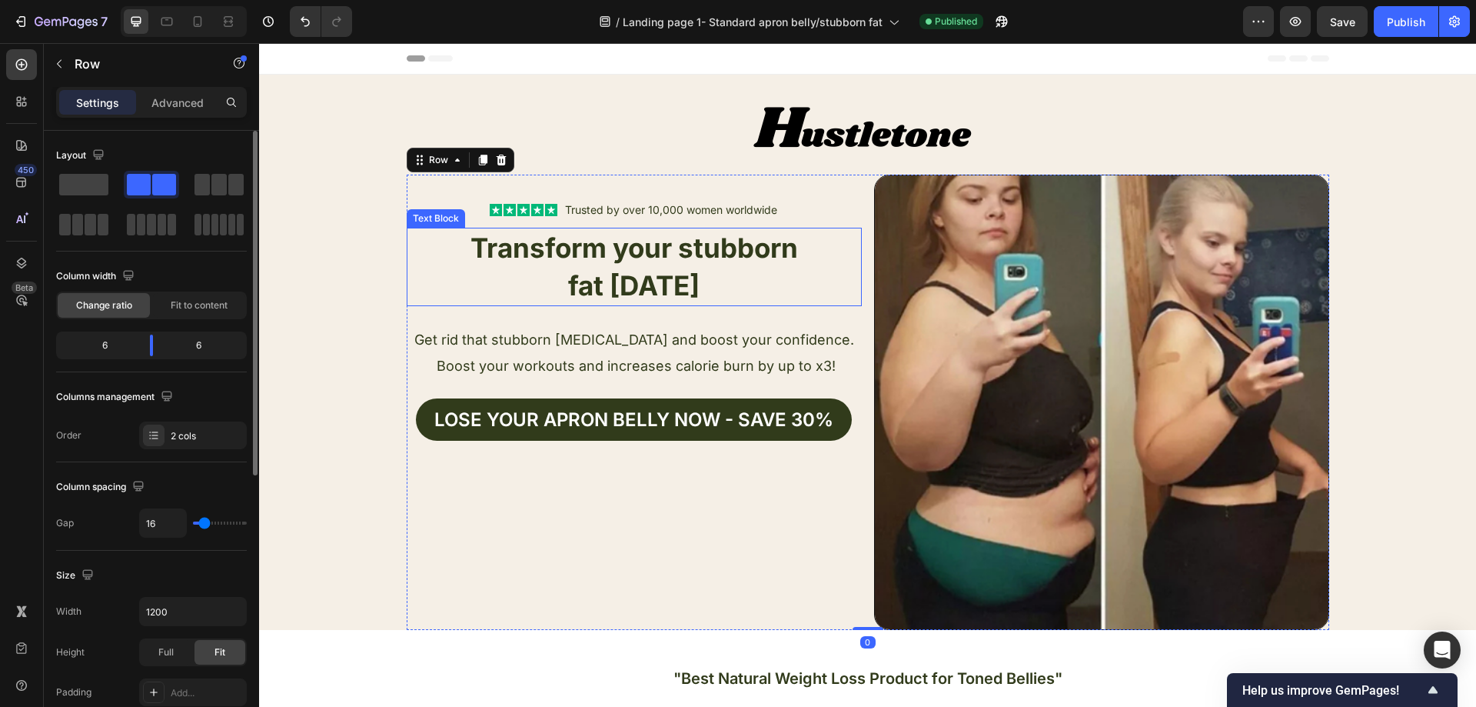
click at [646, 229] on p "Transform your stubborn" at bounding box center [634, 248] width 452 height 38
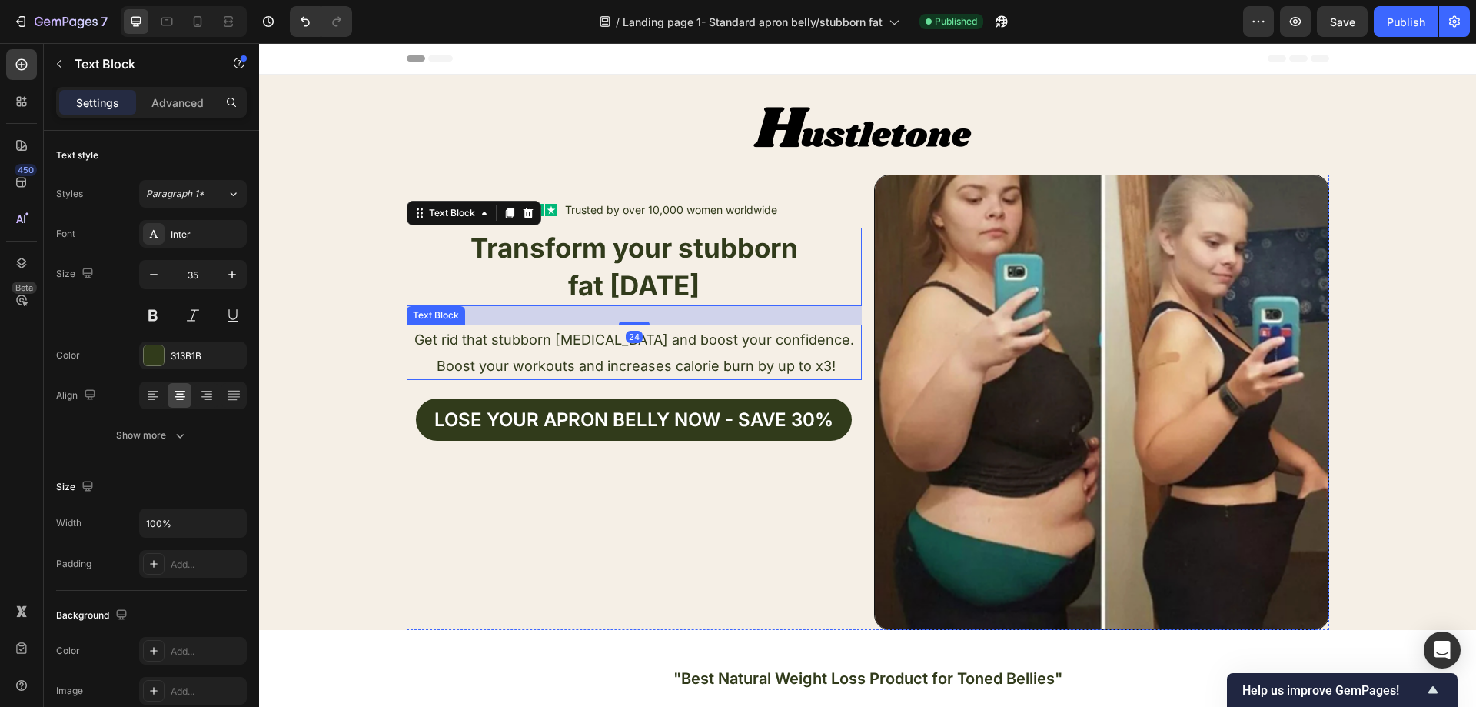
click at [663, 367] on span "Get rid that stubborn [MEDICAL_DATA] and boost your confidence. Boost your work…" at bounding box center [634, 352] width 440 height 42
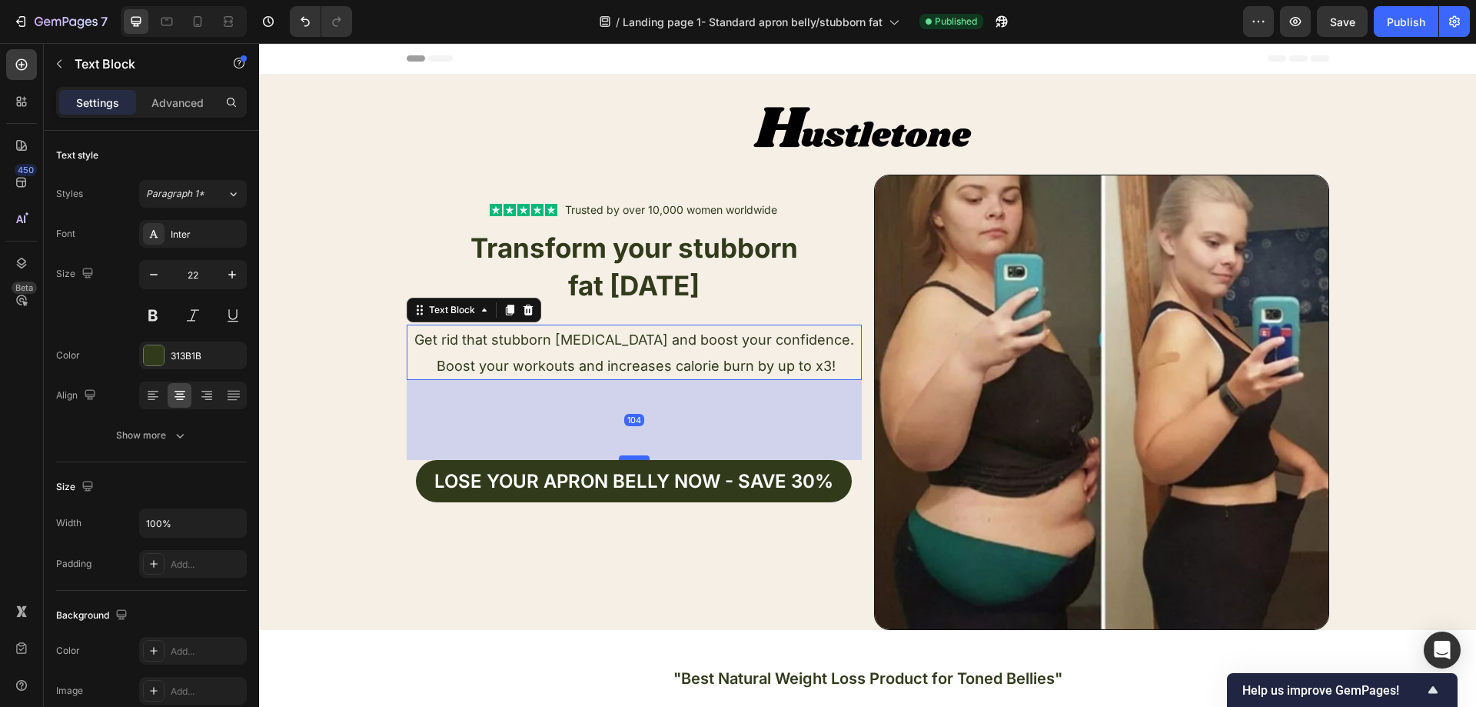
drag, startPoint x: 641, startPoint y: 396, endPoint x: 643, endPoint y: 457, distance: 61.5
click at [643, 457] on div at bounding box center [634, 457] width 31 height 5
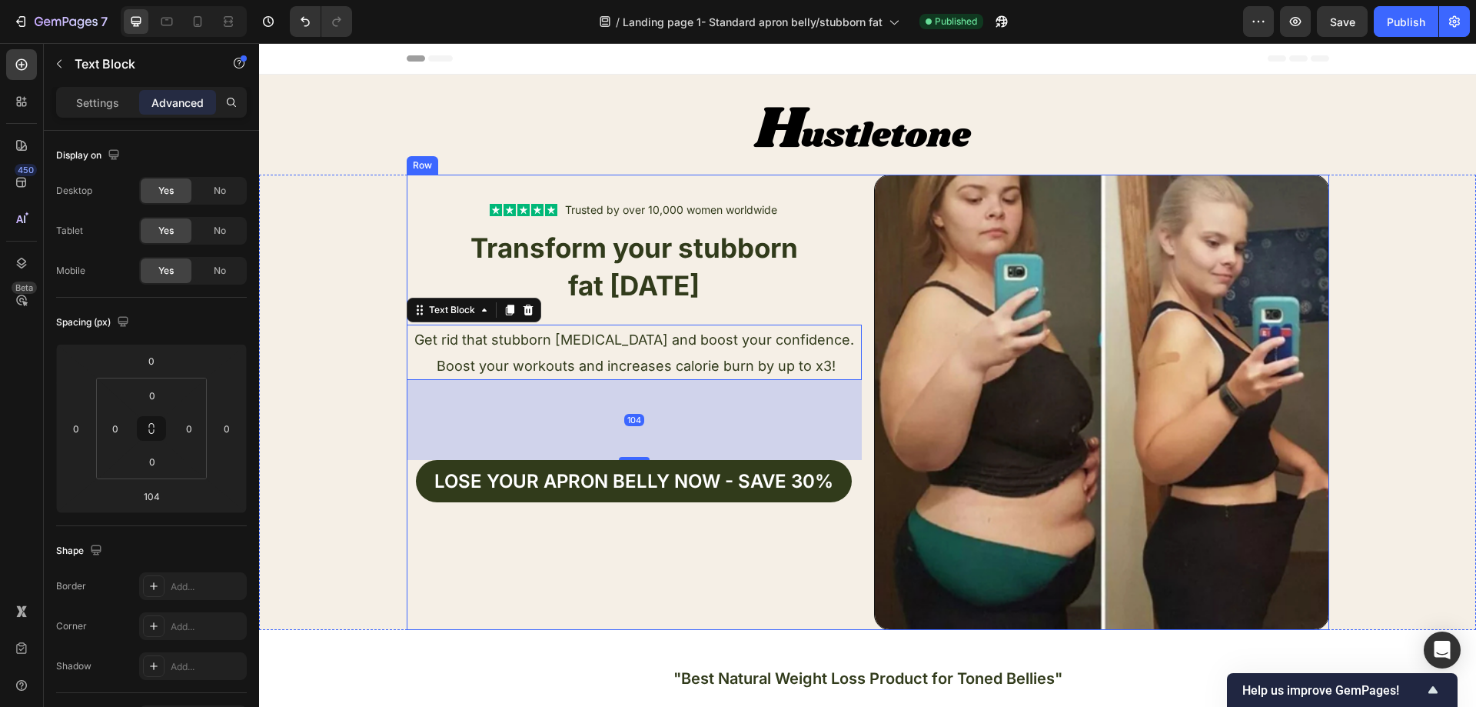
click at [650, 295] on strong "fat [DATE]" at bounding box center [633, 285] width 131 height 32
click at [647, 290] on strong "fat [DATE]" at bounding box center [633, 285] width 131 height 32
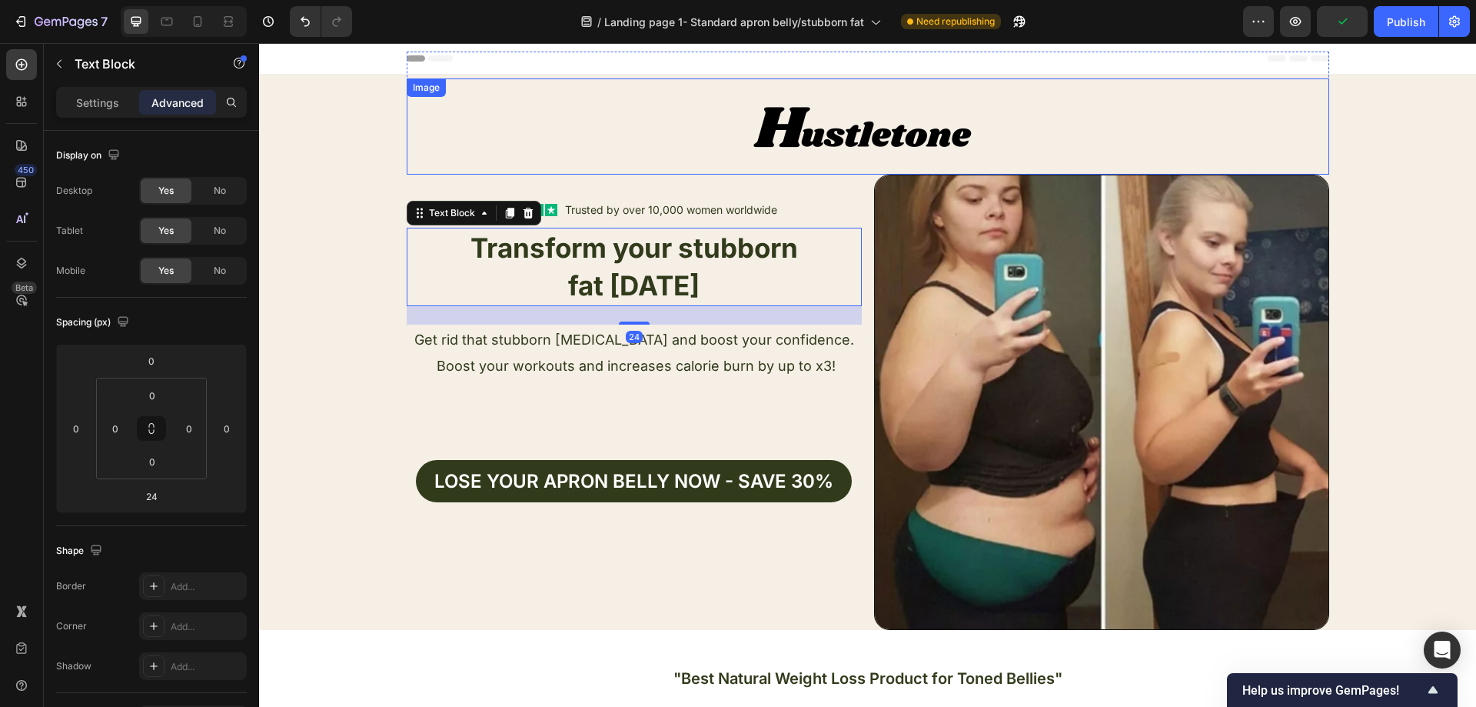
click at [584, 145] on div at bounding box center [868, 126] width 923 height 96
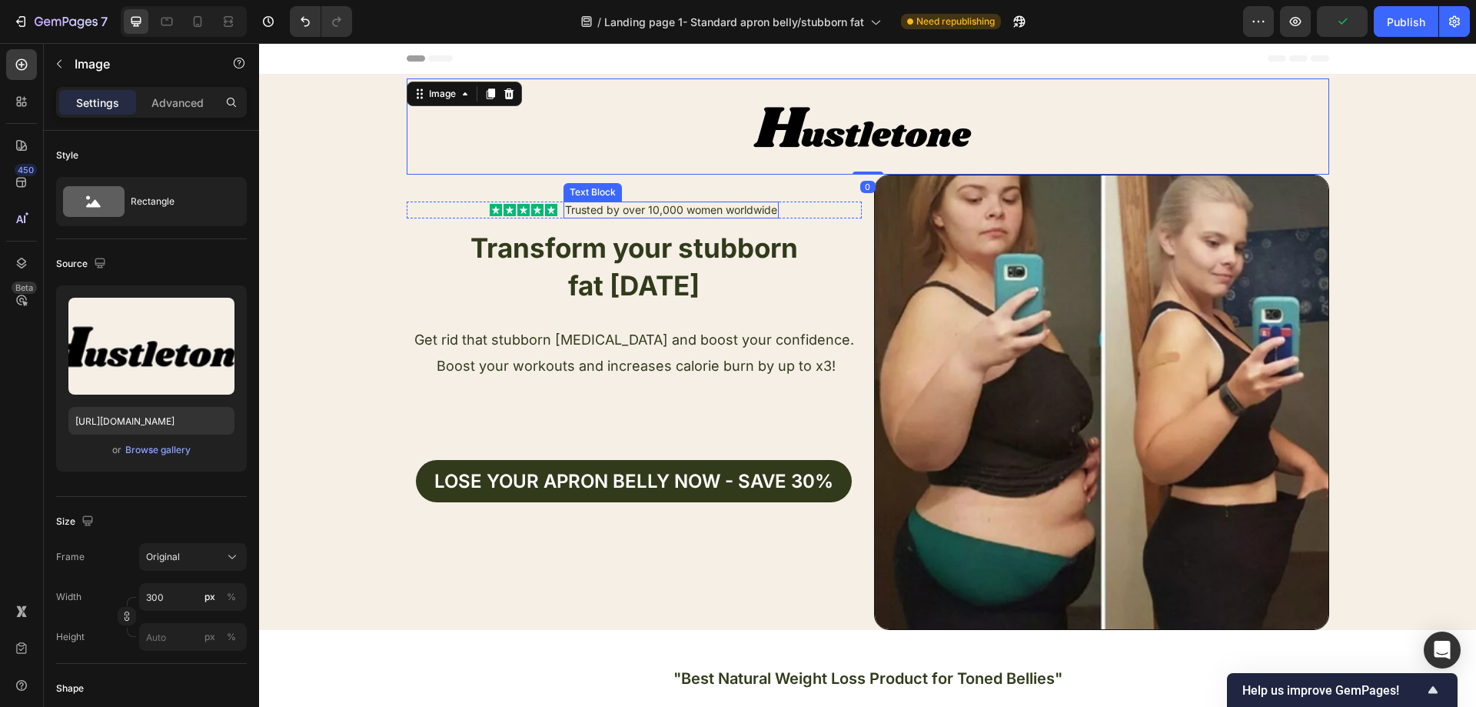
click at [629, 208] on p "Trusted by over 10,000 women worldwide" at bounding box center [671, 210] width 212 height 14
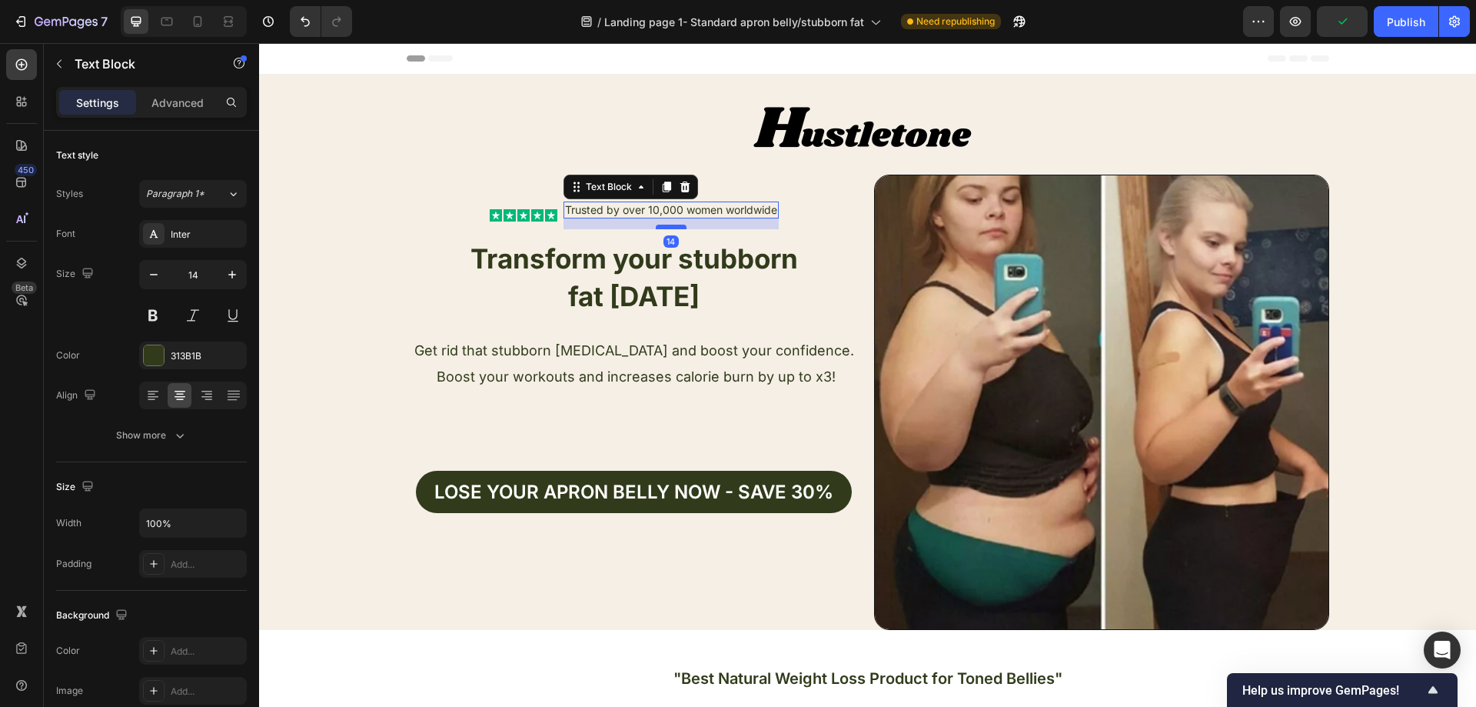
drag, startPoint x: 663, startPoint y: 218, endPoint x: 663, endPoint y: 229, distance: 11.5
click at [663, 229] on div at bounding box center [671, 226] width 31 height 5
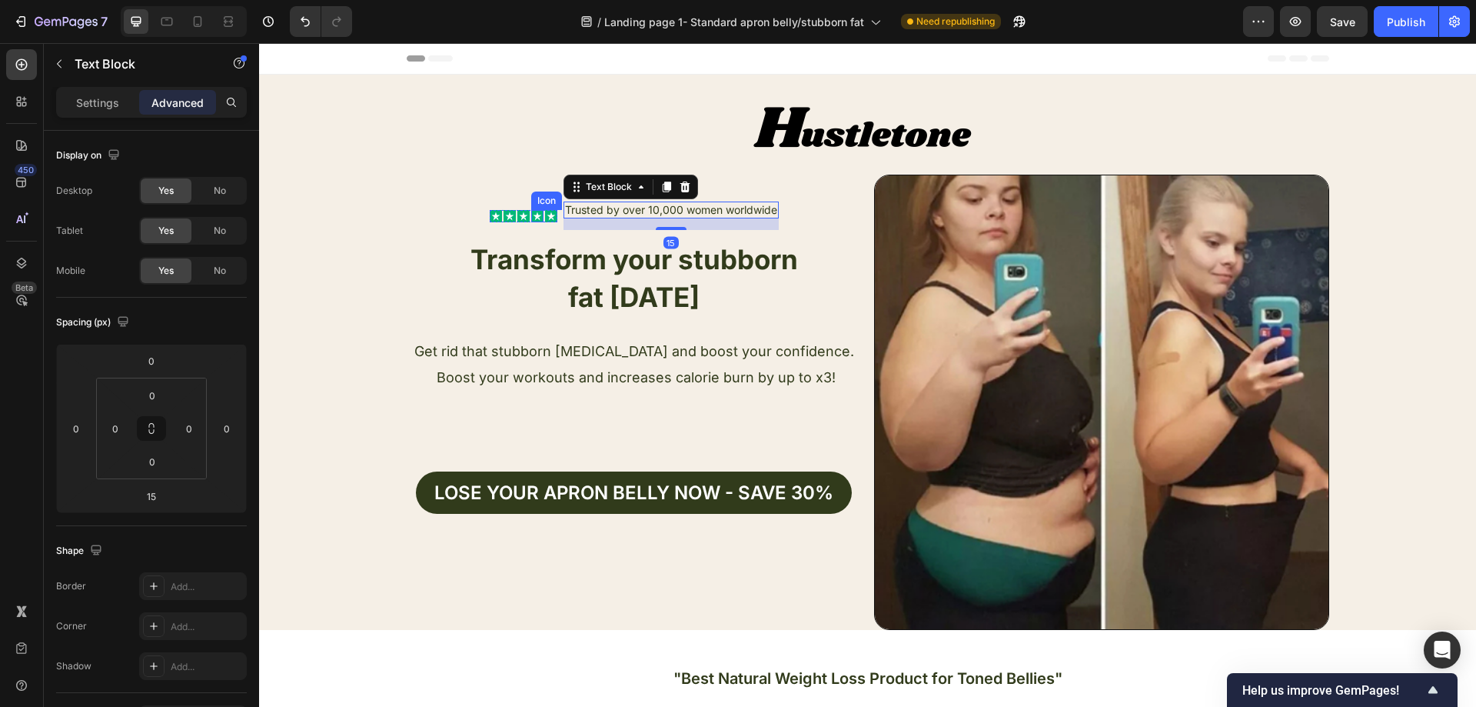
click at [536, 215] on rect at bounding box center [537, 216] width 12 height 12
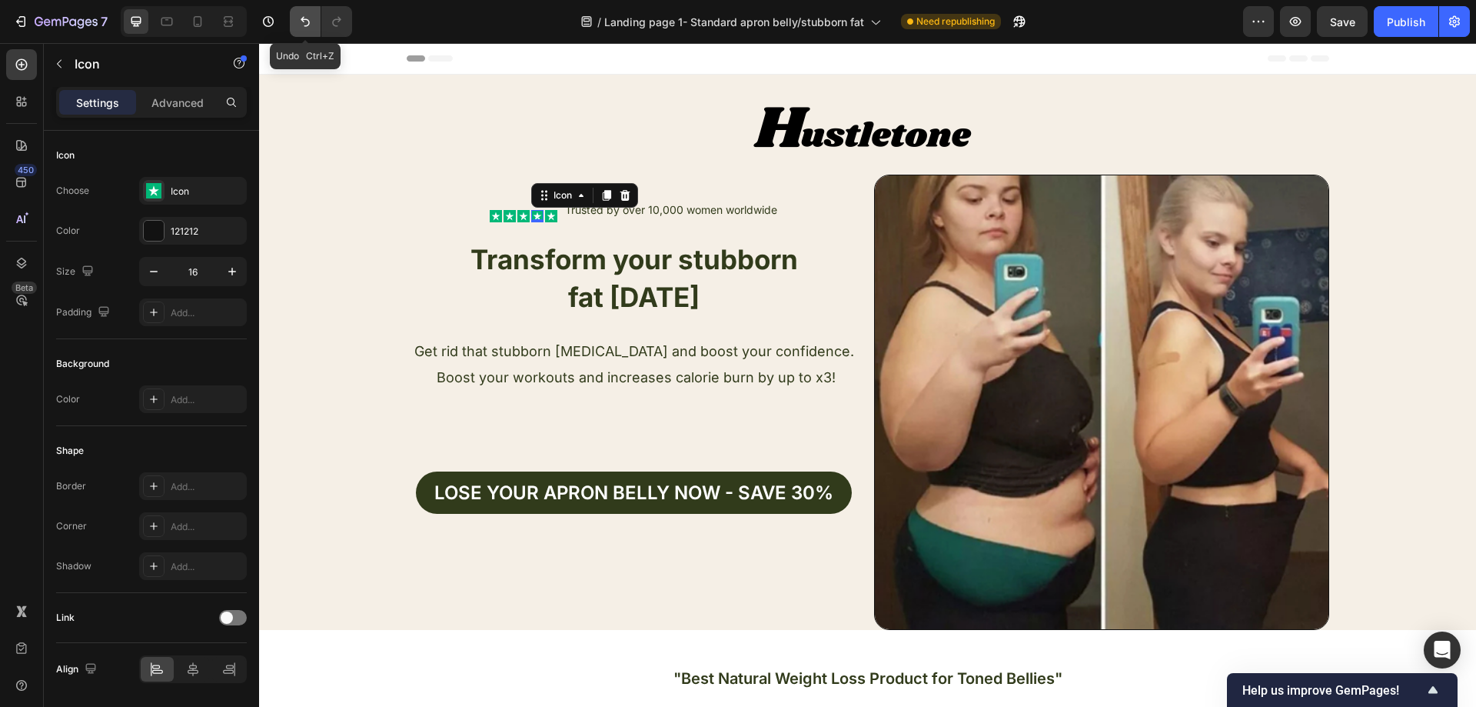
click at [309, 21] on icon "Undo/Redo" at bounding box center [305, 22] width 9 height 10
click at [308, 20] on icon "Undo/Redo" at bounding box center [305, 22] width 9 height 10
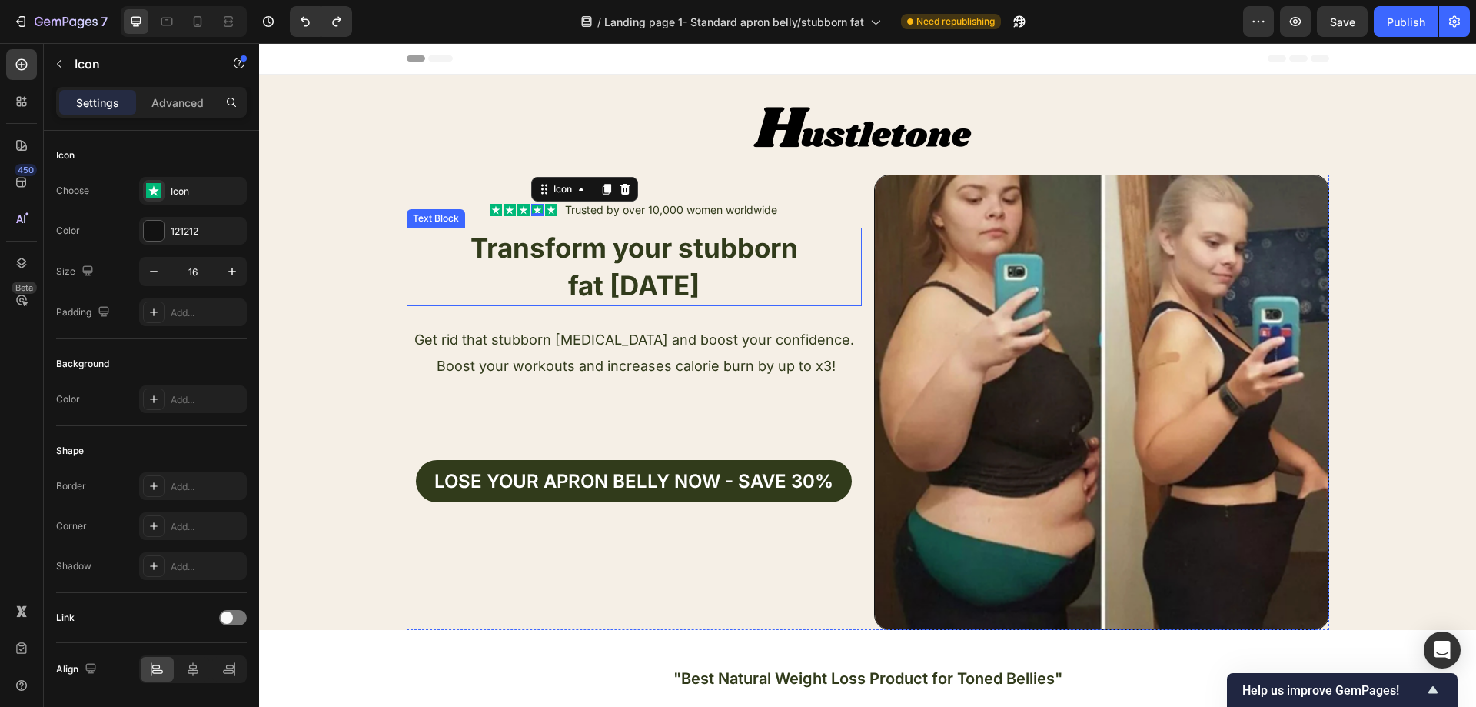
click at [377, 270] on div "Text Block Icon Icon Icon Icon 0 Icon Icon List Trusted by over 10,000 women wo…" at bounding box center [867, 402] width 1217 height 455
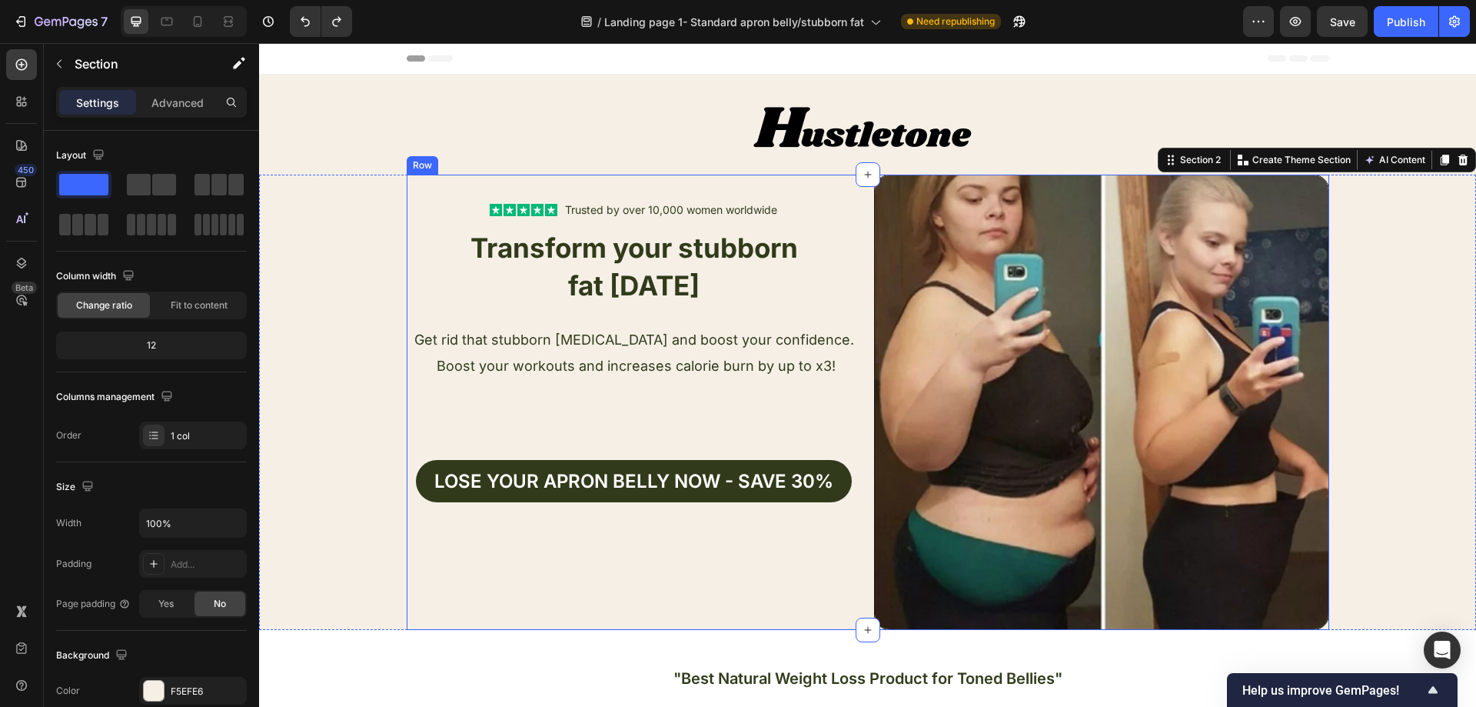
click at [653, 238] on strong "Transform your stubborn" at bounding box center [635, 247] width 328 height 32
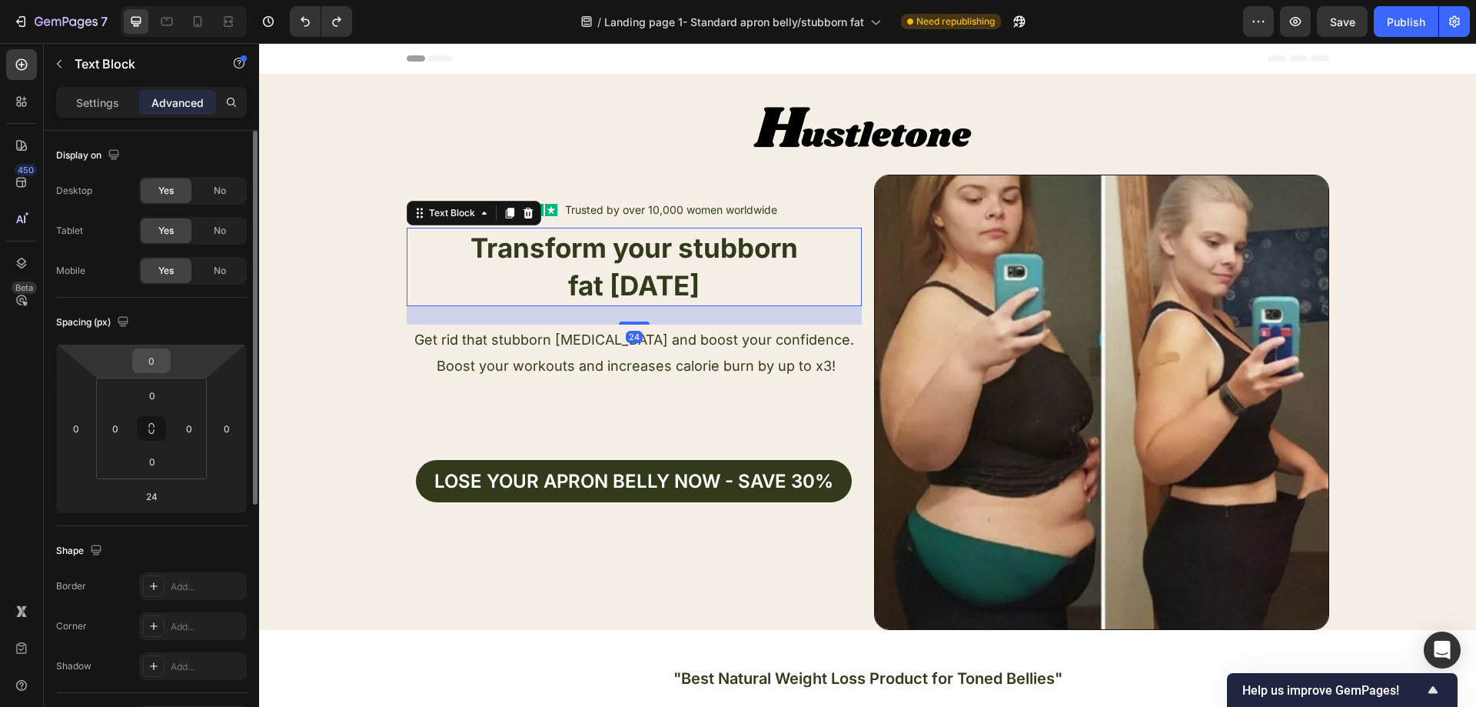
click at [163, 362] on input "0" at bounding box center [151, 360] width 31 height 23
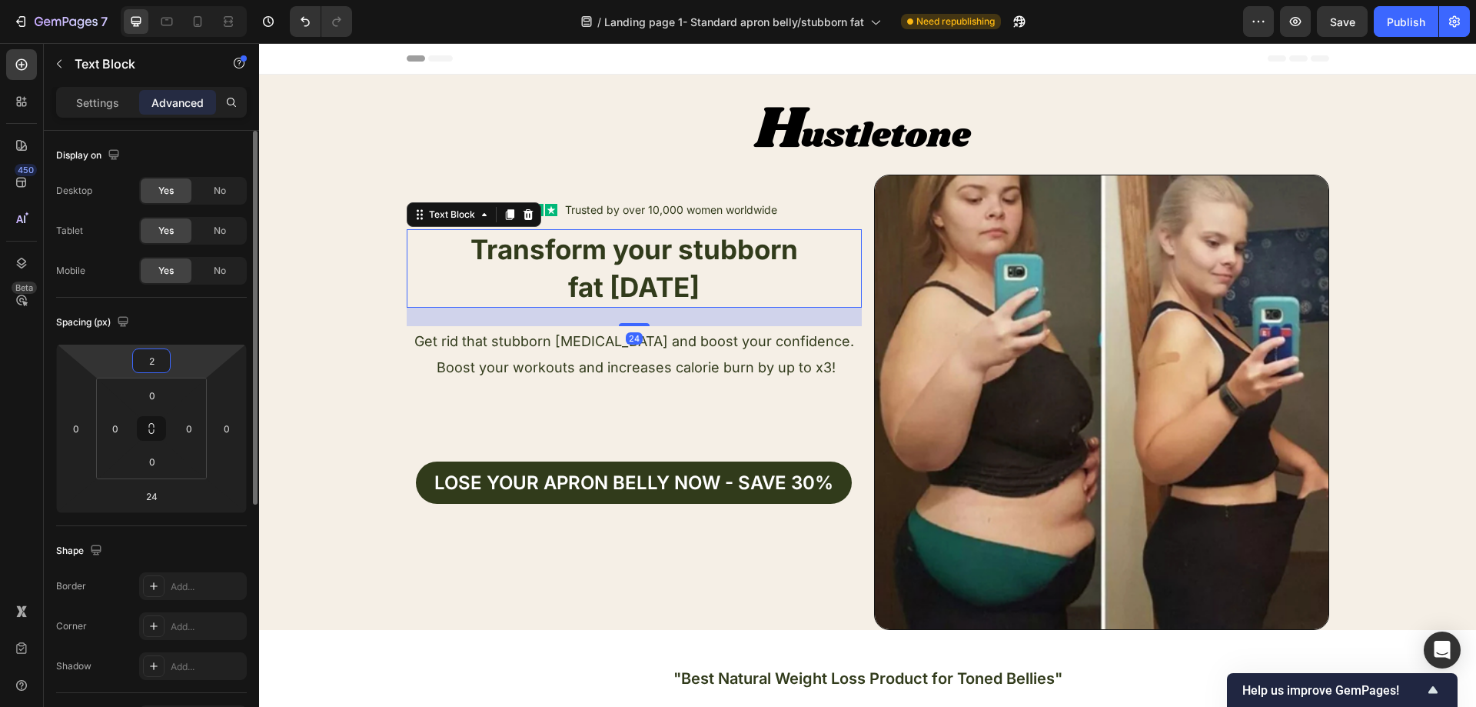
type input "20"
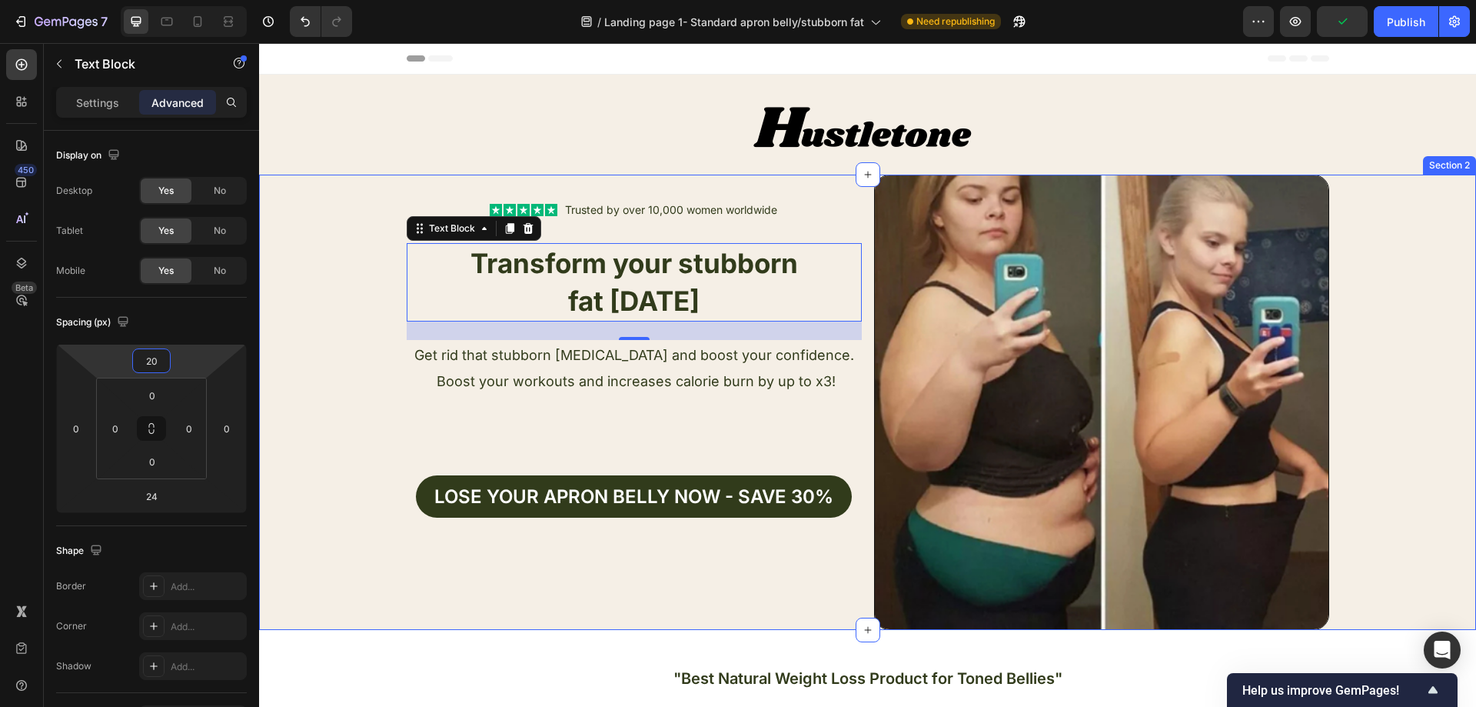
click at [348, 417] on div "Text Block Icon Icon Icon Icon Icon Icon List Trusted by over 10,000 women worl…" at bounding box center [867, 402] width 1217 height 455
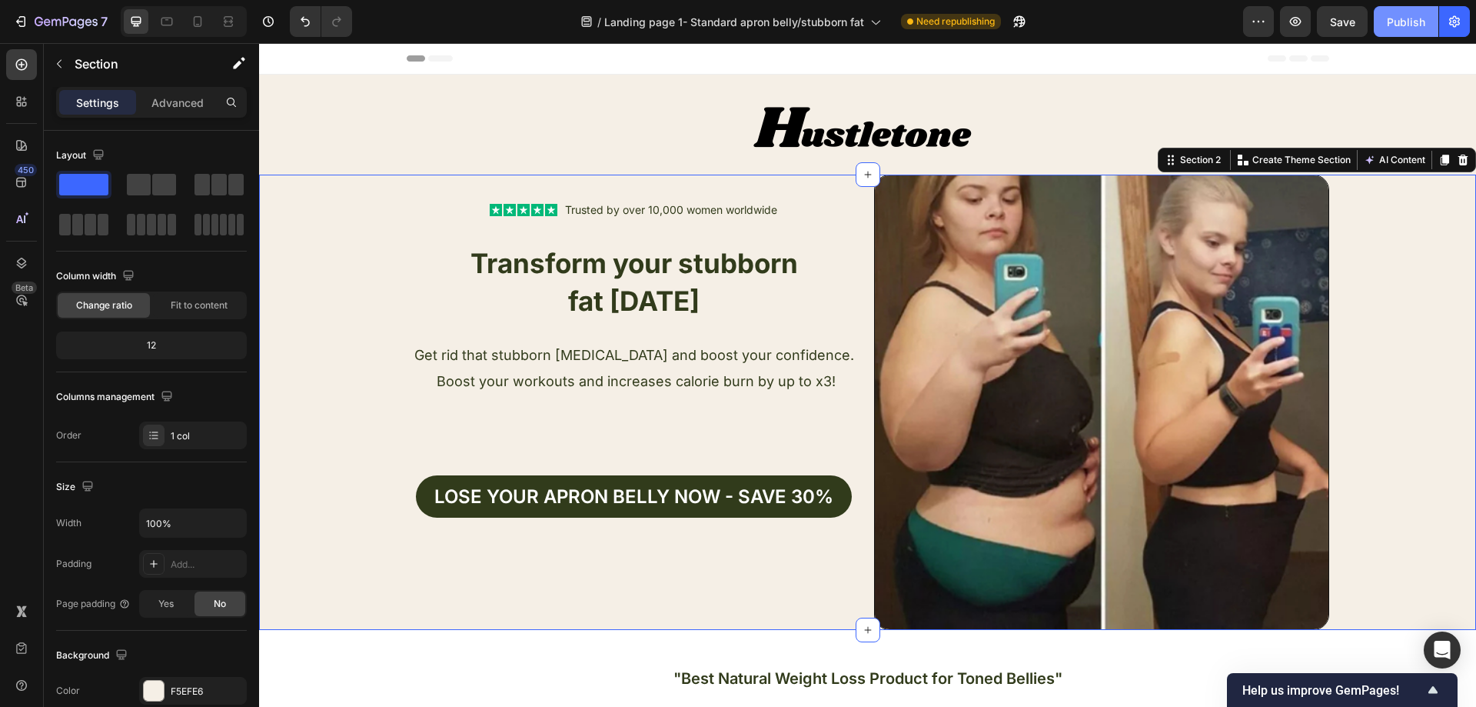
click at [1395, 19] on div "Publish" at bounding box center [1406, 22] width 38 height 16
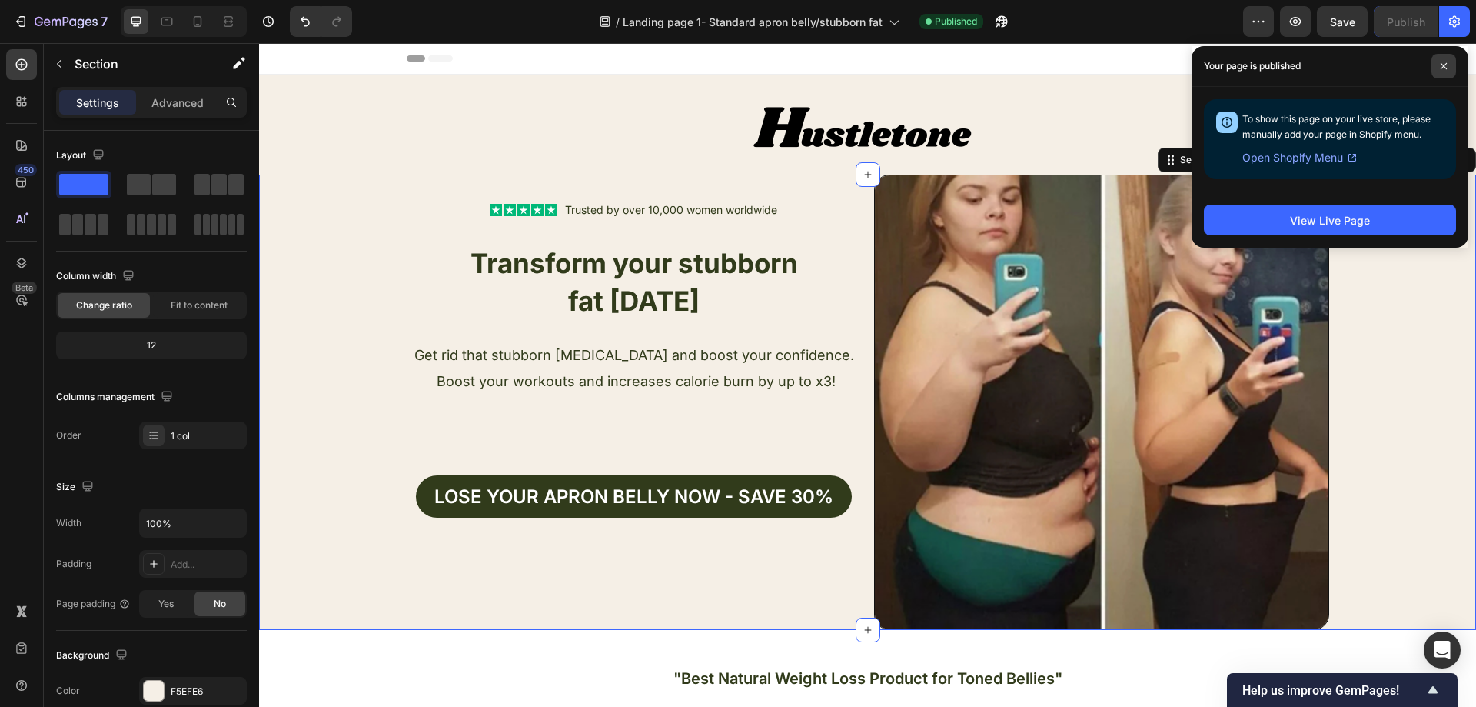
click at [1441, 60] on span at bounding box center [1443, 66] width 25 height 25
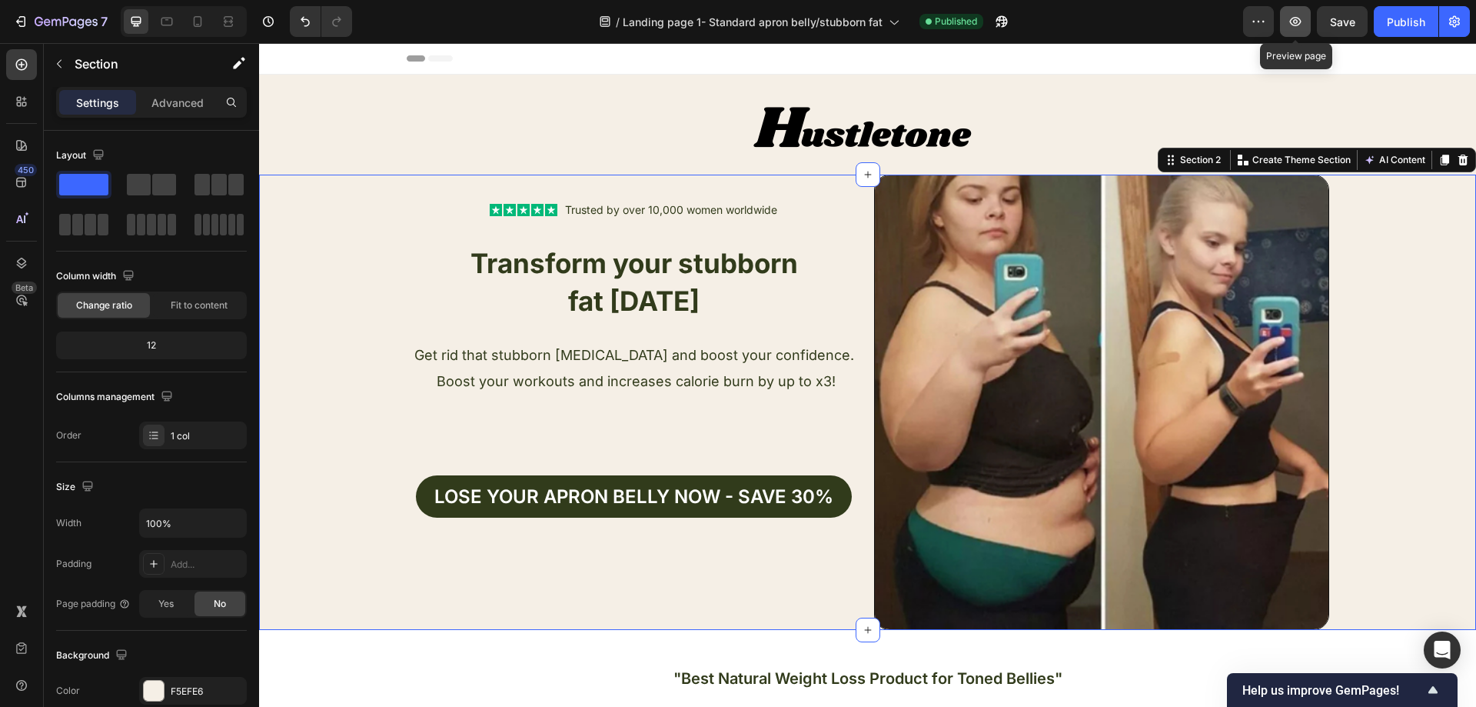
click at [1292, 24] on icon "button" at bounding box center [1296, 21] width 12 height 9
click at [1009, 26] on button "button" at bounding box center [1001, 21] width 31 height 31
click at [1292, 22] on icon "button" at bounding box center [1296, 21] width 12 height 9
click at [207, 13] on div at bounding box center [197, 21] width 25 height 25
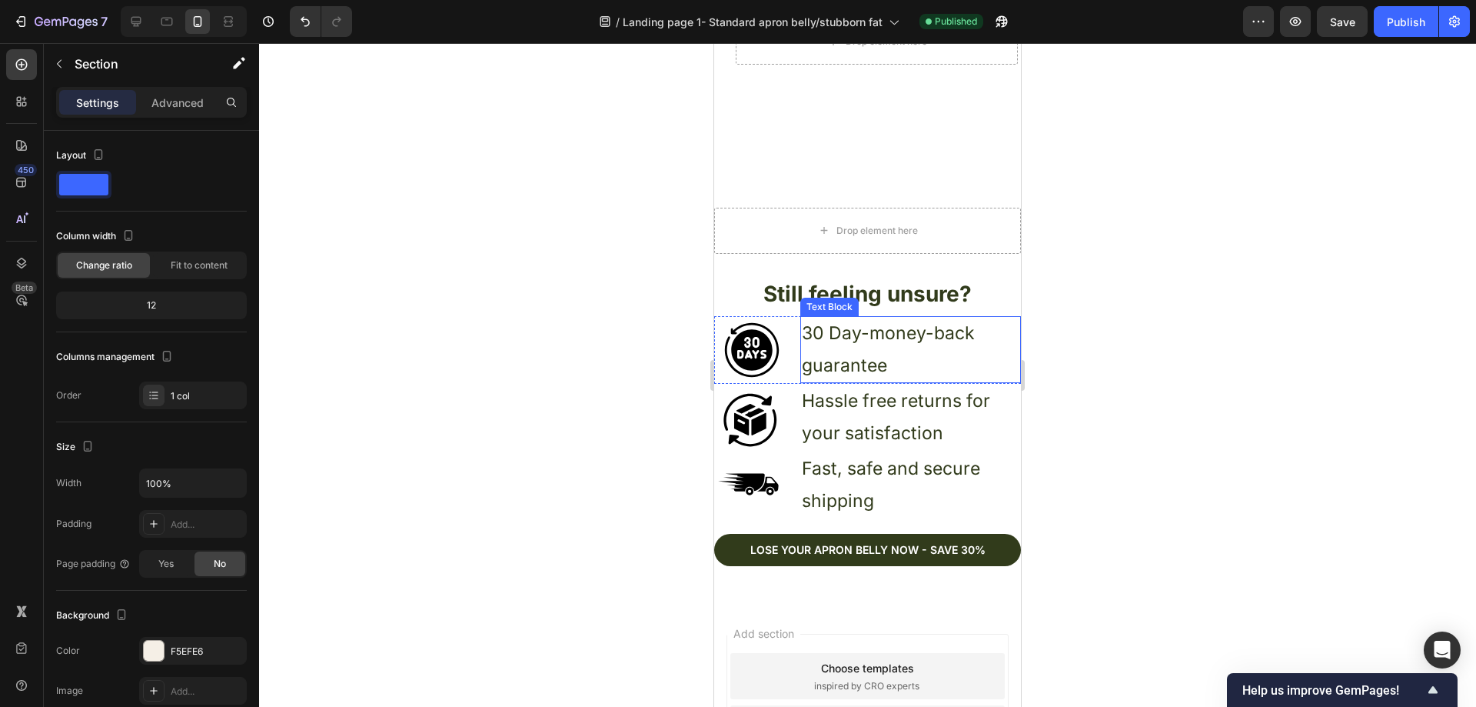
scroll to position [5674, 0]
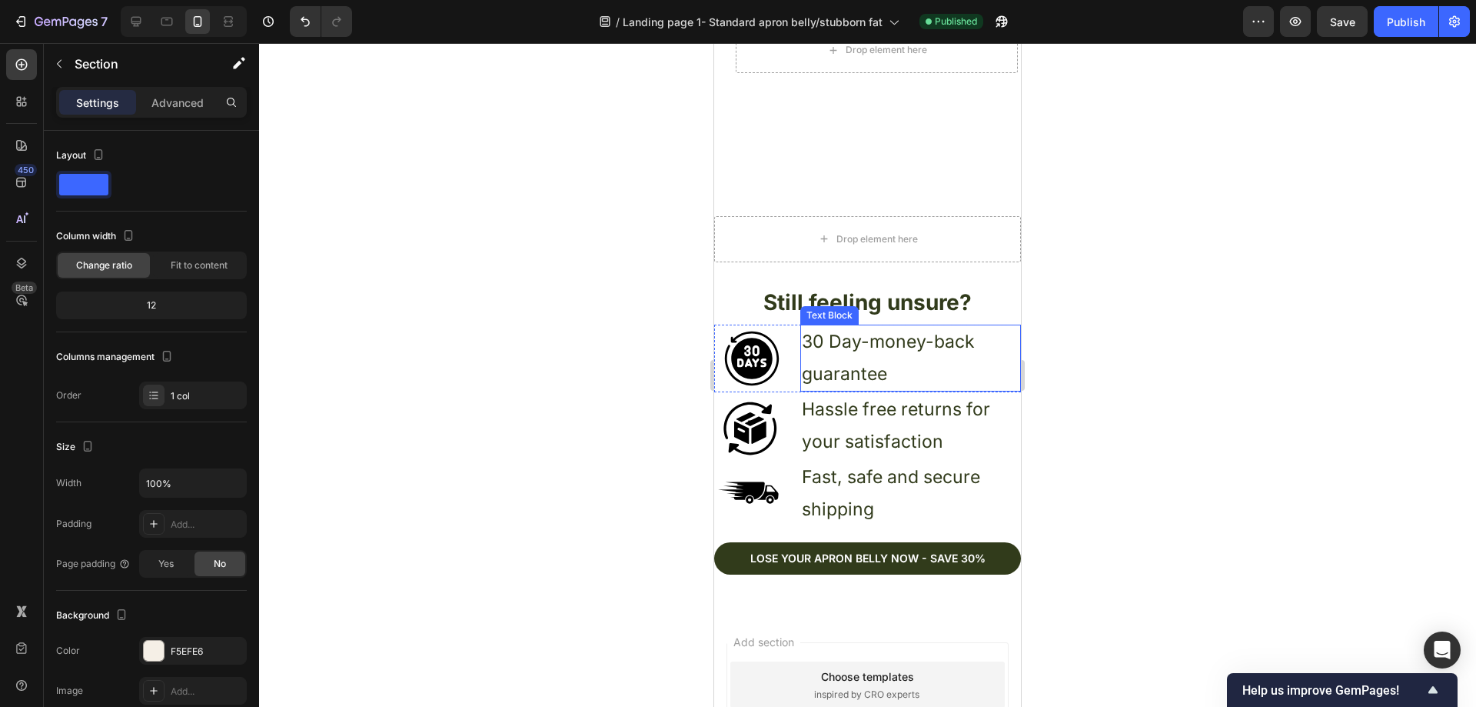
click at [876, 354] on p "30 Day-money-back guarantee" at bounding box center [911, 358] width 218 height 64
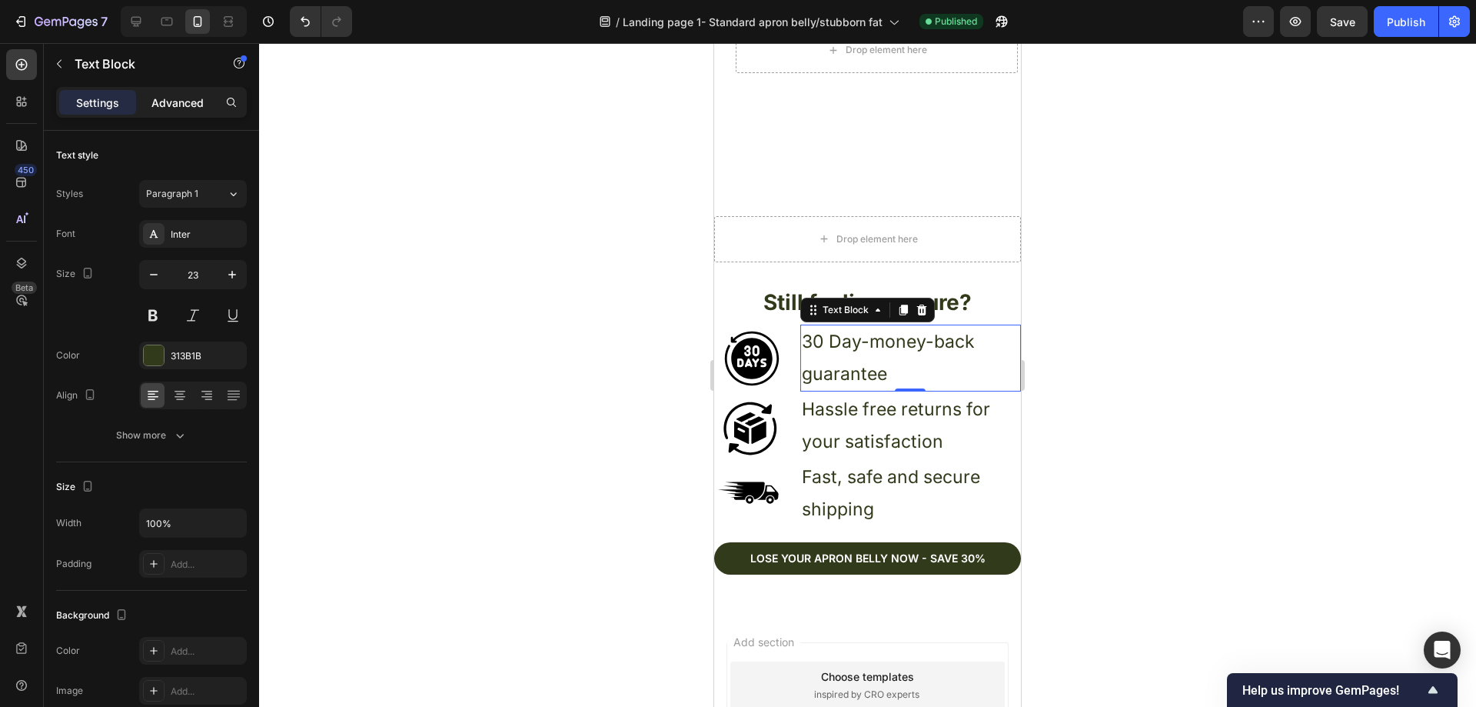
click at [183, 108] on p "Advanced" at bounding box center [177, 103] width 52 height 16
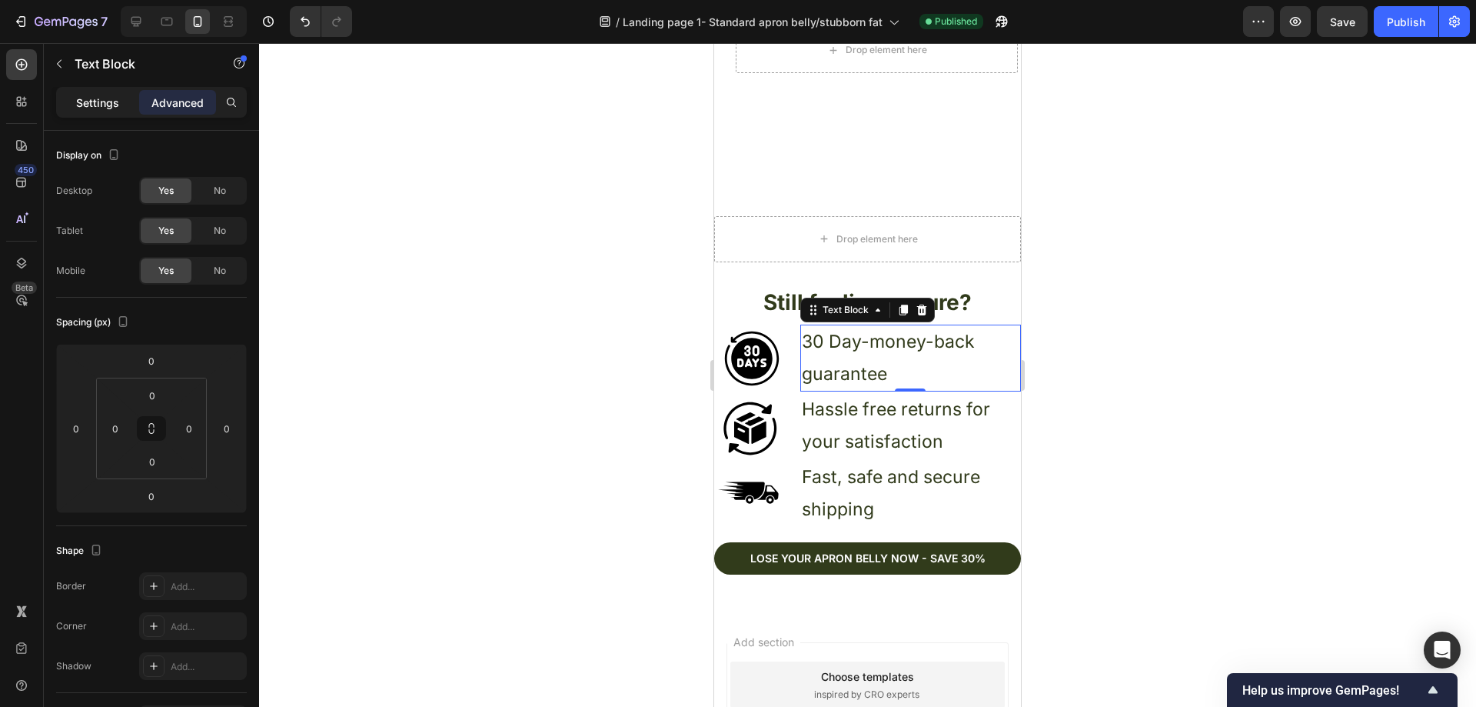
click at [91, 101] on p "Settings" at bounding box center [97, 103] width 43 height 16
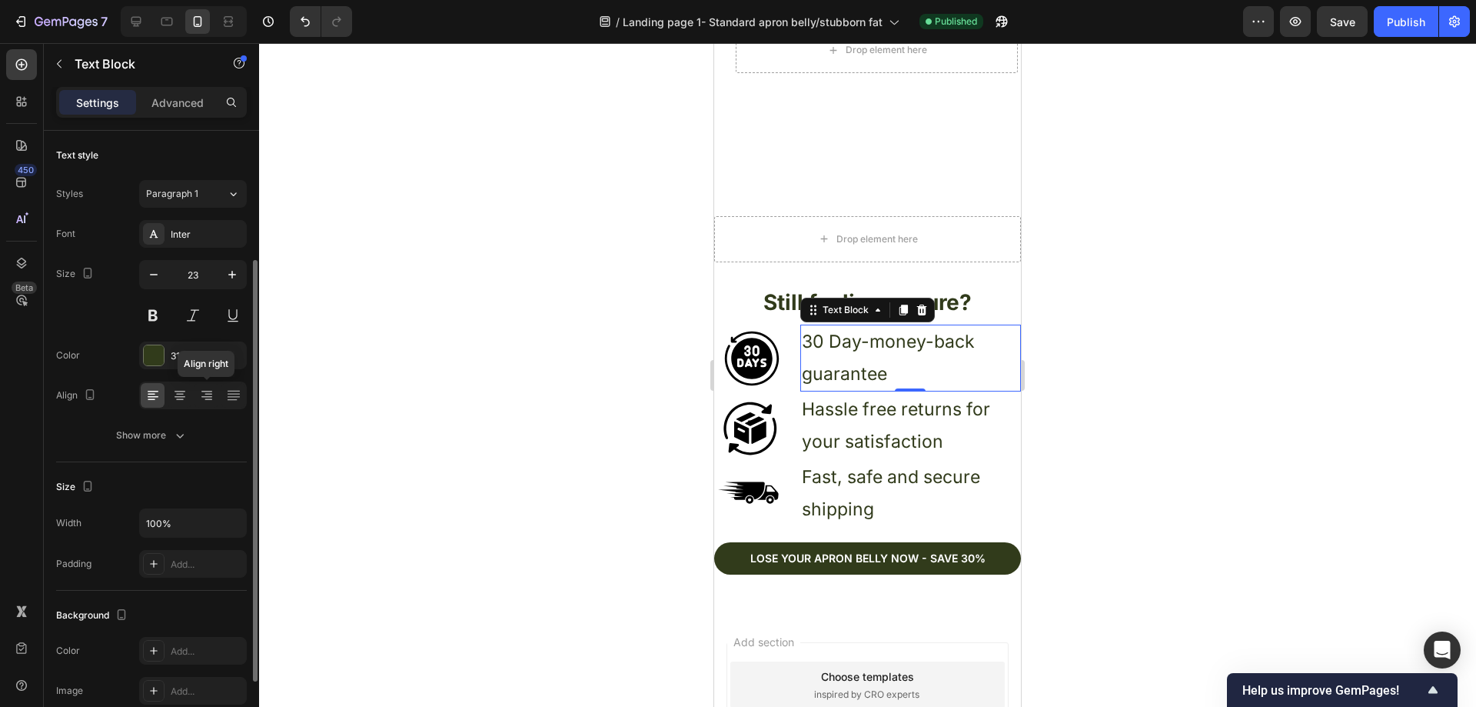
scroll to position [154, 0]
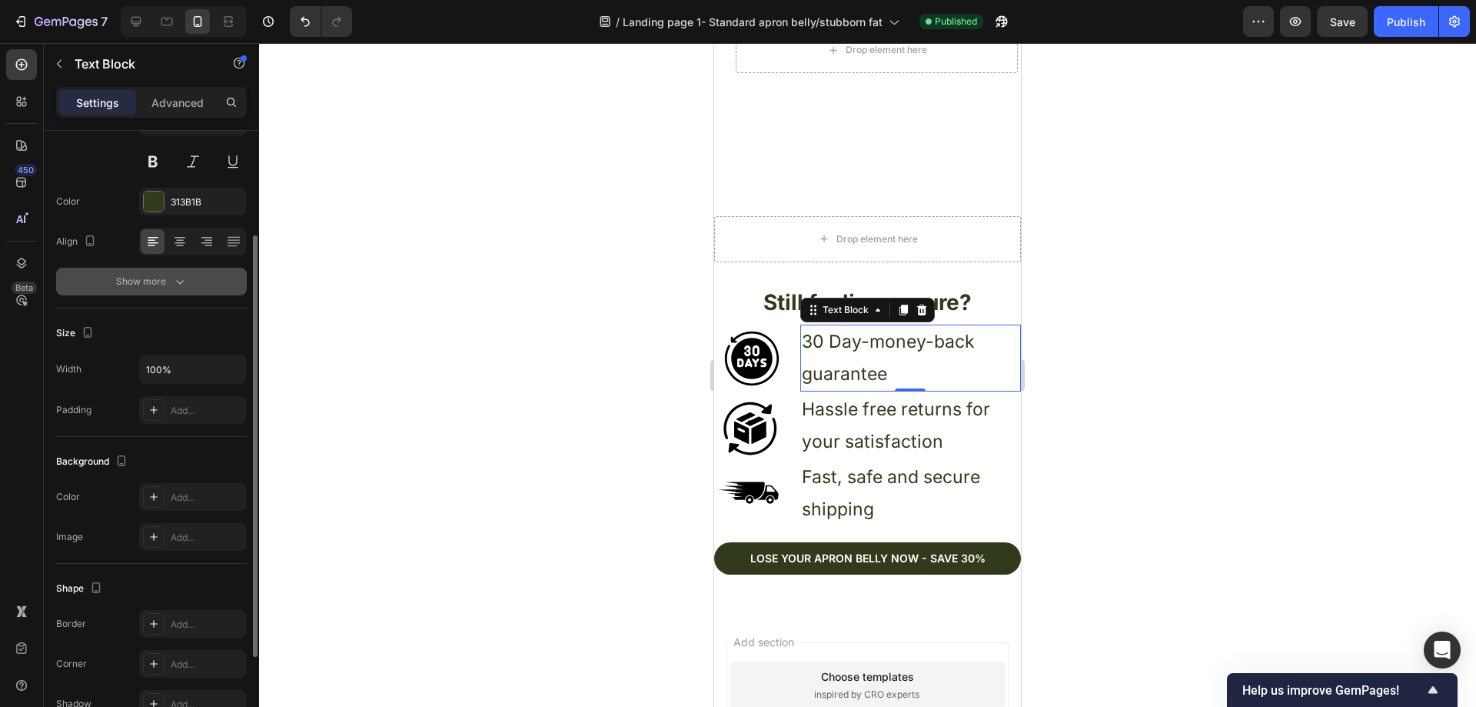
click at [169, 284] on div "Show more" at bounding box center [151, 281] width 71 height 15
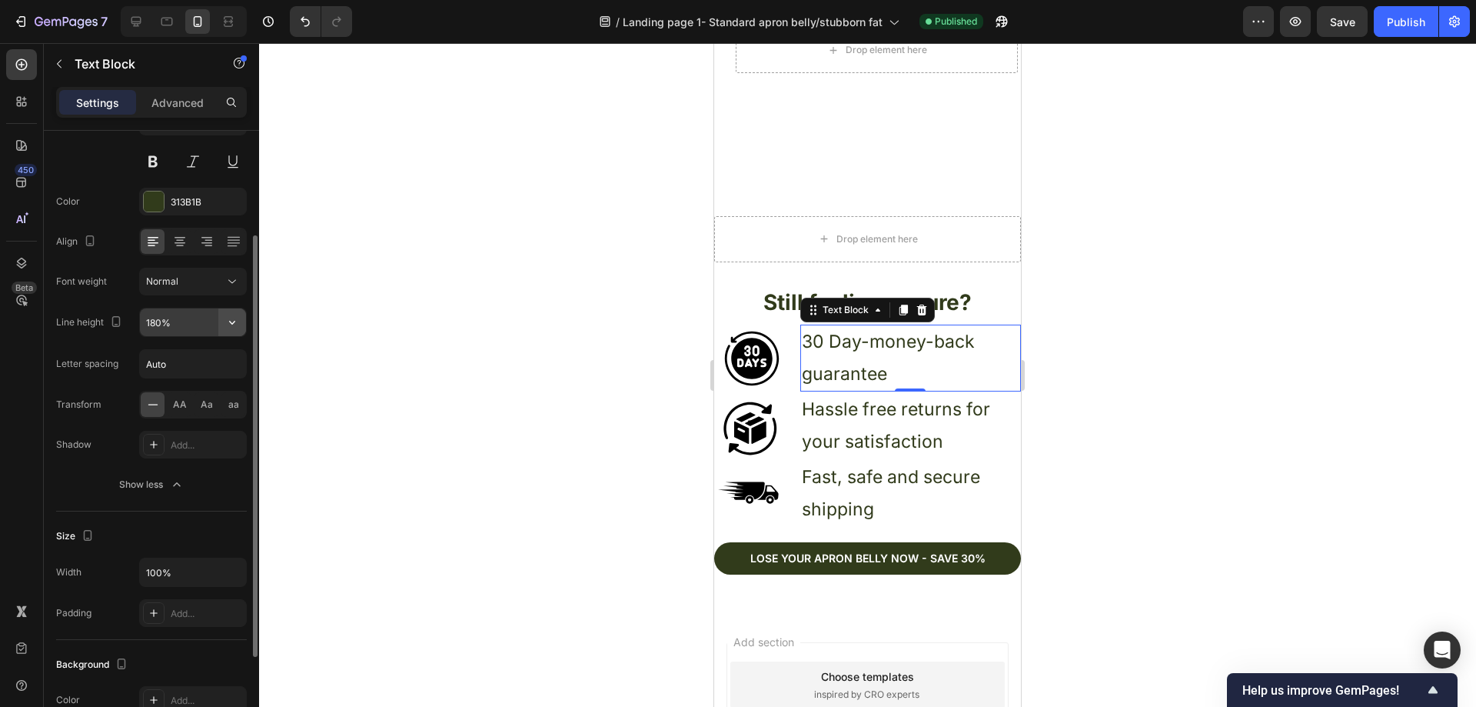
click at [238, 319] on icon "button" at bounding box center [231, 321] width 15 height 15
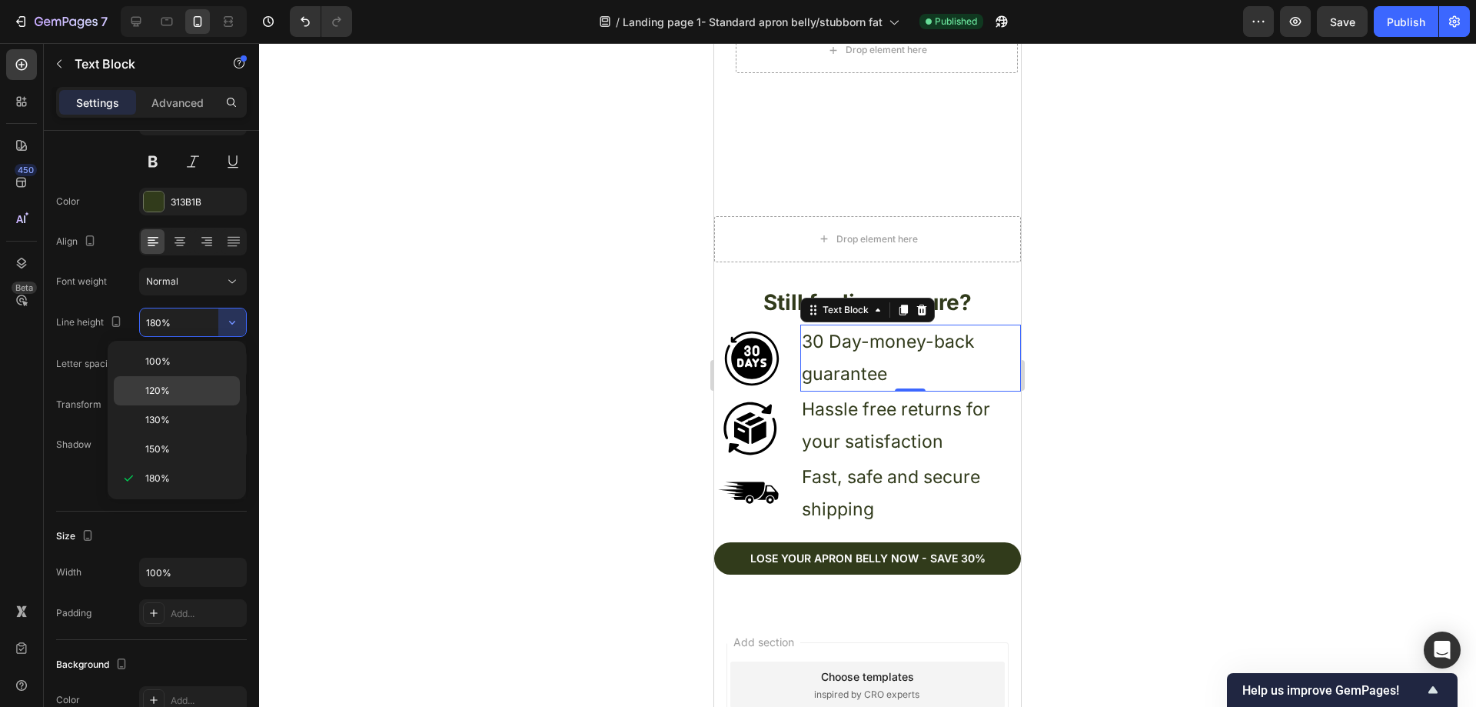
click at [190, 388] on p "120%" at bounding box center [189, 391] width 88 height 14
type input "120%"
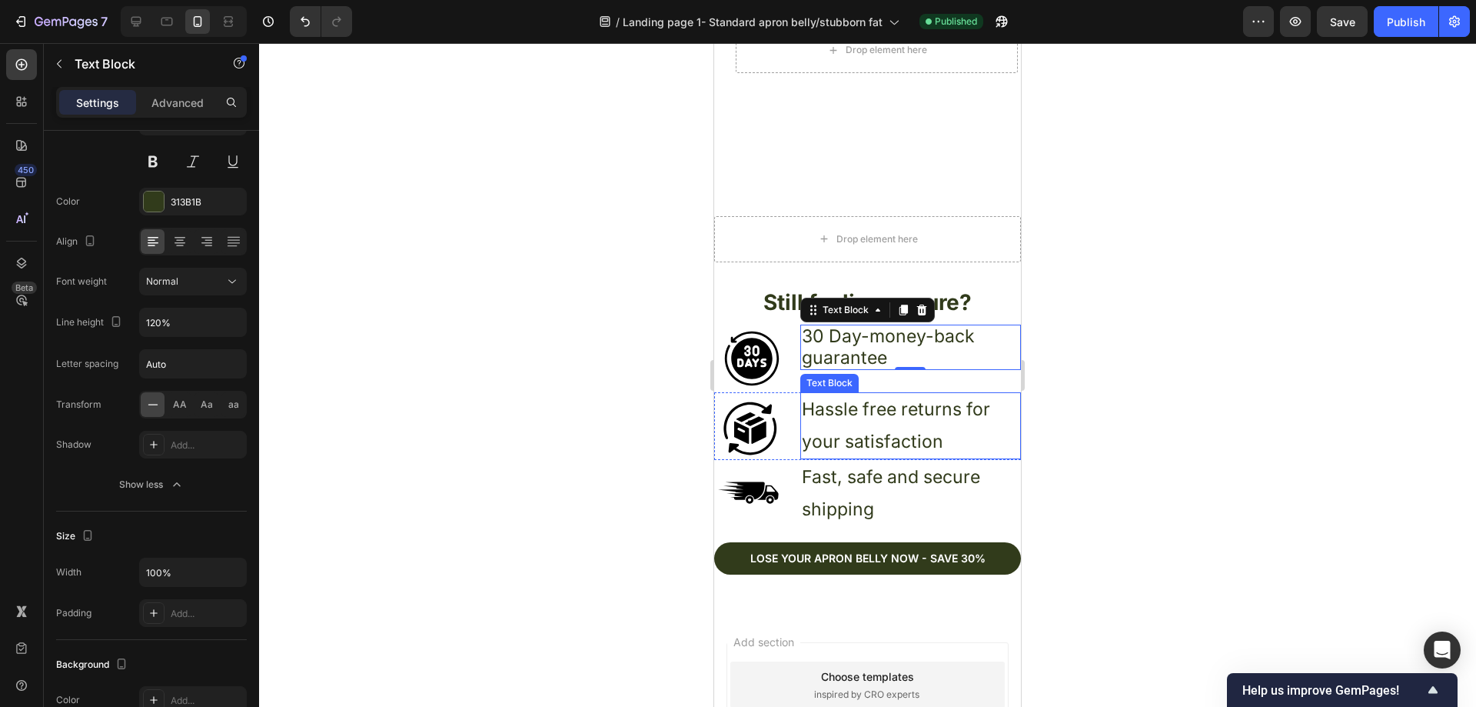
click at [922, 395] on p "Hassle free returns for your satisfaction" at bounding box center [911, 426] width 218 height 64
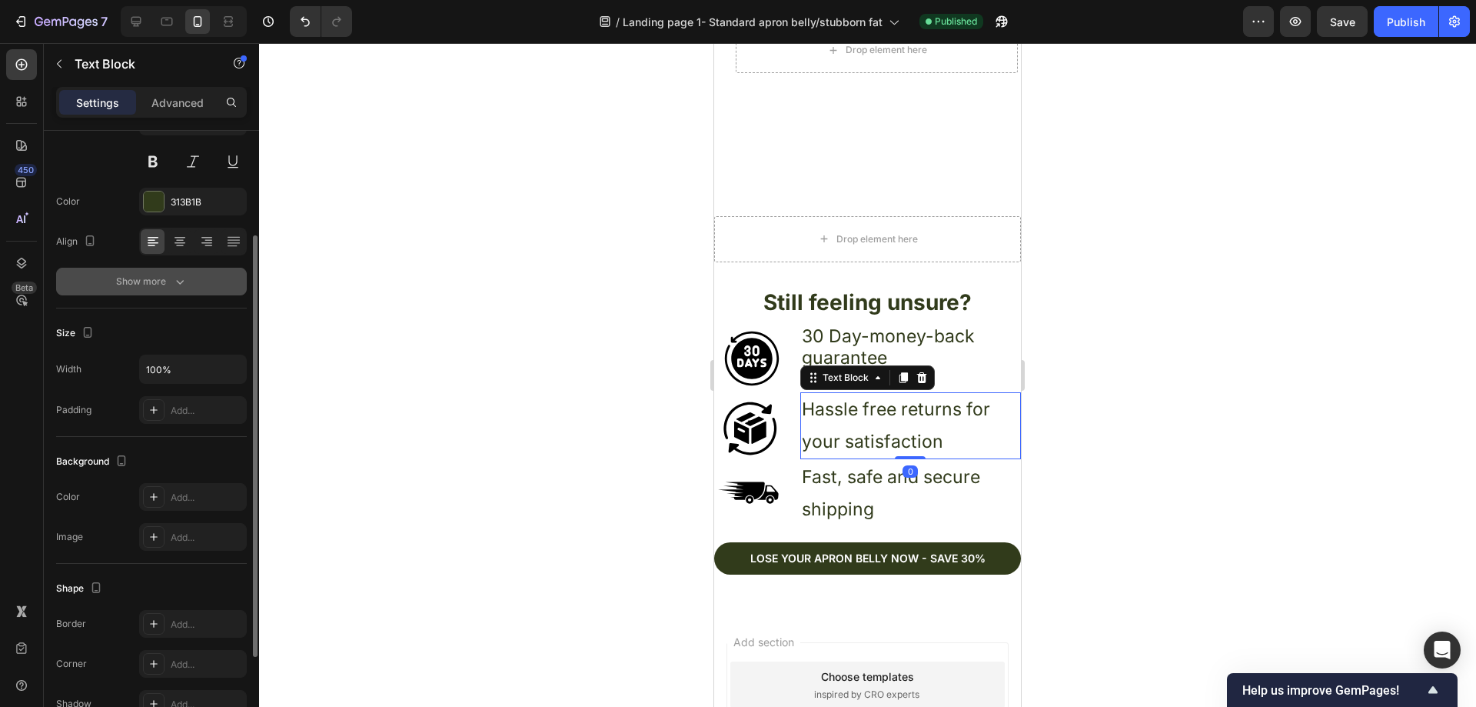
click at [186, 283] on icon "button" at bounding box center [179, 281] width 15 height 15
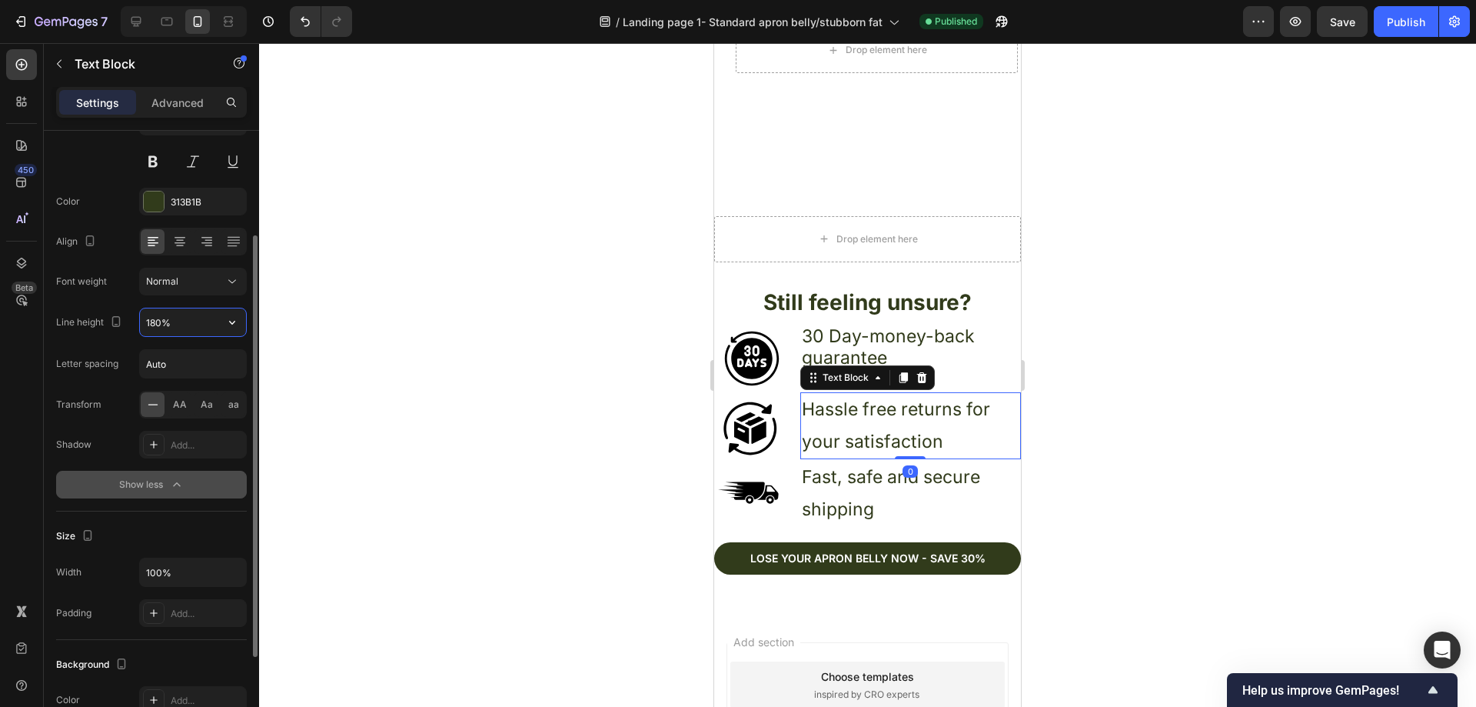
click at [211, 333] on input "180%" at bounding box center [193, 322] width 106 height 28
click at [232, 319] on icon "button" at bounding box center [231, 321] width 15 height 15
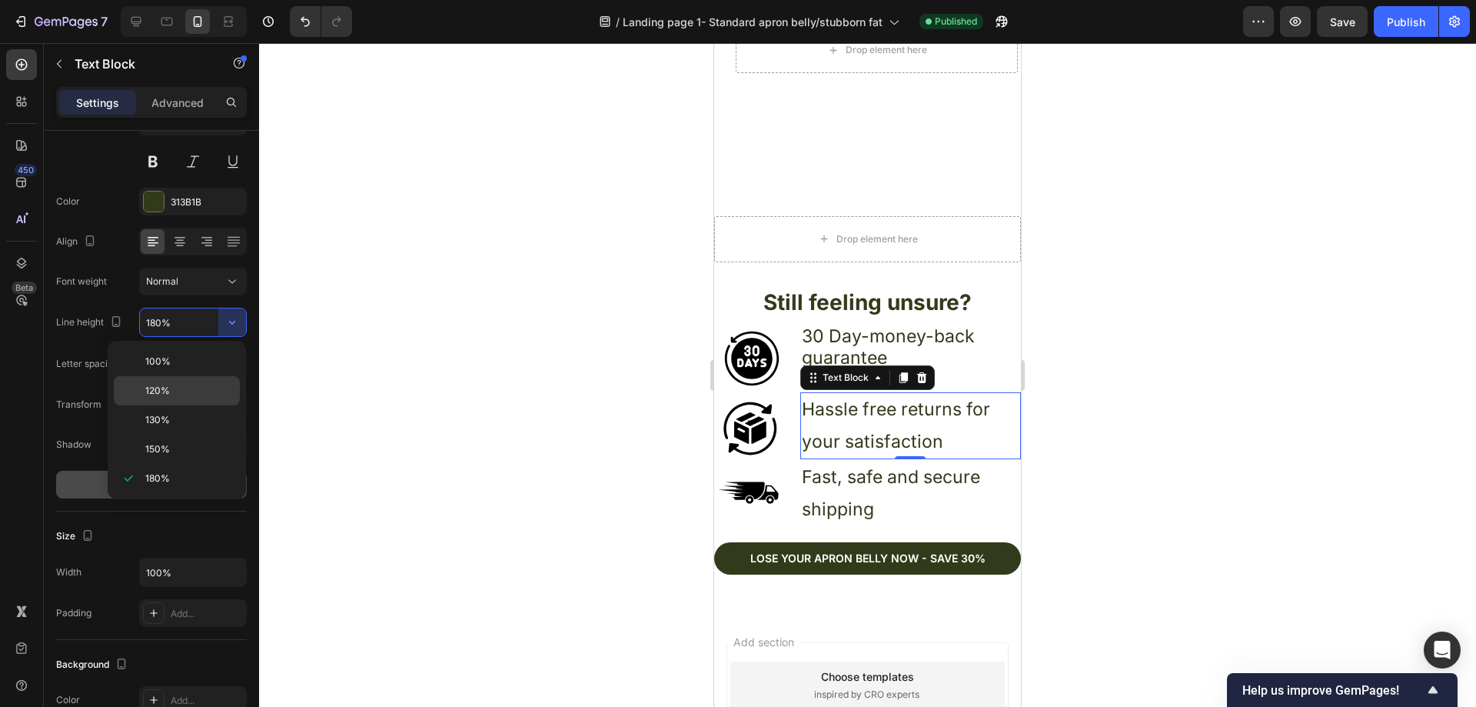
click at [202, 380] on div "120%" at bounding box center [177, 390] width 126 height 29
type input "120%"
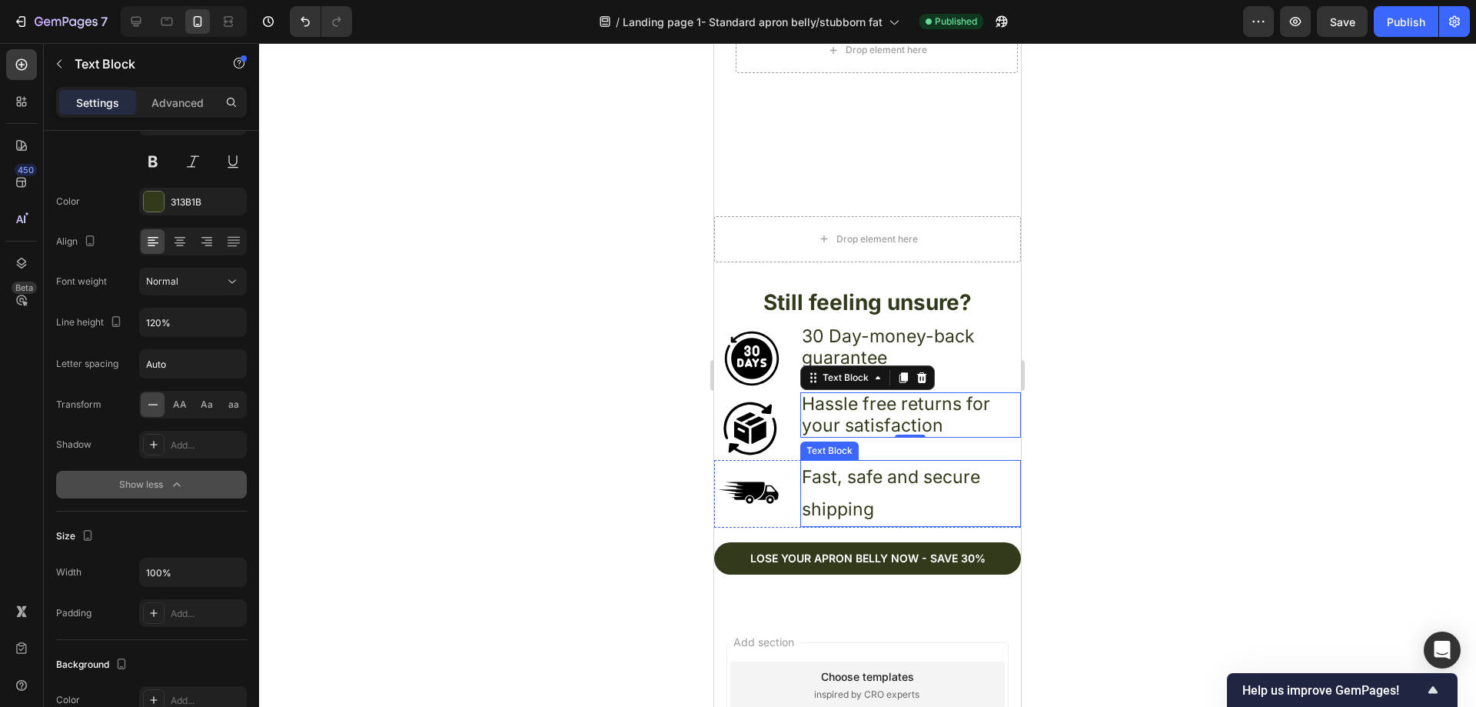
click at [910, 461] on p "Fast, safe and secure shipping" at bounding box center [911, 493] width 218 height 64
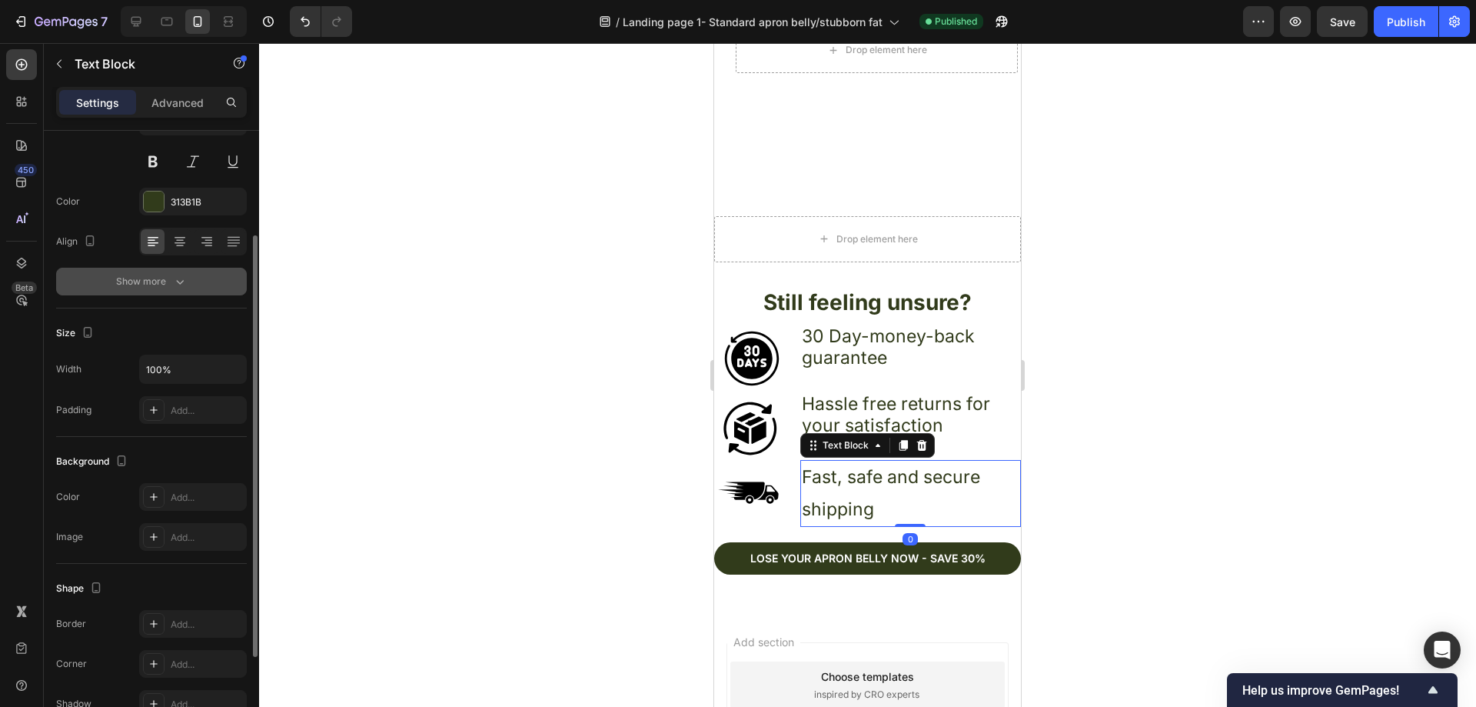
click at [185, 278] on icon "button" at bounding box center [179, 281] width 15 height 15
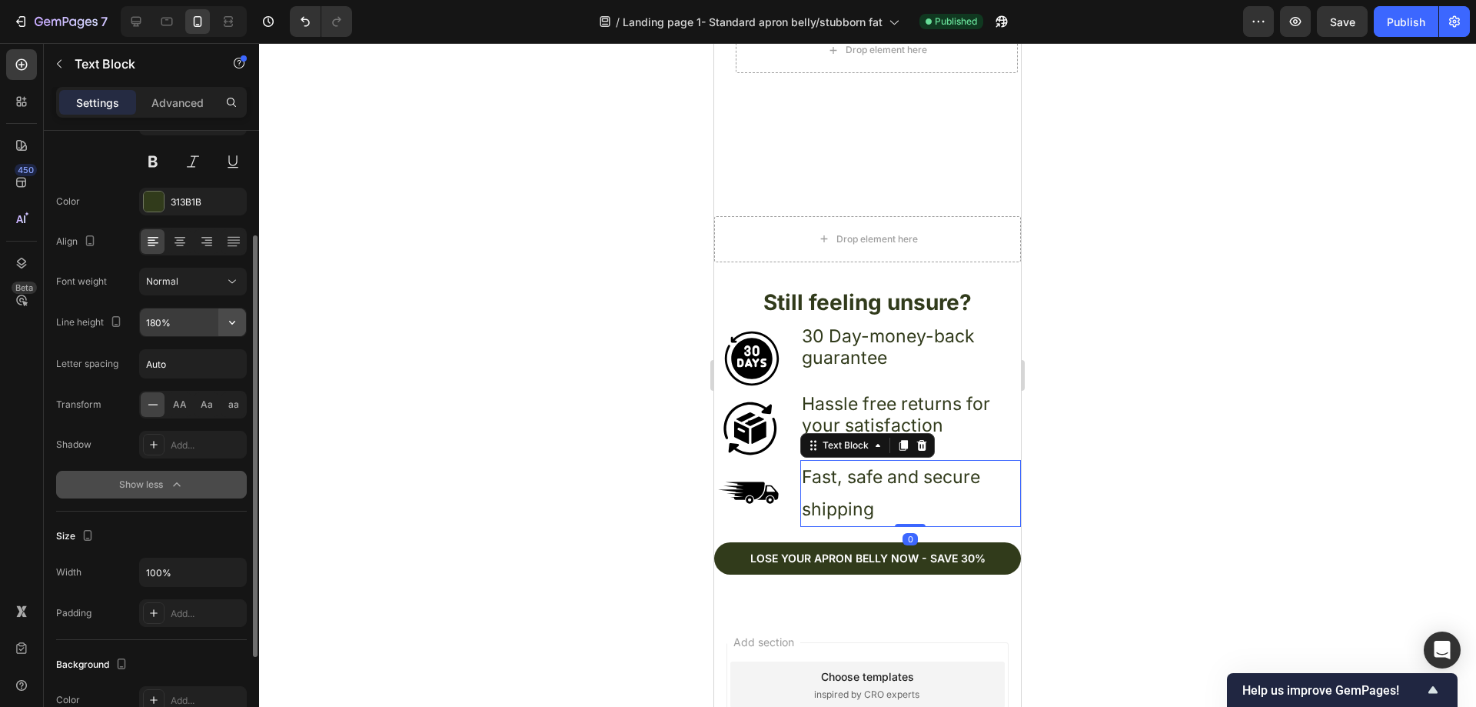
click at [234, 321] on icon "button" at bounding box center [232, 323] width 6 height 4
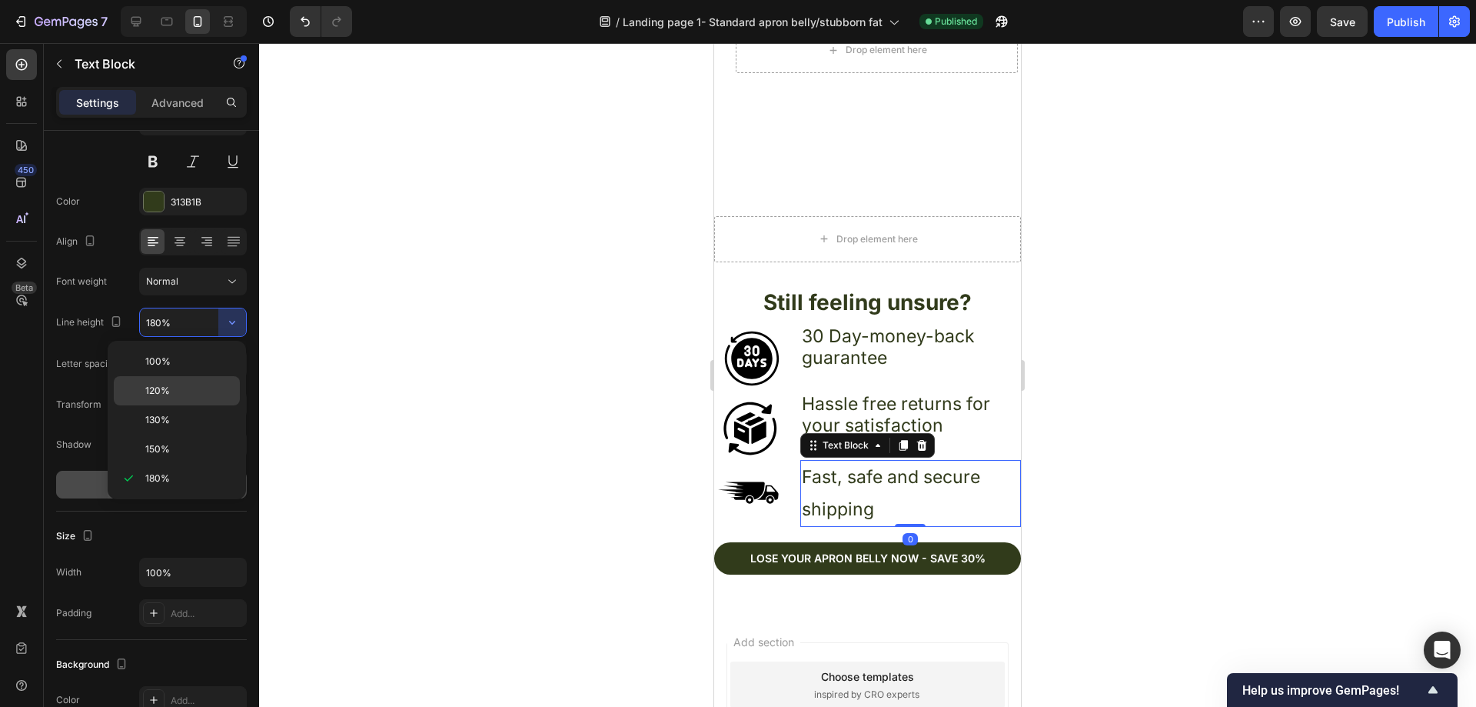
click at [208, 381] on div "120%" at bounding box center [177, 390] width 126 height 29
type input "120%"
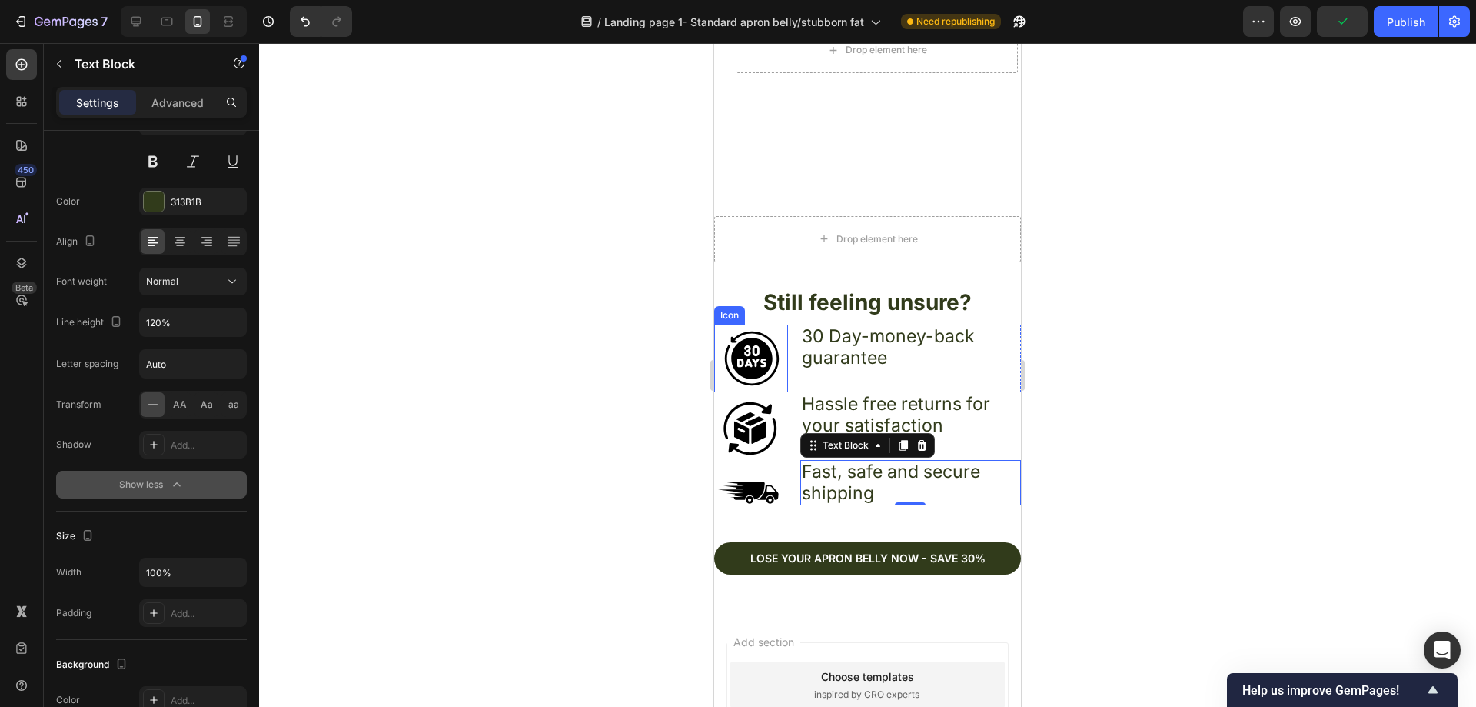
click at [773, 344] on icon at bounding box center [752, 358] width 68 height 68
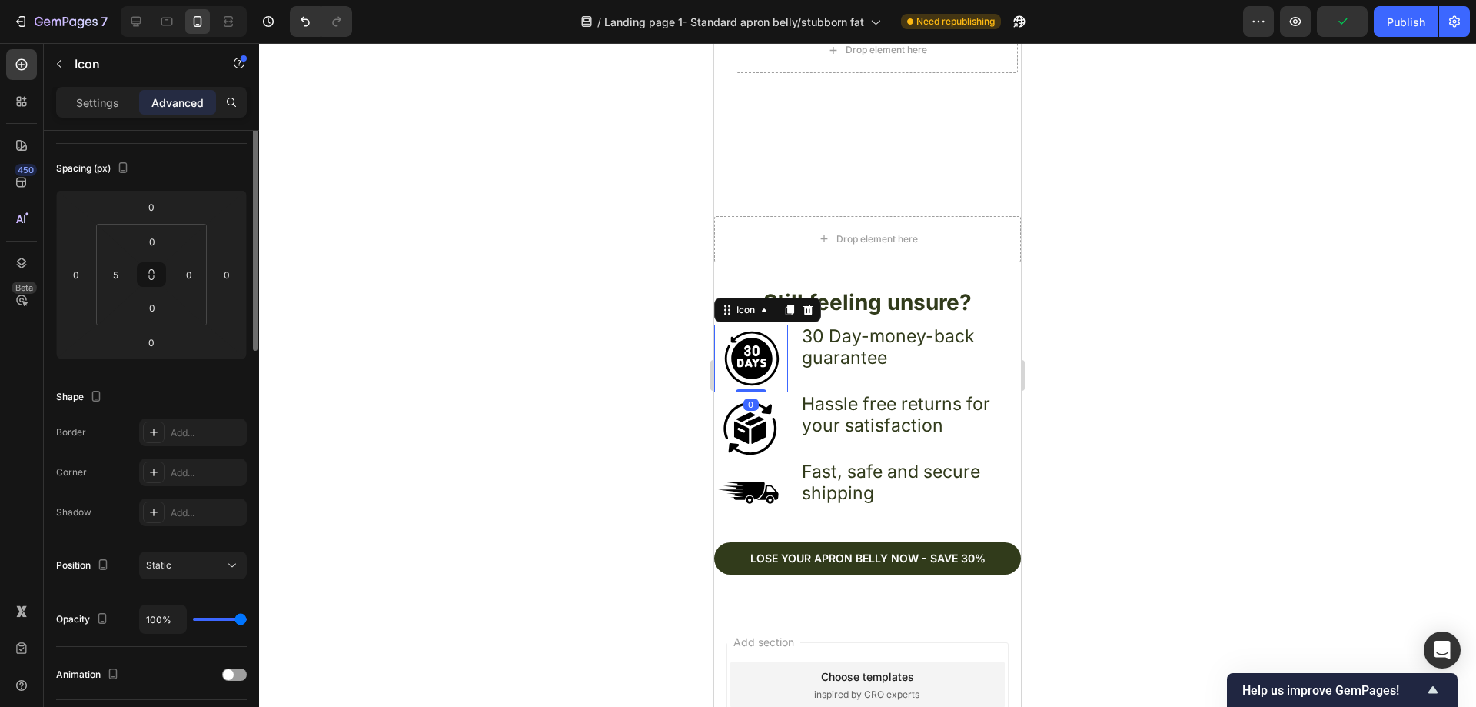
scroll to position [0, 0]
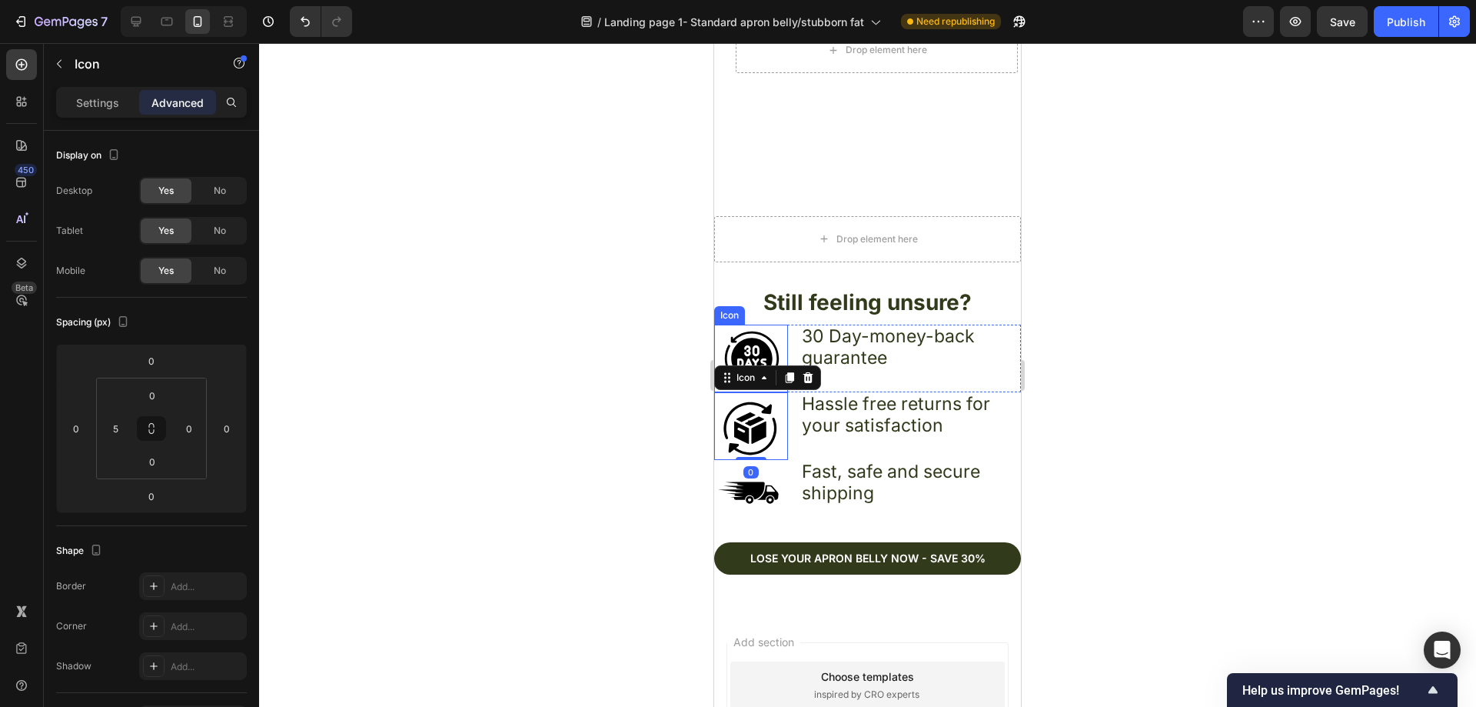
click at [757, 347] on icon at bounding box center [756, 350] width 3 height 6
drag, startPoint x: 756, startPoint y: 378, endPoint x: 756, endPoint y: 371, distance: 7.7
click at [756, 371] on div "Icon 0" at bounding box center [751, 358] width 74 height 68
click at [896, 350] on p "30 Day-money-back guarantee" at bounding box center [911, 347] width 218 height 42
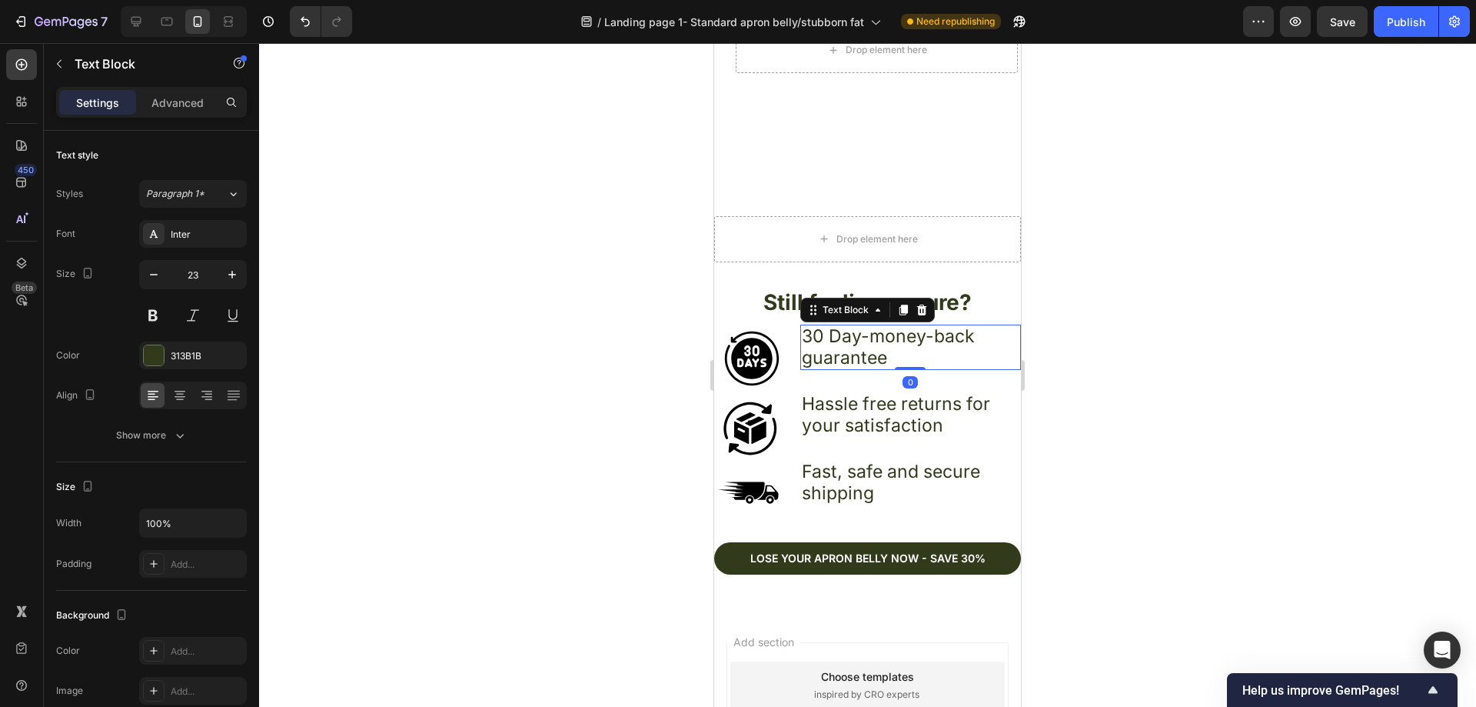
click at [890, 341] on p "30 Day-money-back guarantee" at bounding box center [911, 347] width 218 height 42
click at [226, 270] on icon "button" at bounding box center [231, 274] width 15 height 15
click at [231, 272] on icon "button" at bounding box center [231, 274] width 15 height 15
type input "26"
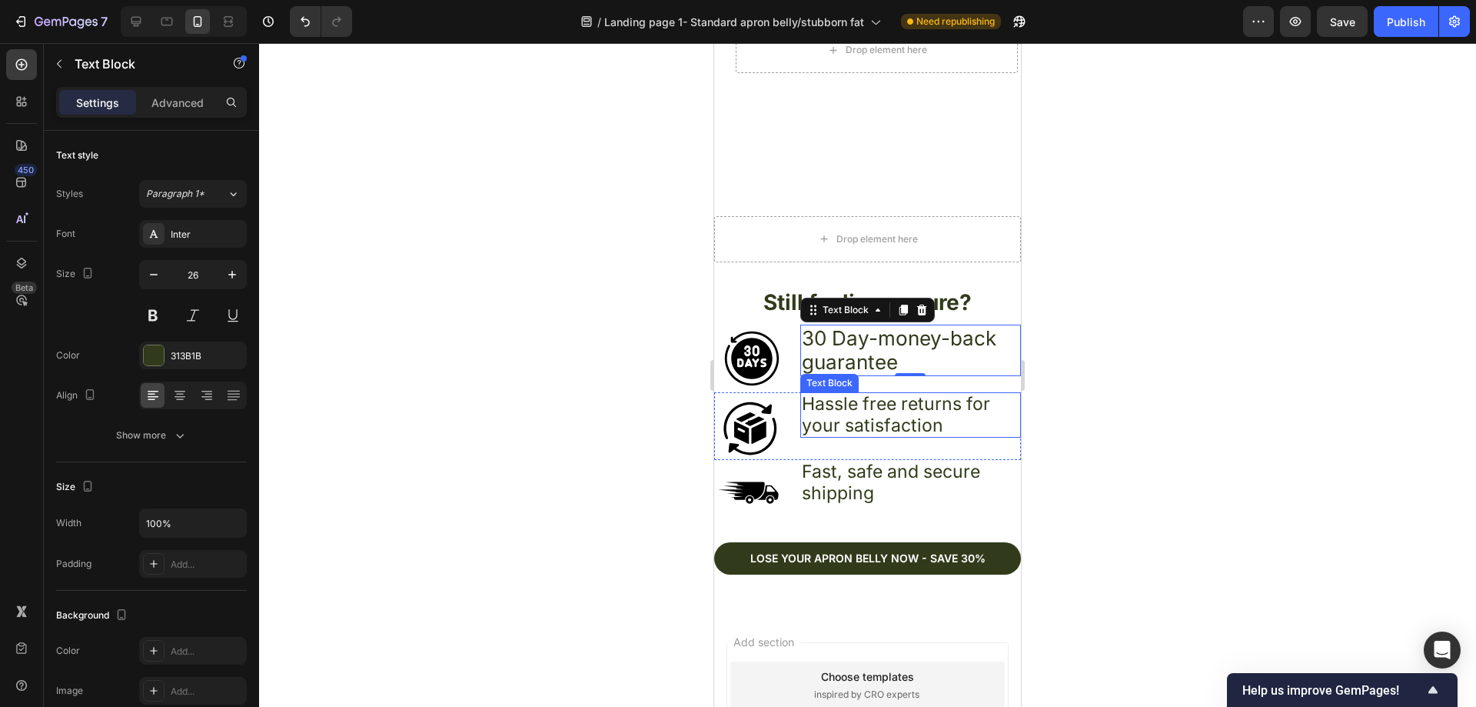
click at [929, 419] on p "Hassle free returns for your satisfaction" at bounding box center [911, 415] width 218 height 42
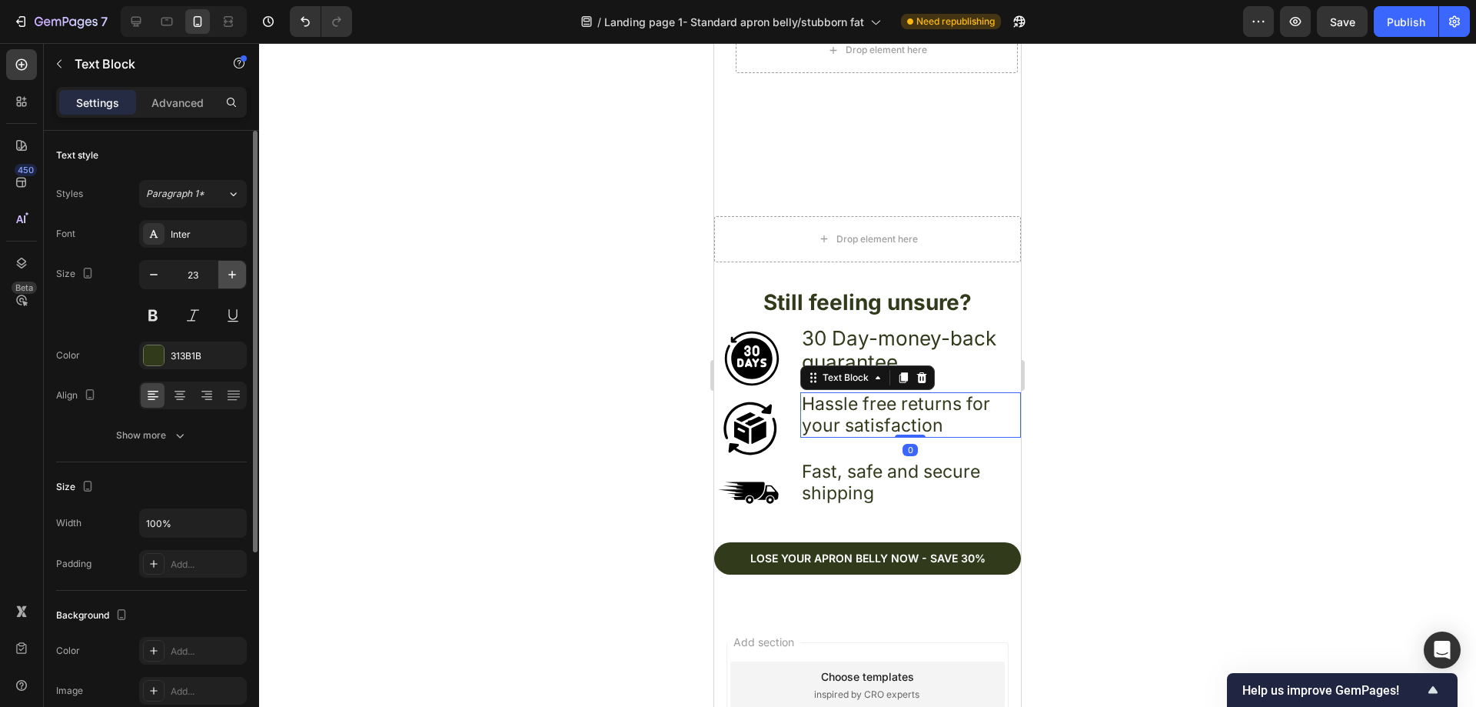
click at [232, 273] on icon "button" at bounding box center [232, 275] width 8 height 8
type input "26"
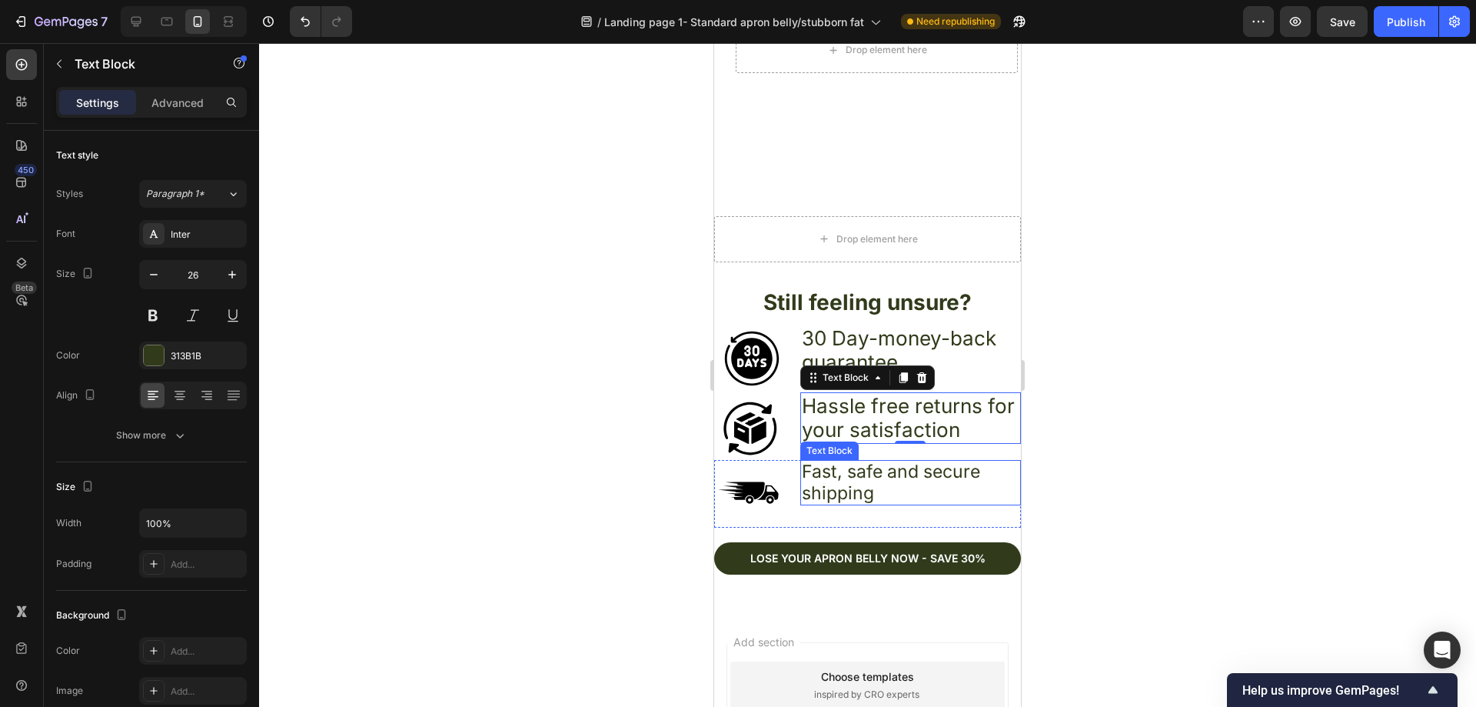
click at [892, 473] on p "Fast, safe and secure shipping" at bounding box center [911, 482] width 218 height 42
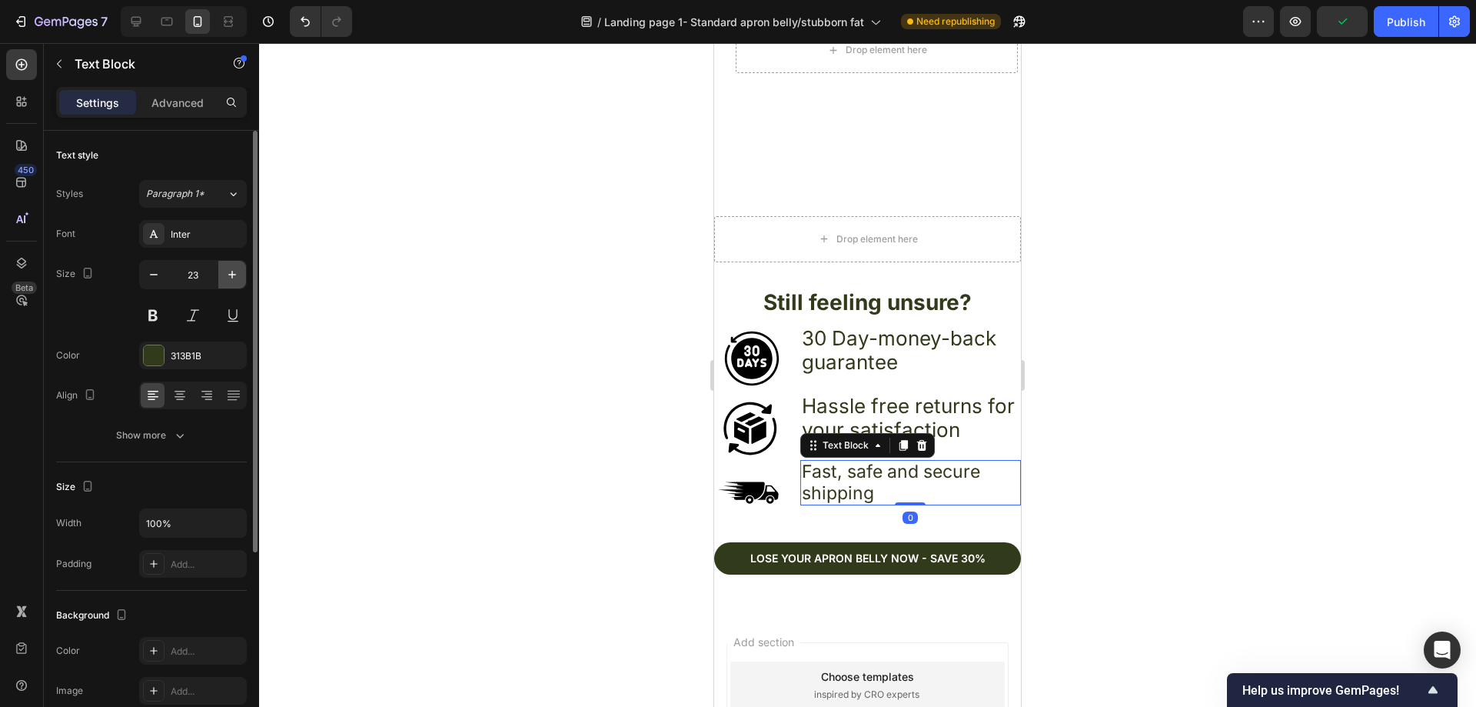
click at [241, 278] on button "button" at bounding box center [232, 275] width 28 height 28
click at [238, 274] on icon "button" at bounding box center [231, 274] width 15 height 15
type input "26"
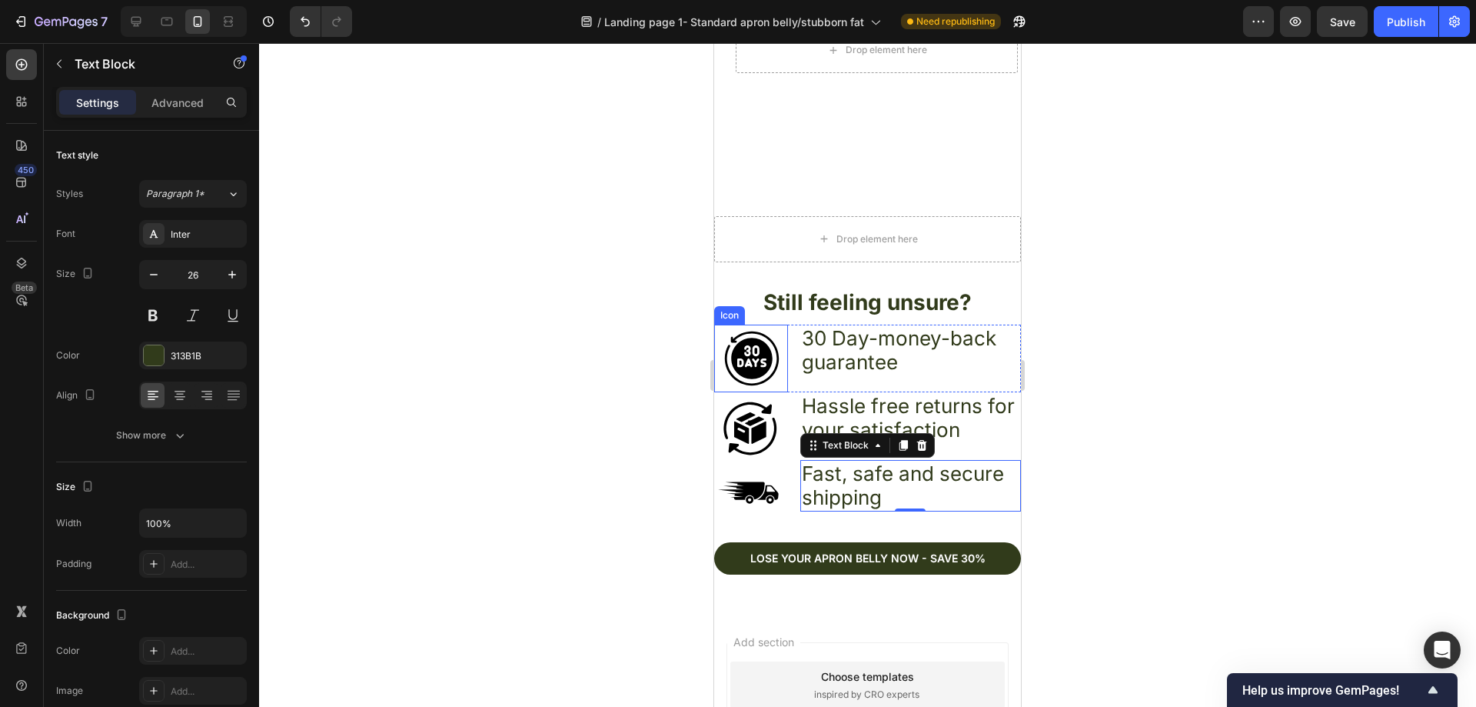
click at [747, 347] on icon at bounding box center [752, 359] width 42 height 42
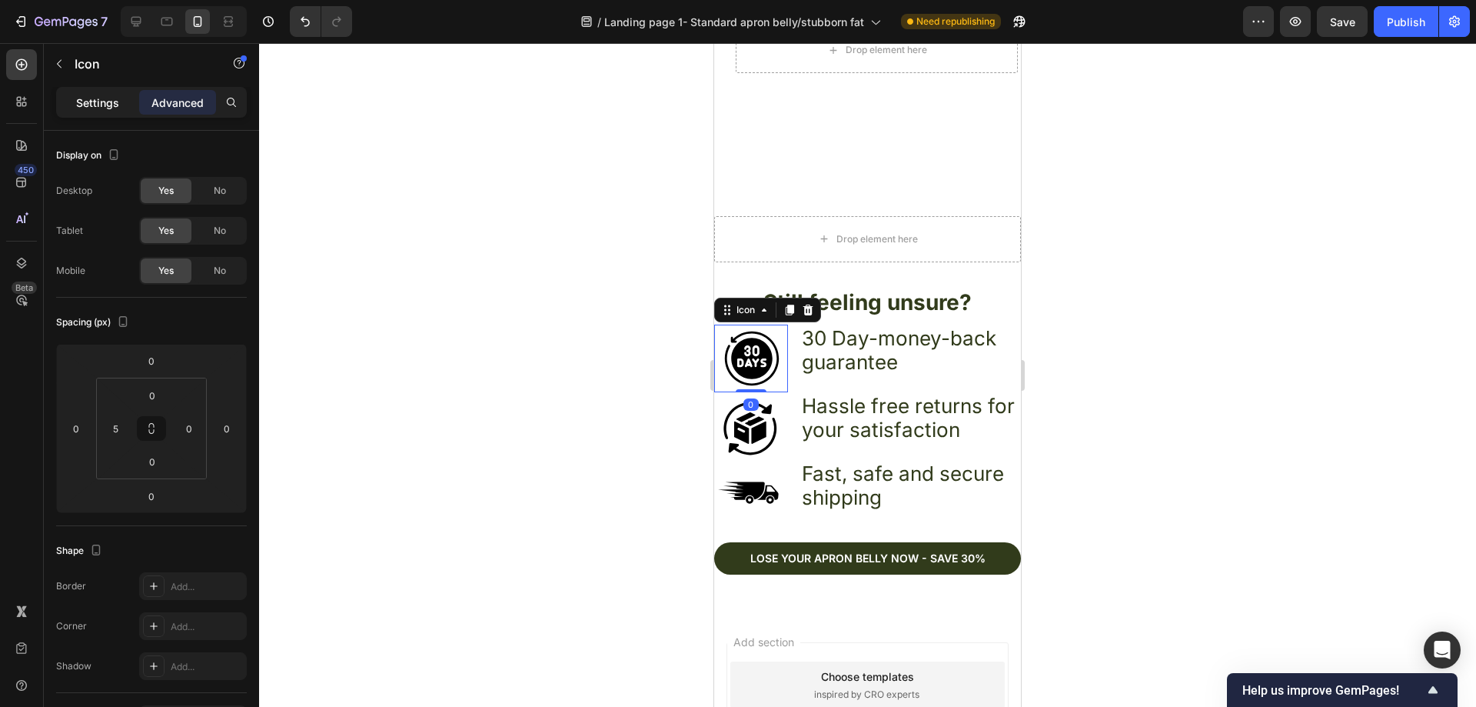
click at [97, 103] on p "Settings" at bounding box center [97, 103] width 43 height 16
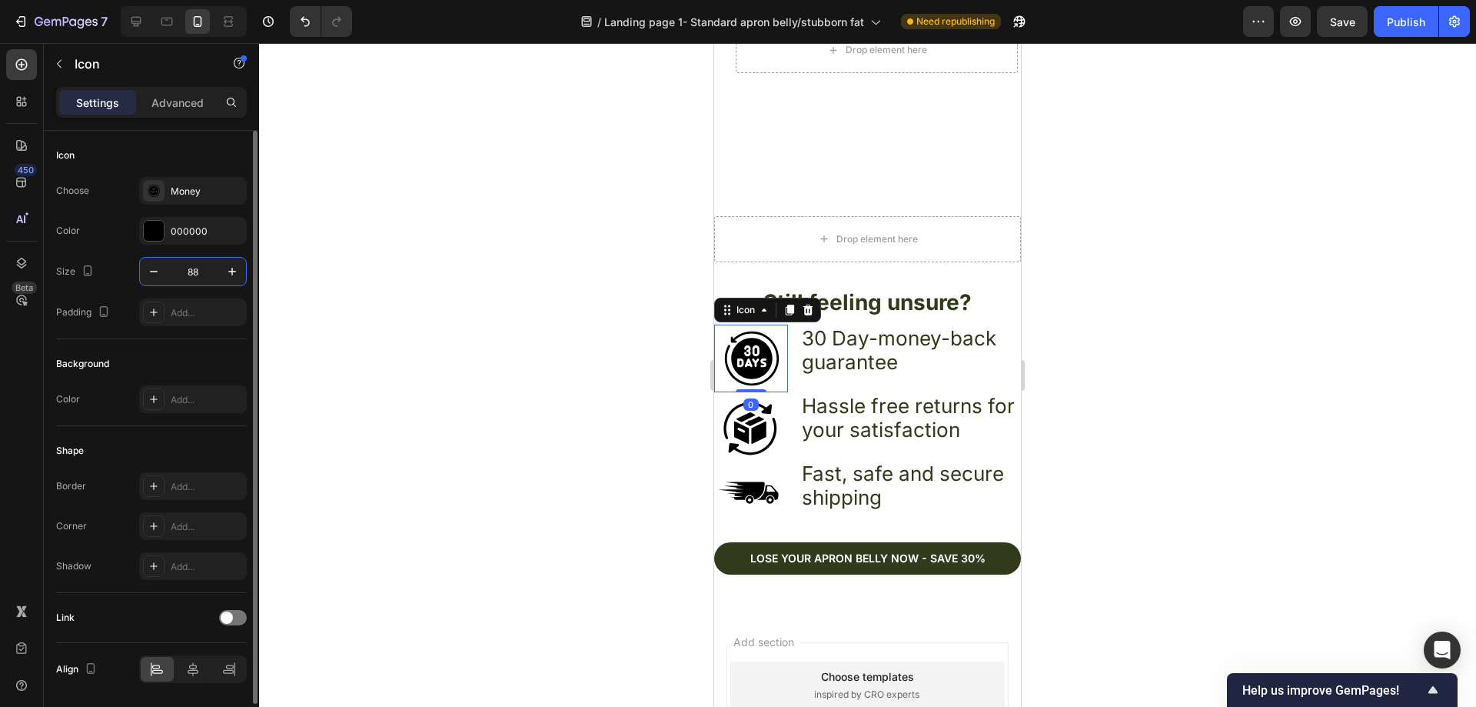
click at [206, 277] on input "88" at bounding box center [193, 272] width 51 height 28
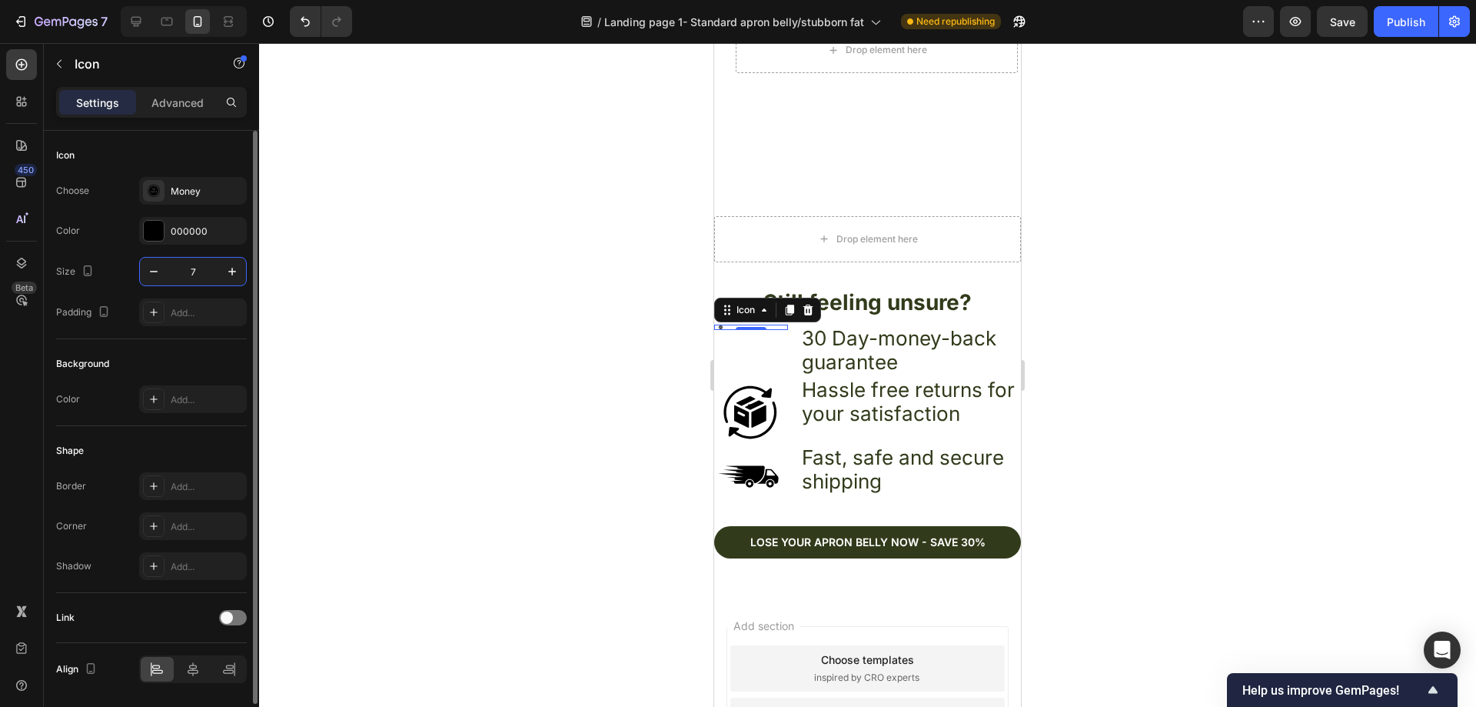
type input "70"
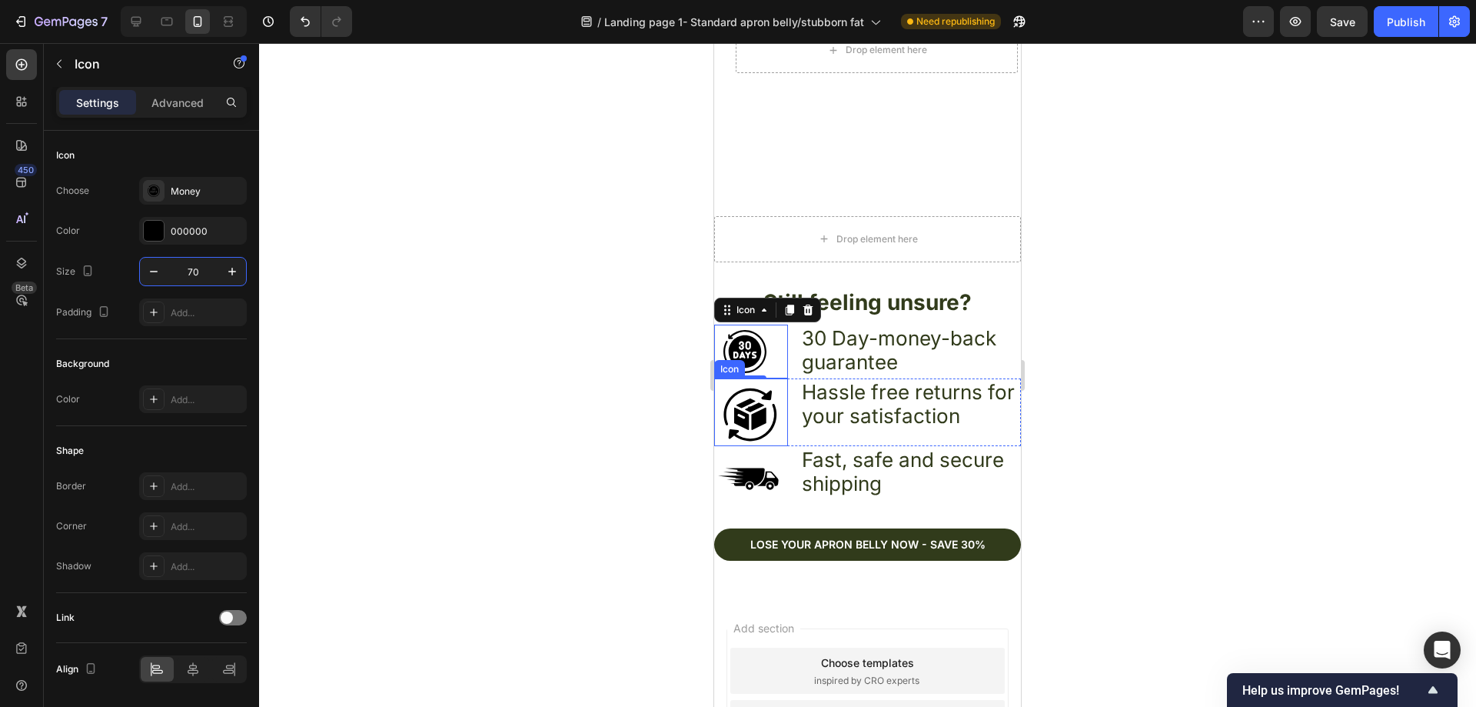
click at [771, 416] on icon at bounding box center [753, 423] width 48 height 38
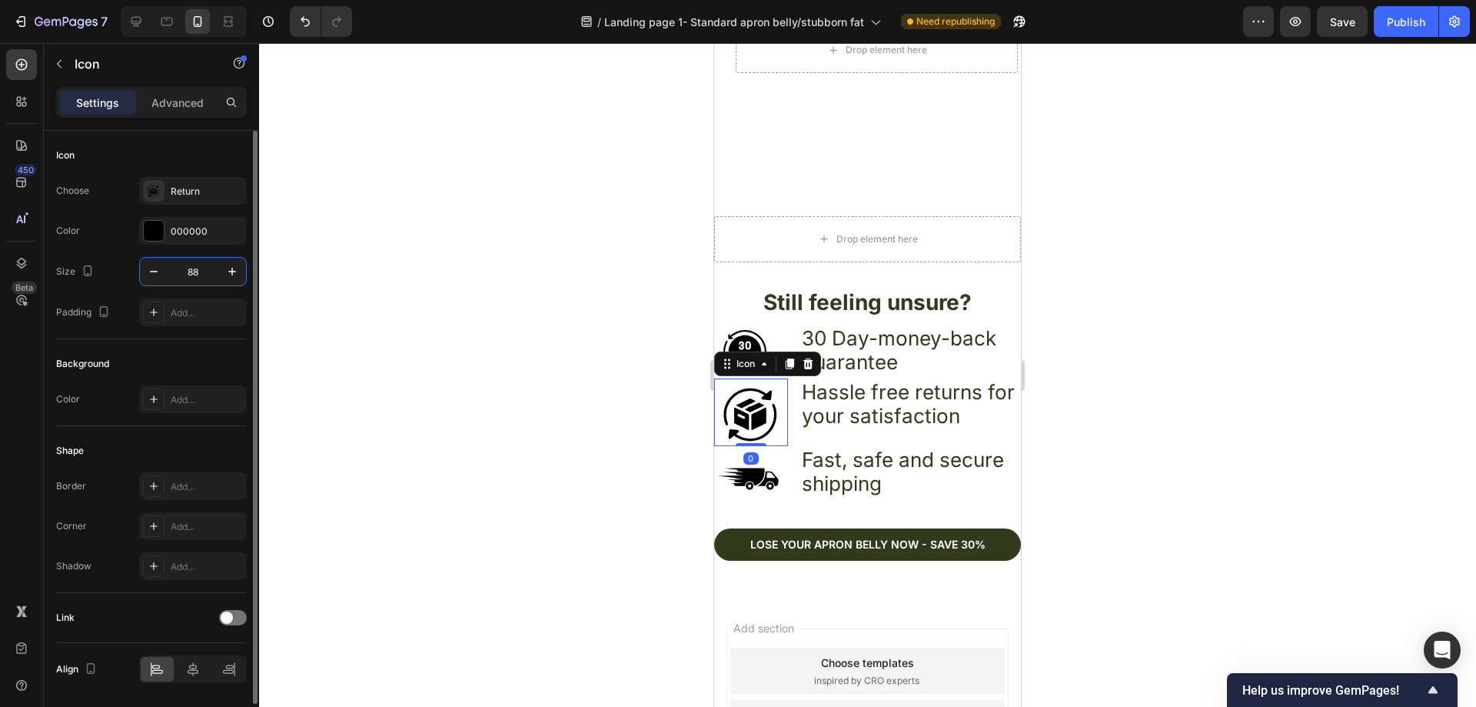
click at [208, 265] on input "88" at bounding box center [193, 272] width 51 height 28
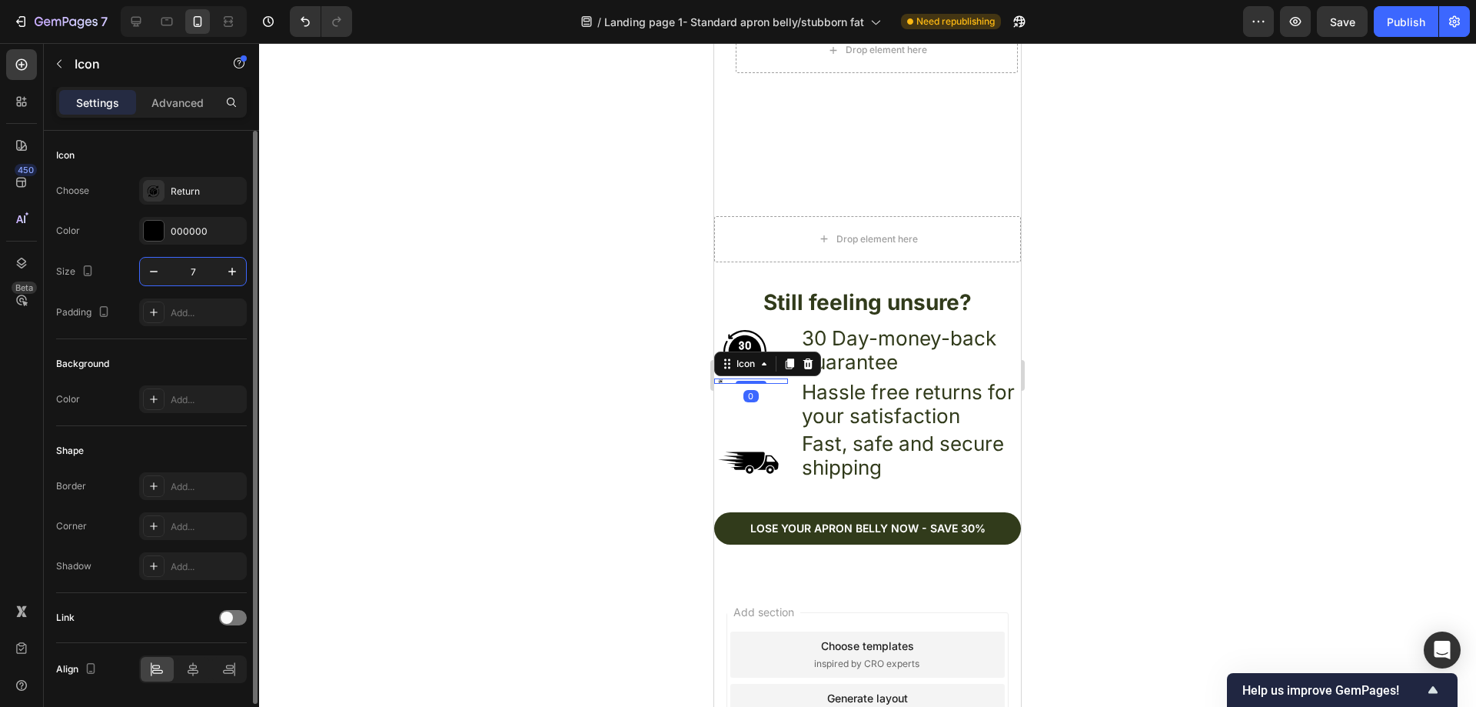
type input "70"
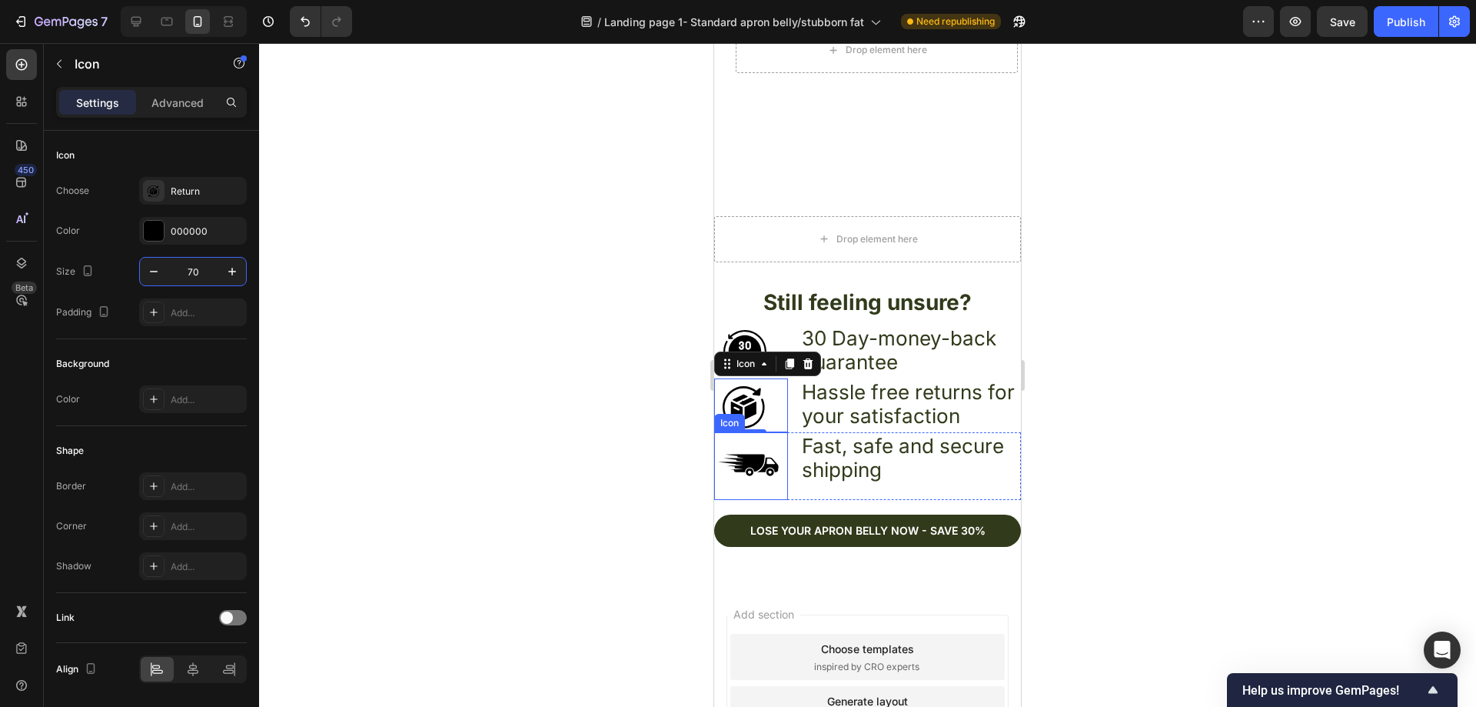
click at [753, 454] on icon at bounding box center [741, 463] width 47 height 18
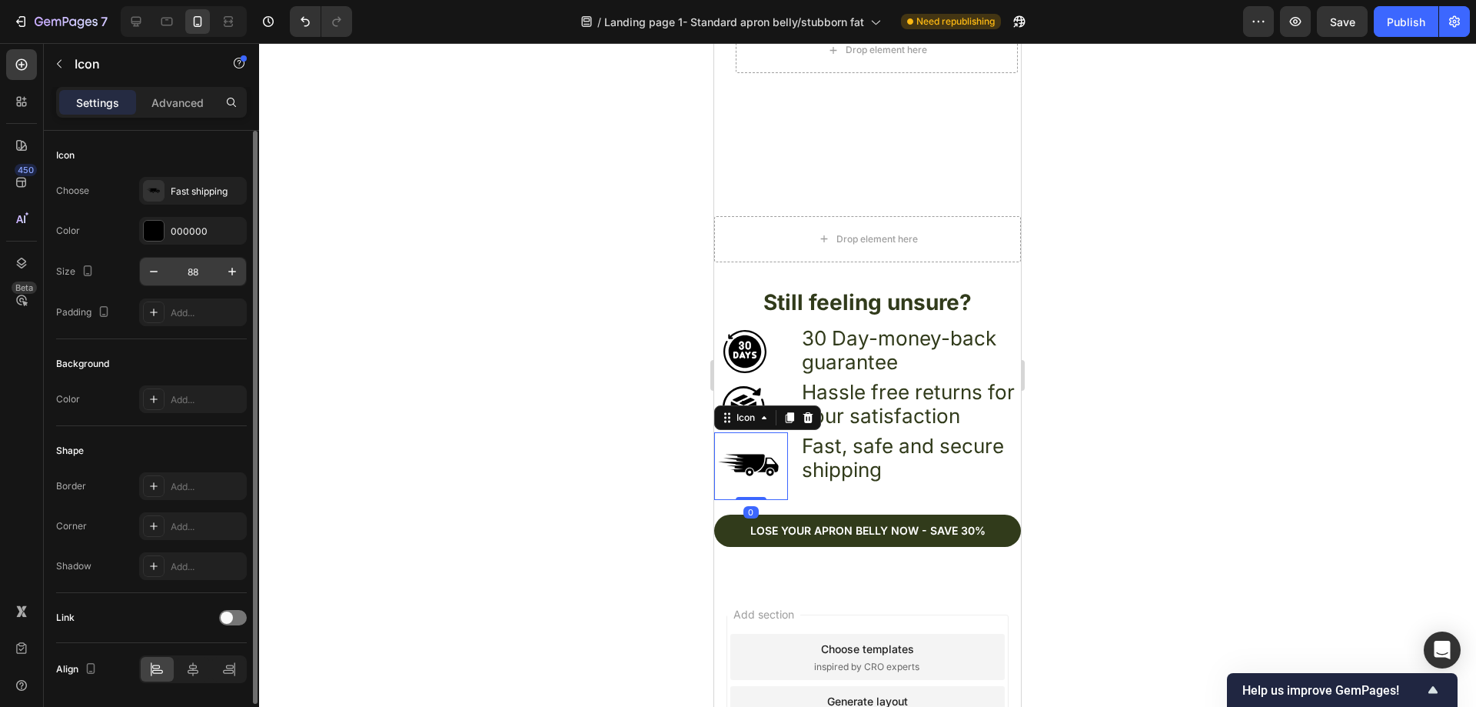
click at [210, 272] on input "88" at bounding box center [193, 272] width 51 height 28
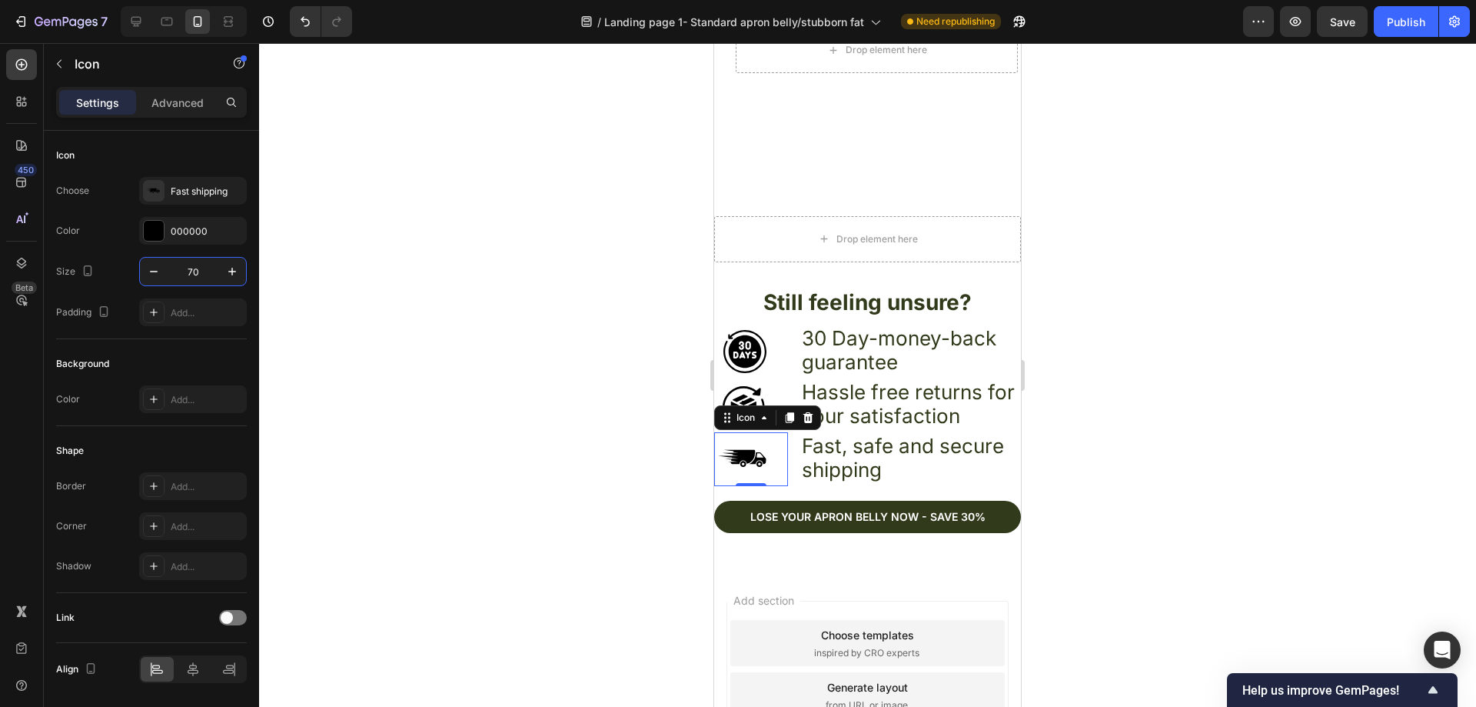
type input "70"
click at [623, 394] on div at bounding box center [867, 374] width 1217 height 663
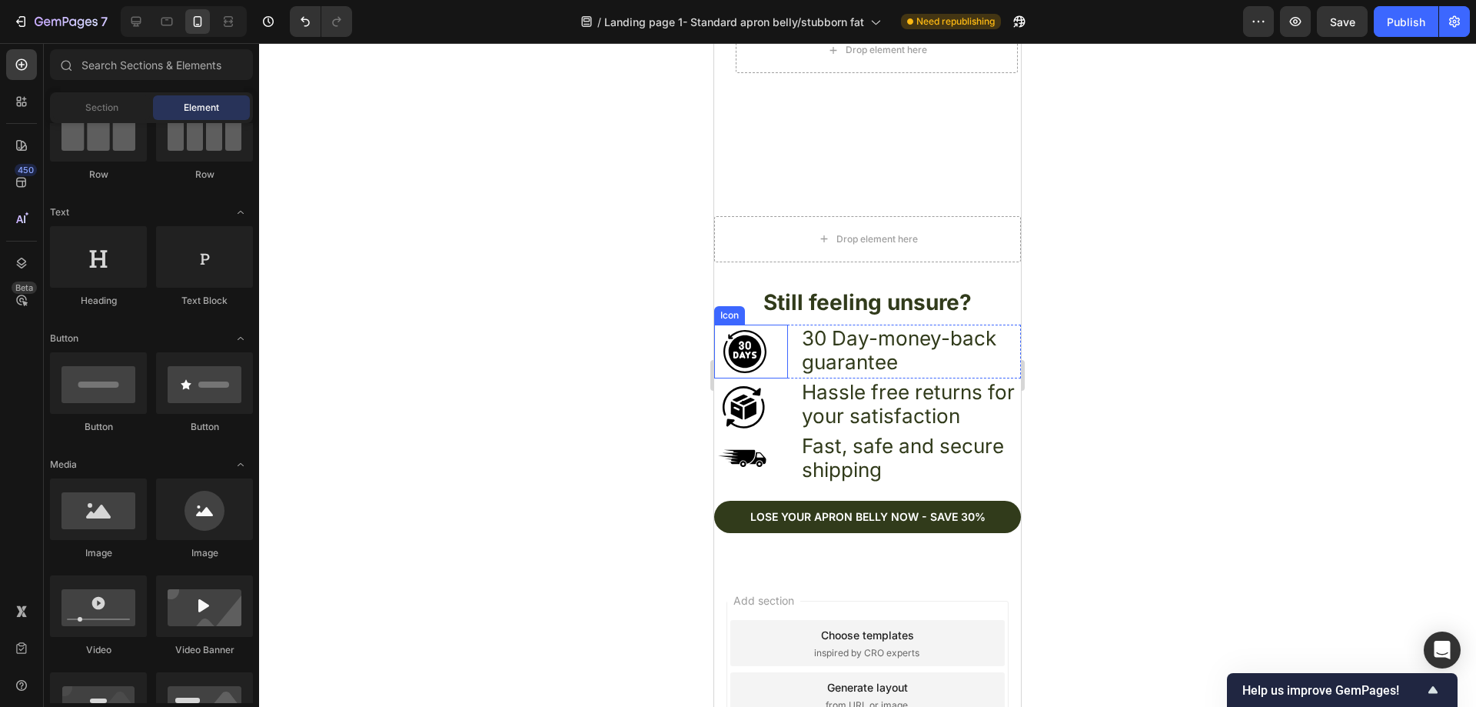
click at [762, 341] on icon at bounding box center [745, 351] width 54 height 54
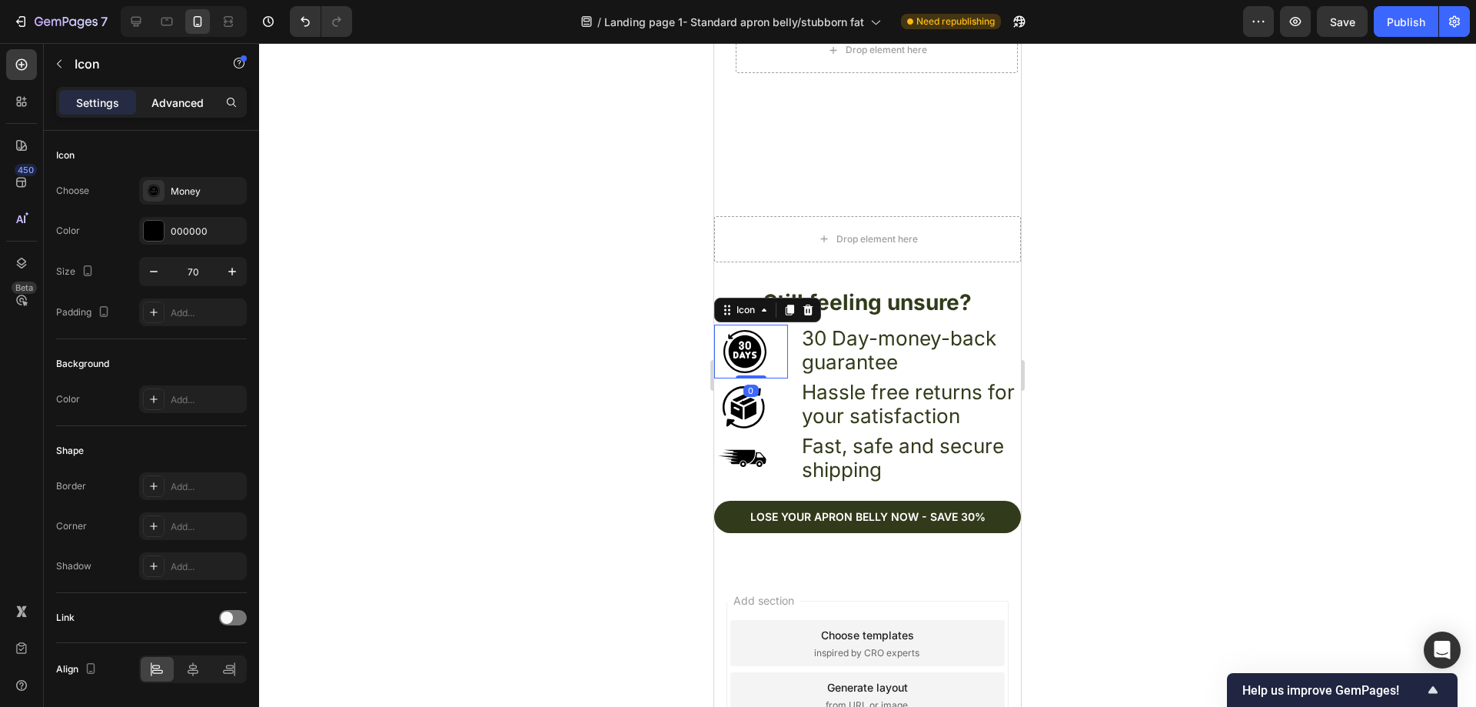
click at [186, 108] on p "Advanced" at bounding box center [177, 103] width 52 height 16
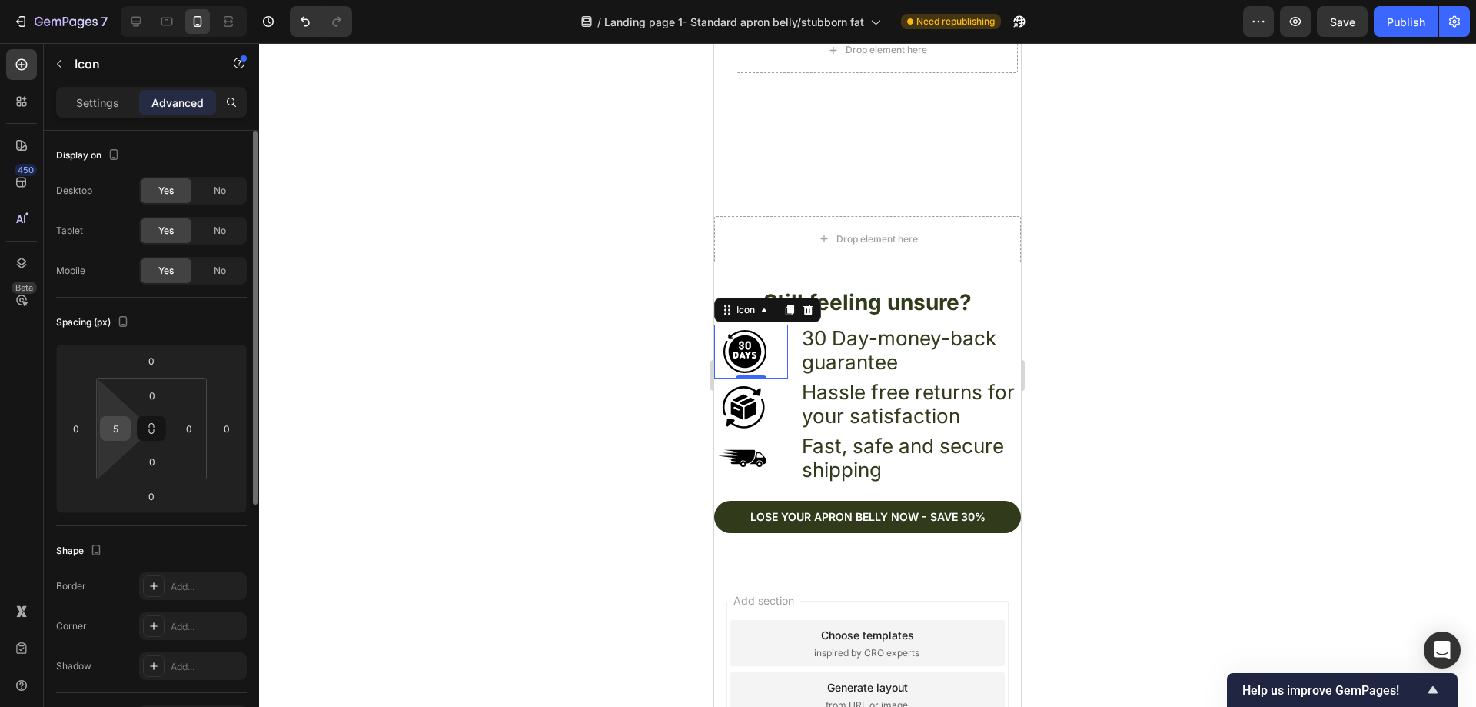
click at [118, 429] on input "5" at bounding box center [115, 428] width 23 height 23
type input "10"
click at [787, 404] on div "Icon Hassle free returns for your satisfaction Text Block Row" at bounding box center [867, 405] width 307 height 54
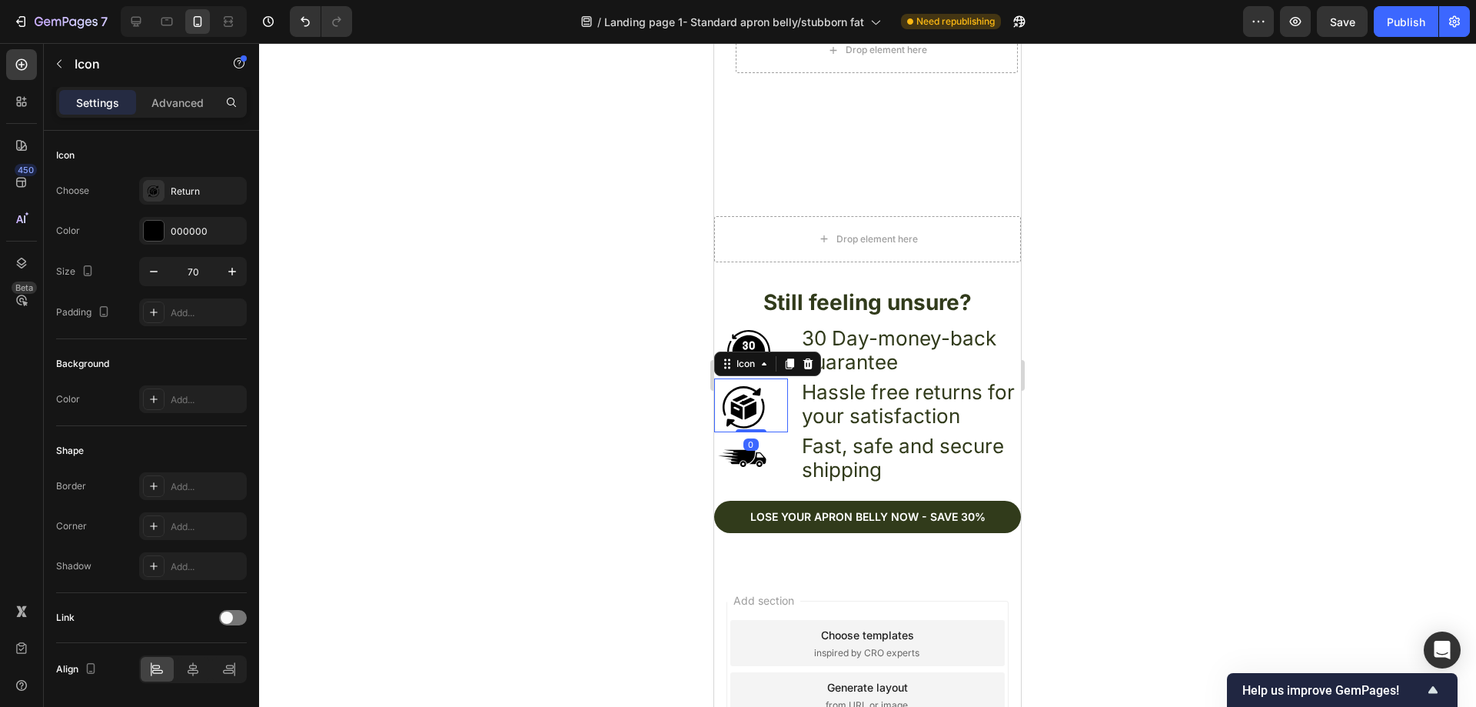
drag, startPoint x: 773, startPoint y: 402, endPoint x: 1276, endPoint y: 452, distance: 505.3
click at [773, 402] on div "Icon 0" at bounding box center [751, 405] width 74 height 54
click at [173, 101] on p "Advanced" at bounding box center [177, 103] width 52 height 16
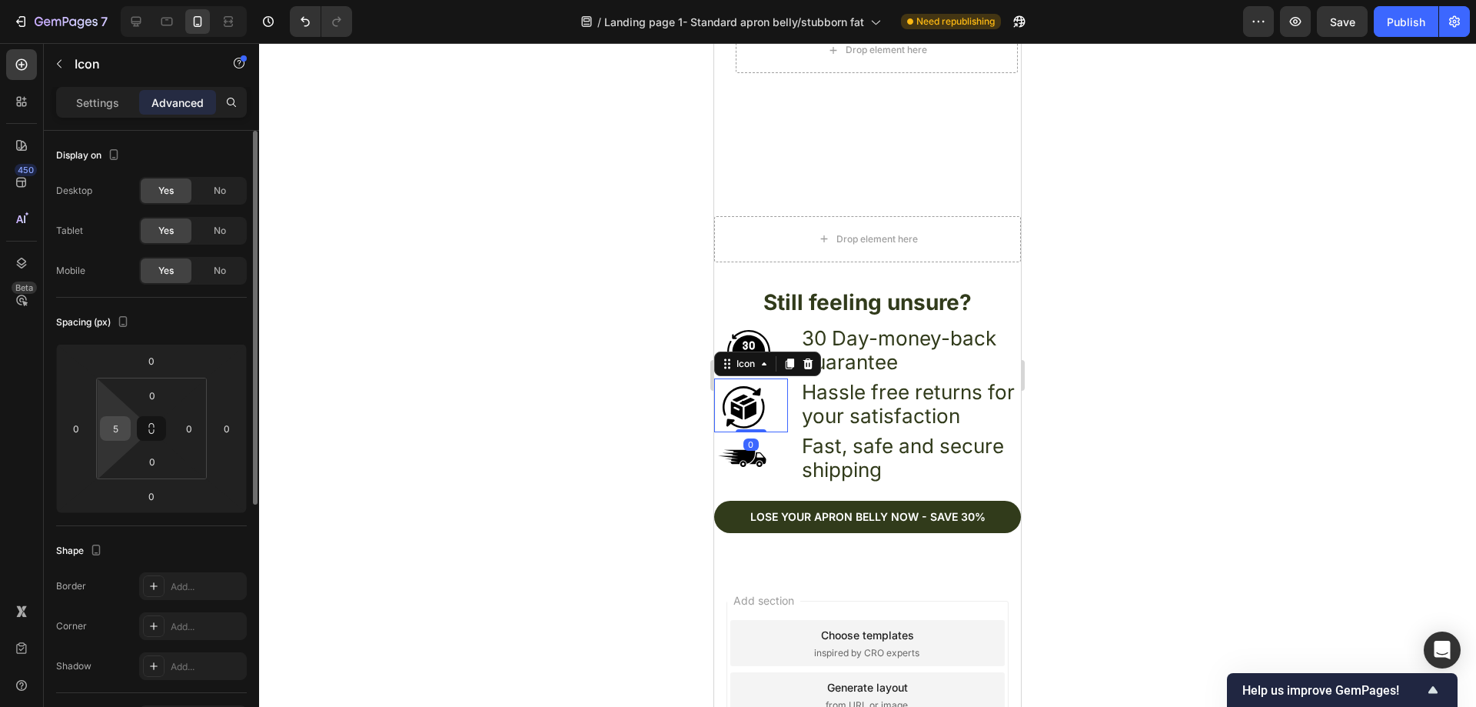
click at [119, 424] on input "5" at bounding box center [115, 428] width 23 height 23
type input "10"
click at [773, 450] on div "Icon" at bounding box center [751, 459] width 74 height 54
click at [124, 424] on input "5" at bounding box center [115, 428] width 23 height 23
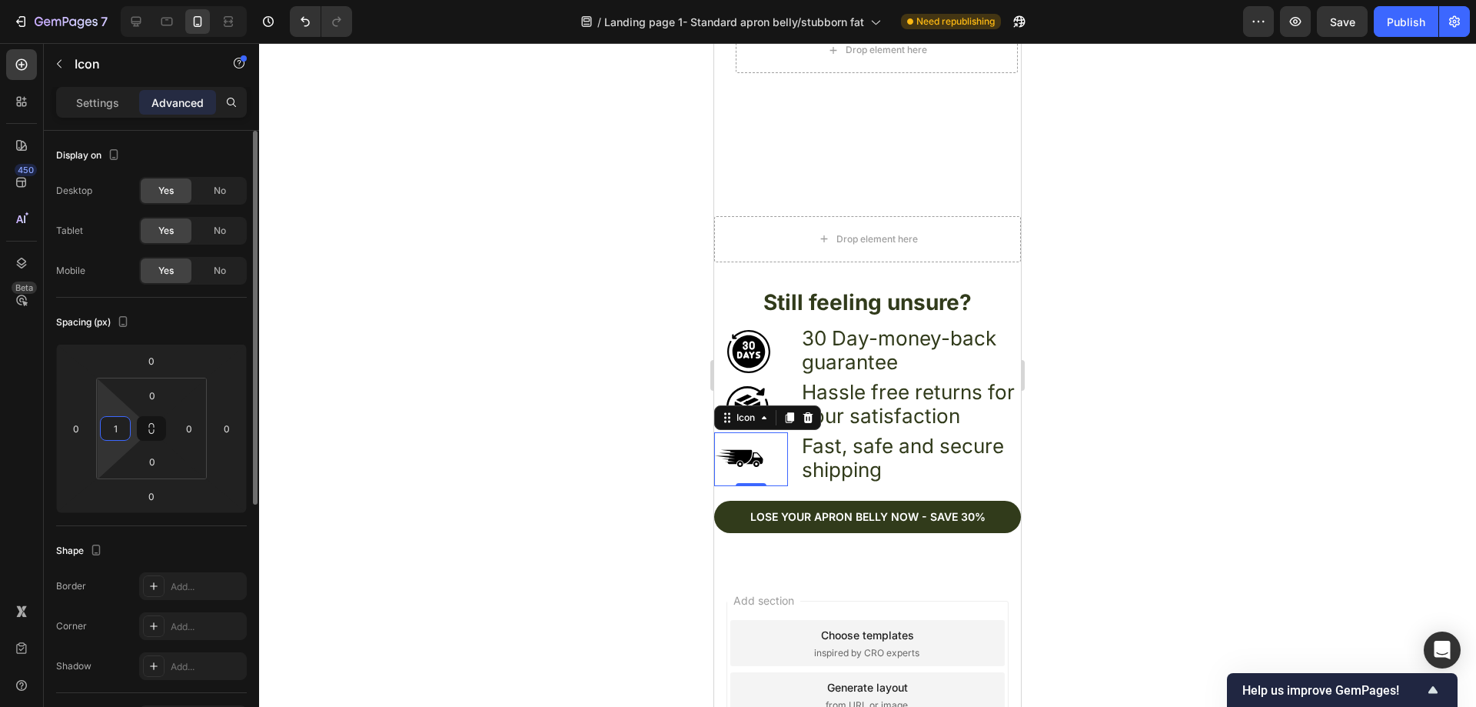
type input "10"
click at [583, 347] on div at bounding box center [867, 374] width 1217 height 663
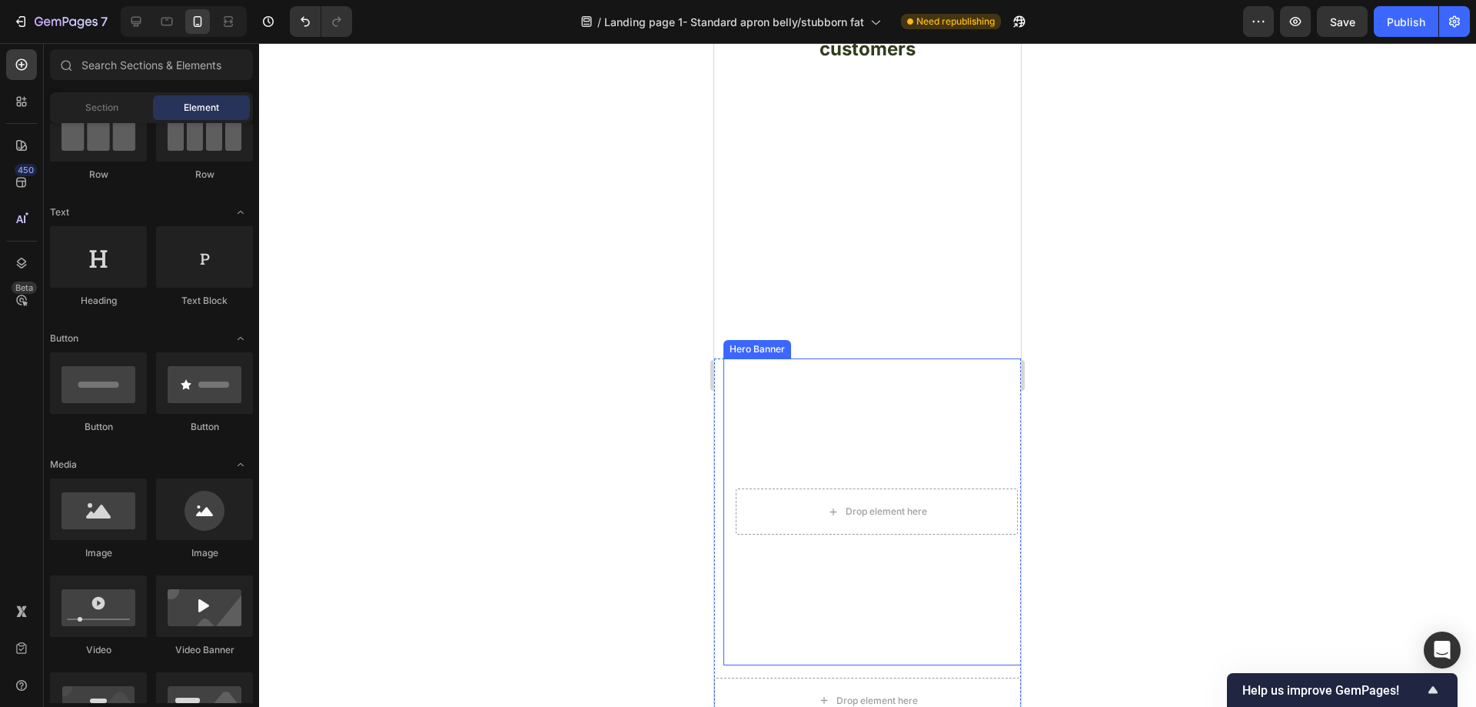
scroll to position [5444, 0]
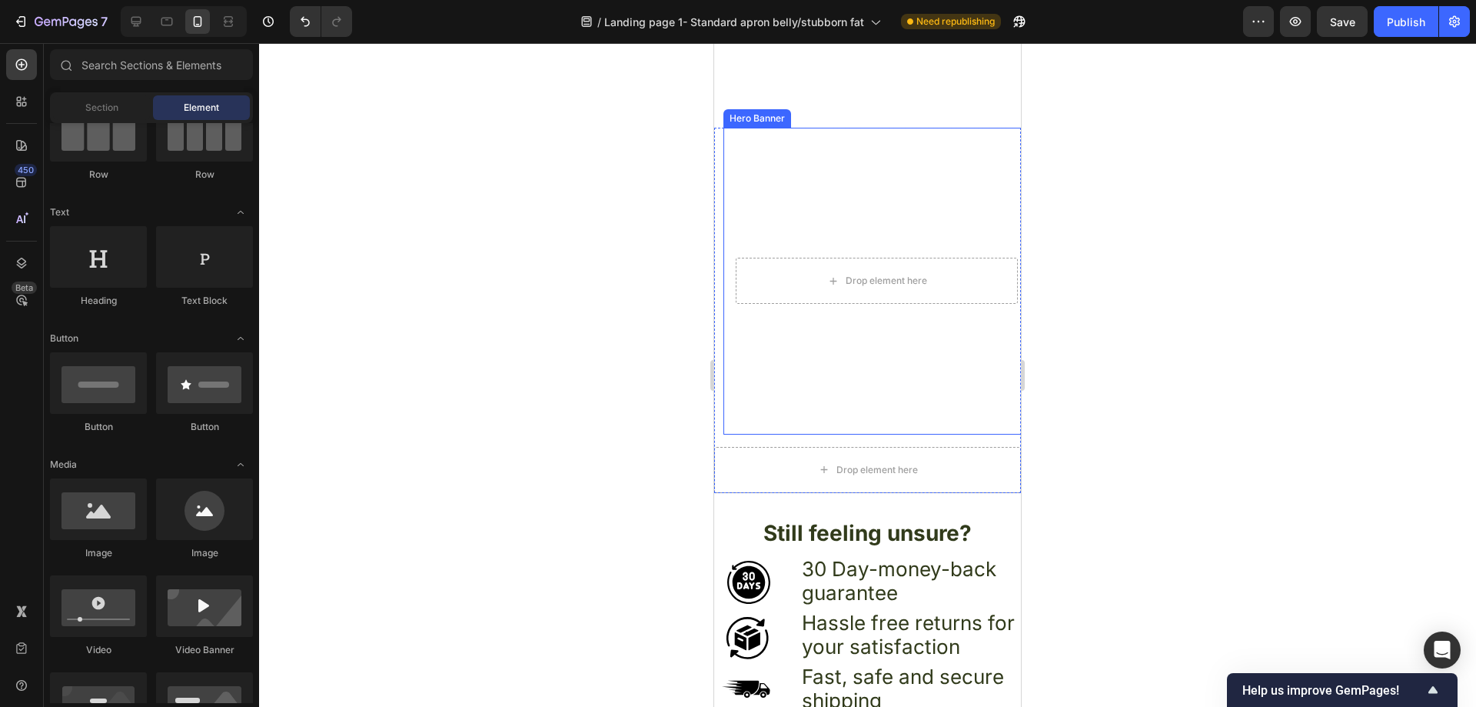
click at [976, 447] on div "Drop element here" at bounding box center [867, 470] width 307 height 46
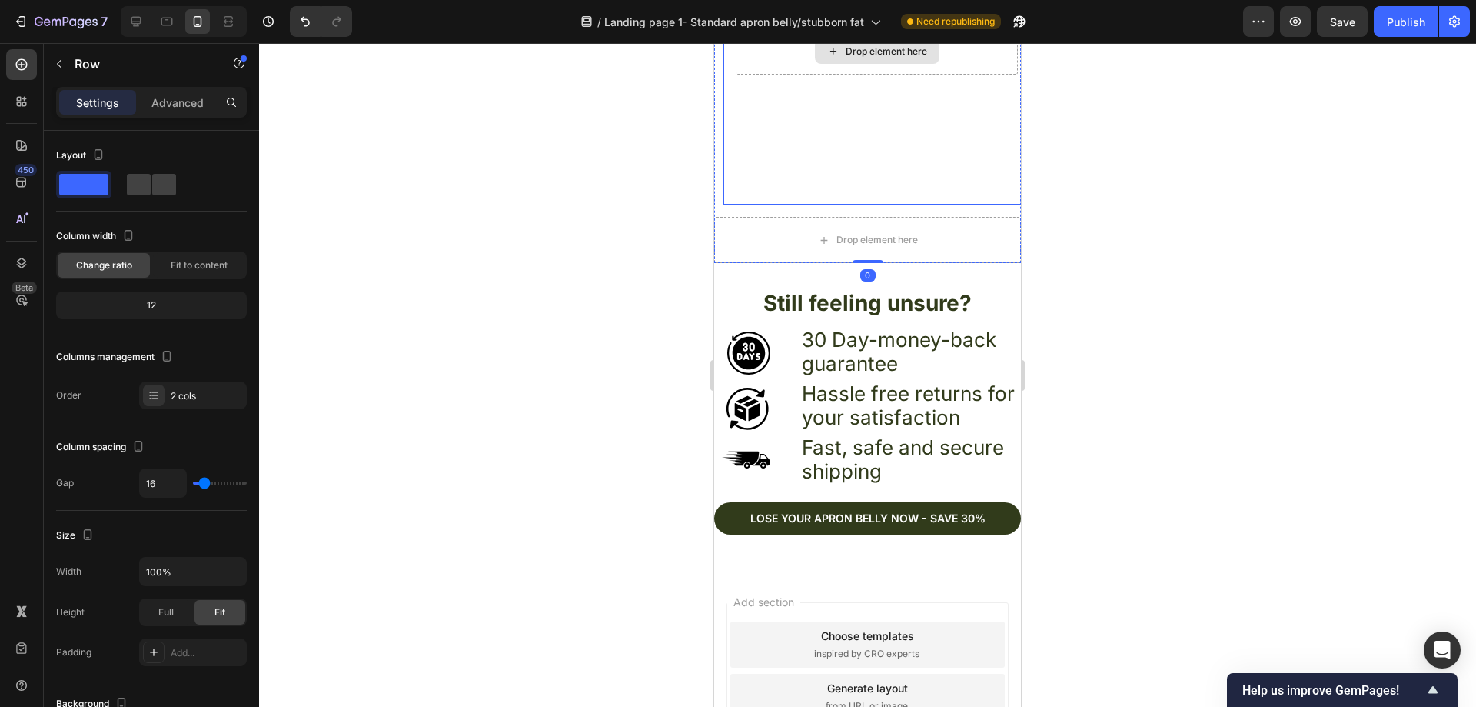
scroll to position [5059, 0]
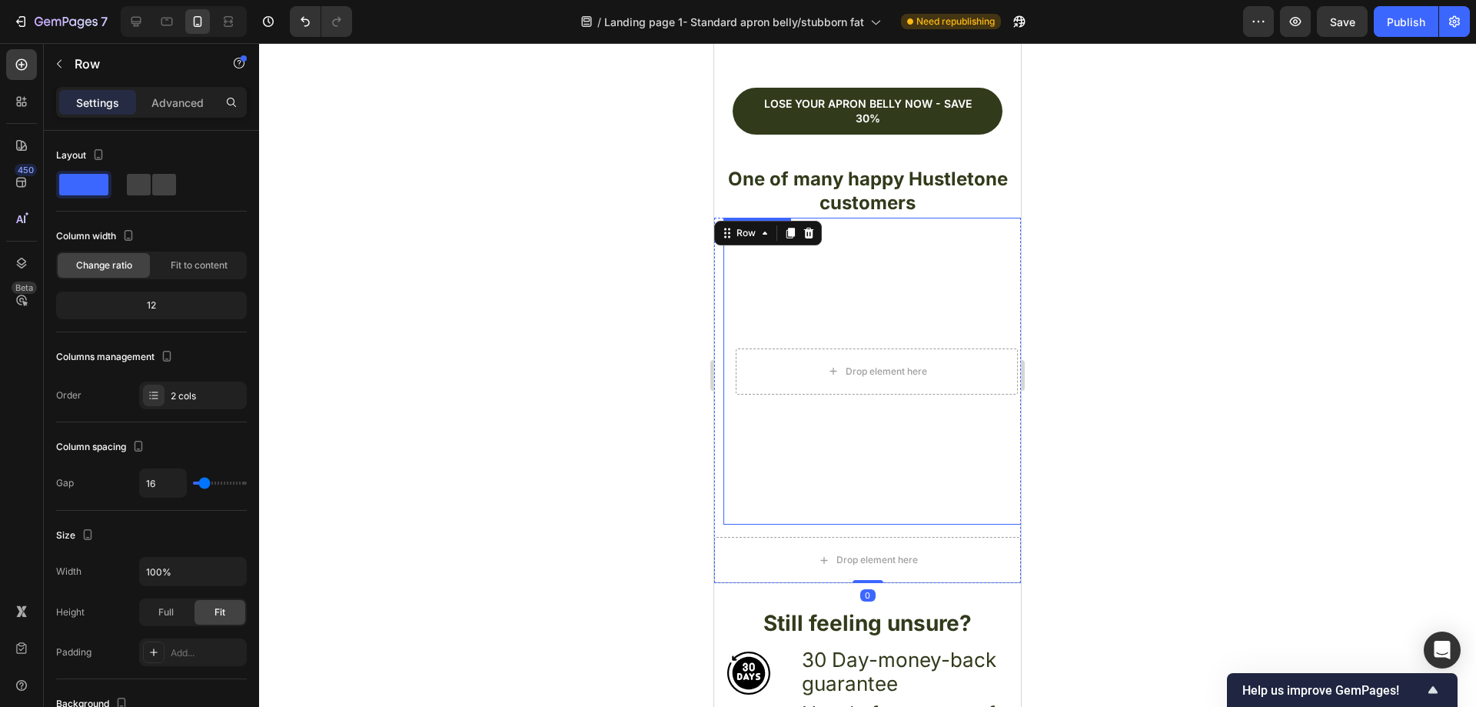
click at [963, 280] on video "Background Image" at bounding box center [876, 371] width 307 height 307
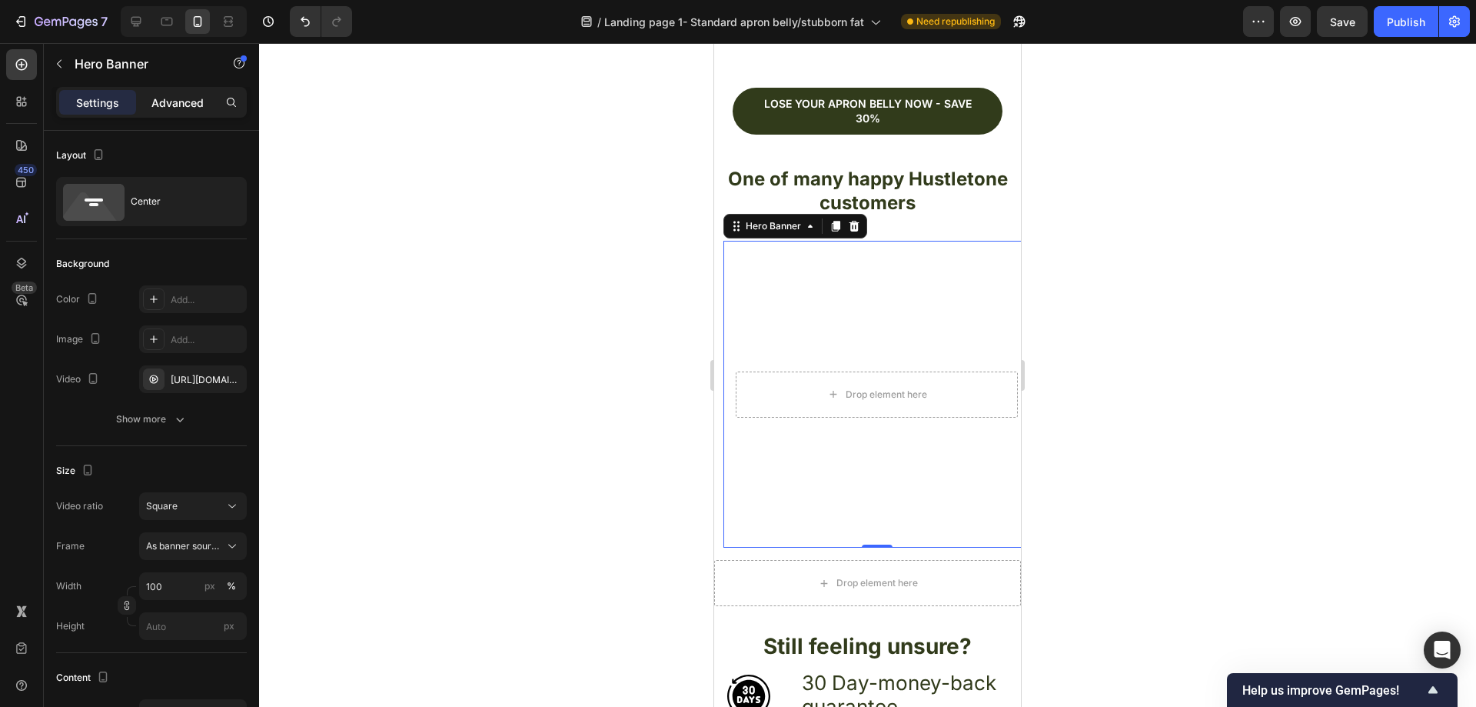
click at [169, 98] on p "Advanced" at bounding box center [177, 103] width 52 height 16
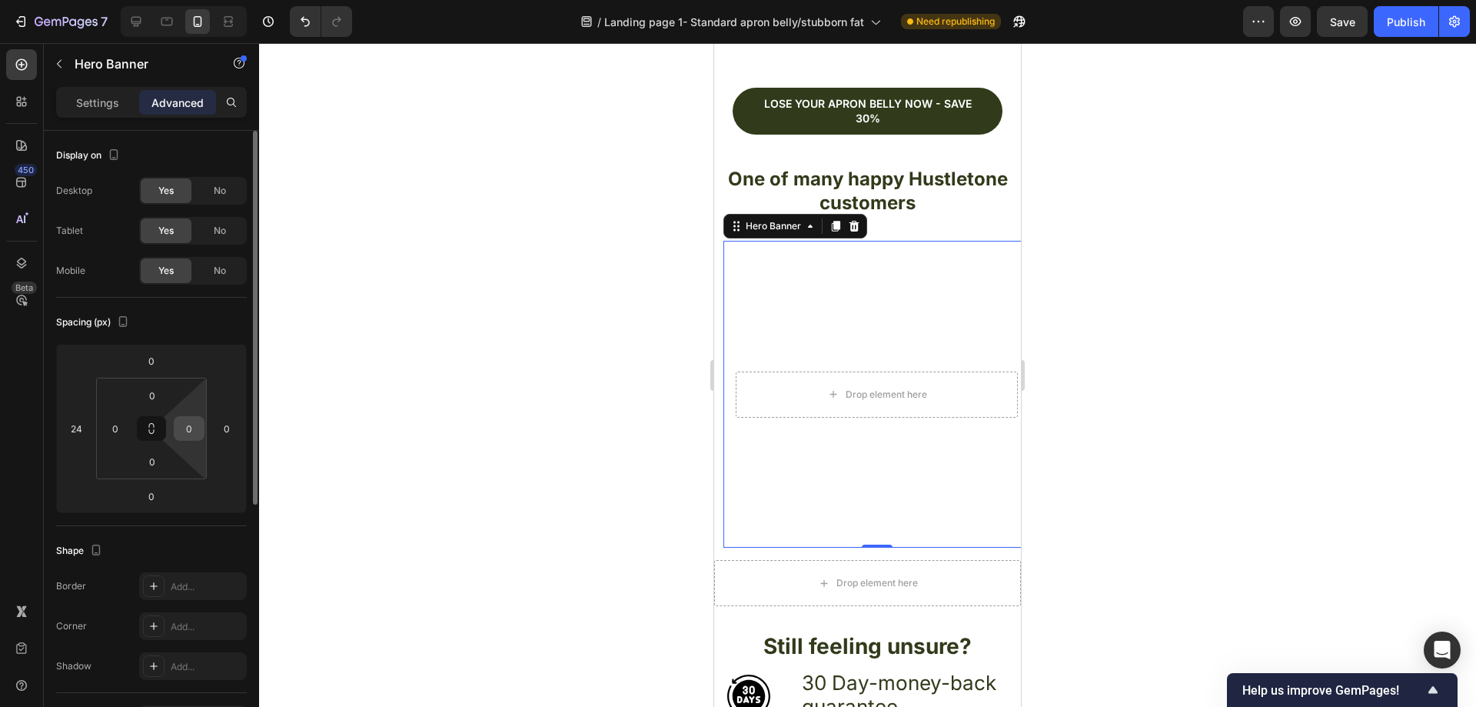
click at [197, 430] on input "0" at bounding box center [189, 428] width 23 height 23
type input "1"
type input "25"
click at [124, 431] on input "0" at bounding box center [115, 428] width 23 height 23
type input "10"
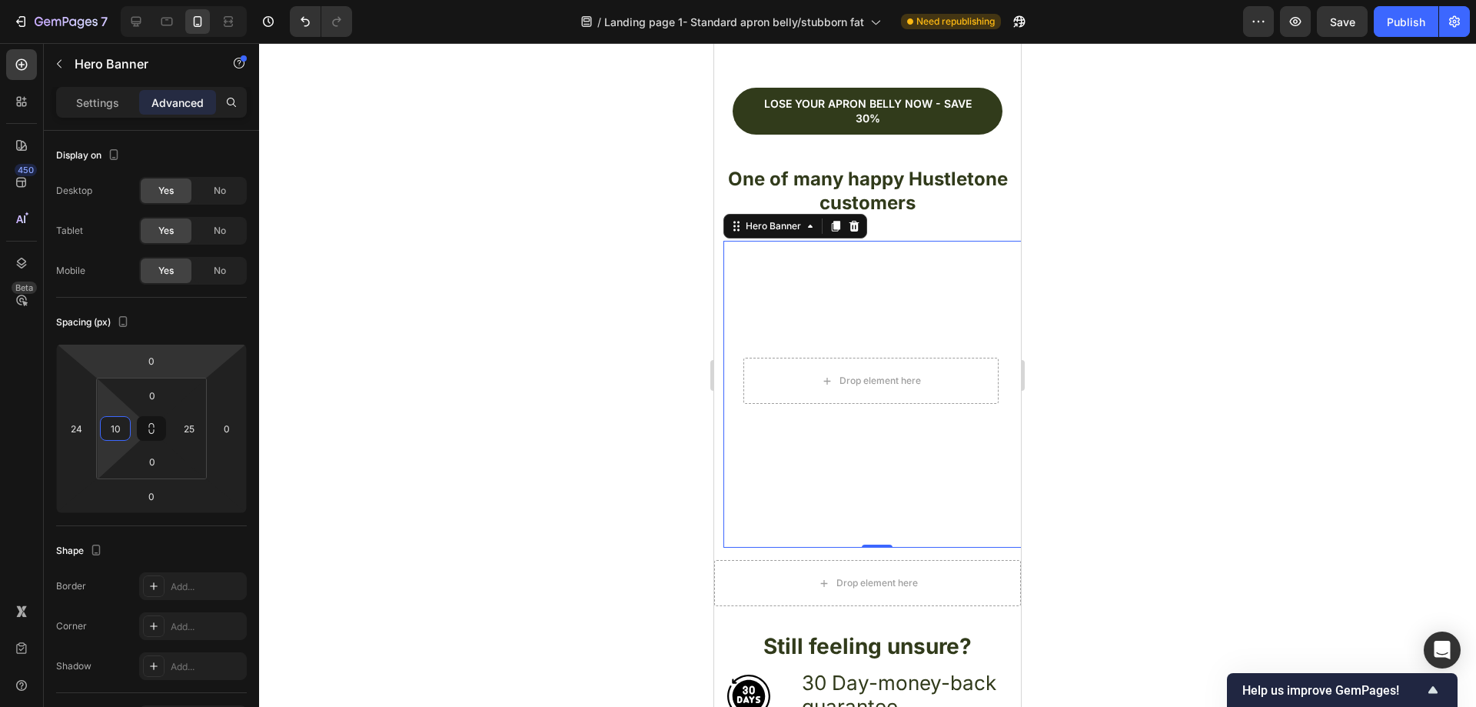
click at [1186, 351] on div at bounding box center [867, 374] width 1217 height 663
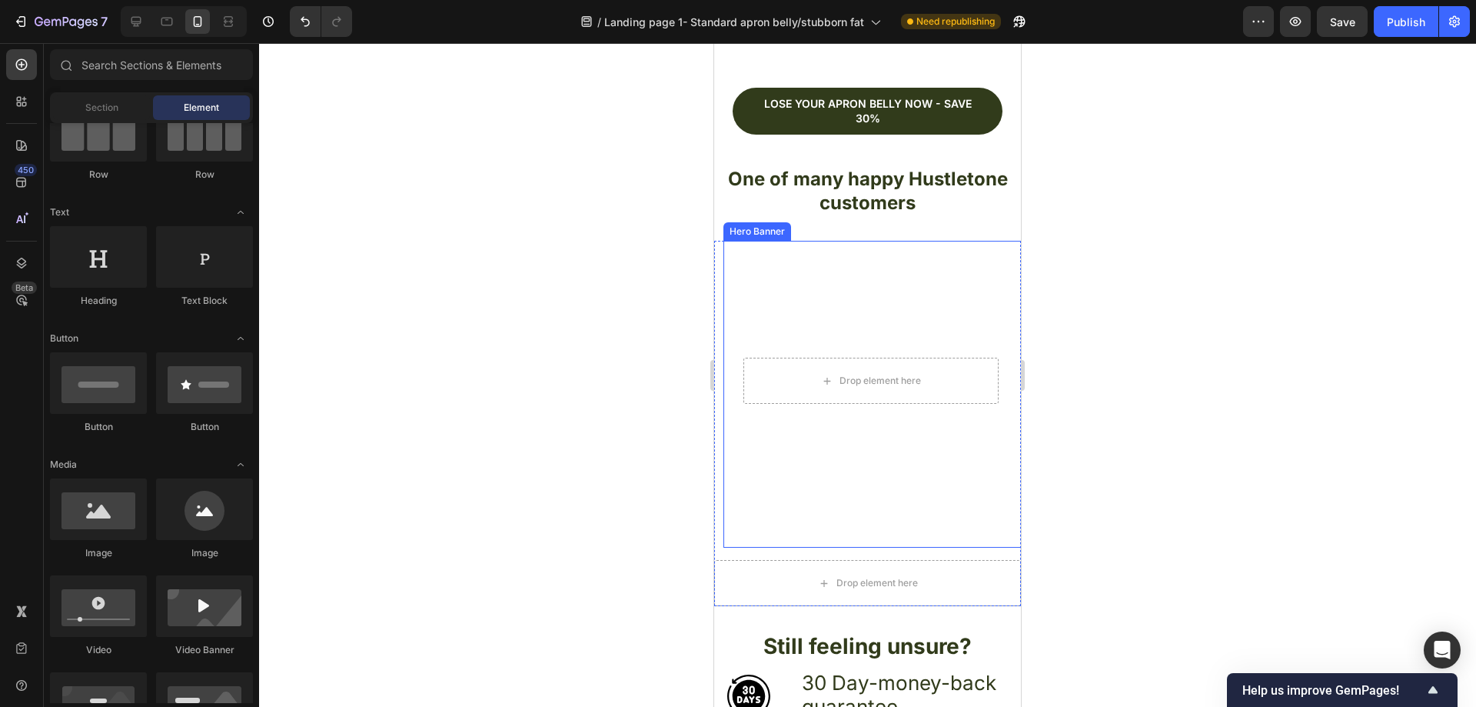
click at [909, 252] on video "Background Image" at bounding box center [871, 381] width 280 height 280
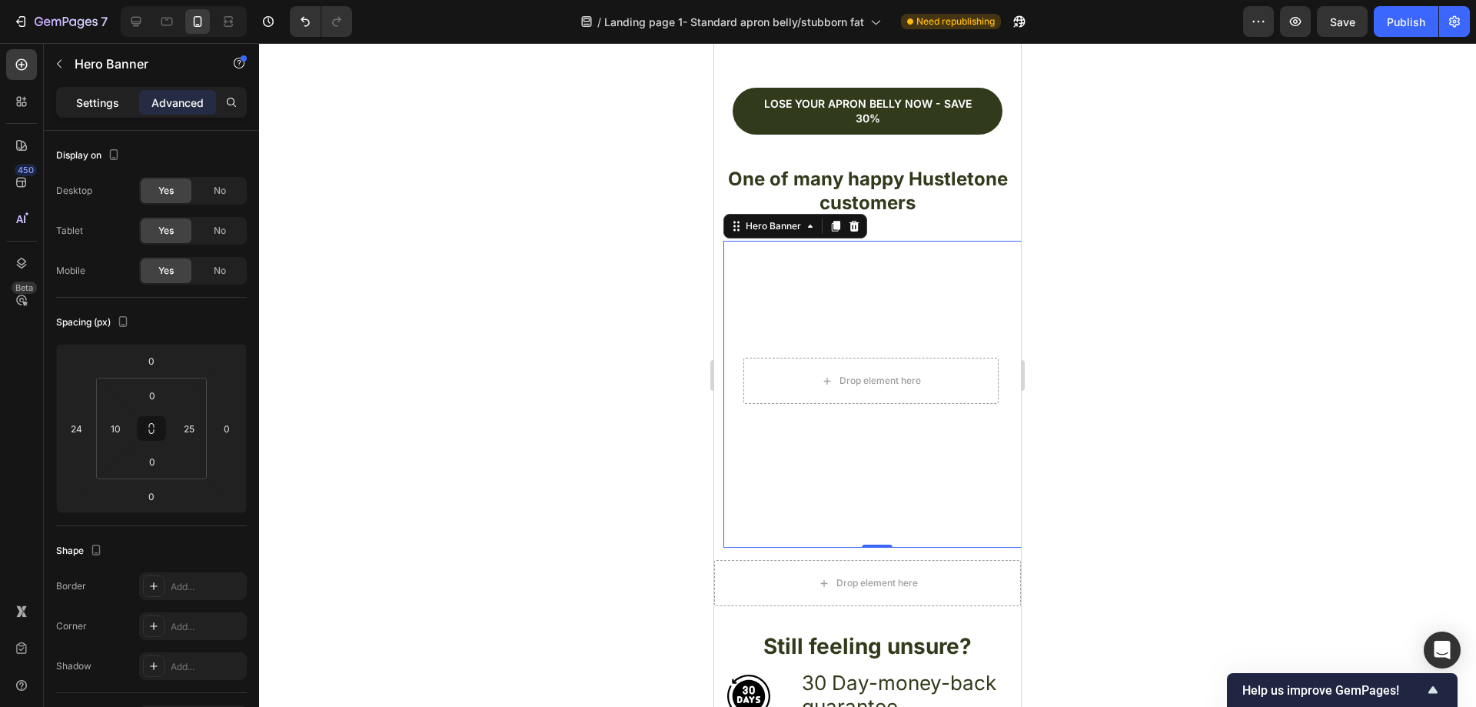
click at [122, 101] on div "Settings" at bounding box center [97, 102] width 77 height 25
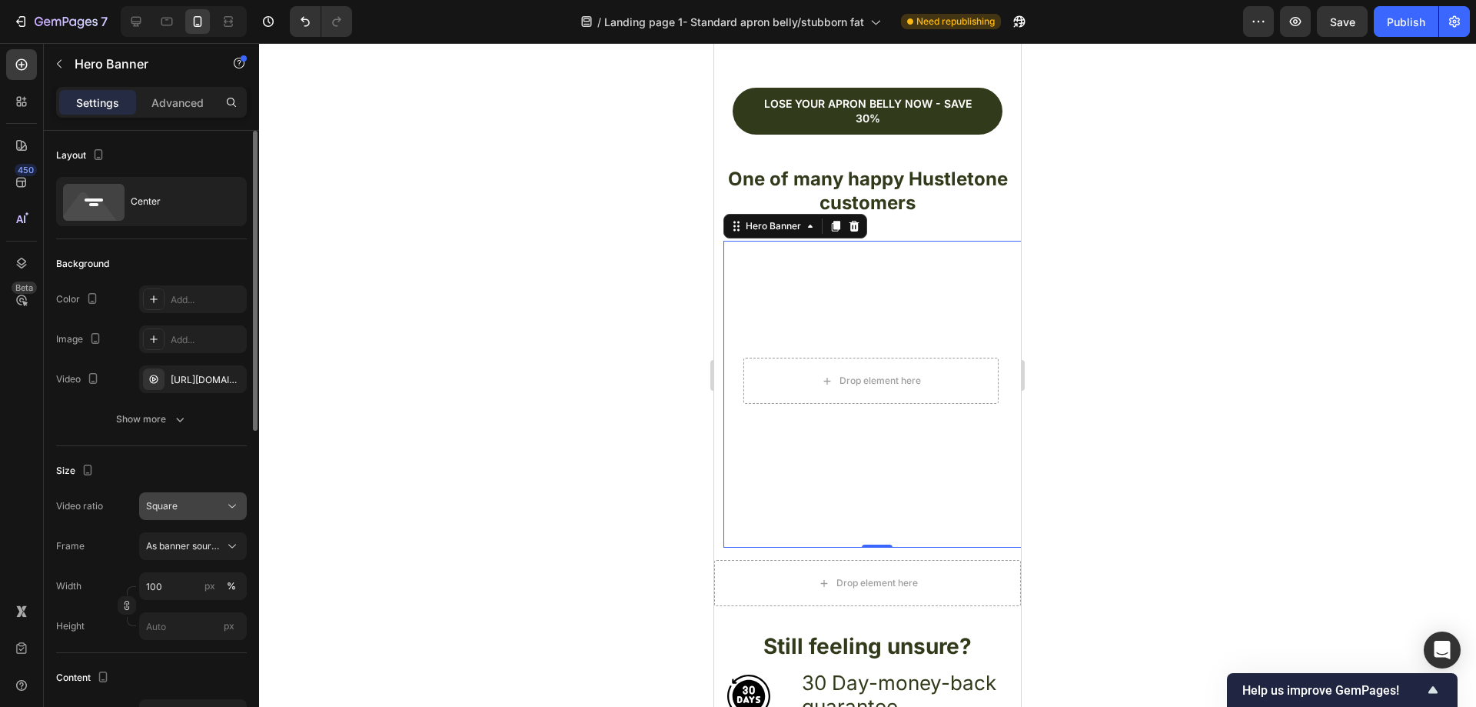
click at [219, 503] on div "Square" at bounding box center [185, 506] width 78 height 14
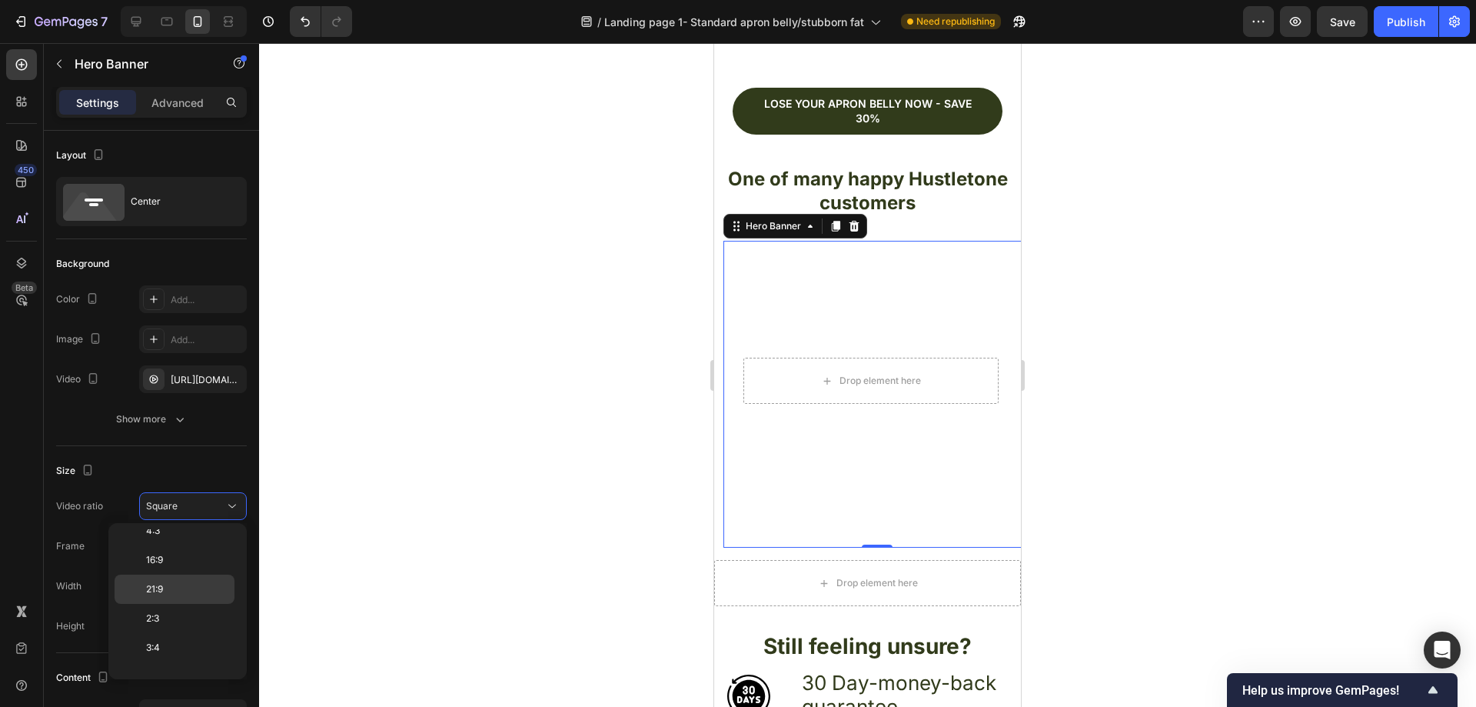
scroll to position [24, 0]
click at [173, 580] on p "3:2" at bounding box center [186, 578] width 81 height 14
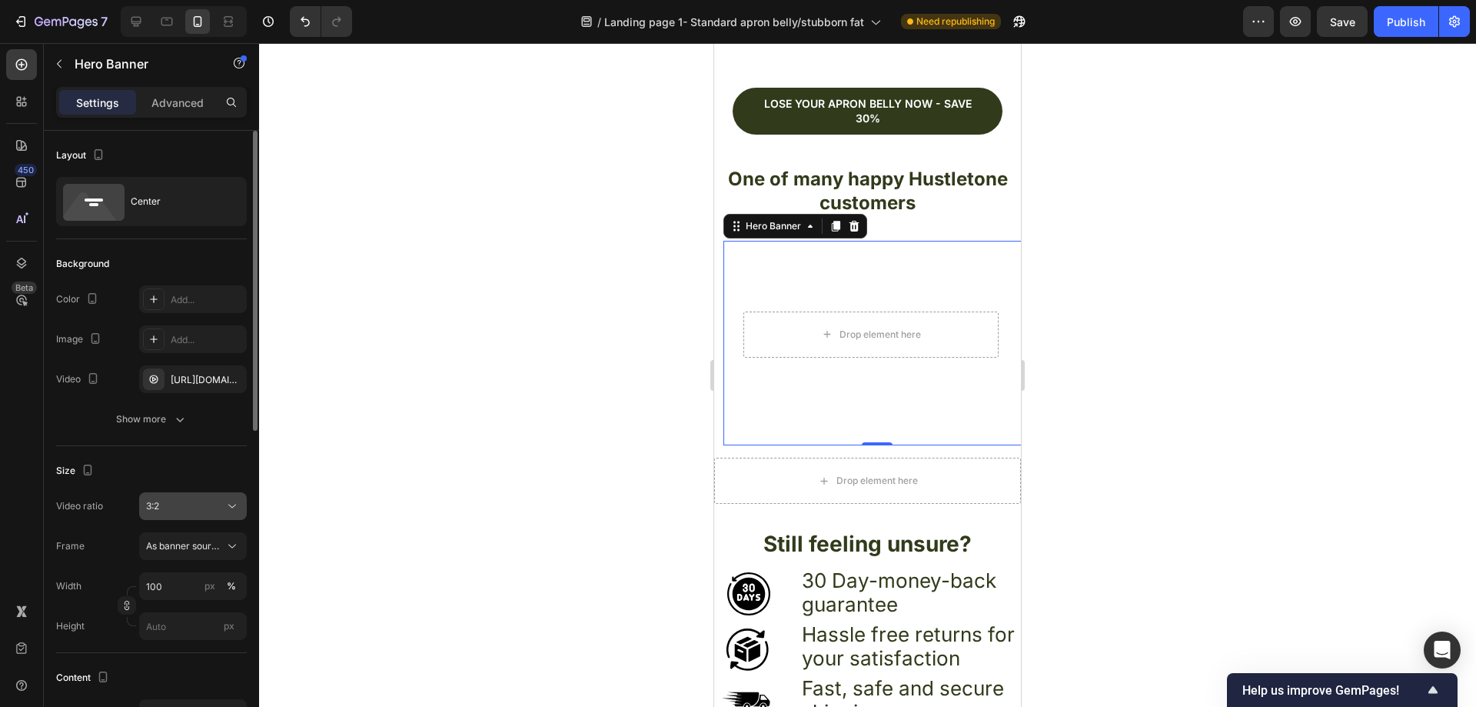
click at [210, 501] on div "3:2" at bounding box center [185, 506] width 78 height 14
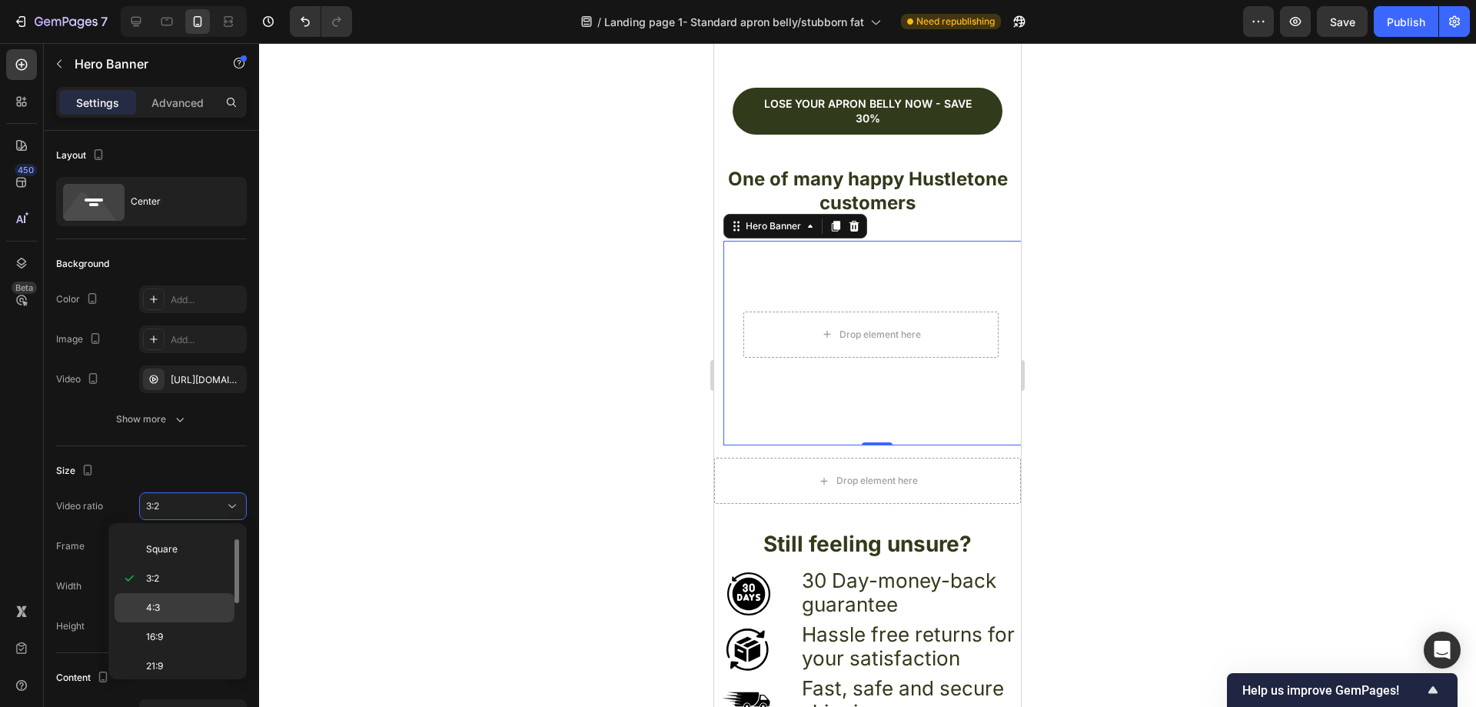
click at [182, 600] on div "4:3" at bounding box center [175, 607] width 120 height 29
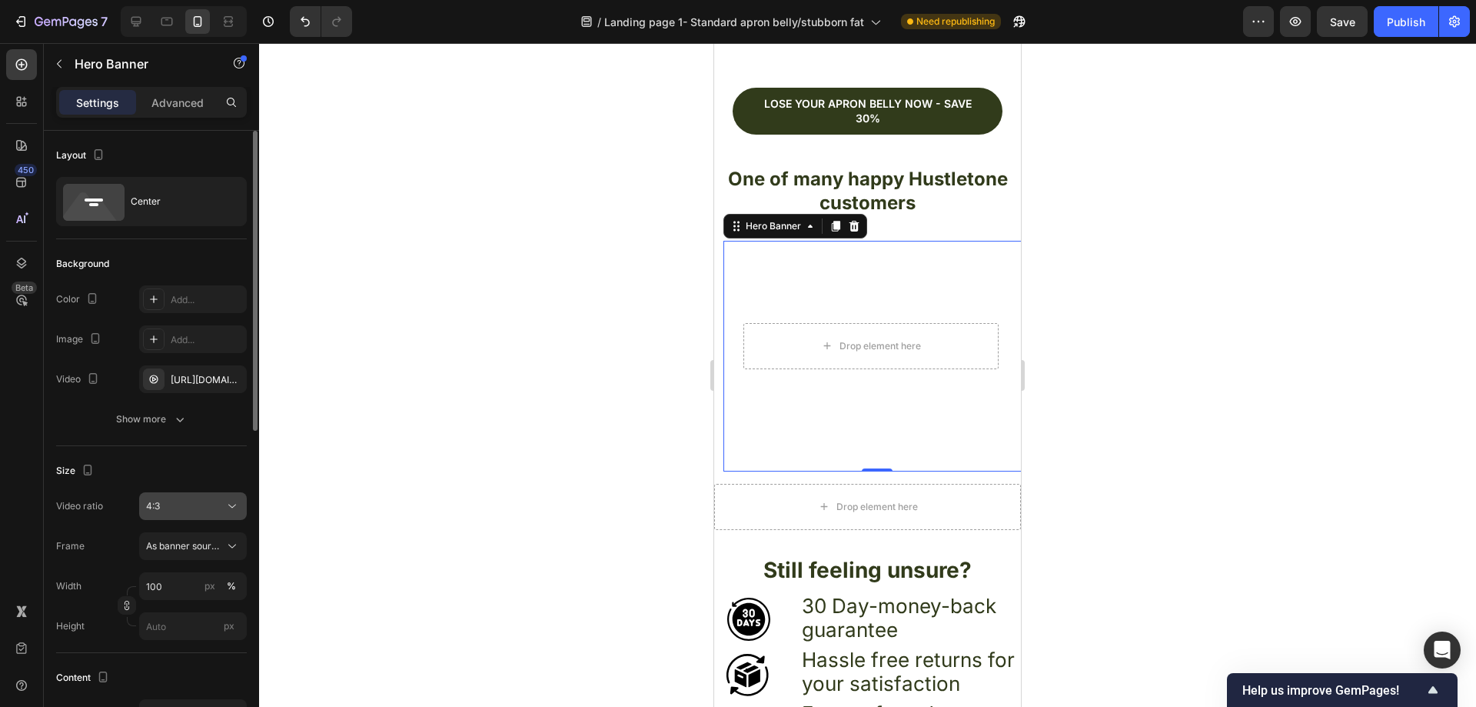
click at [204, 504] on div "4:3" at bounding box center [185, 506] width 78 height 14
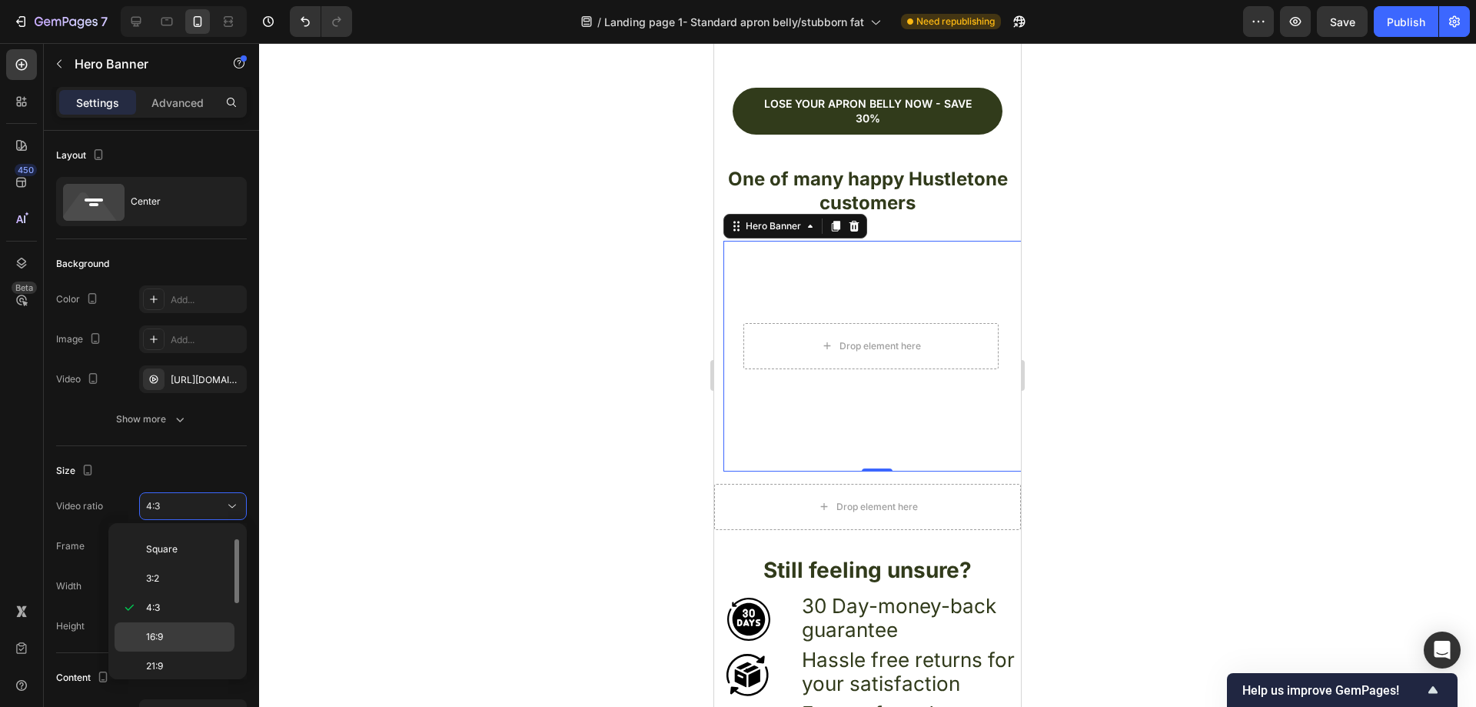
scroll to position [101, 0]
click at [185, 616] on p "2:3" at bounding box center [186, 618] width 81 height 14
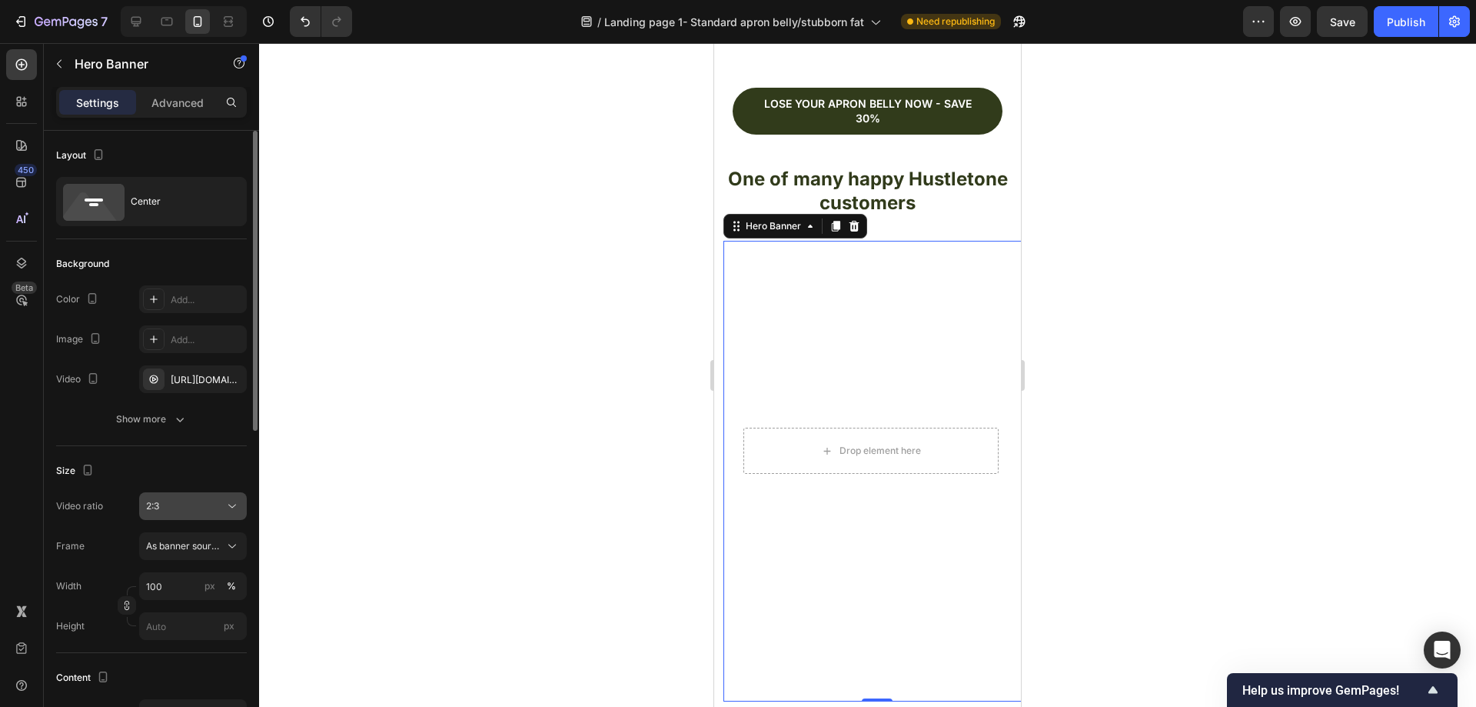
click at [218, 502] on div "2:3" at bounding box center [185, 506] width 78 height 14
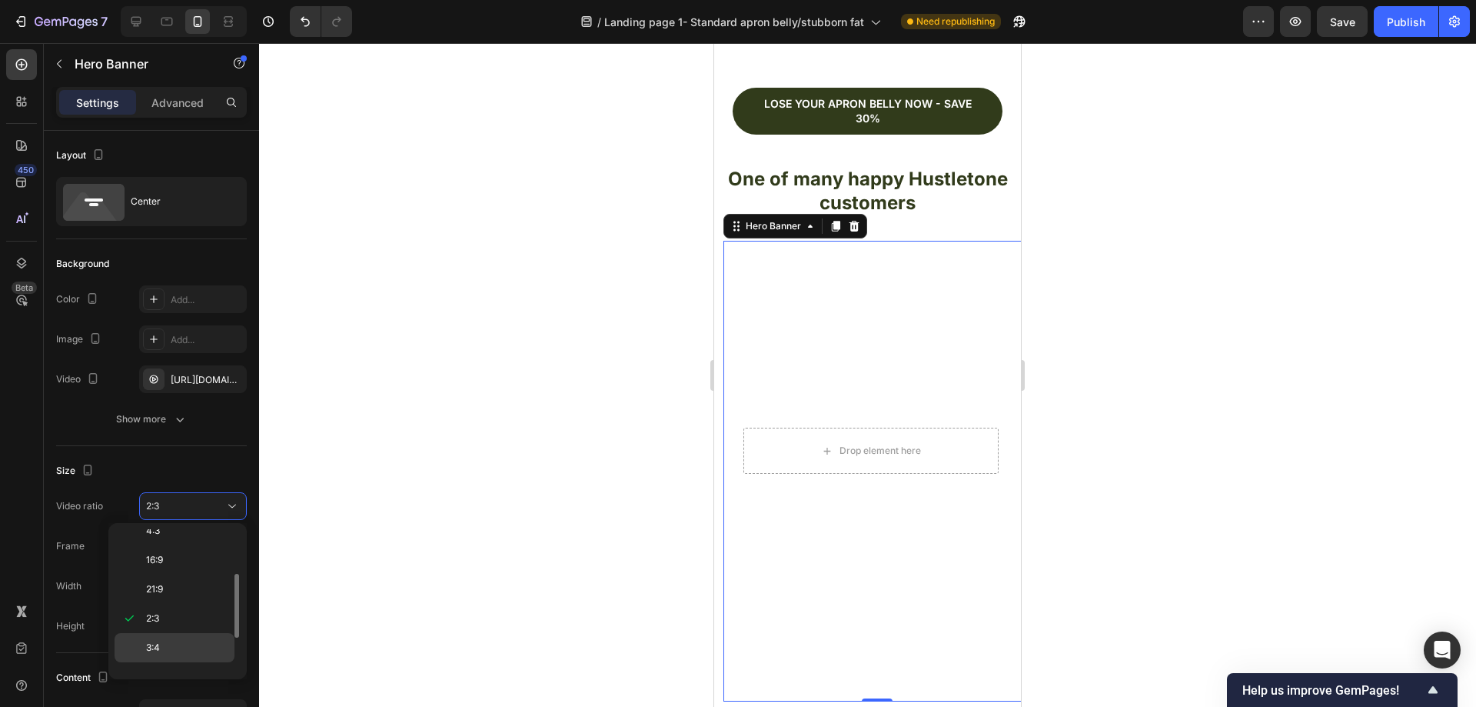
click at [172, 640] on p "3:4" at bounding box center [186, 647] width 81 height 14
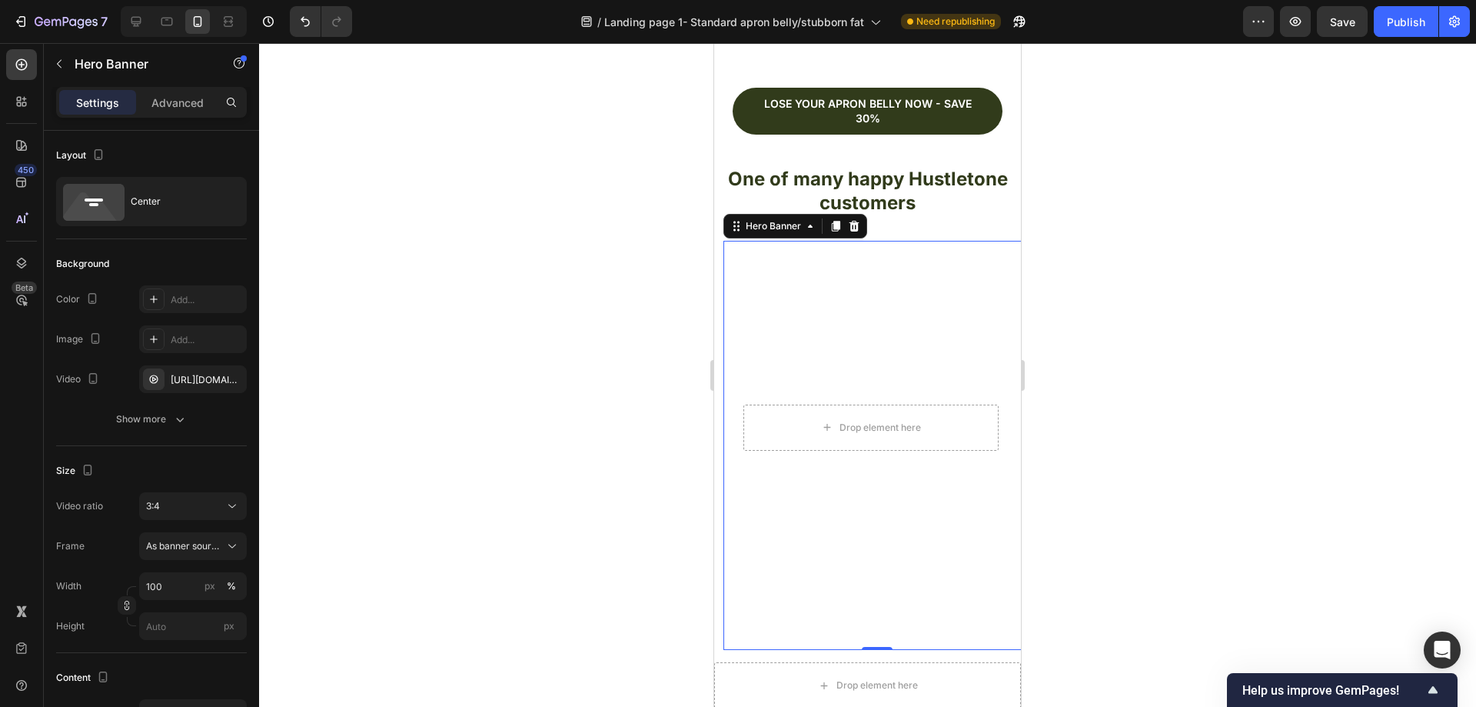
click at [547, 384] on div at bounding box center [867, 374] width 1217 height 663
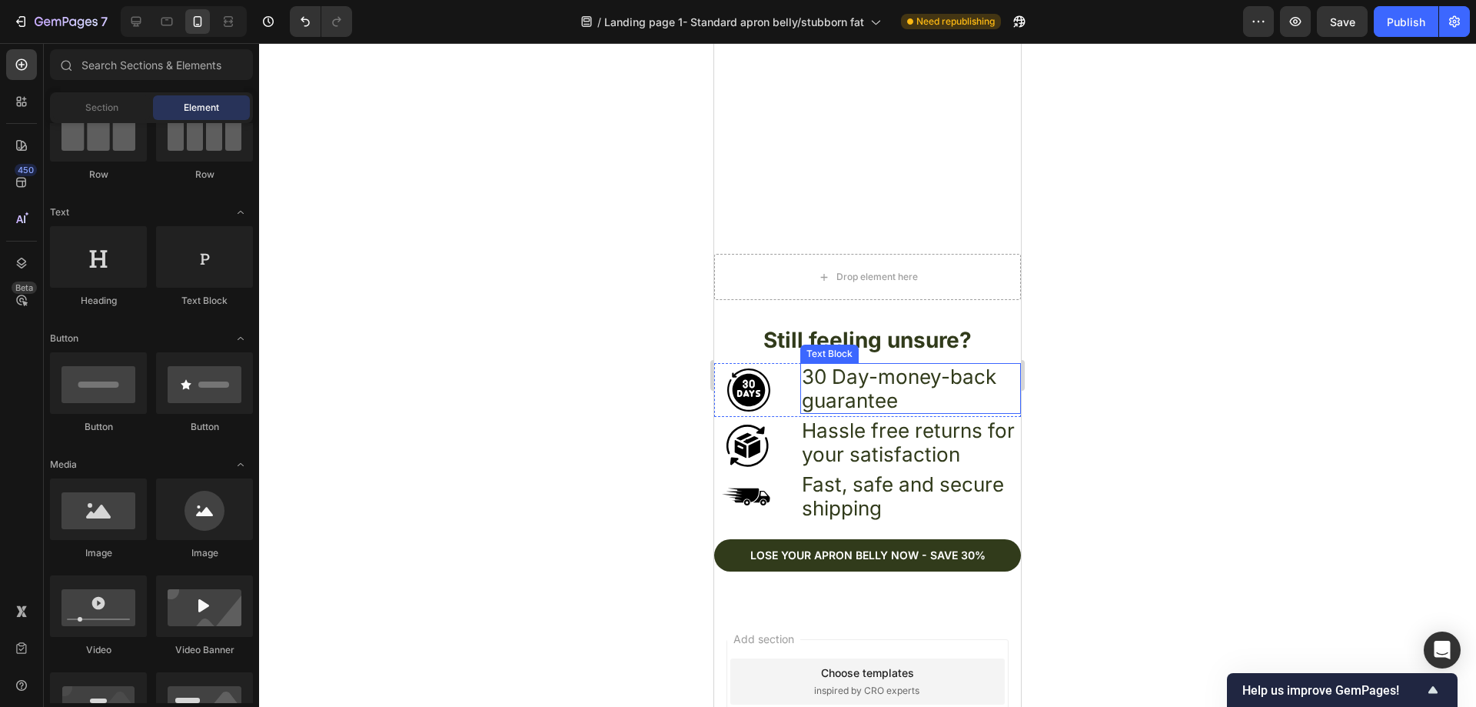
scroll to position [5444, 0]
click at [1004, 323] on div "Section 17" at bounding box center [992, 330] width 51 height 14
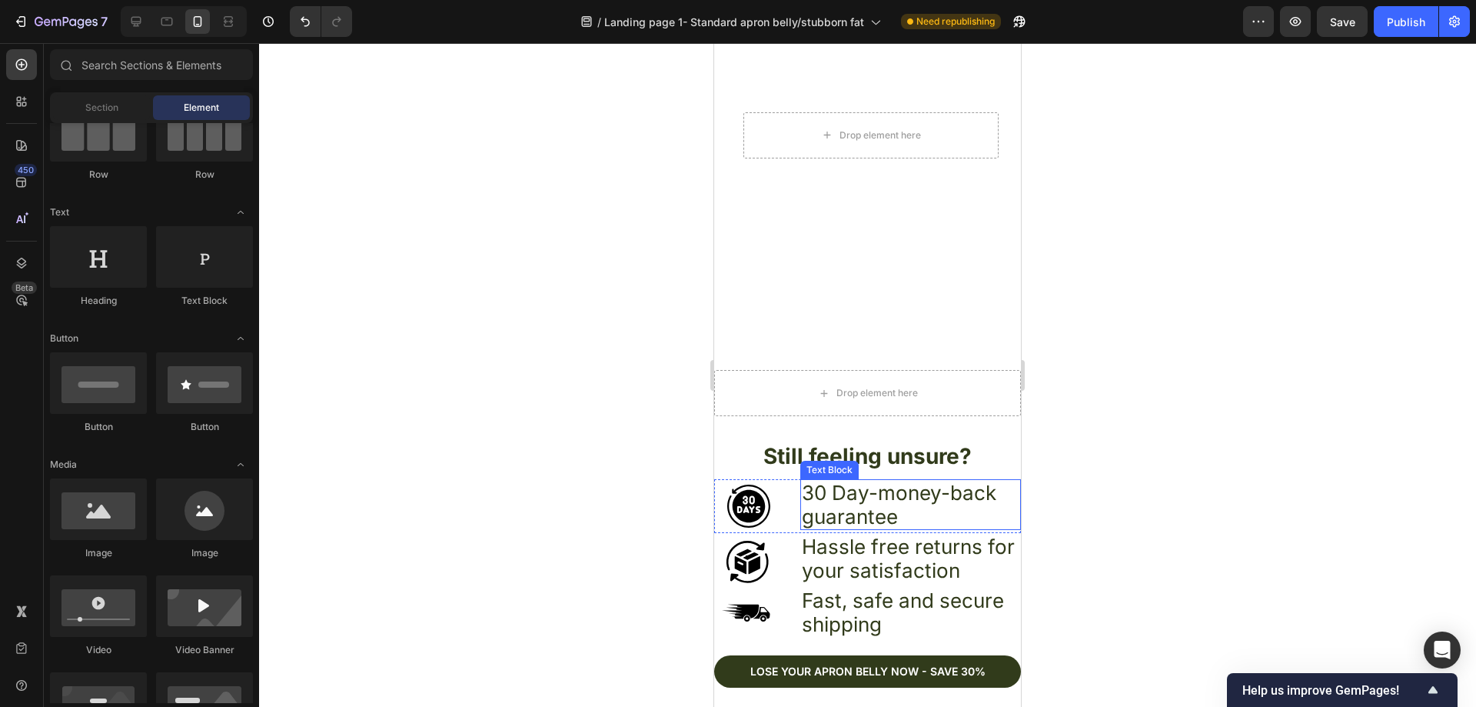
scroll to position [5466, 0]
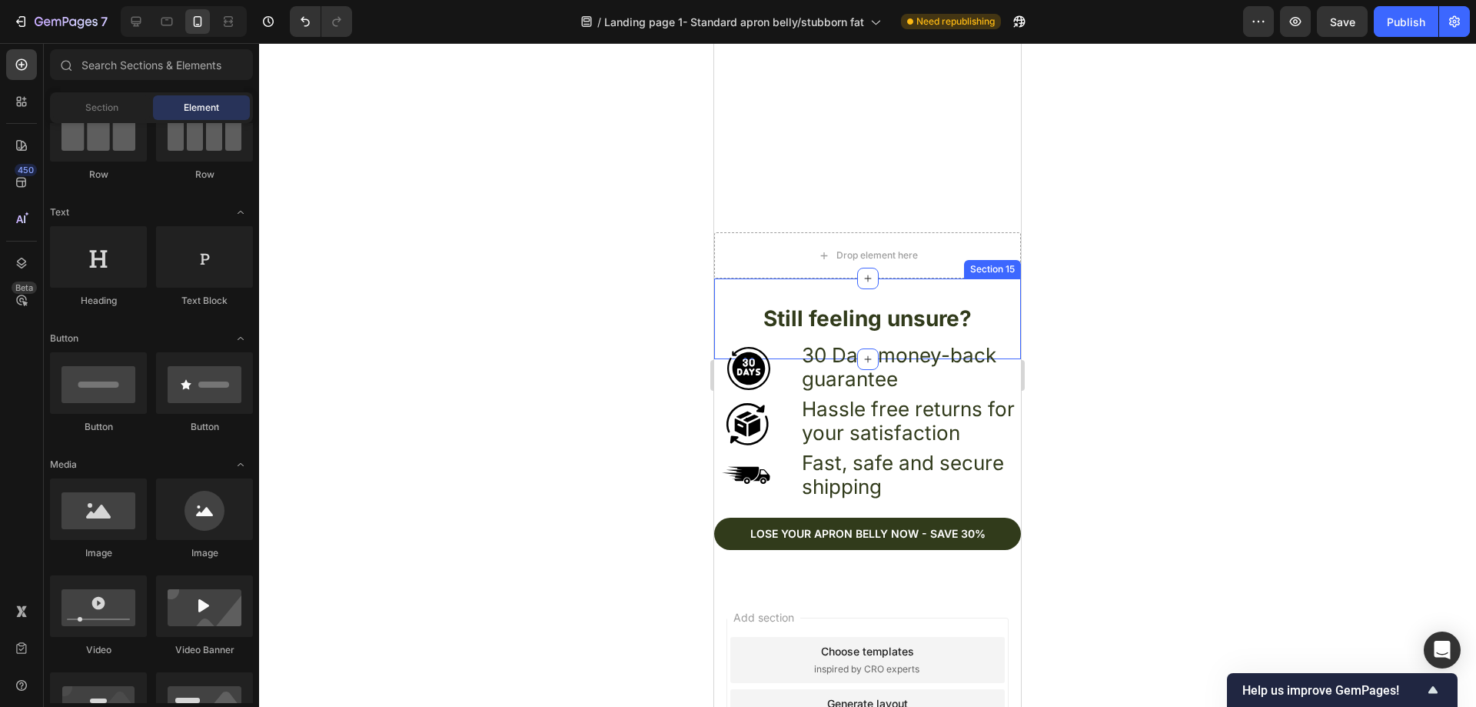
click at [1004, 281] on div "Still feeling unsure? Heading Section 15" at bounding box center [867, 318] width 307 height 80
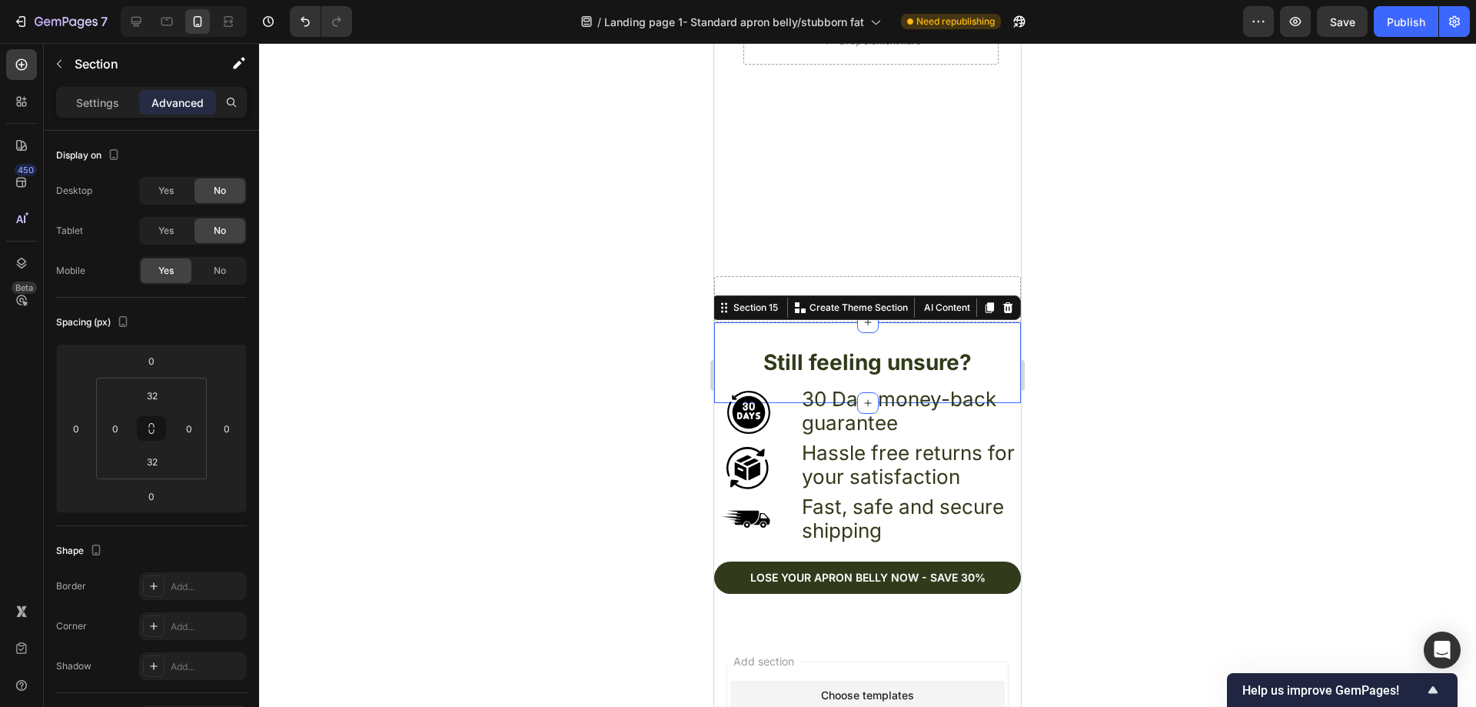
scroll to position [5389, 0]
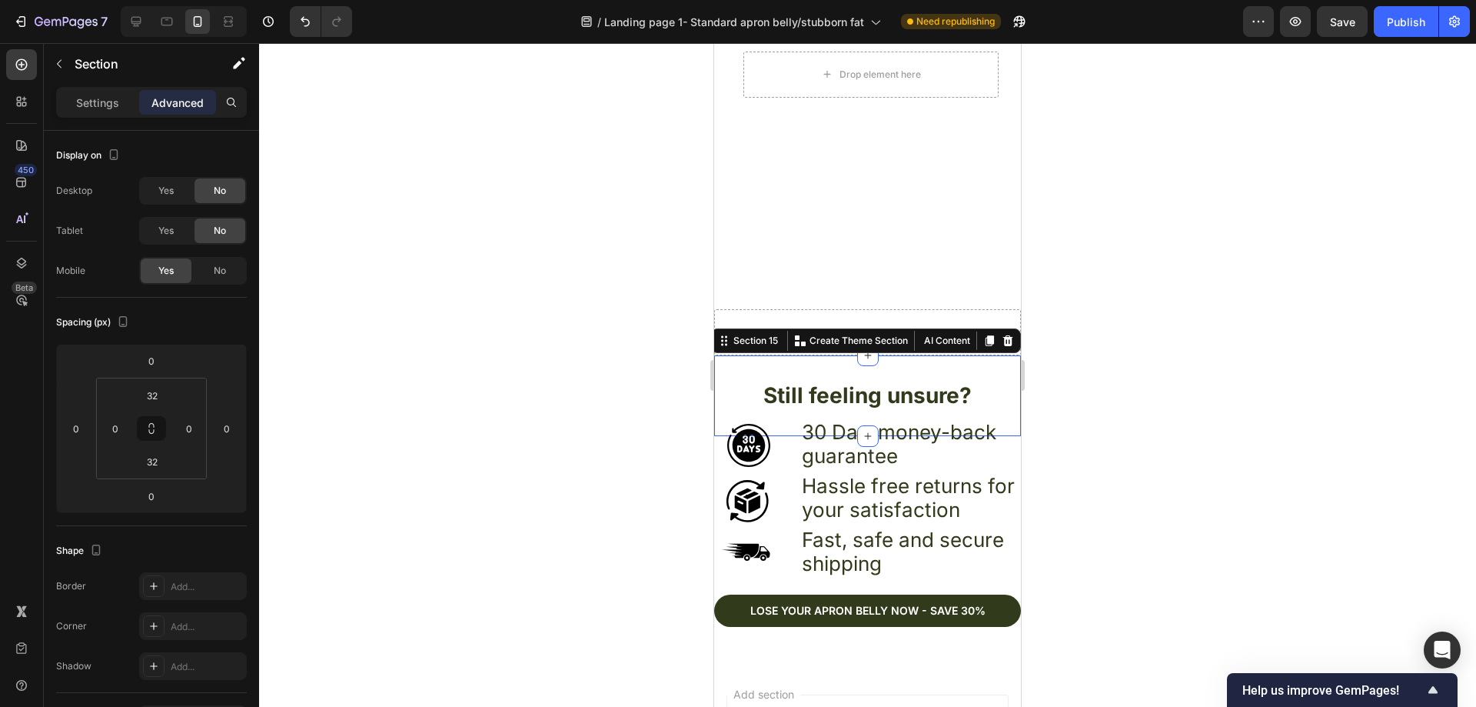
click at [1166, 294] on div at bounding box center [867, 374] width 1217 height 663
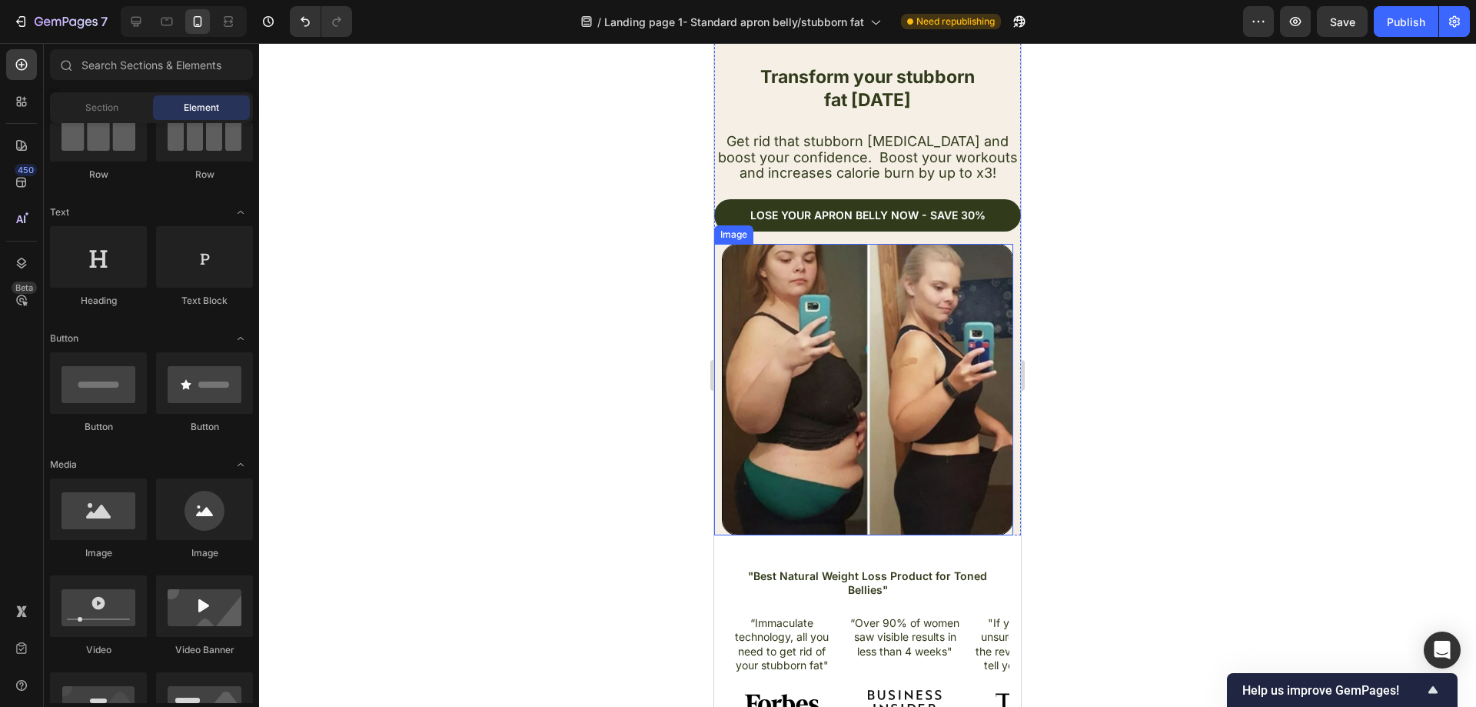
scroll to position [461, 0]
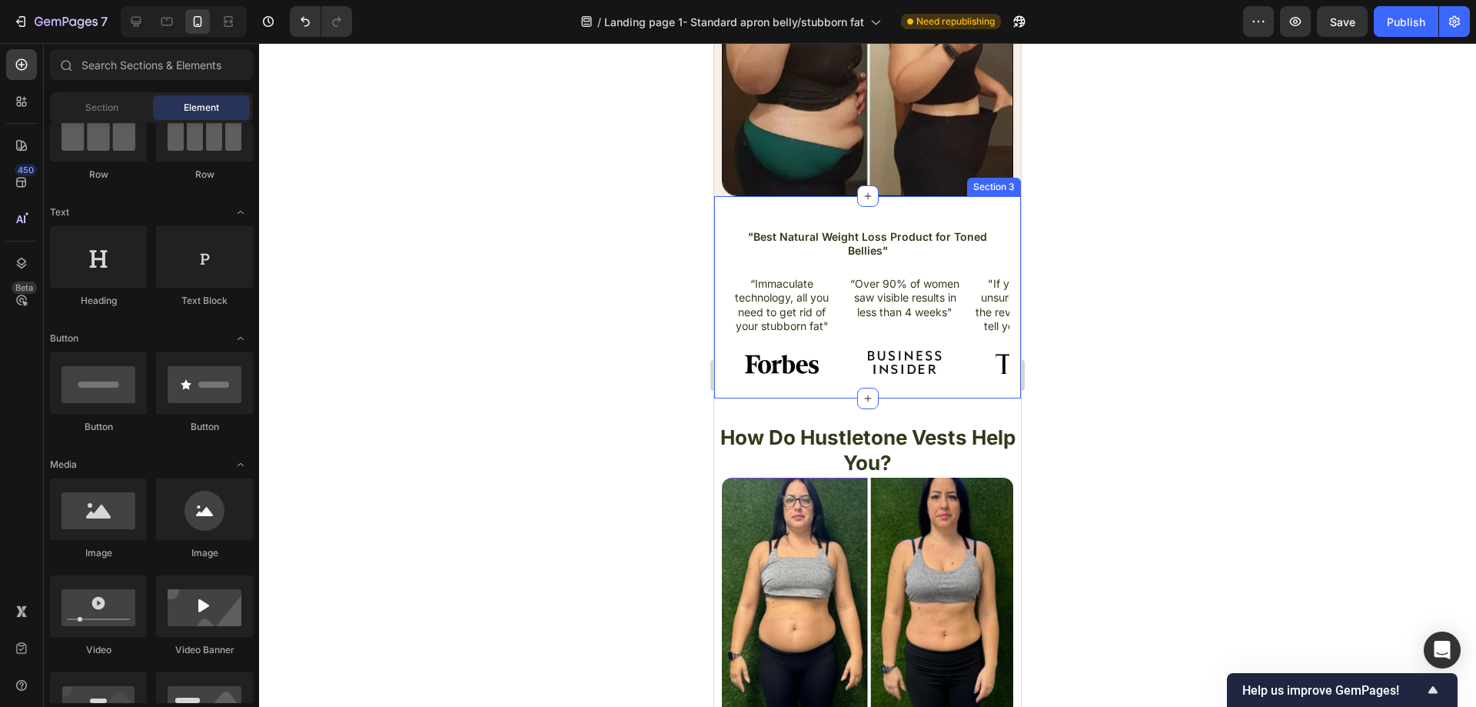
click at [794, 381] on div ""Best Natural Weight Loss Product for Toned Bellies" Heading “Immaculate techno…" at bounding box center [867, 297] width 307 height 202
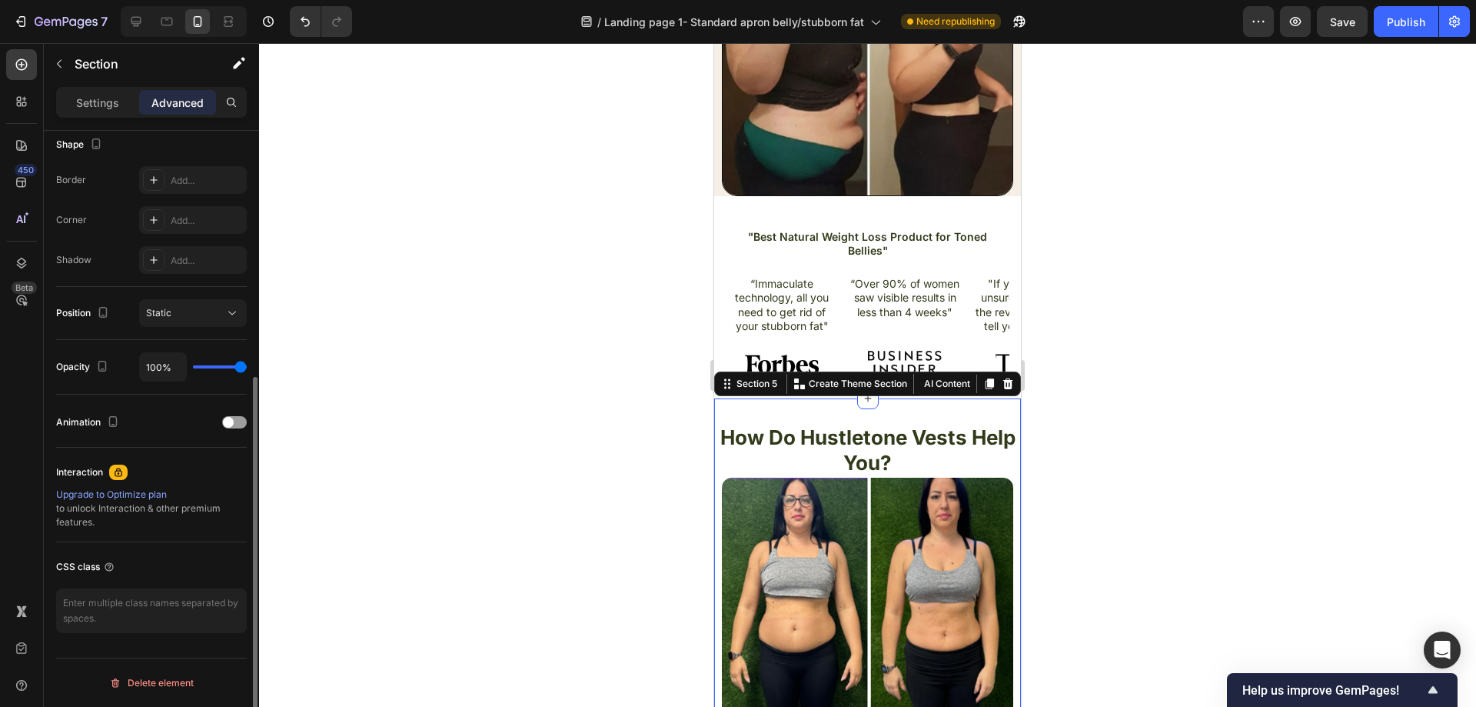
scroll to position [252, 0]
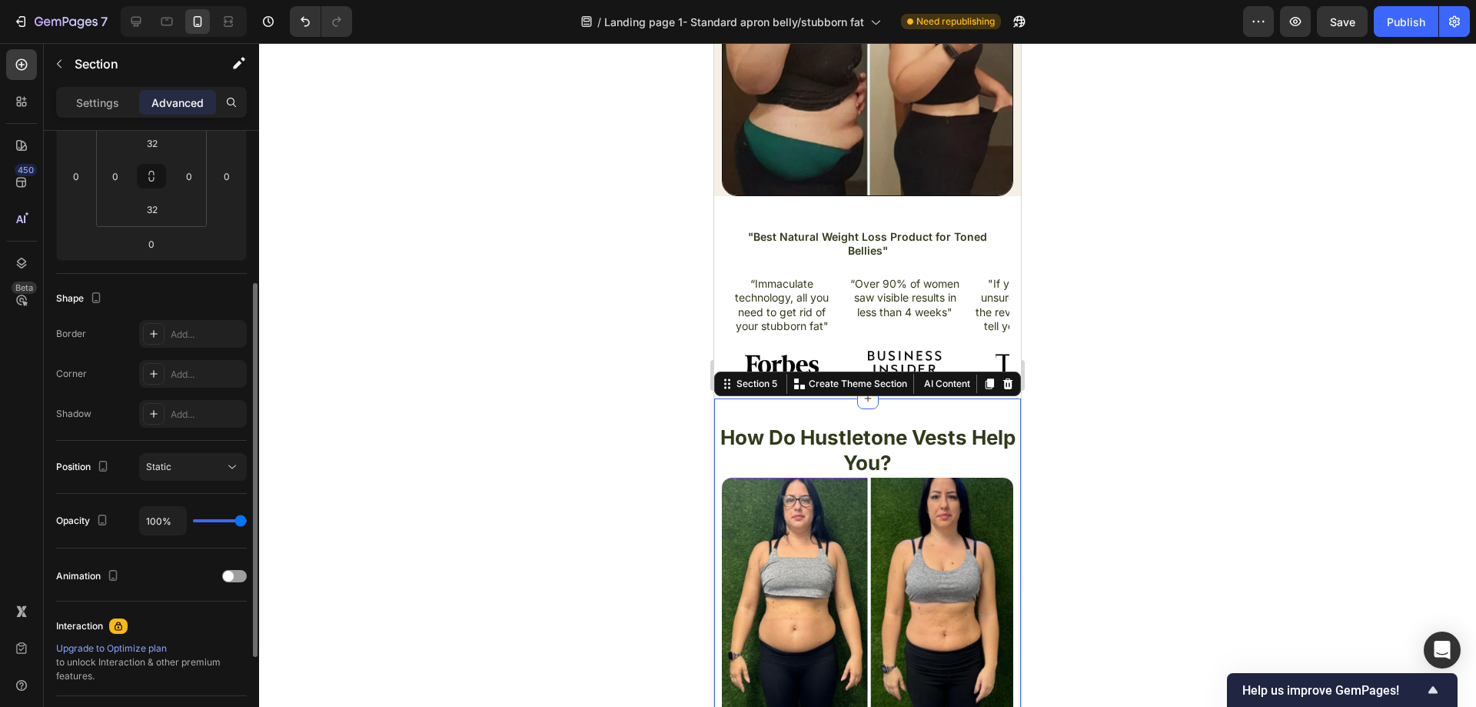
click at [107, 115] on div "Settings Advanced" at bounding box center [151, 102] width 191 height 31
click at [107, 103] on p "Settings" at bounding box center [97, 103] width 43 height 16
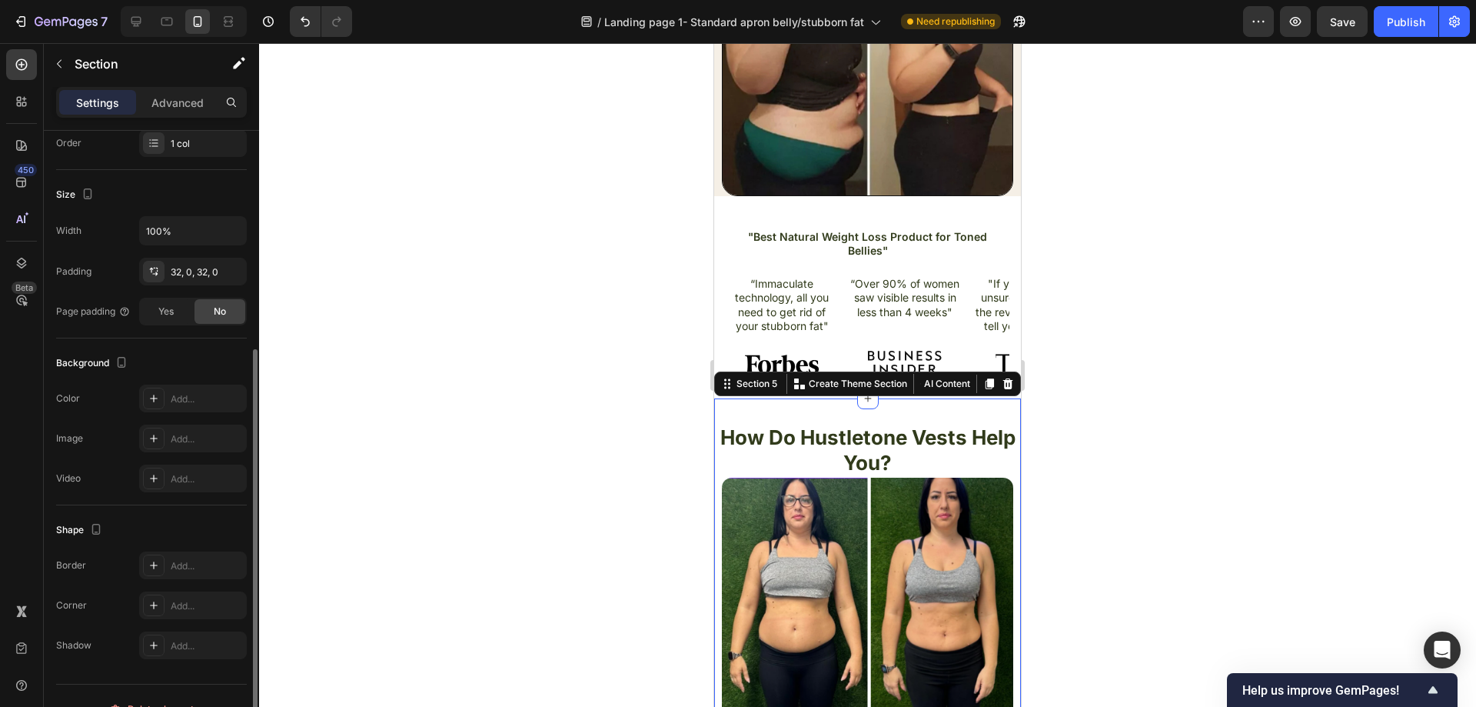
scroll to position [278, 0]
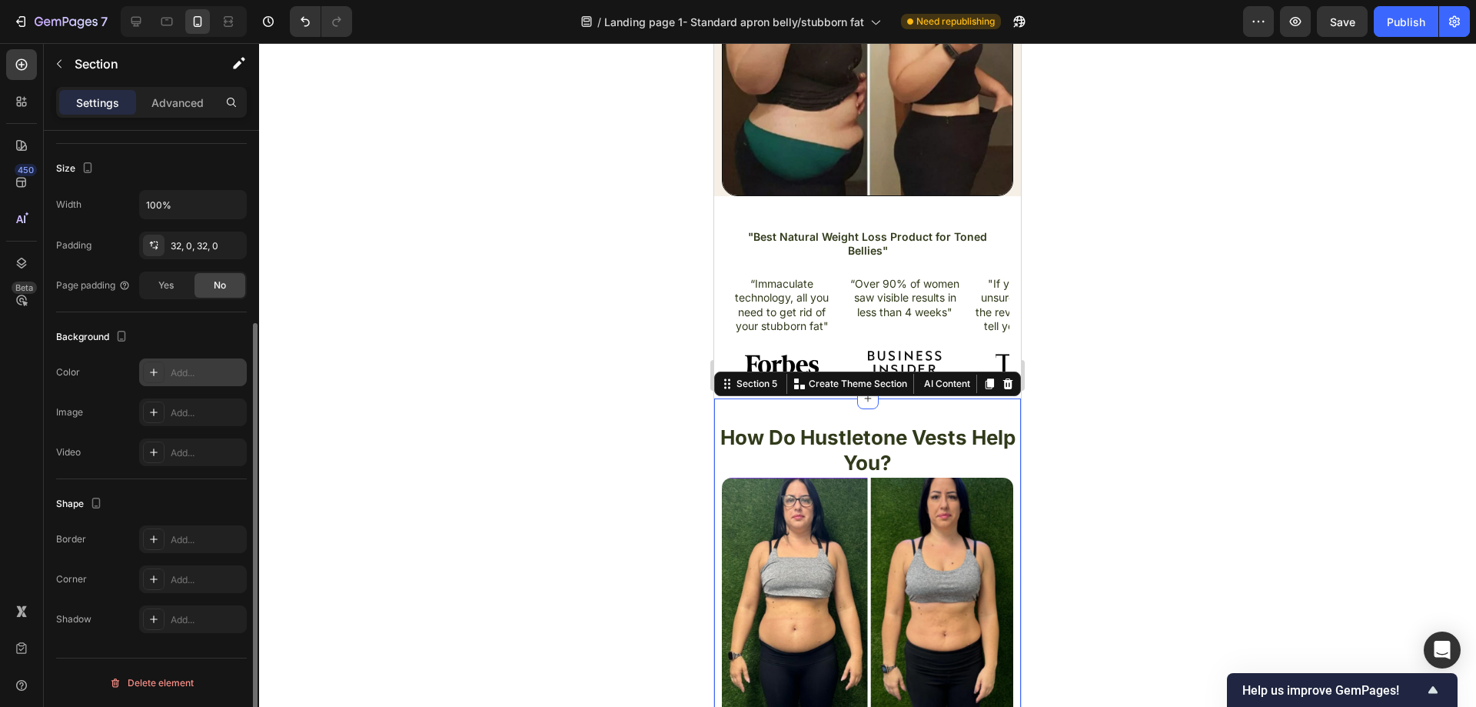
click at [171, 374] on div "Add..." at bounding box center [207, 373] width 72 height 14
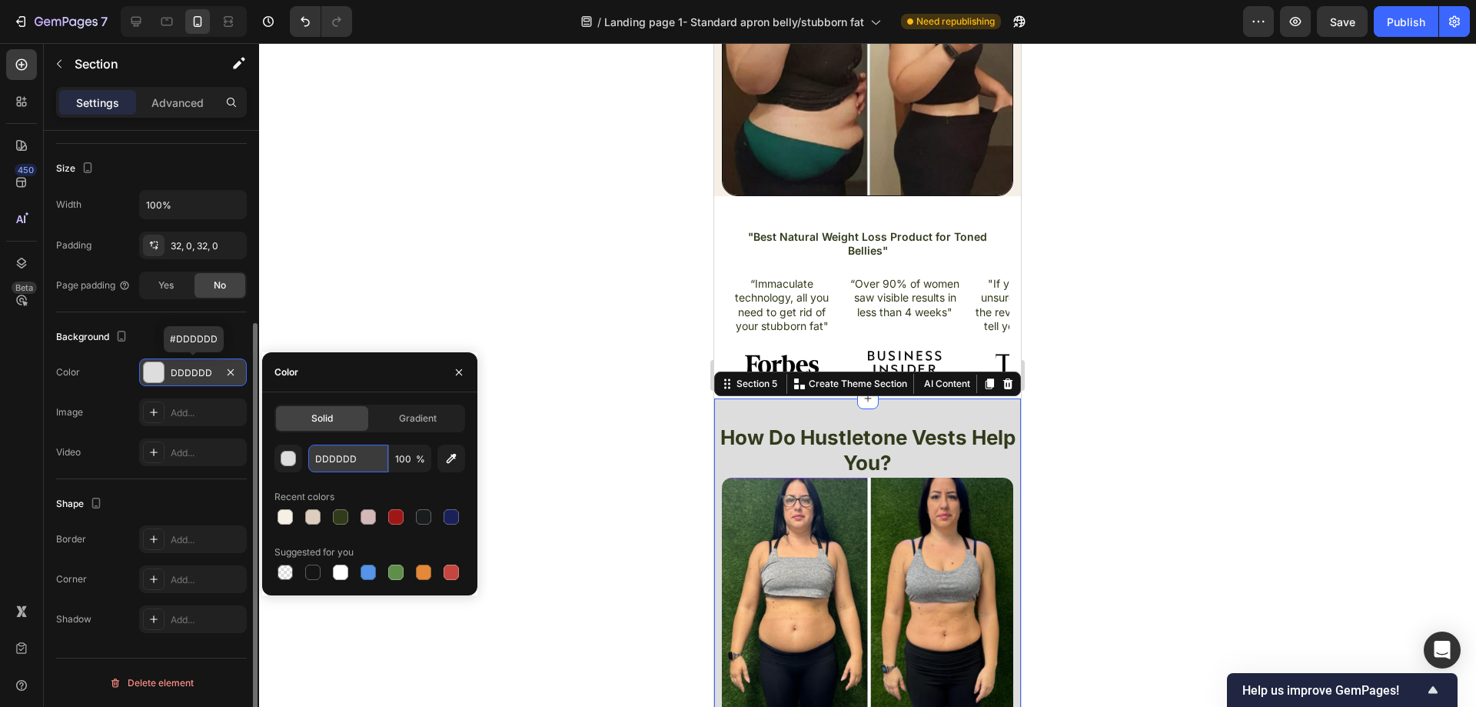
click at [356, 449] on input "DDDDDD" at bounding box center [348, 458] width 80 height 28
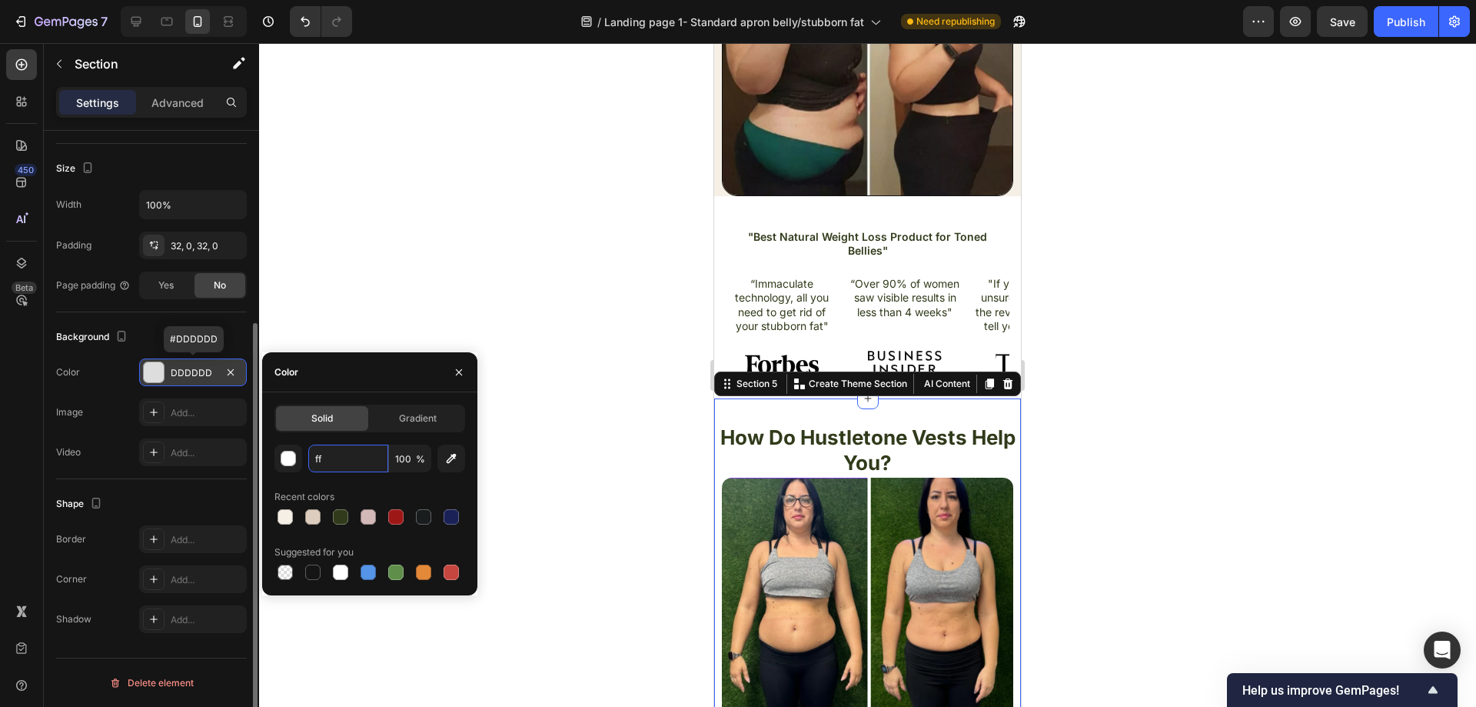
type input "f"
type input "FFFFFF"
click at [630, 361] on div at bounding box center [867, 374] width 1217 height 663
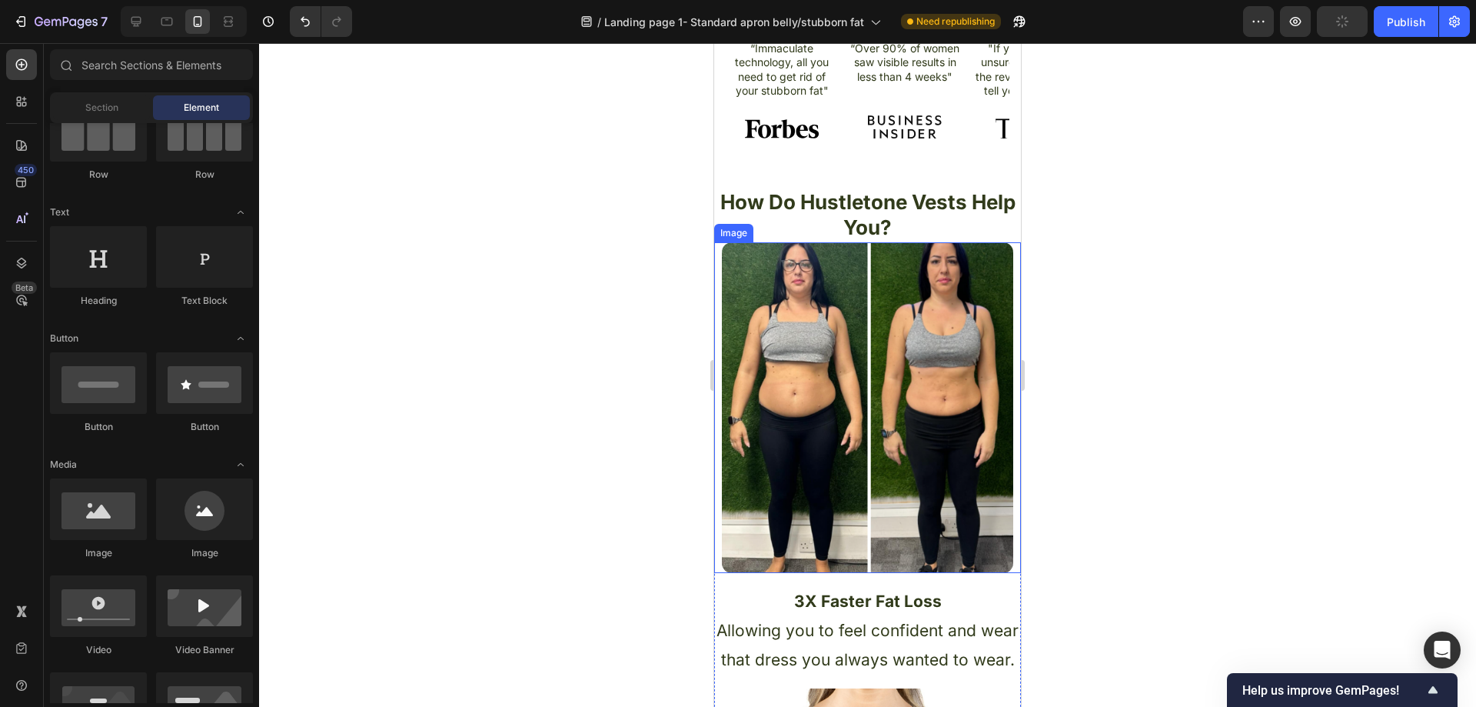
scroll to position [615, 0]
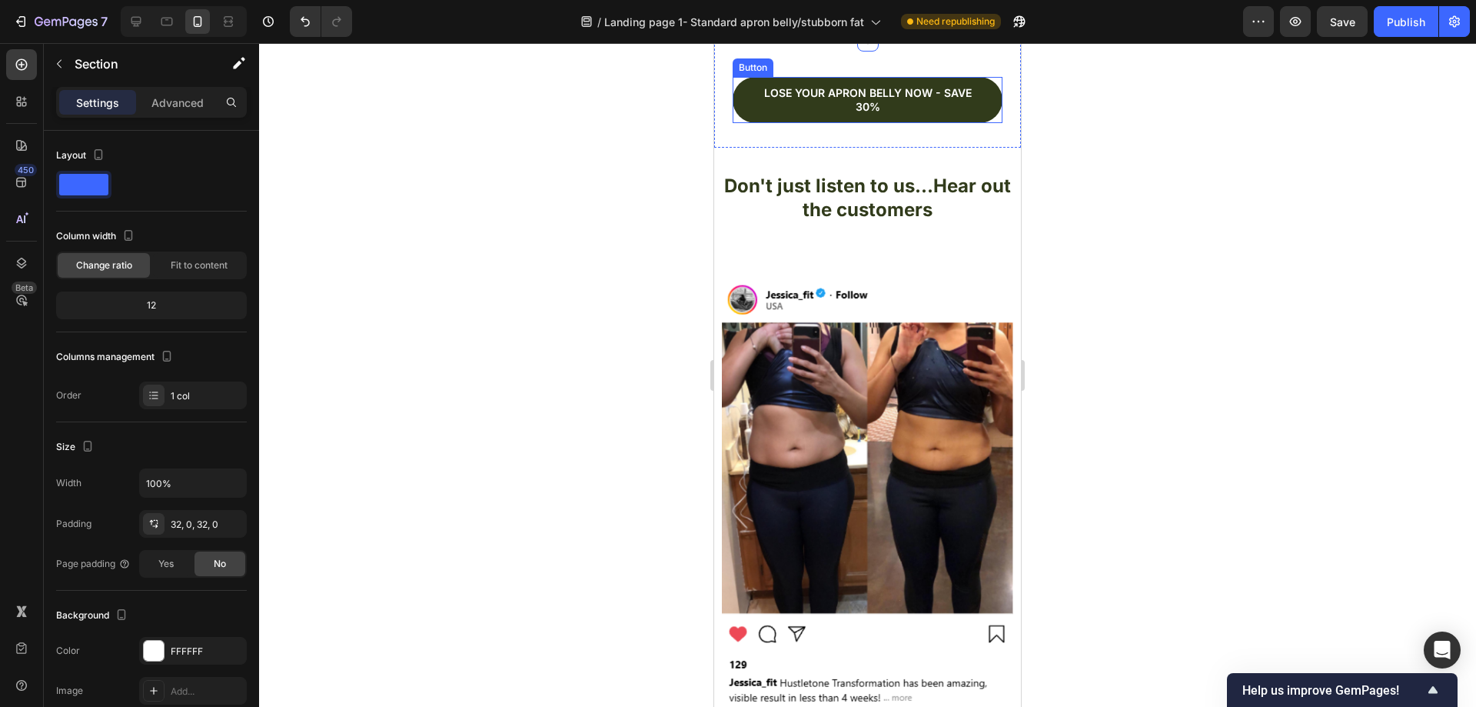
scroll to position [1999, 0]
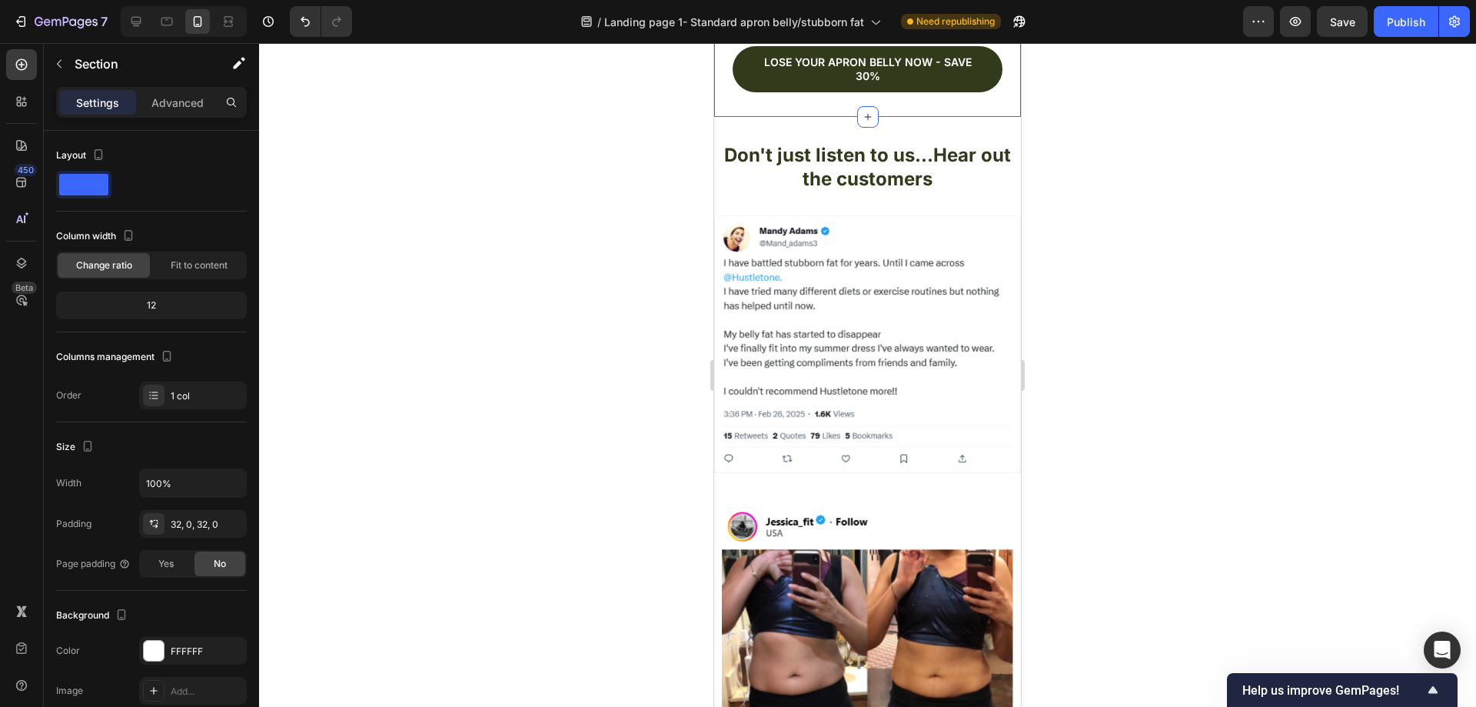
click at [732, 117] on div "Lose your apron bellY now - Save 30% Button Section 6" at bounding box center [867, 63] width 307 height 107
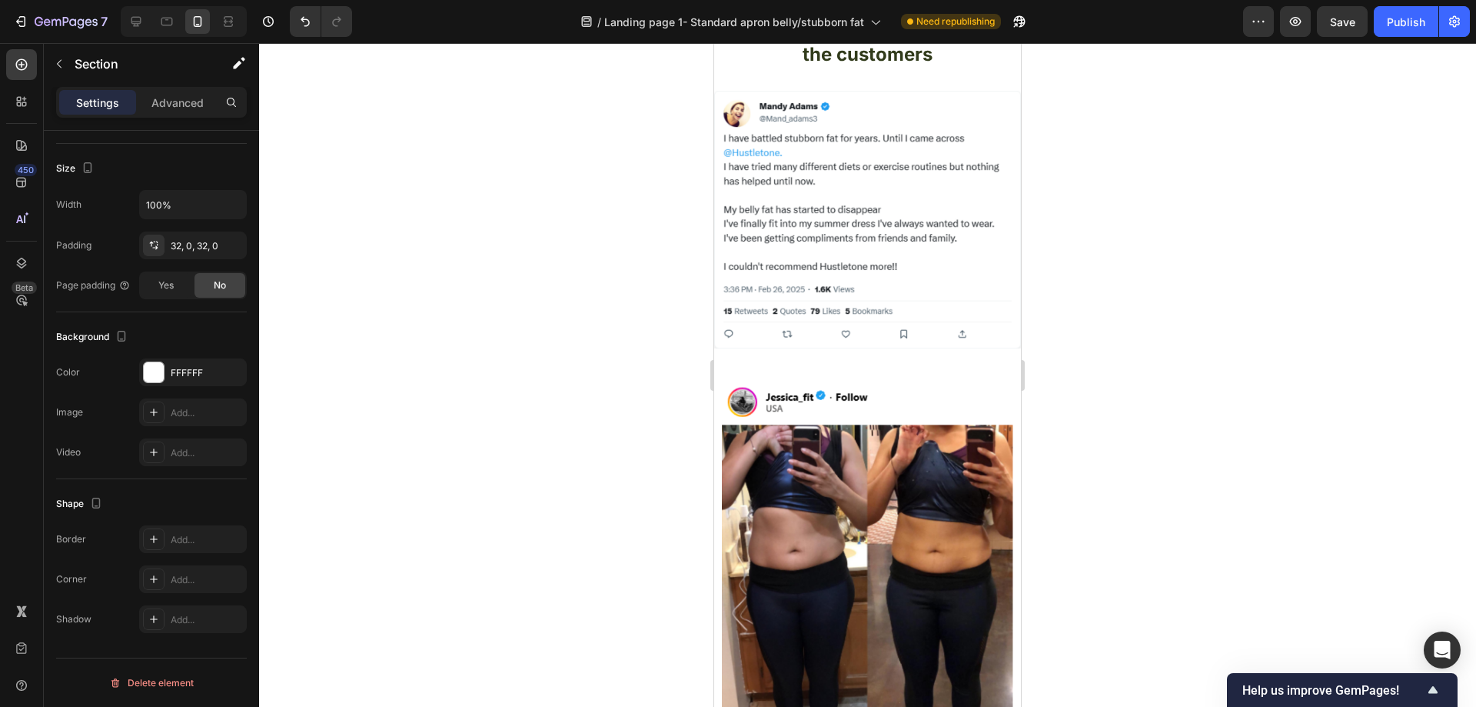
scroll to position [2153, 0]
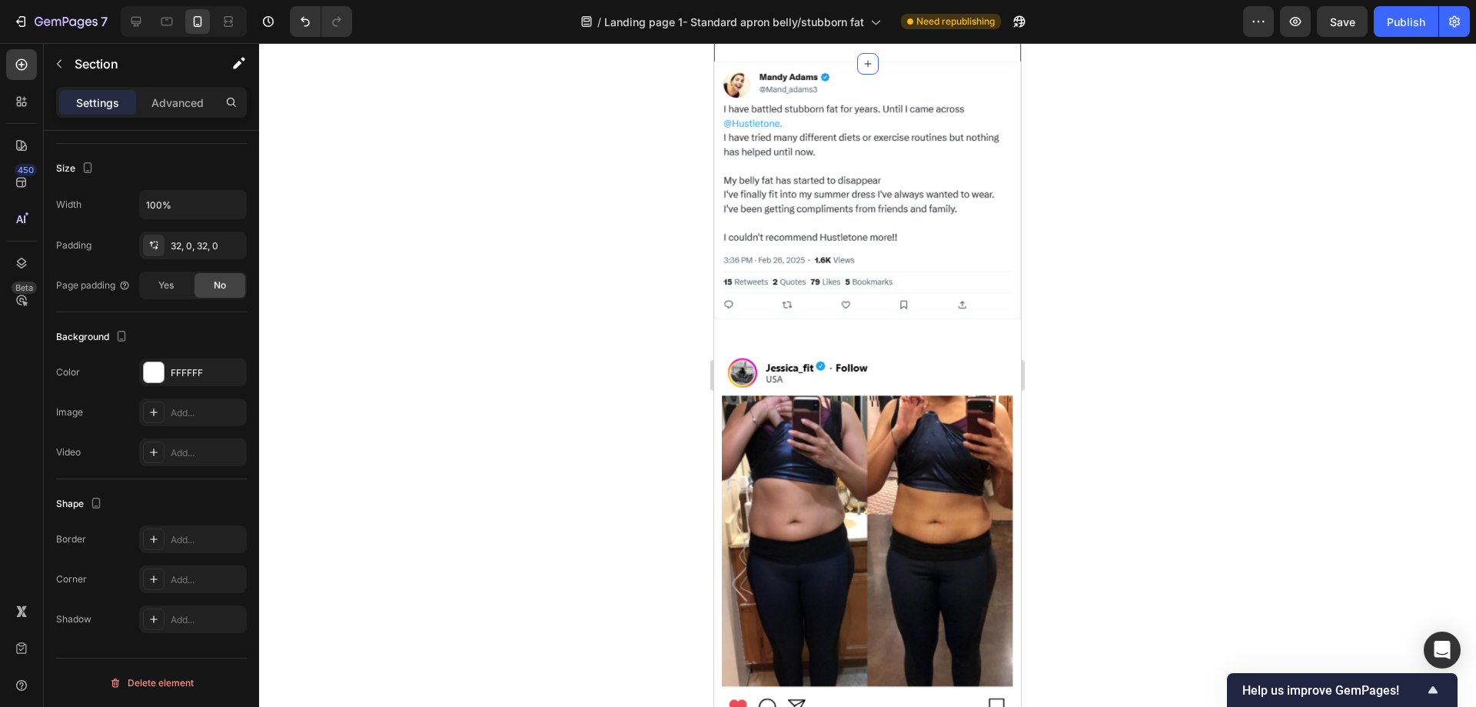
click at [777, 63] on div "Don't just listen to us...Hear out the customers Heading Section 7" at bounding box center [867, 13] width 307 height 100
click at [205, 367] on div "FFFFFF" at bounding box center [193, 373] width 45 height 14
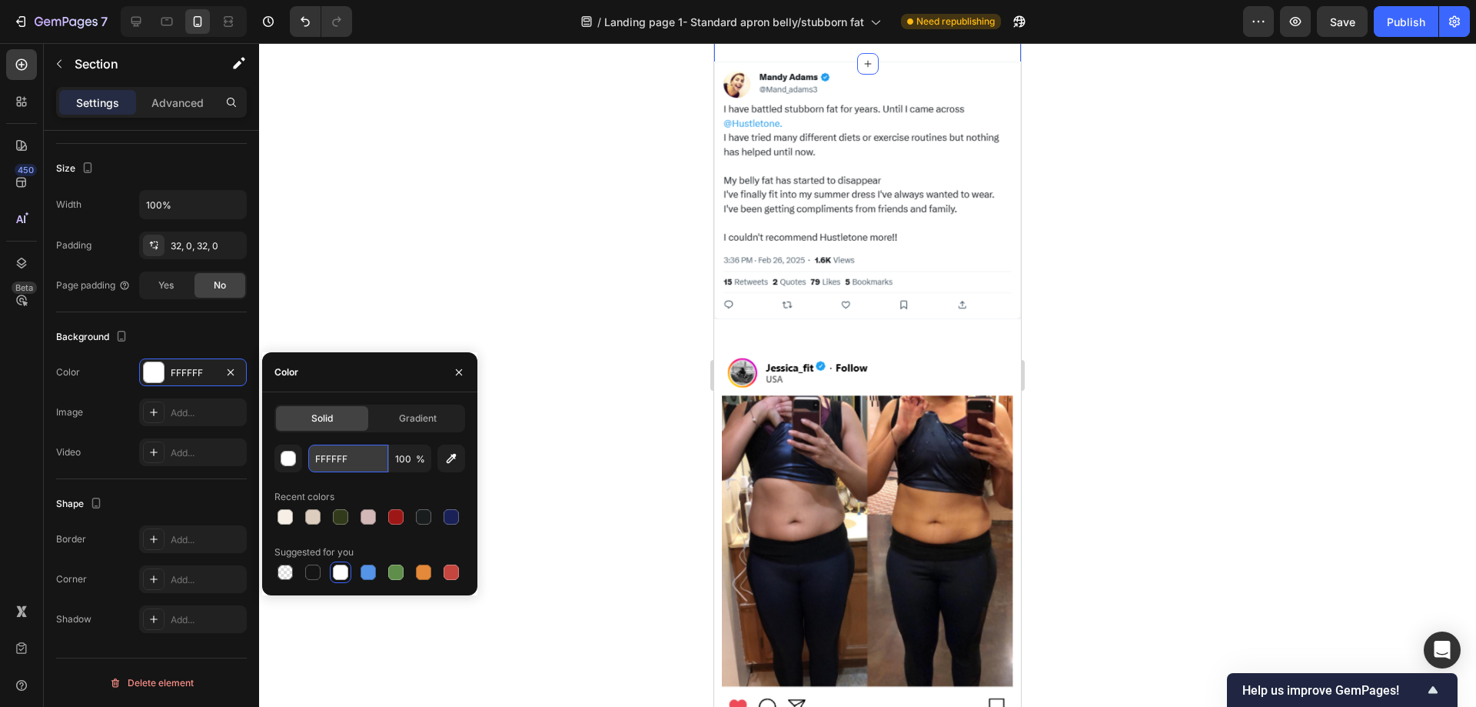
click at [366, 455] on input "FFFFFF" at bounding box center [348, 458] width 80 height 28
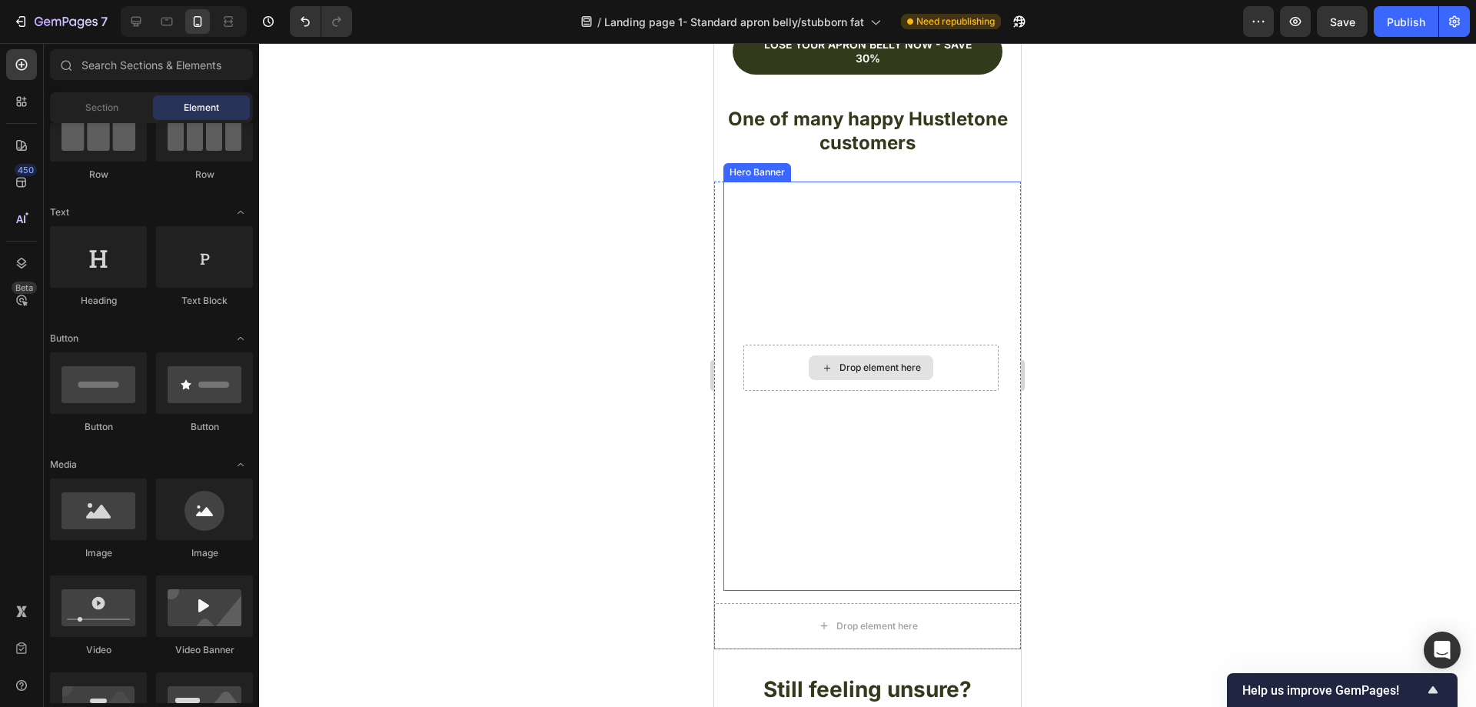
scroll to position [5347, 0]
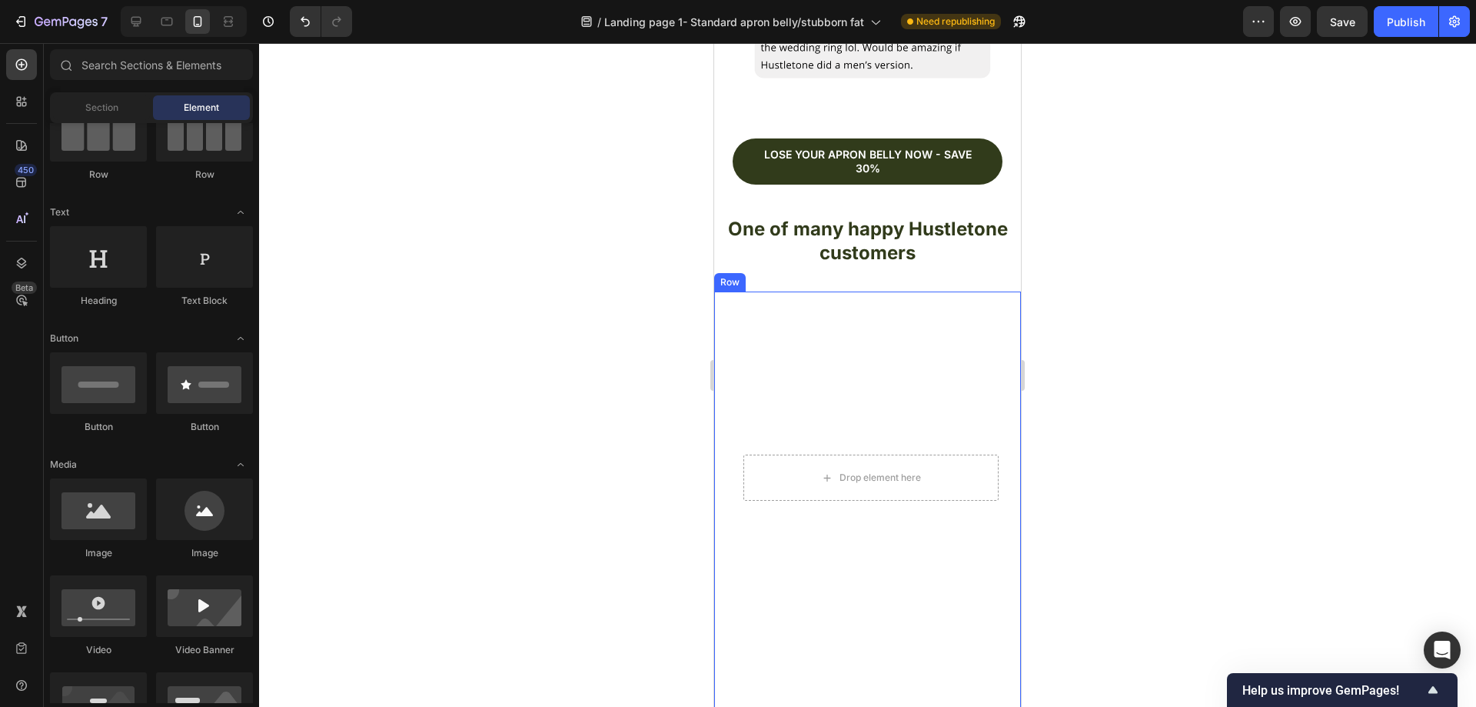
click at [718, 291] on div "Drop element here Hero Banner" at bounding box center [867, 495] width 307 height 409
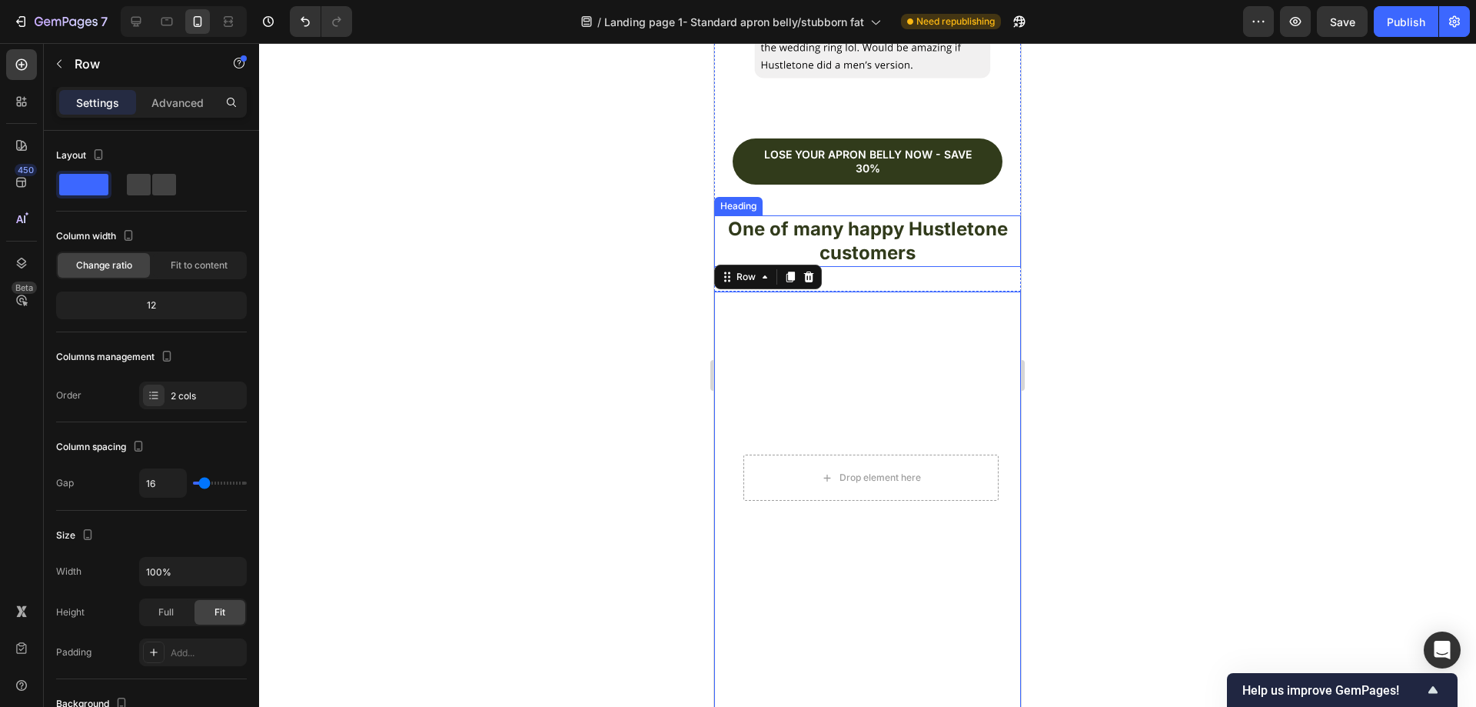
click at [733, 226] on h2 "One of many happy Hustletone customers" at bounding box center [867, 240] width 307 height 51
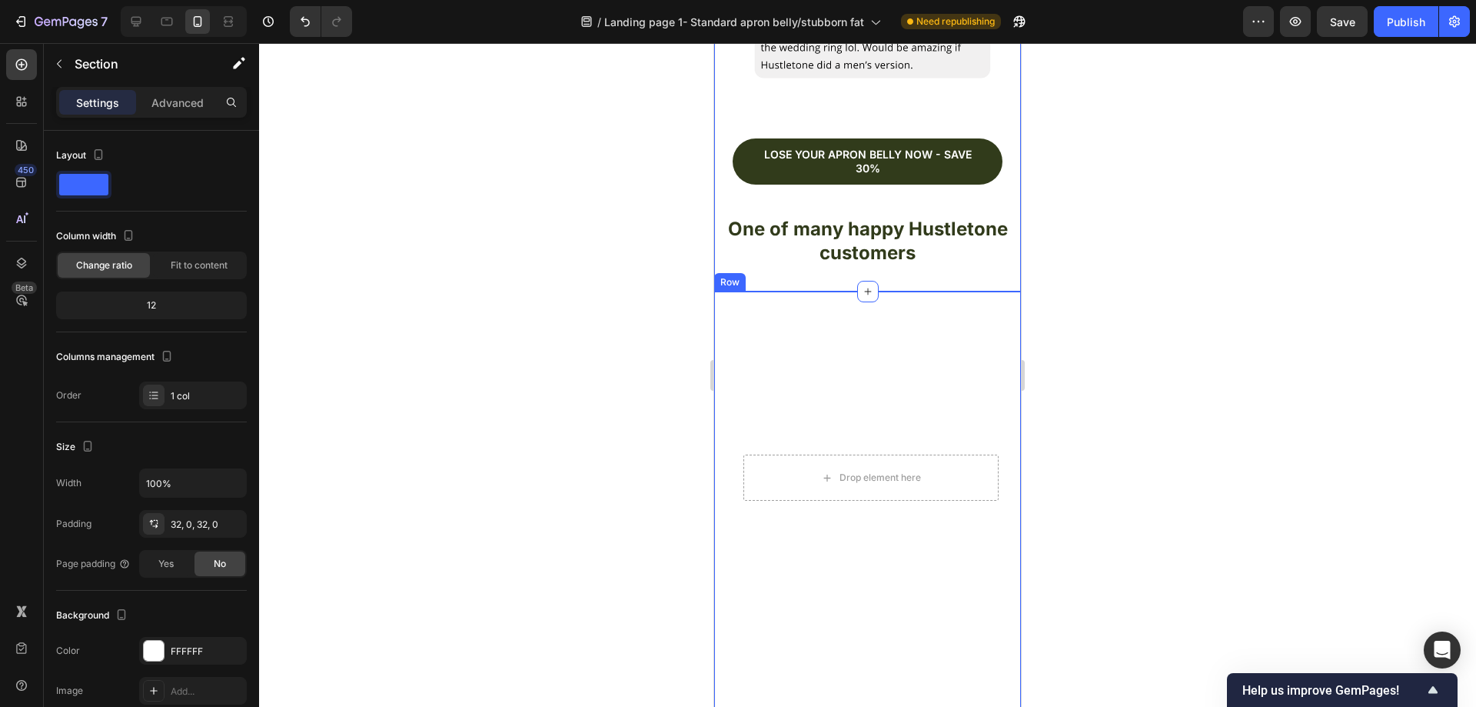
click at [722, 291] on div "Drop element here Hero Banner" at bounding box center [867, 495] width 307 height 409
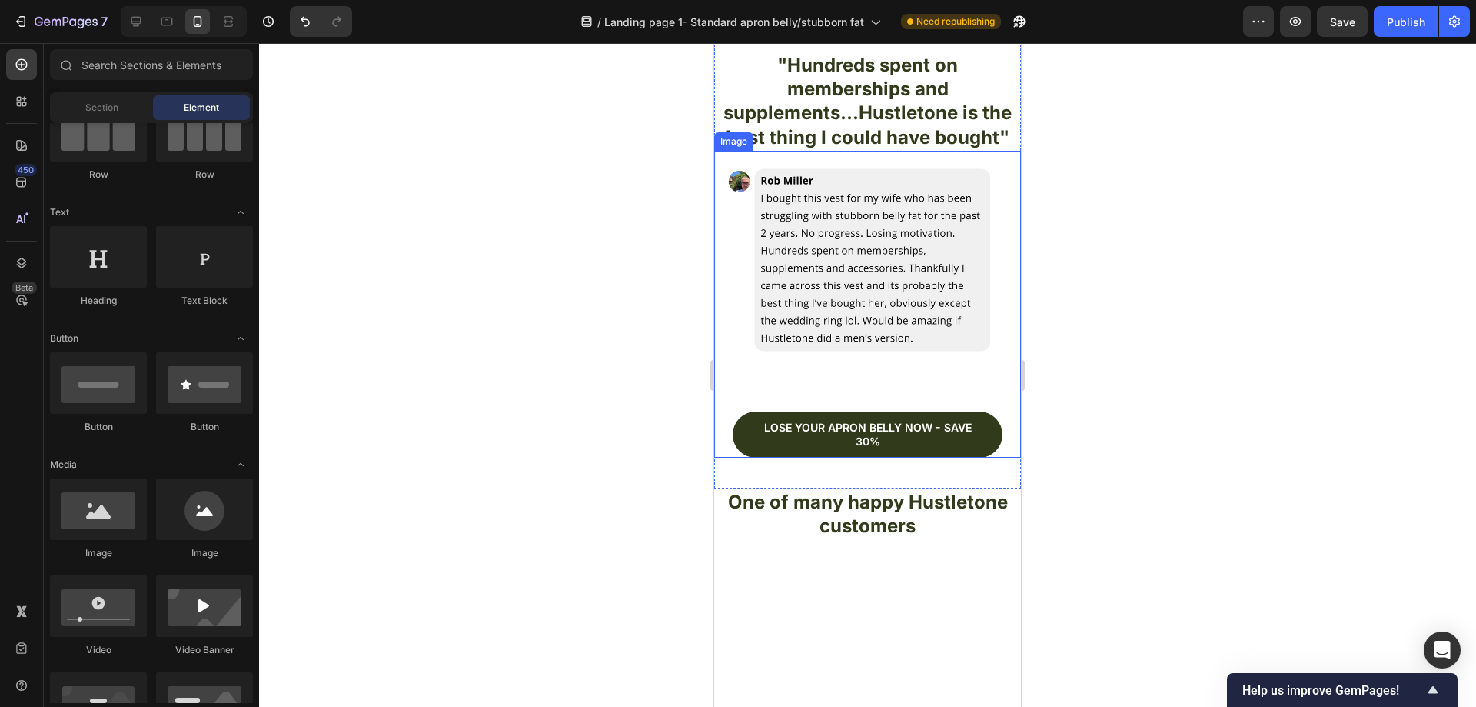
click at [986, 337] on img at bounding box center [867, 304] width 307 height 307
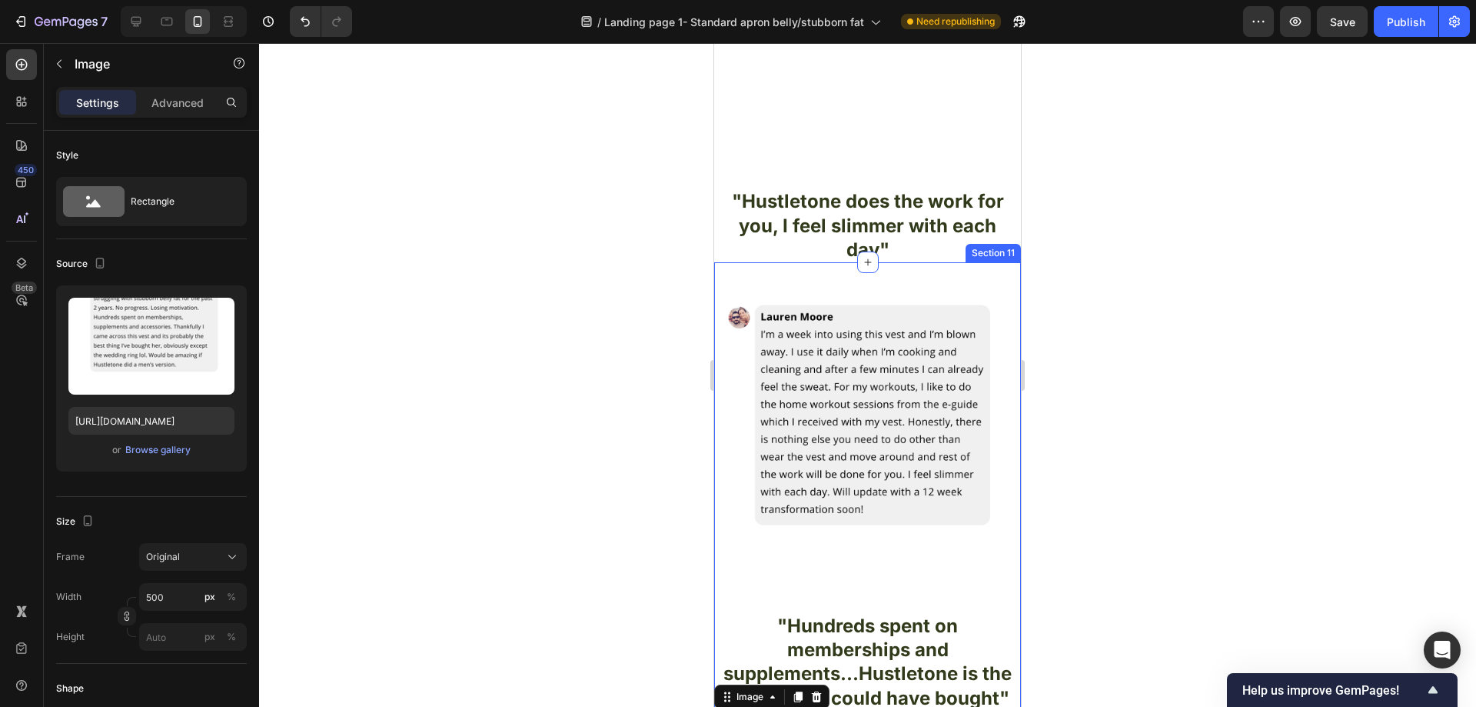
scroll to position [4536, 0]
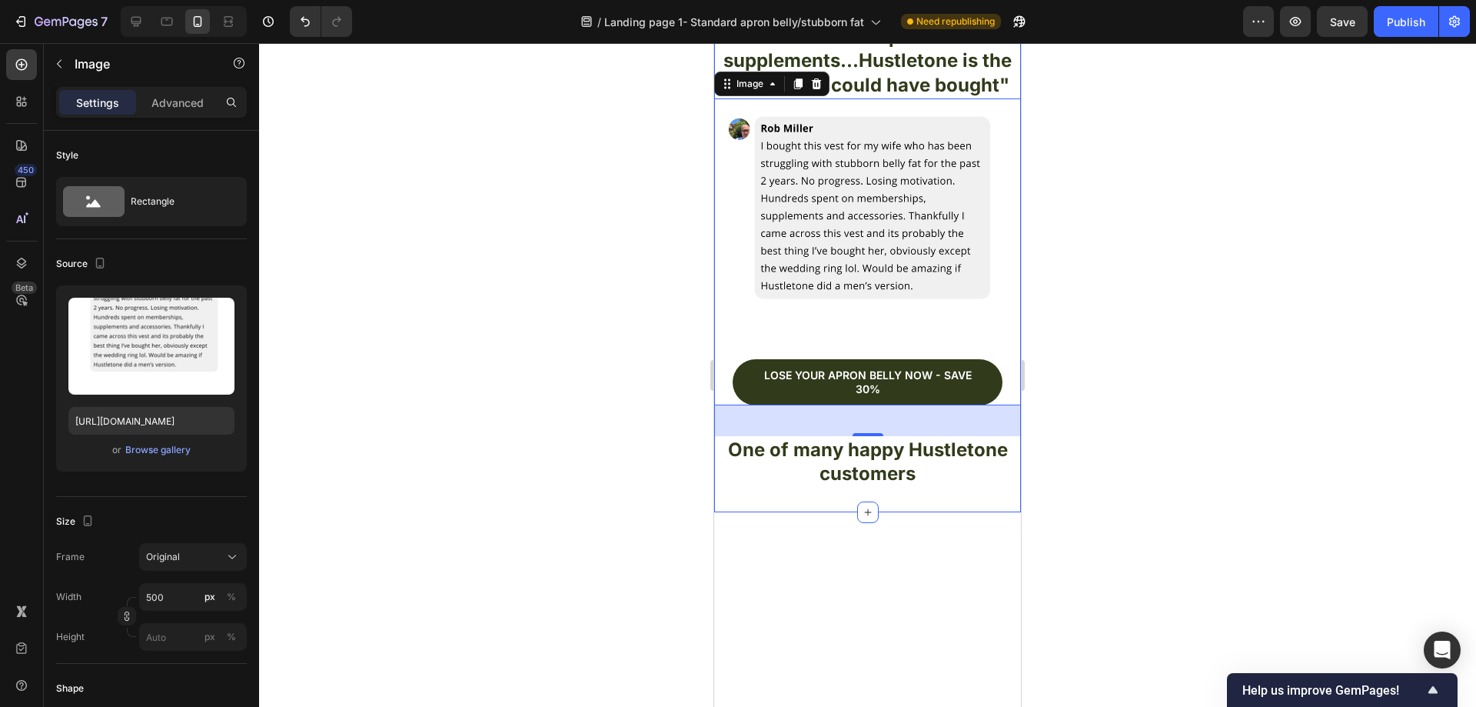
click at [995, 255] on div "Image "Hundreds spent on memberships and supplements...Hustletone is the best t…" at bounding box center [867, 80] width 307 height 863
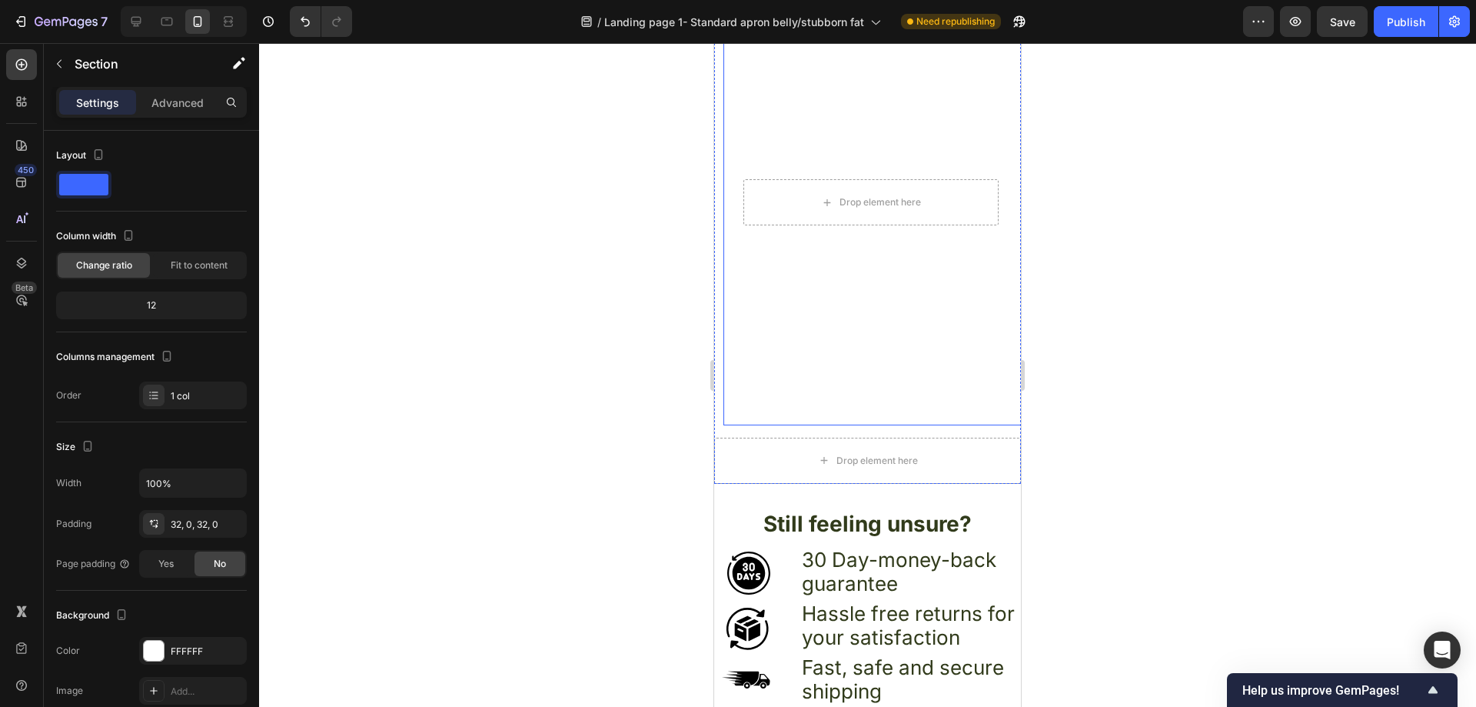
scroll to position [5612, 0]
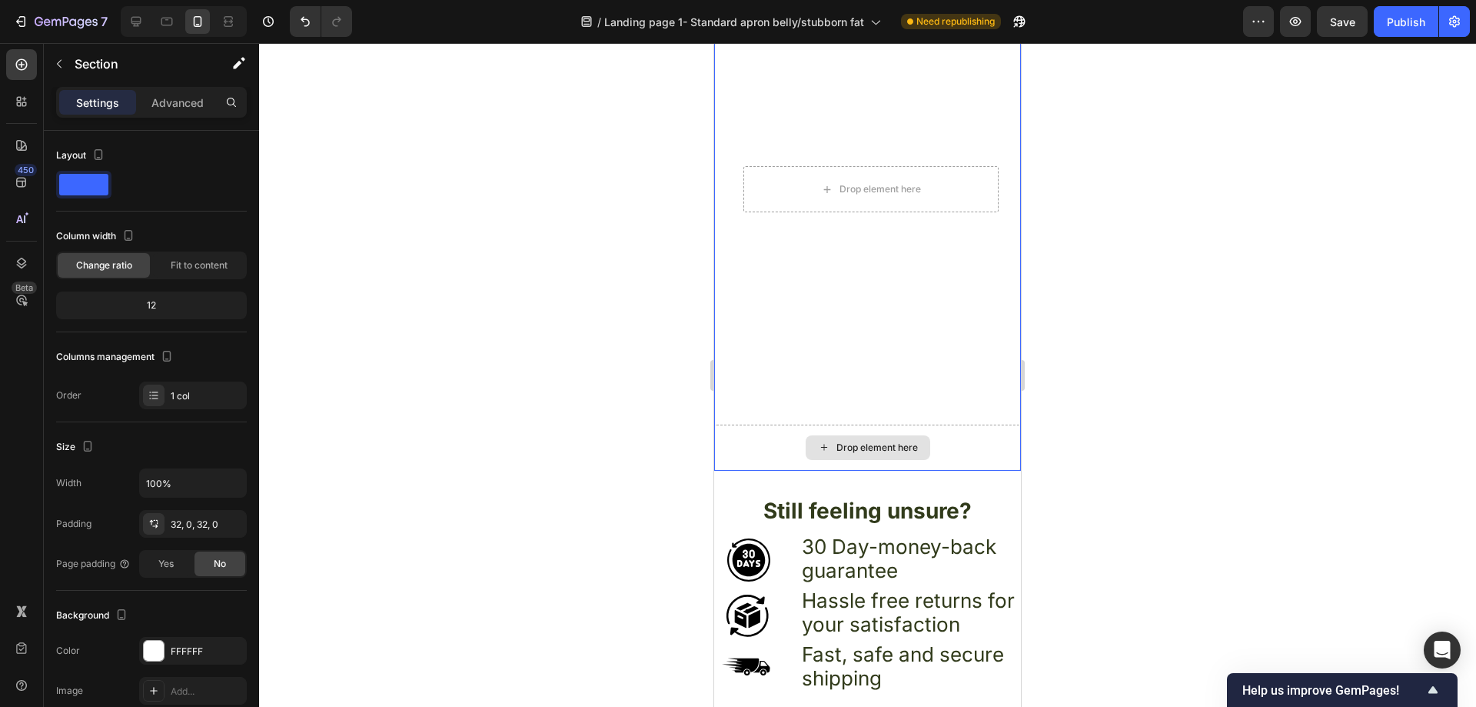
click at [999, 424] on div "Drop element here" at bounding box center [867, 447] width 307 height 46
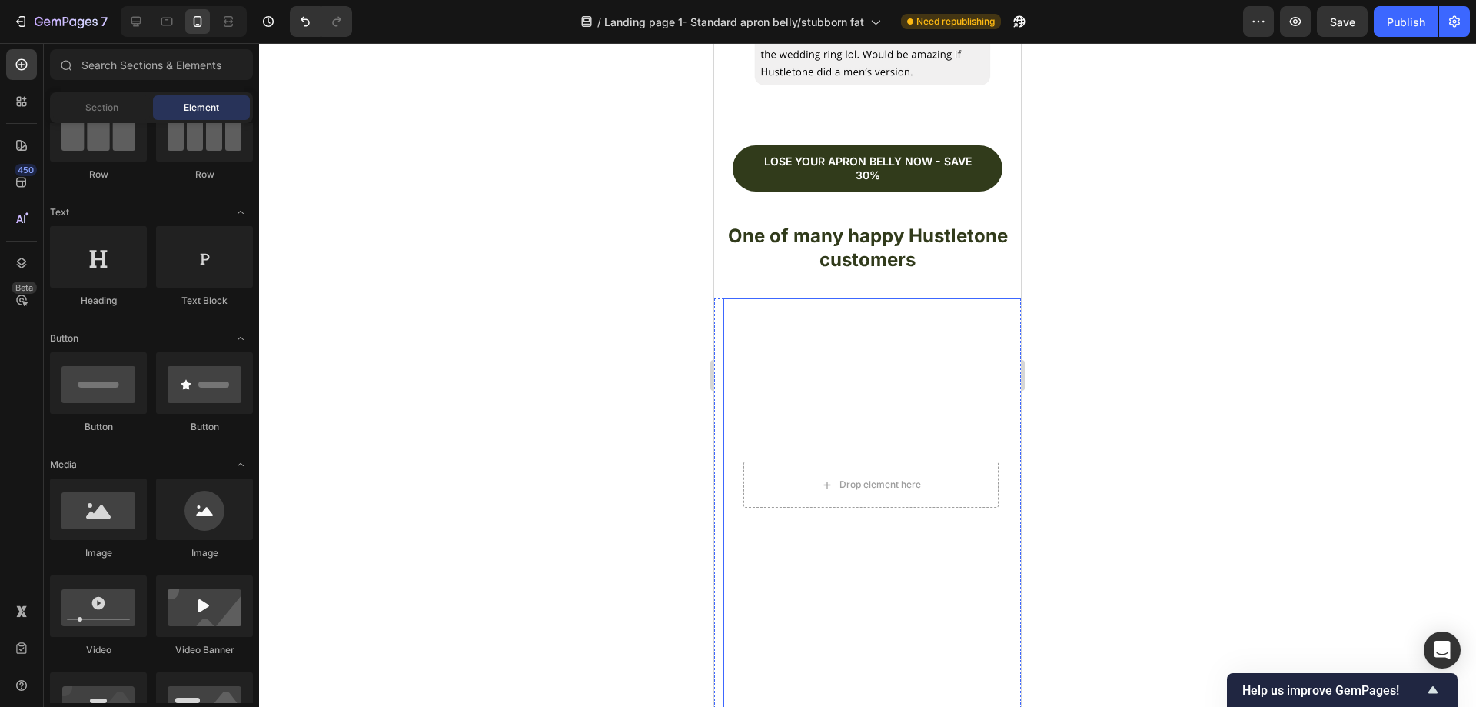
scroll to position [5339, 0]
click at [718, 301] on div "Drop element here Hero Banner" at bounding box center [867, 503] width 307 height 409
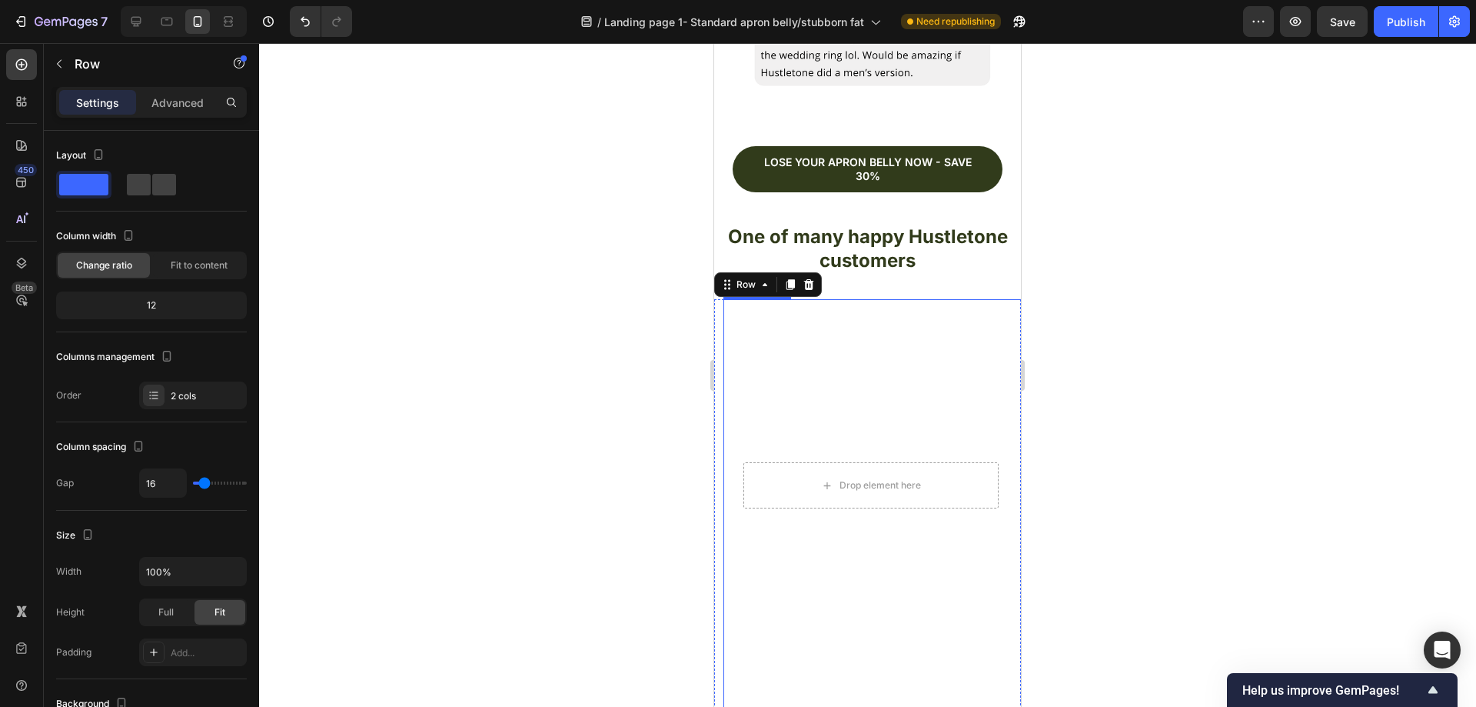
click at [726, 302] on div "Drop element here Hero Banner" at bounding box center [876, 503] width 307 height 409
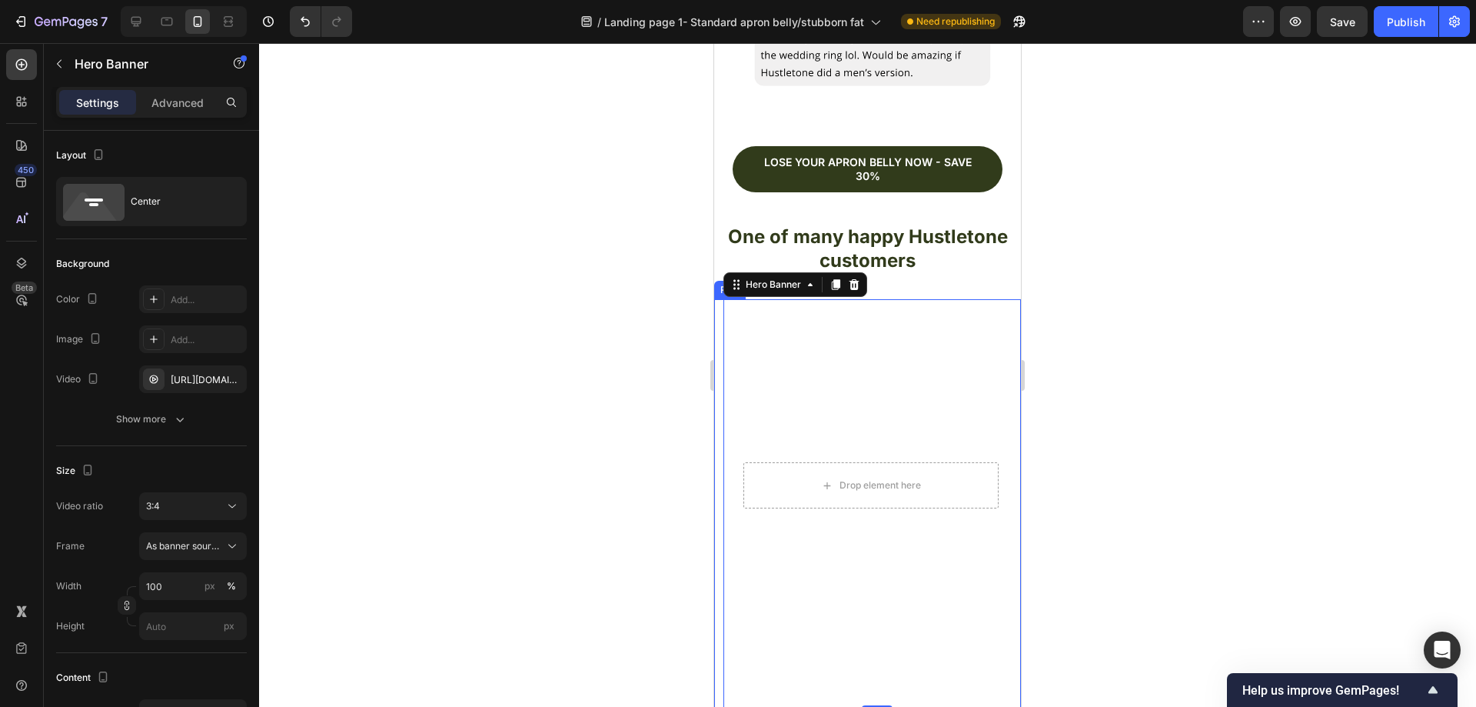
click at [720, 304] on div "Drop element here Hero Banner 0" at bounding box center [867, 503] width 307 height 409
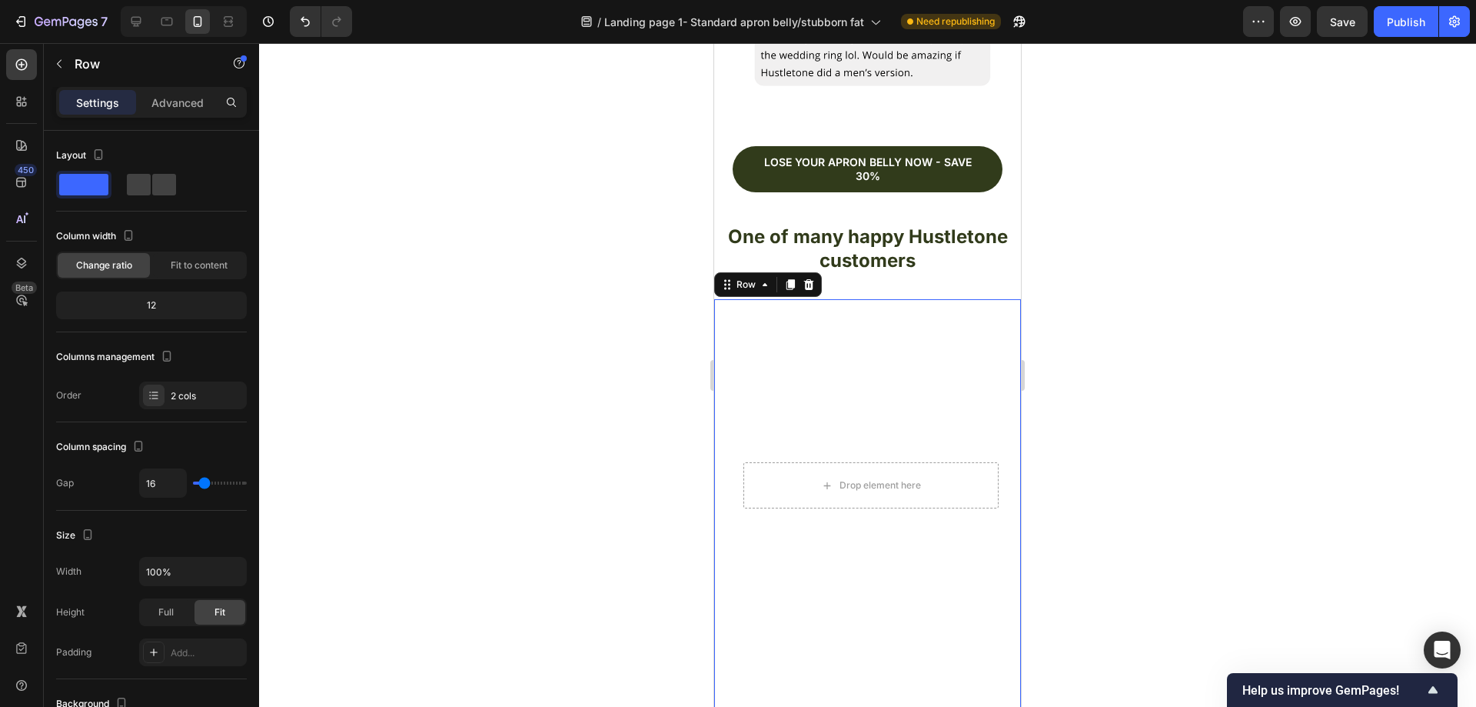
click at [720, 304] on div "Drop element here Hero Banner" at bounding box center [867, 503] width 307 height 409
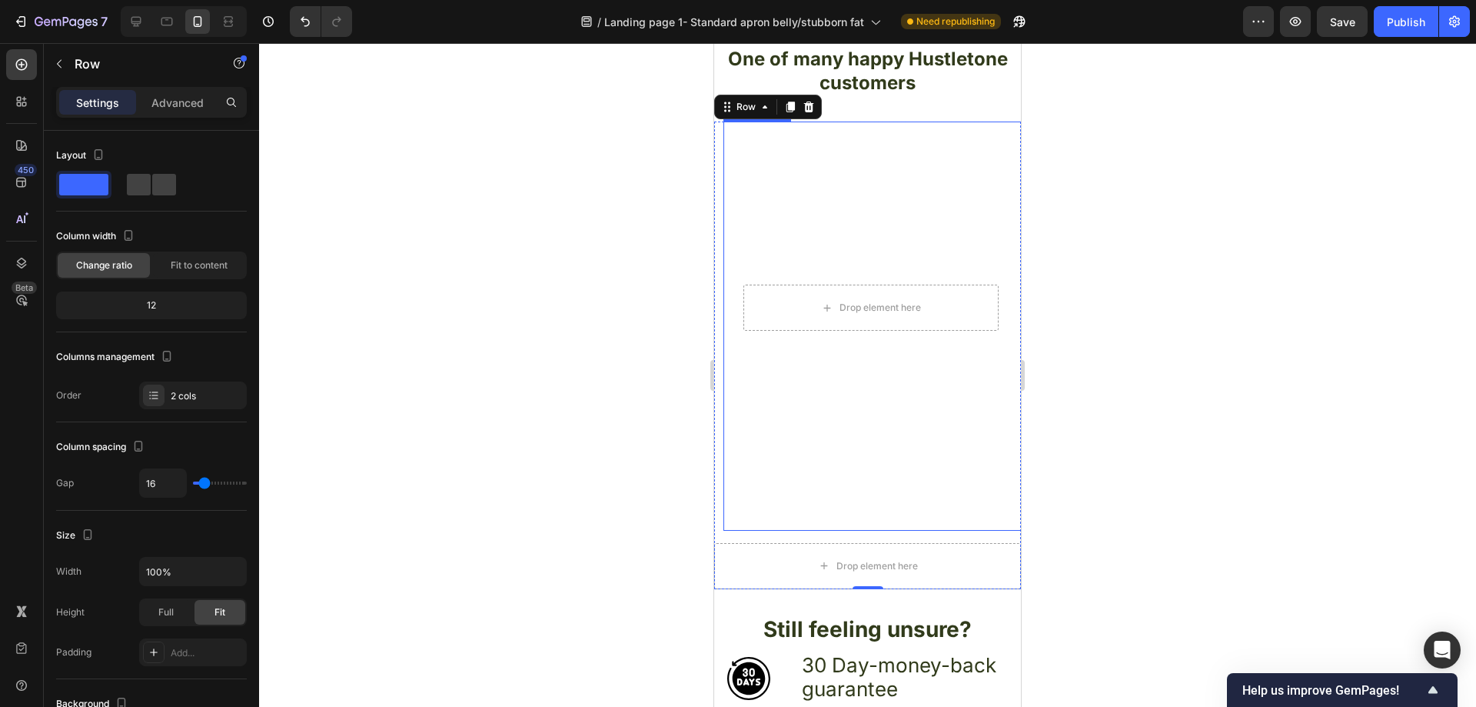
scroll to position [5570, 0]
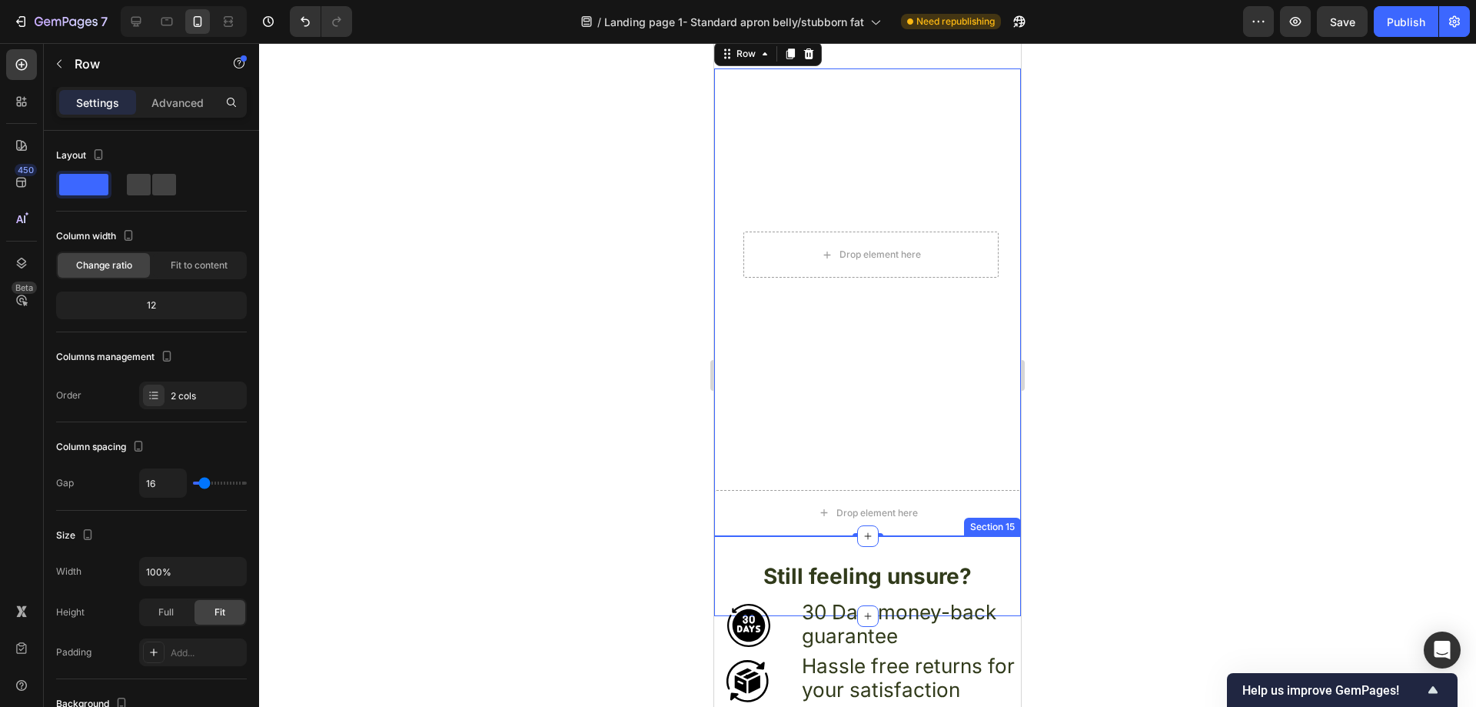
click at [1003, 536] on div "Still feeling unsure? Heading Section 15" at bounding box center [867, 576] width 307 height 80
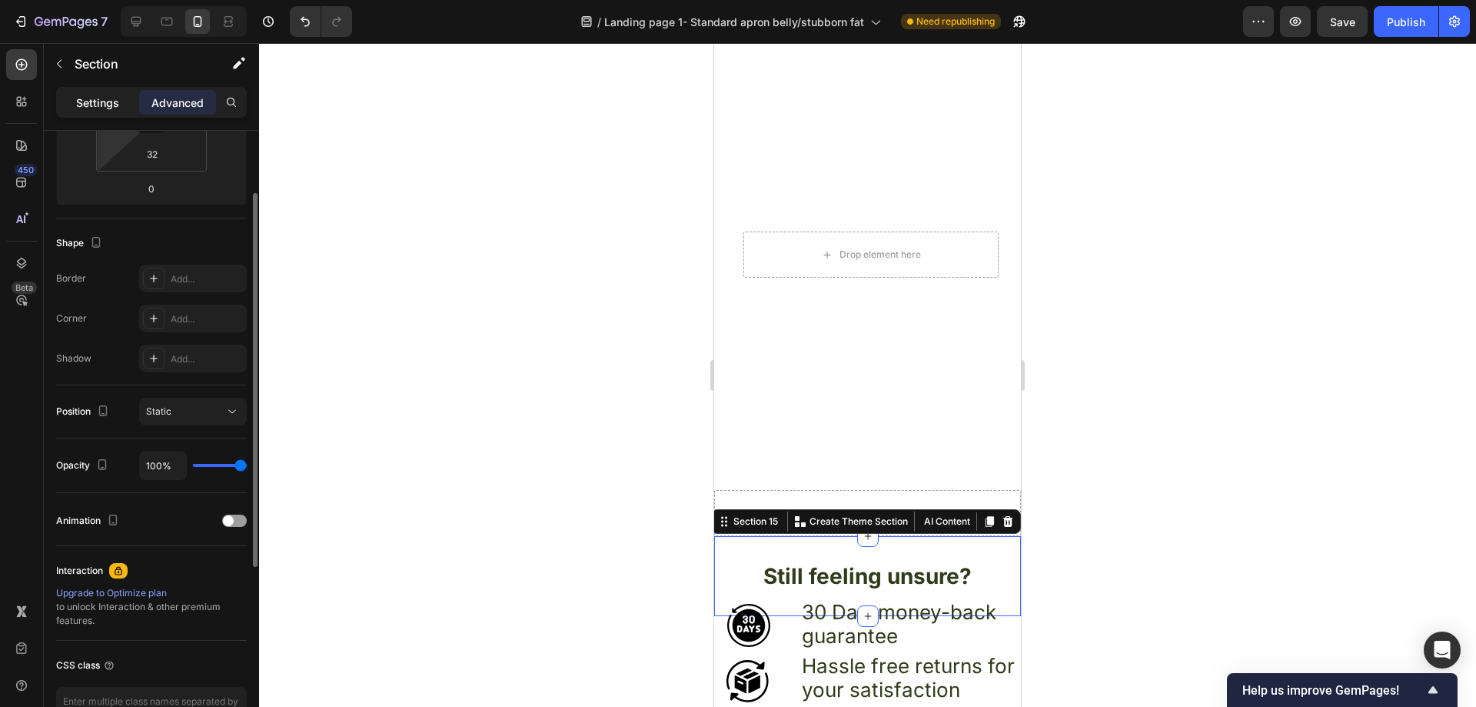
scroll to position [154, 0]
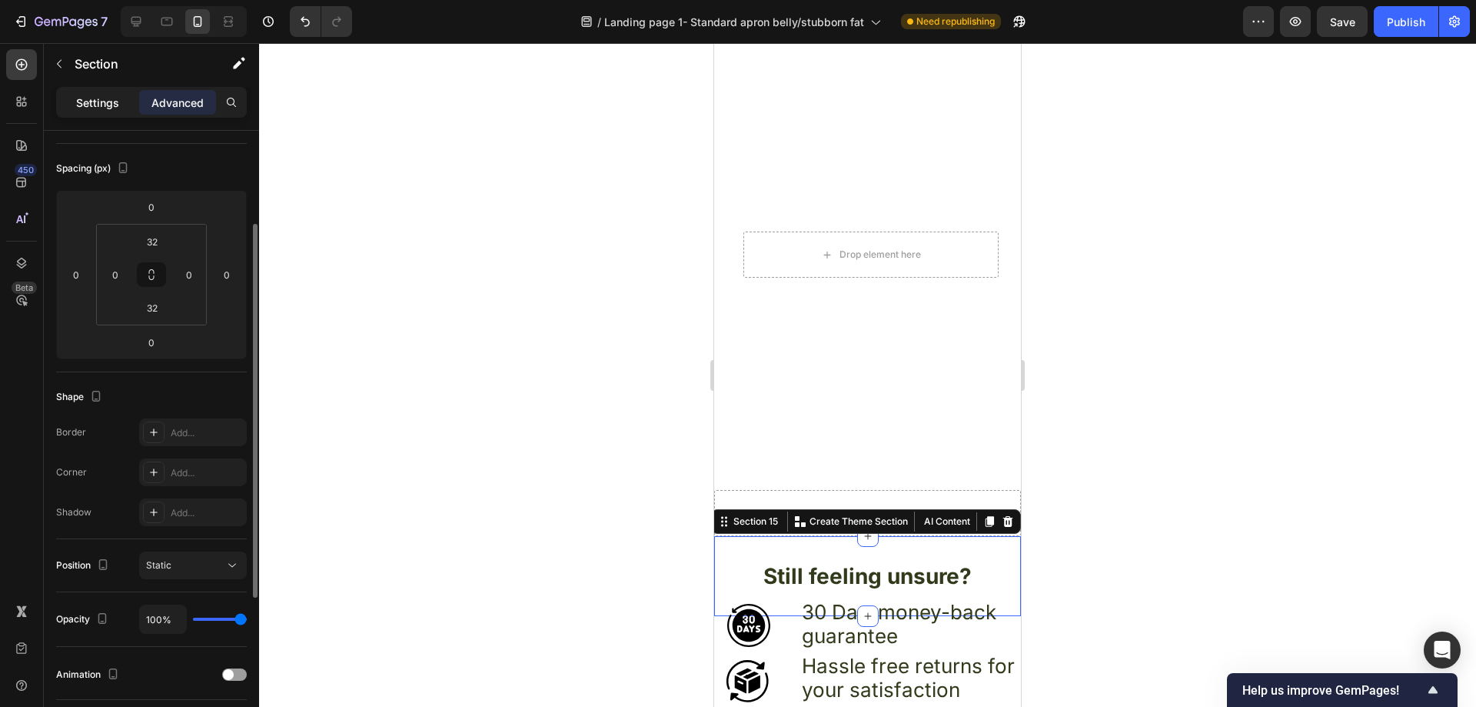
click at [105, 96] on p "Settings" at bounding box center [97, 103] width 43 height 16
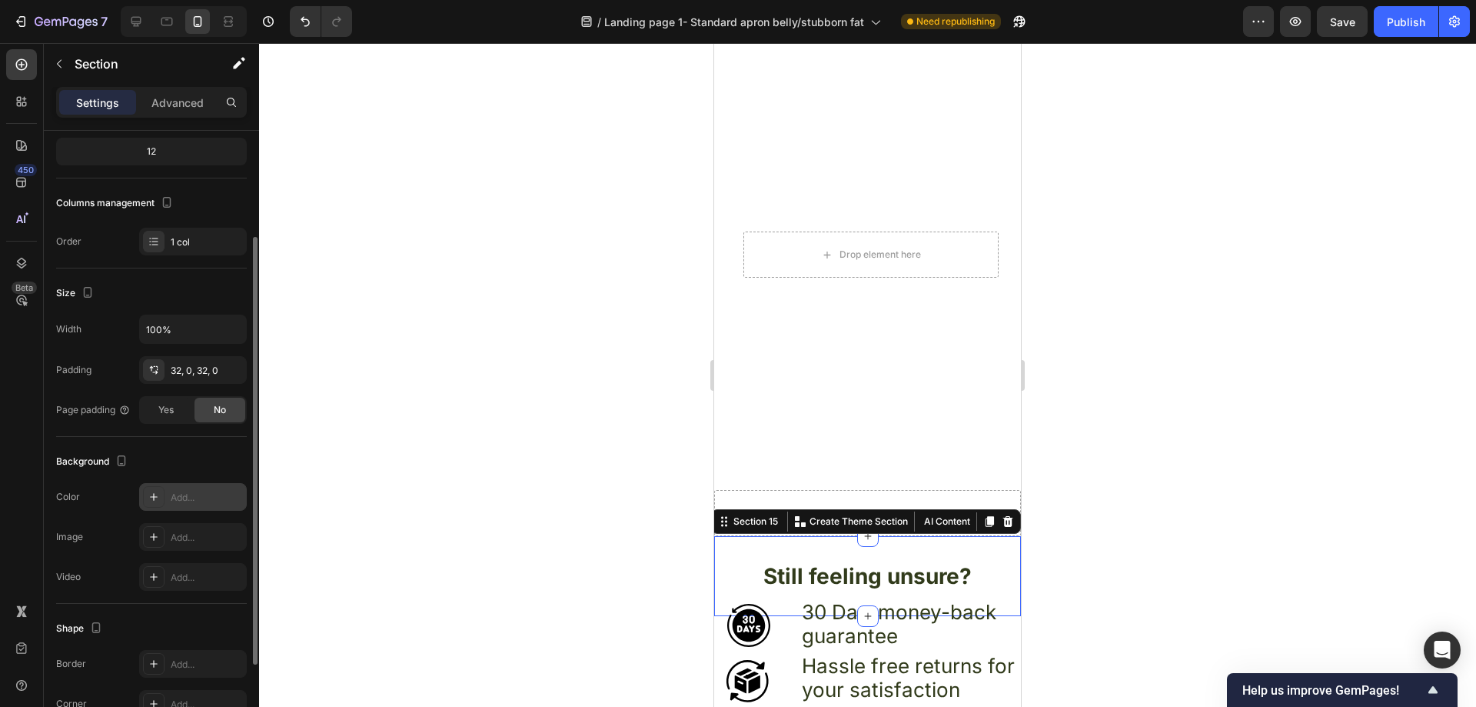
click at [180, 490] on div "Add..." at bounding box center [207, 497] width 72 height 14
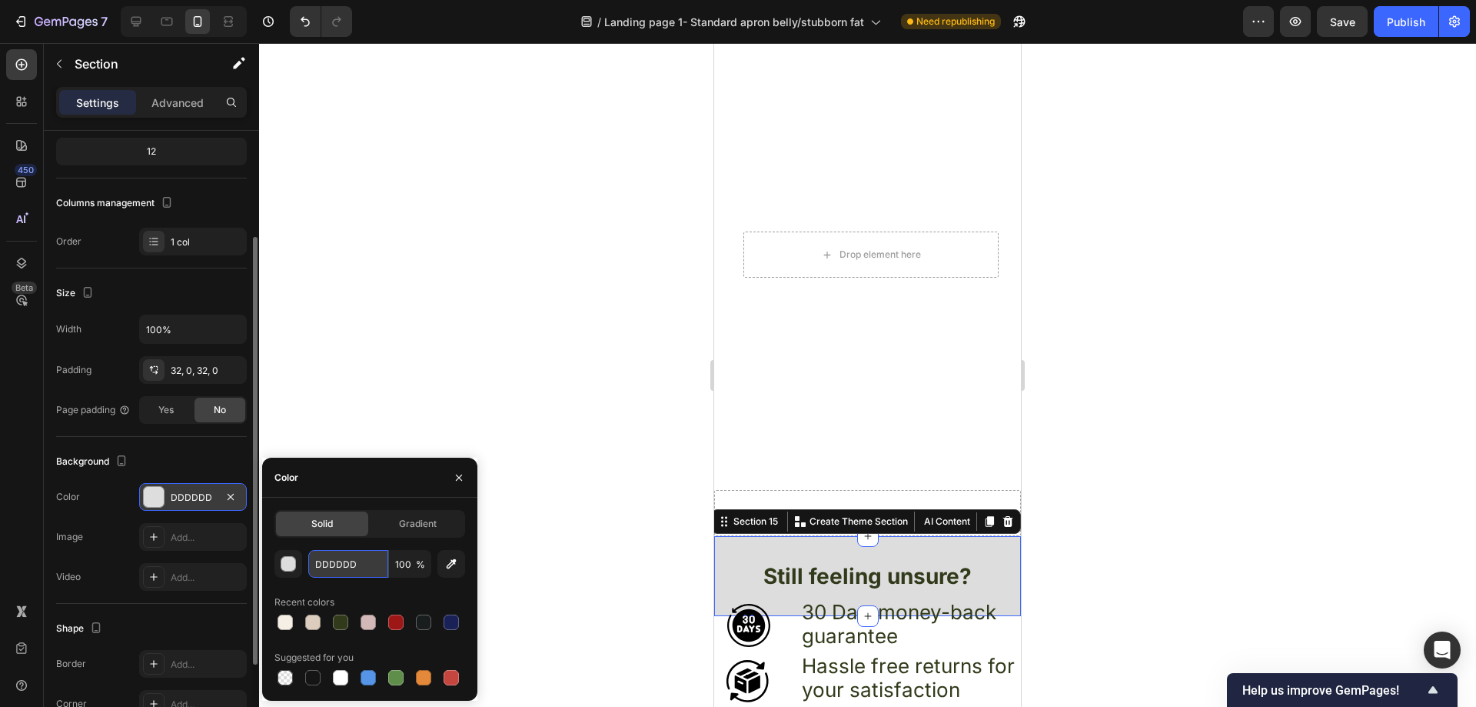
click at [354, 556] on input "DDDDDD" at bounding box center [348, 564] width 80 height 28
paste input "FFFFFF"
type input "FFFFFF"
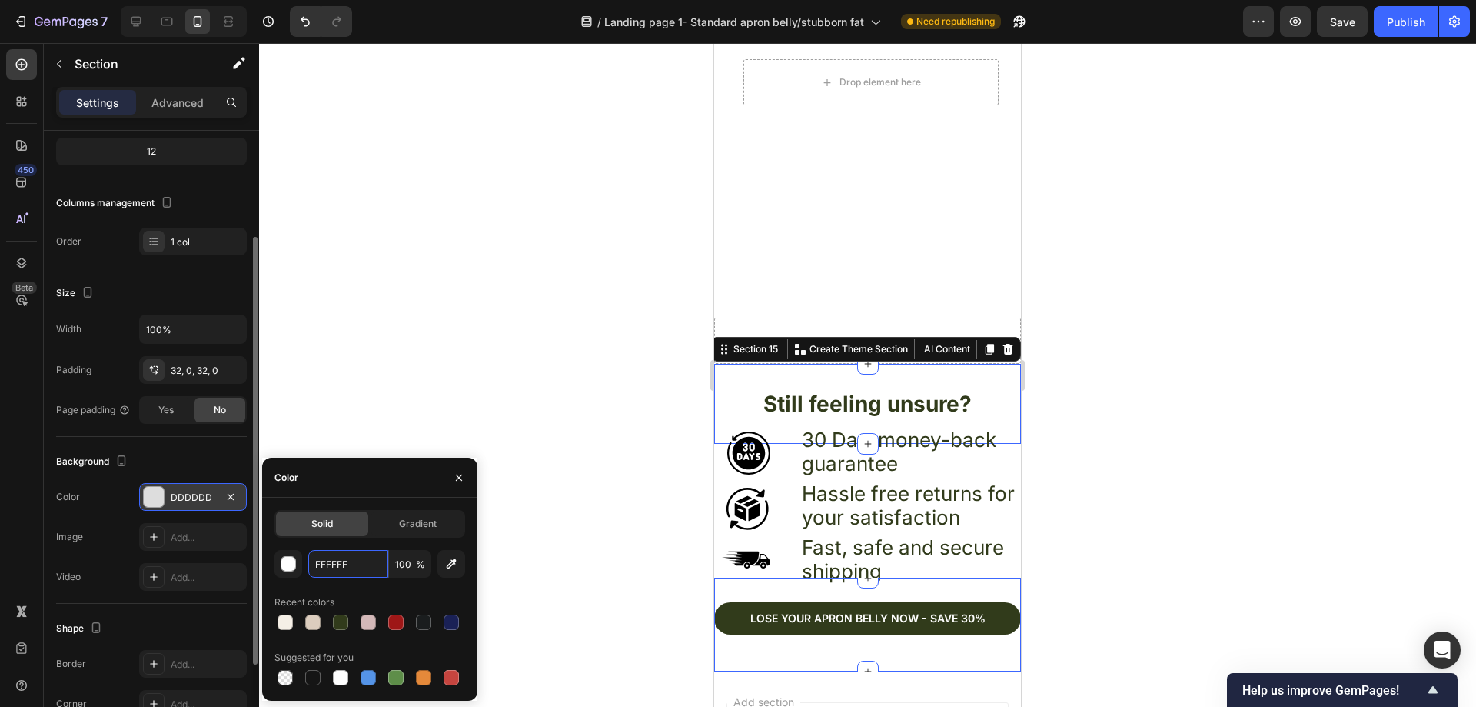
scroll to position [5801, 0]
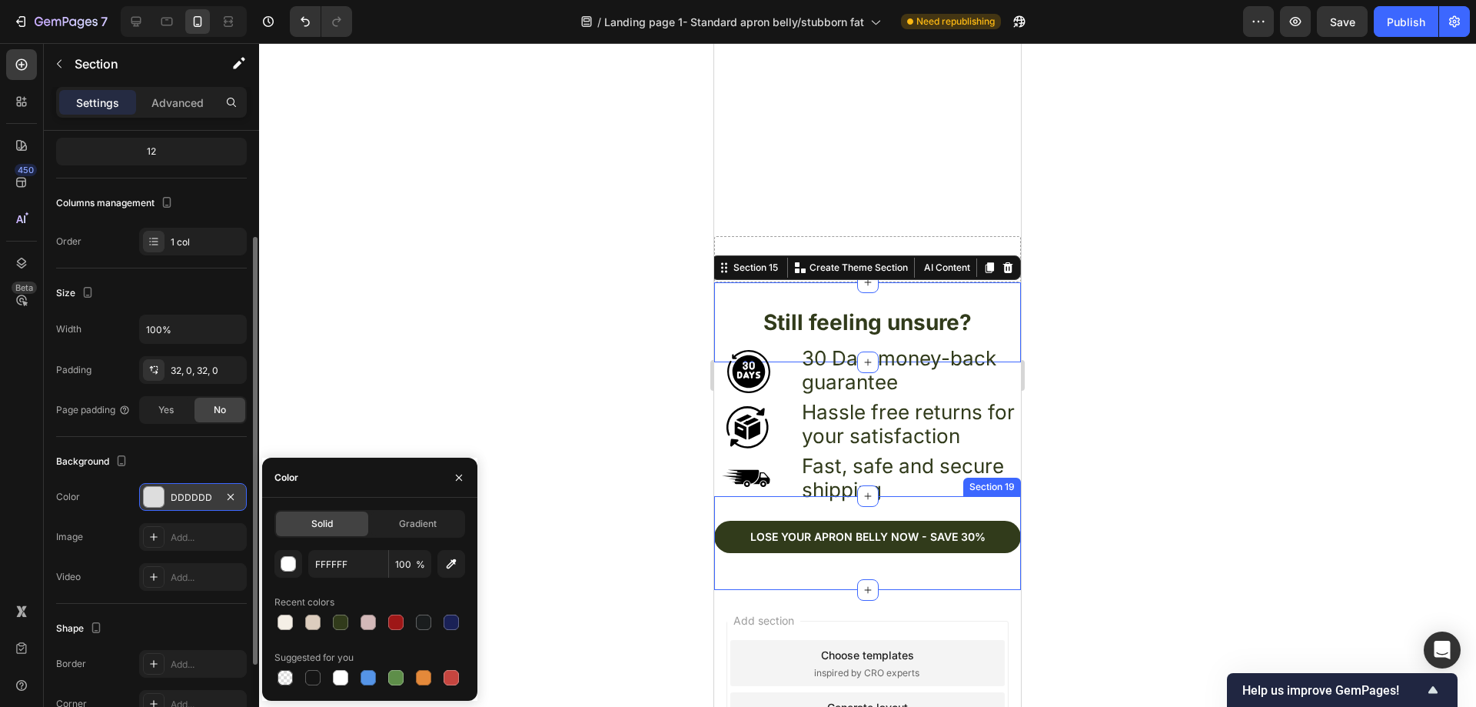
click at [735, 496] on div "Lose your apron bellY now - Save 30% Button Section 19" at bounding box center [867, 543] width 307 height 94
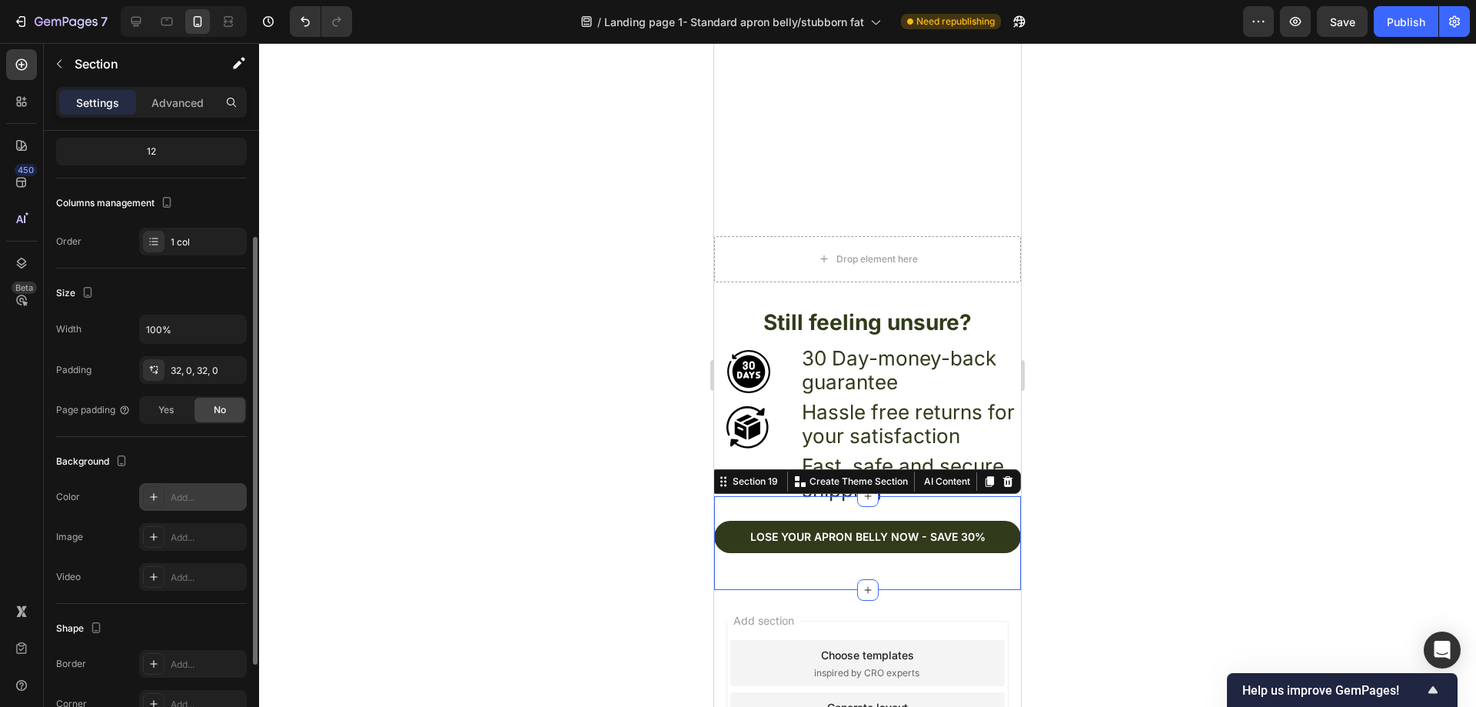
click at [181, 495] on div "Add..." at bounding box center [207, 497] width 72 height 14
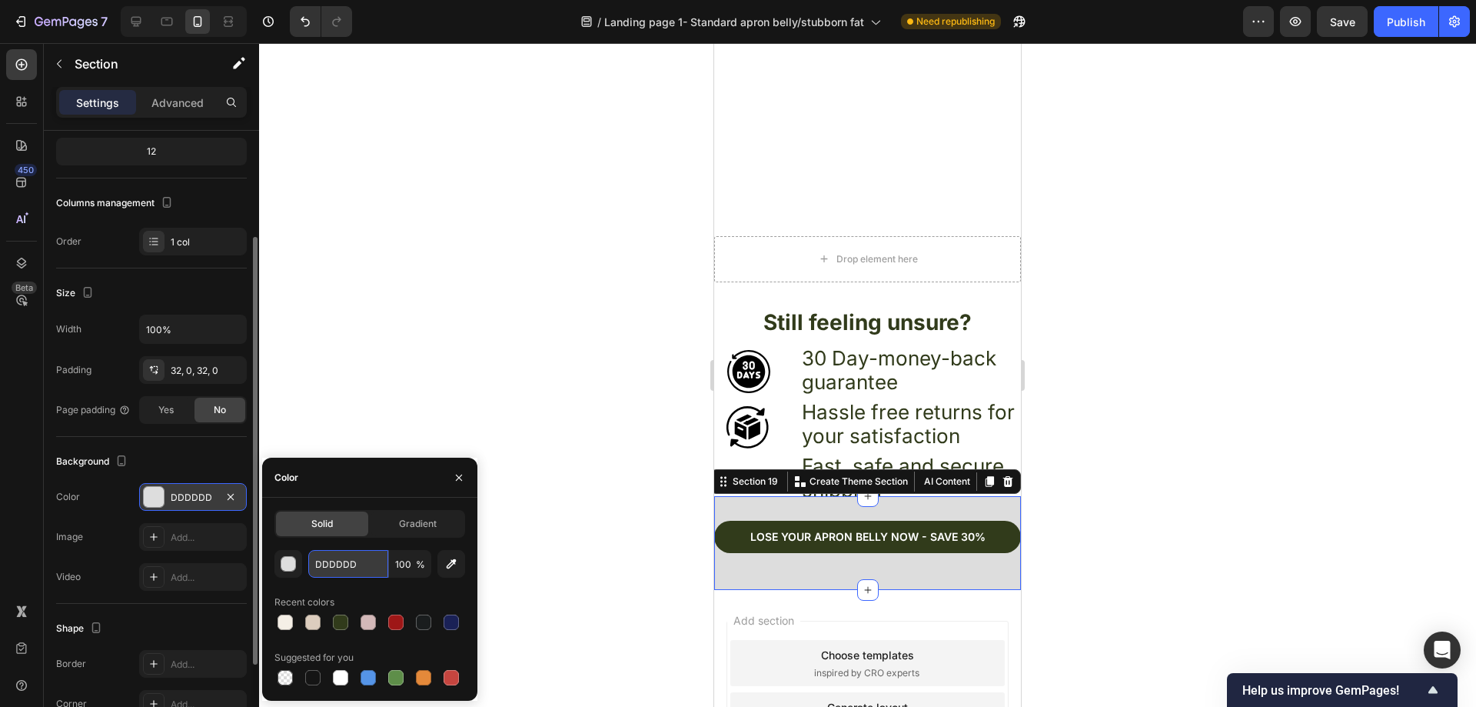
click at [357, 556] on input "DDDDDD" at bounding box center [348, 564] width 80 height 28
paste input "FFFFFF"
type input "FFFFFF"
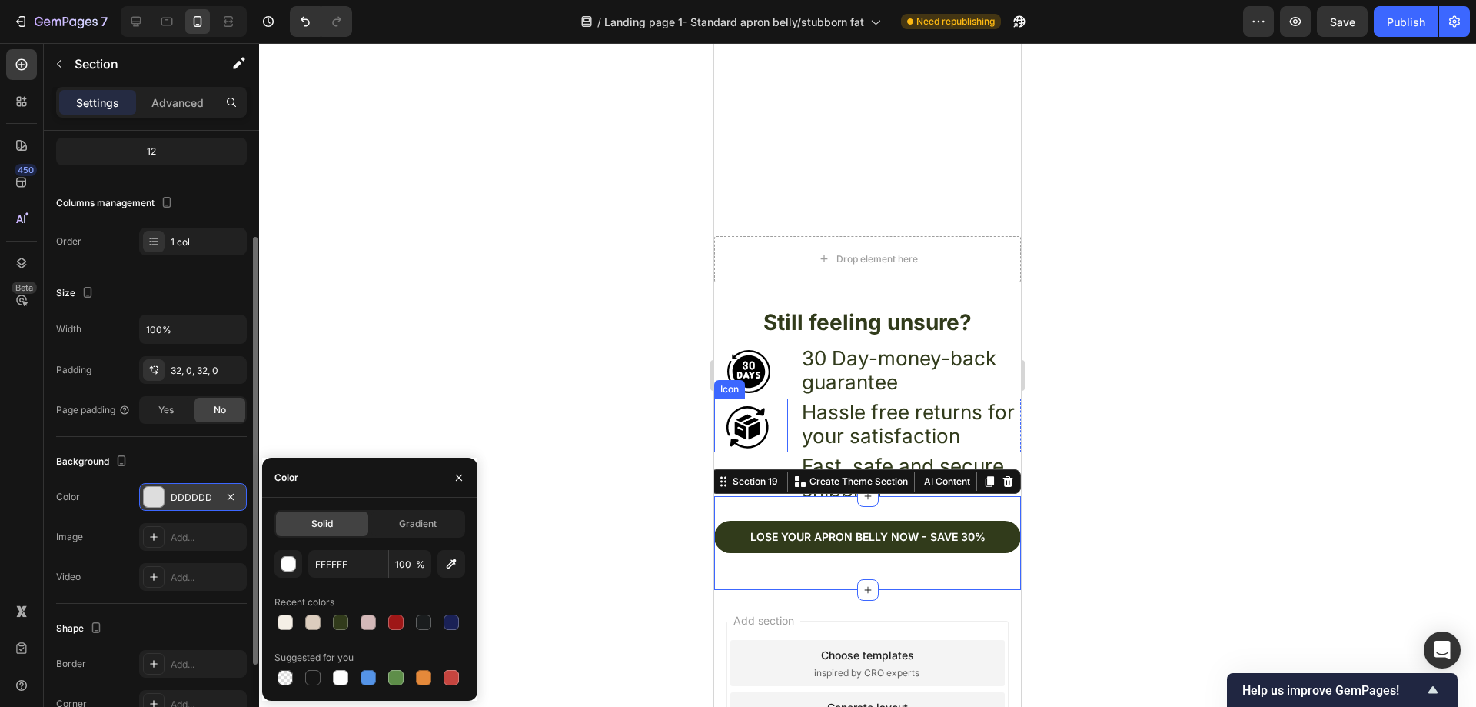
click at [771, 452] on icon at bounding box center [749, 479] width 54 height 54
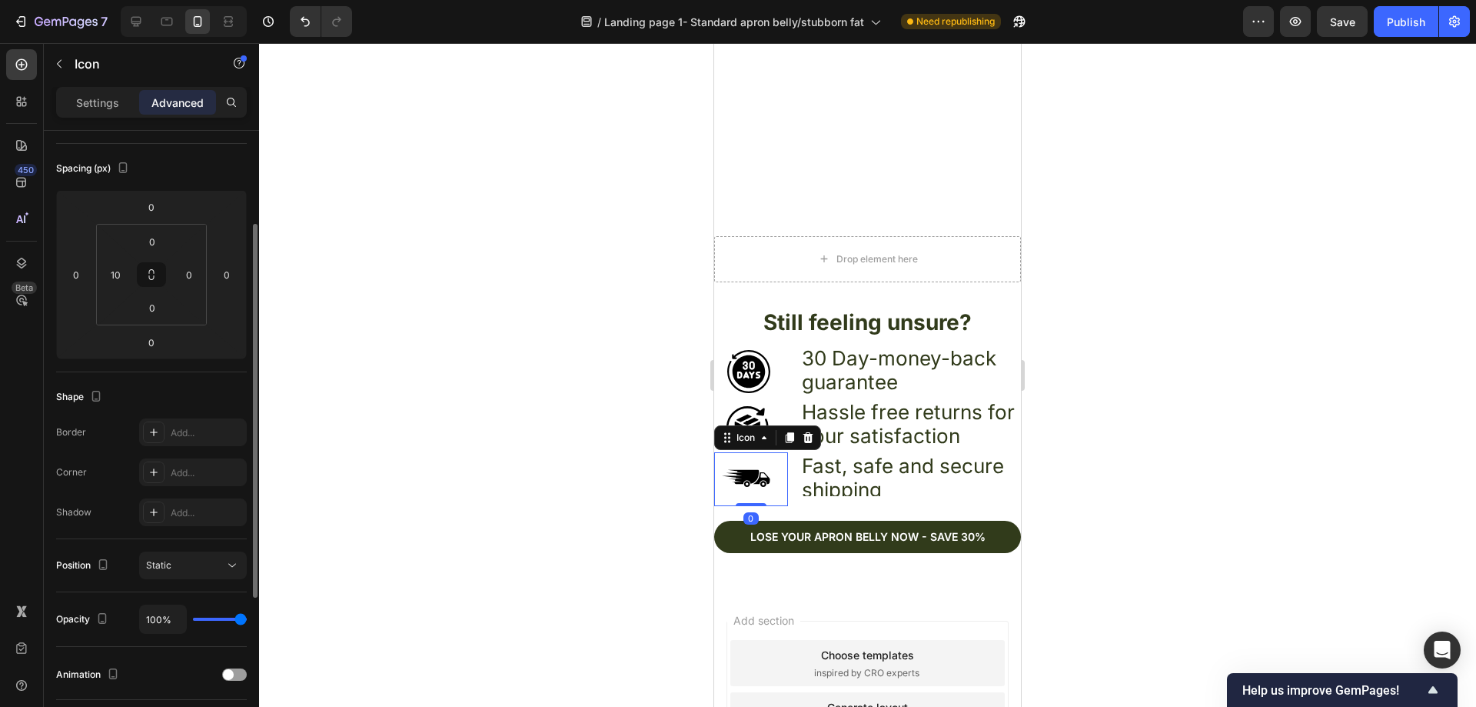
scroll to position [0, 0]
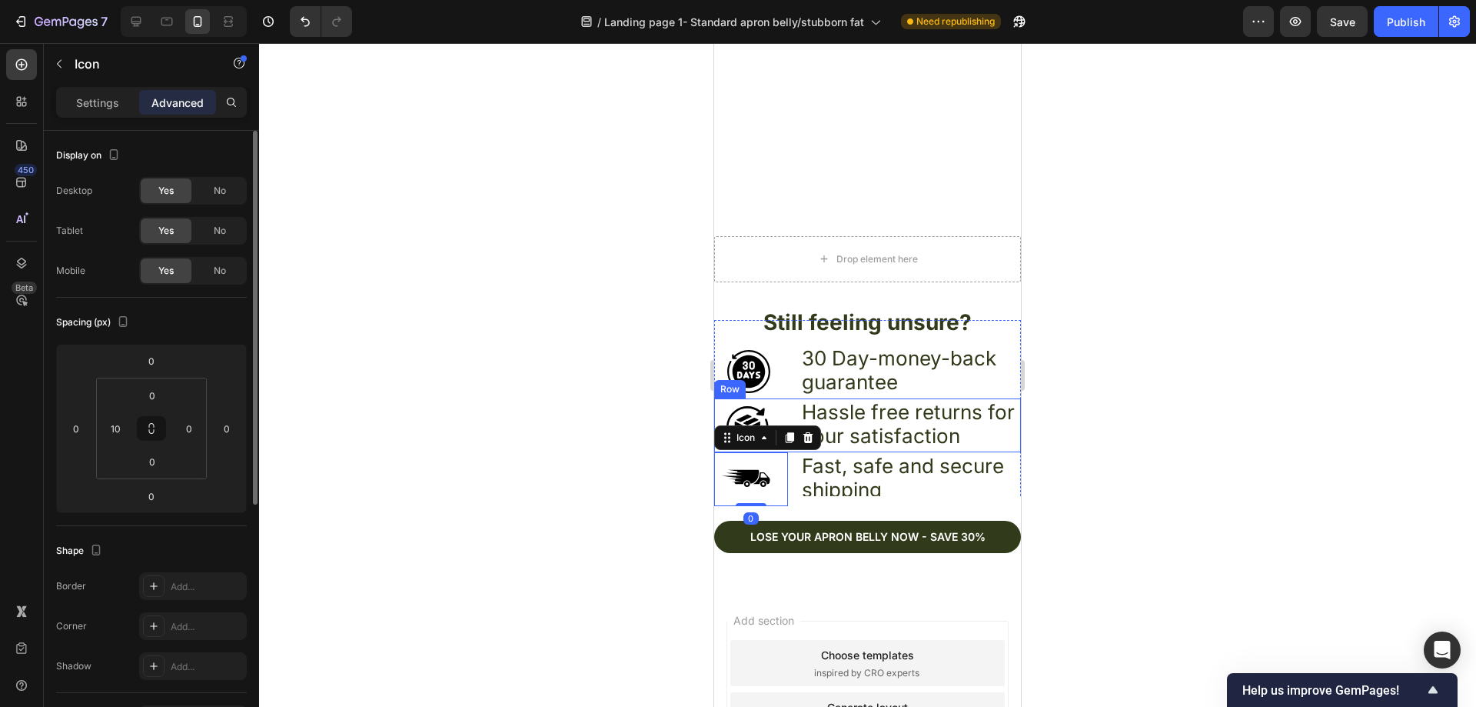
click at [786, 398] on div "Icon Hassle free returns for your satisfaction Text Block Row" at bounding box center [867, 425] width 307 height 54
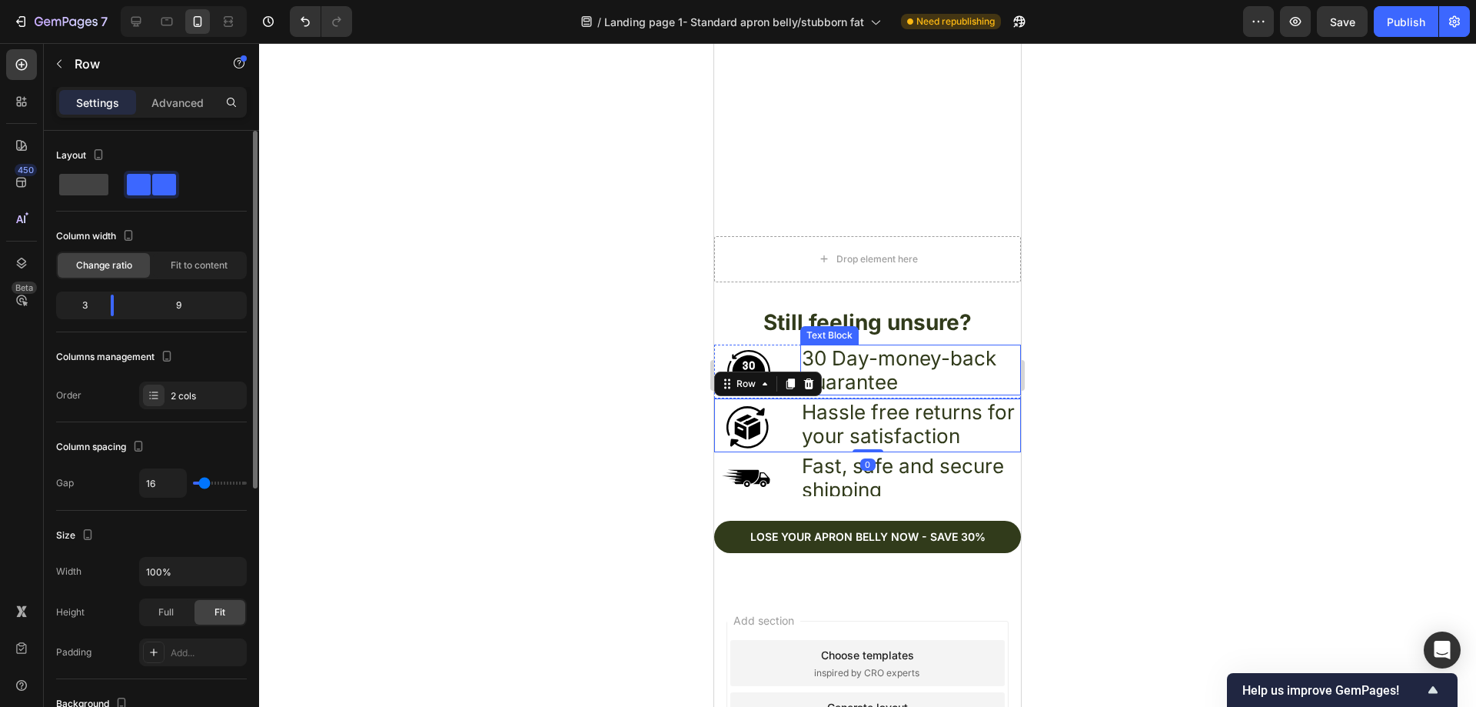
click at [998, 373] on p "30 Day-money-back guarantee" at bounding box center [911, 370] width 218 height 48
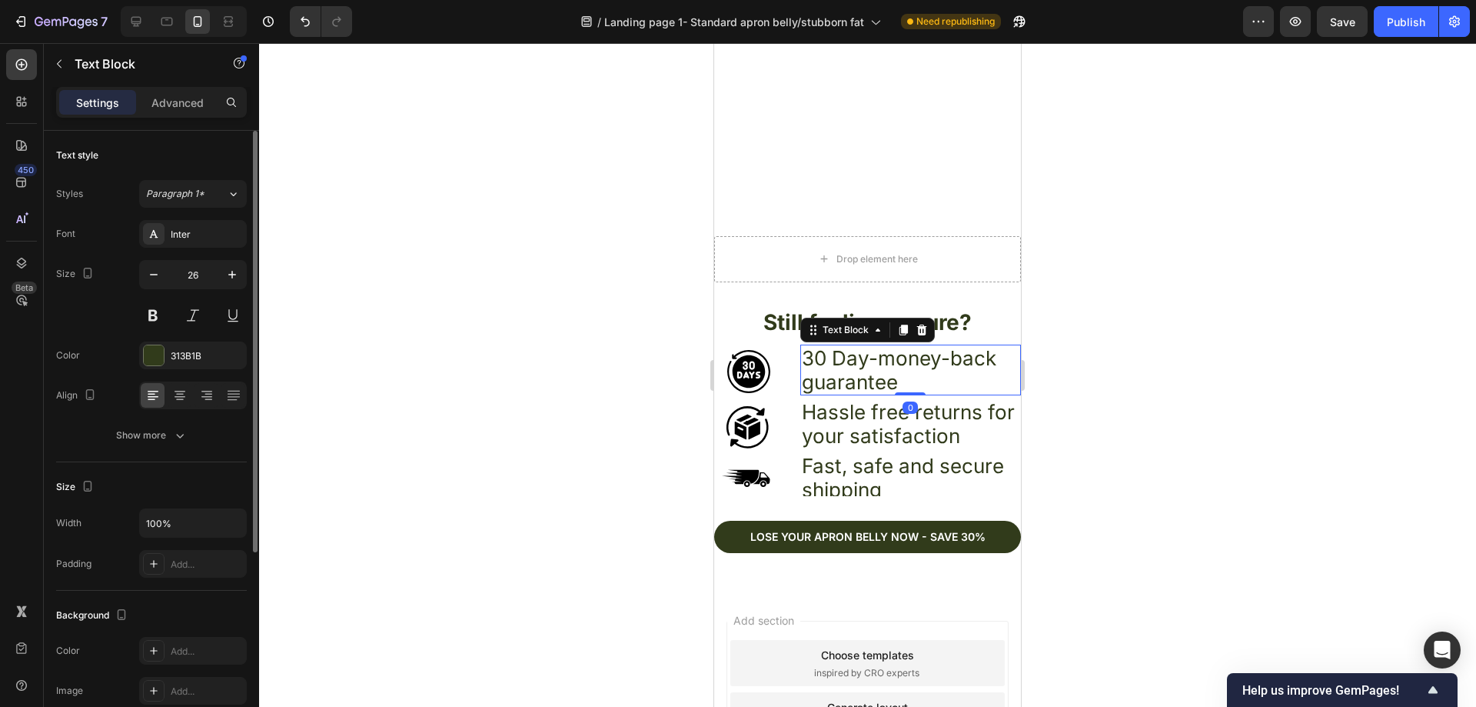
click at [1003, 371] on p "30 Day-money-back guarantee" at bounding box center [911, 370] width 218 height 48
click at [1006, 380] on div "30 Day-money-back guarantee" at bounding box center [910, 369] width 221 height 51
click at [1008, 398] on div "Hassle free returns for your satisfaction" at bounding box center [910, 423] width 221 height 51
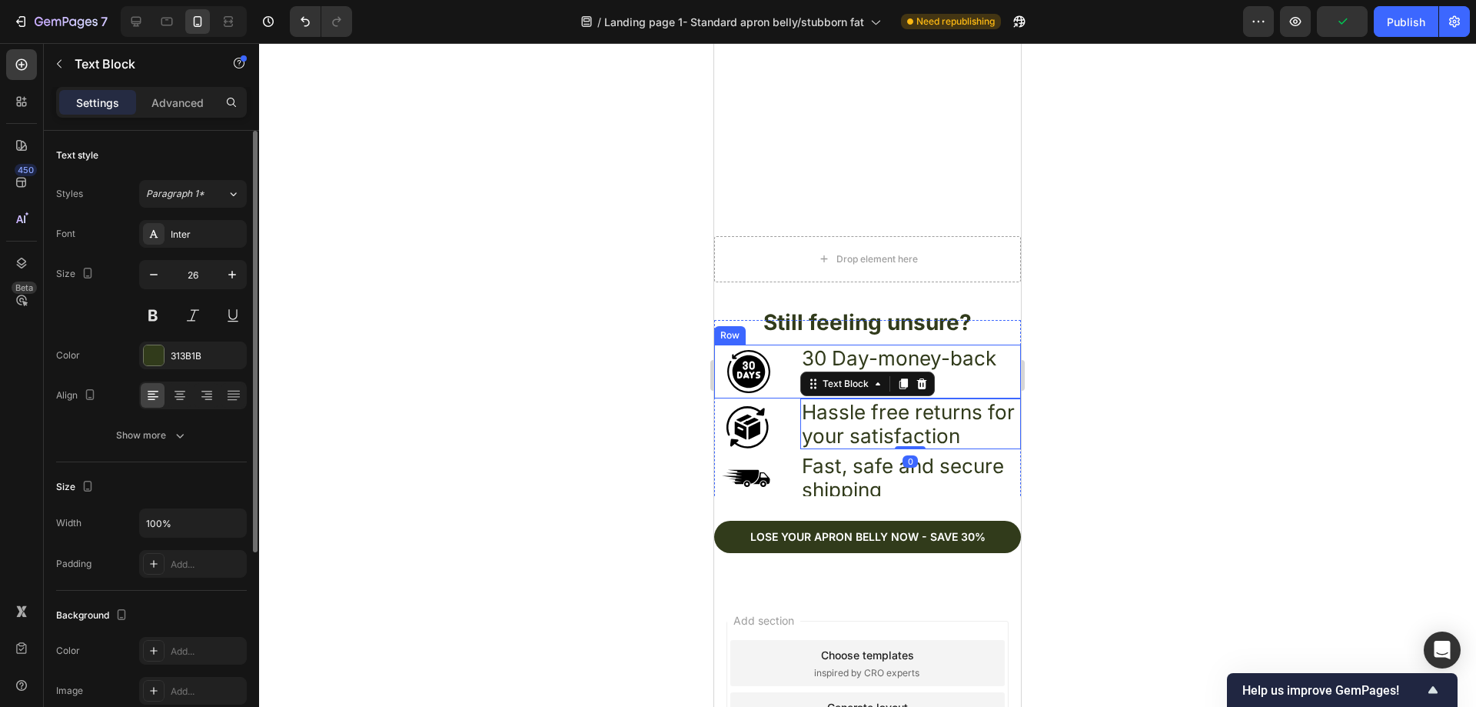
click at [1007, 382] on div "30 Day-money-back guarantee Text Block" at bounding box center [910, 371] width 221 height 54
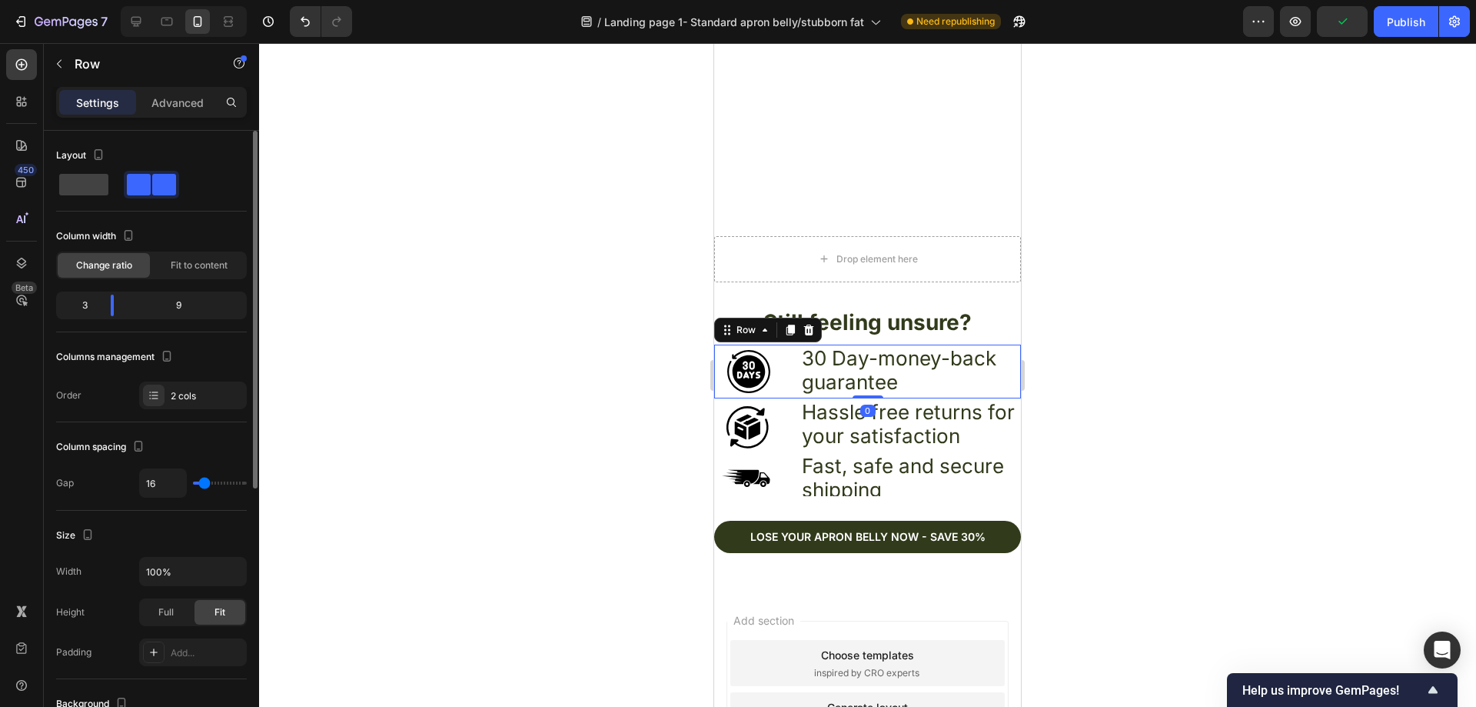
click at [1006, 382] on div "30 Day-money-back guarantee Text Block" at bounding box center [910, 371] width 221 height 54
click at [997, 320] on div "Icon 30 Day-money-back guarantee Text Block Row 0 Icon Hassle free returns for …" at bounding box center [867, 425] width 307 height 211
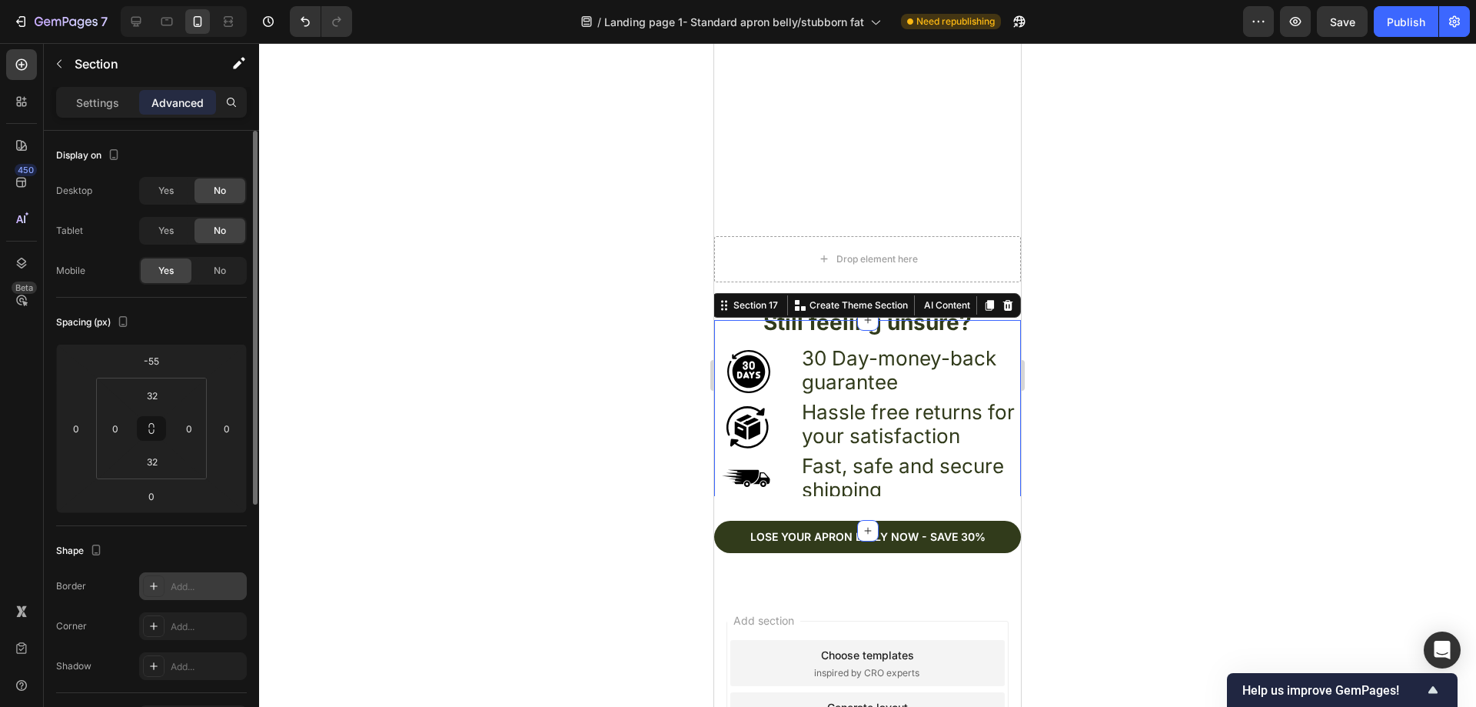
click at [195, 584] on div "Add..." at bounding box center [207, 587] width 72 height 14
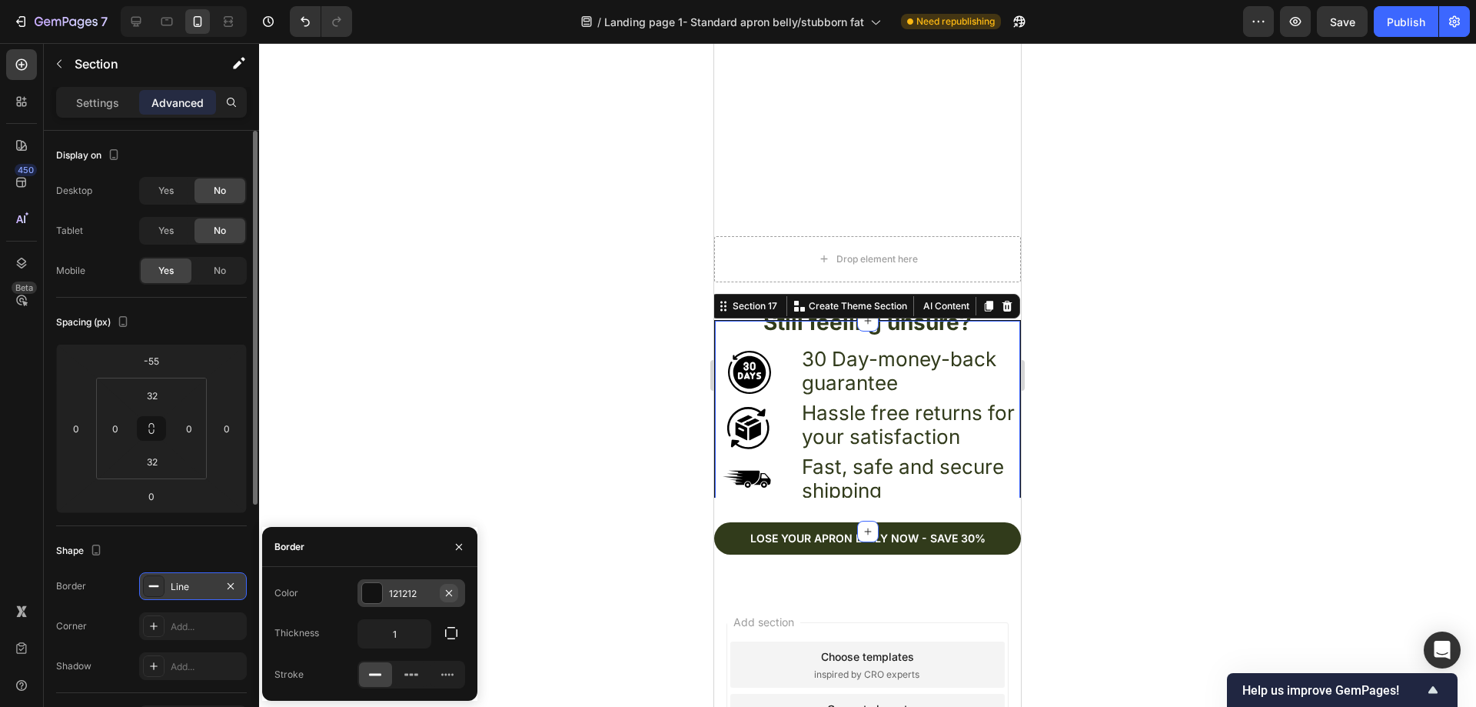
click at [456, 593] on button "button" at bounding box center [449, 593] width 18 height 18
click at [235, 580] on icon "button" at bounding box center [230, 586] width 12 height 12
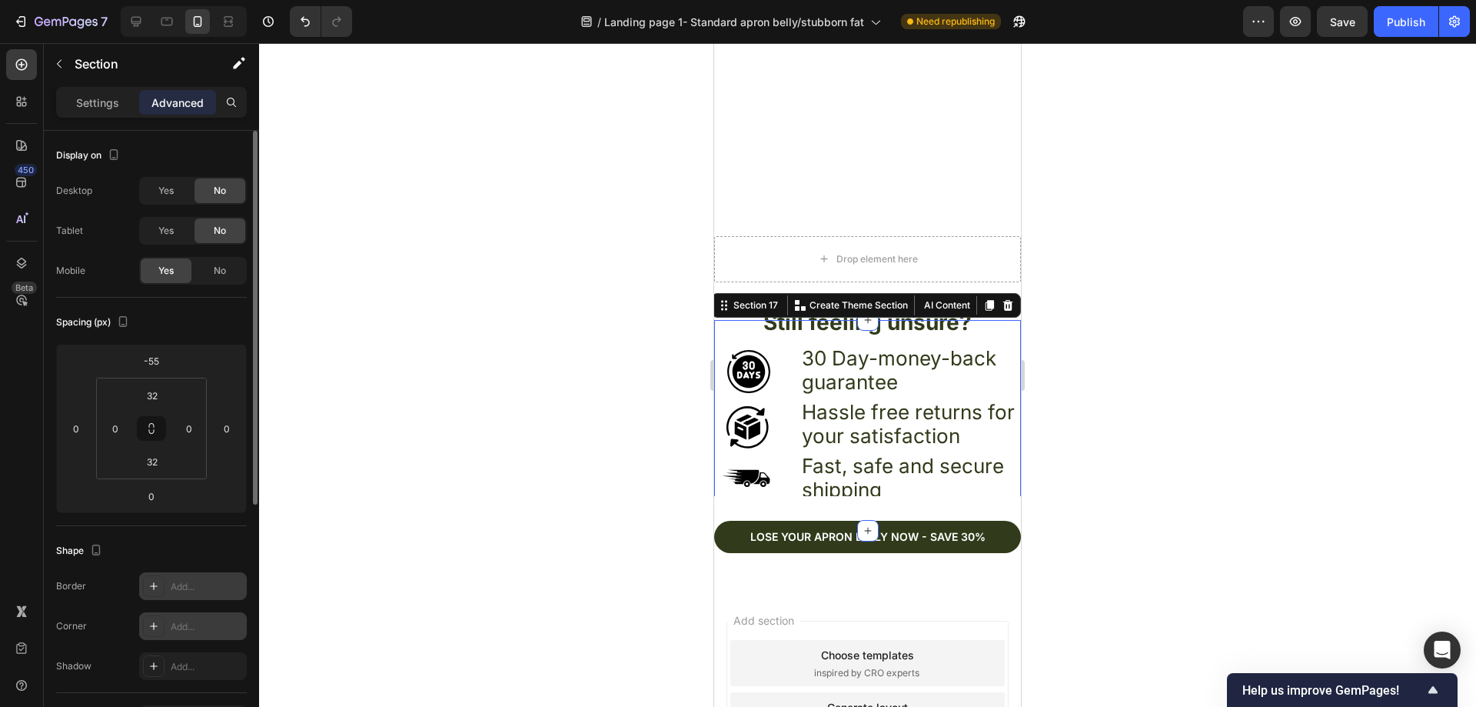
click at [214, 620] on div "Add..." at bounding box center [207, 627] width 72 height 14
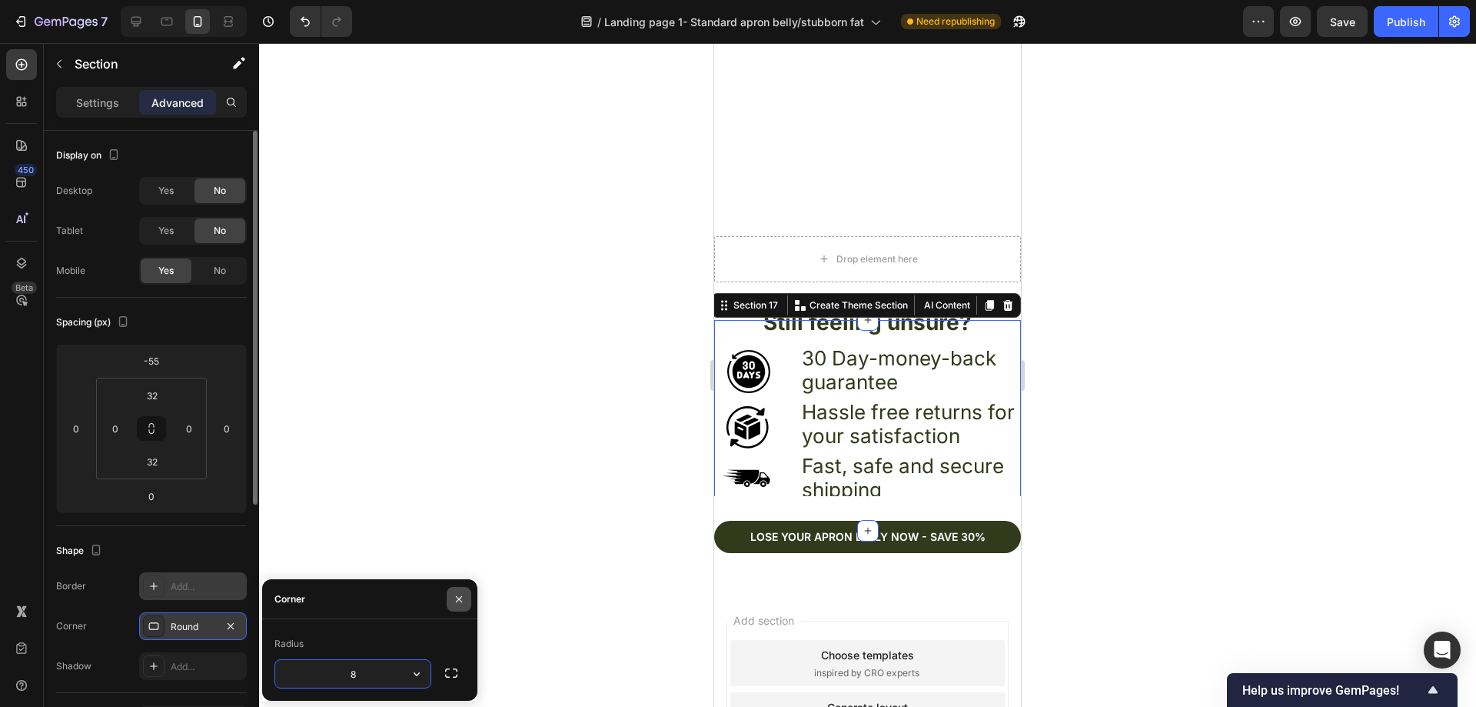
click at [458, 595] on icon "button" at bounding box center [459, 599] width 12 height 12
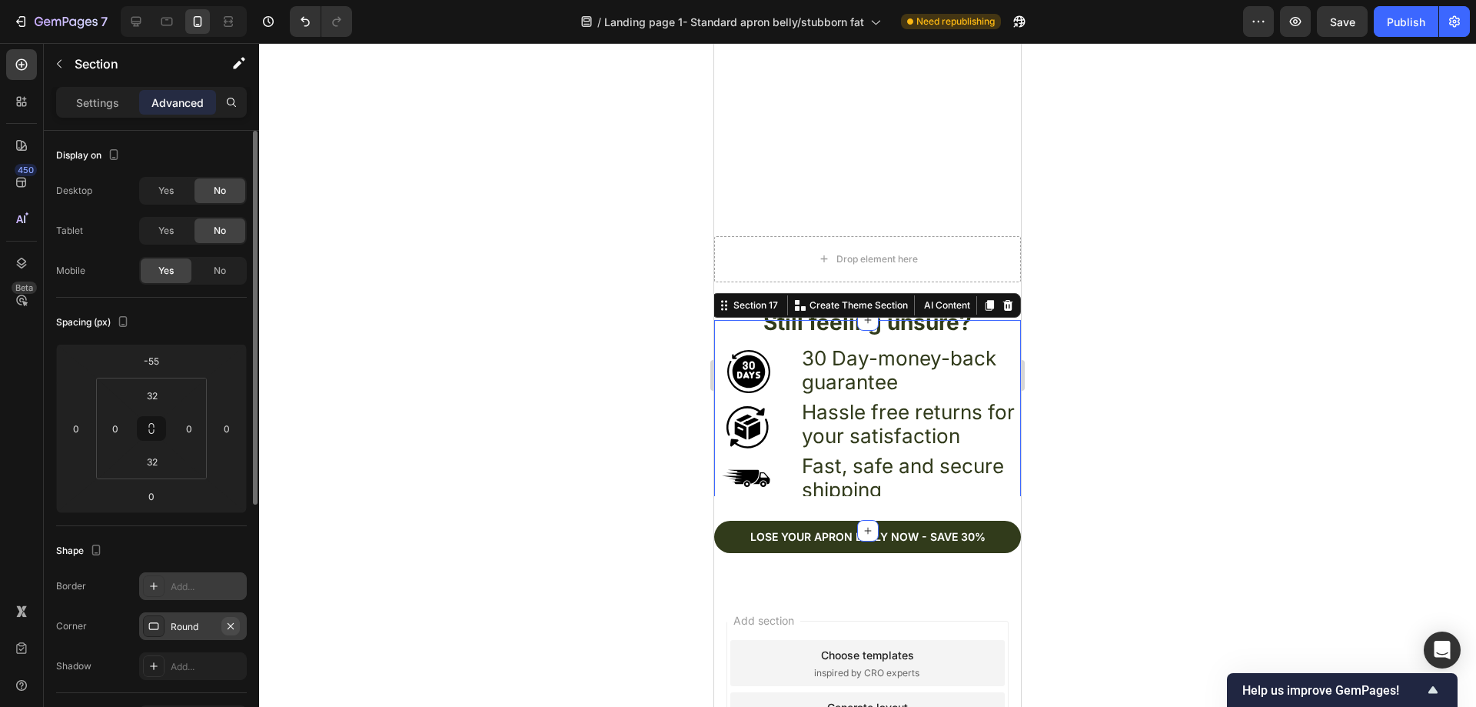
click at [229, 623] on icon "button" at bounding box center [230, 626] width 12 height 12
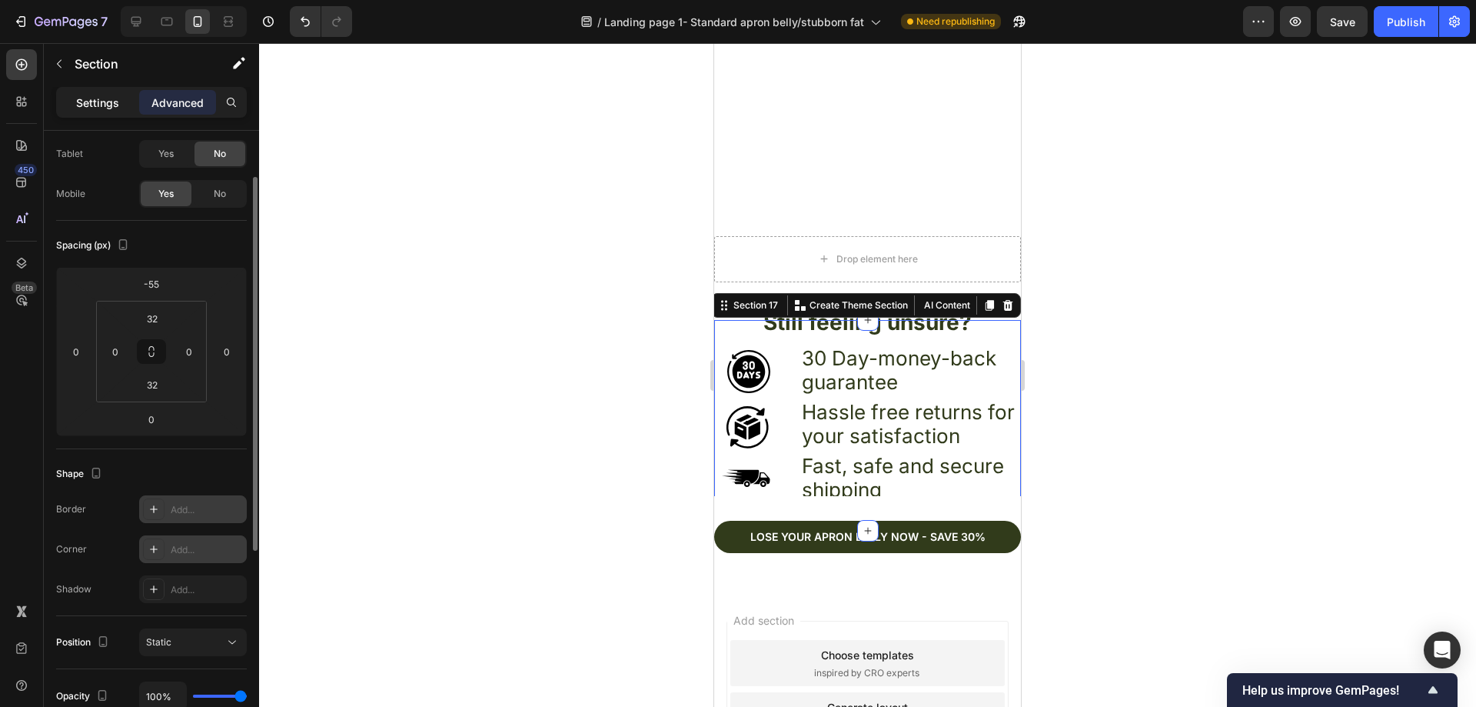
click at [105, 100] on p "Settings" at bounding box center [97, 103] width 43 height 16
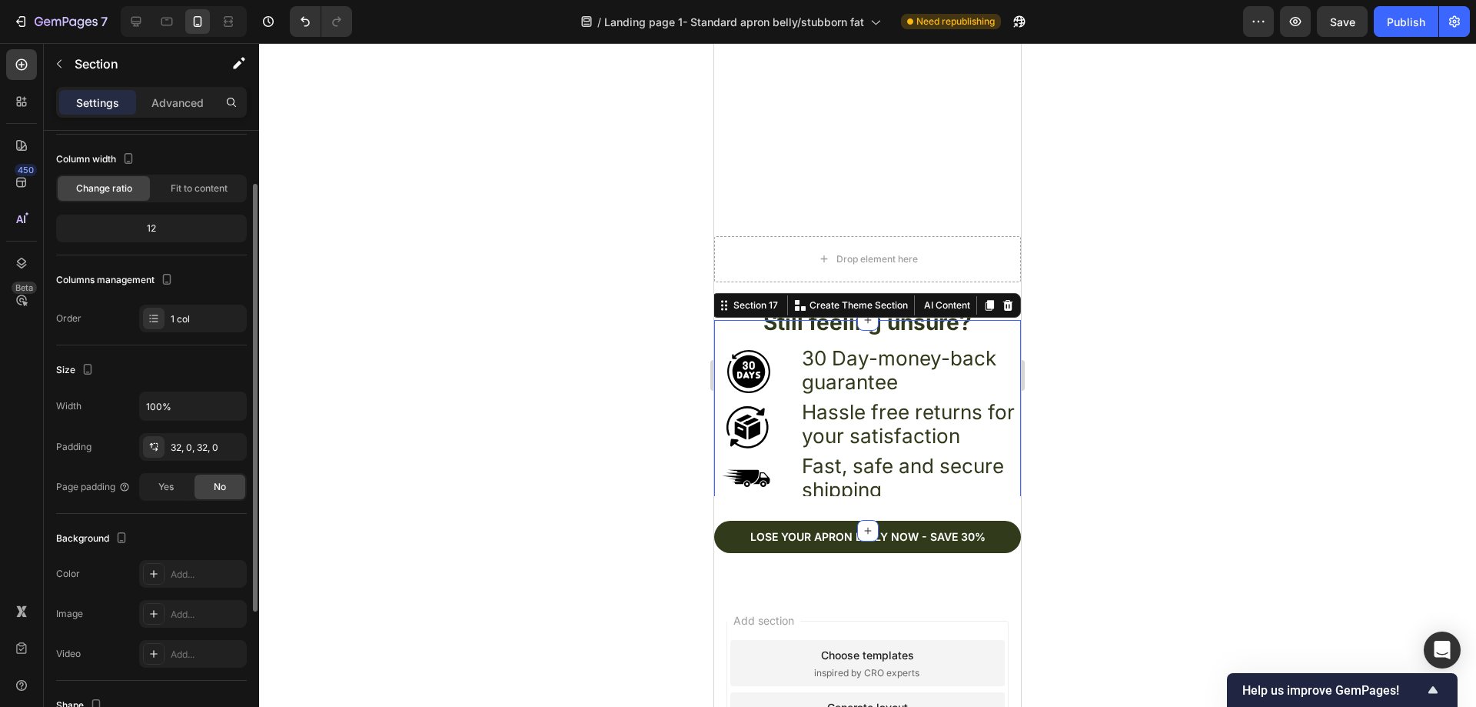
scroll to position [231, 0]
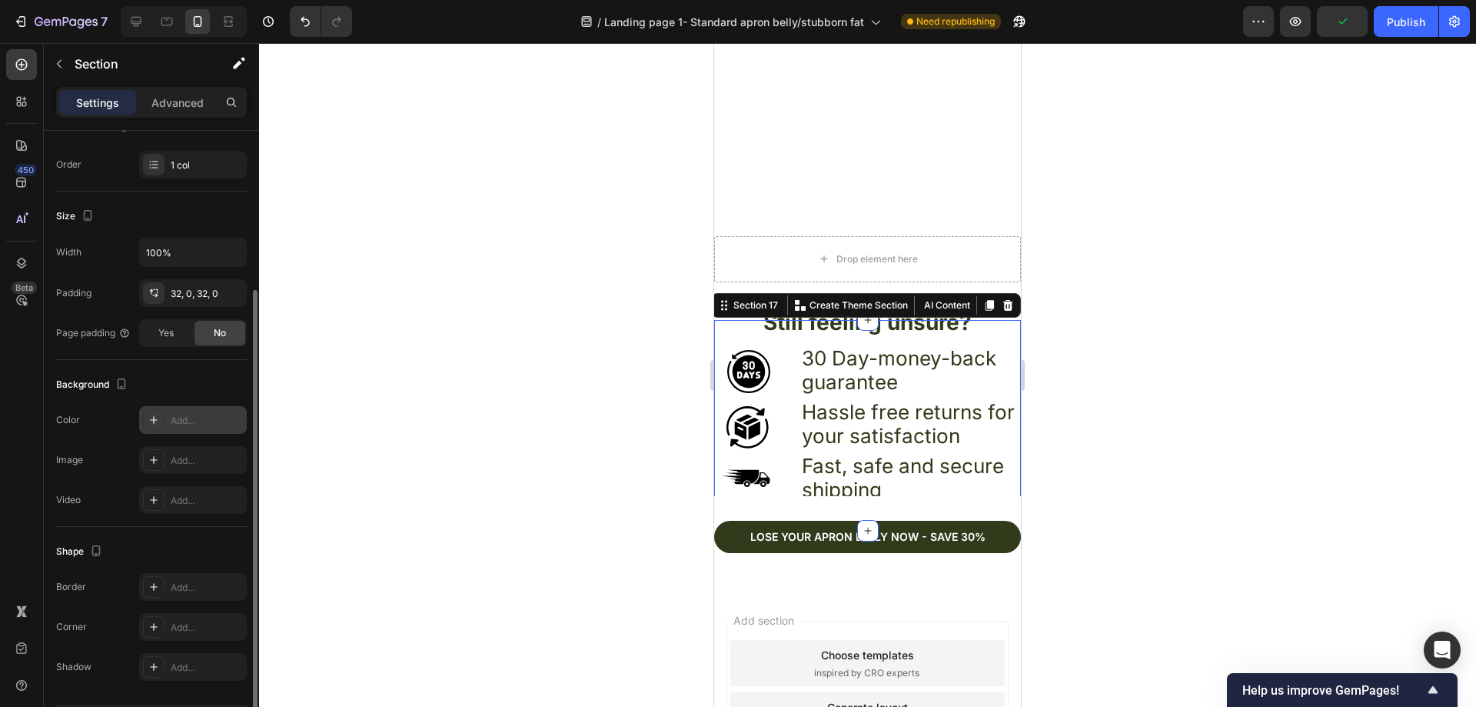
click at [189, 421] on div "Add..." at bounding box center [207, 421] width 72 height 14
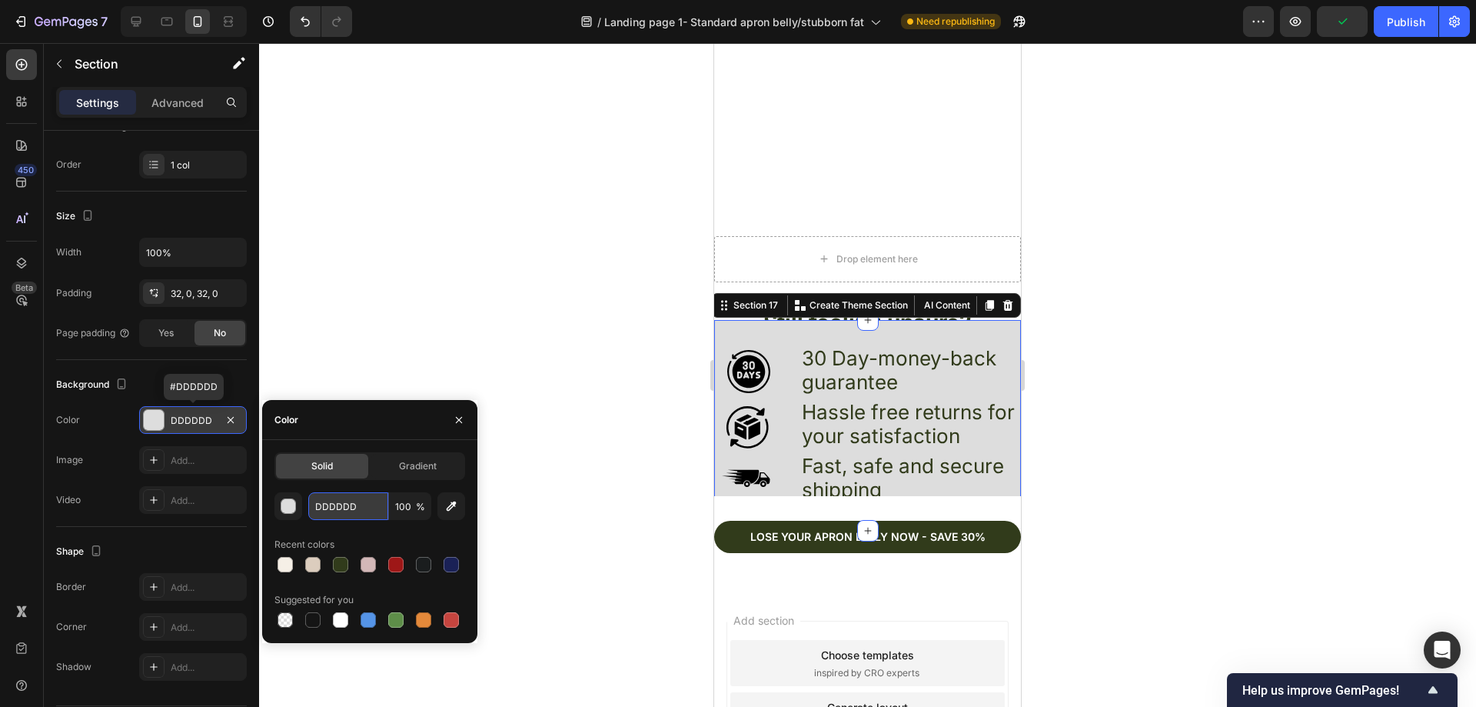
click at [371, 501] on input "DDDDDD" at bounding box center [348, 506] width 80 height 28
paste input "FFFFFF"
type input "FFFFFF"
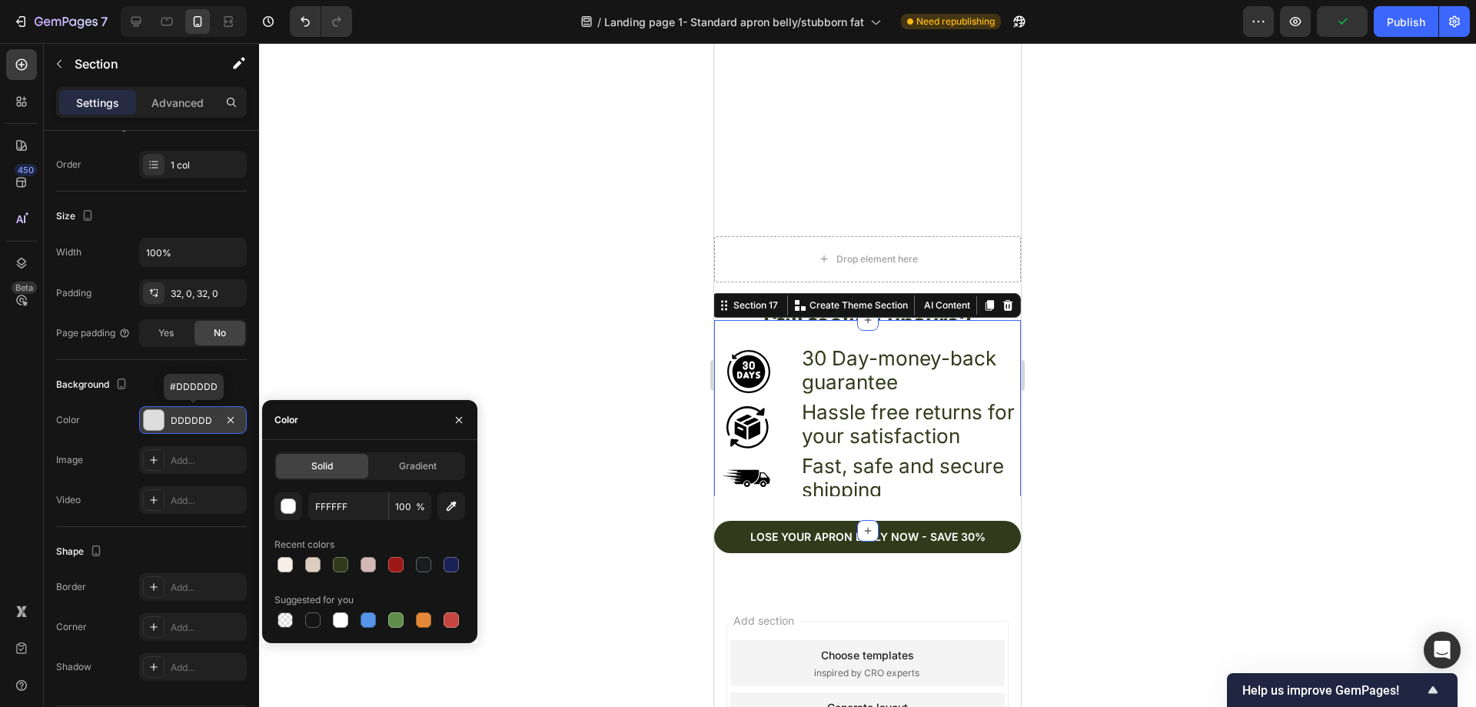
click at [447, 310] on div at bounding box center [867, 374] width 1217 height 663
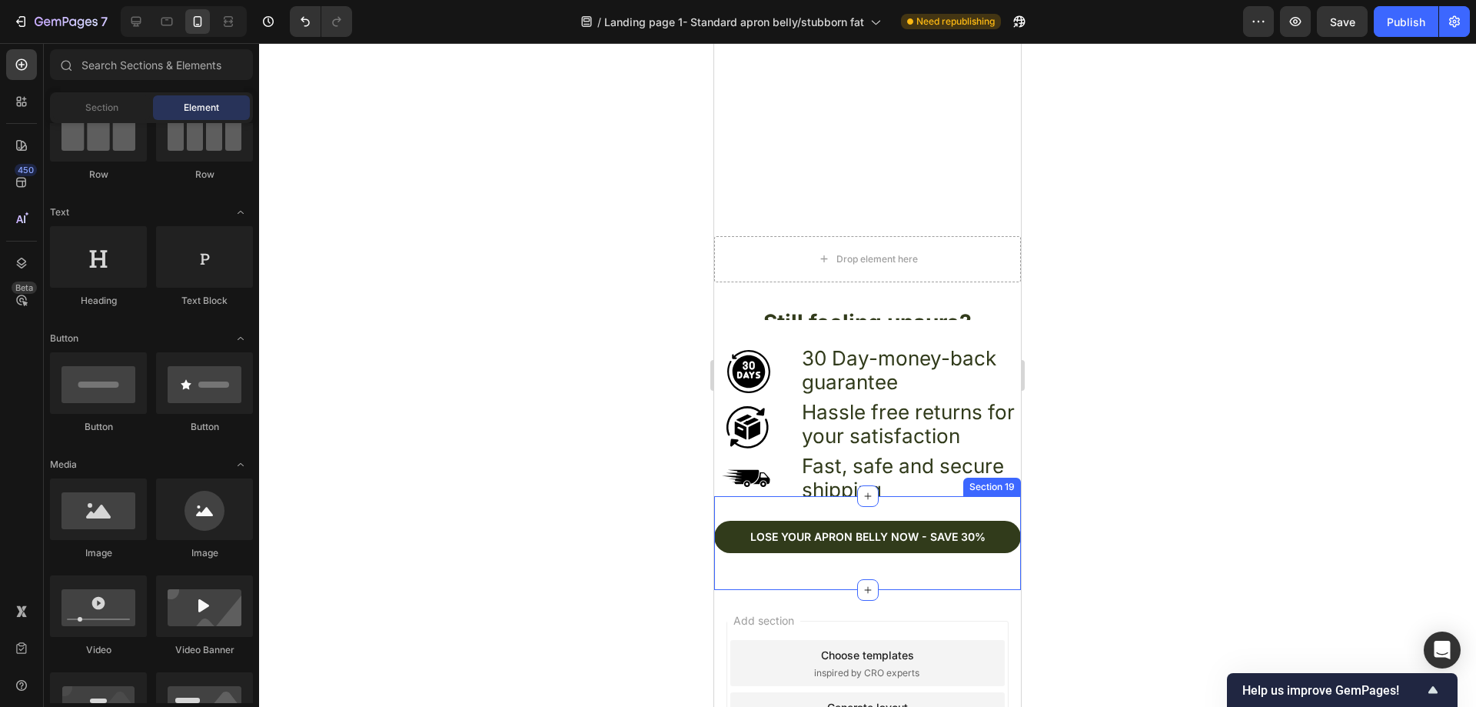
click at [887, 496] on div "Lose your apron bellY now - Save 30% Button Section 19" at bounding box center [867, 543] width 307 height 94
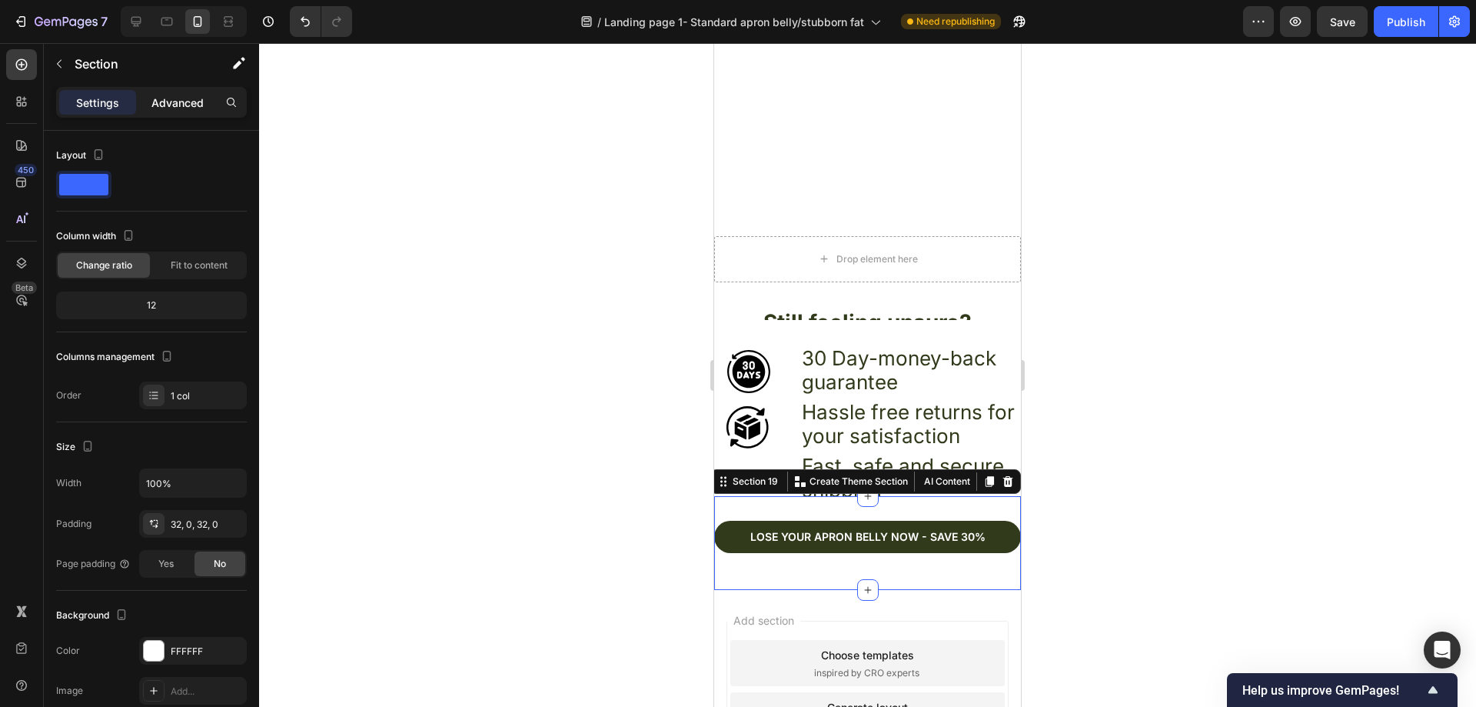
click at [187, 105] on p "Advanced" at bounding box center [177, 103] width 52 height 16
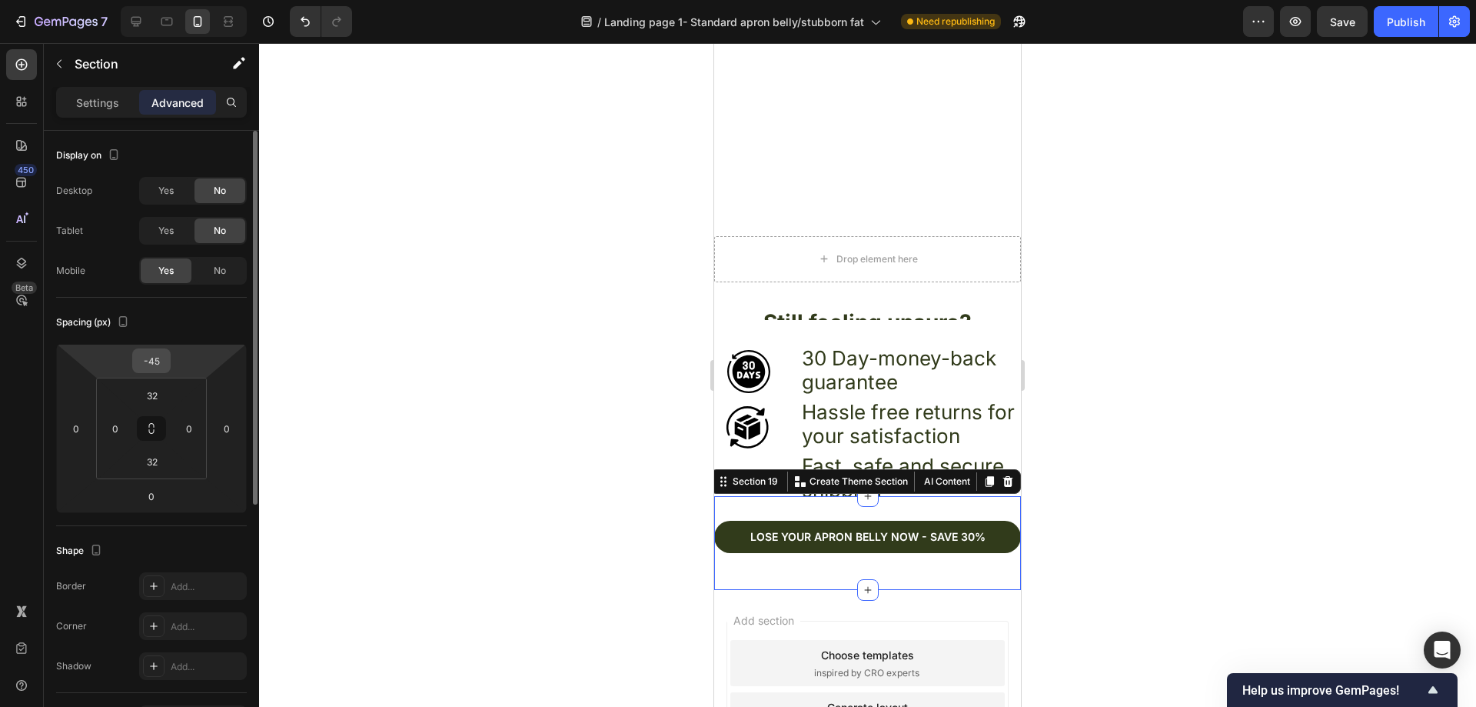
click at [165, 364] on input "-45" at bounding box center [151, 360] width 31 height 23
click at [164, 361] on input "-45" at bounding box center [151, 360] width 31 height 23
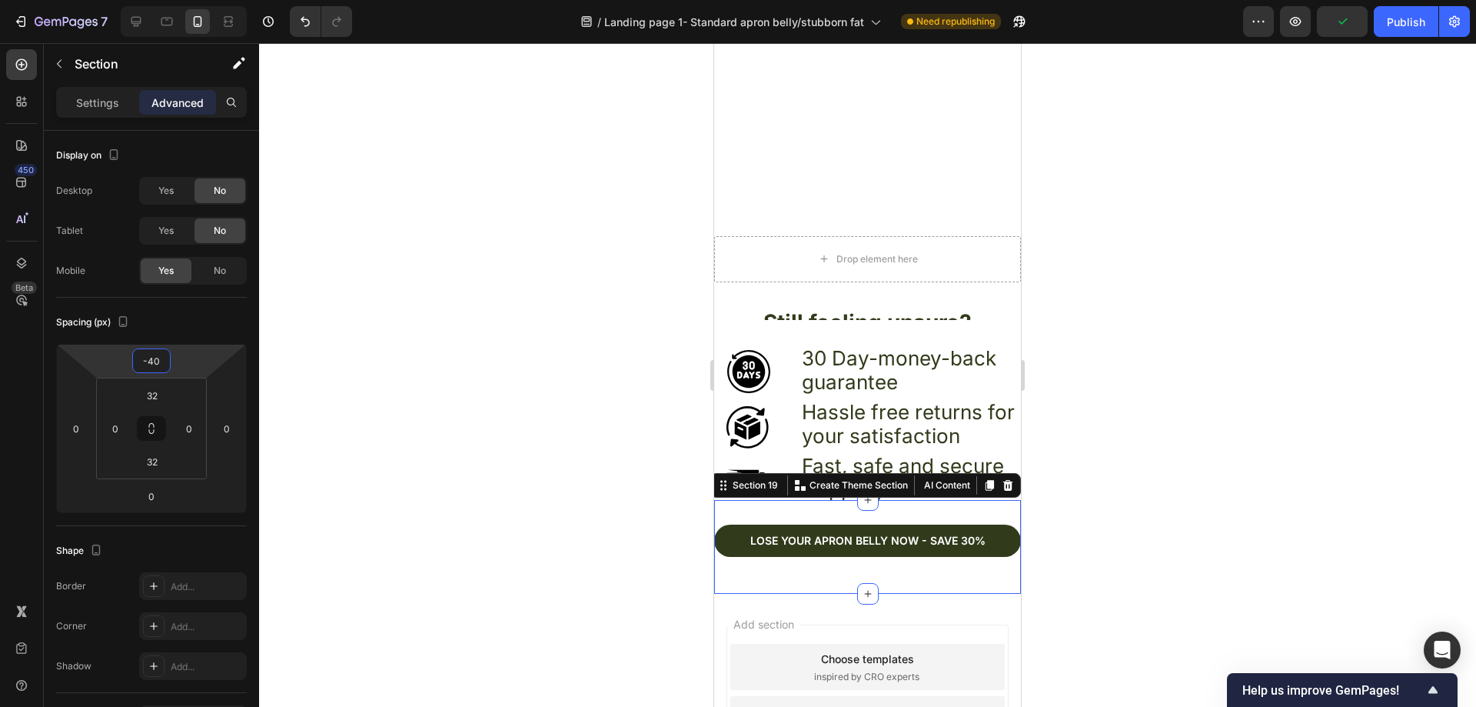
type input "-4"
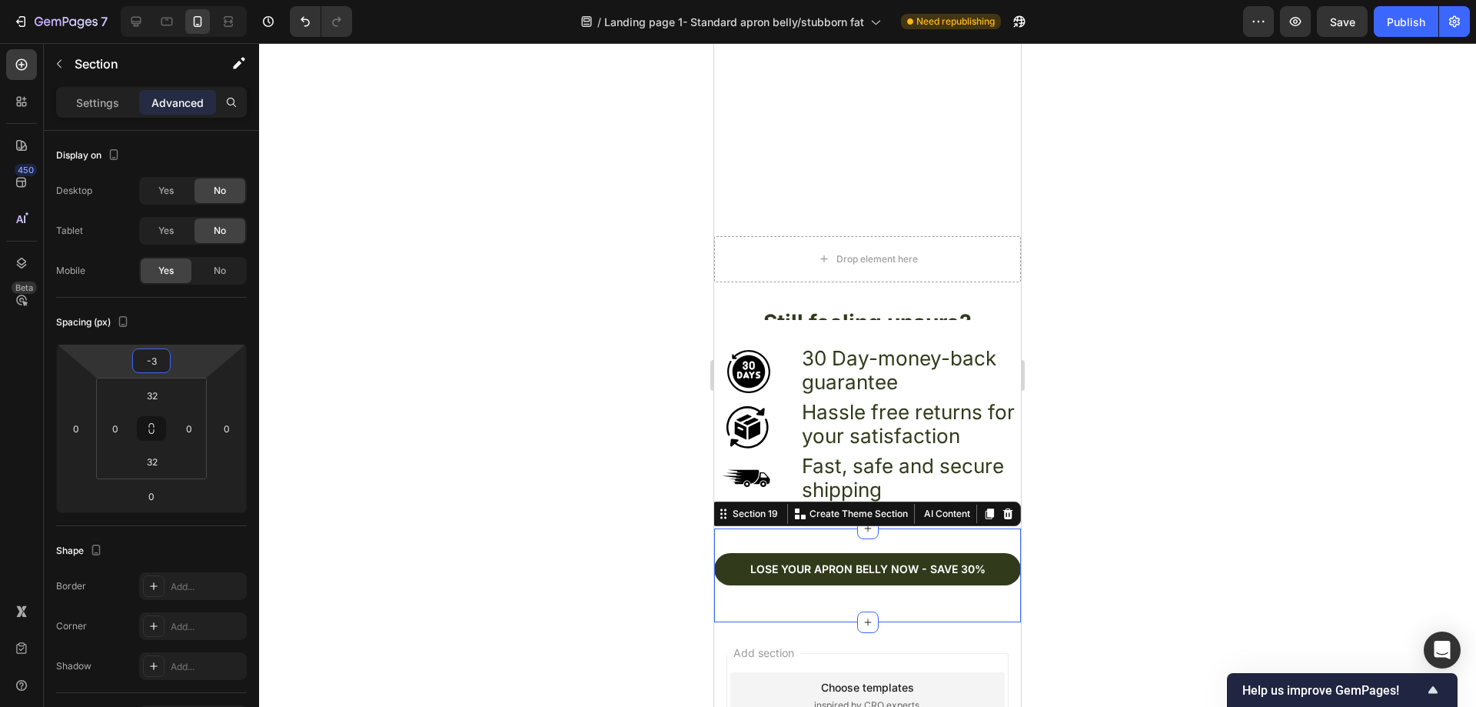
type input "-35"
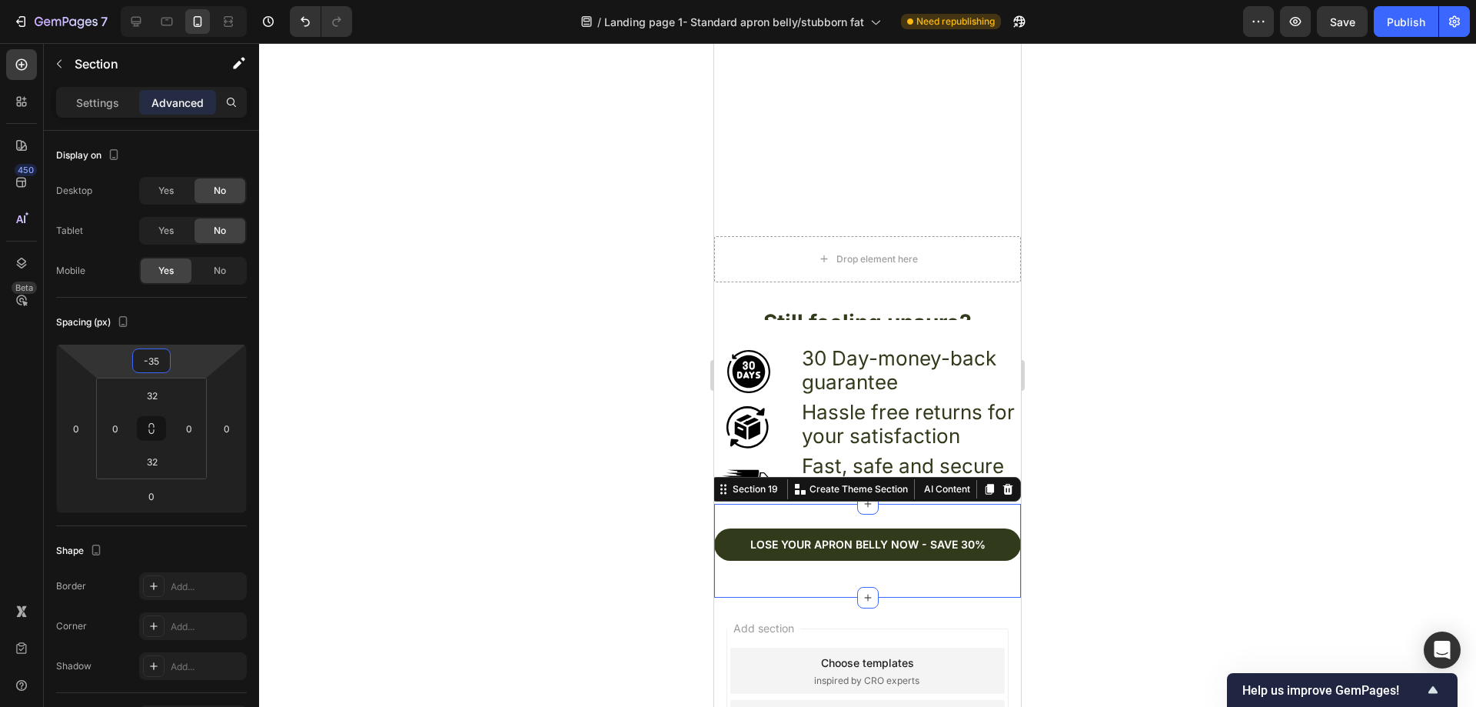
click at [438, 335] on div at bounding box center [867, 374] width 1217 height 663
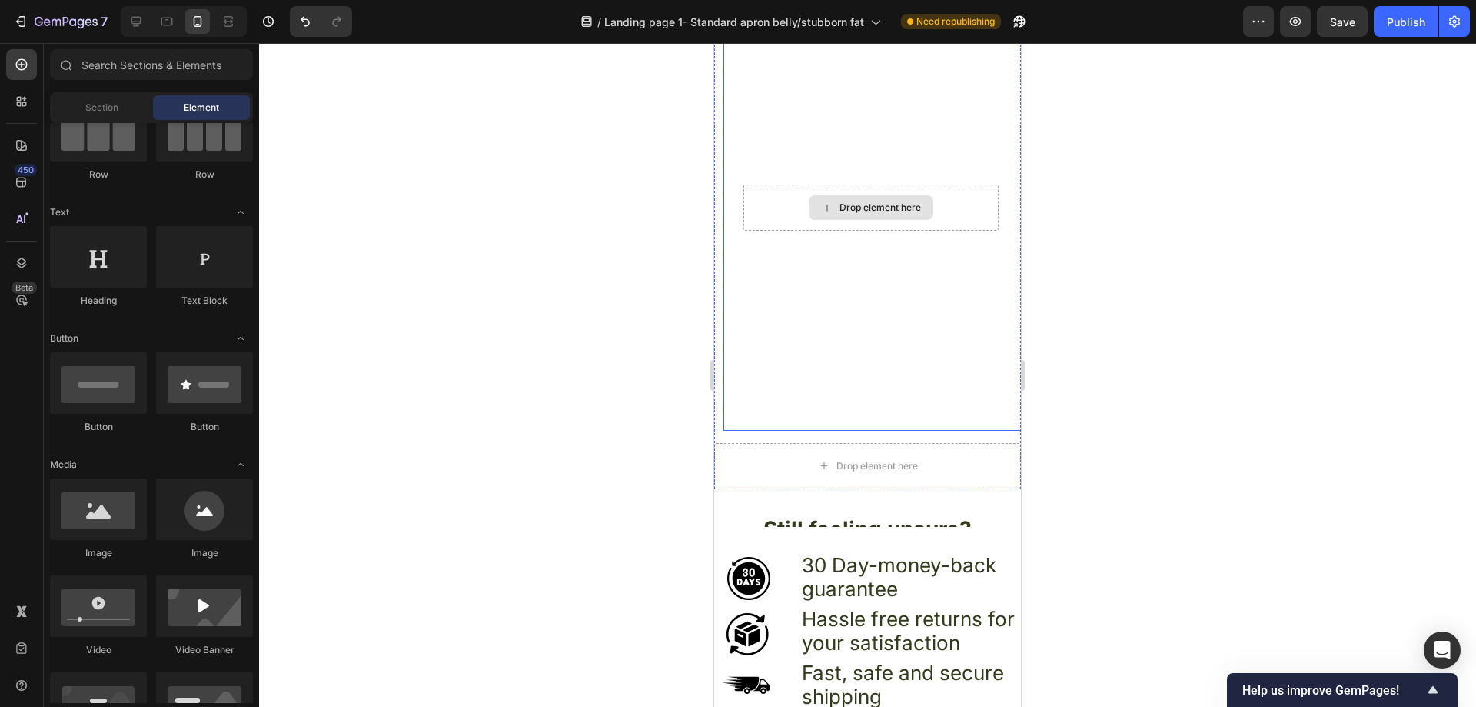
scroll to position [5493, 0]
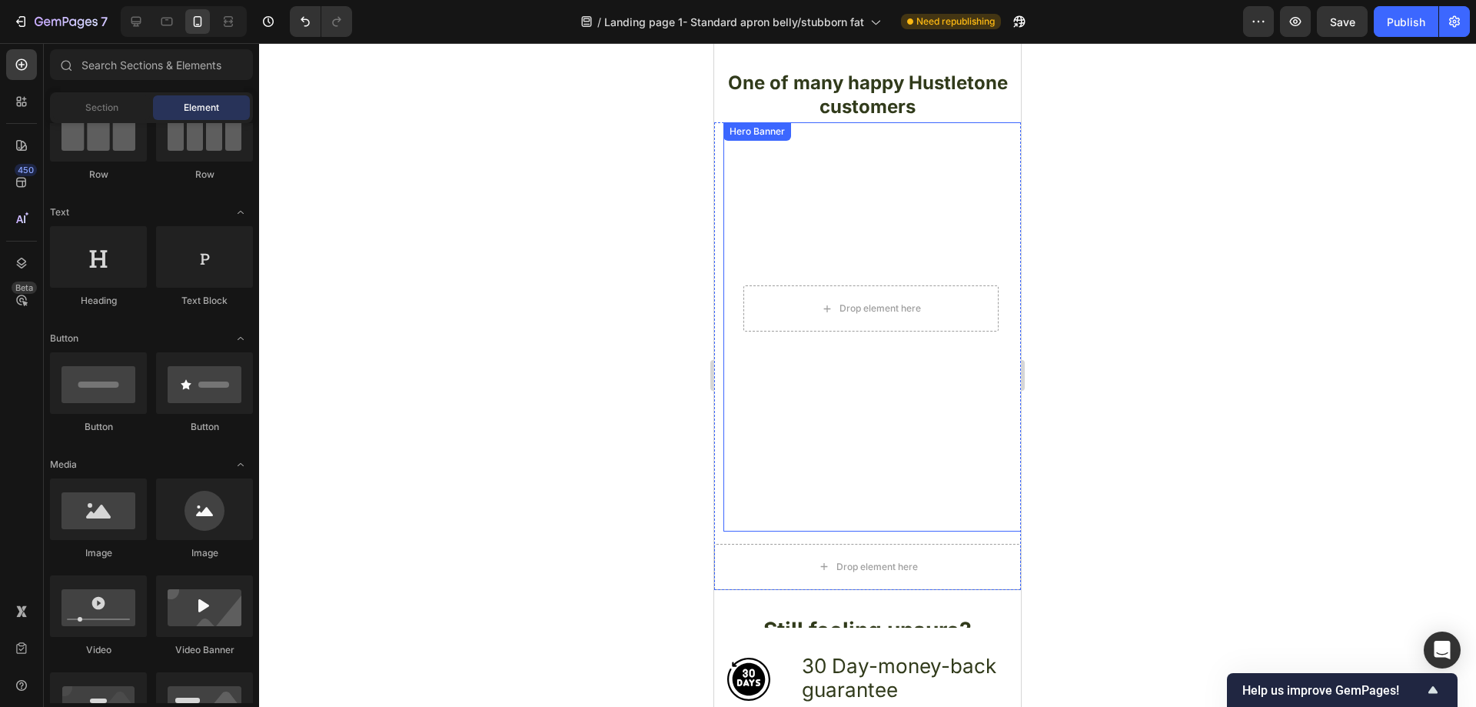
click at [755, 212] on video "Background Image" at bounding box center [871, 308] width 280 height 373
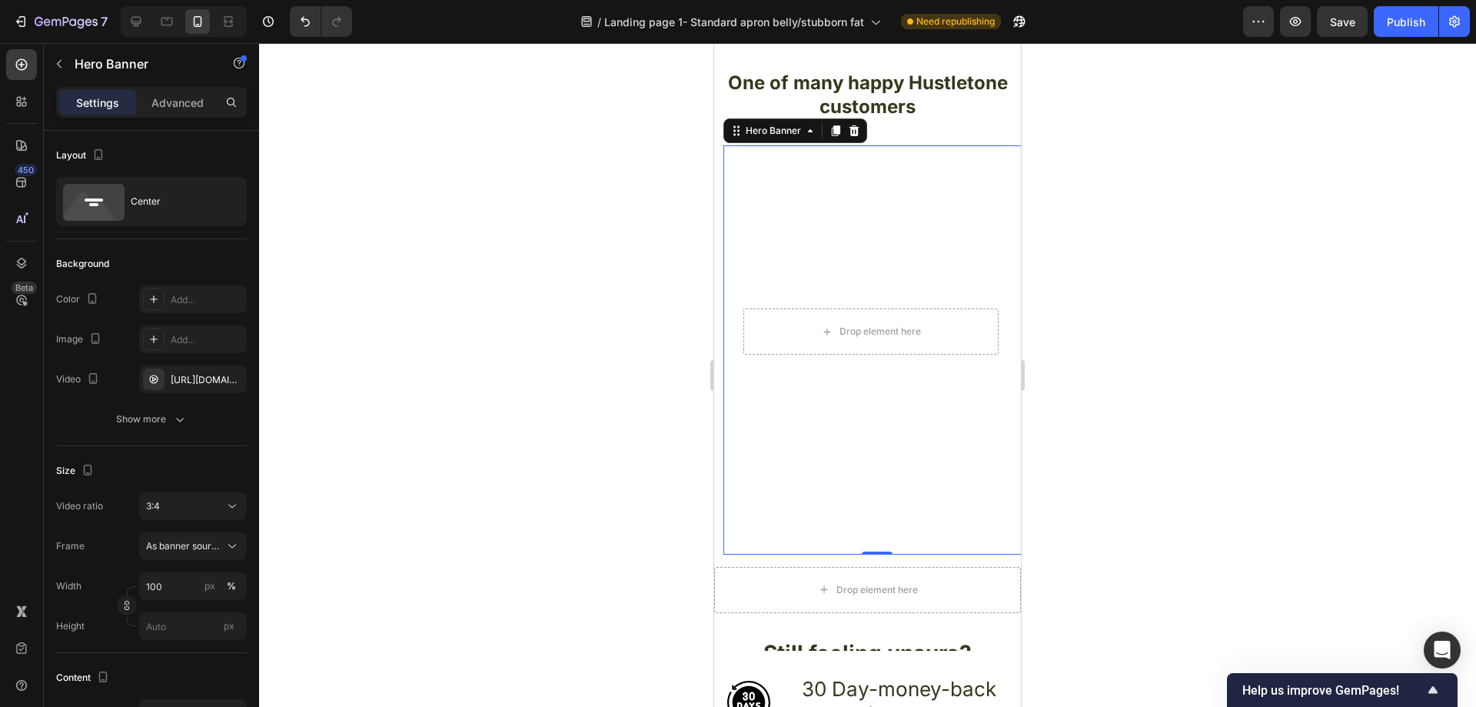
click at [776, 201] on video "Background Image" at bounding box center [871, 331] width 280 height 373
click at [183, 101] on p "Advanced" at bounding box center [177, 103] width 52 height 16
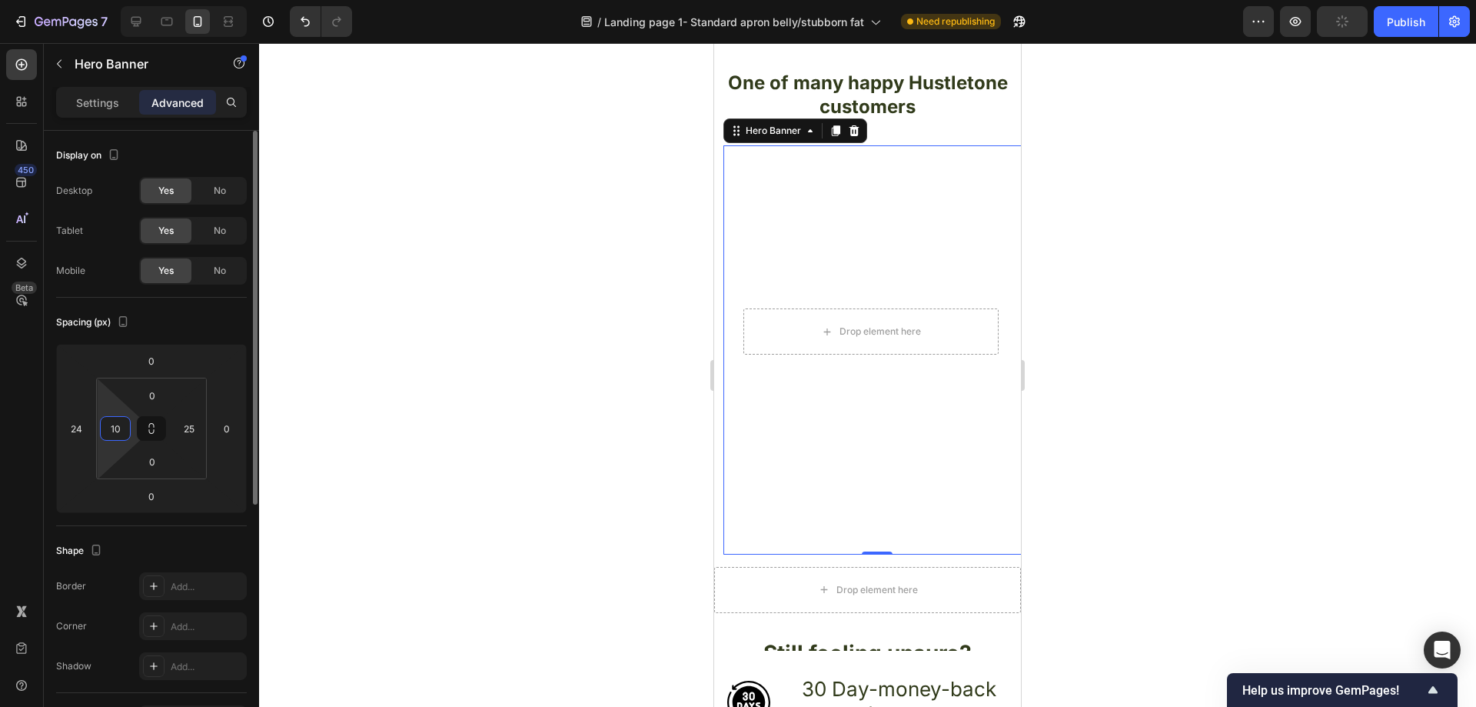
click at [118, 431] on input "10" at bounding box center [115, 428] width 23 height 23
click at [544, 288] on div at bounding box center [867, 374] width 1217 height 663
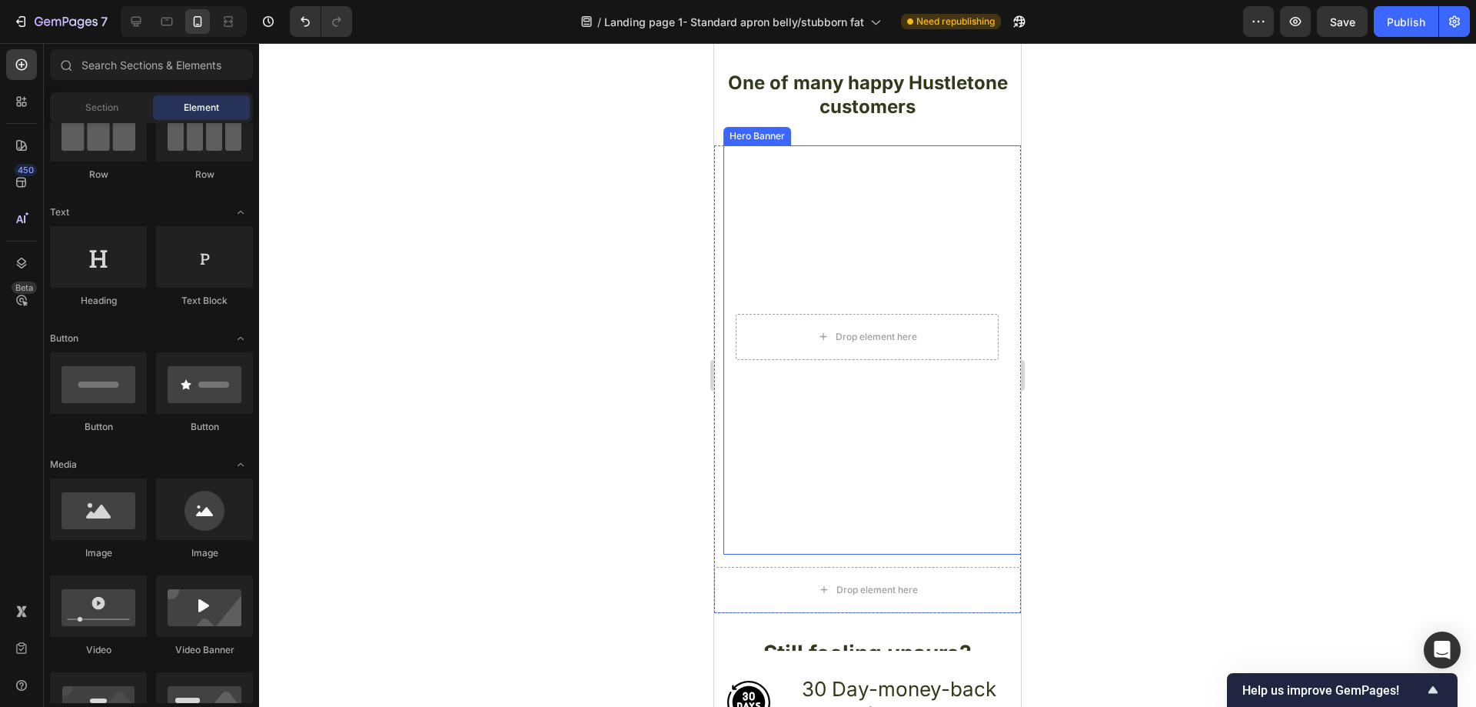
click at [980, 214] on video "Background Image" at bounding box center [867, 337] width 288 height 384
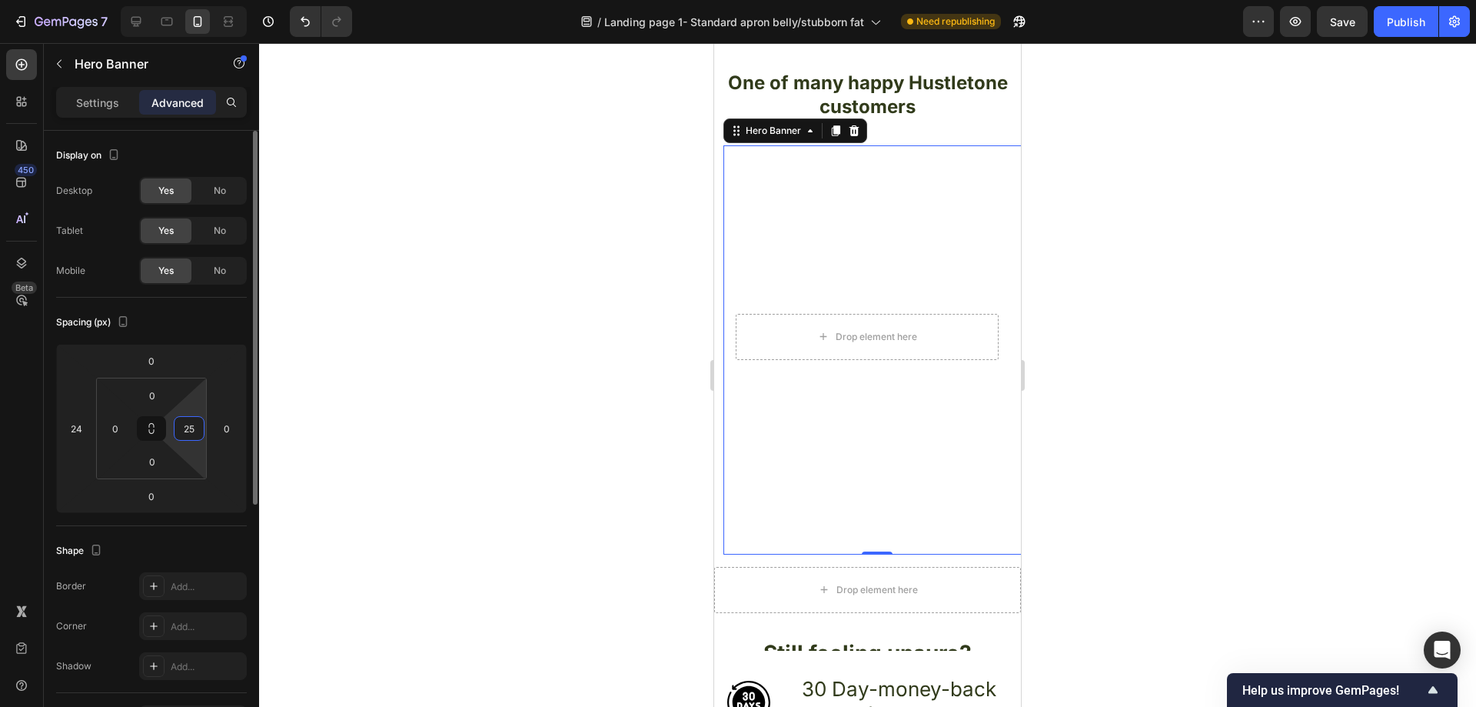
click at [196, 431] on input "25" at bounding box center [189, 428] width 23 height 23
click at [919, 190] on video "Background Image" at bounding box center [876, 349] width 307 height 409
click at [195, 429] on input "0" at bounding box center [189, 428] width 23 height 23
type input "0"
type input "1"
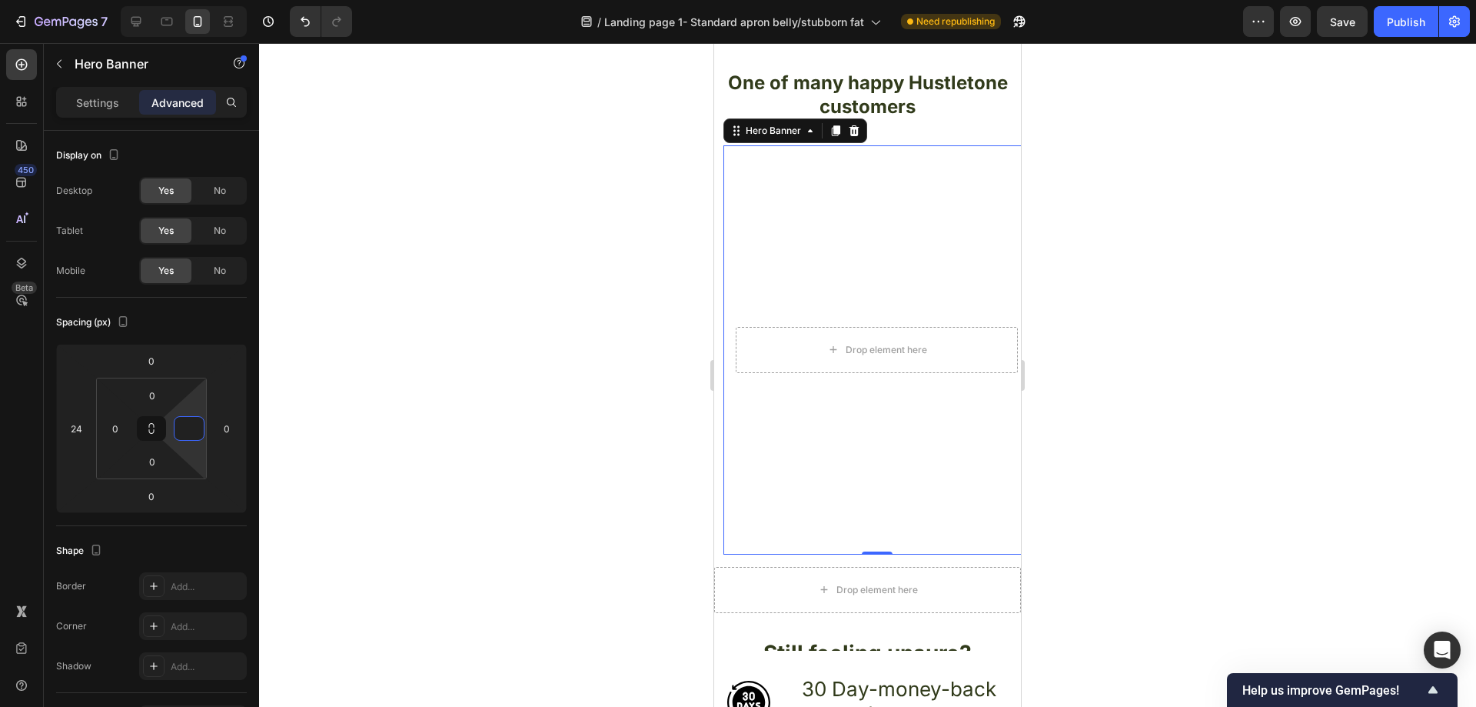
type input "5"
type input "12"
click at [451, 320] on div at bounding box center [867, 374] width 1217 height 663
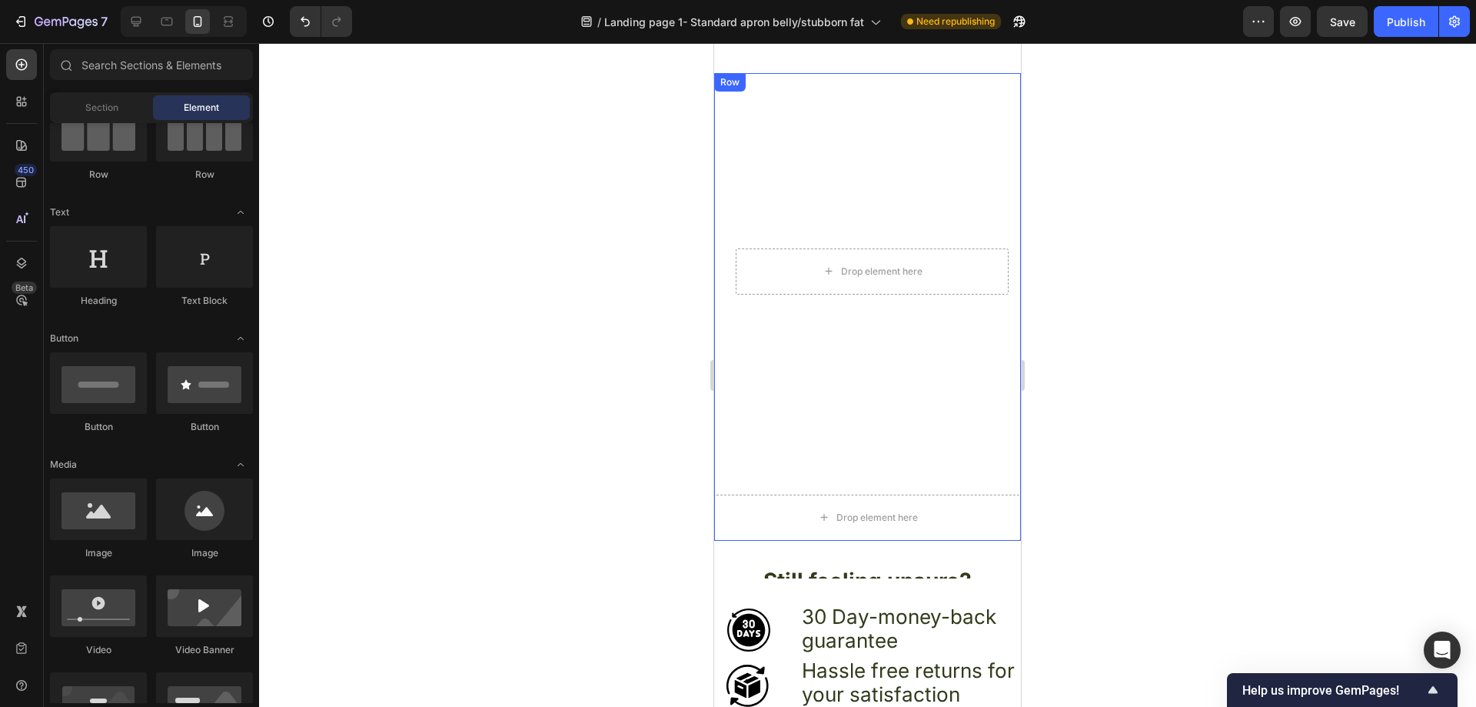
scroll to position [5647, 0]
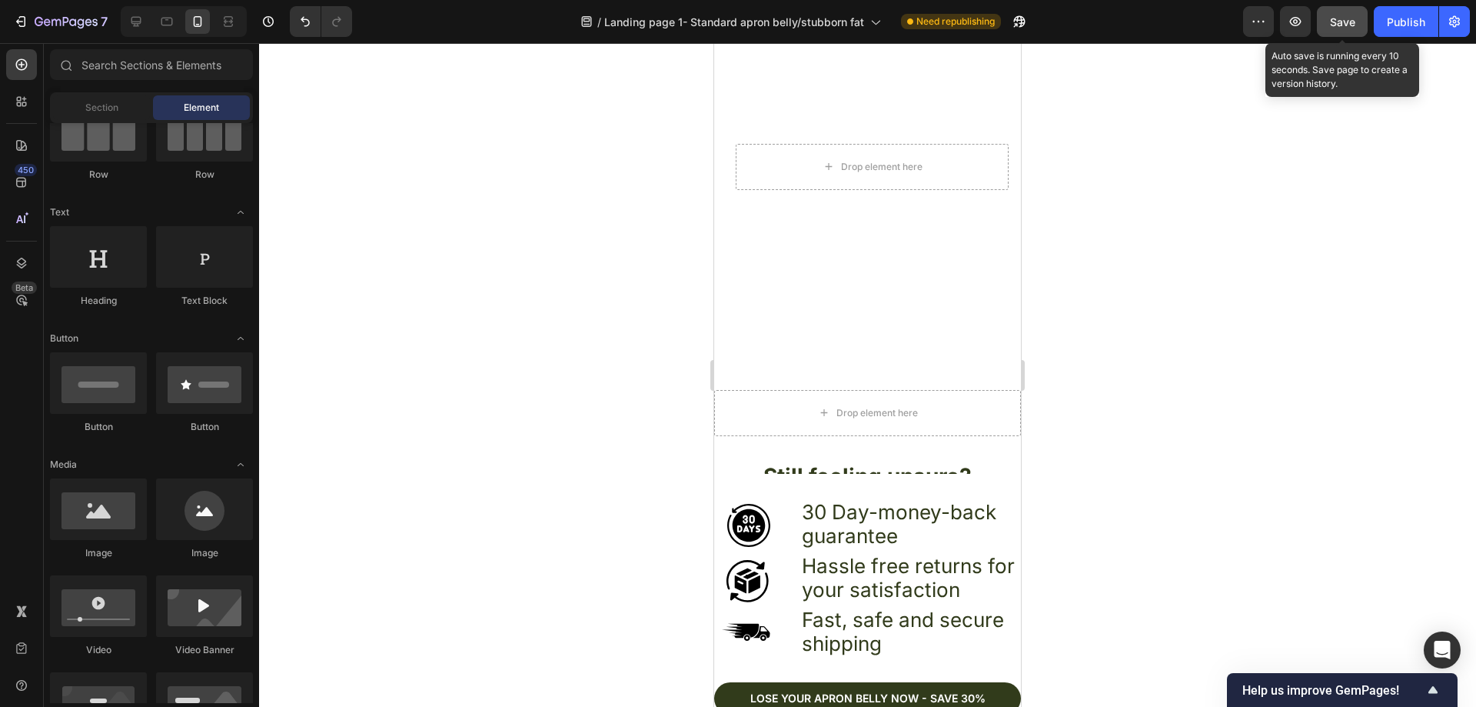
click at [1365, 18] on button "Save" at bounding box center [1342, 21] width 51 height 31
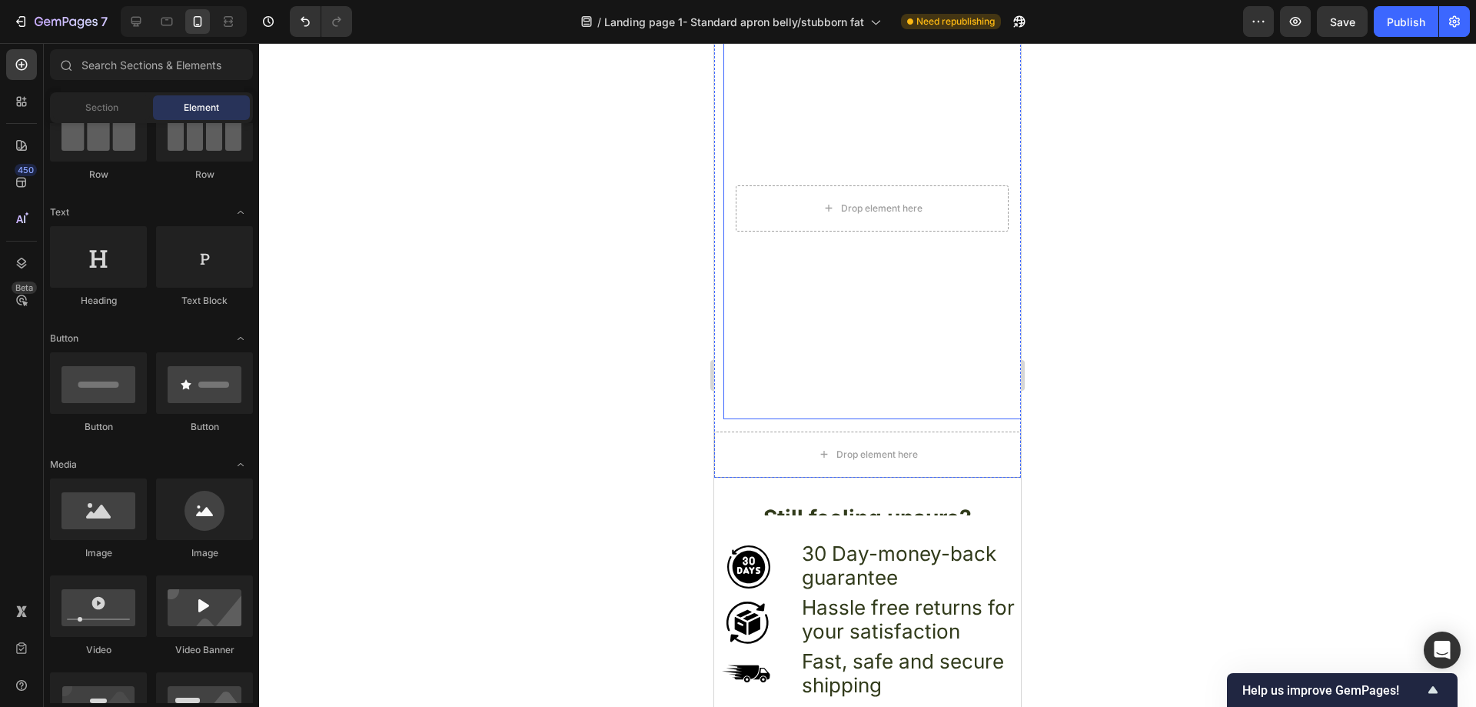
scroll to position [5570, 0]
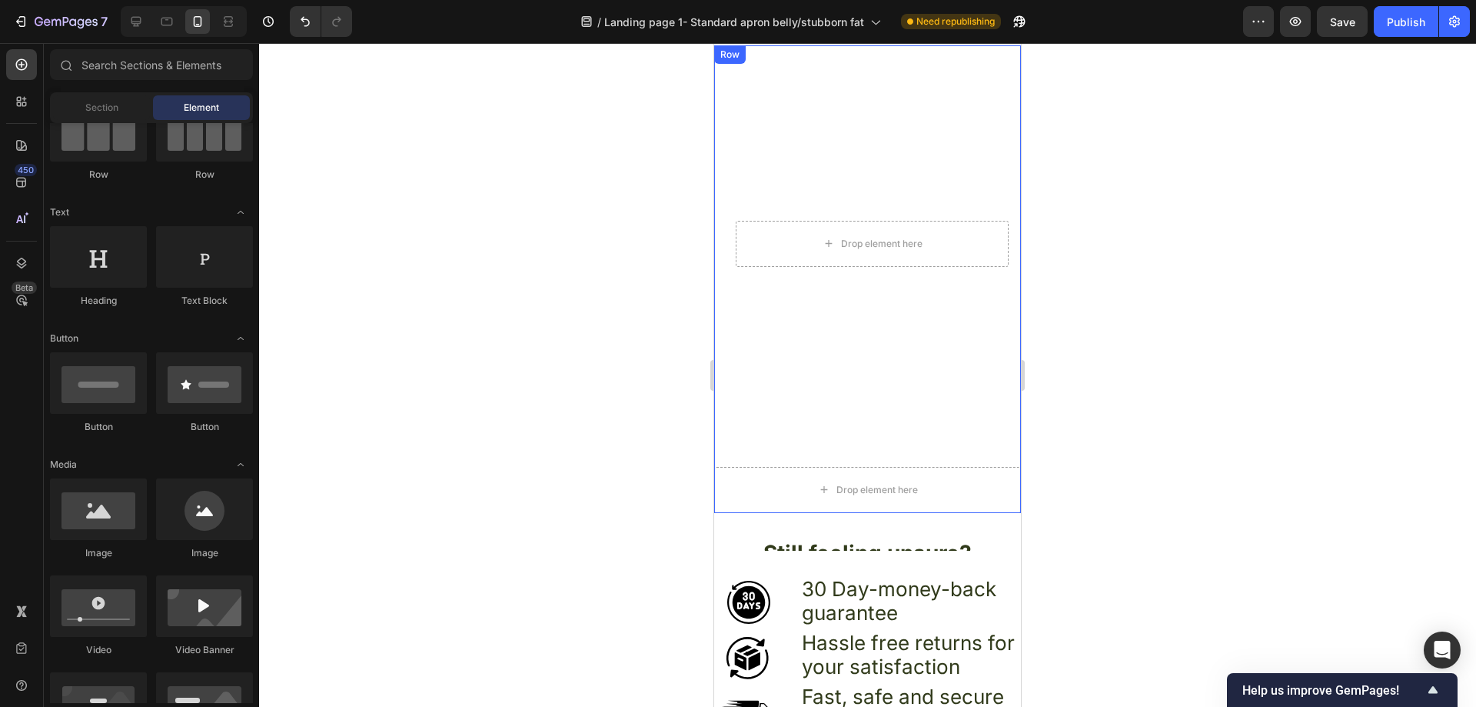
click at [722, 195] on div "Drop element here Hero Banner" at bounding box center [867, 249] width 307 height 409
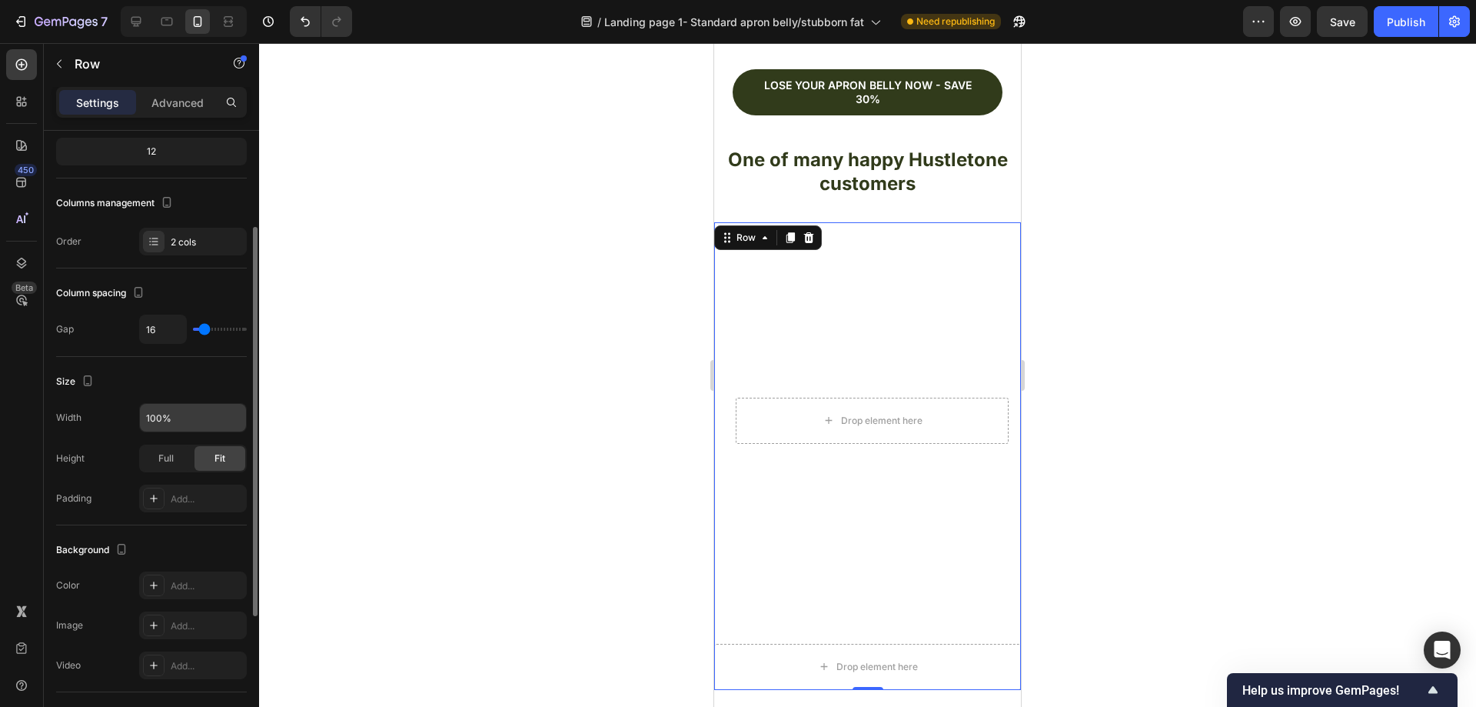
scroll to position [231, 0]
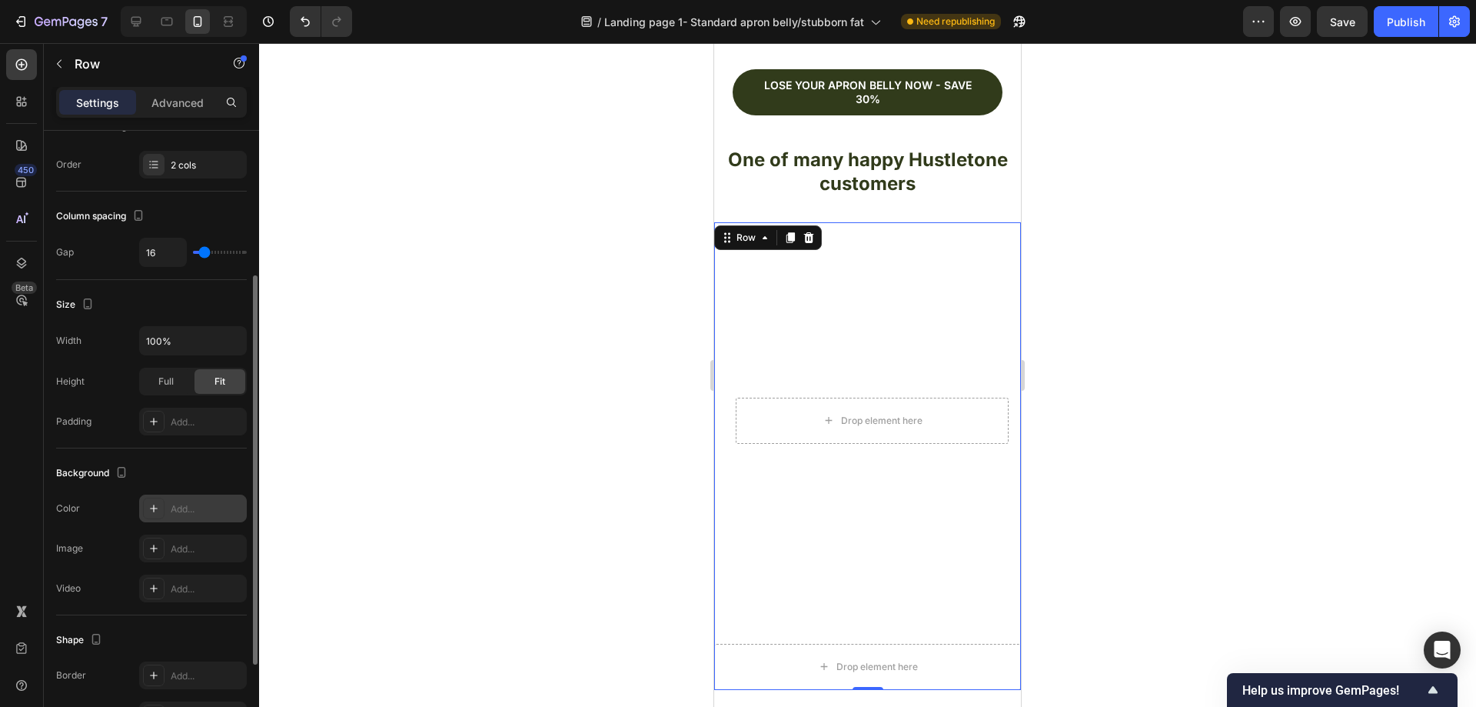
click at [181, 507] on div "Add..." at bounding box center [207, 509] width 72 height 14
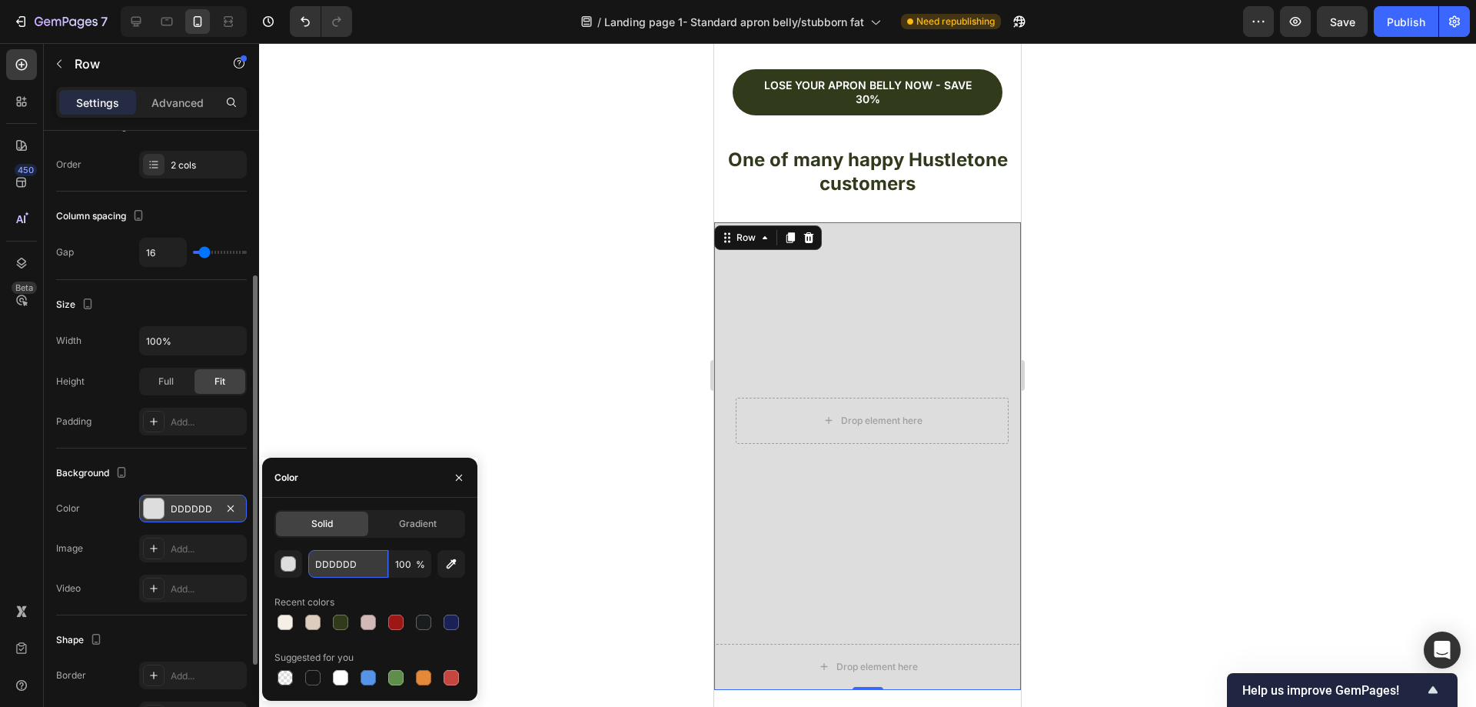
click at [361, 554] on input "DDDDDD" at bounding box center [348, 564] width 80 height 28
paste input "FFFFFF"
type input "FFFFFF"
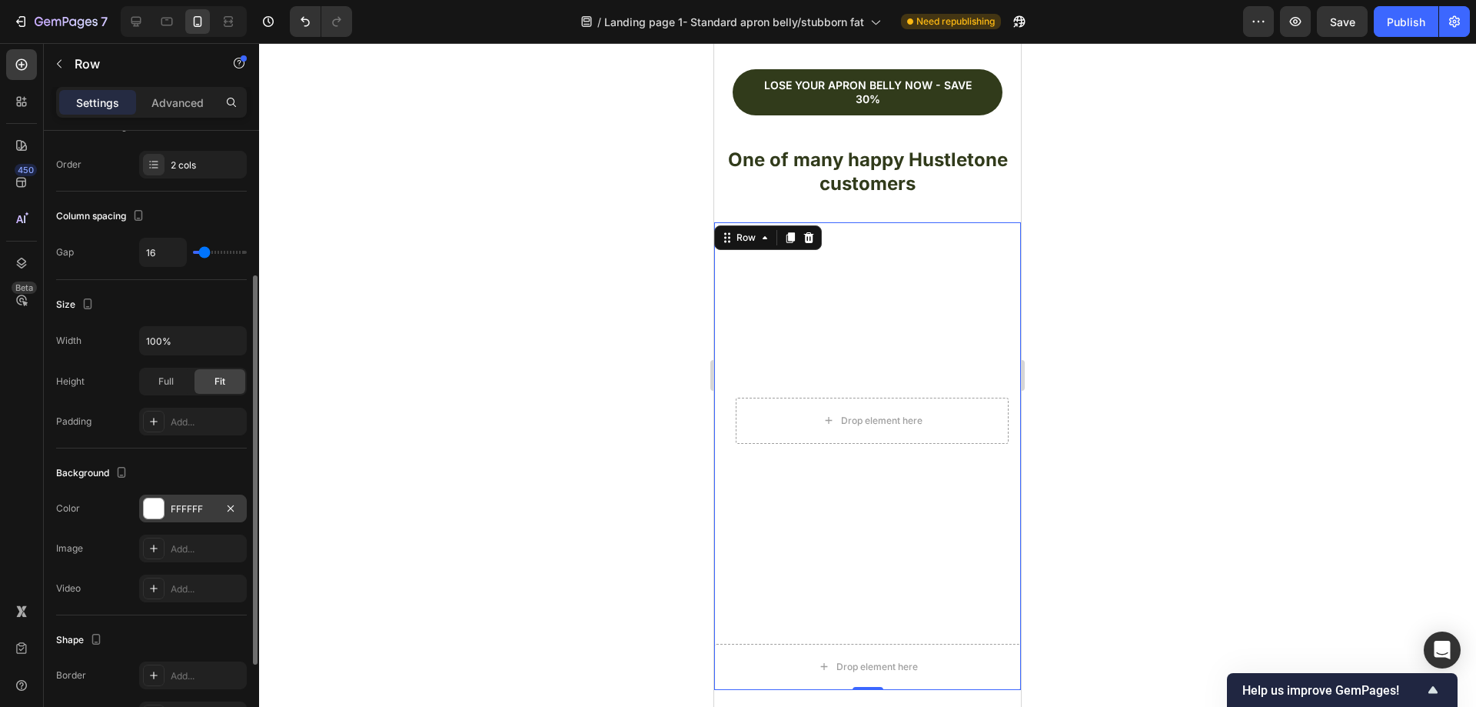
click at [510, 344] on div at bounding box center [867, 374] width 1217 height 663
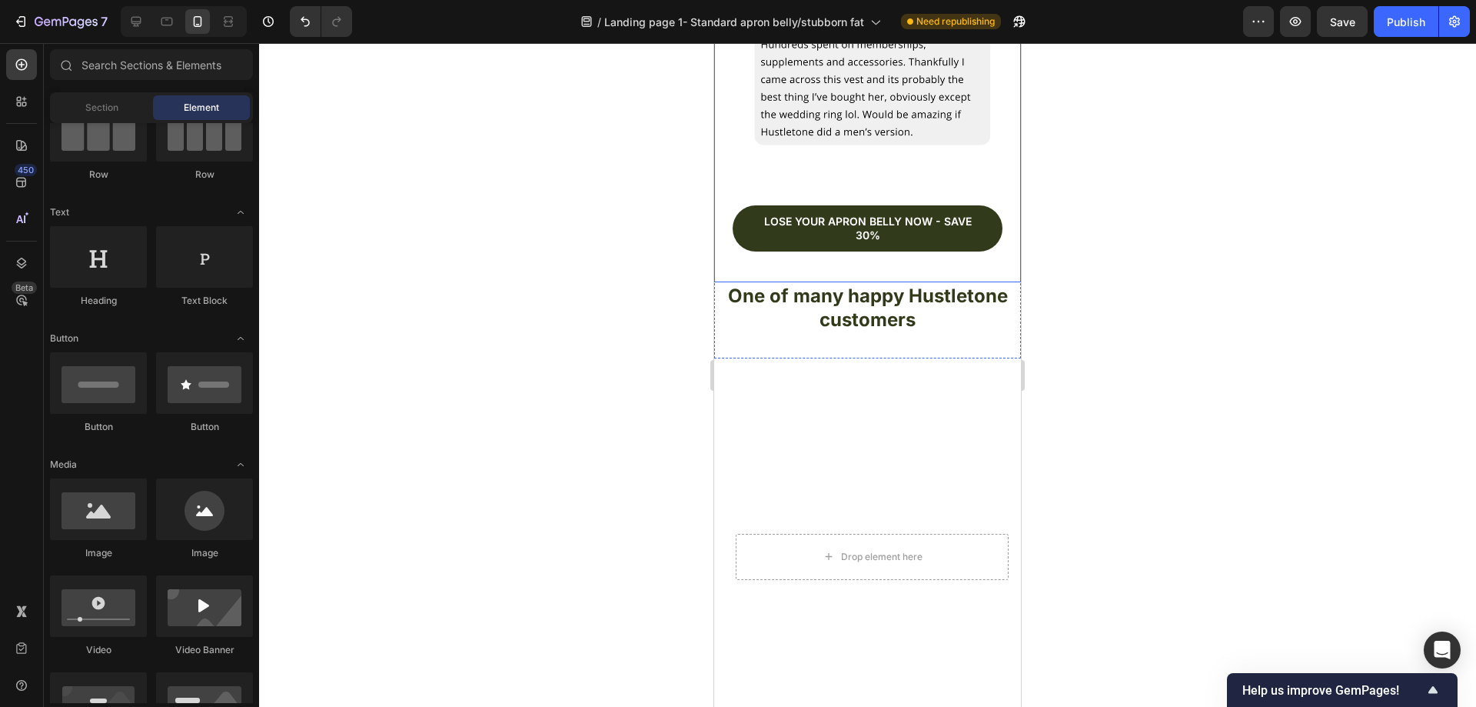
scroll to position [5262, 0]
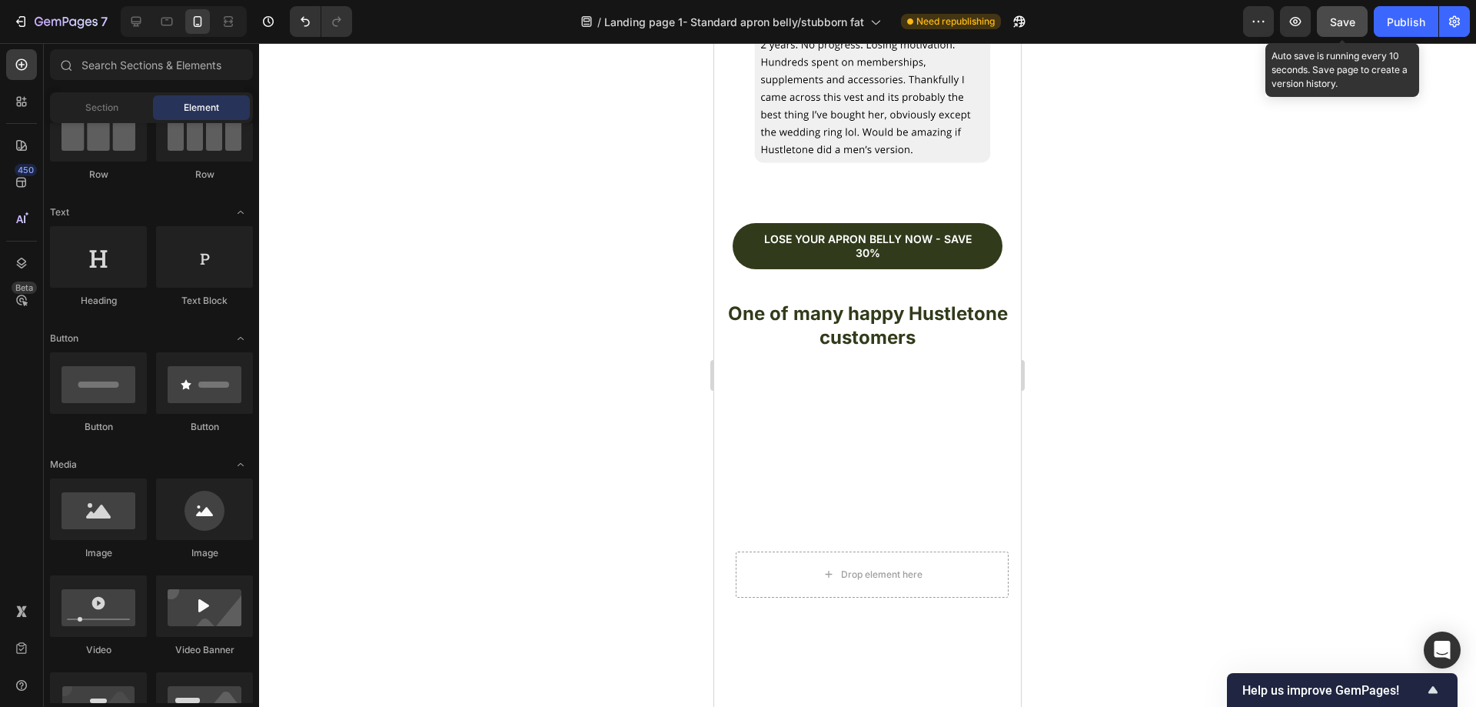
click at [1339, 25] on span "Save" at bounding box center [1342, 21] width 25 height 13
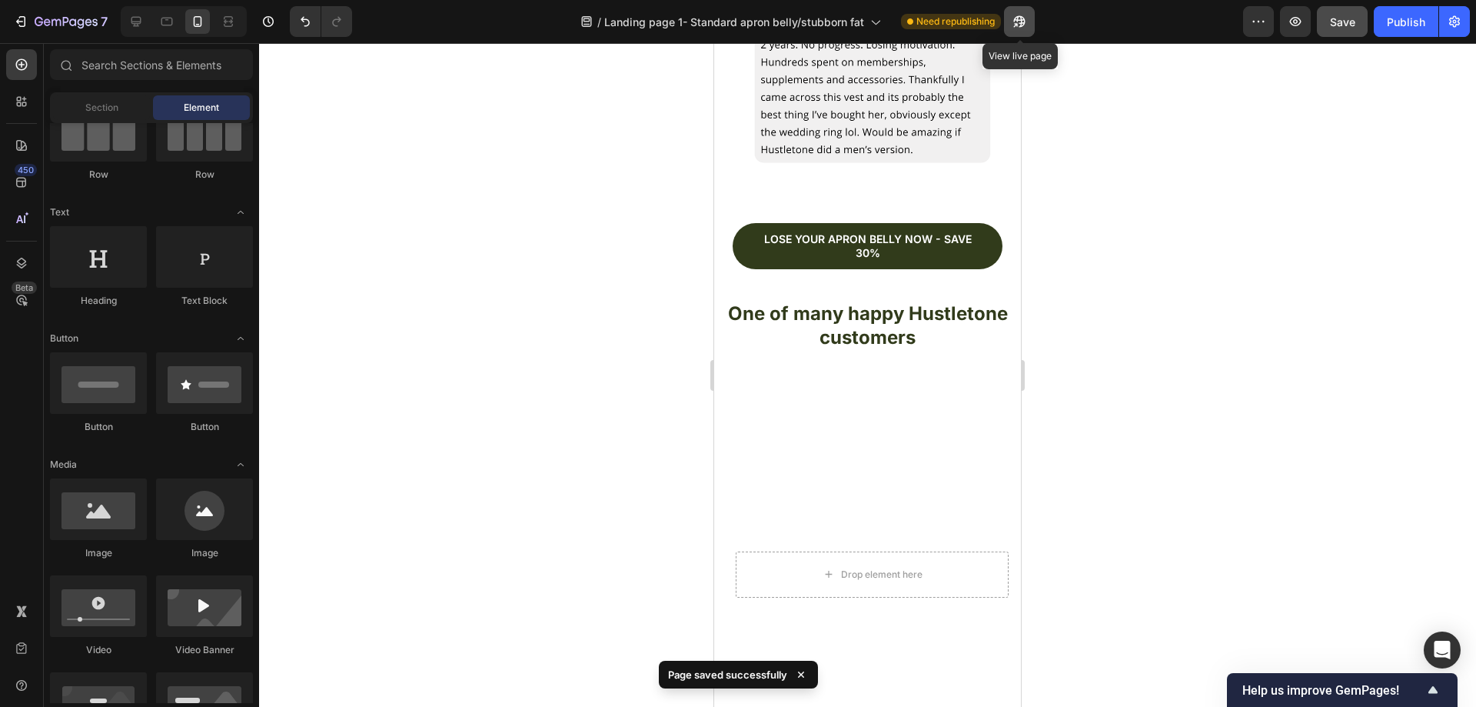
click at [1018, 23] on icon "button" at bounding box center [1019, 21] width 15 height 15
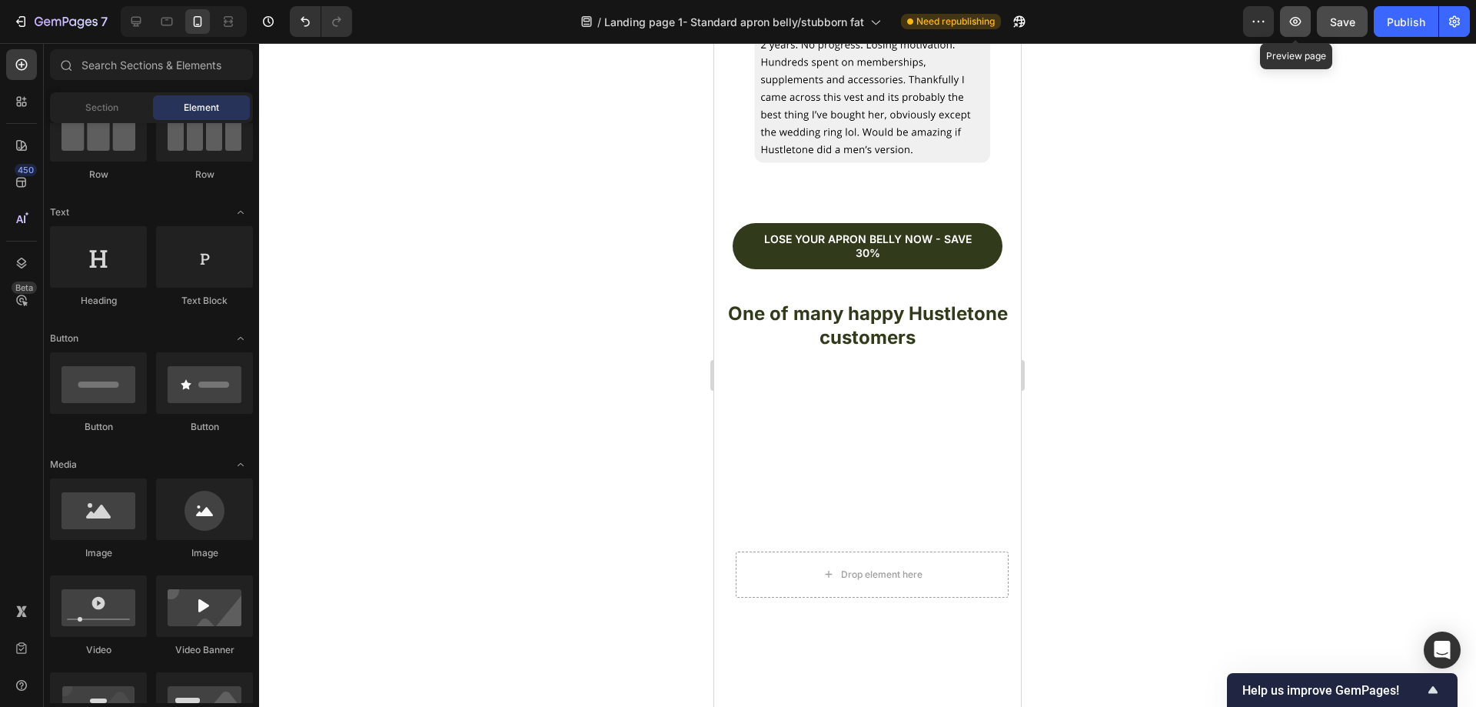
click at [1309, 28] on button "button" at bounding box center [1295, 21] width 31 height 31
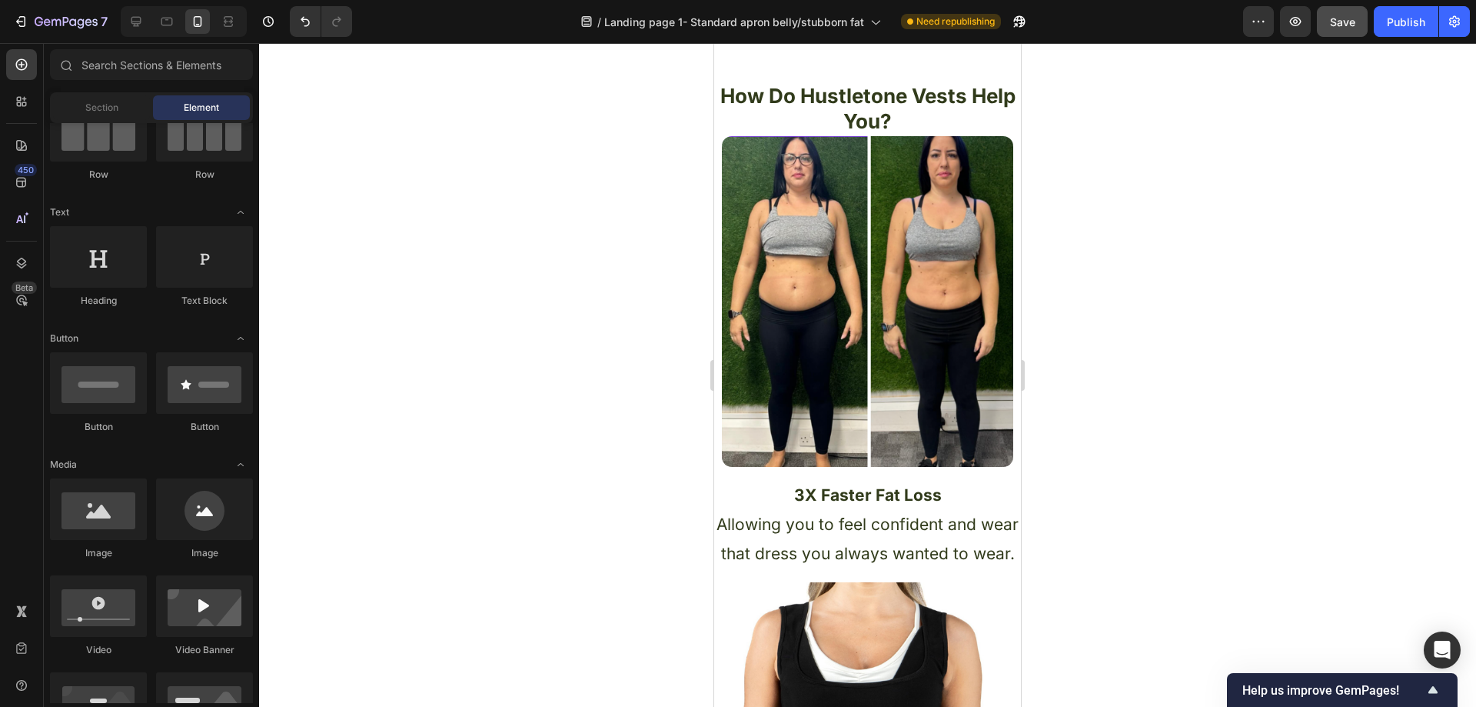
scroll to position [0, 0]
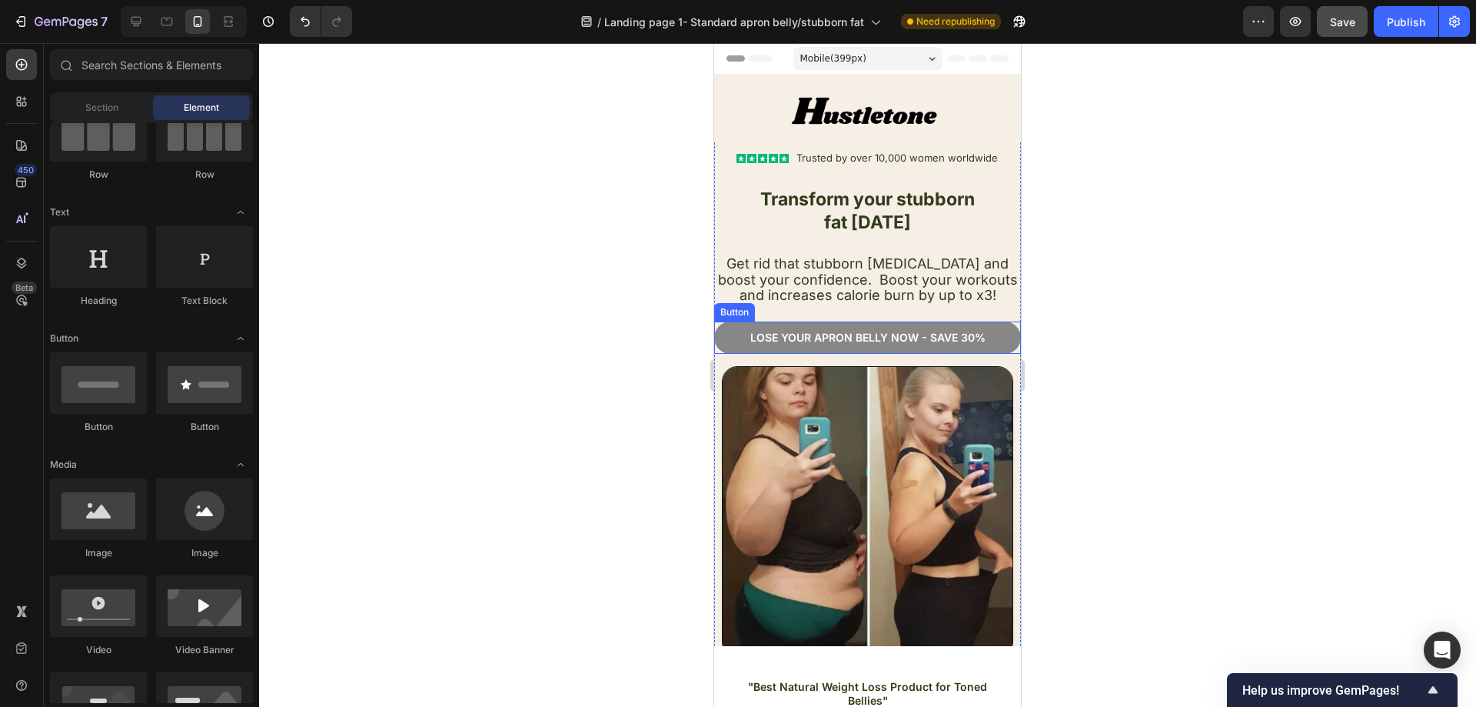
click at [995, 326] on button "Lose your apron bellY now - Save 30%" at bounding box center [867, 337] width 307 height 32
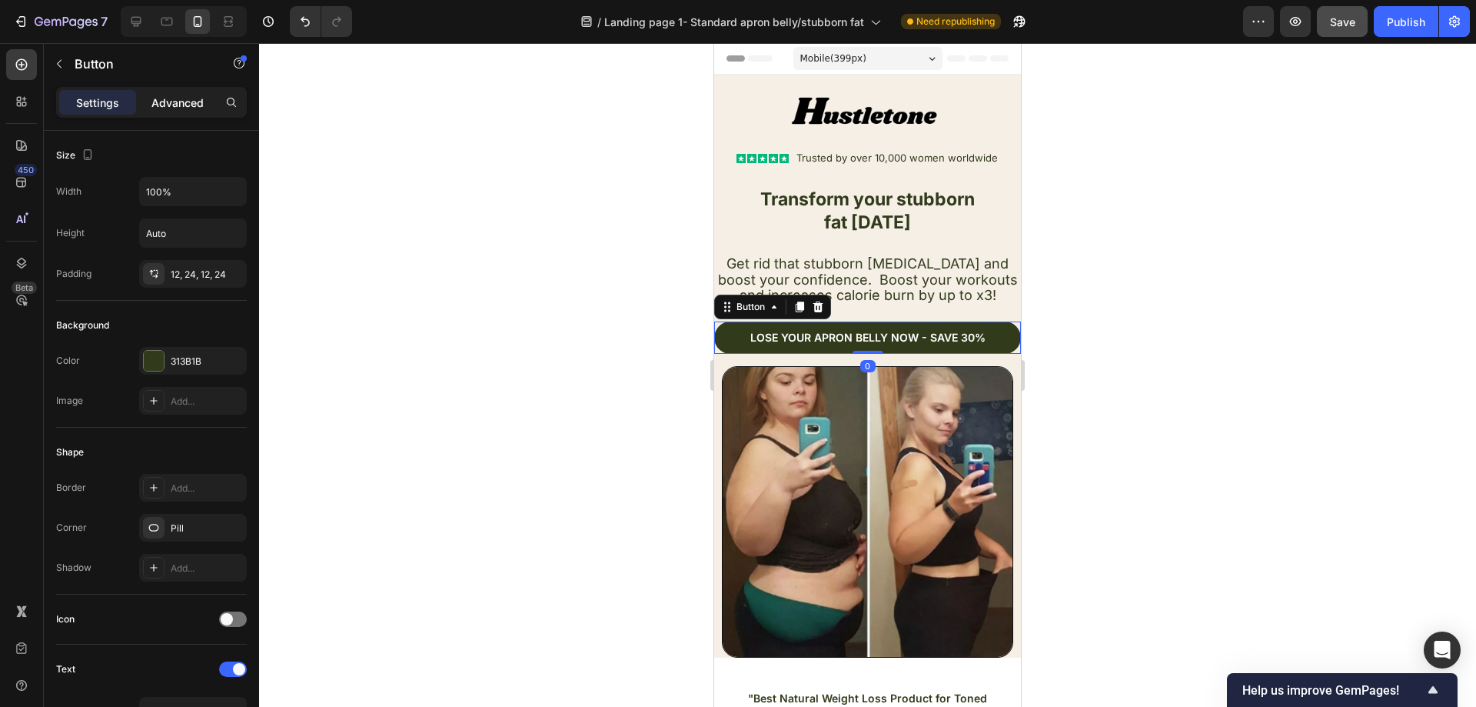
click at [181, 101] on p "Advanced" at bounding box center [177, 103] width 52 height 16
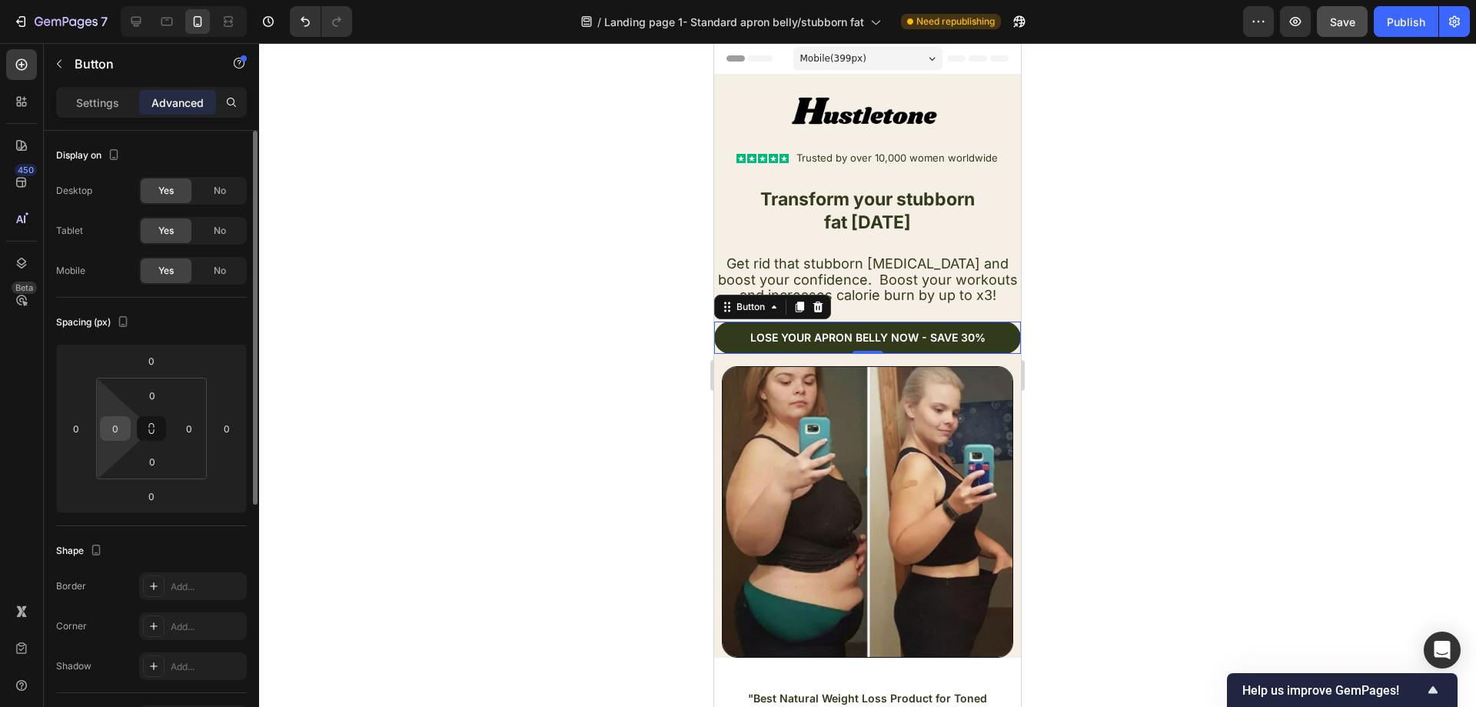
click at [124, 428] on input "0" at bounding box center [115, 428] width 23 height 23
type input "5"
type input "2"
type input "5"
click at [193, 430] on input "0" at bounding box center [189, 428] width 23 height 23
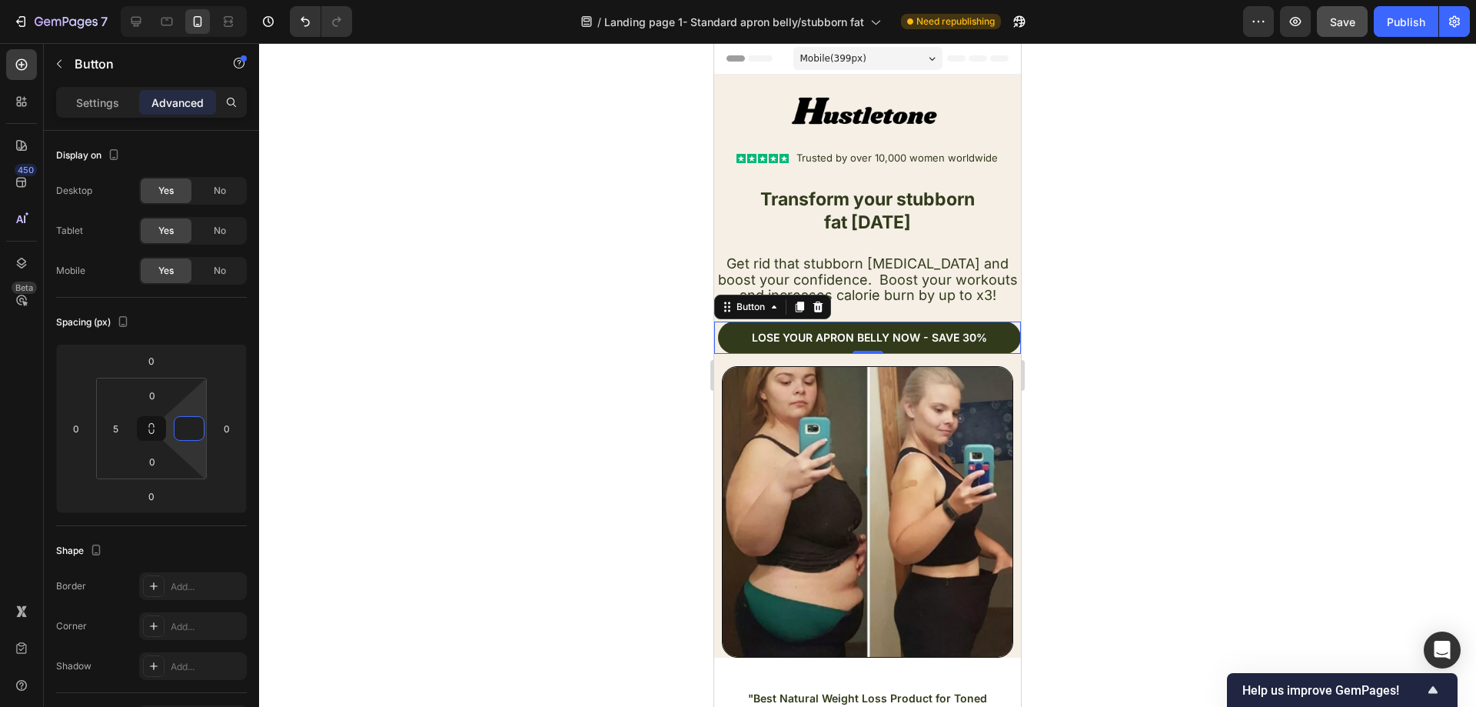
type input "5"
click at [527, 360] on div at bounding box center [867, 374] width 1217 height 663
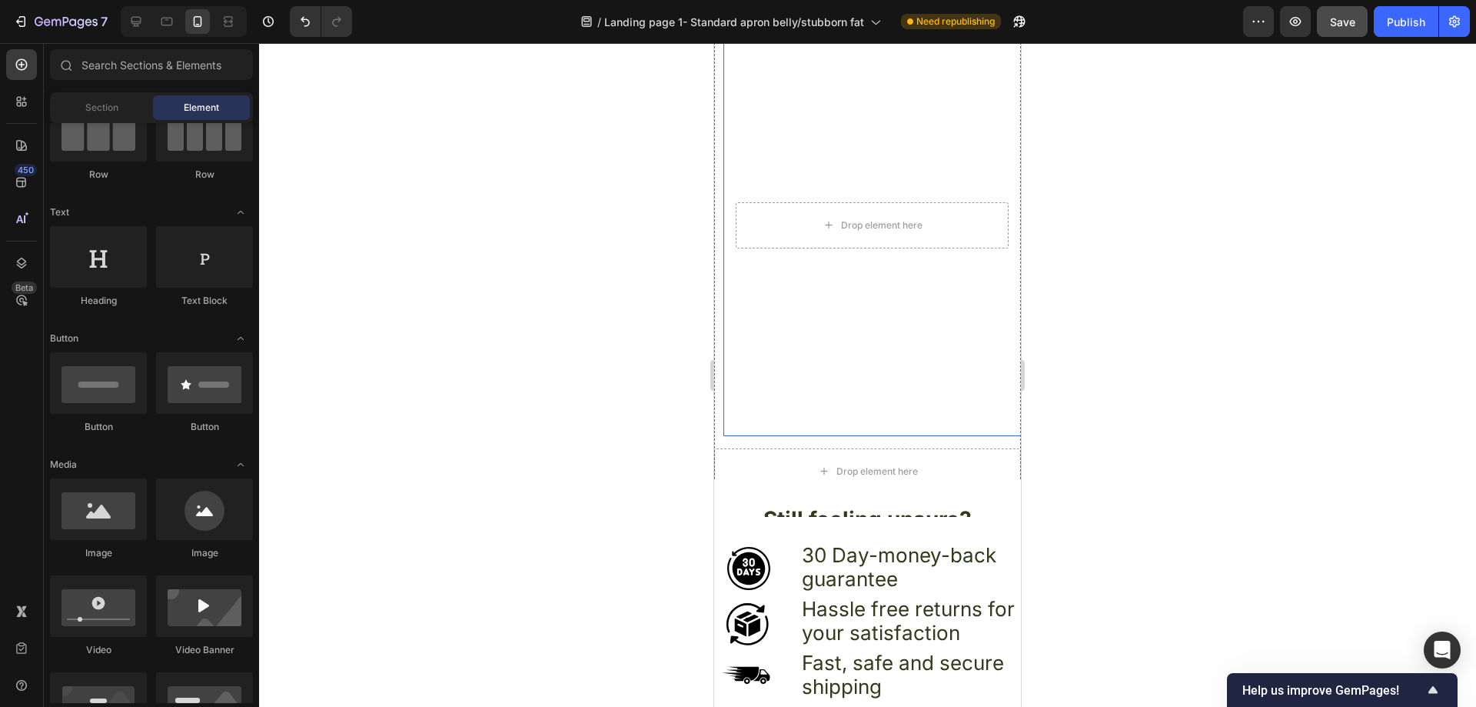
scroll to position [5572, 0]
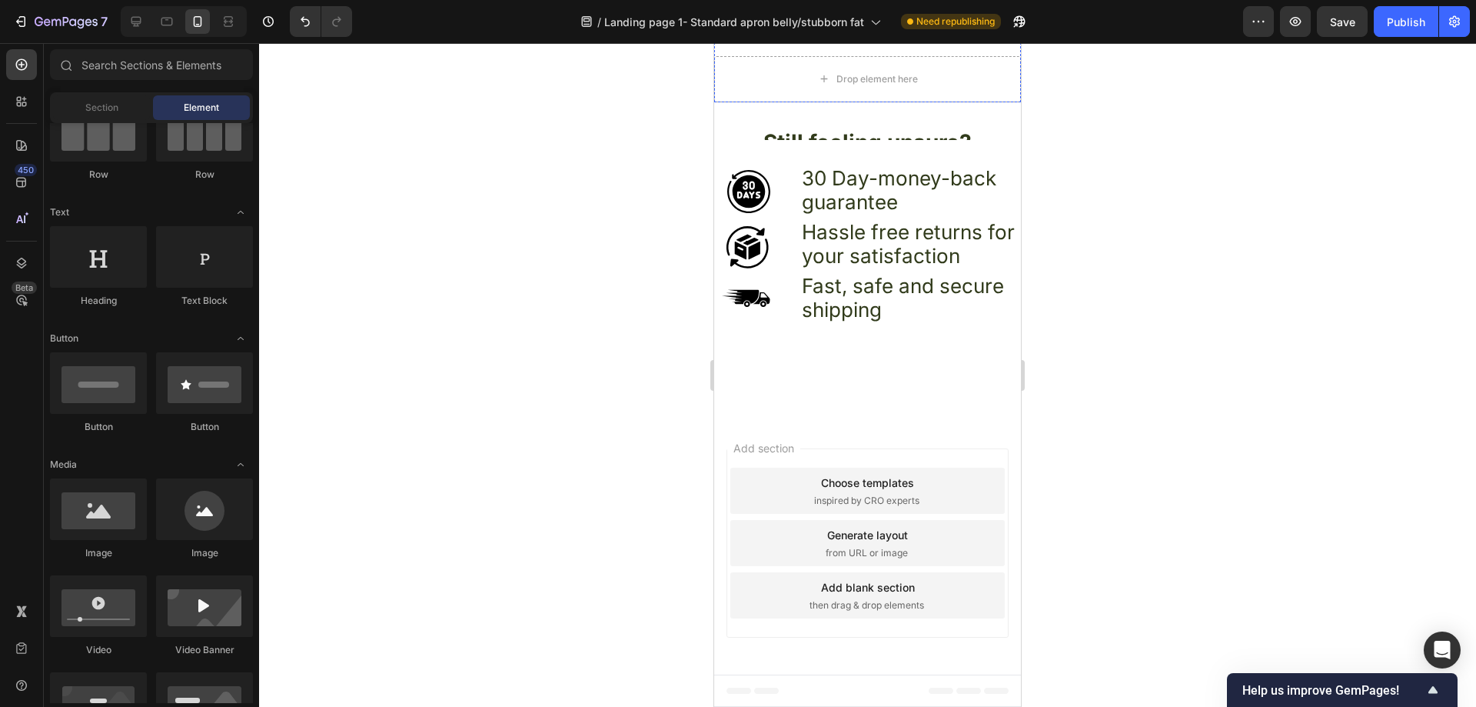
scroll to position [5689, 0]
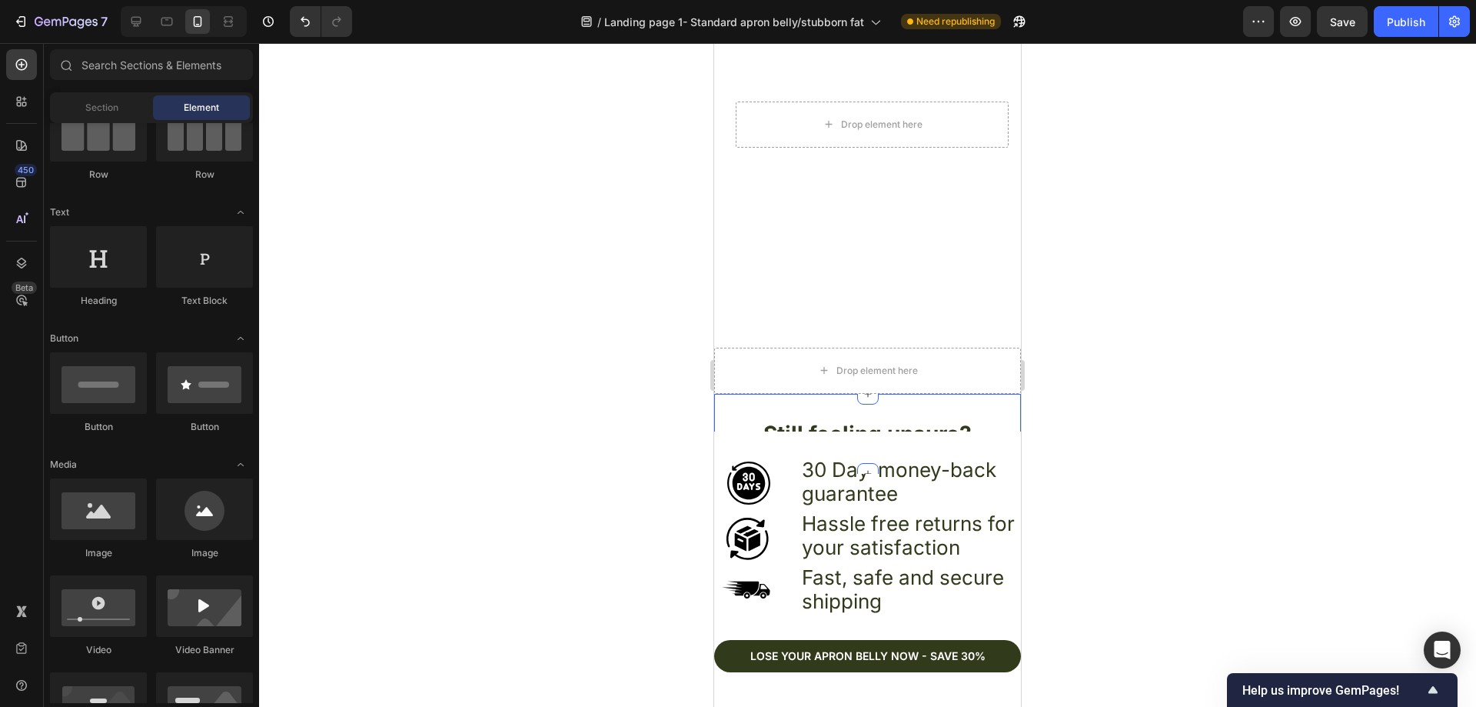
click at [952, 399] on div "Still feeling unsure? Heading Section 15" at bounding box center [867, 434] width 307 height 80
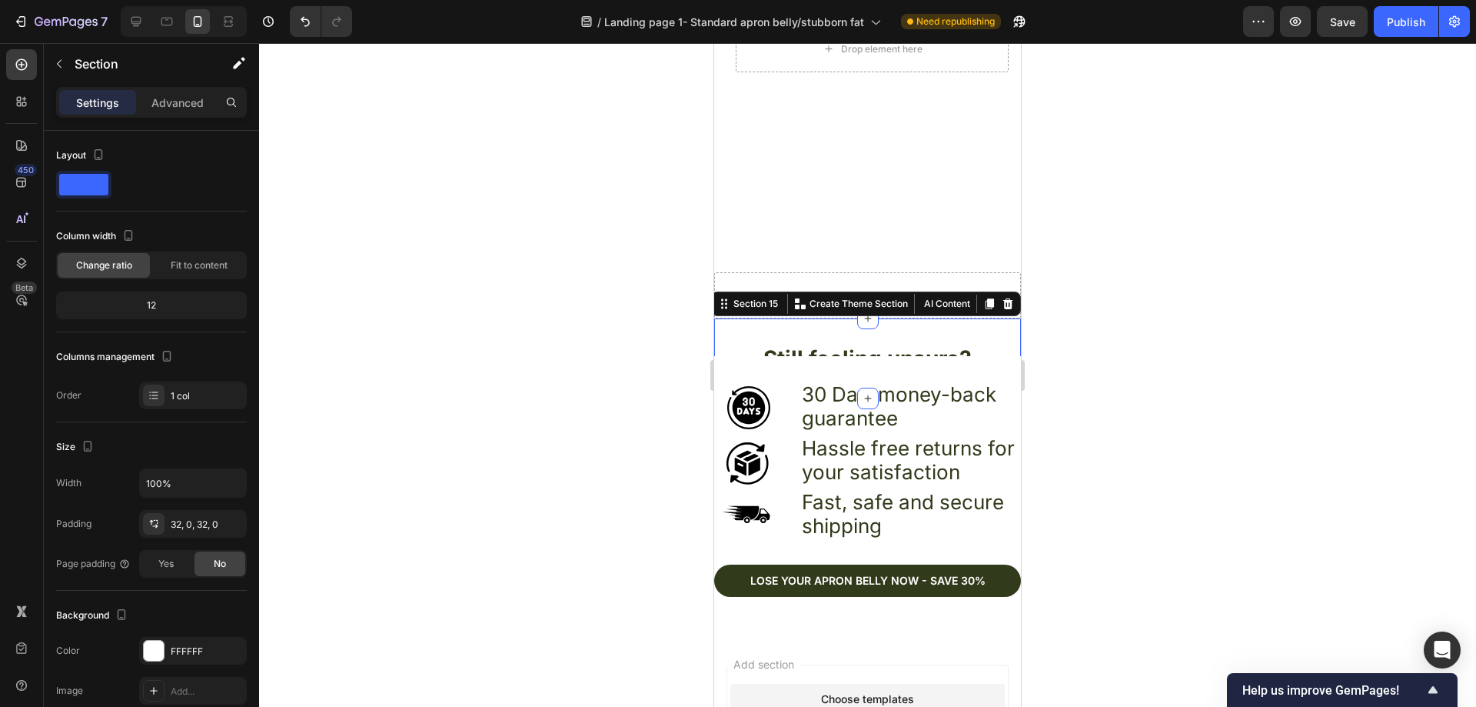
scroll to position [5766, 0]
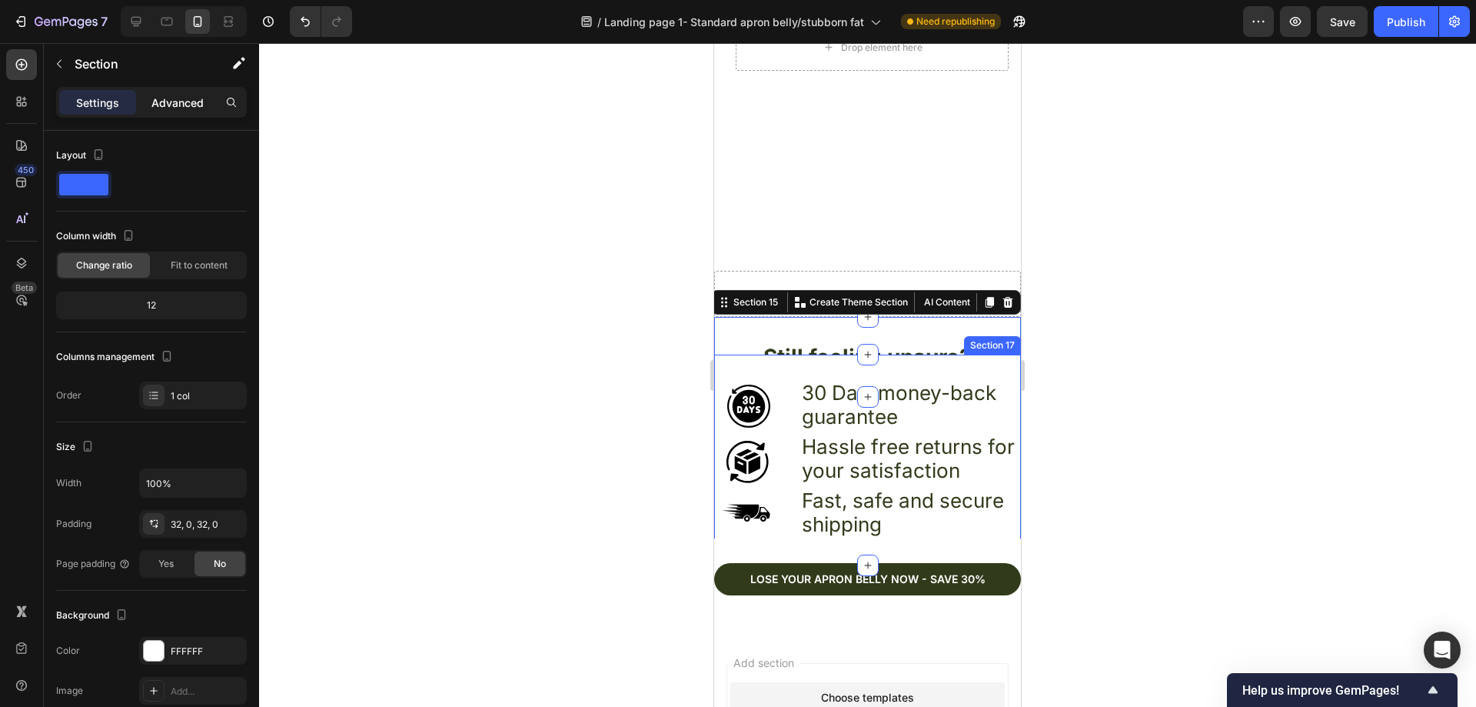
click at [180, 95] on p "Advanced" at bounding box center [177, 103] width 52 height 16
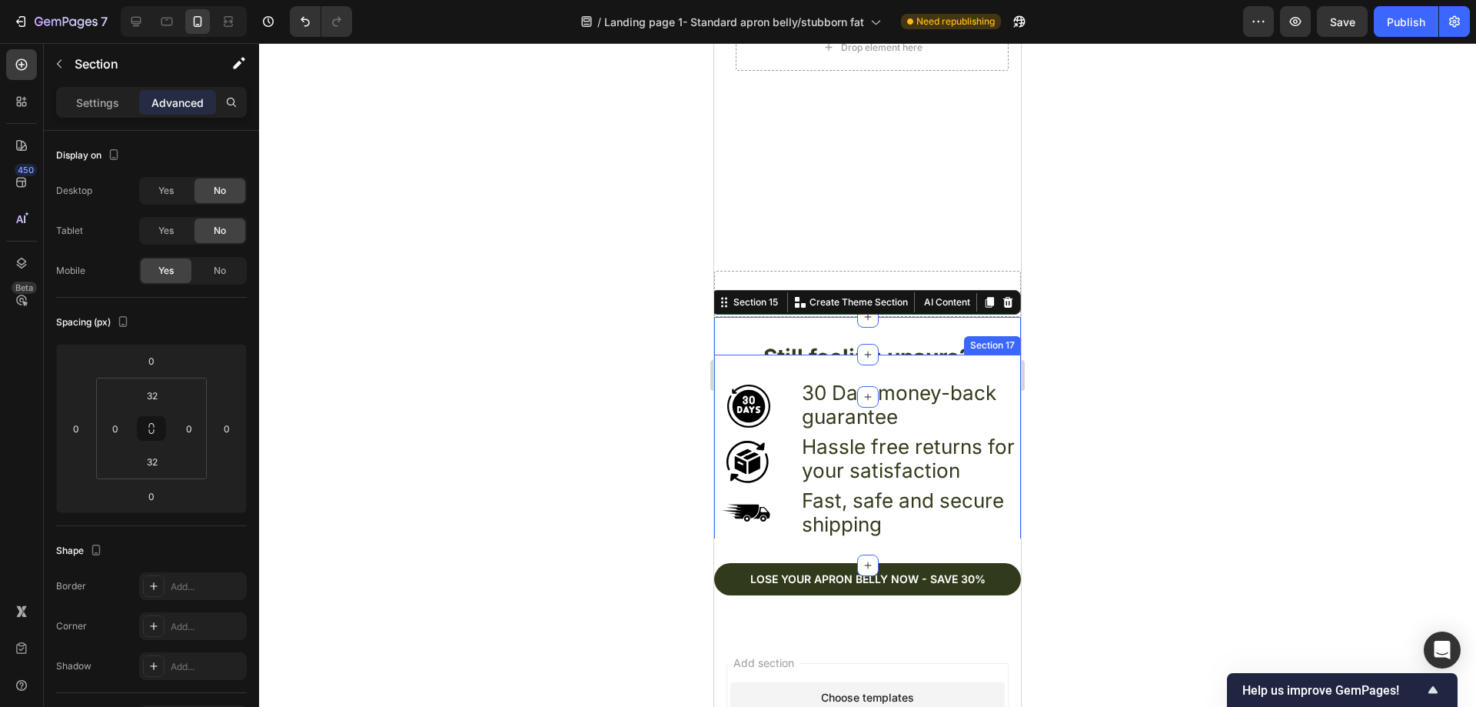
click at [773, 354] on div "Icon 30 Day-money-back guarantee Text Block Row Icon Hassle free returns for yo…" at bounding box center [867, 459] width 307 height 211
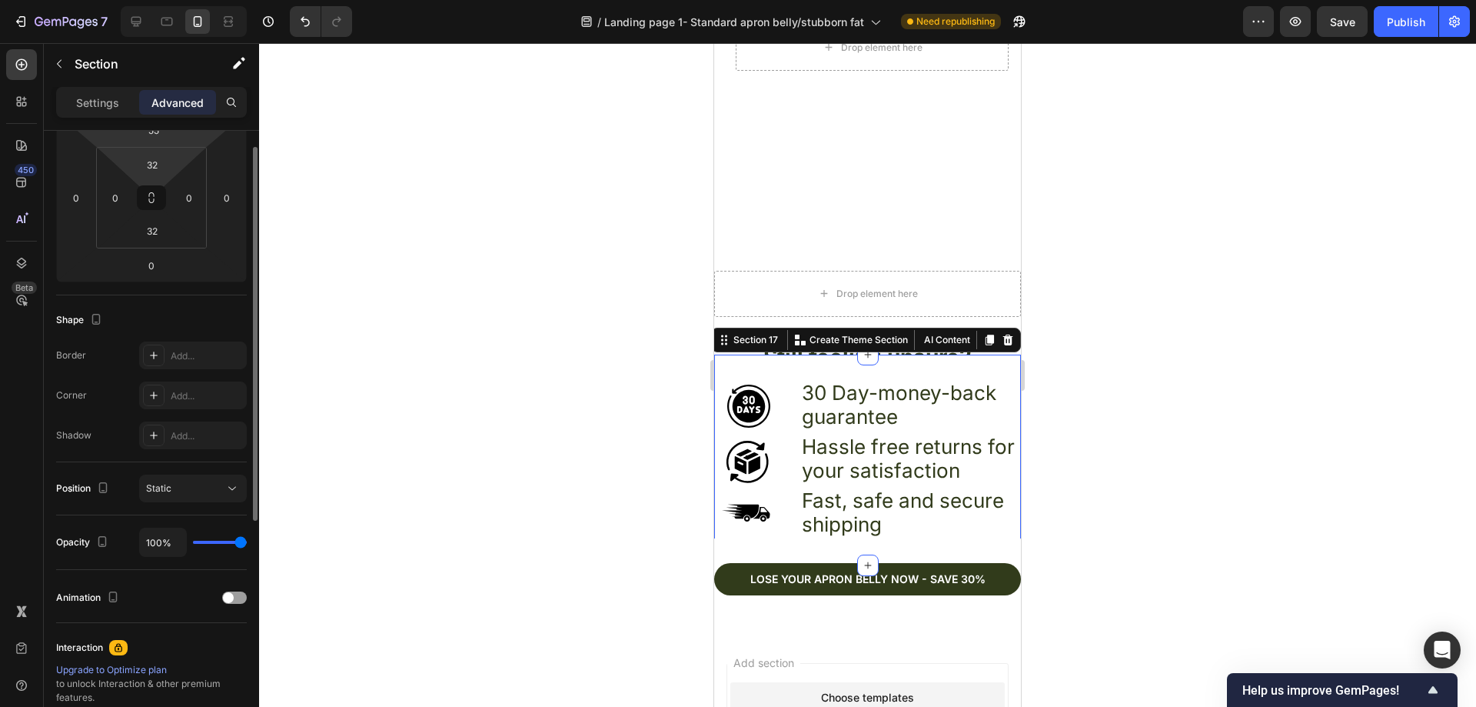
scroll to position [154, 0]
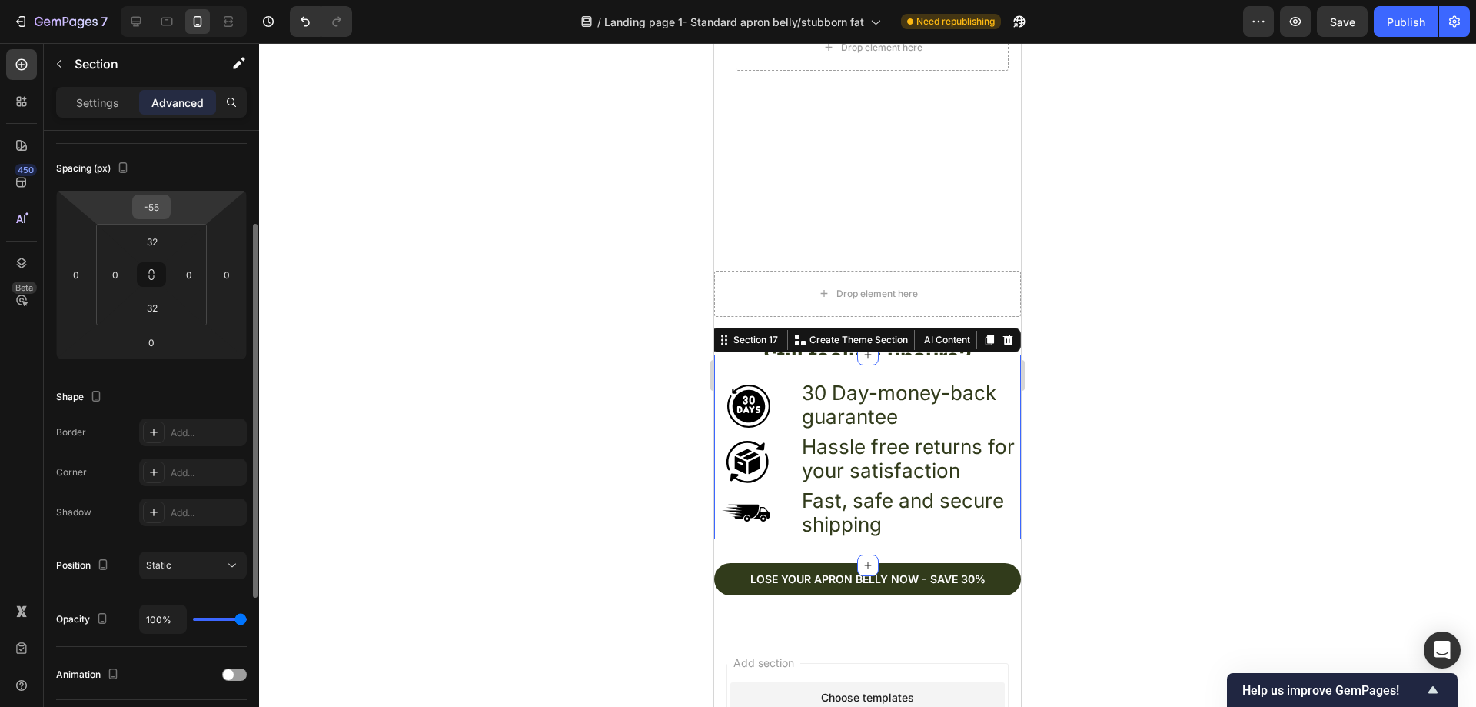
click at [164, 210] on input "-55" at bounding box center [151, 206] width 31 height 23
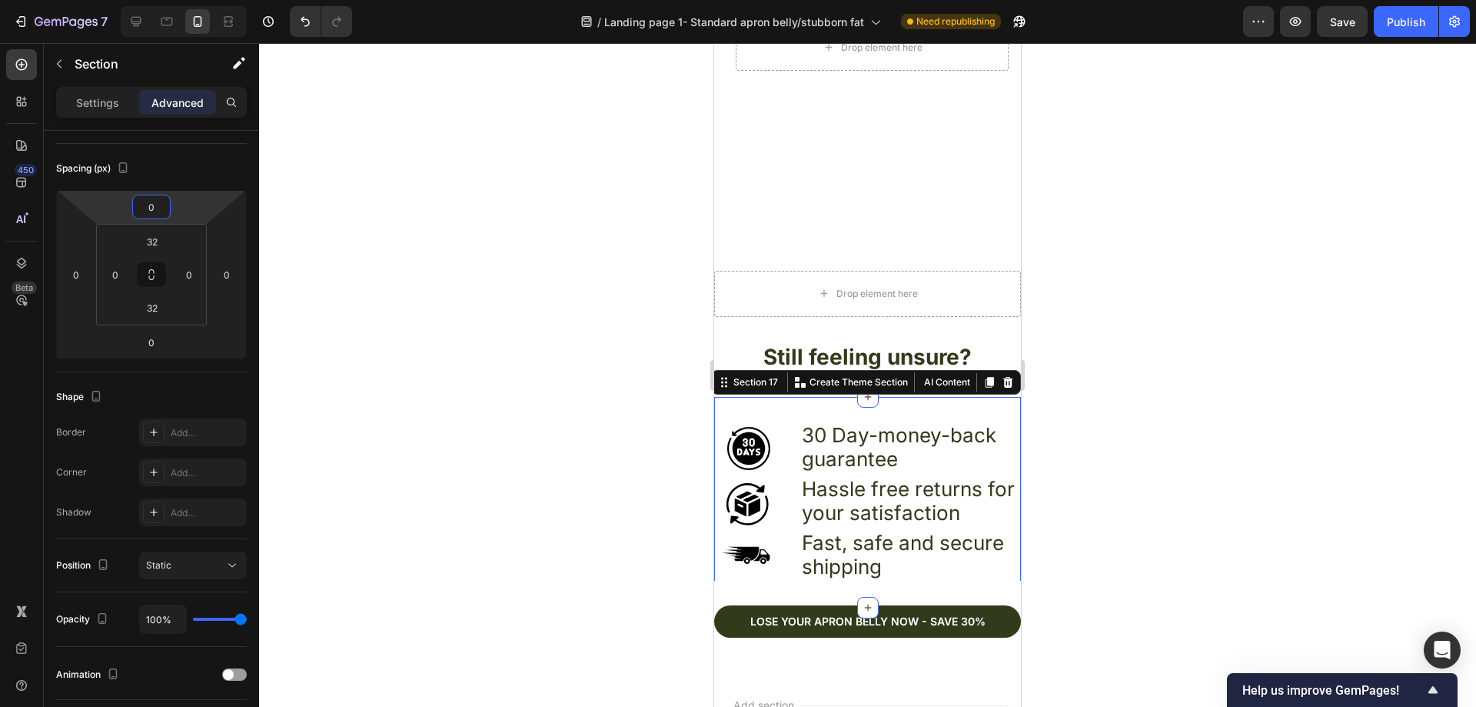
click at [617, 418] on div at bounding box center [867, 374] width 1217 height 663
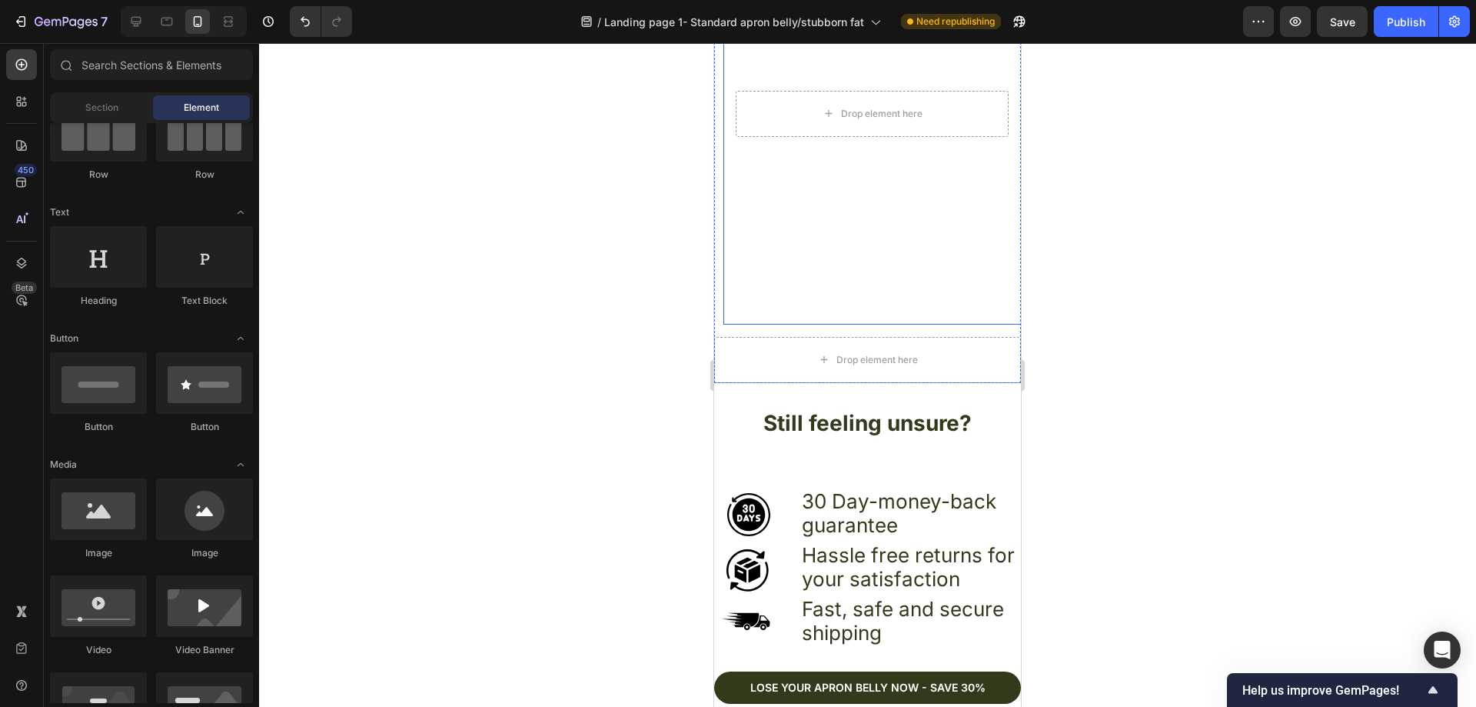
scroll to position [5612, 0]
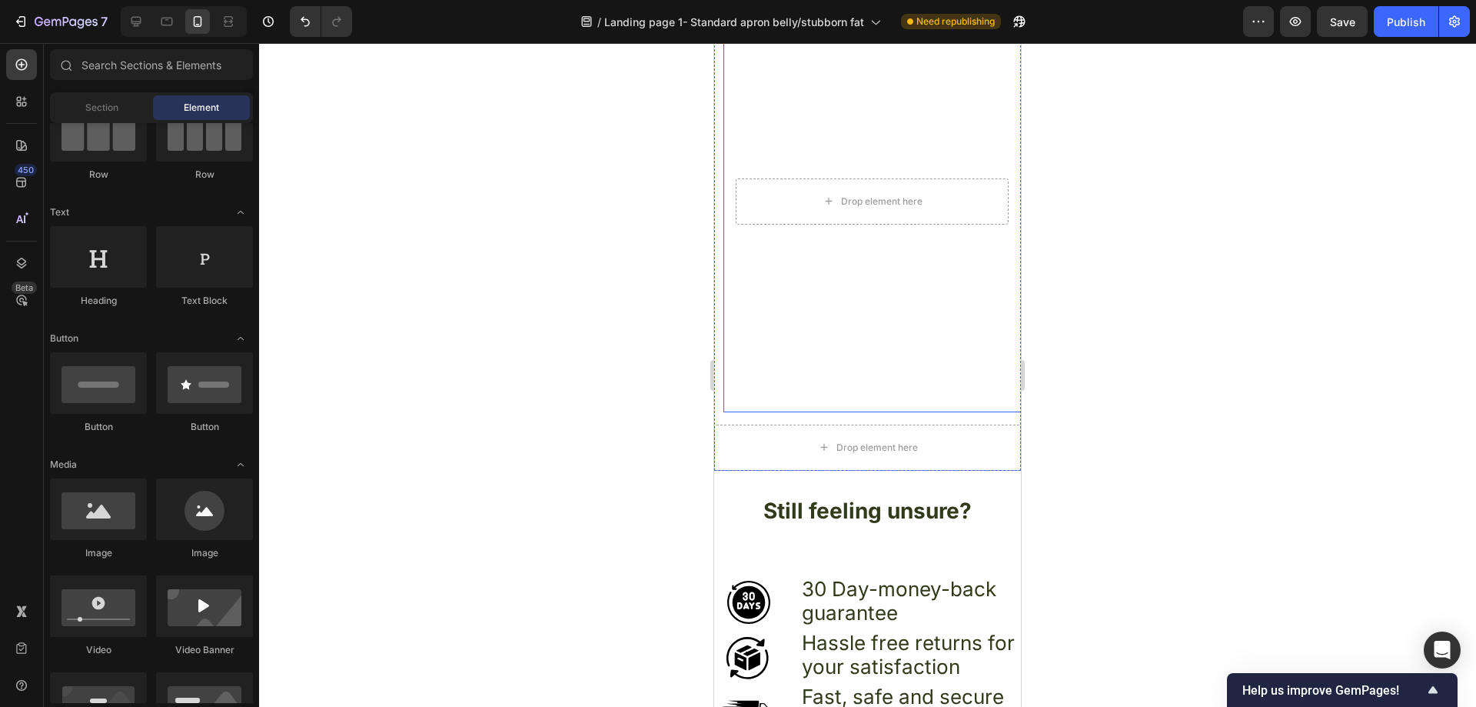
click at [787, 271] on video "Background Image" at bounding box center [872, 201] width 298 height 397
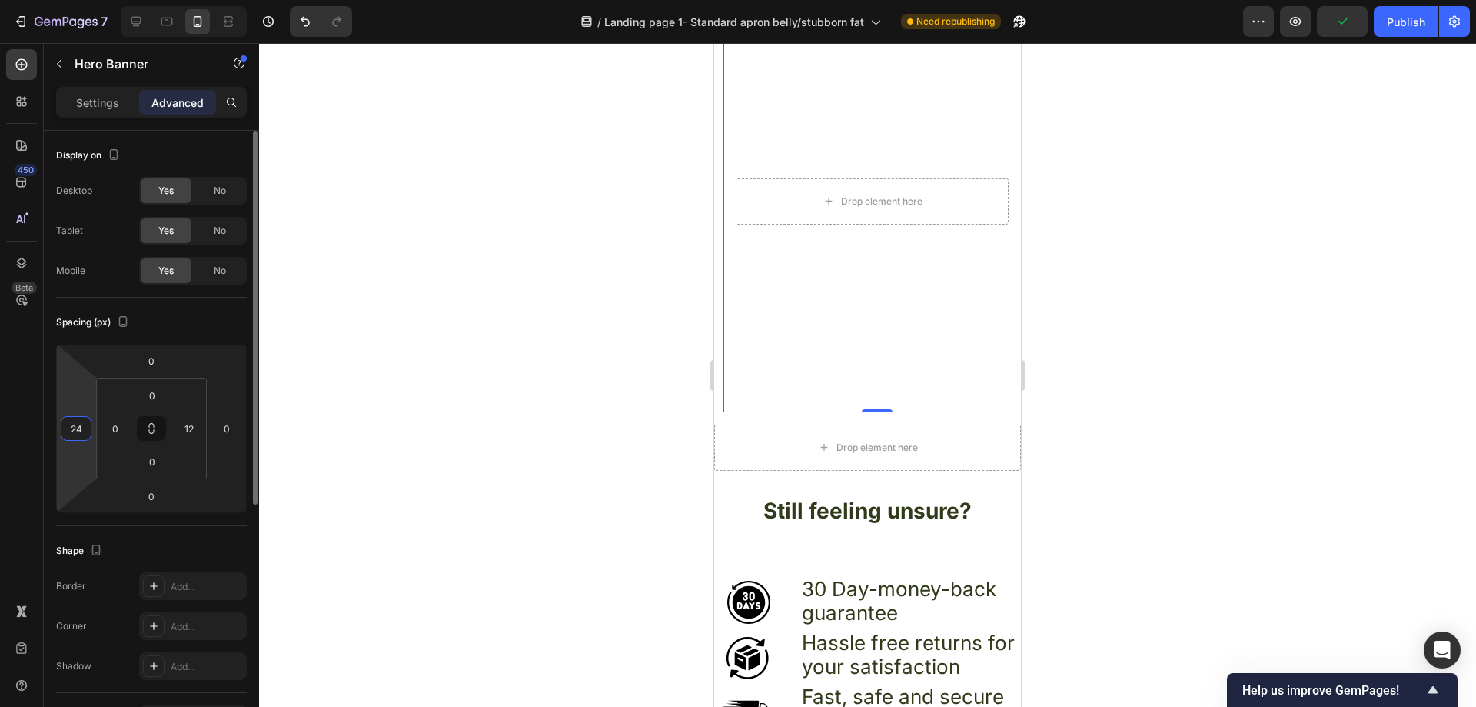
click at [82, 430] on input "24" at bounding box center [76, 428] width 23 height 23
click at [492, 322] on div at bounding box center [867, 374] width 1217 height 663
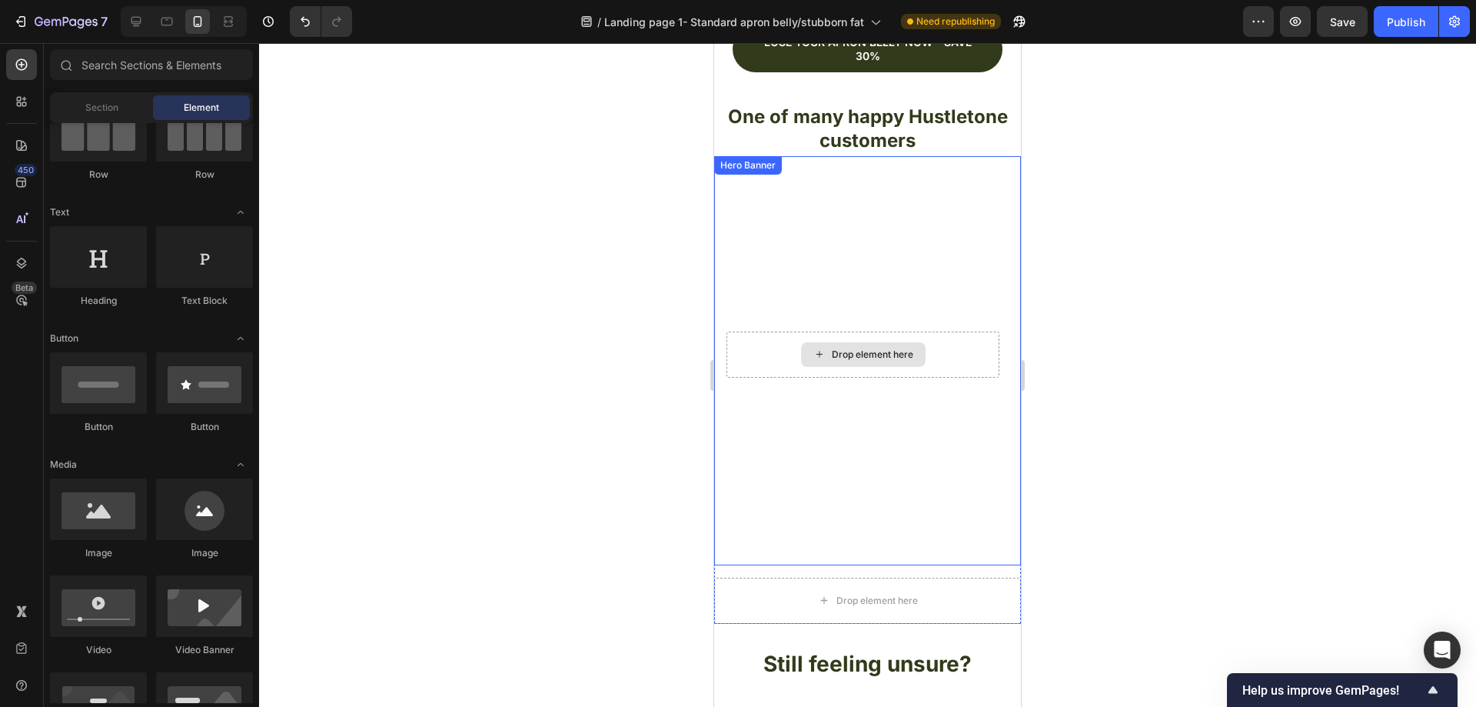
scroll to position [5458, 0]
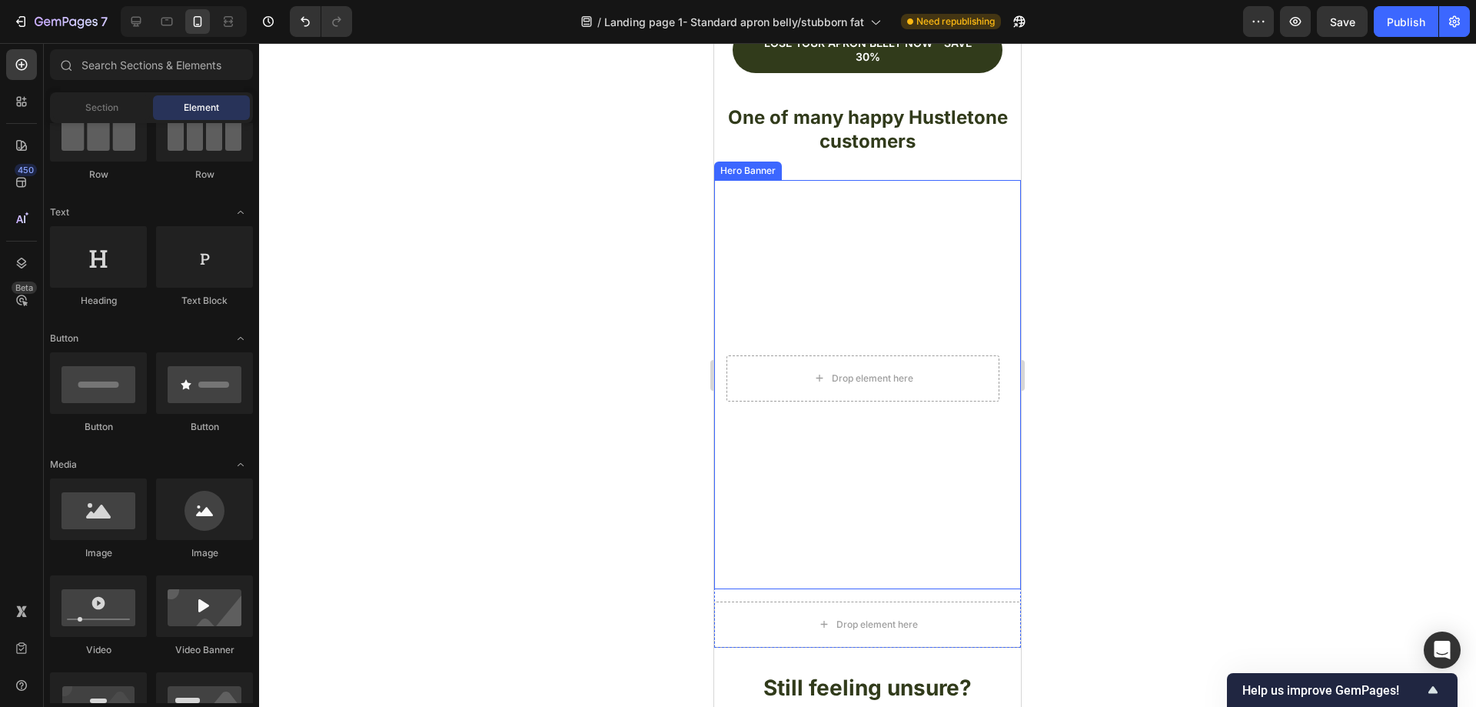
click at [833, 434] on video "Background Image" at bounding box center [863, 378] width 298 height 397
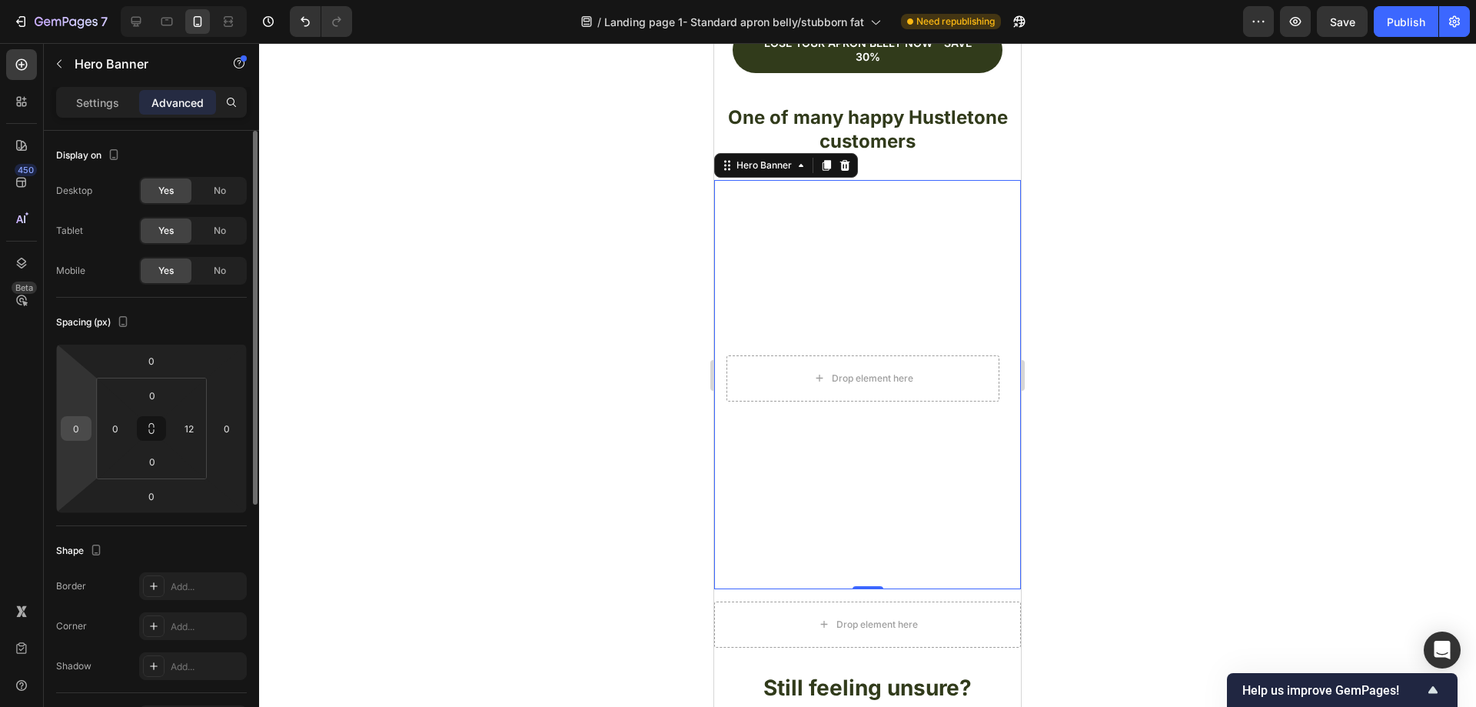
click at [75, 427] on input "0" at bounding box center [76, 428] width 23 height 23
type input "5"
click at [549, 440] on div at bounding box center [867, 374] width 1217 height 663
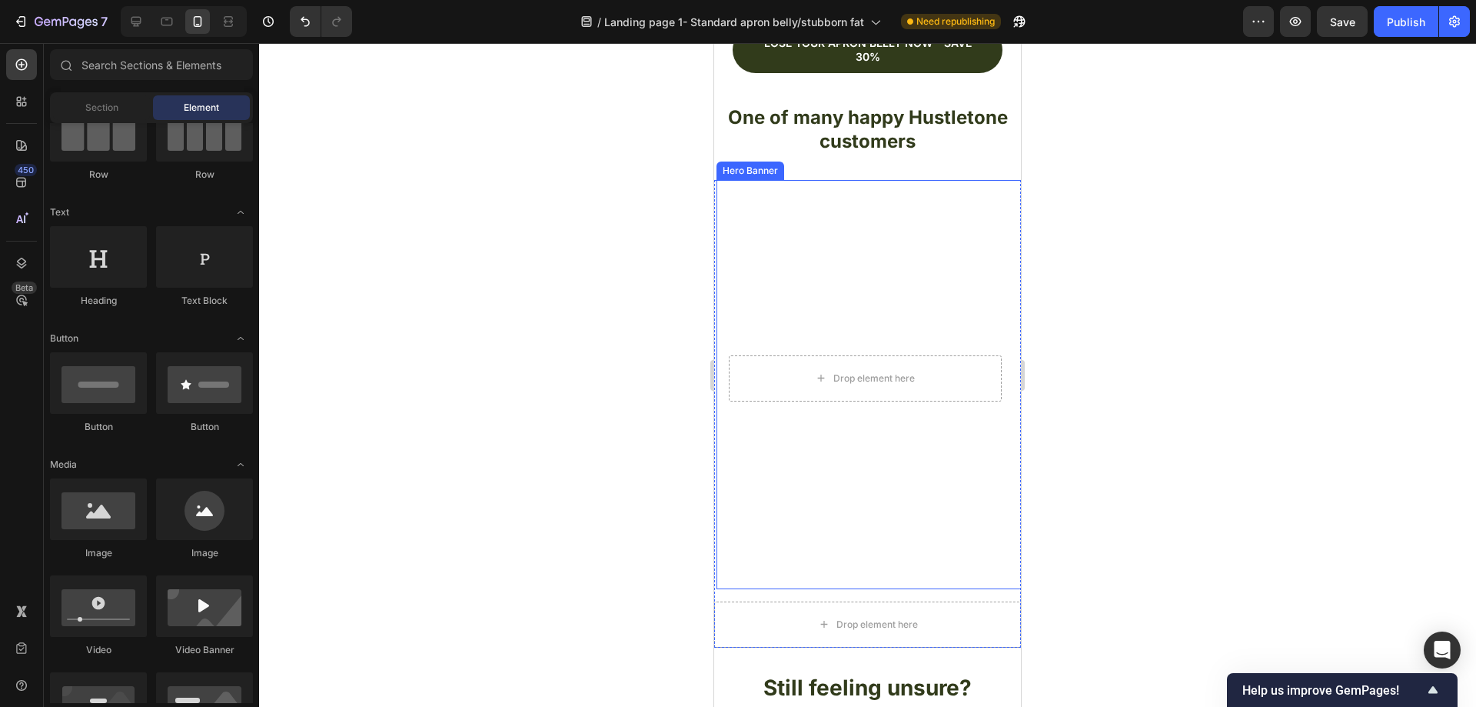
click at [859, 487] on video "Background Image" at bounding box center [866, 378] width 298 height 397
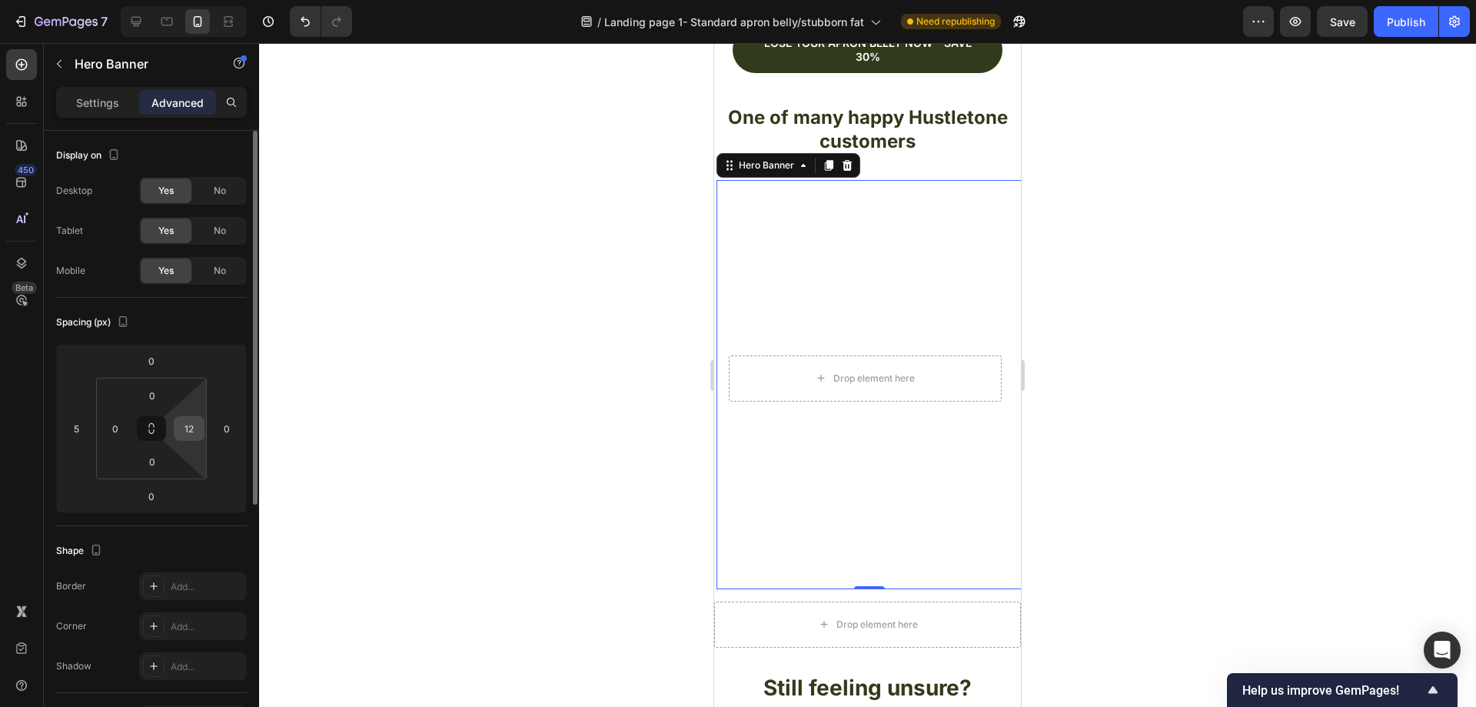
click at [201, 425] on div "12" at bounding box center [189, 428] width 31 height 25
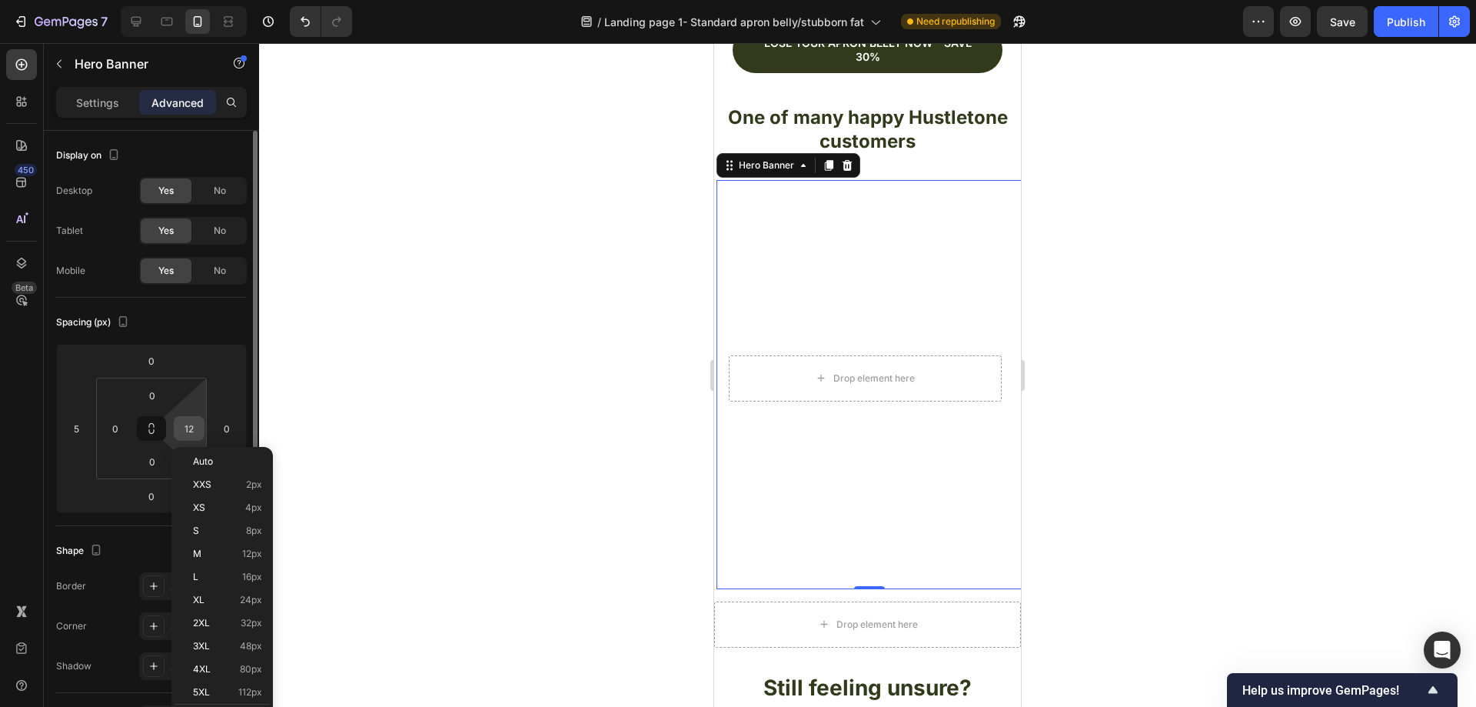
click at [192, 427] on input "12" at bounding box center [189, 428] width 23 height 23
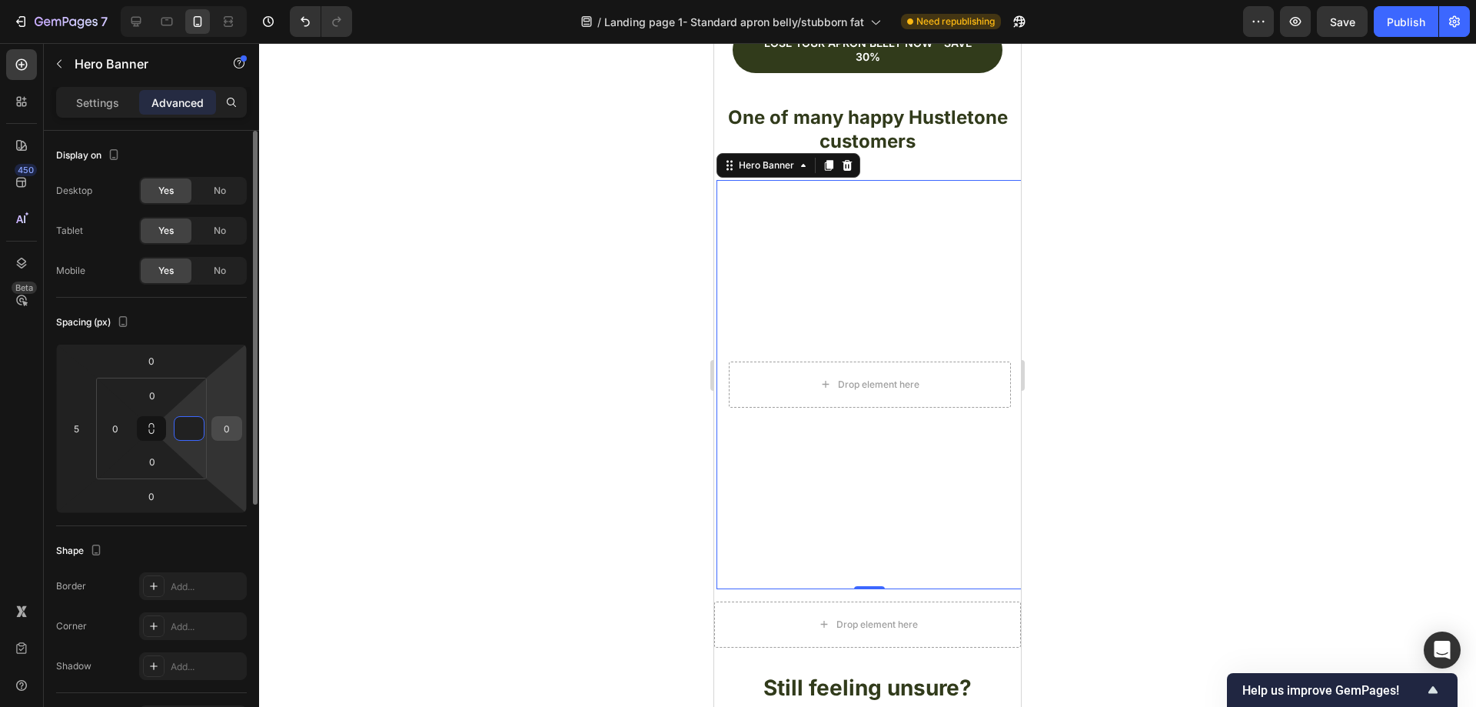
type input "0"
click at [234, 427] on input "0" at bounding box center [226, 428] width 23 height 23
type input "5"
type input "2"
click at [81, 434] on input "5" at bounding box center [76, 428] width 23 height 23
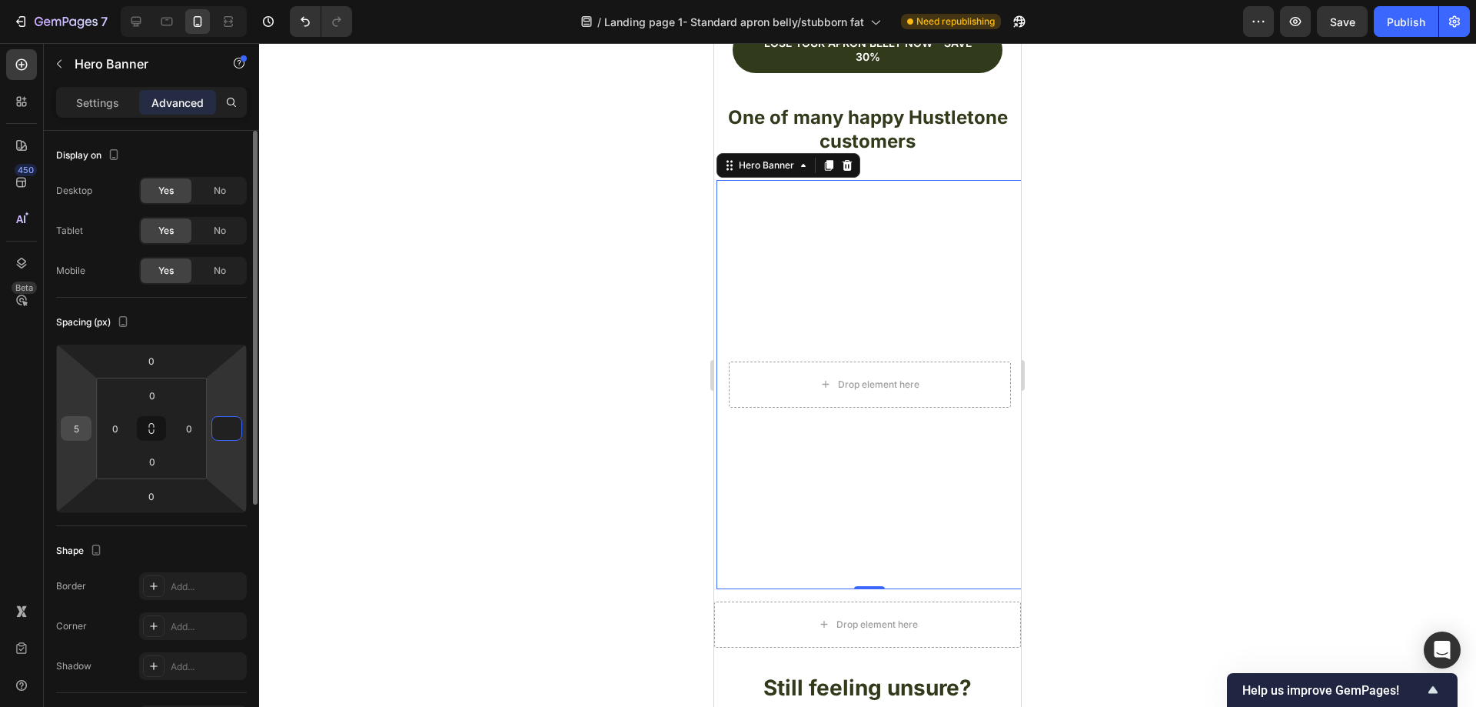
type input "0"
click at [497, 370] on div at bounding box center [867, 374] width 1217 height 663
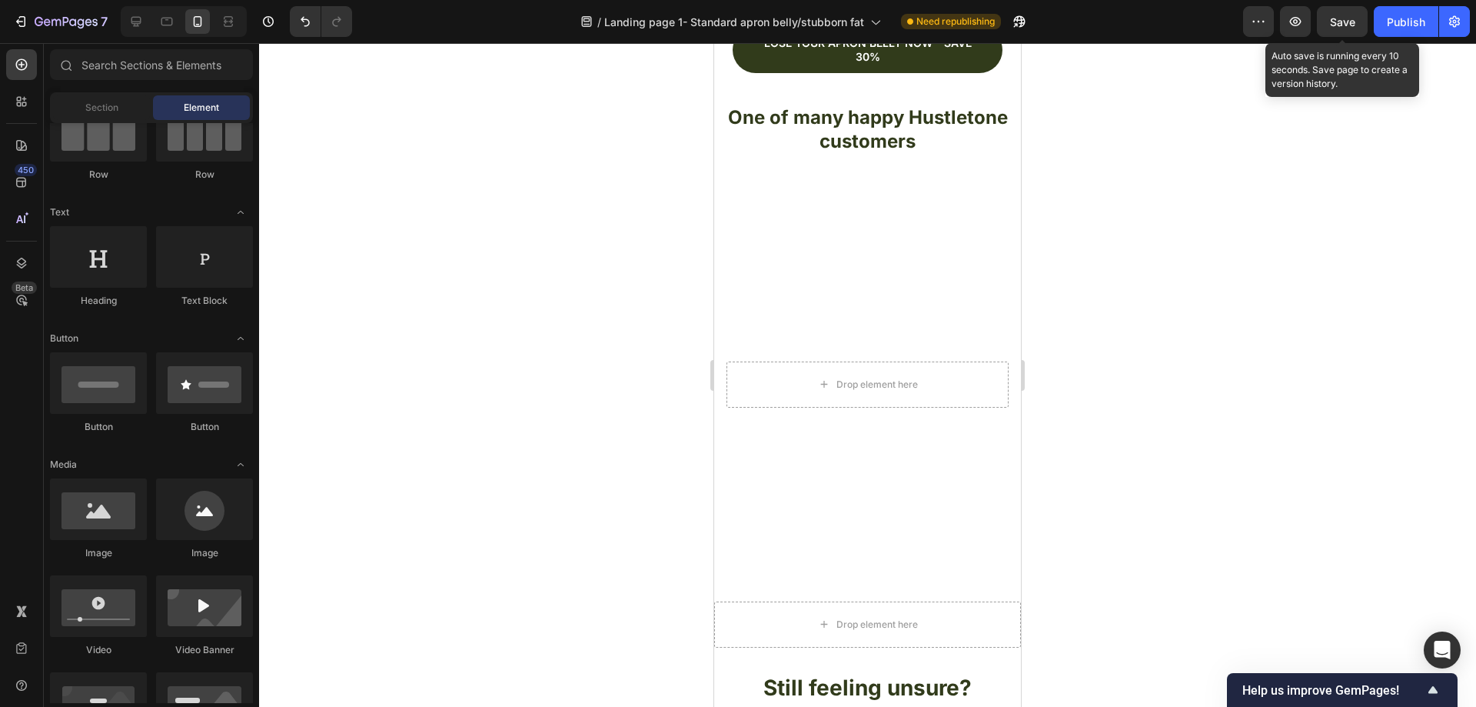
drag, startPoint x: 1358, startPoint y: 32, endPoint x: 1349, endPoint y: 41, distance: 12.5
click at [1358, 31] on button "Save" at bounding box center [1342, 21] width 51 height 31
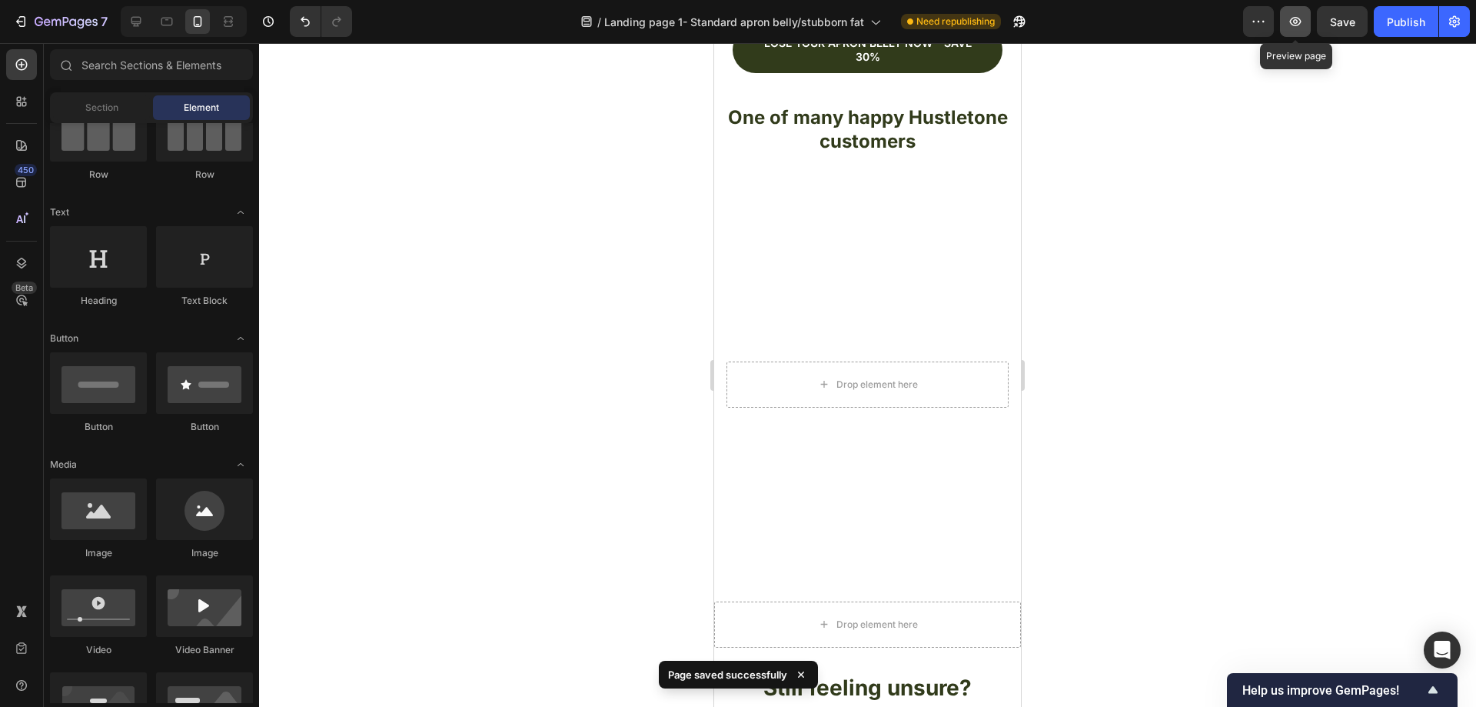
click at [1306, 18] on button "button" at bounding box center [1295, 21] width 31 height 31
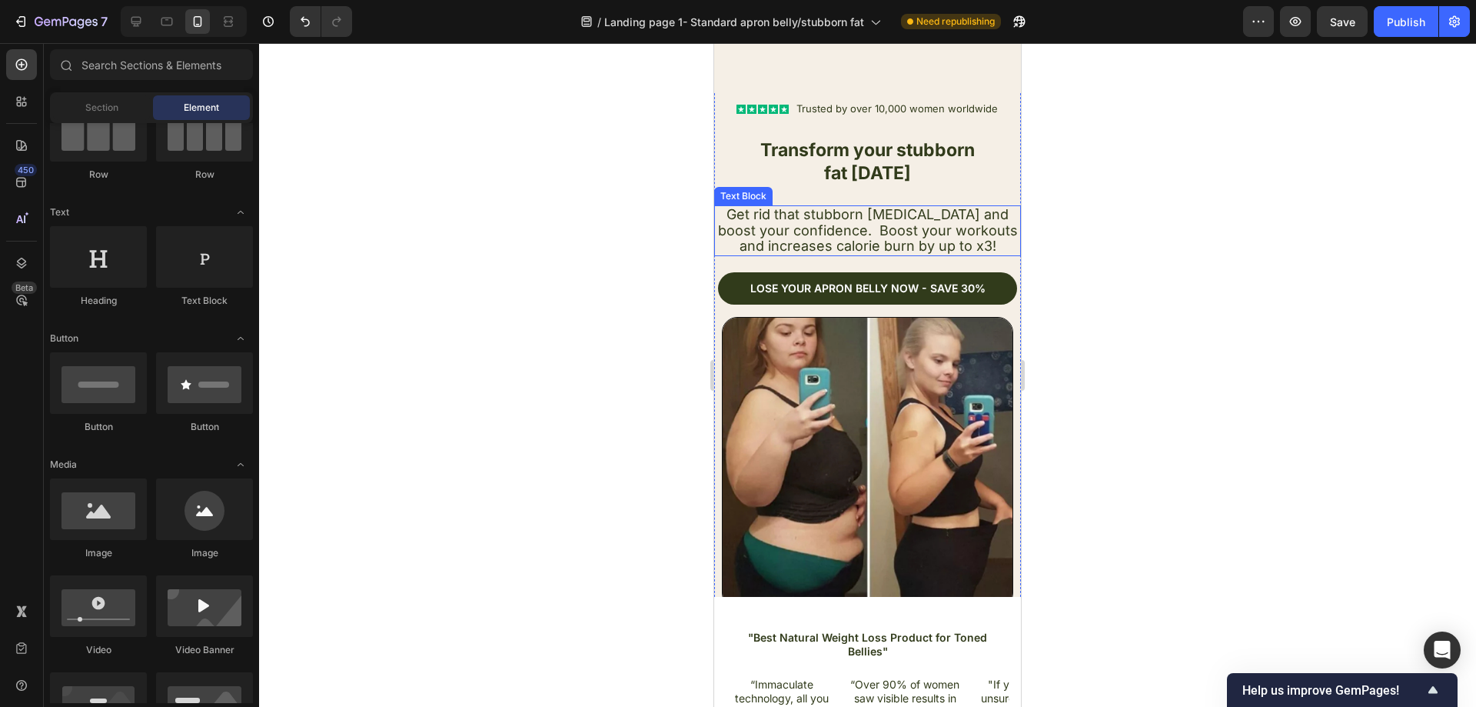
scroll to position [77, 0]
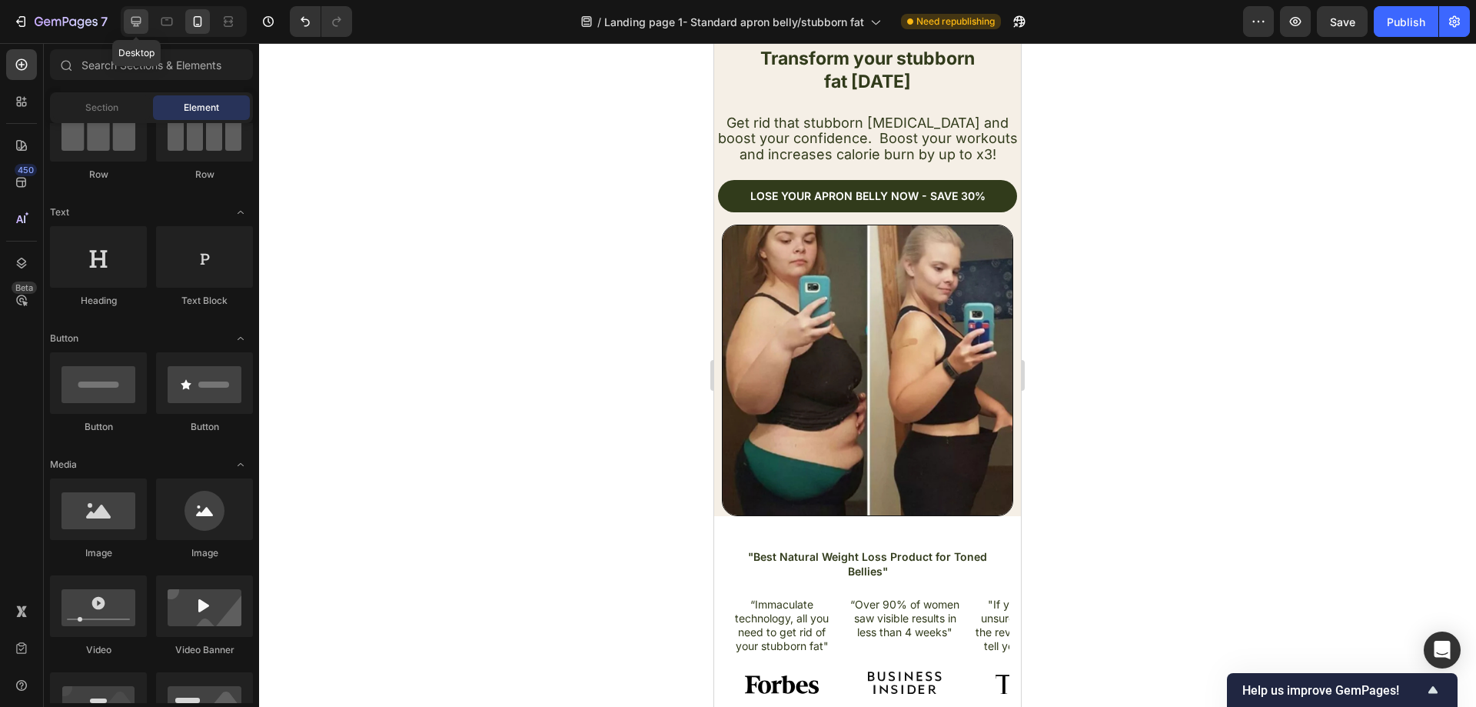
click at [136, 17] on icon at bounding box center [136, 22] width 10 height 10
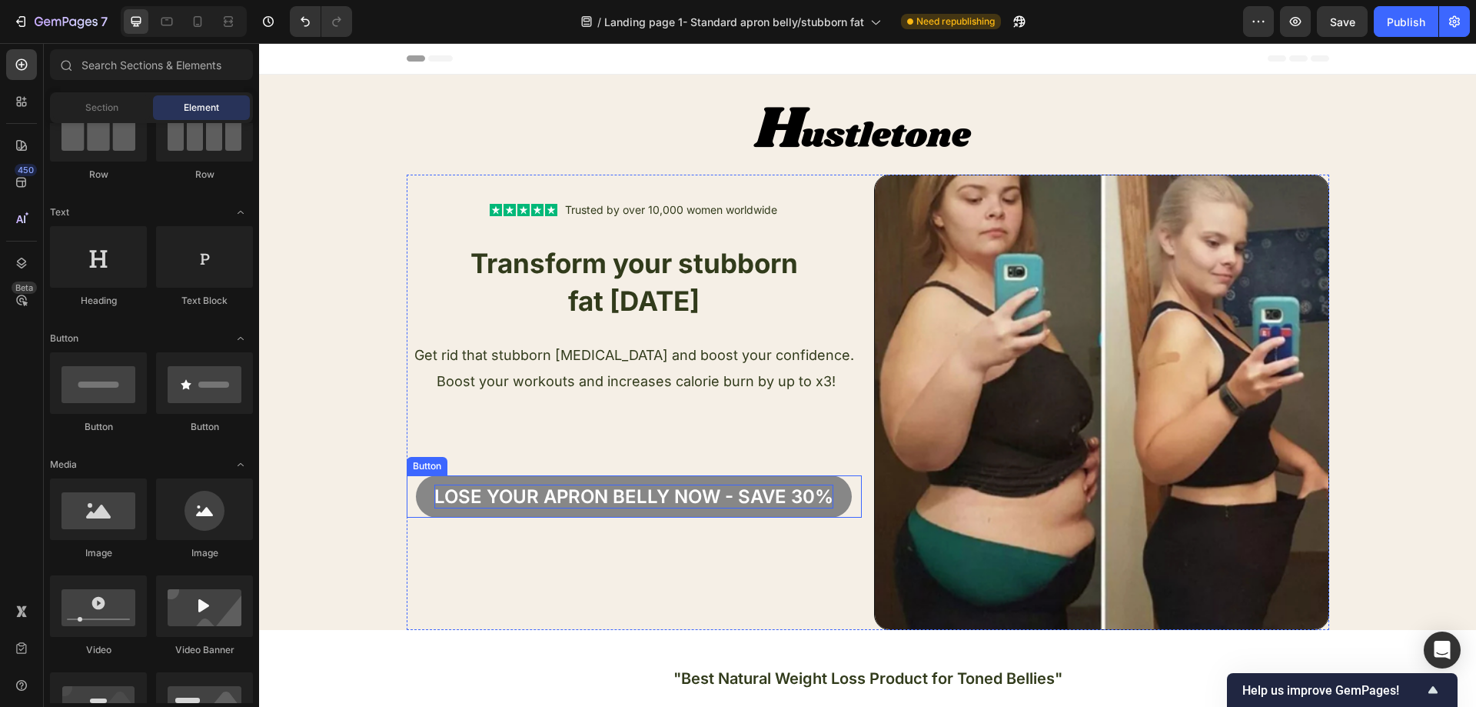
click at [708, 489] on p "Lose your apron bellY now - Save 30%" at bounding box center [633, 496] width 399 height 24
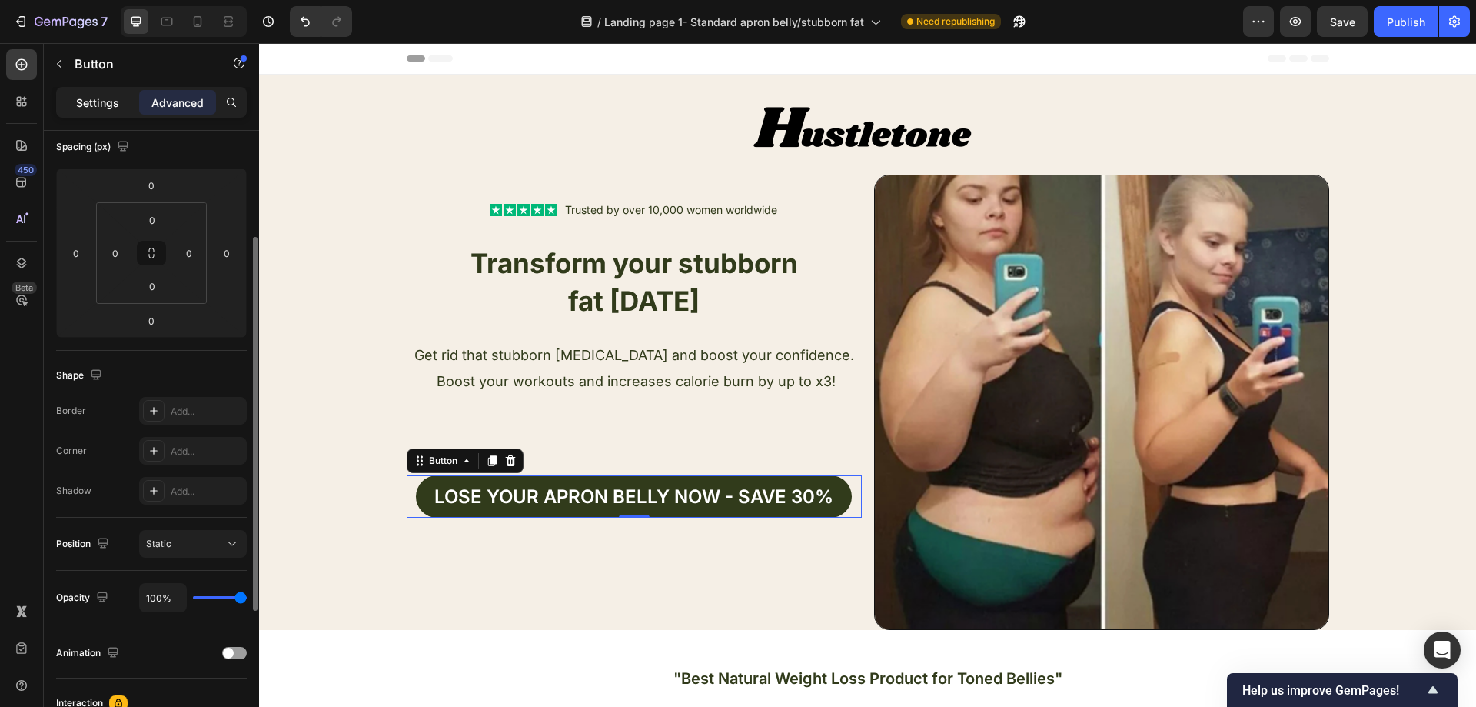
click at [101, 101] on p "Settings" at bounding box center [97, 103] width 43 height 16
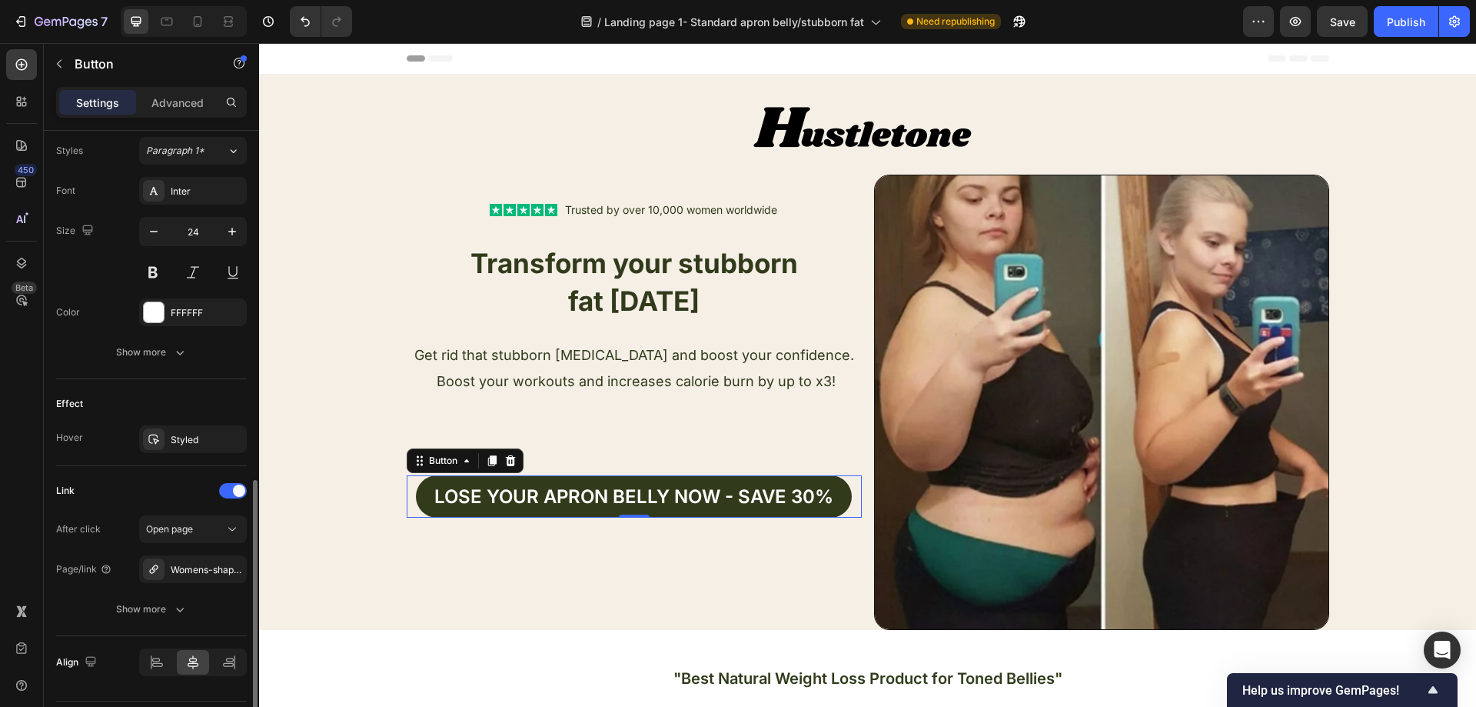
scroll to position [603, 0]
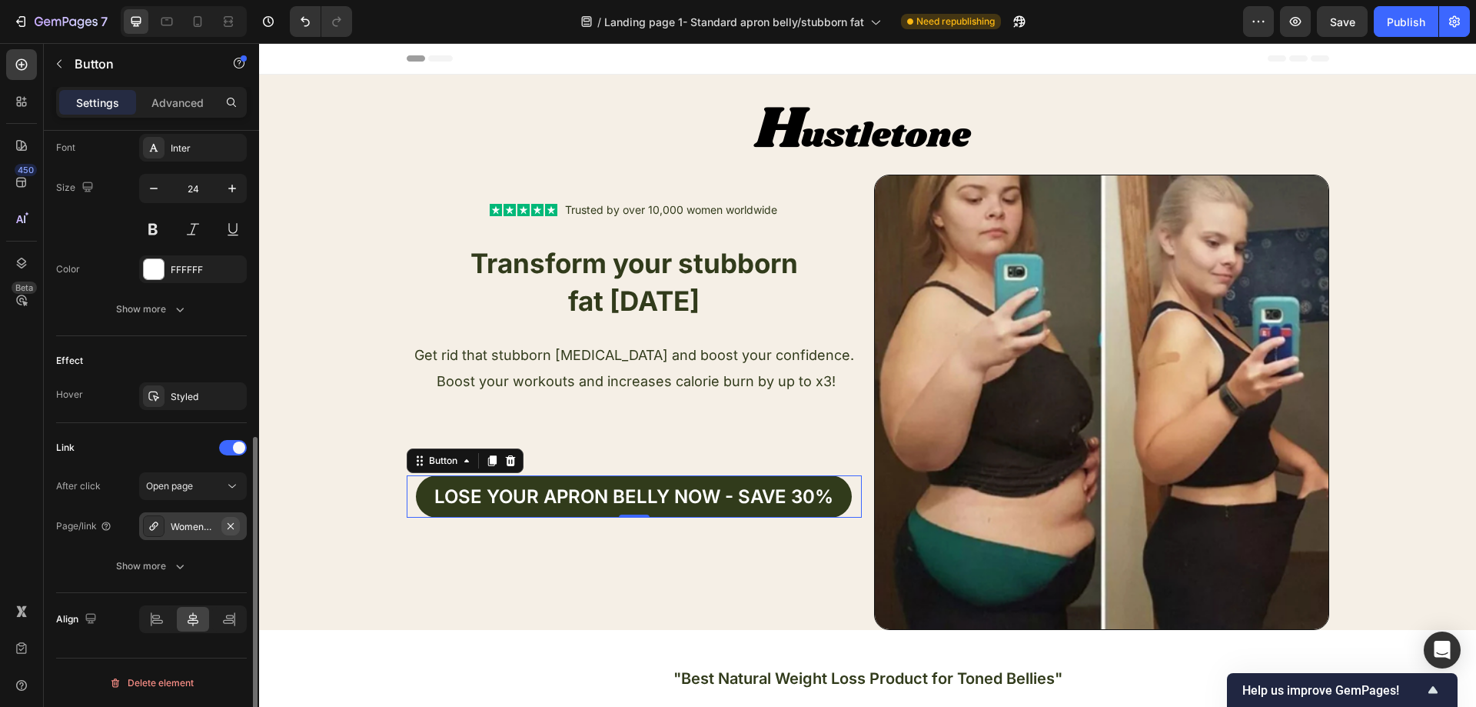
click at [228, 520] on icon "button" at bounding box center [230, 526] width 12 height 12
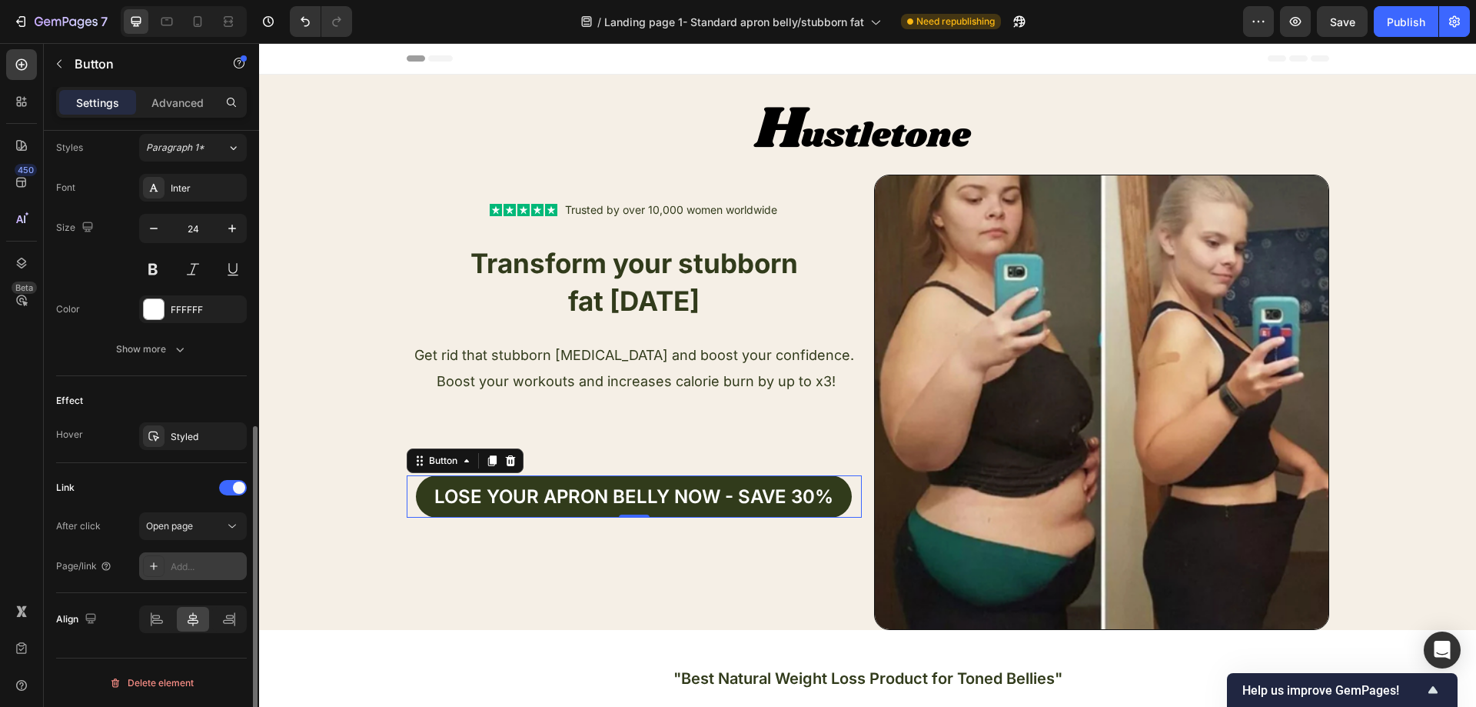
scroll to position [563, 0]
click at [204, 557] on div "Add..." at bounding box center [193, 566] width 108 height 28
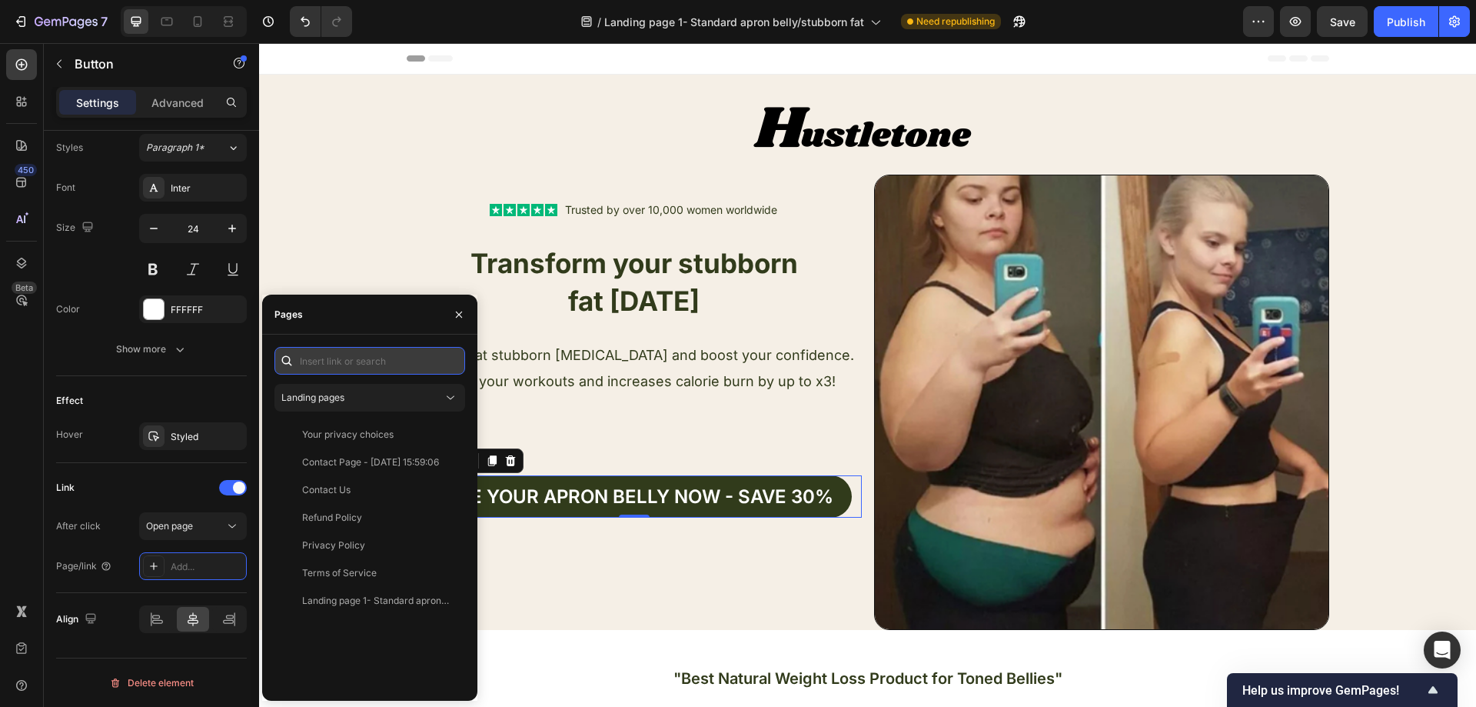
click at [357, 360] on input "text" at bounding box center [369, 361] width 191 height 28
paste input "[URL][DOMAIN_NAME]"
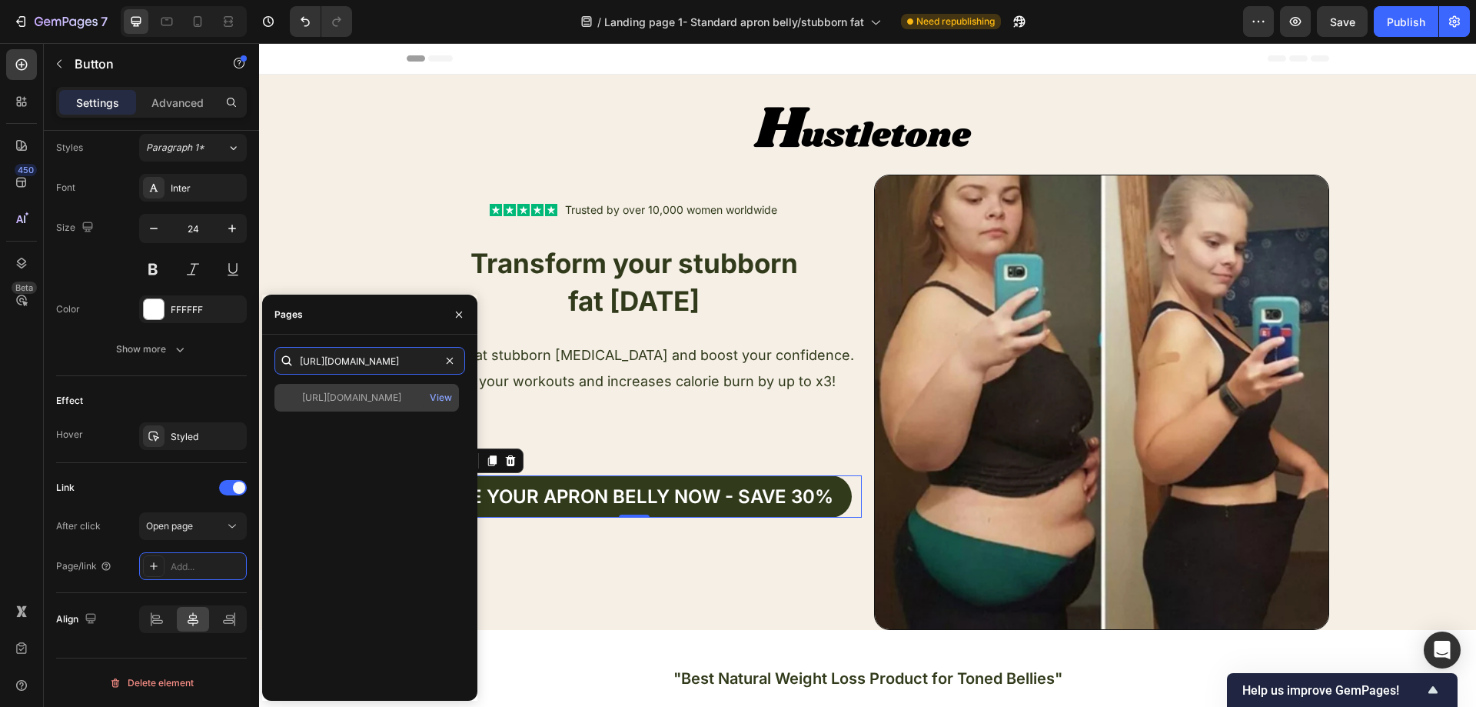
type input "[URL][DOMAIN_NAME]"
click at [375, 395] on div "[URL][DOMAIN_NAME]" at bounding box center [351, 398] width 99 height 14
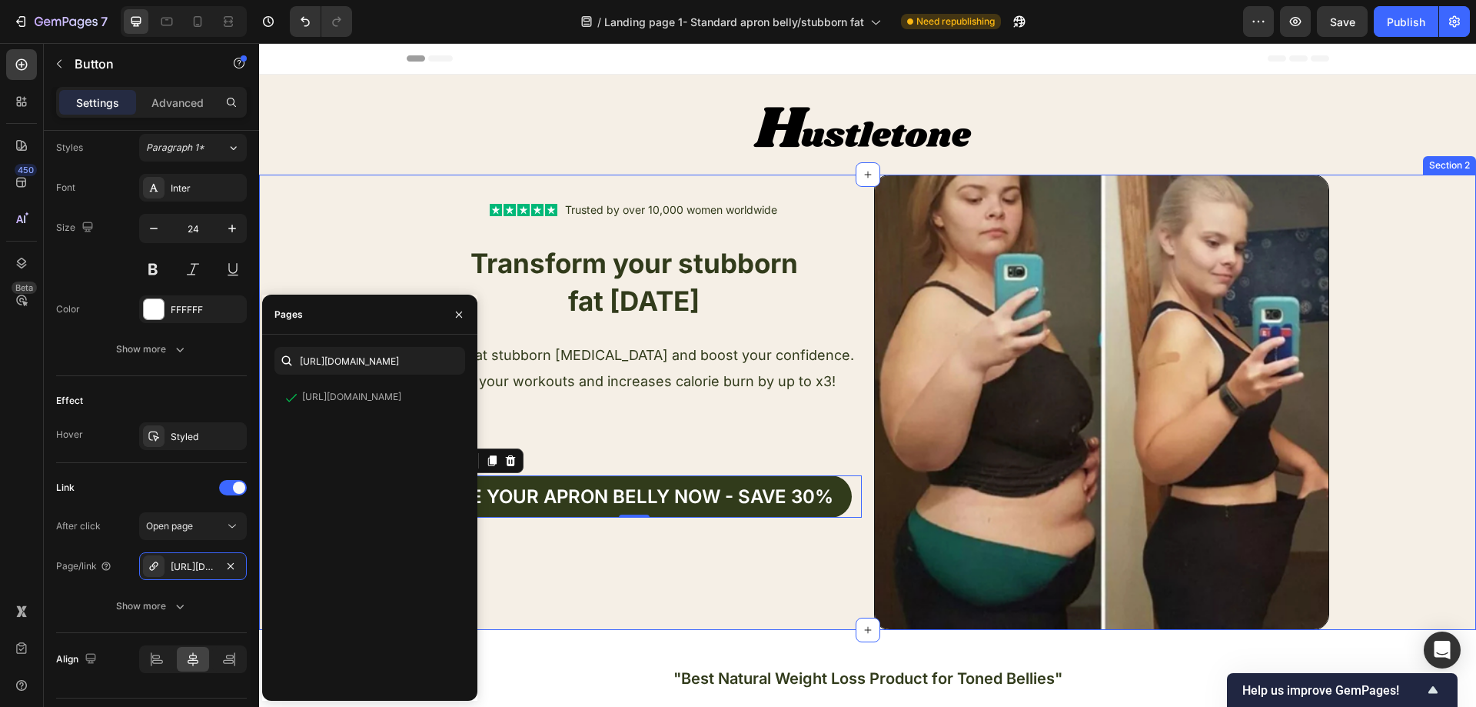
click at [341, 251] on div "Text Block Icon Icon Icon Icon Icon Icon List Trusted by over 10,000 women worl…" at bounding box center [867, 402] width 1217 height 455
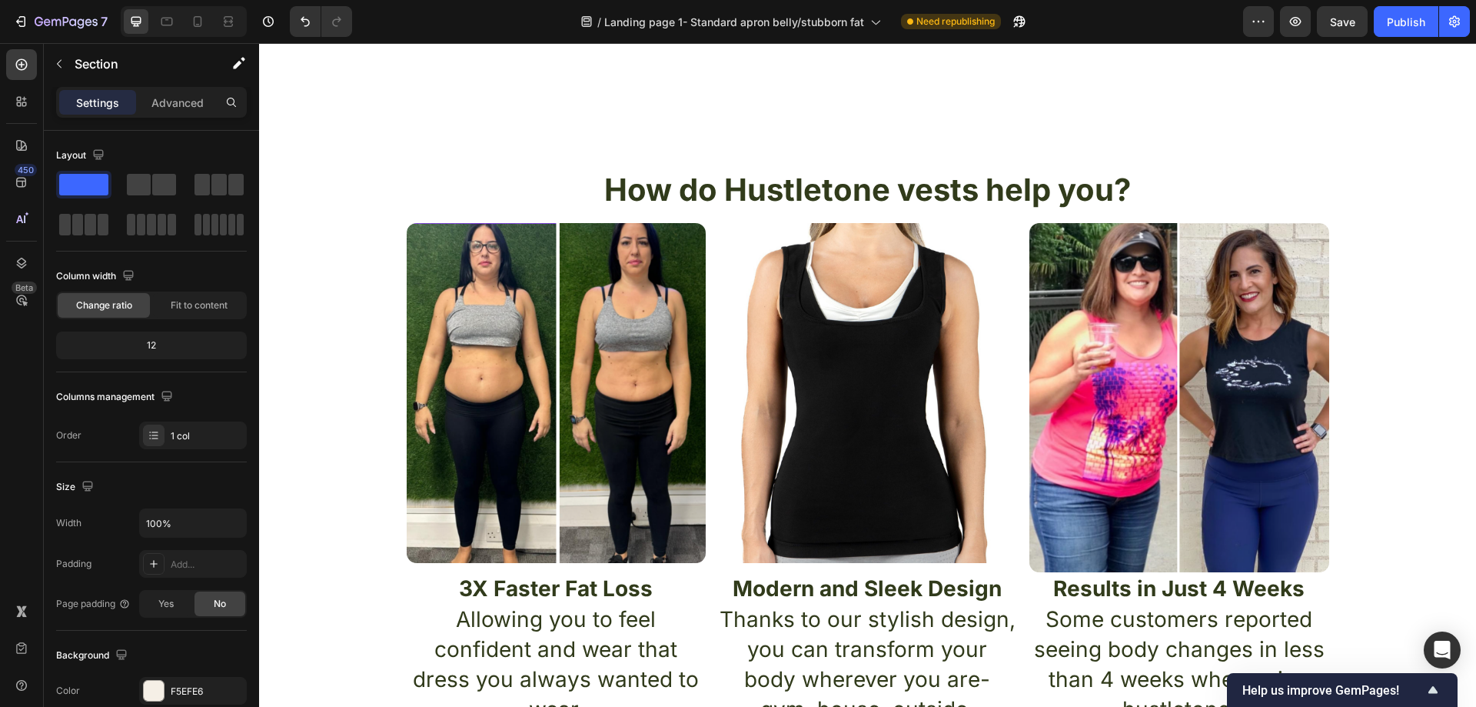
scroll to position [1153, 0]
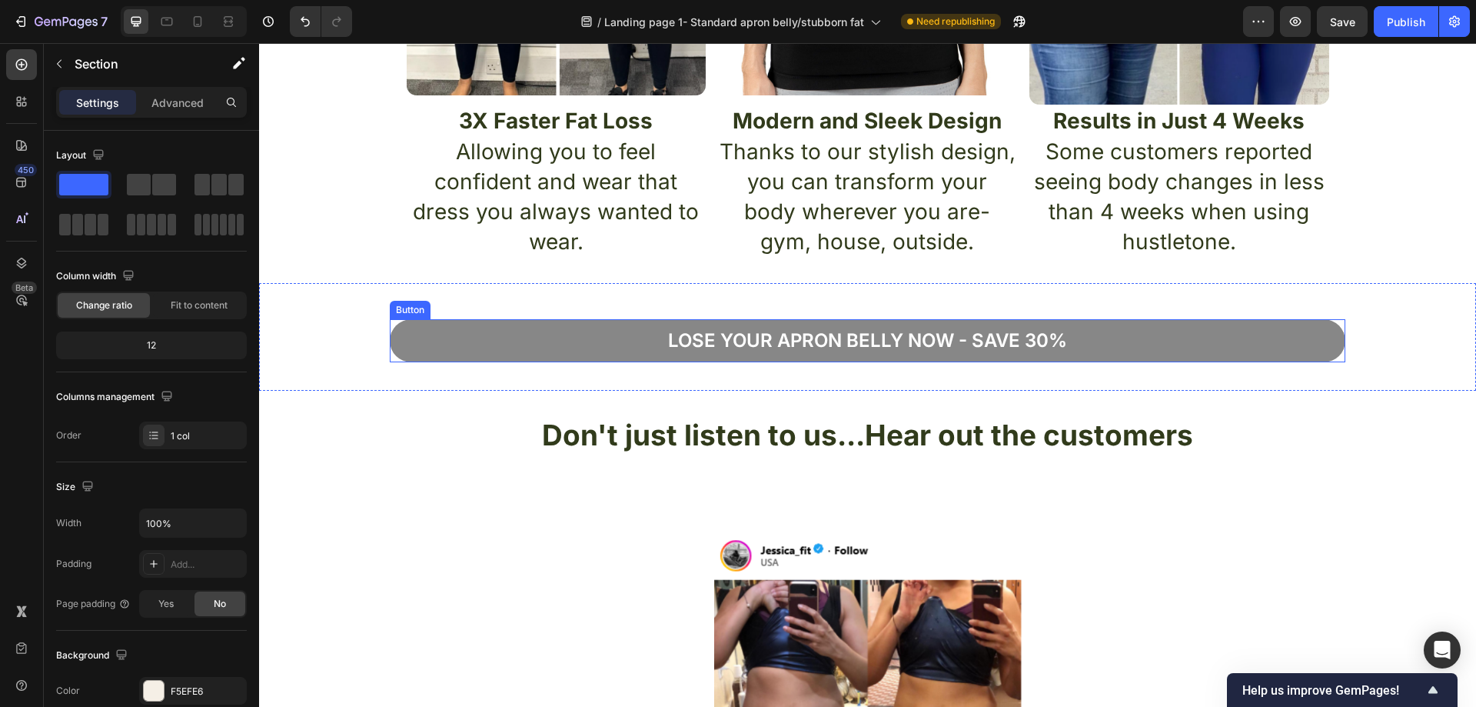
click at [1111, 341] on button "Lose your apron bellY now - Save 30%" at bounding box center [868, 340] width 956 height 42
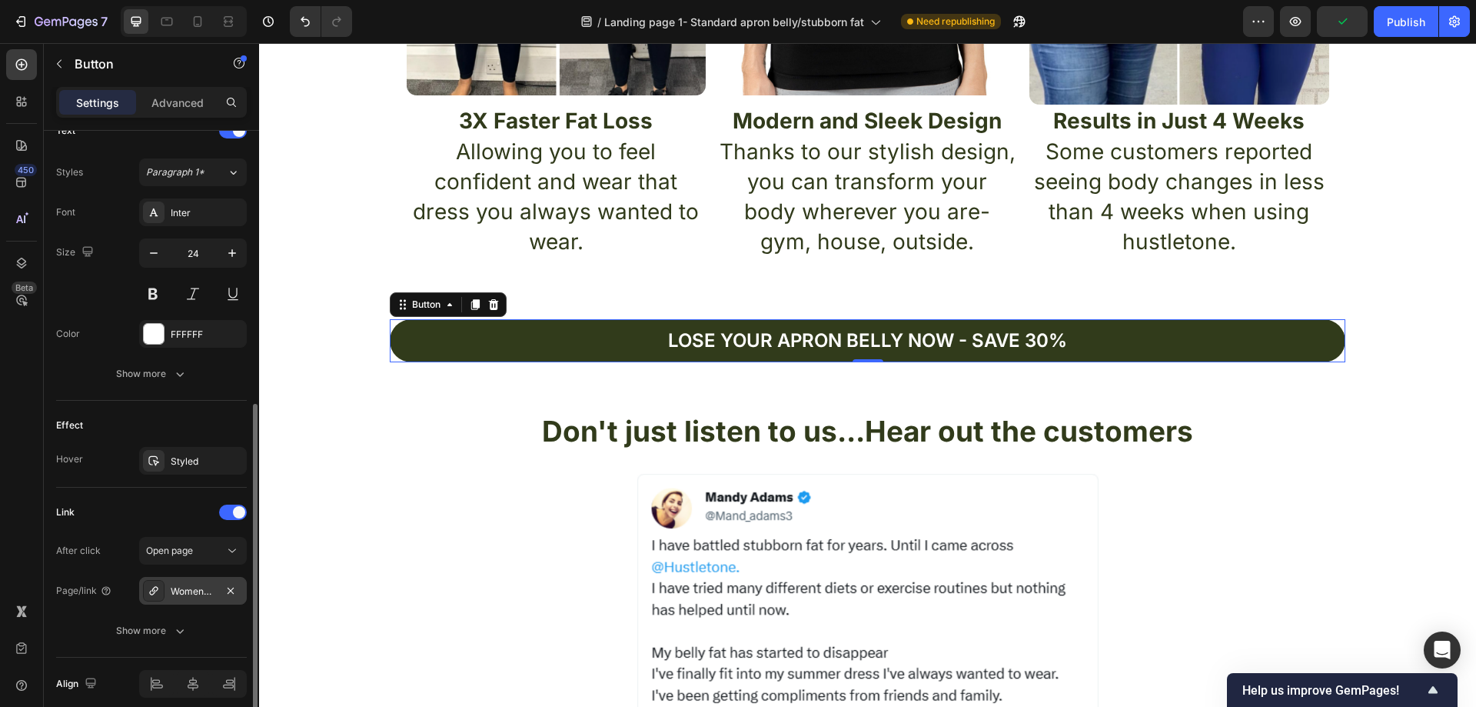
scroll to position [603, 0]
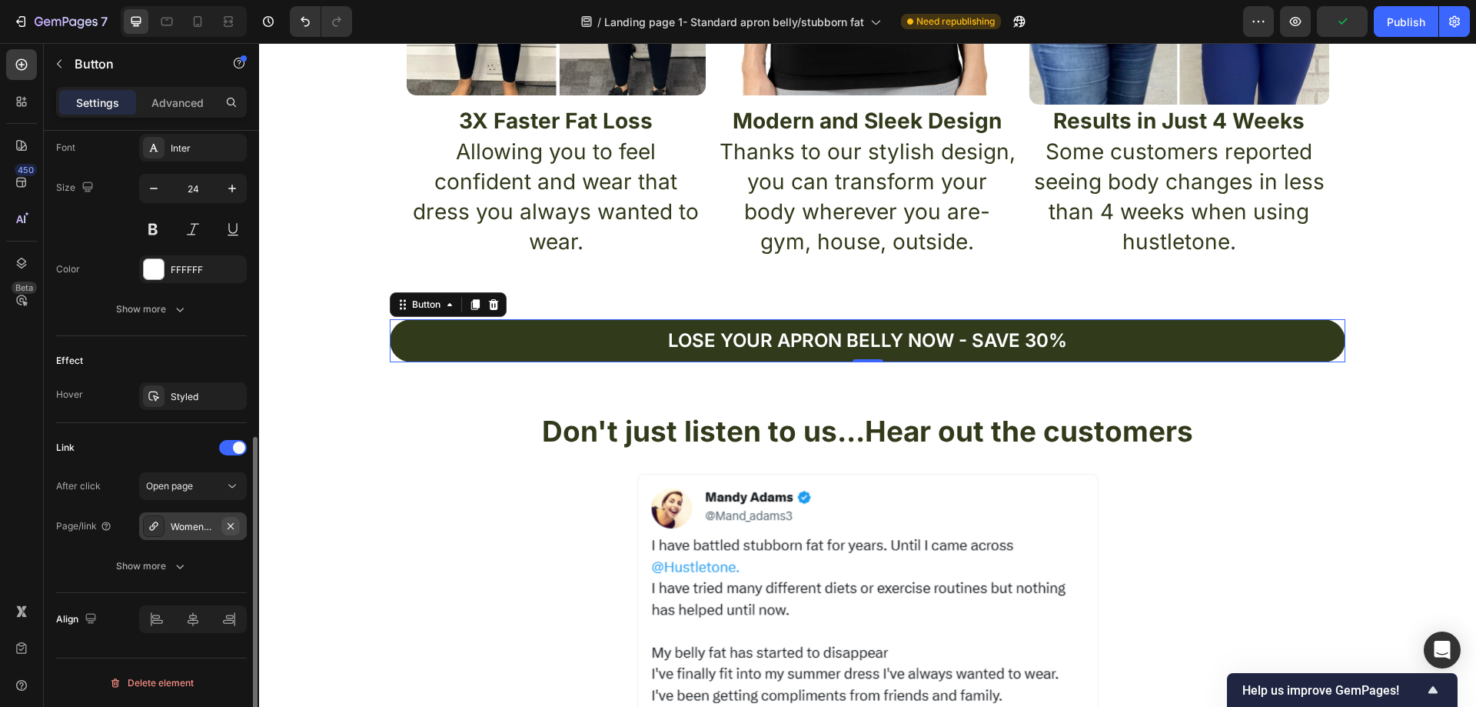
click at [235, 527] on icon "button" at bounding box center [230, 526] width 12 height 12
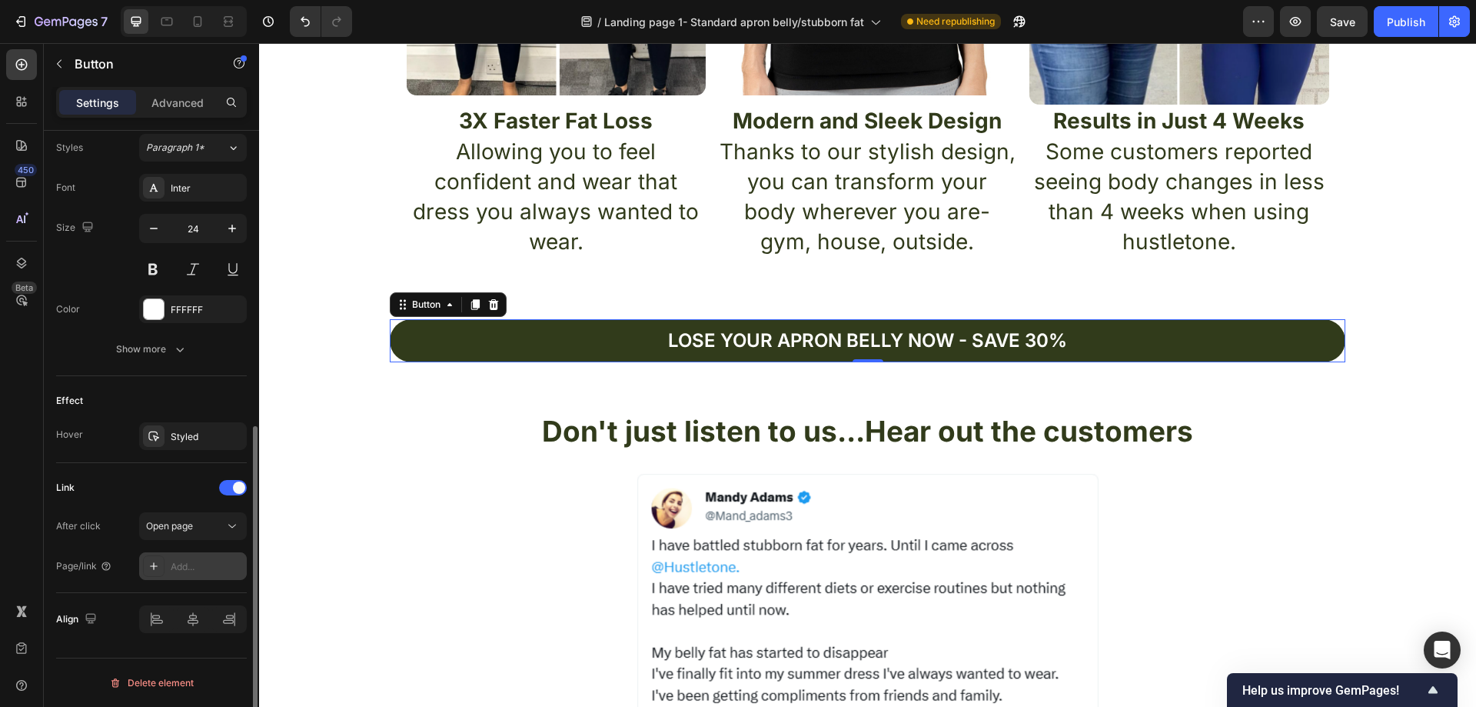
click at [214, 562] on div "Add..." at bounding box center [207, 567] width 72 height 14
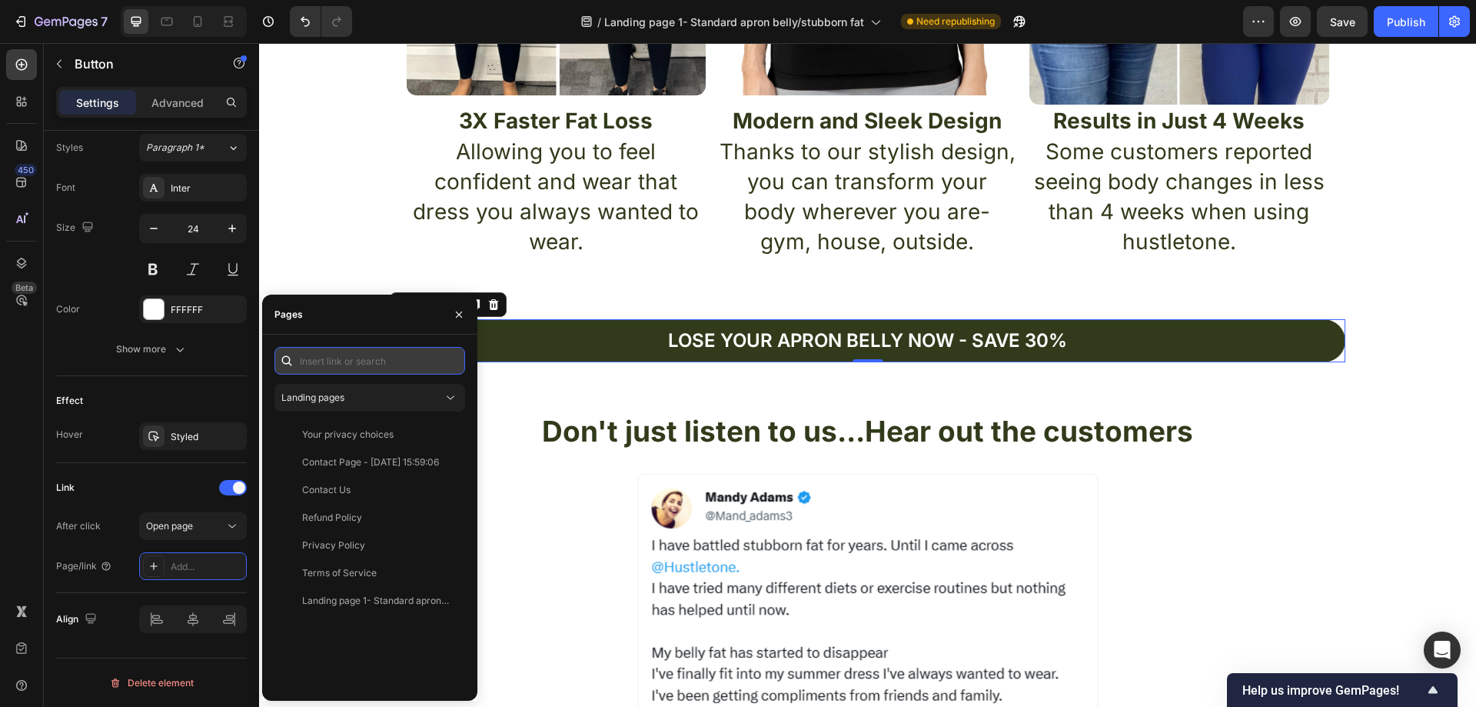
click at [335, 361] on input "text" at bounding box center [369, 361] width 191 height 28
paste input "[URL][DOMAIN_NAME]"
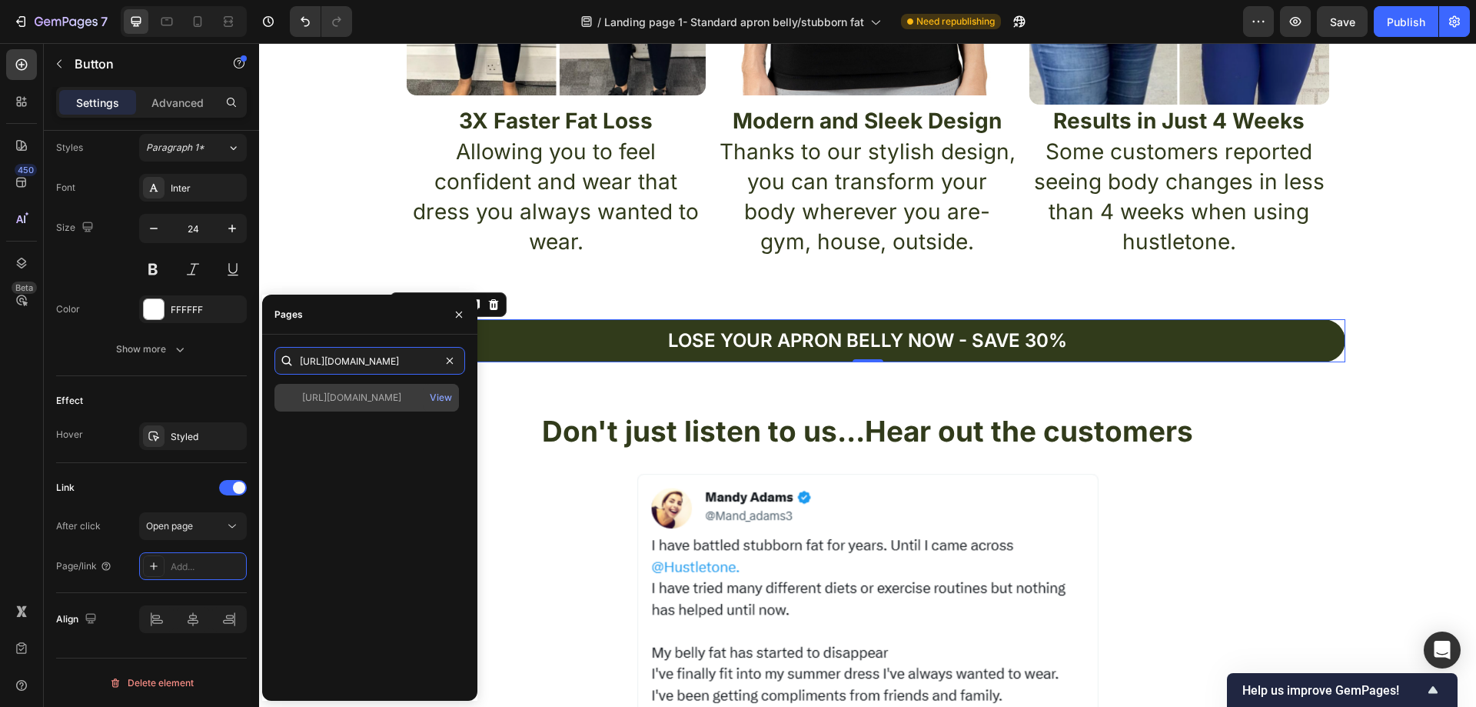
type input "[URL][DOMAIN_NAME]"
click at [369, 393] on div "[URL][DOMAIN_NAME]" at bounding box center [351, 398] width 99 height 14
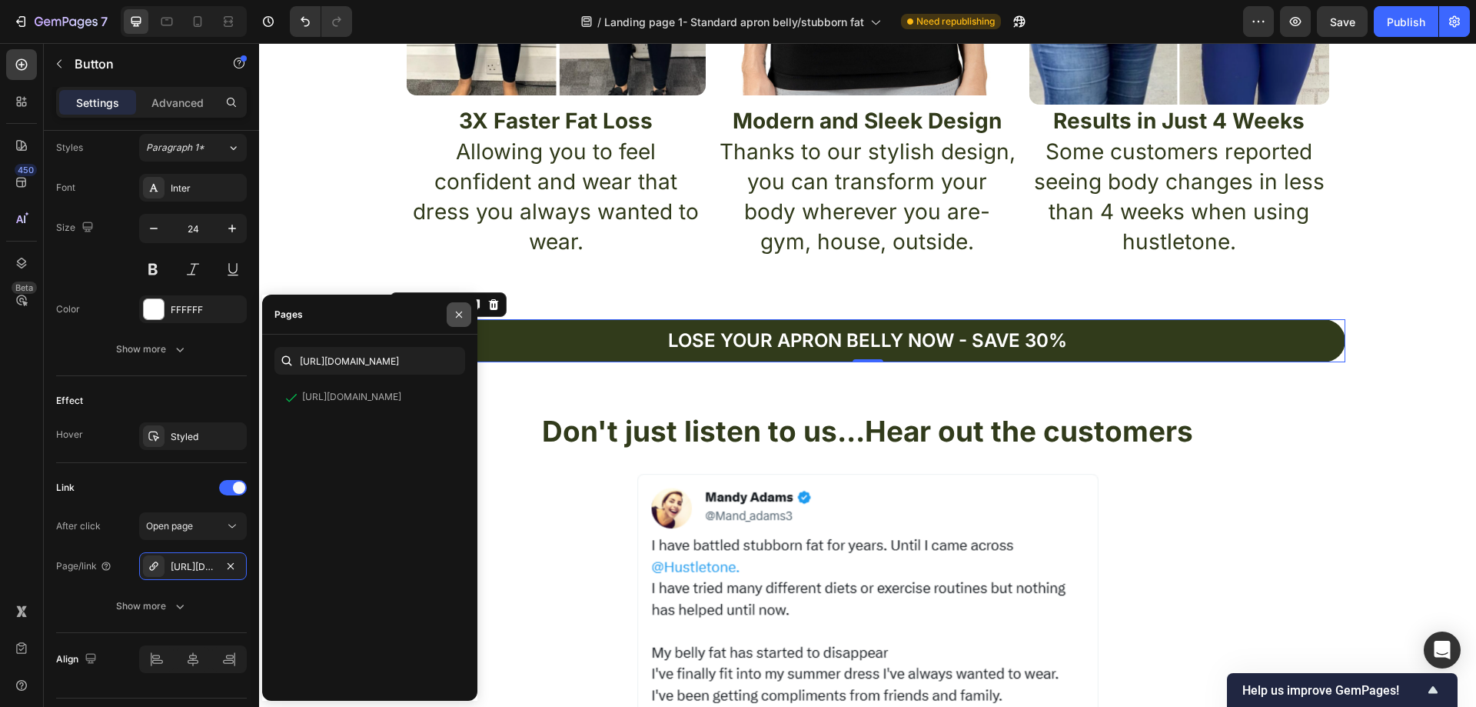
click at [458, 314] on icon "button" at bounding box center [459, 314] width 6 height 6
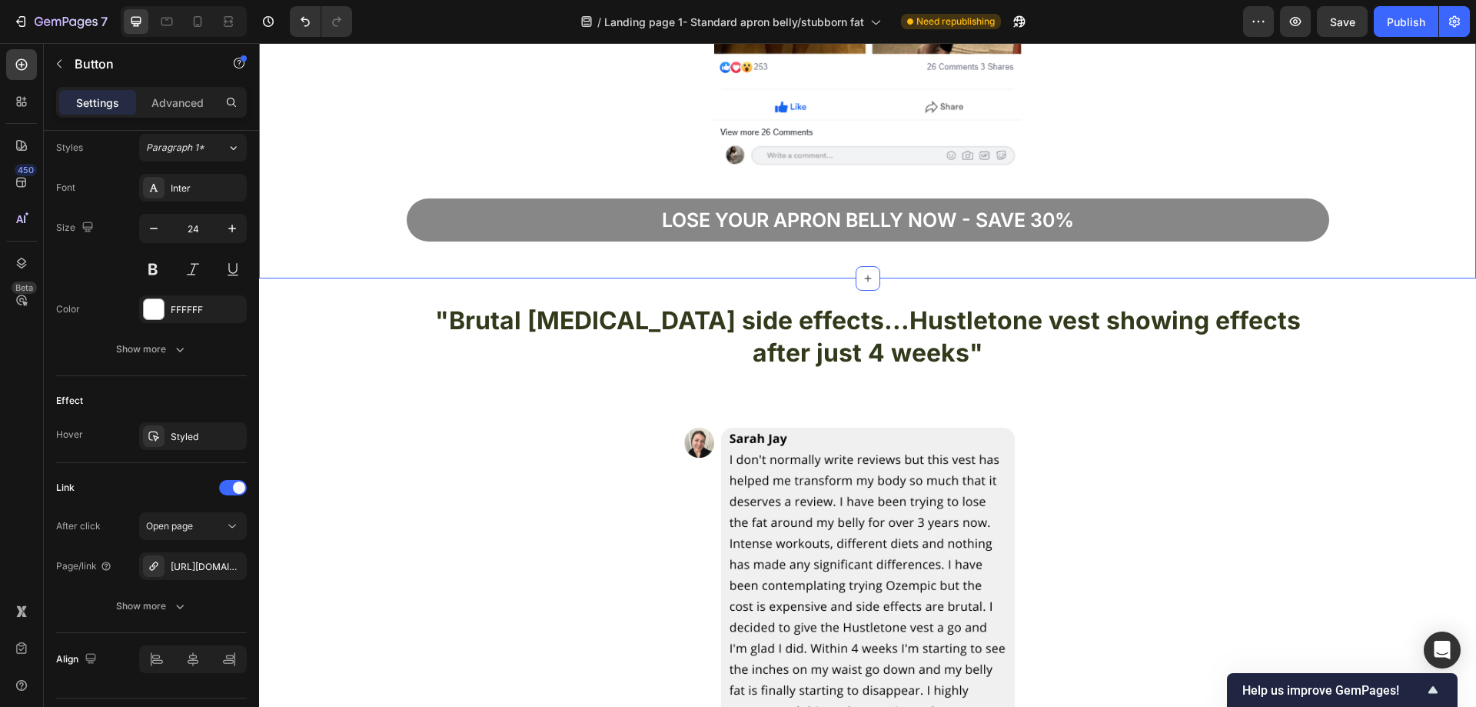
scroll to position [2845, 0]
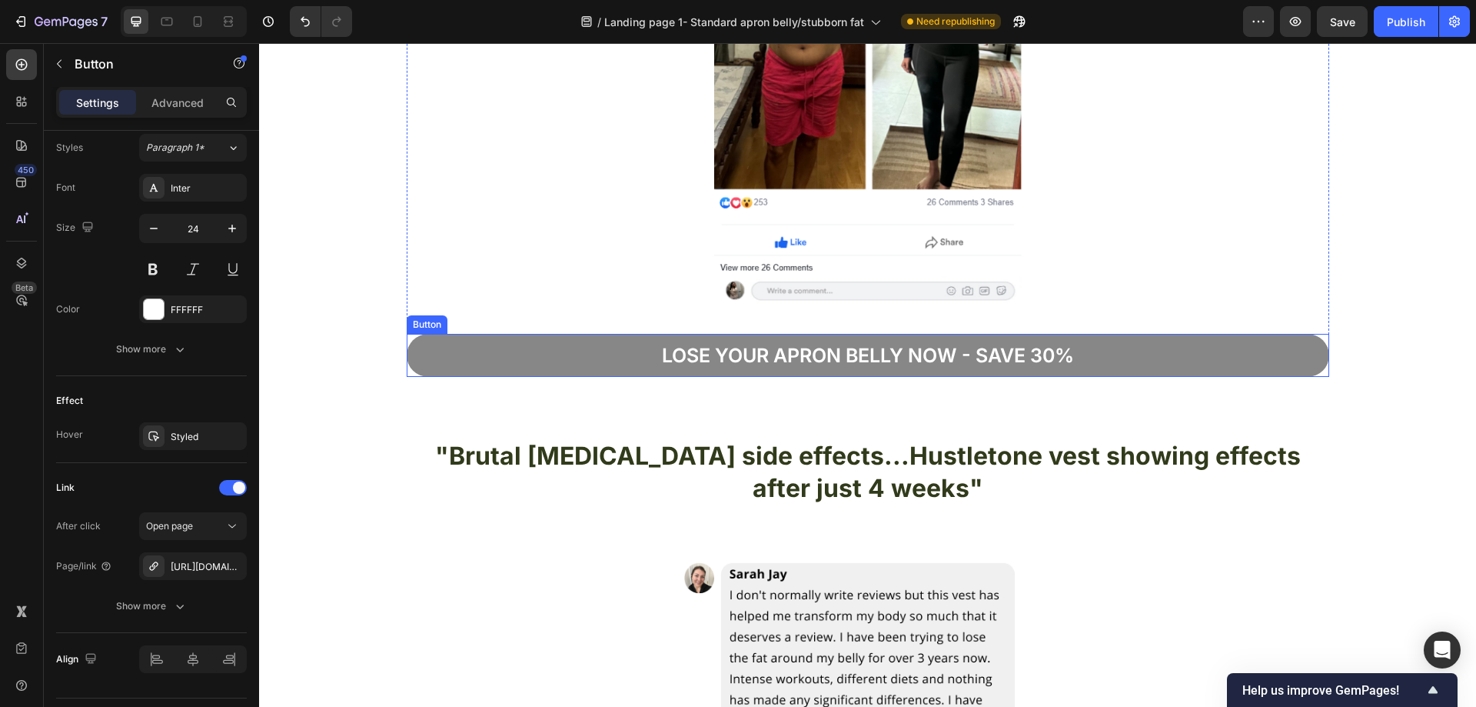
click at [1108, 348] on button "Lose your apron bellY now - Save 30%" at bounding box center [868, 356] width 923 height 44
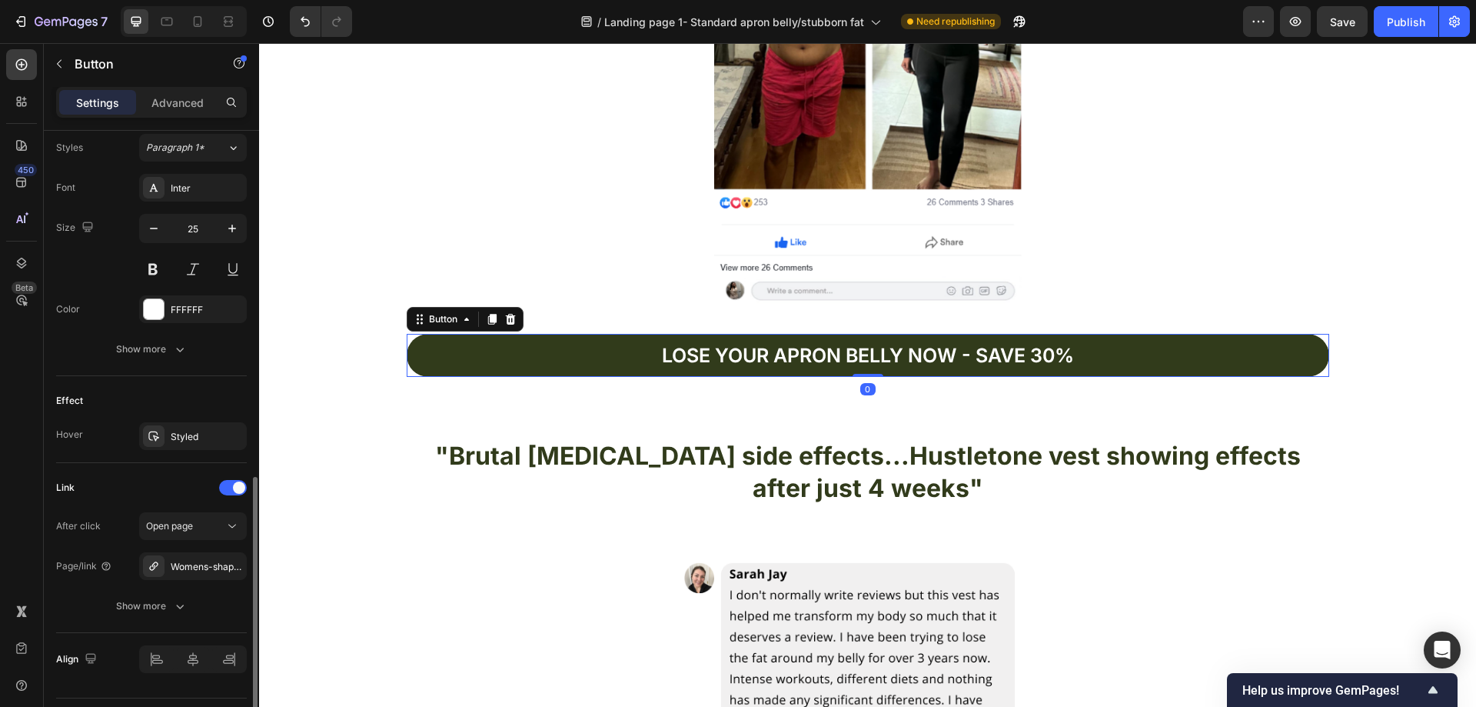
scroll to position [603, 0]
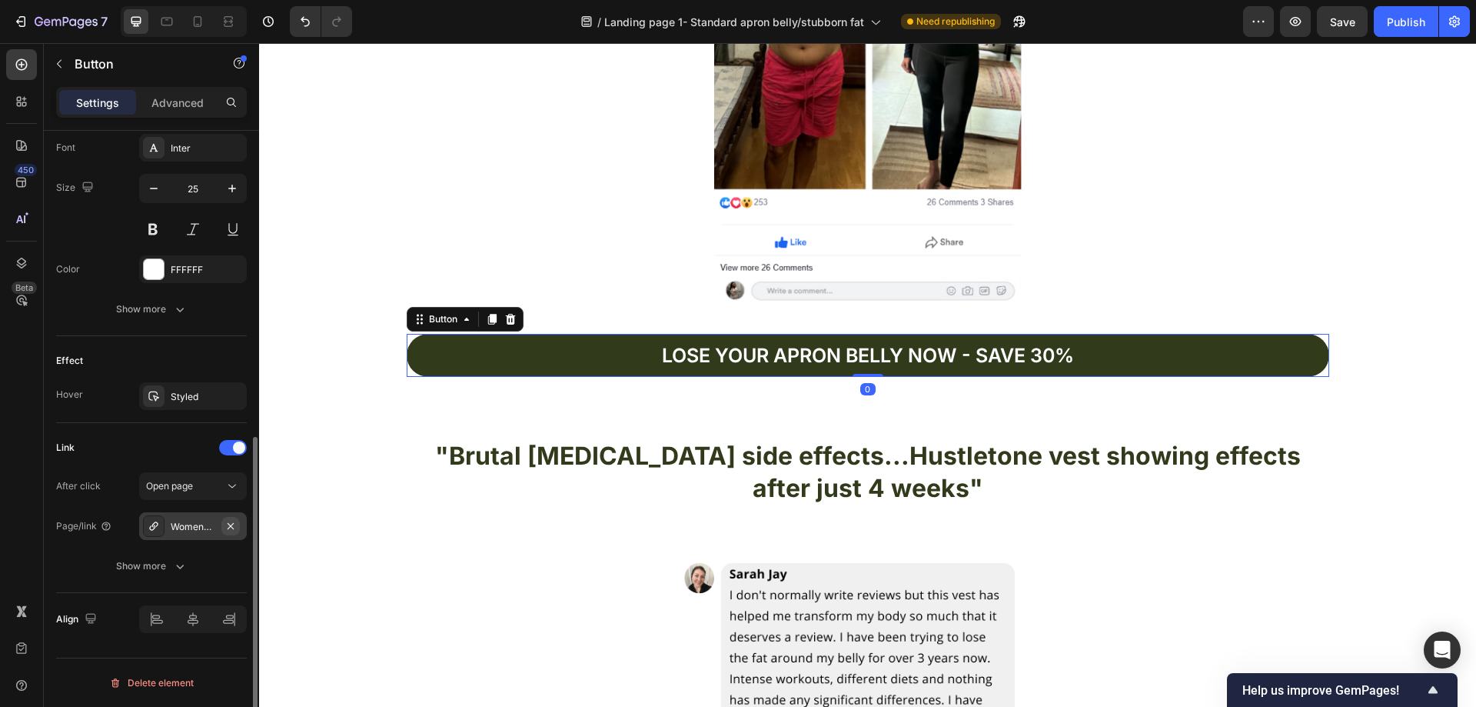
click at [230, 526] on icon "button" at bounding box center [231, 525] width 6 height 6
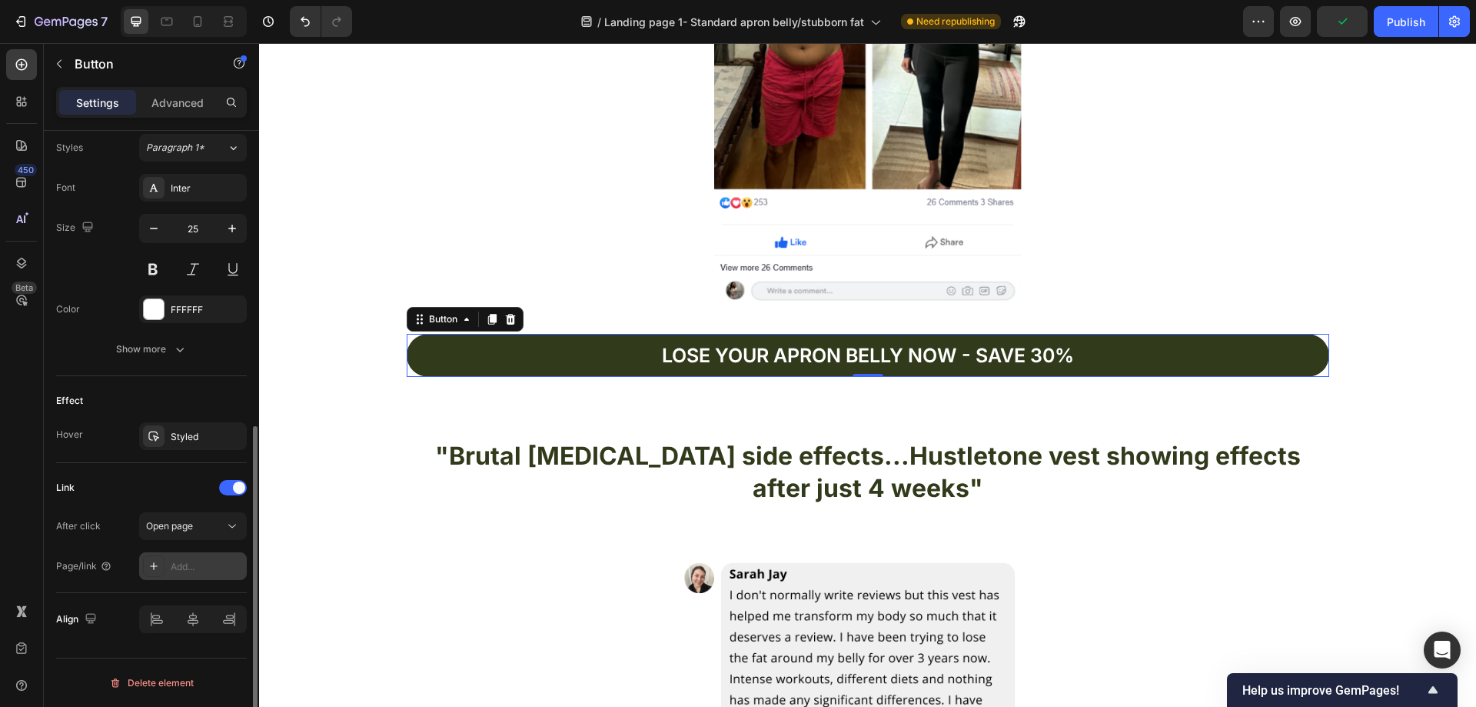
click at [200, 566] on div "Add..." at bounding box center [207, 567] width 72 height 14
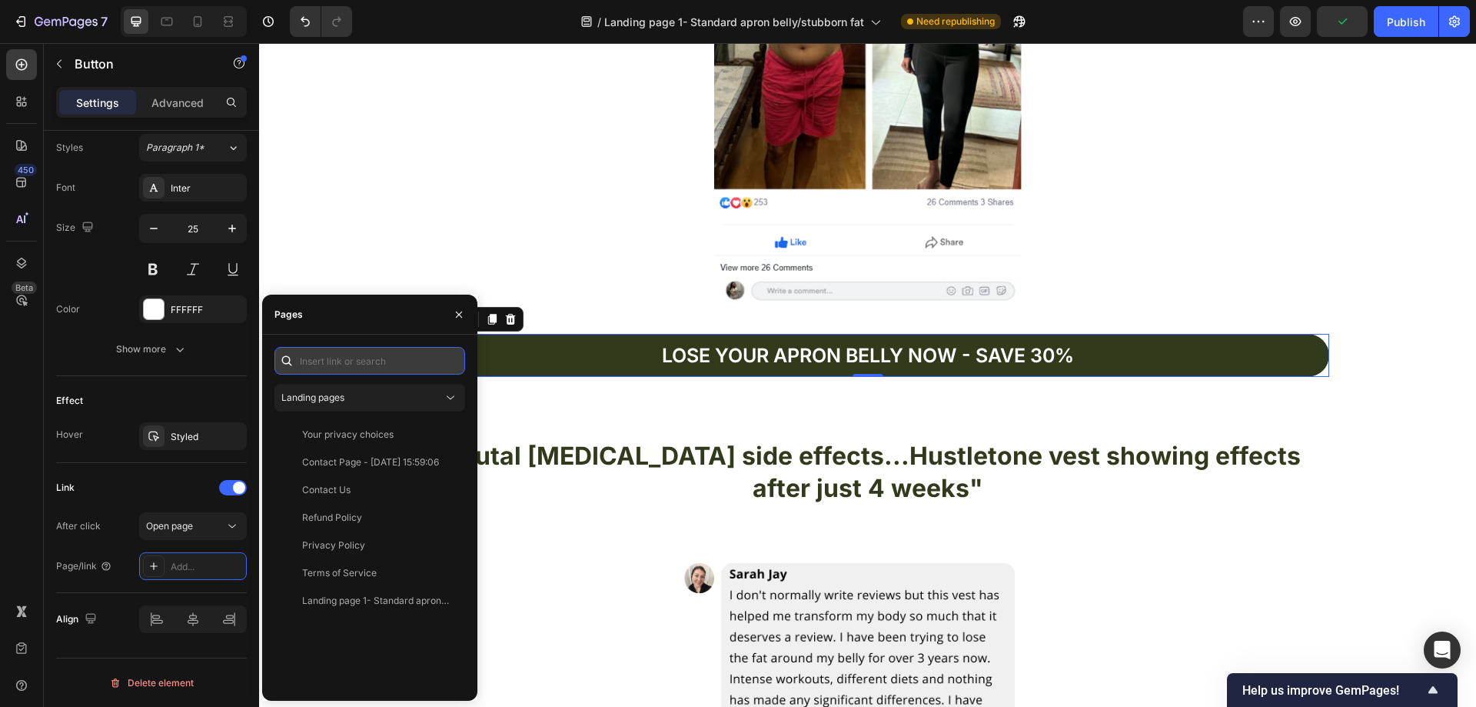
click at [368, 357] on input "text" at bounding box center [369, 361] width 191 height 28
paste input "[URL][DOMAIN_NAME]"
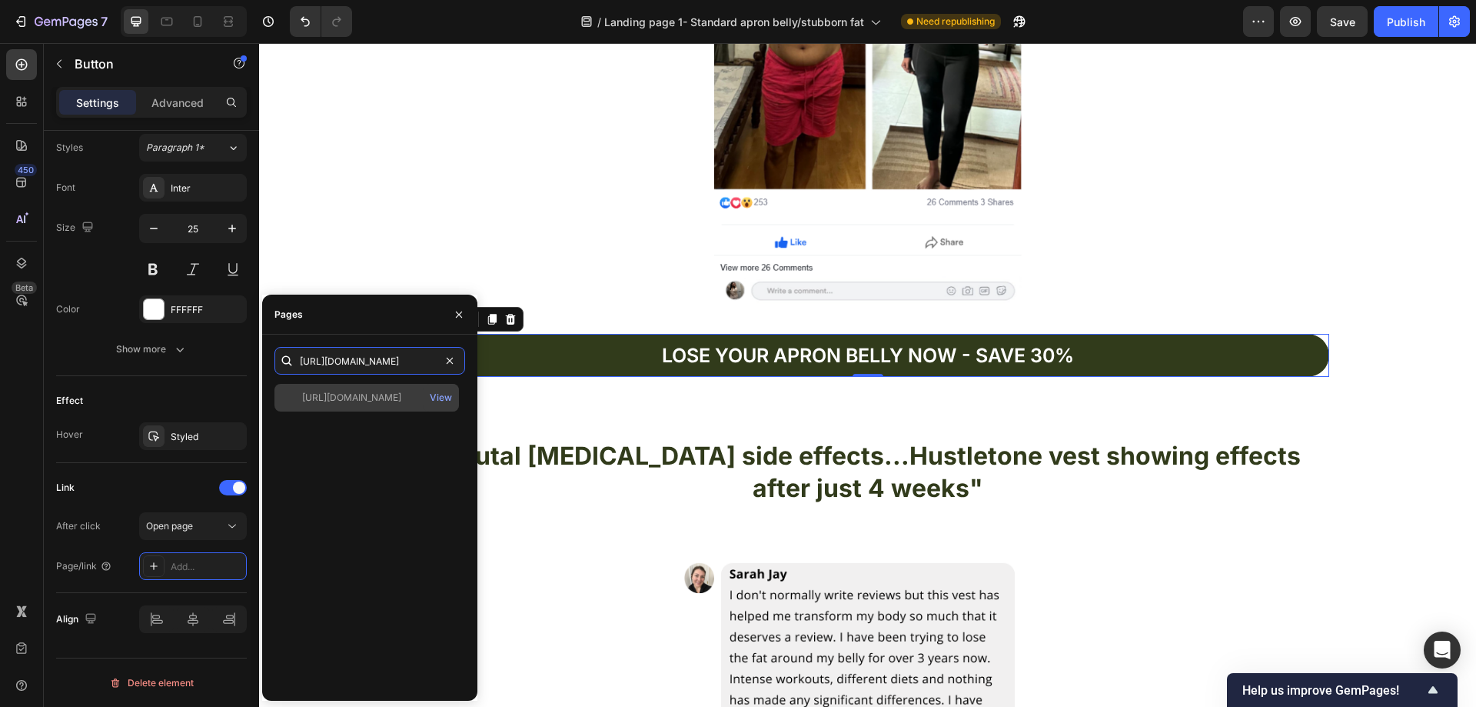
type input "[URL][DOMAIN_NAME]"
click at [368, 401] on div "[URL][DOMAIN_NAME]" at bounding box center [351, 398] width 99 height 14
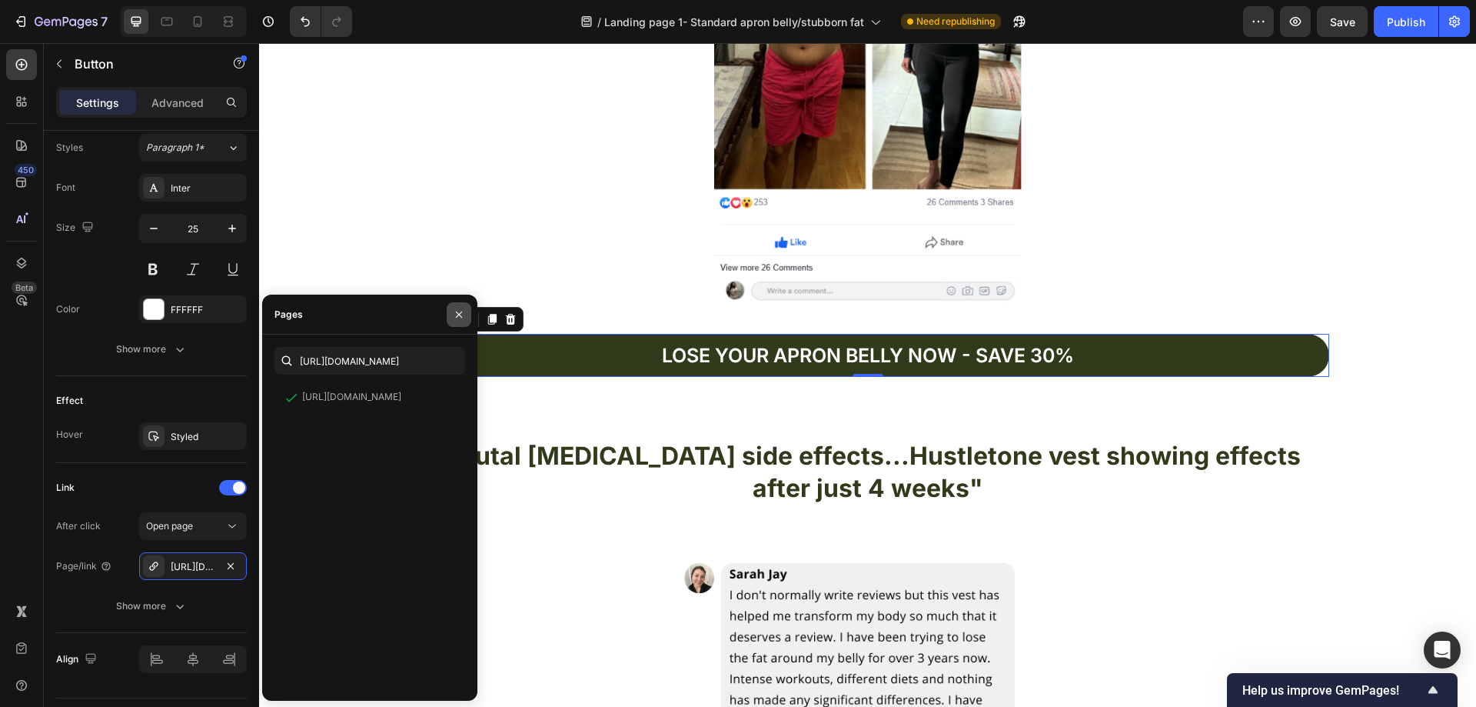
click at [454, 317] on icon "button" at bounding box center [459, 314] width 12 height 12
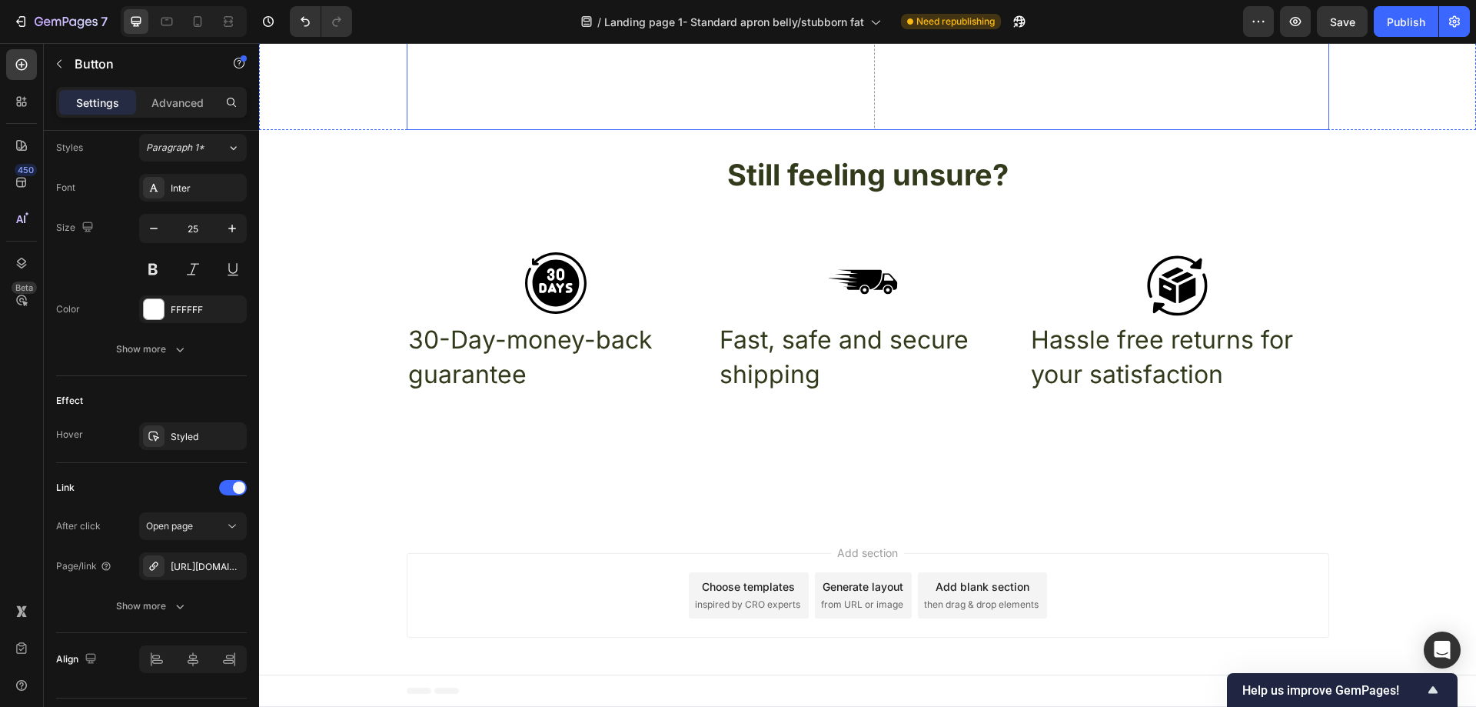
scroll to position [5074, 0]
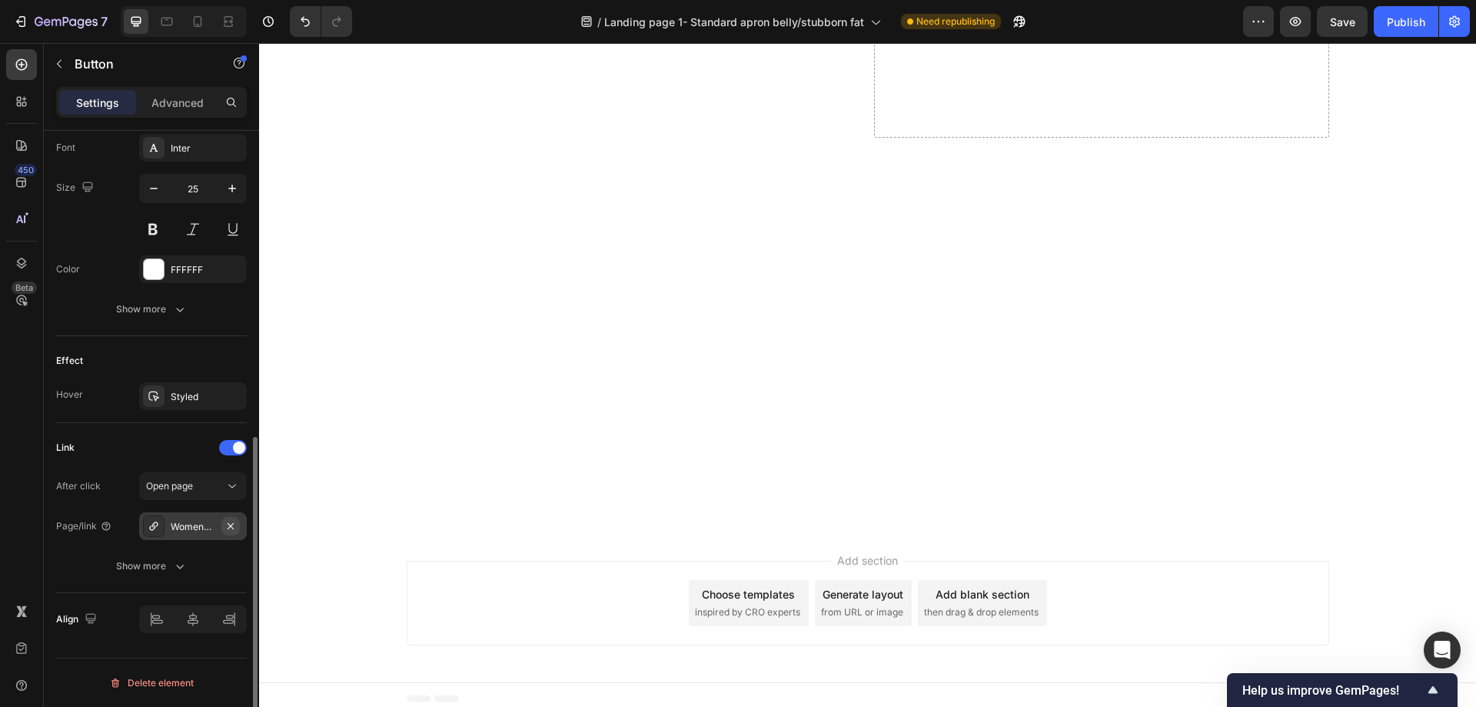
click at [223, 521] on button "button" at bounding box center [230, 526] width 18 height 18
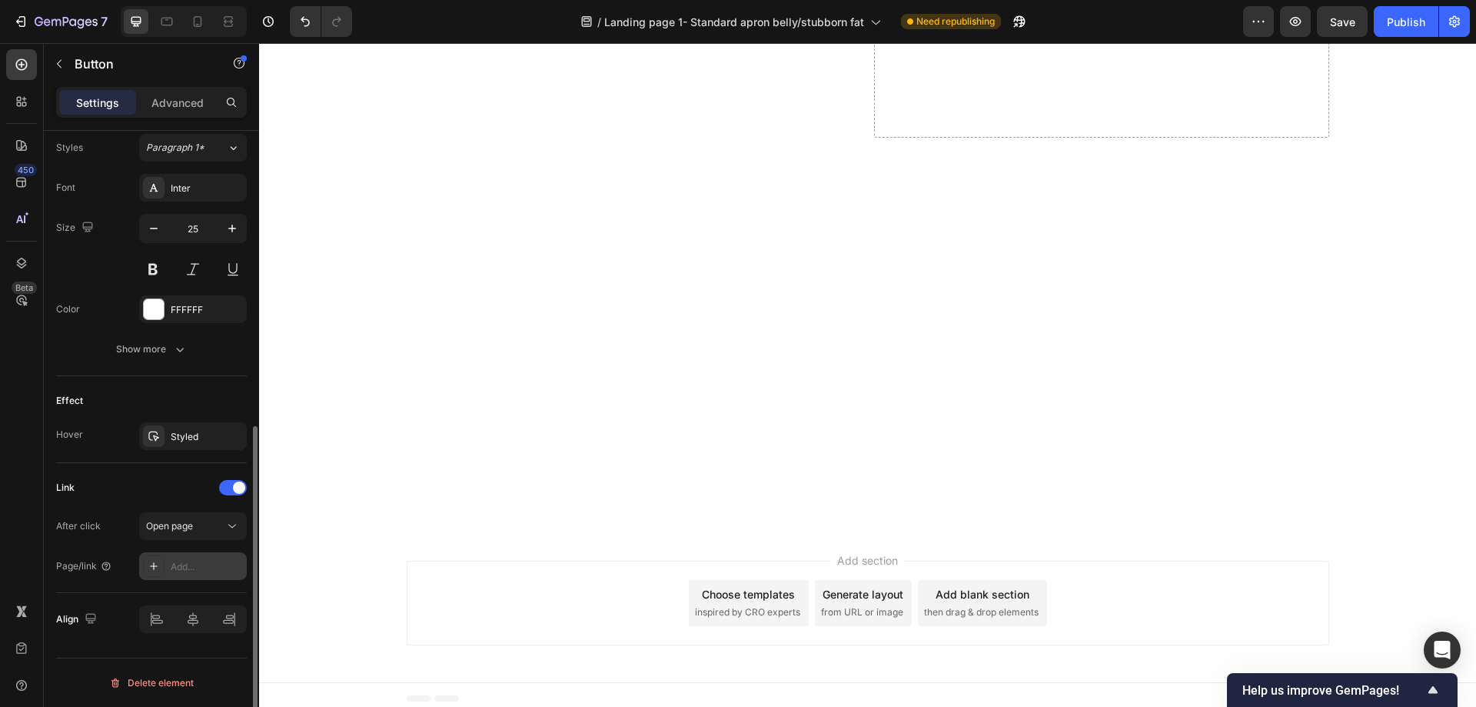
scroll to position [563, 0]
click at [217, 560] on div "Add..." at bounding box center [207, 567] width 72 height 14
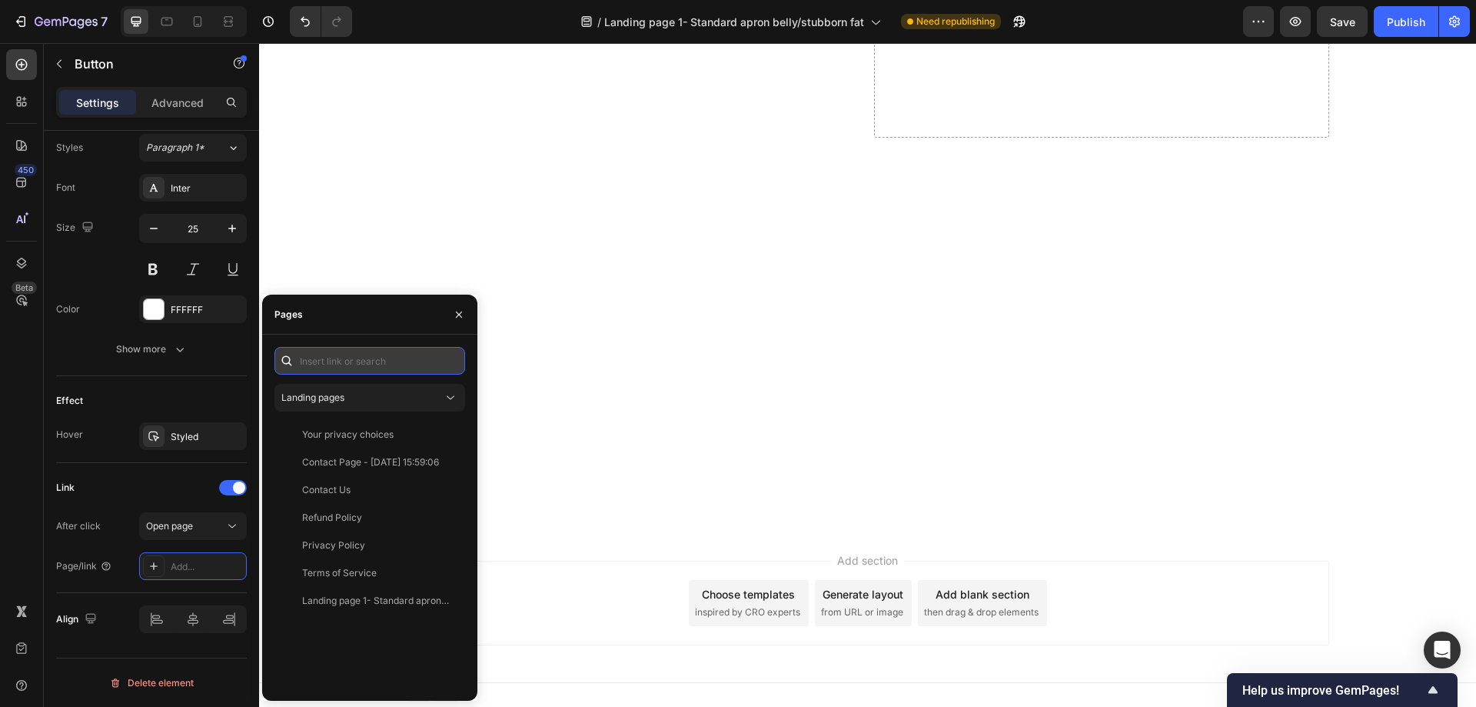
click at [350, 364] on input "text" at bounding box center [369, 361] width 191 height 28
paste input "[URL][DOMAIN_NAME]"
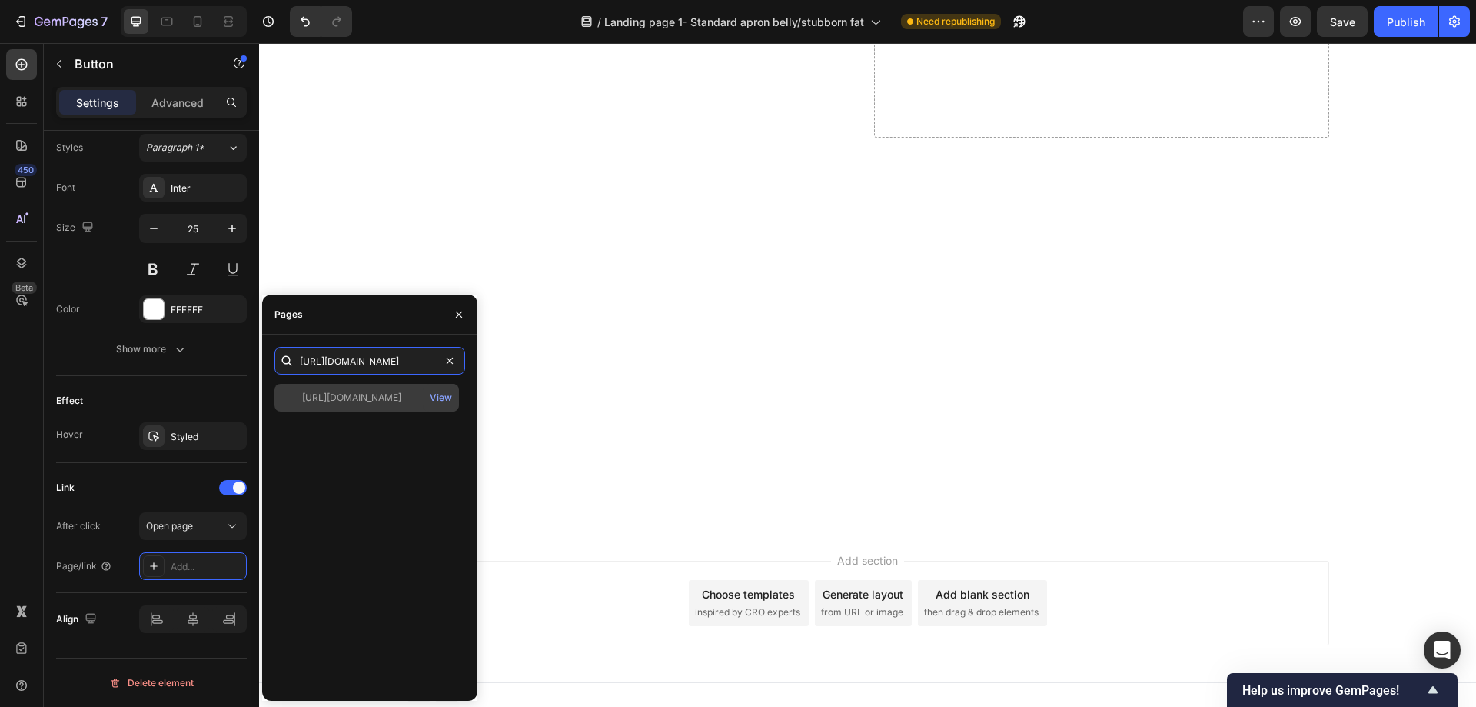
type input "[URL][DOMAIN_NAME]"
click at [368, 393] on div "[URL][DOMAIN_NAME]" at bounding box center [351, 398] width 99 height 14
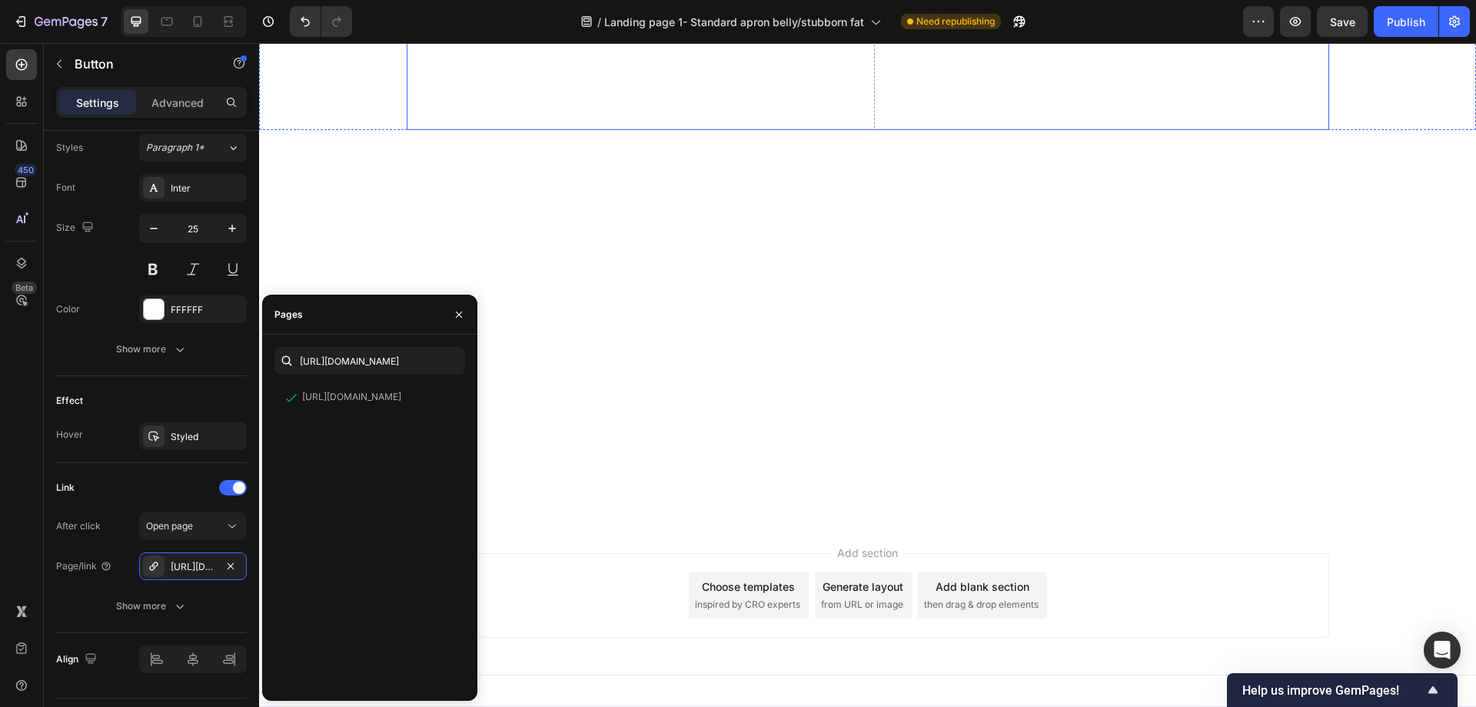
scroll to position [5228, 0]
click at [457, 309] on icon "button" at bounding box center [459, 314] width 12 height 12
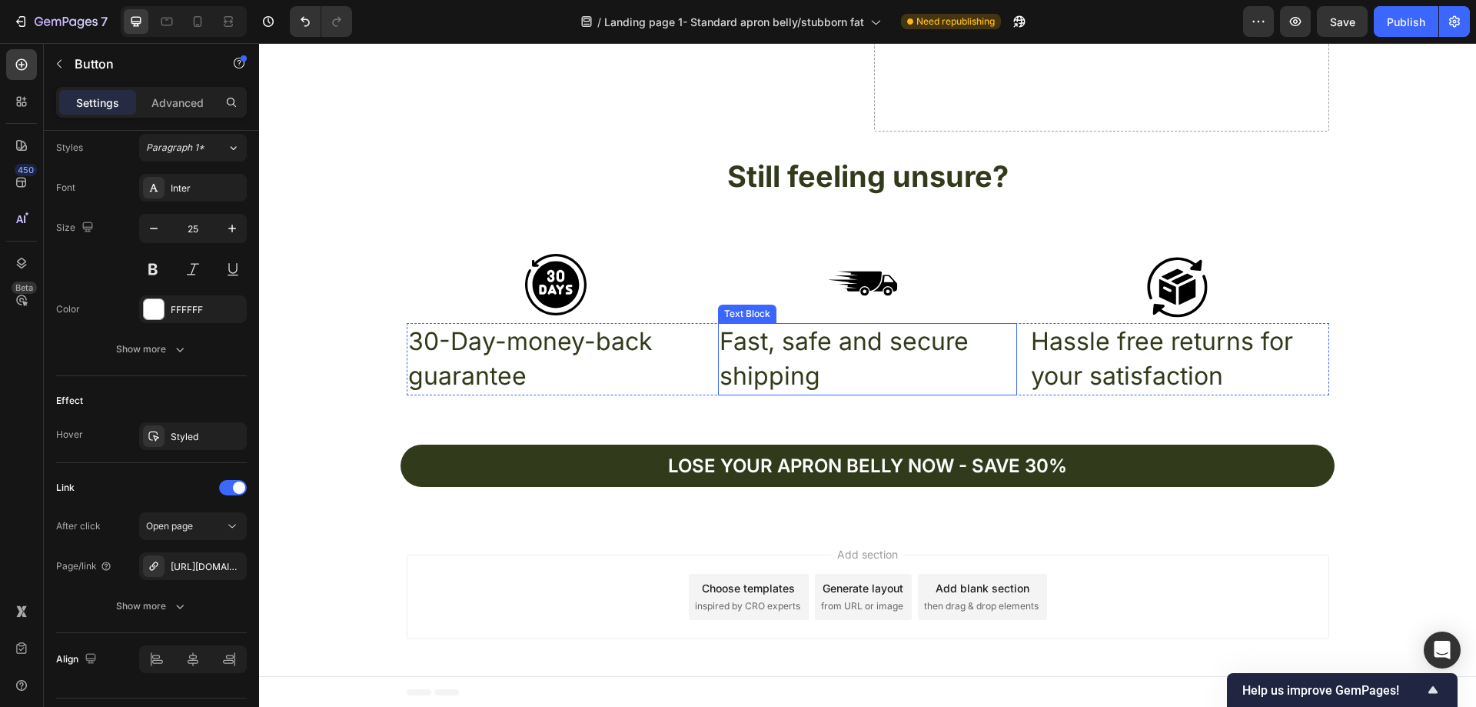
scroll to position [5851, 0]
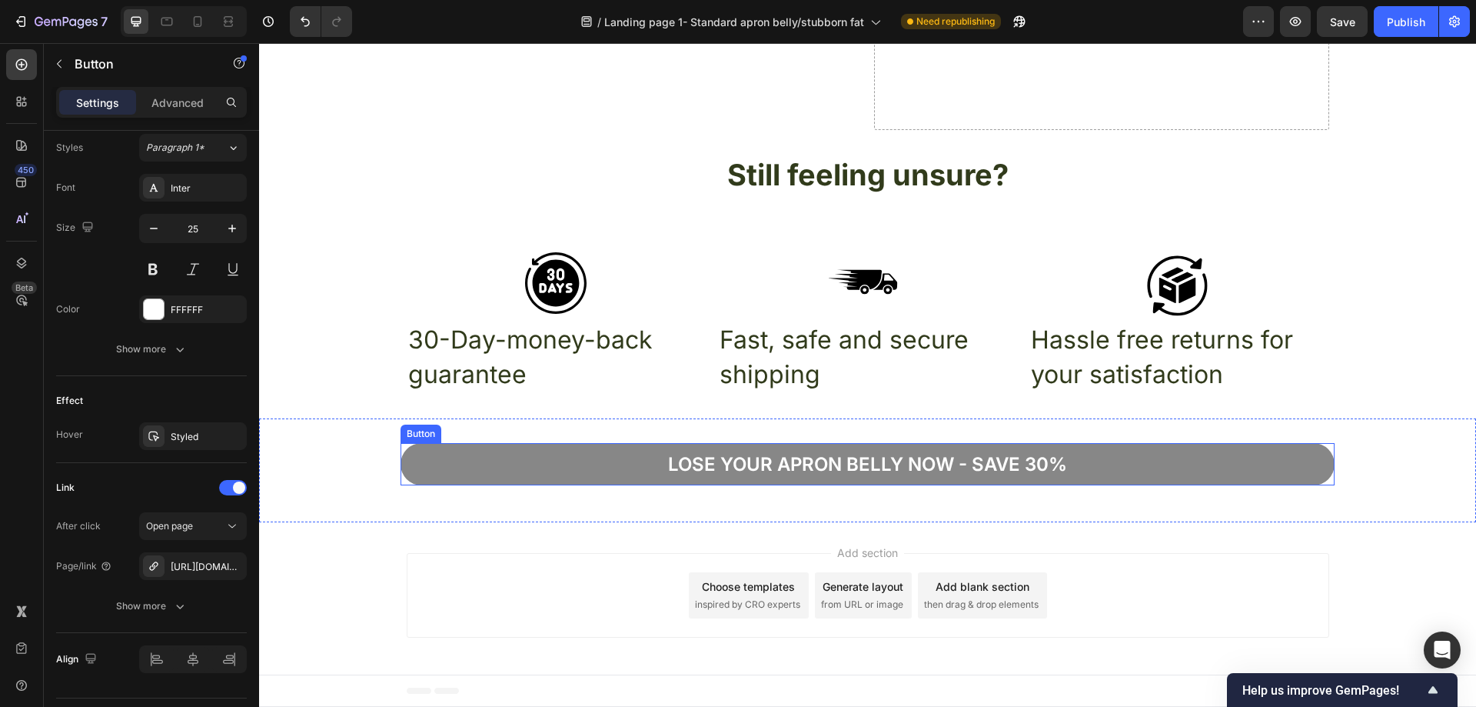
click at [1171, 464] on button "Lose your apron bellY now - Save 30%" at bounding box center [868, 464] width 934 height 42
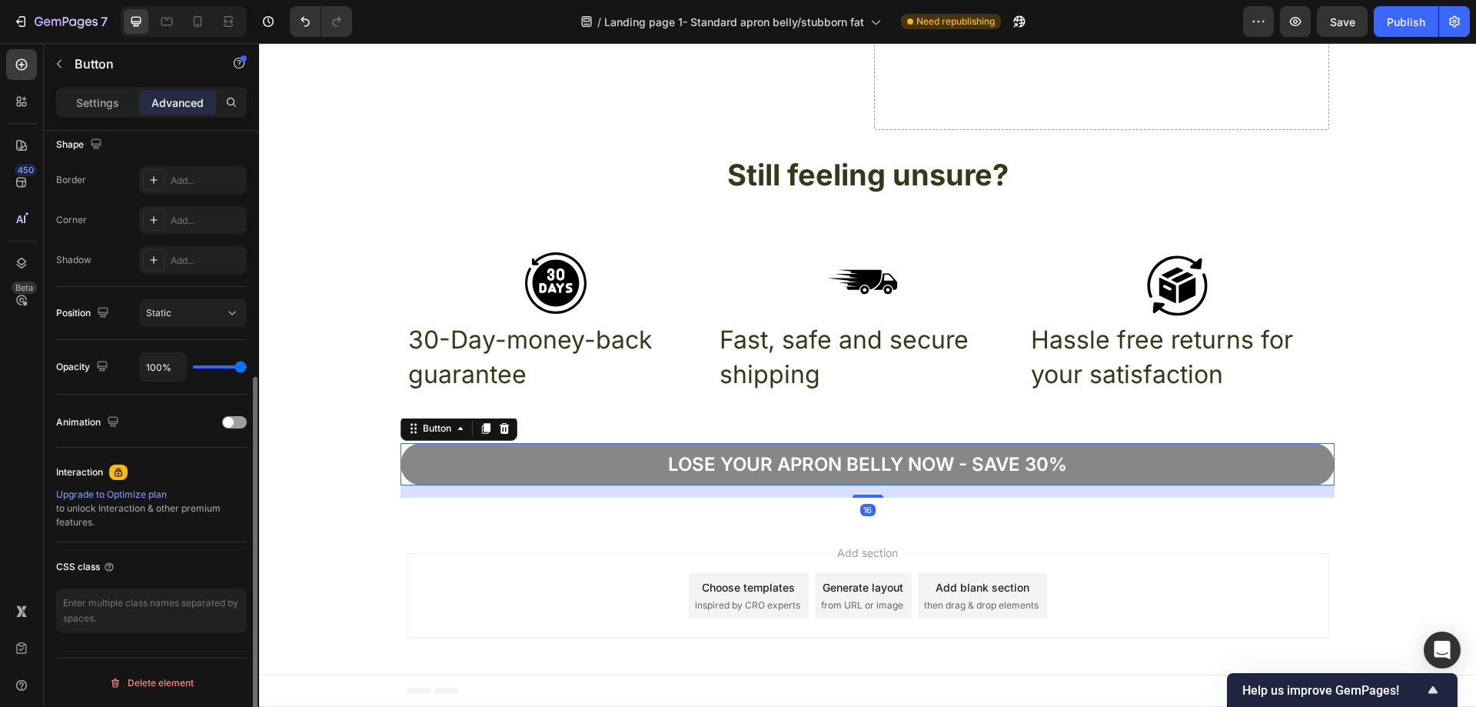
scroll to position [406, 0]
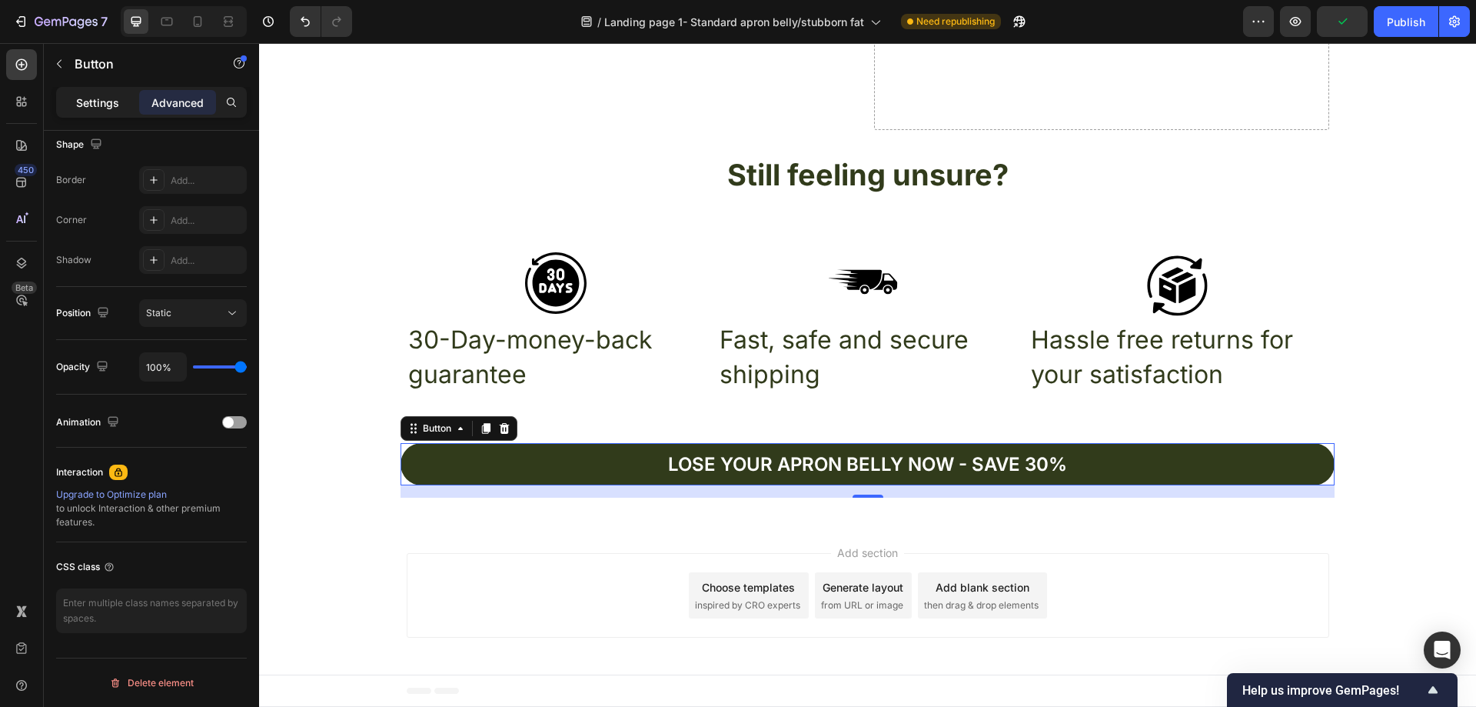
click at [105, 101] on p "Settings" at bounding box center [97, 103] width 43 height 16
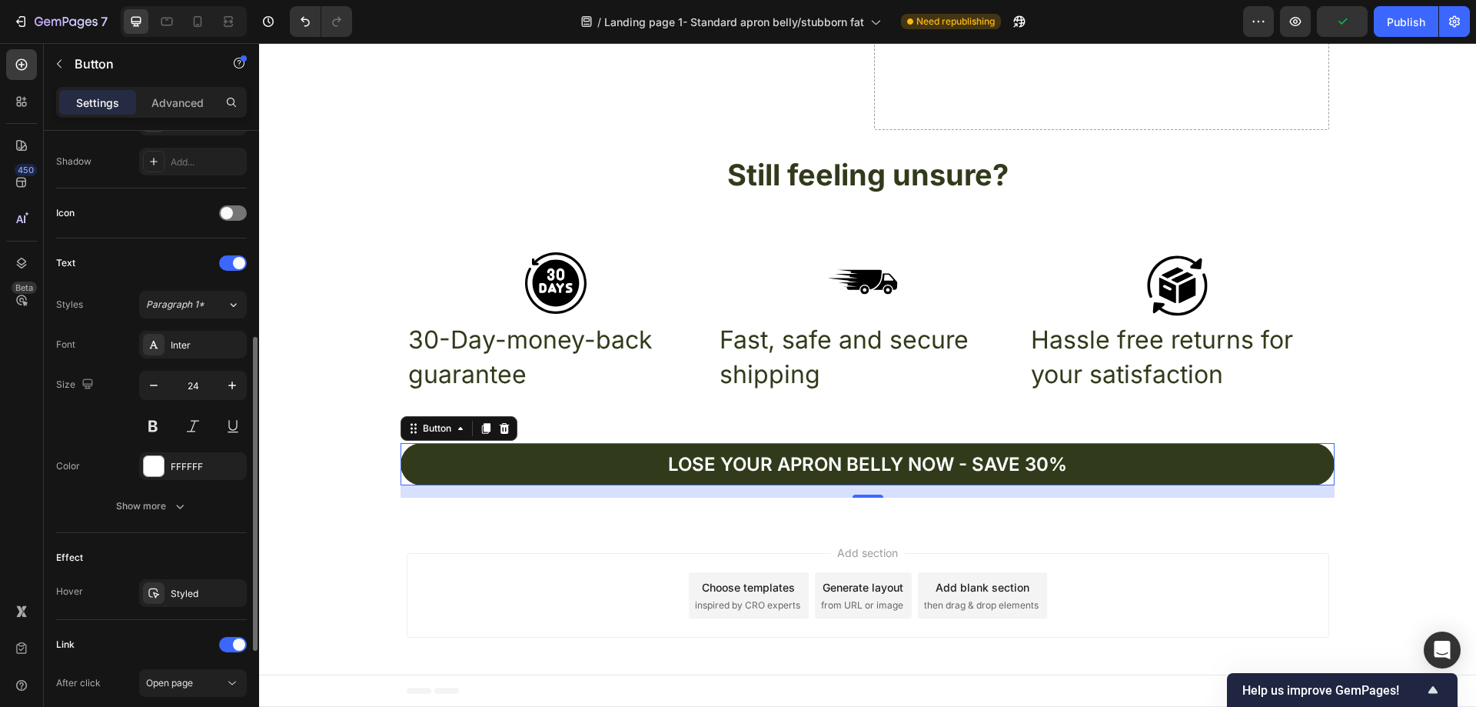
scroll to position [603, 0]
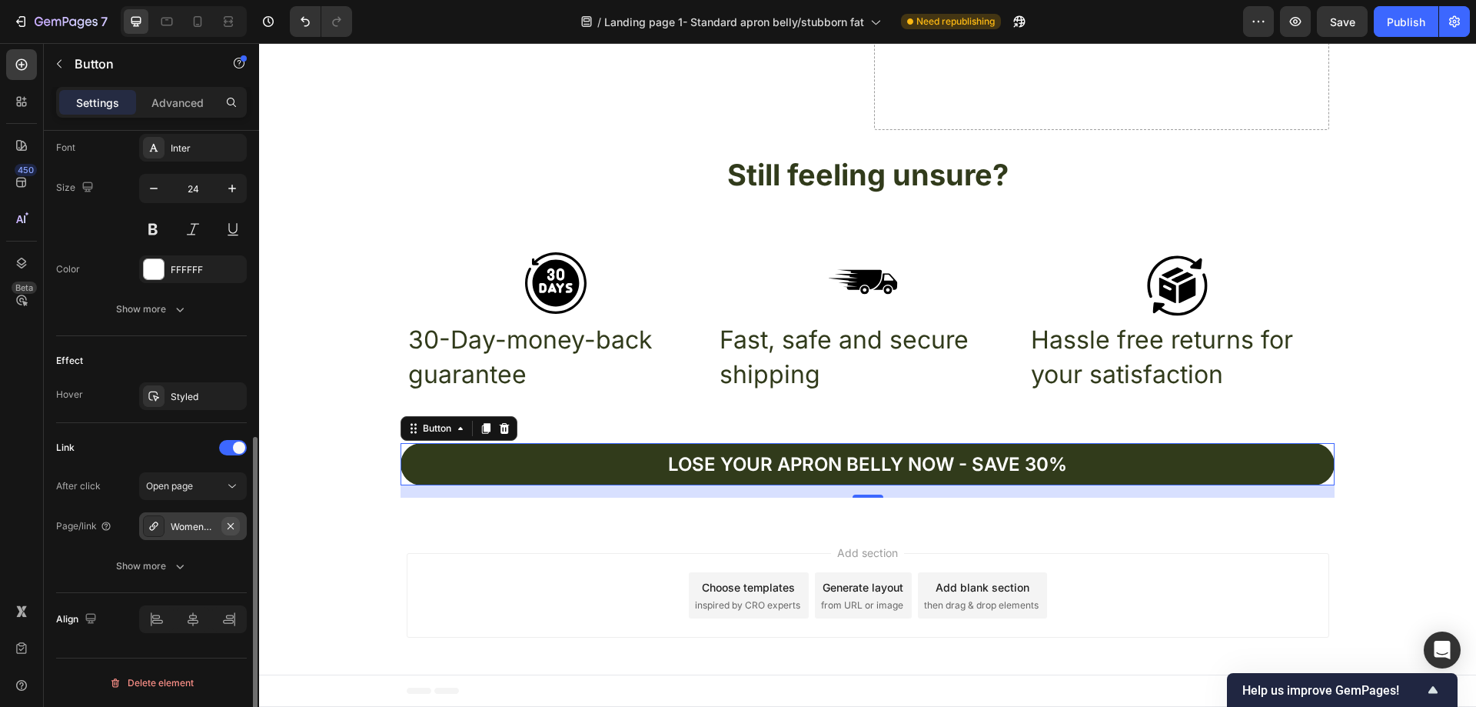
click at [232, 525] on icon "button" at bounding box center [230, 526] width 12 height 12
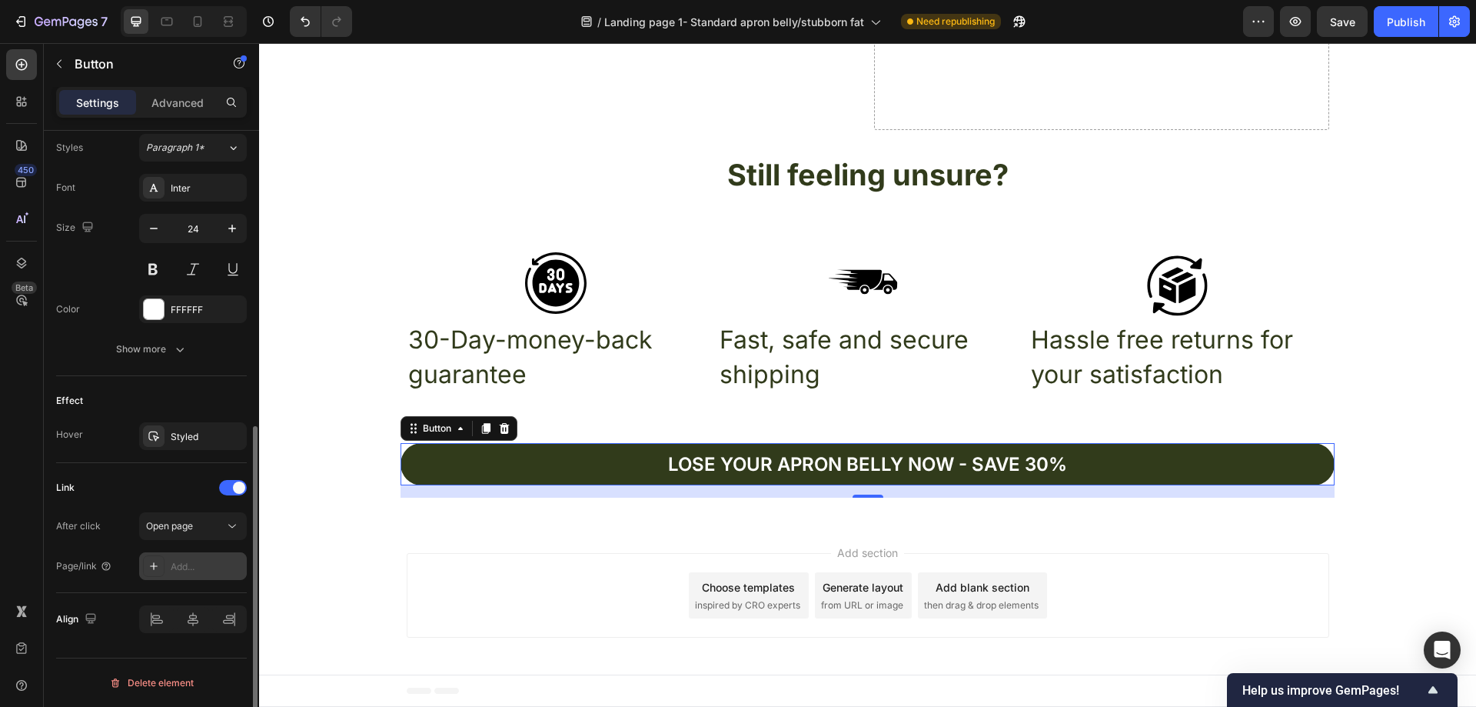
click at [198, 560] on div "Add..." at bounding box center [207, 567] width 72 height 14
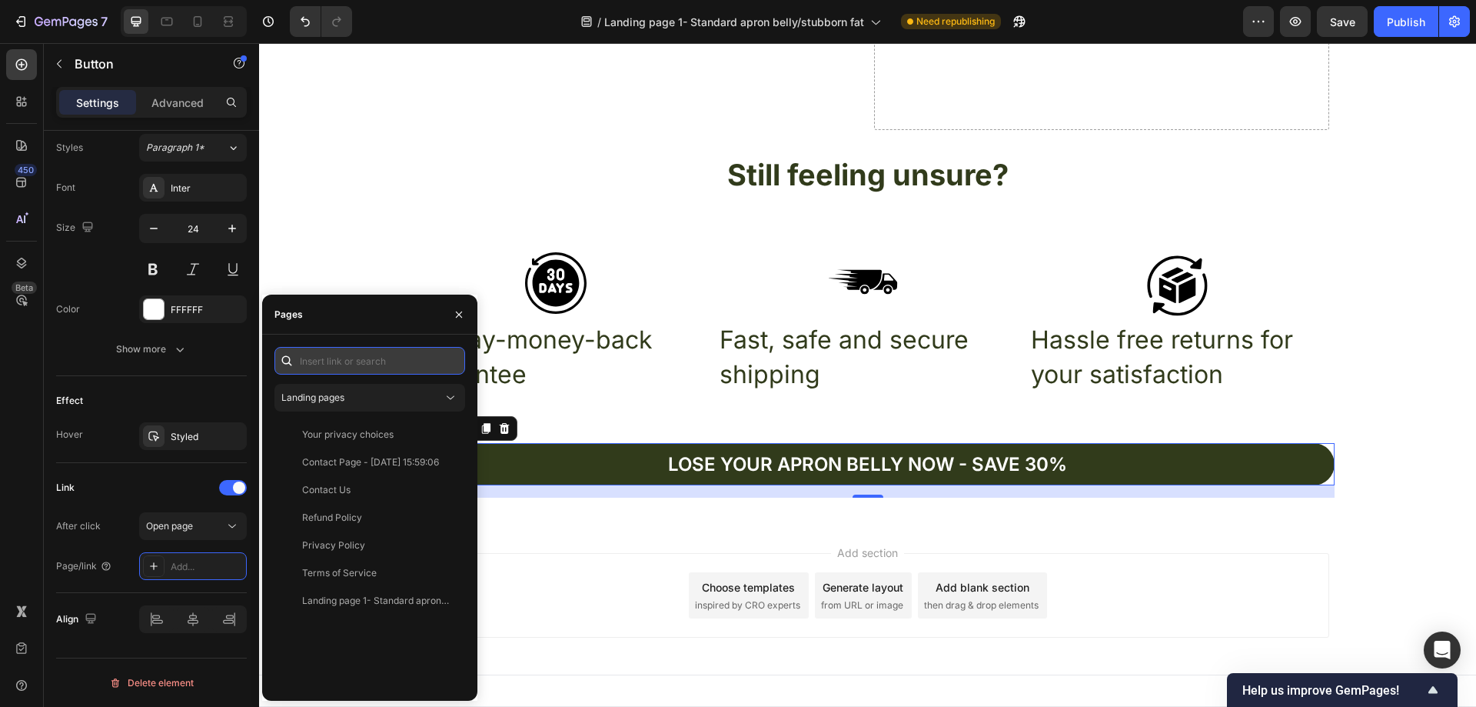
click at [366, 362] on input "text" at bounding box center [369, 361] width 191 height 28
paste input "[URL][DOMAIN_NAME]"
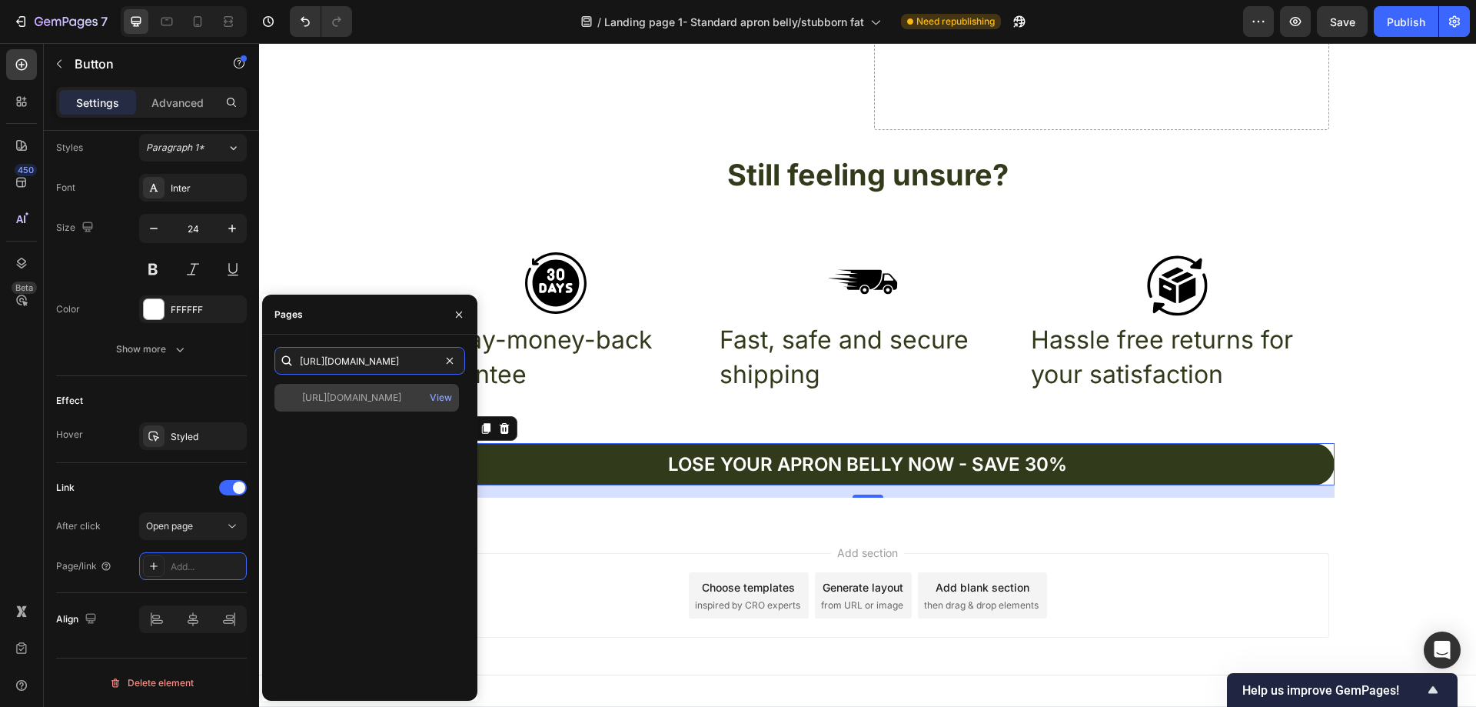
type input "[URL][DOMAIN_NAME]"
click at [369, 395] on div "[URL][DOMAIN_NAME]" at bounding box center [351, 398] width 99 height 14
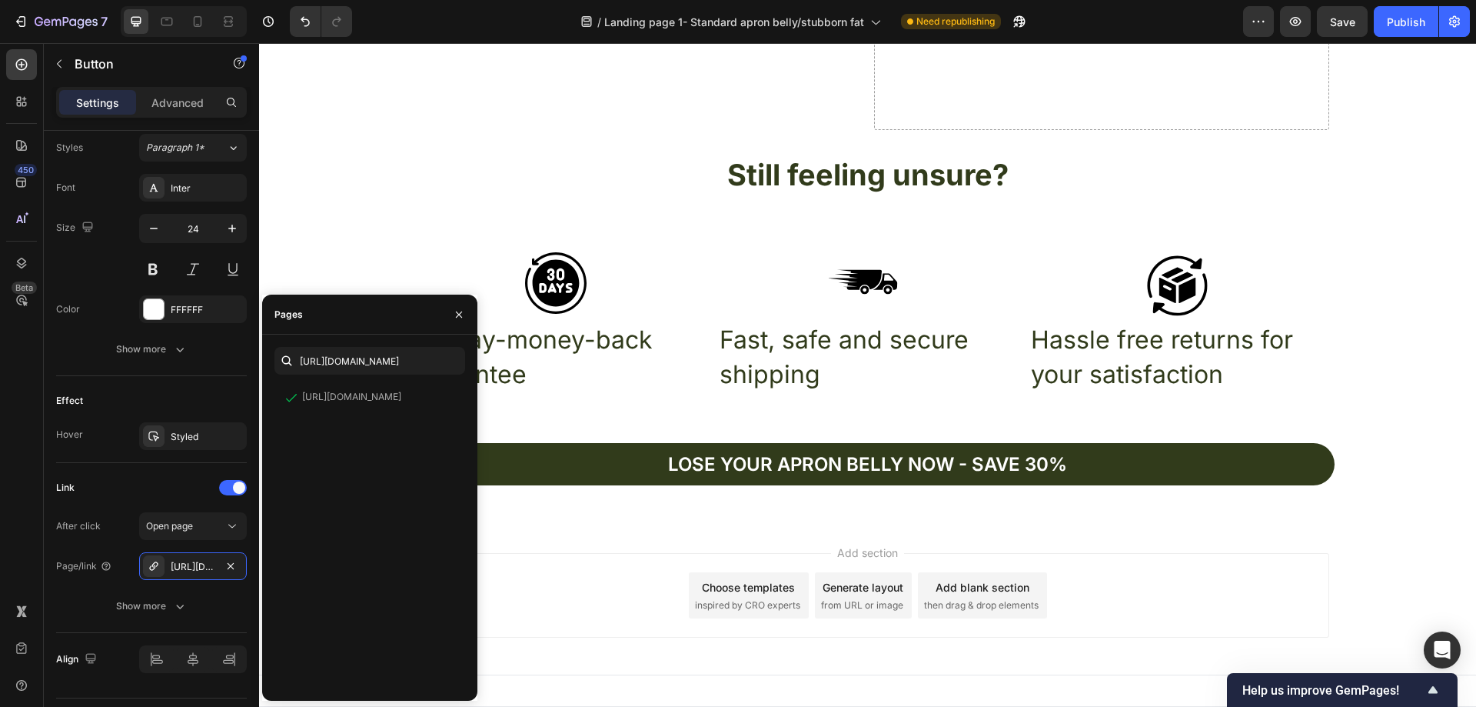
click at [1261, 542] on div "Add section Choose templates inspired by CRO experts Generate layout from URL o…" at bounding box center [867, 598] width 1217 height 152
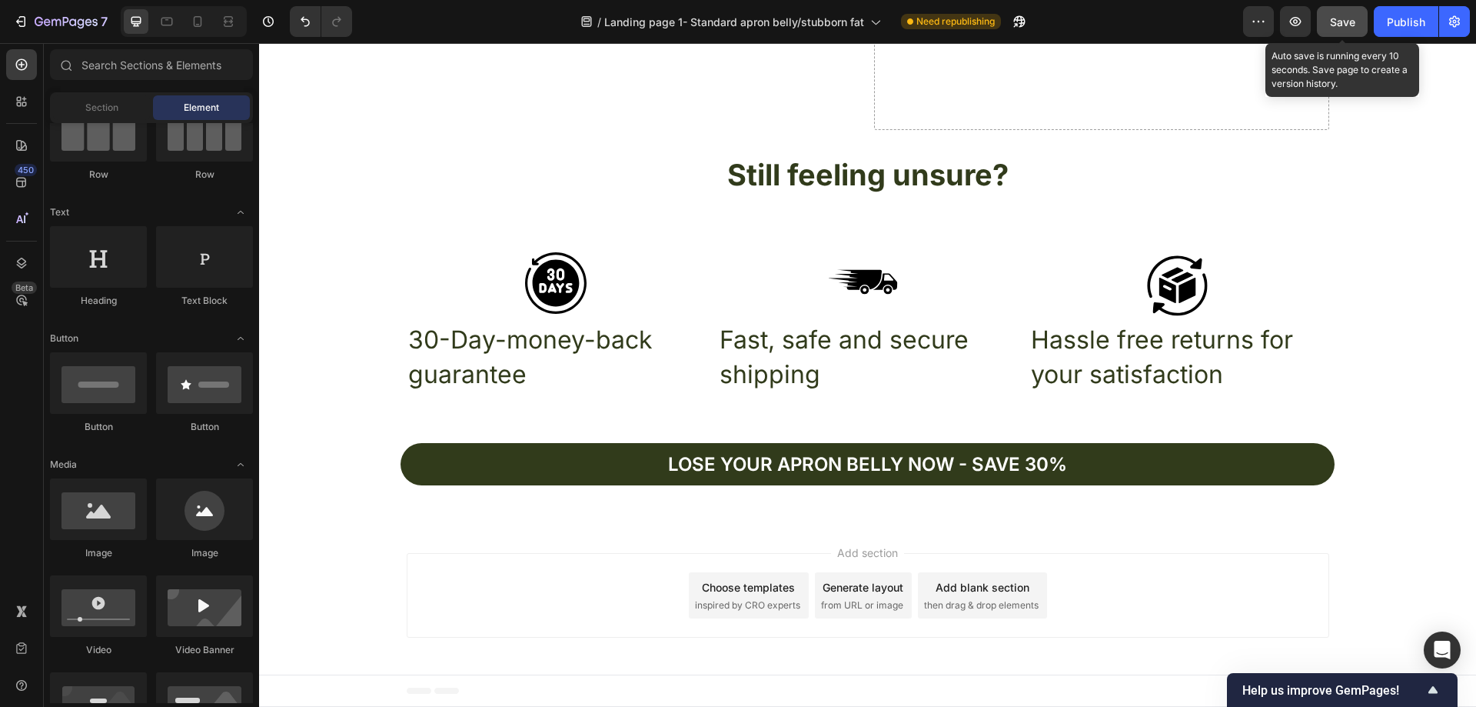
click at [1339, 25] on span "Save" at bounding box center [1342, 21] width 25 height 13
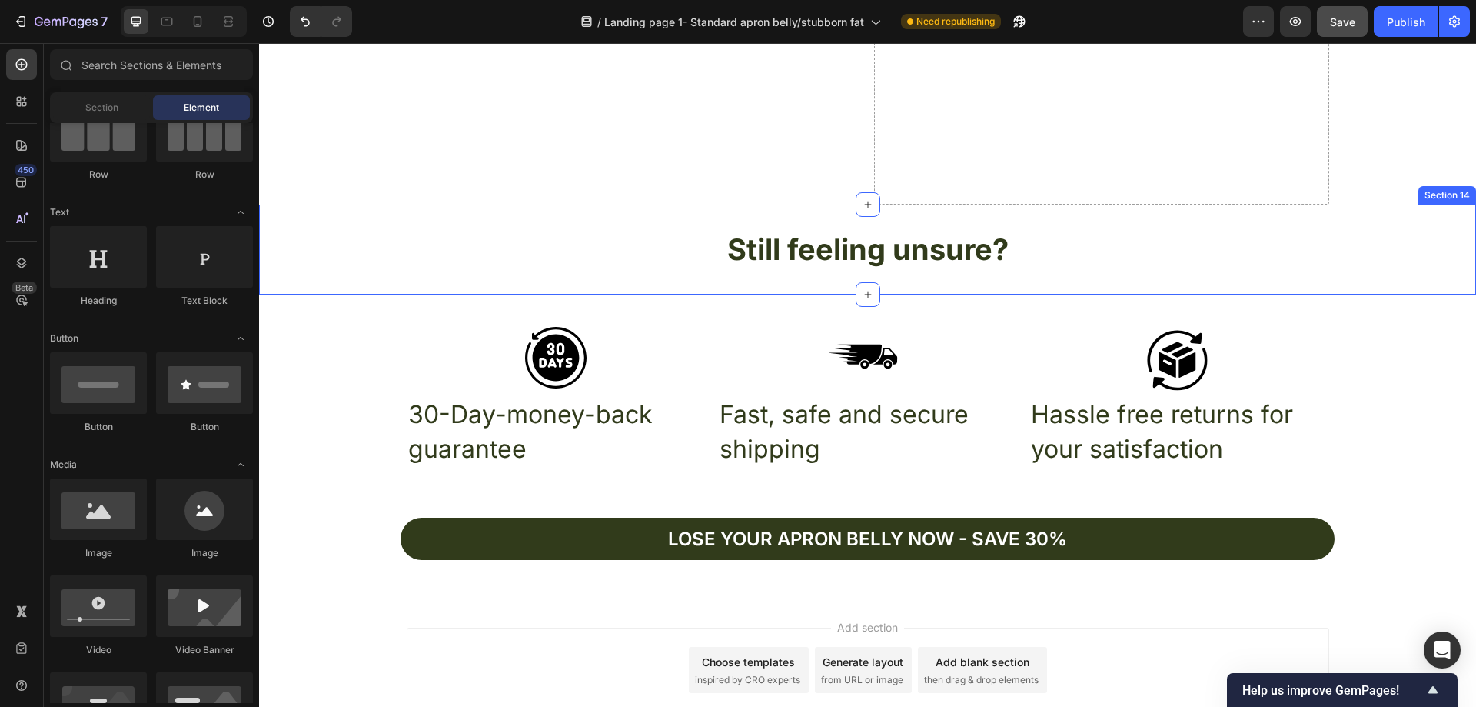
scroll to position [5774, 0]
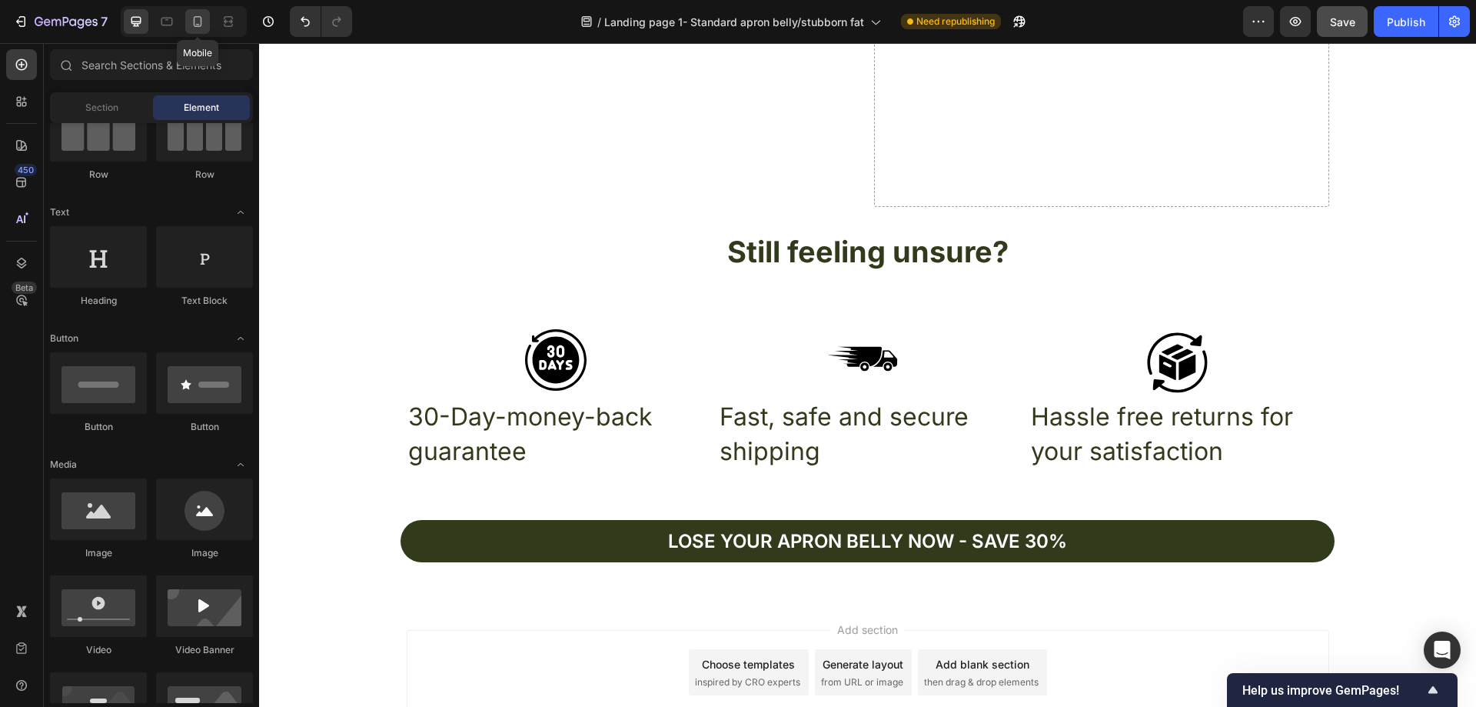
click at [198, 29] on div at bounding box center [197, 21] width 25 height 25
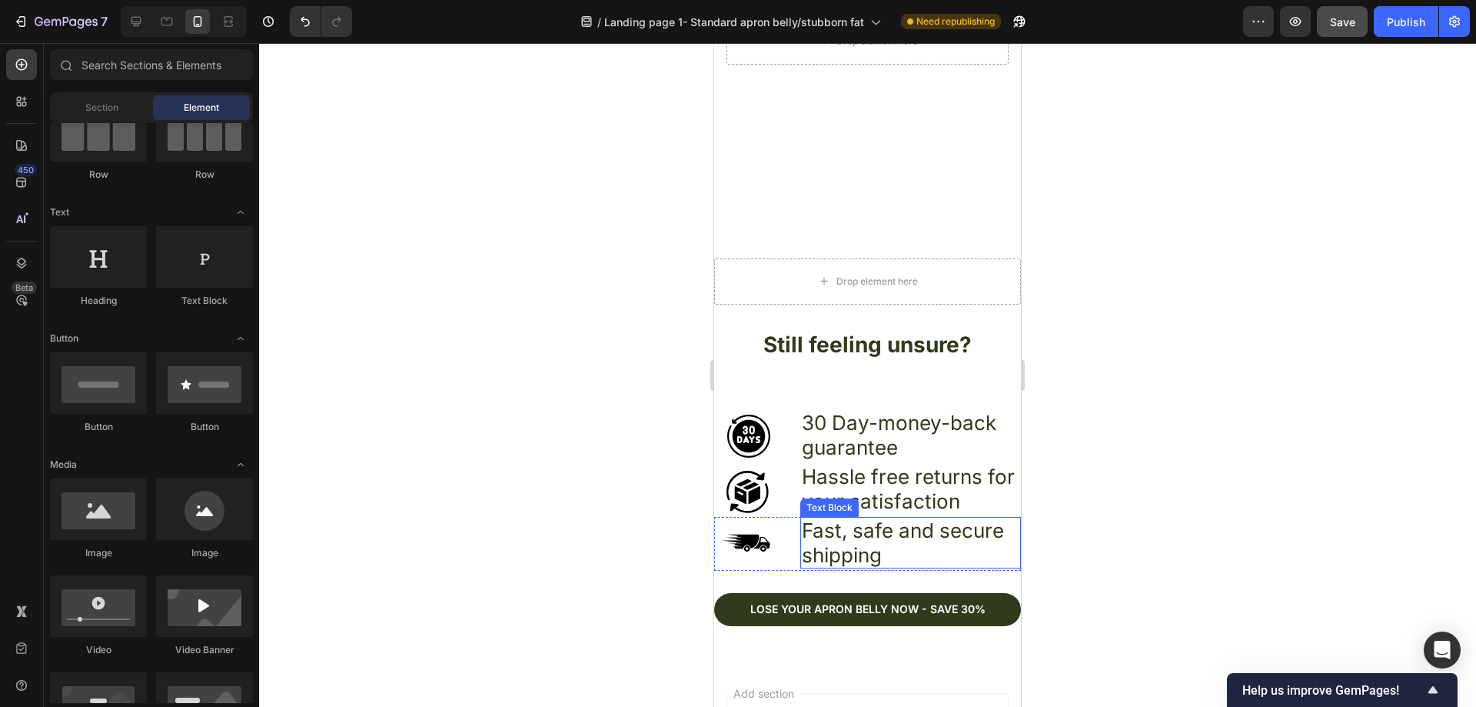
scroll to position [5501, 0]
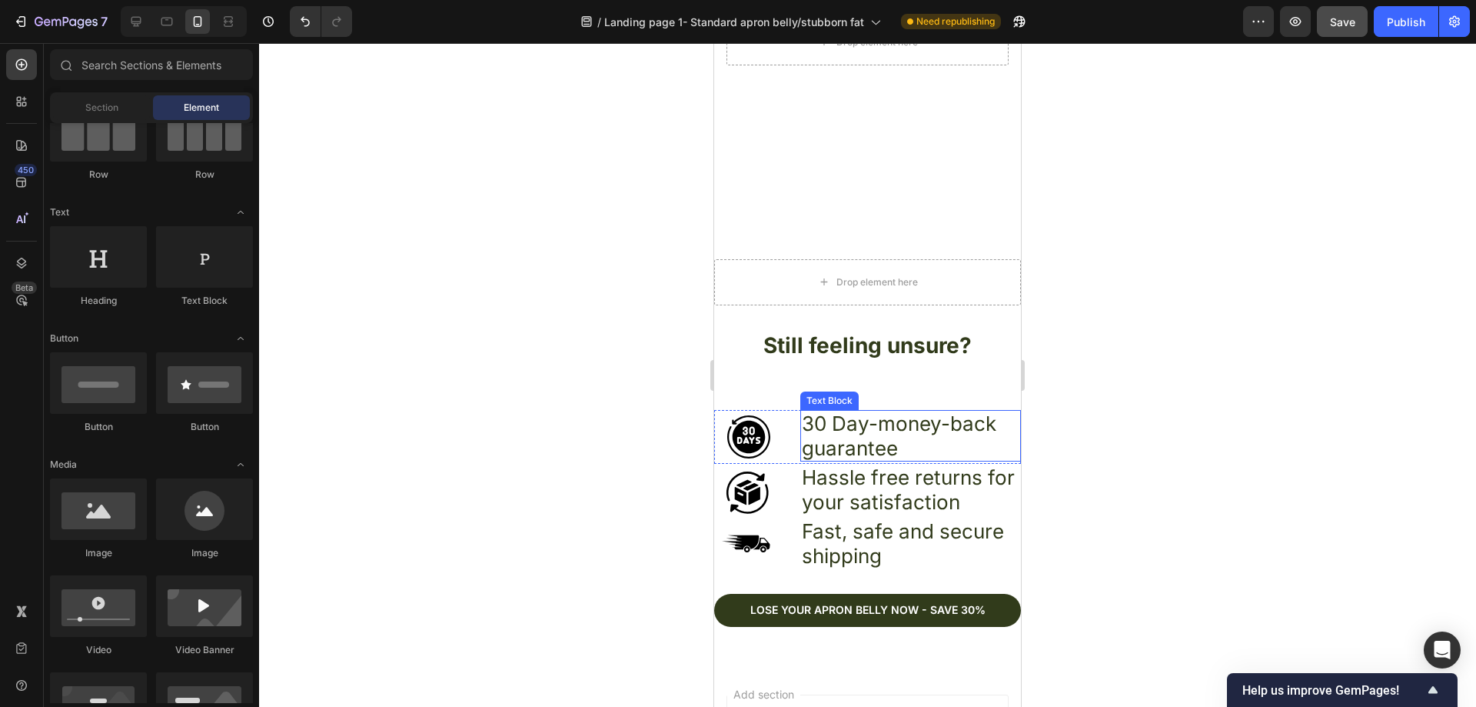
click at [886, 427] on p "30 Day-money-back guarantee" at bounding box center [911, 435] width 218 height 48
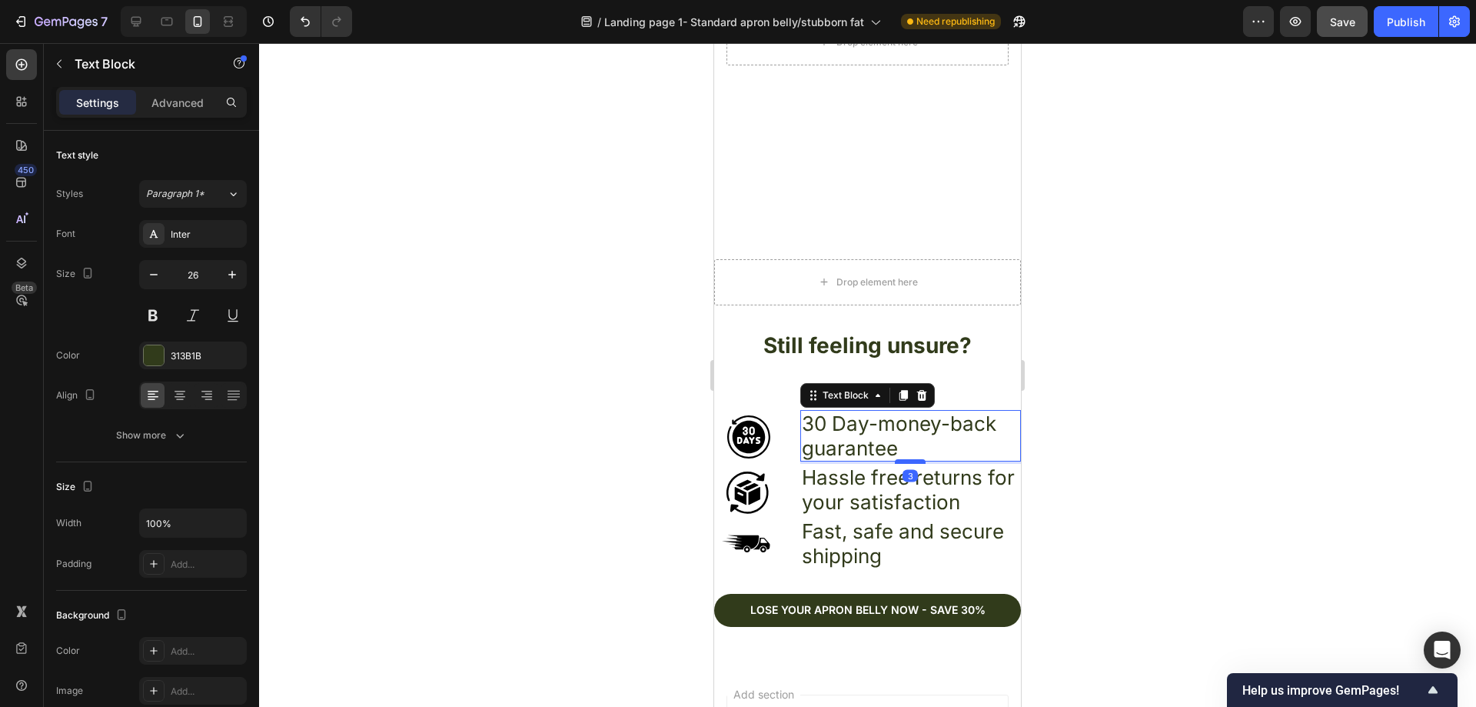
click at [900, 459] on div at bounding box center [910, 461] width 31 height 5
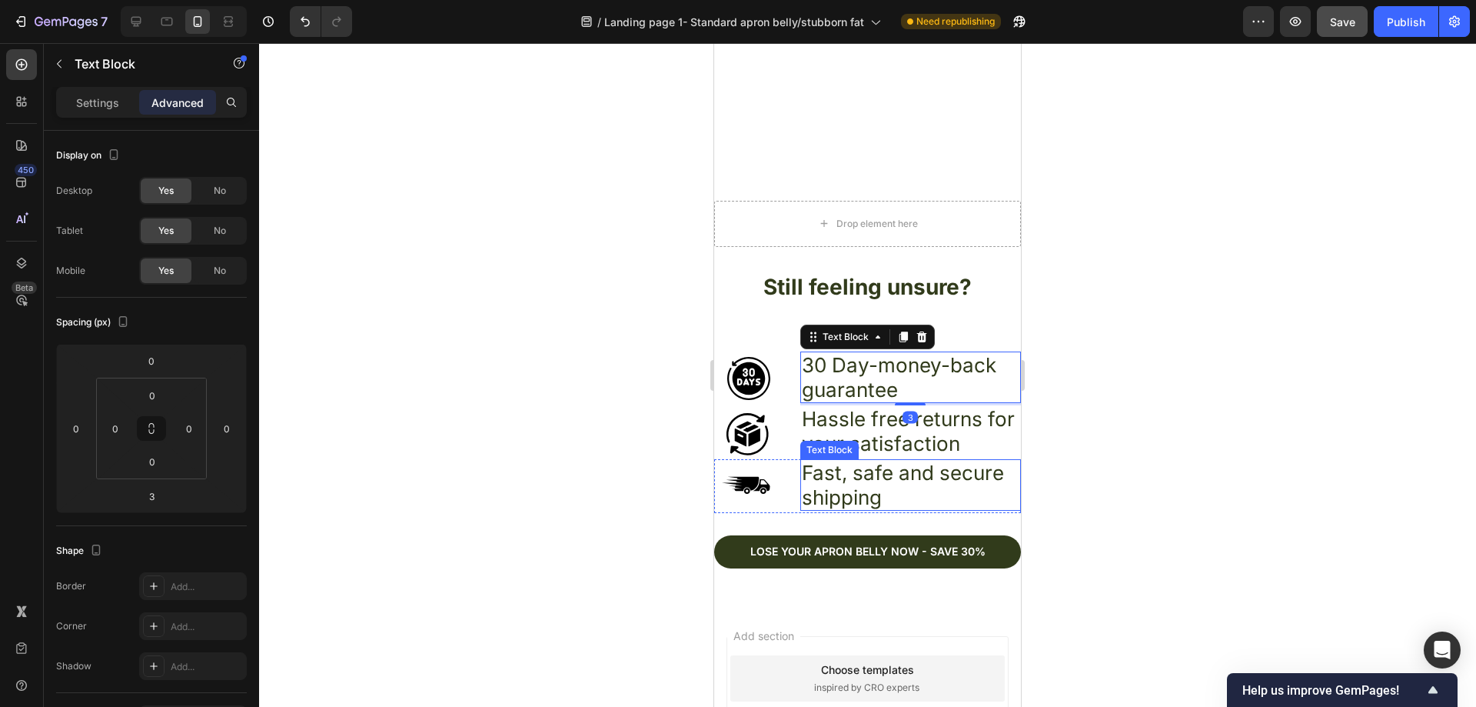
scroll to position [5578, 0]
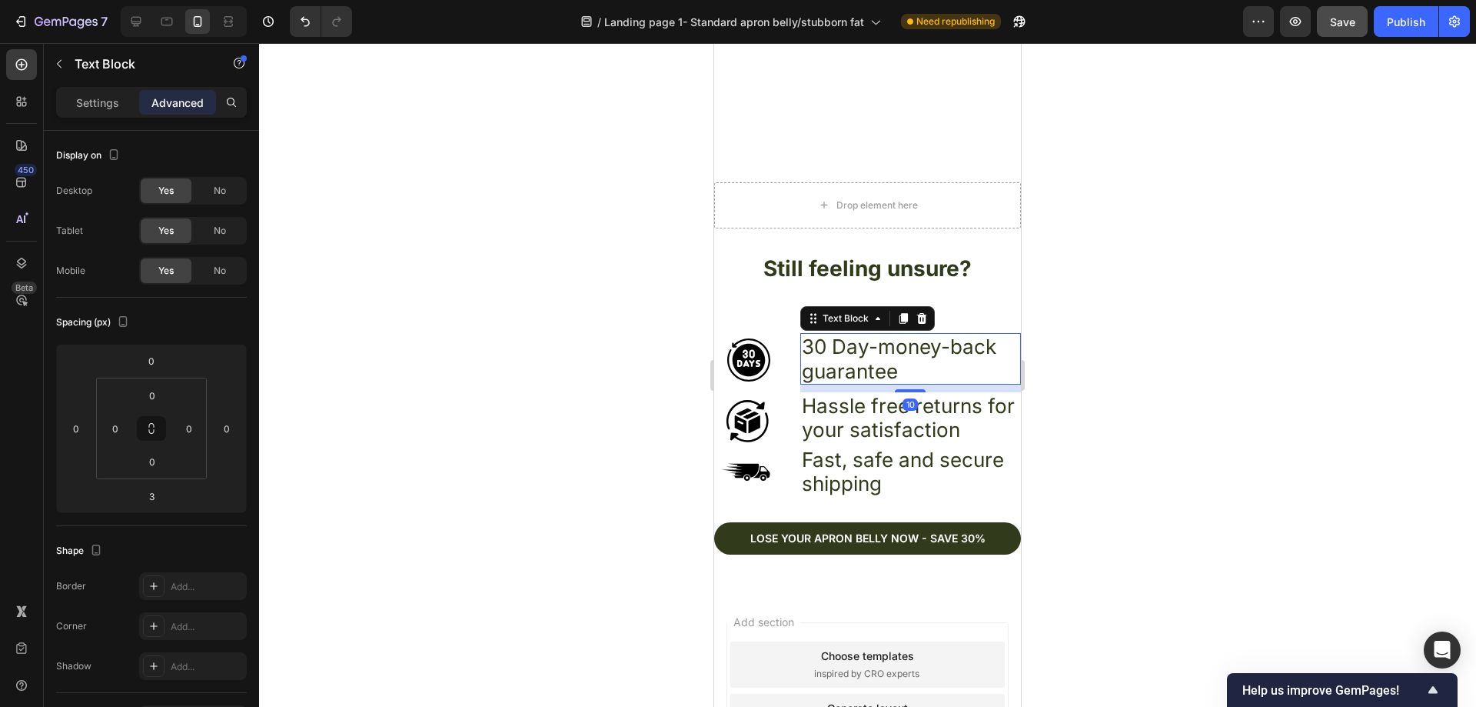
click at [908, 389] on div at bounding box center [910, 390] width 31 height 3
type input "10"
click at [917, 421] on p "Hassle free returns for your satisfaction" at bounding box center [911, 418] width 218 height 48
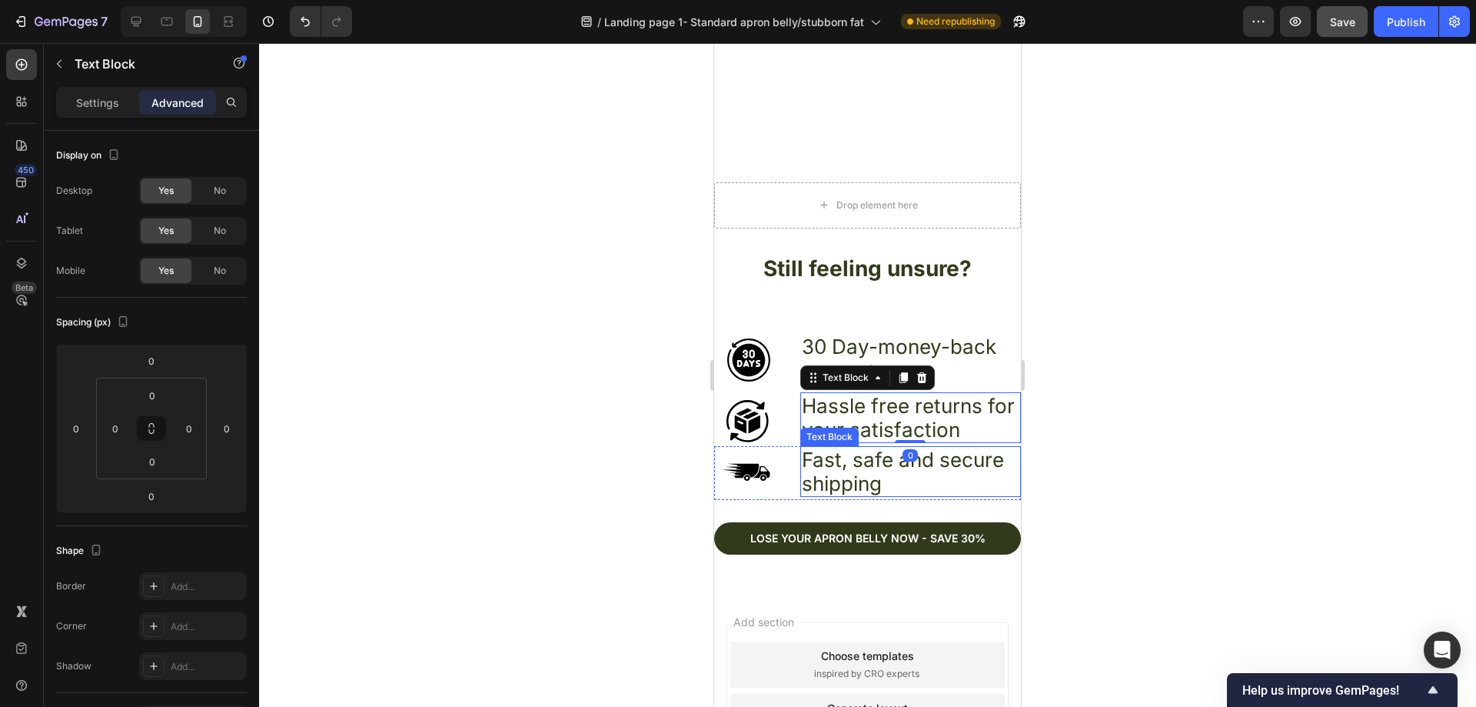
scroll to position [406, 0]
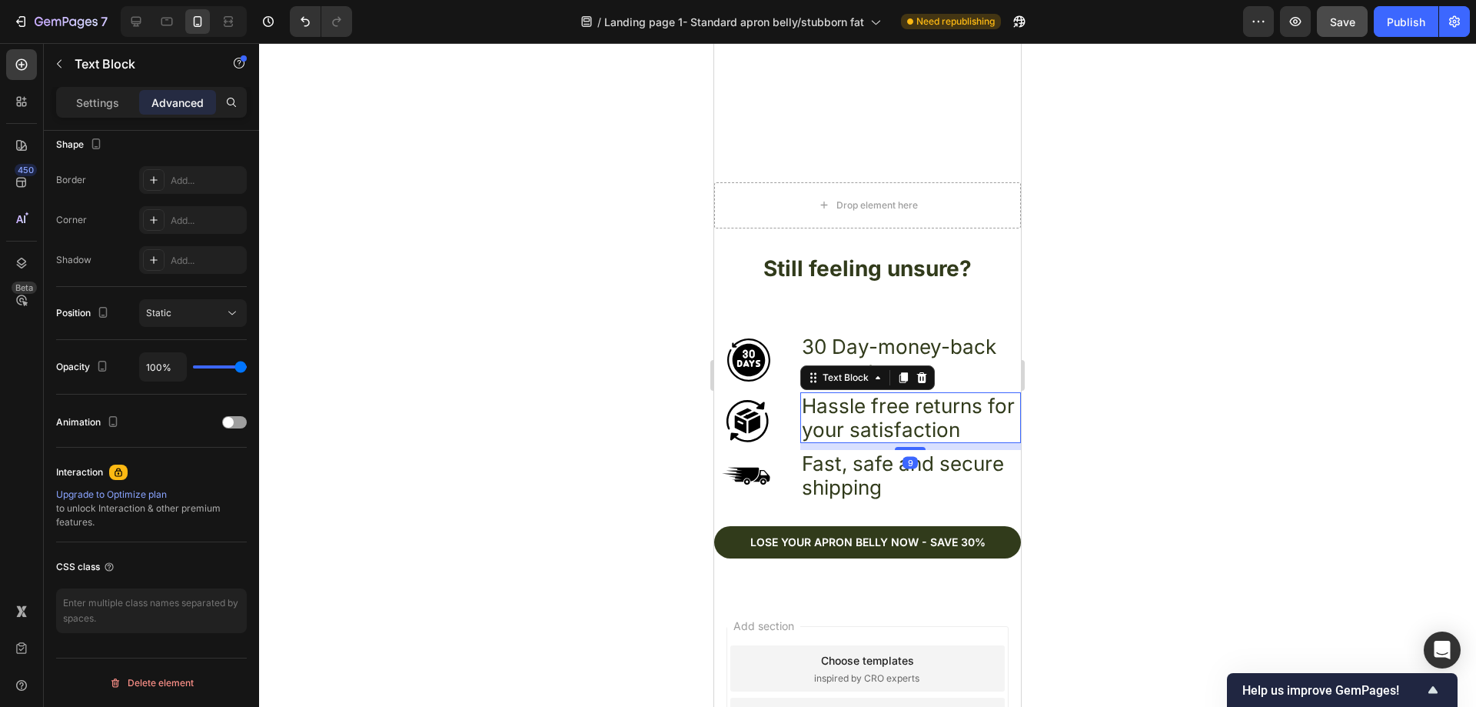
drag, startPoint x: 908, startPoint y: 424, endPoint x: 925, endPoint y: 427, distance: 17.2
click at [909, 447] on div at bounding box center [910, 448] width 31 height 3
type input "9"
click at [1188, 402] on div at bounding box center [867, 374] width 1217 height 663
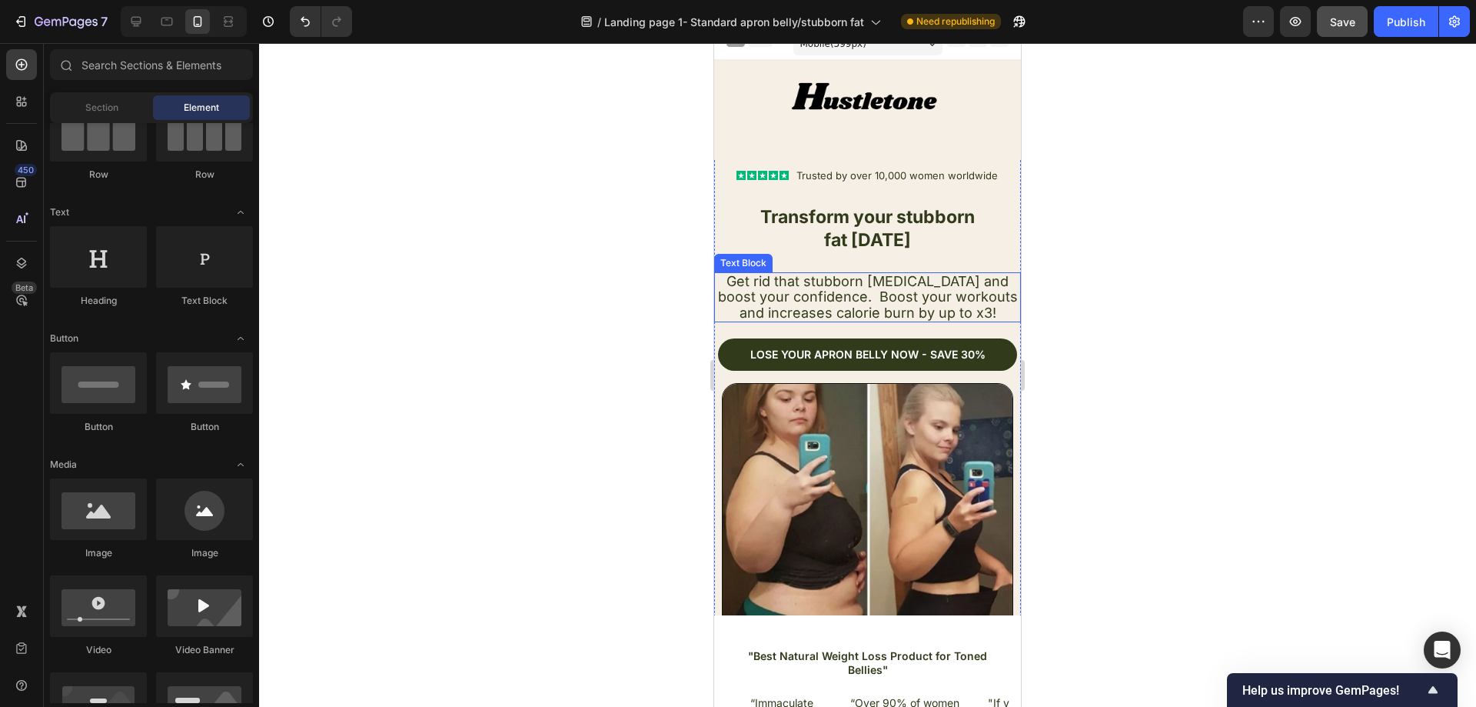
scroll to position [0, 0]
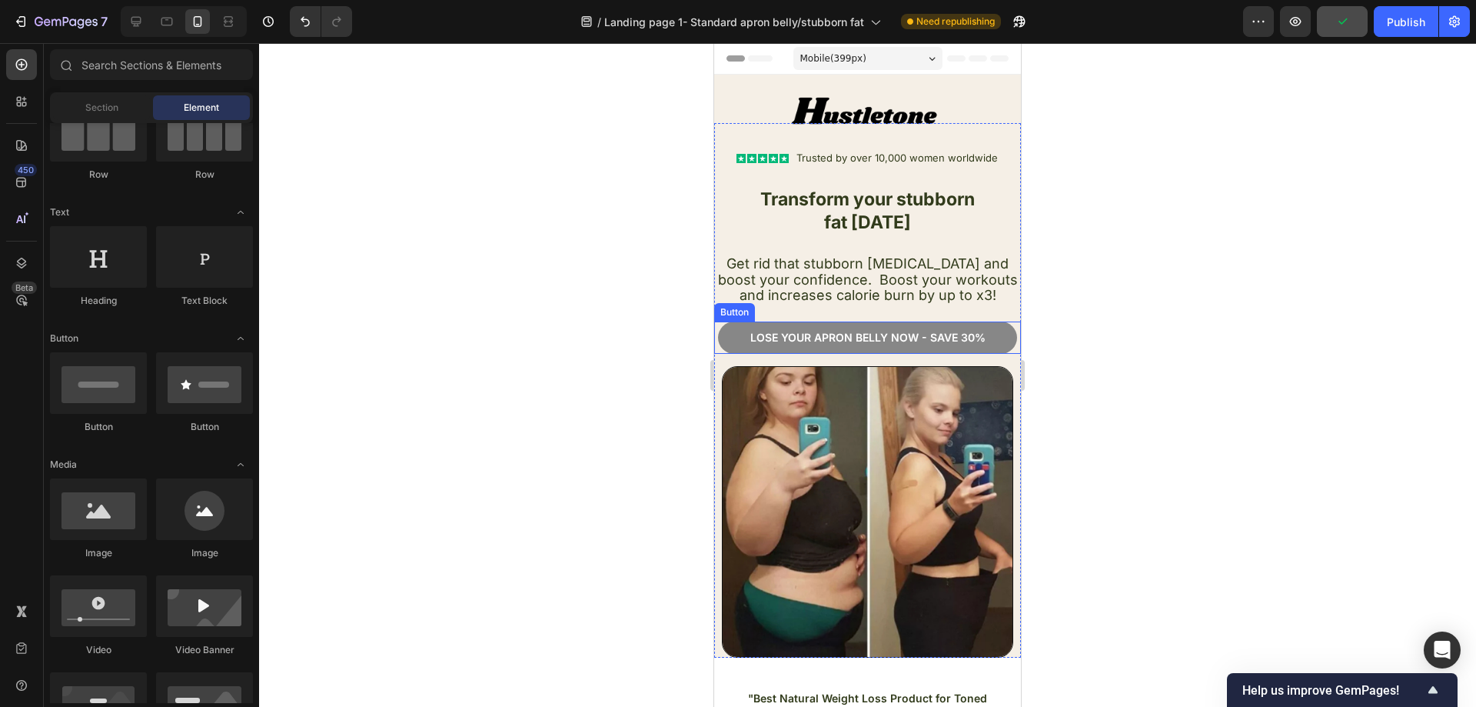
click at [989, 328] on link "Lose your apron bellY now - Save 30%" at bounding box center [867, 337] width 299 height 32
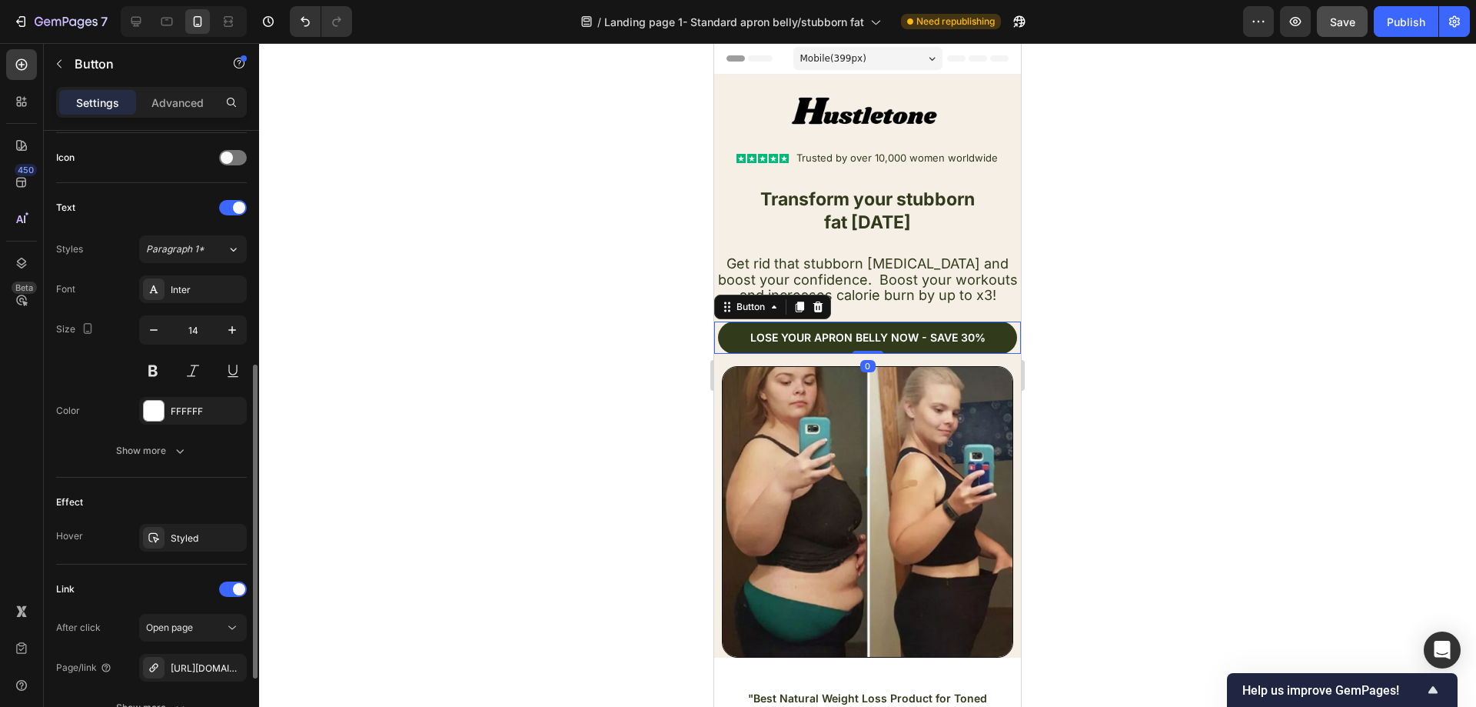
scroll to position [603, 0]
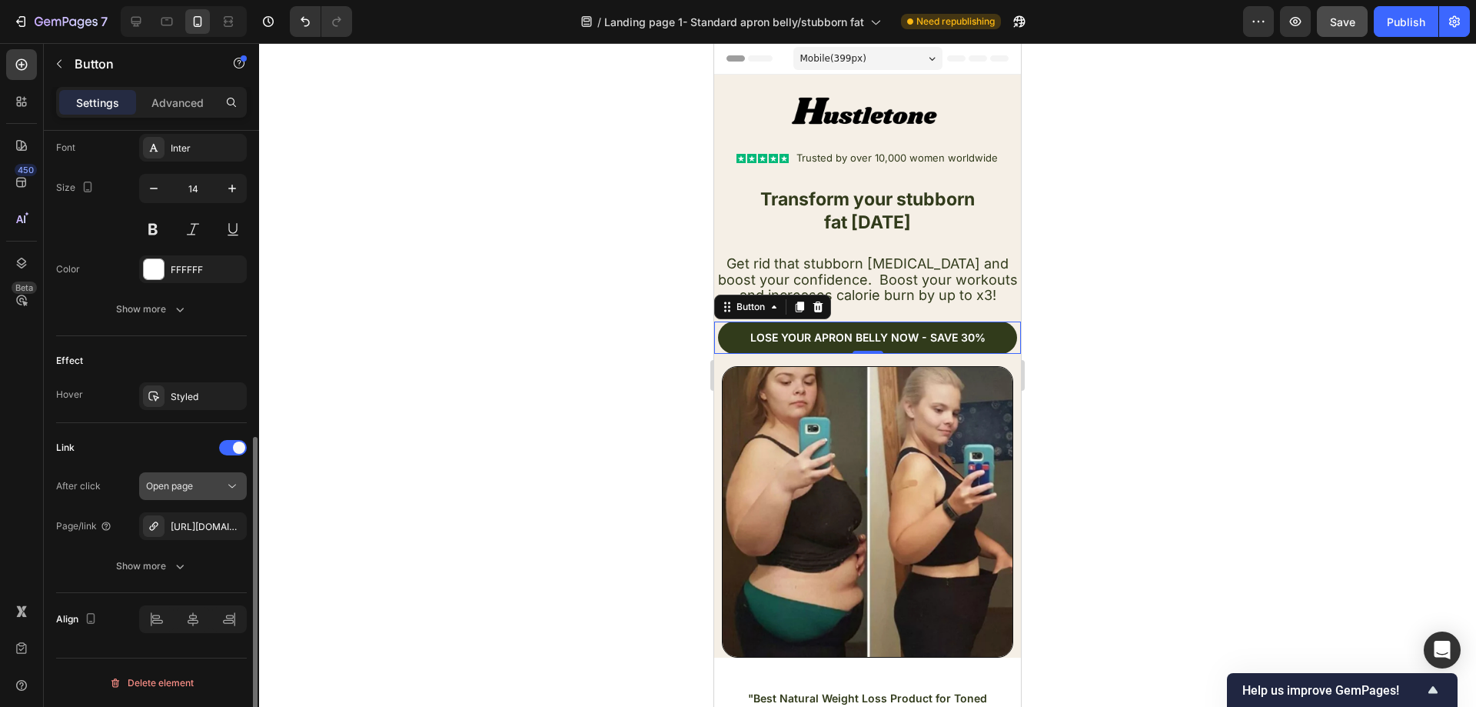
click at [0, 0] on icon "button" at bounding box center [0, 0] width 0 height 0
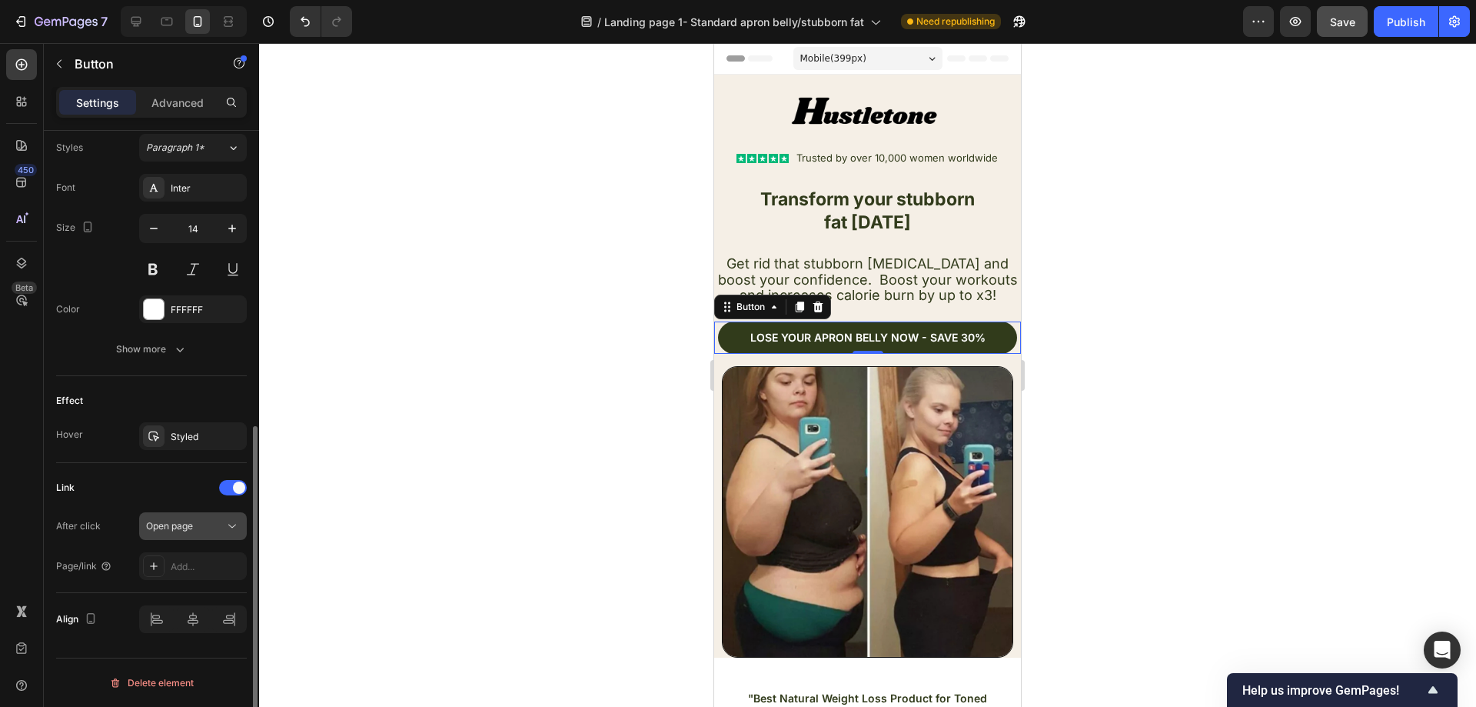
scroll to position [563, 0]
click at [202, 559] on div "Add..." at bounding box center [193, 566] width 108 height 28
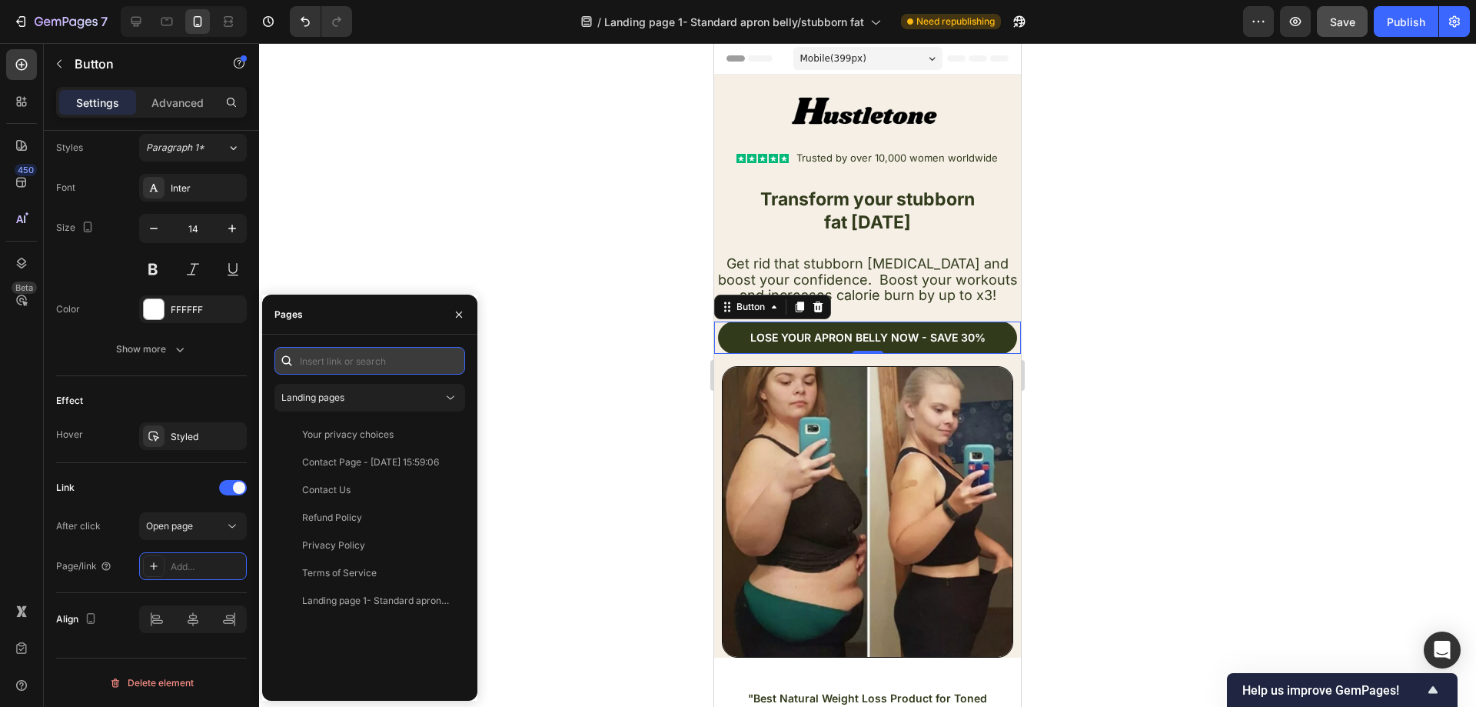
click at [368, 356] on input "text" at bounding box center [369, 361] width 191 height 28
paste input "[URL][DOMAIN_NAME]"
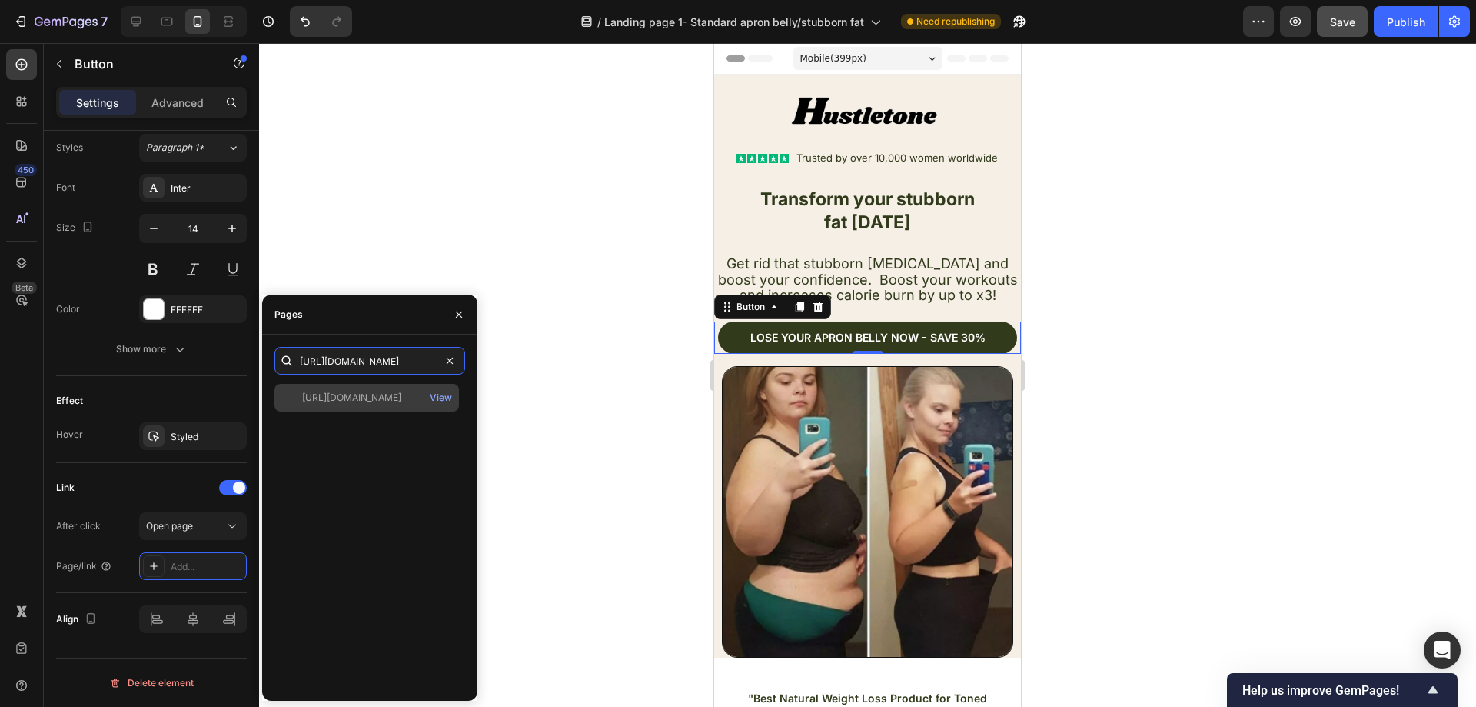
type input "[URL][DOMAIN_NAME]"
click at [369, 404] on div "[URL][DOMAIN_NAME] View" at bounding box center [366, 398] width 185 height 28
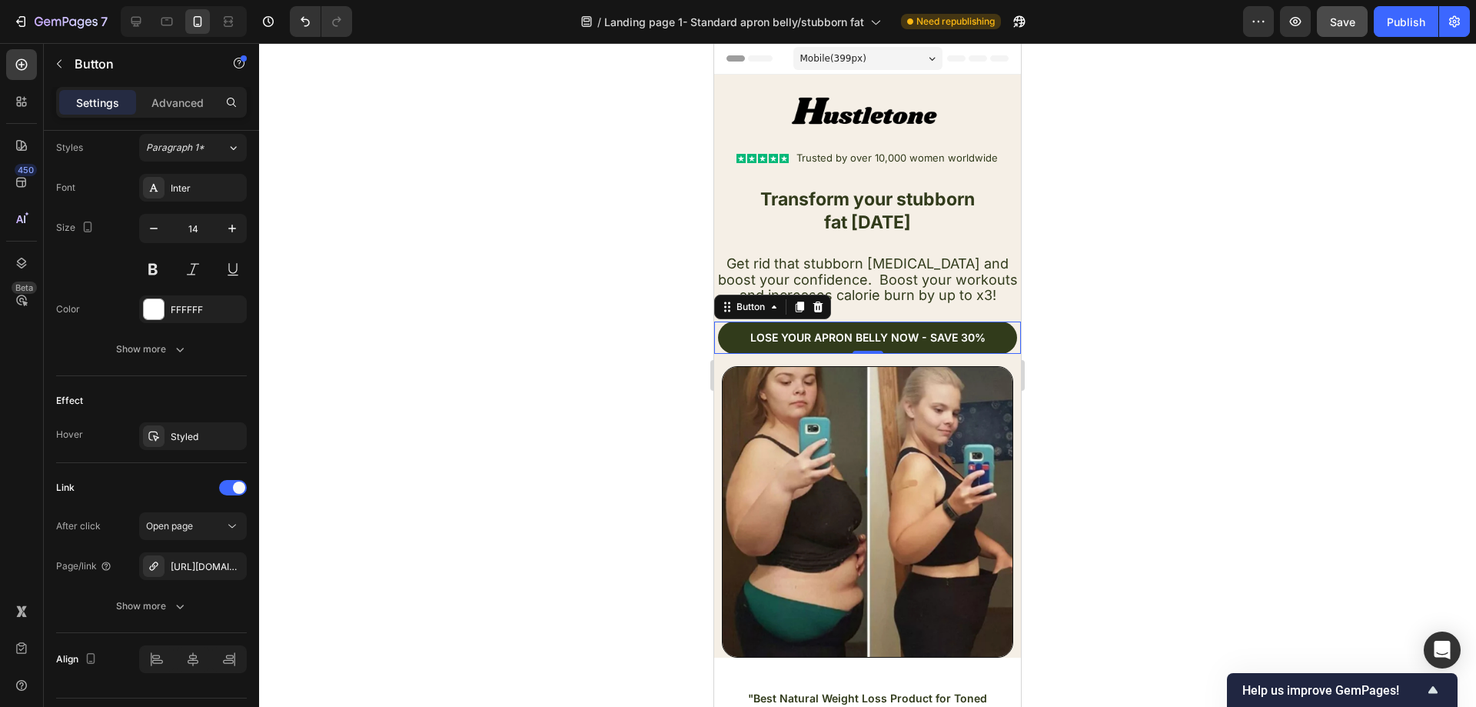
click at [530, 402] on div at bounding box center [867, 374] width 1217 height 663
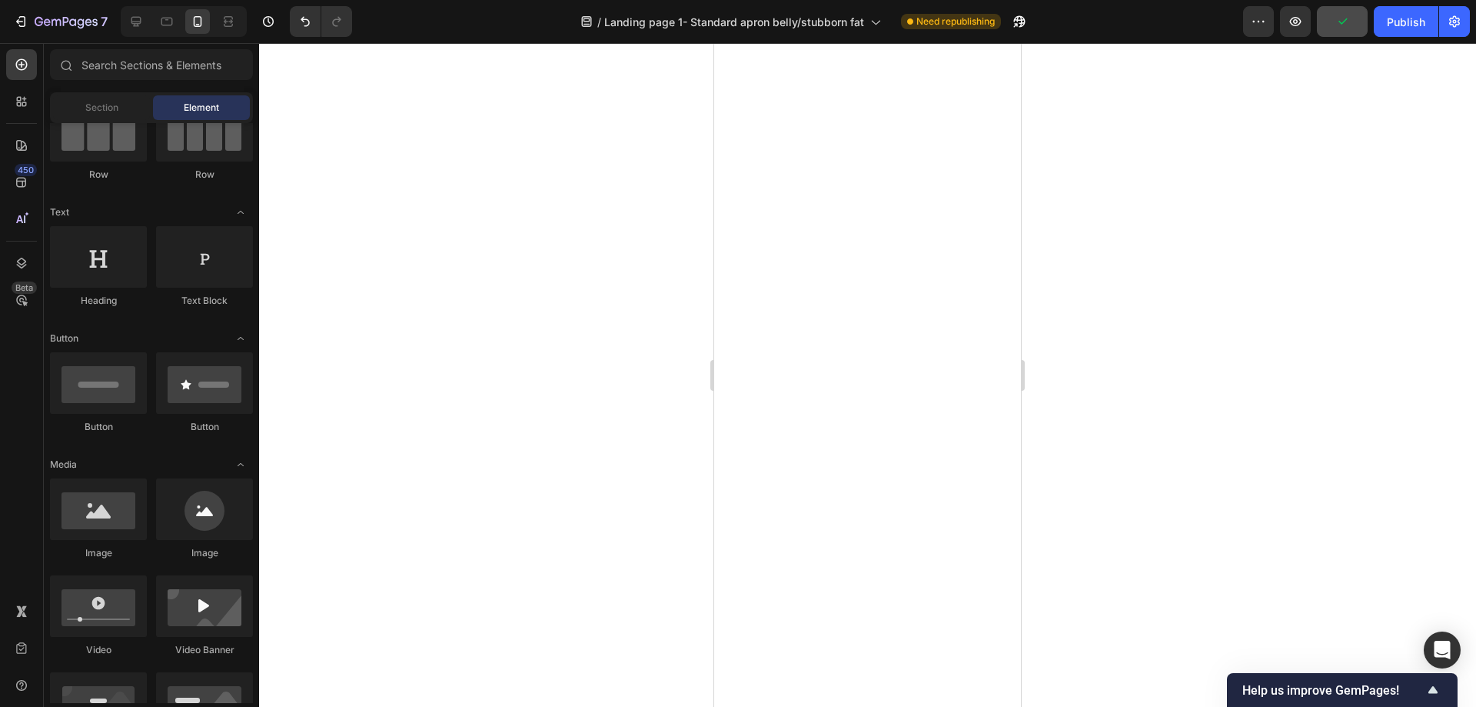
scroll to position [1922, 0]
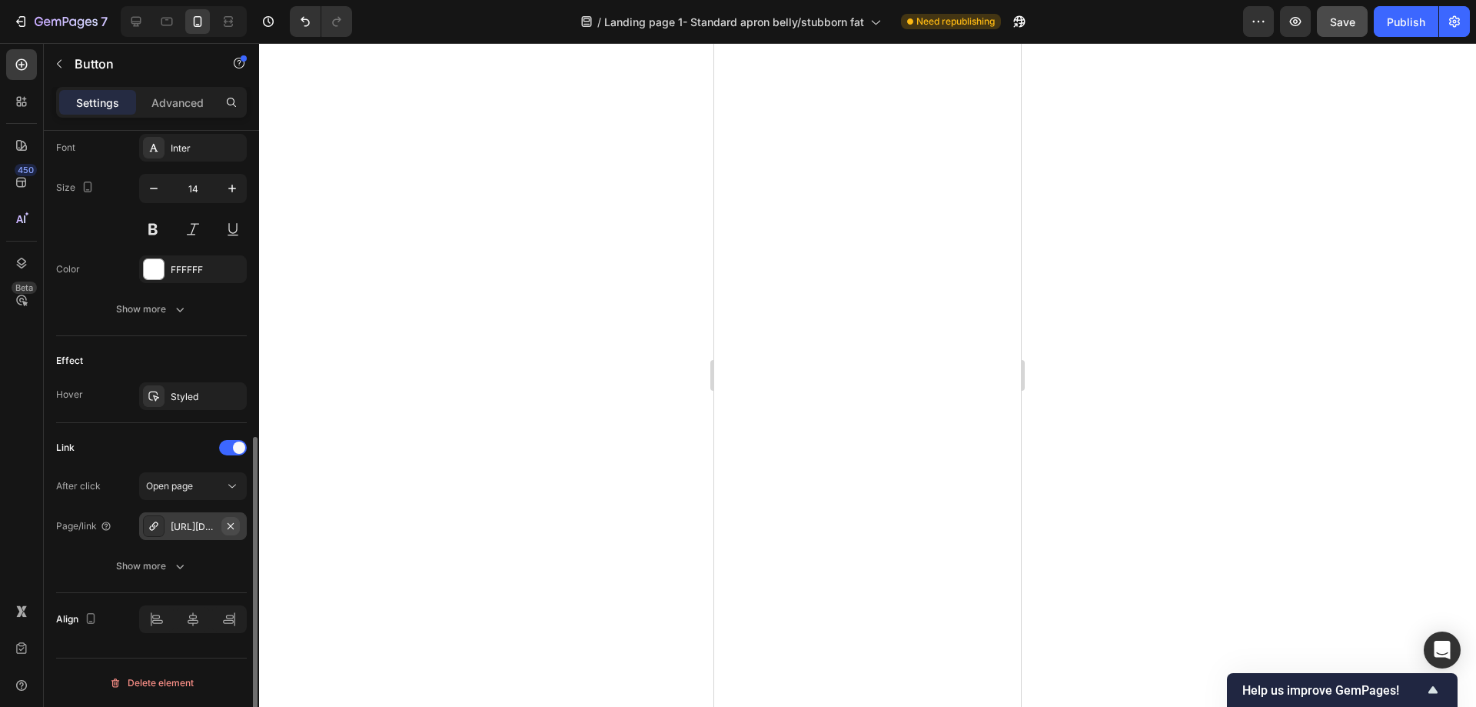
click at [234, 526] on icon "button" at bounding box center [230, 526] width 12 height 12
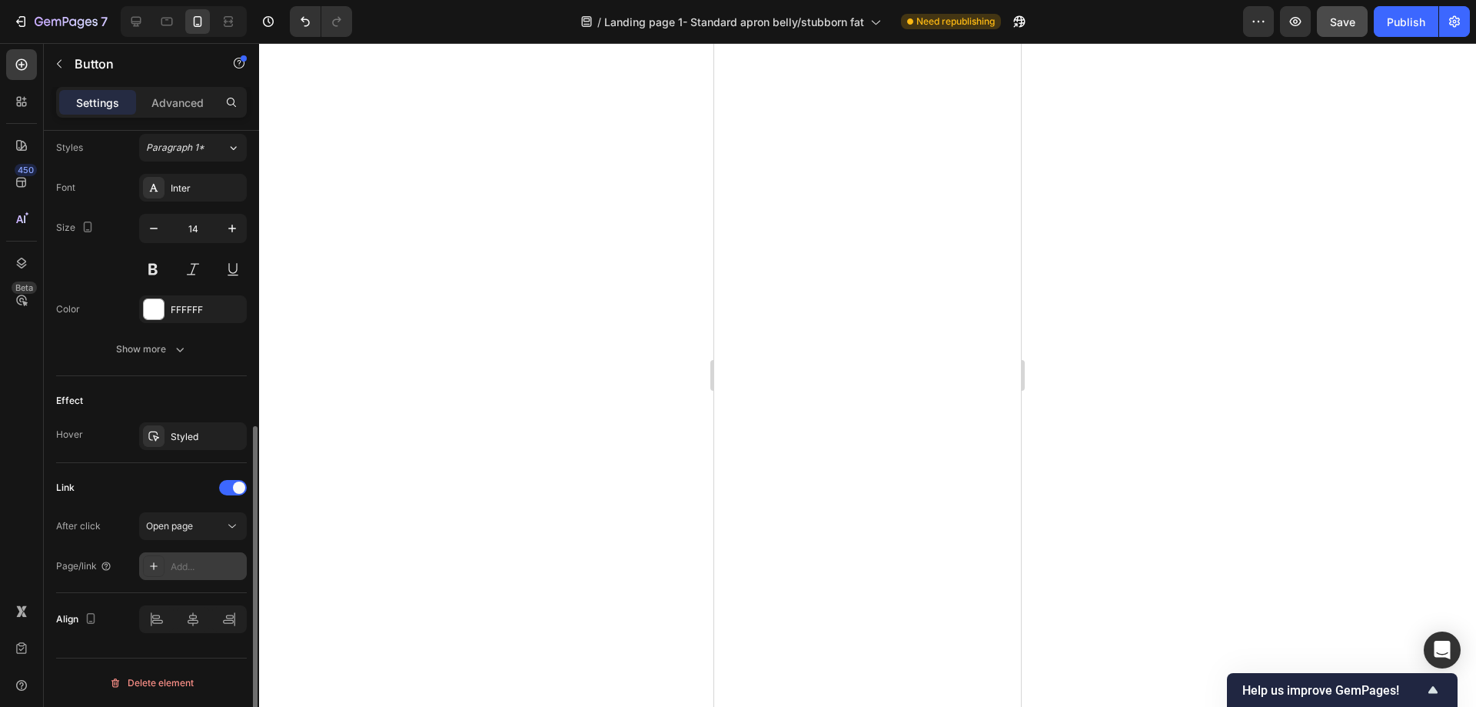
click at [198, 554] on div "Add..." at bounding box center [193, 566] width 108 height 28
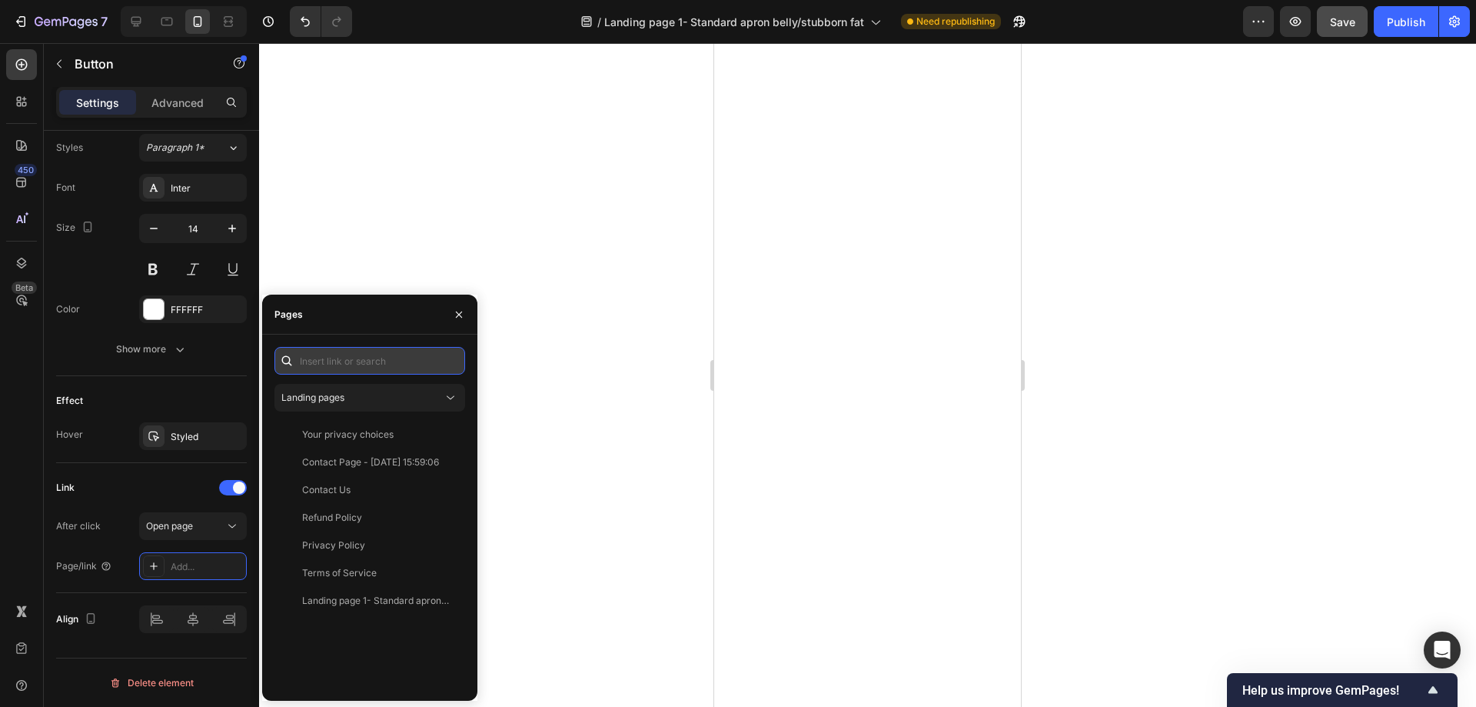
click at [352, 364] on input "text" at bounding box center [369, 361] width 191 height 28
paste input "[URL][DOMAIN_NAME]"
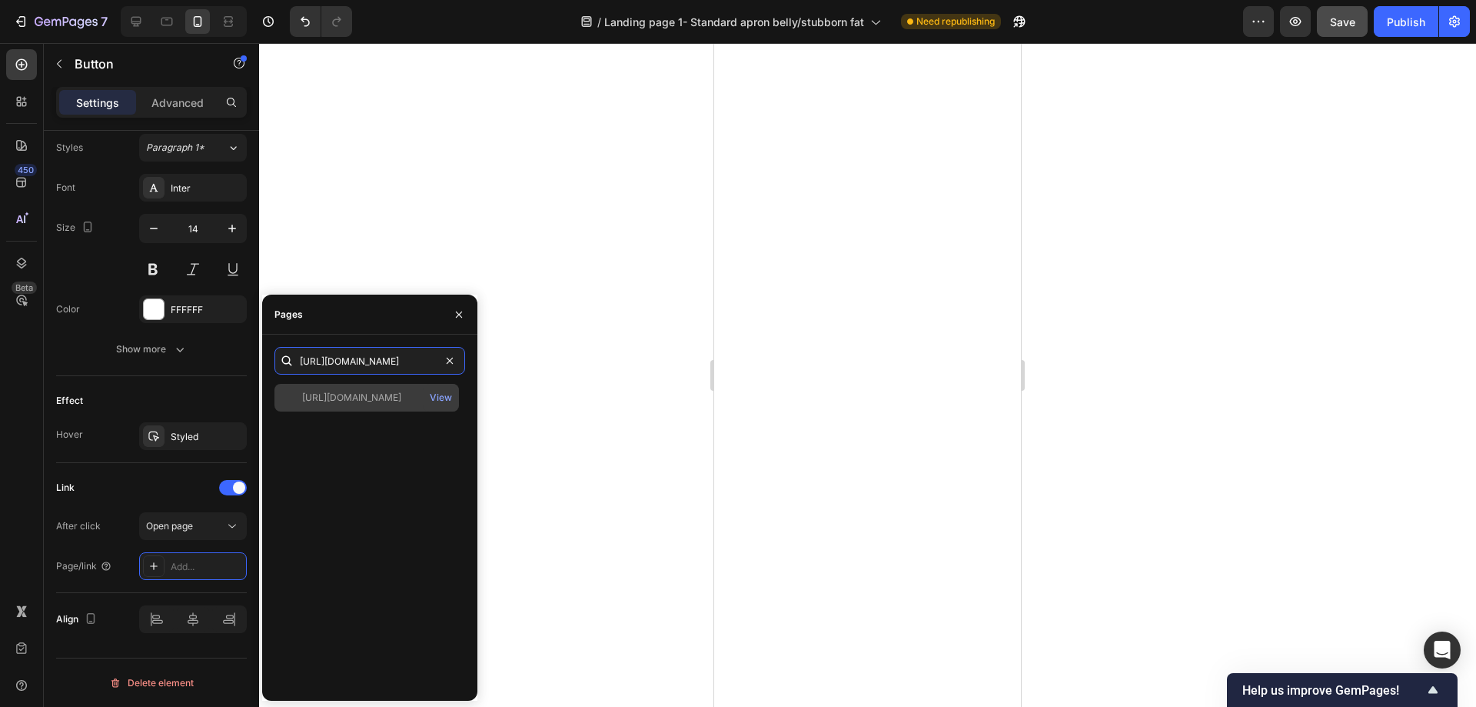
type input "[URL][DOMAIN_NAME]"
click at [359, 404] on div "[URL][DOMAIN_NAME]" at bounding box center [351, 398] width 99 height 14
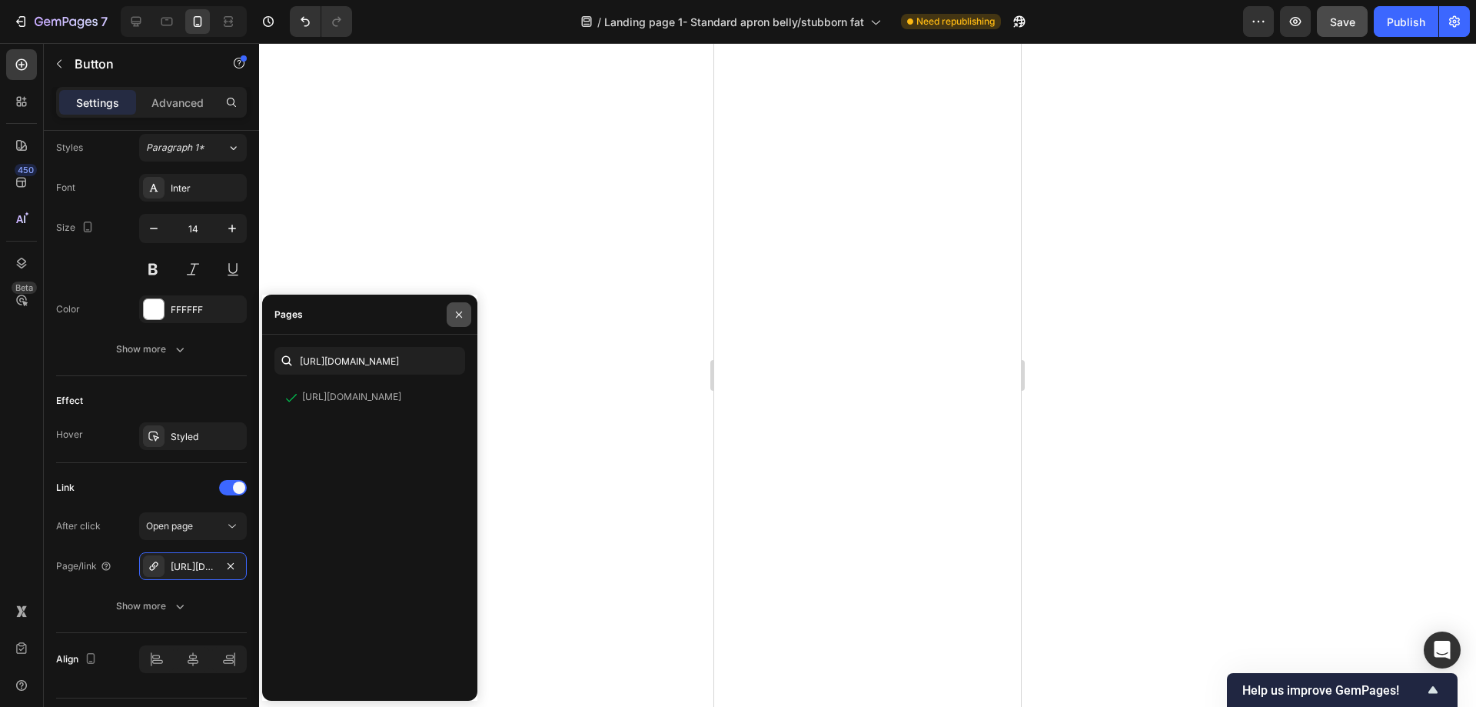
click at [463, 316] on icon "button" at bounding box center [459, 314] width 12 height 12
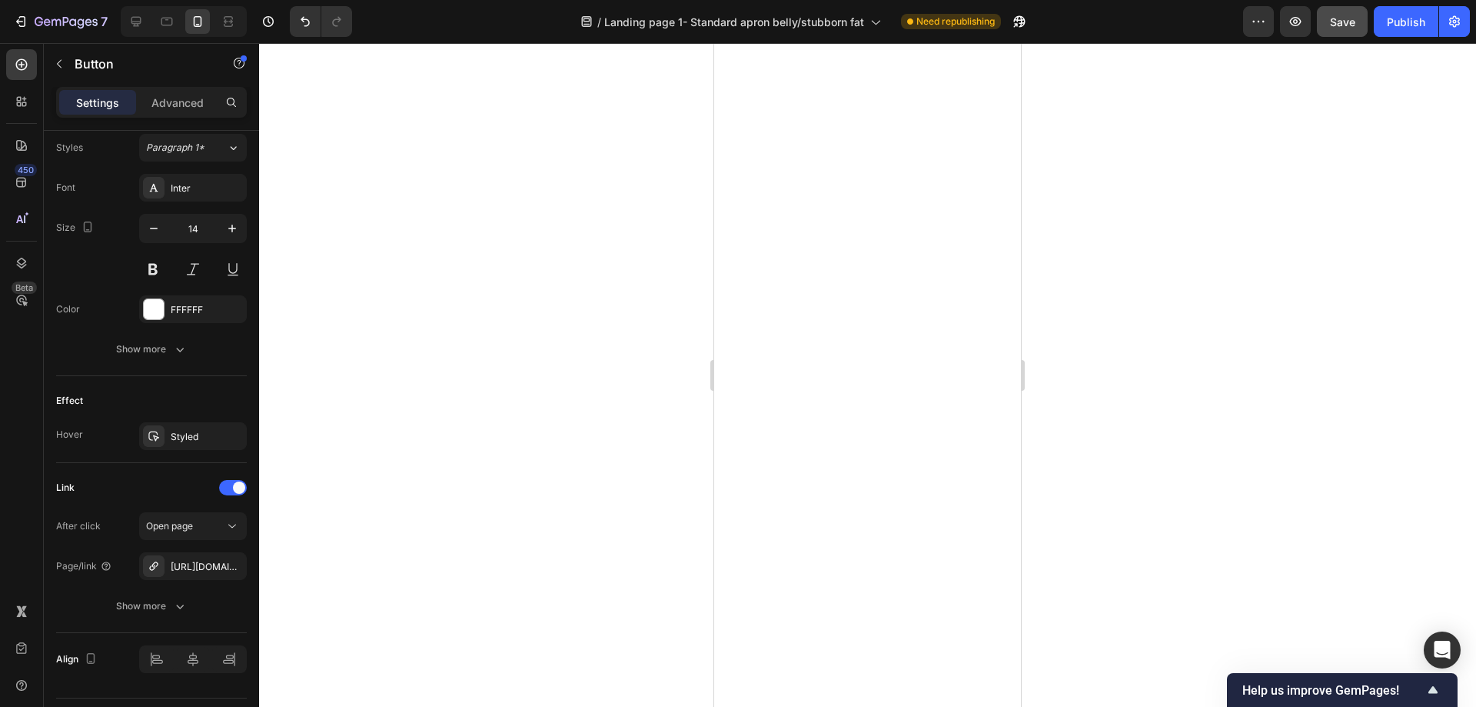
scroll to position [3536, 0]
click at [234, 563] on icon "button" at bounding box center [230, 566] width 12 height 12
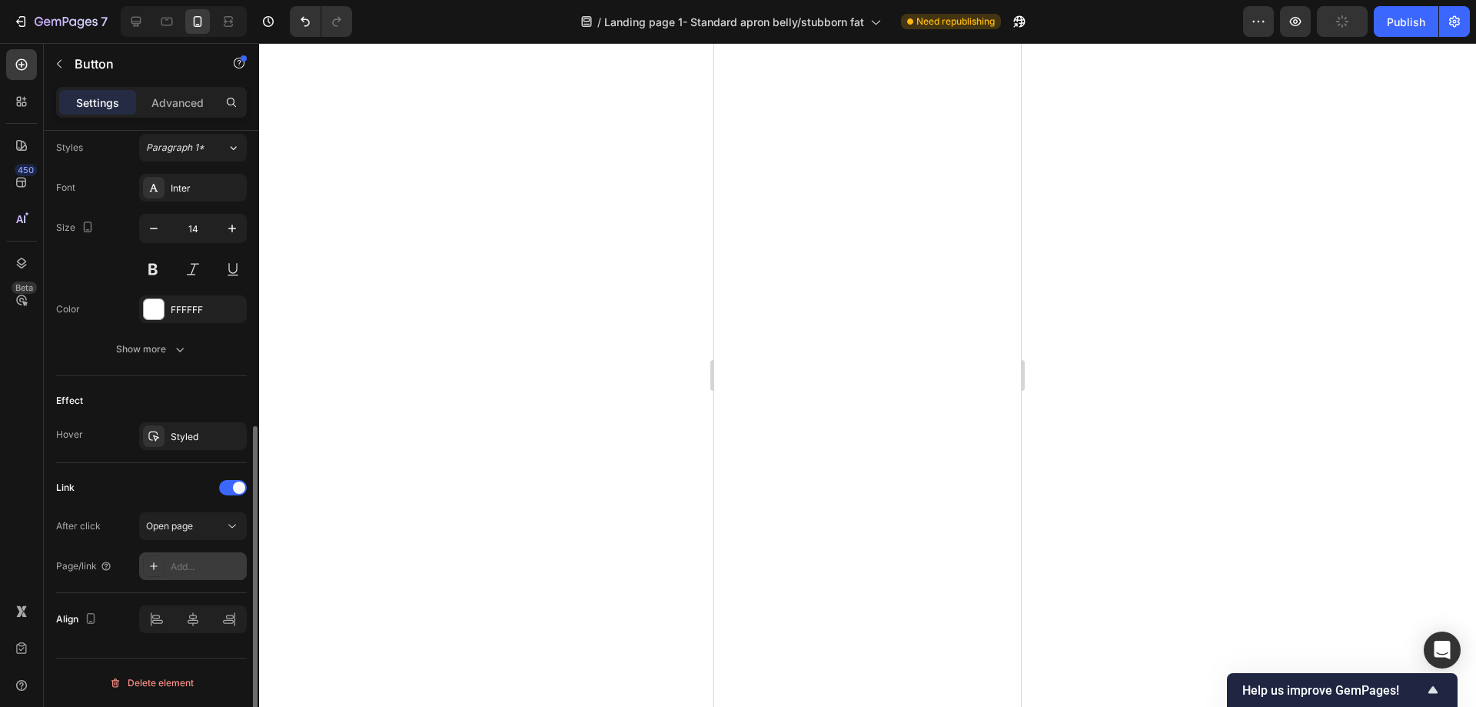
click at [195, 571] on div "Add..." at bounding box center [207, 567] width 72 height 14
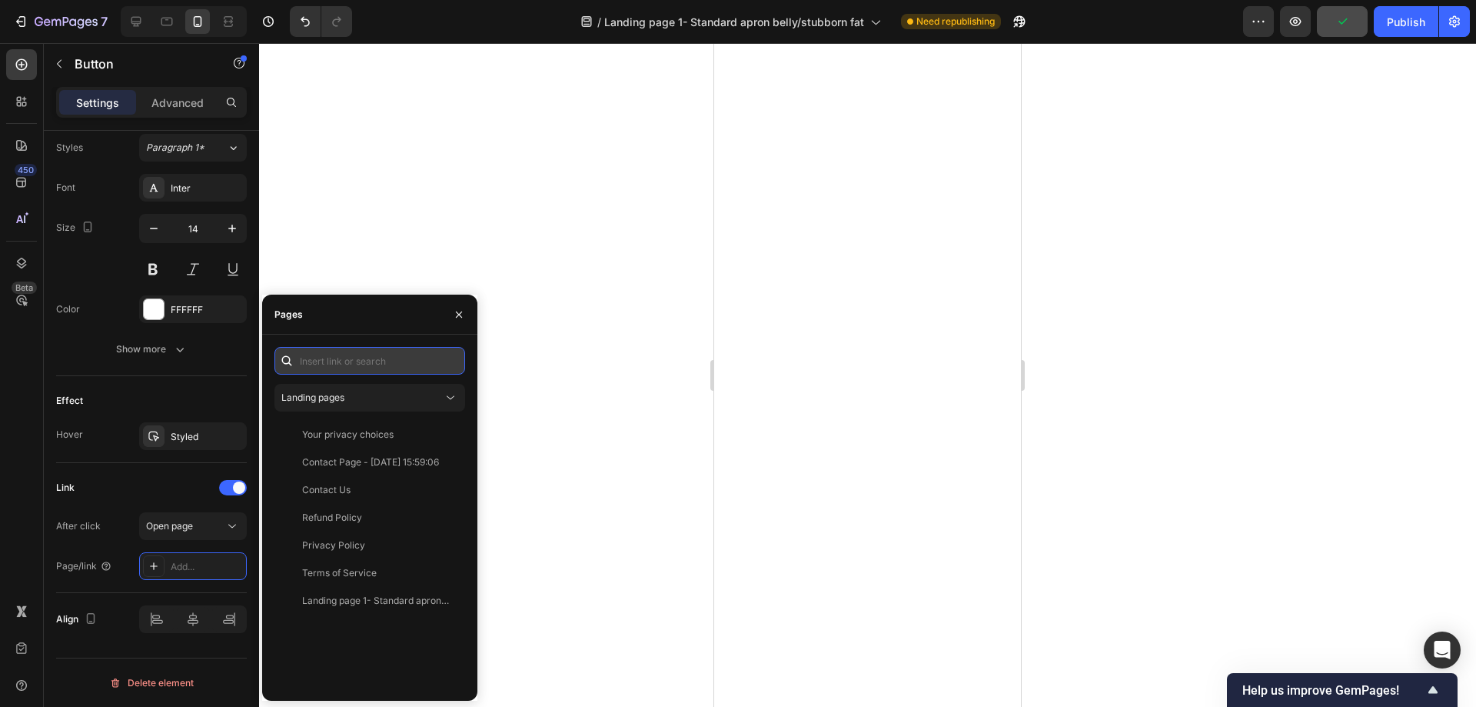
click at [350, 367] on input "text" at bounding box center [369, 361] width 191 height 28
paste input "[URL][DOMAIN_NAME]"
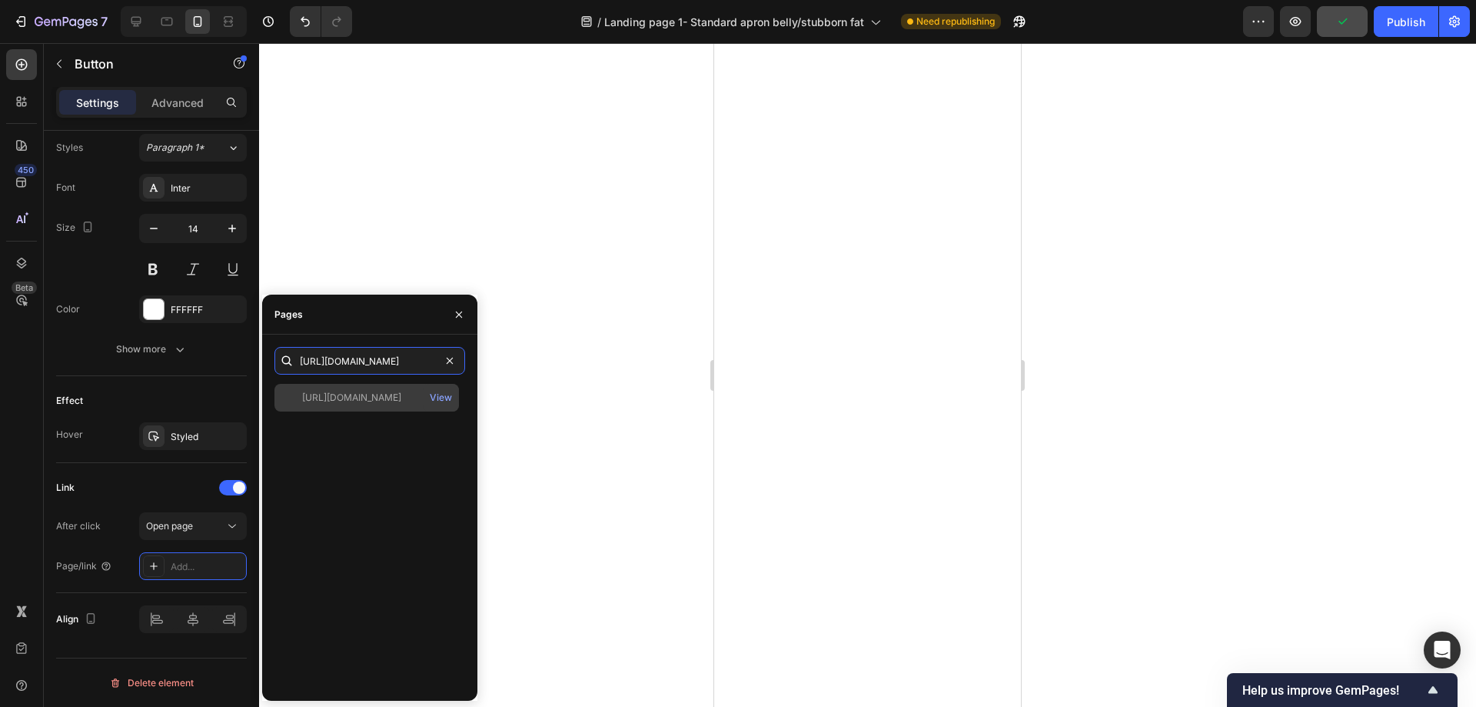
type input "[URL][DOMAIN_NAME]"
click at [351, 397] on div "[URL][DOMAIN_NAME]" at bounding box center [351, 398] width 99 height 14
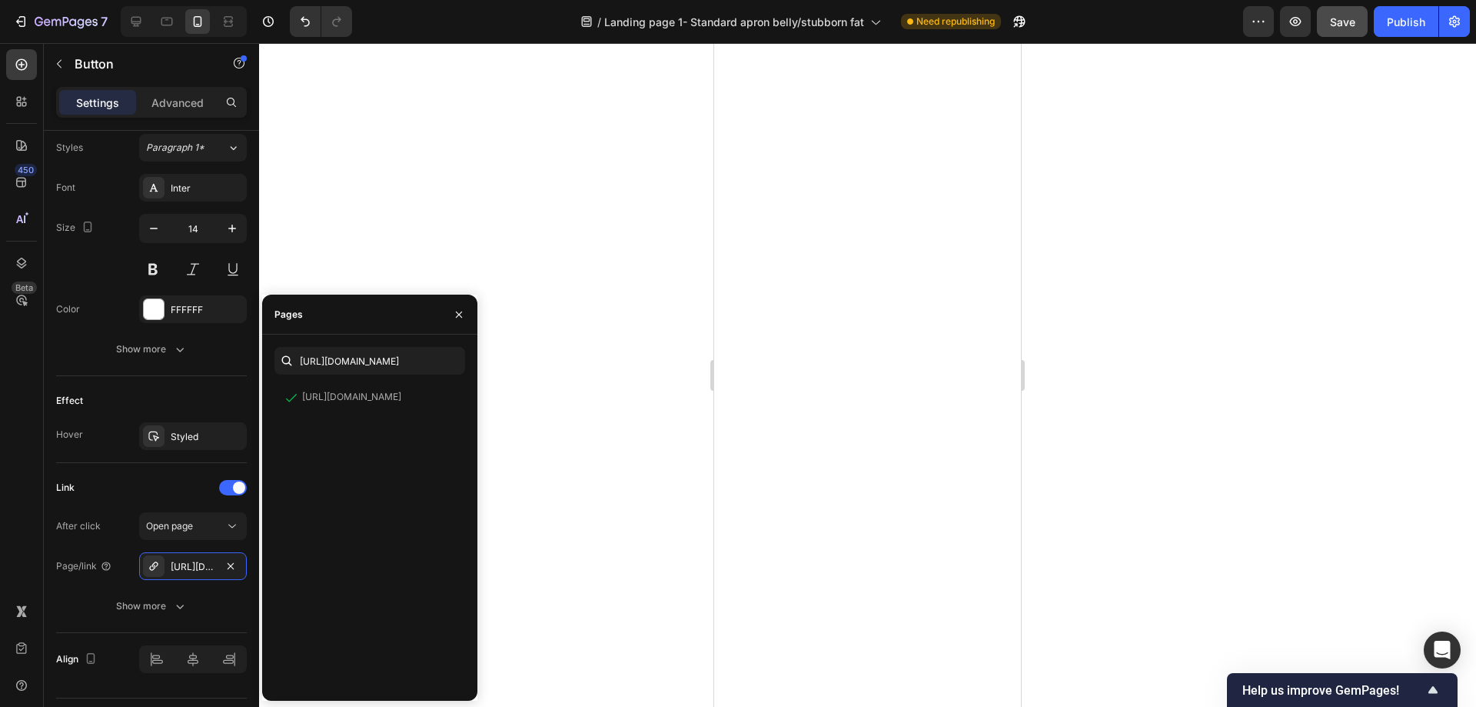
click at [562, 347] on div at bounding box center [867, 374] width 1217 height 663
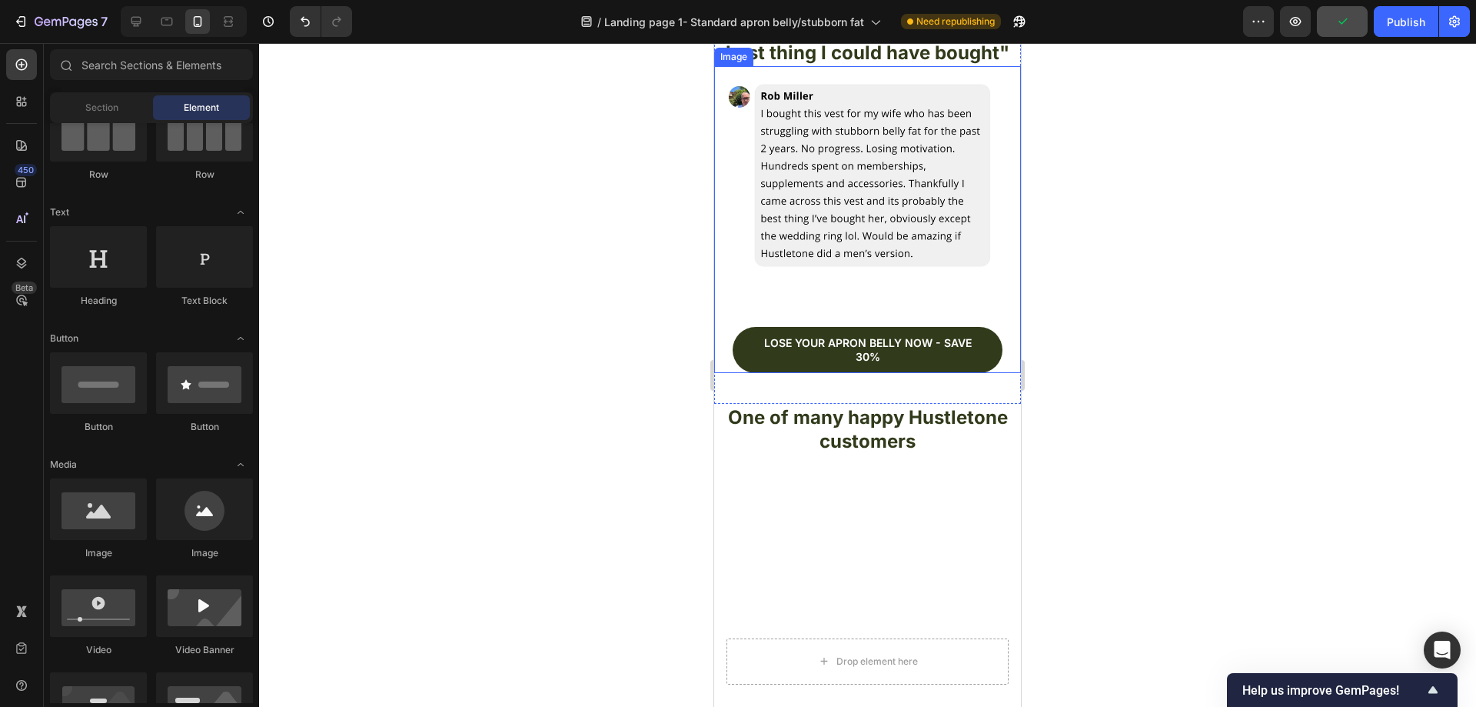
scroll to position [5169, 0]
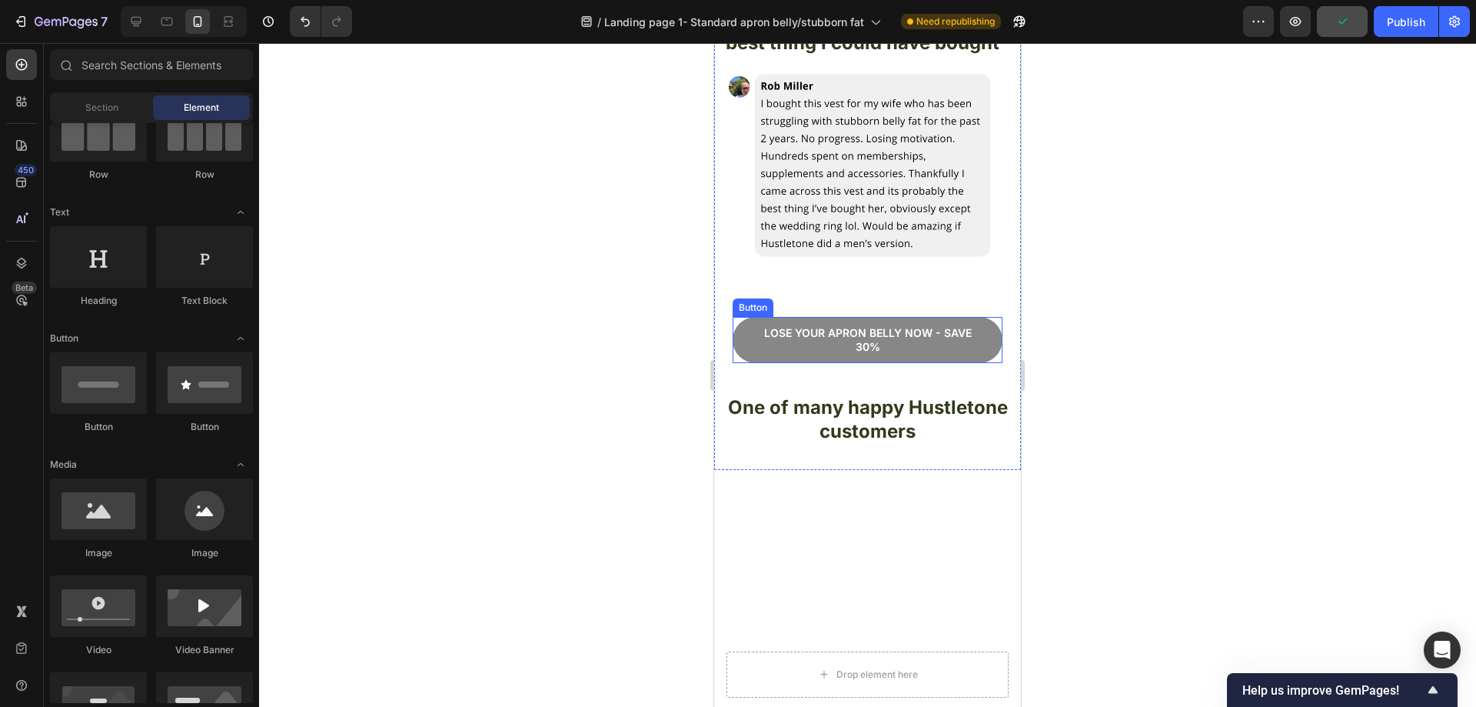
click at [981, 323] on link "Lose your apron bellY now - save 30%" at bounding box center [868, 340] width 270 height 46
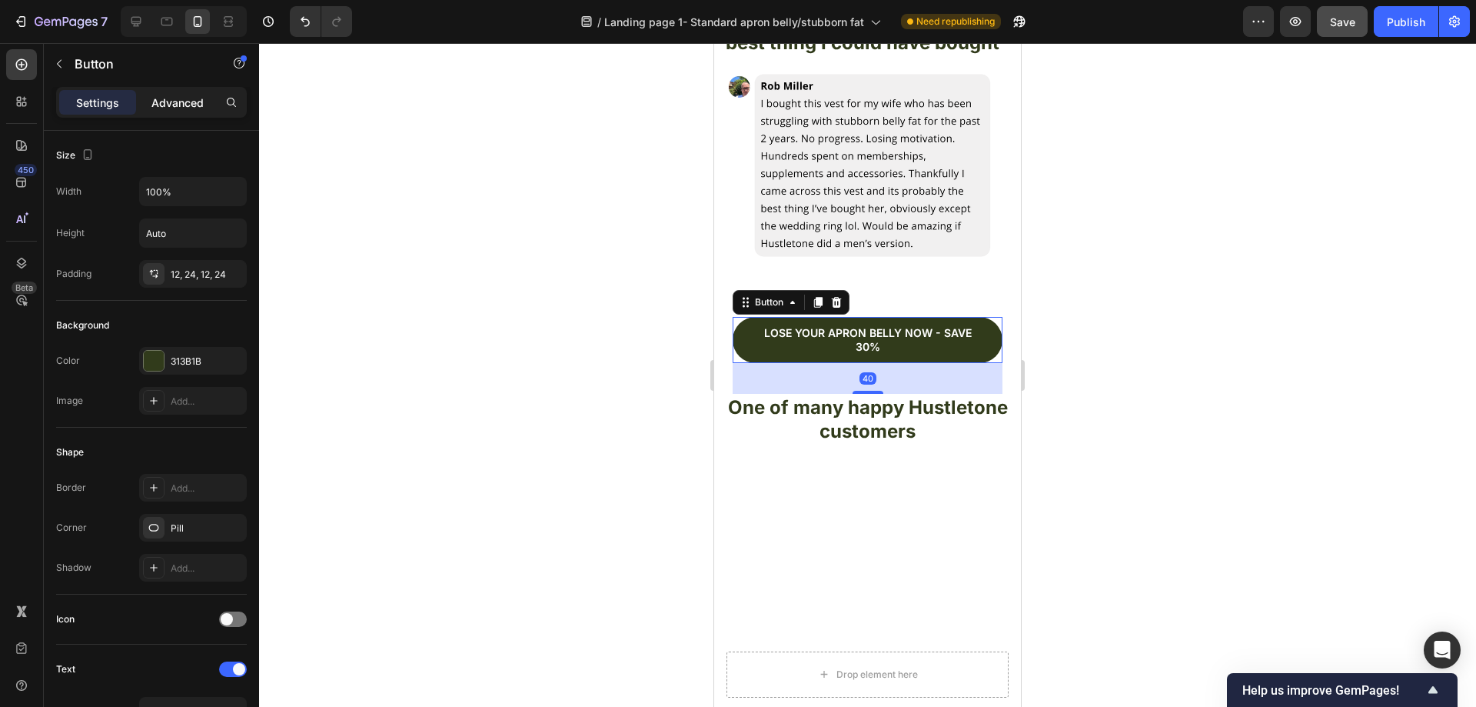
click at [176, 96] on p "Advanced" at bounding box center [177, 103] width 52 height 16
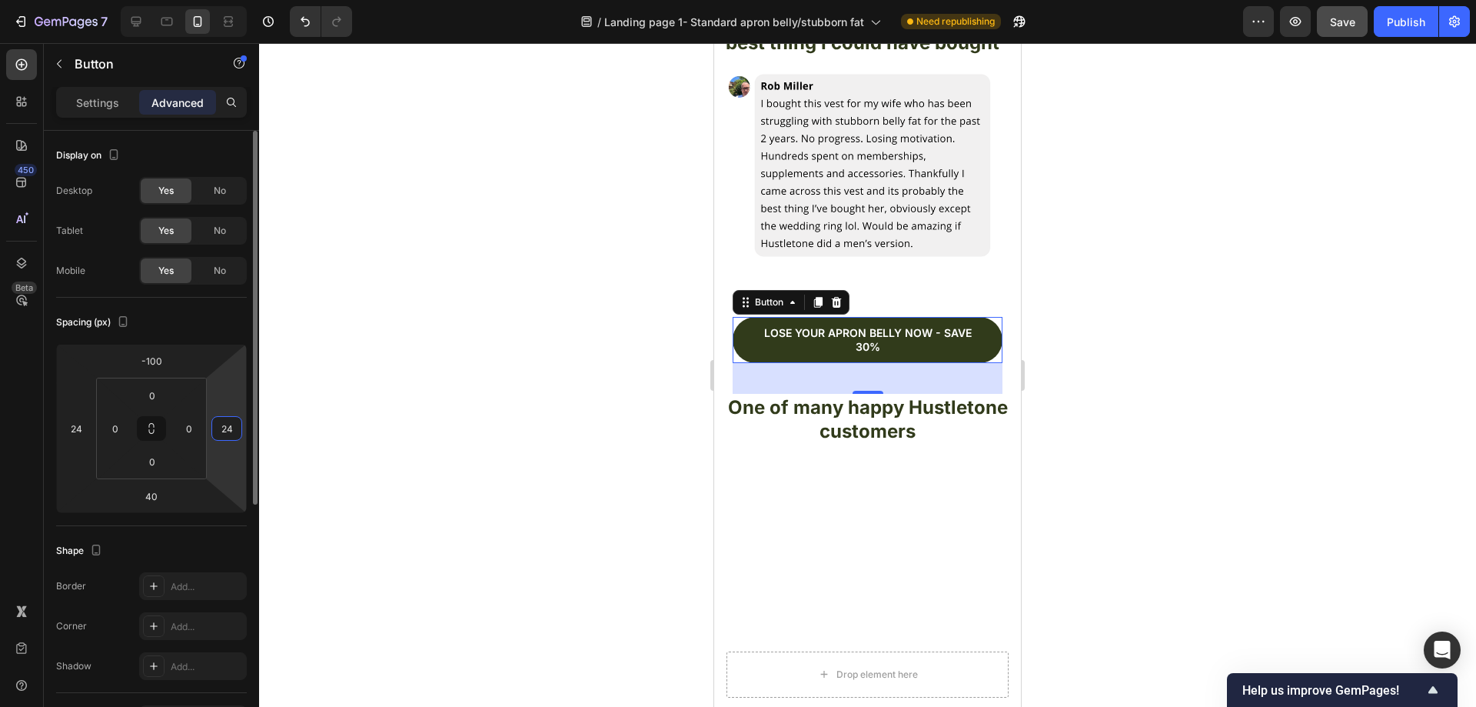
click at [234, 431] on input "24" at bounding box center [226, 428] width 23 height 23
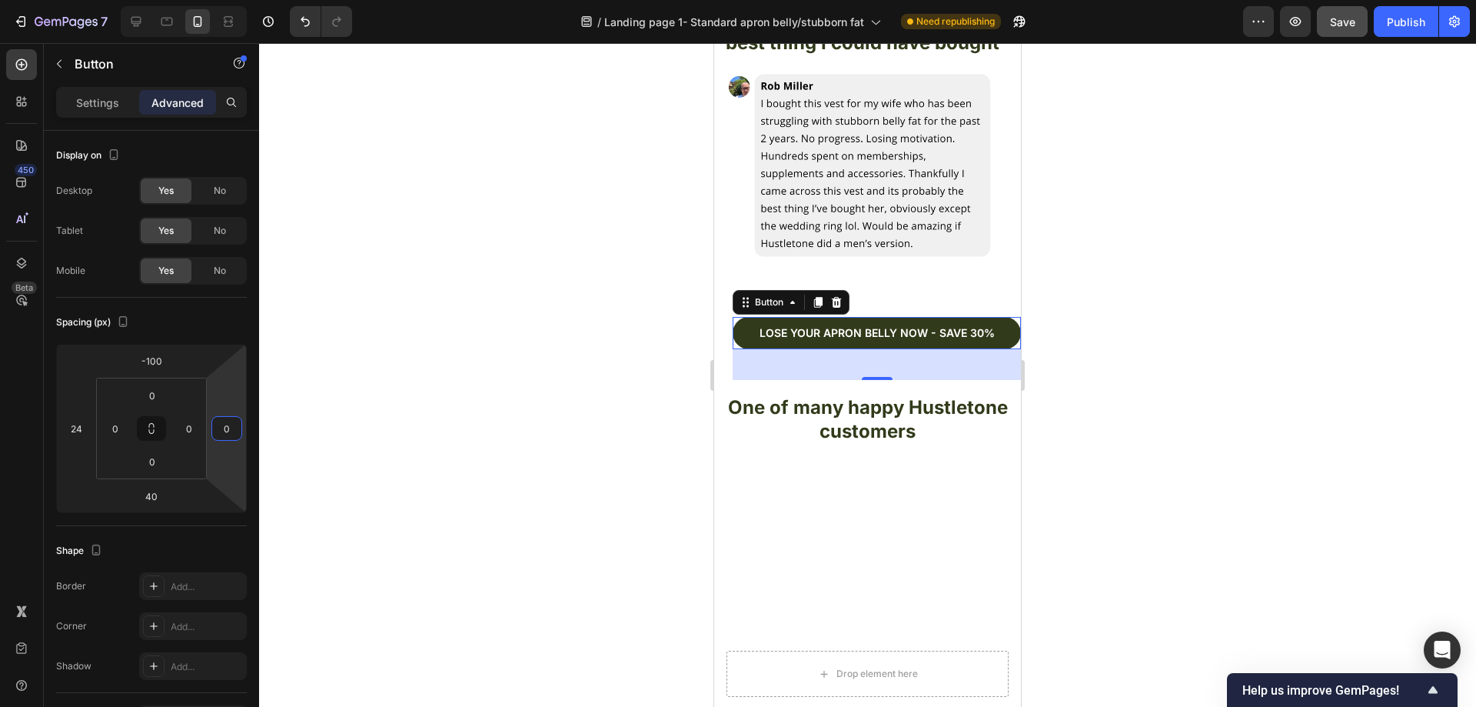
click at [504, 394] on div at bounding box center [867, 374] width 1217 height 663
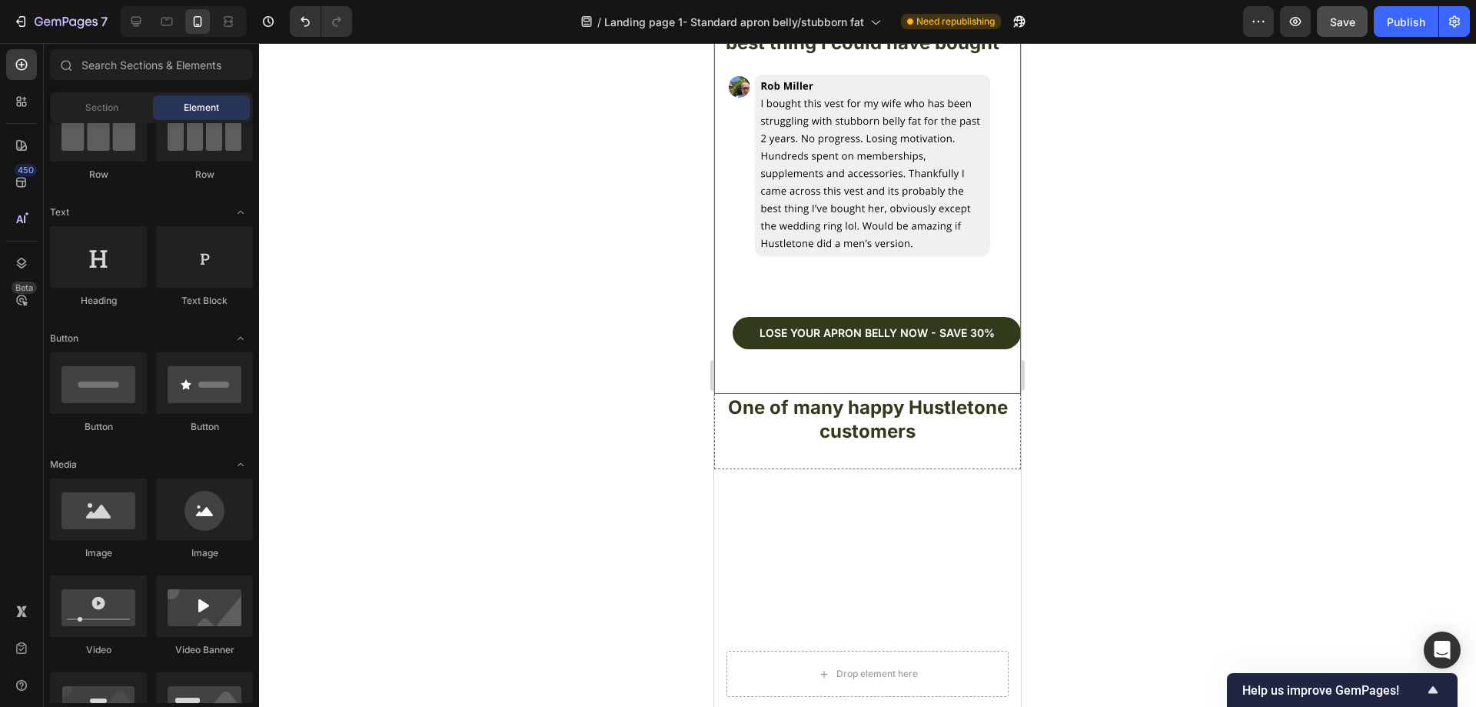
scroll to position [5092, 0]
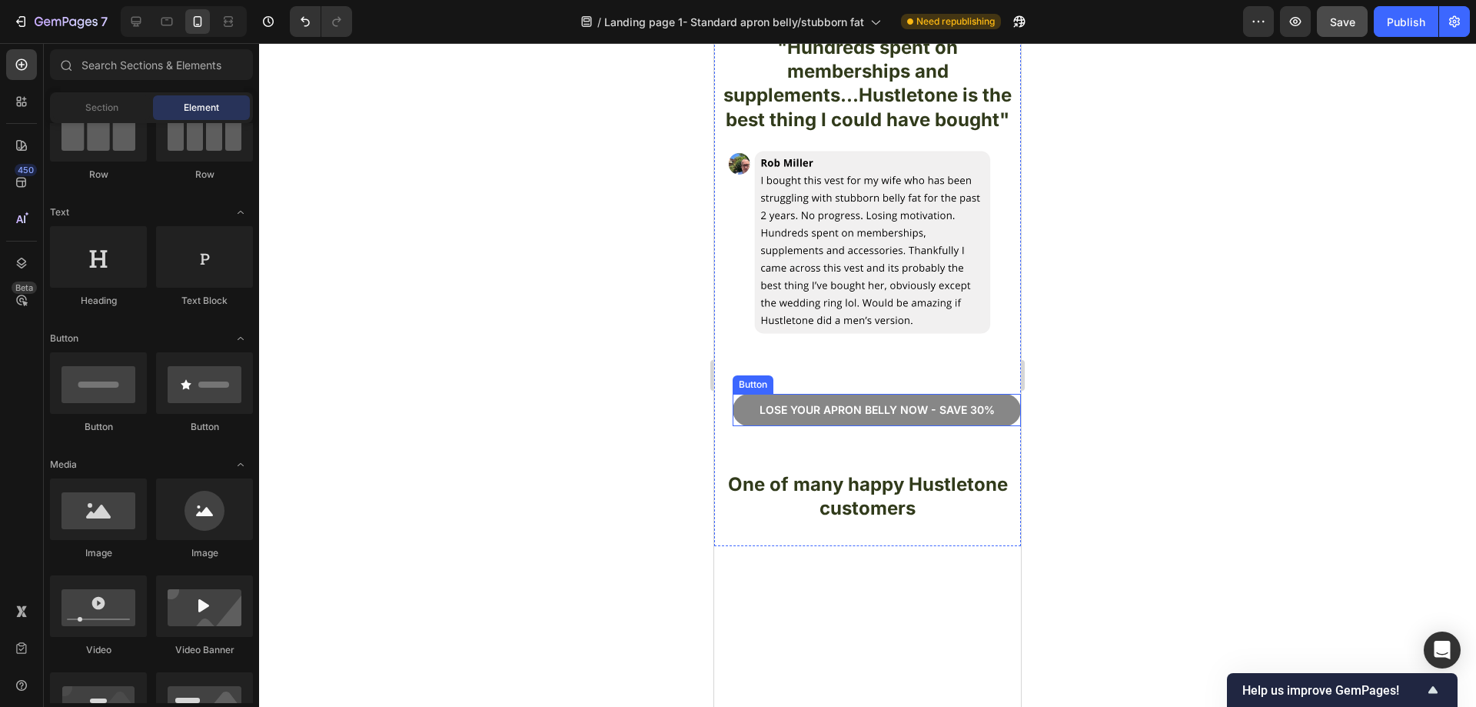
click at [993, 394] on link "Lose your apron bellY now - save 30%" at bounding box center [877, 410] width 288 height 32
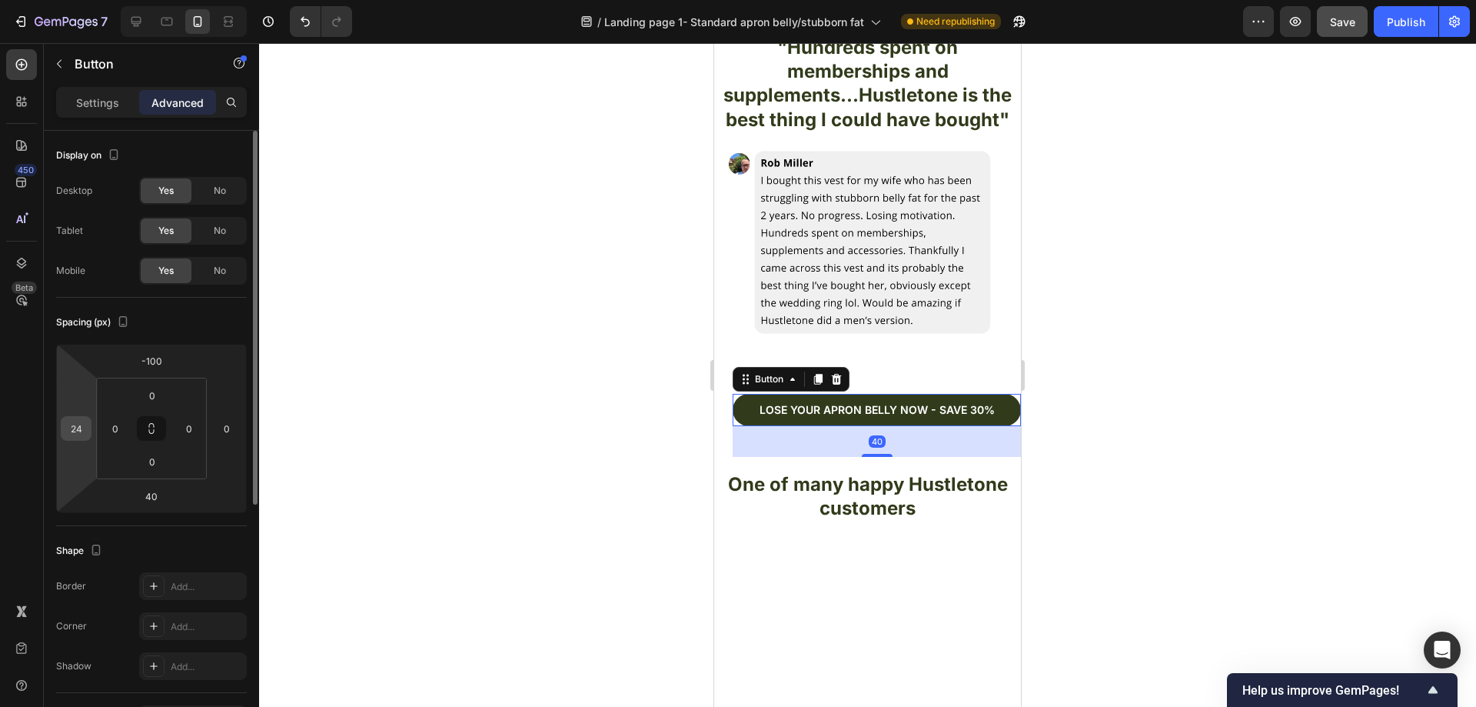
click at [88, 427] on div "24" at bounding box center [76, 428] width 31 height 25
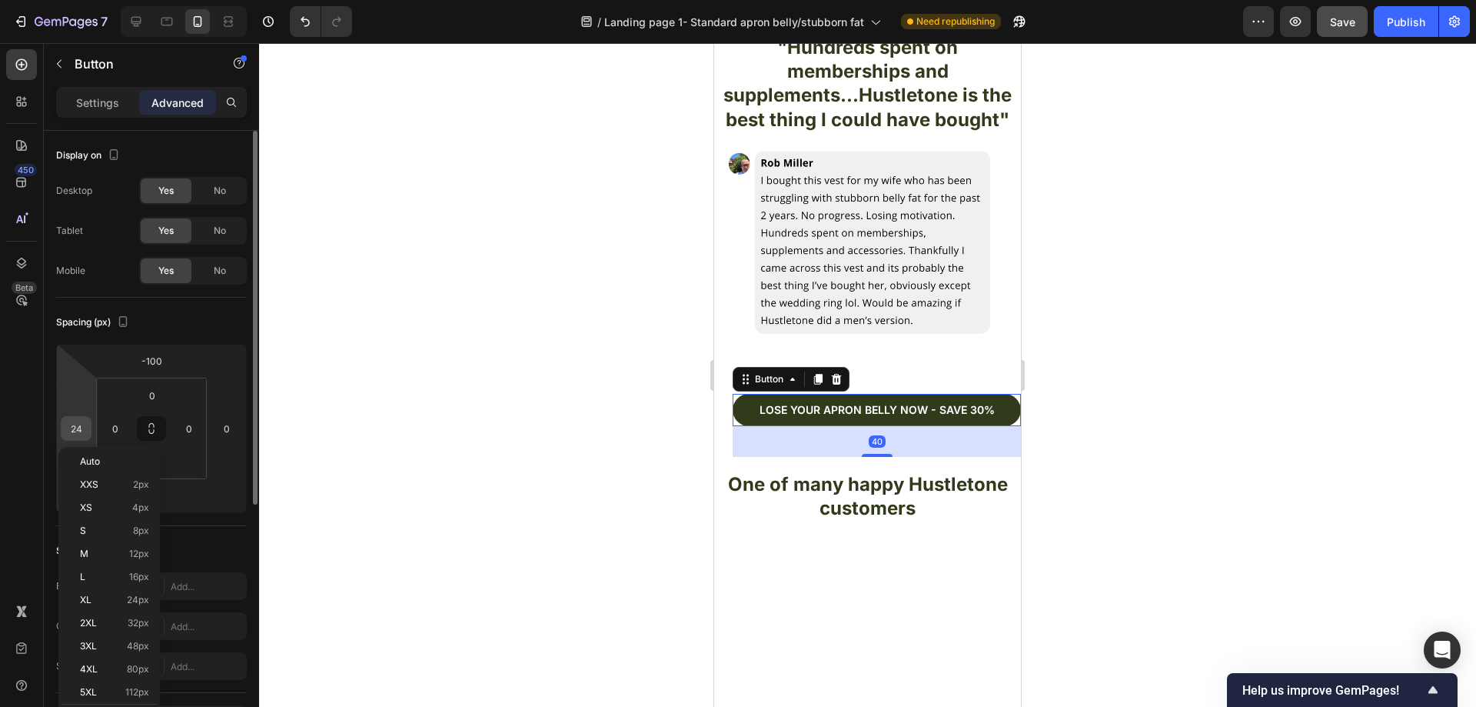
click at [82, 428] on input "24" at bounding box center [76, 428] width 23 height 23
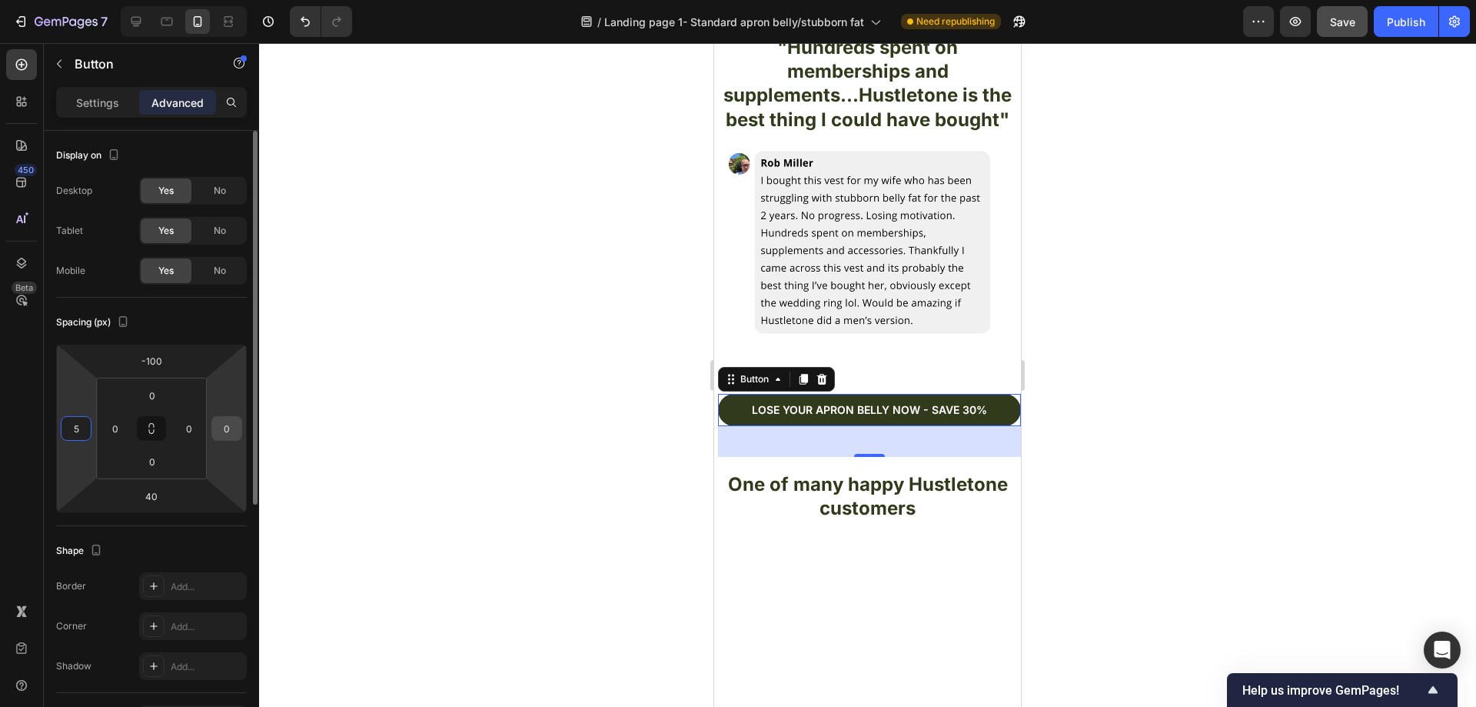
type input "5"
click at [236, 425] on input "0" at bounding box center [226, 428] width 23 height 23
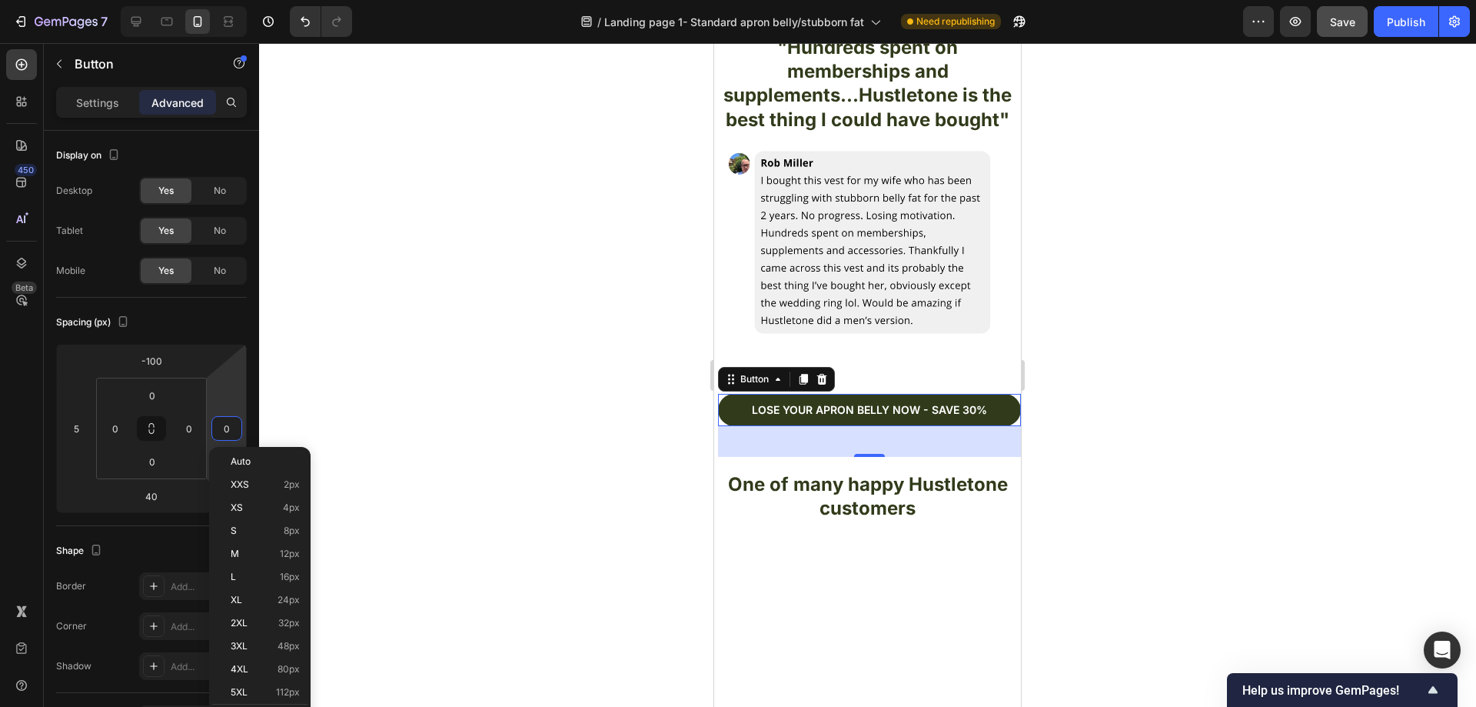
type input "5"
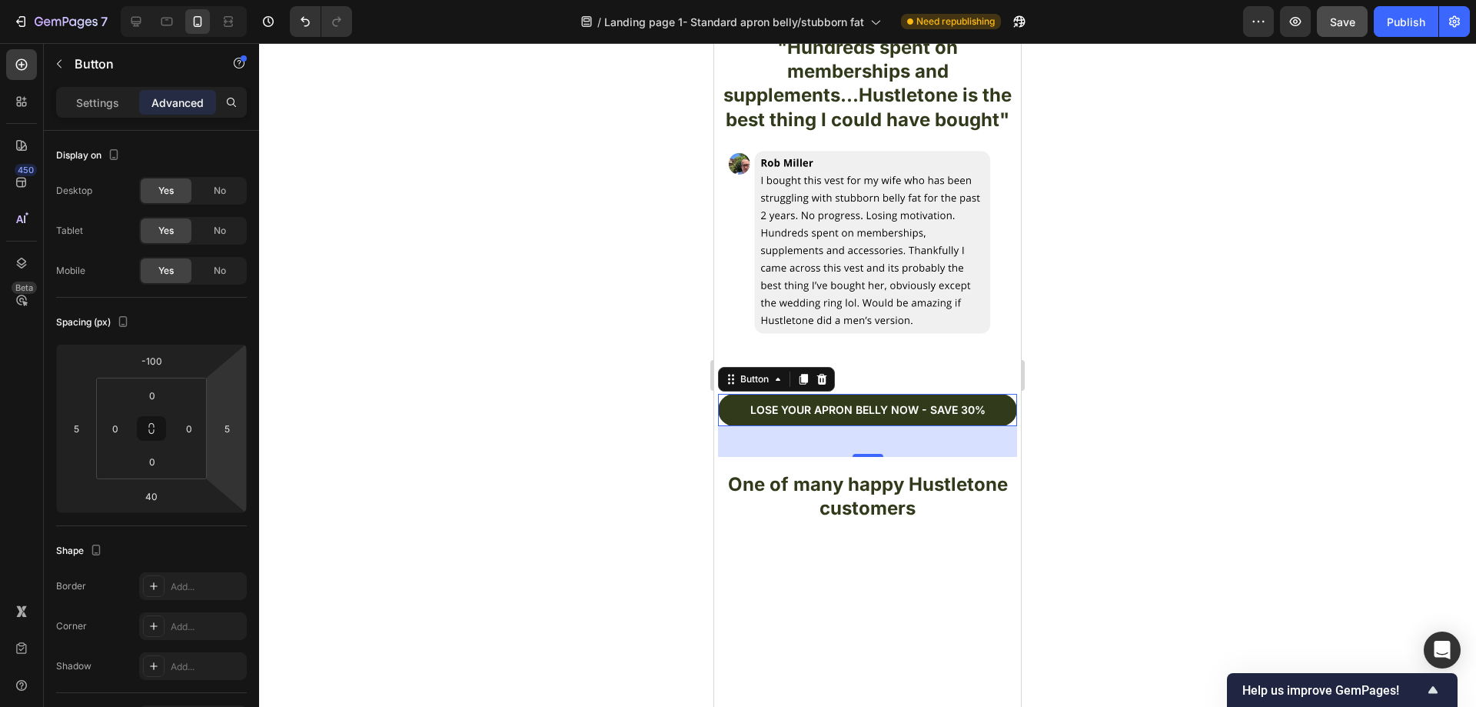
drag, startPoint x: 507, startPoint y: 417, endPoint x: 519, endPoint y: 421, distance: 12.2
click at [509, 417] on div at bounding box center [867, 374] width 1217 height 663
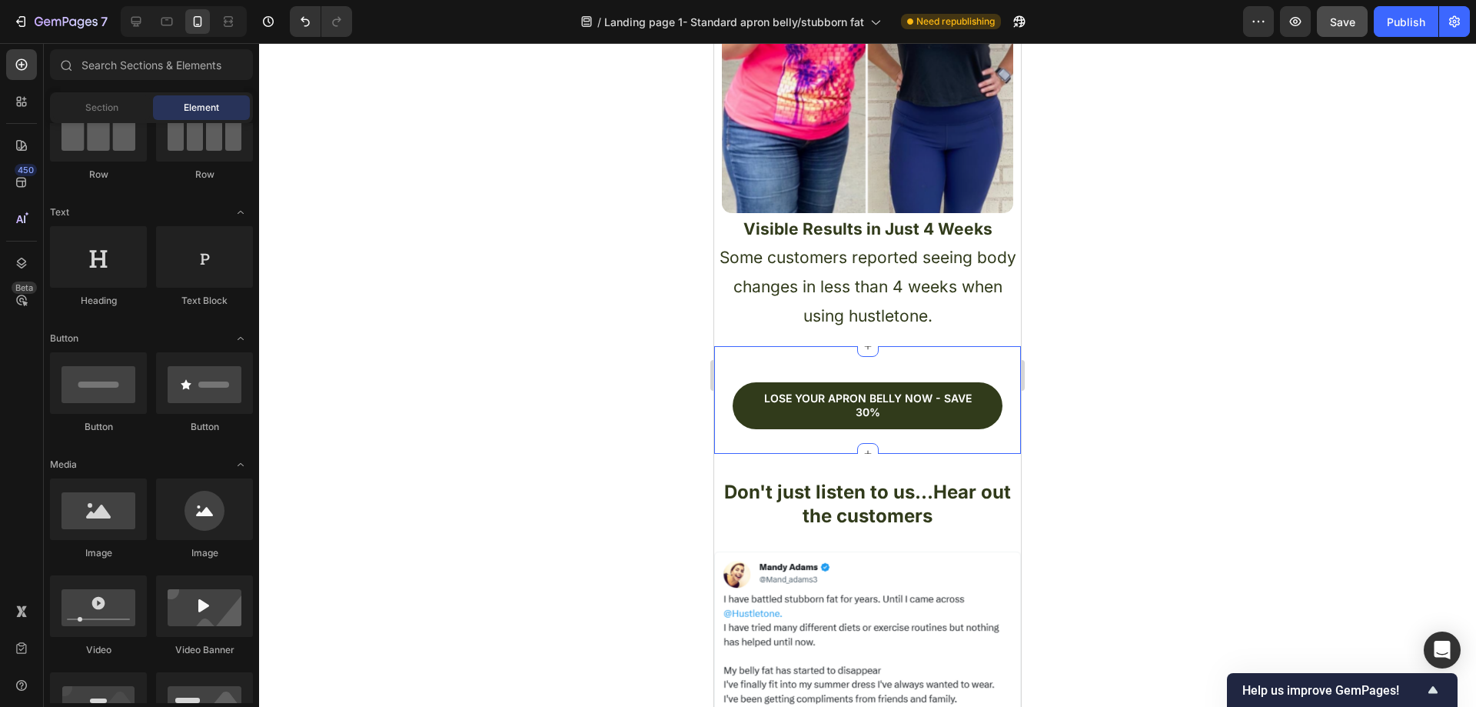
scroll to position [1967, 0]
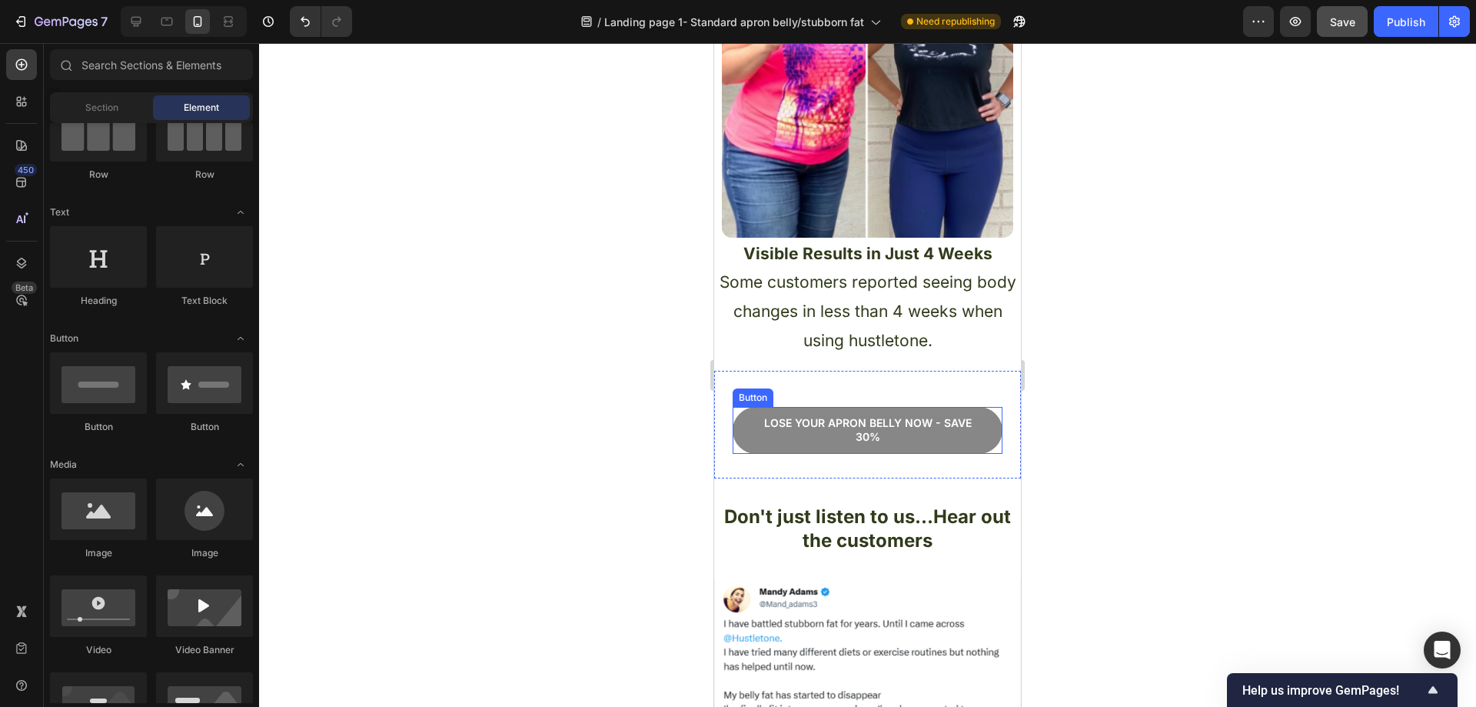
click at [983, 433] on link "Lose your apron bellY now - Save 30%" at bounding box center [868, 430] width 270 height 46
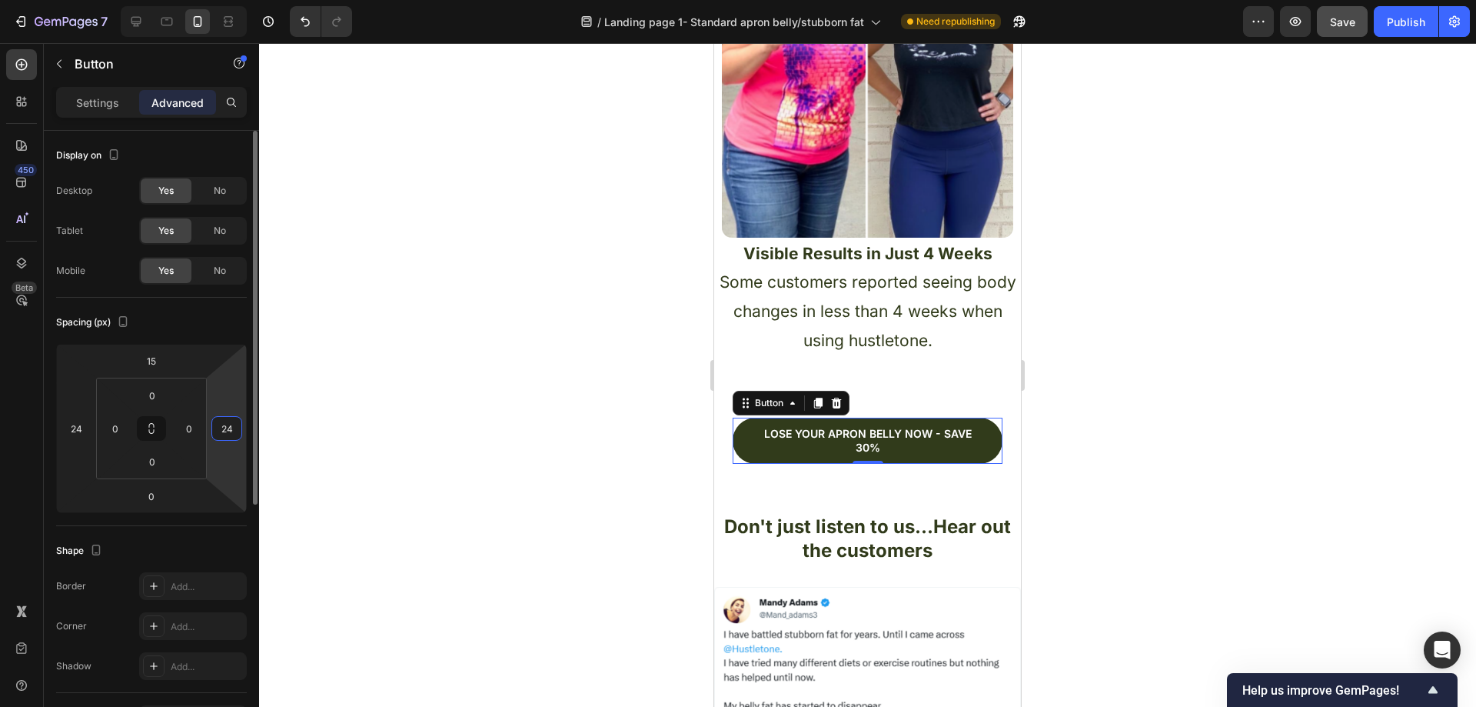
click at [233, 429] on input "24" at bounding box center [226, 428] width 23 height 23
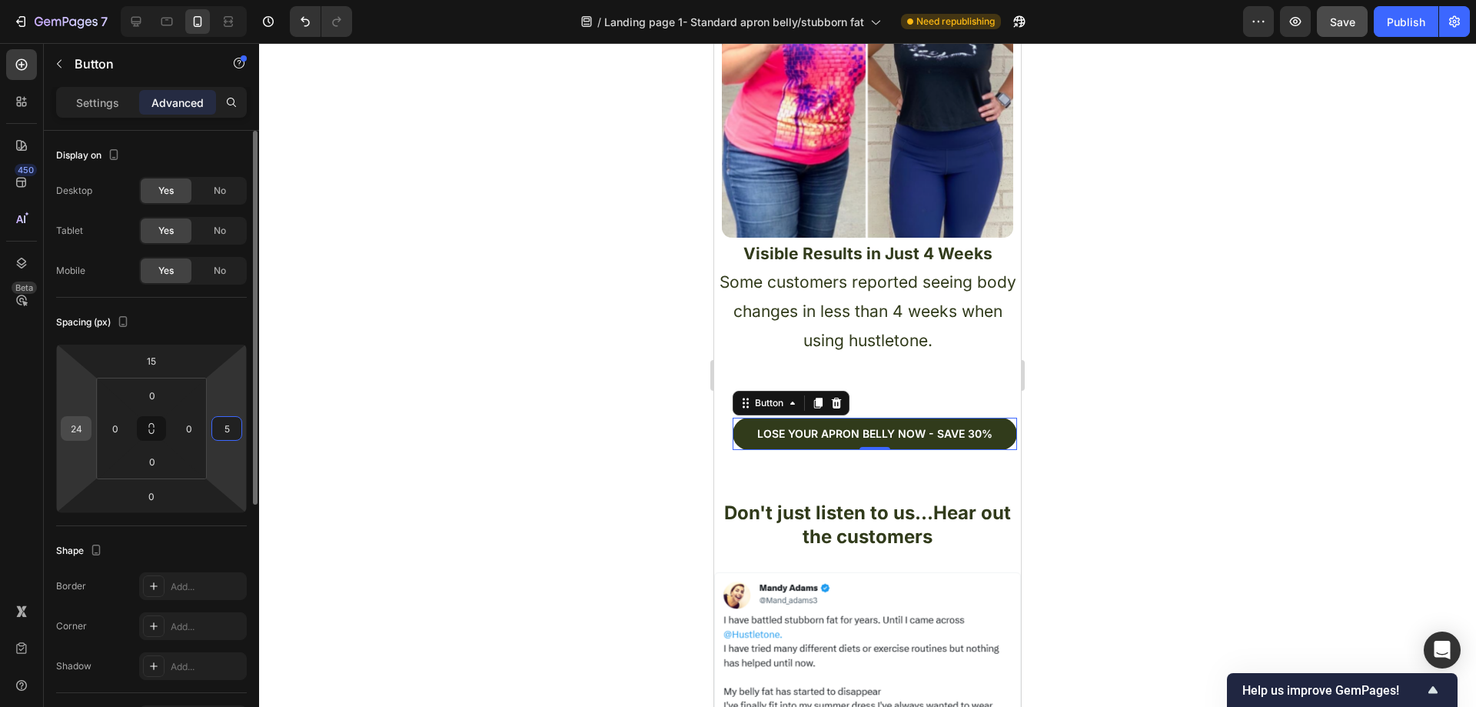
type input "5"
click at [81, 428] on input "24" at bounding box center [76, 428] width 23 height 23
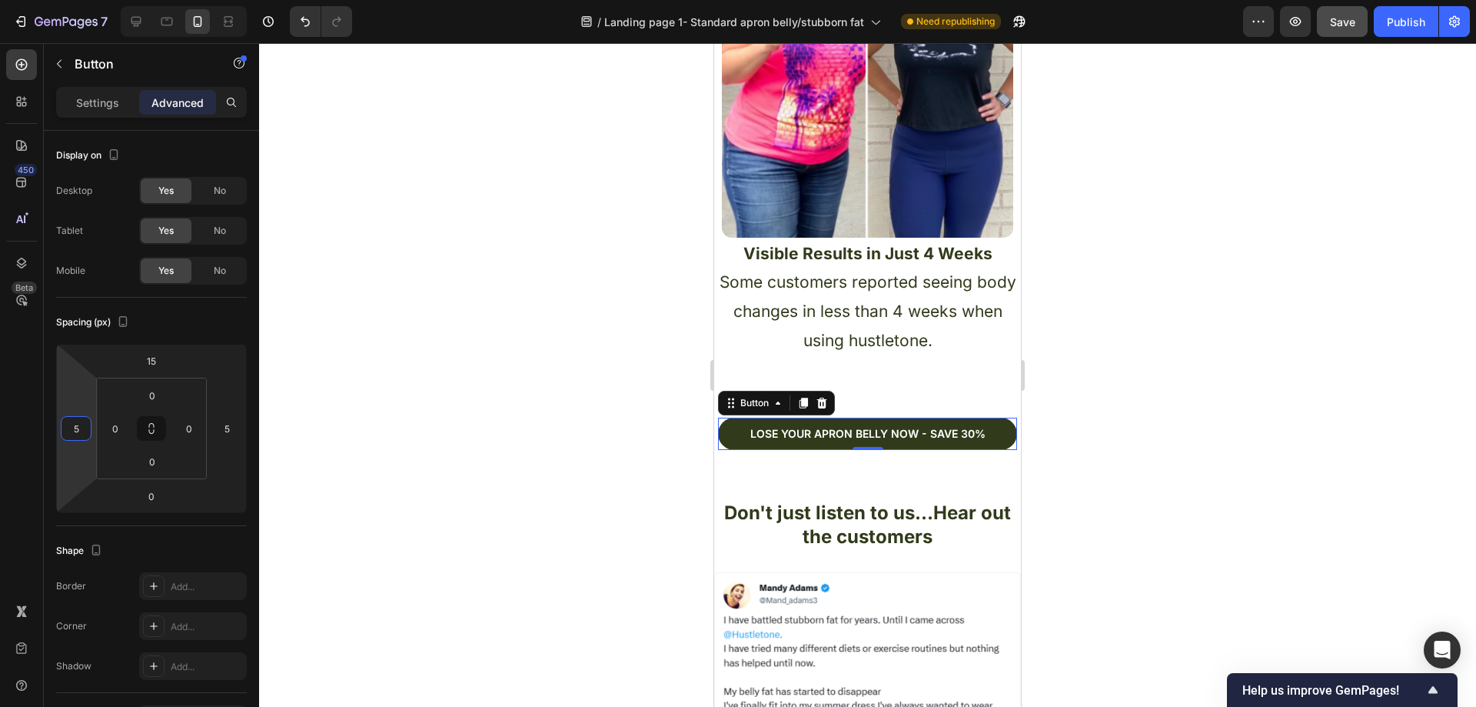
type input "5"
click at [540, 377] on div at bounding box center [867, 374] width 1217 height 663
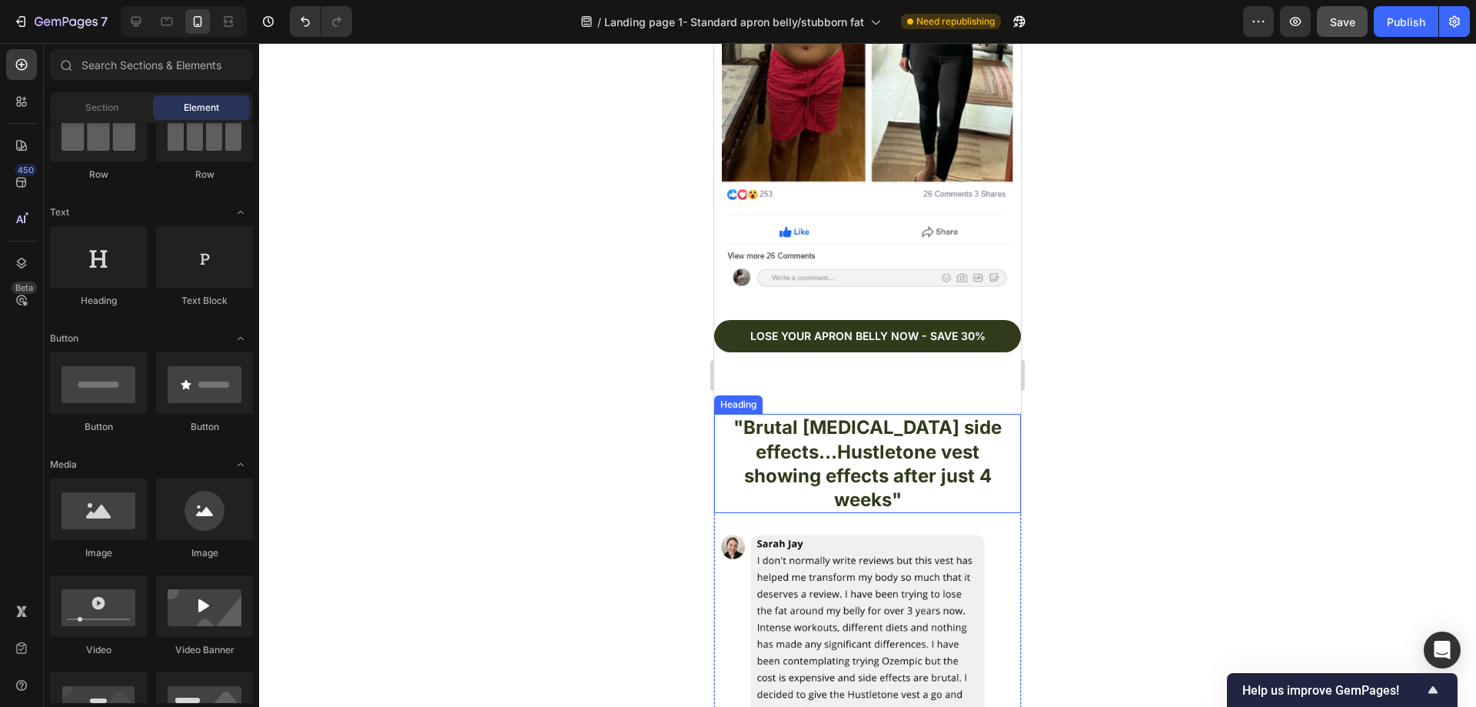
scroll to position [3536, 0]
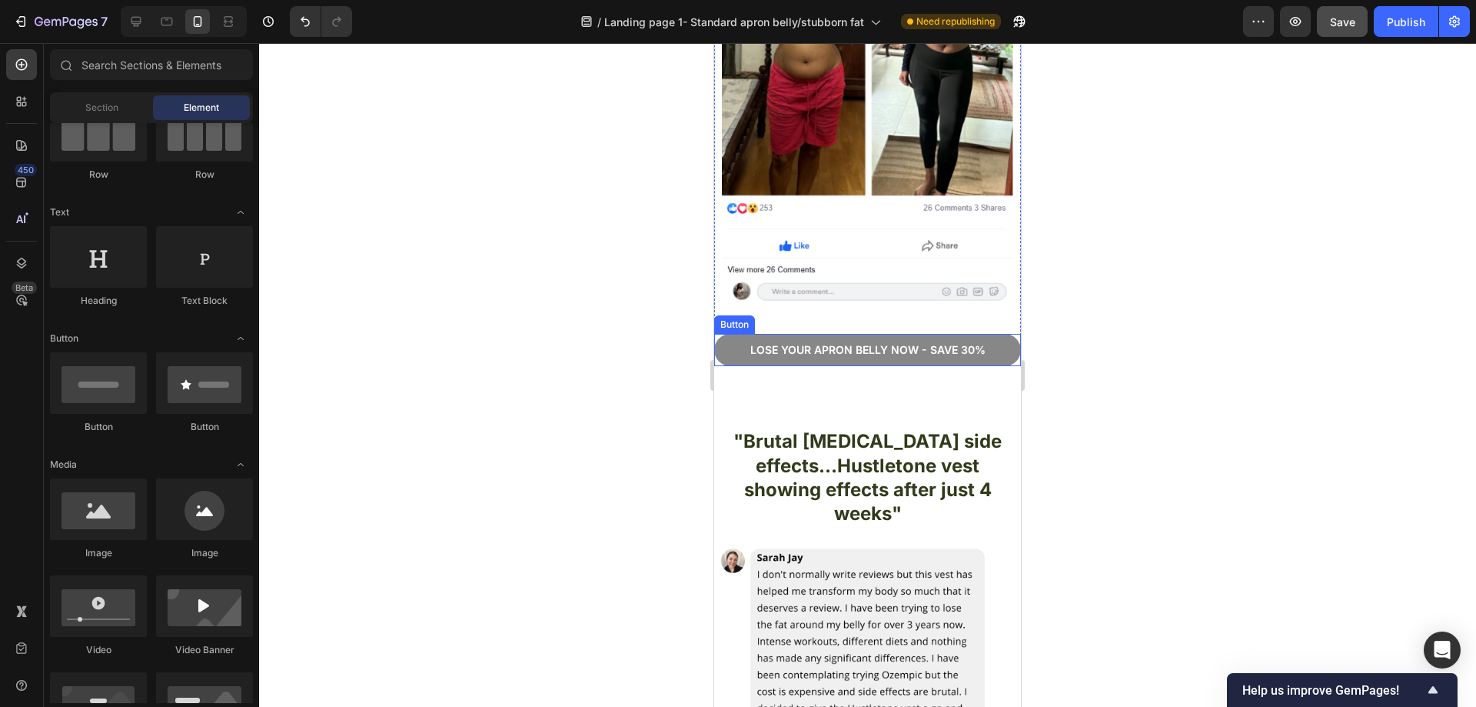
click at [990, 334] on link "Lose your apron bellY now - Save 30%" at bounding box center [867, 350] width 307 height 32
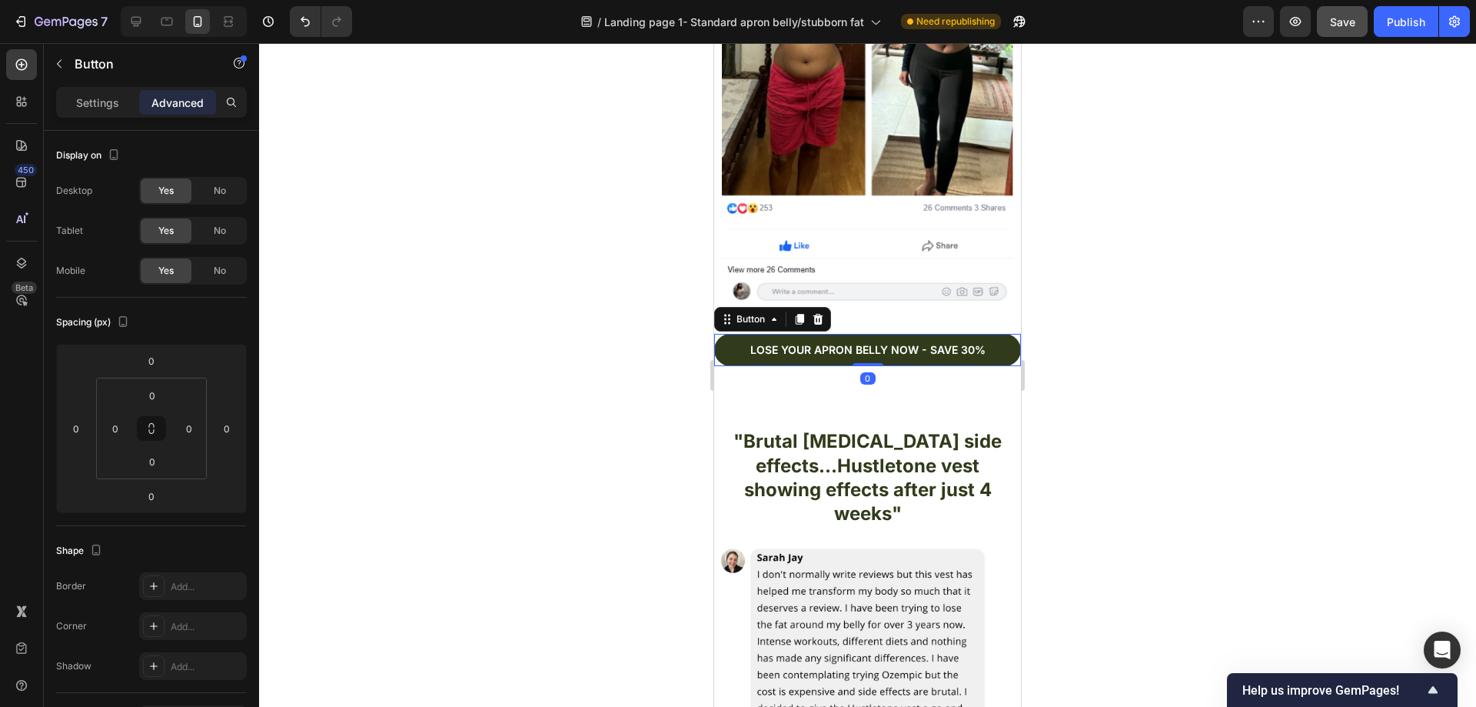
scroll to position [406, 0]
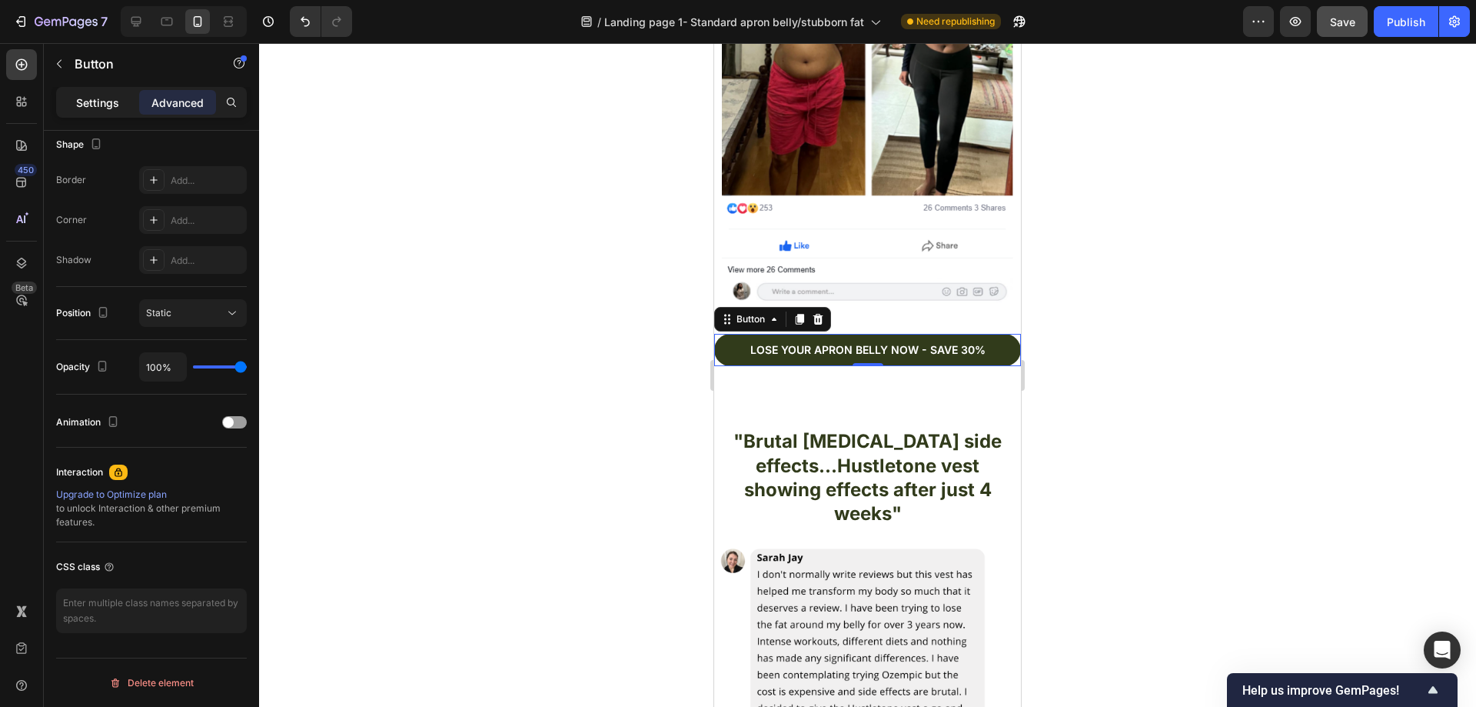
click at [98, 102] on p "Settings" at bounding box center [97, 103] width 43 height 16
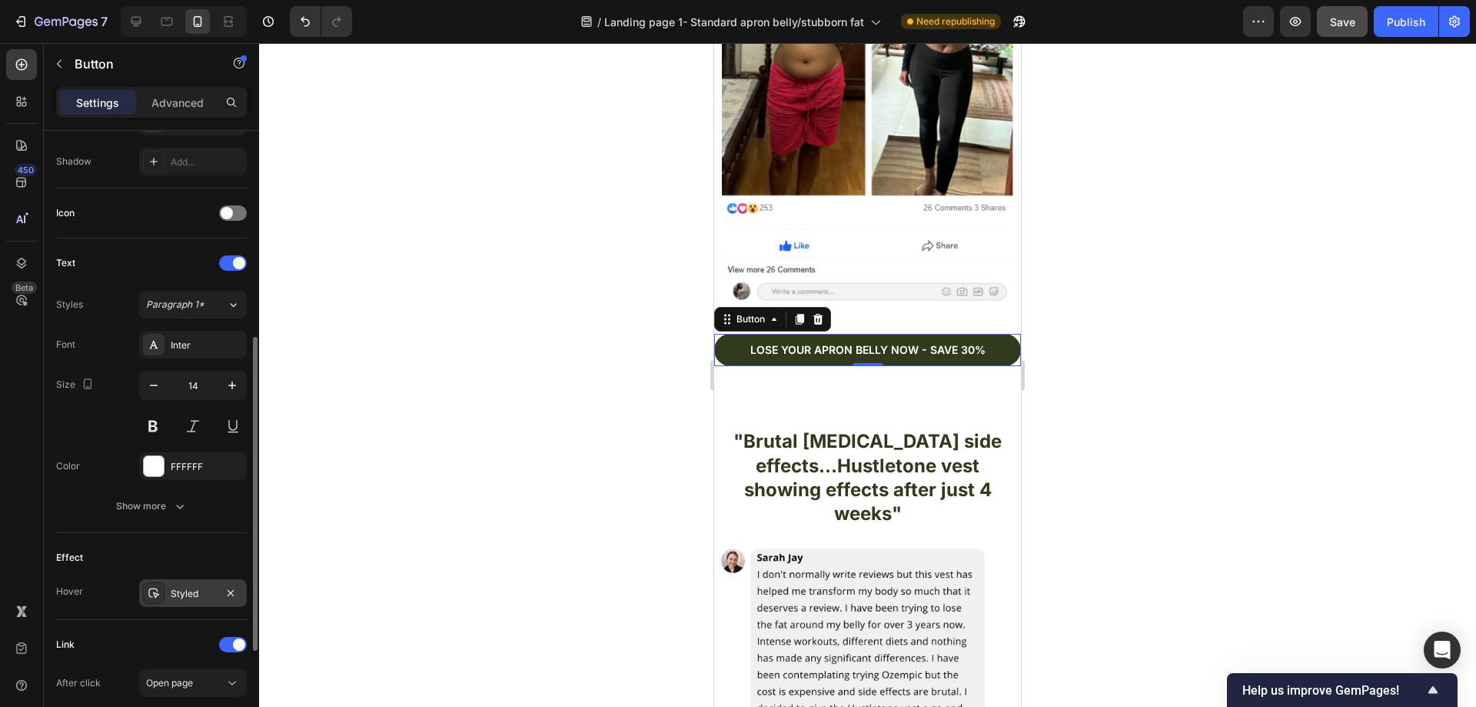
scroll to position [603, 0]
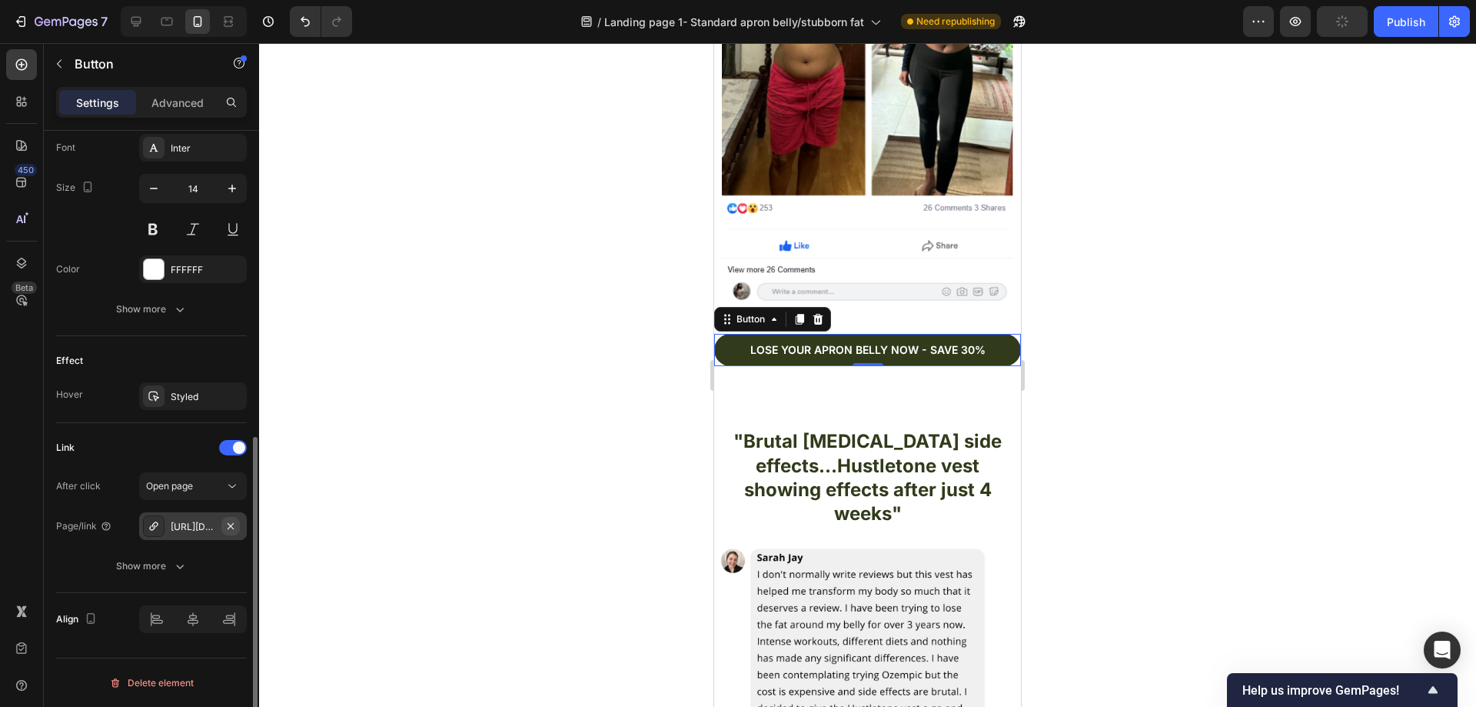
click at [238, 522] on button "button" at bounding box center [230, 526] width 18 height 18
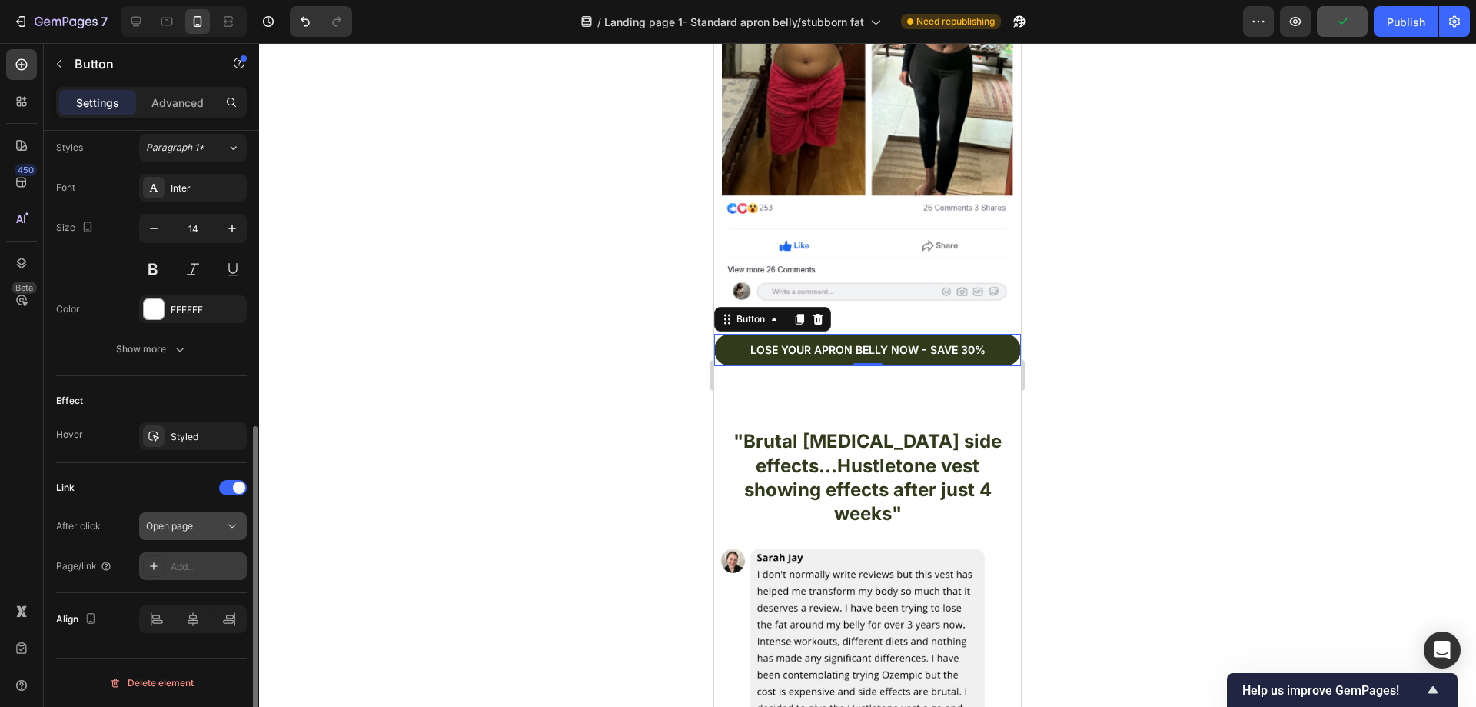
scroll to position [563, 0]
click at [201, 558] on div "Add..." at bounding box center [193, 566] width 108 height 28
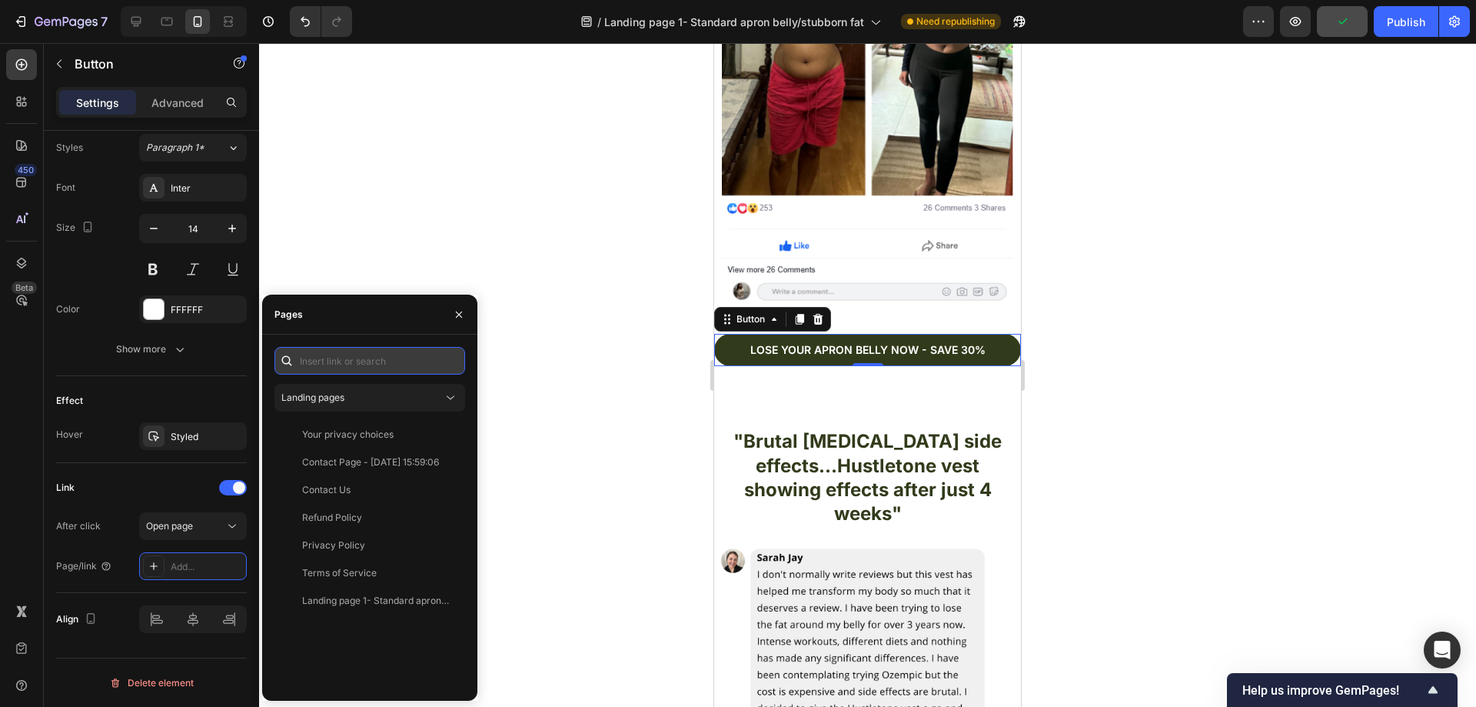
click at [373, 357] on input "text" at bounding box center [369, 361] width 191 height 28
paste input "[URL][DOMAIN_NAME]"
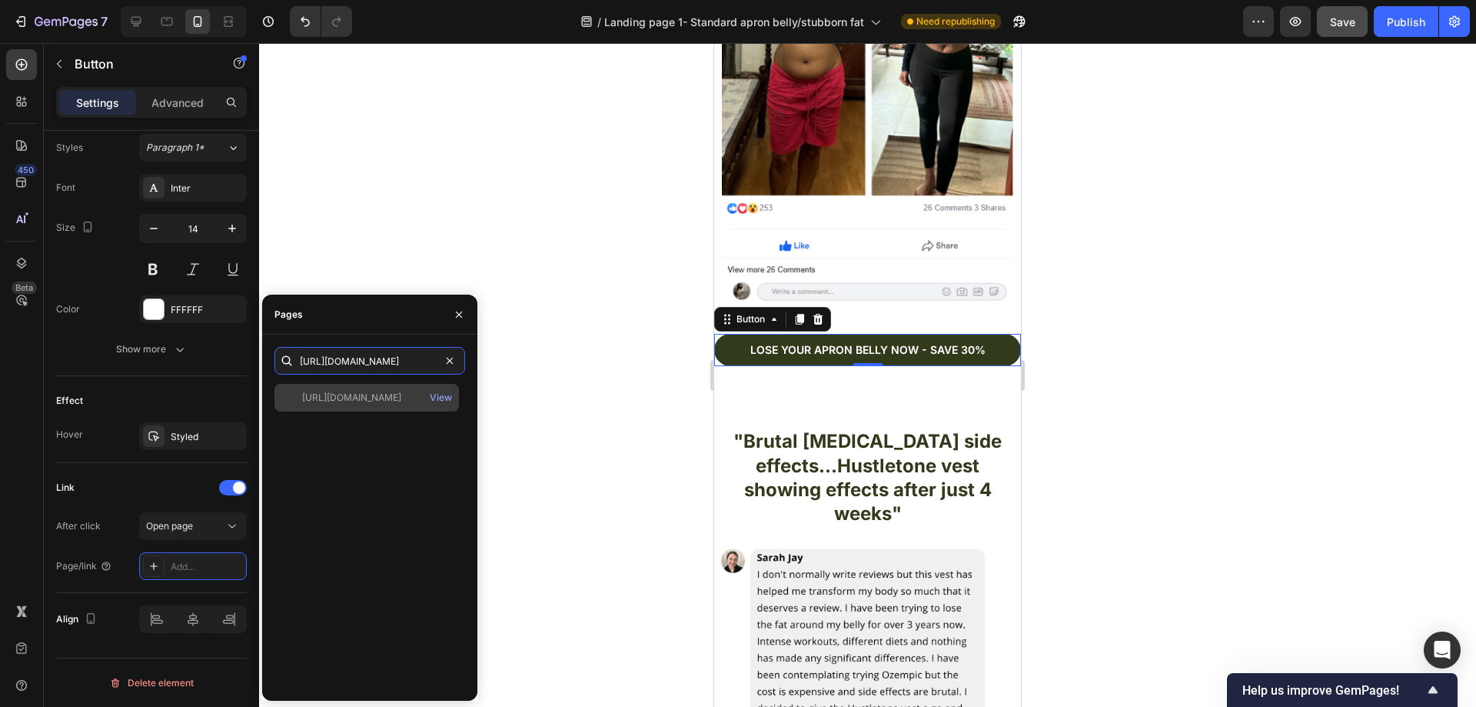
type input "[URL][DOMAIN_NAME]"
click at [356, 404] on div "[URL][DOMAIN_NAME]" at bounding box center [351, 398] width 99 height 14
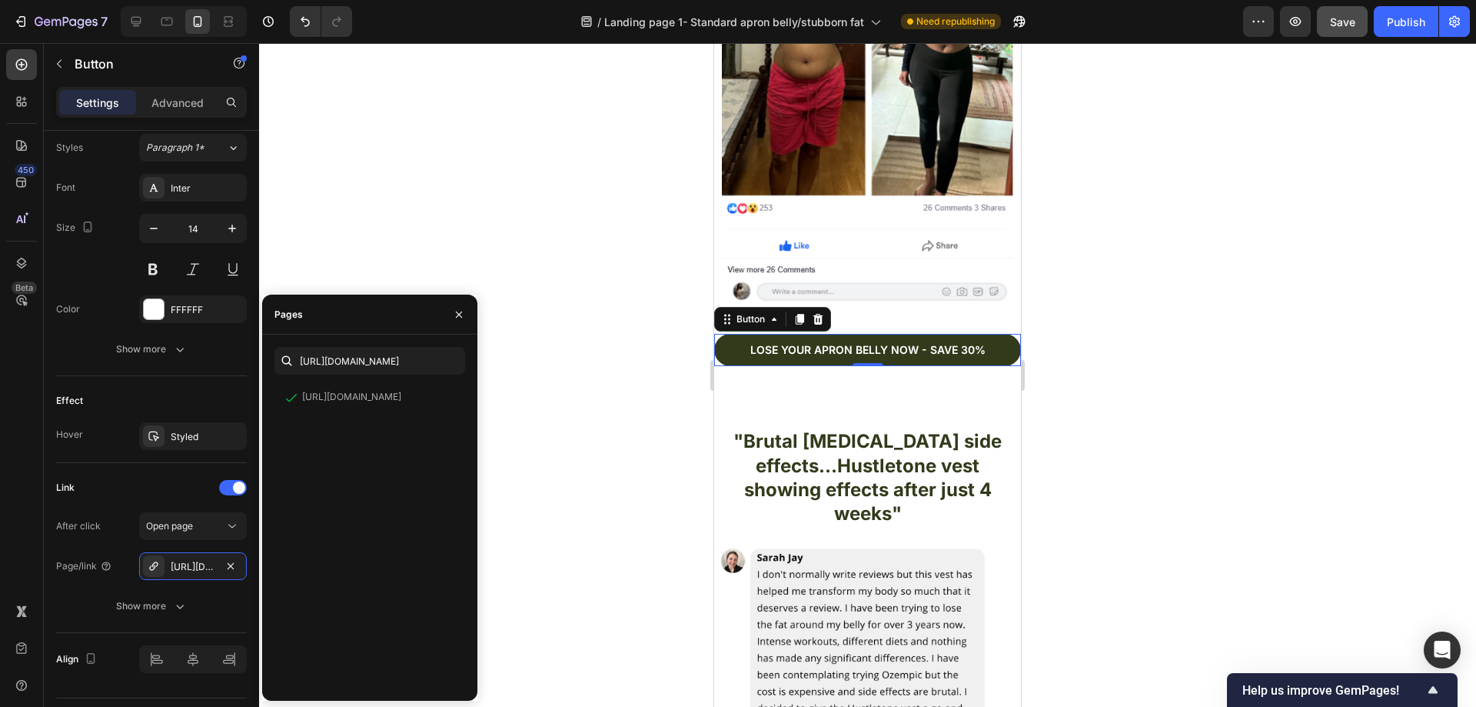
click at [544, 381] on div at bounding box center [867, 374] width 1217 height 663
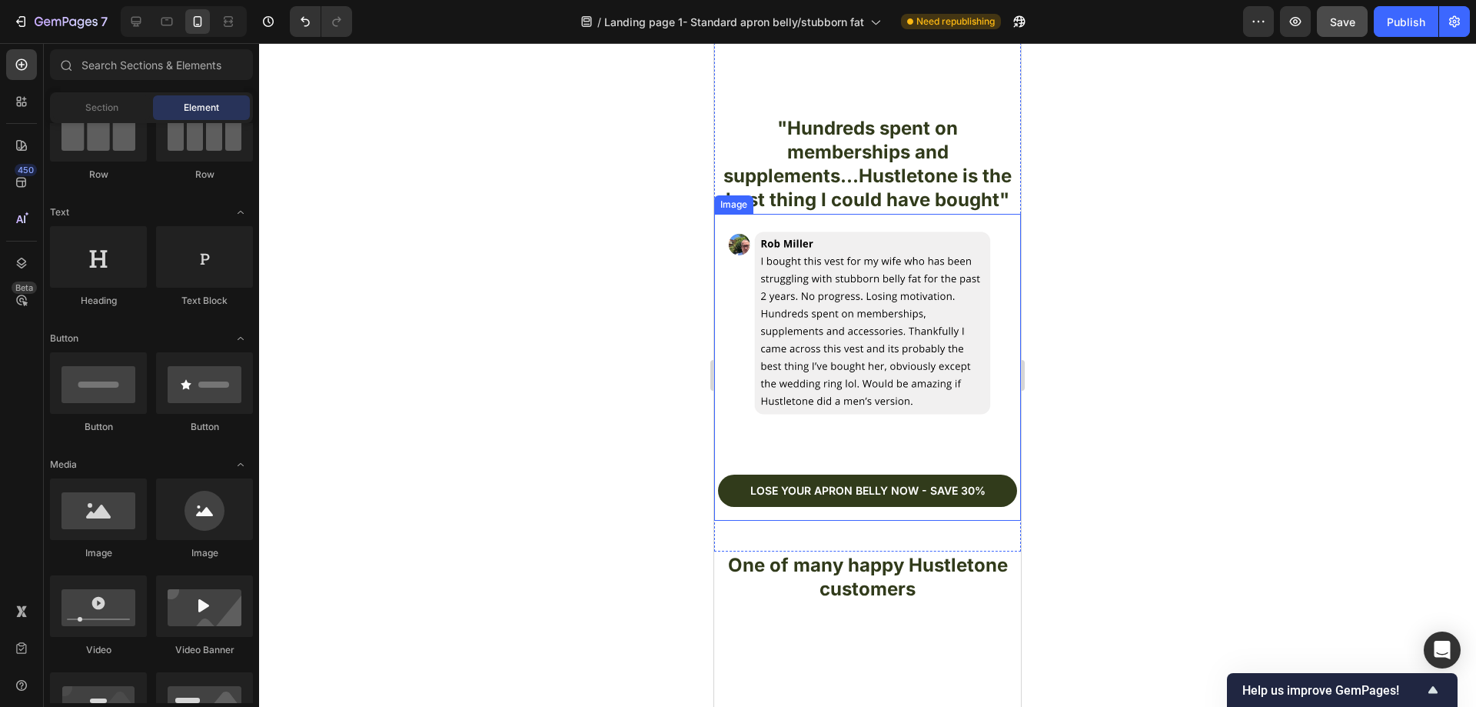
scroll to position [5151, 0]
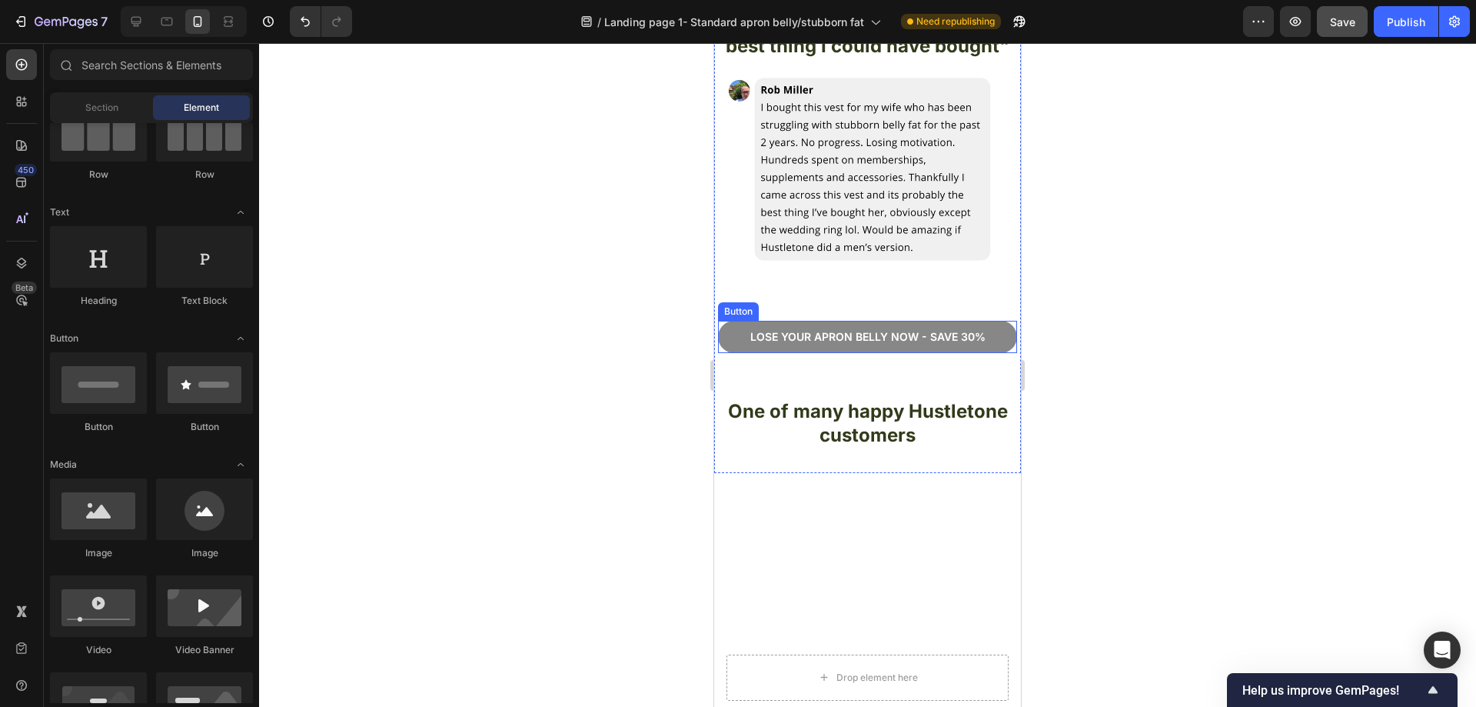
click at [993, 321] on link "Lose your apron bellY now - save 30%" at bounding box center [867, 337] width 299 height 32
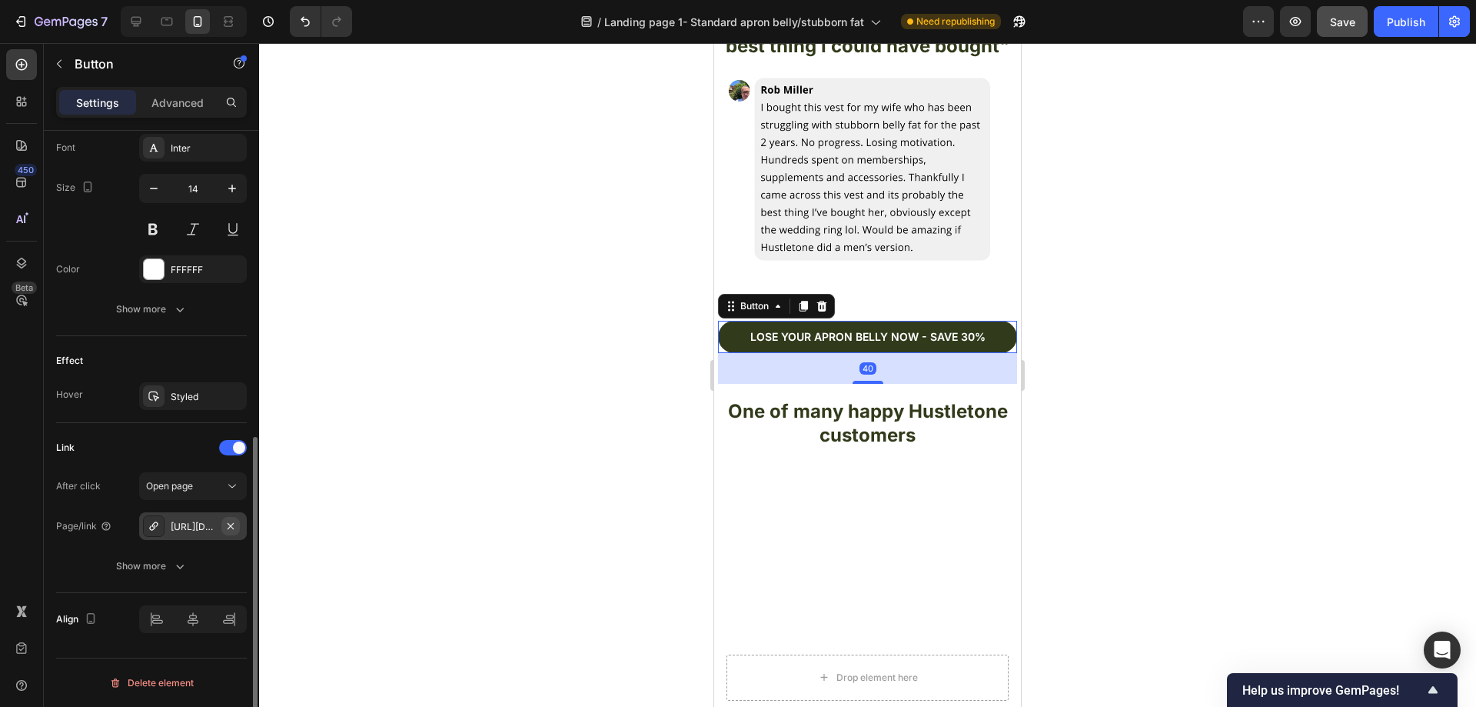
click at [234, 525] on icon "button" at bounding box center [230, 526] width 12 height 12
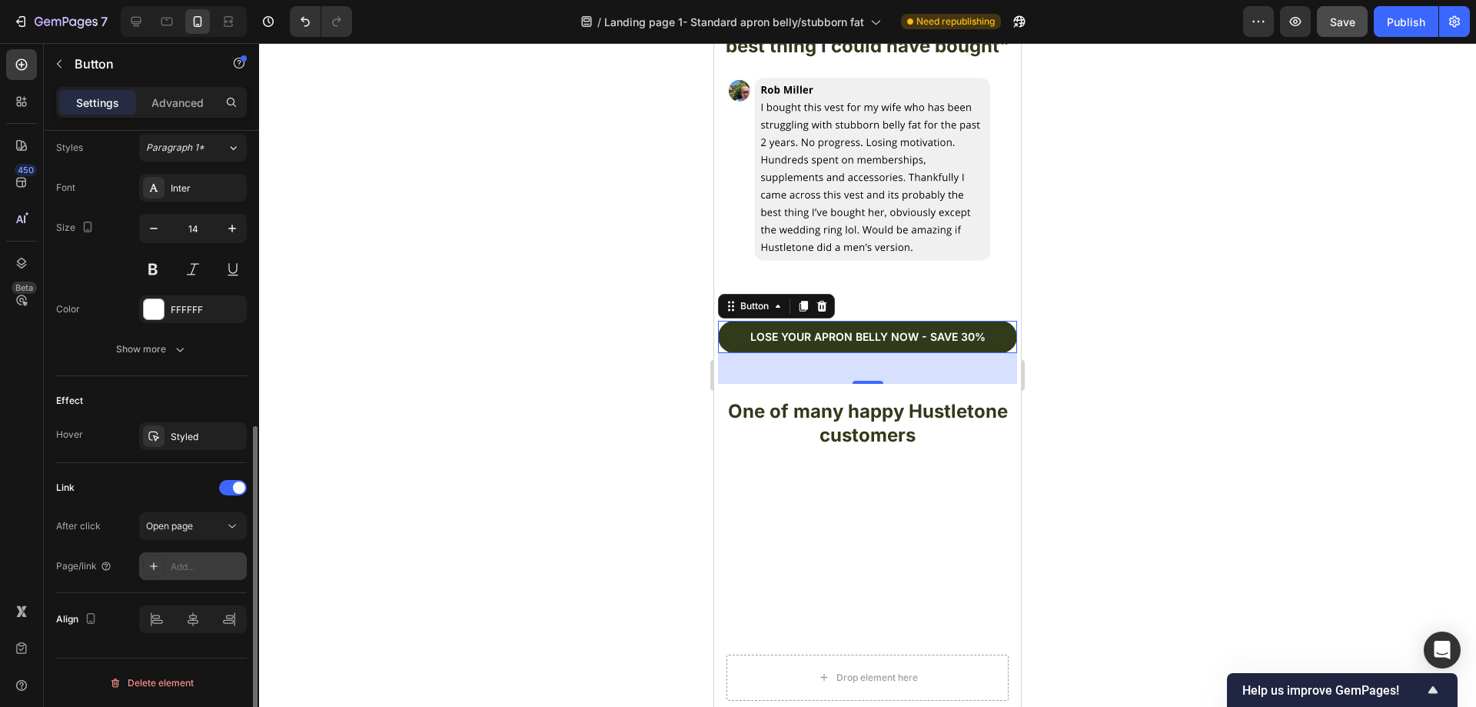
click at [198, 558] on div "Add..." at bounding box center [193, 566] width 108 height 28
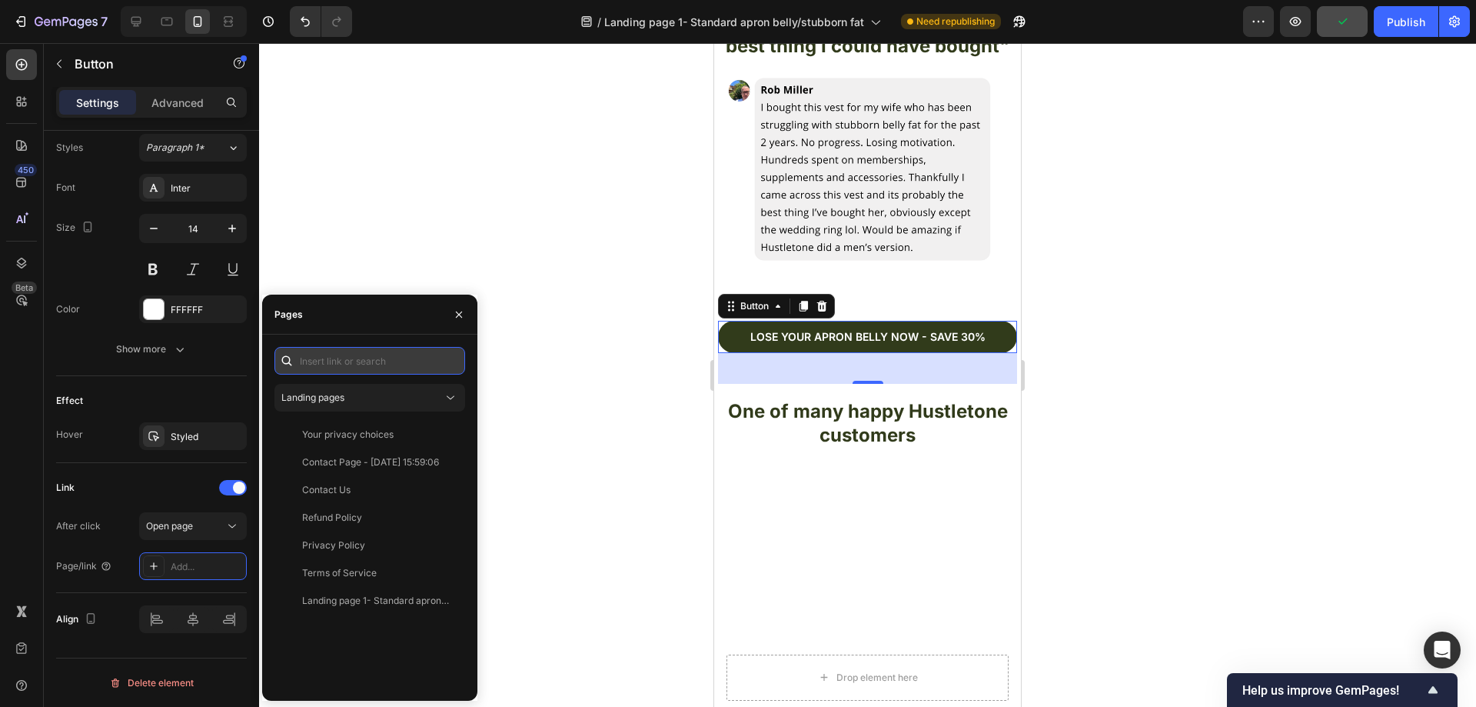
click at [349, 363] on input "text" at bounding box center [369, 361] width 191 height 28
paste input "[URL][DOMAIN_NAME]"
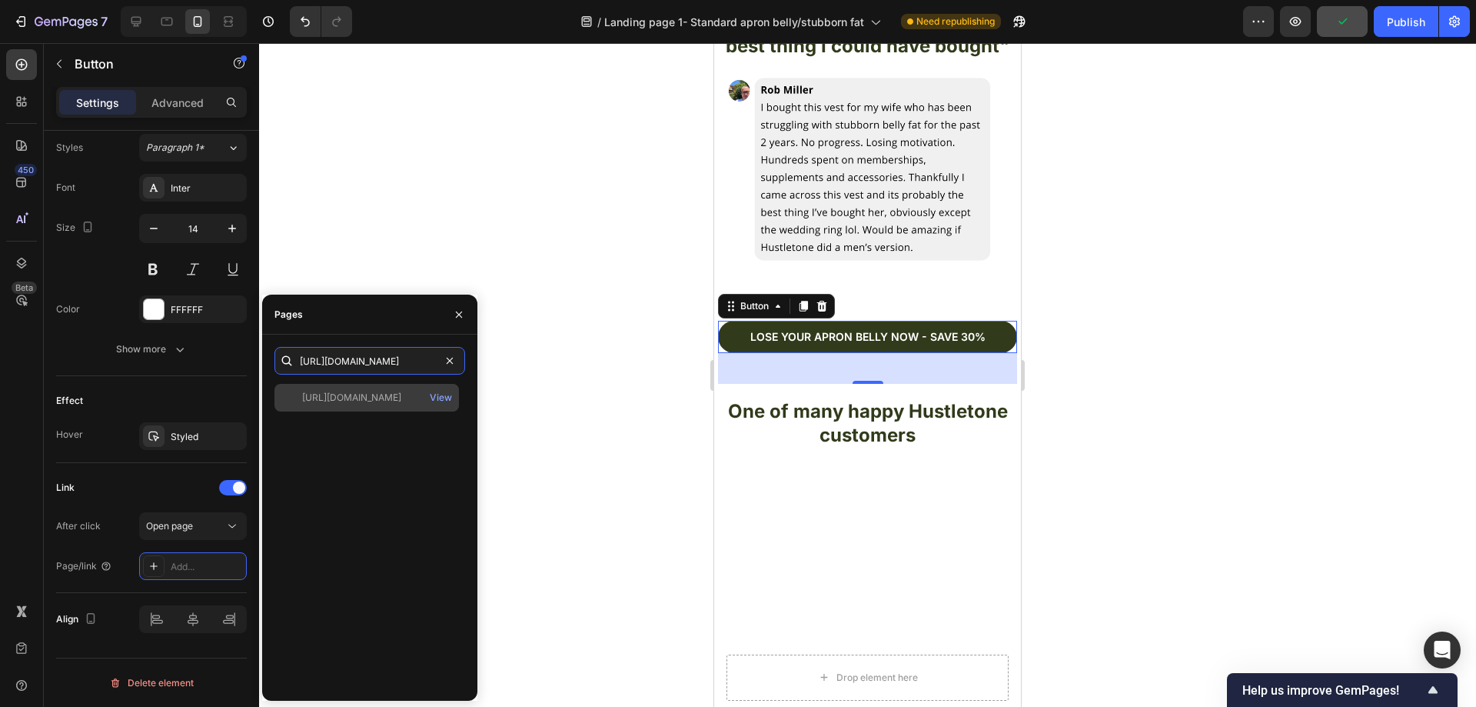
type input "[URL][DOMAIN_NAME]"
click at [354, 393] on div "[URL][DOMAIN_NAME]" at bounding box center [351, 398] width 99 height 14
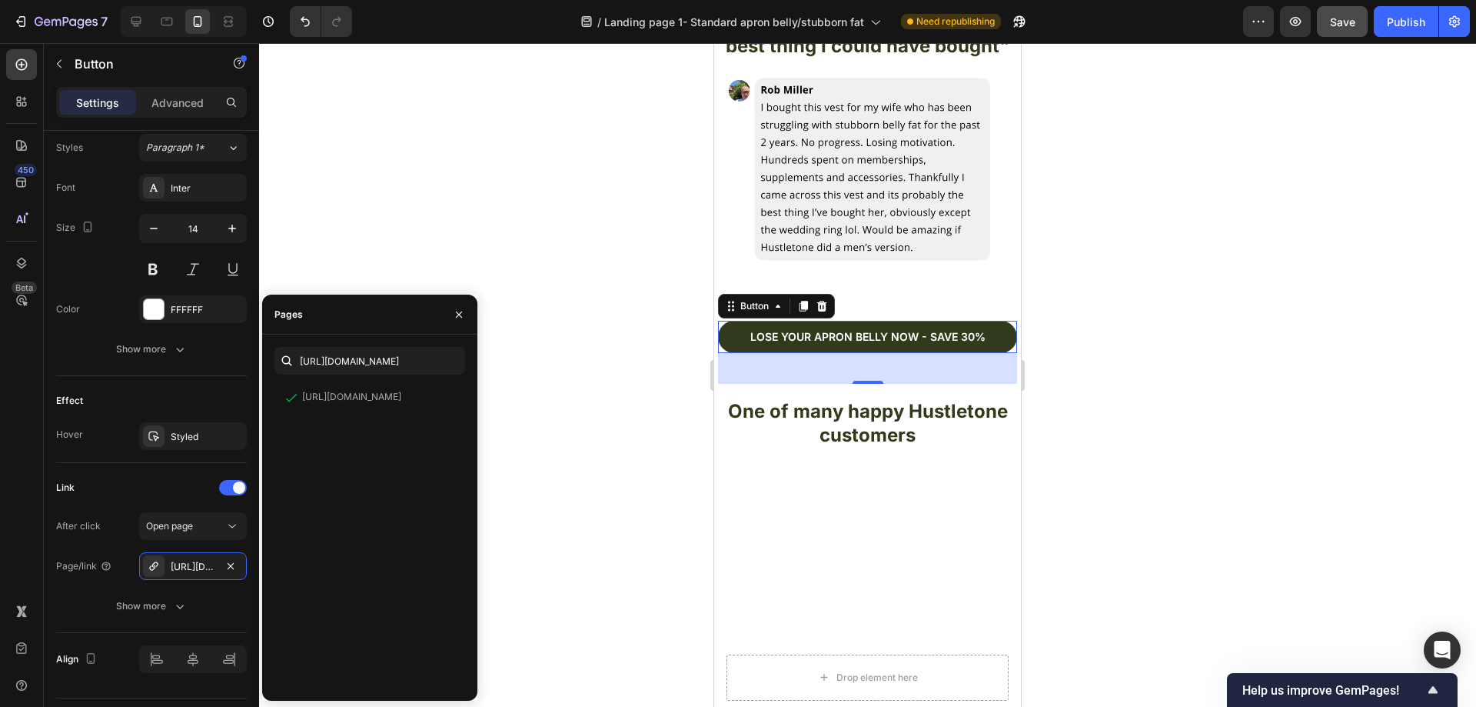
click at [544, 431] on div at bounding box center [867, 374] width 1217 height 663
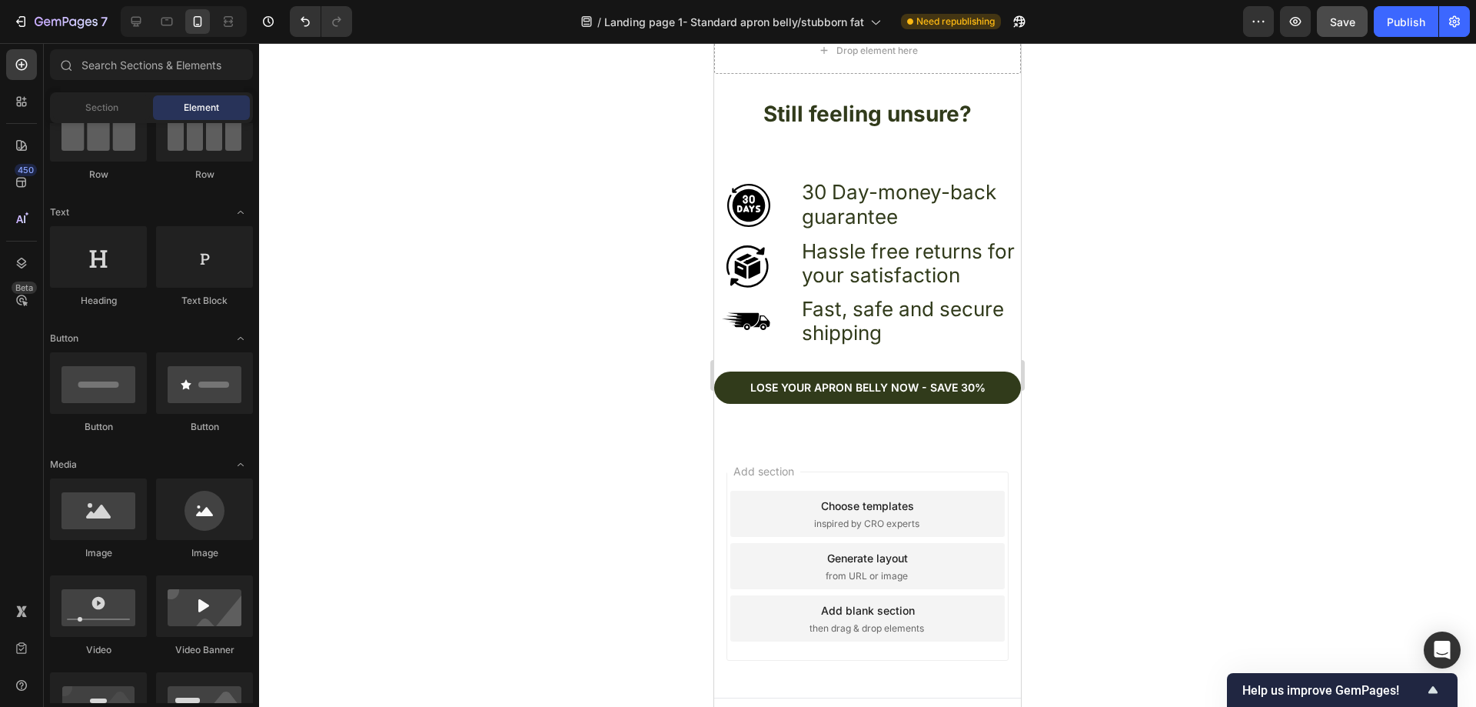
scroll to position [5997, 0]
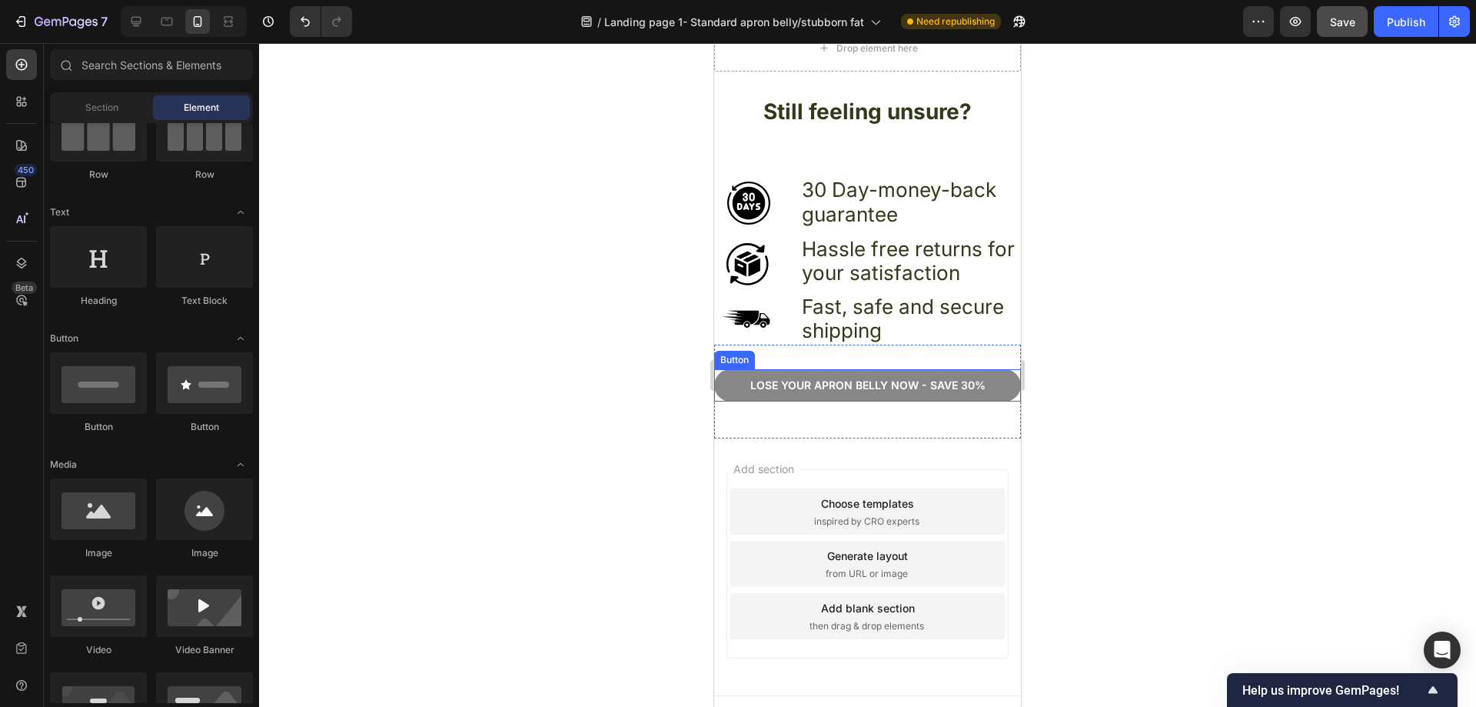
click at [995, 371] on button "Lose your apron bellY now - Save 30%" at bounding box center [867, 385] width 307 height 32
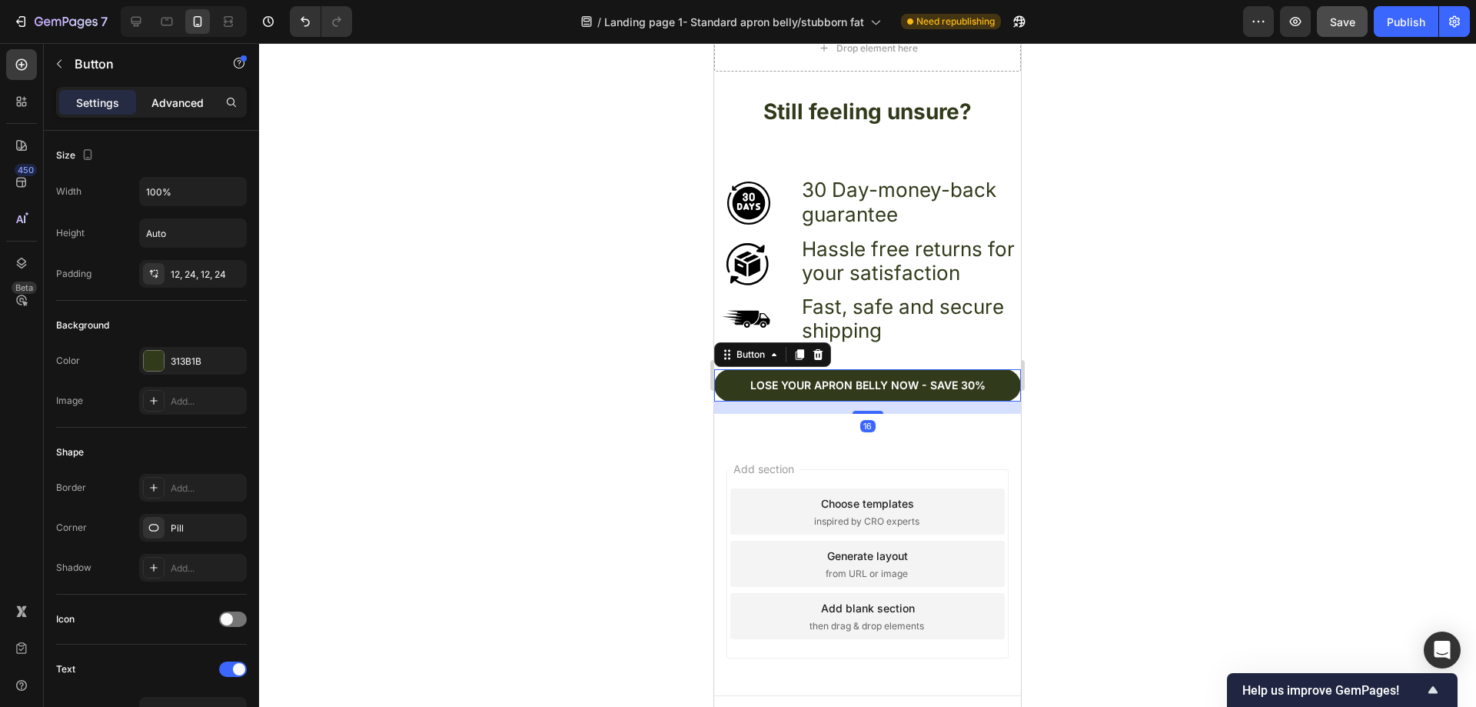
click at [175, 107] on p "Advanced" at bounding box center [177, 103] width 52 height 16
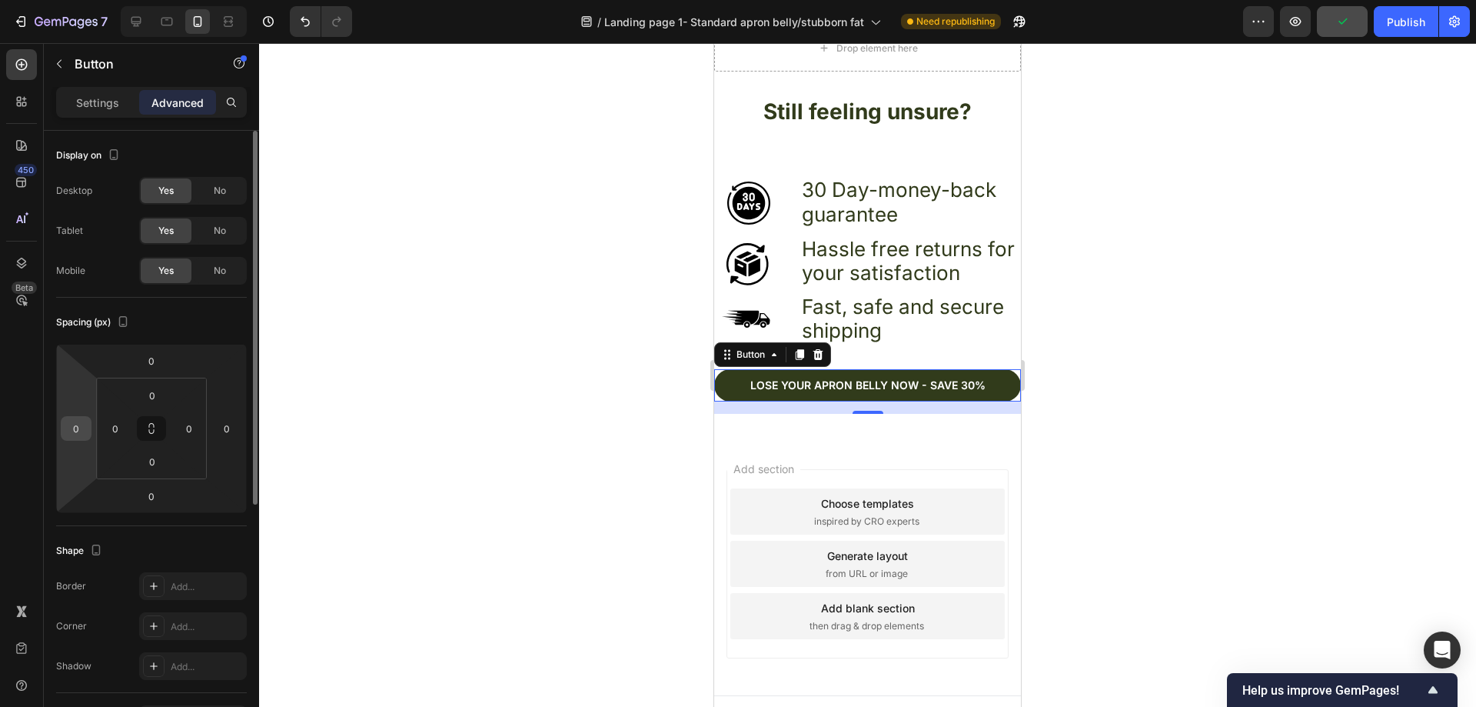
click at [82, 430] on input "0" at bounding box center [76, 428] width 23 height 23
type input "5"
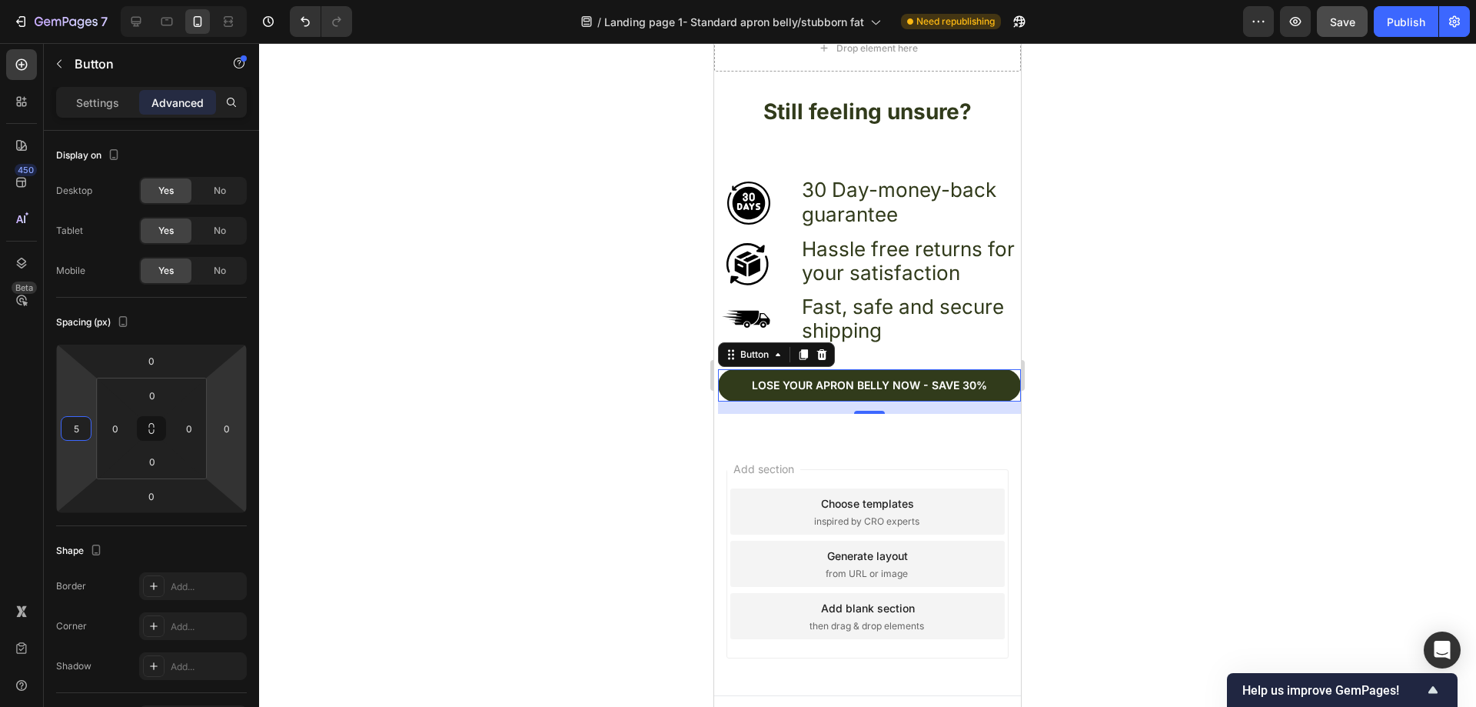
click at [544, 421] on div at bounding box center [867, 374] width 1217 height 663
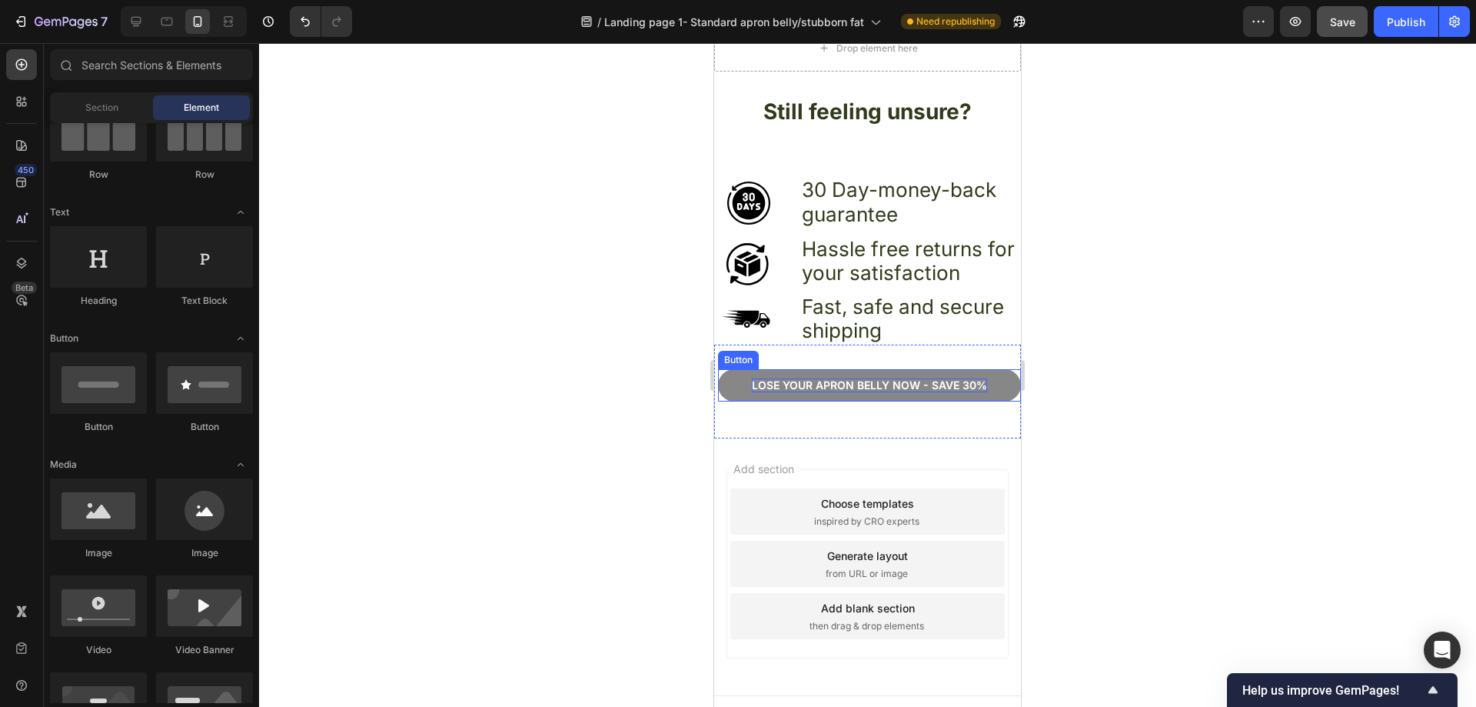
click at [999, 369] on button "Lose your apron bellY now - Save 30%" at bounding box center [869, 385] width 303 height 32
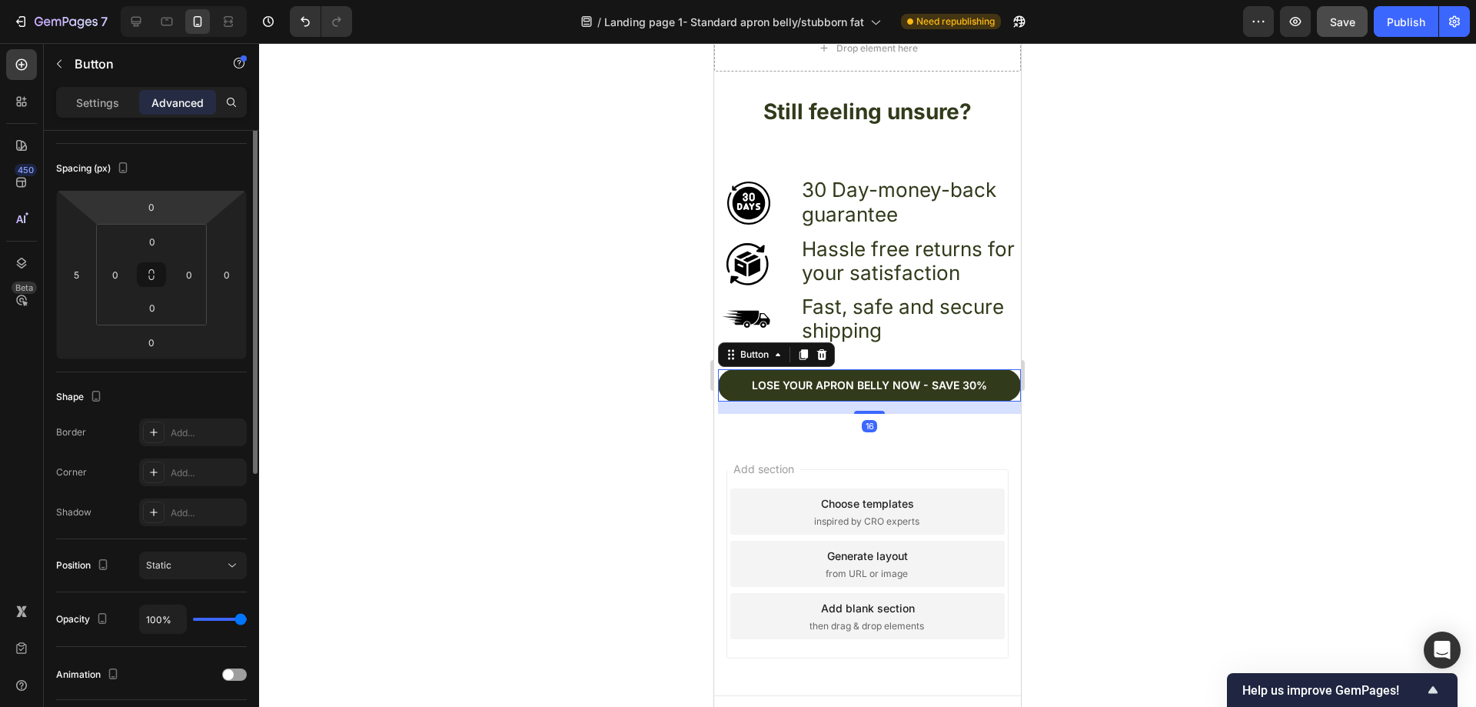
scroll to position [77, 0]
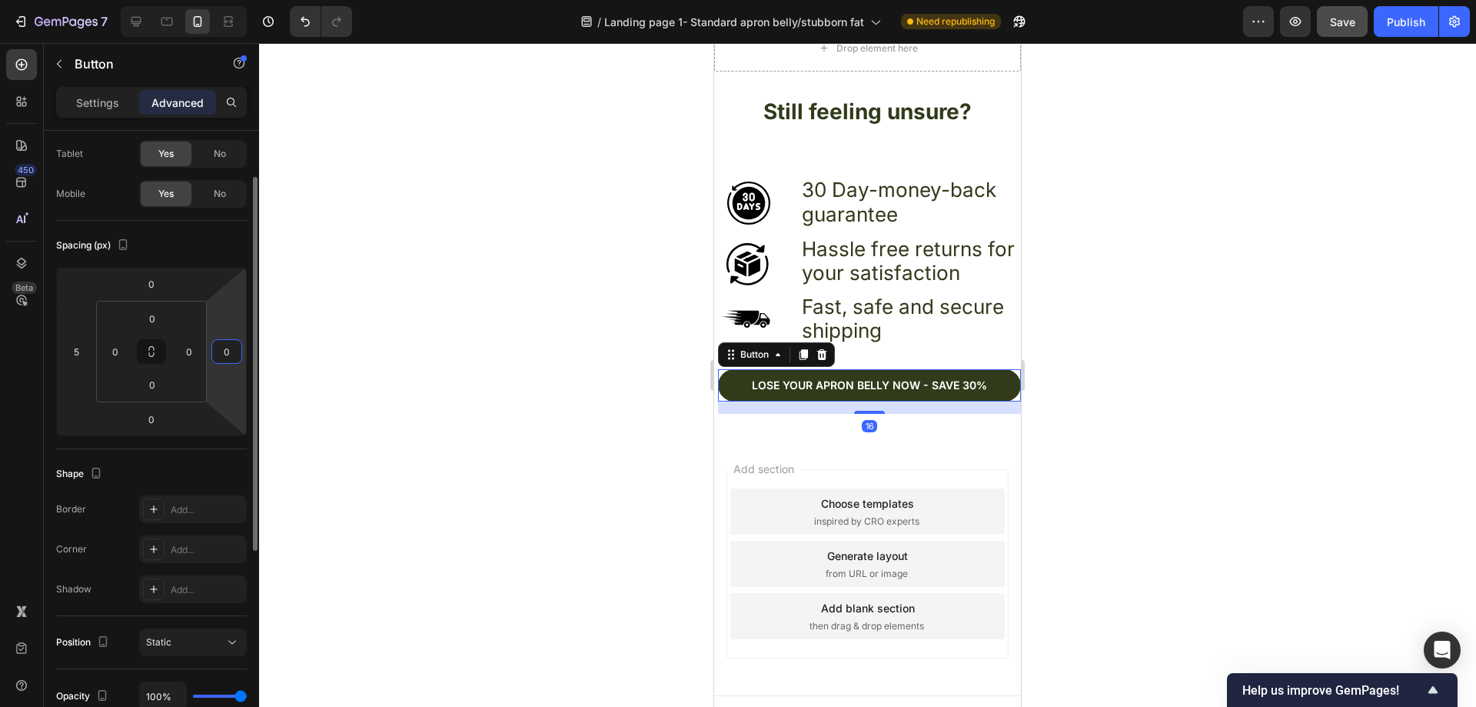
click at [234, 353] on input "0" at bounding box center [226, 351] width 23 height 23
type input "5"
click at [634, 414] on div at bounding box center [867, 374] width 1217 height 663
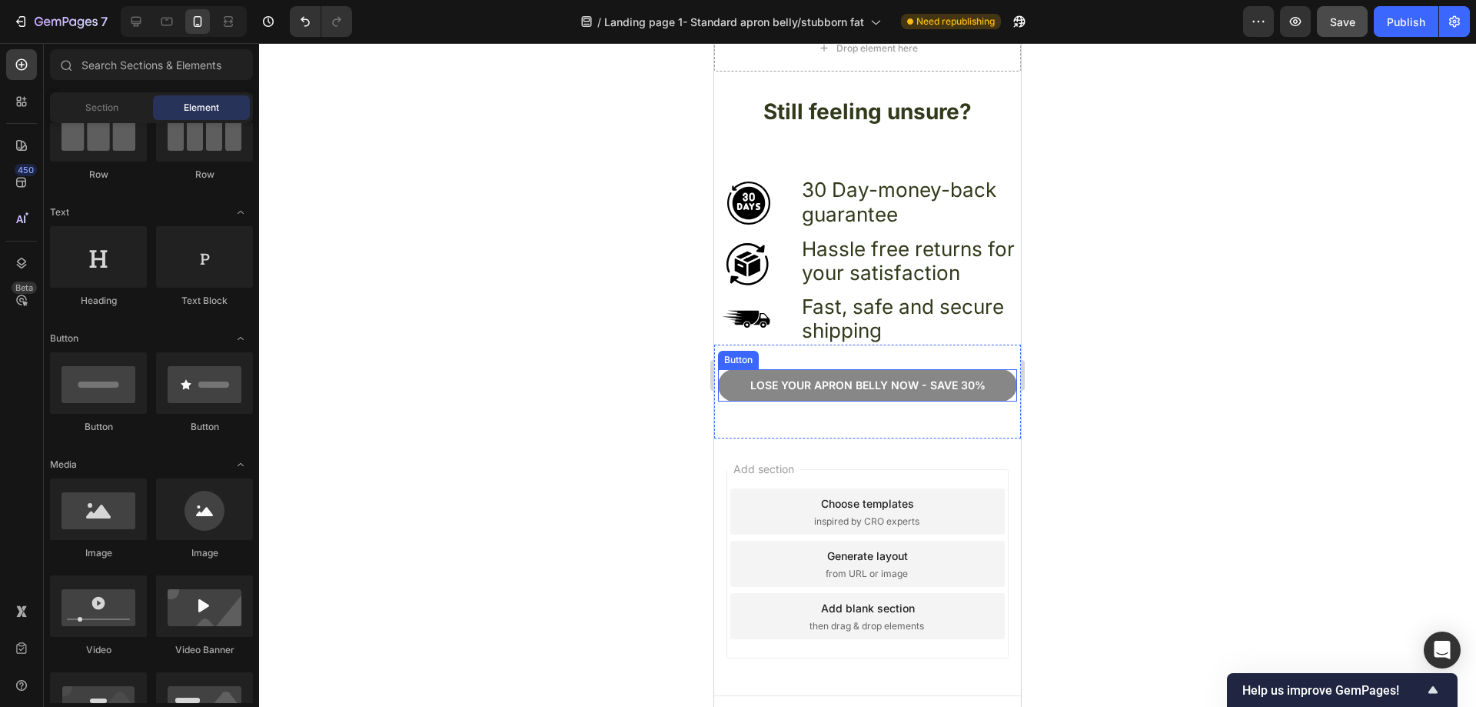
click at [996, 369] on button "Lose your apron bellY now - Save 30%" at bounding box center [867, 385] width 299 height 32
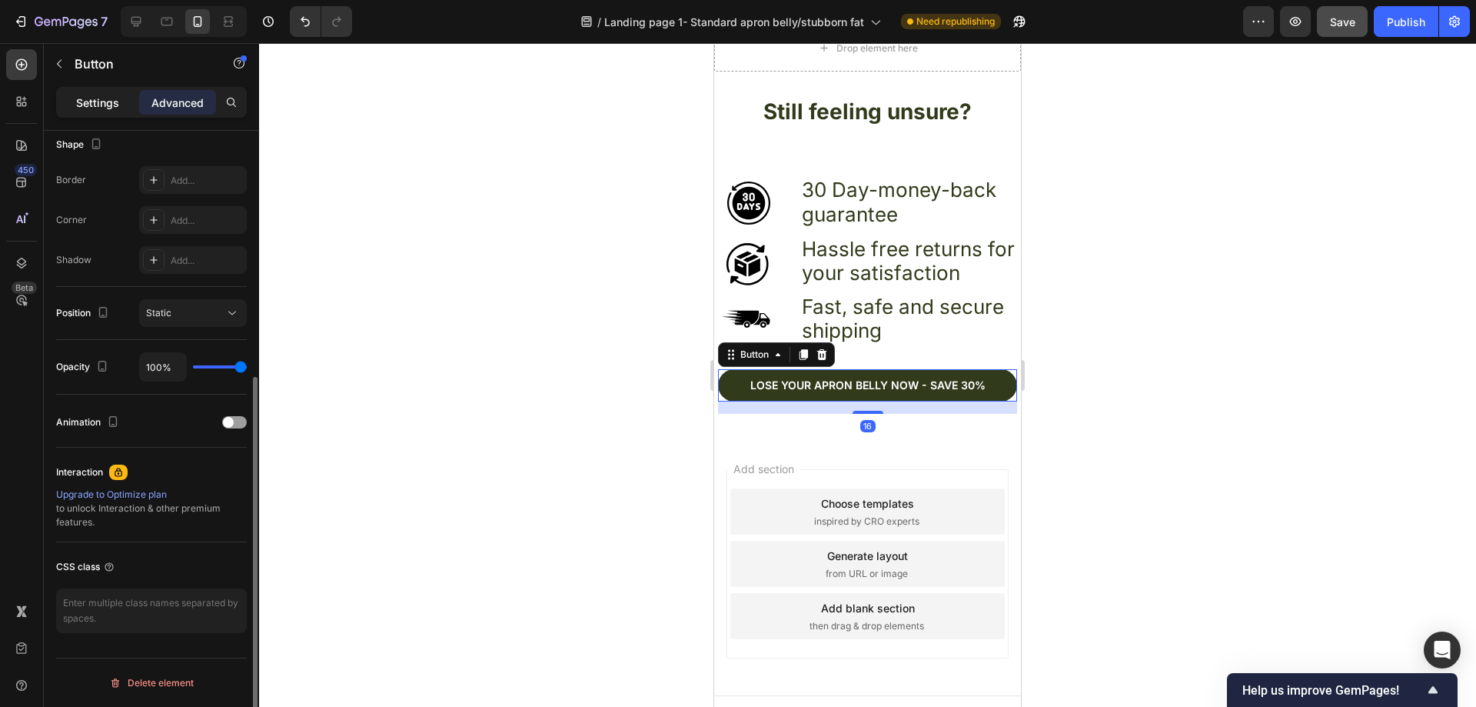
click at [118, 101] on p "Settings" at bounding box center [97, 103] width 43 height 16
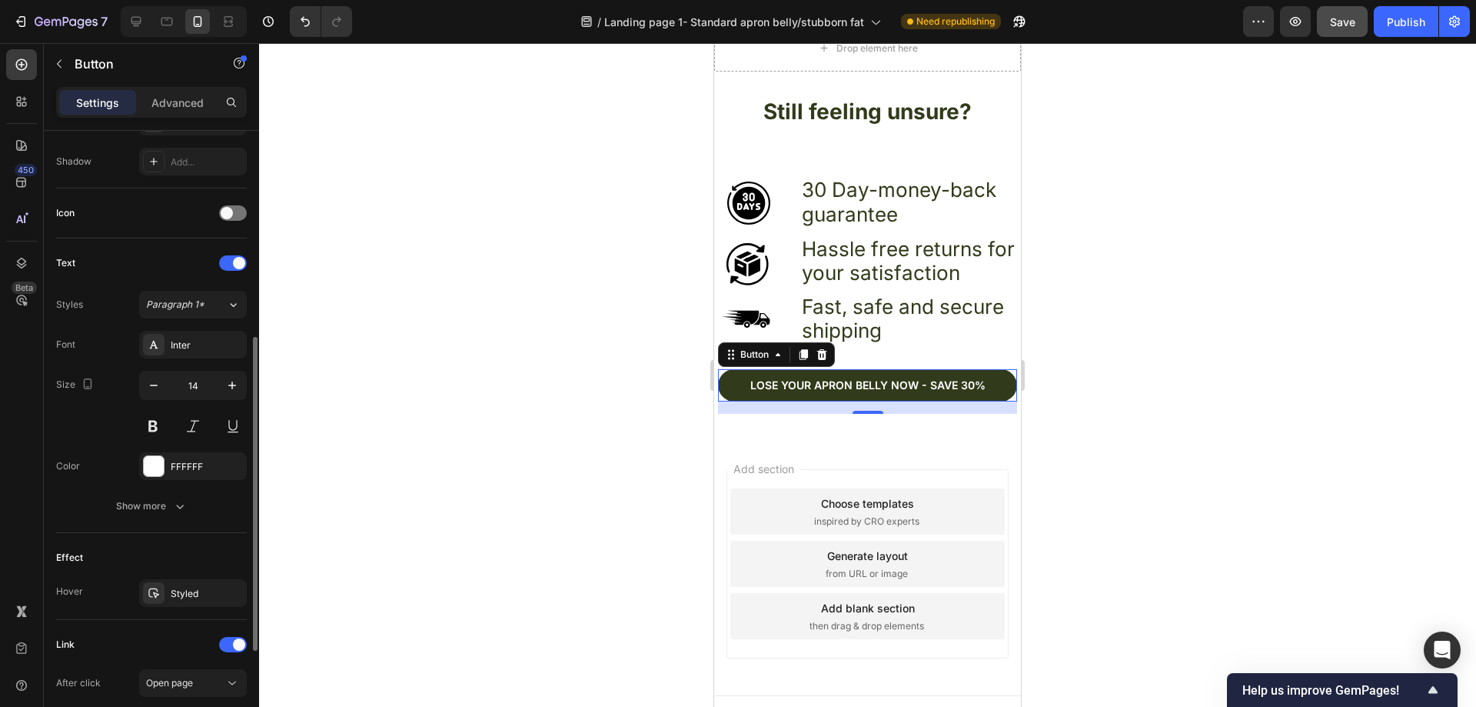
scroll to position [603, 0]
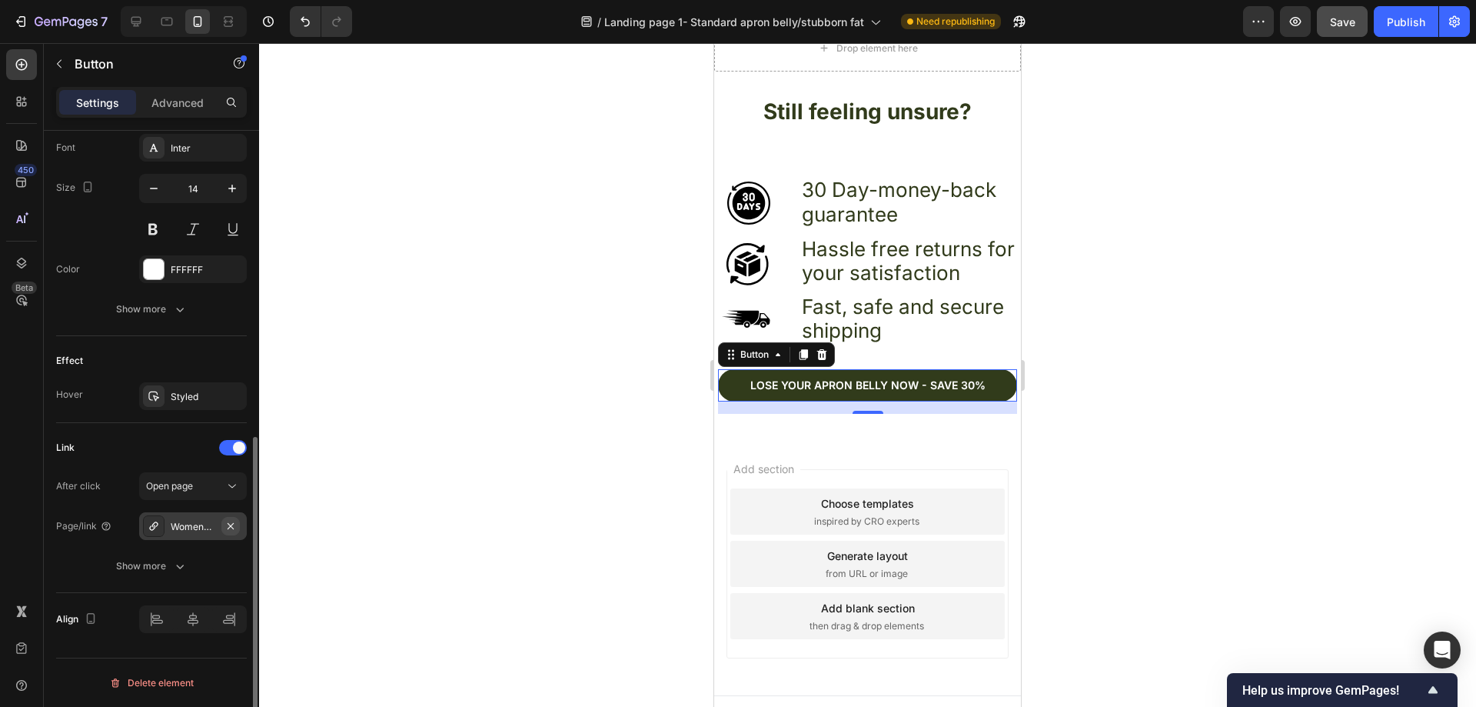
click at [235, 530] on icon "button" at bounding box center [230, 526] width 12 height 12
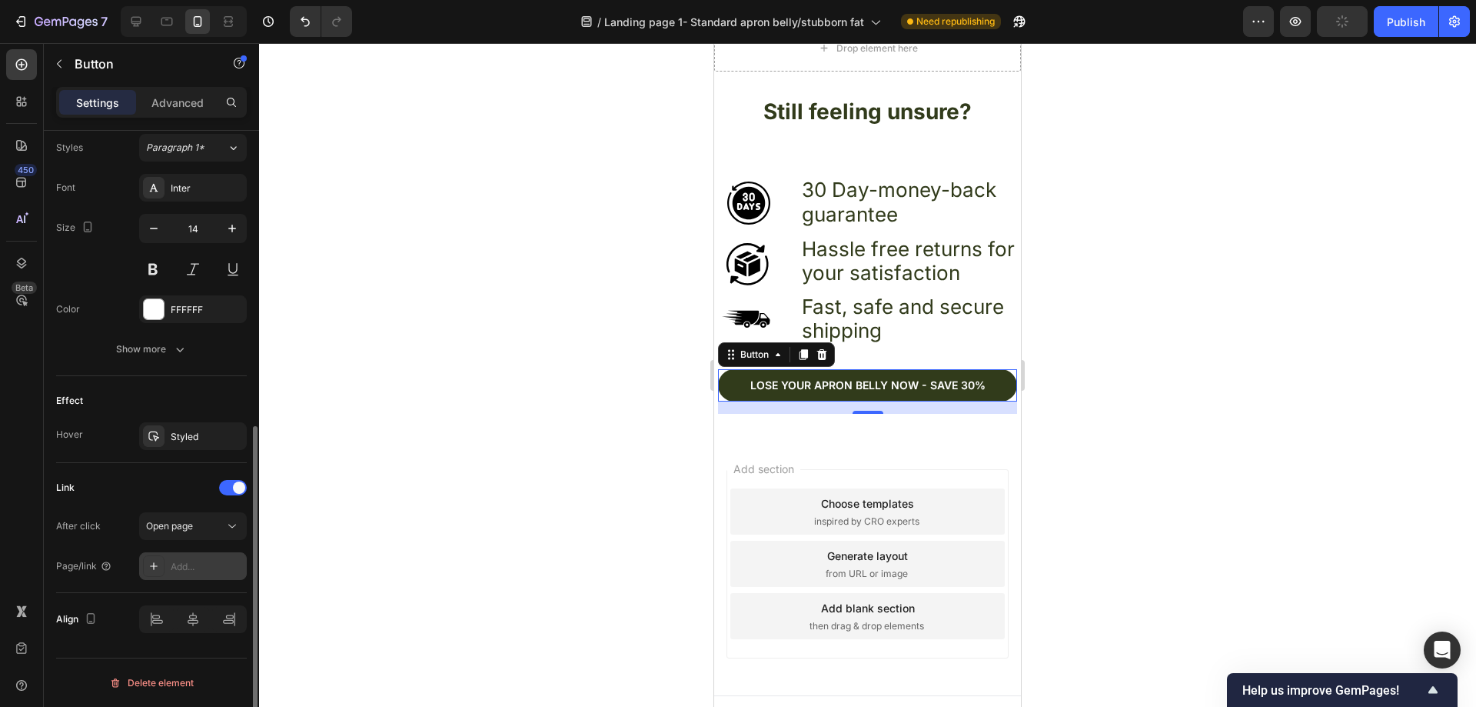
click at [211, 564] on div "Add..." at bounding box center [207, 567] width 72 height 14
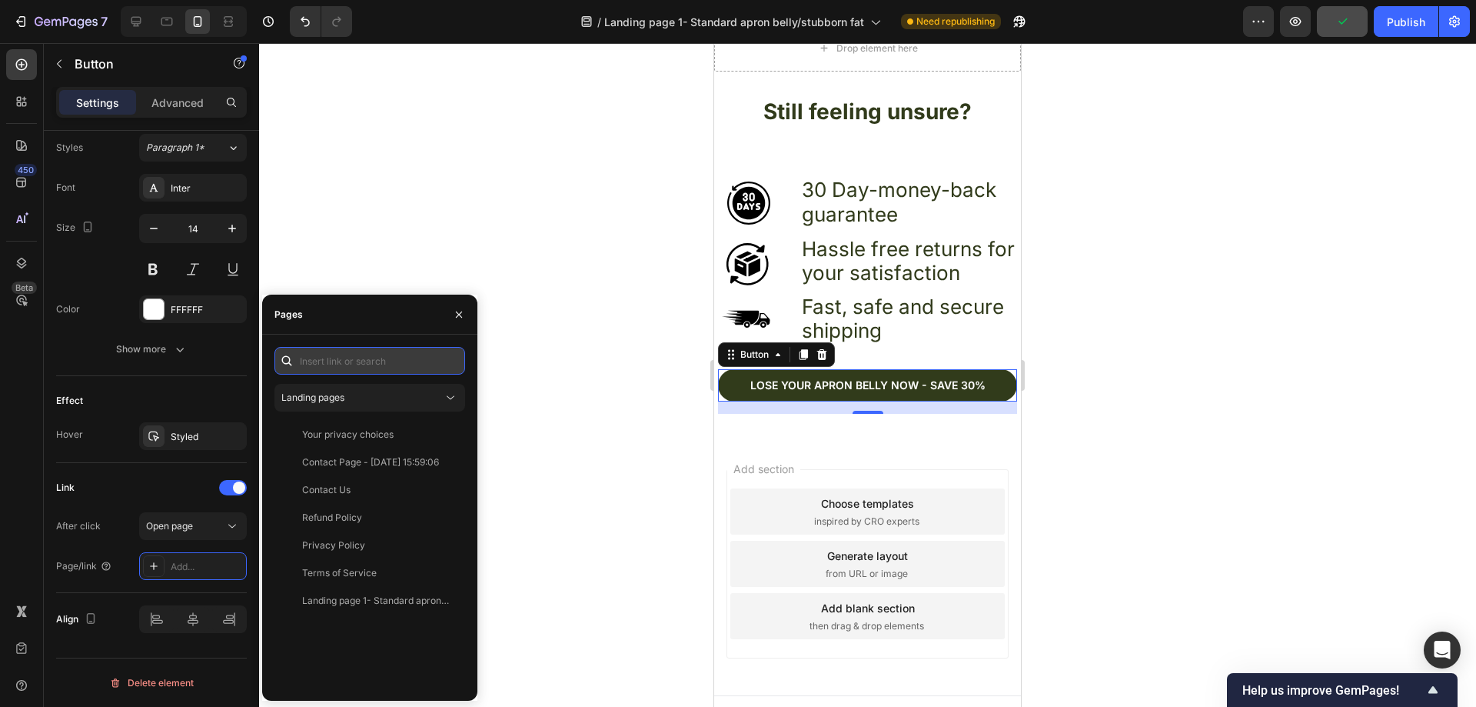
click at [354, 363] on input "text" at bounding box center [369, 361] width 191 height 28
paste input "[URL][DOMAIN_NAME]"
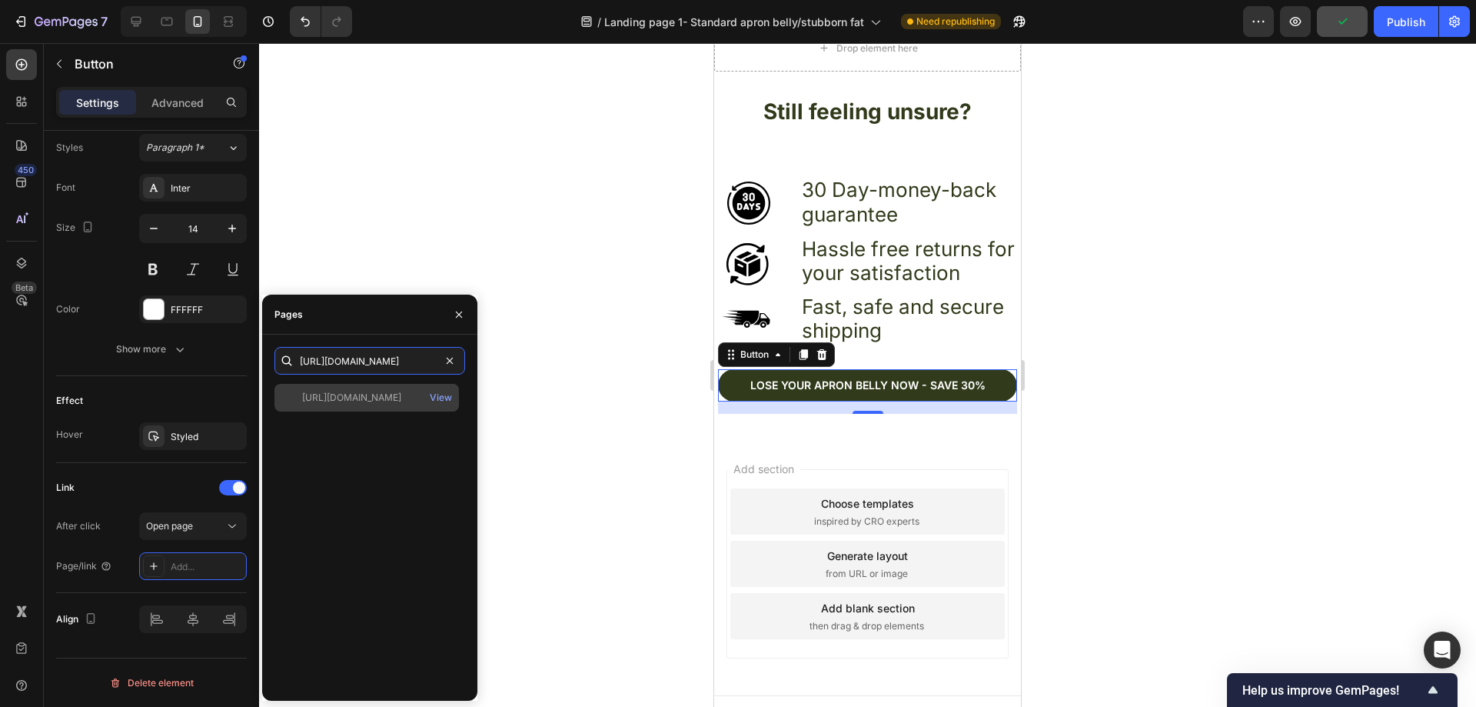
type input "[URL][DOMAIN_NAME]"
click at [361, 393] on div "[URL][DOMAIN_NAME]" at bounding box center [351, 398] width 99 height 14
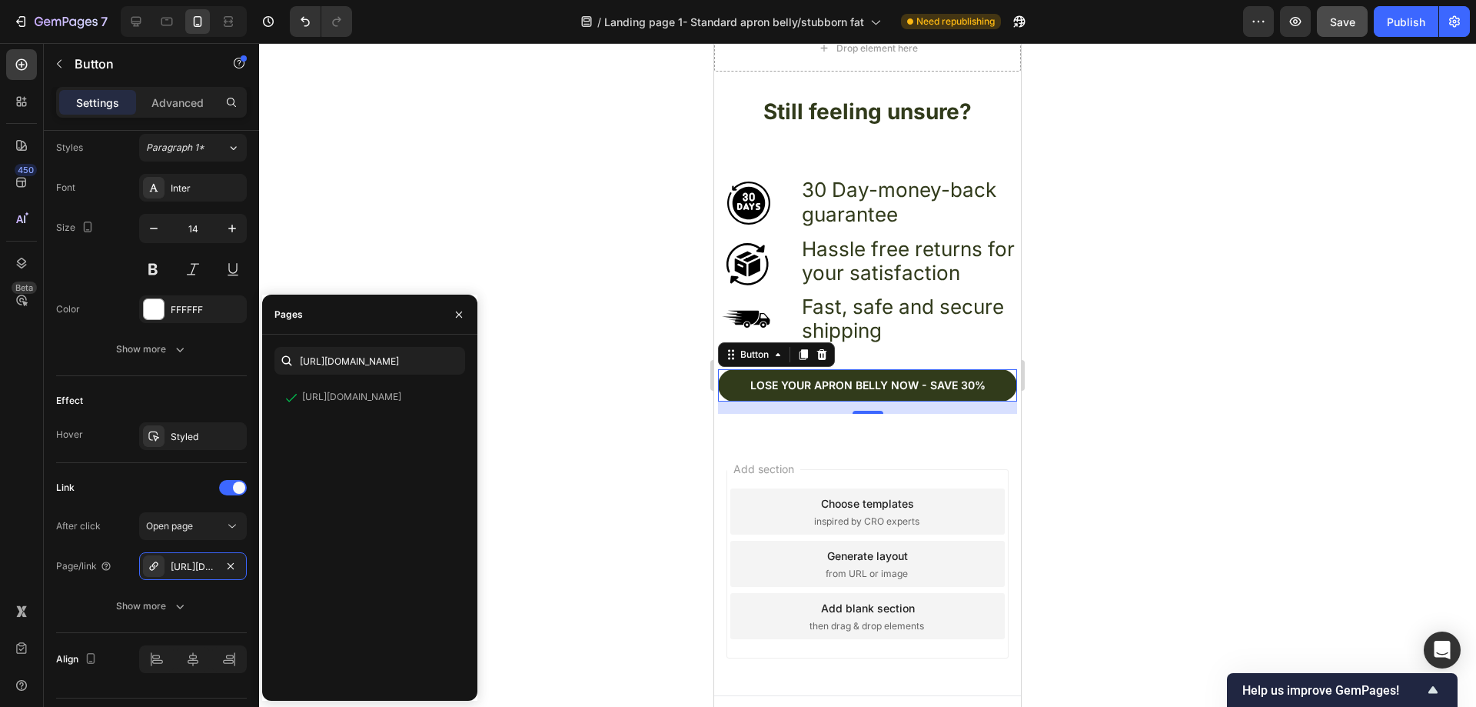
click at [556, 384] on div at bounding box center [867, 374] width 1217 height 663
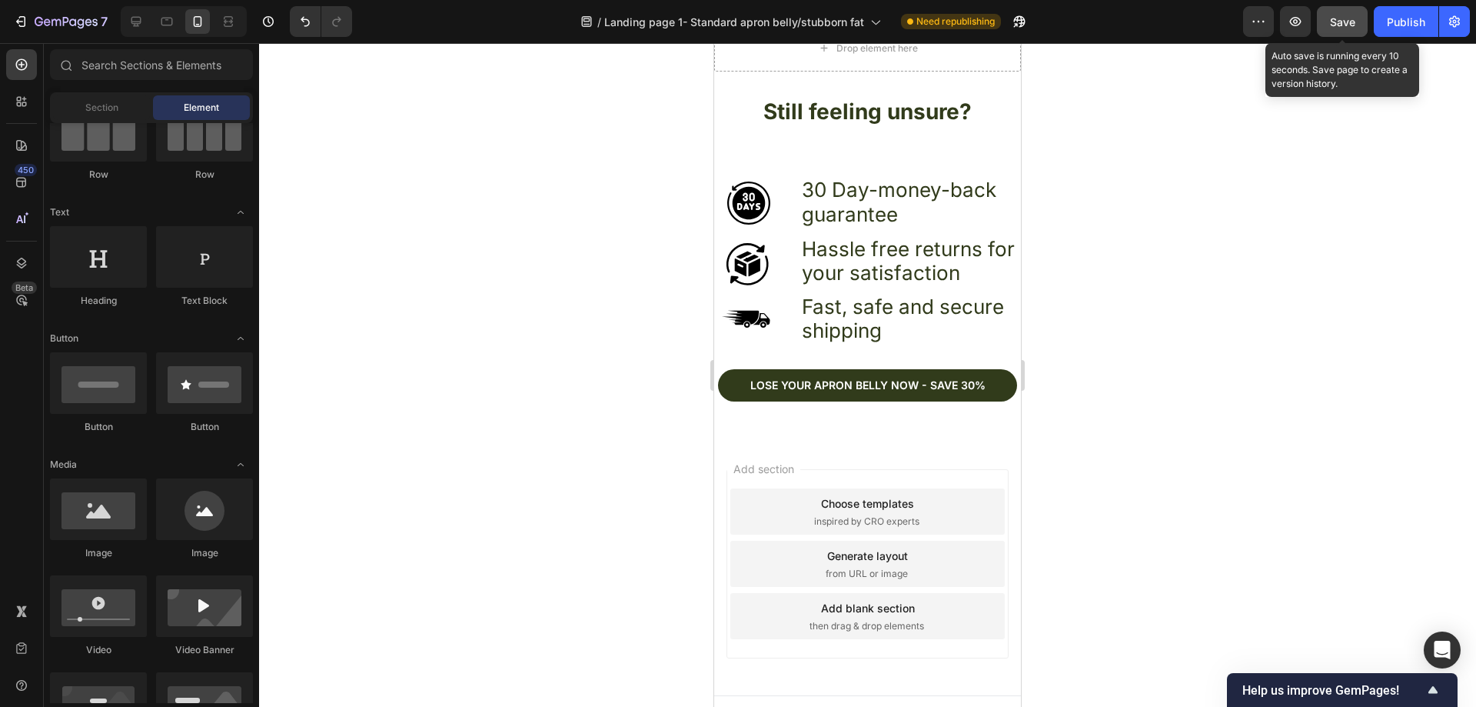
click at [1332, 25] on span "Save" at bounding box center [1342, 21] width 25 height 13
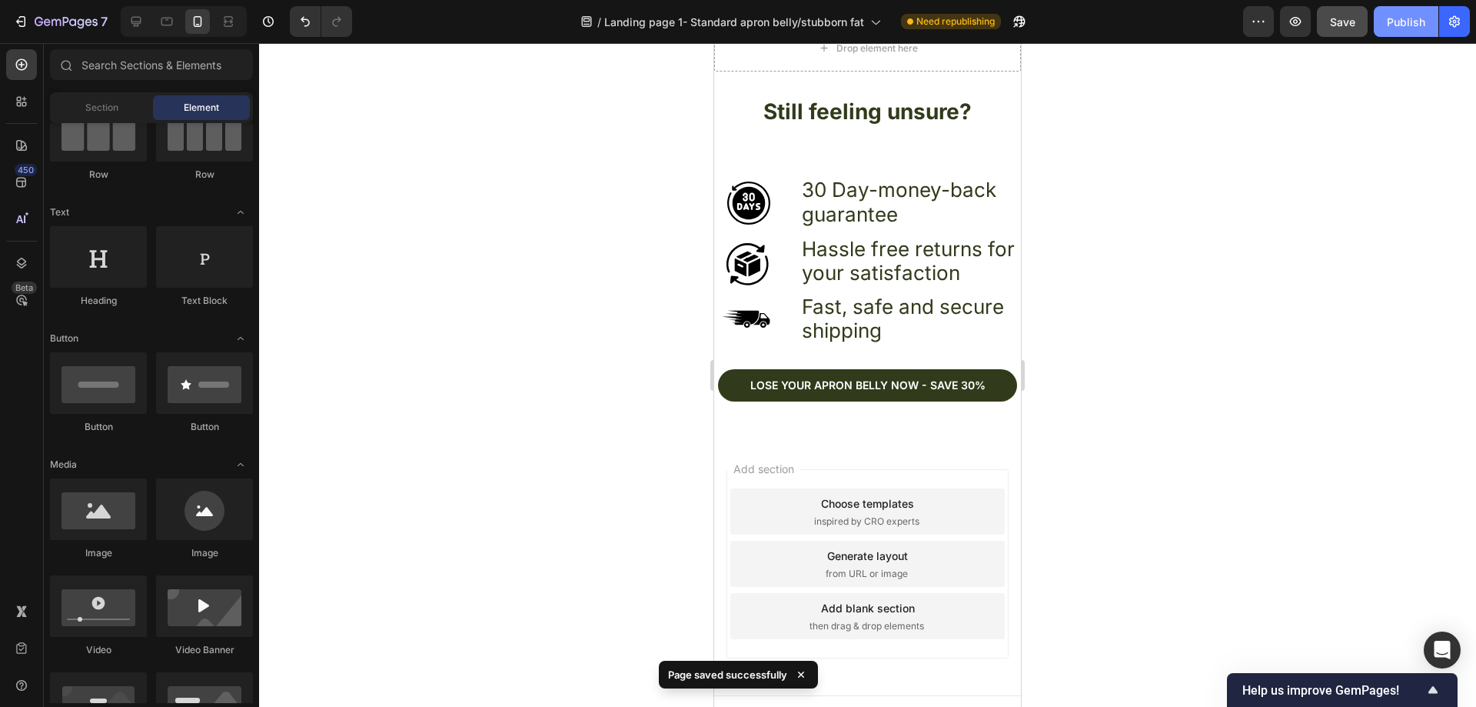
click at [1409, 19] on div "Publish" at bounding box center [1406, 22] width 38 height 16
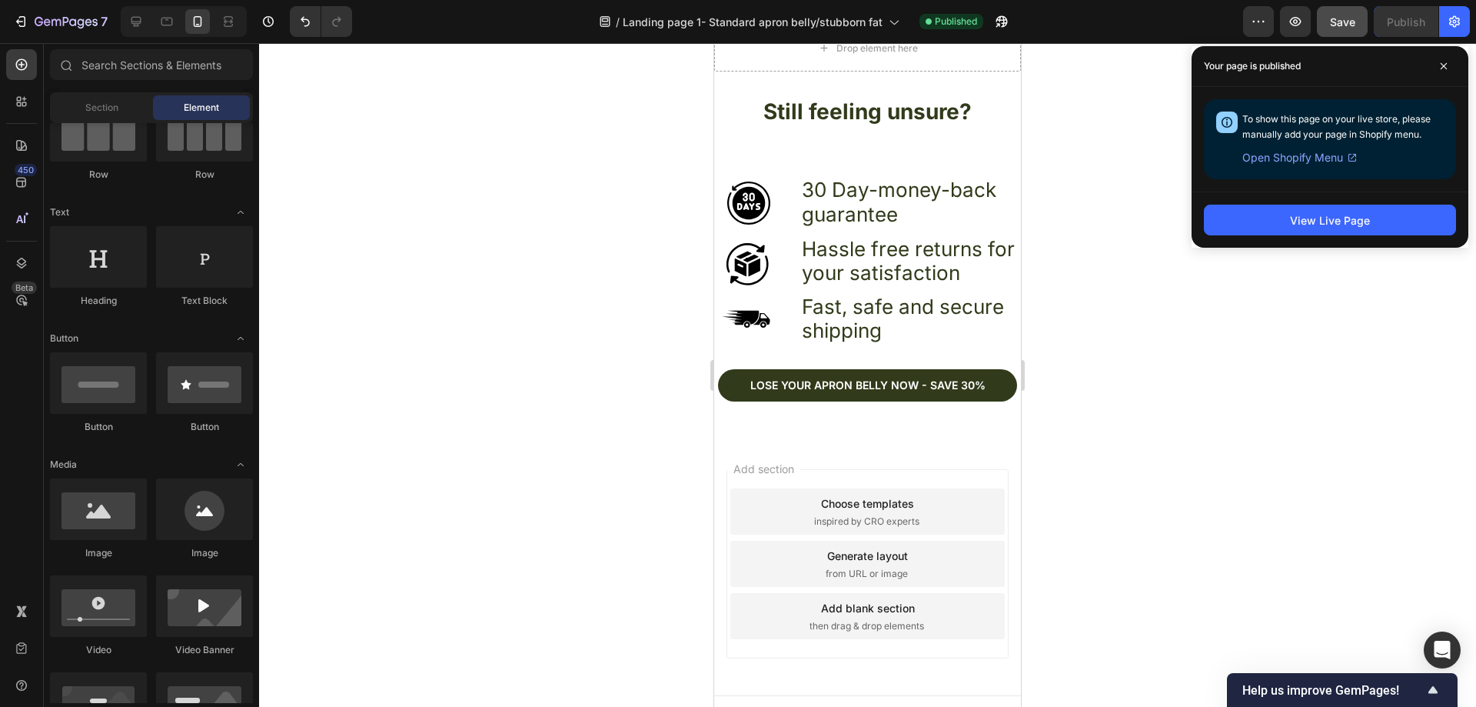
drag, startPoint x: 1444, startPoint y: 66, endPoint x: 1276, endPoint y: 140, distance: 183.1
click at [1443, 66] on icon at bounding box center [1444, 66] width 8 height 8
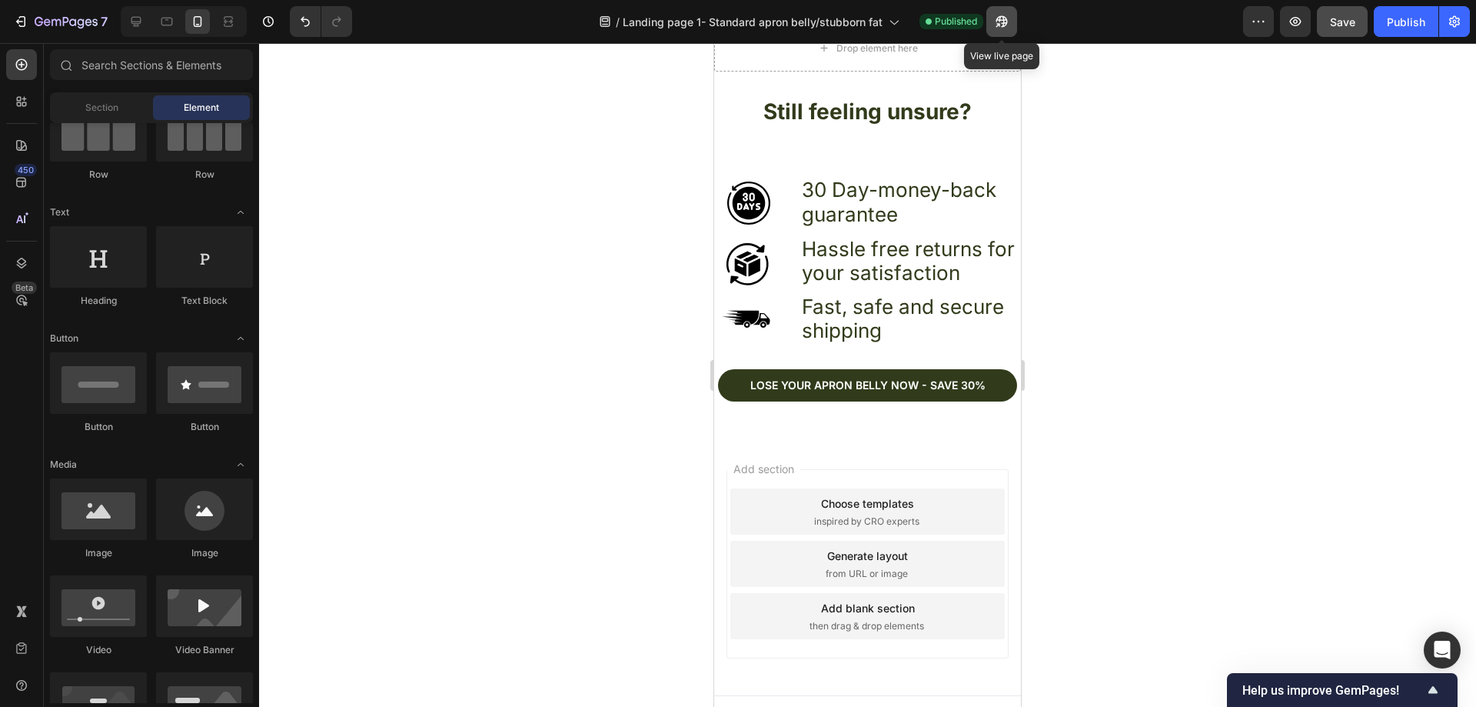
click at [1000, 22] on icon "button" at bounding box center [1001, 21] width 15 height 15
